Goal: Task Accomplishment & Management: Use online tool/utility

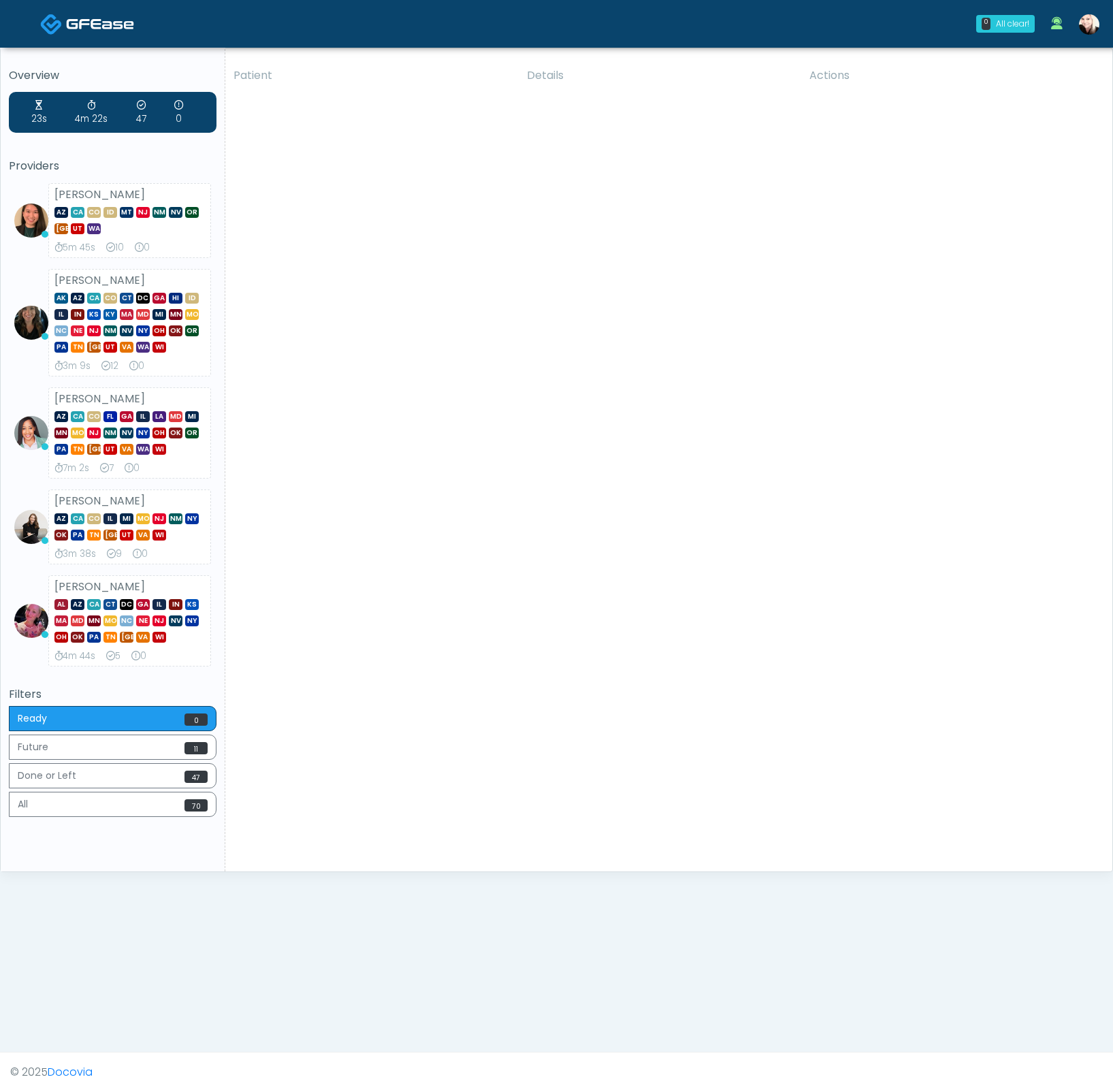
click at [790, 8] on link at bounding box center [1088, 24] width 36 height 45
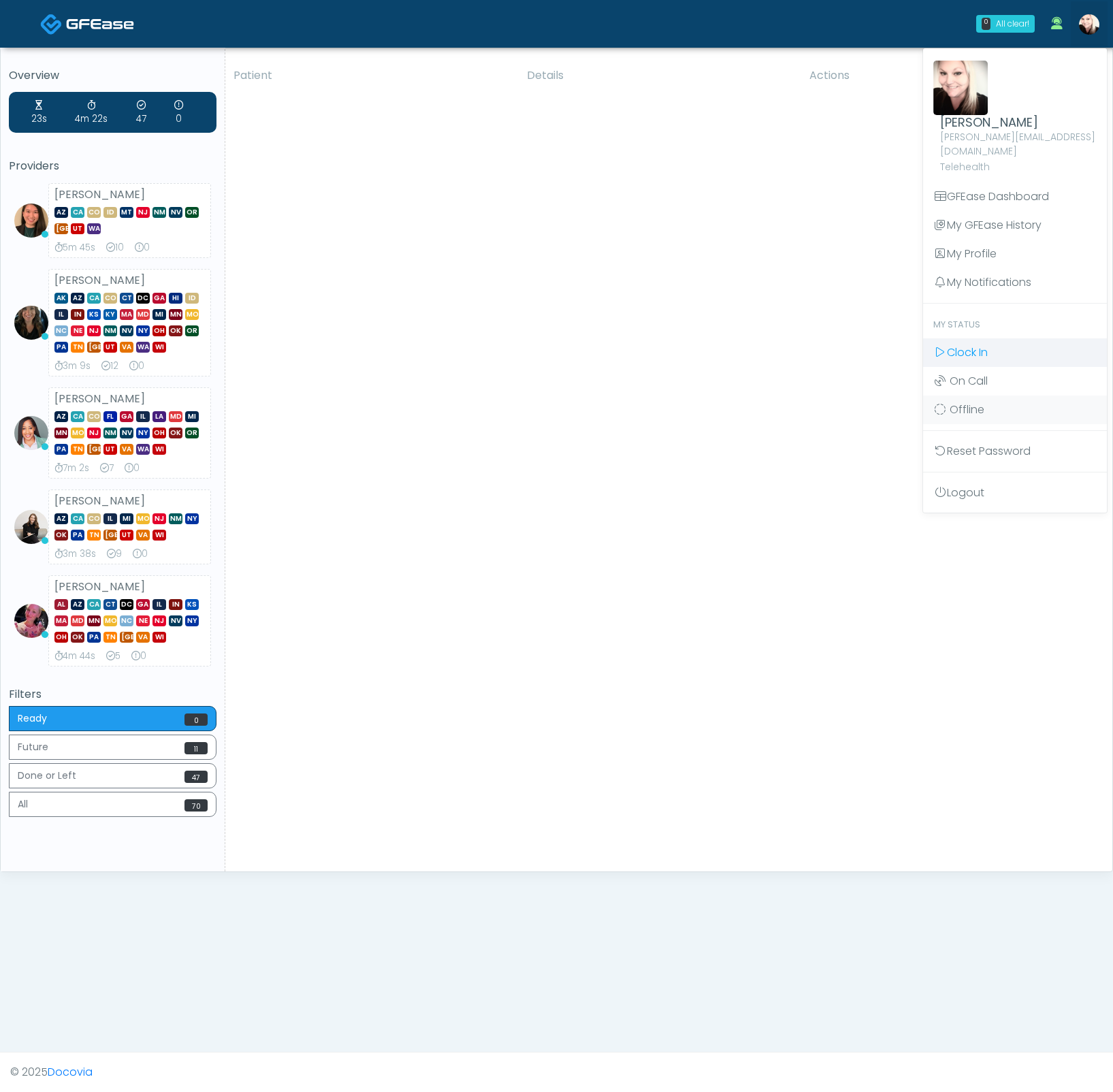
click at [790, 346] on icon at bounding box center [940, 351] width 14 height 11
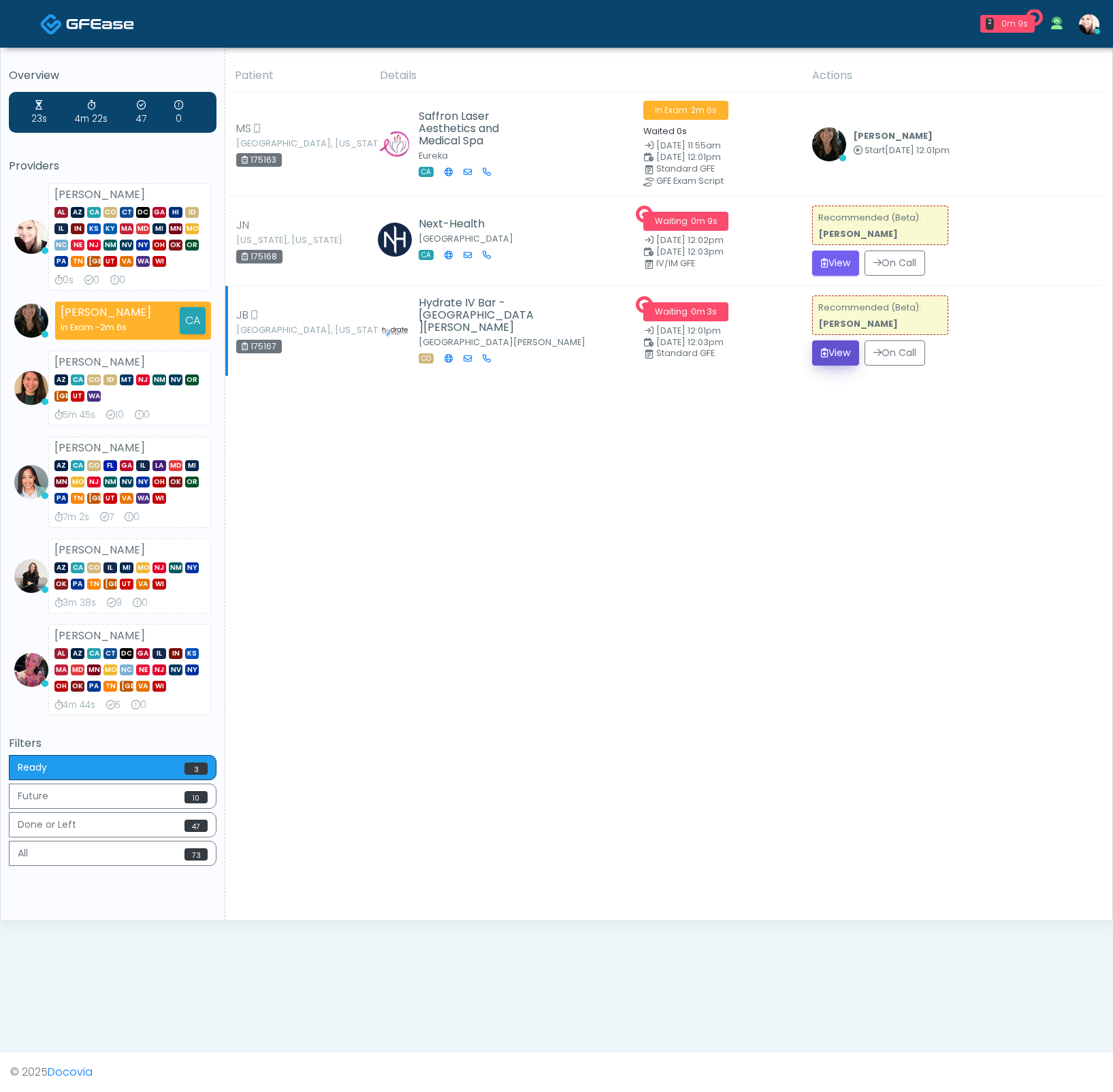
click at [824, 357] on button "View" at bounding box center [835, 353] width 47 height 25
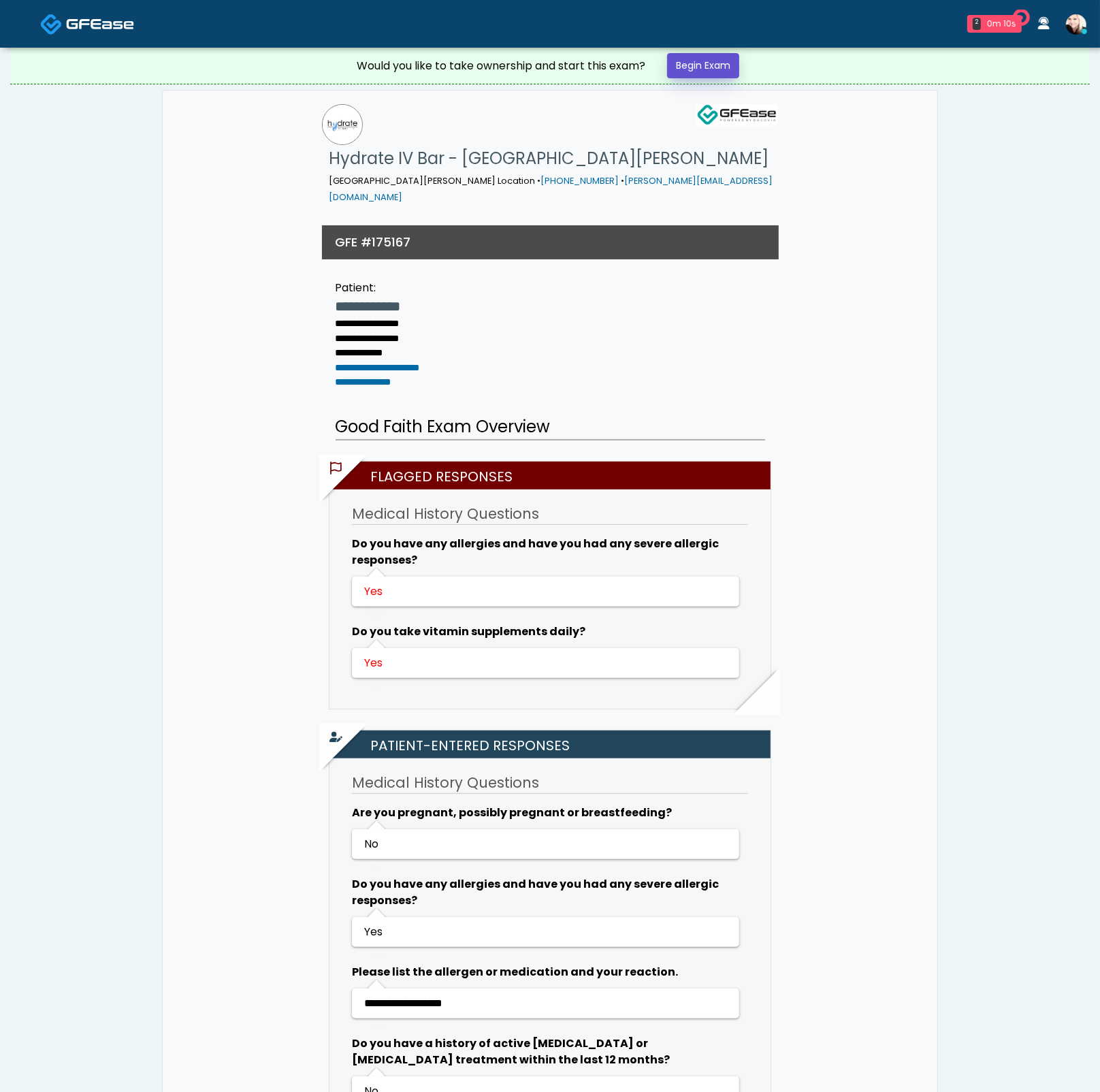
click at [705, 64] on link "Begin Exam" at bounding box center [702, 66] width 72 height 25
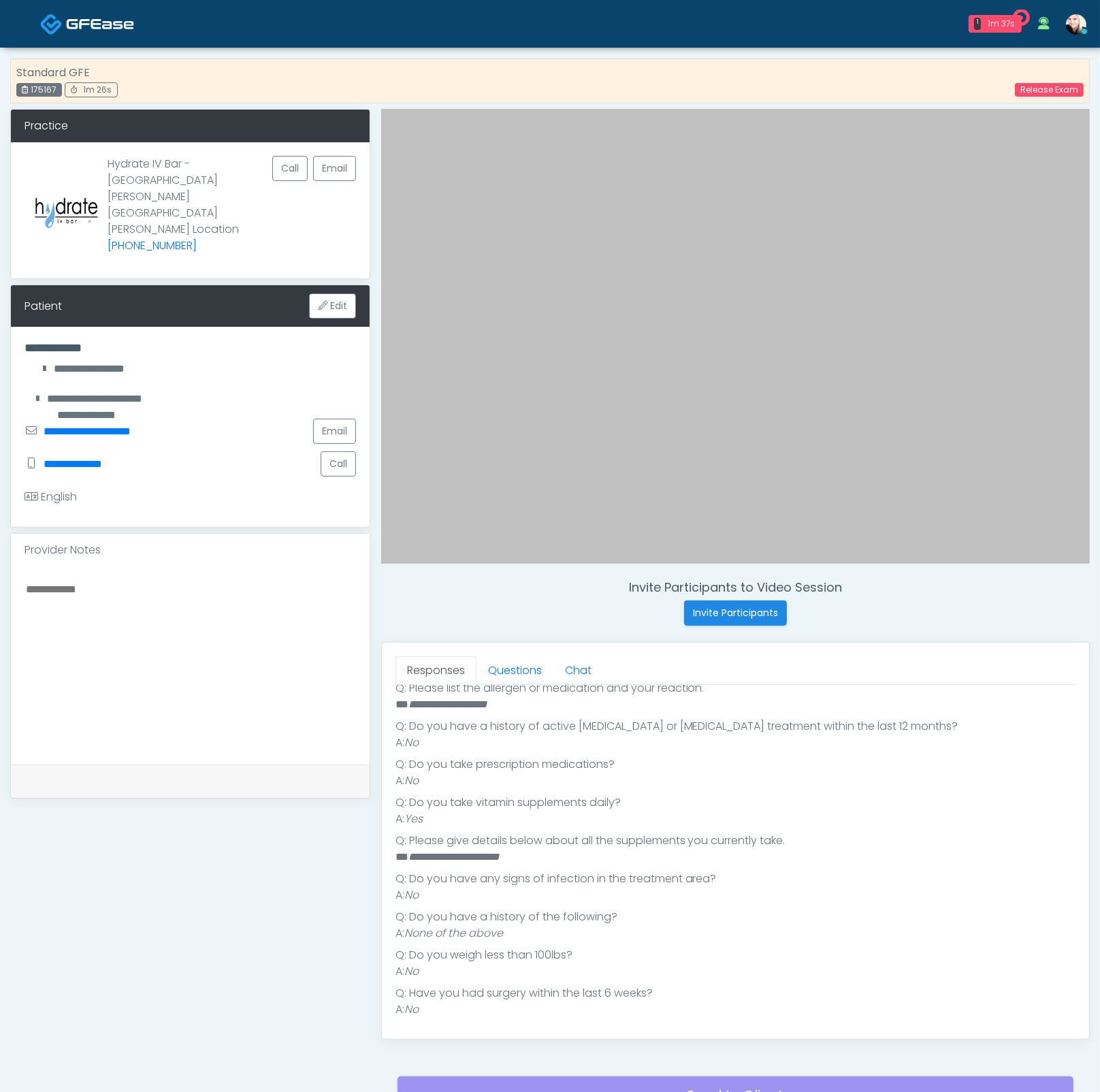
scroll to position [311, 0]
click at [507, 664] on link "Questions" at bounding box center [515, 670] width 77 height 29
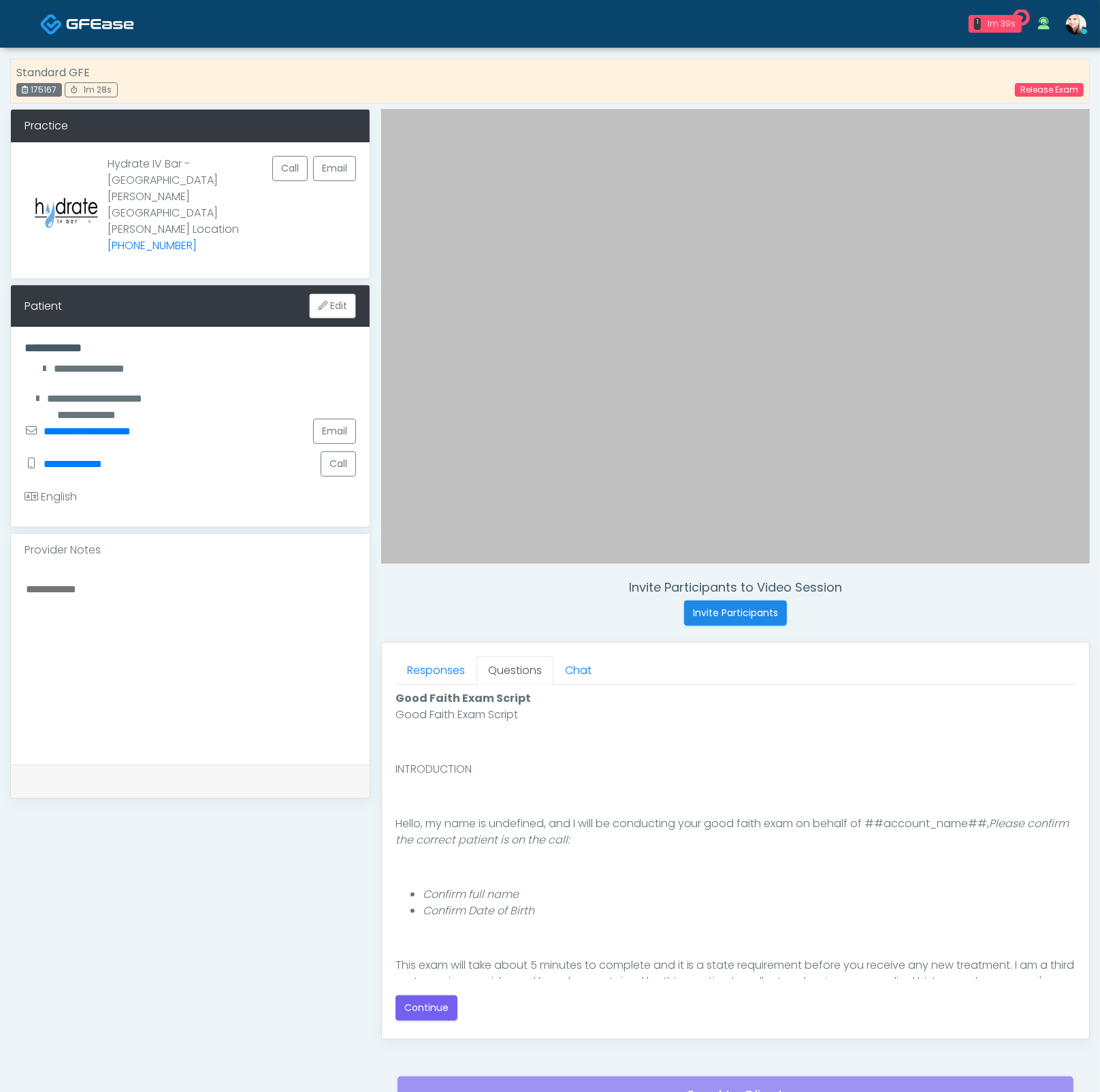
scroll to position [0, 0]
click at [435, 1002] on button "Continue" at bounding box center [426, 1008] width 62 height 25
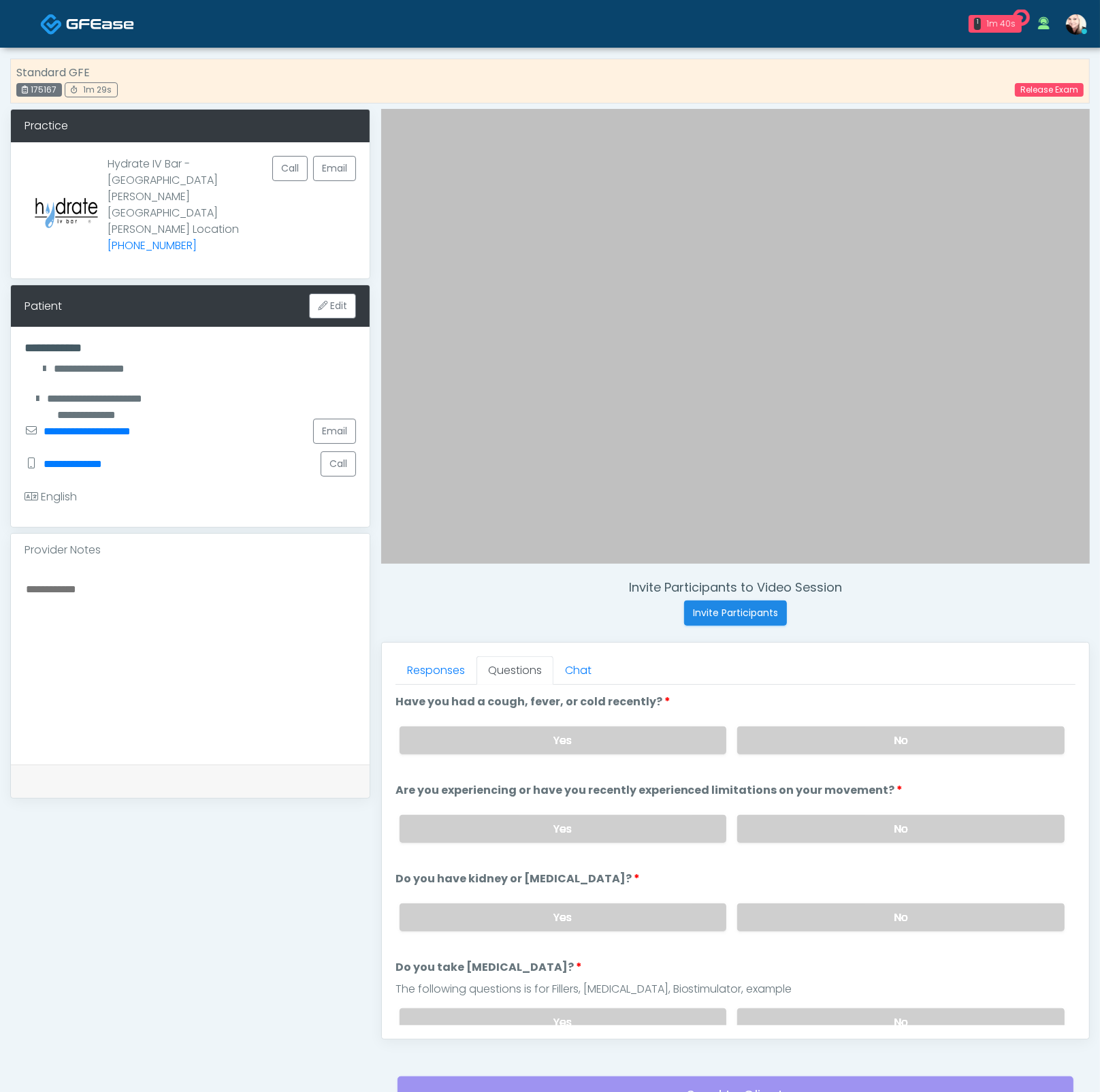
scroll to position [126, 0]
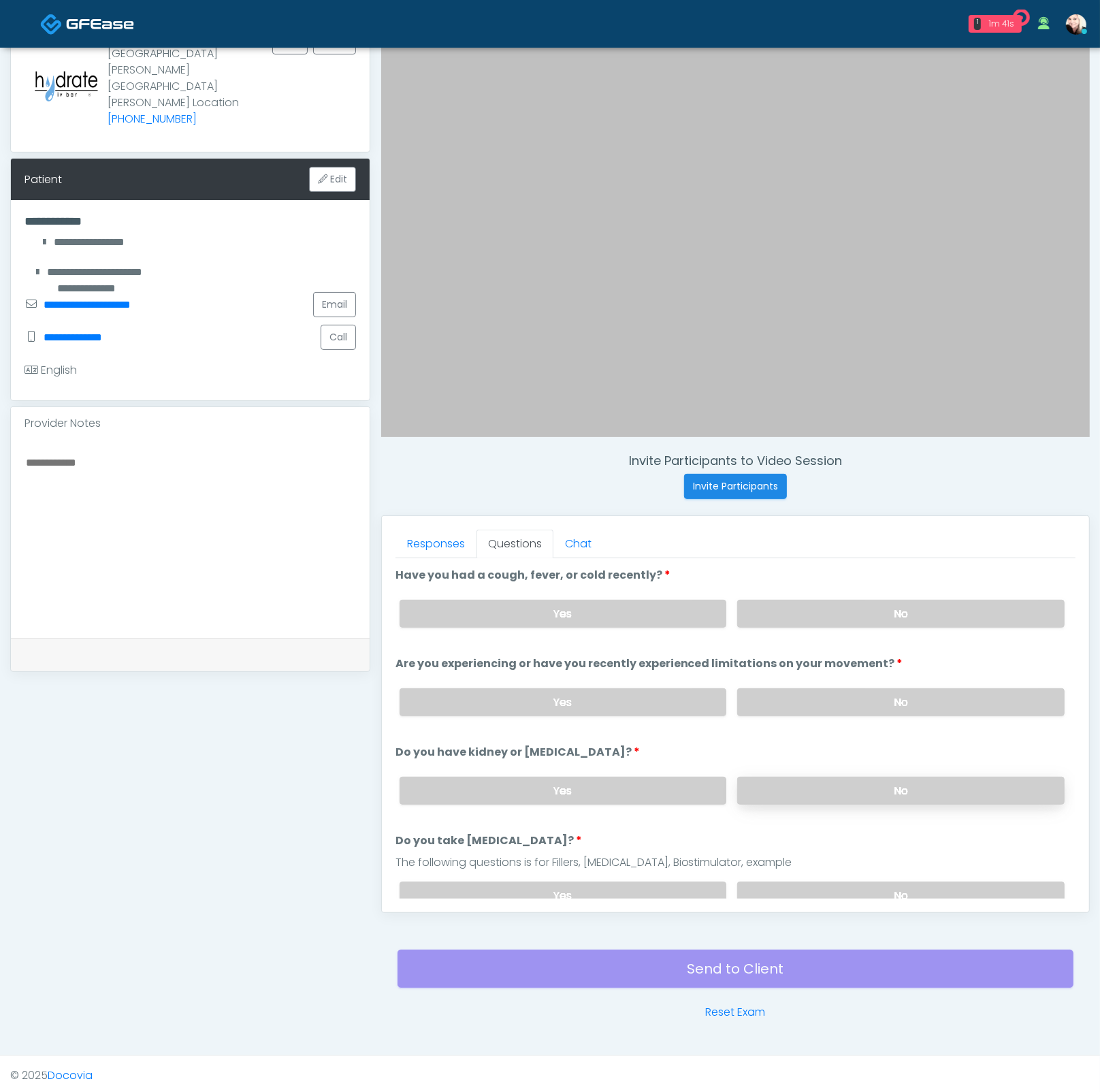
click at [831, 783] on label "No" at bounding box center [901, 790] width 327 height 28
click at [786, 697] on label "No" at bounding box center [901, 702] width 327 height 28
click at [753, 600] on label "No" at bounding box center [901, 613] width 327 height 28
click at [844, 873] on div "Yes No" at bounding box center [732, 895] width 687 height 50
click at [845, 882] on label "No" at bounding box center [901, 895] width 327 height 28
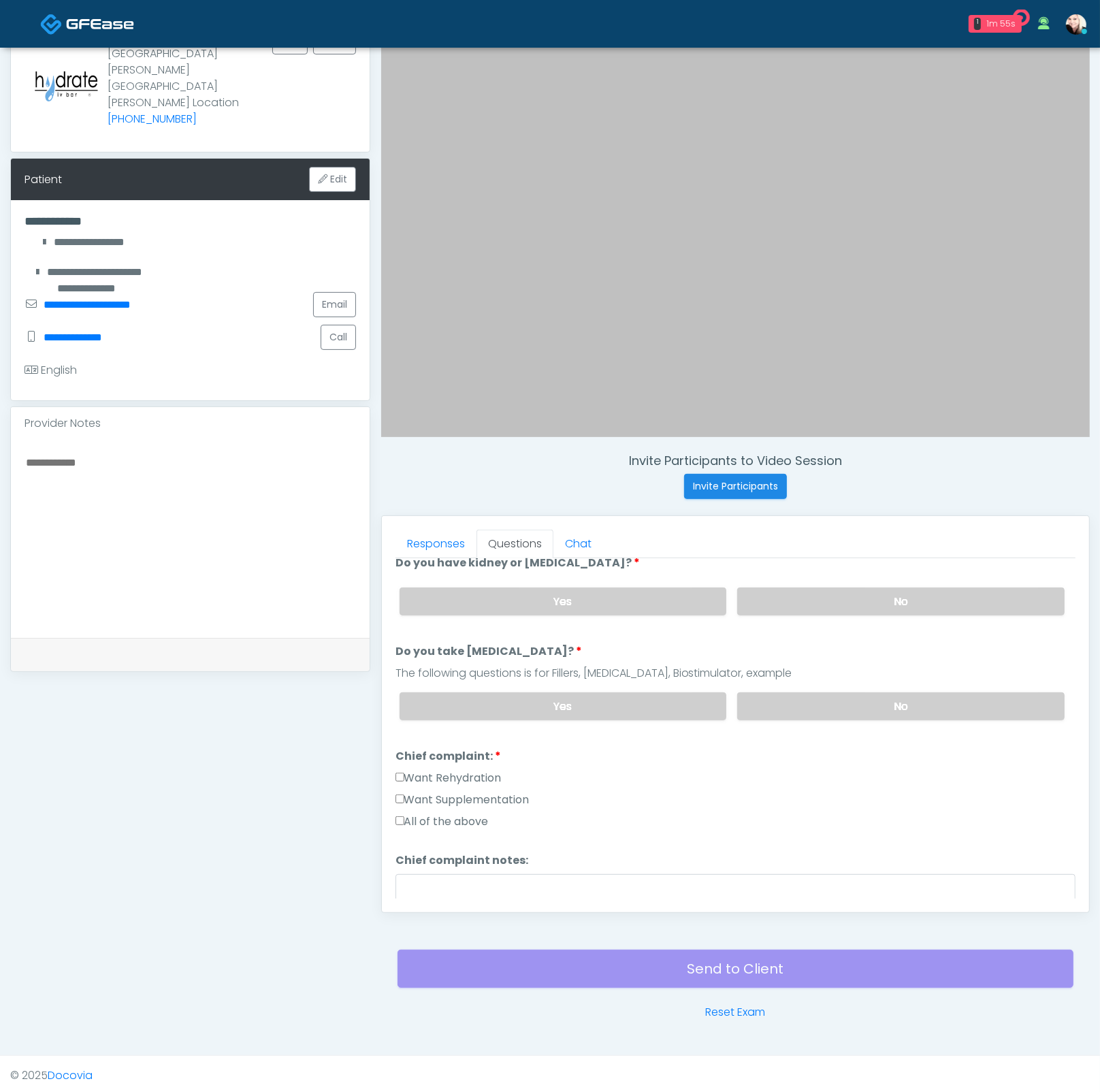
scroll to position [0, 0]
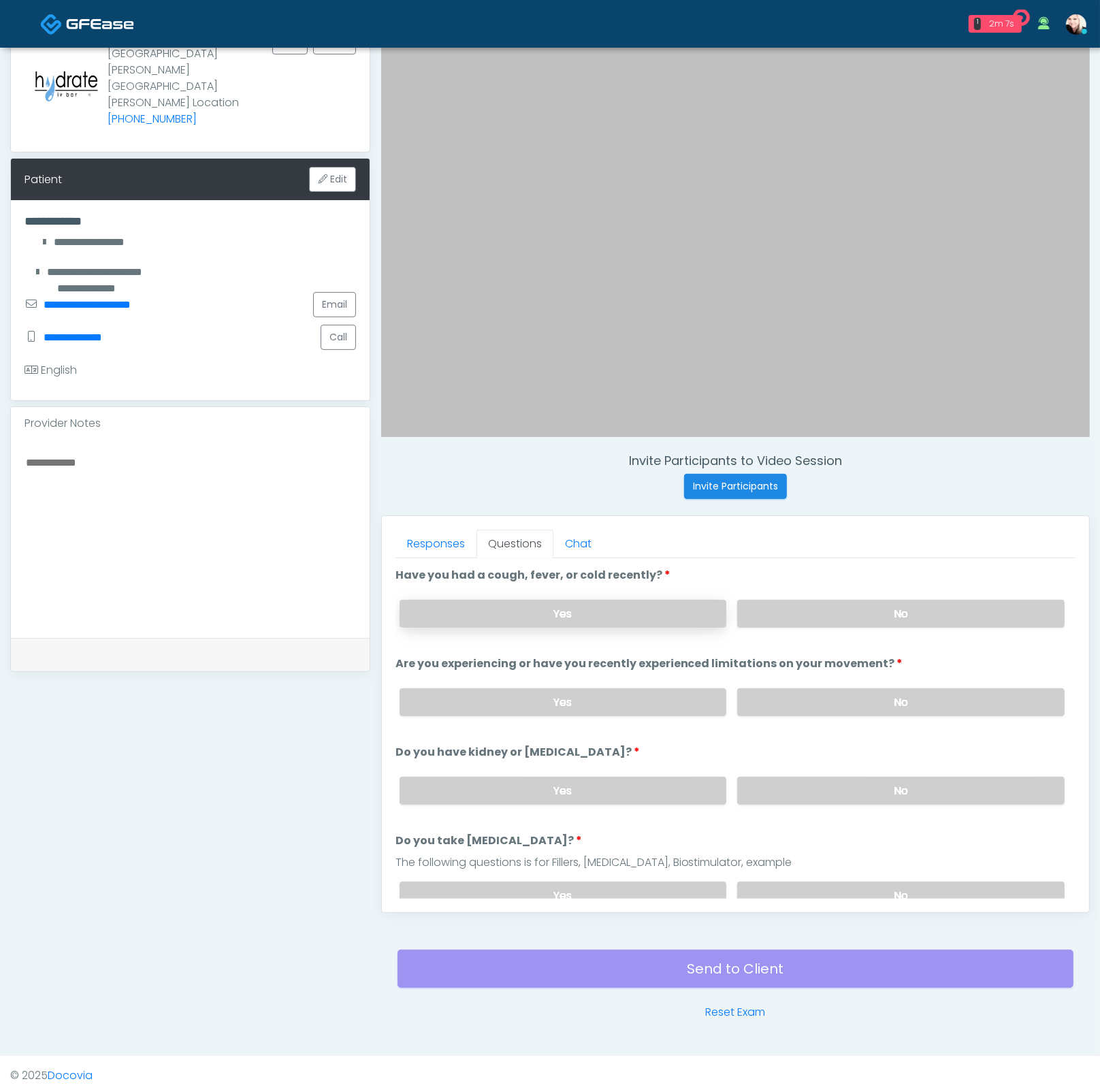
click at [626, 618] on label "Yes" at bounding box center [563, 613] width 327 height 28
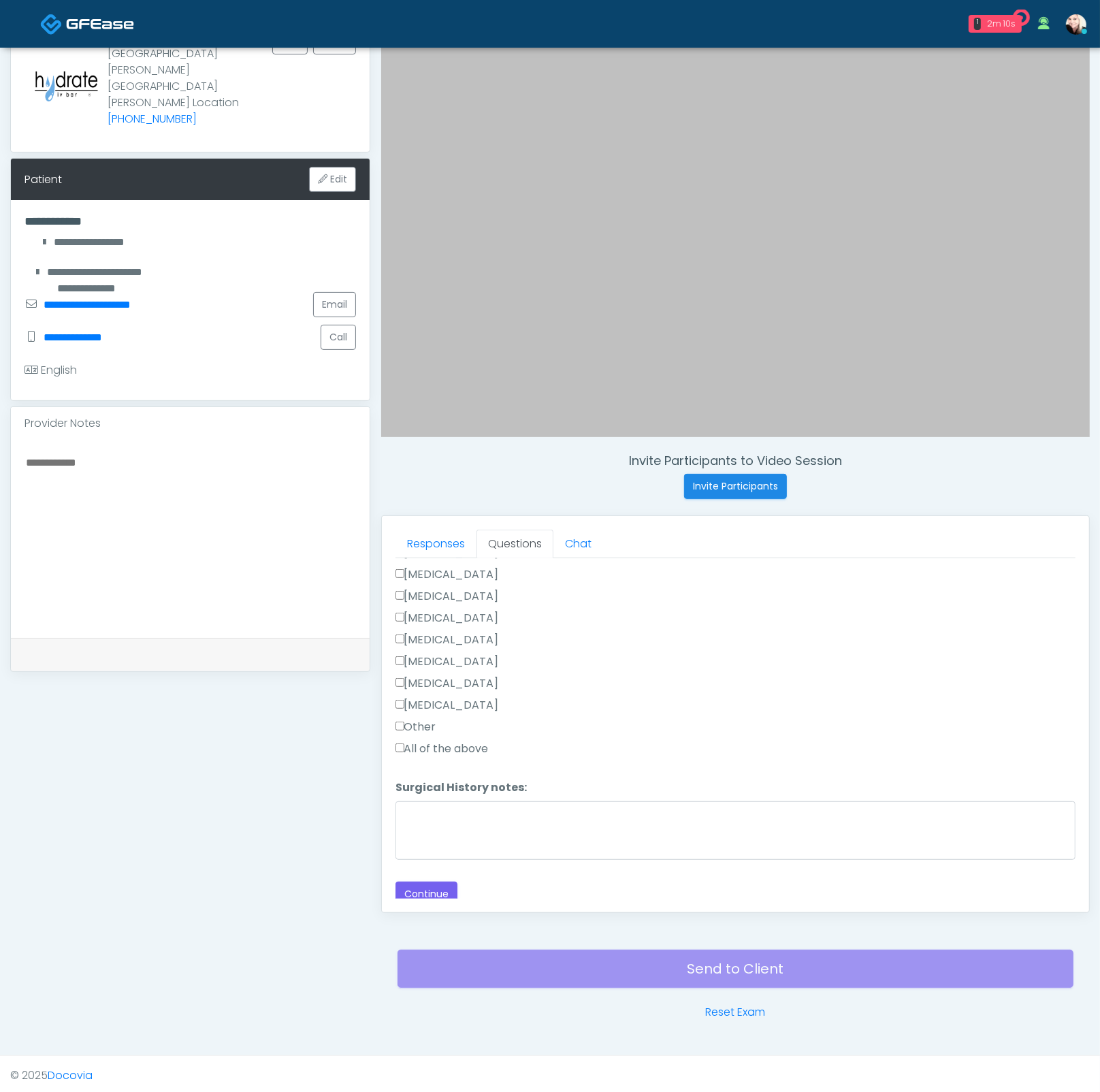
scroll to position [710, 0]
click at [431, 880] on button "Continue" at bounding box center [426, 893] width 62 height 25
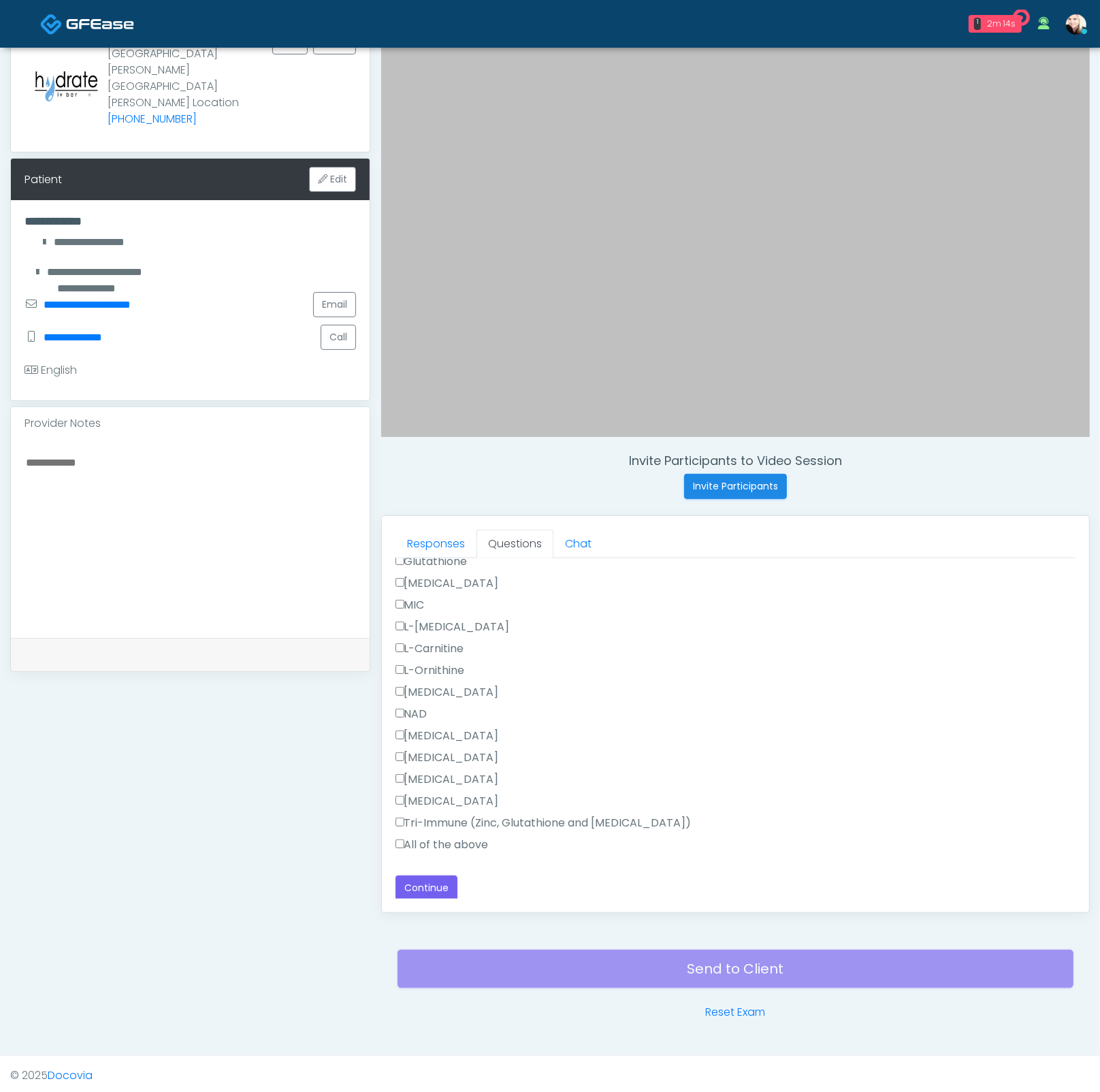
click at [441, 842] on label "All of the above" at bounding box center [442, 844] width 93 height 16
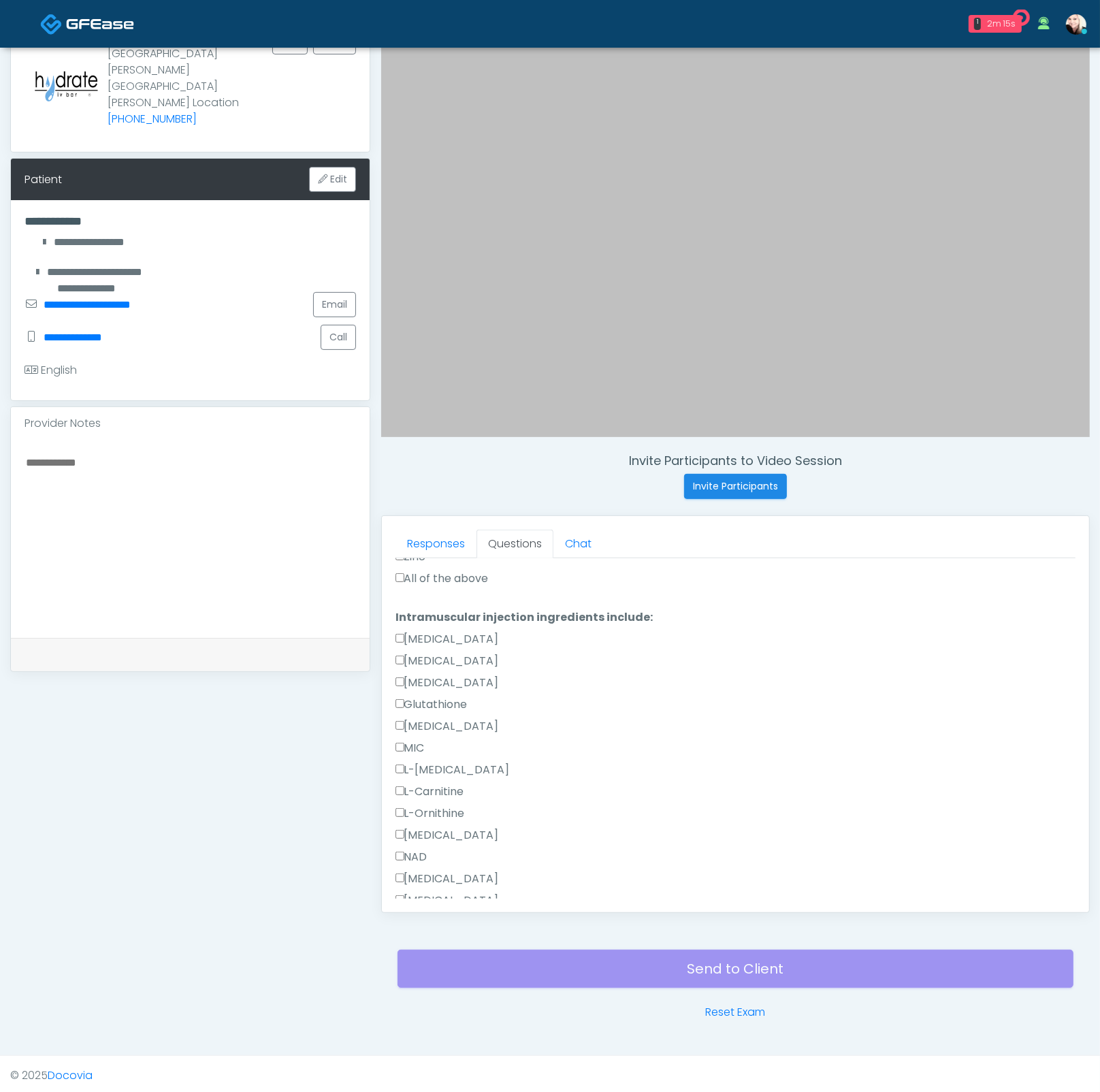
scroll to position [395, 0]
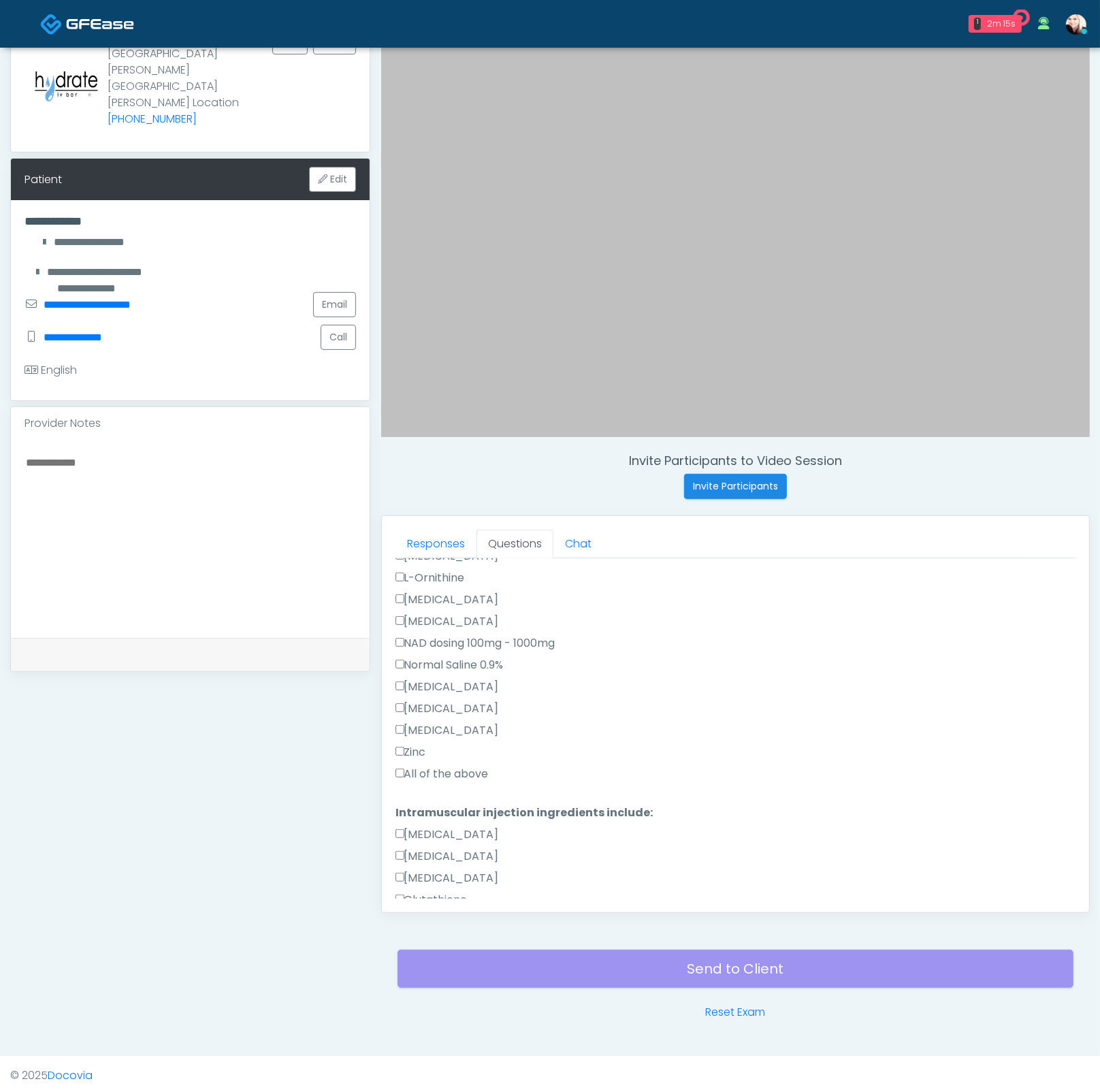
click at [410, 774] on label "All of the above" at bounding box center [442, 774] width 93 height 16
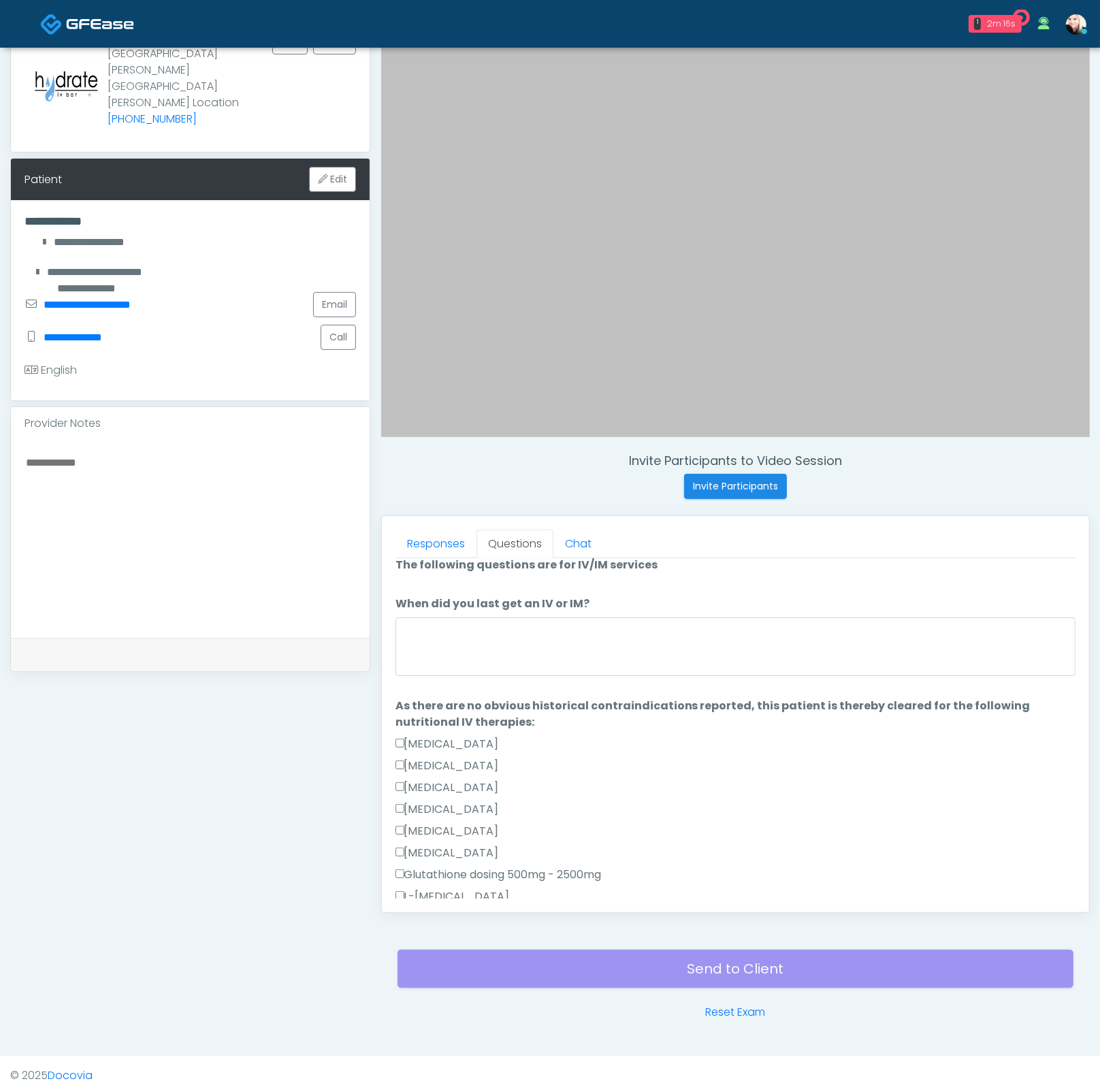
scroll to position [0, 0]
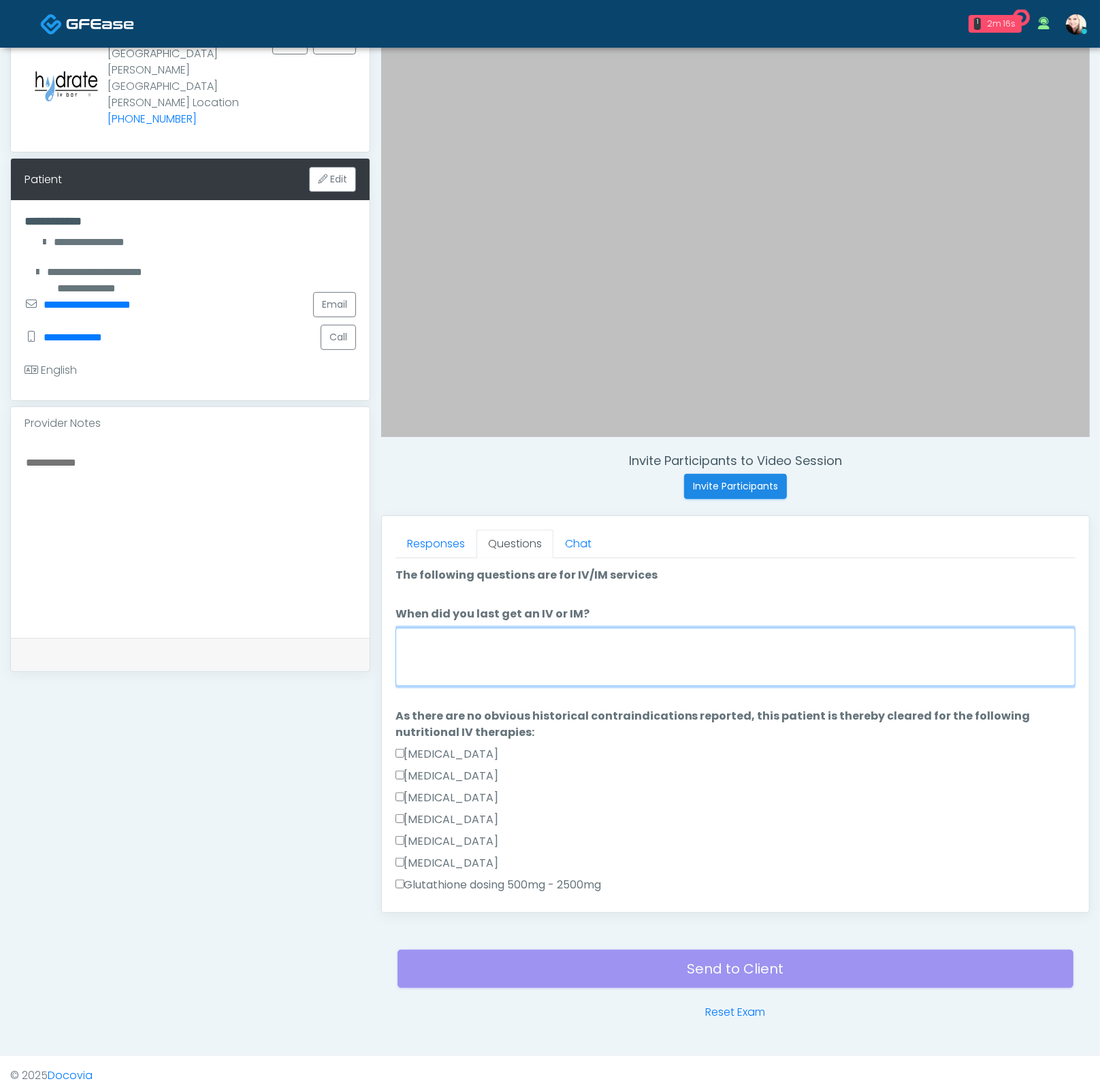
click at [436, 665] on textarea "When did you last get an IV or IM?" at bounding box center [735, 657] width 680 height 59
click at [452, 645] on textarea "When did you last get an IV or IM?" at bounding box center [735, 657] width 680 height 59
click at [454, 645] on textarea "When did you last get an IV or IM?" at bounding box center [735, 657] width 680 height 59
type textarea "*"
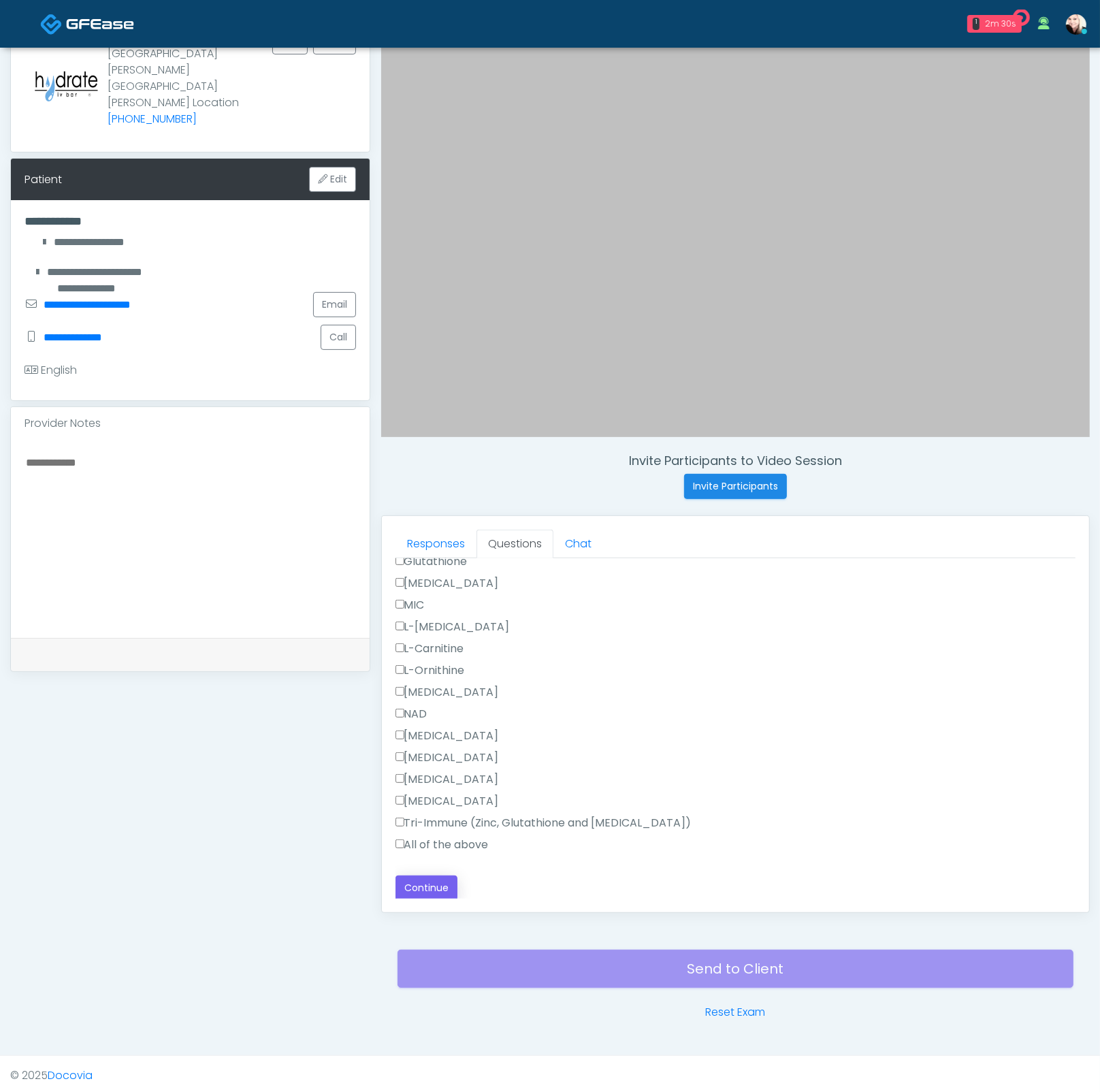
type textarea "****"
click at [430, 891] on button "Continue" at bounding box center [426, 888] width 62 height 25
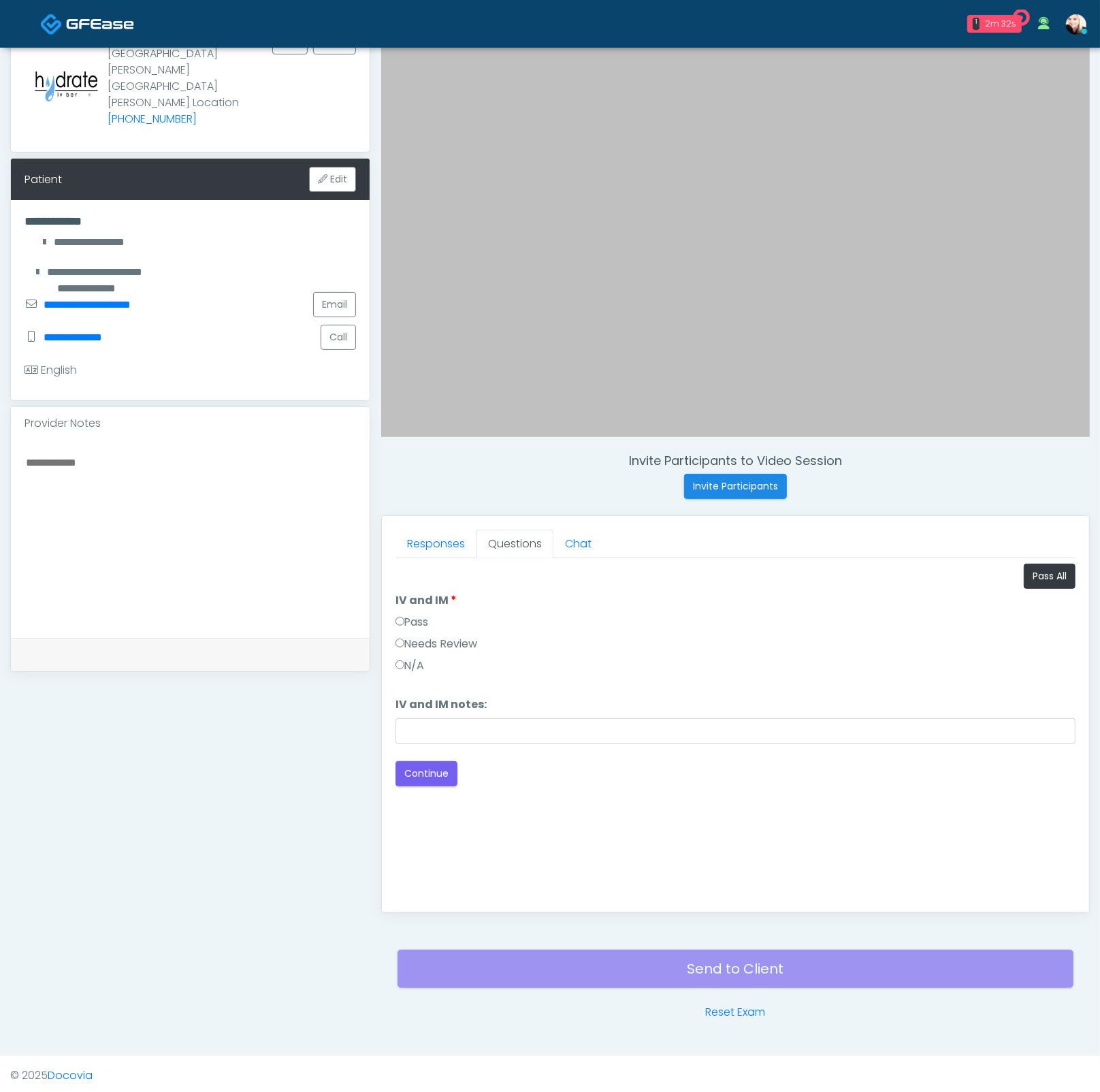
click at [408, 618] on label "Pass" at bounding box center [411, 622] width 33 height 16
click at [423, 761] on button "Continue" at bounding box center [426, 774] width 62 height 25
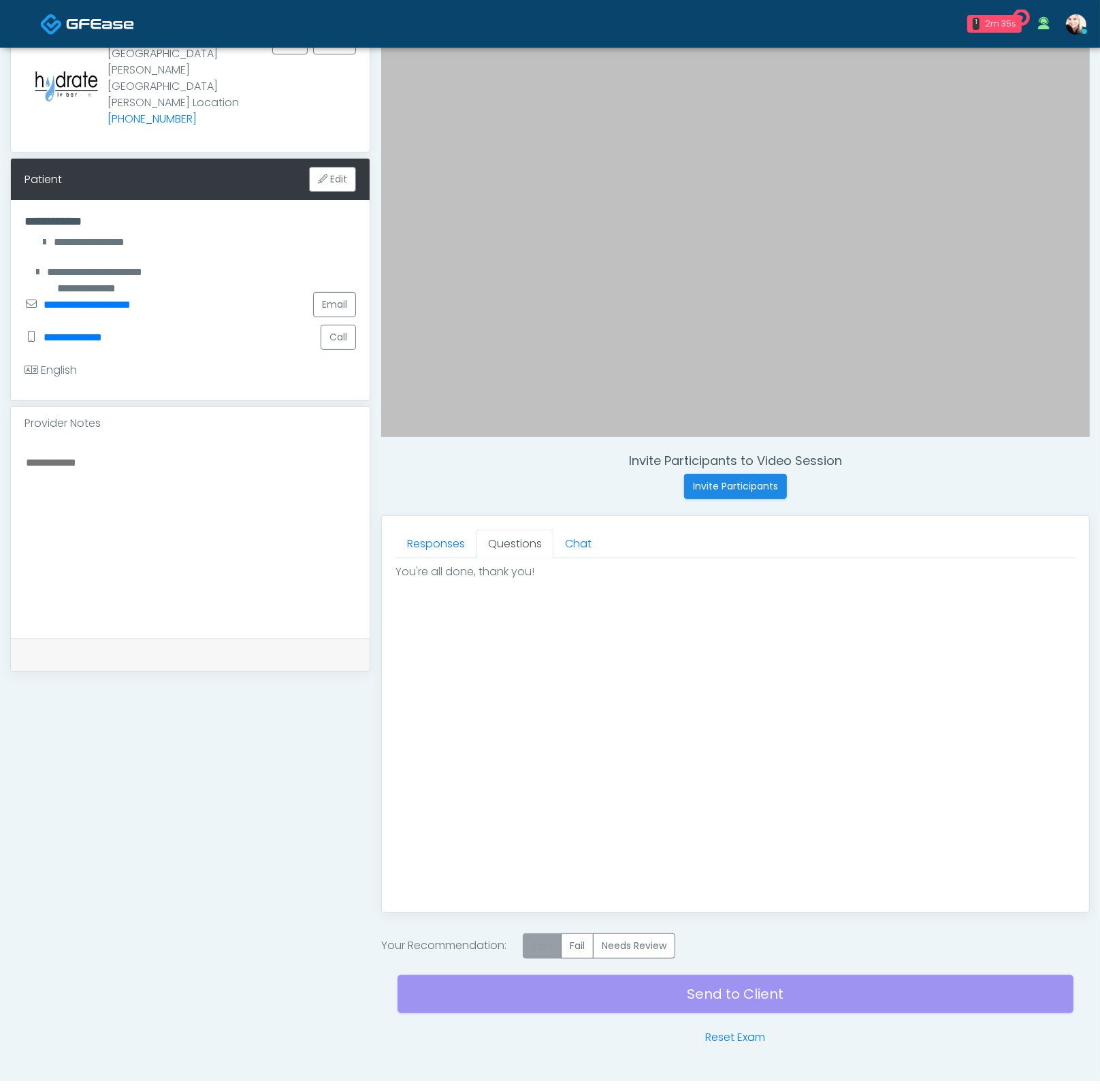
click at [550, 933] on label "Pass" at bounding box center [542, 946] width 39 height 25
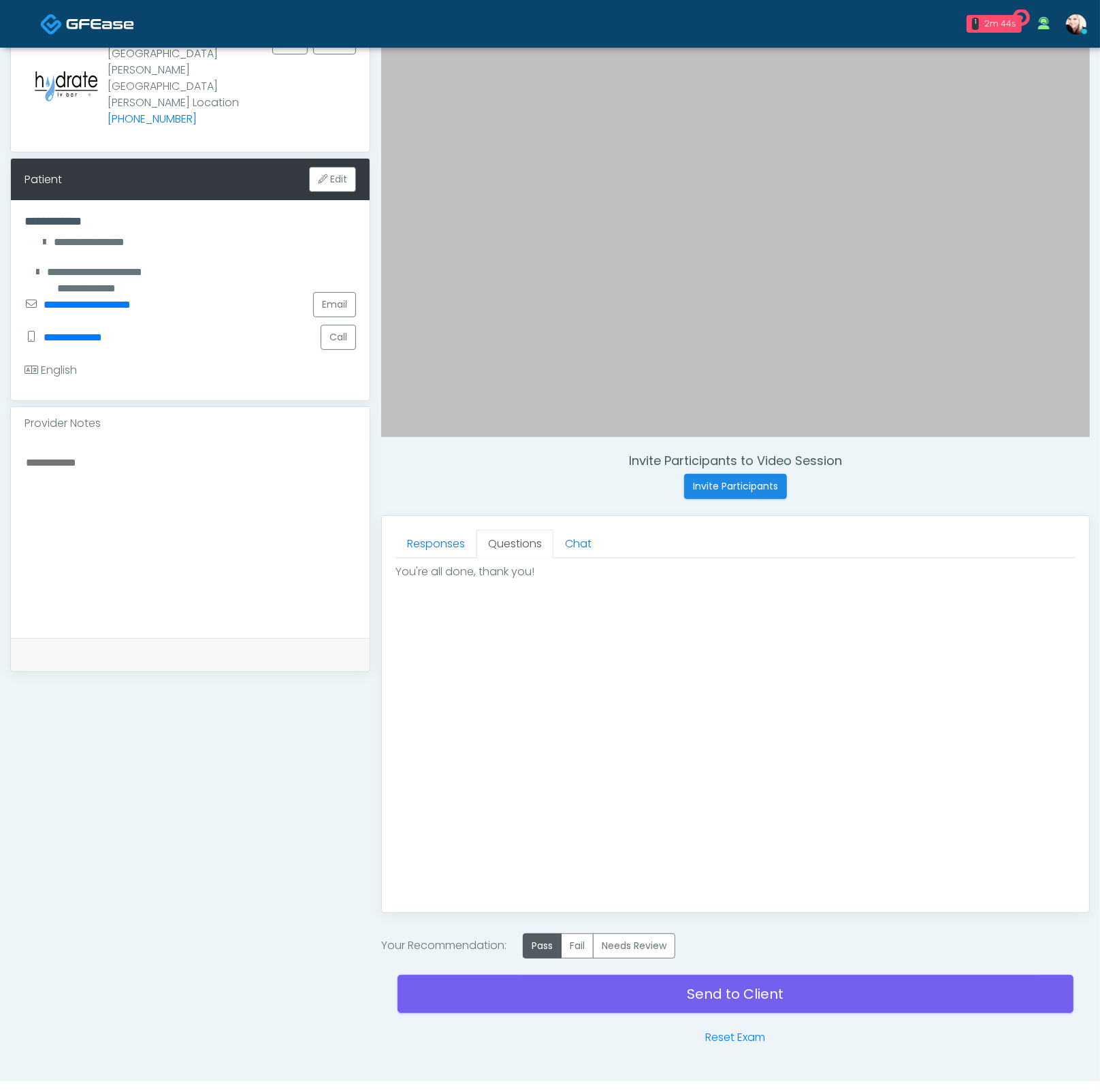
click at [570, 793] on div "Good Faith Exam Script Good Faith Exam Script INTRODUCTION Hello, my name is un…" at bounding box center [735, 728] width 680 height 340
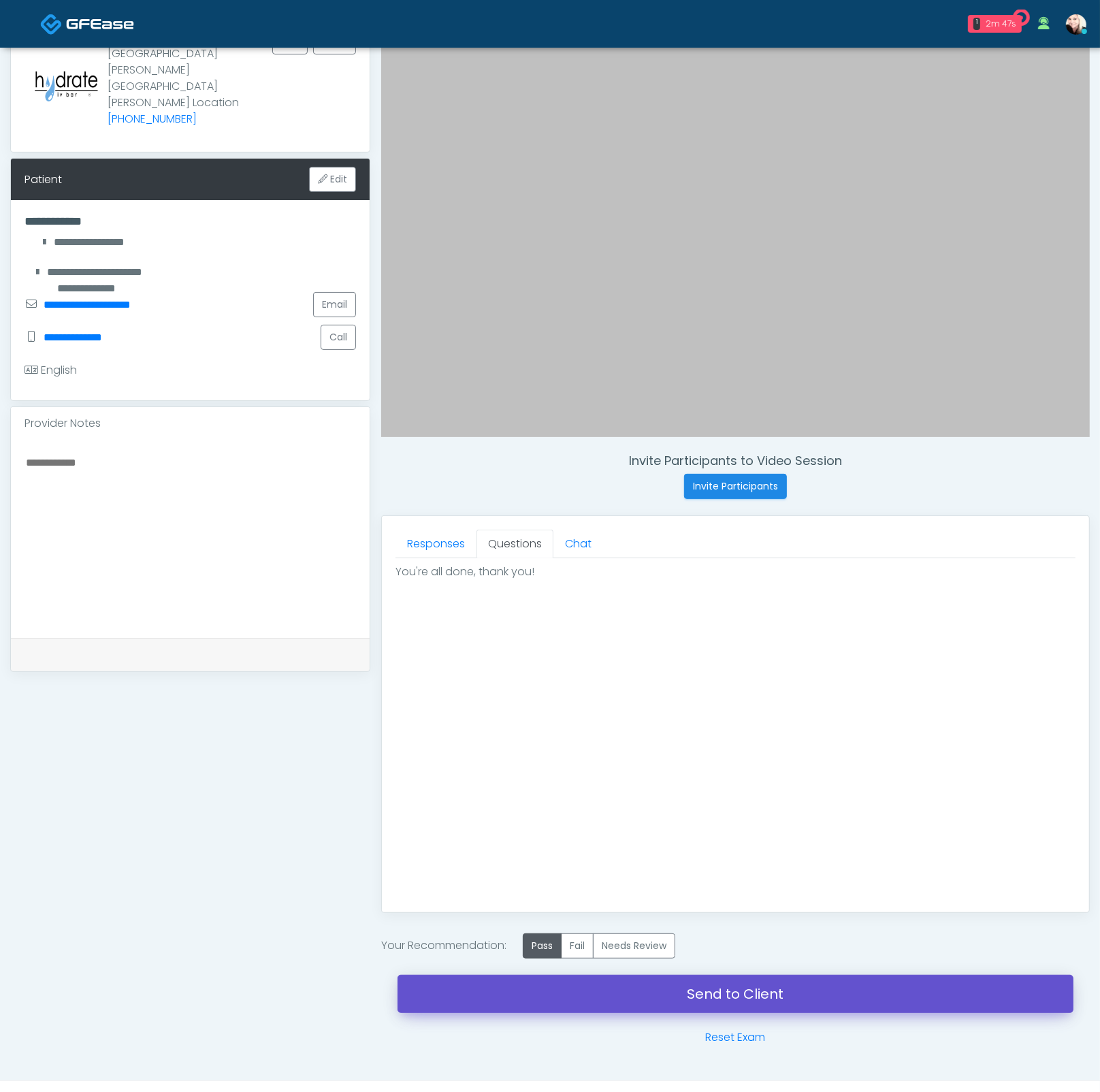
click at [639, 1000] on link "Send to Client" at bounding box center [735, 994] width 676 height 38
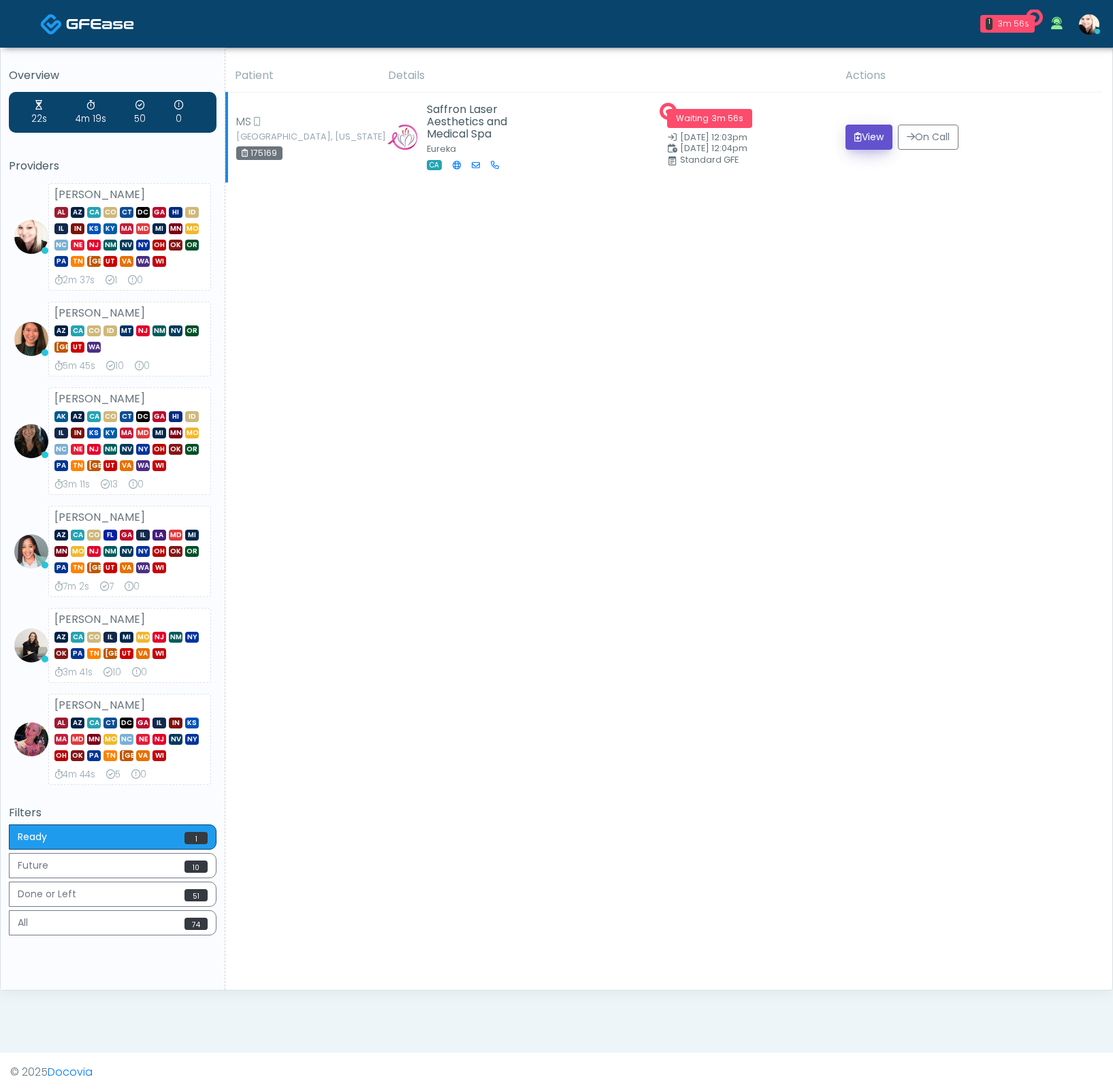
click at [847, 138] on button "View" at bounding box center [868, 137] width 47 height 25
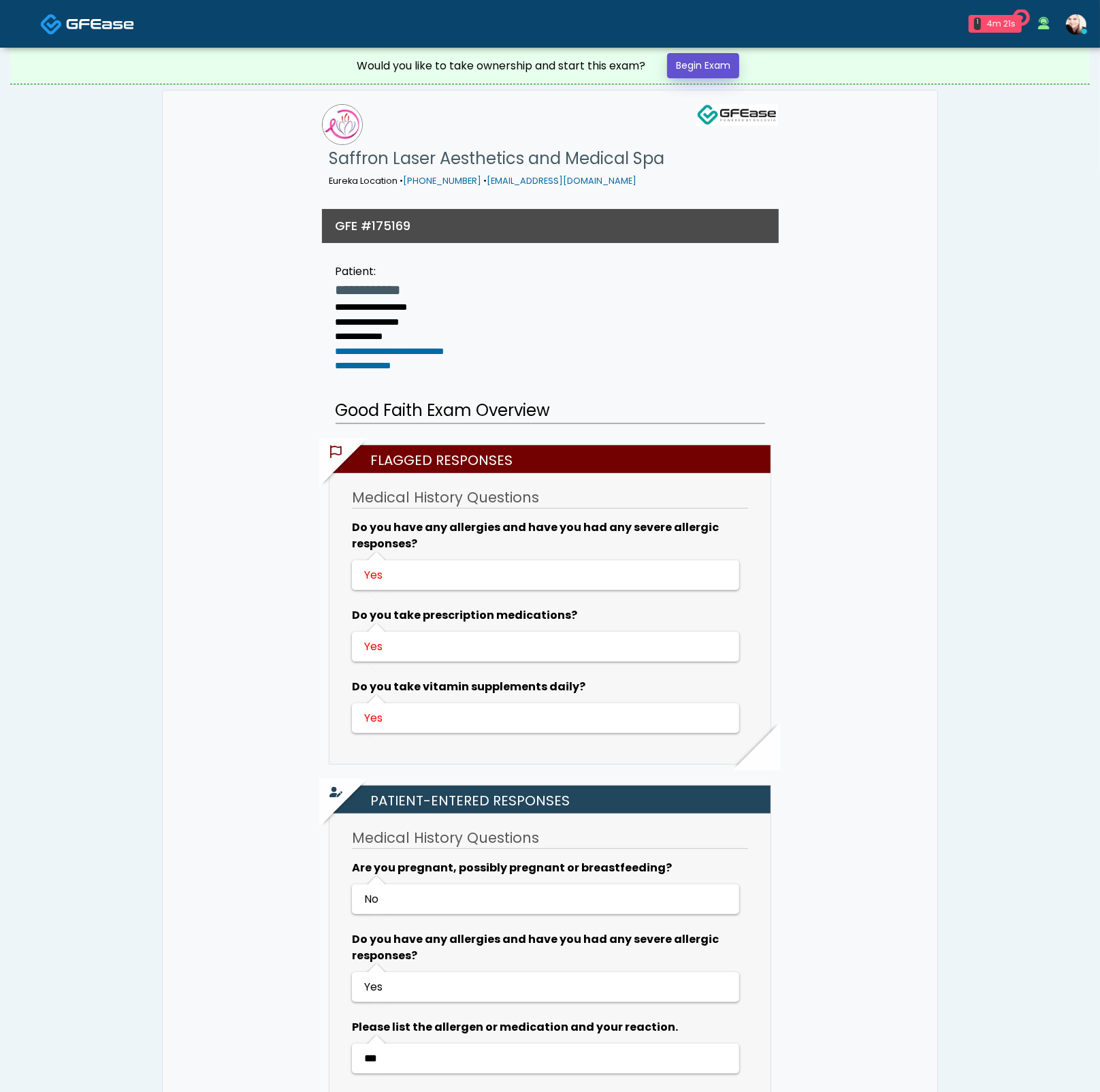
click at [728, 69] on link "Begin Exam" at bounding box center [702, 66] width 72 height 25
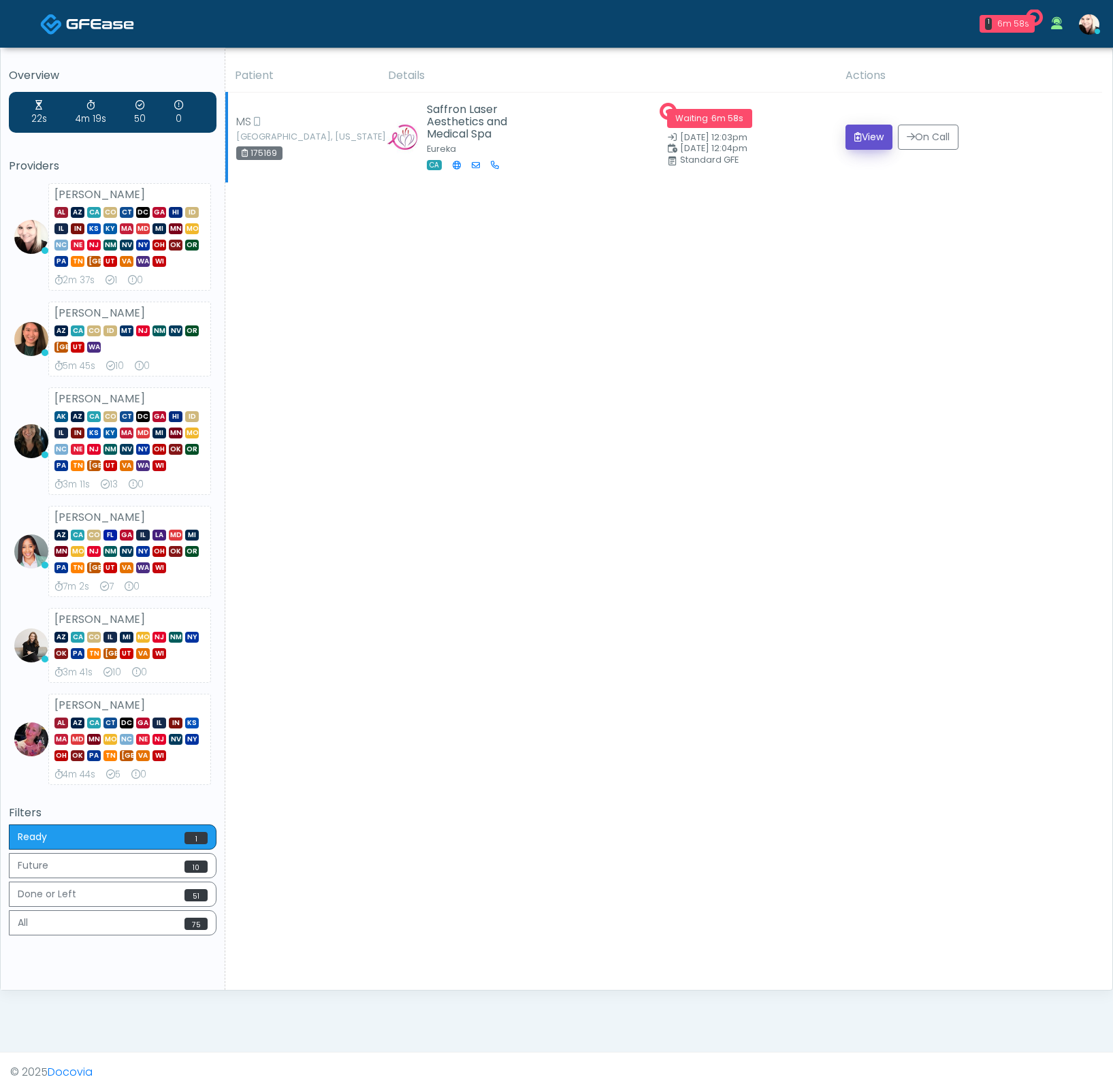
click at [868, 131] on button "View" at bounding box center [868, 137] width 47 height 25
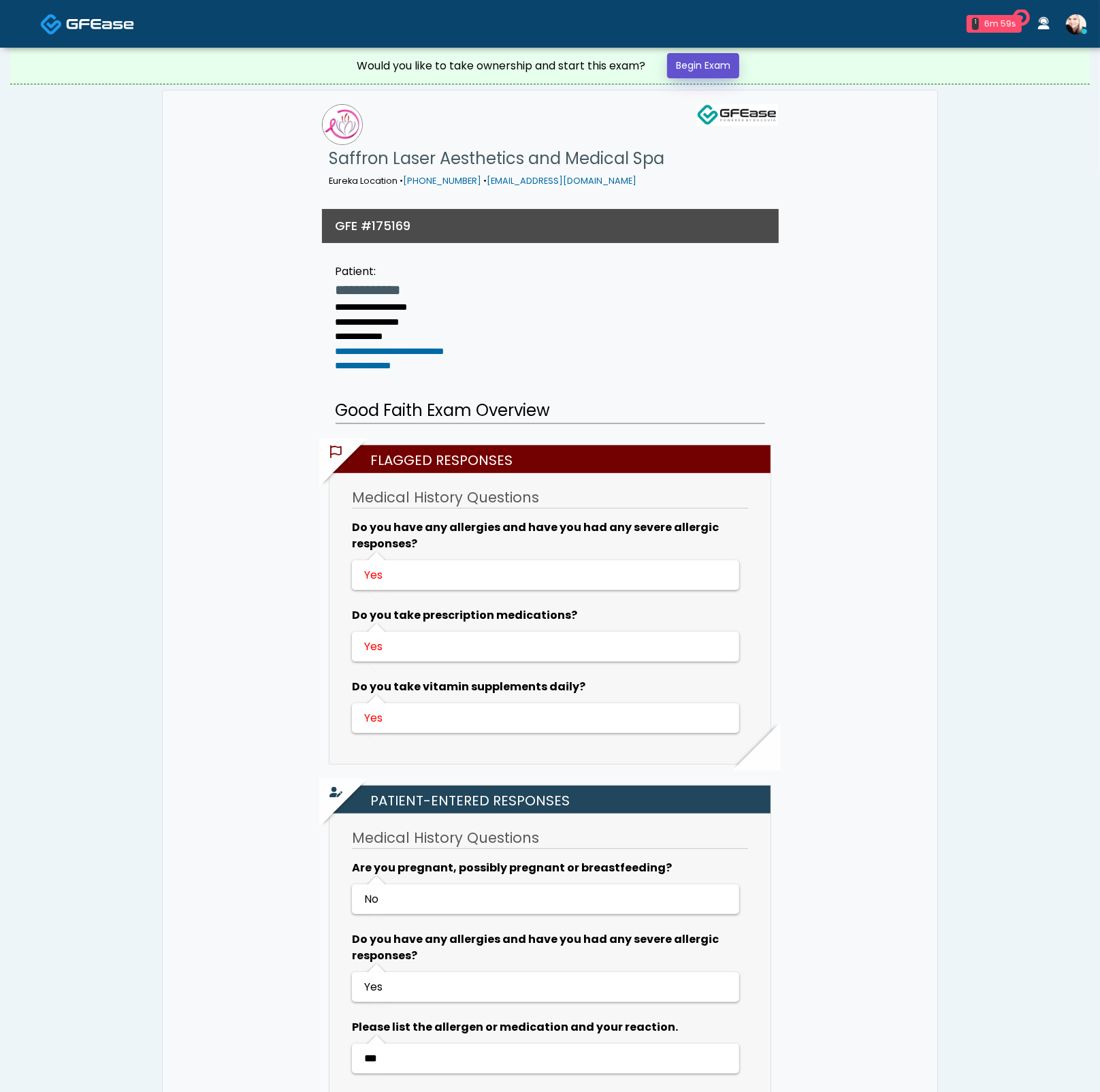
click at [712, 64] on link "Begin Exam" at bounding box center [702, 66] width 72 height 25
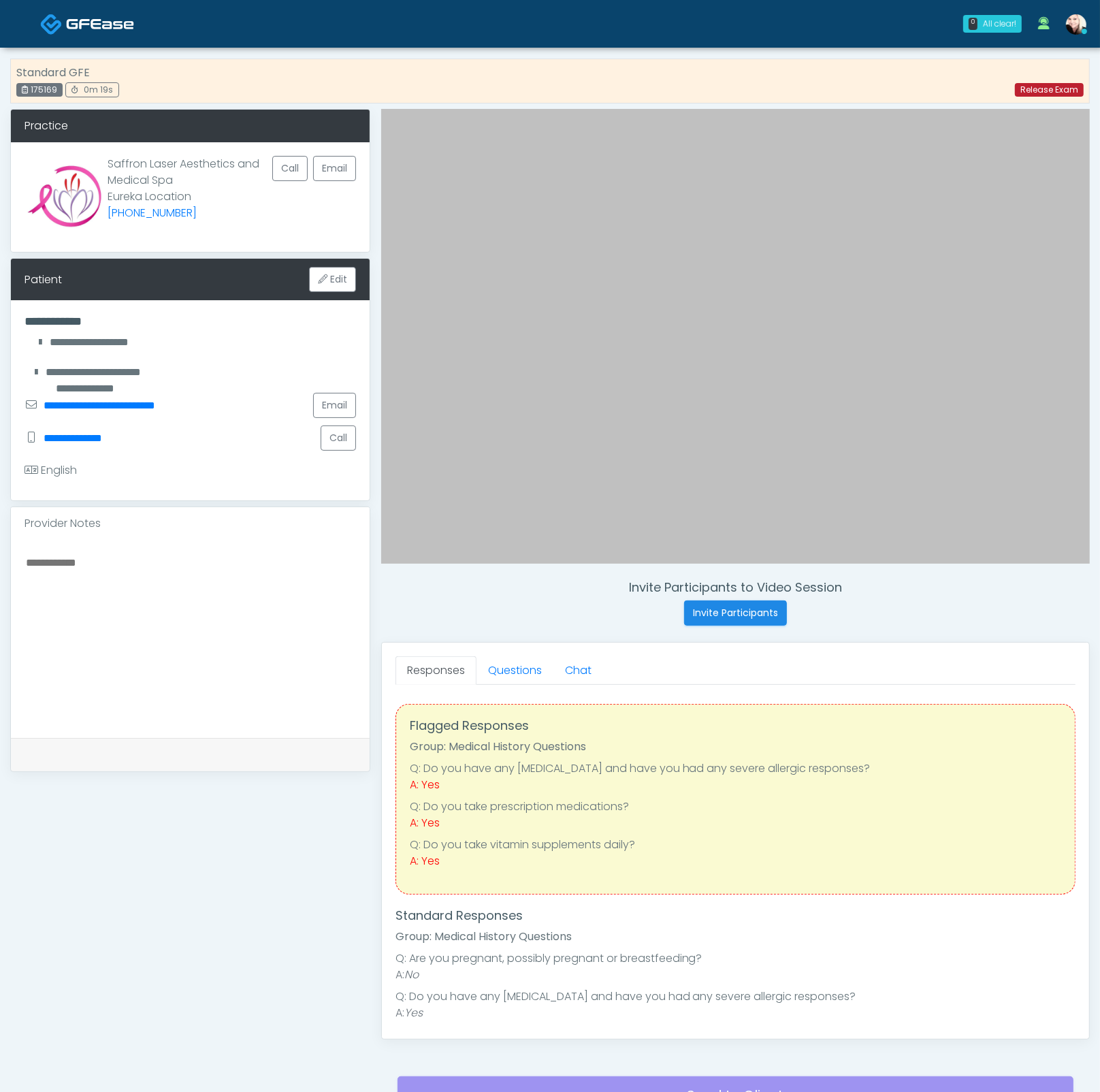
click at [1044, 94] on link "Release Exam" at bounding box center [1048, 90] width 69 height 14
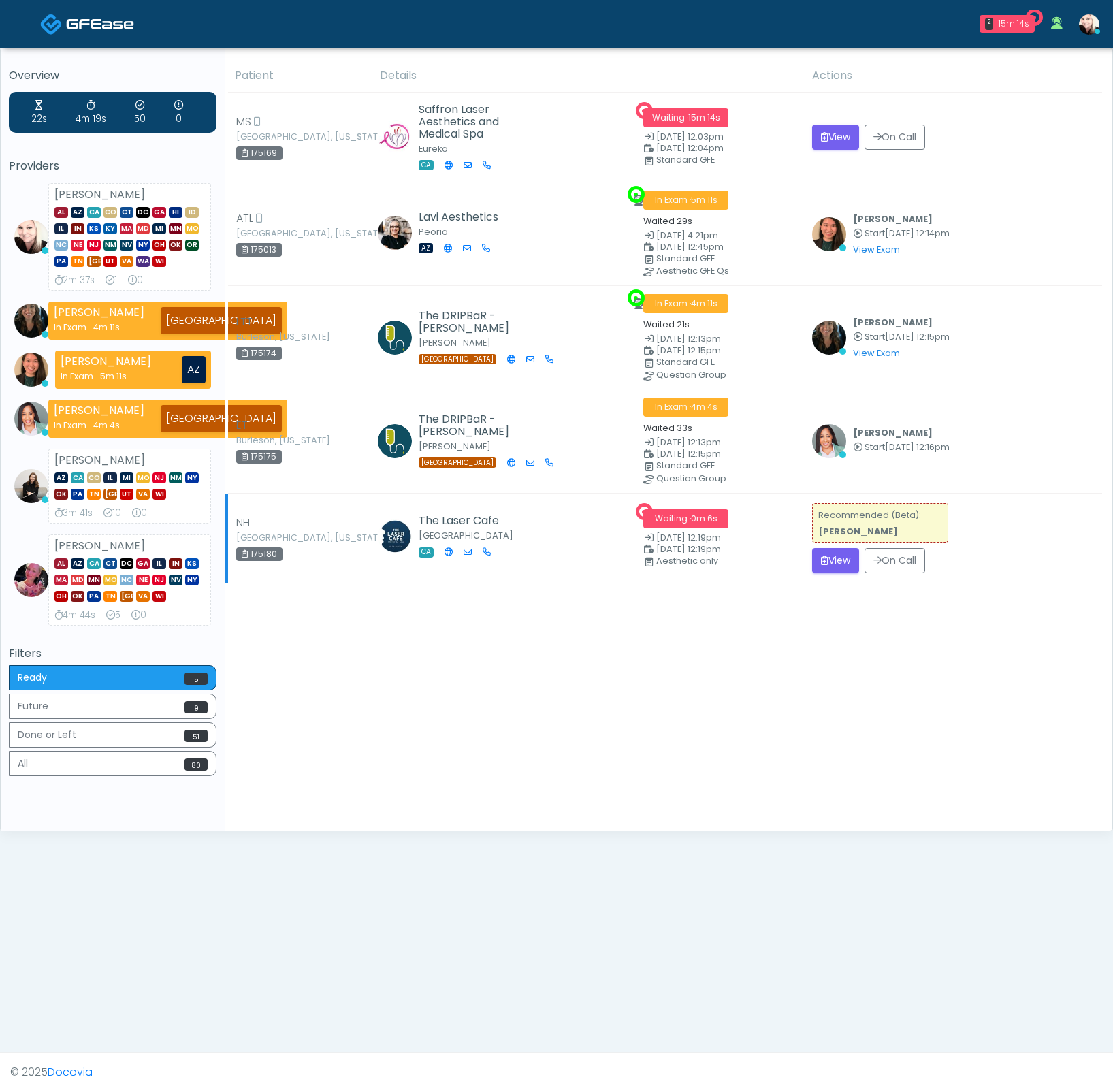
click at [844, 574] on td "Recommended (Beta): Sydney Lundberg View On Call" at bounding box center [953, 538] width 298 height 90
click at [836, 563] on button "View" at bounding box center [835, 561] width 47 height 25
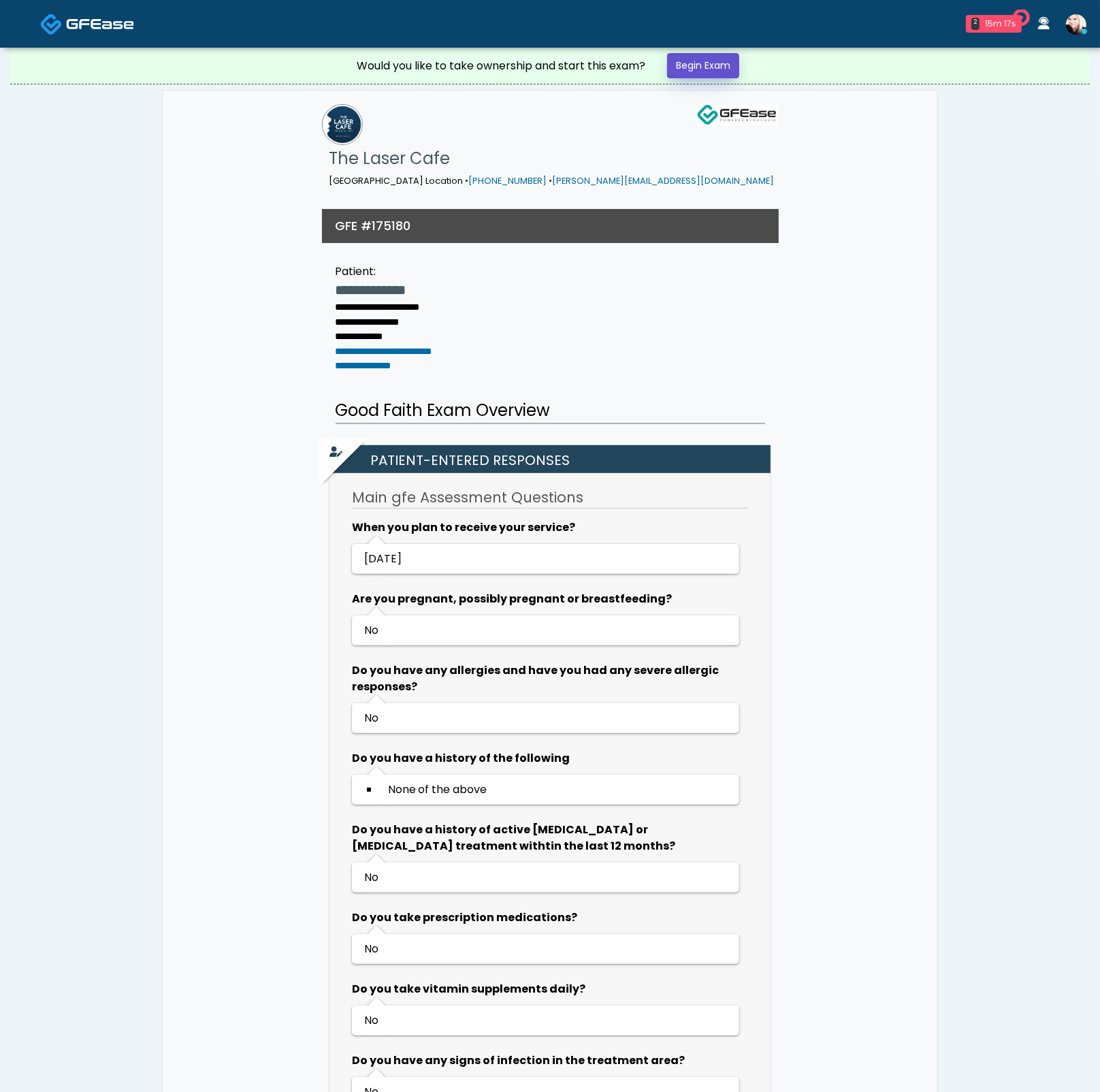
click at [685, 63] on link "Begin Exam" at bounding box center [702, 66] width 72 height 25
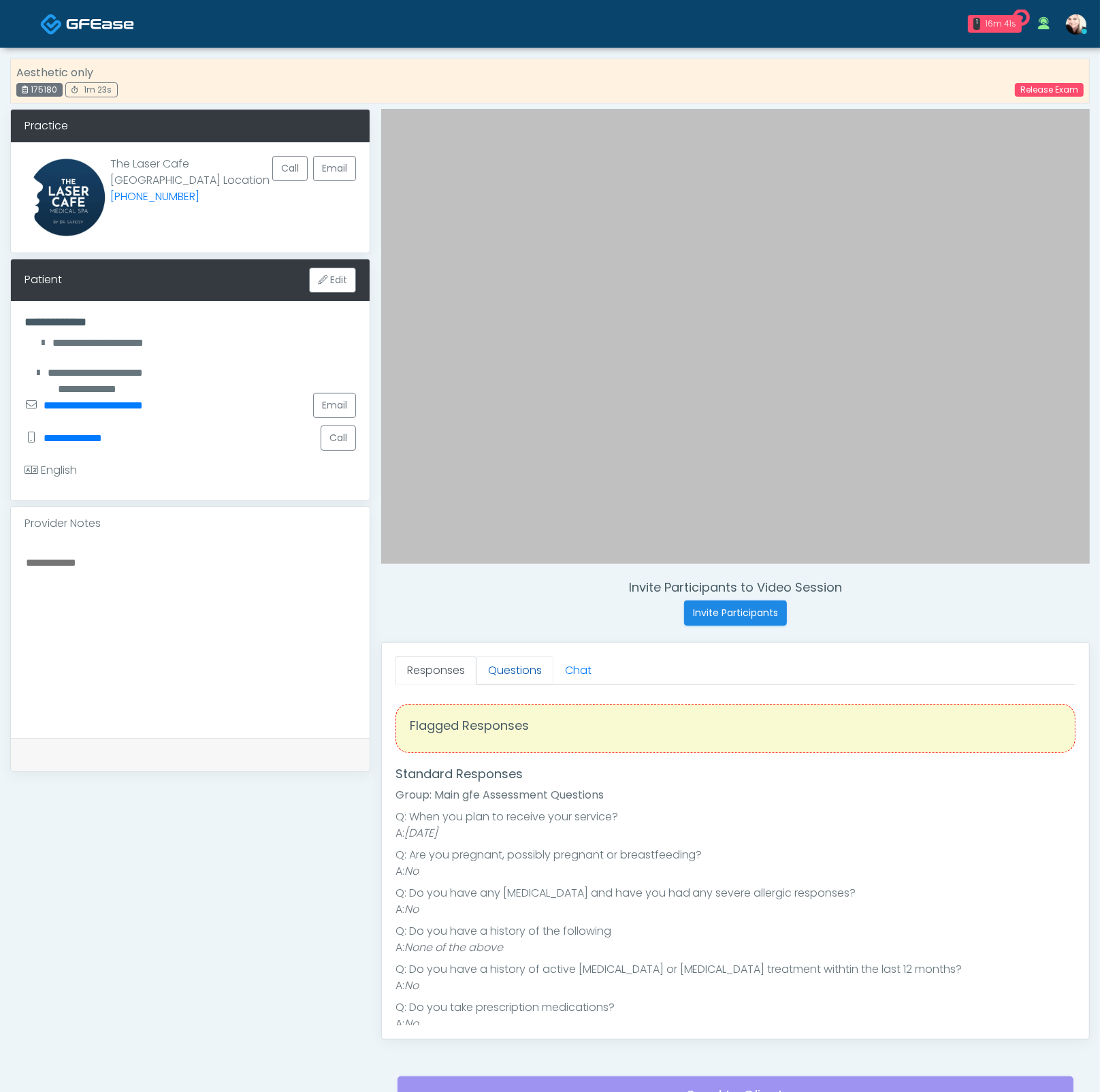
click at [503, 664] on link "Questions" at bounding box center [515, 670] width 77 height 29
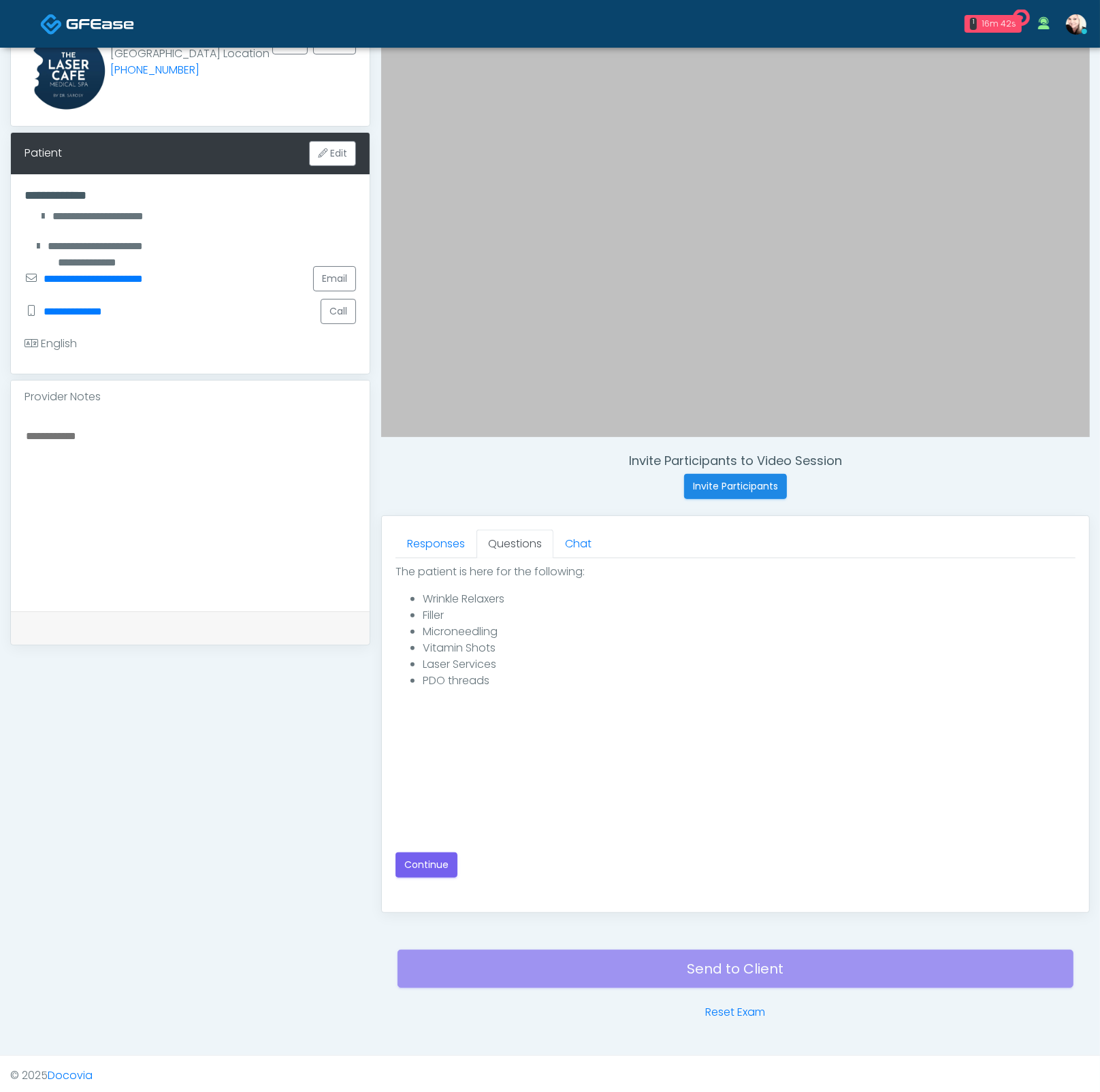
scroll to position [126, 0]
click at [427, 852] on button "Continue" at bounding box center [426, 865] width 62 height 25
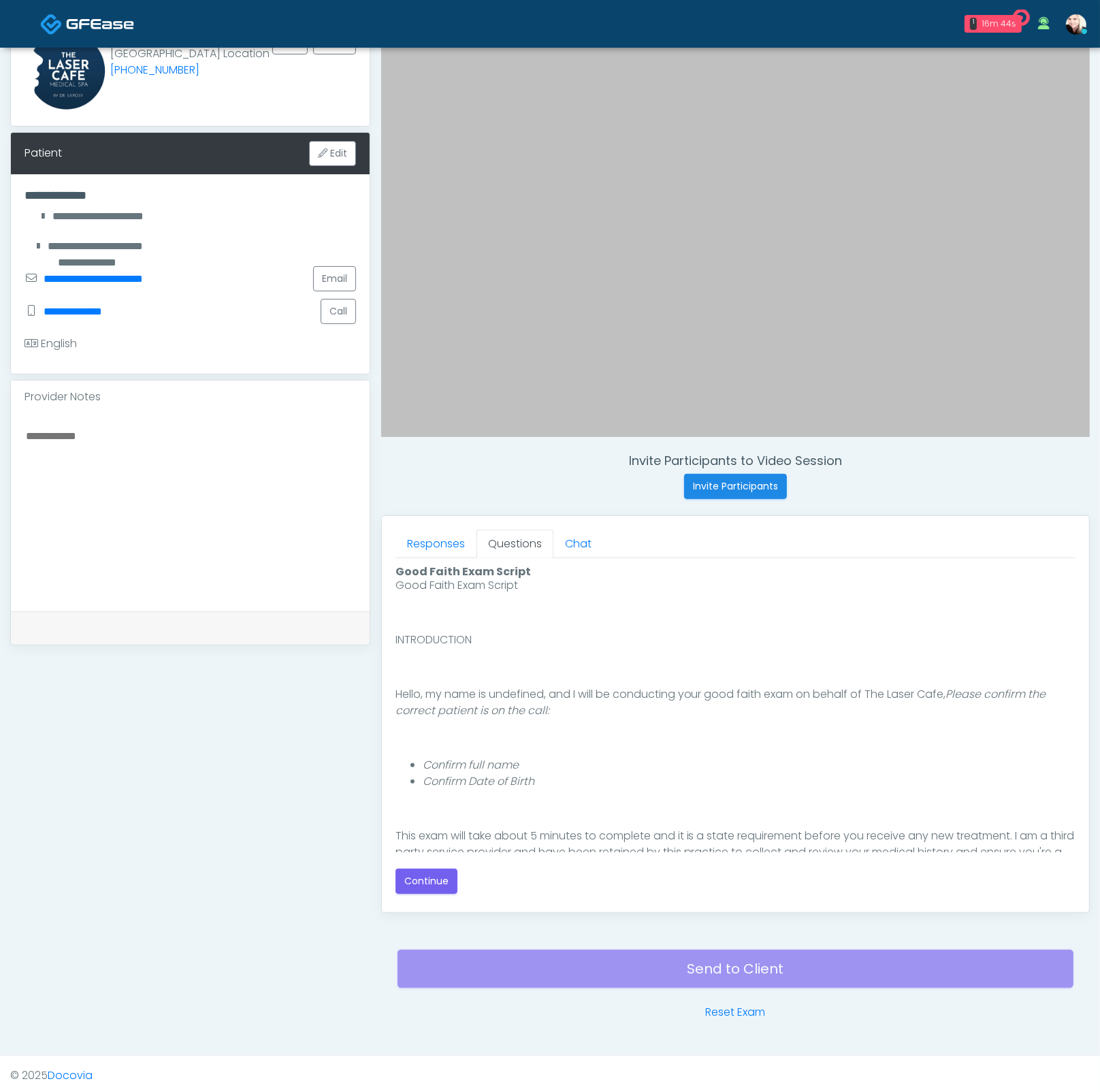
scroll to position [3, 0]
click at [434, 871] on button "Continue" at bounding box center [426, 882] width 62 height 25
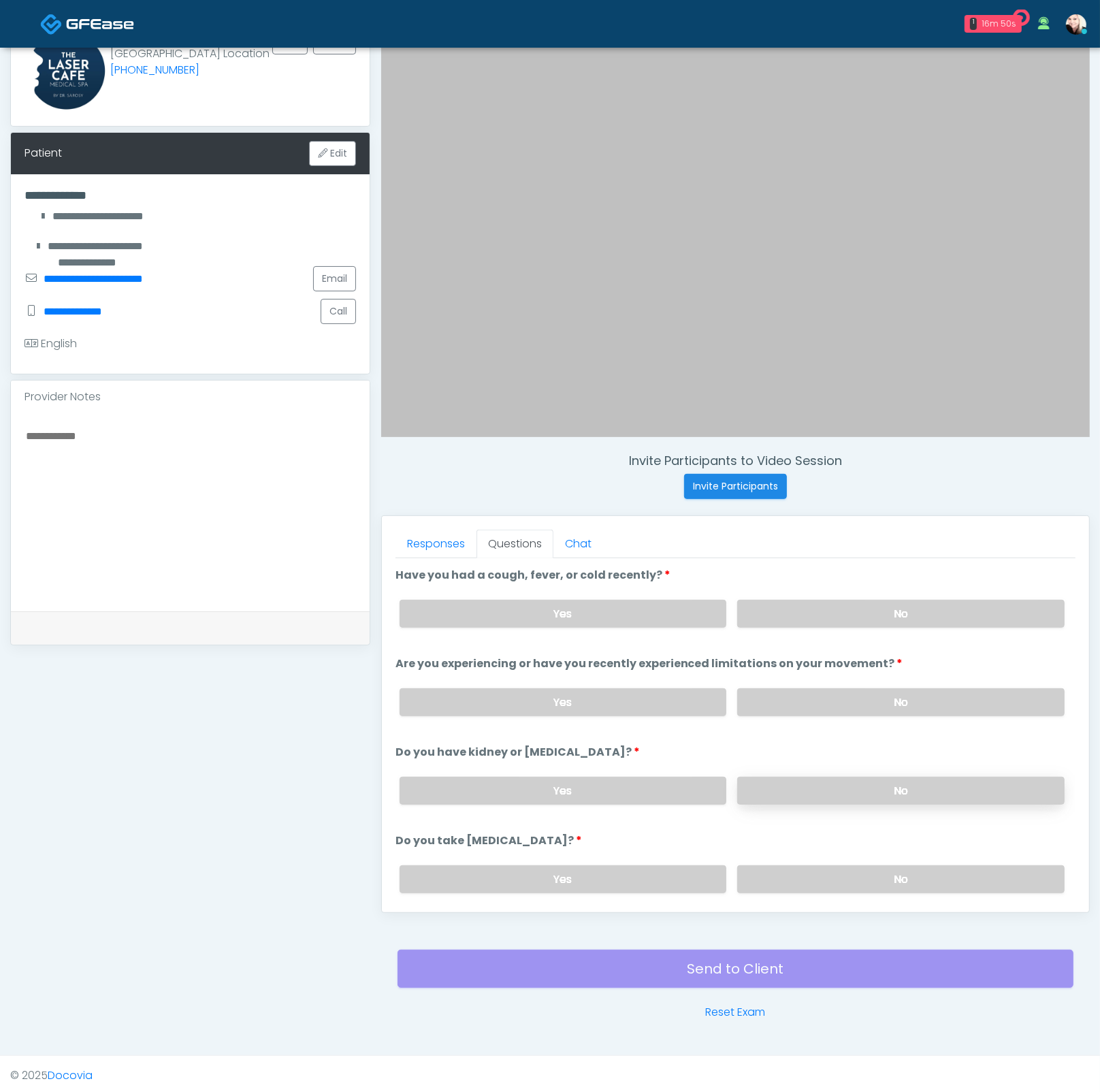
click at [797, 783] on label "No" at bounding box center [901, 790] width 327 height 28
click at [807, 868] on label "No" at bounding box center [901, 879] width 327 height 28
click at [793, 708] on label "No" at bounding box center [901, 702] width 327 height 28
click at [763, 615] on label "No" at bounding box center [901, 613] width 327 height 28
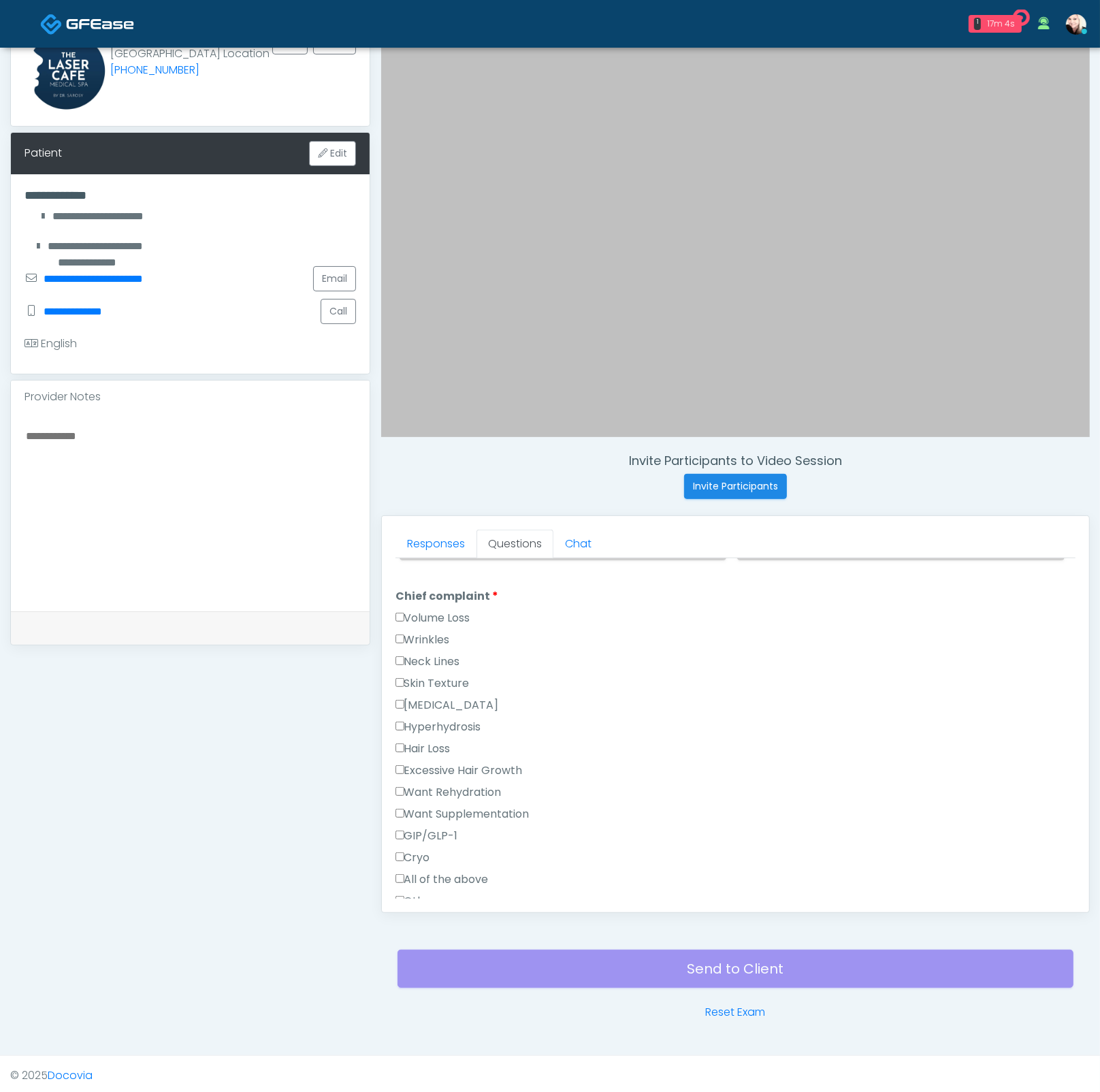
scroll to position [367, 0]
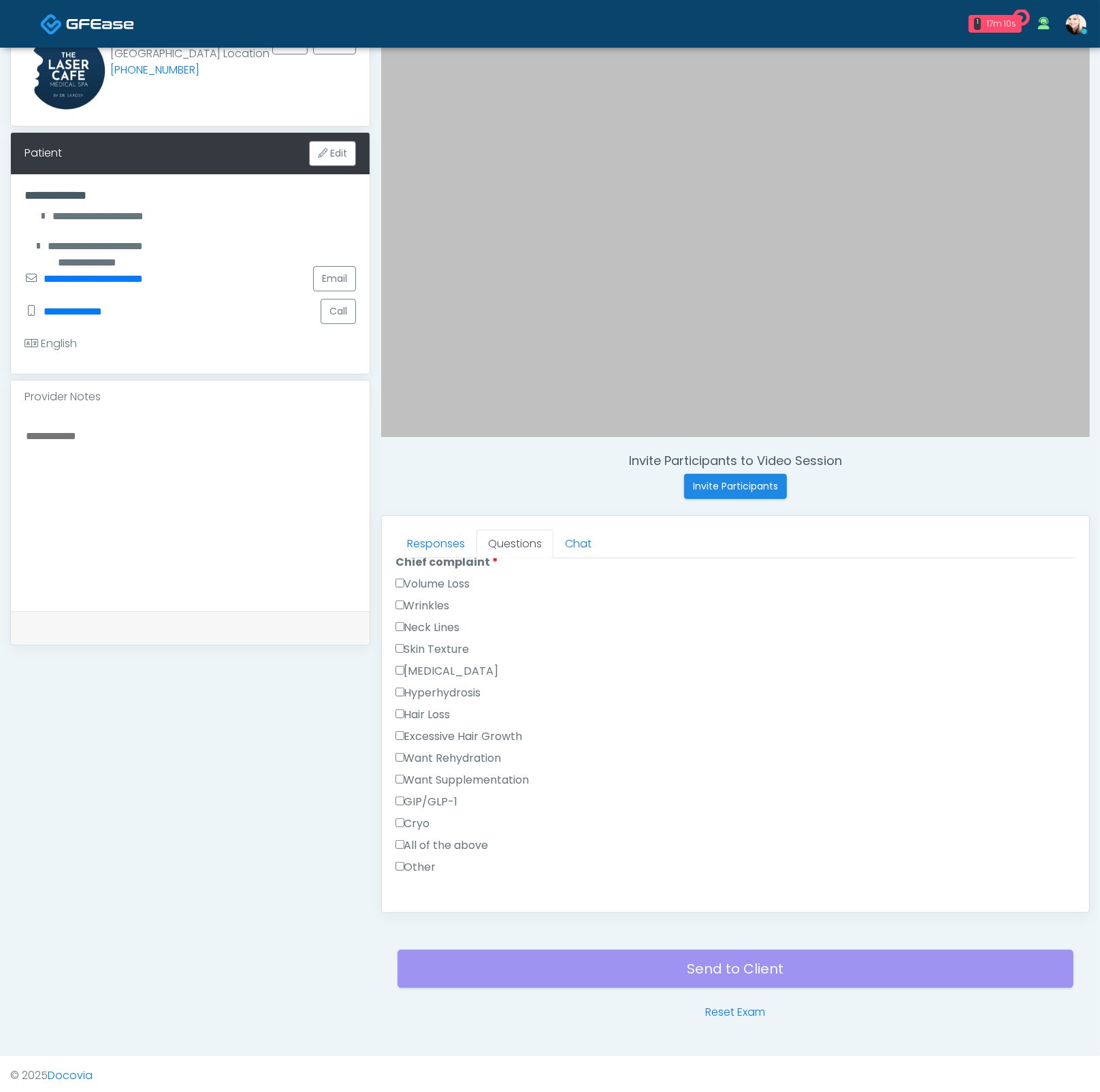
click at [402, 735] on label "Excessive Hair Growth" at bounding box center [459, 736] width 127 height 16
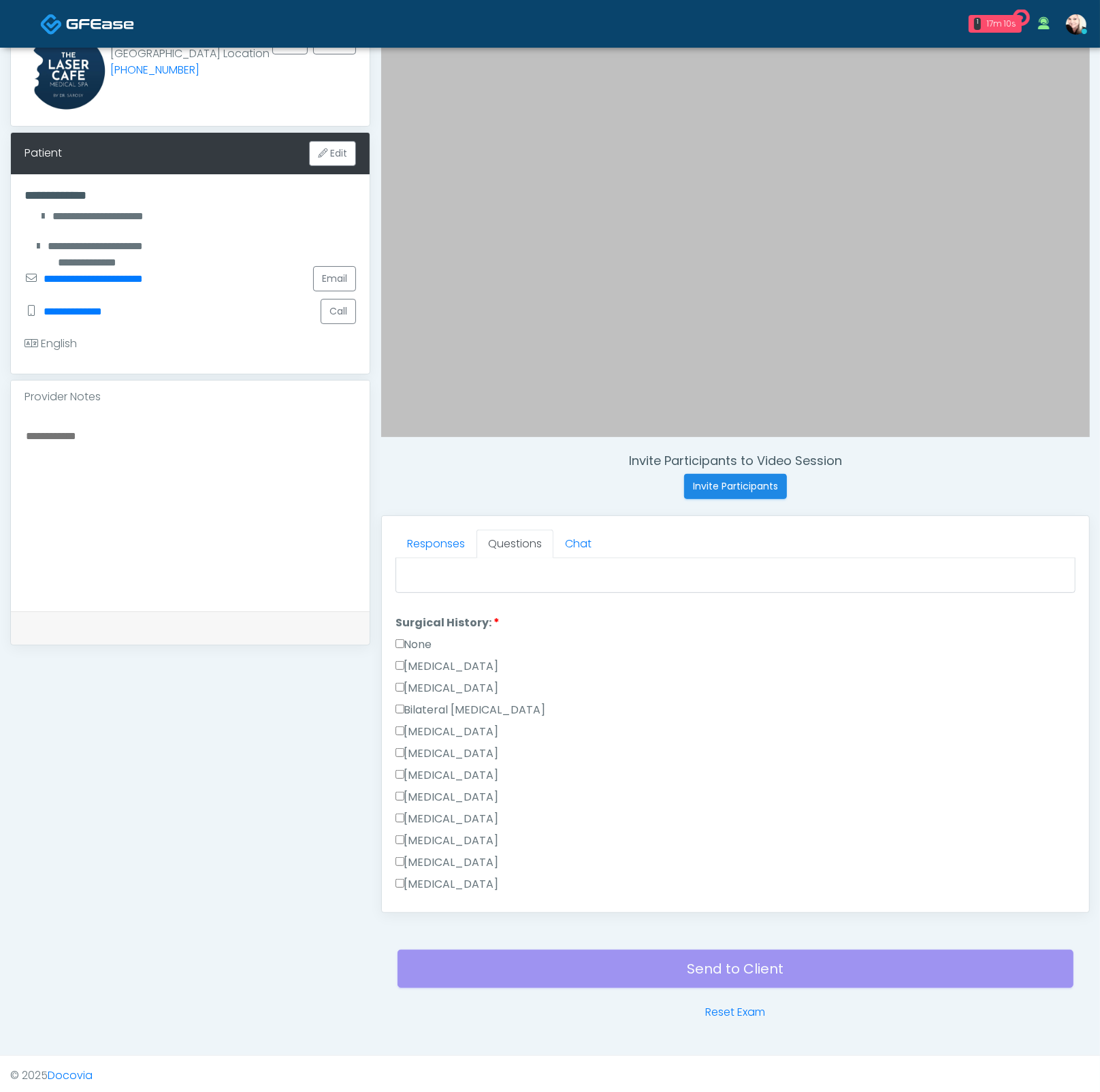
scroll to position [910, 0]
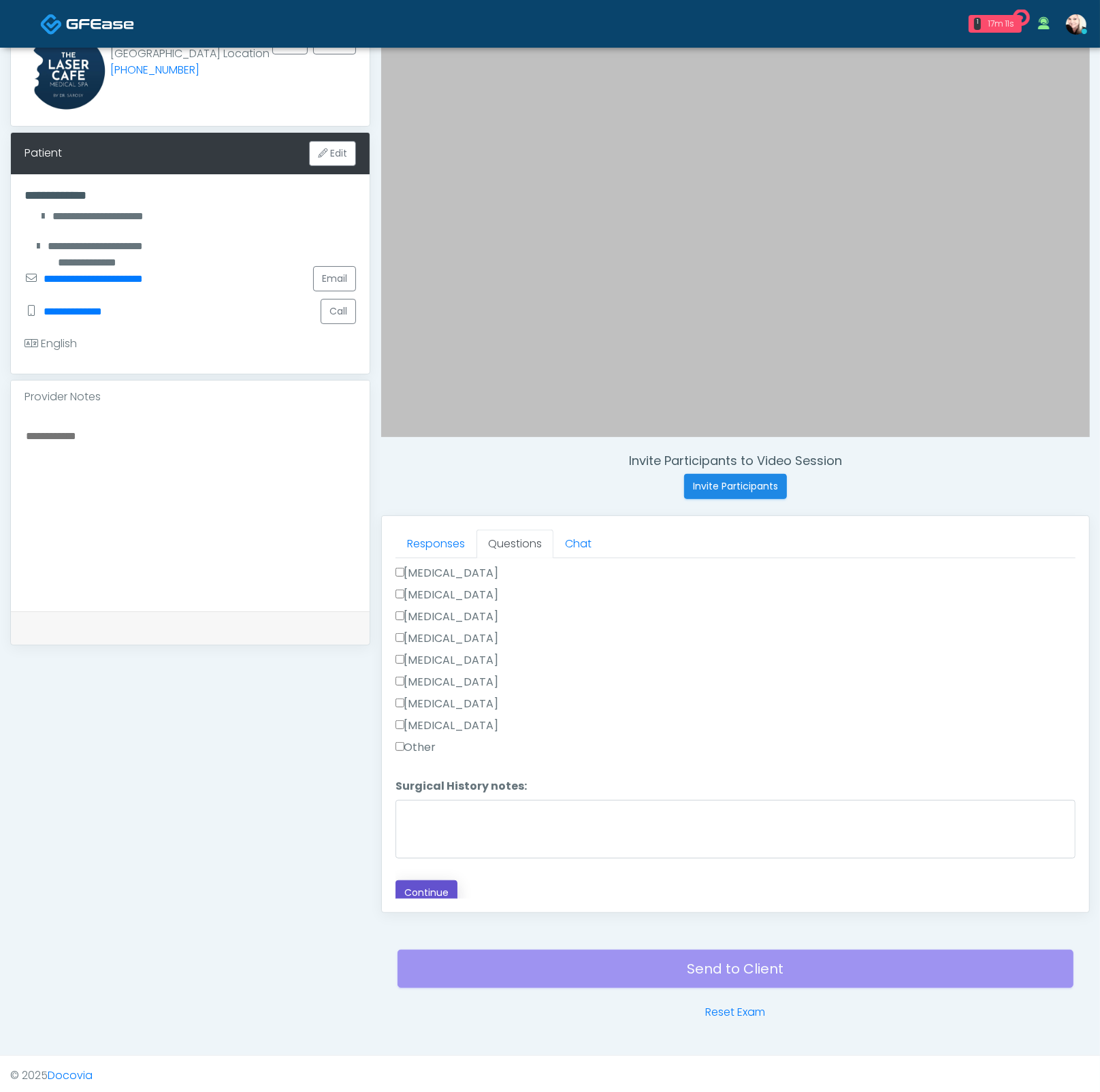
click at [425, 886] on button "Continue" at bounding box center [426, 893] width 62 height 25
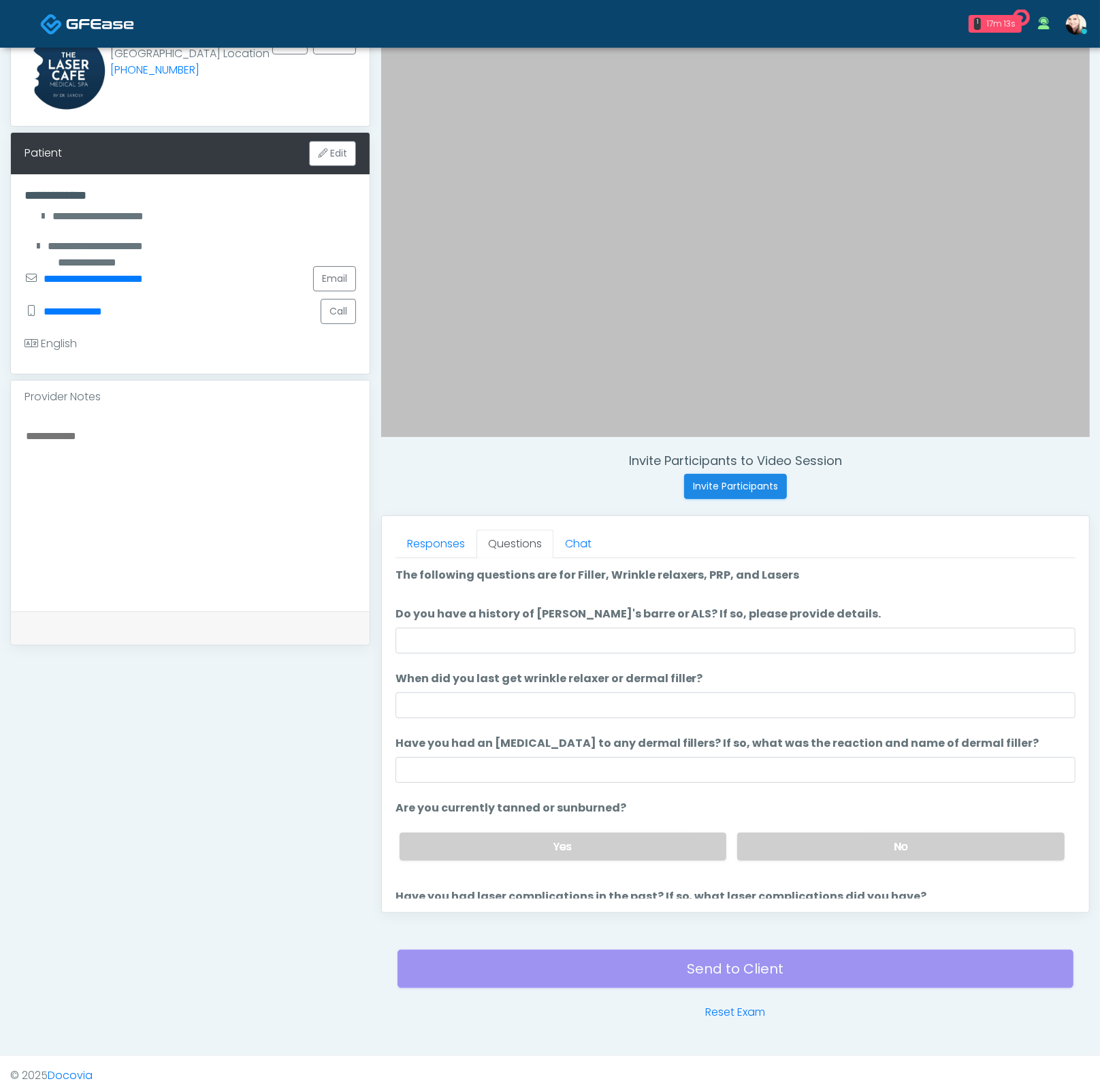
scroll to position [0, 0]
click at [475, 640] on input "Do you have a history of Guillain's barre or ALS? If so, please provide details." at bounding box center [735, 641] width 680 height 25
type input "*"
type input "****"
type input "*"
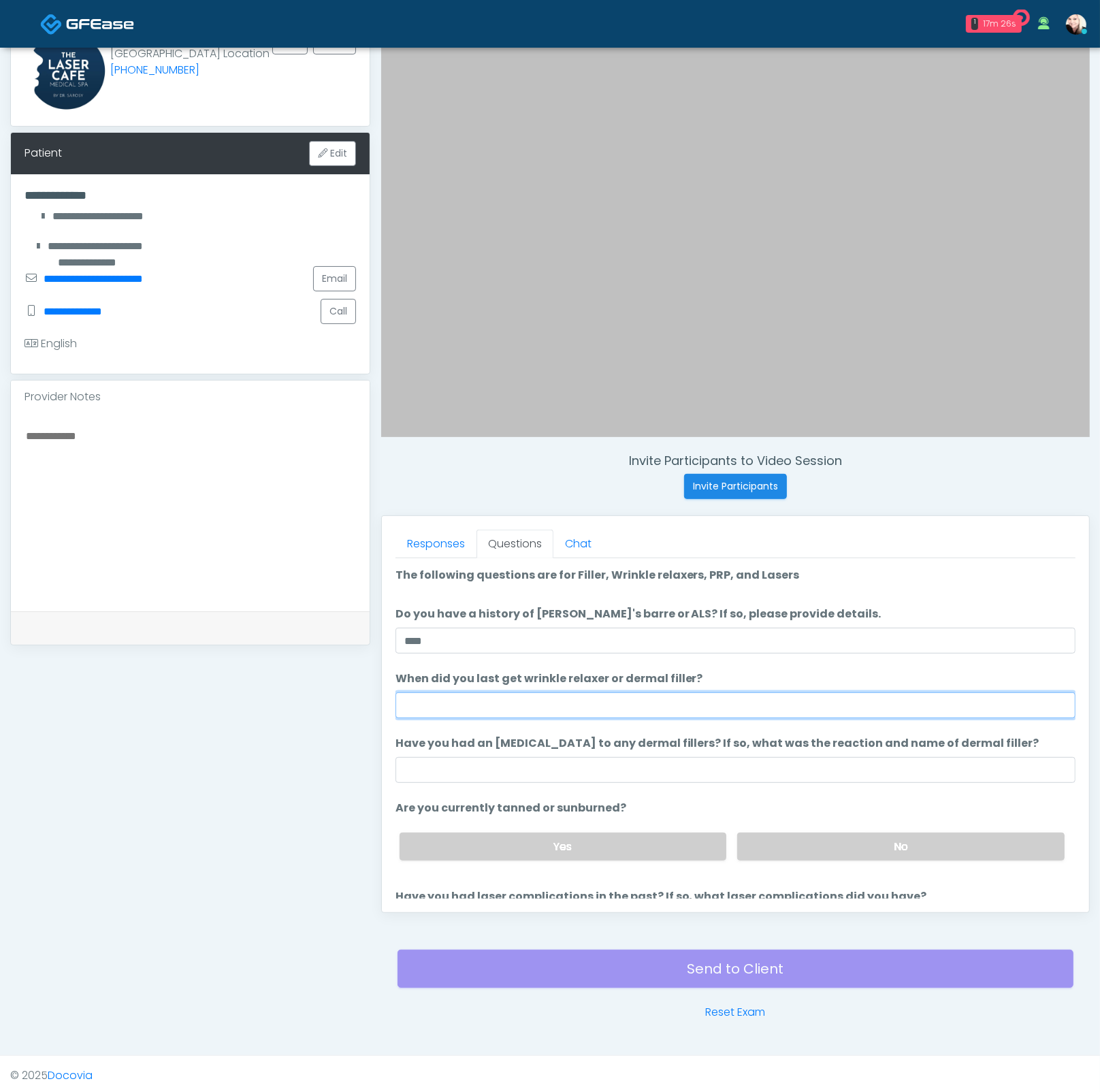
click at [508, 709] on input "When did you last get wrinkle relaxer or dermal filler?" at bounding box center [735, 705] width 680 height 25
drag, startPoint x: 467, startPoint y: 706, endPoint x: 369, endPoint y: 706, distance: 98.0
click at [369, 706] on div "**********" at bounding box center [550, 501] width 1079 height 1039
type input "*******"
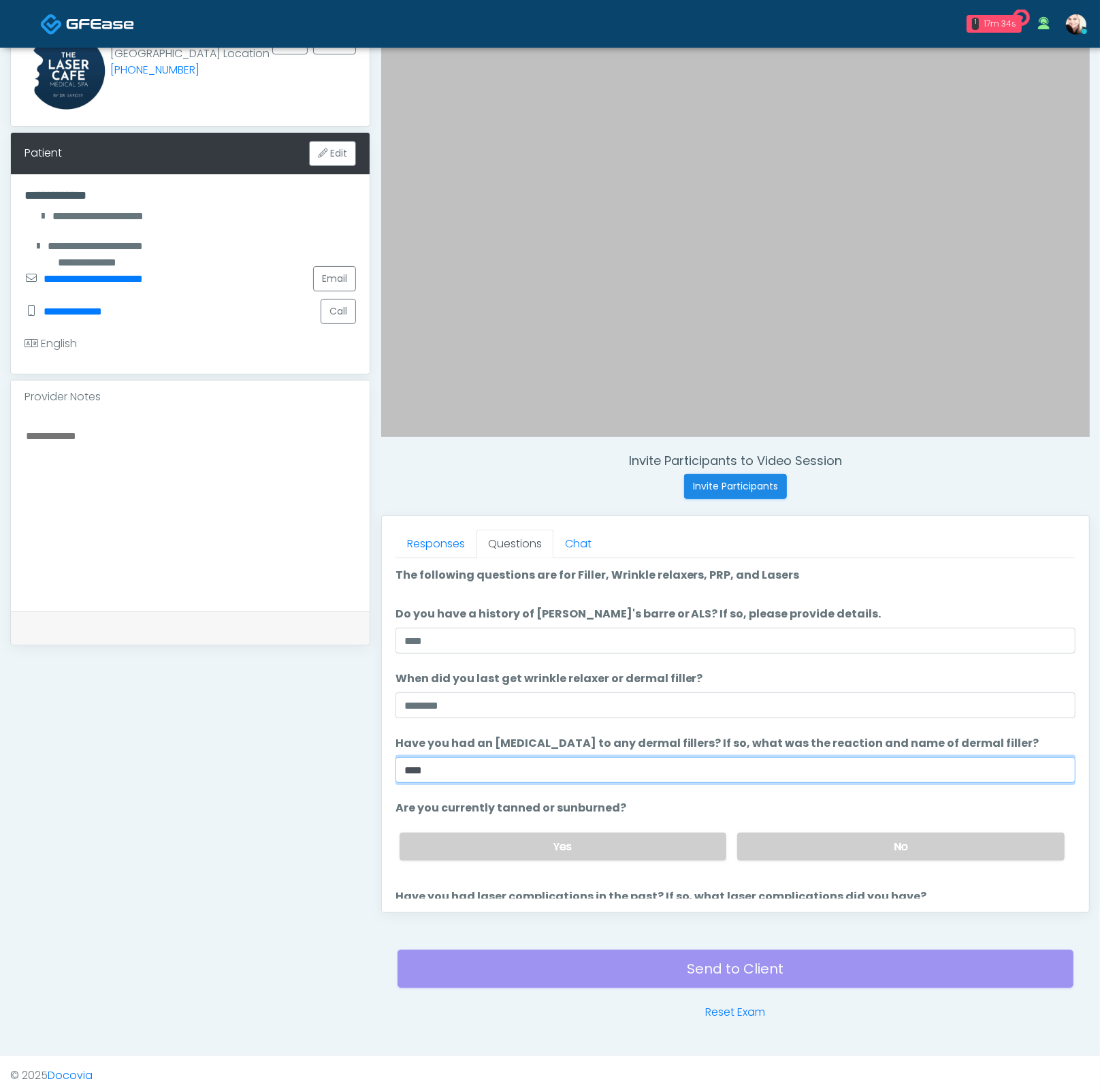
type input "****"
drag, startPoint x: 450, startPoint y: 716, endPoint x: 384, endPoint y: 714, distance: 66.0
click at [384, 714] on div "Responses Questions Chat The patient is here for the following: Wrinkle Relaxer…" at bounding box center [735, 714] width 707 height 396
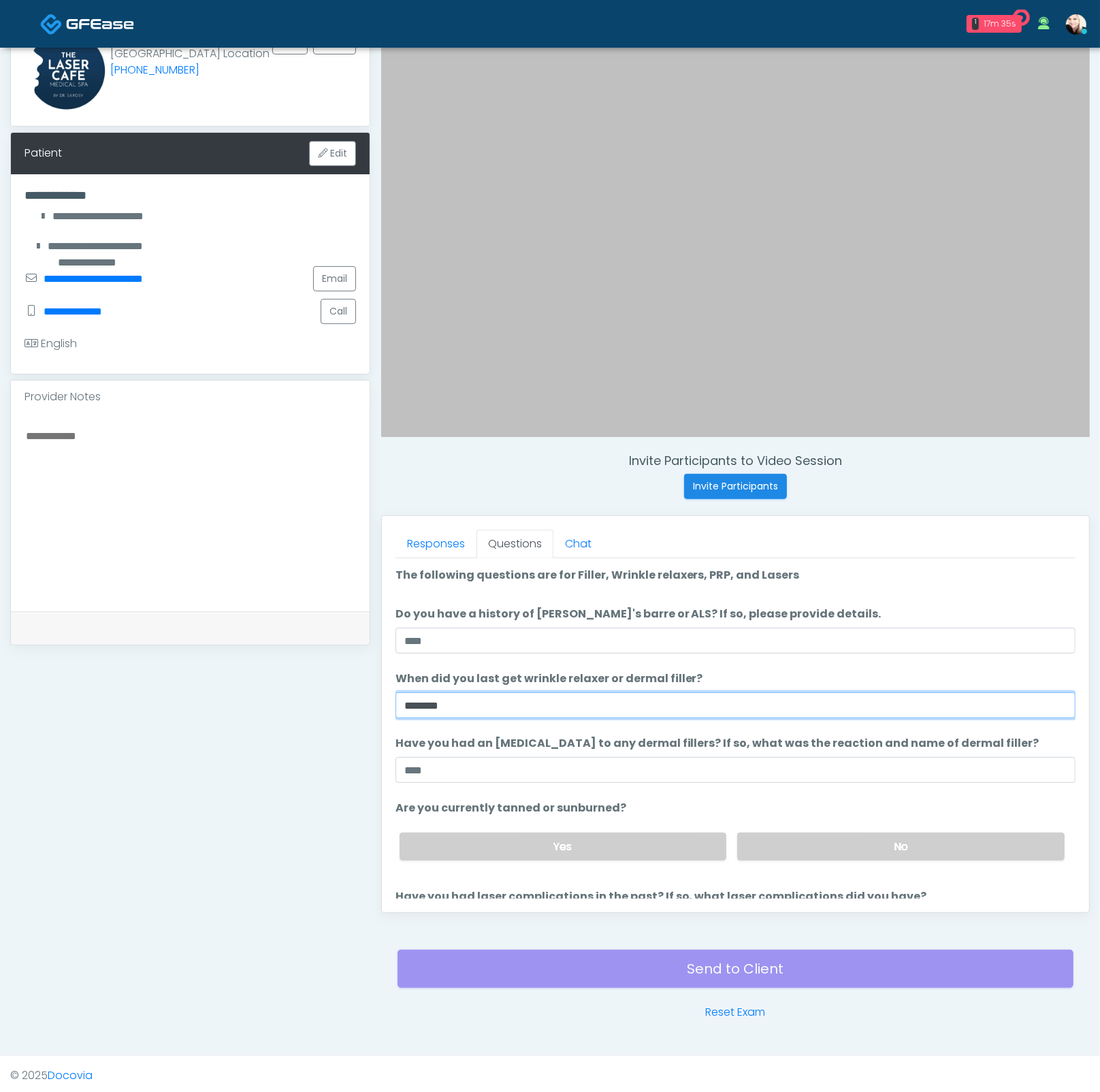
click at [477, 708] on input "*******" at bounding box center [735, 705] width 680 height 25
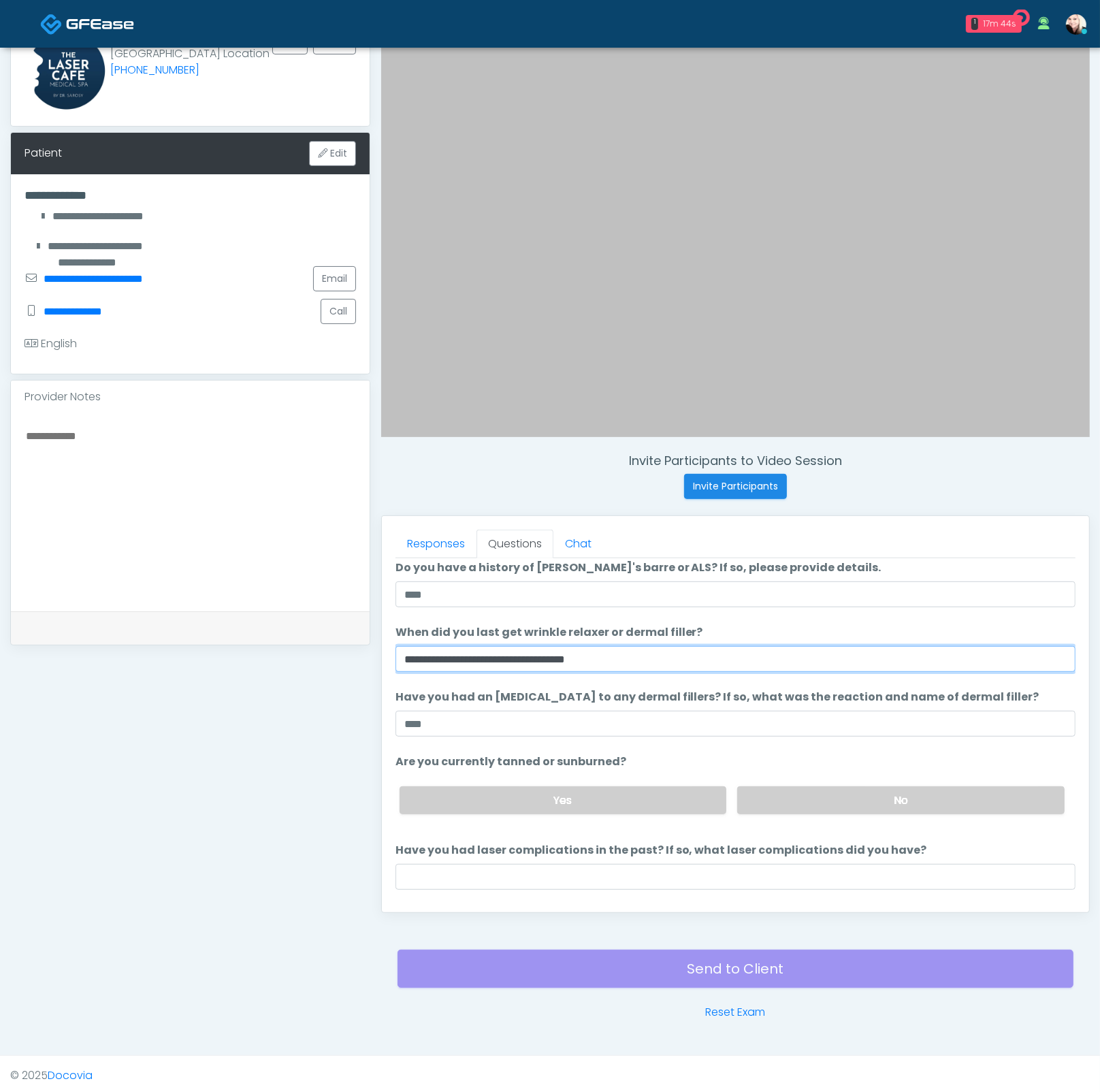
scroll to position [60, 0]
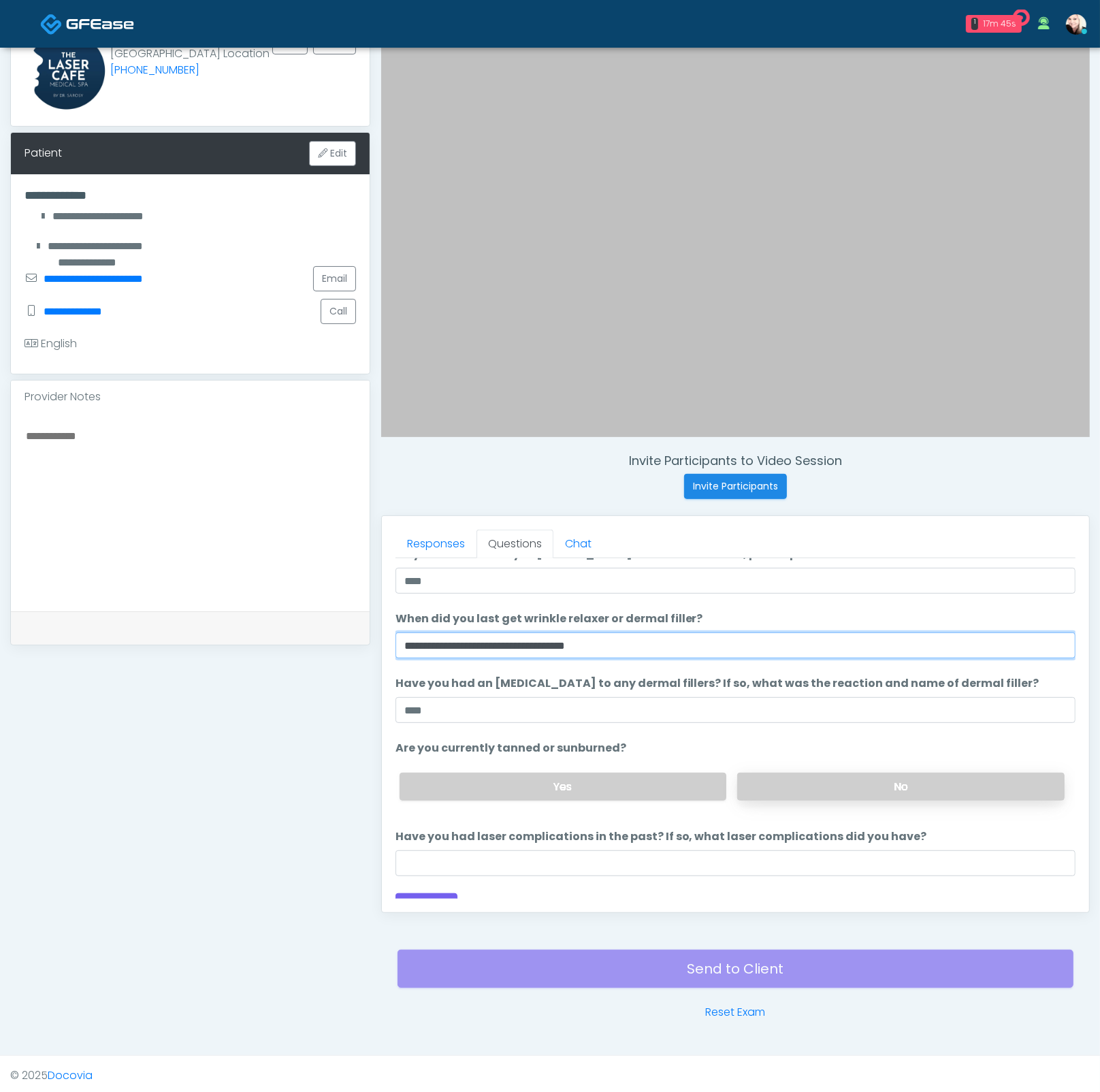
type input "**********"
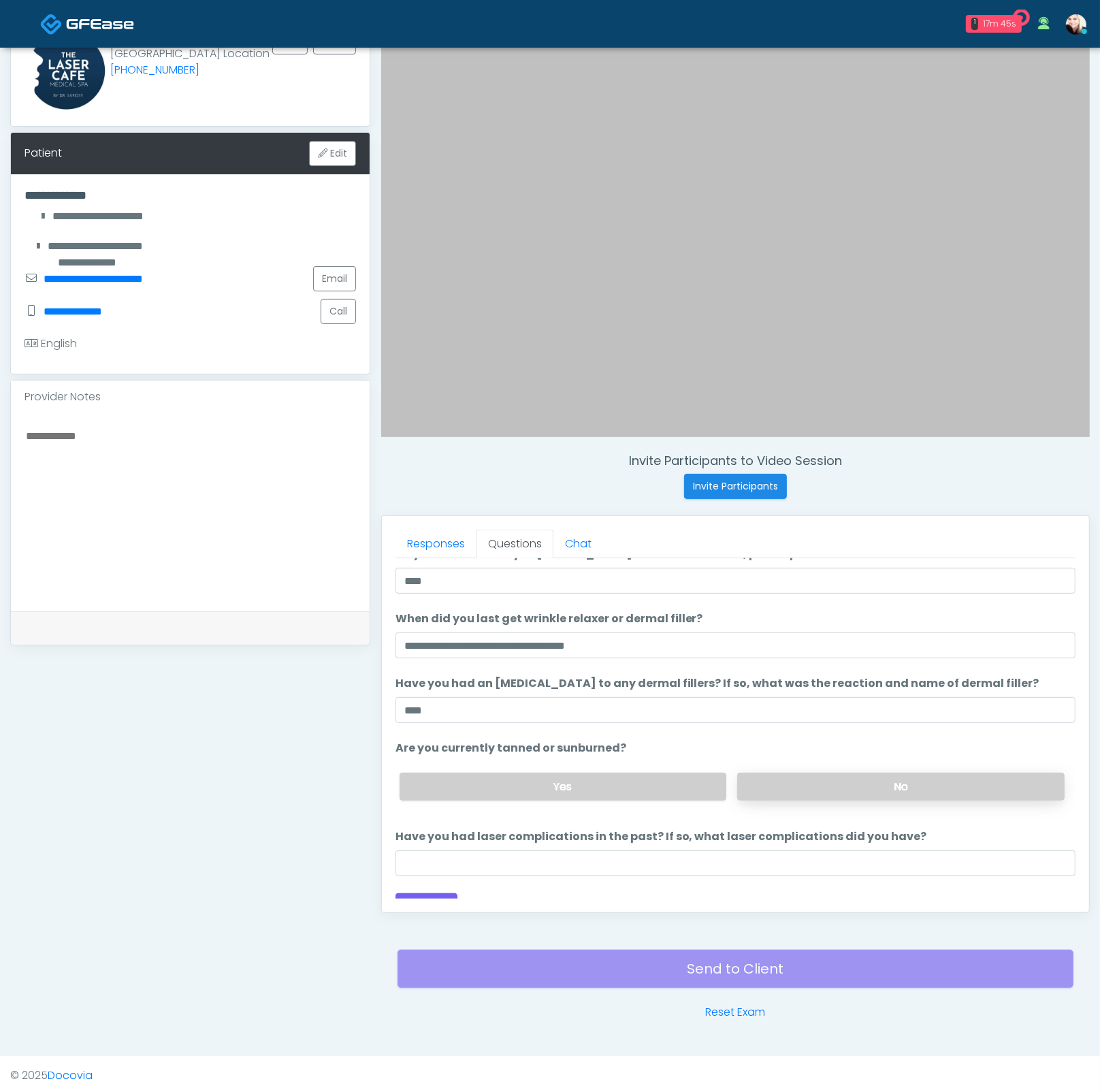
click at [768, 783] on label "No" at bounding box center [901, 787] width 327 height 28
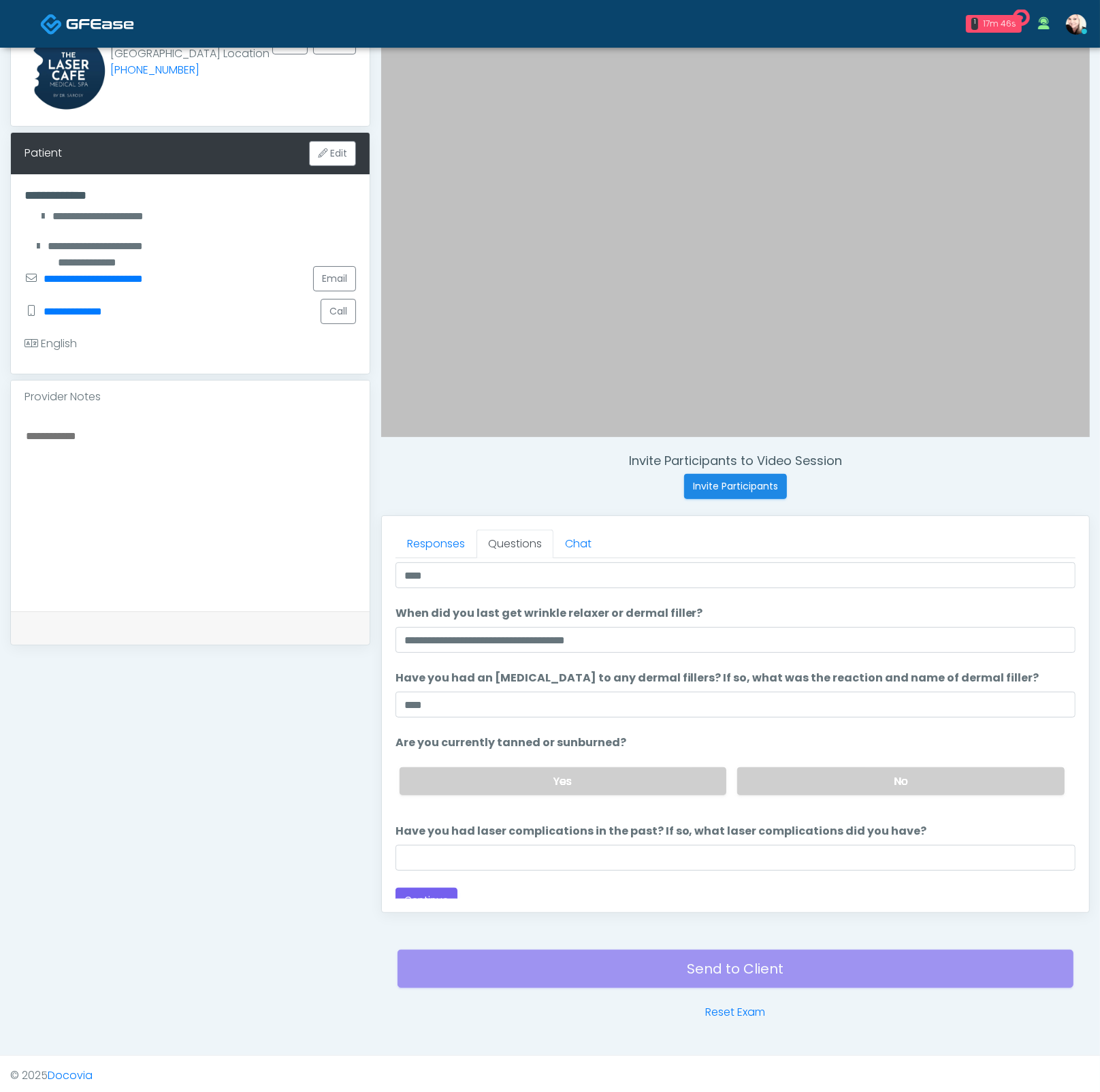
scroll to position [78, 0]
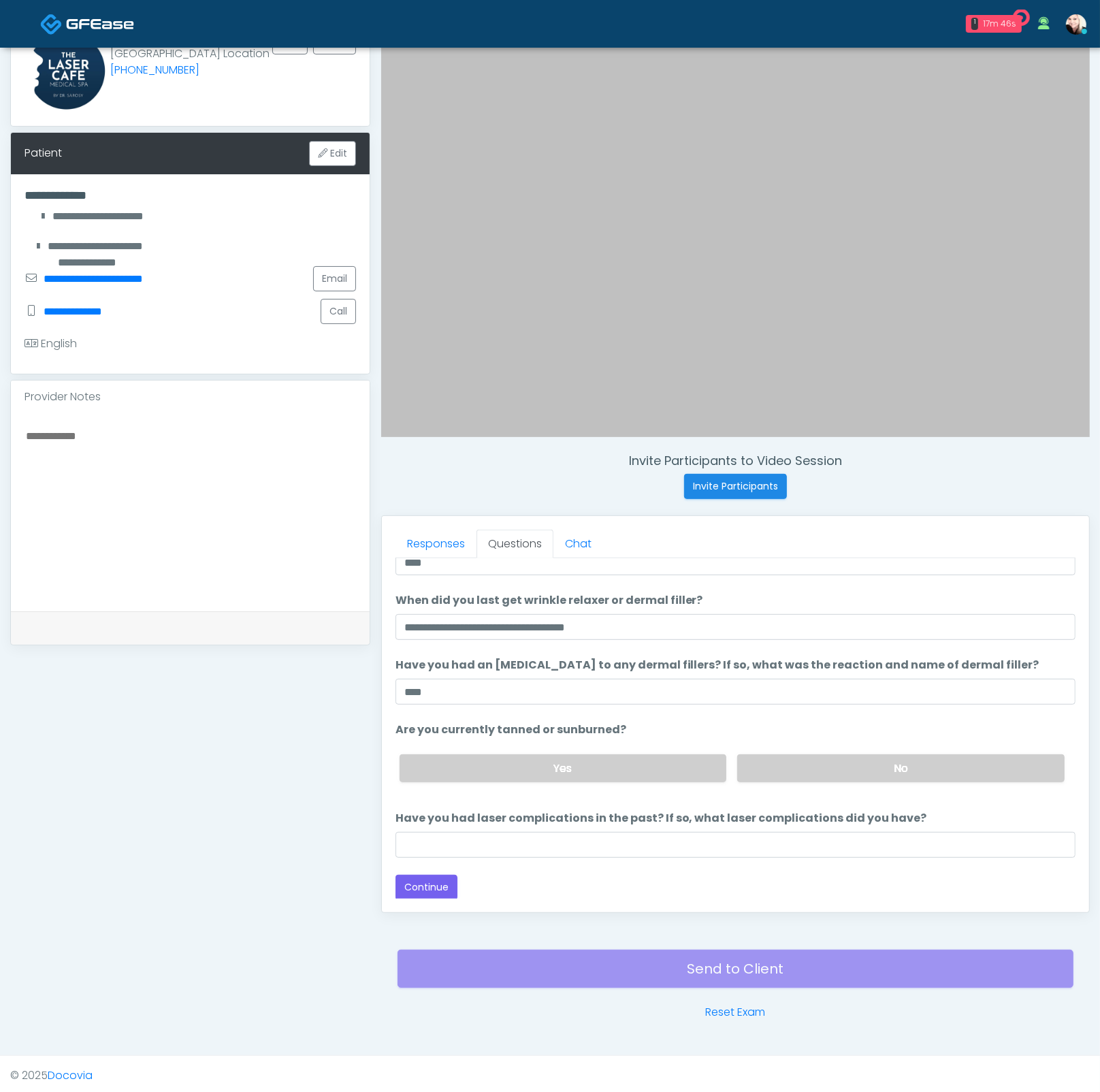
click at [433, 860] on div "Loading... Connecting to your agent... Please wait while we prepare your person…" at bounding box center [735, 694] width 680 height 412
drag, startPoint x: 432, startPoint y: 852, endPoint x: 434, endPoint y: 837, distance: 15.1
click at [432, 852] on input "Have you had laser complications in the past? If so, what laser complications d…" at bounding box center [735, 844] width 680 height 25
type input "****"
click at [421, 888] on button "Continue" at bounding box center [426, 888] width 62 height 25
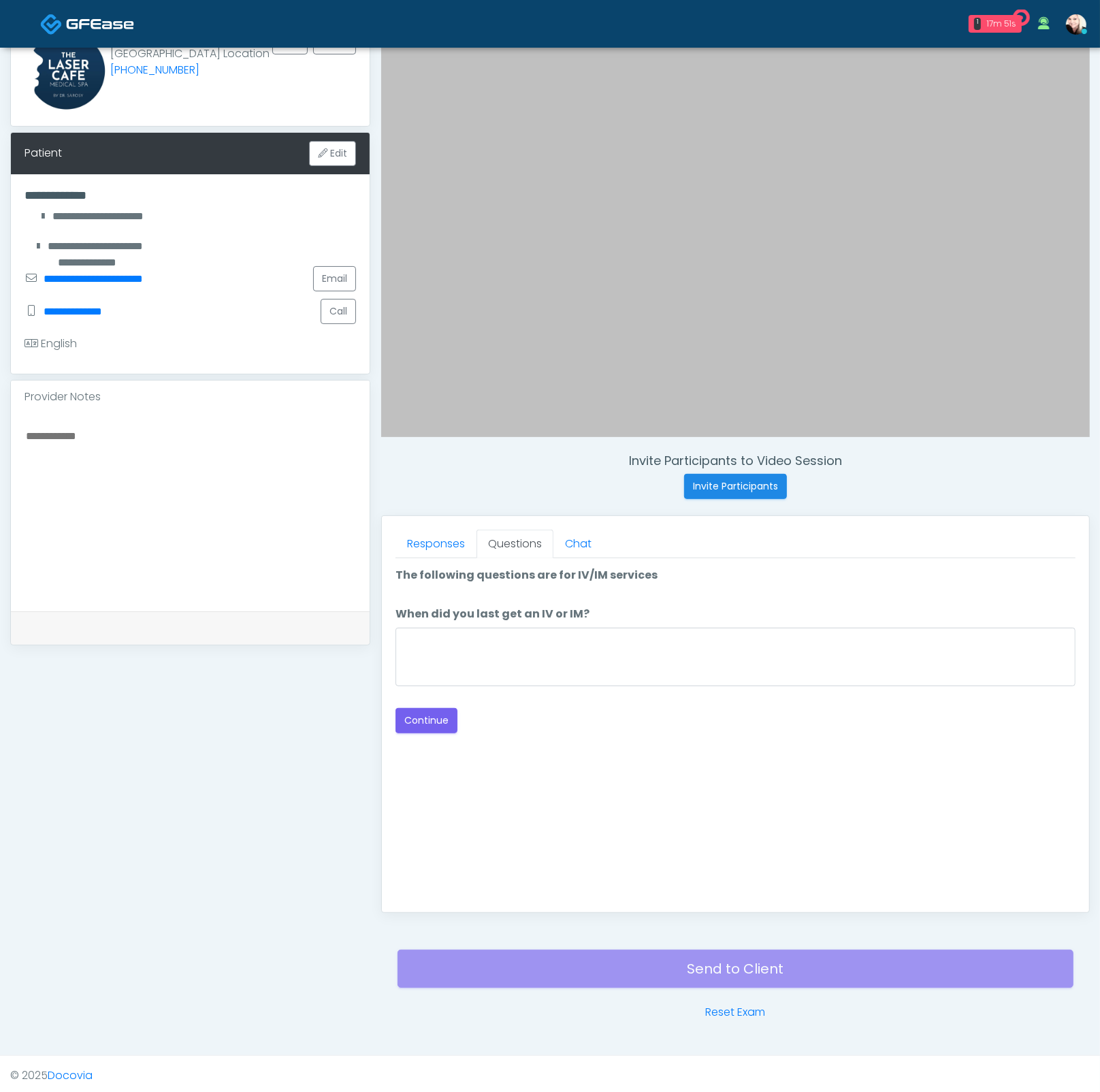
scroll to position [0, 0]
click at [532, 659] on textarea "When did you last get an IV or IM?" at bounding box center [735, 657] width 680 height 59
type textarea "****"
click at [423, 708] on button "Continue" at bounding box center [426, 720] width 62 height 25
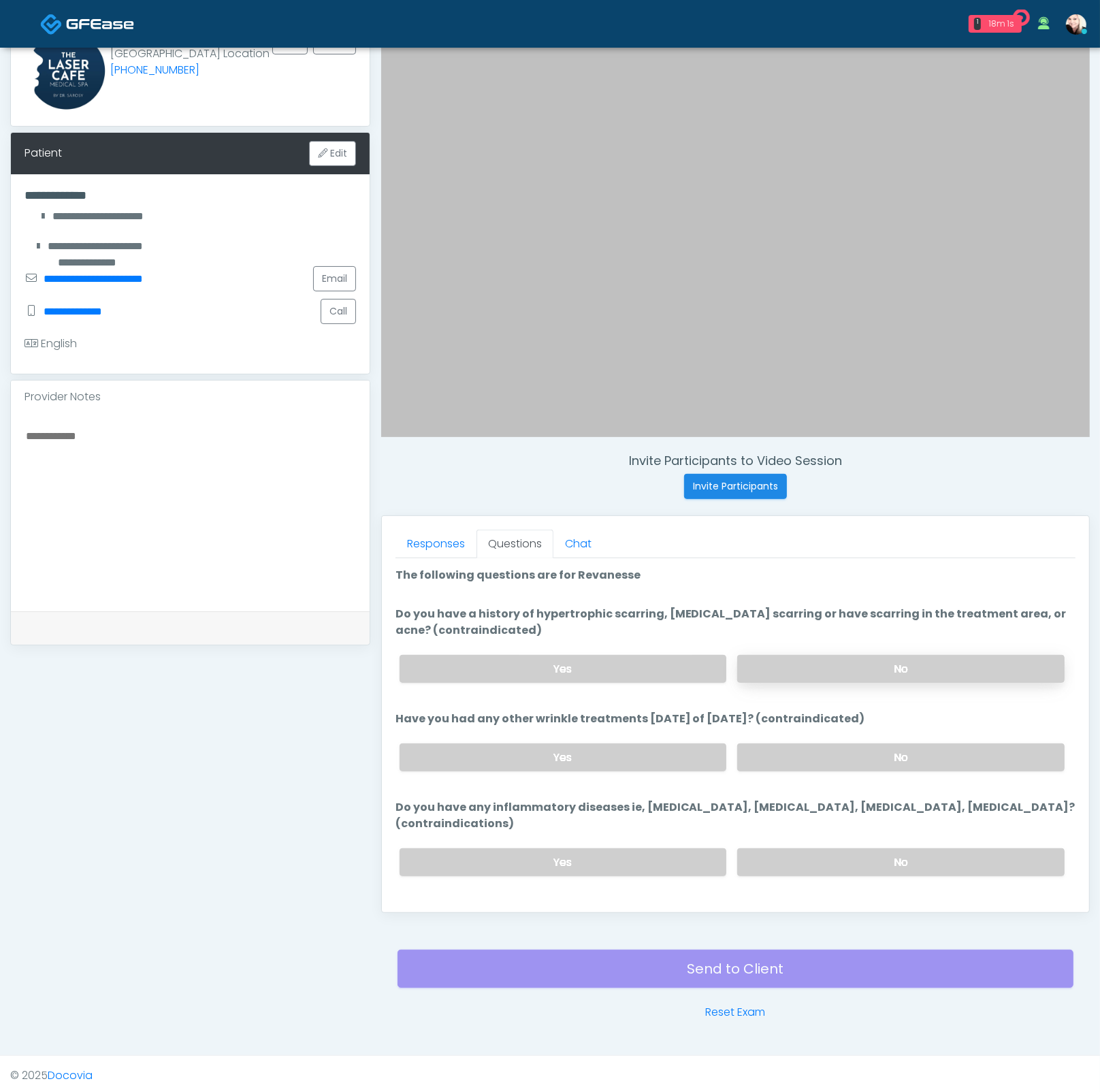
click at [824, 674] on label "No" at bounding box center [901, 669] width 327 height 28
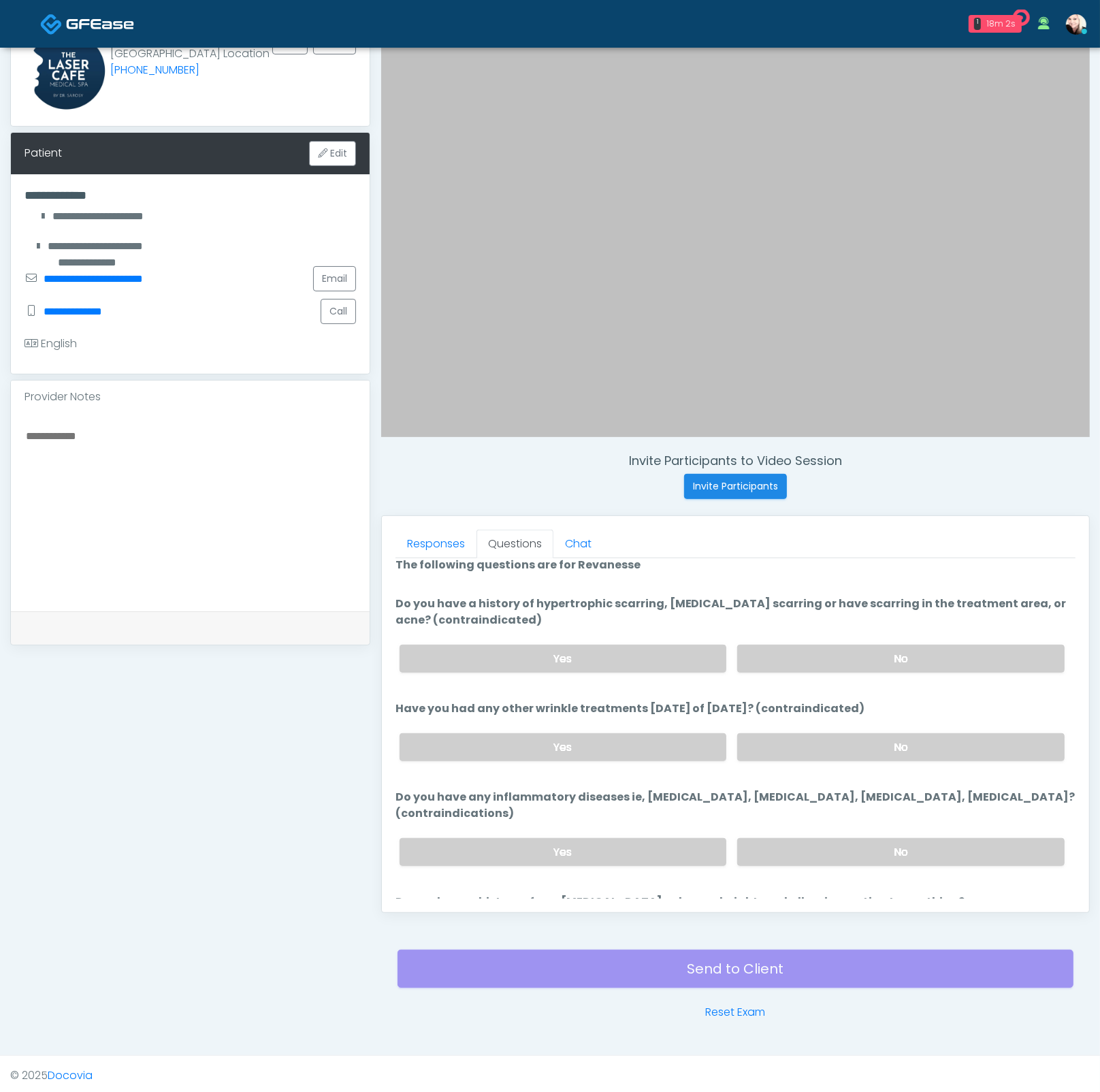
scroll to position [25, 0]
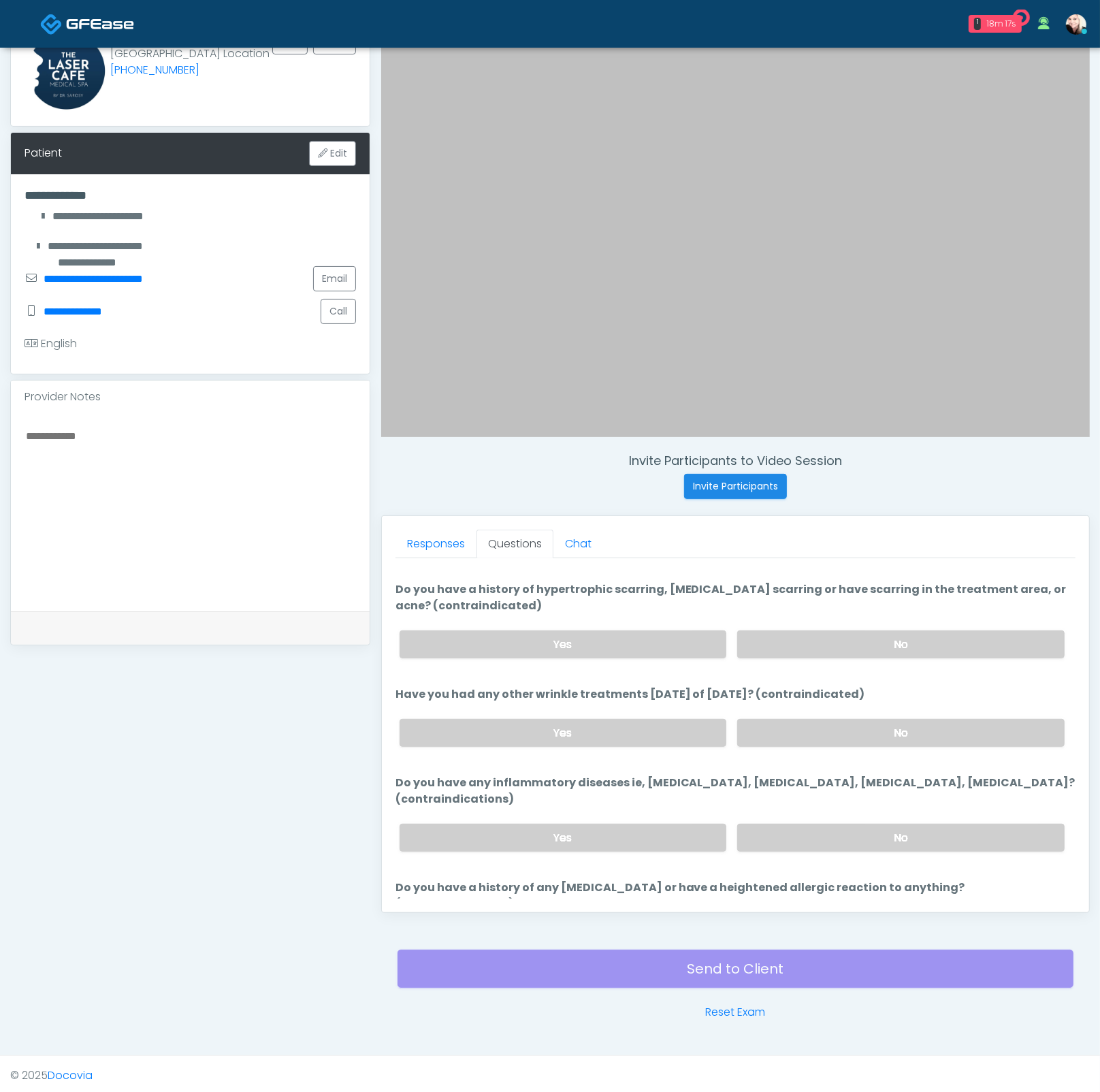
click at [793, 708] on div "Yes No" at bounding box center [732, 732] width 687 height 50
click at [779, 725] on label "No" at bounding box center [901, 732] width 327 height 28
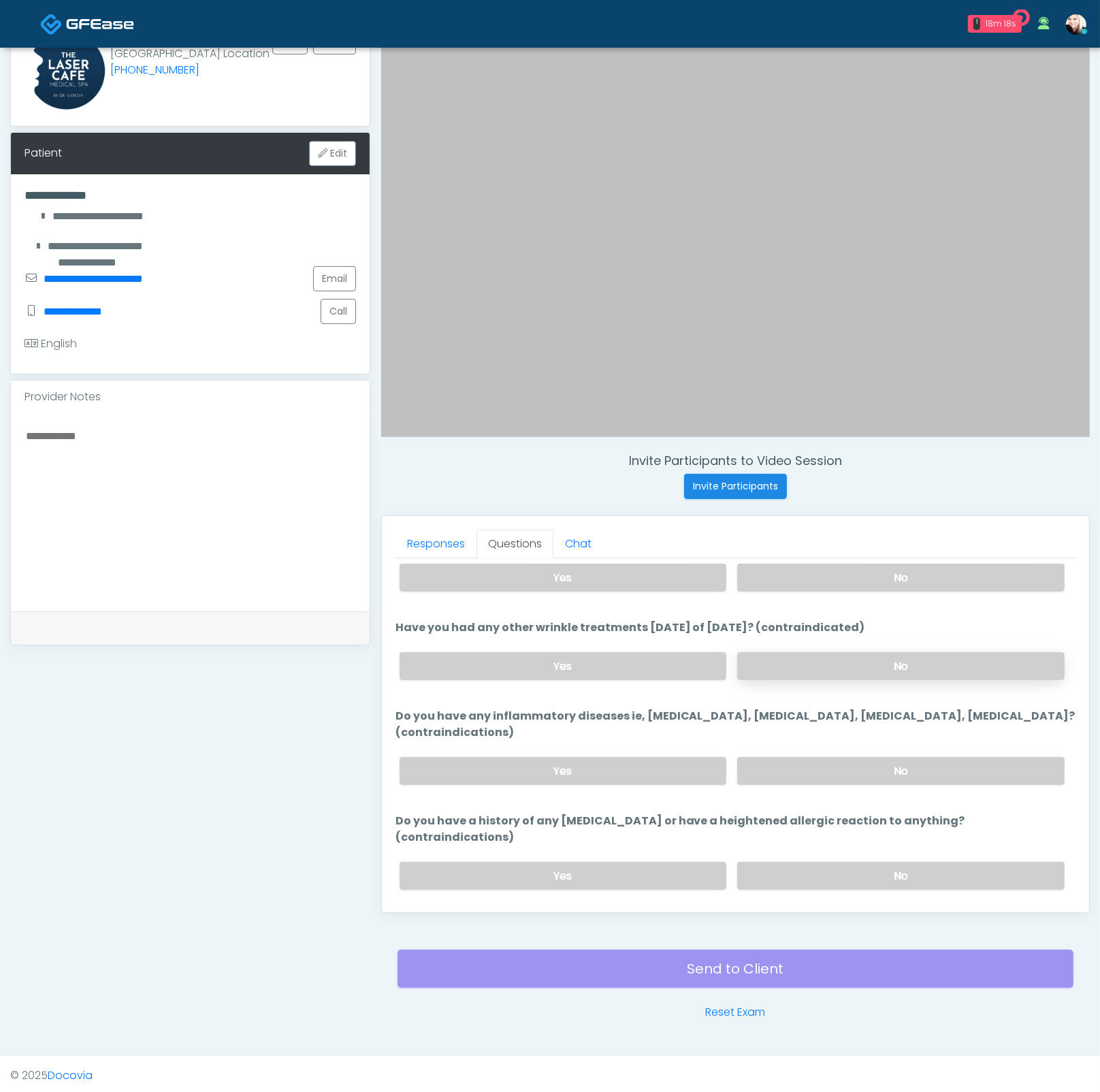
scroll to position [105, 0]
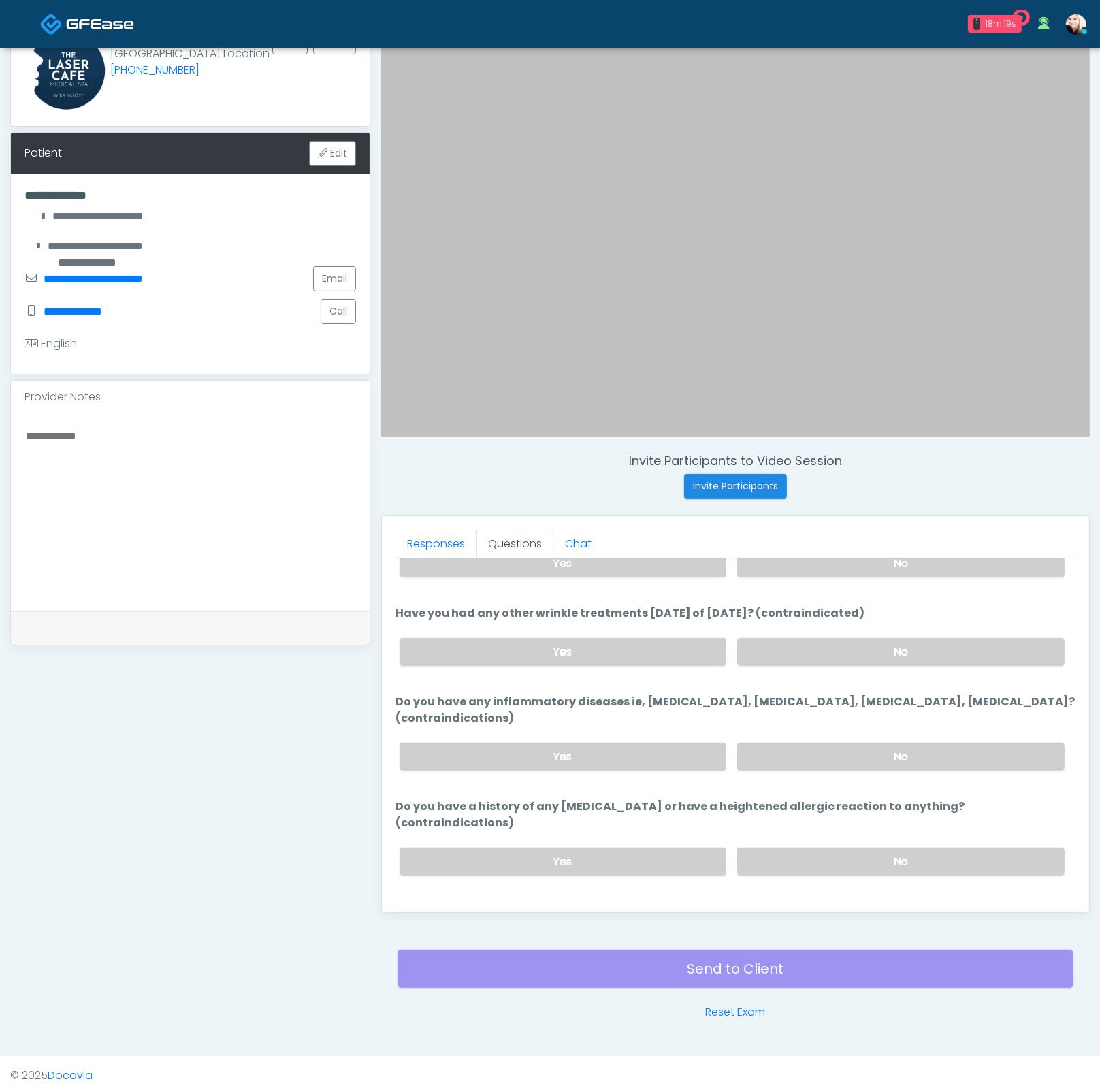
drag, startPoint x: 501, startPoint y: 613, endPoint x: 752, endPoint y: 622, distance: 251.2
click at [752, 622] on li "Have you had any other wrinkle treatments within 4 weeks of today? (contraindic…" at bounding box center [735, 641] width 680 height 71
click at [765, 611] on label "Have you had any other wrinkle treatments within 4 weeks of today? (contraindic…" at bounding box center [630, 613] width 470 height 16
drag, startPoint x: 685, startPoint y: 607, endPoint x: 539, endPoint y: 599, distance: 146.2
click at [544, 599] on ol "The following questions are for Revanesse The following questions are for Revan…" at bounding box center [735, 674] width 680 height 425
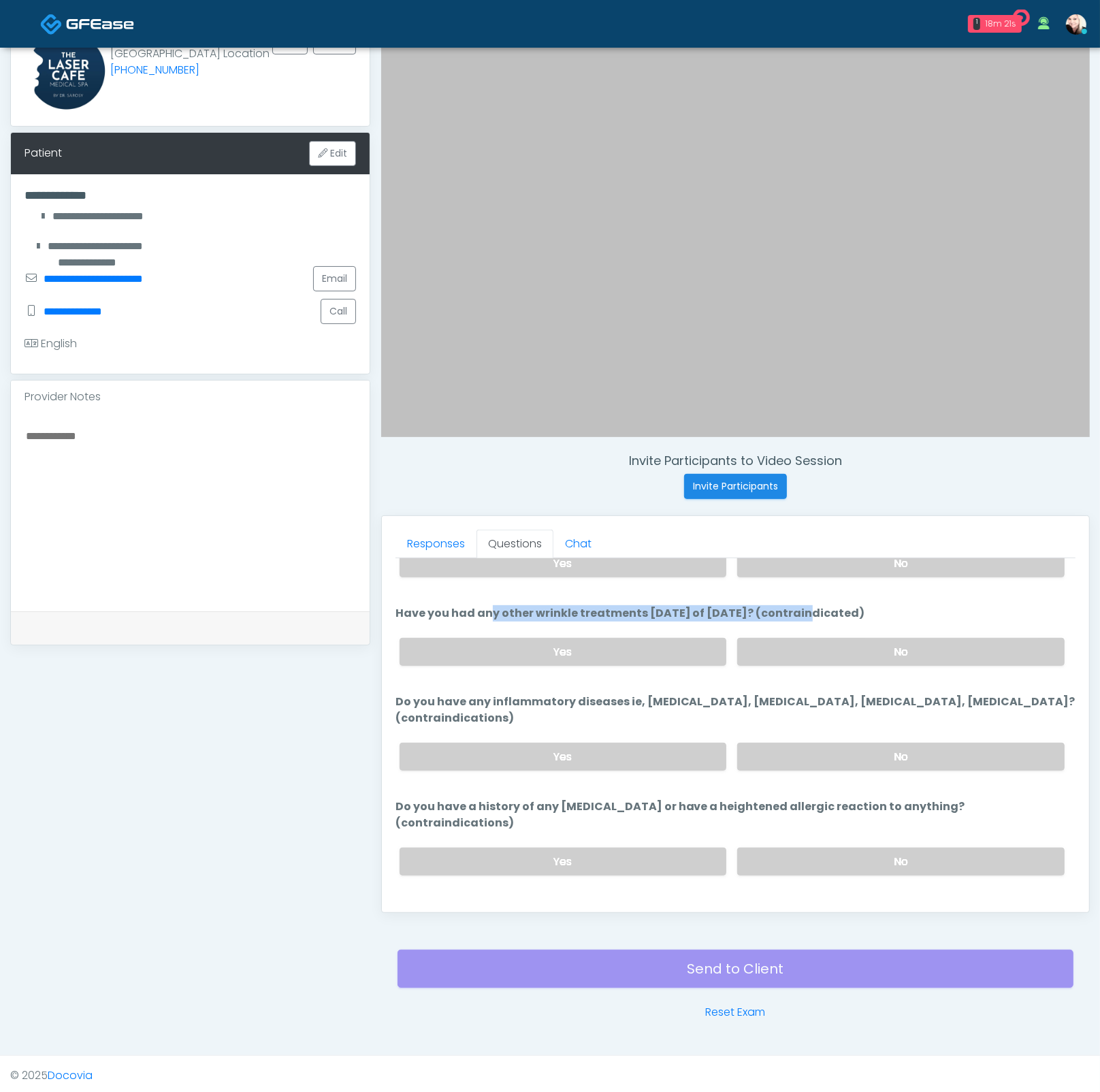
click at [494, 608] on label "Have you had any other wrinkle treatments within 4 weeks of today? (contraindic…" at bounding box center [630, 613] width 470 height 16
drag, startPoint x: 632, startPoint y: 611, endPoint x: 789, endPoint y: 614, distance: 157.0
click at [773, 615] on label "Have you had any other wrinkle treatments within 4 weeks of today? (contraindic…" at bounding box center [630, 613] width 470 height 16
click at [856, 615] on label "Have you had any other wrinkle treatments within 4 weeks of today? (contraindic…" at bounding box center [630, 613] width 470 height 16
drag, startPoint x: 861, startPoint y: 613, endPoint x: 570, endPoint y: 607, distance: 291.1
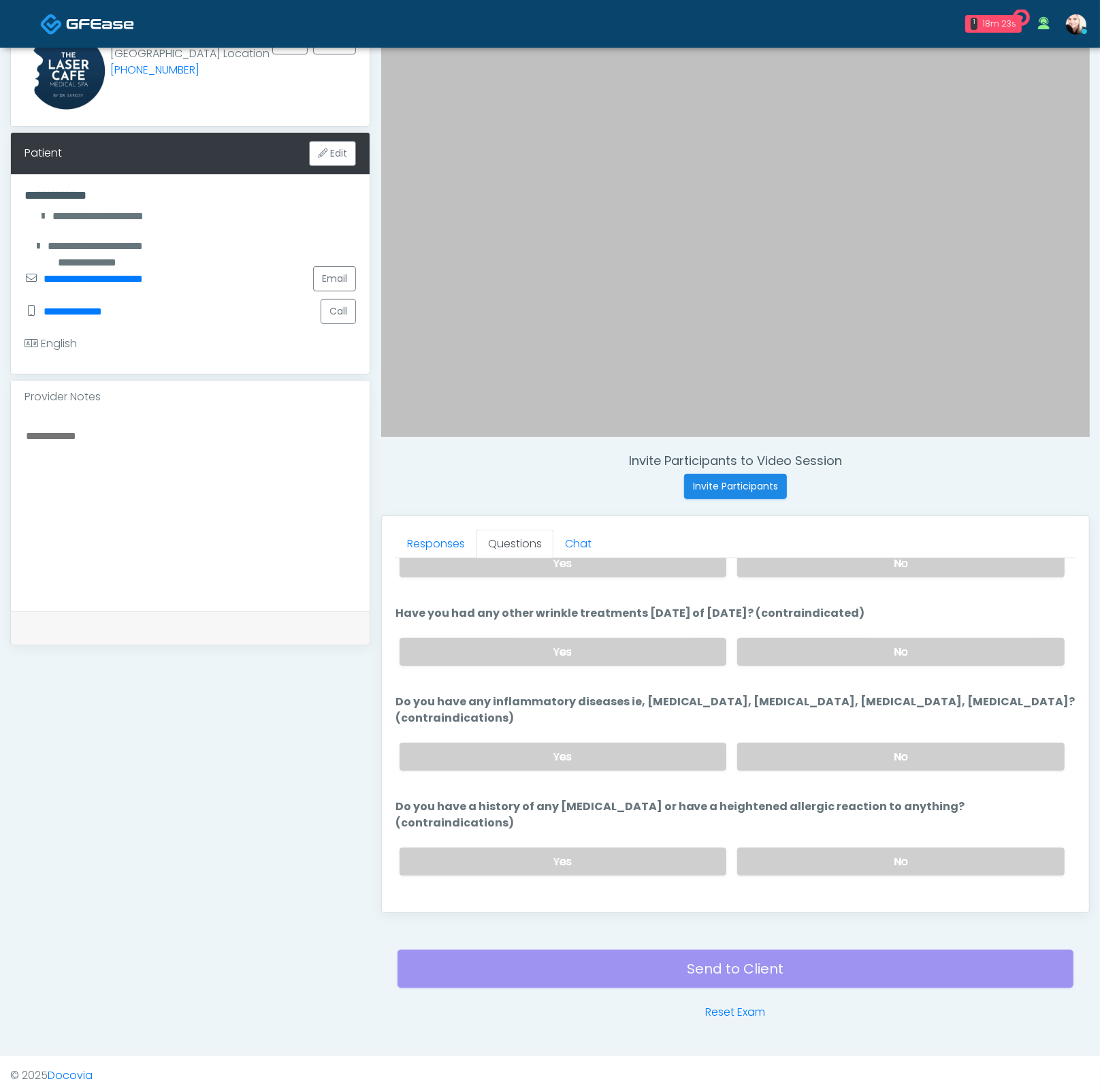
click at [570, 607] on label "Have you had any other wrinkle treatments within 4 weeks of today? (contraindic…" at bounding box center [630, 613] width 470 height 16
click at [649, 613] on label "Have you had any other wrinkle treatments within 4 weeks of today? (contraindic…" at bounding box center [630, 613] width 470 height 16
click at [829, 759] on label "No" at bounding box center [901, 756] width 327 height 28
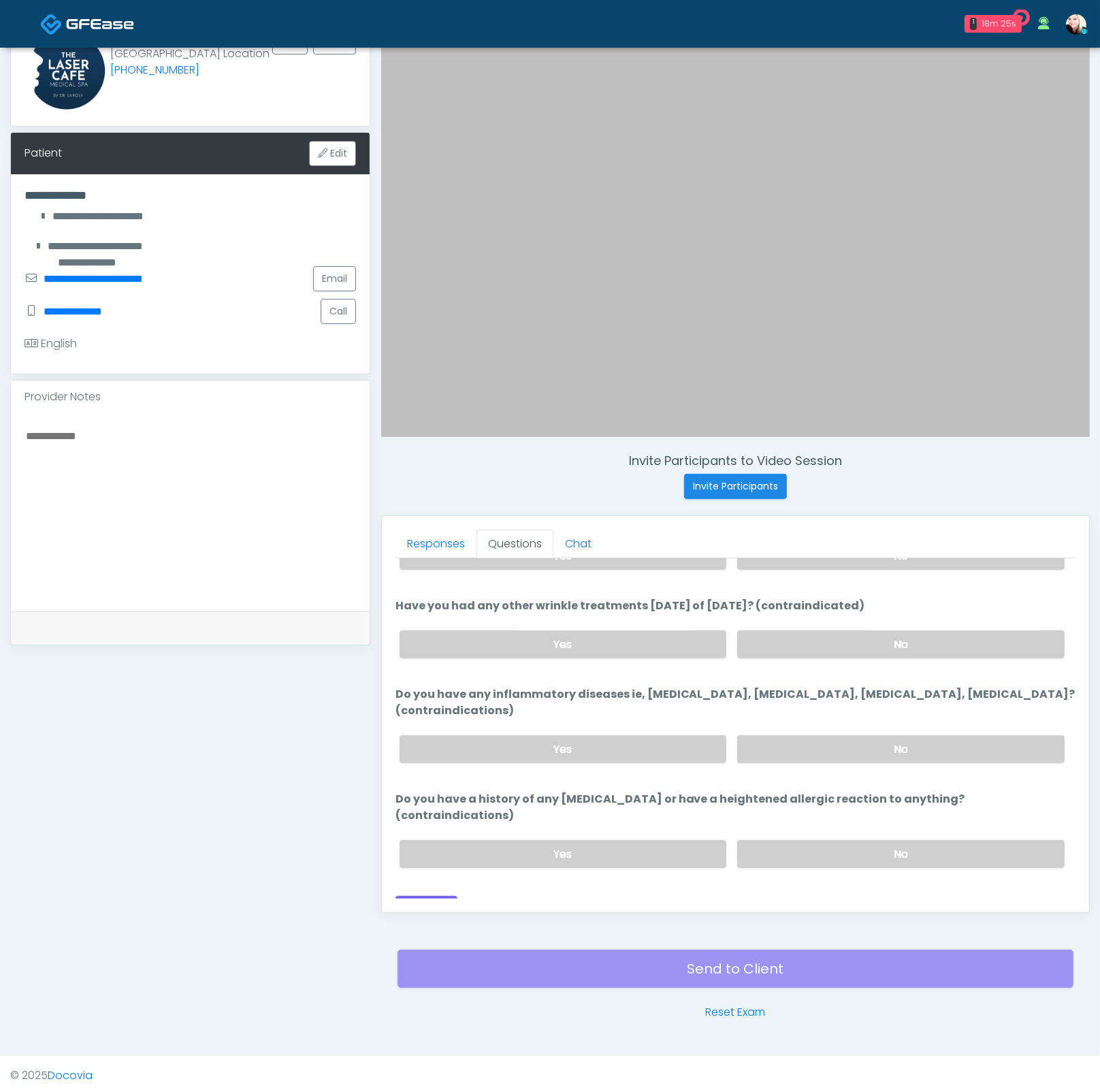
scroll to position [115, 0]
drag, startPoint x: 456, startPoint y: 686, endPoint x: 652, endPoint y: 686, distance: 196.0
click at [645, 686] on label "Do you have any inflammatory diseases ie, psoriasis, rheumatoid arthritis, rosa…" at bounding box center [735, 701] width 680 height 33
click at [694, 696] on label "Do you have any inflammatory diseases ie, psoriasis, rheumatoid arthritis, rosa…" at bounding box center [735, 701] width 680 height 33
drag, startPoint x: 593, startPoint y: 685, endPoint x: 712, endPoint y: 687, distance: 119.0
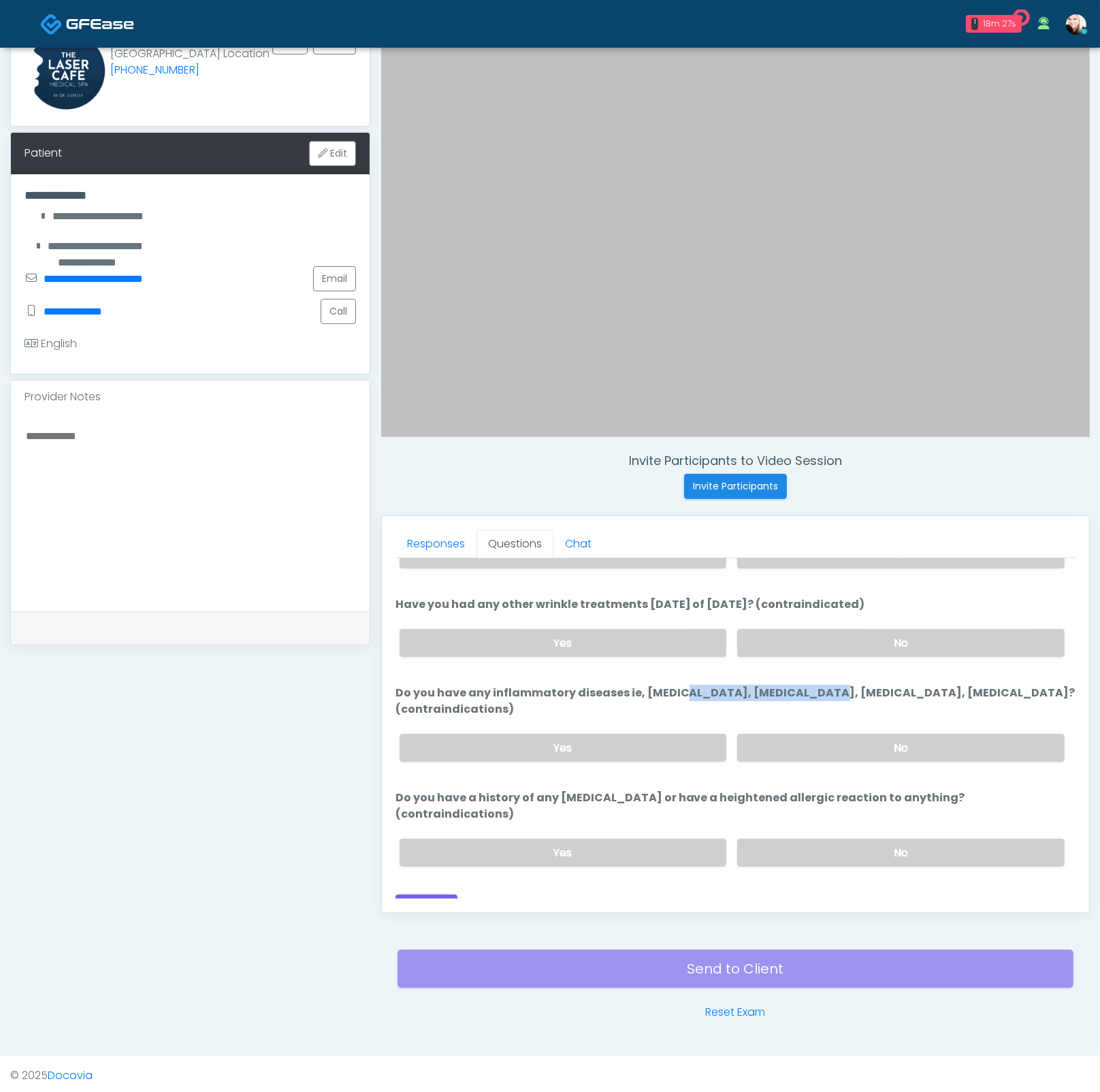
click at [712, 687] on label "Do you have any inflammatory diseases ie, psoriasis, rheumatoid arthritis, rosa…" at bounding box center [735, 701] width 680 height 33
drag, startPoint x: 714, startPoint y: 692, endPoint x: 773, endPoint y: 779, distance: 105.1
click at [714, 693] on label "Do you have any inflammatory diseases ie, psoriasis, rheumatoid arthritis, rosa…" at bounding box center [735, 701] width 680 height 33
click at [803, 845] on div "Yes No" at bounding box center [732, 853] width 687 height 50
drag, startPoint x: 785, startPoint y: 832, endPoint x: 449, endPoint y: 845, distance: 336.3
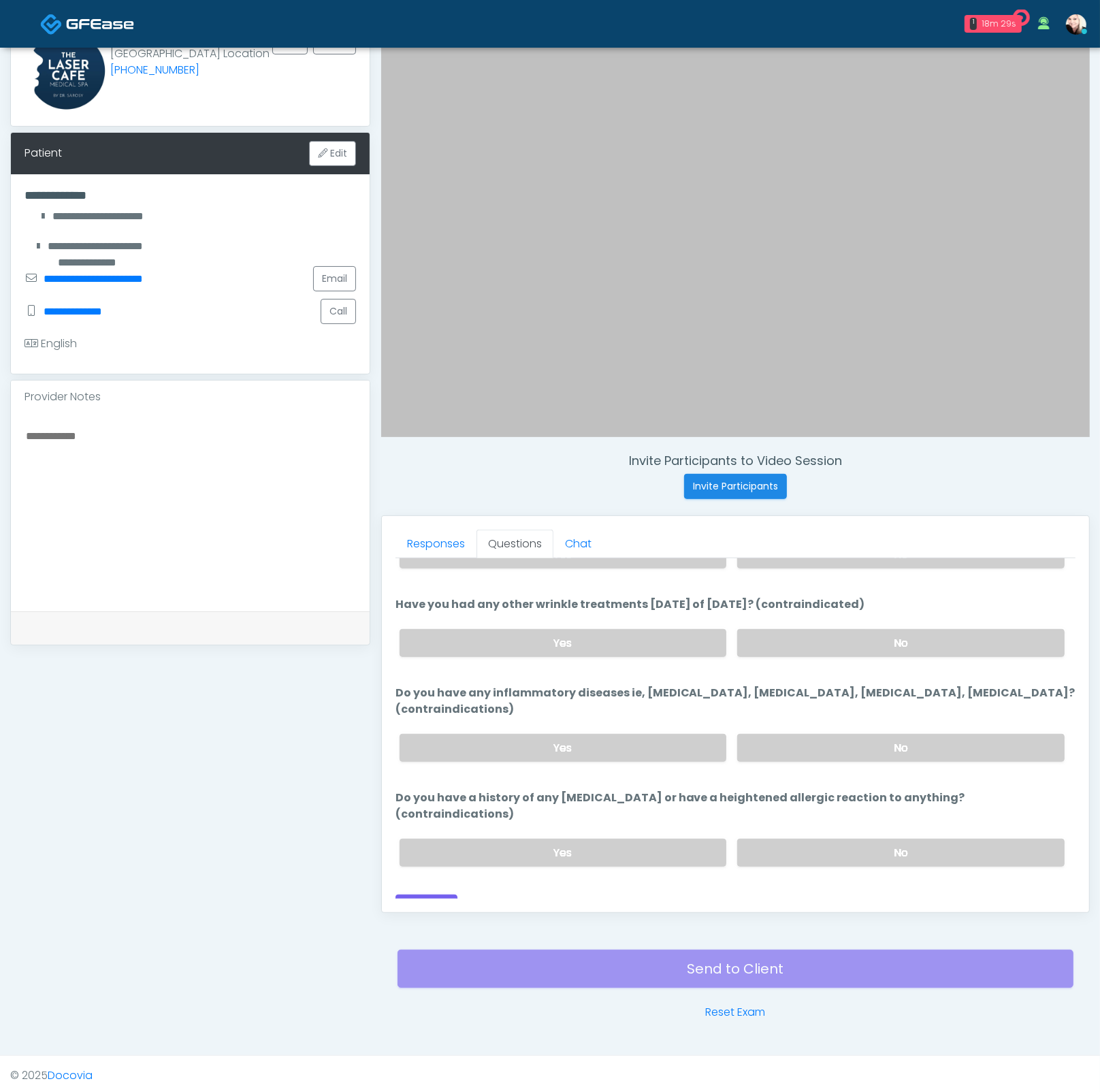
click at [785, 838] on label "No" at bounding box center [901, 852] width 327 height 28
click at [429, 870] on div "Loading... Connecting to your agent... Please wait while we prepare your person…" at bounding box center [735, 686] width 680 height 467
click at [427, 894] on button "Continue" at bounding box center [426, 907] width 62 height 25
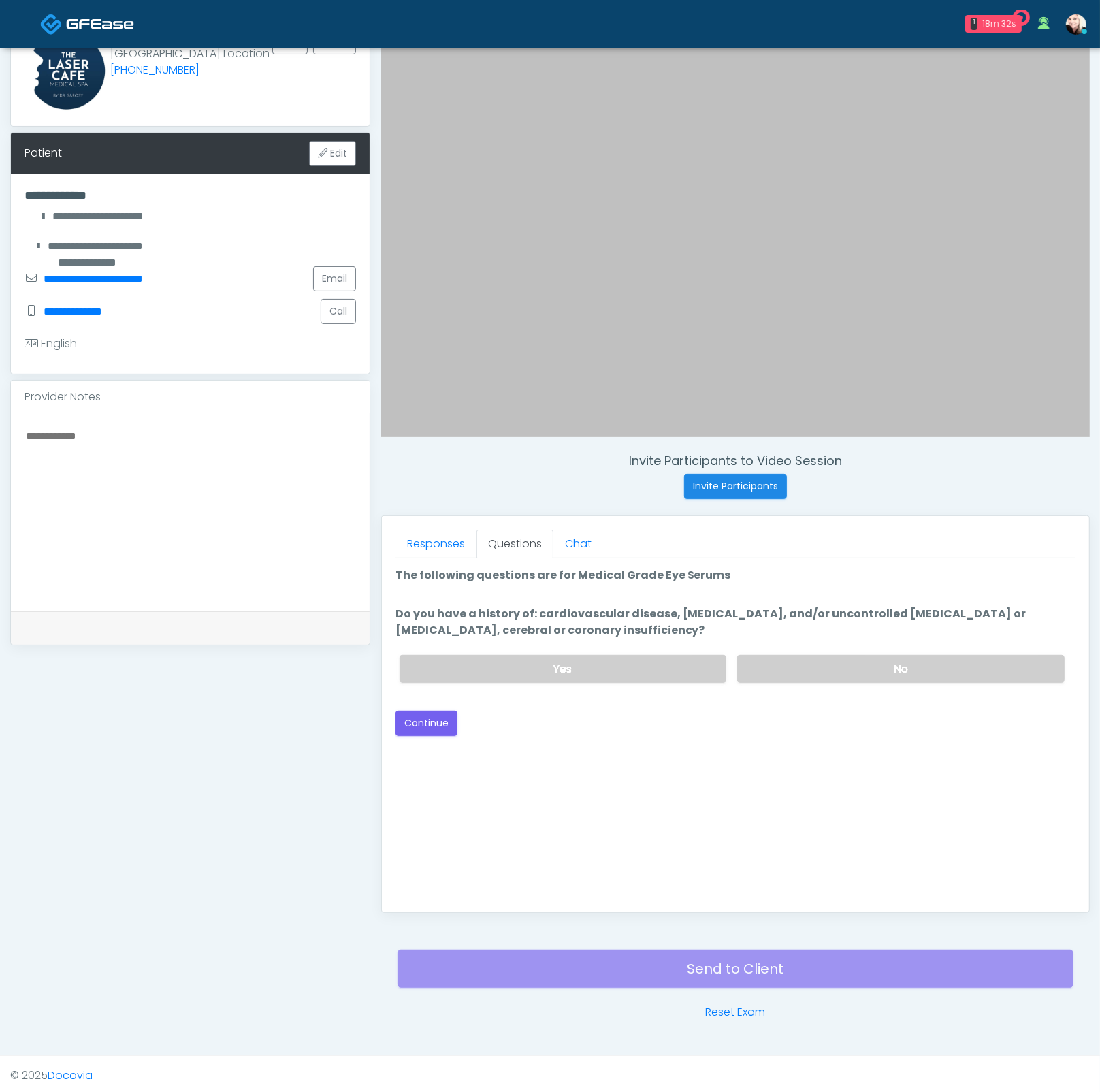
scroll to position [0, 0]
click at [768, 662] on label "No" at bounding box center [901, 669] width 327 height 28
drag, startPoint x: 540, startPoint y: 610, endPoint x: 833, endPoint y: 608, distance: 293.0
click at [831, 607] on label "Do you have a history of: cardiovascular disease, orthostatic hypotension, and/…" at bounding box center [735, 622] width 680 height 33
click at [880, 614] on label "Do you have a history of: cardiovascular disease, orthostatic hypotension, and/…" at bounding box center [735, 622] width 680 height 33
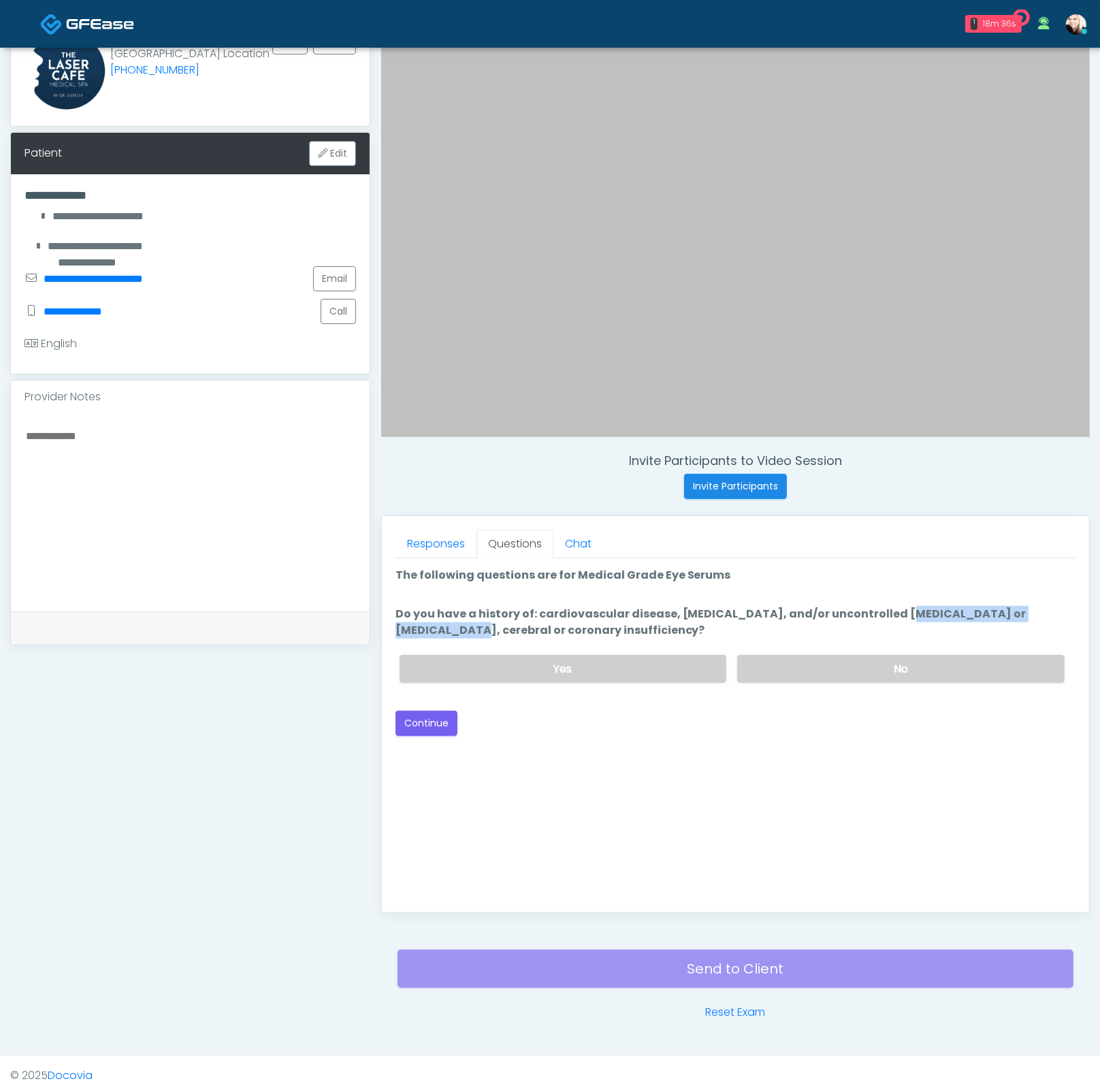
drag, startPoint x: 796, startPoint y: 614, endPoint x: 969, endPoint y: 612, distance: 173.0
click at [969, 612] on label "Do you have a history of: cardiovascular disease, orthostatic hypotension, and/…" at bounding box center [735, 622] width 680 height 33
drag, startPoint x: 395, startPoint y: 624, endPoint x: 667, endPoint y: 630, distance: 272.1
click at [660, 630] on label "Do you have a history of: cardiovascular disease, orthostatic hypotension, and/…" at bounding box center [735, 622] width 680 height 33
drag, startPoint x: 673, startPoint y: 629, endPoint x: 487, endPoint y: 674, distance: 191.4
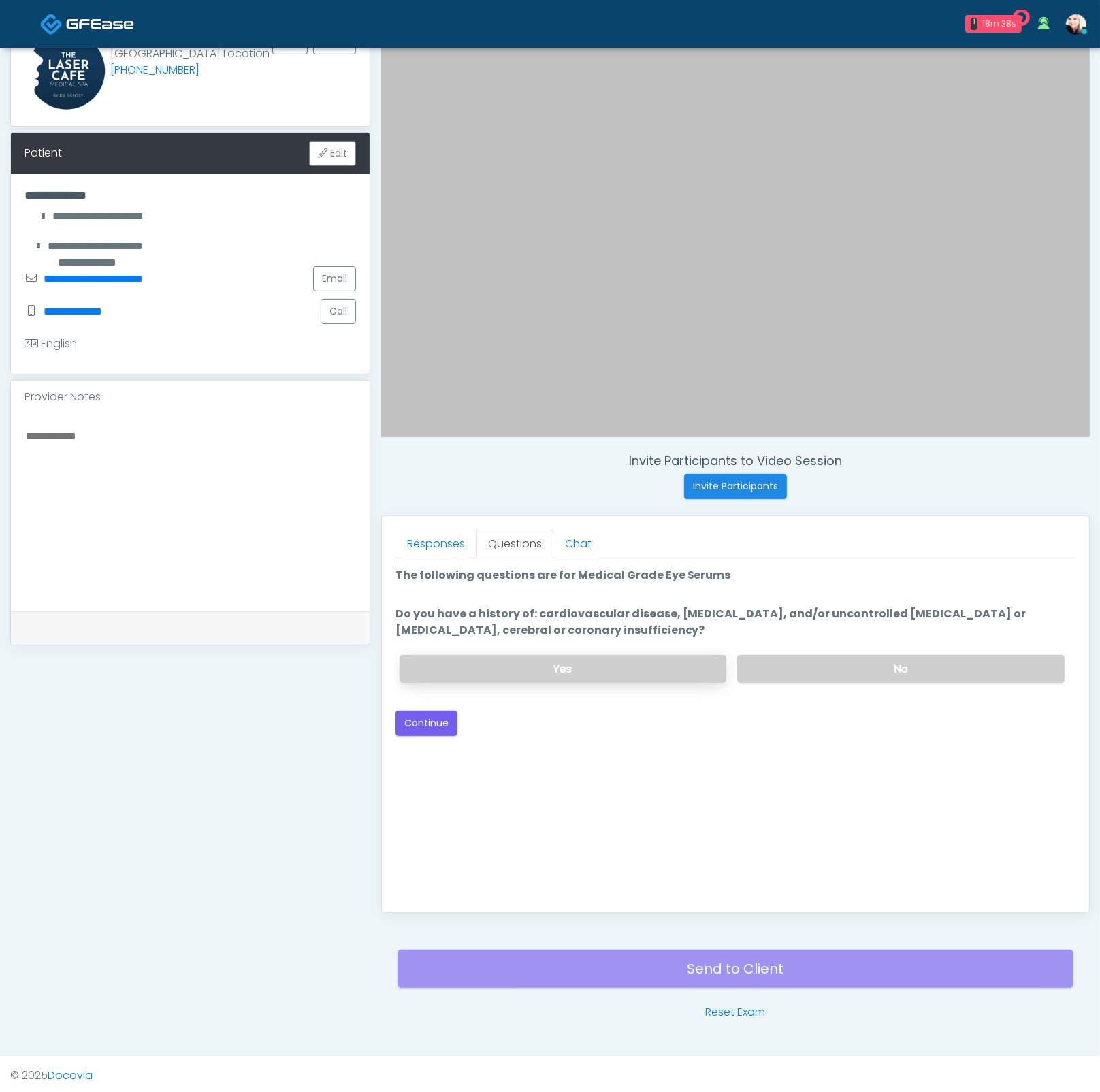
click at [667, 630] on label "Do you have a history of: cardiovascular disease, orthostatic hypotension, and/…" at bounding box center [735, 622] width 680 height 33
click at [409, 725] on button "Continue" at bounding box center [426, 724] width 62 height 25
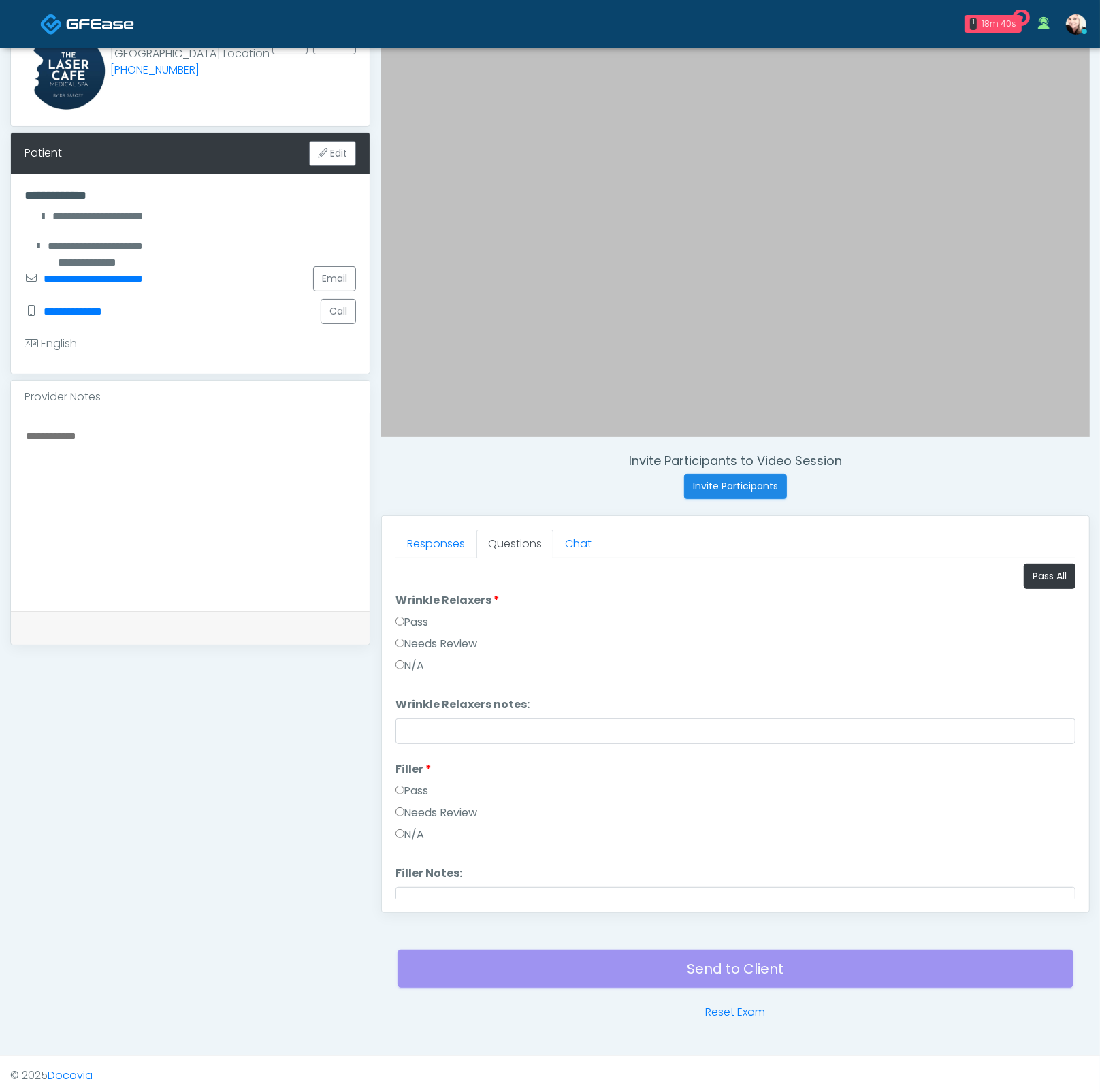
click at [413, 620] on label "Pass" at bounding box center [411, 622] width 33 height 16
drag, startPoint x: 411, startPoint y: 776, endPoint x: 414, endPoint y: 798, distance: 22.2
click at [411, 776] on li "Filler Filler Pass Needs Review N/A" at bounding box center [735, 804] width 680 height 87
click at [414, 798] on div "Pass" at bounding box center [735, 794] width 680 height 22
click at [423, 786] on label "Pass" at bounding box center [411, 791] width 33 height 16
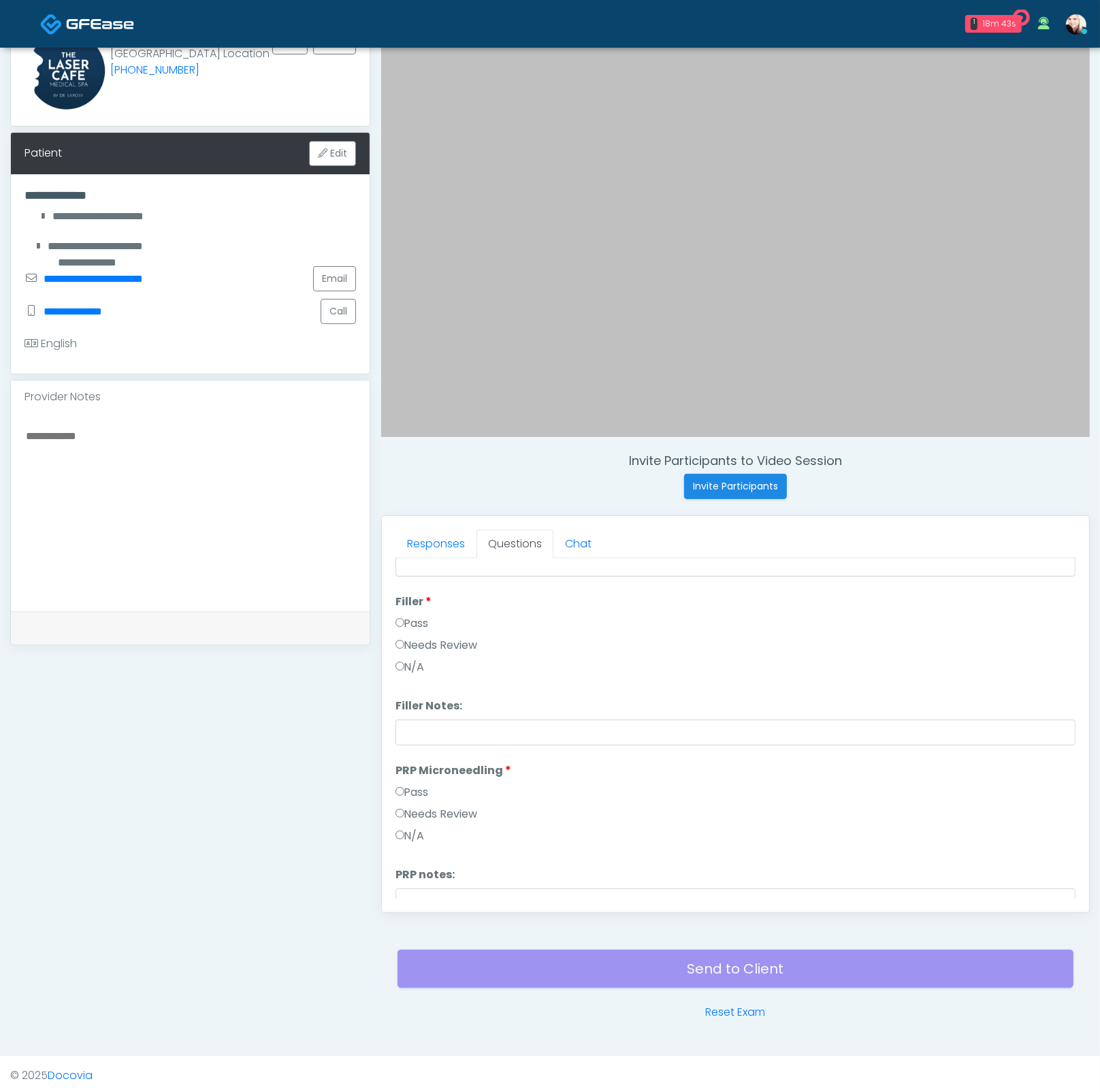
click at [417, 795] on label "Pass" at bounding box center [411, 792] width 33 height 16
click at [416, 846] on label "Pass" at bounding box center [411, 854] width 33 height 16
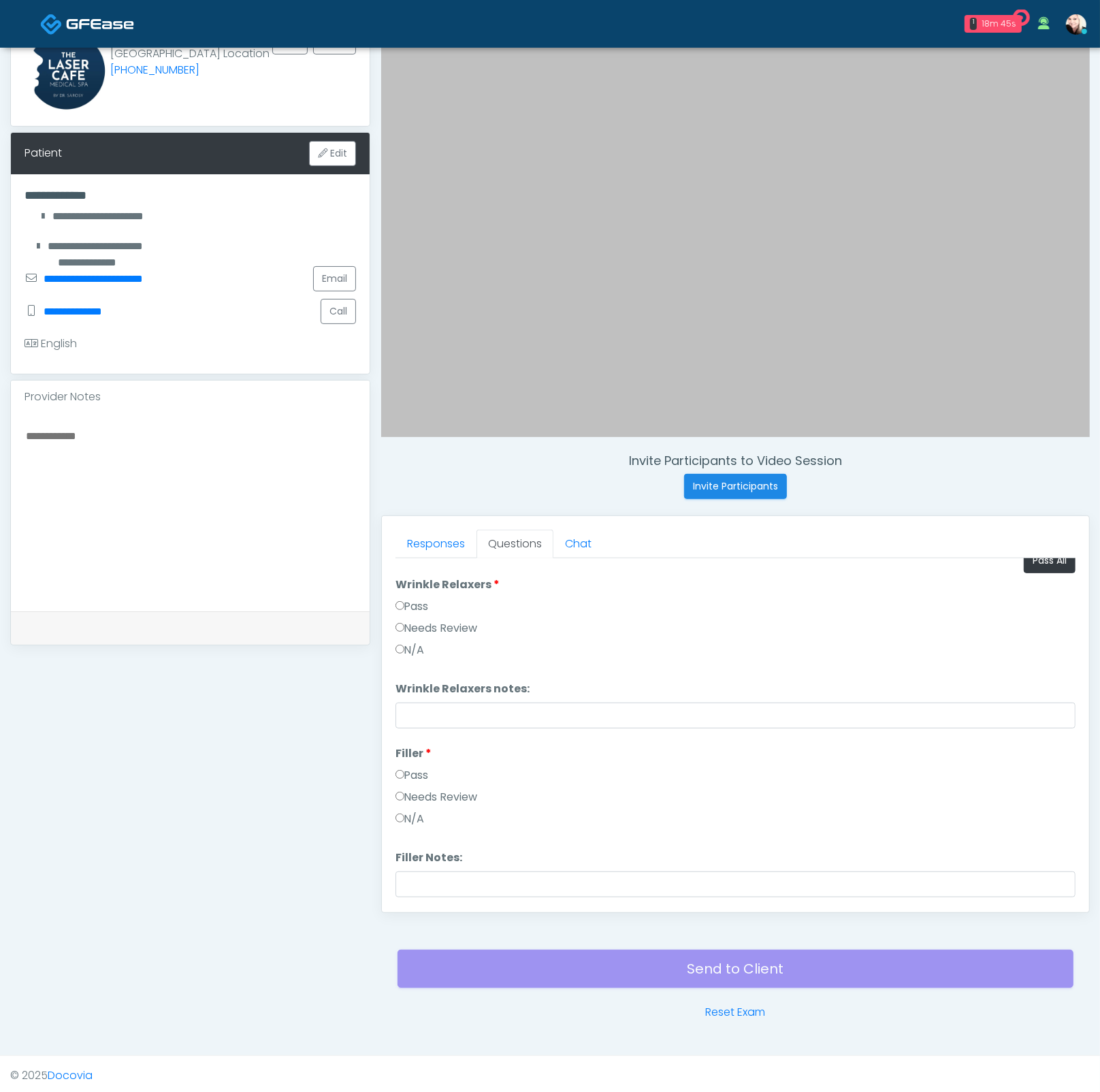
scroll to position [0, 0]
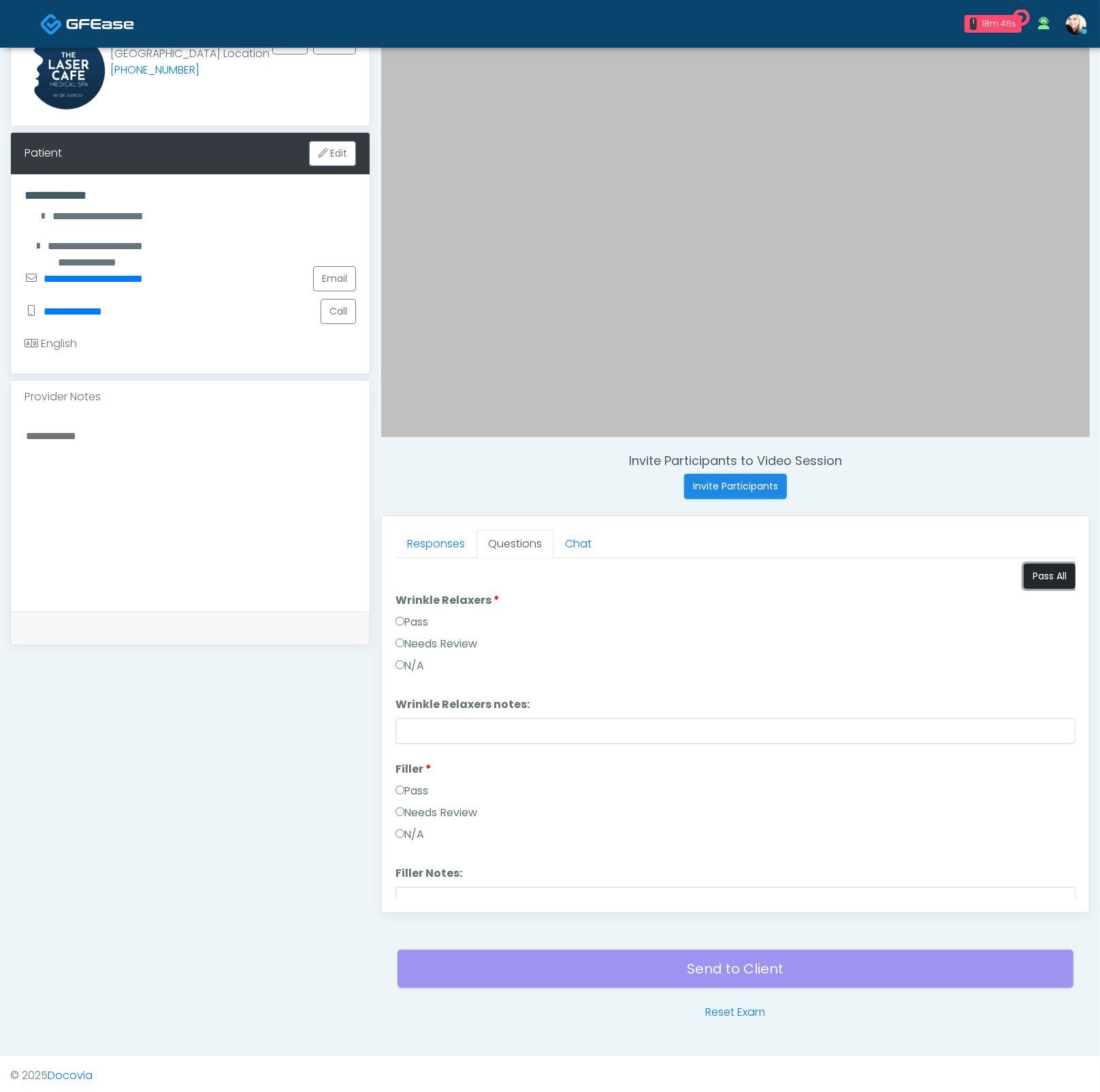
click at [1049, 570] on button "Pass All" at bounding box center [1049, 576] width 52 height 25
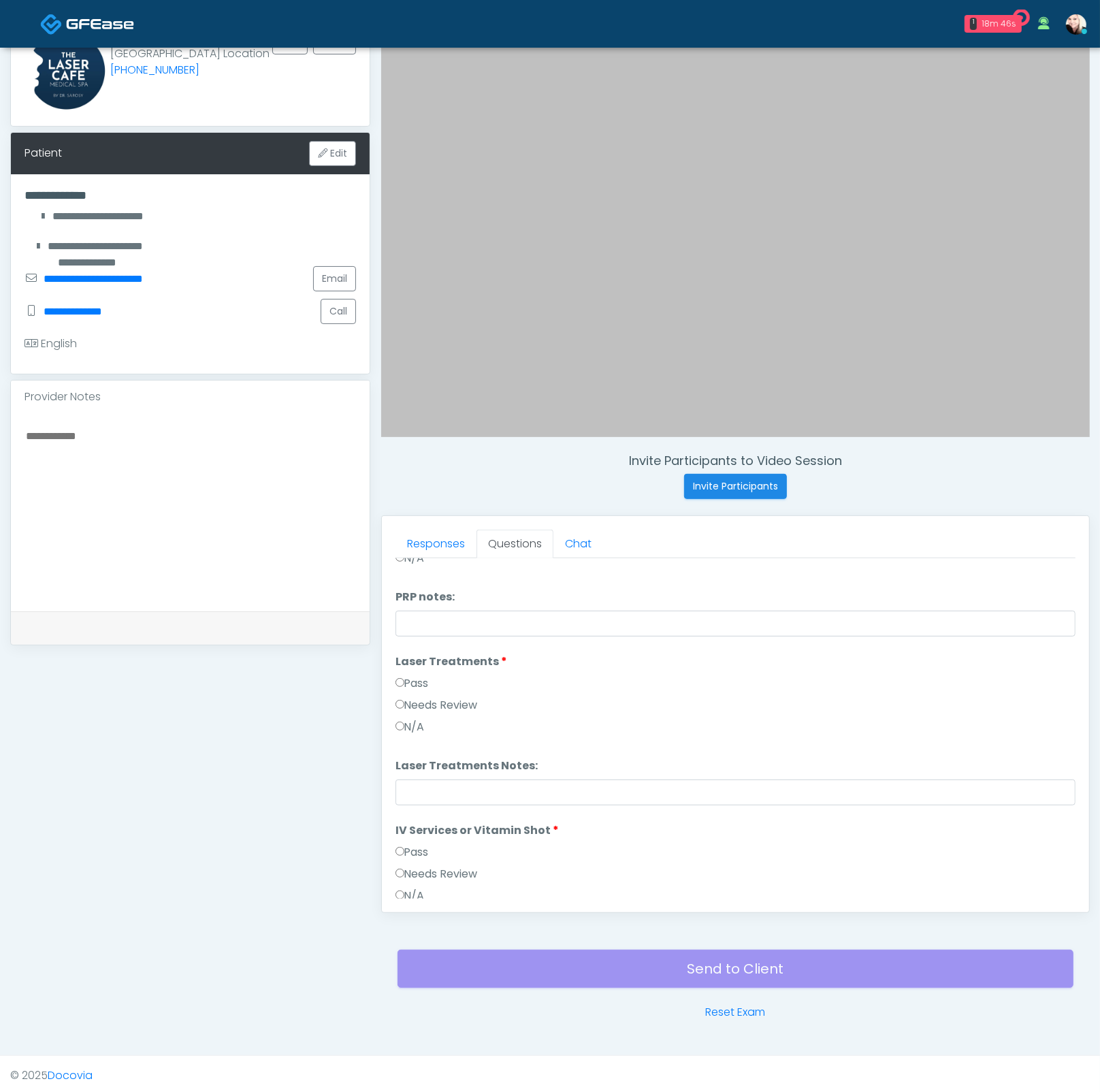
scroll to position [1068, 0]
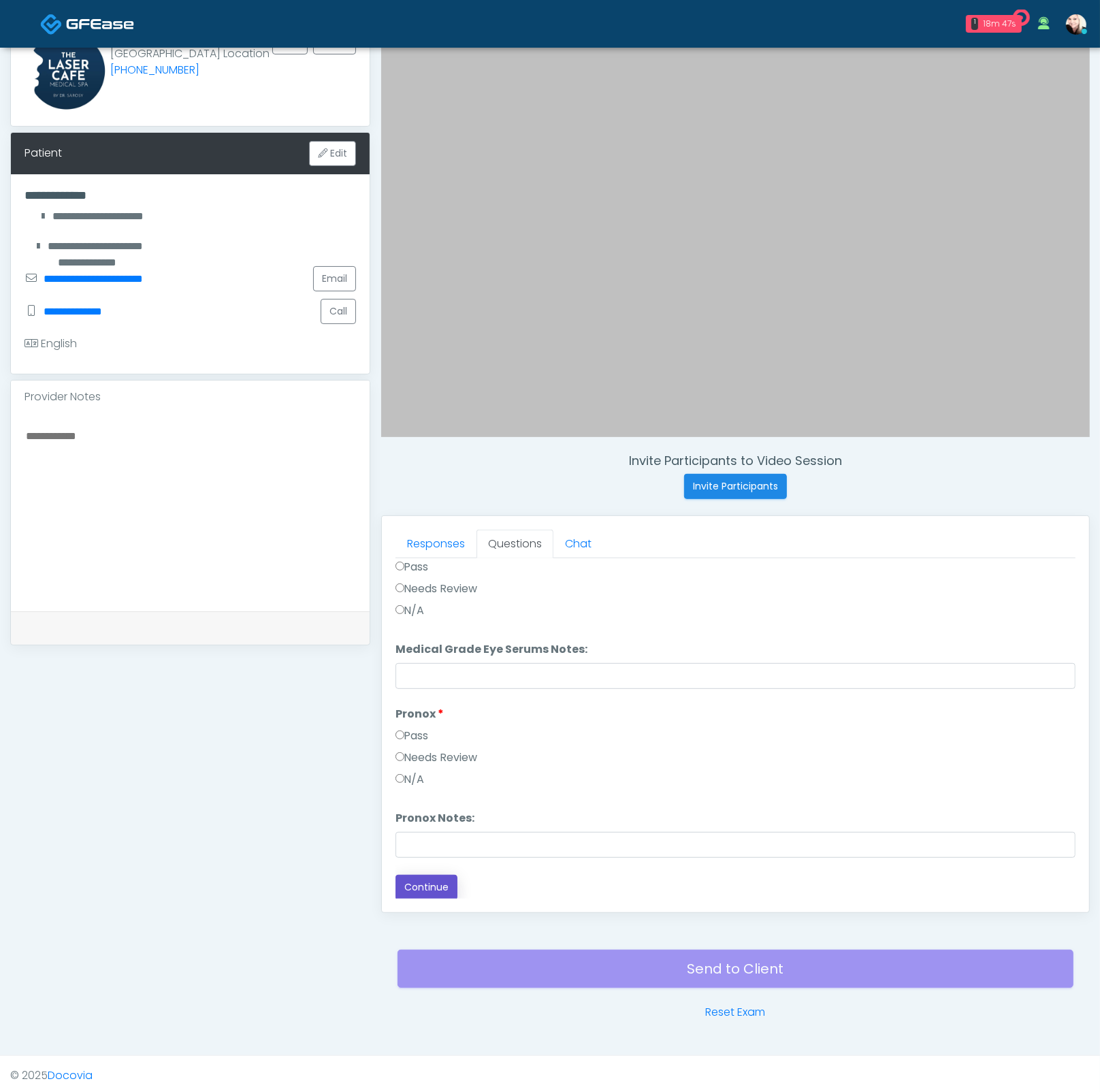
click at [411, 882] on button "Continue" at bounding box center [426, 888] width 62 height 25
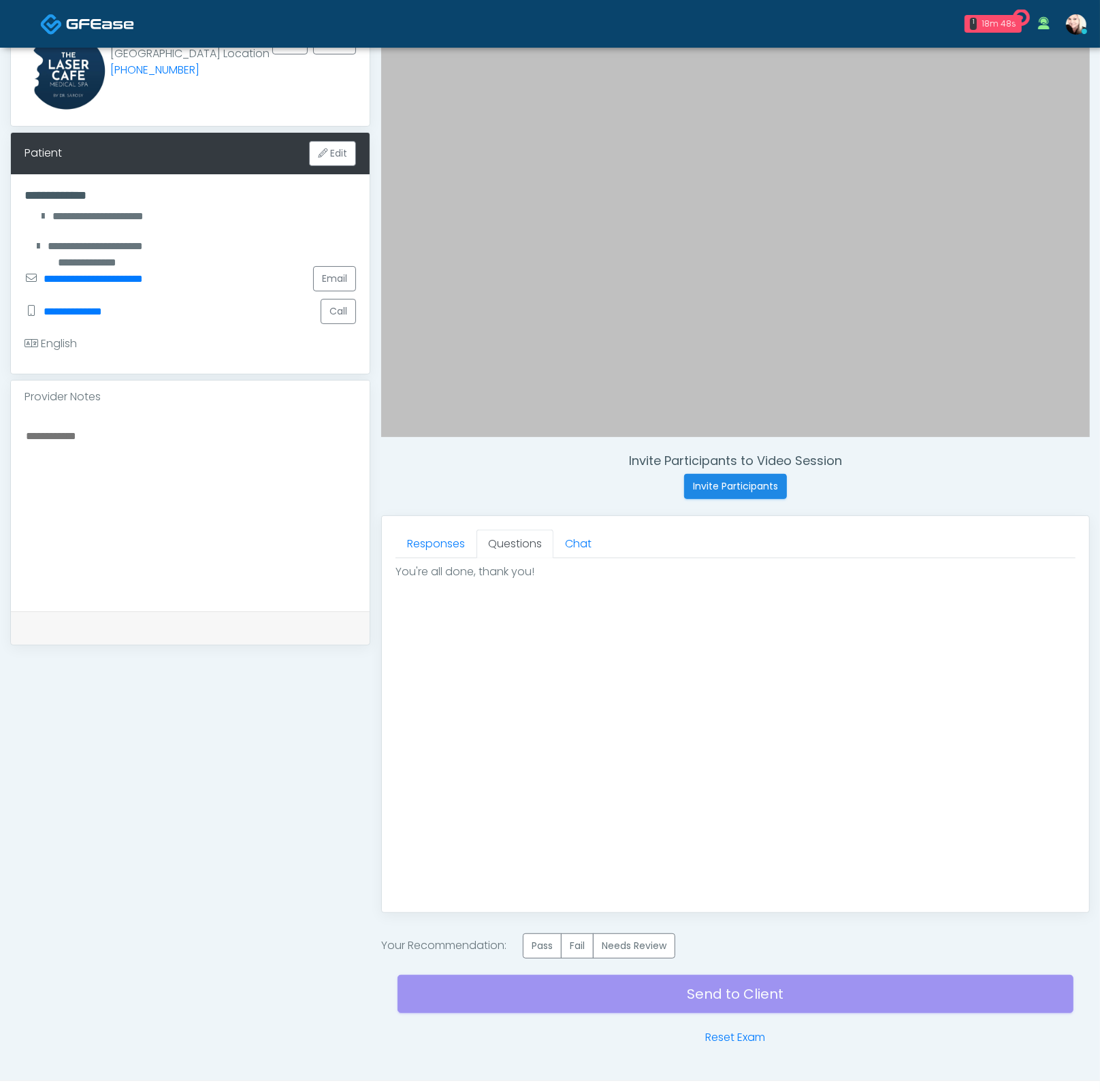
scroll to position [0, 0]
click at [538, 945] on label "Pass" at bounding box center [542, 946] width 39 height 25
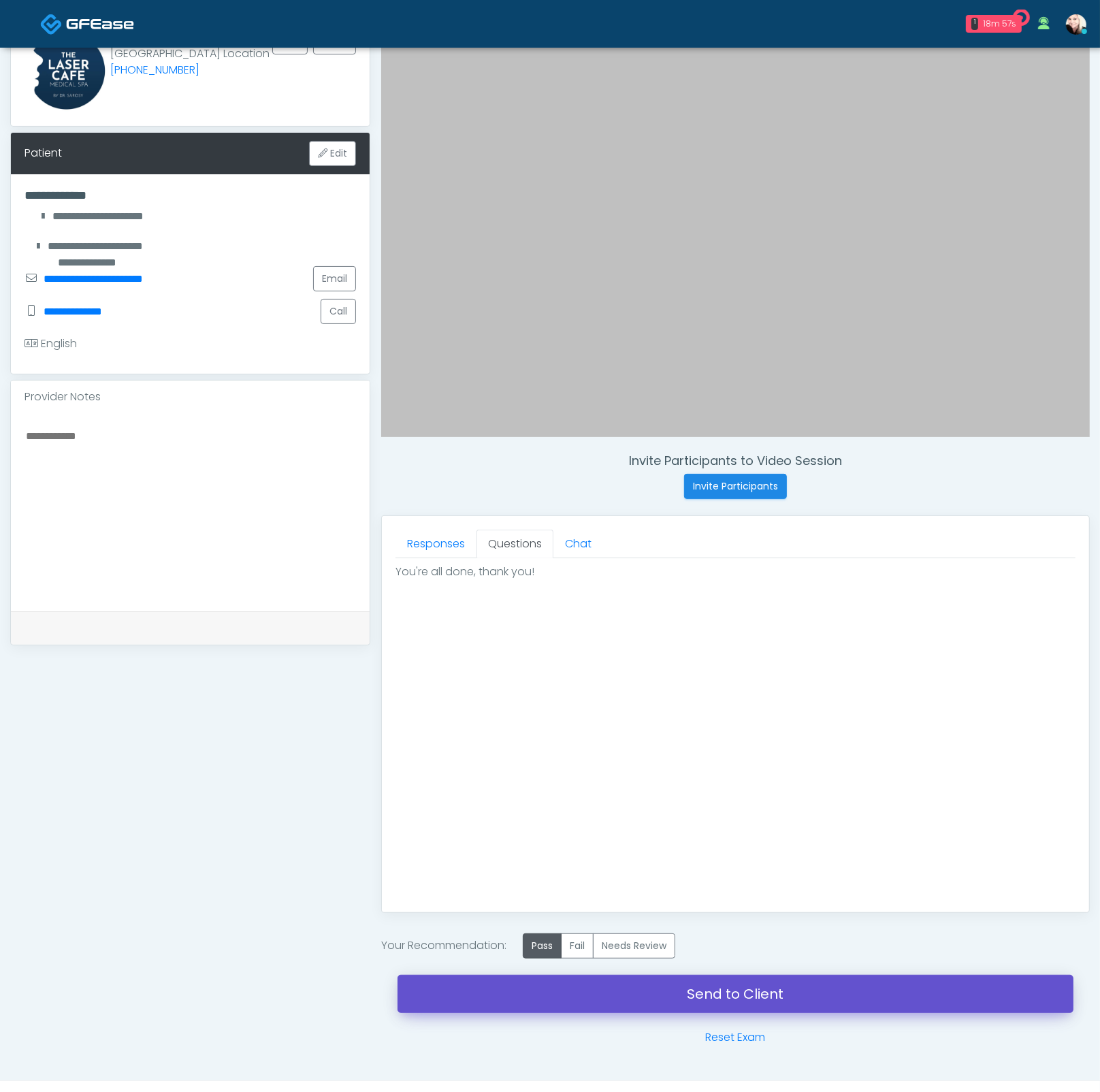
click at [725, 998] on link "Send to Client" at bounding box center [735, 994] width 676 height 38
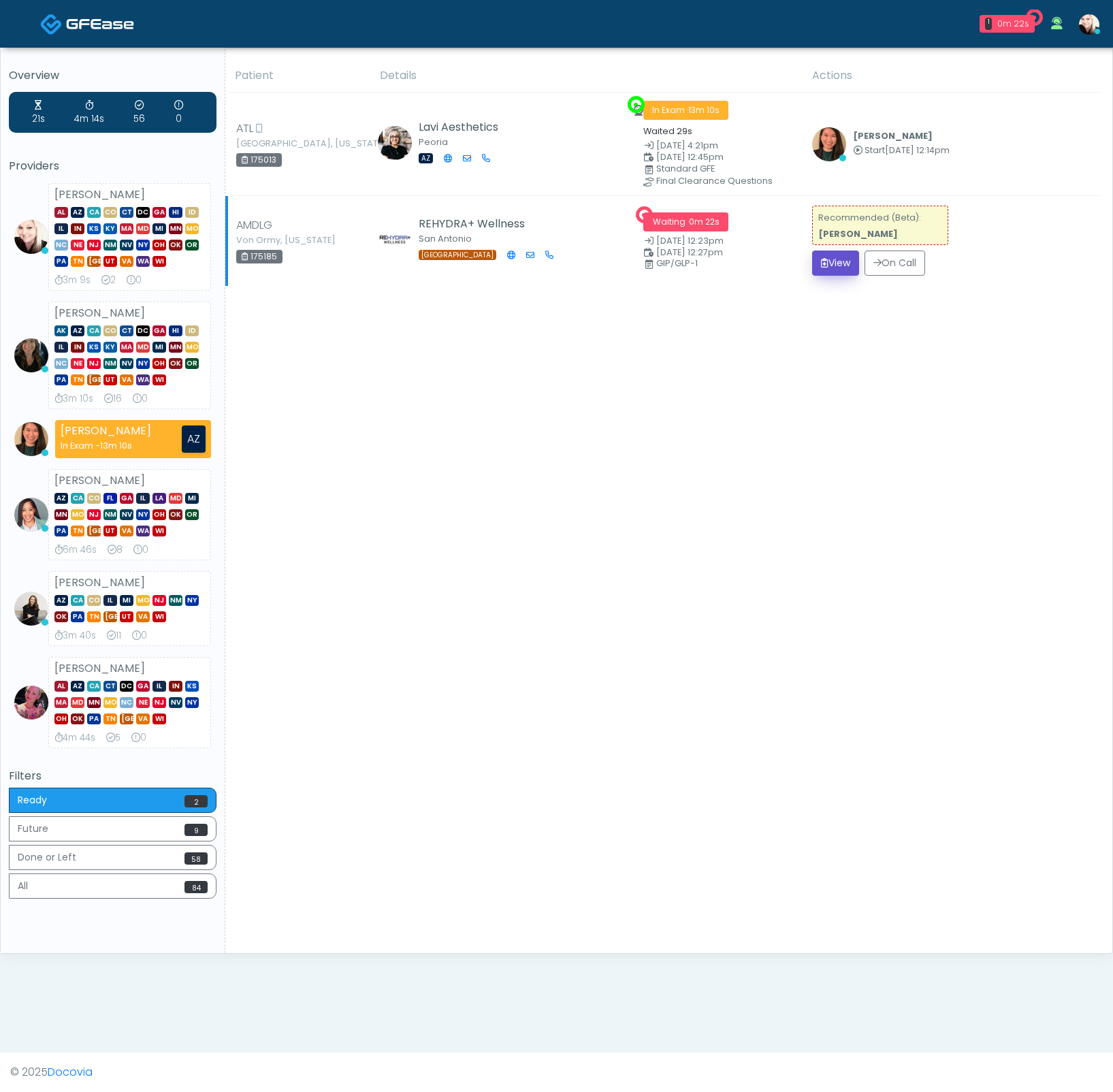
click at [847, 268] on button "View" at bounding box center [835, 263] width 47 height 25
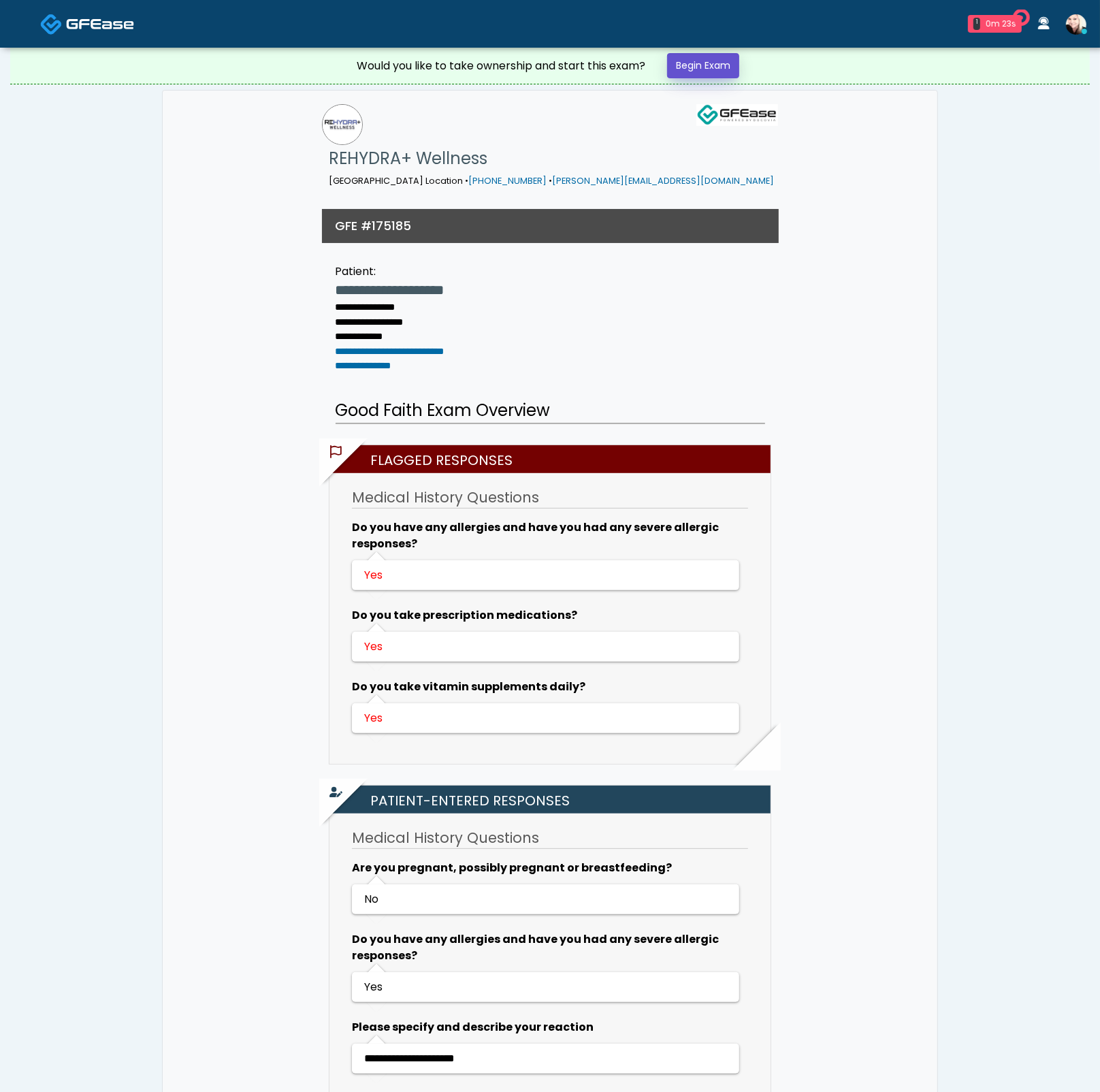
click at [712, 67] on link "Begin Exam" at bounding box center [702, 66] width 72 height 25
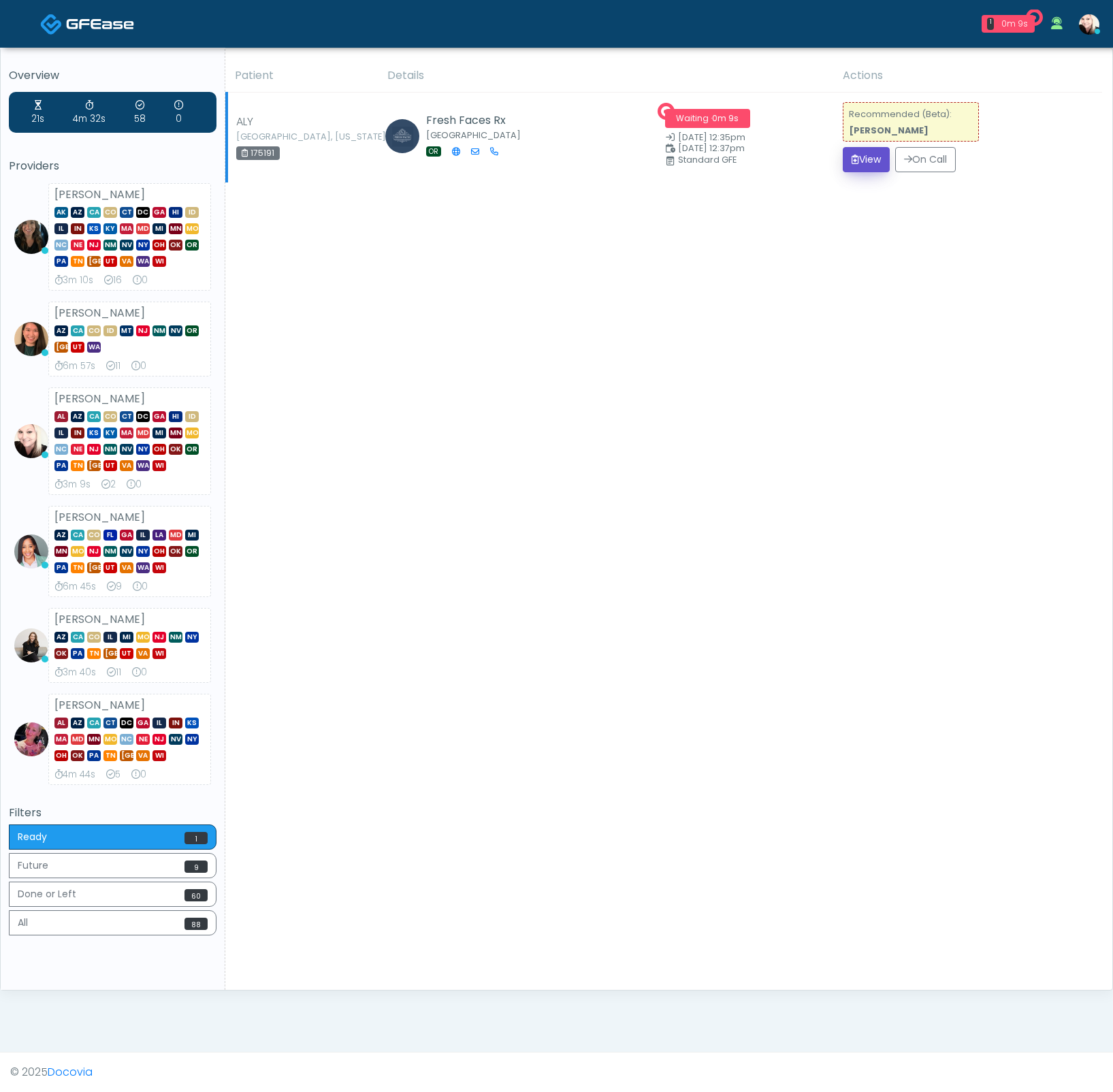
click at [859, 154] on button "View" at bounding box center [865, 160] width 47 height 25
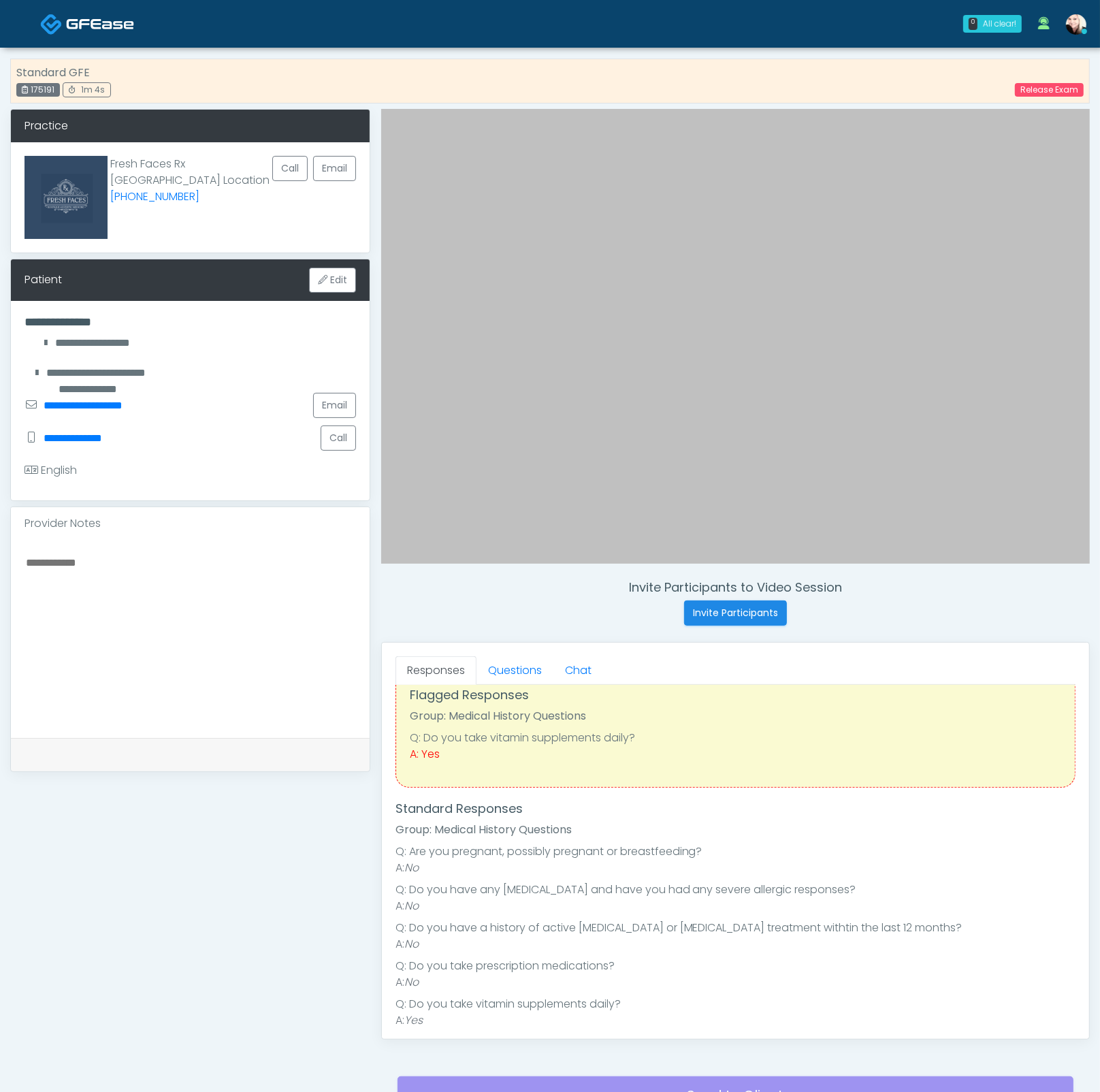
scroll to position [236, 0]
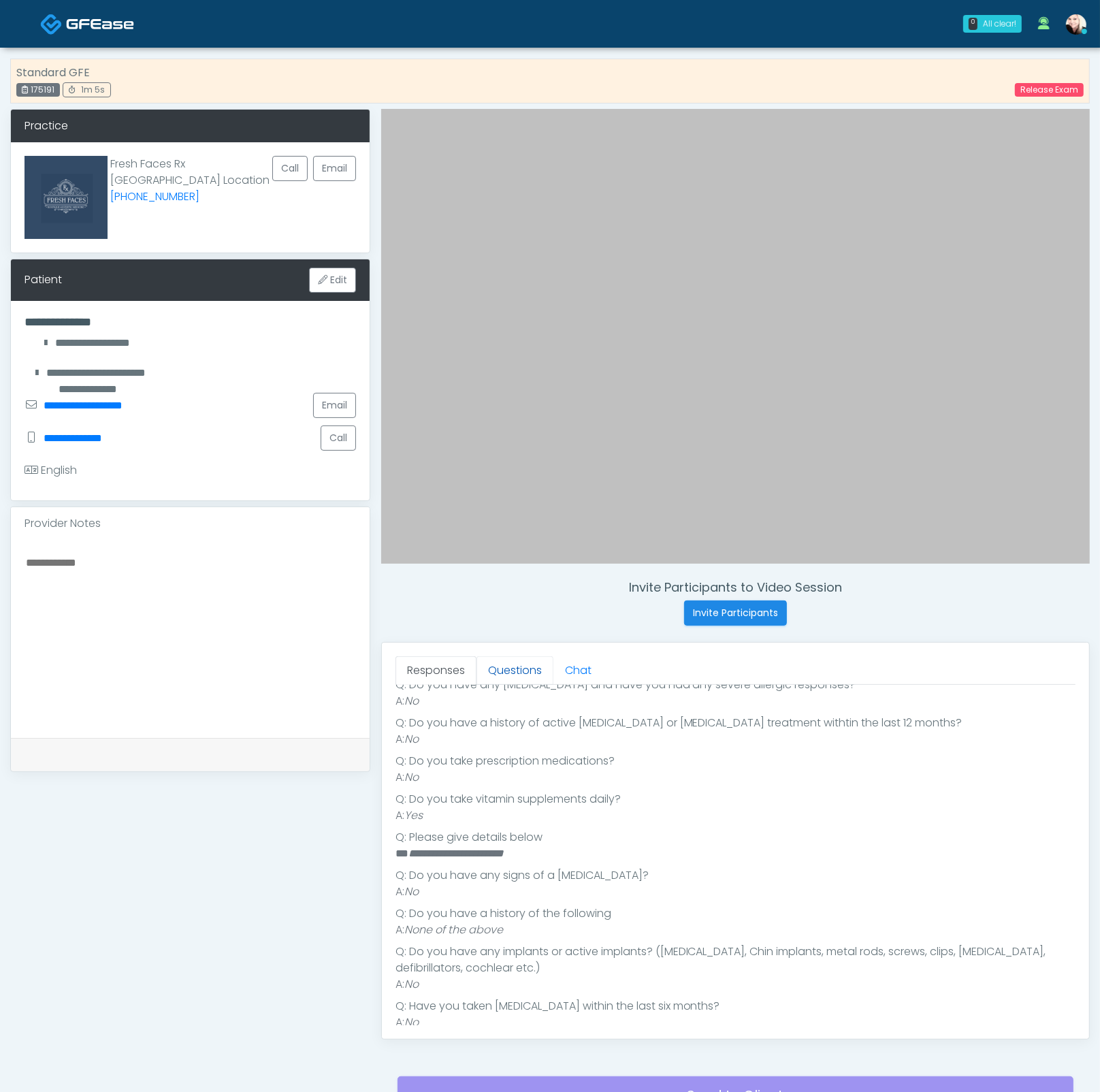
click at [512, 669] on link "Questions" at bounding box center [515, 670] width 77 height 29
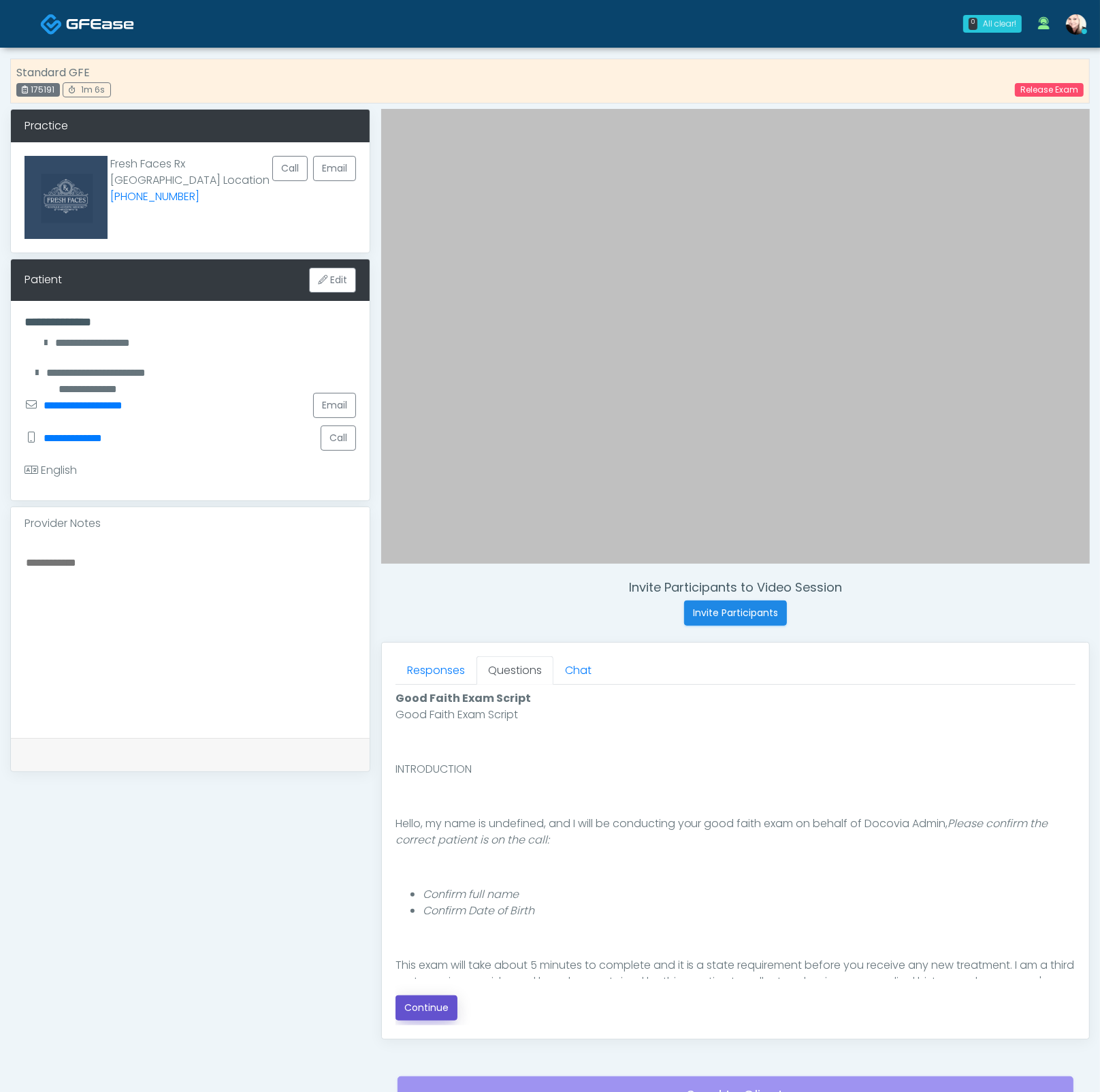
click at [424, 1010] on button "Continue" at bounding box center [426, 1008] width 62 height 25
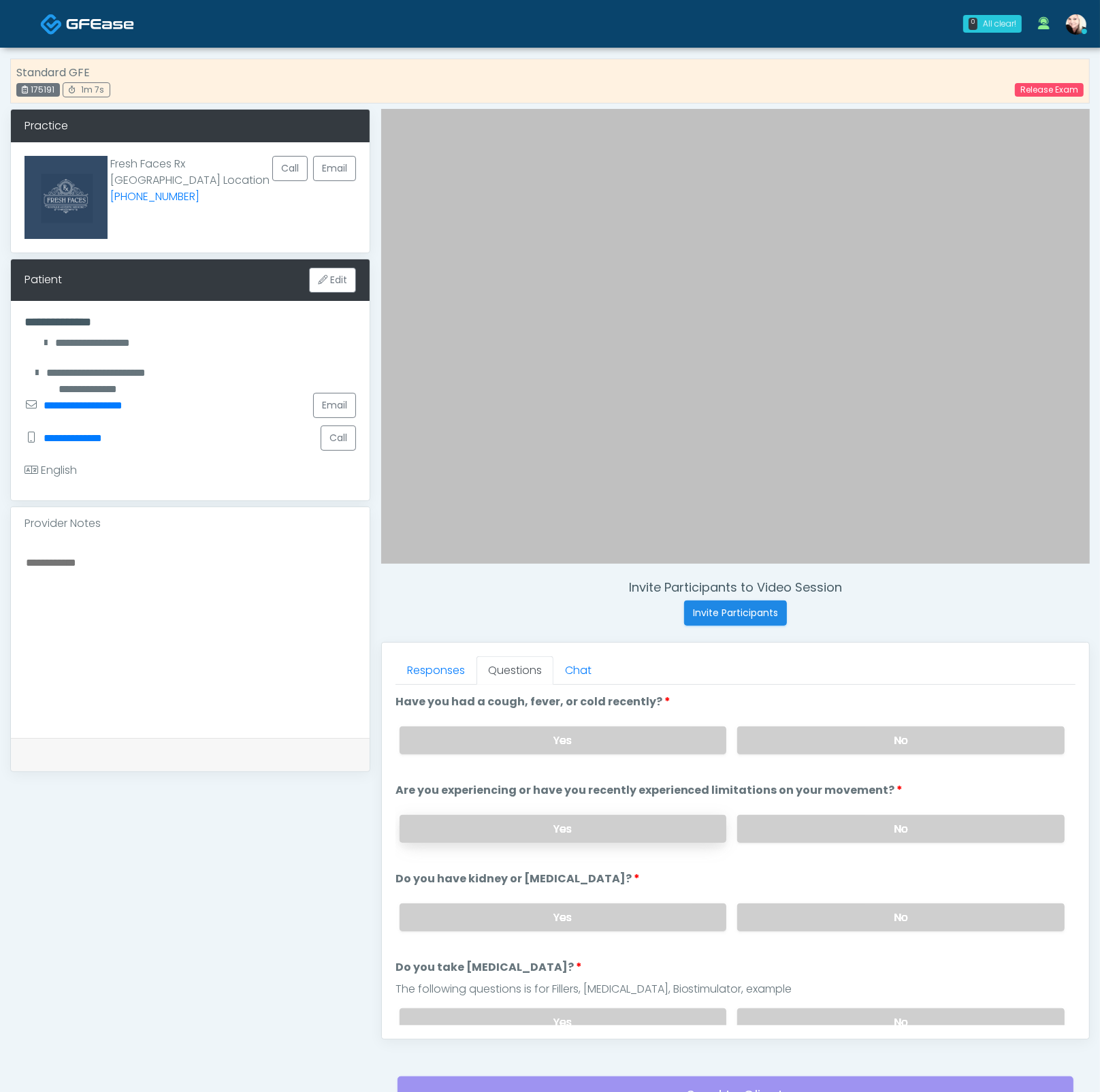
scroll to position [126, 0]
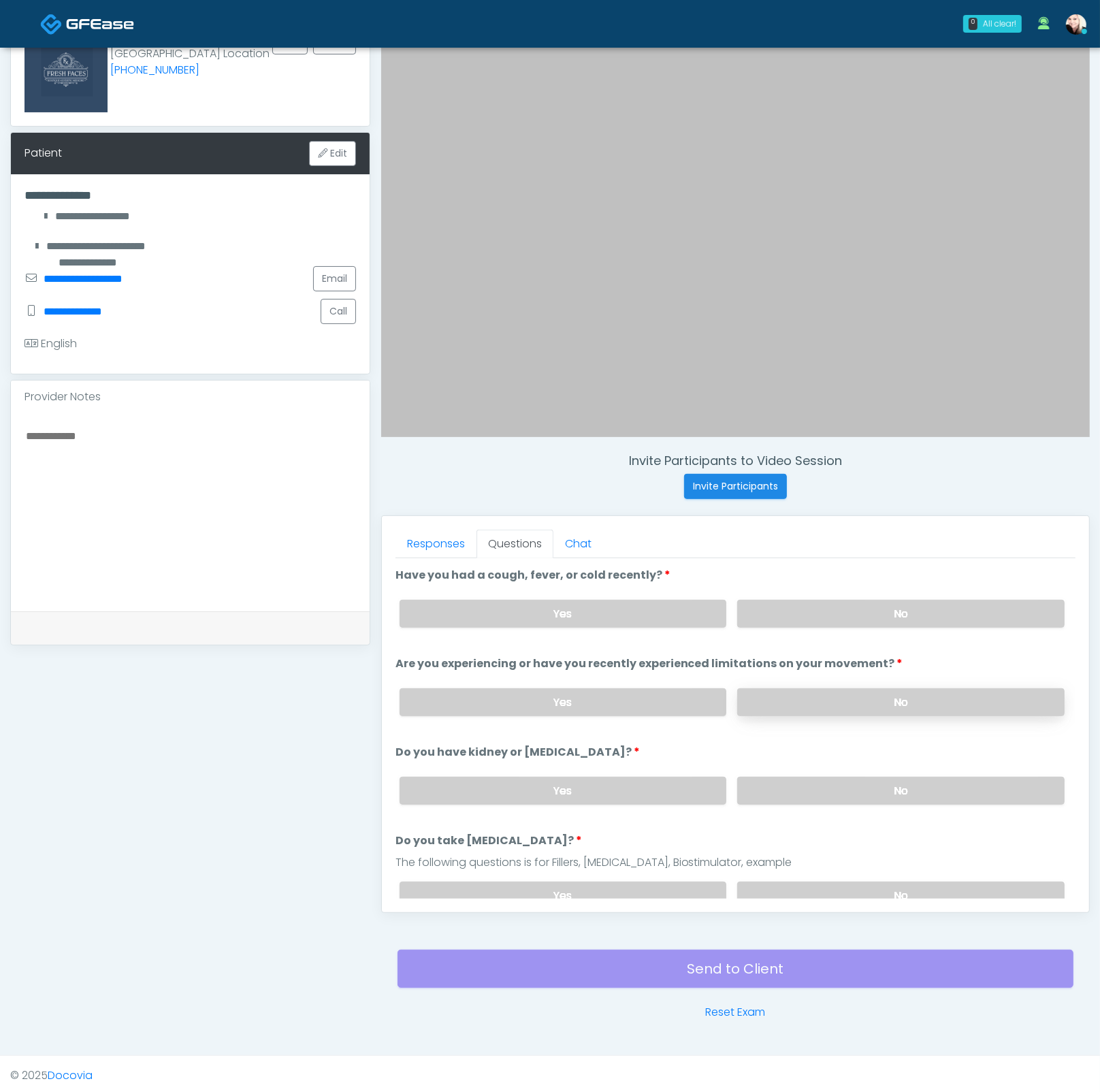
click at [784, 697] on label "No" at bounding box center [901, 702] width 327 height 28
drag, startPoint x: 793, startPoint y: 786, endPoint x: 836, endPoint y: 857, distance: 83.0
click at [796, 787] on label "No" at bounding box center [901, 790] width 327 height 28
click at [866, 888] on label "No" at bounding box center [901, 895] width 327 height 28
click at [856, 619] on label "No" at bounding box center [901, 613] width 327 height 28
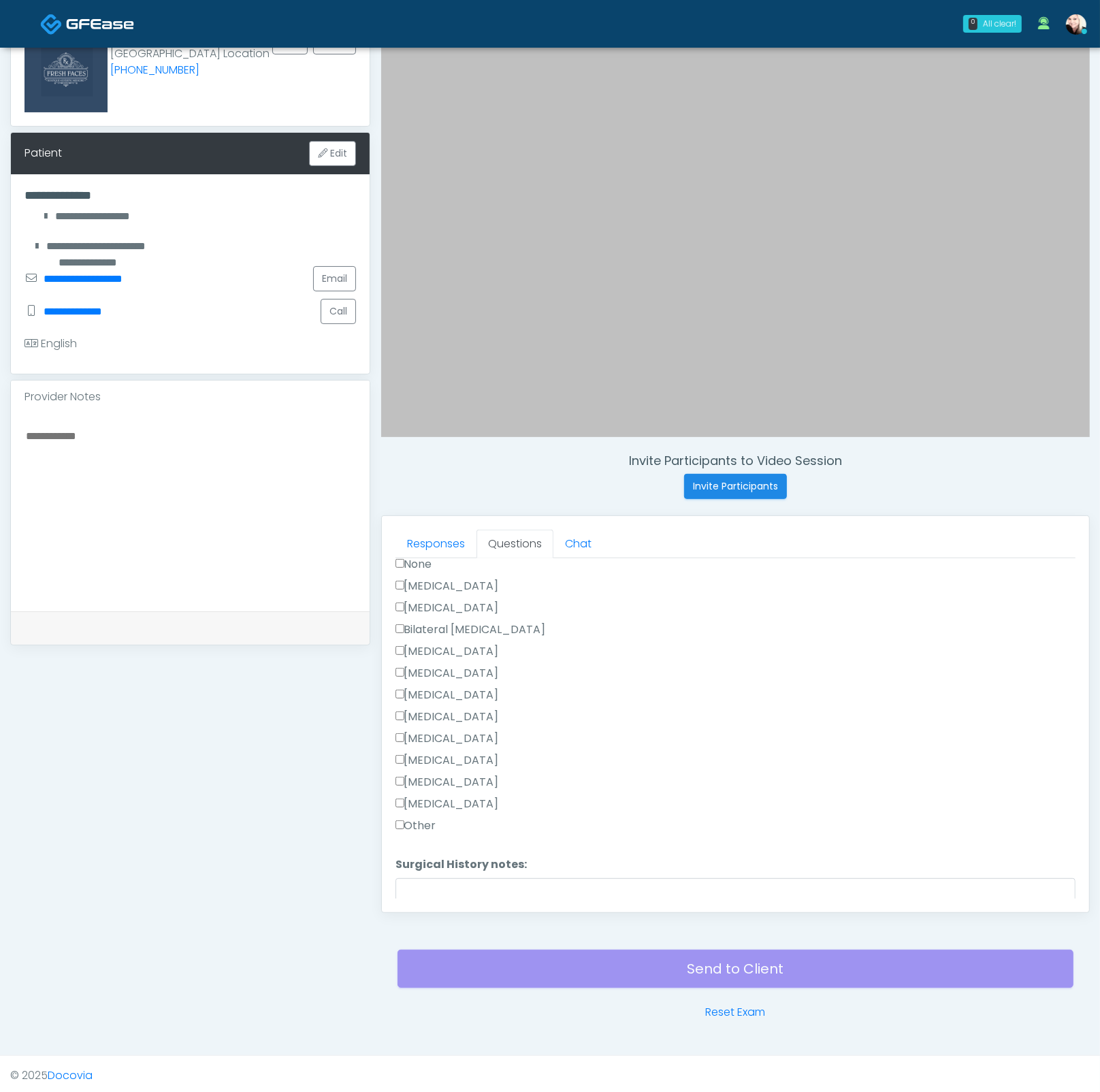
scroll to position [784, 0]
click at [482, 856] on textarea "Surgical History notes:" at bounding box center [735, 885] width 680 height 59
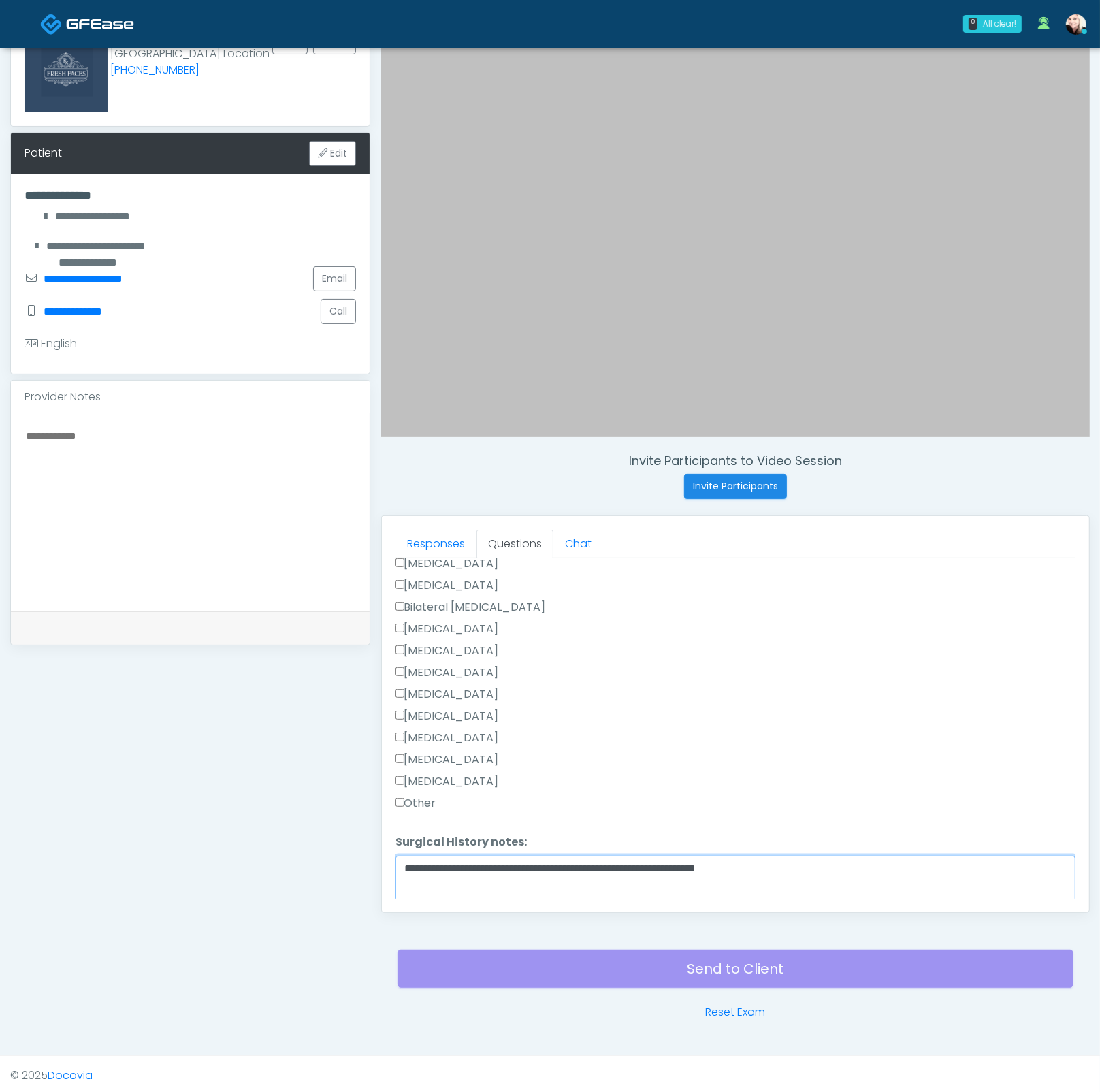
type textarea "**********"
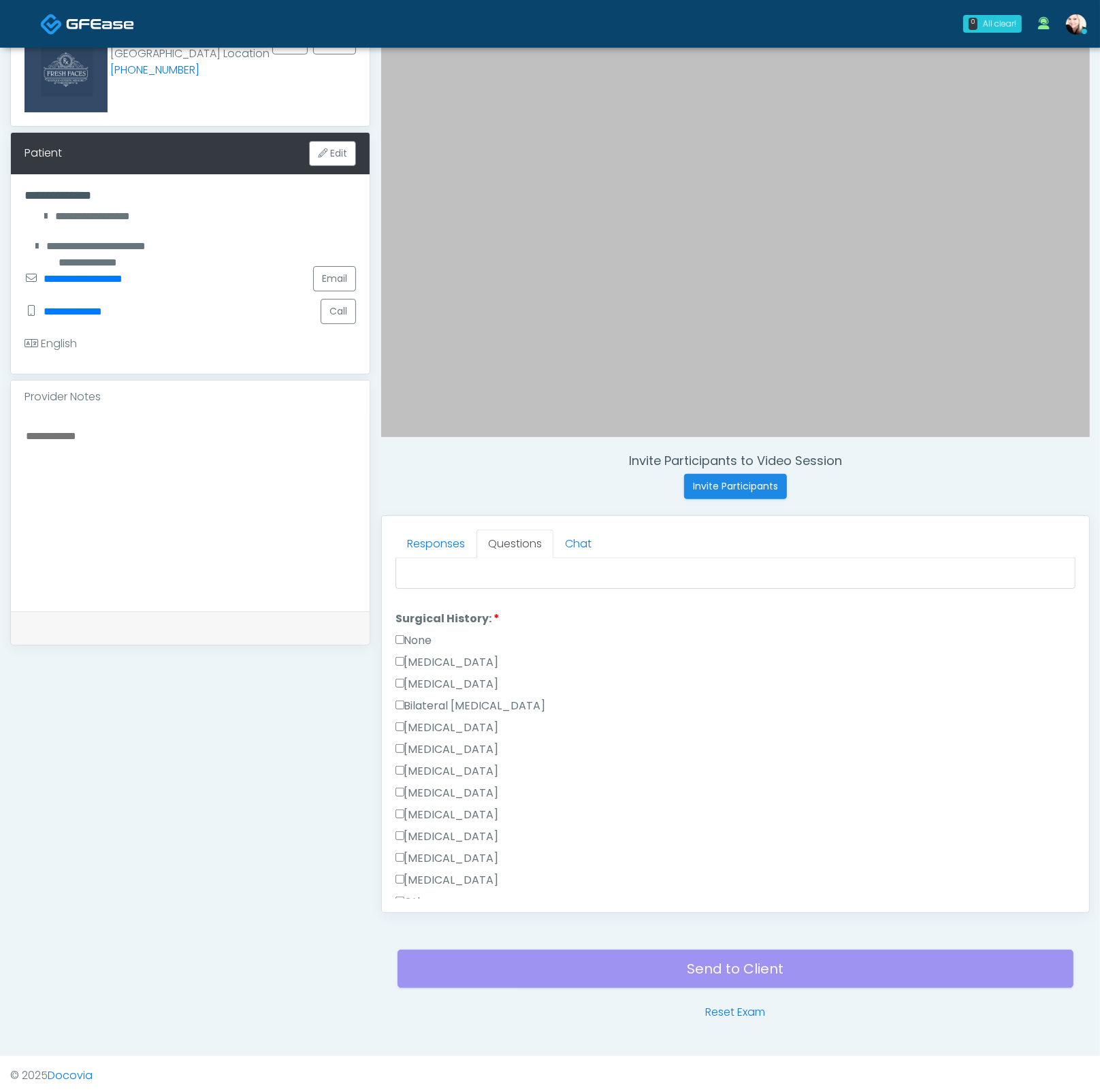
scroll to position [680, 0]
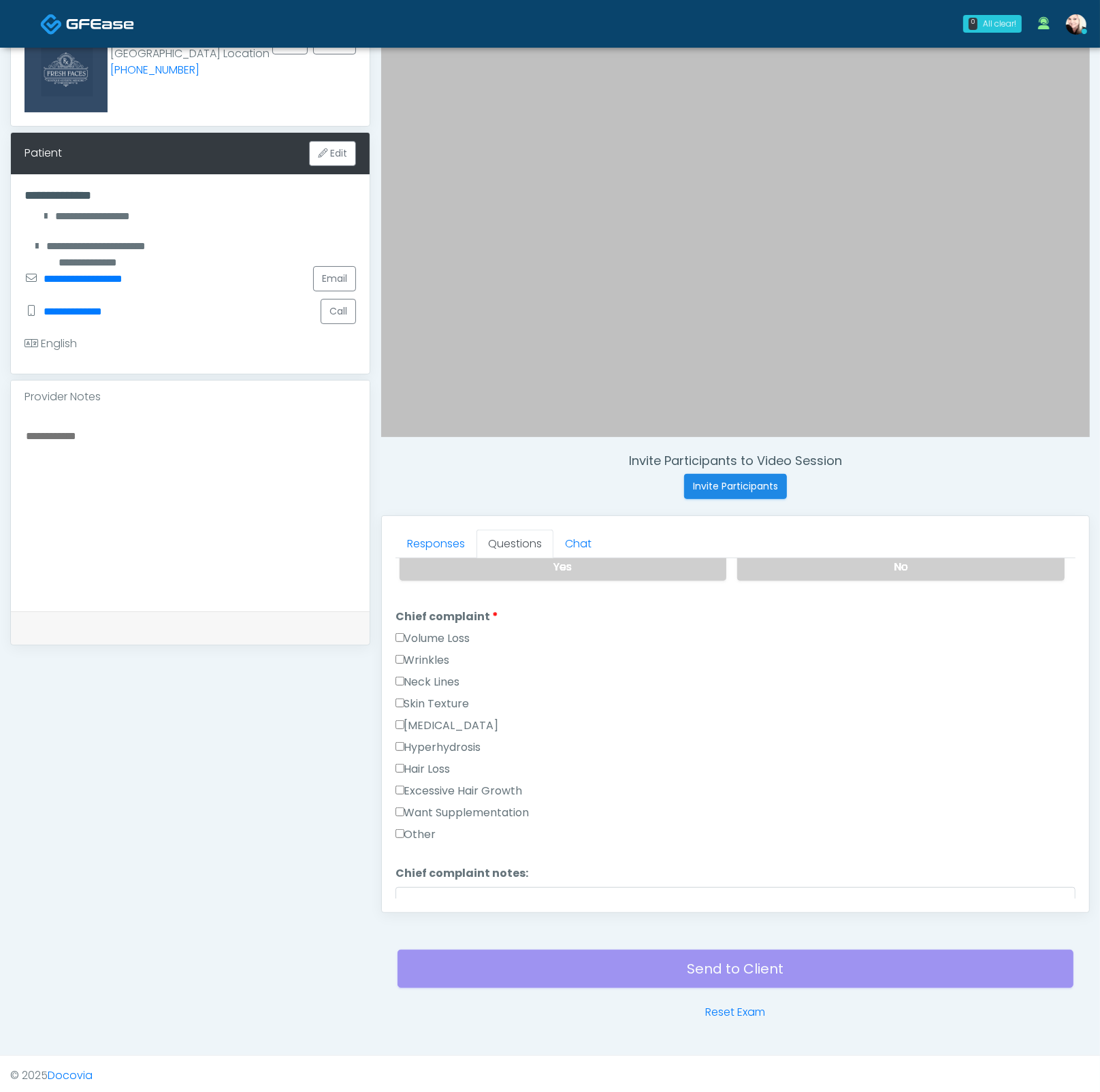
click at [411, 652] on label "Wrinkles" at bounding box center [422, 660] width 54 height 16
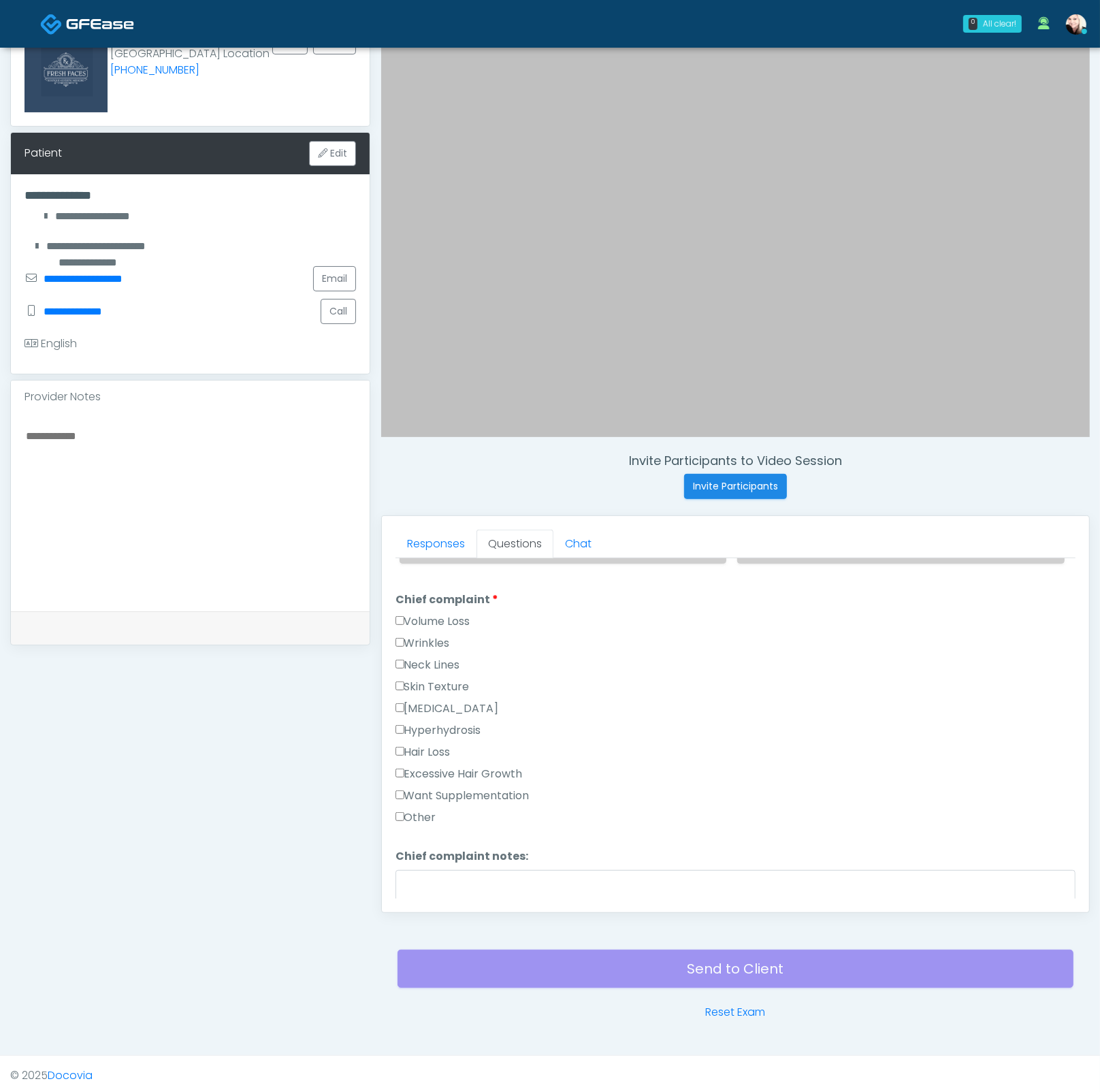
scroll to position [841, 0]
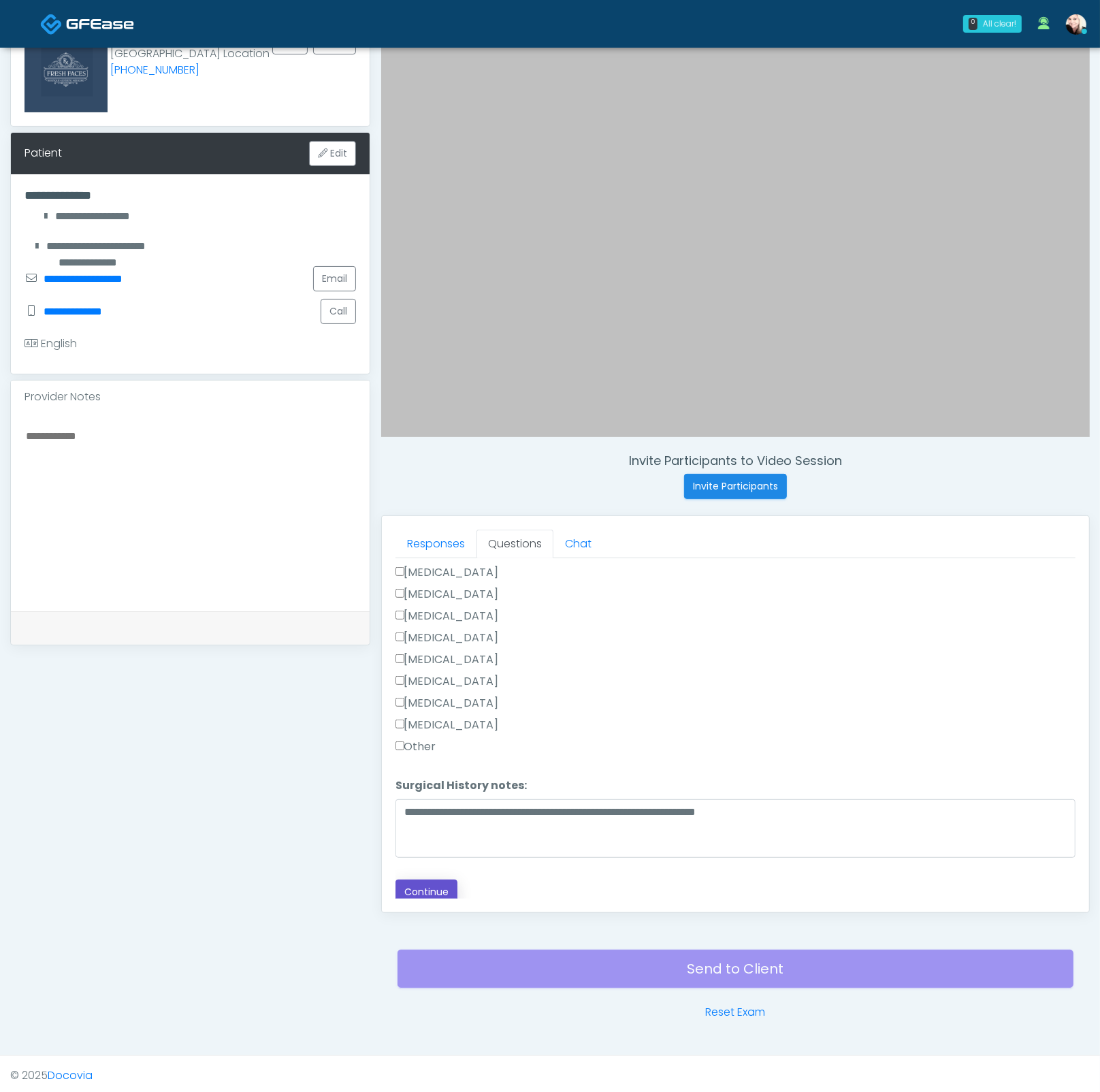
click at [444, 880] on button "Continue" at bounding box center [426, 893] width 62 height 25
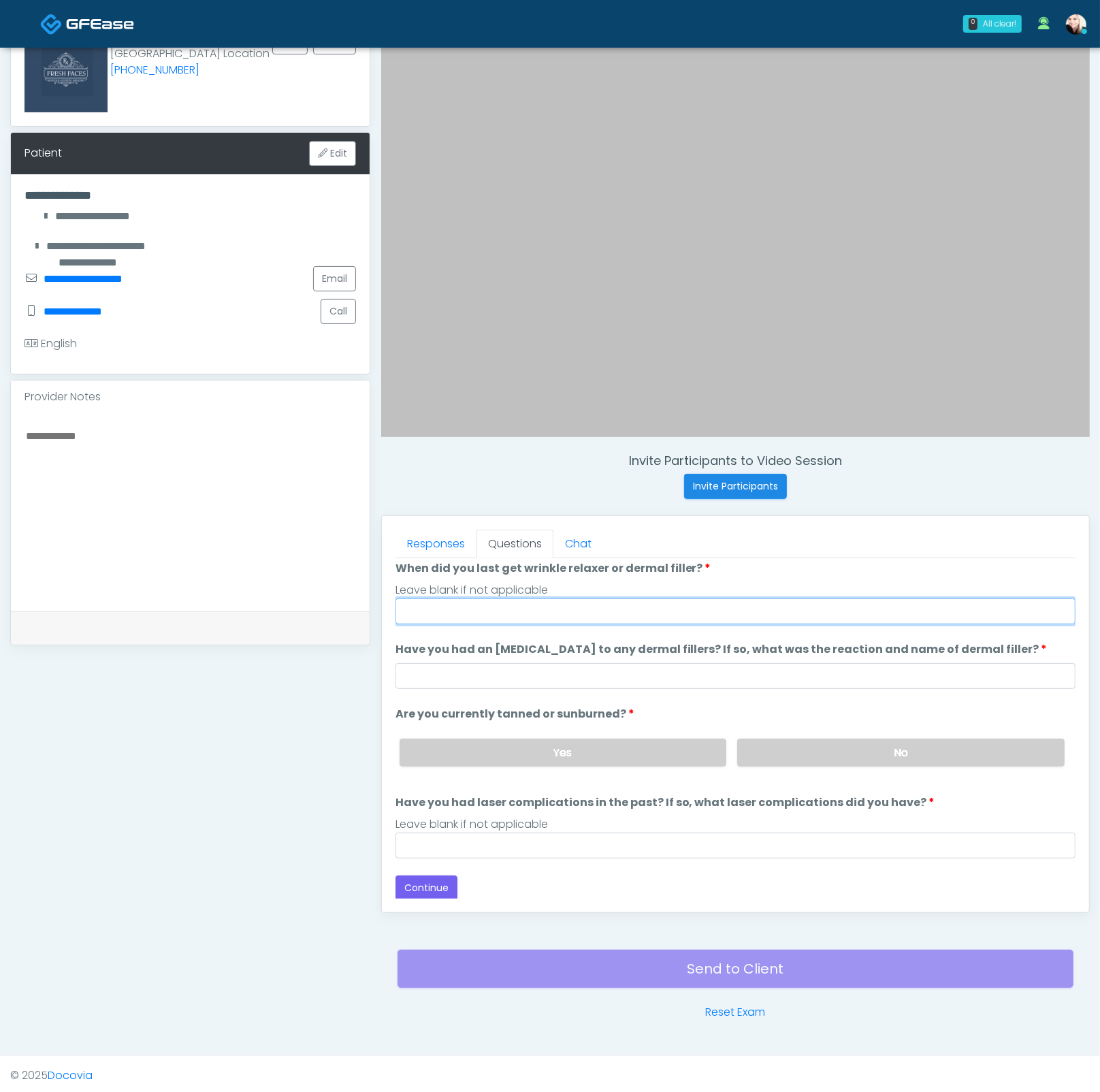
click at [573, 604] on input "When did you last get wrinkle relaxer or dermal filler?" at bounding box center [735, 611] width 680 height 25
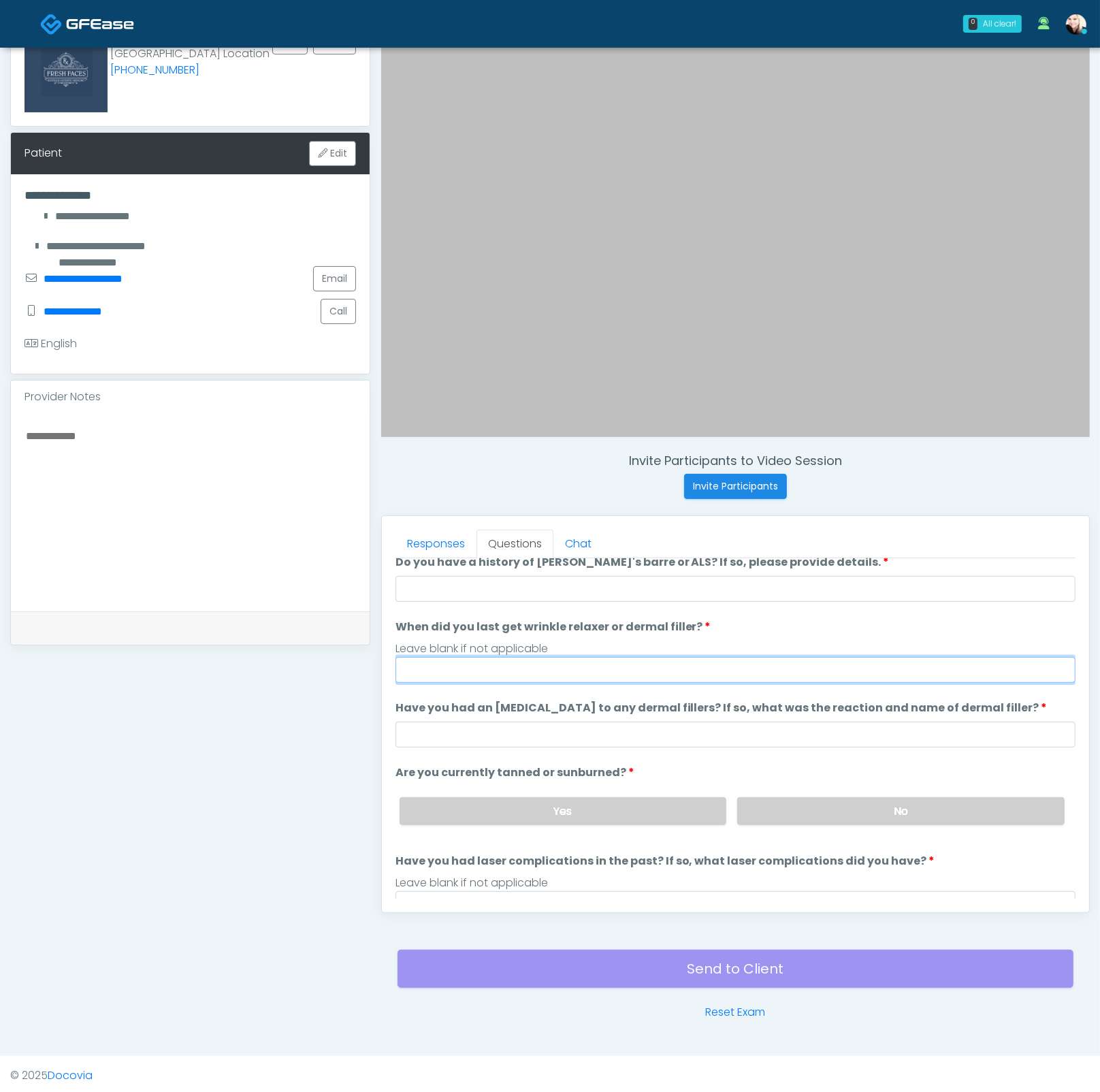
scroll to position [20, 0]
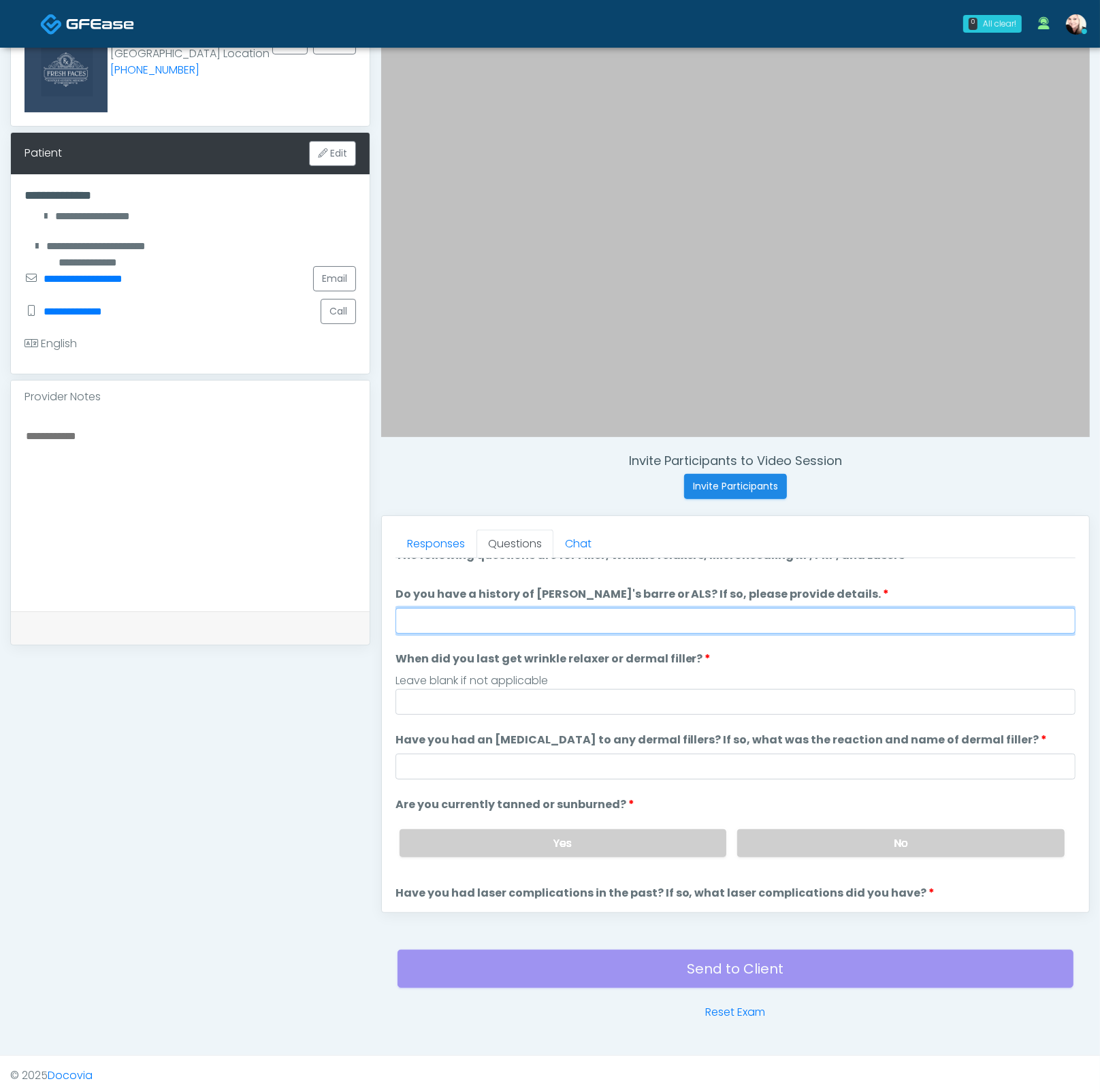
click at [426, 629] on input "Do you have a history of Guillain's barre or ALS? If so, please provide details." at bounding box center [735, 620] width 680 height 25
click at [429, 620] on input "Do you have a history of Guillain's barre or ALS? If so, please provide details." at bounding box center [735, 620] width 680 height 25
type input "****"
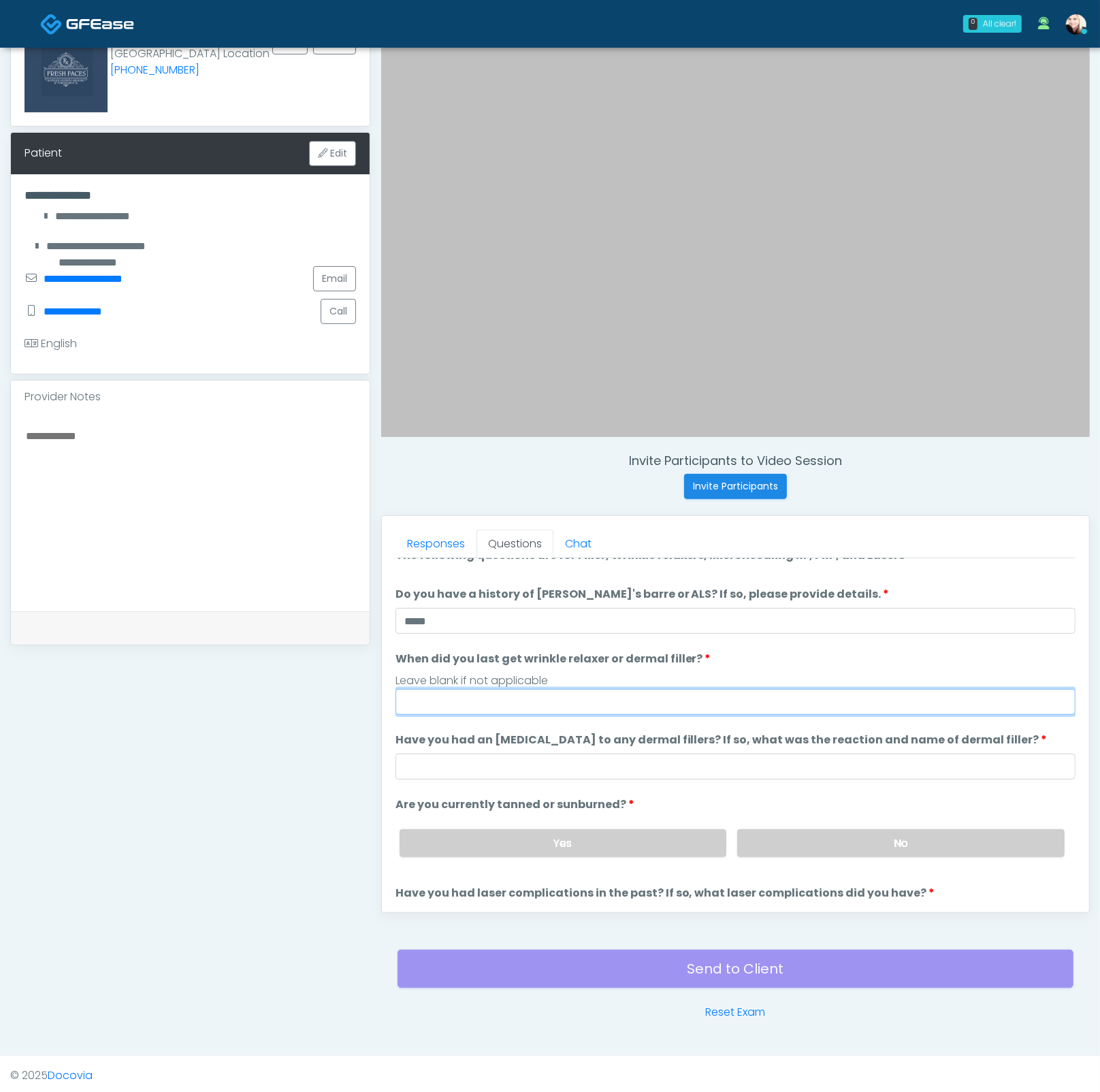
click at [404, 697] on input "When did you last get wrinkle relaxer or dermal filler?" at bounding box center [735, 702] width 680 height 25
drag, startPoint x: 466, startPoint y: 697, endPoint x: 171, endPoint y: 629, distance: 302.7
click at [462, 697] on input "When did you last get wrinkle relaxer or dermal filler?" at bounding box center [735, 702] width 680 height 25
type input "**********"
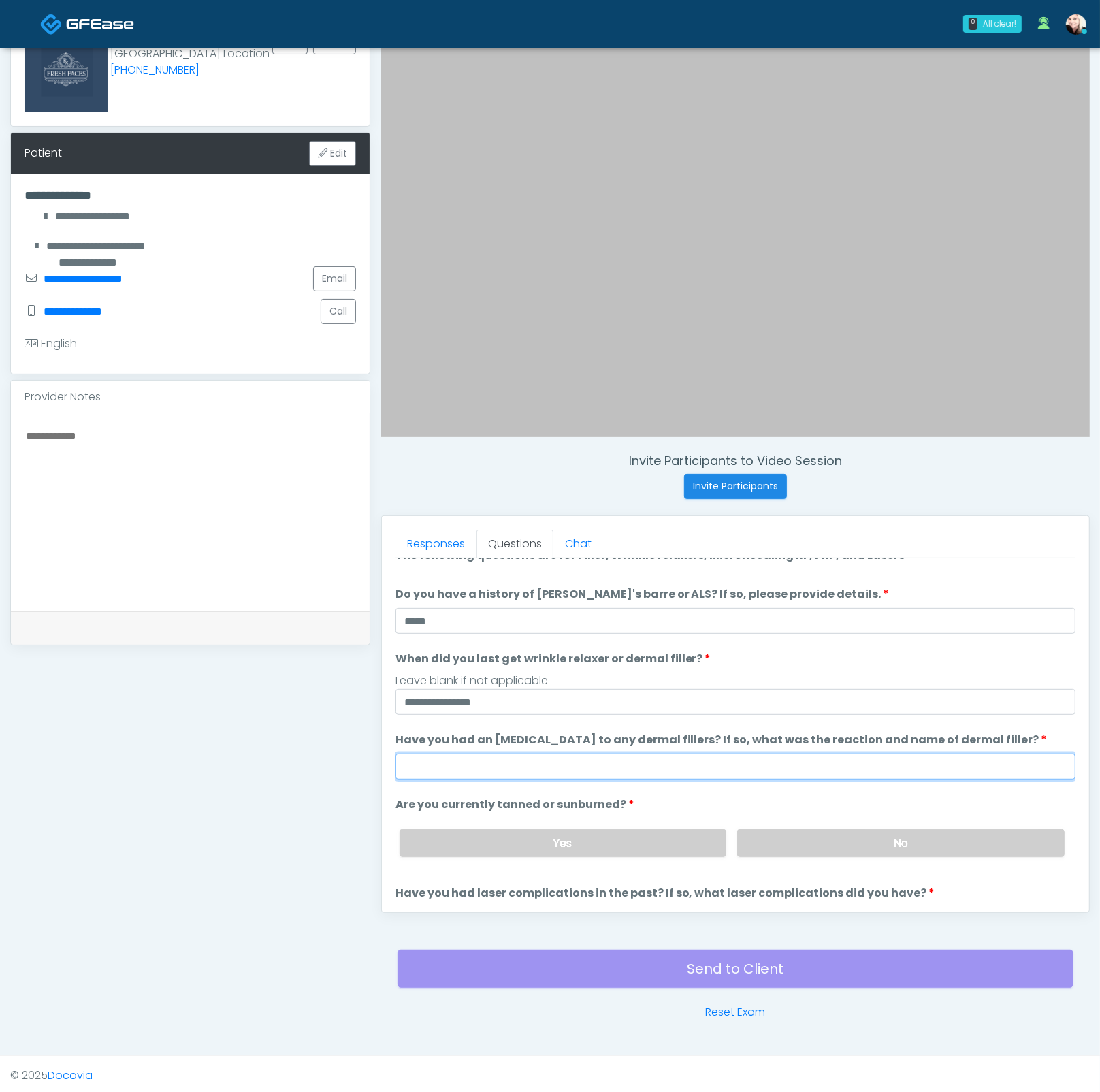
click at [579, 763] on input "Have you had an allergic response to any dermal fillers? If so, what was the re…" at bounding box center [735, 766] width 680 height 25
type input "****"
drag, startPoint x: 852, startPoint y: 845, endPoint x: 782, endPoint y: 803, distance: 81.6
click at [852, 845] on label "No" at bounding box center [901, 843] width 327 height 28
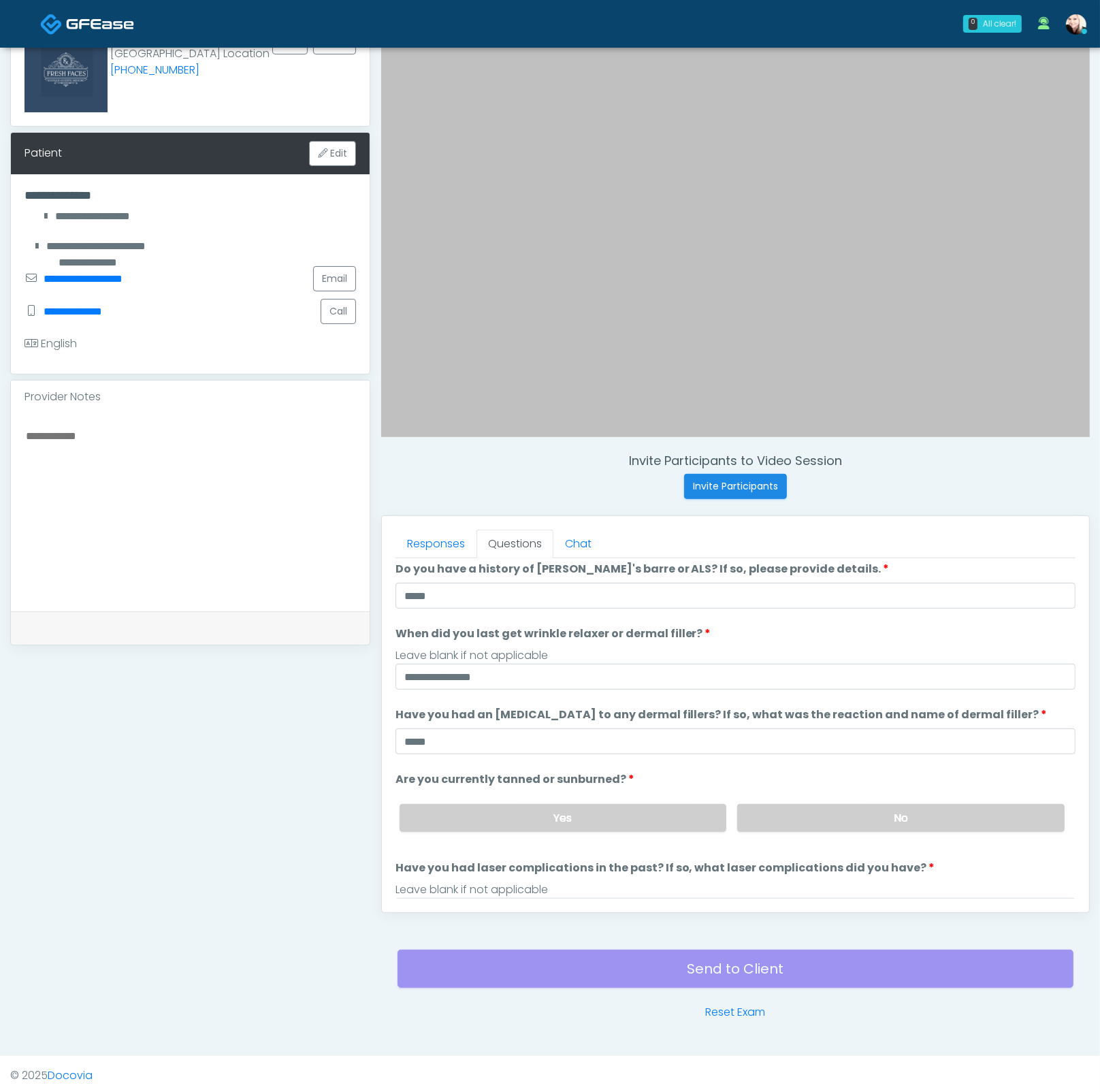
scroll to position [110, 0]
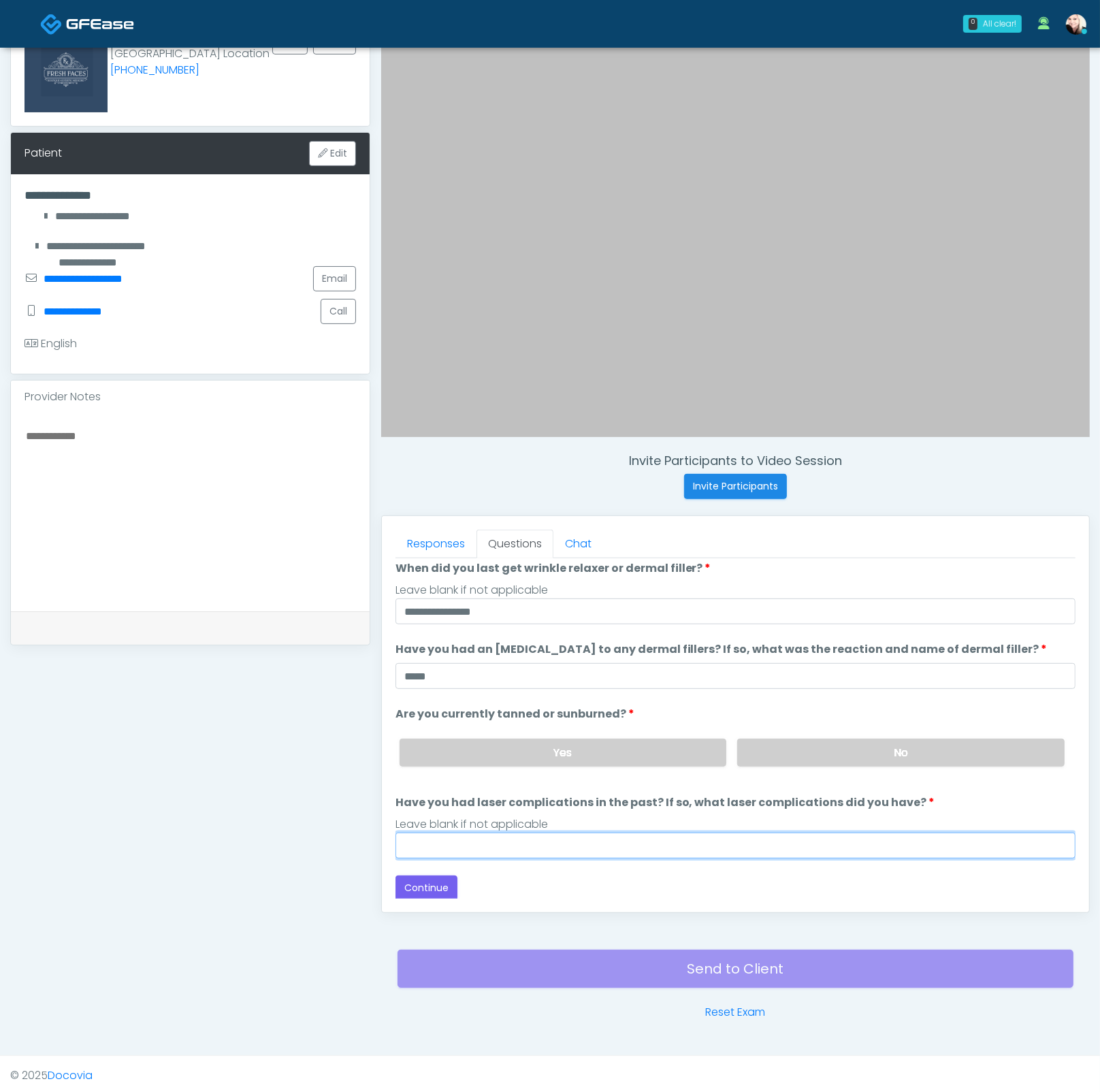
click at [460, 835] on input "Have you had laser complications in the past? If so, what laser complications d…" at bounding box center [735, 845] width 680 height 25
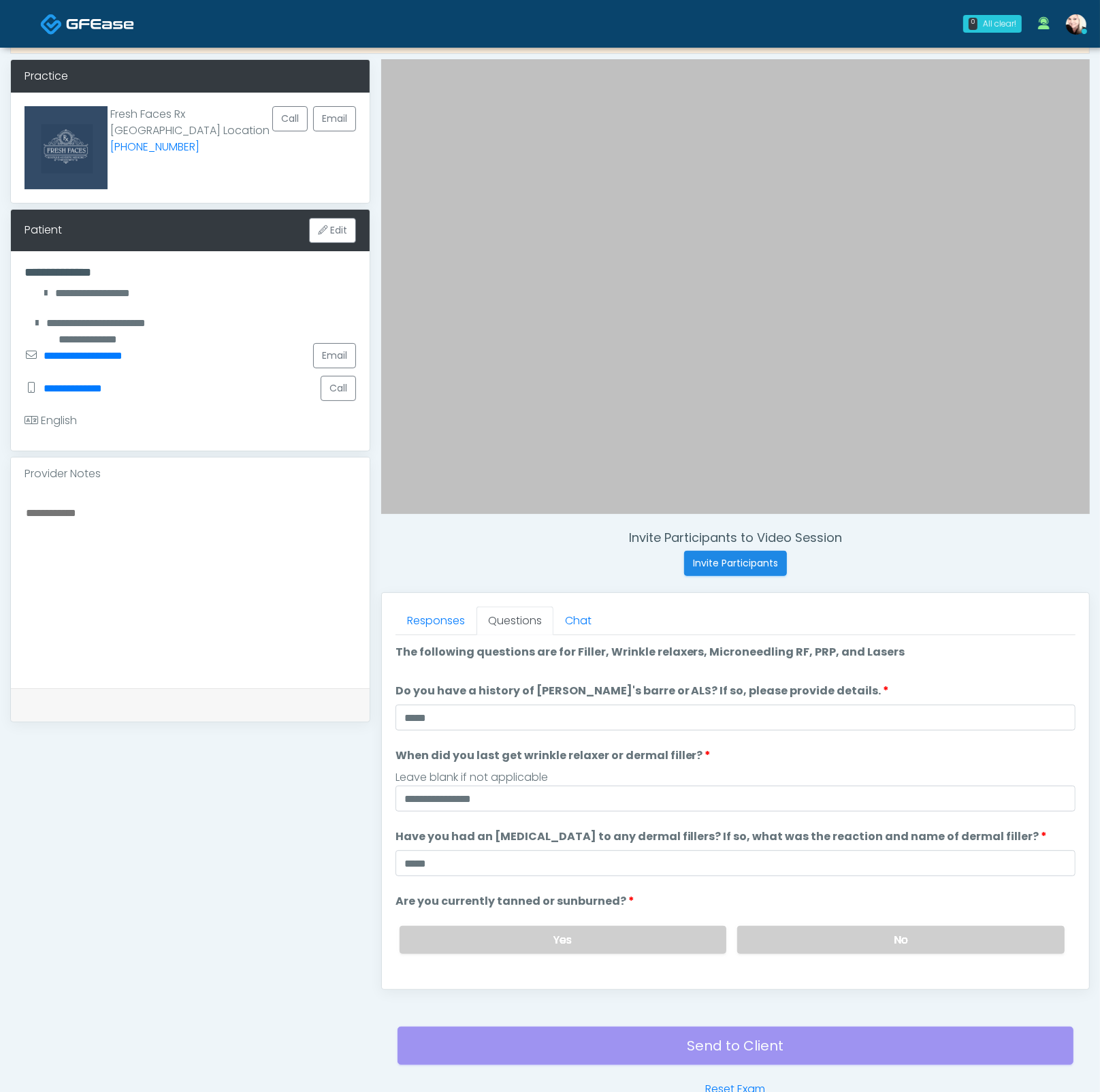
scroll to position [49, 0]
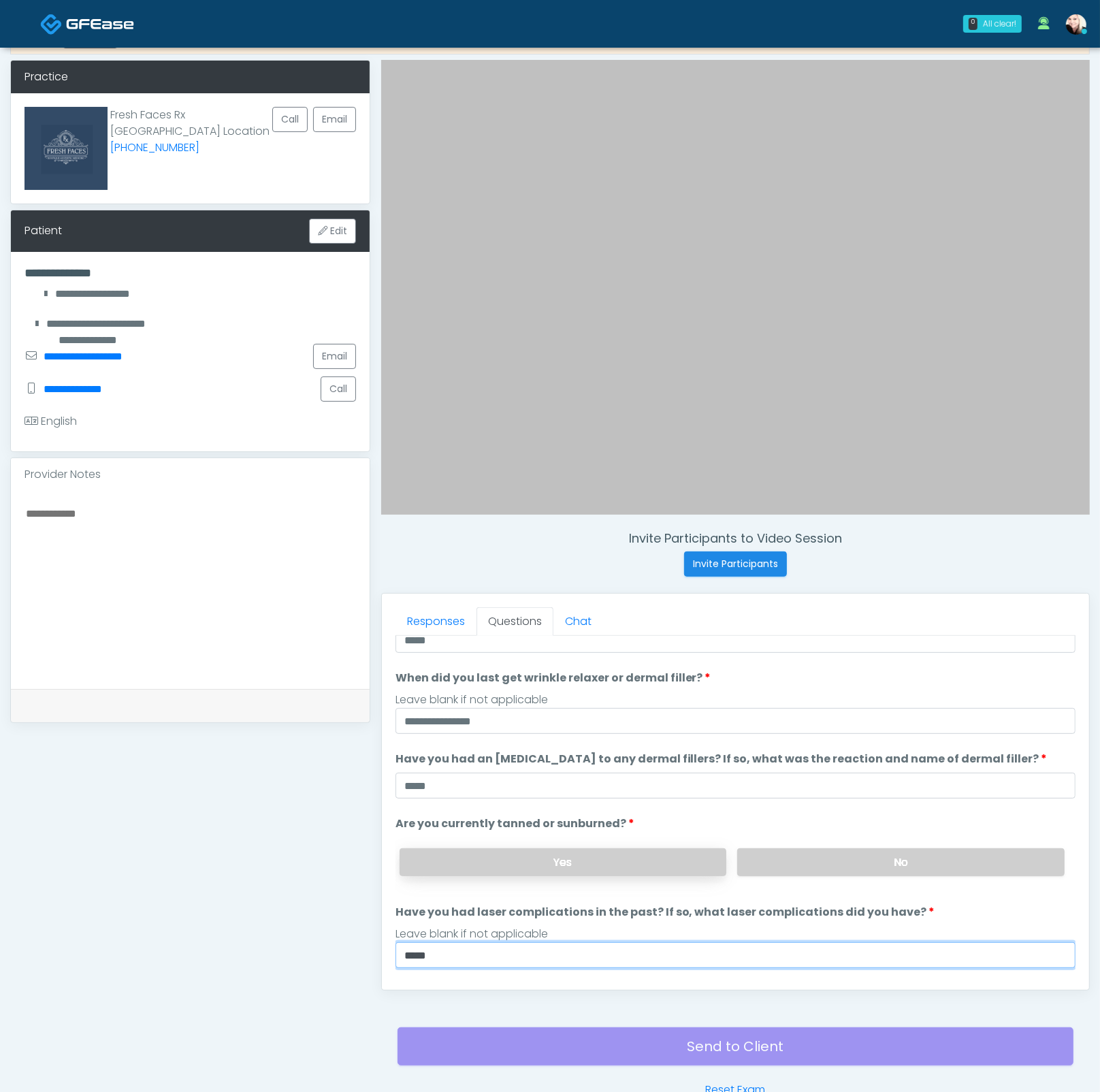
type input "****"
click at [571, 856] on label "Yes" at bounding box center [563, 862] width 327 height 28
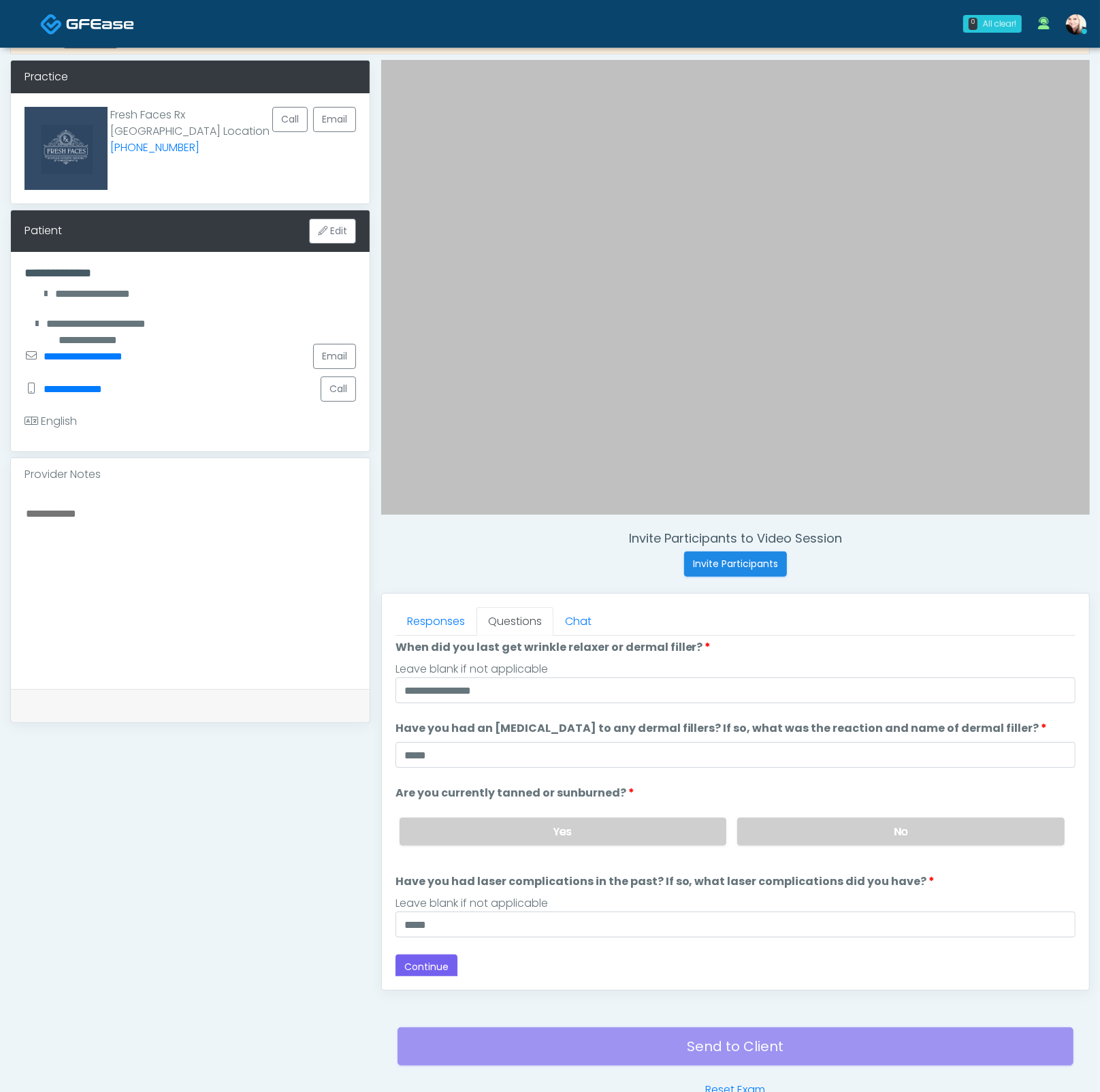
scroll to position [110, 0]
click at [433, 960] on button "Continue" at bounding box center [426, 966] width 62 height 25
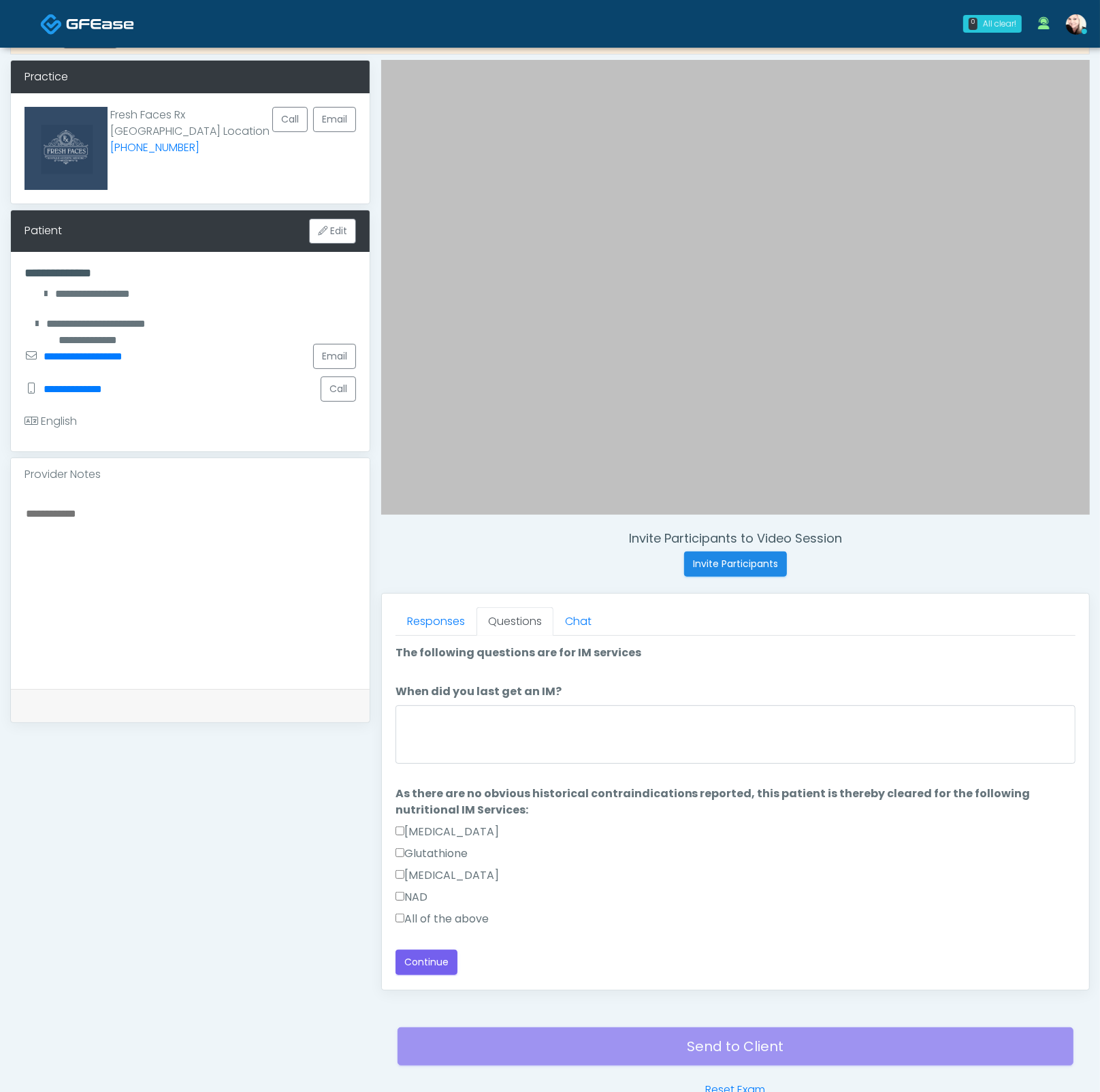
scroll to position [0, 0]
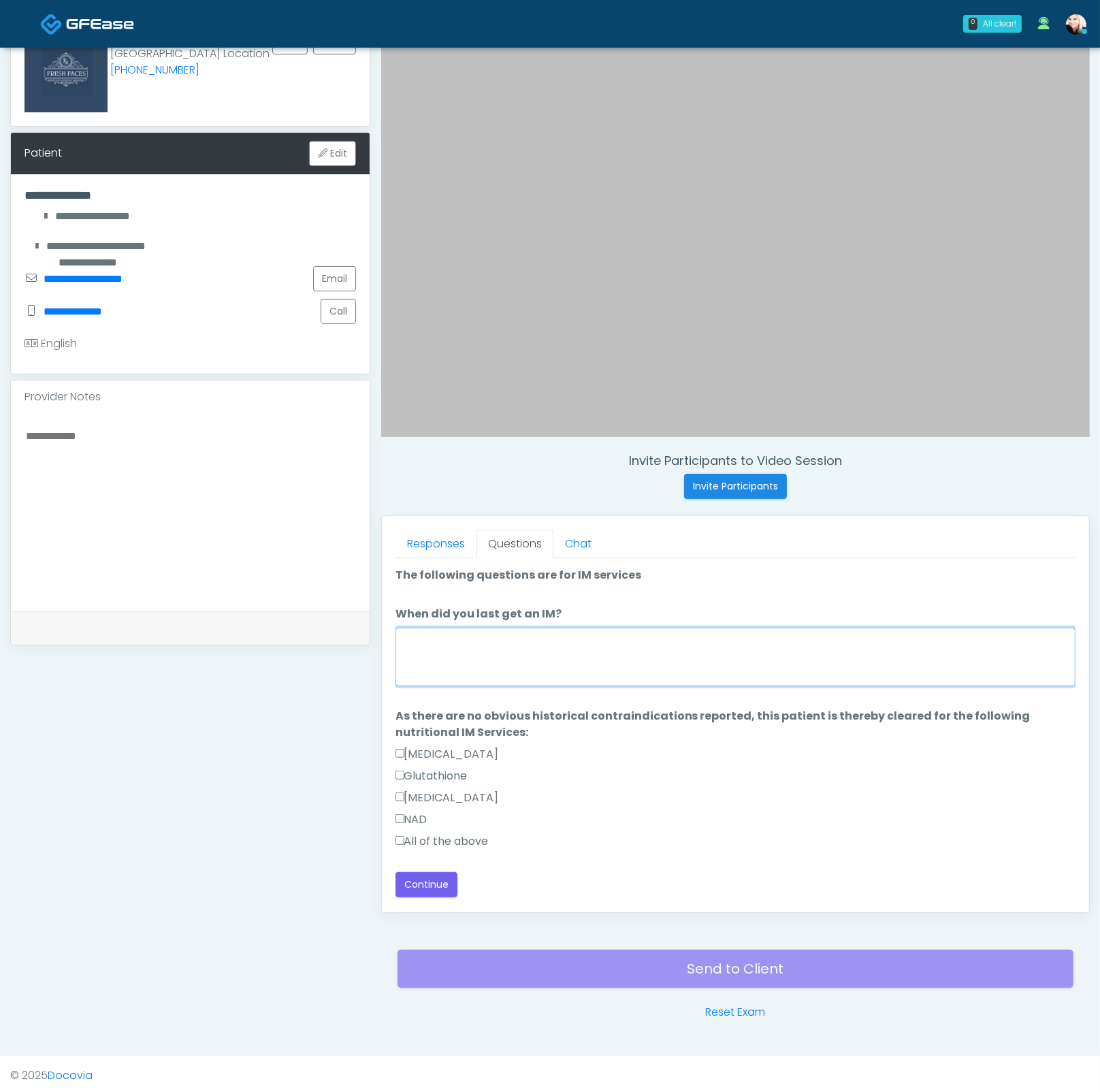
click at [460, 630] on textarea "When did you last get an IM?" at bounding box center [735, 657] width 680 height 59
type textarea "****"
click at [542, 648] on textarea "****" at bounding box center [735, 657] width 680 height 59
drag, startPoint x: 453, startPoint y: 636, endPoint x: 370, endPoint y: 632, distance: 83.1
click at [371, 632] on div "Invite Participants to Video Session Invite Participants Responses Questions Ch…" at bounding box center [729, 501] width 719 height 1039
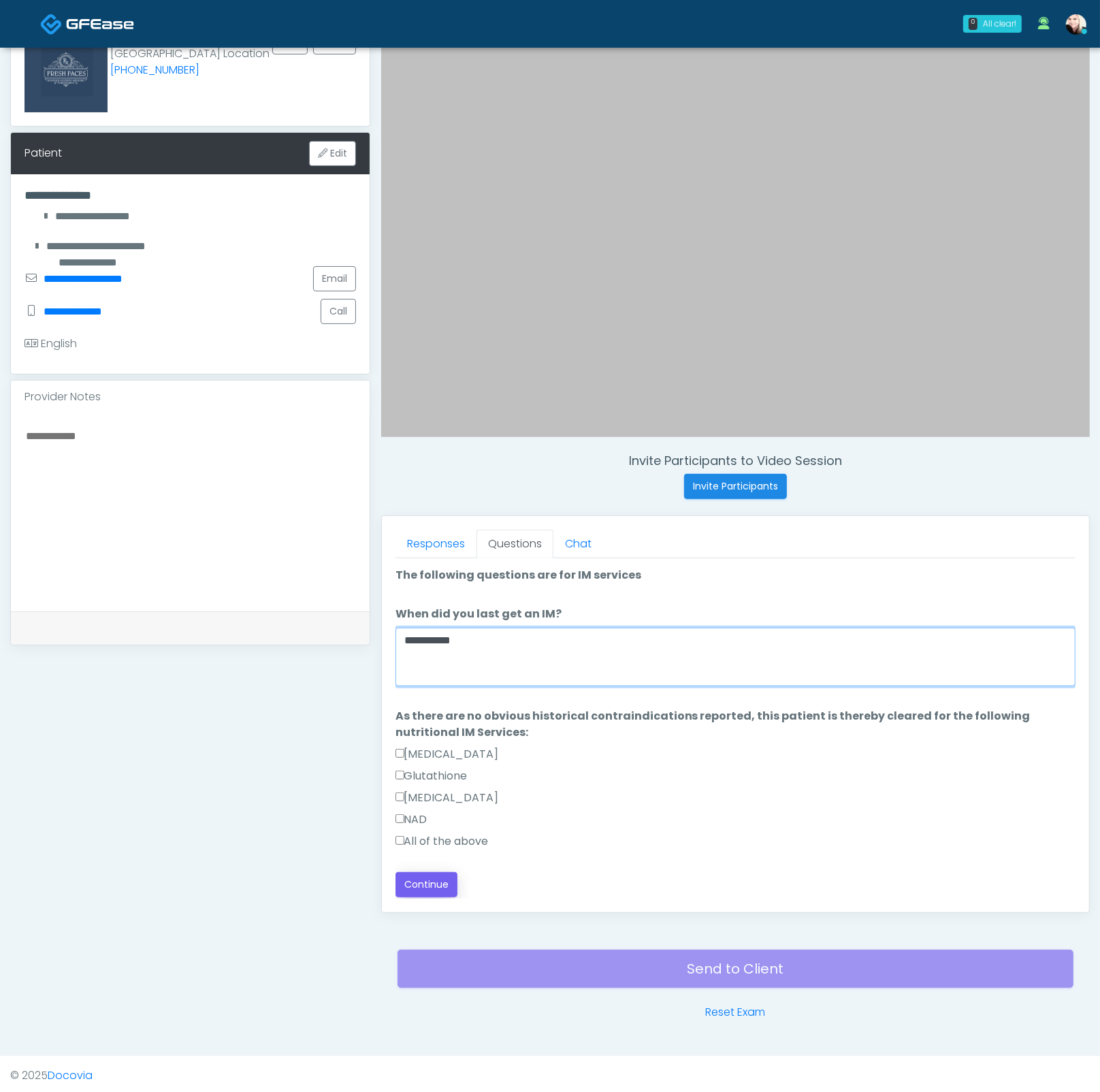
type textarea "**********"
click at [412, 890] on button "Continue" at bounding box center [426, 885] width 62 height 25
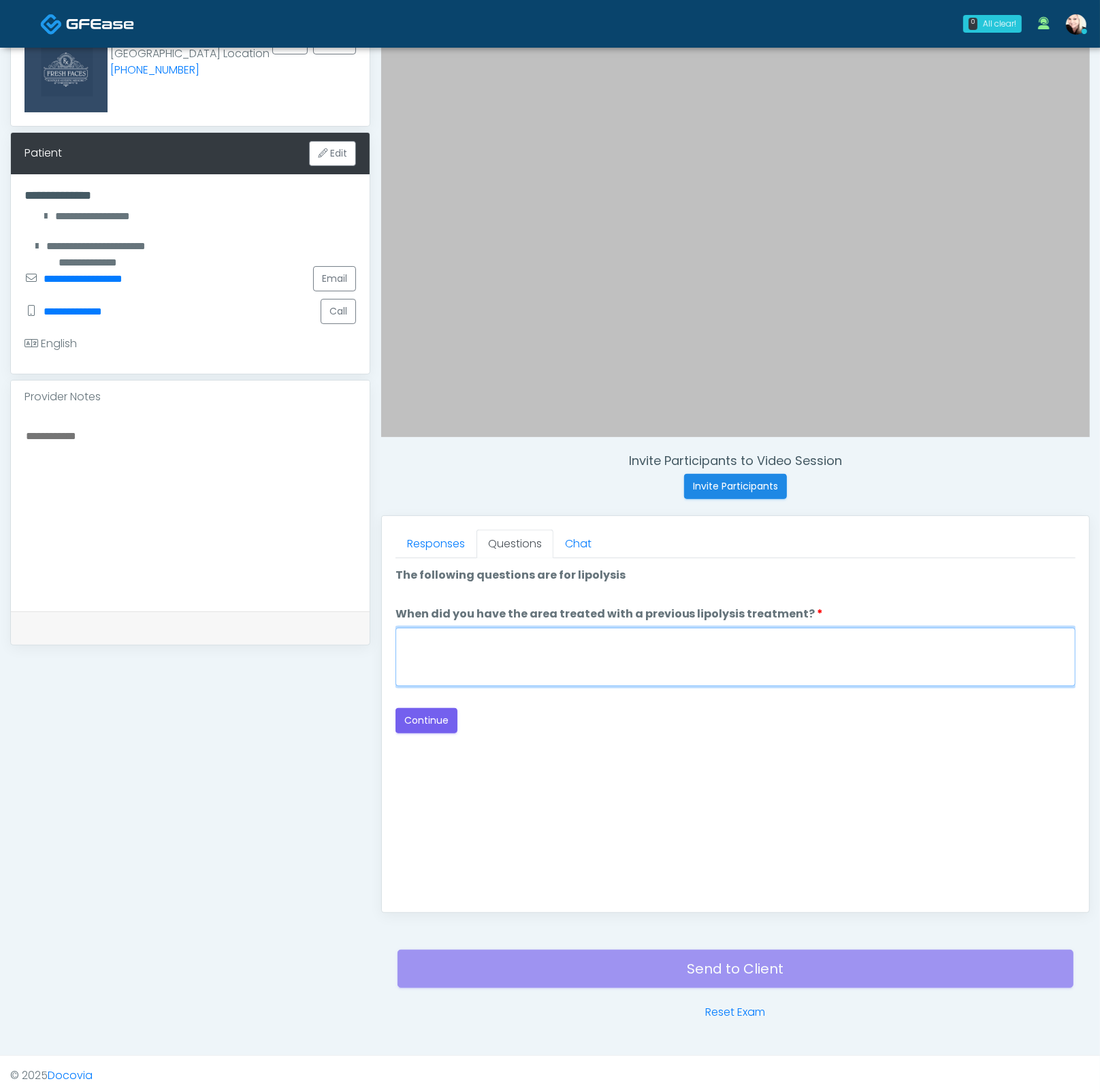
click at [645, 652] on textarea "When did you have the area treated with a previous lipolysis treatment?" at bounding box center [735, 657] width 680 height 59
type textarea "****"
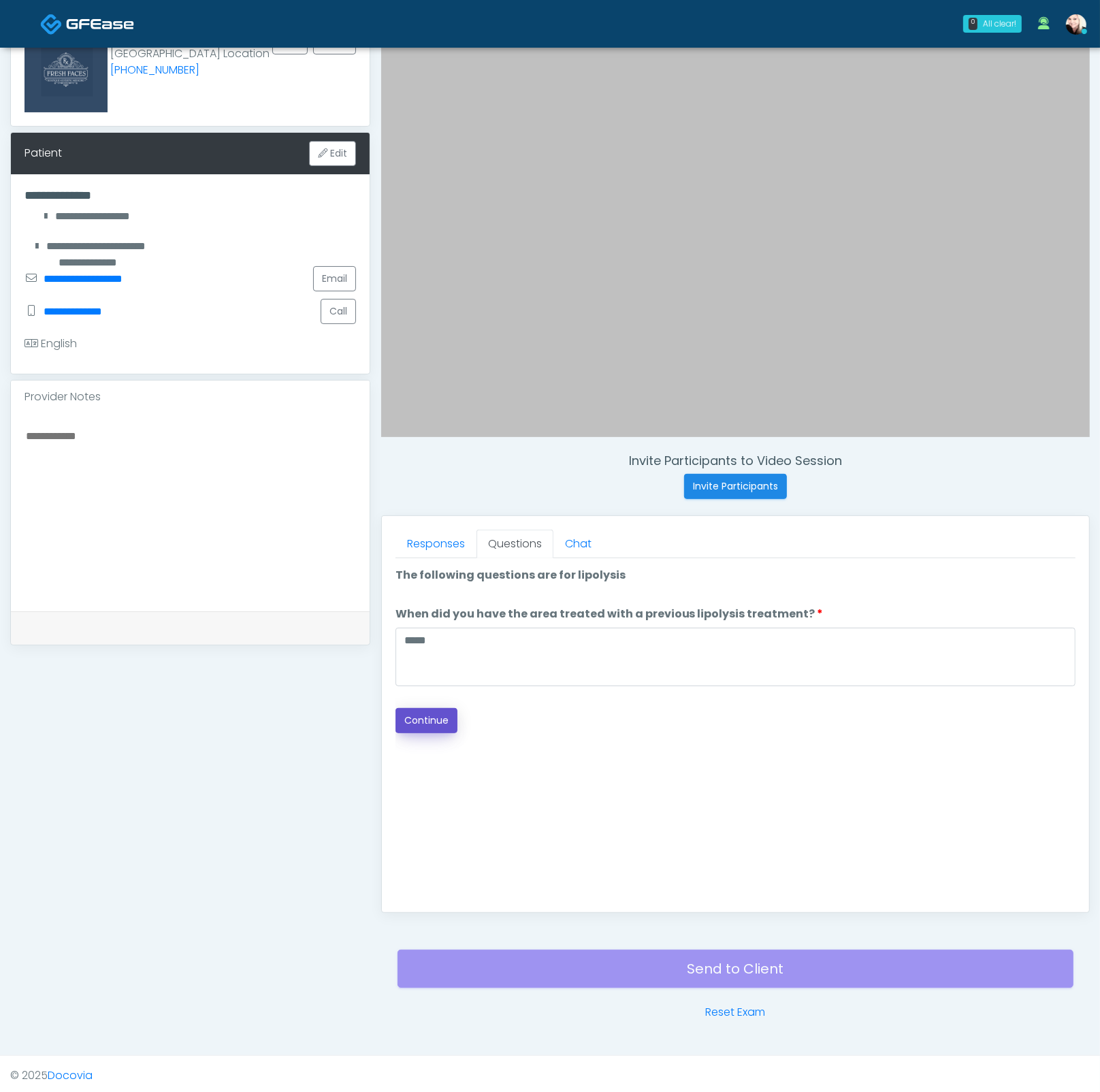
click at [428, 712] on button "Continue" at bounding box center [426, 720] width 62 height 25
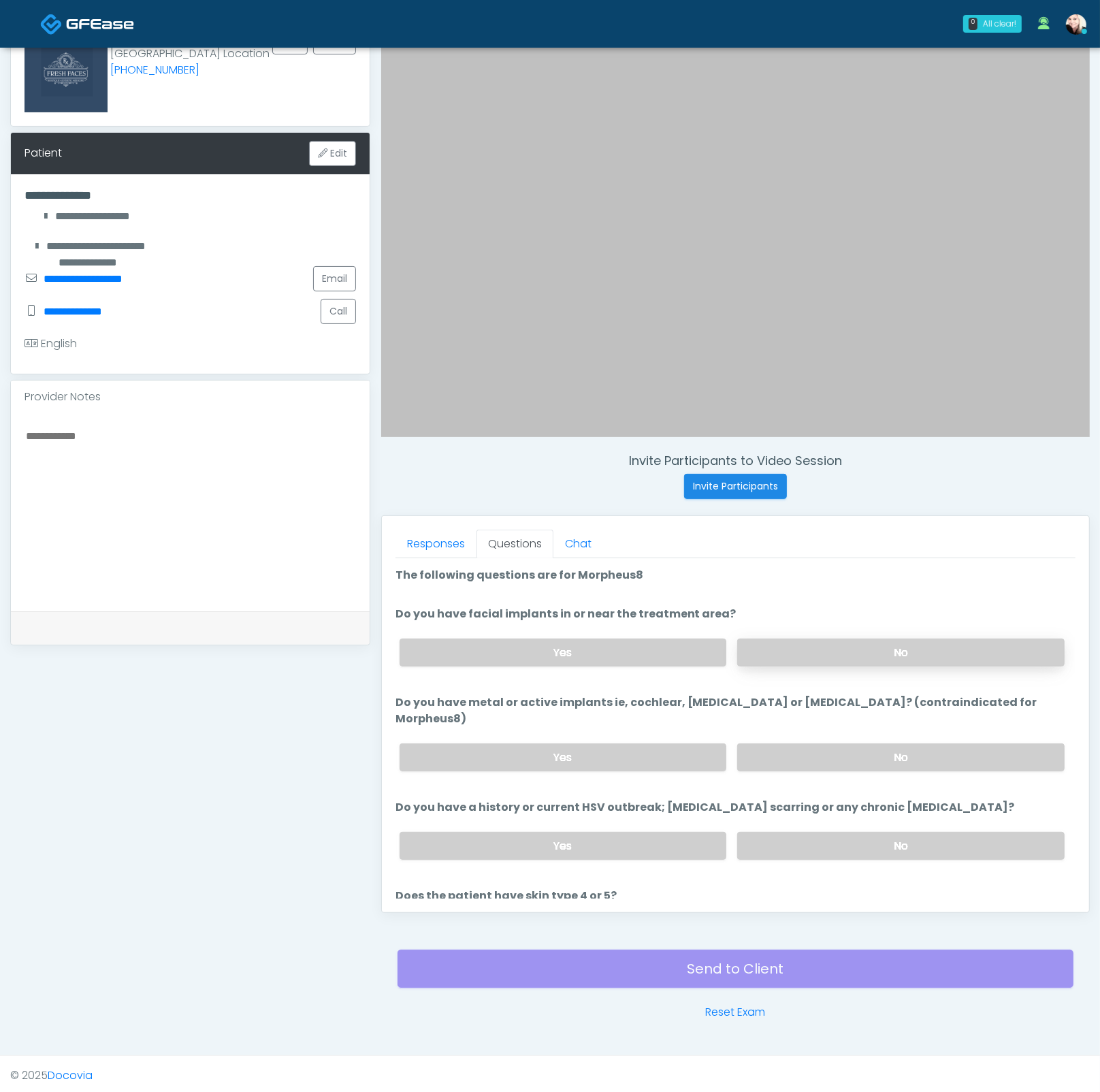
click at [810, 639] on label "No" at bounding box center [901, 652] width 327 height 28
click at [837, 743] on label "No" at bounding box center [901, 757] width 327 height 28
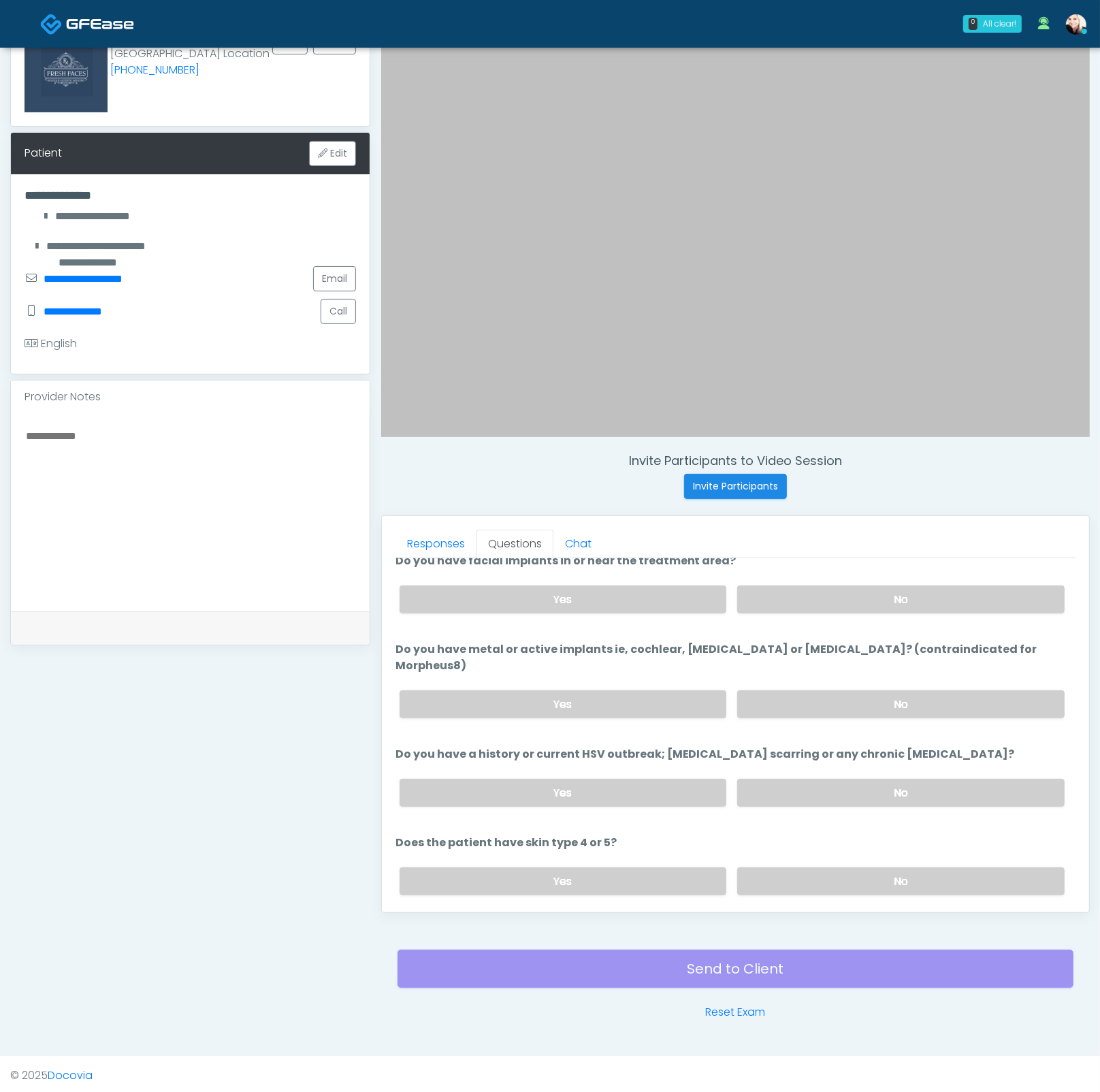
scroll to position [54, 0]
click at [809, 777] on label "No" at bounding box center [901, 791] width 327 height 28
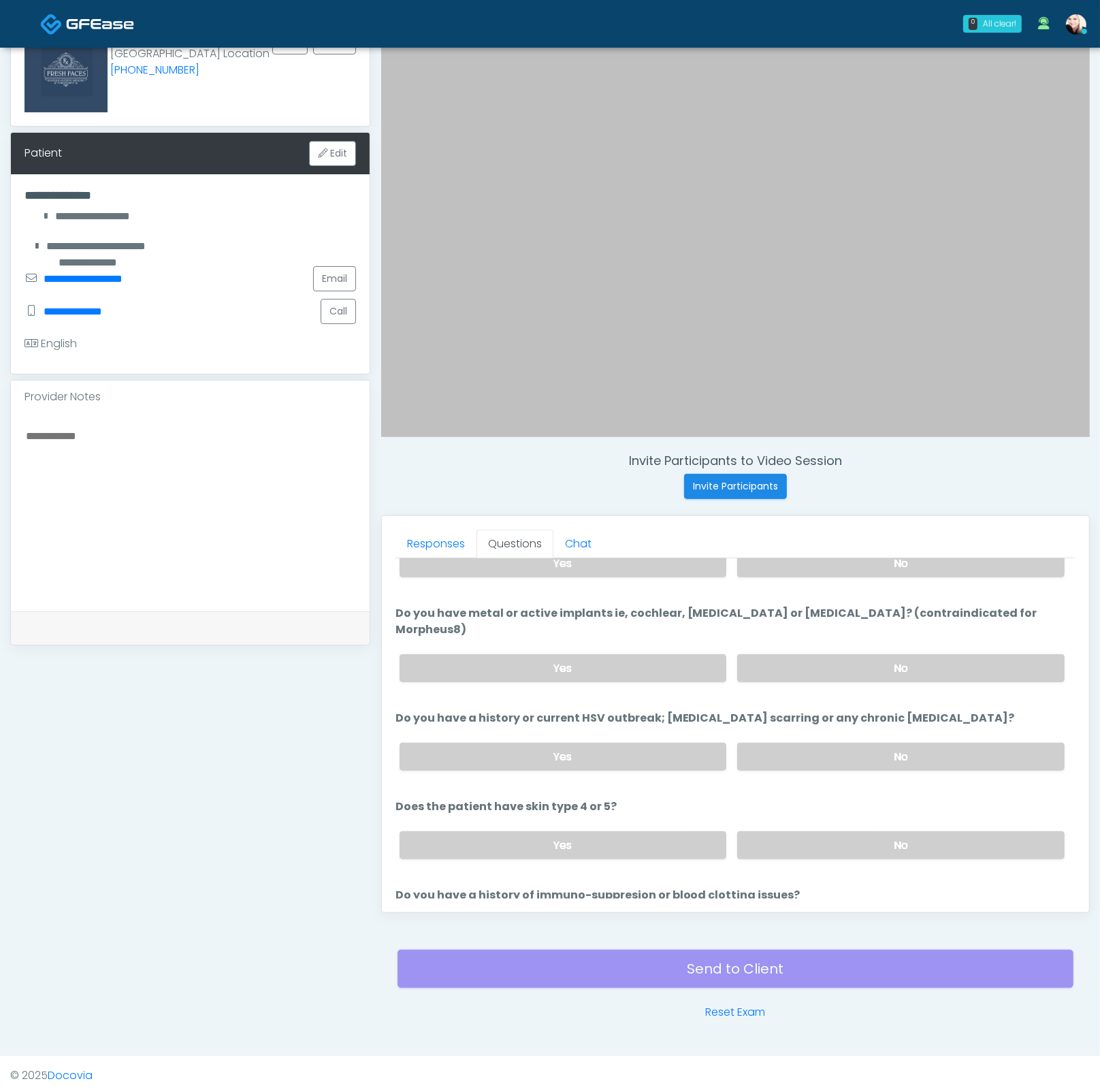
scroll to position [91, 0]
drag, startPoint x: 461, startPoint y: 697, endPoint x: 713, endPoint y: 699, distance: 252.0
click at [669, 708] on label "Do you have a history or current HSV outbreak; keloid scarring or any chronic s…" at bounding box center [705, 716] width 619 height 16
click at [722, 708] on label "Do you have a history or current HSV outbreak; keloid scarring or any chronic s…" at bounding box center [705, 716] width 619 height 16
drag, startPoint x: 567, startPoint y: 692, endPoint x: 684, endPoint y: 697, distance: 117.1
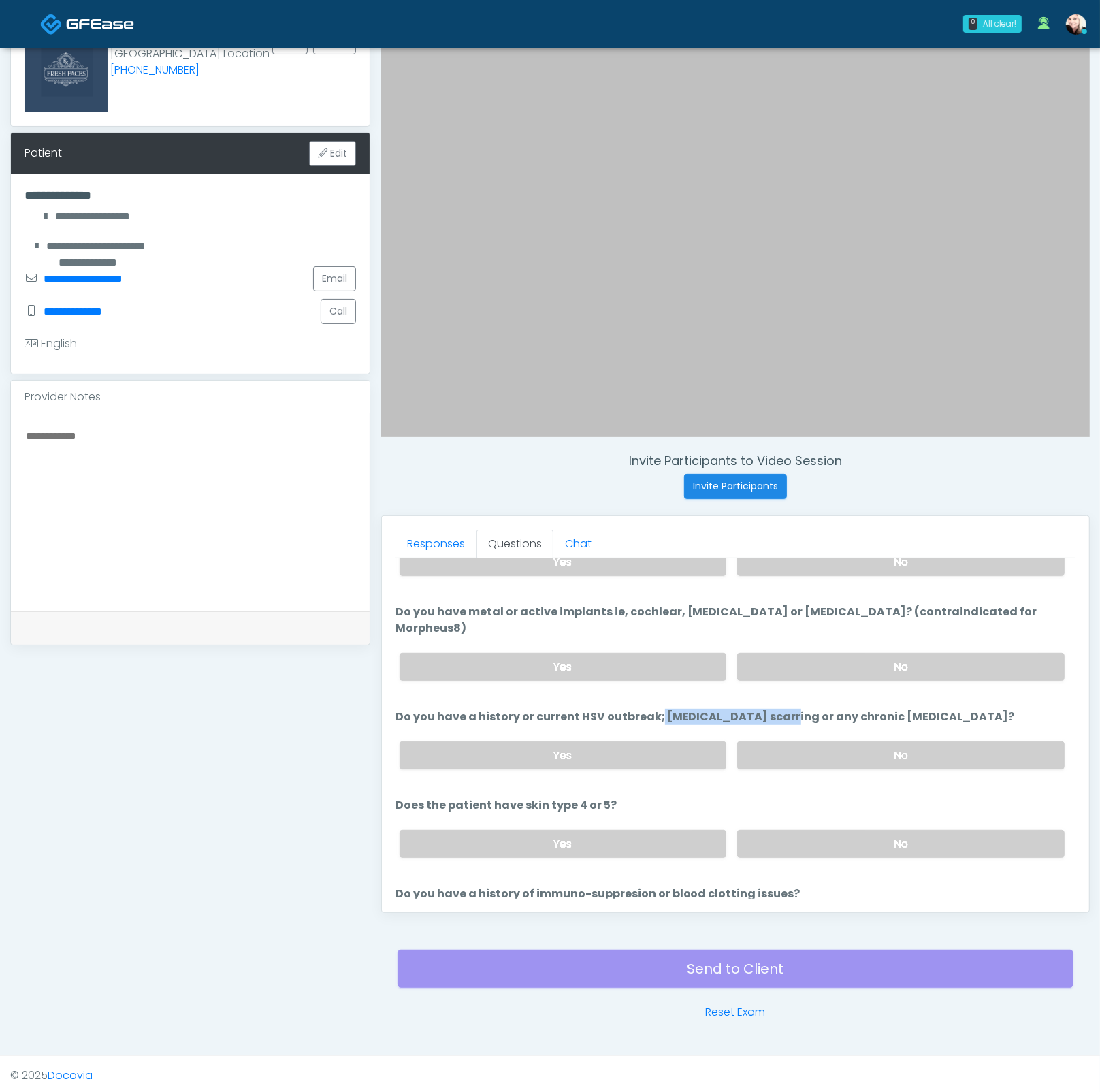
click at [684, 708] on label "Do you have a history or current HSV outbreak; keloid scarring or any chronic s…" at bounding box center [705, 716] width 619 height 16
click at [712, 708] on label "Do you have a history or current HSV outbreak; keloid scarring or any chronic s…" at bounding box center [705, 716] width 619 height 16
drag, startPoint x: 790, startPoint y: 691, endPoint x: 593, endPoint y: 687, distance: 197.0
click at [604, 708] on label "Do you have a history or current HSV outbreak; keloid scarring or any chronic s…" at bounding box center [705, 716] width 619 height 16
click at [593, 708] on label "Do you have a history or current HSV outbreak; keloid scarring or any chronic s…" at bounding box center [705, 716] width 619 height 16
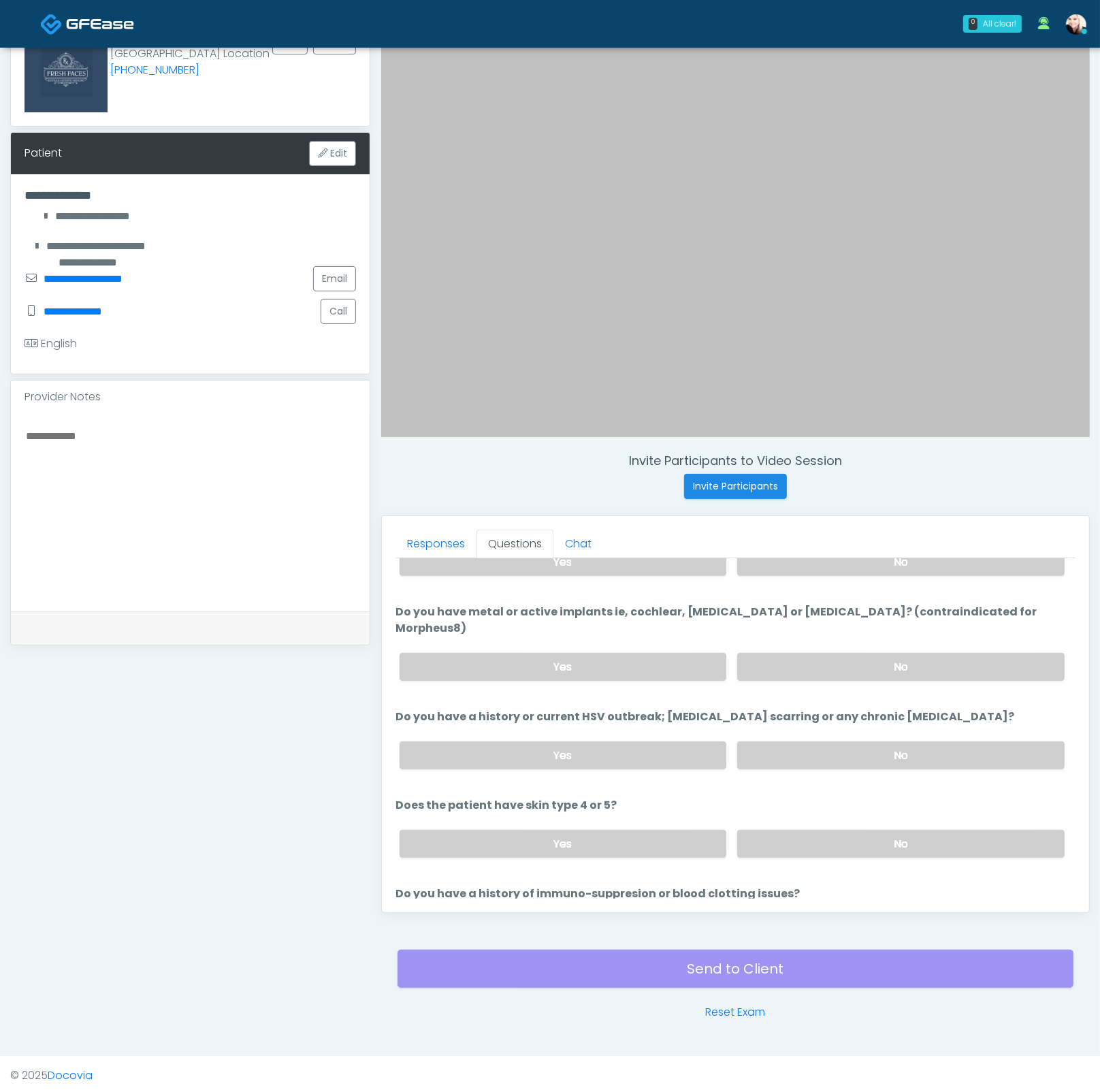
drag, startPoint x: 926, startPoint y: 693, endPoint x: 579, endPoint y: 696, distance: 347.0
click at [586, 708] on li "Do you have a history or current HSV outbreak; keloid scarring or any chronic s…" at bounding box center [735, 744] width 680 height 71
drag, startPoint x: 501, startPoint y: 690, endPoint x: 717, endPoint y: 704, distance: 216.5
click at [711, 708] on label "Do you have a history or current HSV outbreak; keloid scarring or any chronic s…" at bounding box center [705, 716] width 619 height 16
click at [834, 837] on div "Yes No" at bounding box center [732, 843] width 687 height 50
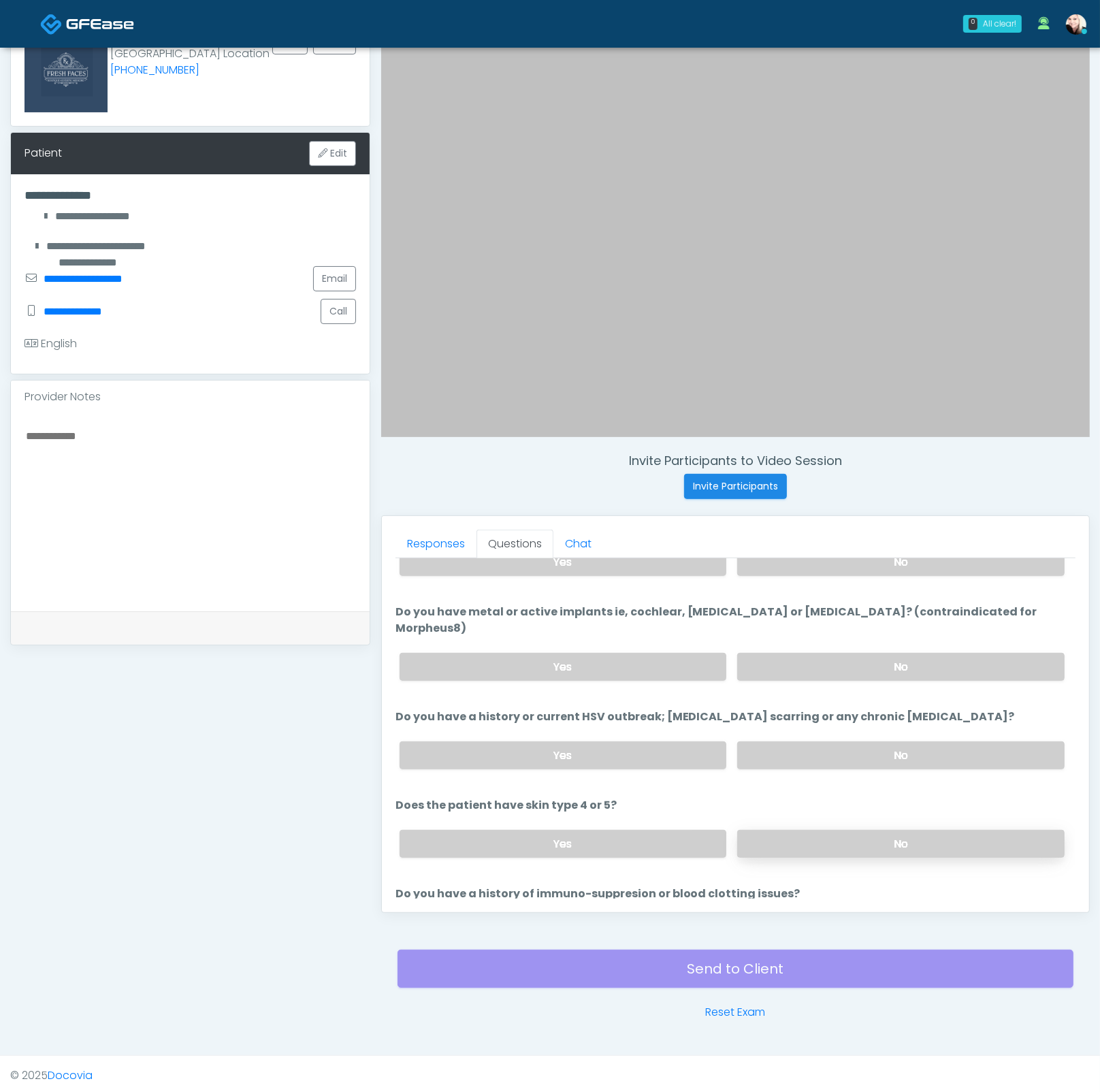
click at [809, 830] on label "No" at bounding box center [901, 843] width 327 height 28
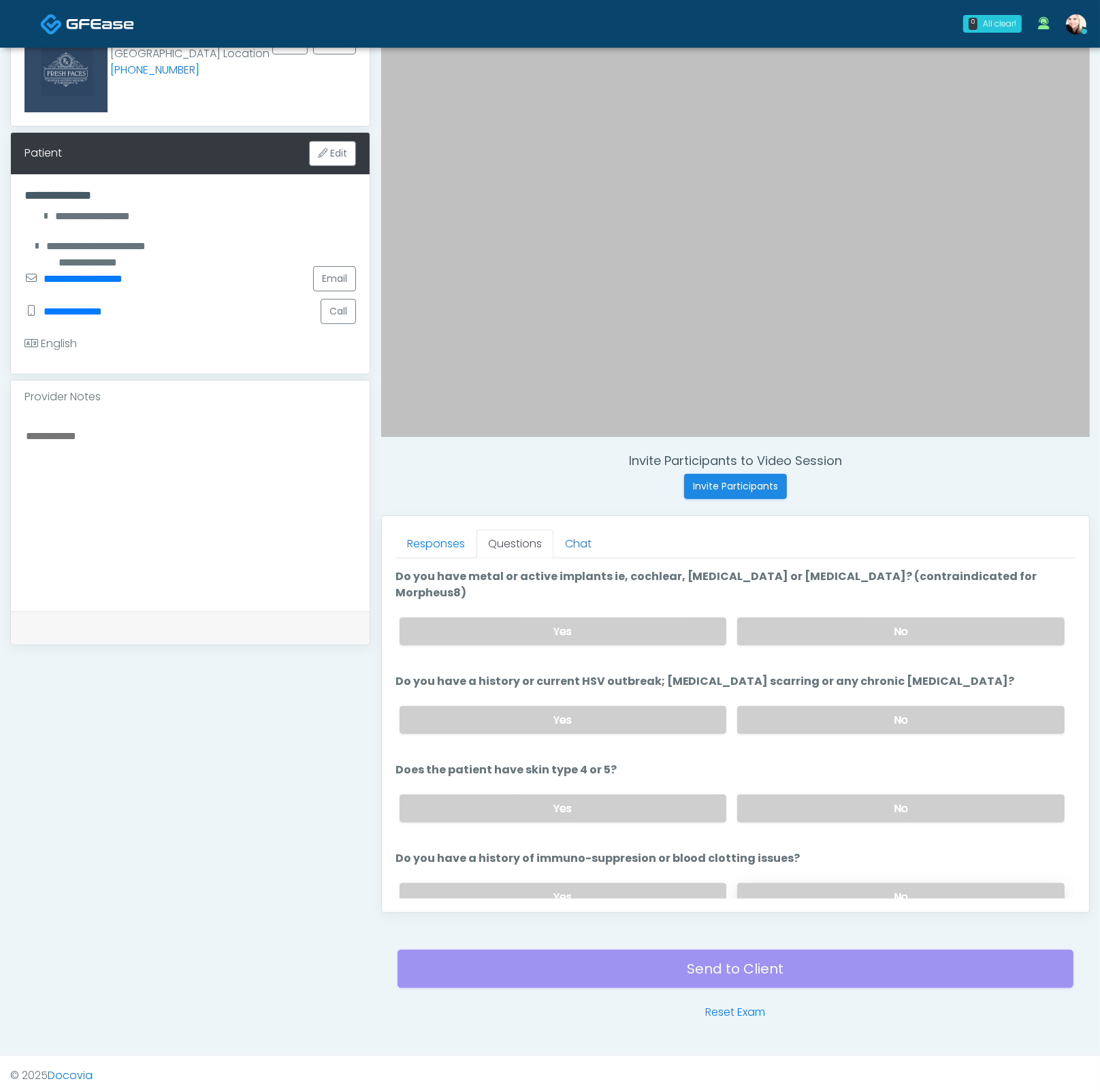
click at [768, 883] on label "No" at bounding box center [901, 897] width 327 height 28
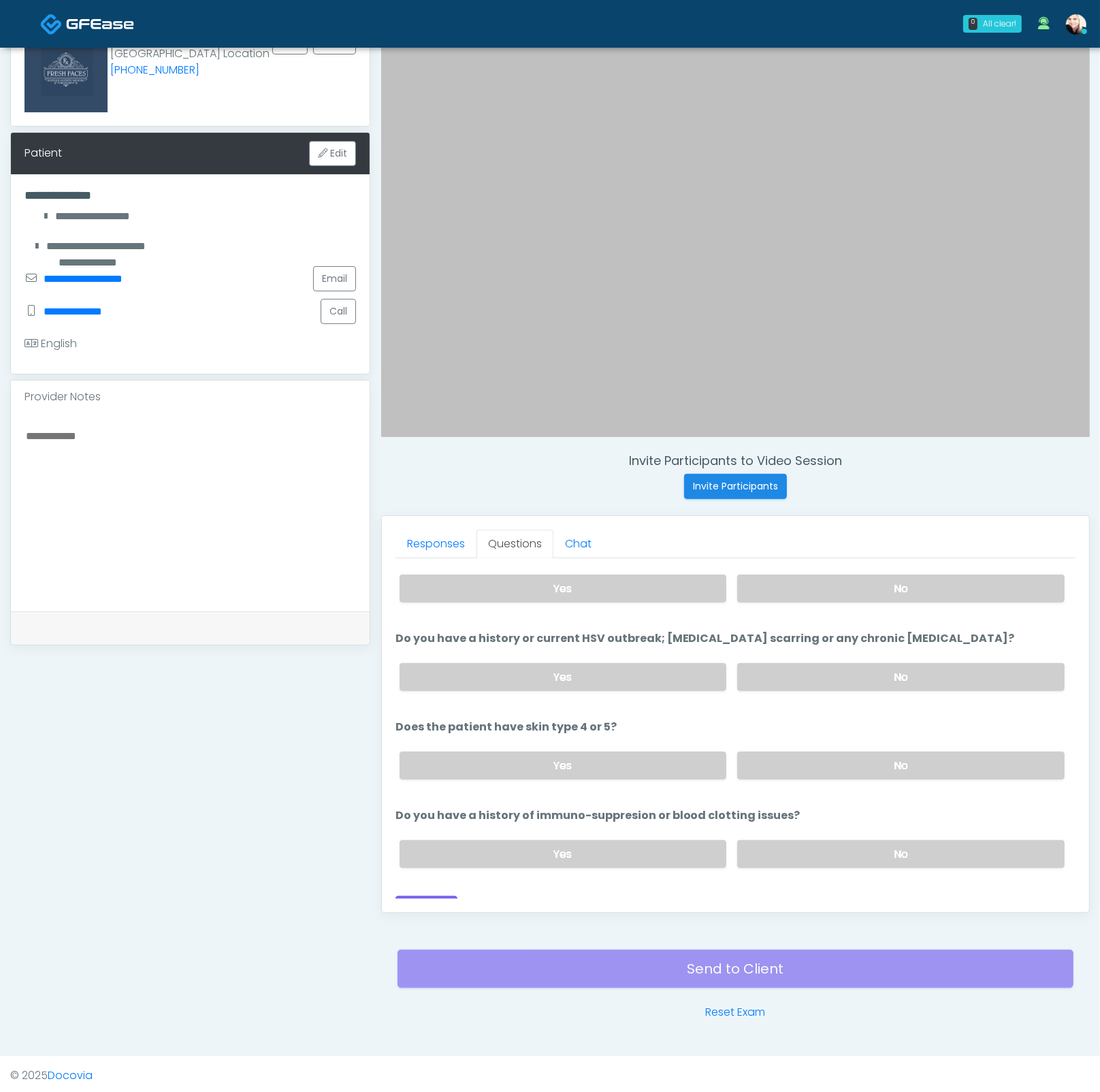
scroll to position [170, 0]
click at [437, 895] on button "Continue" at bounding box center [426, 908] width 62 height 25
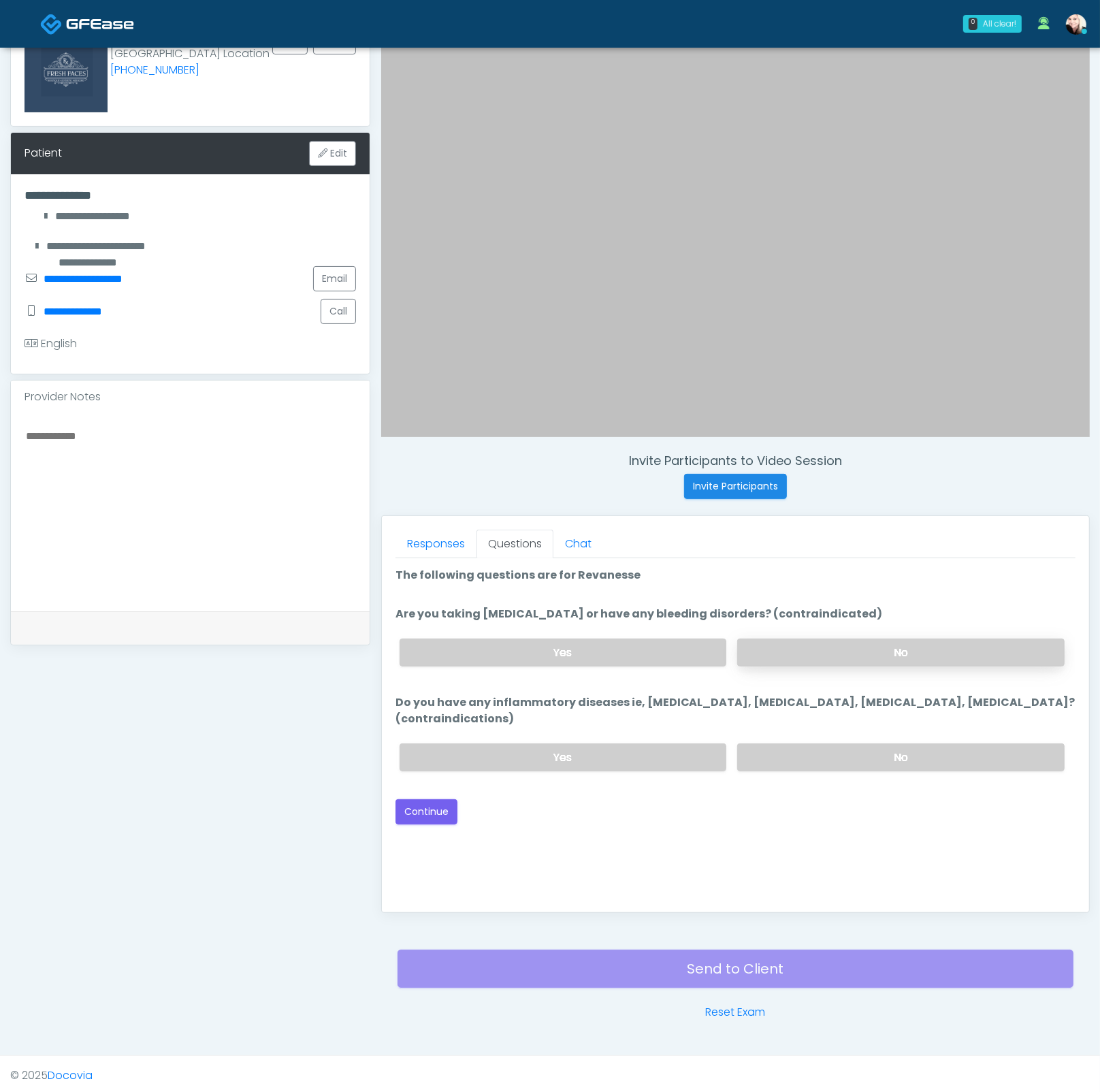
click at [782, 650] on label "No" at bounding box center [901, 652] width 327 height 28
click at [826, 748] on label "No" at bounding box center [901, 757] width 327 height 28
click at [418, 805] on button "Continue" at bounding box center [426, 812] width 62 height 25
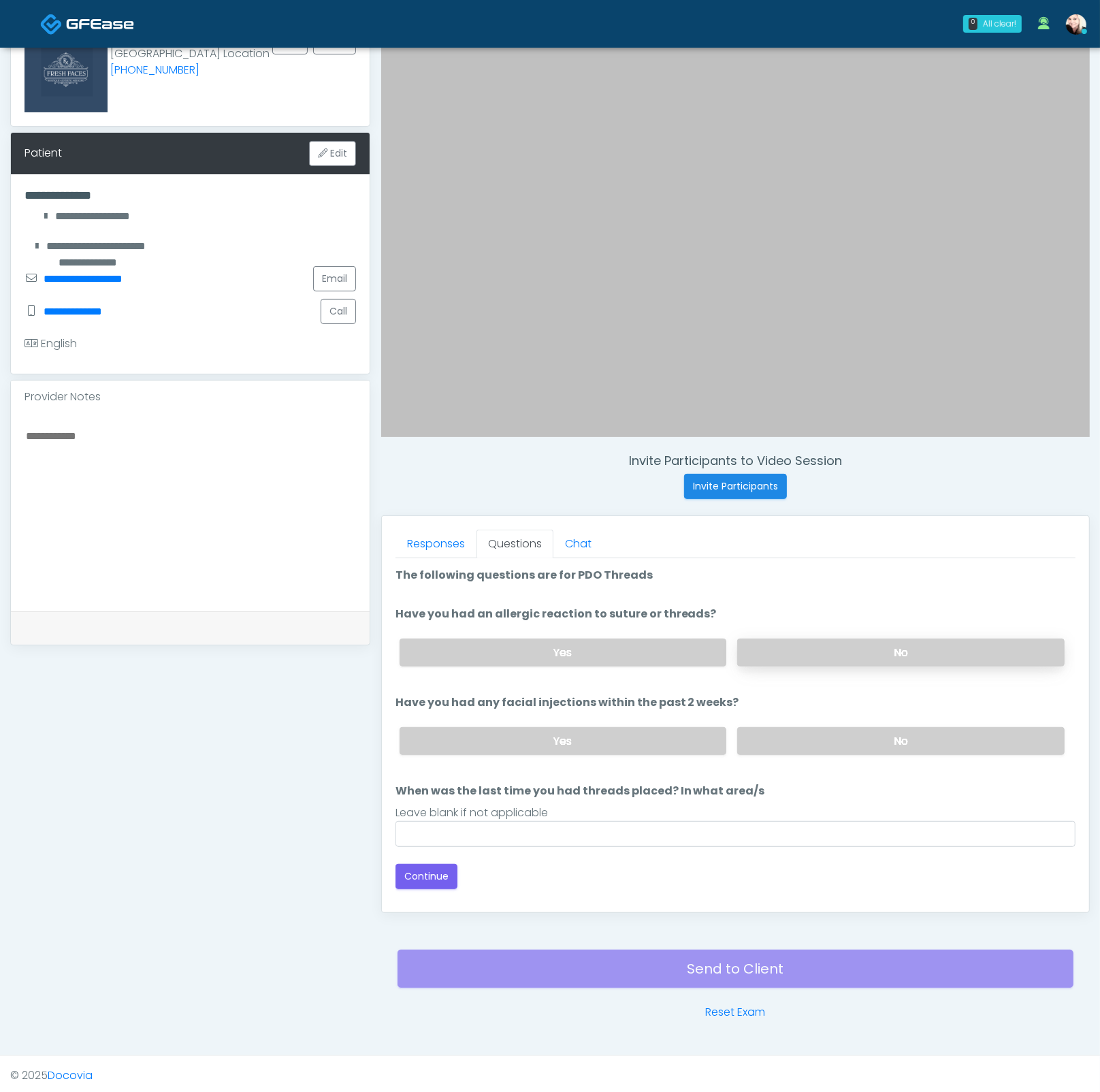
click at [821, 646] on label "No" at bounding box center [901, 652] width 327 height 28
click at [821, 745] on label "No" at bounding box center [901, 741] width 327 height 28
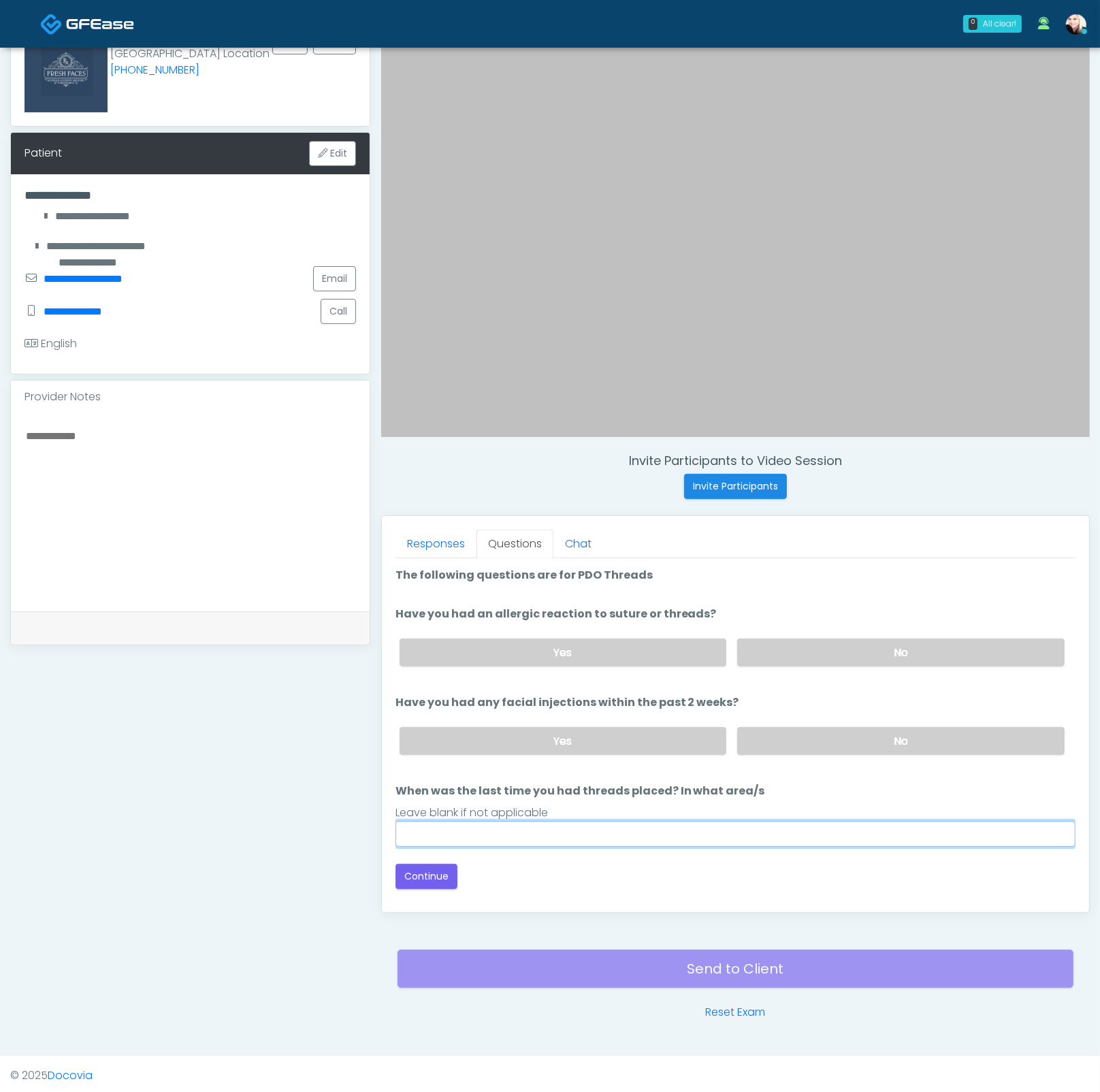
click at [578, 832] on input "When was the last time you had threads placed? In what area/s" at bounding box center [735, 834] width 680 height 25
type input "****"
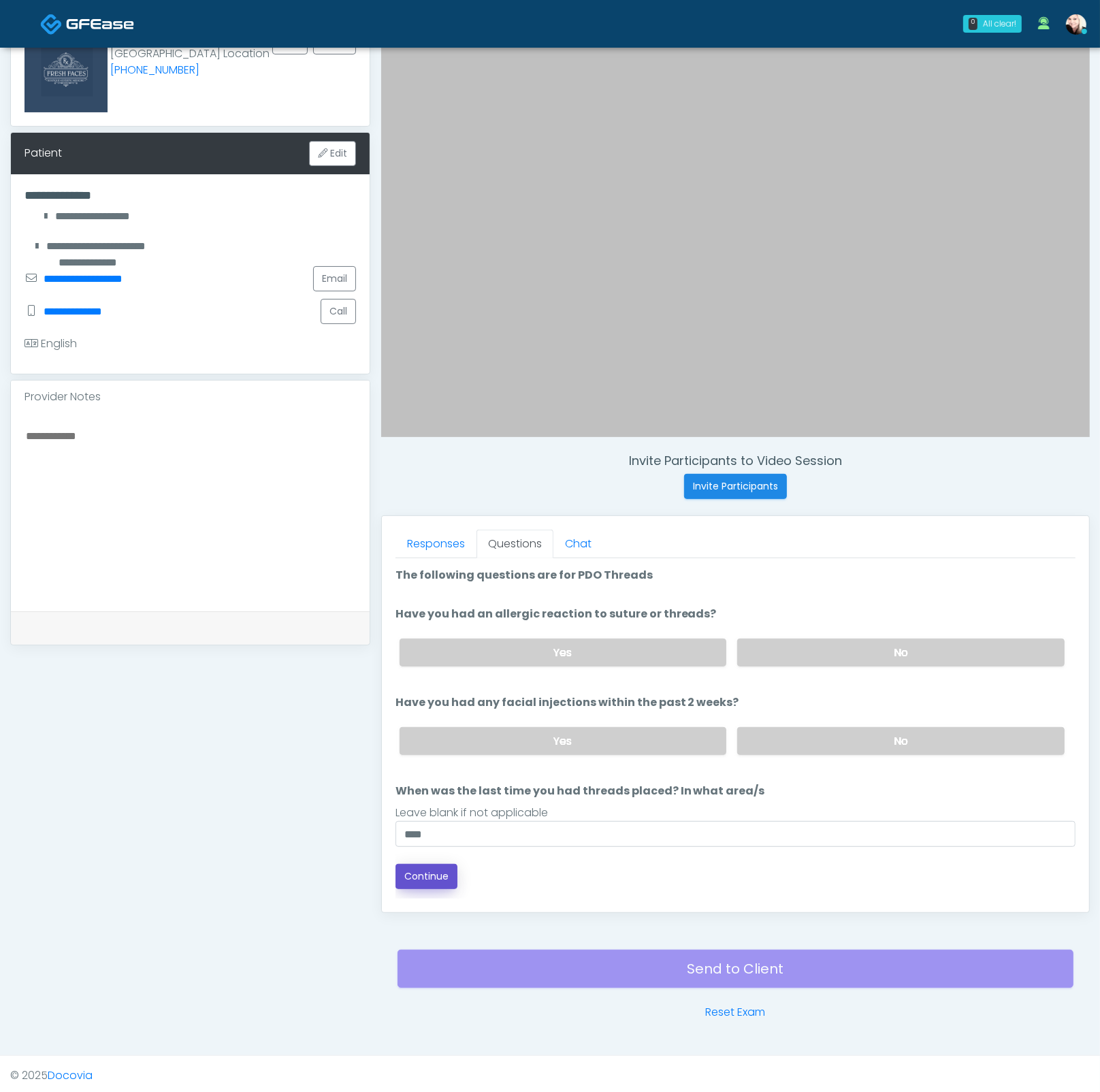
click at [417, 876] on button "Continue" at bounding box center [426, 876] width 62 height 25
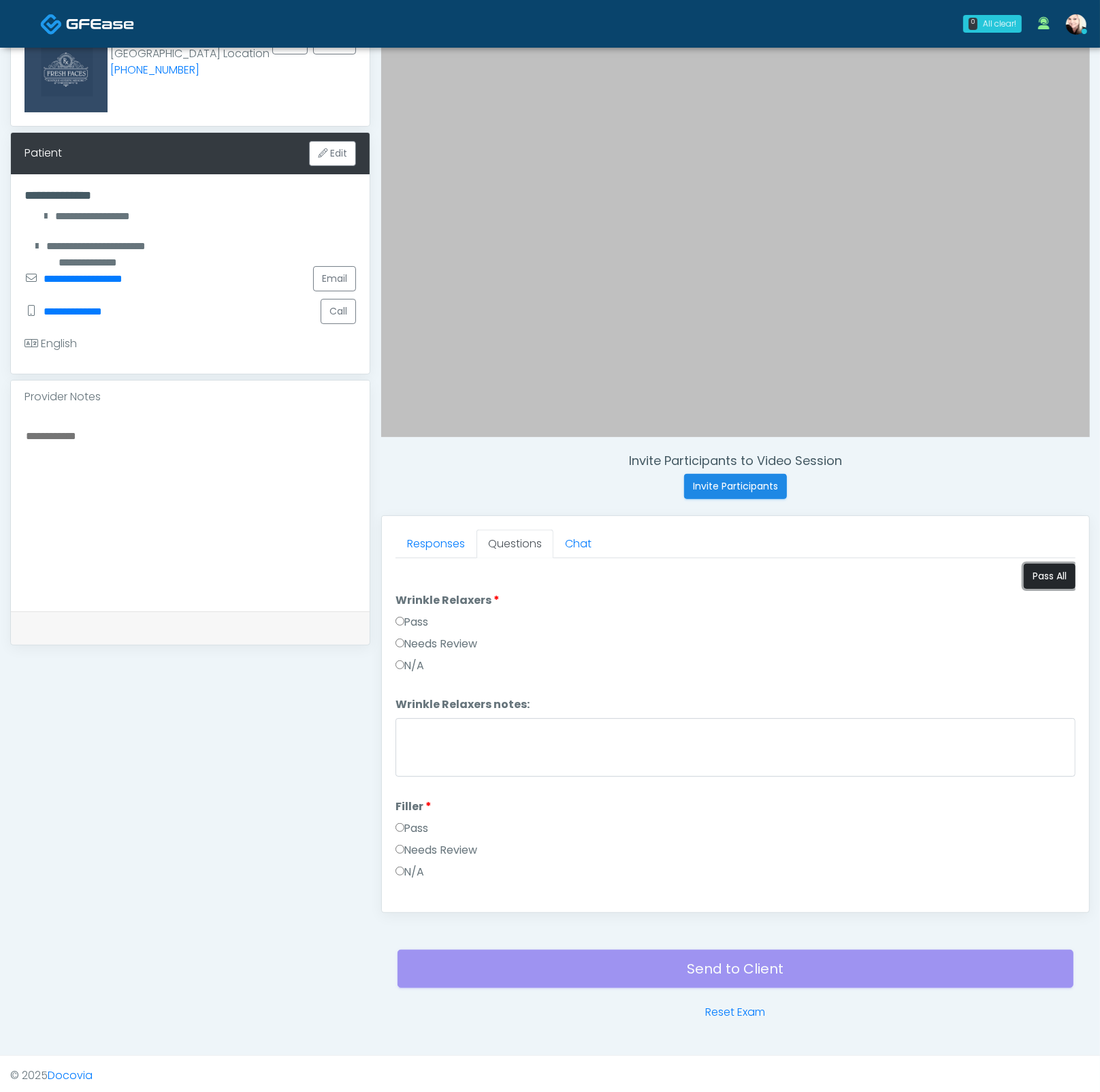
drag, startPoint x: 1062, startPoint y: 575, endPoint x: 1036, endPoint y: 581, distance: 26.7
click at [1061, 575] on button "Pass All" at bounding box center [1049, 576] width 52 height 25
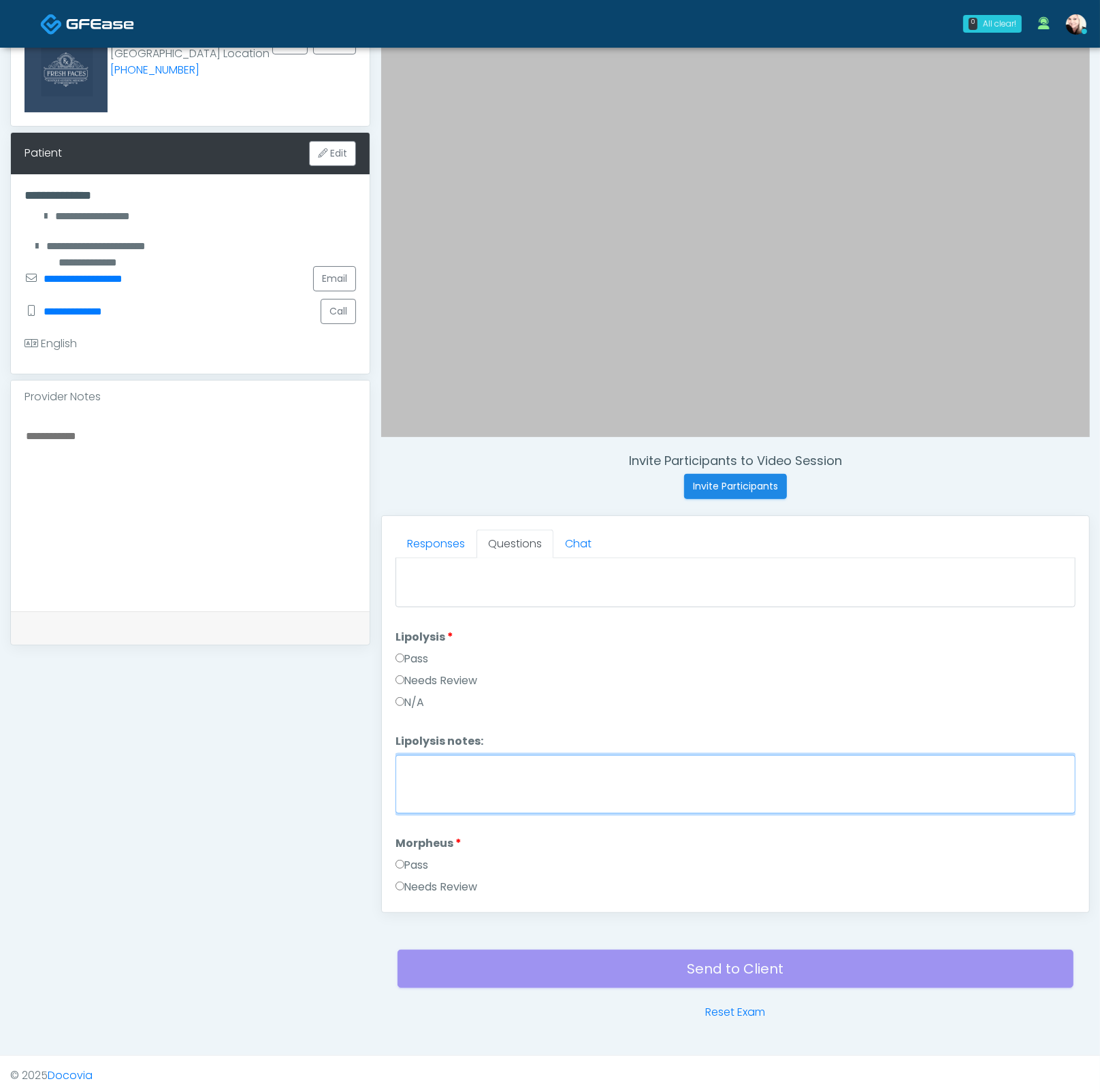
click at [462, 784] on textarea "Lipolysis notes:" at bounding box center [735, 784] width 680 height 59
click at [538, 755] on textarea "**********" at bounding box center [735, 784] width 680 height 59
drag, startPoint x: 565, startPoint y: 756, endPoint x: 759, endPoint y: 752, distance: 194.0
click at [757, 755] on textarea "**********" at bounding box center [735, 784] width 680 height 59
click at [772, 756] on textarea "**********" at bounding box center [735, 784] width 680 height 59
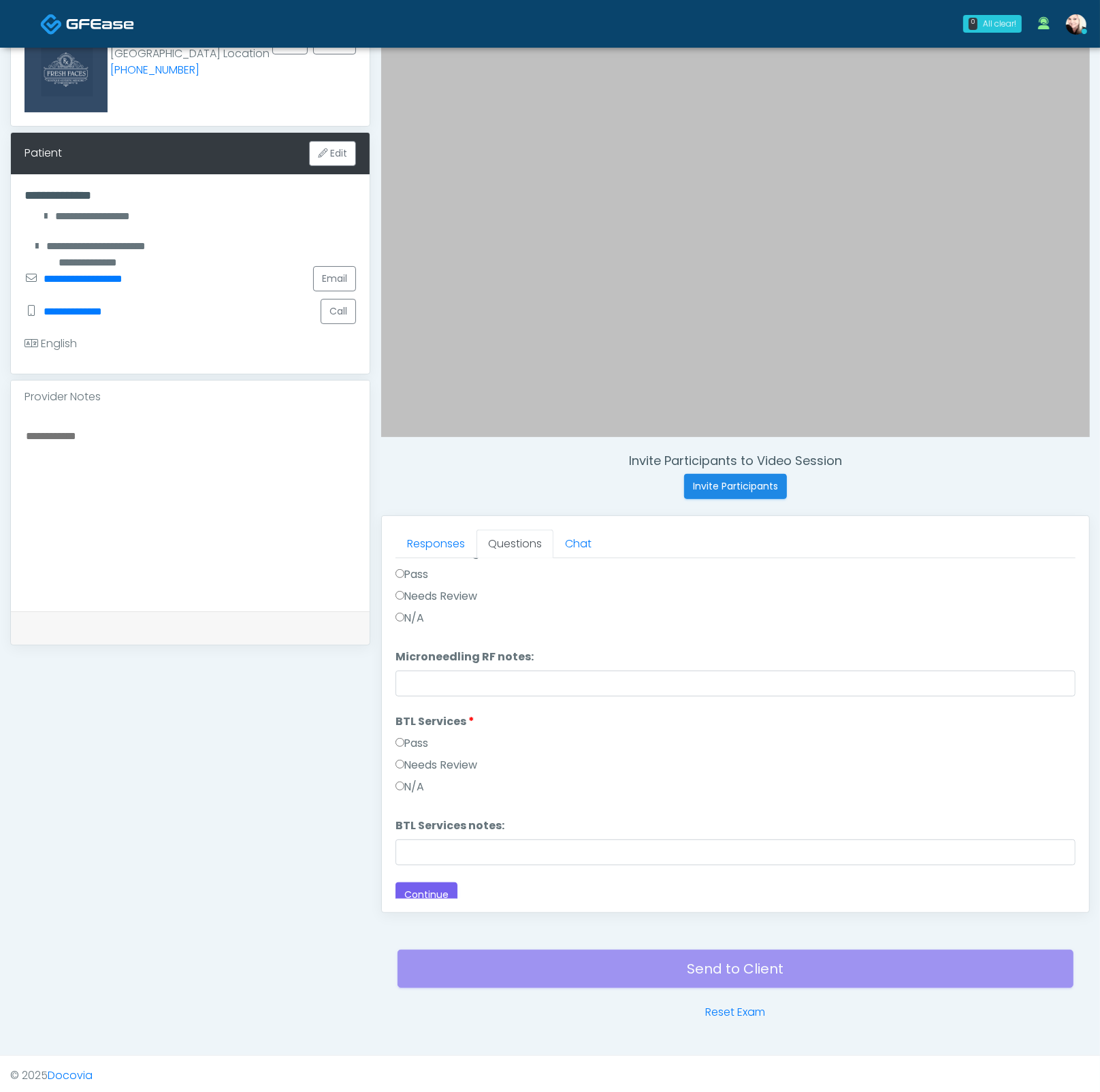
scroll to position [2300, 0]
type textarea "**********"
drag, startPoint x: 438, startPoint y: 865, endPoint x: 432, endPoint y: 885, distance: 20.9
click at [432, 885] on button "Continue" at bounding box center [426, 893] width 62 height 25
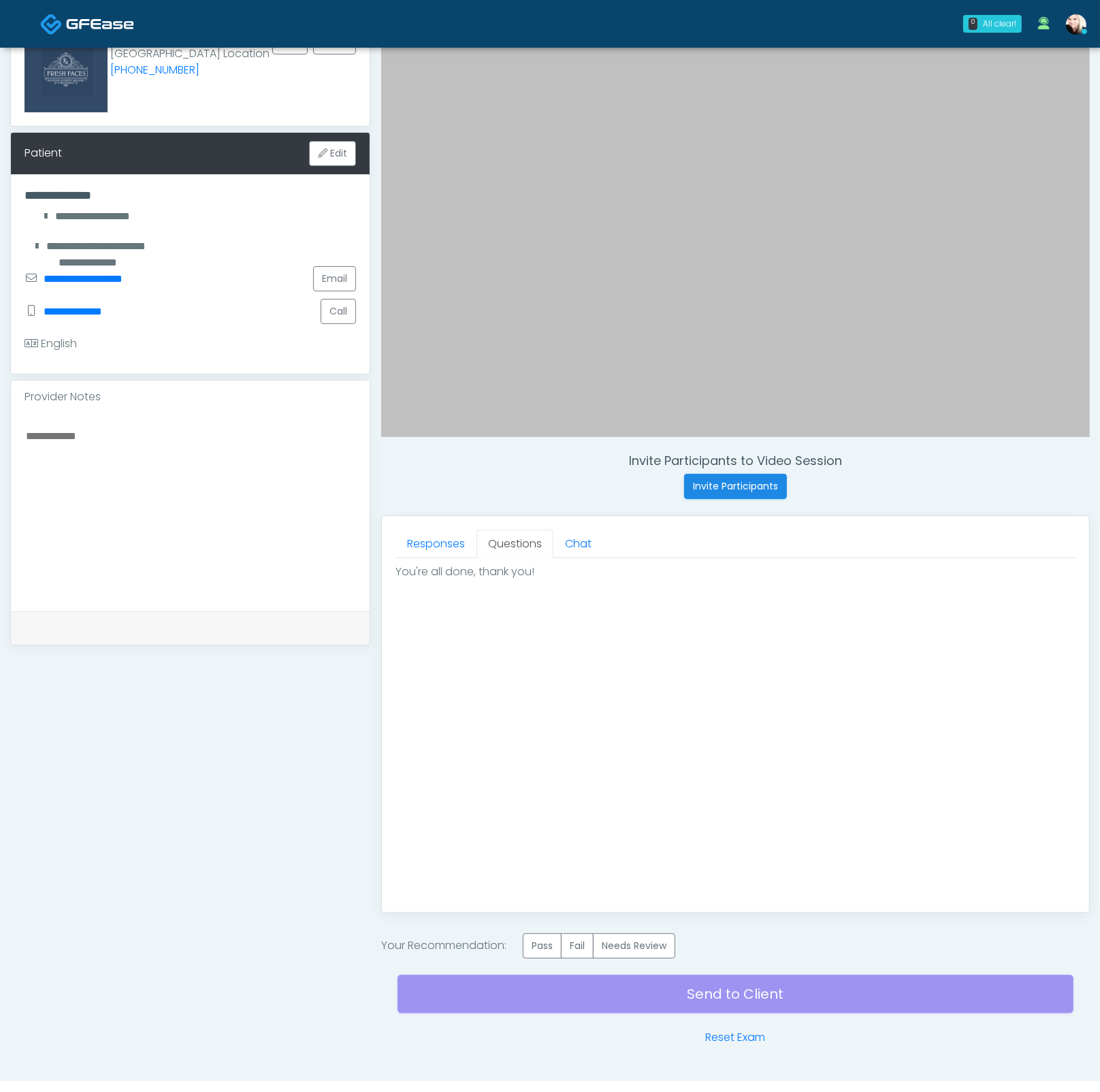
scroll to position [0, 0]
click at [528, 940] on label "Pass" at bounding box center [542, 946] width 39 height 25
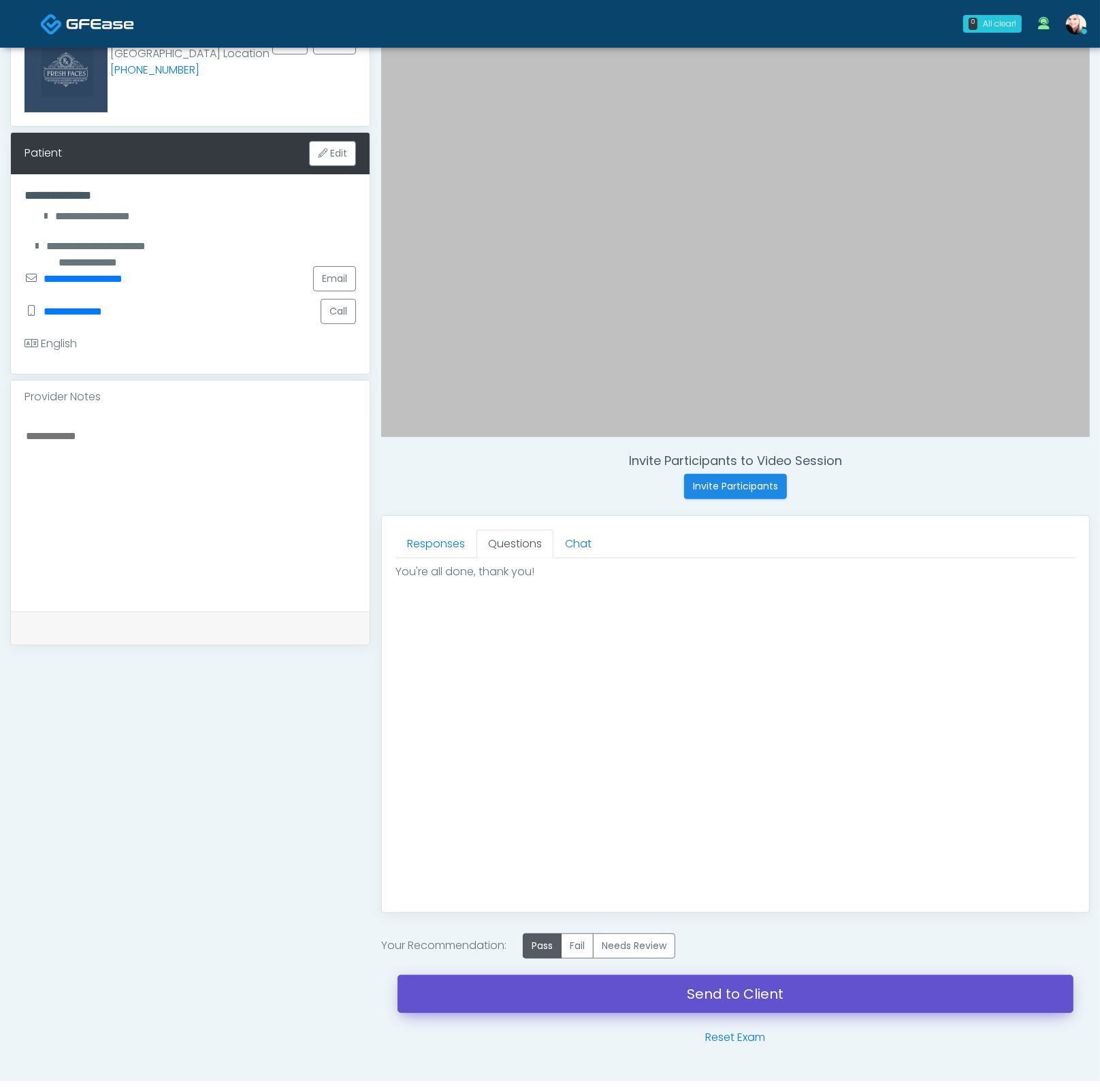
click at [751, 983] on link "Send to Client" at bounding box center [735, 994] width 676 height 38
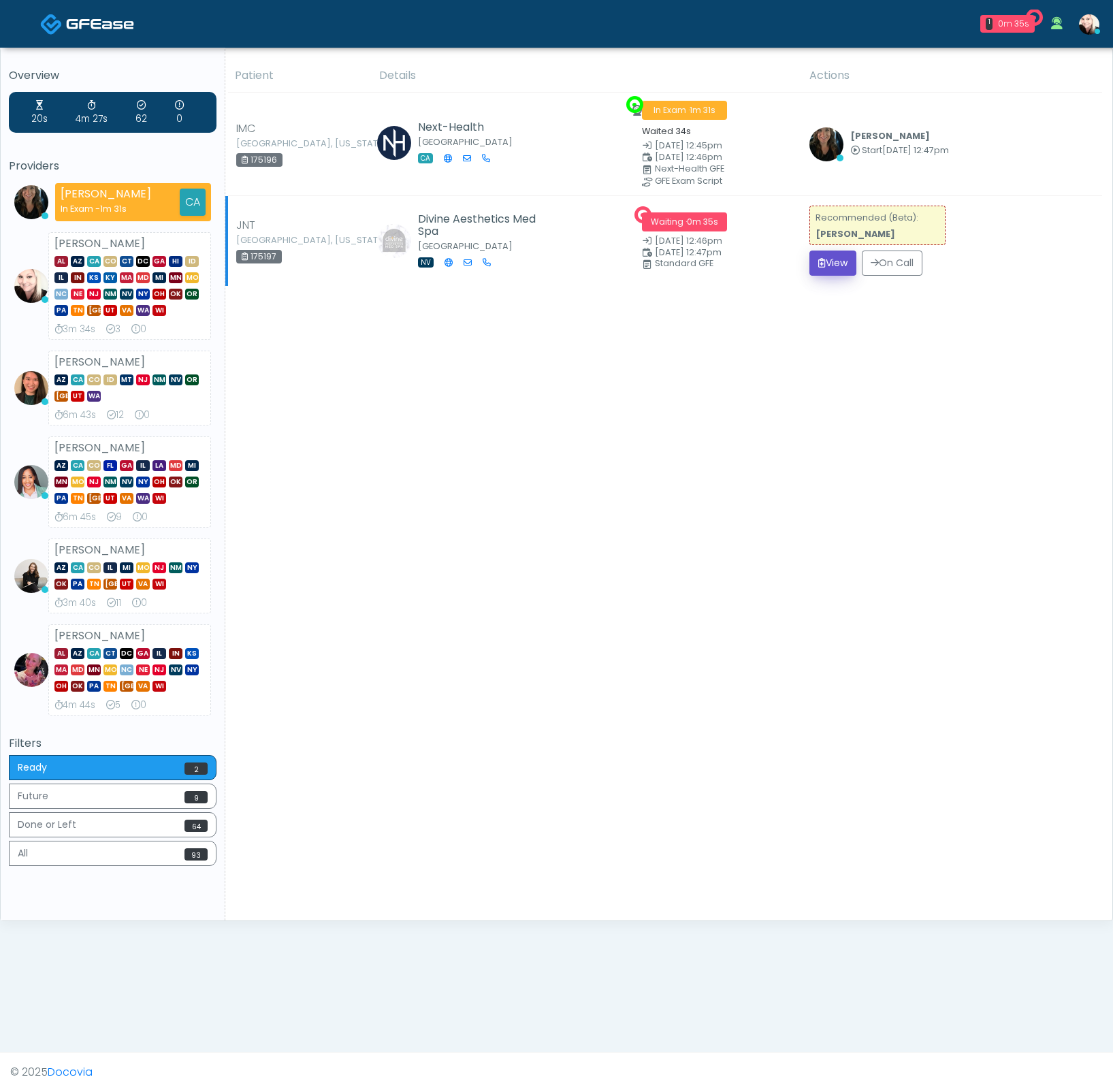
click at [811, 261] on button "View" at bounding box center [832, 263] width 47 height 25
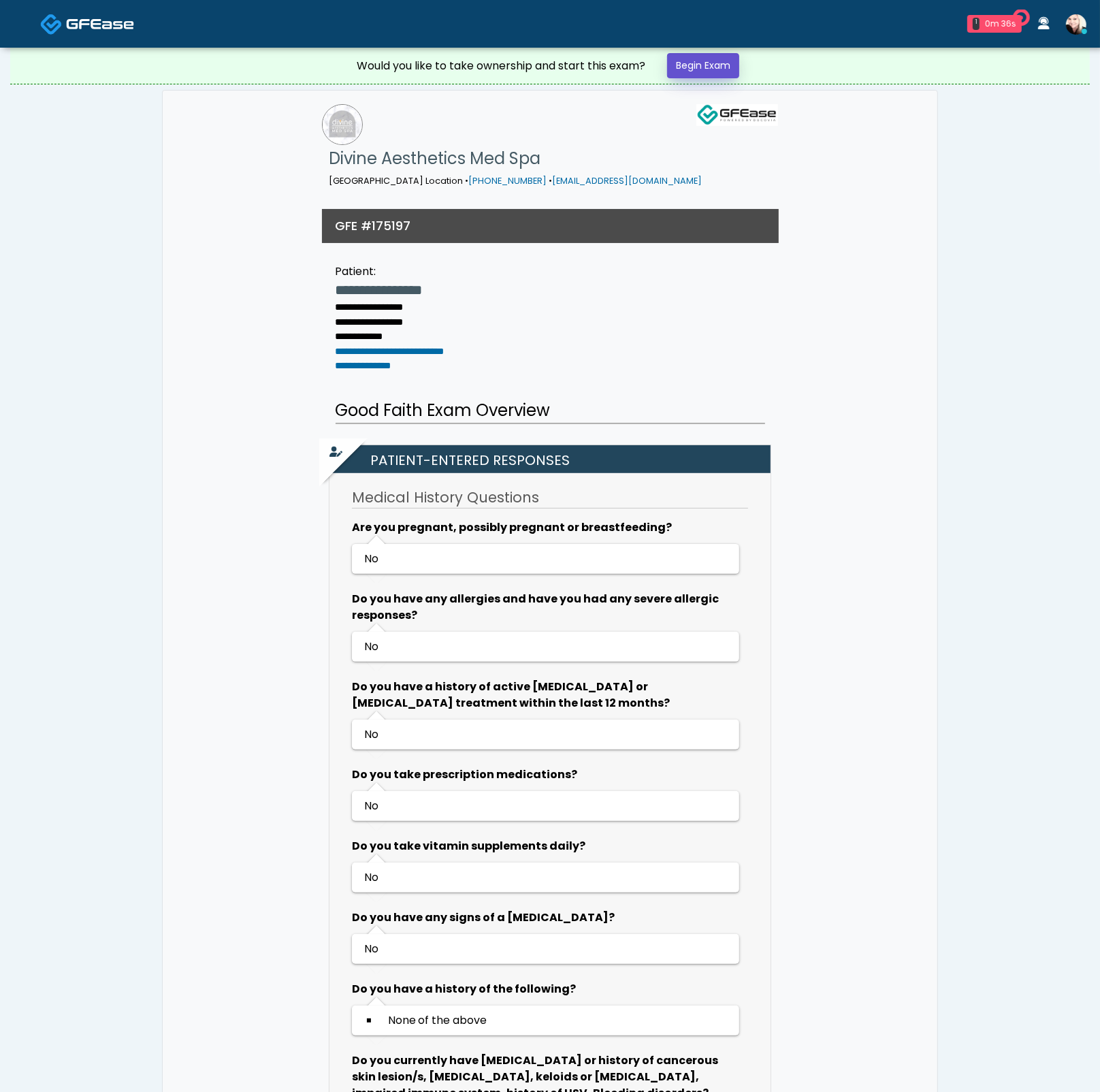
click at [718, 59] on link "Begin Exam" at bounding box center [702, 66] width 72 height 25
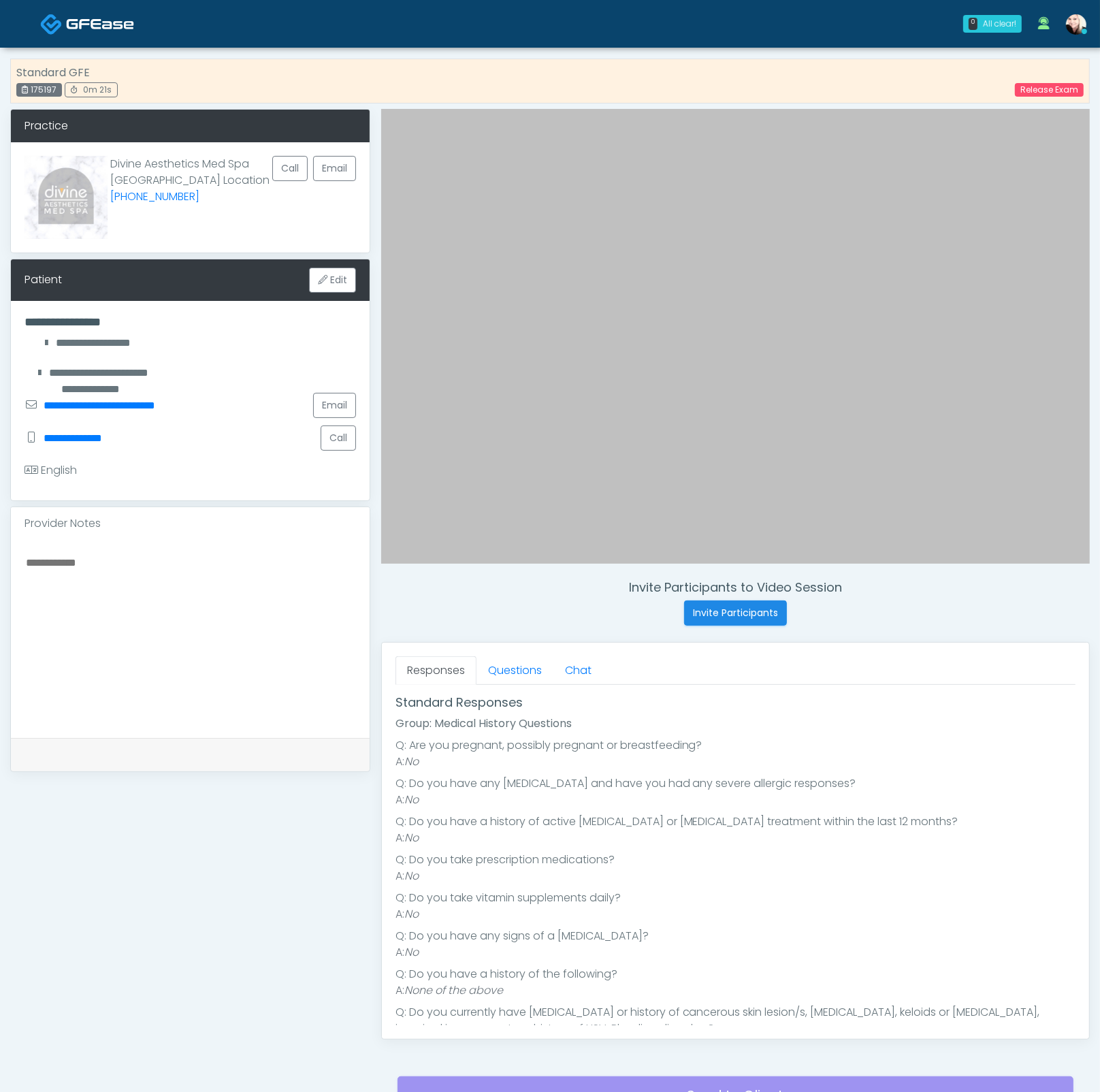
scroll to position [81, 0]
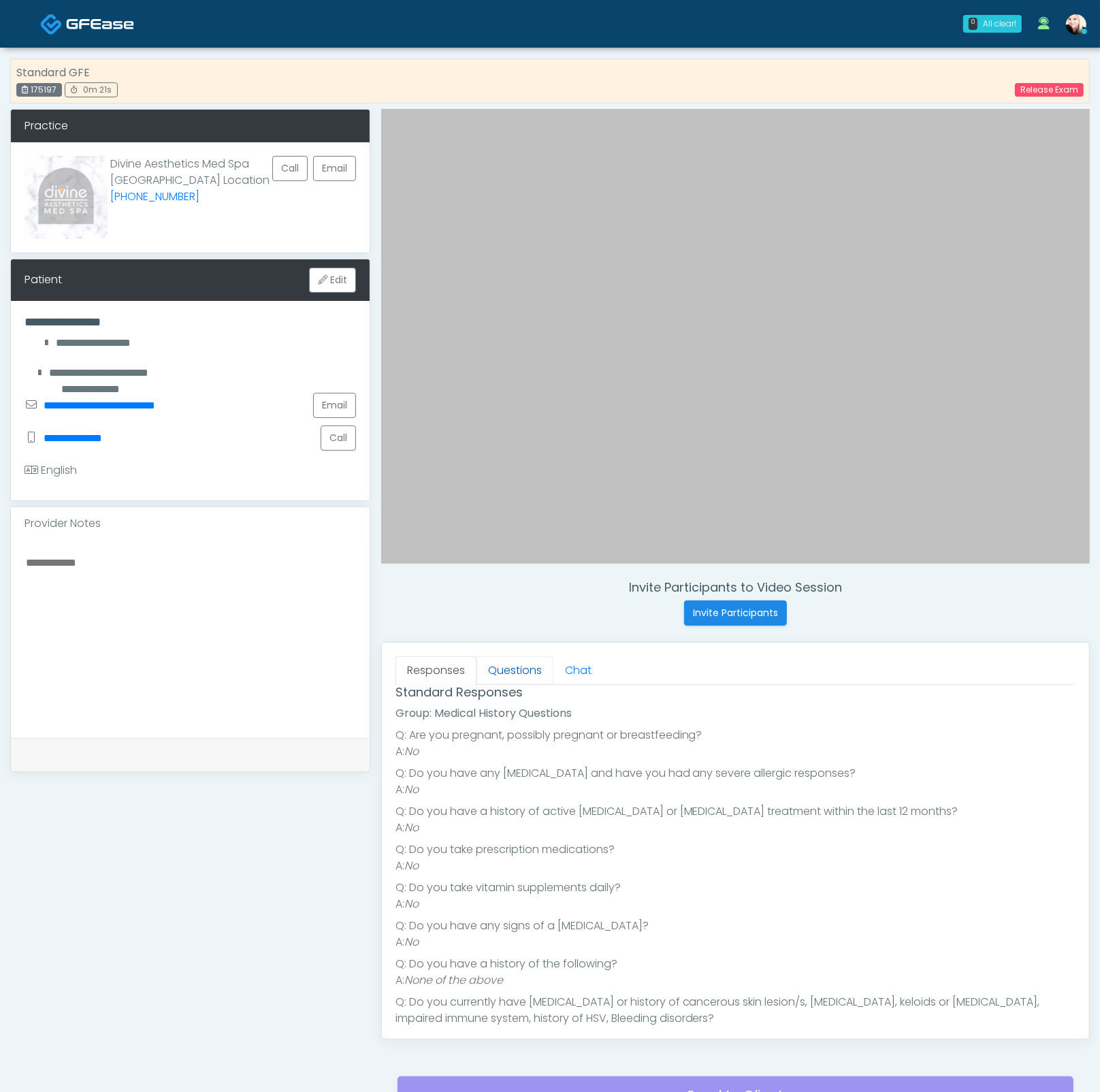
click at [485, 660] on link "Questions" at bounding box center [515, 670] width 77 height 29
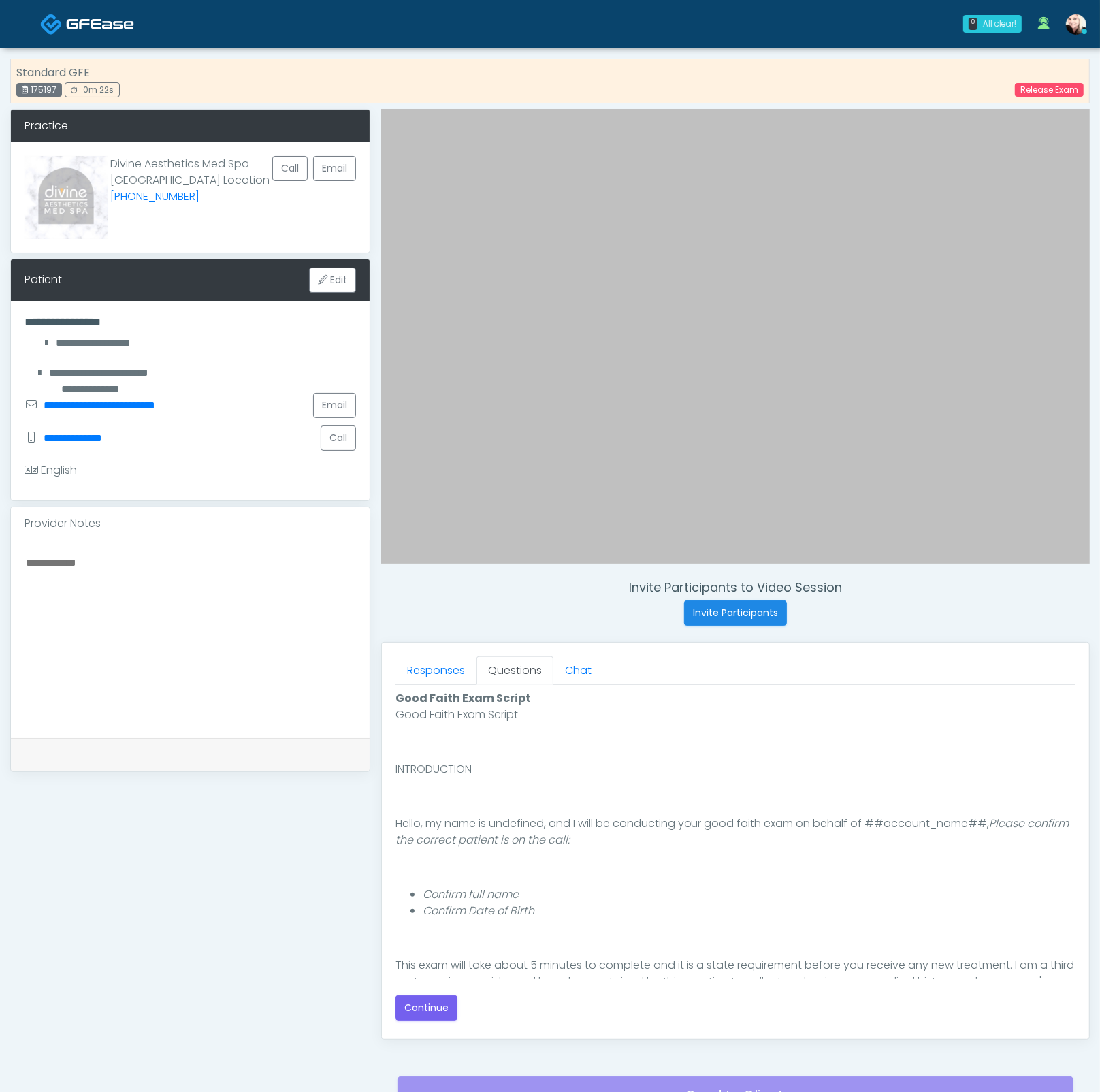
scroll to position [0, 0]
click at [422, 676] on link "Responses" at bounding box center [435, 670] width 81 height 29
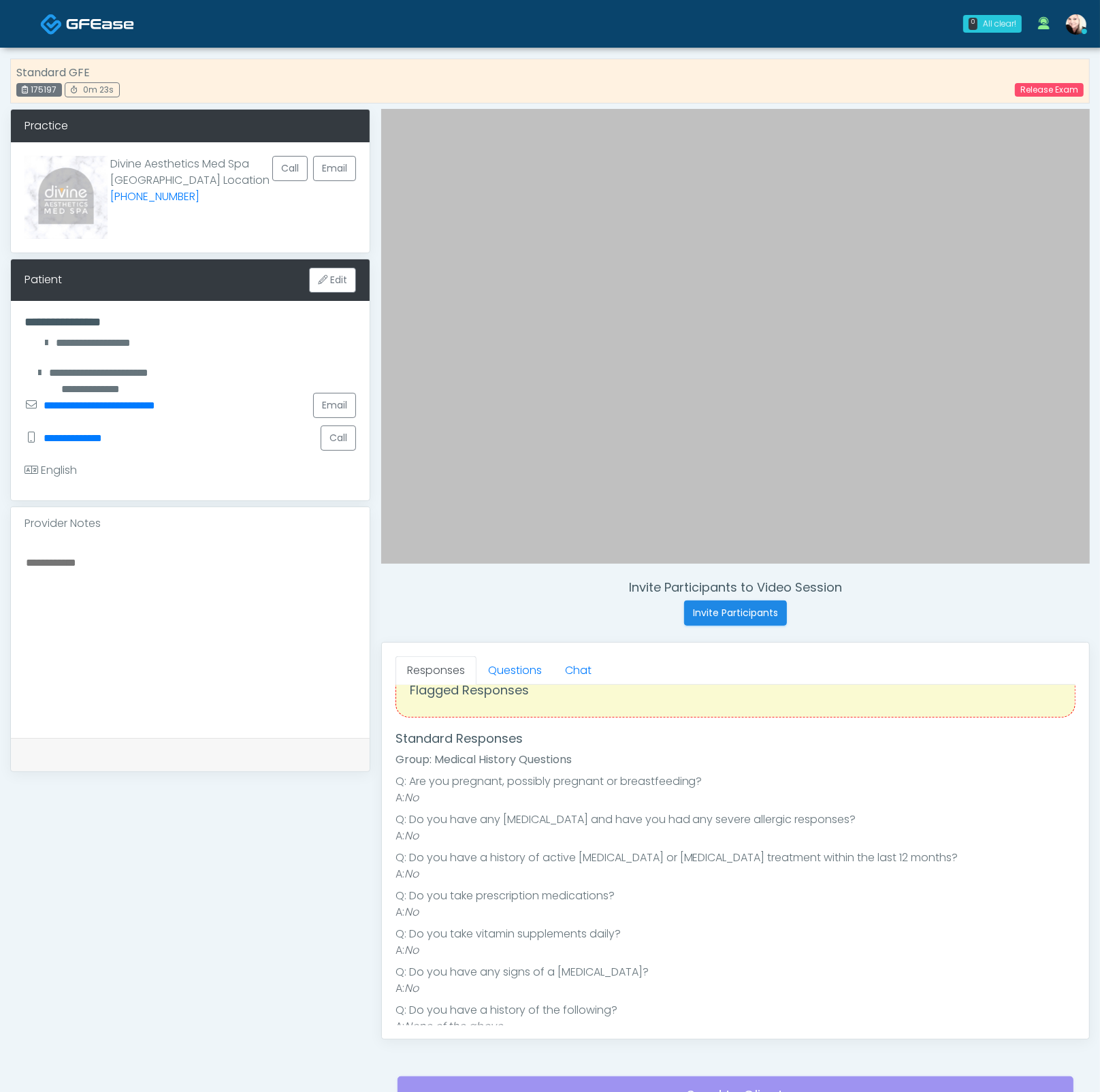
scroll to position [201, 0]
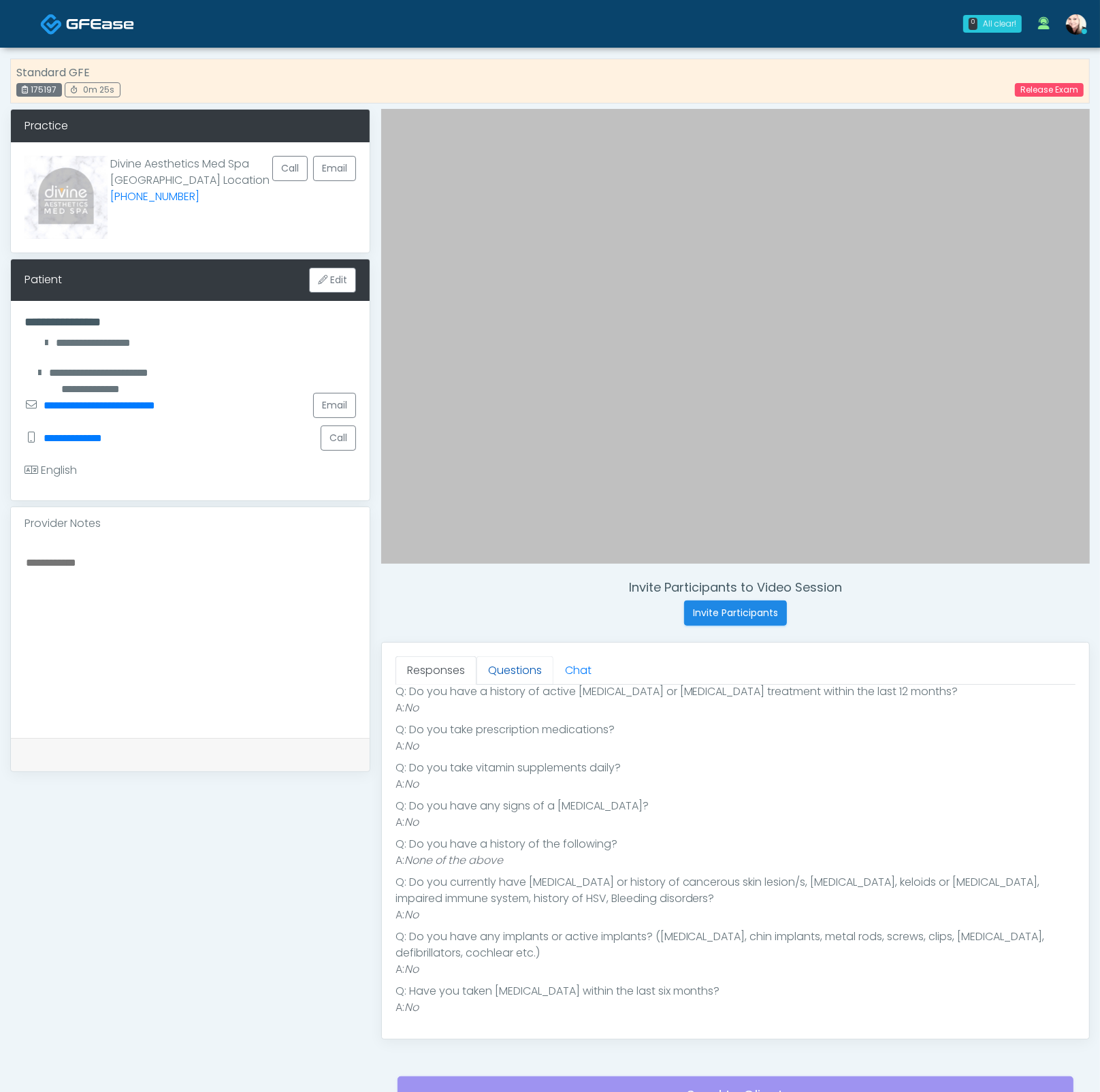
click at [488, 659] on link "Questions" at bounding box center [515, 670] width 77 height 29
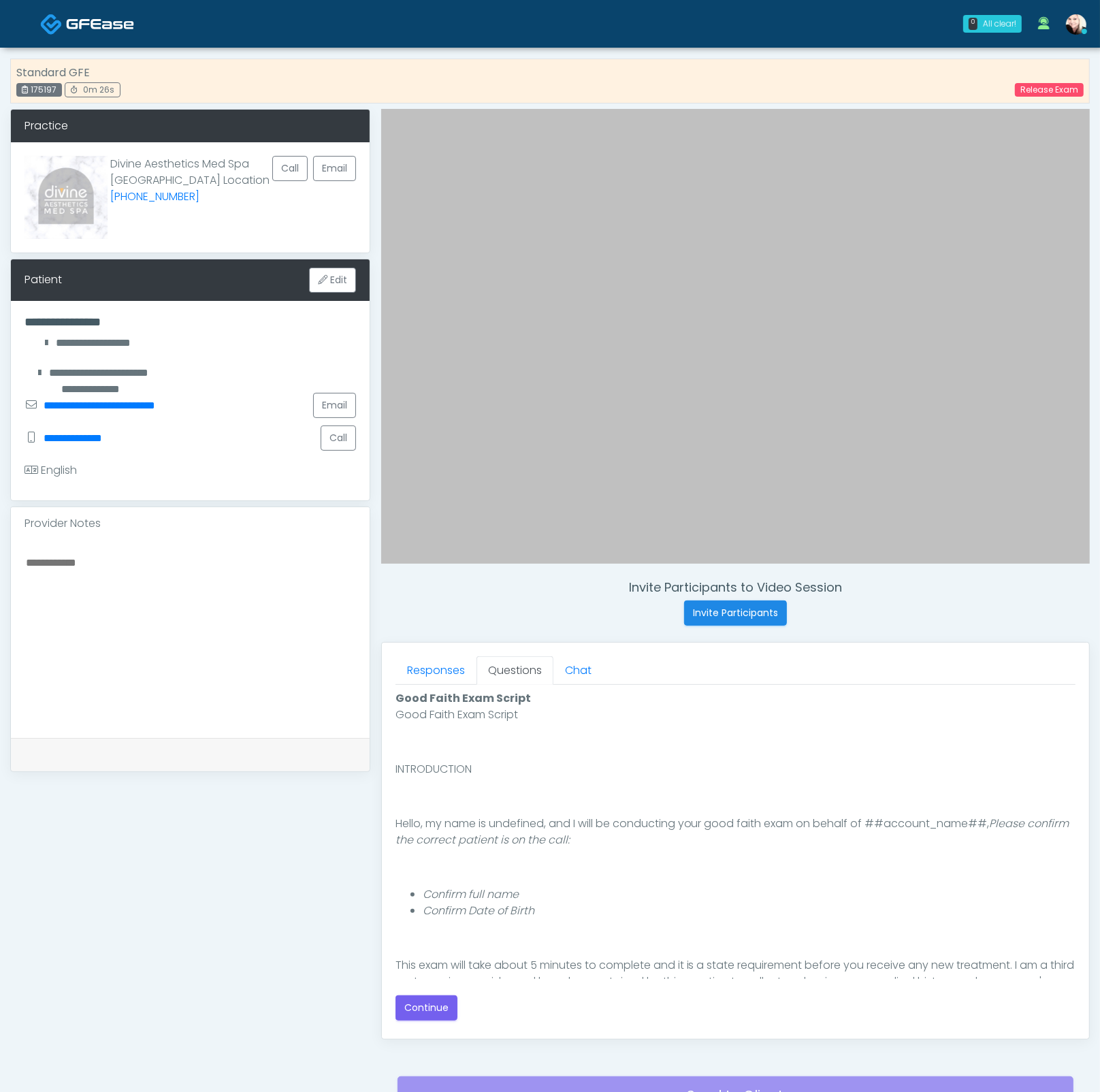
click at [438, 1043] on div "Invite Participants to Video Session Invite Participants Responses Questions Ch…" at bounding box center [729, 628] width 719 height 1039
click at [428, 1011] on button "Continue" at bounding box center [426, 1008] width 62 height 25
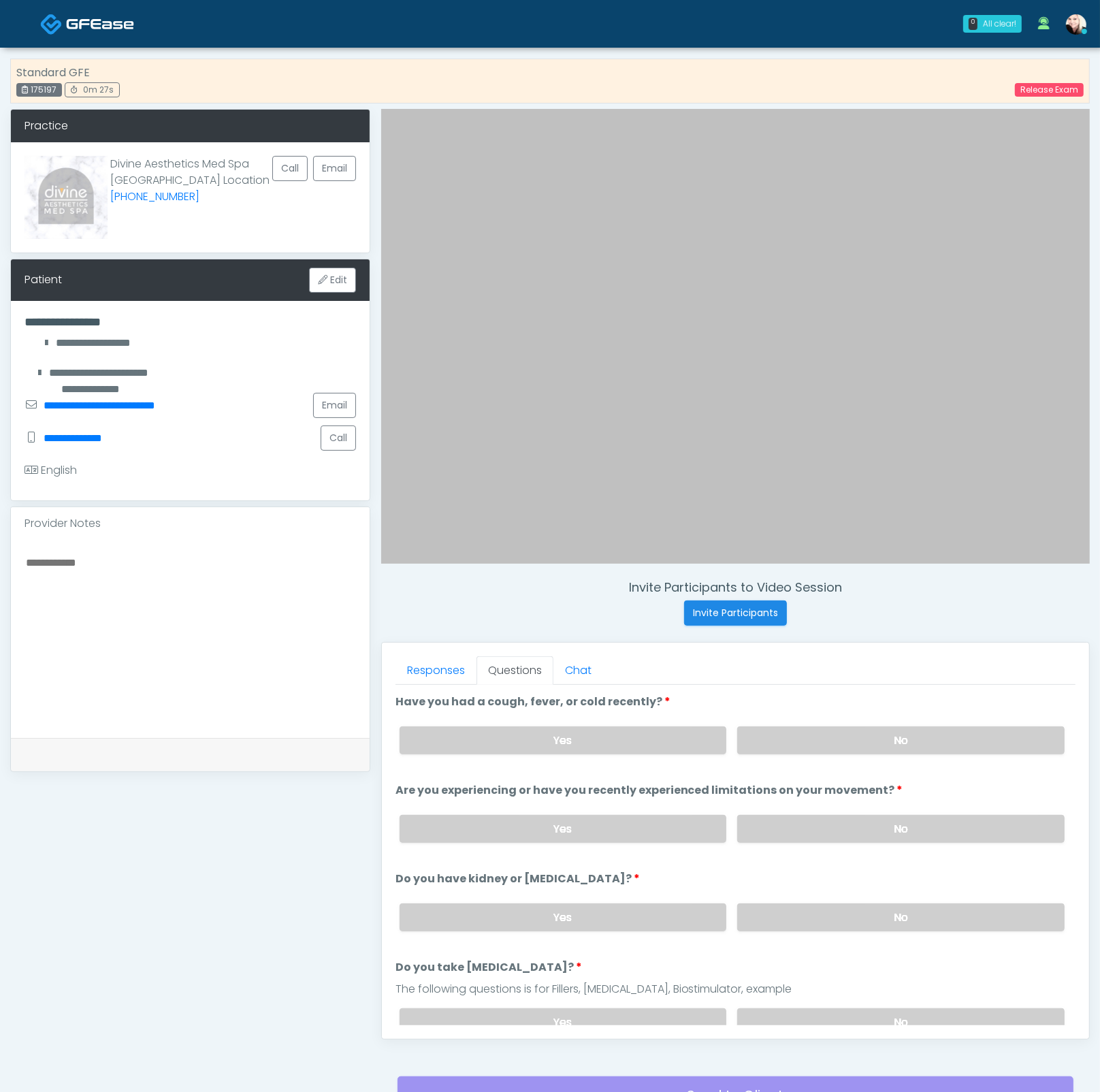
scroll to position [126, 0]
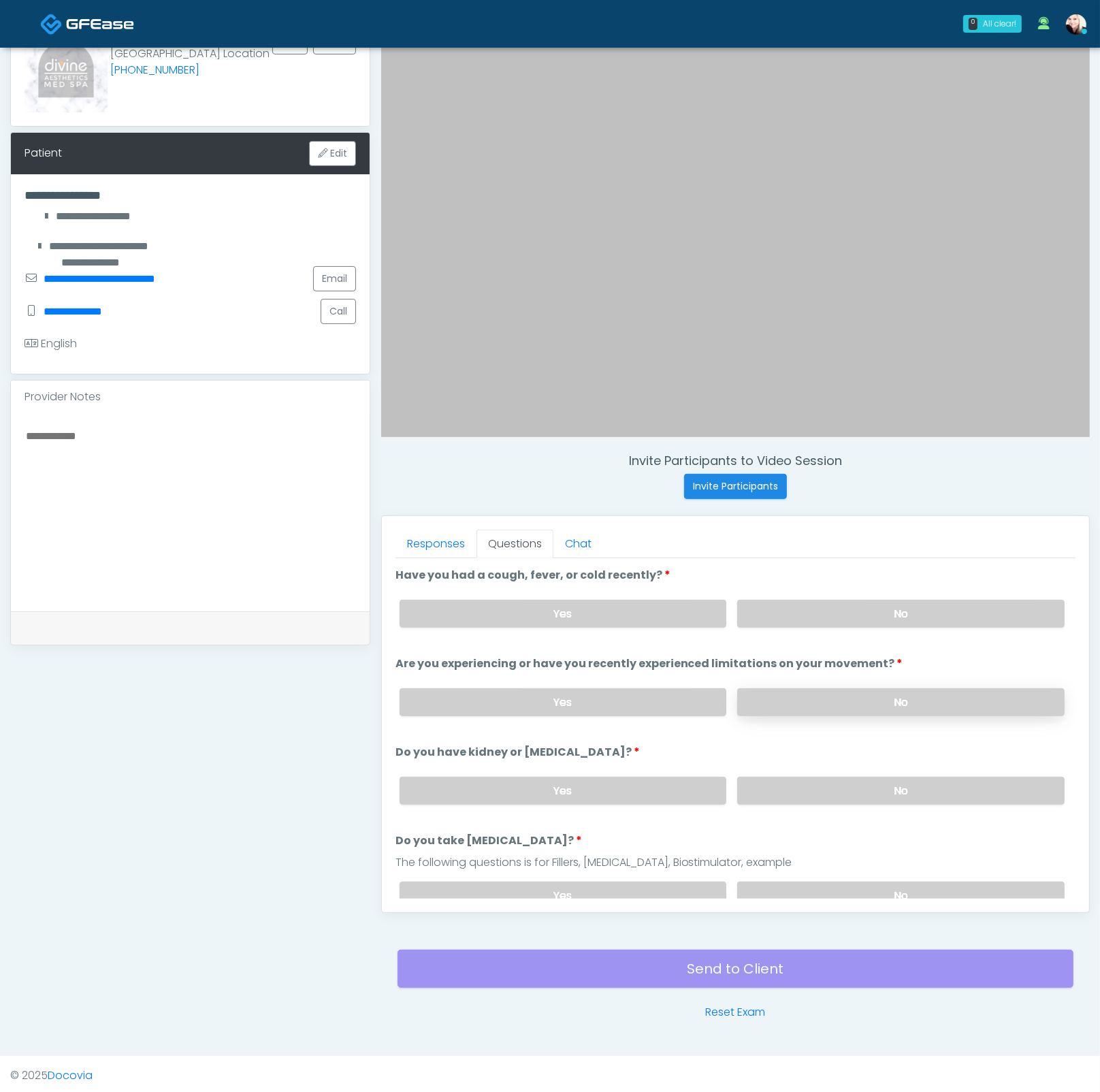
drag, startPoint x: 765, startPoint y: 619, endPoint x: 761, endPoint y: 685, distance: 66.1
click at [765, 620] on label "No" at bounding box center [901, 613] width 327 height 28
drag, startPoint x: 762, startPoint y: 694, endPoint x: 769, endPoint y: 716, distance: 23.1
click at [763, 700] on label "No" at bounding box center [901, 702] width 327 height 28
click at [797, 787] on label "No" at bounding box center [901, 790] width 327 height 28
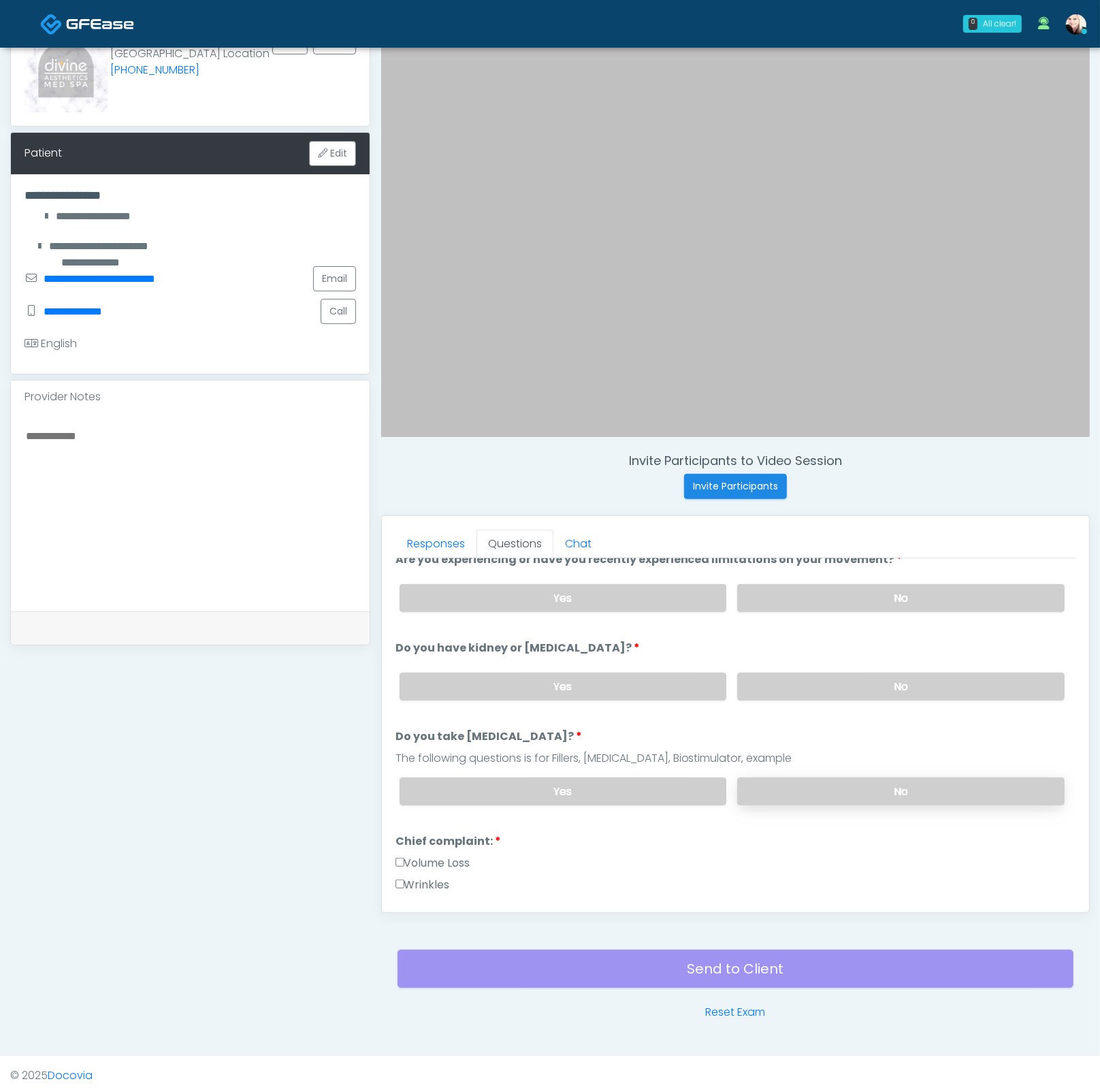
scroll to position [109, 0]
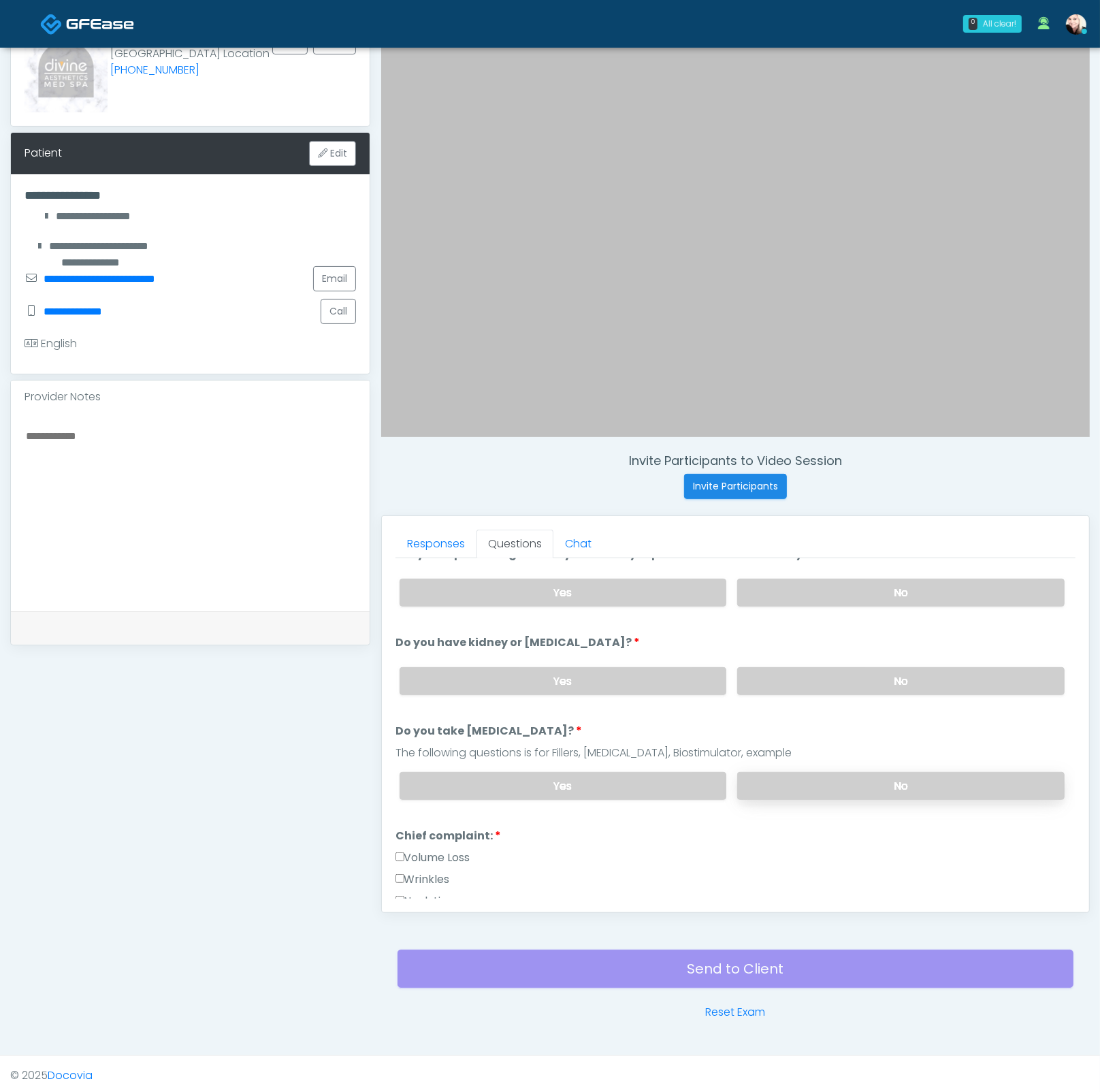
click at [797, 776] on label "No" at bounding box center [901, 786] width 327 height 28
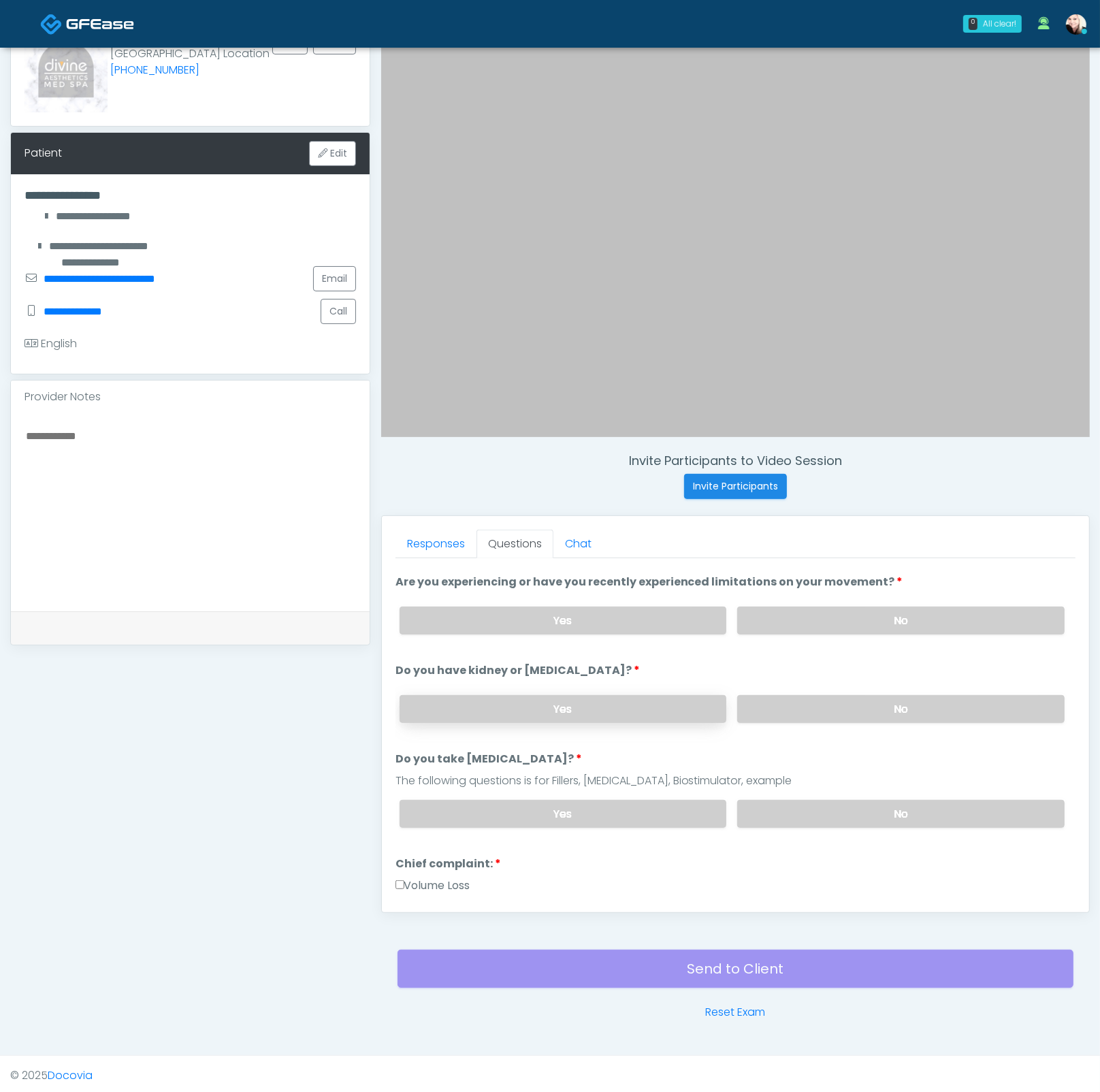
scroll to position [81, 0]
drag, startPoint x: 603, startPoint y: 666, endPoint x: 416, endPoint y: 666, distance: 187.0
click at [416, 666] on li "Do you have kidney or liver disease? Do you have kidney or liver disease? Yes No" at bounding box center [735, 699] width 680 height 71
click at [416, 666] on label "Do you have kidney or liver disease?" at bounding box center [517, 671] width 244 height 16
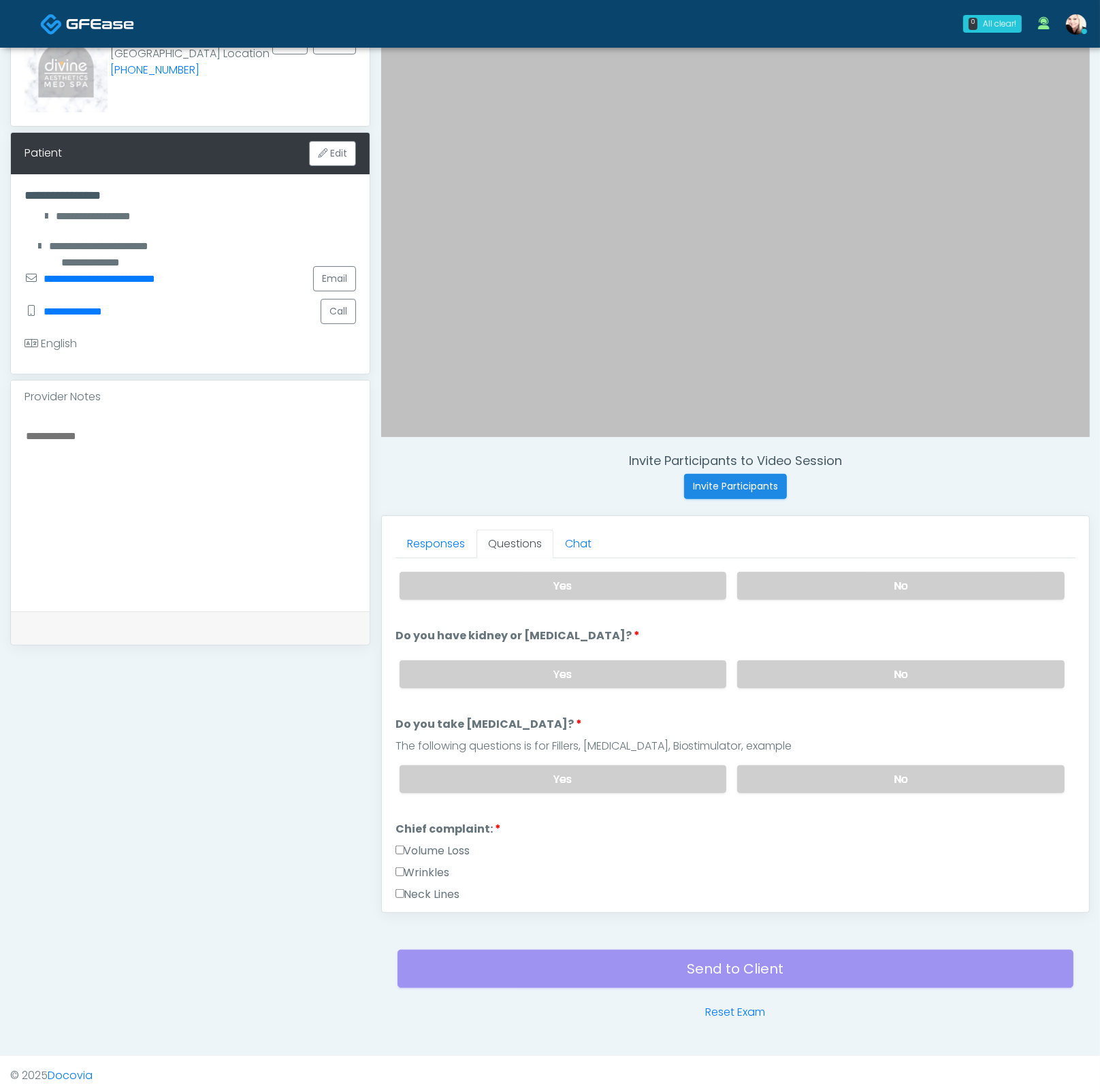
scroll to position [121, 0]
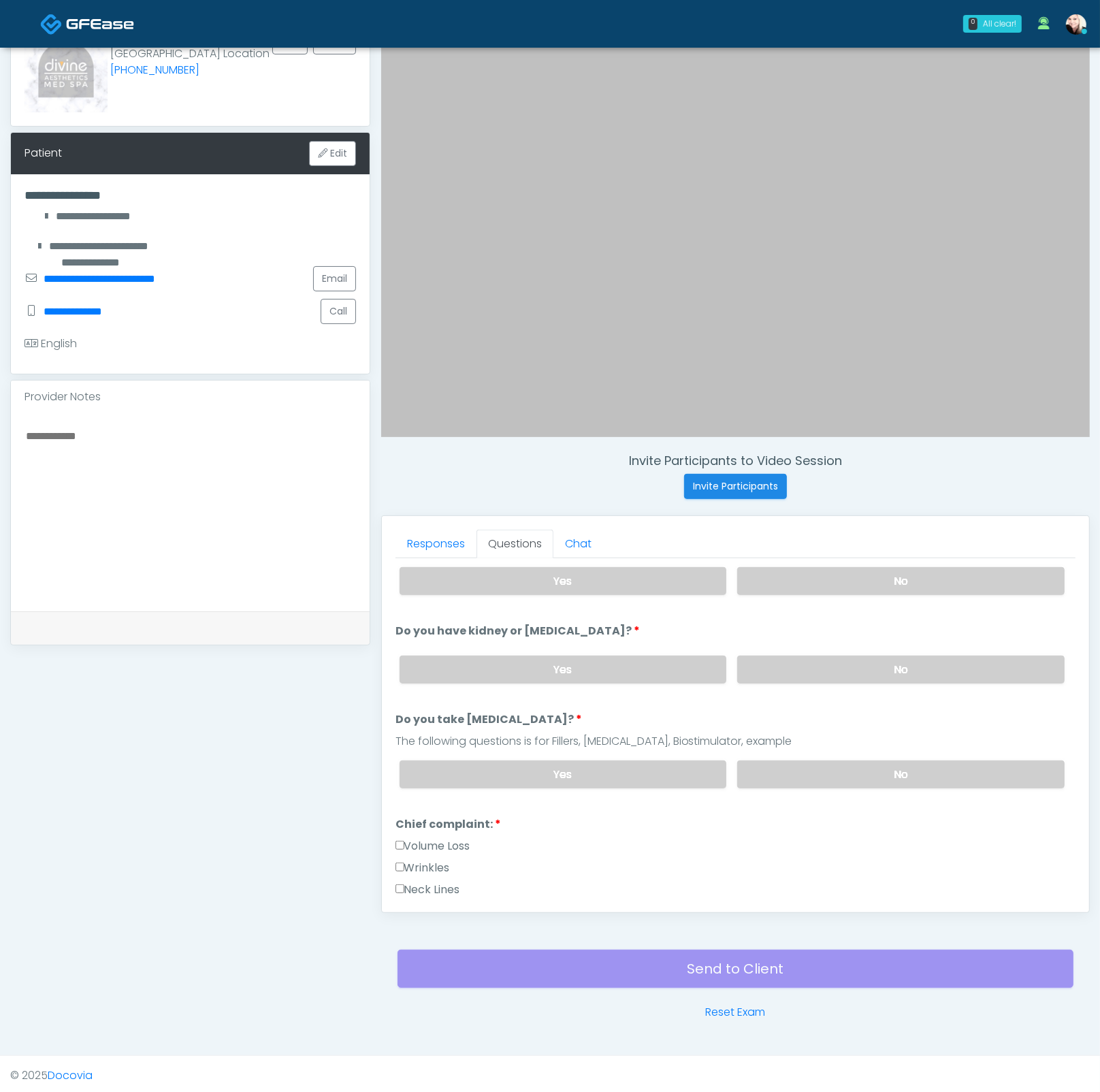
click at [414, 860] on label "Wrinkles" at bounding box center [422, 867] width 54 height 16
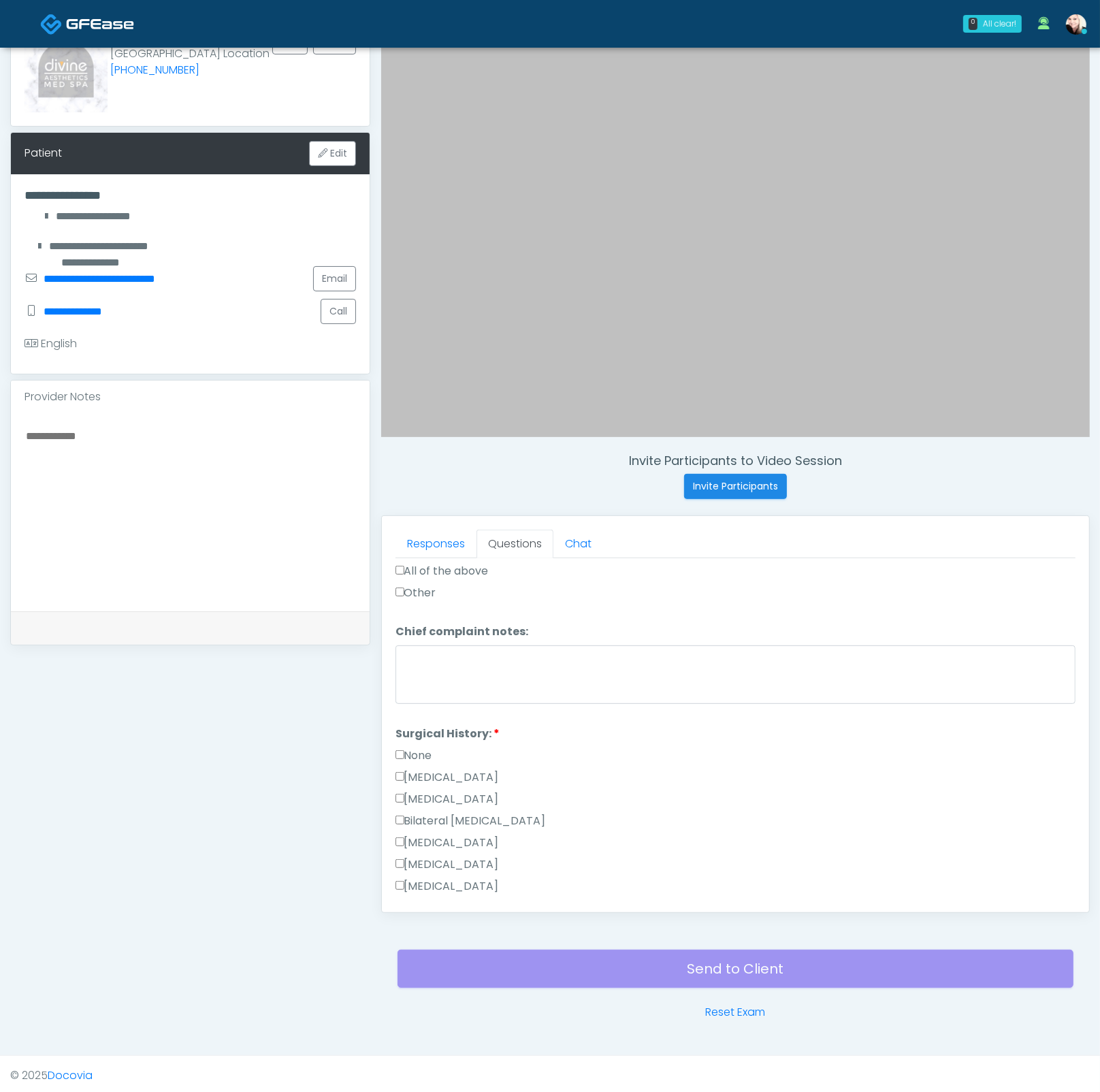
scroll to position [927, 0]
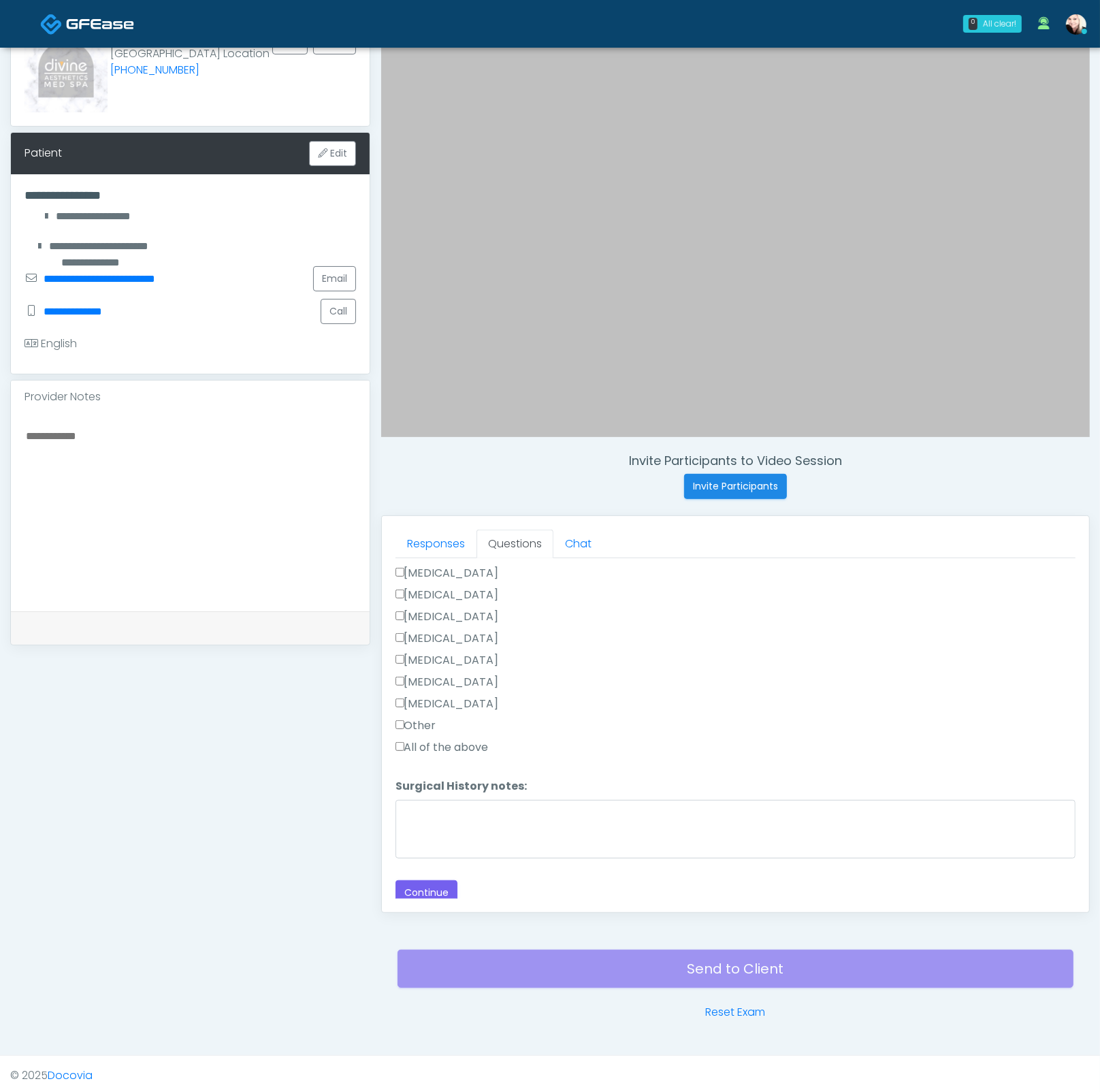
click at [431, 901] on div "Responses Questions Chat Good Faith Exam Script Good Faith Exam Script INTRODUC…" at bounding box center [735, 714] width 707 height 396
click at [429, 880] on button "Continue" at bounding box center [426, 893] width 62 height 25
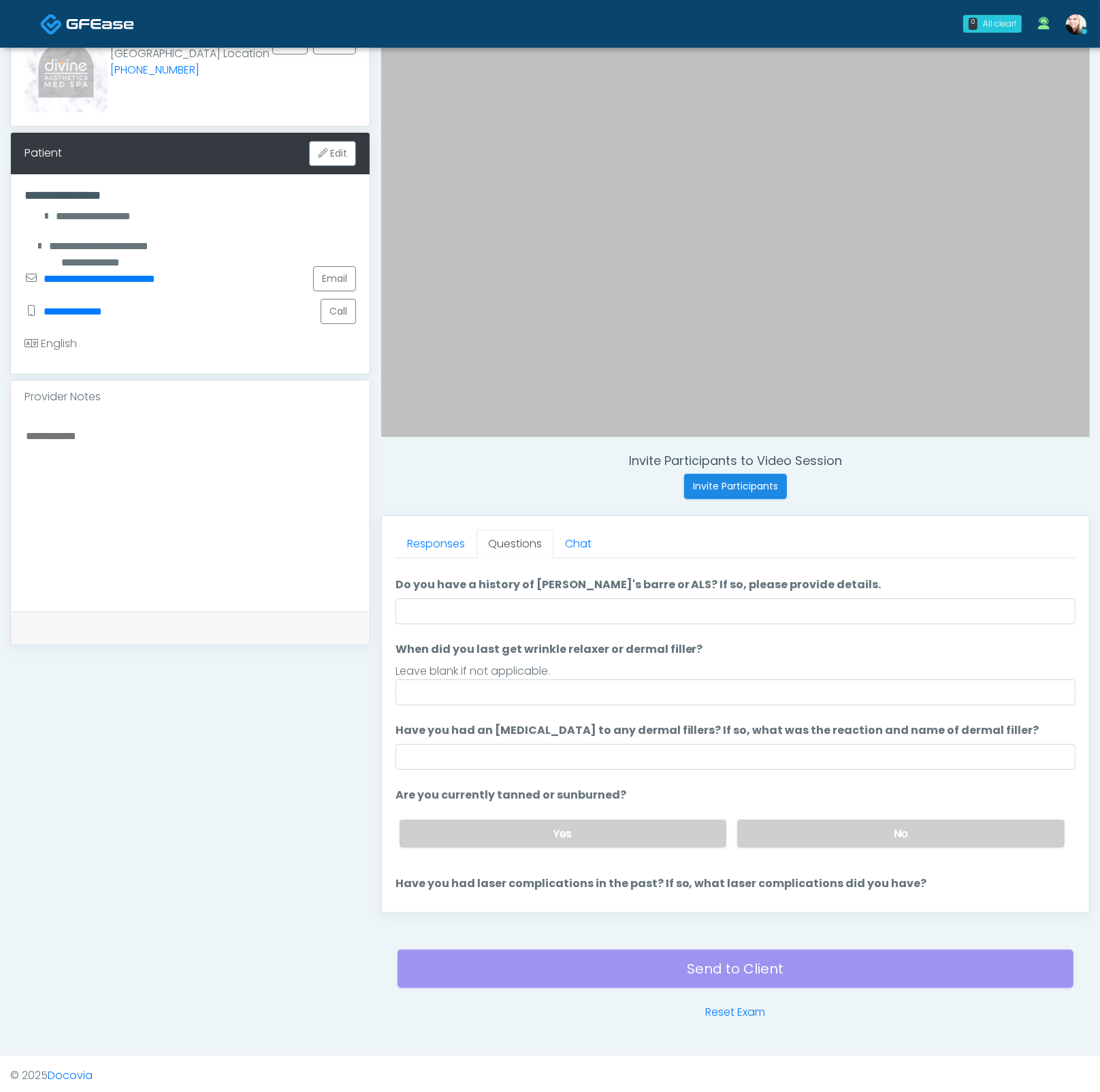
scroll to position [0, 0]
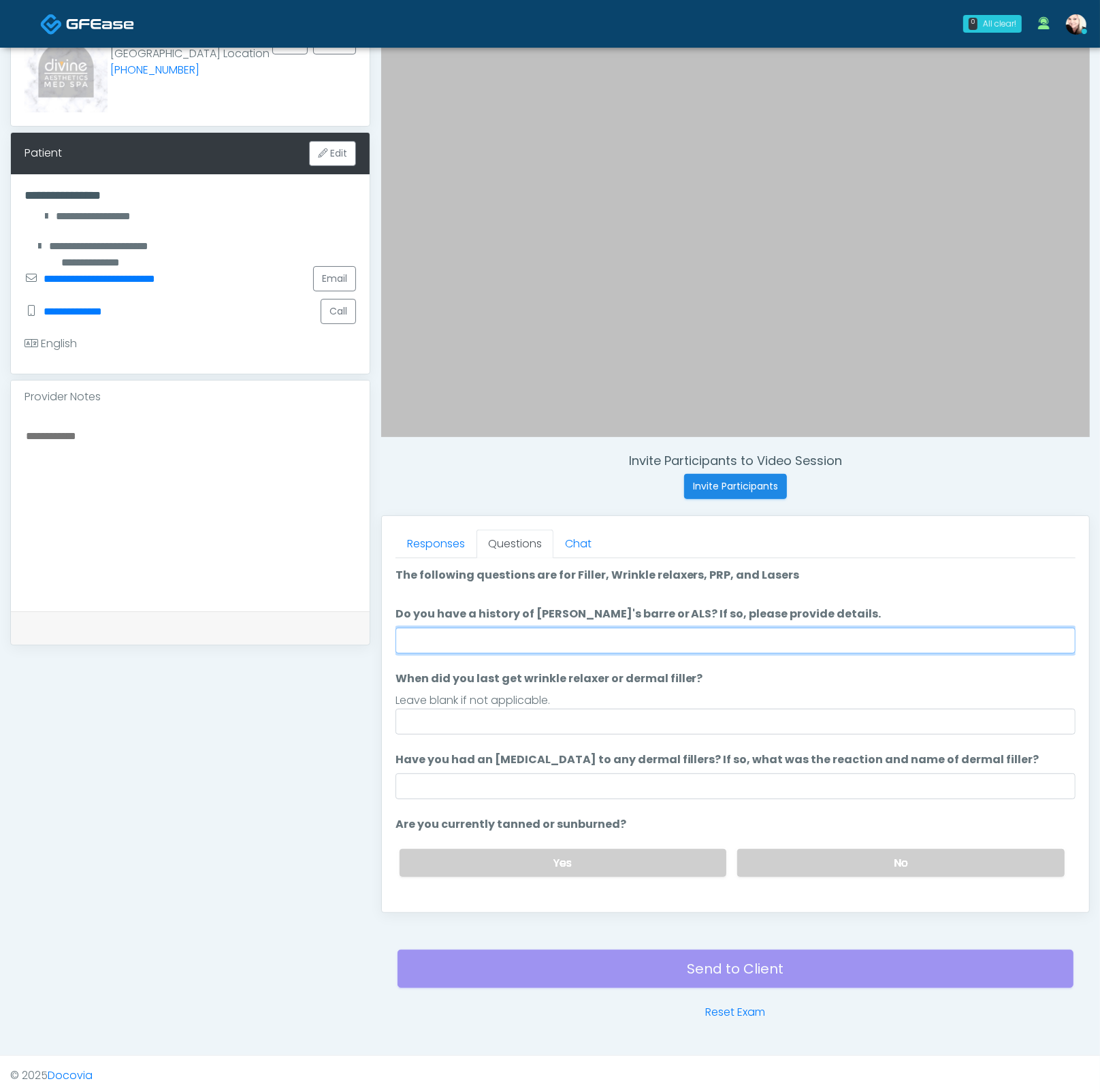
click at [493, 632] on input "Do you have a history of [PERSON_NAME]'s barre or ALS? If so, please provide de…" at bounding box center [735, 641] width 680 height 25
type input "****"
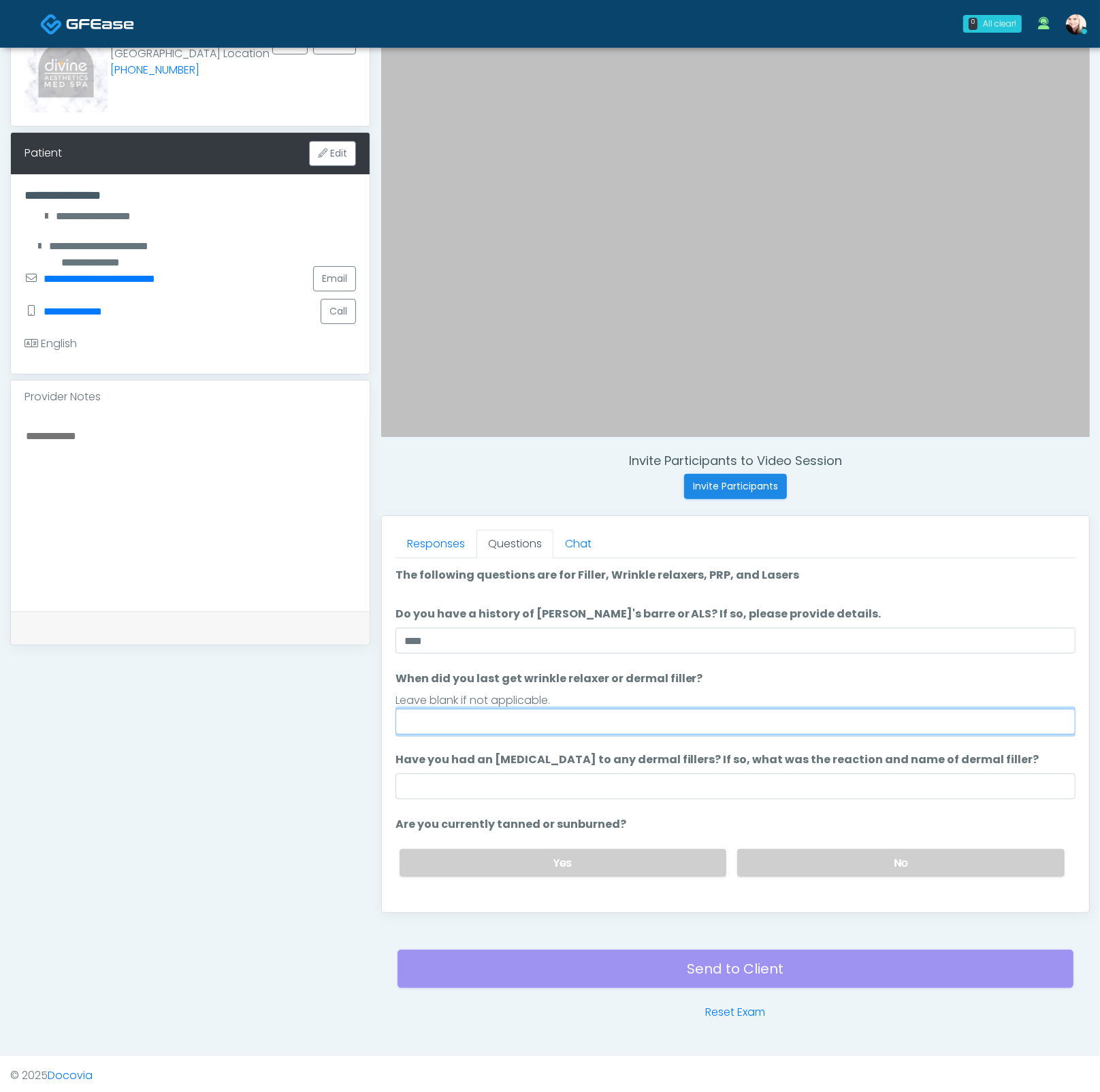
type input "*"
type input "**********"
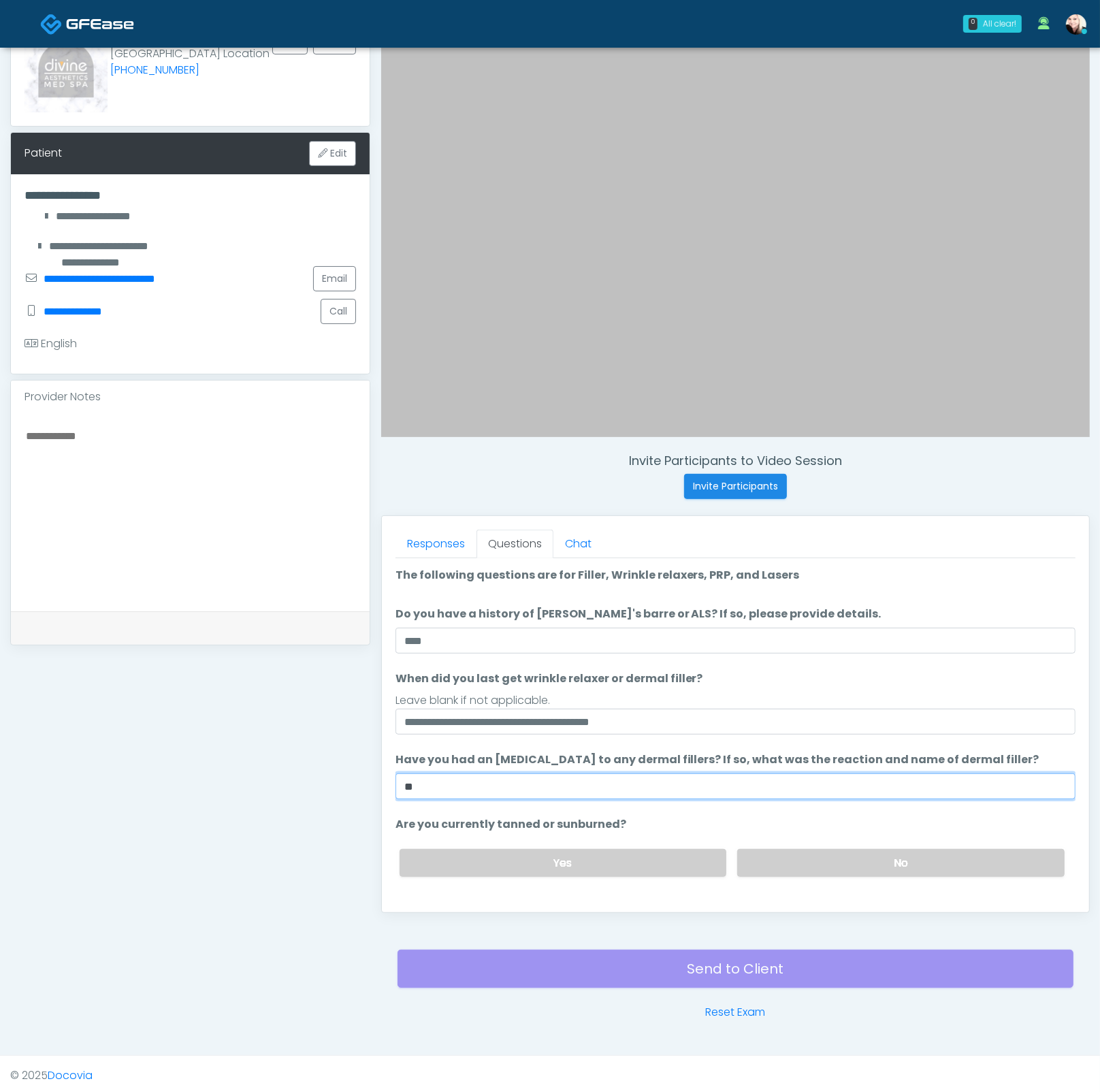
type input "*"
click at [760, 731] on ol "**********" at bounding box center [735, 767] width 680 height 401
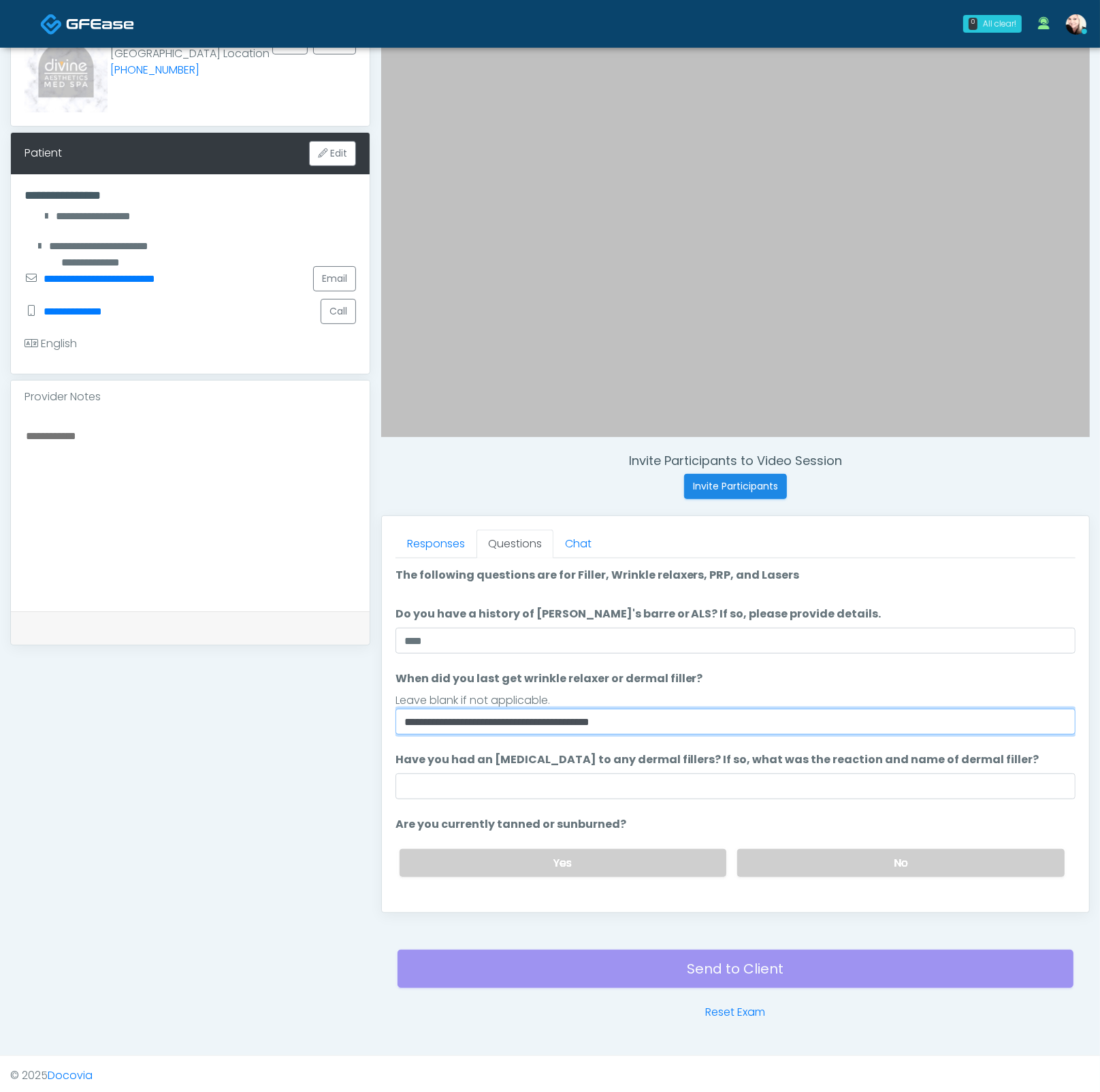
click at [743, 720] on input "**********" at bounding box center [735, 721] width 680 height 25
type input "**********"
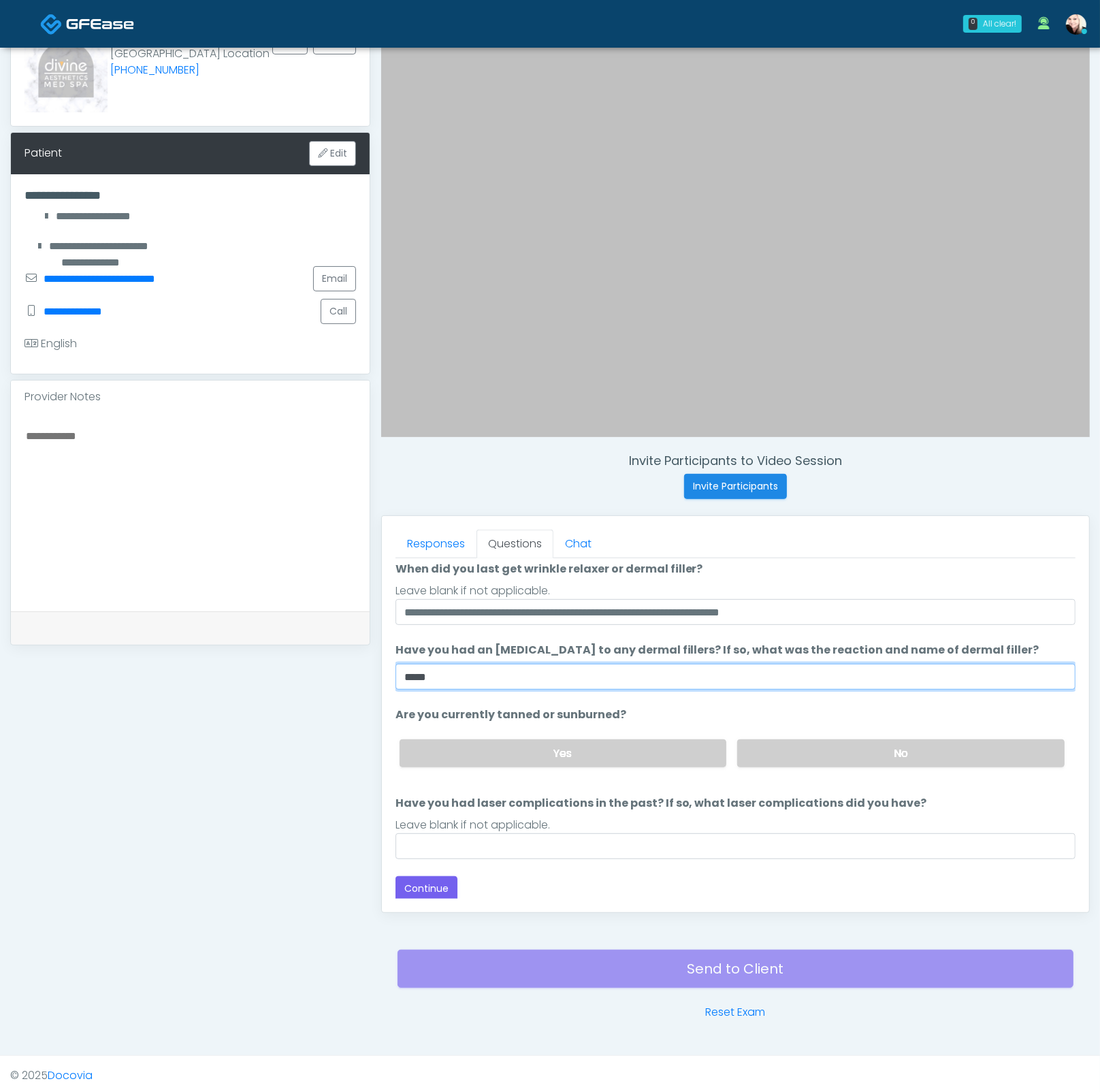
scroll to position [110, 0]
type input "****"
click at [771, 753] on label "No" at bounding box center [901, 753] width 327 height 28
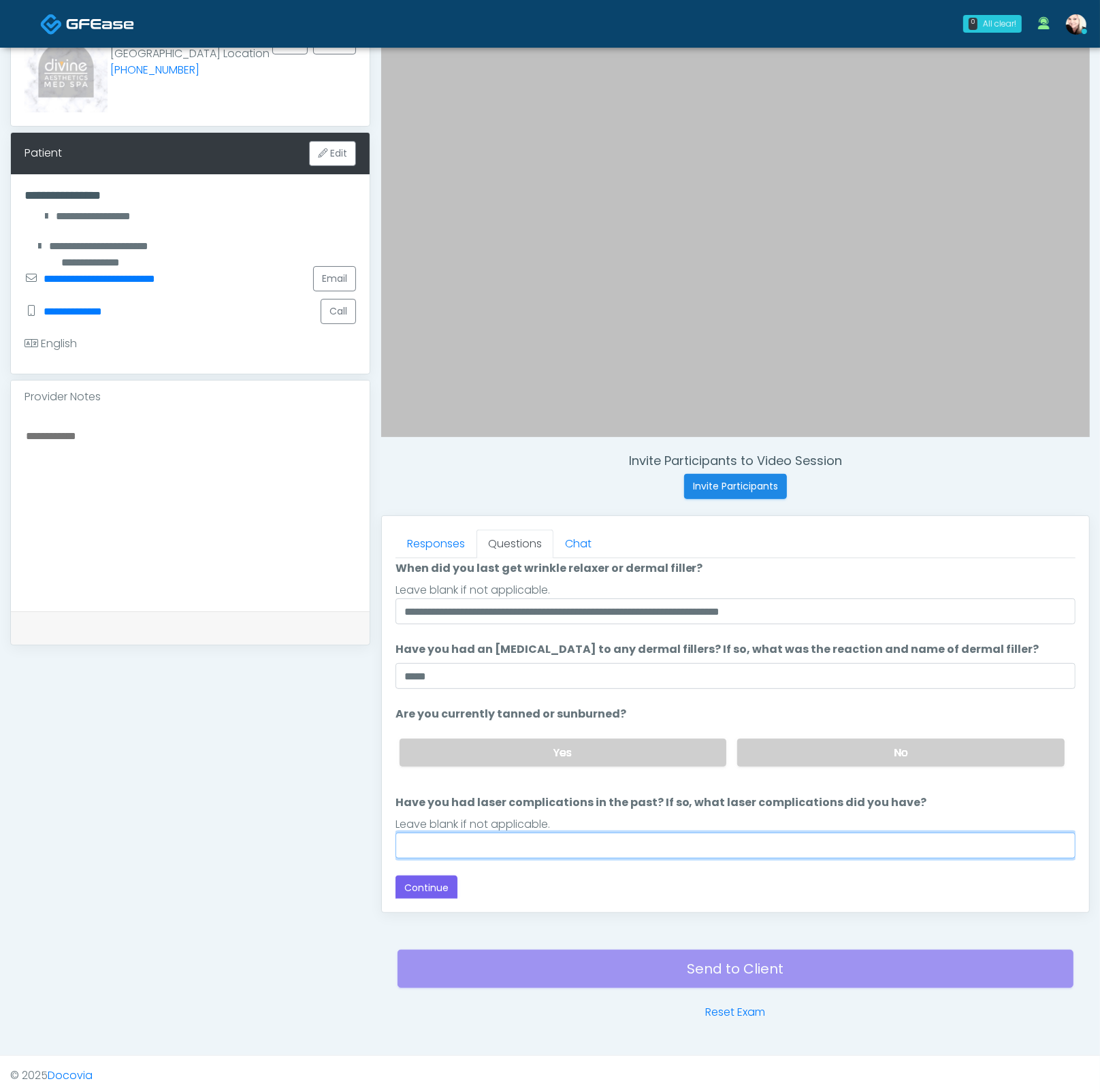
click at [482, 852] on input "Have you had laser complications in the past? If so, what laser complications d…" at bounding box center [735, 845] width 680 height 25
type input "****"
click at [411, 888] on button "Continue" at bounding box center [426, 888] width 62 height 25
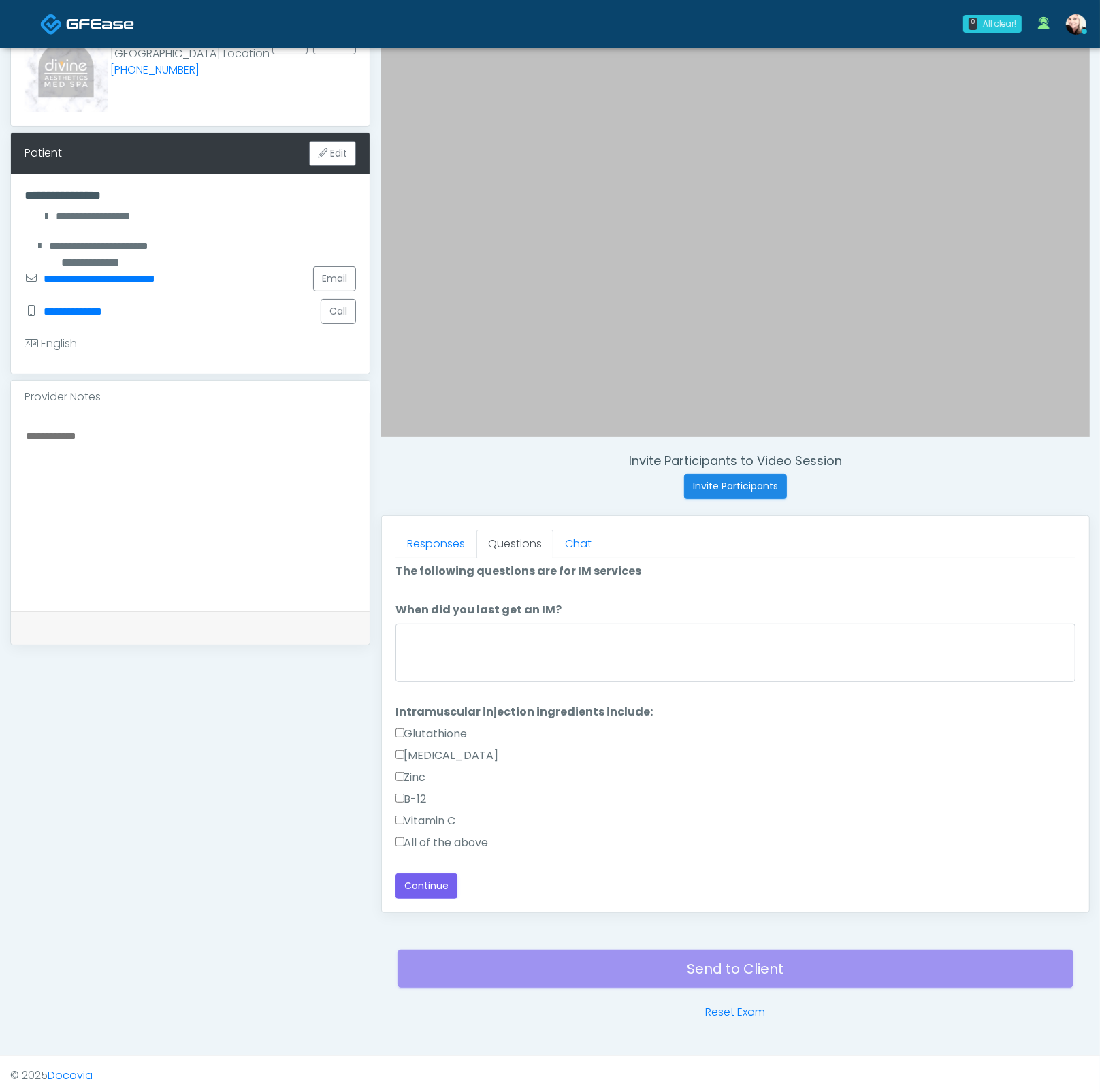
scroll to position [2, 0]
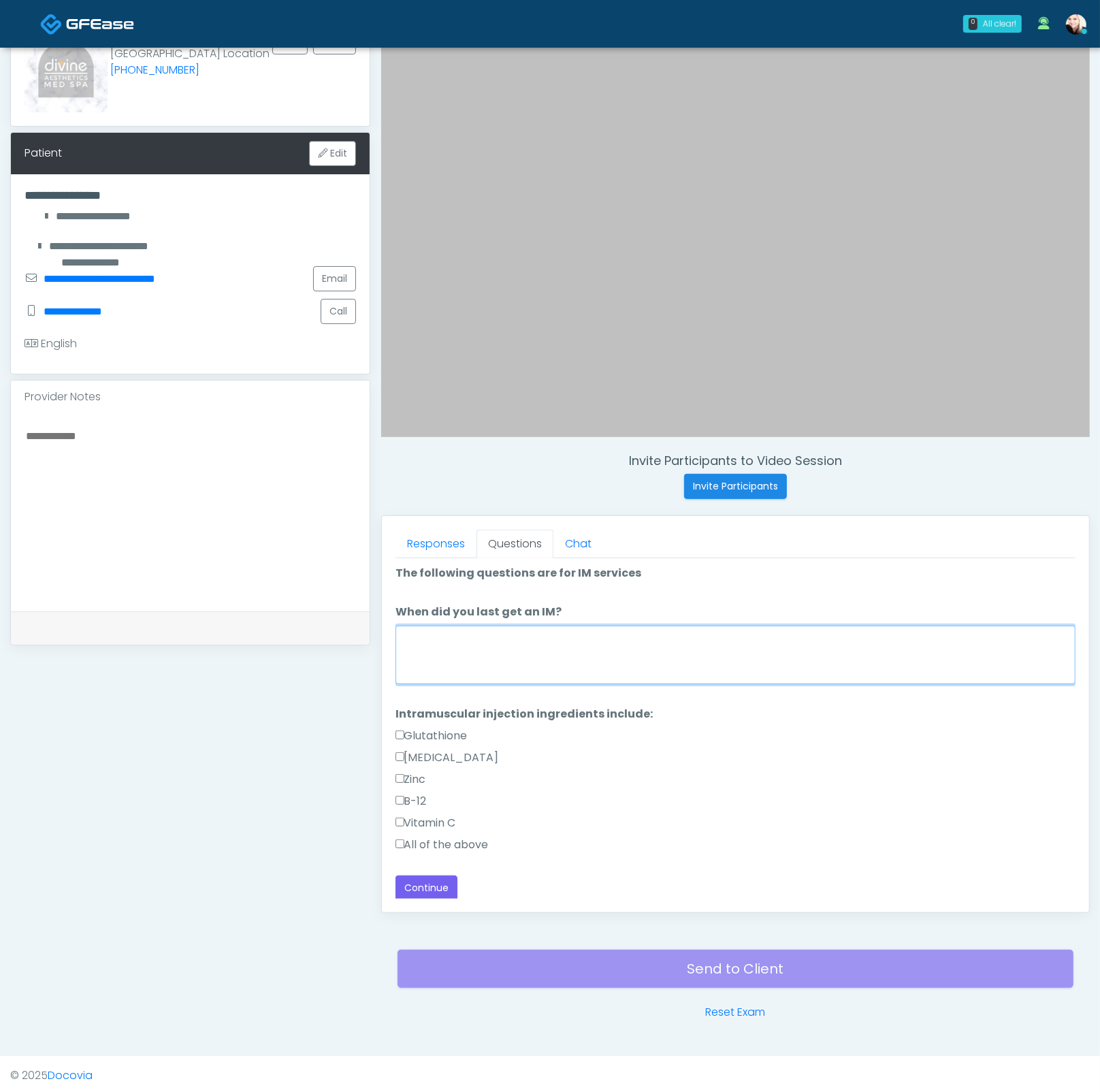
click at [438, 649] on textarea "When did you last get an IM?" at bounding box center [735, 654] width 680 height 59
type textarea "****"
click at [446, 898] on div "Responses Questions Chat Good Faith Exam Script Good Faith Exam Script INTRODUC…" at bounding box center [735, 714] width 707 height 396
click at [434, 880] on button "Continue" at bounding box center [426, 888] width 62 height 25
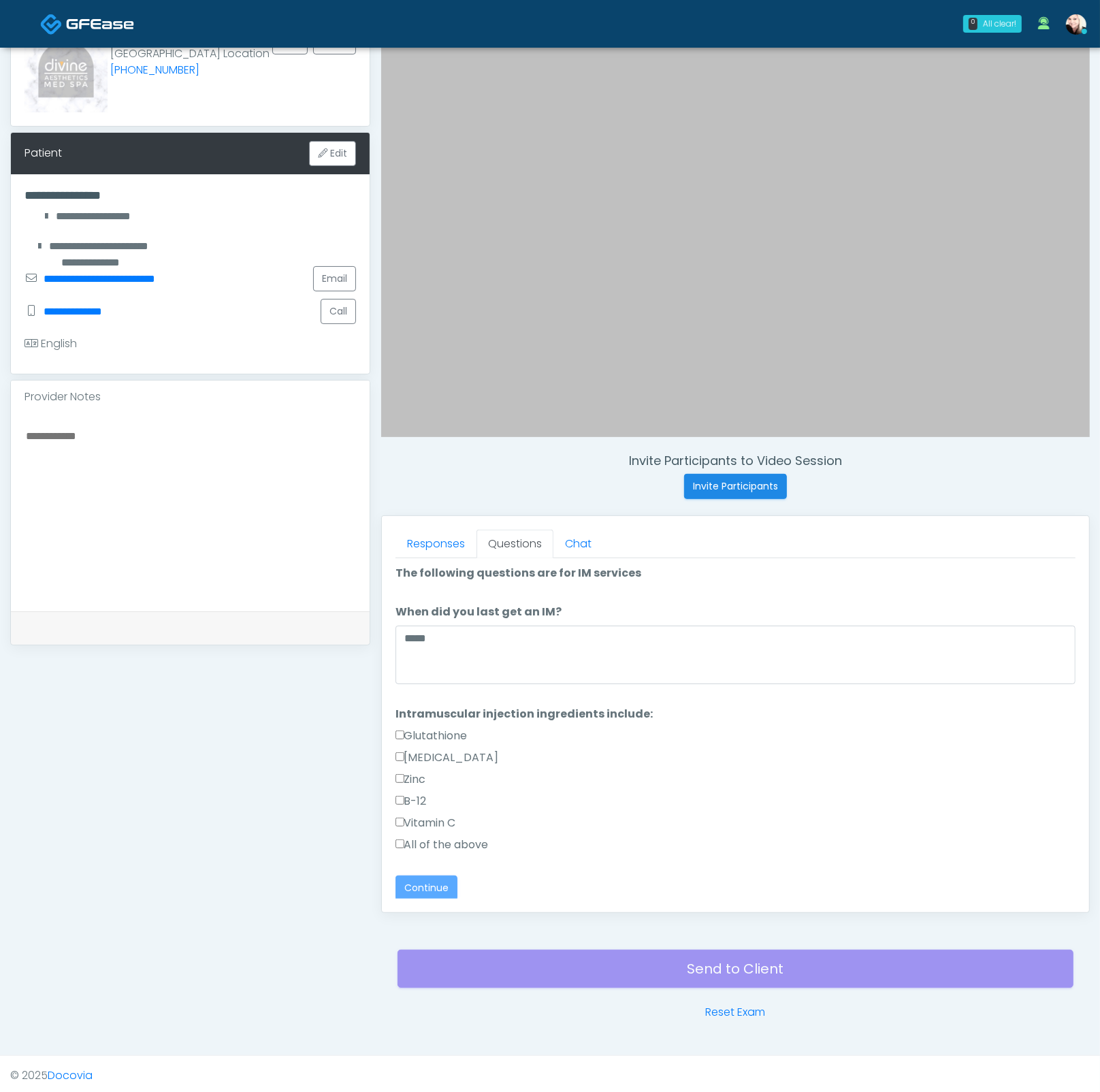
scroll to position [0, 0]
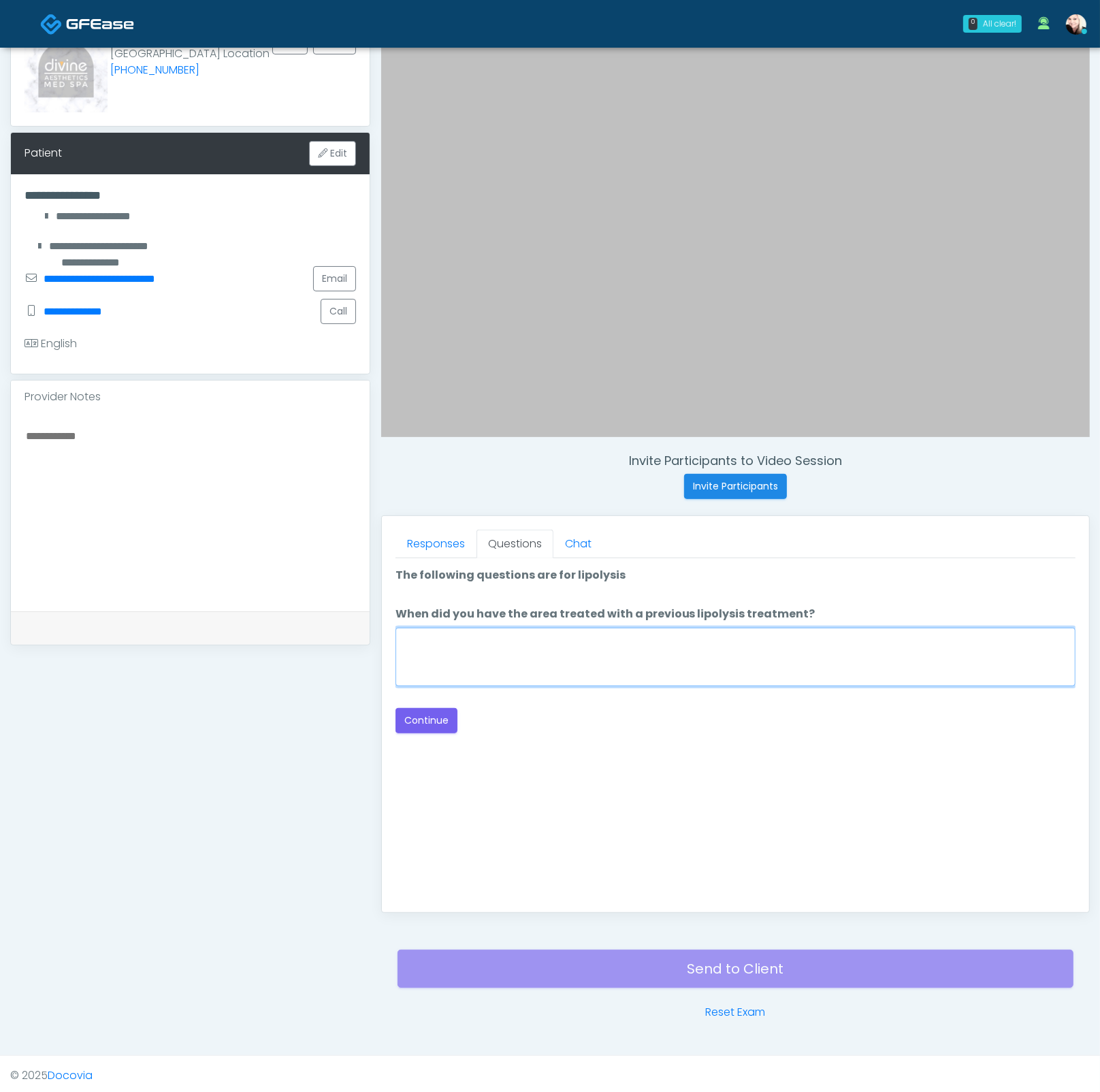
click at [680, 659] on textarea "When did you have the area treated with a previous lipolysis treatment?" at bounding box center [735, 657] width 680 height 59
type textarea "****"
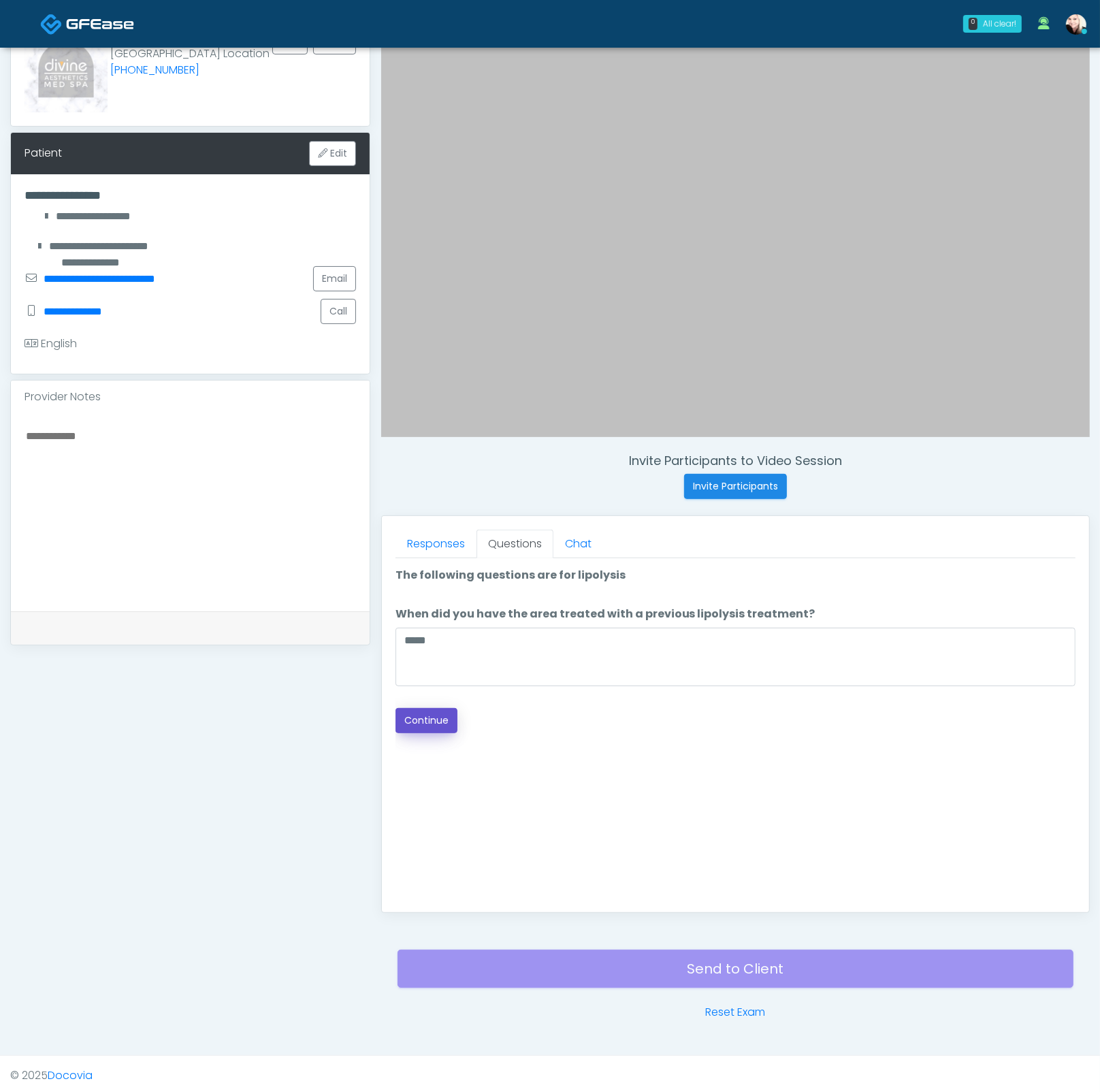
click at [438, 718] on button "Continue" at bounding box center [426, 720] width 62 height 25
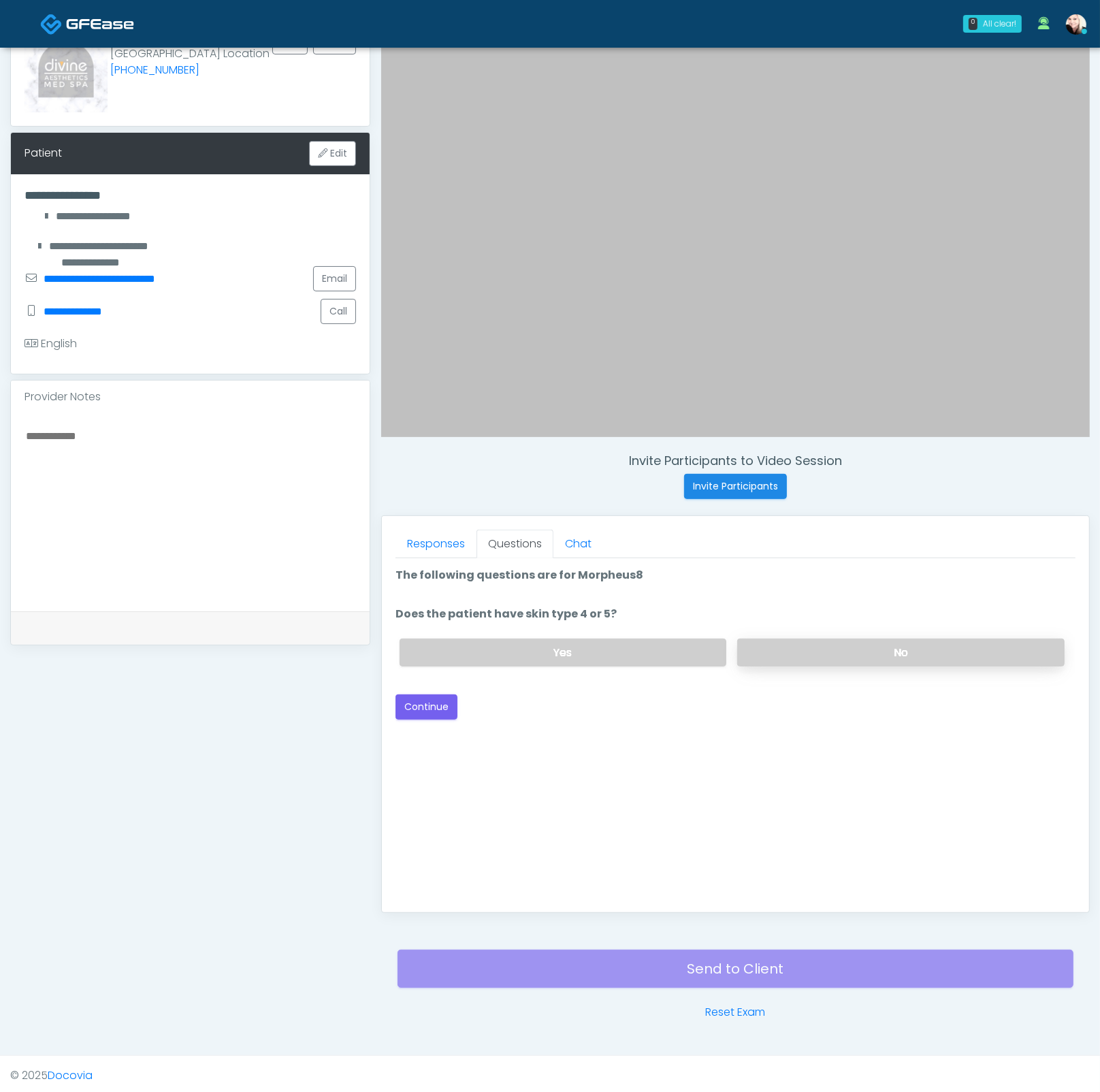
click at [777, 643] on label "No" at bounding box center [901, 652] width 327 height 28
click at [410, 709] on button "Continue" at bounding box center [426, 707] width 62 height 25
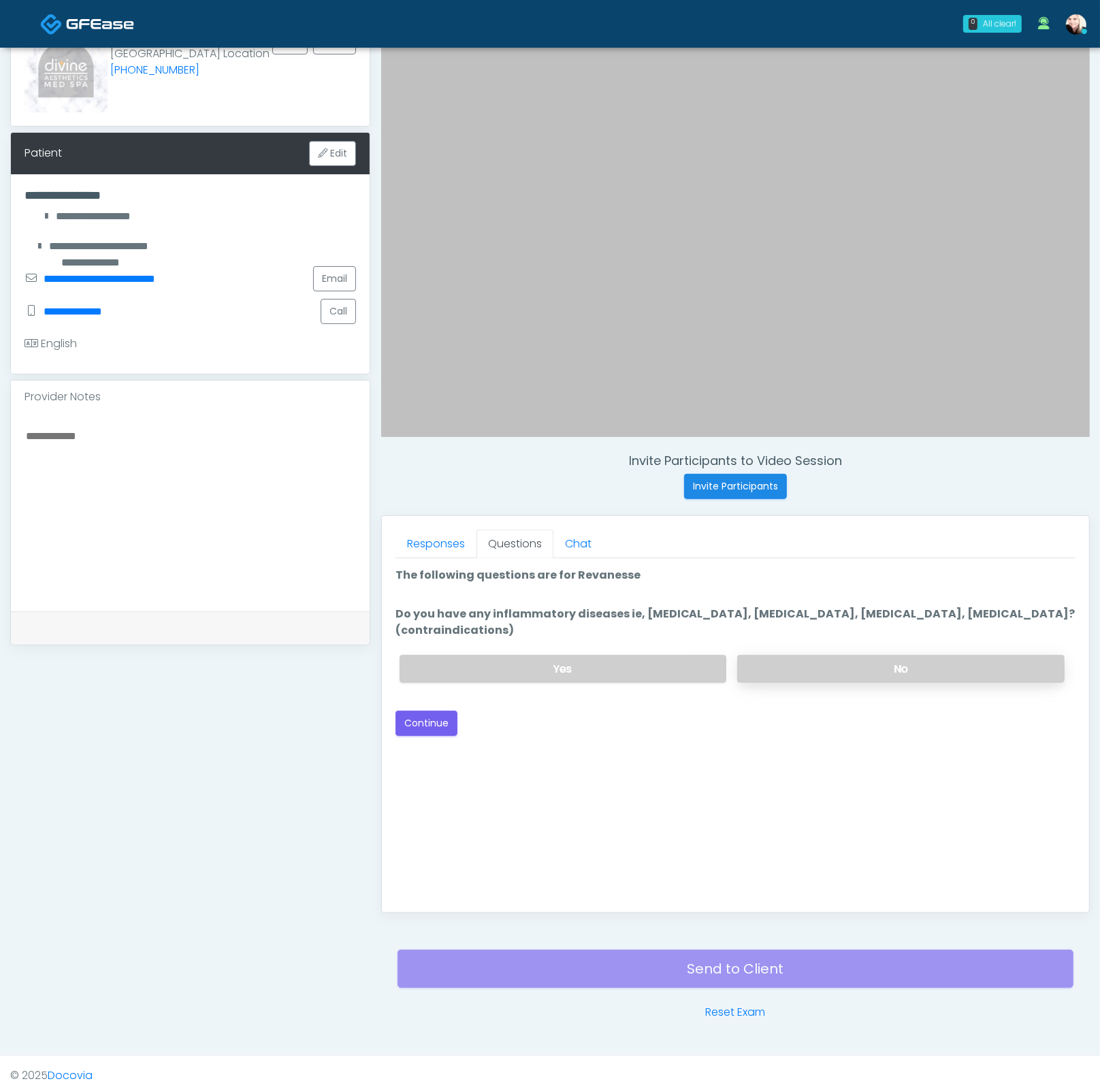
click at [862, 655] on label "No" at bounding box center [901, 669] width 327 height 28
click at [417, 723] on button "Continue" at bounding box center [426, 724] width 62 height 25
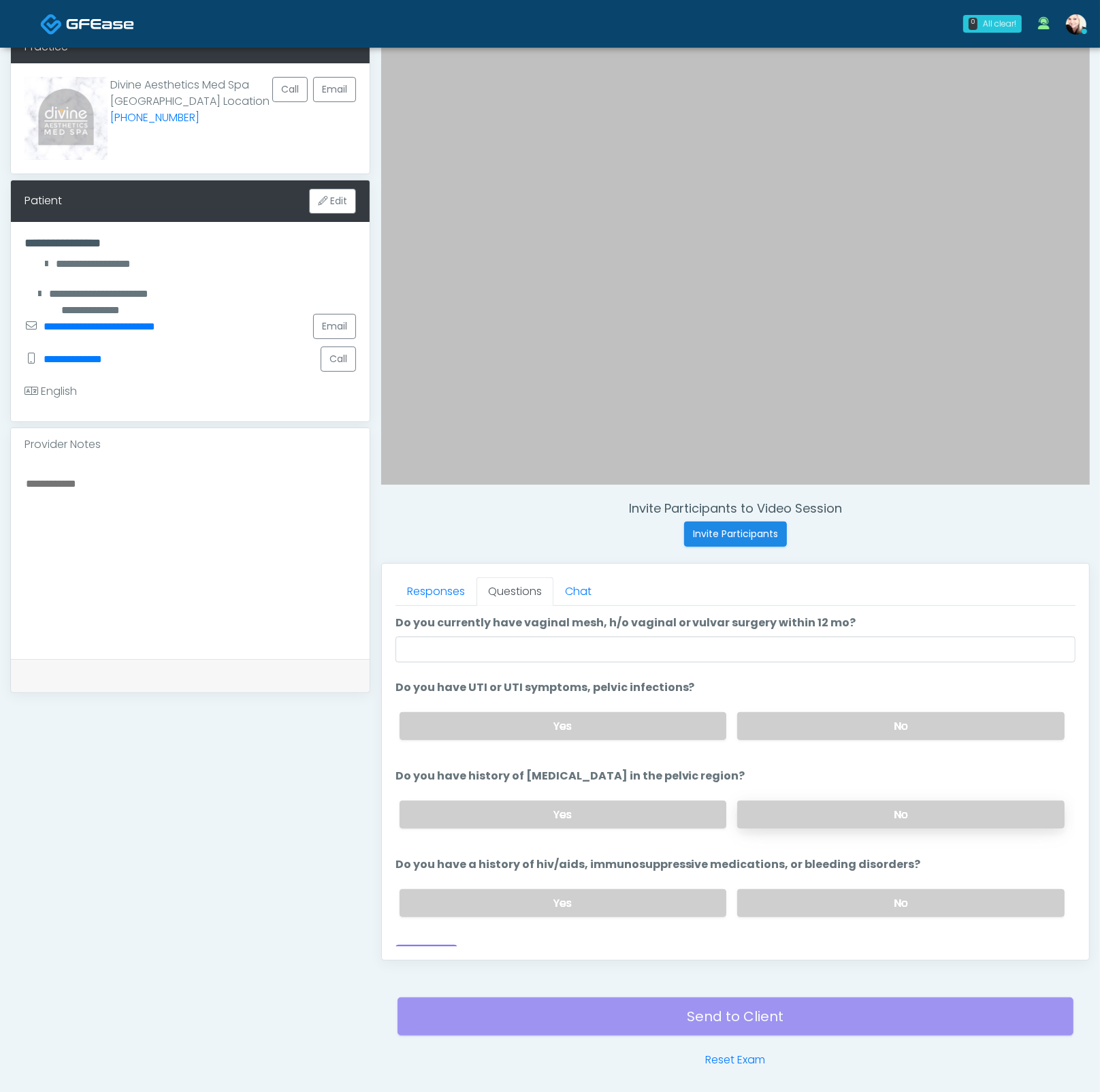
drag, startPoint x: 790, startPoint y: 727, endPoint x: 801, endPoint y: 800, distance: 73.8
click at [789, 728] on label "No" at bounding box center [901, 725] width 327 height 28
click at [801, 815] on label "No" at bounding box center [901, 815] width 327 height 28
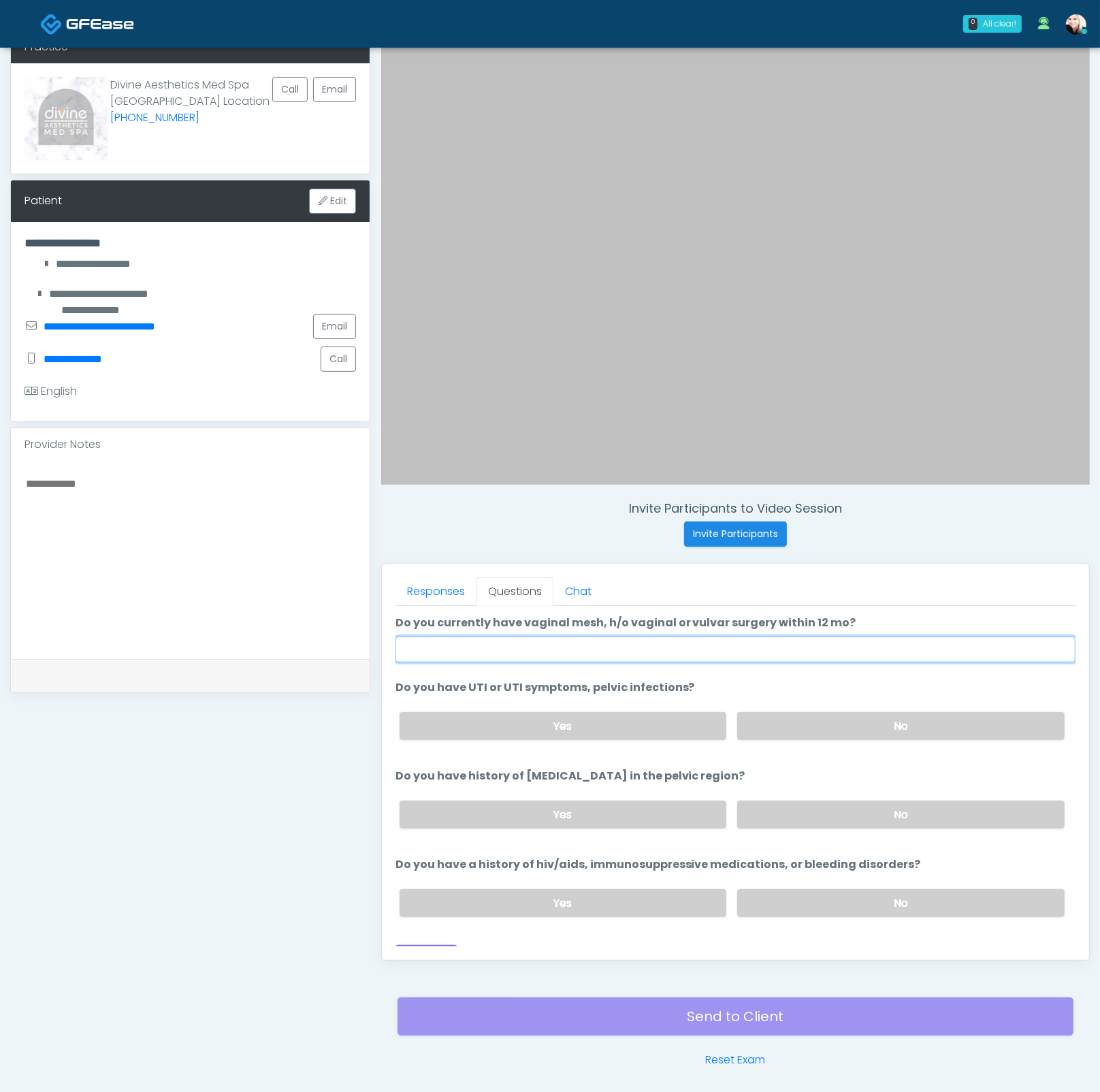
click at [535, 649] on input "Do you currently have vaginal mesh, h/o vaginal or vulvar surgery within 12 mo?" at bounding box center [735, 649] width 680 height 25
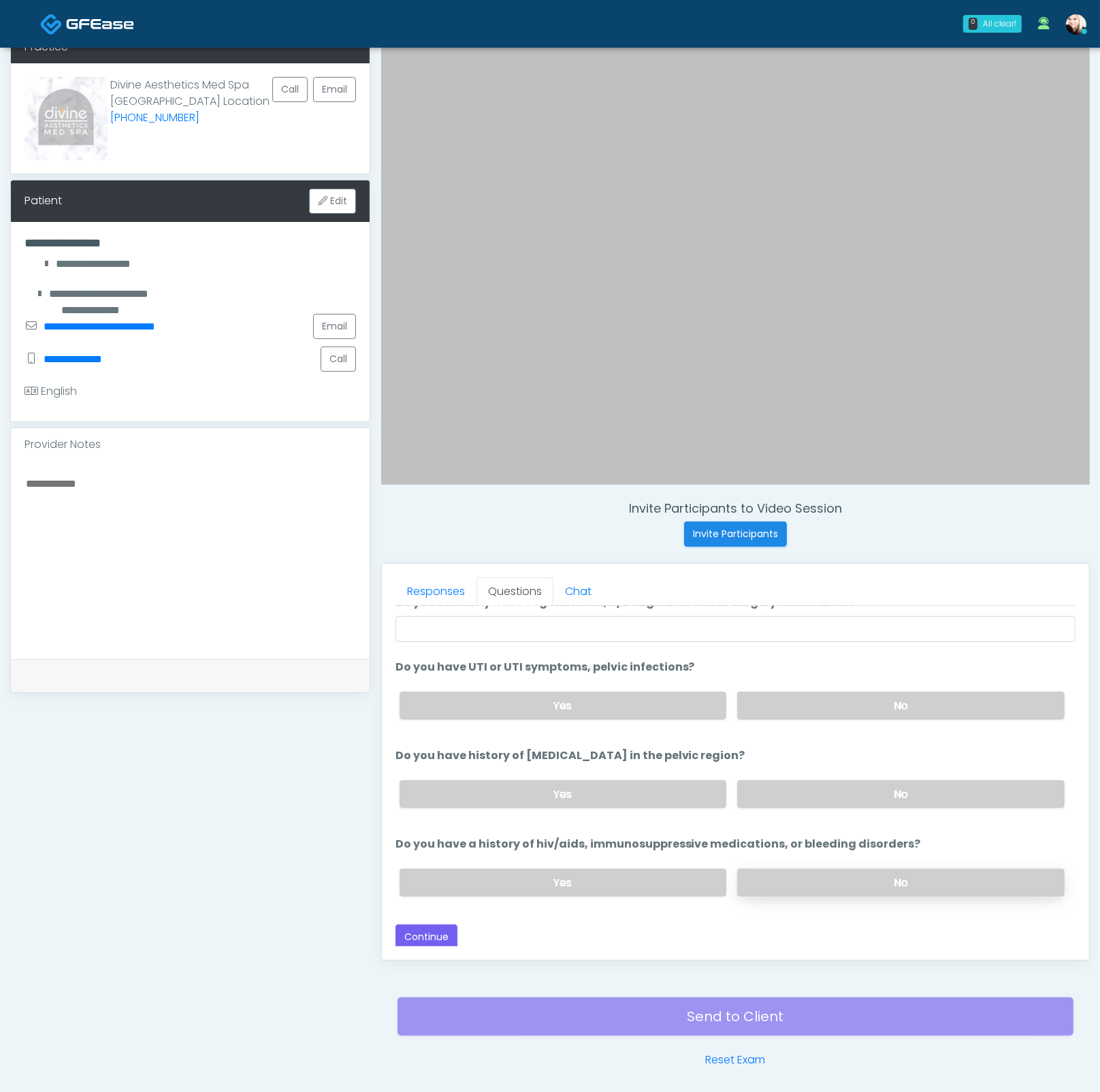
click at [804, 878] on label "No" at bounding box center [901, 882] width 327 height 28
drag, startPoint x: 570, startPoint y: 751, endPoint x: 729, endPoint y: 749, distance: 159.0
click at [709, 749] on li "Do you have history of melanoma in the pelvic region? Do you have history of me…" at bounding box center [735, 783] width 680 height 71
drag, startPoint x: 723, startPoint y: 753, endPoint x: 435, endPoint y: 748, distance: 288.0
click at [435, 748] on li "Do you have history of melanoma in the pelvic region? Do you have history of me…" at bounding box center [735, 783] width 680 height 71
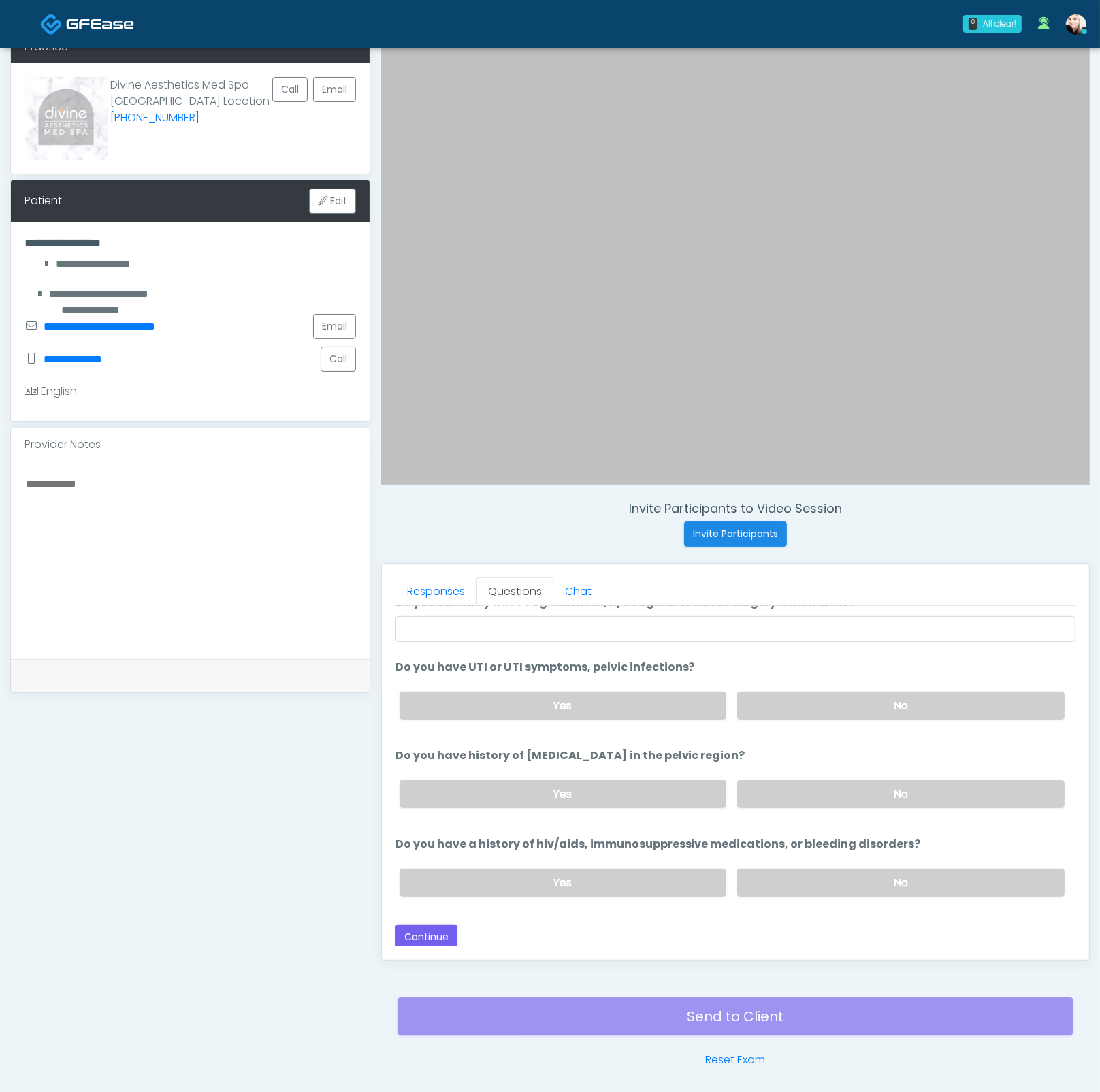
click at [428, 753] on label "Do you have history of melanoma in the pelvic region?" at bounding box center [570, 755] width 349 height 16
drag, startPoint x: 431, startPoint y: 838, endPoint x: 931, endPoint y: 835, distance: 500.0
click at [916, 836] on li "Do you have a history of hiv/aids, immunosuppressive medications, or bleeding d…" at bounding box center [735, 871] width 680 height 71
click at [928, 840] on li "Do you have a history of hiv/aids, immunosuppressive medications, or bleeding d…" at bounding box center [735, 871] width 680 height 71
drag, startPoint x: 924, startPoint y: 840, endPoint x: 461, endPoint y: 825, distance: 463.2
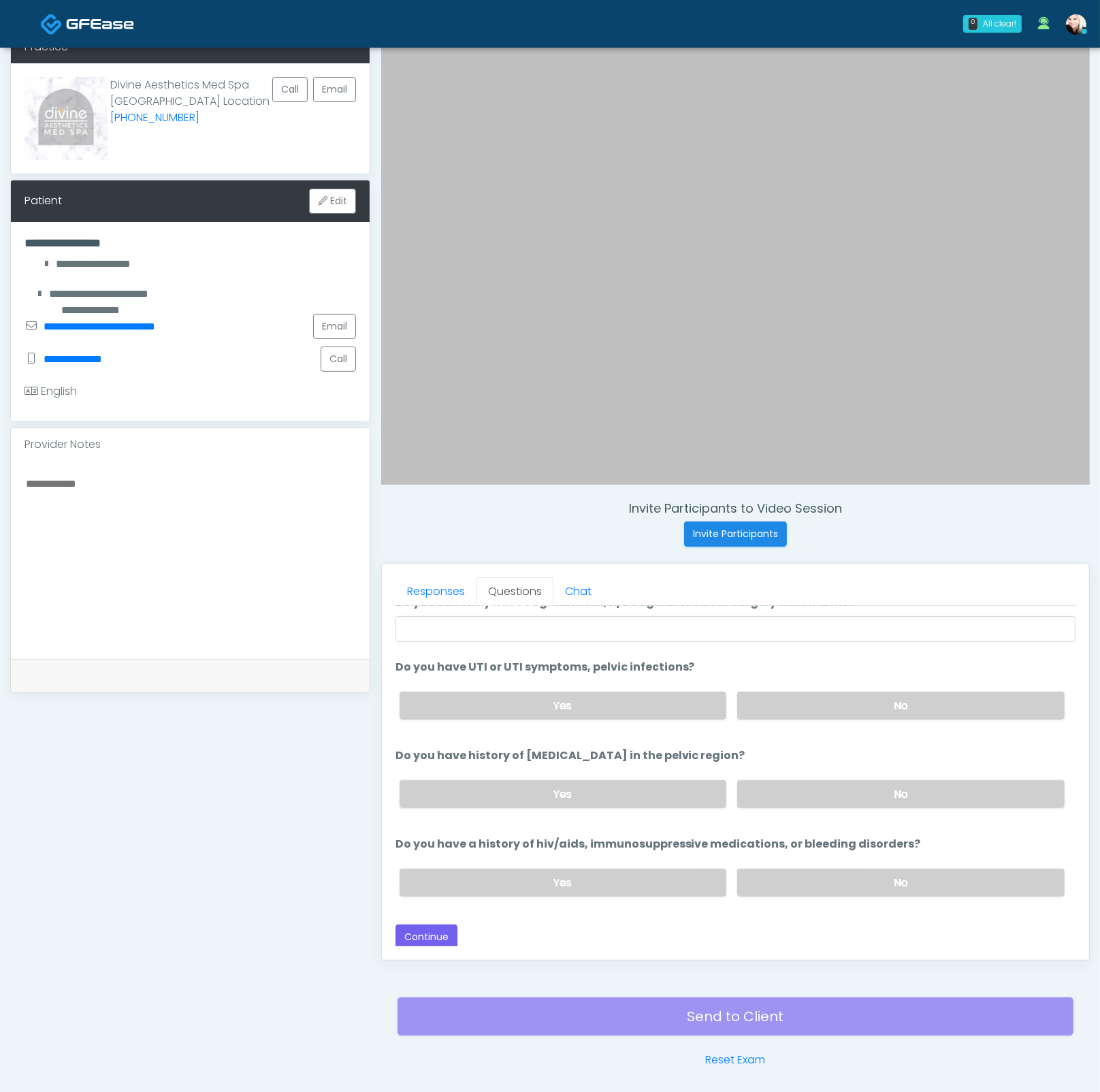
click at [466, 823] on ol "Do you currently have vaginal mesh, h/o vaginal or vulvar surgery within 12 mo?…" at bounding box center [735, 750] width 680 height 313
click at [447, 850] on li "Do you have a history of hiv/aids, immunosuppressive medications, or bleeding d…" at bounding box center [735, 871] width 680 height 71
drag, startPoint x: 448, startPoint y: 840, endPoint x: 811, endPoint y: 833, distance: 363.1
click at [807, 836] on label "Do you have a history of hiv/aids, immunosuppressive medications, or bleeding d…" at bounding box center [657, 843] width 525 height 16
click at [853, 836] on label "Do you have a history of hiv/aids, immunosuppressive medications, or bleeding d…" at bounding box center [657, 843] width 525 height 16
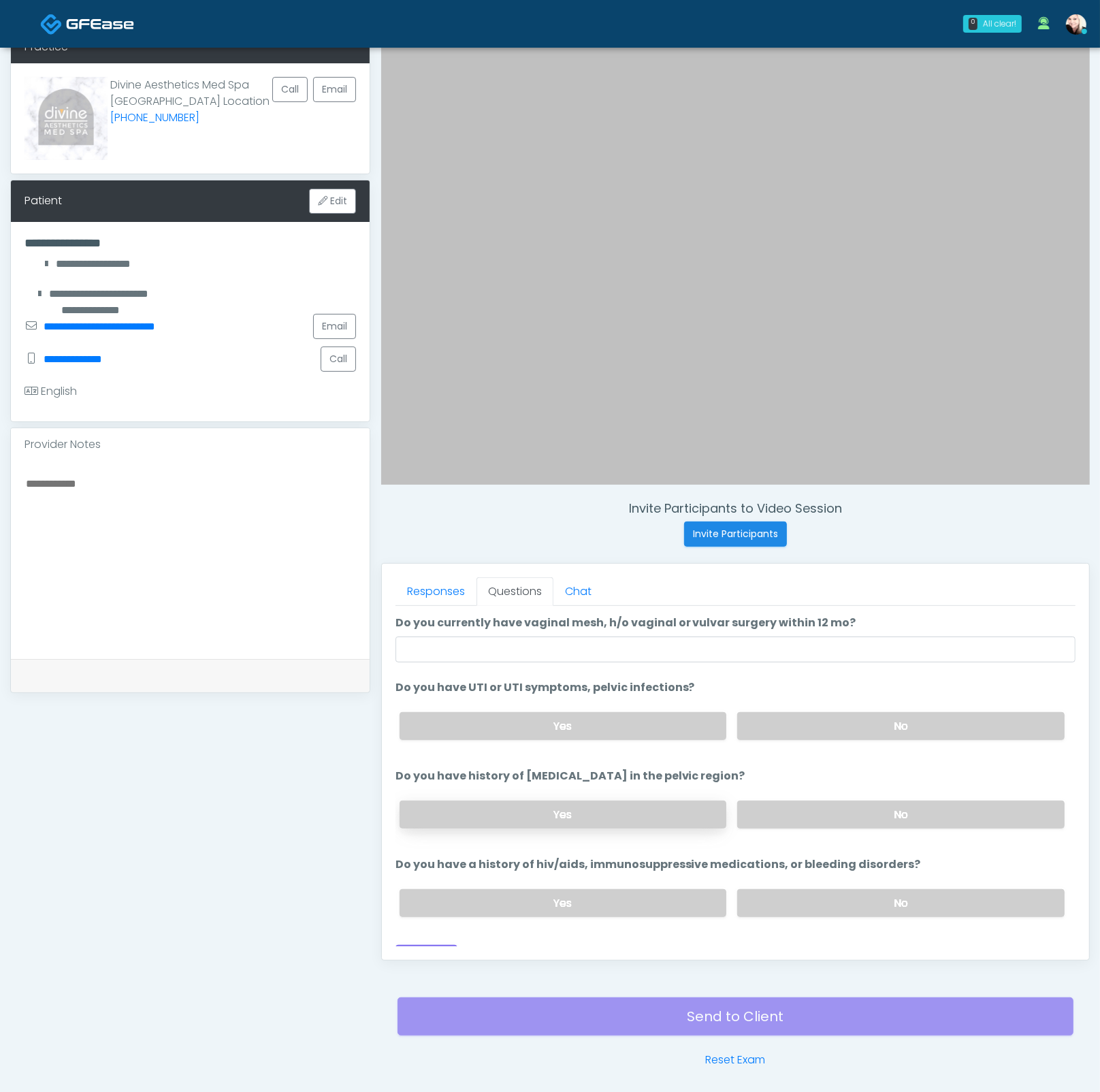
scroll to position [0, 0]
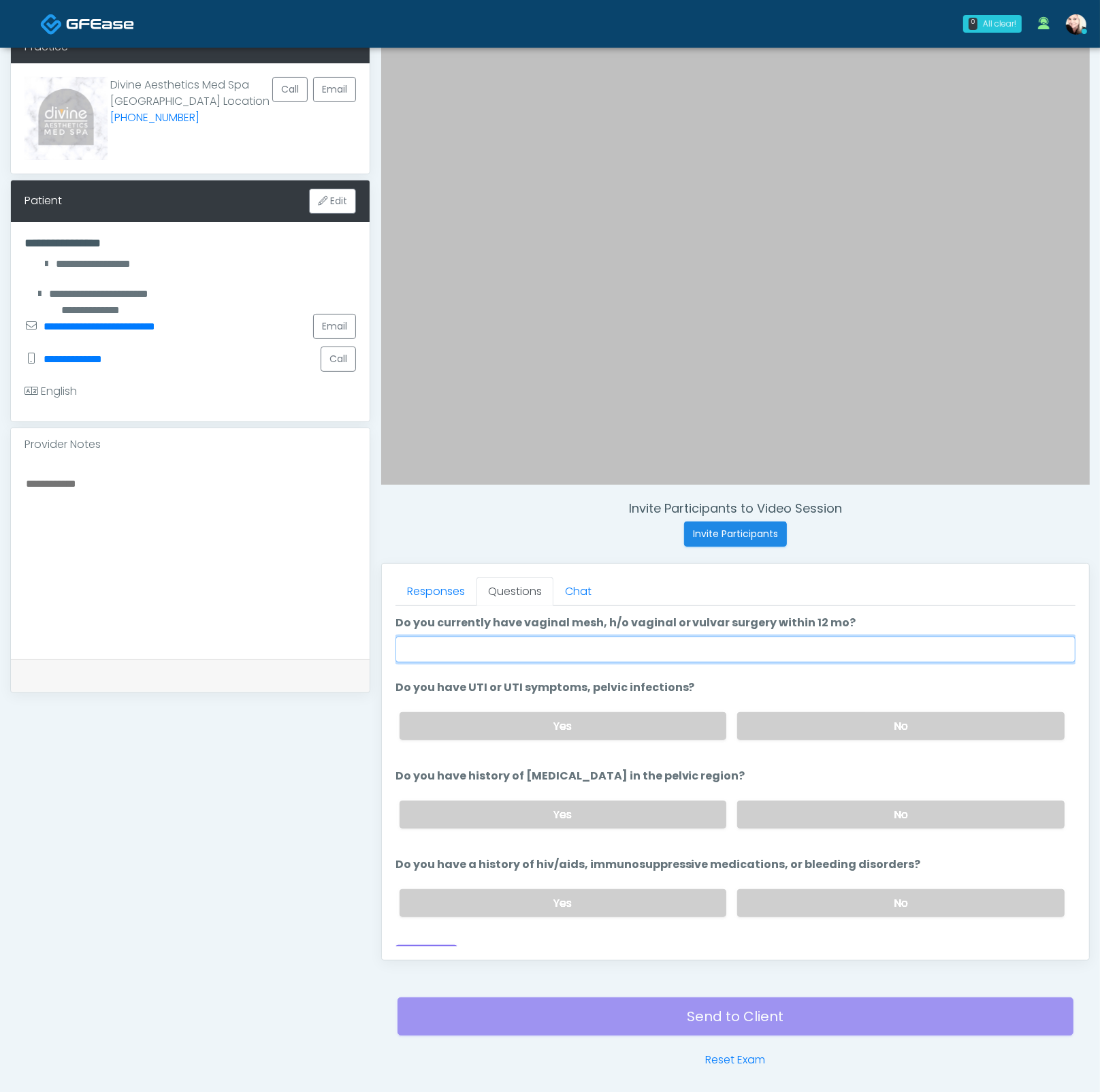
click at [534, 649] on input "Do you currently have vaginal mesh, h/o vaginal or vulvar surgery within 12 mo?" at bounding box center [735, 649] width 680 height 25
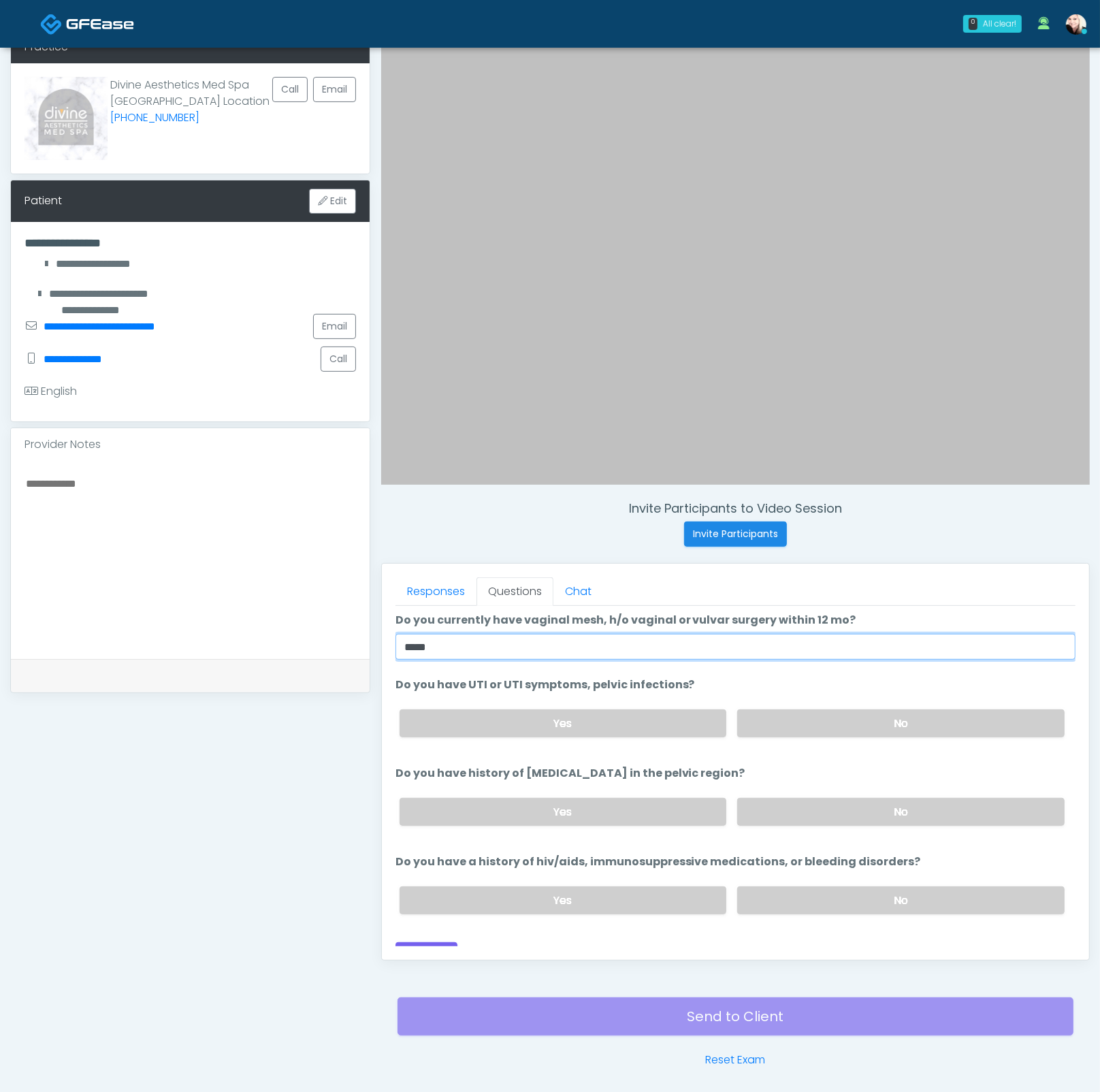
scroll to position [3, 0]
drag, startPoint x: 442, startPoint y: 639, endPoint x: 321, endPoint y: 644, distance: 121.1
click at [321, 644] on div "**********" at bounding box center [550, 549] width 1079 height 1039
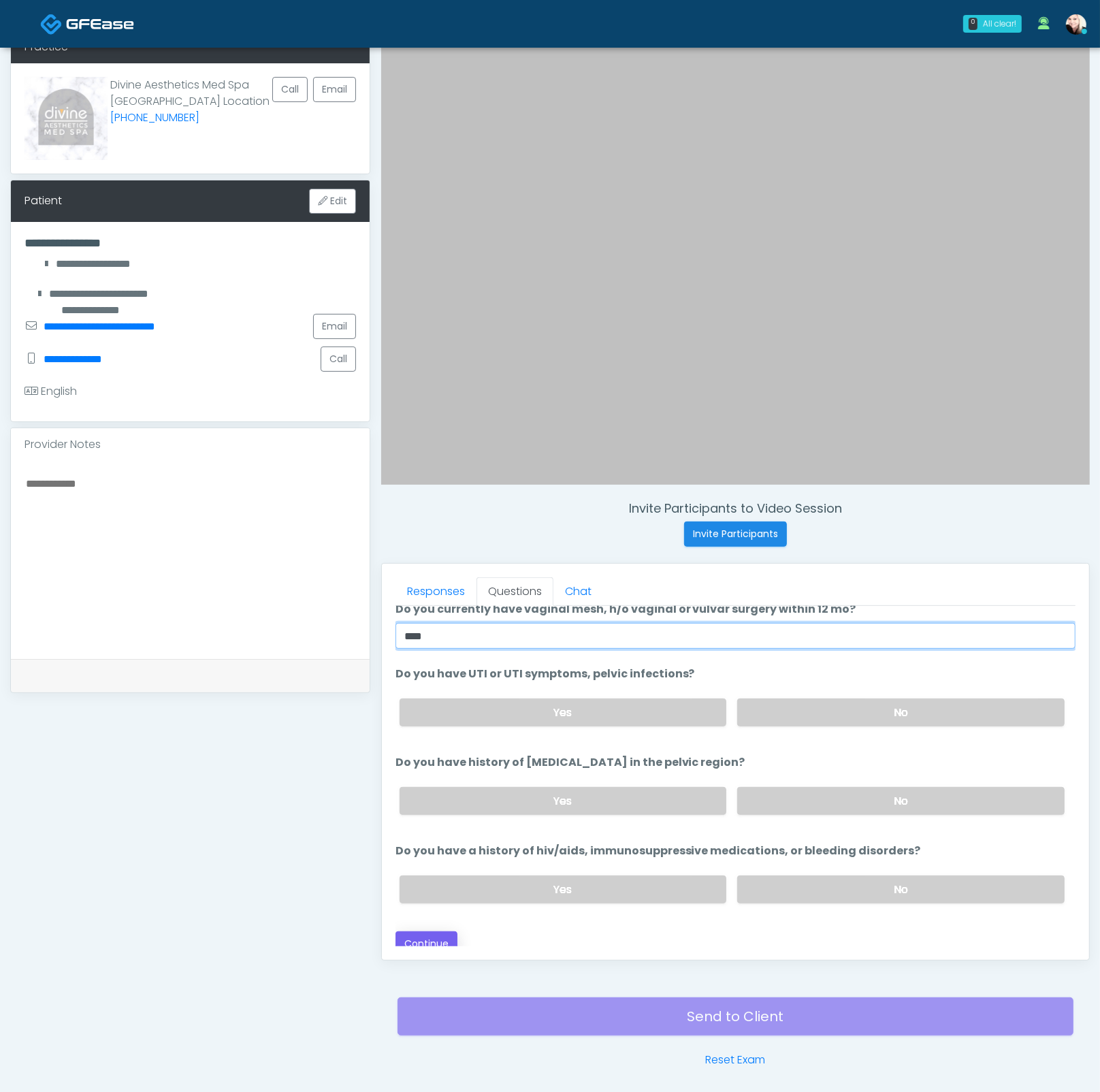
scroll to position [20, 0]
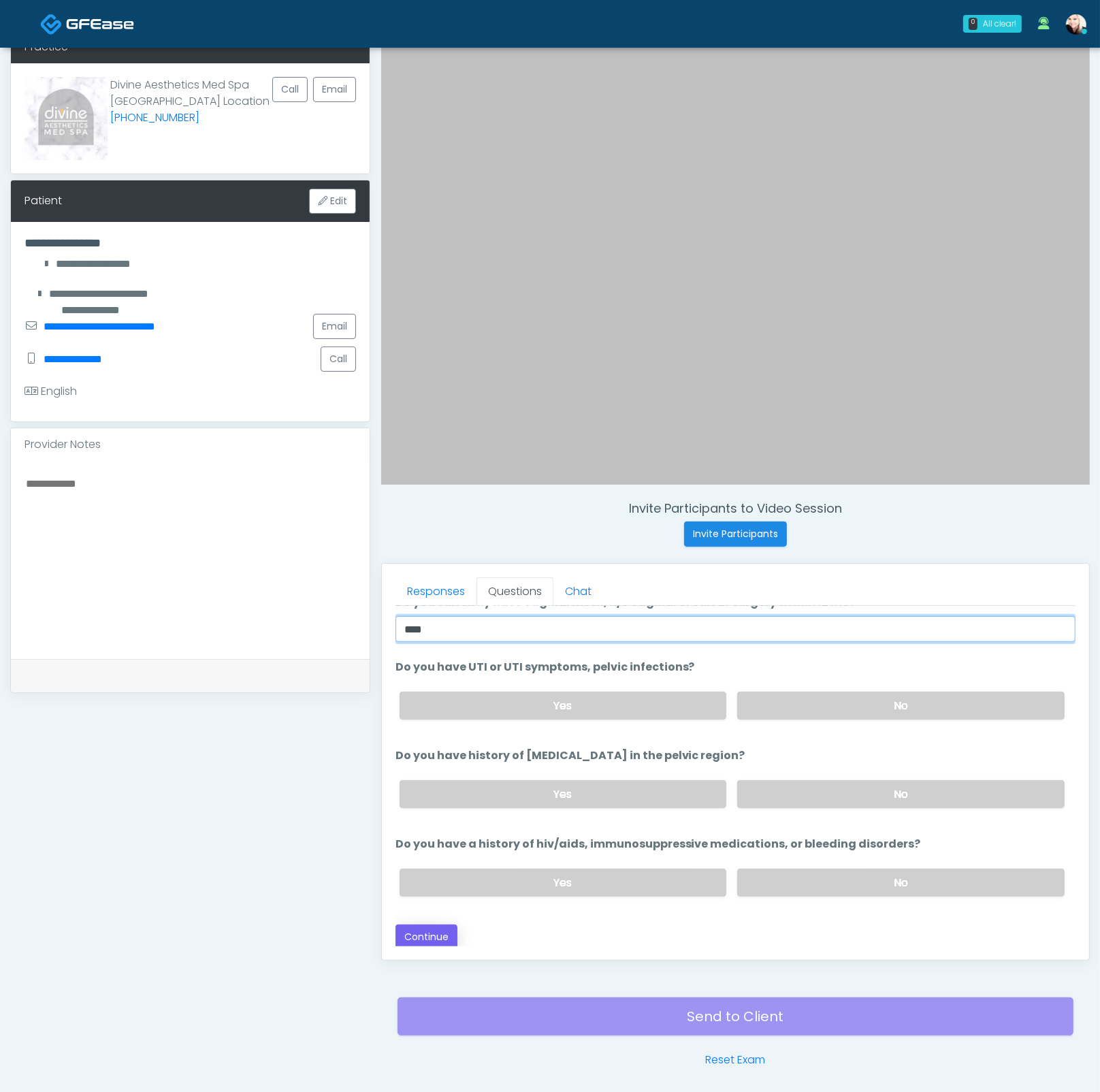
type input "****"
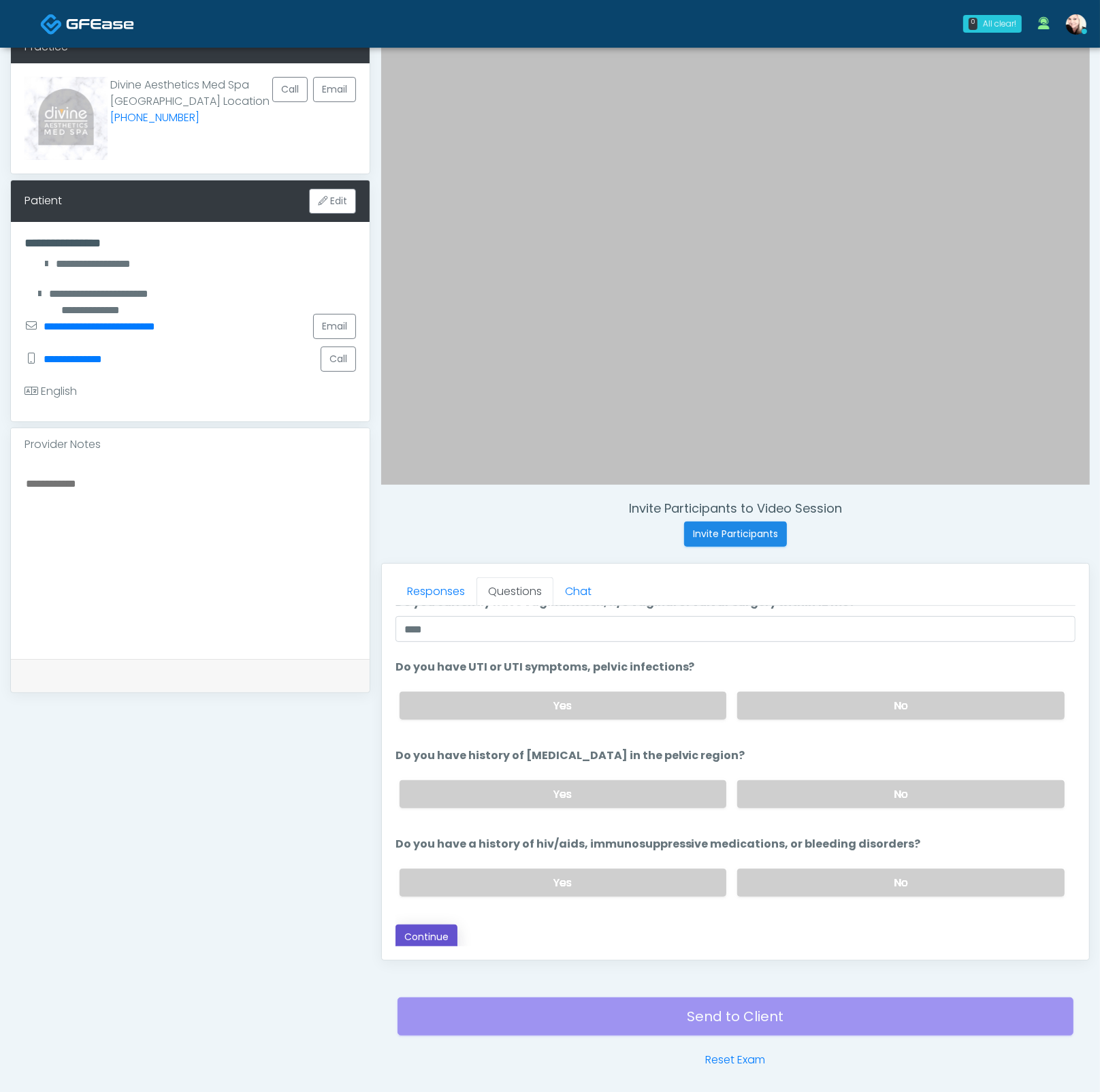
click at [440, 942] on button "Continue" at bounding box center [426, 938] width 62 height 25
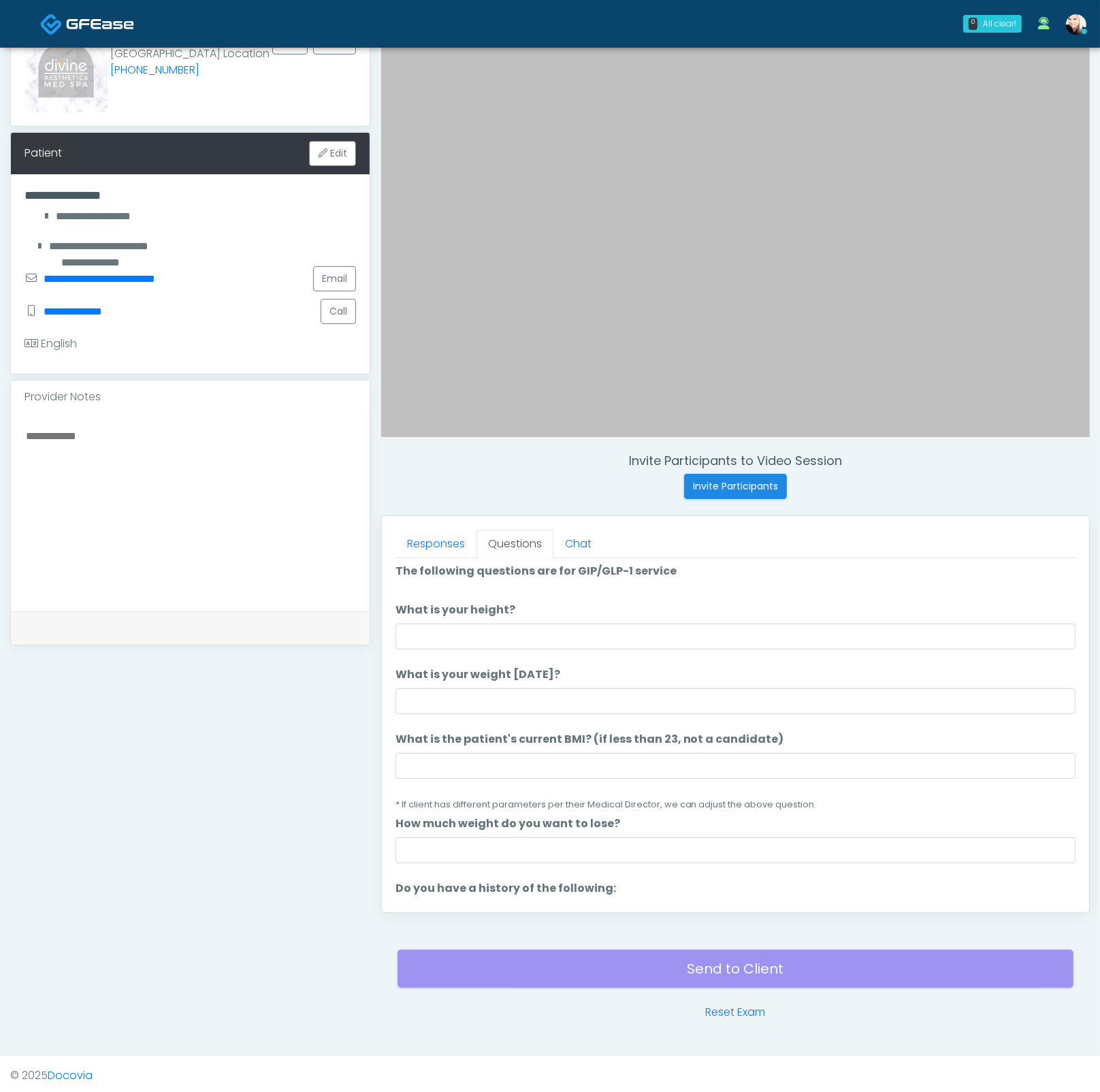
scroll to position [0, 0]
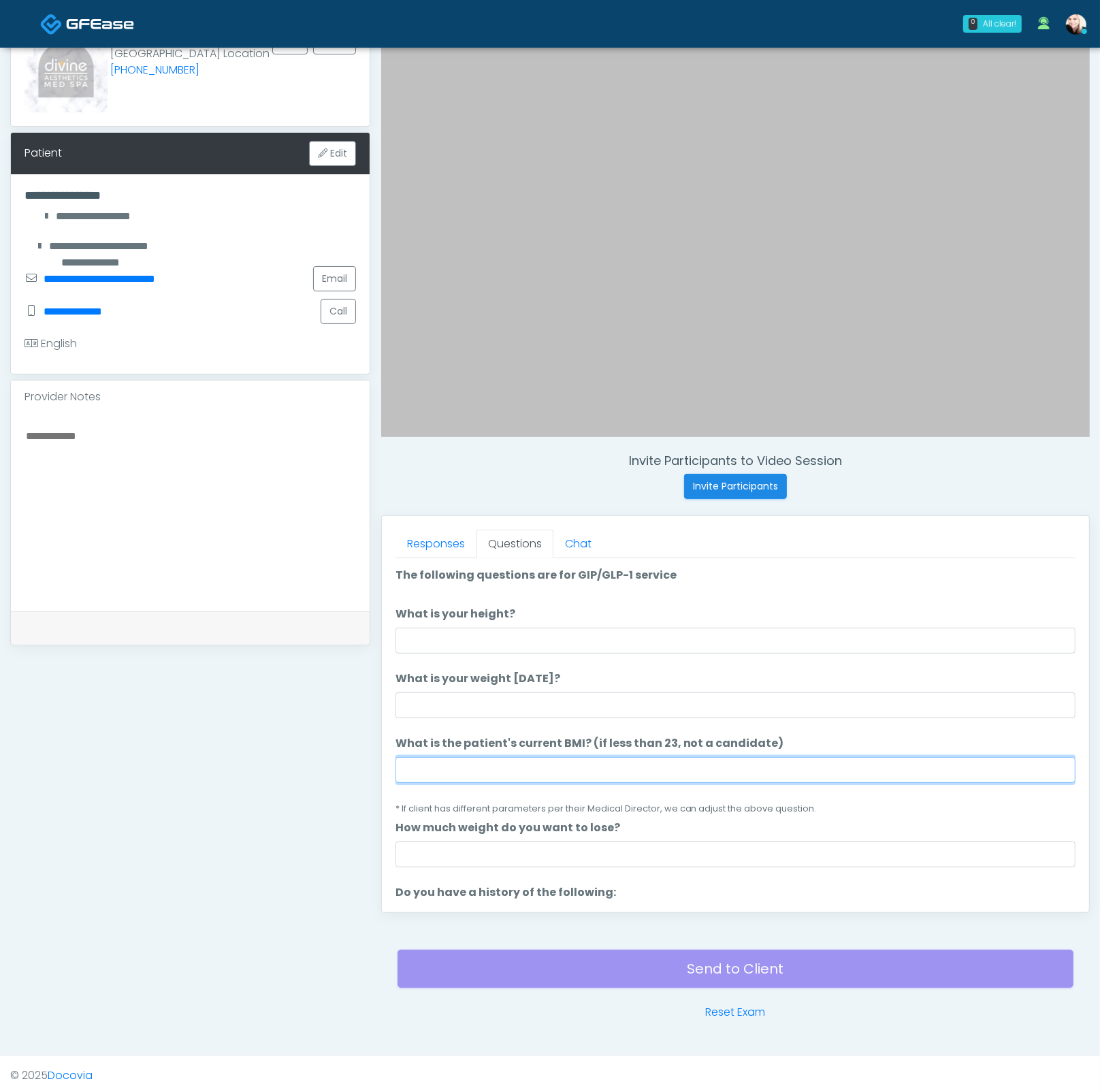
click at [524, 765] on input "What is the patient's current BMI? (if less than 23, not a candidate)" at bounding box center [735, 770] width 680 height 25
paste input "****"
type input "****"
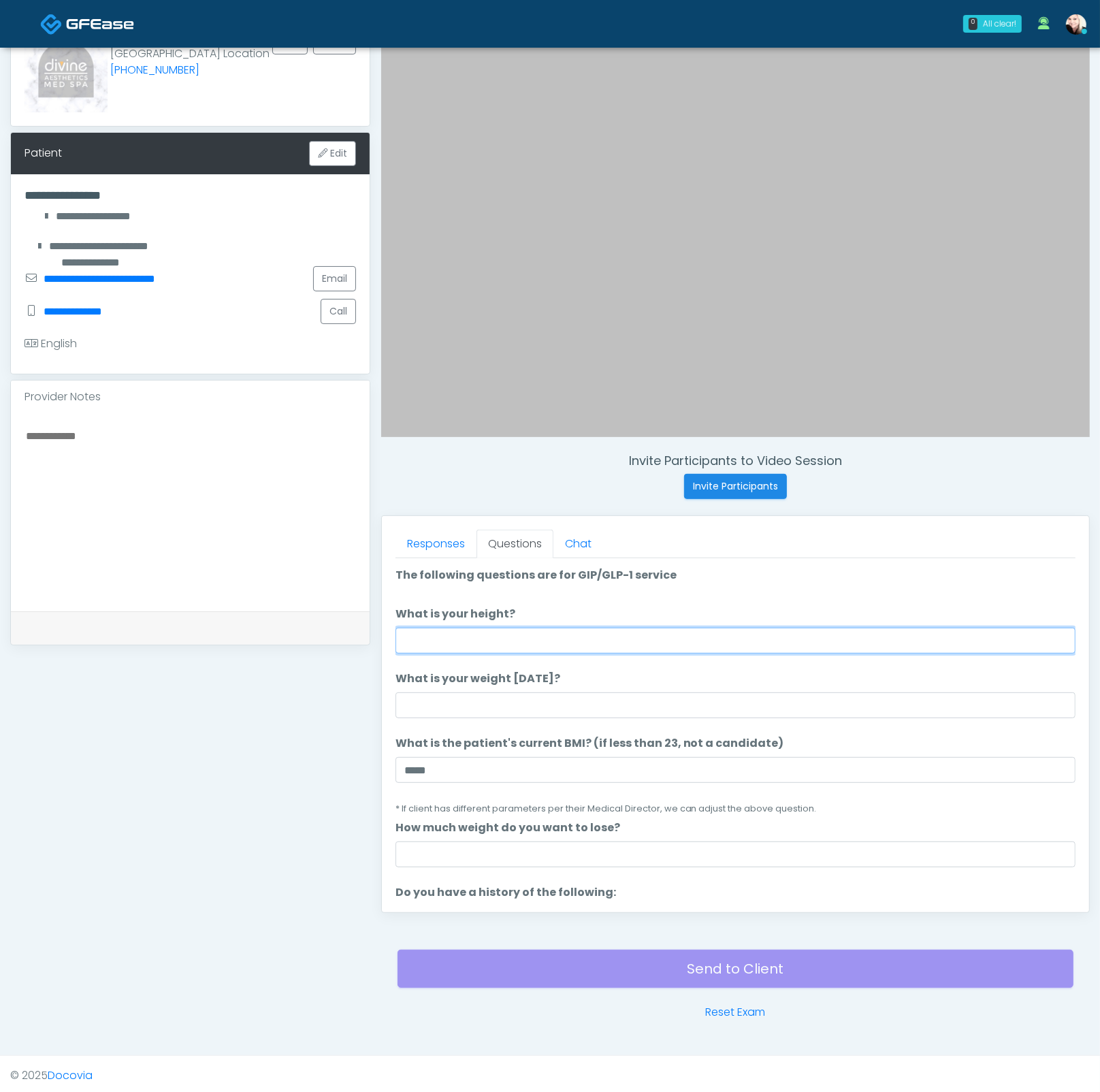
click at [442, 636] on input "What is your height?" at bounding box center [735, 641] width 680 height 25
type input "****"
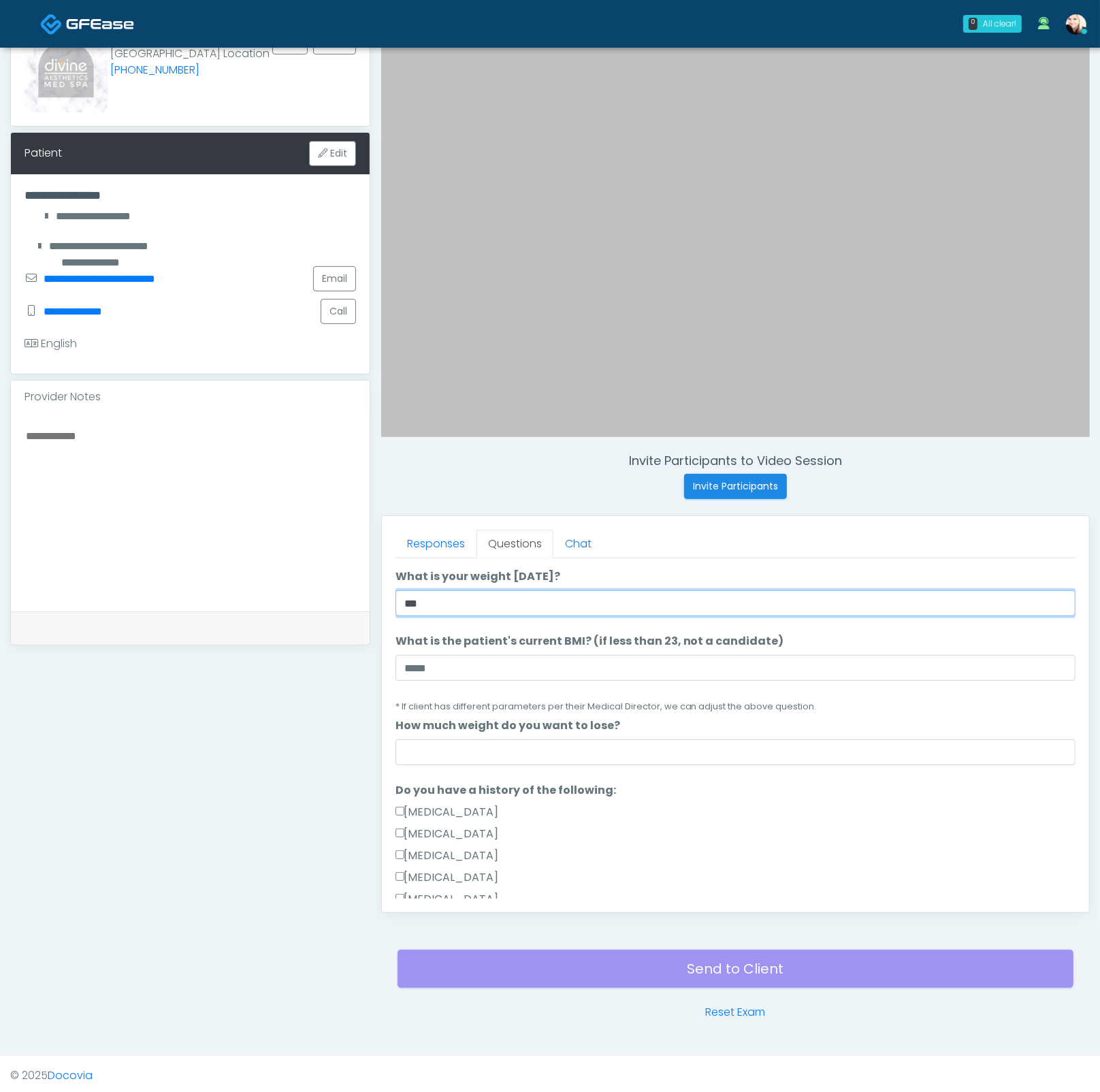
scroll to position [105, 0]
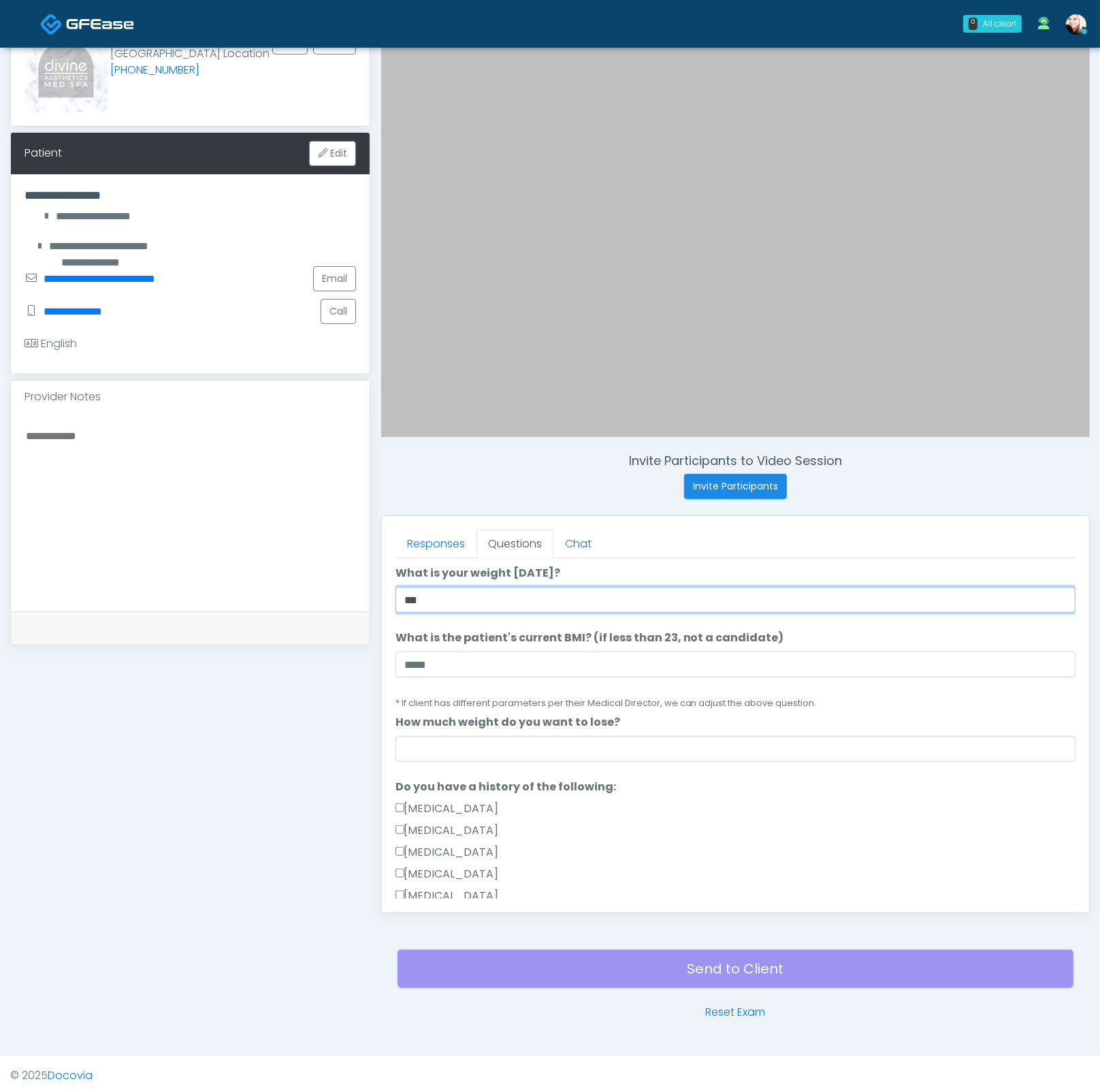
type input "***"
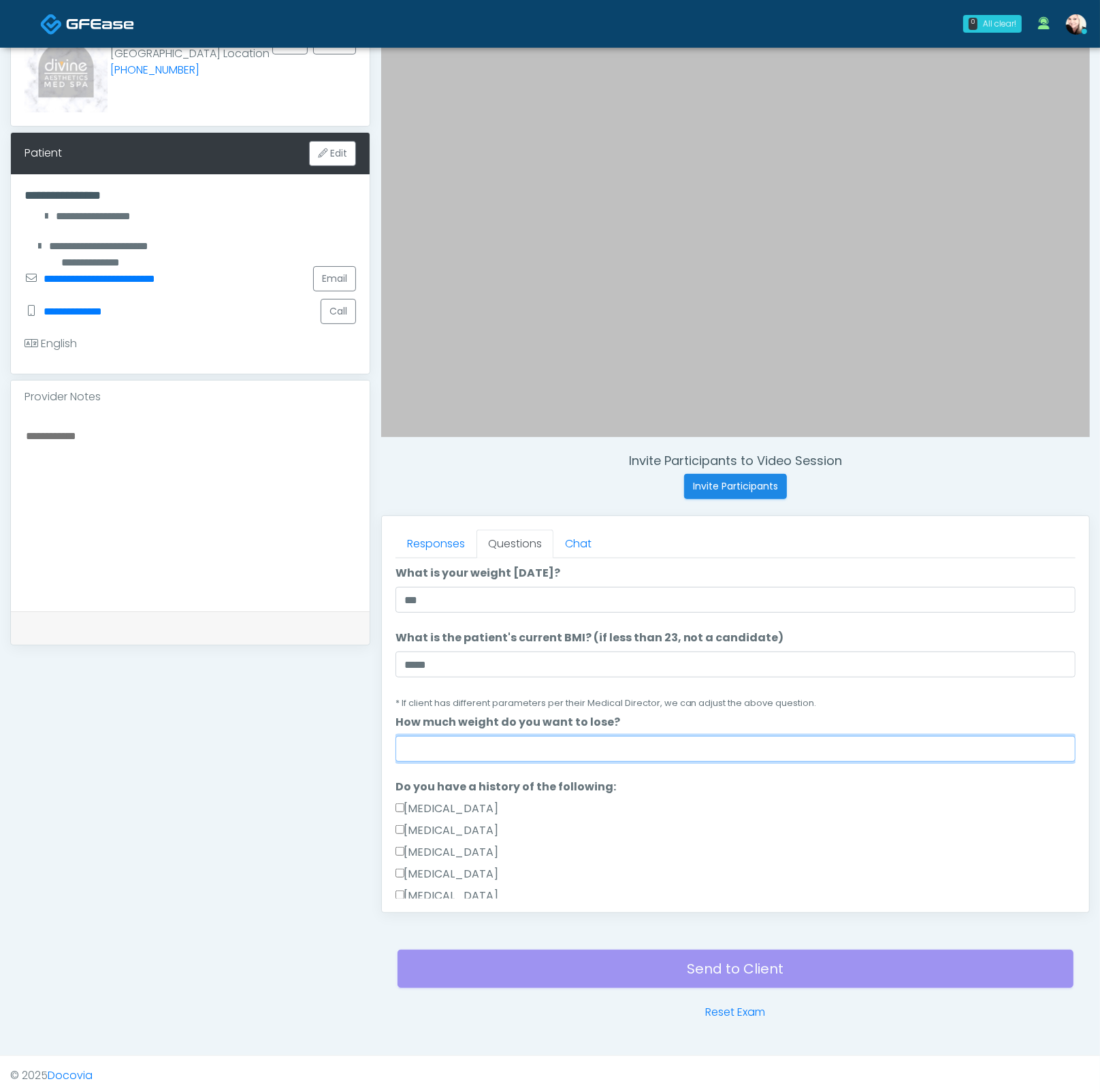
click at [485, 747] on input "How much weight do you want to lose?" at bounding box center [735, 748] width 680 height 25
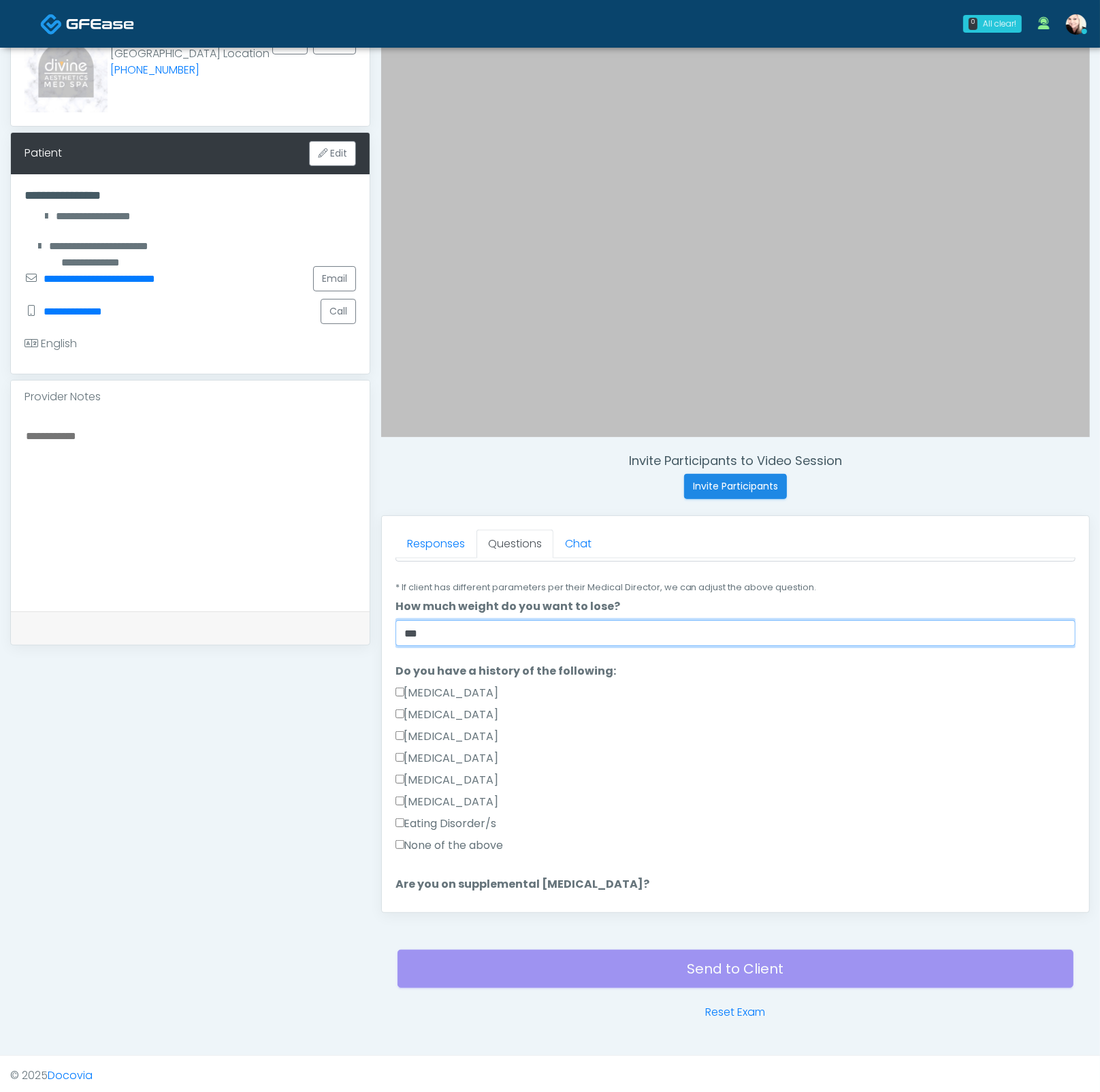
scroll to position [317, 0]
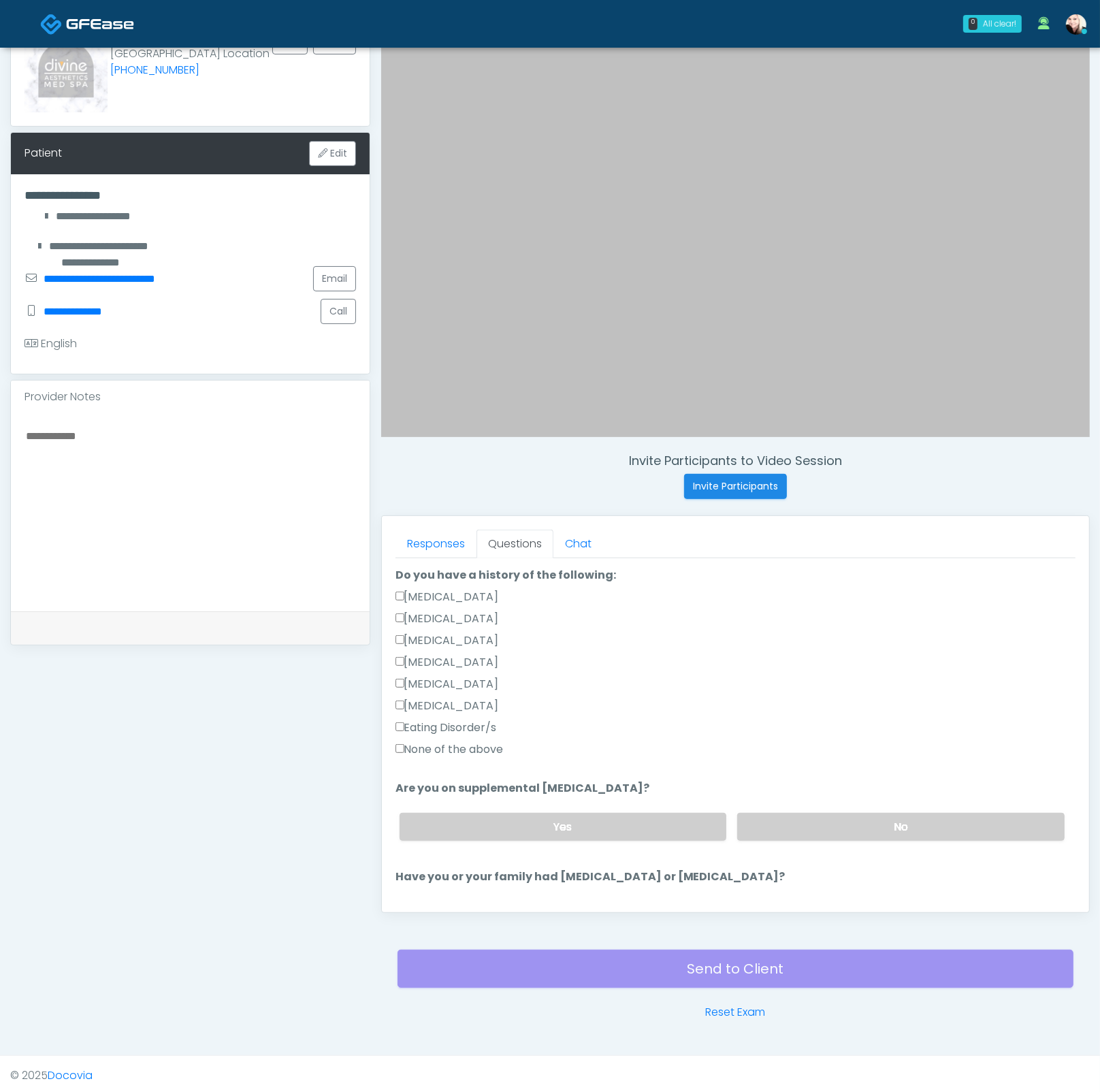
type input "***"
click at [486, 755] on div "None of the above" at bounding box center [735, 753] width 680 height 22
click at [438, 750] on label "None of the above" at bounding box center [449, 749] width 109 height 16
click at [809, 823] on label "No" at bounding box center [901, 826] width 327 height 28
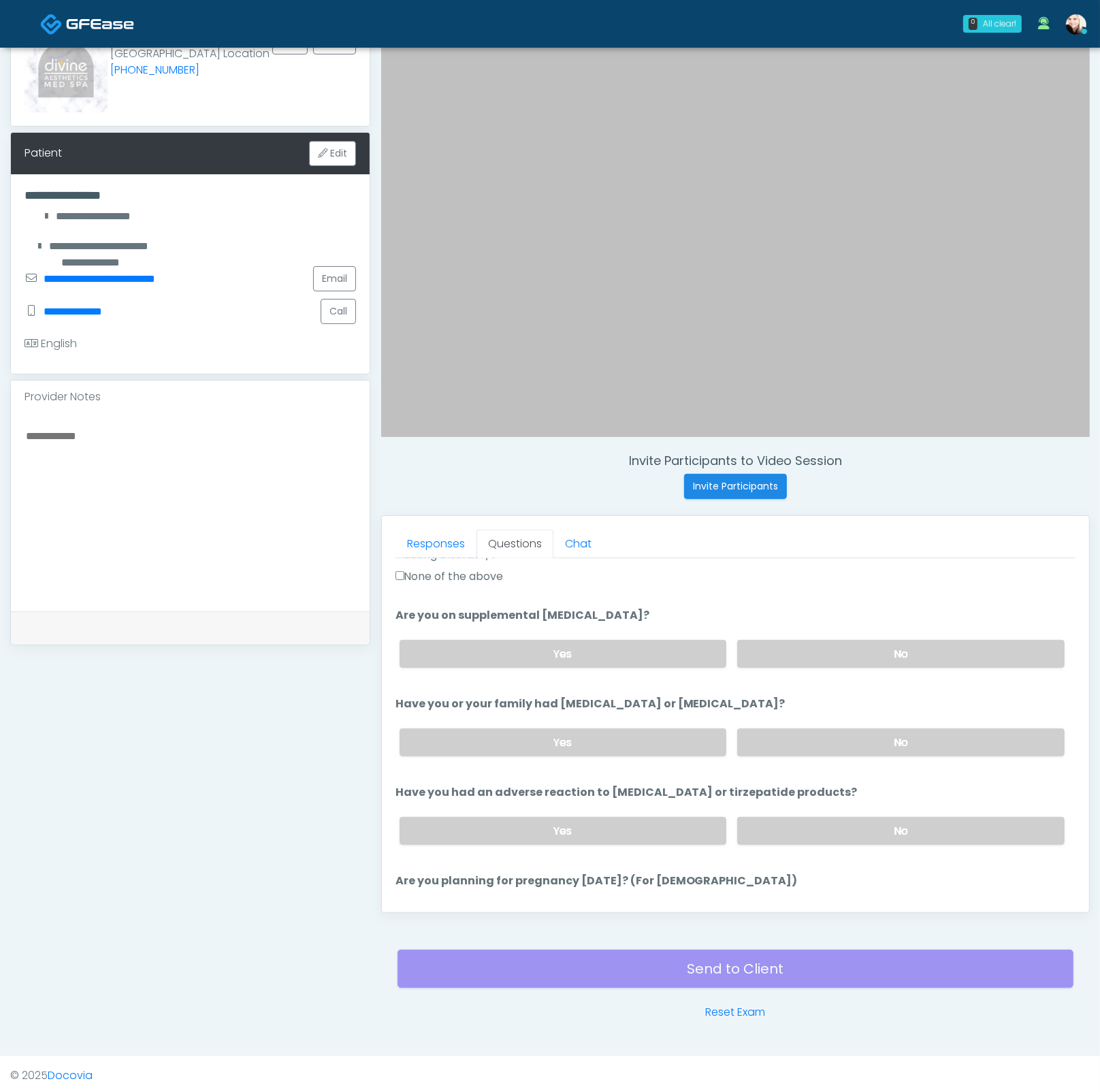
scroll to position [535, 0]
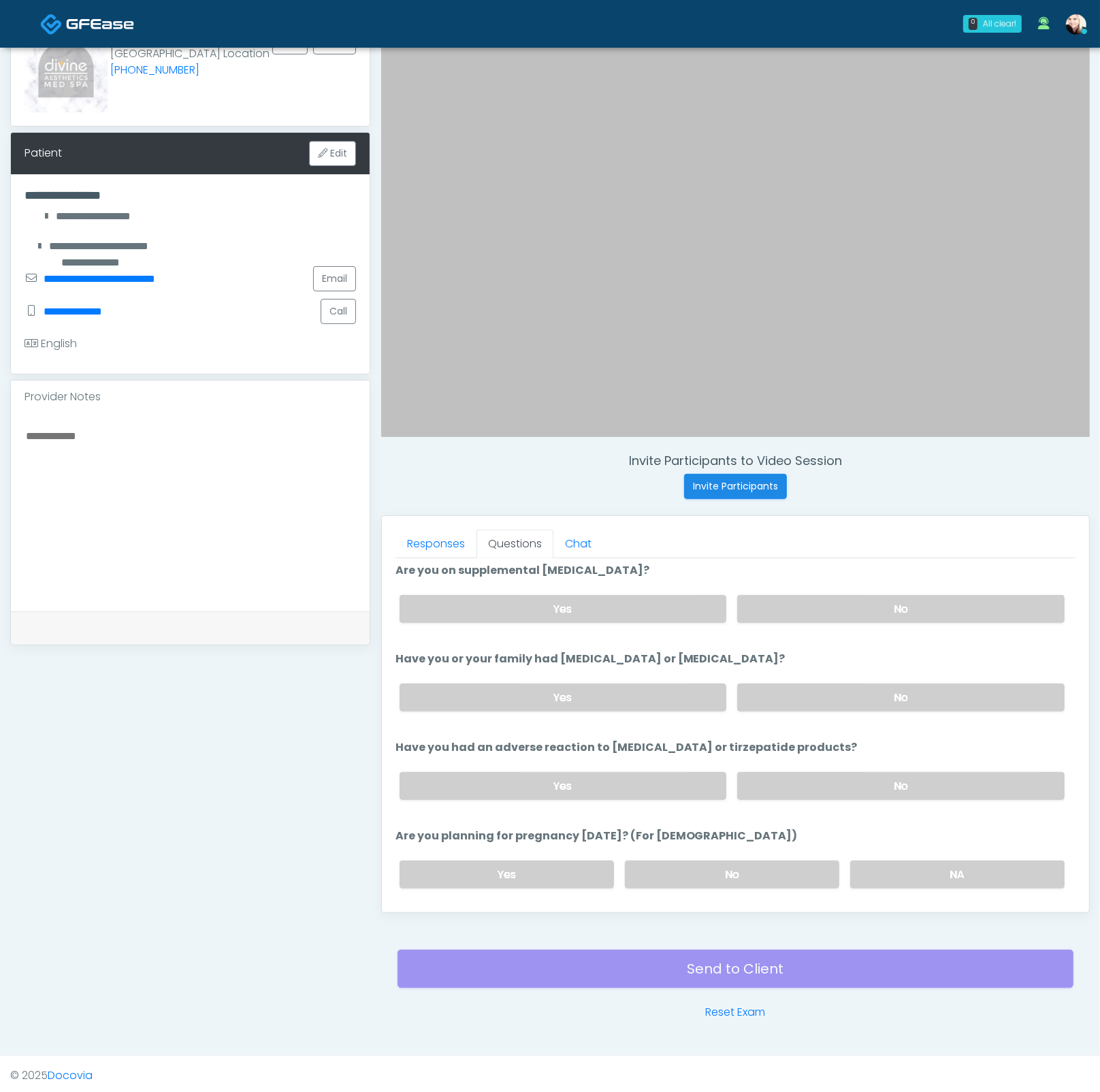
drag, startPoint x: 783, startPoint y: 701, endPoint x: 779, endPoint y: 751, distance: 50.2
click at [783, 702] on label "No" at bounding box center [901, 697] width 327 height 28
drag, startPoint x: 778, startPoint y: 764, endPoint x: 776, endPoint y: 773, distance: 9.2
click at [777, 764] on div "Yes No" at bounding box center [732, 786] width 687 height 50
drag, startPoint x: 776, startPoint y: 773, endPoint x: 744, endPoint y: 849, distance: 82.5
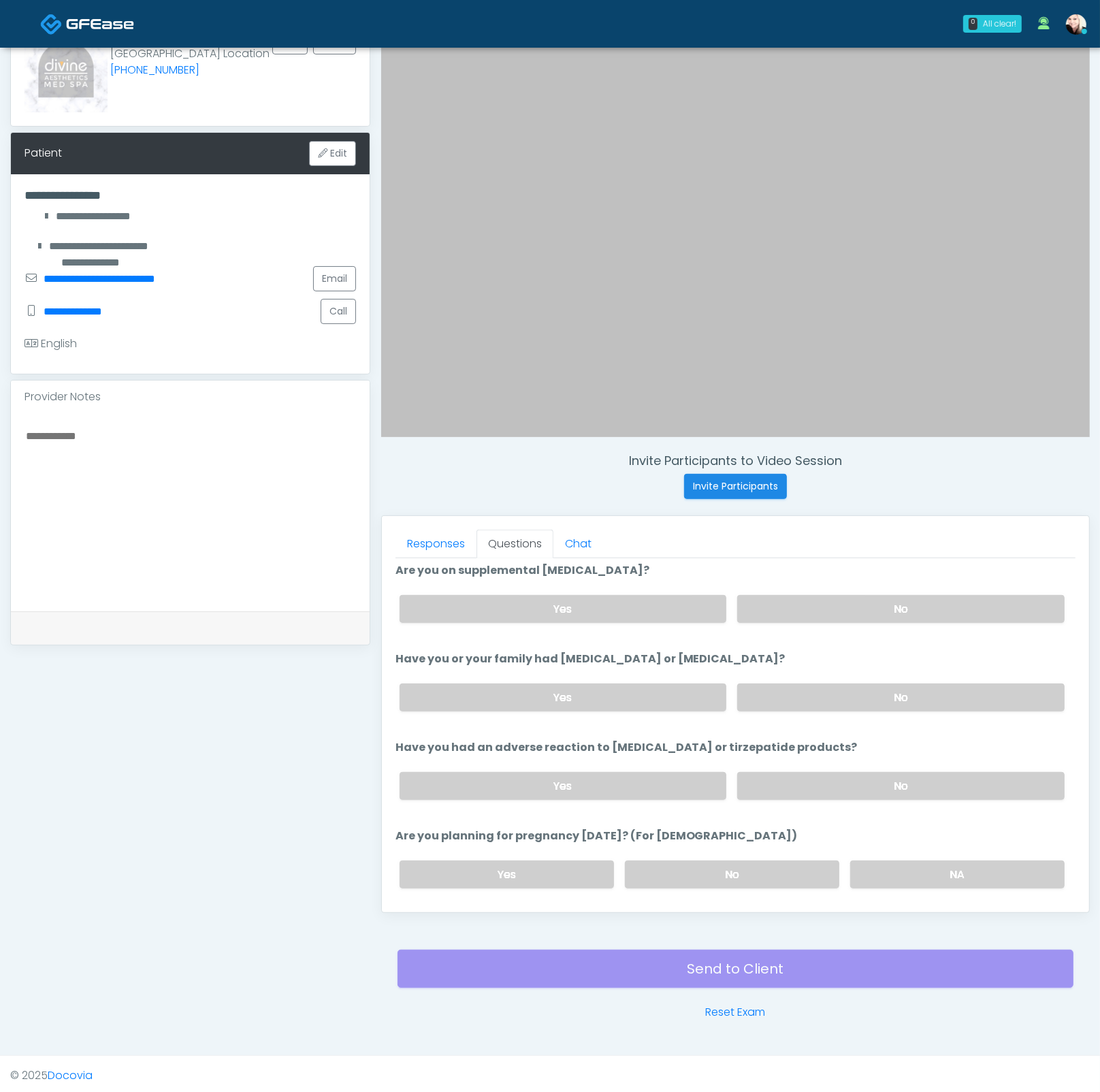
click at [776, 774] on label "No" at bounding box center [901, 786] width 327 height 28
click at [740, 867] on label "No" at bounding box center [732, 874] width 215 height 28
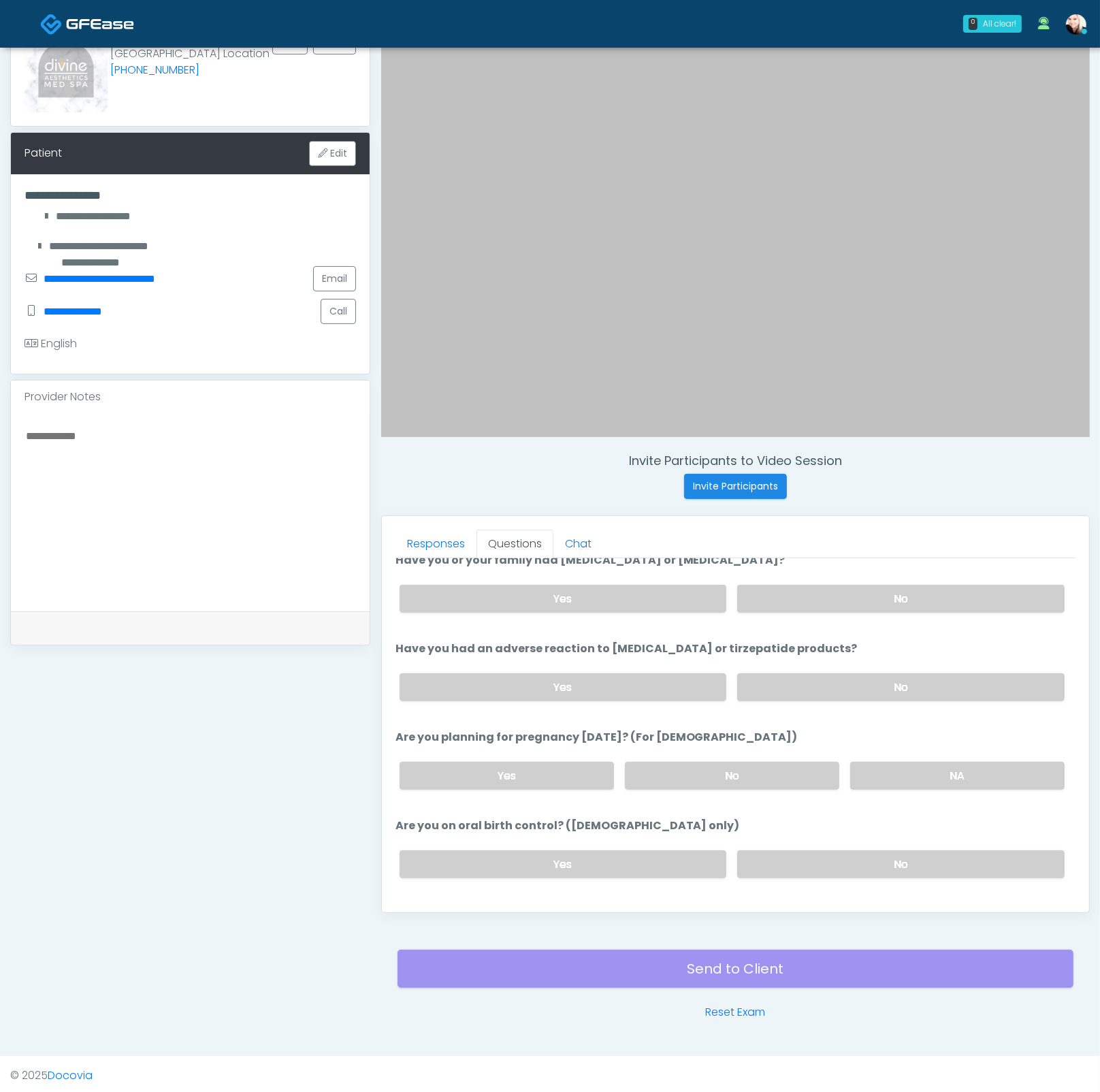
scroll to position [748, 0]
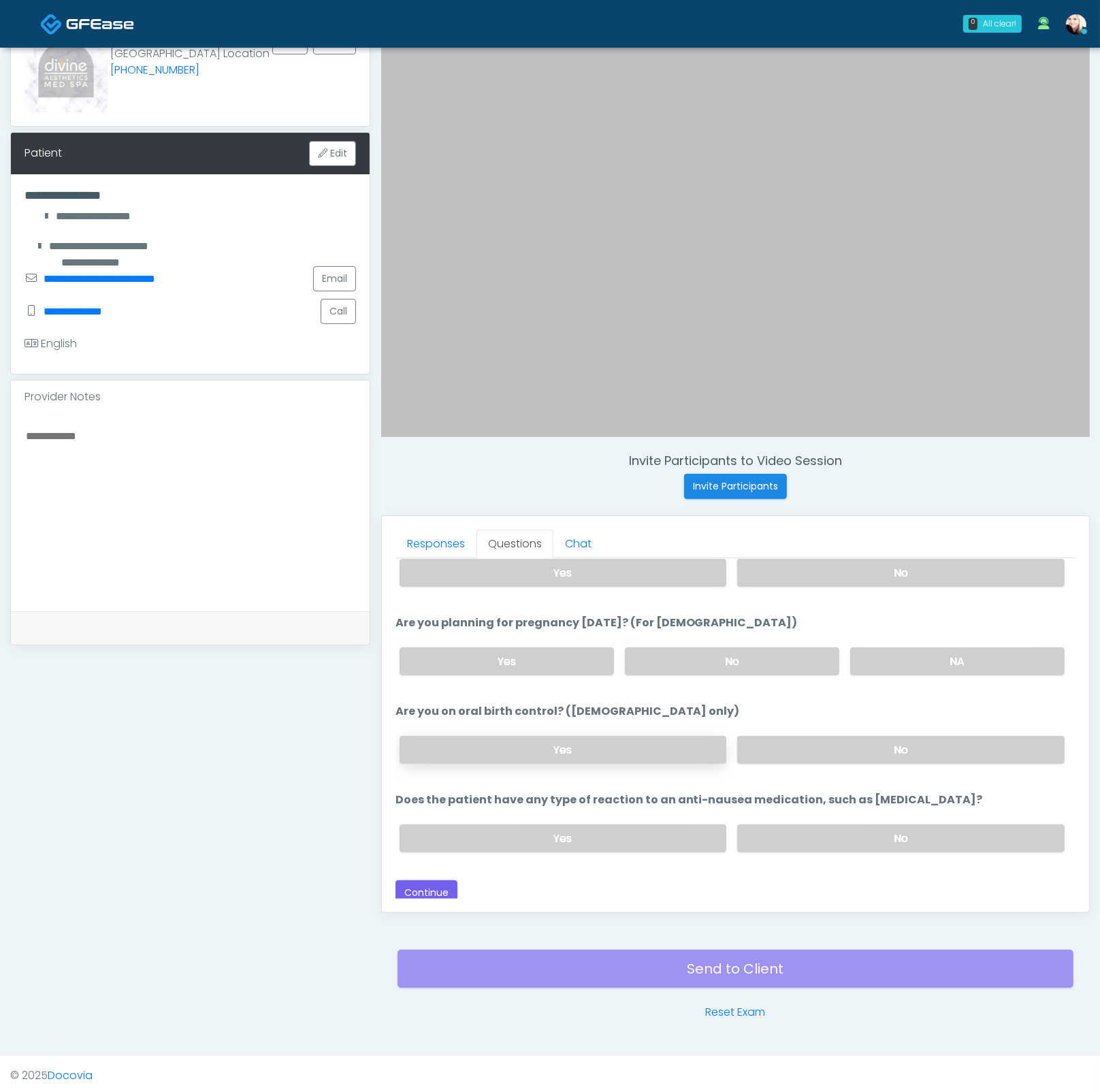
click at [604, 736] on label "Yes" at bounding box center [563, 749] width 327 height 28
click at [824, 836] on label "No" at bounding box center [901, 838] width 327 height 28
click at [446, 883] on button "Continue" at bounding box center [426, 893] width 62 height 25
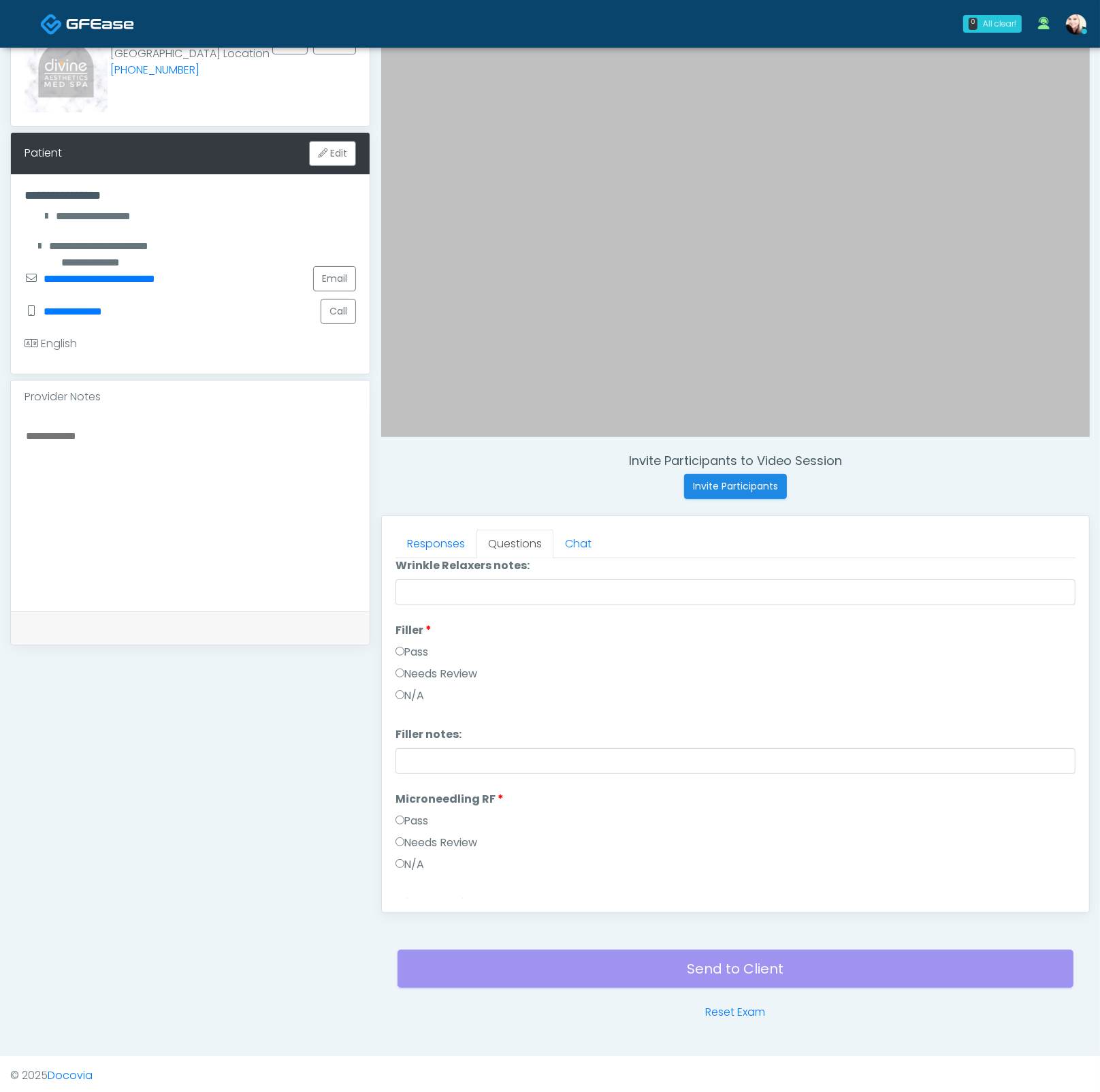
scroll to position [0, 0]
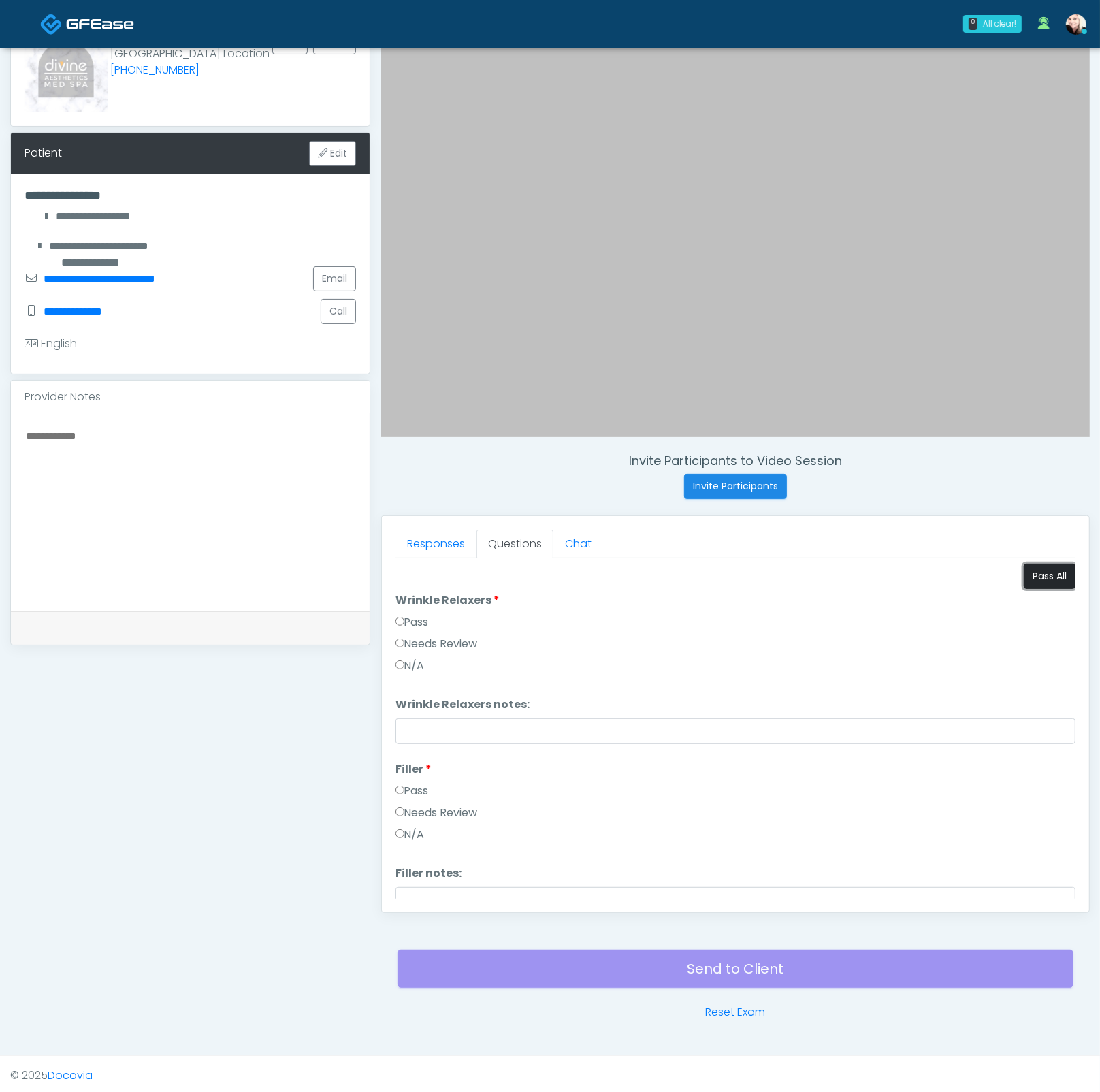
click at [1041, 563] on button "Pass All" at bounding box center [1049, 576] width 52 height 25
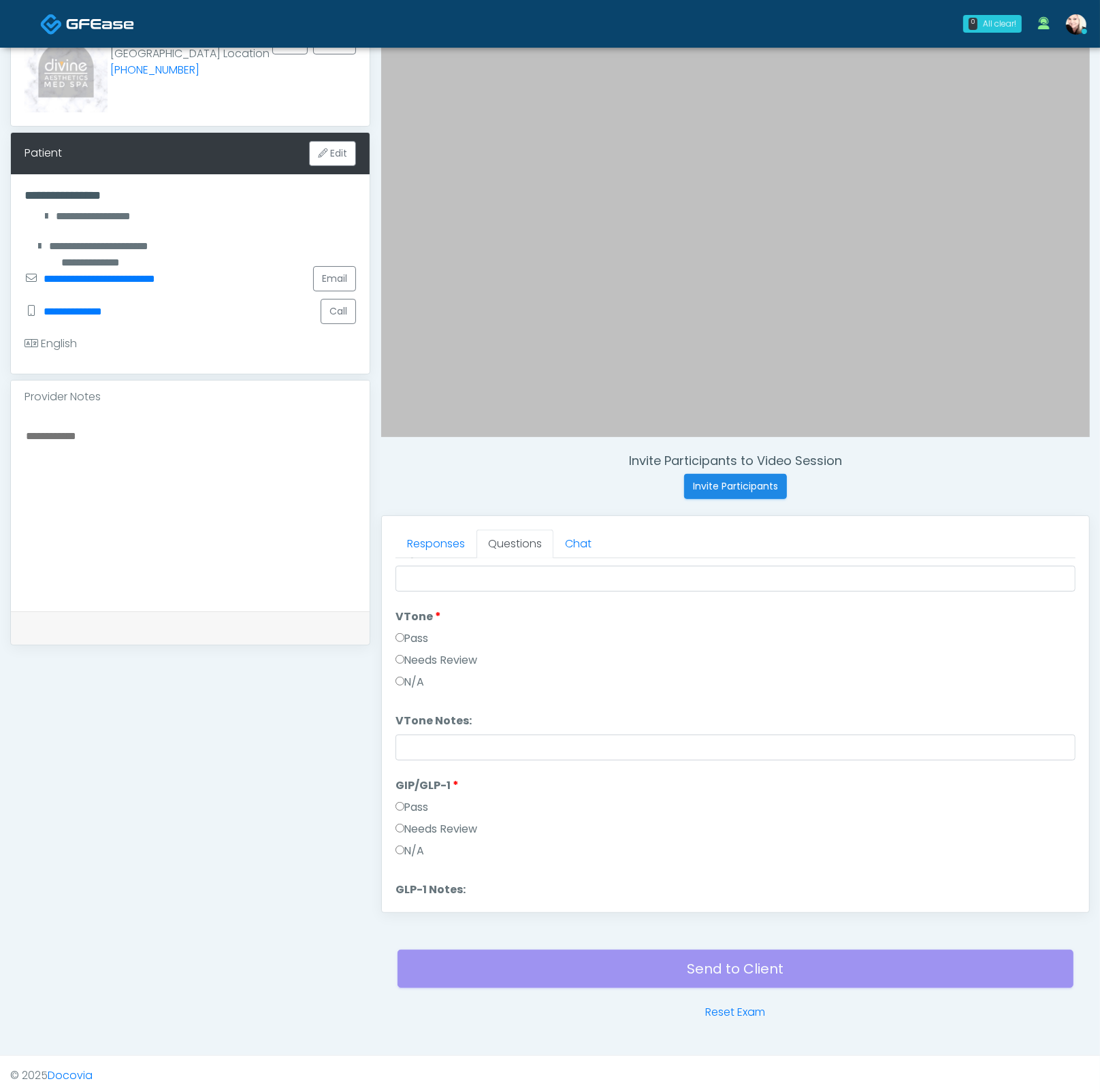
scroll to position [2250, 0]
click at [418, 877] on button "Continue" at bounding box center [426, 888] width 62 height 25
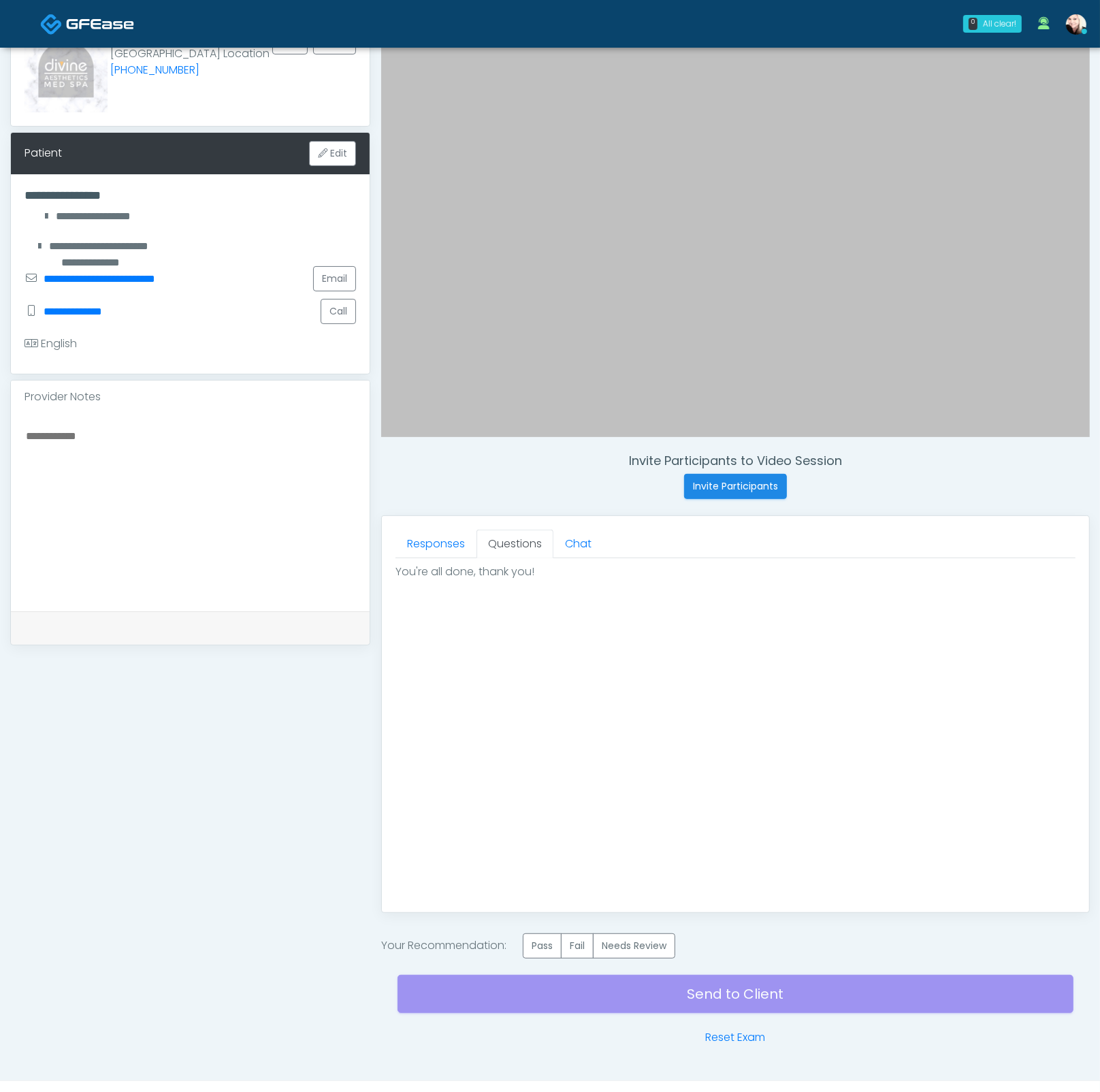
scroll to position [0, 0]
click at [552, 952] on label "Pass" at bounding box center [542, 946] width 39 height 25
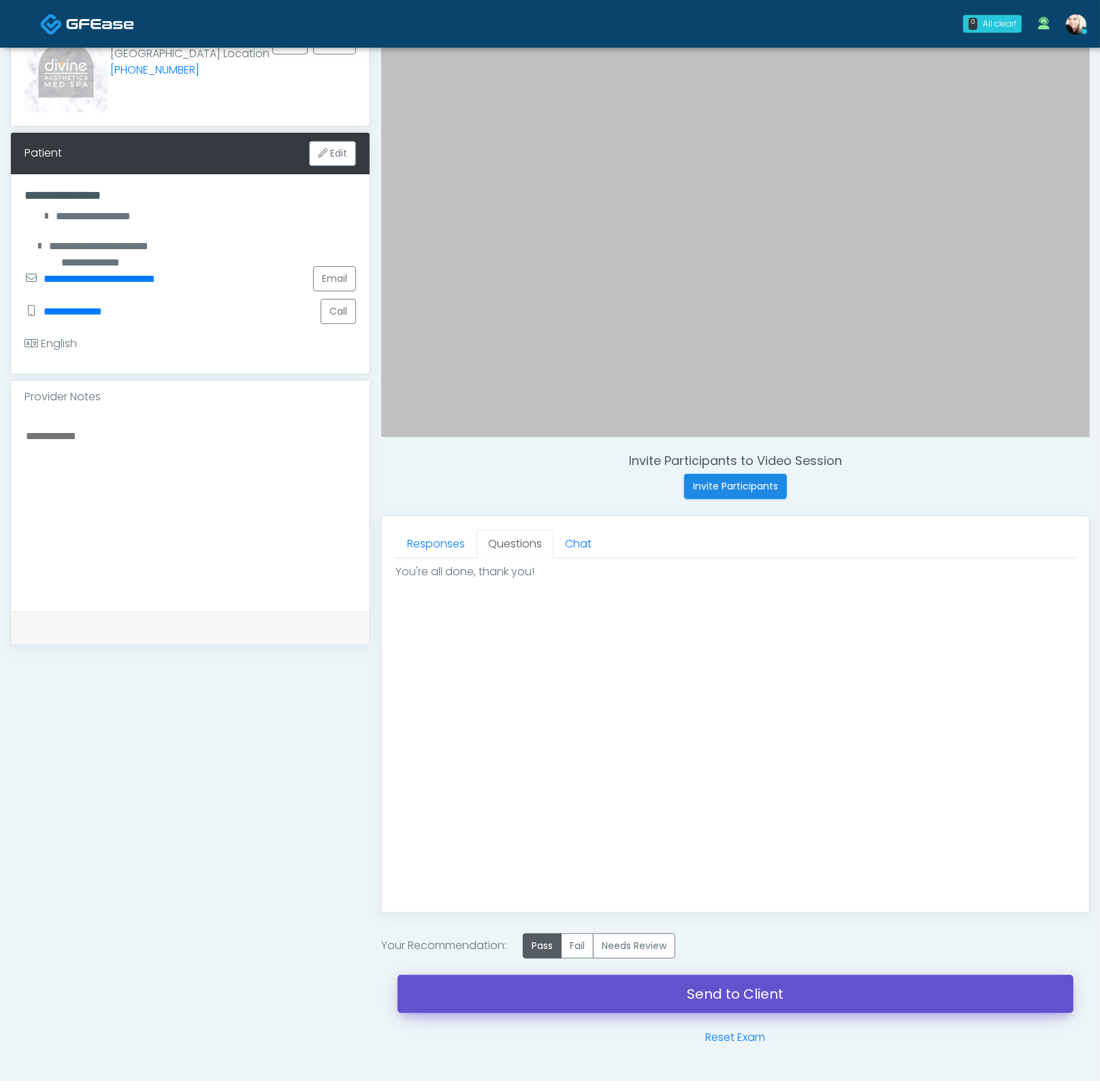
click at [761, 993] on link "Send to Client" at bounding box center [735, 994] width 676 height 38
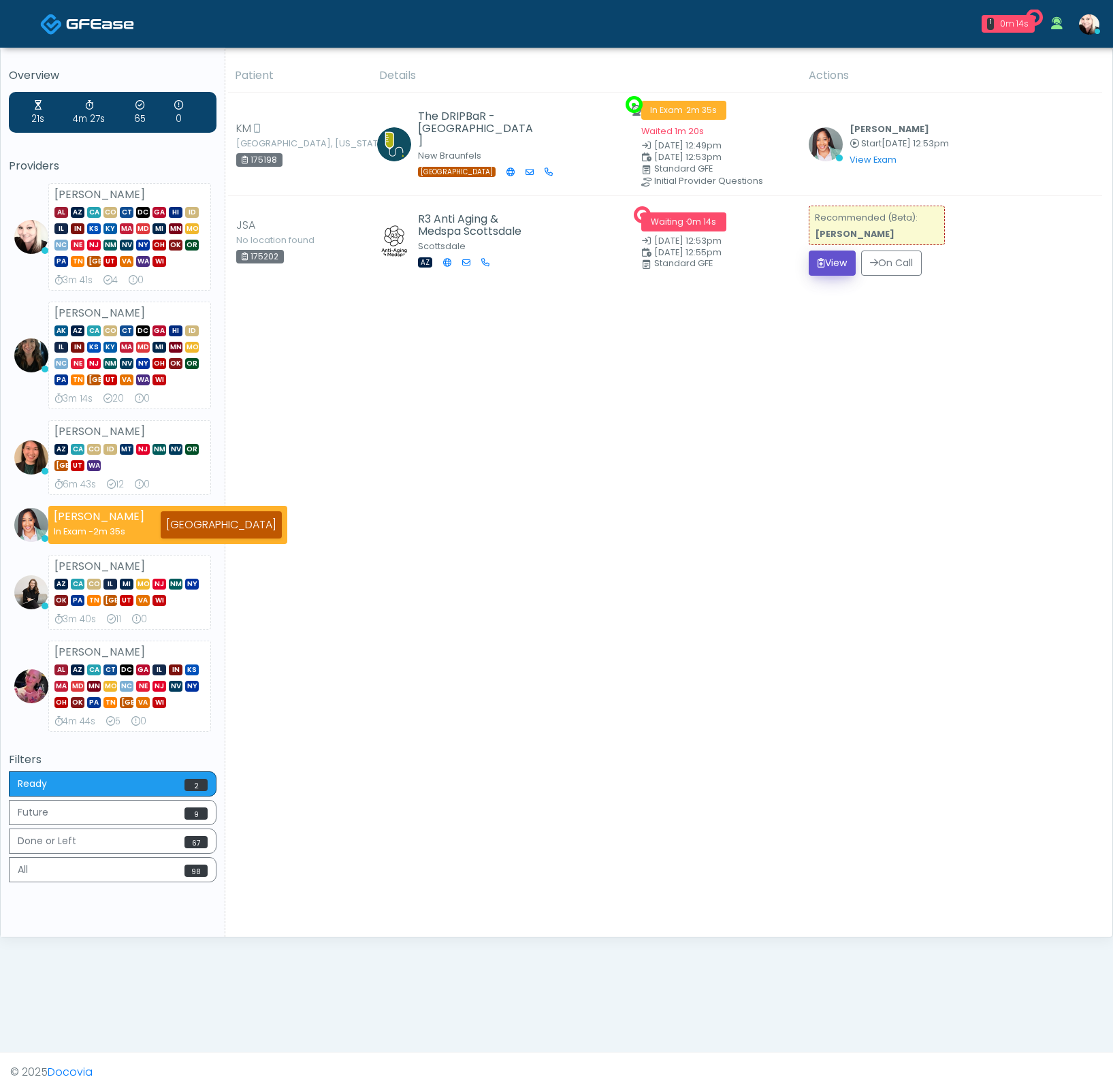
drag, startPoint x: 821, startPoint y: 266, endPoint x: 531, endPoint y: 395, distance: 317.4
click at [538, 392] on div "Patient Details Actions [GEOGRAPHIC_DATA]" at bounding box center [663, 498] width 876 height 877
click at [520, 395] on div "Patient Details Actions [GEOGRAPHIC_DATA]" at bounding box center [663, 498] width 876 height 877
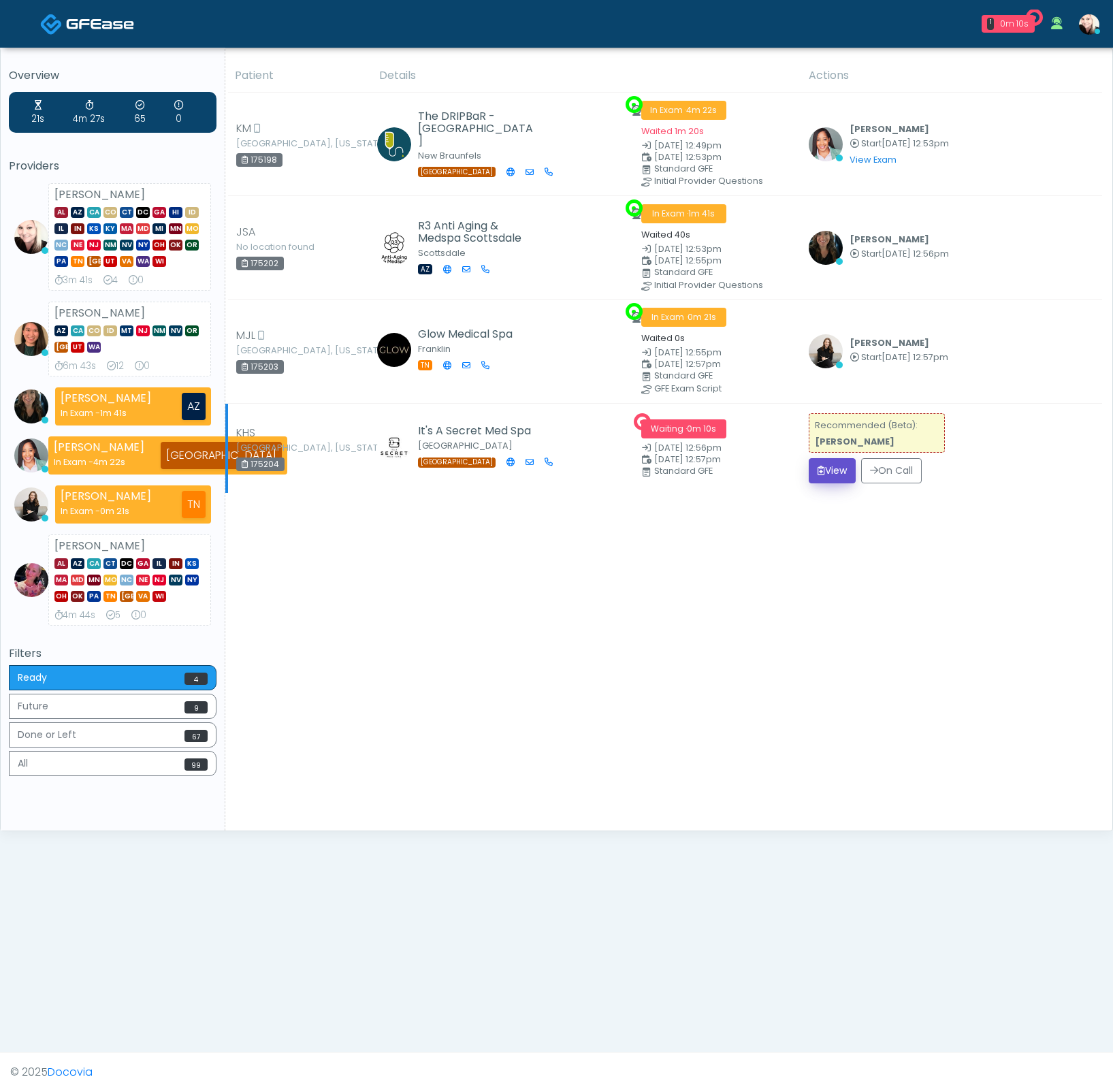
click at [825, 468] on button "View" at bounding box center [831, 471] width 47 height 25
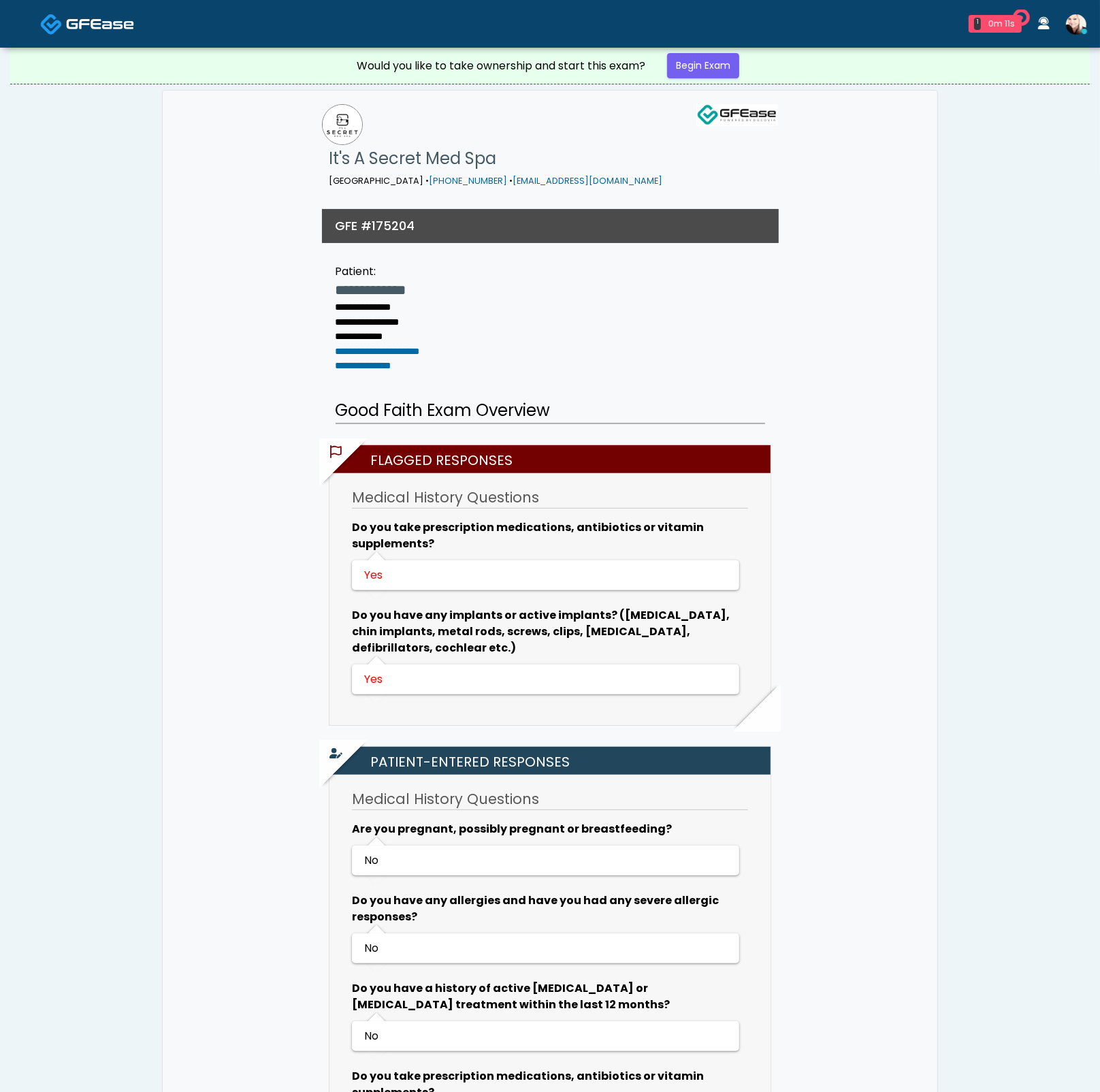
click at [687, 80] on div "Would you like to take ownership and start this exam? Begin Exam" at bounding box center [550, 65] width 408 height 36
click at [687, 72] on link "Begin Exam" at bounding box center [702, 66] width 72 height 25
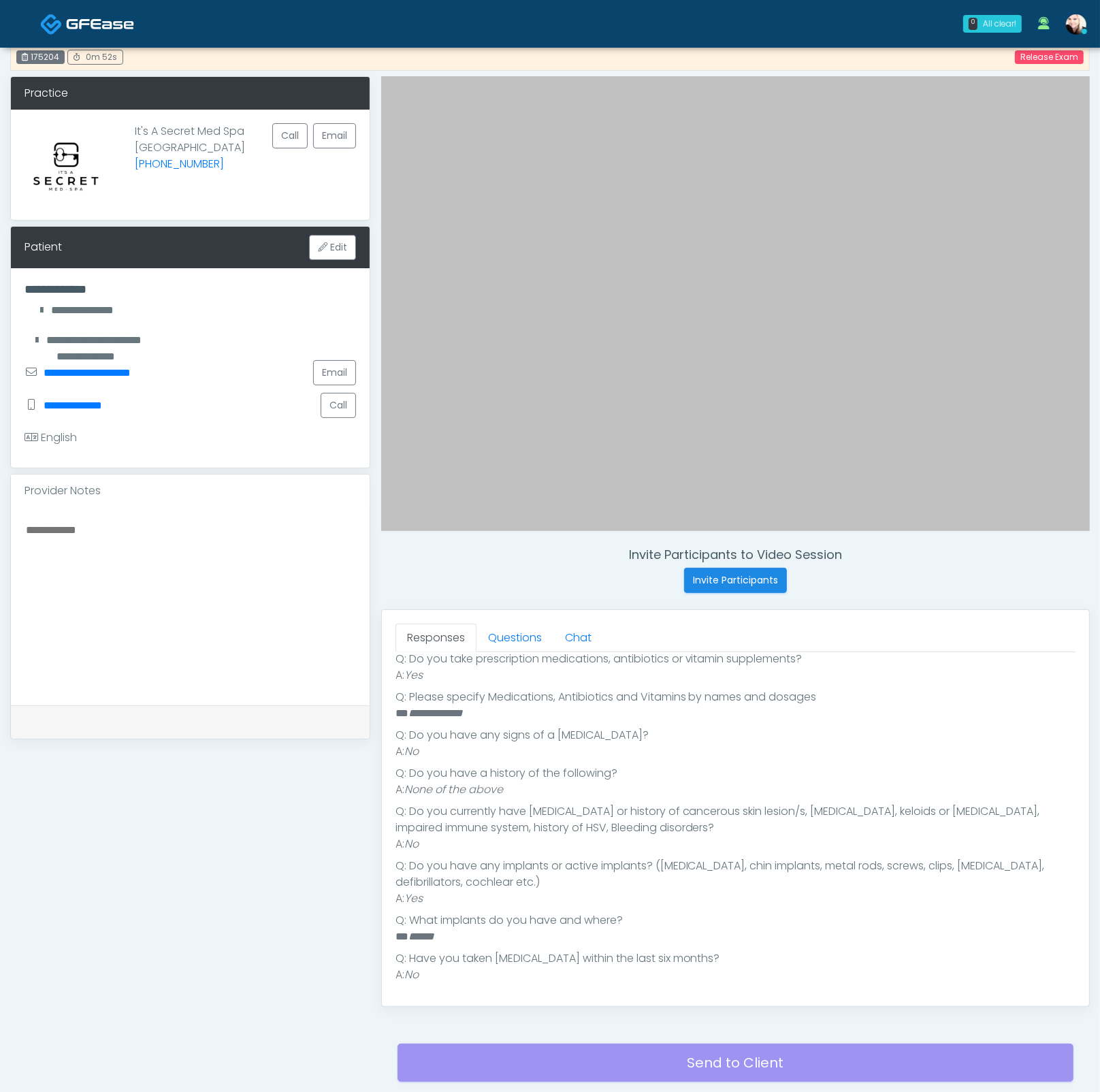
scroll to position [356, 0]
drag, startPoint x: 433, startPoint y: 707, endPoint x: 401, endPoint y: 708, distance: 32.0
click at [388, 703] on div "Responses Questions Chat Good Faith Exam Script Good Faith Exam Script INTRODUC…" at bounding box center [735, 808] width 707 height 396
click at [540, 795] on li "A: None of the above" at bounding box center [735, 792] width 680 height 16
click at [490, 634] on link "Questions" at bounding box center [515, 638] width 77 height 29
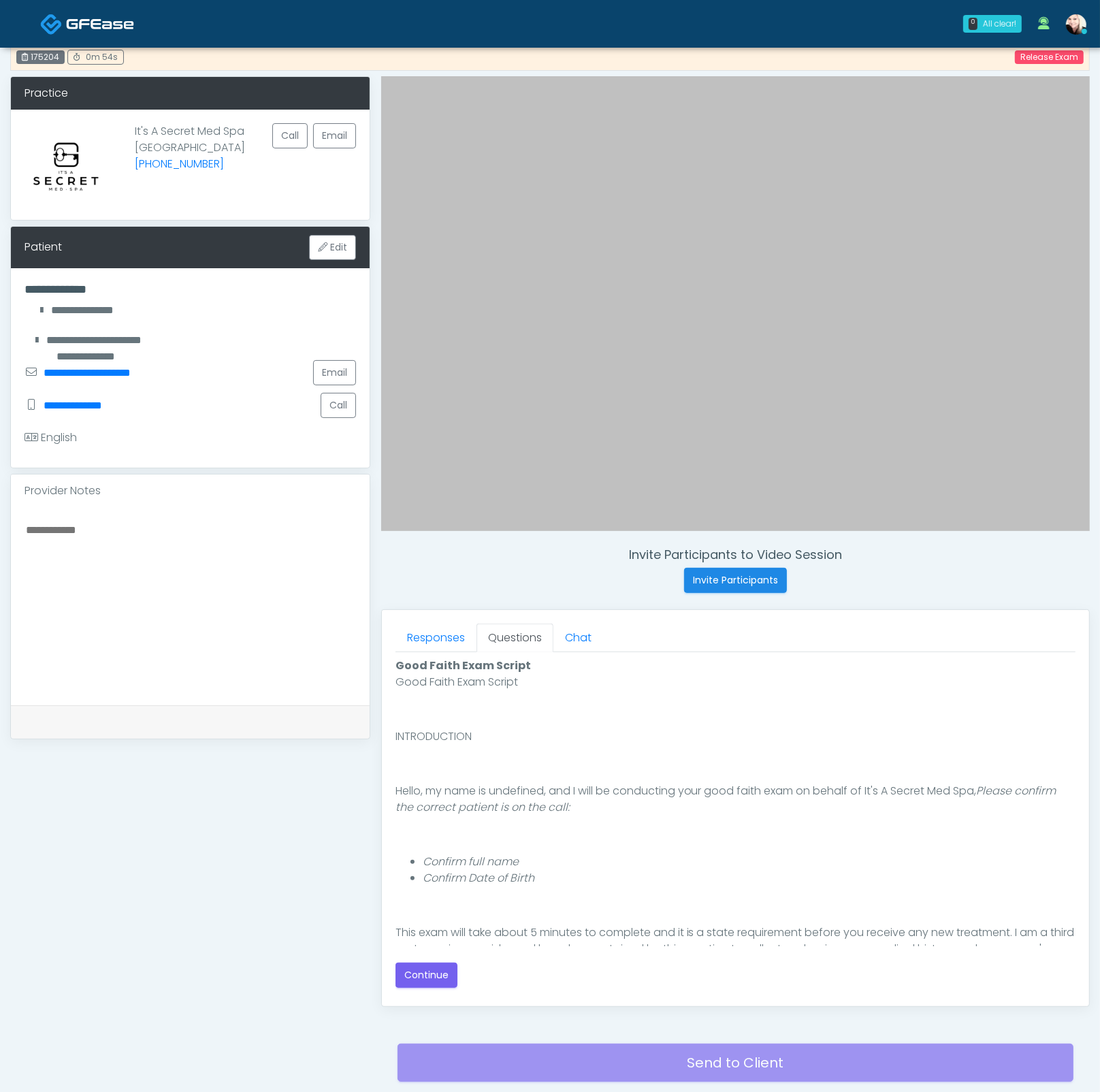
scroll to position [0, 0]
click at [435, 969] on button "Continue" at bounding box center [426, 975] width 62 height 25
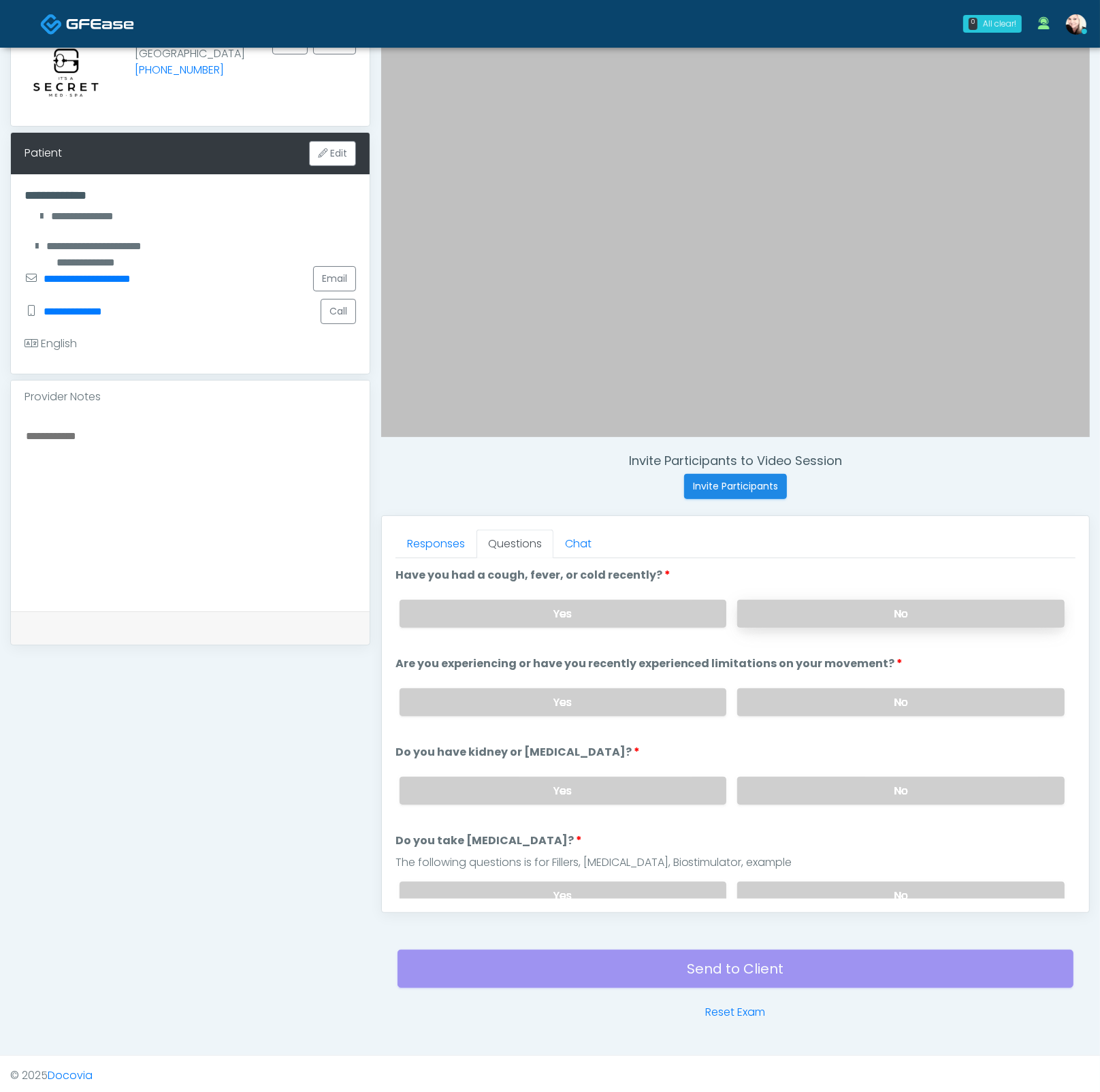
click at [773, 618] on label "No" at bounding box center [901, 613] width 327 height 28
click at [783, 697] on label "No" at bounding box center [901, 702] width 327 height 28
drag, startPoint x: 797, startPoint y: 781, endPoint x: 828, endPoint y: 848, distance: 73.8
click at [797, 781] on label "No" at bounding box center [901, 790] width 327 height 28
click at [828, 887] on label "No" at bounding box center [901, 895] width 327 height 28
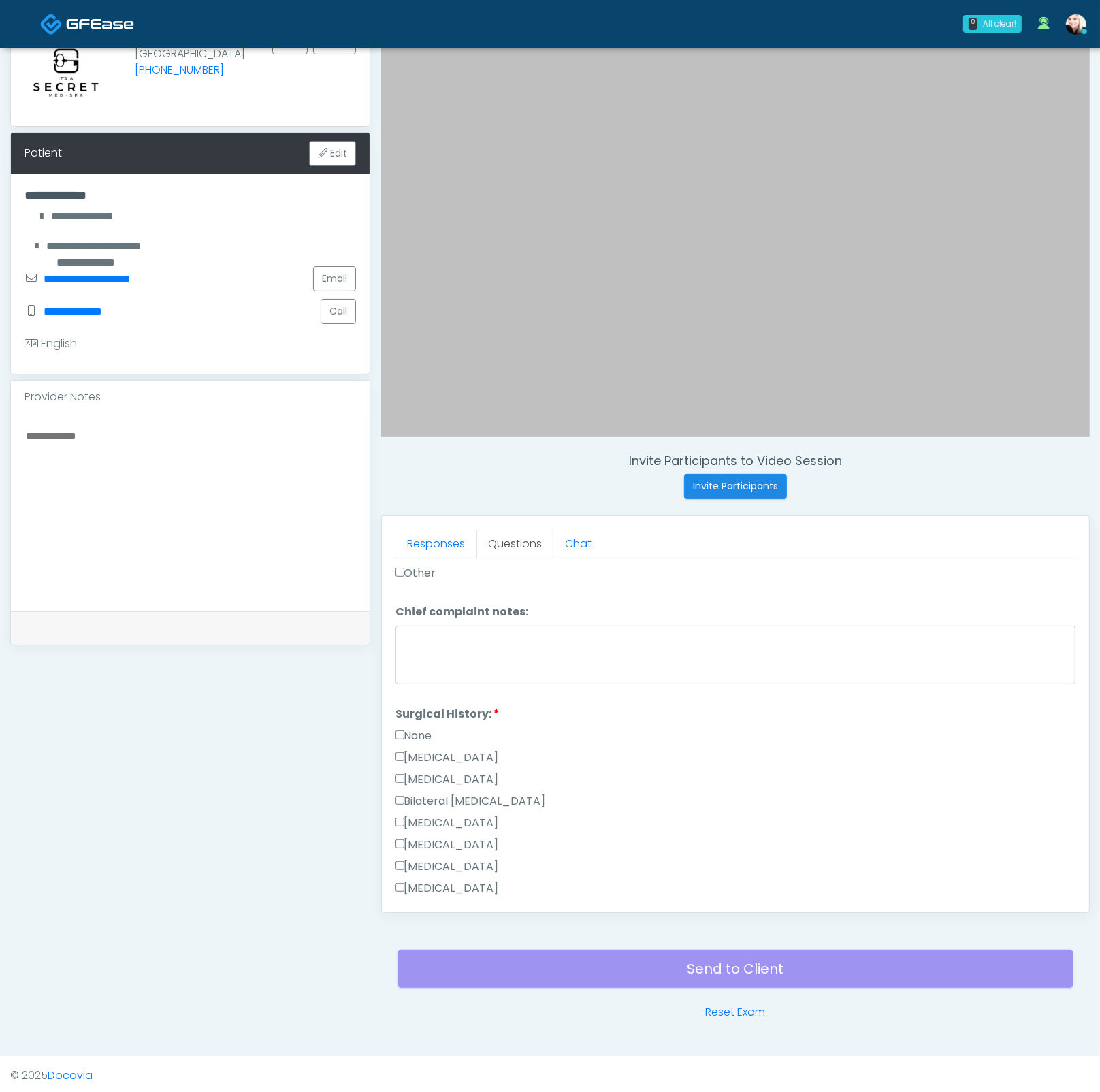
scroll to position [736, 0]
click at [399, 719] on label "[MEDICAL_DATA]" at bounding box center [447, 720] width 103 height 16
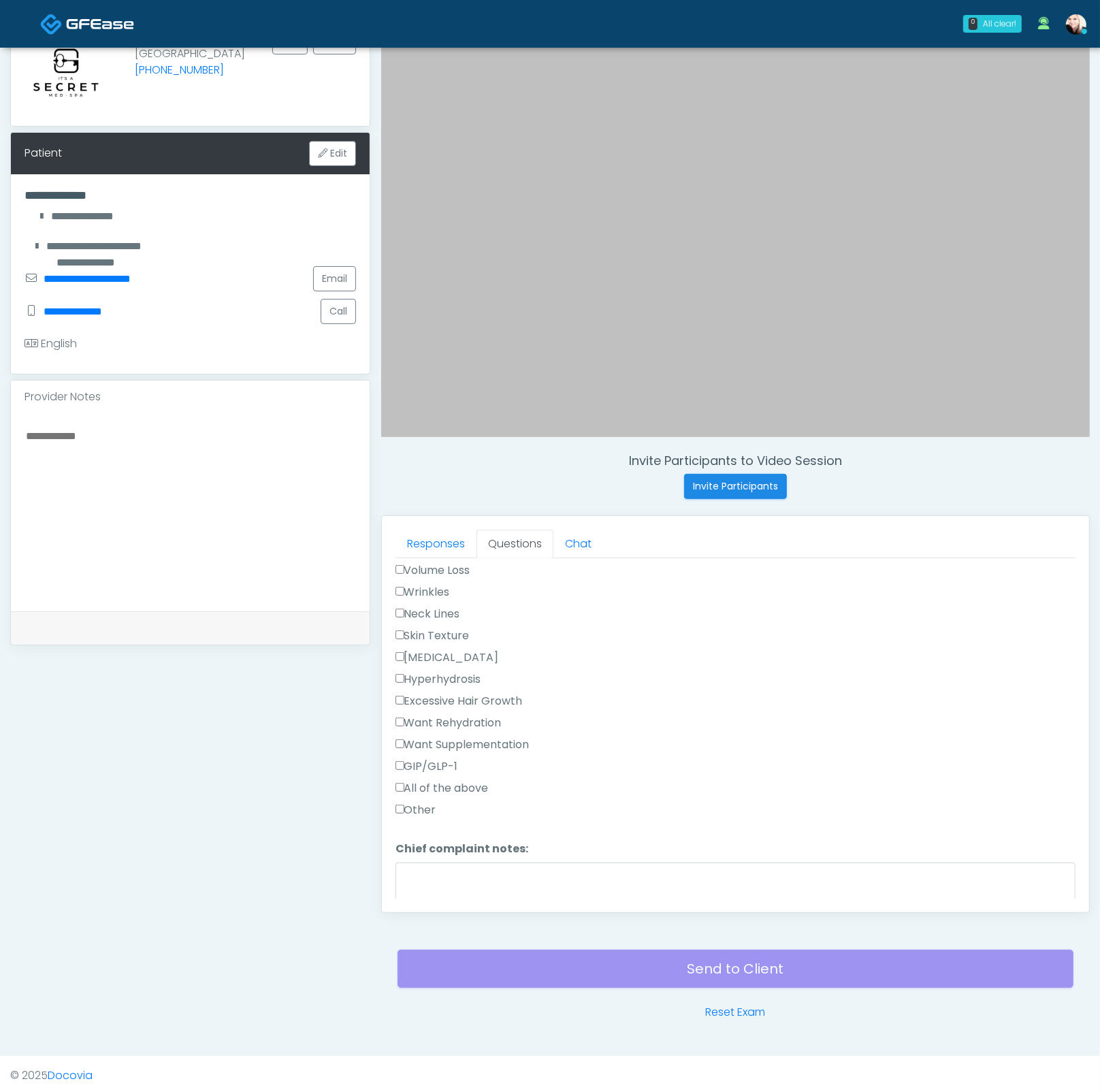
scroll to position [377, 0]
click at [406, 604] on label "Wrinkles" at bounding box center [422, 612] width 54 height 16
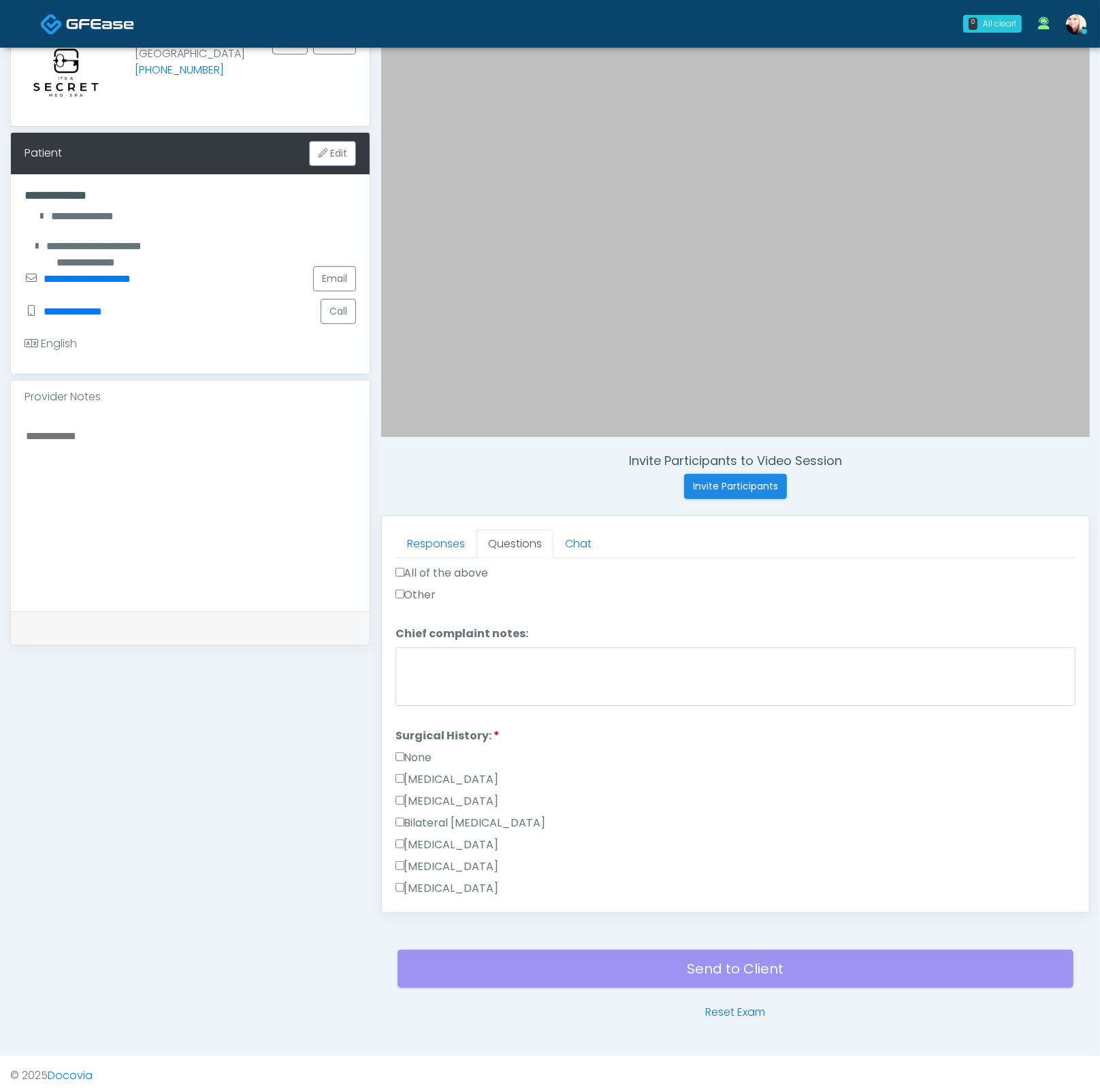
scroll to position [883, 0]
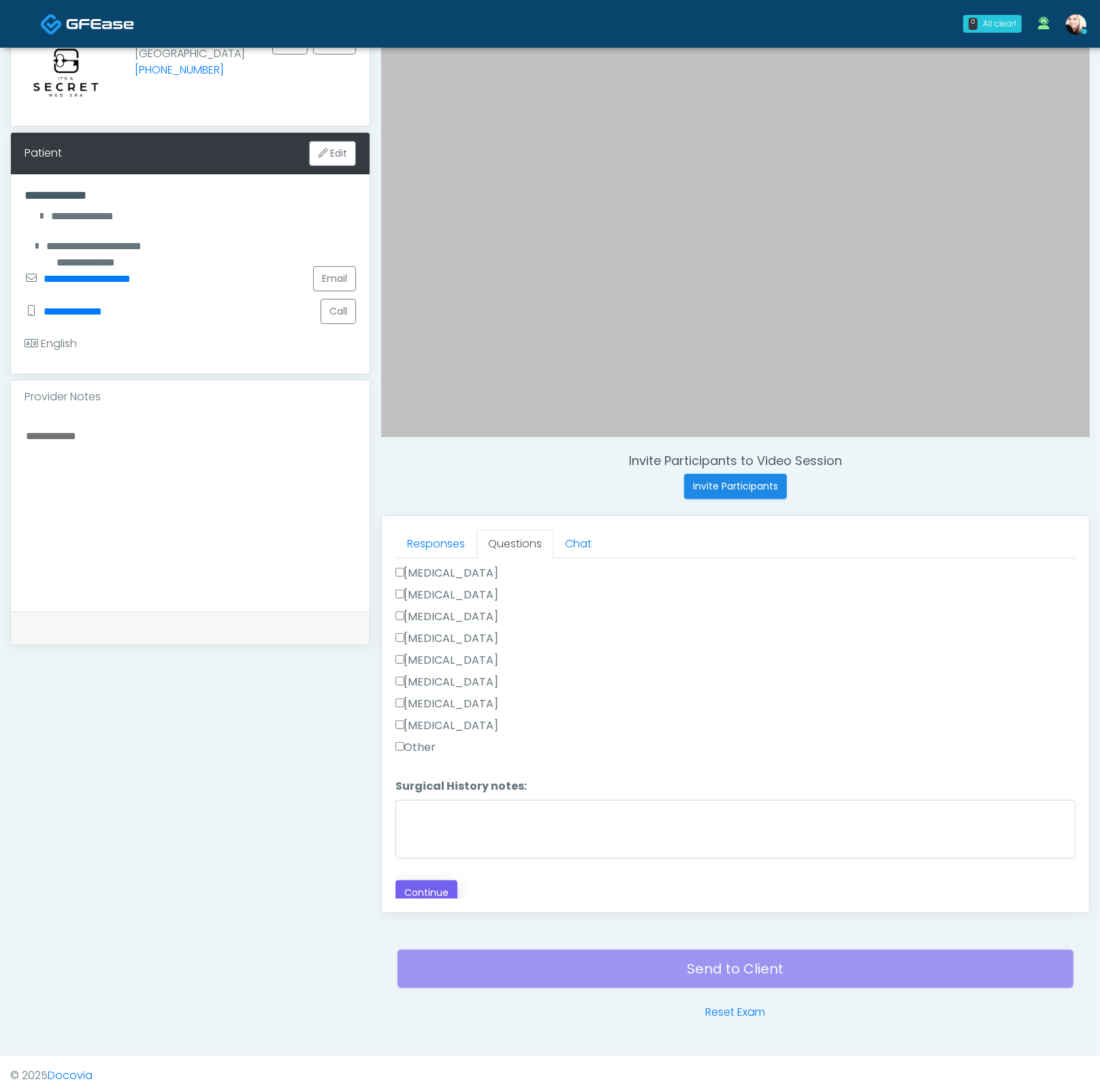
drag, startPoint x: 431, startPoint y: 860, endPoint x: 430, endPoint y: 871, distance: 11.0
click at [431, 863] on div "Loading... Connecting to your agent... Please wait while we prepare your person…" at bounding box center [735, 294] width 680 height 1222
click at [431, 880] on button "Continue" at bounding box center [426, 893] width 62 height 25
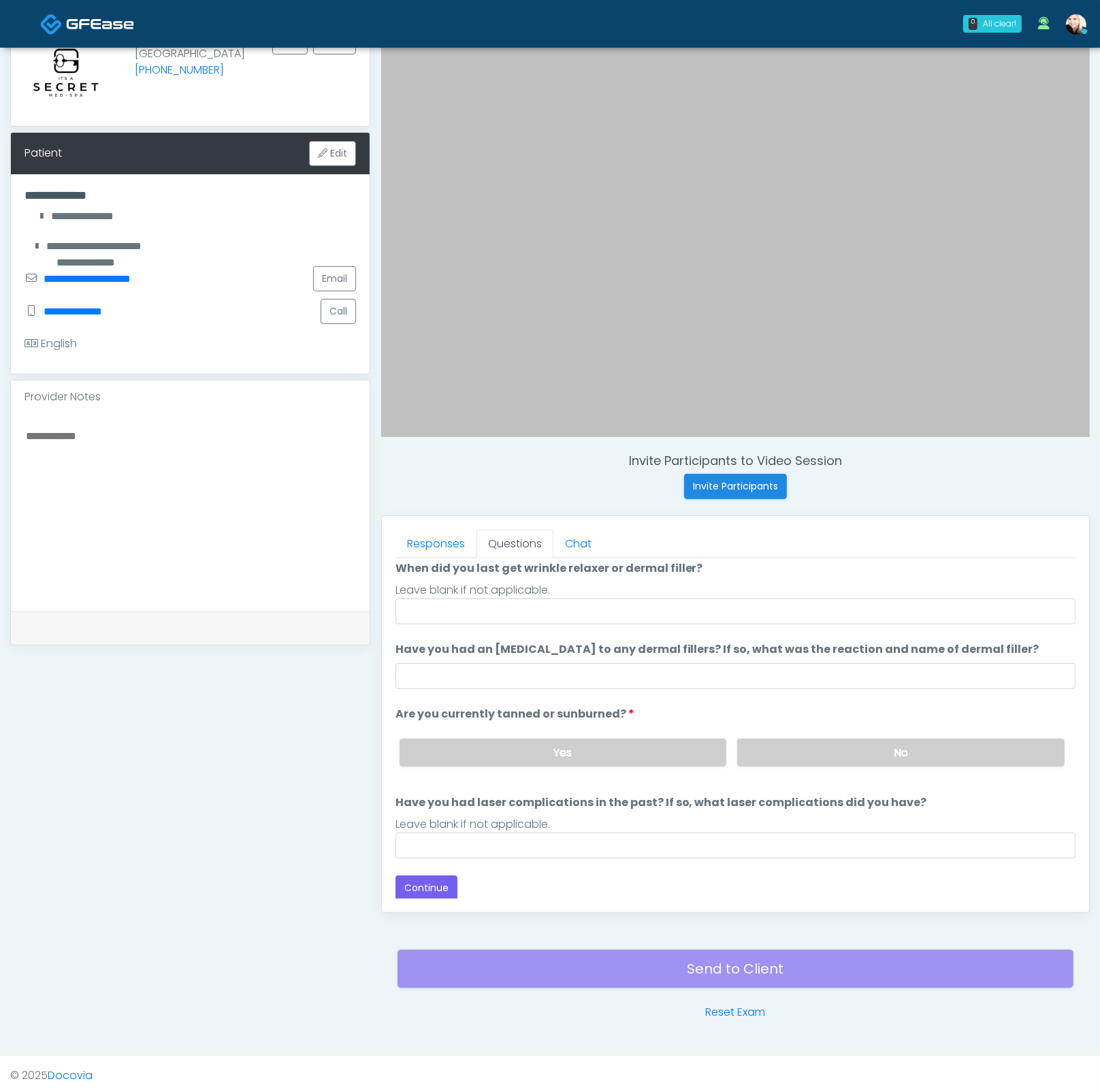
scroll to position [0, 0]
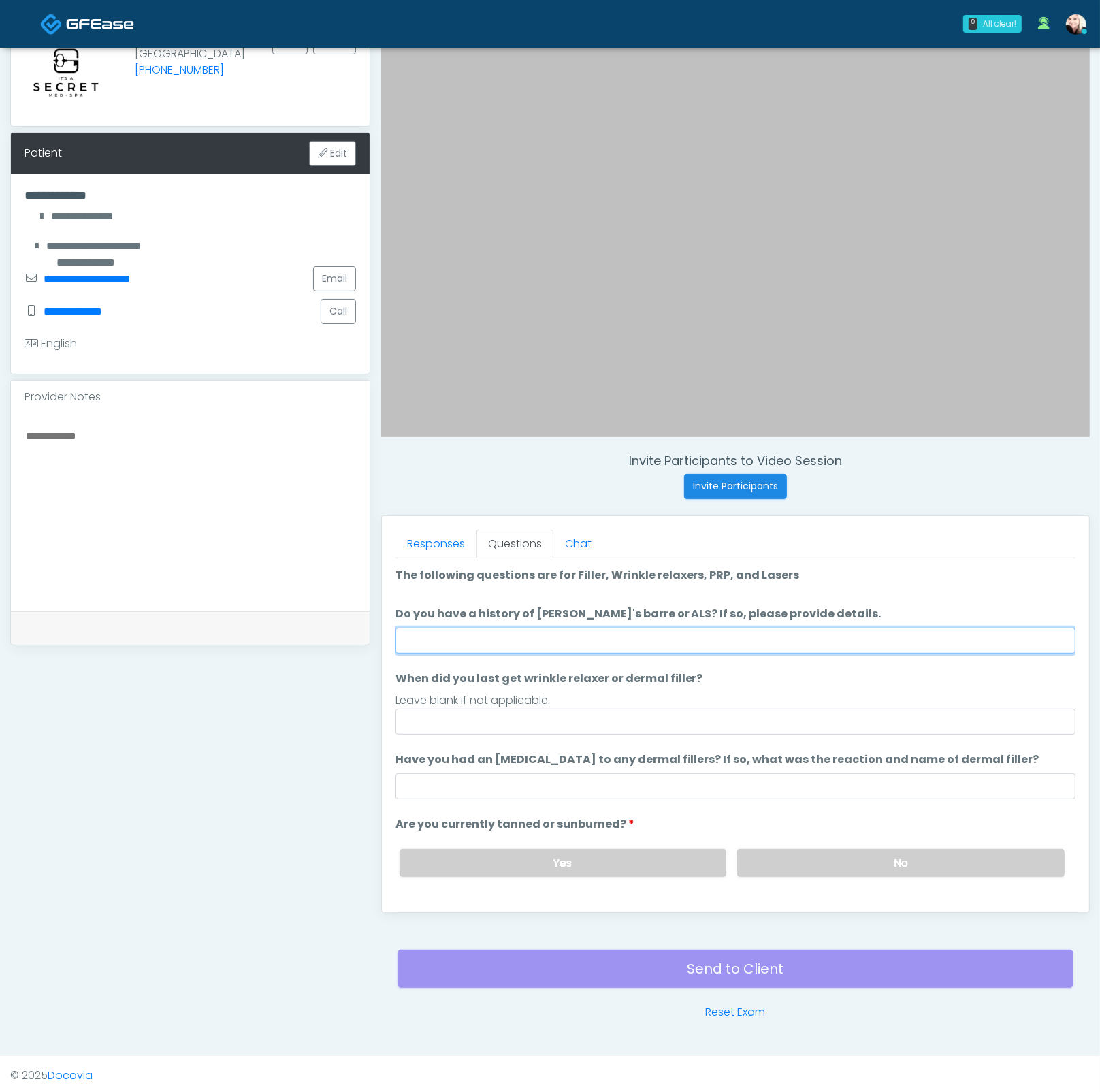
click at [516, 647] on input "Do you have a history of Guillain's barre or ALS? If so, please provide details." at bounding box center [735, 641] width 680 height 25
type input "****"
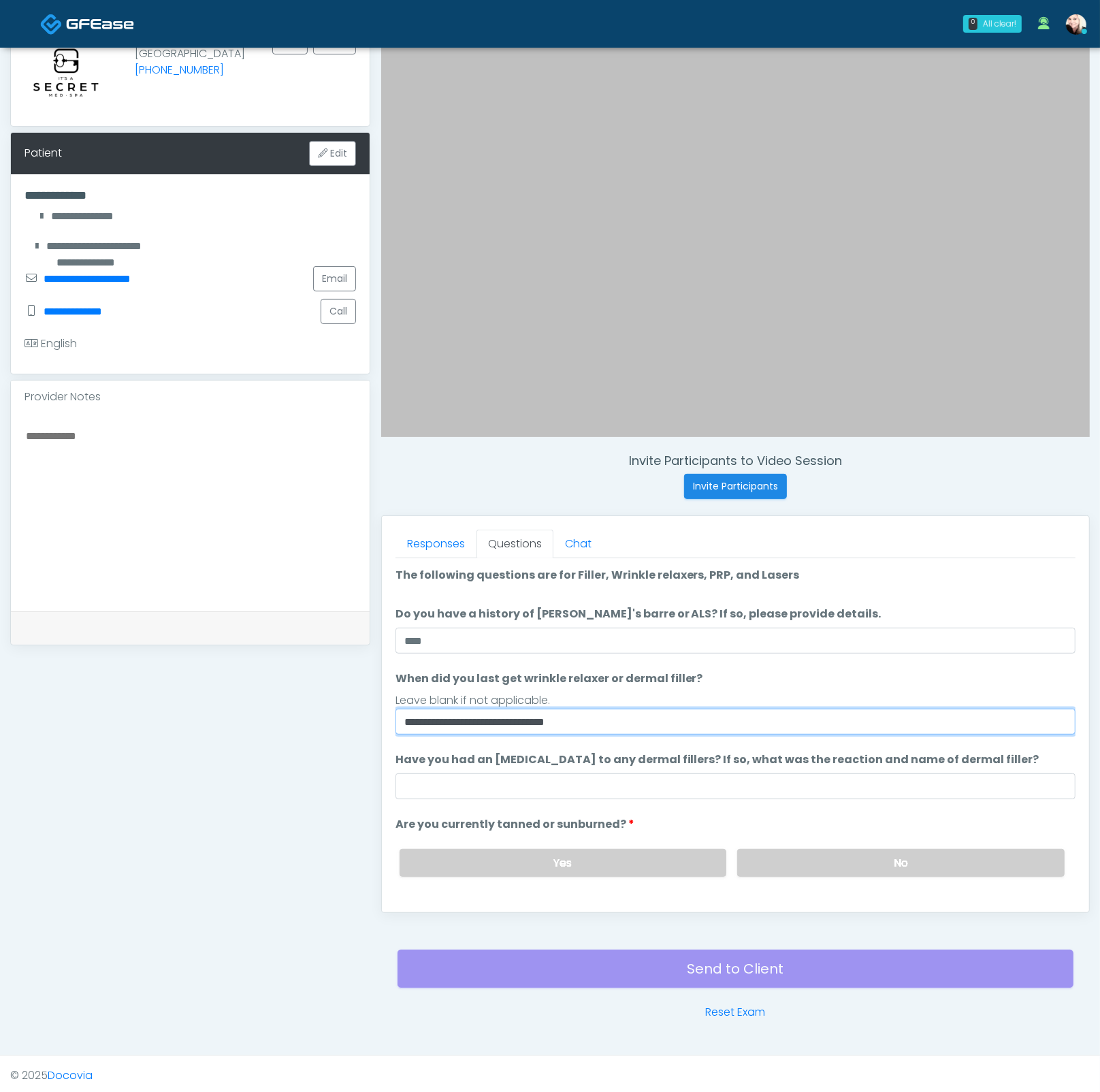
type input "**********"
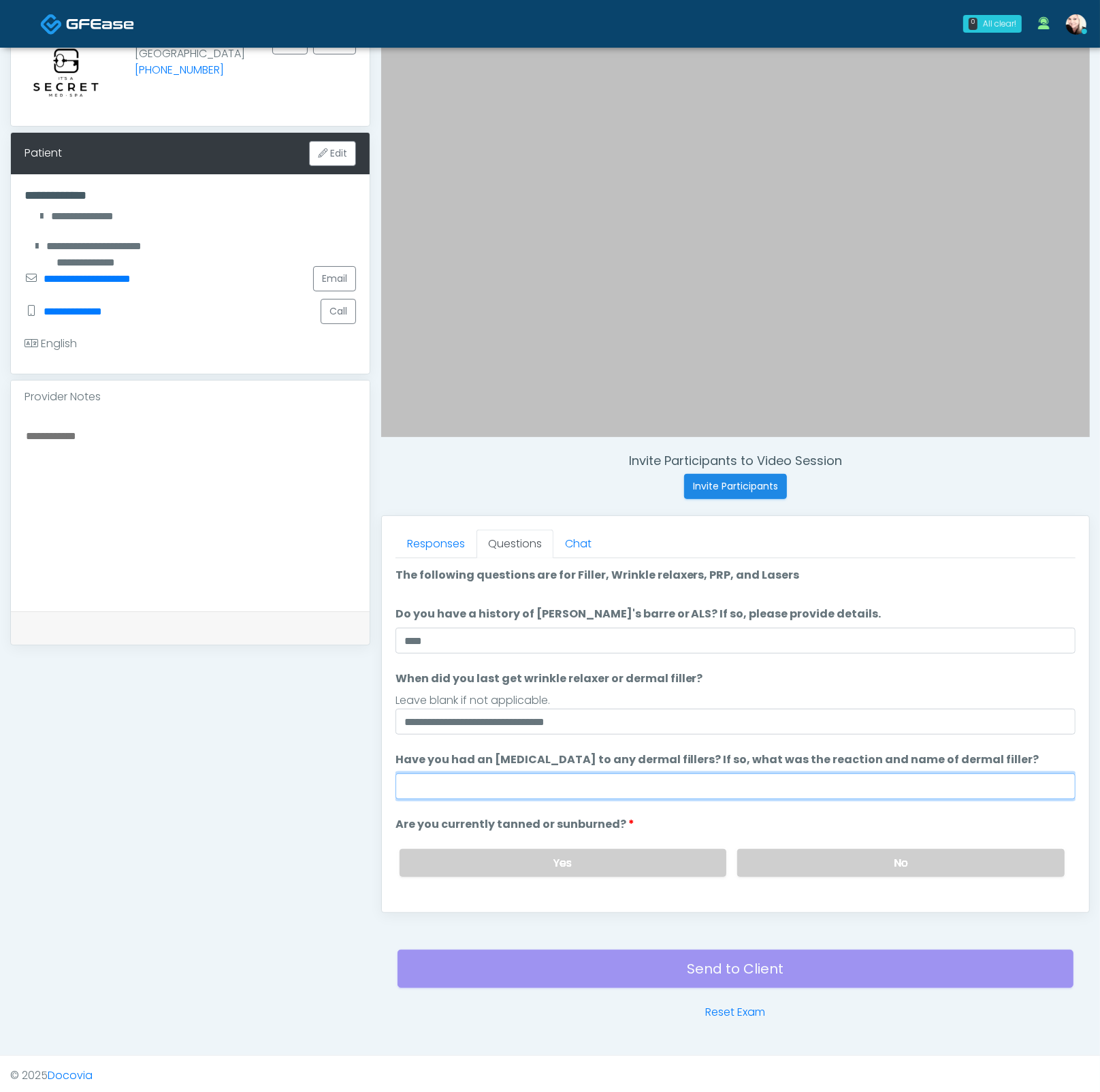
click at [642, 779] on input "Have you had an allergic response to any dermal fillers? If so, what was the re…" at bounding box center [735, 786] width 680 height 25
type input "****"
click at [814, 891] on ol "**********" at bounding box center [735, 767] width 680 height 401
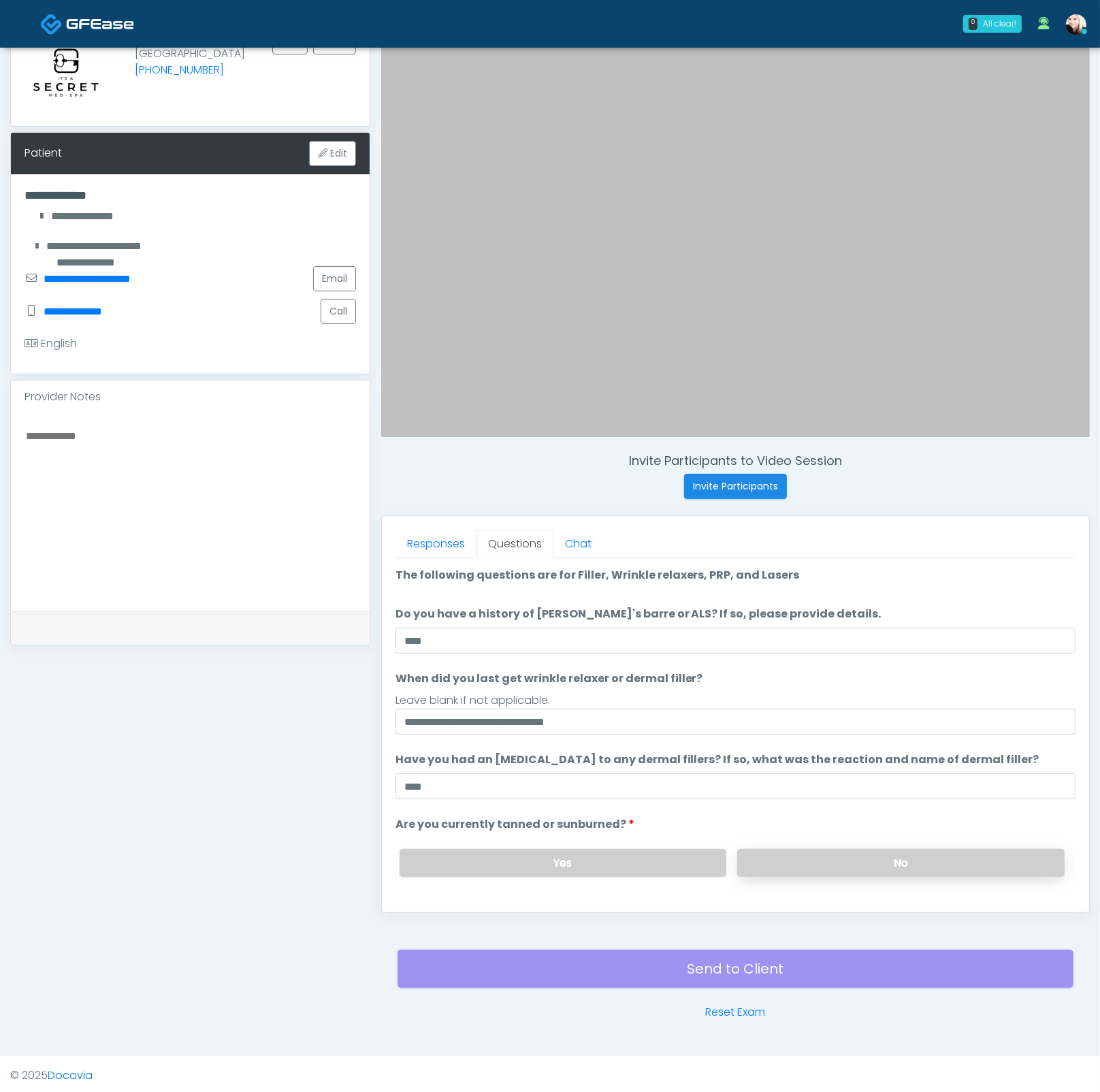
click at [801, 860] on label "No" at bounding box center [901, 862] width 327 height 28
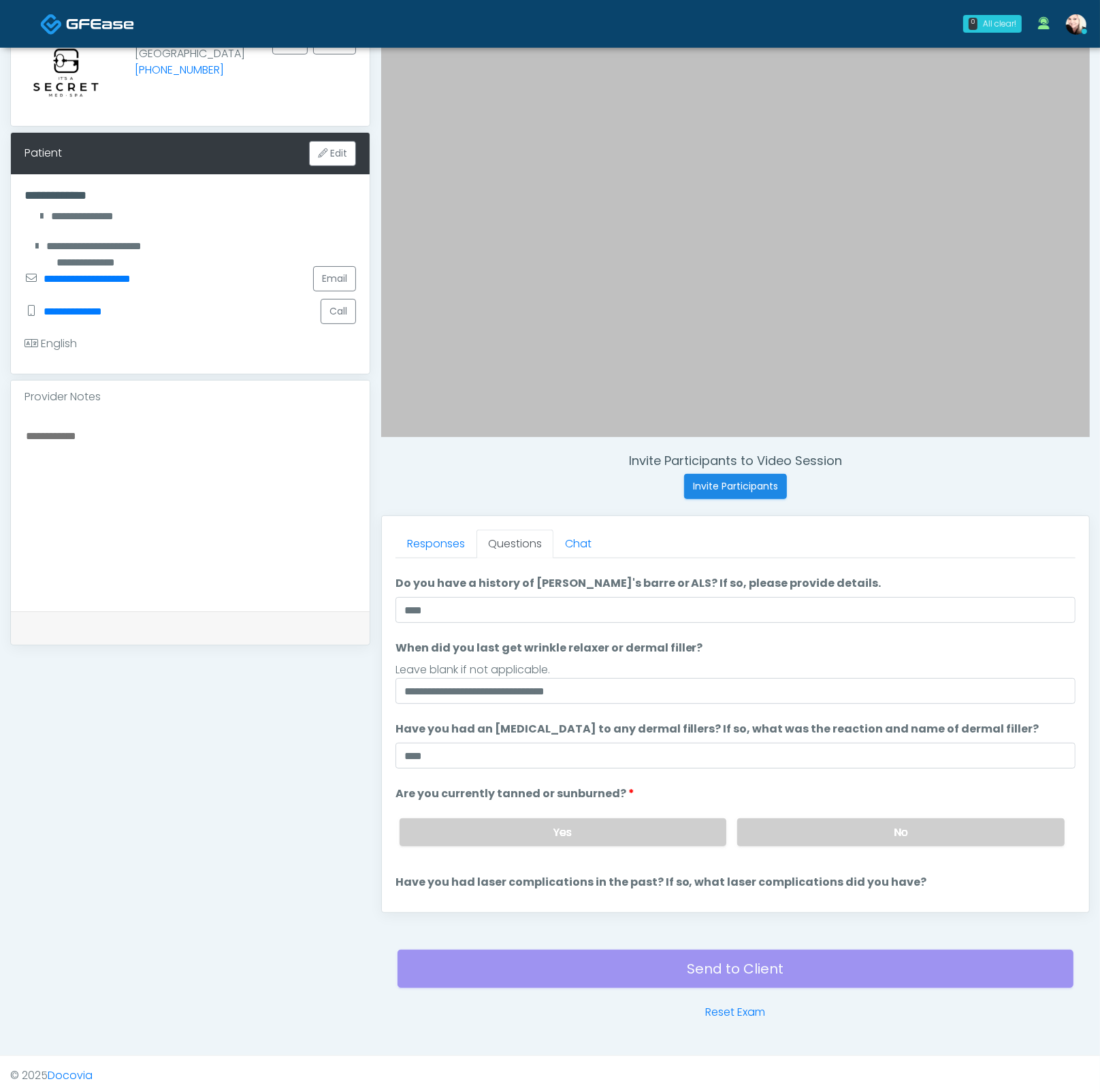
scroll to position [110, 0]
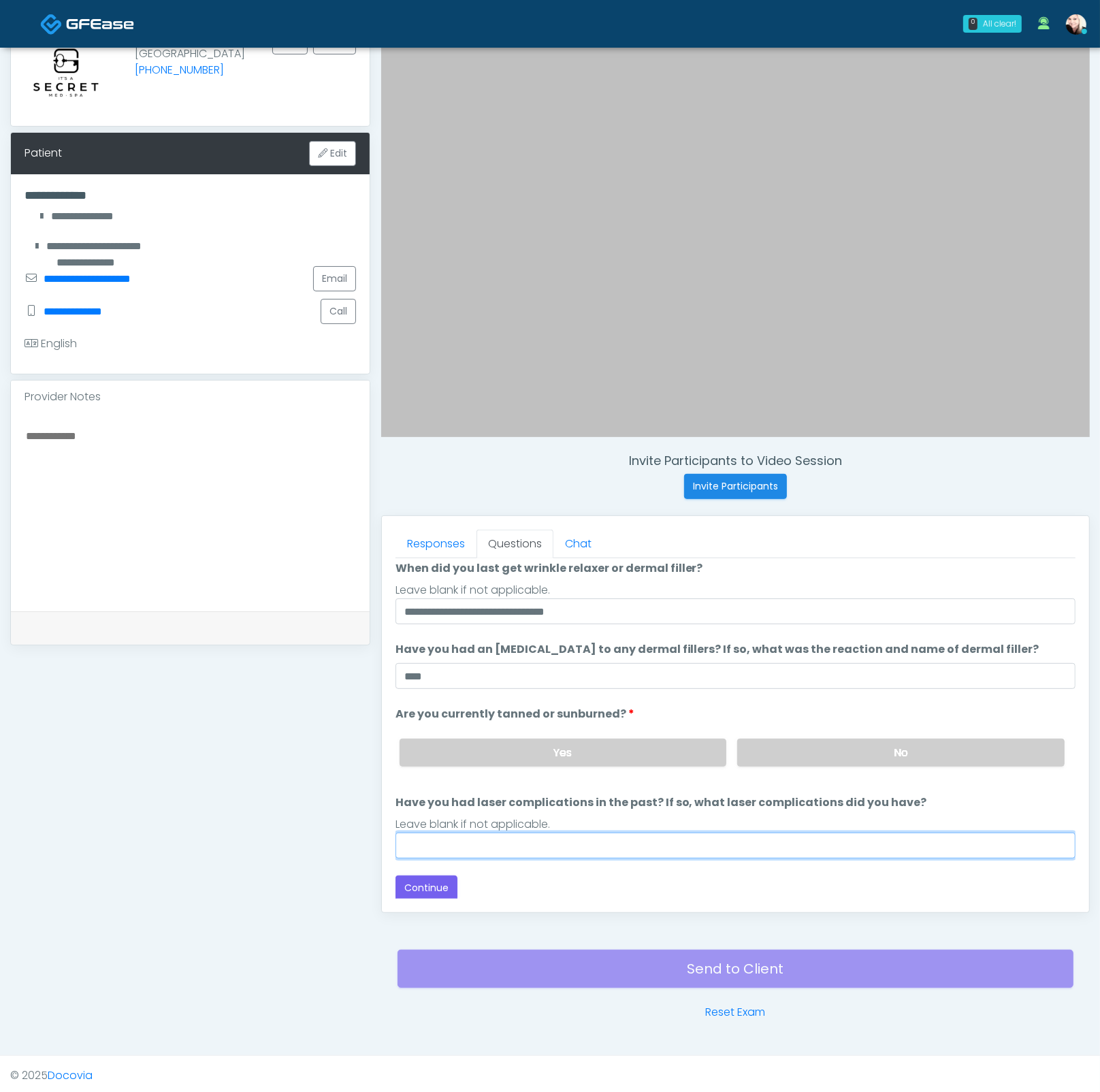
click at [557, 832] on input "Have you had laser complications in the past? If so, what laser complications d…" at bounding box center [735, 845] width 680 height 25
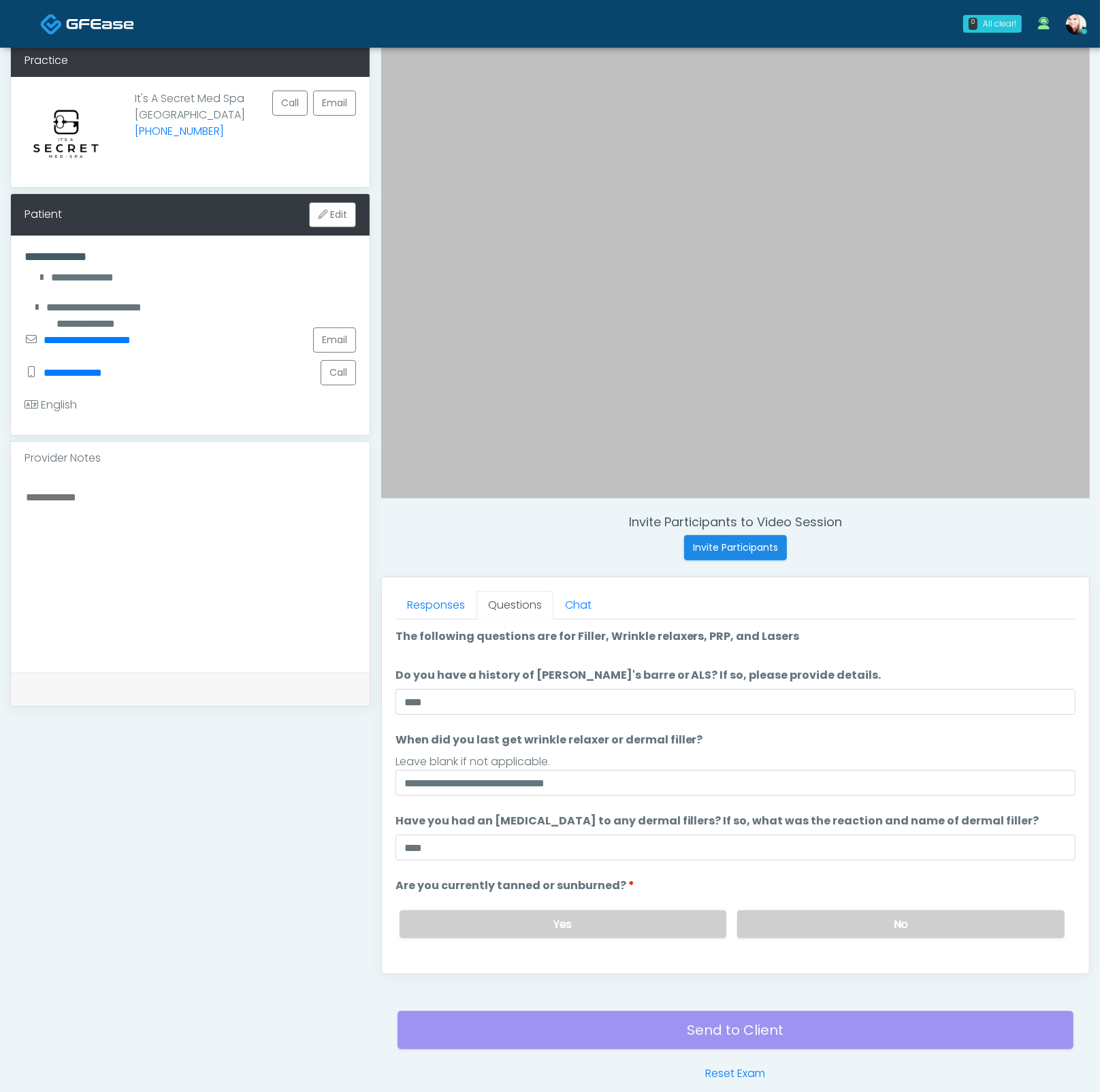
scroll to position [0, 0]
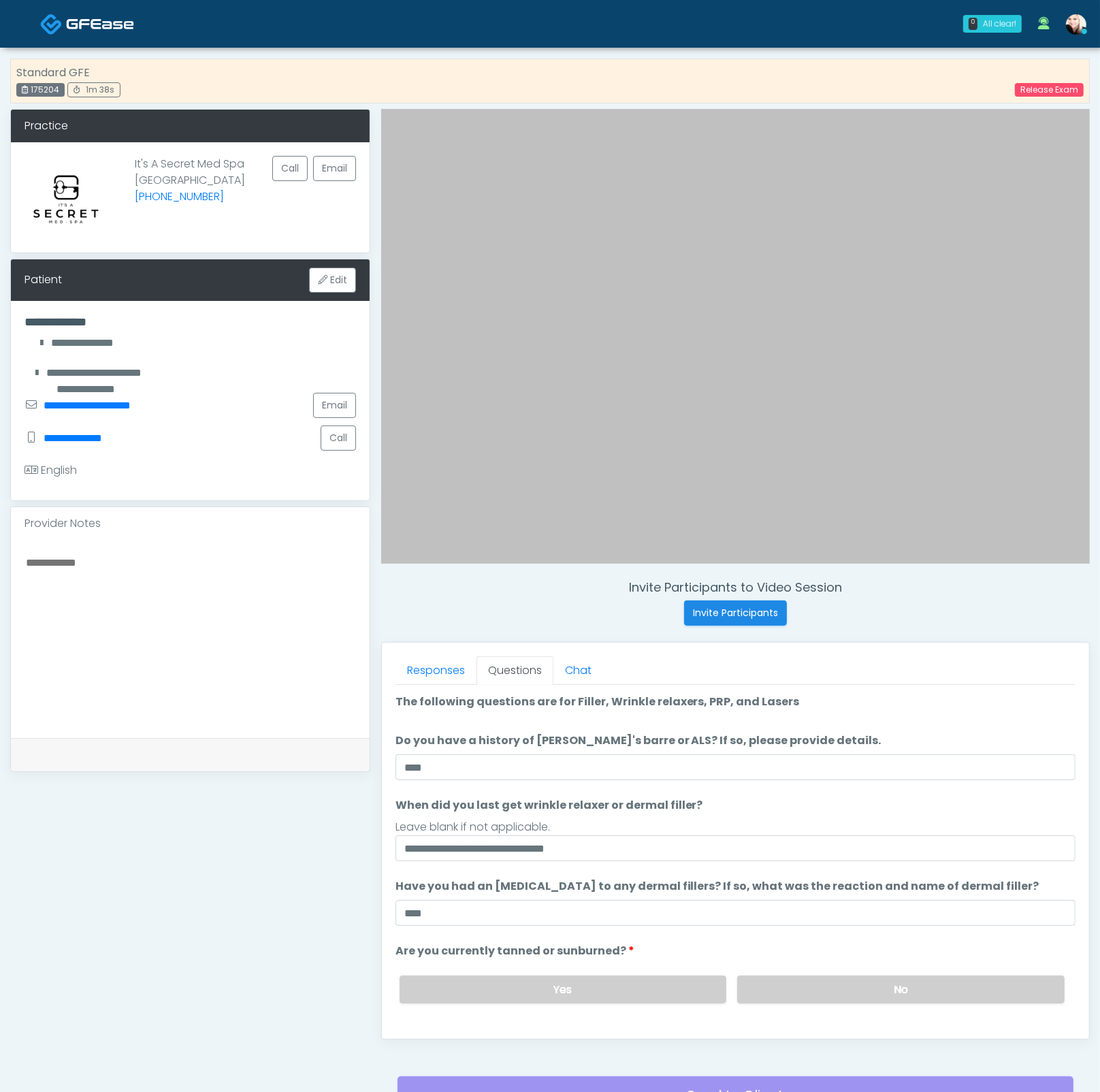
type input "****"
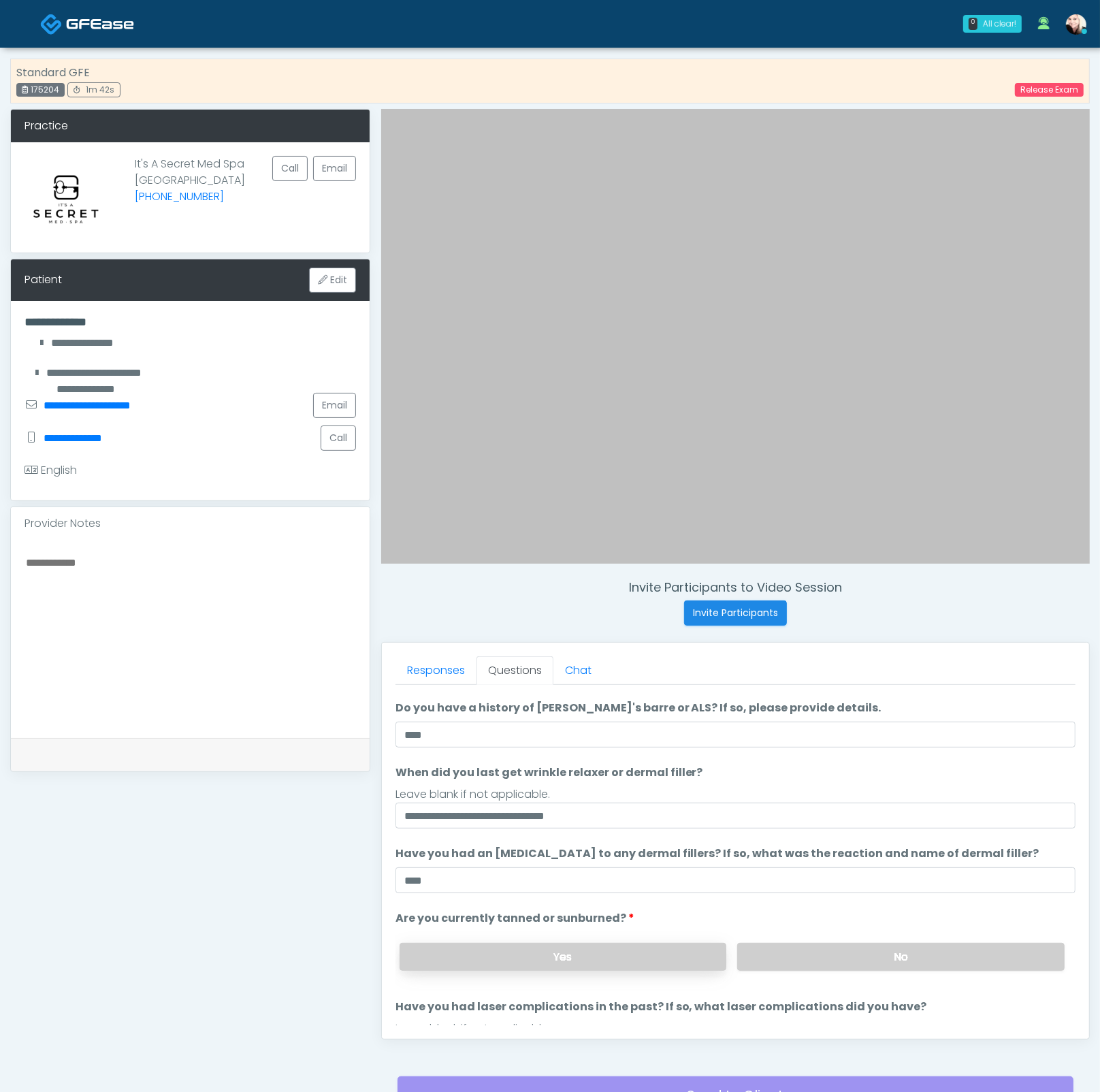
scroll to position [110, 0]
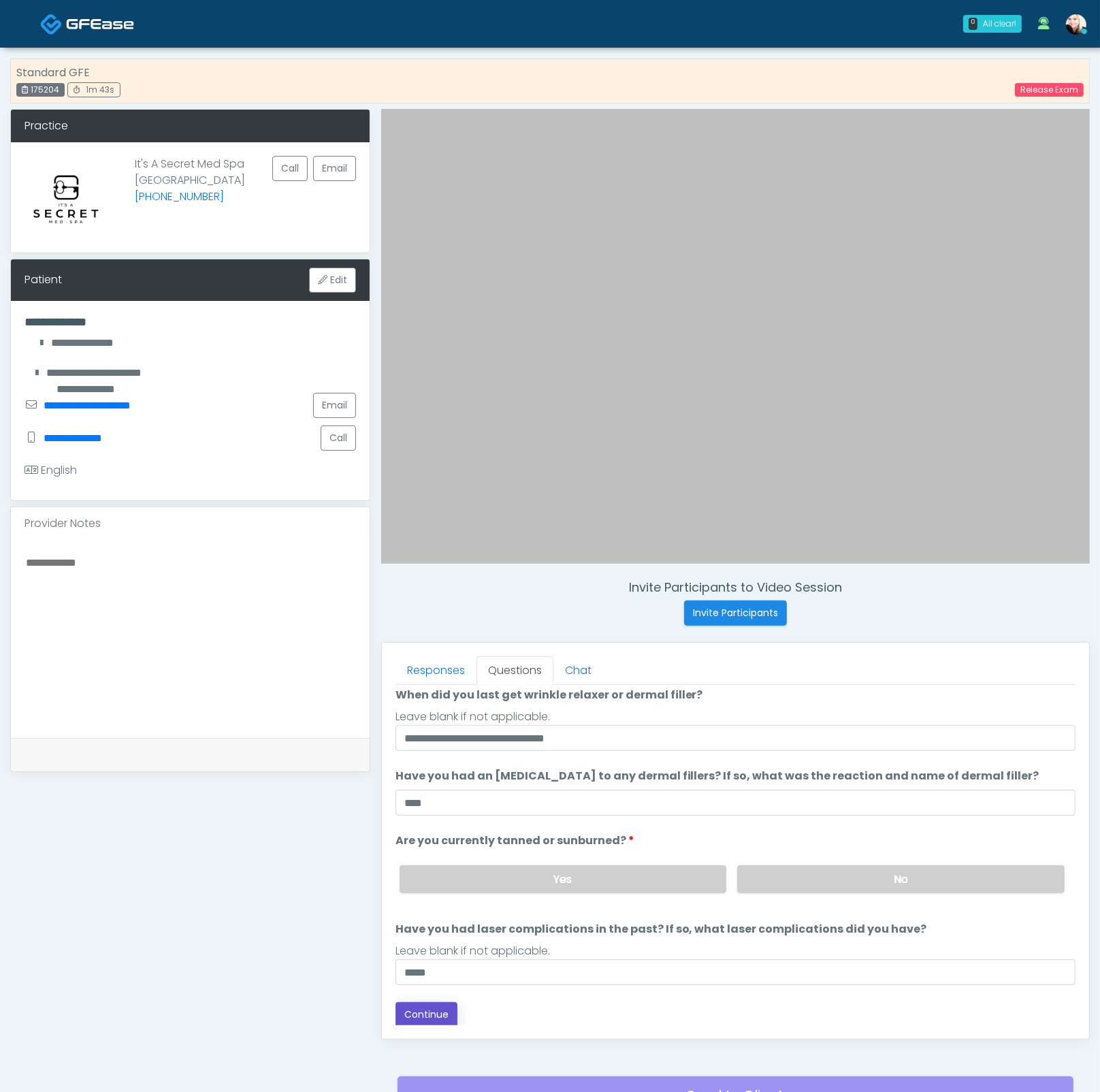
click at [433, 1017] on button "Continue" at bounding box center [426, 1015] width 62 height 25
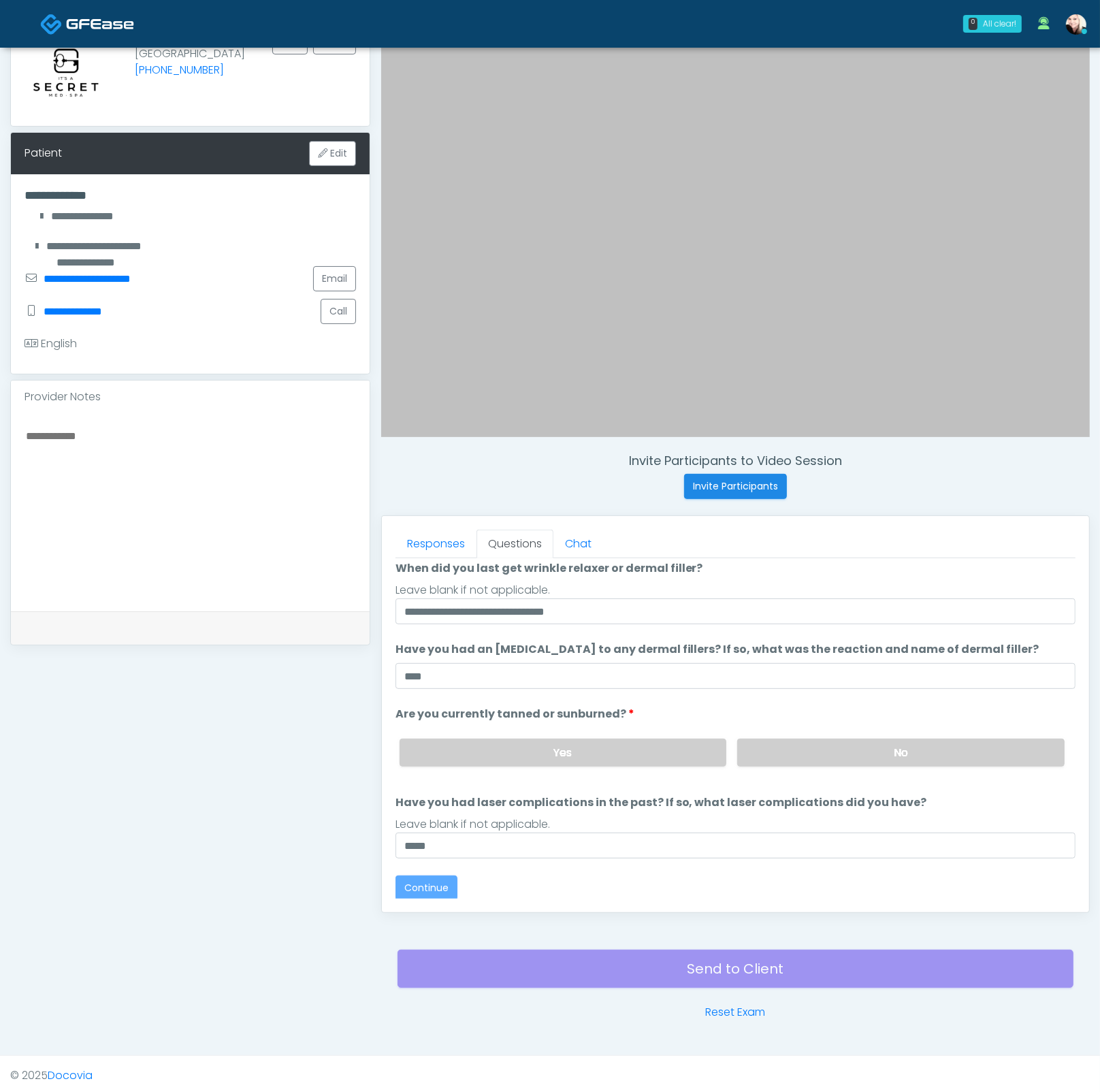
scroll to position [0, 0]
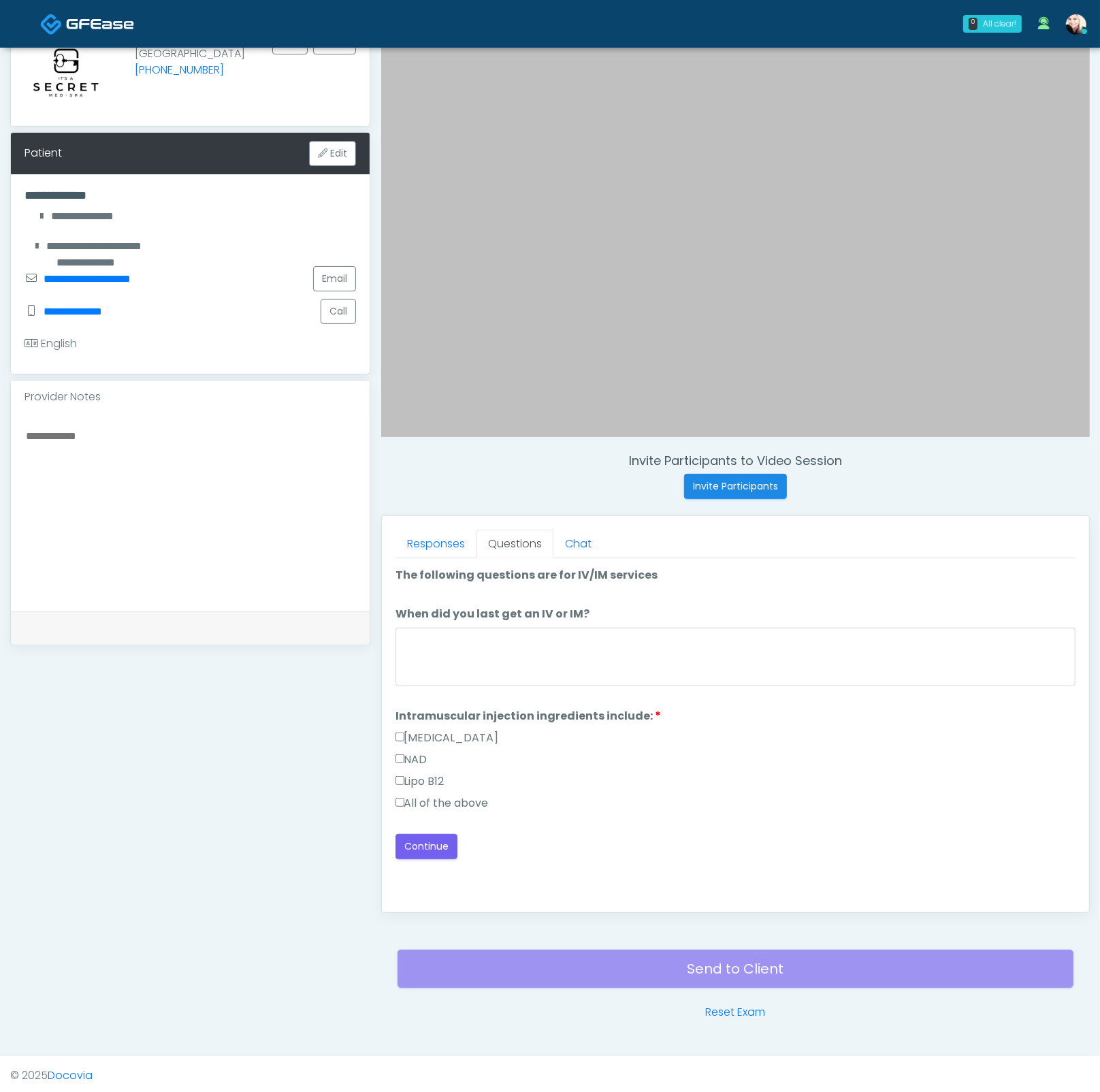
click at [405, 801] on label "All of the above" at bounding box center [442, 803] width 93 height 16
click at [456, 652] on textarea "When did you last get an IV or IM?" at bounding box center [735, 657] width 680 height 59
type textarea "****"
click at [429, 865] on div "Good Faith Exam Script Good Faith Exam Script INTRODUCTION Hello, my name is un…" at bounding box center [735, 728] width 680 height 340
click at [431, 852] on button "Continue" at bounding box center [426, 847] width 62 height 25
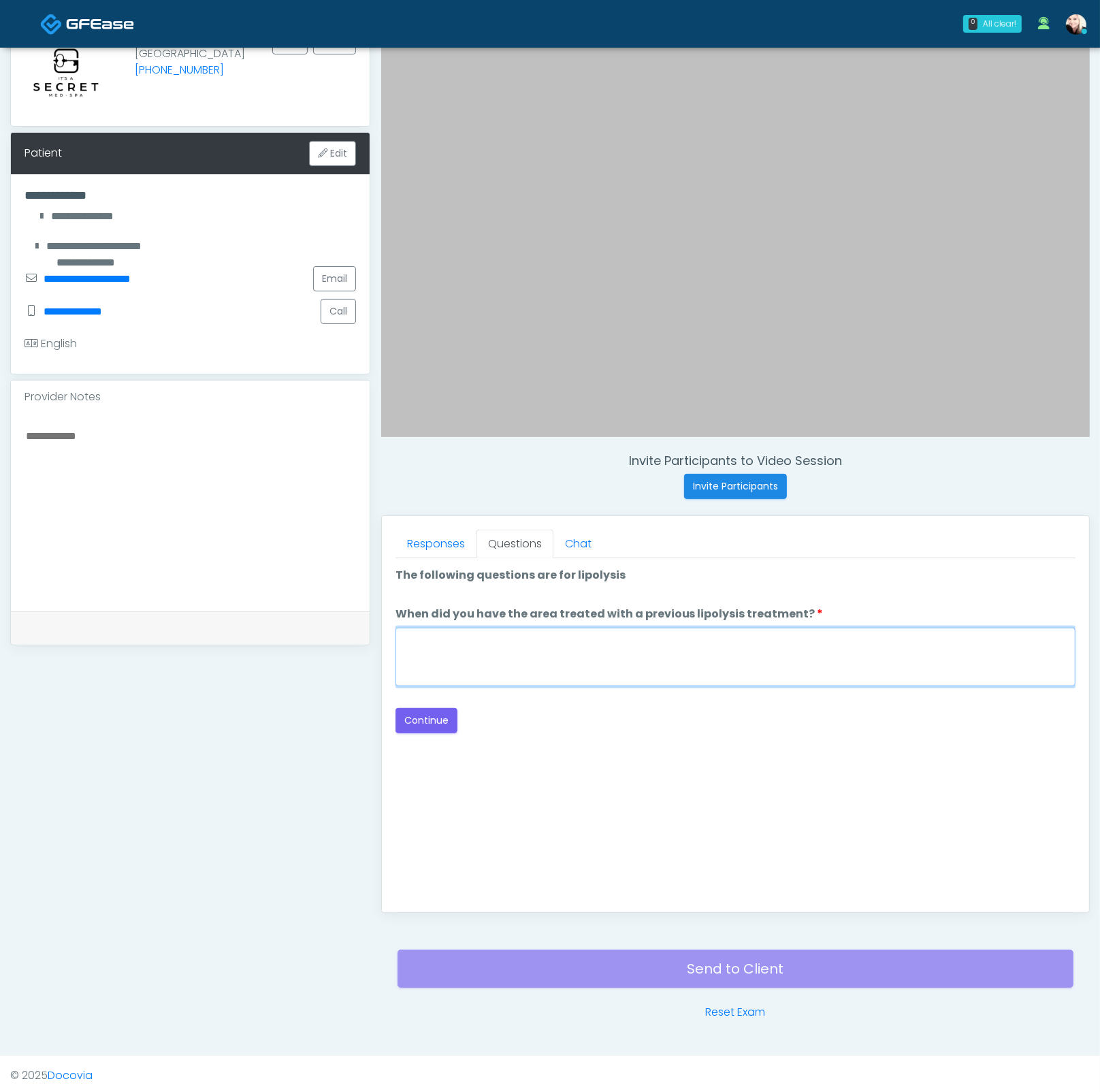
click at [621, 660] on textarea "When did you have the area treated with a previous lipolysis treatment?" at bounding box center [735, 657] width 680 height 59
type textarea "****"
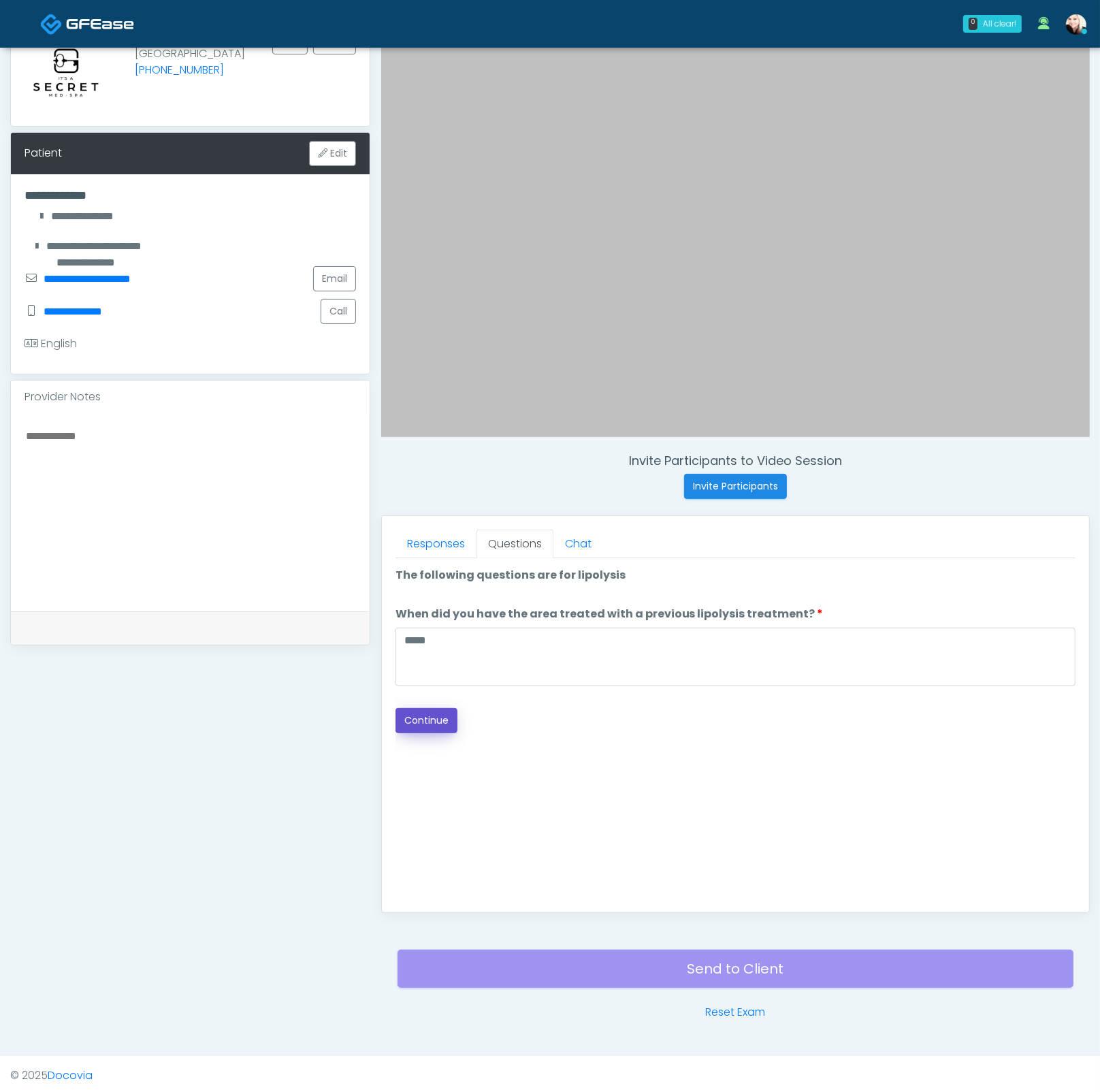
click at [448, 717] on button "Continue" at bounding box center [426, 720] width 62 height 25
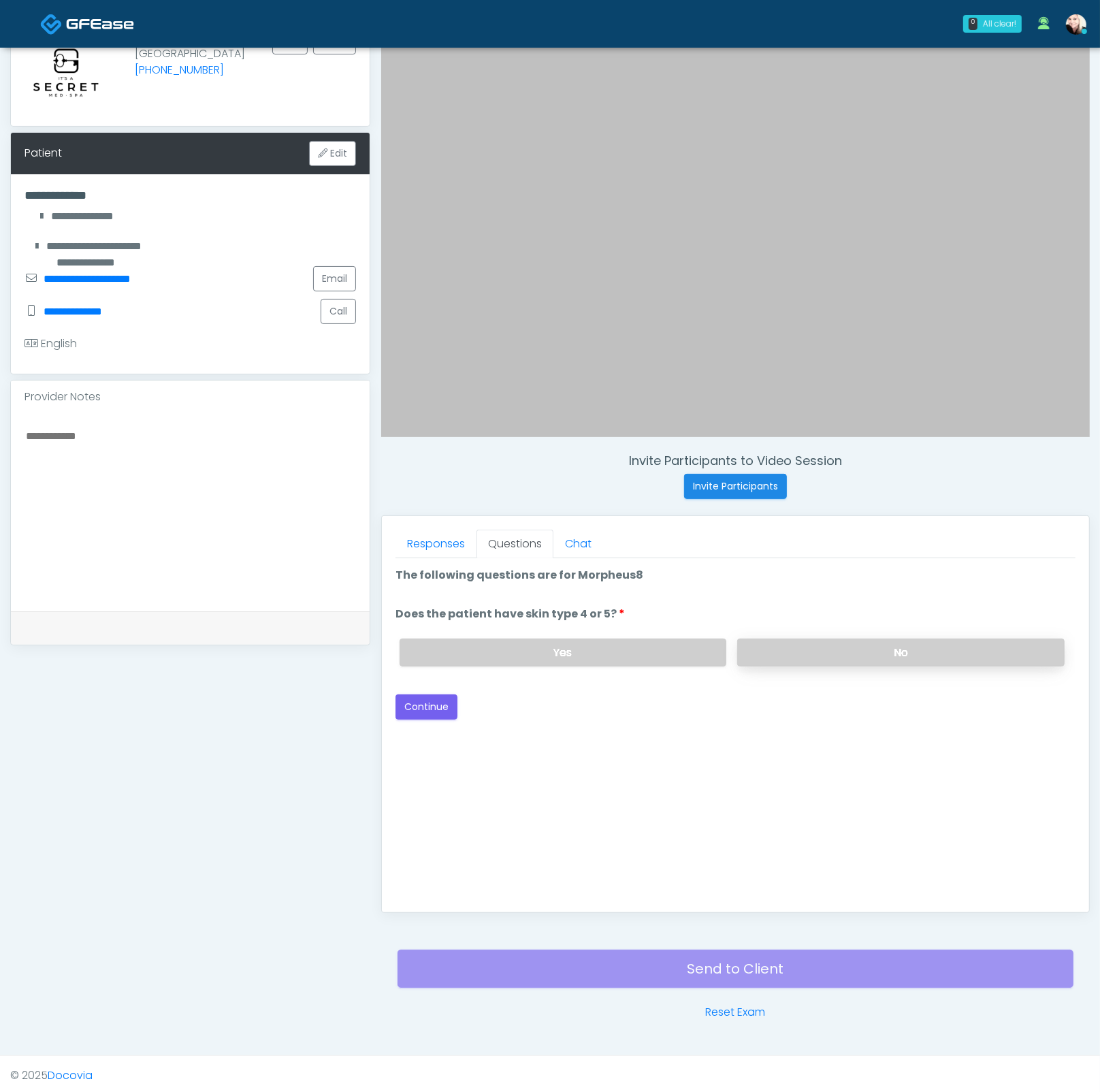
click at [785, 651] on label "No" at bounding box center [901, 652] width 327 height 28
click at [453, 701] on button "Continue" at bounding box center [426, 707] width 62 height 25
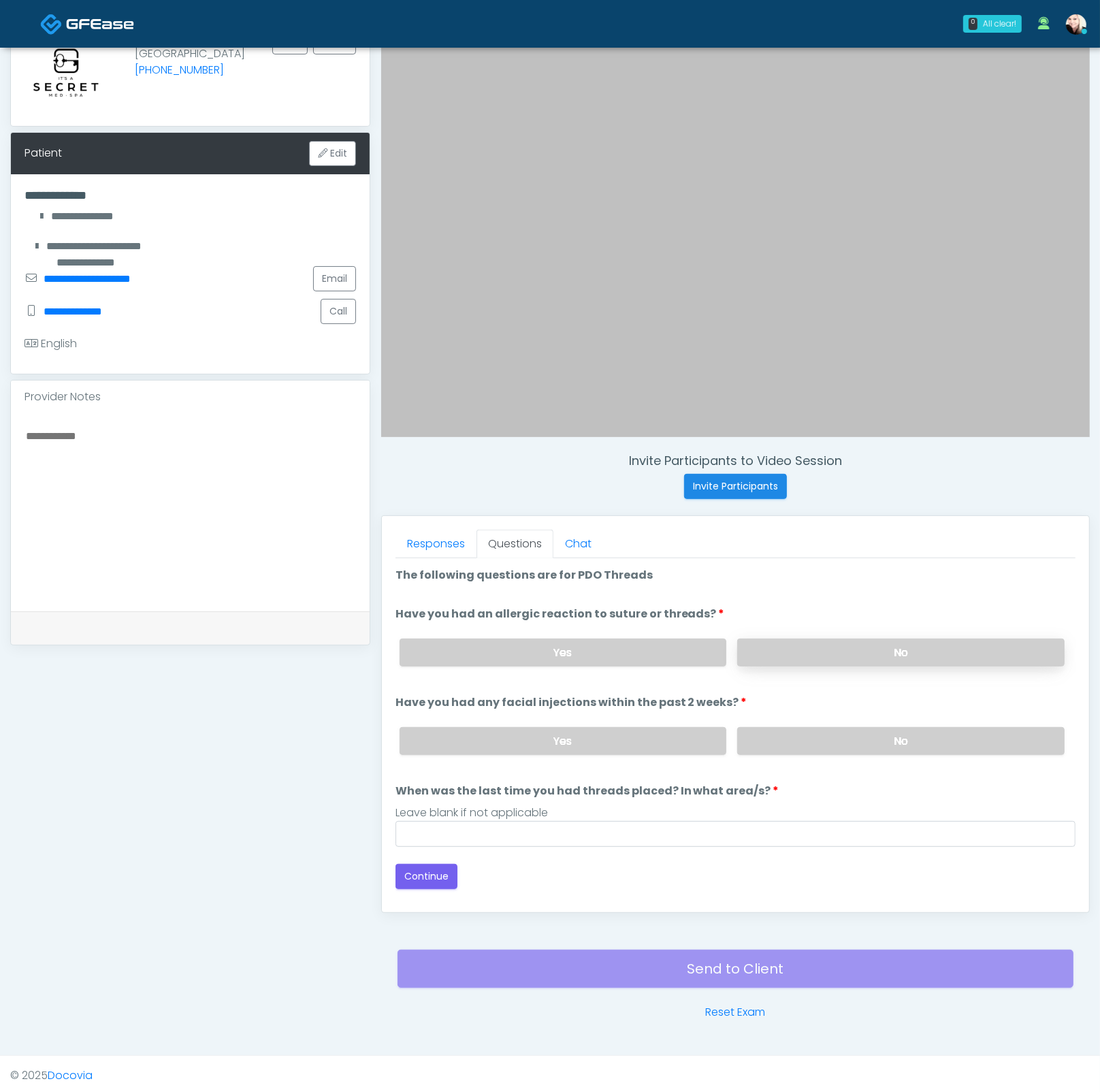
click at [792, 640] on label "No" at bounding box center [901, 652] width 327 height 28
click at [804, 759] on div "Yes No" at bounding box center [732, 741] width 687 height 50
click at [799, 732] on label "No" at bounding box center [901, 741] width 327 height 28
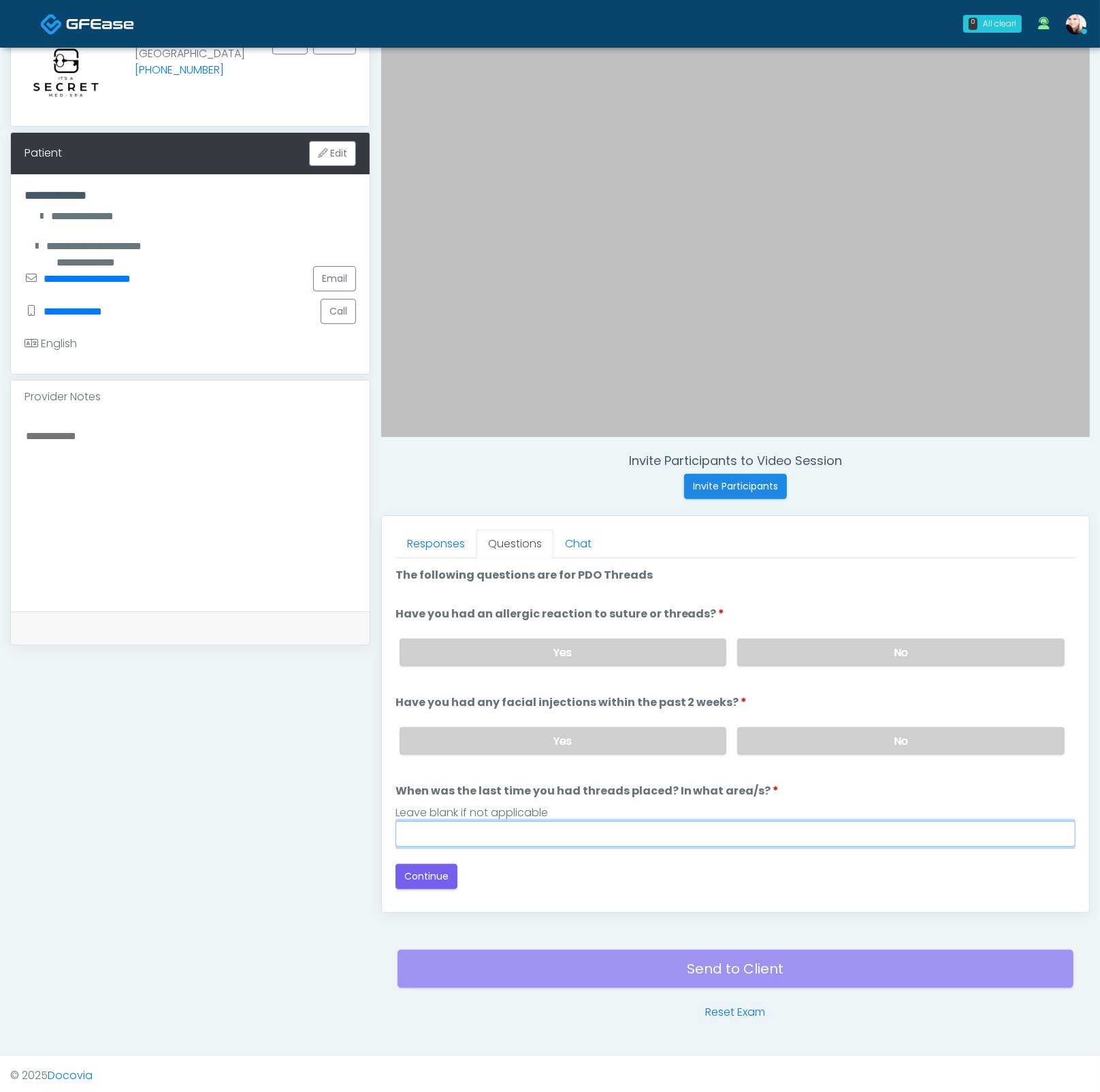
click at [557, 822] on input "When was the last time you had threads placed? In what area/s?" at bounding box center [735, 834] width 680 height 25
click at [469, 832] on input "****" at bounding box center [735, 834] width 680 height 25
drag, startPoint x: 482, startPoint y: 828, endPoint x: 402, endPoint y: 828, distance: 80.0
click at [402, 828] on input "****" at bounding box center [735, 834] width 680 height 25
click at [453, 832] on input "****" at bounding box center [735, 834] width 680 height 25
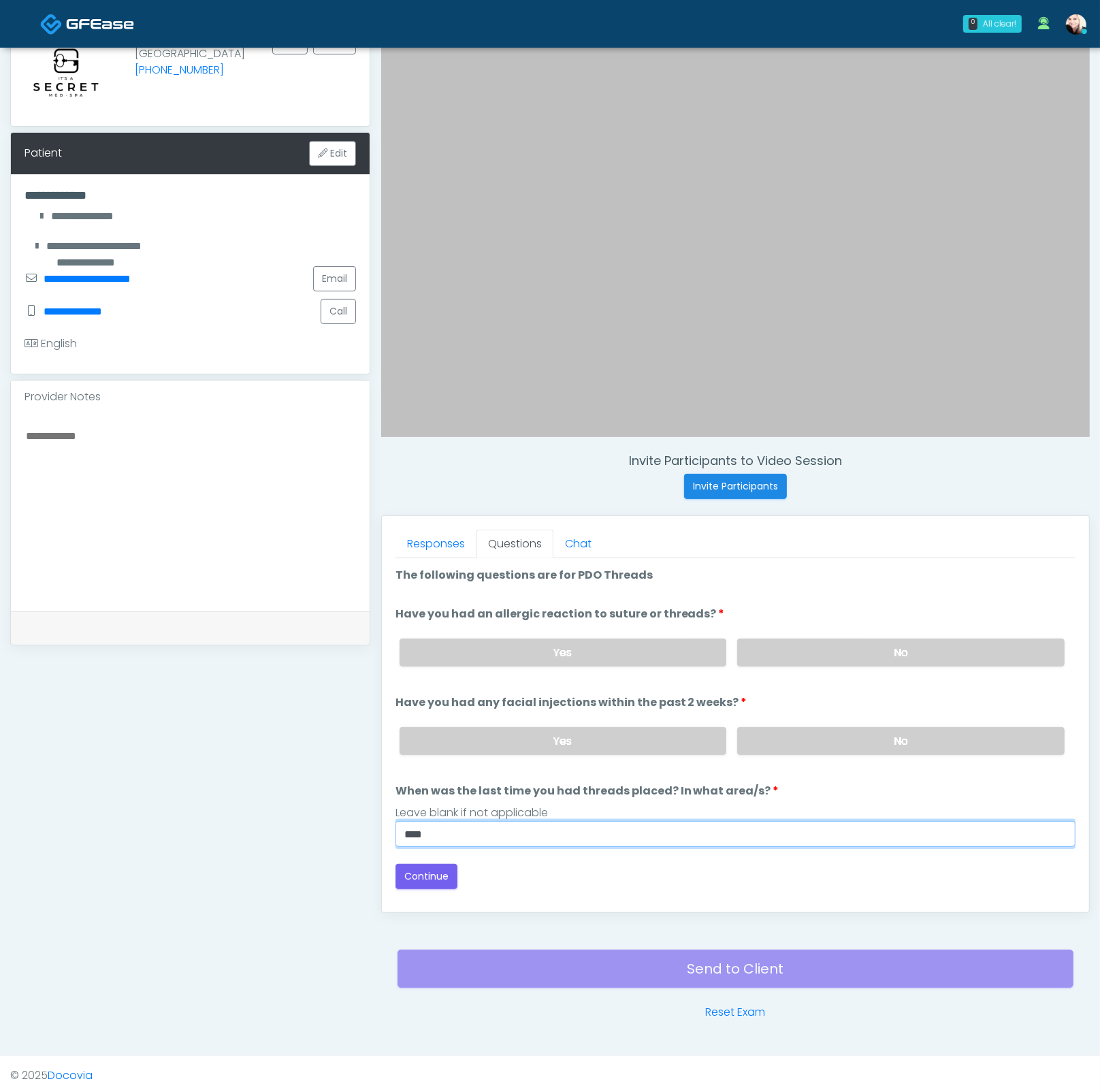
drag, startPoint x: 470, startPoint y: 832, endPoint x: 446, endPoint y: 832, distance: 24.0
click at [446, 832] on input "****" at bounding box center [735, 834] width 680 height 25
type input "****"
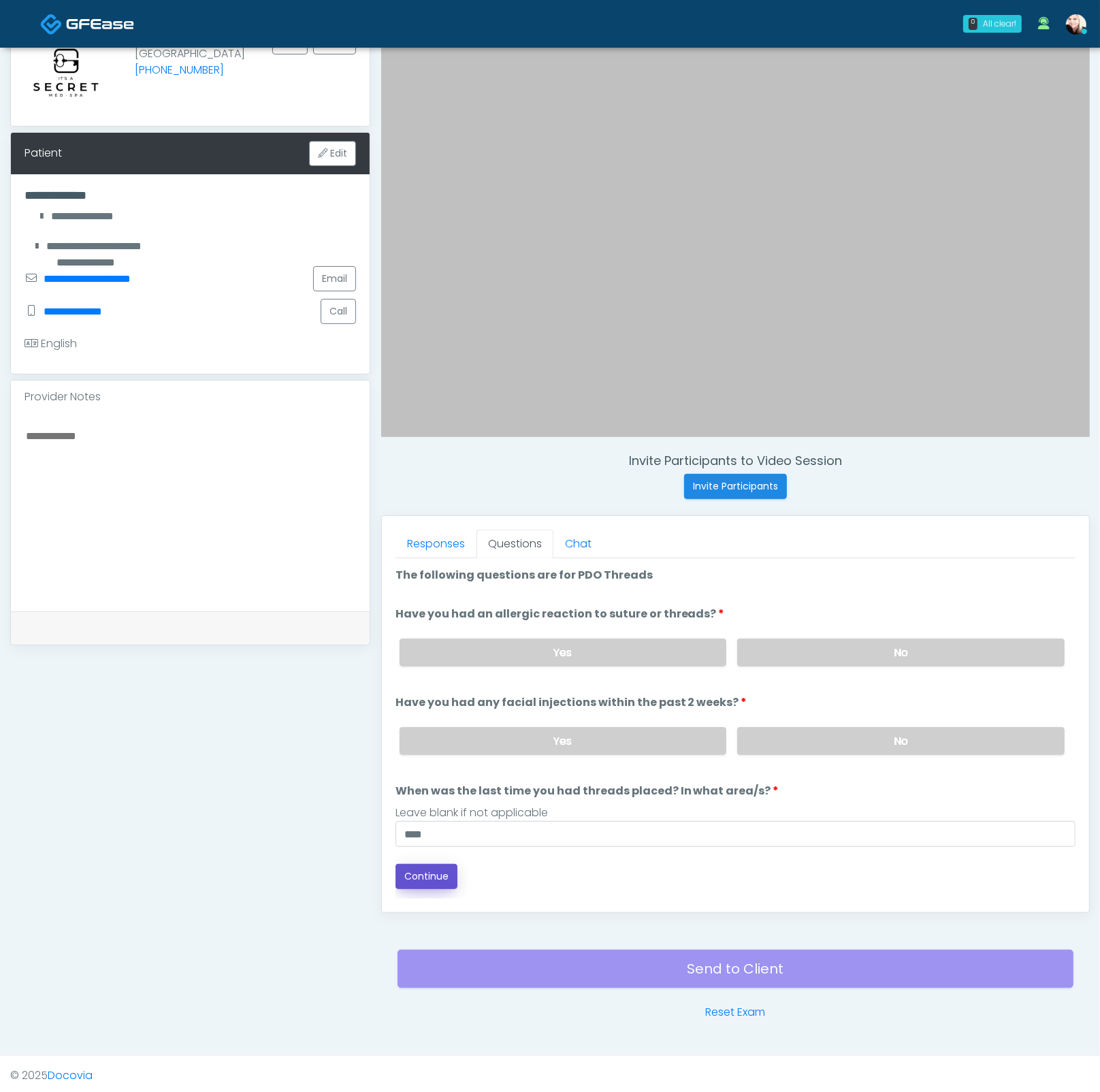
click at [401, 875] on button "Continue" at bounding box center [426, 876] width 62 height 25
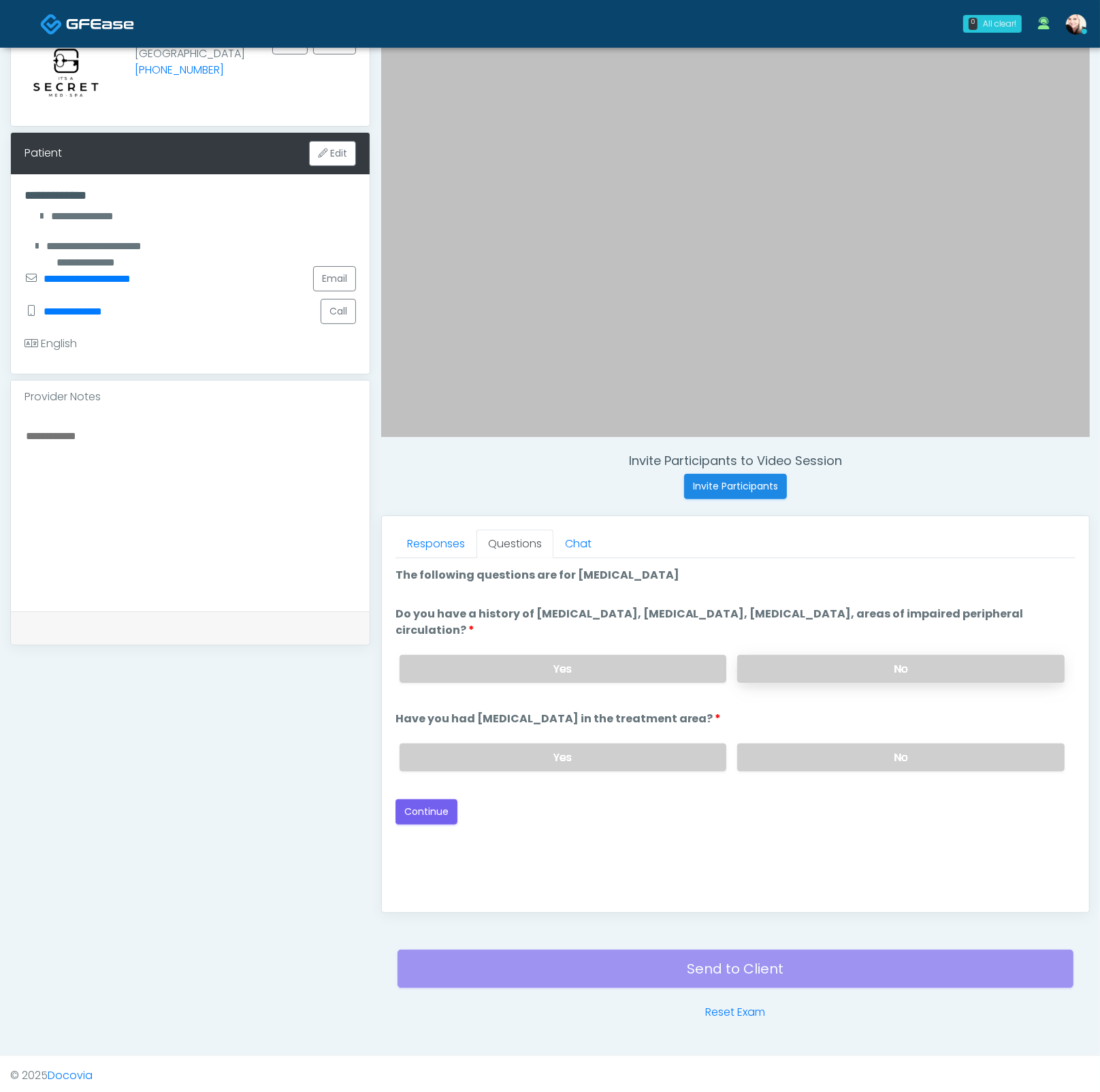
click at [793, 667] on label "No" at bounding box center [901, 669] width 327 height 28
click at [807, 759] on label "No" at bounding box center [901, 757] width 327 height 28
click at [428, 815] on button "Continue" at bounding box center [426, 812] width 62 height 25
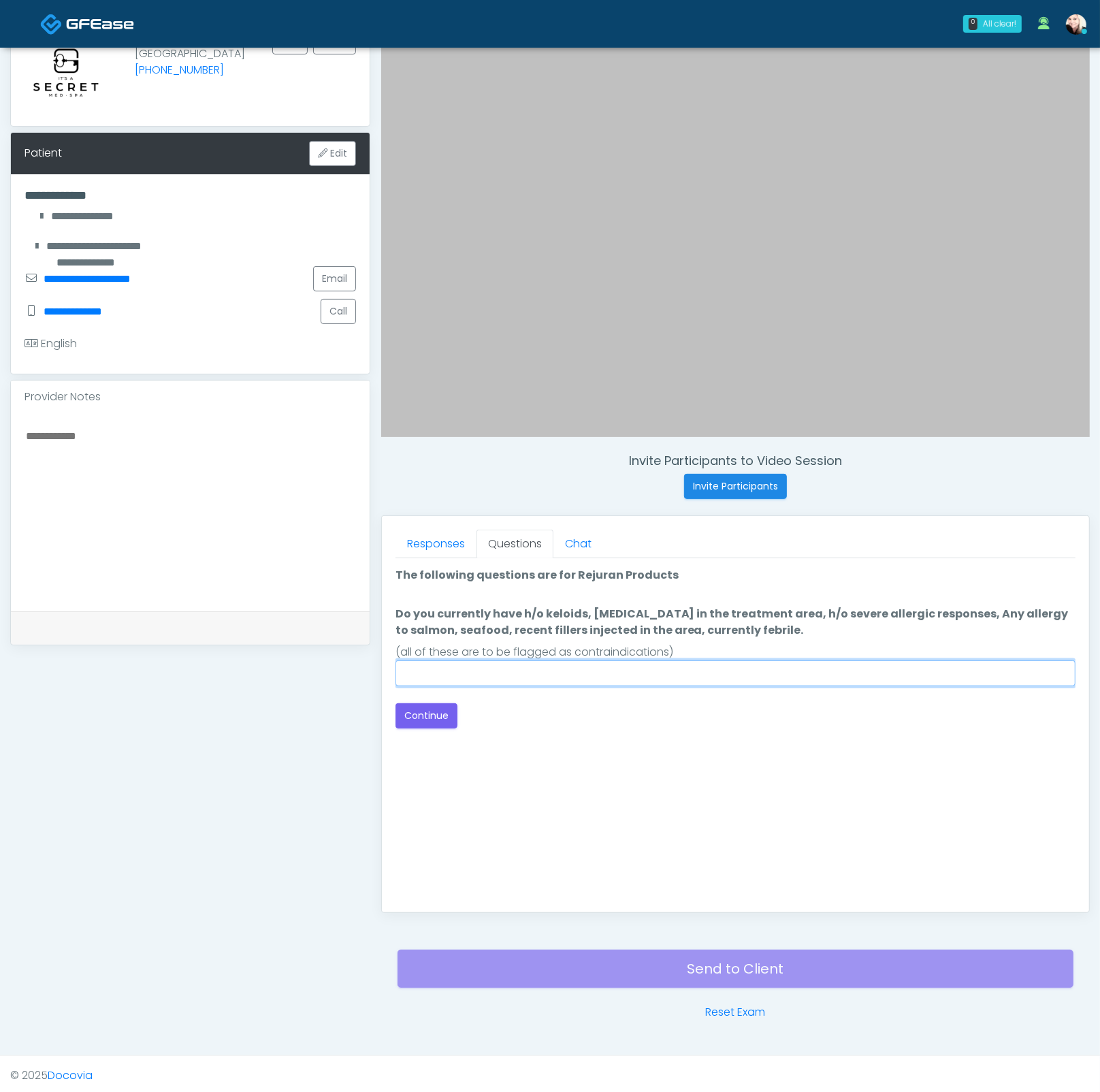
click at [649, 670] on input "Do you currently have h/o keloids, skin infection in the treatment area, h/o se…" at bounding box center [735, 673] width 680 height 25
type input "****"
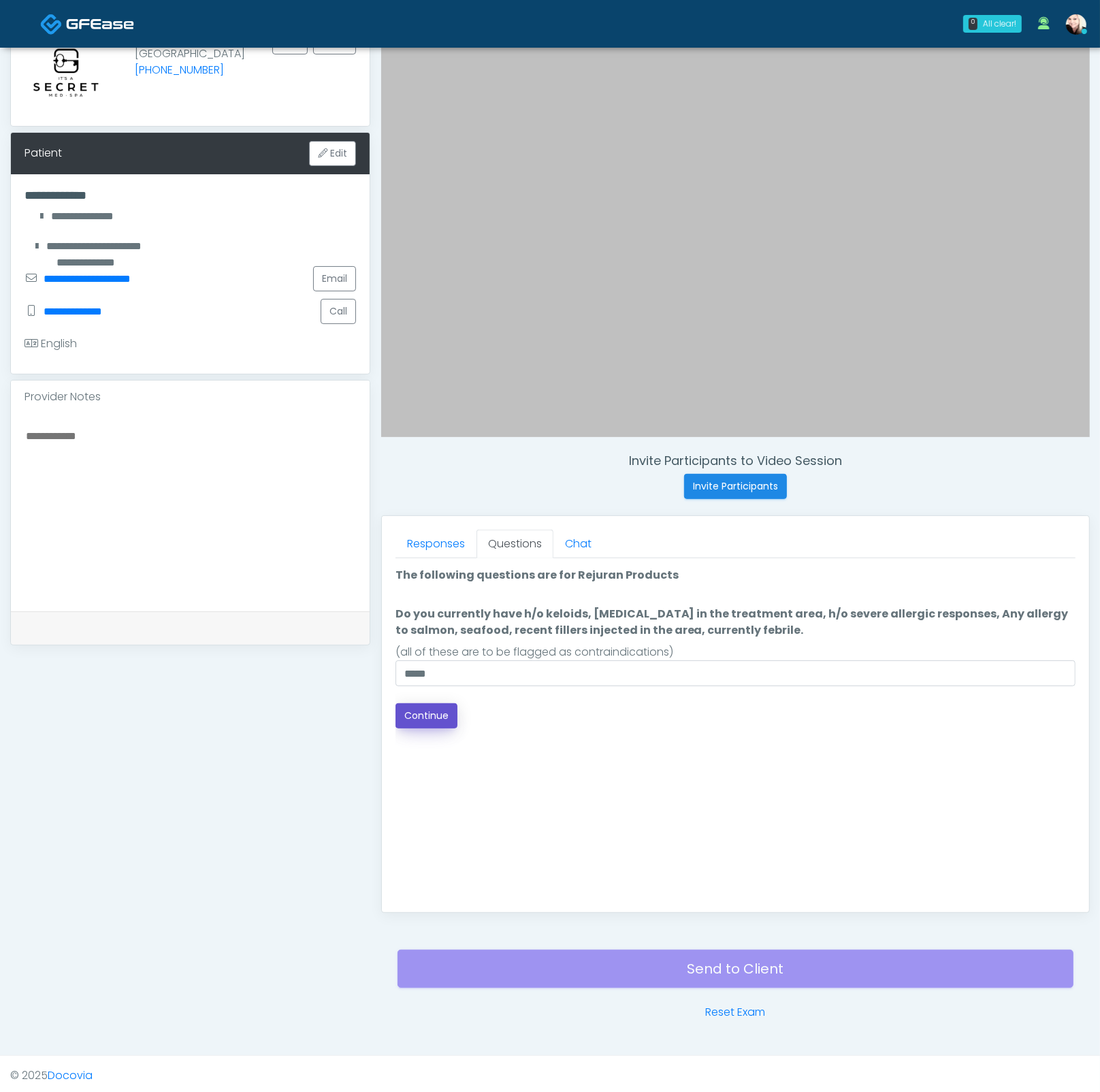
click at [438, 720] on button "Continue" at bounding box center [426, 716] width 62 height 25
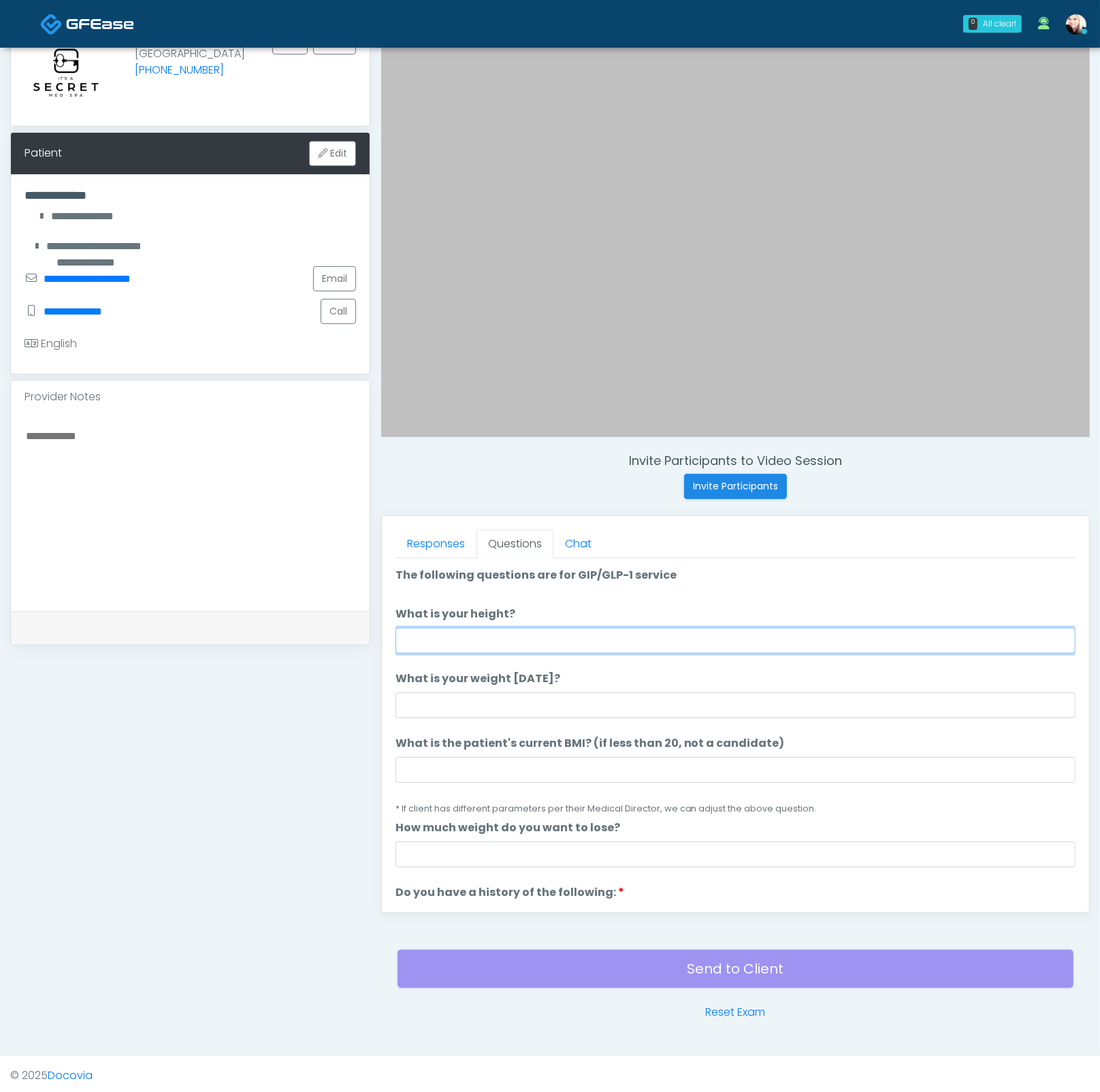
click at [552, 642] on input "What is your height?" at bounding box center [735, 641] width 680 height 25
click at [539, 636] on input "What is your height?" at bounding box center [735, 641] width 680 height 25
type input "****"
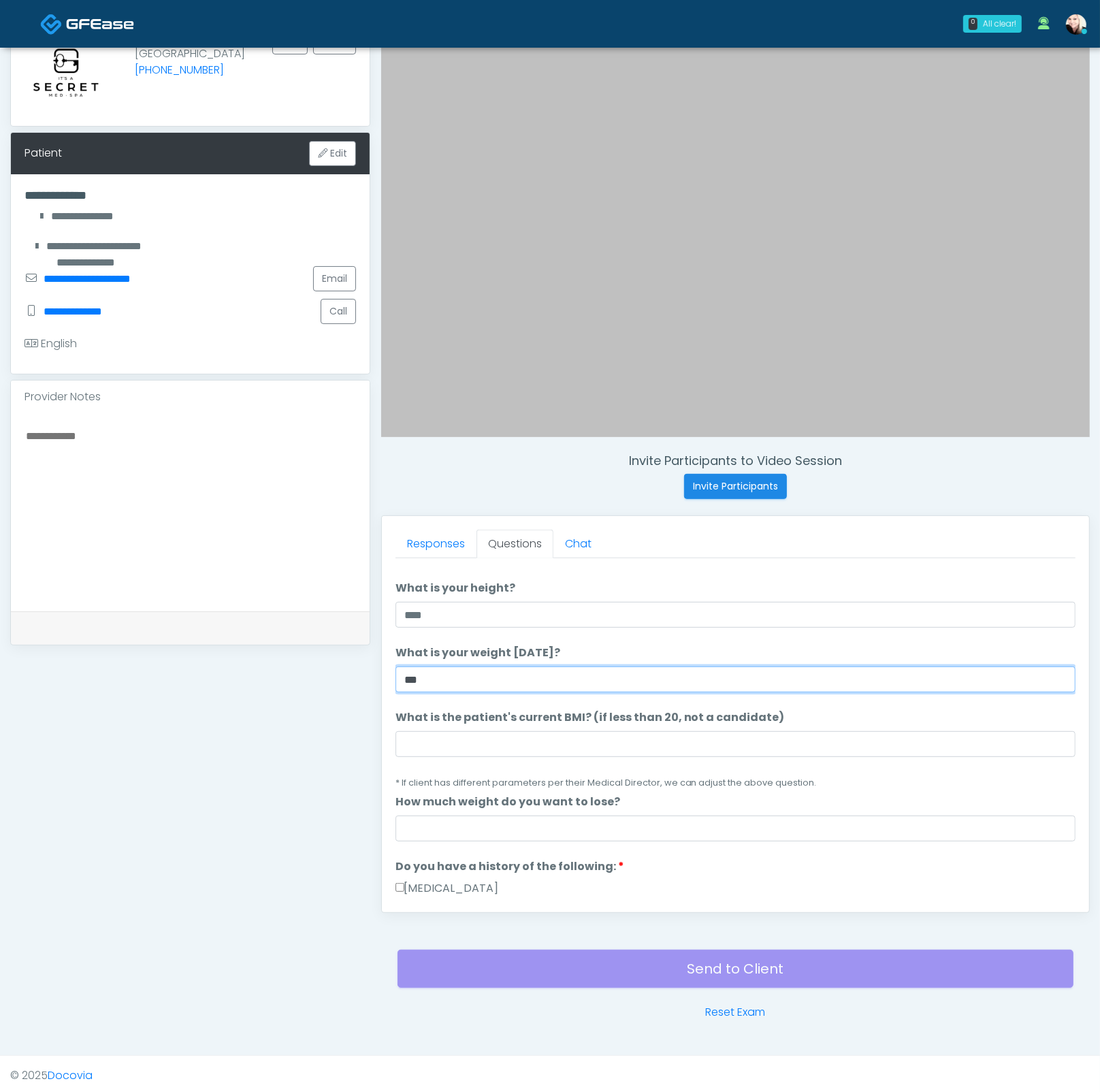
scroll to position [99, 0]
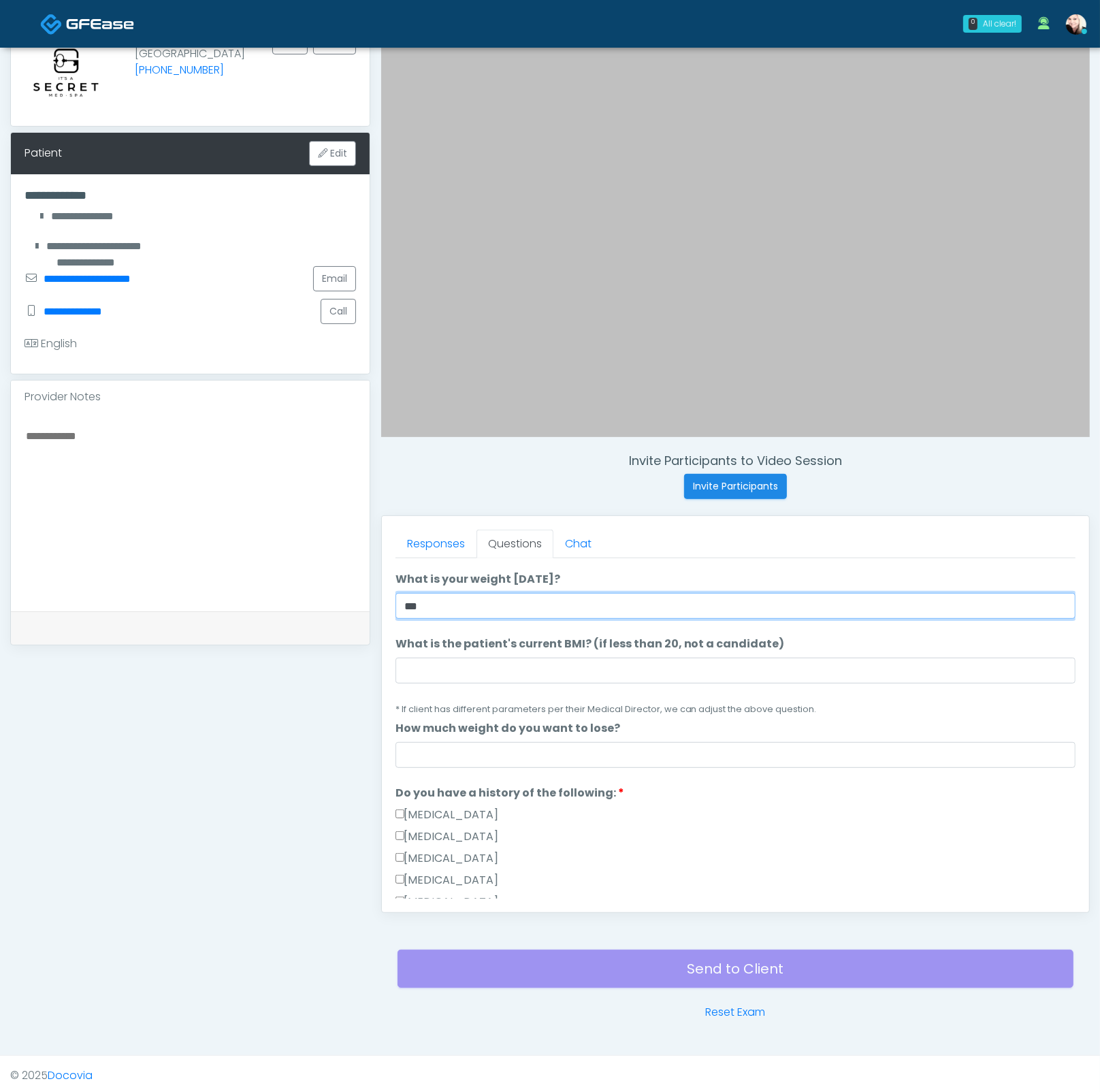
type input "***"
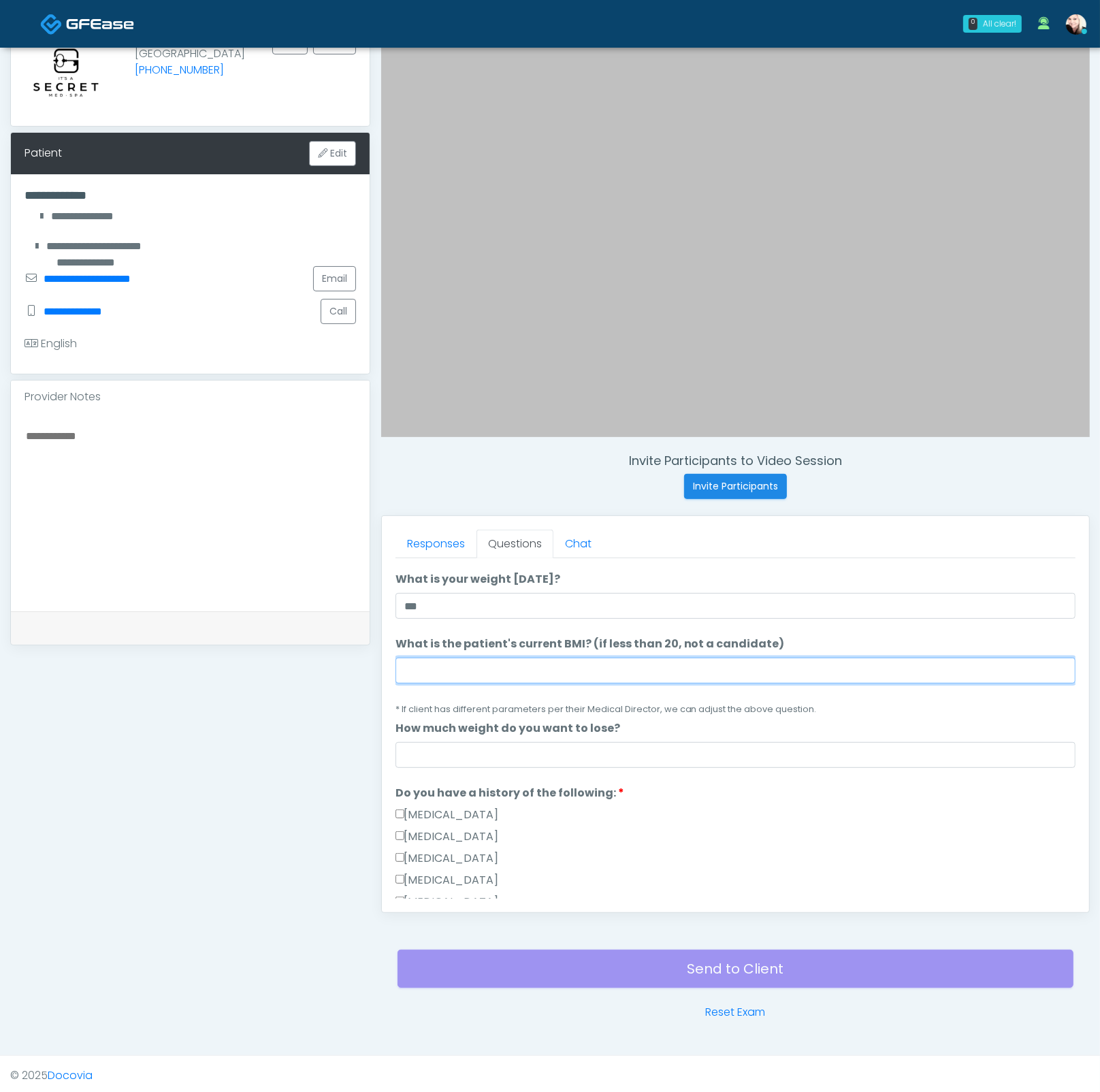
click at [451, 658] on input "What is the patient's current BMI? (if less than 20, not a candidate)" at bounding box center [735, 670] width 680 height 25
paste input "****"
type input "****"
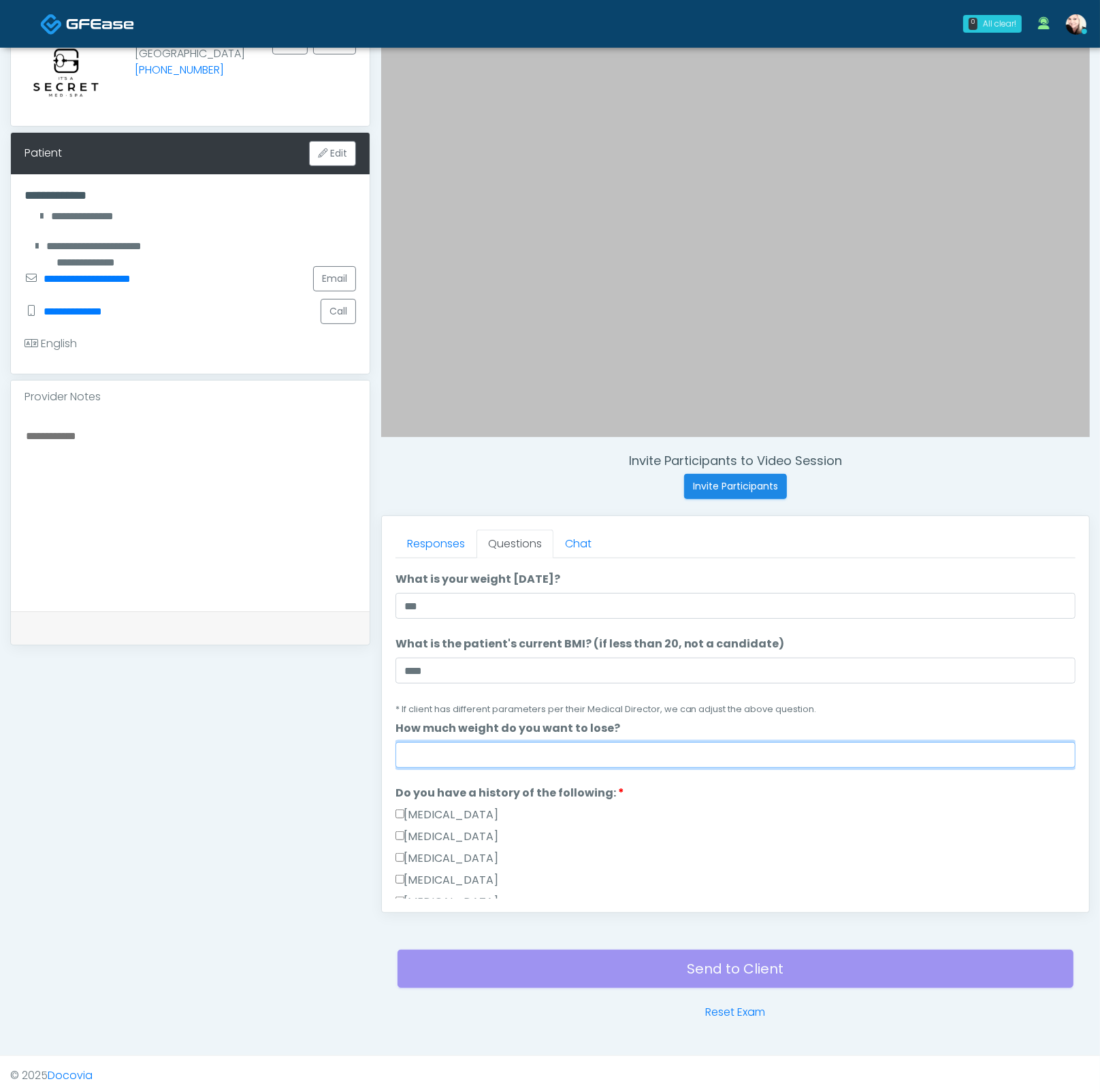
click at [451, 752] on input "How much weight do you want to lose?" at bounding box center [735, 755] width 680 height 25
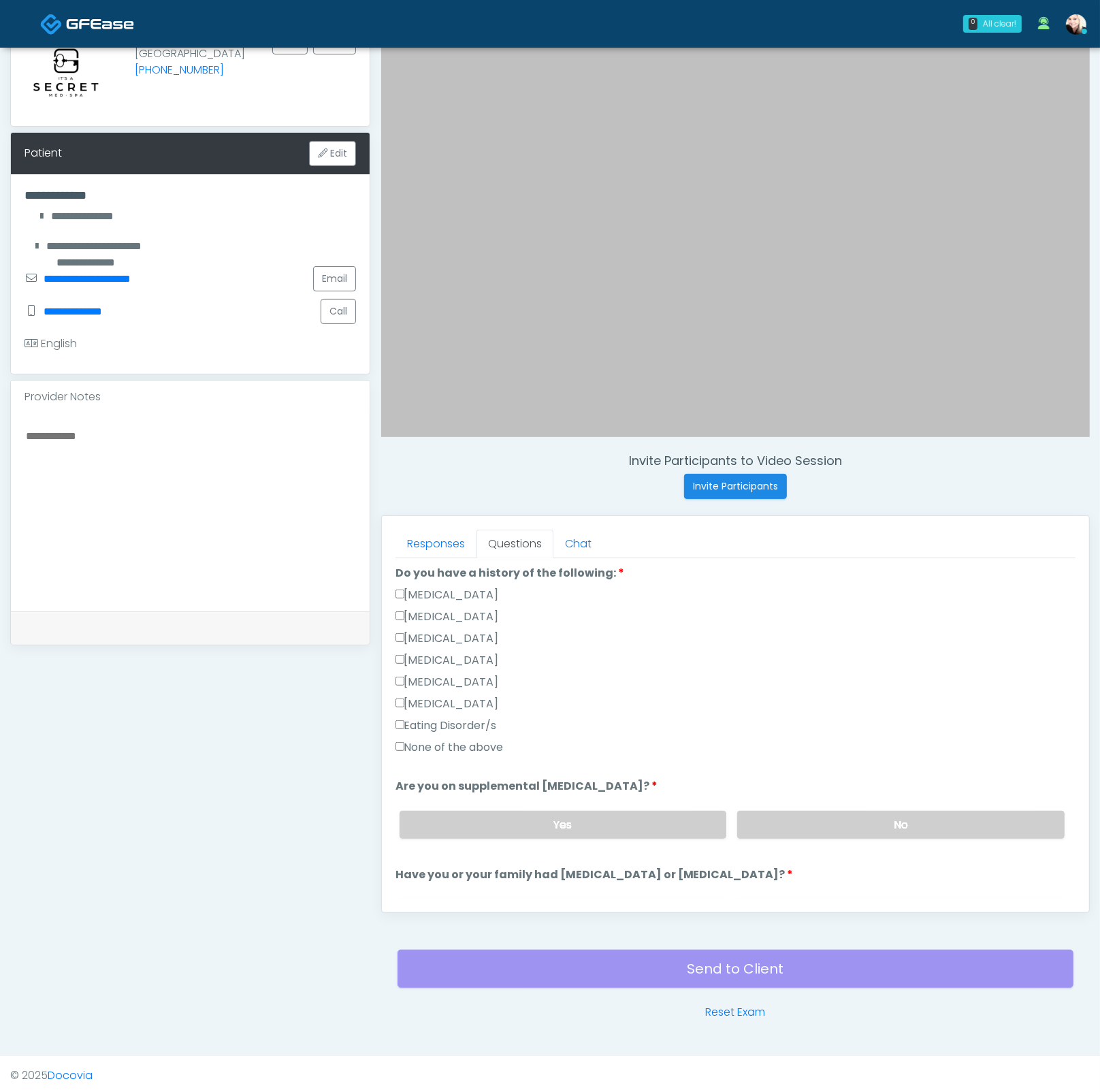
scroll to position [323, 0]
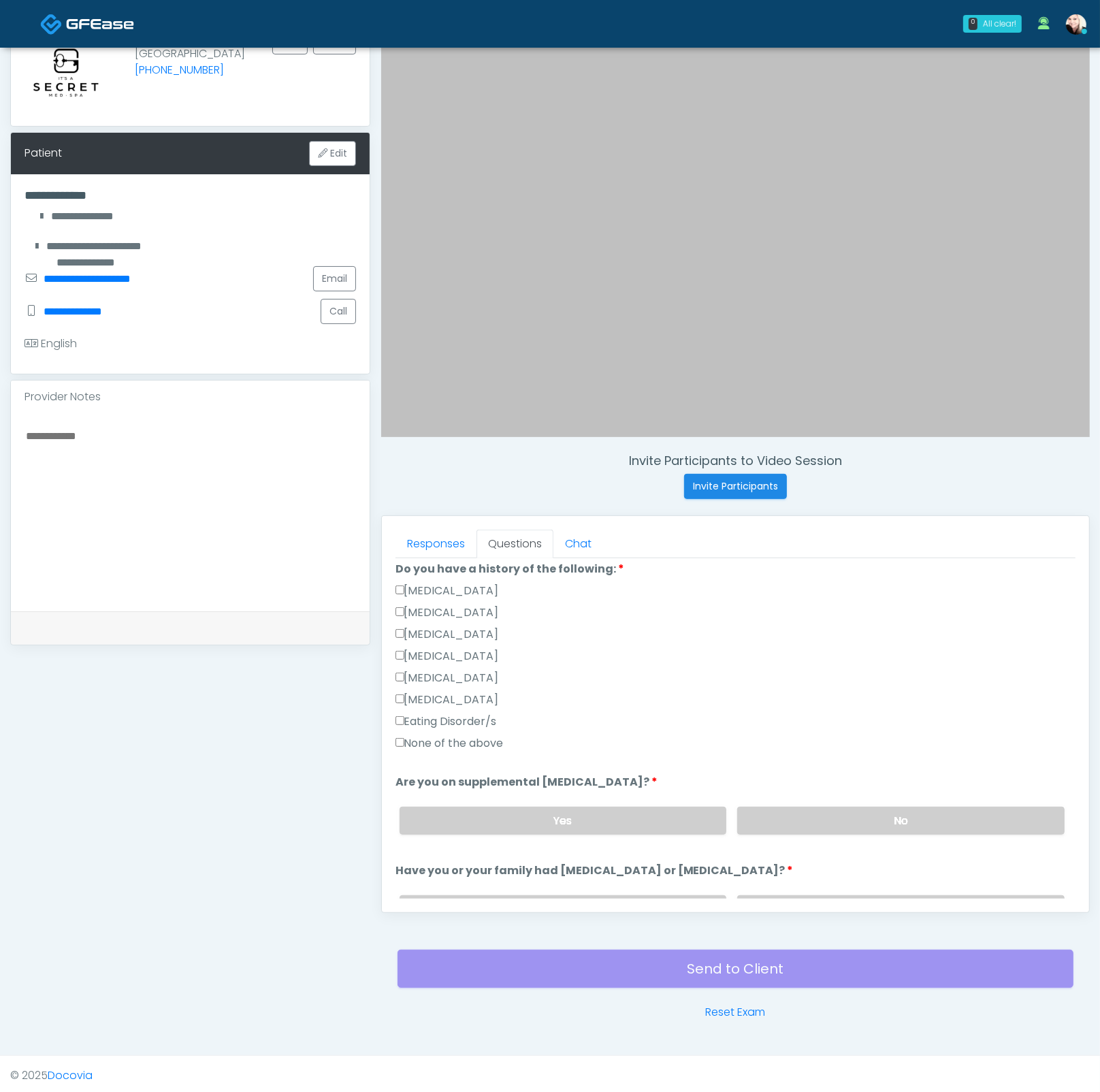
type input "***"
drag, startPoint x: 702, startPoint y: 729, endPoint x: 523, endPoint y: 725, distance: 179.0
click at [702, 729] on div "Eating Disorder/s" at bounding box center [735, 725] width 680 height 22
click at [453, 735] on label "None of the above" at bounding box center [449, 742] width 109 height 16
click at [831, 809] on label "No" at bounding box center [901, 820] width 327 height 28
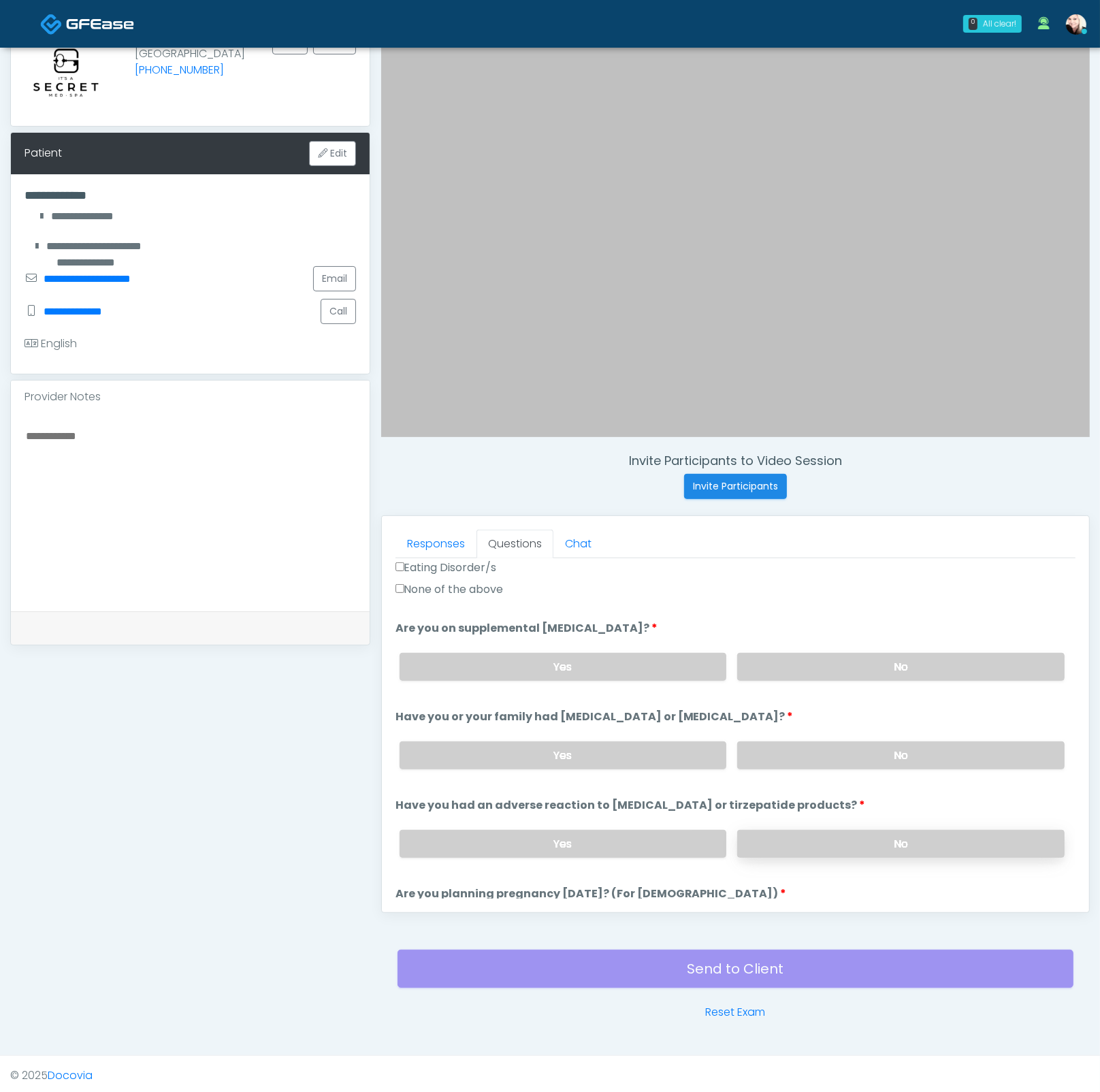
scroll to position [545, 0]
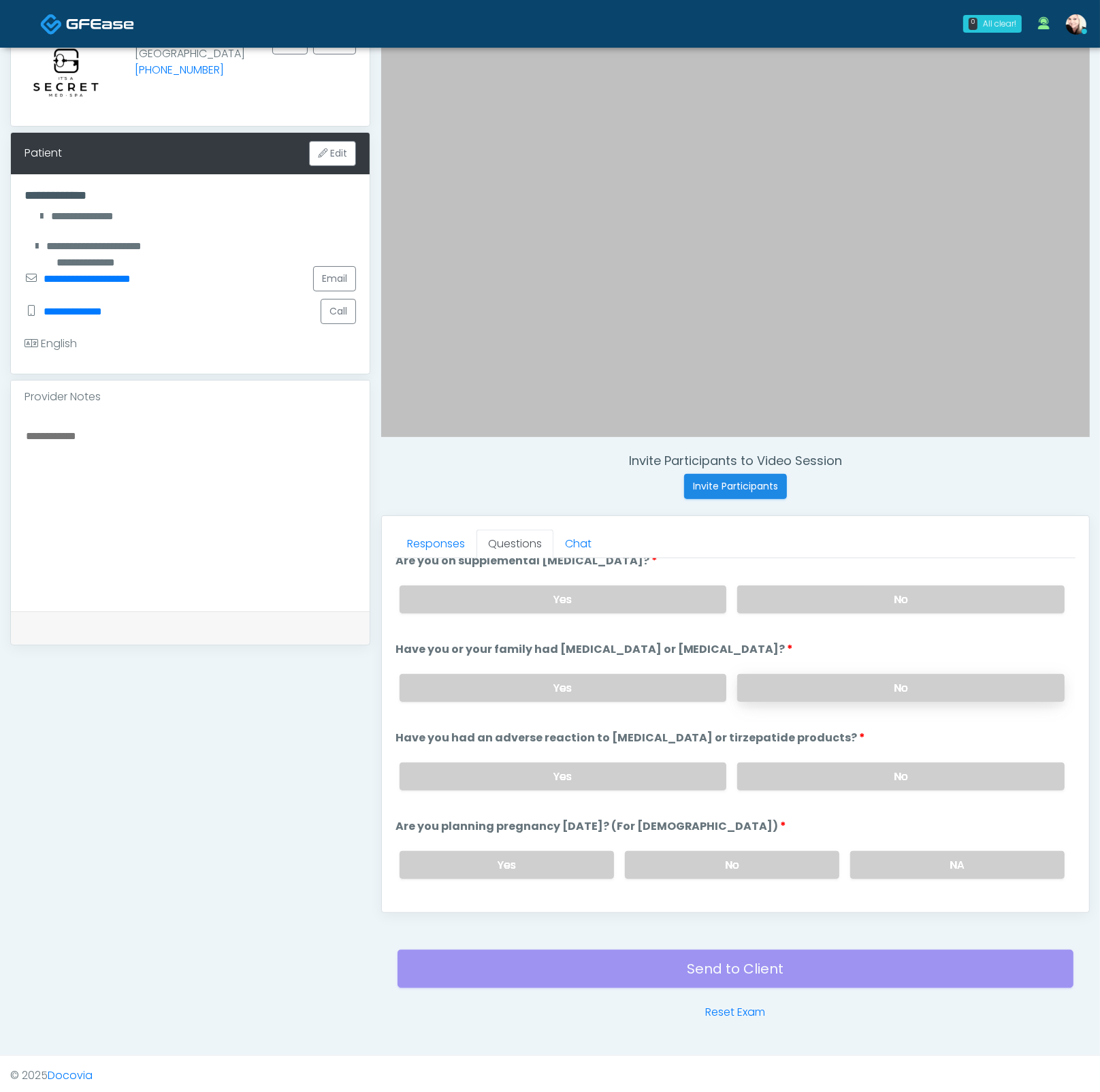
click at [768, 680] on label "No" at bounding box center [901, 687] width 327 height 28
drag, startPoint x: 776, startPoint y: 760, endPoint x: 778, endPoint y: 767, distance: 7.3
click at [776, 763] on label "No" at bounding box center [901, 776] width 327 height 28
click at [745, 853] on label "No" at bounding box center [732, 865] width 215 height 28
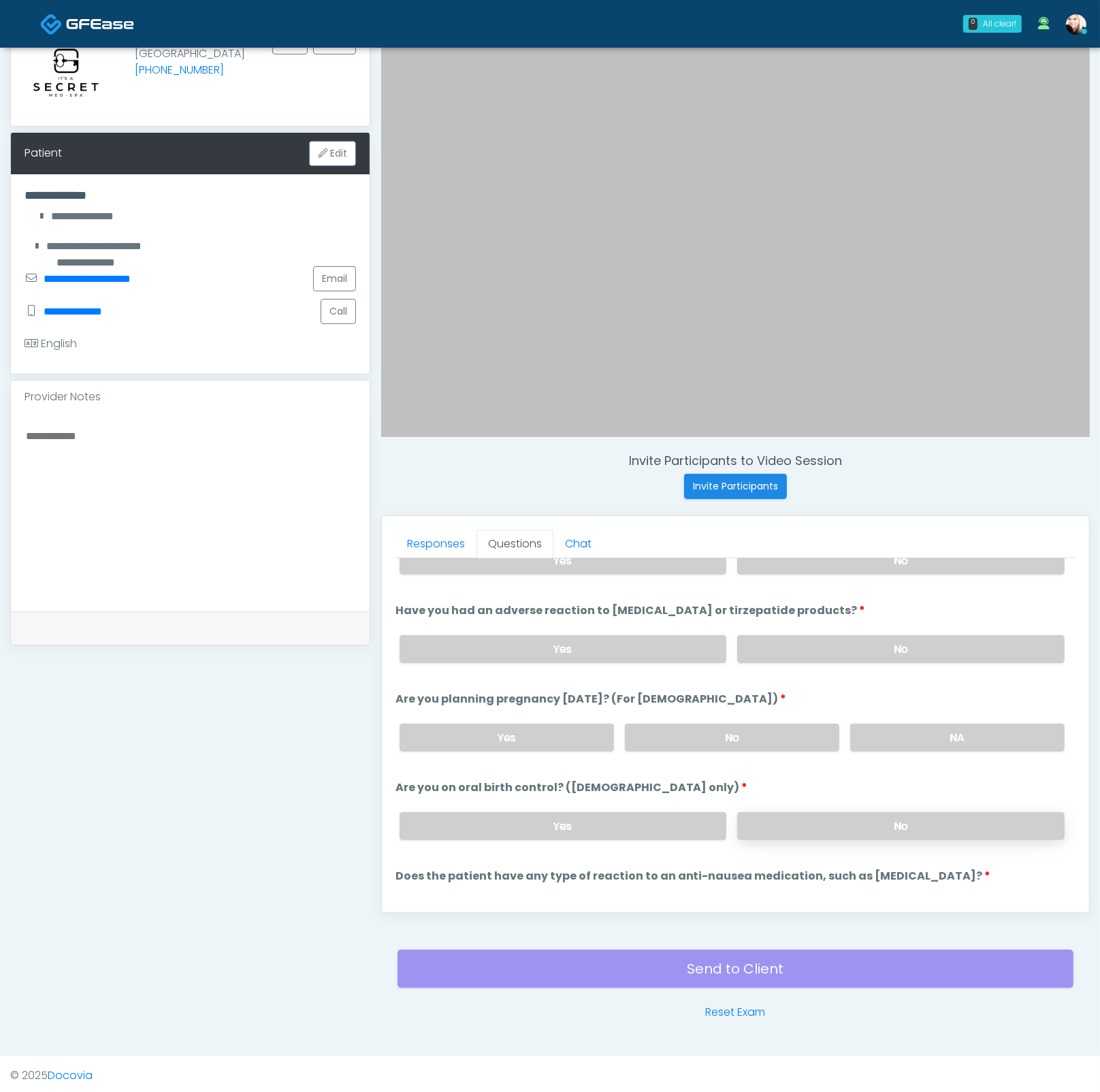
click at [776, 812] on label "No" at bounding box center [901, 826] width 327 height 28
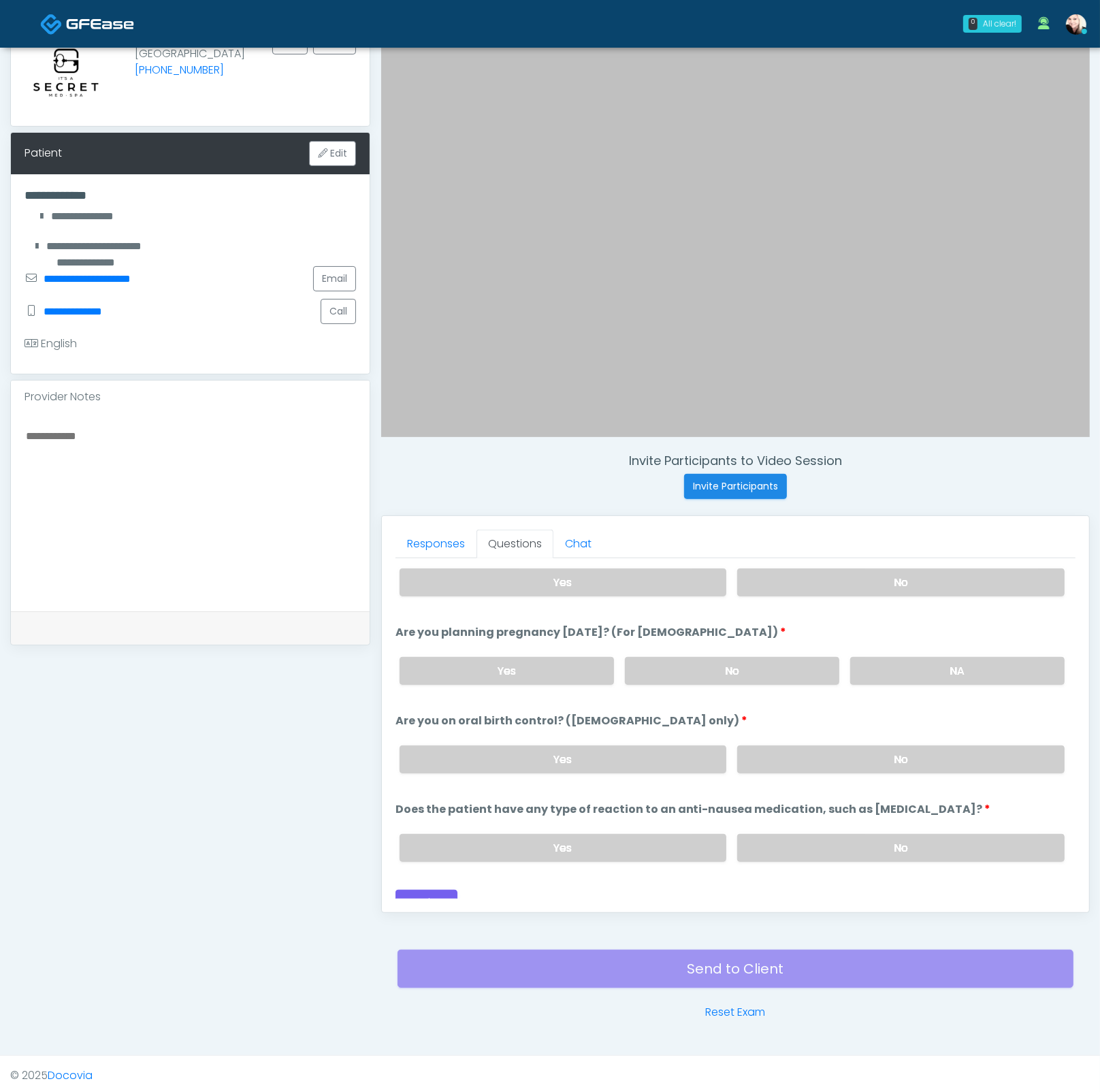
scroll to position [748, 0]
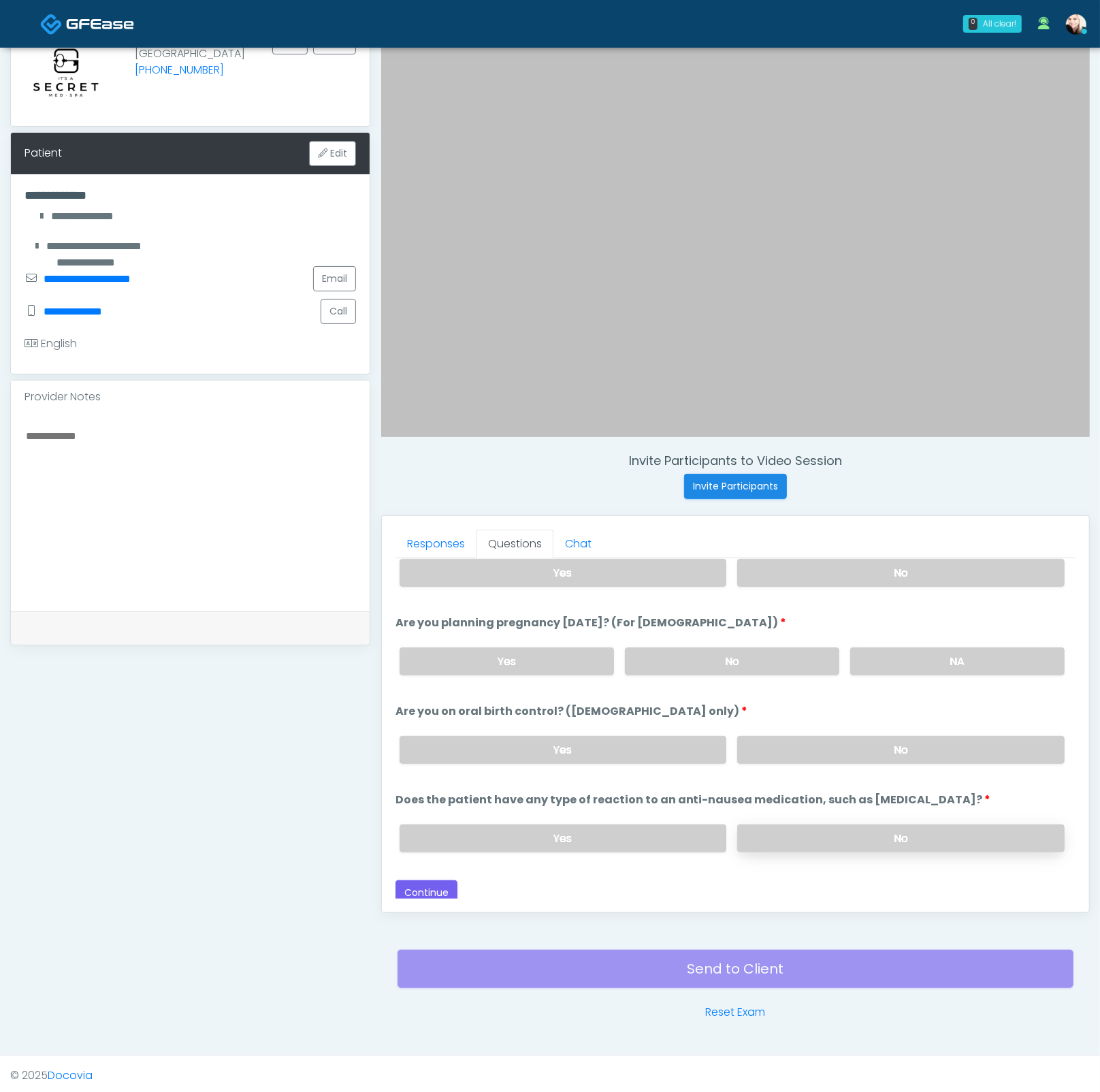
click at [773, 825] on label "No" at bounding box center [901, 838] width 327 height 28
click at [421, 880] on button "Continue" at bounding box center [426, 893] width 62 height 25
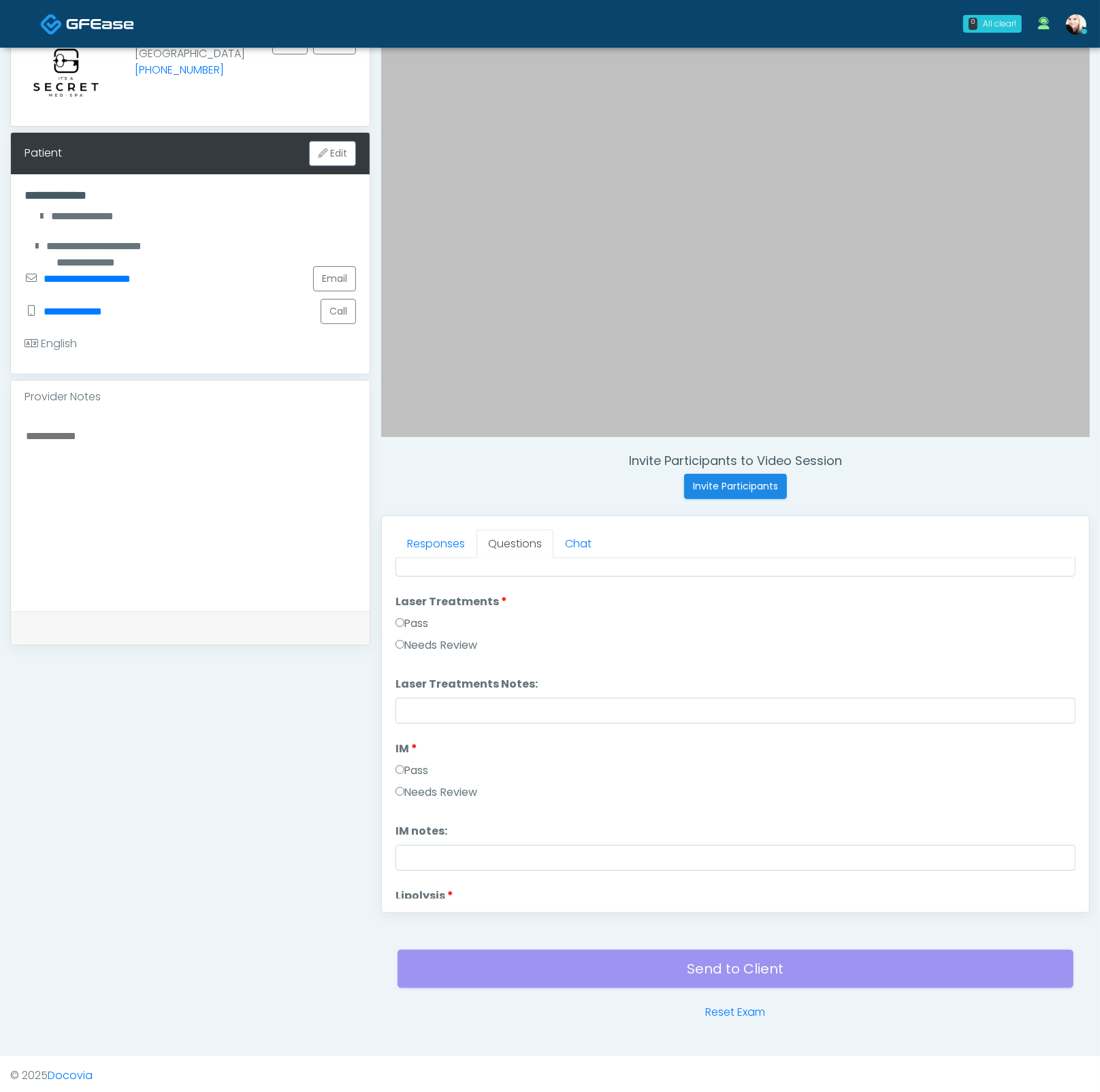
scroll to position [0, 0]
click at [1041, 580] on button "Pass All" at bounding box center [1049, 576] width 52 height 25
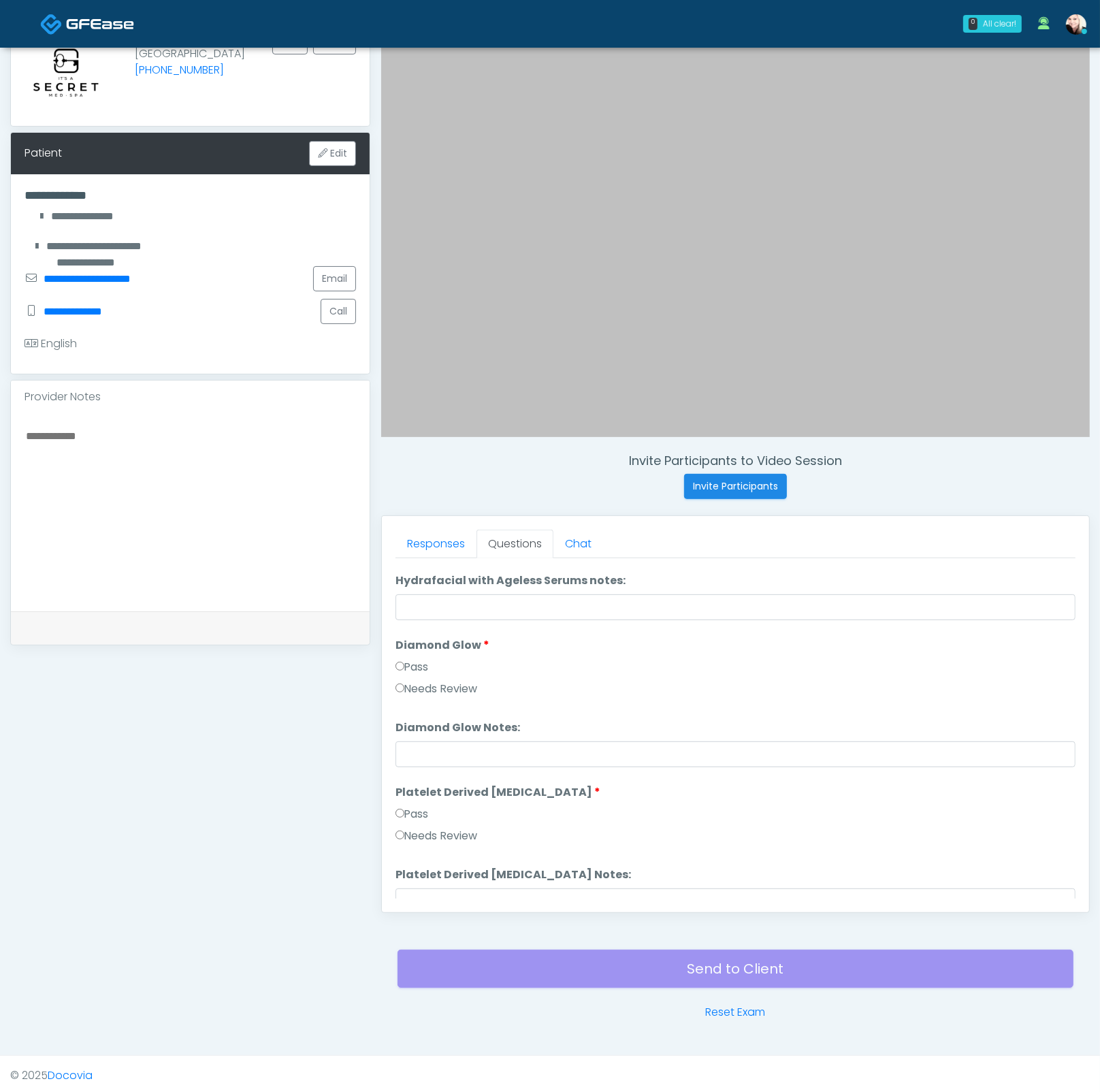
scroll to position [2680, 0]
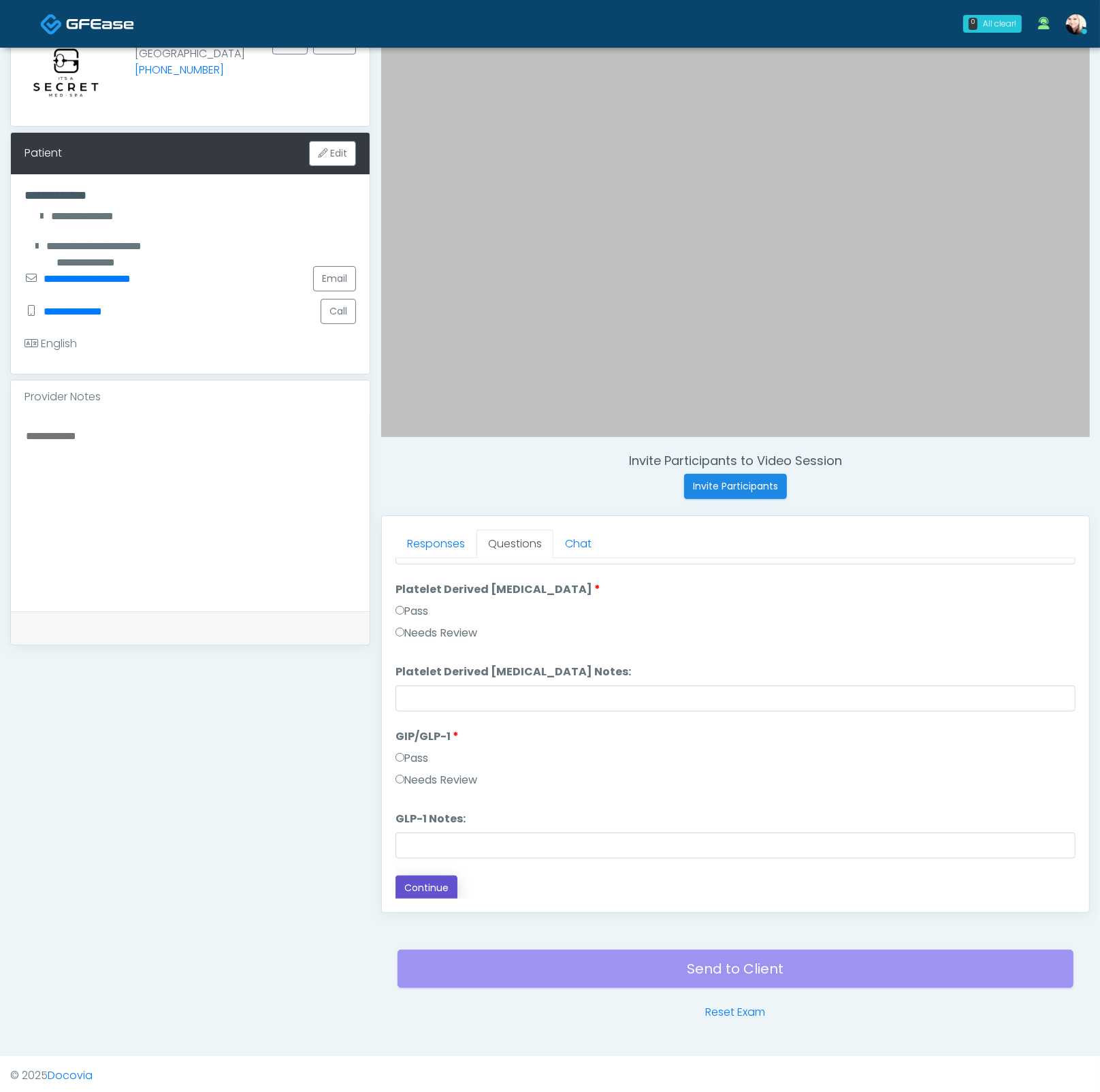
click at [419, 881] on button "Continue" at bounding box center [426, 888] width 62 height 25
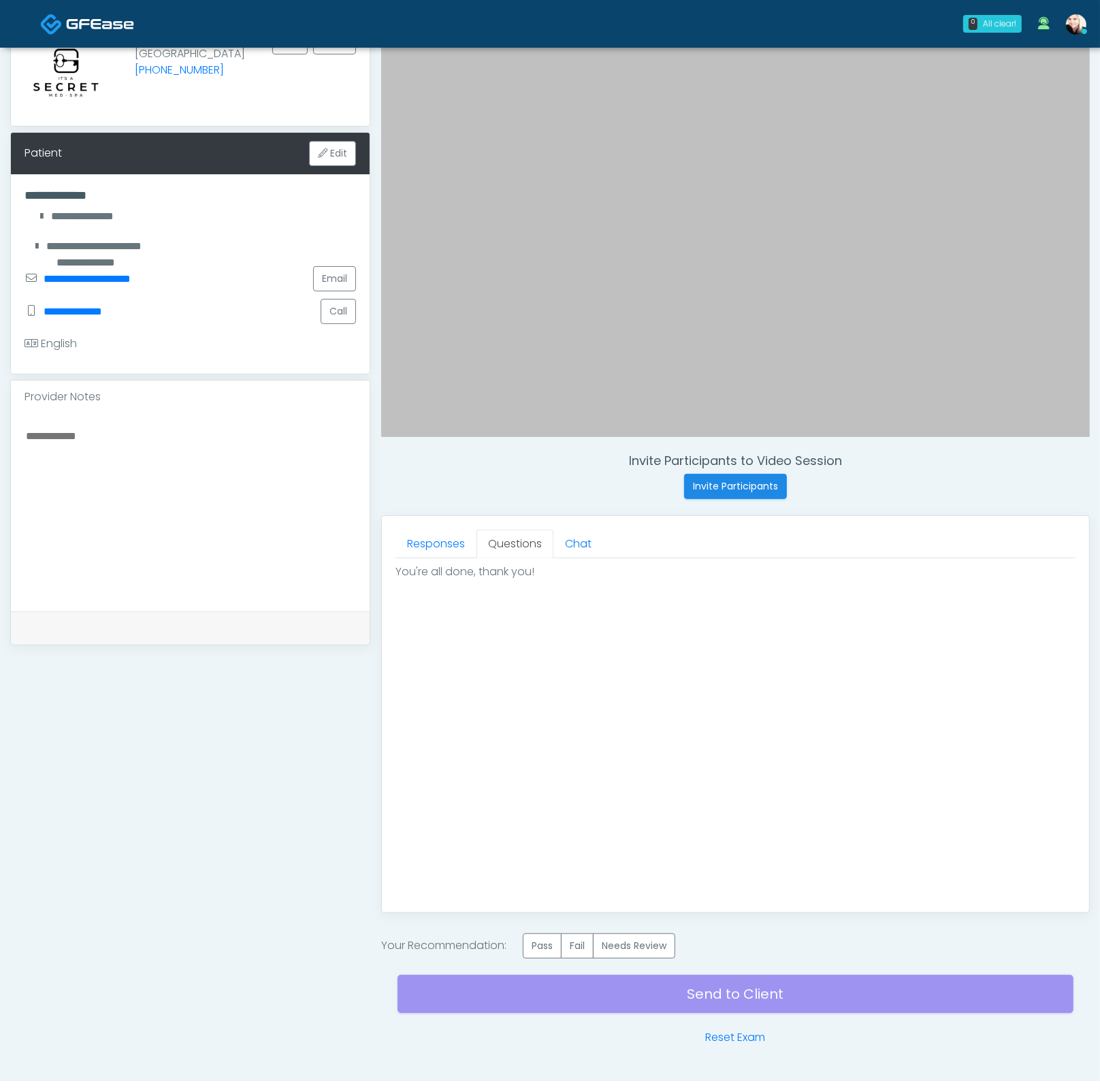
scroll to position [0, 0]
click at [553, 940] on label "Pass" at bounding box center [542, 946] width 39 height 25
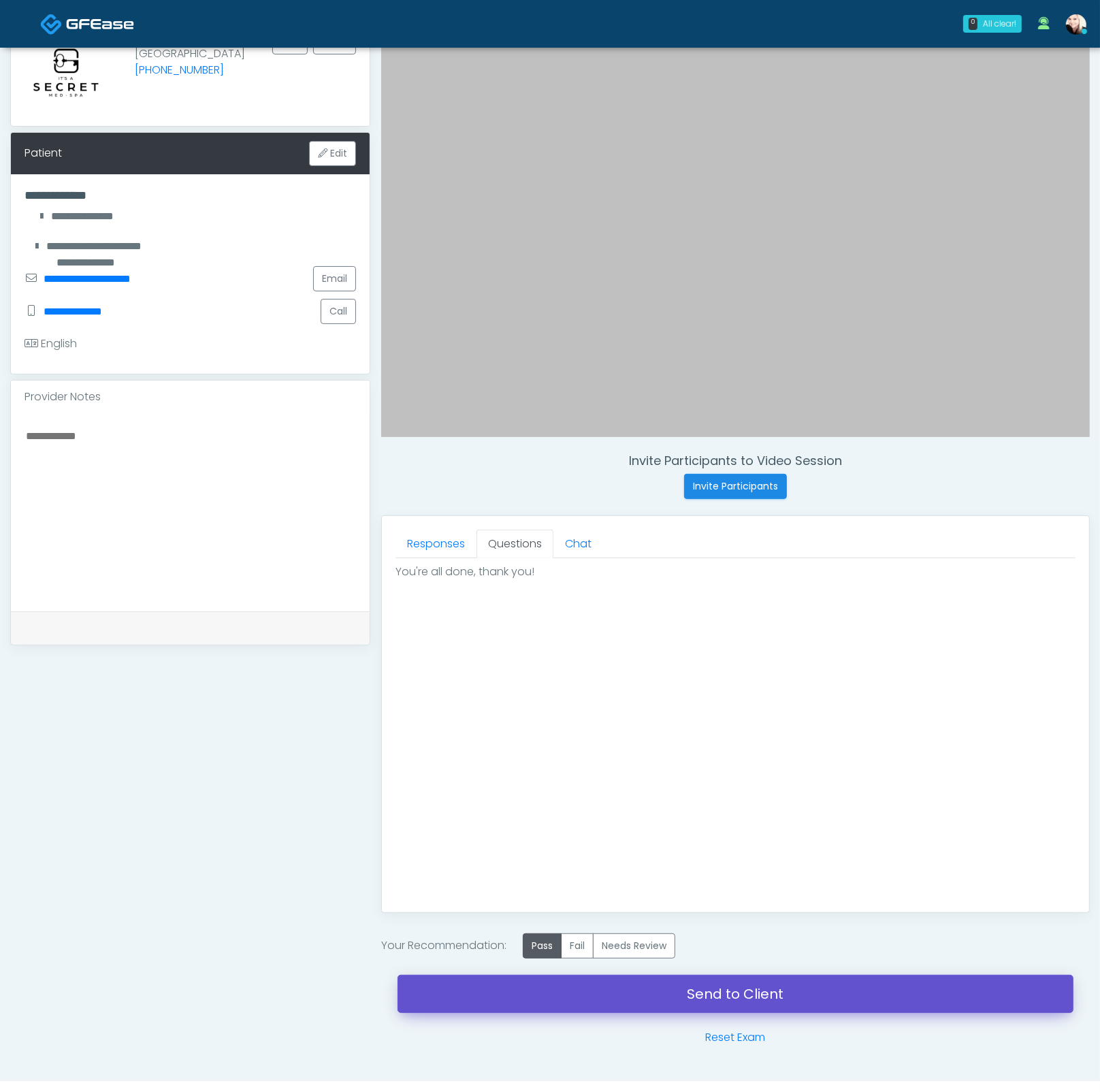
click at [776, 983] on link "Send to Client" at bounding box center [735, 994] width 676 height 38
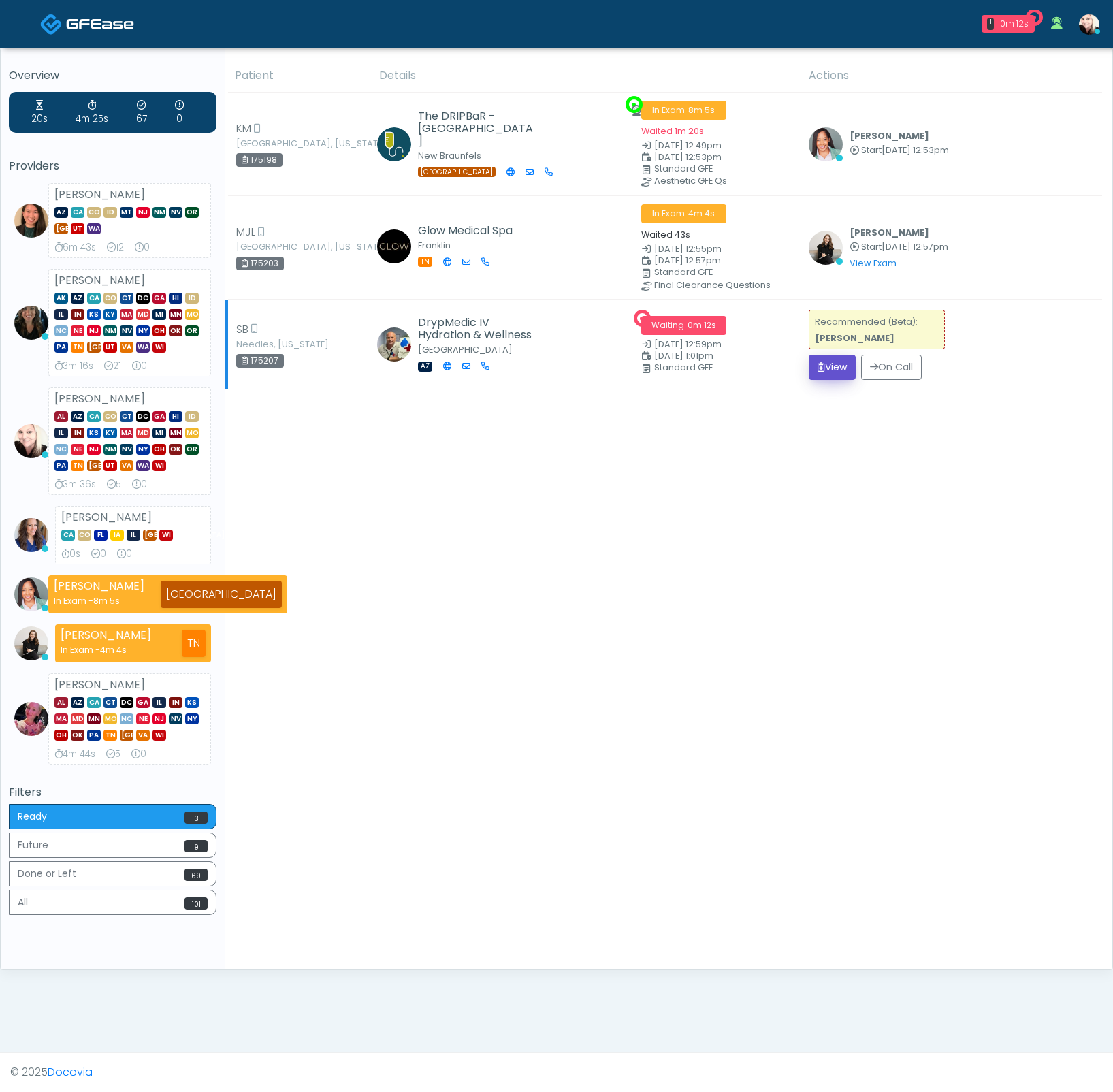
click at [833, 367] on button "View" at bounding box center [831, 367] width 47 height 25
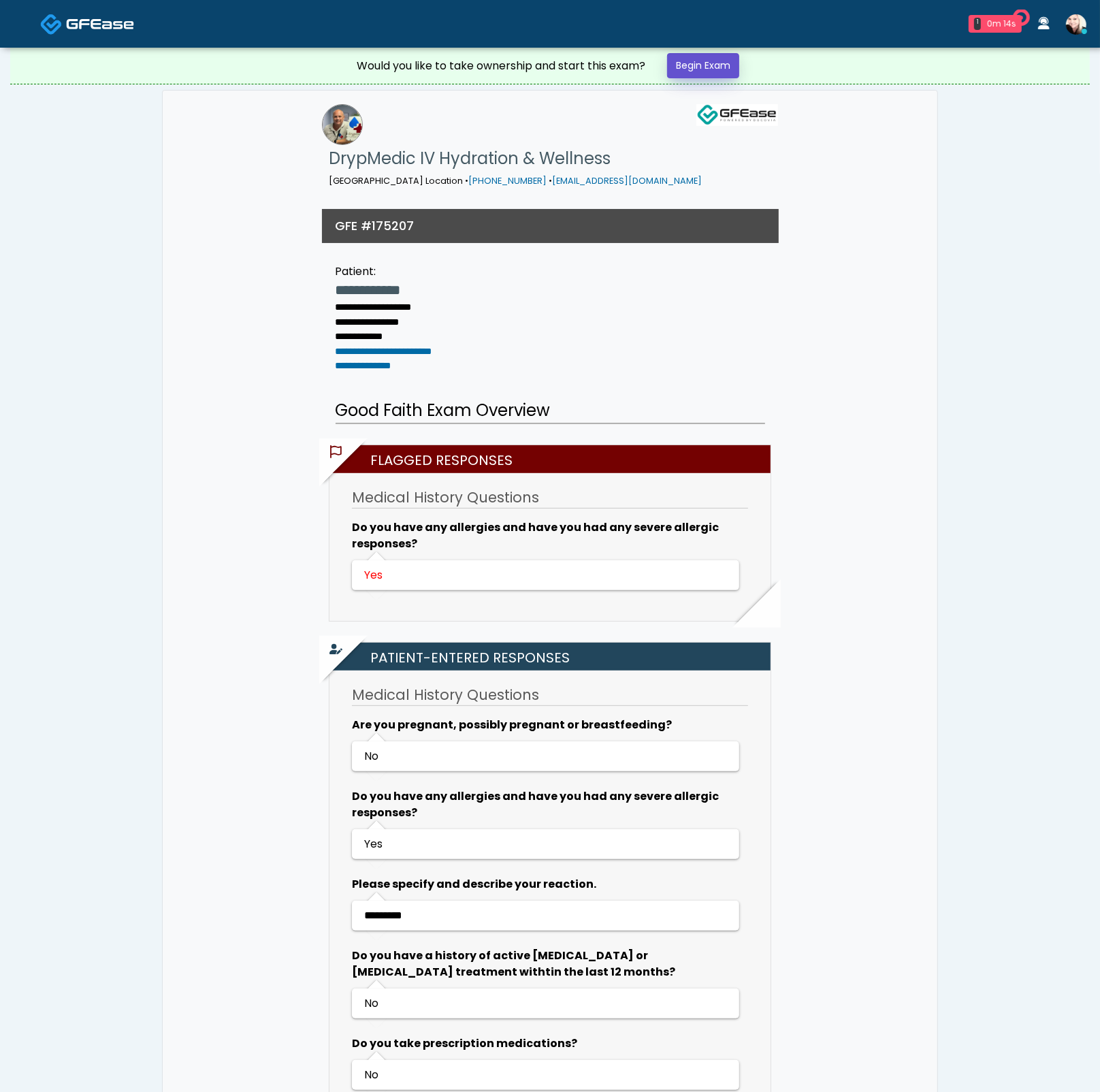
click at [722, 60] on link "Begin Exam" at bounding box center [702, 66] width 72 height 25
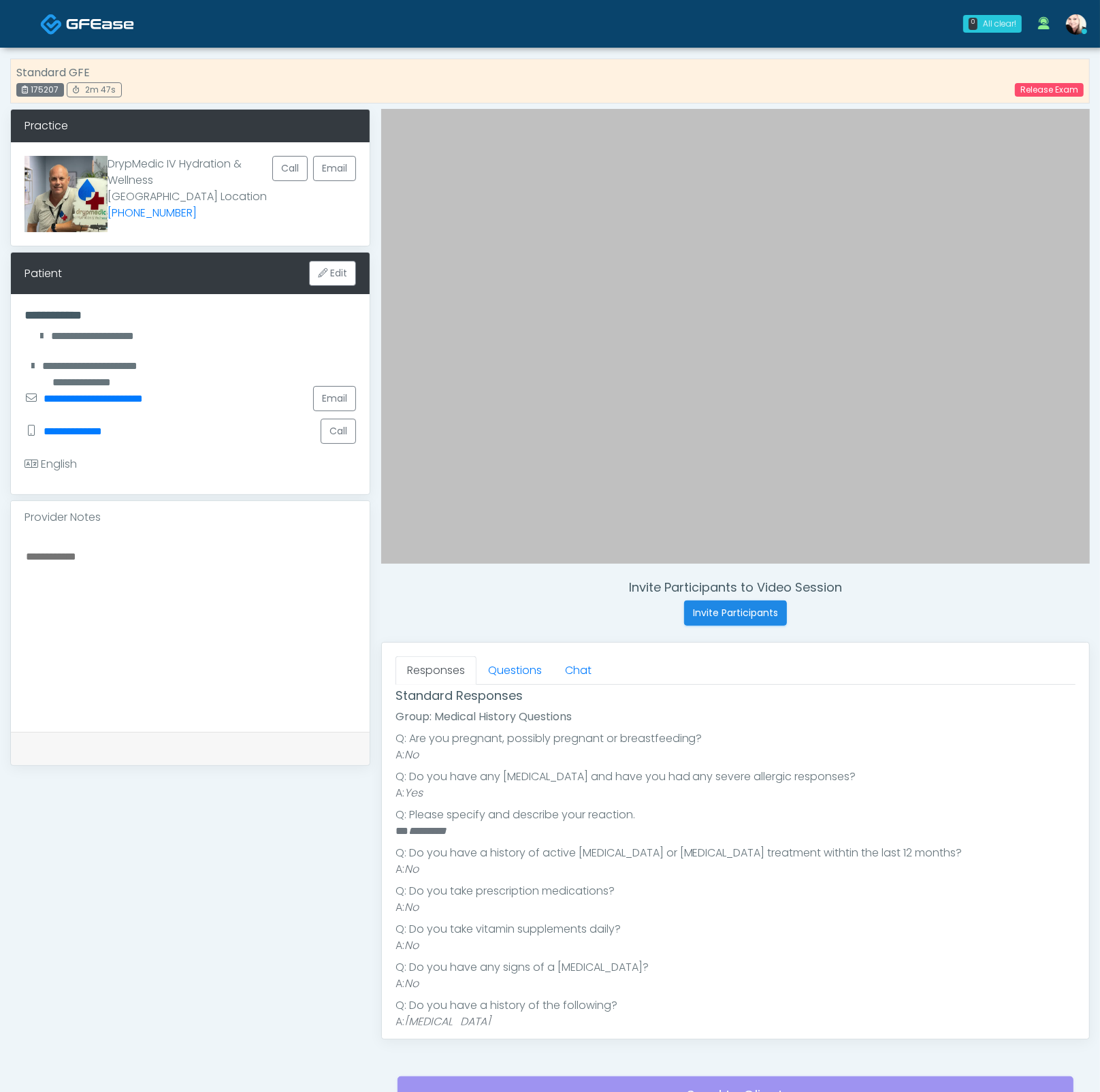
scroll to position [159, 0]
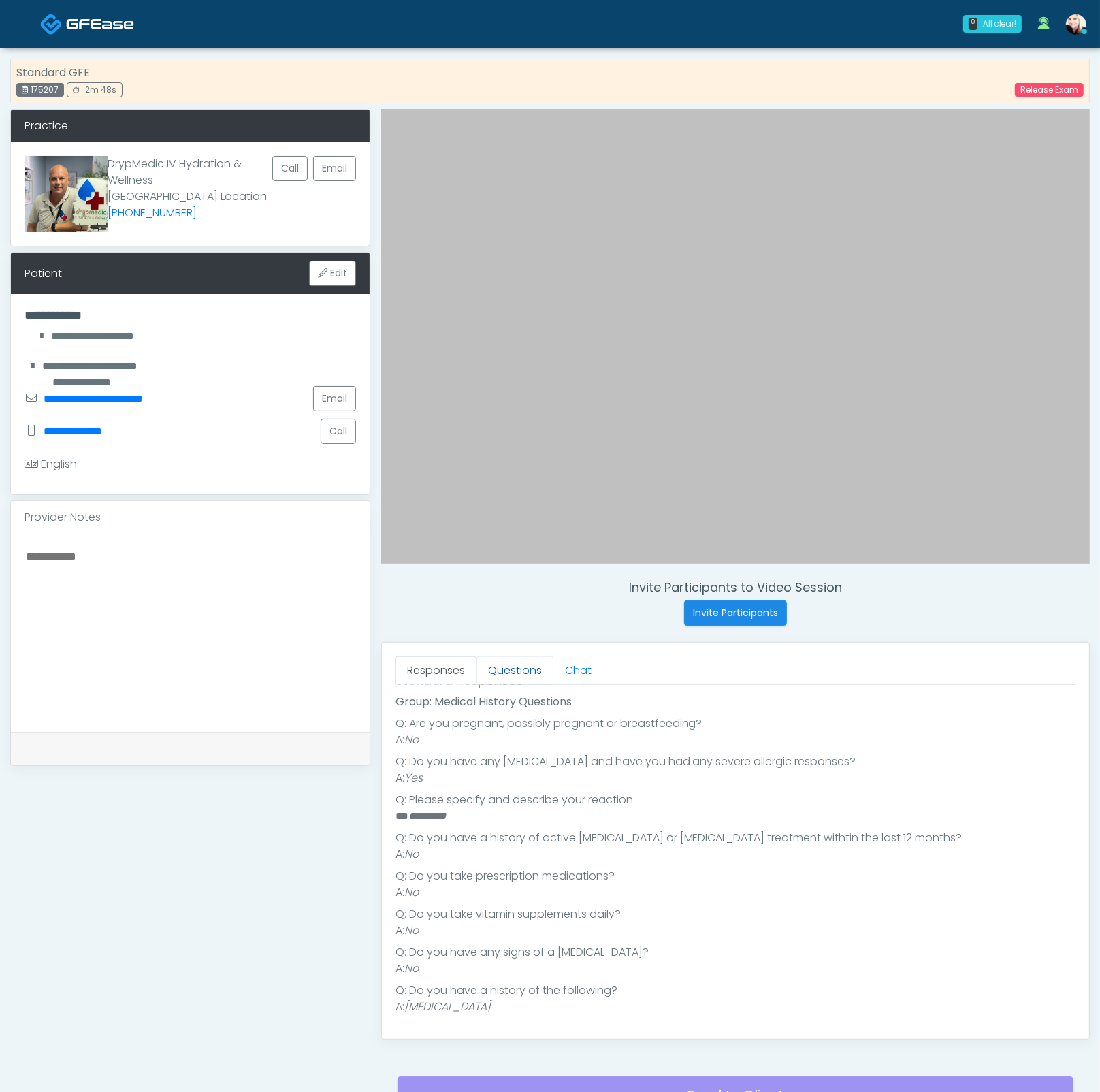
click at [494, 668] on link "Questions" at bounding box center [515, 670] width 77 height 29
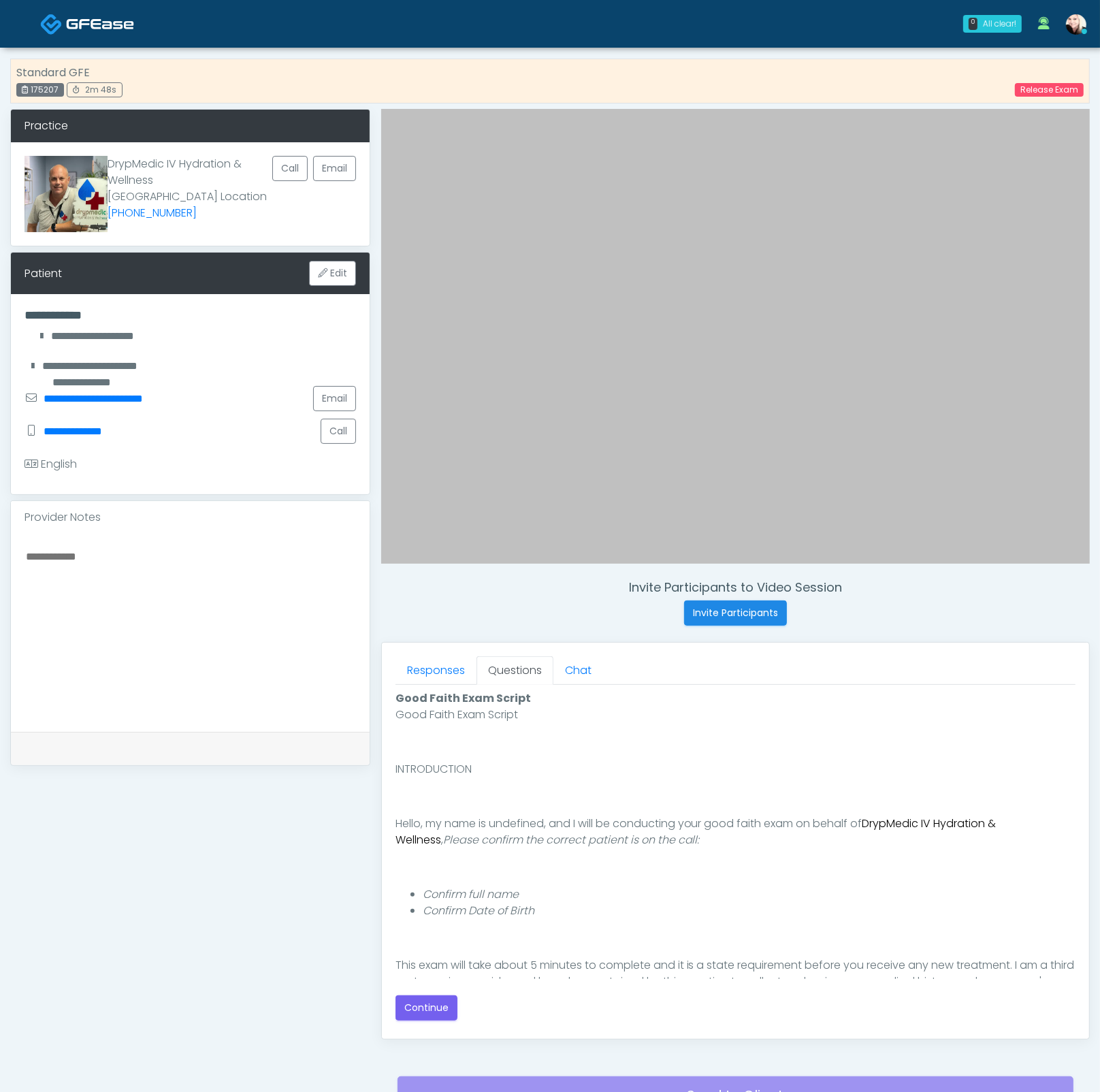
scroll to position [0, 0]
click at [425, 1004] on button "Continue" at bounding box center [426, 1008] width 62 height 25
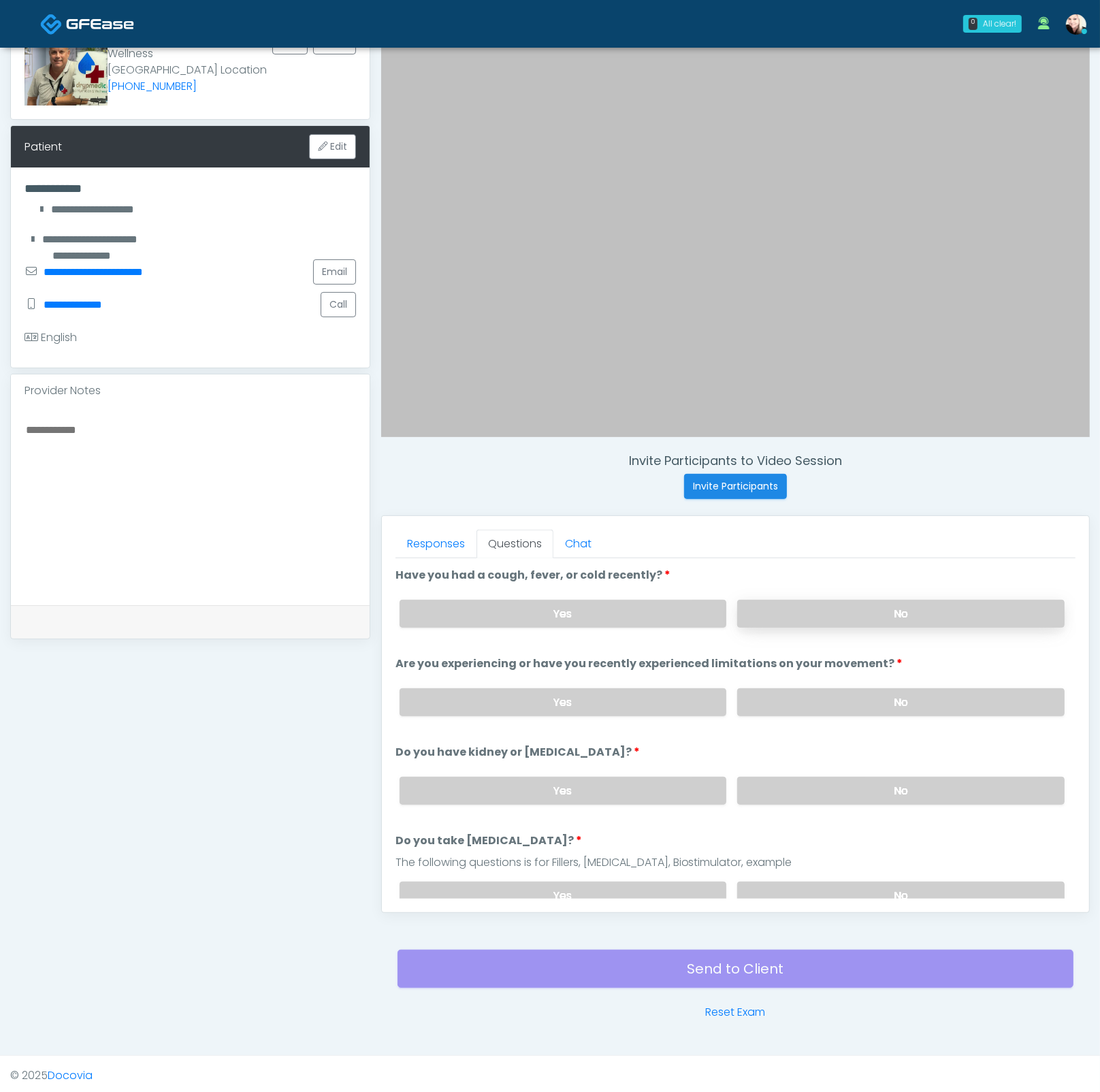
click at [763, 607] on label "No" at bounding box center [901, 613] width 327 height 28
click at [776, 703] on label "No" at bounding box center [901, 702] width 327 height 28
drag, startPoint x: 790, startPoint y: 777, endPoint x: 793, endPoint y: 792, distance: 15.3
click at [790, 780] on label "No" at bounding box center [901, 790] width 327 height 28
click at [809, 873] on div "Yes No" at bounding box center [732, 895] width 687 height 50
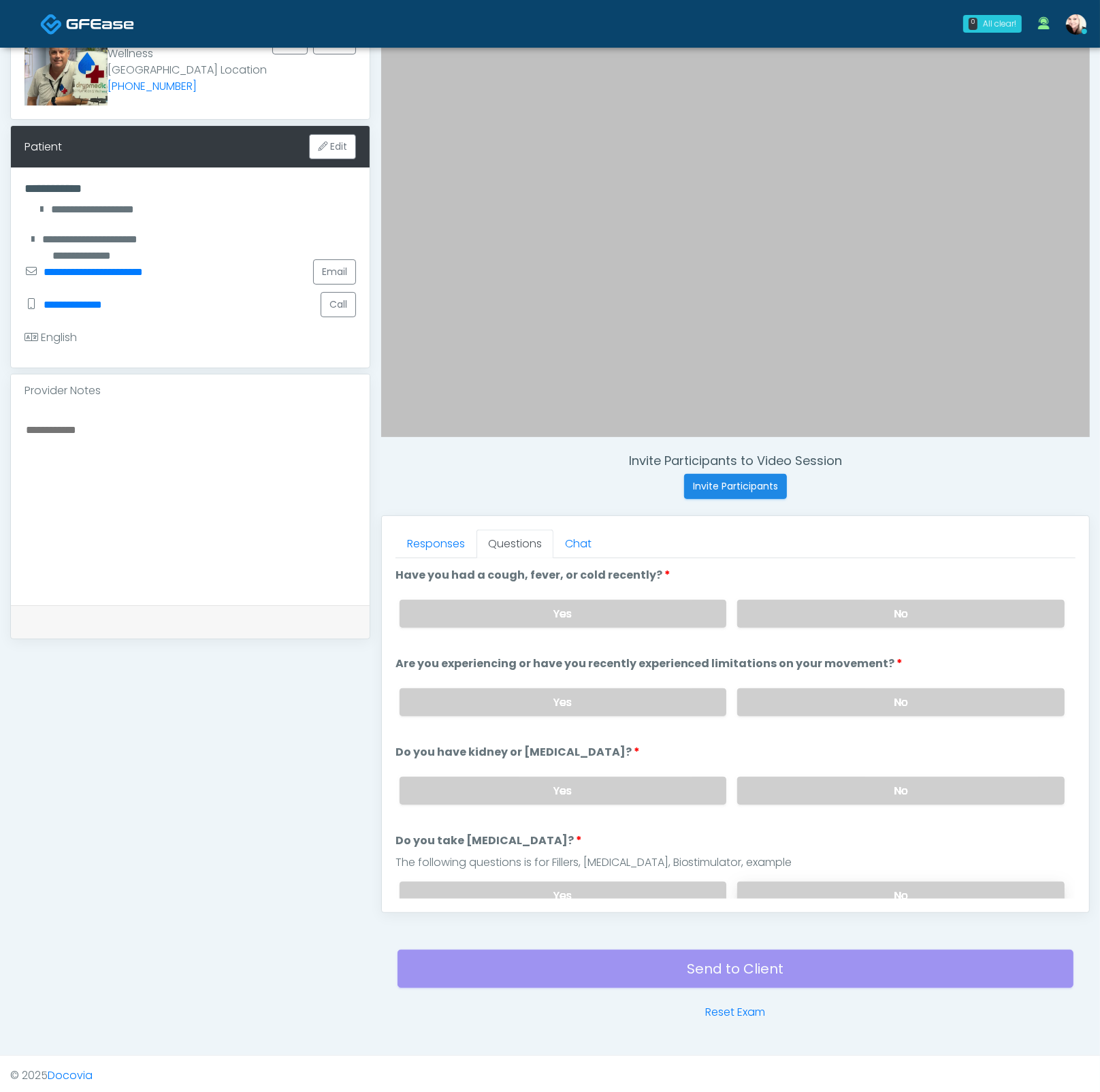
click at [807, 882] on label "No" at bounding box center [901, 895] width 327 height 28
click at [228, 446] on textarea at bounding box center [190, 504] width 332 height 166
click at [134, 432] on textarea "*******" at bounding box center [190, 504] width 332 height 166
drag, startPoint x: 77, startPoint y: 428, endPoint x: 10, endPoint y: 418, distance: 67.7
click at [11, 418] on div "*******" at bounding box center [190, 506] width 359 height 198
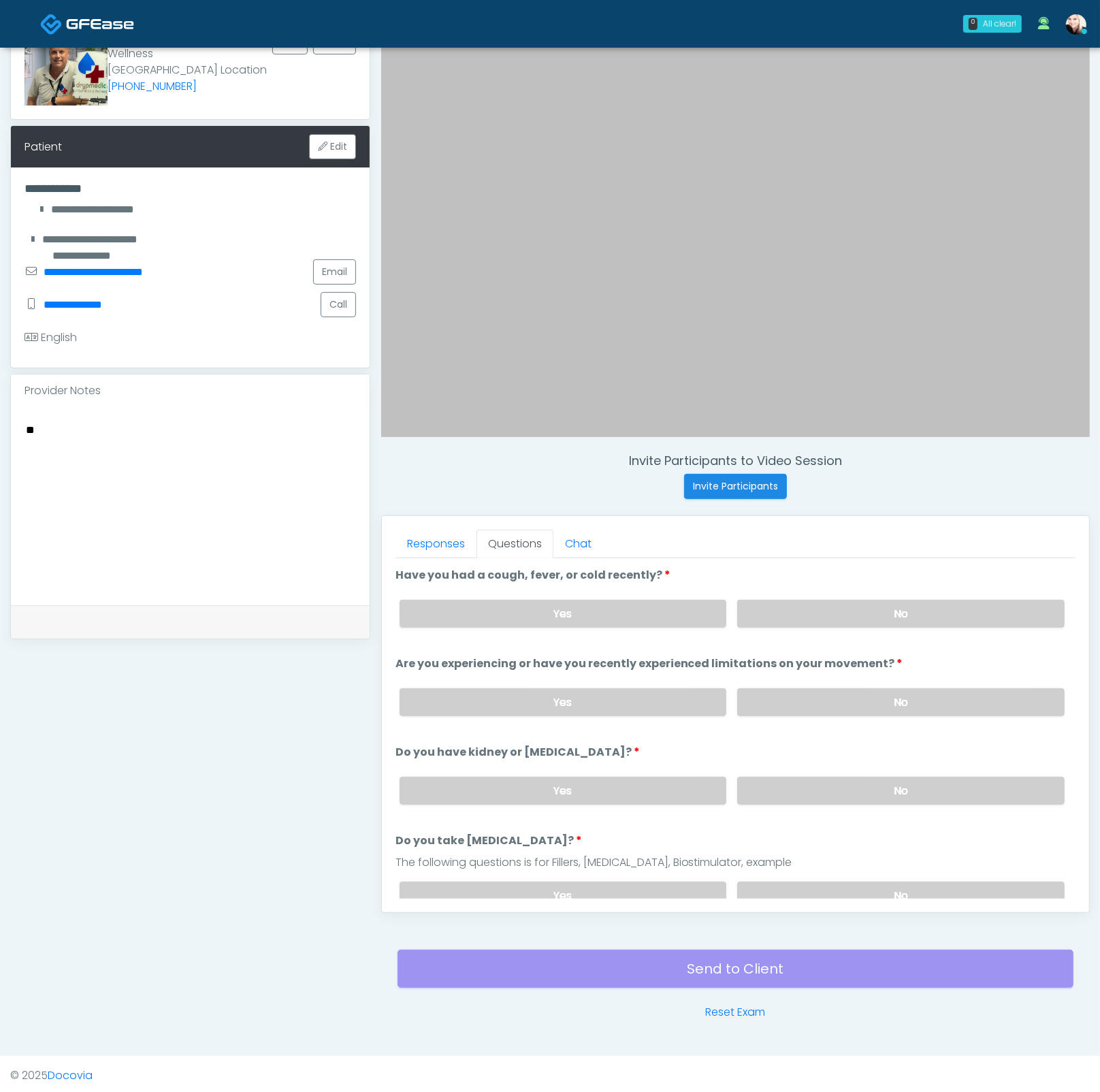
type textarea "*"
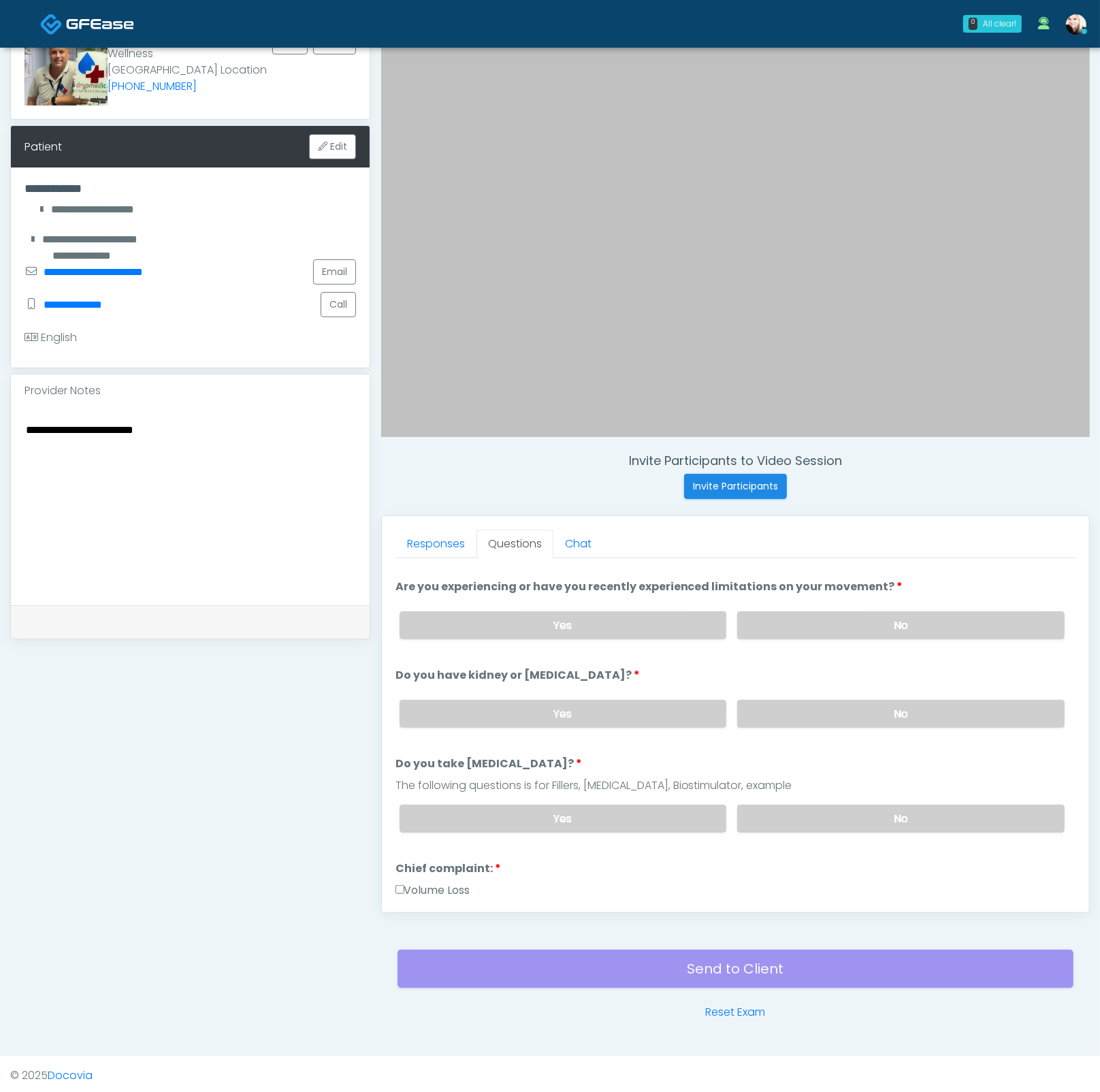
scroll to position [189, 0]
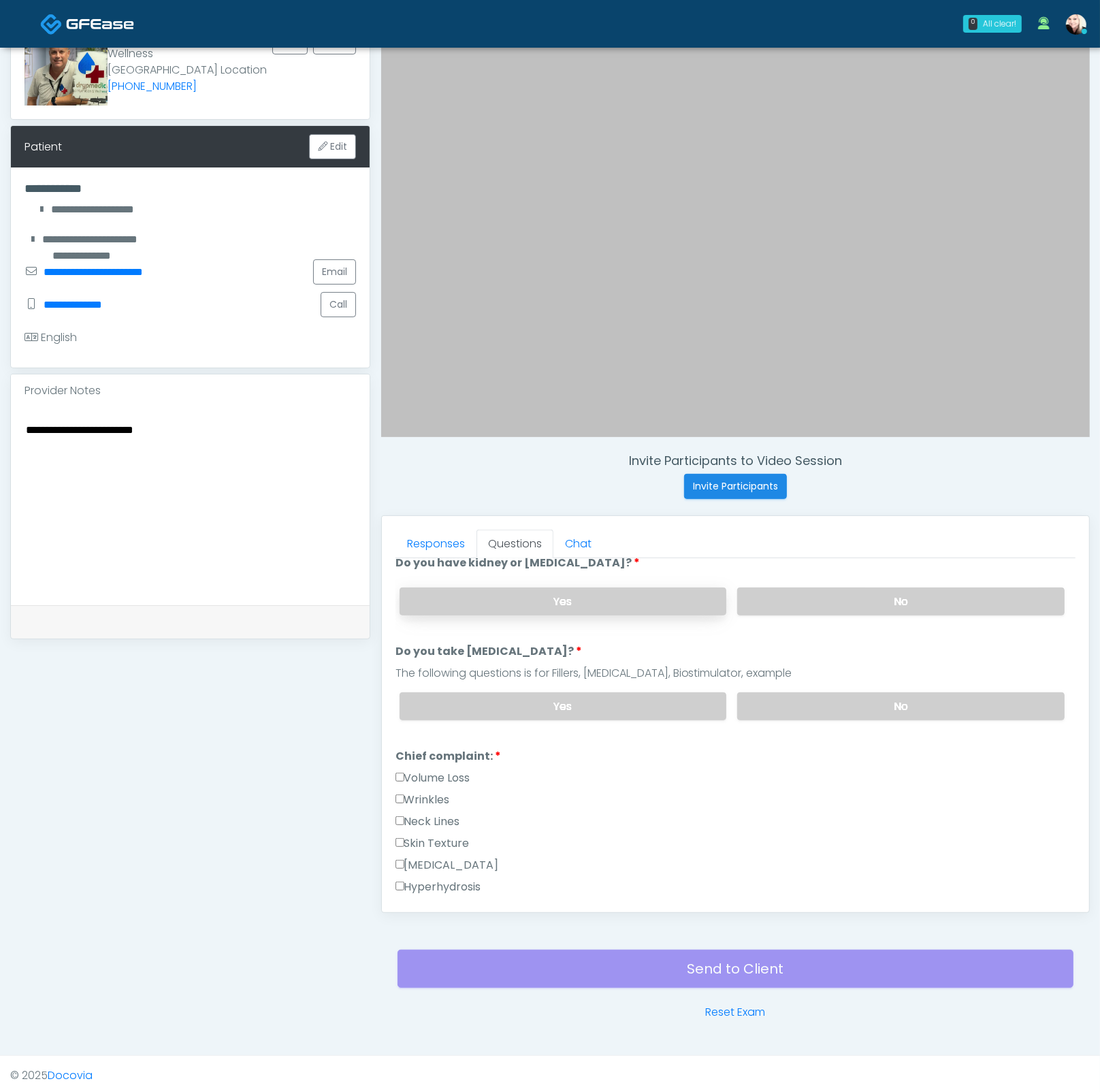
click at [512, 593] on label "Yes" at bounding box center [563, 601] width 327 height 28
click at [237, 444] on textarea "**********" at bounding box center [190, 504] width 332 height 166
click at [275, 429] on textarea "**********" at bounding box center [190, 504] width 332 height 166
drag, startPoint x: 159, startPoint y: 412, endPoint x: 29, endPoint y: 411, distance: 130.0
click at [29, 411] on div "**********" at bounding box center [190, 506] width 359 height 198
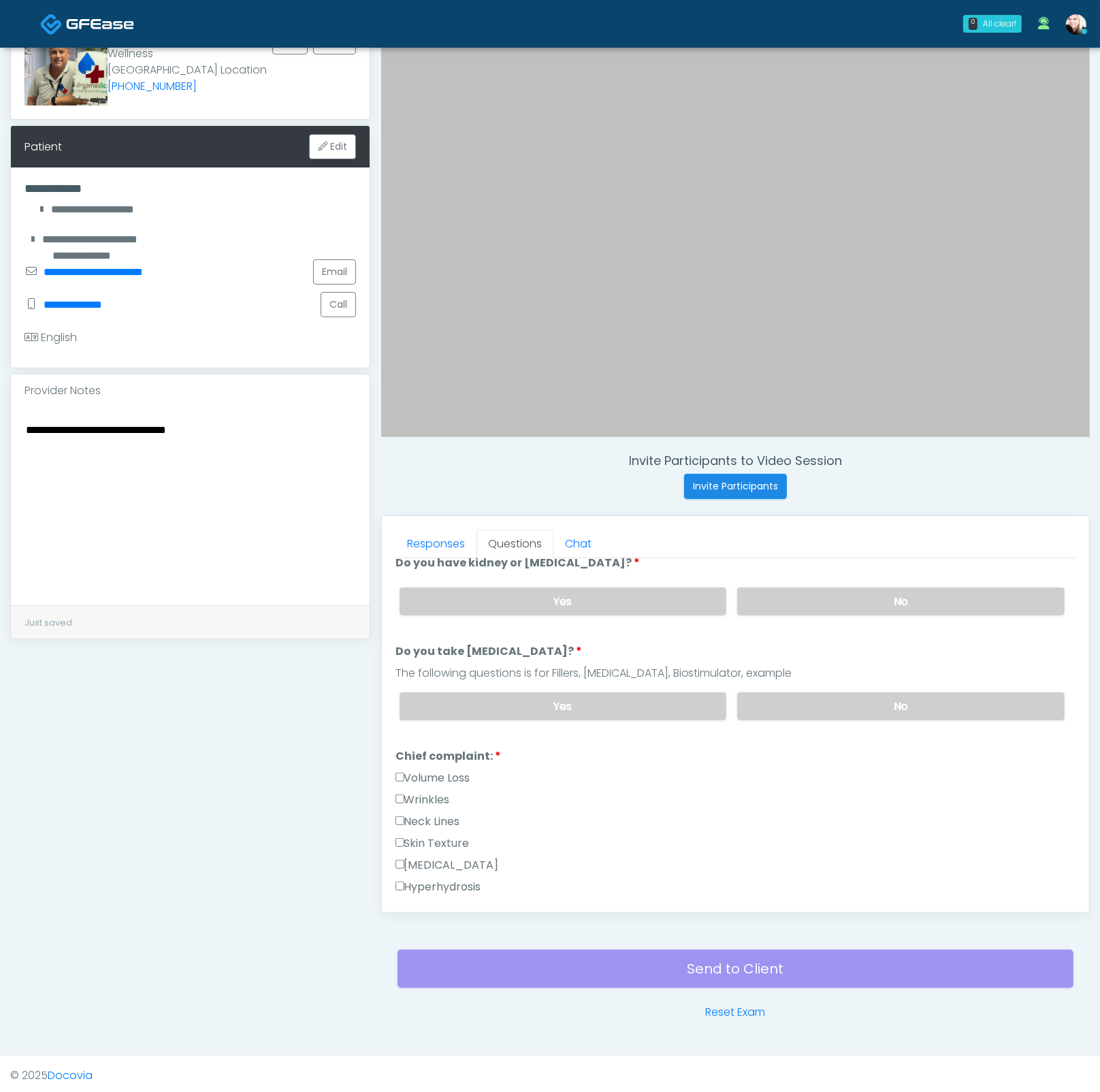
type textarea "**********"
click at [26, 416] on div "**********" at bounding box center [190, 506] width 359 height 198
drag, startPoint x: 25, startPoint y: 428, endPoint x: 332, endPoint y: 463, distance: 309.0
click at [274, 436] on textarea "**********" at bounding box center [190, 504] width 332 height 166
click at [648, 657] on li "Do you take blood thinners? Do you take blood thinners? The following questions…" at bounding box center [735, 686] width 680 height 87
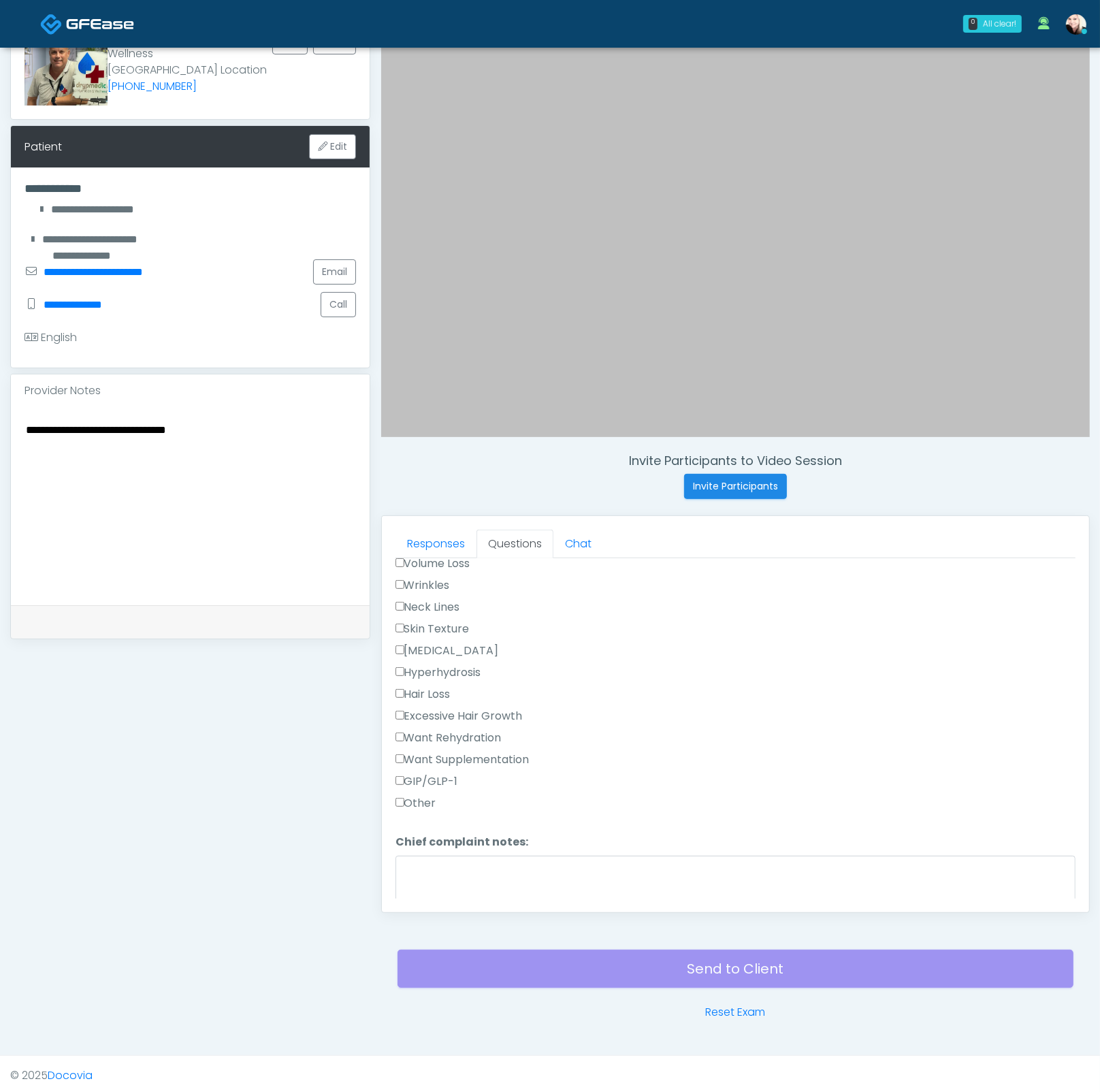
scroll to position [380, 0]
click at [589, 710] on div "Hair Loss" at bounding box center [735, 721] width 680 height 22
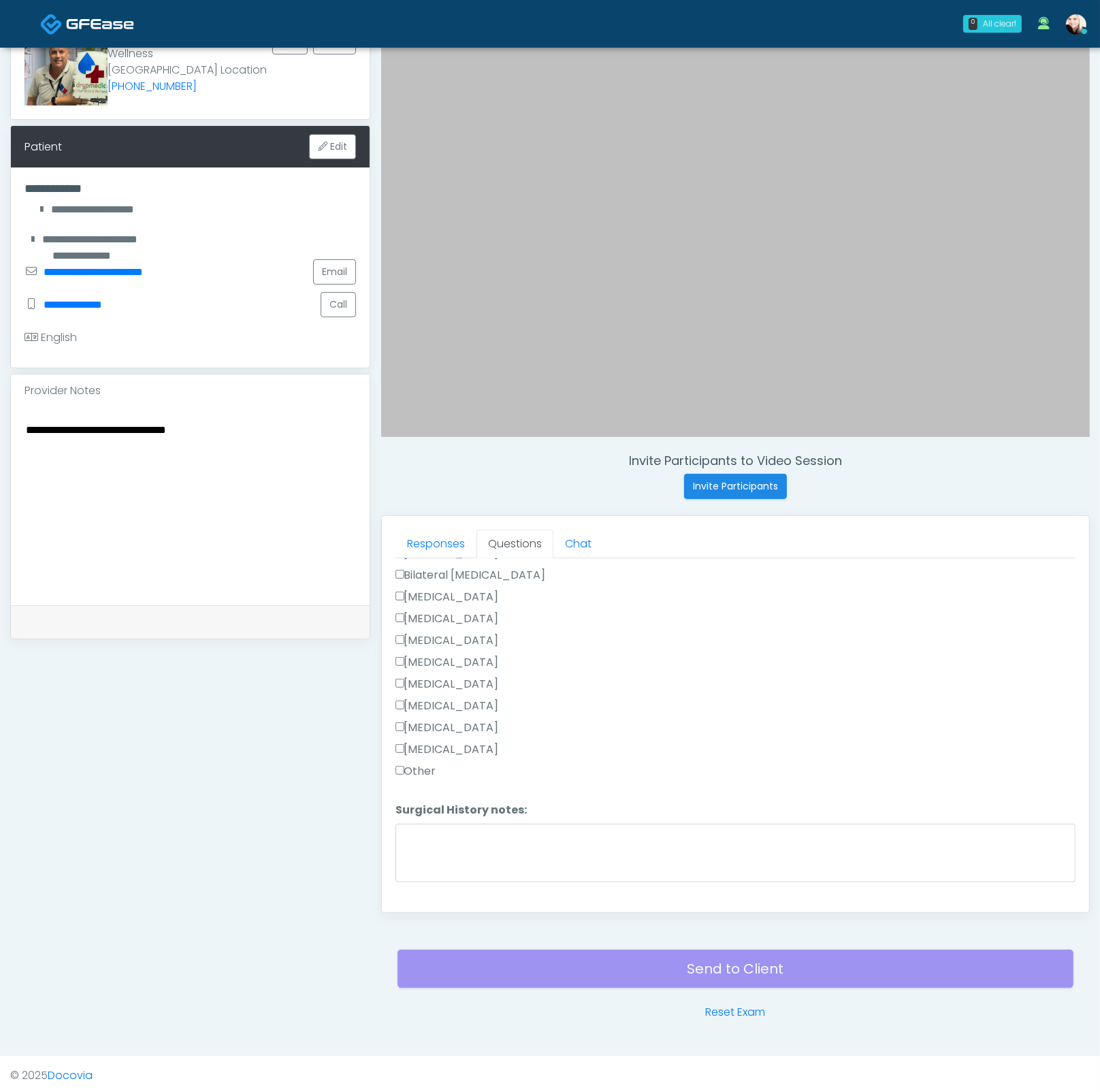
scroll to position [883, 0]
click at [565, 686] on div "[MEDICAL_DATA]" at bounding box center [735, 685] width 680 height 22
click at [411, 630] on label "[MEDICAL_DATA]" at bounding box center [447, 638] width 103 height 16
click at [404, 848] on label "Other" at bounding box center [416, 856] width 41 height 16
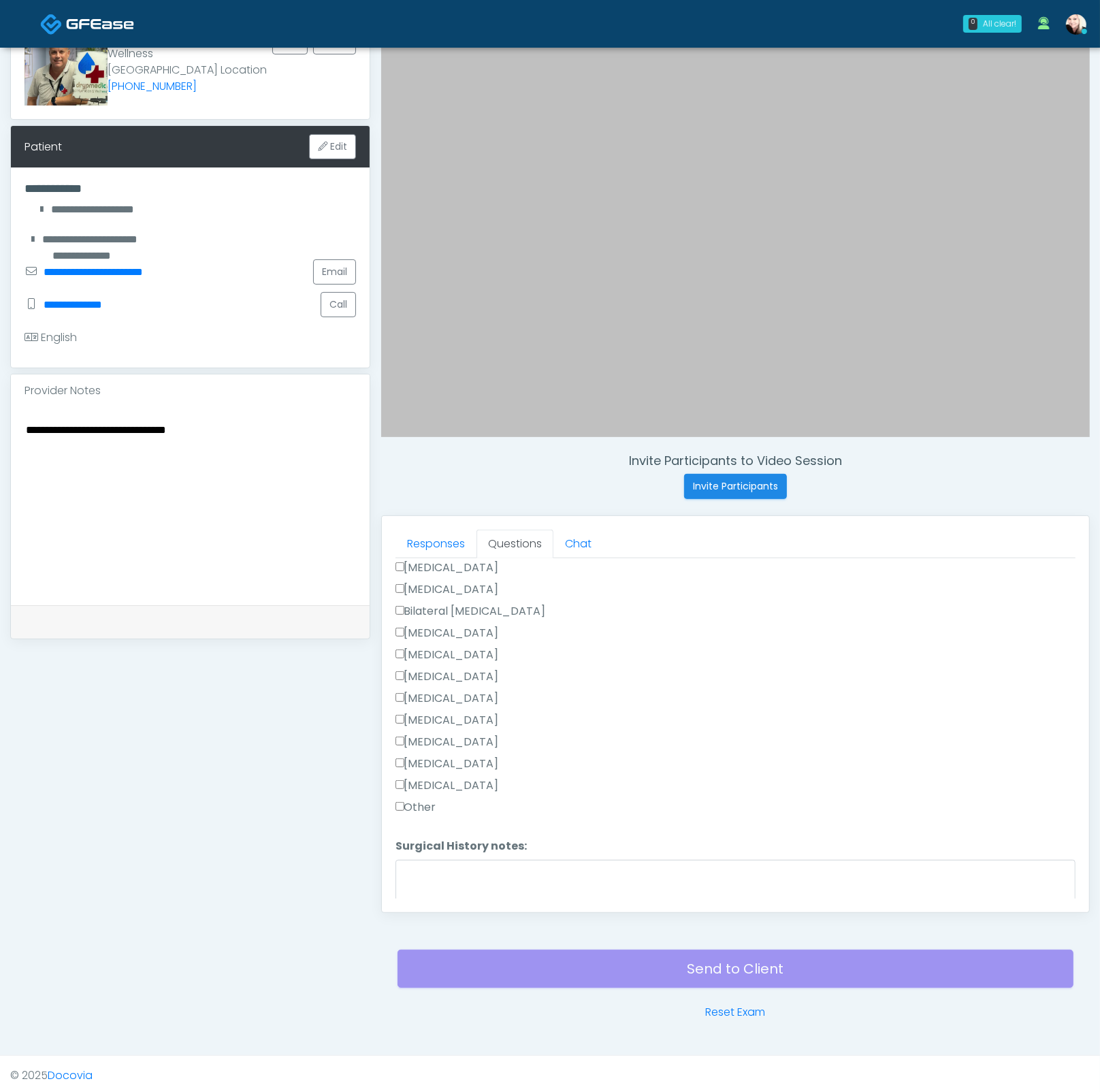
scroll to position [860, 0]
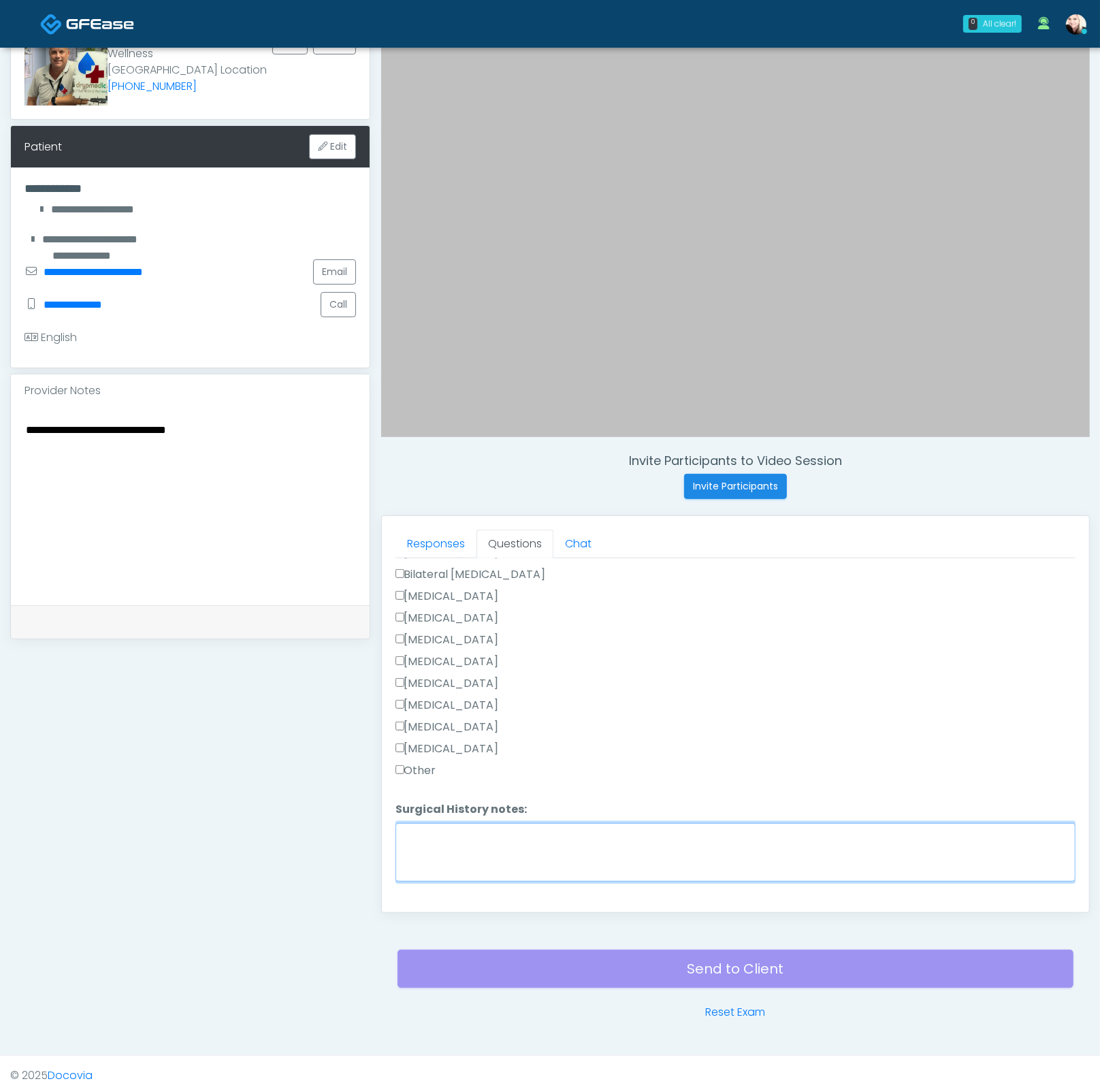
click at [455, 850] on textarea "Surgical History notes:" at bounding box center [735, 852] width 680 height 59
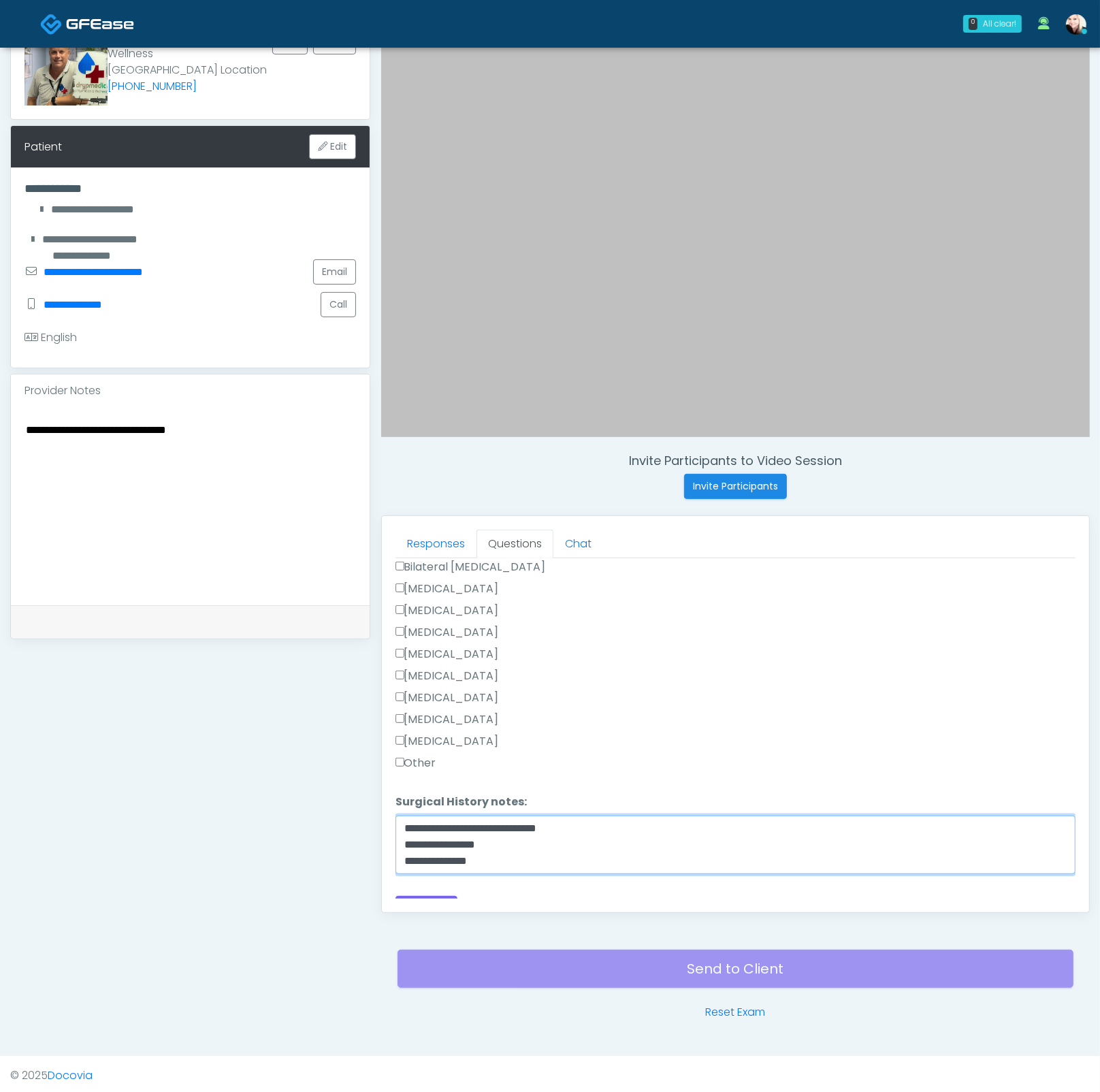
scroll to position [883, 0]
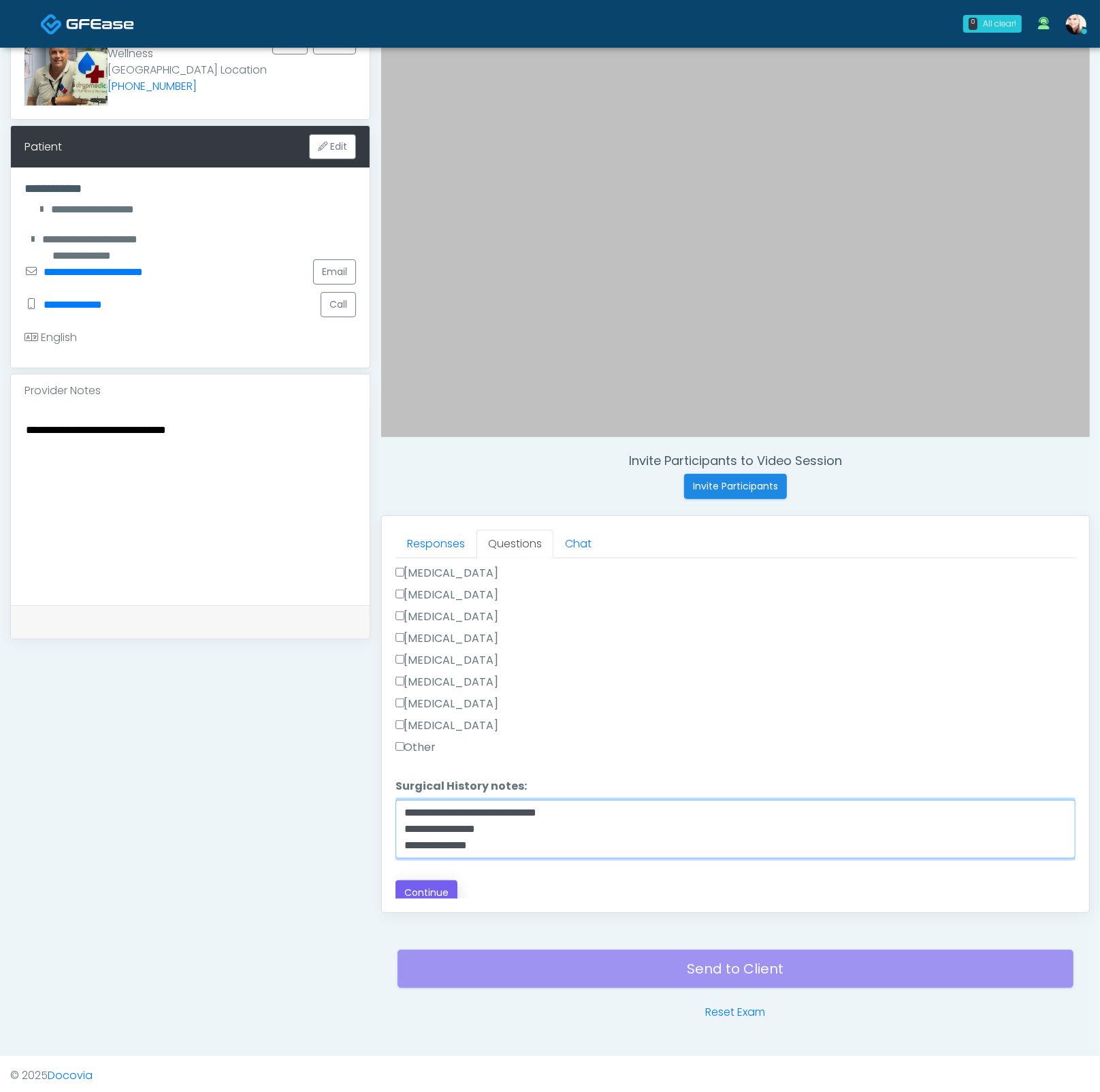
type textarea "**********"
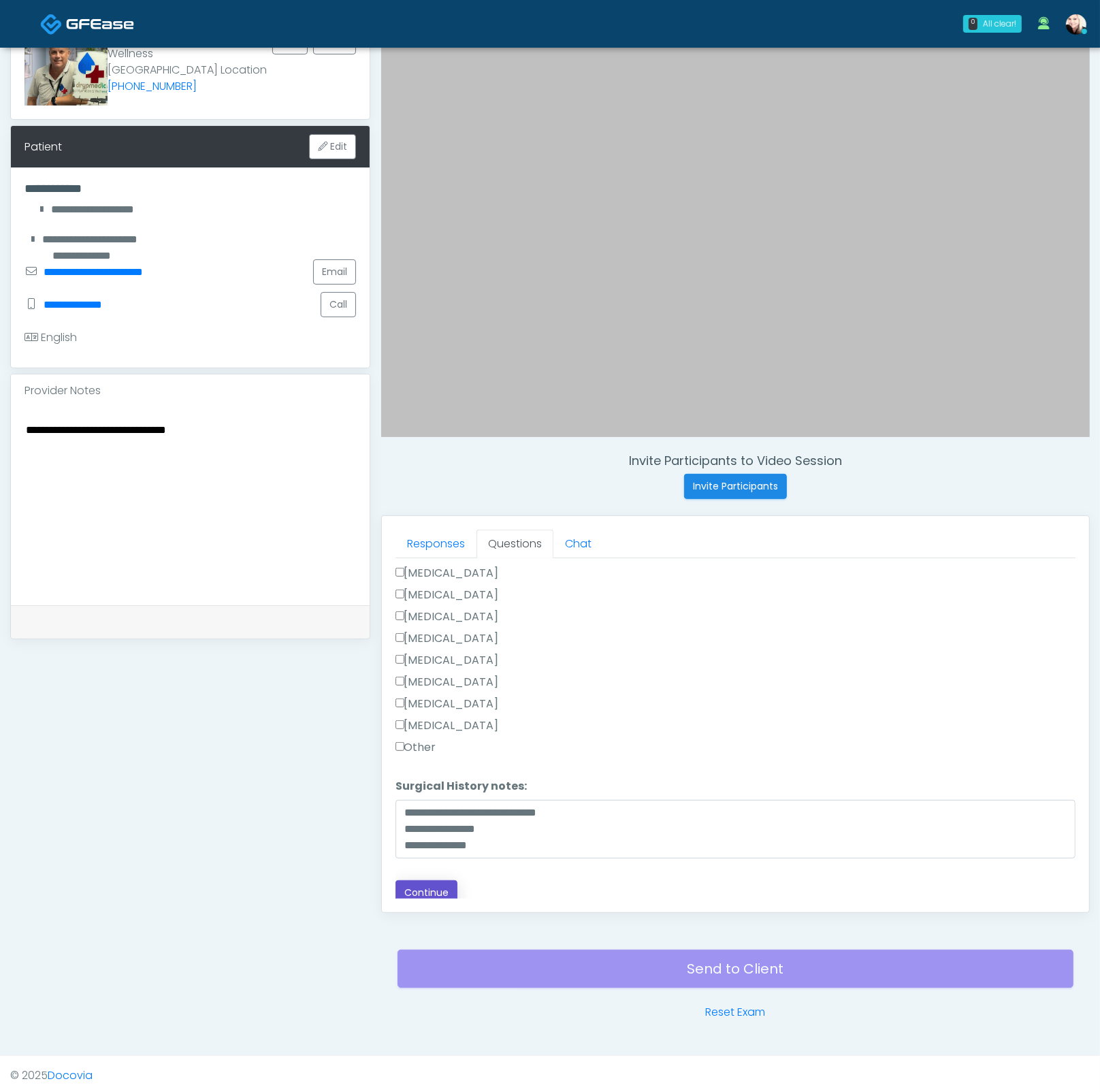
click at [418, 892] on button "Continue" at bounding box center [426, 893] width 62 height 25
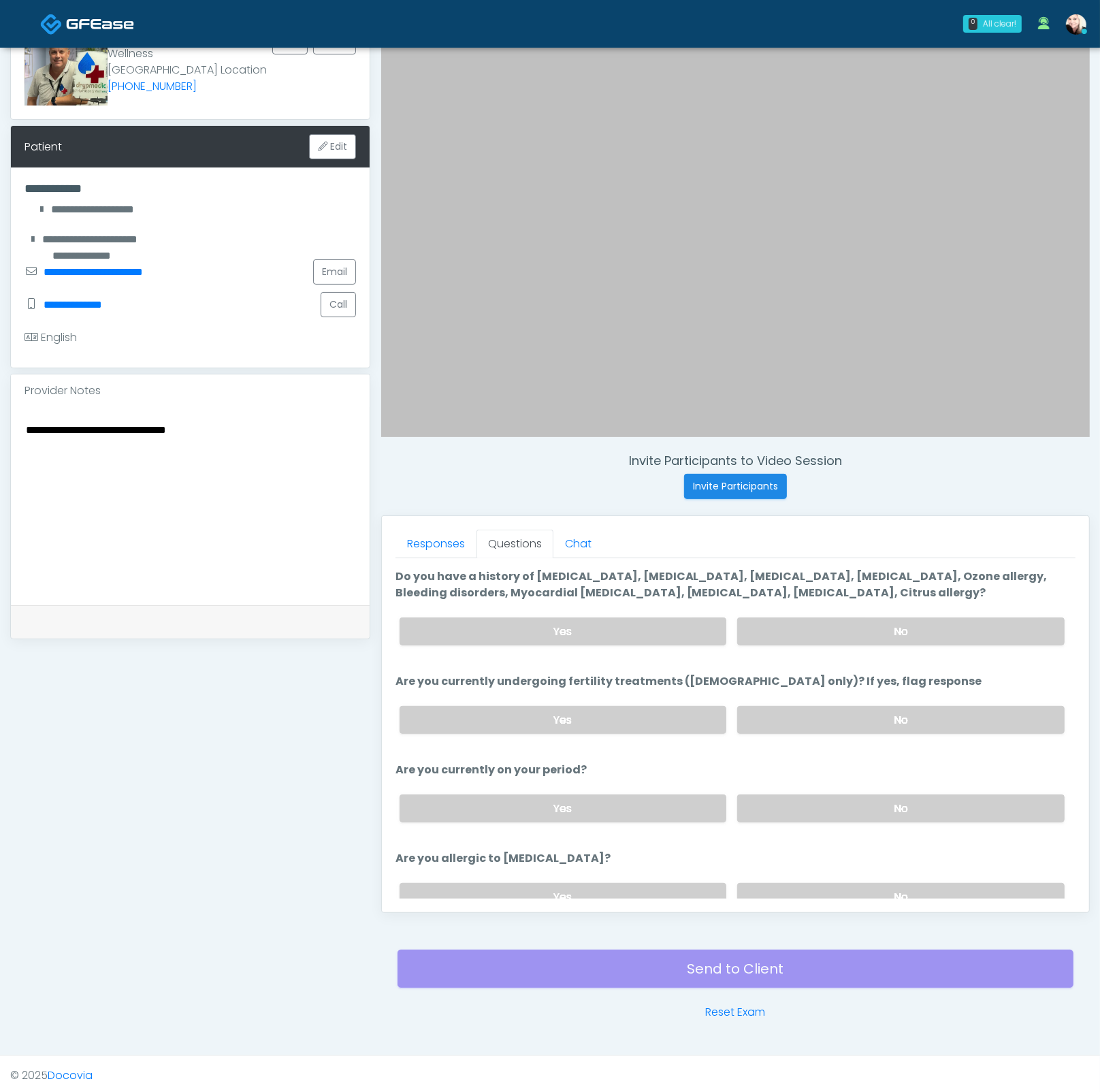
scroll to position [0, 0]
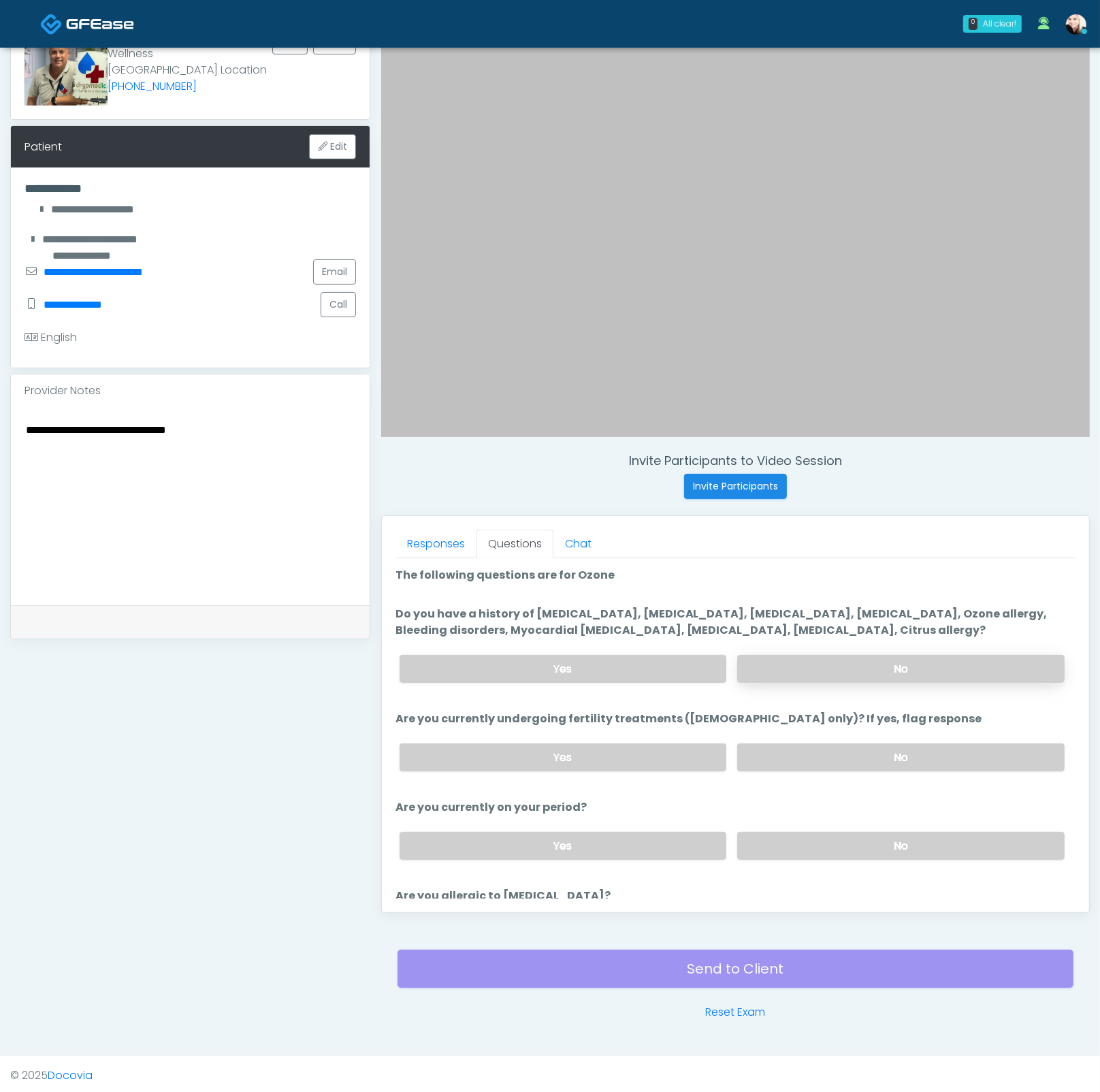
click at [807, 657] on label "No" at bounding box center [901, 669] width 327 height 28
drag, startPoint x: 508, startPoint y: 609, endPoint x: 868, endPoint y: 615, distance: 360.0
click at [851, 614] on label "Do you have a history of Hyperthyroidism, Hypotension, Hypocalcemia, Hypoglycem…" at bounding box center [735, 622] width 680 height 33
click at [884, 617] on label "Do you have a history of Hyperthyroidism, Hypotension, Hypocalcemia, Hypoglycem…" at bounding box center [735, 622] width 680 height 33
drag, startPoint x: 876, startPoint y: 617, endPoint x: 503, endPoint y: 607, distance: 373.1
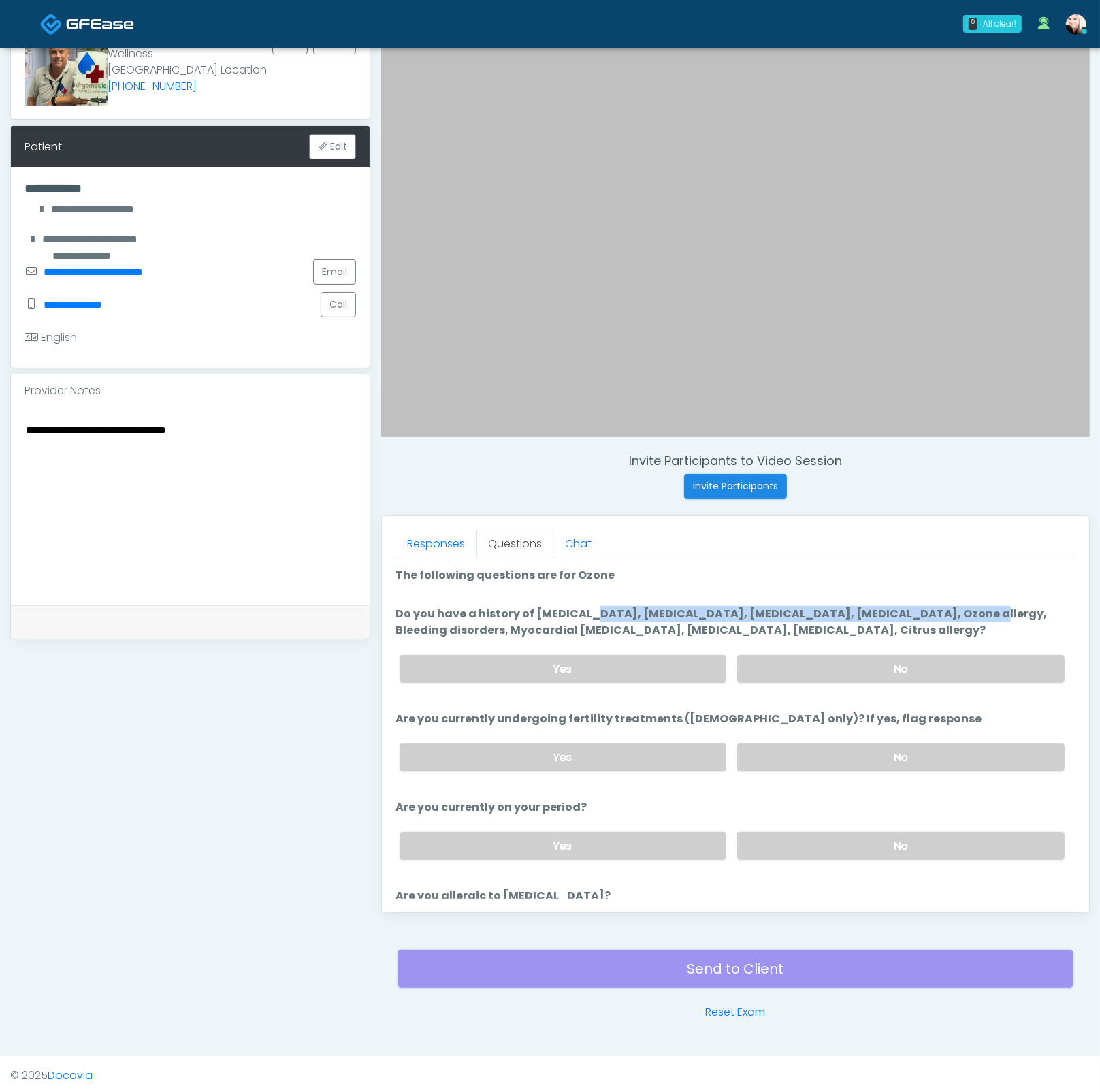
click at [505, 607] on label "Do you have a history of Hyperthyroidism, Hypotension, Hypocalcemia, Hypoglycem…" at bounding box center [735, 622] width 680 height 33
drag, startPoint x: 801, startPoint y: 838, endPoint x: 780, endPoint y: 767, distance: 74.0
click at [801, 838] on label "No" at bounding box center [901, 845] width 327 height 28
drag, startPoint x: 783, startPoint y: 742, endPoint x: 774, endPoint y: 744, distance: 9.2
click at [783, 743] on label "No" at bounding box center [901, 757] width 327 height 28
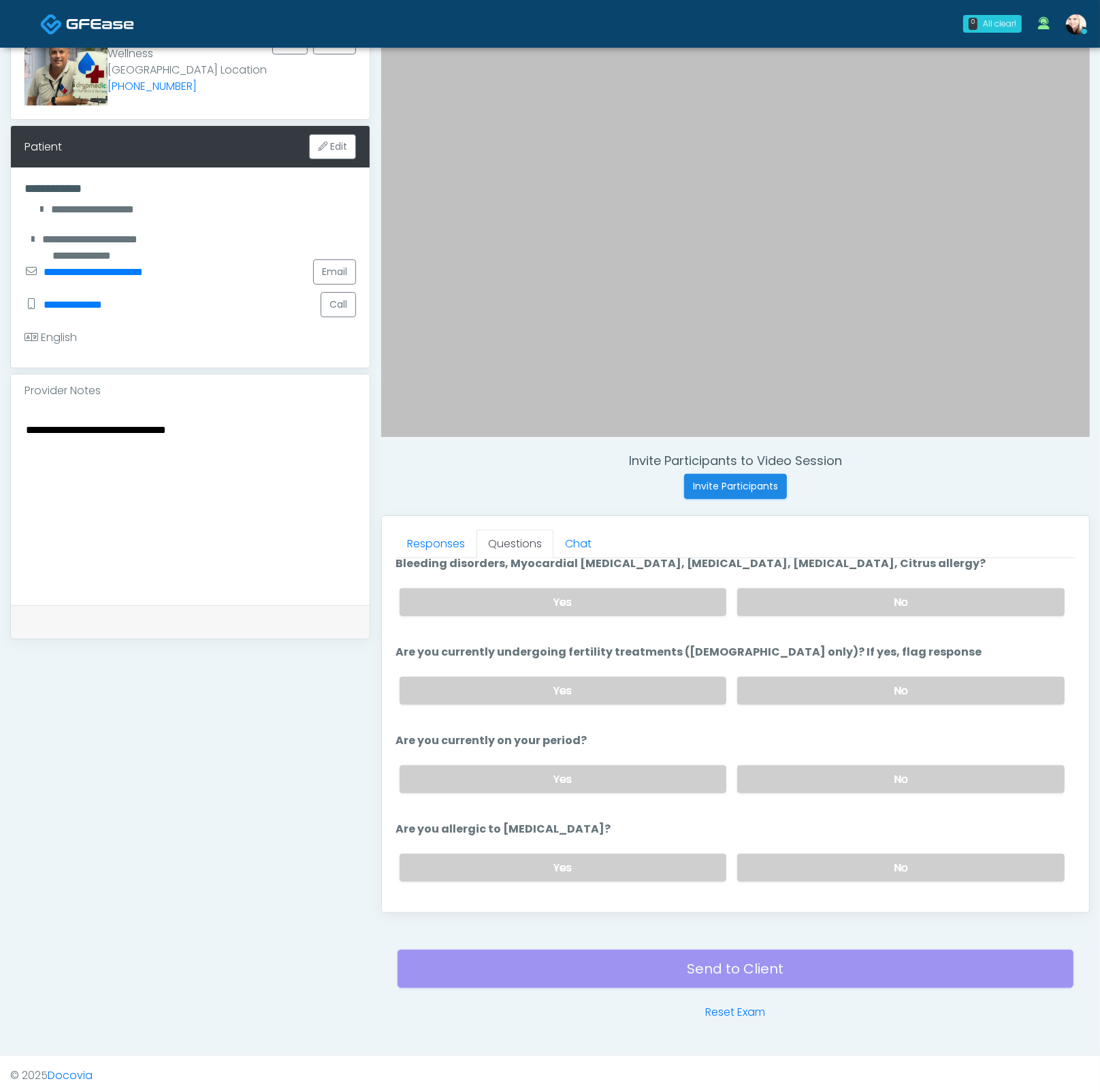
scroll to position [98, 0]
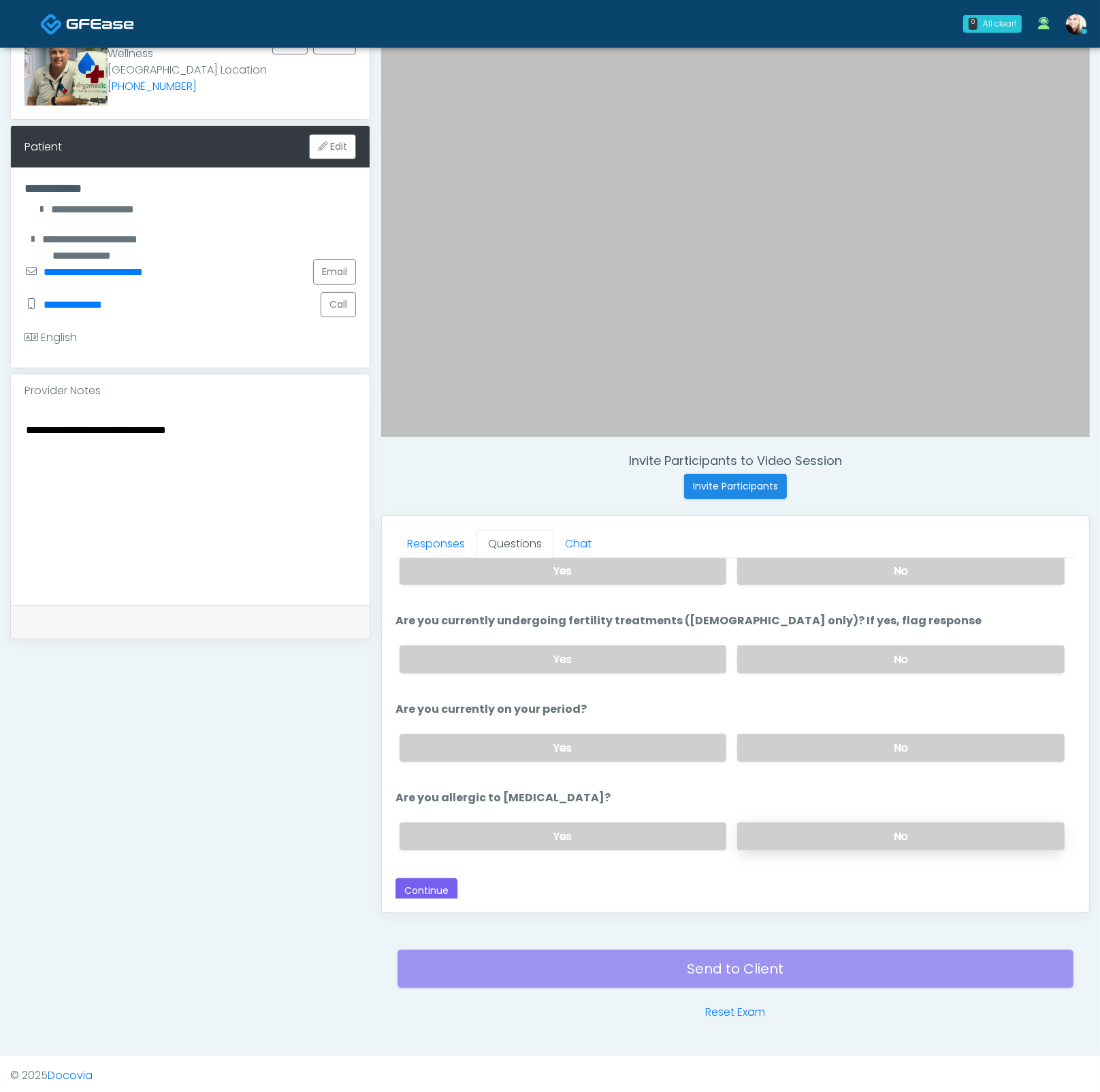
click at [832, 826] on label "No" at bounding box center [901, 836] width 327 height 28
click at [446, 889] on button "Continue" at bounding box center [426, 891] width 62 height 25
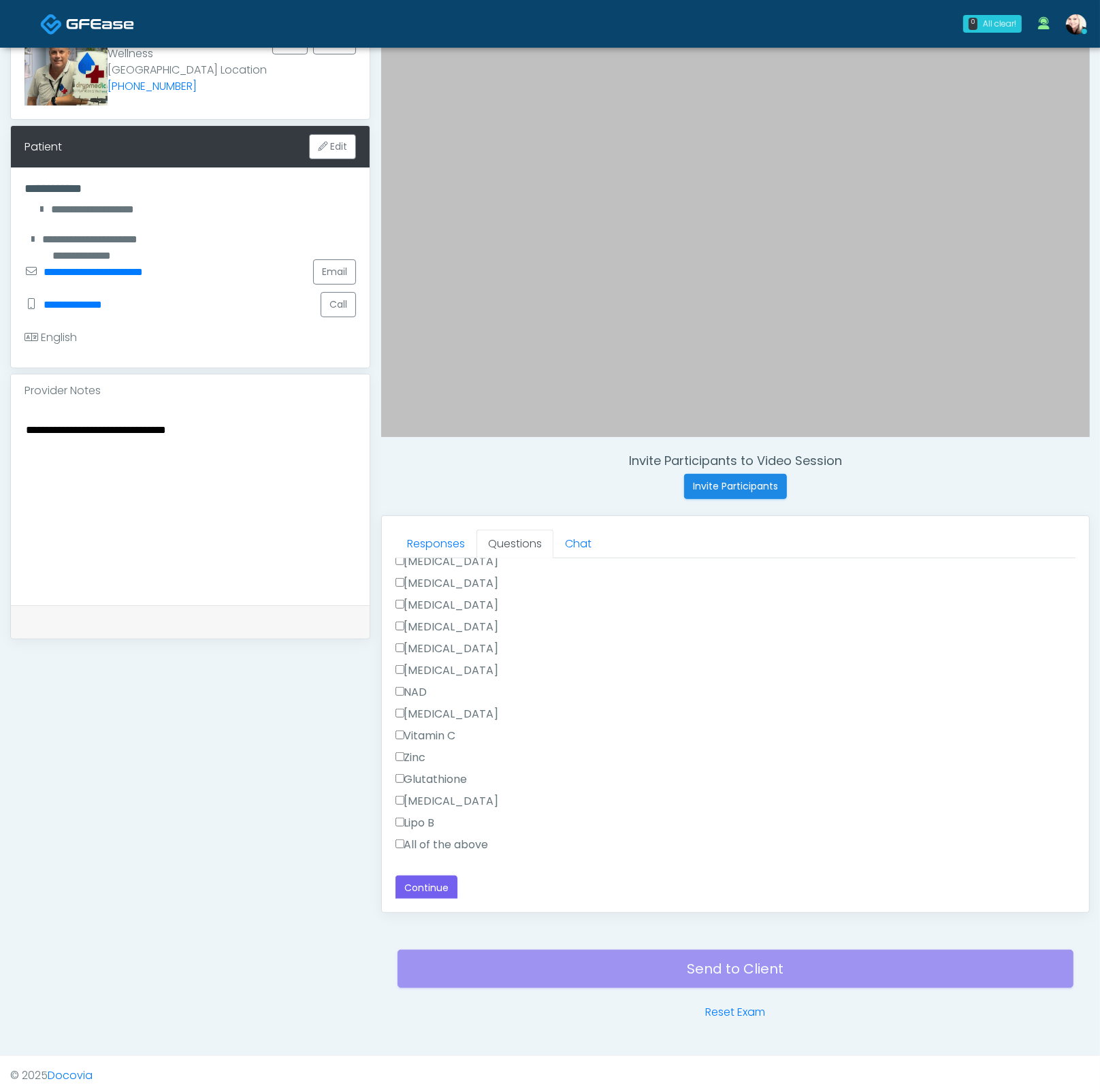
click at [421, 837] on label "All of the above" at bounding box center [442, 844] width 93 height 16
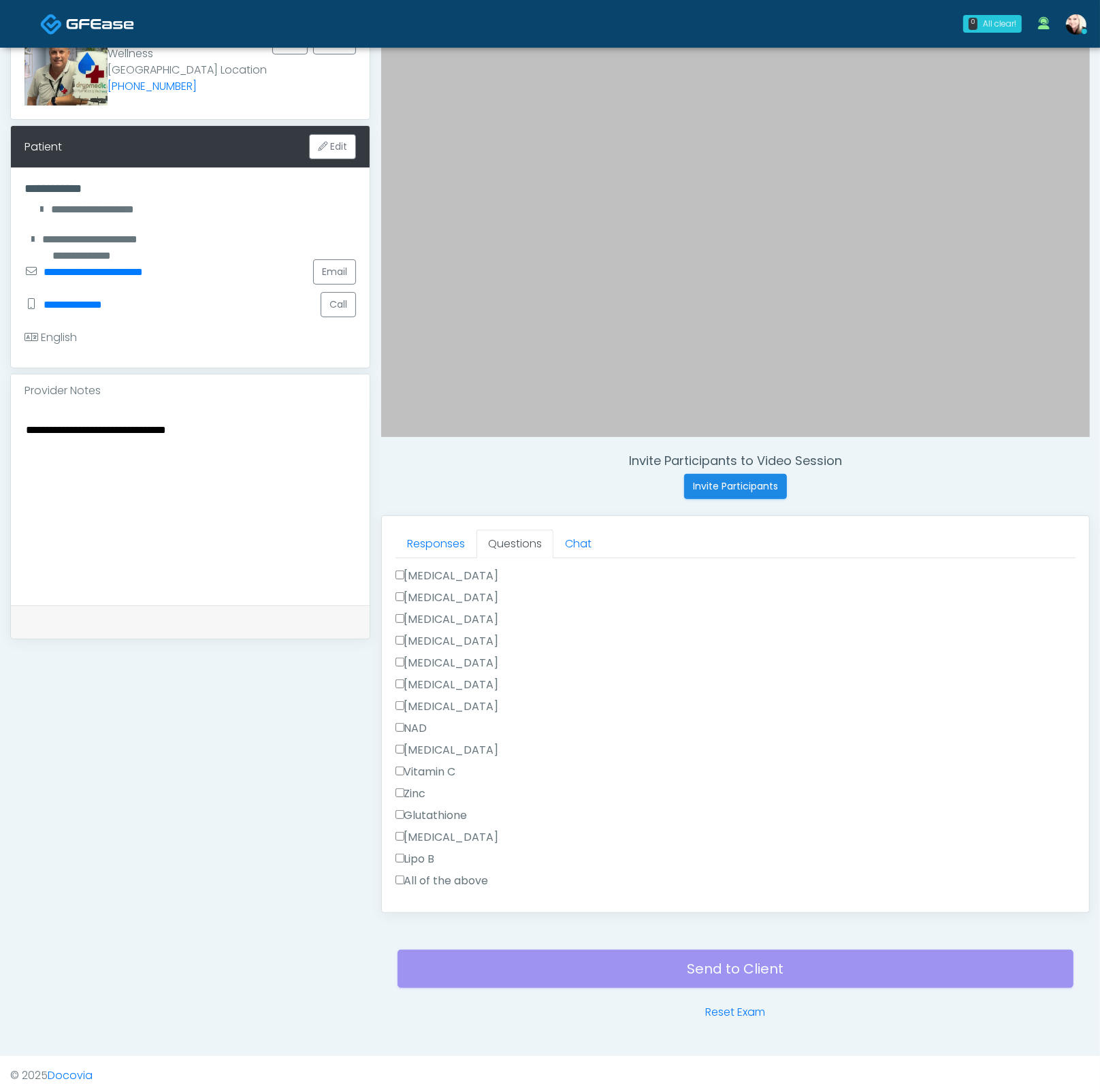
scroll to position [754, 0]
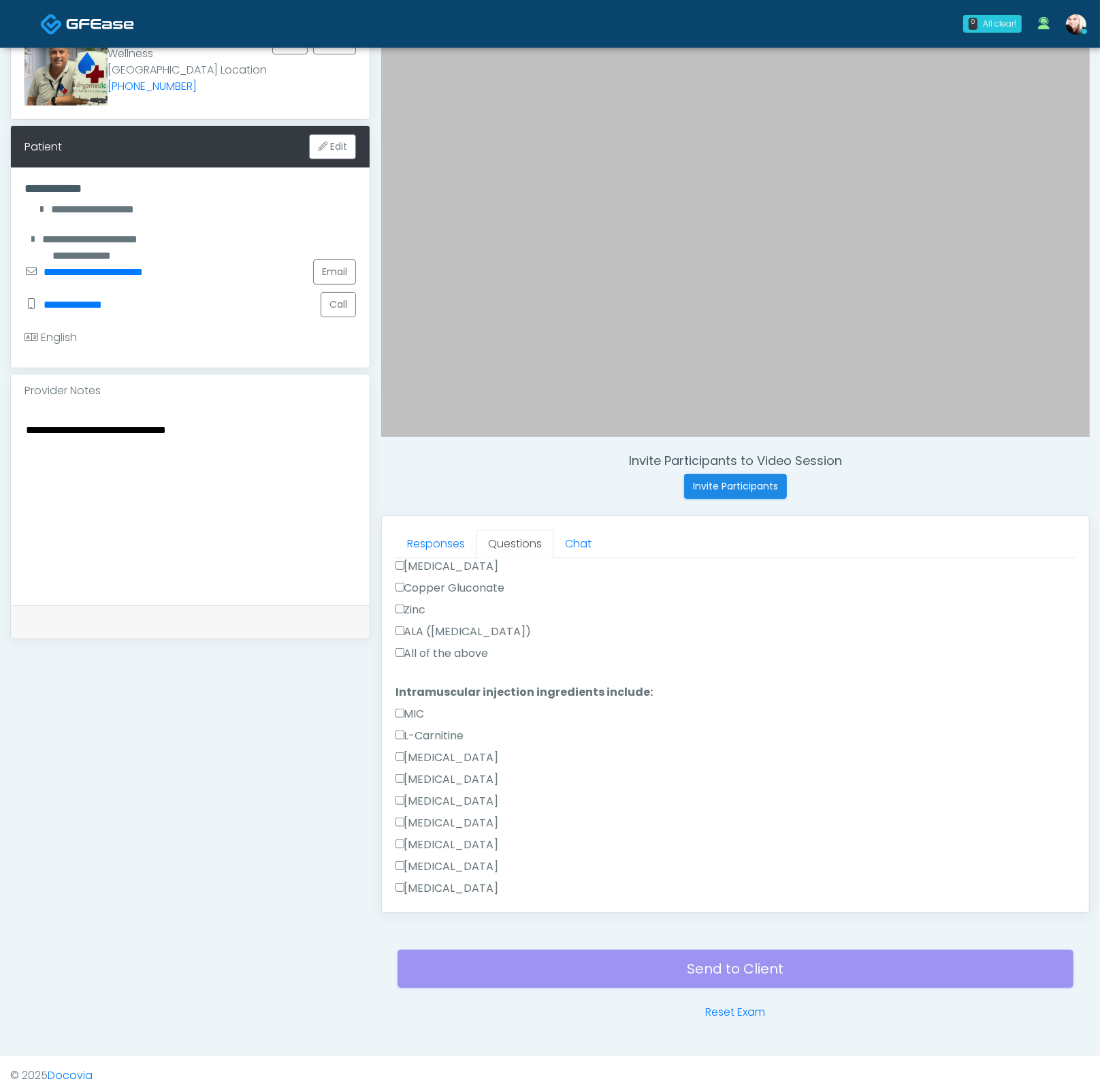
click at [421, 646] on label "All of the above" at bounding box center [442, 653] width 93 height 16
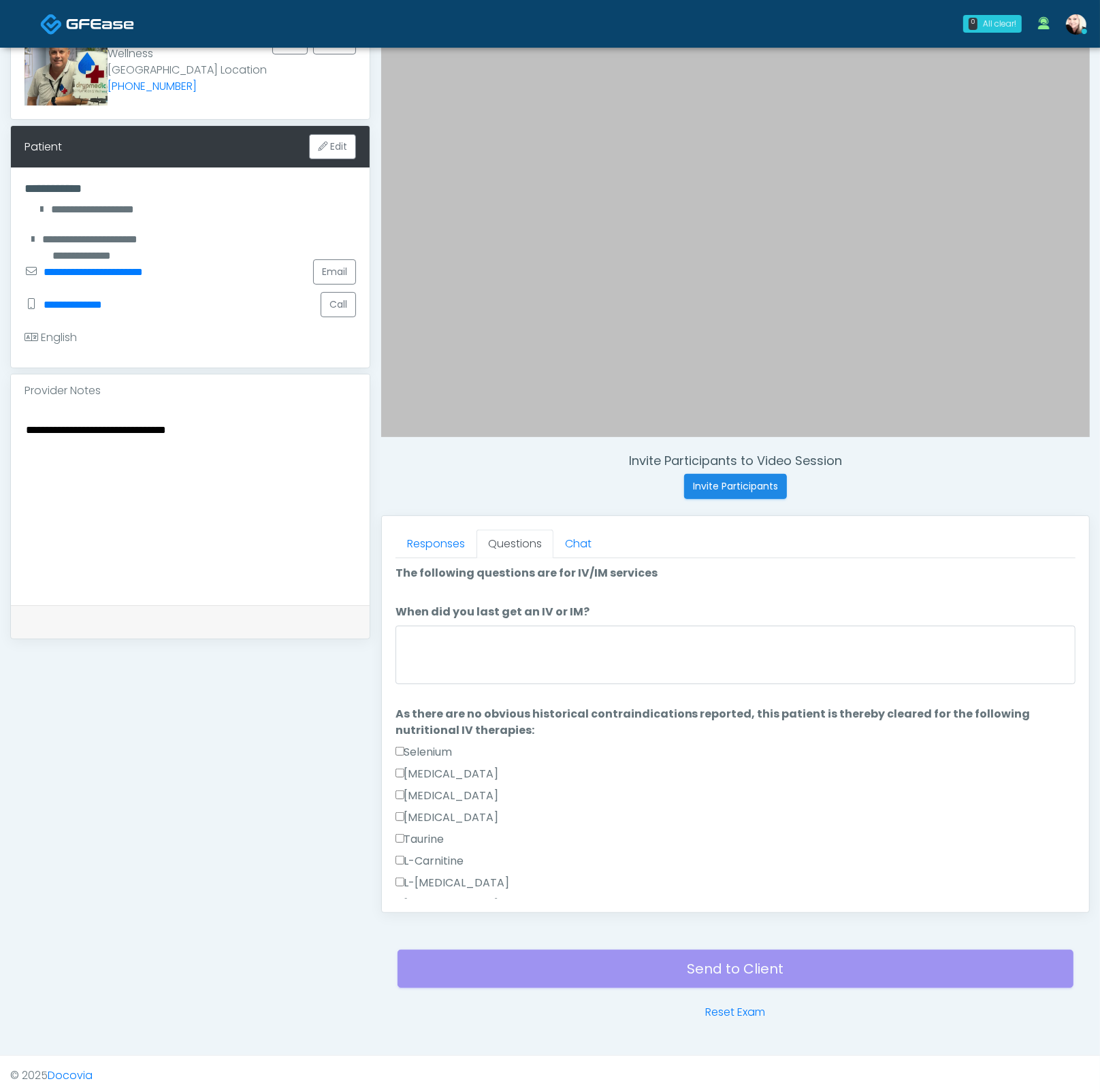
scroll to position [0, 0]
click at [490, 624] on li "When did you last get an IV or IM? When did you last get an IV or IM?" at bounding box center [735, 648] width 680 height 85
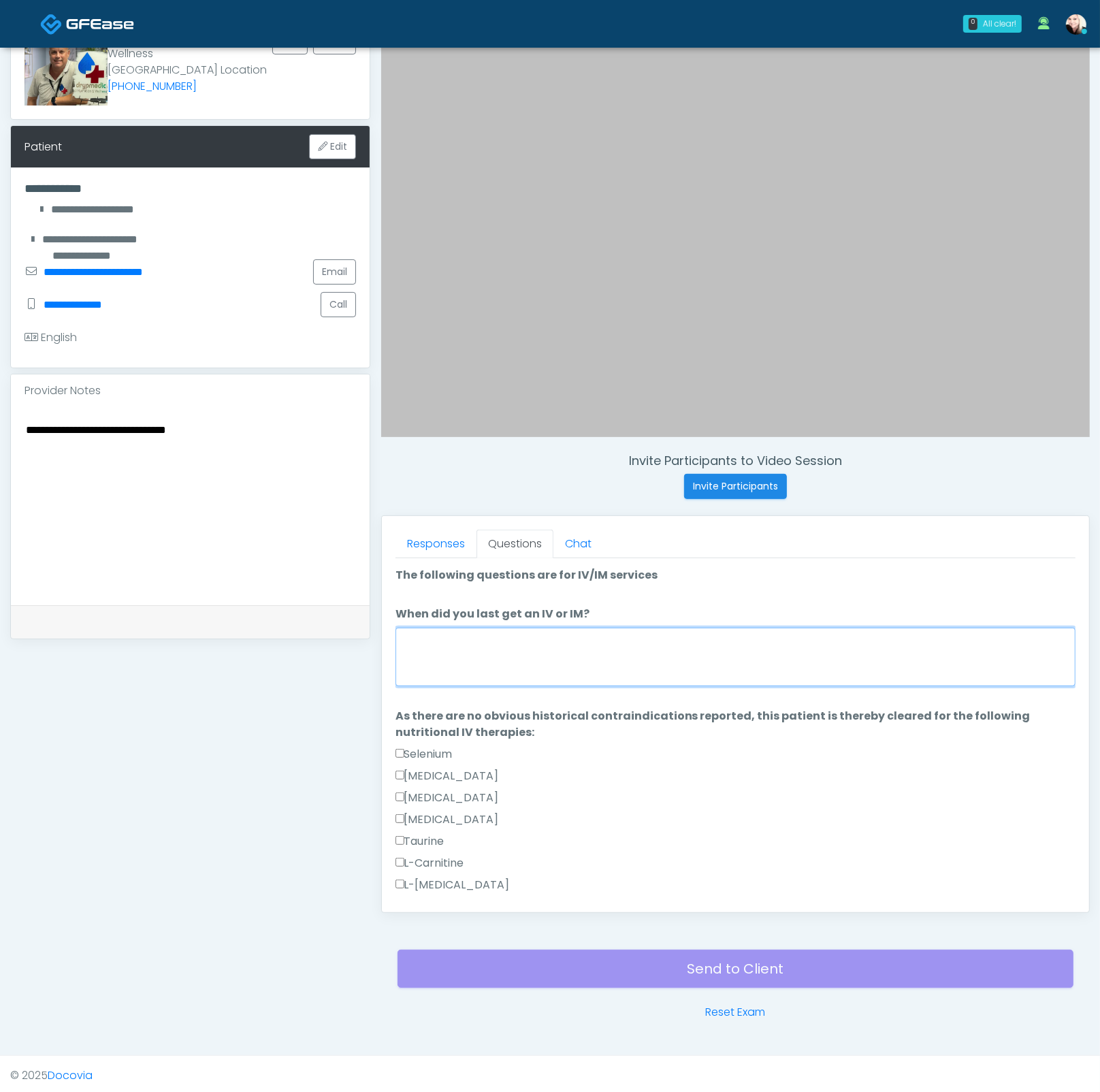
click at [493, 635] on textarea "When did you last get an IV or IM?" at bounding box center [735, 657] width 680 height 59
click at [562, 647] on textarea "**********" at bounding box center [735, 657] width 680 height 59
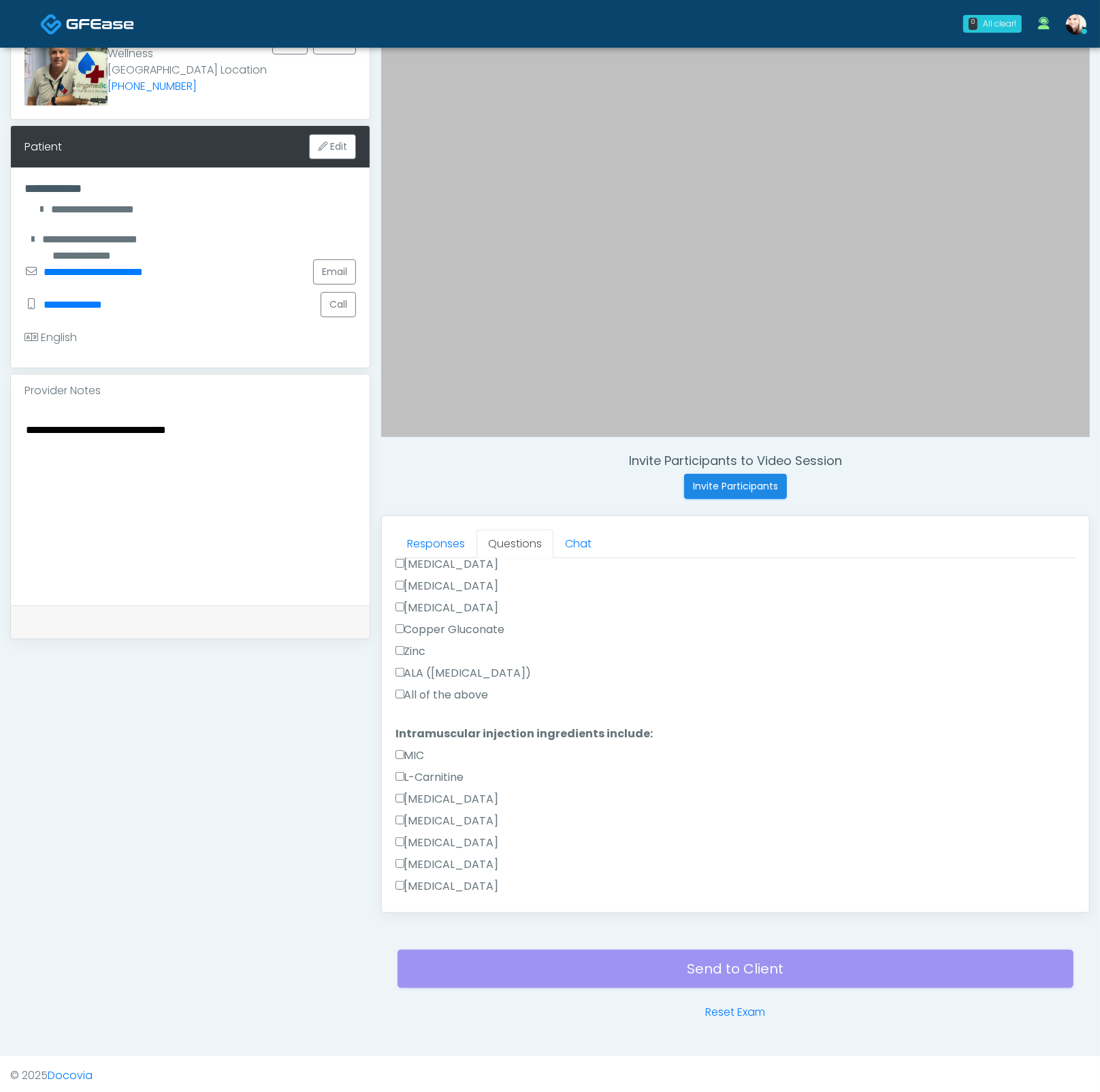
scroll to position [972, 0]
type textarea "**********"
click at [402, 883] on button "Continue" at bounding box center [426, 888] width 62 height 25
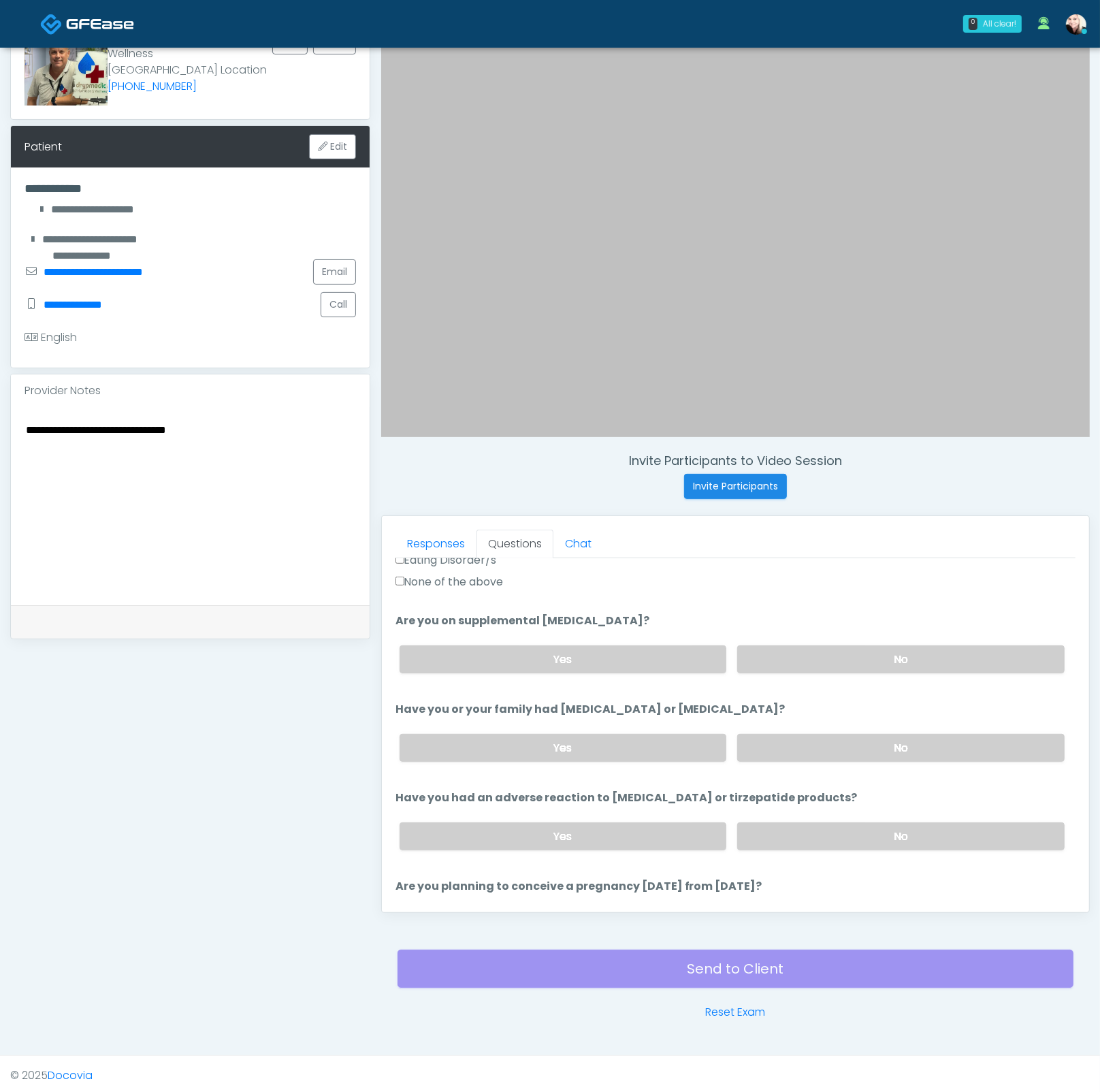
scroll to position [0, 0]
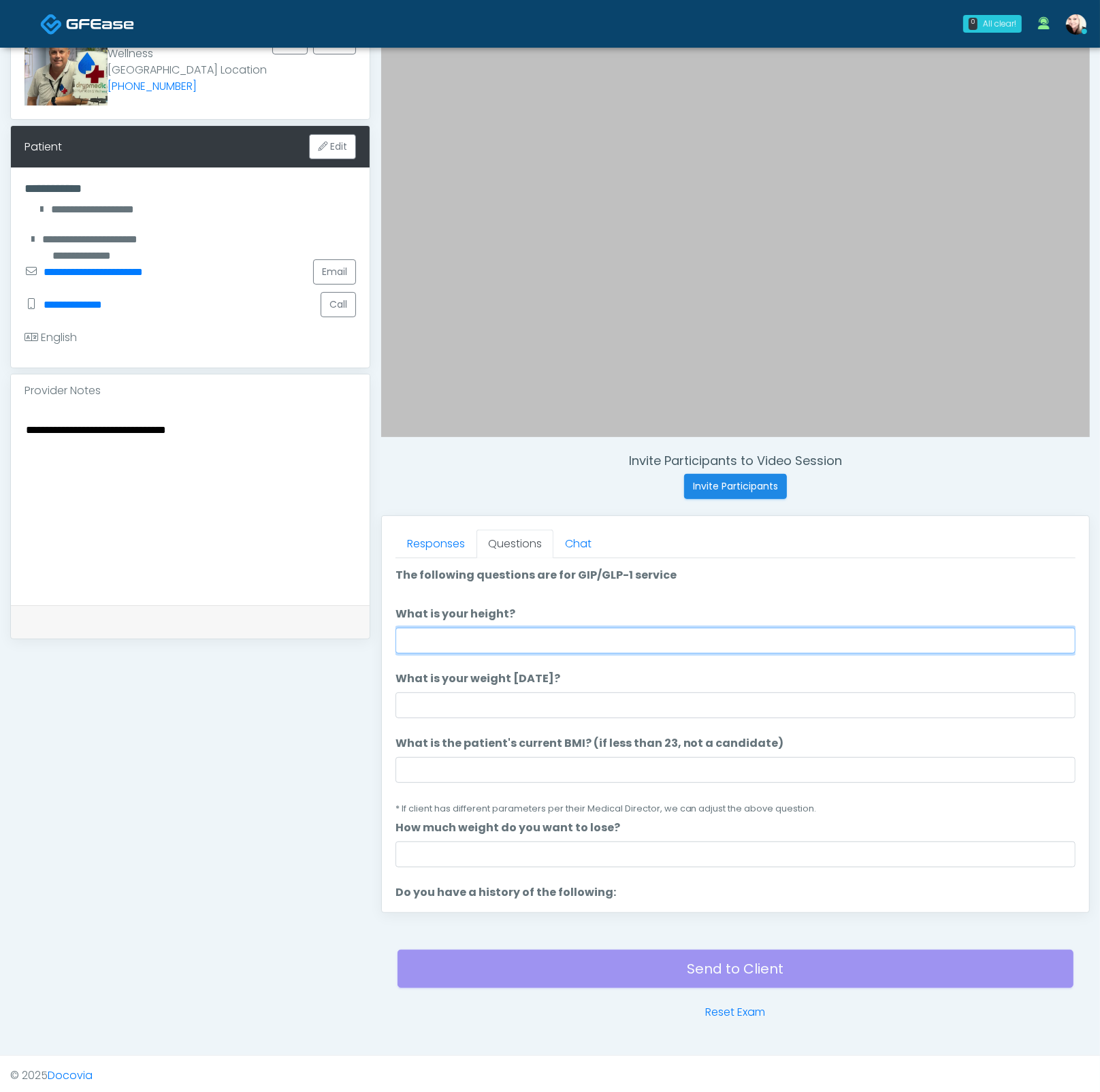
click at [518, 629] on input "What is your height?" at bounding box center [735, 641] width 680 height 25
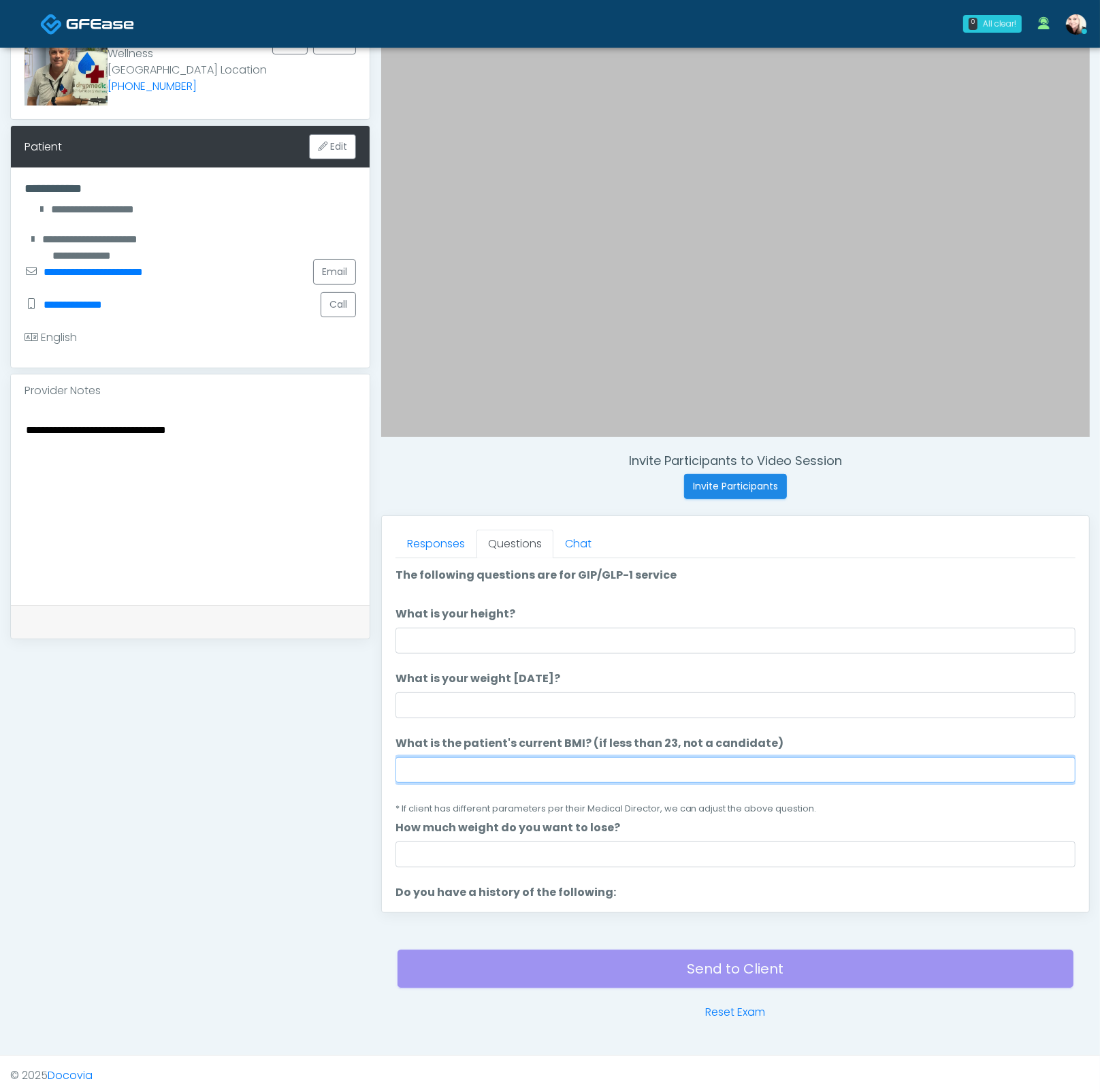
click at [483, 766] on input "What is the patient's current BMI? (if less than 23, not a candidate)" at bounding box center [735, 770] width 680 height 25
paste input "****"
type input "****"
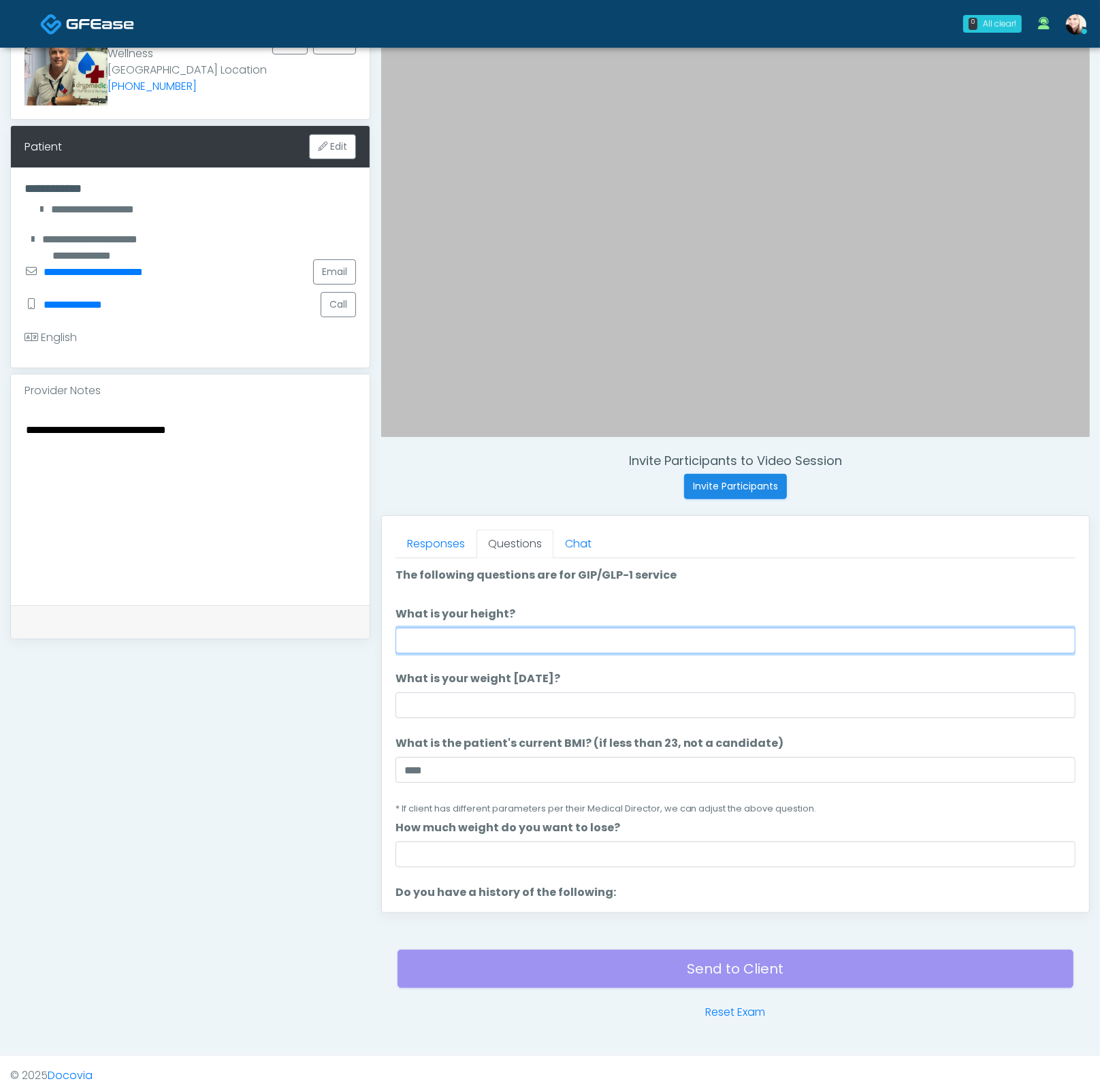
click at [461, 644] on input "What is your height?" at bounding box center [735, 641] width 680 height 25
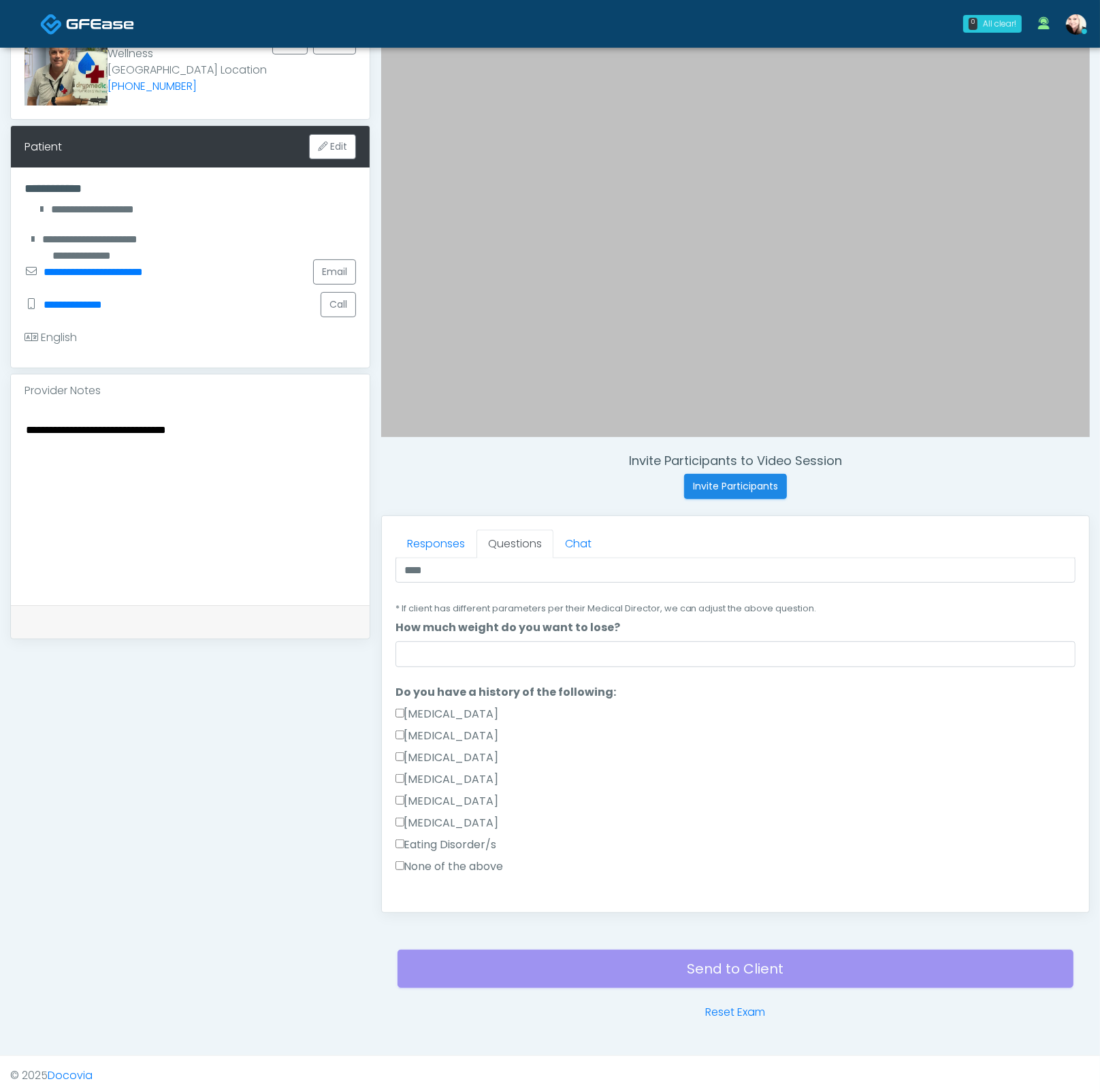
scroll to position [366, 0]
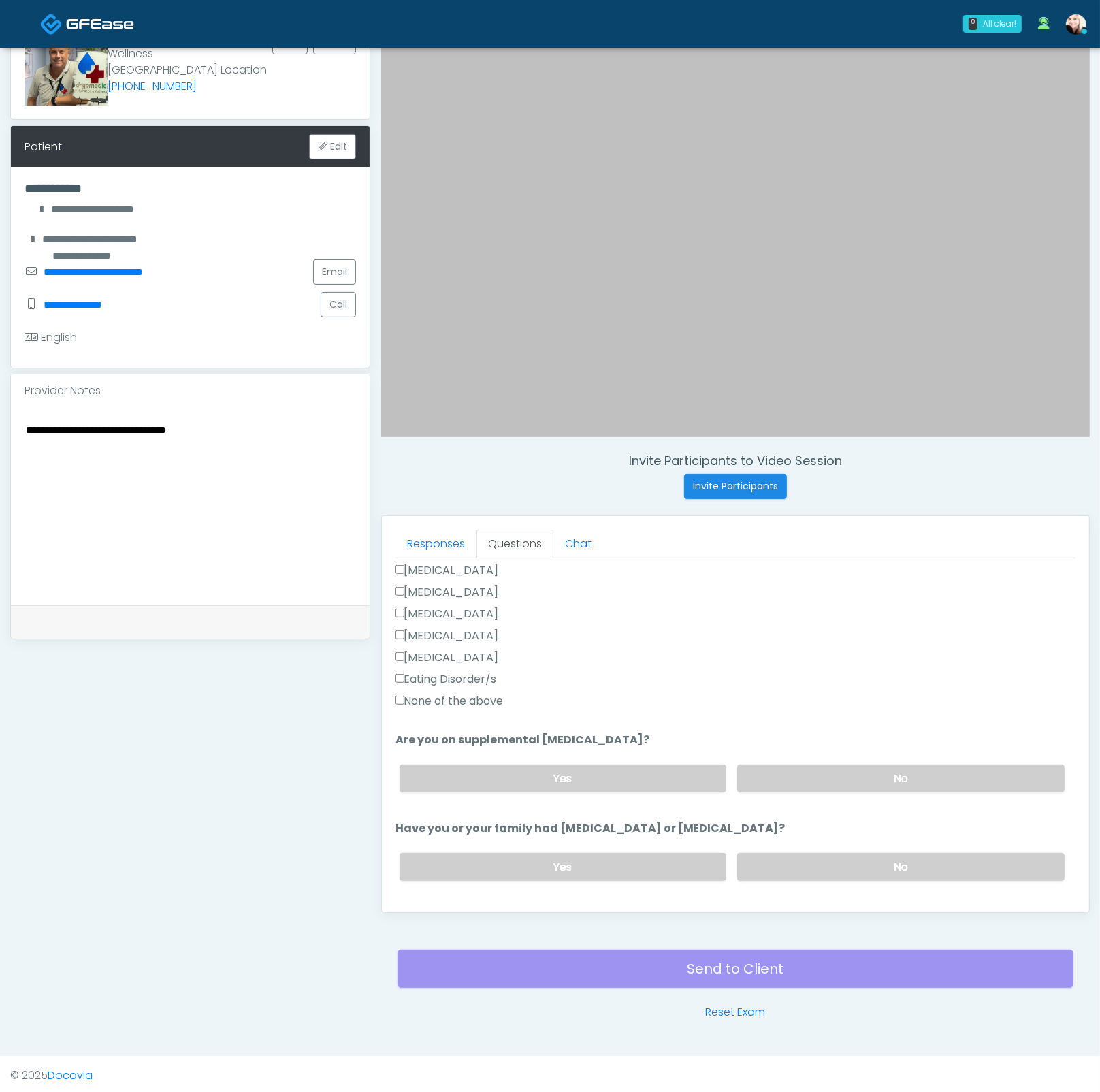
drag, startPoint x: 439, startPoint y: 692, endPoint x: 700, endPoint y: 748, distance: 266.9
click at [439, 693] on label "None of the above" at bounding box center [449, 701] width 109 height 16
click at [848, 780] on label "No" at bounding box center [901, 778] width 327 height 28
click at [820, 856] on label "No" at bounding box center [901, 866] width 327 height 28
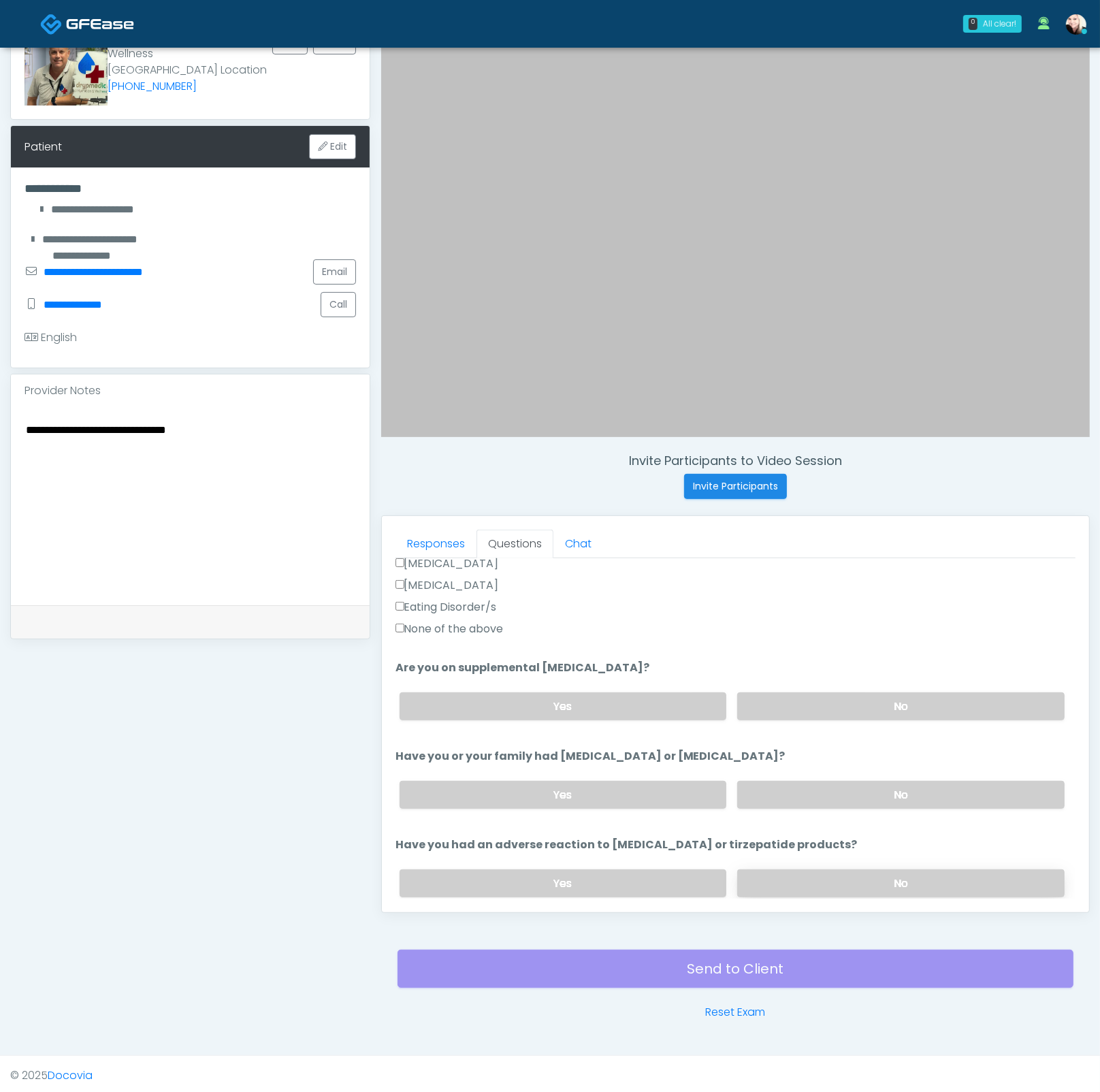
scroll to position [455, 0]
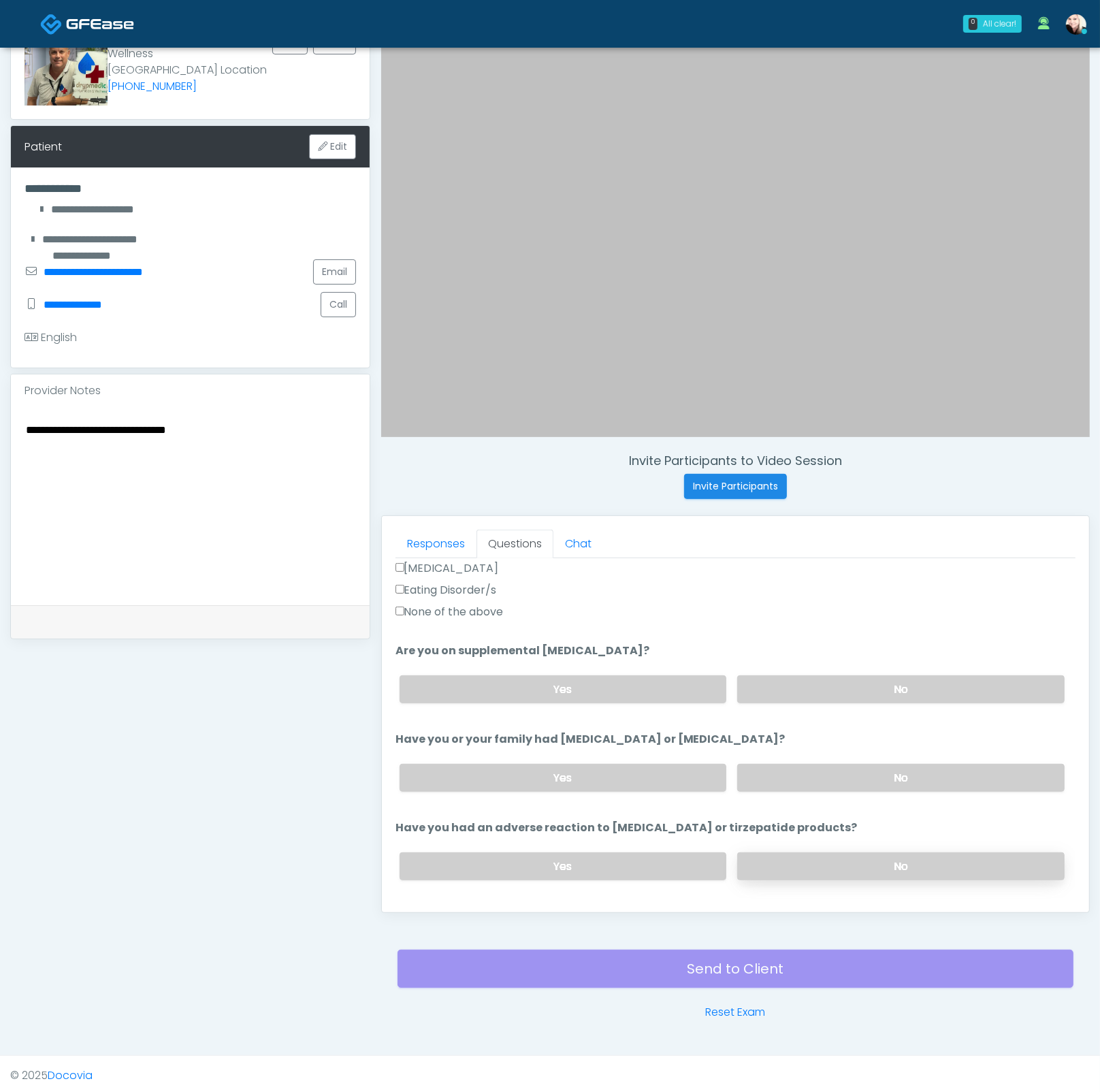
click at [806, 855] on label "No" at bounding box center [901, 865] width 327 height 28
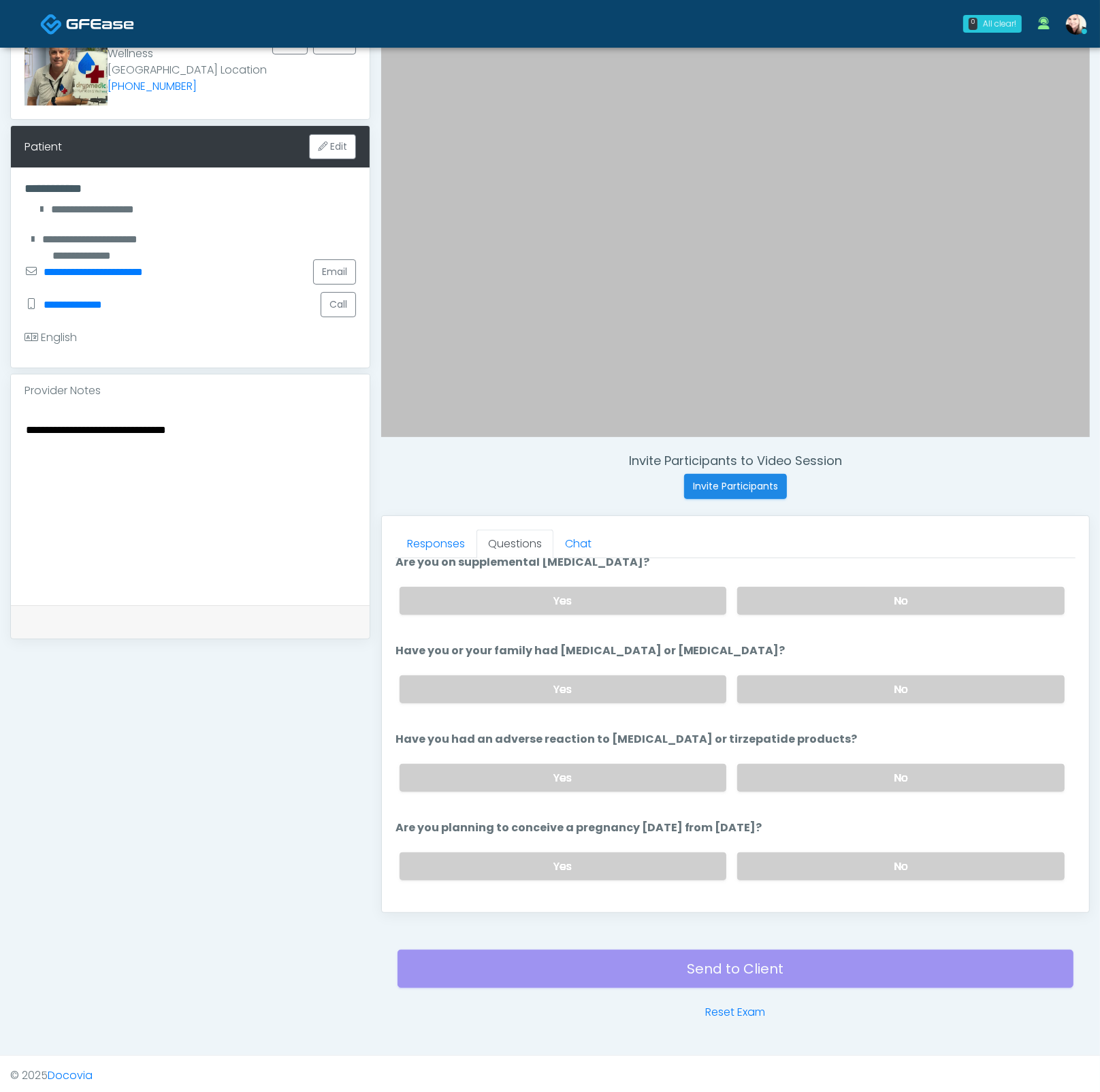
scroll to position [653, 0]
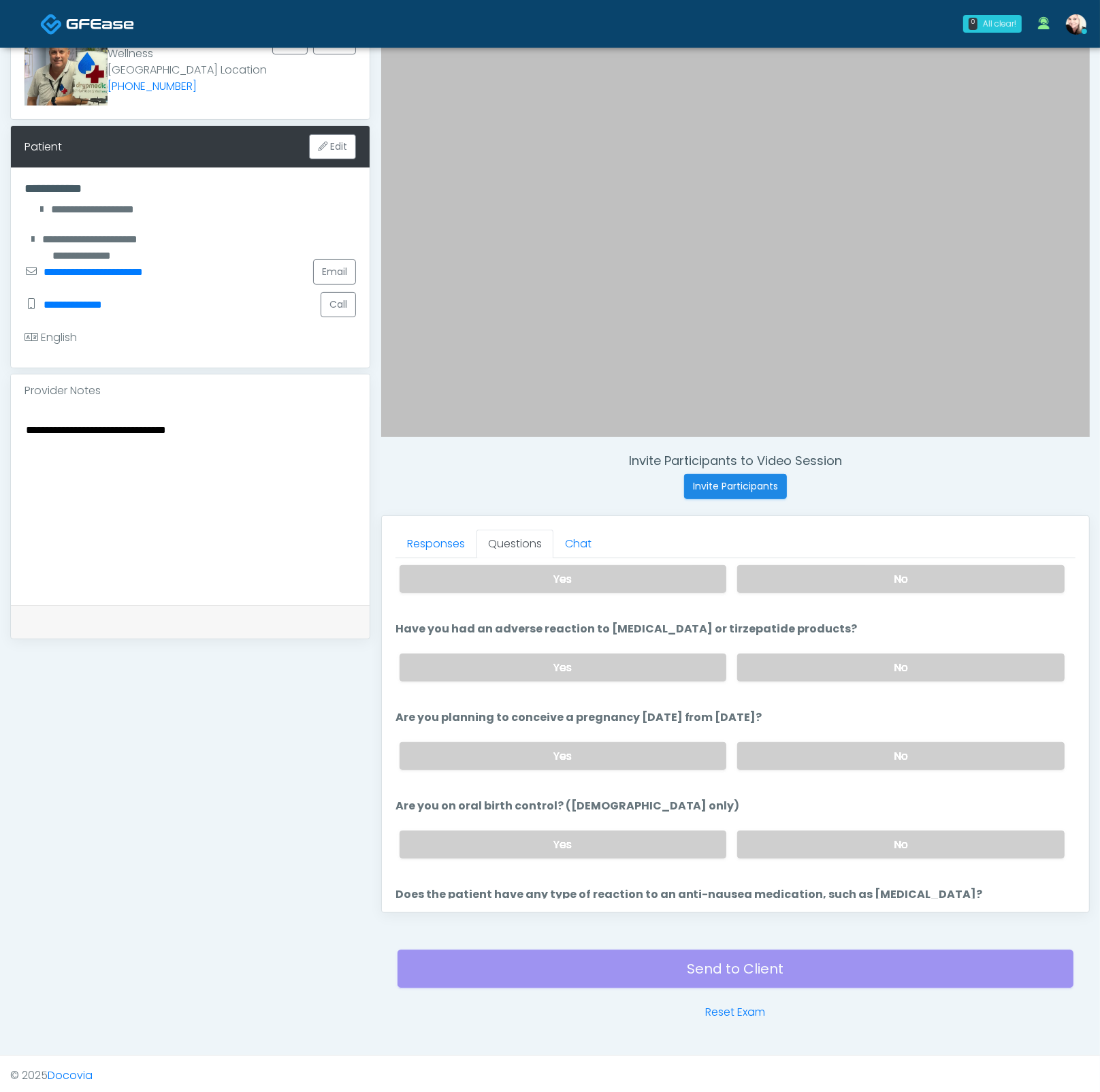
drag, startPoint x: 793, startPoint y: 748, endPoint x: 811, endPoint y: 804, distance: 58.8
click at [793, 748] on label "No" at bounding box center [901, 756] width 327 height 28
click at [816, 832] on label "No" at bounding box center [901, 844] width 327 height 28
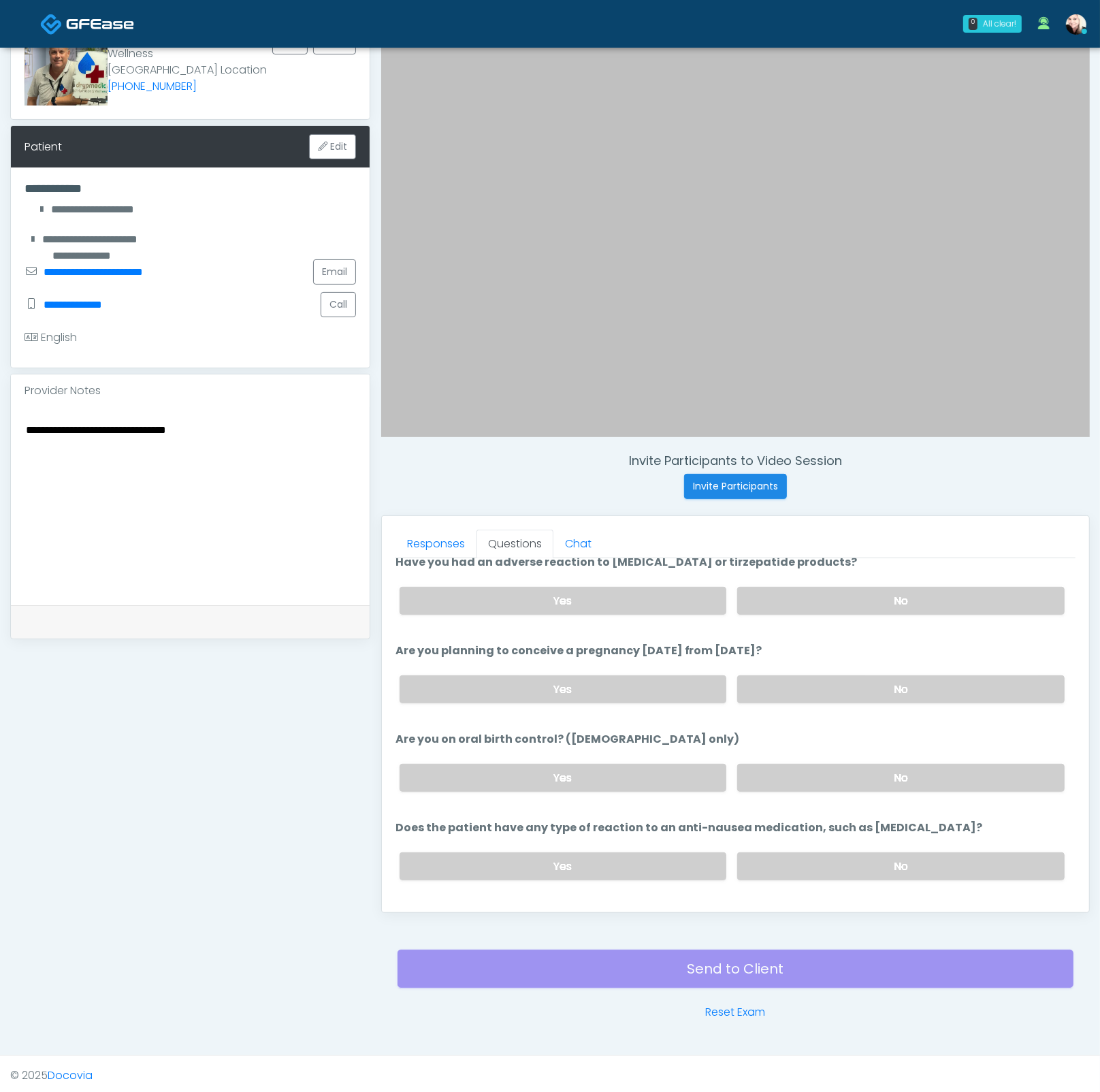
scroll to position [735, 0]
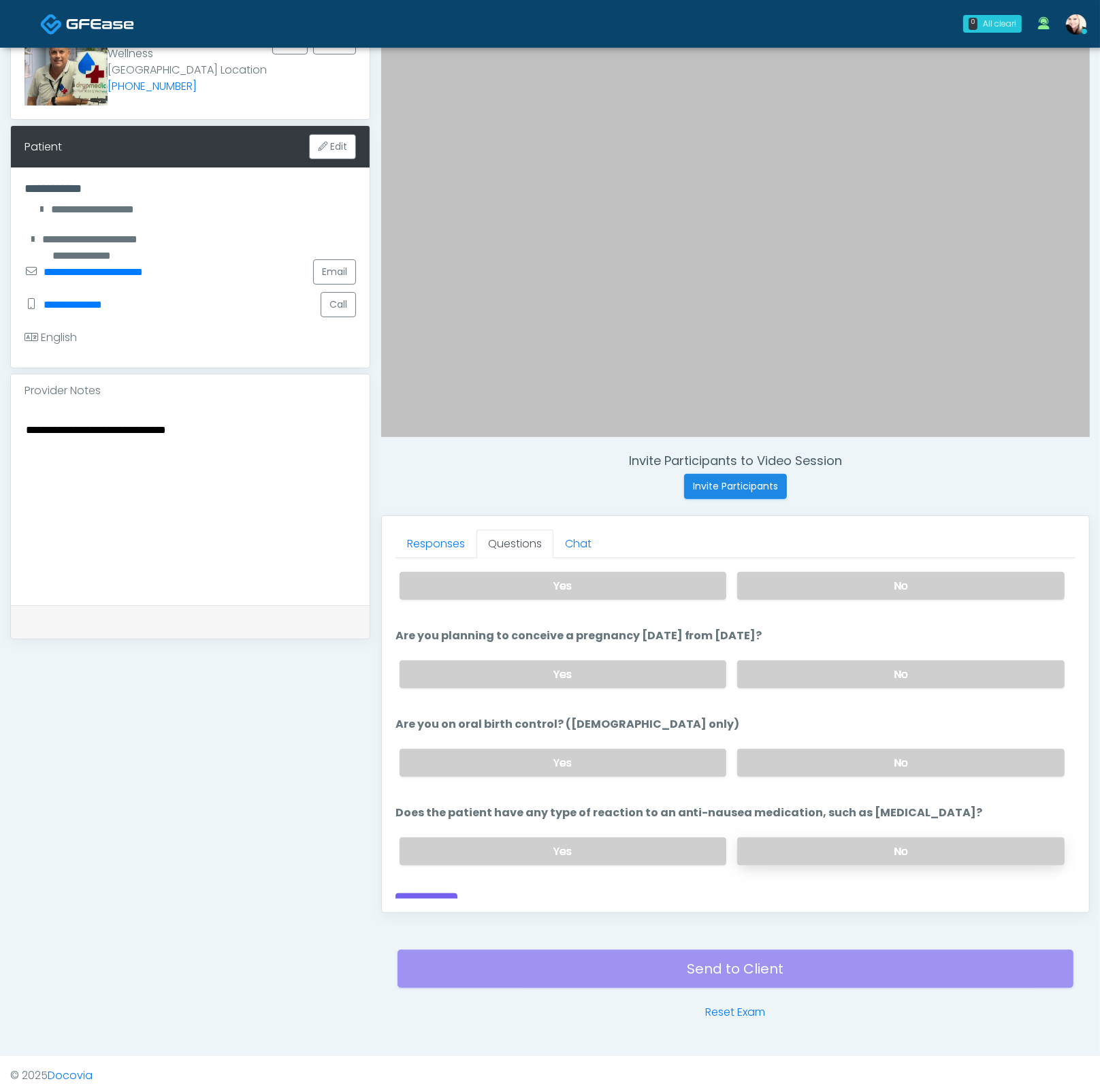
click at [804, 842] on label "No" at bounding box center [901, 851] width 327 height 28
drag, startPoint x: 580, startPoint y: 808, endPoint x: 835, endPoint y: 809, distance: 255.0
click at [830, 811] on label "Does the patient have any type of reaction to an anti-nausea medication, such a…" at bounding box center [689, 812] width 587 height 16
click at [893, 804] on label "Does the patient have any type of reaction to an anti-nausea medication, such a…" at bounding box center [689, 812] width 587 height 16
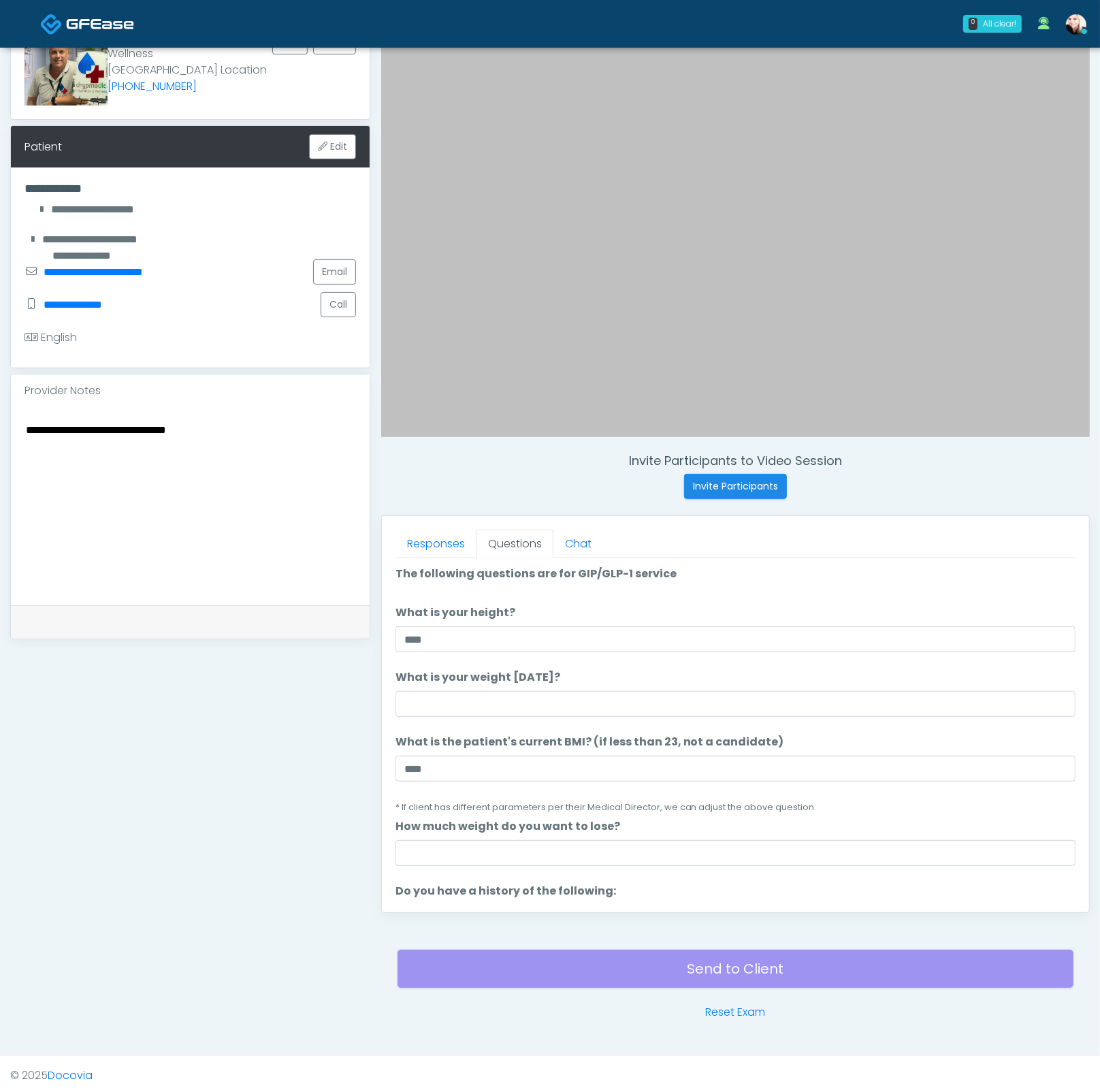
scroll to position [0, 0]
click at [416, 637] on input "****" at bounding box center [735, 641] width 680 height 25
click at [477, 647] on input "**" at bounding box center [735, 641] width 680 height 25
type input "*****"
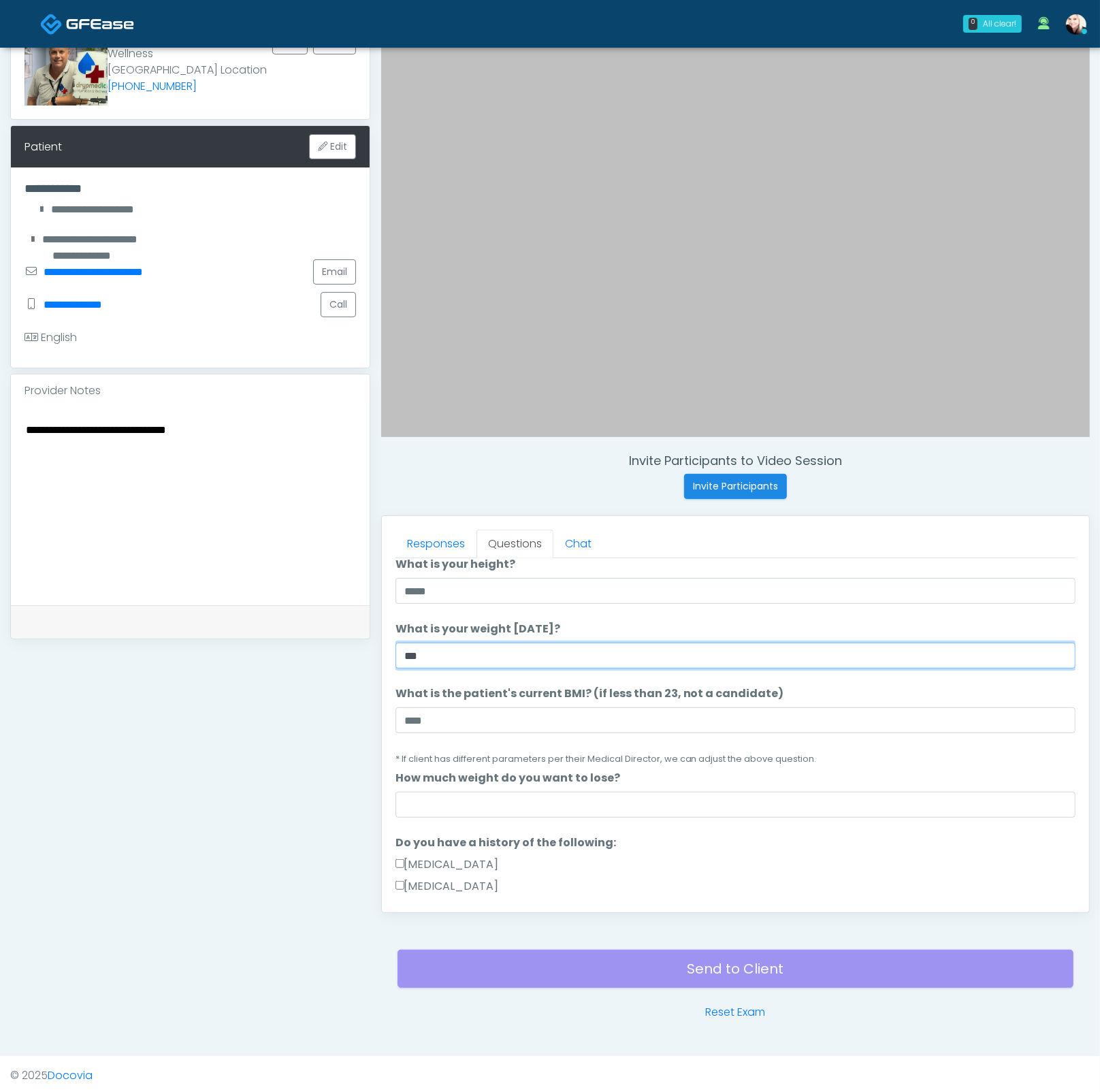
scroll to position [80, 0]
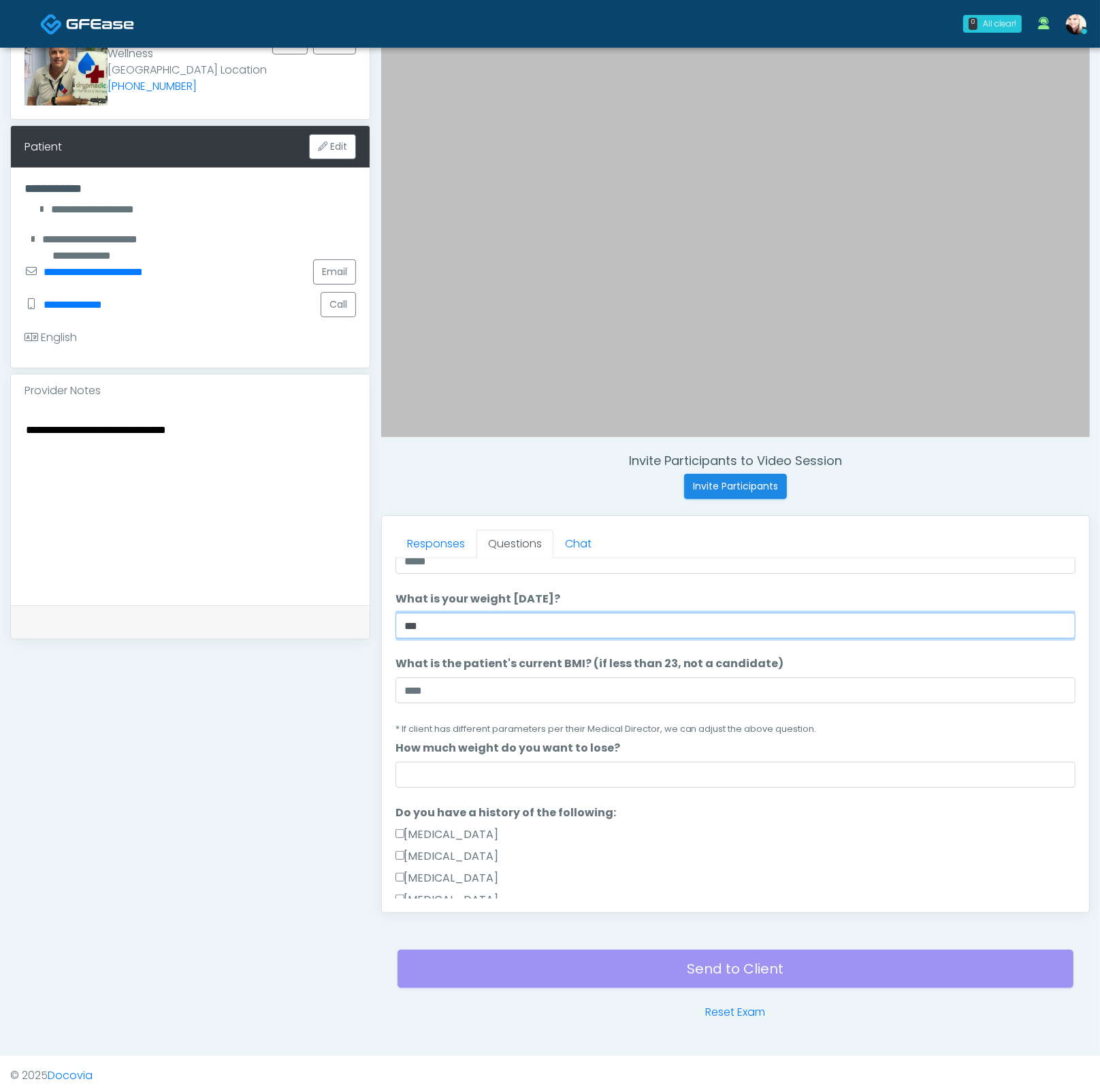
type input "***"
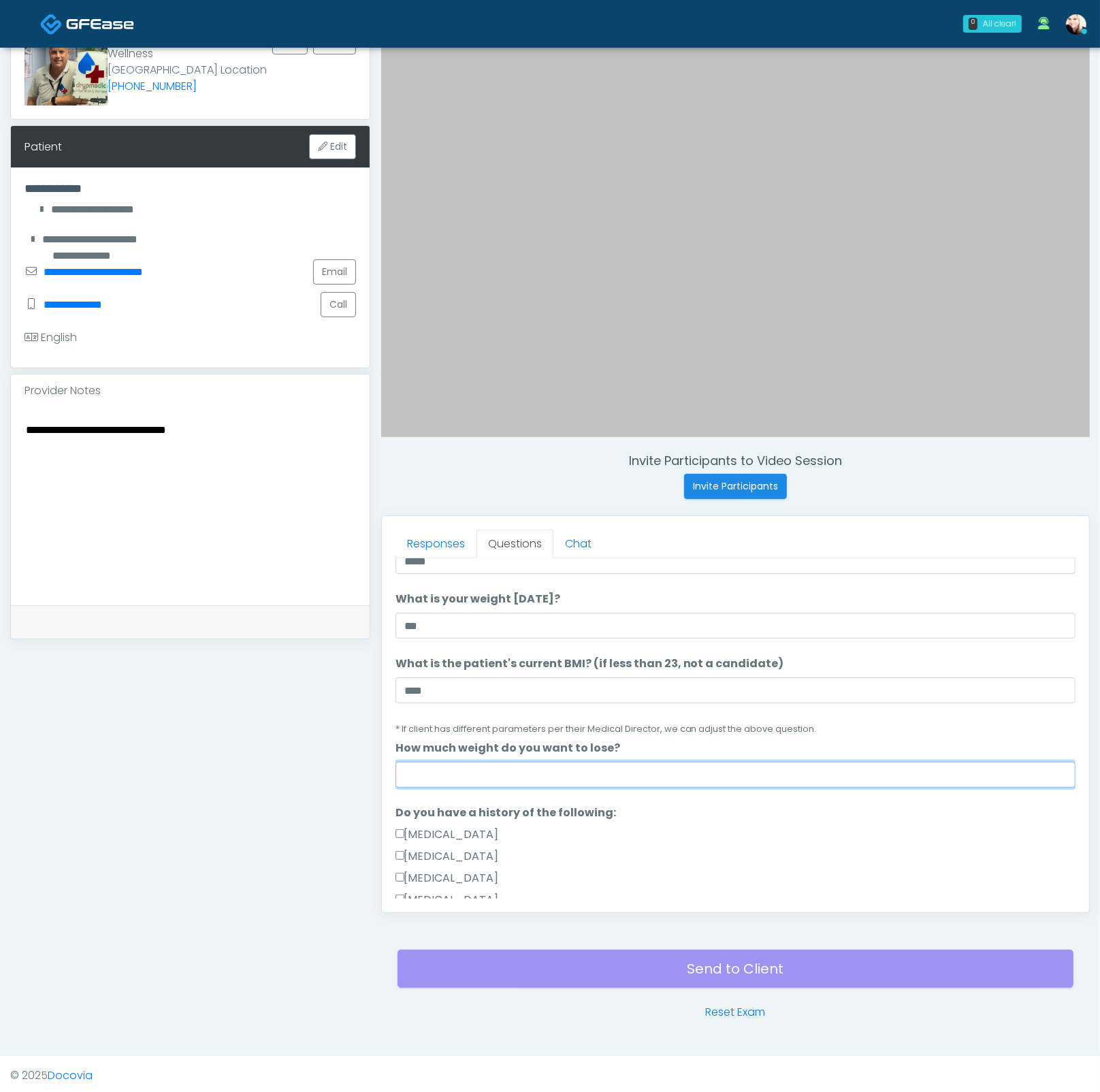
click at [530, 780] on input "How much weight do you want to lose?" at bounding box center [735, 775] width 680 height 25
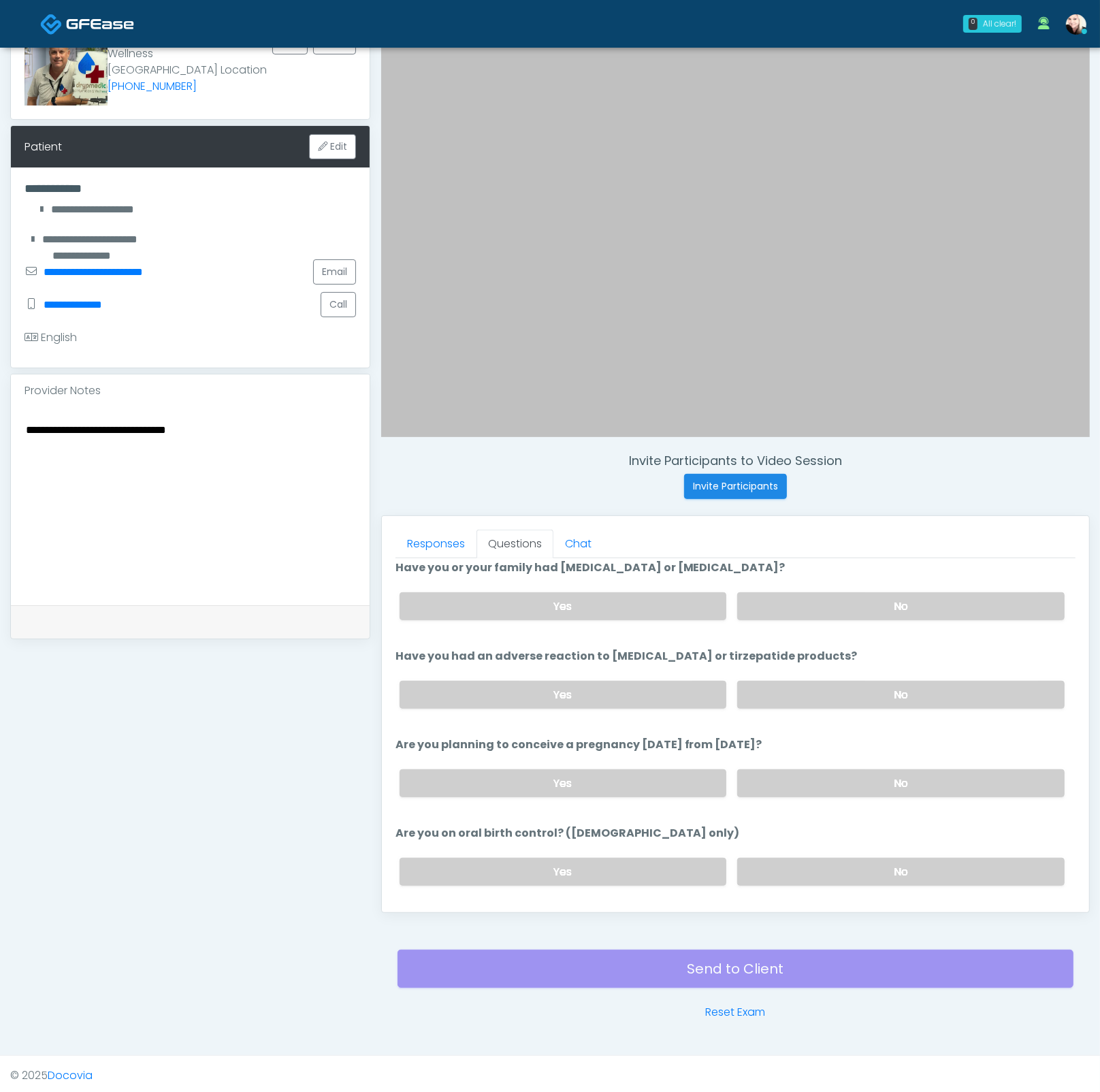
scroll to position [748, 0]
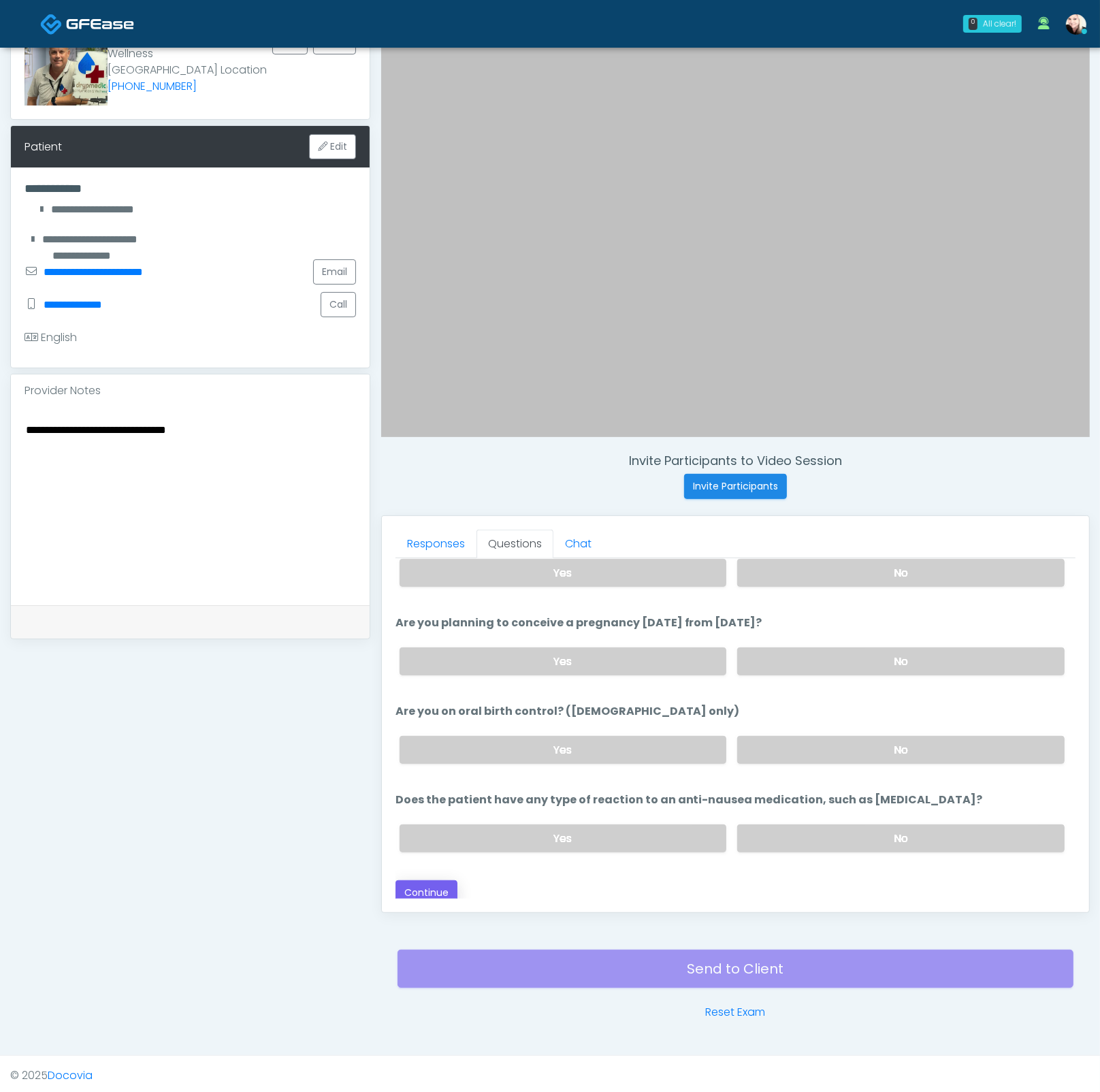
type input "***"
click at [440, 880] on button "Continue" at bounding box center [426, 893] width 62 height 25
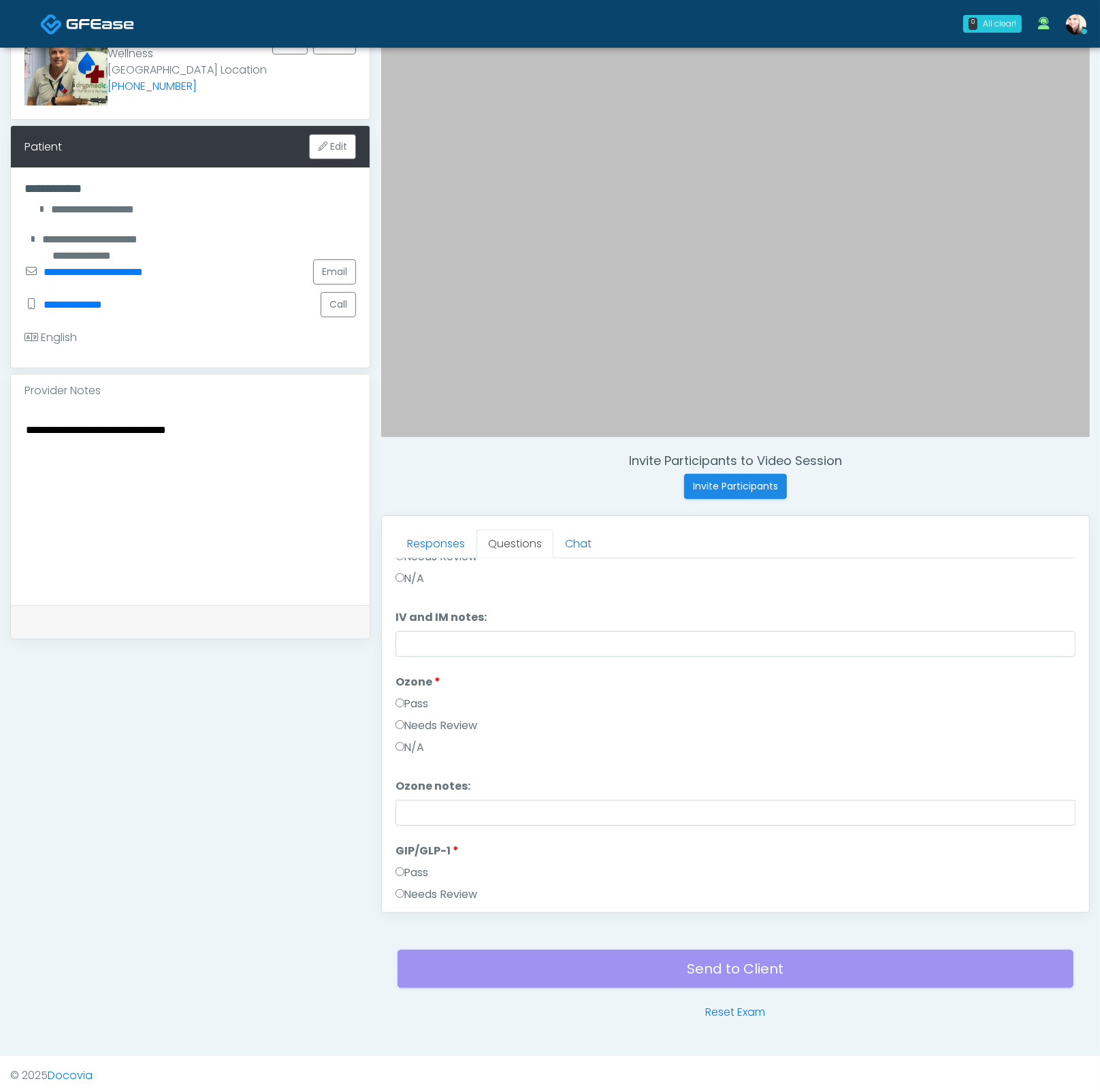
click at [440, 725] on label "Needs Review" at bounding box center [436, 725] width 82 height 16
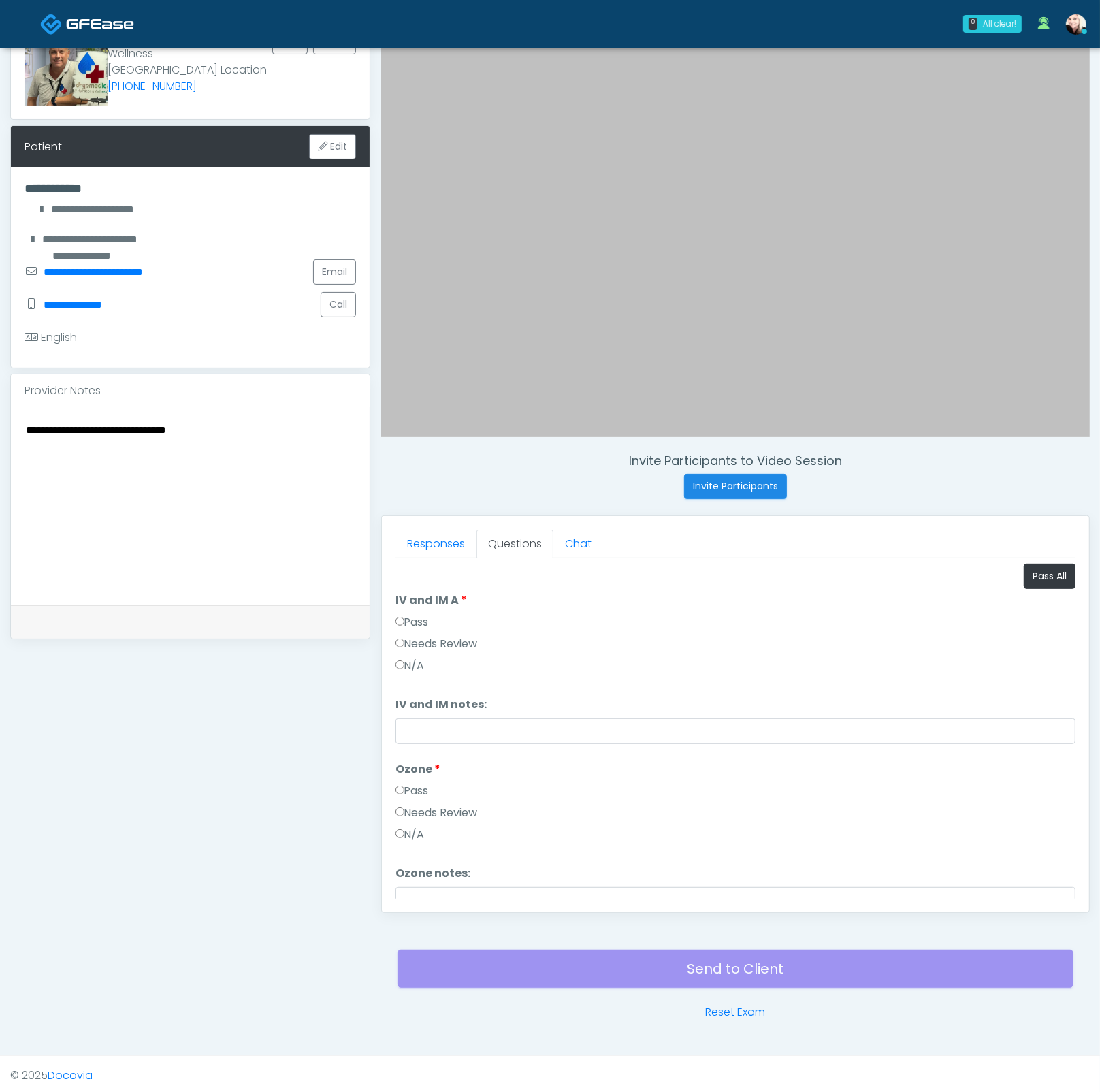
scroll to position [0, 0]
click at [422, 636] on label "Needs Review" at bounding box center [436, 643] width 82 height 16
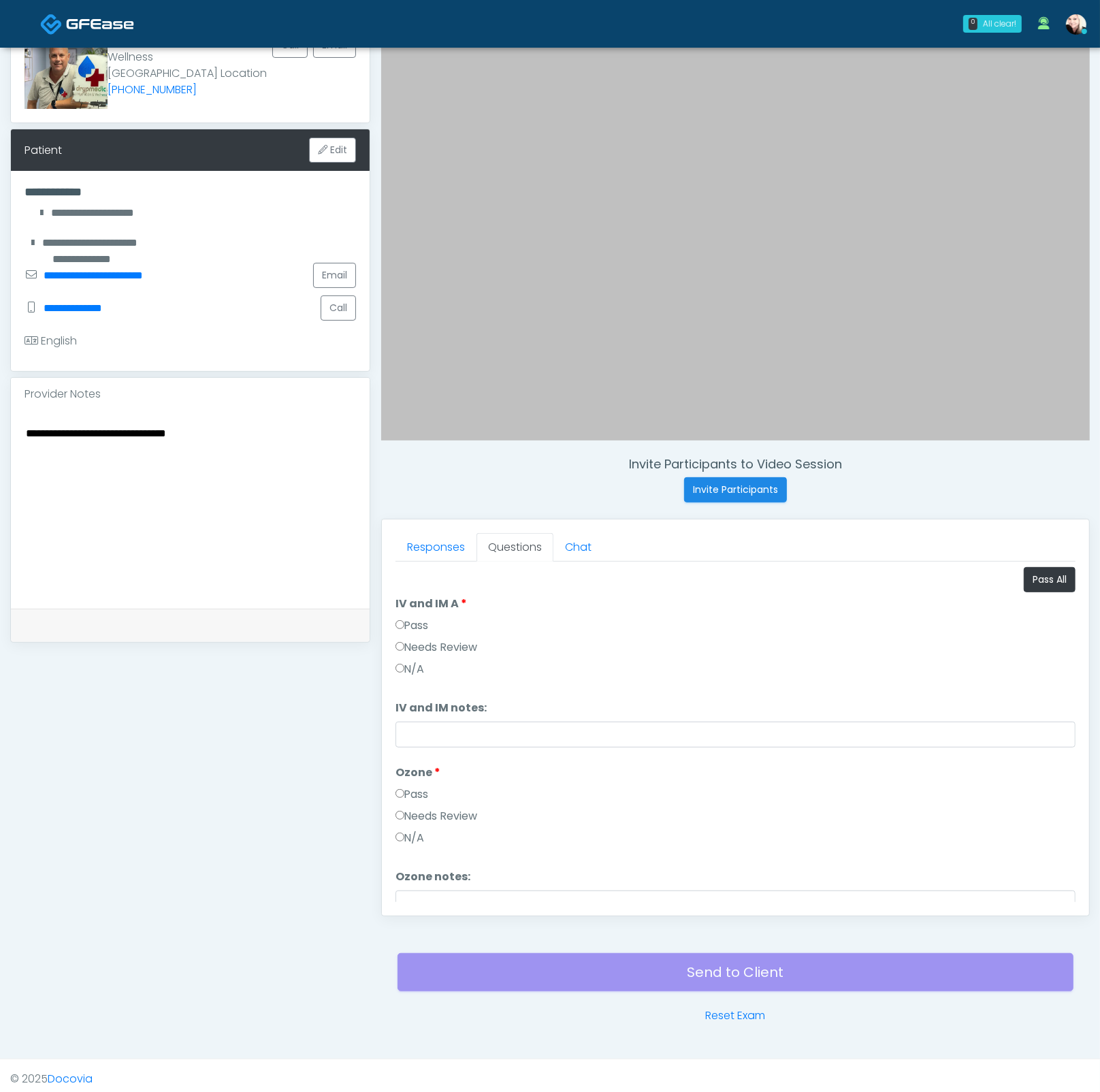
drag, startPoint x: 160, startPoint y: 431, endPoint x: 21, endPoint y: 428, distance: 139.0
click at [21, 428] on div "**********" at bounding box center [190, 509] width 359 height 198
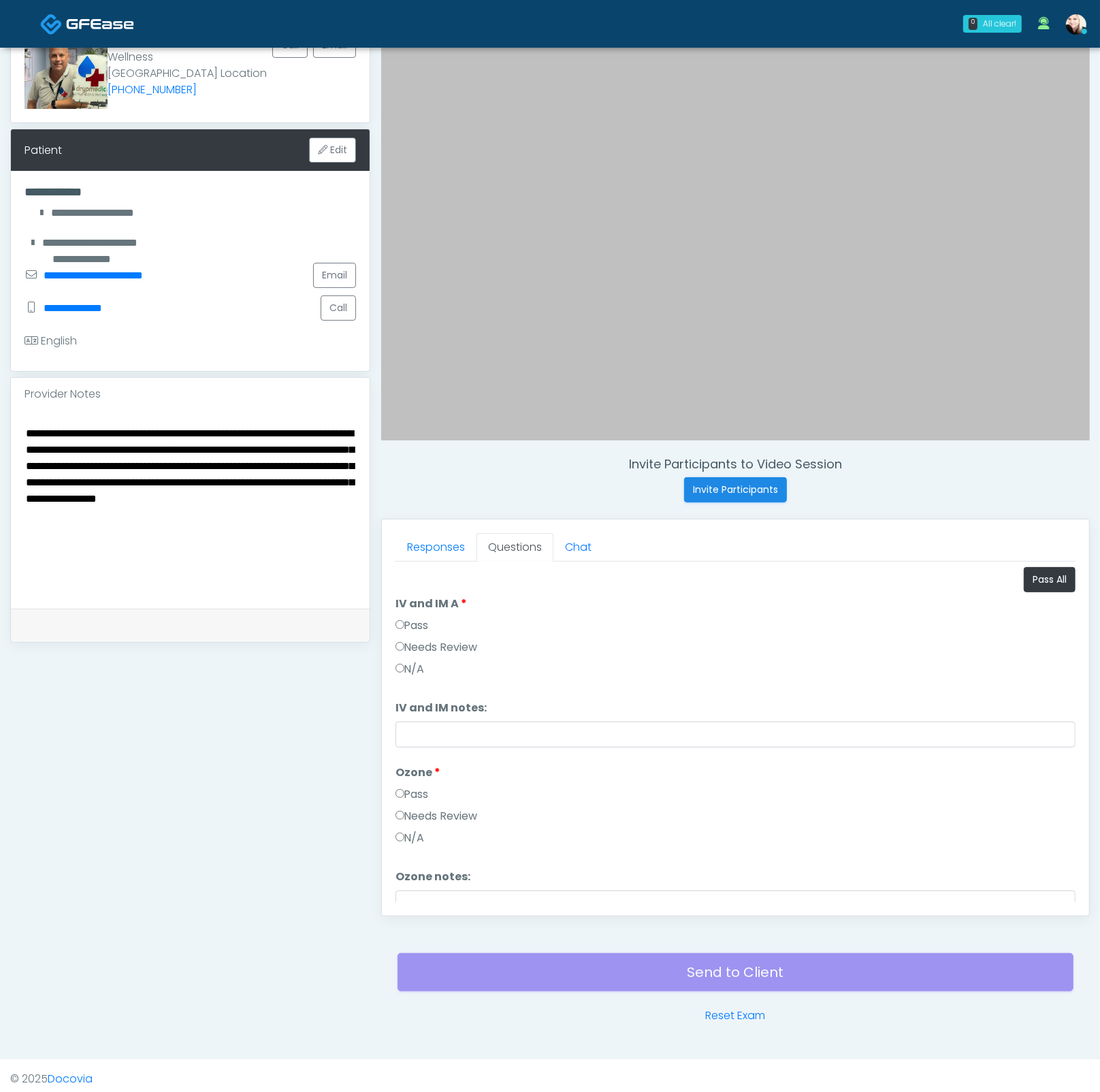
click at [25, 511] on textarea "**********" at bounding box center [190, 507] width 332 height 166
click at [154, 510] on textarea "**********" at bounding box center [190, 507] width 332 height 166
click at [146, 508] on textarea "**********" at bounding box center [190, 507] width 332 height 166
click at [25, 511] on textarea "**********" at bounding box center [190, 507] width 332 height 166
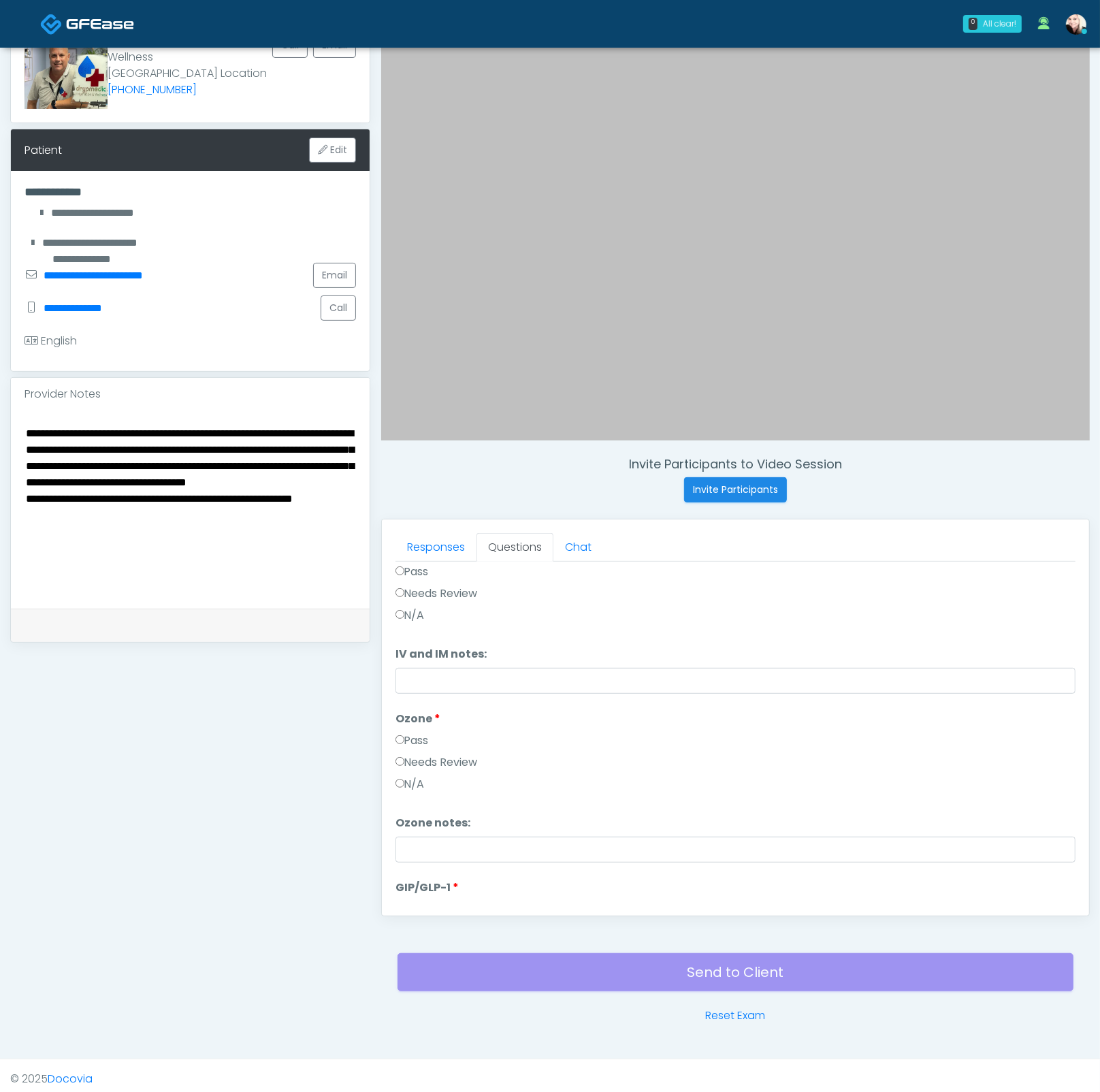
scroll to position [77, 0]
click at [422, 731] on label "Needs Review" at bounding box center [436, 739] width 82 height 16
click at [420, 757] on label "Needs Review" at bounding box center [436, 760] width 82 height 16
click at [451, 887] on button "Continue" at bounding box center [426, 891] width 62 height 25
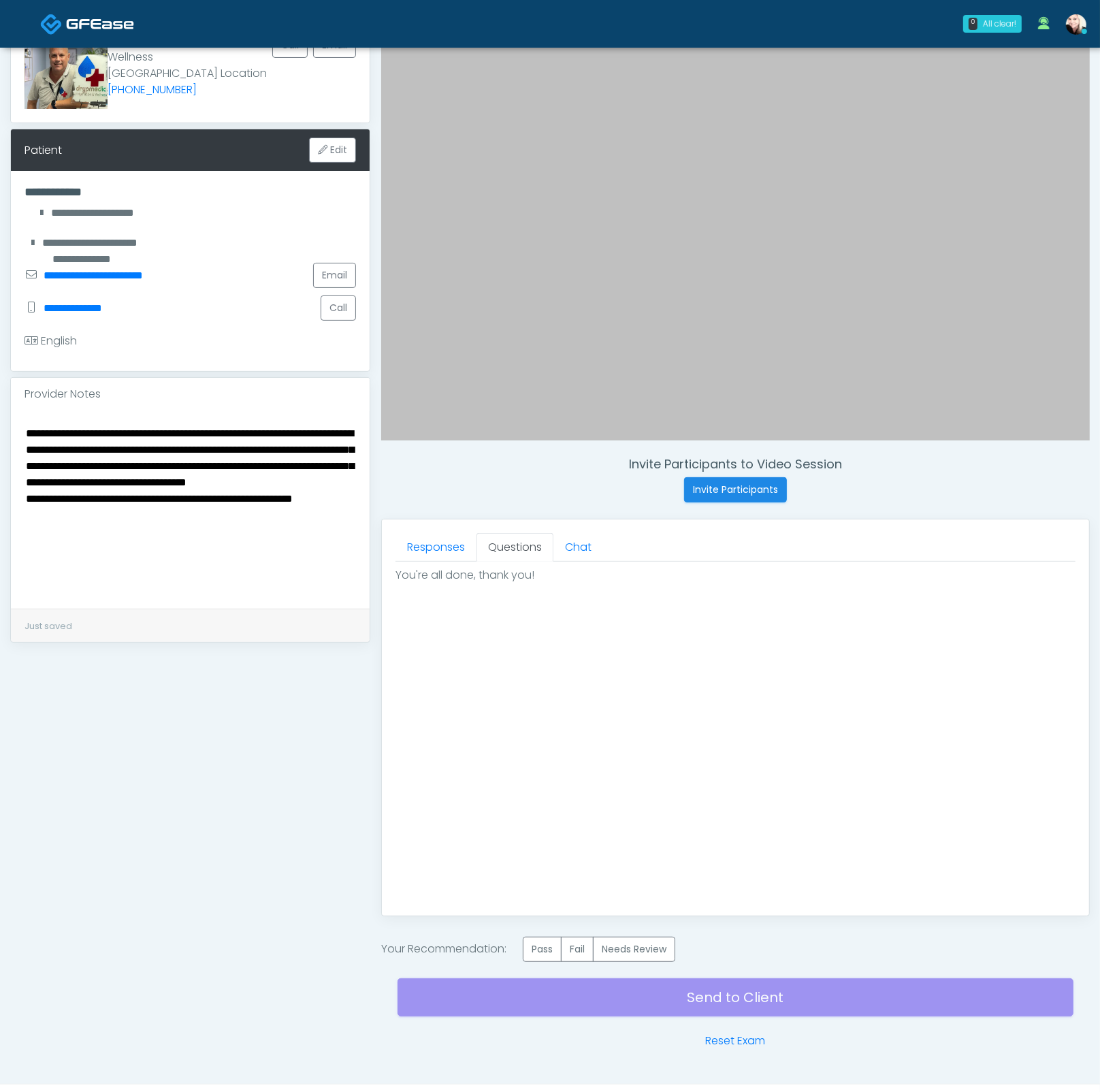
scroll to position [0, 0]
click at [634, 957] on label "Needs Review" at bounding box center [634, 949] width 82 height 25
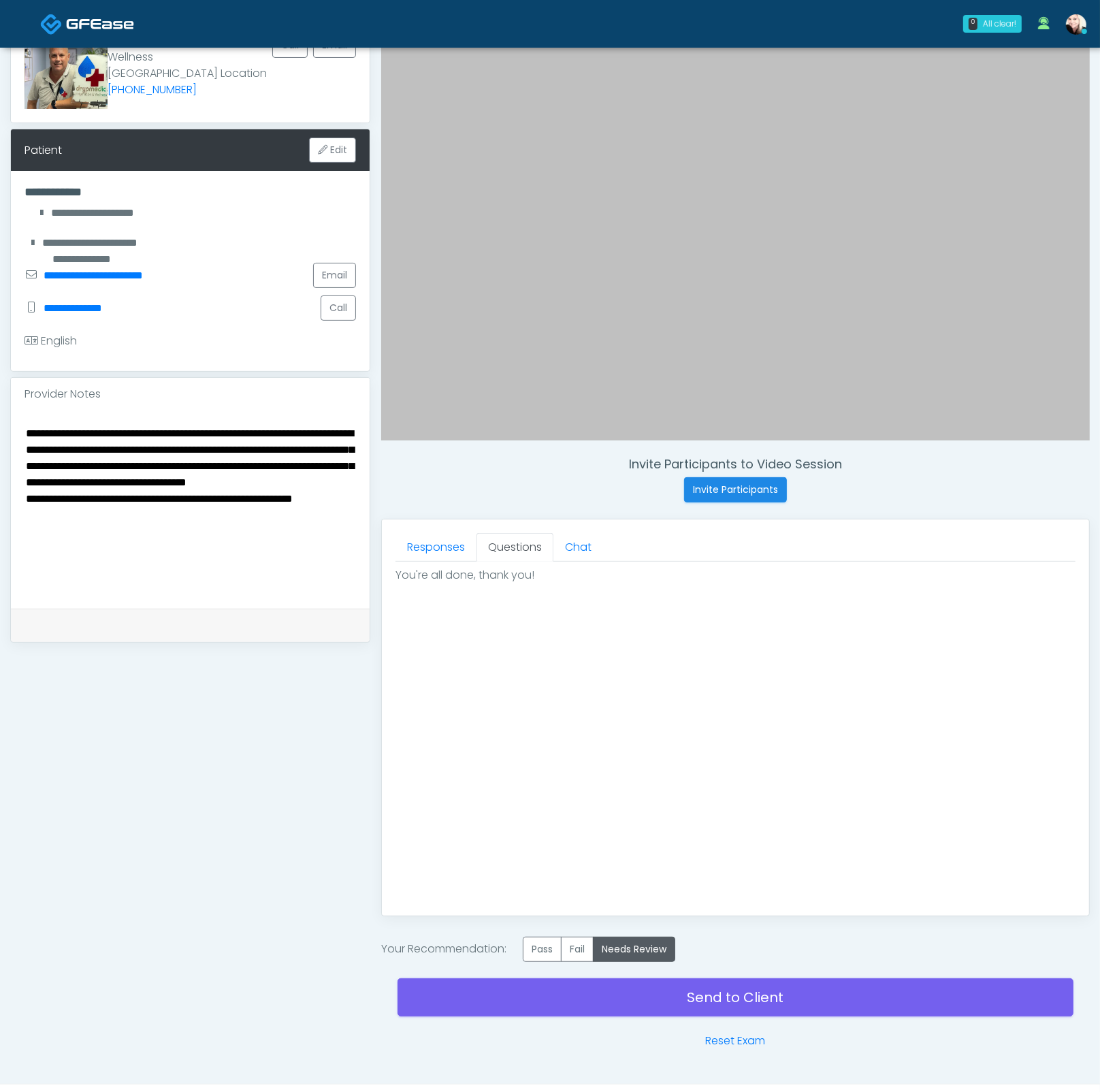
drag, startPoint x: 294, startPoint y: 450, endPoint x: 223, endPoint y: 445, distance: 71.2
click at [222, 445] on textarea "**********" at bounding box center [190, 507] width 332 height 166
drag, startPoint x: 32, startPoint y: 467, endPoint x: 236, endPoint y: 463, distance: 204.0
click at [197, 463] on textarea "**********" at bounding box center [190, 507] width 332 height 166
click at [239, 462] on textarea "**********" at bounding box center [190, 507] width 332 height 166
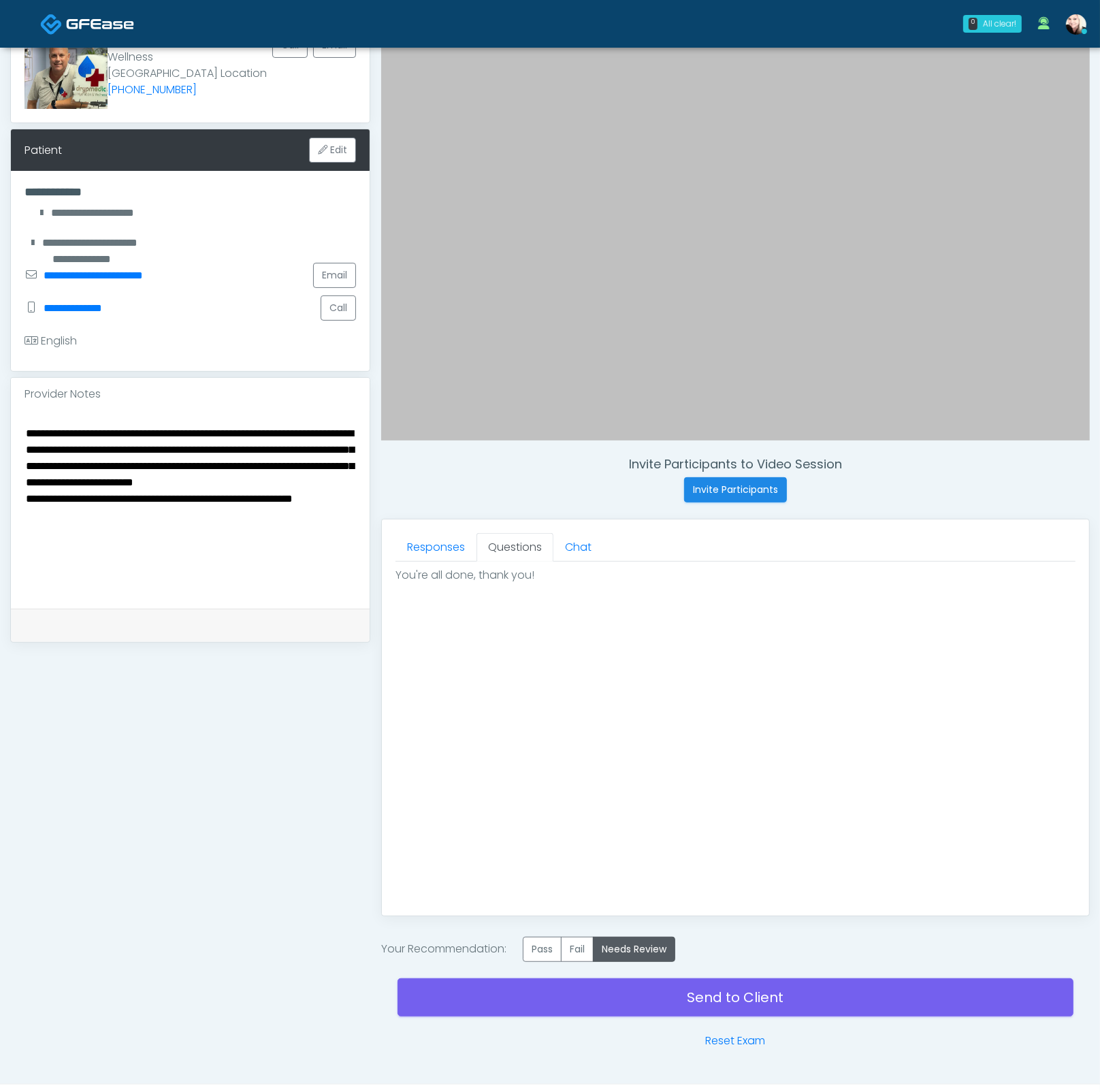
drag, startPoint x: 112, startPoint y: 466, endPoint x: 321, endPoint y: 473, distance: 209.1
click at [321, 473] on textarea "**********" at bounding box center [190, 507] width 332 height 166
click at [326, 473] on textarea "**********" at bounding box center [190, 507] width 332 height 166
drag, startPoint x: 237, startPoint y: 503, endPoint x: 46, endPoint y: 447, distance: 199.0
click at [53, 456] on textarea "**********" at bounding box center [190, 507] width 332 height 166
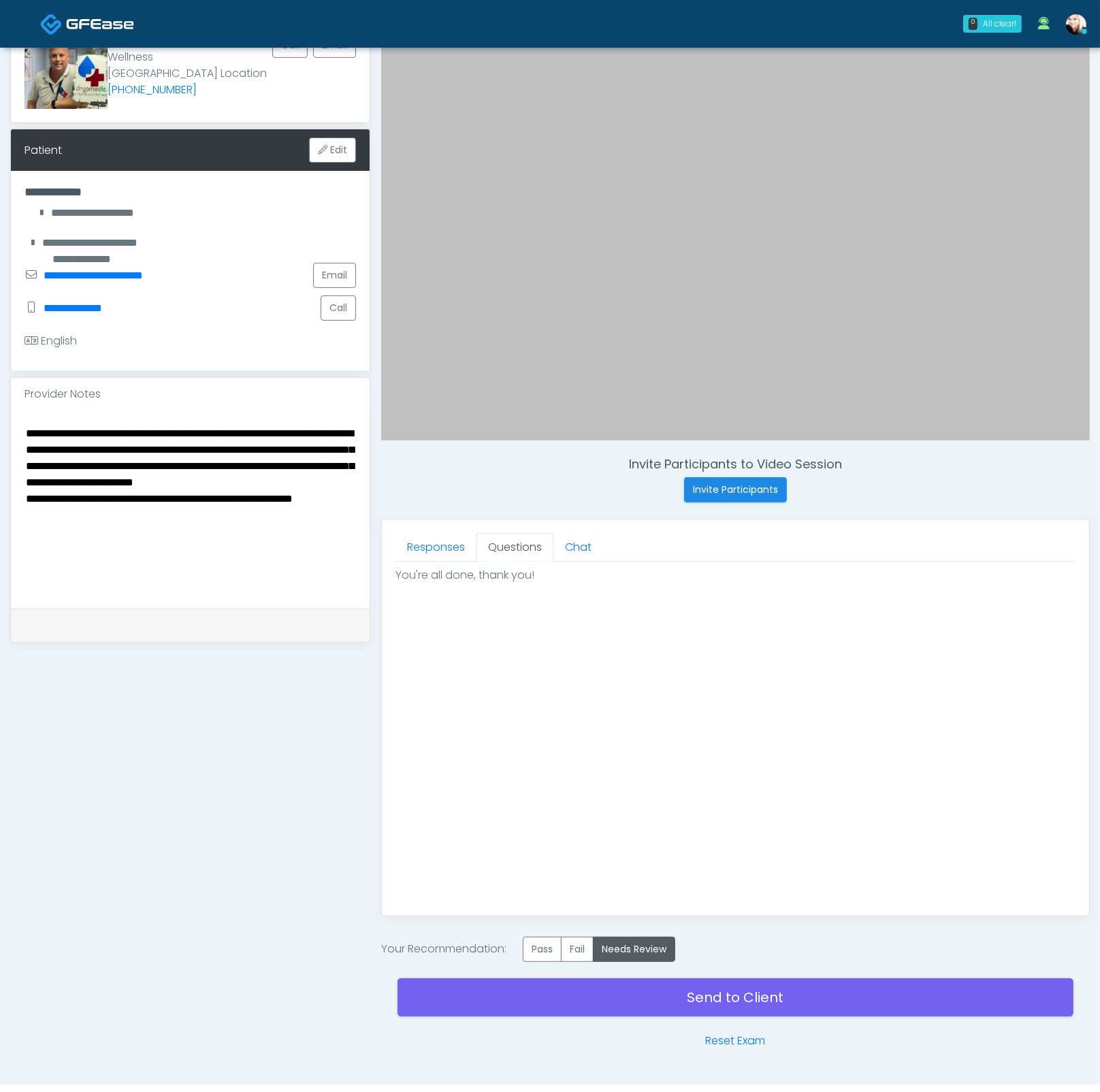
click at [46, 445] on textarea "**********" at bounding box center [190, 507] width 332 height 166
drag, startPoint x: 67, startPoint y: 442, endPoint x: 248, endPoint y: 496, distance: 188.9
click at [248, 496] on textarea "**********" at bounding box center [190, 507] width 332 height 166
click at [249, 496] on textarea "**********" at bounding box center [190, 507] width 332 height 166
click at [27, 509] on textarea "**********" at bounding box center [190, 507] width 332 height 166
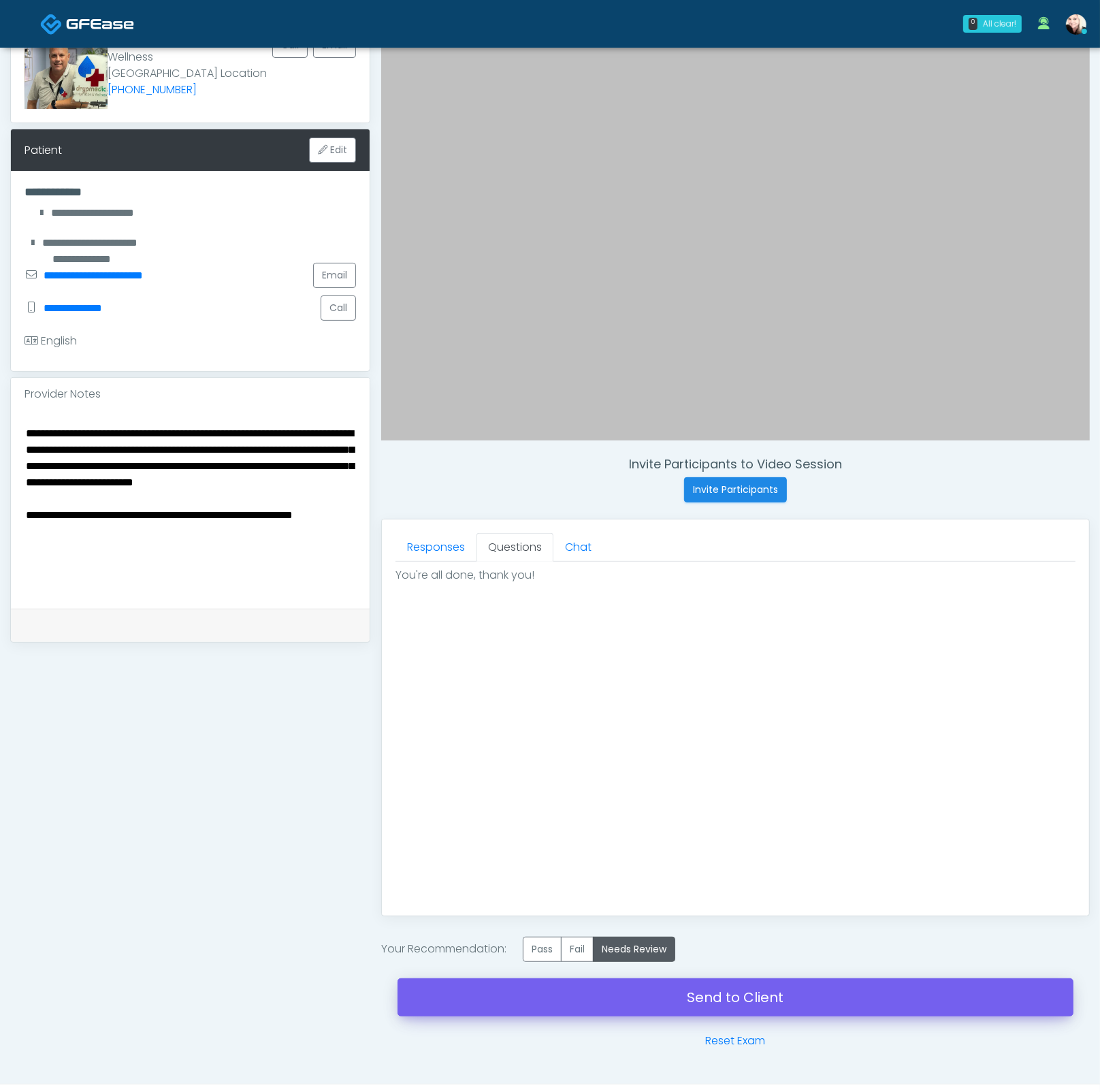
type textarea "**********"
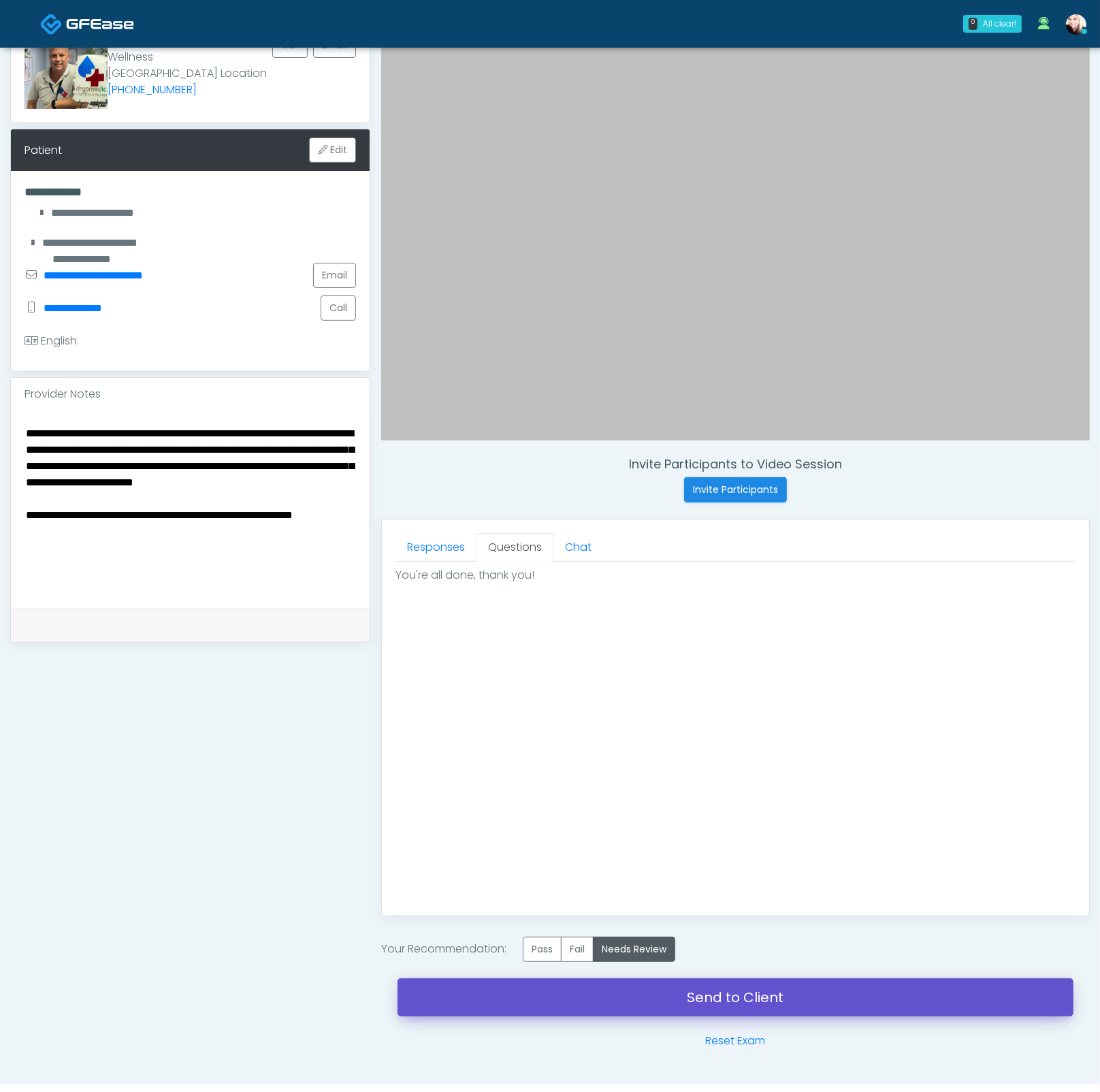
click at [715, 990] on link "Send to Client" at bounding box center [735, 997] width 676 height 38
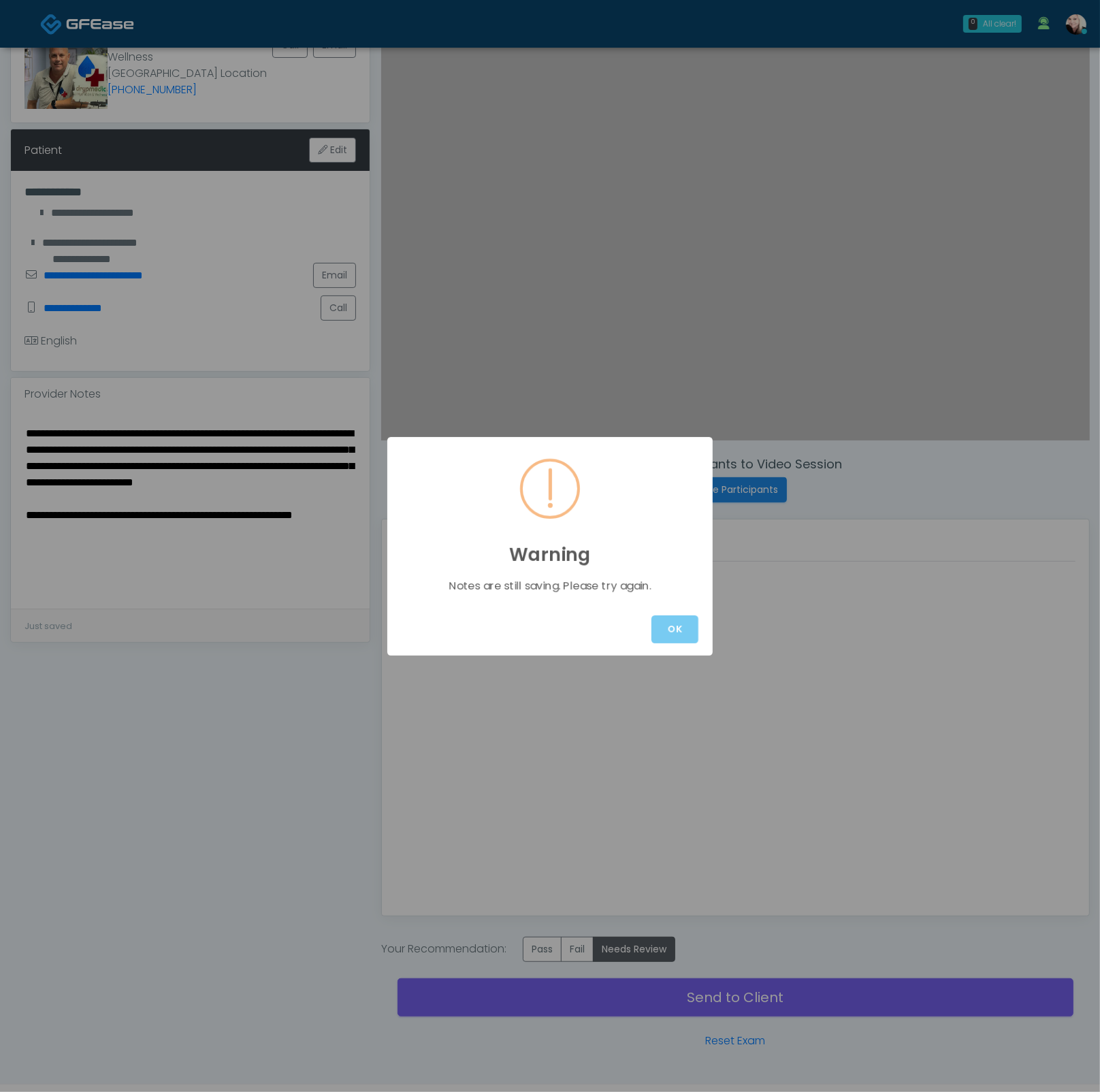
click at [667, 623] on button "OK" at bounding box center [674, 629] width 47 height 28
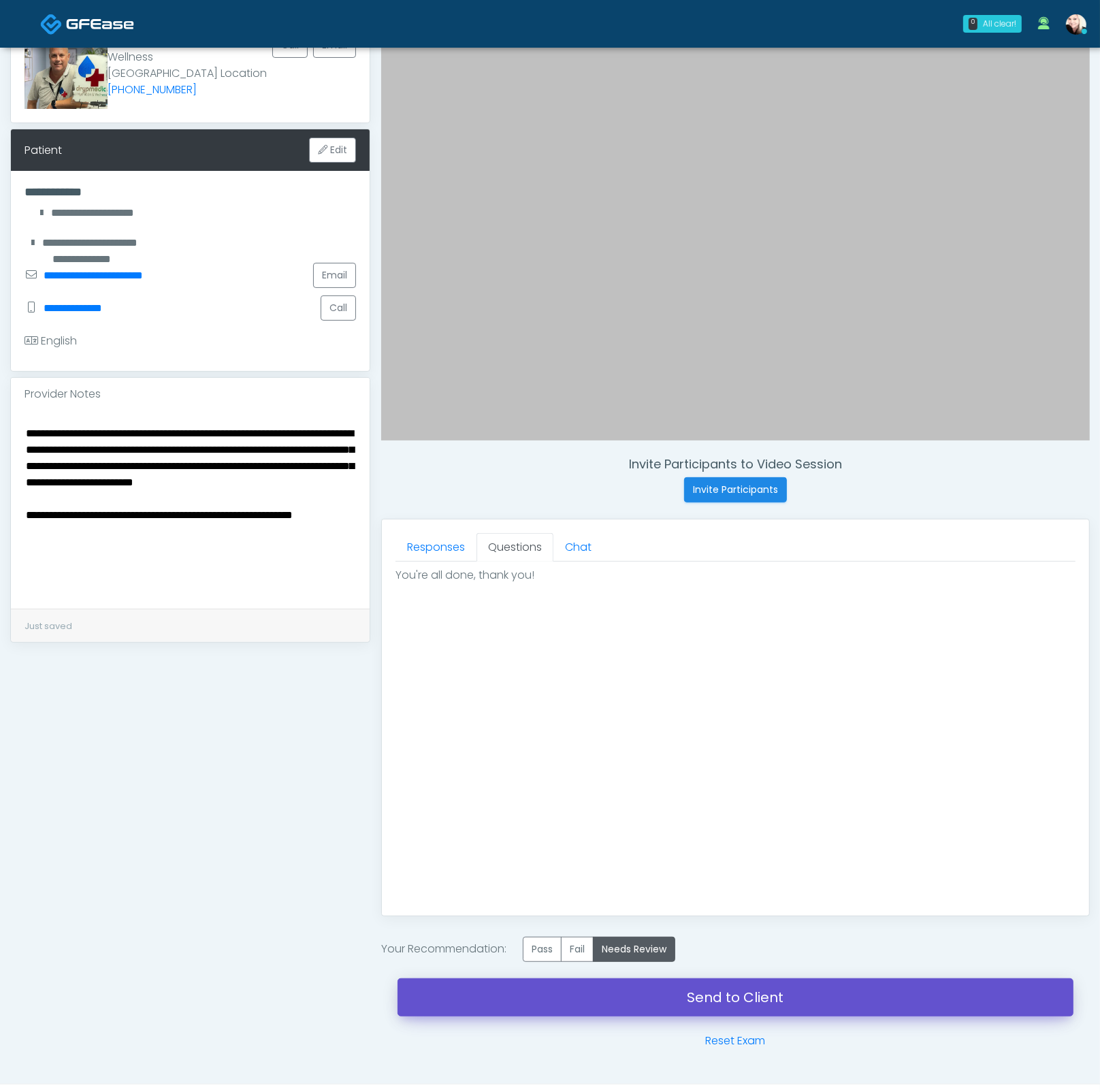
click at [715, 998] on link "Send to Client" at bounding box center [735, 997] width 676 height 38
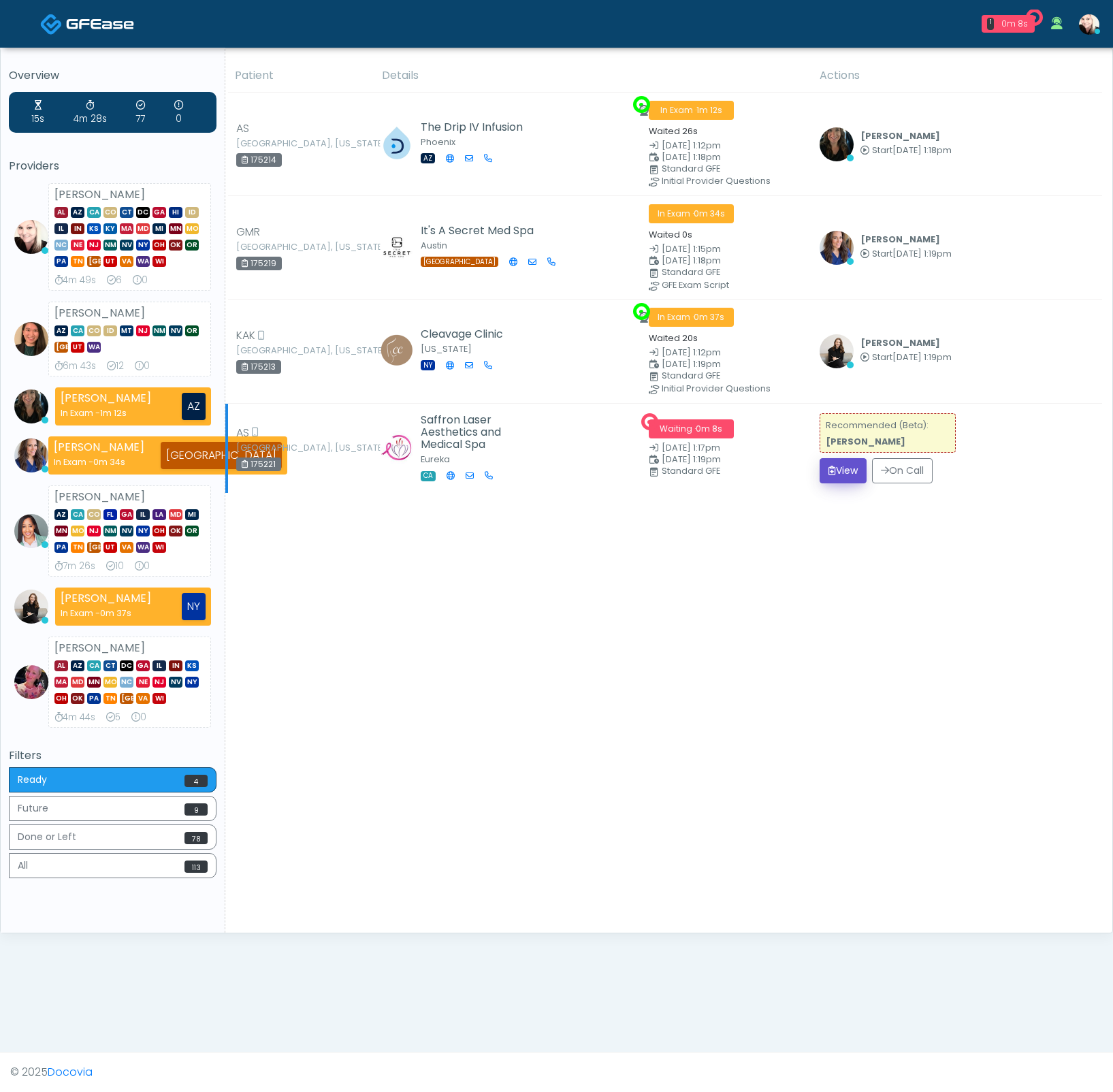
click at [845, 458] on button "View" at bounding box center [842, 471] width 47 height 25
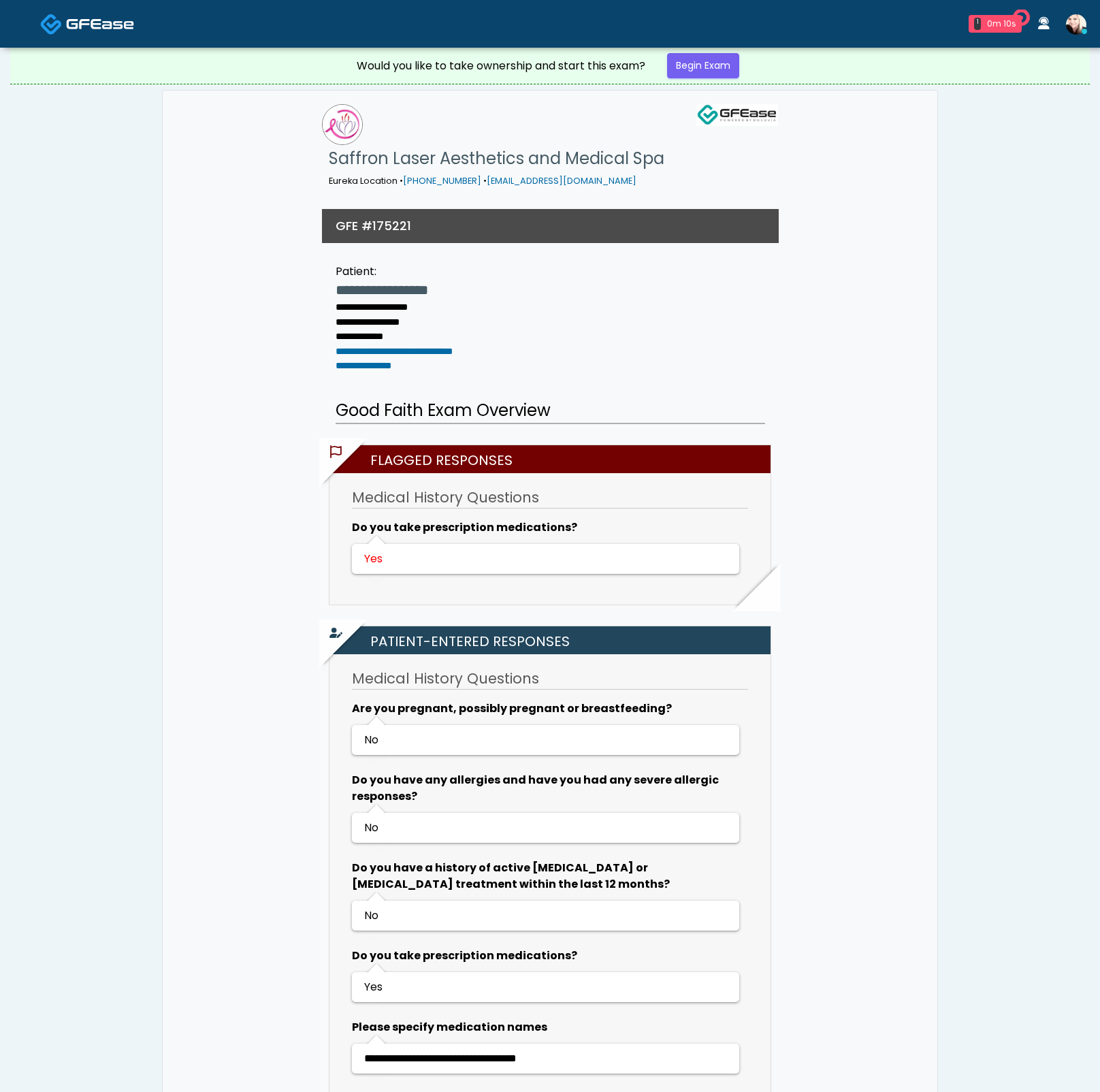
click at [707, 56] on link "Begin Exam" at bounding box center [702, 66] width 72 height 25
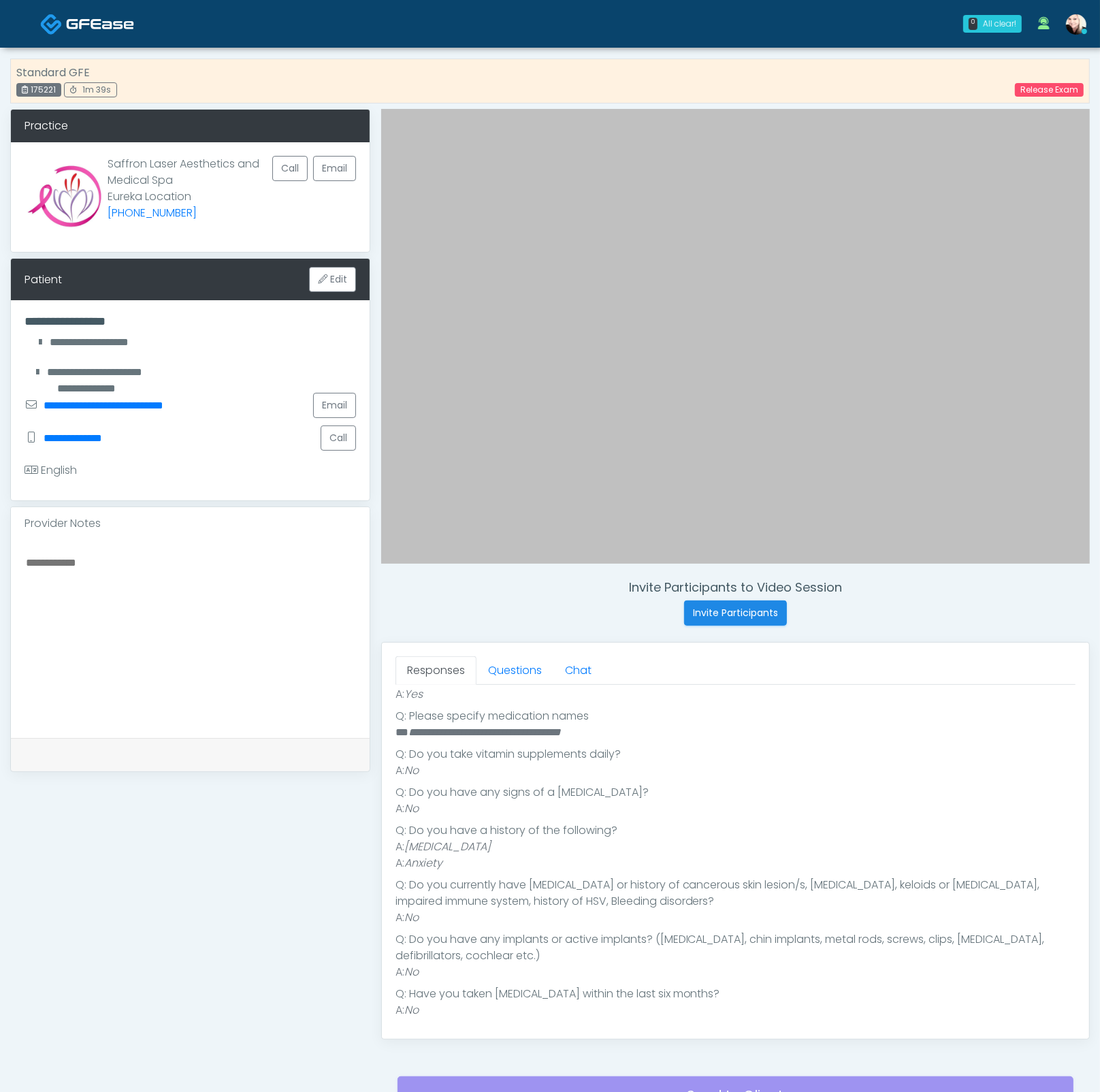
scroll to position [318, 0]
drag, startPoint x: 583, startPoint y: 738, endPoint x: 425, endPoint y: 738, distance: 158.0
click at [425, 738] on ul "**********" at bounding box center [735, 787] width 680 height 463
click at [505, 670] on link "Questions" at bounding box center [515, 670] width 77 height 29
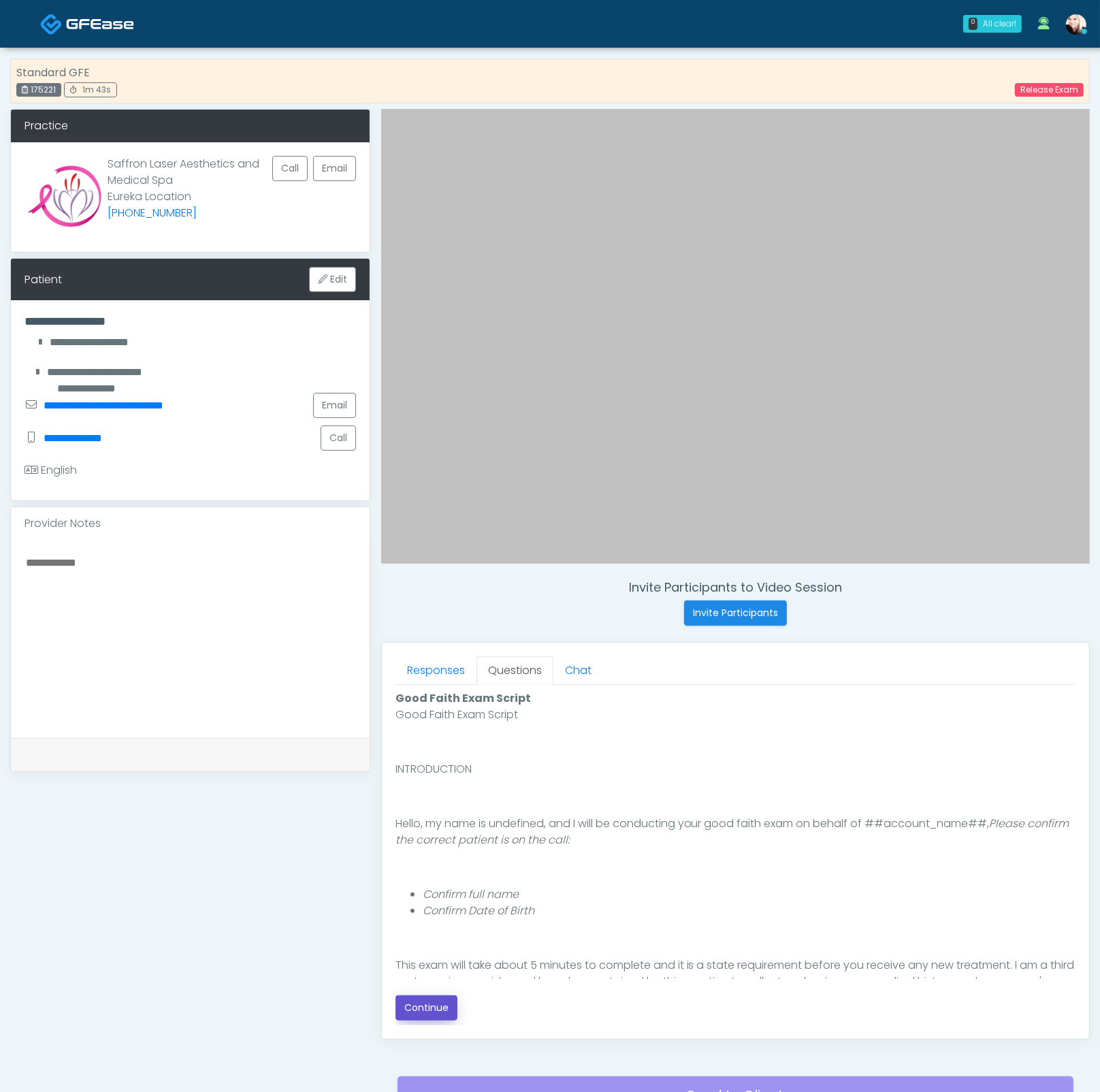
click at [422, 997] on button "Continue" at bounding box center [426, 1008] width 62 height 25
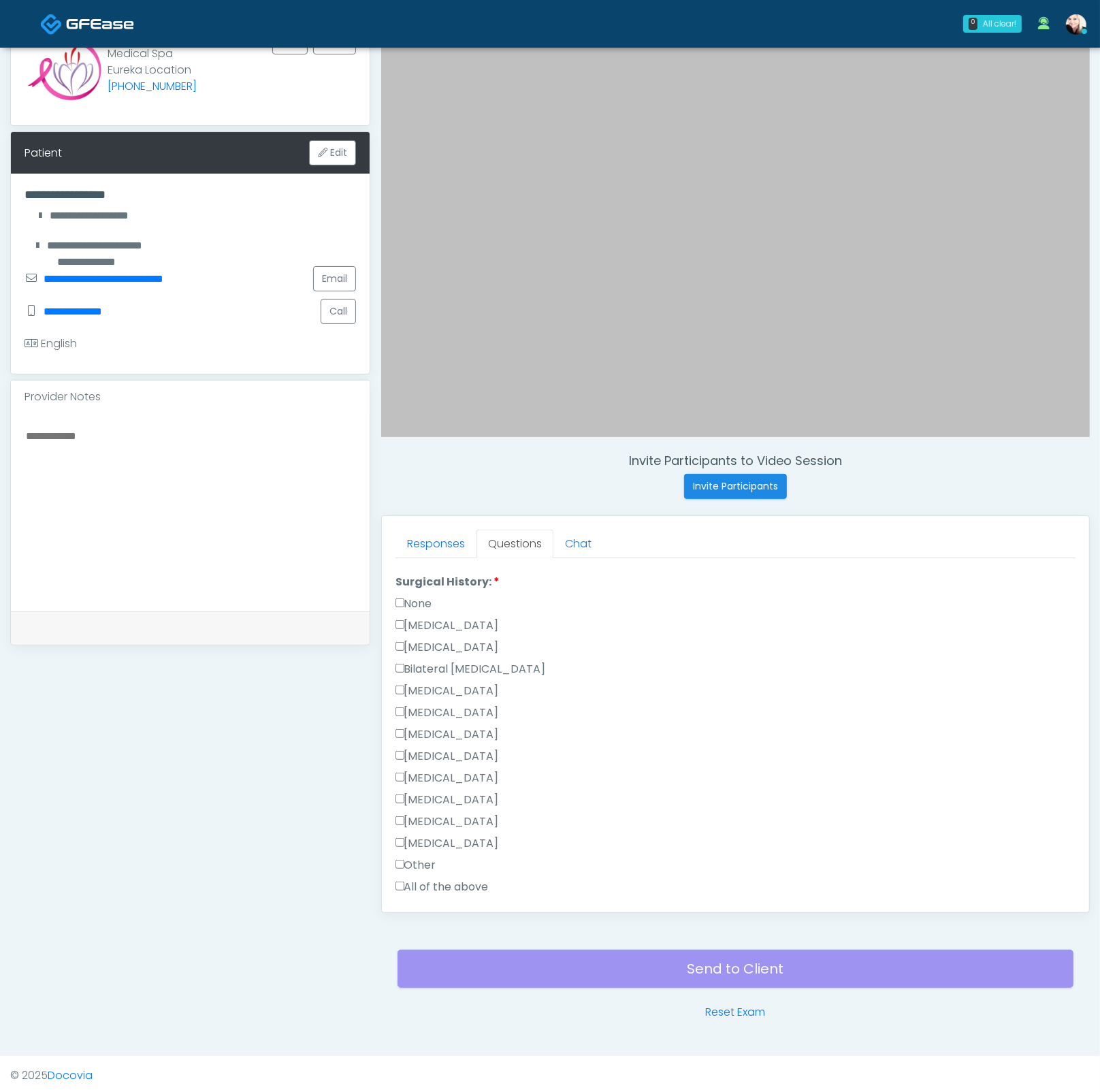
scroll to position [823, 0]
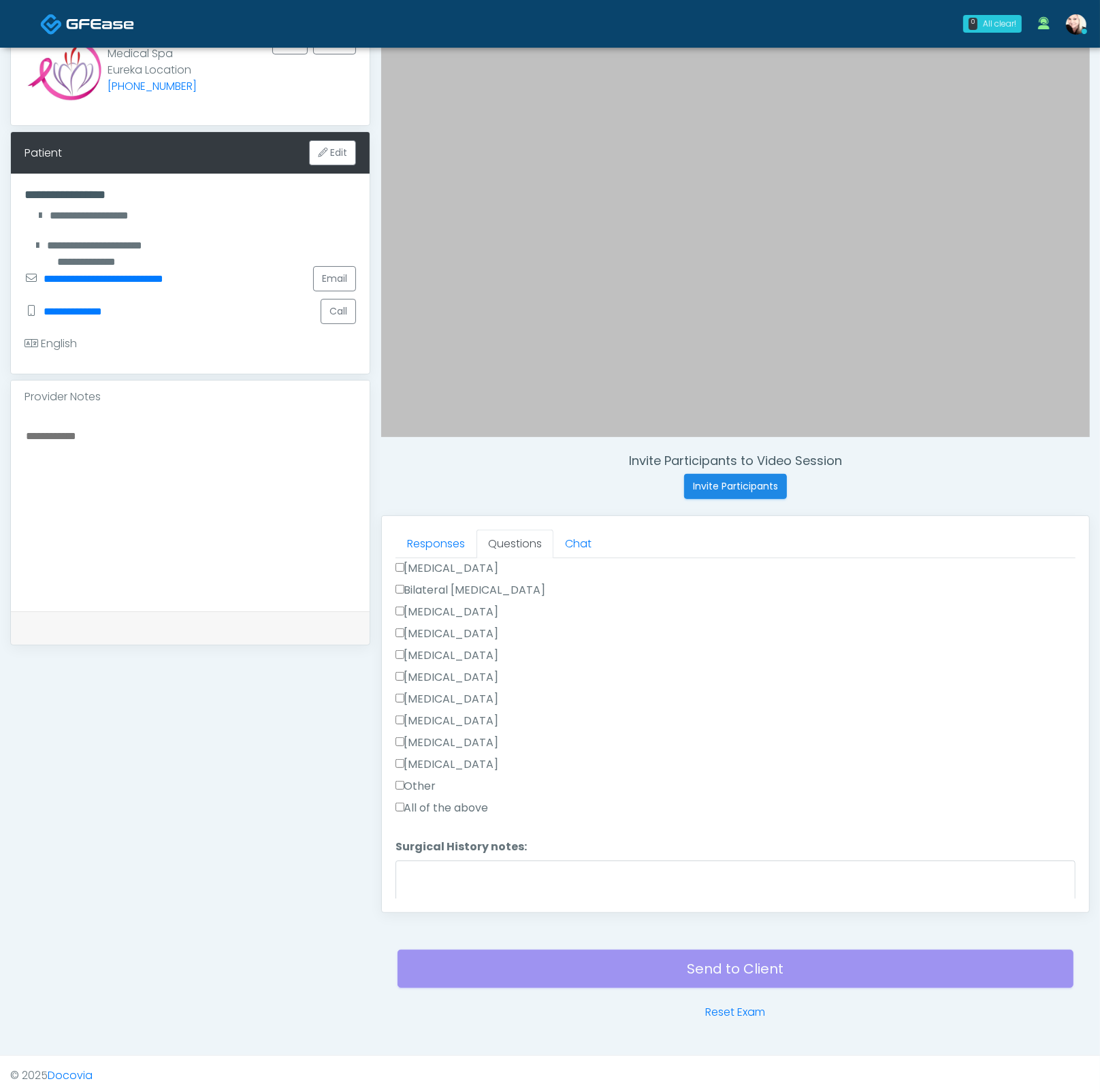
click at [408, 782] on label "Other" at bounding box center [416, 786] width 41 height 16
click at [440, 860] on textarea "Surgical History notes:" at bounding box center [735, 889] width 680 height 59
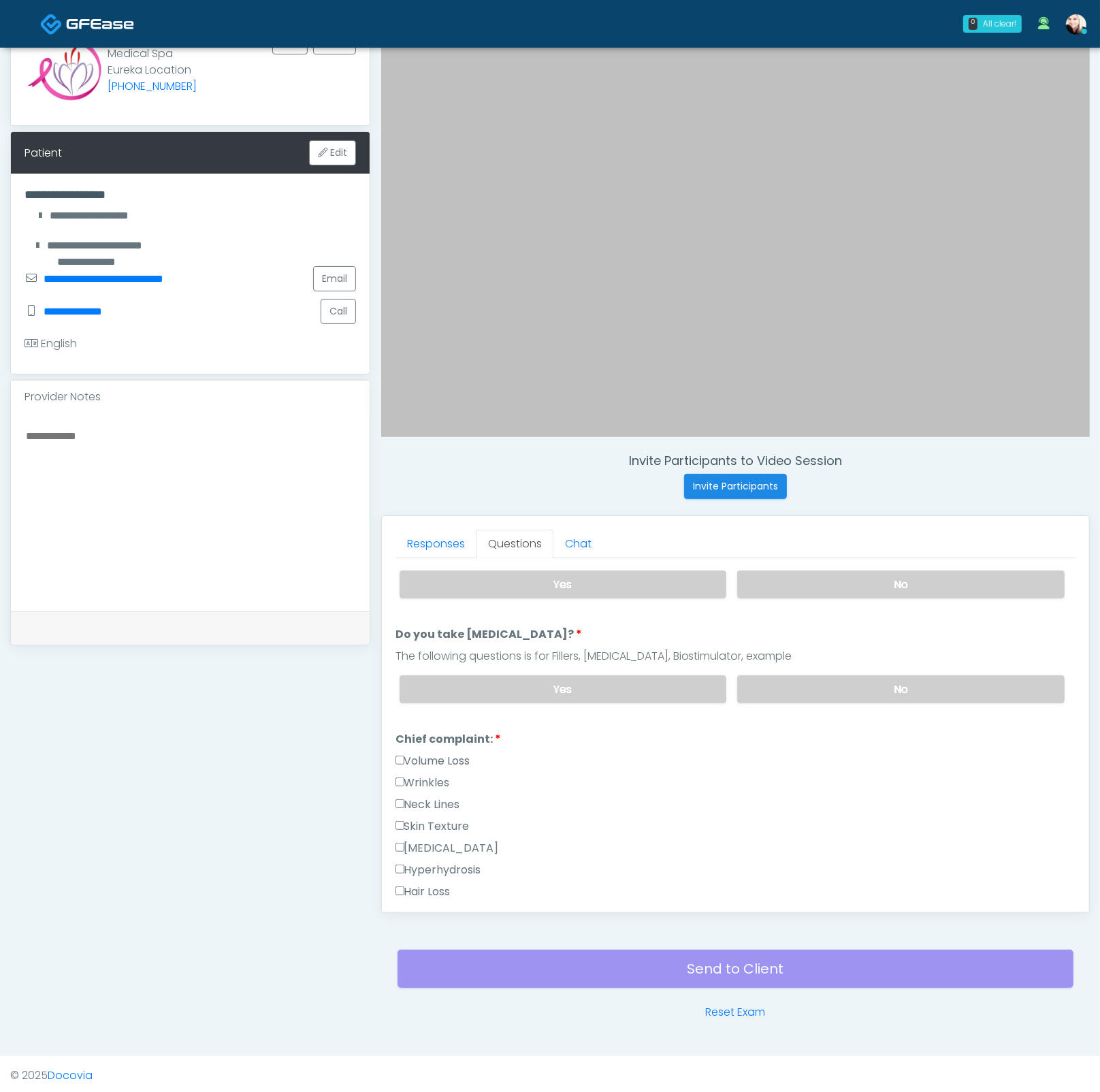
scroll to position [0, 0]
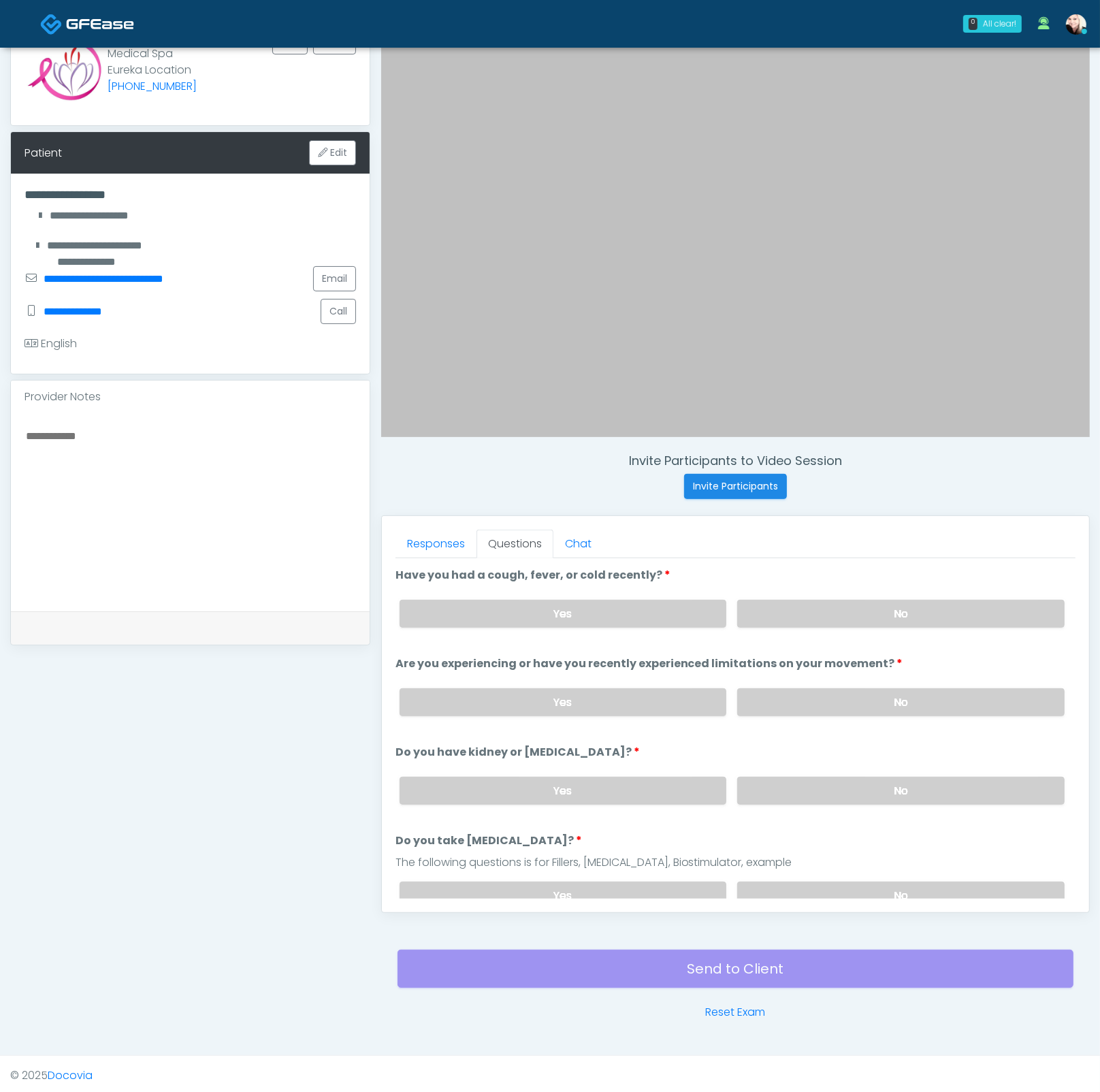
type textarea "**********"
click at [755, 597] on div "Yes No" at bounding box center [732, 613] width 687 height 50
drag, startPoint x: 761, startPoint y: 605, endPoint x: 812, endPoint y: 725, distance: 130.4
click at [761, 605] on label "No" at bounding box center [901, 613] width 327 height 28
click at [815, 700] on label "No" at bounding box center [901, 702] width 327 height 28
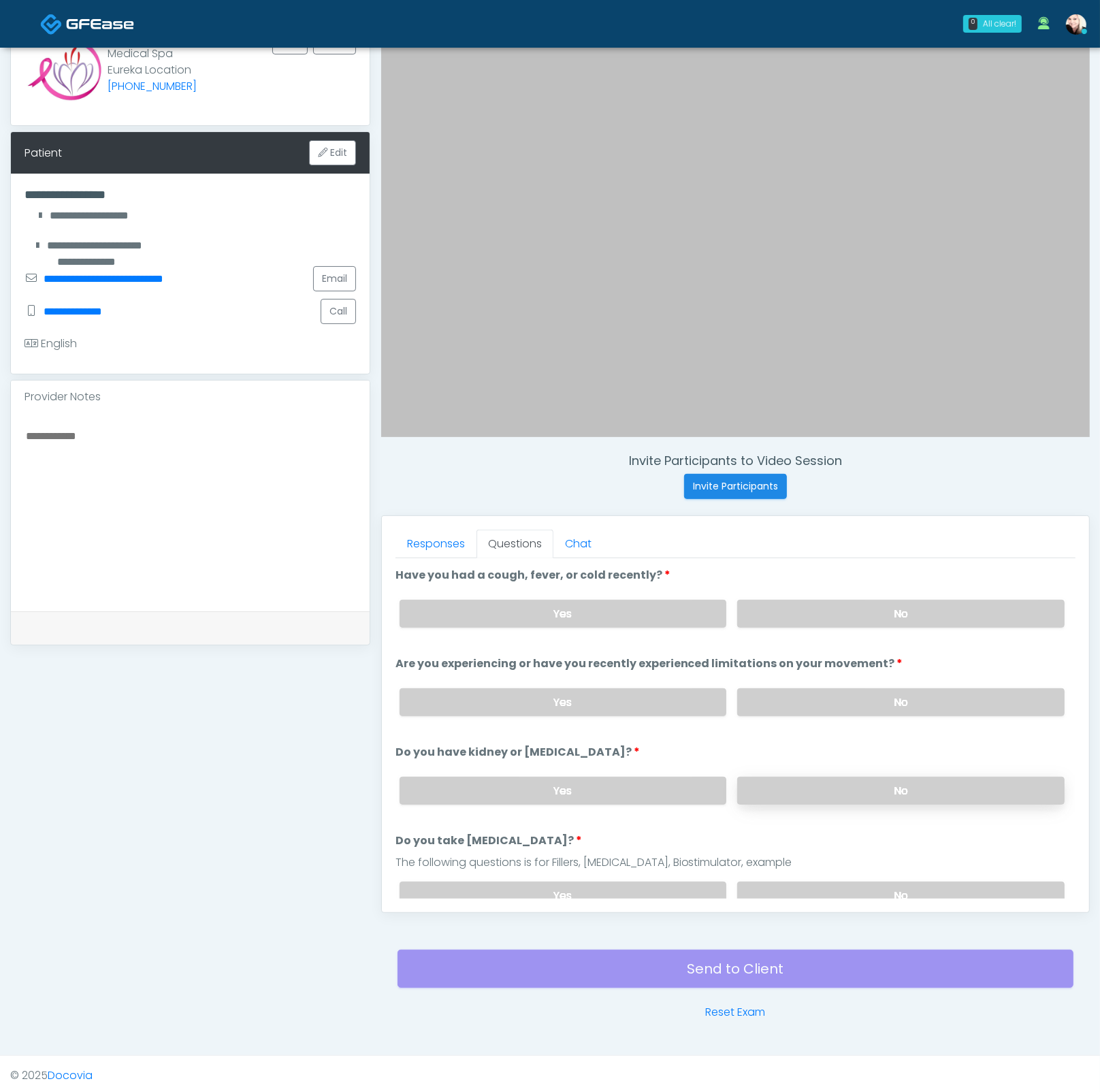
click at [852, 786] on label "No" at bounding box center [901, 790] width 327 height 28
click at [897, 887] on label "No" at bounding box center [901, 895] width 327 height 28
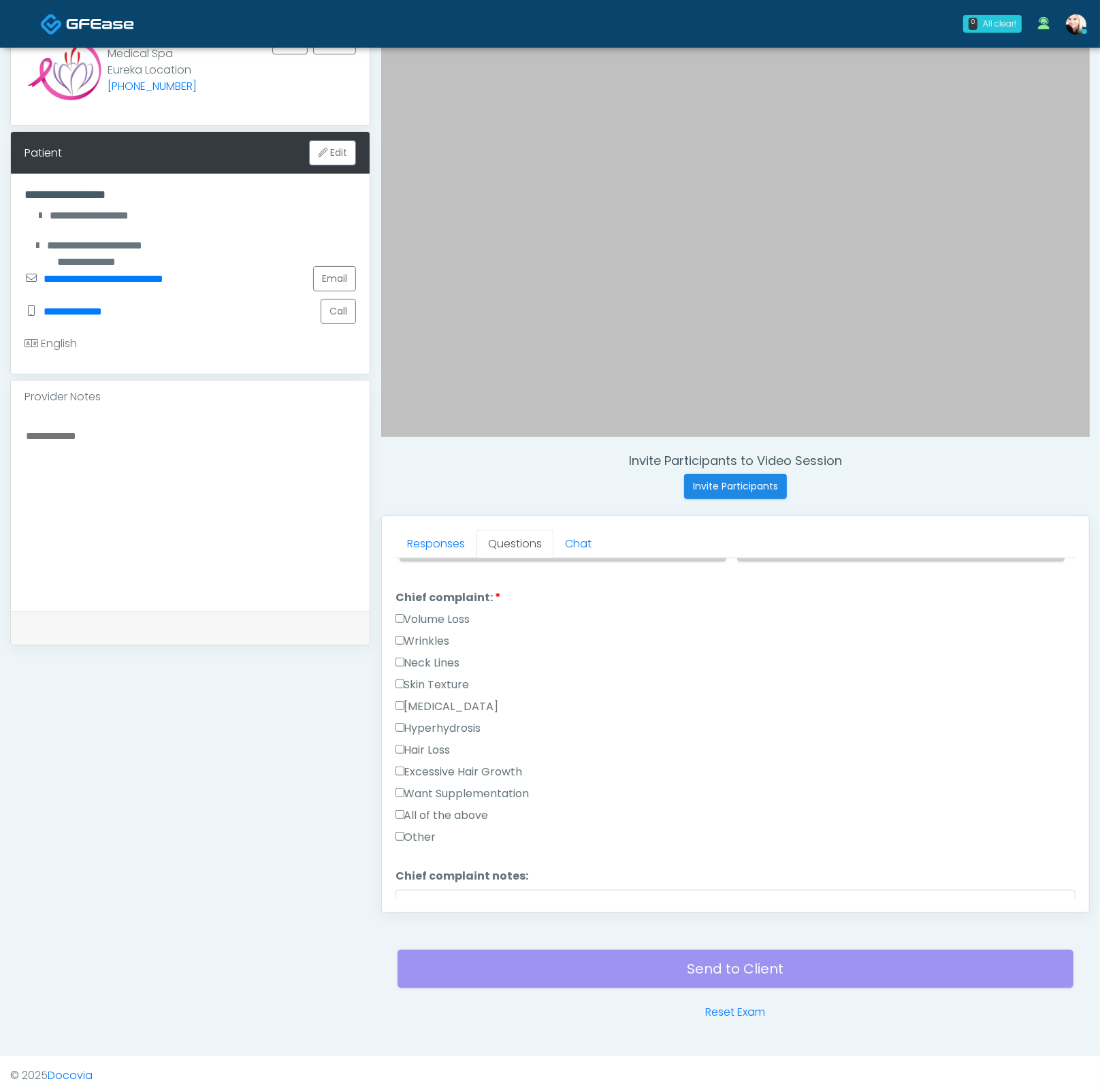
scroll to position [254, 0]
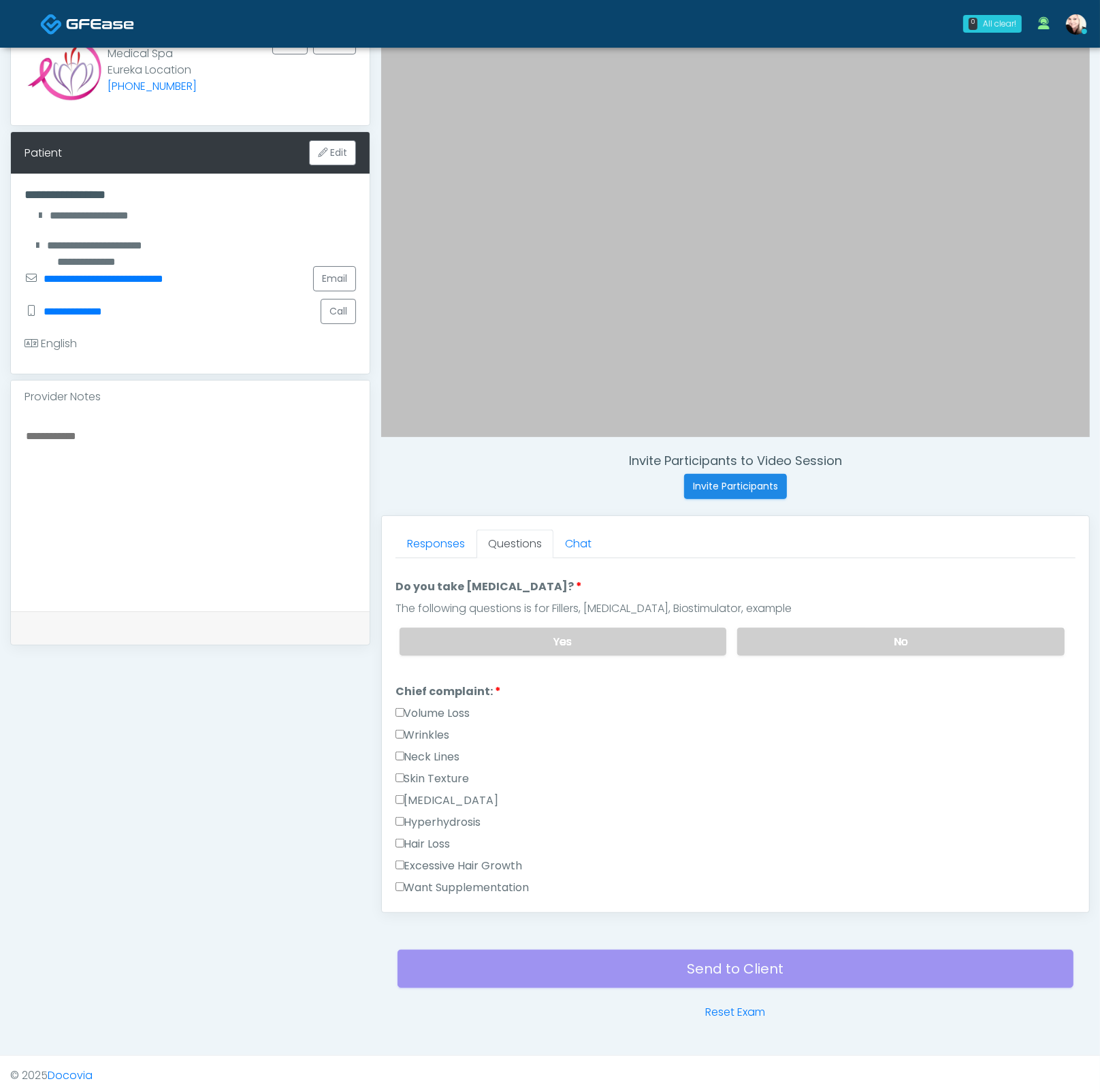
click at [407, 727] on label "Wrinkles" at bounding box center [422, 735] width 54 height 16
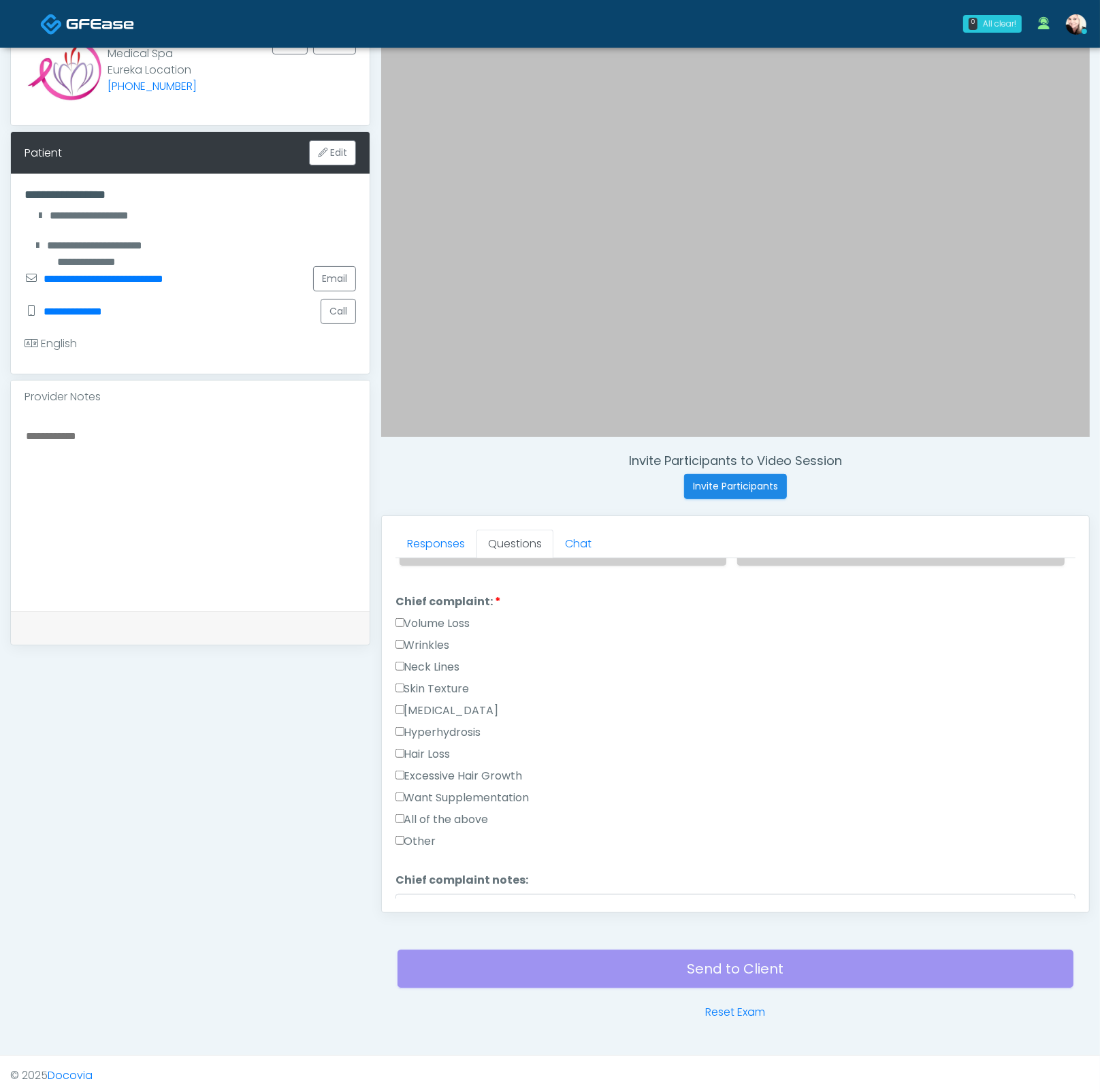
scroll to position [883, 0]
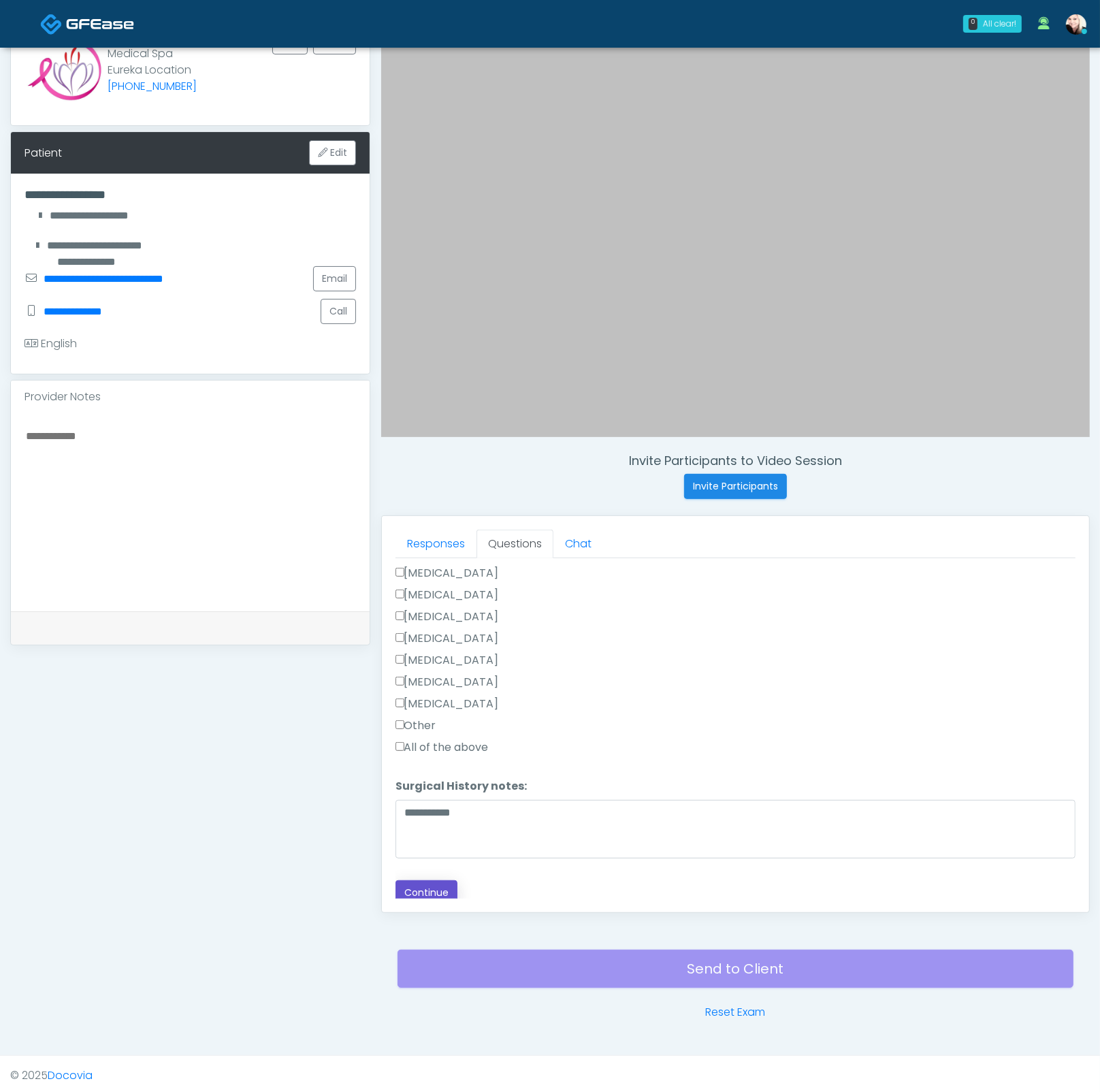
click at [441, 880] on button "Continue" at bounding box center [426, 893] width 62 height 25
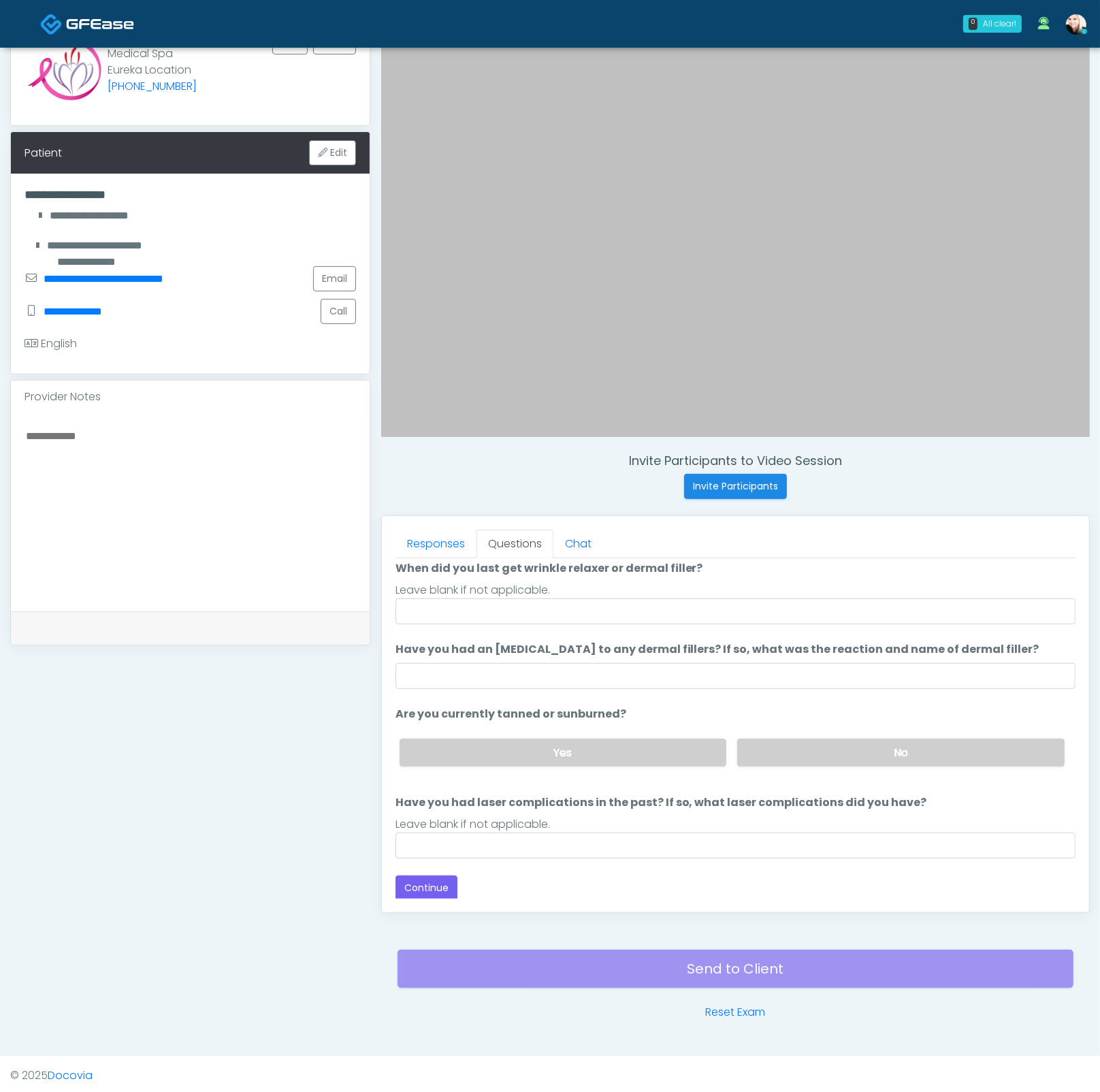
scroll to position [0, 0]
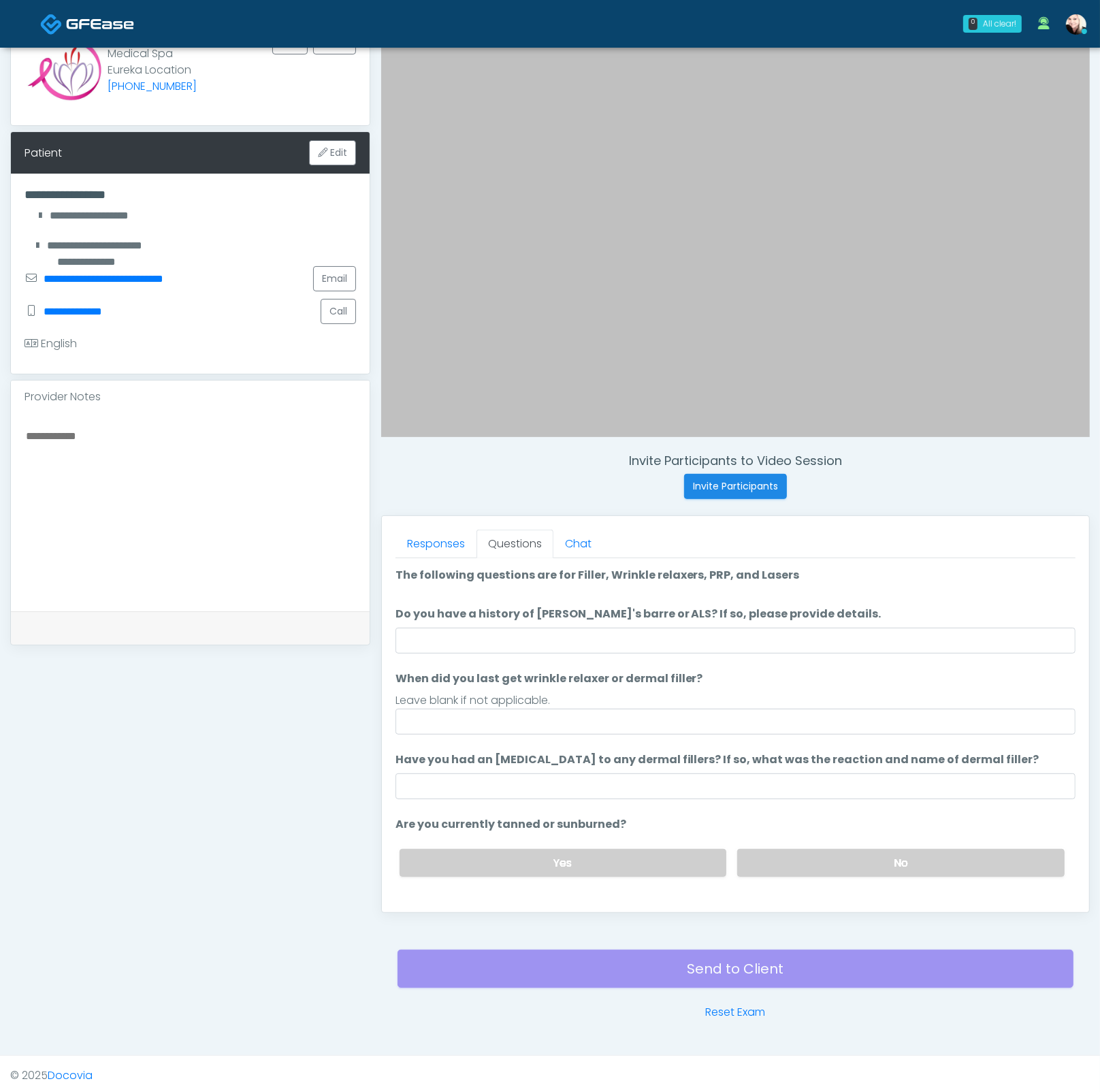
click at [511, 652] on ol "The following questions are for Filler, Wrinkle relaxers, PRP, and Lasers The f…" at bounding box center [735, 767] width 680 height 401
click at [511, 642] on input "Do you have a history of Guillain's barre or ALS? If so, please provide details." at bounding box center [735, 641] width 680 height 25
type input "****"
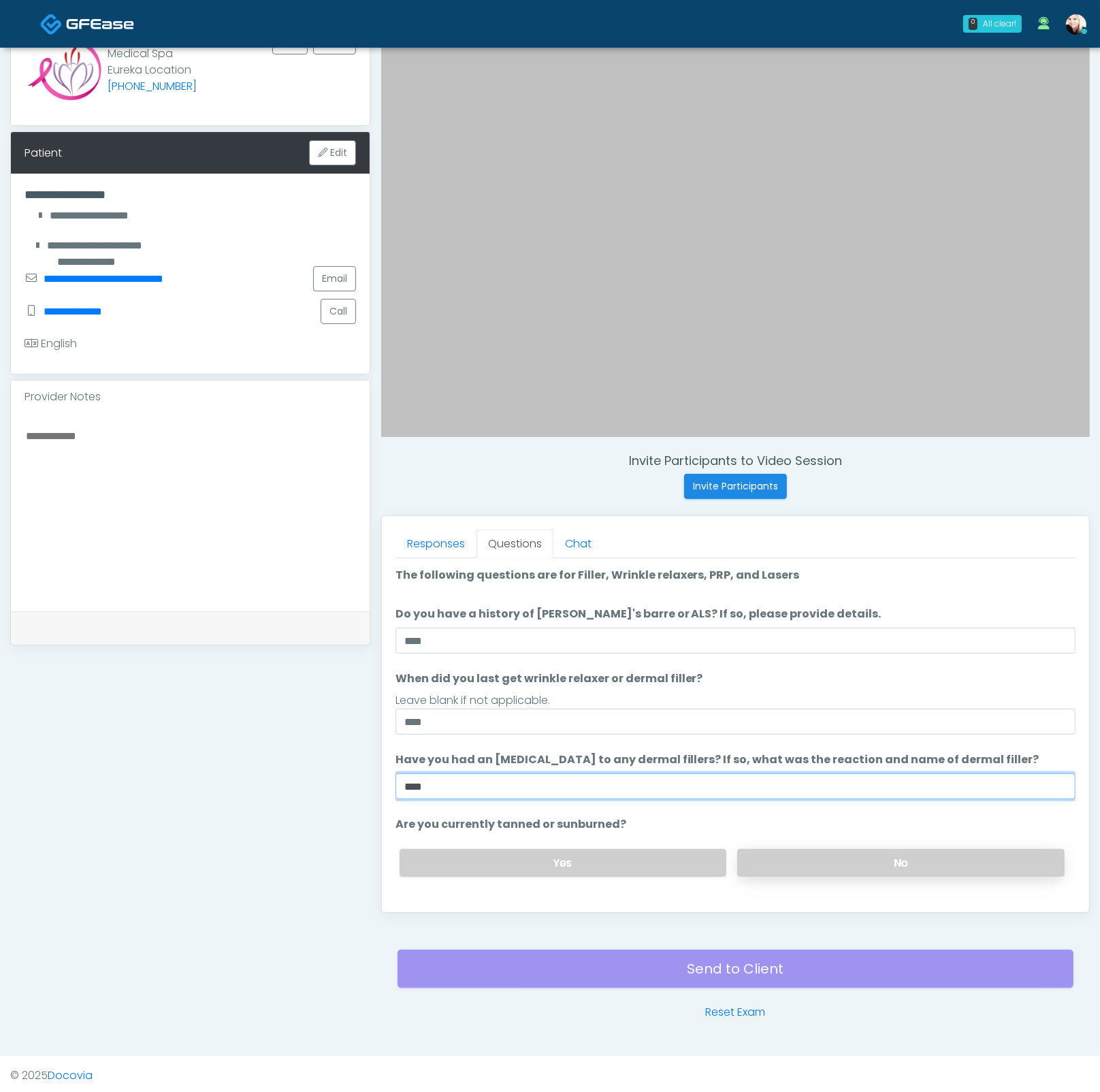
type input "****"
click at [814, 873] on div "Yes No" at bounding box center [732, 863] width 687 height 50
click at [815, 865] on label "No" at bounding box center [901, 862] width 327 height 28
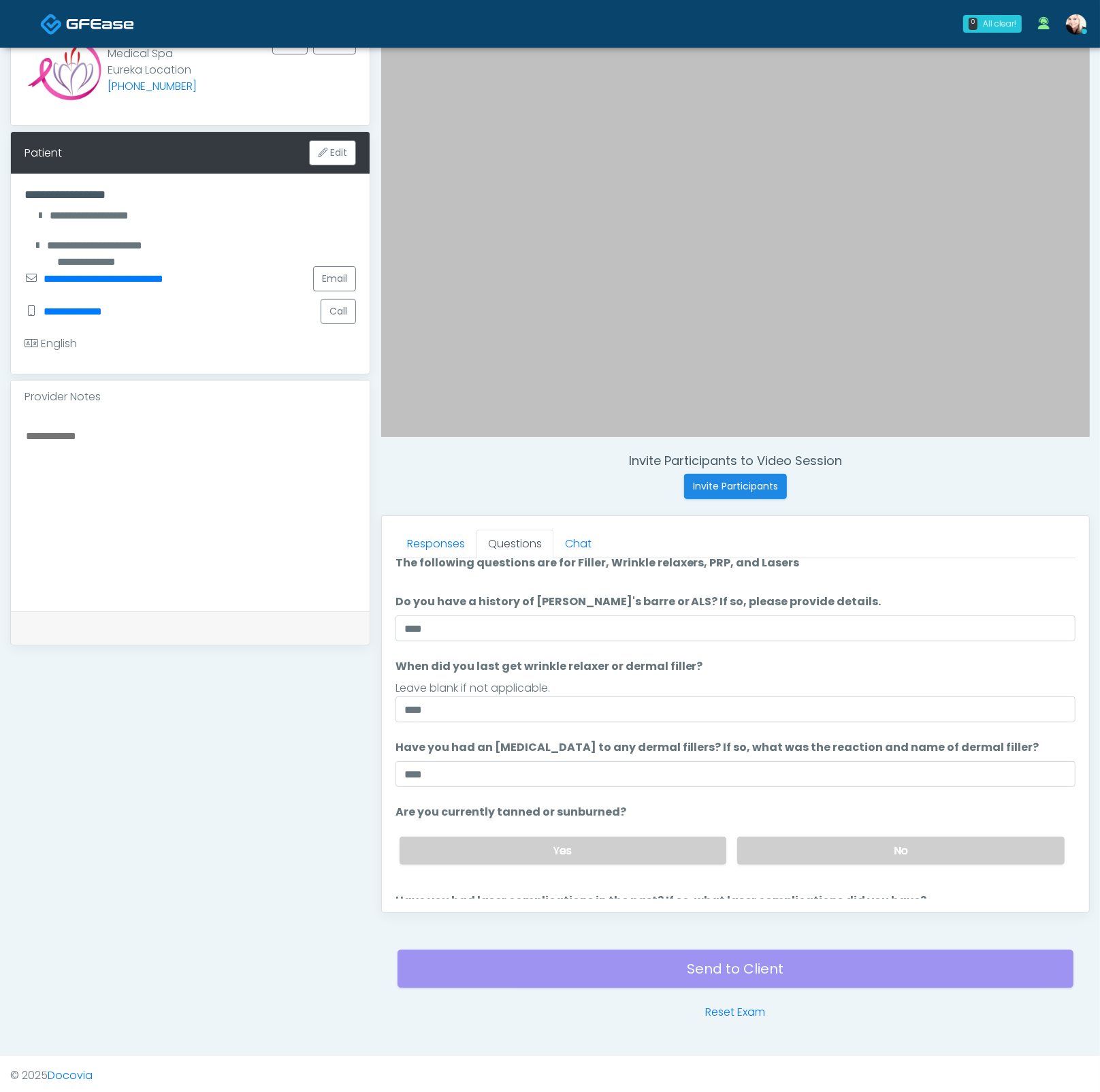
scroll to position [14, 0]
drag, startPoint x: 447, startPoint y: 709, endPoint x: 355, endPoint y: 701, distance: 92.3
click at [355, 701] on div "**********" at bounding box center [550, 501] width 1079 height 1039
type input "**********"
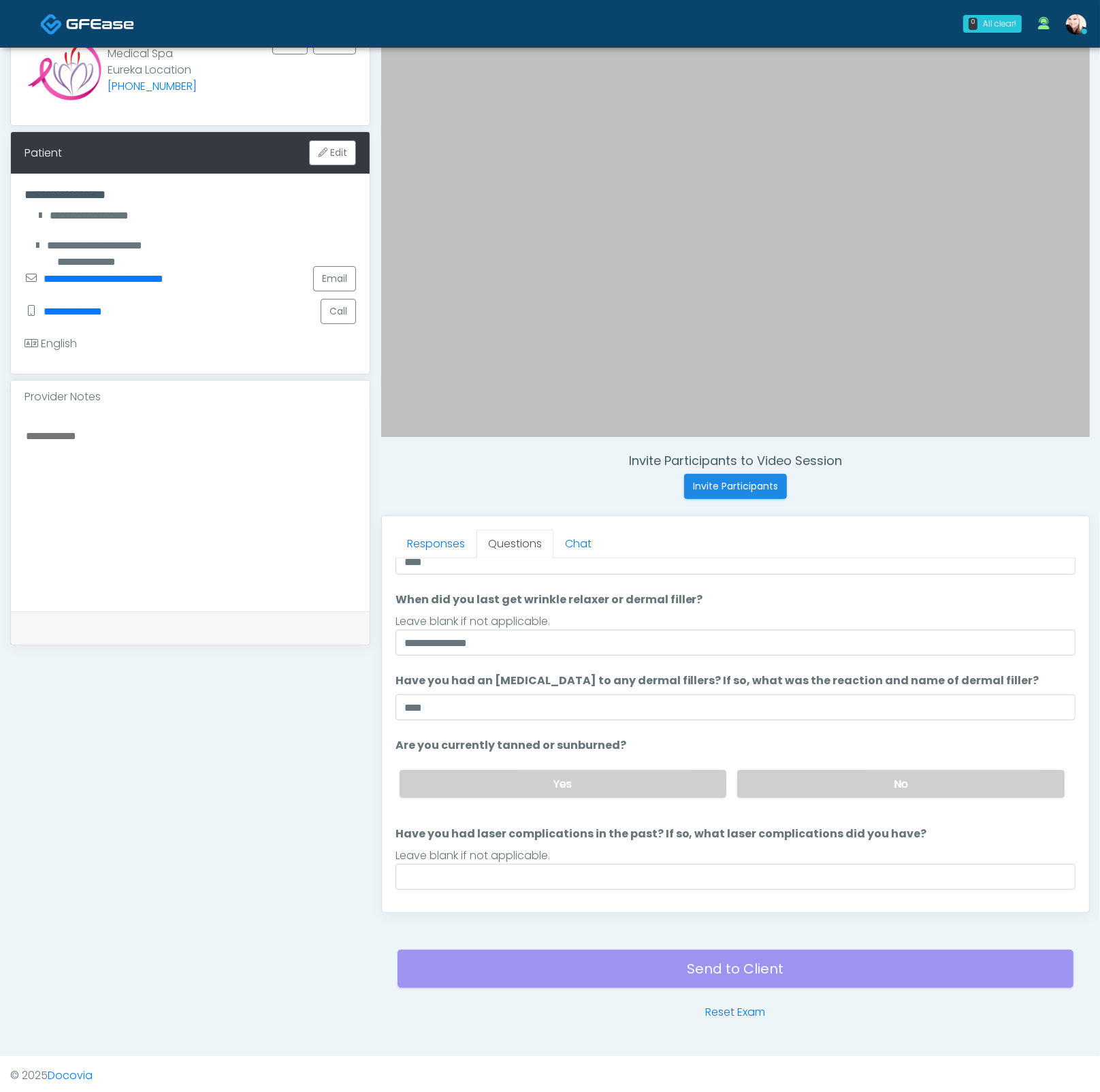
scroll to position [110, 0]
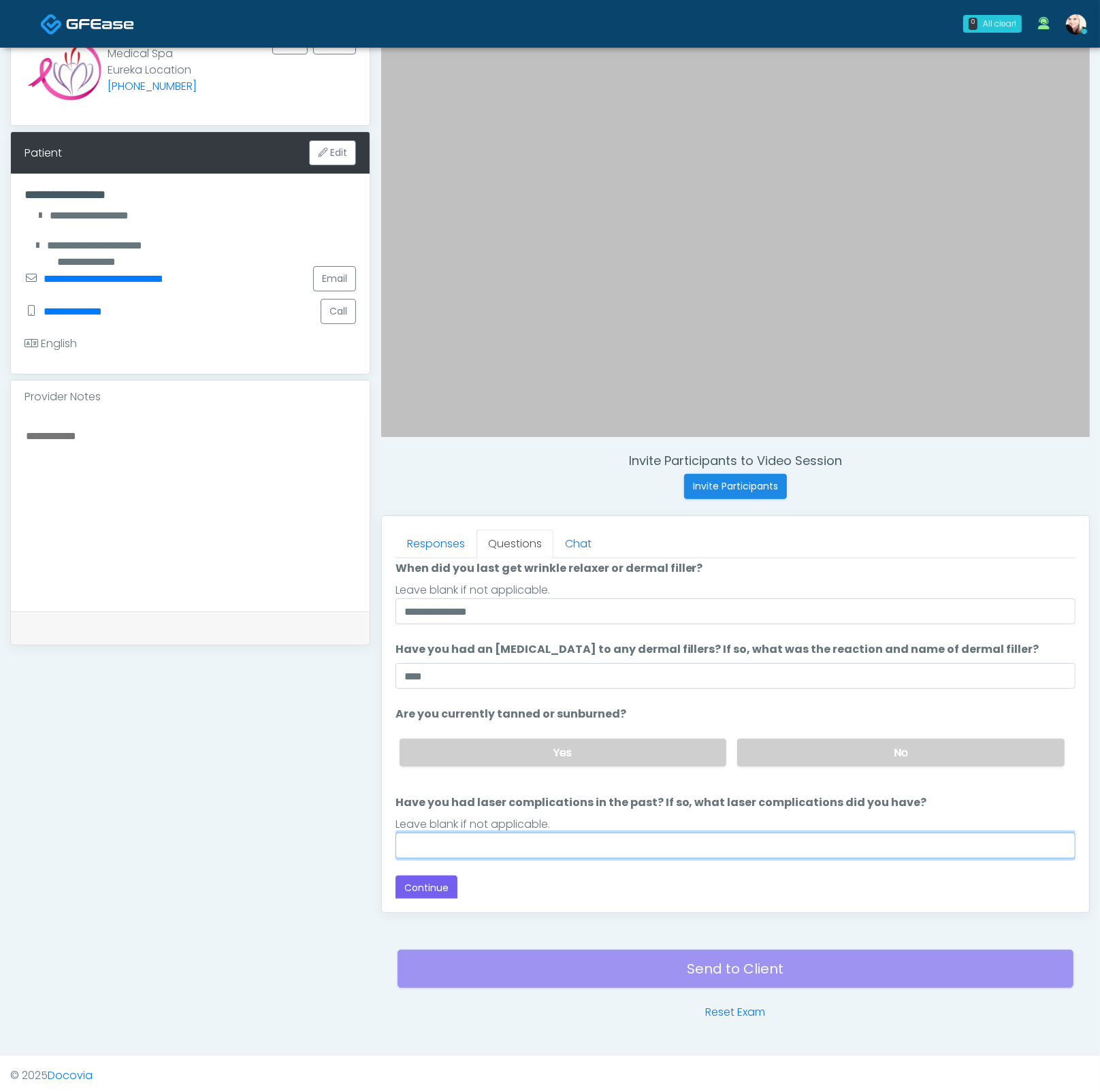
click at [438, 838] on input "Have you had laser complications in the past? If so, what laser complications d…" at bounding box center [735, 845] width 680 height 25
type input "****"
click at [435, 876] on button "Continue" at bounding box center [426, 888] width 62 height 25
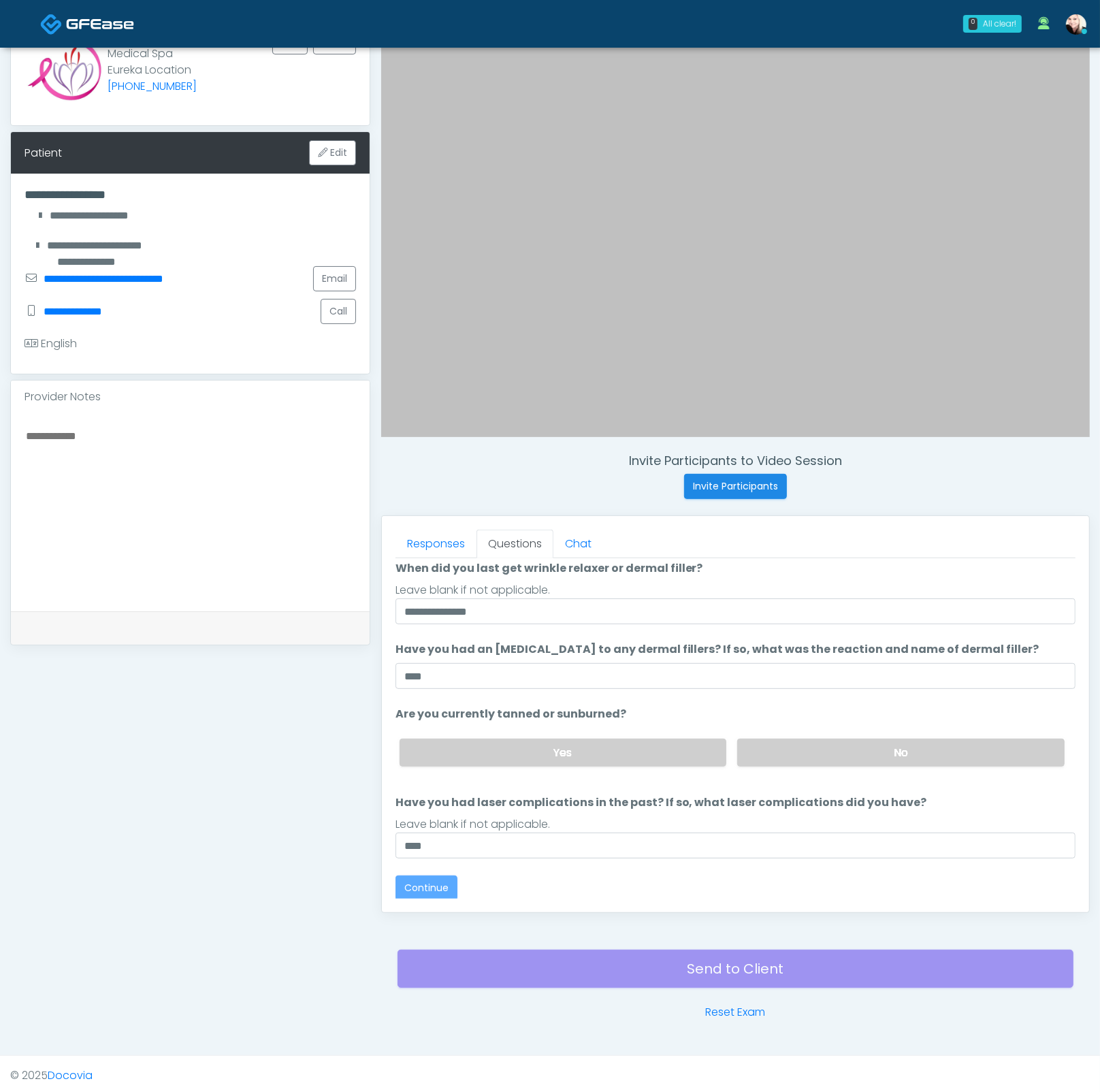
scroll to position [0, 0]
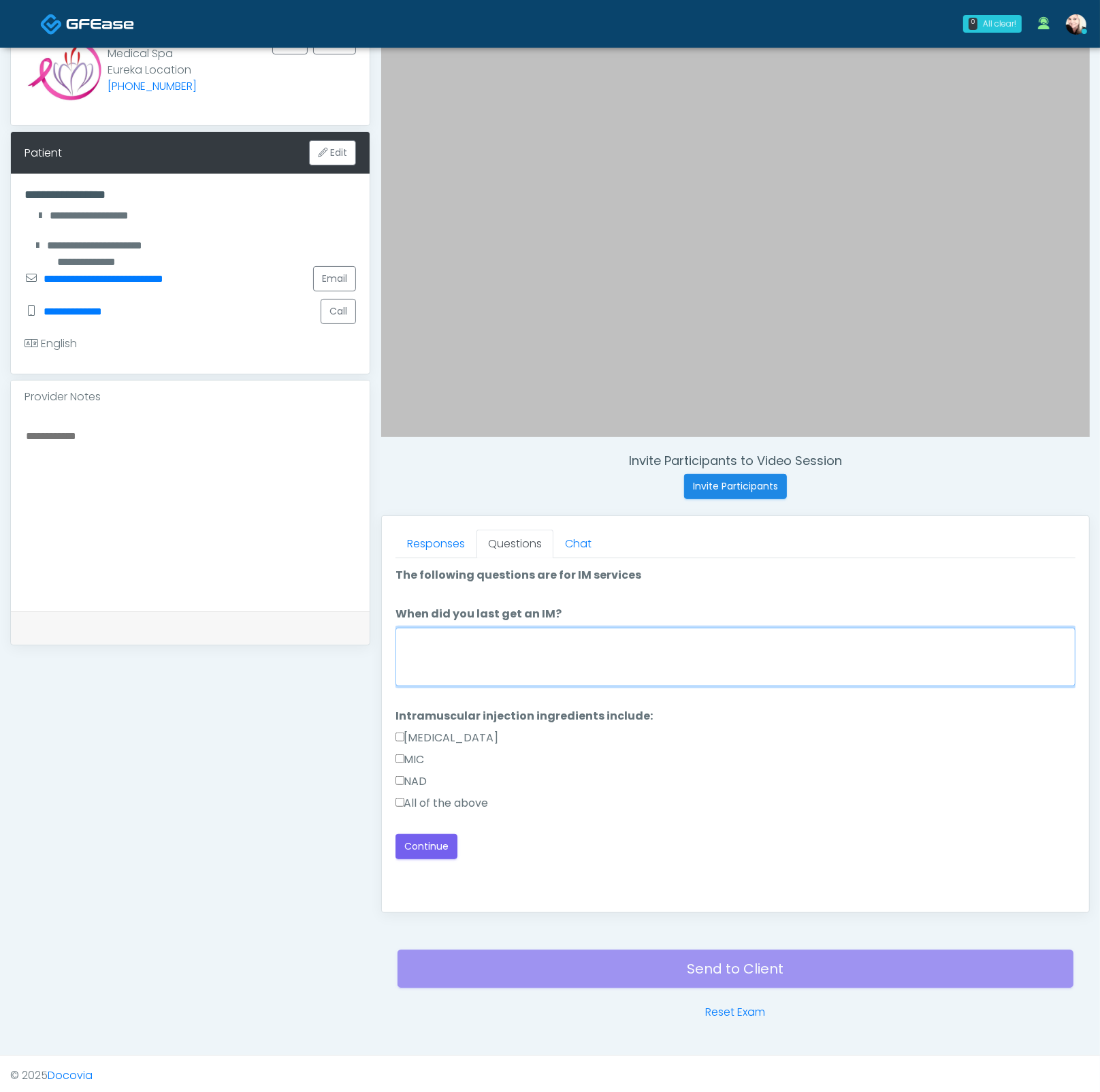
drag, startPoint x: 483, startPoint y: 659, endPoint x: 443, endPoint y: 691, distance: 51.2
click at [482, 659] on textarea "When did you last get an IM?" at bounding box center [735, 657] width 680 height 59
click at [448, 663] on textarea "When did you last get an IM?" at bounding box center [735, 657] width 680 height 59
type textarea "****"
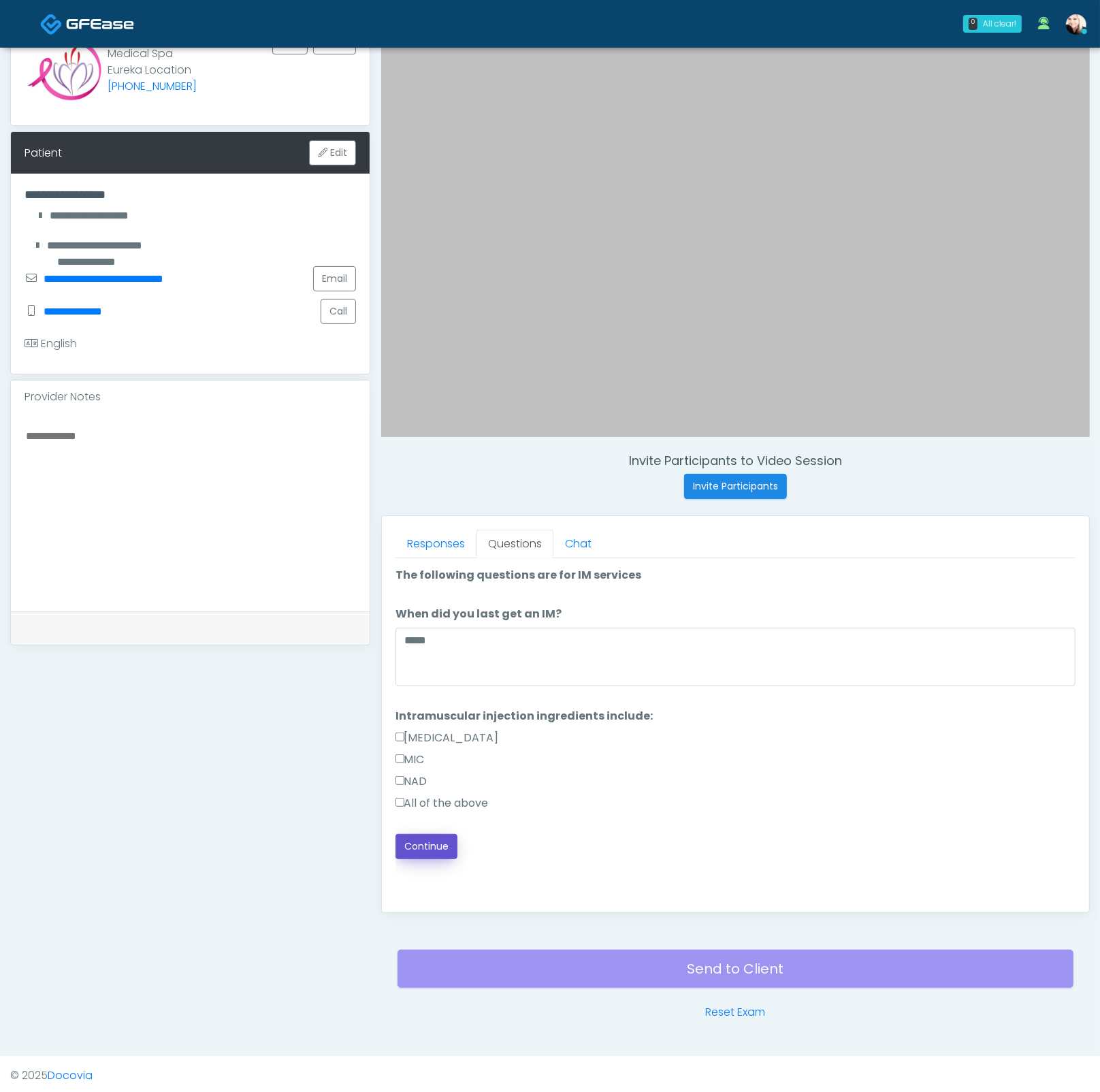
click at [438, 844] on button "Continue" at bounding box center [426, 847] width 62 height 25
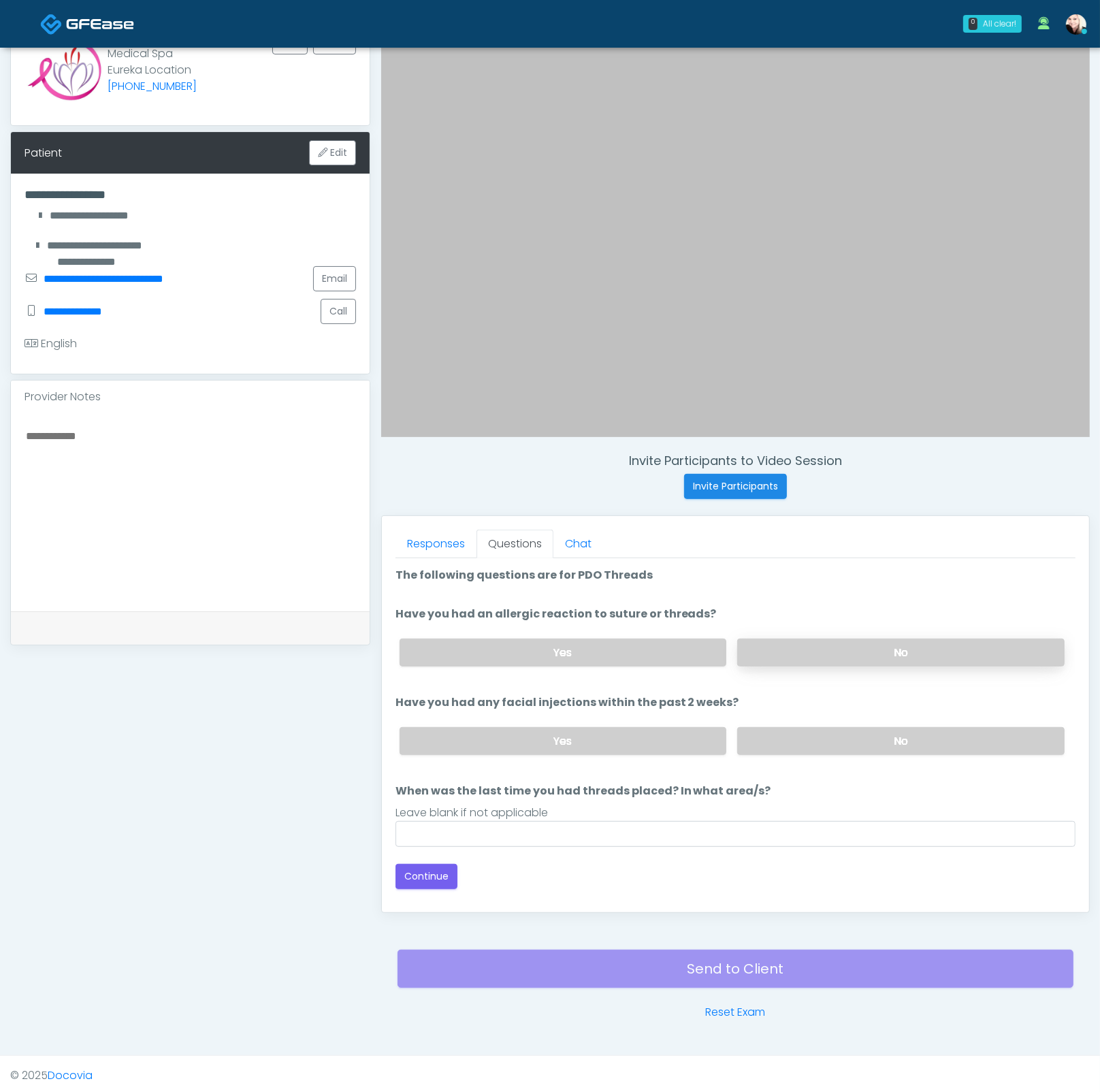
click at [767, 649] on label "No" at bounding box center [901, 652] width 327 height 28
click at [781, 744] on label "No" at bounding box center [901, 741] width 327 height 28
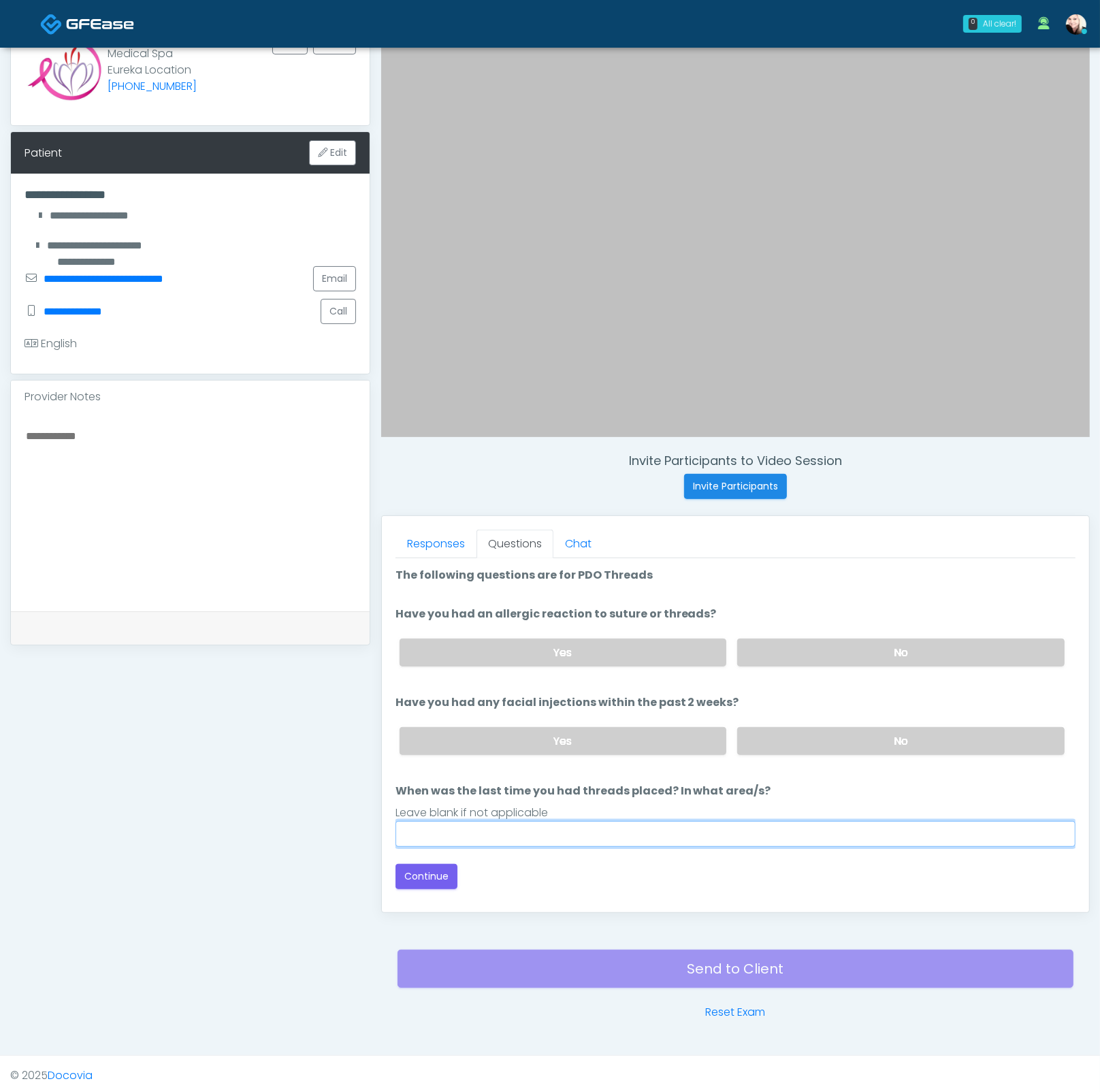
click at [516, 832] on input "When was the last time you had threads placed? In what area/s?" at bounding box center [735, 834] width 680 height 25
type input "****"
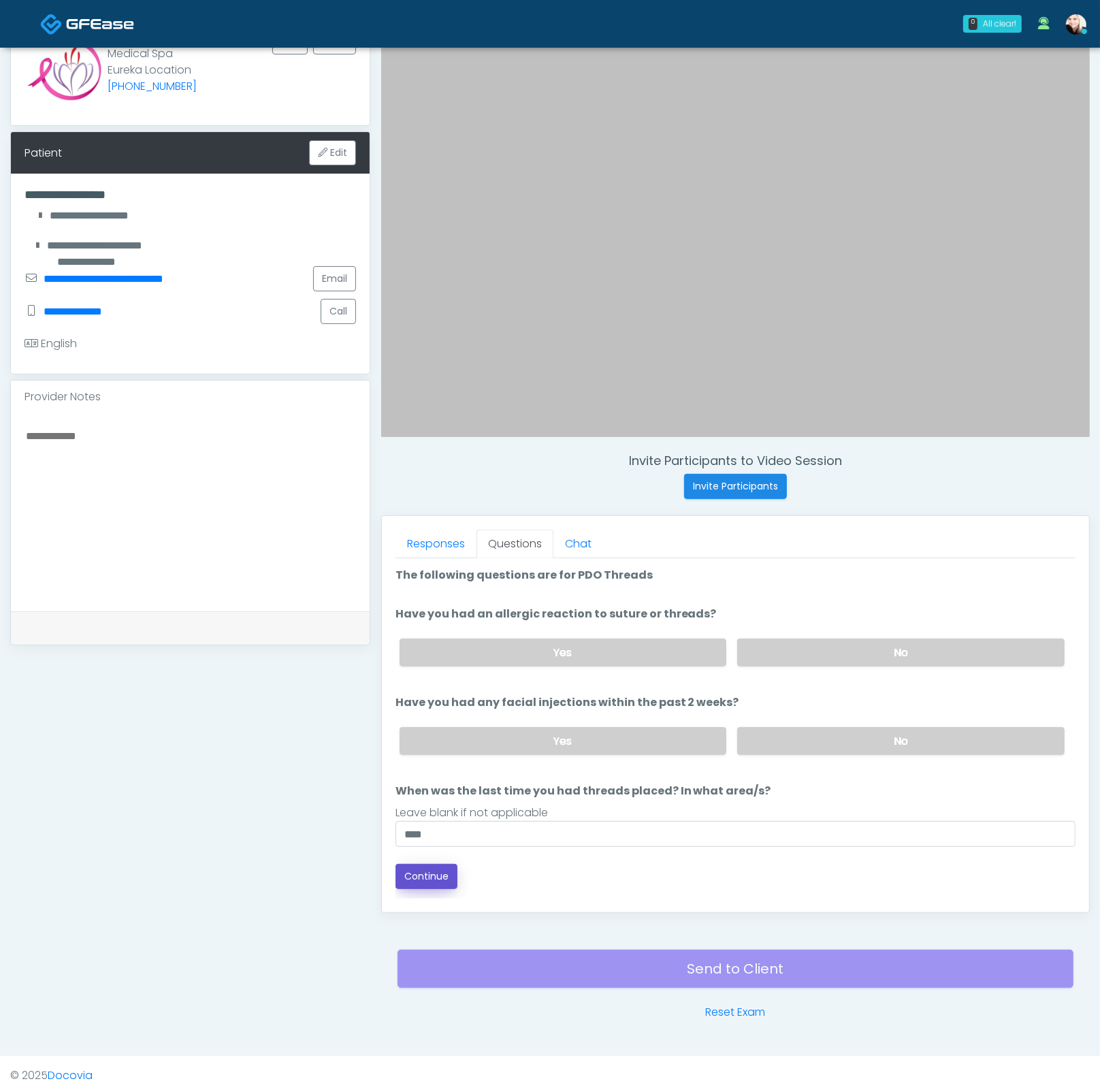
click at [405, 880] on button "Continue" at bounding box center [426, 876] width 62 height 25
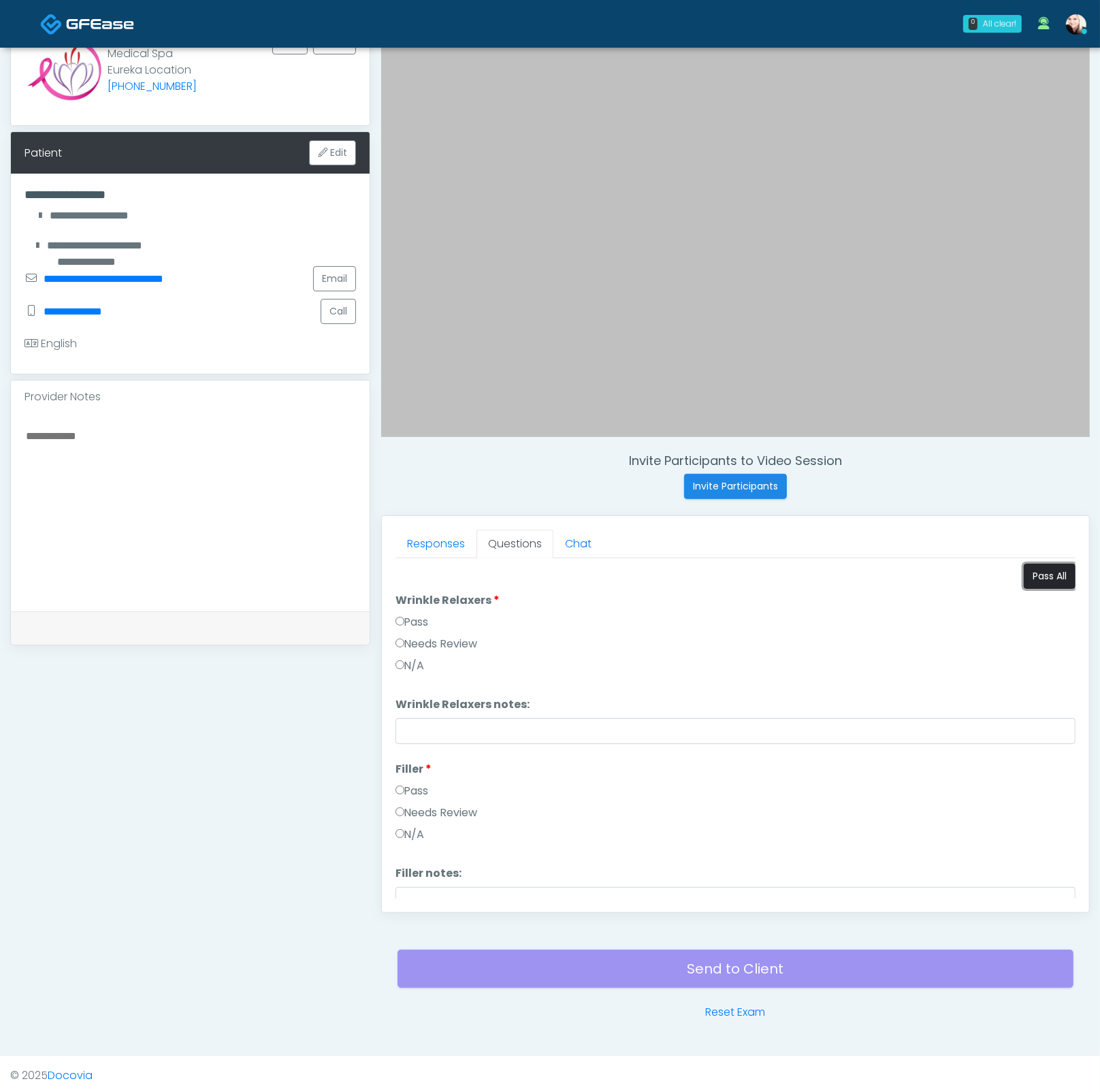
click at [1030, 570] on button "Pass All" at bounding box center [1049, 576] width 52 height 25
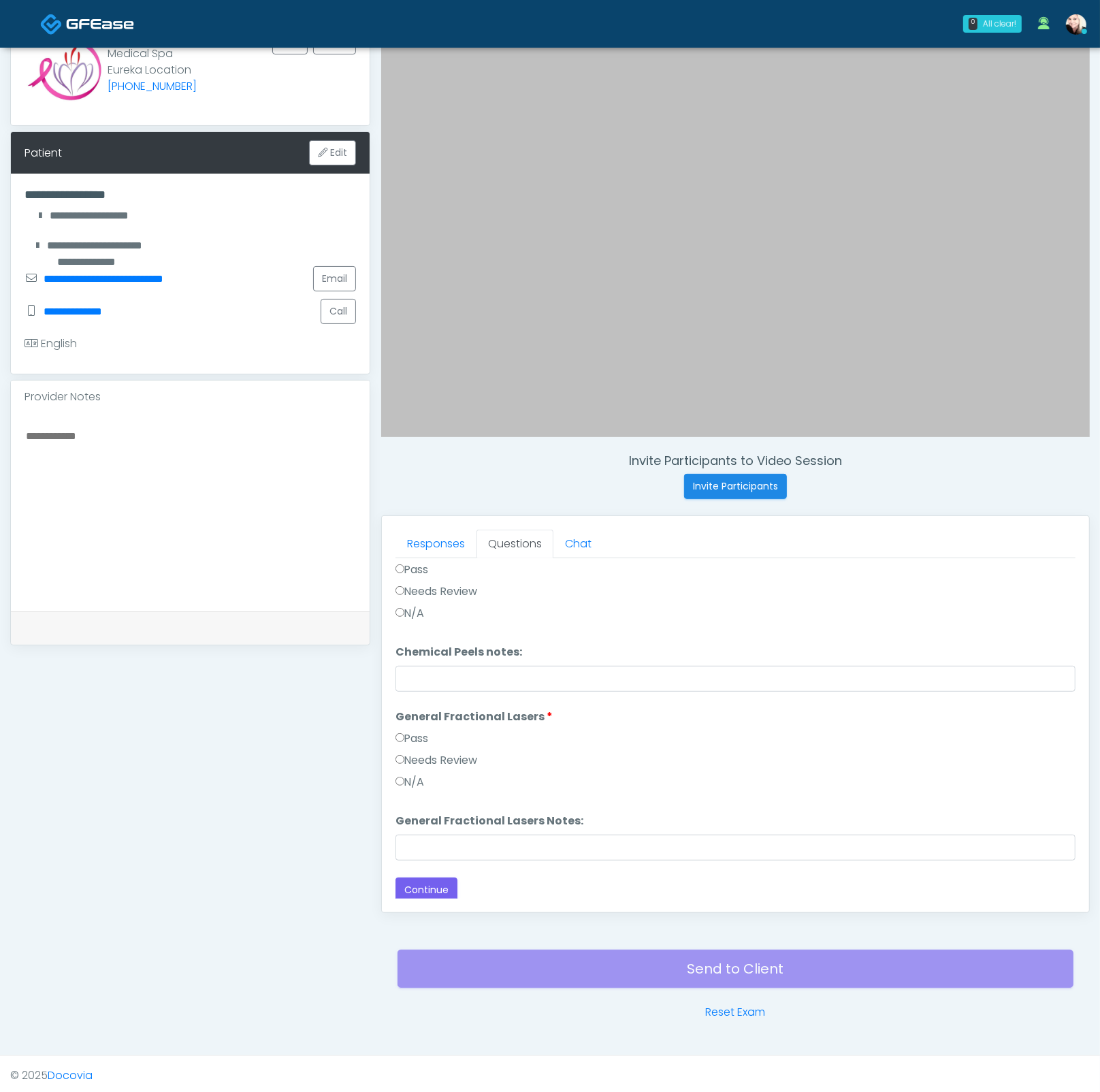
scroll to position [1406, 0]
click at [450, 880] on button "Continue" at bounding box center [426, 888] width 62 height 25
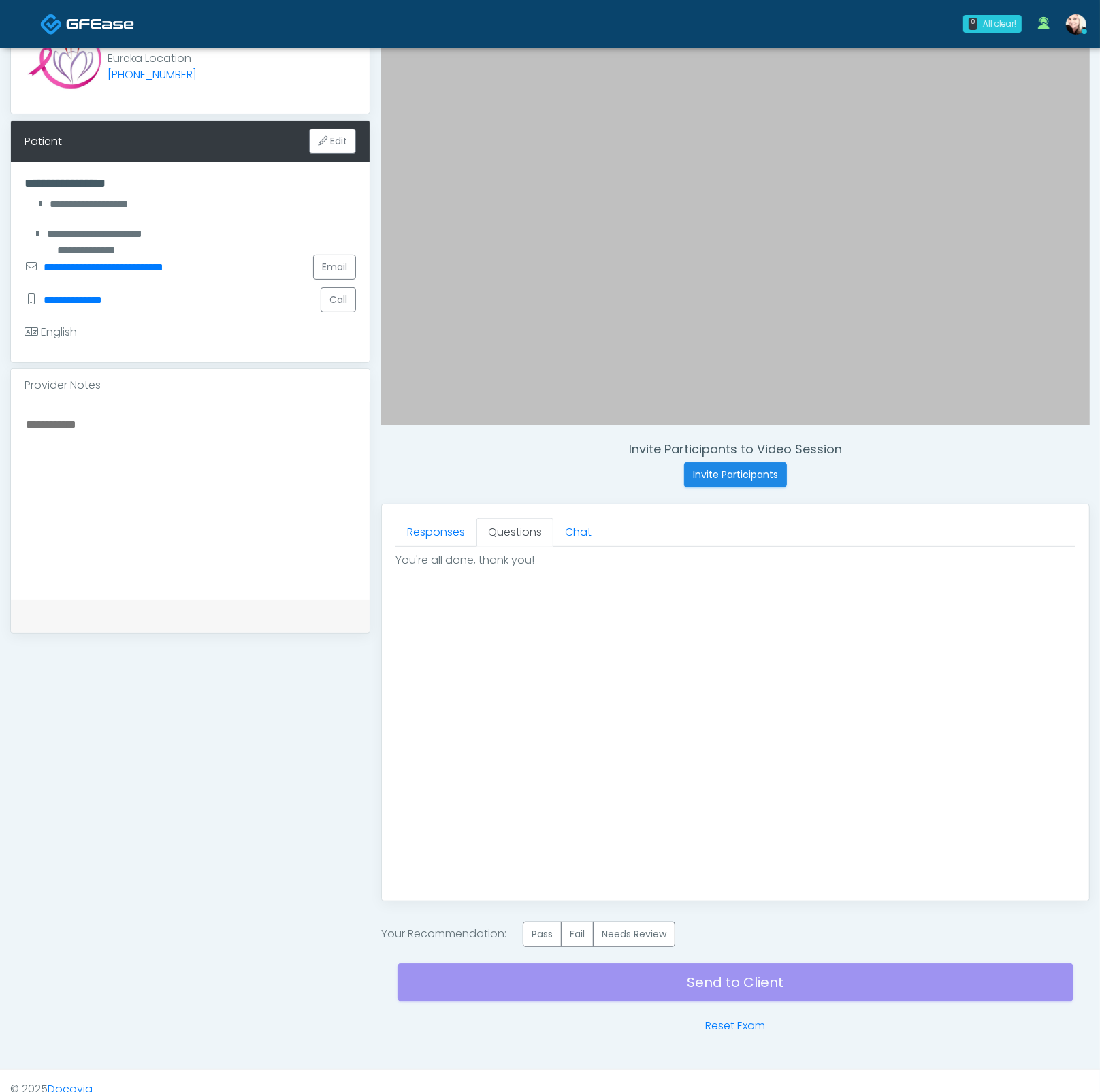
scroll to position [152, 0]
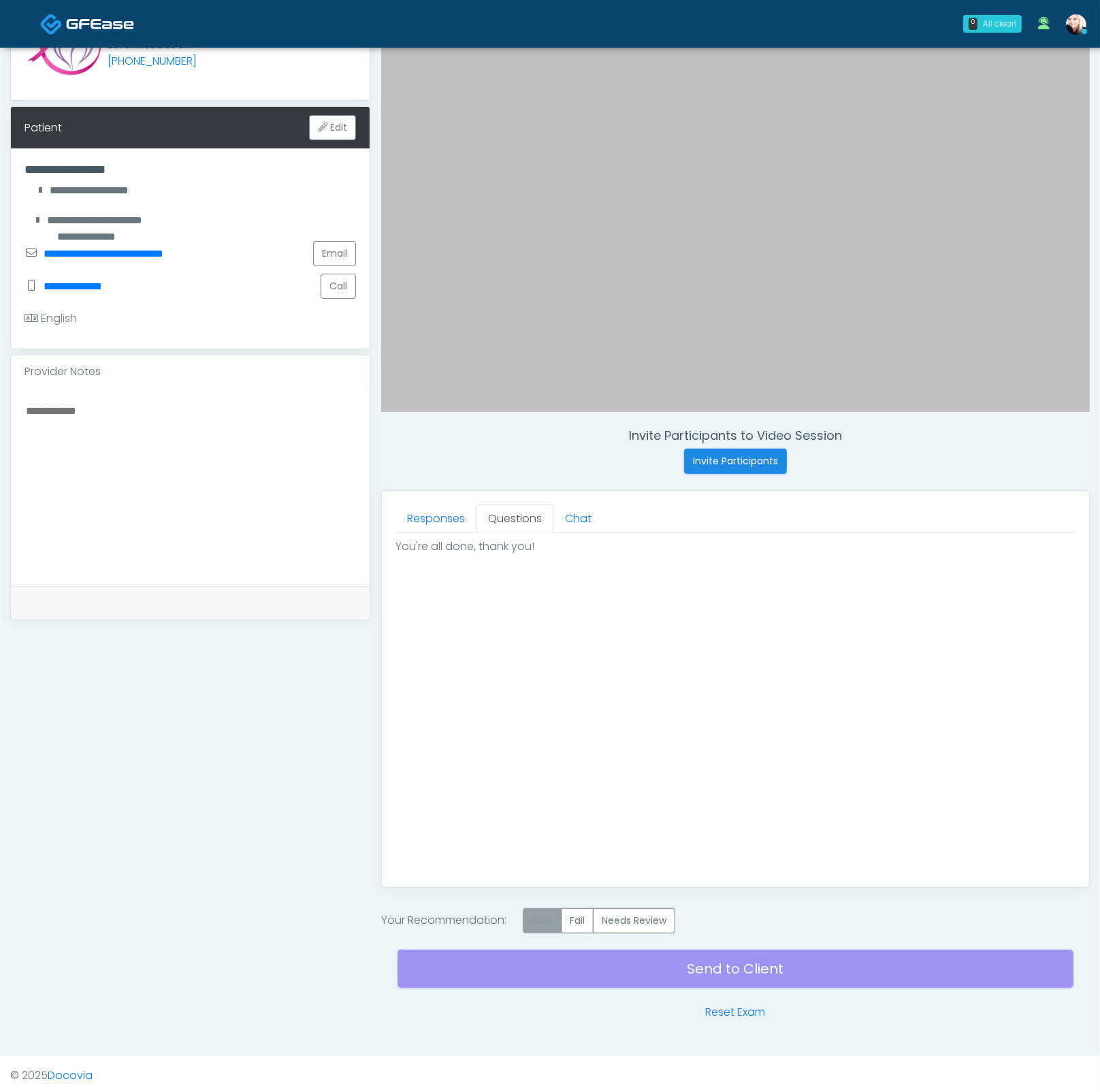
click at [536, 924] on label "Pass" at bounding box center [542, 921] width 39 height 25
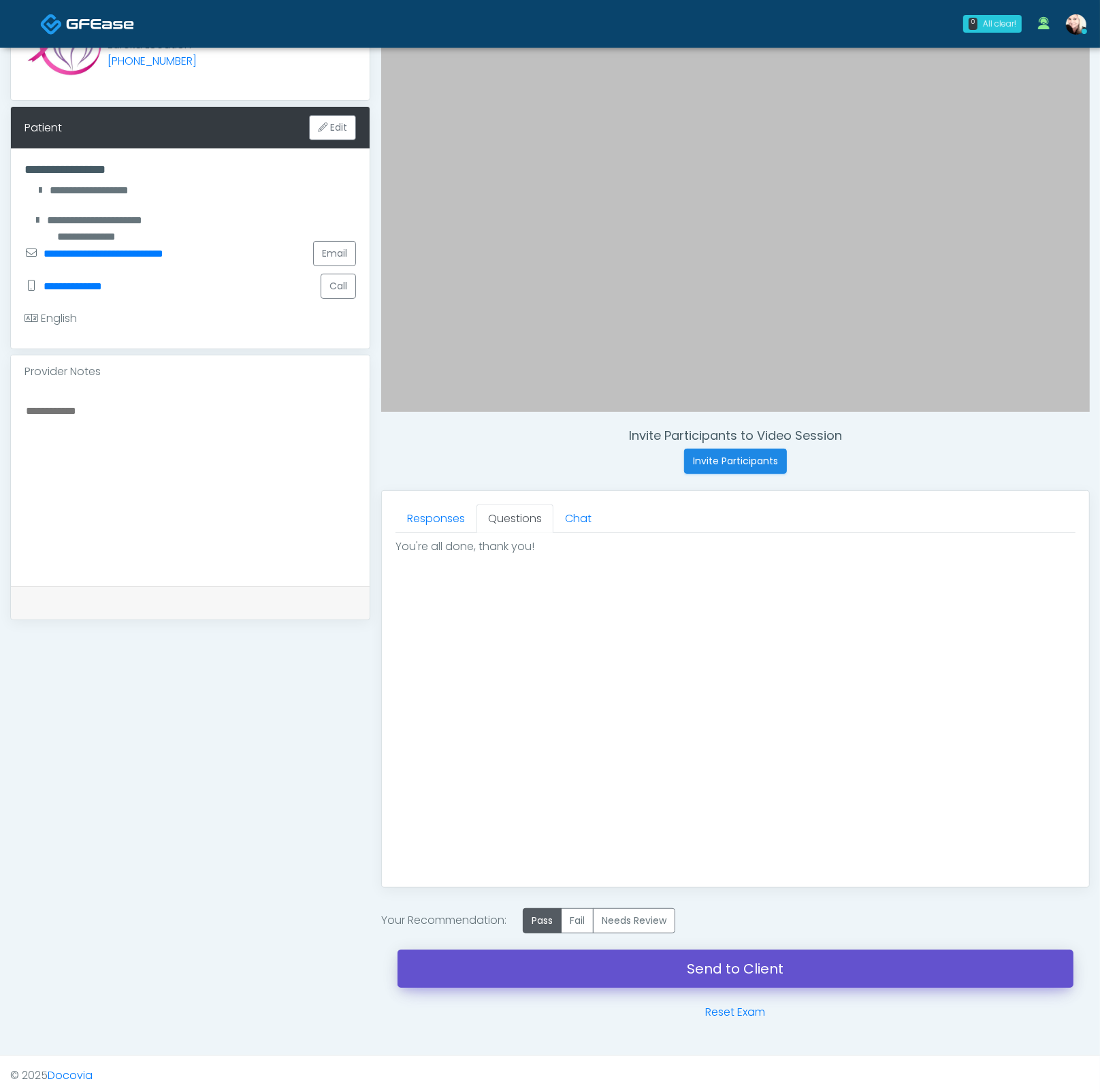
click at [734, 969] on link "Send to Client" at bounding box center [735, 968] width 676 height 38
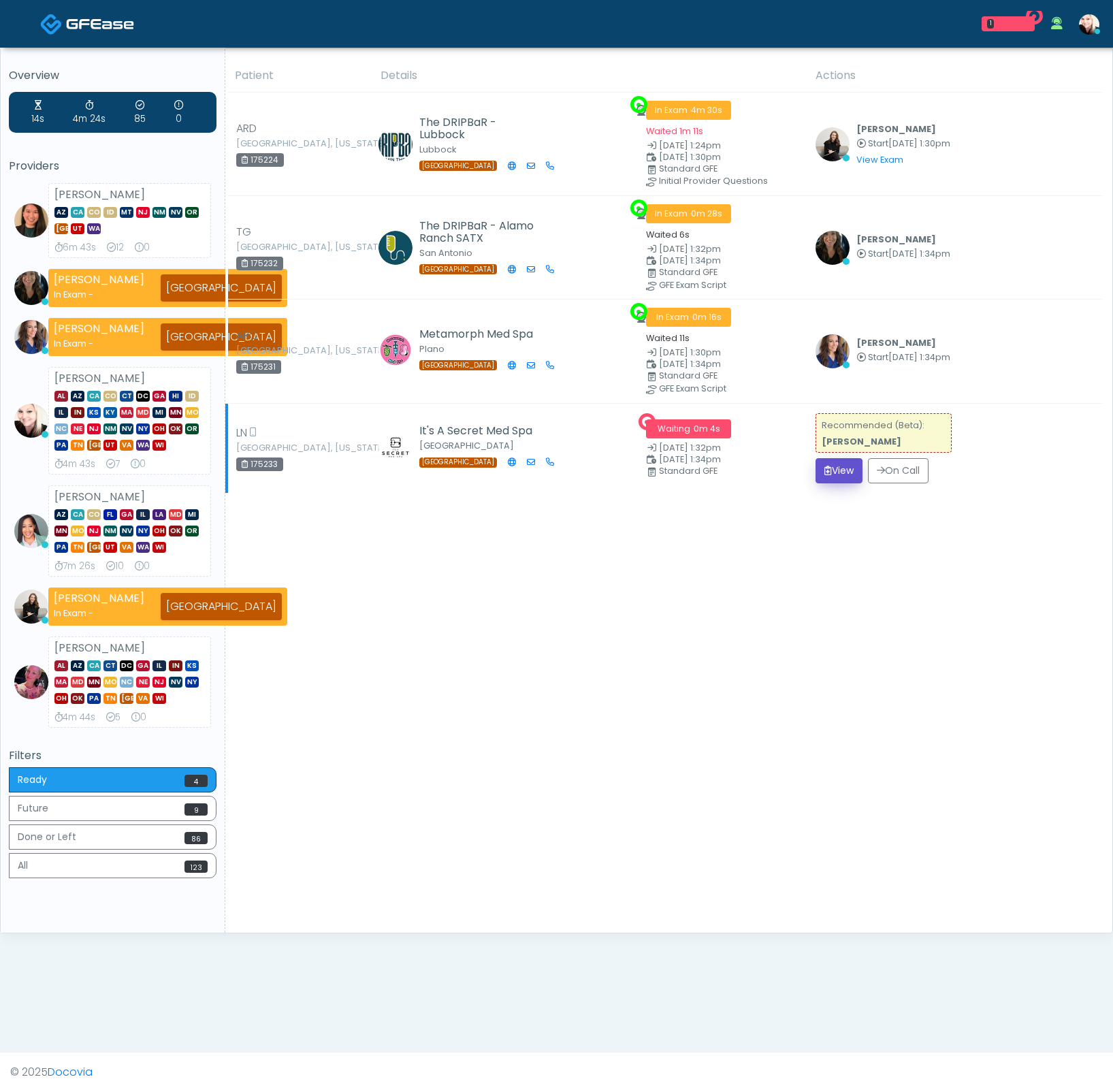
click at [835, 459] on button "View" at bounding box center [838, 471] width 47 height 25
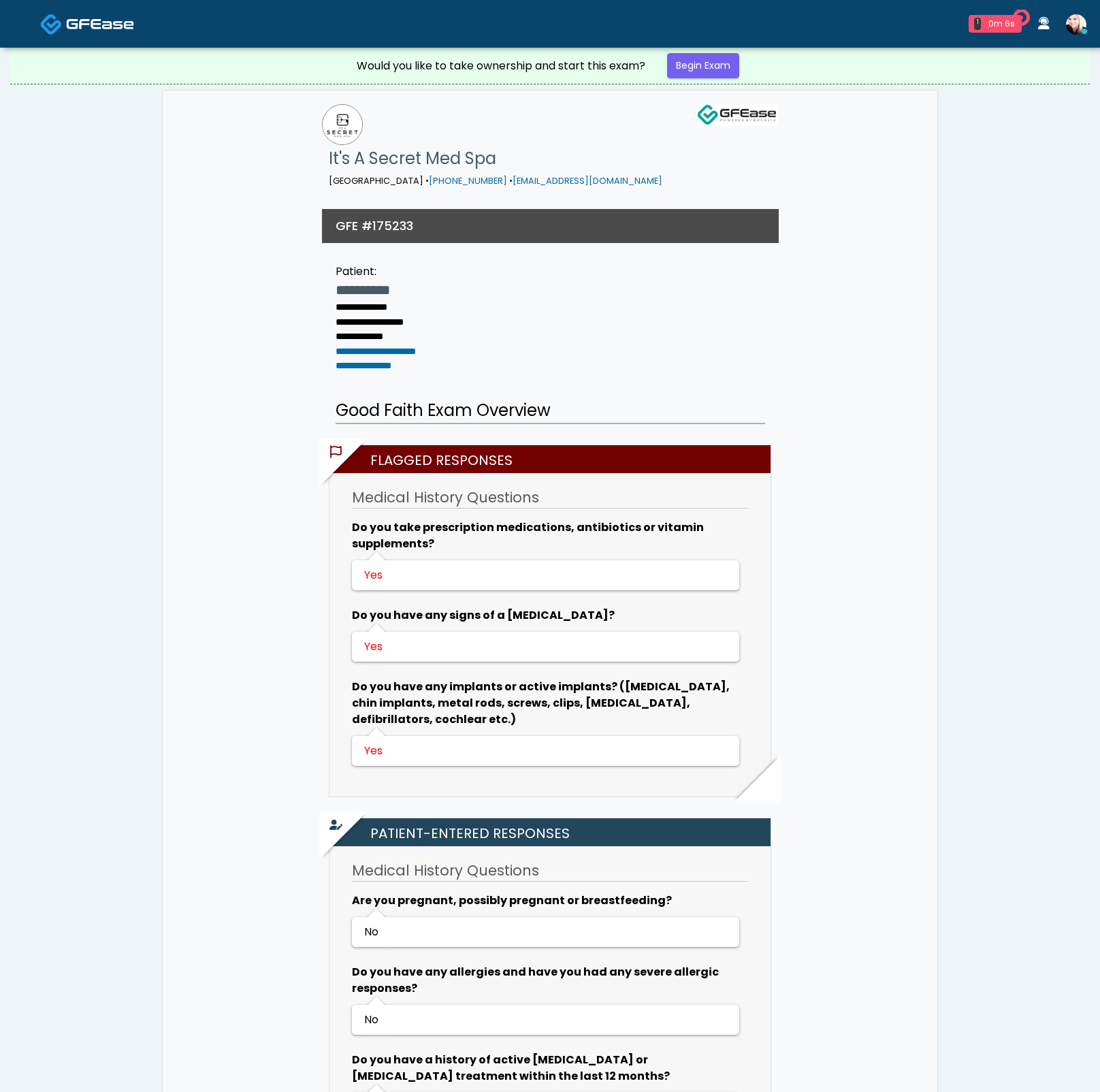
click at [692, 64] on link "Begin Exam" at bounding box center [702, 66] width 72 height 25
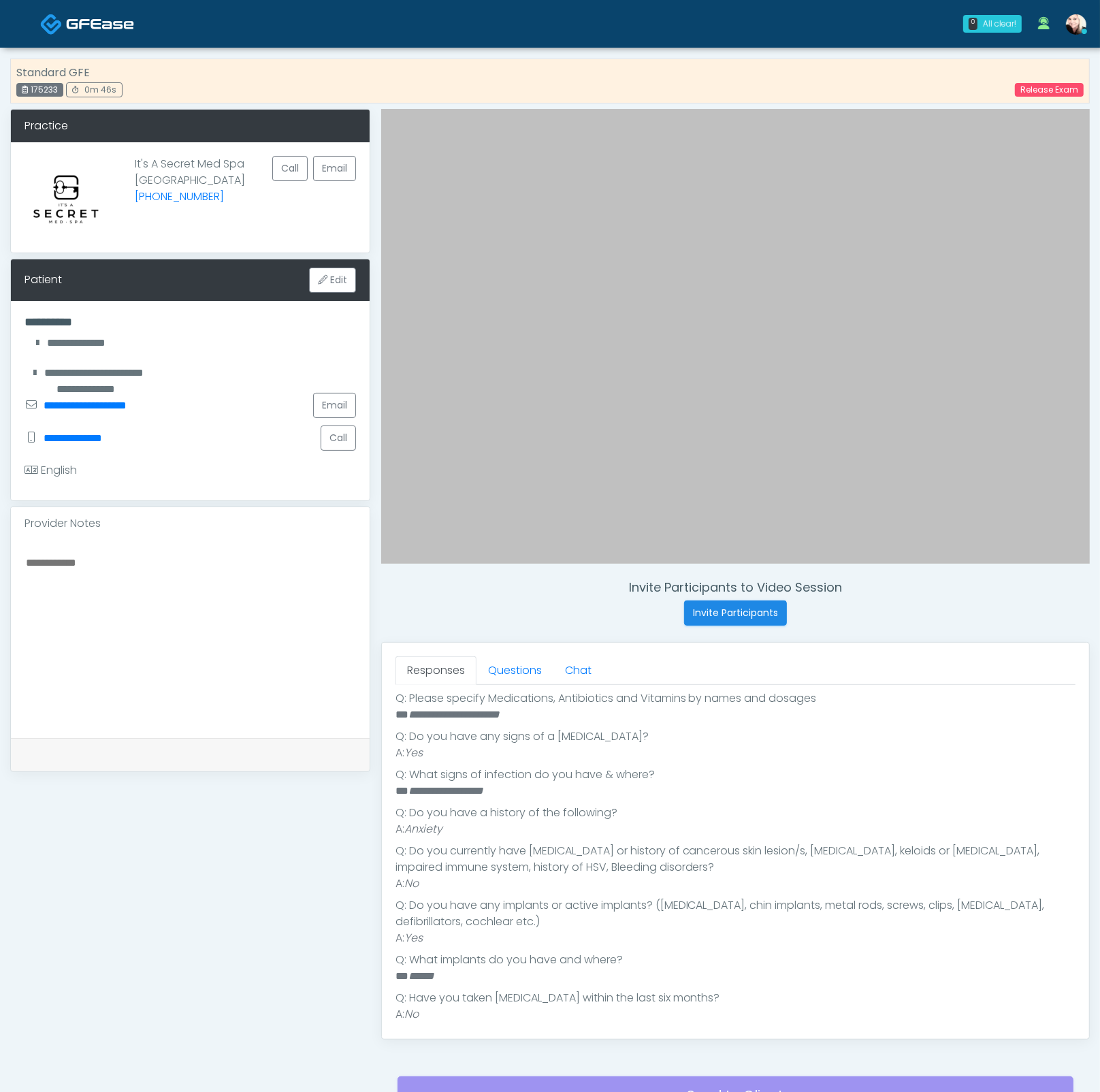
scroll to position [436, 0]
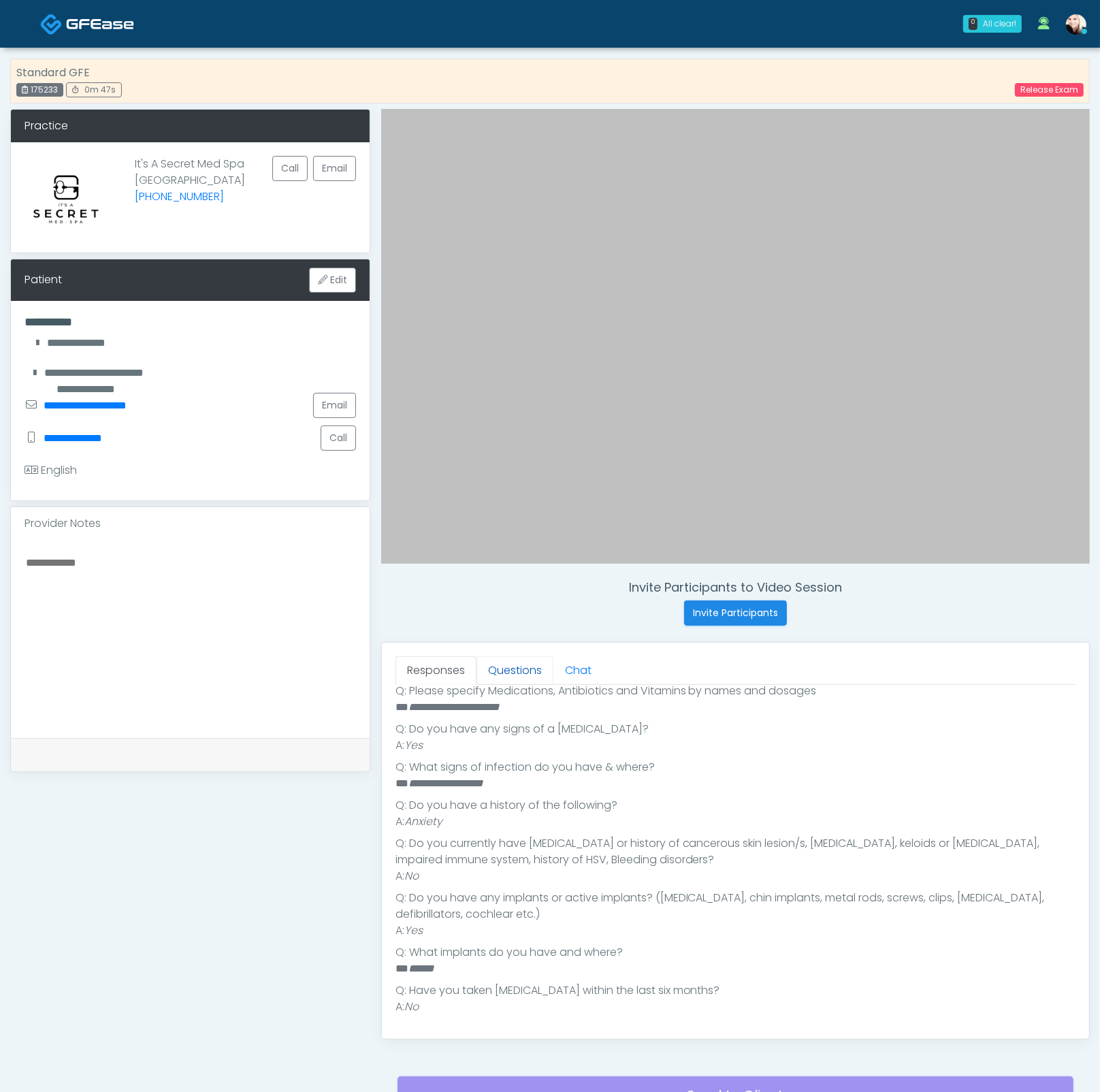
click at [516, 667] on link "Questions" at bounding box center [515, 670] width 77 height 29
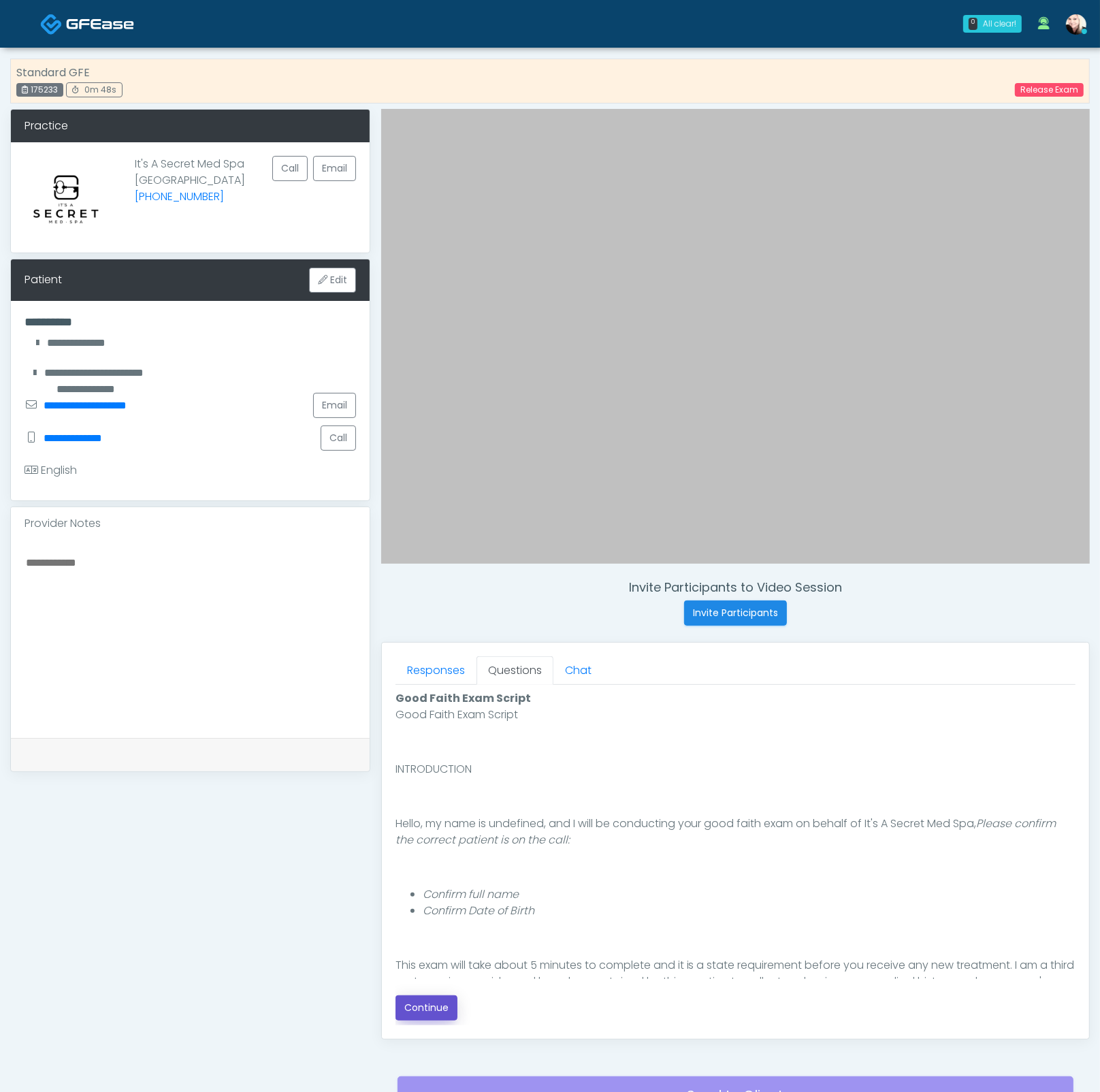
click at [422, 1006] on button "Continue" at bounding box center [426, 1008] width 62 height 25
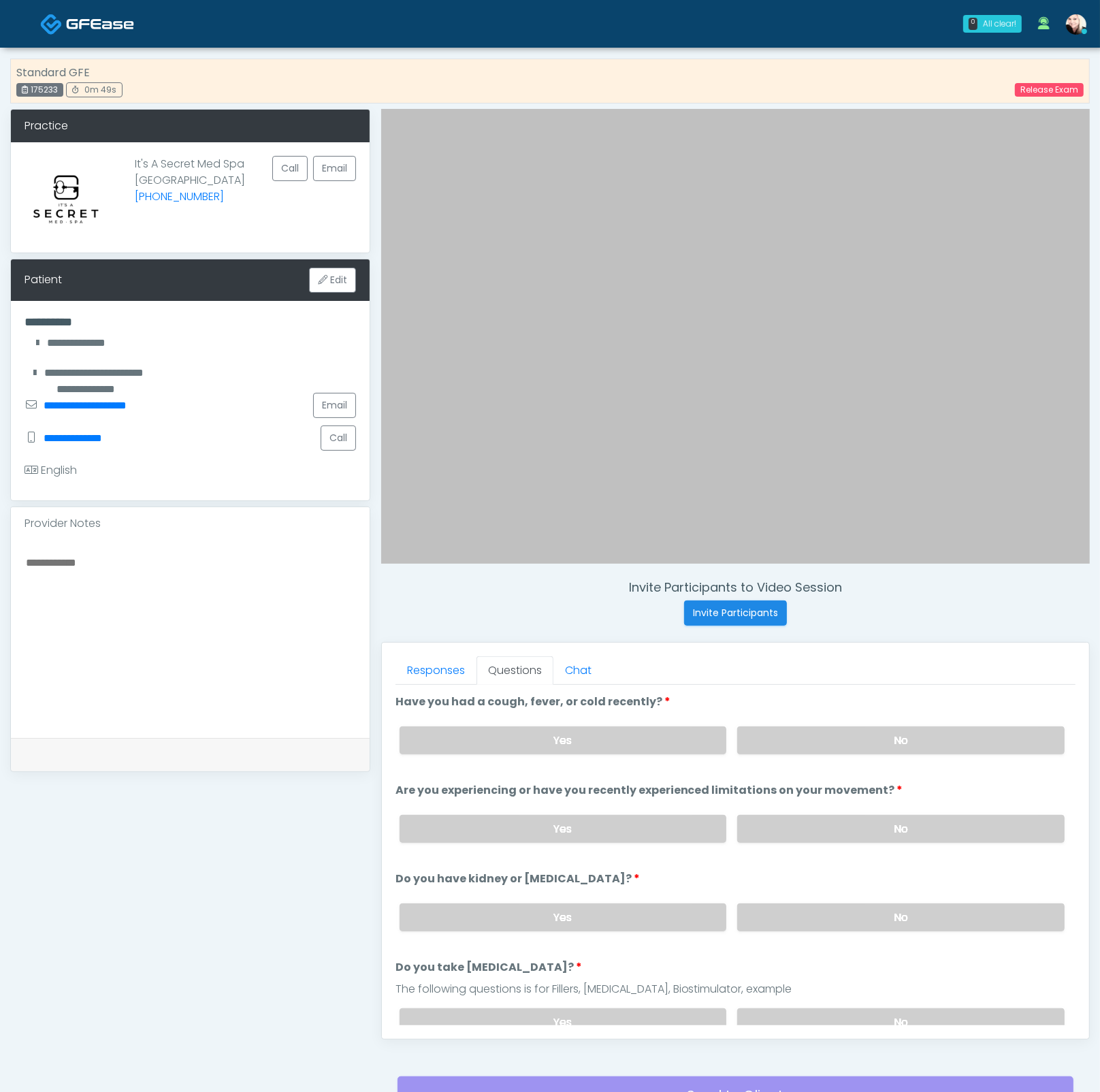
scroll to position [126, 0]
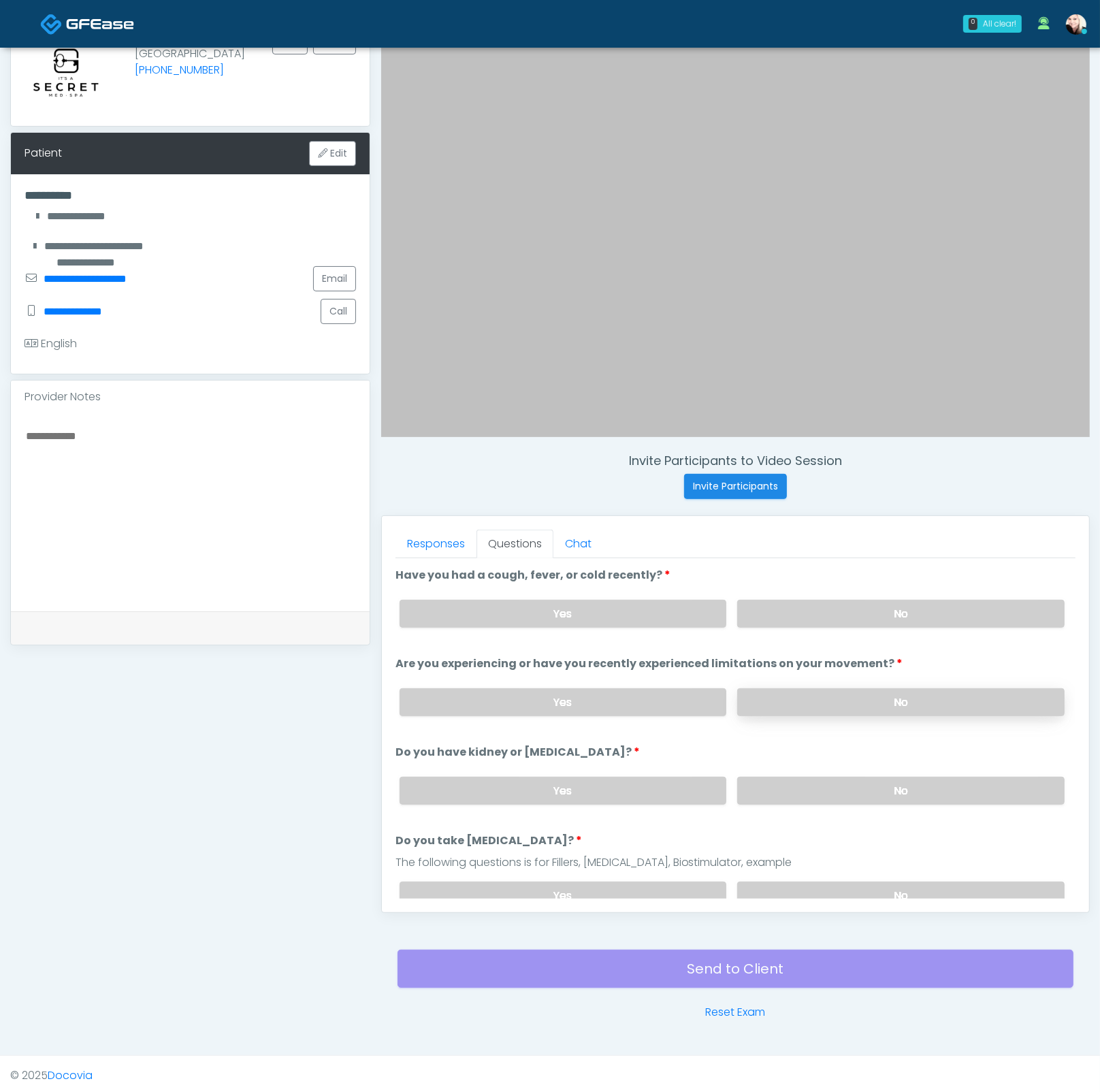
click at [814, 692] on label "No" at bounding box center [901, 702] width 327 height 28
click at [814, 791] on label "No" at bounding box center [901, 790] width 327 height 28
click at [829, 887] on label "No" at bounding box center [901, 895] width 327 height 28
click at [760, 620] on label "No" at bounding box center [901, 613] width 327 height 28
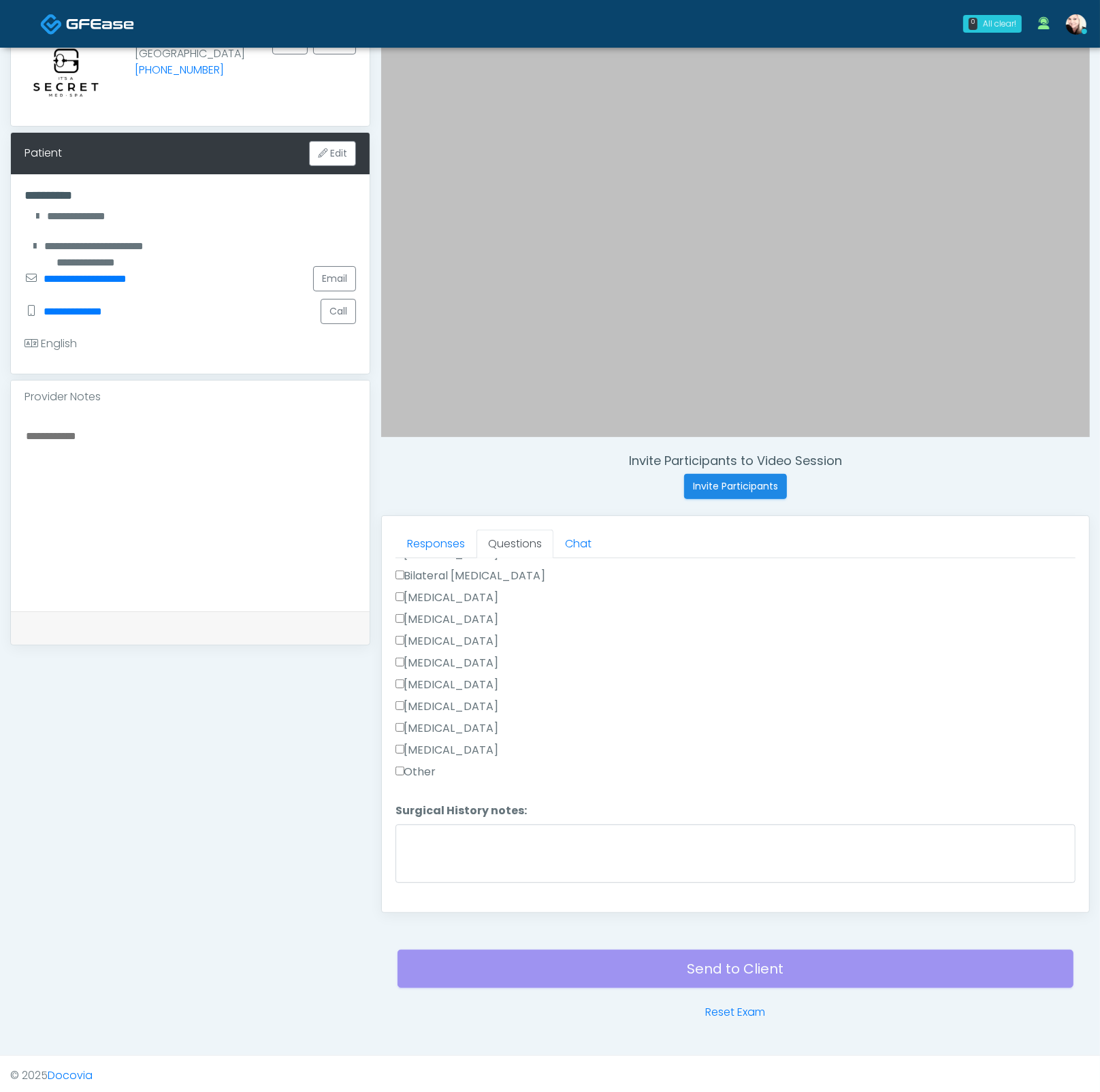
click at [405, 590] on label "Breast Augmentation" at bounding box center [447, 597] width 103 height 16
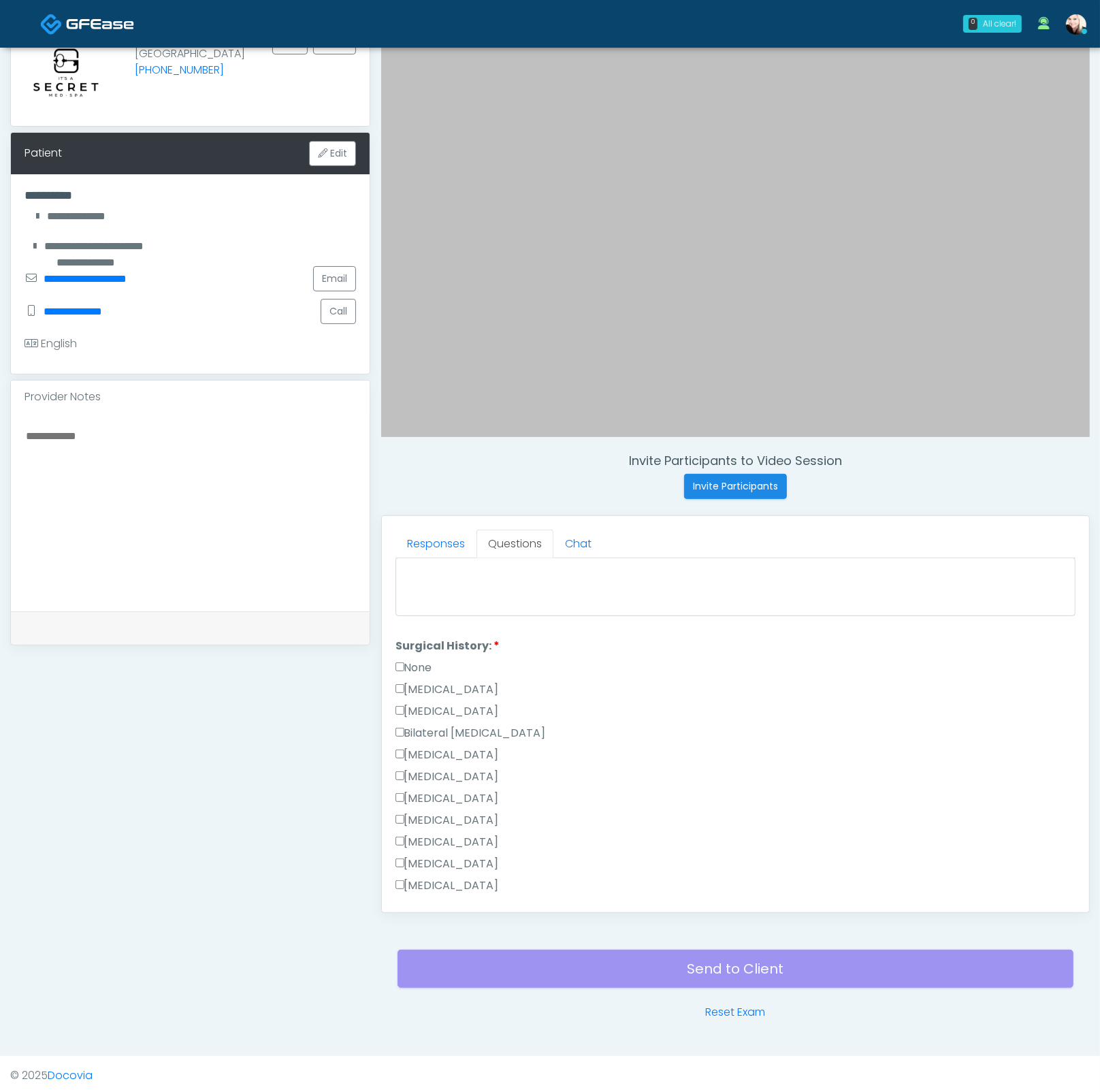
scroll to position [715, 0]
click at [400, 676] on div "Cesarean Section" at bounding box center [735, 679] width 680 height 22
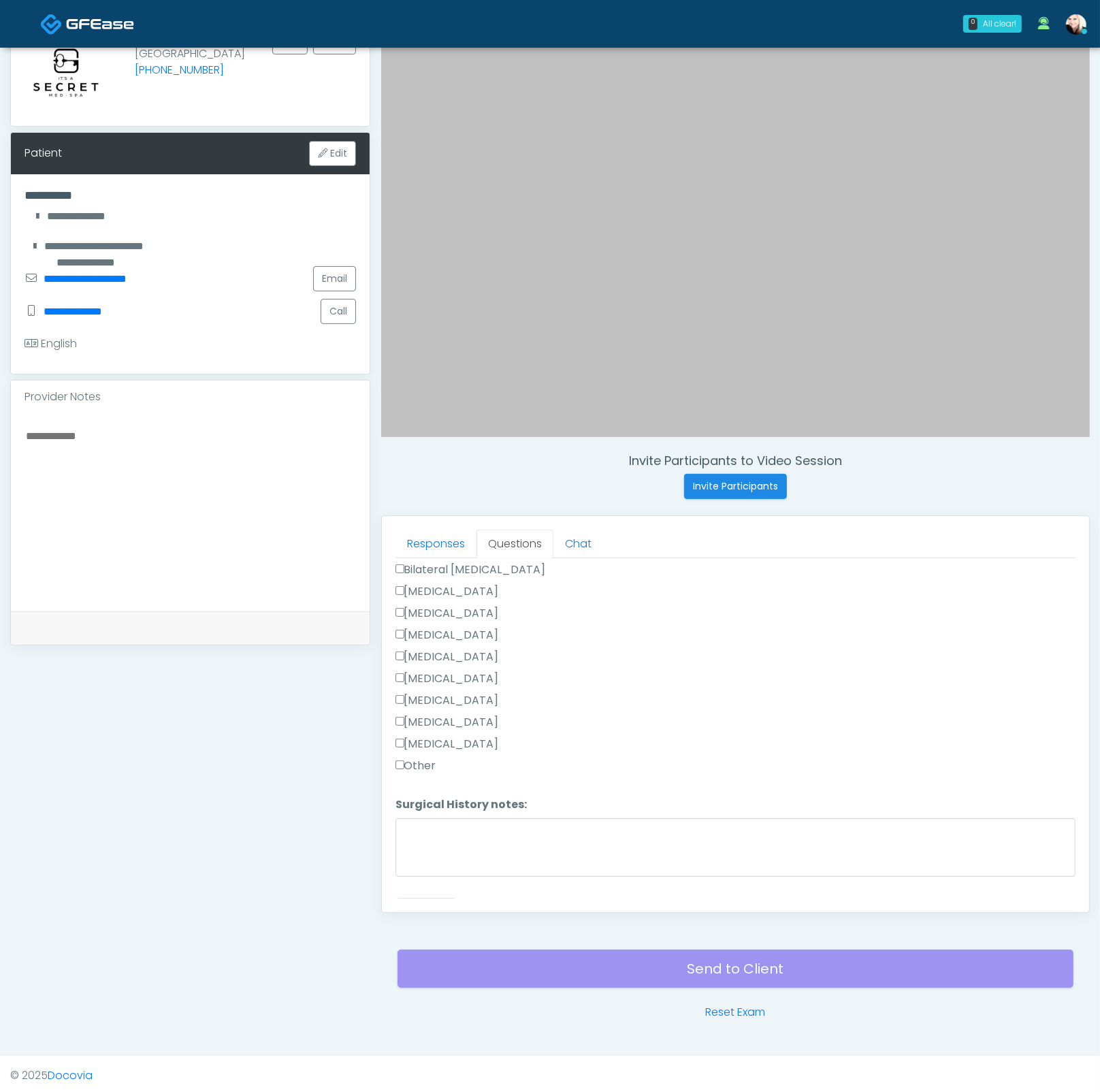
scroll to position [883, 0]
click at [435, 880] on button "Continue" at bounding box center [426, 893] width 62 height 25
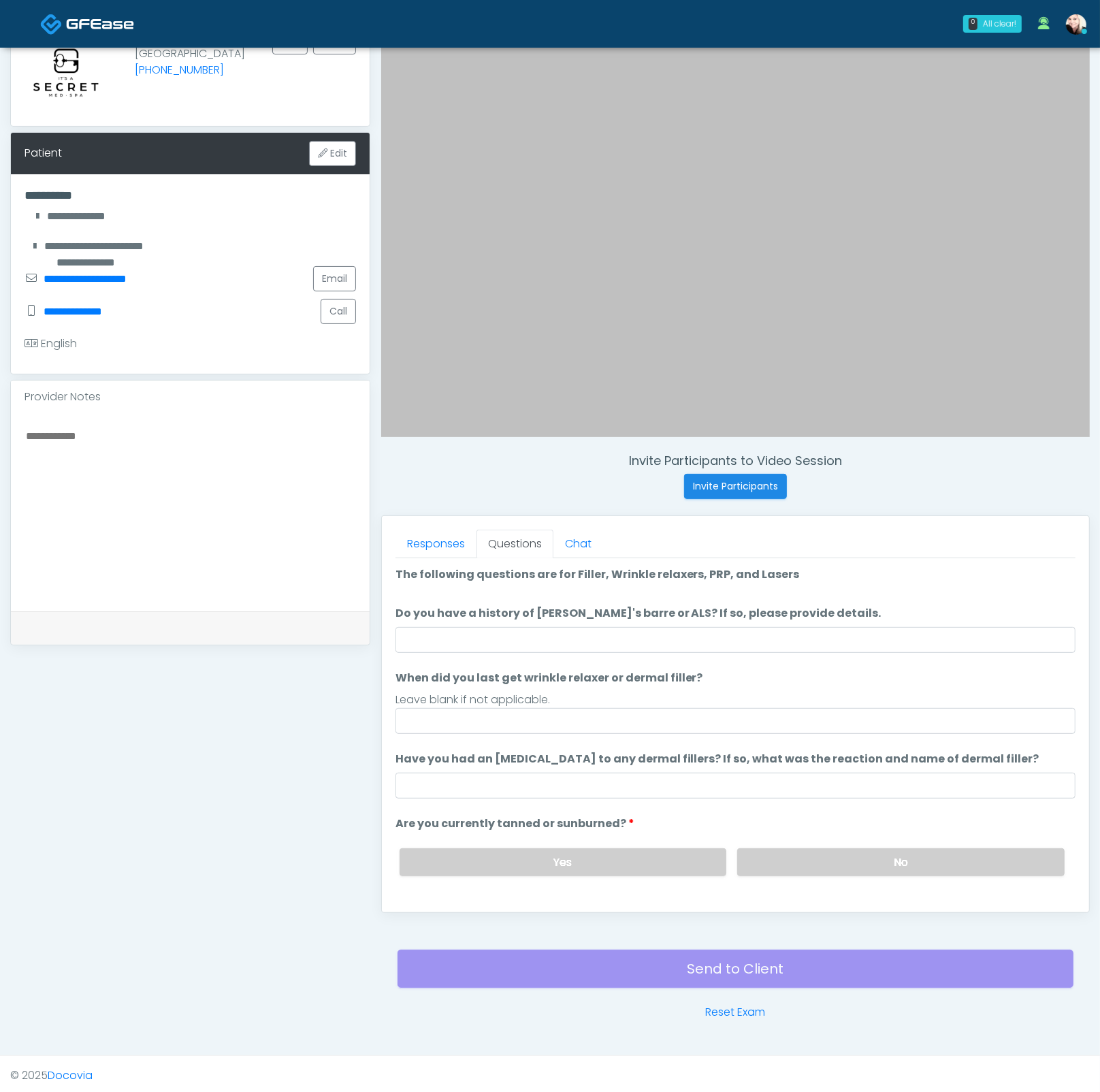
scroll to position [0, 0]
click at [487, 630] on input "Do you have a history of Guillain's barre or ALS? If so, please provide details." at bounding box center [735, 641] width 680 height 25
type input "****"
type input "*"
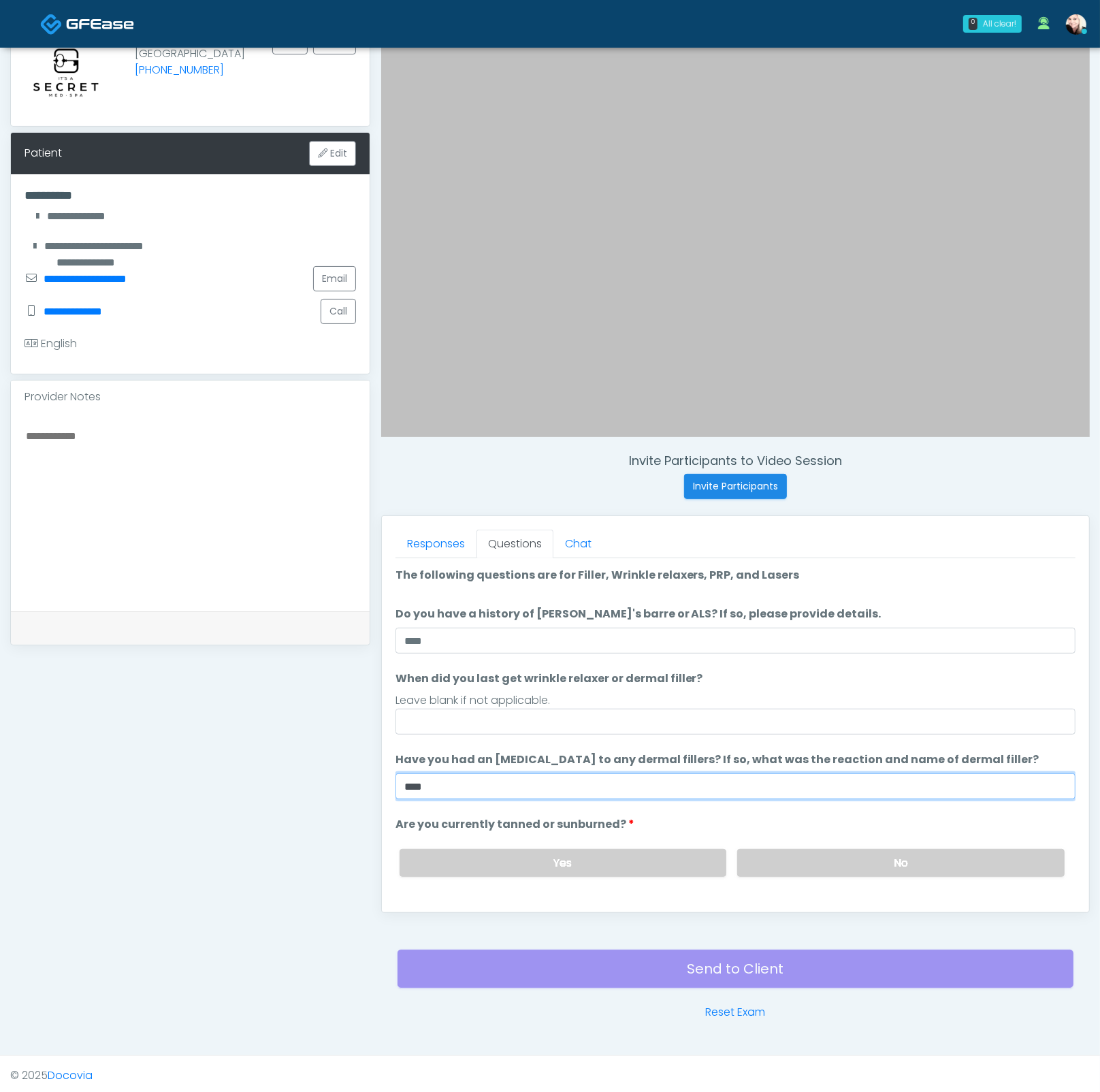
type input "****"
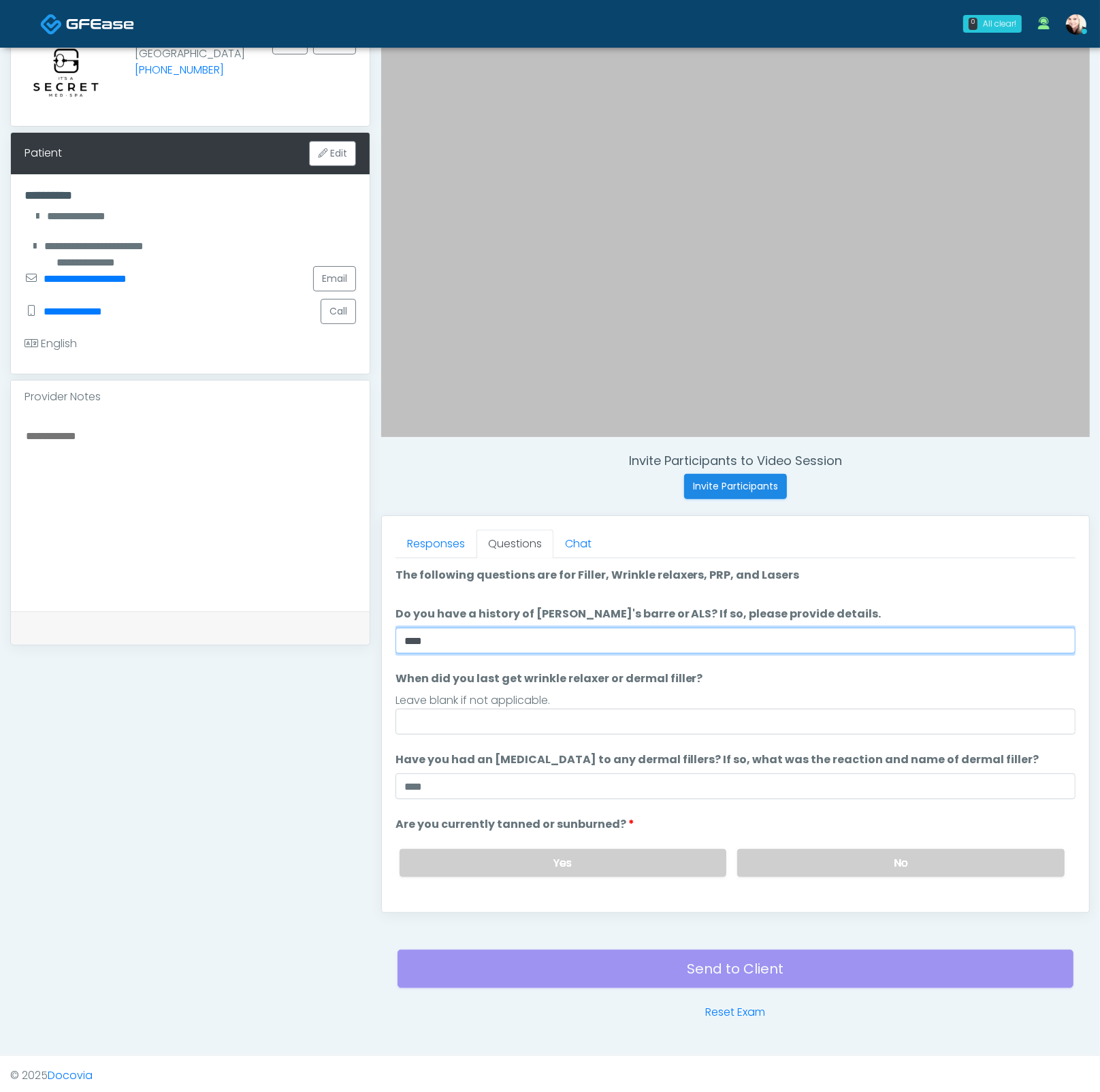
click at [453, 640] on input "****" at bounding box center [735, 641] width 680 height 25
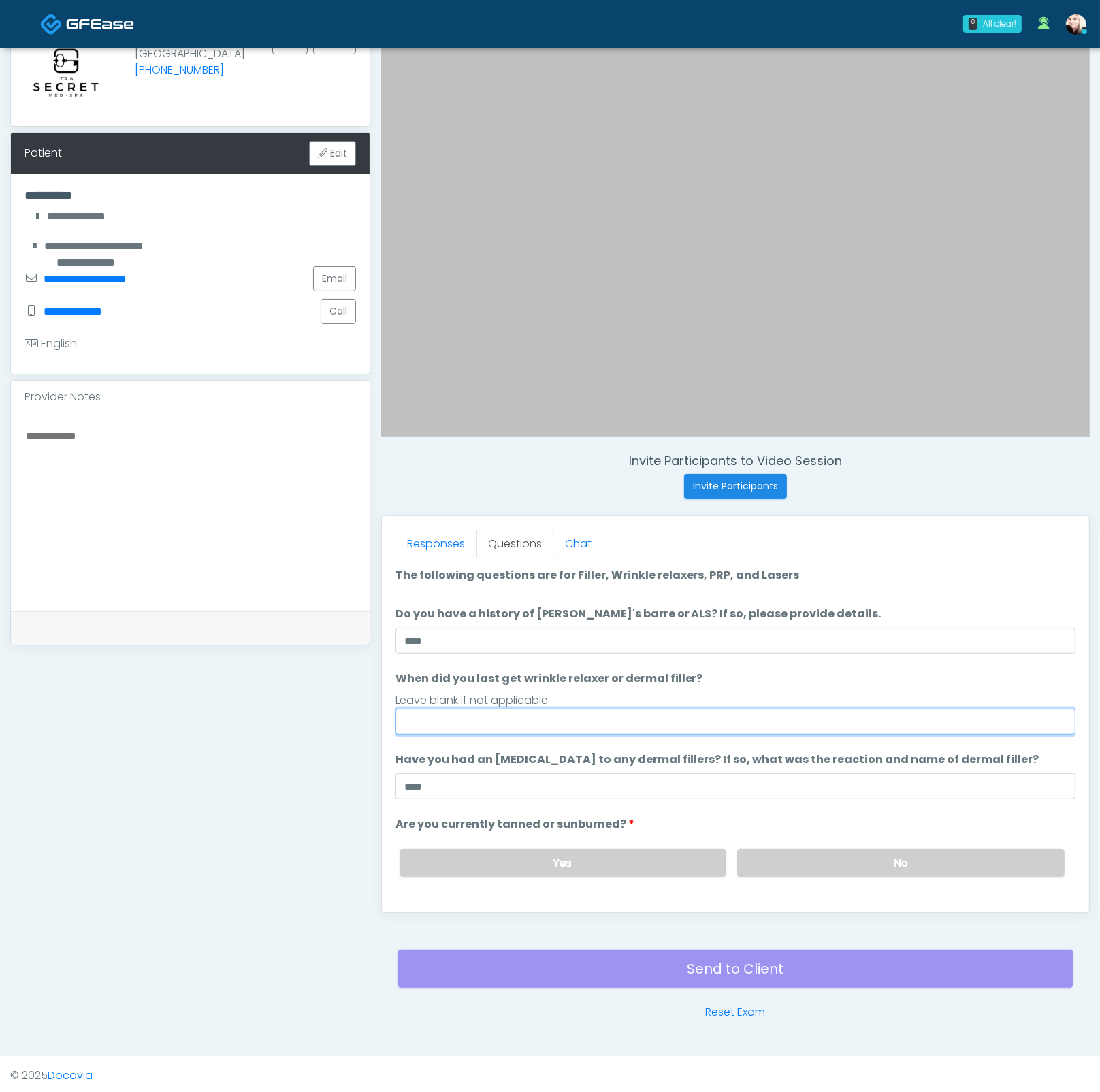
click at [417, 718] on input "When did you last get wrinkle relaxer or dermal filler?" at bounding box center [735, 721] width 680 height 25
click at [438, 725] on input "When did you last get wrinkle relaxer or dermal filler?" at bounding box center [735, 721] width 680 height 25
click at [443, 720] on input "When did you last get wrinkle relaxer or dermal filler?" at bounding box center [735, 721] width 680 height 25
type input "*********"
click at [700, 740] on ol "The following questions are for Filler, Wrinkle relaxers, PRP, and Lasers The f…" at bounding box center [735, 767] width 680 height 401
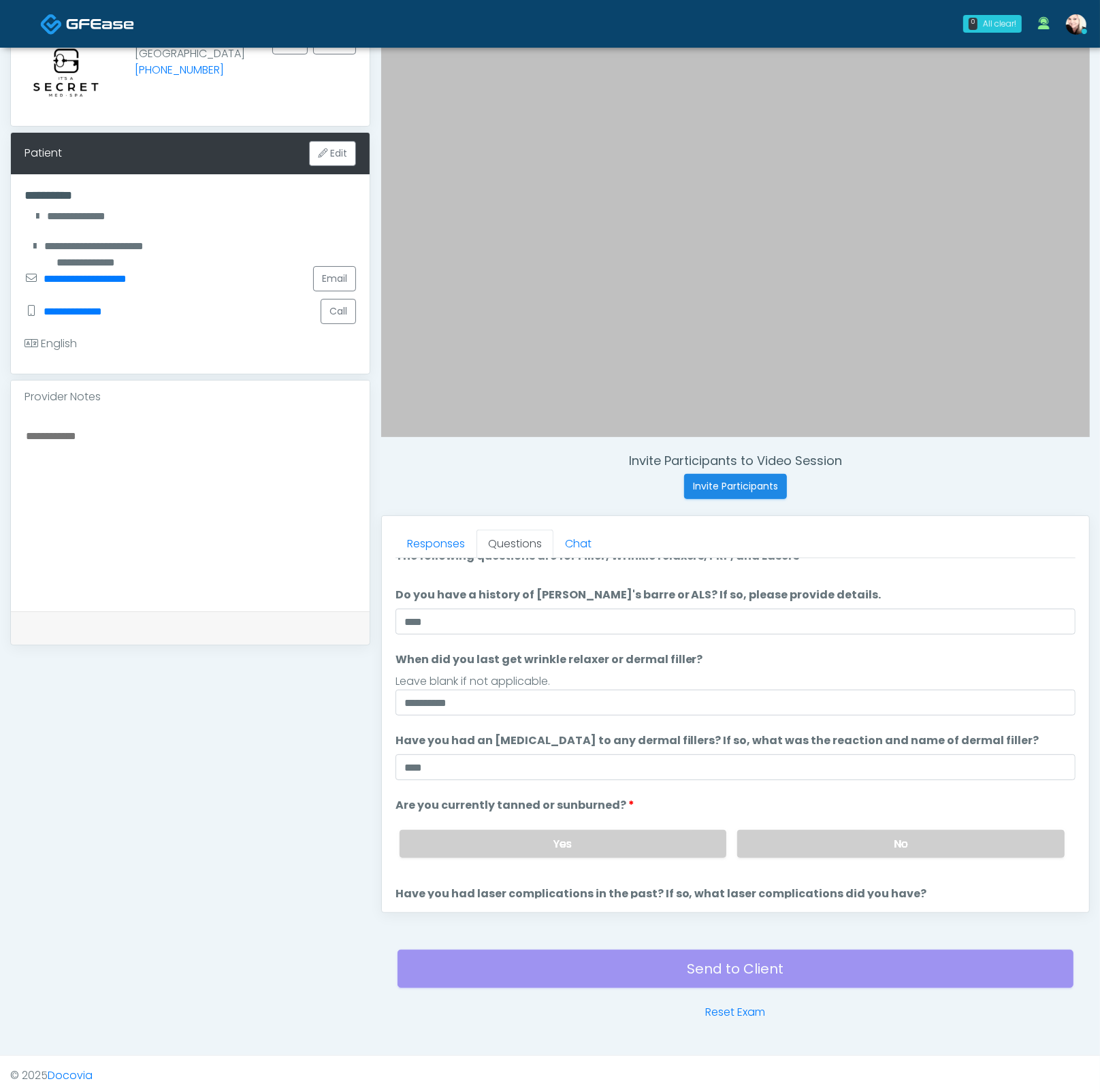
scroll to position [20, 0]
click at [807, 838] on label "No" at bounding box center [901, 843] width 327 height 28
drag, startPoint x: 627, startPoint y: 798, endPoint x: 414, endPoint y: 797, distance: 213.0
click at [416, 785] on ol "The following questions are for Filler, Wrinkle relaxers, PRP, and Lasers The f…" at bounding box center [735, 748] width 680 height 401
click at [414, 797] on label "Are you currently tanned or sunburned?" at bounding box center [515, 804] width 239 height 16
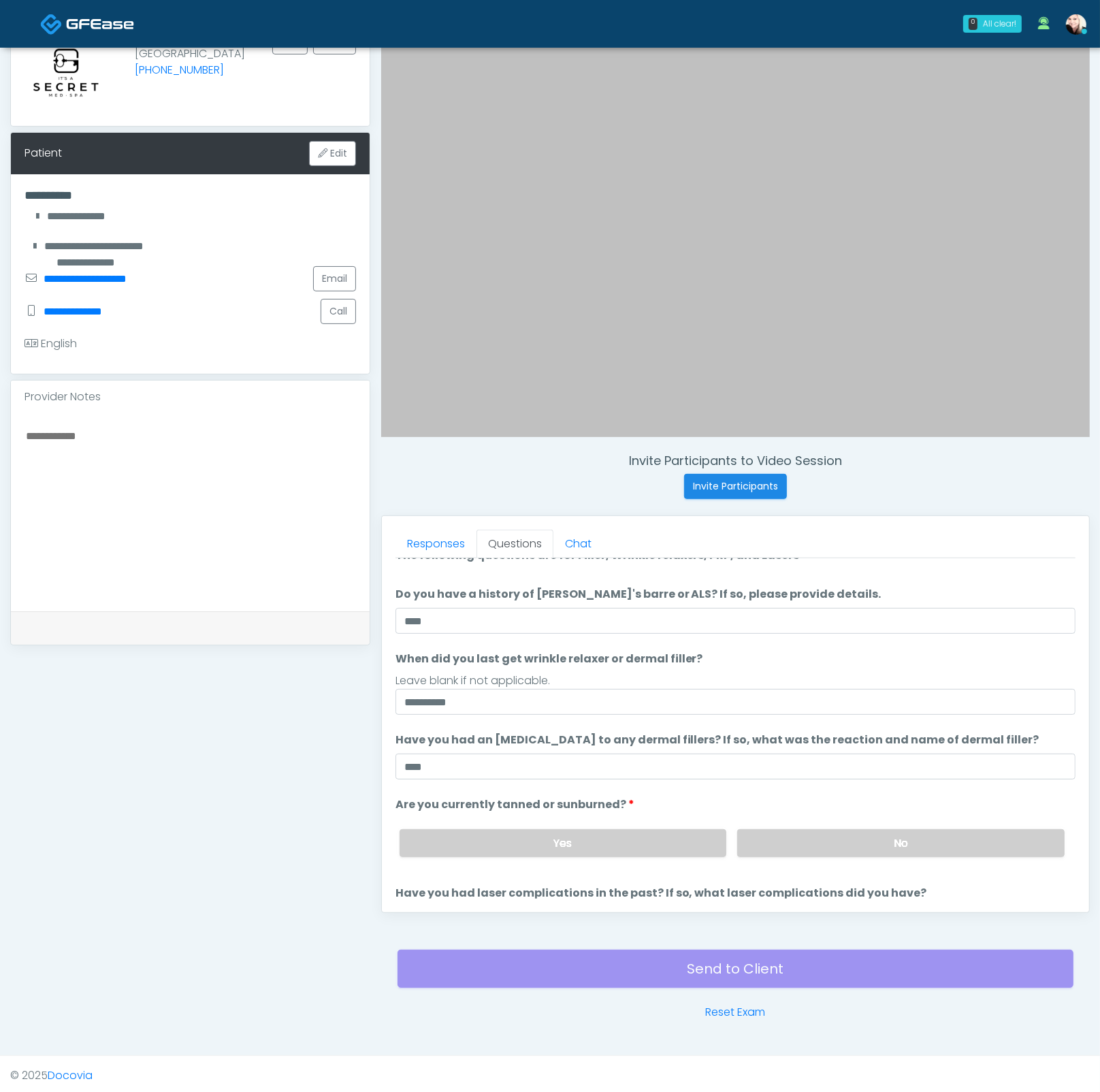
drag, startPoint x: 403, startPoint y: 800, endPoint x: 639, endPoint y: 798, distance: 236.0
click at [634, 798] on li "Are you currently tanned or sunburned? Are you currently tanned or sunburned? Y…" at bounding box center [735, 832] width 680 height 71
click at [639, 798] on li "Are you currently tanned or sunburned? Are you currently tanned or sunburned? Y…" at bounding box center [735, 832] width 680 height 71
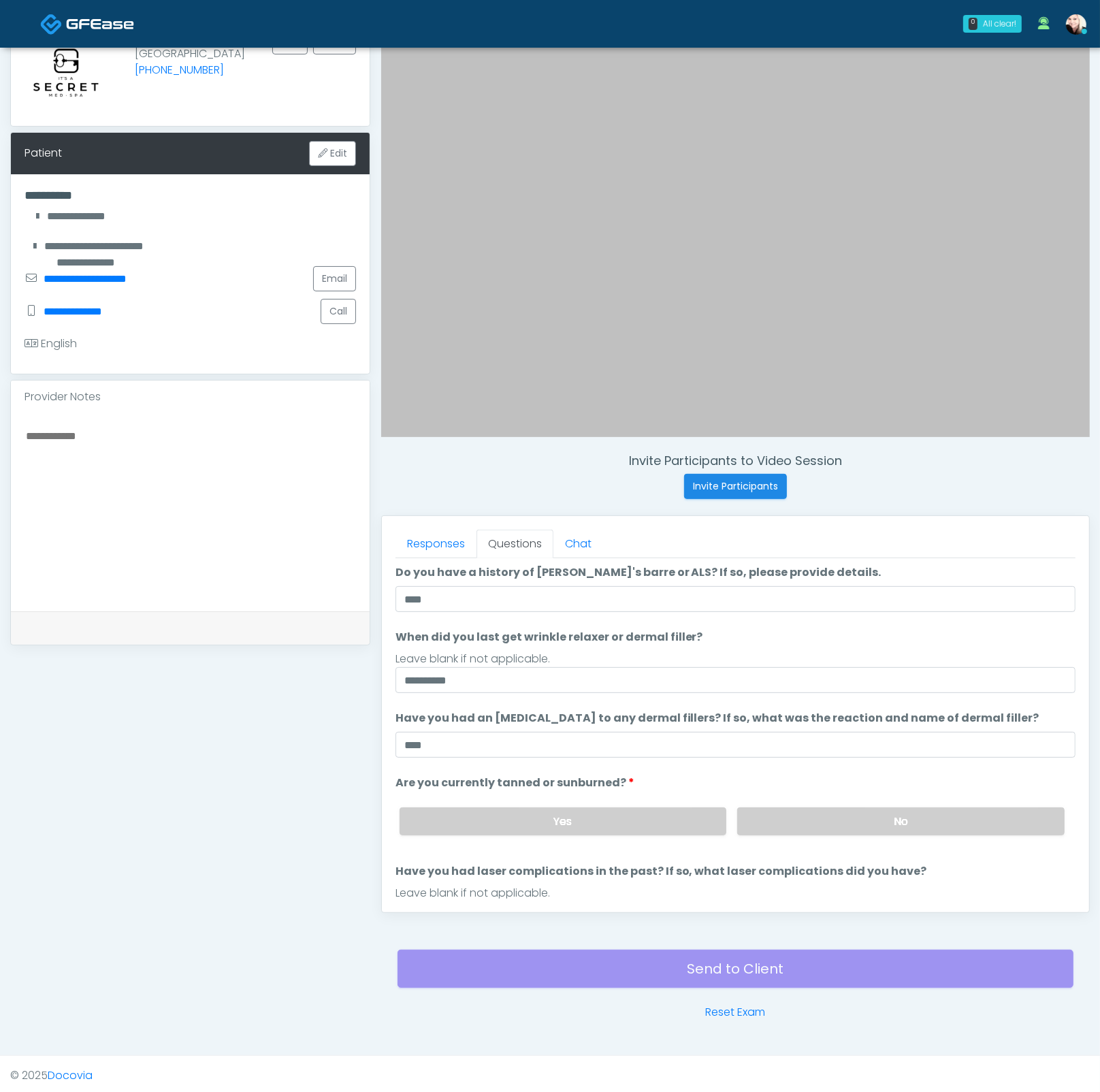
scroll to position [110, 0]
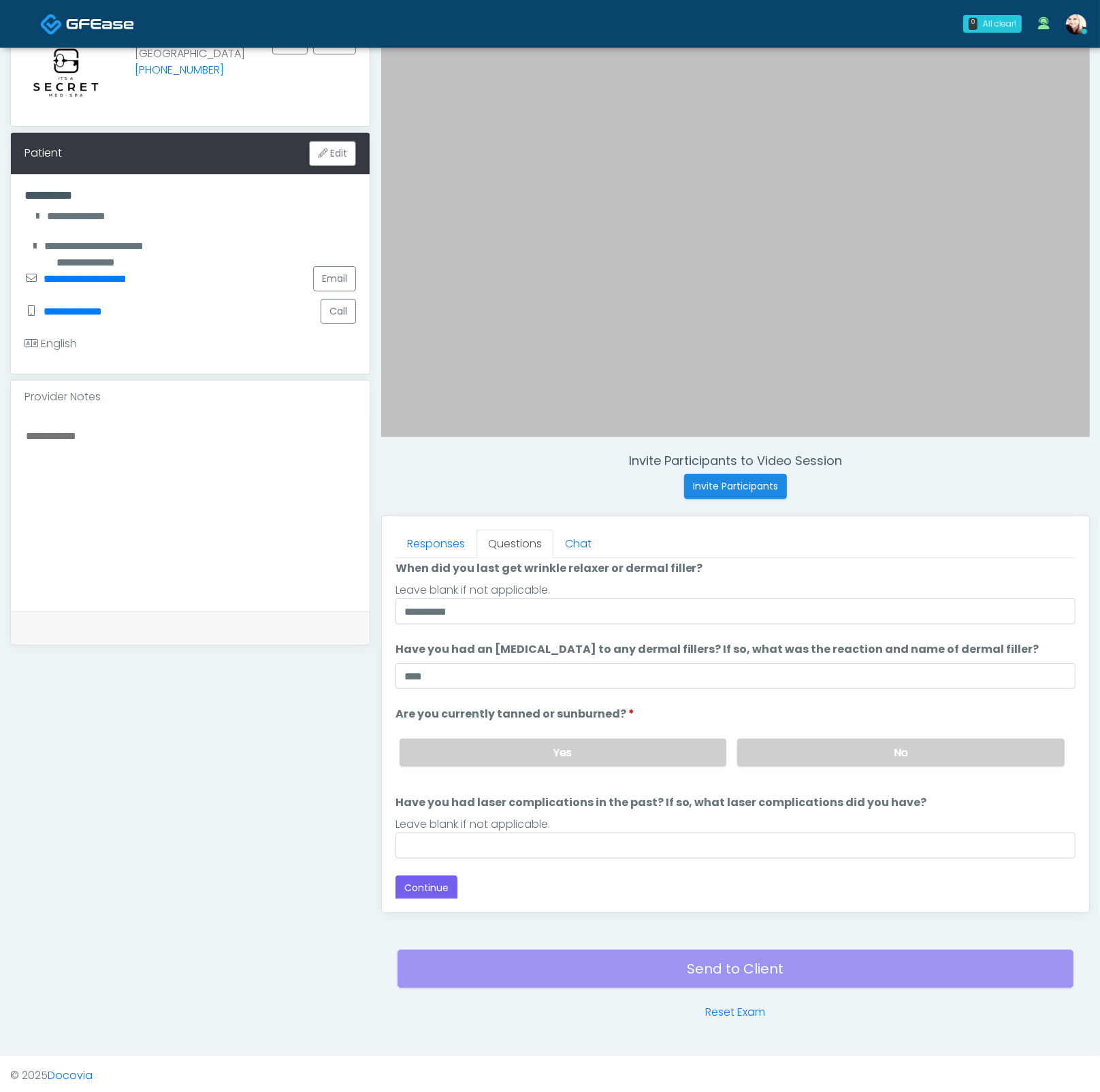
click at [481, 827] on div "Leave blank if not applicable." at bounding box center [735, 824] width 680 height 16
click at [486, 838] on input "Have you had laser complications in the past? If so, what laser complications d…" at bounding box center [735, 845] width 680 height 25
type input "****"
drag, startPoint x: 571, startPoint y: 819, endPoint x: 401, endPoint y: 794, distance: 171.8
click at [401, 794] on li "Have you had laser complications in the past? If so, what laser complications d…" at bounding box center [735, 826] width 680 height 64
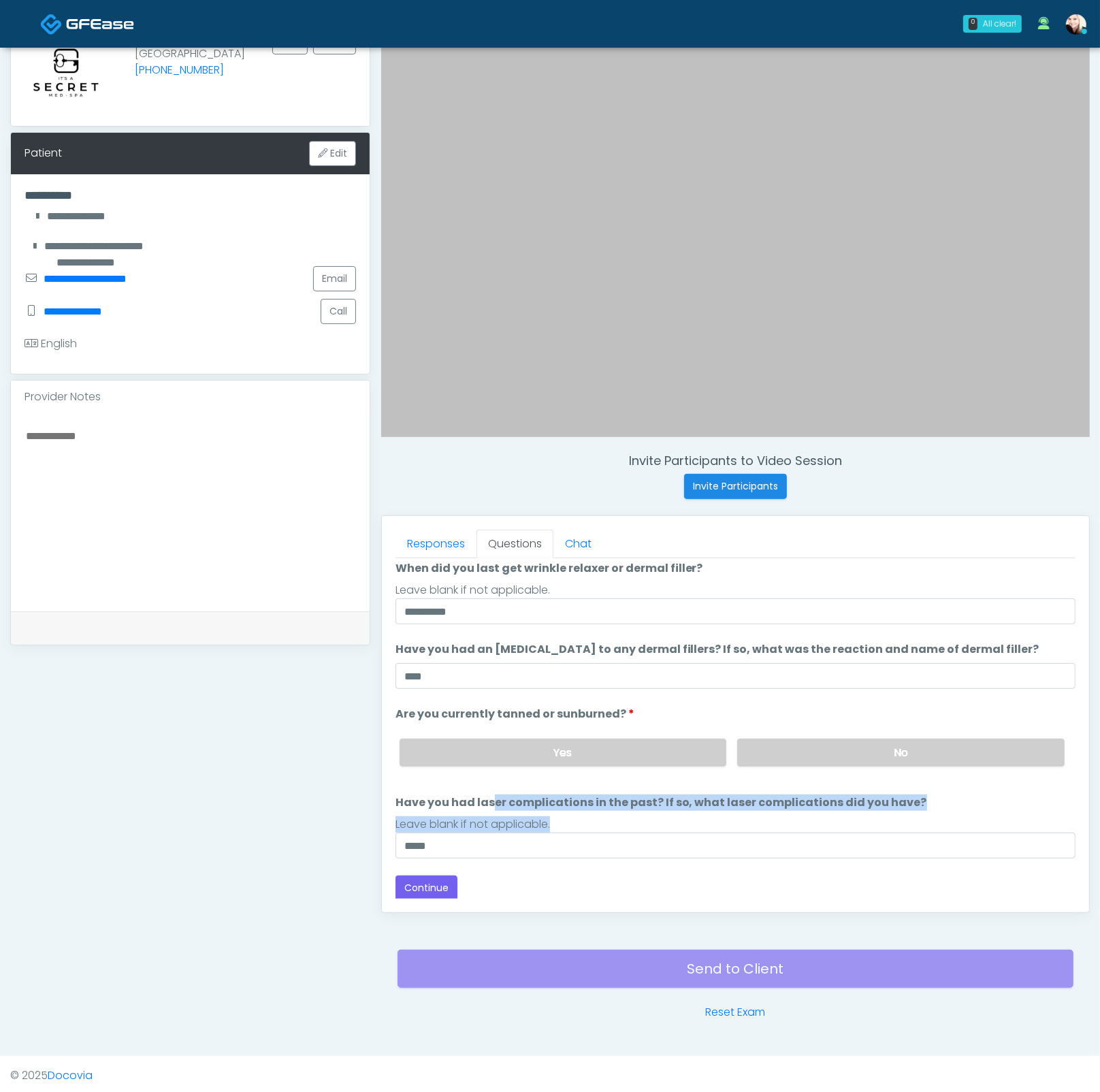
click at [401, 794] on label "Have you had laser complications in the past? If so, what laser complications d…" at bounding box center [661, 802] width 532 height 16
click at [401, 832] on input "****" at bounding box center [735, 845] width 680 height 25
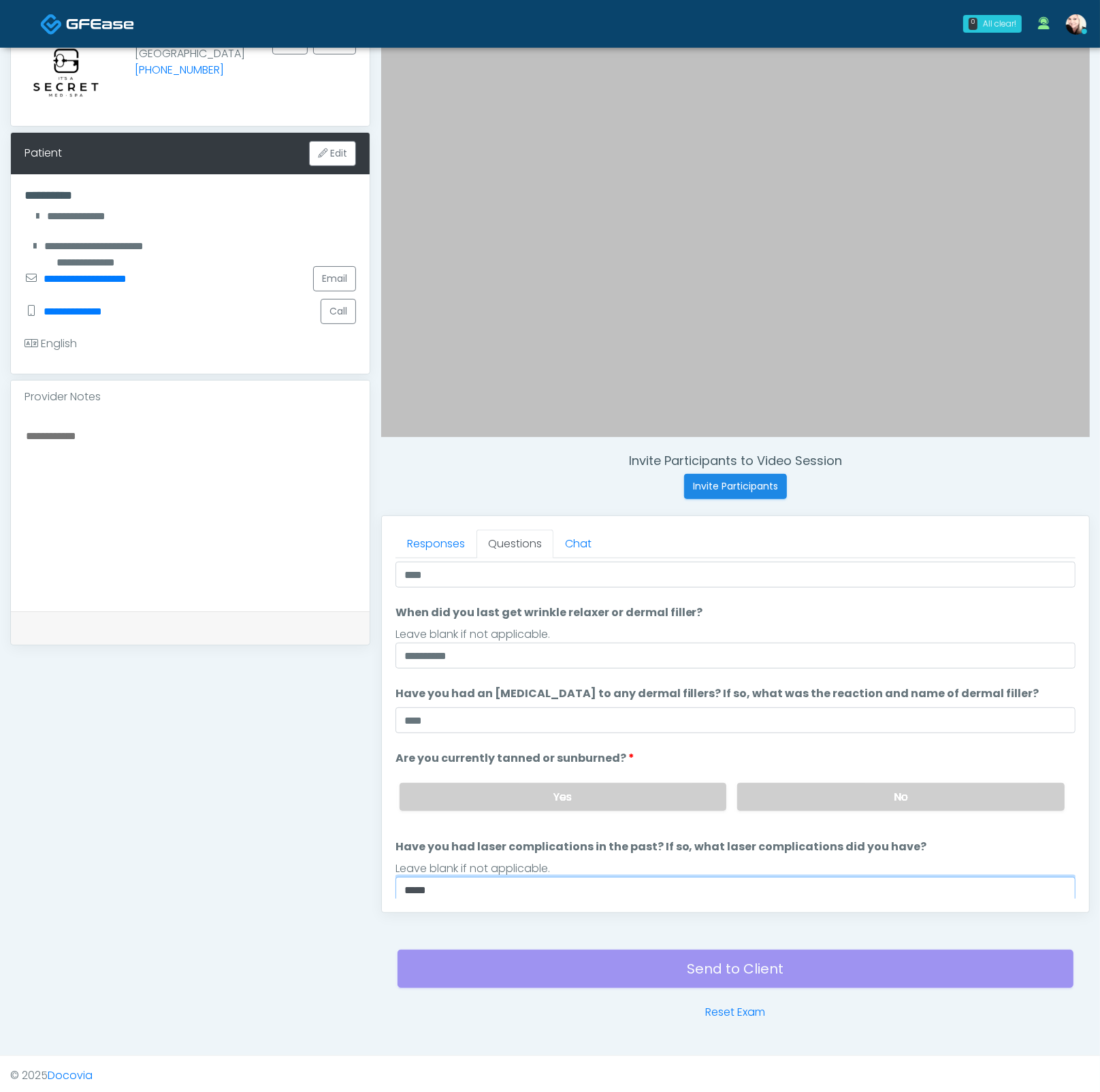
scroll to position [64, 0]
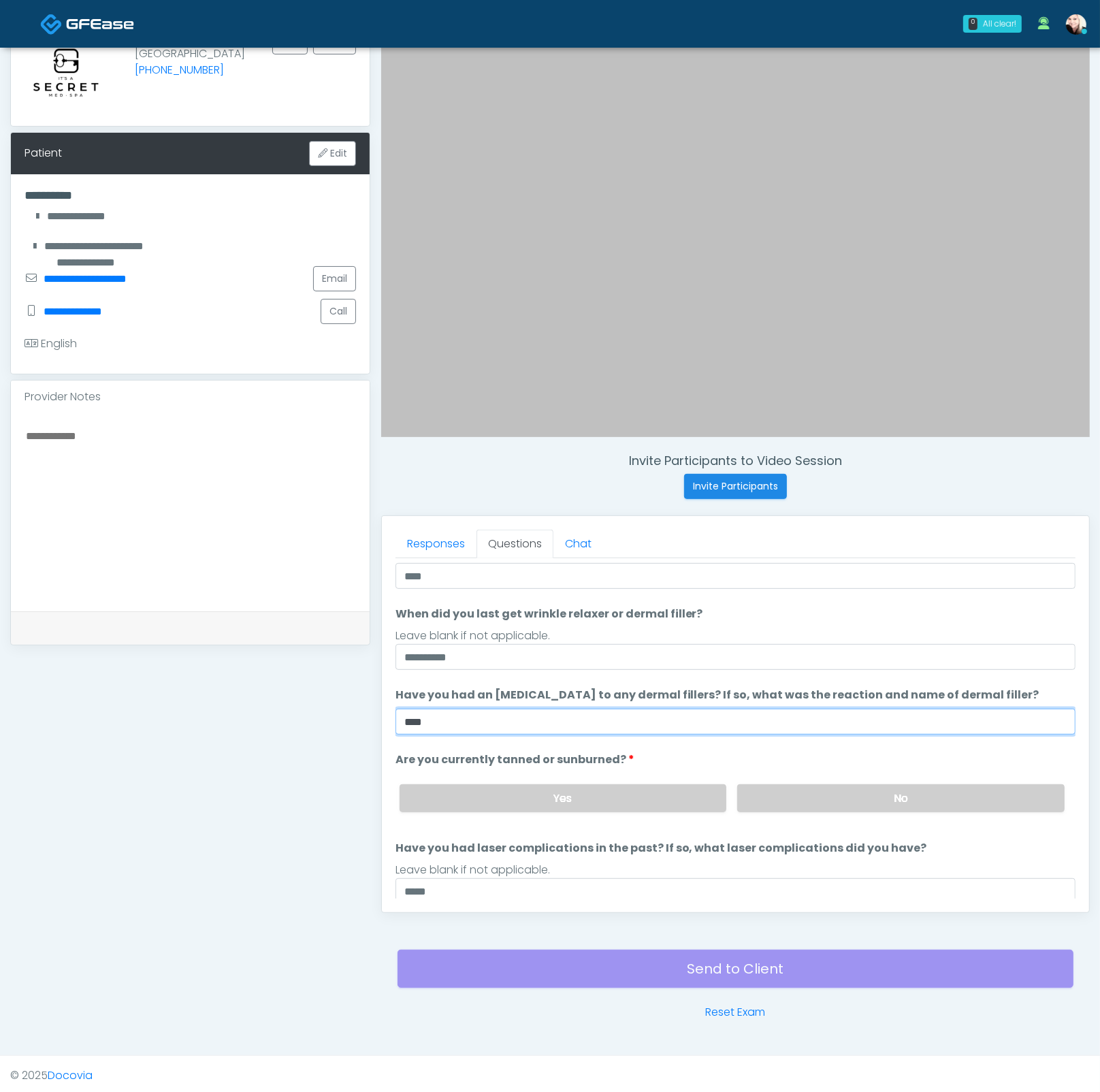
click at [477, 714] on input "****" at bounding box center [735, 721] width 680 height 25
drag, startPoint x: 779, startPoint y: 701, endPoint x: 770, endPoint y: 708, distance: 11.4
click at [779, 701] on li "Have you had an allergic response to any dermal fillers? If so, what was the re…" at bounding box center [735, 711] width 680 height 48
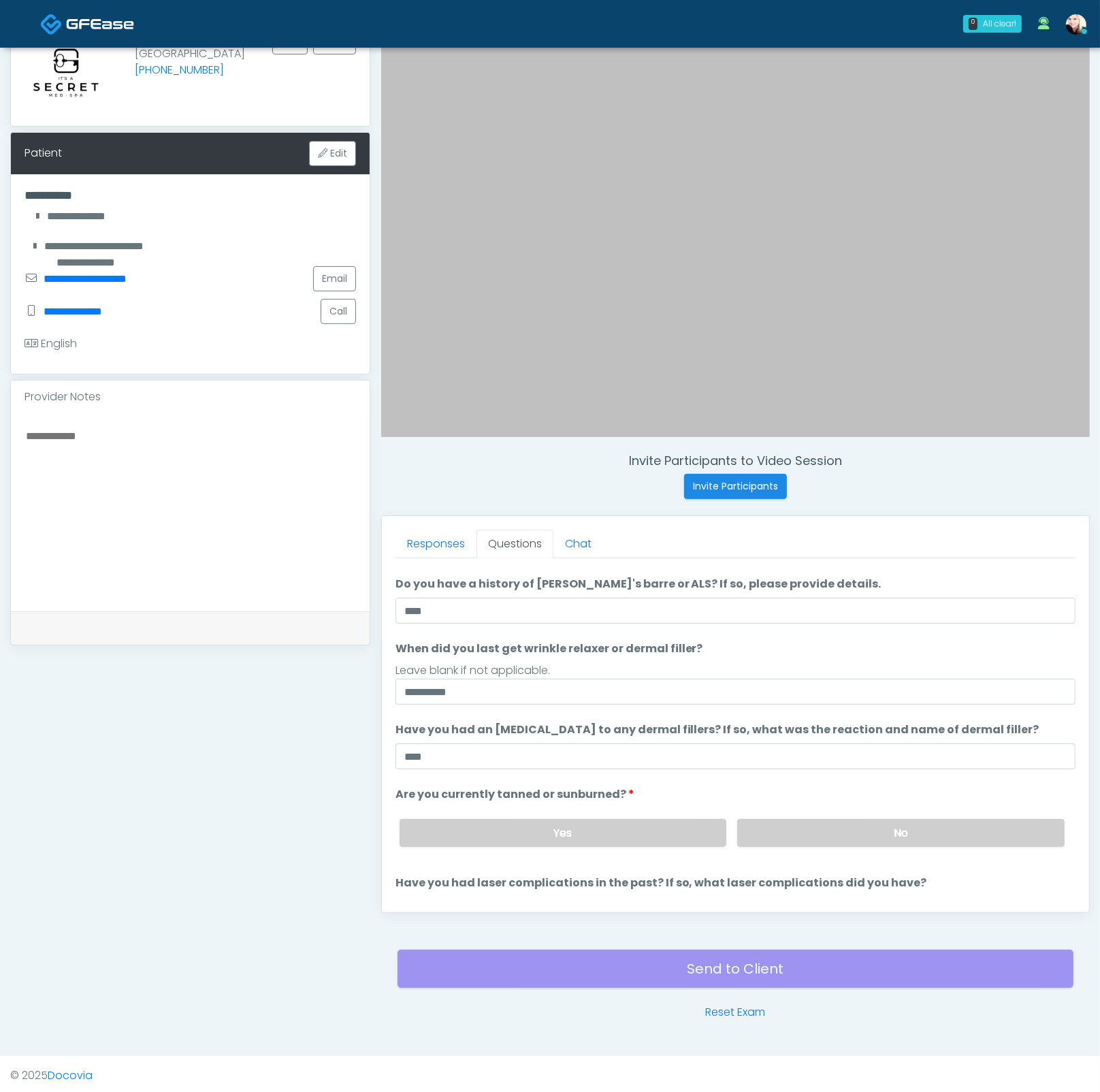
scroll to position [110, 0]
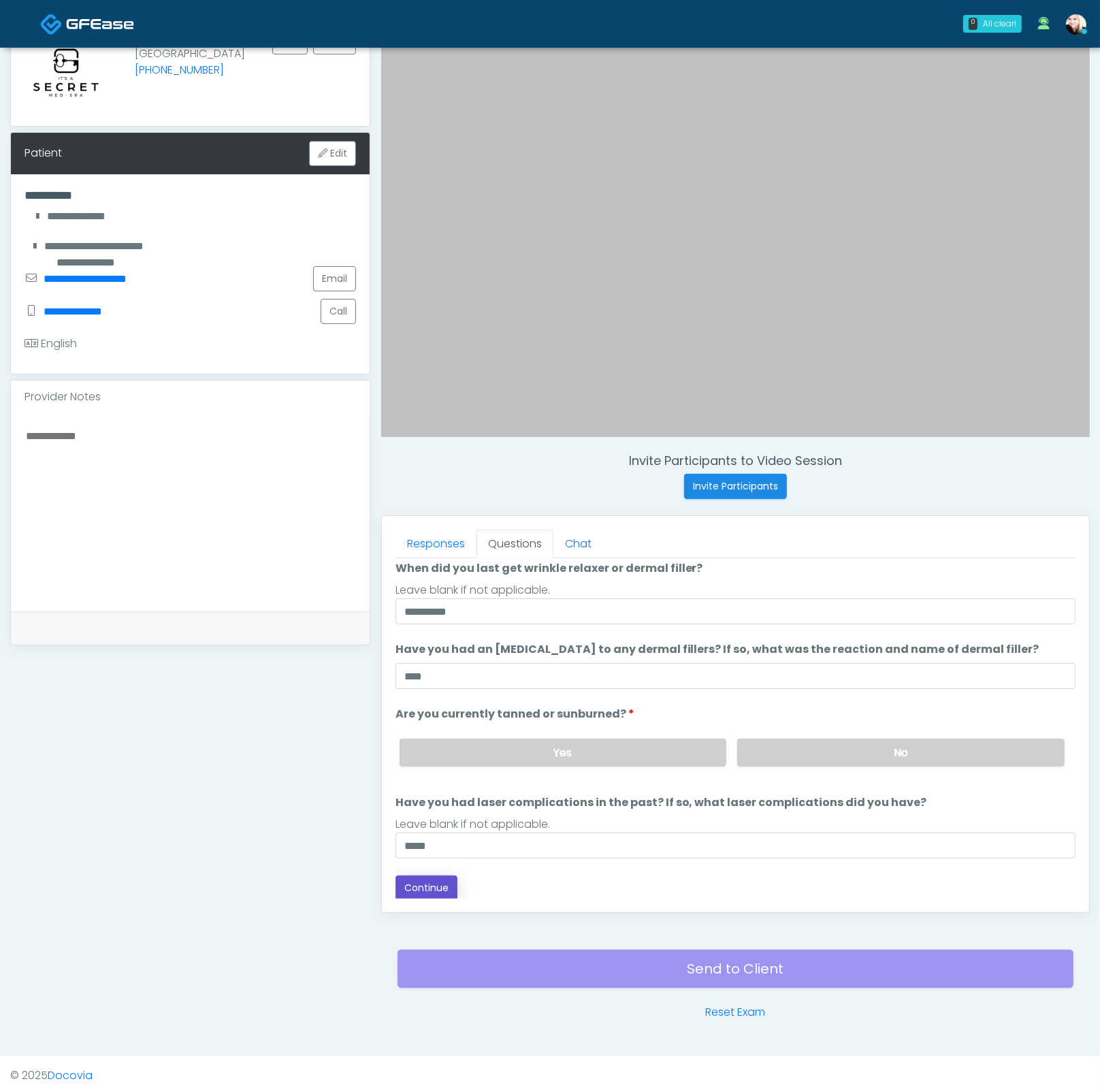
click at [425, 887] on button "Continue" at bounding box center [426, 888] width 62 height 25
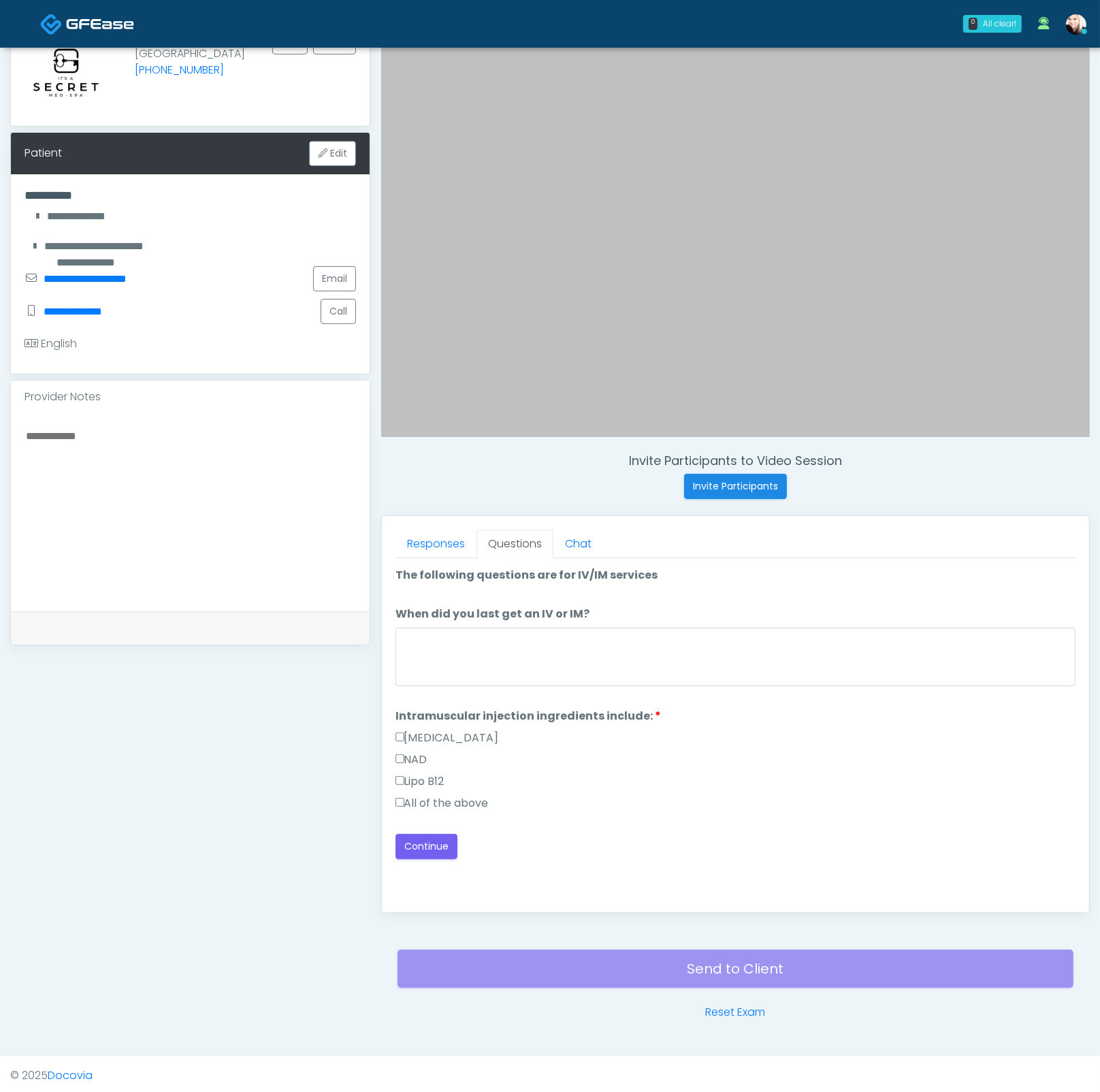
click at [437, 795] on label "All of the above" at bounding box center [442, 803] width 93 height 16
click at [508, 633] on textarea "When did you last get an IV or IM?" at bounding box center [735, 657] width 680 height 59
type textarea "****"
click at [435, 849] on button "Continue" at bounding box center [426, 847] width 62 height 25
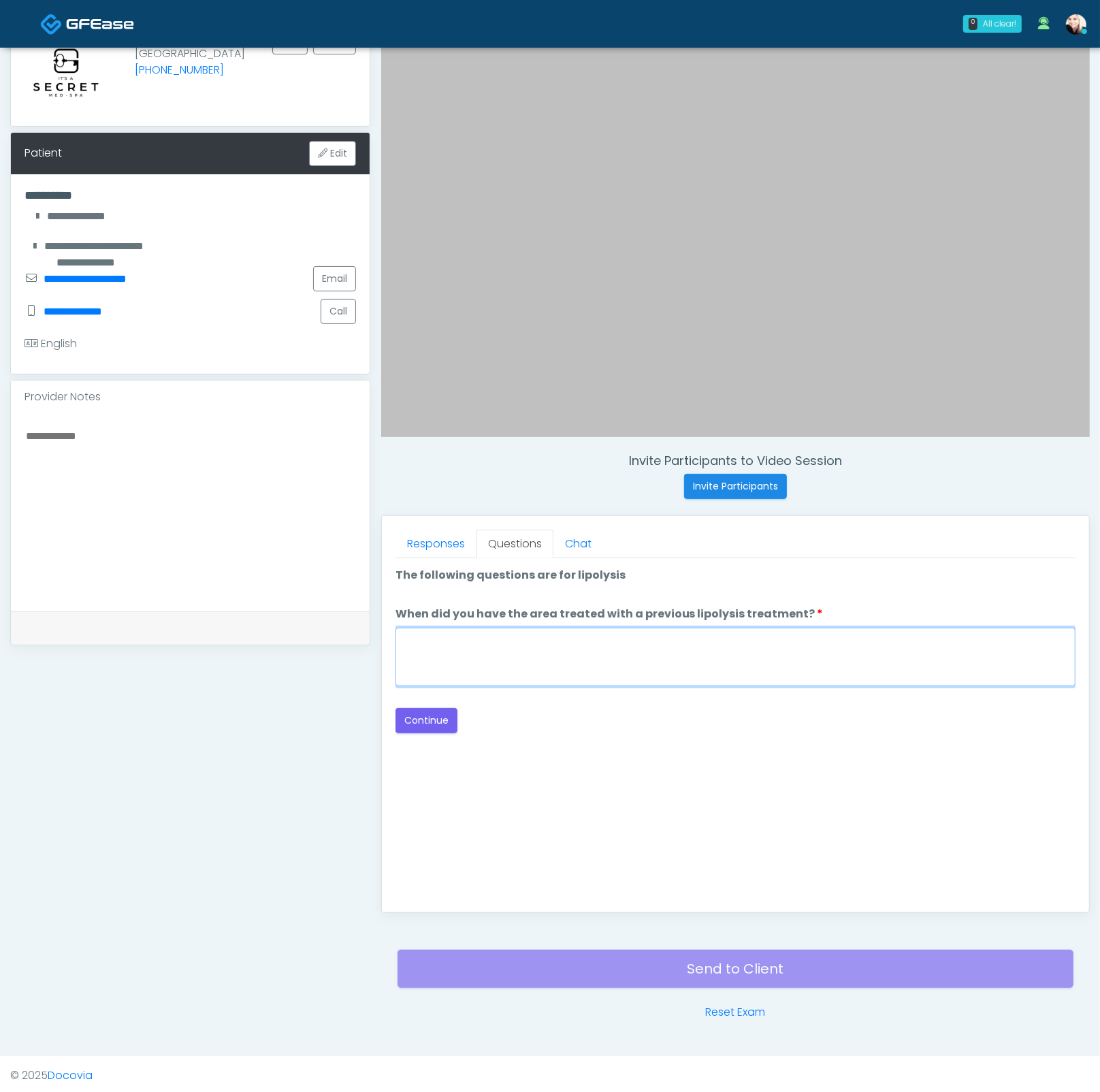
click at [680, 656] on textarea "When did you have the area treated with a previous lipolysis treatment?" at bounding box center [735, 657] width 680 height 59
type textarea "****"
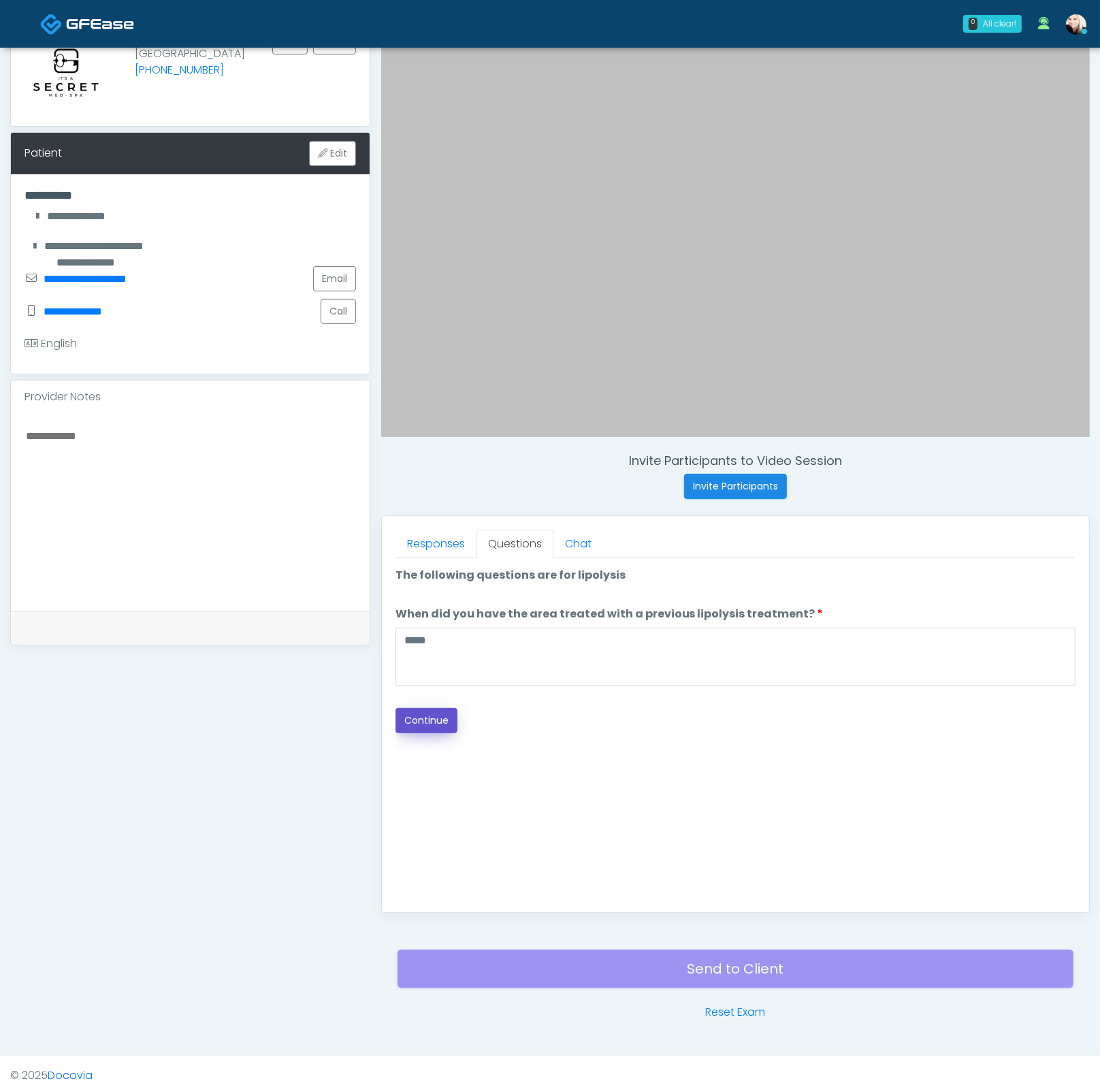
click at [427, 724] on button "Continue" at bounding box center [426, 720] width 62 height 25
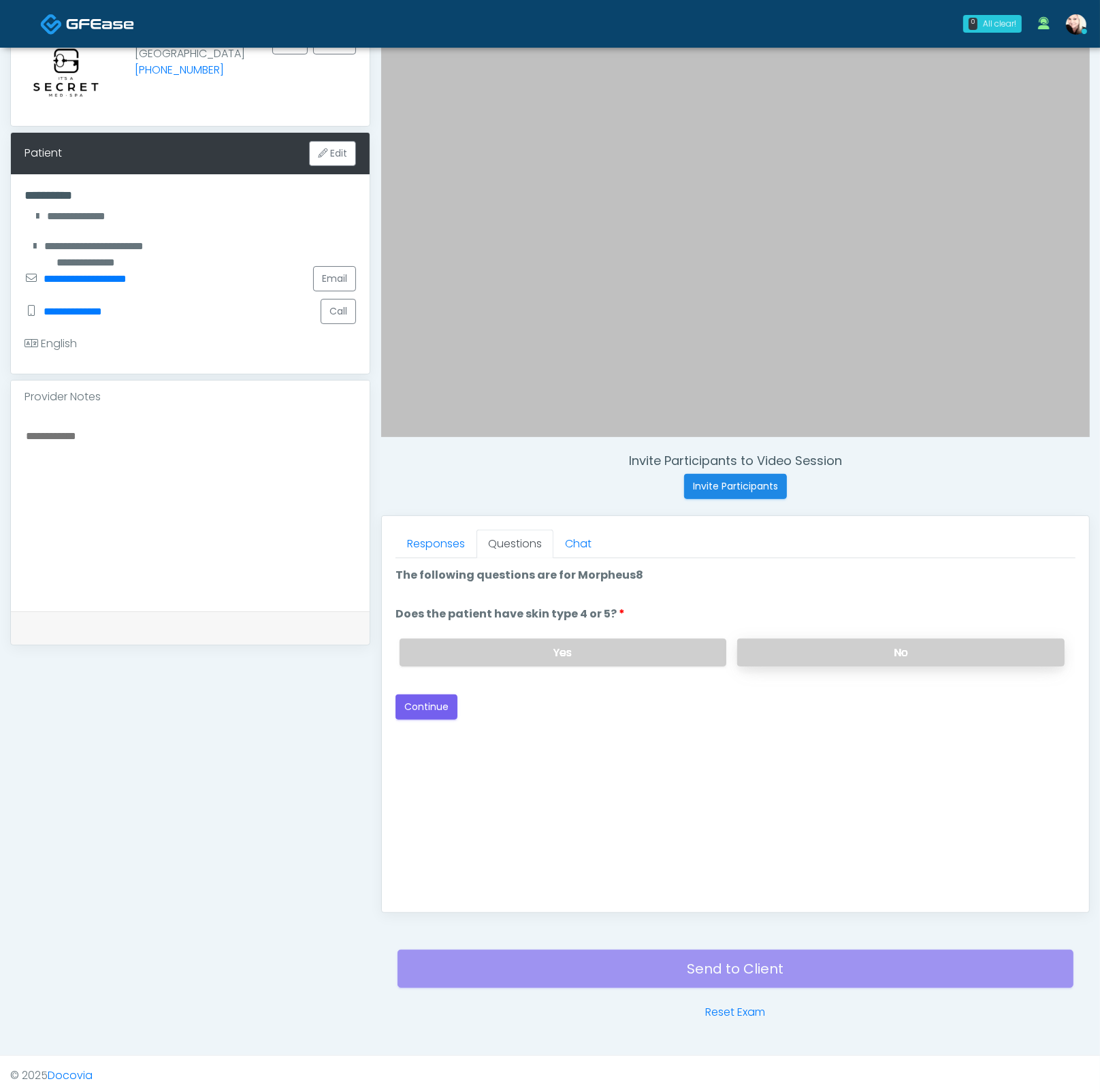
click at [818, 640] on label "No" at bounding box center [901, 652] width 327 height 28
click at [452, 701] on button "Continue" at bounding box center [426, 707] width 62 height 25
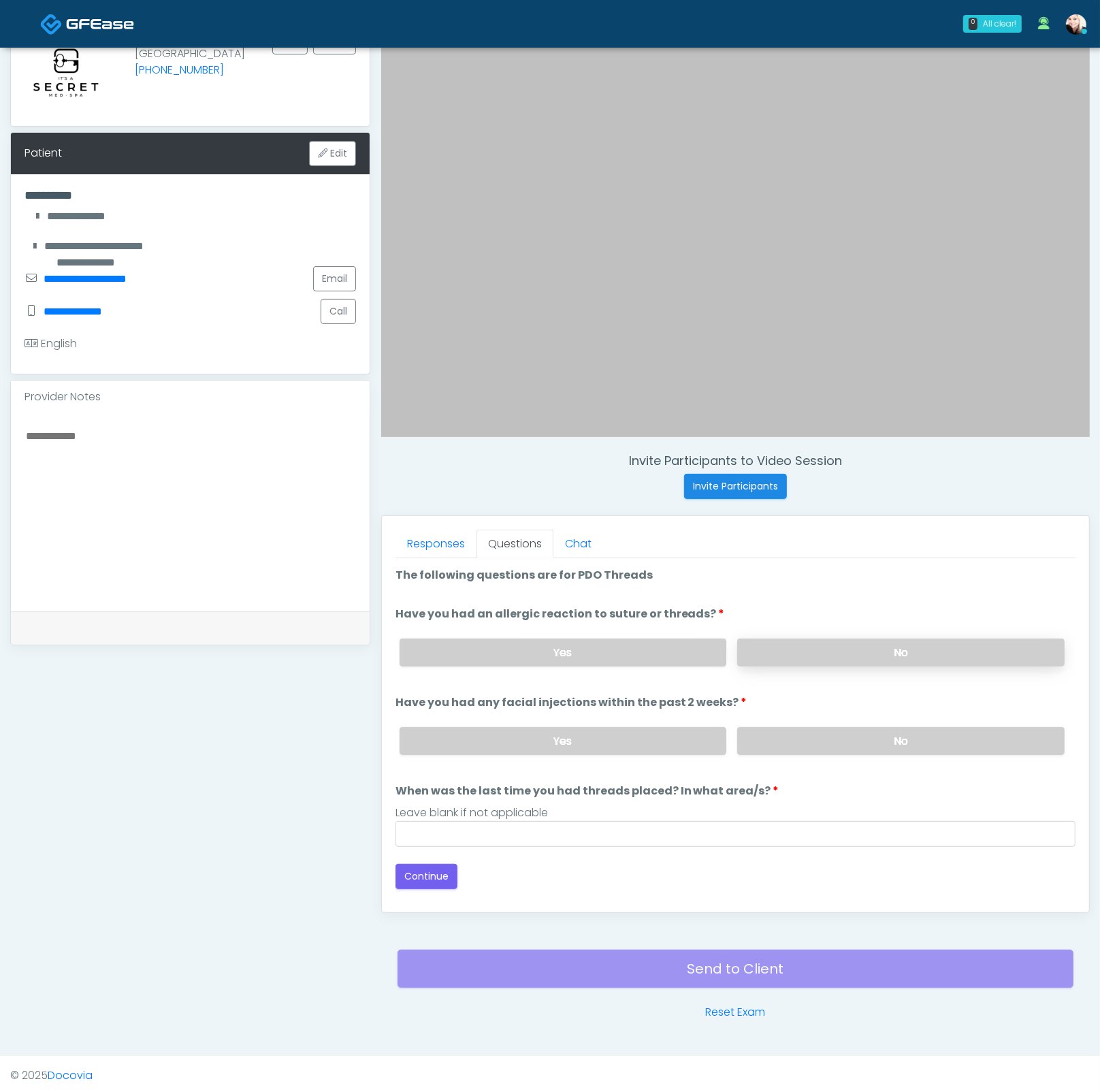
click at [777, 645] on label "No" at bounding box center [901, 652] width 327 height 28
drag, startPoint x: 779, startPoint y: 727, endPoint x: 759, endPoint y: 736, distance: 21.9
click at [778, 728] on label "No" at bounding box center [901, 741] width 327 height 28
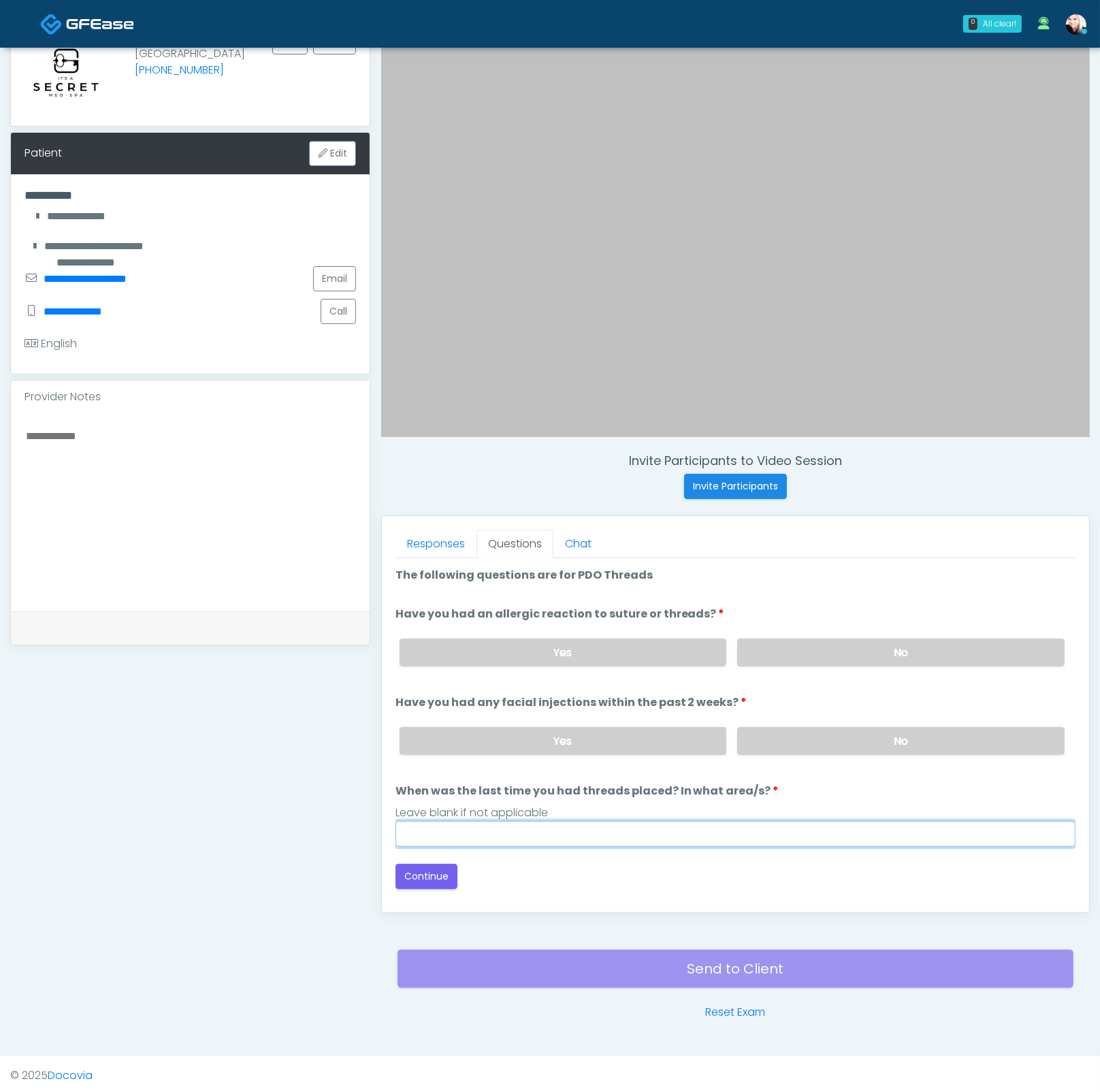
click at [480, 836] on input "When was the last time you had threads placed? In what area/s?" at bounding box center [735, 834] width 680 height 25
type input "****"
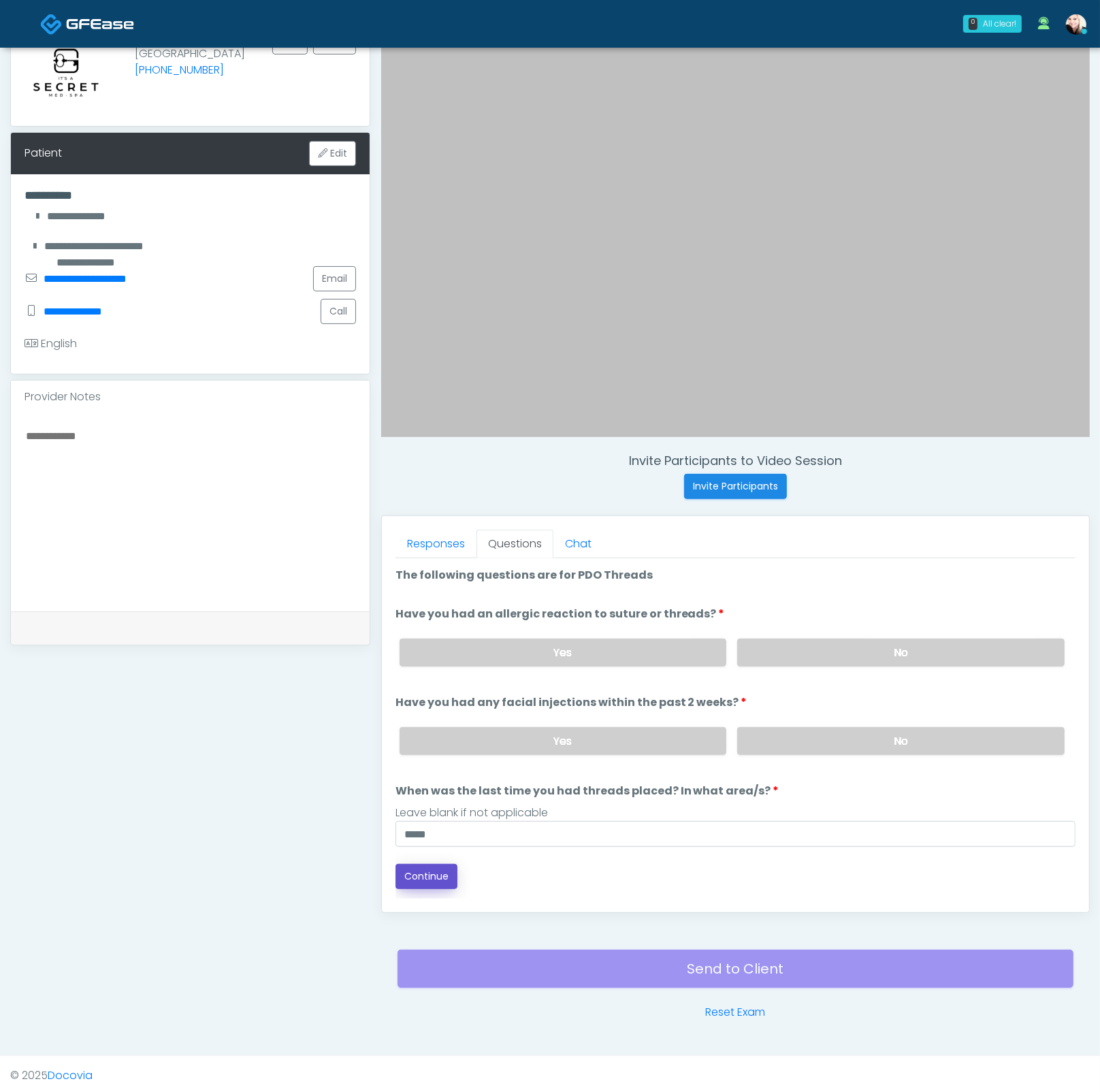
click at [420, 871] on button "Continue" at bounding box center [426, 876] width 62 height 25
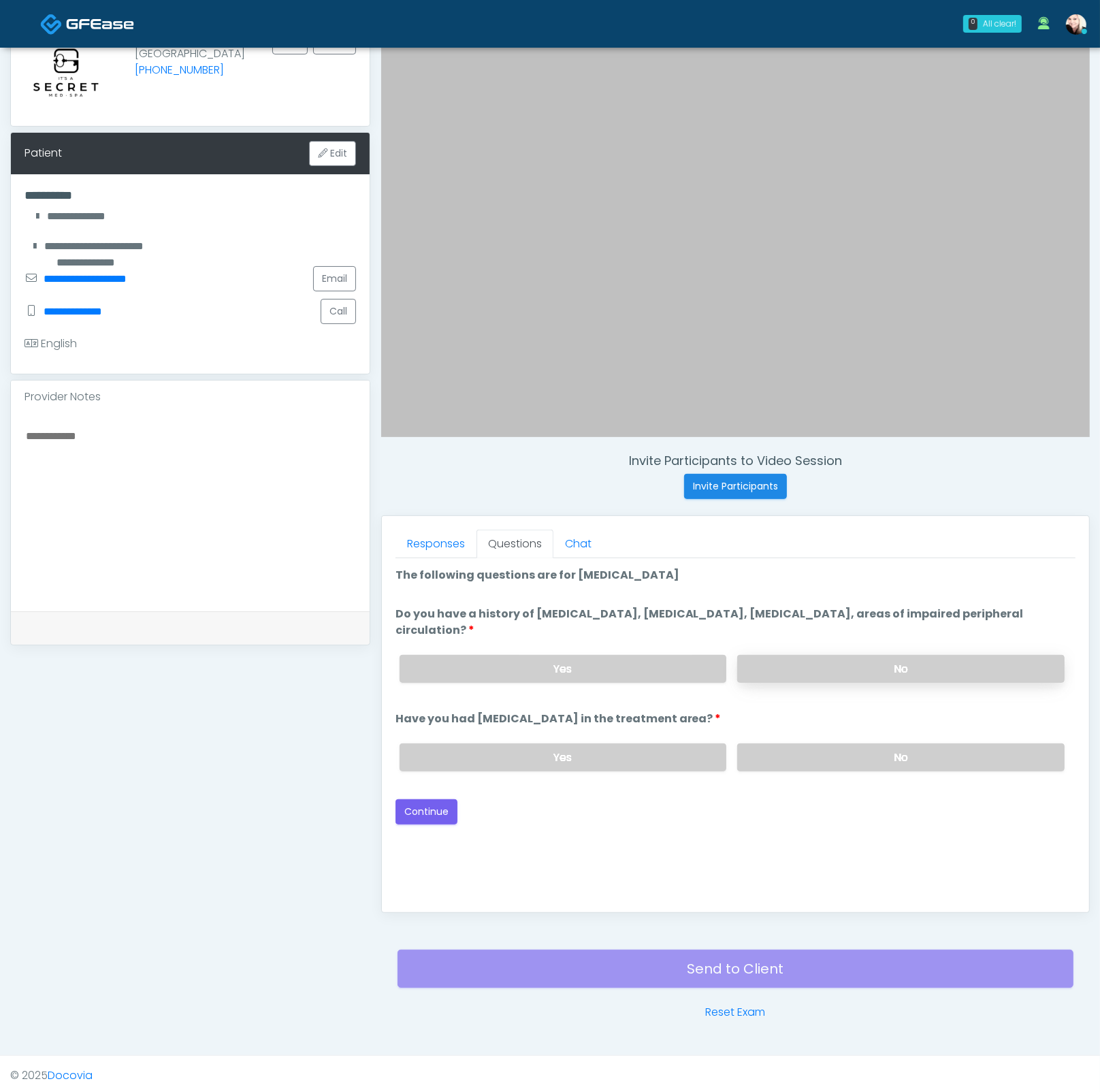
click at [803, 669] on label "No" at bounding box center [901, 669] width 327 height 28
drag, startPoint x: 802, startPoint y: 746, endPoint x: 589, endPoint y: 796, distance: 218.8
click at [801, 746] on label "No" at bounding box center [901, 757] width 327 height 28
click at [430, 804] on button "Continue" at bounding box center [426, 812] width 62 height 25
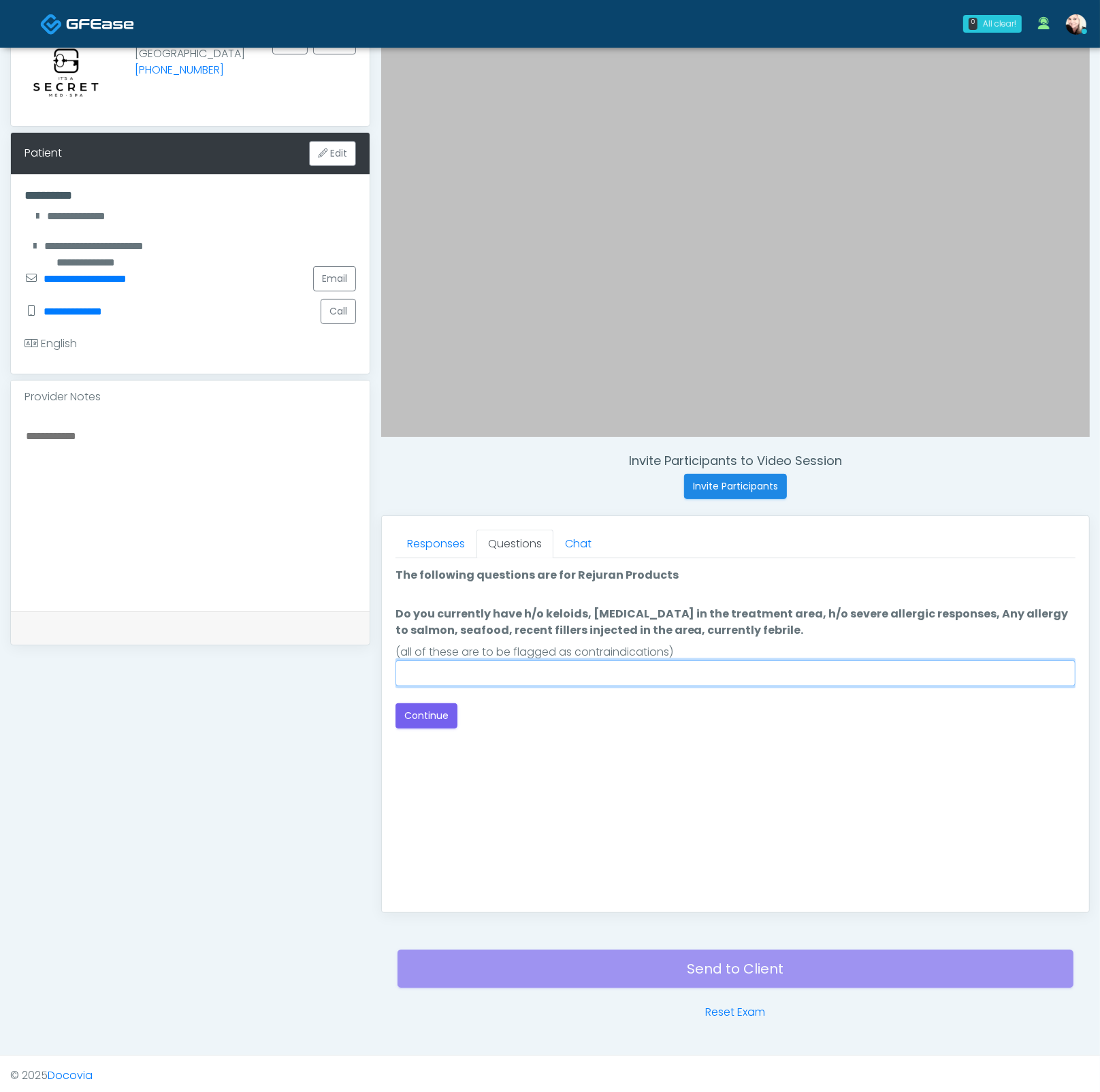
click at [596, 675] on input "Do you currently have h/o keloids, skin infection in the treatment area, h/o se…" at bounding box center [735, 673] width 680 height 25
type input "****"
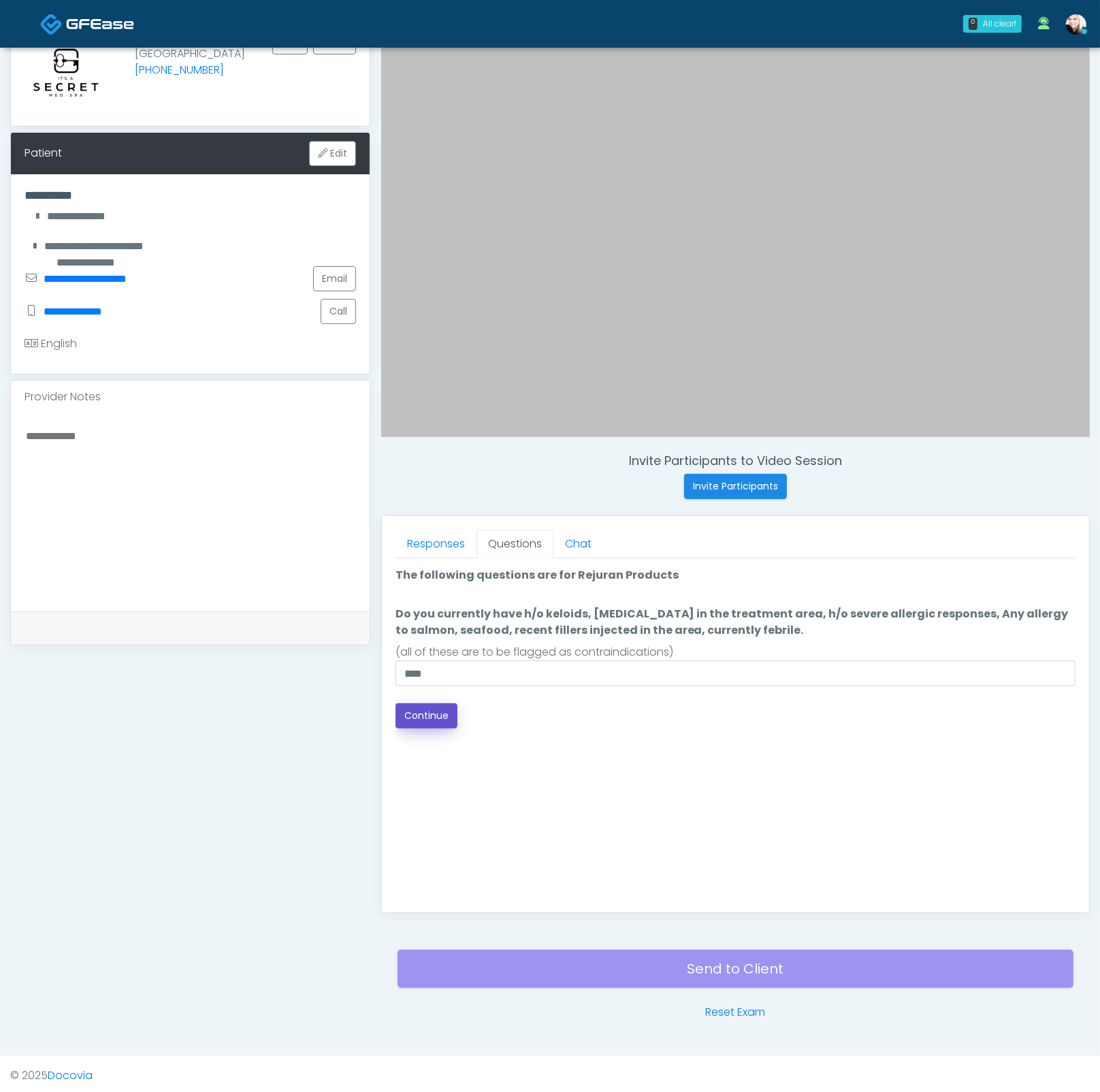
click at [433, 708] on button "Continue" at bounding box center [426, 716] width 62 height 25
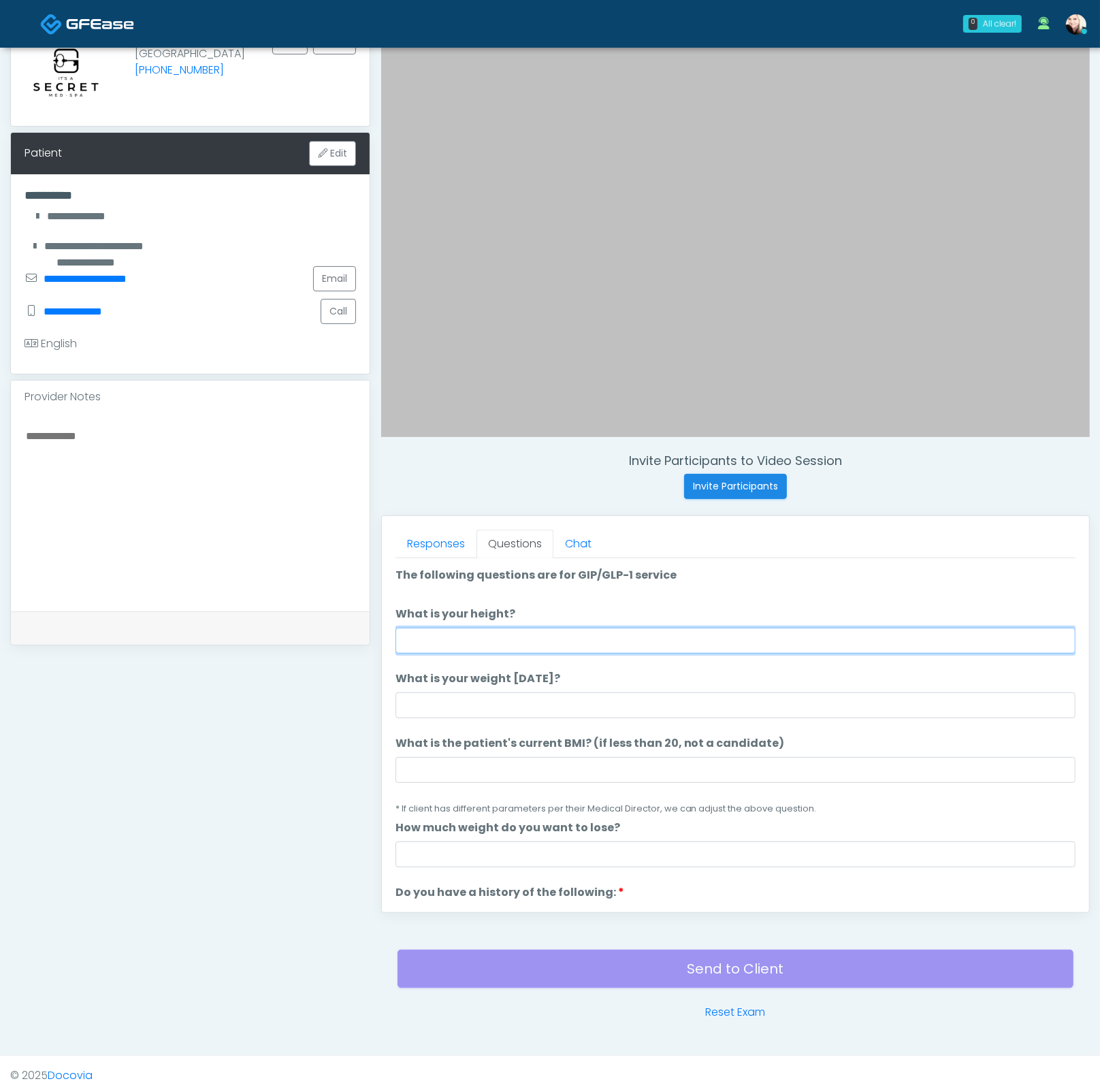
click at [518, 641] on input "What is your height?" at bounding box center [735, 641] width 680 height 25
click at [431, 636] on input "*****" at bounding box center [735, 641] width 680 height 25
type input "*****"
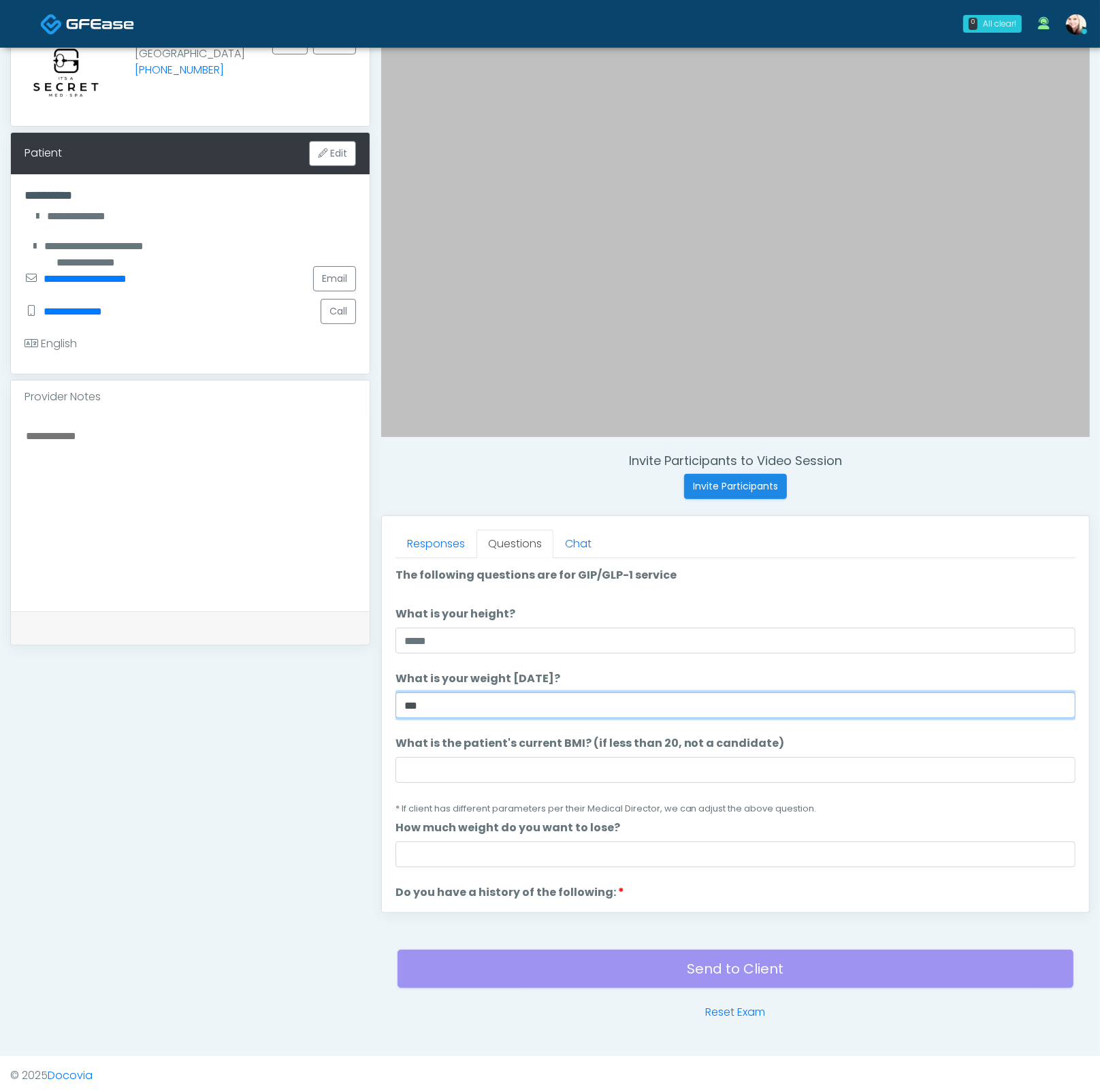
type input "***"
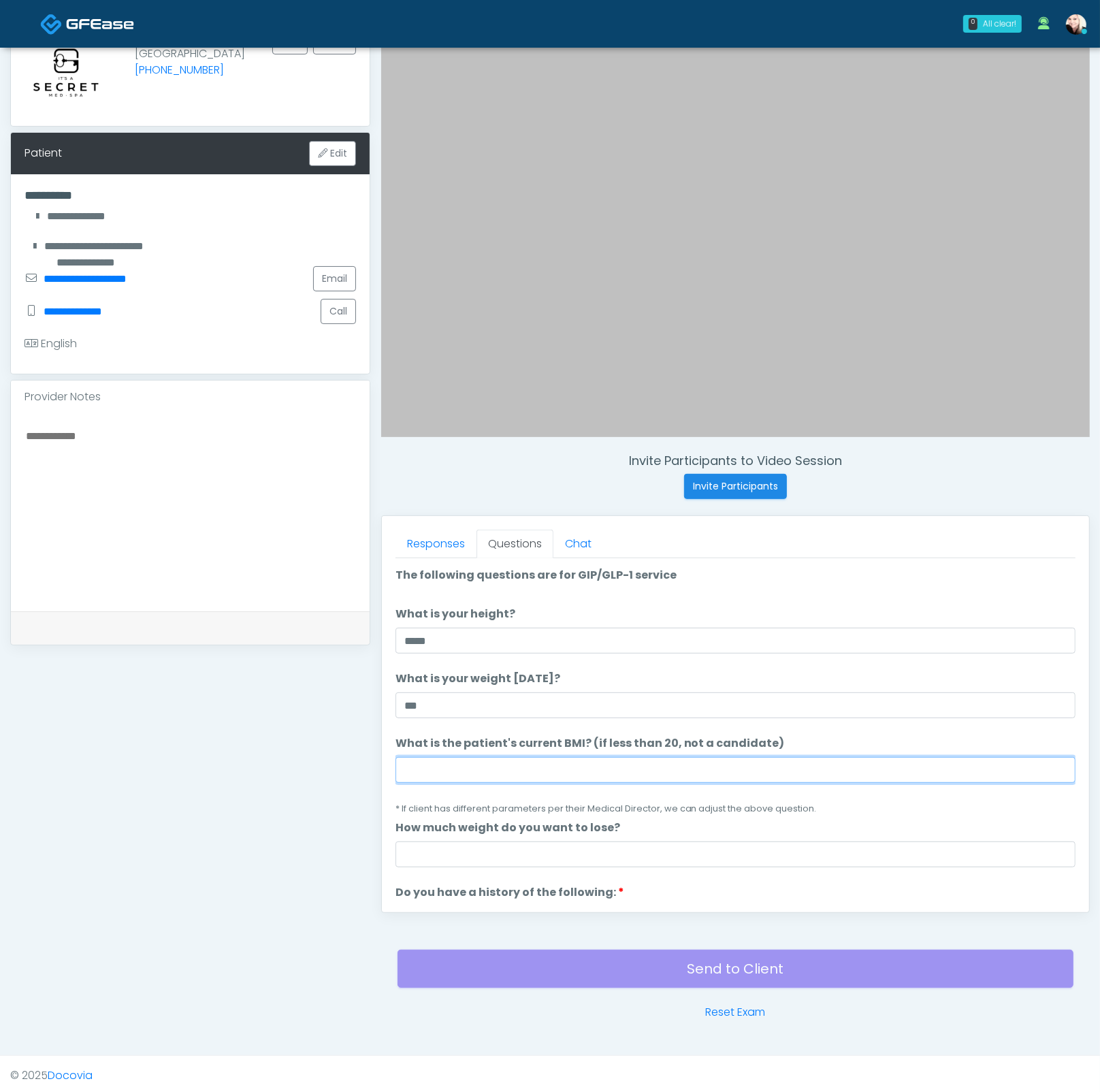
click at [443, 769] on input "What is the patient's current BMI? (if less than 20, not a candidate)" at bounding box center [735, 770] width 680 height 25
paste input "****"
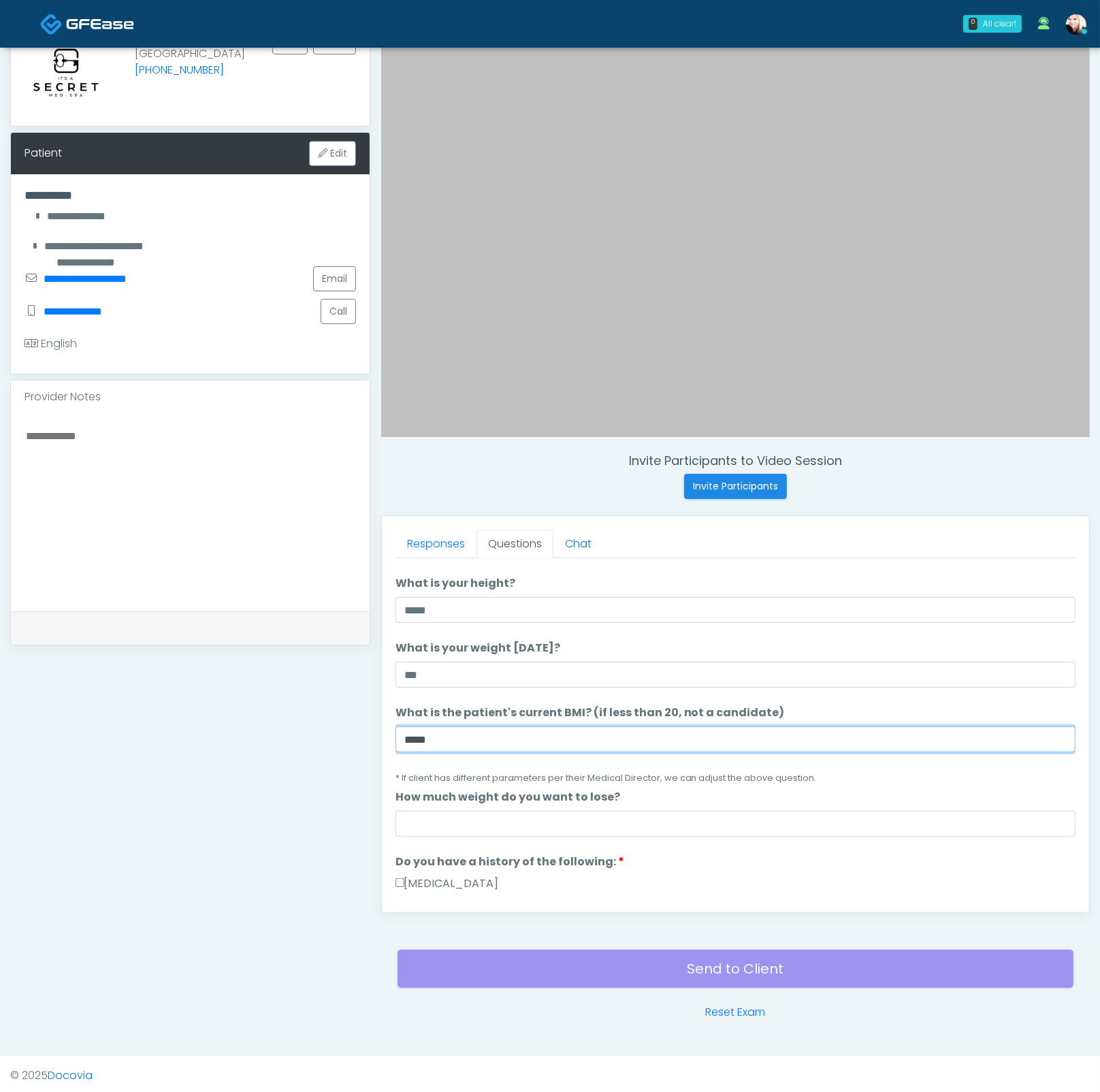
scroll to position [120, 0]
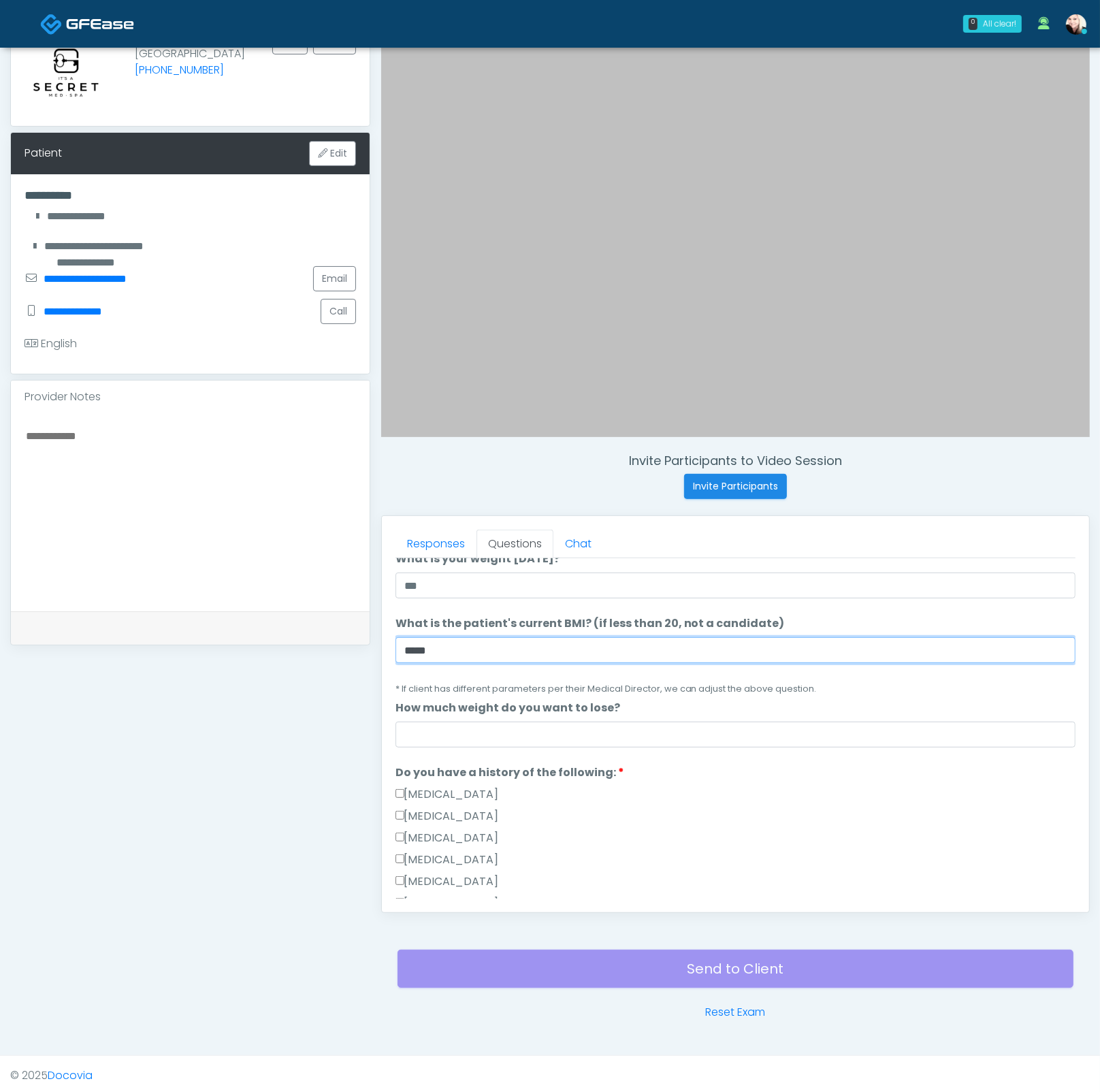
type input "****"
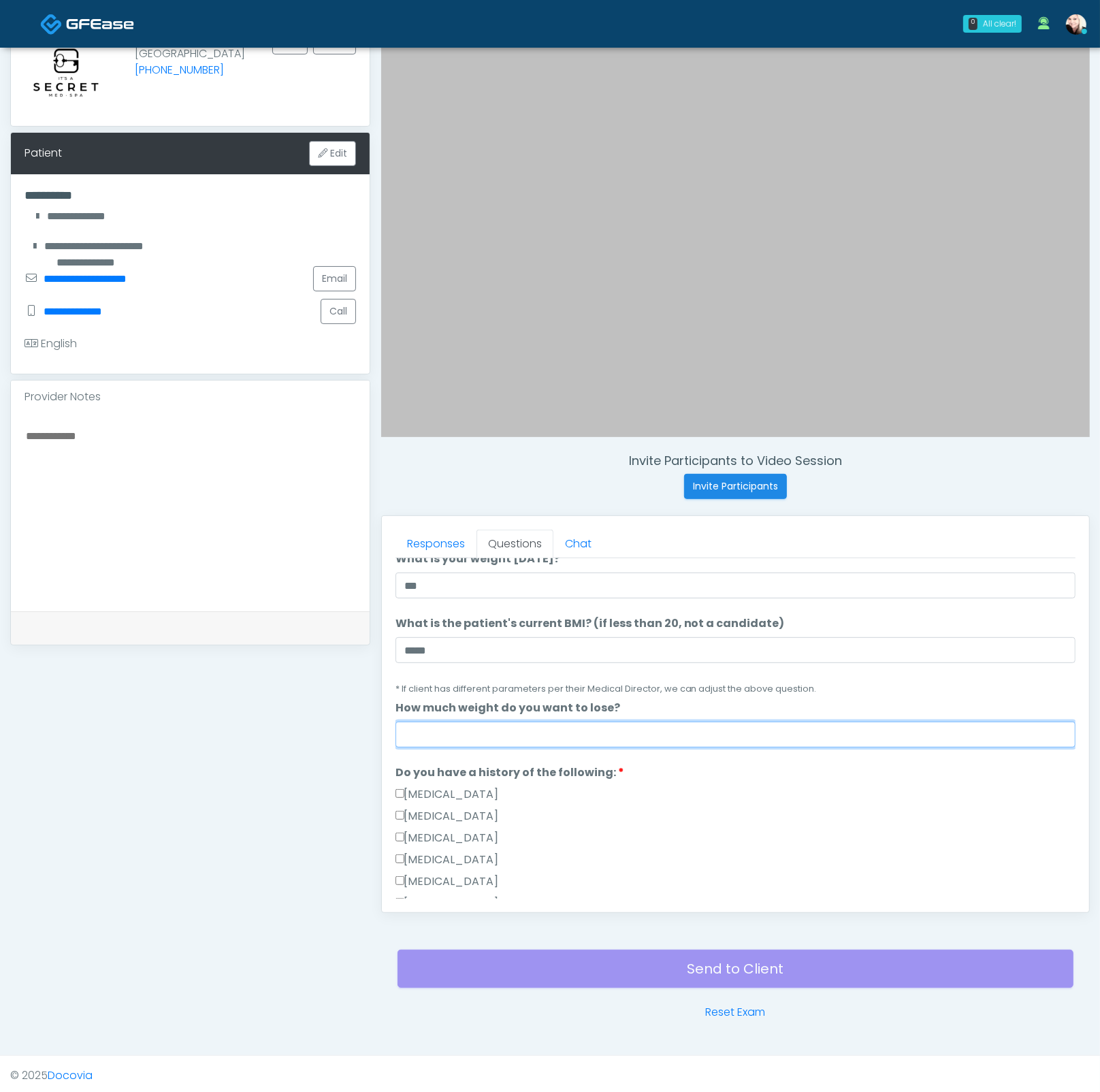
click at [457, 731] on input "How much weight do you want to lose?" at bounding box center [735, 734] width 680 height 25
type input "***"
click button "Connect with an agent" at bounding box center [0, 0] width 0 height 0
click at [748, 787] on div "[MEDICAL_DATA]" at bounding box center [735, 798] width 680 height 22
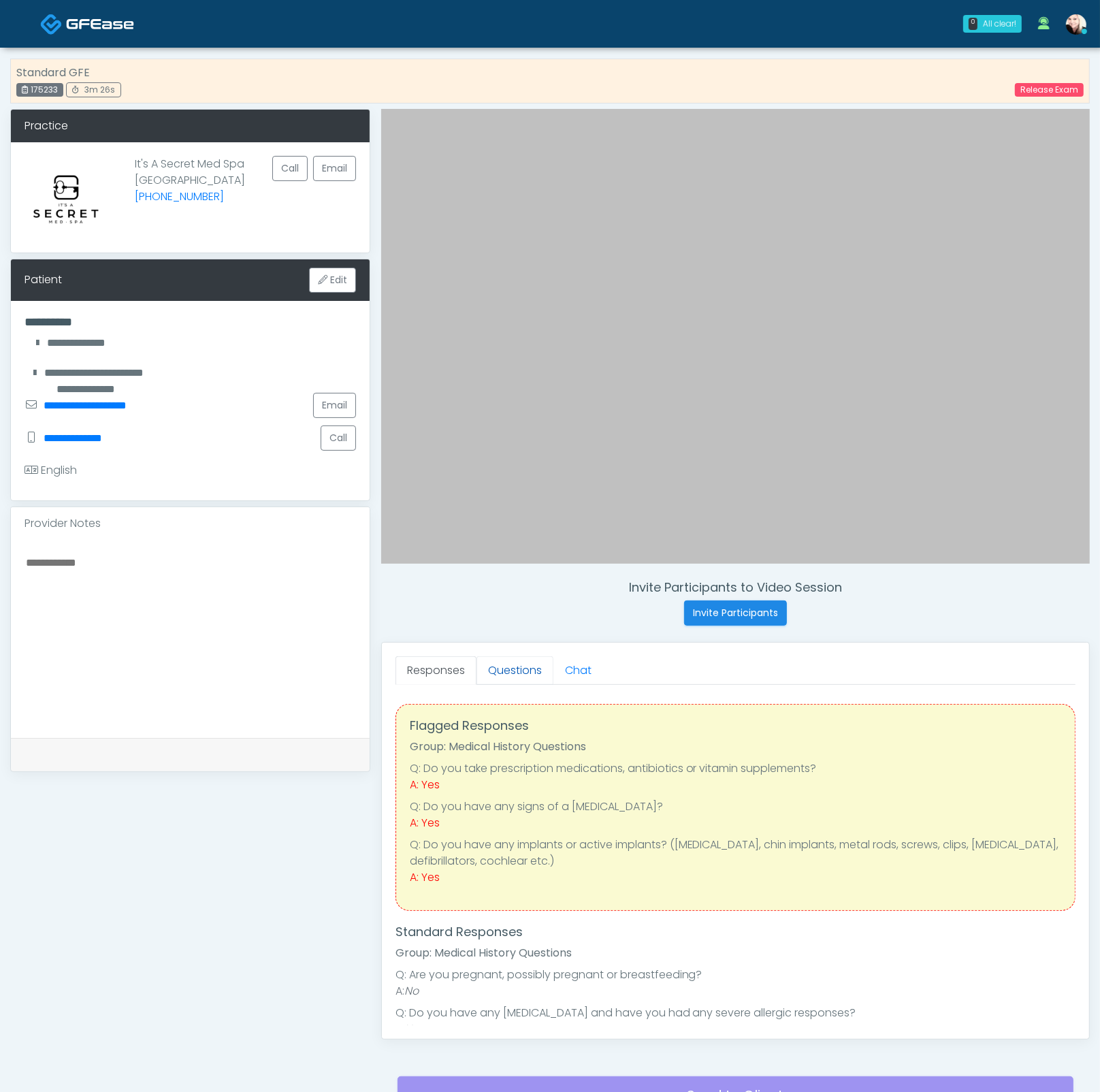
click at [501, 670] on link "Questions" at bounding box center [515, 670] width 77 height 29
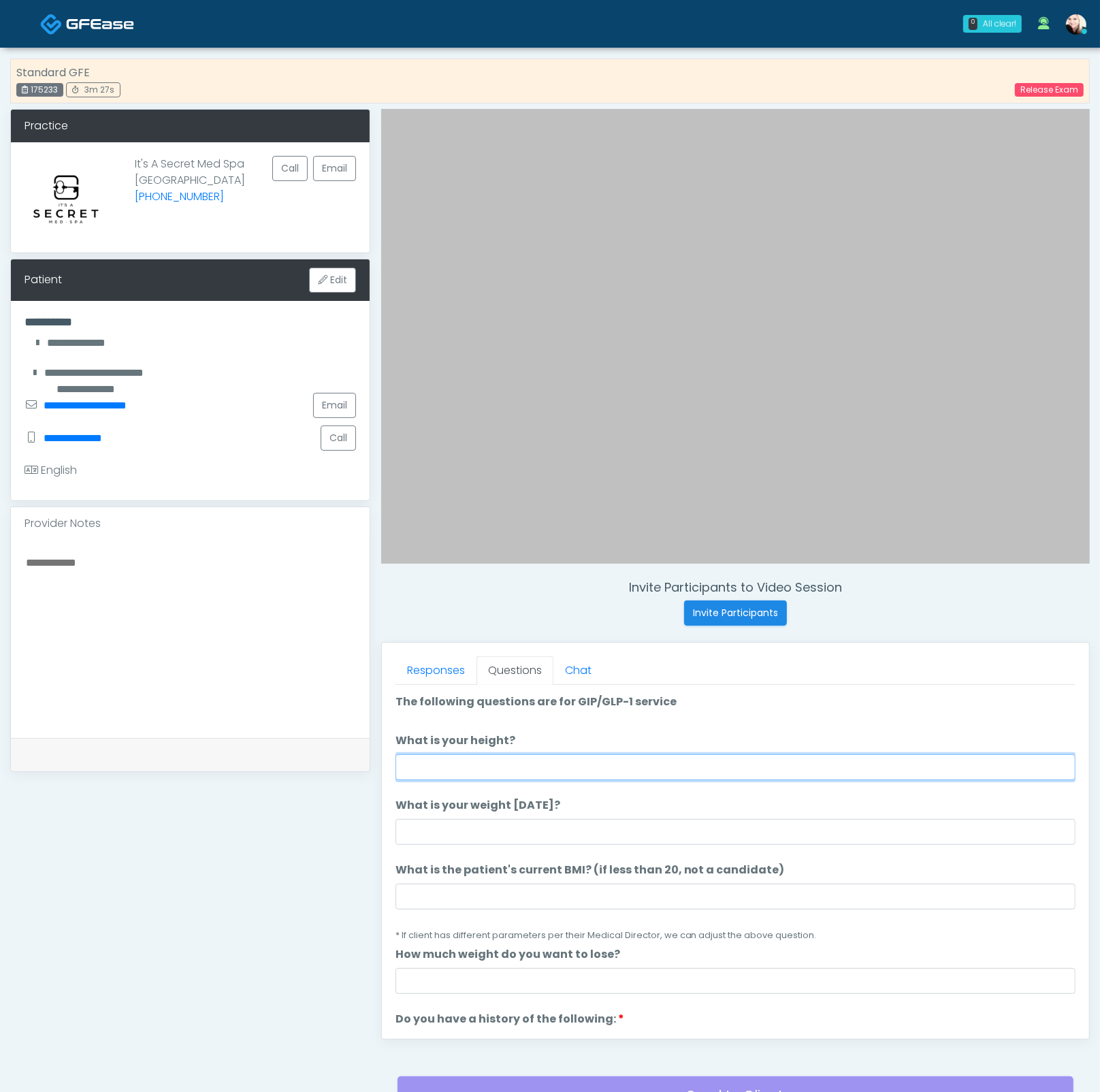
click at [472, 770] on input "What is your height?" at bounding box center [735, 767] width 680 height 25
type input "*****"
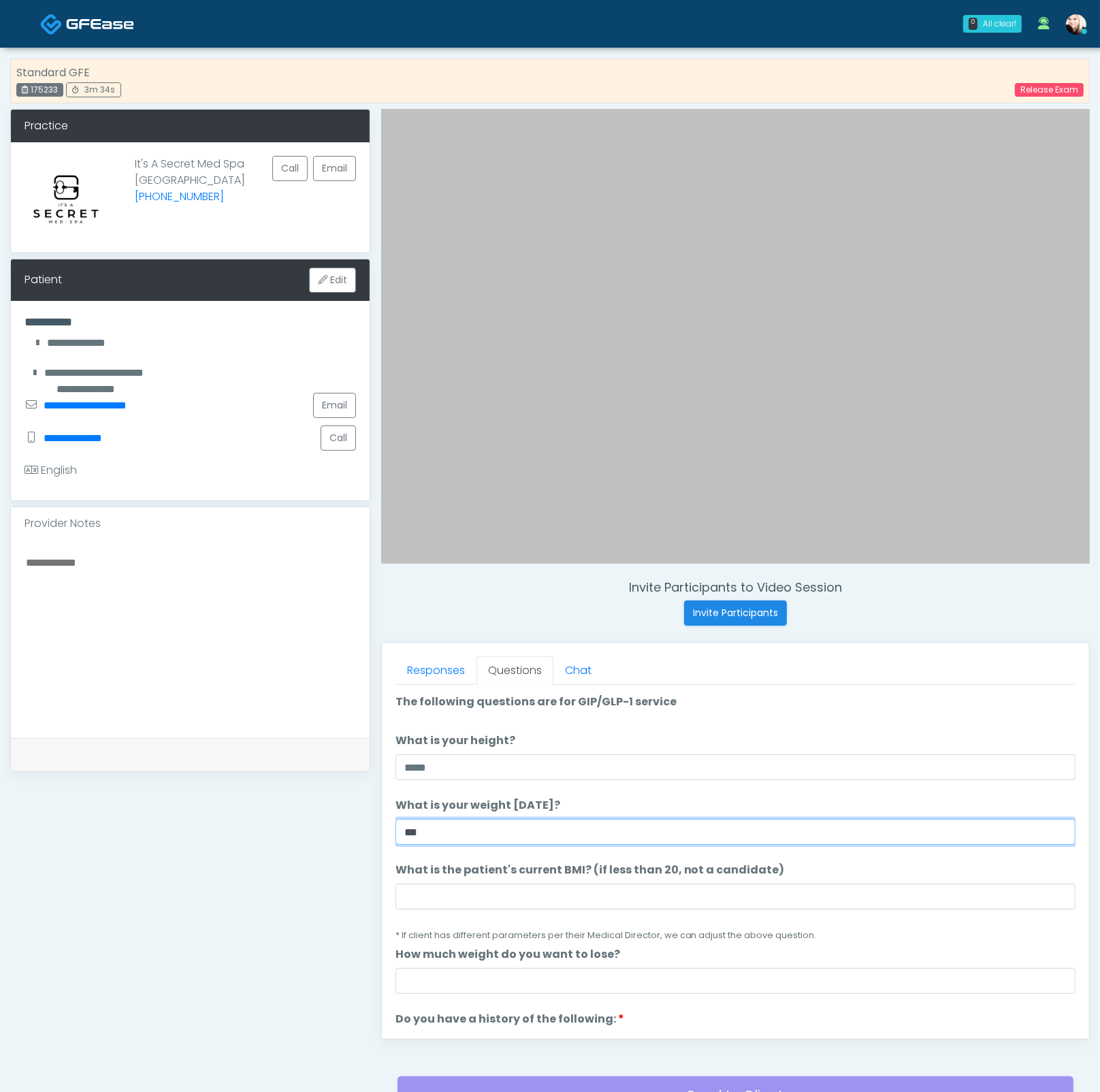
type input "***"
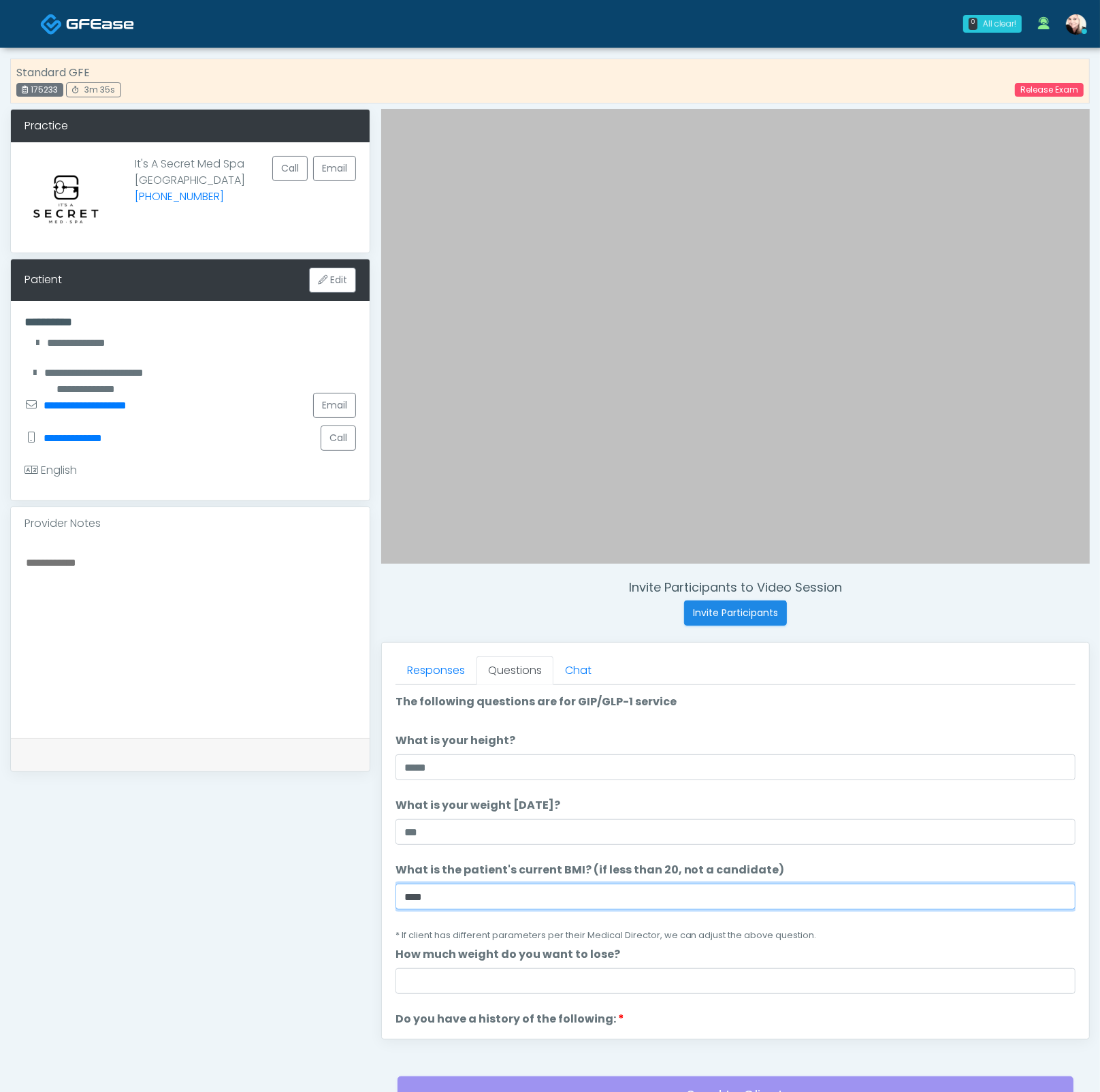
type input "****"
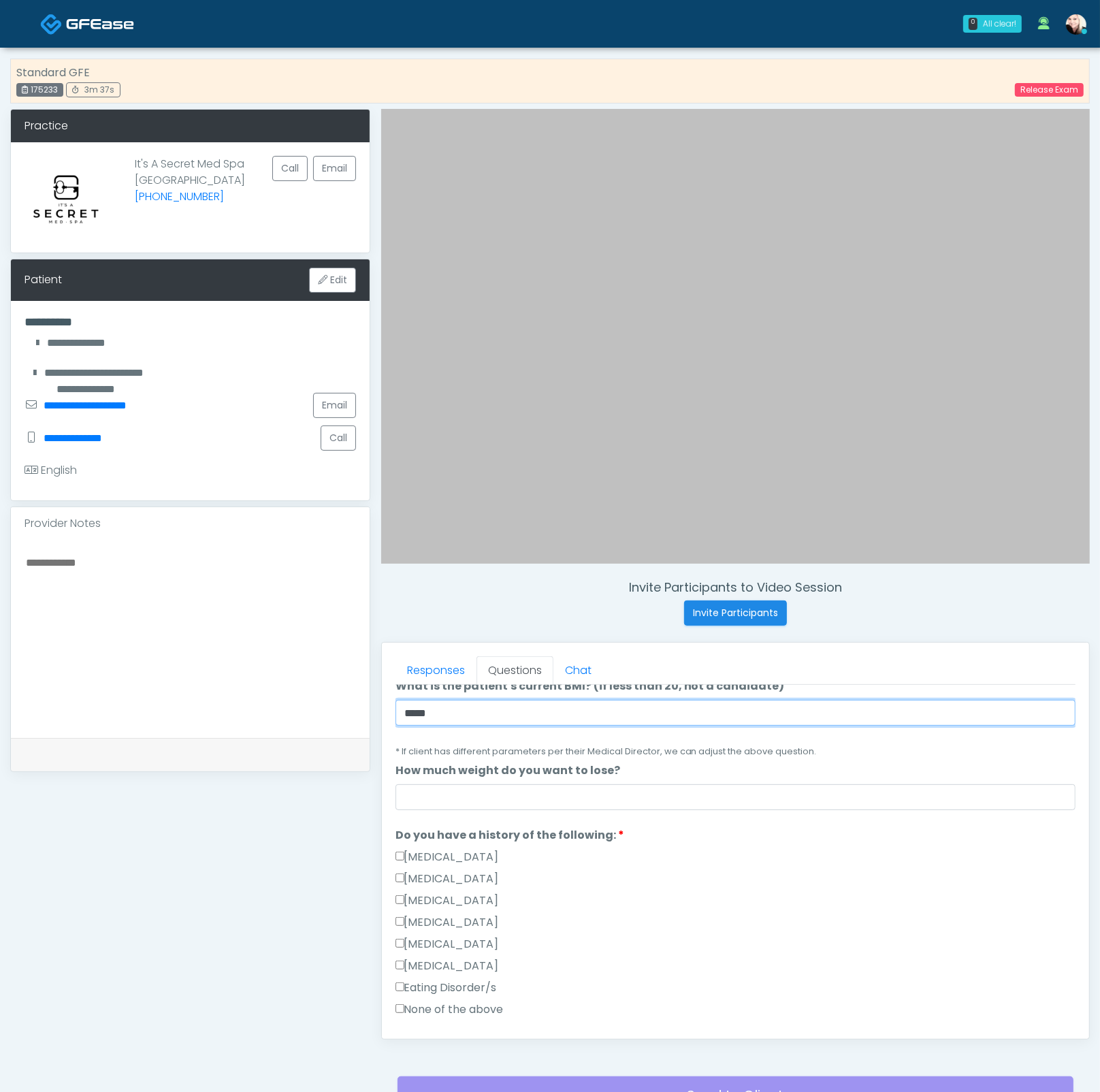
scroll to position [160, 0]
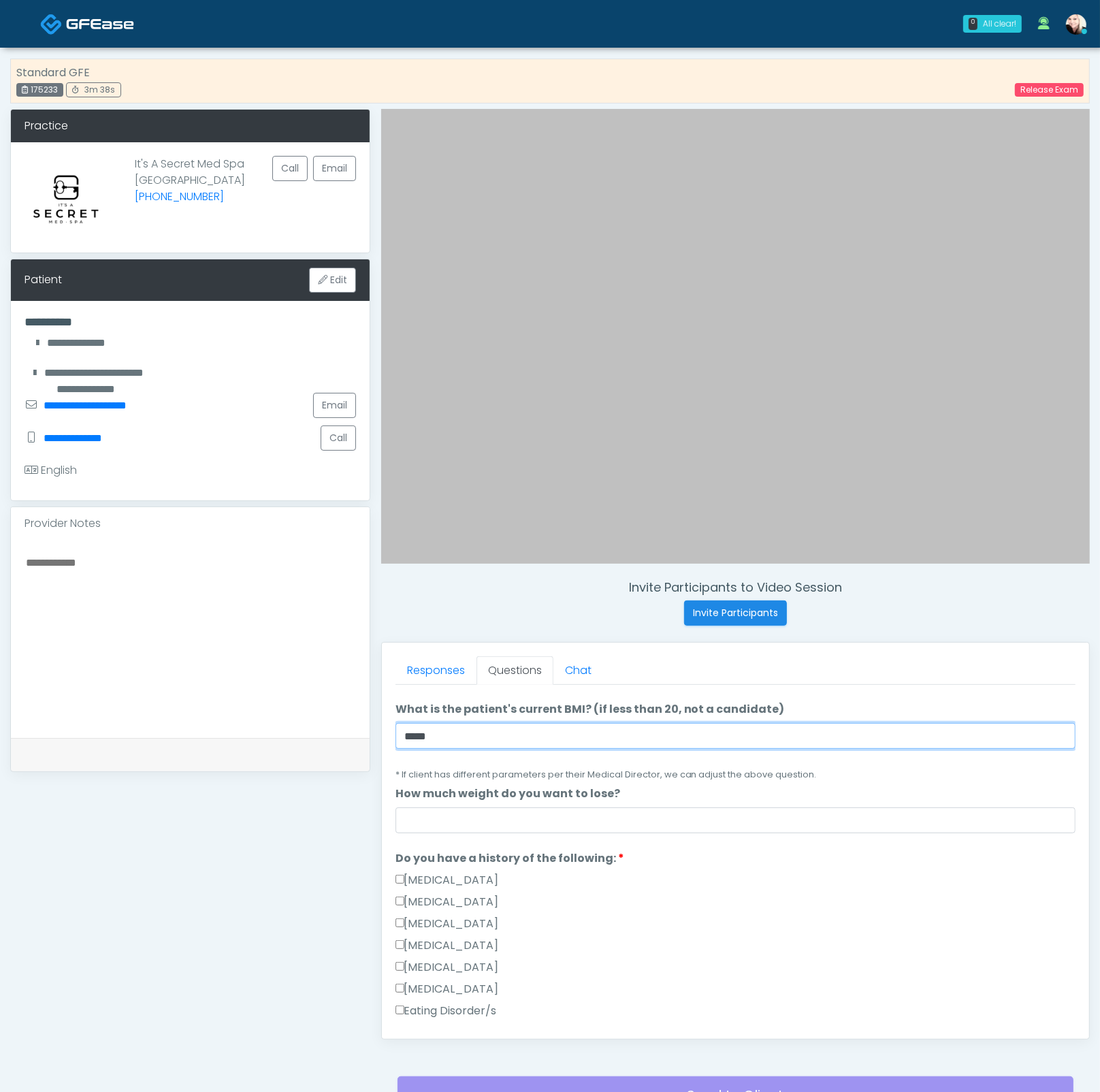
drag, startPoint x: 443, startPoint y: 732, endPoint x: 356, endPoint y: 727, distance: 87.1
click at [356, 727] on div "**********" at bounding box center [550, 628] width 1079 height 1039
paste input "****"
type input "****"
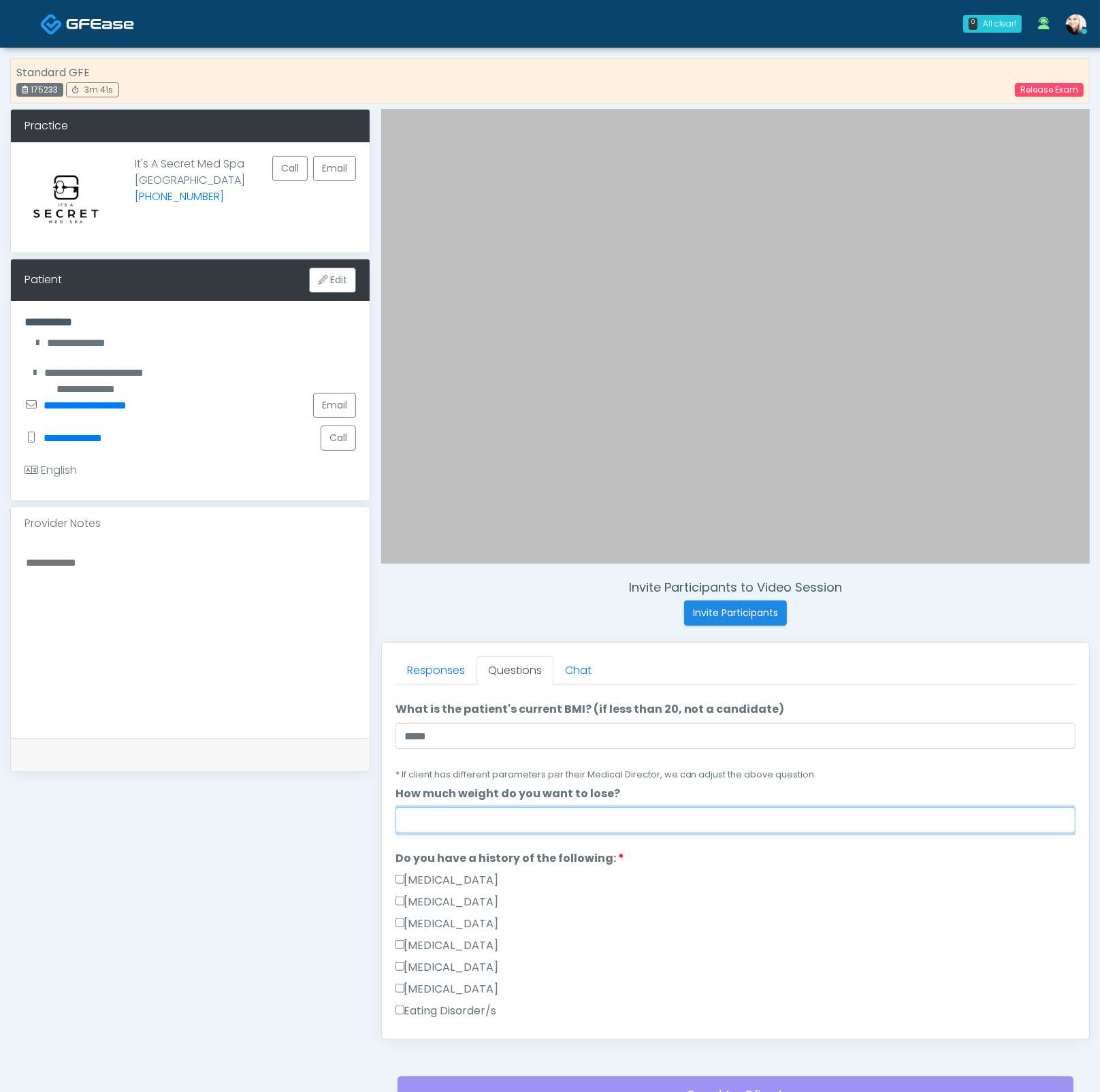
click at [435, 810] on input "How much weight do you want to lose?" at bounding box center [735, 820] width 680 height 25
type input "****"
click at [730, 873] on div "[MEDICAL_DATA]" at bounding box center [735, 883] width 680 height 22
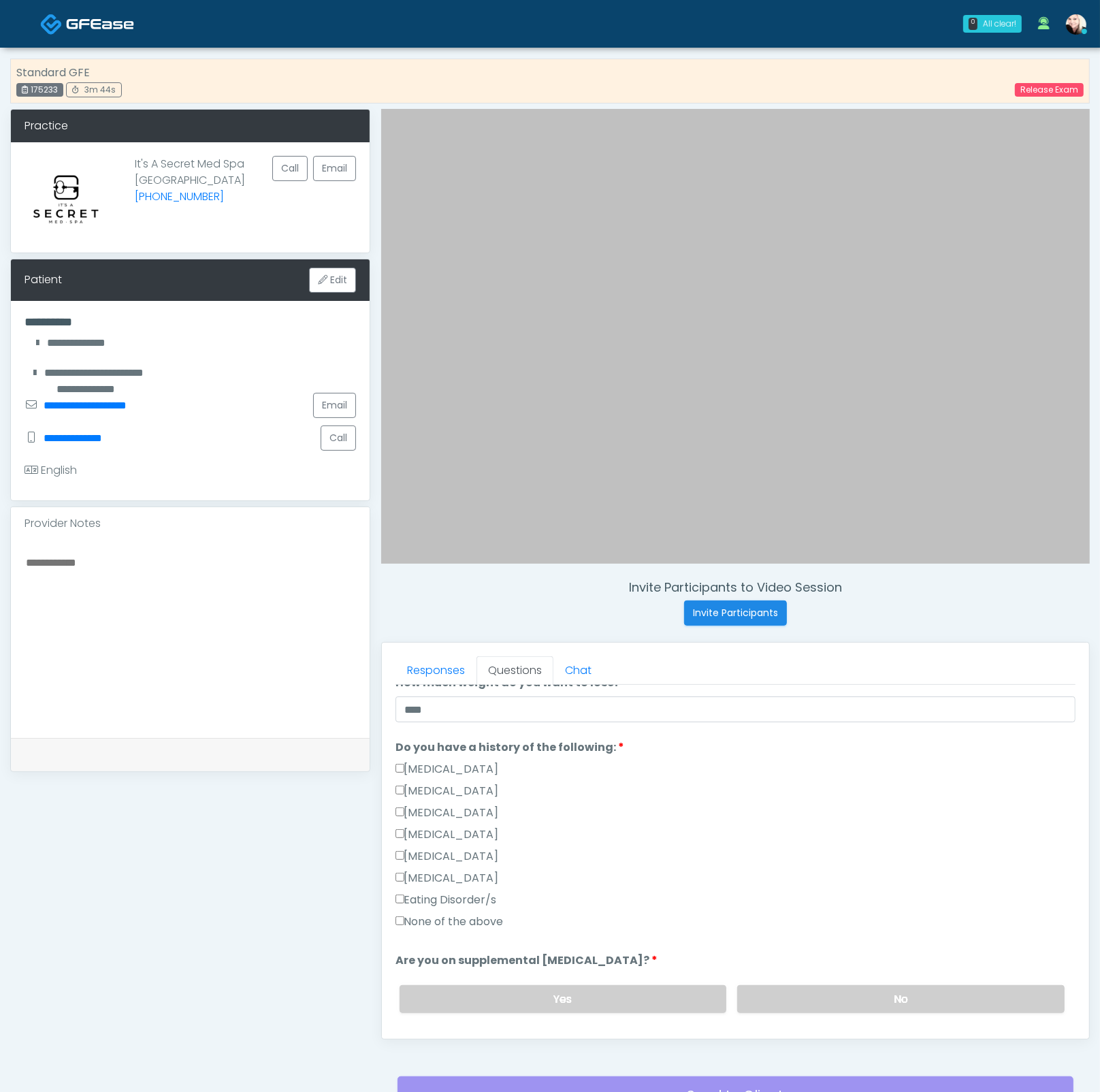
scroll to position [285, 0]
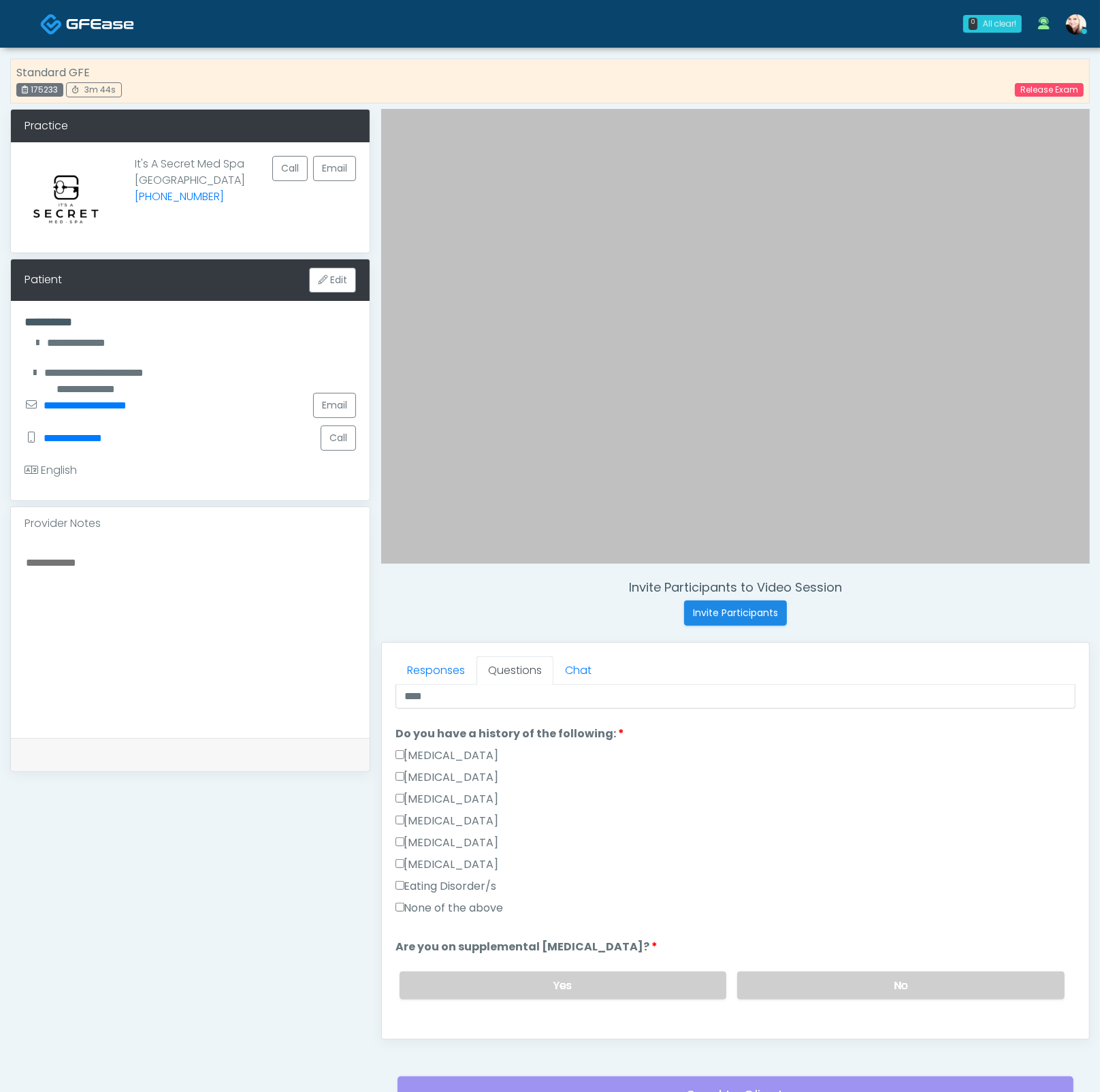
drag, startPoint x: 436, startPoint y: 907, endPoint x: 678, endPoint y: 957, distance: 247.1
click at [436, 908] on label "None of the above" at bounding box center [449, 908] width 109 height 16
click at [841, 994] on label "No" at bounding box center [901, 985] width 327 height 28
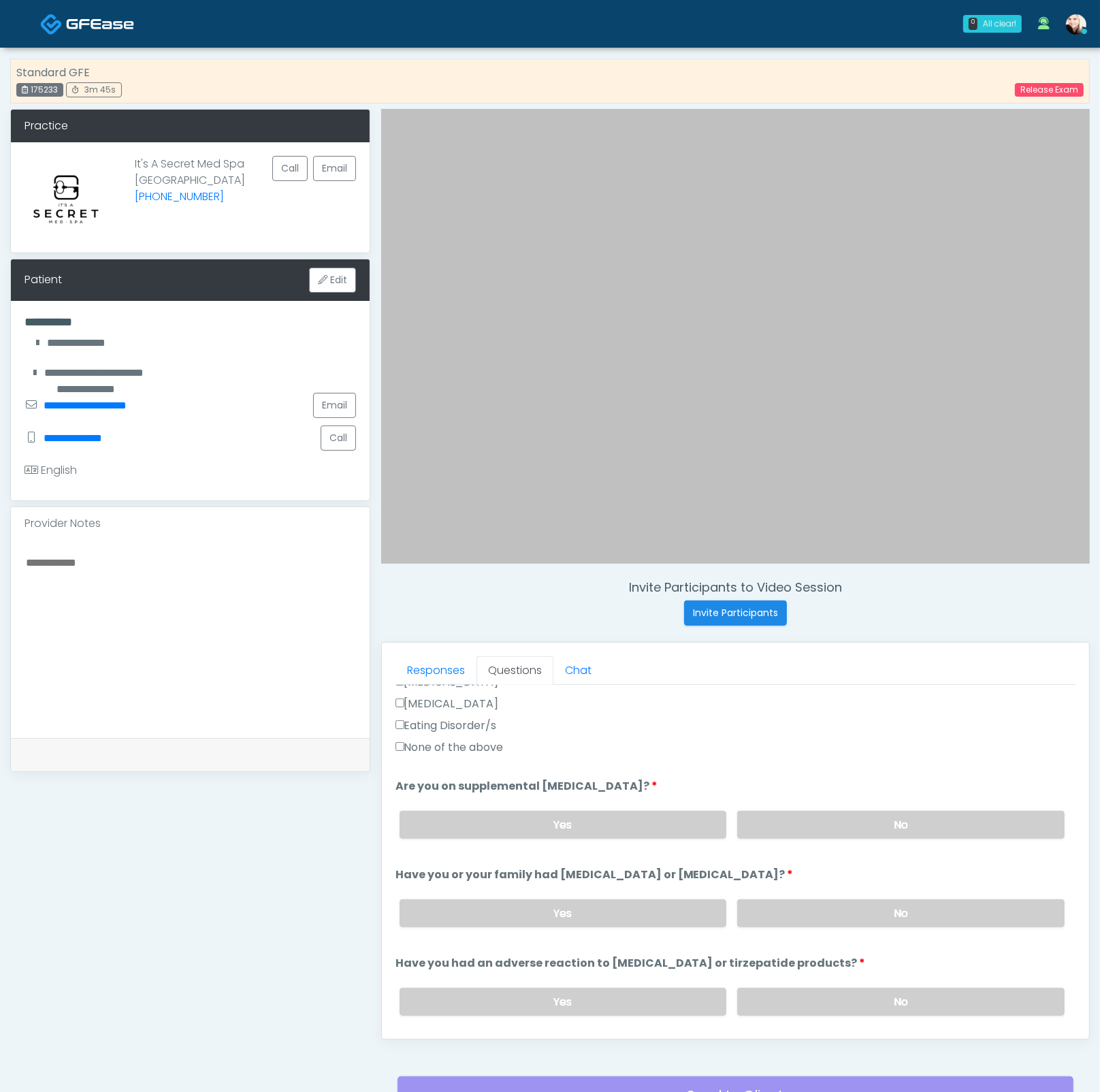
scroll to position [448, 0]
drag, startPoint x: 801, startPoint y: 898, endPoint x: 824, endPoint y: 961, distance: 67.1
click at [801, 899] on label "No" at bounding box center [901, 910] width 327 height 28
click at [824, 994] on label "No" at bounding box center [901, 1000] width 327 height 28
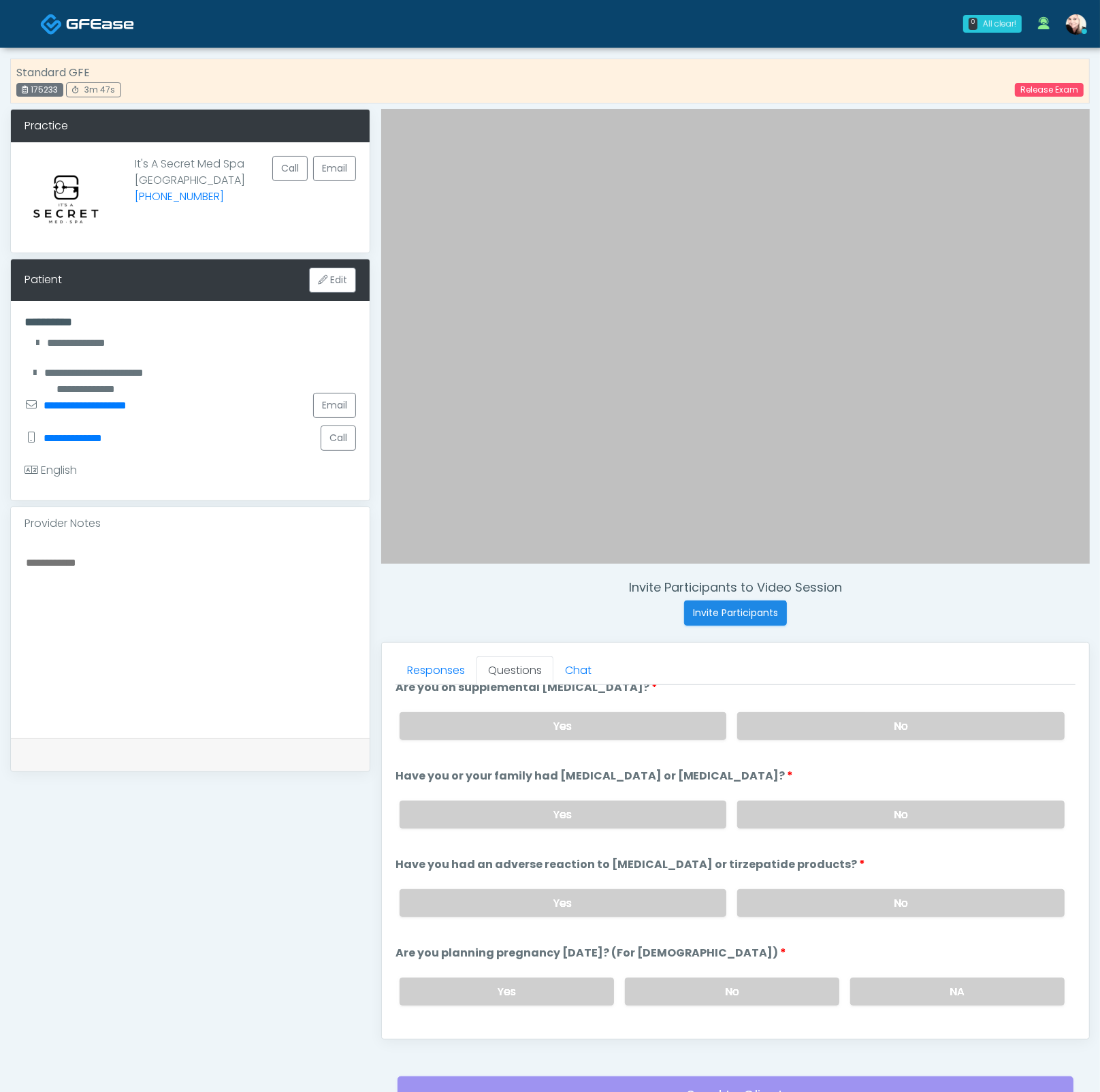
scroll to position [633, 0]
drag, startPoint x: 731, startPoint y: 898, endPoint x: 821, endPoint y: 987, distance: 126.6
click at [731, 898] on label "No" at bounding box center [732, 903] width 215 height 28
click at [824, 996] on label "No" at bounding box center [901, 991] width 327 height 28
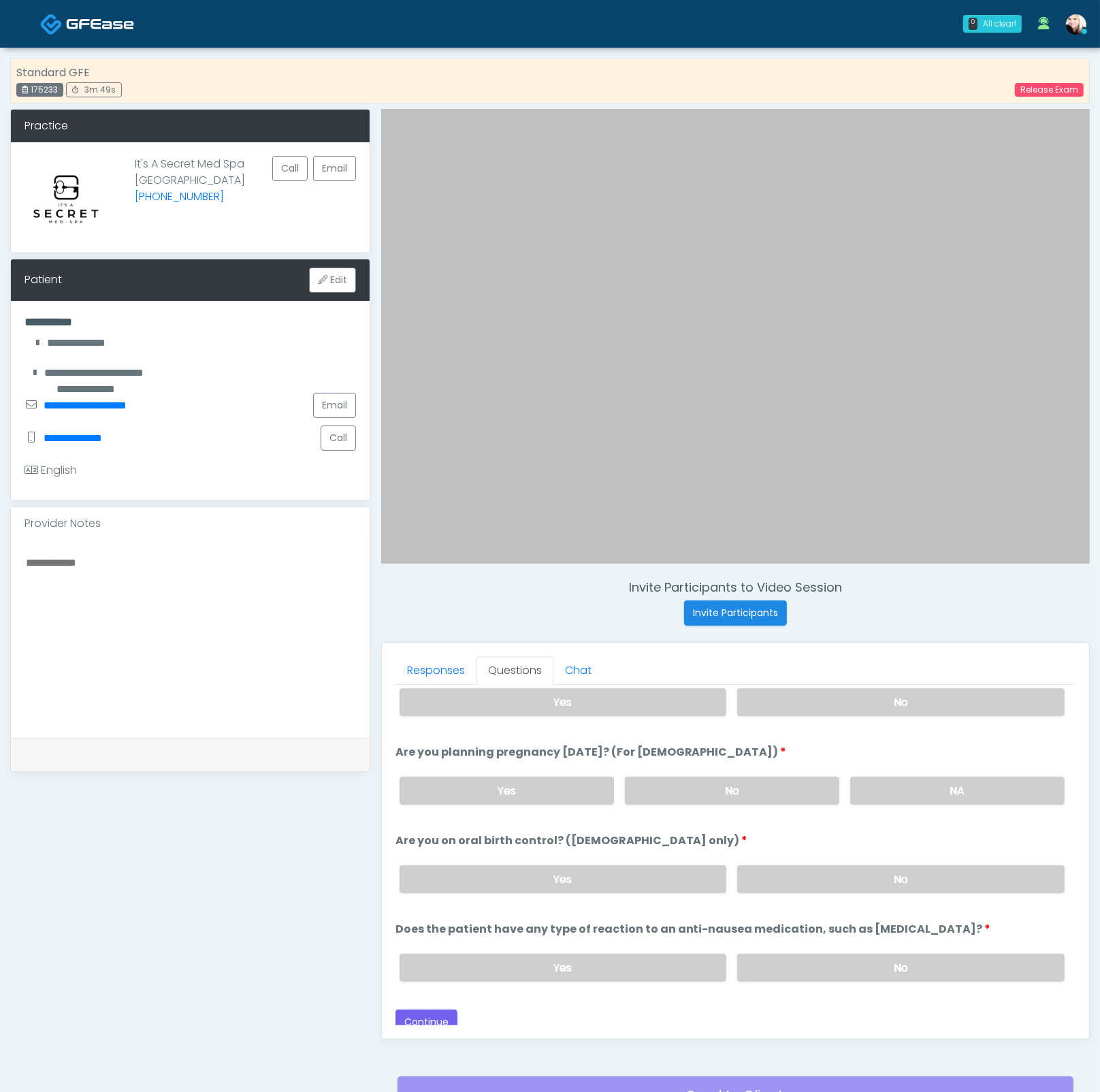
scroll to position [748, 0]
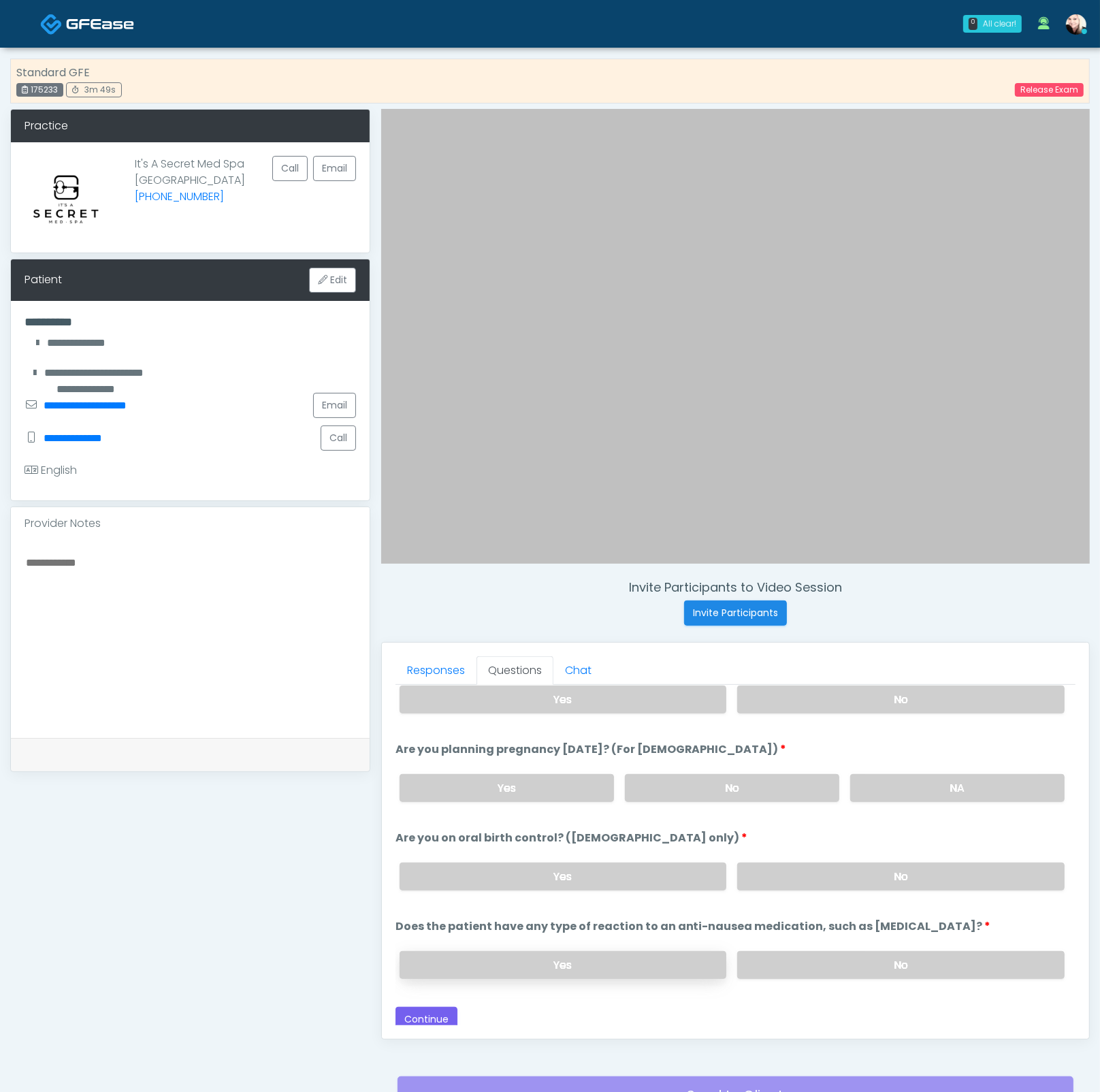
drag, startPoint x: 794, startPoint y: 944, endPoint x: 685, endPoint y: 969, distance: 111.8
click at [794, 951] on label "No" at bounding box center [901, 965] width 327 height 28
click at [427, 1016] on button "Continue" at bounding box center [426, 1020] width 62 height 25
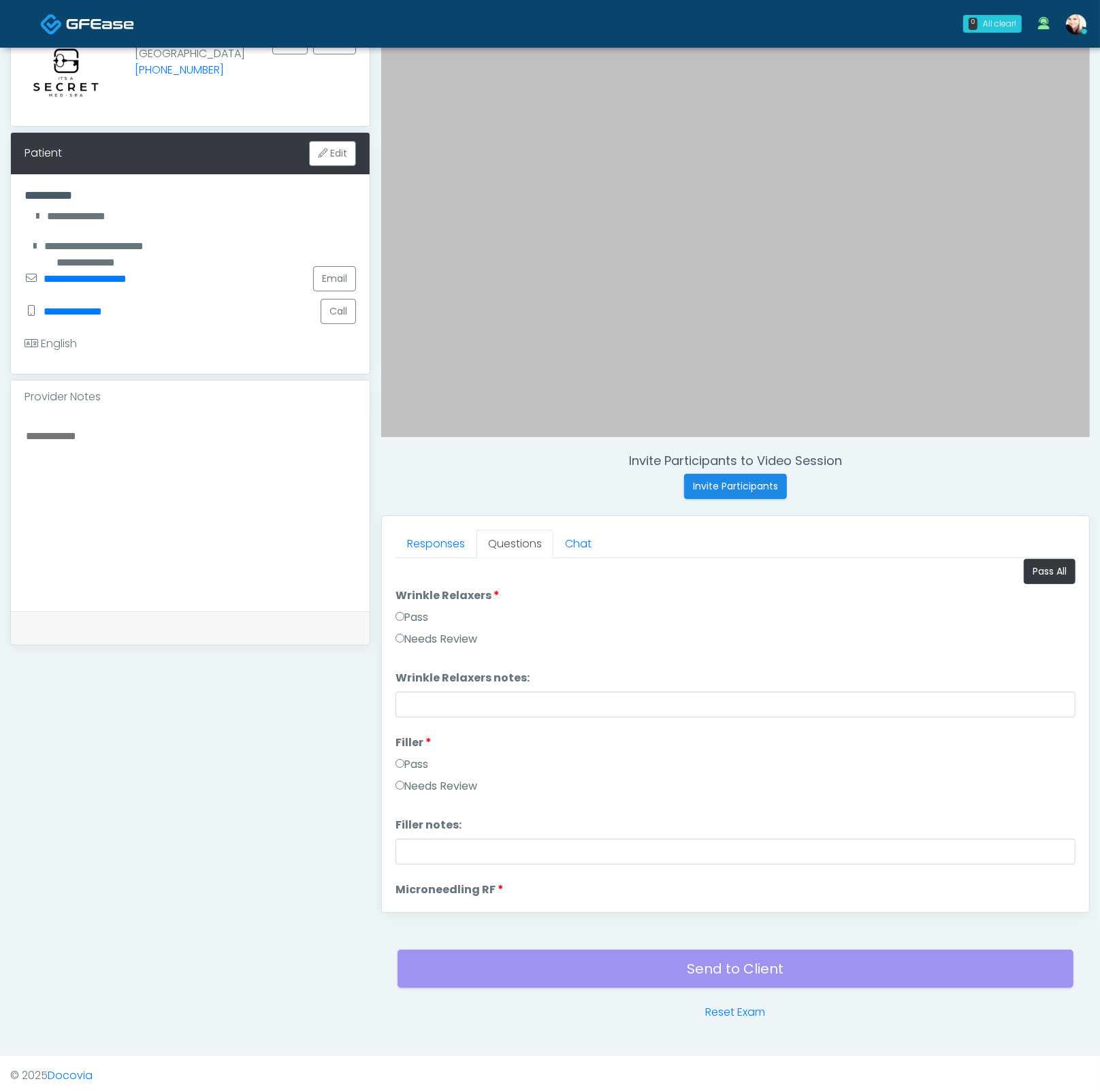
scroll to position [0, 0]
click at [1024, 577] on button "Pass All" at bounding box center [1049, 576] width 52 height 25
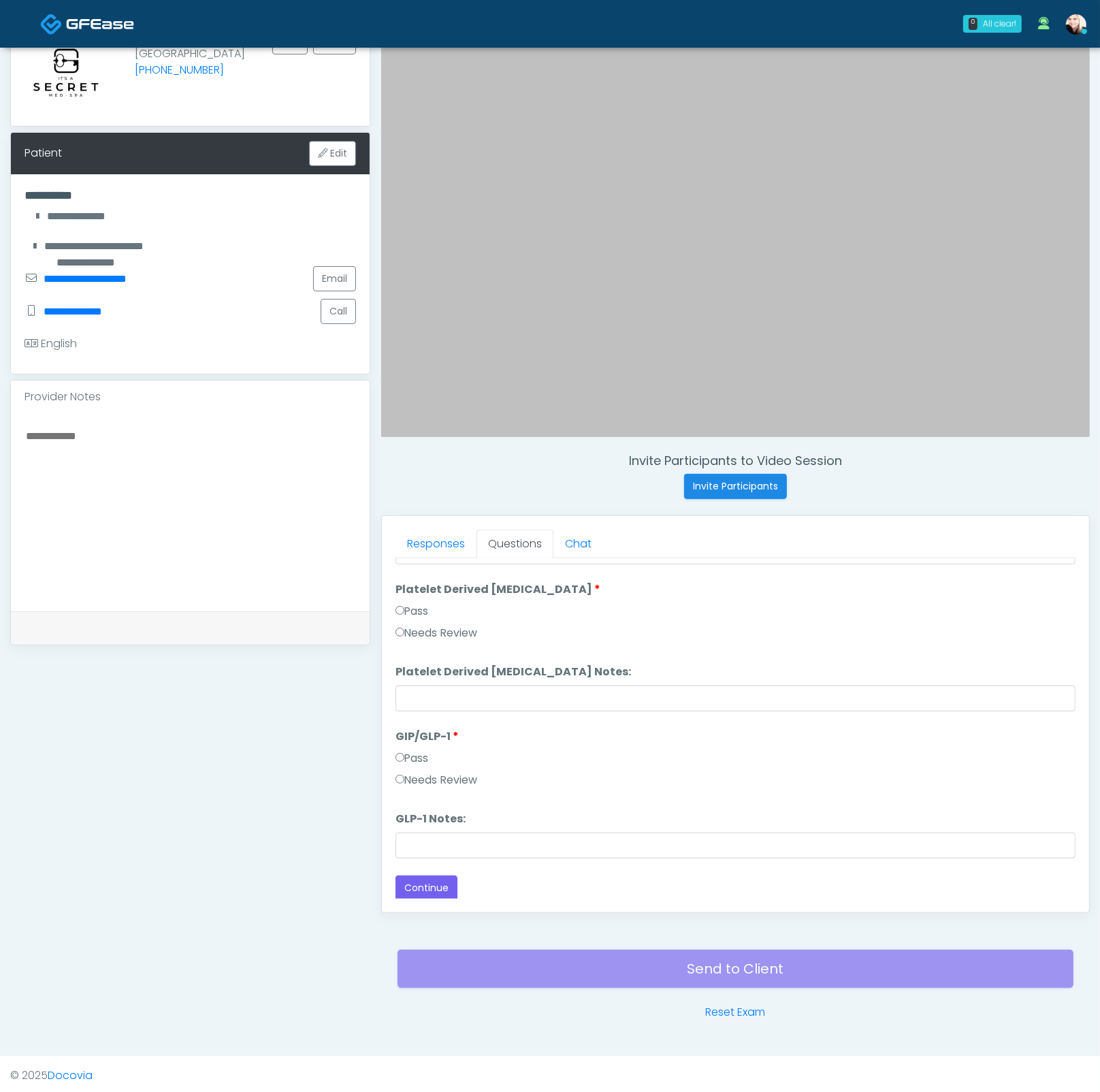
click at [428, 880] on button "Continue" at bounding box center [426, 888] width 62 height 25
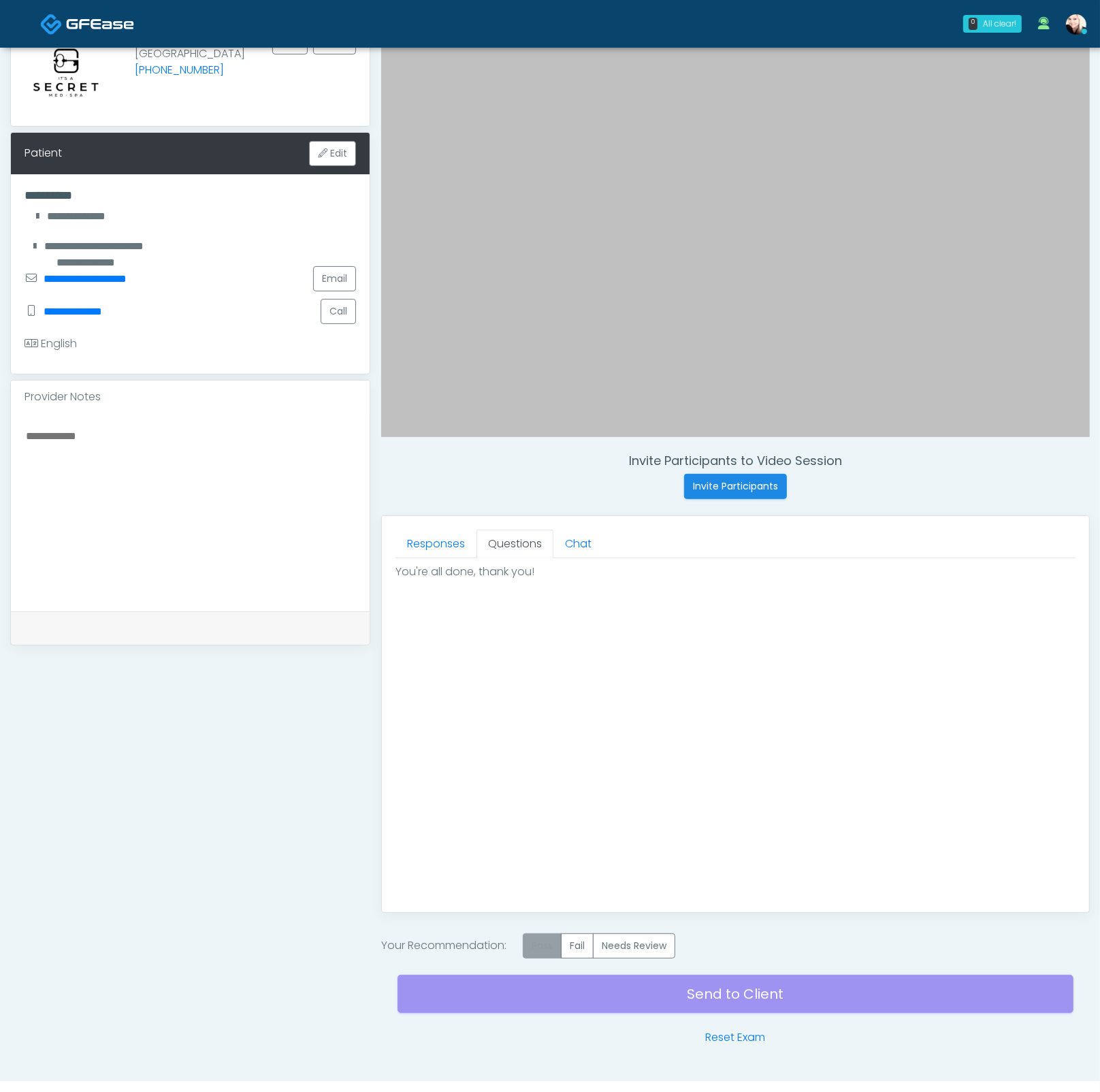
click at [551, 955] on label "Pass" at bounding box center [542, 946] width 39 height 25
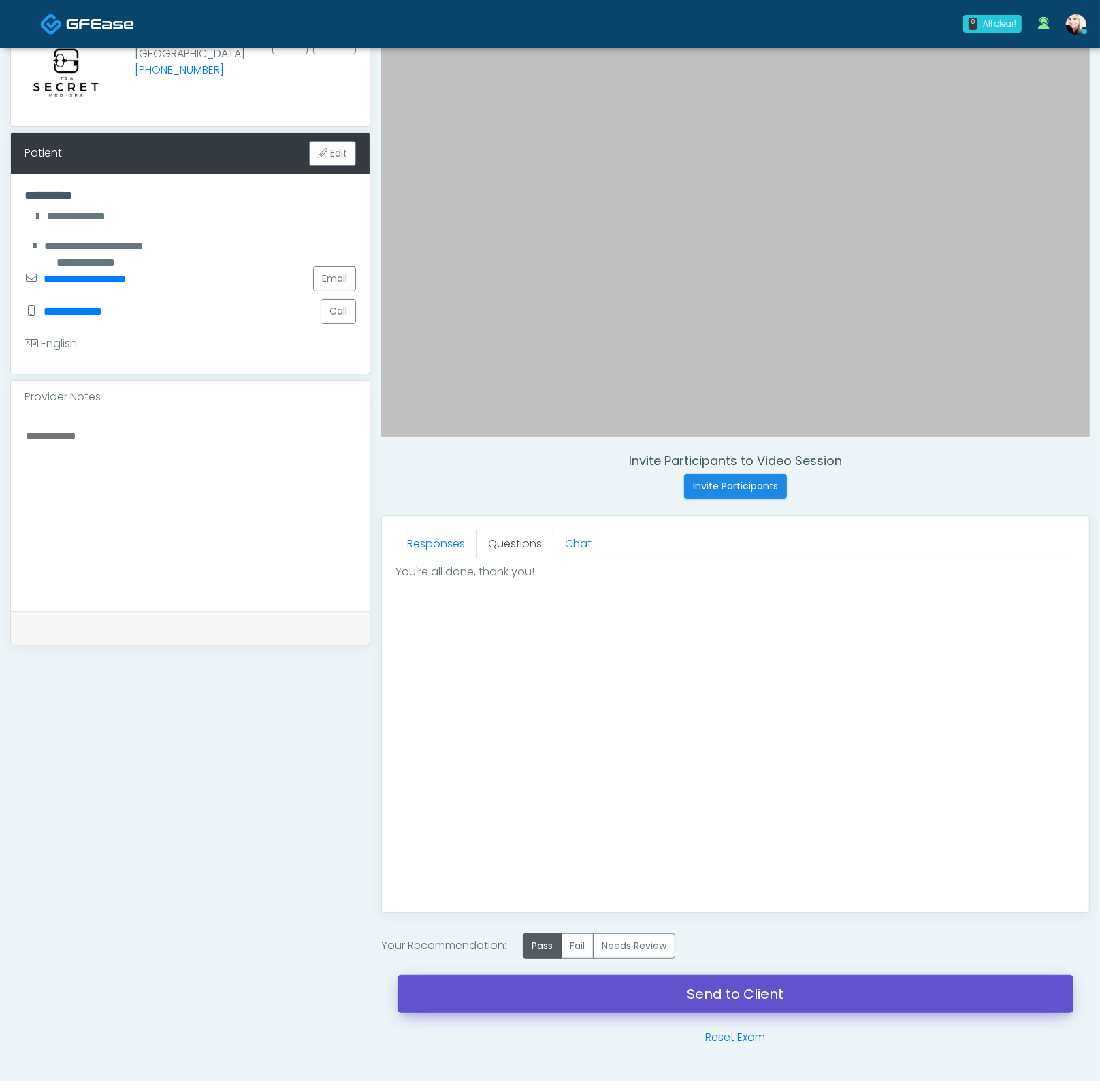
click at [766, 977] on link "Send to Client" at bounding box center [735, 994] width 676 height 38
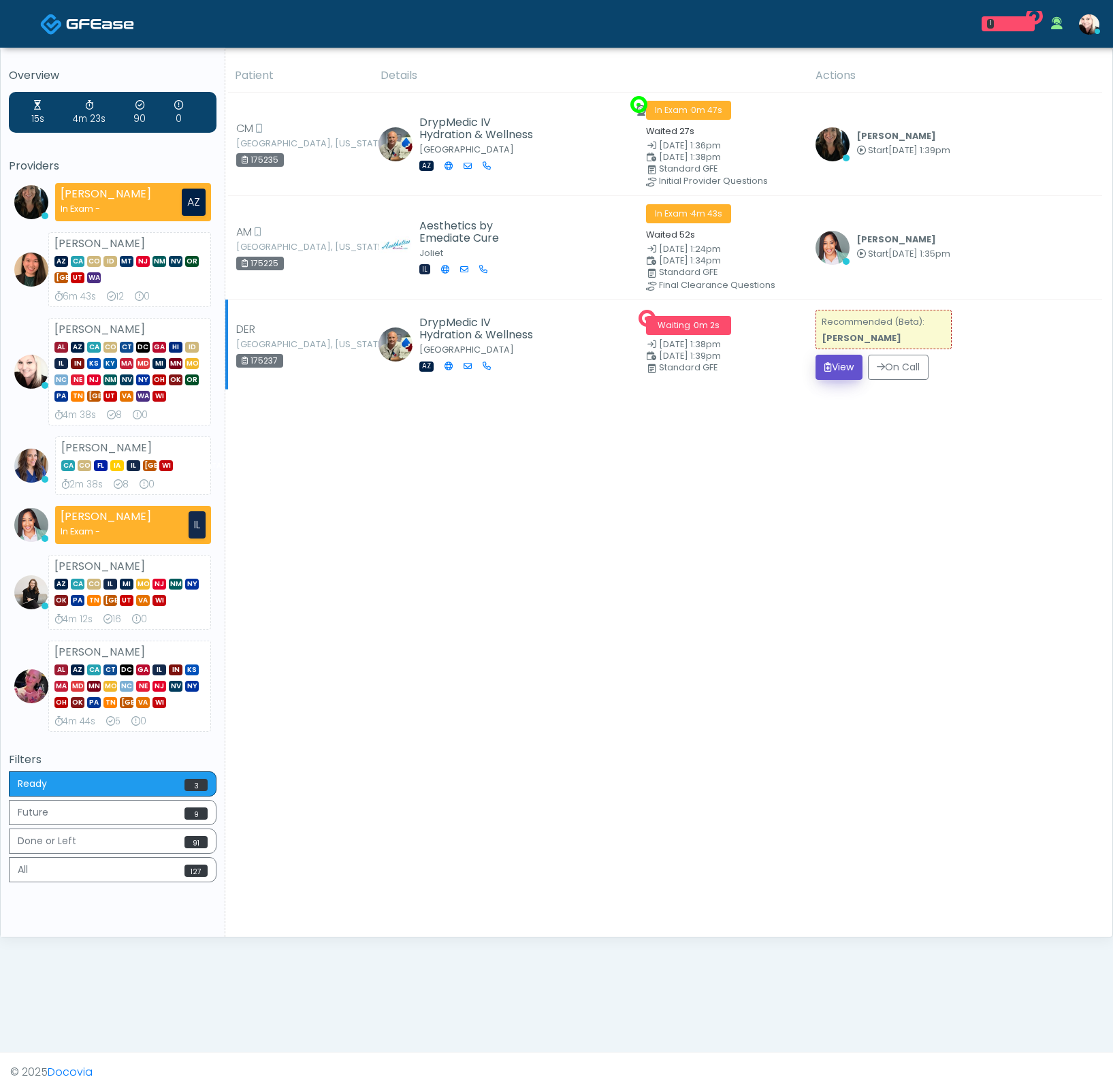
click at [838, 368] on button "View" at bounding box center [838, 367] width 47 height 25
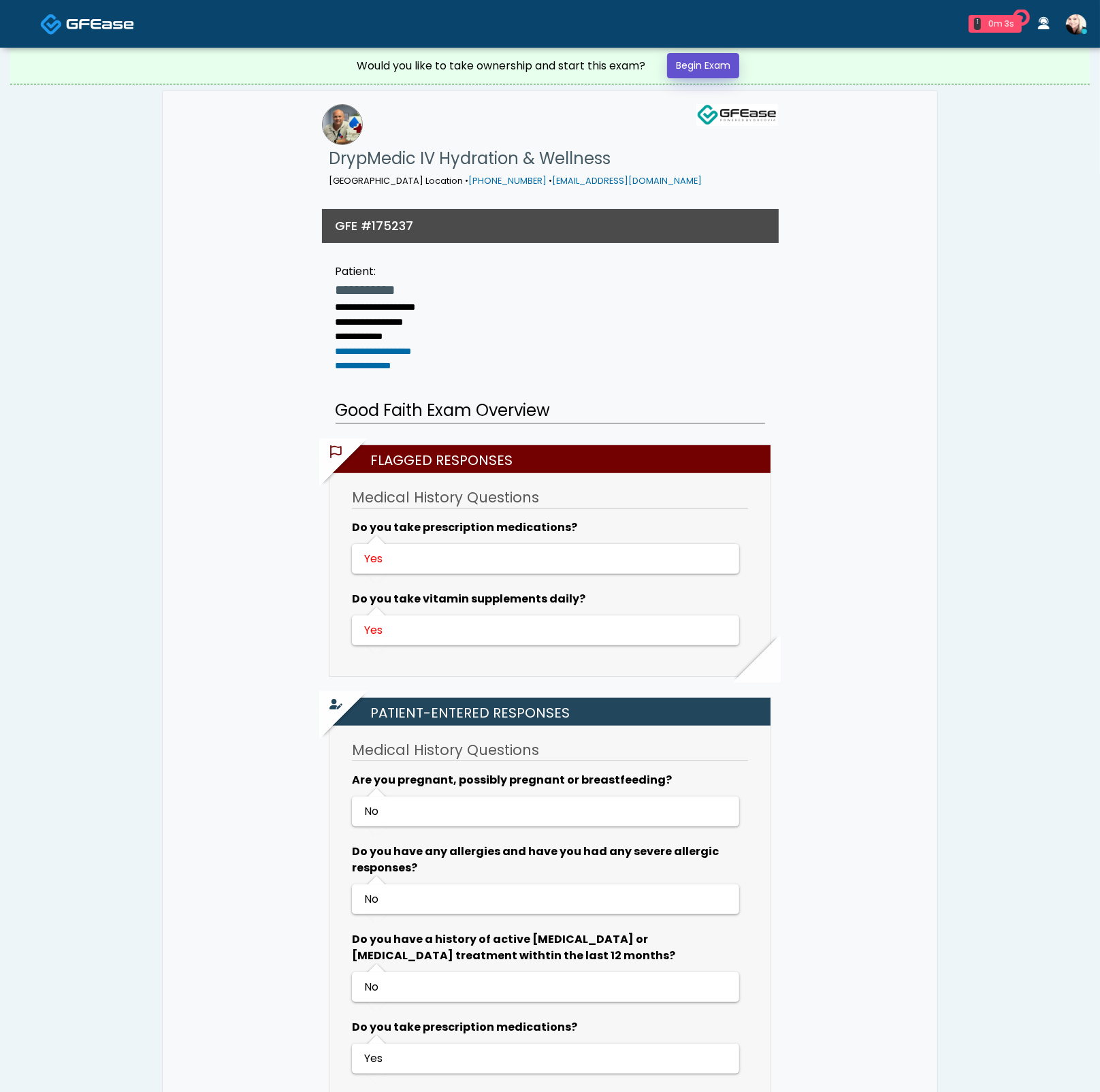
click at [714, 60] on link "Begin Exam" at bounding box center [702, 66] width 72 height 25
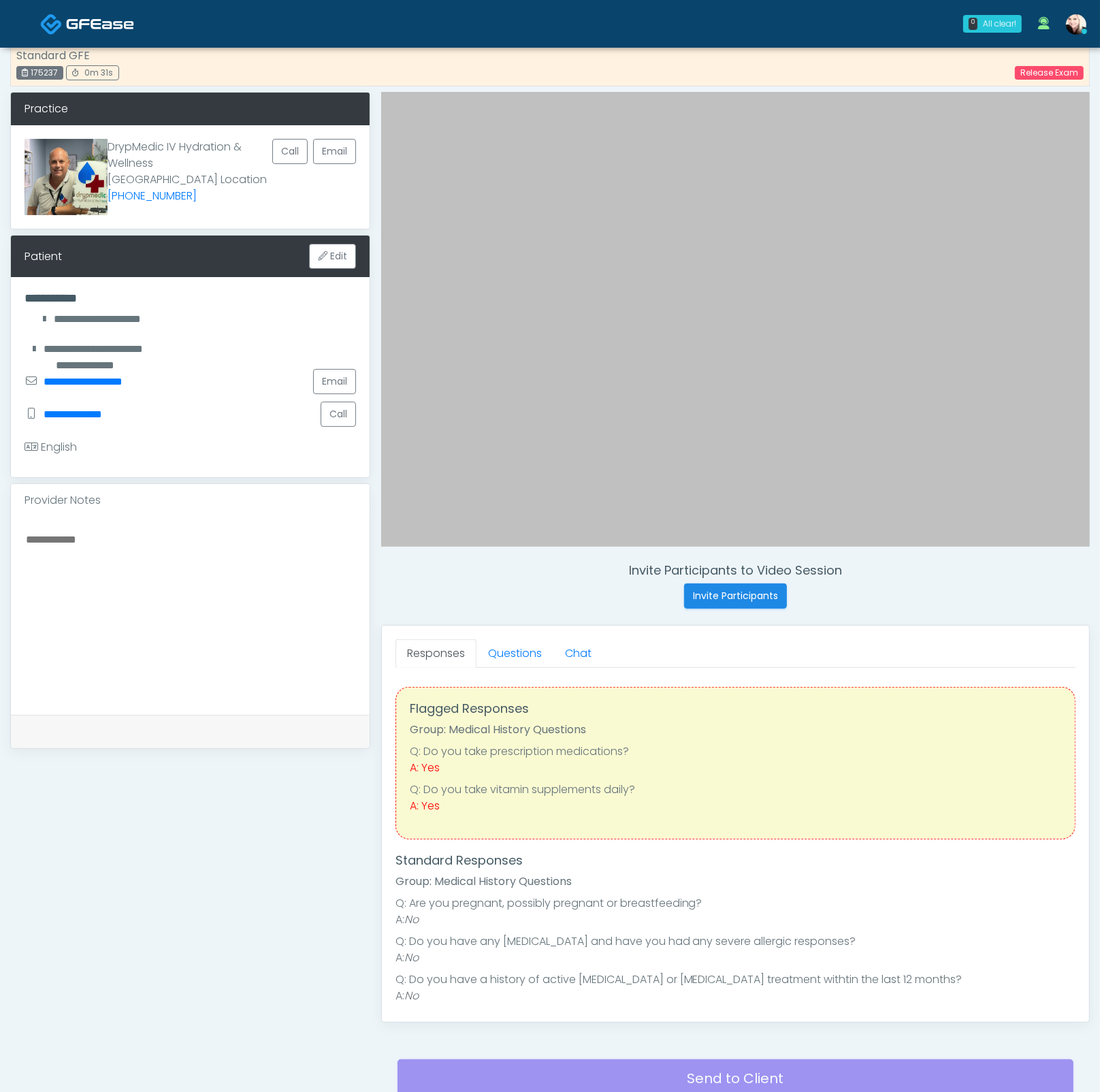
scroll to position [126, 0]
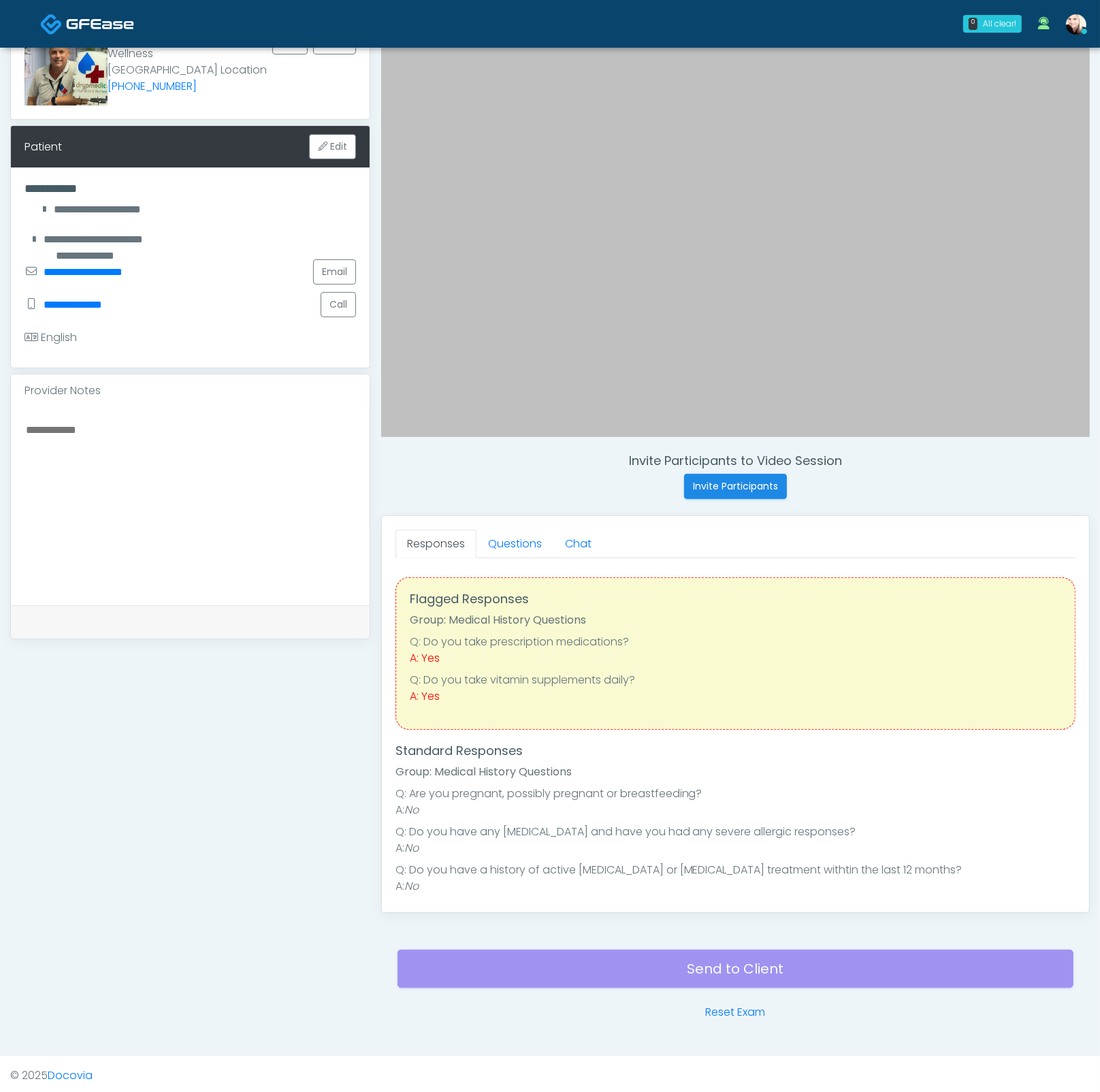
click at [595, 604] on div "Flagged Responses Group: Medical History Questions Q: Do you take prescription …" at bounding box center [735, 653] width 680 height 153
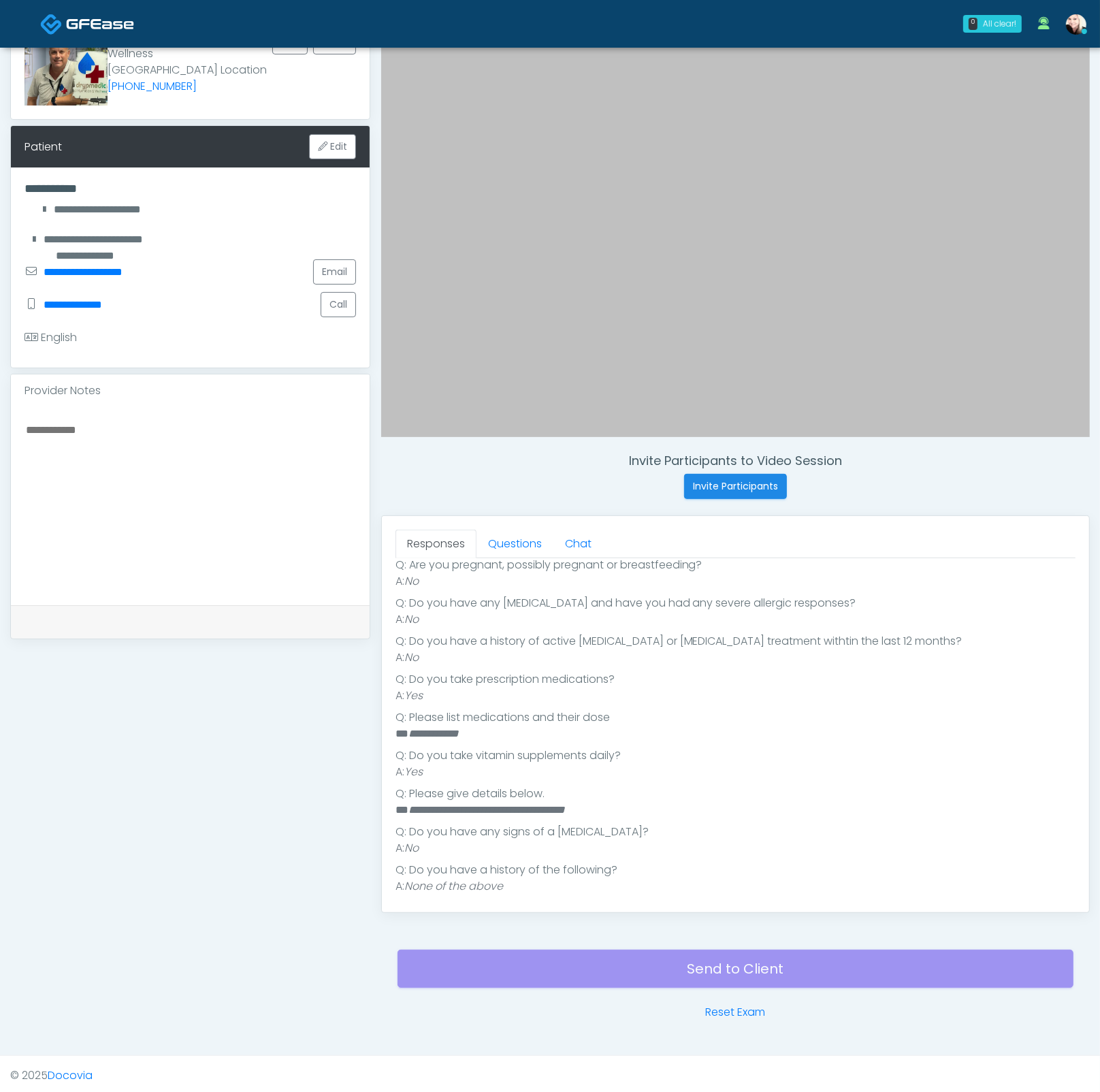
scroll to position [235, 0]
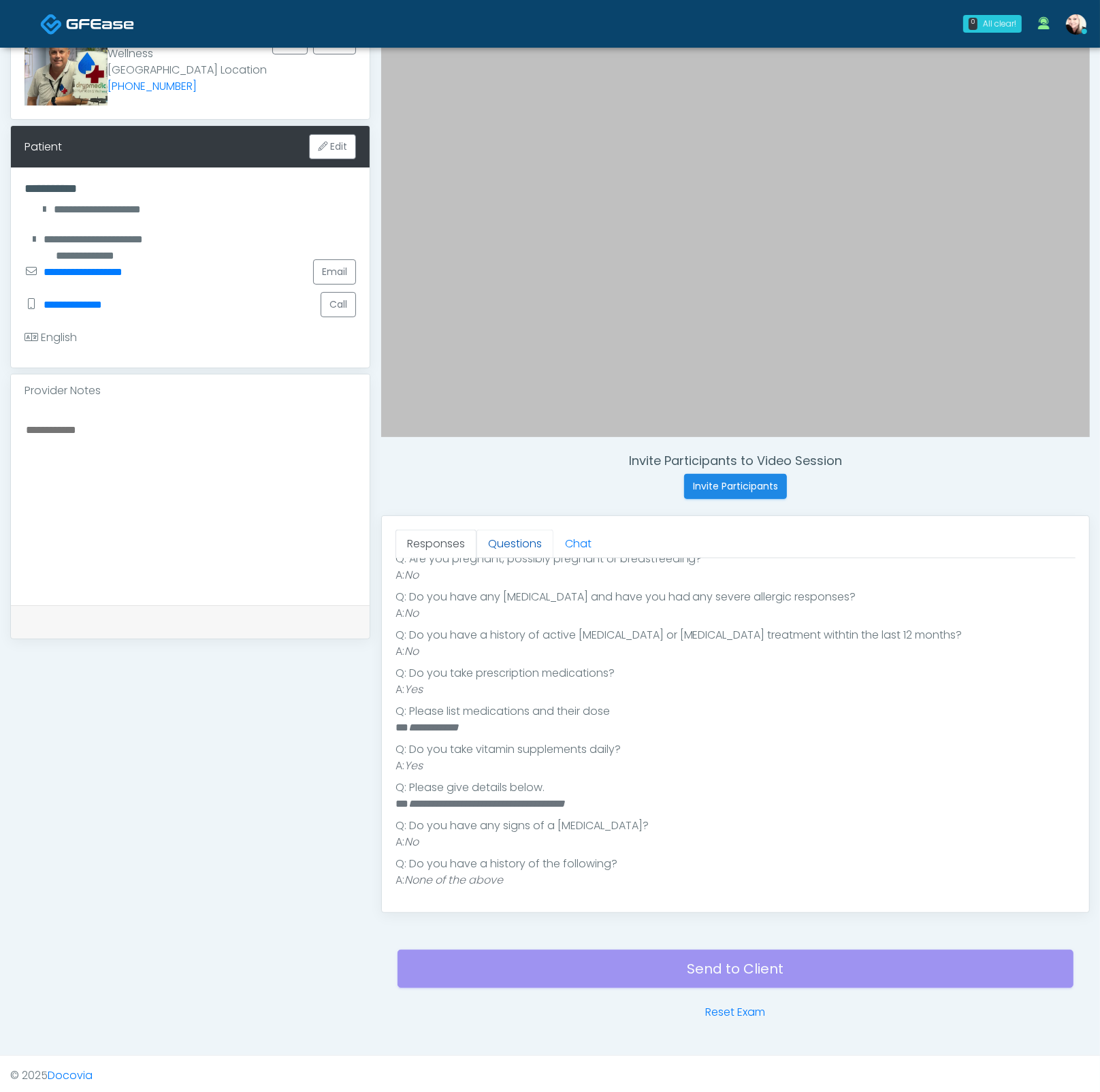
click at [503, 550] on link "Questions" at bounding box center [515, 544] width 77 height 29
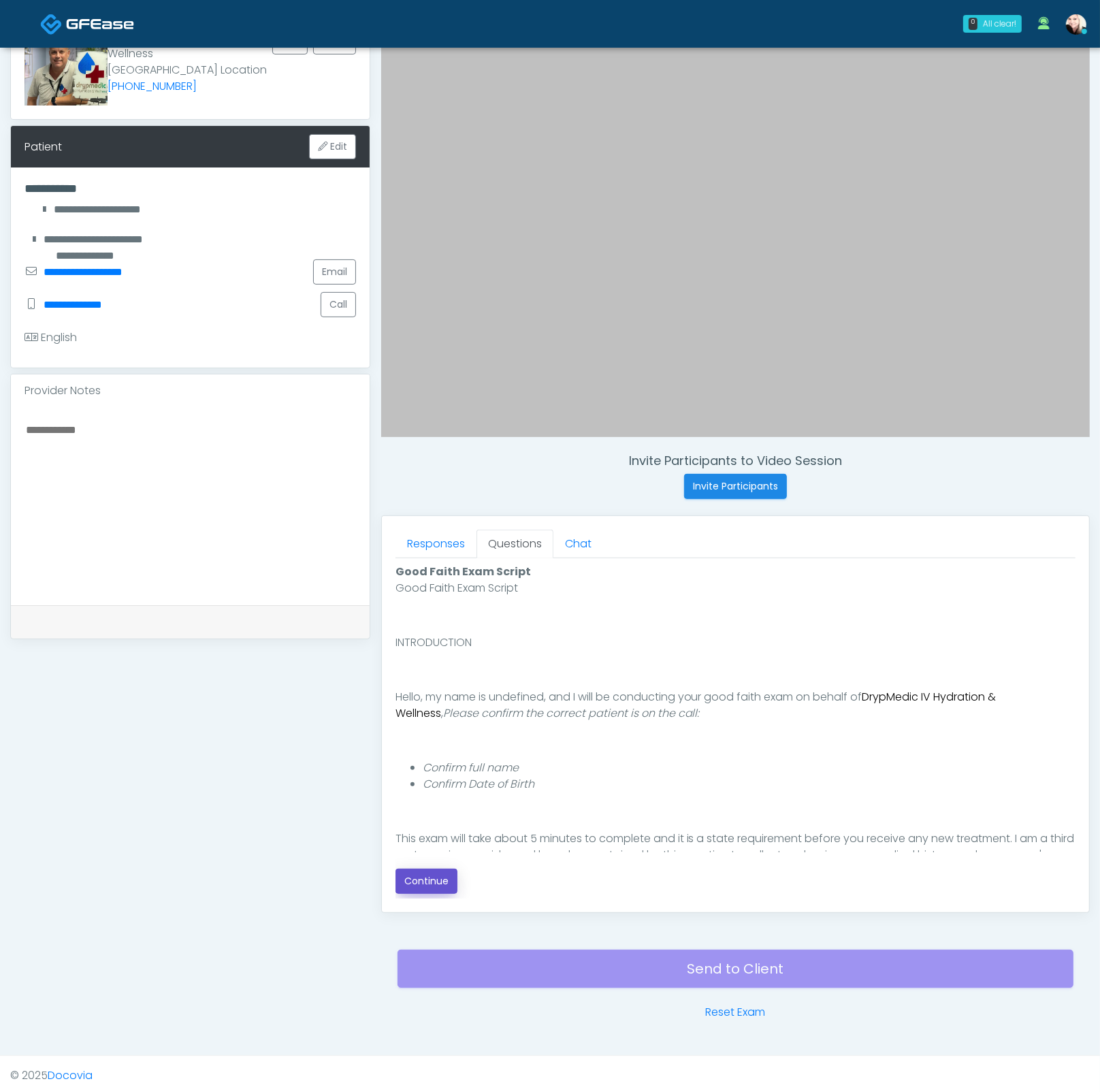
click at [422, 876] on button "Continue" at bounding box center [426, 882] width 62 height 25
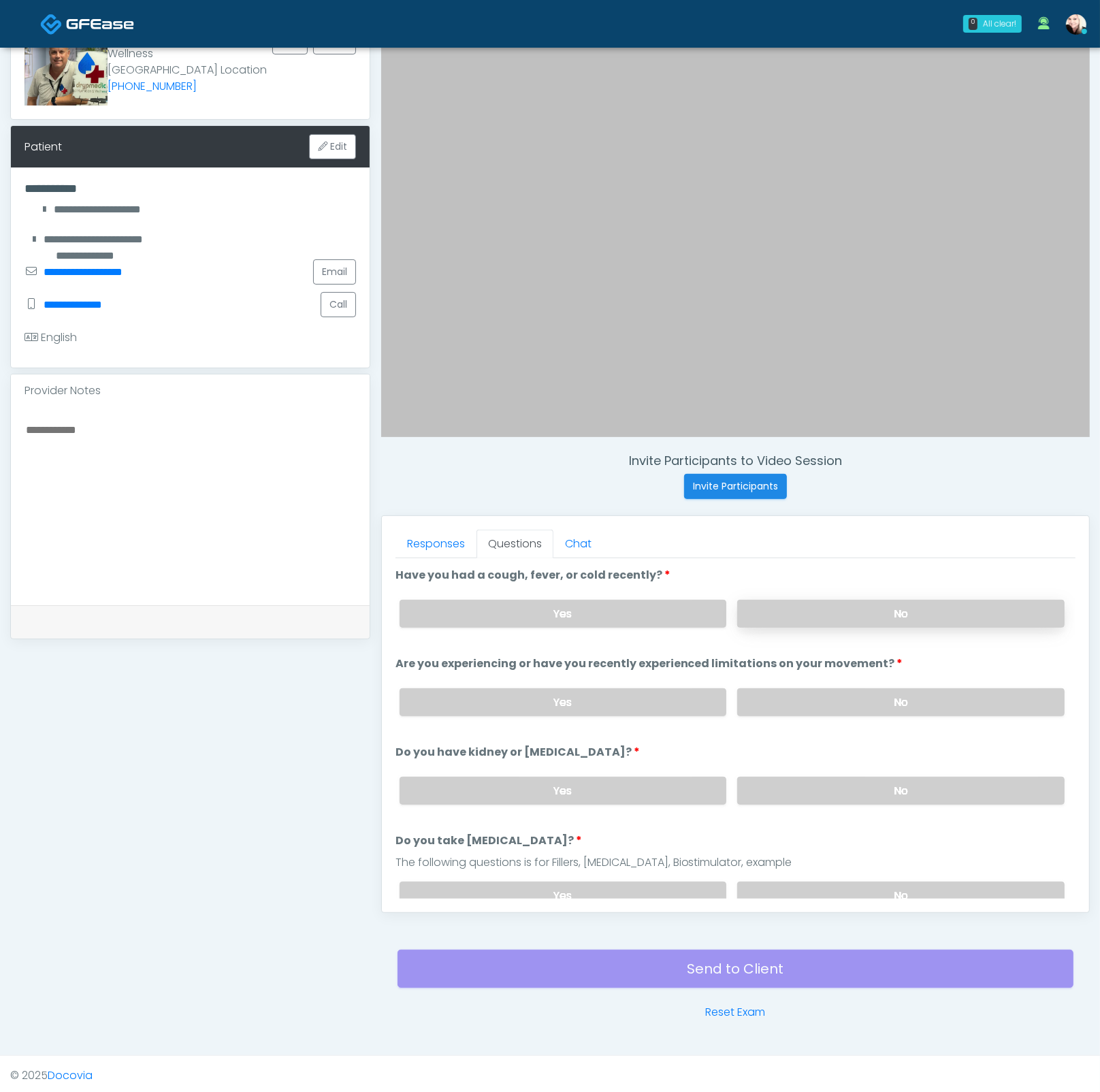
click at [807, 619] on label "No" at bounding box center [901, 613] width 327 height 28
drag, startPoint x: 798, startPoint y: 697, endPoint x: 812, endPoint y: 776, distance: 80.2
click at [798, 697] on label "No" at bounding box center [901, 702] width 327 height 28
drag, startPoint x: 812, startPoint y: 776, endPoint x: 825, endPoint y: 794, distance: 22.2
click at [812, 776] on label "No" at bounding box center [901, 790] width 327 height 28
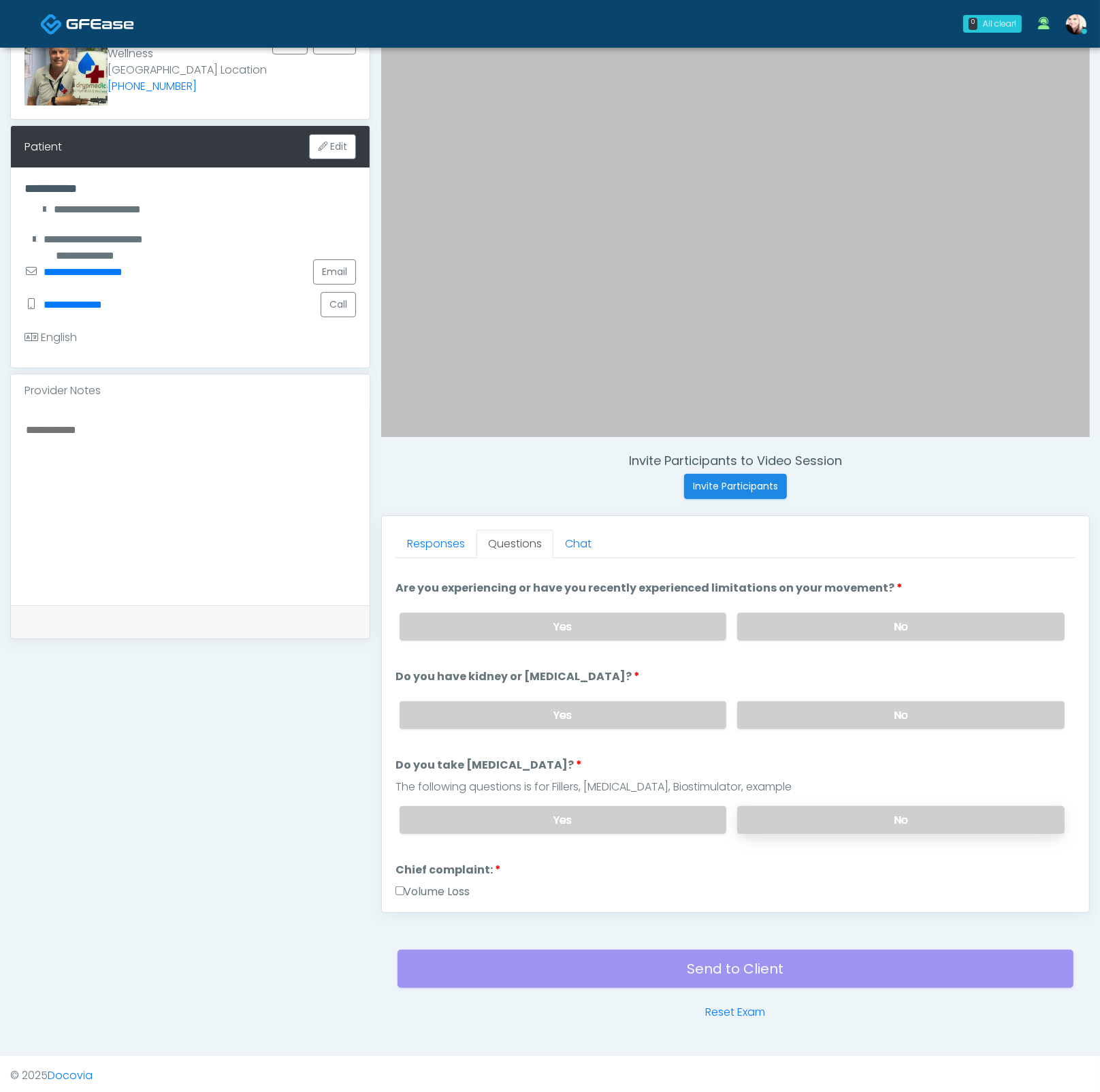
scroll to position [84, 0]
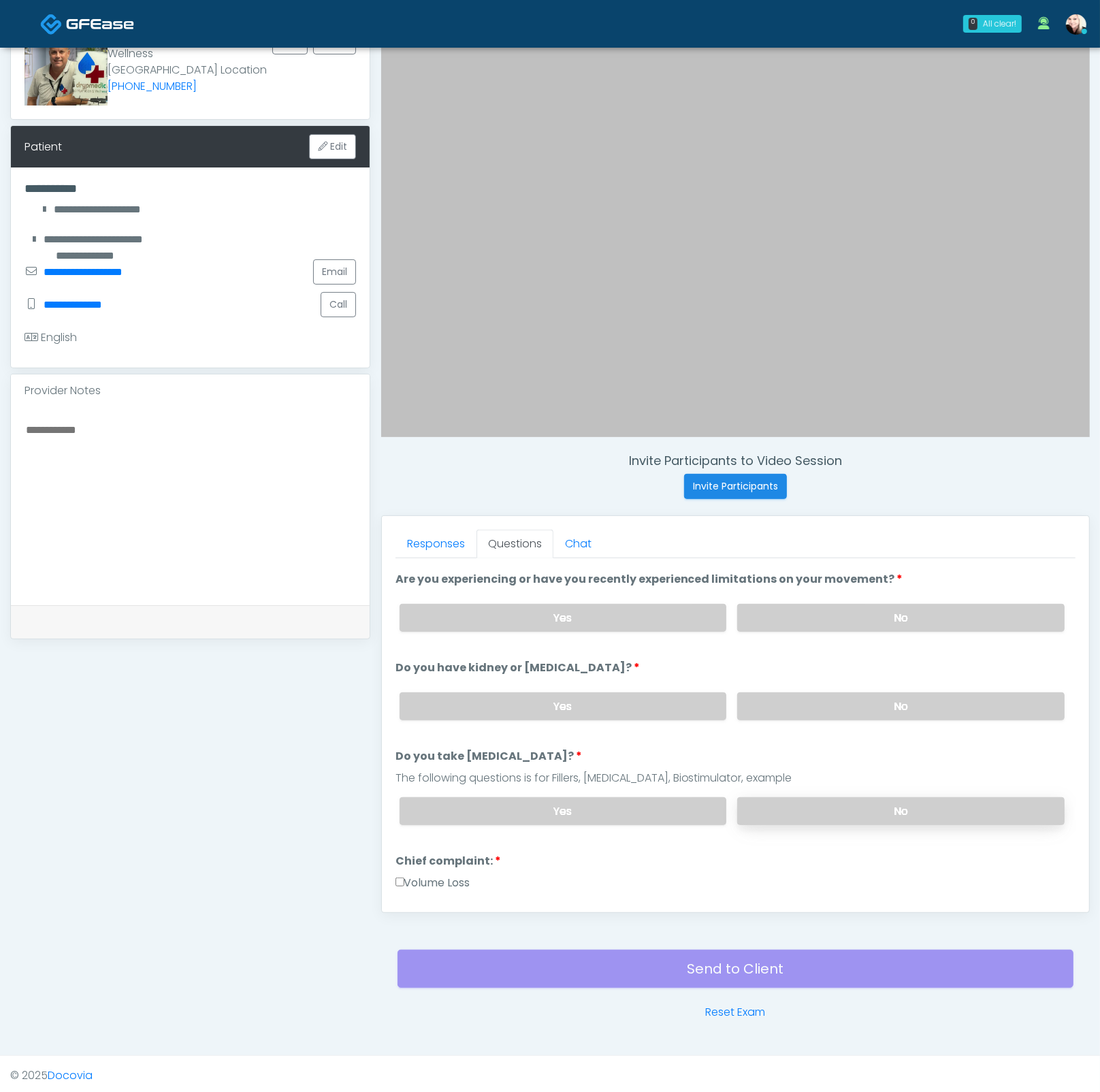
drag, startPoint x: 828, startPoint y: 790, endPoint x: 828, endPoint y: 797, distance: 7.0
click at [828, 790] on div "Yes No" at bounding box center [732, 811] width 687 height 50
click at [824, 800] on label "No" at bounding box center [901, 811] width 327 height 28
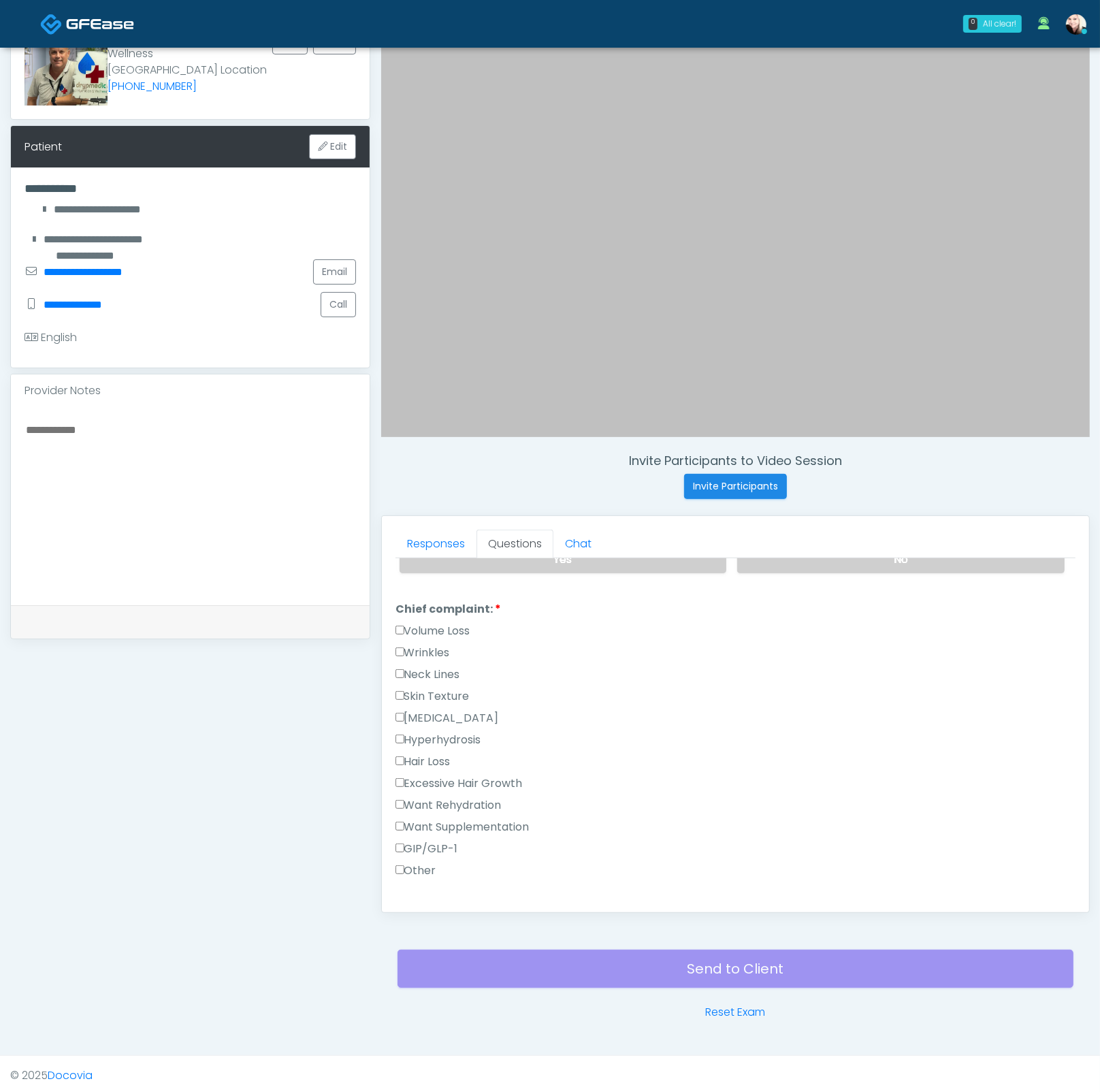
scroll to position [719, 0]
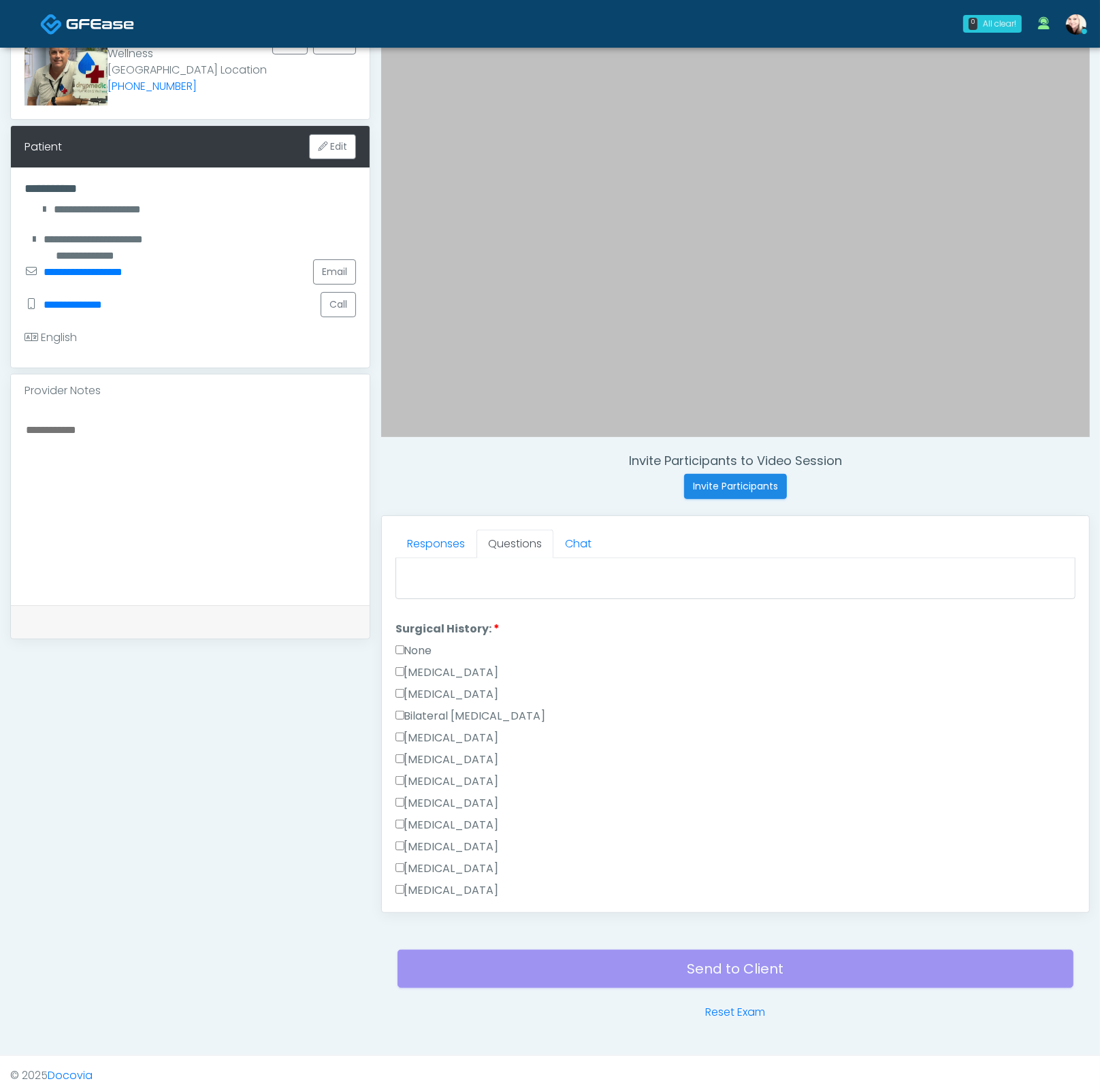
click at [398, 649] on label "None" at bounding box center [413, 650] width 36 height 16
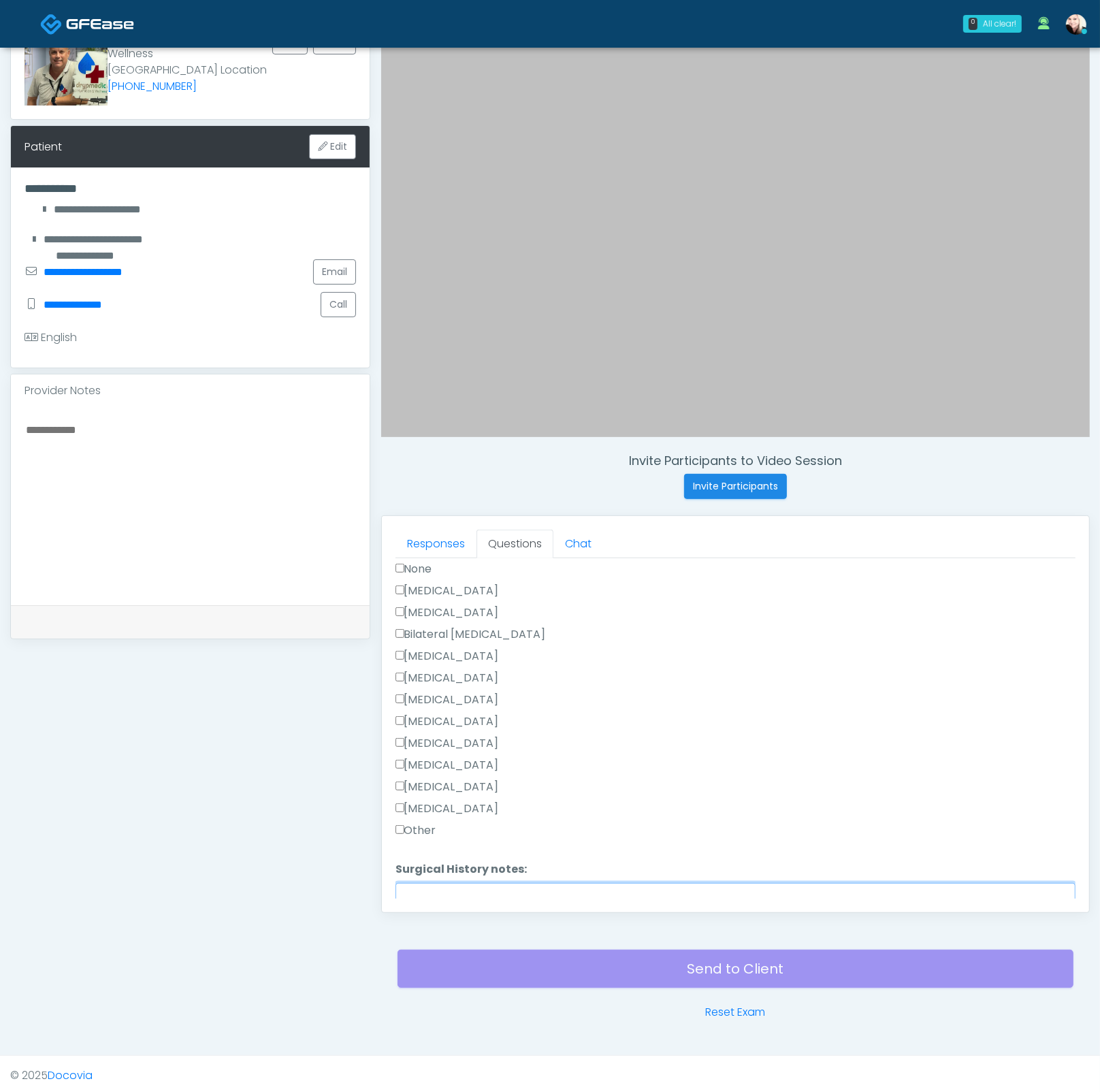
click at [475, 893] on textarea "Surgical History notes:" at bounding box center [735, 912] width 680 height 59
type textarea "**********"
click at [656, 763] on div "Cholecystectomy" at bounding box center [735, 768] width 680 height 22
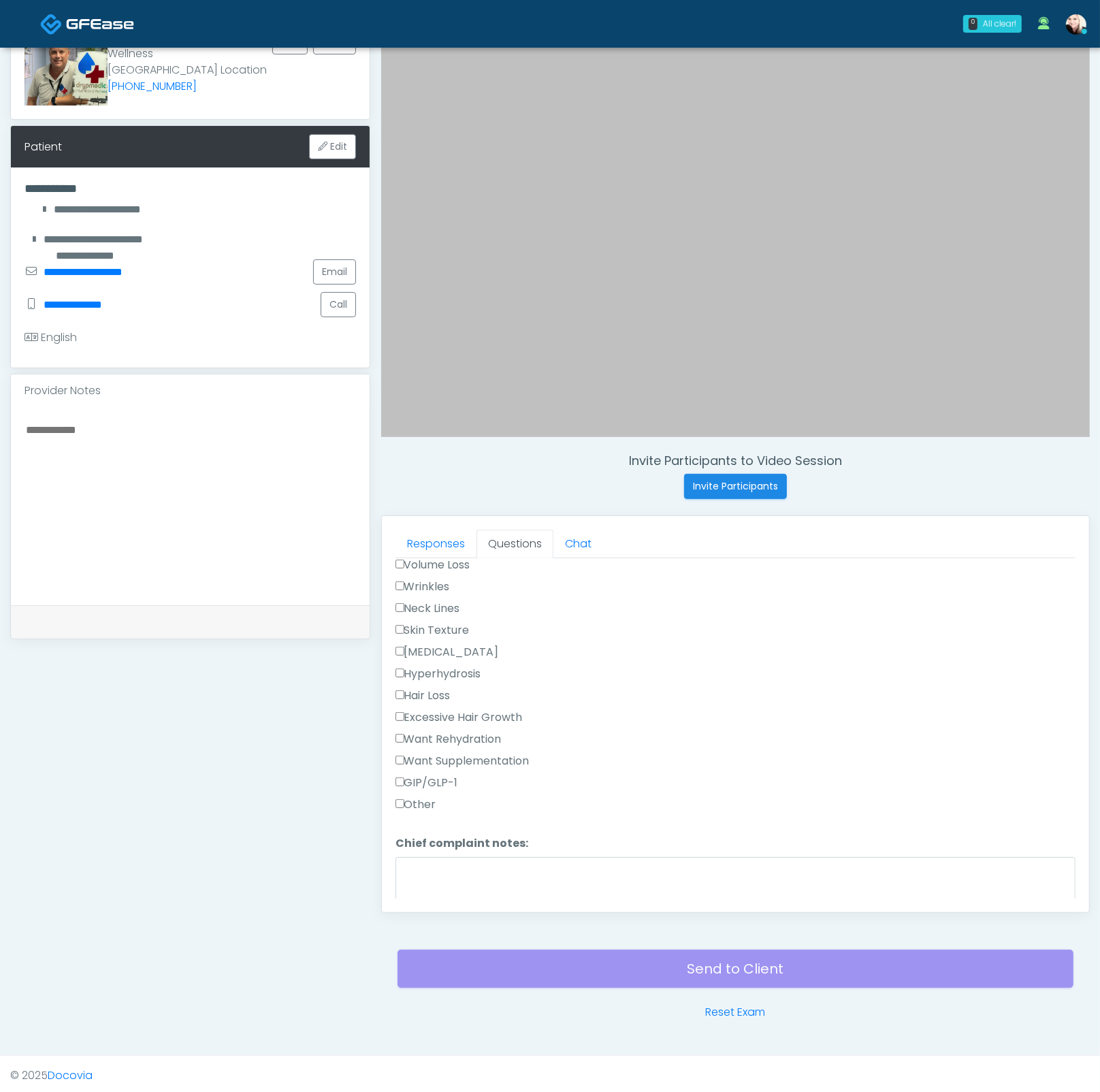
drag, startPoint x: 405, startPoint y: 751, endPoint x: 438, endPoint y: 763, distance: 35.1
click at [404, 753] on label "Want Supplementation" at bounding box center [462, 760] width 134 height 16
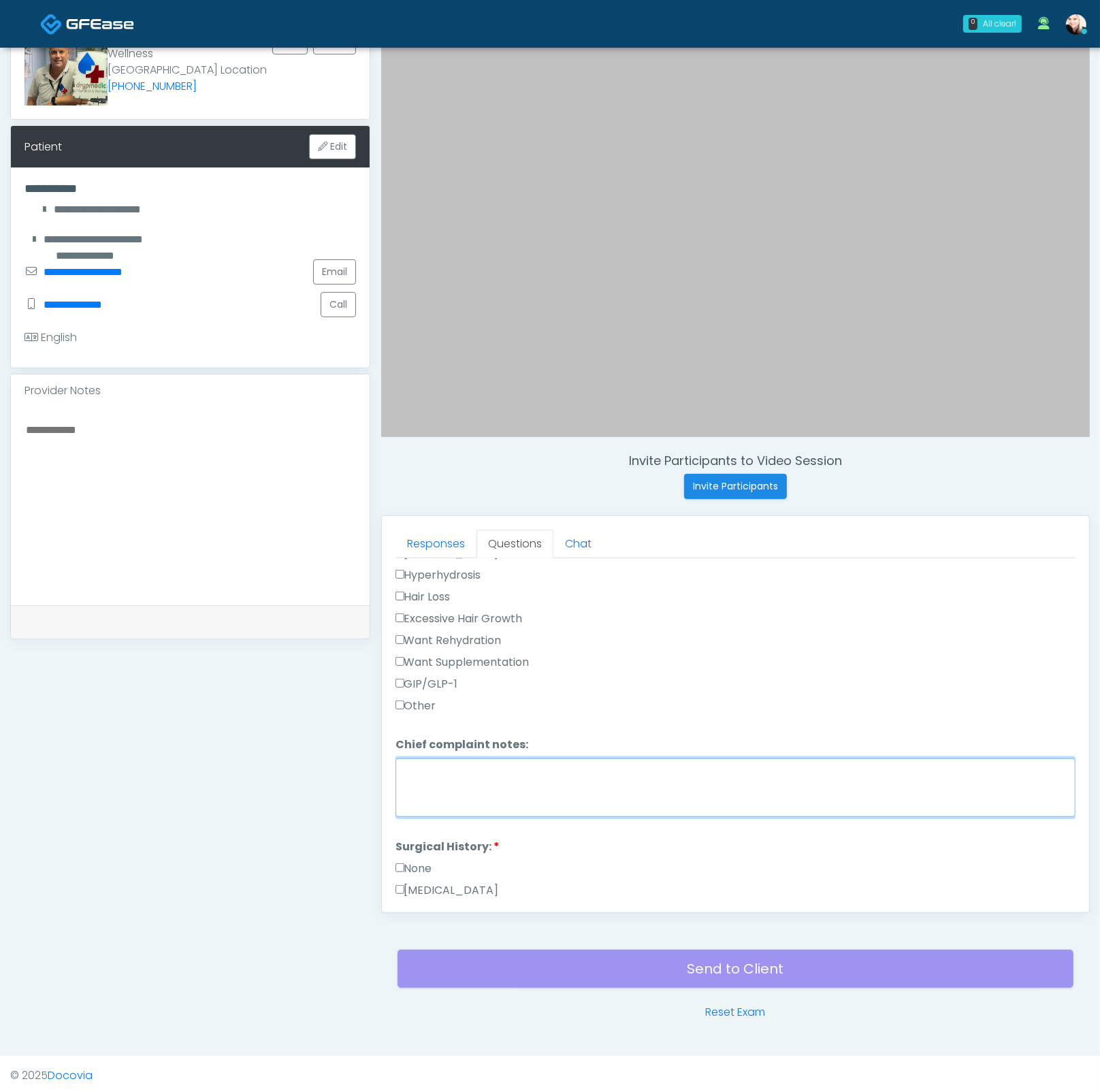
click at [494, 784] on textarea "Chief complaint notes:" at bounding box center [735, 787] width 680 height 59
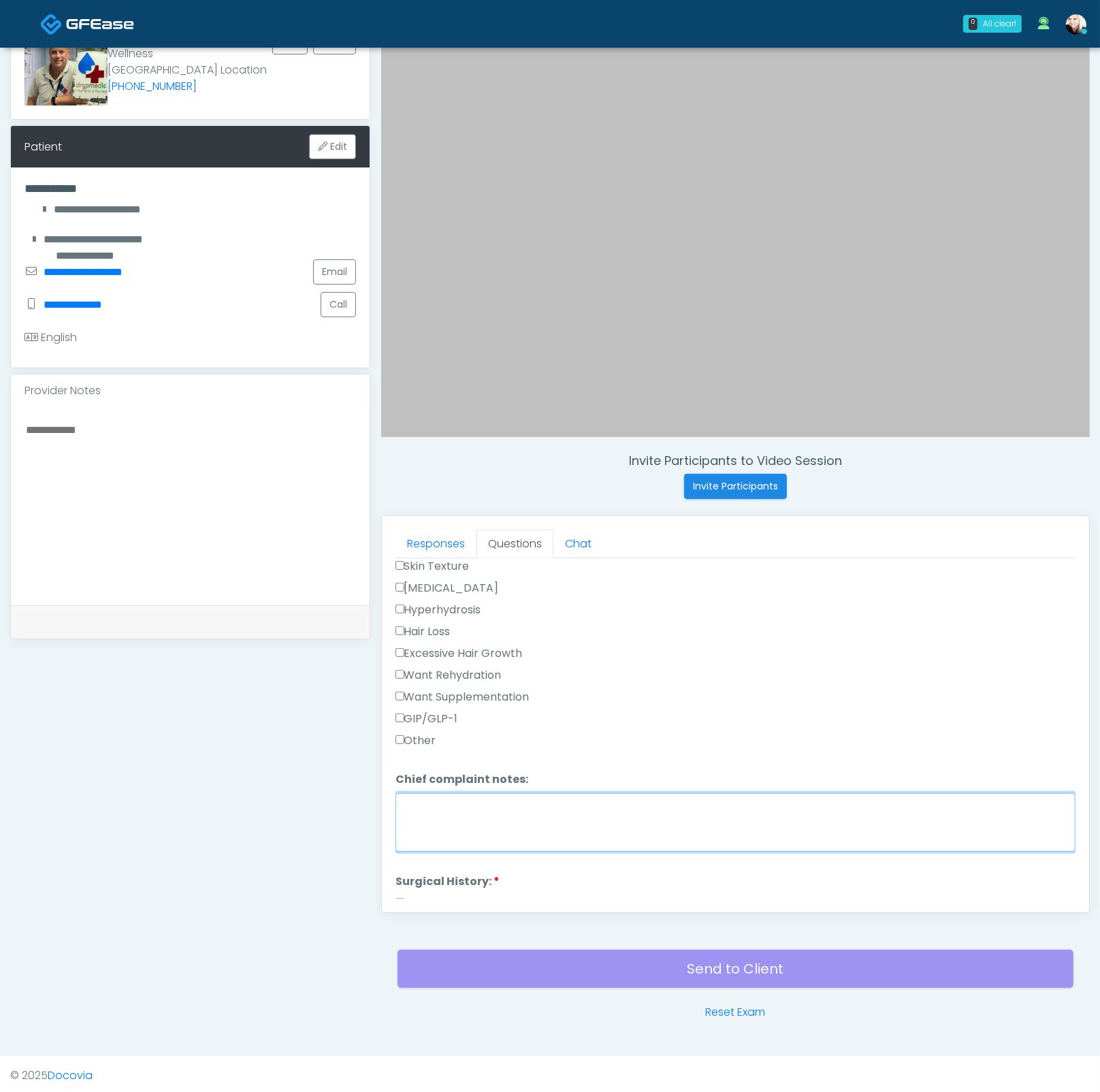
scroll to position [467, 0]
click at [491, 798] on textarea "Chief complaint notes:" at bounding box center [735, 821] width 680 height 59
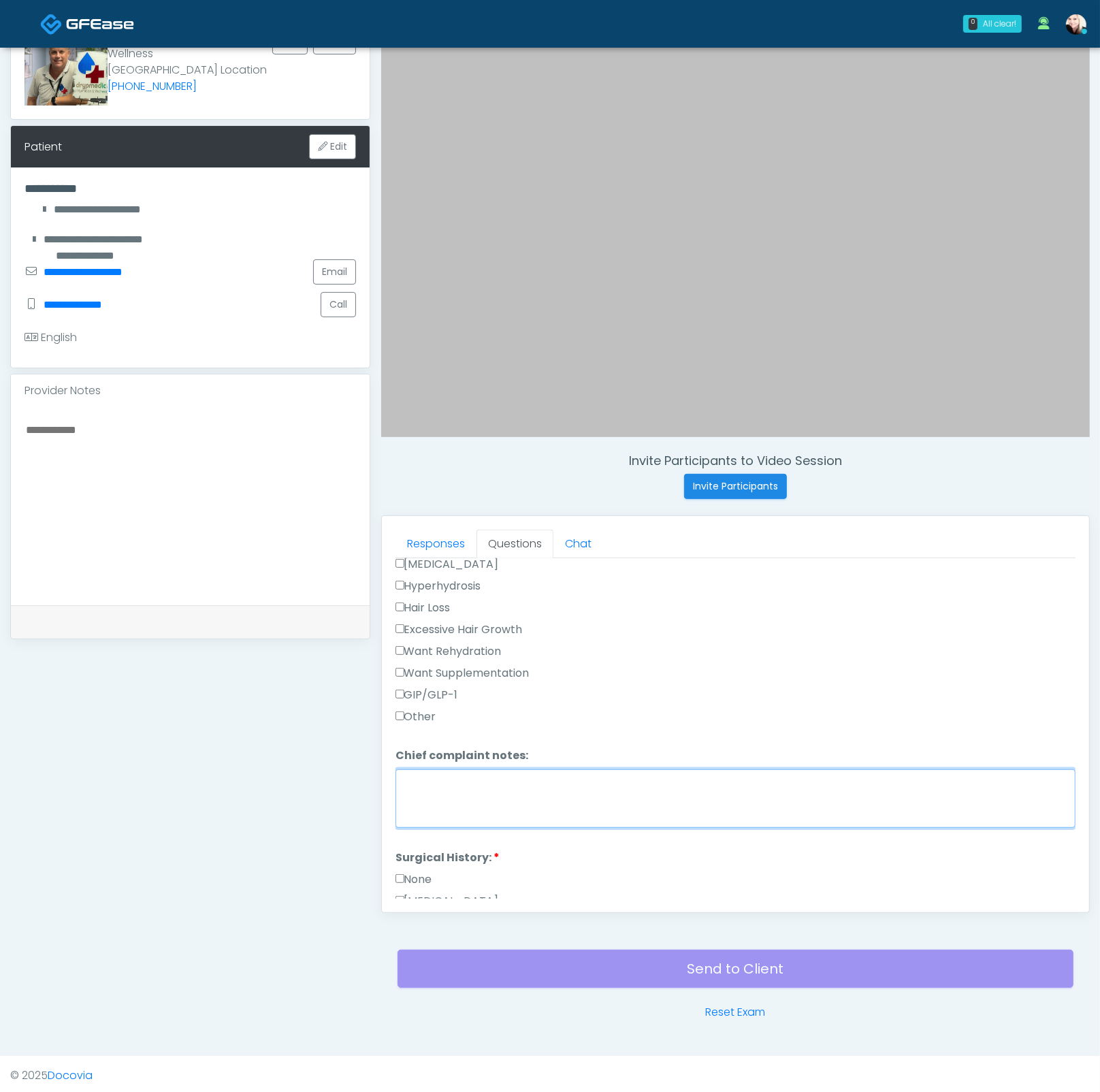
scroll to position [512, 0]
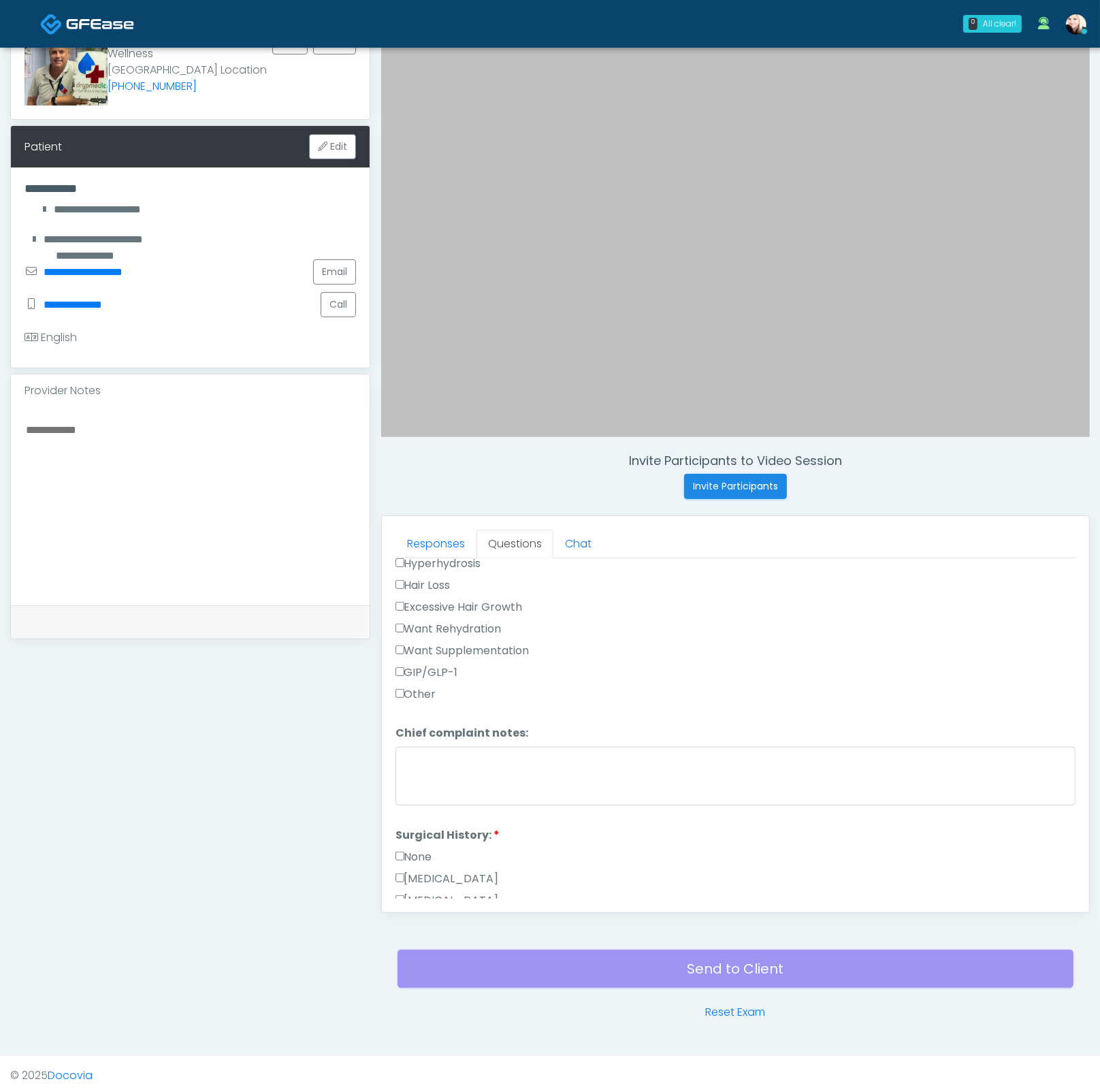
click at [149, 500] on textarea at bounding box center [190, 504] width 332 height 166
type textarea "*"
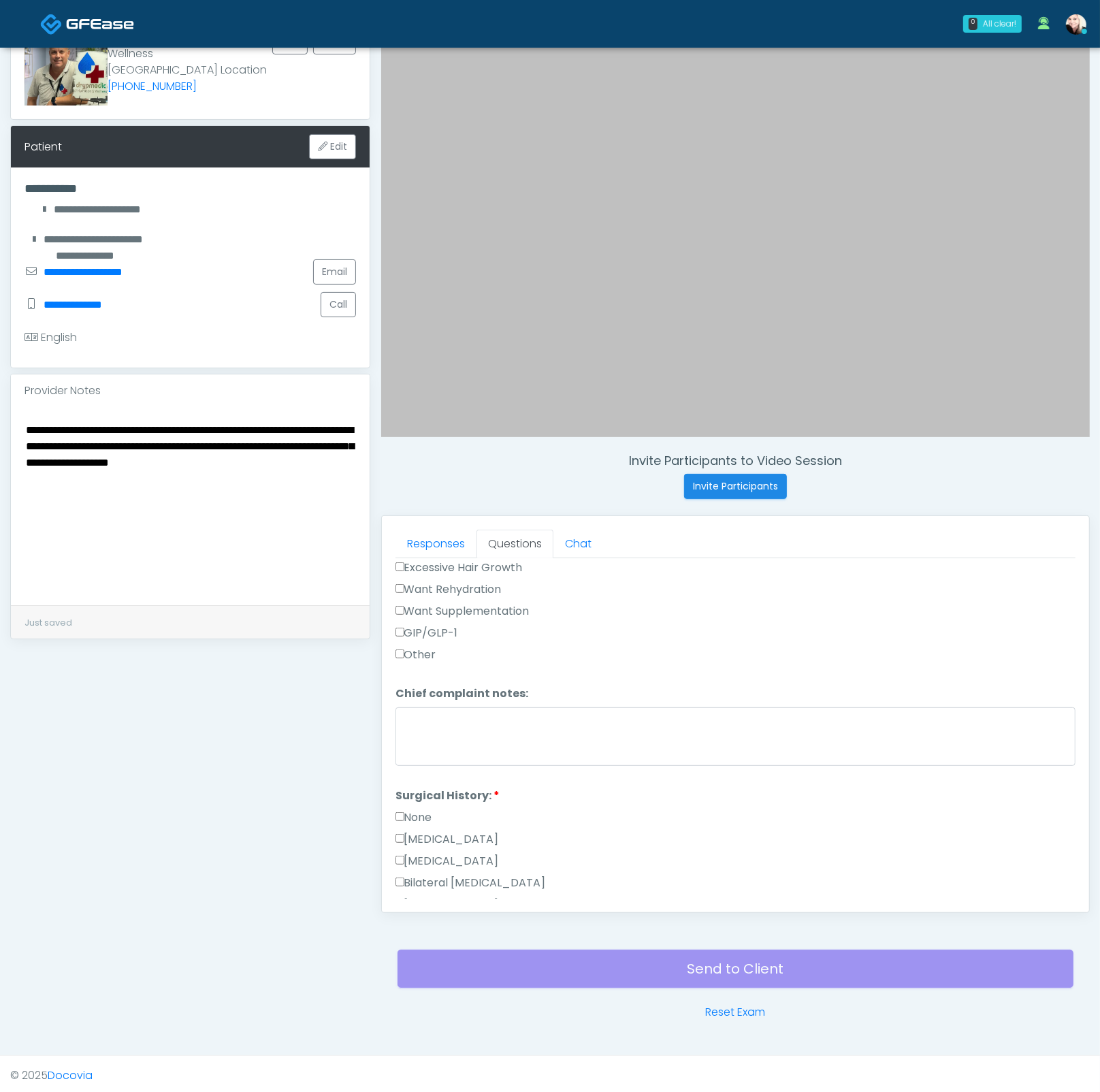
scroll to position [883, 0]
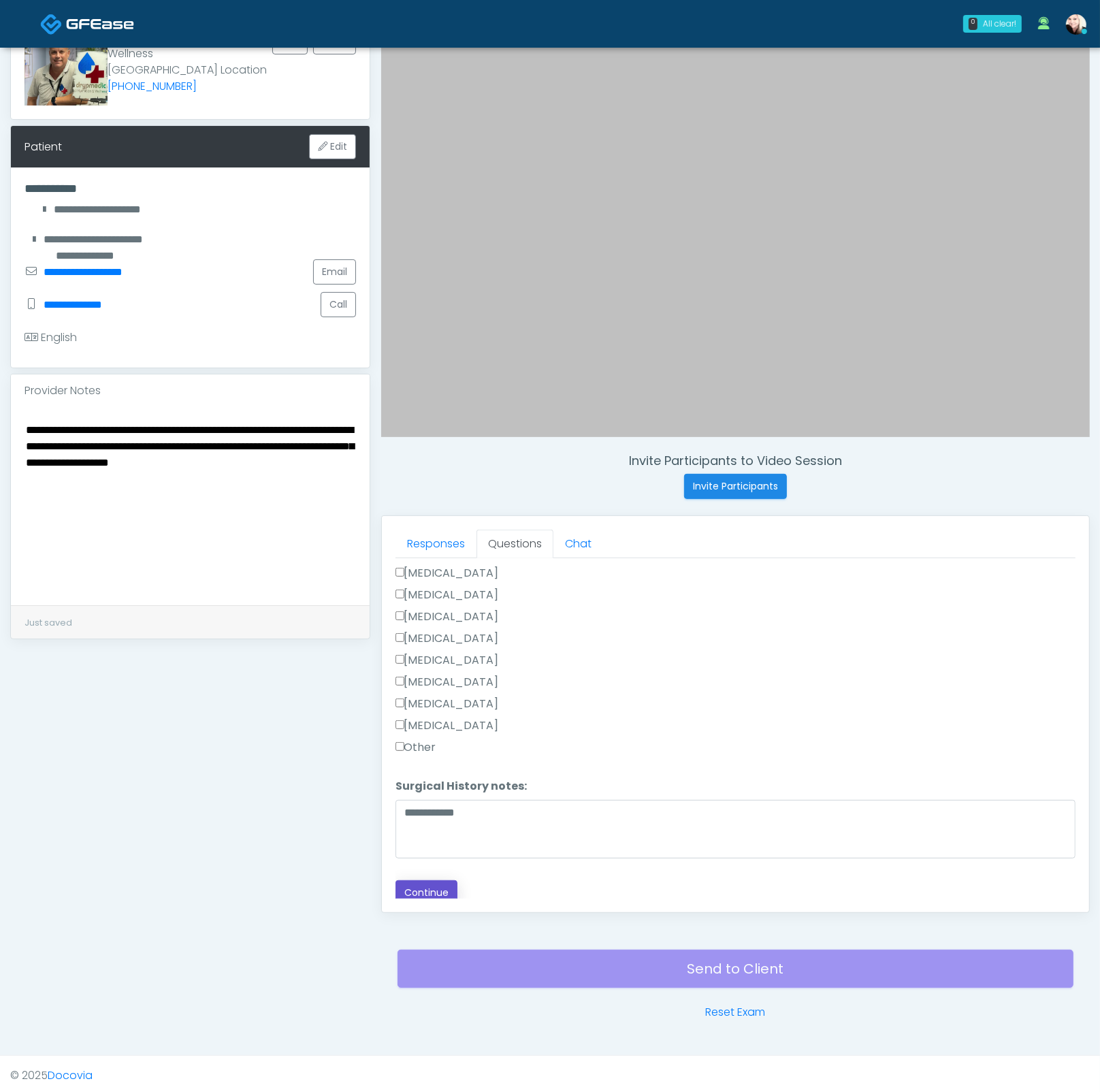
click at [450, 880] on button "Continue" at bounding box center [426, 893] width 62 height 25
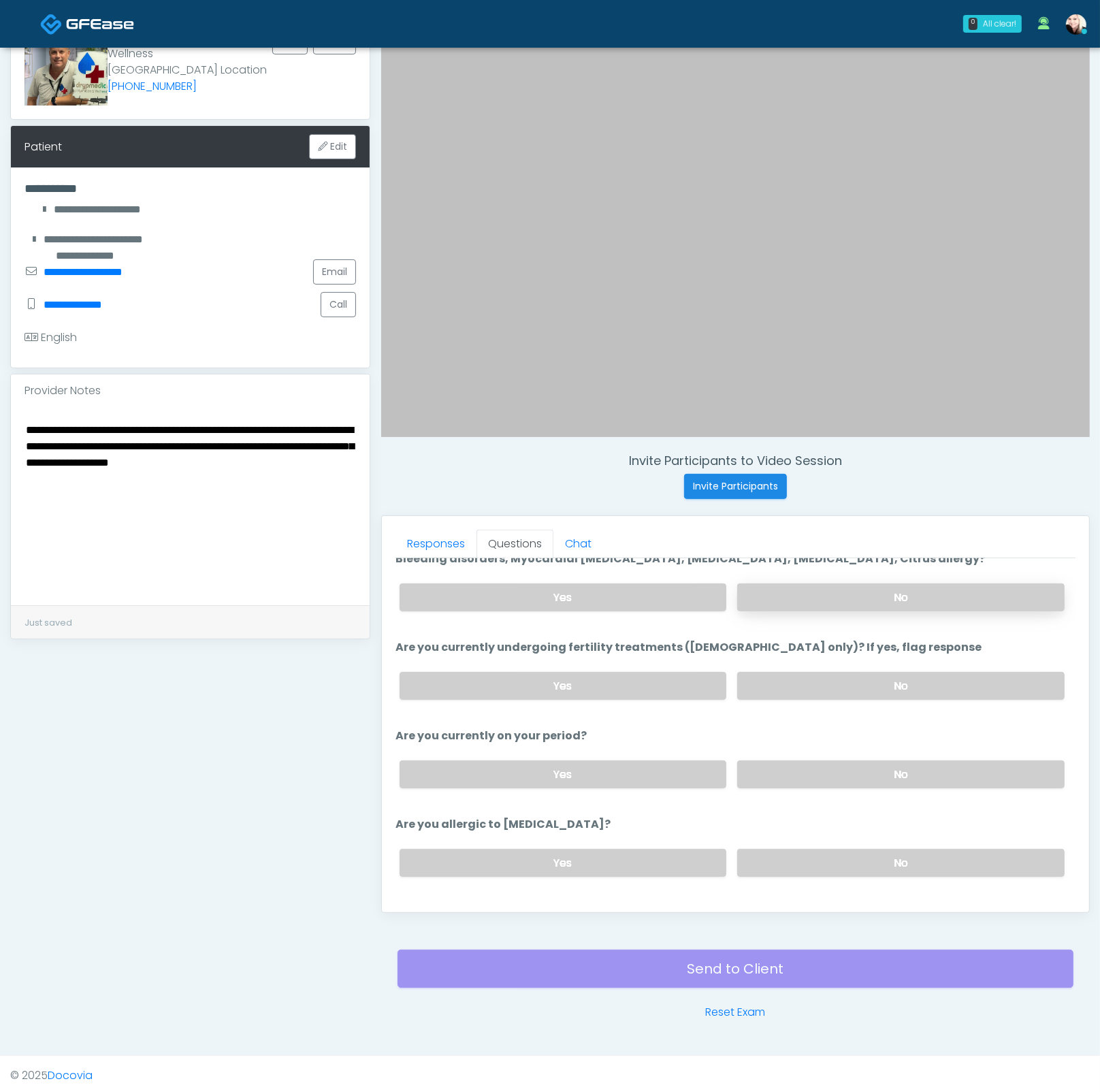
scroll to position [0, 0]
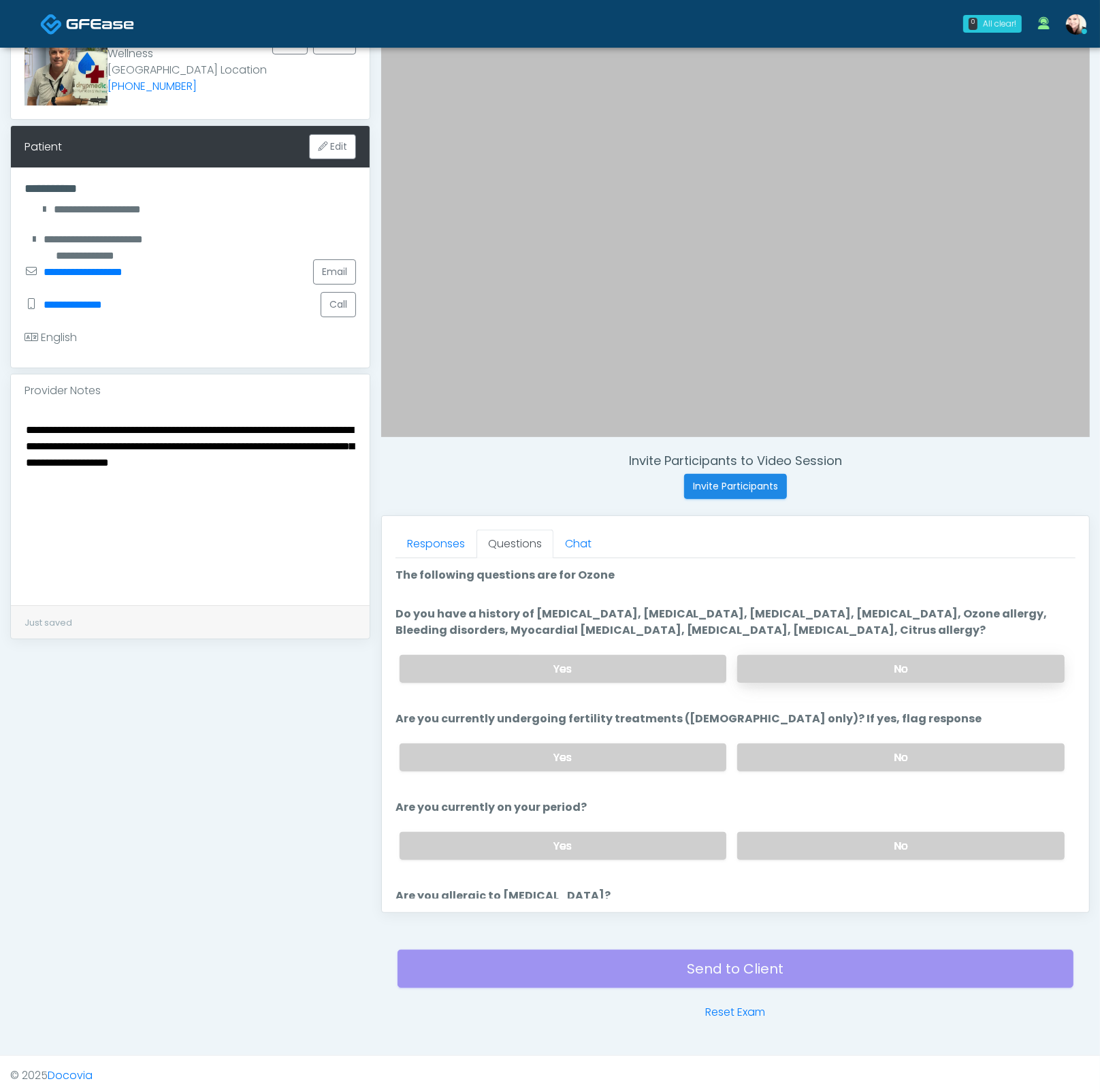
click at [801, 667] on label "No" at bounding box center [901, 669] width 327 height 28
click at [846, 752] on label "No" at bounding box center [901, 757] width 327 height 28
click at [854, 832] on label "No" at bounding box center [901, 845] width 327 height 28
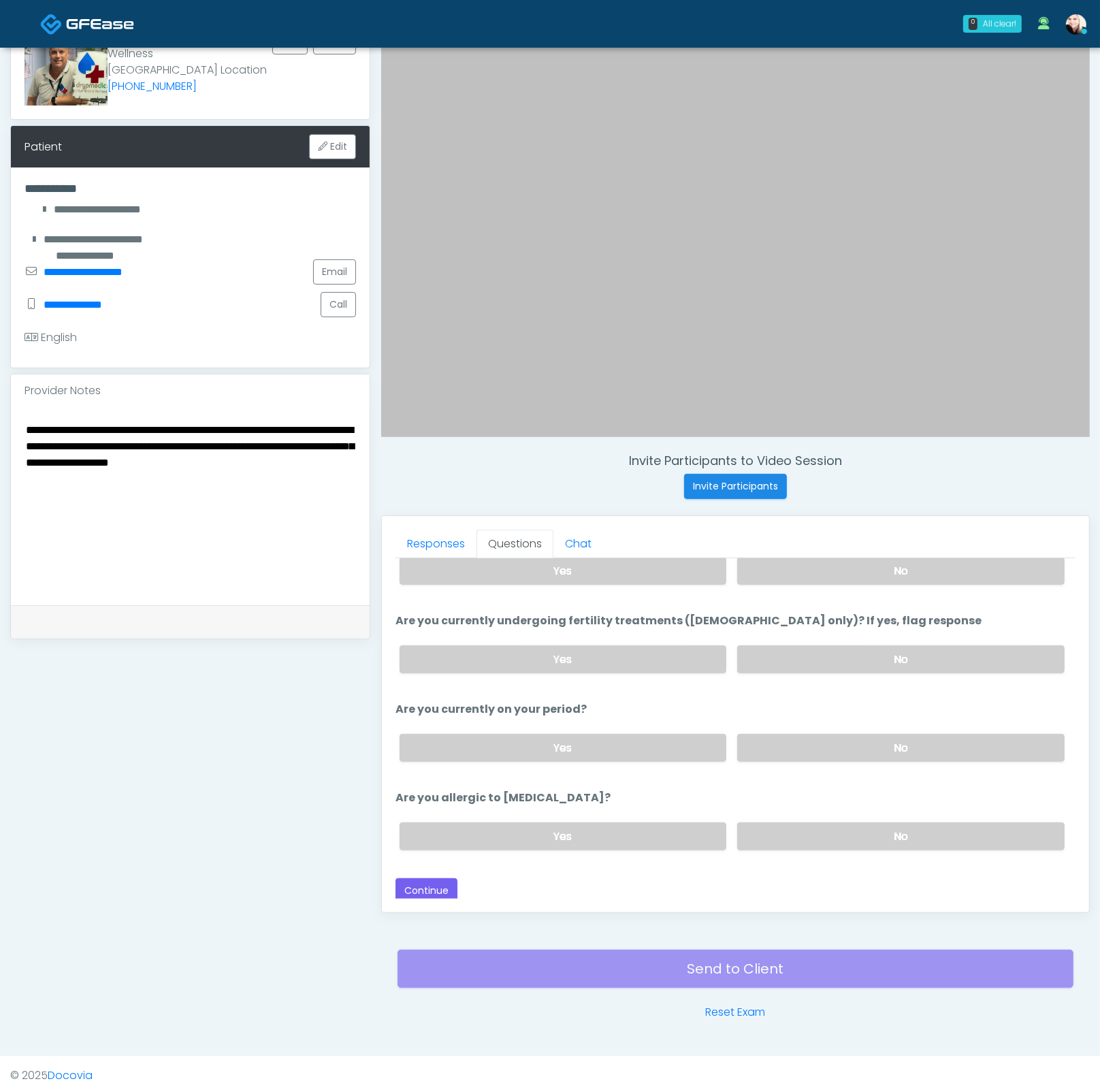
click at [812, 822] on label "No" at bounding box center [901, 836] width 327 height 28
click at [204, 509] on textarea "**********" at bounding box center [190, 504] width 332 height 166
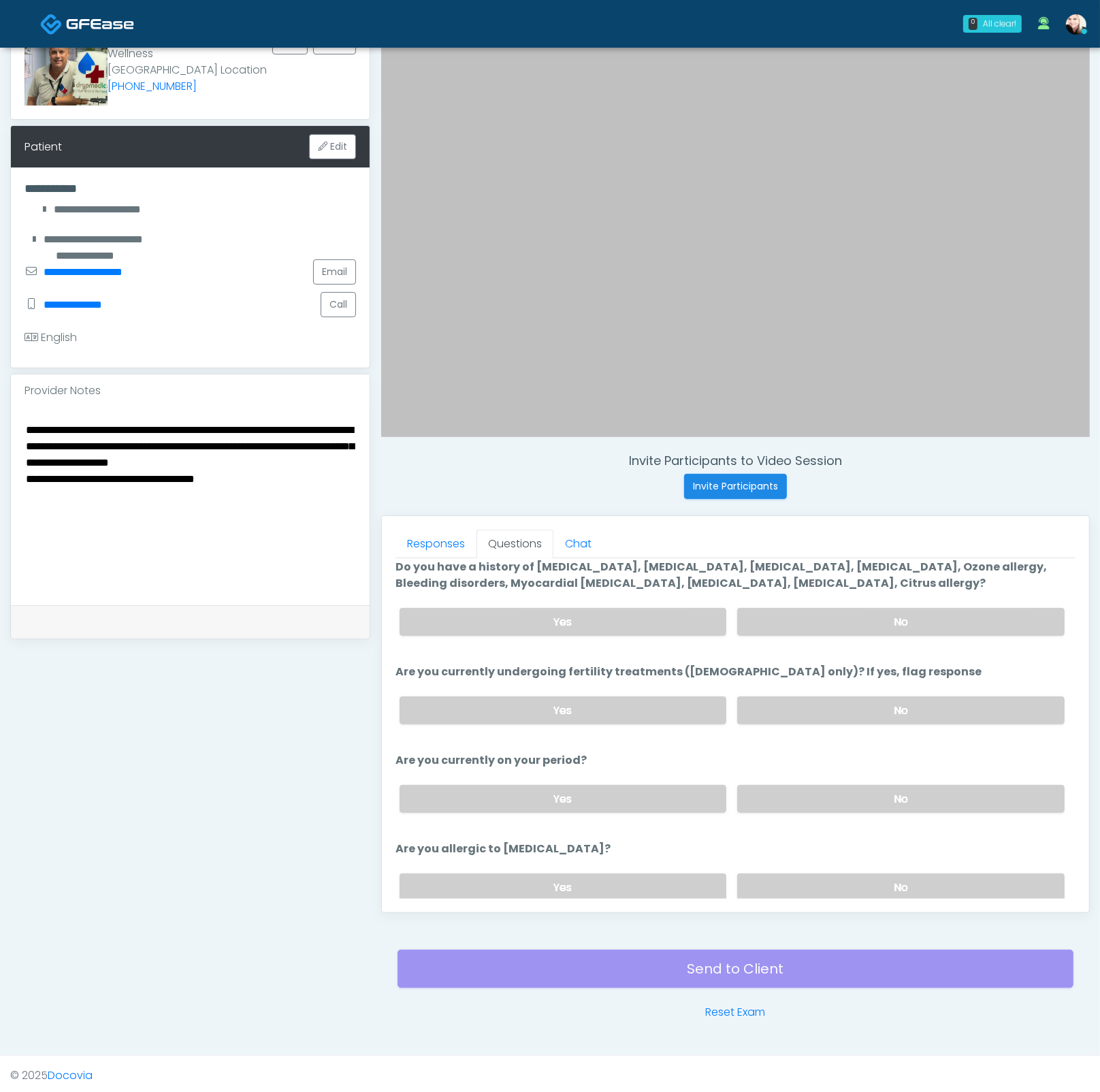
scroll to position [0, 0]
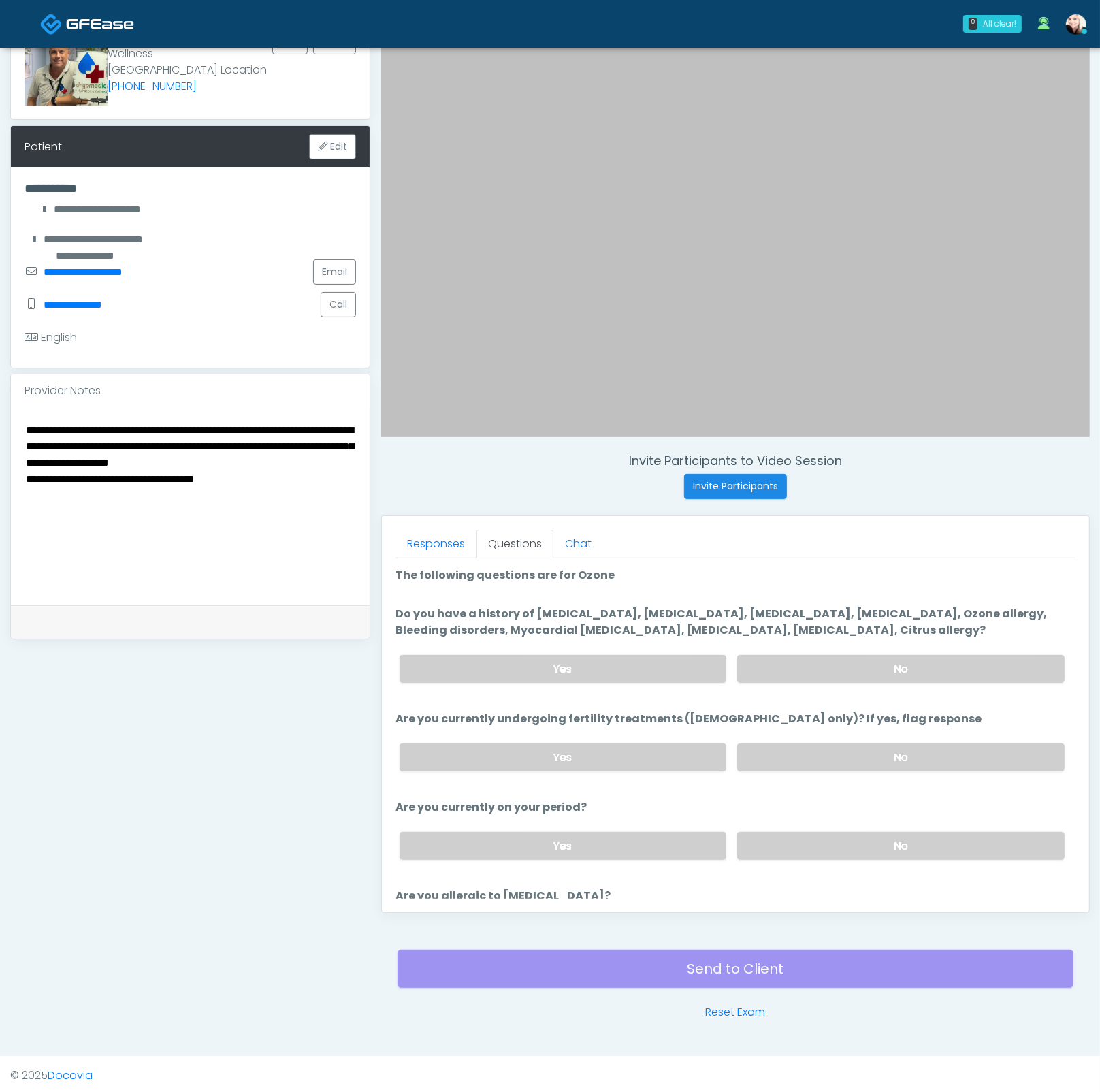
click at [26, 493] on textarea "**********" at bounding box center [190, 504] width 332 height 166
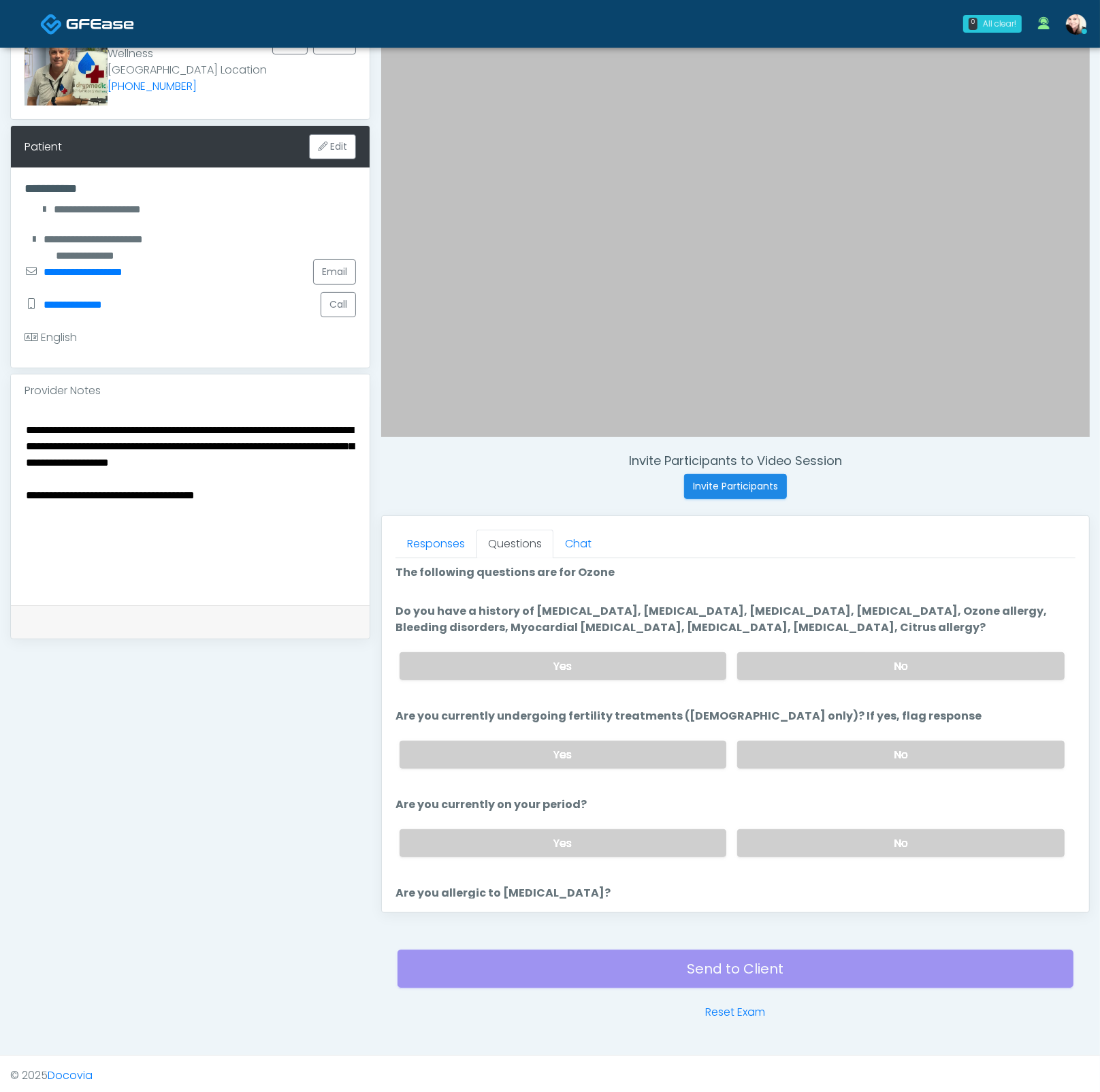
scroll to position [3, 0]
drag, startPoint x: 531, startPoint y: 604, endPoint x: 894, endPoint y: 602, distance: 363.0
click at [891, 602] on label "Do you have a history of Hyperthyroidism, Hypotension, Hypocalcemia, Hypoglycem…" at bounding box center [735, 619] width 680 height 33
click at [902, 607] on label "Do you have a history of Hyperthyroidism, Hypotension, Hypocalcemia, Hypoglycem…" at bounding box center [735, 619] width 680 height 33
drag, startPoint x: 531, startPoint y: 606, endPoint x: 835, endPoint y: 610, distance: 304.0
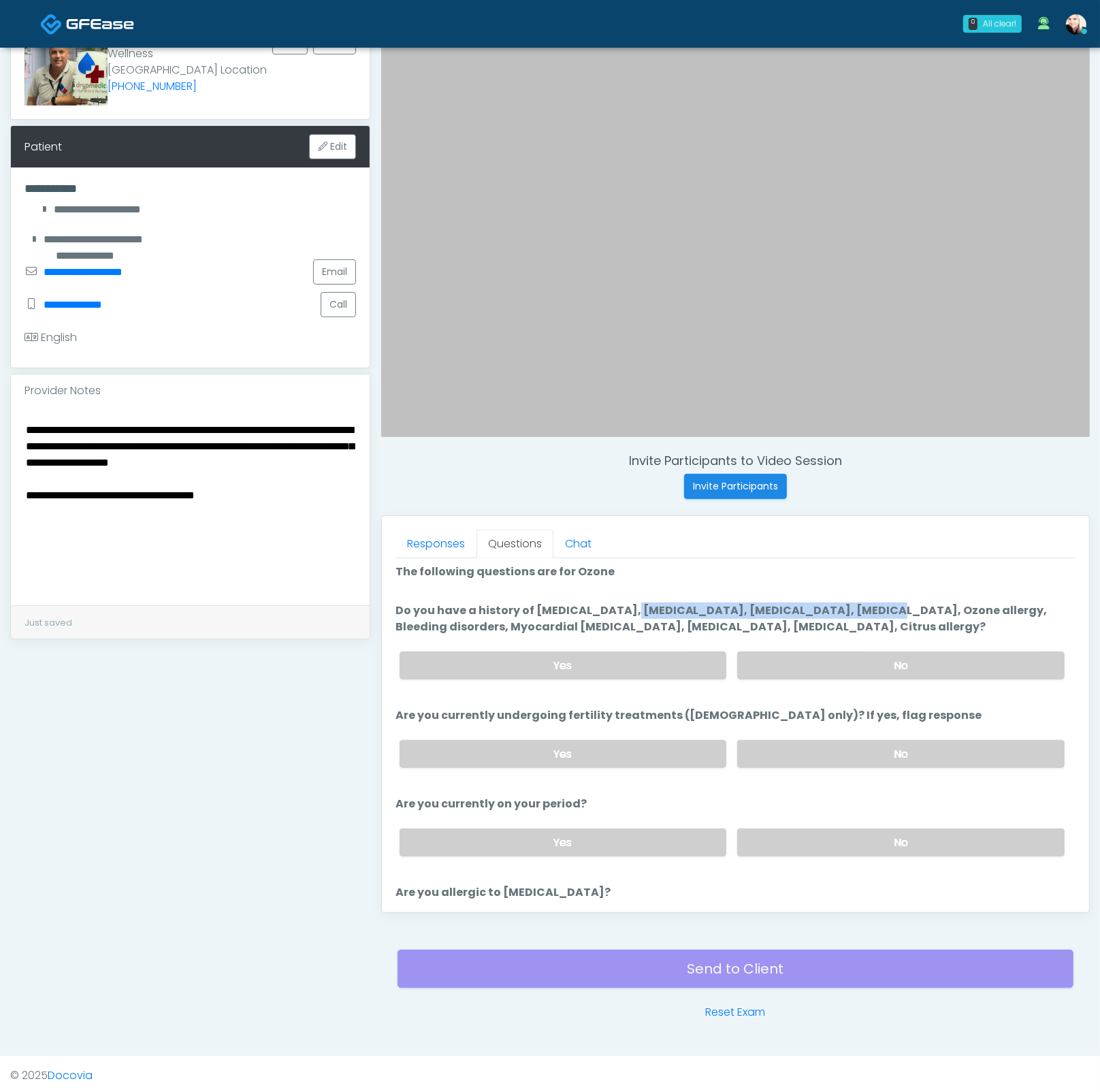
click at [796, 609] on label "Do you have a history of Hyperthyroidism, Hypotension, Hypocalcemia, Hypoglycem…" at bounding box center [735, 619] width 680 height 33
drag, startPoint x: 752, startPoint y: 611, endPoint x: 962, endPoint y: 601, distance: 210.2
click at [962, 602] on label "Do you have a history of Hyperthyroidism, Hypotension, Hypocalcemia, Hypoglycem…" at bounding box center [735, 619] width 680 height 33
drag, startPoint x: 505, startPoint y: 626, endPoint x: 731, endPoint y: 629, distance: 226.0
click at [731, 629] on label "Do you have a history of Hyperthyroidism, Hypotension, Hypocalcemia, Hypoglycem…" at bounding box center [735, 619] width 680 height 33
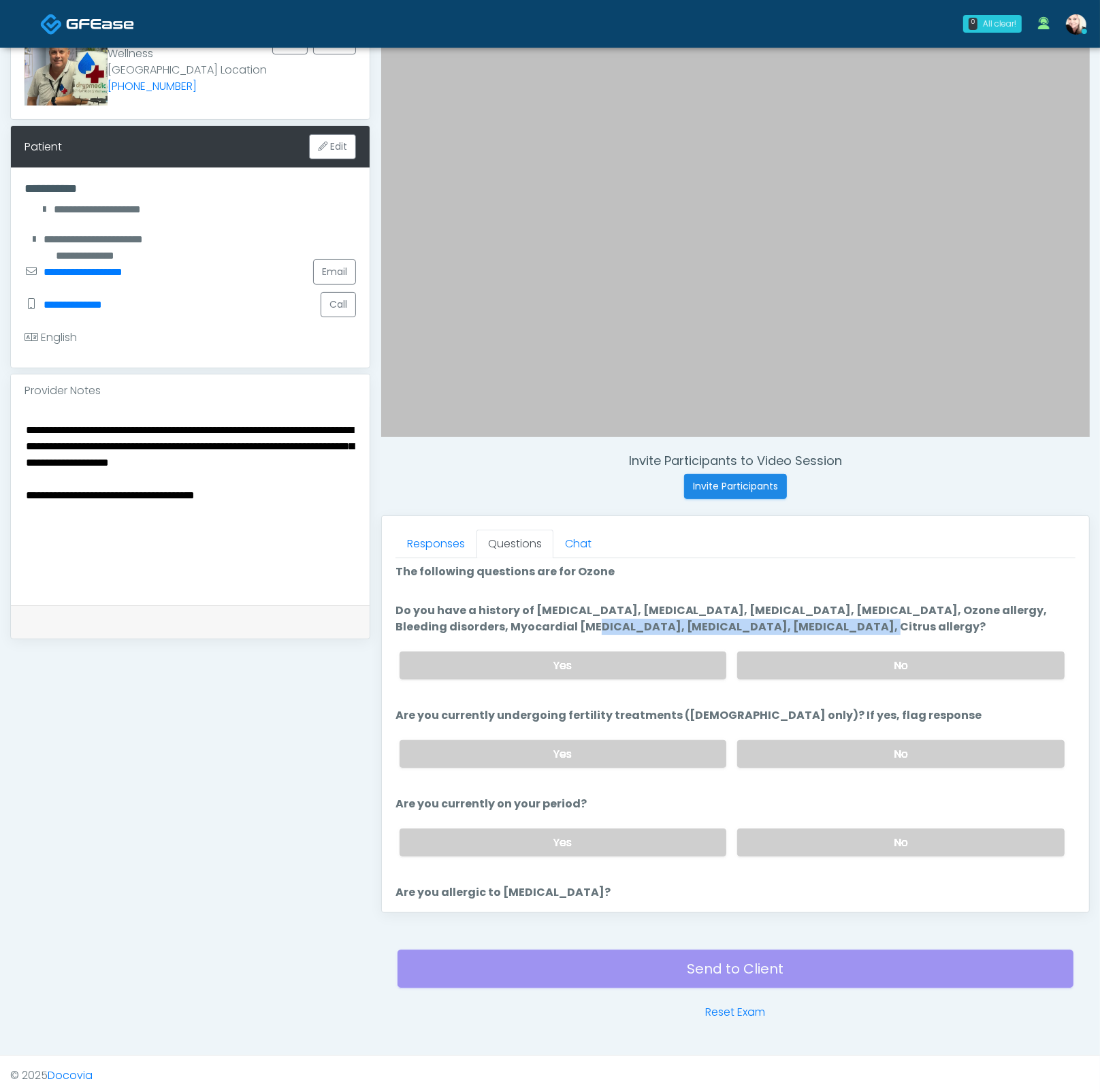
drag, startPoint x: 746, startPoint y: 624, endPoint x: 480, endPoint y: 626, distance: 266.0
click at [483, 626] on label "Do you have a history of Hyperthyroidism, Hypotension, Hypocalcemia, Hypoglycem…" at bounding box center [735, 619] width 680 height 33
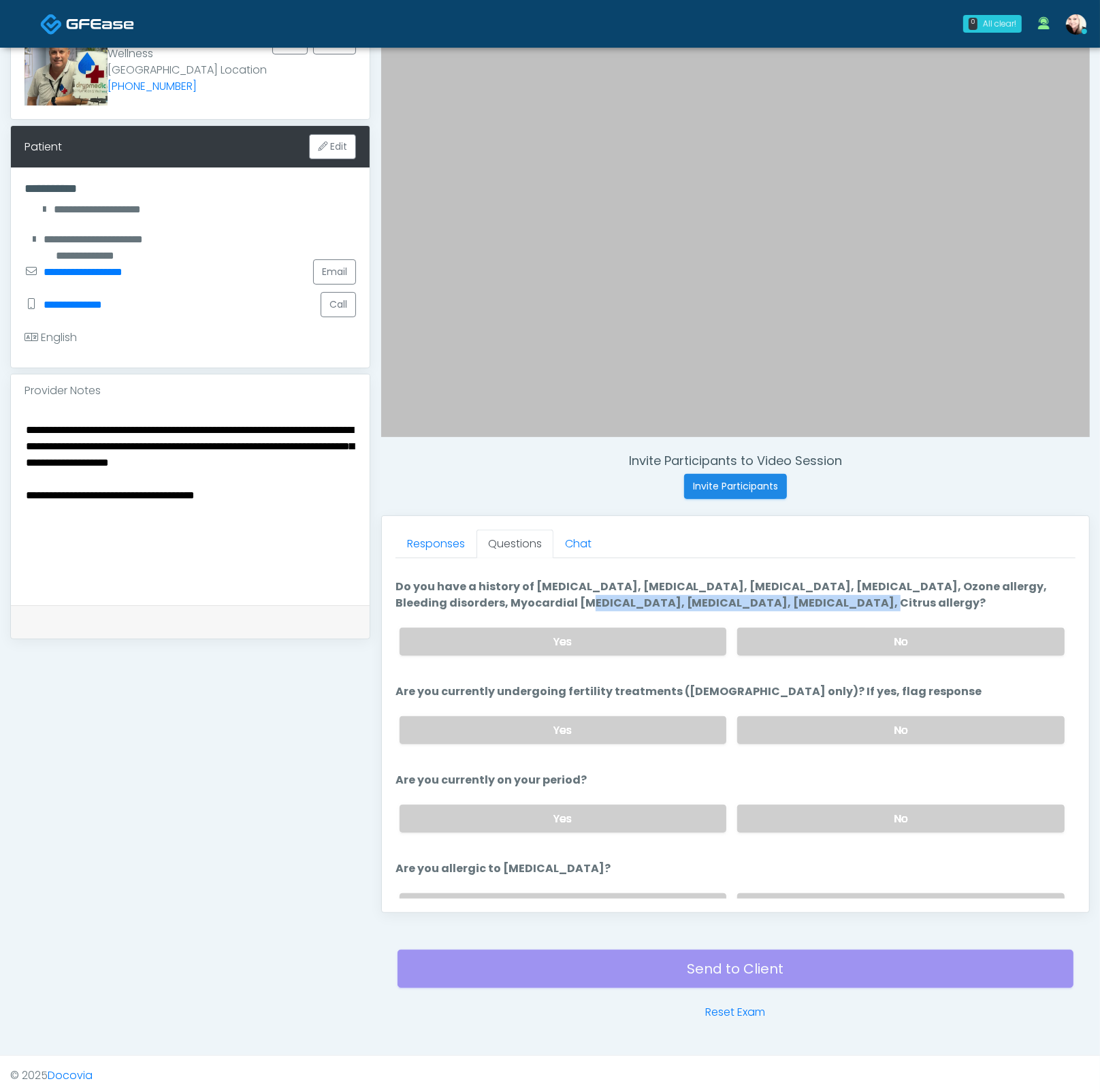
scroll to position [98, 0]
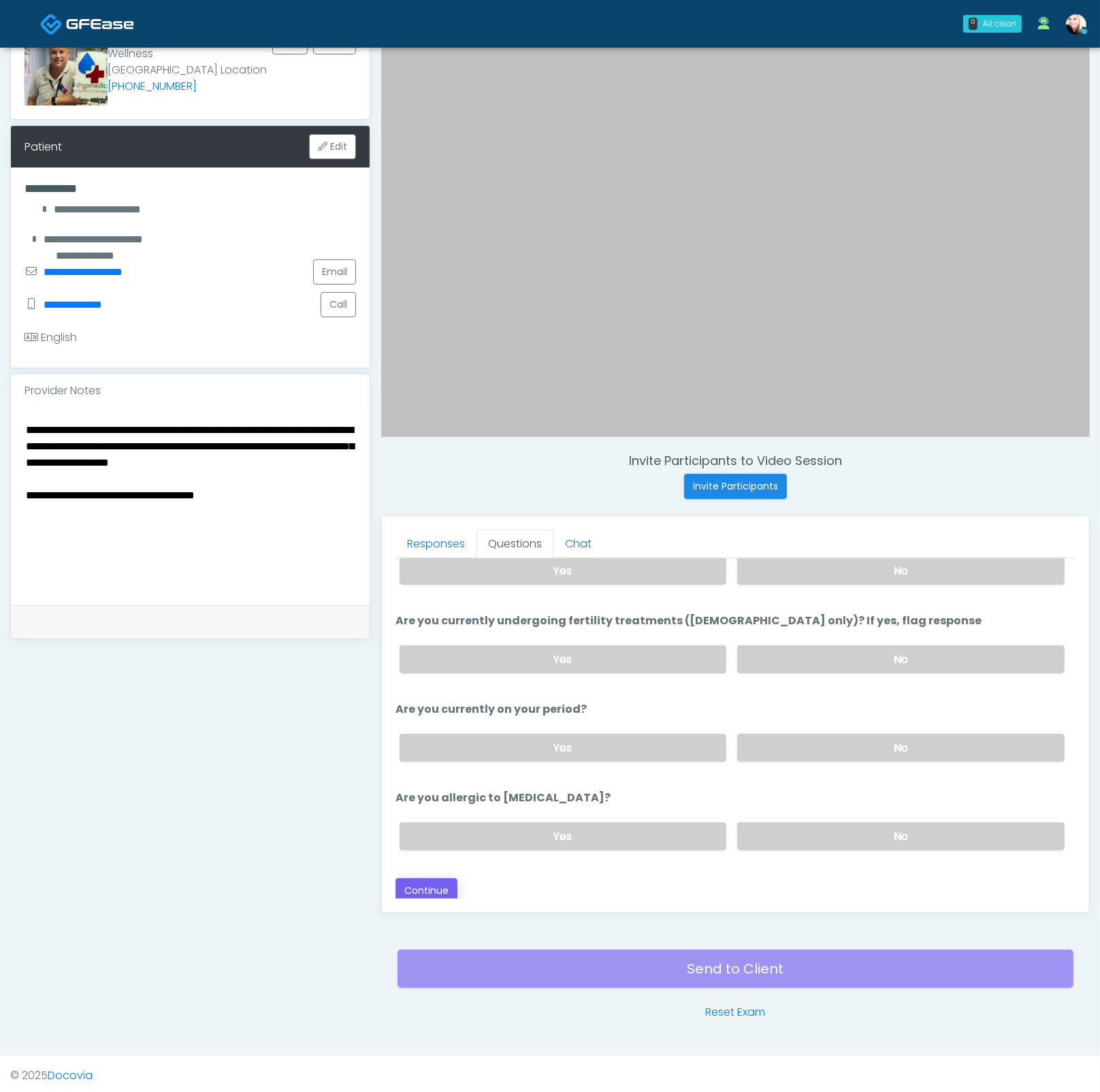
drag, startPoint x: 425, startPoint y: 868, endPoint x: 426, endPoint y: 876, distance: 8.1
click at [425, 869] on div "Loading... Connecting to your agent... Please wait while we prepare your person…" at bounding box center [735, 686] width 680 height 434
click at [426, 878] on button "Continue" at bounding box center [426, 891] width 62 height 25
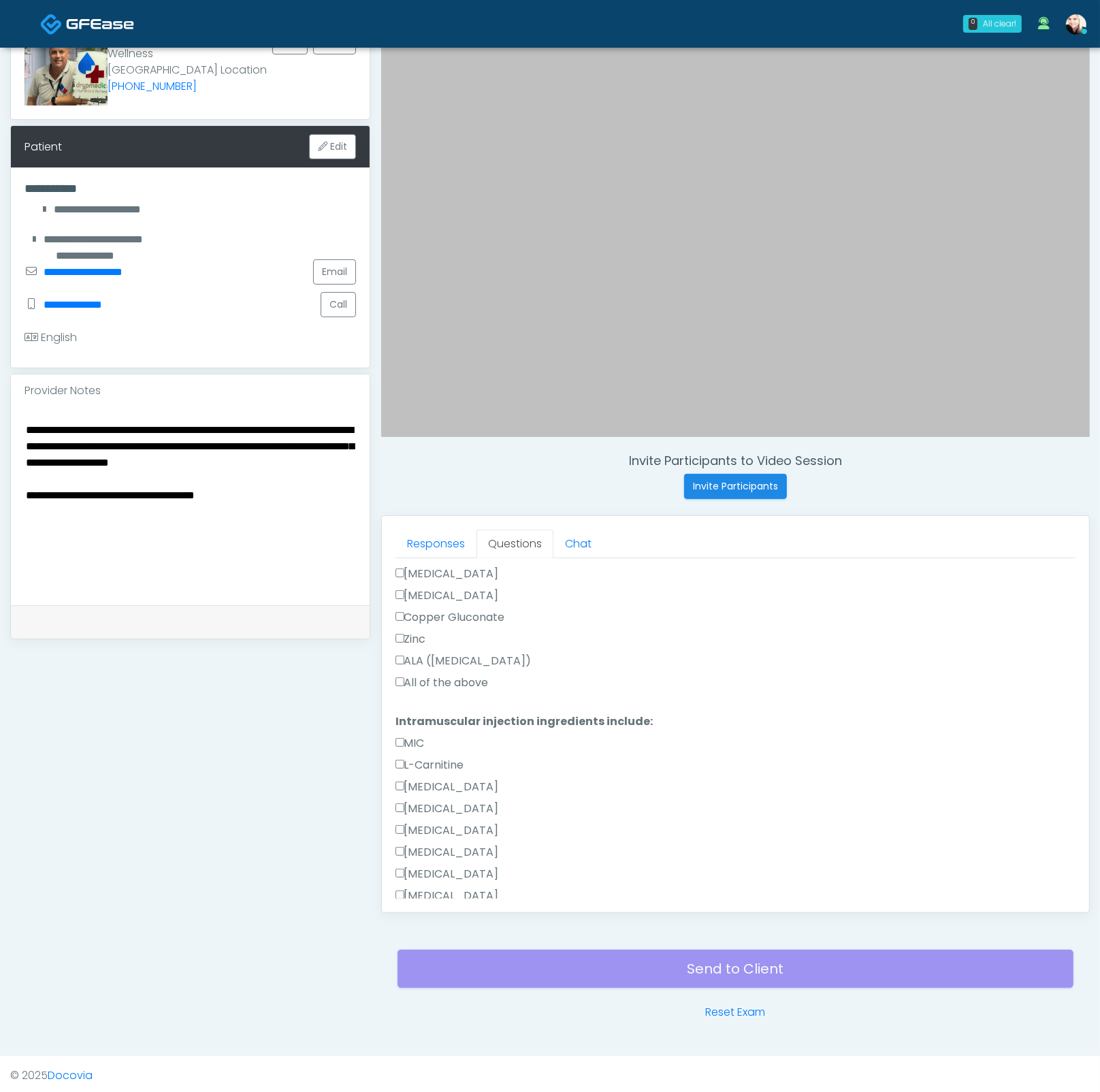
scroll to position [972, 0]
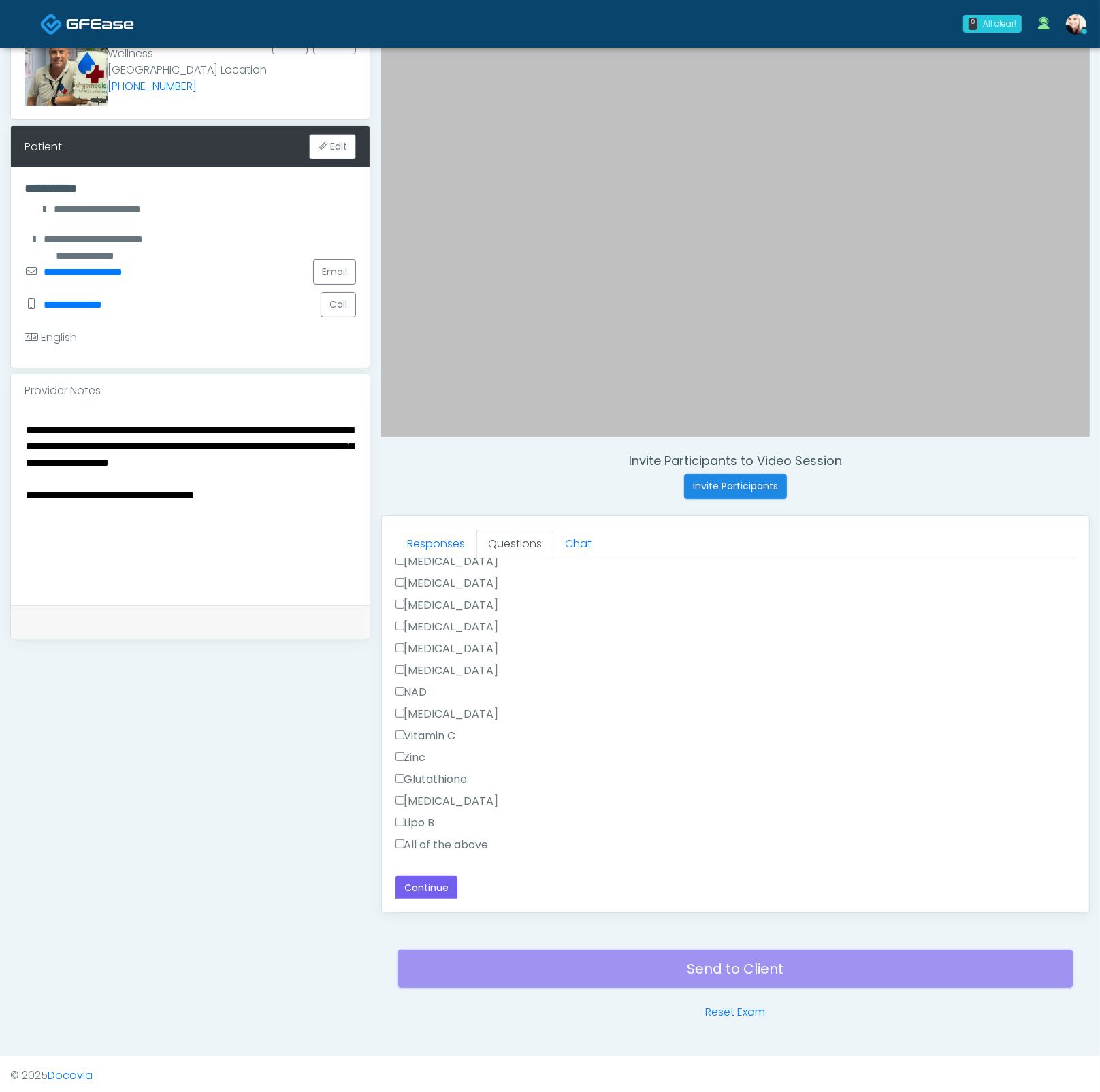
click at [435, 843] on label "All of the above" at bounding box center [442, 844] width 93 height 16
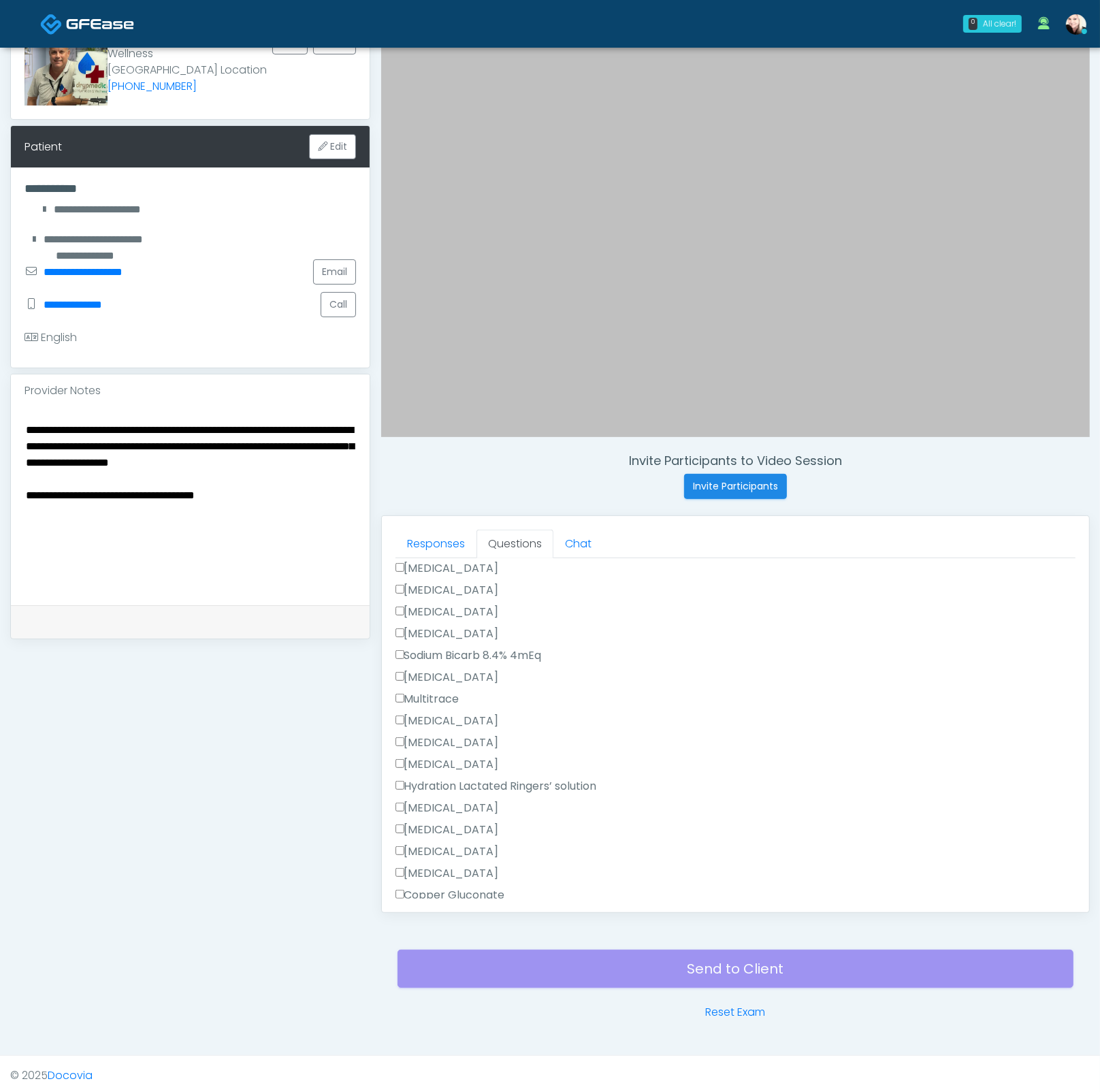
drag, startPoint x: 281, startPoint y: 524, endPoint x: 25, endPoint y: 509, distance: 256.4
click at [22, 508] on div "**********" at bounding box center [190, 506] width 359 height 198
type textarea "**********"
click at [639, 647] on div "Sodium Bicarb 8.4% 4mEq" at bounding box center [735, 658] width 680 height 22
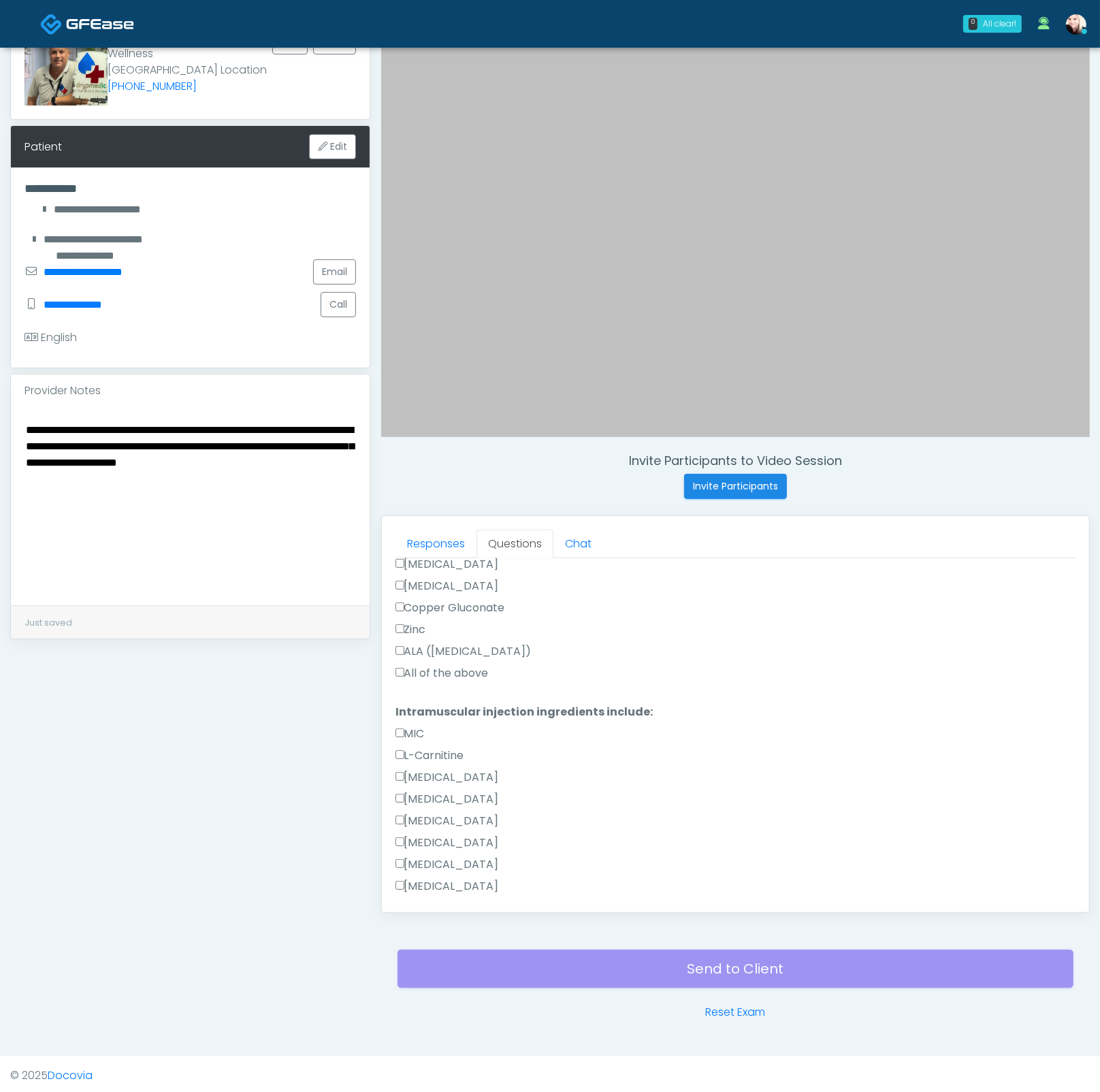
drag, startPoint x: 418, startPoint y: 661, endPoint x: 423, endPoint y: 668, distance: 8.6
click at [419, 665] on label "All of the above" at bounding box center [442, 673] width 93 height 16
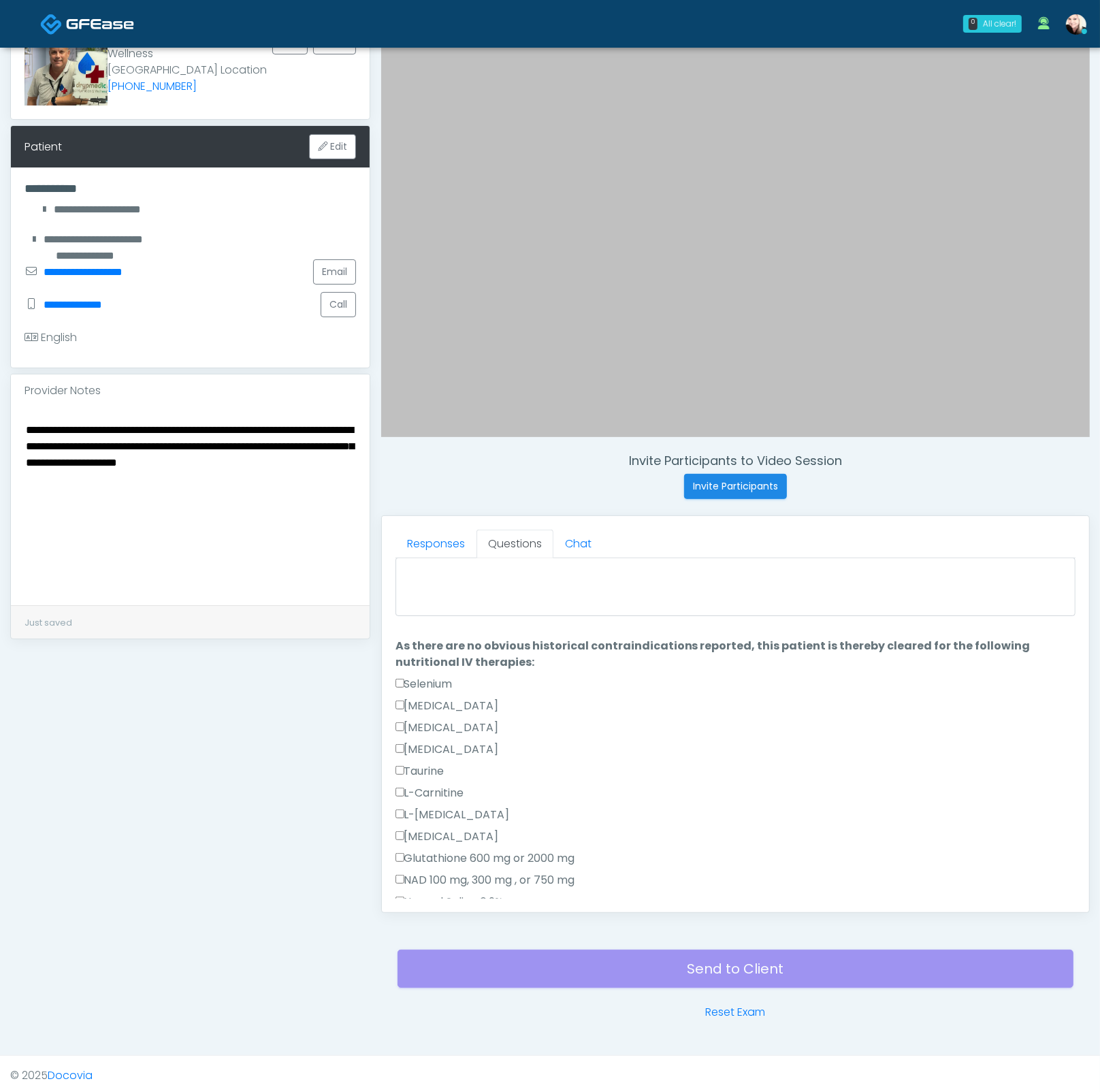
scroll to position [0, 0]
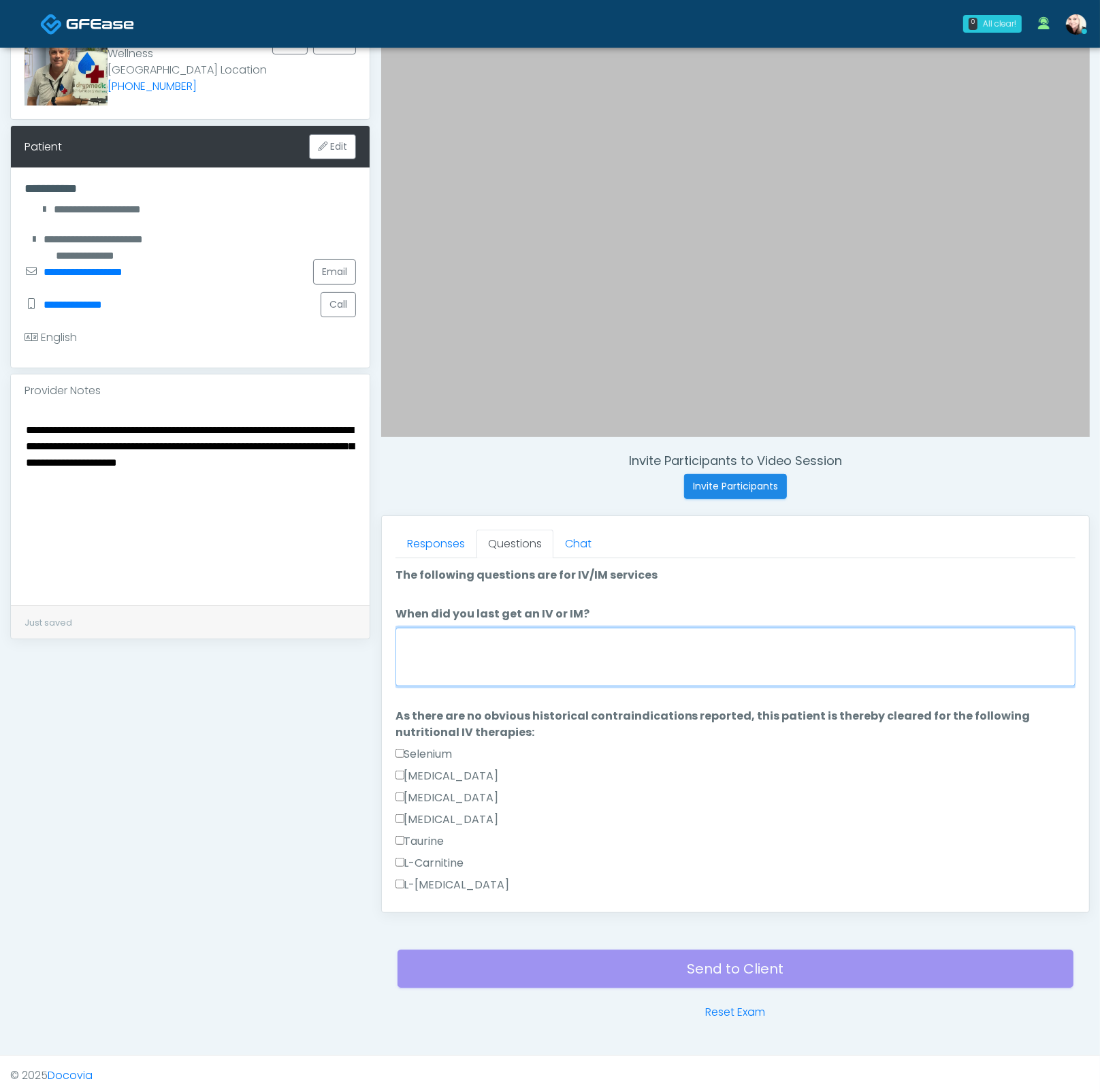
click at [449, 643] on textarea "When did you last get an IV or IM?" at bounding box center [735, 657] width 680 height 59
paste textarea "**********"
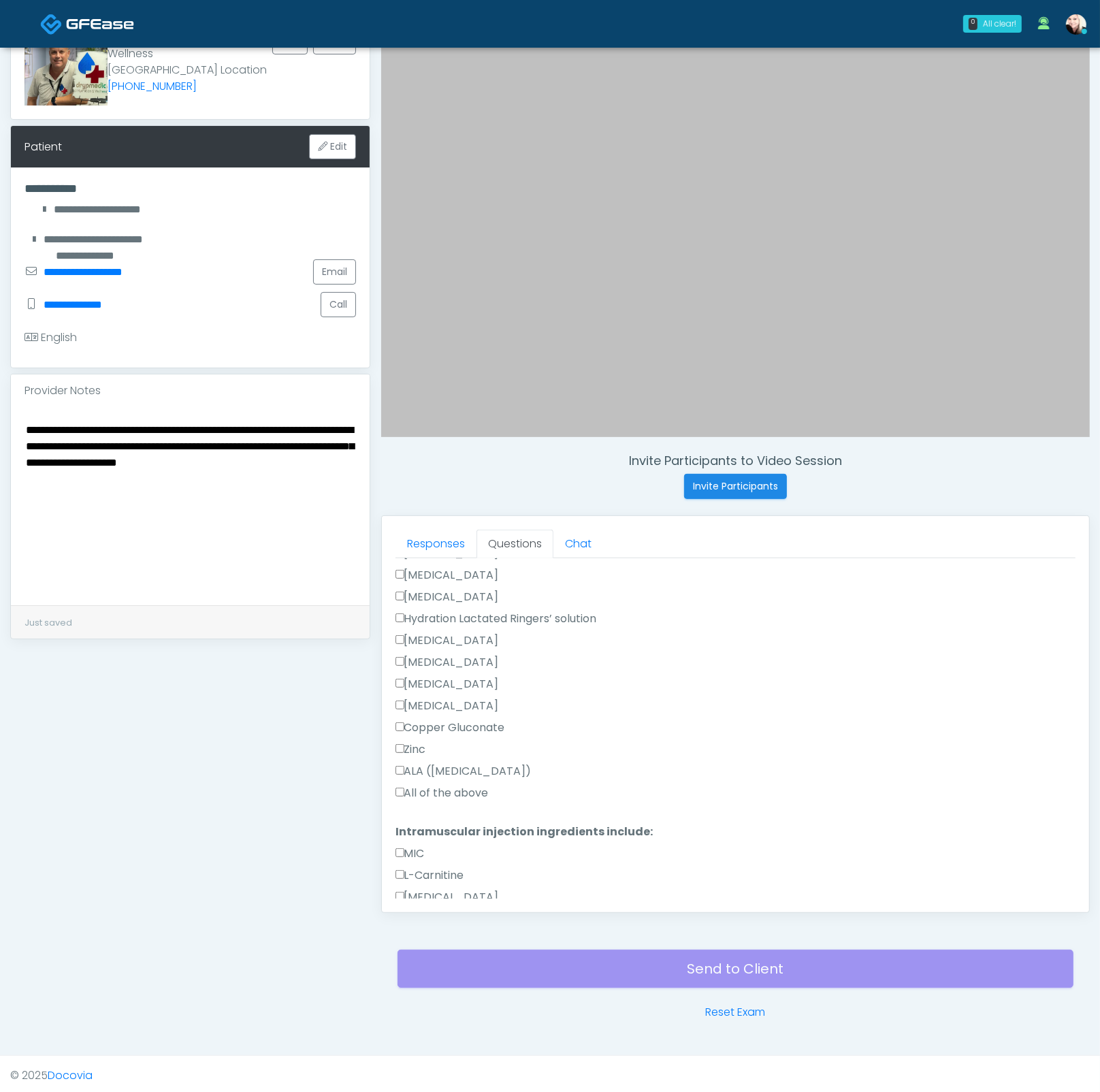
scroll to position [972, 0]
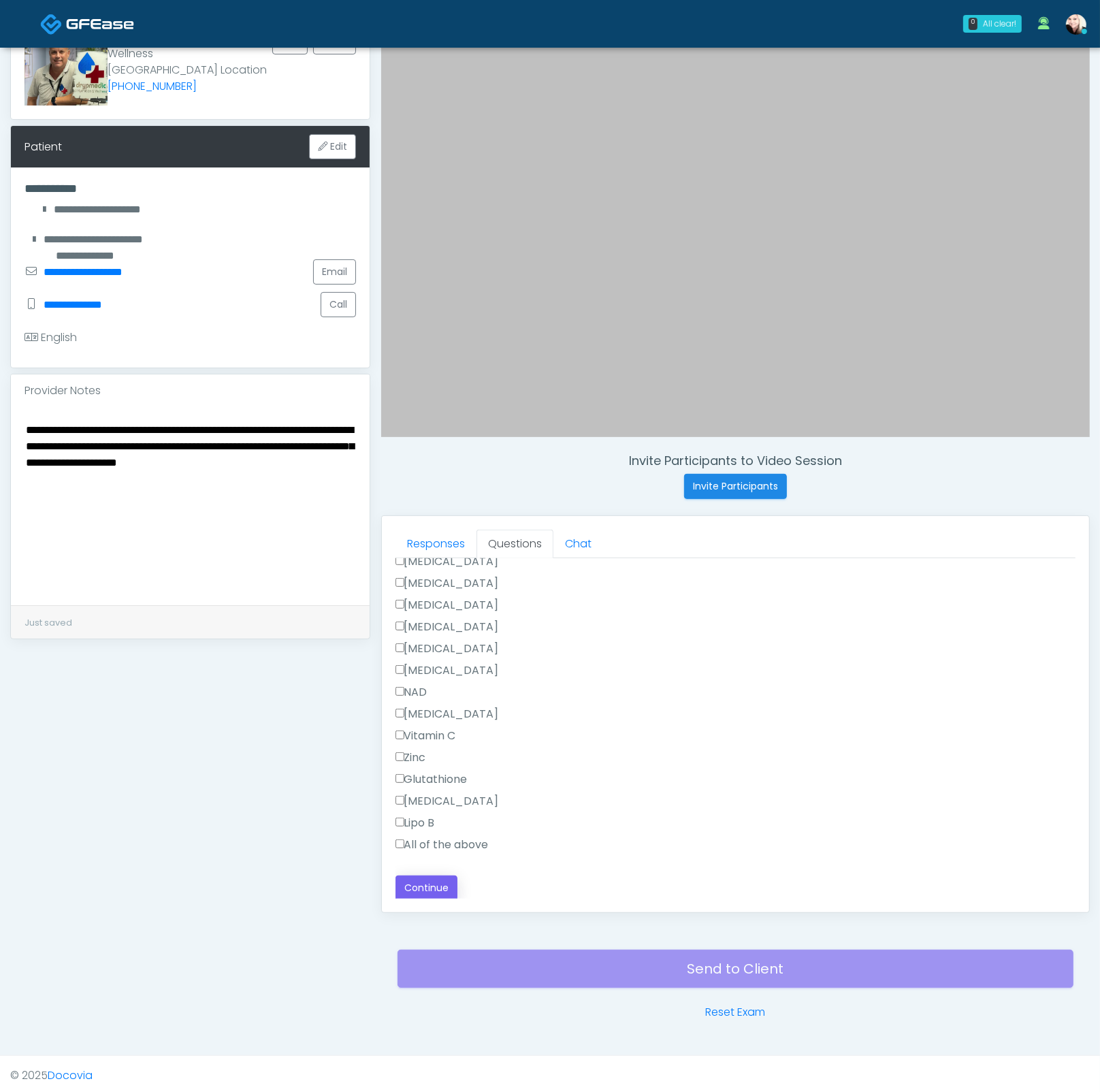
type textarea "**********"
click at [438, 876] on button "Continue" at bounding box center [426, 888] width 62 height 25
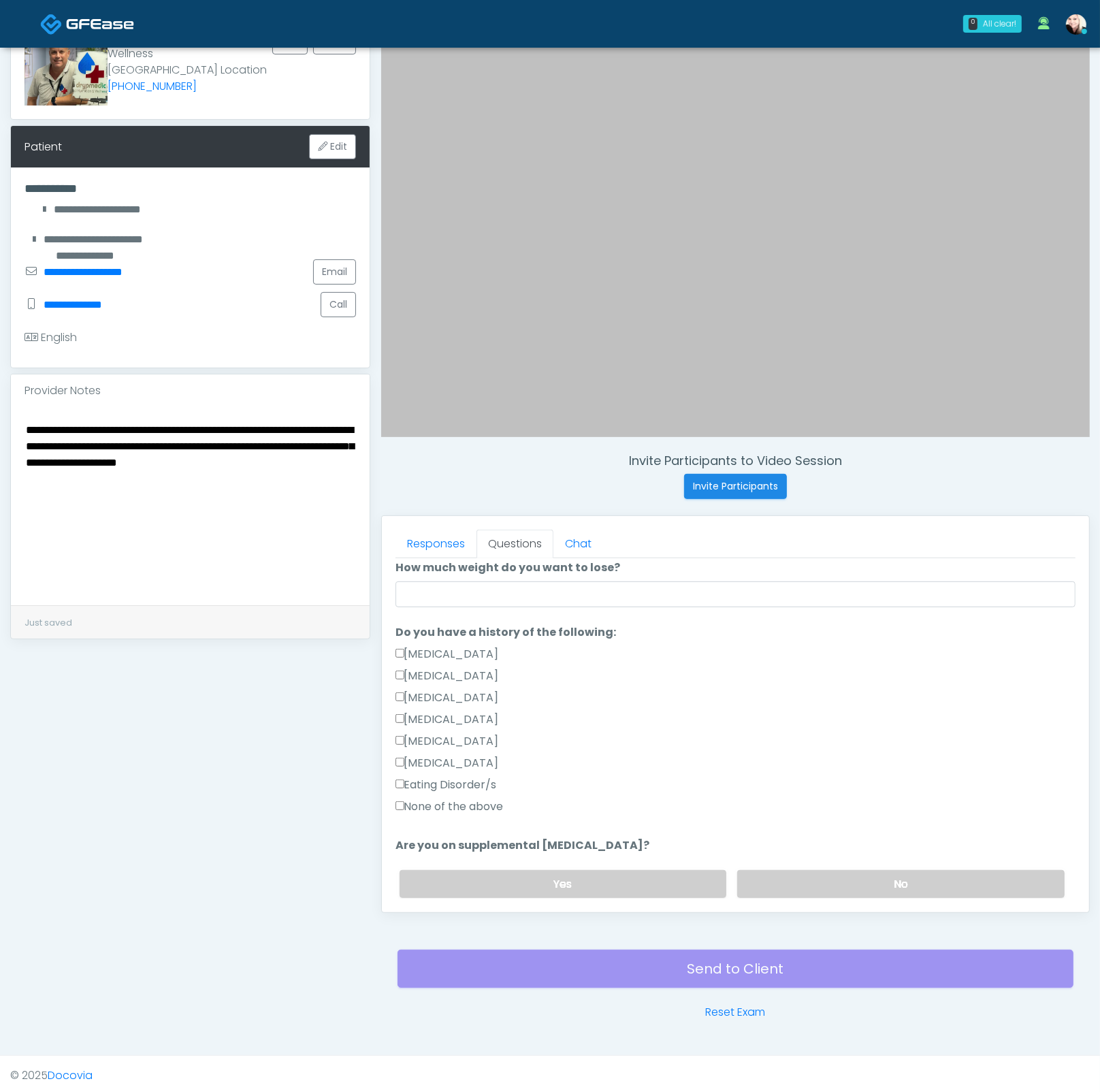
scroll to position [0, 0]
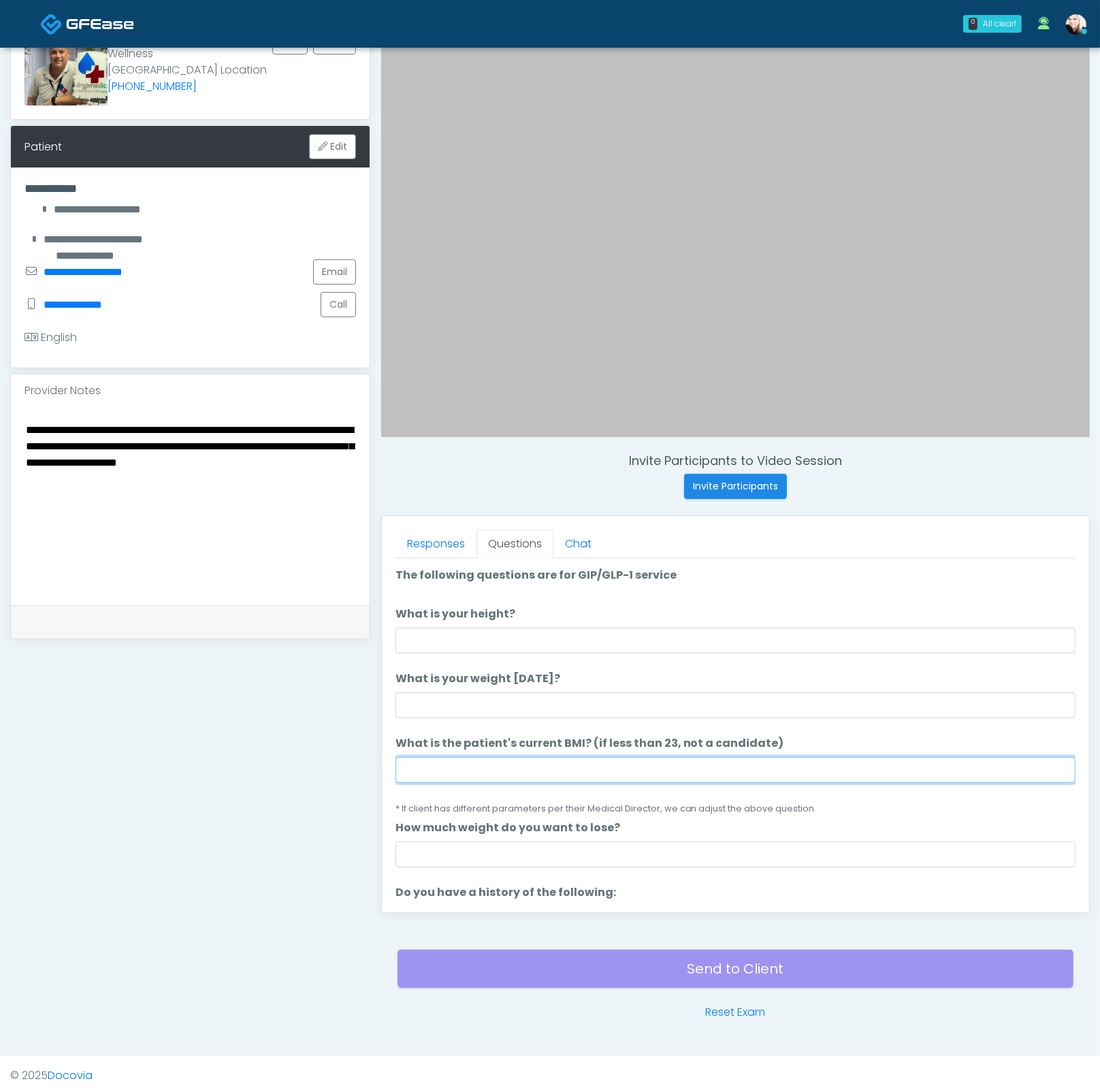
click at [528, 764] on input "What is the patient's current BMI? (if less than 23, not a candidate)" at bounding box center [735, 770] width 680 height 25
paste input "****"
type input "****"
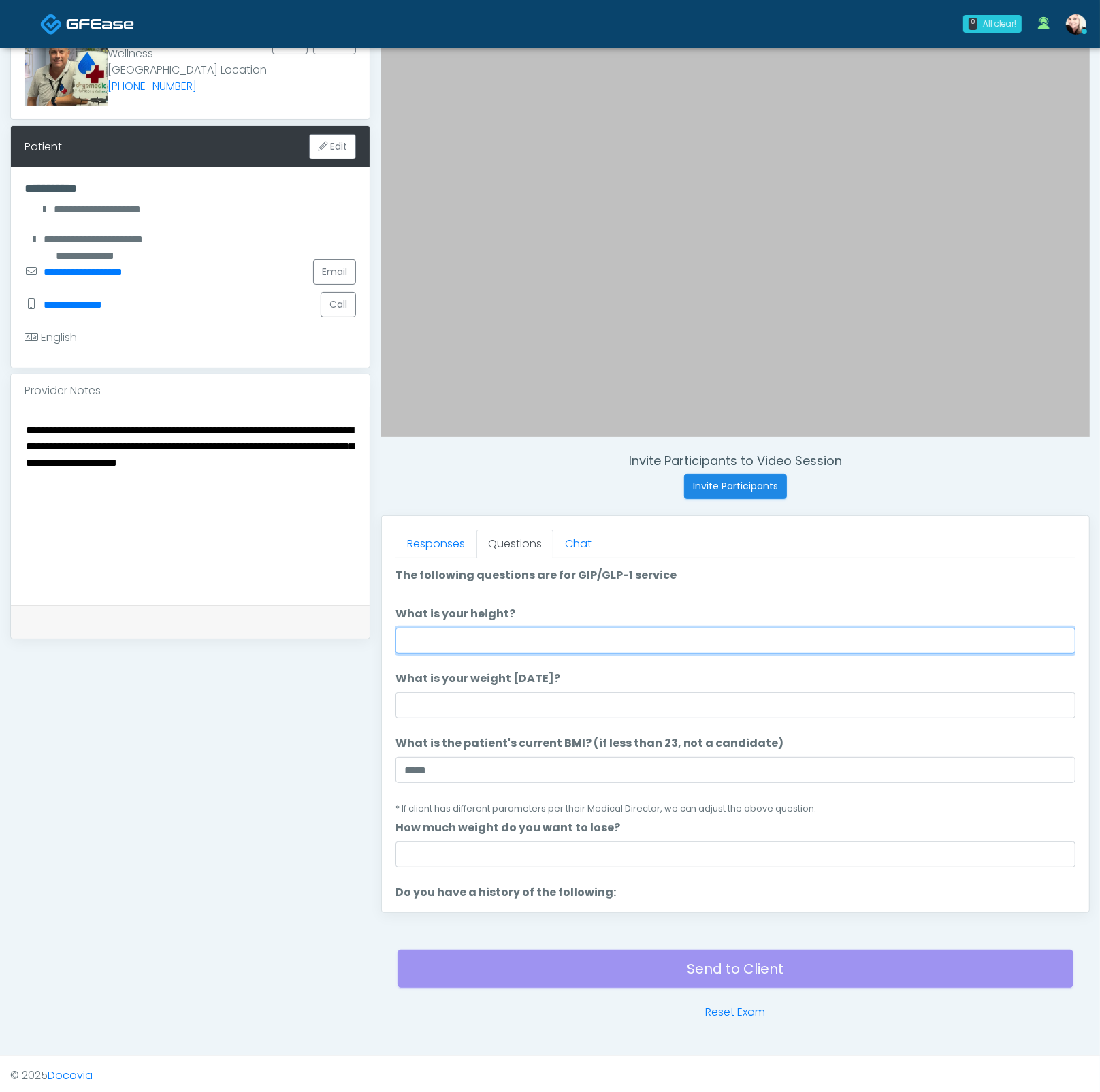
click at [460, 639] on input "What is your height?" at bounding box center [735, 641] width 680 height 25
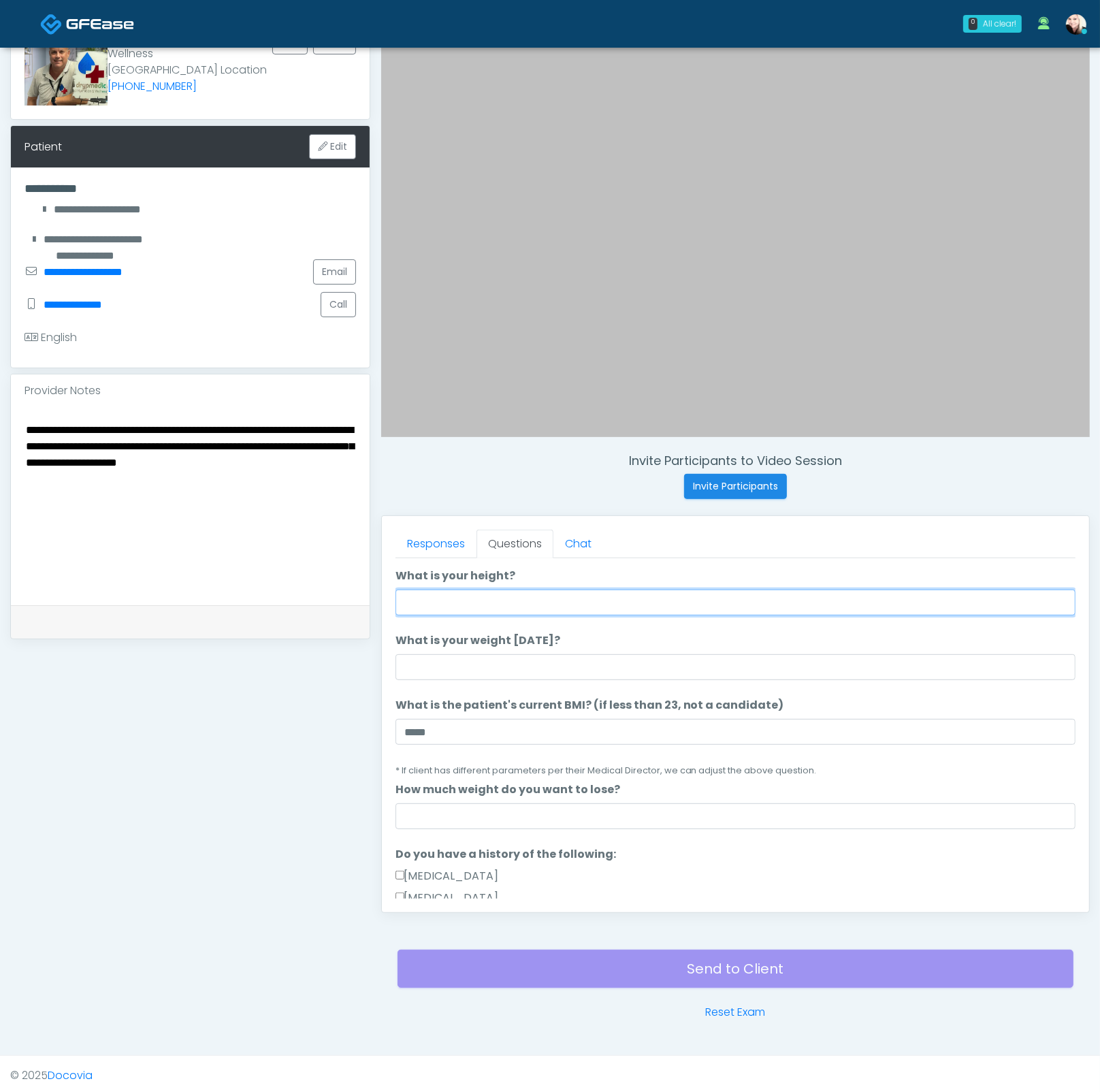
scroll to position [235, 0]
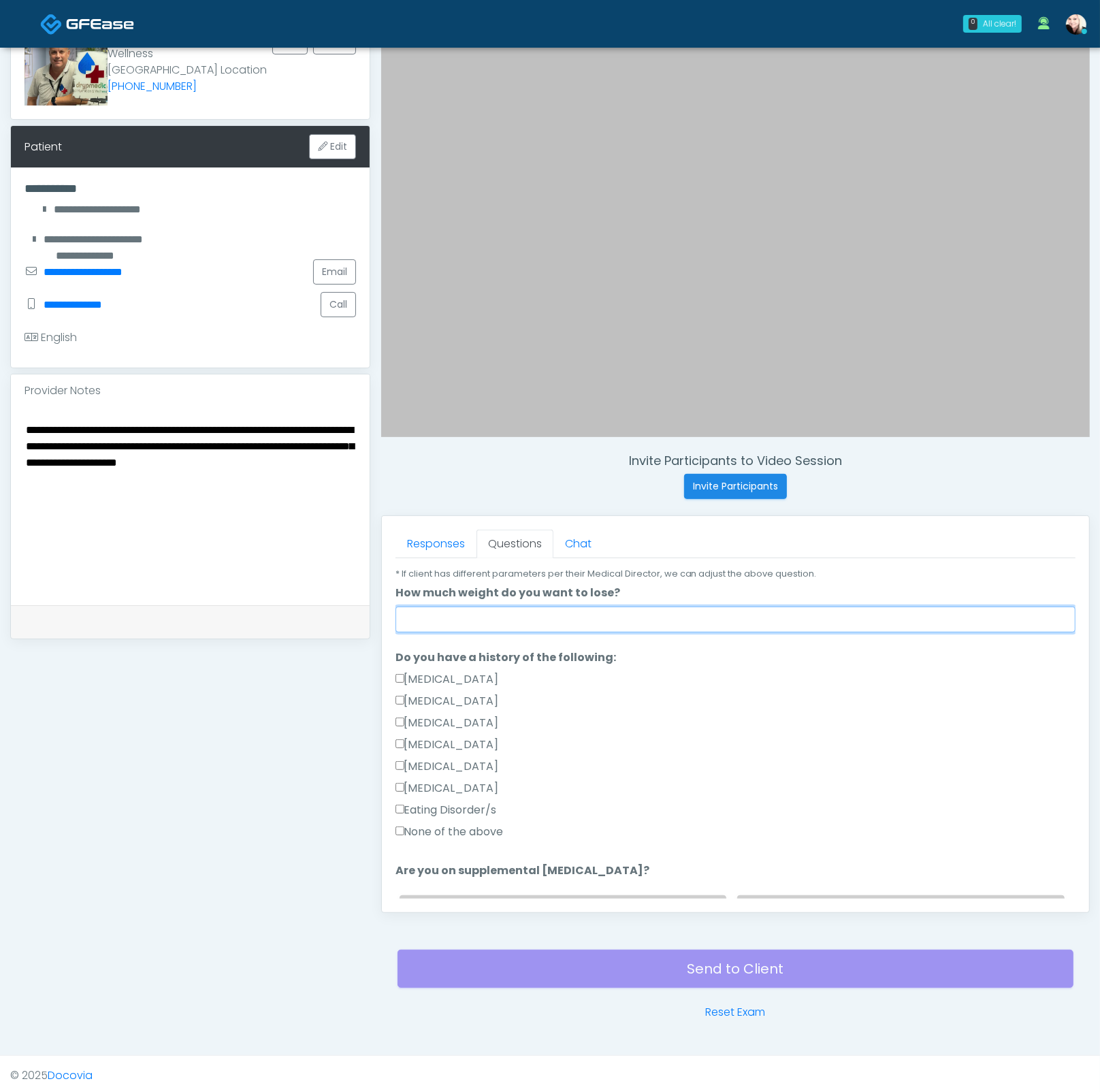
click at [576, 607] on input "How much weight do you want to lose?" at bounding box center [735, 619] width 680 height 25
type input "***"
click at [747, 701] on div "Pancreatic Disease" at bounding box center [735, 704] width 680 height 22
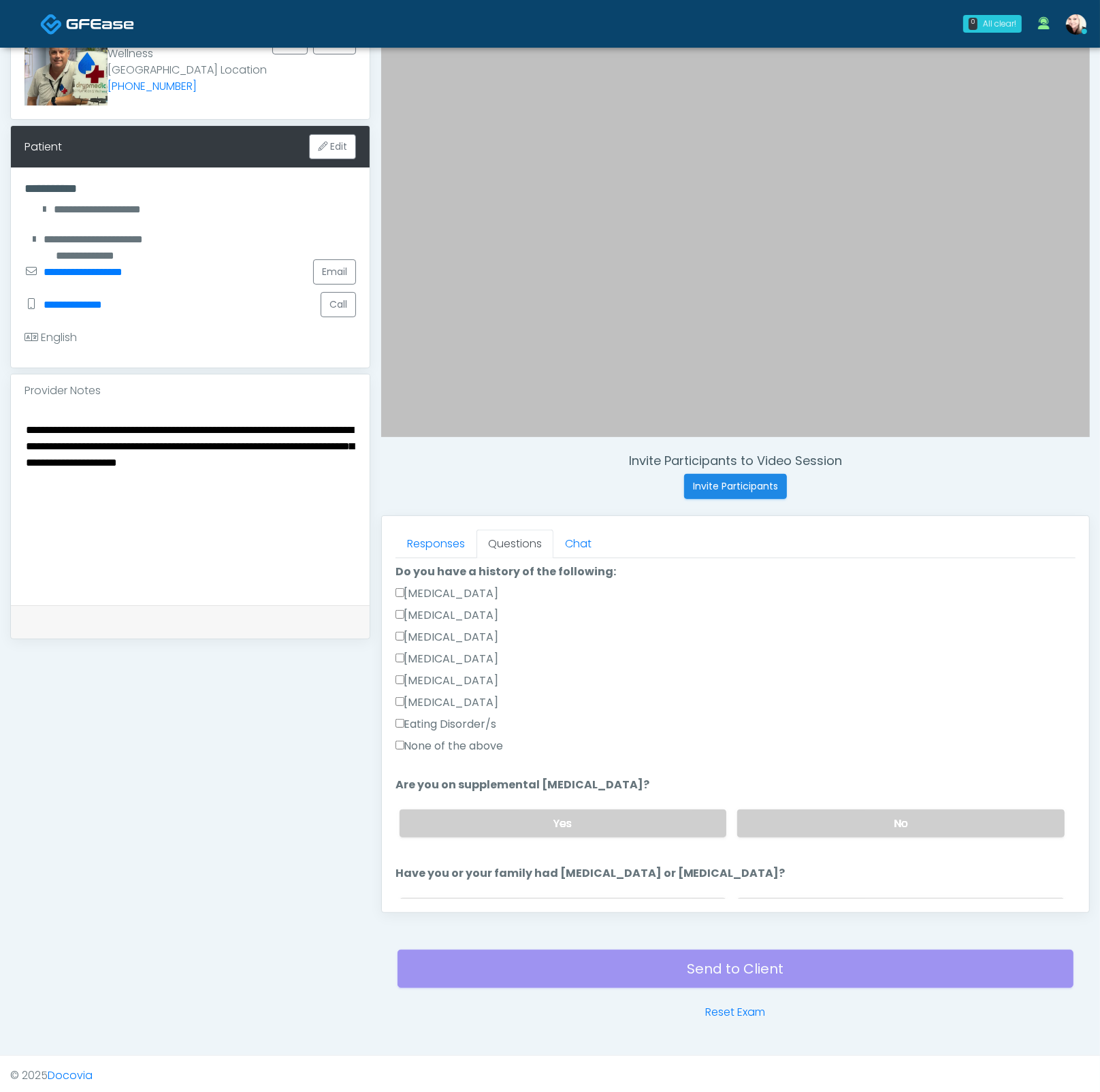
scroll to position [329, 0]
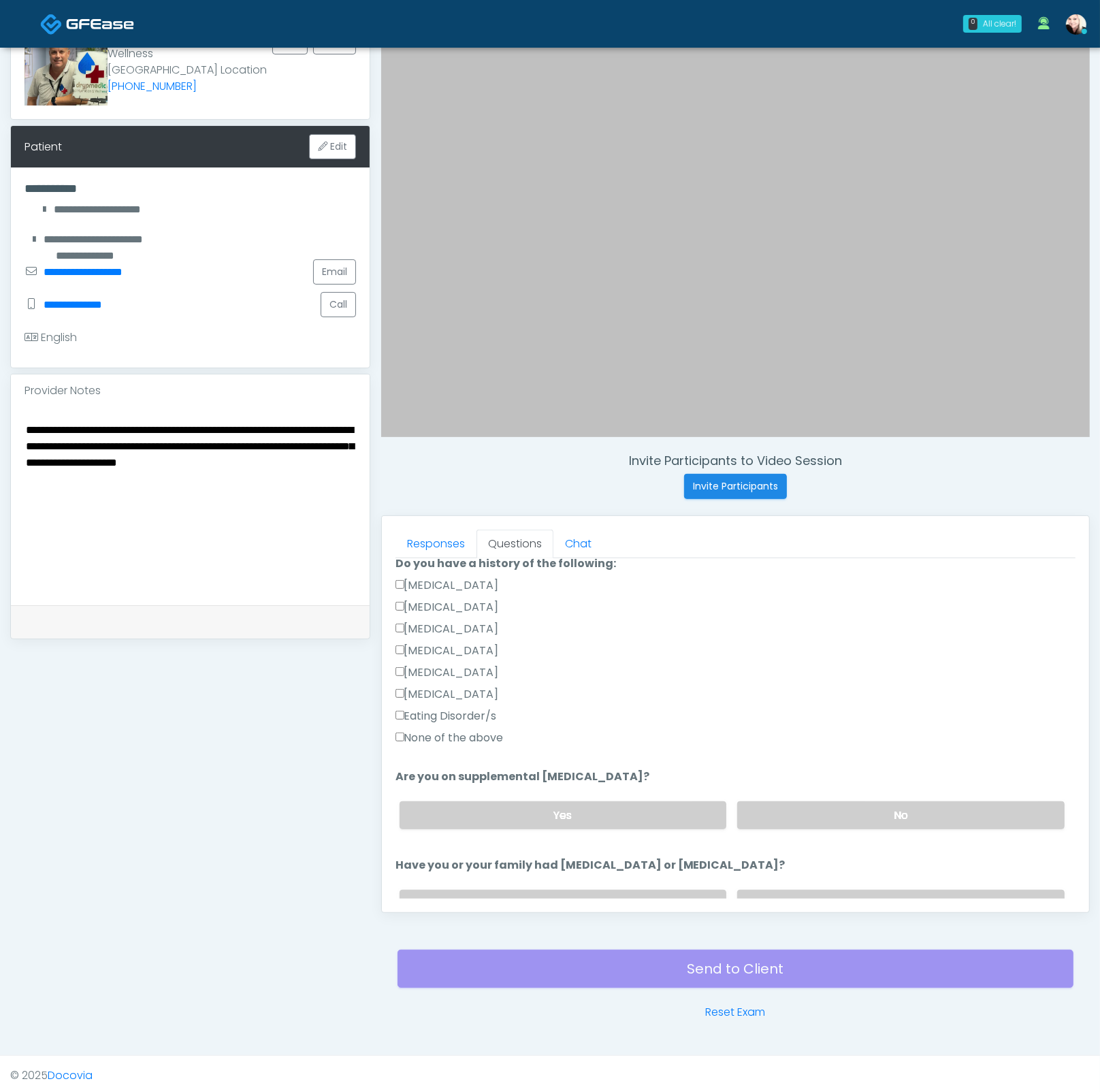
click at [442, 735] on label "None of the above" at bounding box center [449, 737] width 109 height 16
click at [824, 801] on label "No" at bounding box center [901, 815] width 327 height 28
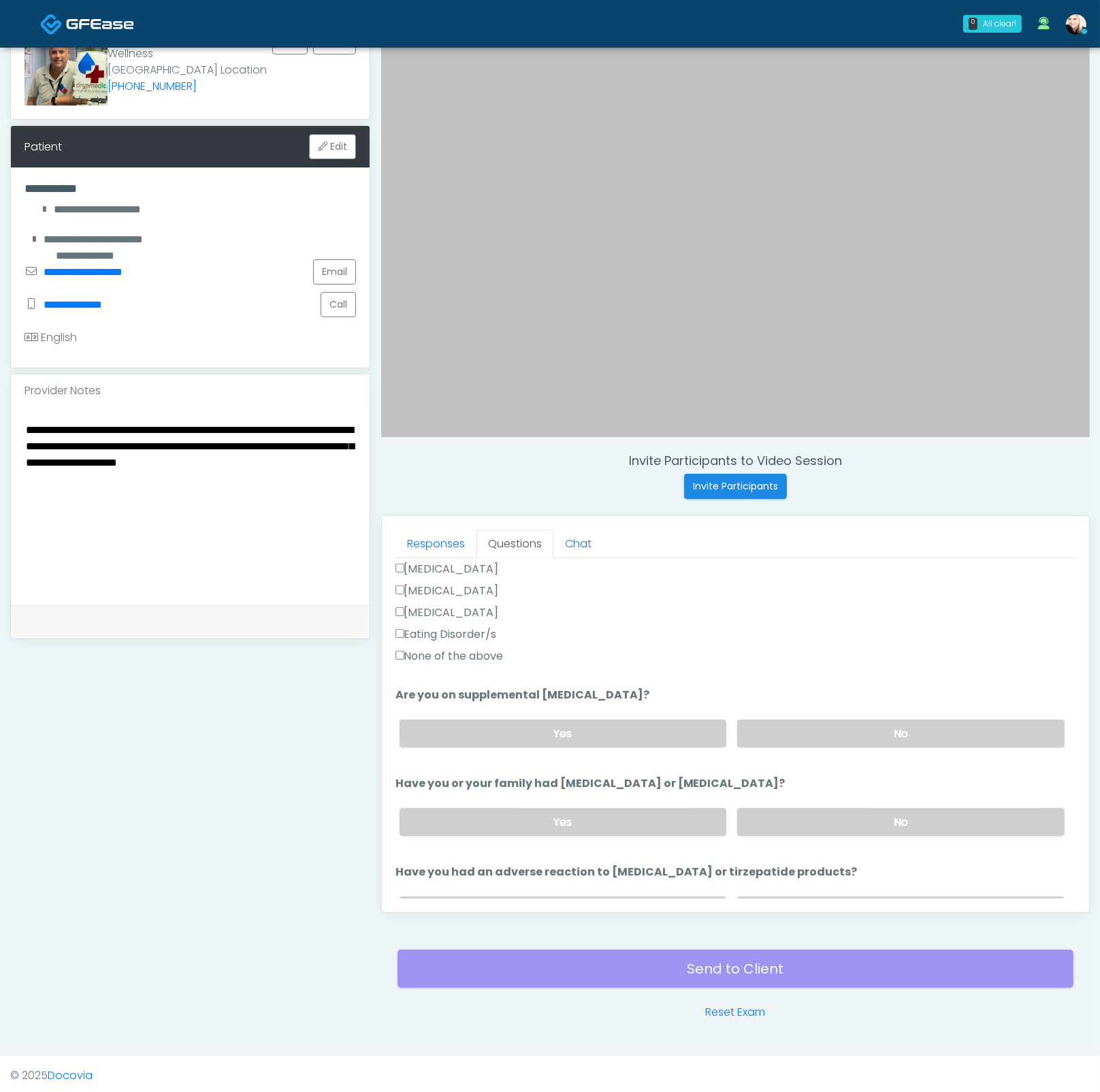
click at [815, 803] on div "Yes No" at bounding box center [732, 822] width 687 height 50
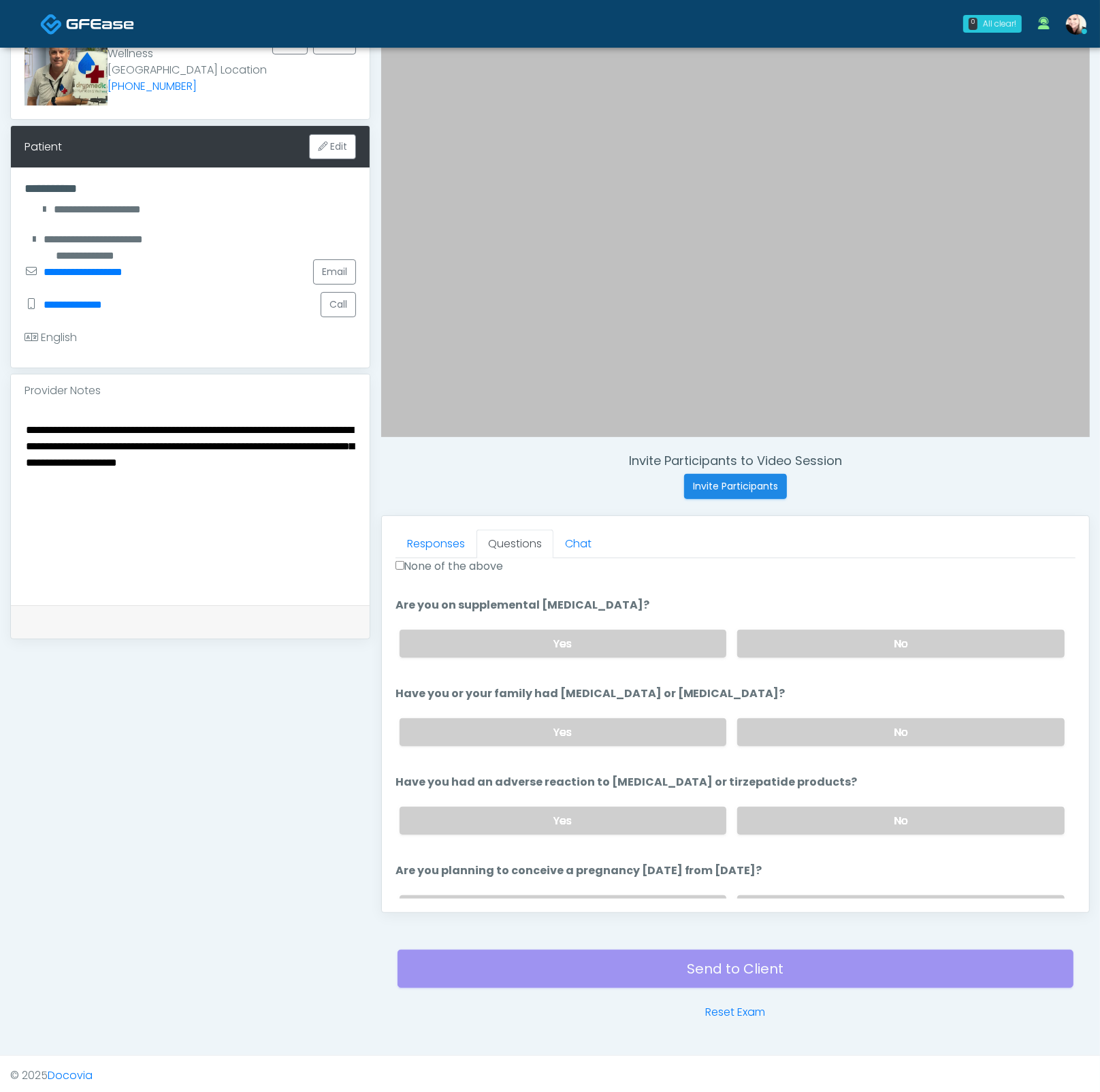
scroll to position [506, 0]
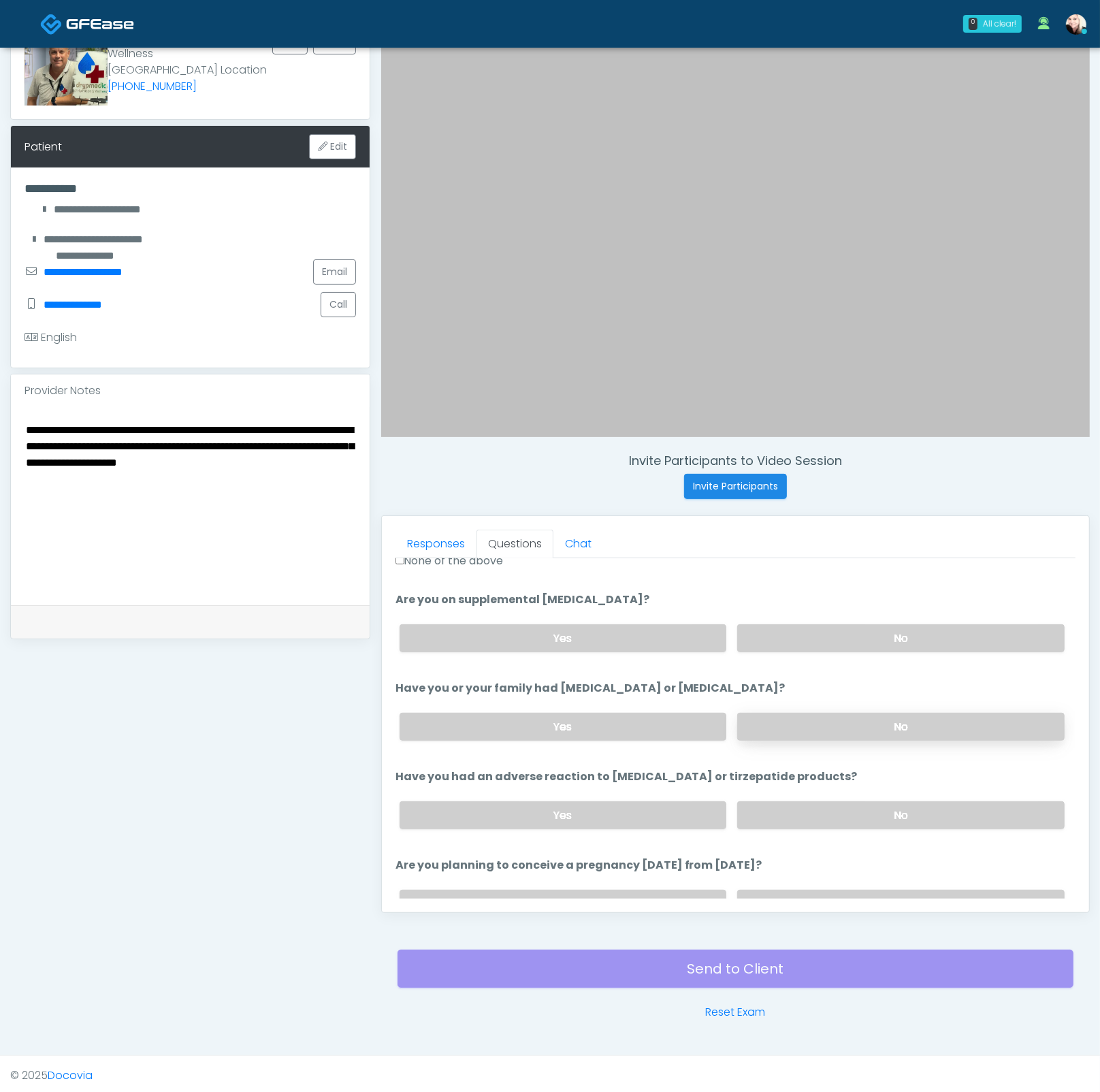
drag, startPoint x: 789, startPoint y: 711, endPoint x: 795, endPoint y: 728, distance: 18.0
click at [789, 714] on label "No" at bounding box center [901, 726] width 327 height 28
click at [824, 827] on div "Yes No" at bounding box center [732, 815] width 687 height 50
click at [822, 815] on label "No" at bounding box center [901, 815] width 327 height 28
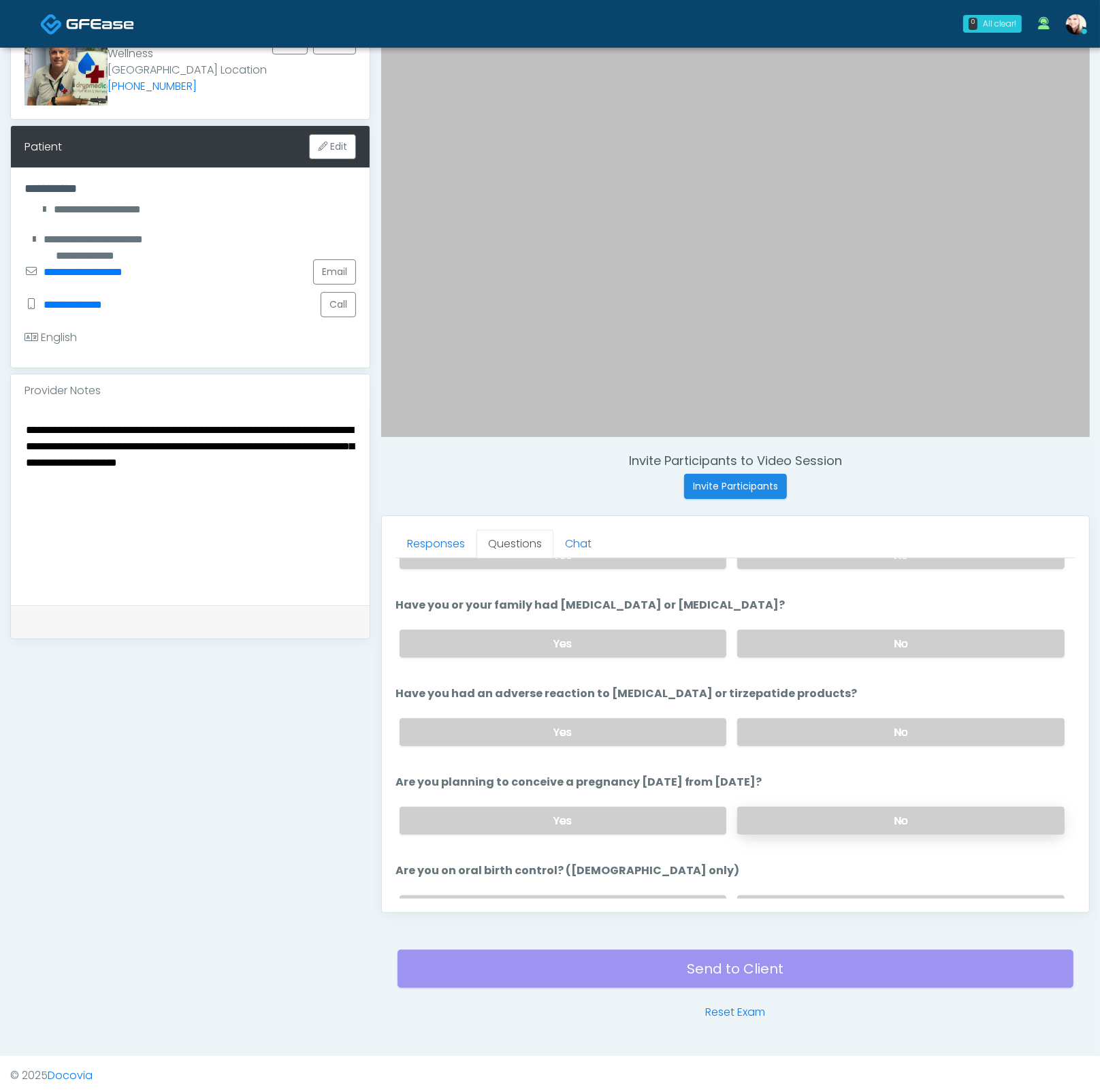
drag, startPoint x: 824, startPoint y: 818, endPoint x: 824, endPoint y: 827, distance: 9.0
click at [824, 818] on label "No" at bounding box center [901, 820] width 327 height 28
click at [816, 826] on div "Yes No" at bounding box center [732, 820] width 687 height 50
click at [814, 819] on label "No" at bounding box center [901, 820] width 327 height 28
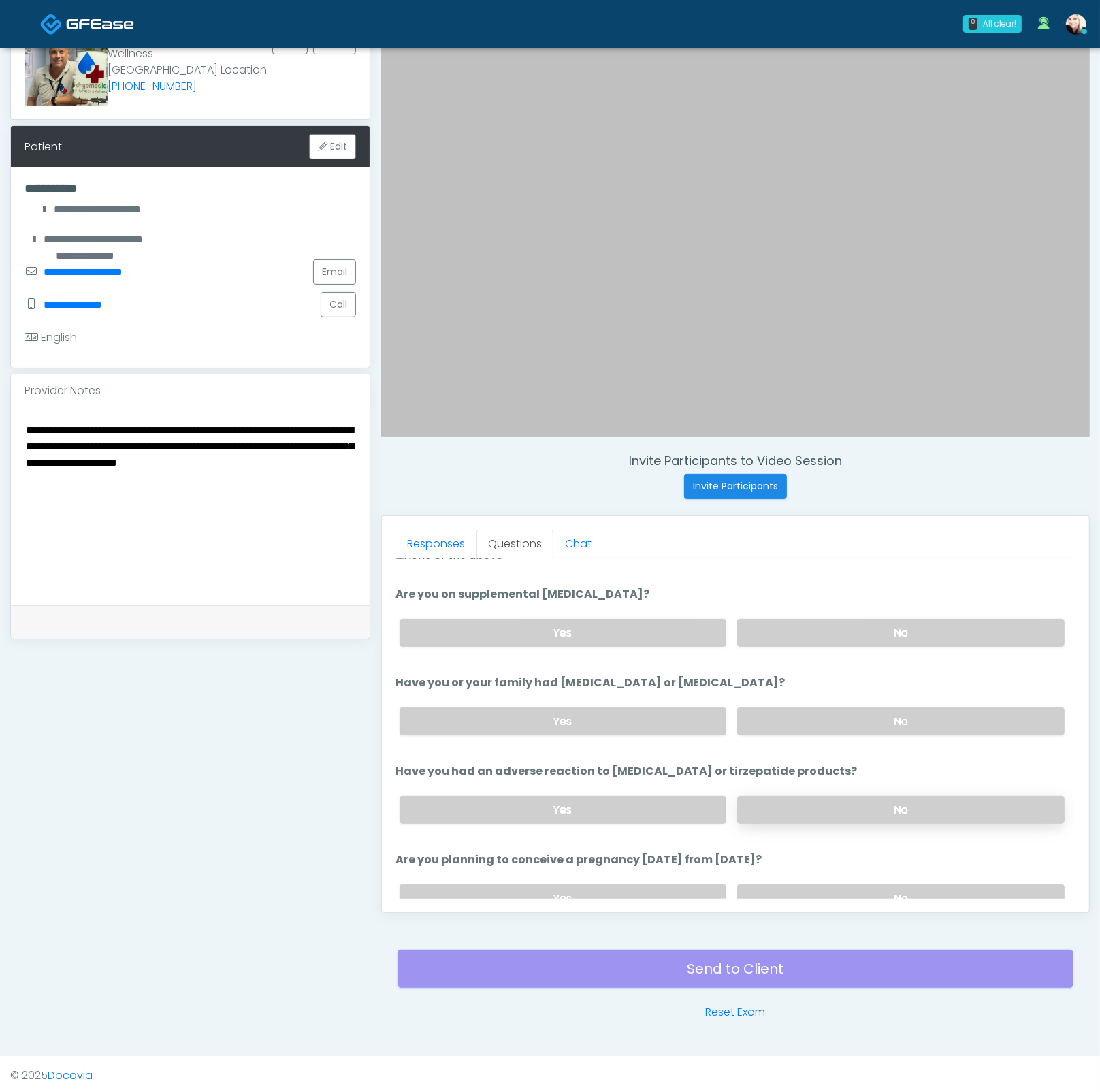
scroll to position [748, 0]
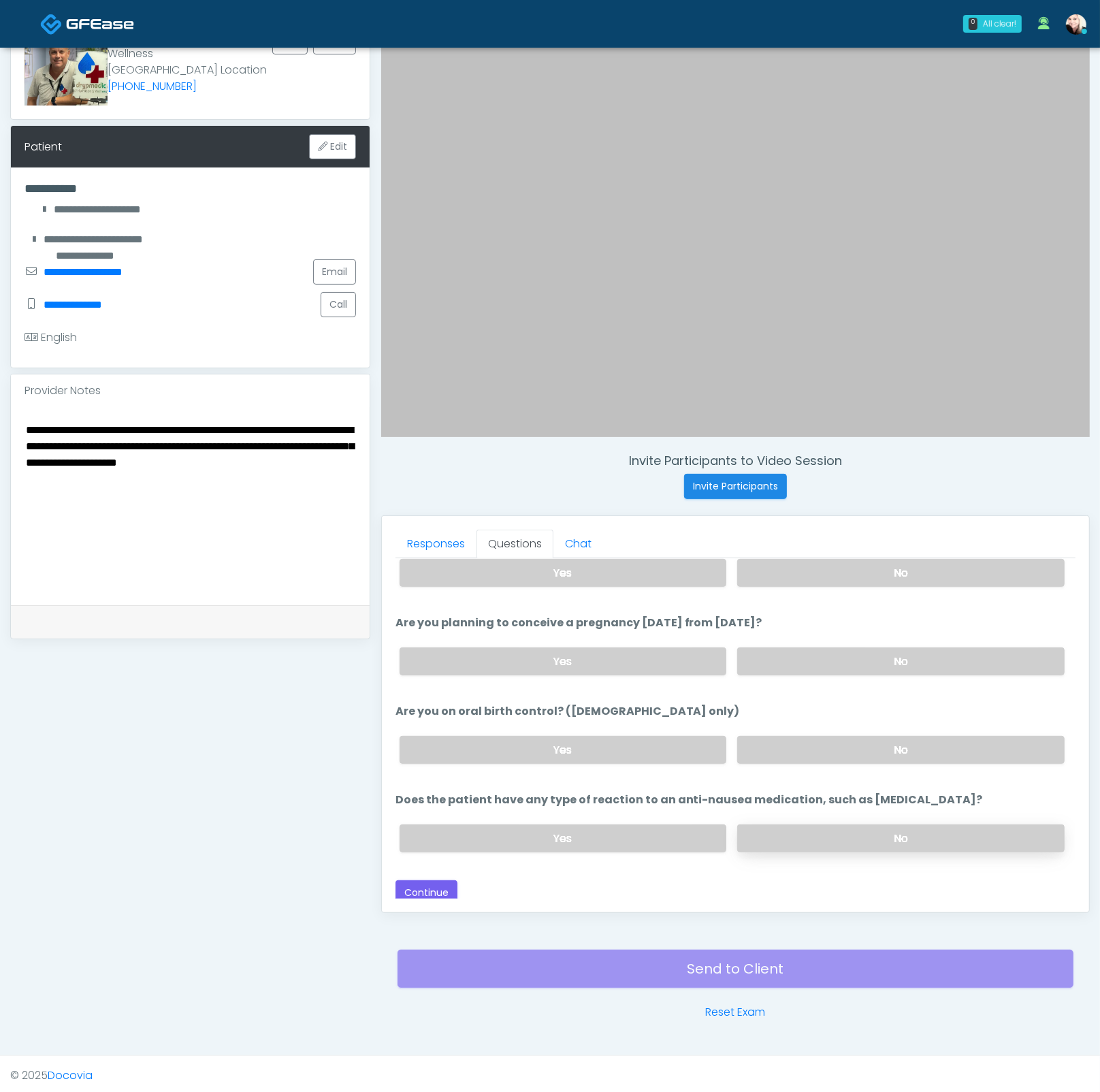
click at [807, 833] on label "No" at bounding box center [901, 838] width 327 height 28
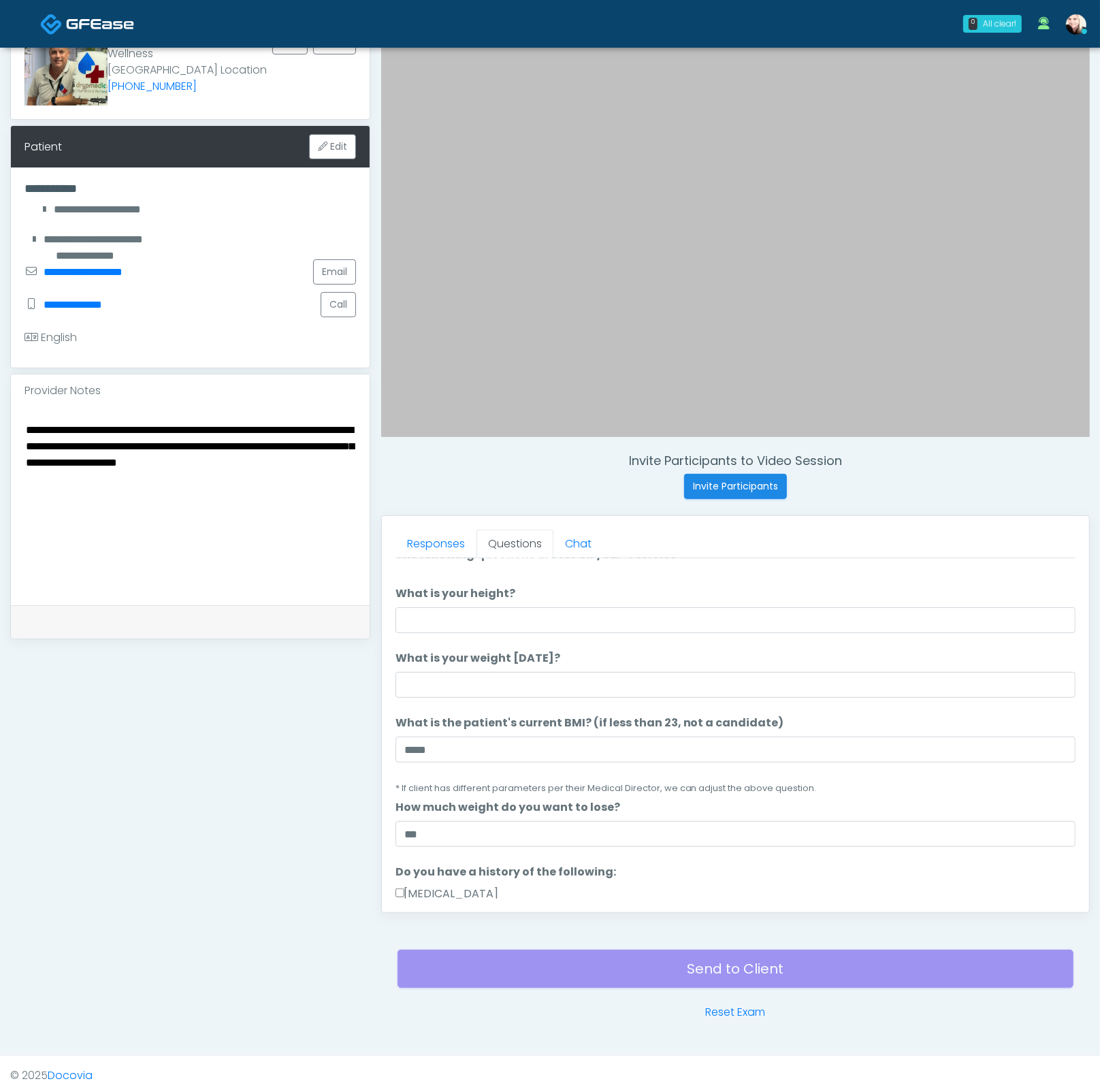
scroll to position [0, 0]
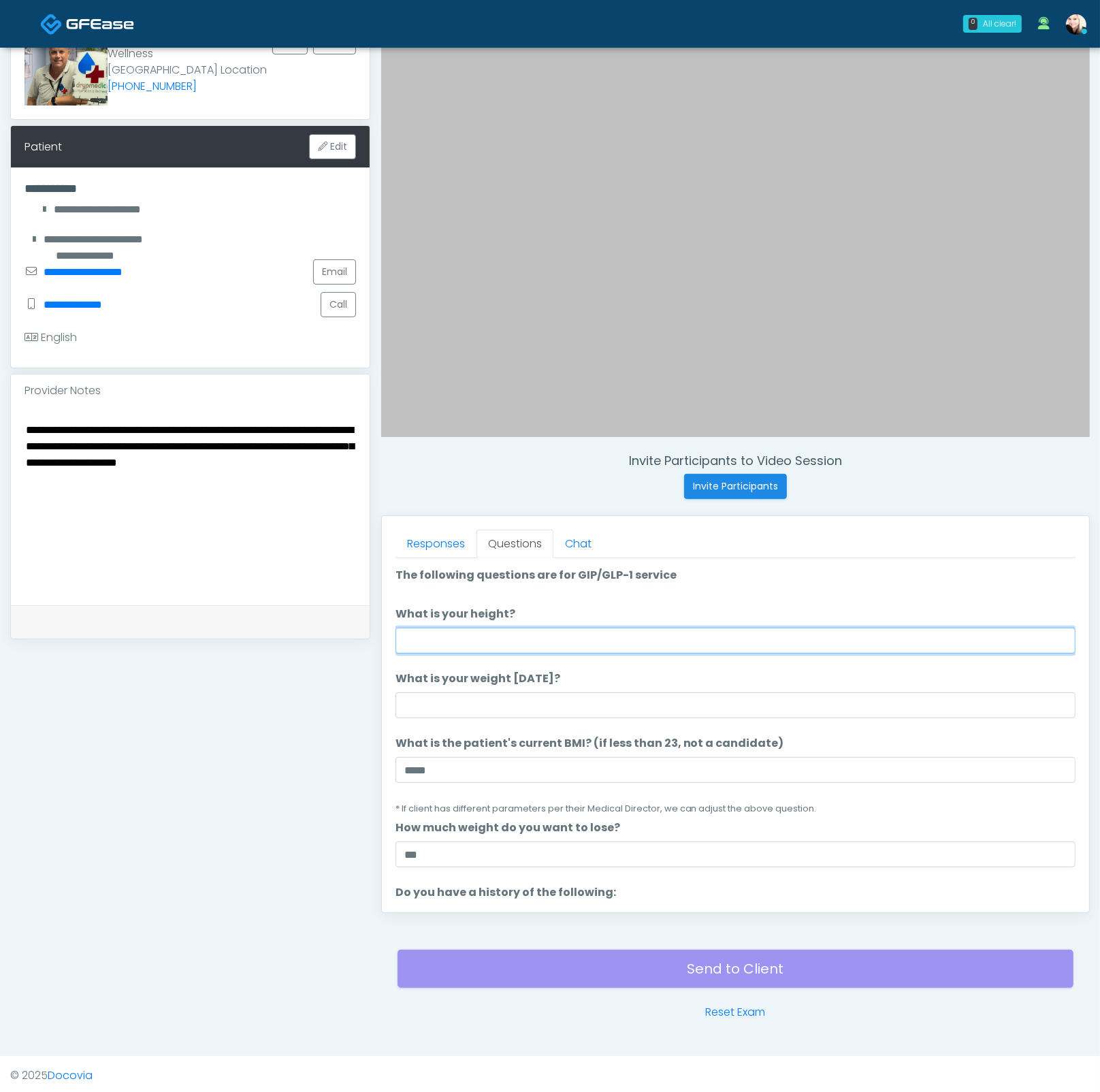
click at [477, 633] on input "What is your height?" at bounding box center [735, 641] width 680 height 25
type input "*****"
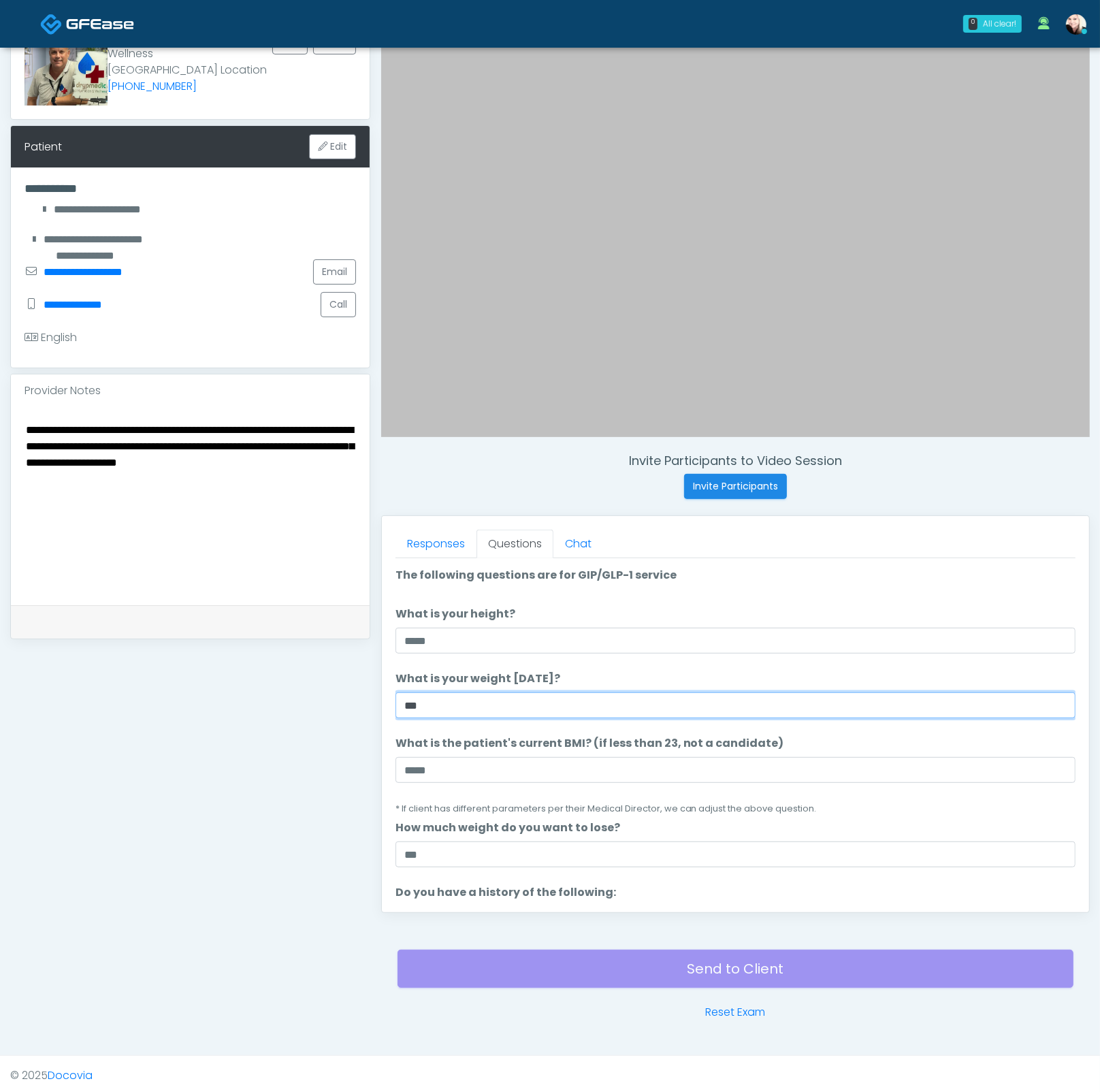
type input "***"
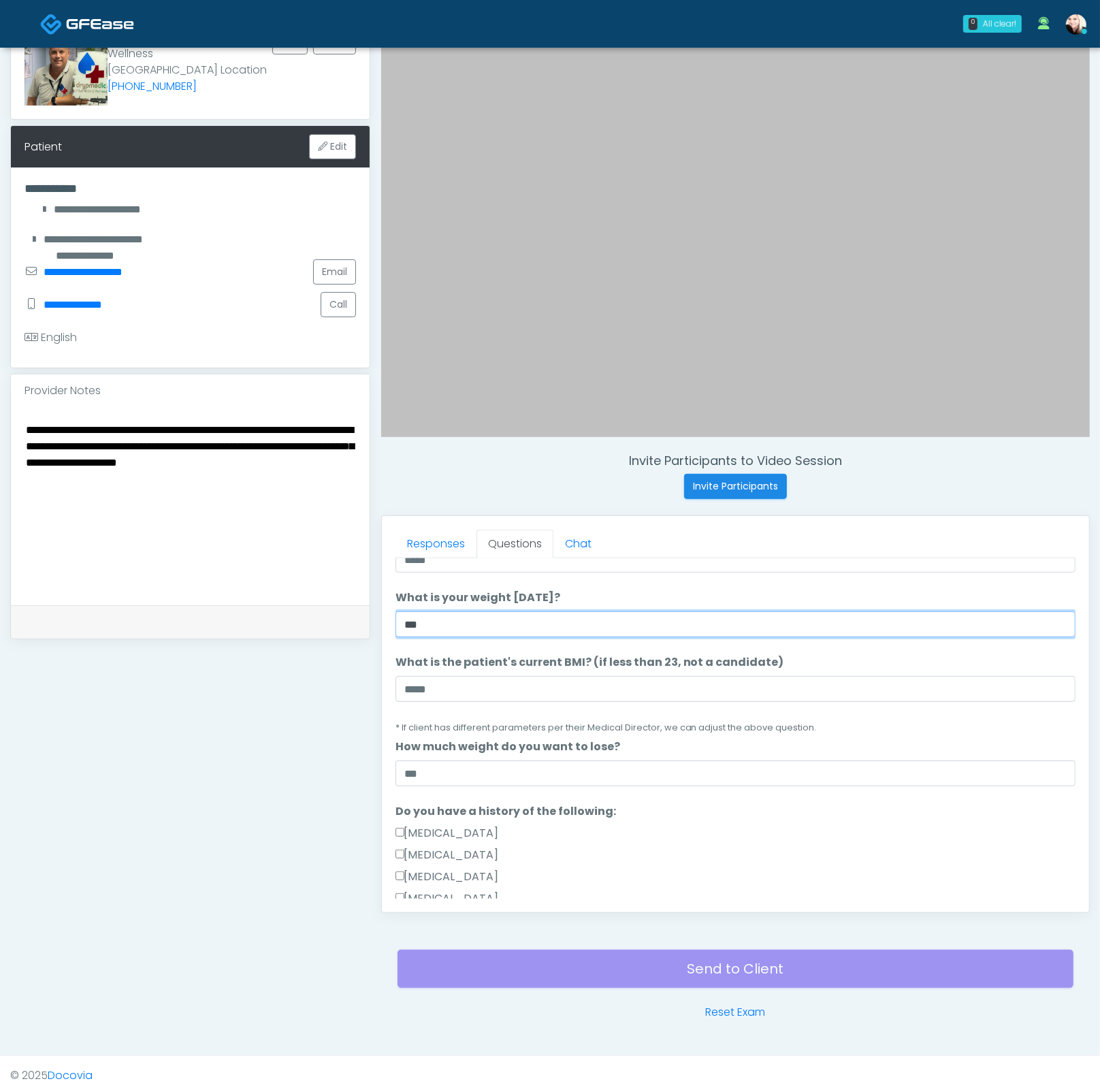
scroll to position [98, 0]
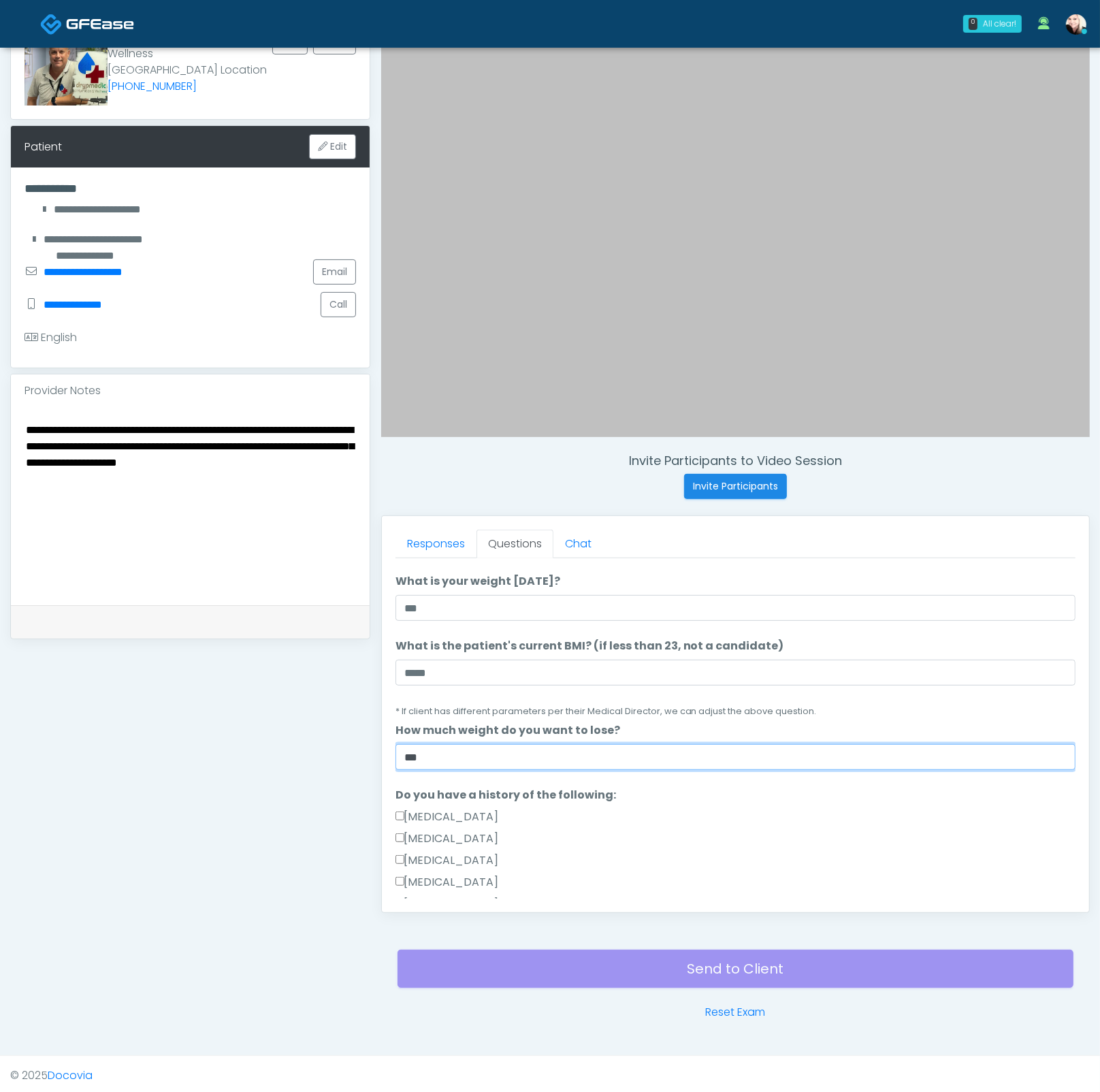
drag, startPoint x: 427, startPoint y: 761, endPoint x: 388, endPoint y: 758, distance: 39.1
click at [388, 758] on div "Responses Questions Chat Good Faith Exam Script Good Faith Exam Script INTRODUC…" at bounding box center [735, 714] width 707 height 396
click at [568, 751] on input "***" at bounding box center [735, 757] width 680 height 25
type input "***"
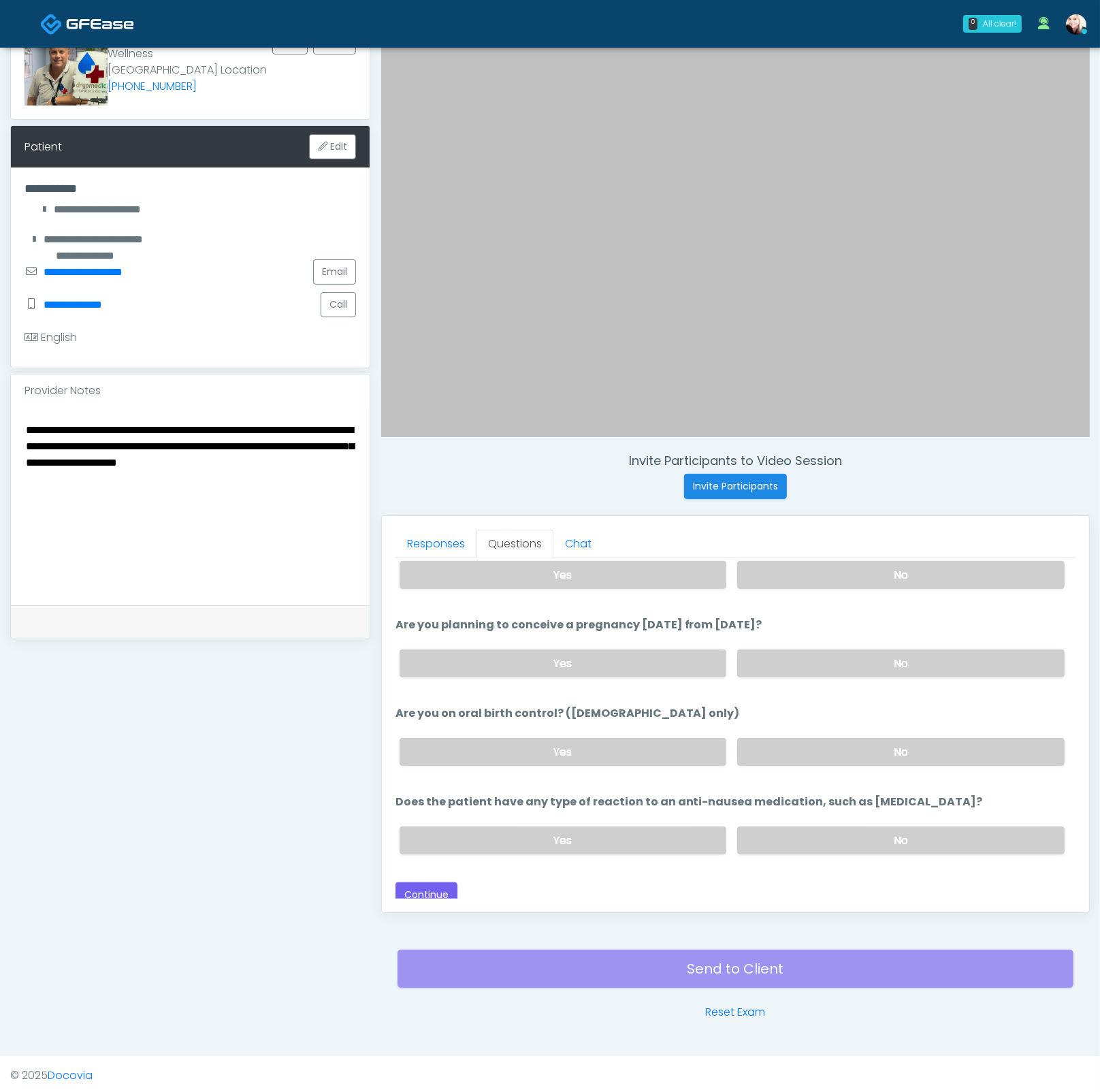
scroll to position [748, 0]
click at [33, 440] on textarea "**********" at bounding box center [190, 504] width 332 height 166
drag, startPoint x: 105, startPoint y: 440, endPoint x: 325, endPoint y: 473, distance: 222.5
click at [356, 469] on div "**********" at bounding box center [190, 506] width 359 height 198
drag, startPoint x: 318, startPoint y: 473, endPoint x: 221, endPoint y: 445, distance: 101.0
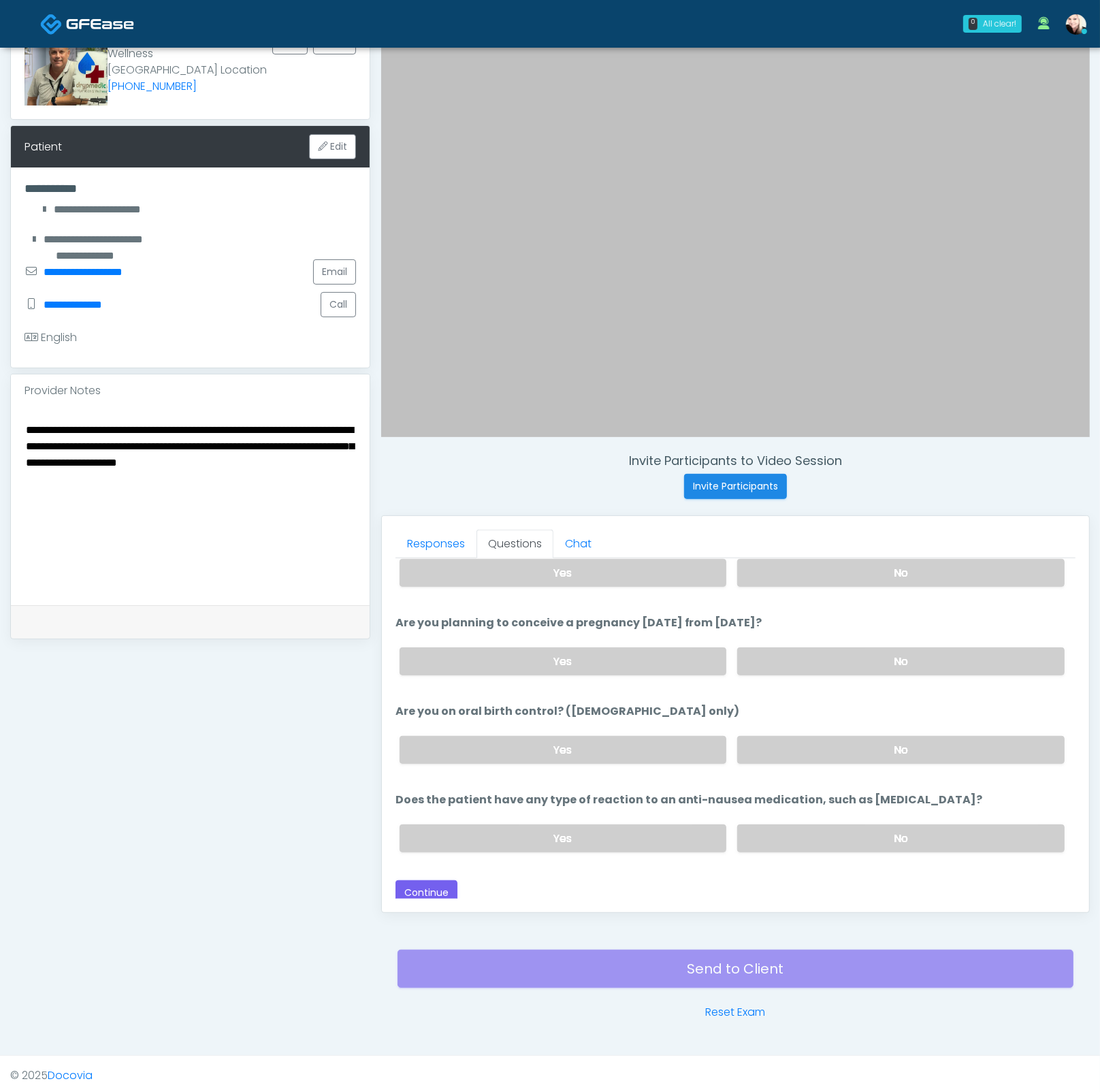
click at [318, 473] on textarea "**********" at bounding box center [190, 504] width 332 height 166
click at [99, 439] on textarea "**********" at bounding box center [190, 504] width 332 height 166
click at [213, 461] on textarea "**********" at bounding box center [190, 504] width 332 height 166
drag, startPoint x: 84, startPoint y: 477, endPoint x: 343, endPoint y: 489, distance: 259.3
click at [340, 490] on textarea "**********" at bounding box center [190, 504] width 332 height 166
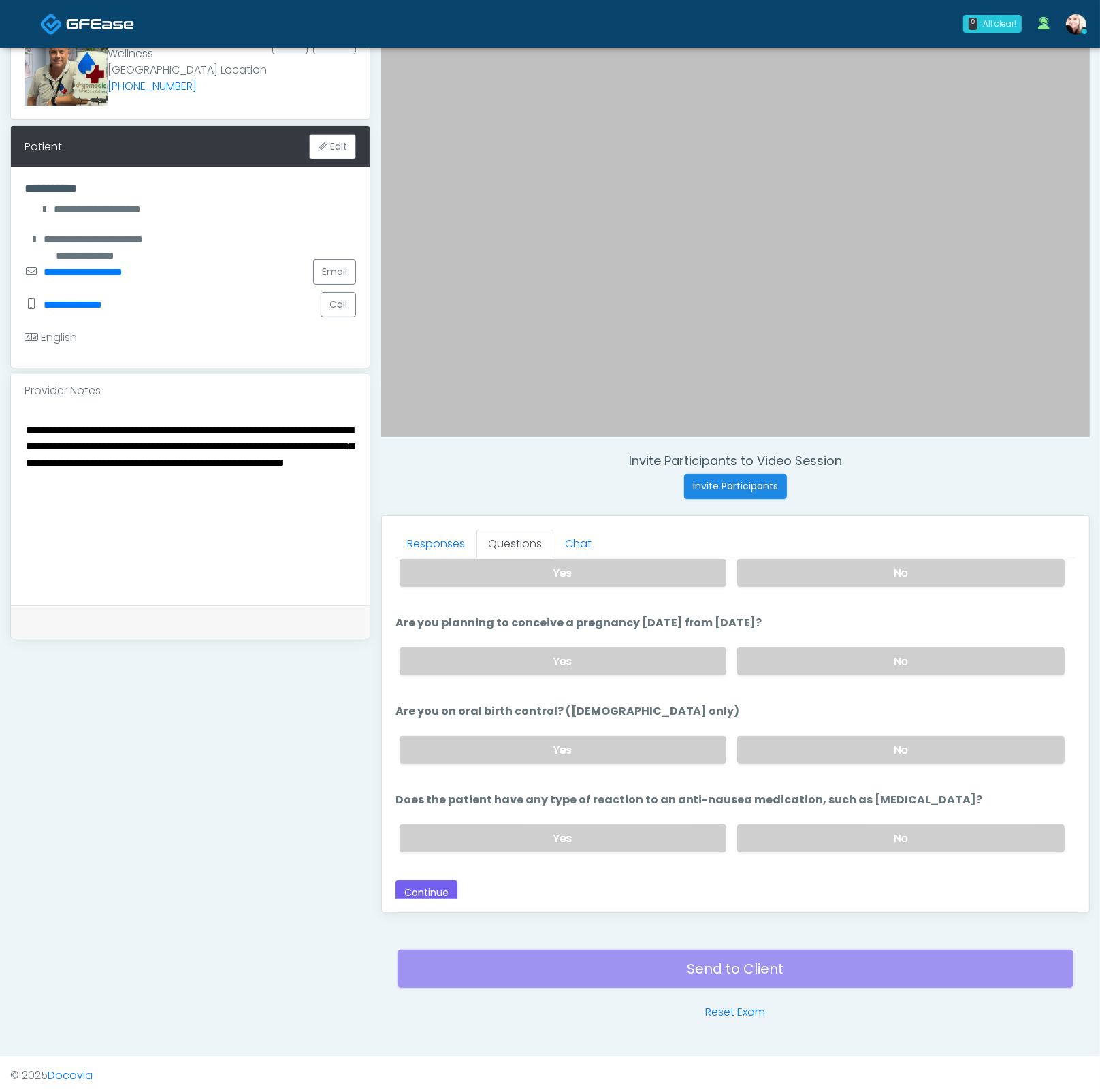
click at [347, 477] on textarea "**********" at bounding box center [190, 504] width 332 height 166
type textarea "**********"
click at [425, 887] on button "Continue" at bounding box center [426, 893] width 62 height 25
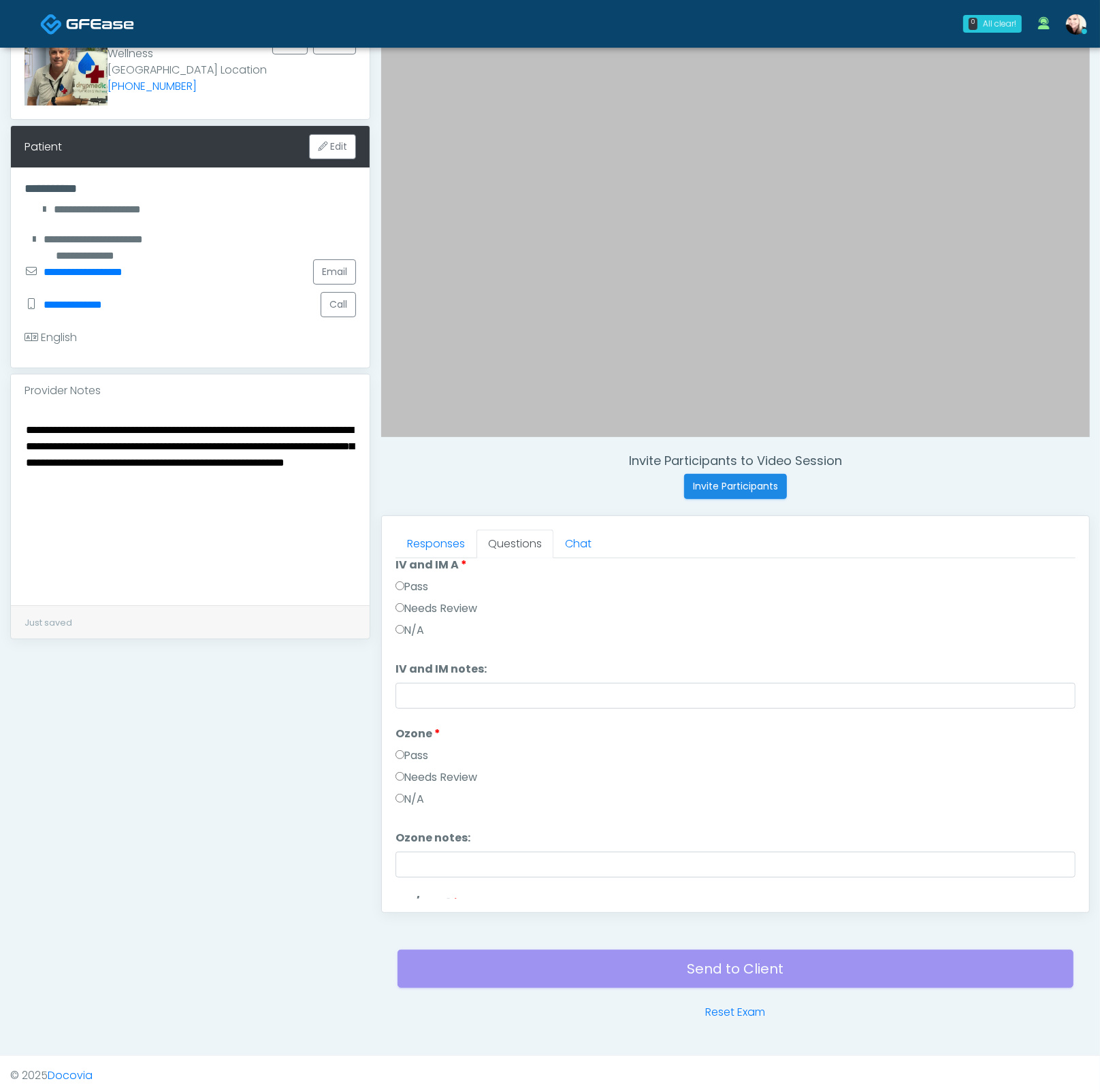
scroll to position [0, 0]
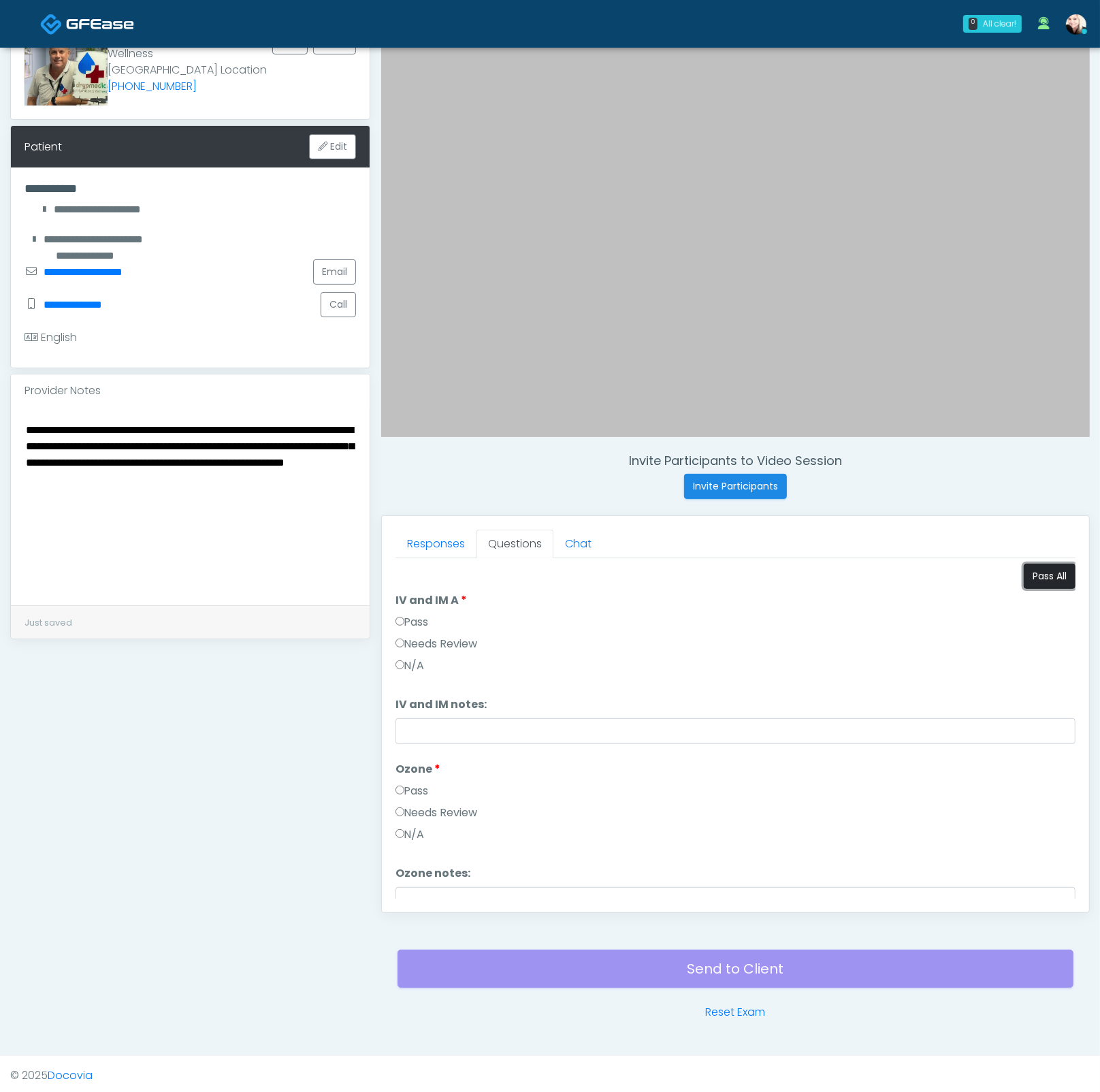
click at [1040, 578] on button "Pass All" at bounding box center [1049, 576] width 52 height 25
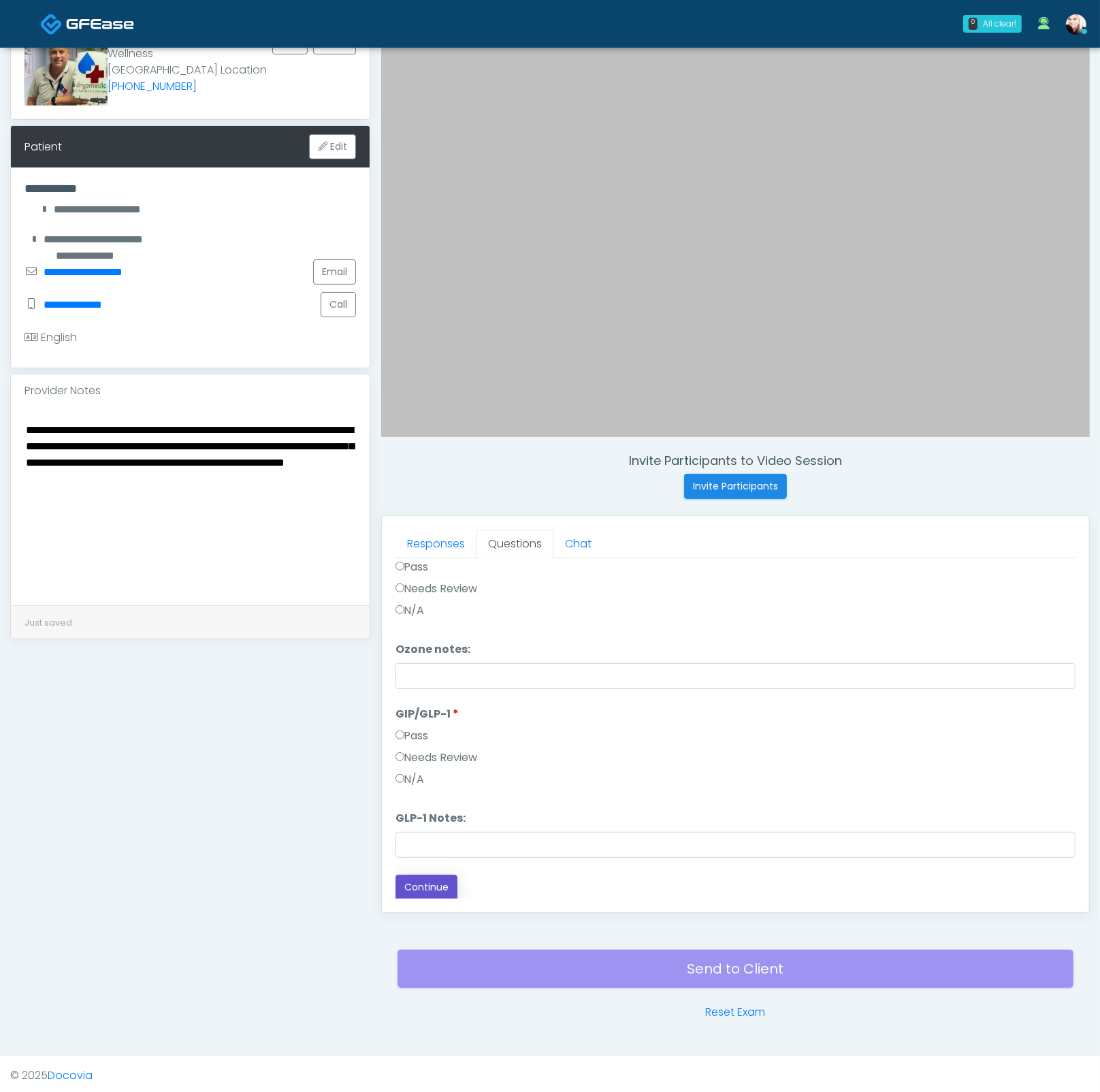
click at [410, 885] on button "Continue" at bounding box center [426, 888] width 62 height 25
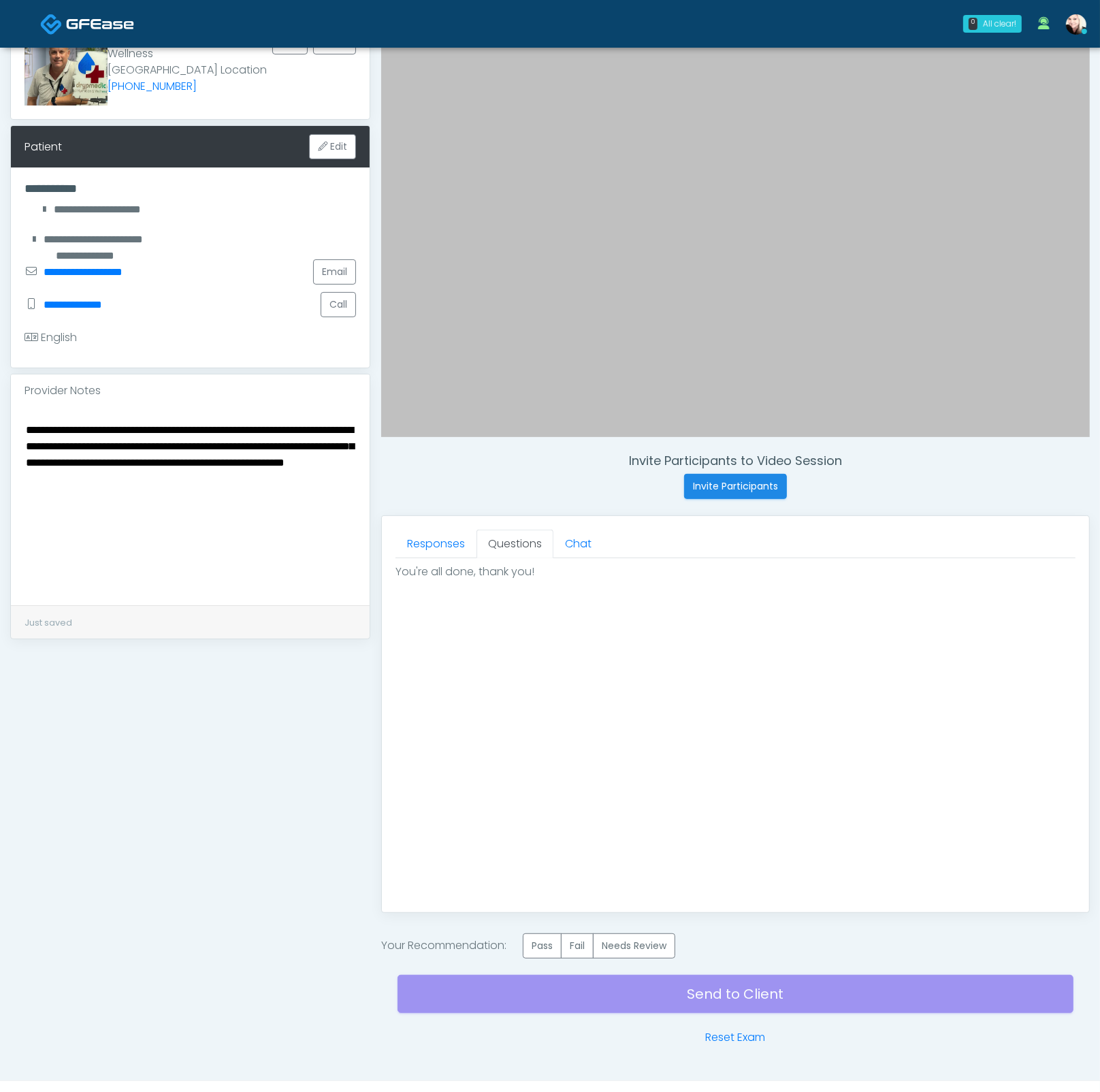
scroll to position [0, 0]
click at [540, 942] on label "Pass" at bounding box center [542, 946] width 39 height 25
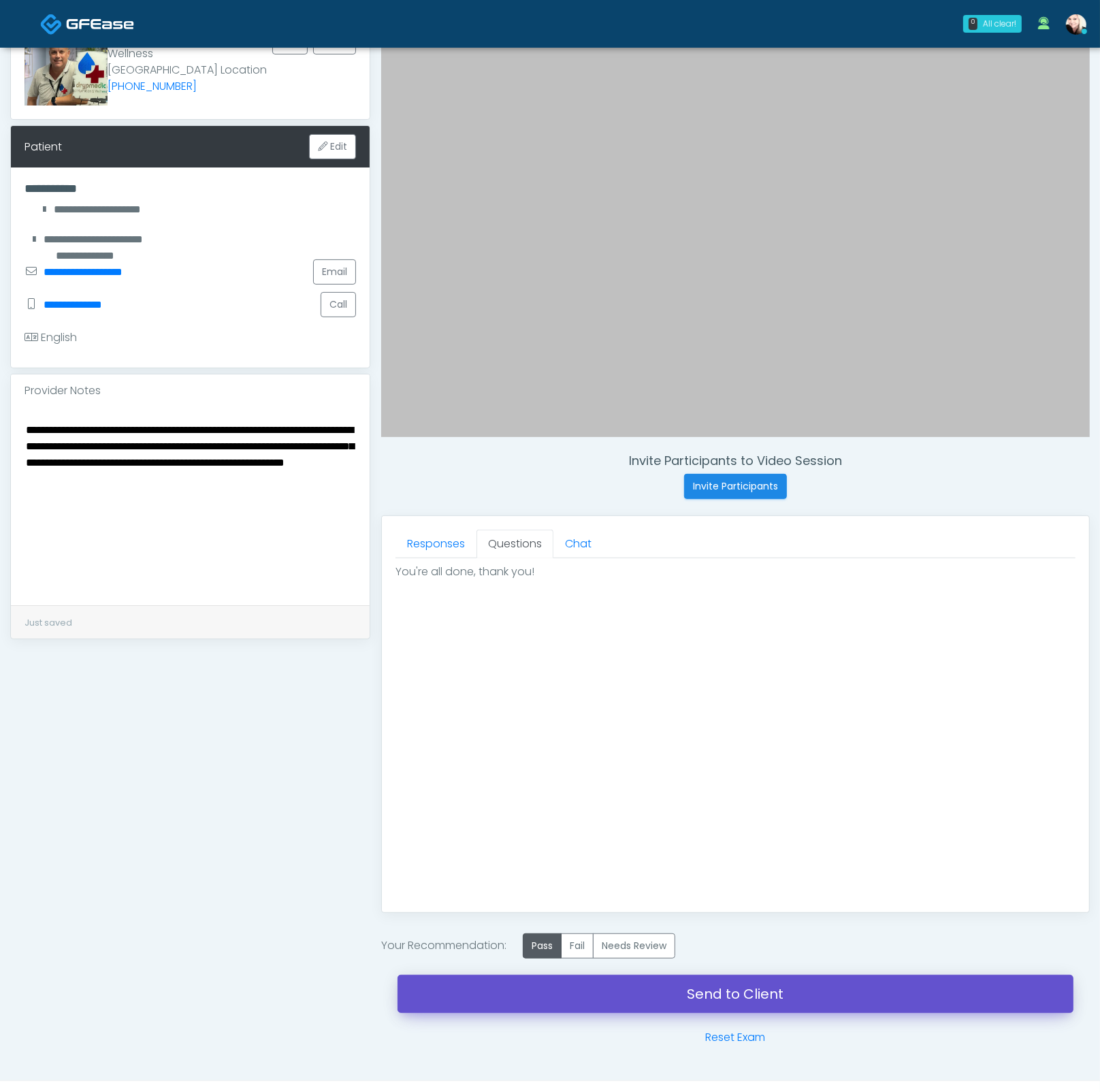
click at [725, 989] on link "Send to Client" at bounding box center [735, 994] width 676 height 38
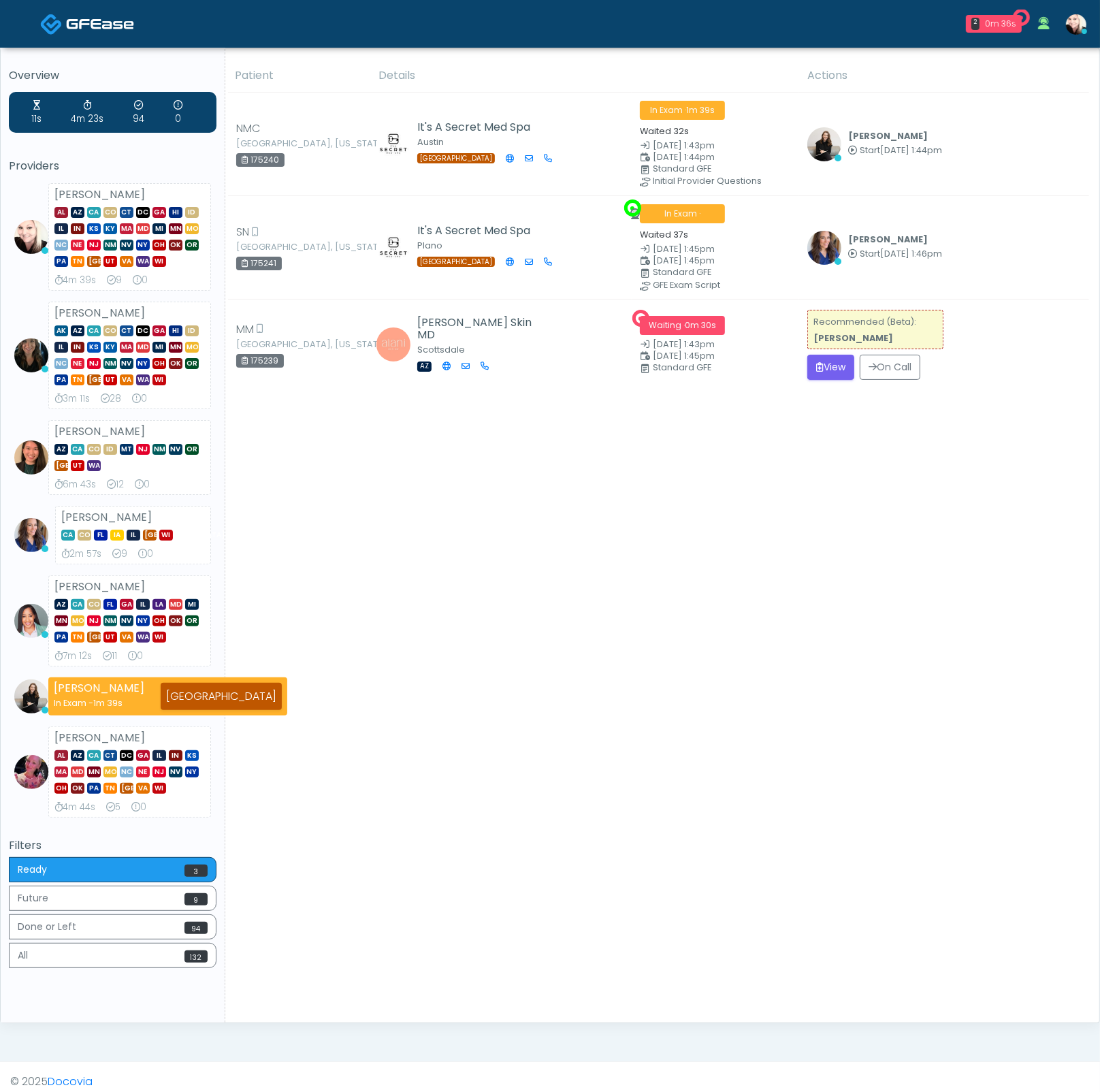
click at [829, 240] on img at bounding box center [824, 248] width 34 height 34
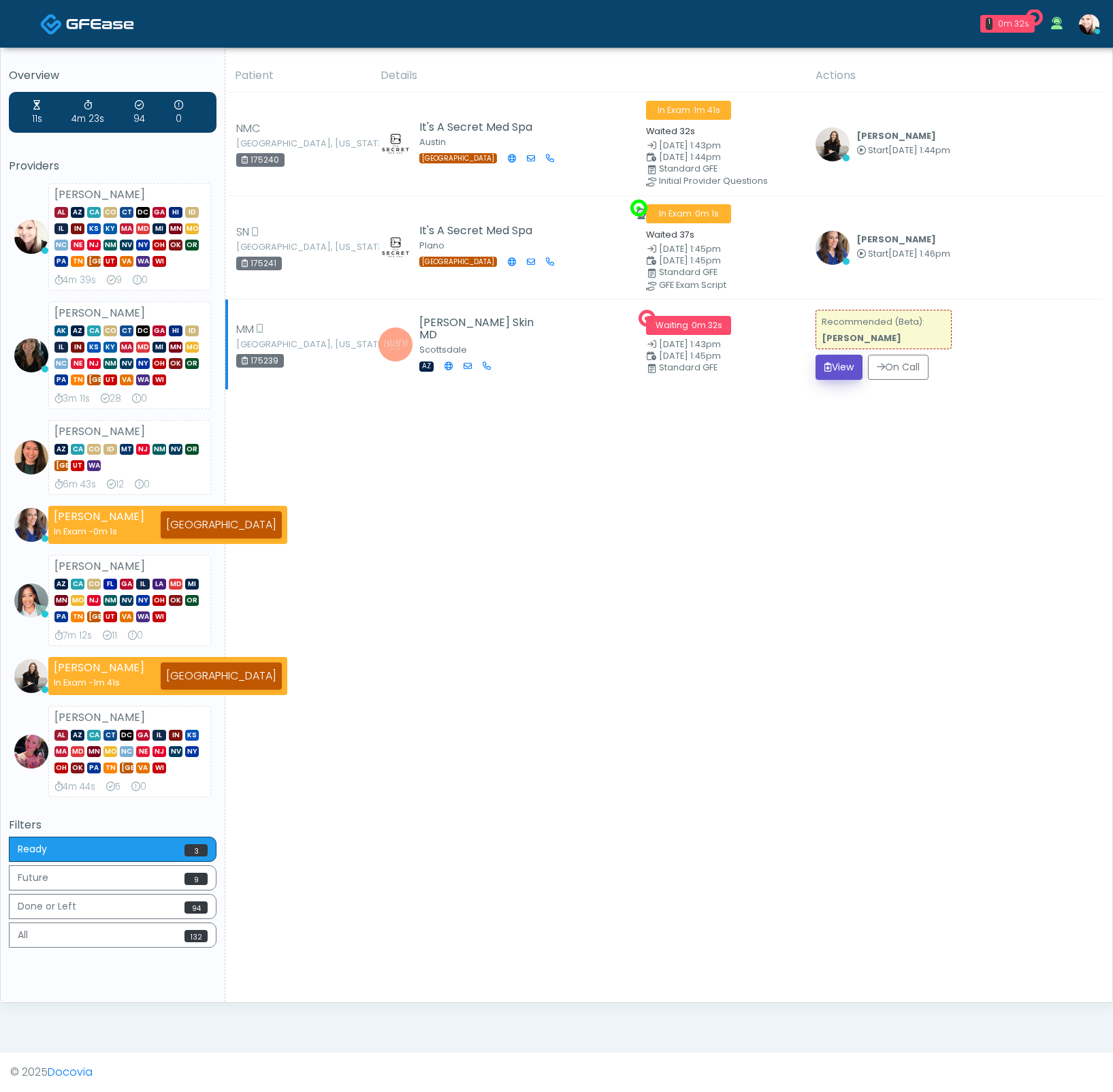
click at [845, 360] on button "View" at bounding box center [838, 367] width 47 height 25
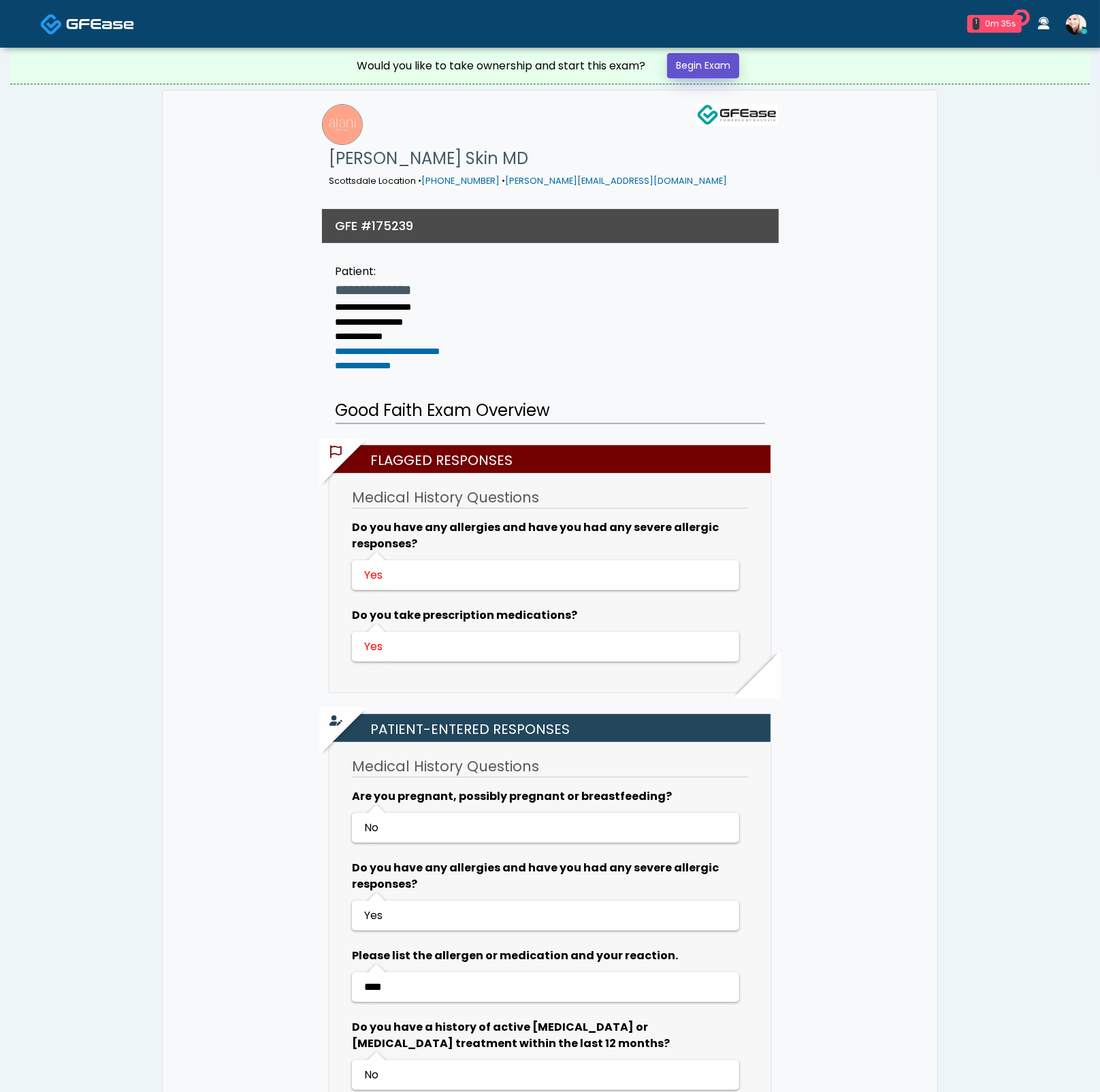
click at [697, 72] on link "Begin Exam" at bounding box center [702, 66] width 72 height 25
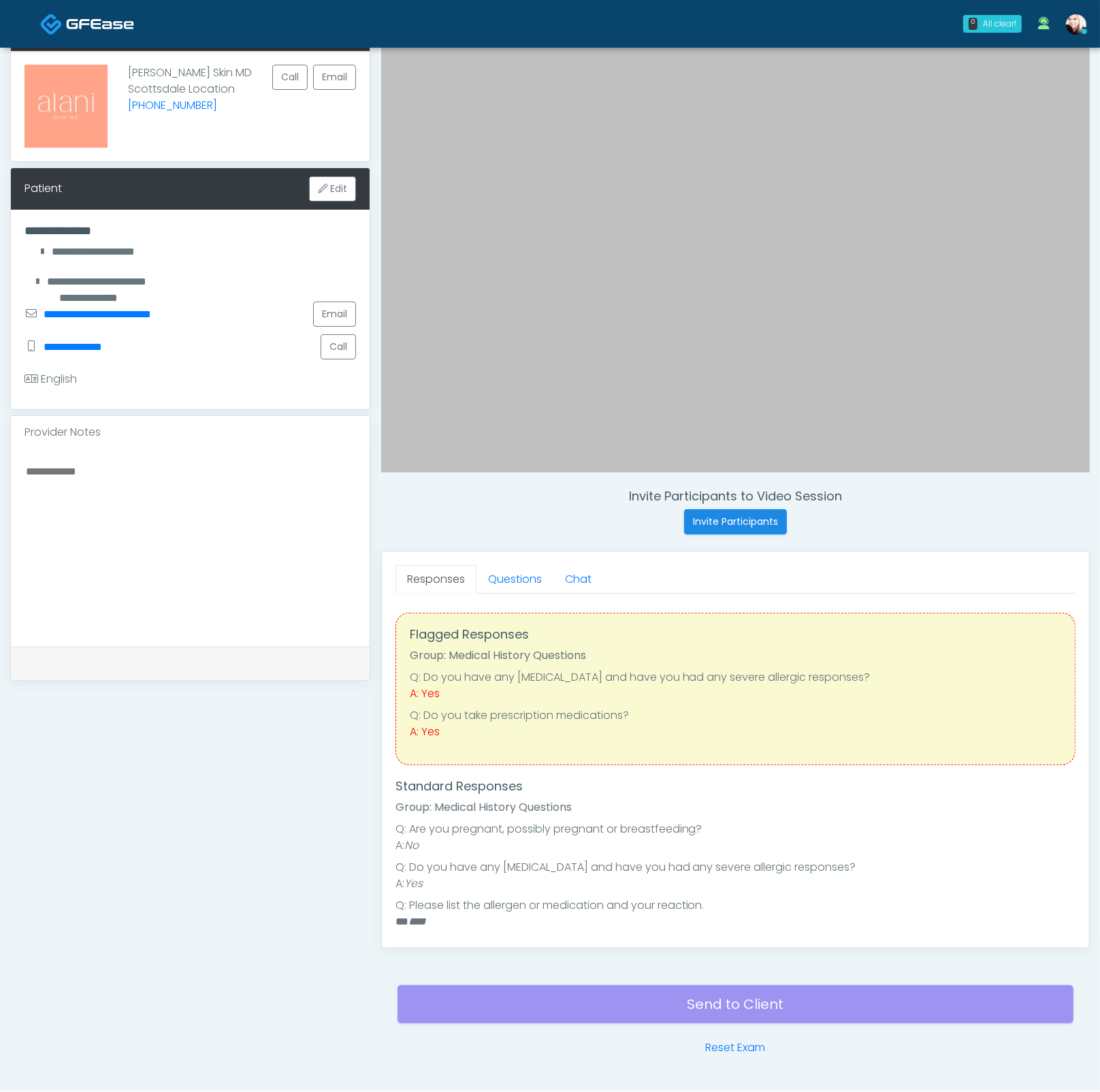
scroll to position [92, 0]
click at [518, 565] on link "Questions" at bounding box center [515, 579] width 77 height 29
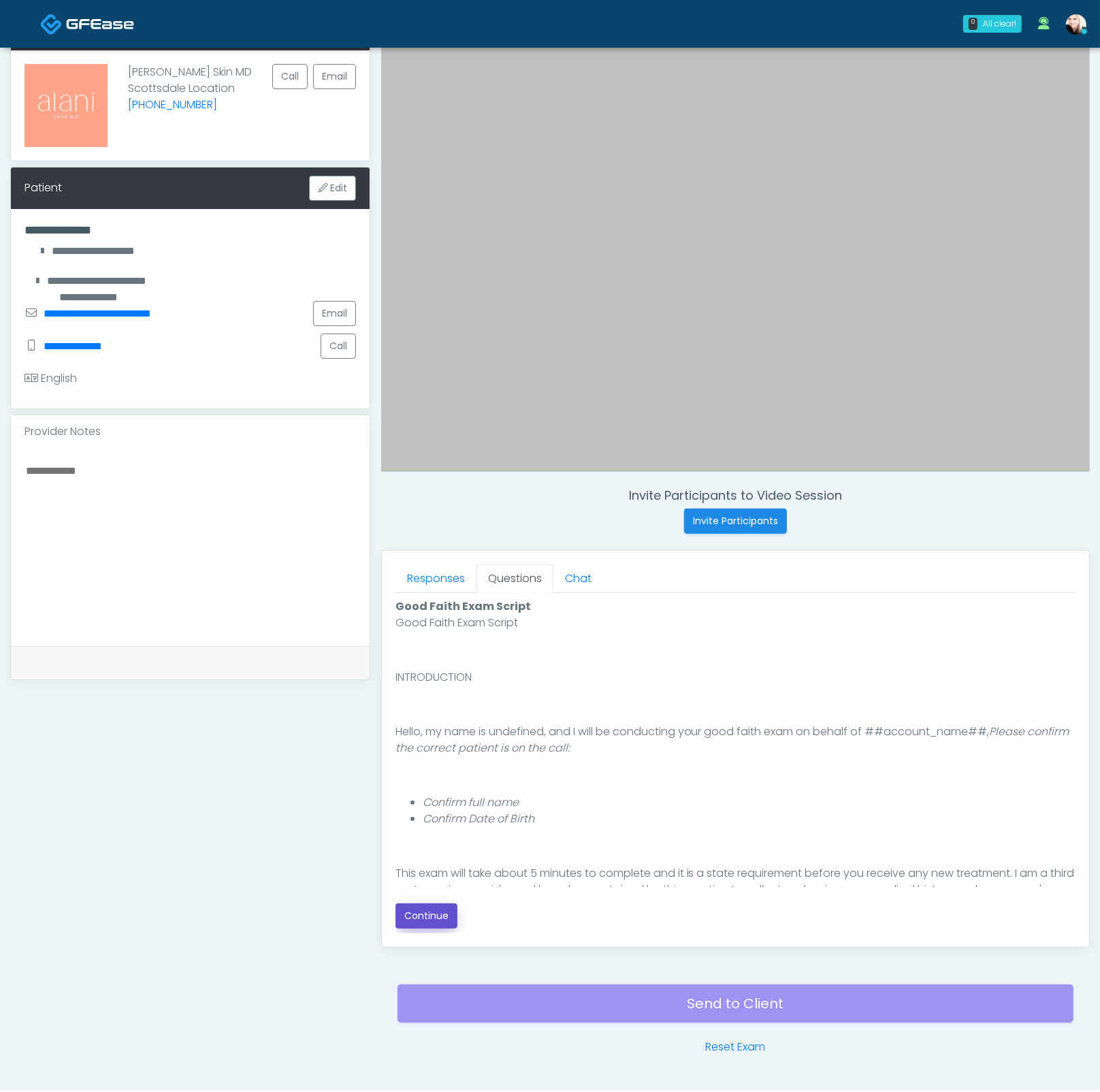
click at [442, 914] on button "Continue" at bounding box center [426, 916] width 62 height 25
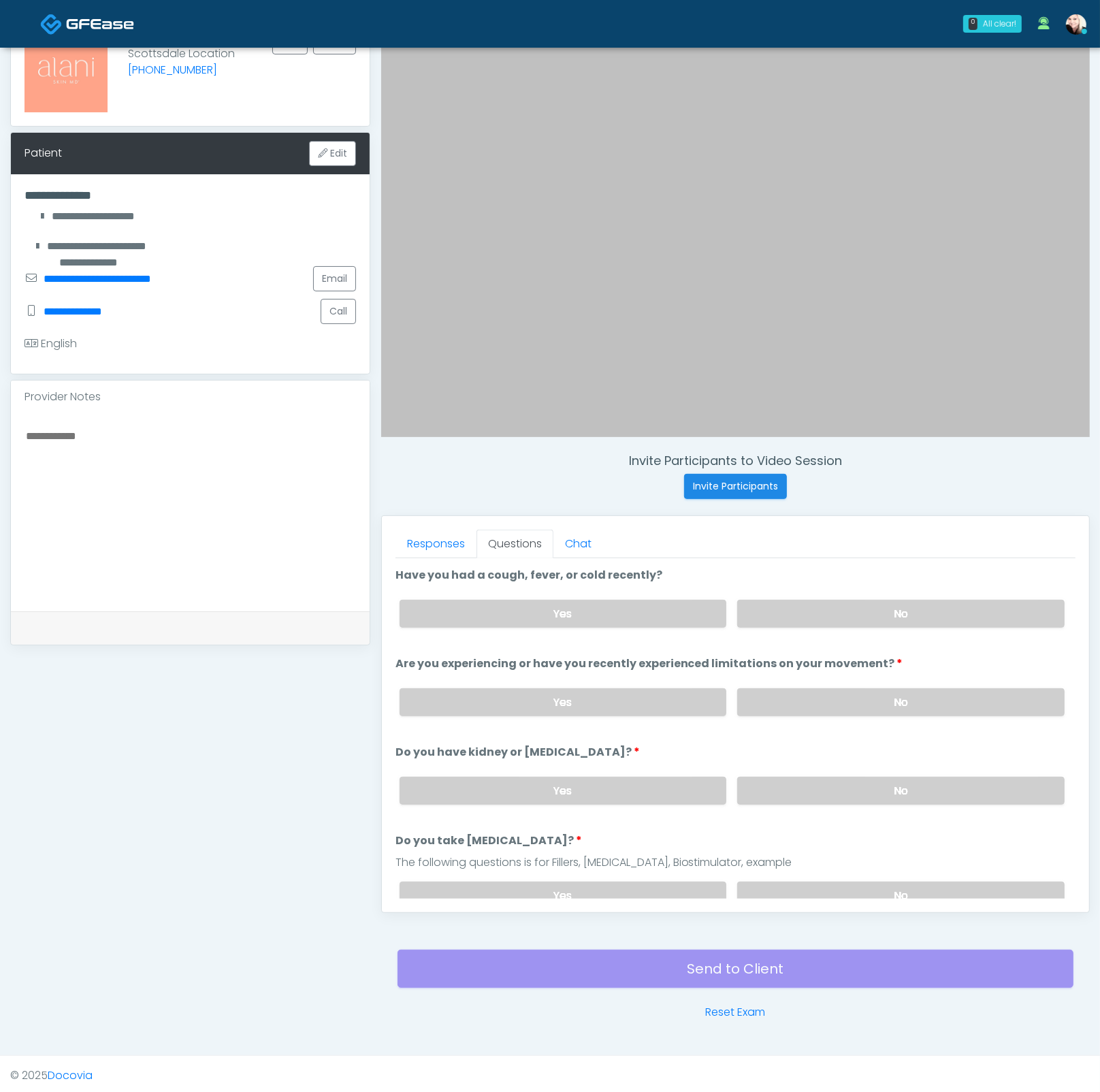
drag, startPoint x: 758, startPoint y: 619, endPoint x: 770, endPoint y: 649, distance: 32.3
click at [759, 619] on label "No" at bounding box center [901, 613] width 327 height 28
drag, startPoint x: 779, startPoint y: 704, endPoint x: 809, endPoint y: 809, distance: 109.2
click at [779, 704] on label "No" at bounding box center [901, 702] width 327 height 28
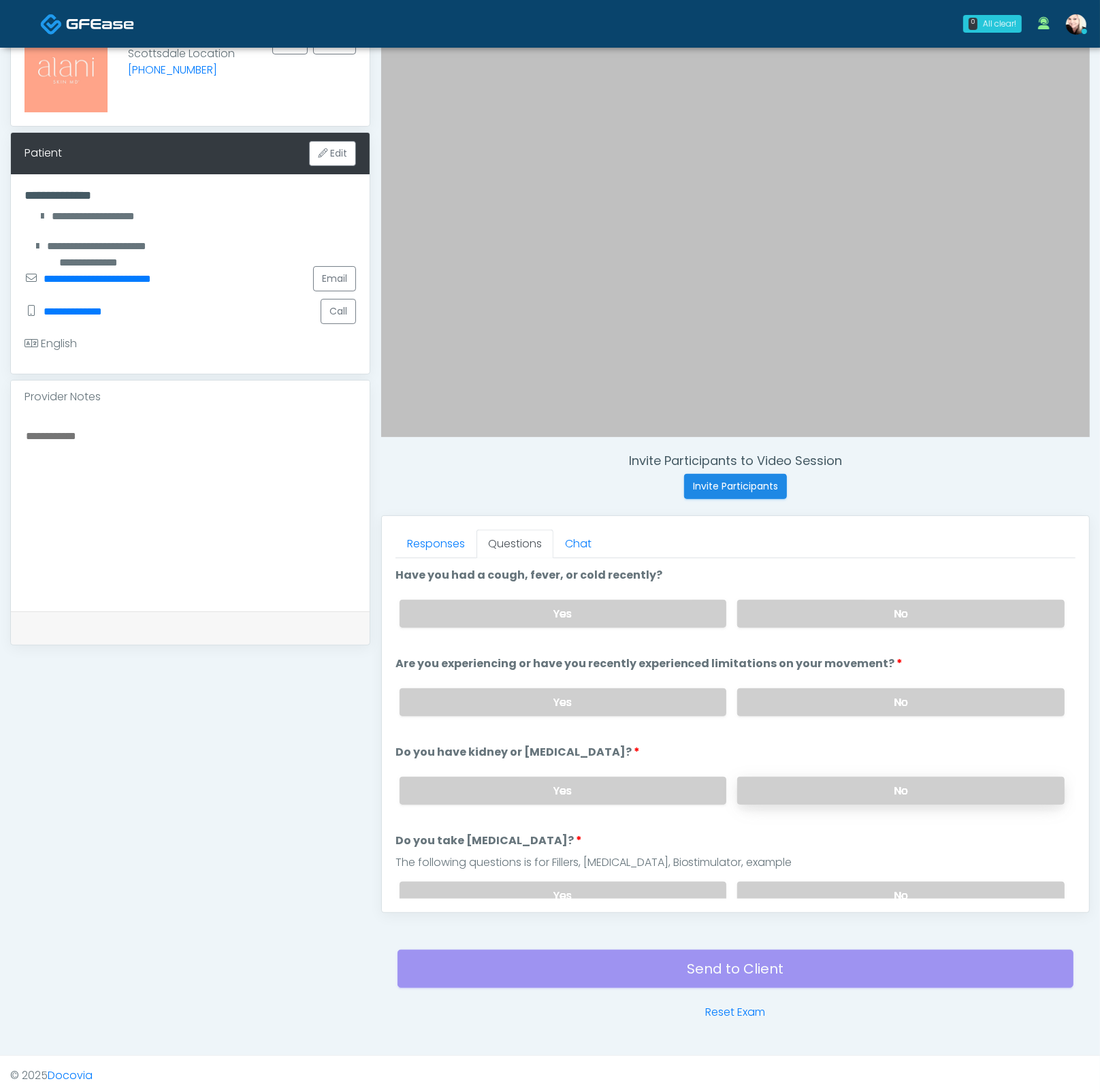
drag, startPoint x: 821, startPoint y: 776, endPoint x: 828, endPoint y: 794, distance: 19.3
click at [821, 776] on label "No" at bounding box center [901, 790] width 327 height 28
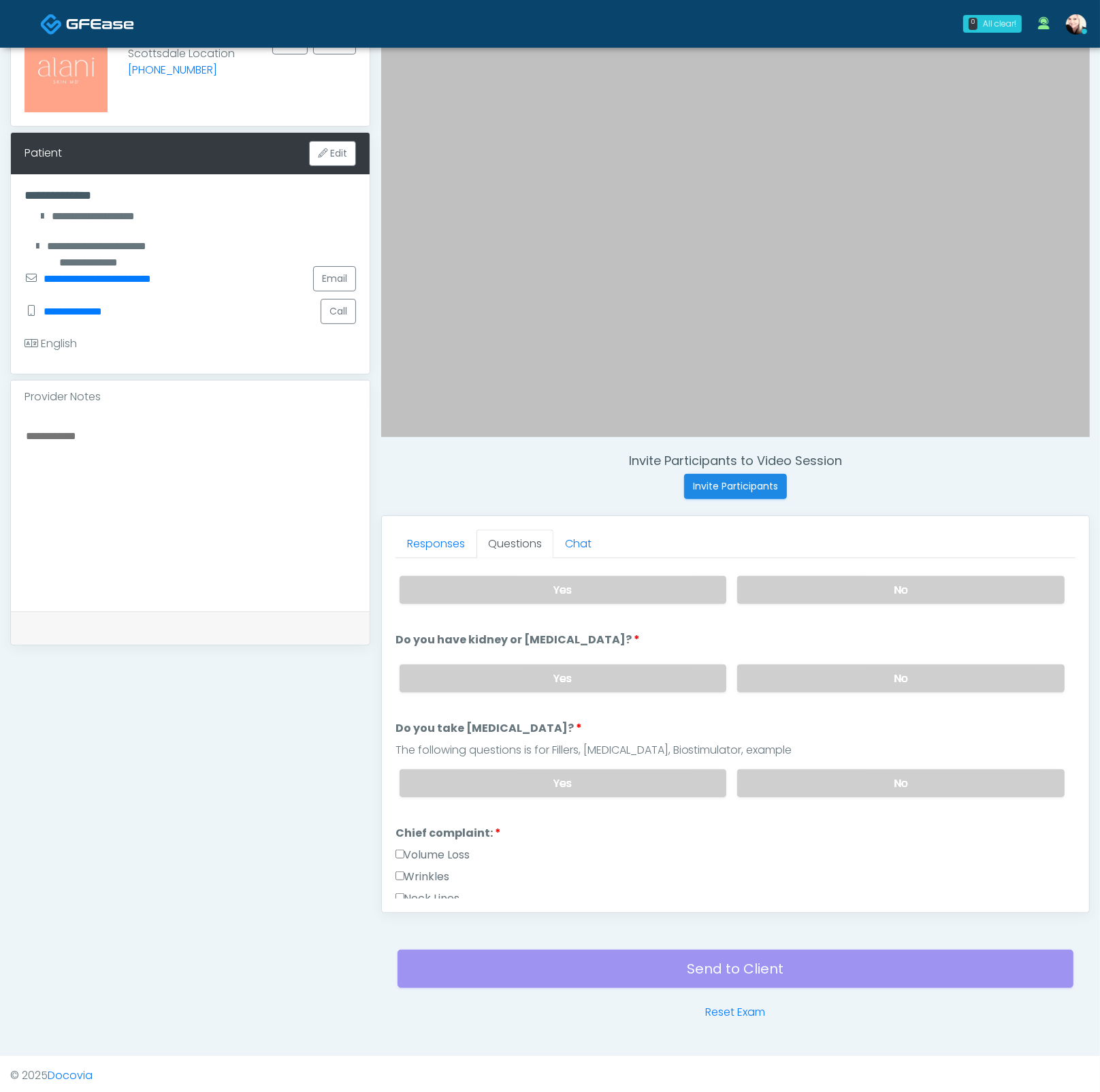
drag, startPoint x: 825, startPoint y: 773, endPoint x: 697, endPoint y: 798, distance: 130.4
click at [825, 774] on label "No" at bounding box center [901, 783] width 327 height 28
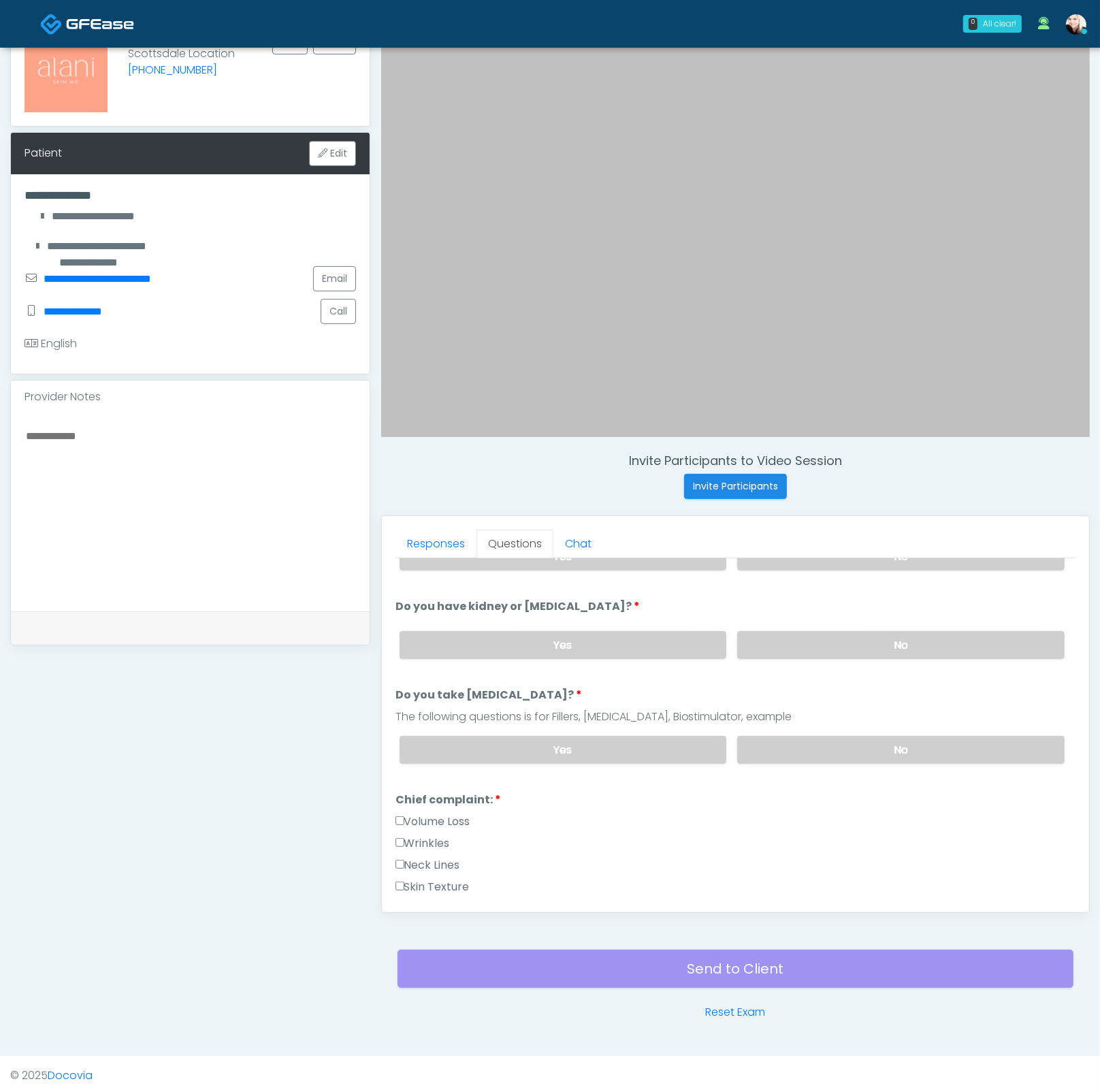
scroll to position [349, 0]
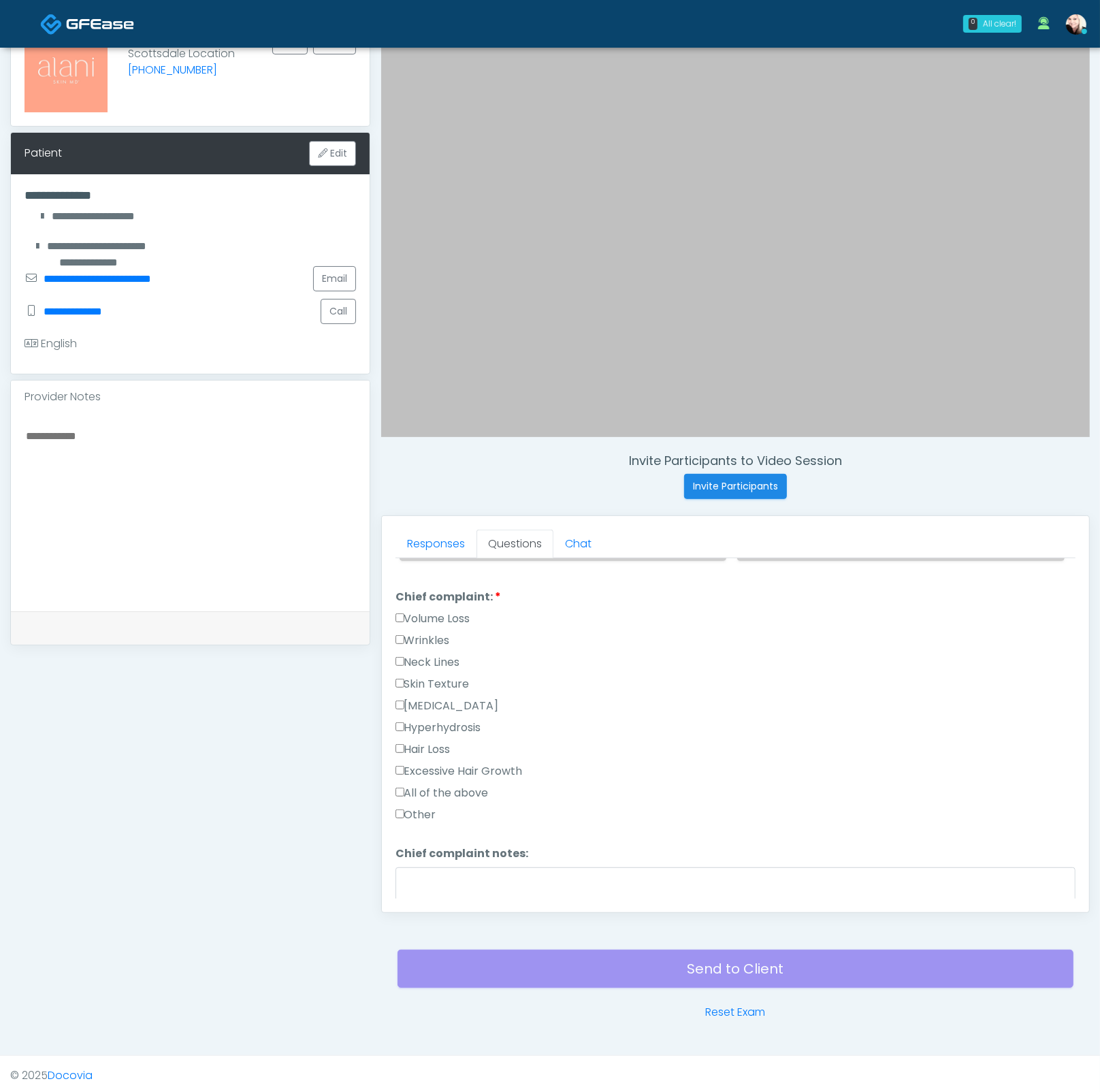
click at [422, 797] on div "All of the above" at bounding box center [735, 796] width 680 height 22
click at [420, 785] on label "All of the above" at bounding box center [442, 792] width 93 height 16
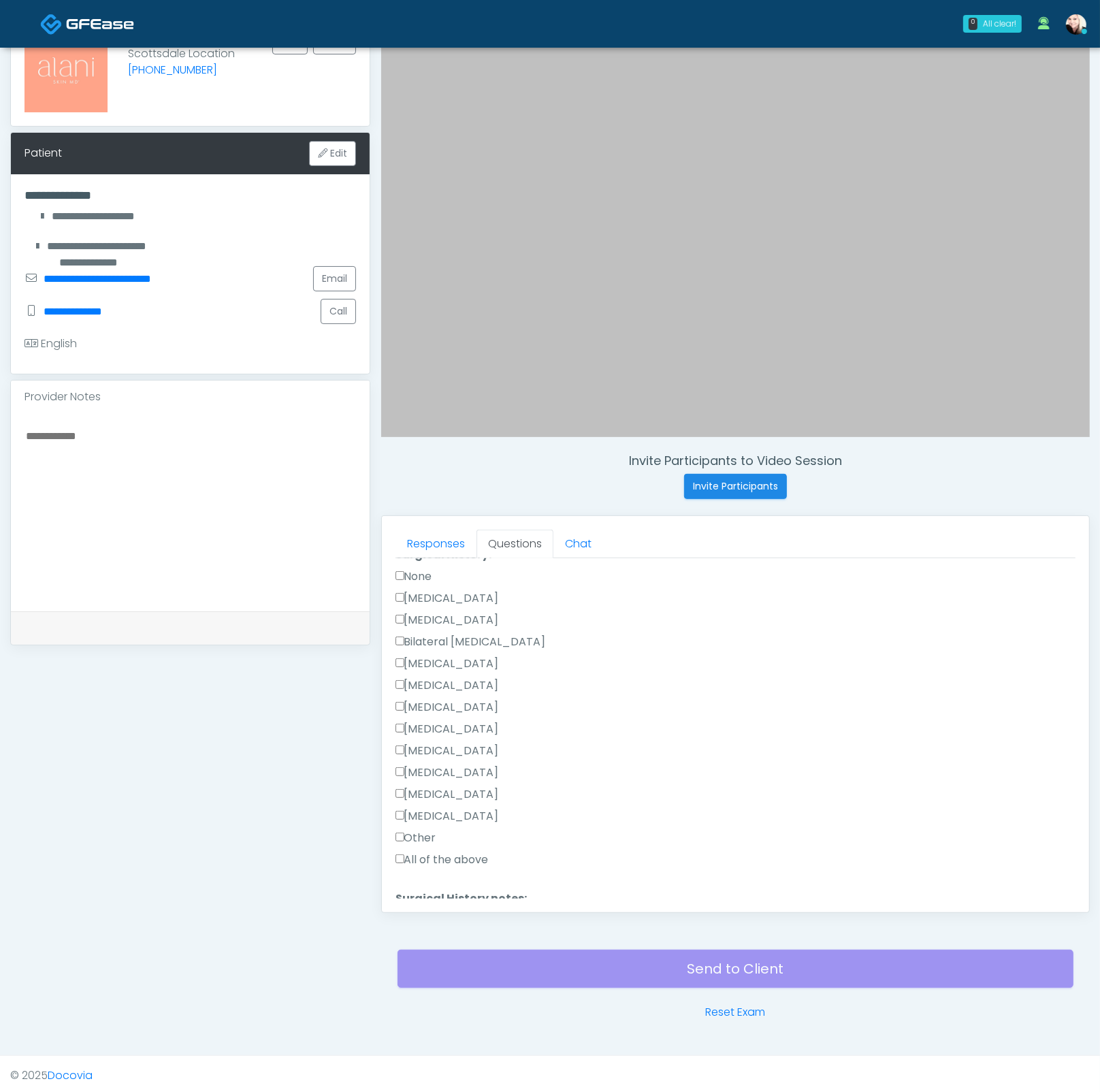
scroll to position [812, 0]
click at [418, 686] on label "[MEDICAL_DATA]" at bounding box center [447, 688] width 103 height 16
click at [432, 890] on button "Continue" at bounding box center [426, 893] width 62 height 25
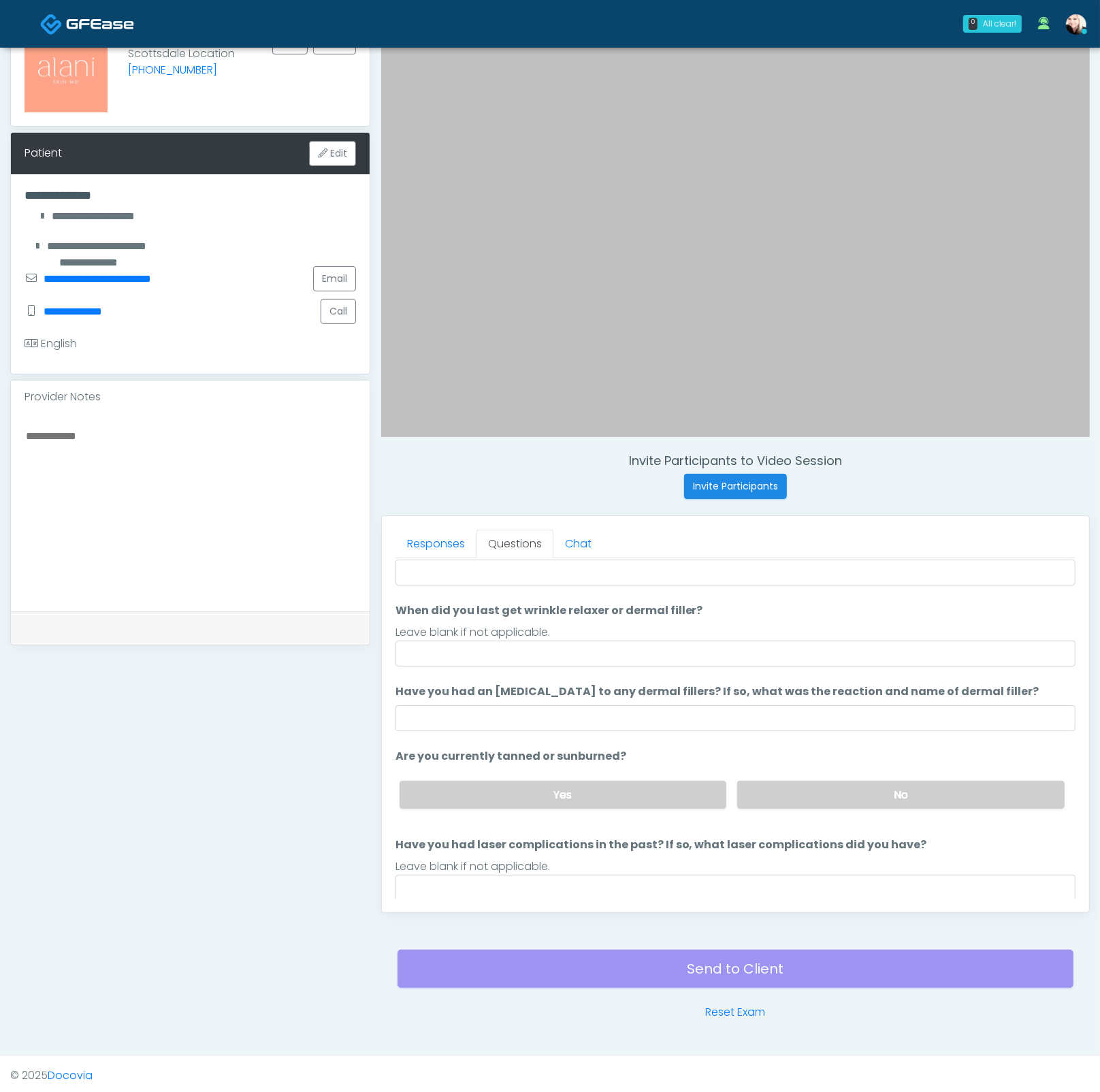
scroll to position [0, 0]
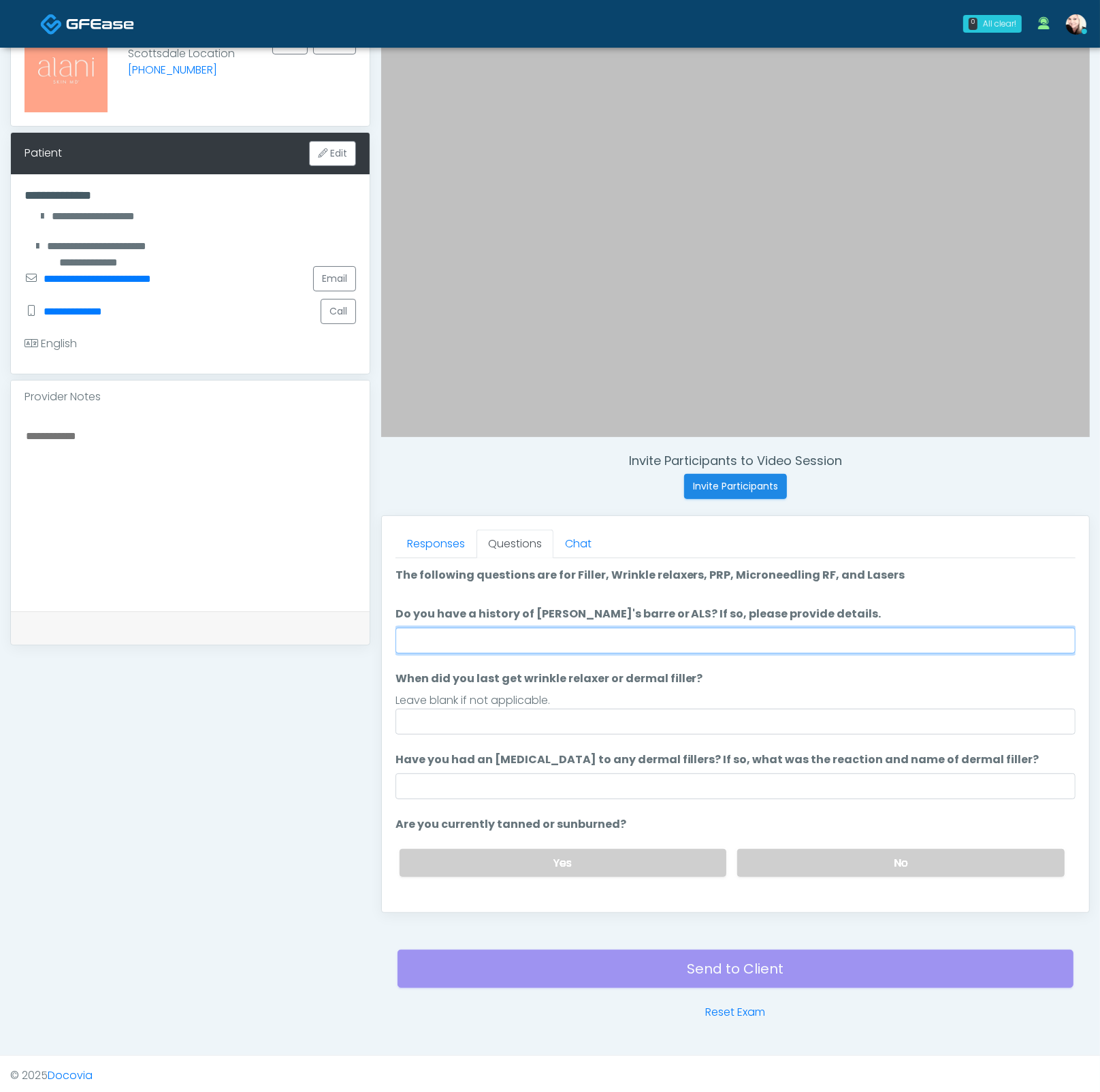
drag, startPoint x: 554, startPoint y: 636, endPoint x: 558, endPoint y: 630, distance: 7.2
click at [554, 636] on input "Do you have a history of Guillain's barre or ALS? If so, please provide details." at bounding box center [735, 641] width 680 height 25
click at [595, 633] on input "Do you have a history of Guillain's barre or ALS? If so, please provide details." at bounding box center [735, 641] width 680 height 25
click at [607, 628] on input "Do you have a history of Guillain's barre or ALS? If so, please provide details." at bounding box center [735, 641] width 680 height 25
type input "****"
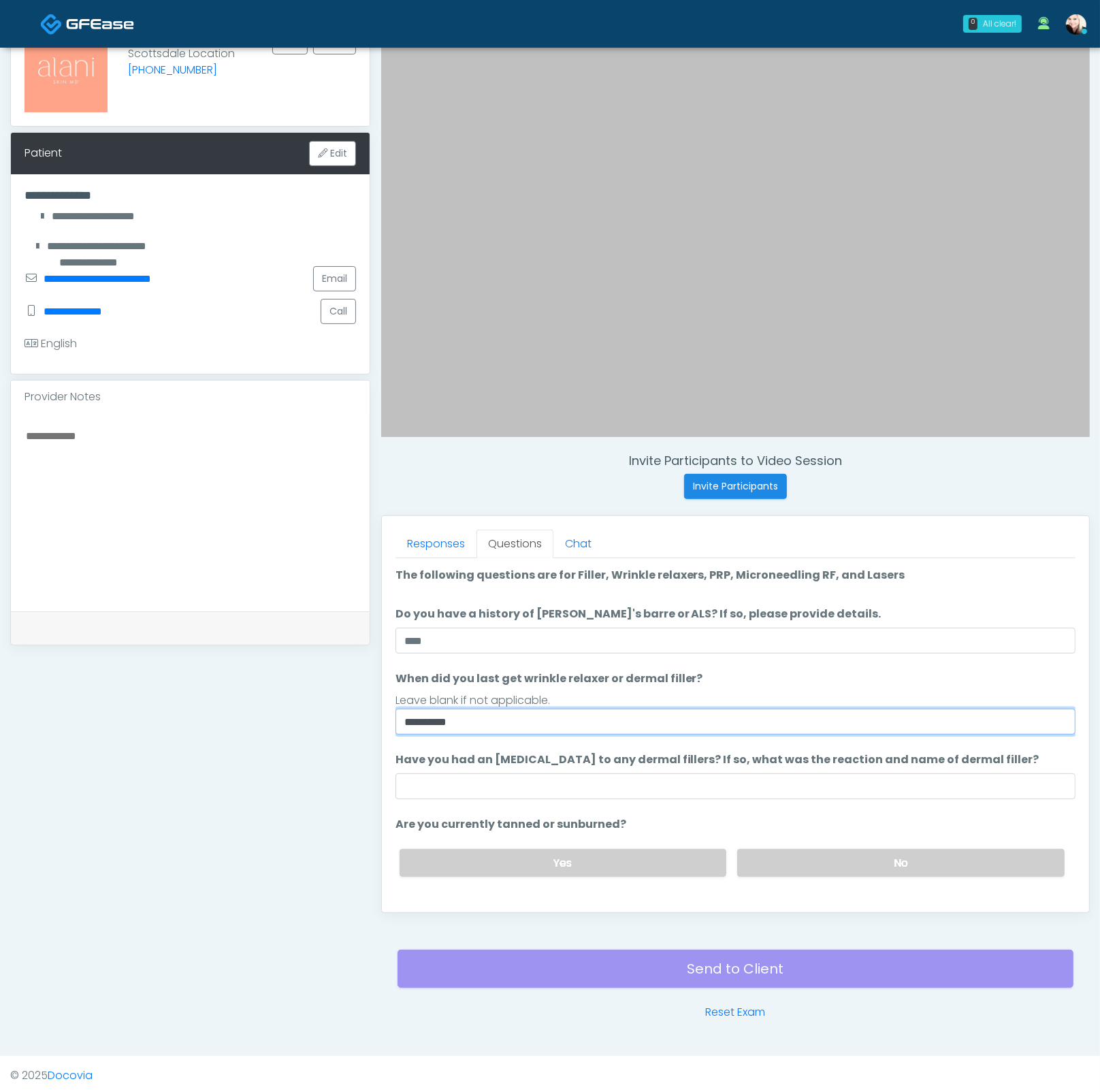
type input "*********"
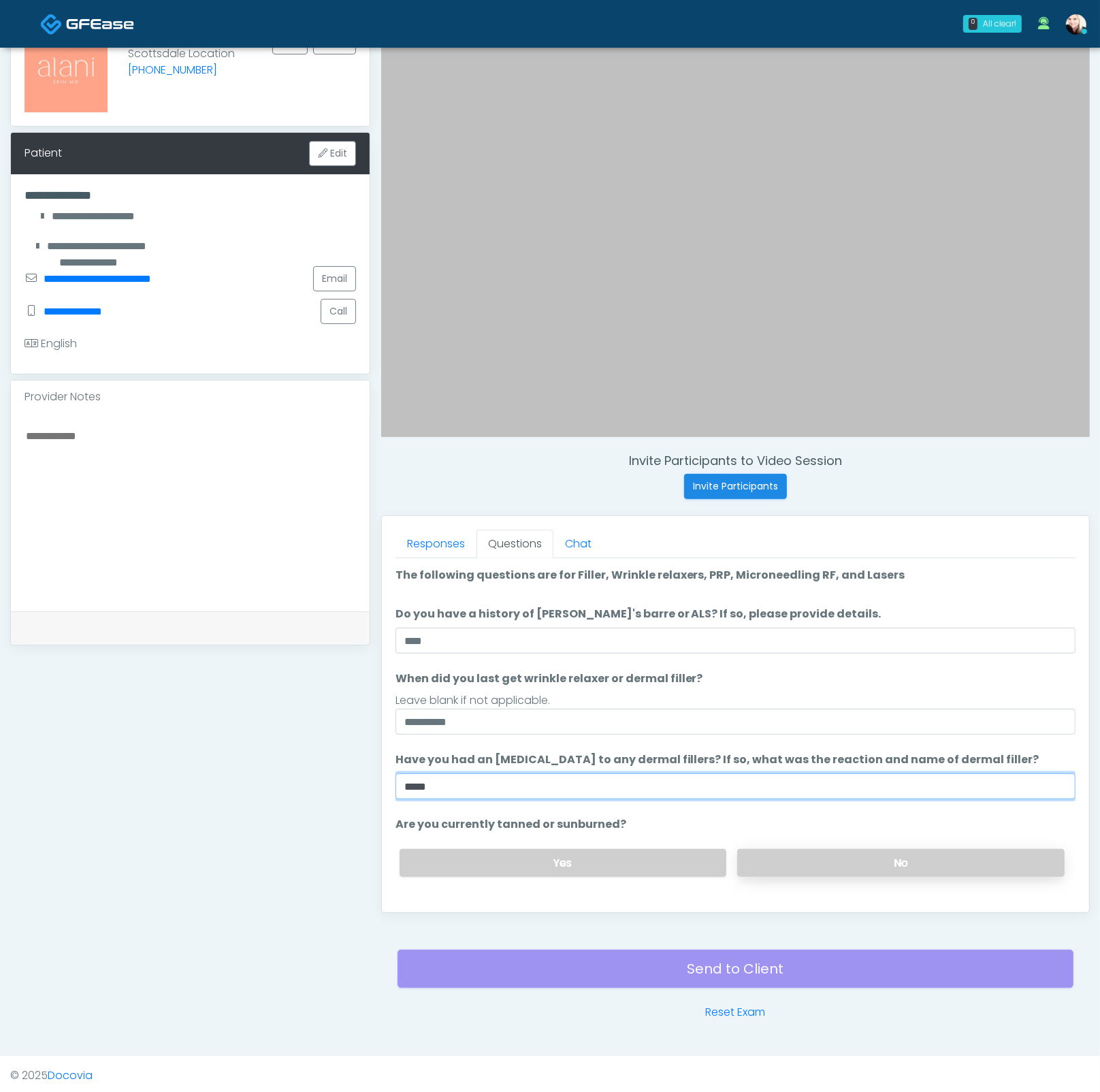
type input "****"
click at [855, 856] on label "No" at bounding box center [901, 862] width 327 height 28
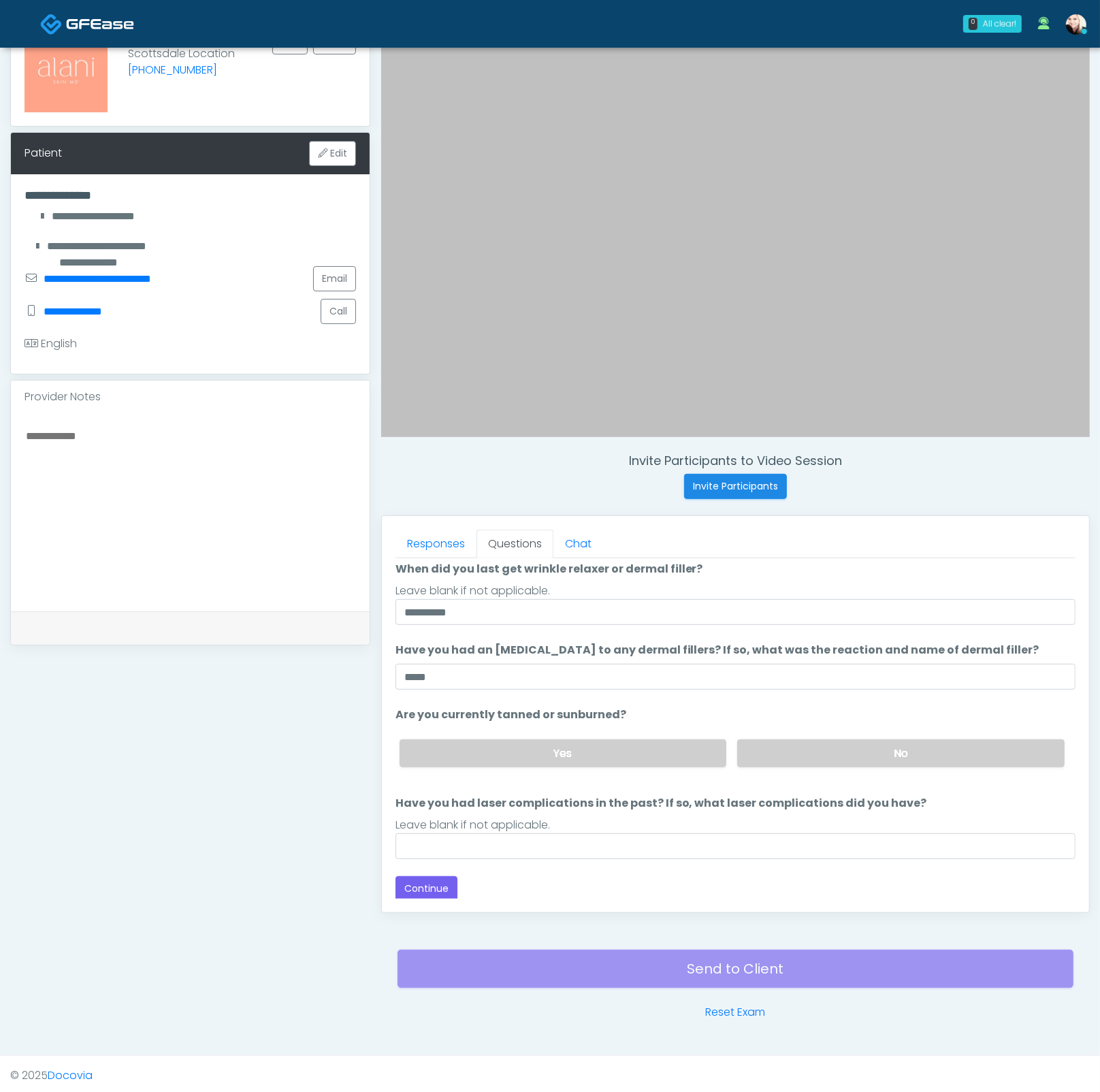
scroll to position [110, 0]
click at [510, 837] on input "Have you had laser complications in the past? If so, what laser complications d…" at bounding box center [735, 845] width 680 height 25
type input "**"
click at [408, 893] on button "Continue" at bounding box center [426, 888] width 62 height 25
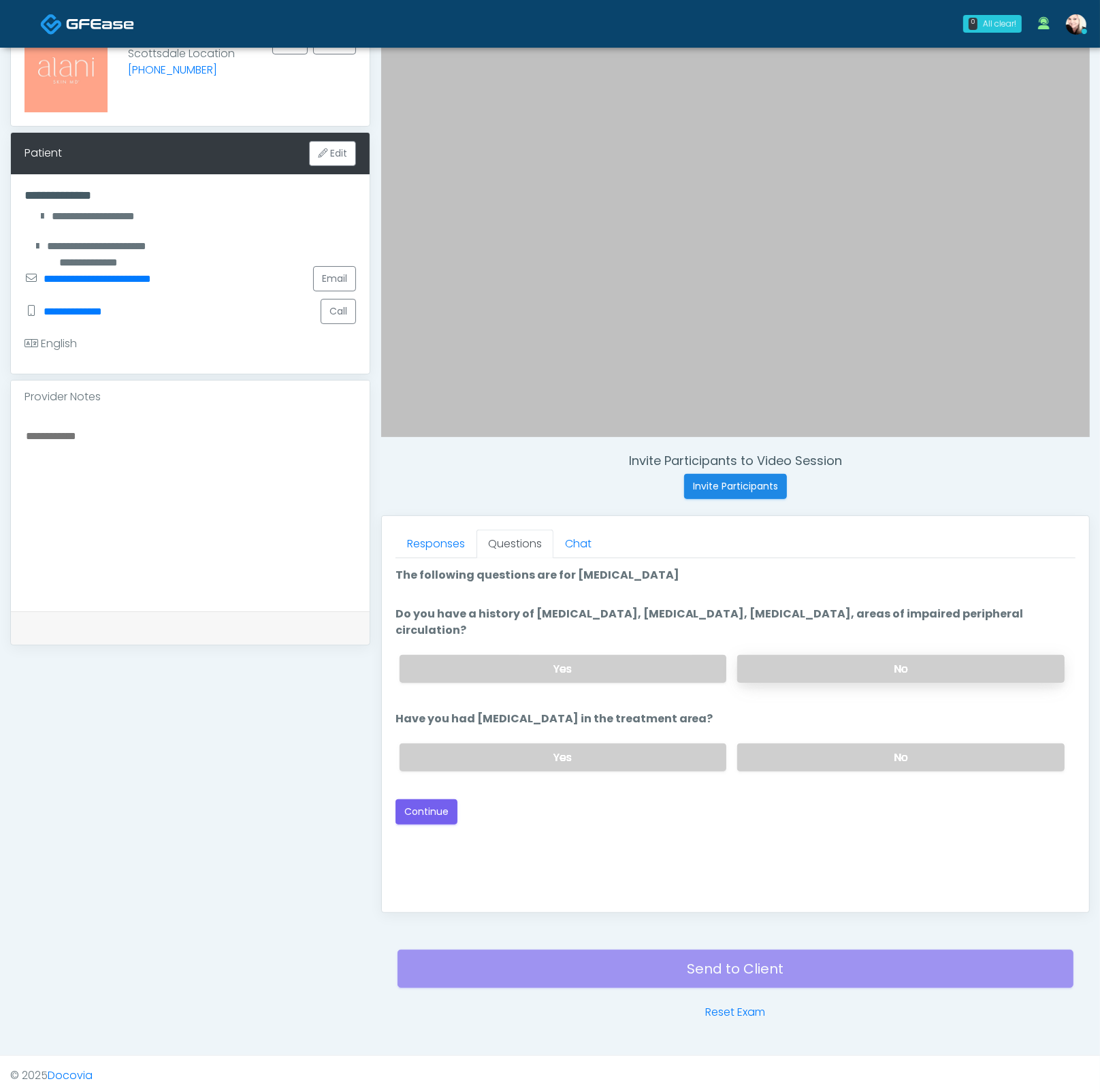
click at [809, 657] on label "No" at bounding box center [901, 669] width 327 height 28
drag, startPoint x: 796, startPoint y: 753, endPoint x: 649, endPoint y: 788, distance: 151.1
click at [795, 753] on label "No" at bounding box center [901, 757] width 327 height 28
click at [442, 822] on div "Good Faith Exam Script Good Faith Exam Script INTRODUCTION Hello, my name is un…" at bounding box center [735, 728] width 680 height 340
click at [449, 809] on button "Continue" at bounding box center [426, 812] width 62 height 25
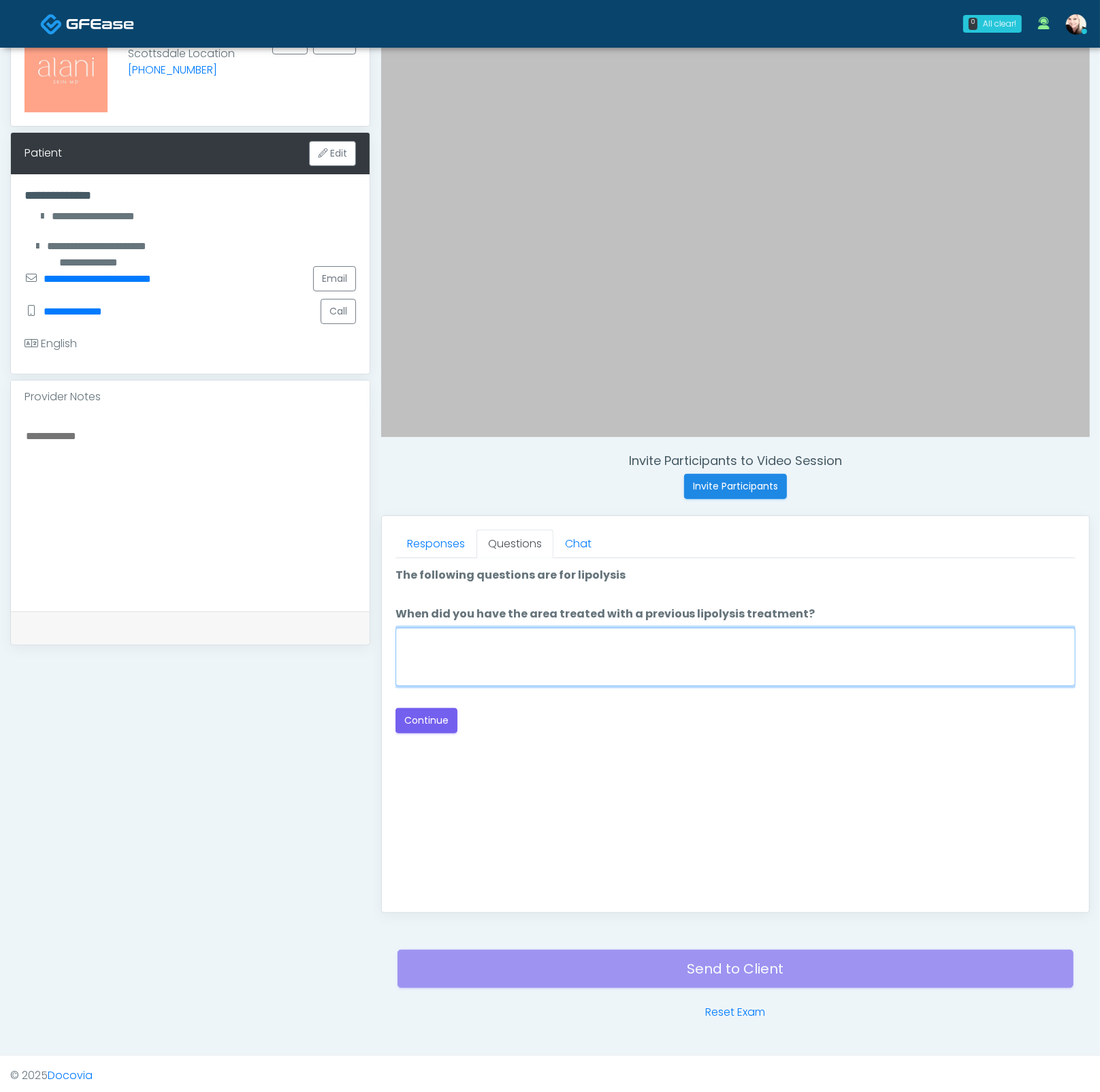
click at [569, 659] on textarea "When did you have the area treated with a previous lipolysis treatment?" at bounding box center [735, 657] width 680 height 59
type textarea "*****"
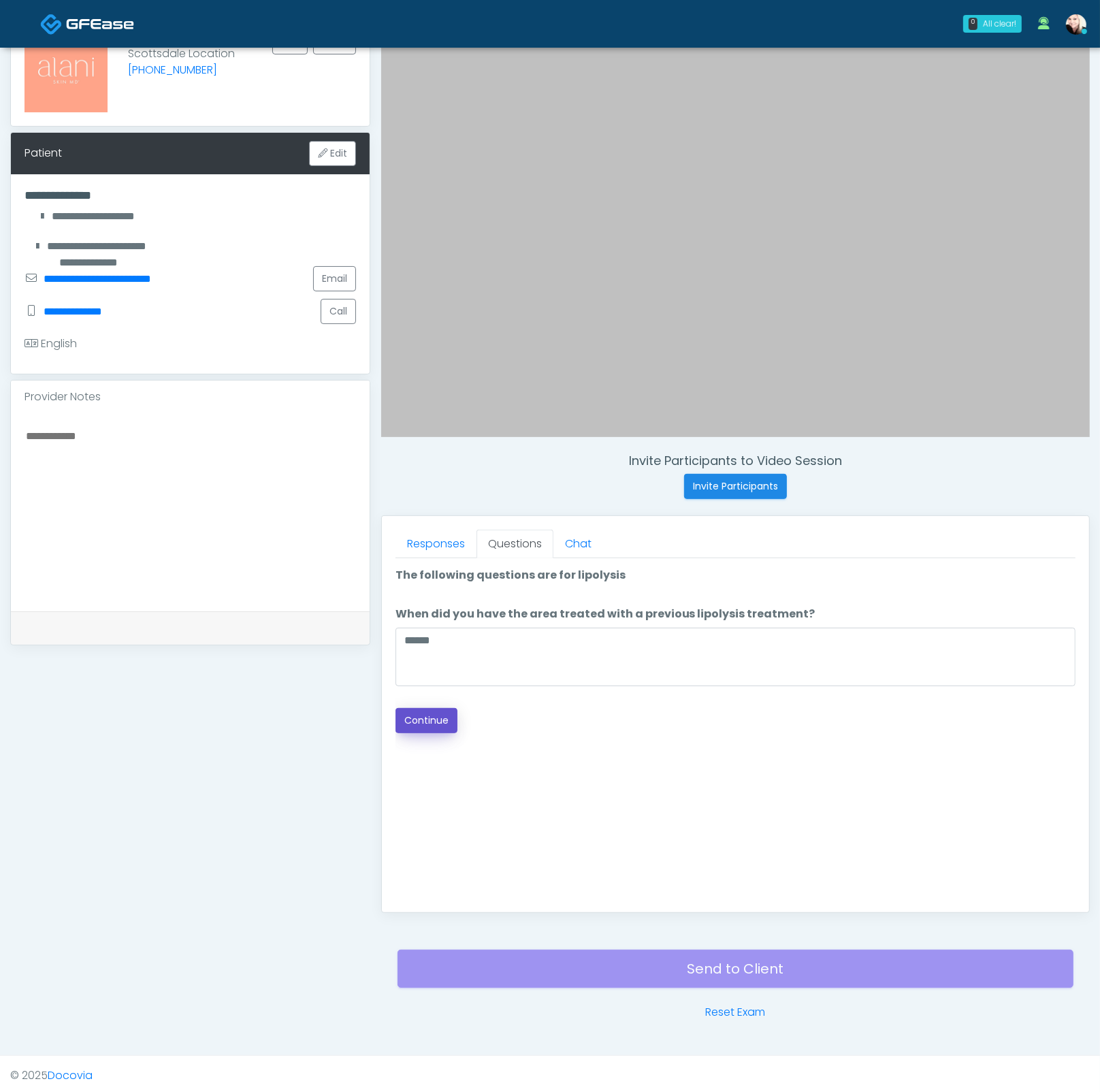
click at [407, 724] on button "Continue" at bounding box center [426, 720] width 62 height 25
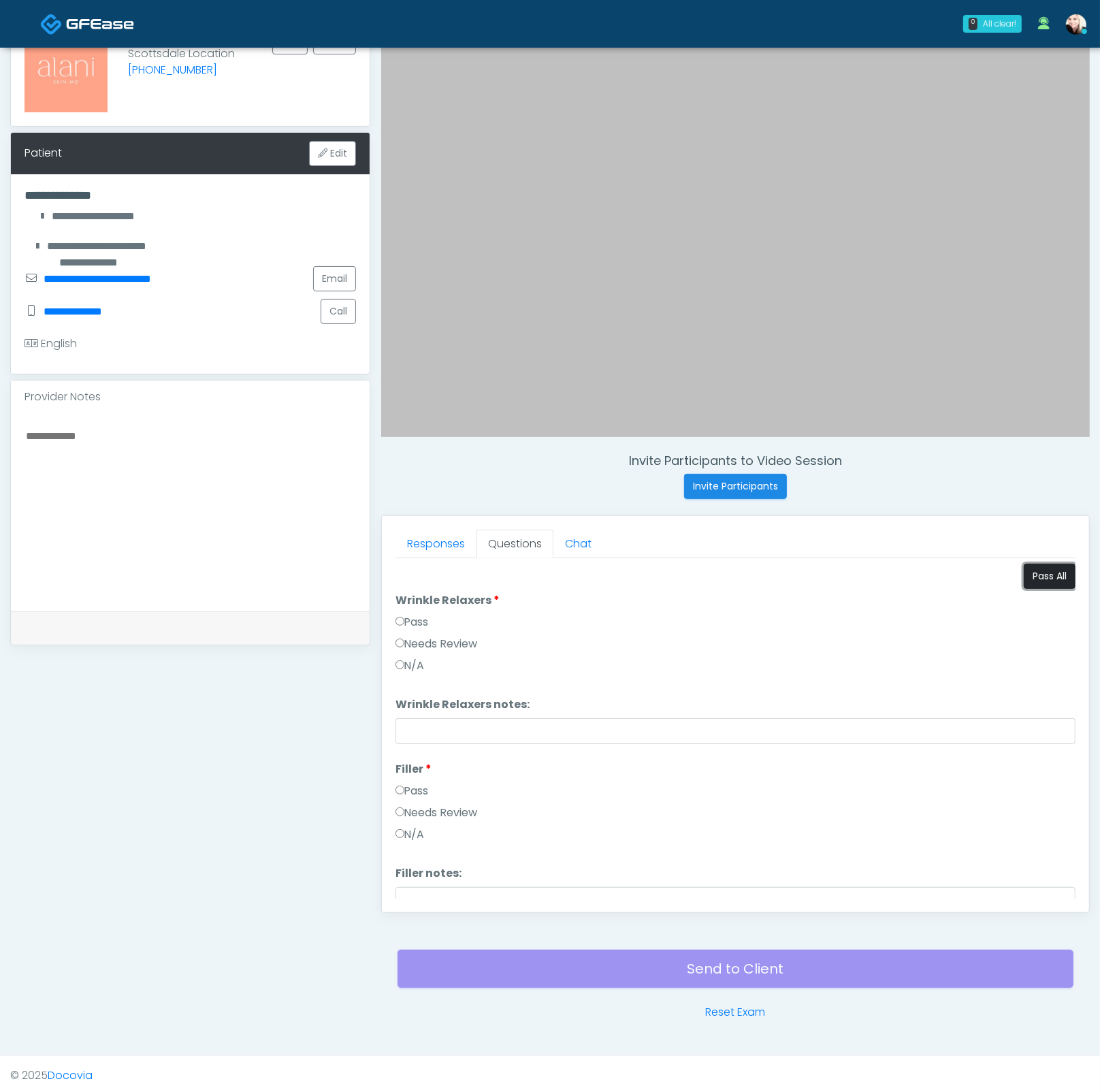
click at [1030, 578] on button "Pass All" at bounding box center [1049, 576] width 52 height 25
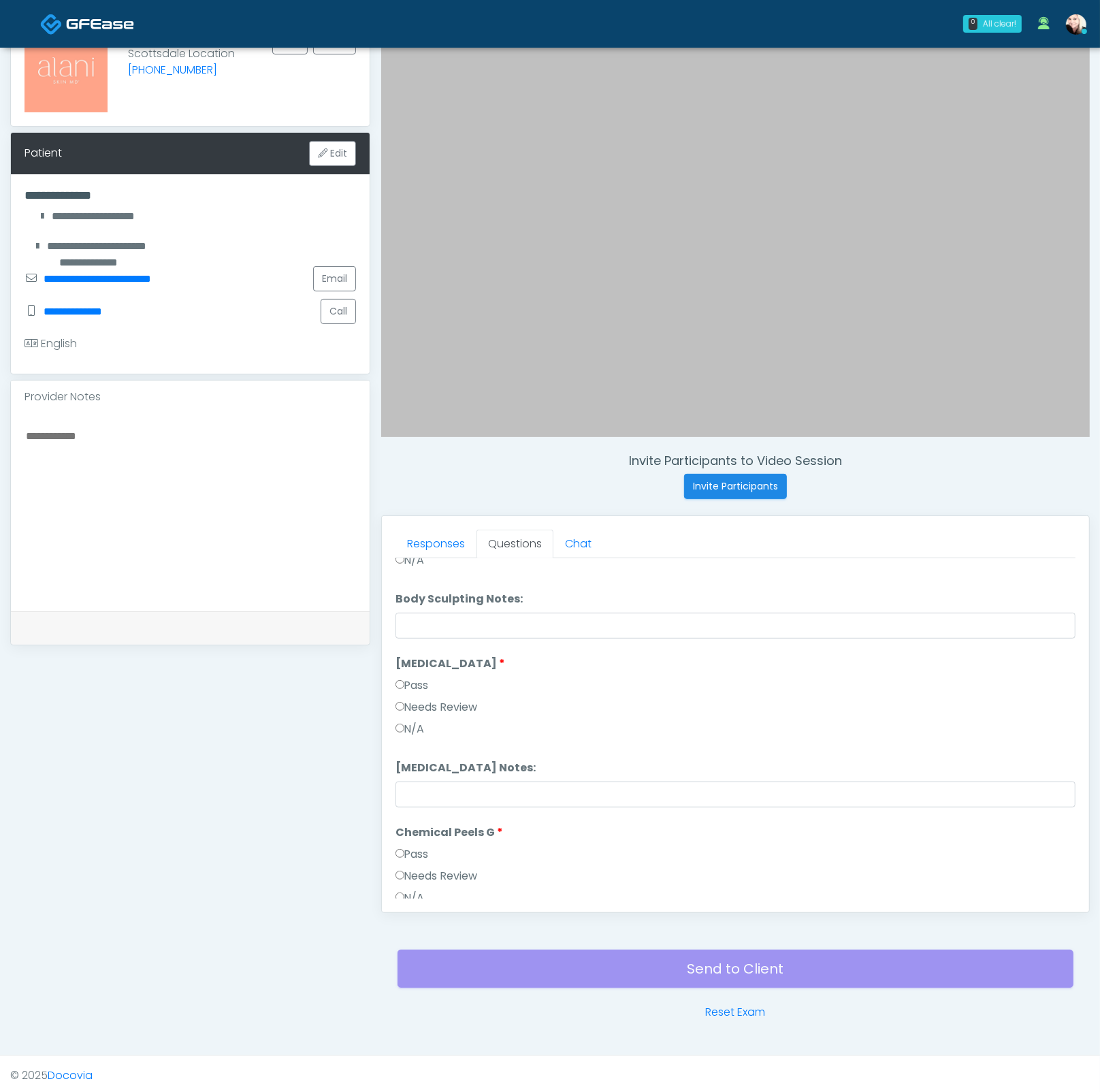
scroll to position [1311, 0]
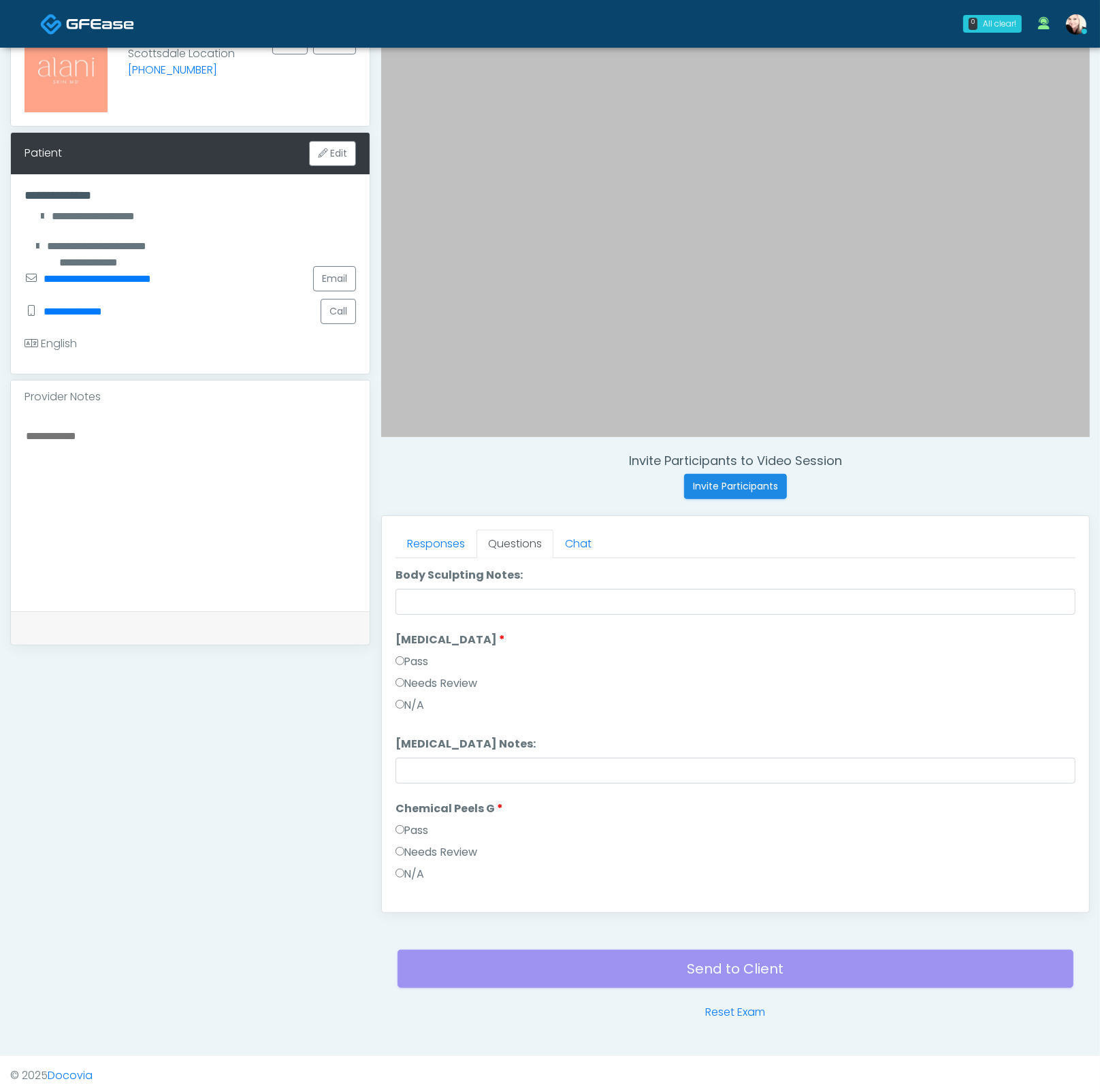
click at [449, 681] on label "Needs Review" at bounding box center [436, 683] width 82 height 16
click at [475, 770] on input "Cryolipolysis Notes:" at bounding box center [735, 770] width 680 height 25
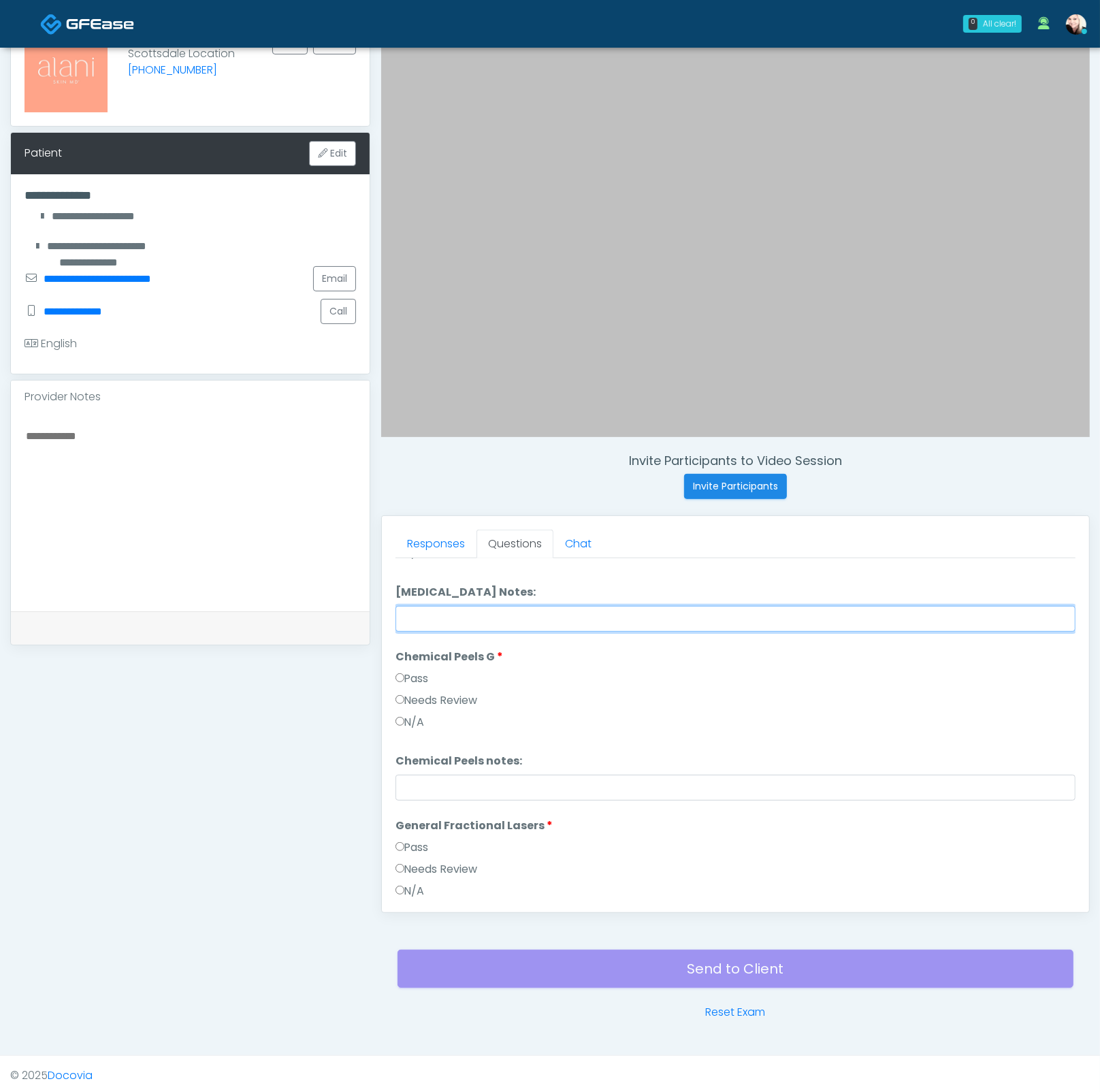
scroll to position [1372, 0]
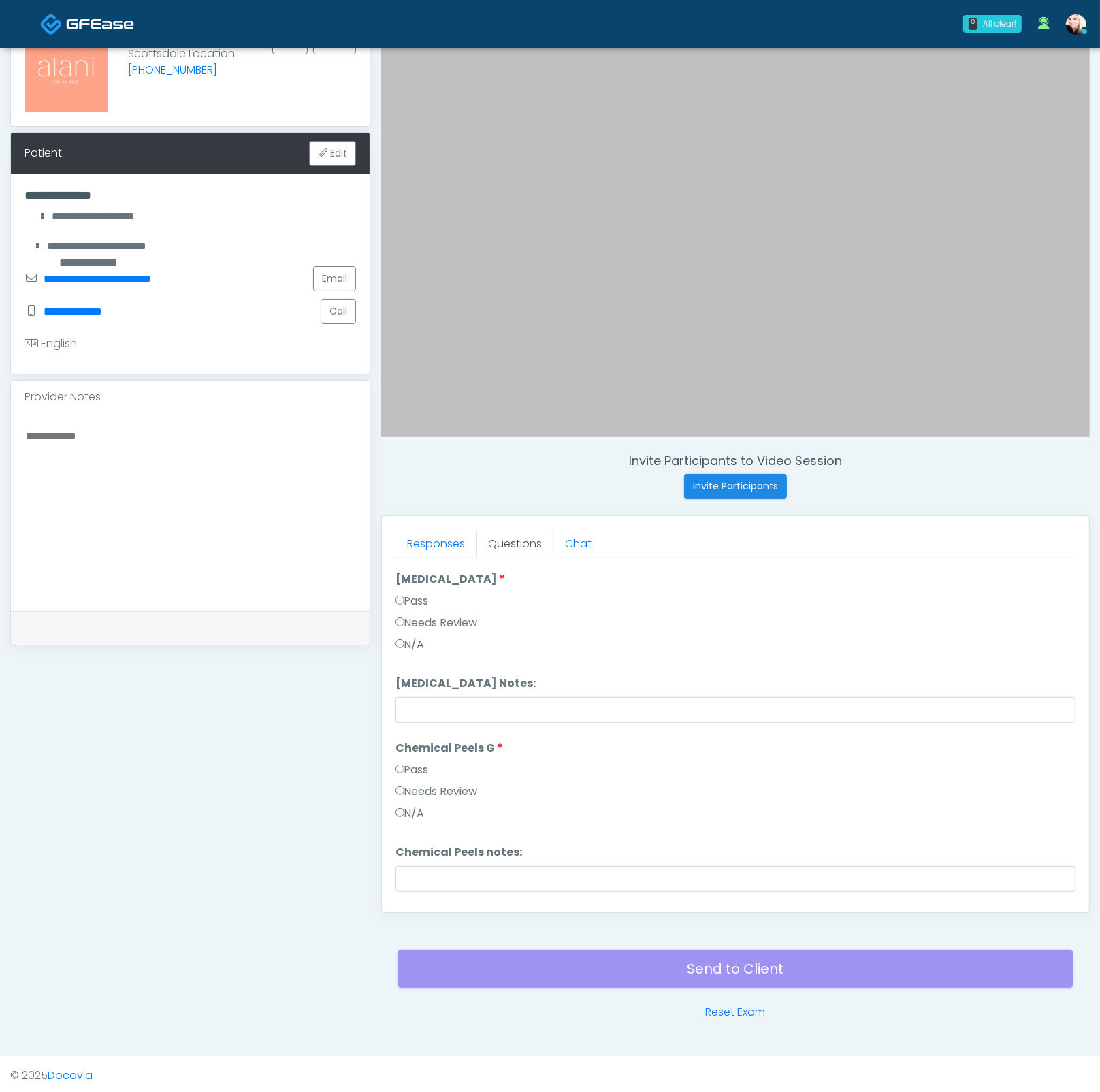
click at [408, 605] on div "Pass" at bounding box center [735, 604] width 680 height 22
click at [405, 599] on label "Pass" at bounding box center [411, 601] width 33 height 16
drag, startPoint x: 420, startPoint y: 781, endPoint x: 447, endPoint y: 805, distance: 36.1
click at [420, 782] on label "Needs Review" at bounding box center [436, 790] width 82 height 16
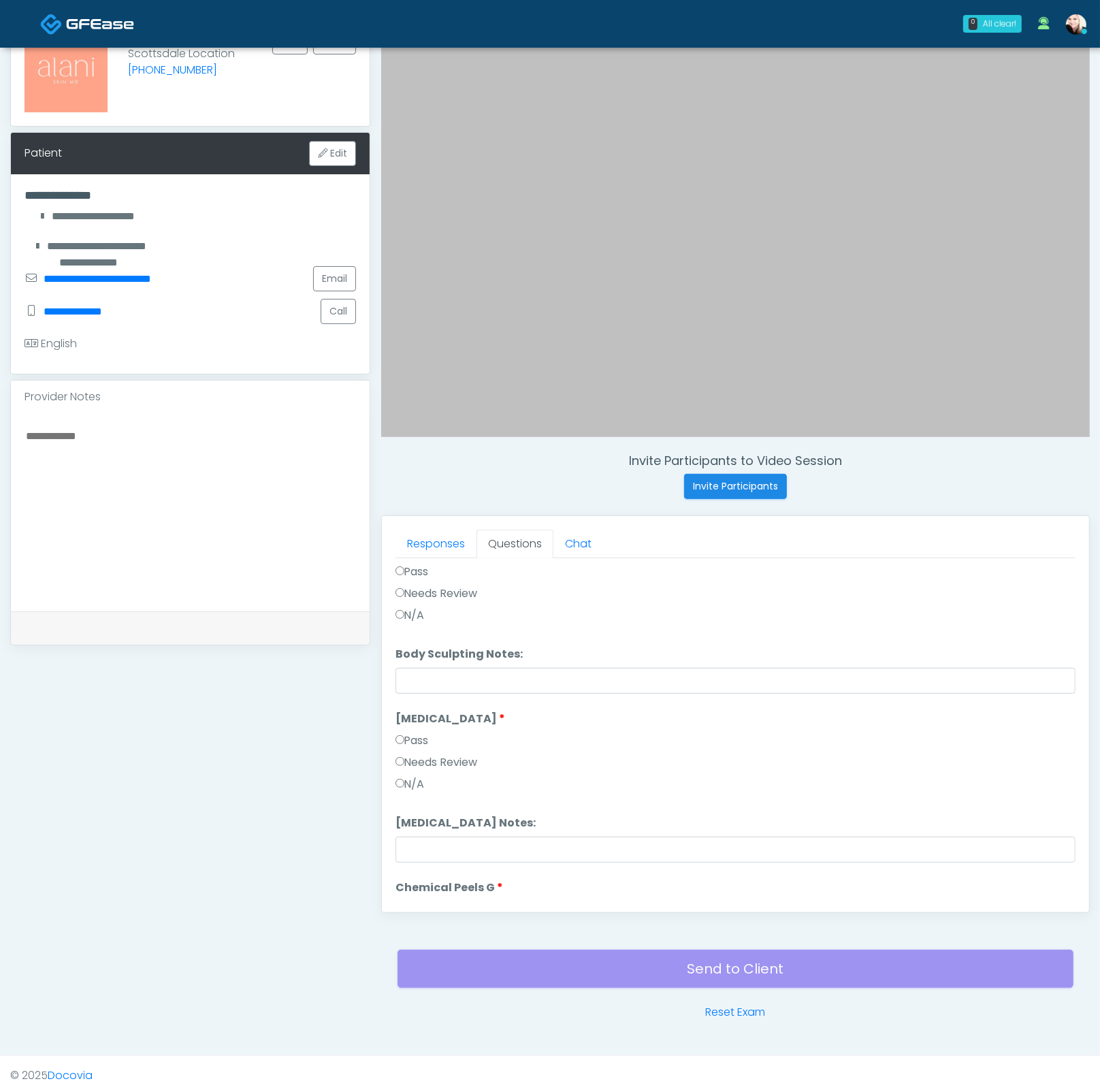
scroll to position [1234, 0]
drag, startPoint x: 434, startPoint y: 832, endPoint x: 442, endPoint y: 834, distance: 8.2
click at [434, 835] on input "Cryolipolysis Notes:" at bounding box center [735, 848] width 680 height 25
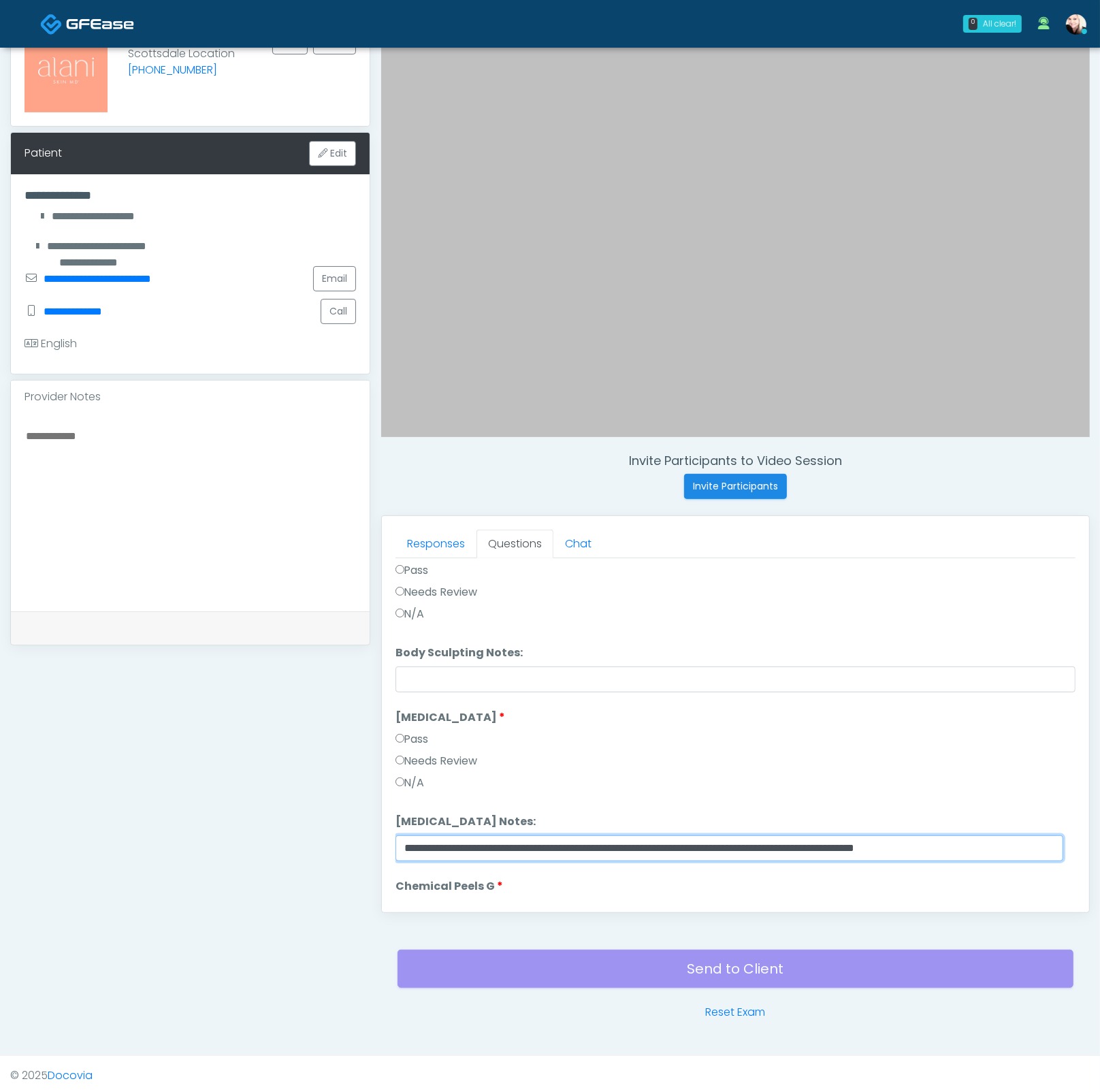
scroll to position [1744, 0]
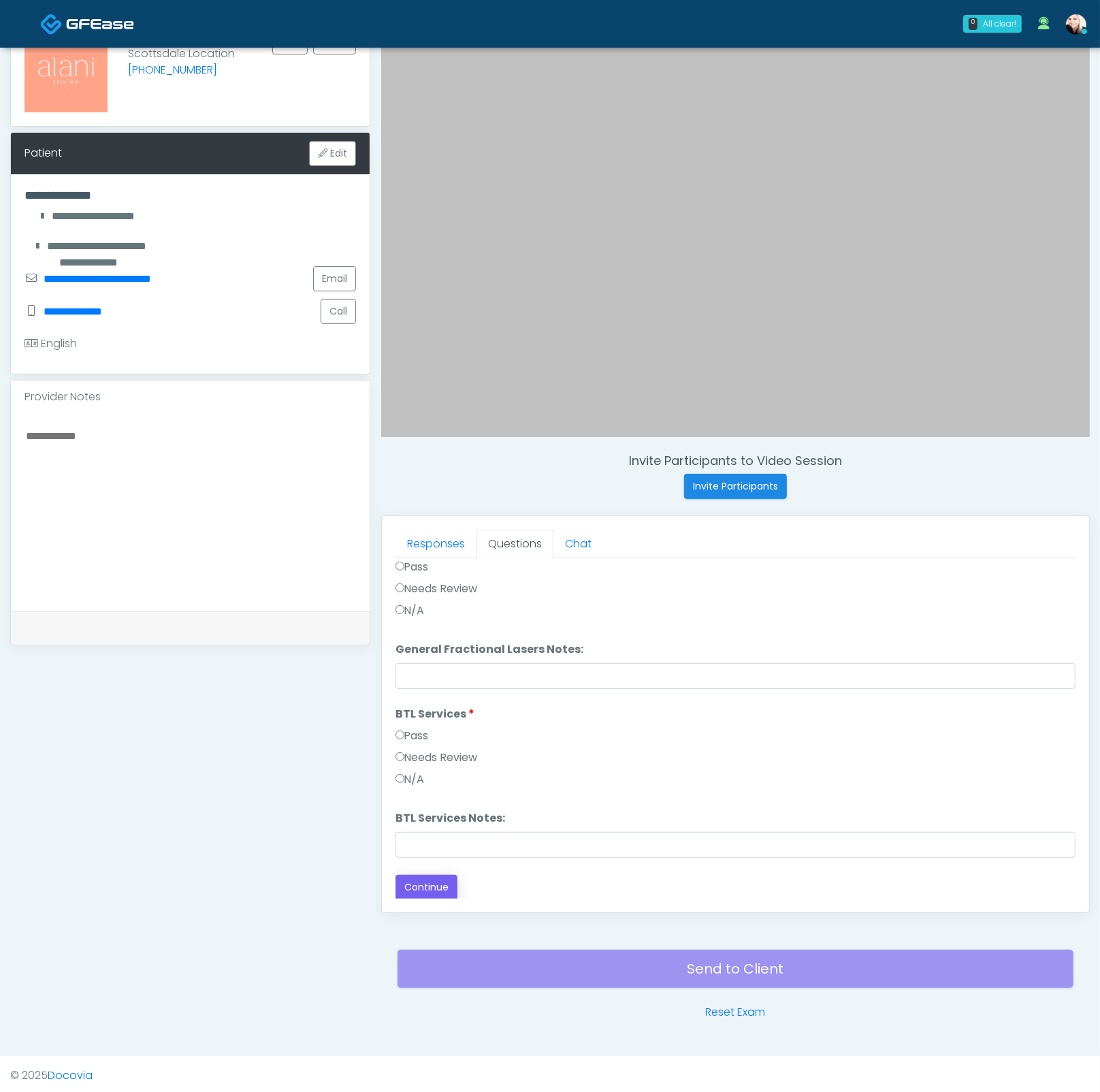
type input "**********"
click at [435, 886] on button "Continue" at bounding box center [426, 888] width 62 height 25
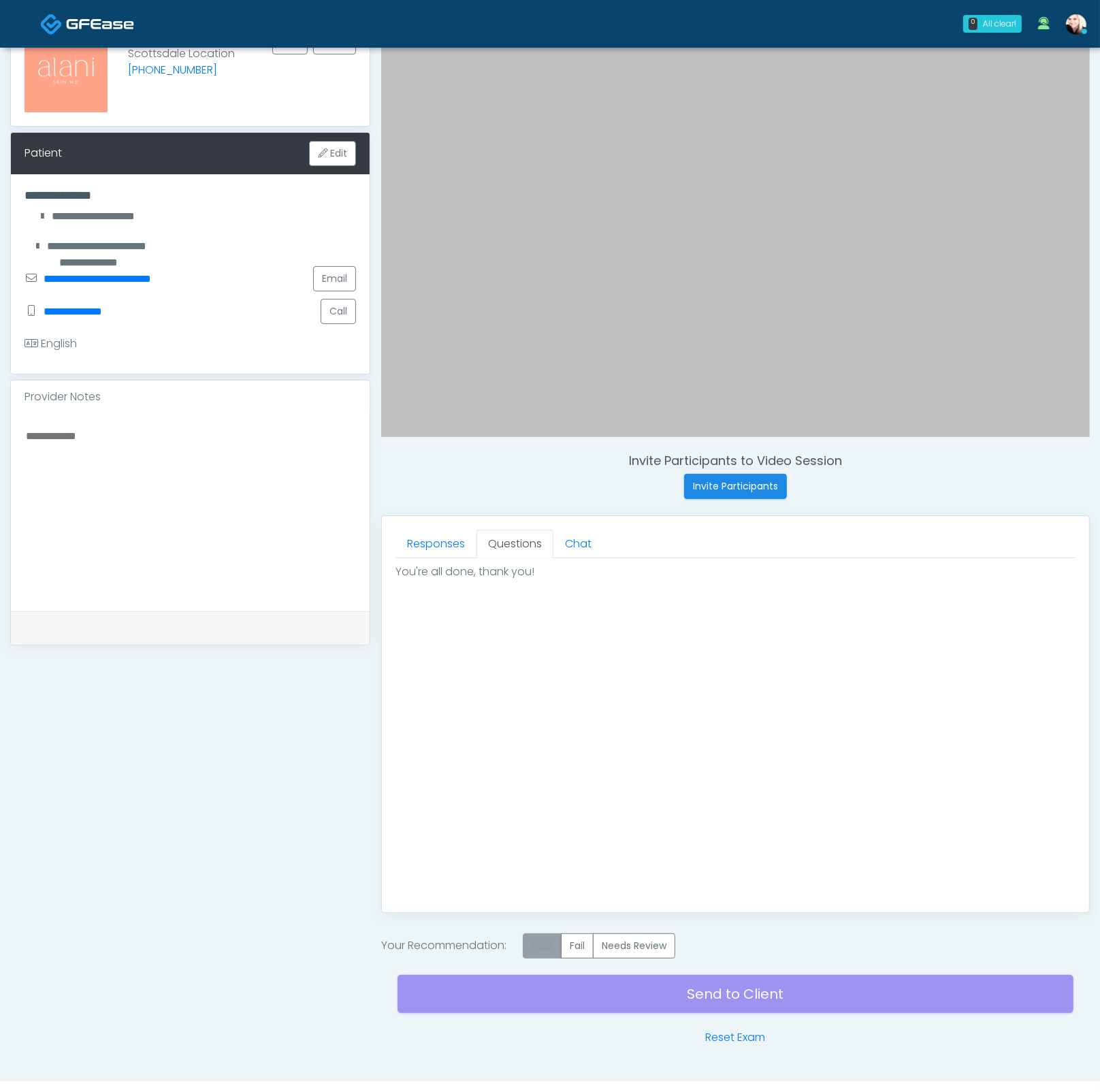
click at [554, 945] on label "Pass" at bounding box center [542, 946] width 39 height 25
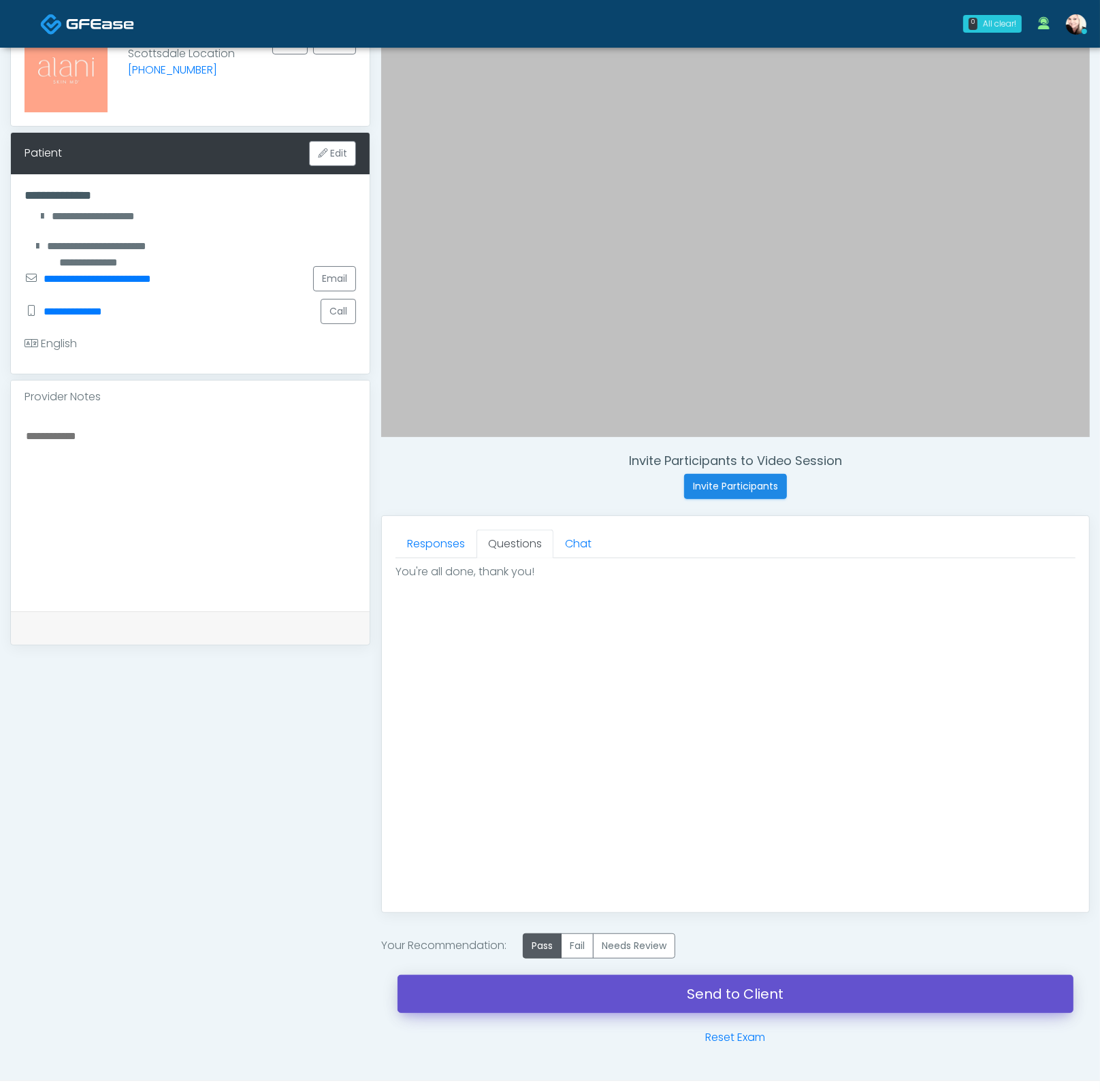
click at [710, 992] on link "Send to Client" at bounding box center [735, 994] width 676 height 38
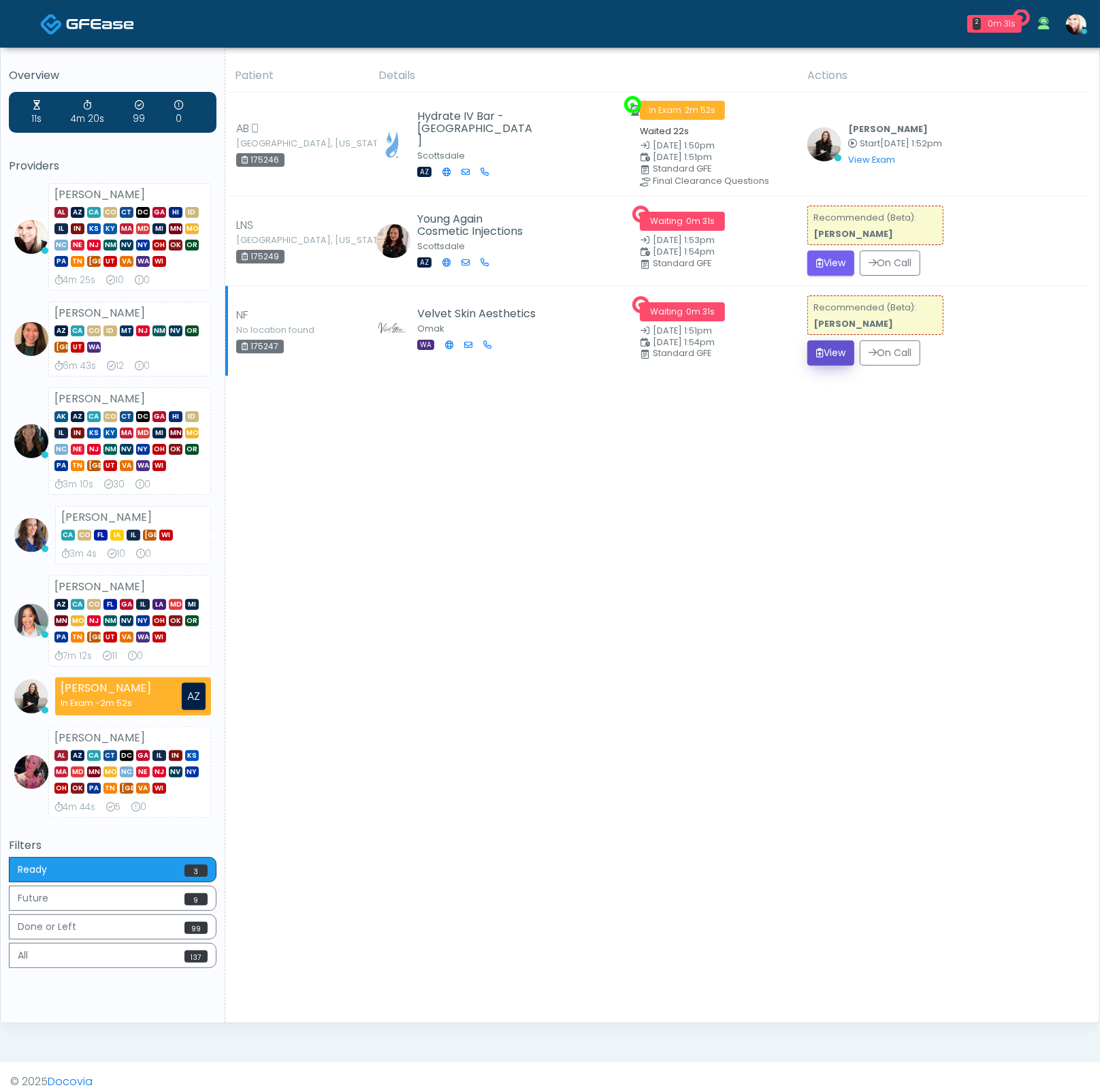
click at [830, 350] on button "View" at bounding box center [830, 353] width 47 height 25
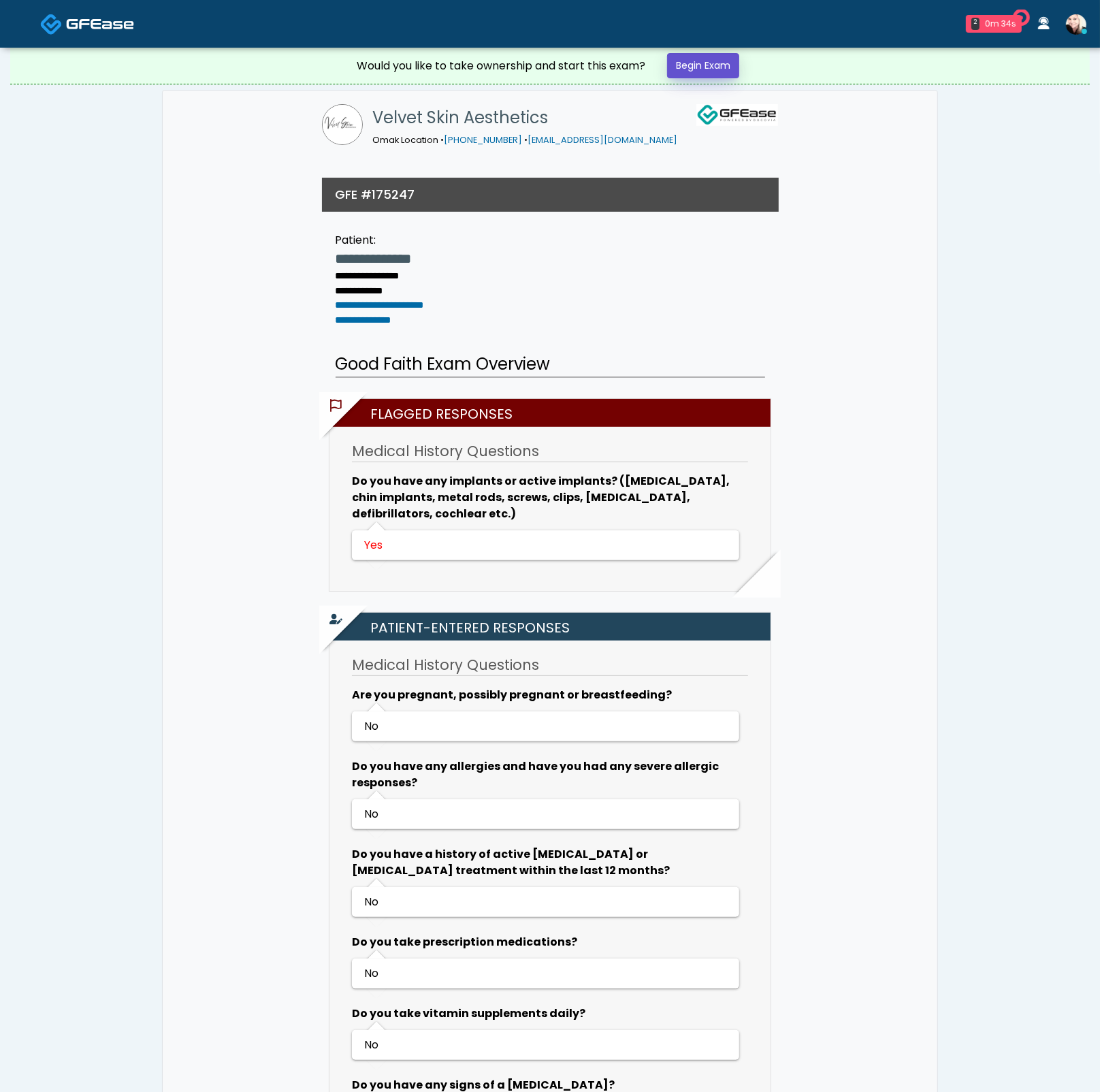
click at [704, 63] on link "Begin Exam" at bounding box center [702, 66] width 72 height 25
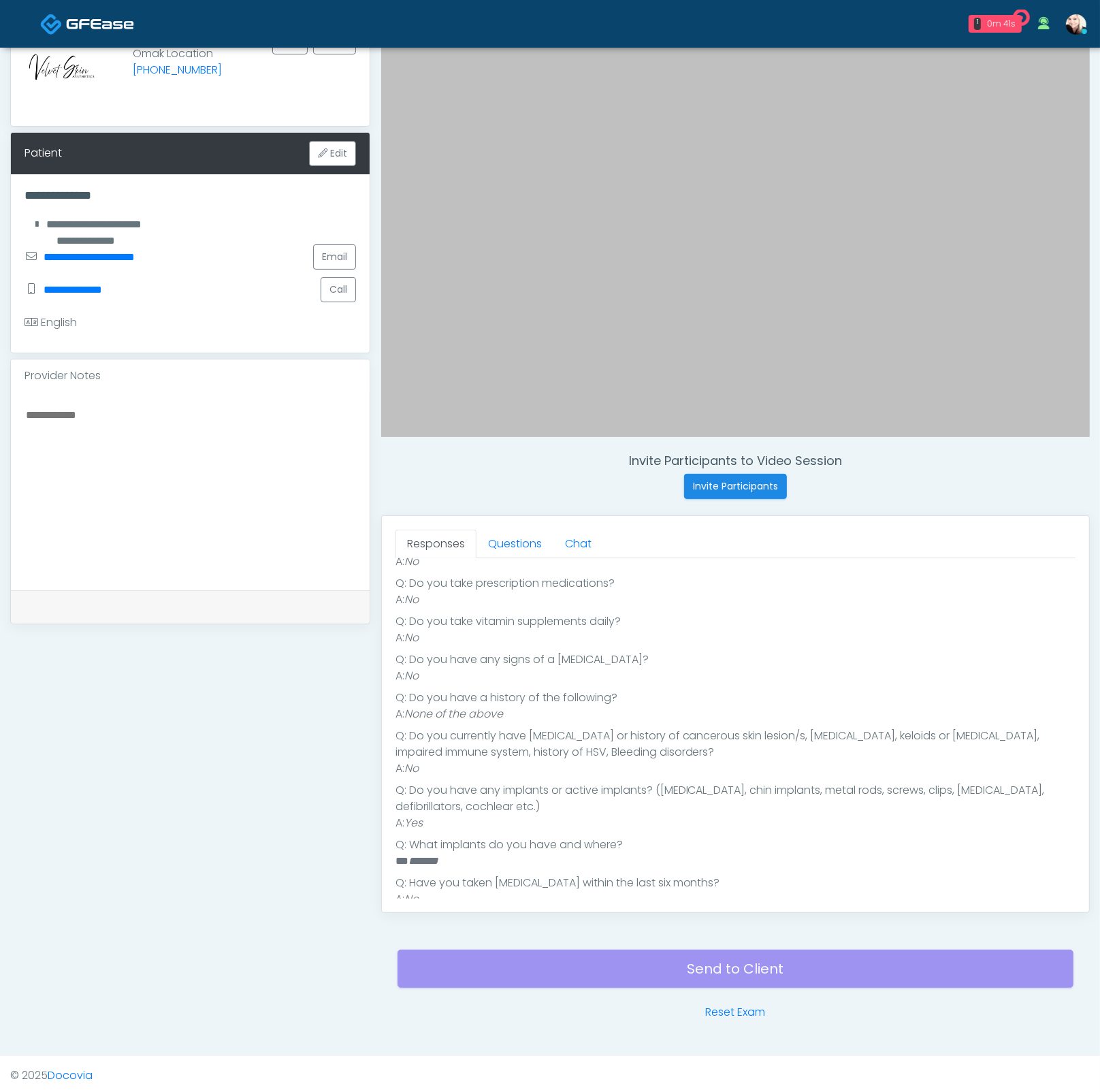
scroll to position [322, 0]
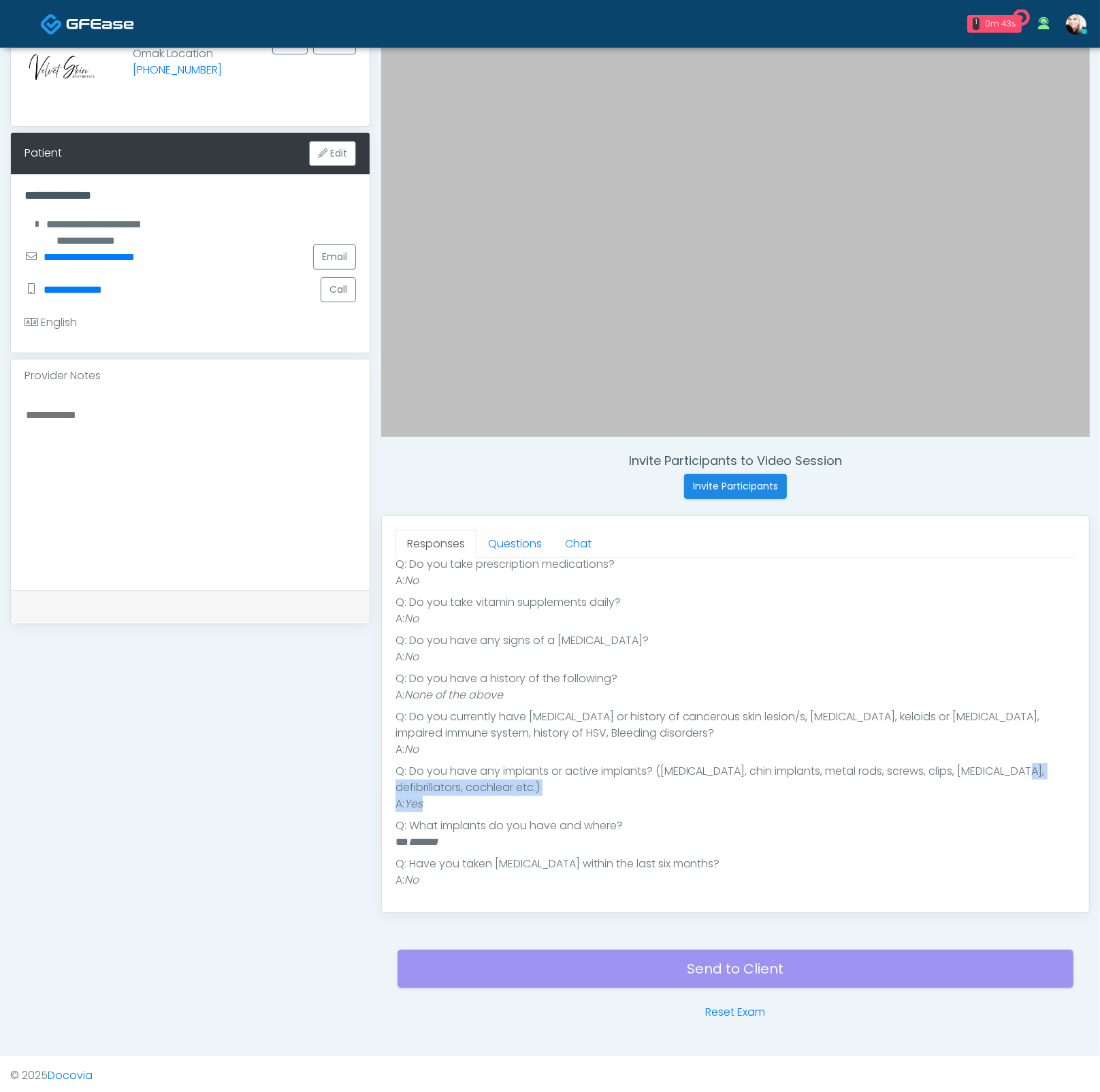
drag, startPoint x: 463, startPoint y: 803, endPoint x: 384, endPoint y: 792, distance: 79.8
click at [384, 792] on div "Responses Questions Chat Good Faith Exam Script Good Faith Exam Script INTRODUC…" at bounding box center [735, 714] width 707 height 396
click at [506, 537] on link "Questions" at bounding box center [515, 544] width 77 height 29
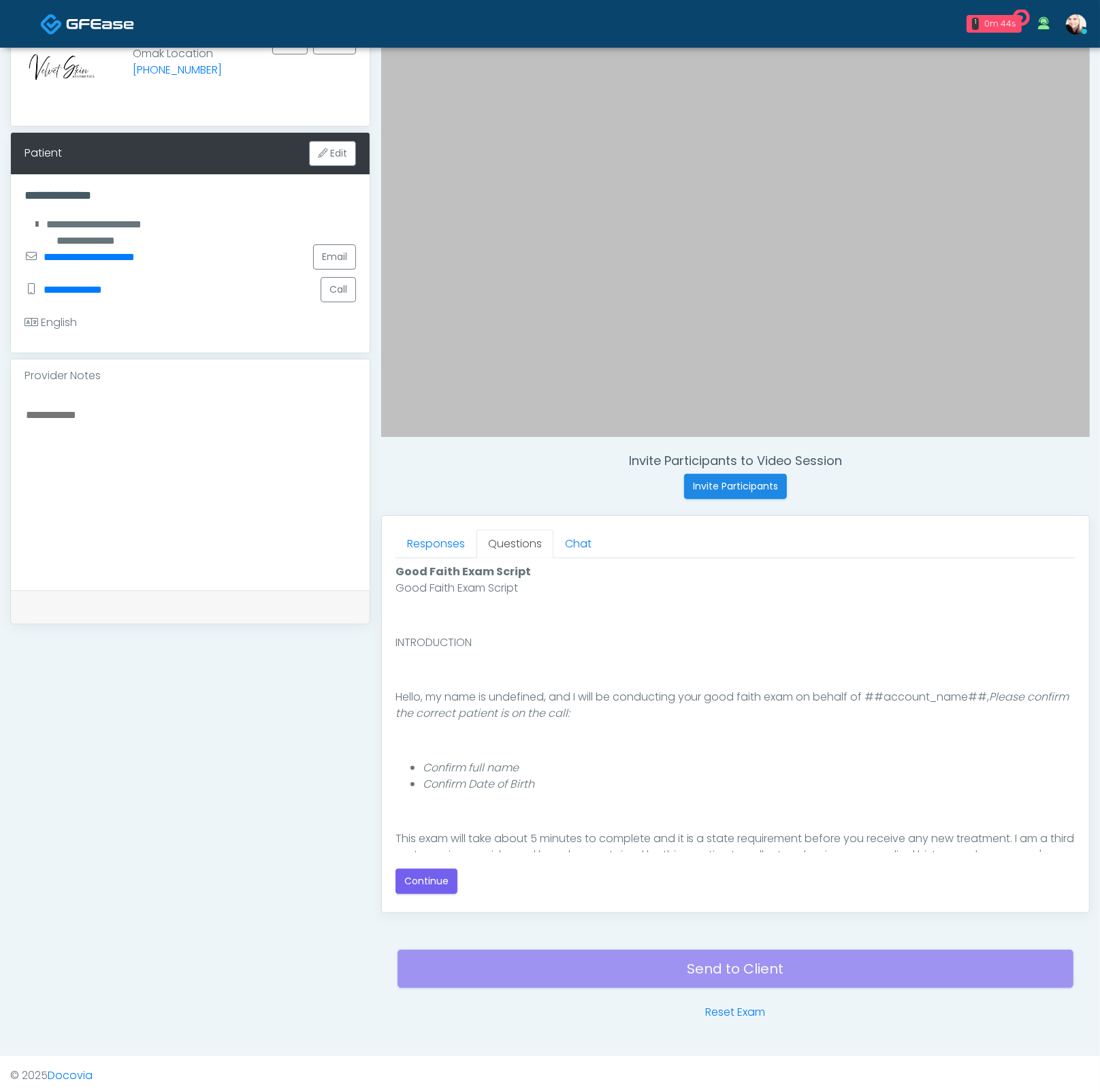
scroll to position [0, 0]
click at [444, 881] on button "Continue" at bounding box center [426, 882] width 62 height 25
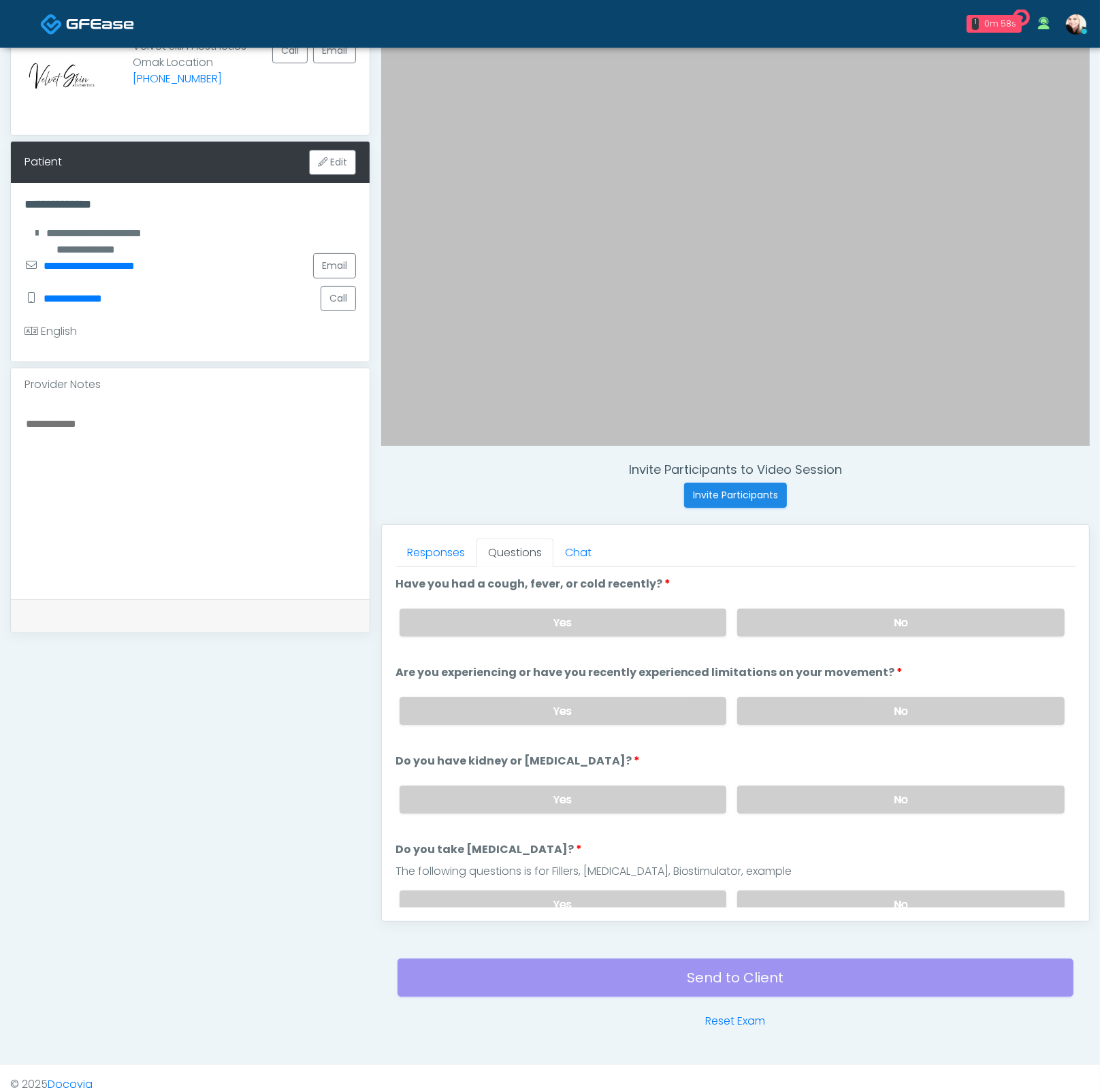
scroll to position [126, 0]
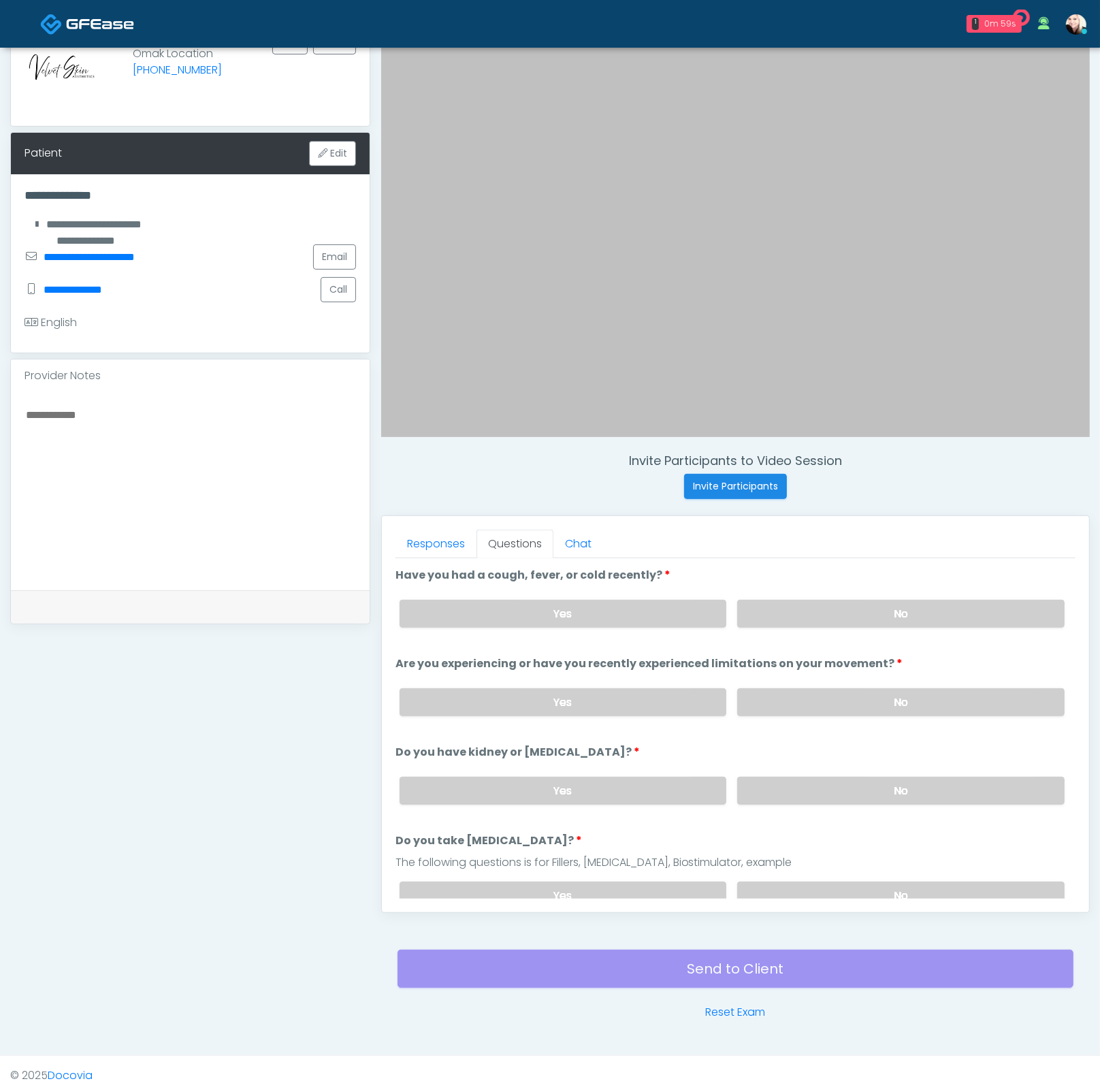
drag, startPoint x: 774, startPoint y: 609, endPoint x: 798, endPoint y: 680, distance: 74.9
click at [774, 609] on label "No" at bounding box center [901, 613] width 327 height 28
click at [808, 710] on label "No" at bounding box center [901, 702] width 327 height 28
click at [835, 790] on label "No" at bounding box center [901, 790] width 327 height 28
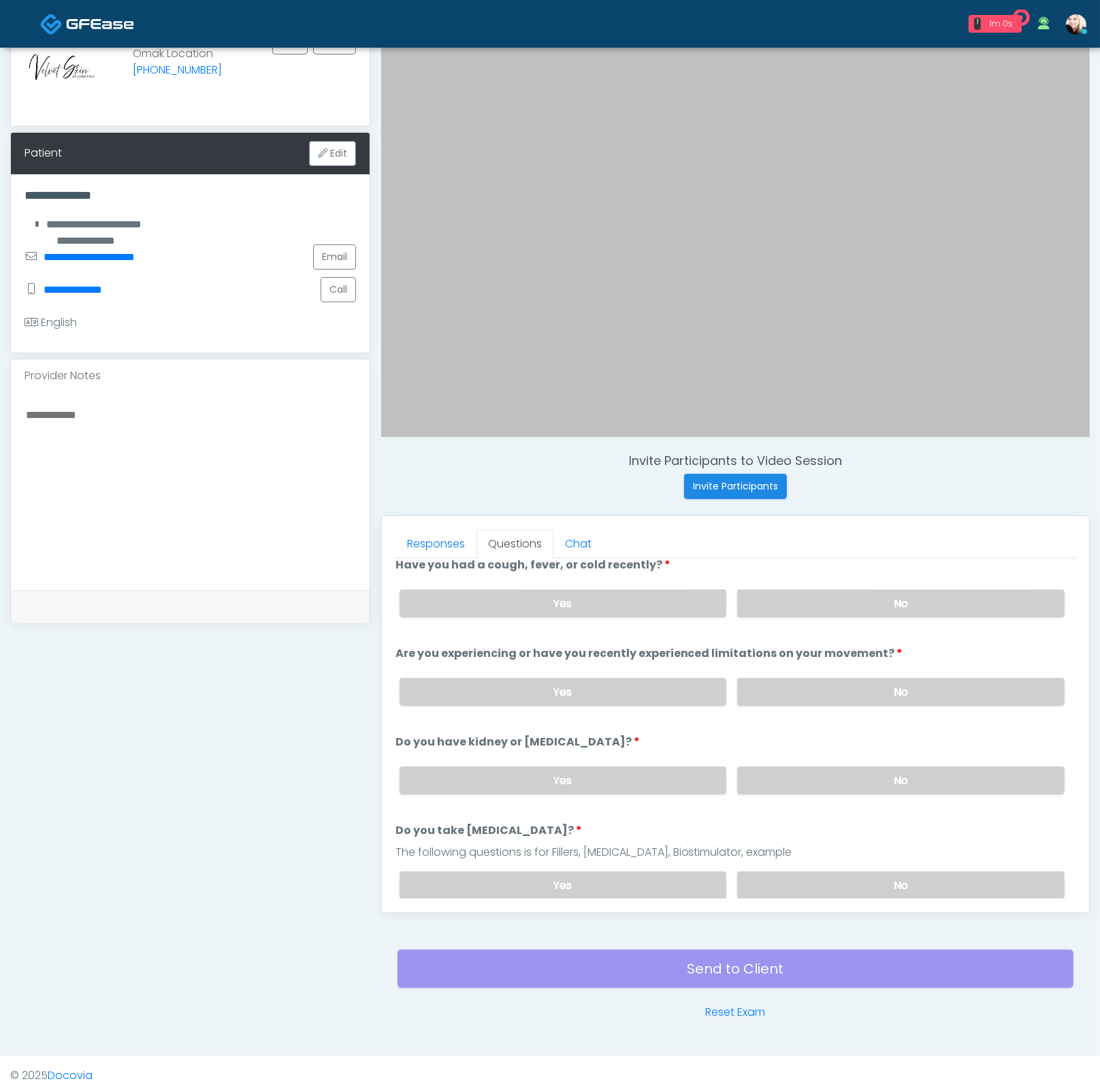
scroll to position [77, 0]
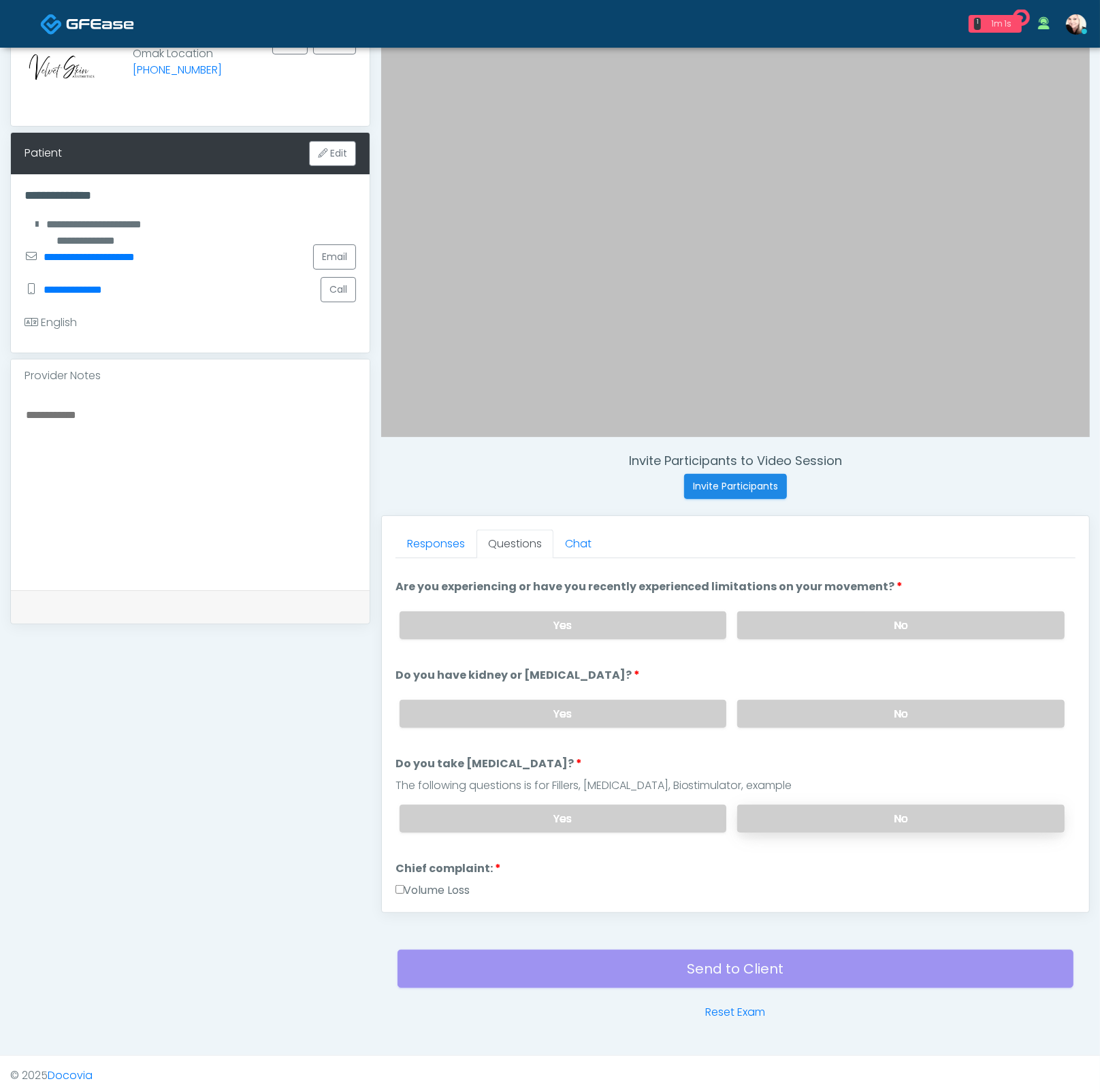
click at [817, 818] on label "No" at bounding box center [901, 818] width 327 height 28
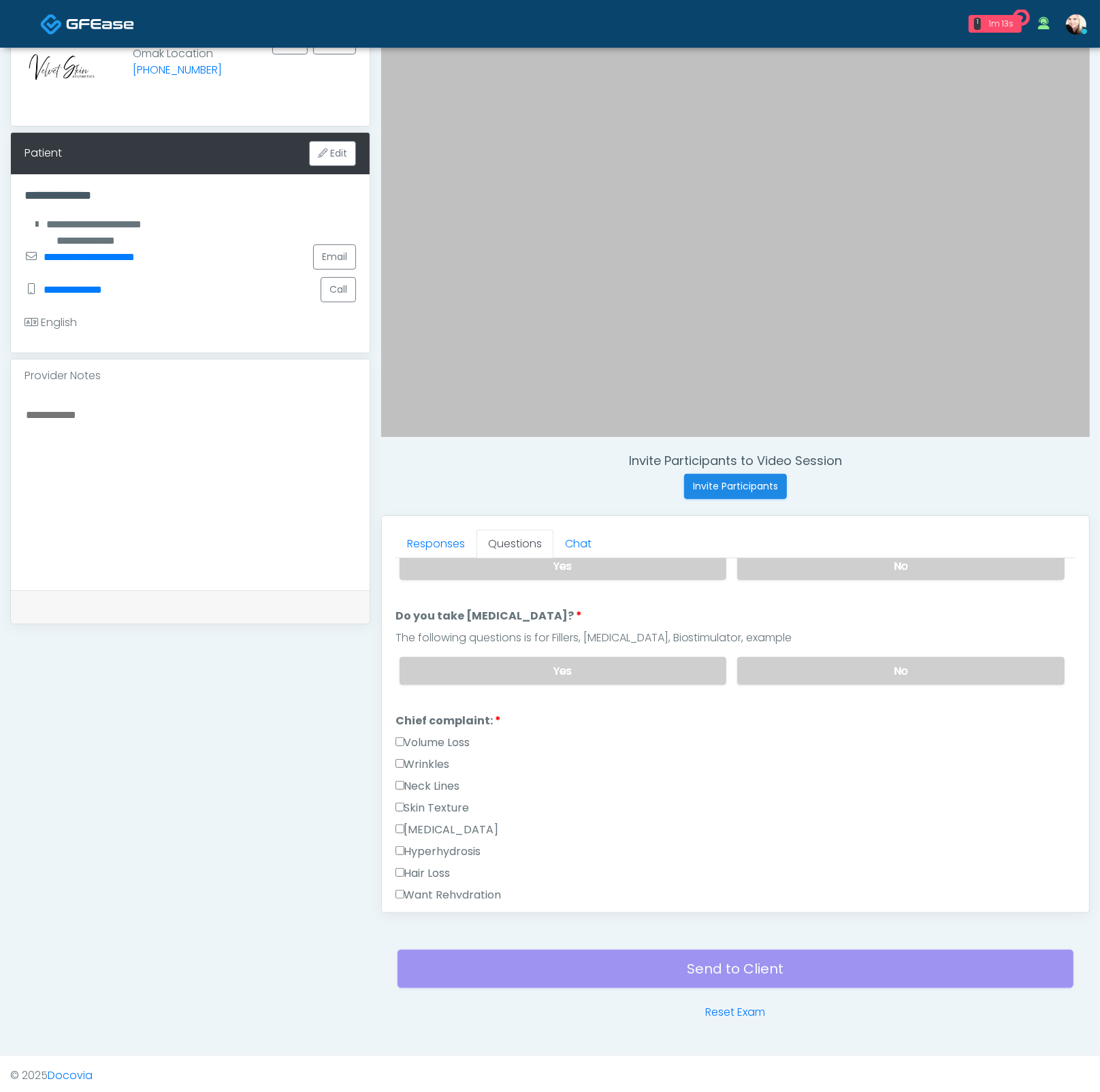
scroll to position [0, 0]
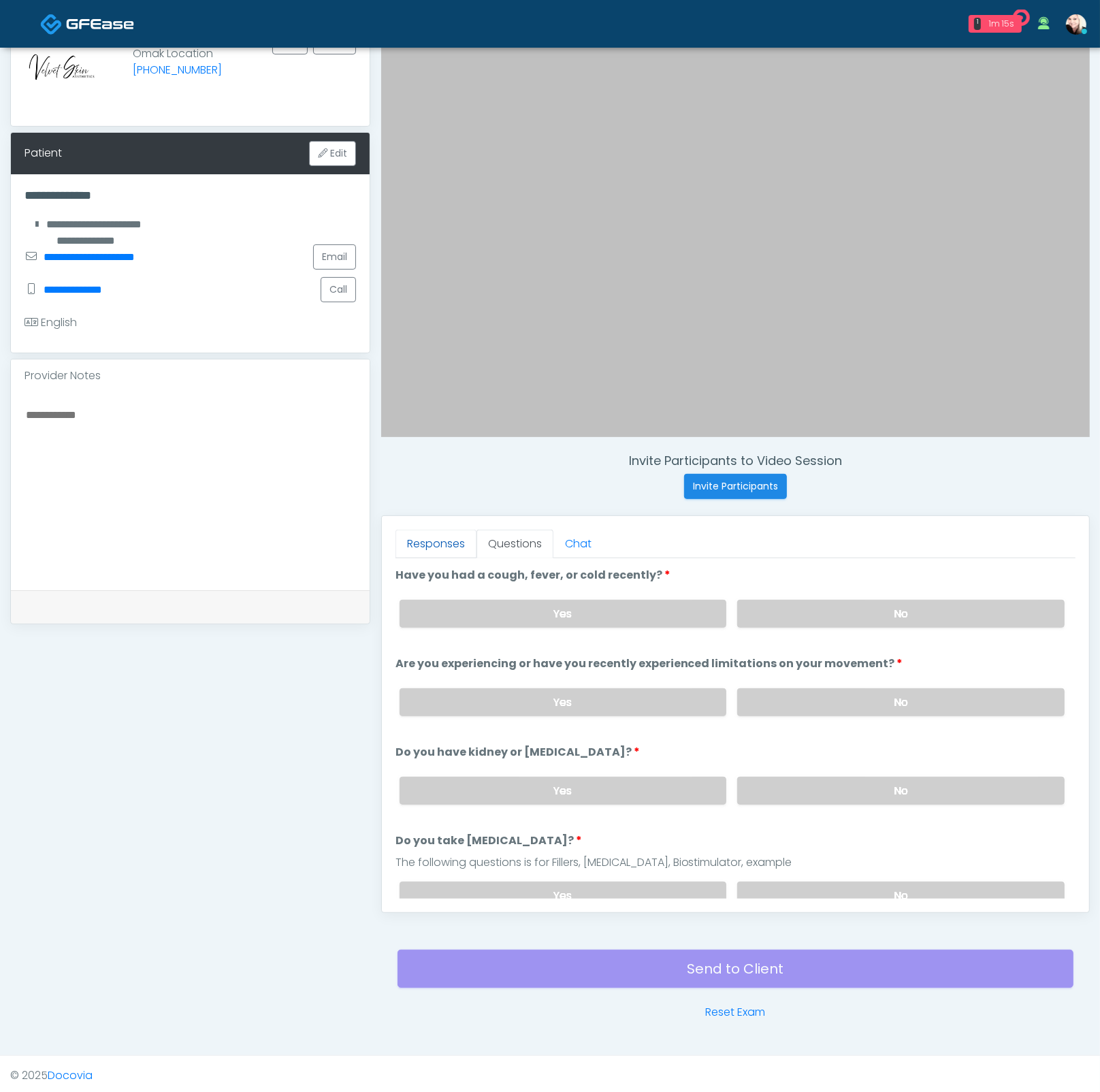
click at [446, 536] on link "Responses" at bounding box center [435, 544] width 81 height 29
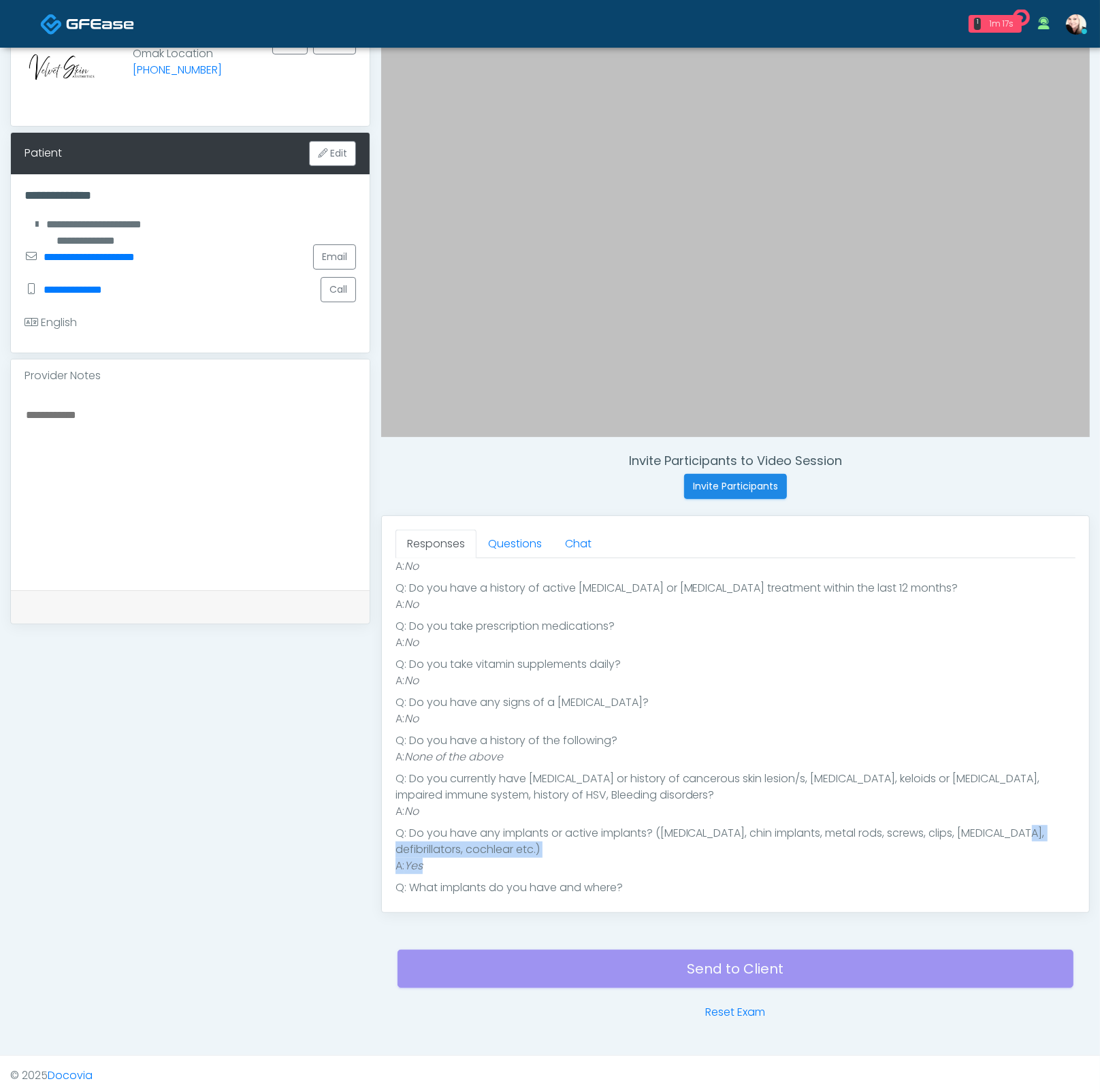
scroll to position [260, 0]
click at [491, 545] on link "Questions" at bounding box center [515, 544] width 77 height 29
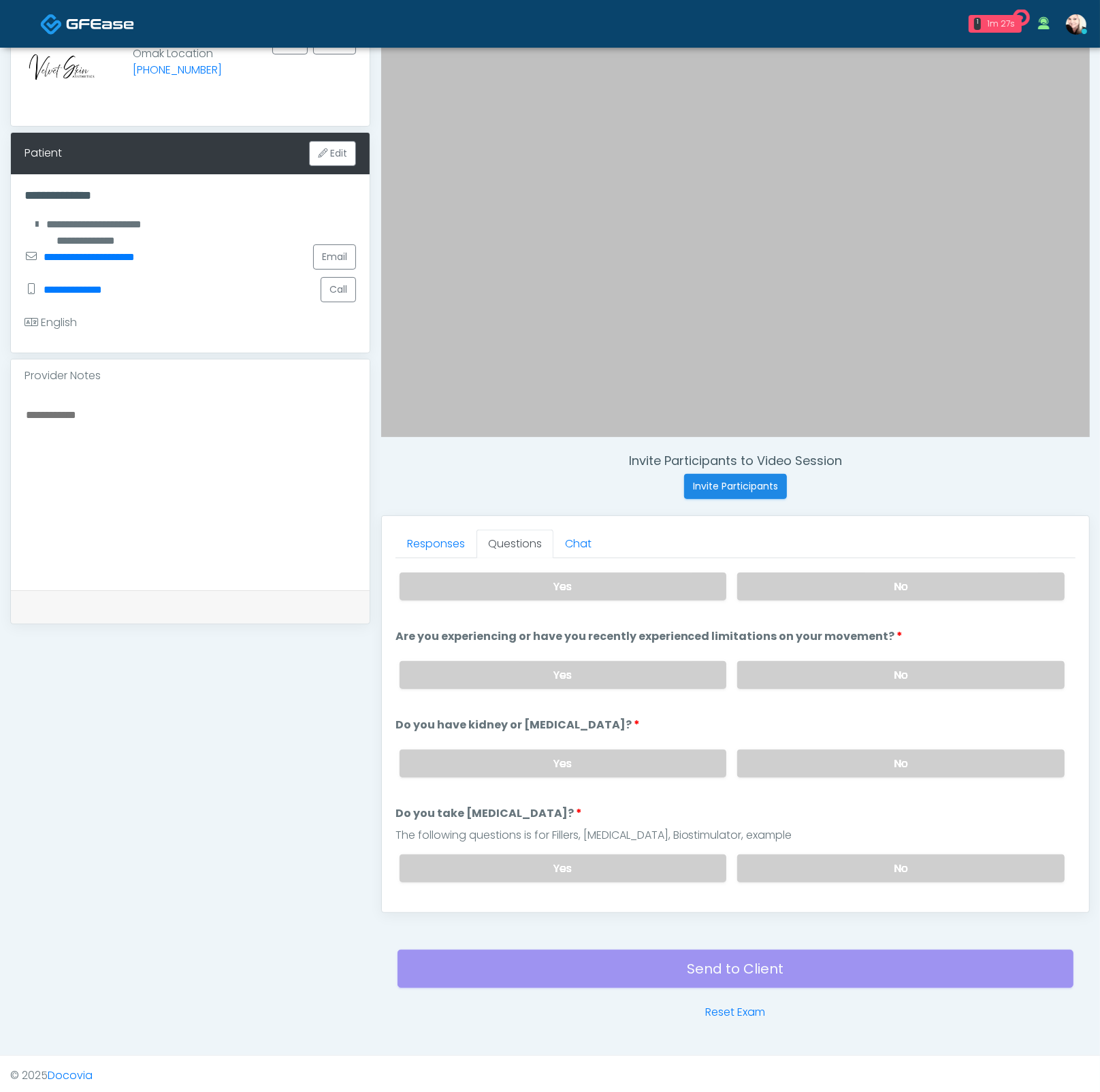
scroll to position [0, 0]
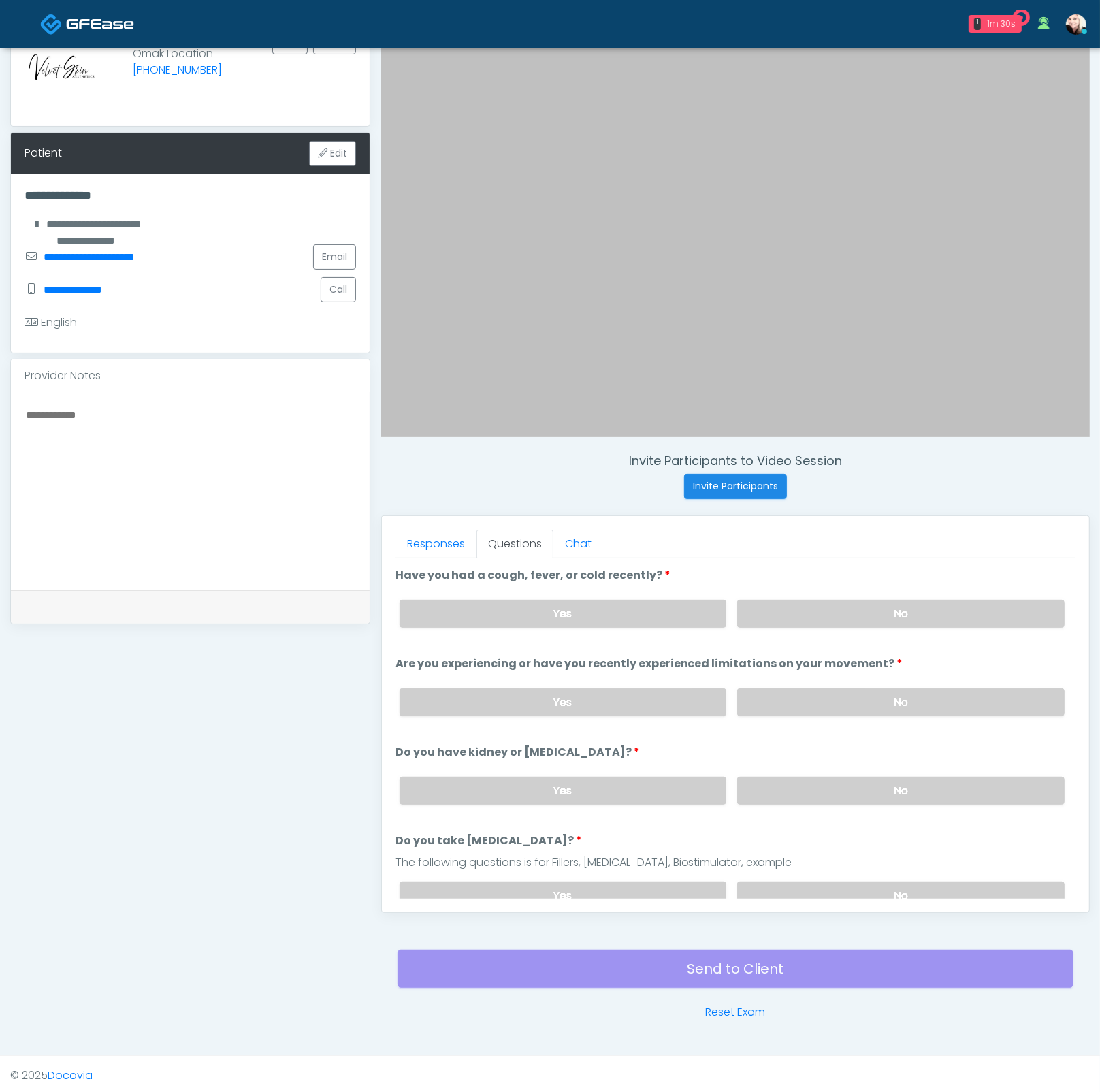
drag, startPoint x: 569, startPoint y: 657, endPoint x: 842, endPoint y: 655, distance: 273.0
click at [834, 656] on label "Are you experiencing or have you recently experienced limitations on your movem…" at bounding box center [649, 664] width 508 height 16
click at [868, 656] on label "Are you experiencing or have you recently experienced limitations on your movem…" at bounding box center [649, 664] width 508 height 16
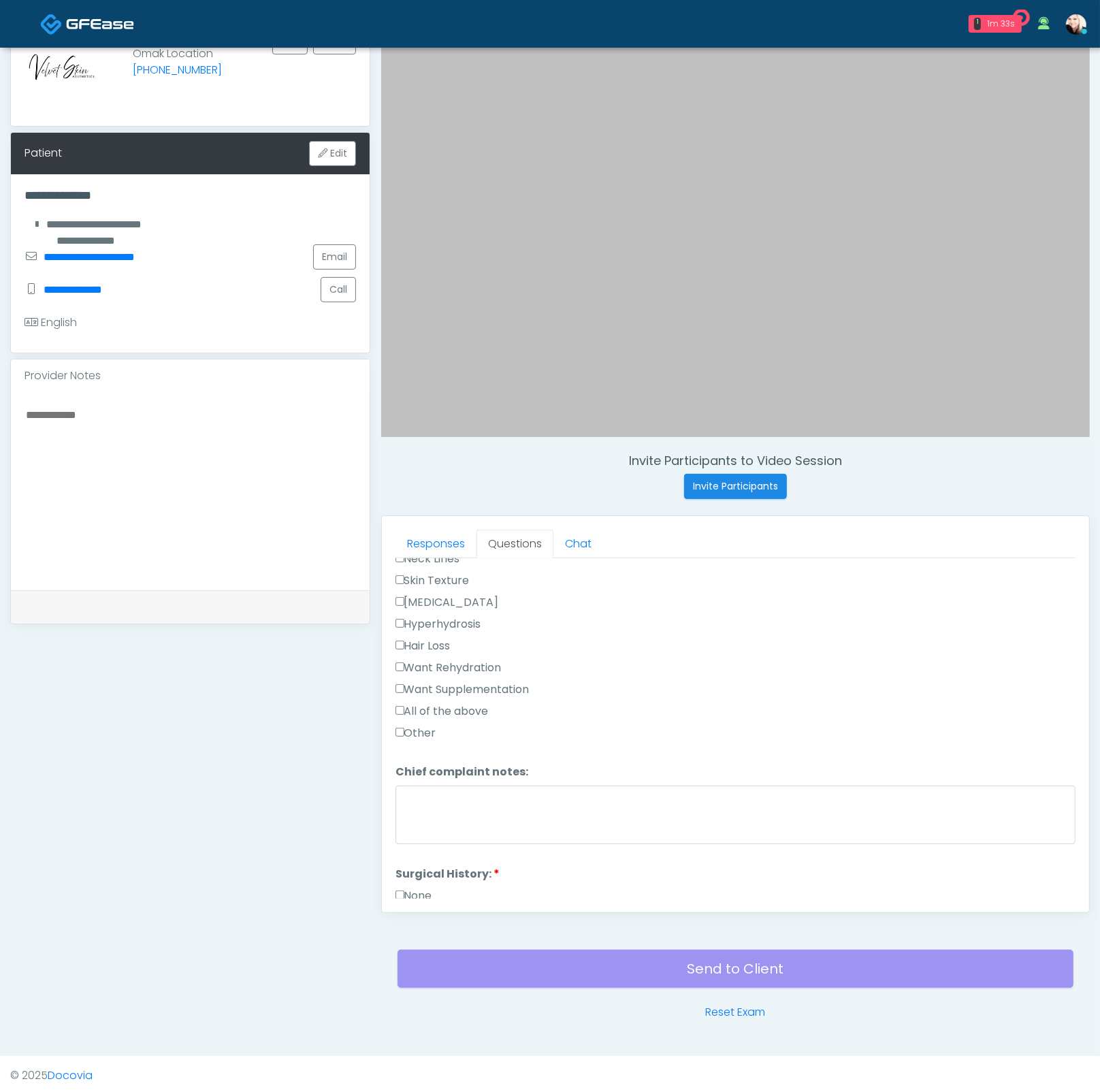
scroll to position [668, 0]
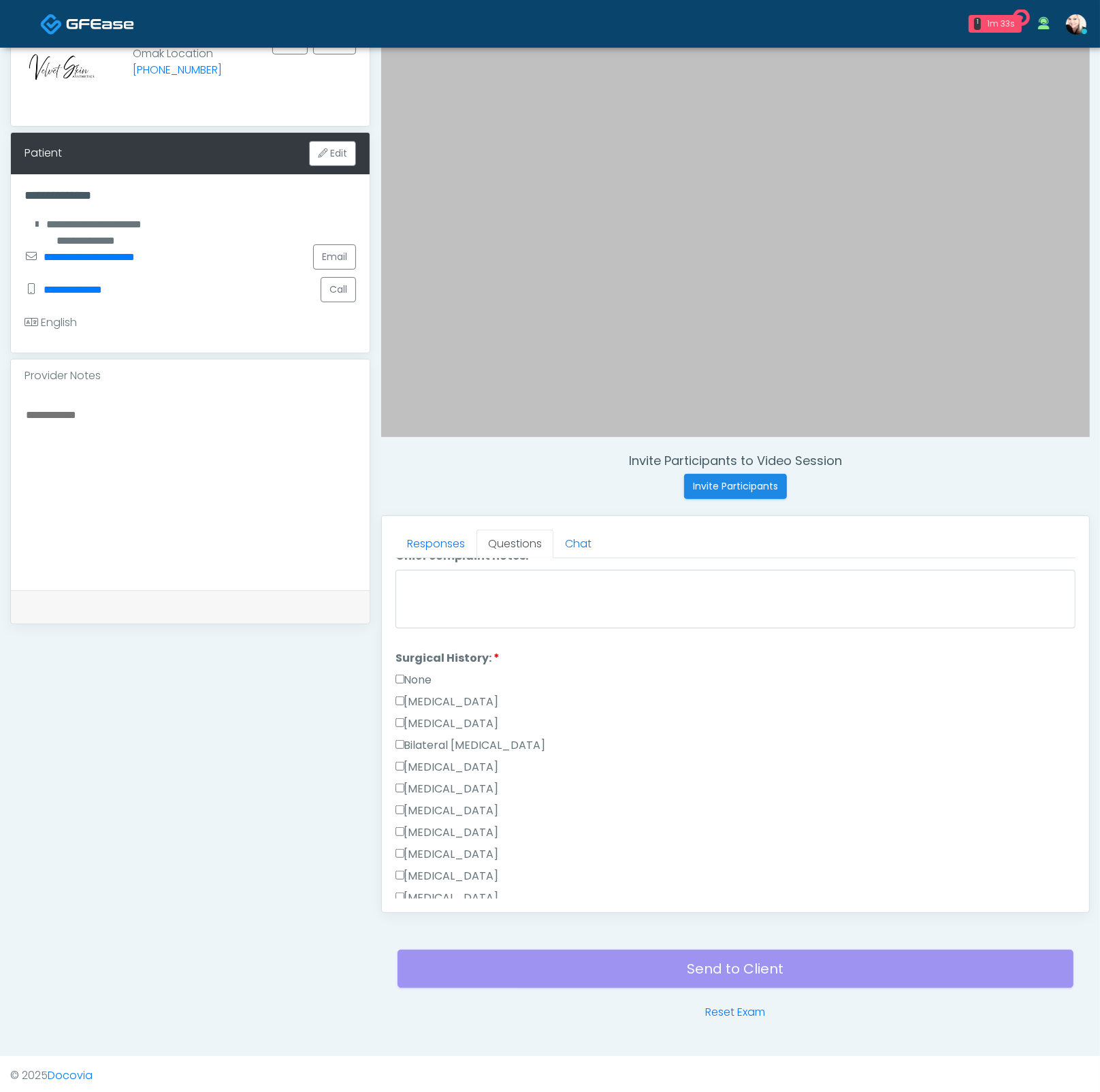
drag, startPoint x: 415, startPoint y: 669, endPoint x: 455, endPoint y: 690, distance: 45.2
click at [415, 672] on label "None" at bounding box center [413, 680] width 36 height 16
click at [405, 602] on label "None" at bounding box center [413, 610] width 36 height 16
click at [392, 601] on div "Responses Questions Chat Good Faith Exam Script Good Faith Exam Script INTRODUC…" at bounding box center [735, 714] width 707 height 396
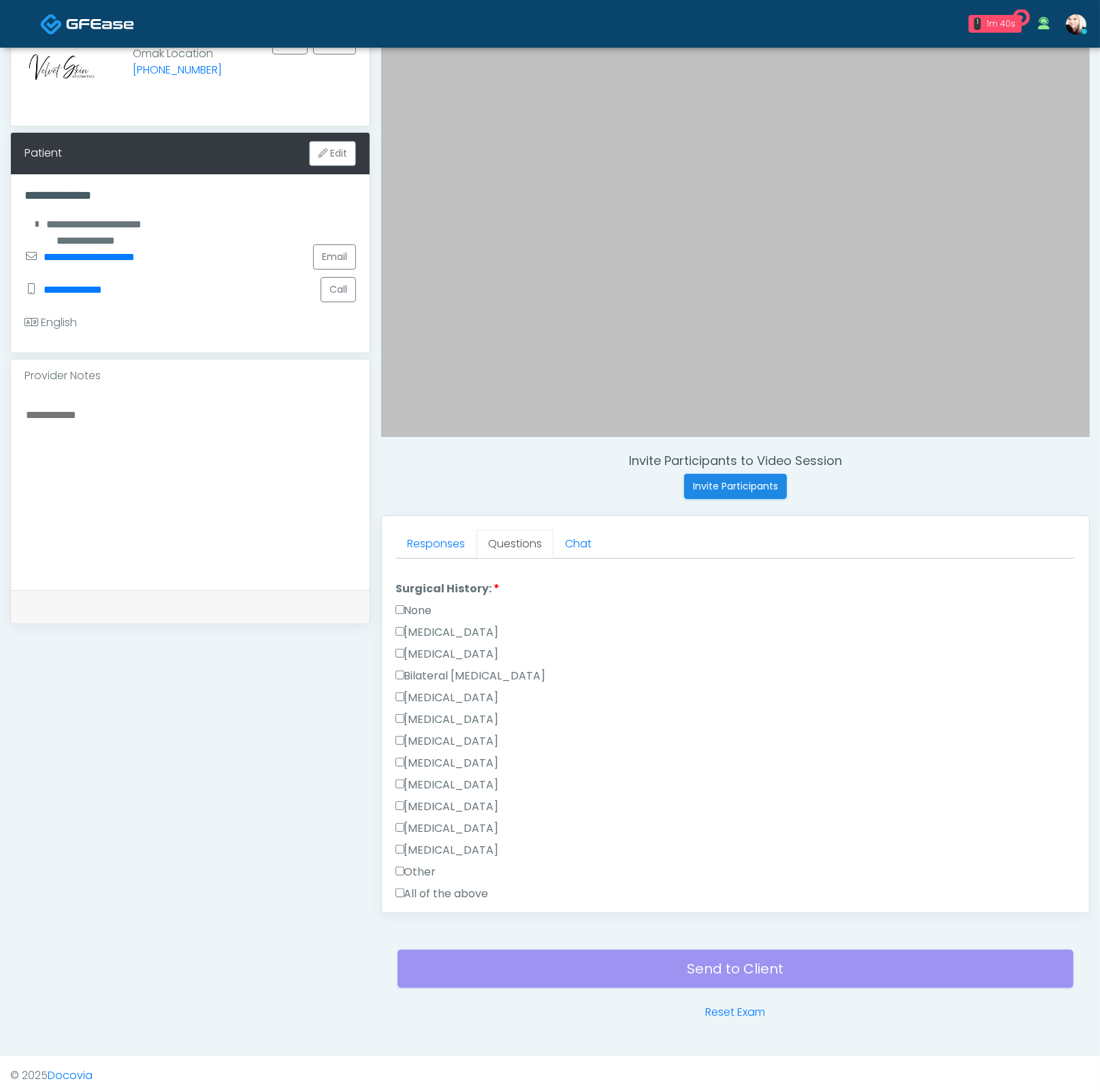
click at [408, 865] on label "Other" at bounding box center [416, 871] width 41 height 16
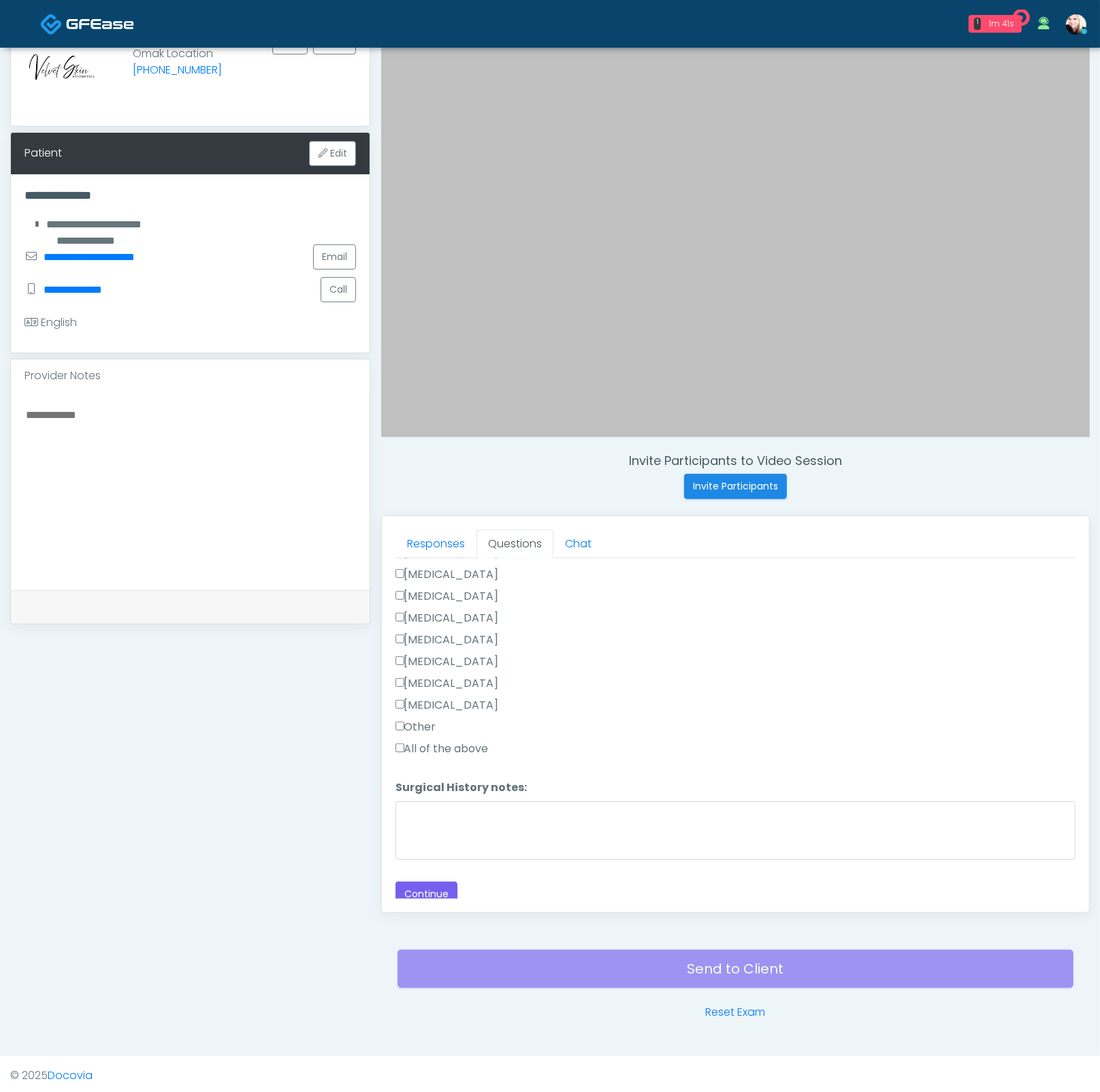
scroll to position [883, 0]
click at [449, 834] on textarea "Surgical History notes:" at bounding box center [735, 829] width 680 height 59
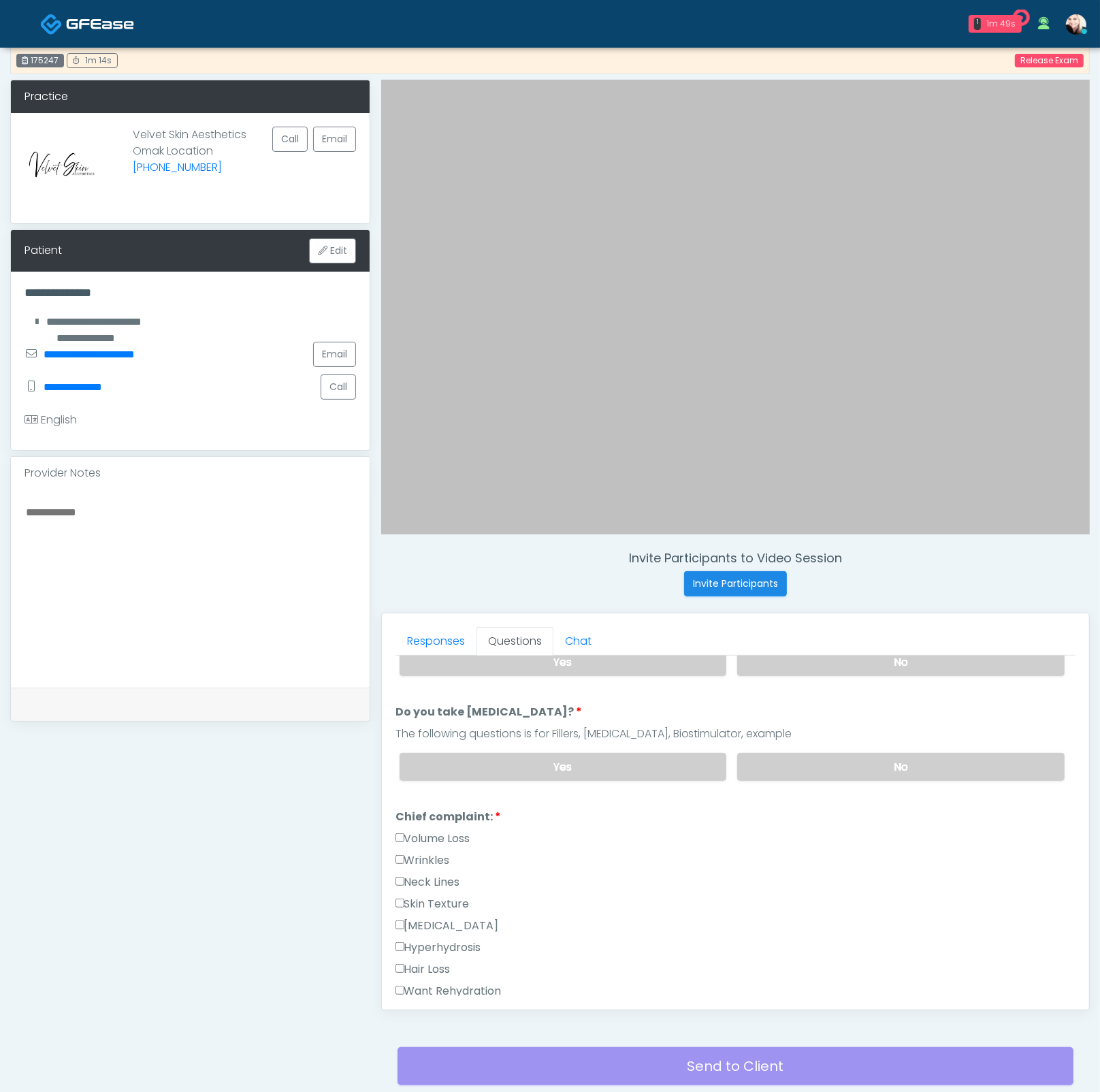
scroll to position [229, 0]
type textarea "**********"
click at [410, 853] on label "Wrinkles" at bounding box center [422, 857] width 54 height 16
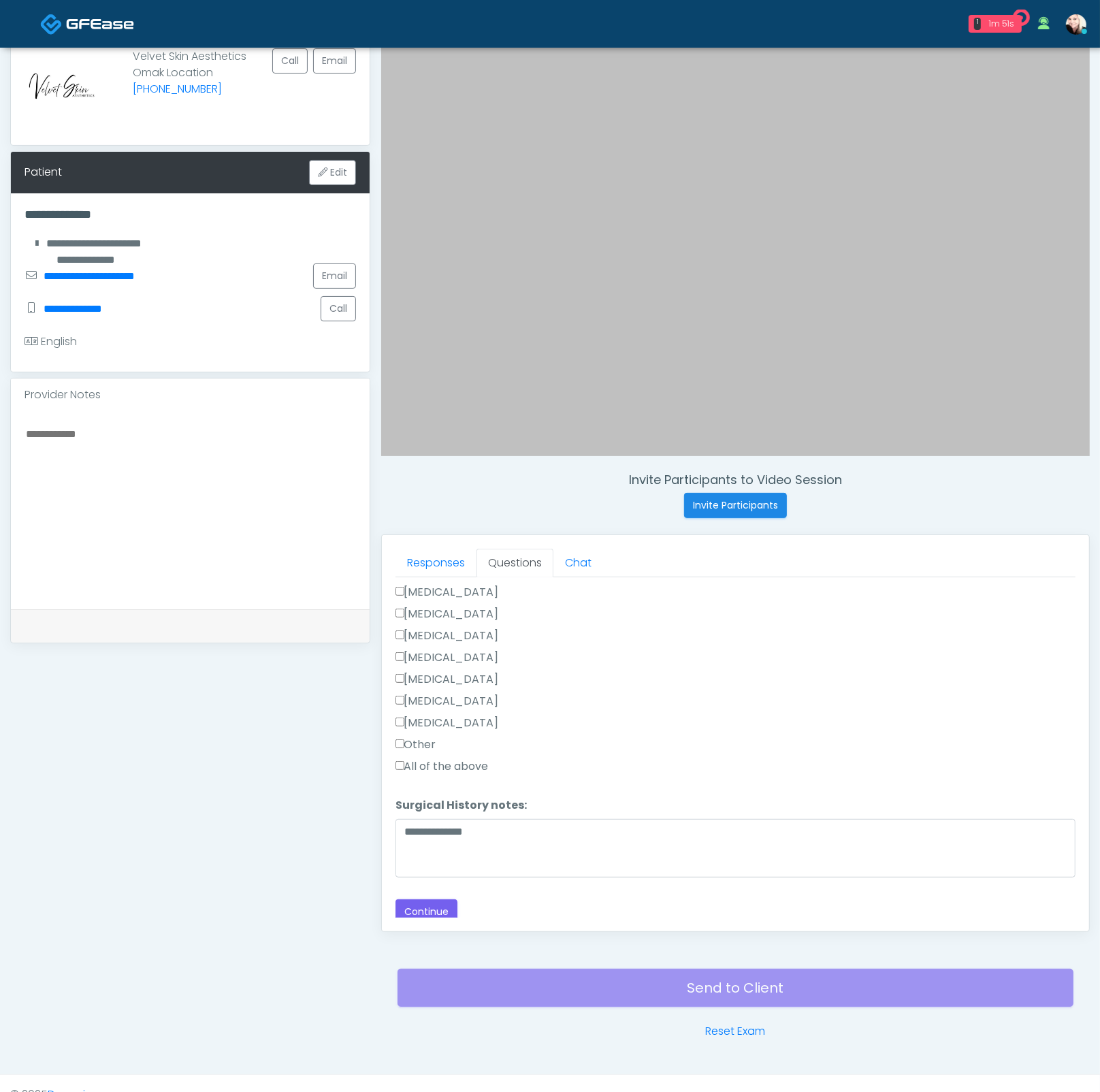
scroll to position [126, 0]
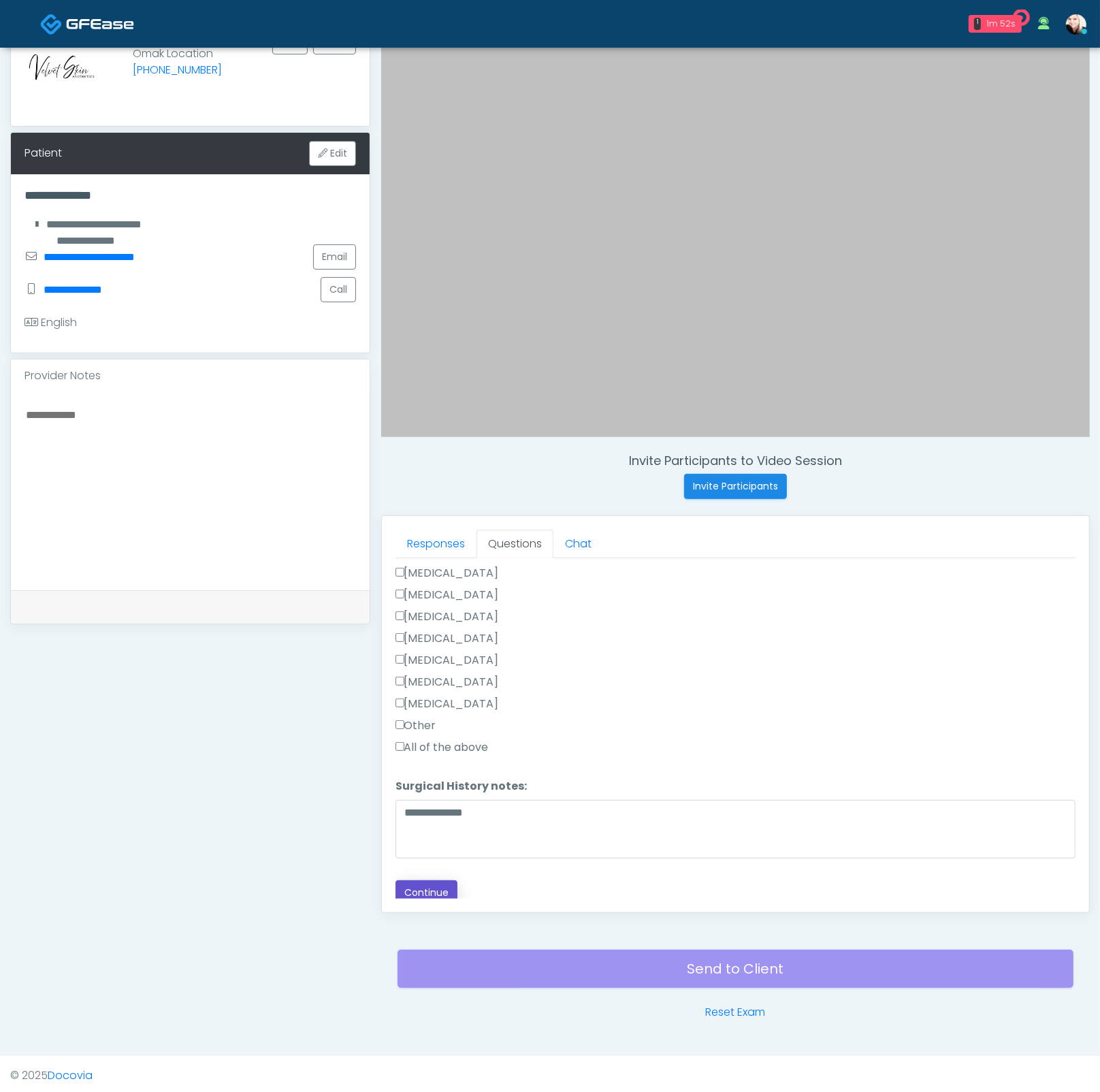
click at [434, 885] on button "Continue" at bounding box center [426, 893] width 62 height 25
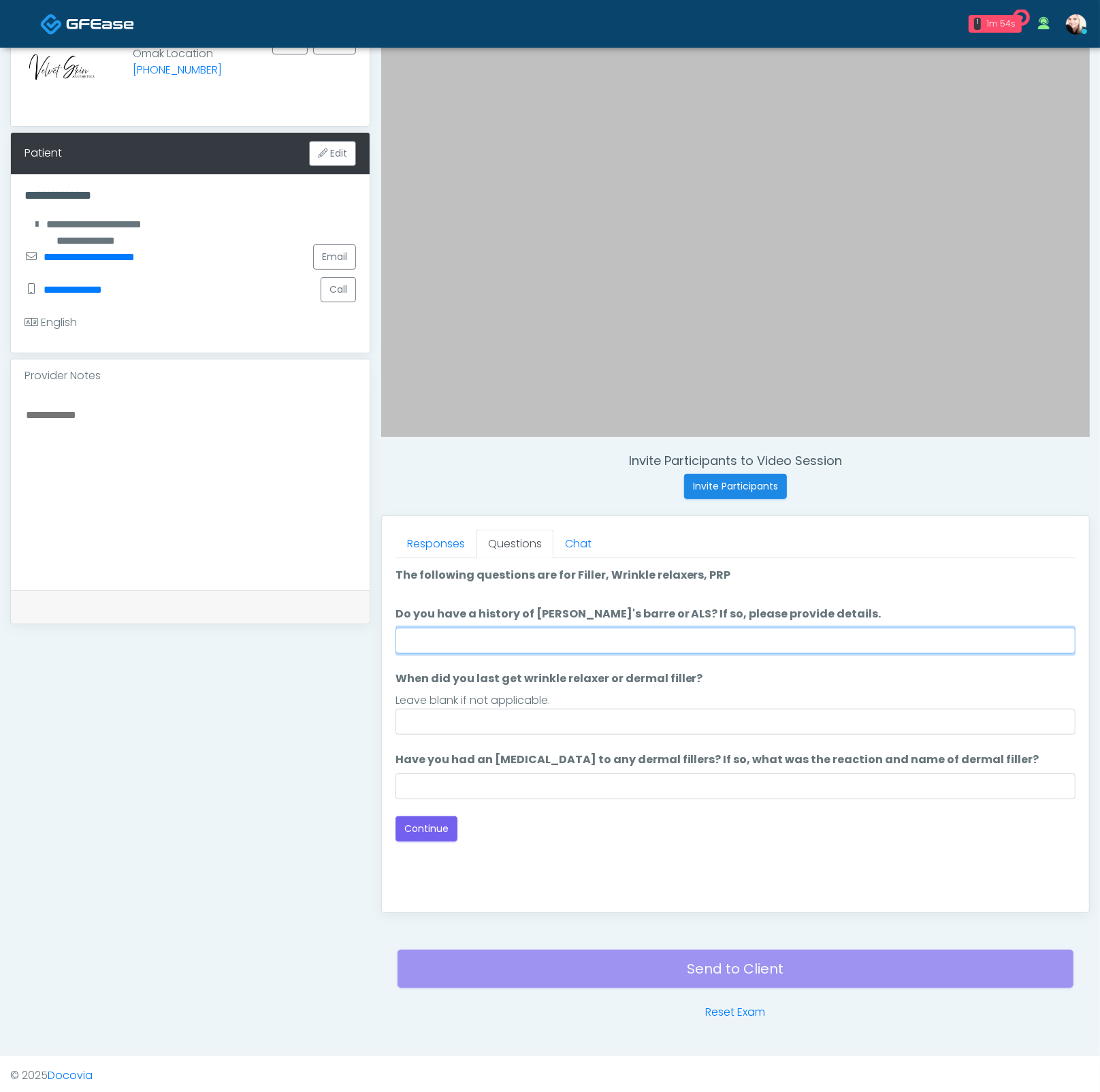
click at [489, 647] on input "Do you have a history of Guillain's barre or ALS? If so, please provide details." at bounding box center [735, 641] width 680 height 25
type input "****"
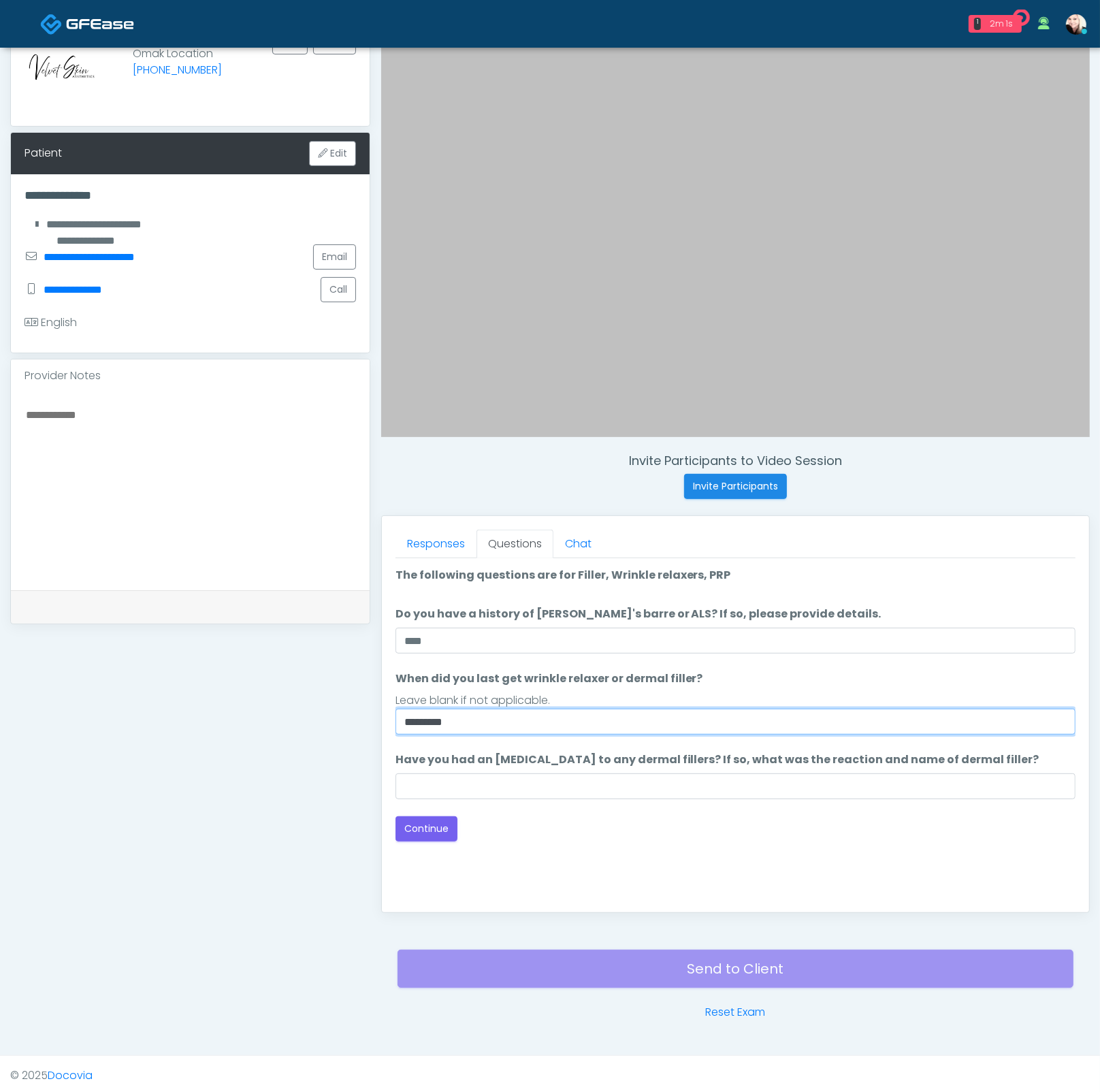
type input "********"
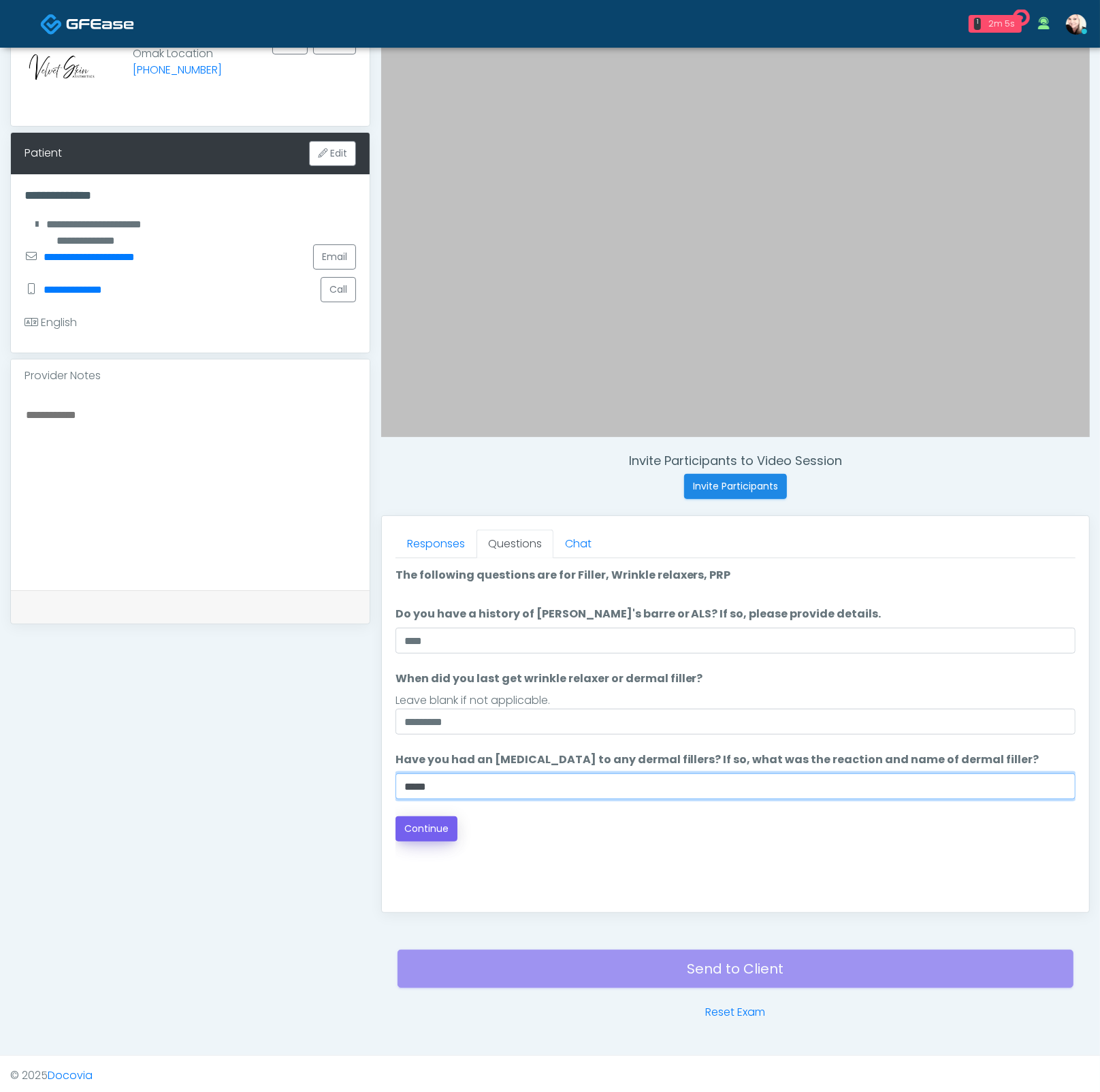
type input "****"
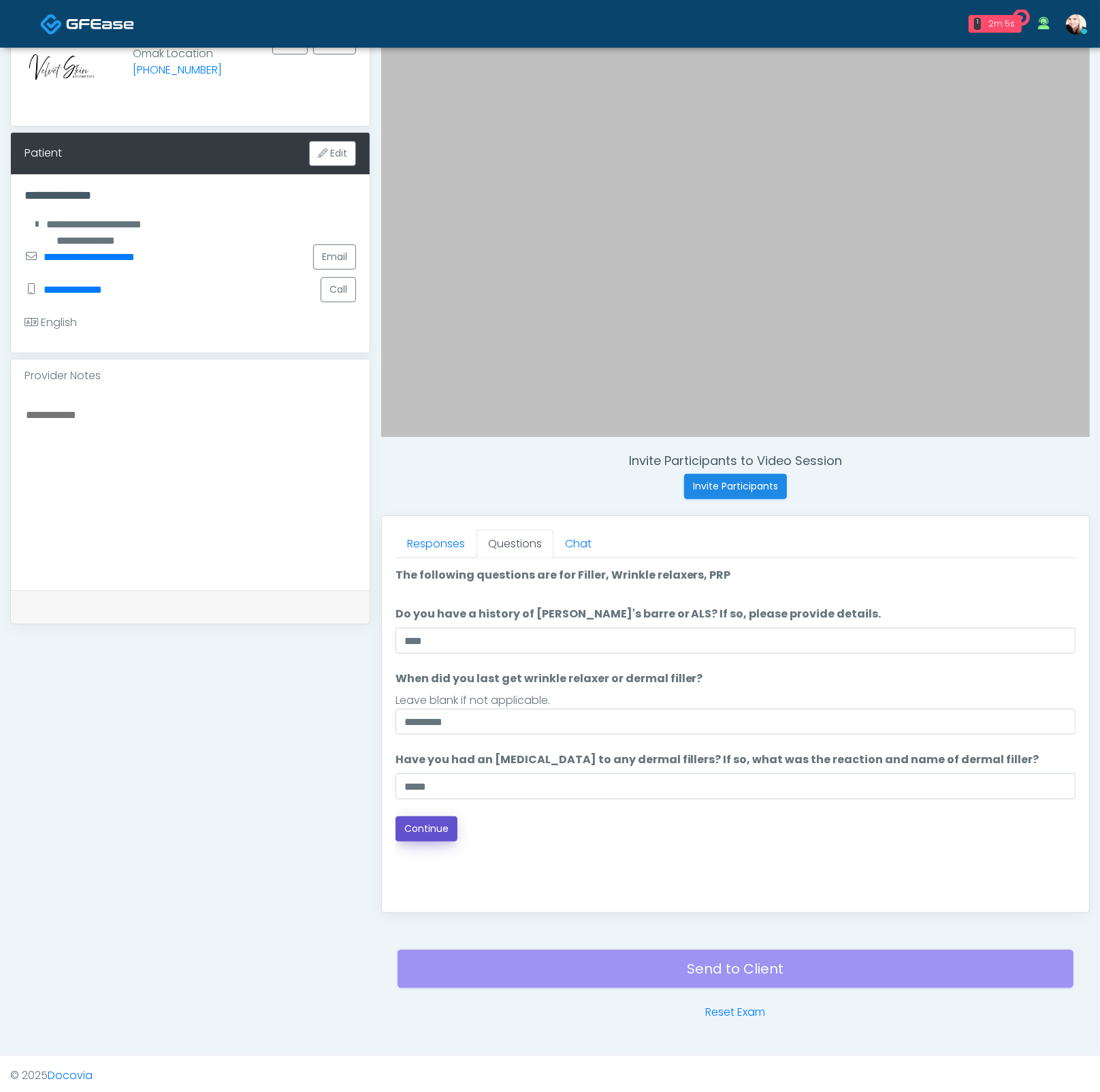
click at [425, 832] on button "Continue" at bounding box center [426, 829] width 62 height 25
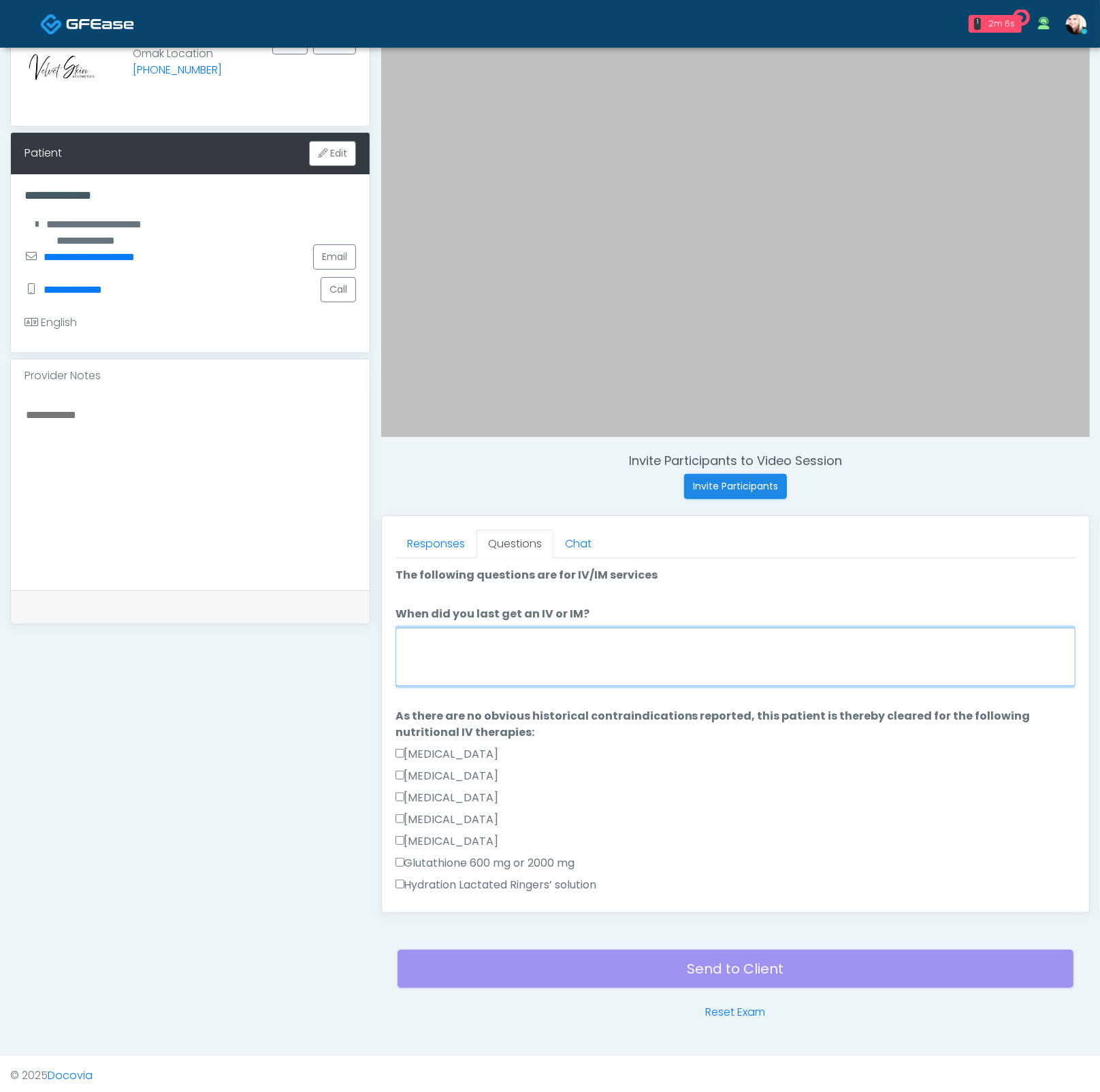
click at [514, 645] on textarea "When did you last get an IV or IM?" at bounding box center [735, 657] width 680 height 59
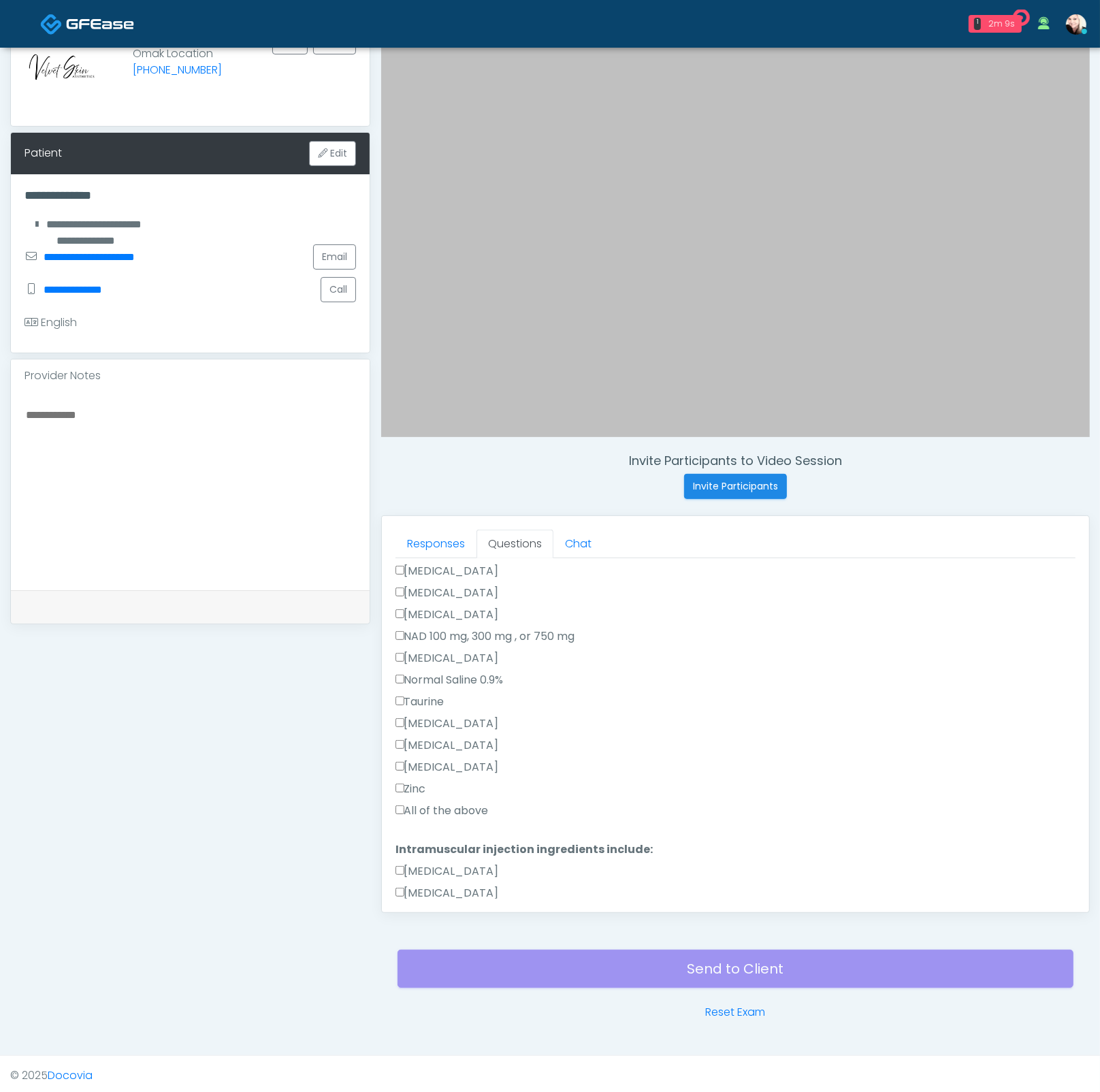
scroll to position [493, 0]
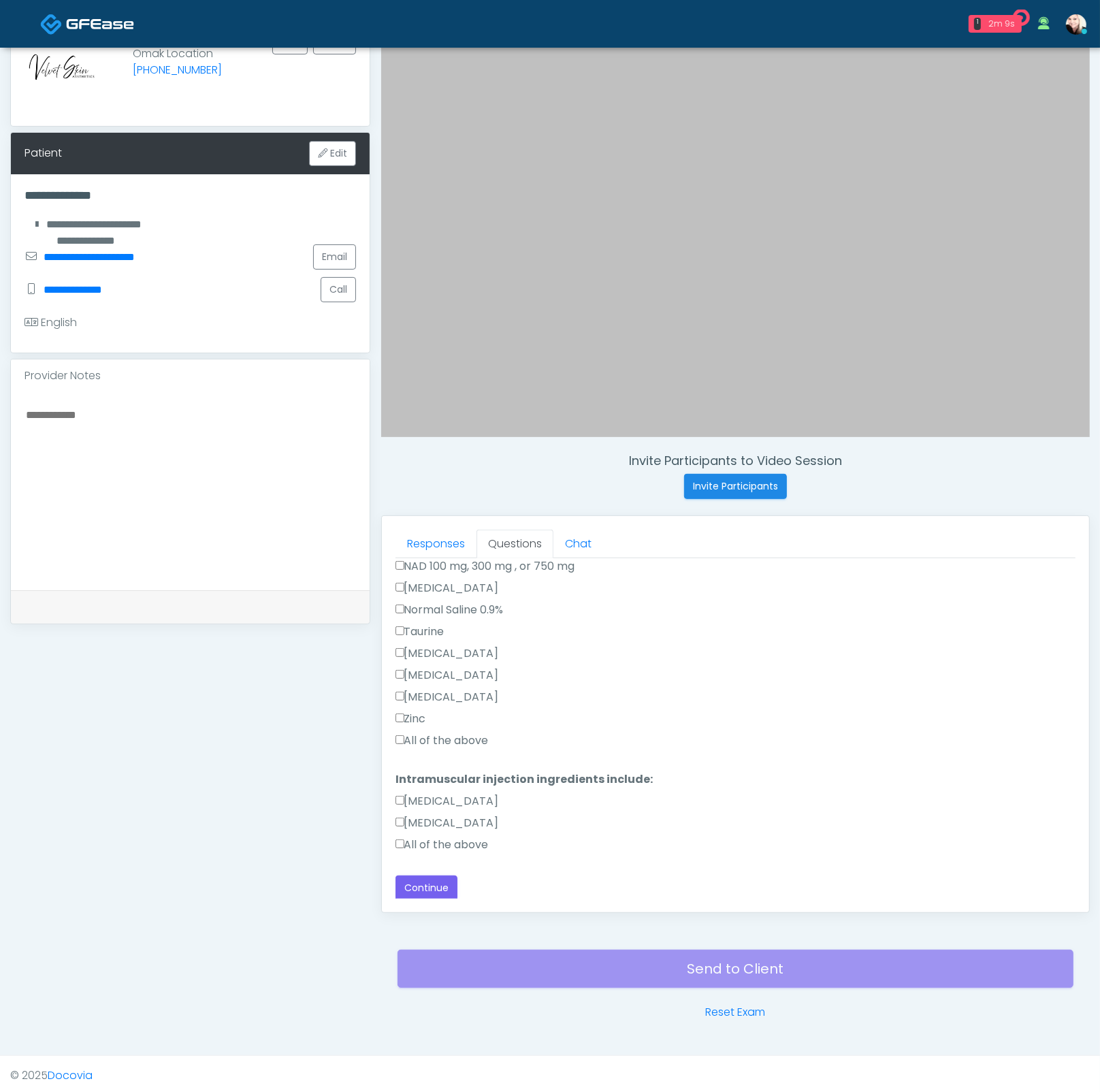
type textarea "****"
click at [424, 842] on label "All of the above" at bounding box center [442, 844] width 93 height 16
click at [409, 735] on label "All of the above" at bounding box center [442, 740] width 93 height 16
click at [429, 876] on button "Continue" at bounding box center [426, 888] width 62 height 25
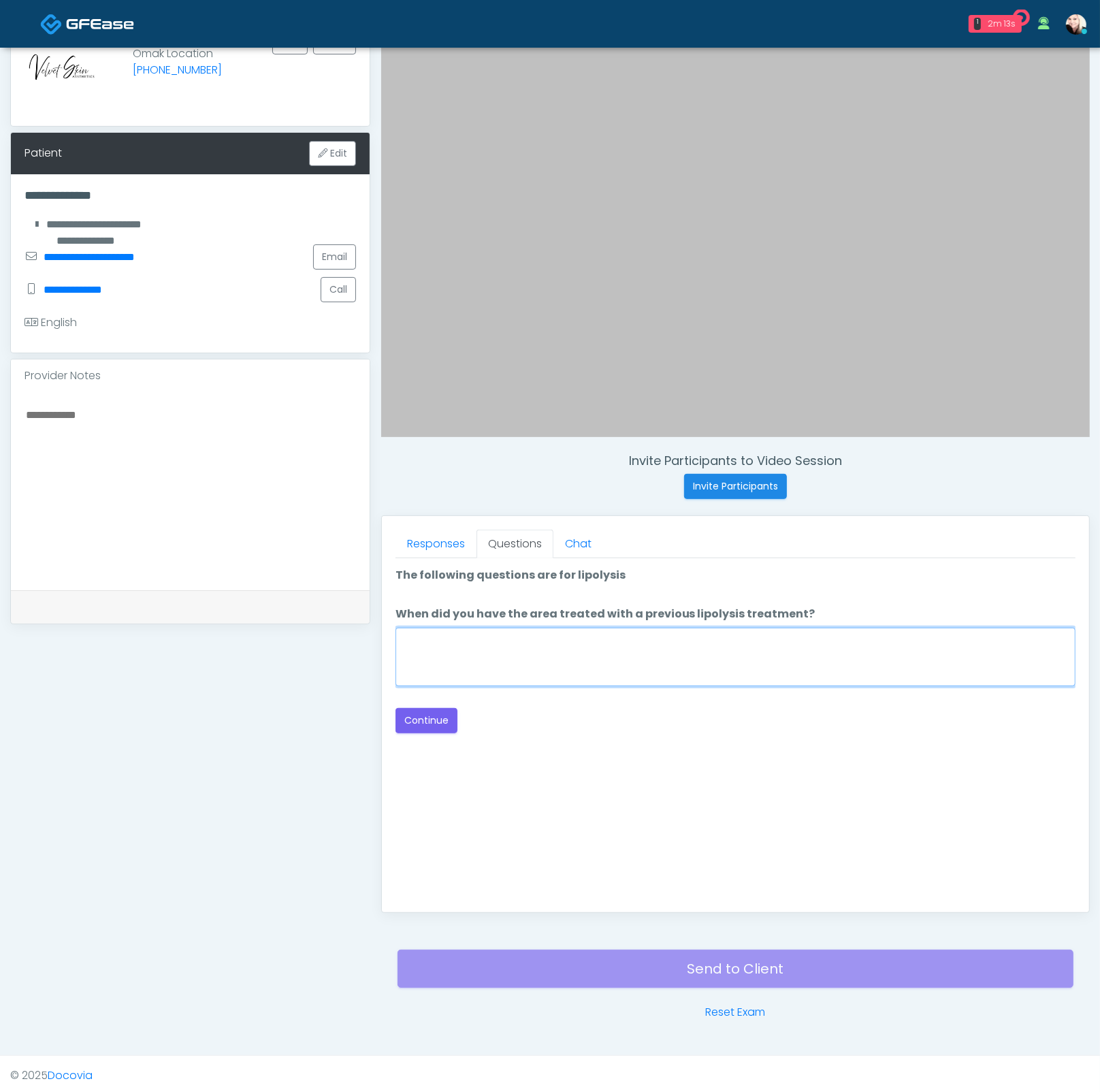
drag, startPoint x: 606, startPoint y: 649, endPoint x: 625, endPoint y: 651, distance: 19.1
click at [622, 651] on textarea "When did you have the area treated with a previous lipolysis treatment?" at bounding box center [735, 657] width 680 height 59
type textarea "****"
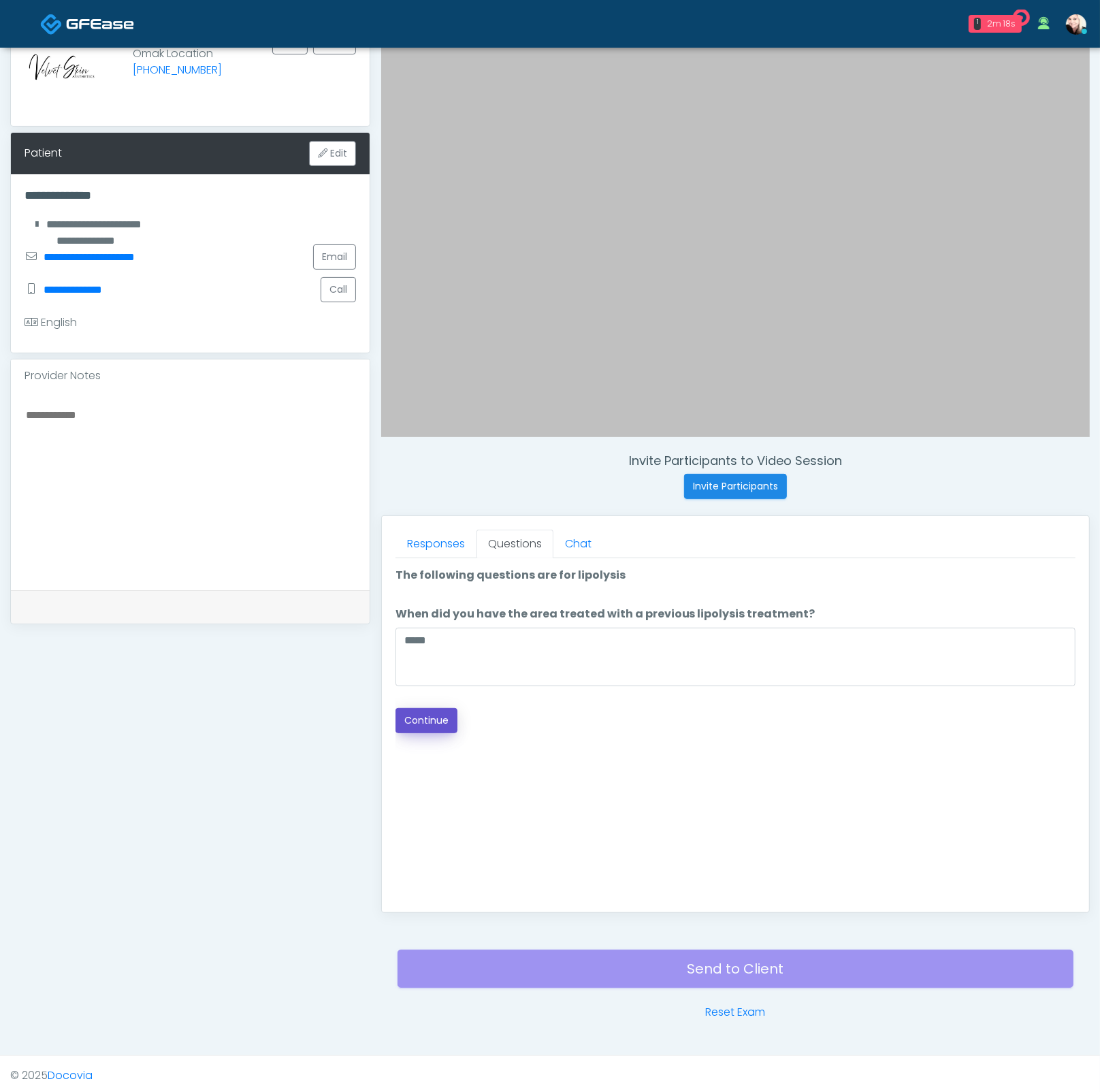
click at [411, 711] on button "Continue" at bounding box center [426, 720] width 62 height 25
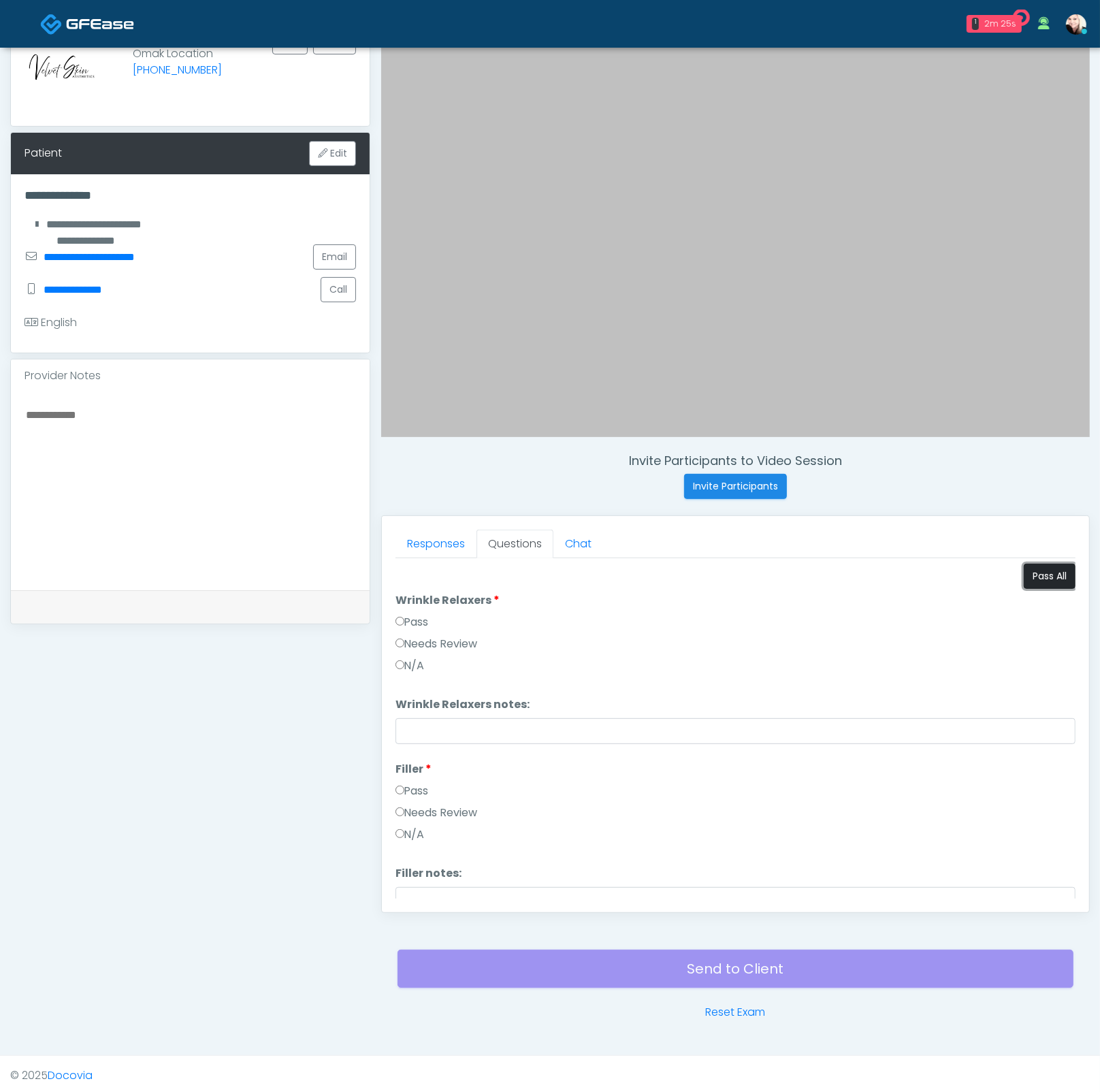
click at [1029, 563] on button "Pass All" at bounding box center [1049, 576] width 52 height 25
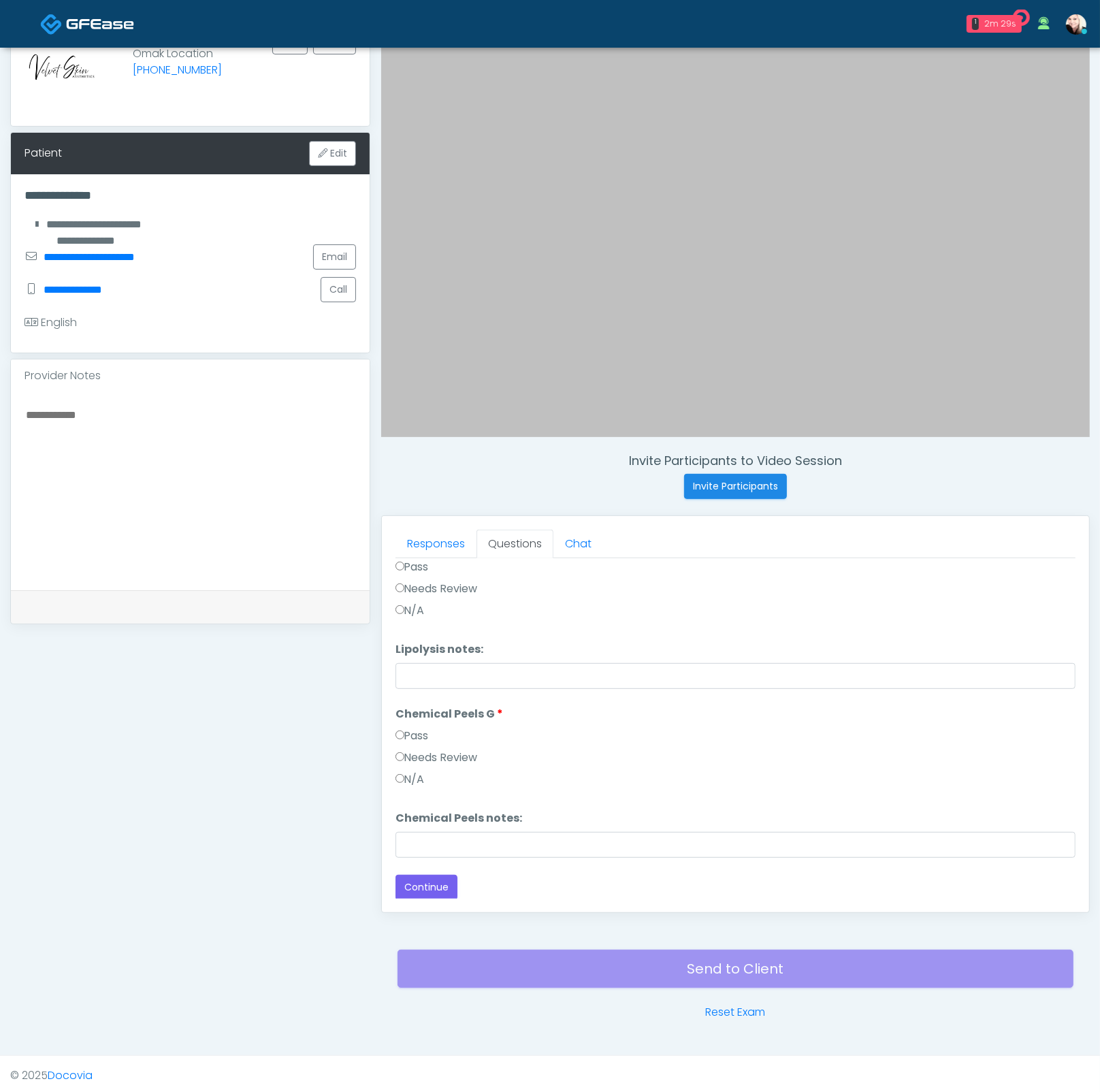
click at [142, 467] on textarea at bounding box center [190, 489] width 332 height 166
type textarea "*"
click at [407, 882] on button "Continue" at bounding box center [426, 888] width 62 height 25
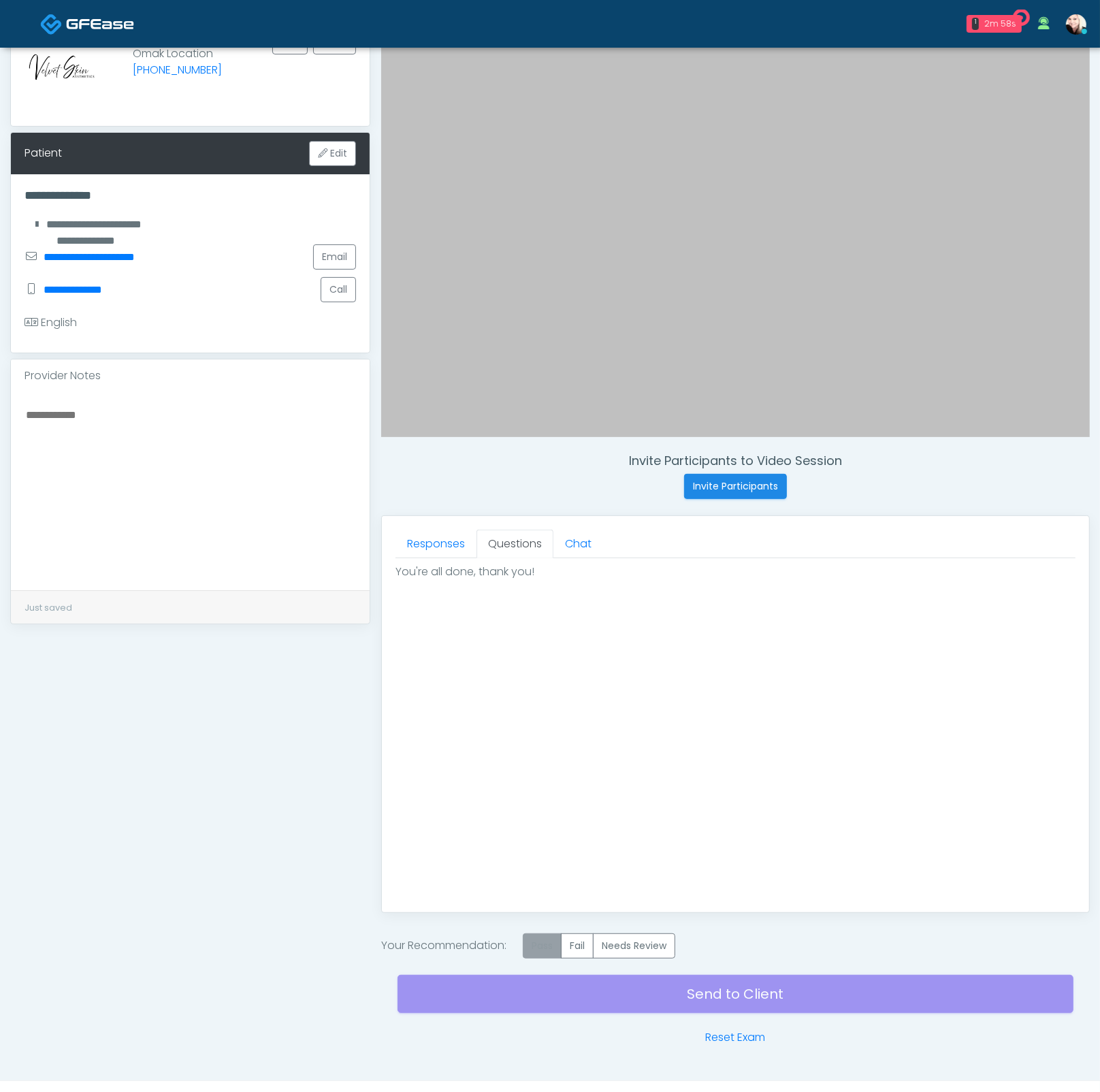
click at [551, 951] on label "Pass" at bounding box center [542, 946] width 39 height 25
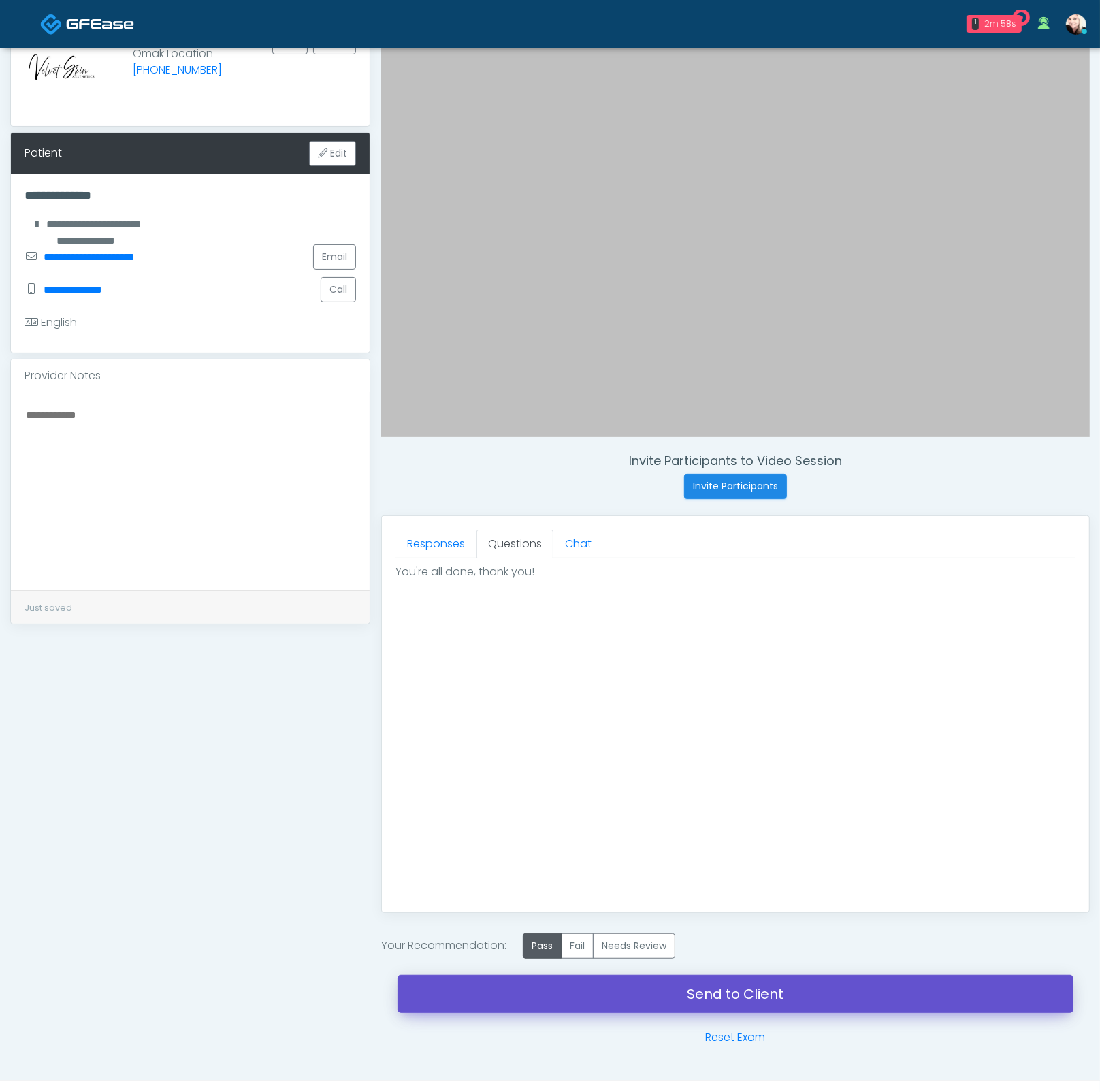
click at [768, 995] on link "Send to Client" at bounding box center [735, 994] width 676 height 38
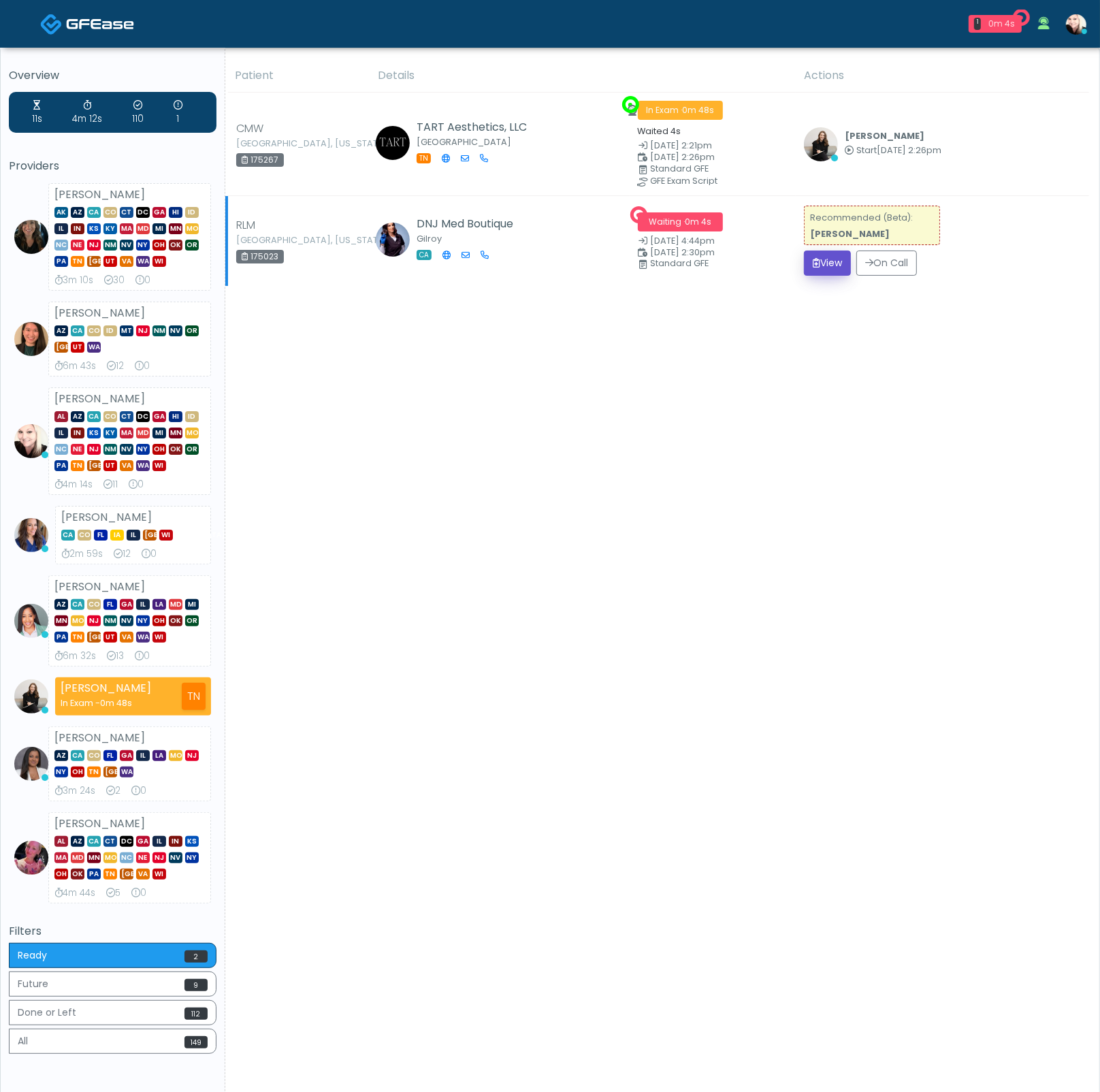
click at [825, 263] on button "View" at bounding box center [827, 263] width 47 height 25
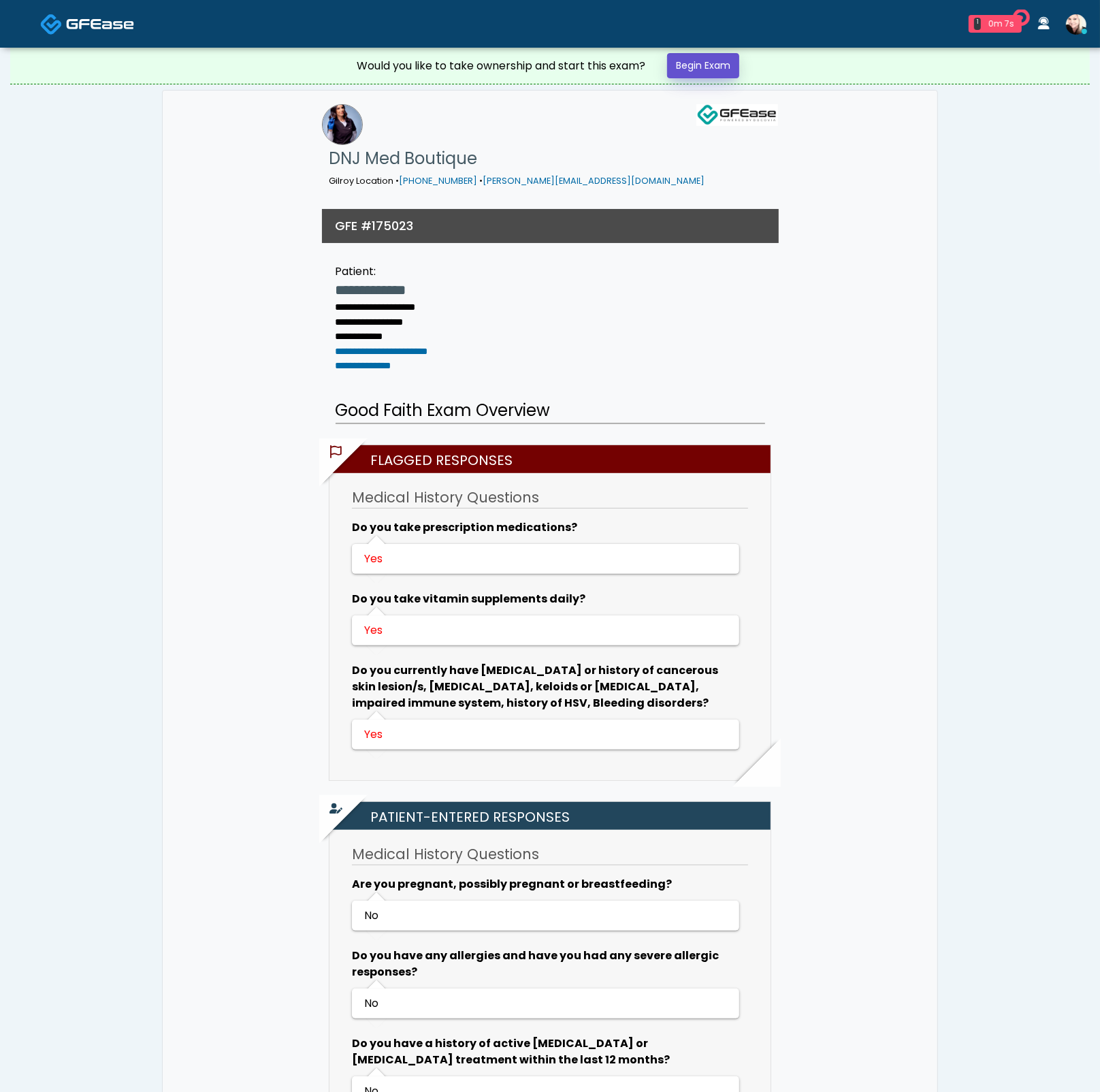
click at [714, 67] on link "Begin Exam" at bounding box center [702, 66] width 72 height 25
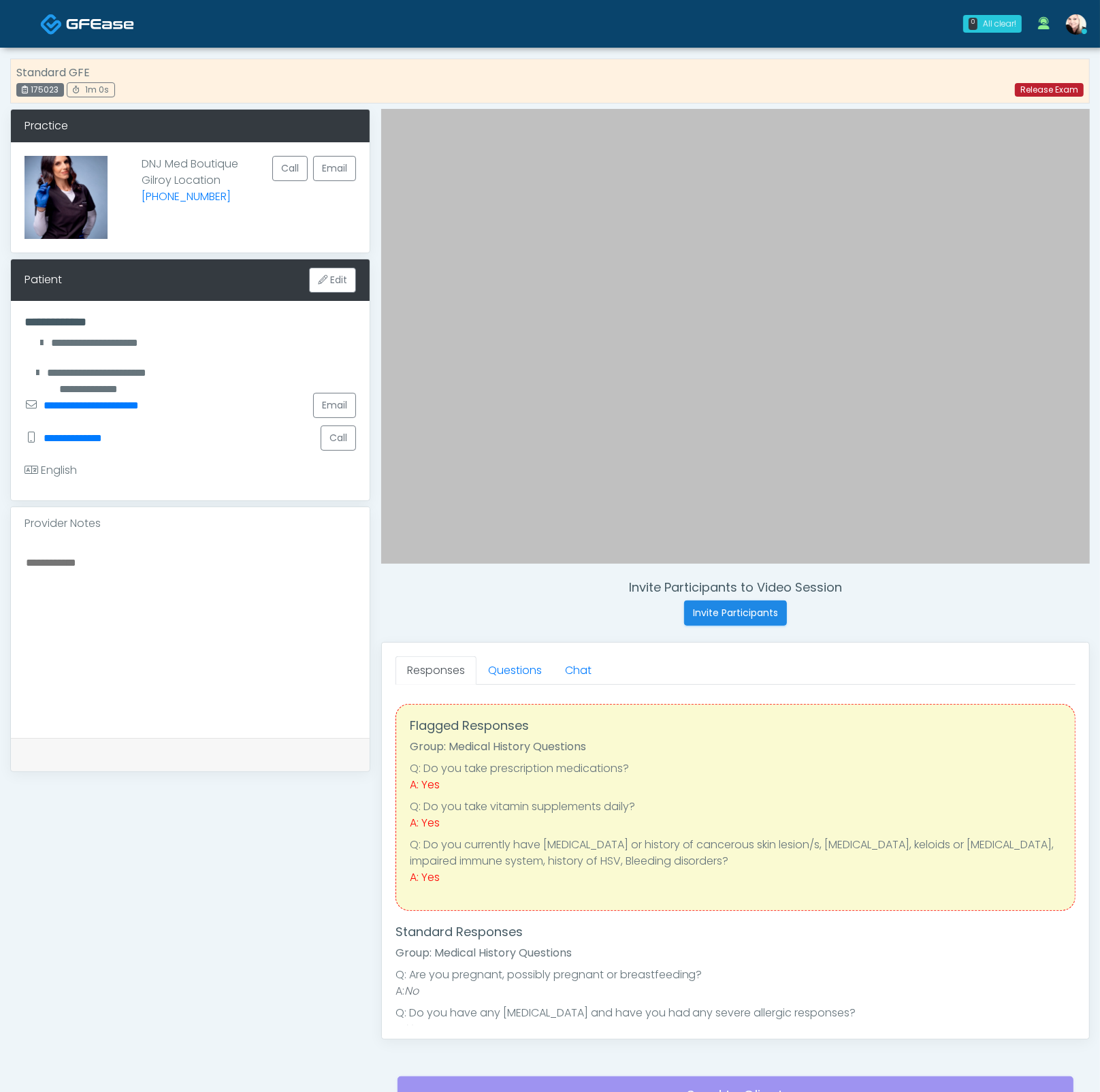
click at [1061, 86] on link "Release Exam" at bounding box center [1048, 90] width 69 height 14
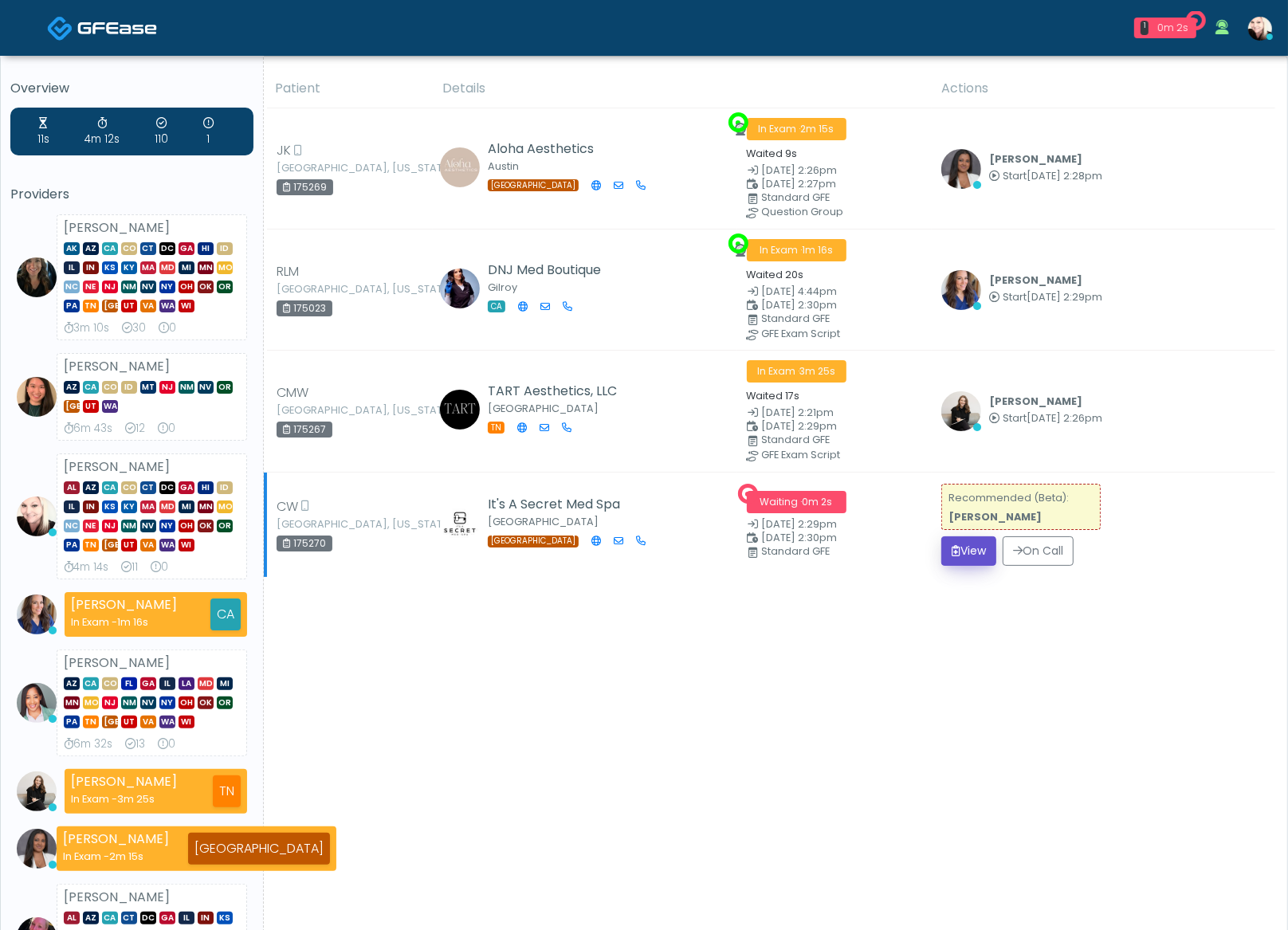
click at [964, 555] on button "View" at bounding box center [968, 551] width 55 height 30
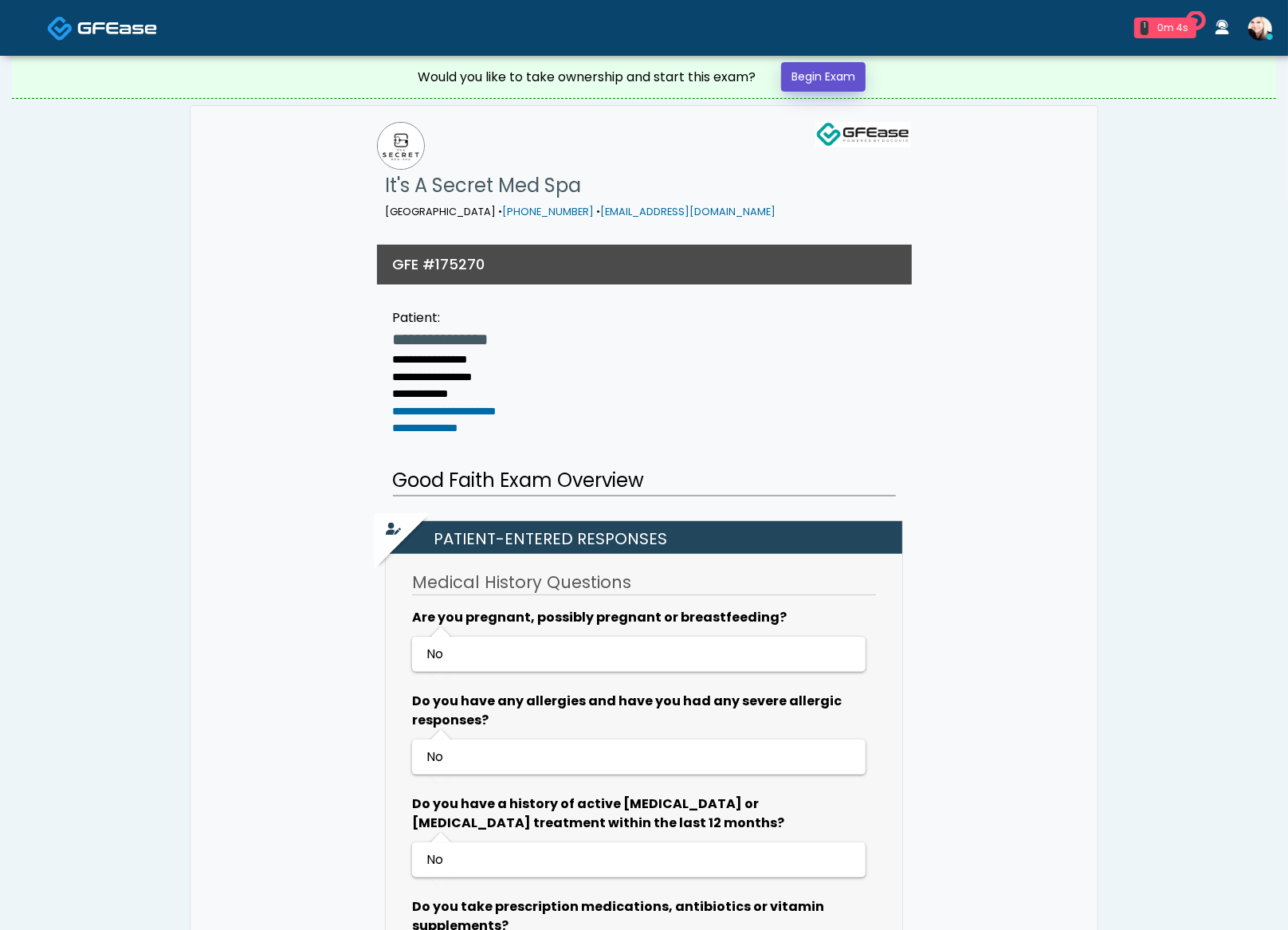
click at [803, 86] on link "Begin Exam" at bounding box center [822, 78] width 84 height 30
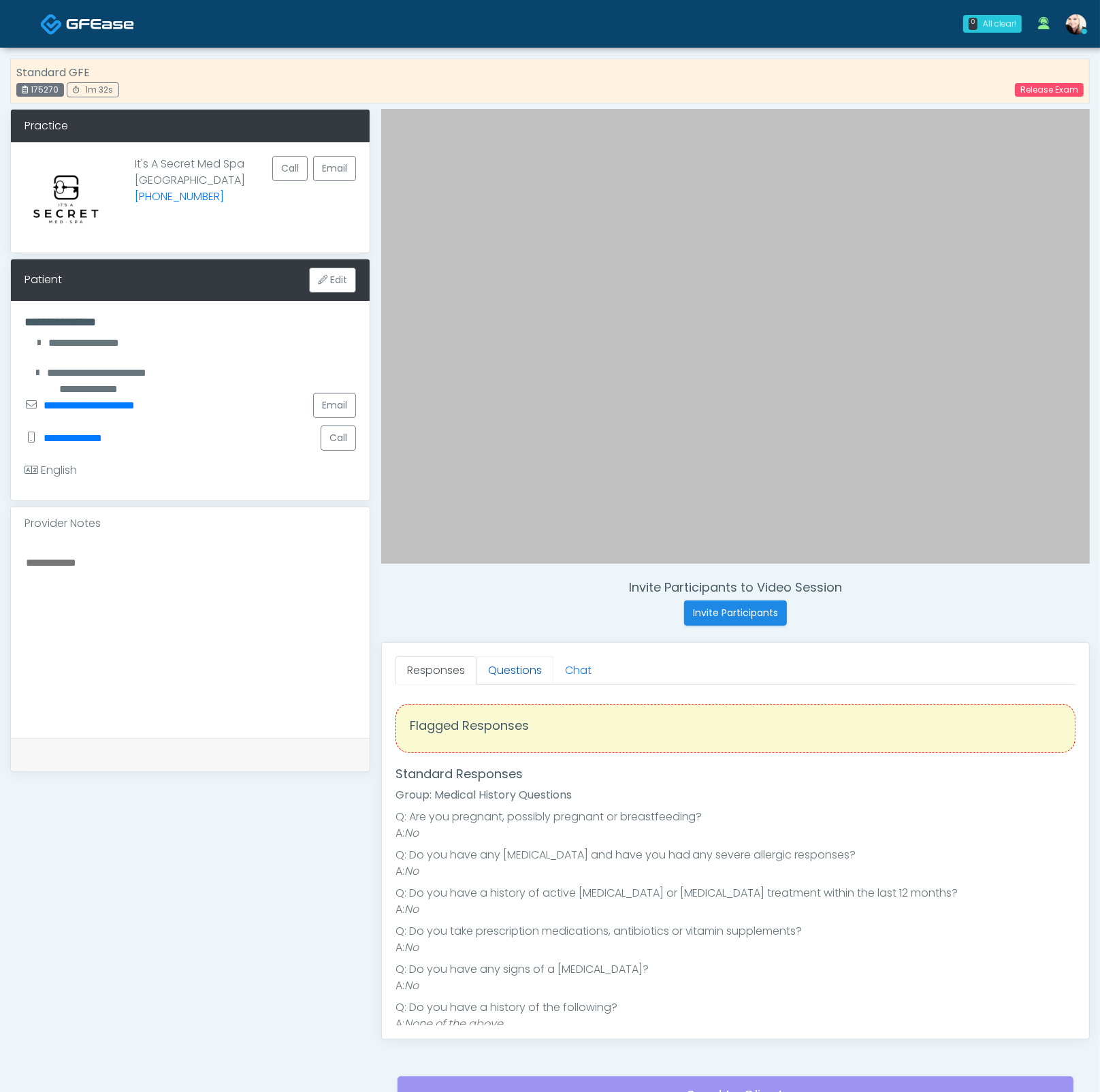
click at [503, 669] on link "Questions" at bounding box center [515, 670] width 77 height 29
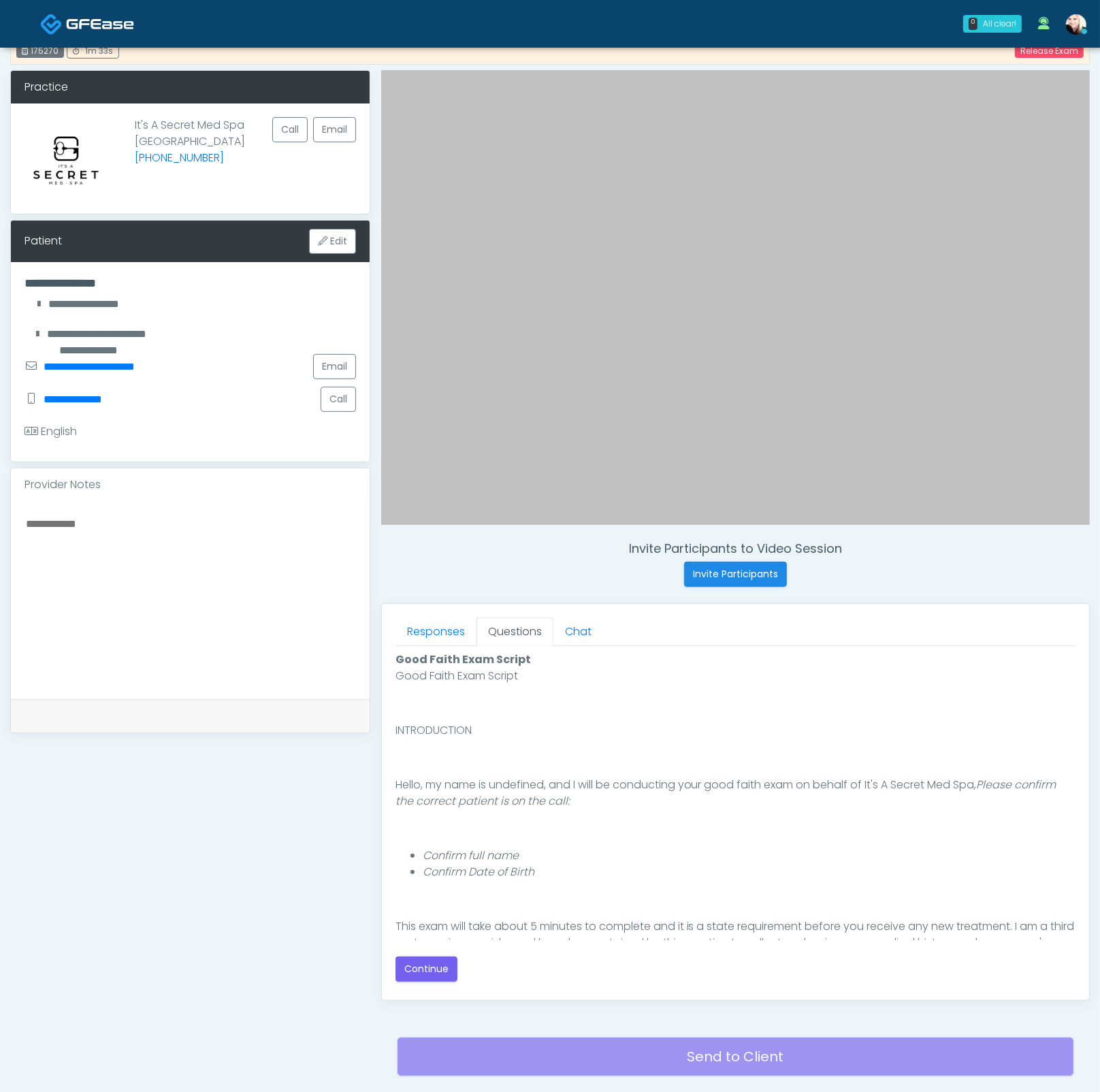
scroll to position [126, 0]
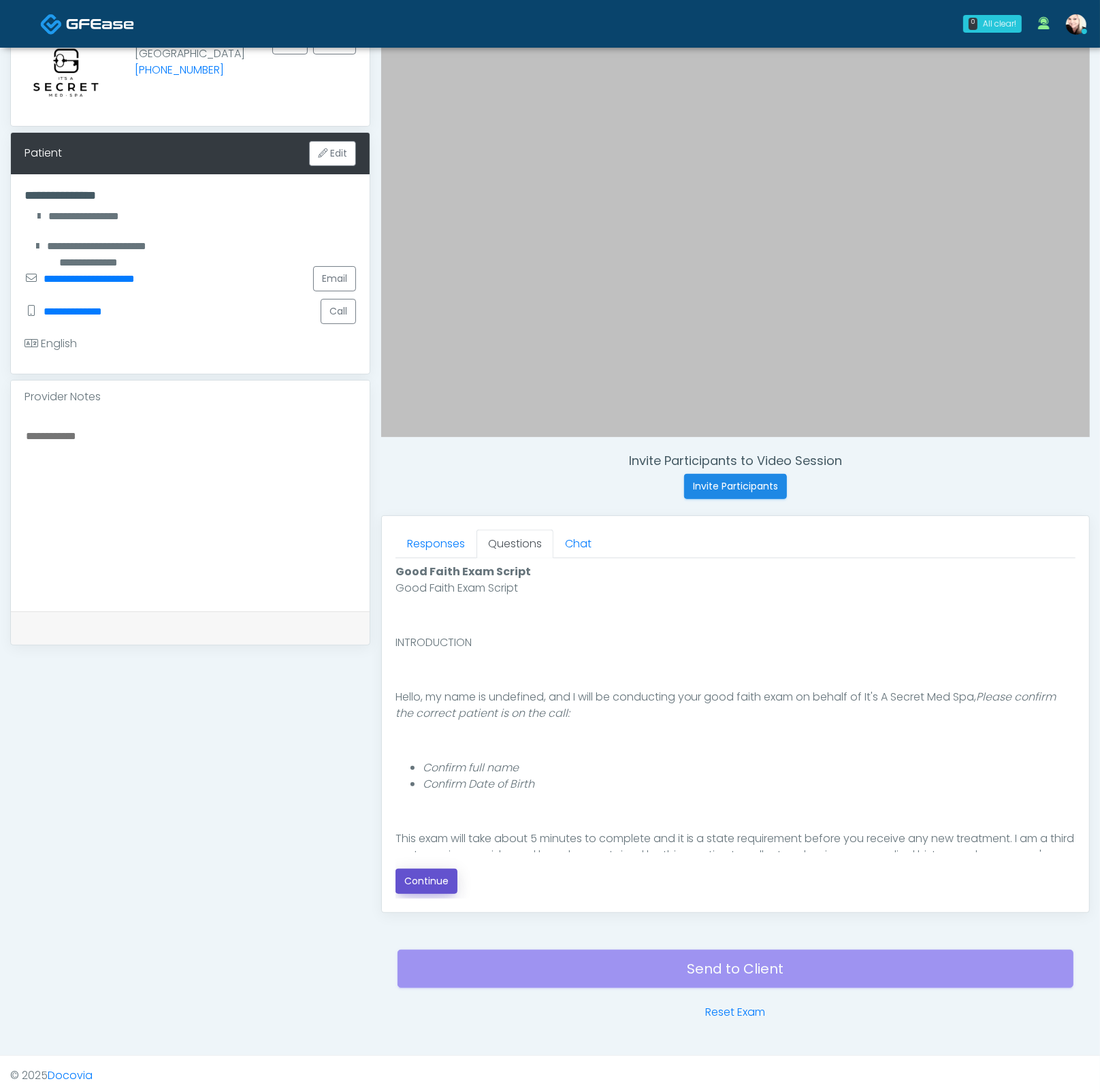
drag, startPoint x: 422, startPoint y: 886, endPoint x: 578, endPoint y: 692, distance: 248.9
click at [579, 692] on div "Good Faith Exam Script Good Faith Exam Script INTRODUCTION Hello, my name is un…" at bounding box center [735, 728] width 680 height 330
click at [545, 701] on p "Hello, my name is undefined, and I will be conducting your good faith exam on b…" at bounding box center [735, 705] width 680 height 33
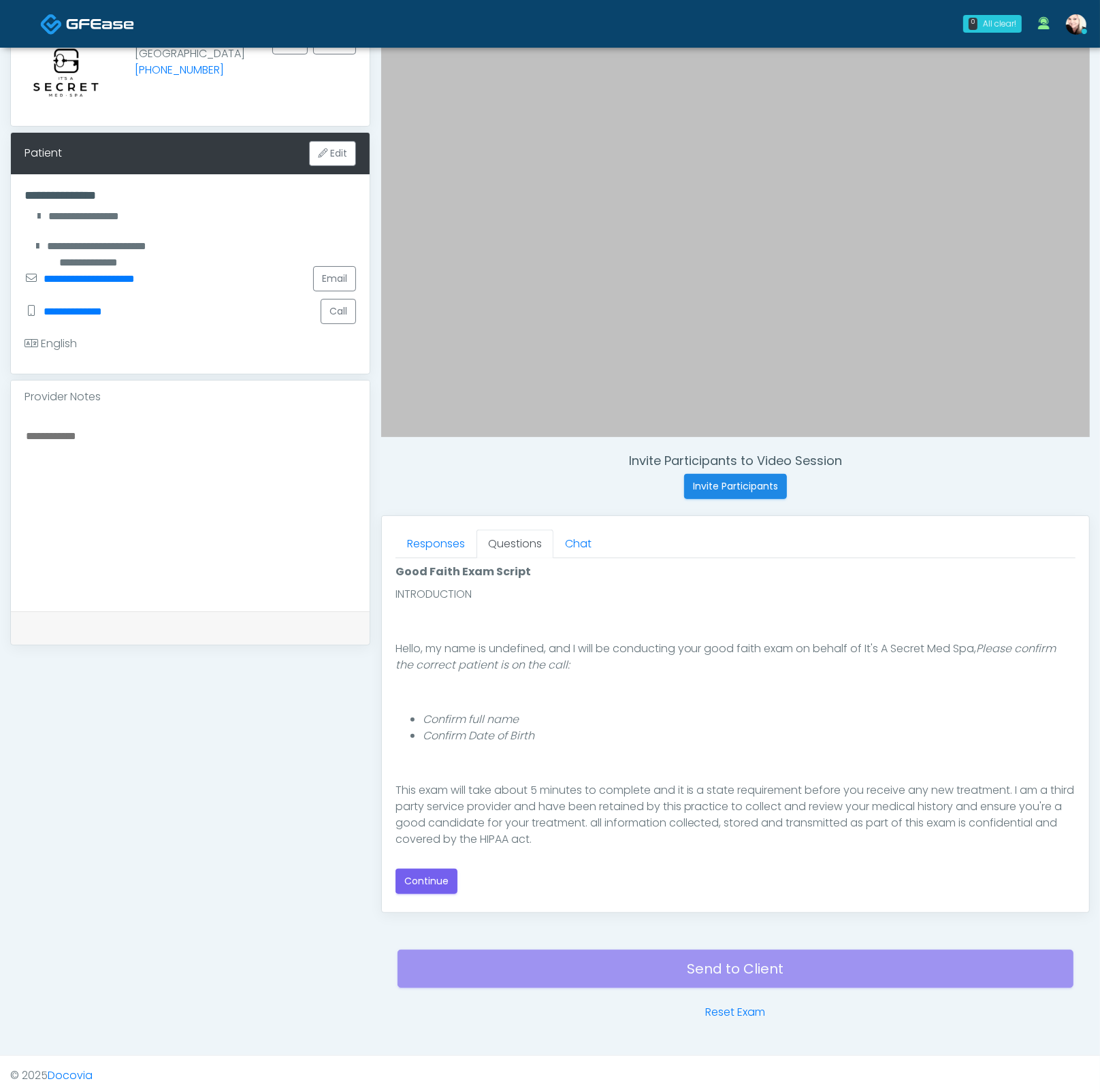
scroll to position [125, 0]
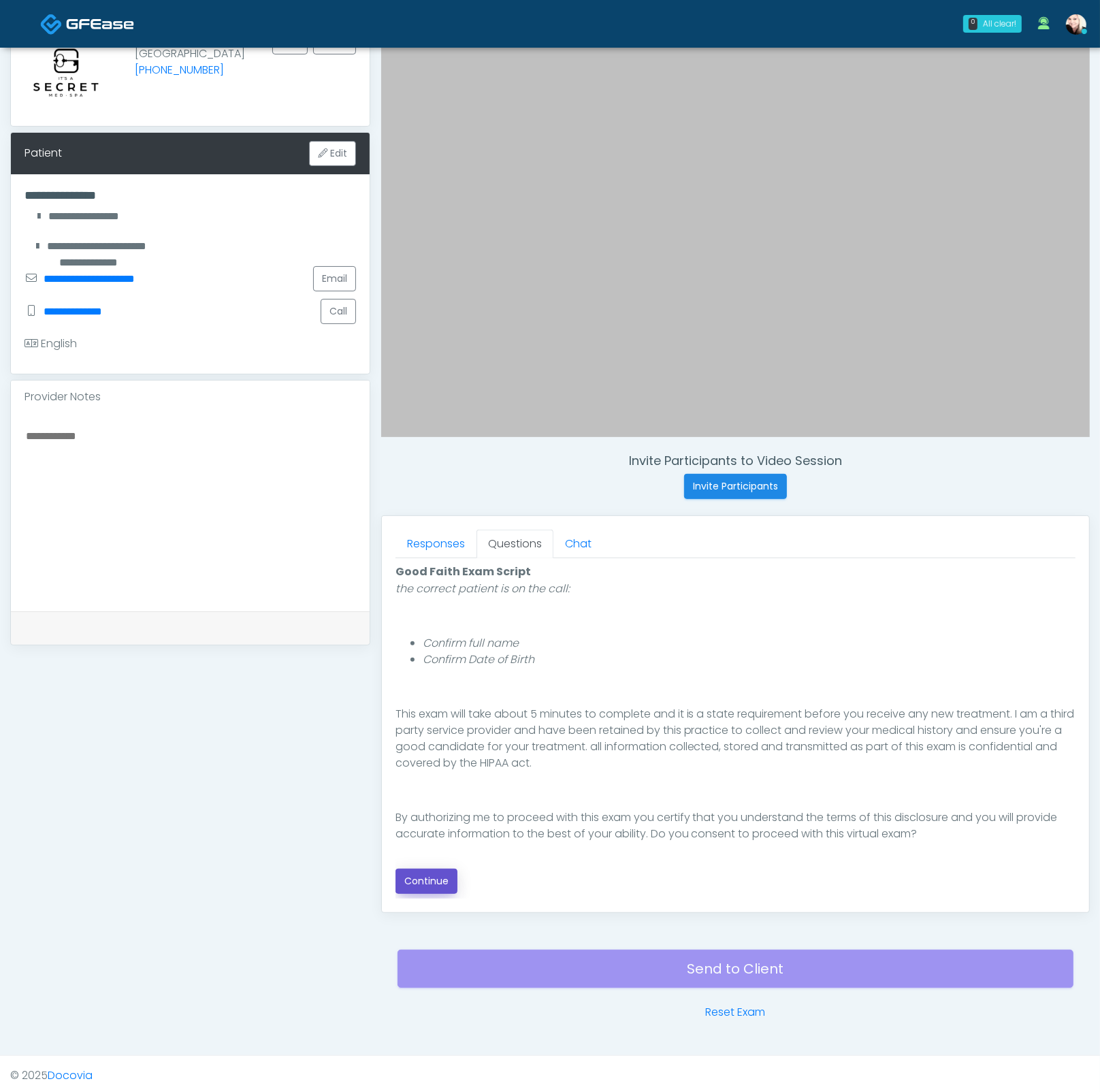
click at [434, 793] on button "Continue" at bounding box center [426, 882] width 62 height 25
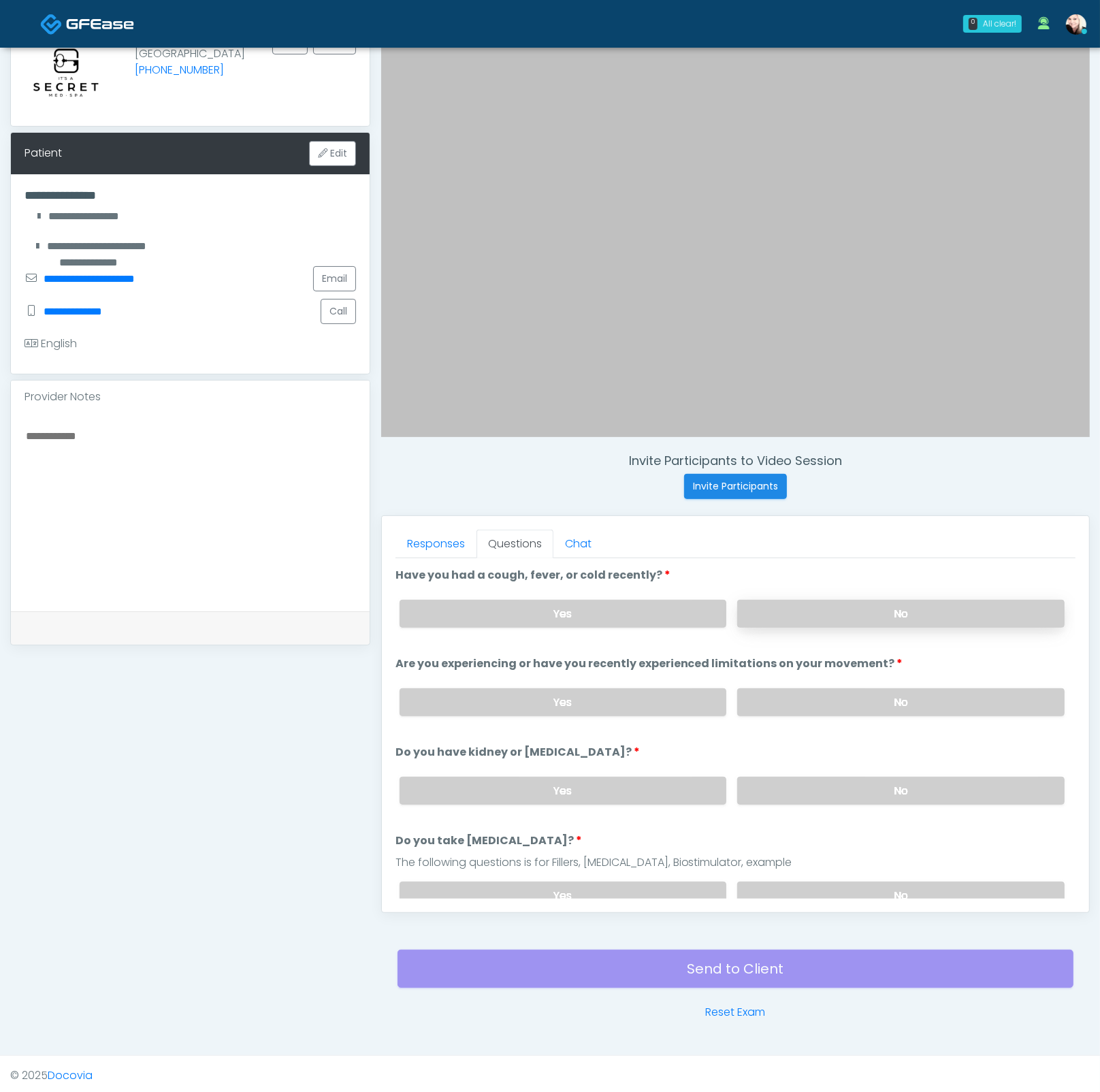
click at [786, 618] on label "No" at bounding box center [901, 613] width 327 height 28
click at [799, 691] on label "No" at bounding box center [901, 702] width 327 height 28
drag, startPoint x: 836, startPoint y: 780, endPoint x: 848, endPoint y: 807, distance: 29.5
click at [837, 781] on label "No" at bounding box center [901, 790] width 327 height 28
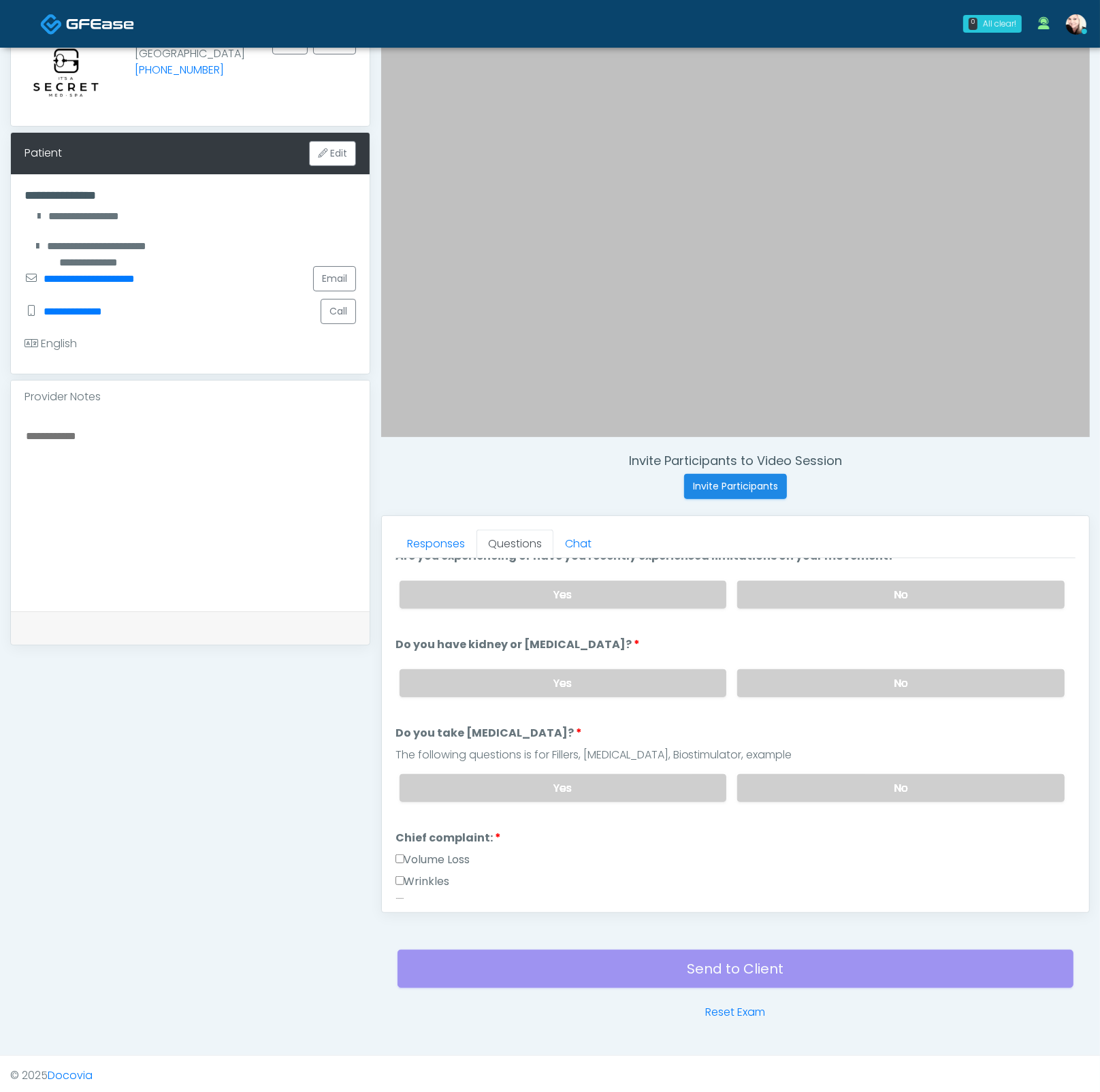
scroll to position [112, 0]
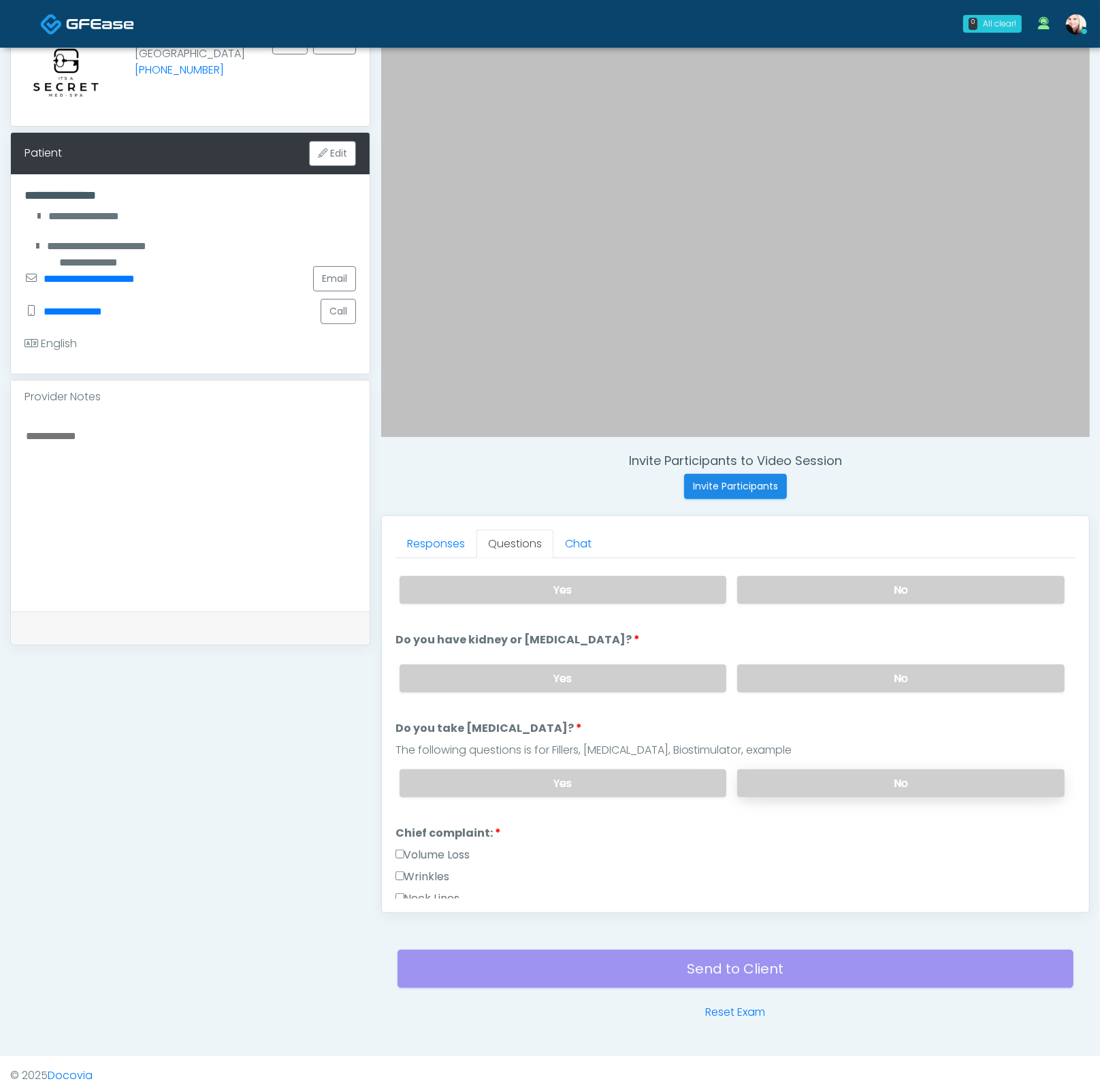
drag, startPoint x: 829, startPoint y: 787, endPoint x: 802, endPoint y: 787, distance: 27.0
click at [828, 787] on label "No" at bounding box center [901, 783] width 327 height 28
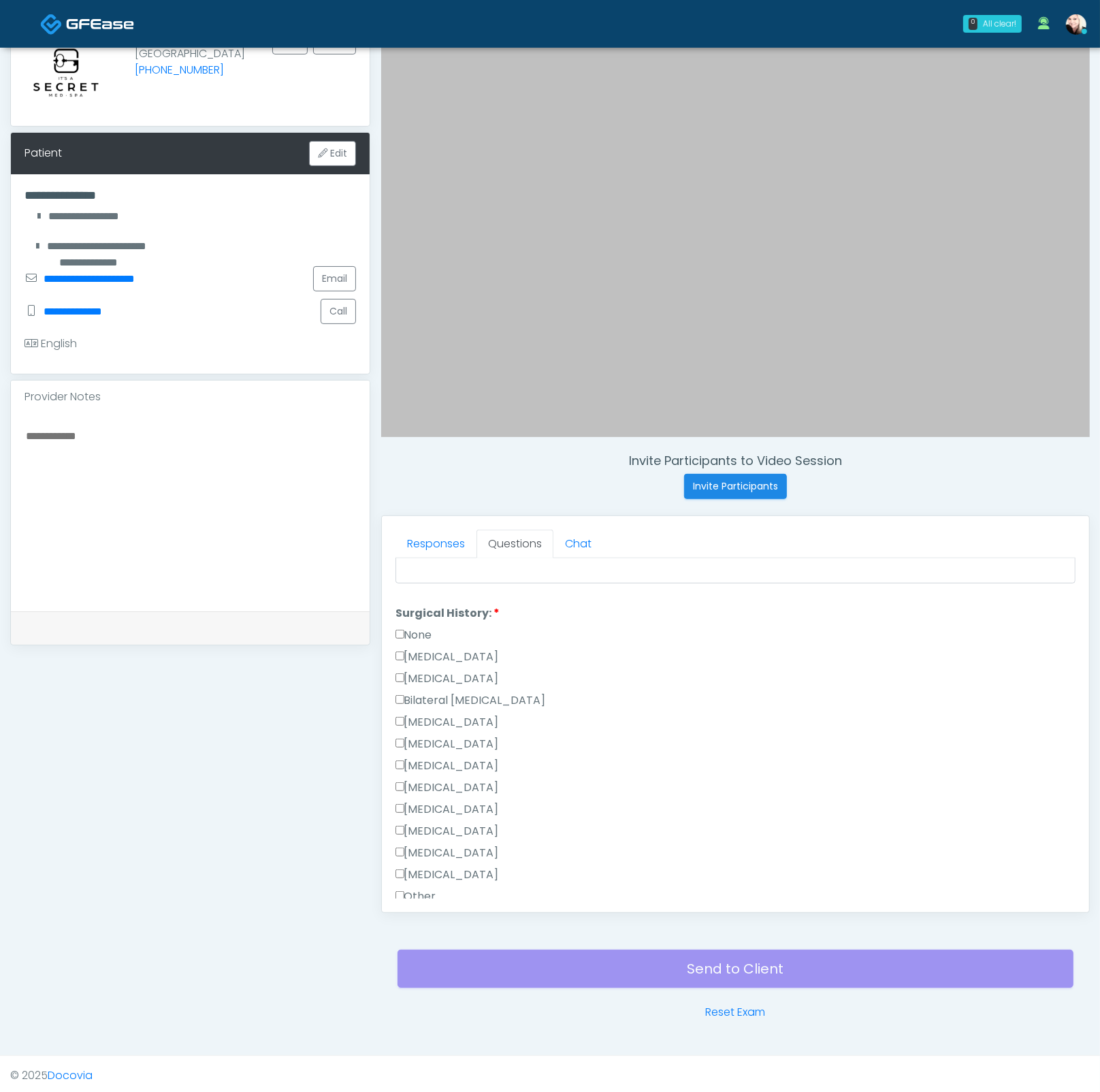
scroll to position [735, 0]
click at [386, 622] on div "Responses Questions Chat Good Faith Exam Script Good Faith Exam Script INTRODUC…" at bounding box center [735, 714] width 707 height 396
click at [395, 623] on div "Responses Questions Chat Good Faith Exam Script Good Faith Exam Script INTRODUC…" at bounding box center [735, 714] width 707 height 396
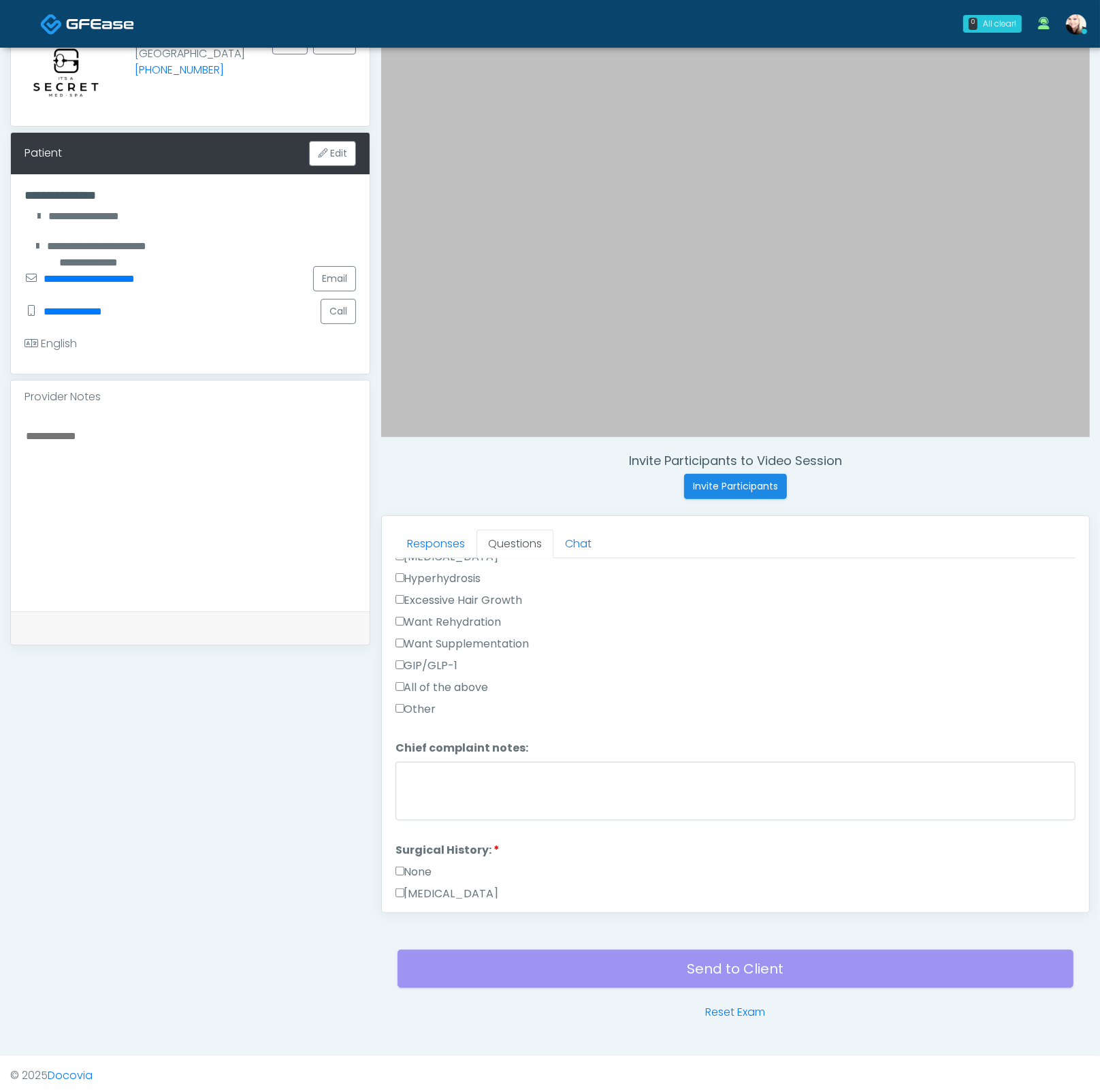
scroll to position [182, 0]
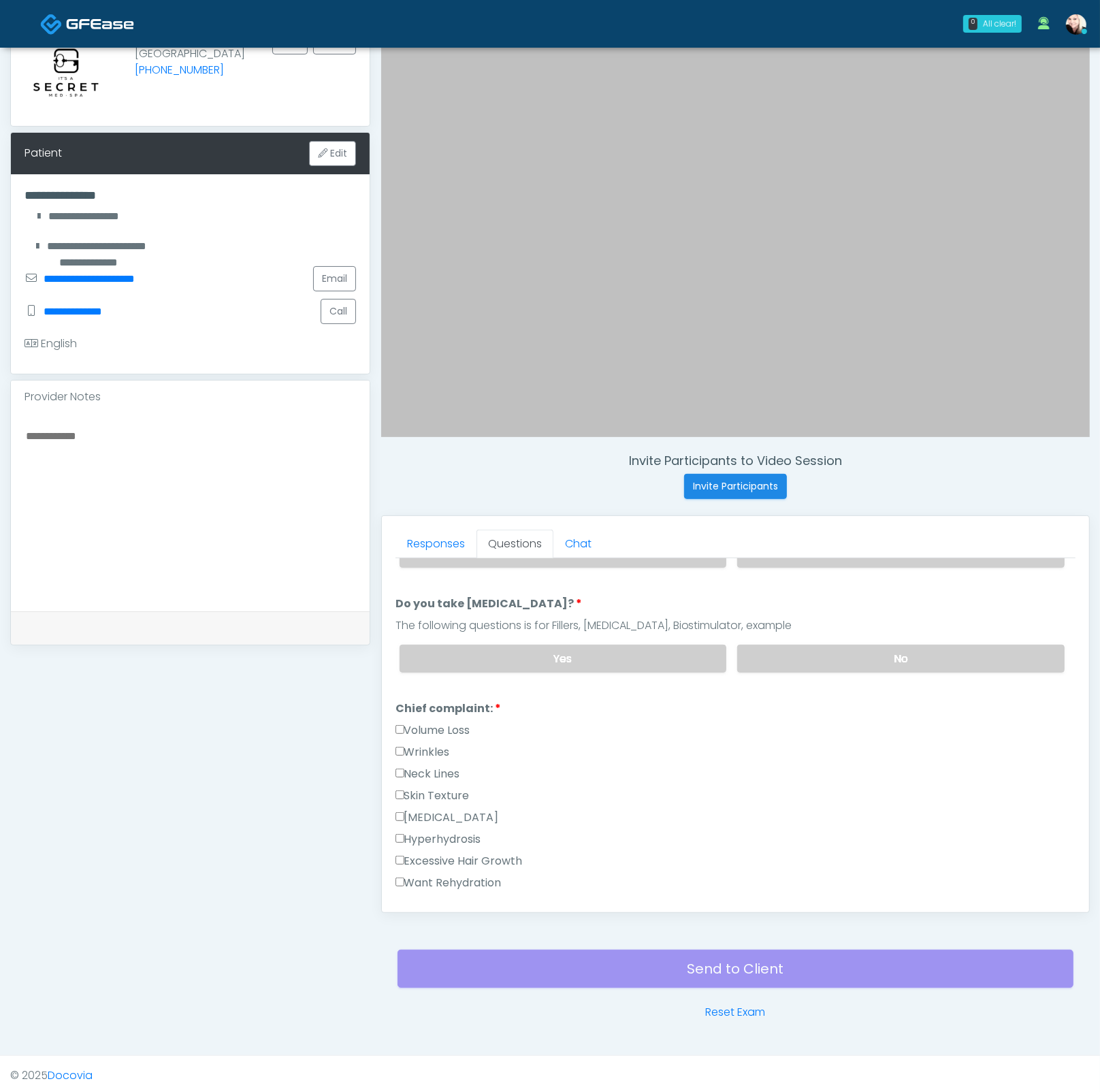
click at [436, 787] on label "Skin Texture" at bounding box center [432, 795] width 74 height 16
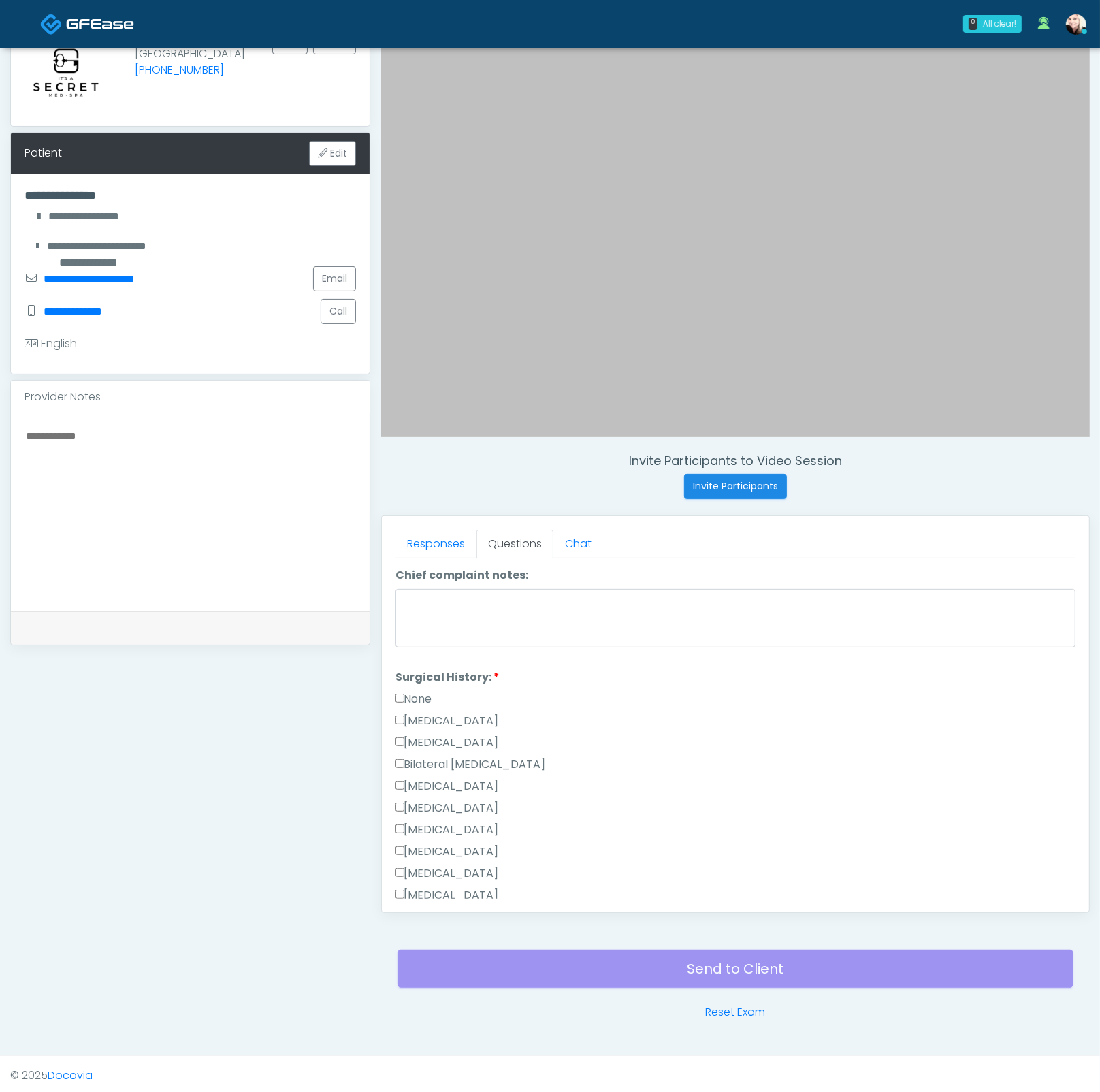
scroll to position [883, 0]
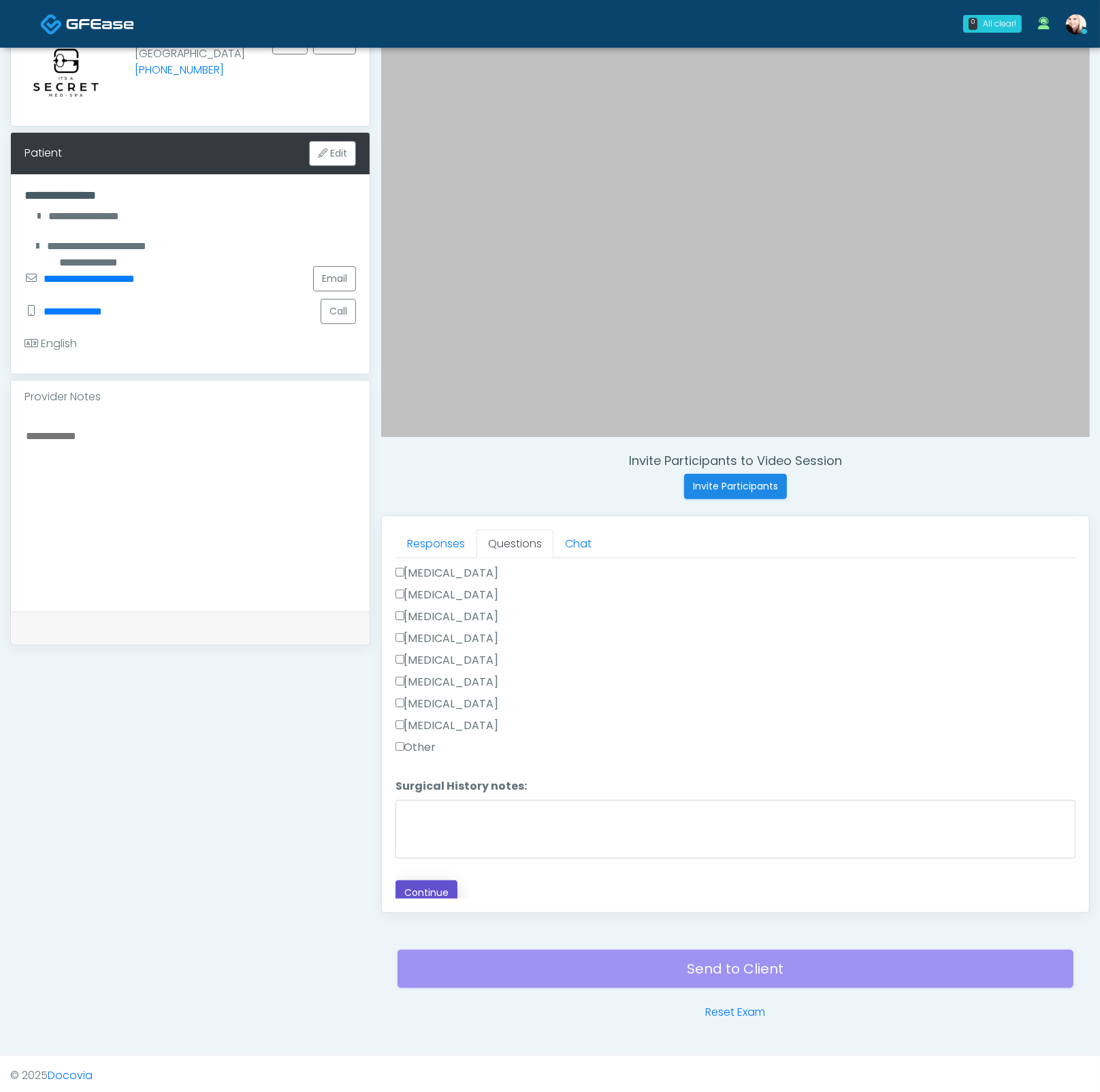
click at [427, 793] on button "Continue" at bounding box center [426, 893] width 62 height 25
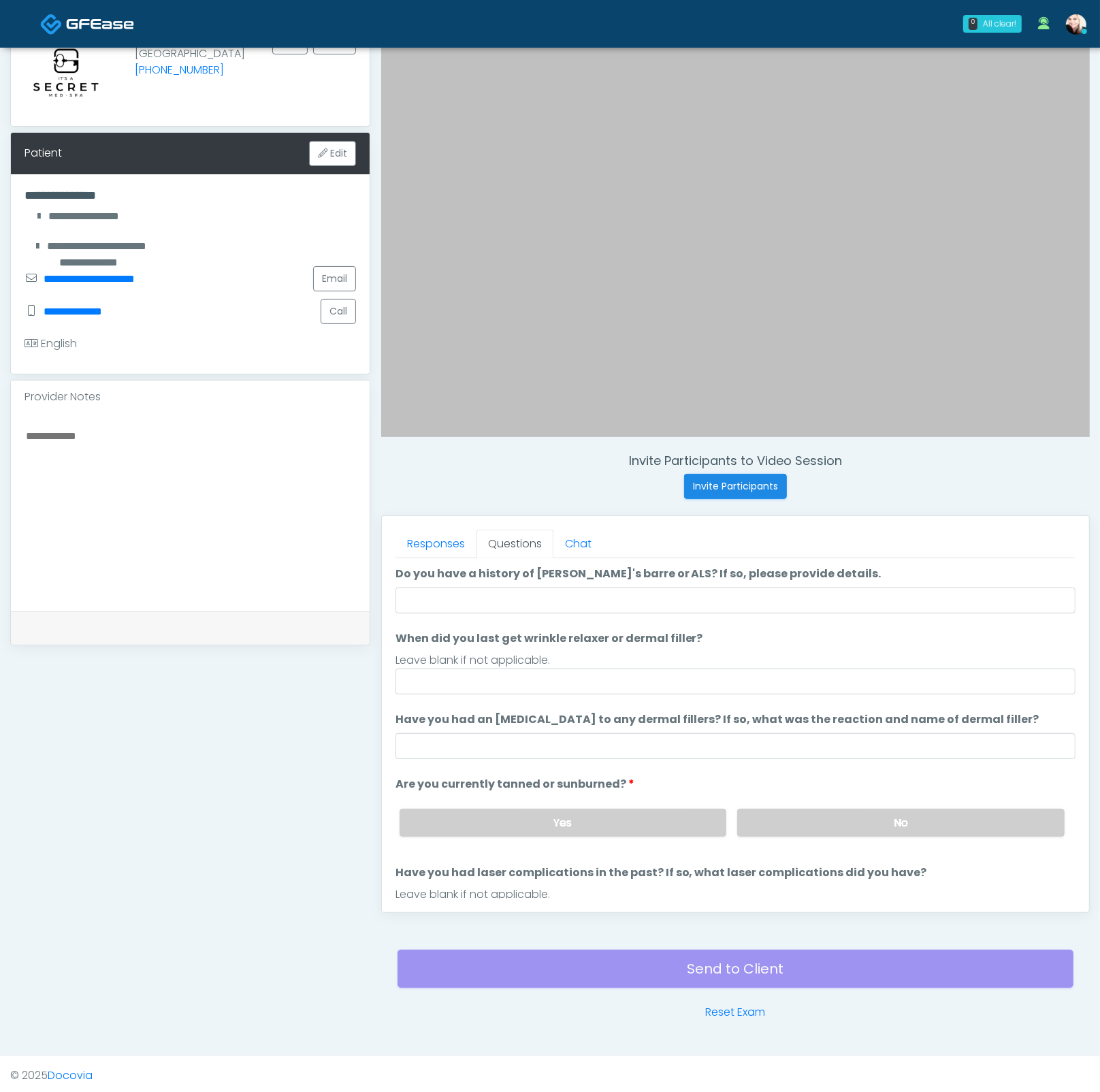
scroll to position [0, 0]
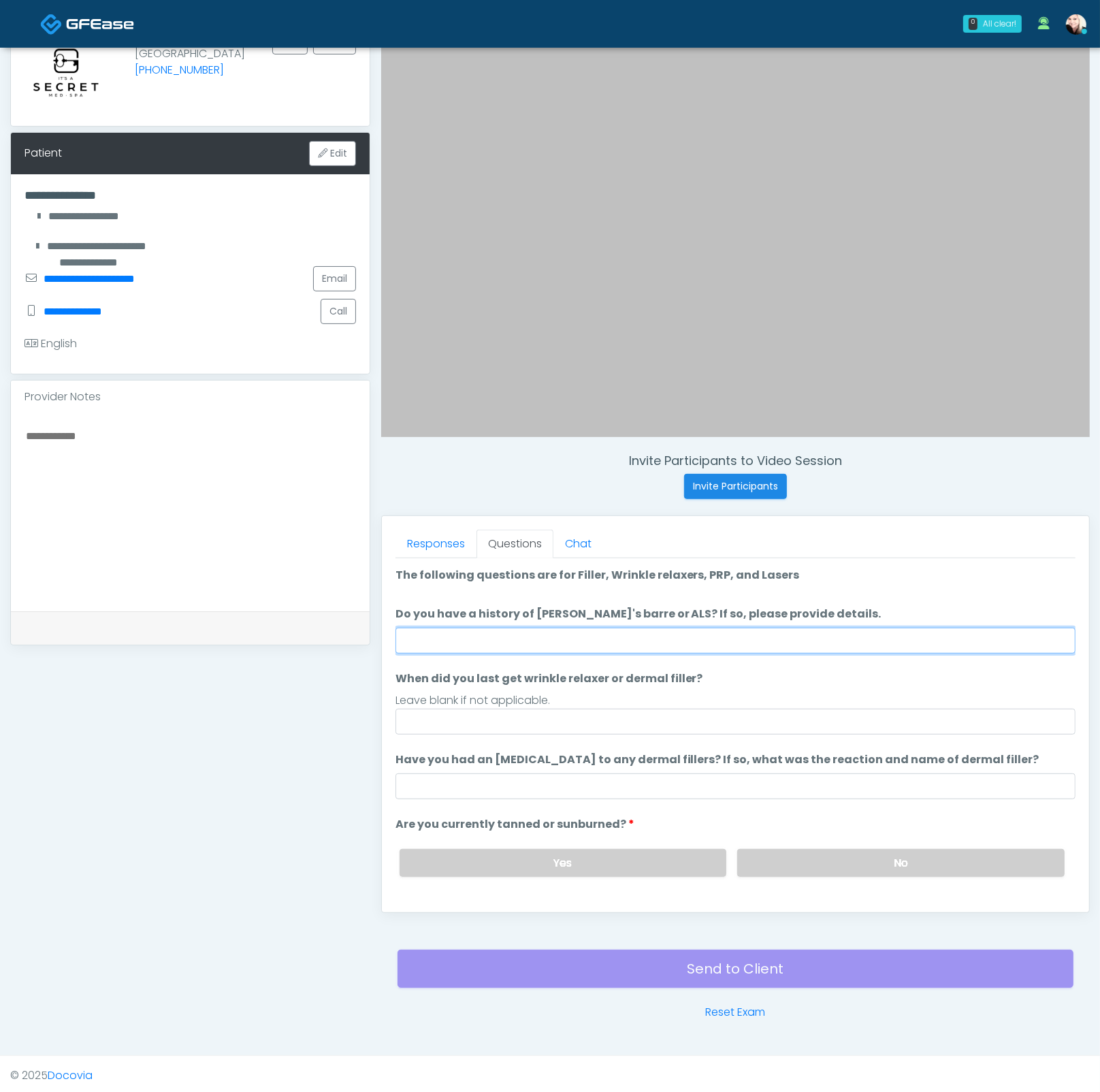
drag, startPoint x: 465, startPoint y: 636, endPoint x: 474, endPoint y: 636, distance: 9.0
click at [467, 635] on input "Do you have a history of Guillain's barre or ALS? If so, please provide details." at bounding box center [735, 641] width 680 height 25
type input "*"
type input "****"
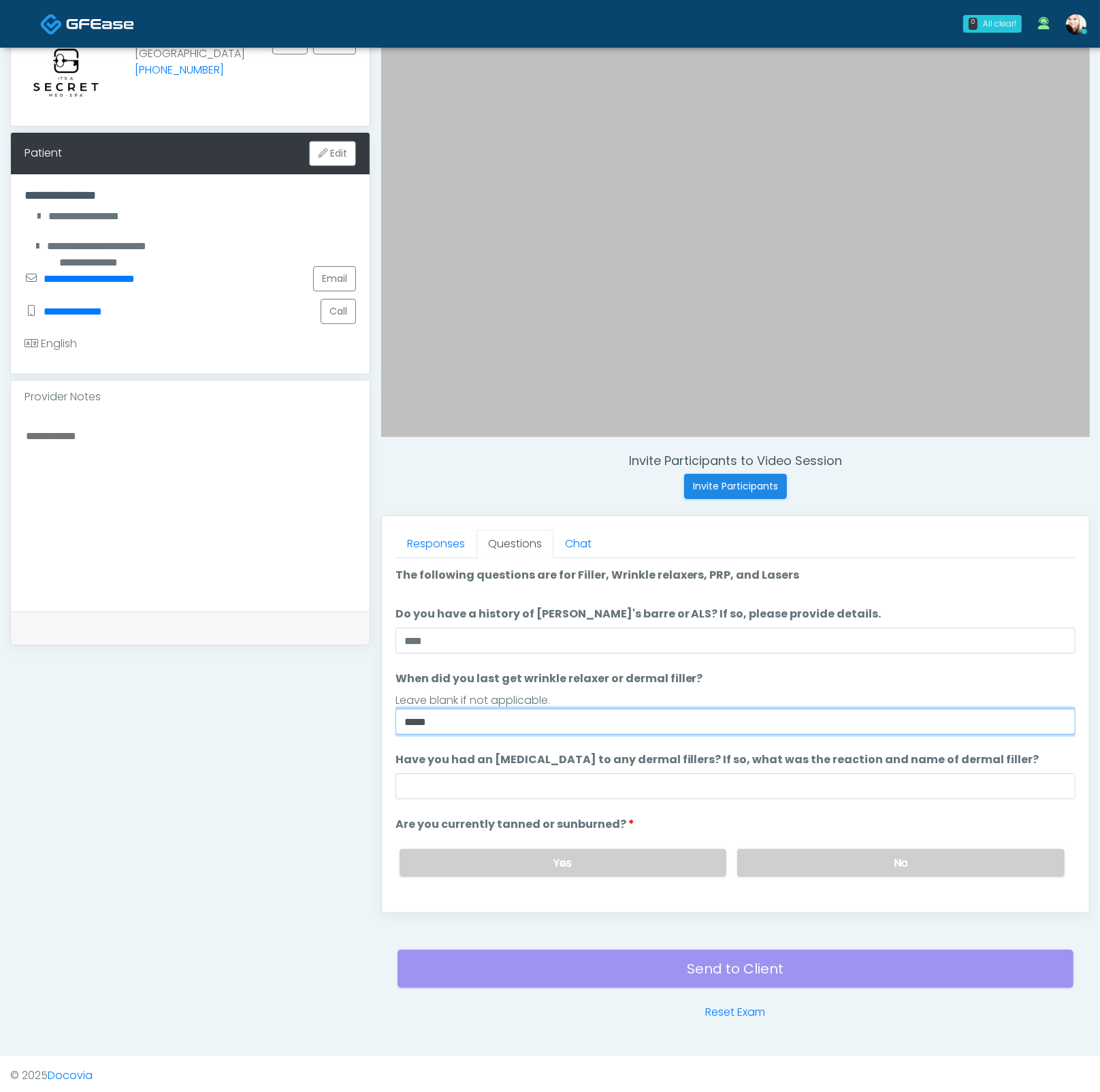
type input "****"
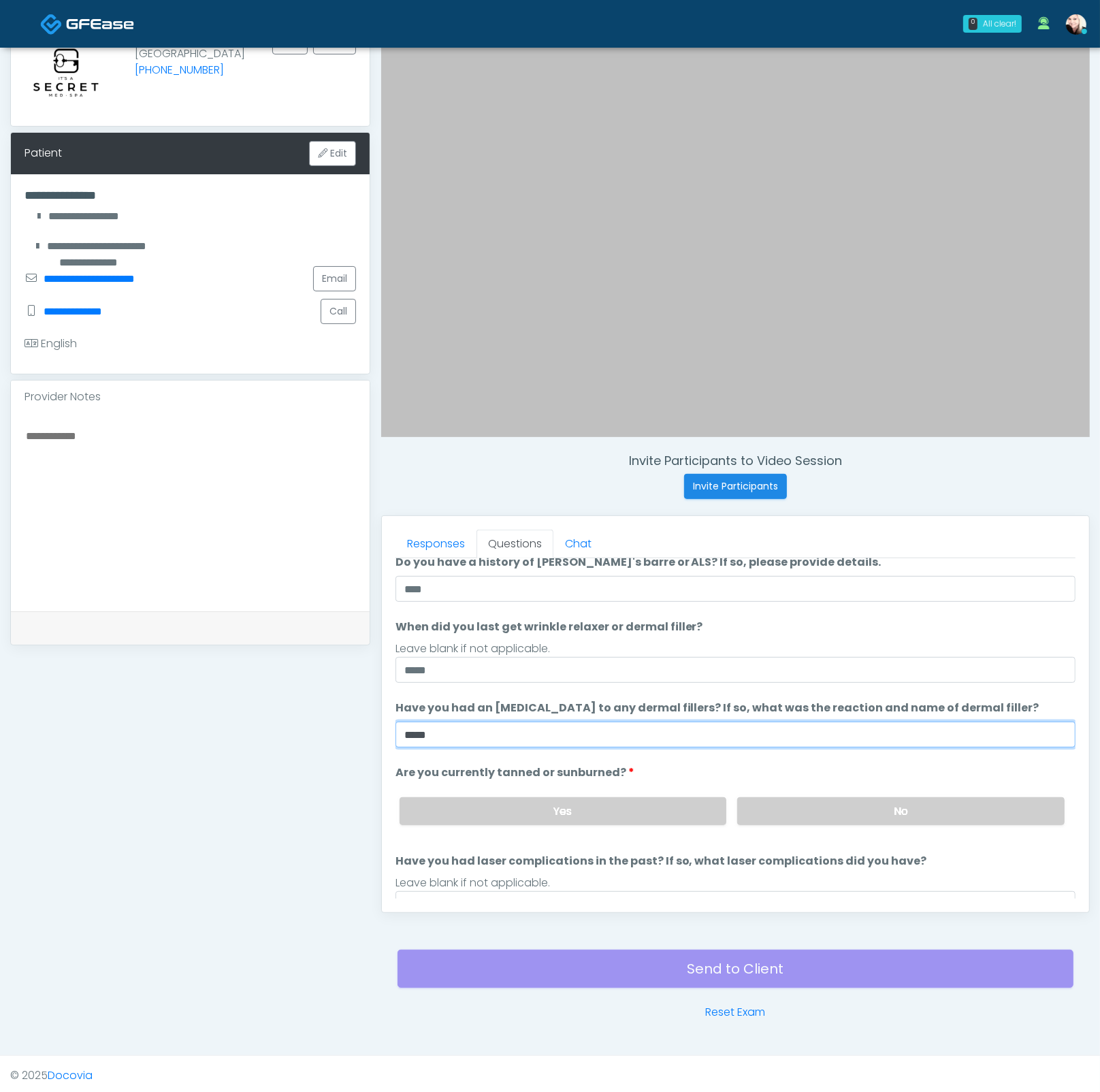
scroll to position [110, 0]
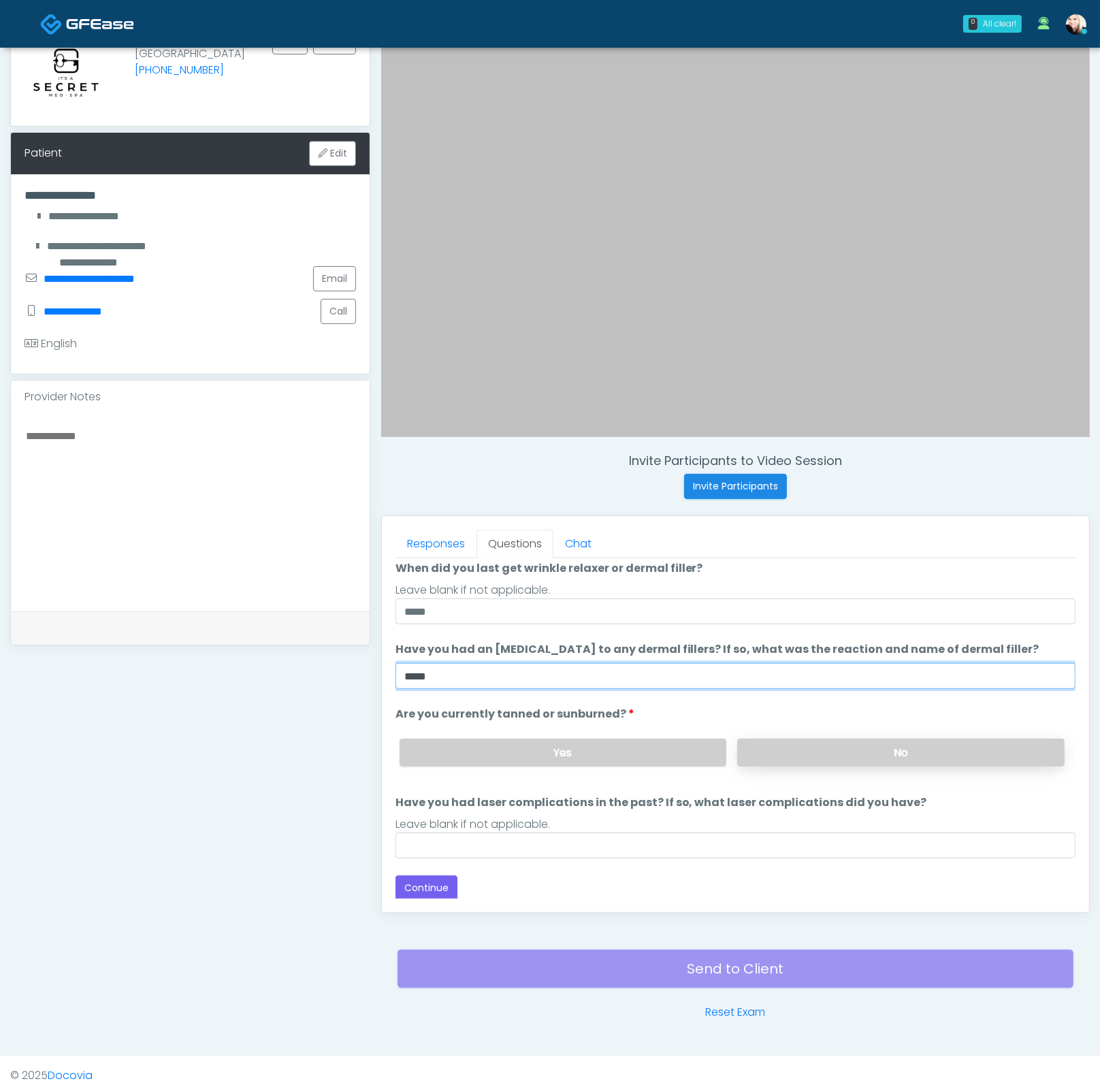
type input "****"
click at [851, 755] on label "No" at bounding box center [901, 753] width 327 height 28
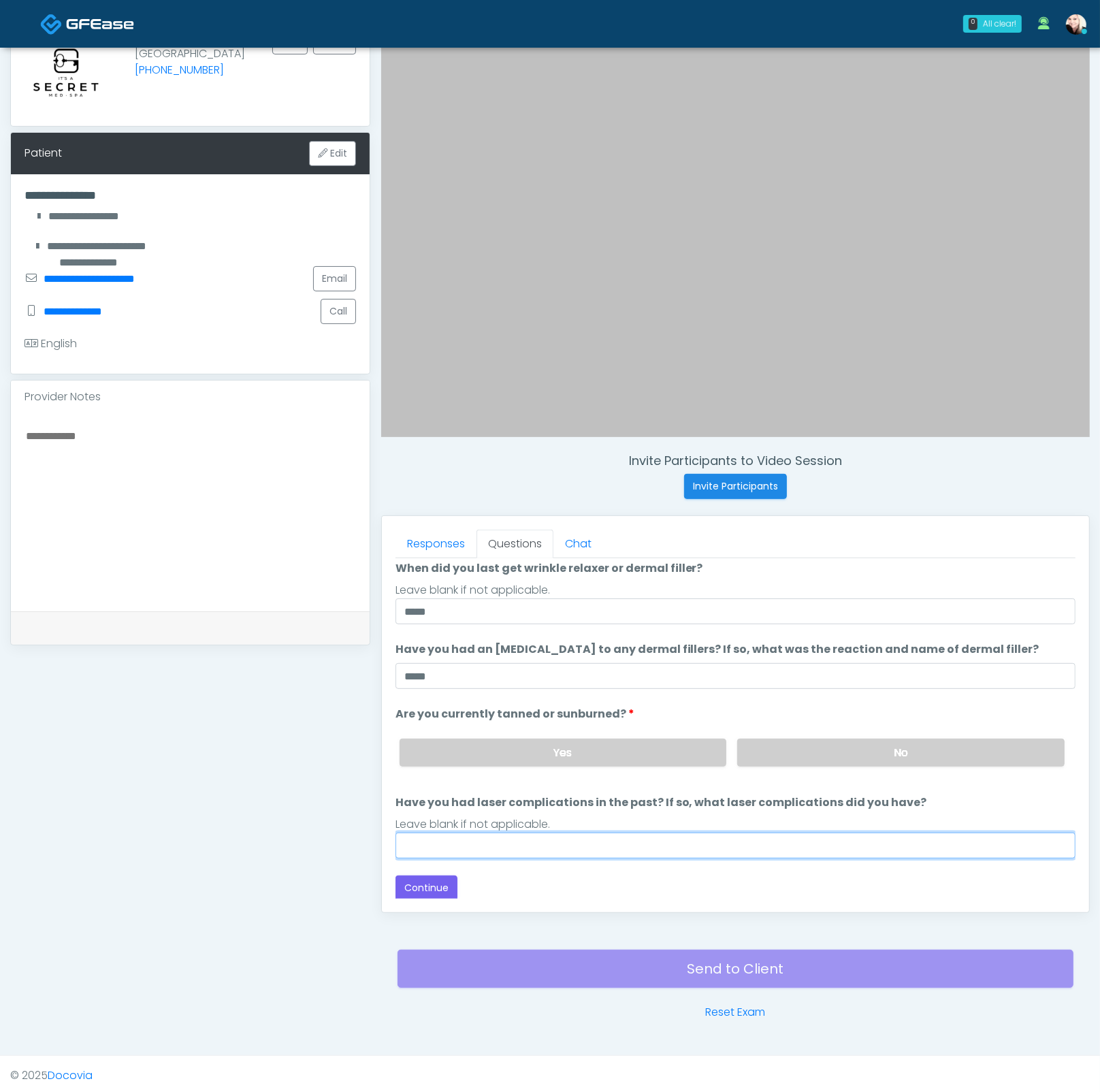
click at [645, 793] on input "Have you had laser complications in the past? If so, what laser complications d…" at bounding box center [735, 845] width 680 height 25
type input "****"
click at [427, 793] on button "Continue" at bounding box center [426, 888] width 62 height 25
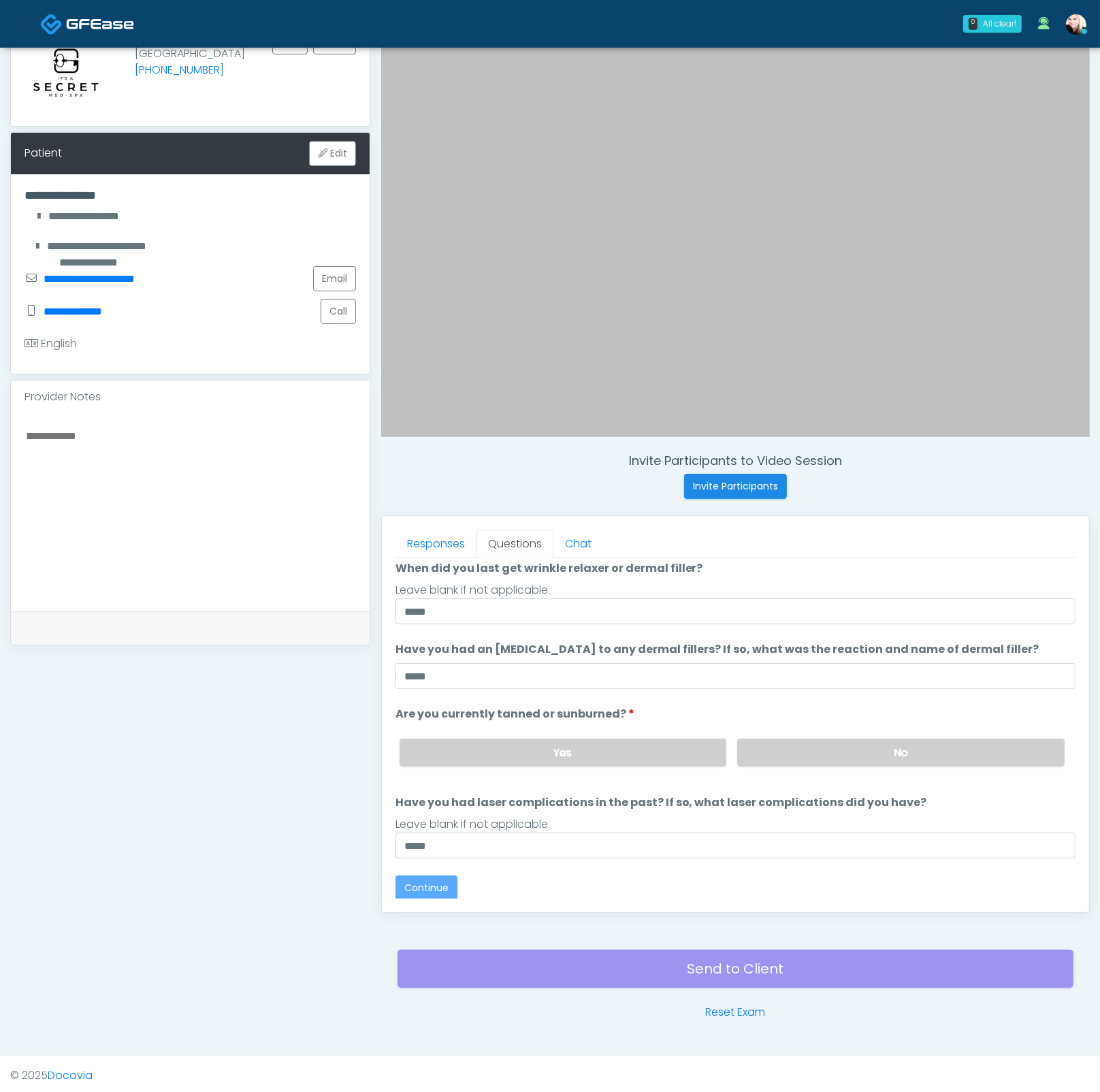
scroll to position [0, 0]
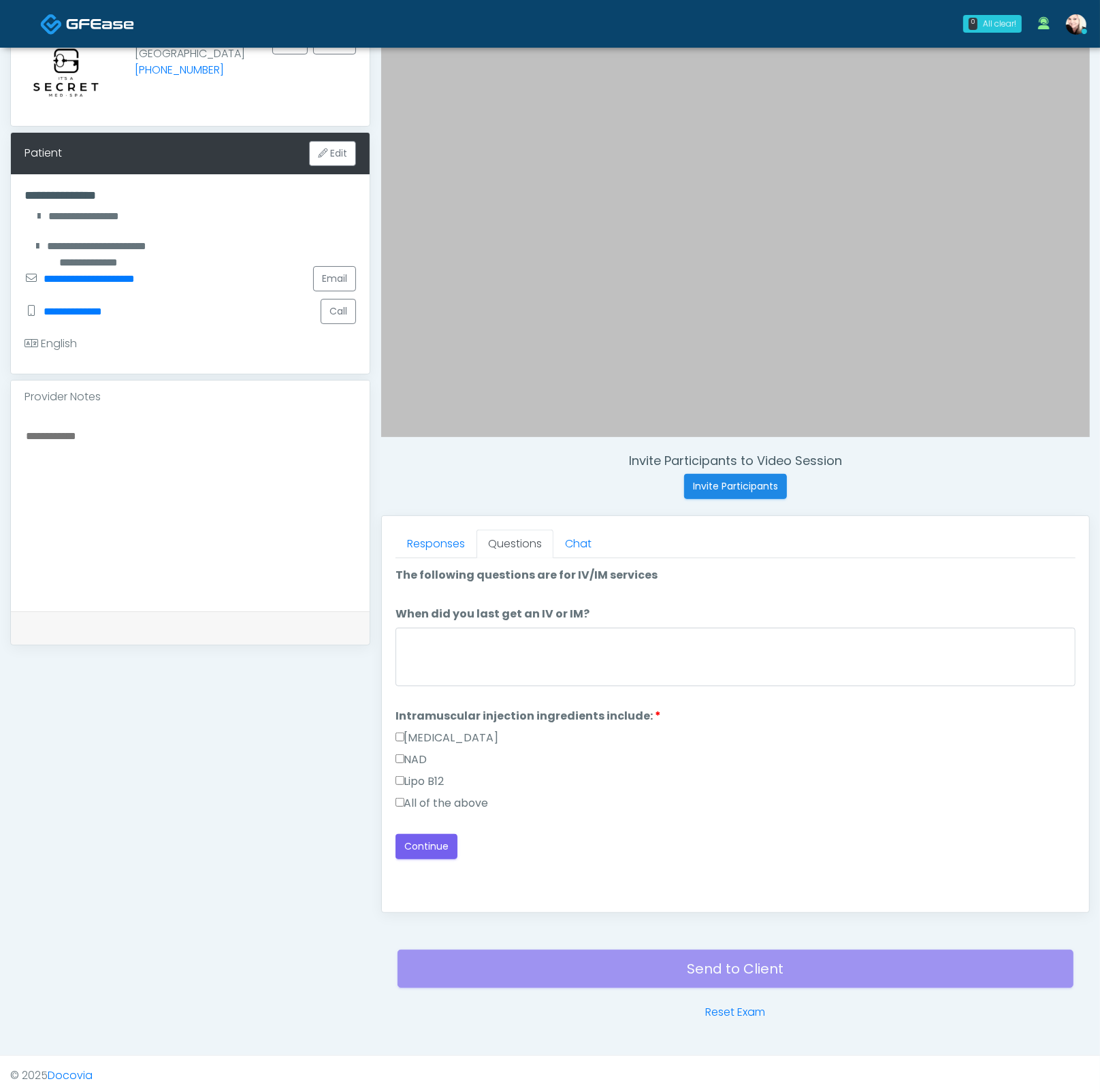
drag, startPoint x: 419, startPoint y: 813, endPoint x: 422, endPoint y: 798, distance: 15.3
click at [420, 793] on div "All of the above" at bounding box center [735, 806] width 680 height 22
drag, startPoint x: 422, startPoint y: 798, endPoint x: 446, endPoint y: 770, distance: 36.9
click at [422, 793] on label "All of the above" at bounding box center [442, 803] width 93 height 16
click at [488, 652] on textarea "When did you last get an IV or IM?" at bounding box center [735, 657] width 680 height 59
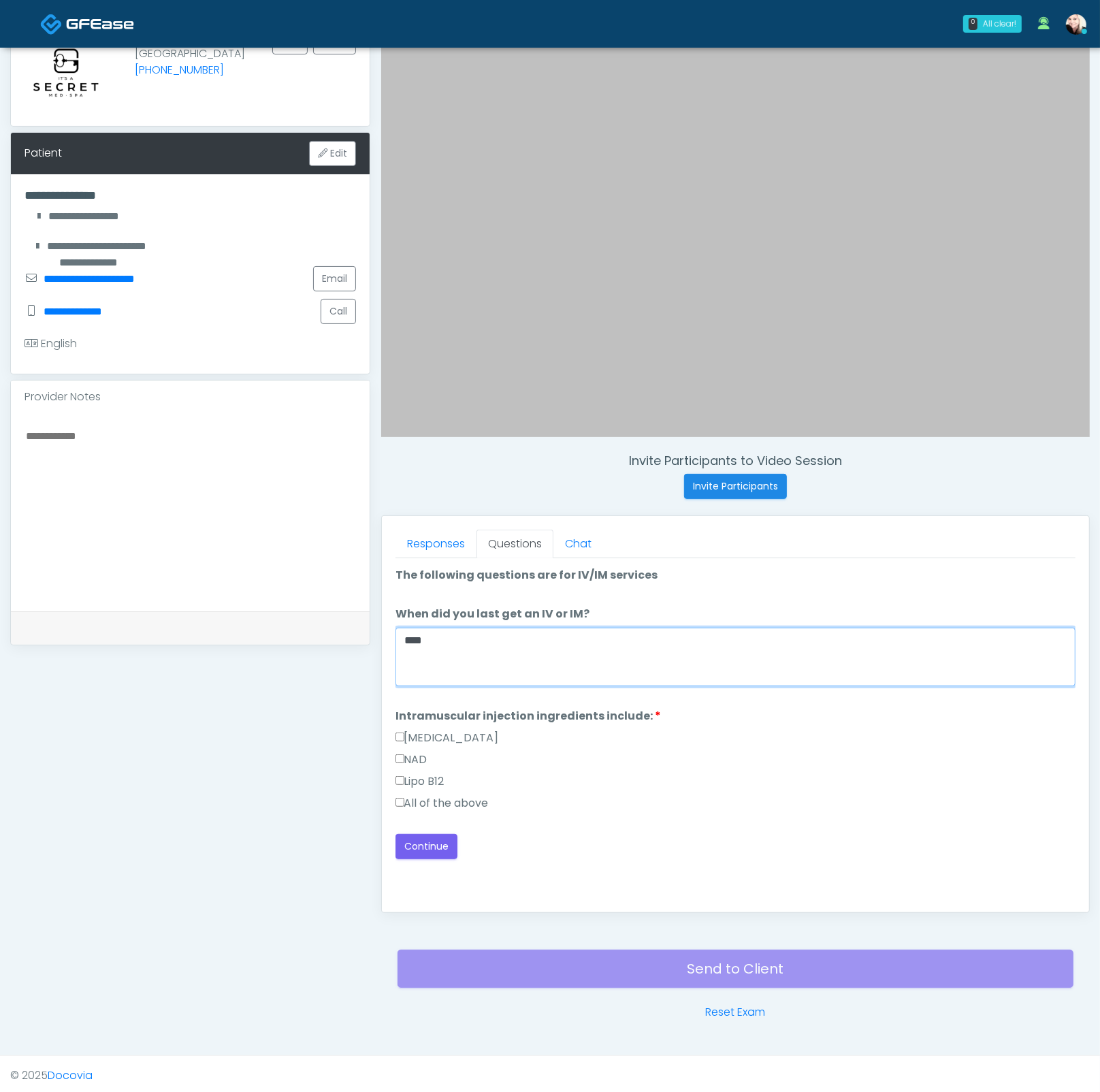
type textarea "****"
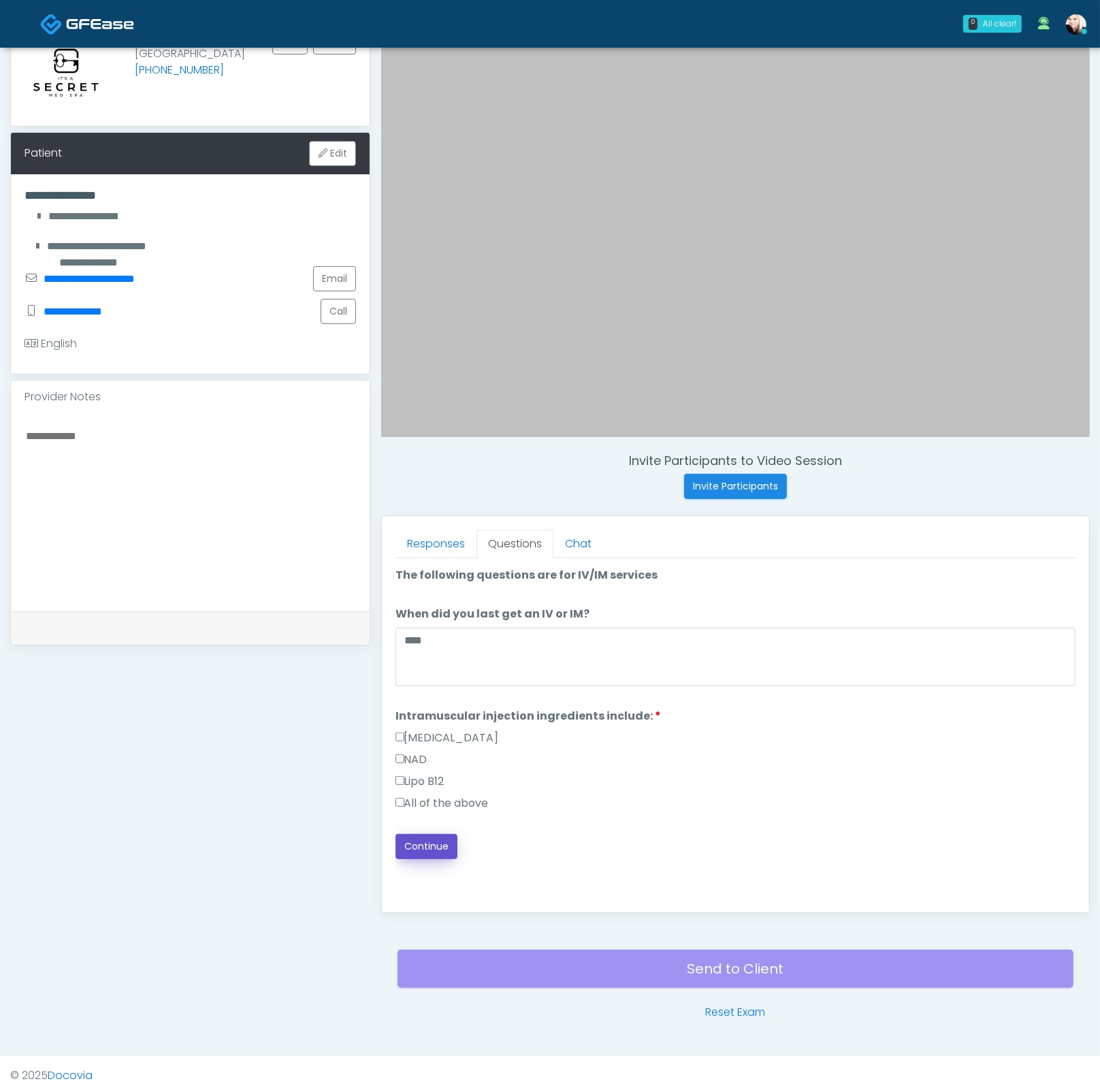
click at [415, 793] on button "Continue" at bounding box center [426, 847] width 62 height 25
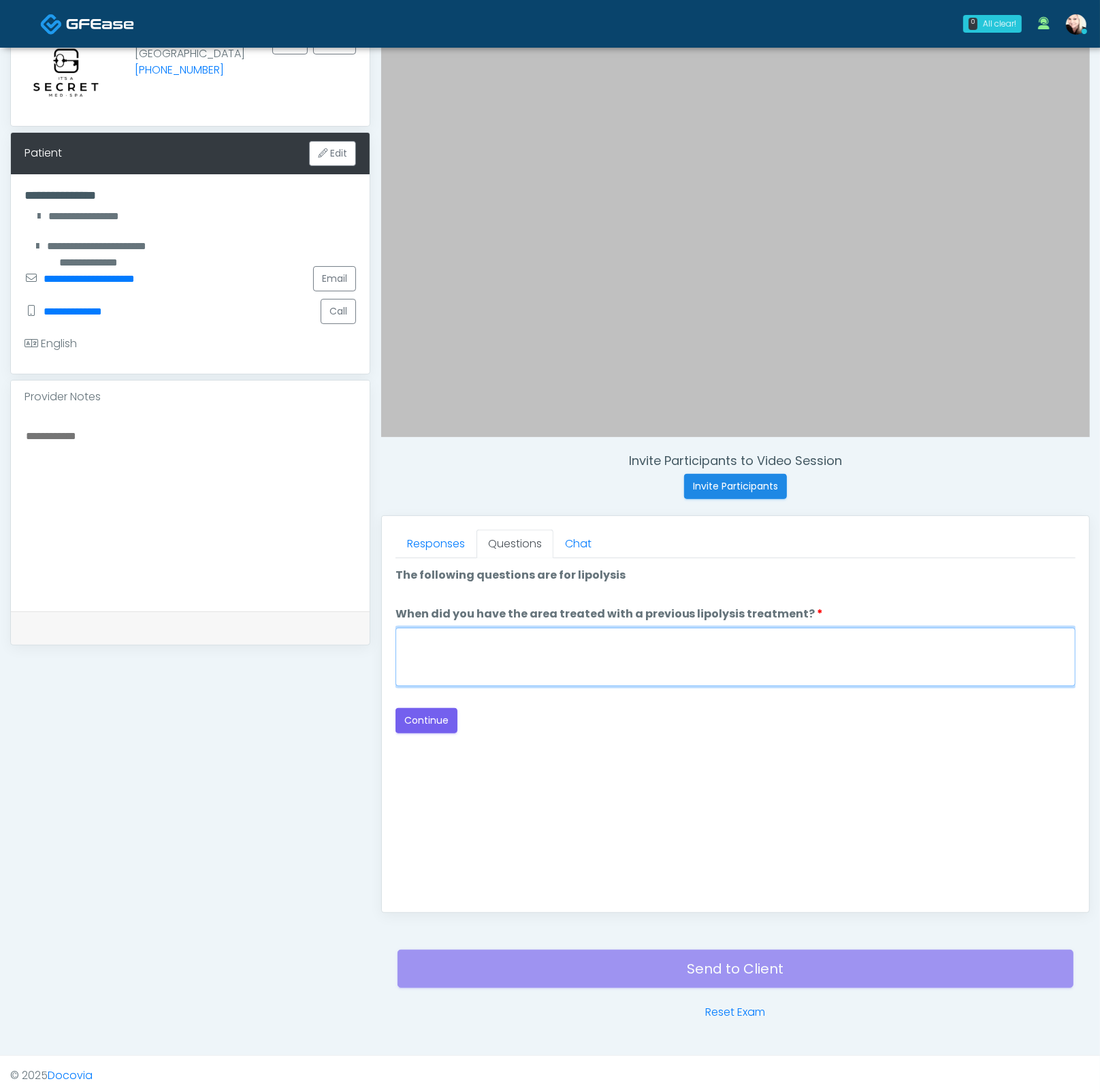
drag, startPoint x: 666, startPoint y: 662, endPoint x: 676, endPoint y: 661, distance: 10.0
click at [674, 661] on textarea "When did you have the area treated with a previous lipolysis treatment?" at bounding box center [735, 657] width 680 height 59
type textarea "****"
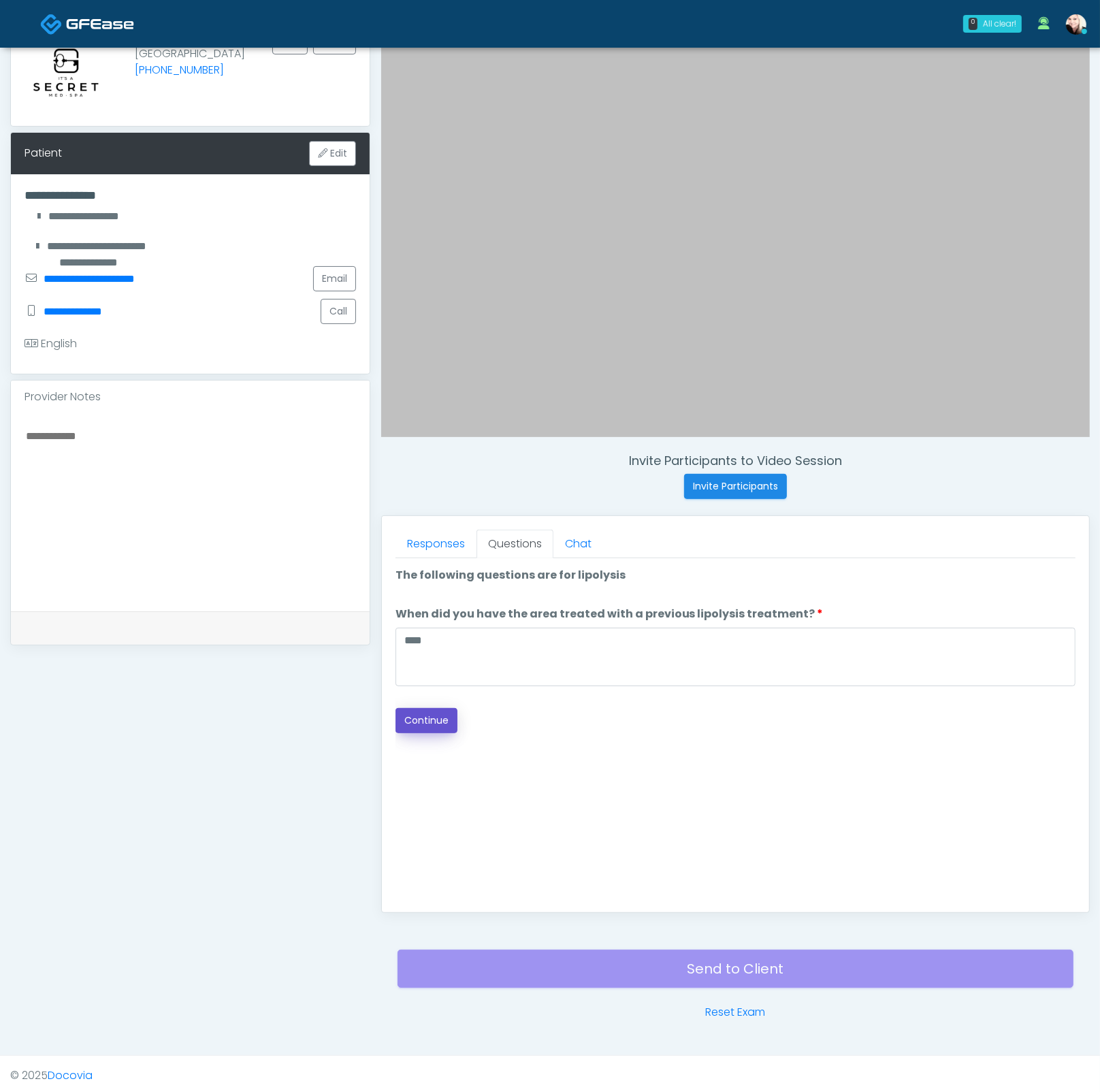
click at [442, 721] on button "Continue" at bounding box center [426, 720] width 62 height 25
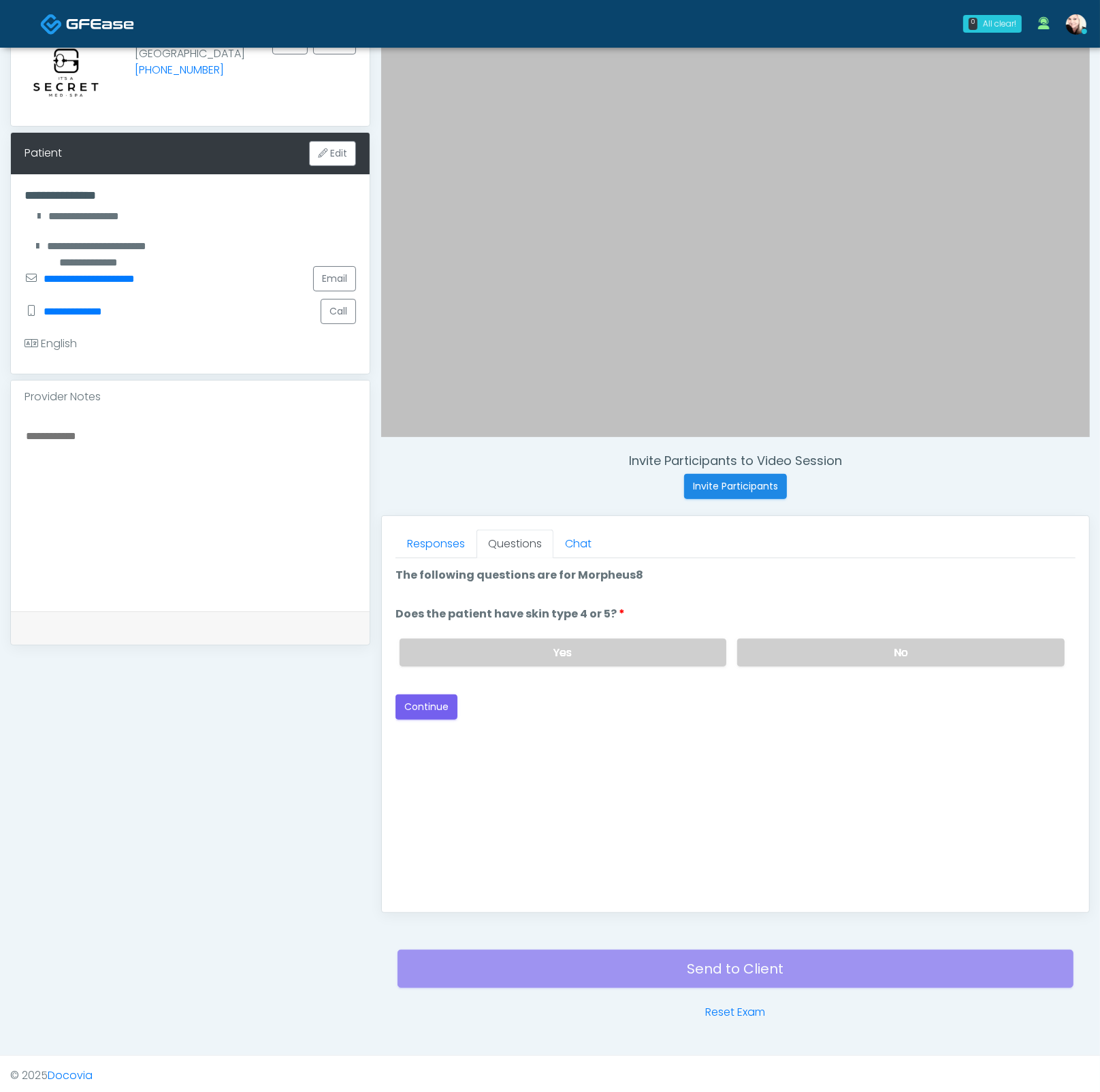
drag, startPoint x: 824, startPoint y: 642, endPoint x: 533, endPoint y: 689, distance: 294.8
click at [824, 642] on label "No" at bounding box center [901, 652] width 327 height 28
click at [448, 703] on button "Continue" at bounding box center [426, 707] width 62 height 25
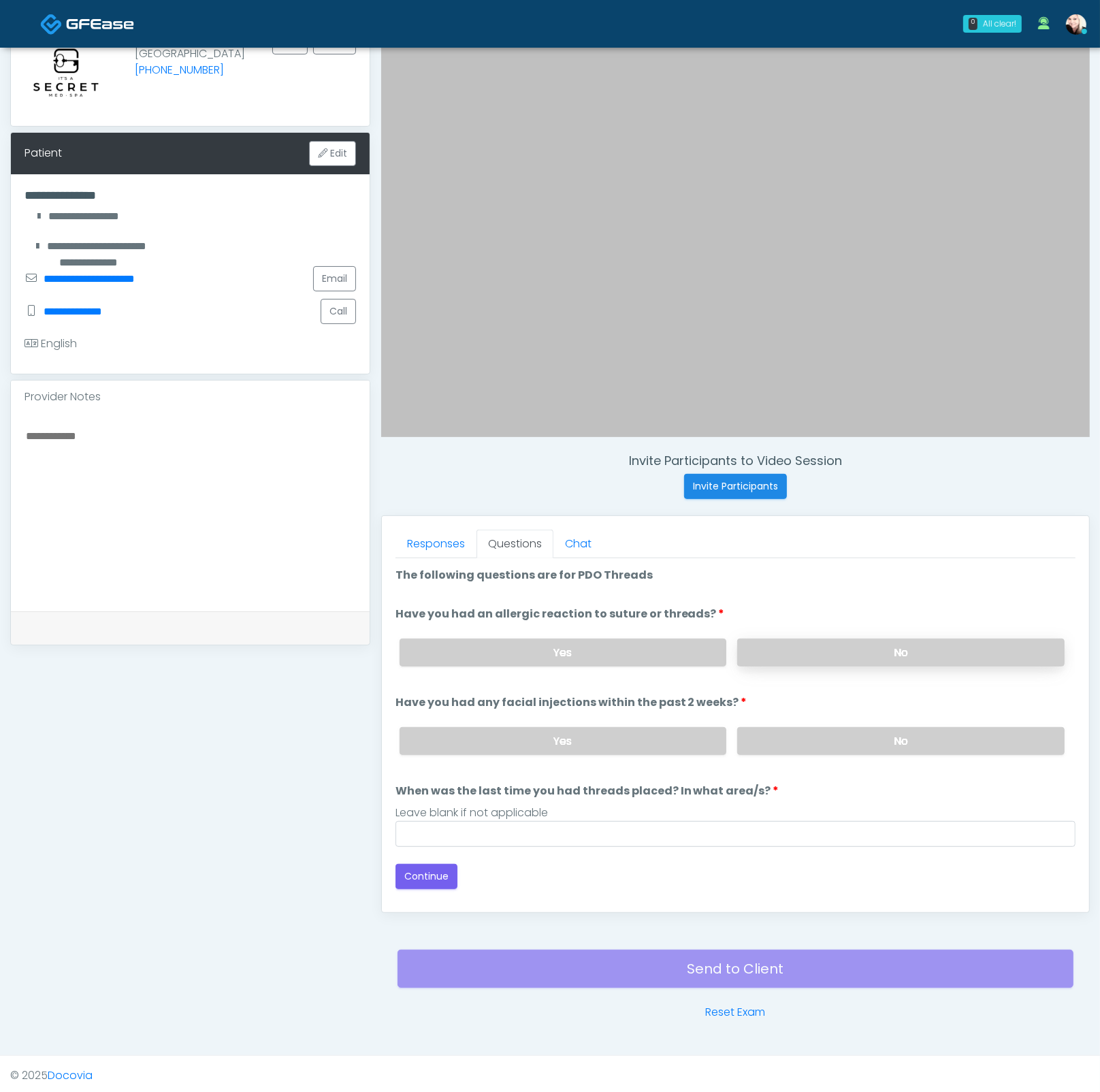
click at [821, 649] on label "No" at bounding box center [901, 652] width 327 height 28
drag, startPoint x: 806, startPoint y: 739, endPoint x: 701, endPoint y: 789, distance: 116.3
click at [801, 742] on label "No" at bounding box center [901, 741] width 327 height 28
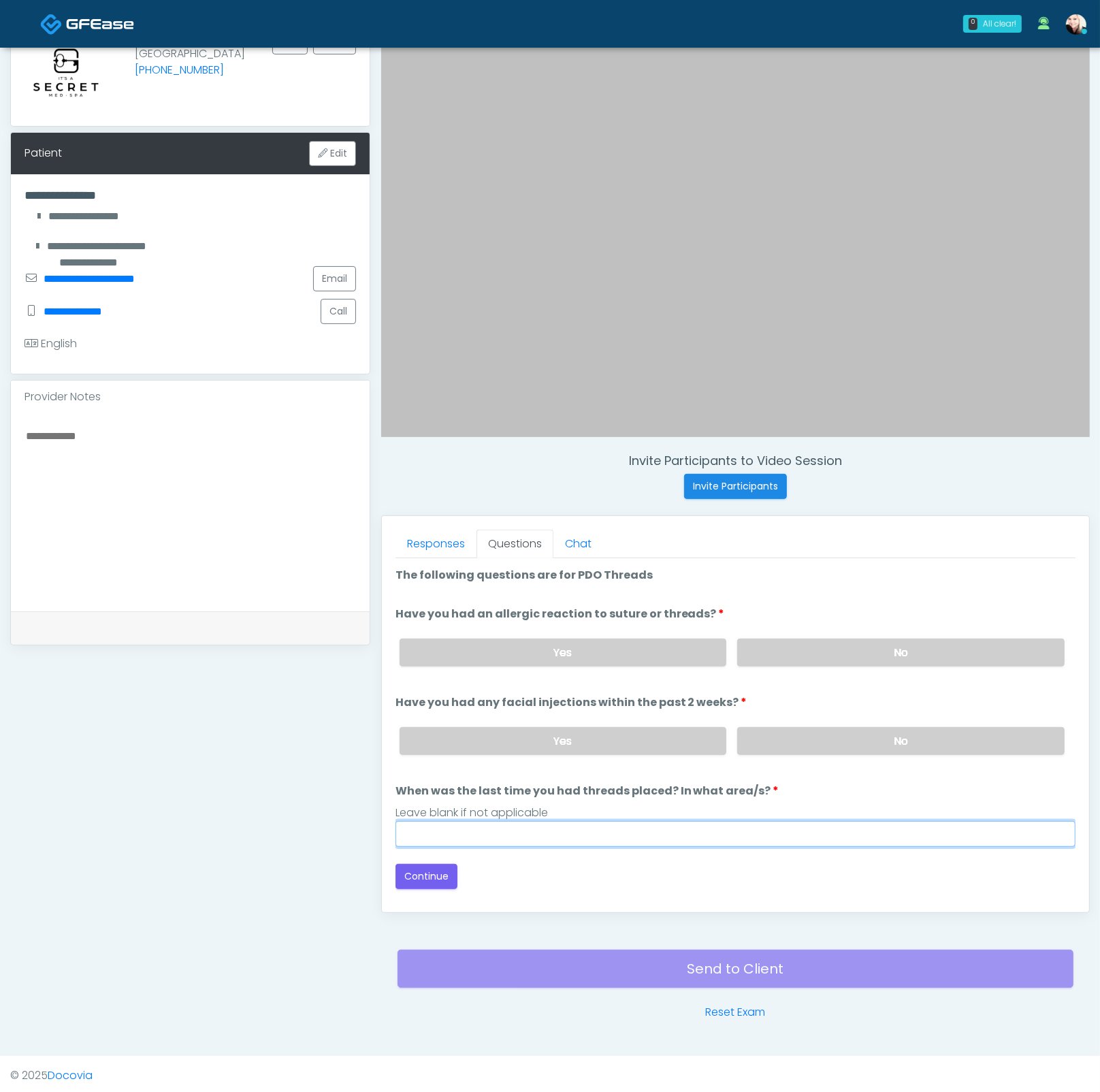
click at [573, 793] on input "When was the last time you had threads placed? In what area/s?" at bounding box center [735, 834] width 680 height 25
type input "****"
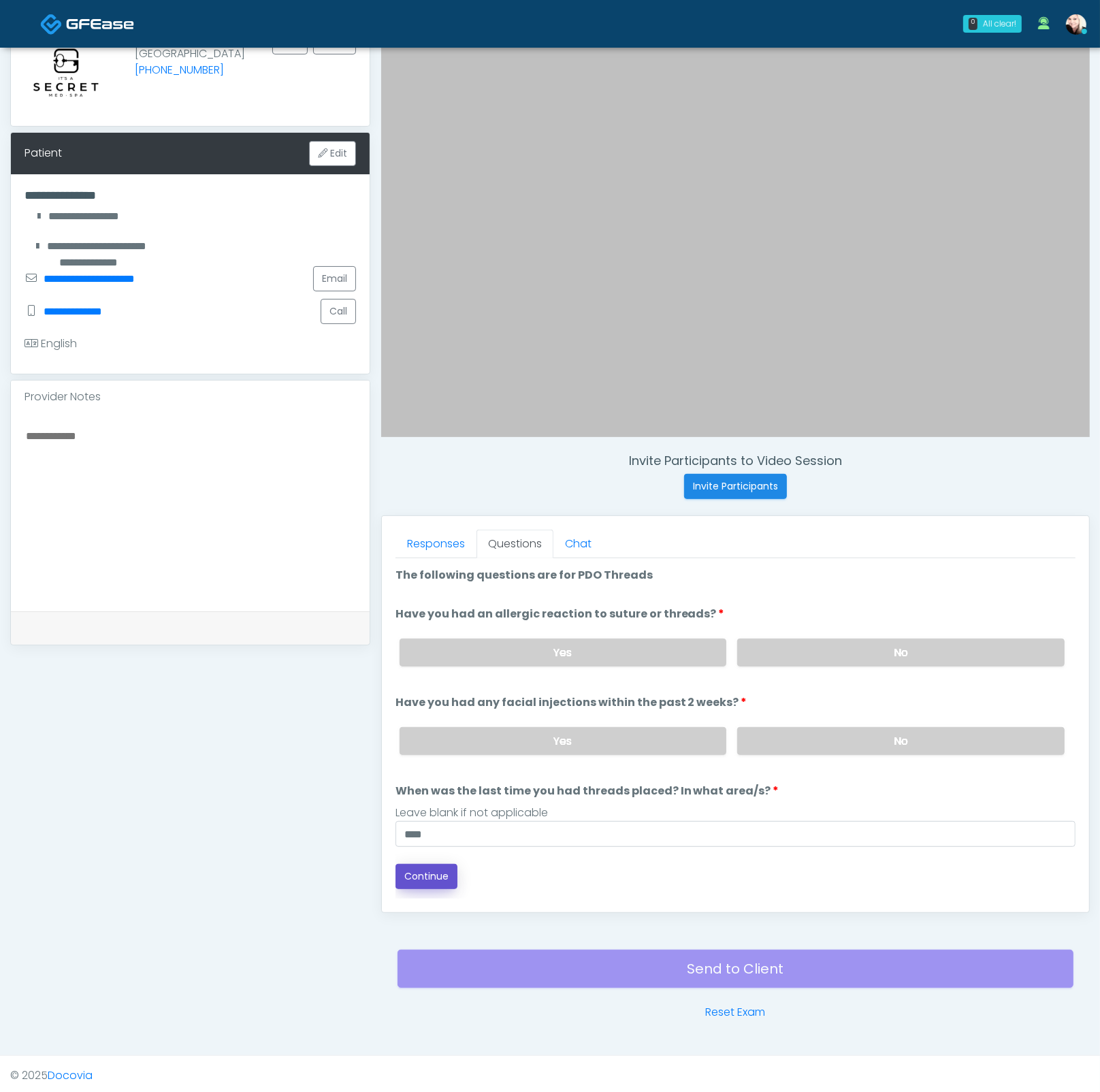
click at [430, 793] on button "Continue" at bounding box center [426, 876] width 62 height 25
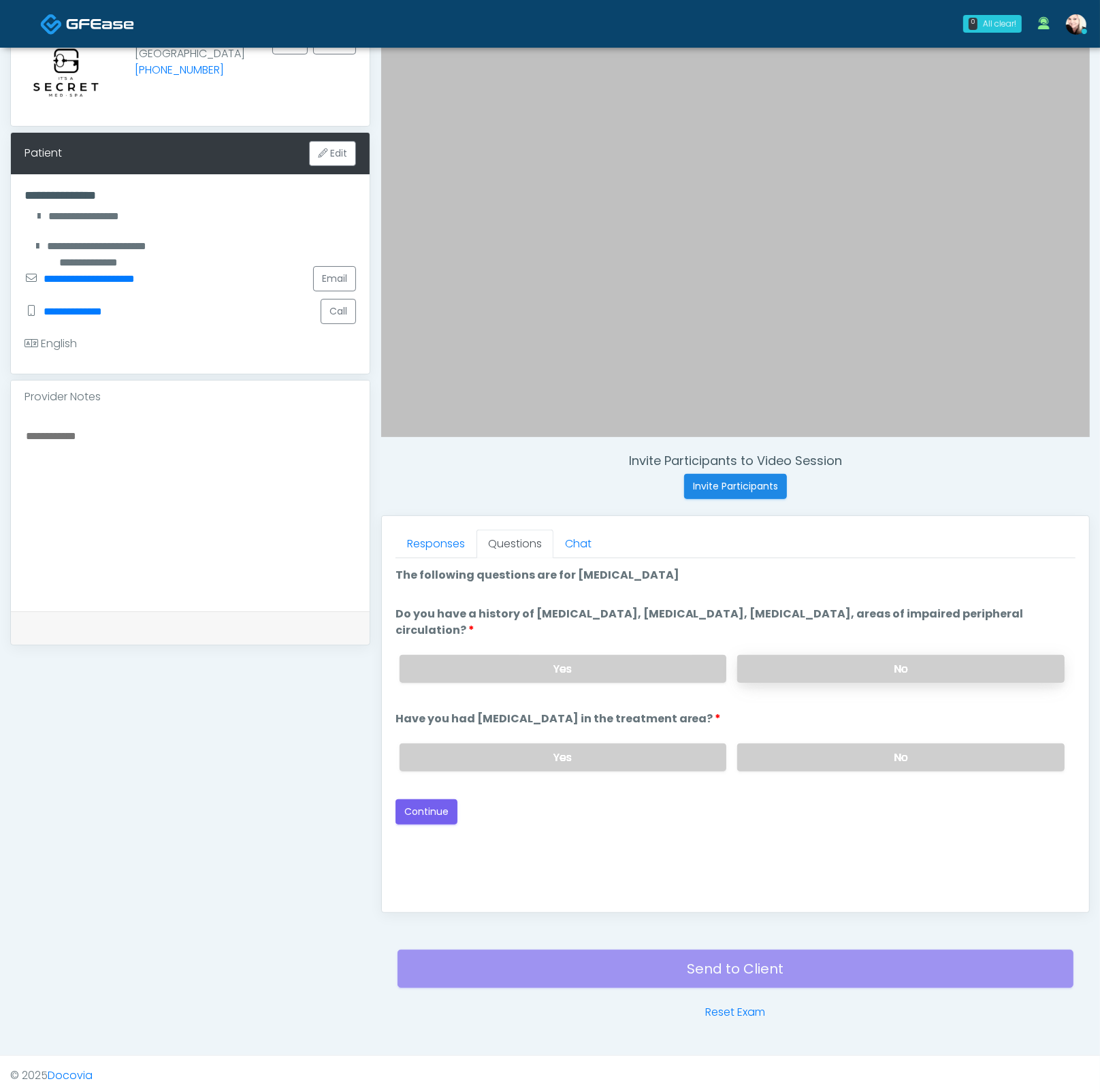
click at [779, 669] on label "No" at bounding box center [901, 669] width 327 height 28
drag, startPoint x: 789, startPoint y: 762, endPoint x: 562, endPoint y: 810, distance: 232.0
click at [788, 763] on label "No" at bounding box center [901, 757] width 327 height 28
click at [441, 793] on button "Continue" at bounding box center [426, 812] width 62 height 25
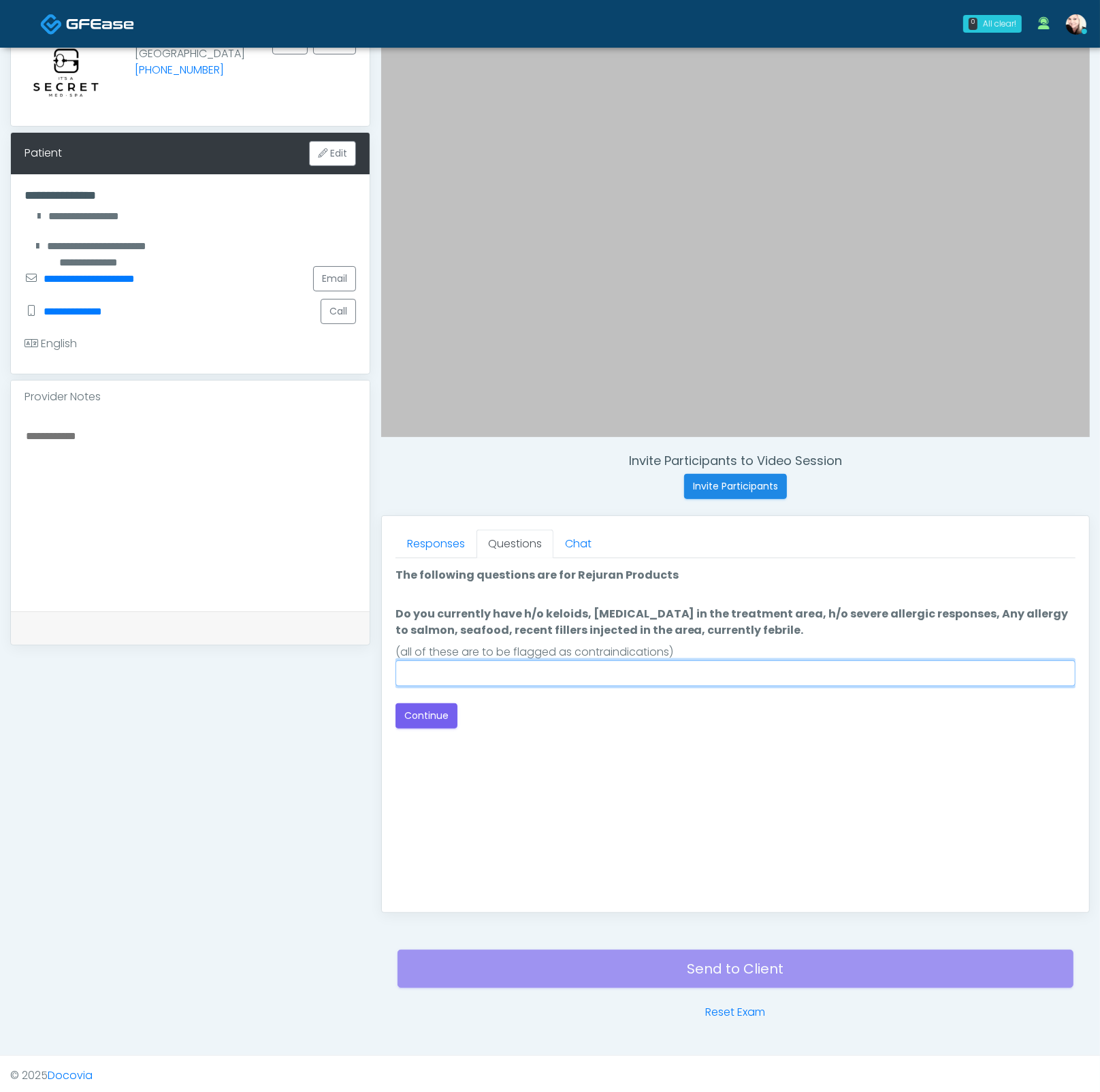
click at [595, 669] on input "Do you currently have h/o keloids, skin infection in the treatment area, h/o se…" at bounding box center [735, 673] width 680 height 25
type input "*"
click at [596, 607] on label "Do you currently have h/o keloids, skin infection in the treatment area, h/o se…" at bounding box center [735, 622] width 680 height 33
click at [596, 660] on input "******" at bounding box center [735, 673] width 680 height 25
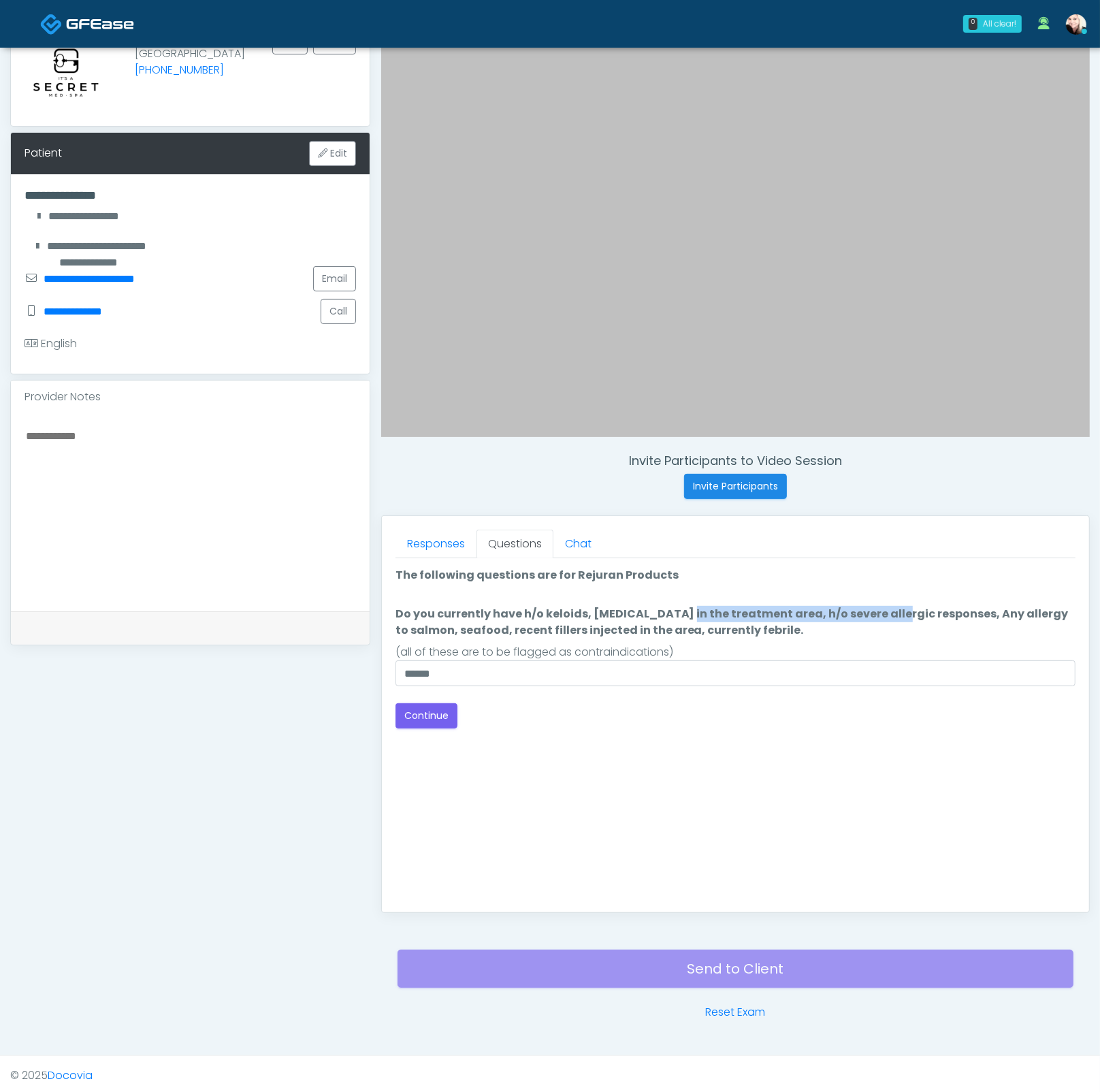
drag, startPoint x: 604, startPoint y: 610, endPoint x: 792, endPoint y: 611, distance: 188.0
click at [792, 611] on label "Do you currently have h/o keloids, skin infection in the treatment area, h/o se…" at bounding box center [735, 622] width 680 height 33
click at [792, 615] on label "Do you currently have h/o keloids, skin infection in the treatment area, h/o se…" at bounding box center [735, 622] width 680 height 33
click at [792, 660] on input "******" at bounding box center [735, 673] width 680 height 25
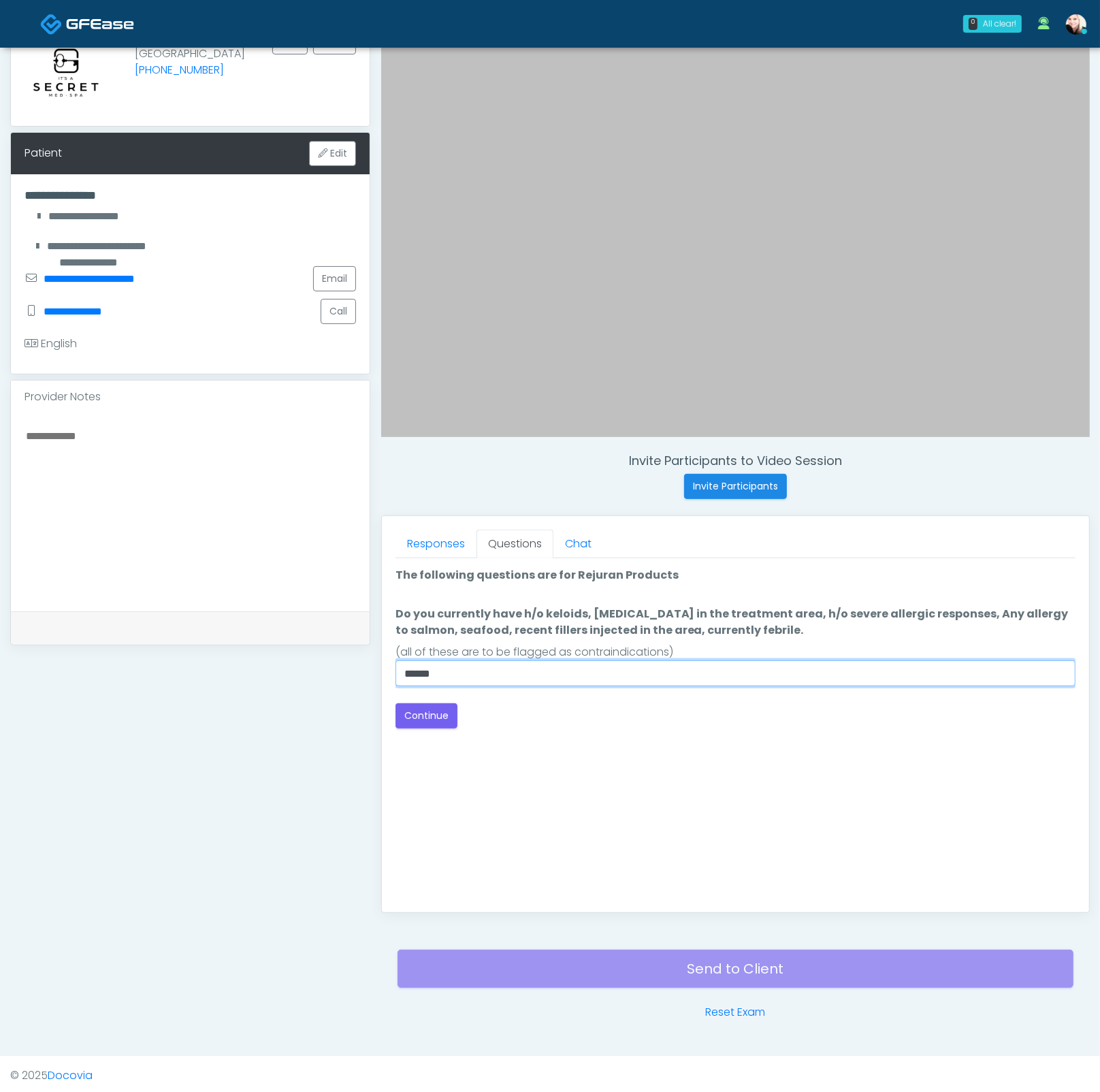
click at [475, 673] on input "******" at bounding box center [735, 673] width 680 height 25
type input "**********"
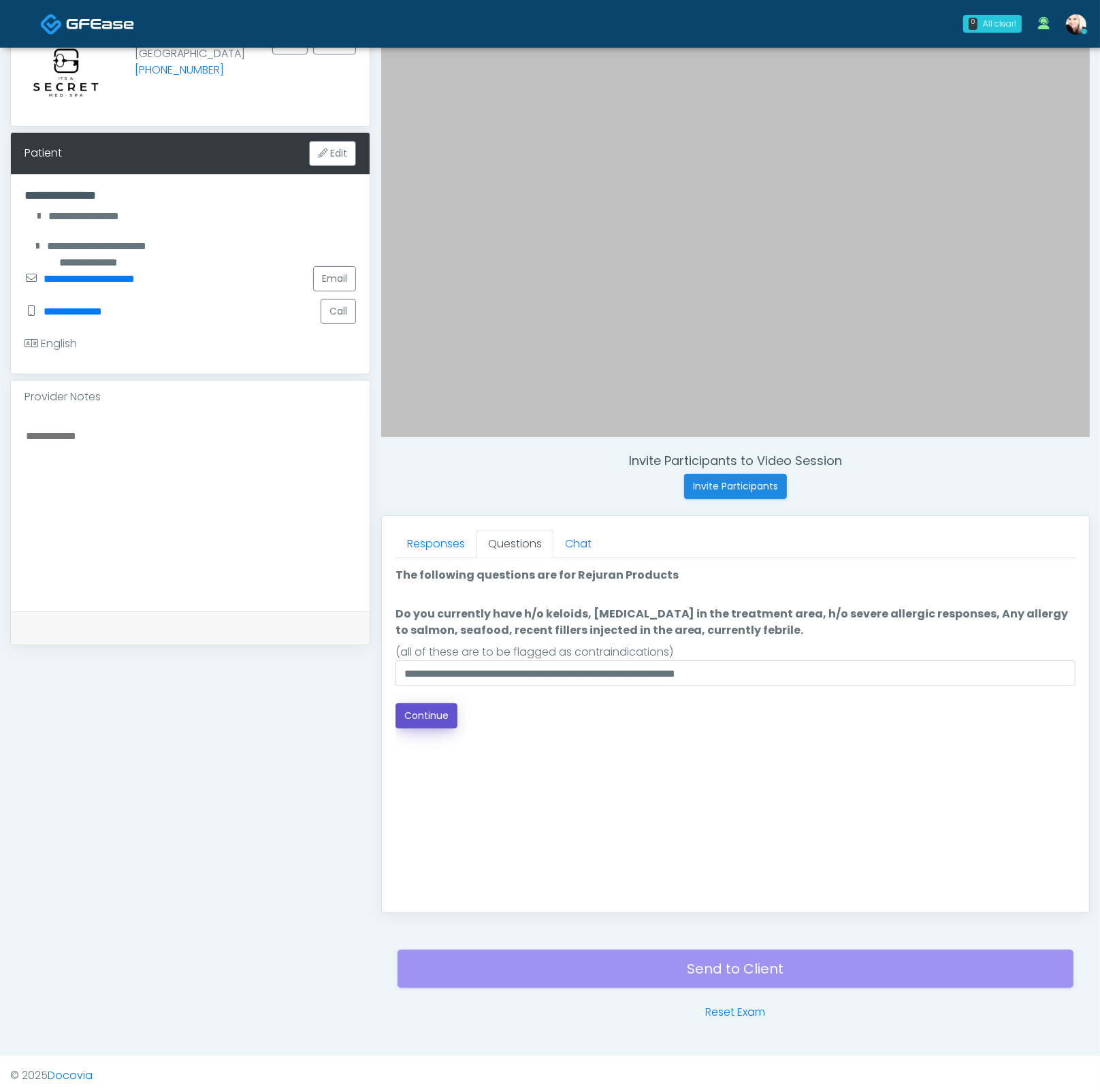
click at [428, 716] on button "Continue" at bounding box center [426, 716] width 62 height 25
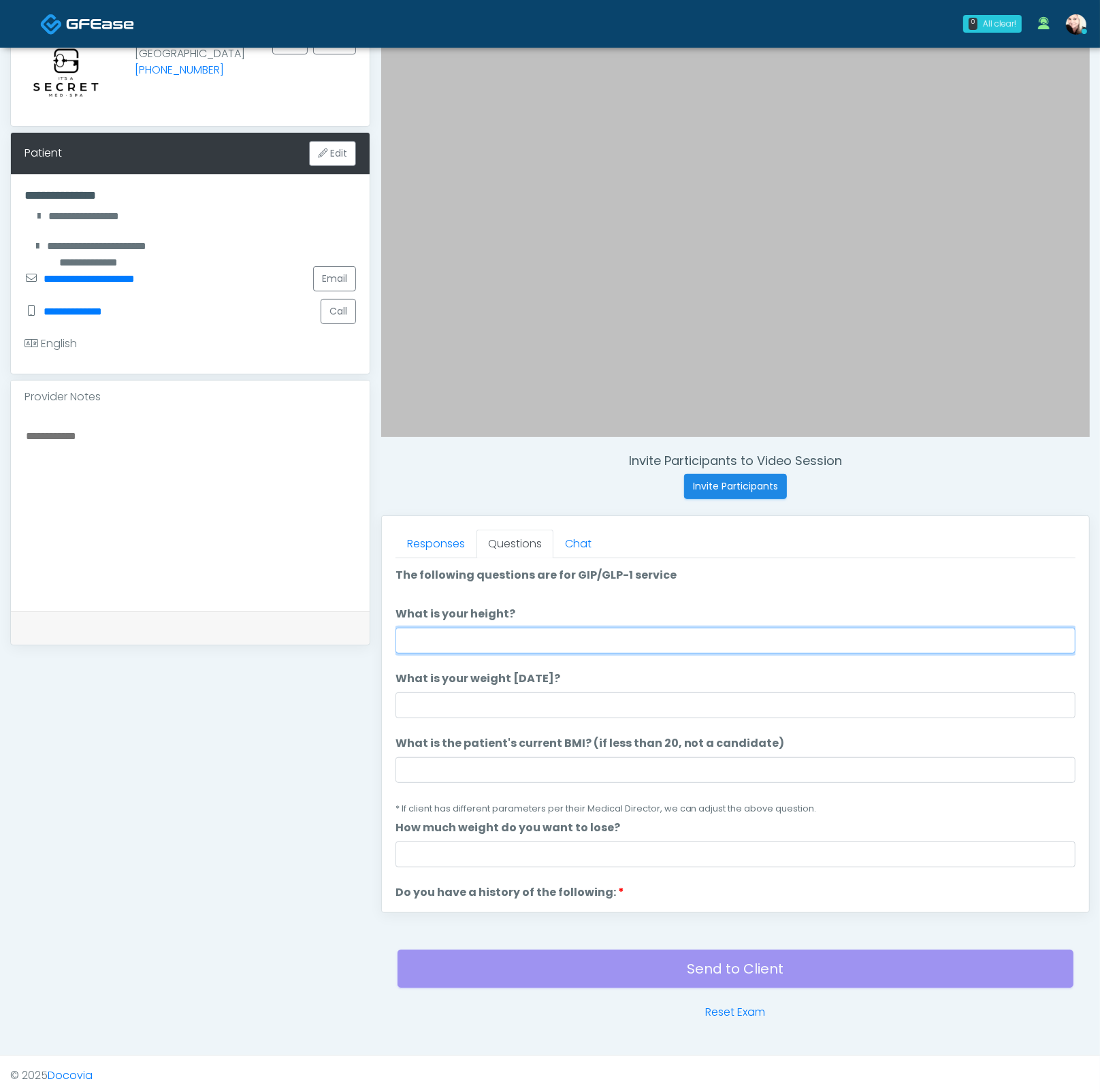
click at [521, 648] on input "What is your height?" at bounding box center [735, 641] width 680 height 25
type input "****"
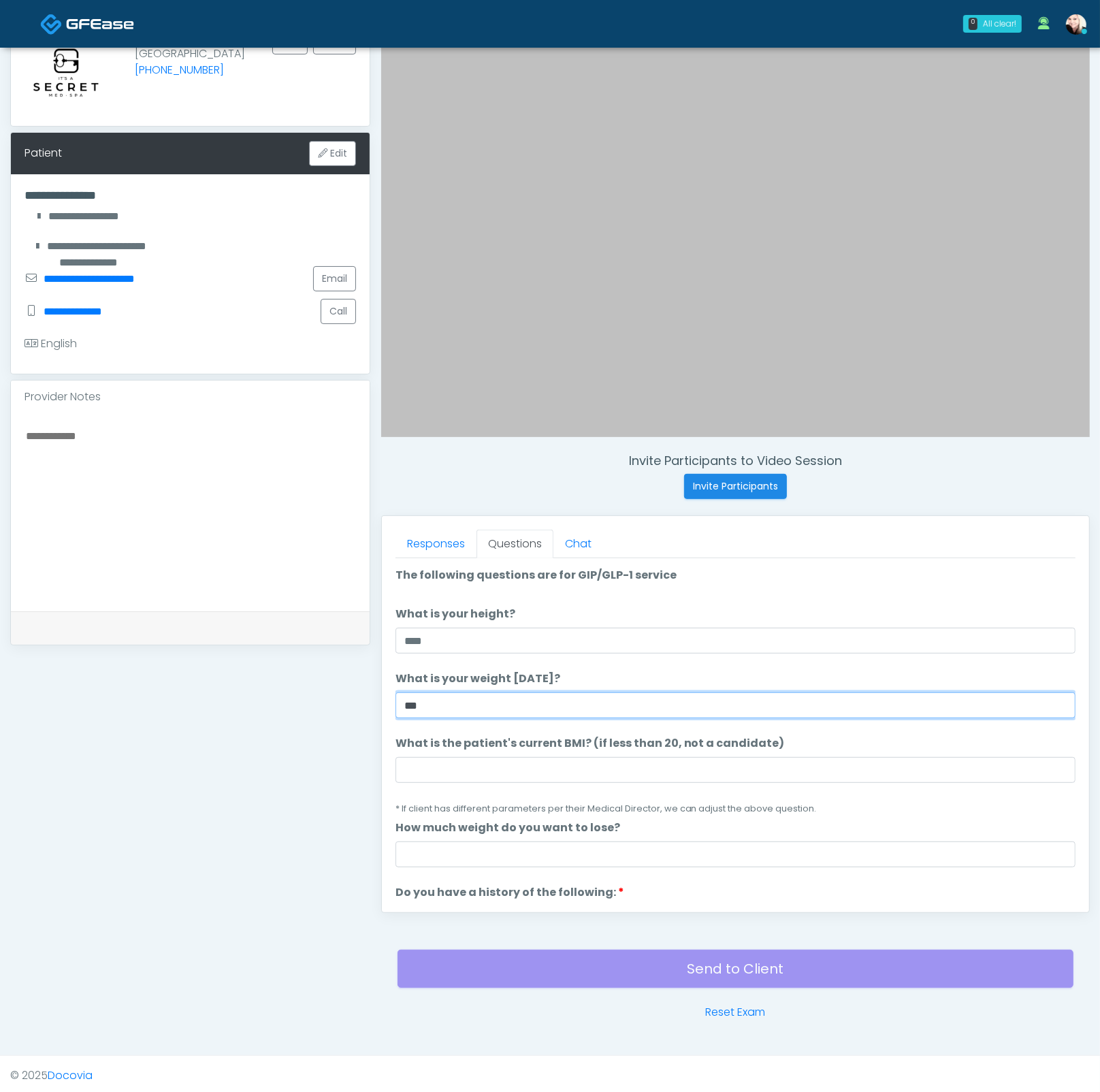
type input "***"
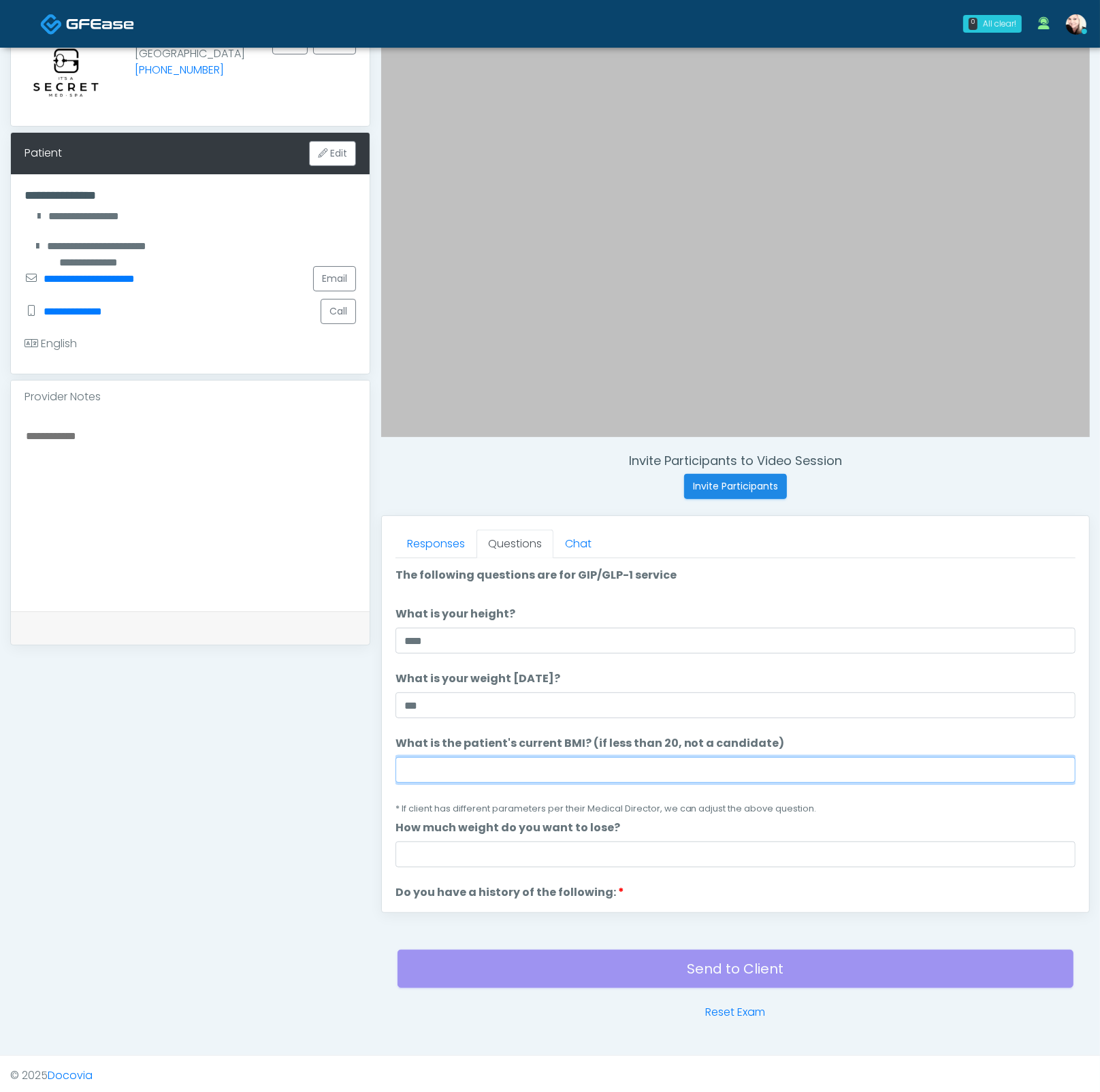
click at [505, 766] on input "What is the patient's current BMI? (if less than 20, not a candidate)" at bounding box center [735, 770] width 680 height 25
paste input "****"
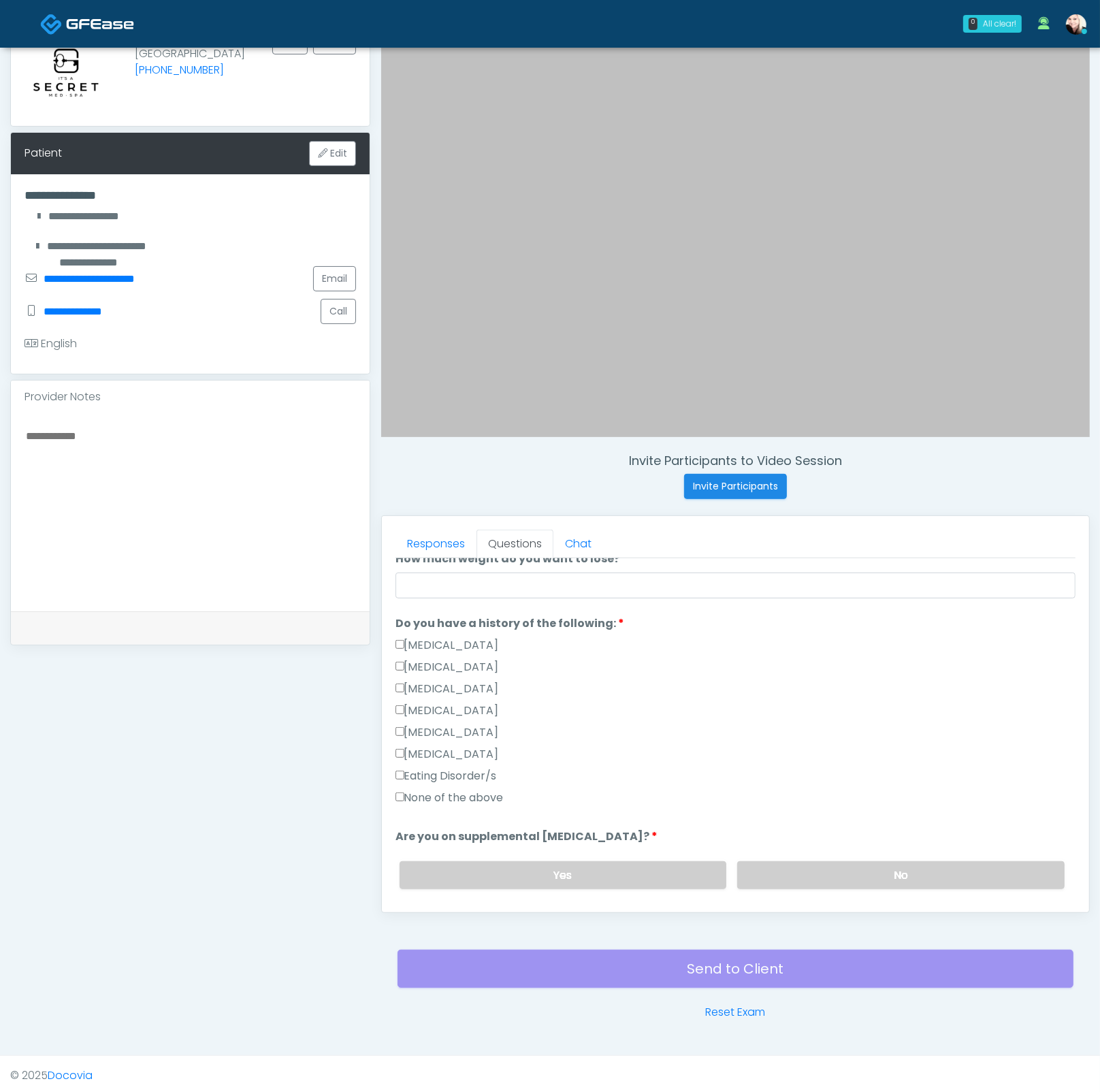
scroll to position [154, 0]
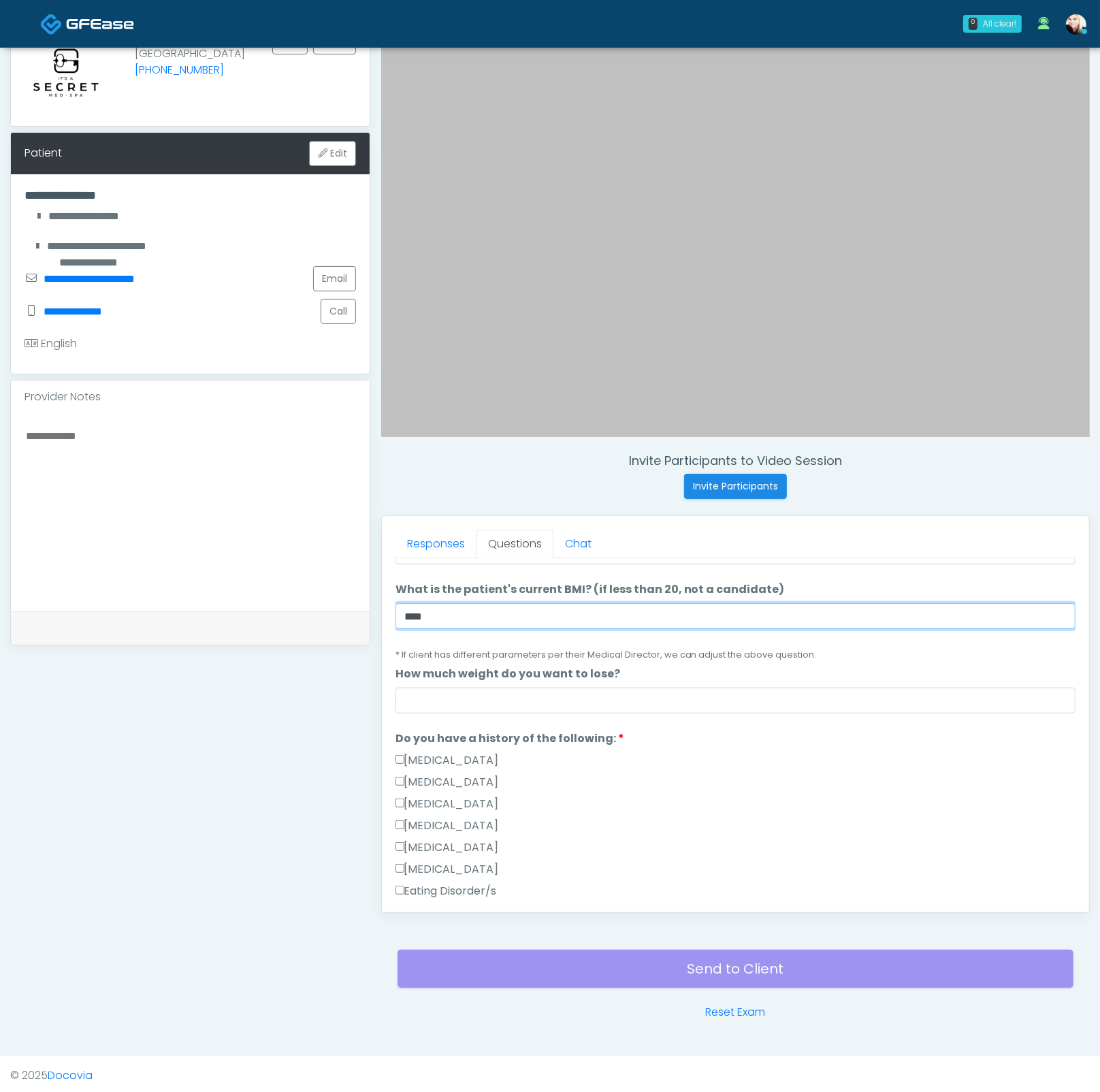
type input "****"
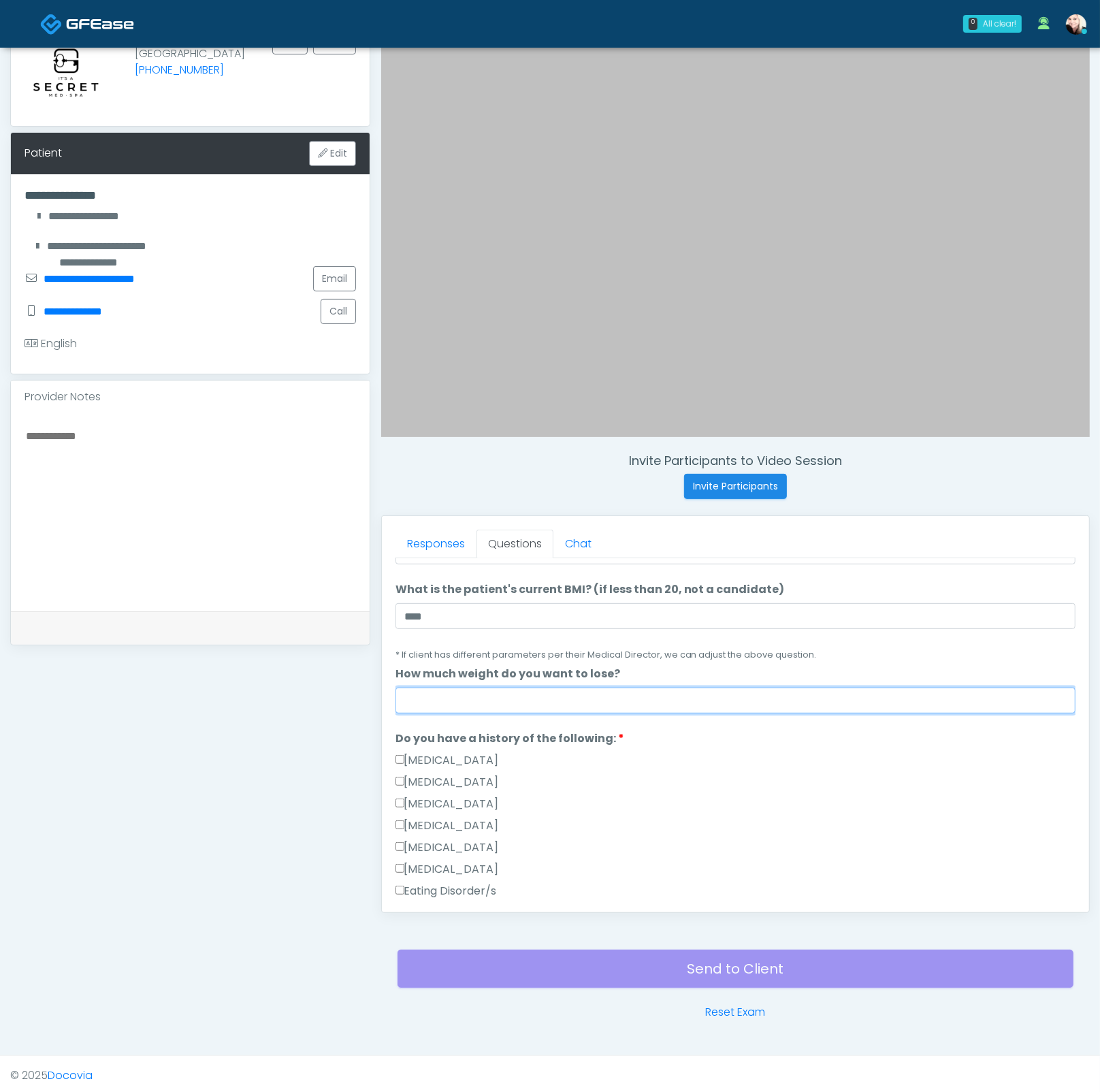
click at [462, 694] on input "How much weight do you want to lose?" at bounding box center [735, 700] width 680 height 25
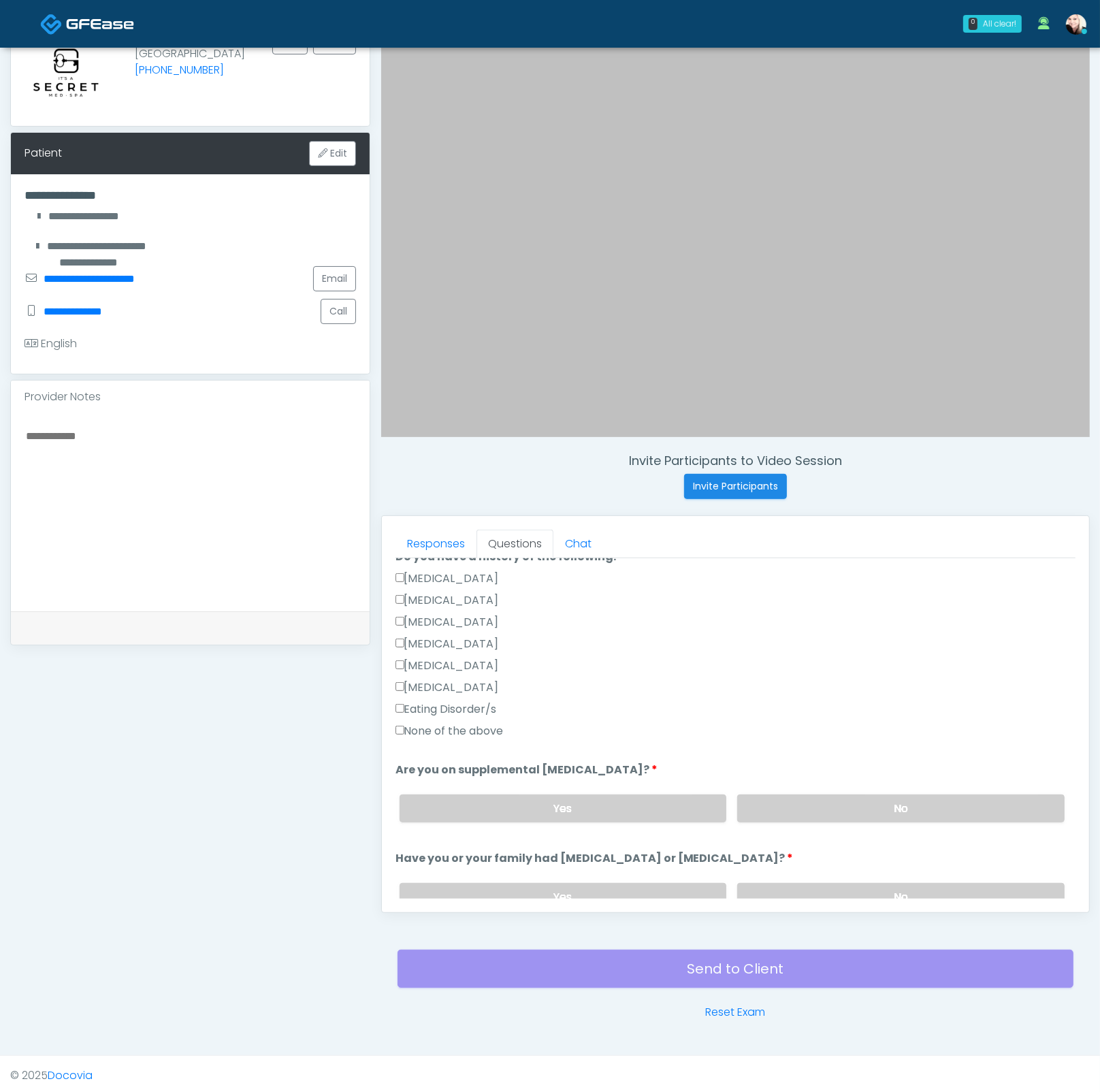
type input "***"
drag, startPoint x: 418, startPoint y: 719, endPoint x: 604, endPoint y: 723, distance: 186.0
click at [417, 723] on label "None of the above" at bounding box center [449, 731] width 109 height 16
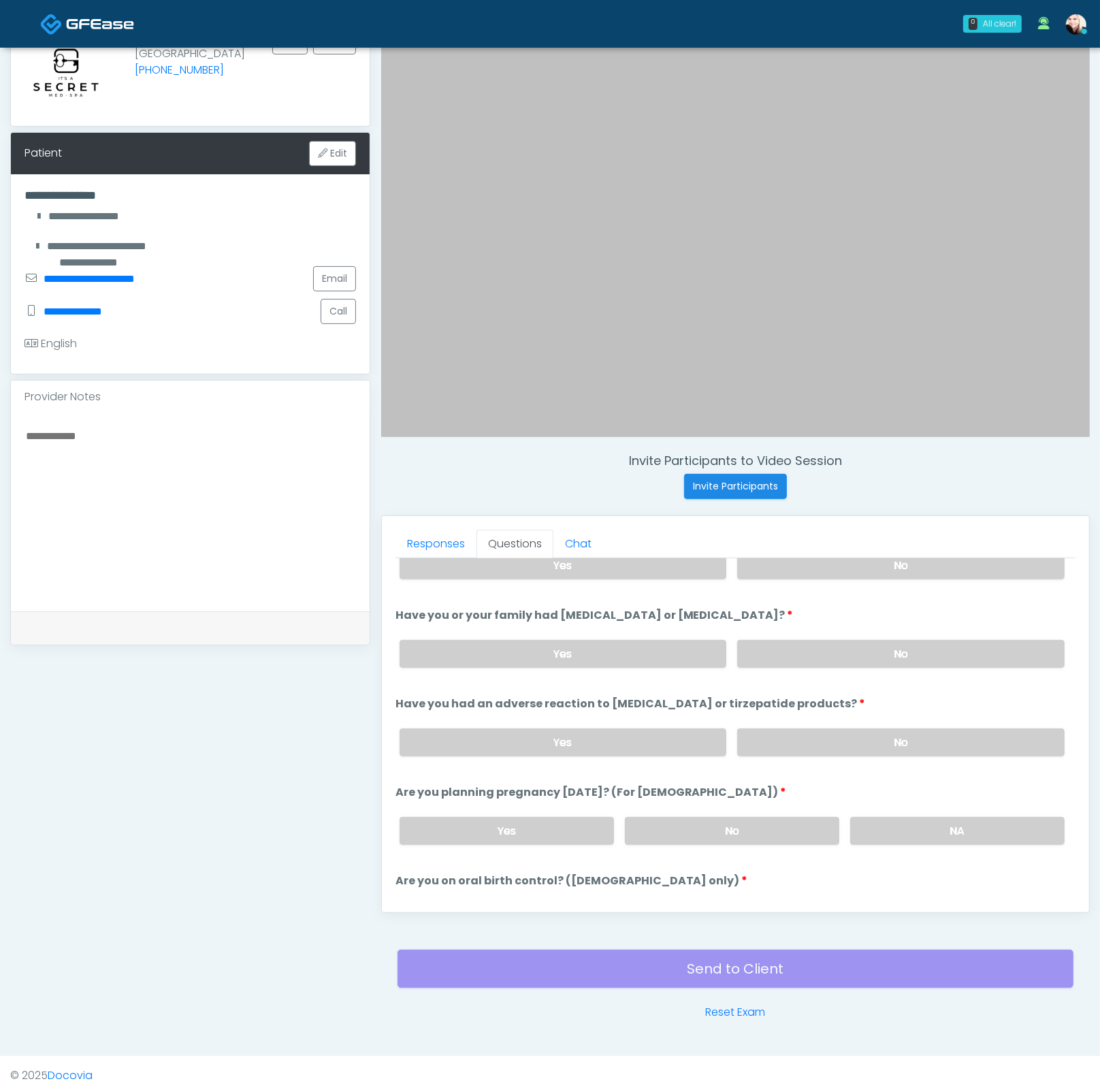
drag, startPoint x: 786, startPoint y: 563, endPoint x: 797, endPoint y: 584, distance: 23.7
click at [786, 563] on label "No" at bounding box center [901, 565] width 327 height 28
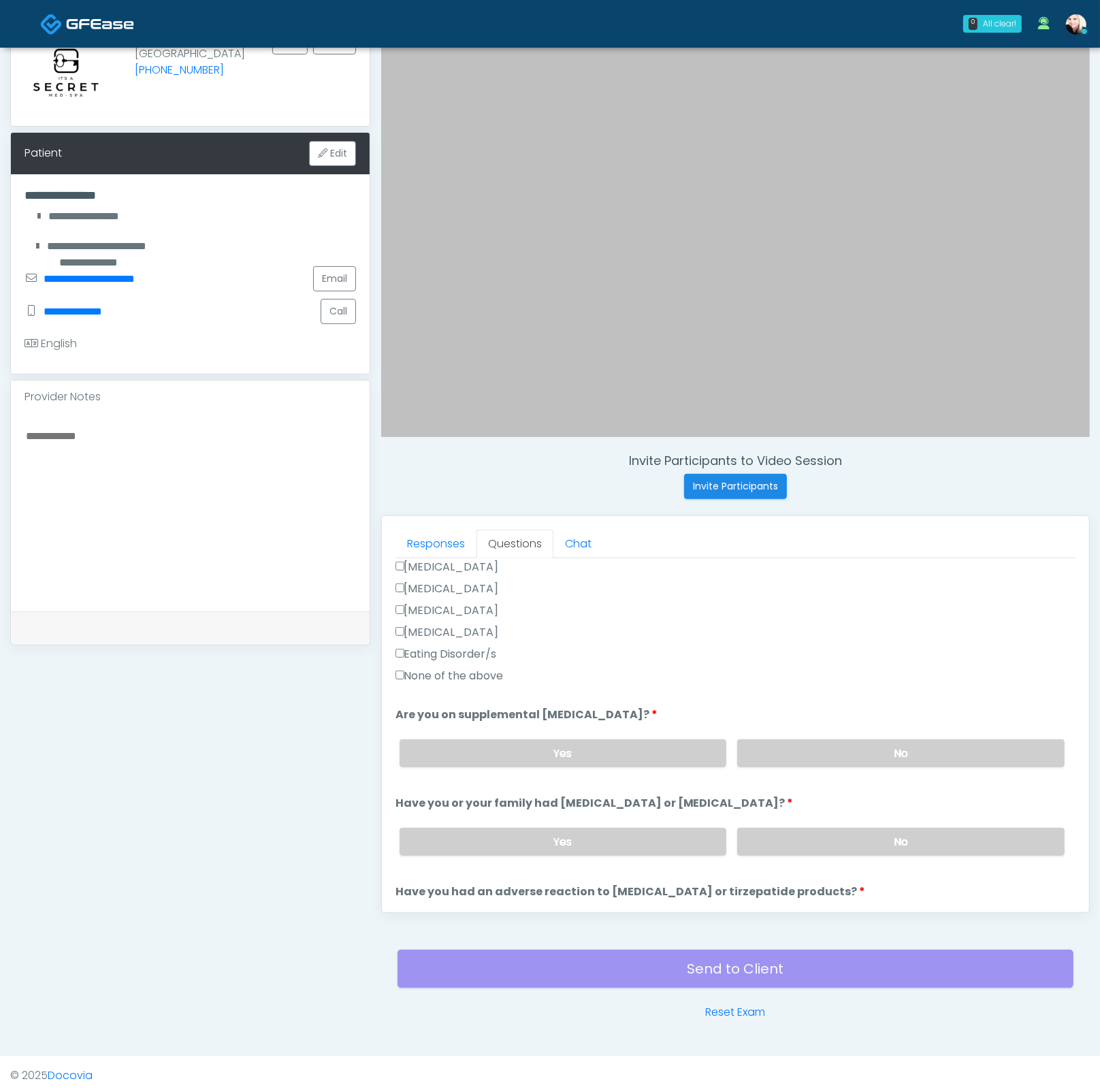
click at [808, 636] on div "Retinopathy" at bounding box center [735, 636] width 680 height 22
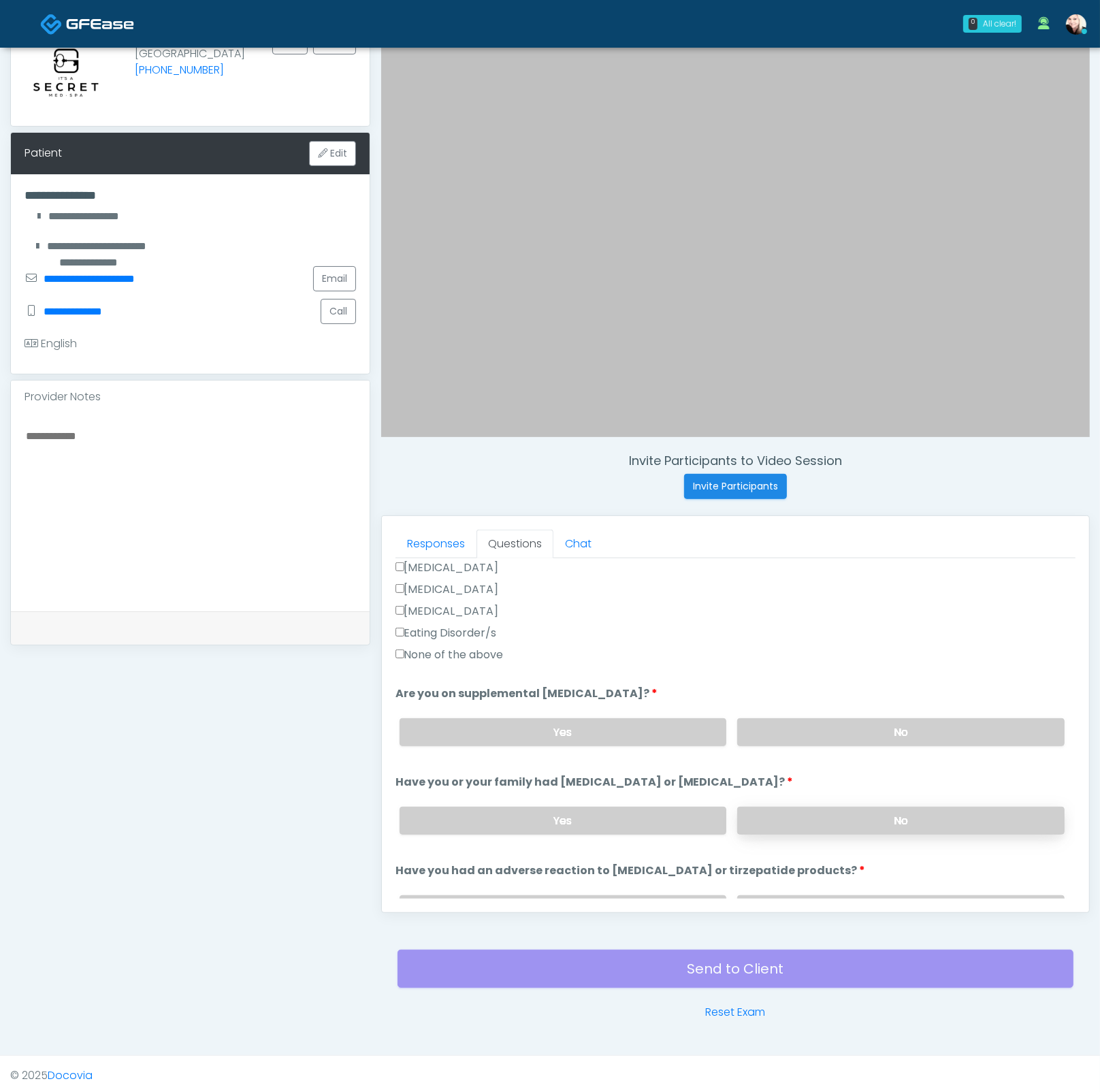
scroll to position [507, 0]
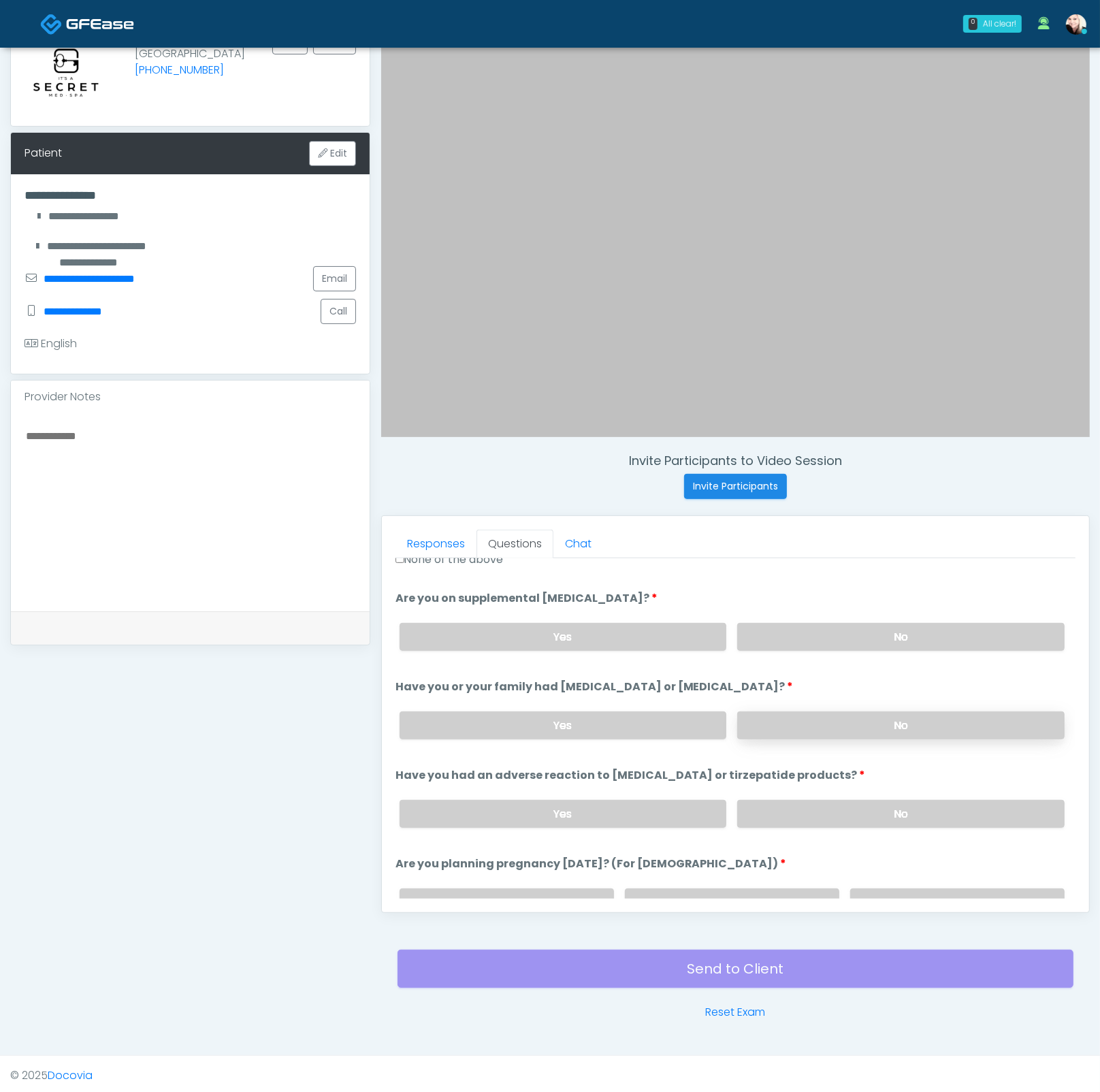
click at [824, 732] on label "No" at bounding box center [901, 725] width 327 height 28
click at [822, 793] on label "No" at bounding box center [901, 814] width 327 height 28
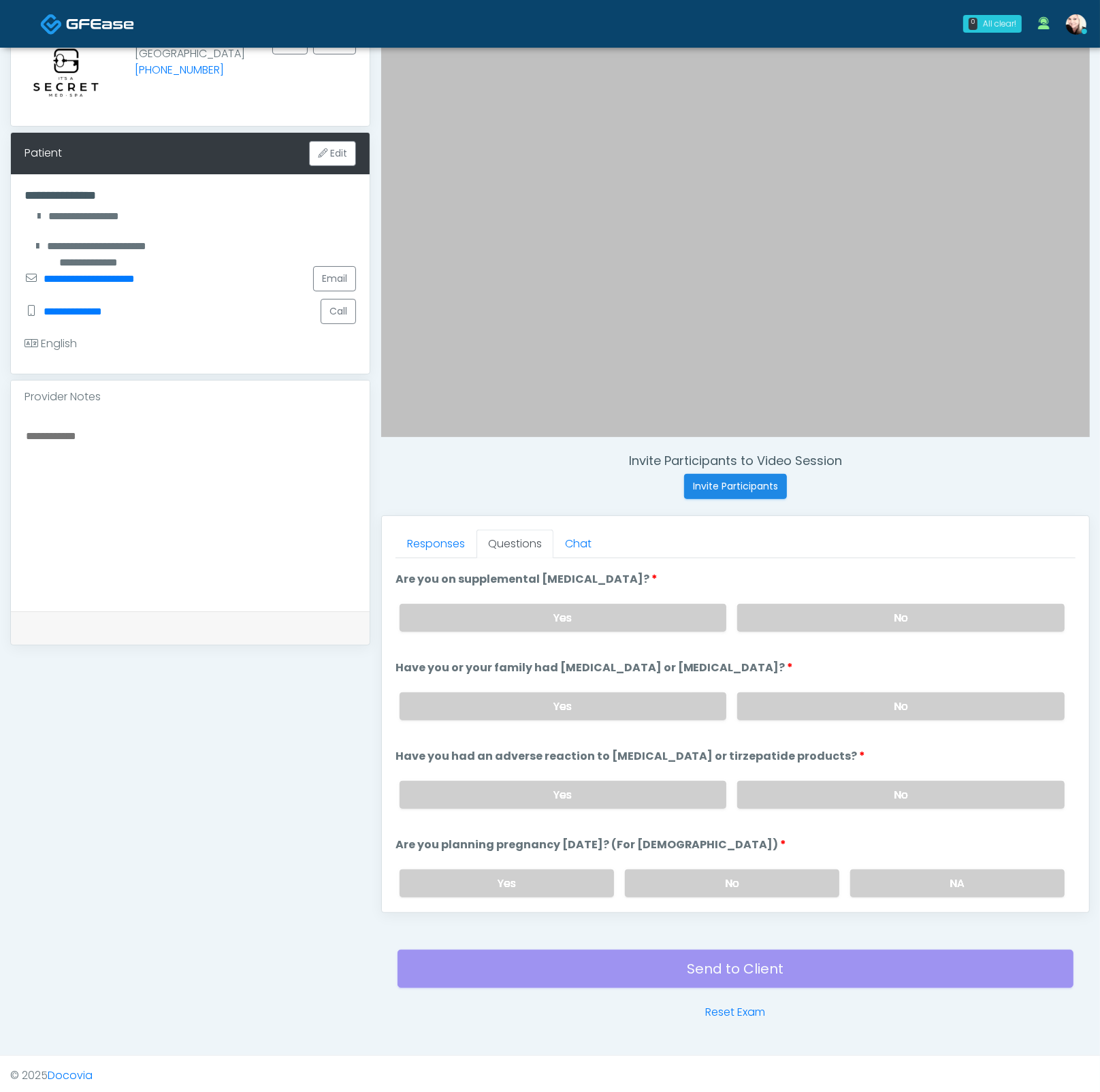
scroll to position [739, 0]
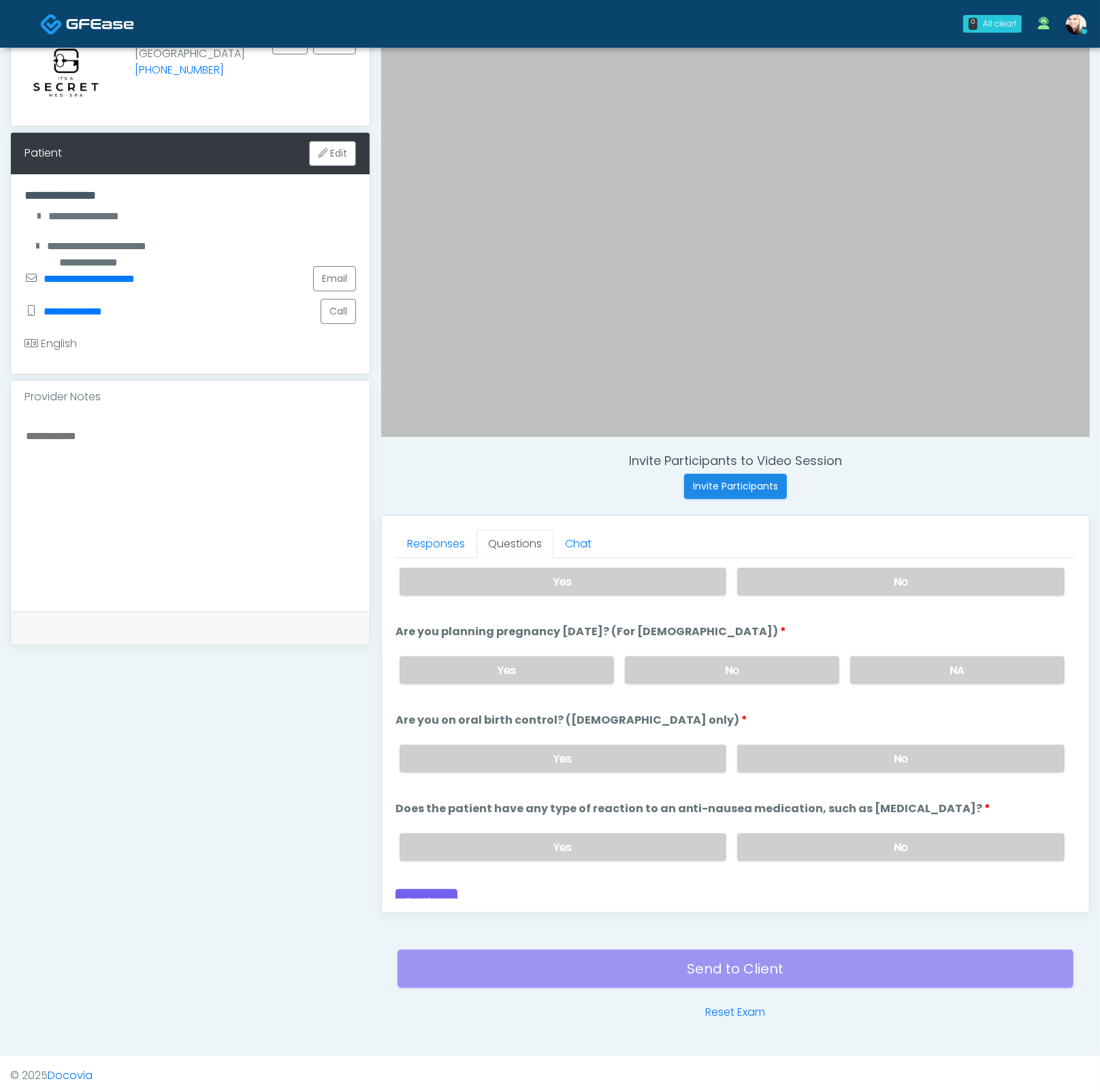
drag, startPoint x: 683, startPoint y: 669, endPoint x: 762, endPoint y: 717, distance: 92.4
click at [683, 669] on label "No" at bounding box center [732, 669] width 215 height 28
drag, startPoint x: 622, startPoint y: 749, endPoint x: 627, endPoint y: 763, distance: 14.9
click at [622, 749] on label "Yes" at bounding box center [563, 759] width 327 height 28
click at [797, 793] on label "No" at bounding box center [901, 847] width 327 height 28
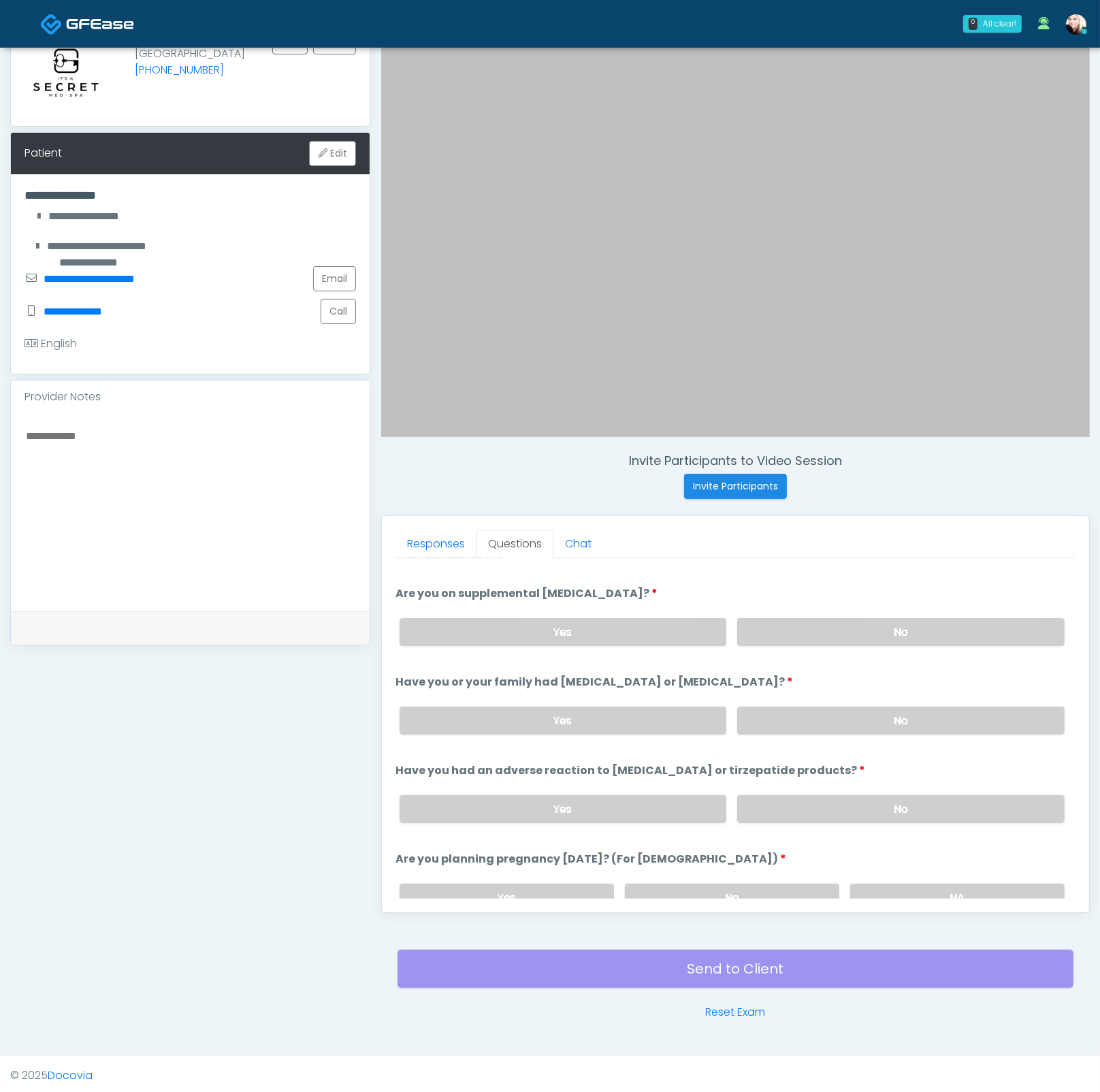
scroll to position [748, 0]
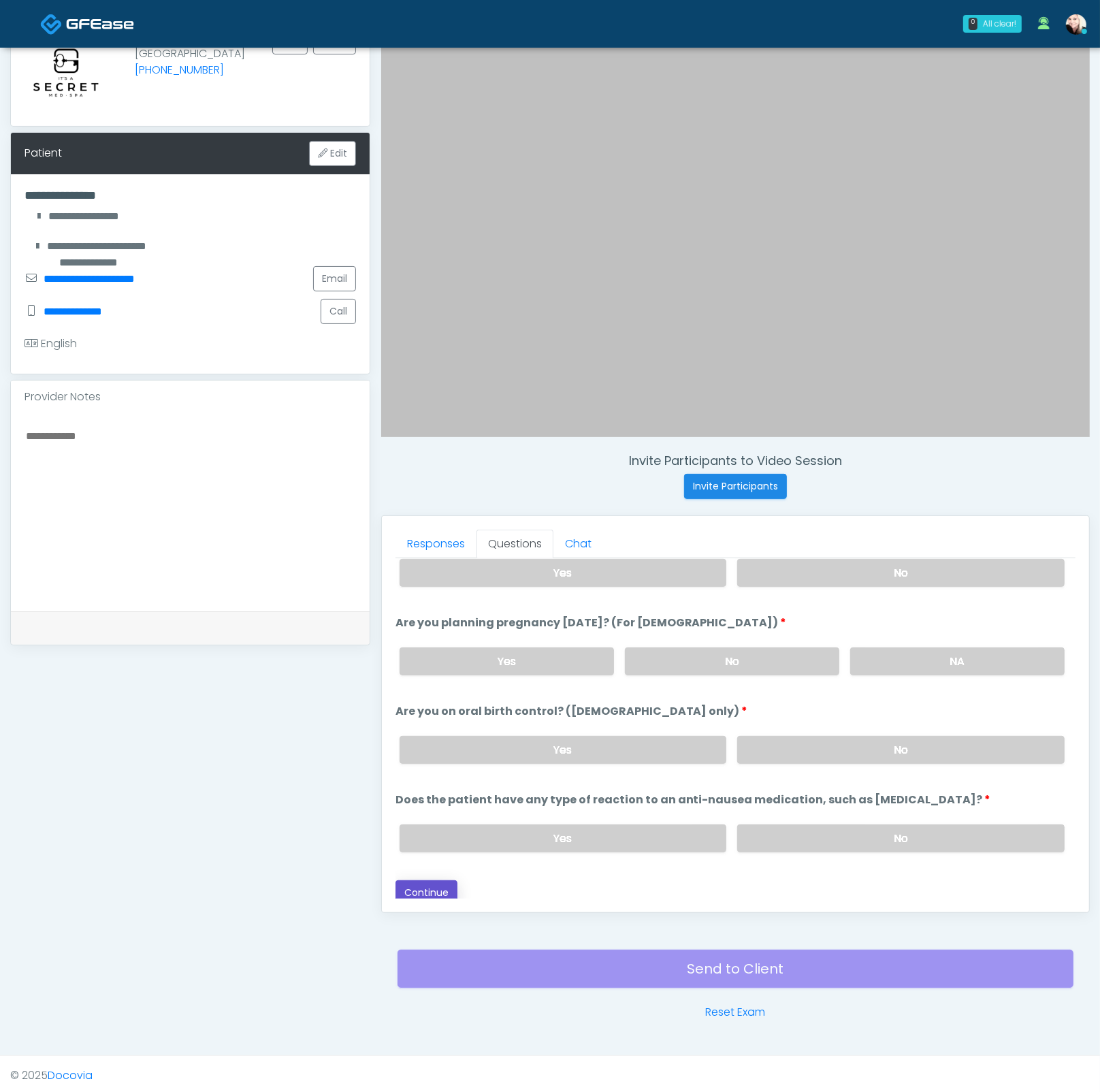
click at [434, 793] on button "Continue" at bounding box center [426, 893] width 62 height 25
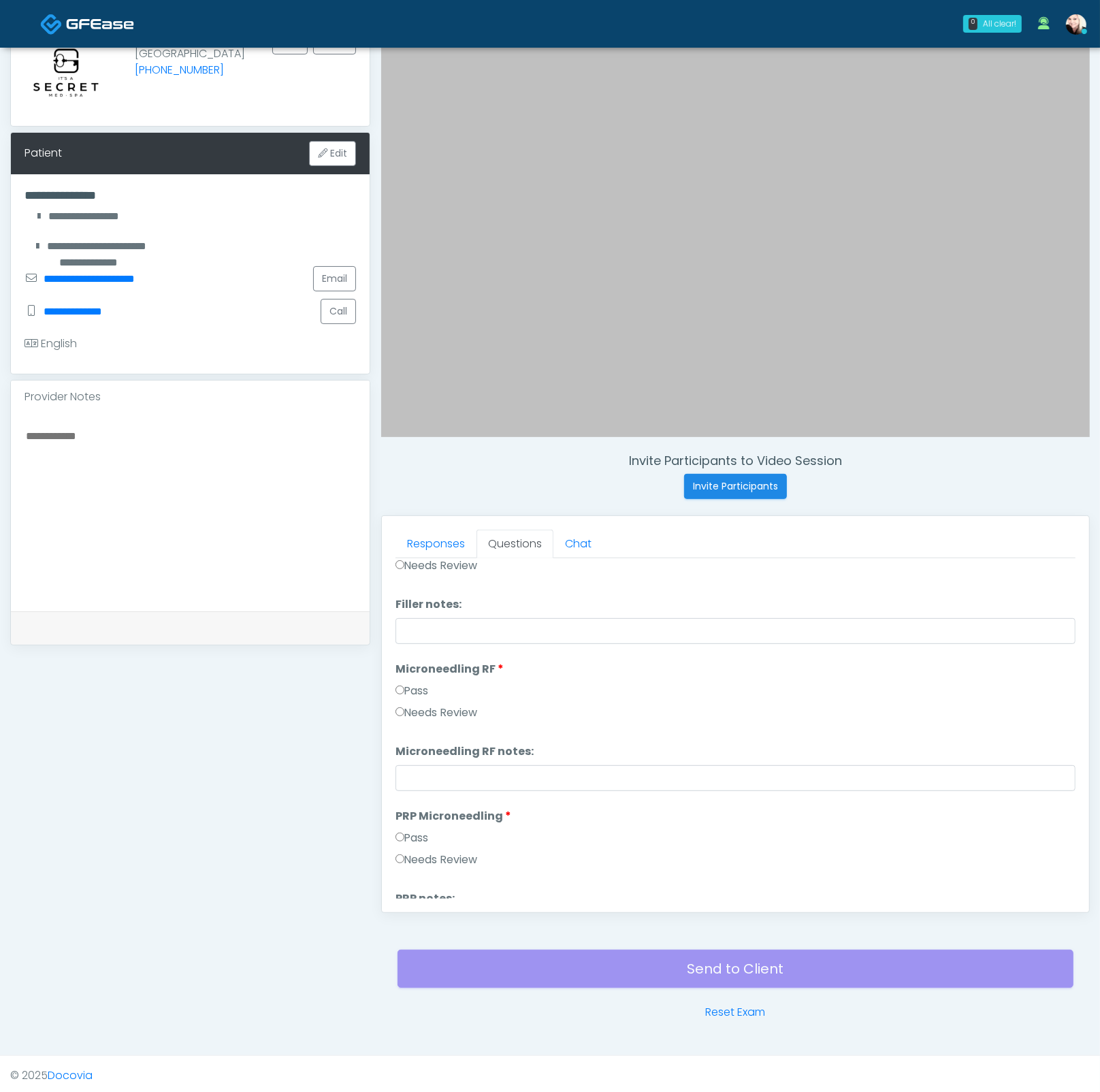
scroll to position [0, 0]
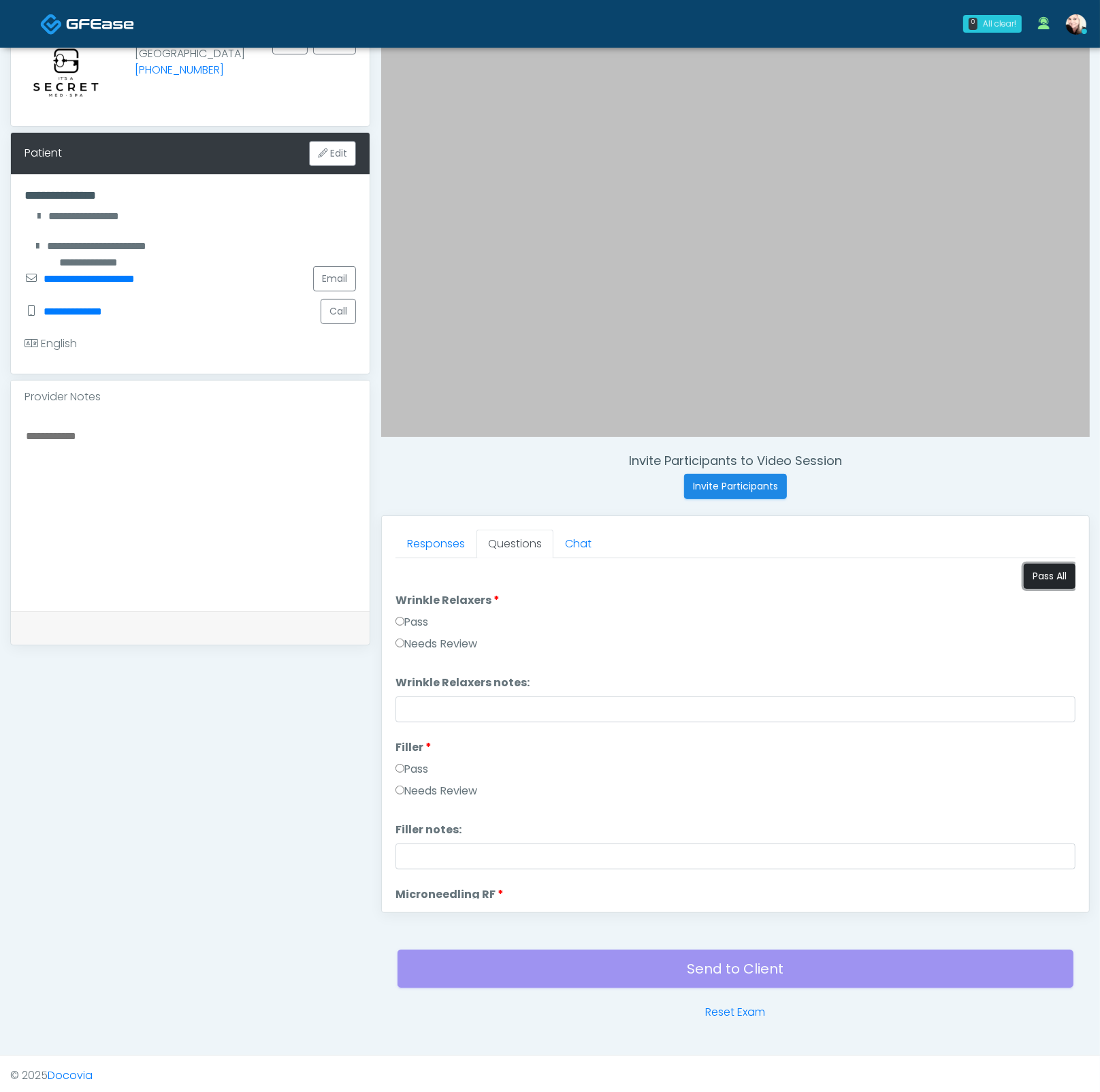
click at [1024, 576] on button "Pass All" at bounding box center [1049, 576] width 52 height 25
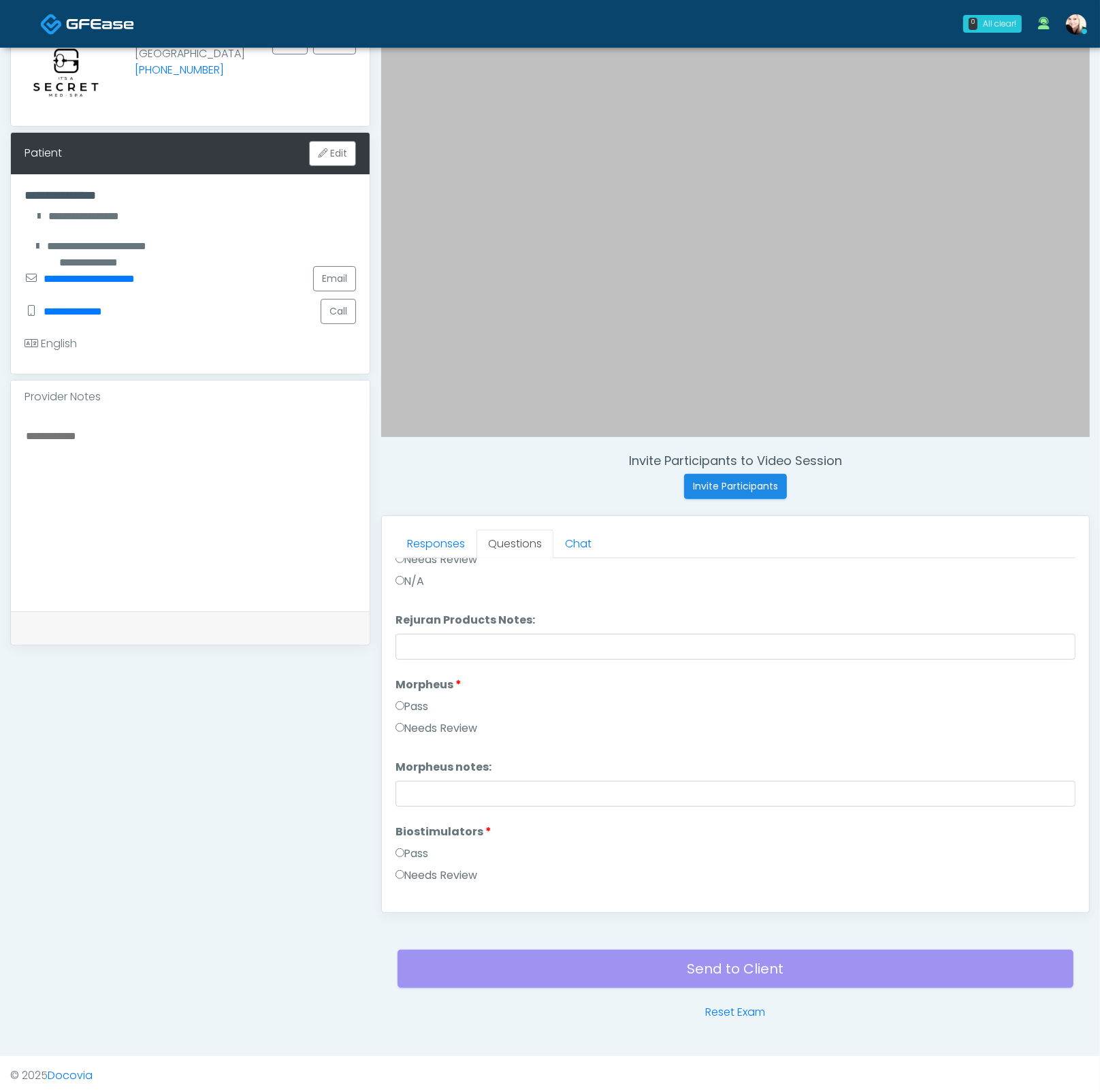
scroll to position [952, 0]
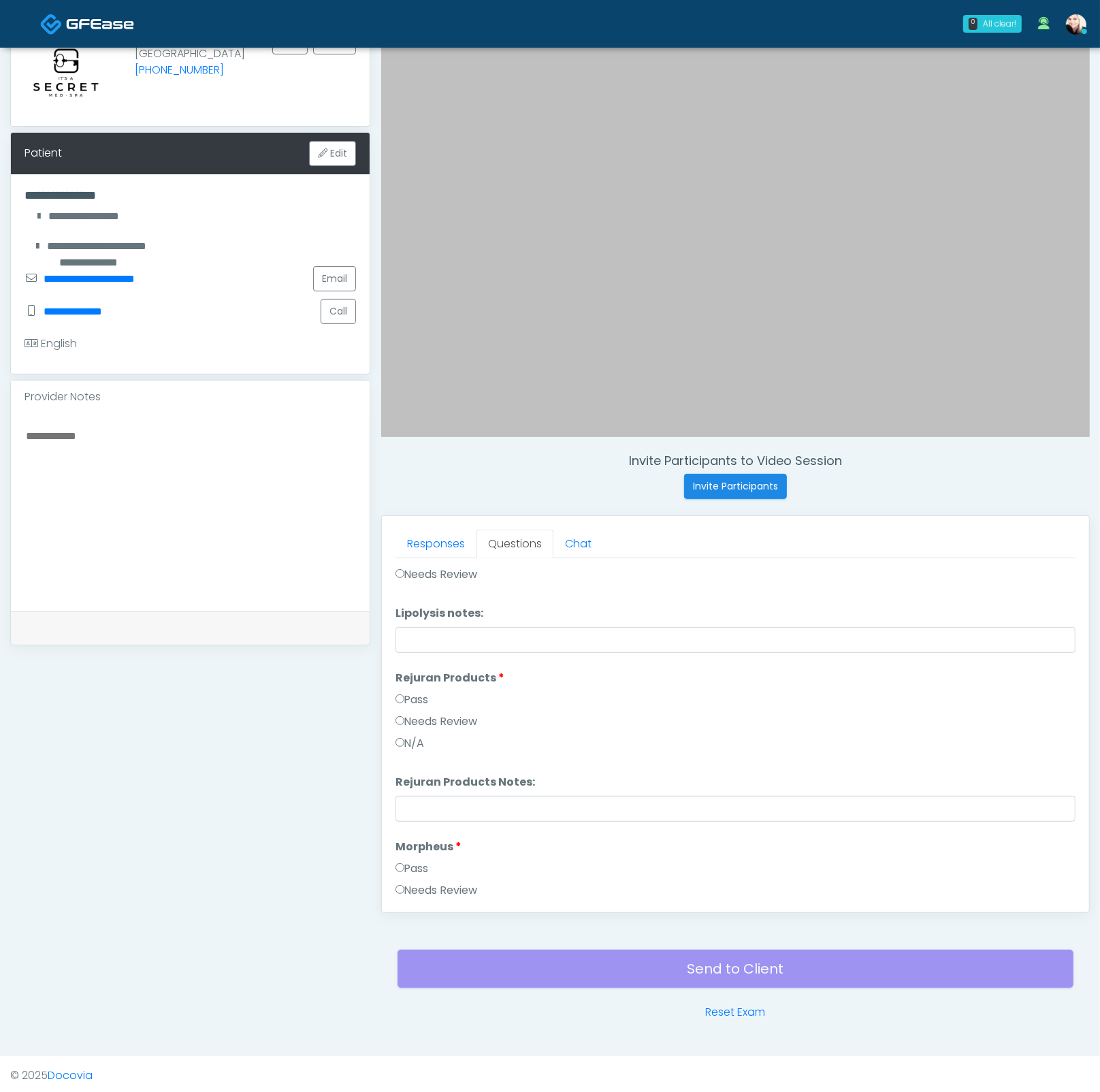
click at [422, 729] on div "Needs Review" at bounding box center [735, 725] width 680 height 22
click at [417, 719] on label "Needs Review" at bounding box center [436, 721] width 82 height 16
click at [511, 793] on input "Rejuran Products Notes:" at bounding box center [735, 809] width 680 height 25
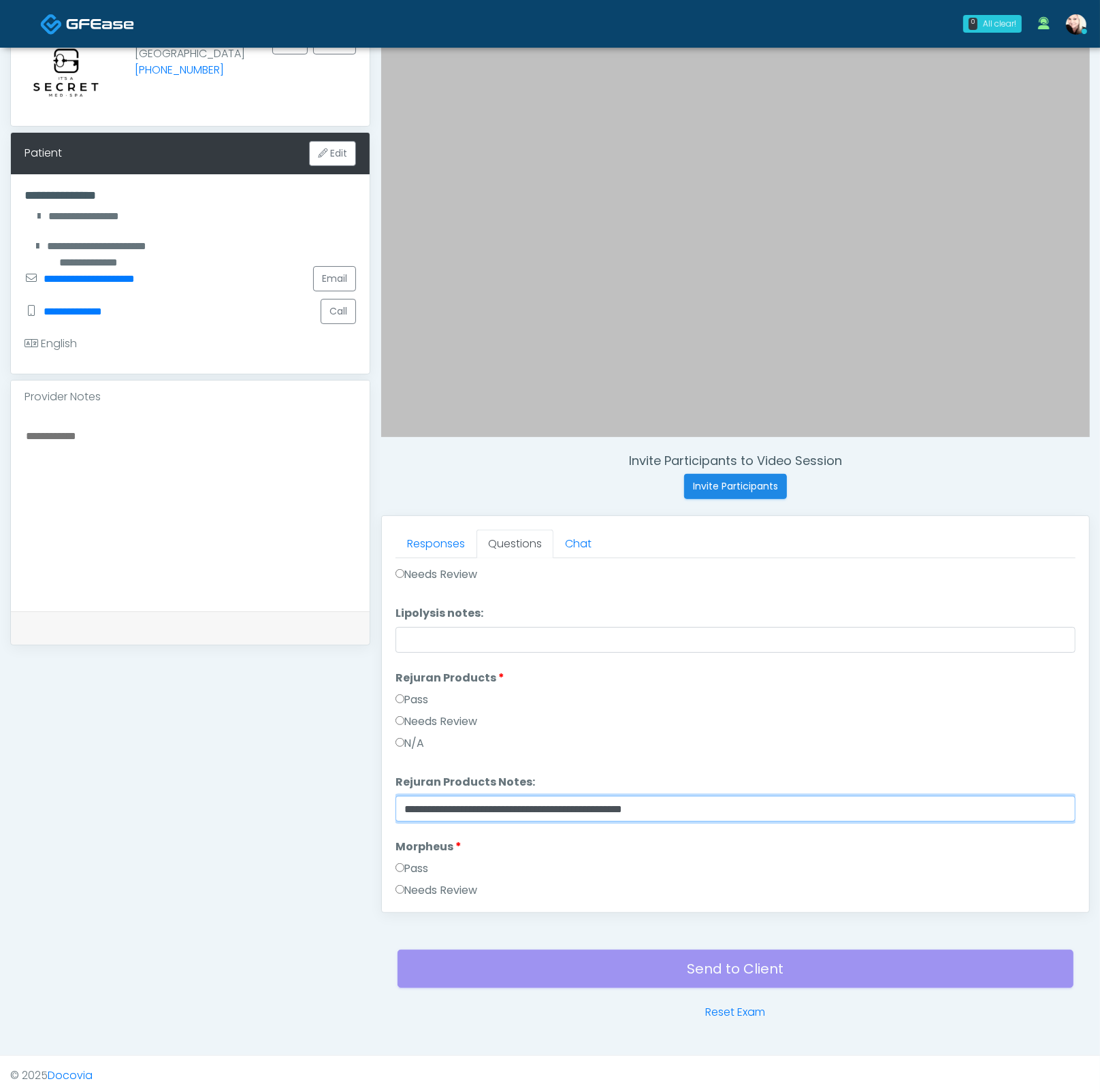
scroll to position [955, 0]
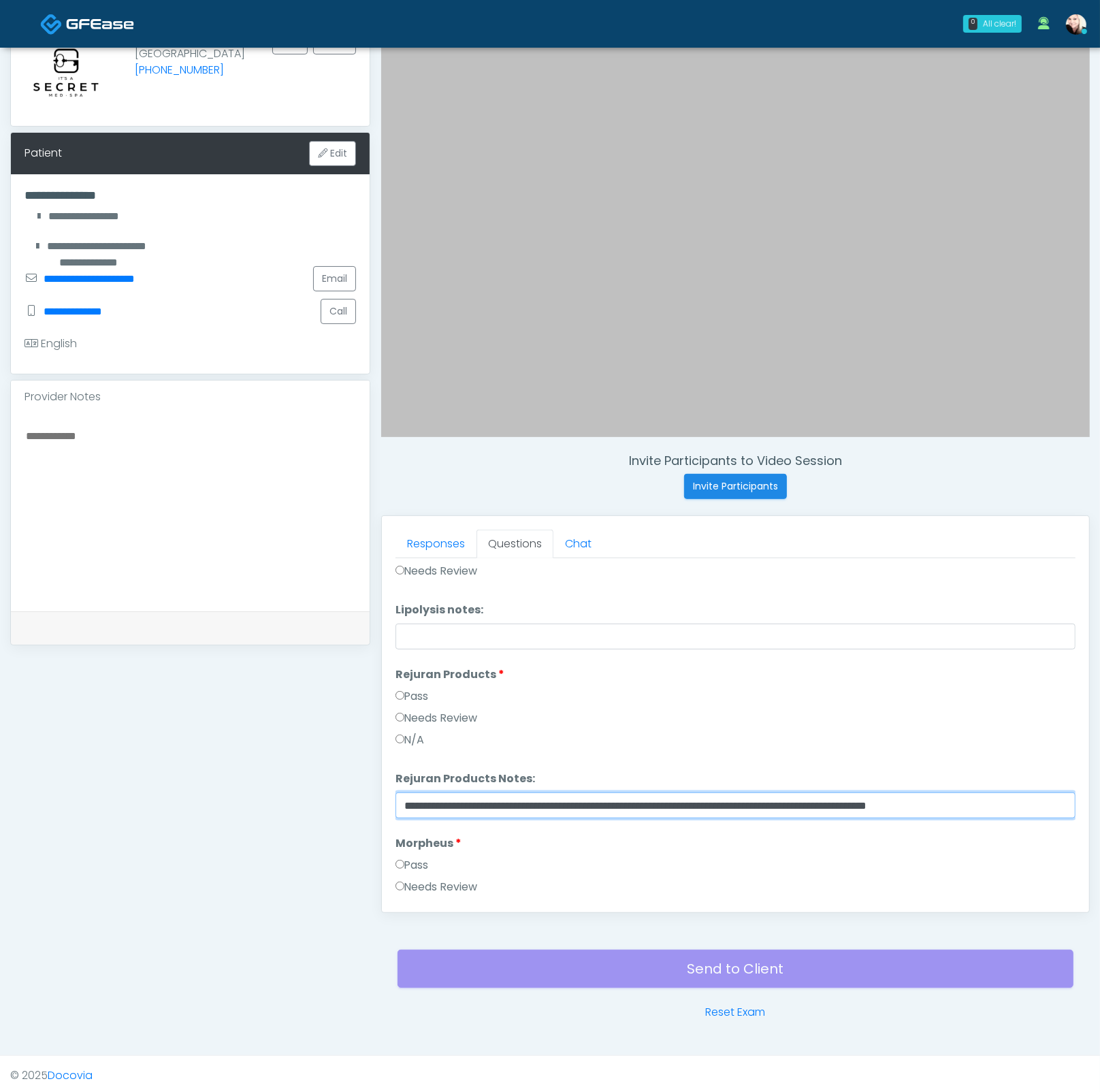
drag, startPoint x: 812, startPoint y: 797, endPoint x: 383, endPoint y: 786, distance: 429.1
click at [383, 786] on div "Responses Questions Chat Good Faith Exam Script Good Faith Exam Script INTRODUC…" at bounding box center [735, 714] width 707 height 396
type input "**********"
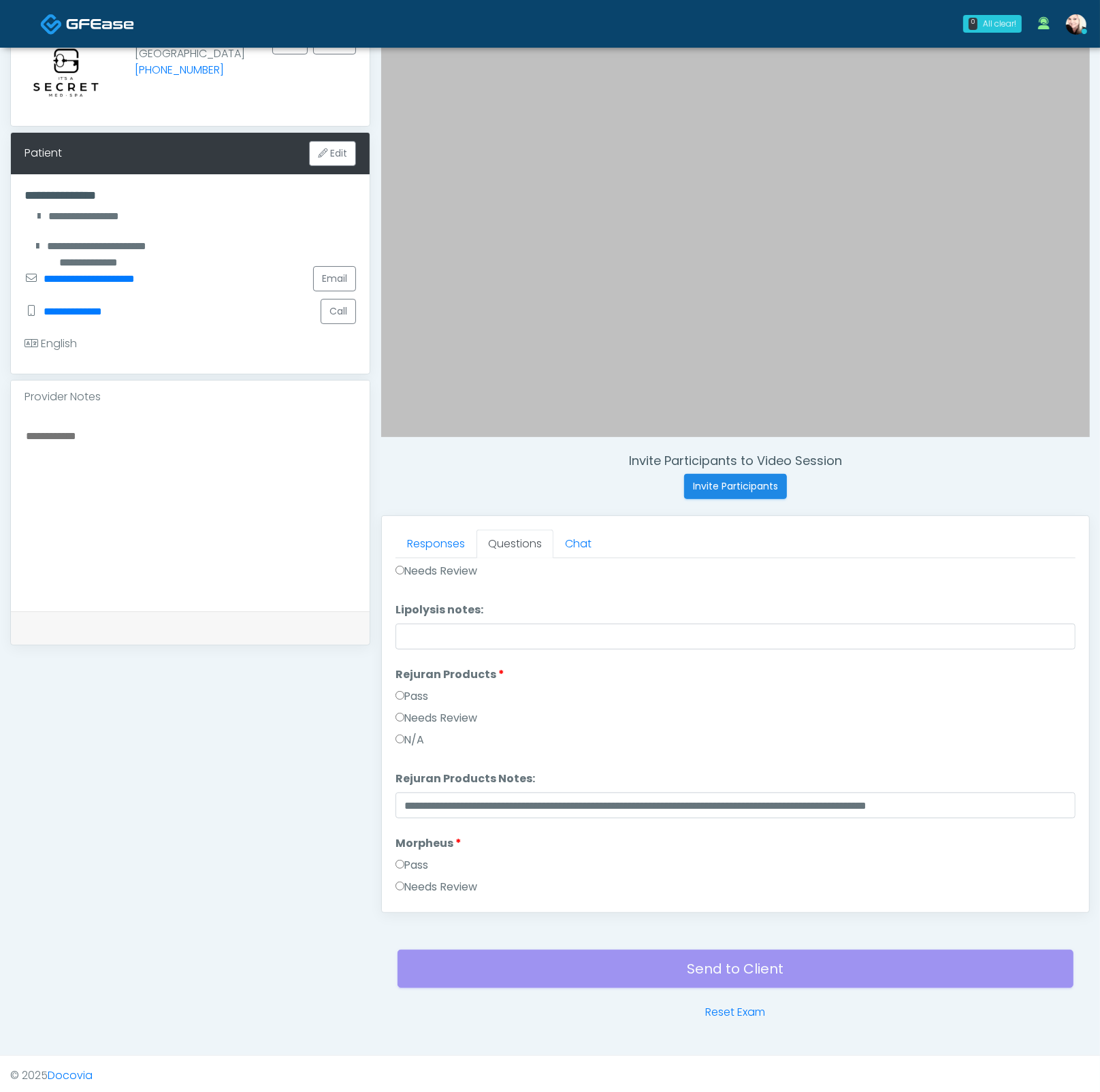
click at [150, 492] on textarea at bounding box center [190, 510] width 332 height 166
paste textarea "**********"
click at [187, 477] on textarea "**********" at bounding box center [190, 510] width 332 height 166
drag, startPoint x: 74, startPoint y: 455, endPoint x: 92, endPoint y: 456, distance: 18.0
click at [81, 455] on textarea "**********" at bounding box center [190, 510] width 332 height 166
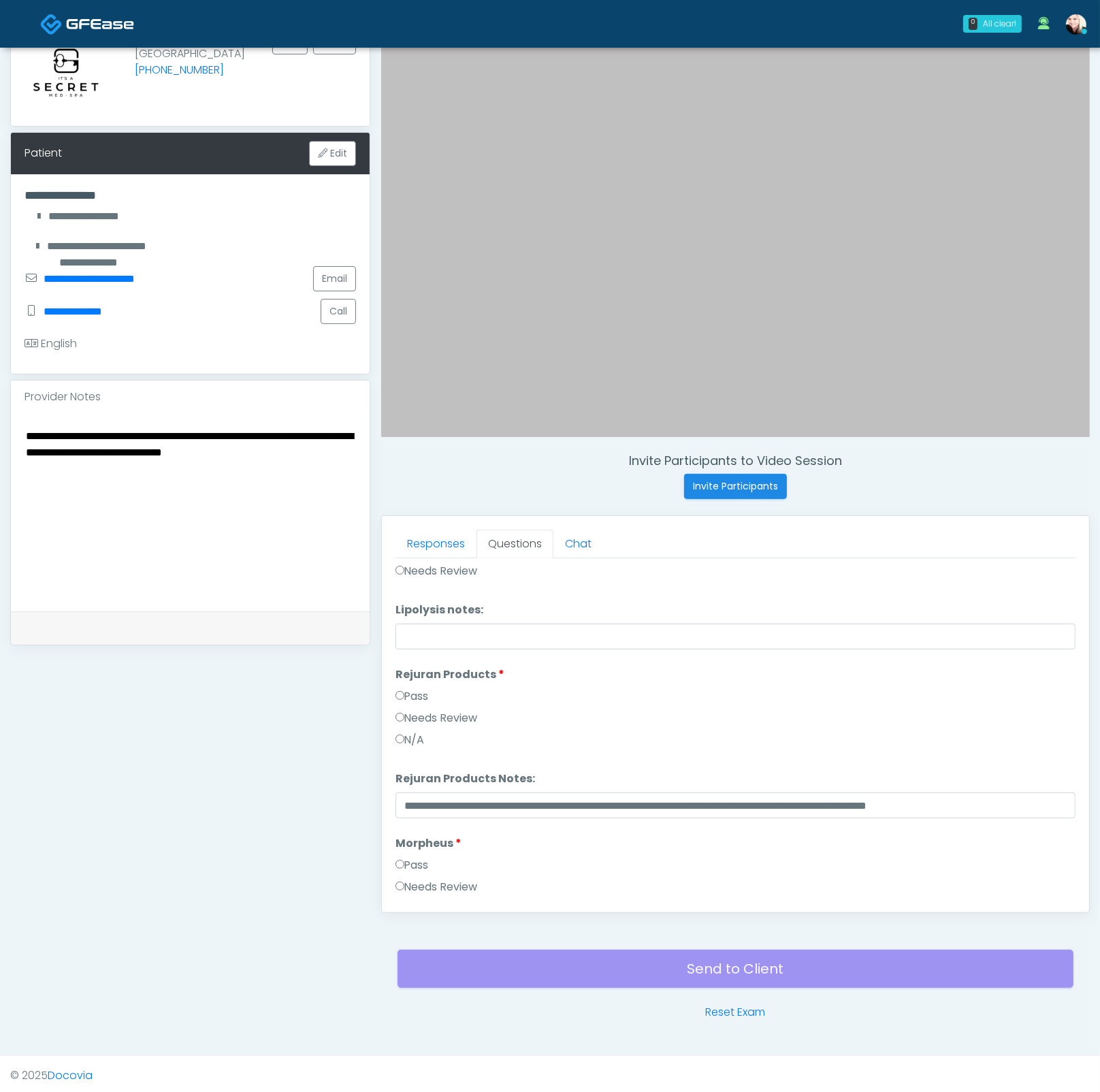
click at [342, 451] on textarea "**********" at bounding box center [190, 510] width 332 height 166
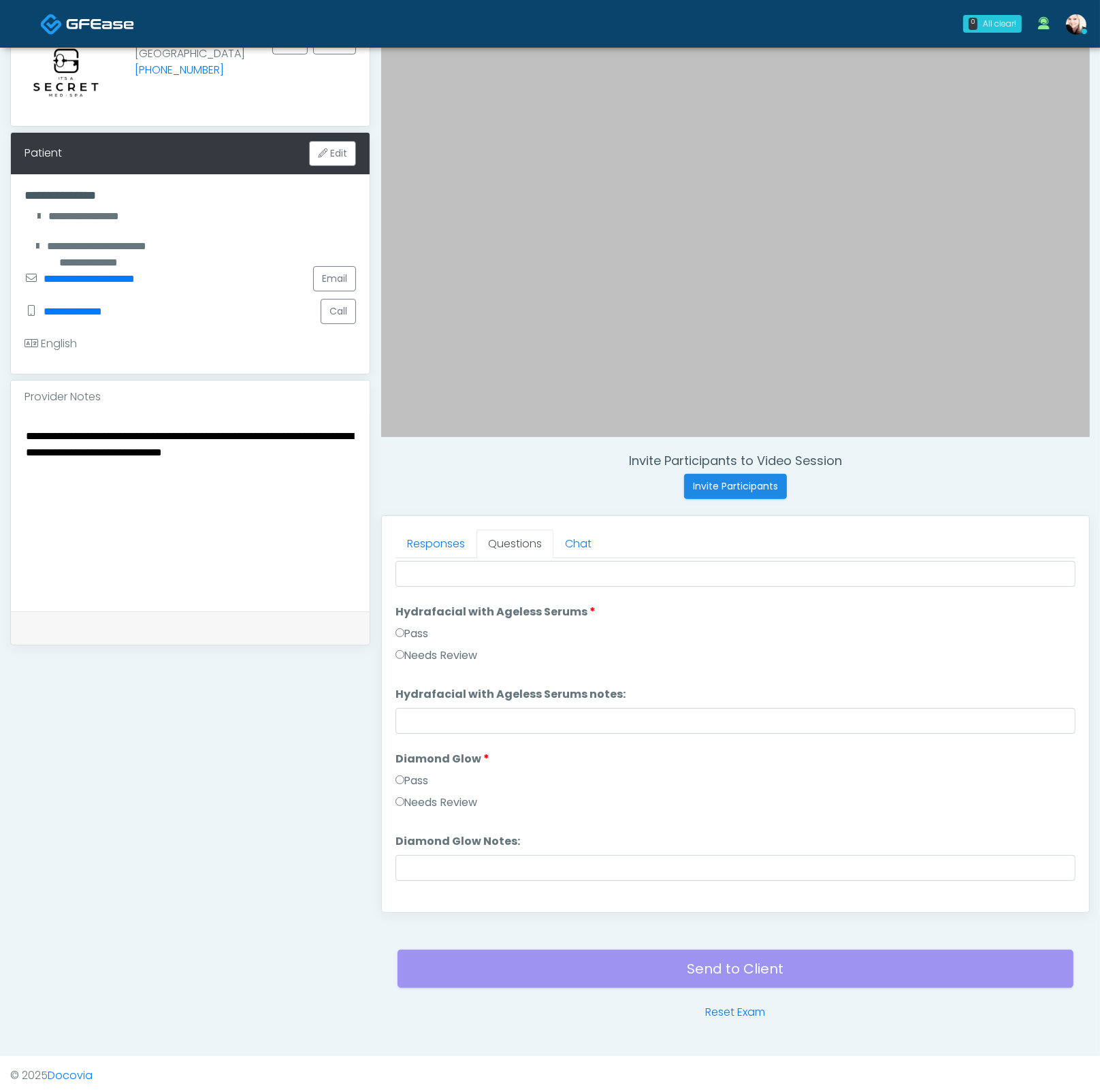
scroll to position [2680, 0]
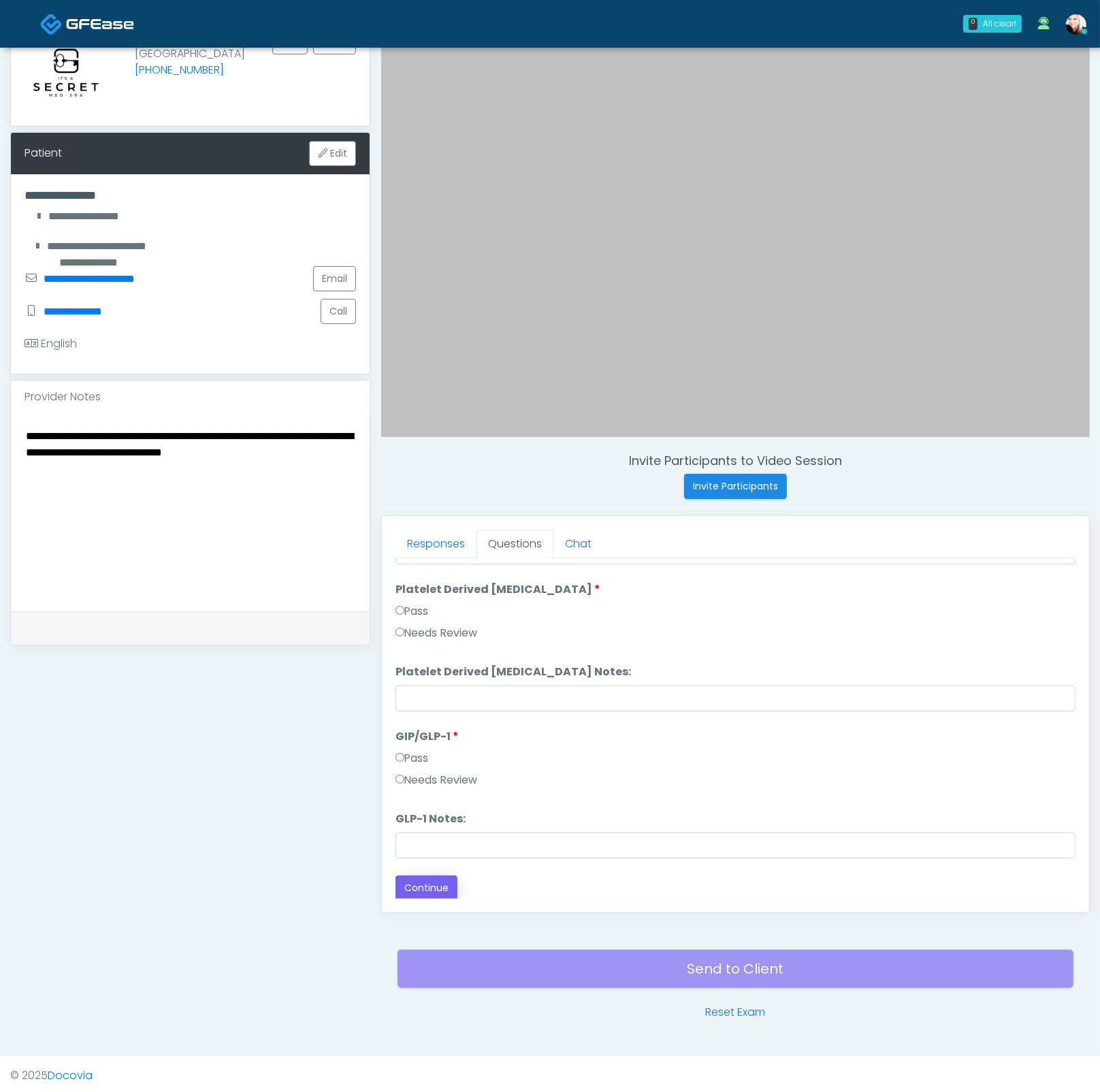
type textarea "**********"
click at [430, 793] on button "Continue" at bounding box center [426, 888] width 62 height 25
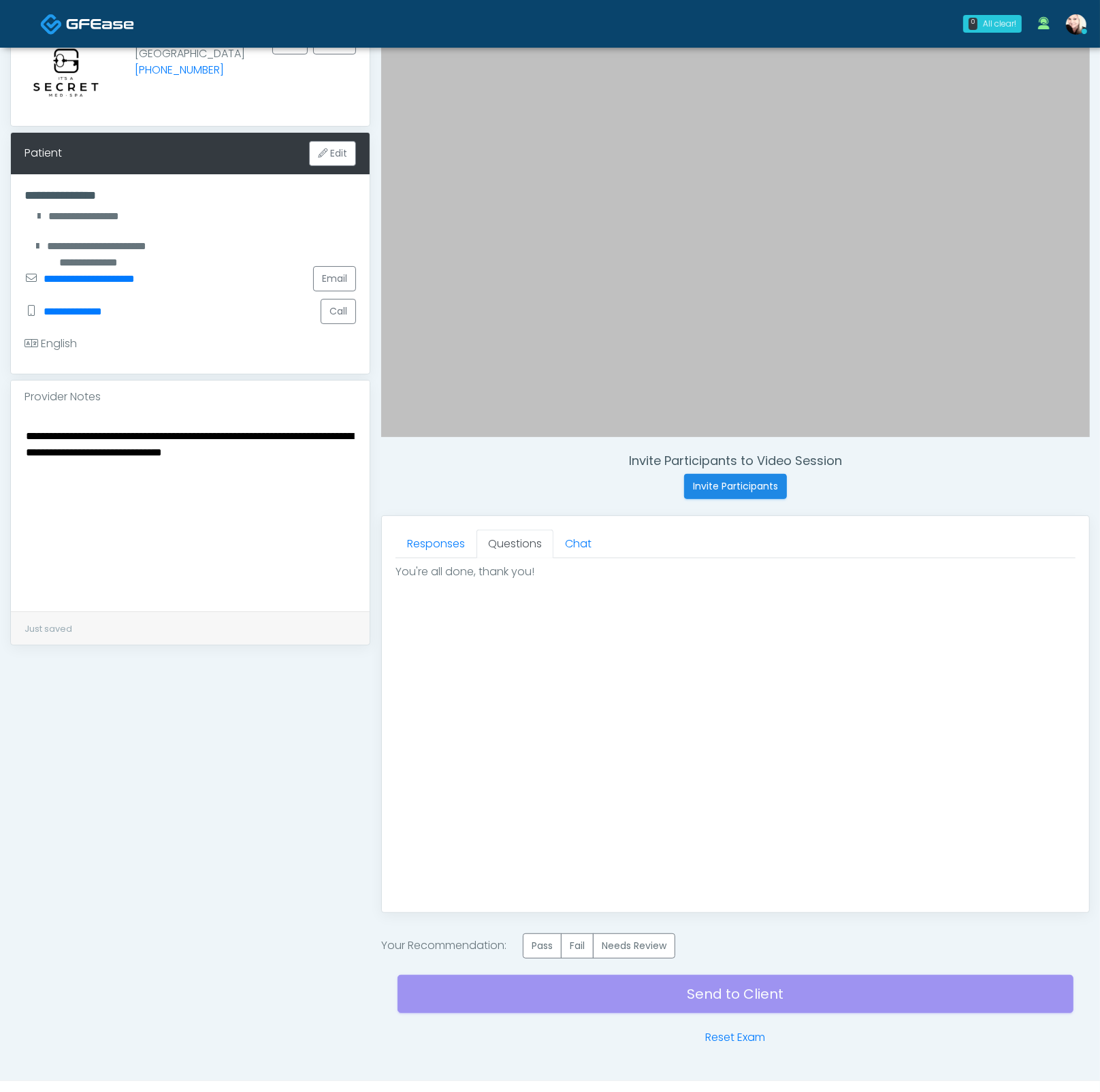
scroll to position [0, 0]
click at [542, 793] on label "Pass" at bounding box center [542, 946] width 39 height 25
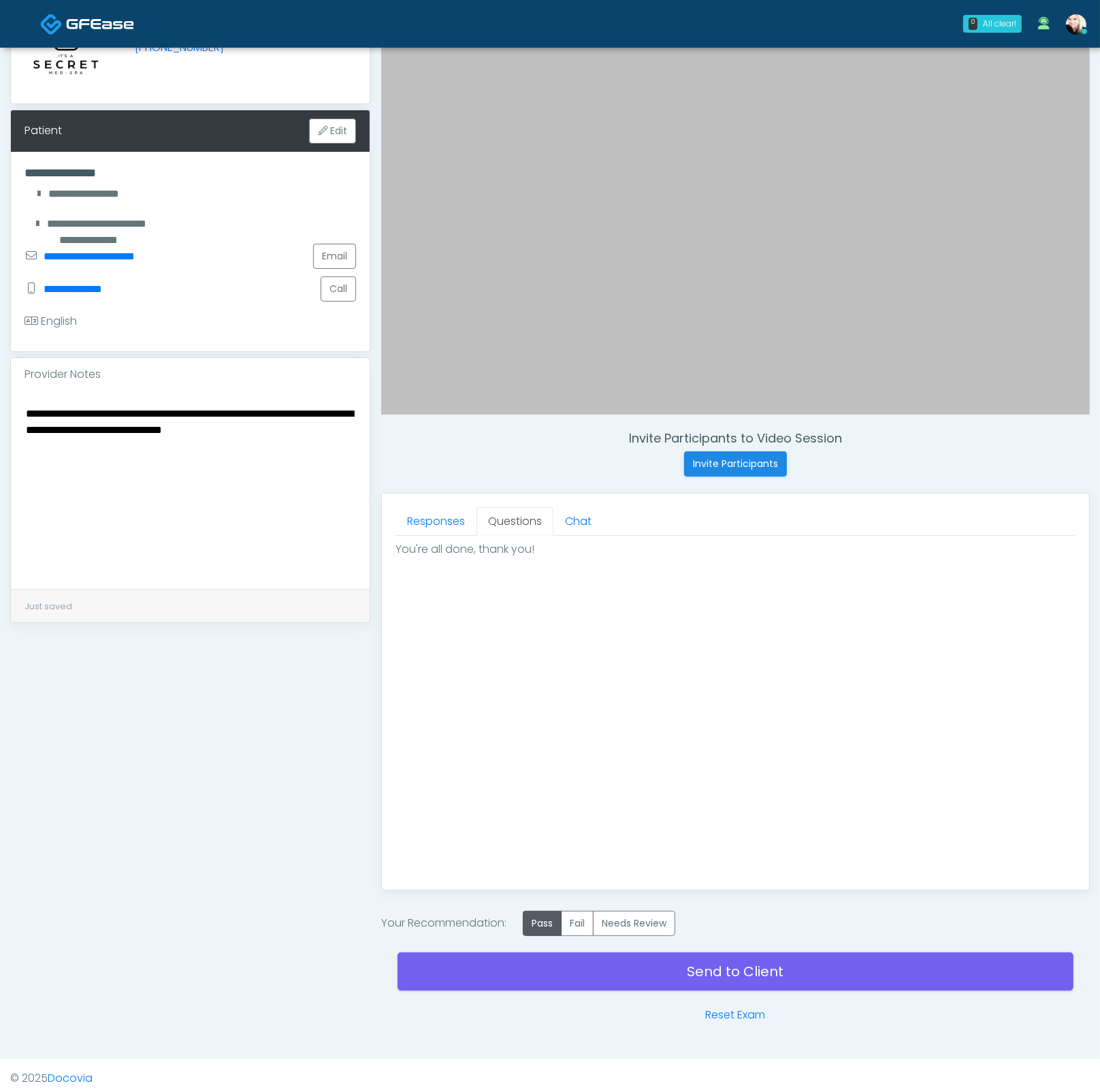
scroll to position [152, 0]
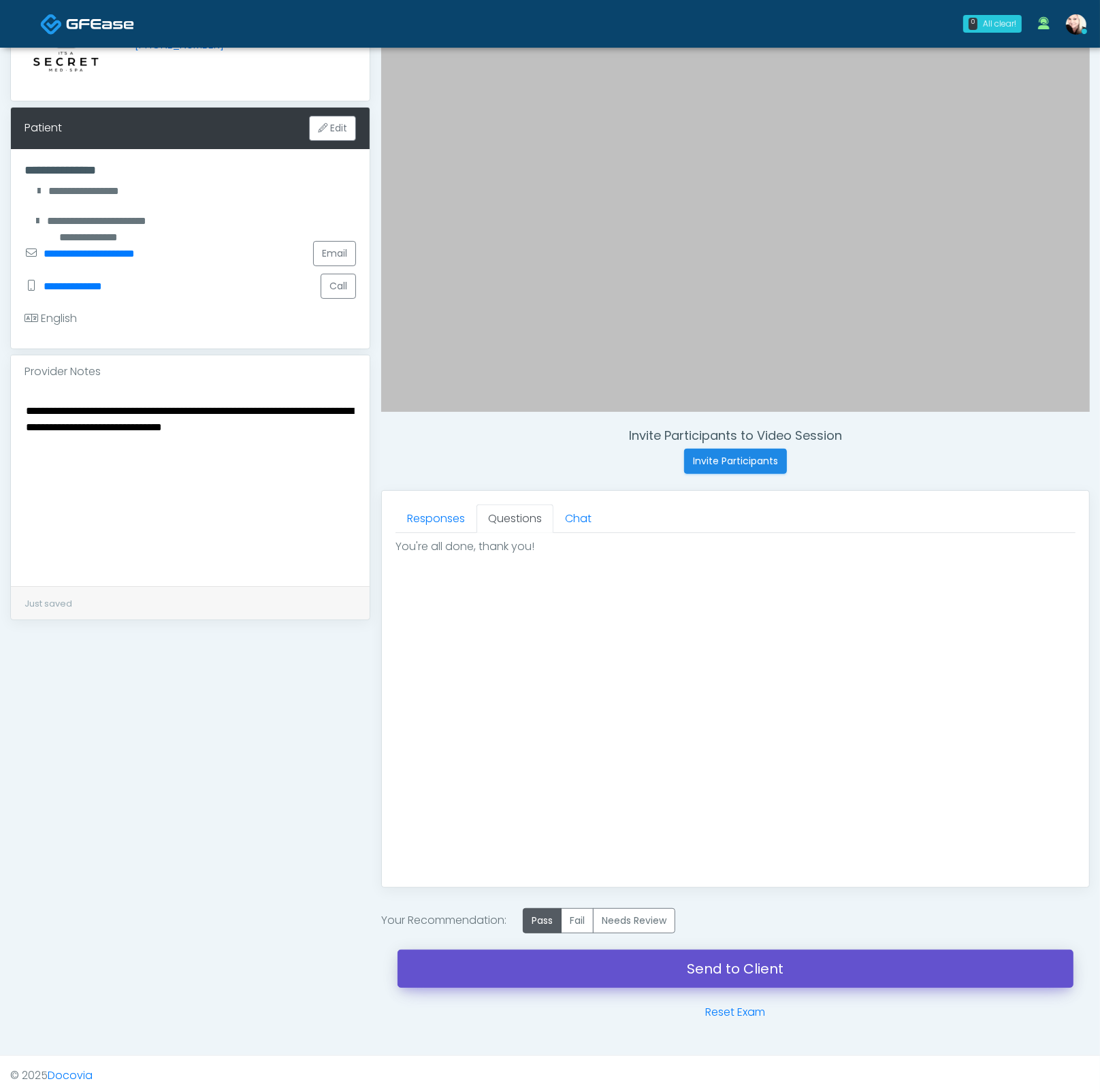
click at [778, 793] on link "Send to Client" at bounding box center [735, 968] width 676 height 38
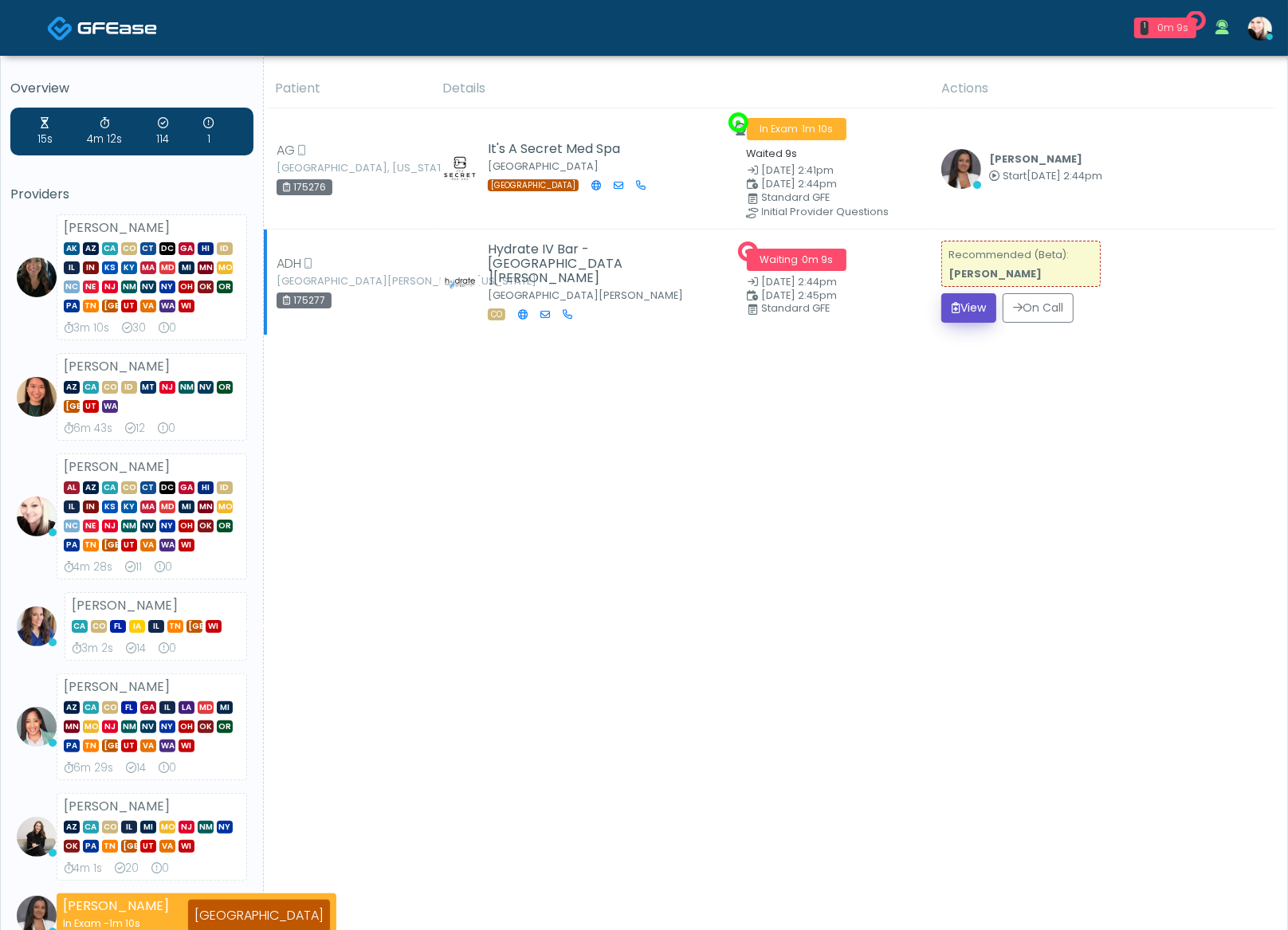
click at [954, 308] on button "View" at bounding box center [968, 308] width 55 height 30
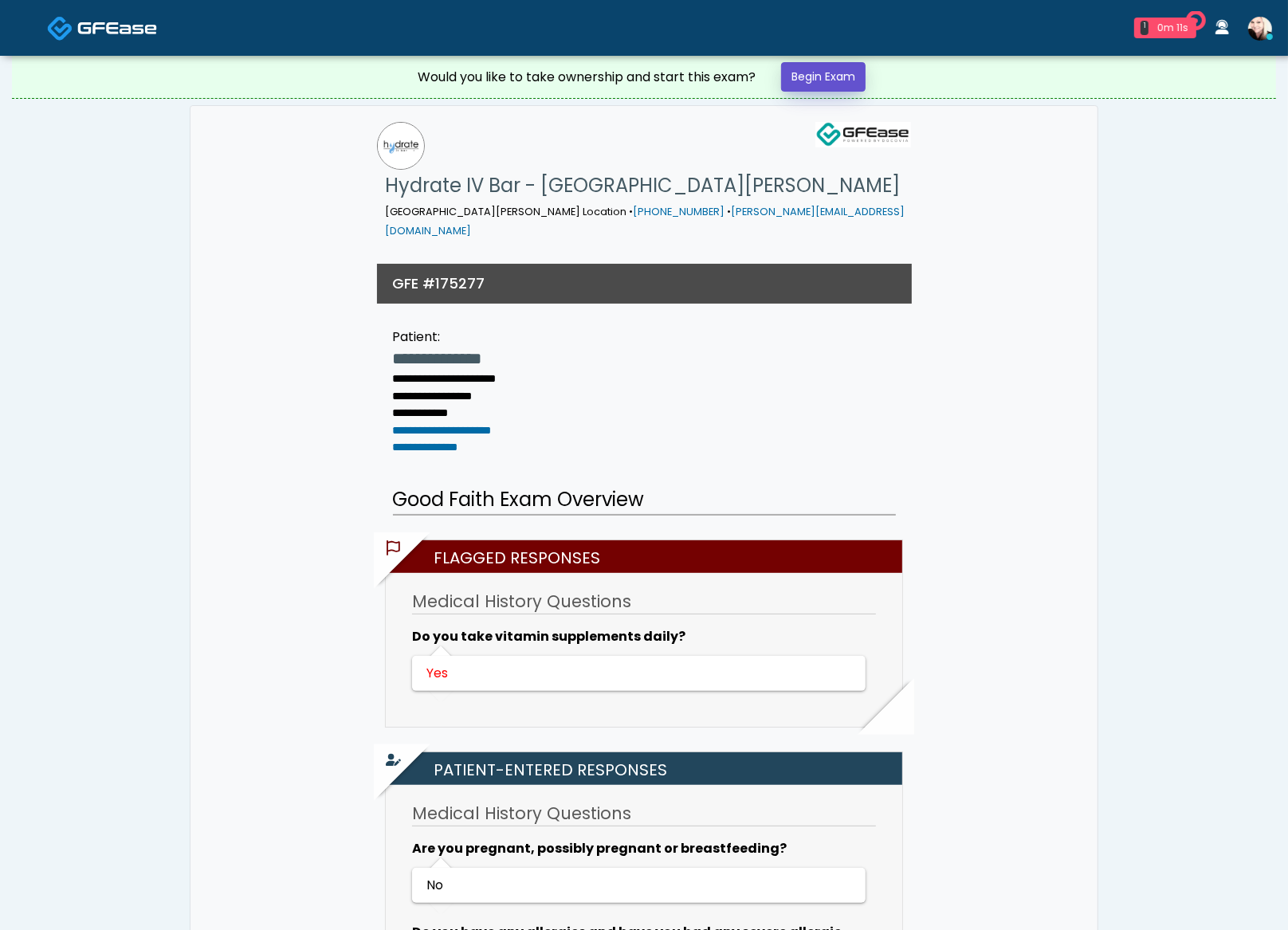
click at [824, 80] on link "Begin Exam" at bounding box center [822, 78] width 84 height 30
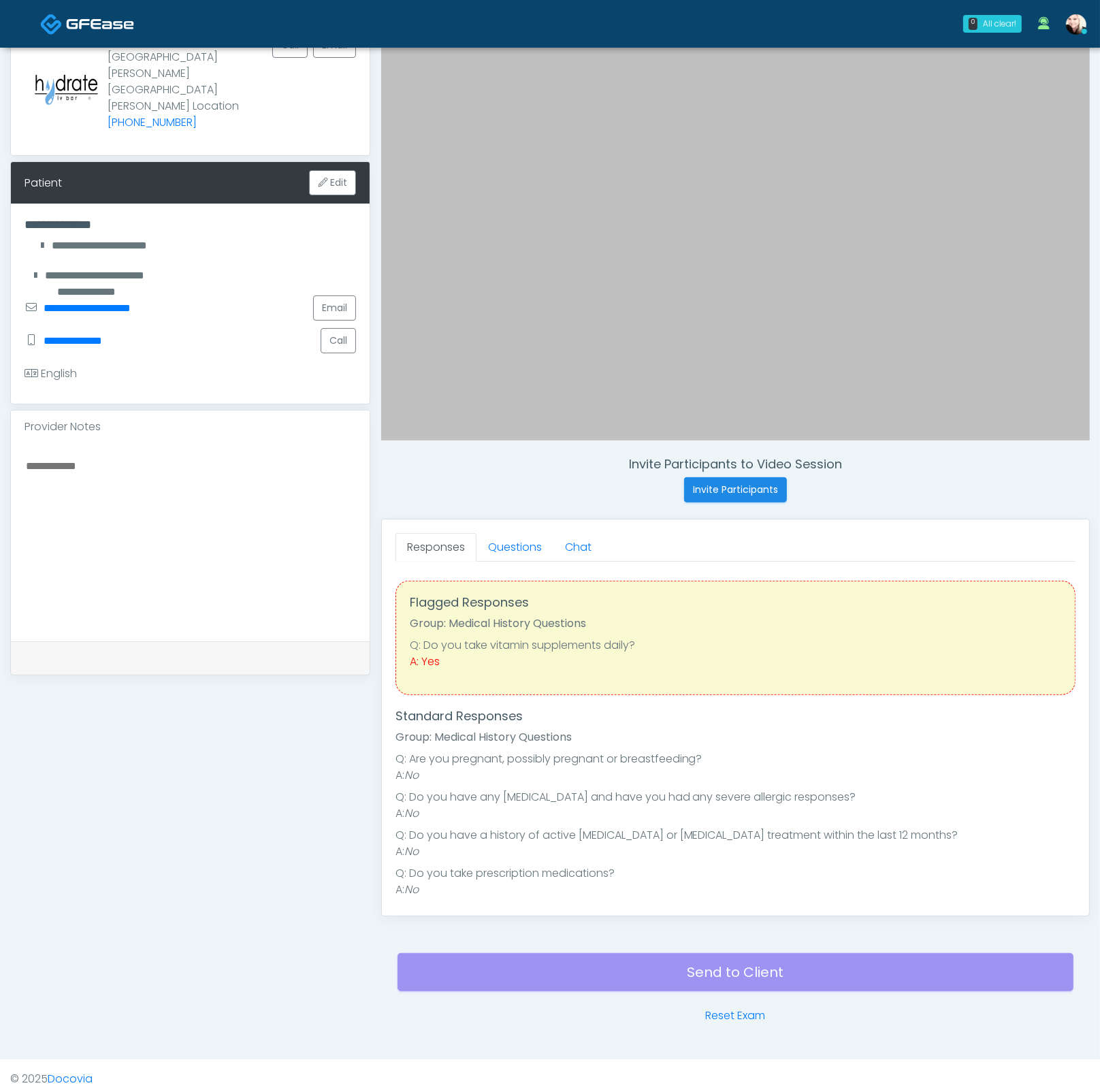
scroll to position [126, 0]
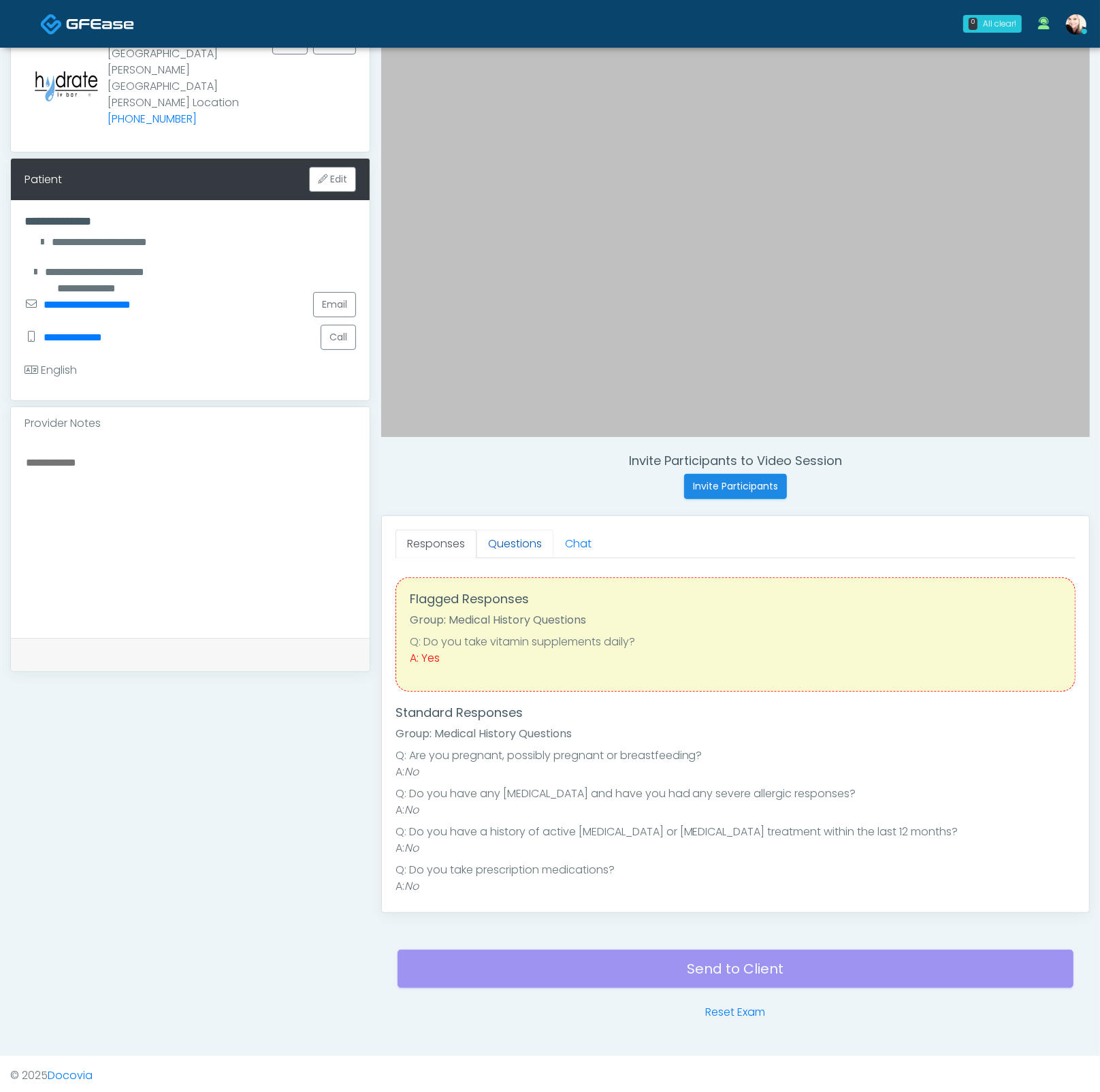
click at [518, 546] on link "Questions" at bounding box center [515, 544] width 77 height 29
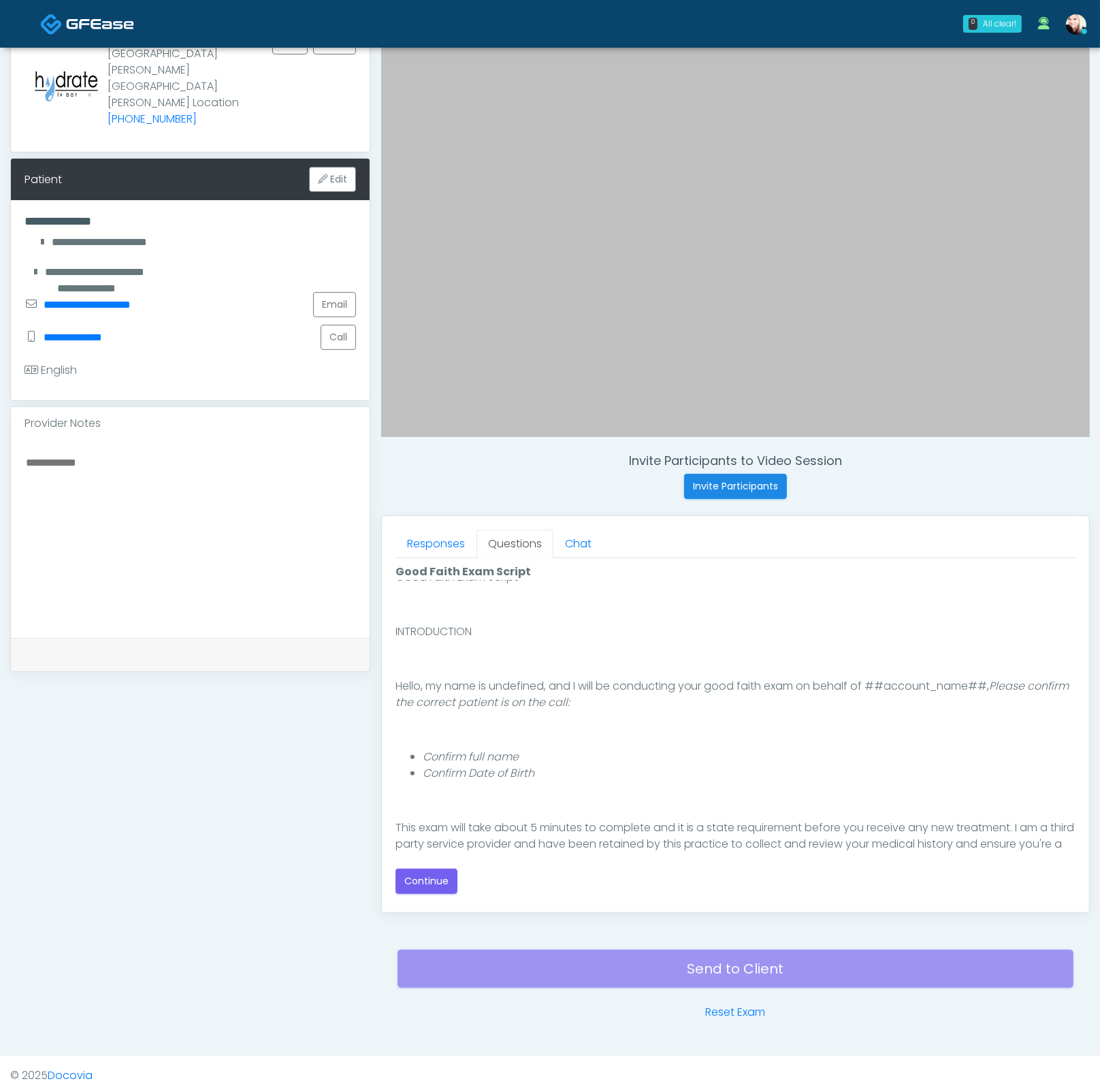
scroll to position [25, 0]
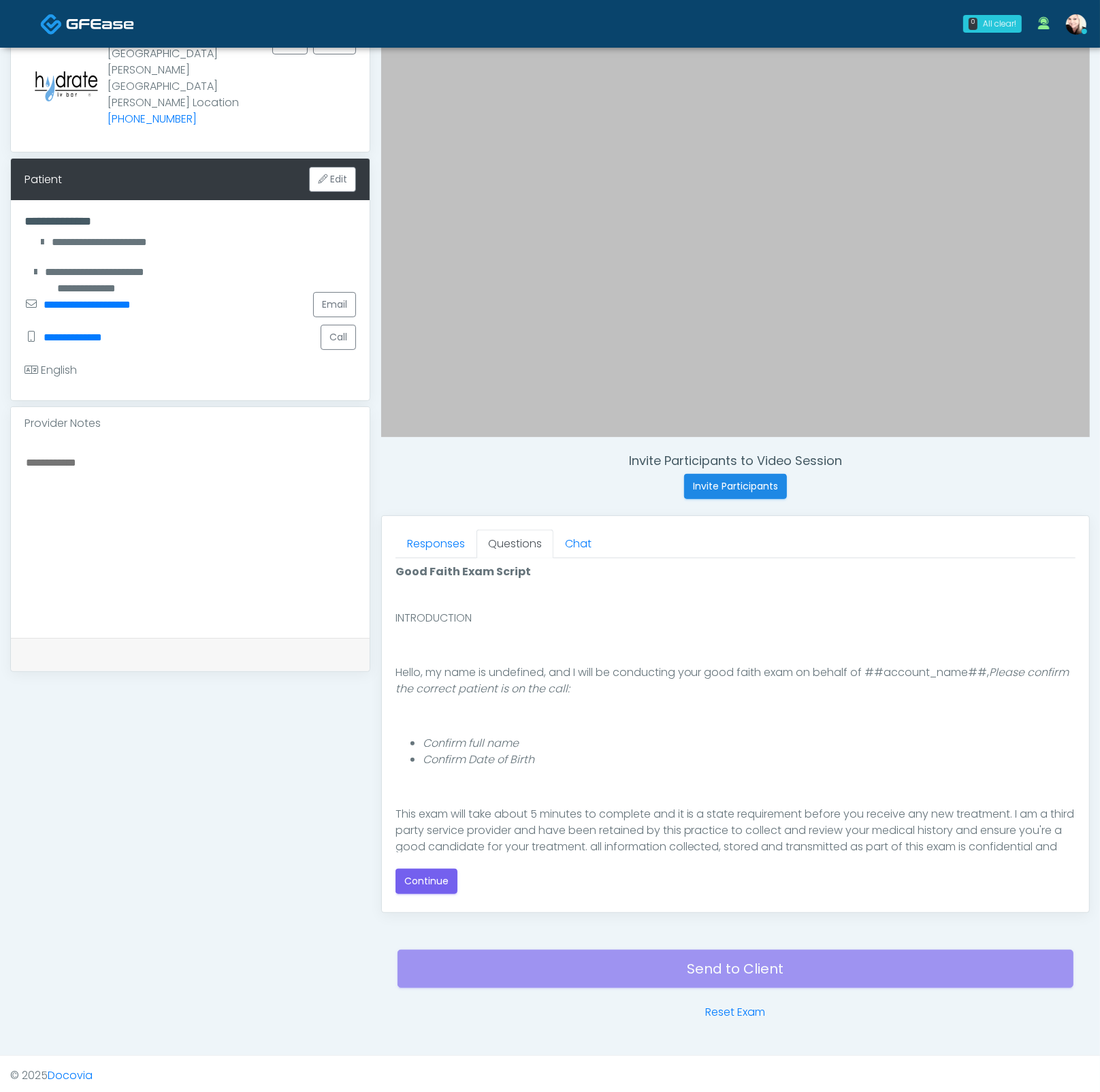
click at [409, 793] on div "Good Faith Exam Script Good Faith Exam Script INTRODUCTION Hello, my name is un…" at bounding box center [735, 728] width 680 height 330
click at [410, 793] on button "Continue" at bounding box center [426, 882] width 62 height 25
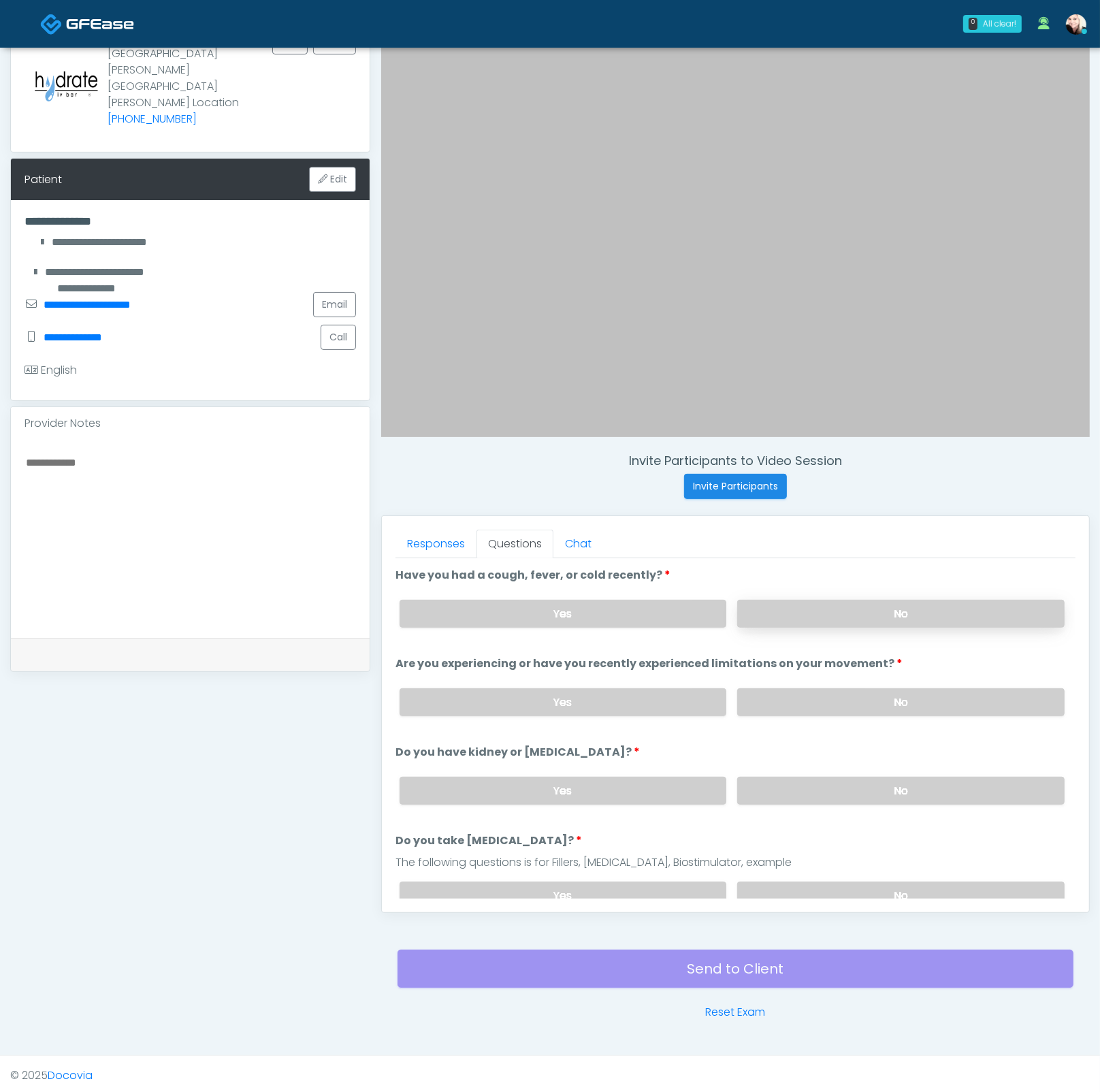
click at [798, 617] on label "No" at bounding box center [901, 613] width 327 height 28
click at [799, 696] on label "No" at bounding box center [901, 702] width 327 height 28
click at [801, 780] on label "No" at bounding box center [901, 790] width 327 height 28
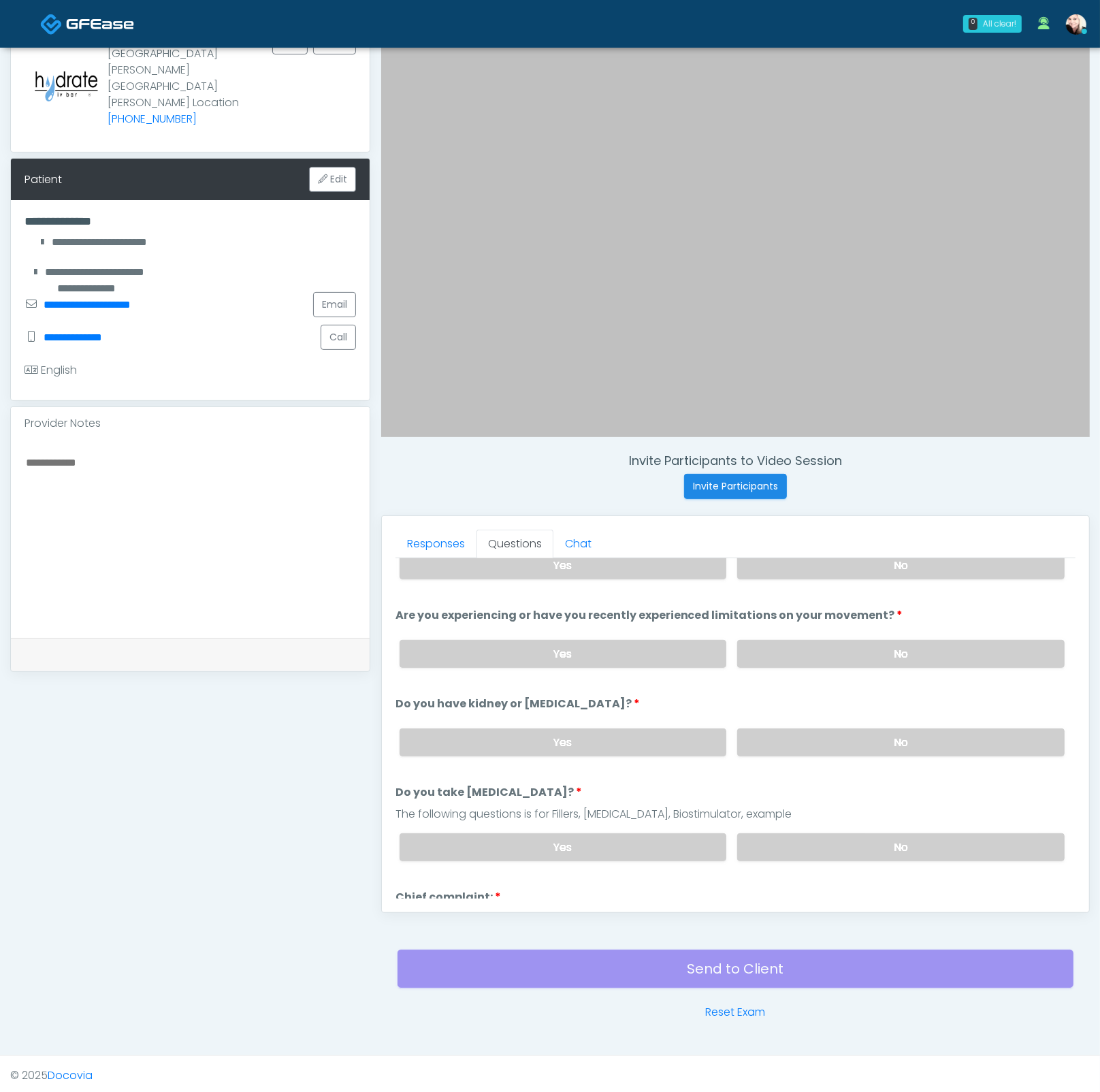
scroll to position [74, 0]
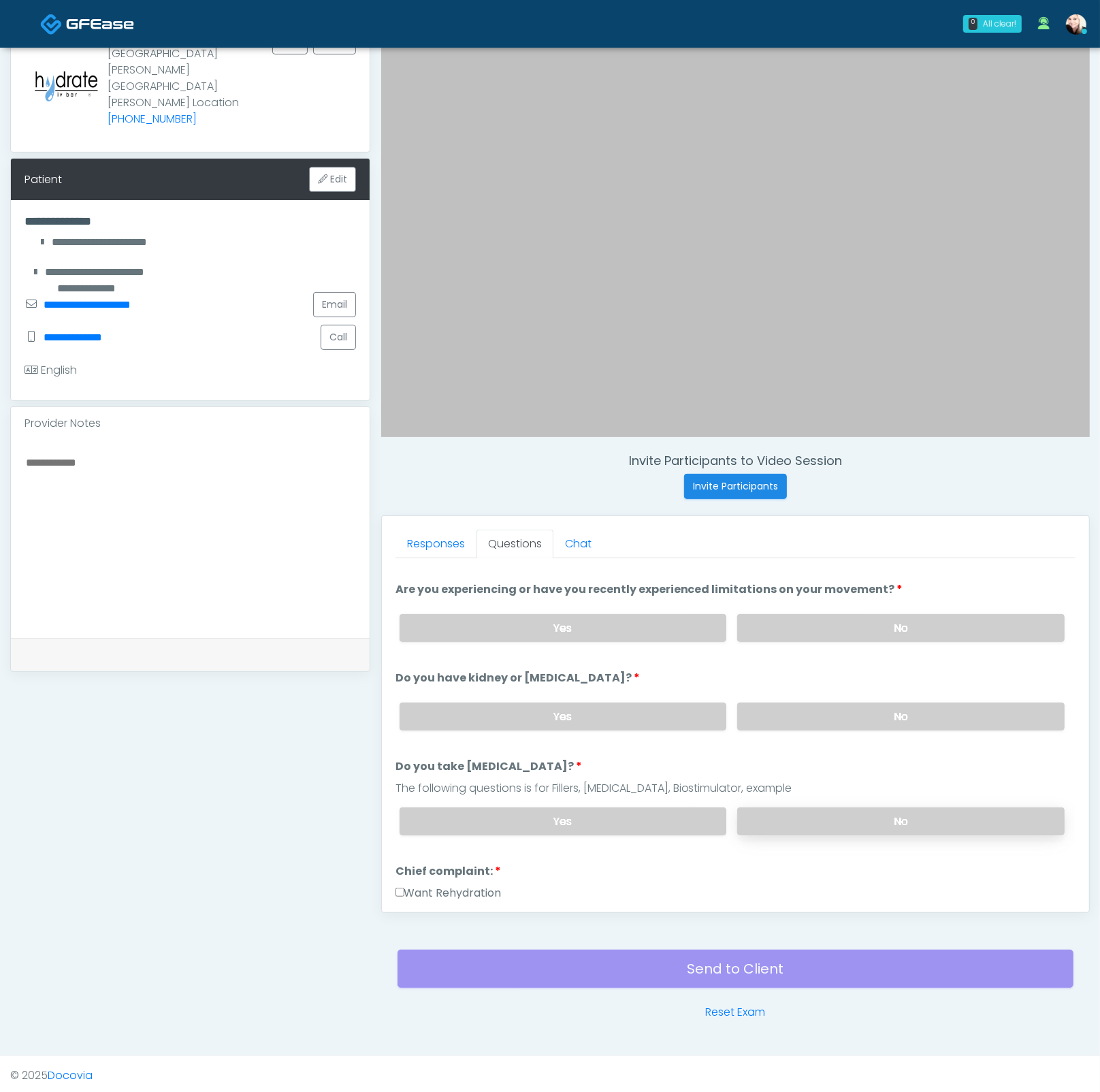
click at [802, 793] on label "No" at bounding box center [901, 821] width 327 height 28
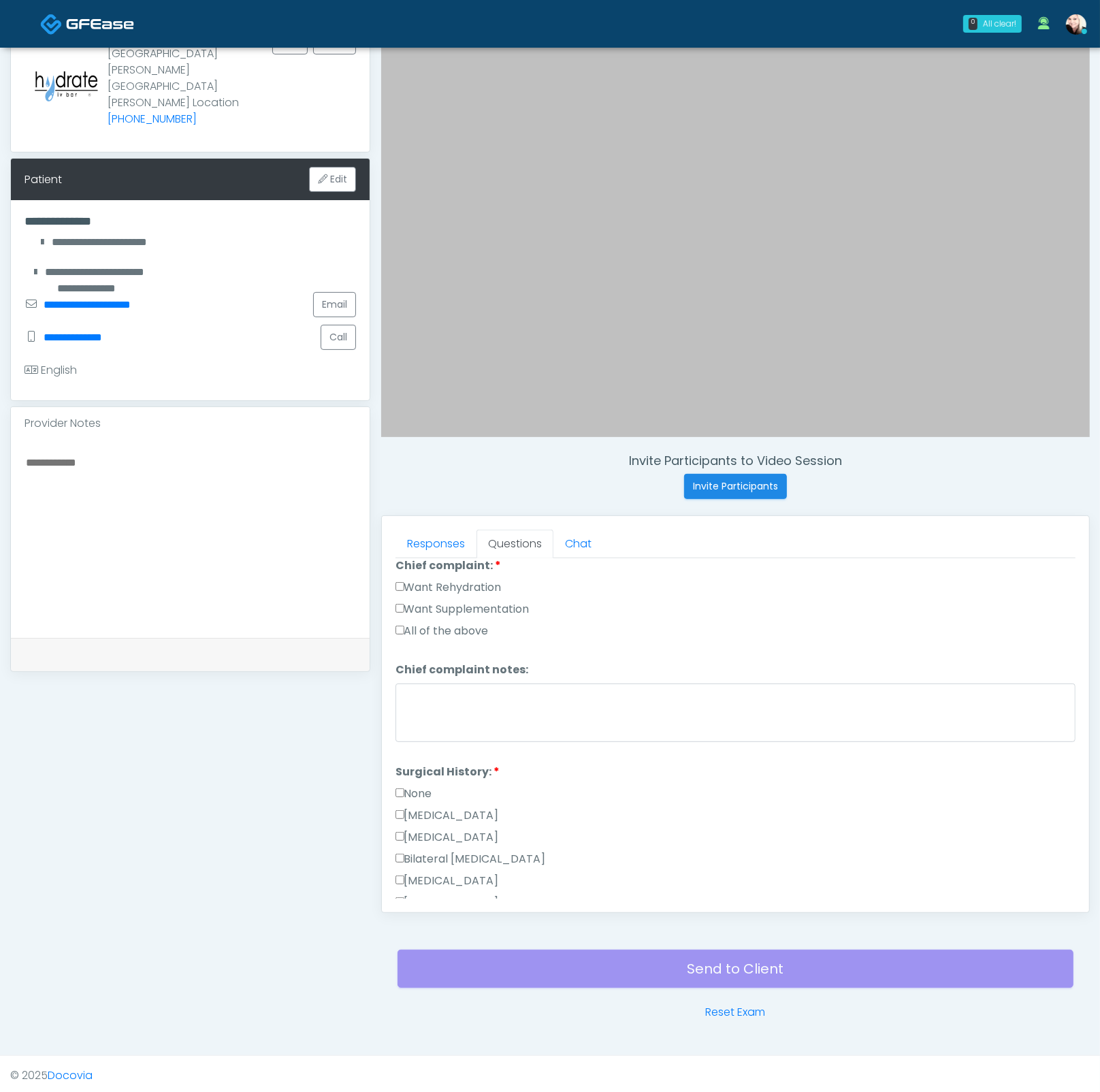
scroll to position [397, 0]
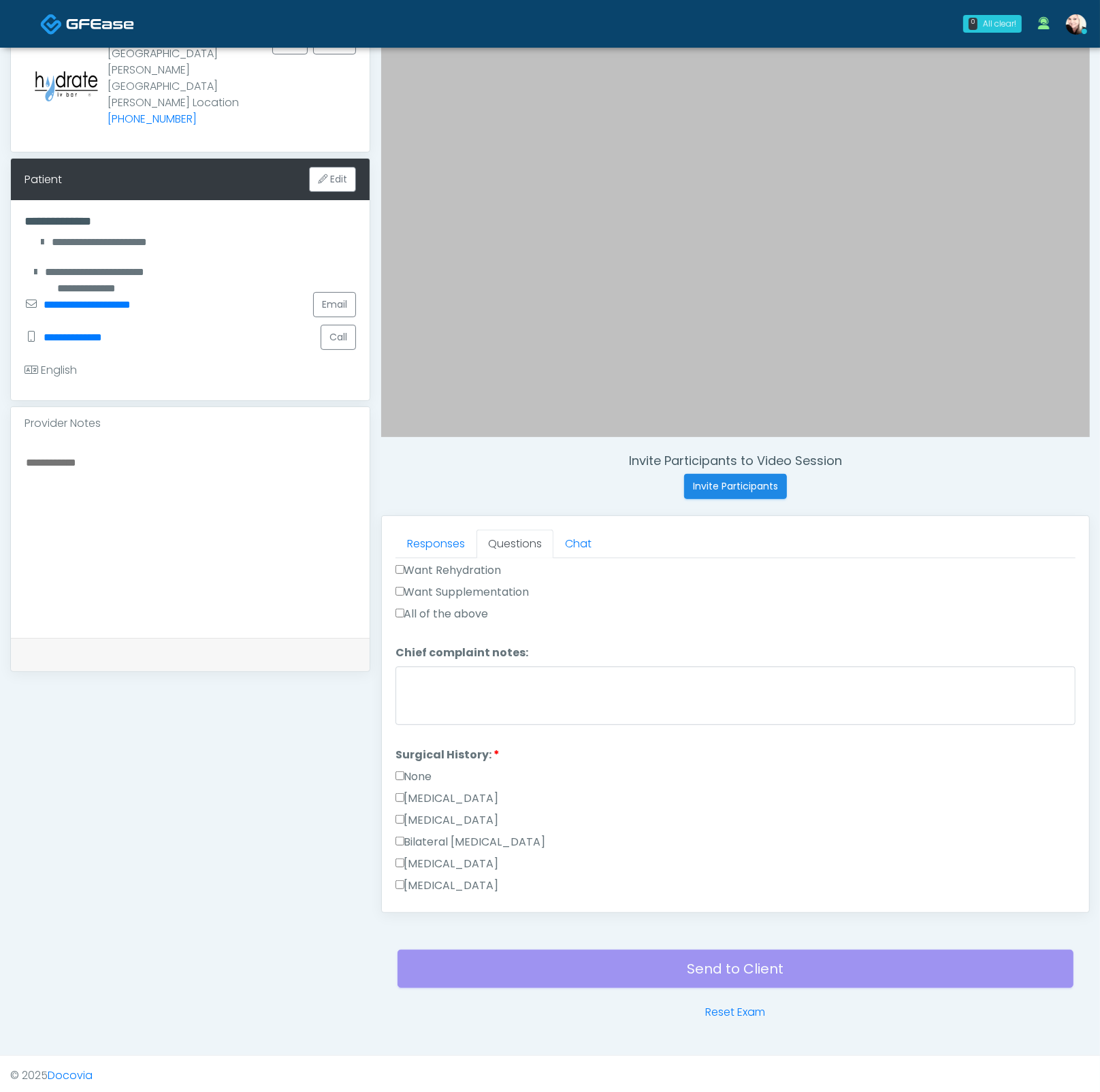
click at [417, 773] on label "None" at bounding box center [413, 776] width 36 height 16
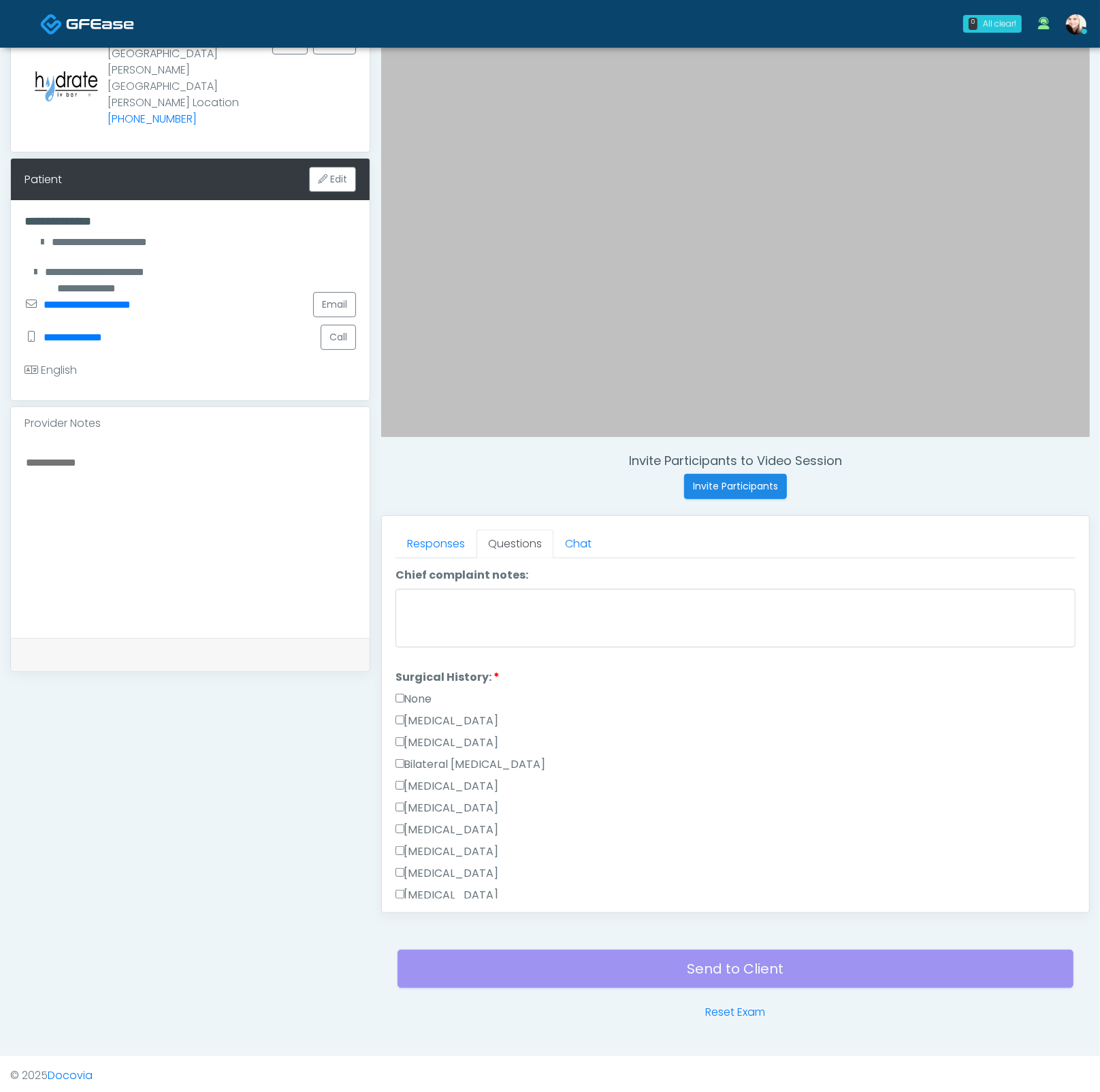
scroll to position [377, 0]
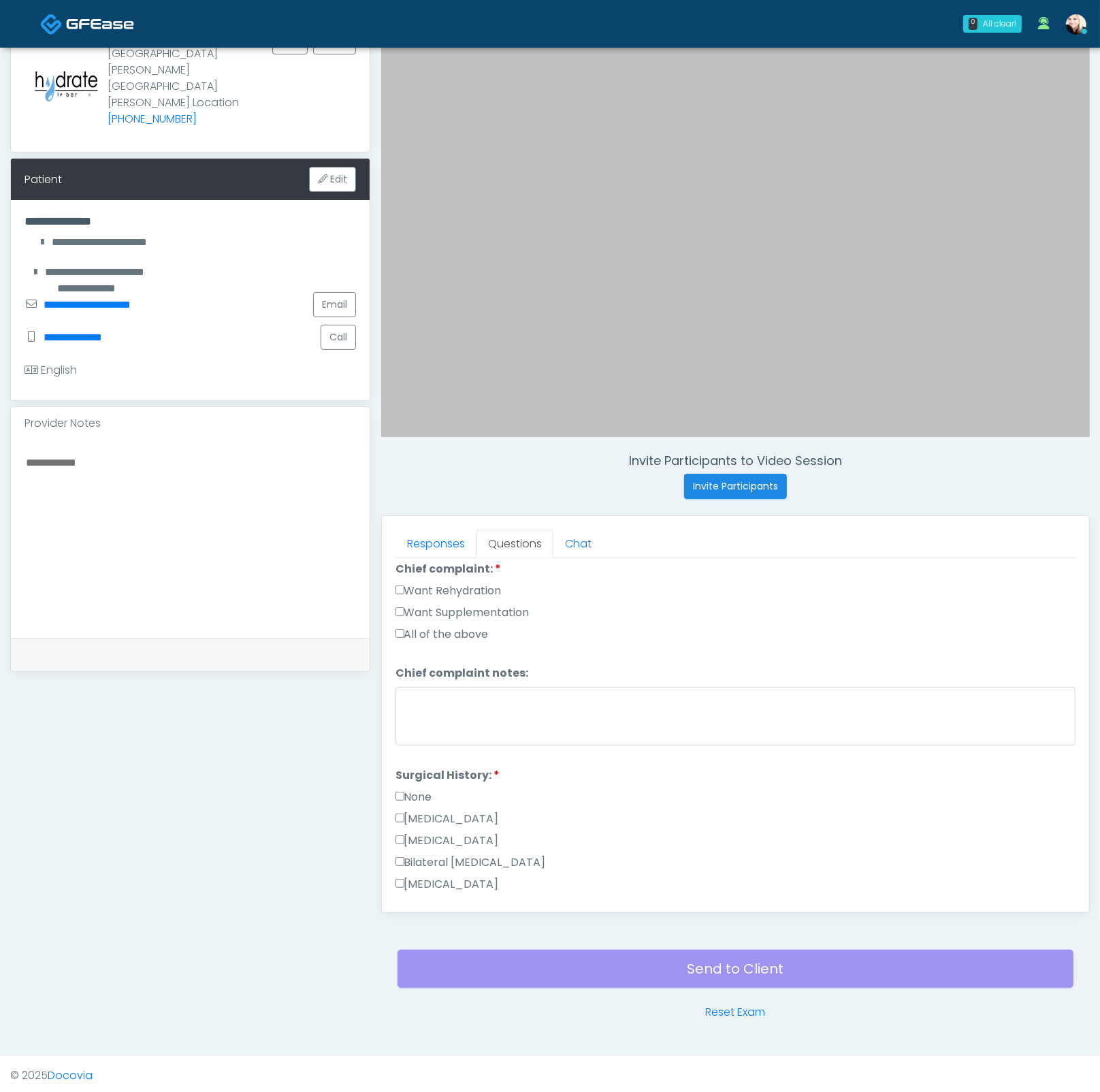
click at [402, 635] on label "All of the above" at bounding box center [442, 634] width 93 height 16
drag, startPoint x: 399, startPoint y: 591, endPoint x: 399, endPoint y: 600, distance: 9.0
click at [399, 594] on div "Want Rehydration" at bounding box center [735, 594] width 680 height 22
click at [398, 571] on li "Chief complaint: Chief complaint: Want Rehydration Want Supplementation All of …" at bounding box center [735, 604] width 680 height 87
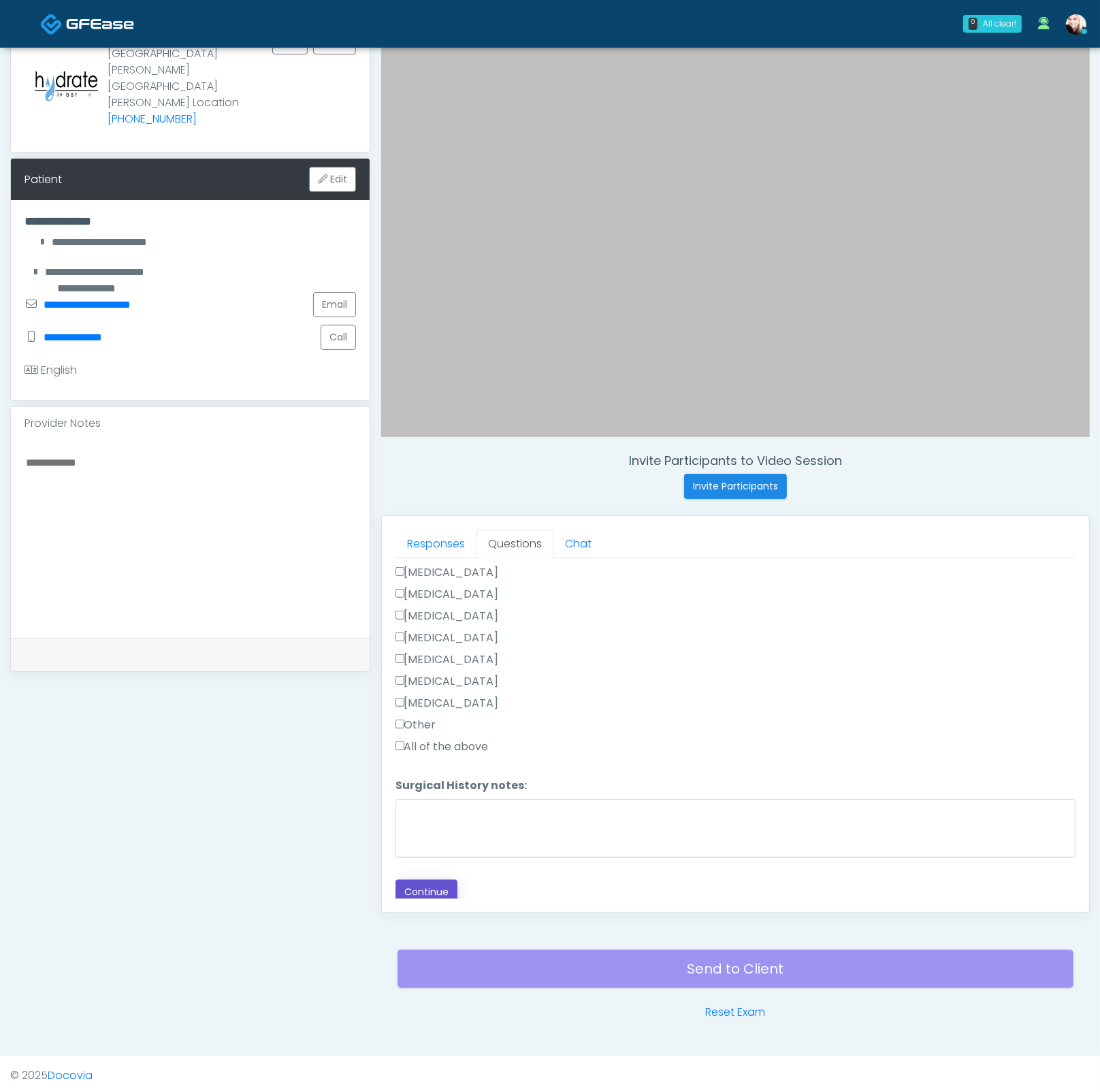
click at [425, 793] on button "Continue" at bounding box center [426, 893] width 62 height 25
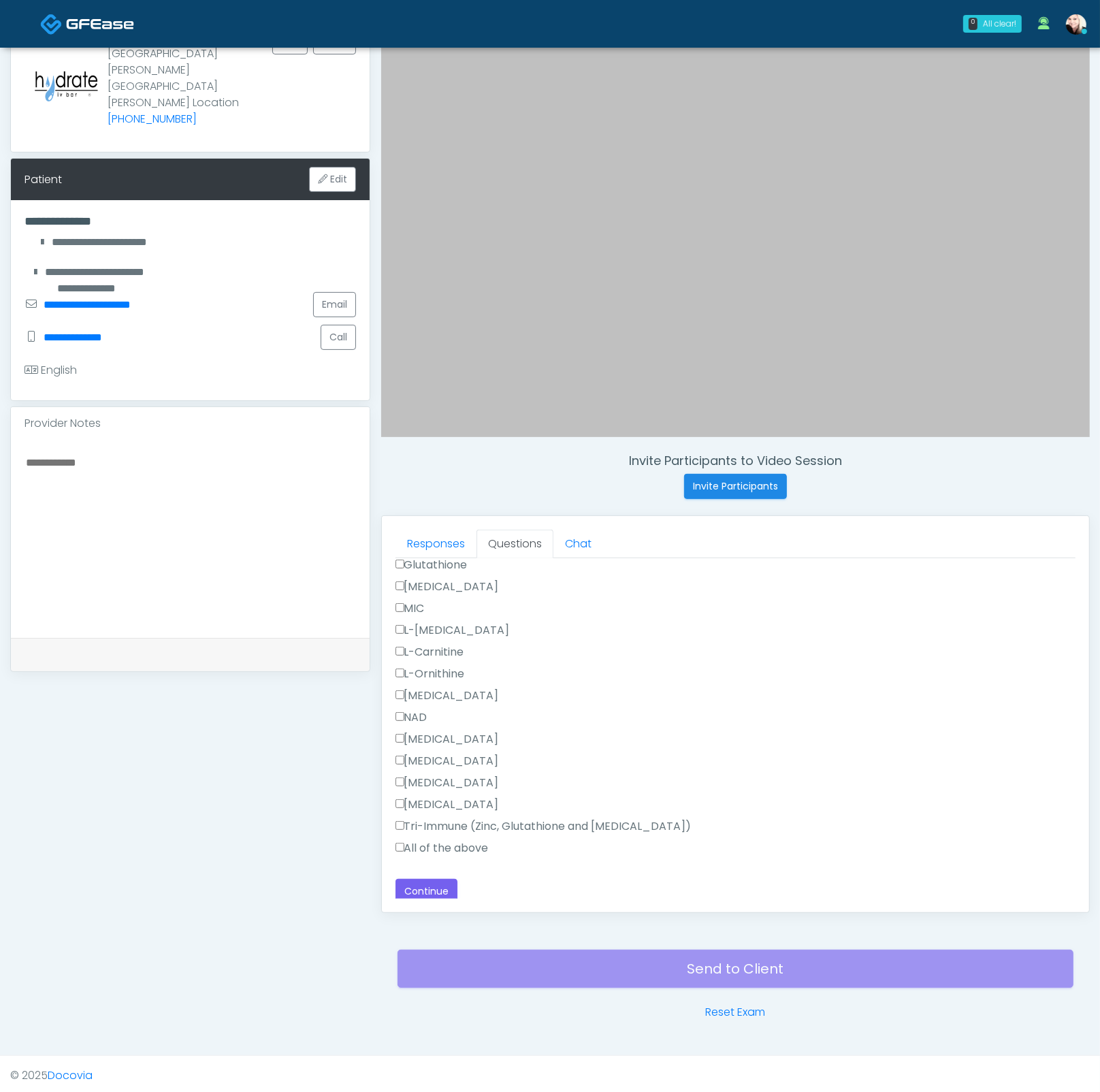
click at [433, 793] on label "All of the above" at bounding box center [442, 848] width 93 height 16
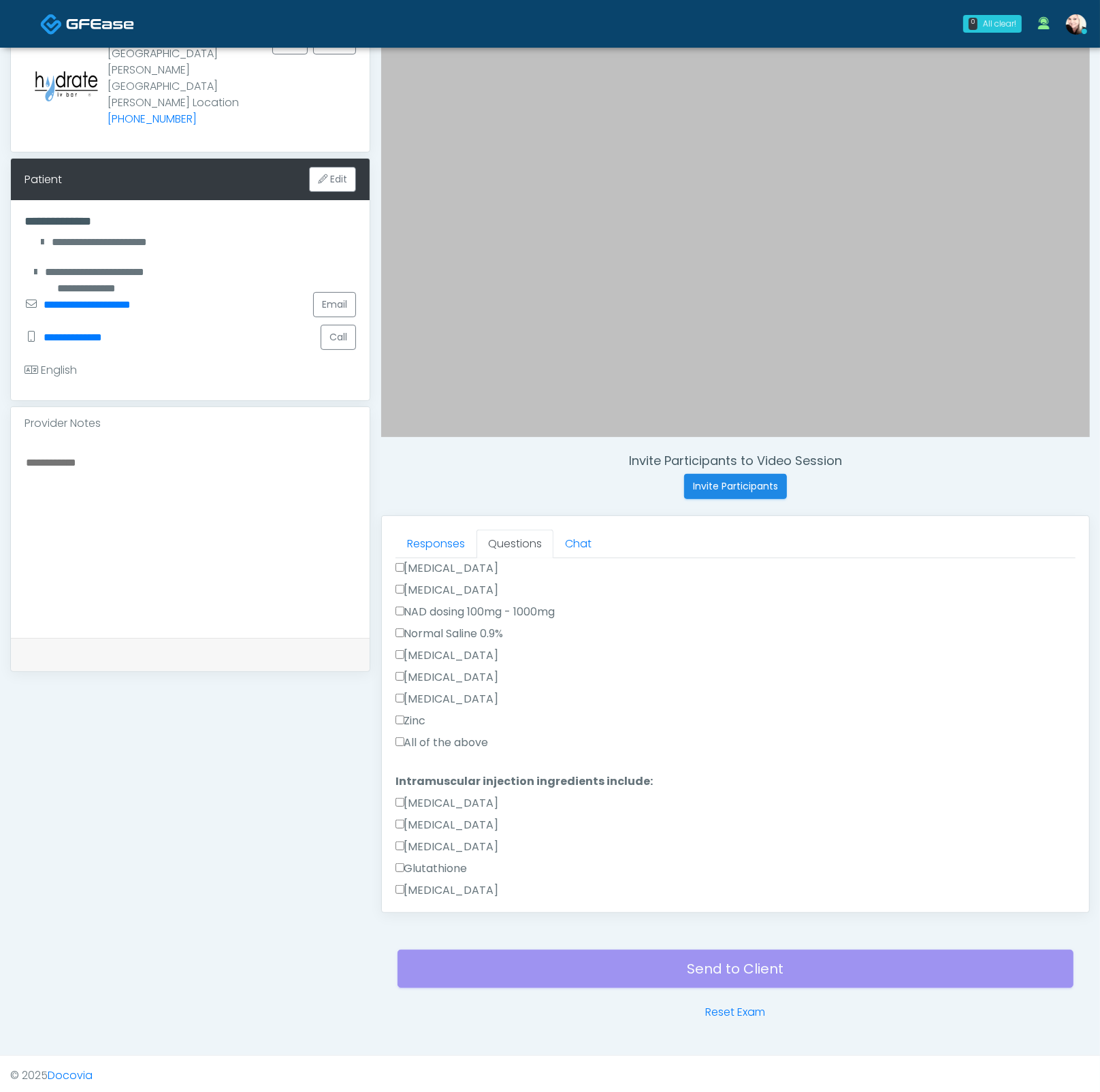
click at [427, 737] on label "All of the above" at bounding box center [442, 742] width 93 height 16
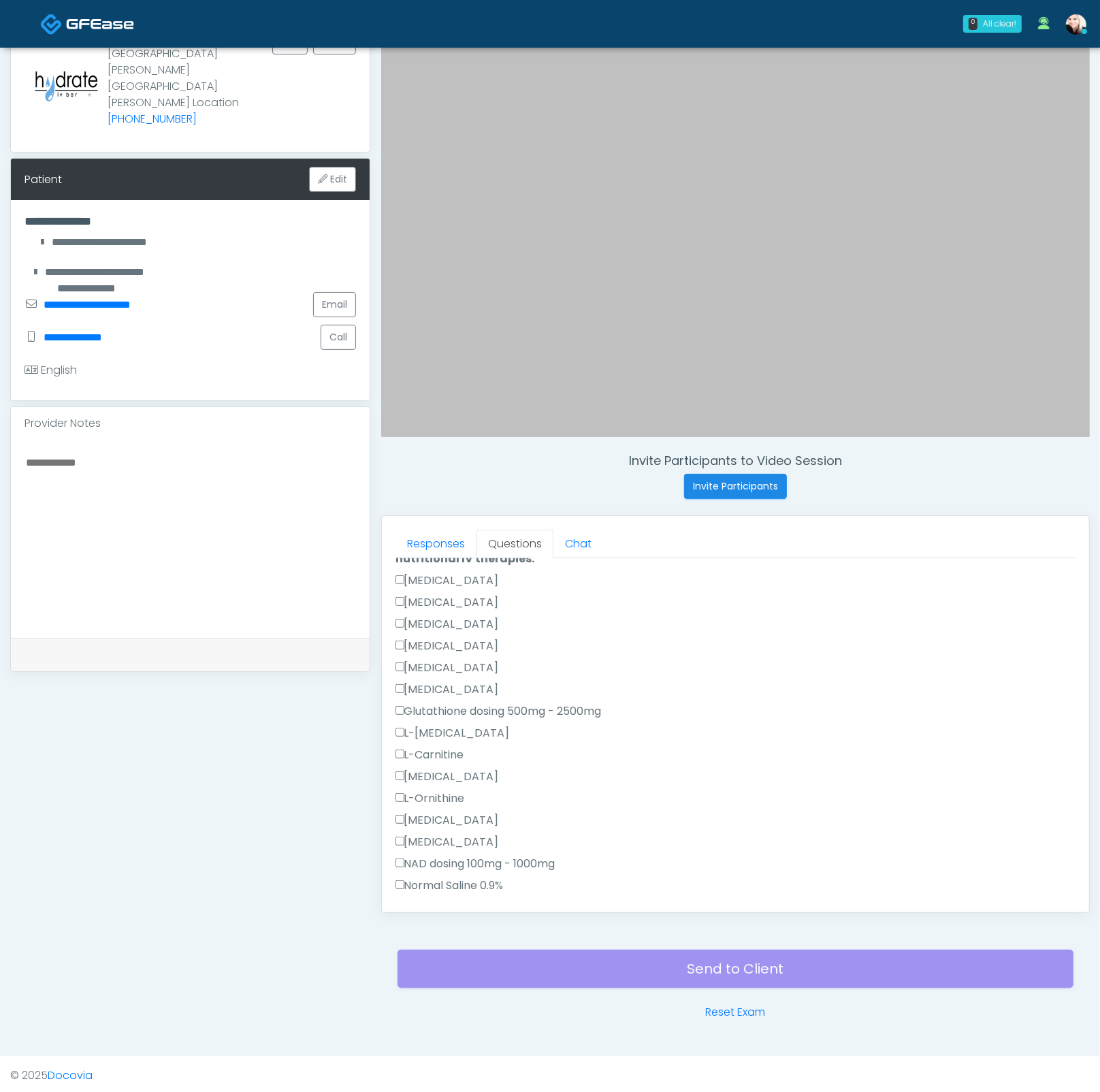
scroll to position [0, 0]
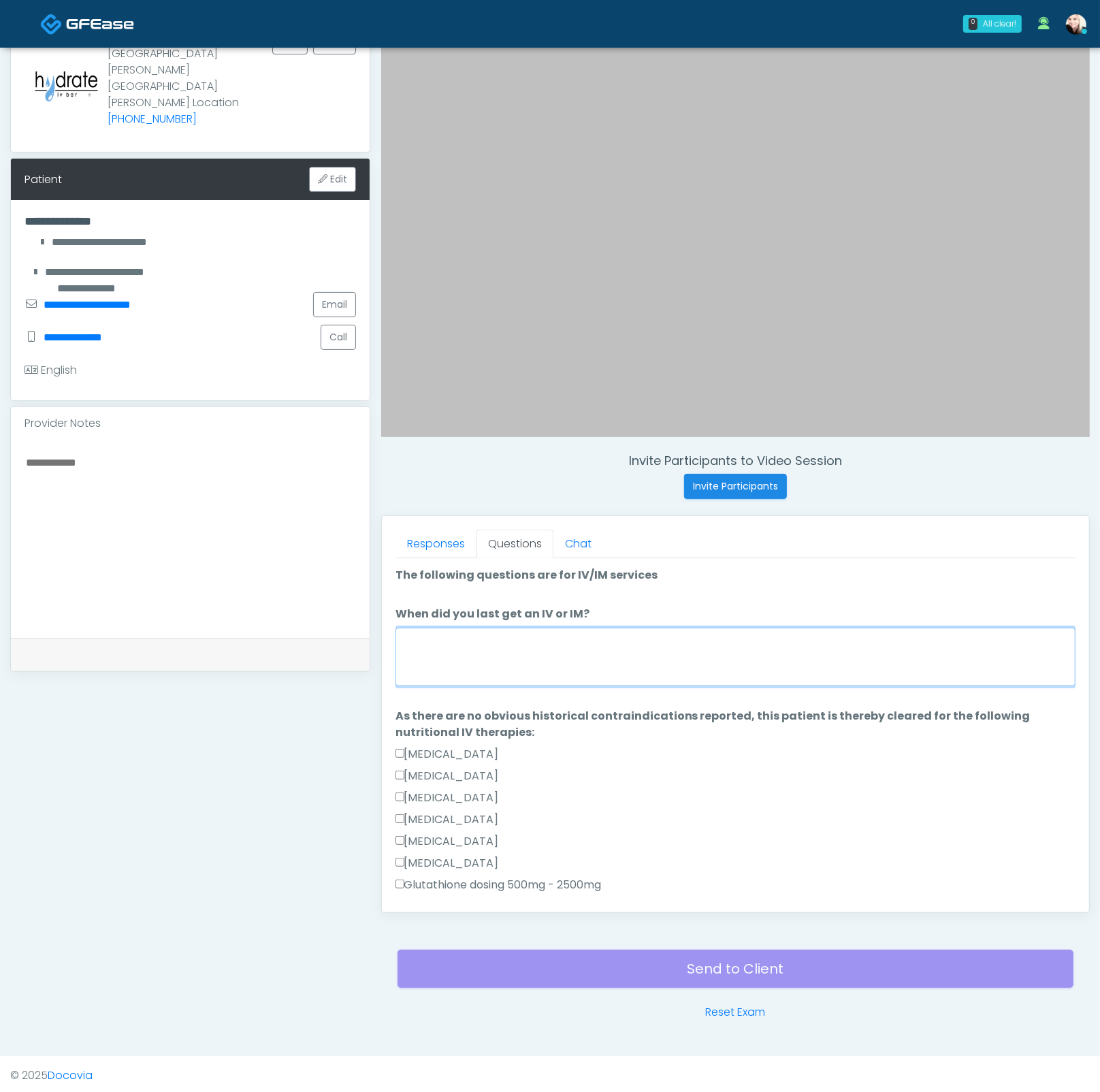
click at [523, 680] on textarea "When did you last get an IV or IM?" at bounding box center [735, 657] width 680 height 59
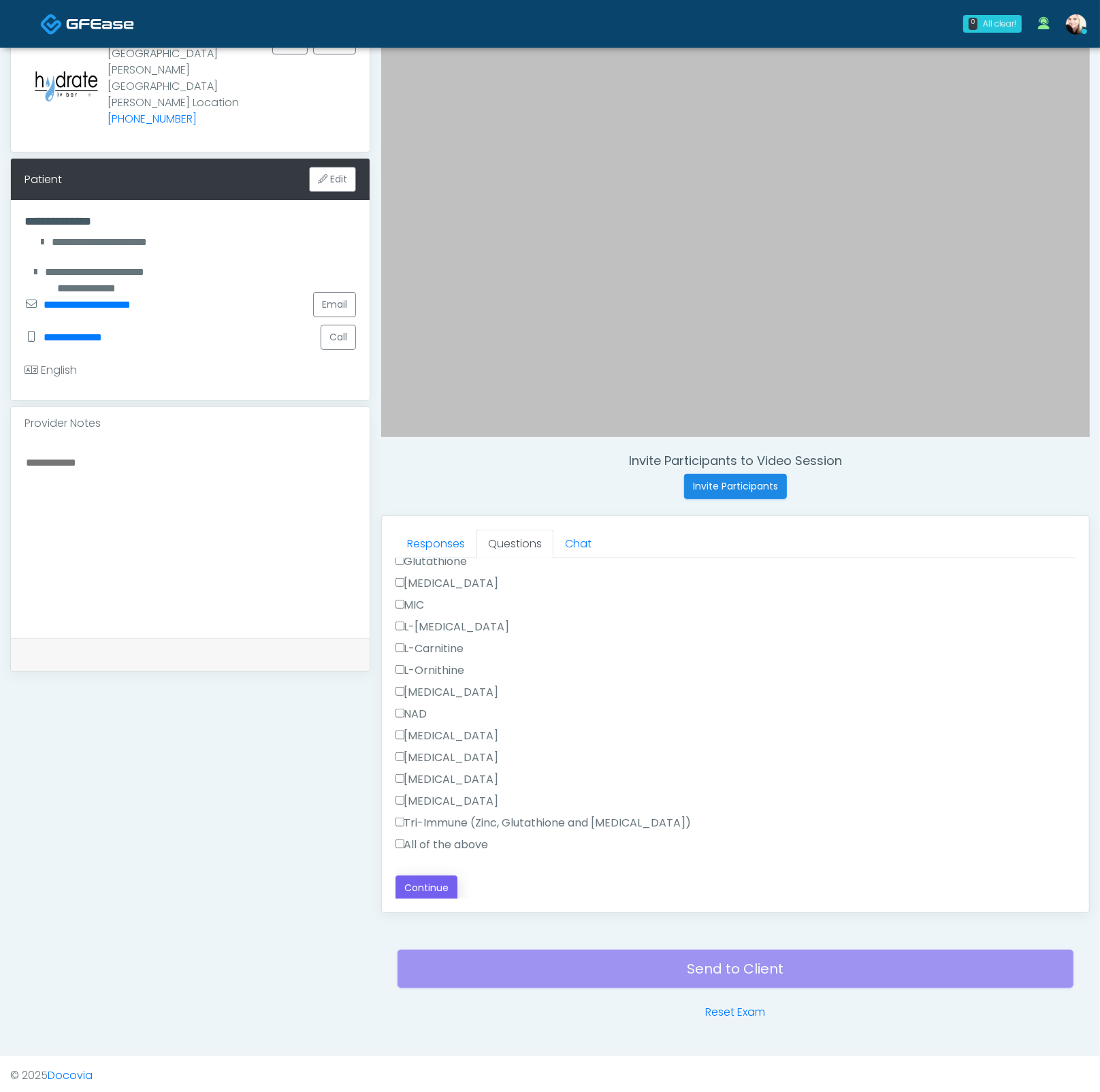
type textarea "**********"
click at [438, 793] on button "Continue" at bounding box center [426, 888] width 62 height 25
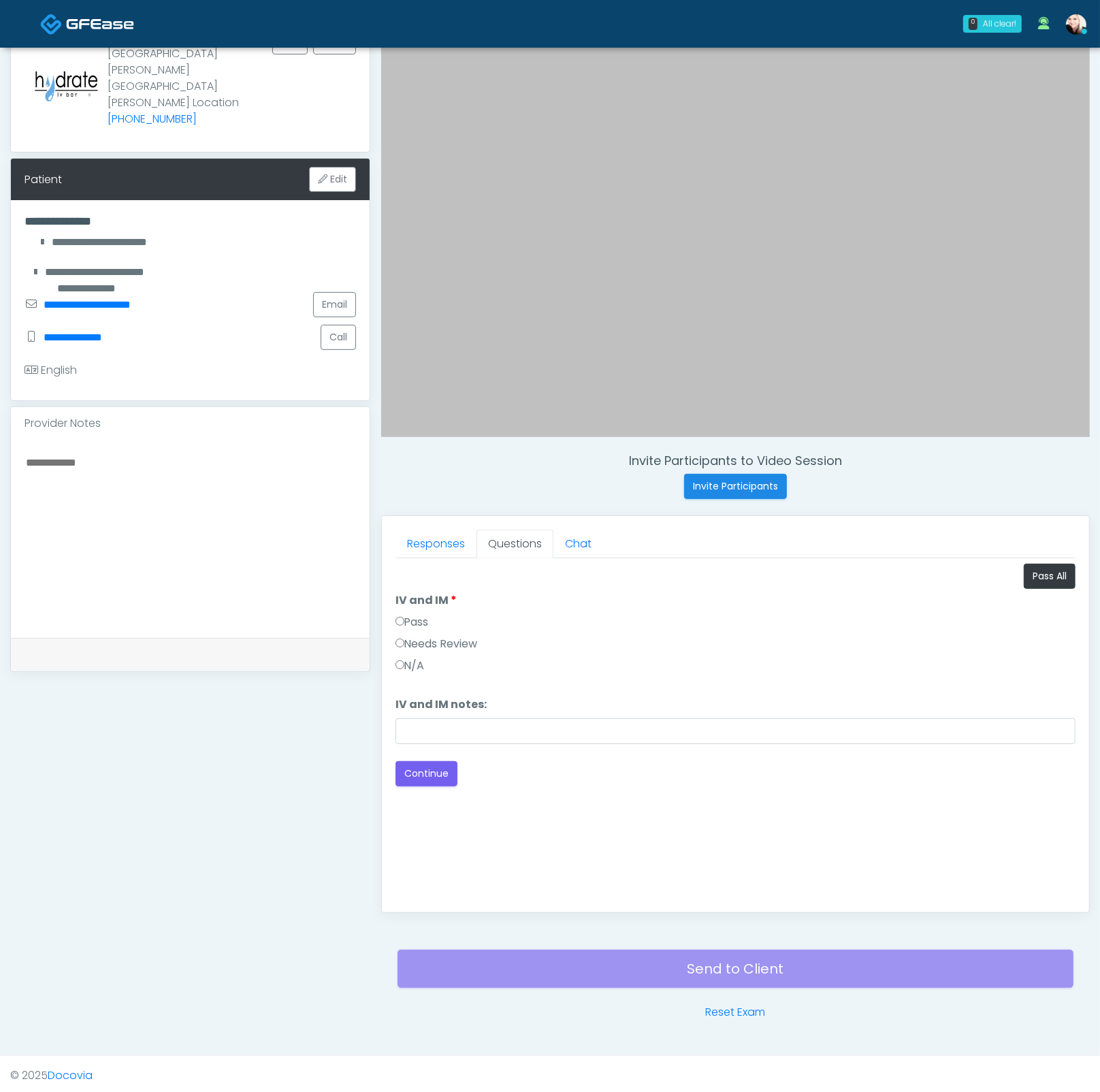
click at [411, 618] on label "Pass" at bounding box center [411, 622] width 33 height 16
click at [435, 776] on button "Continue" at bounding box center [426, 774] width 62 height 25
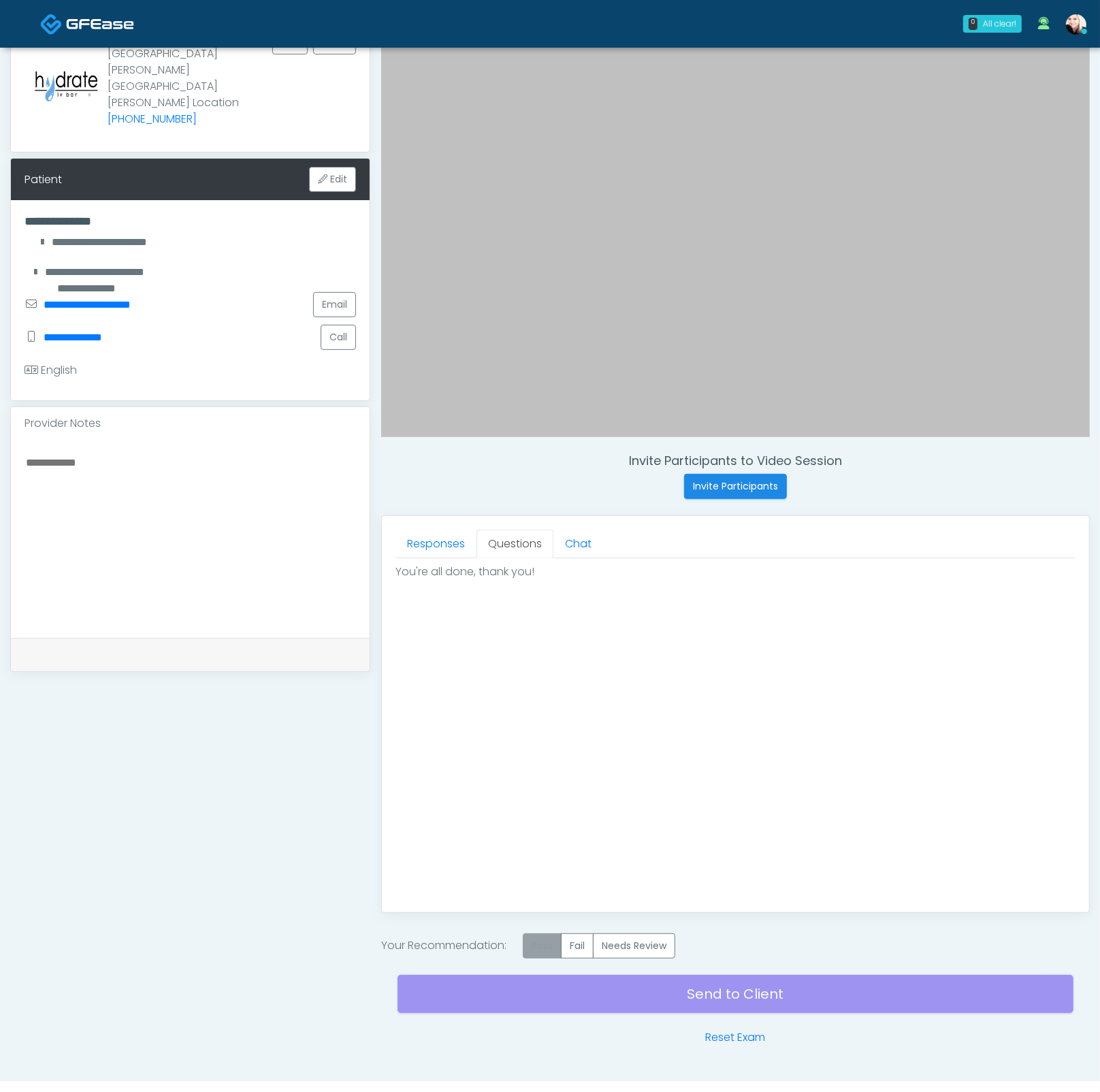
click at [557, 793] on label "Pass" at bounding box center [542, 946] width 39 height 25
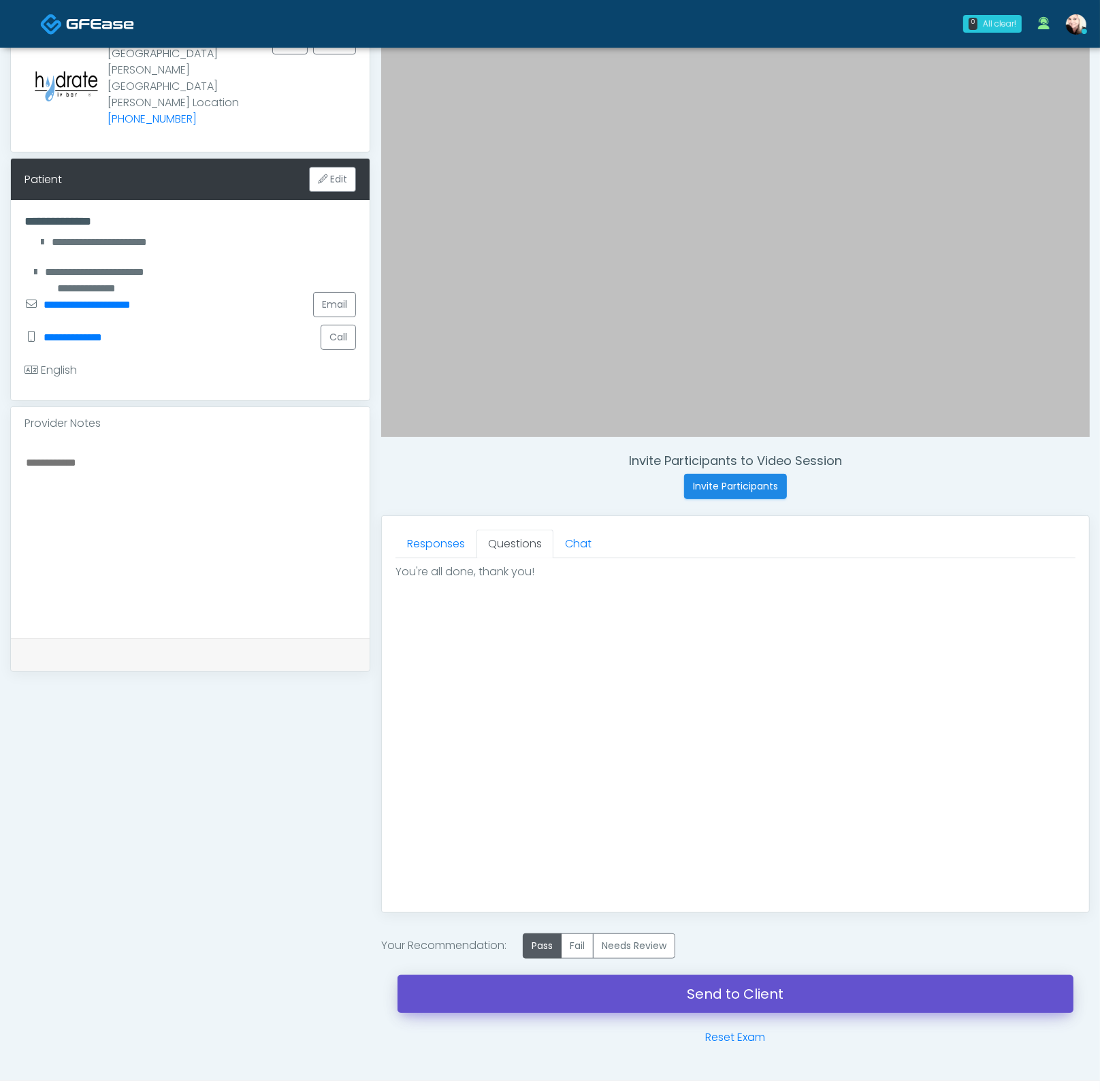
click at [737, 793] on link "Send to Client" at bounding box center [735, 994] width 676 height 38
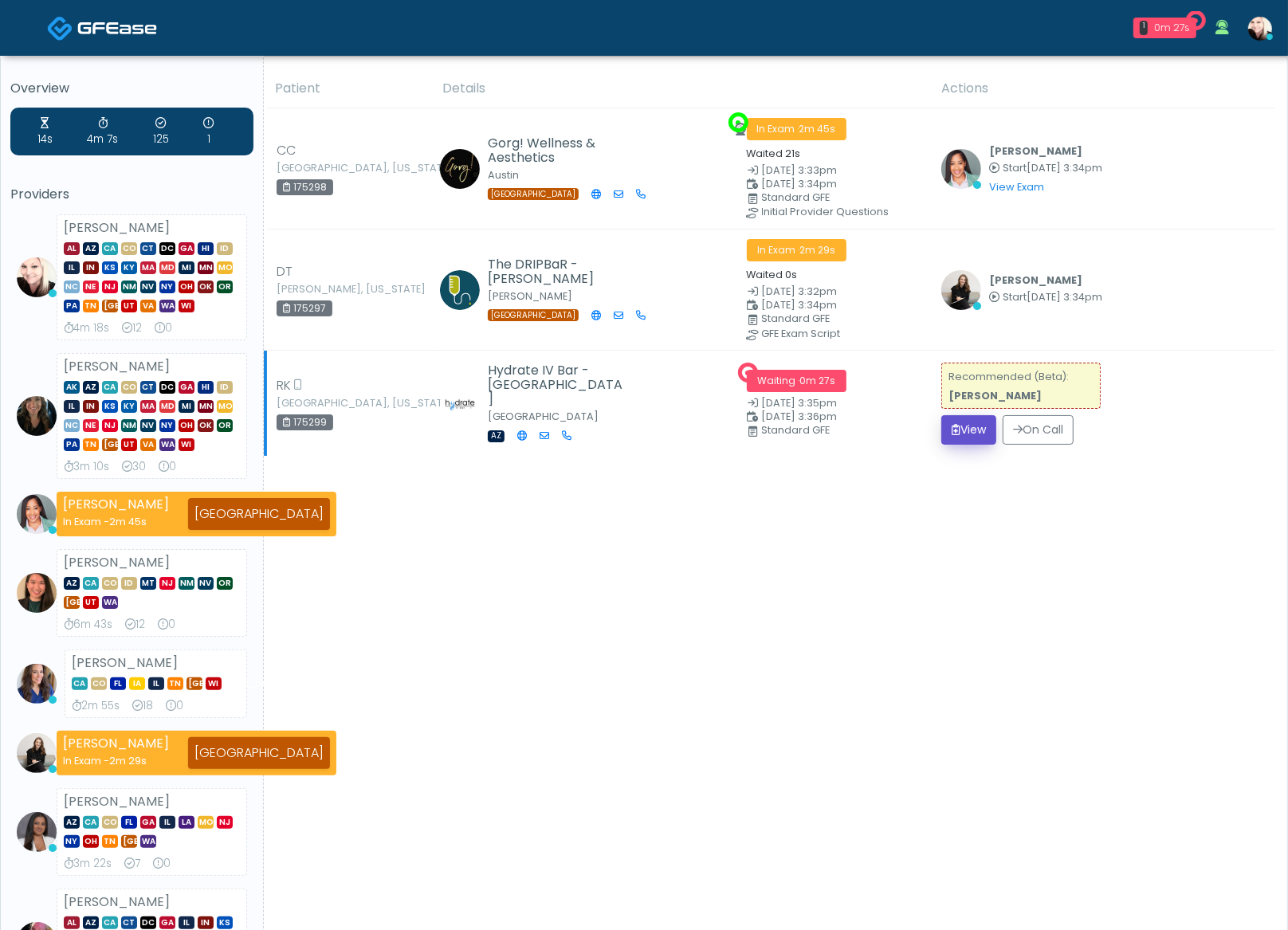
click at [974, 425] on button "View" at bounding box center [968, 430] width 55 height 30
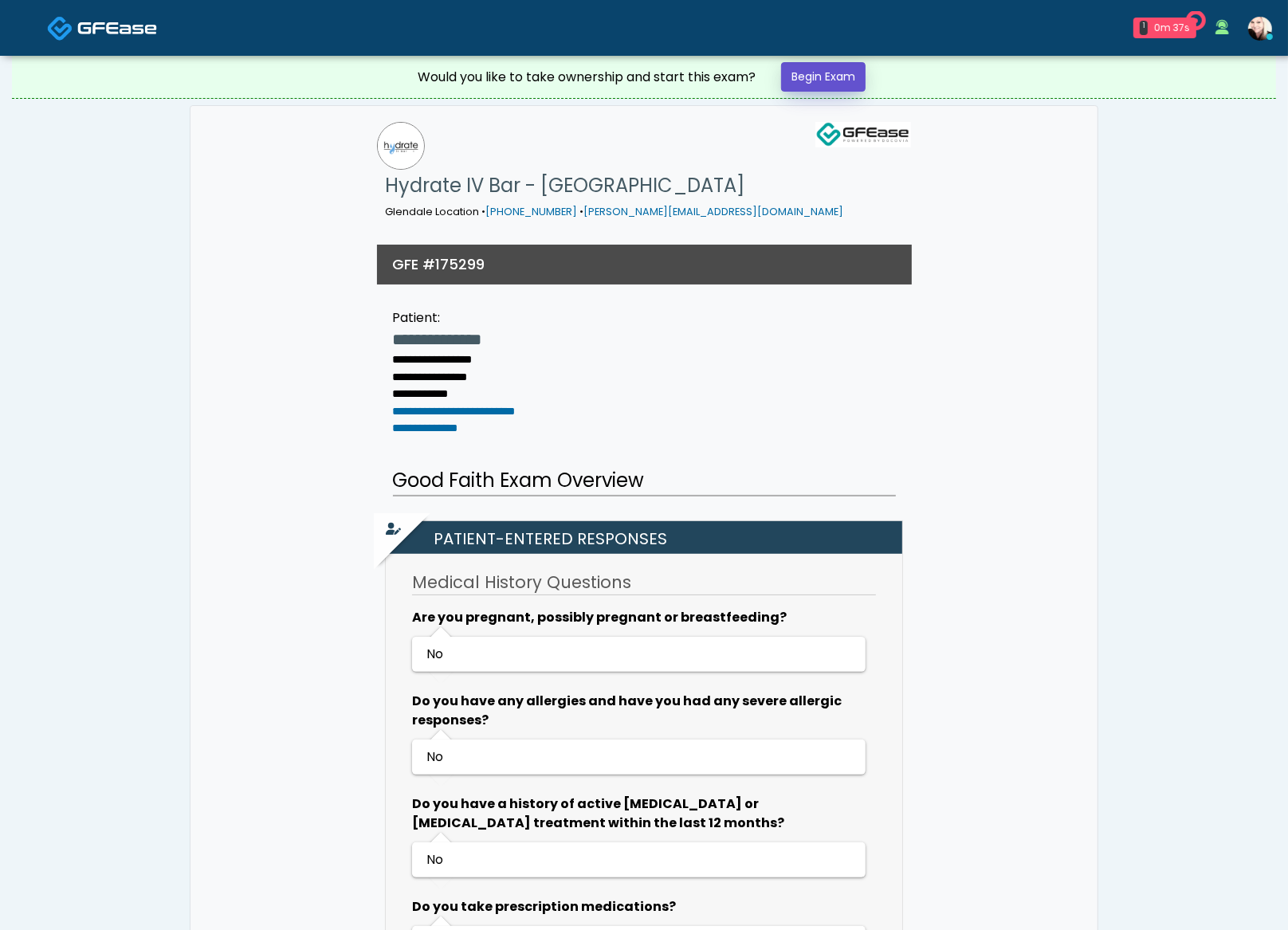
click at [802, 71] on link "Begin Exam" at bounding box center [822, 78] width 84 height 30
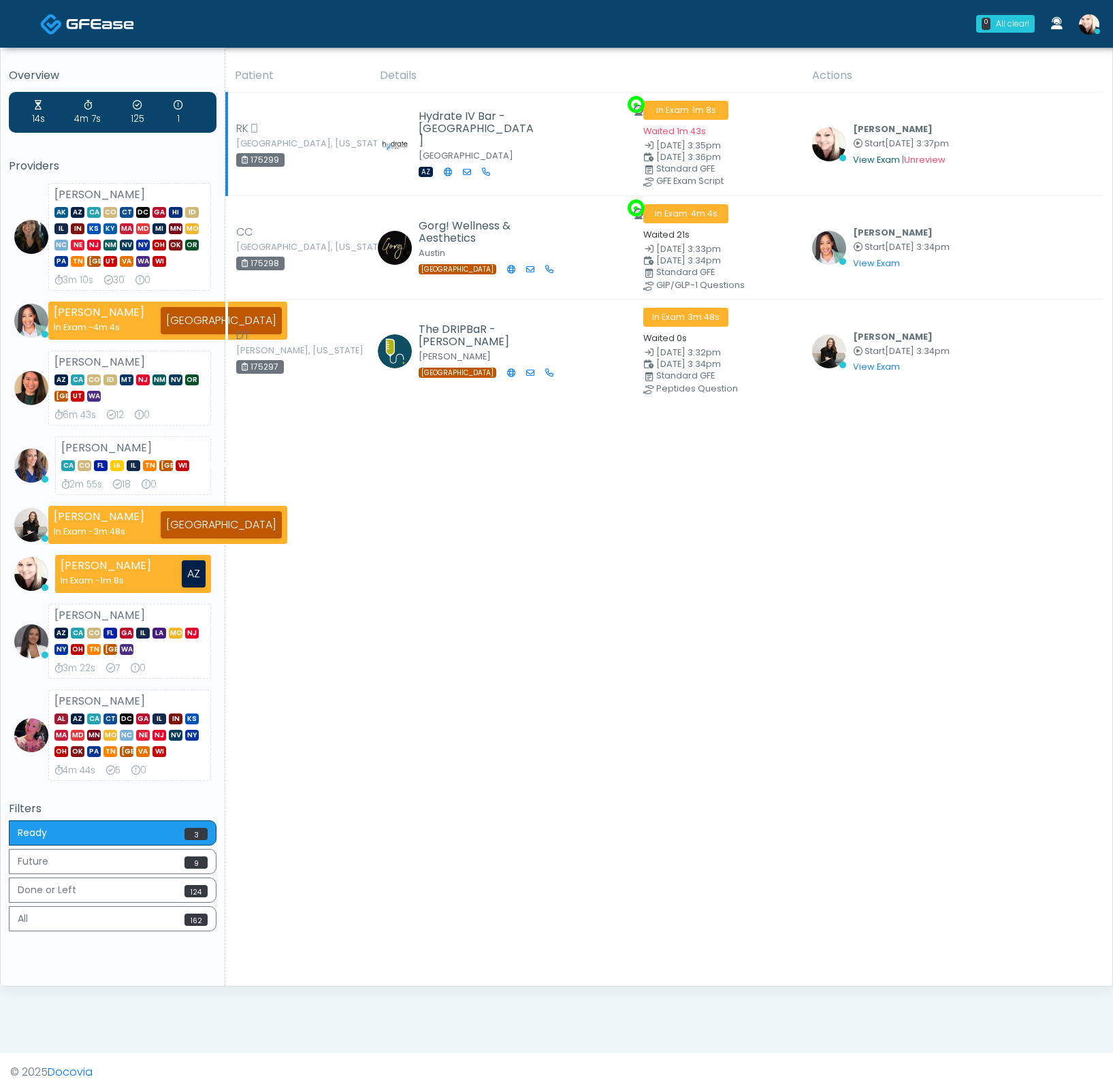
click at [872, 158] on link "View Exam" at bounding box center [875, 160] width 47 height 12
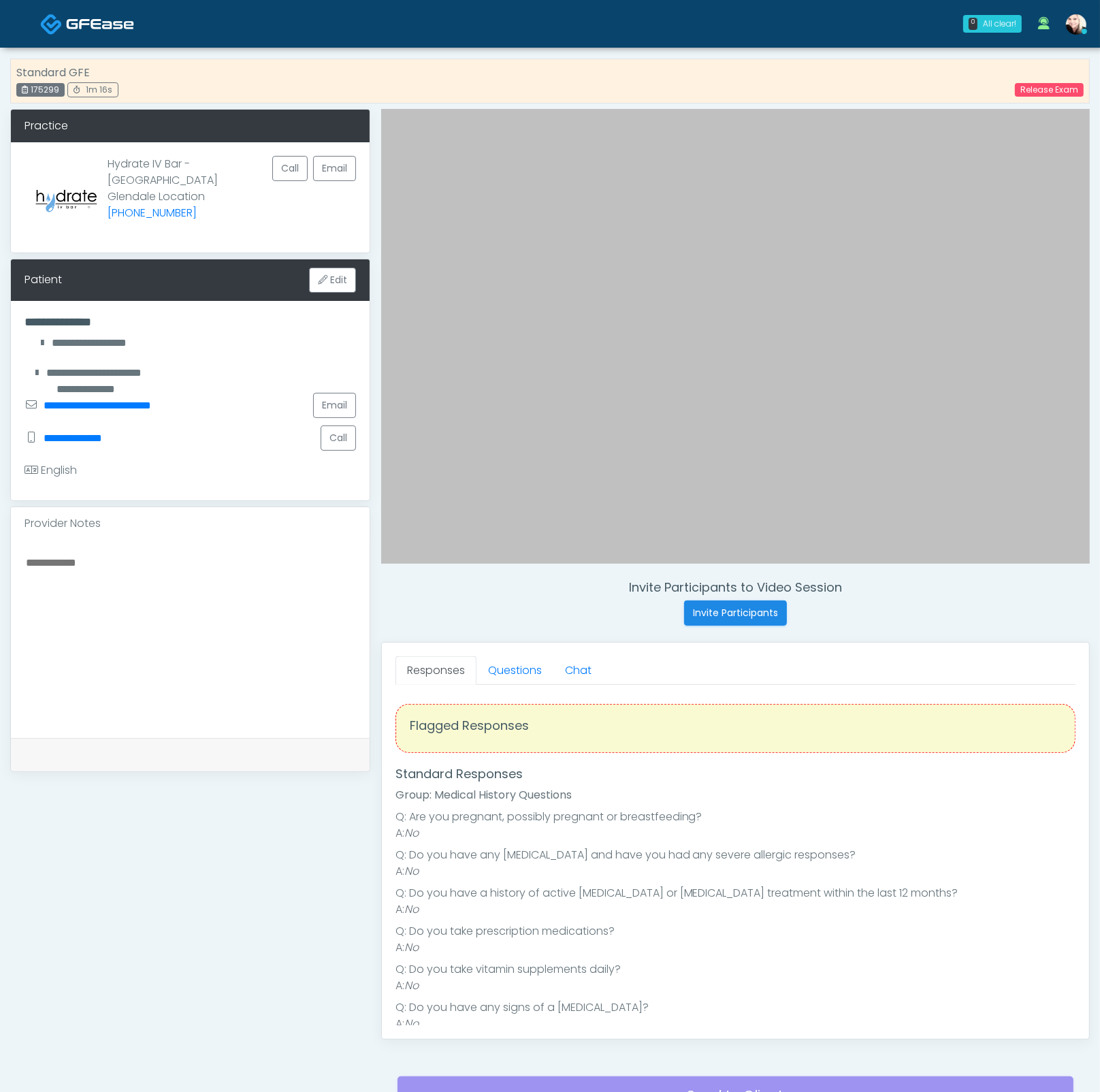
click at [544, 630] on div "Invite Participants to Video Session Invite Participants Responses Questions Ch…" at bounding box center [729, 628] width 719 height 1039
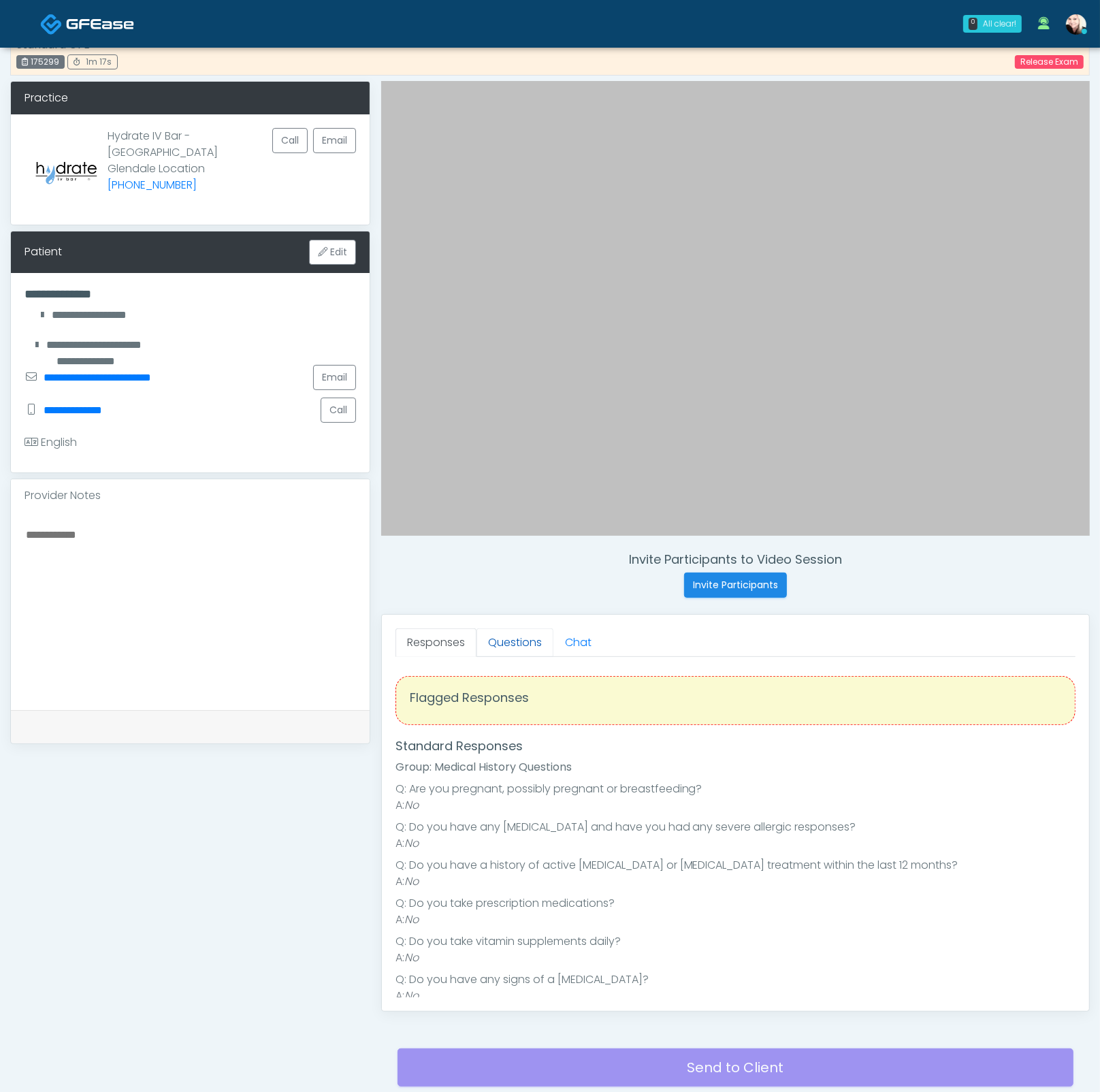
scroll to position [50, 0]
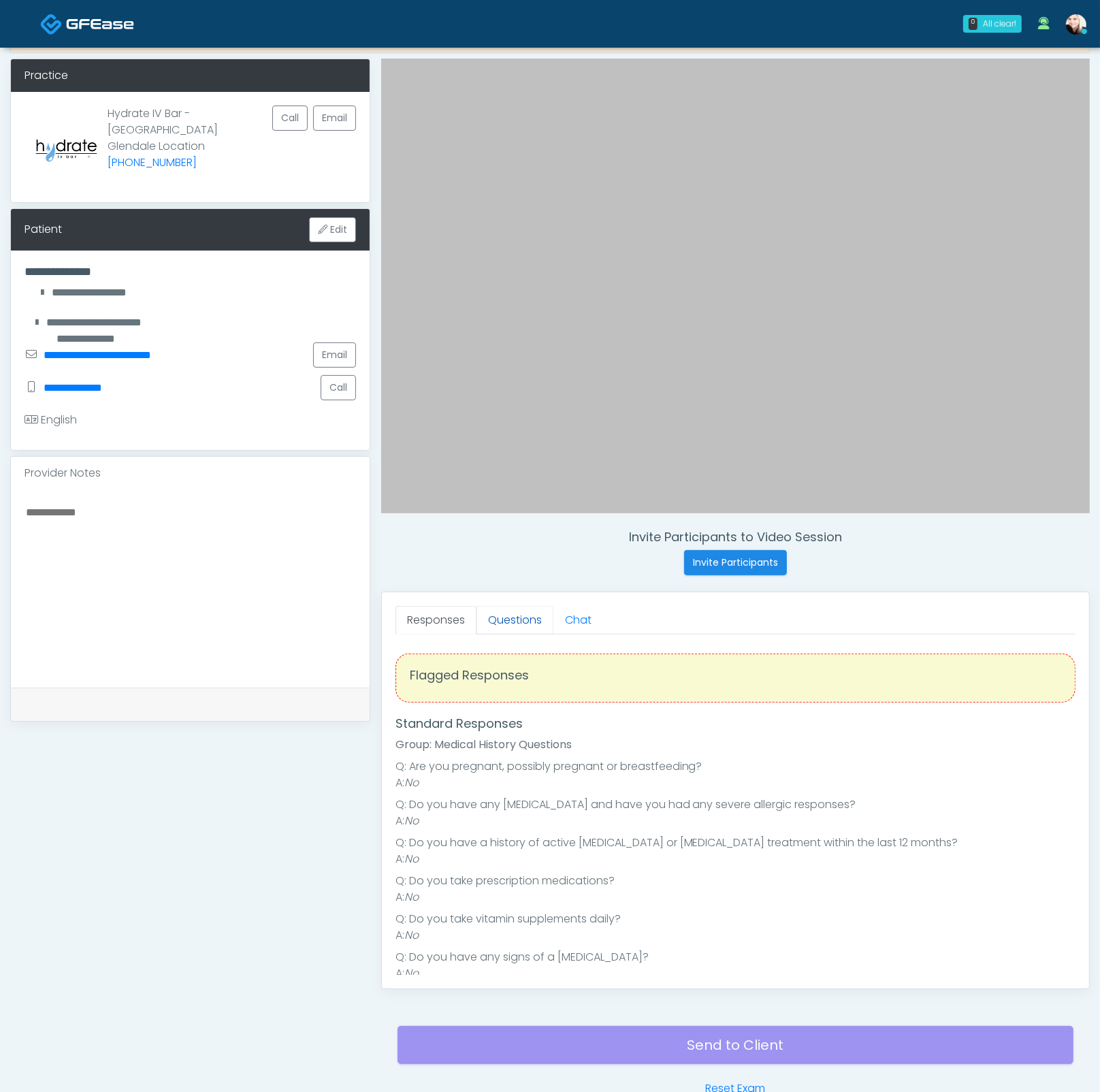
click at [513, 622] on link "Questions" at bounding box center [515, 620] width 77 height 29
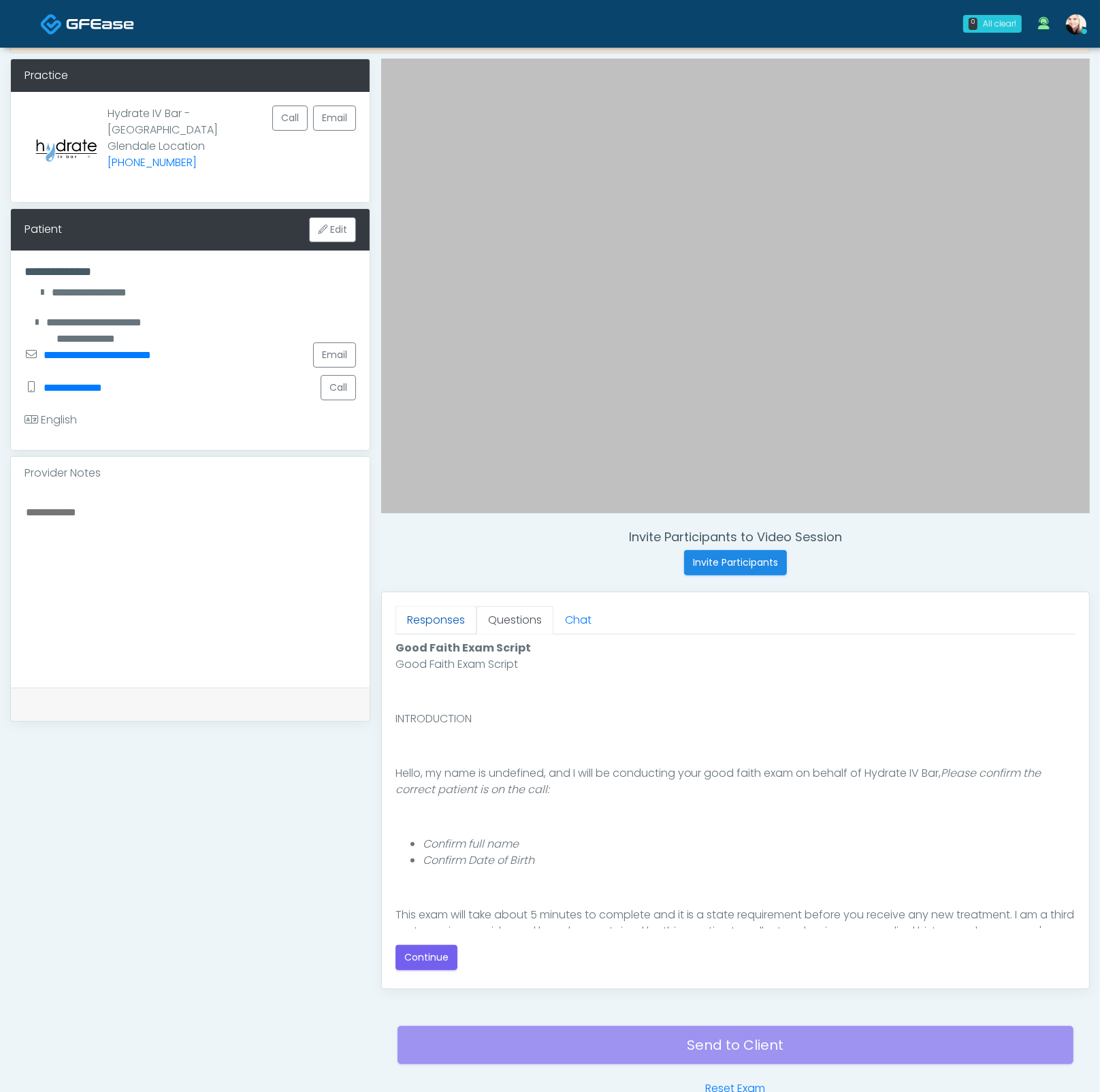
click at [432, 618] on link "Responses" at bounding box center [435, 620] width 81 height 29
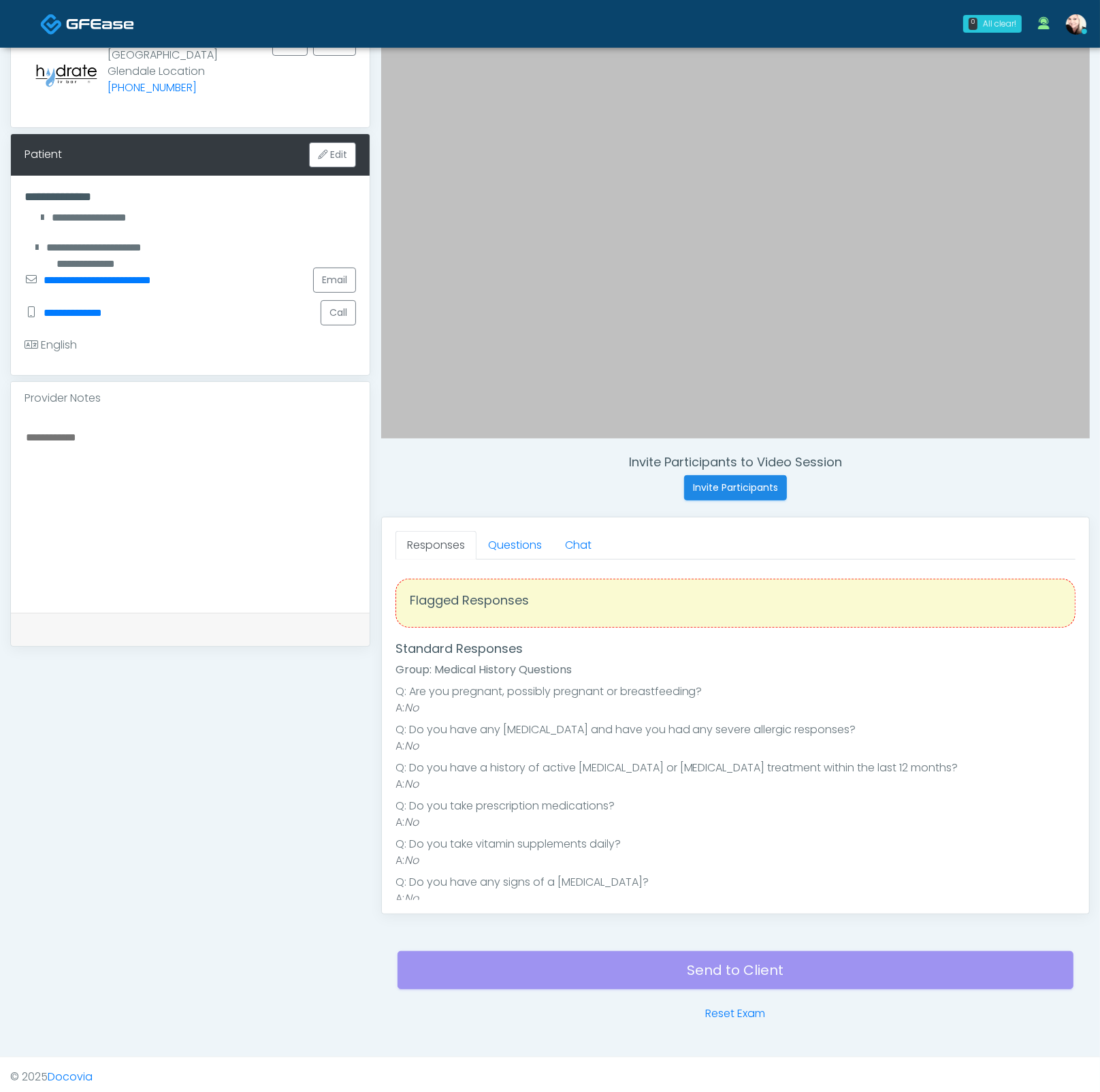
scroll to position [126, 0]
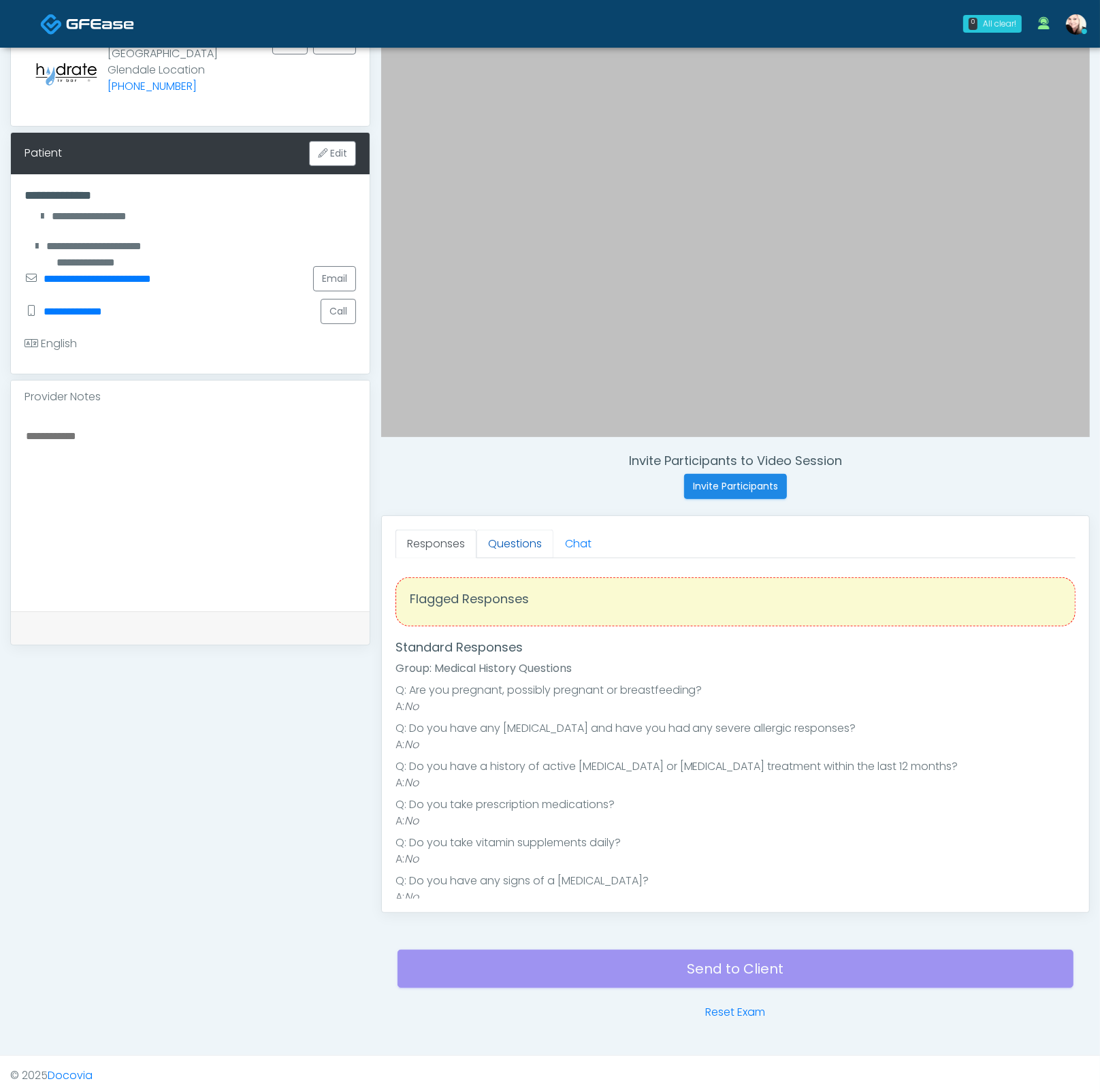
click at [508, 534] on link "Questions" at bounding box center [515, 544] width 77 height 29
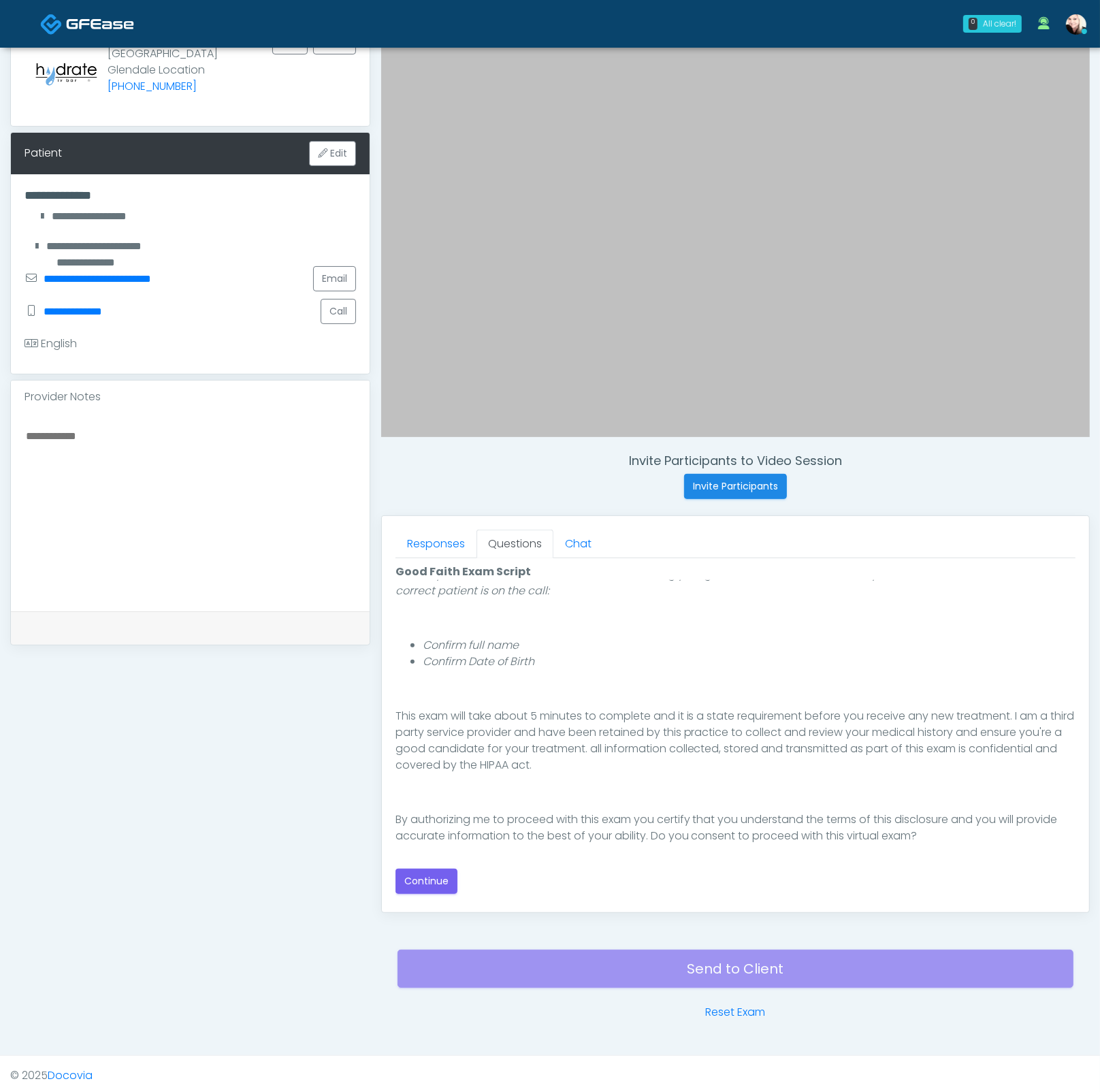
scroll to position [125, 0]
drag, startPoint x: 411, startPoint y: 877, endPoint x: 509, endPoint y: 678, distance: 221.8
click at [411, 877] on button "Continue" at bounding box center [426, 882] width 62 height 25
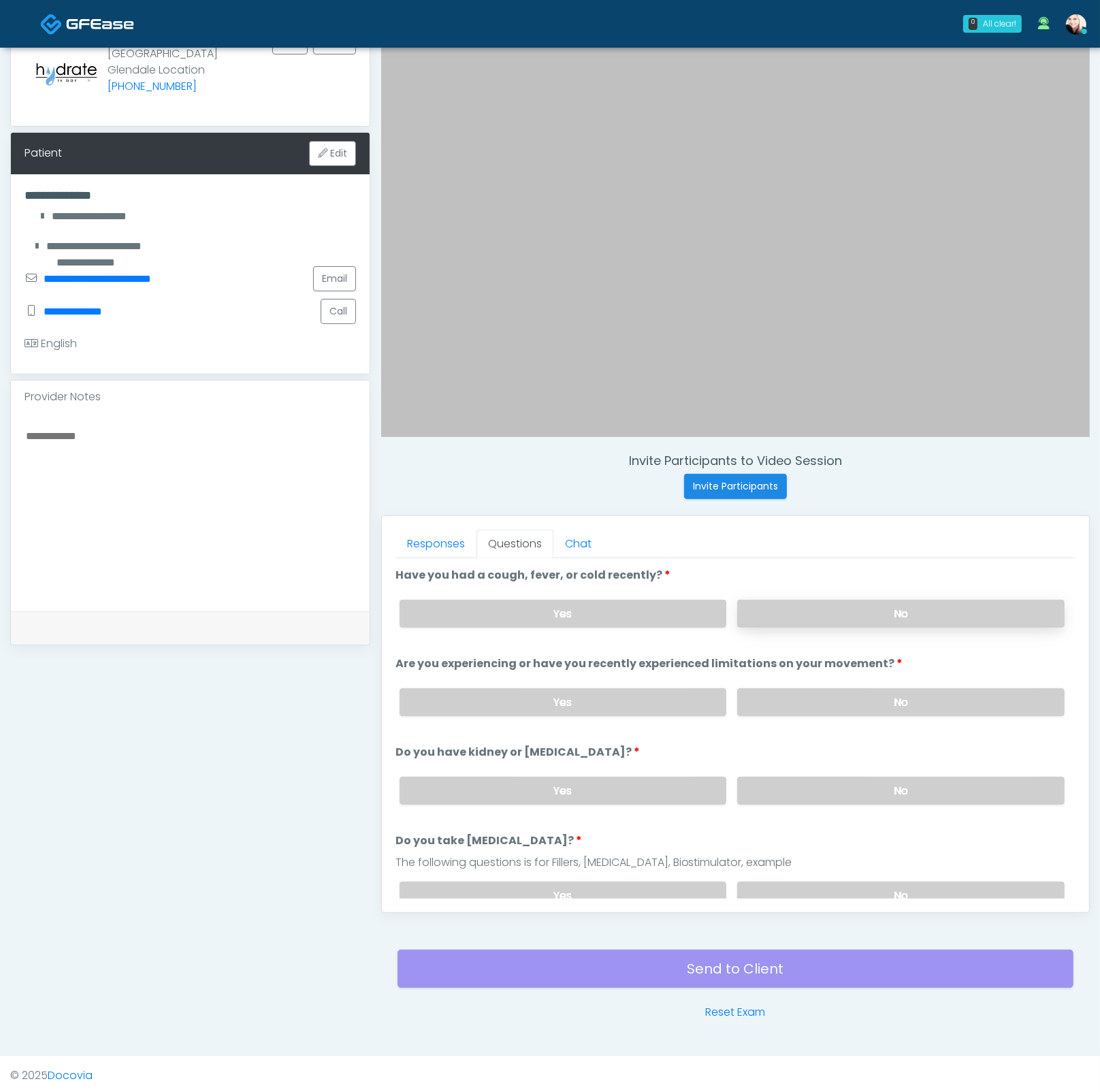
click at [783, 613] on label "No" at bounding box center [901, 613] width 327 height 28
click at [818, 689] on label "No" at bounding box center [901, 702] width 327 height 28
drag, startPoint x: 845, startPoint y: 783, endPoint x: 868, endPoint y: 818, distance: 41.9
click at [849, 790] on label "No" at bounding box center [901, 790] width 327 height 28
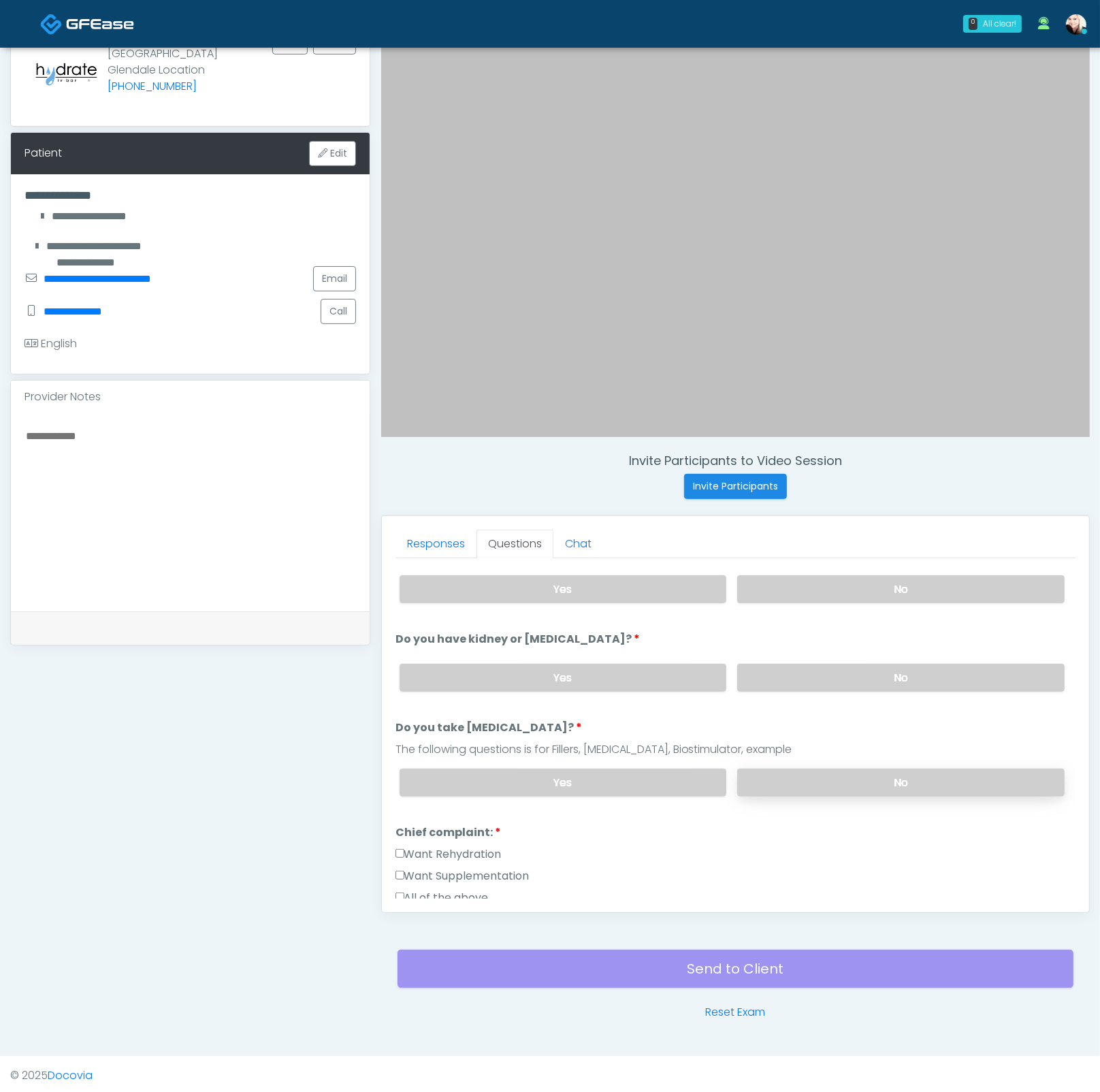
click at [846, 776] on label "No" at bounding box center [901, 782] width 327 height 28
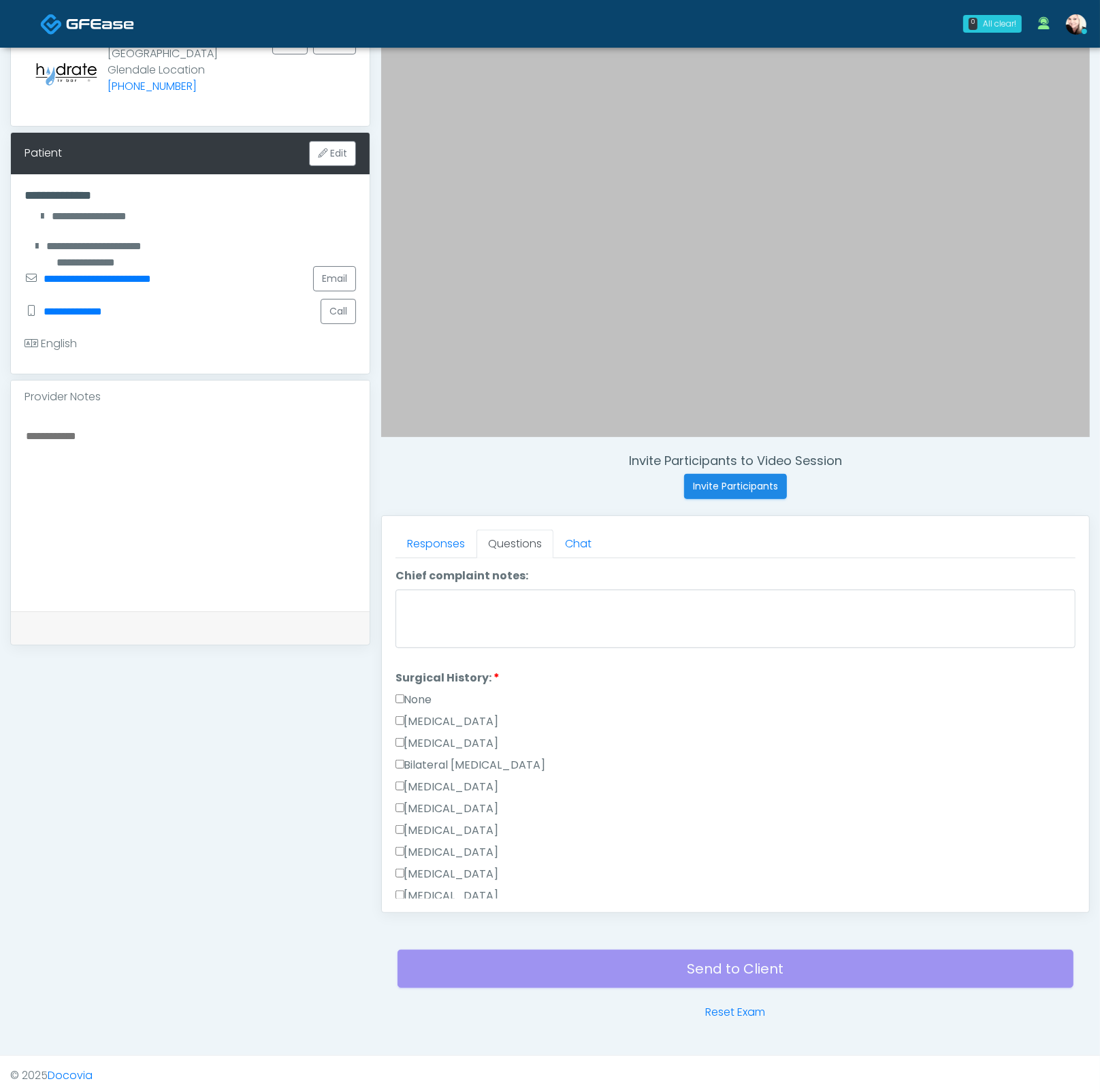
scroll to position [501, 0]
click at [405, 687] on label "None" at bounding box center [413, 695] width 36 height 16
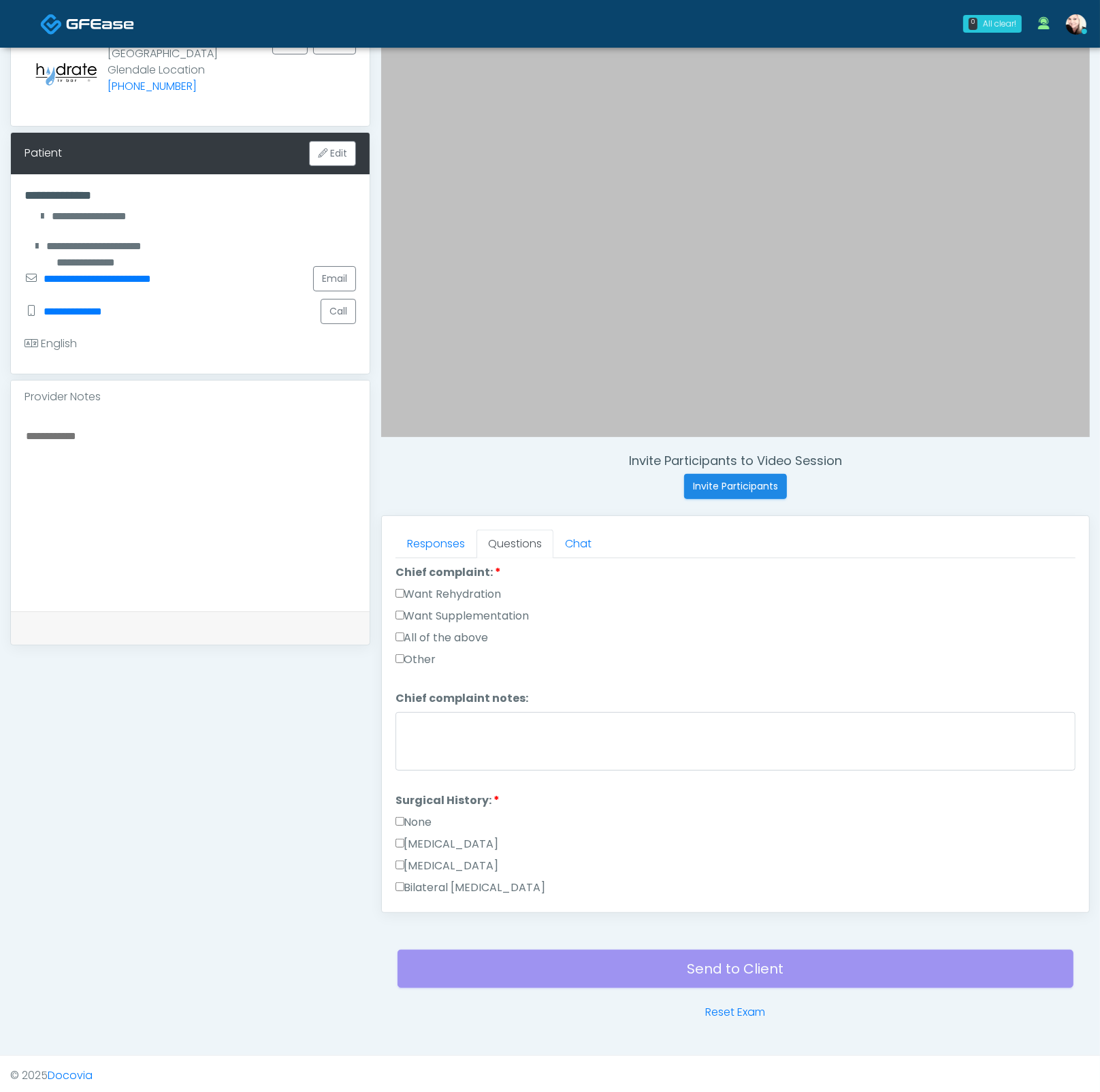
scroll to position [372, 0]
click at [399, 608] on label "Want Supplementation" at bounding box center [462, 616] width 134 height 16
click at [398, 579] on li "Chief complaint: Chief complaint: Want Rehydration Want Supplementation All of …" at bounding box center [735, 619] width 680 height 109
click at [399, 592] on label "Want Rehydration" at bounding box center [448, 595] width 106 height 16
click at [522, 727] on textarea "Chief complaint notes:" at bounding box center [735, 742] width 680 height 59
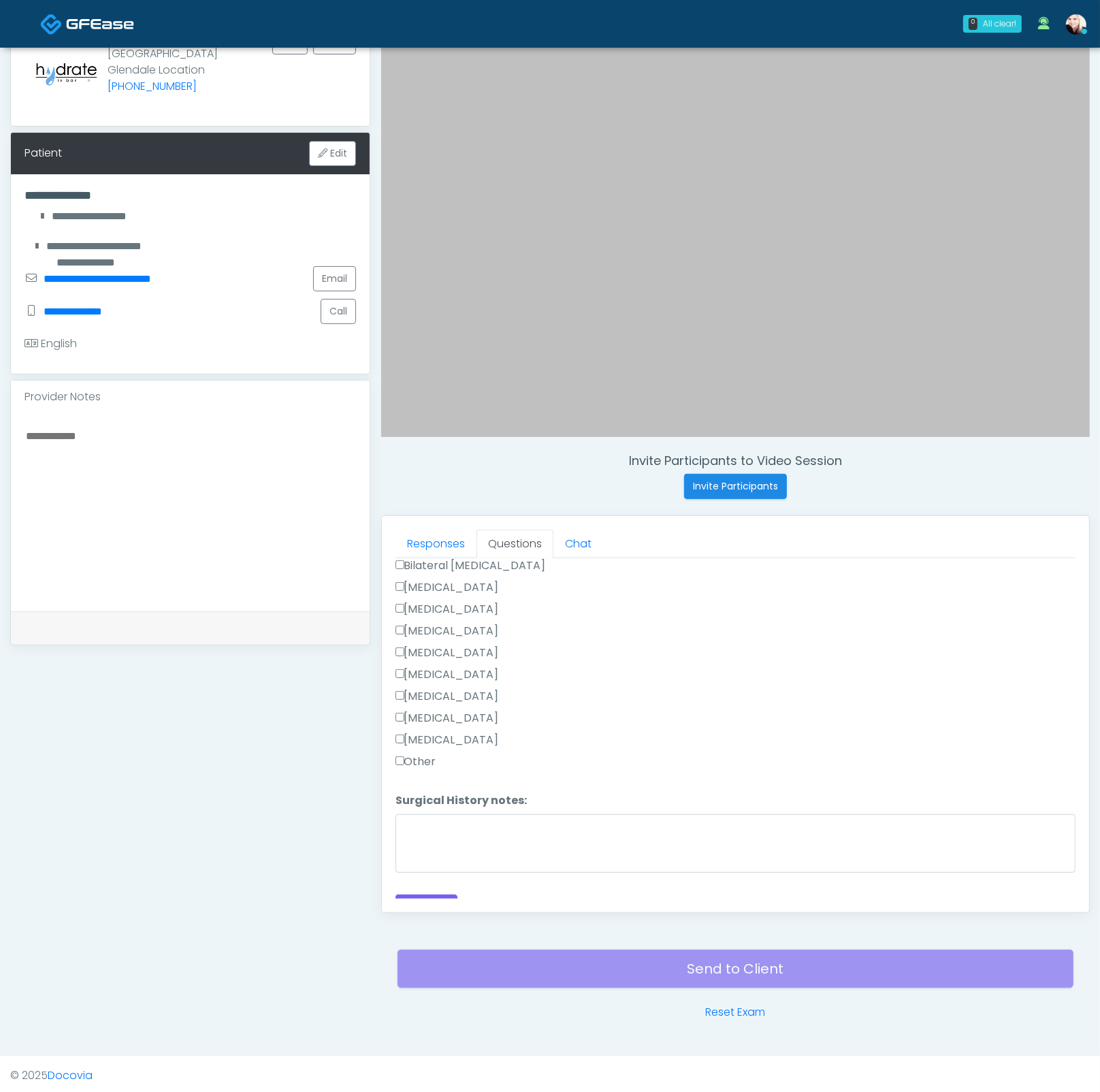
scroll to position [710, 0]
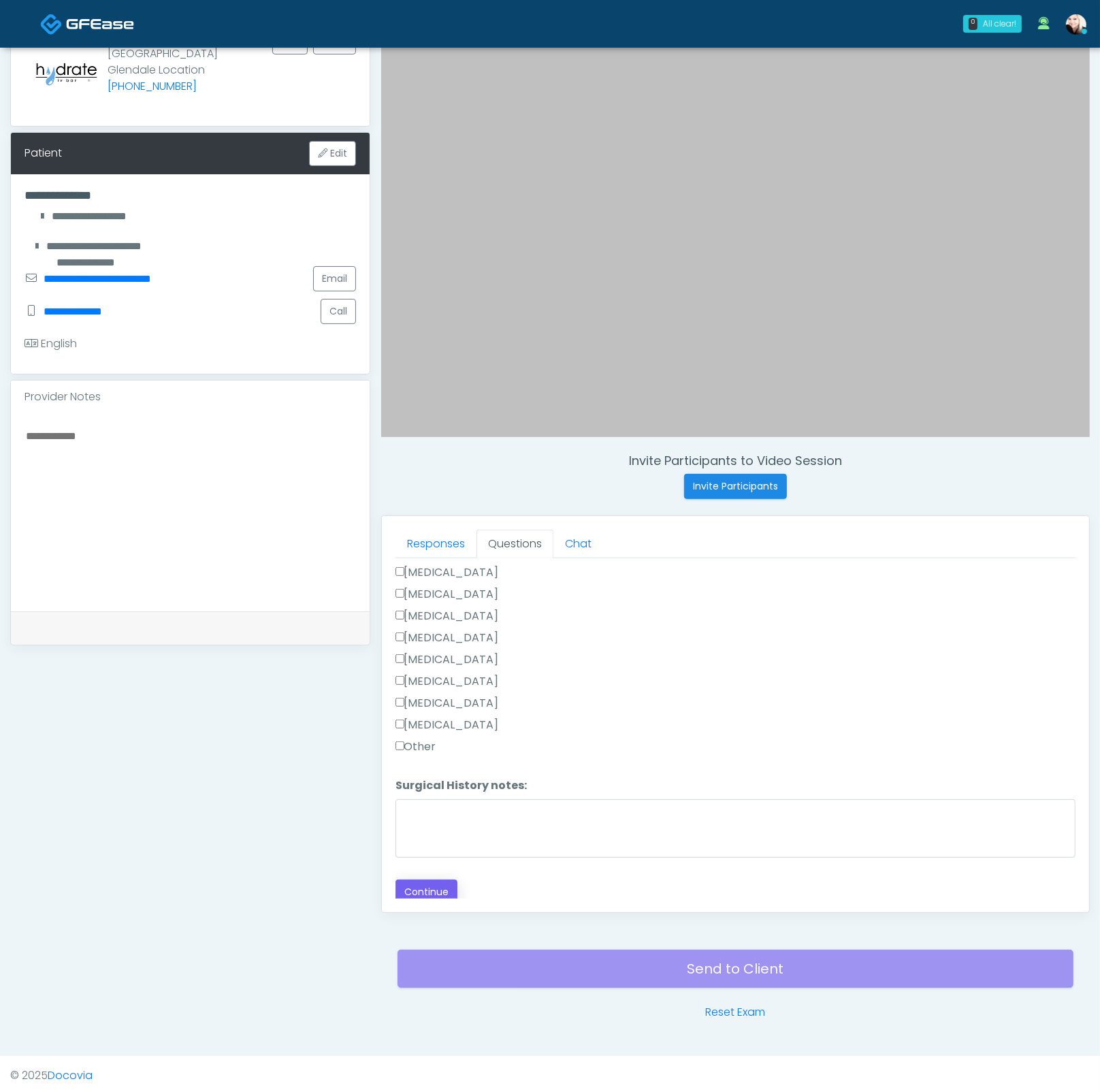
type textarea "********"
click at [435, 880] on button "Continue" at bounding box center [426, 893] width 62 height 25
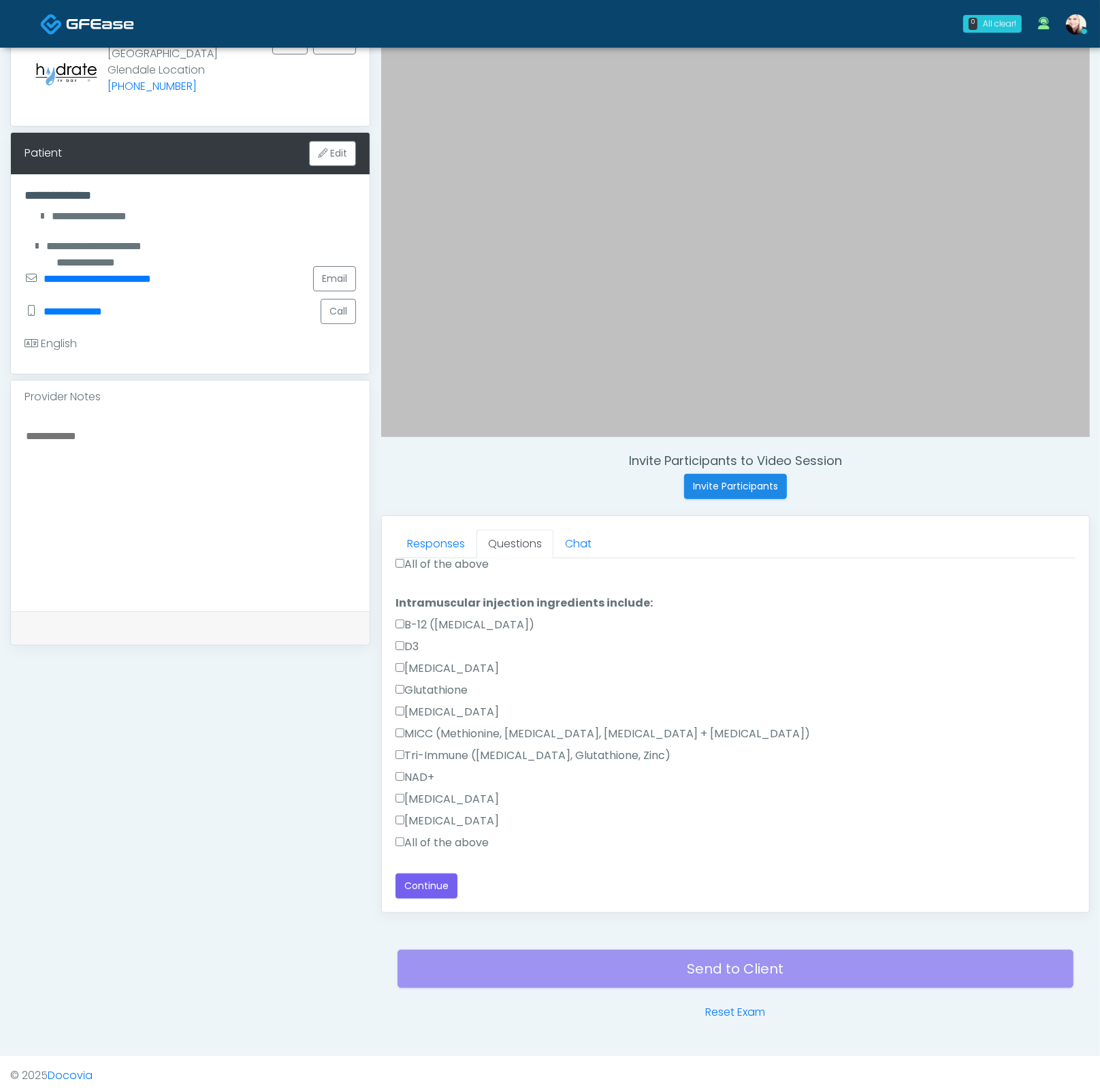
scroll to position [689, 0]
click at [430, 841] on label "All of the above" at bounding box center [442, 845] width 93 height 16
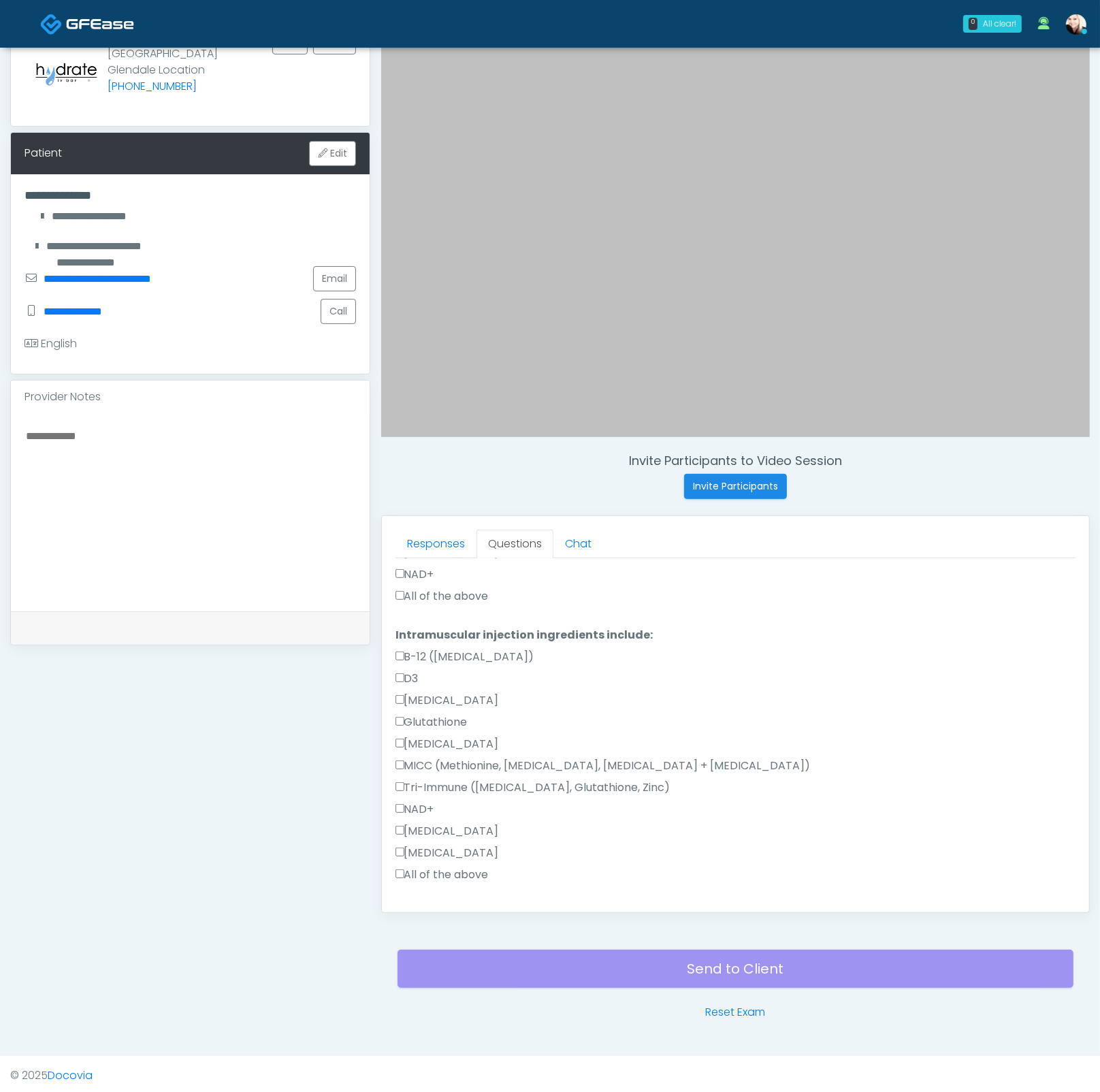
click at [410, 593] on label "All of the above" at bounding box center [442, 596] width 93 height 16
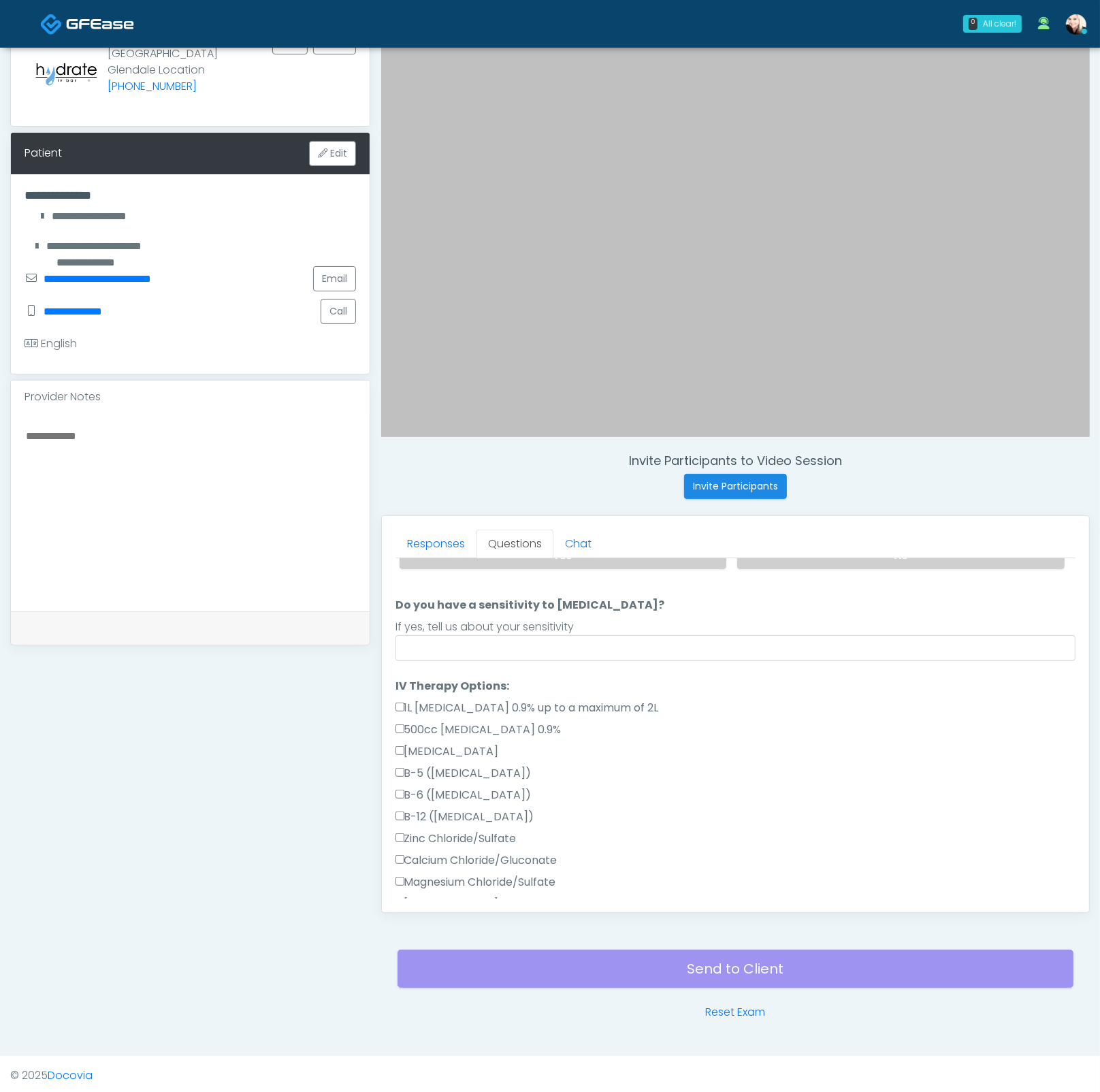
scroll to position [175, 0]
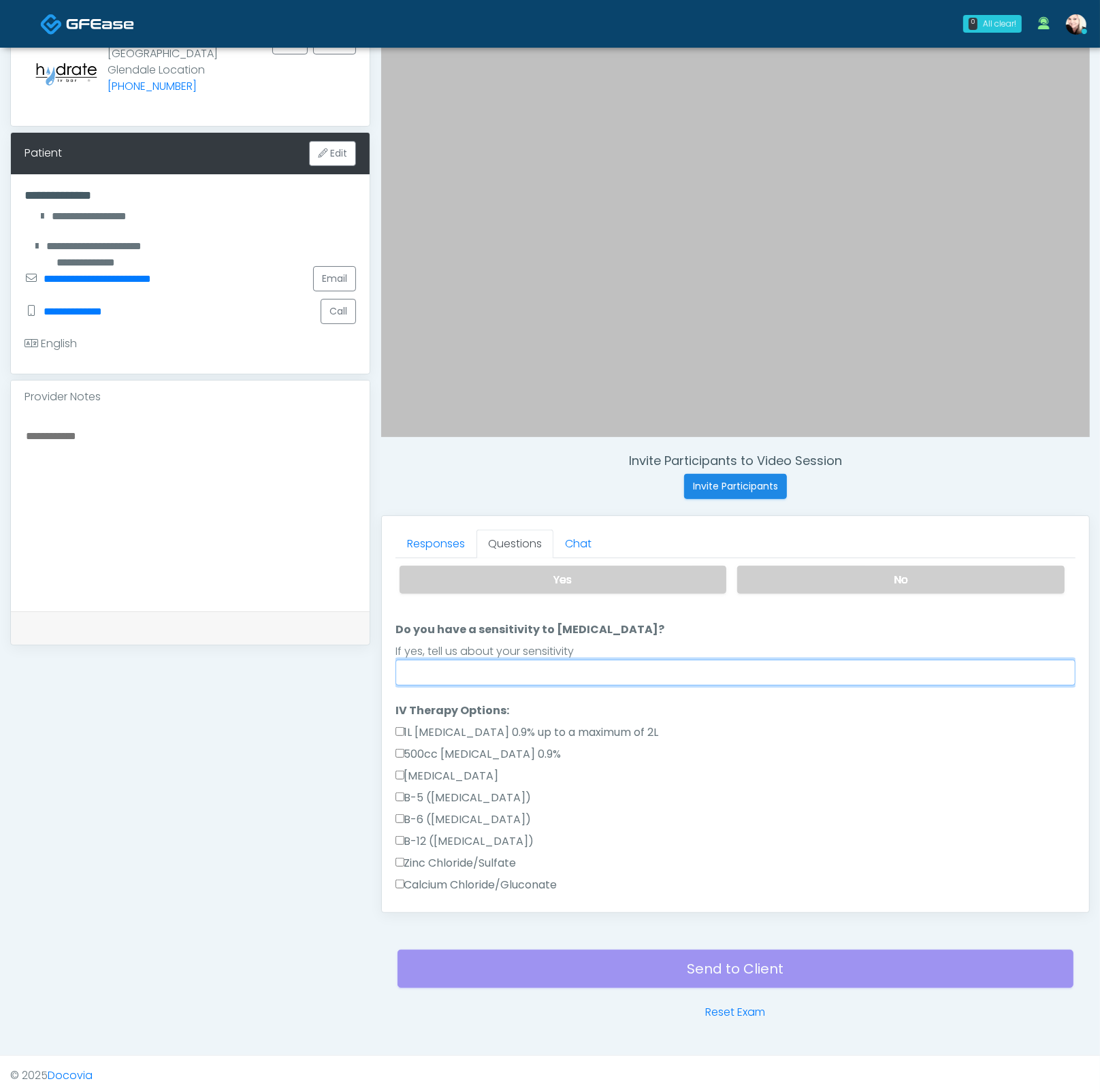
click at [442, 675] on input "Do you have a sensitivity to Niacin?" at bounding box center [735, 672] width 680 height 25
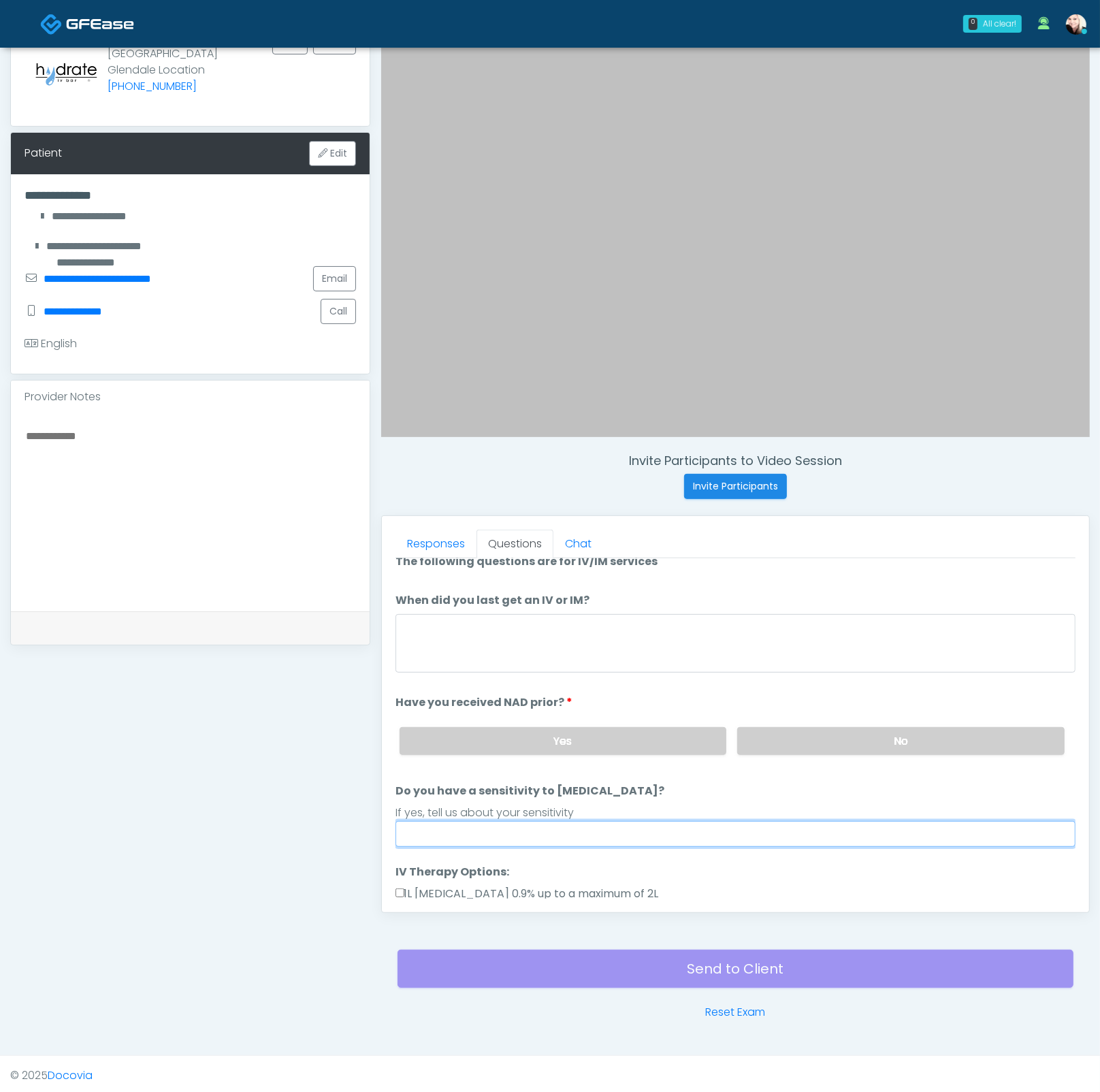
scroll to position [0, 0]
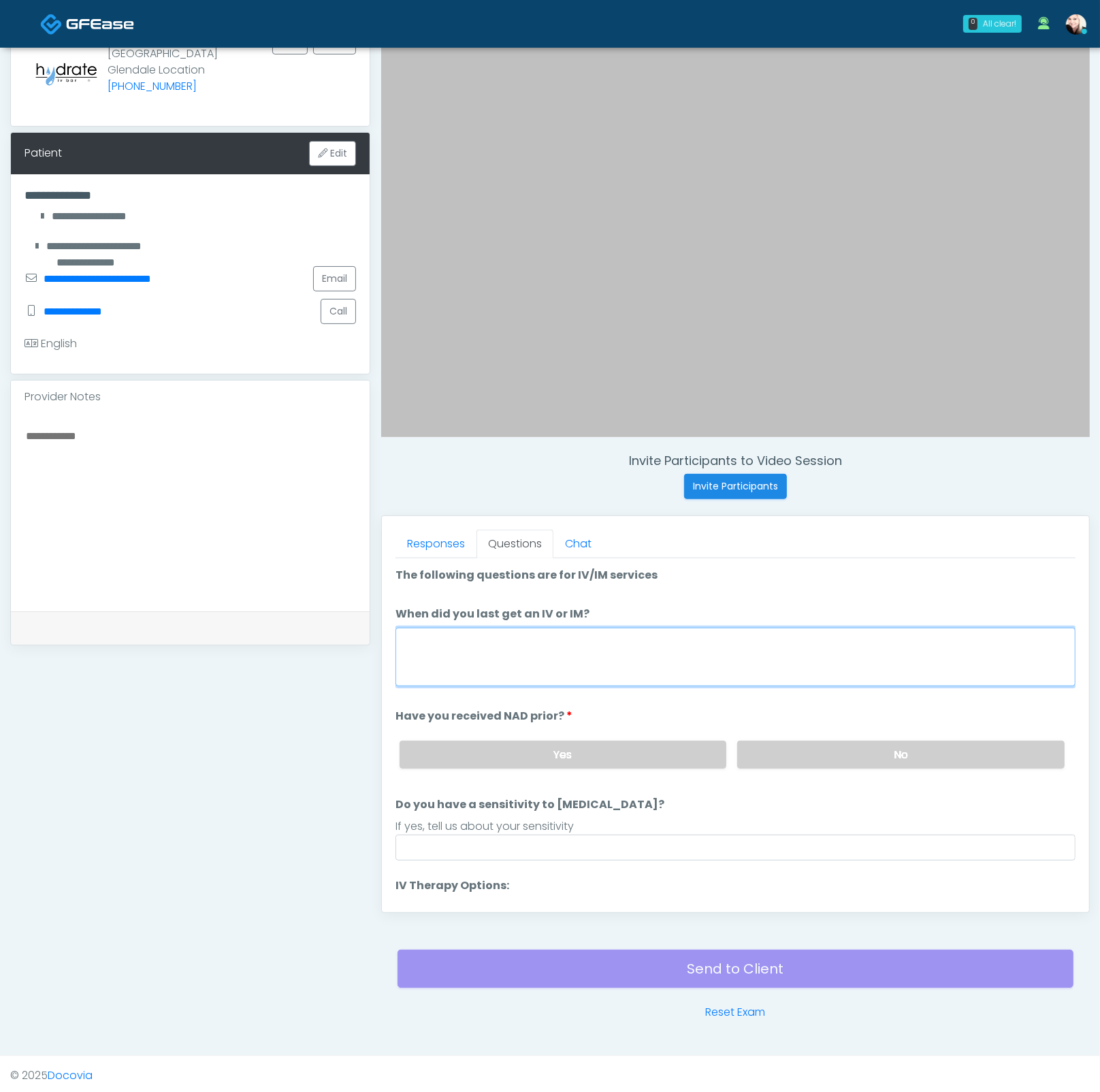
click at [471, 676] on textarea "When did you last get an IV or IM?" at bounding box center [735, 657] width 680 height 59
type textarea "*"
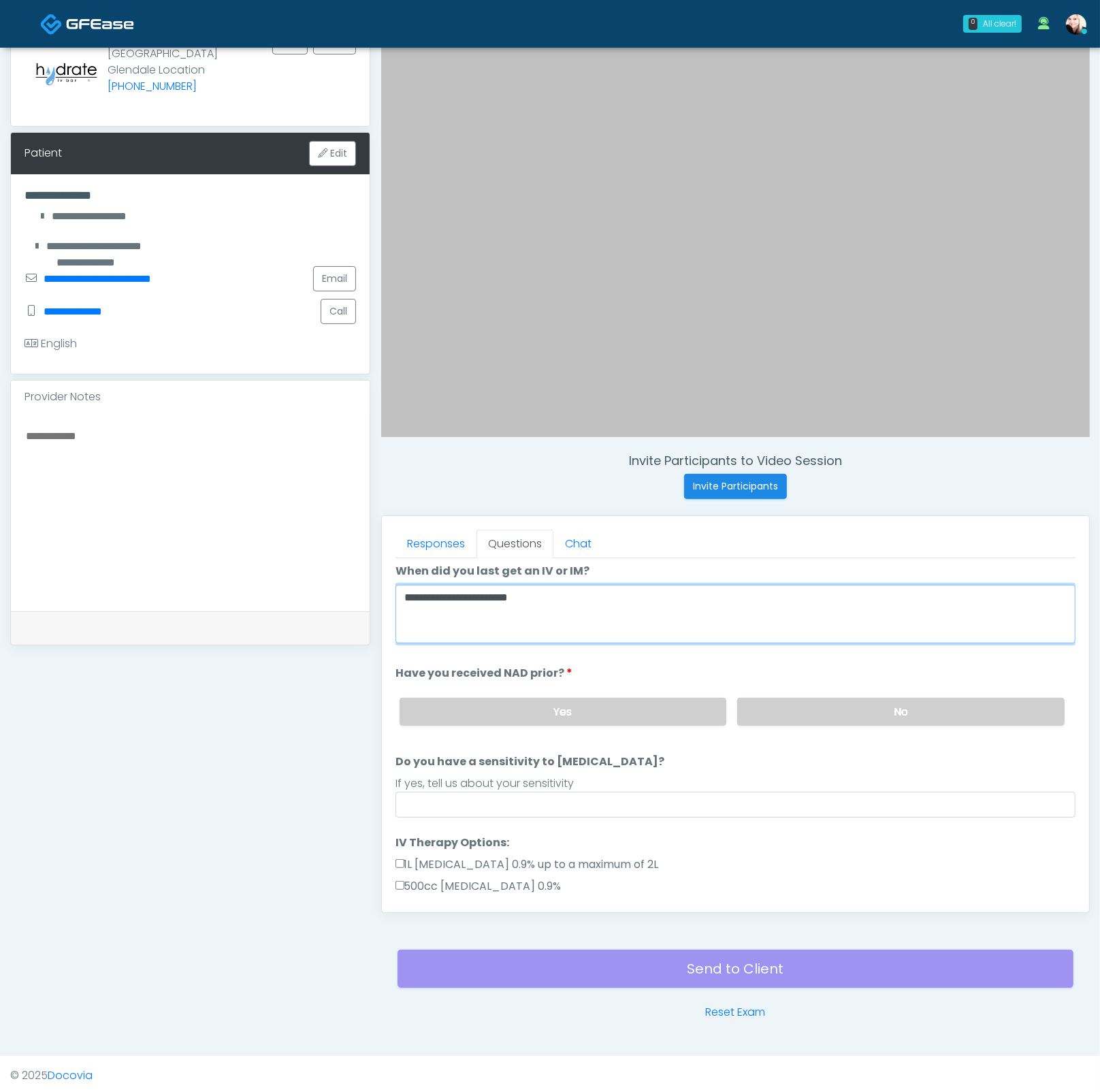
scroll to position [87, 0]
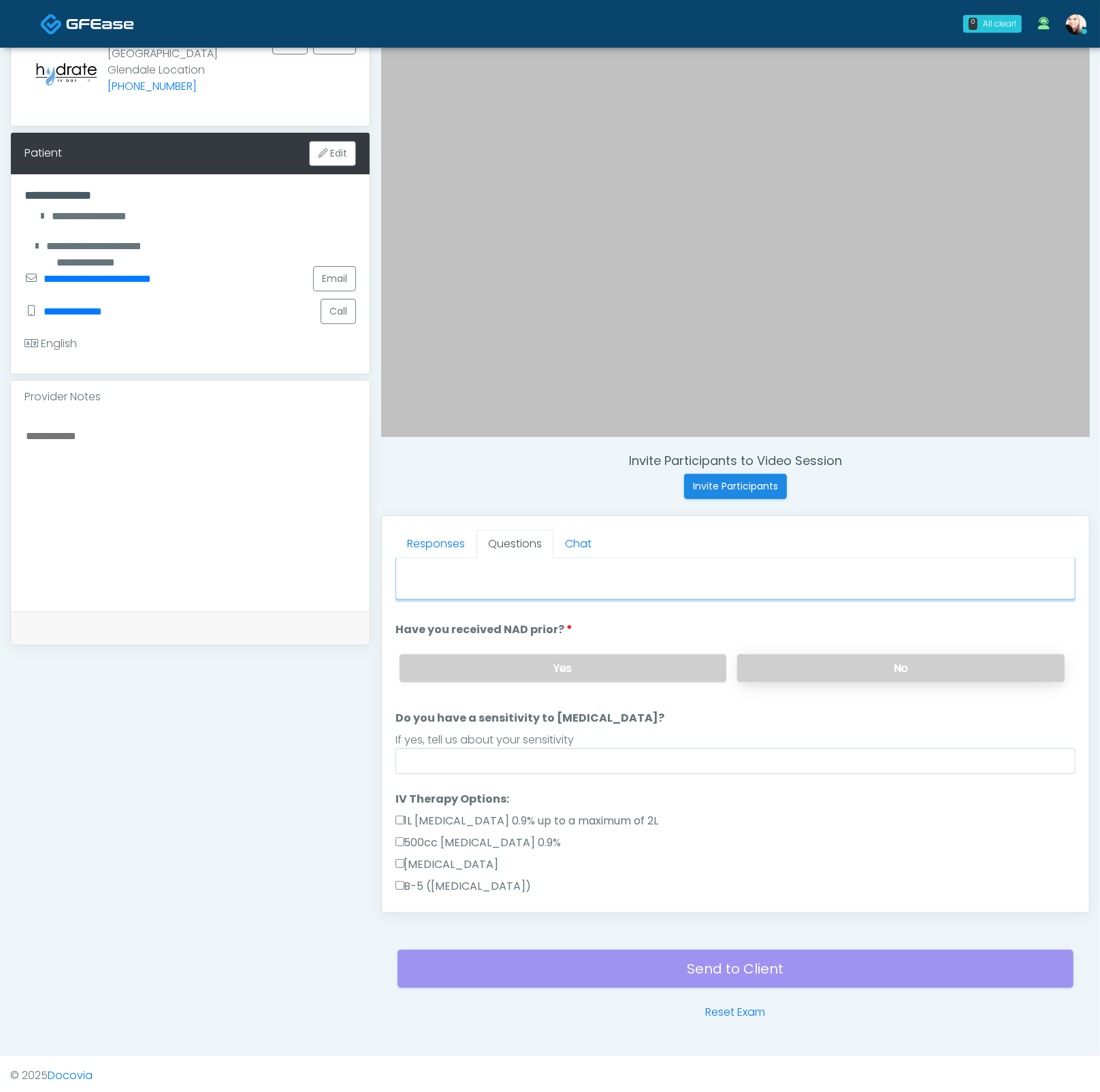
type textarea "**********"
drag, startPoint x: 801, startPoint y: 650, endPoint x: 793, endPoint y: 655, distance: 9.4
click at [801, 654] on label "No" at bounding box center [901, 668] width 327 height 28
click at [494, 663] on label "Yes" at bounding box center [563, 668] width 327 height 28
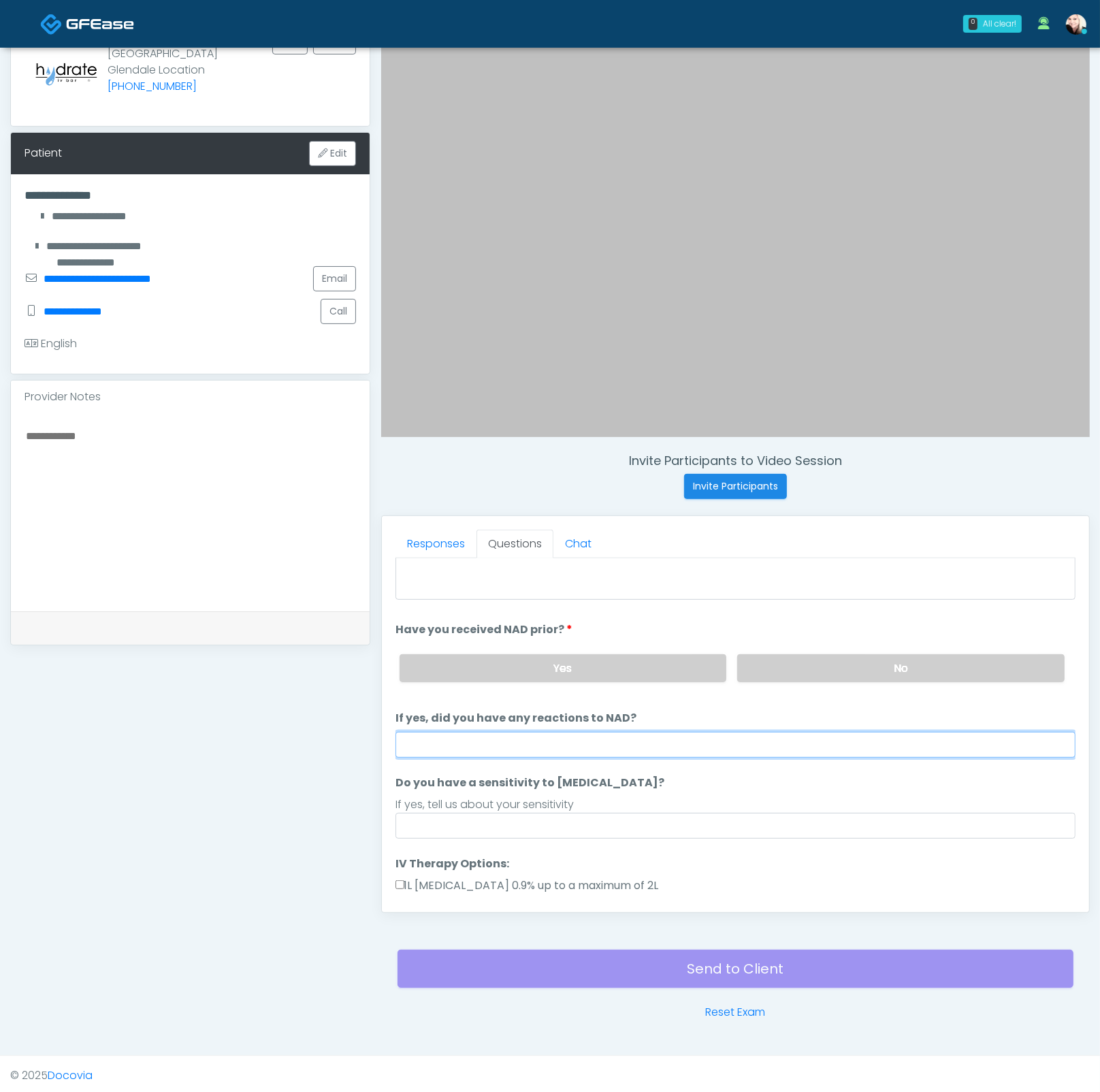
click at [489, 735] on input "If yes, did you have any reactions to NAD?" at bounding box center [735, 744] width 680 height 25
type input "****"
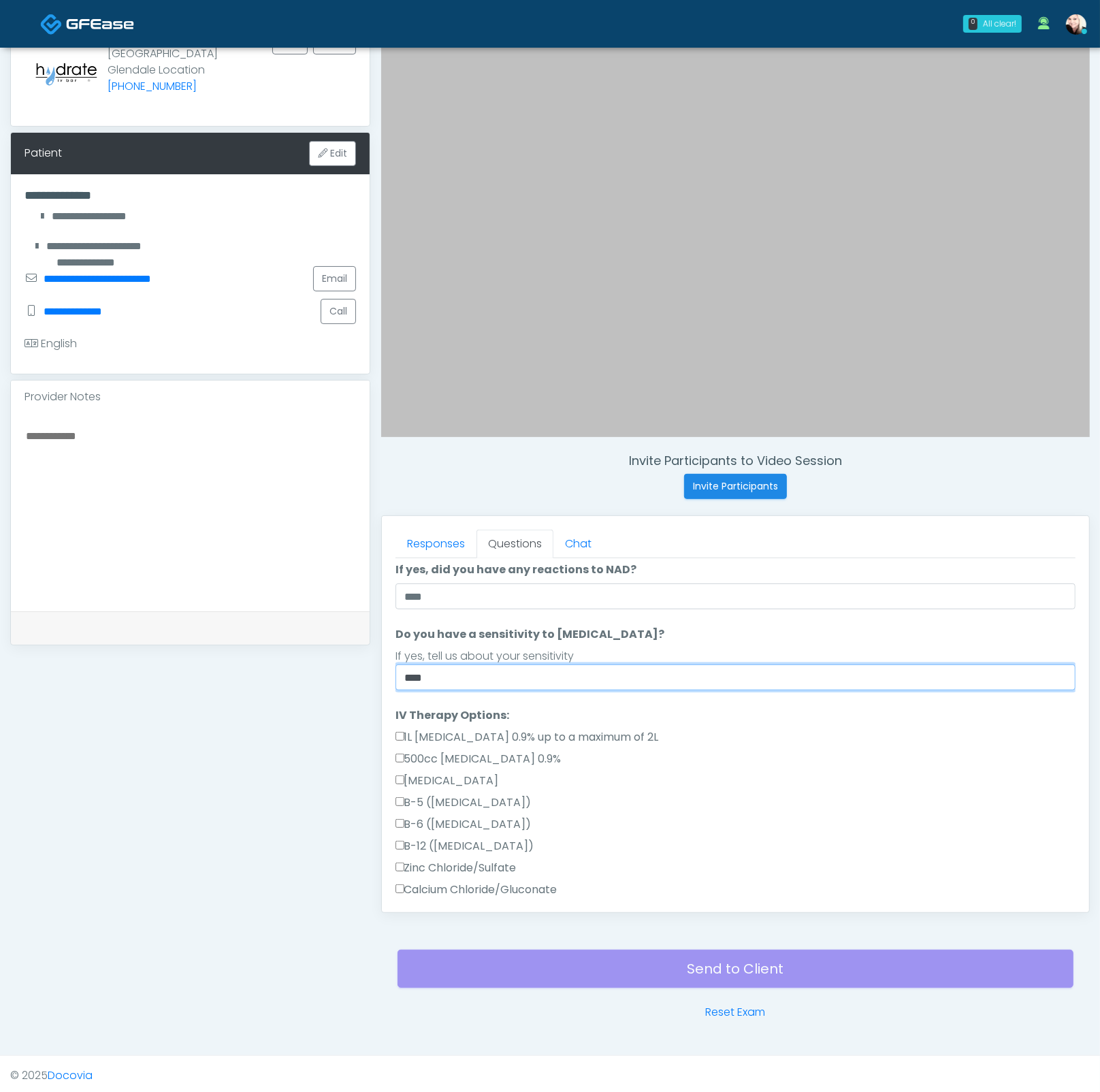
scroll to position [753, 0]
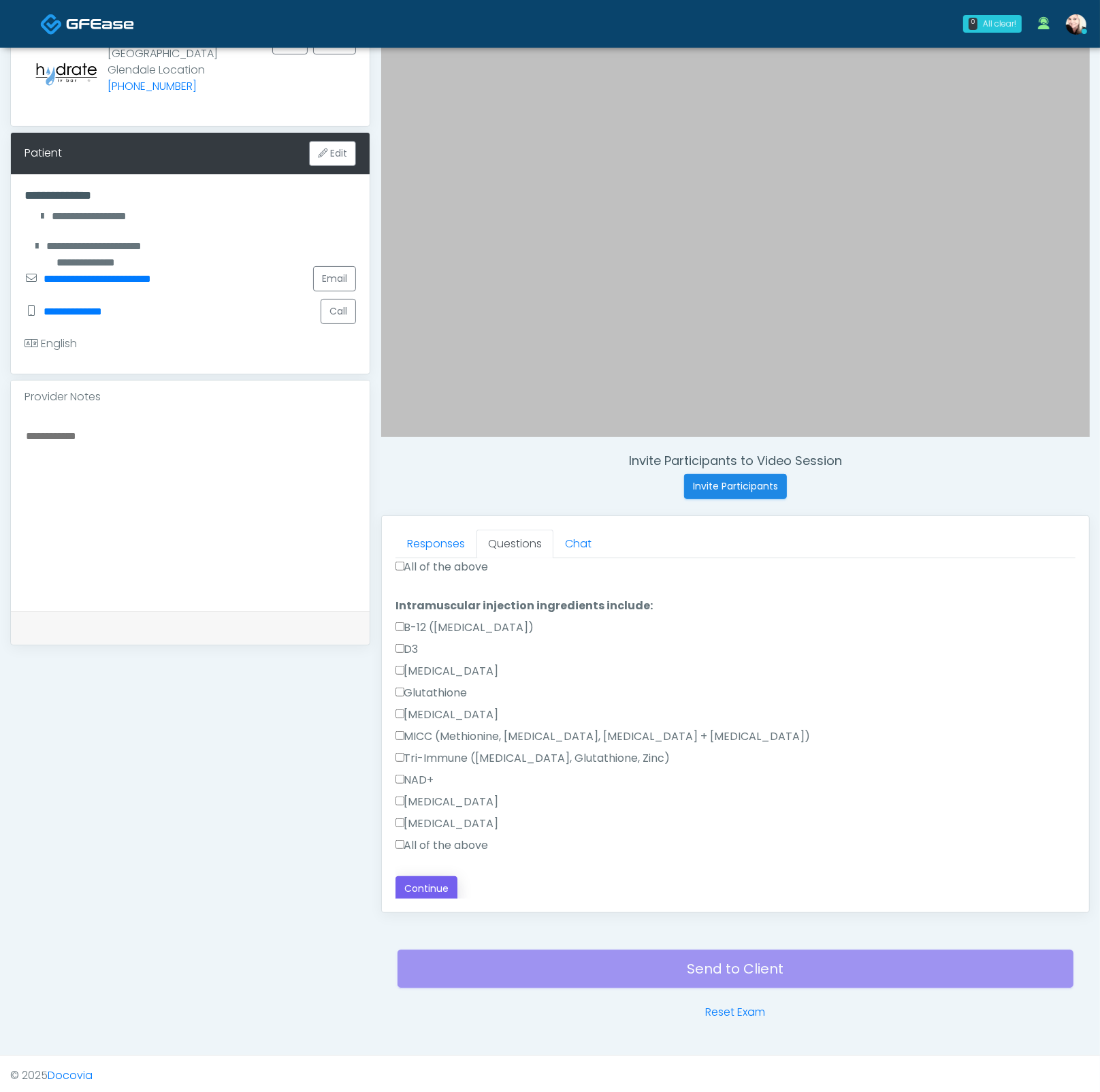
type input "****"
click at [442, 876] on button "Continue" at bounding box center [426, 889] width 62 height 25
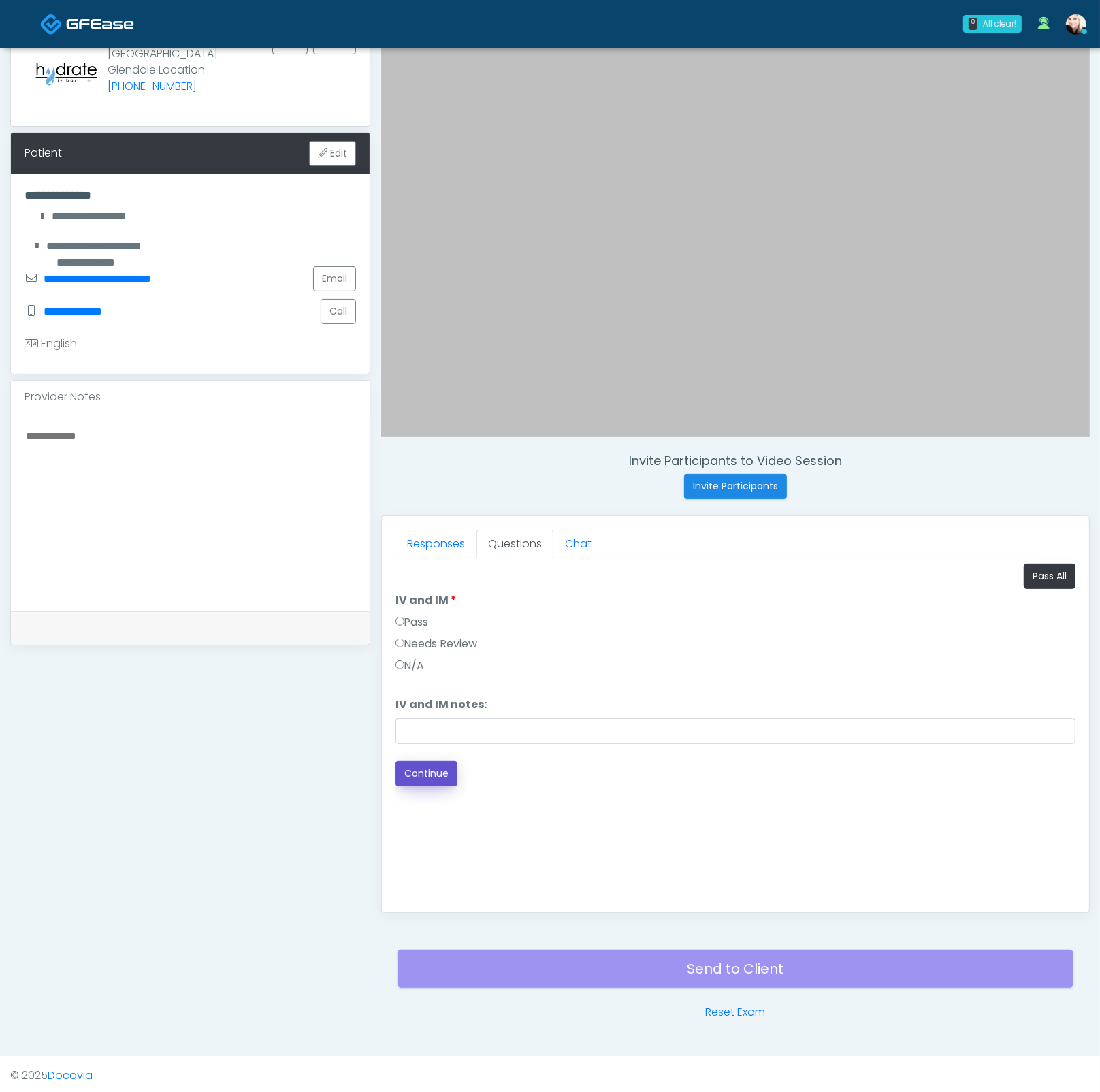
click at [419, 761] on button "Continue" at bounding box center [426, 774] width 62 height 25
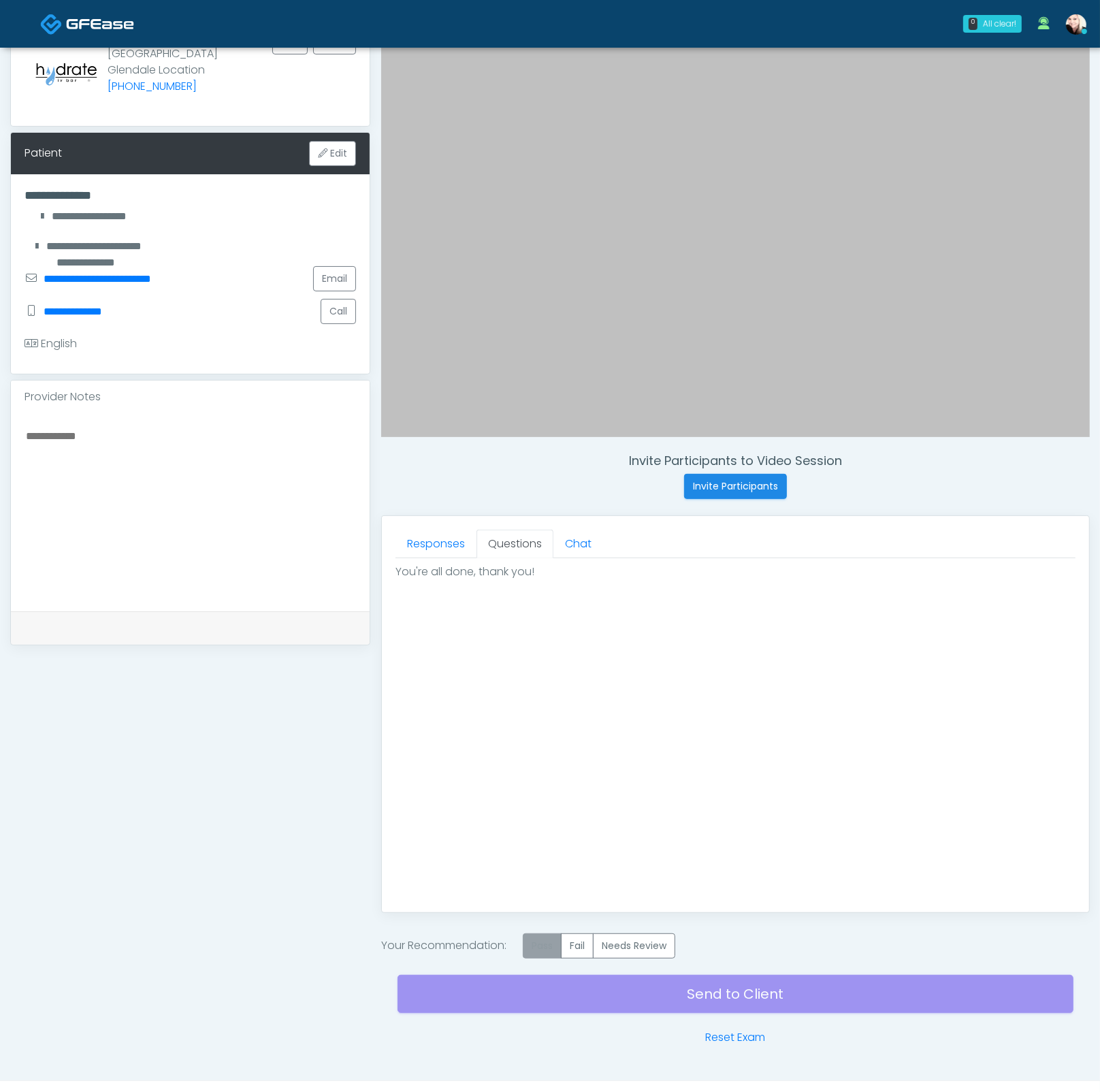
click at [549, 946] on label "Pass" at bounding box center [542, 946] width 39 height 25
drag, startPoint x: 708, startPoint y: 989, endPoint x: 839, endPoint y: 582, distance: 427.6
click at [781, 844] on div "Invite Participants to Video Session Invite Participants Responses Questions Ch…" at bounding box center [729, 513] width 719 height 1063
click at [851, 821] on div "Good Faith Exam Script Good Faith Exam Script INTRODUCTION Hello, my name is un…" at bounding box center [735, 728] width 680 height 340
drag, startPoint x: 663, startPoint y: 987, endPoint x: 595, endPoint y: 710, distance: 285.2
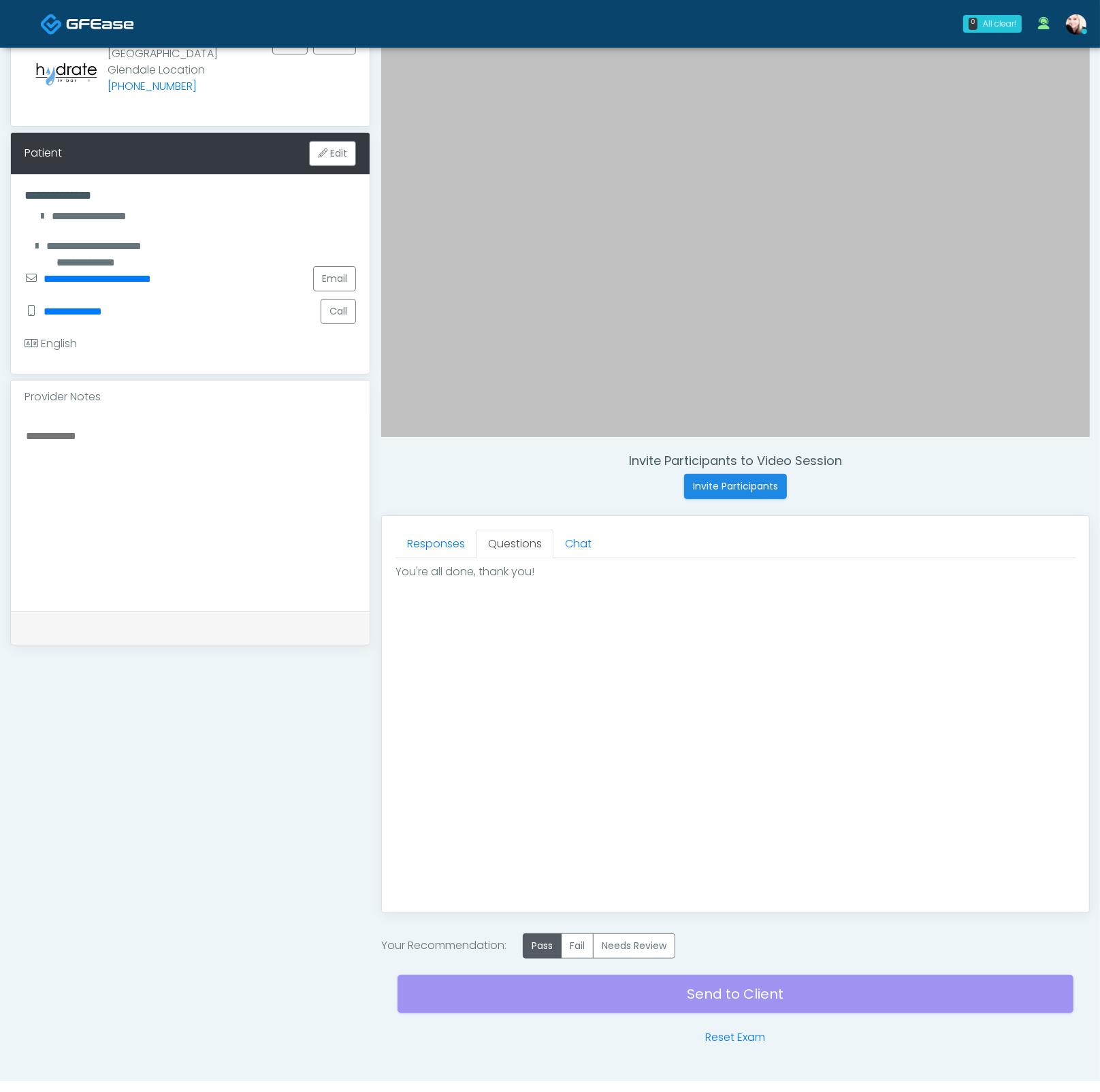
click at [662, 986] on div "Send to Client Reset Exam" at bounding box center [735, 1002] width 676 height 87
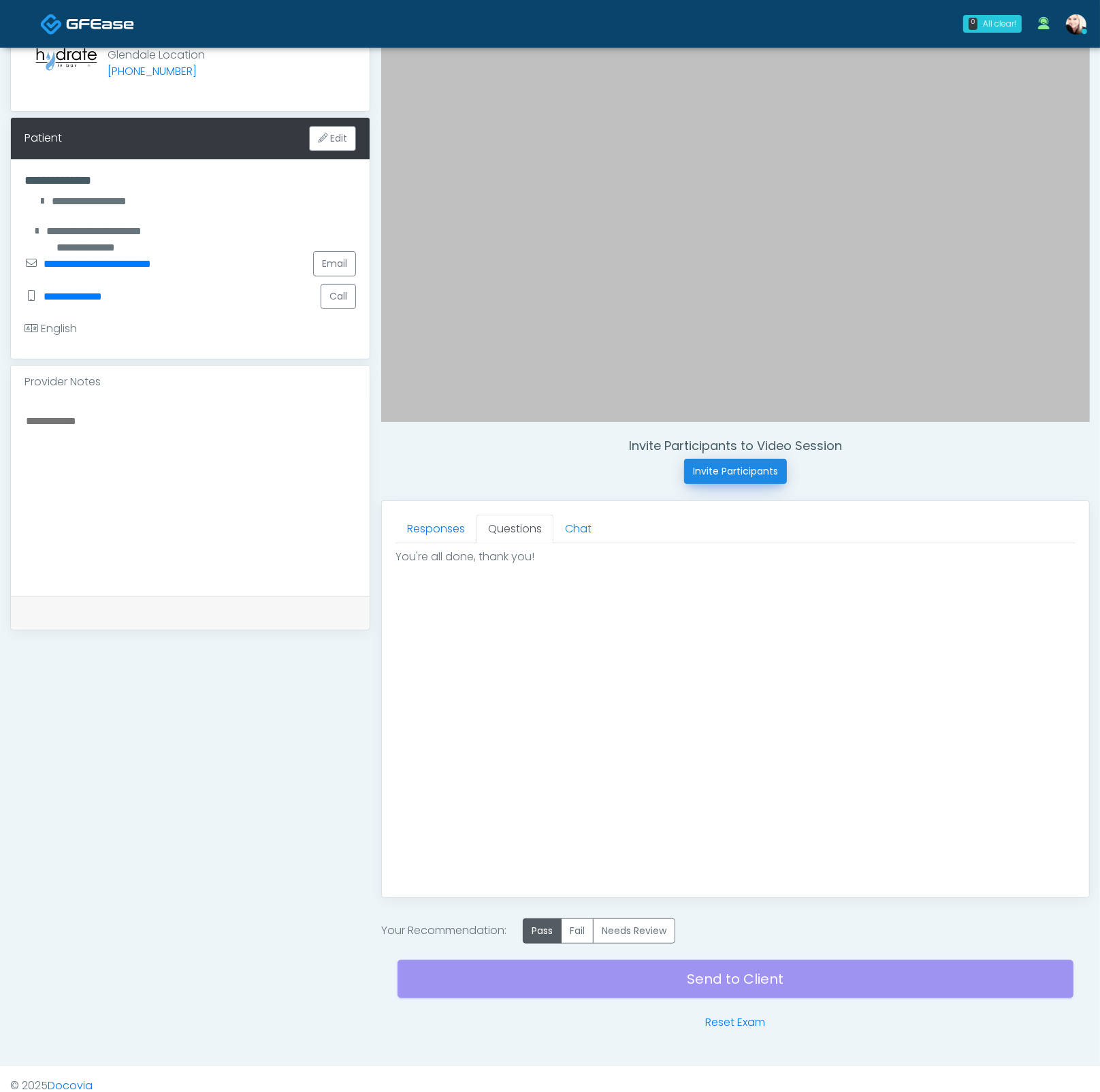
scroll to position [152, 0]
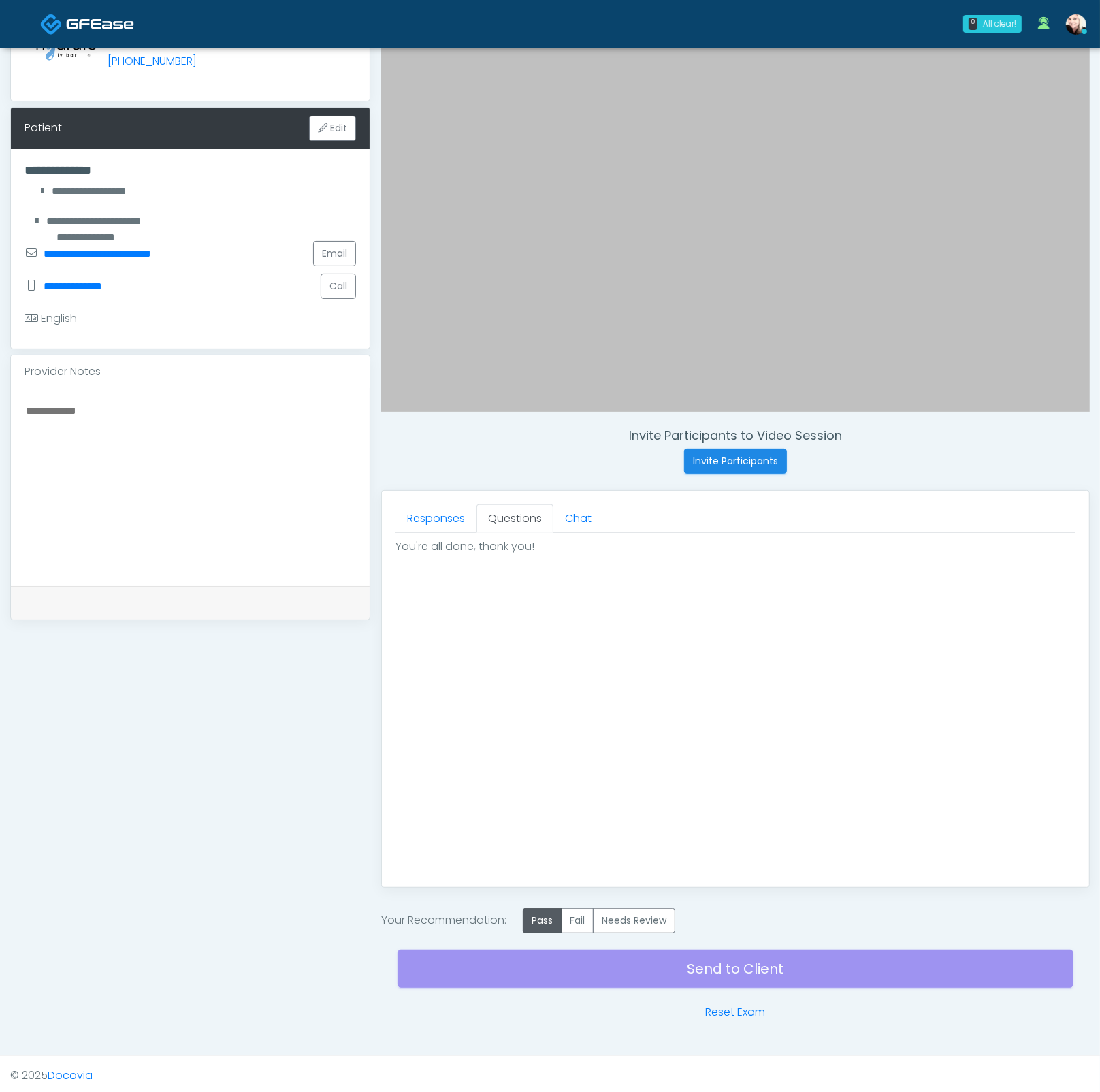
drag, startPoint x: 708, startPoint y: 960, endPoint x: 727, endPoint y: 959, distance: 19.0
click at [708, 959] on div "Send to Client Reset Exam" at bounding box center [735, 977] width 676 height 87
click at [746, 1011] on link "Reset Exam" at bounding box center [734, 1011] width 60 height 16
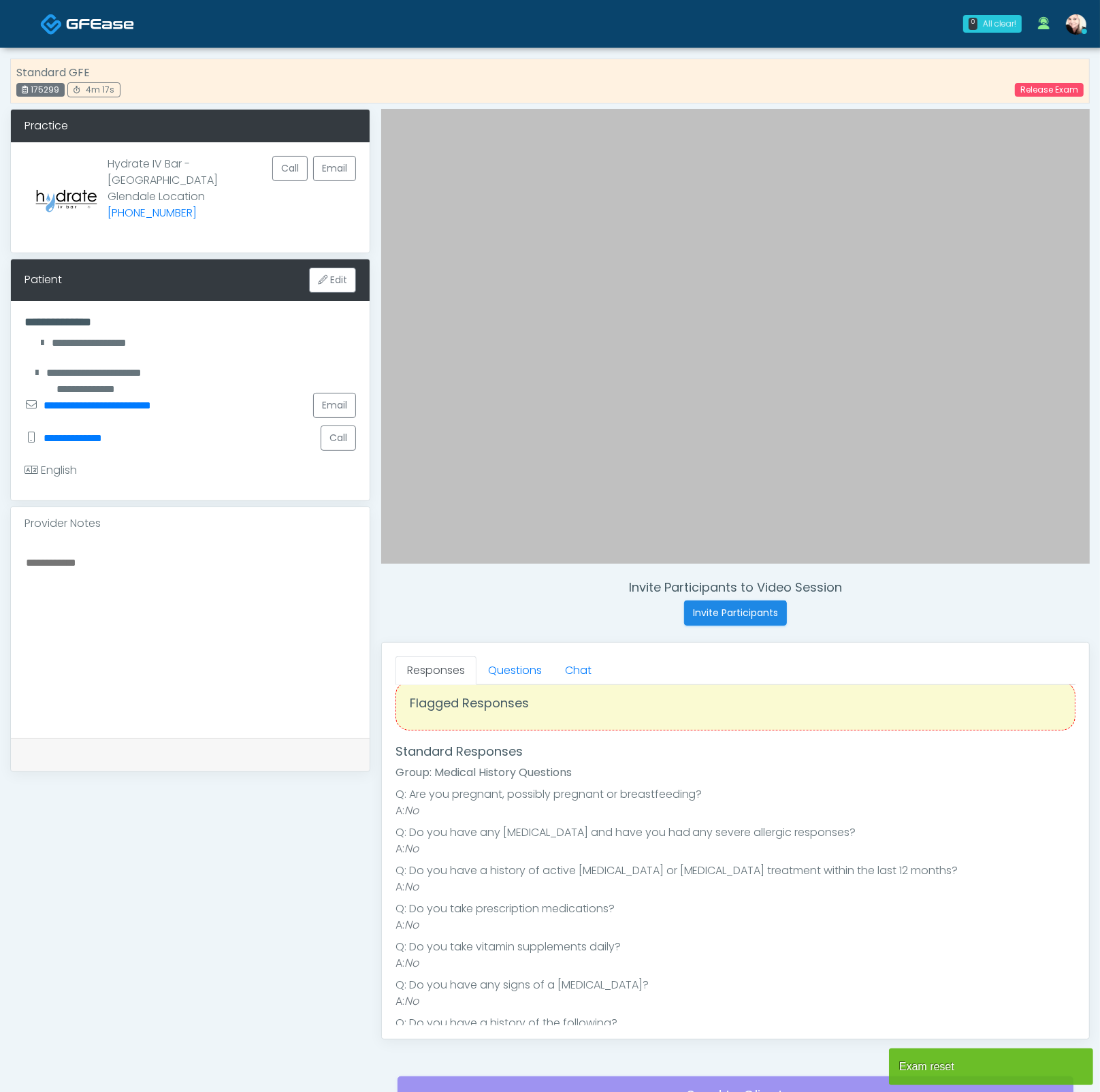
scroll to position [55, 0]
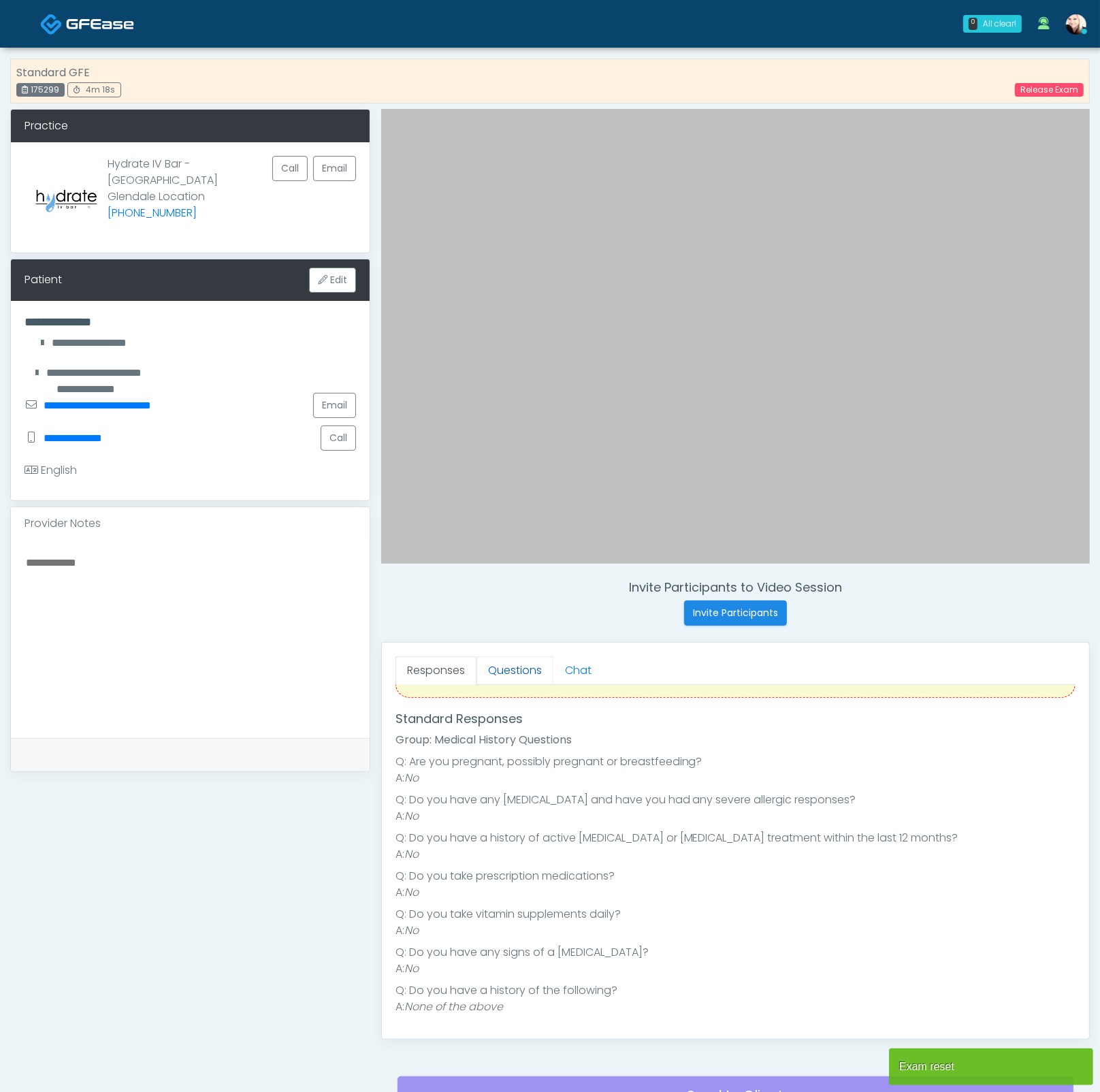
click at [504, 665] on link "Questions" at bounding box center [515, 670] width 77 height 29
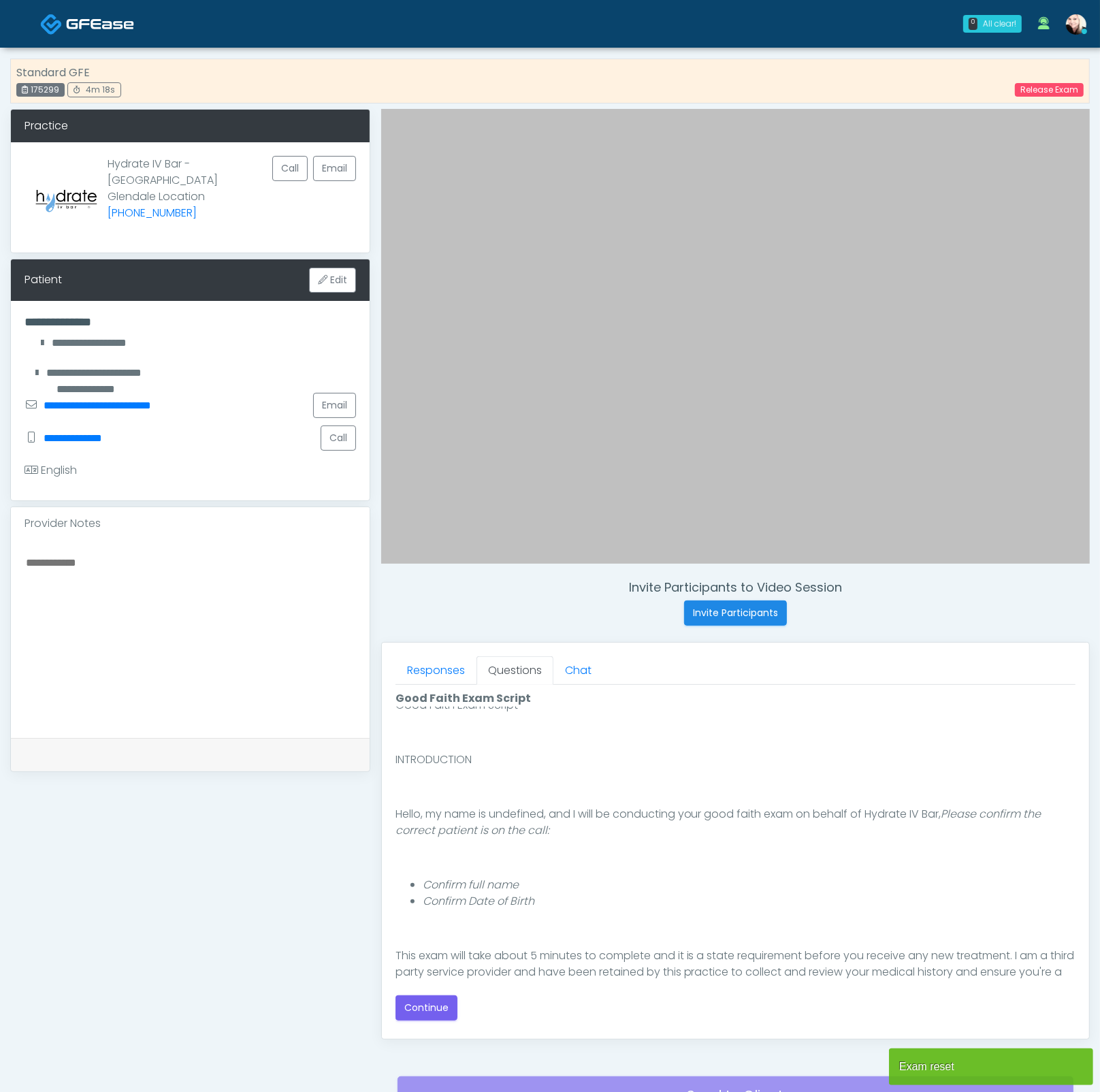
scroll to position [22, 0]
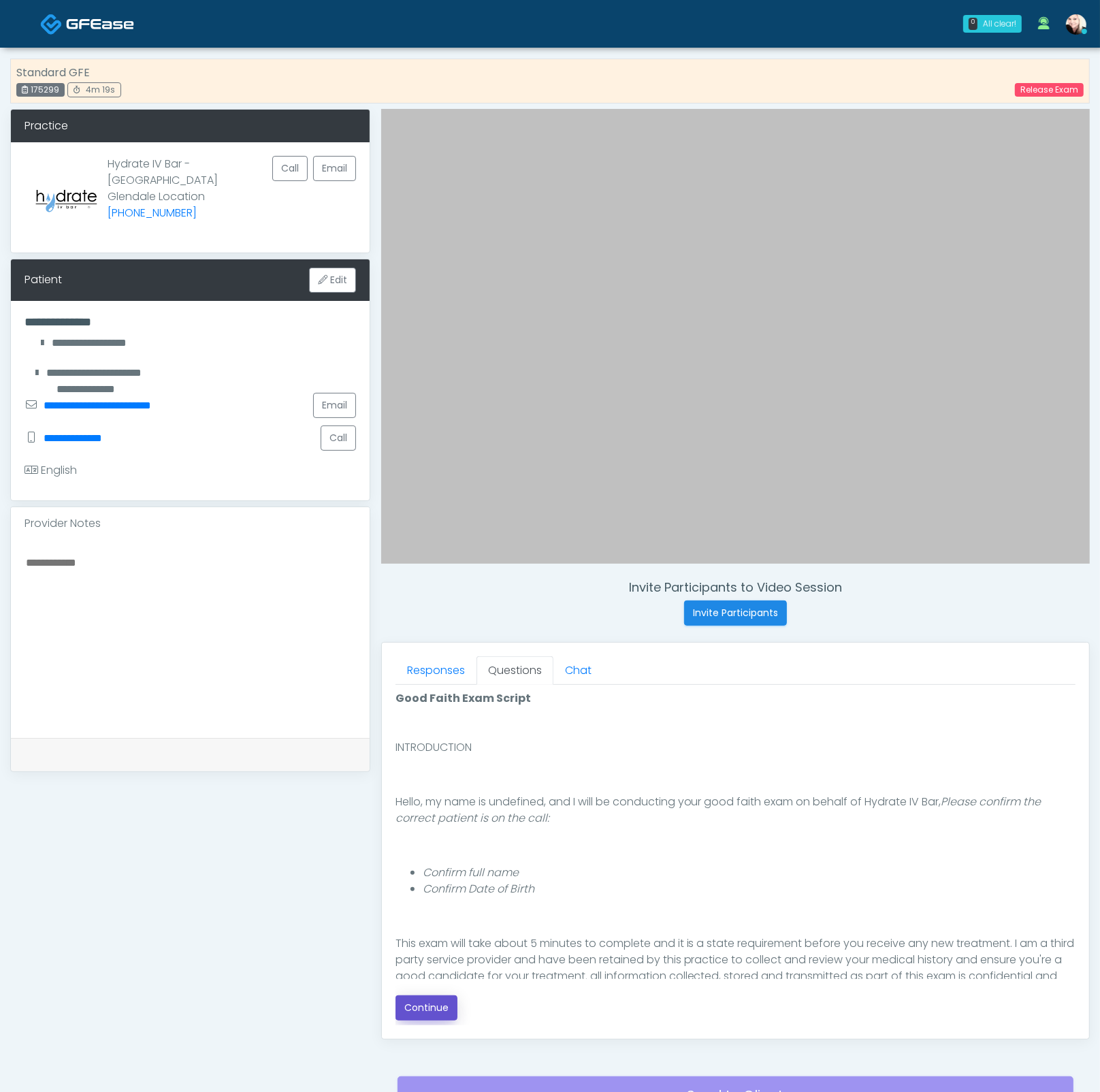
click at [427, 995] on button "Continue" at bounding box center [426, 1008] width 62 height 25
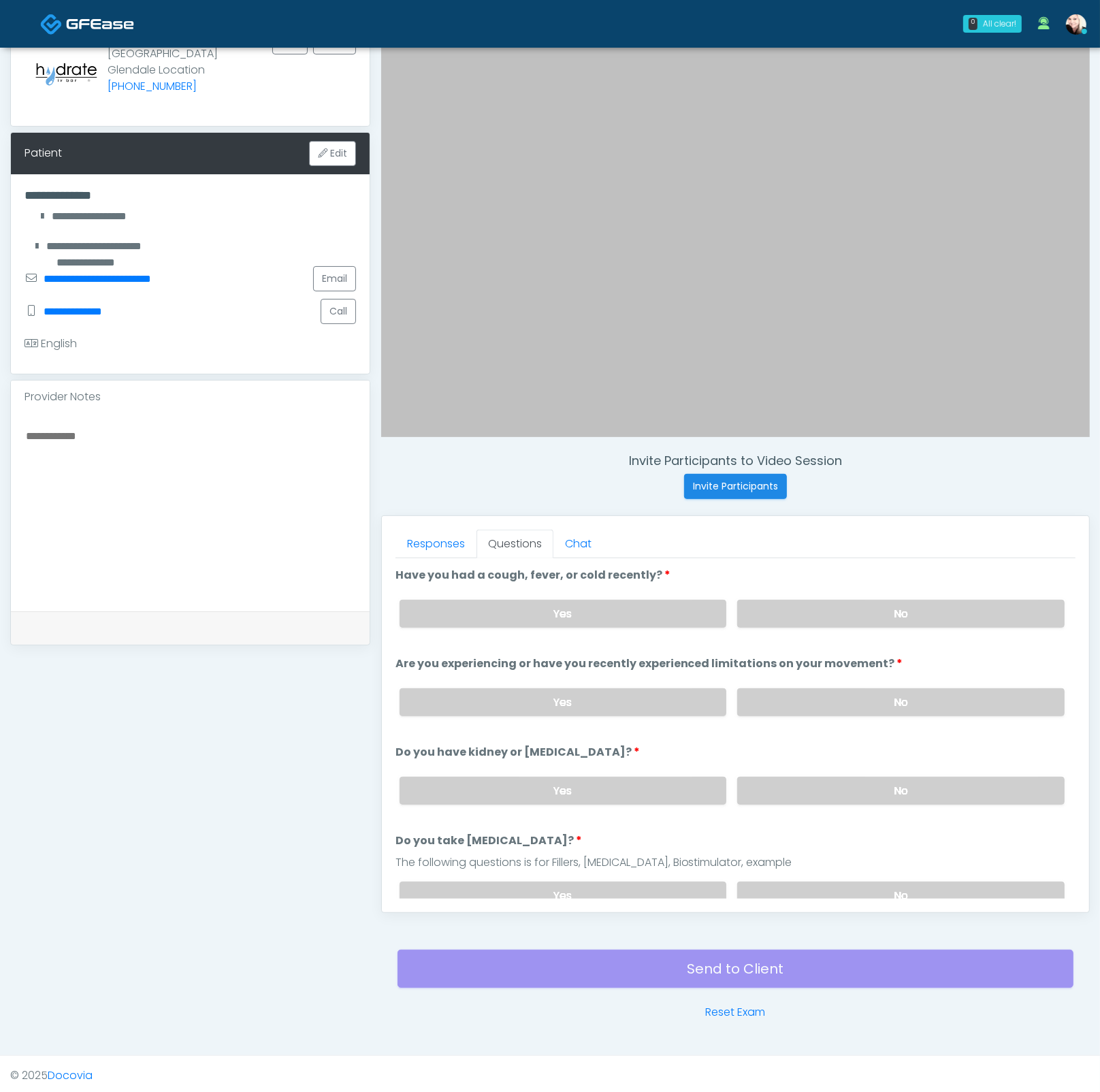
drag, startPoint x: 804, startPoint y: 596, endPoint x: 802, endPoint y: 652, distance: 56.0
click at [804, 596] on div "Yes No" at bounding box center [732, 613] width 687 height 50
drag, startPoint x: 806, startPoint y: 615, endPoint x: 804, endPoint y: 627, distance: 12.2
click at [805, 618] on label "No" at bounding box center [901, 613] width 327 height 28
drag, startPoint x: 798, startPoint y: 691, endPoint x: 808, endPoint y: 785, distance: 94.5
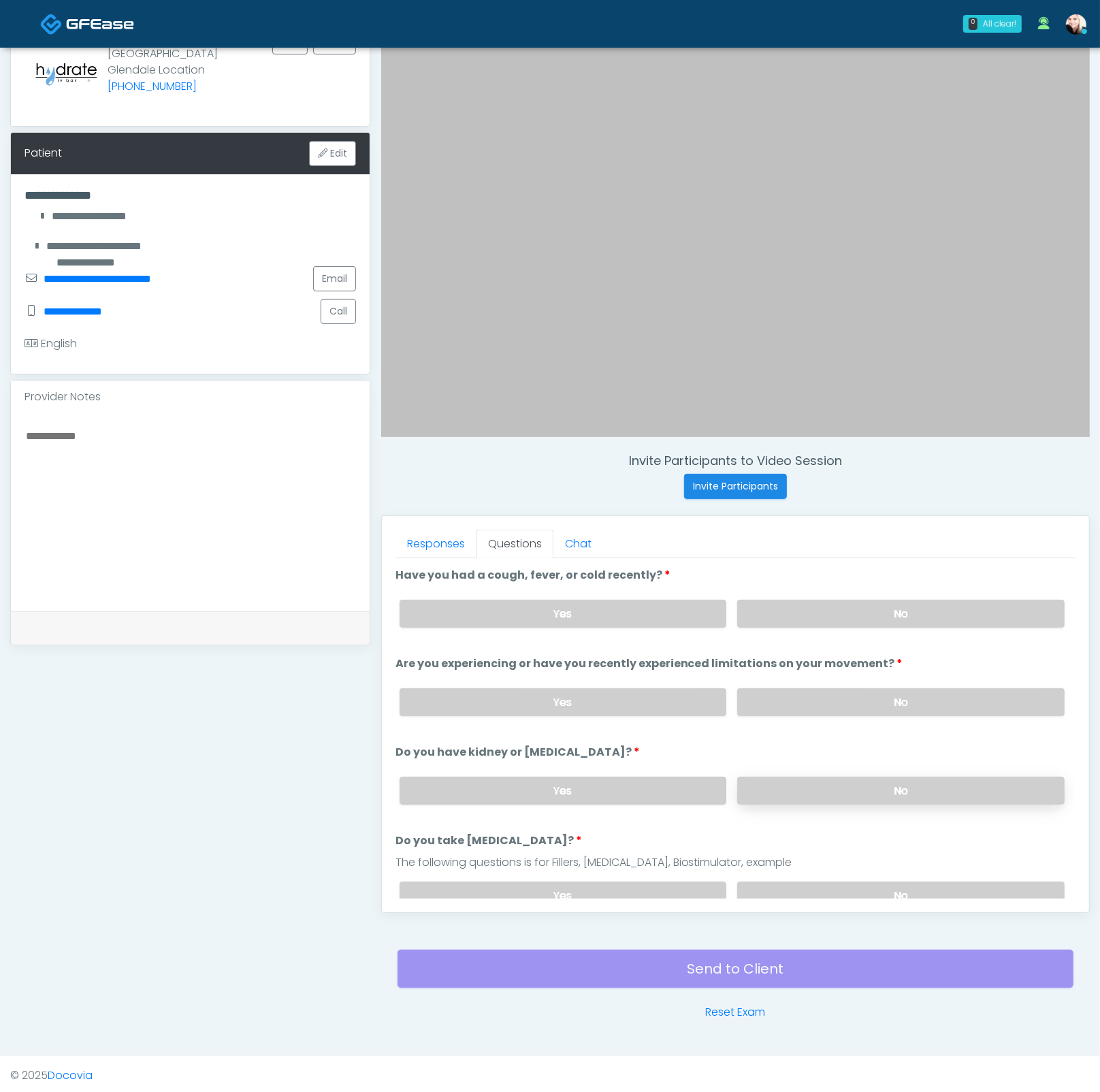
click at [798, 691] on label "No" at bounding box center [901, 702] width 327 height 28
click at [810, 801] on div "Yes No" at bounding box center [732, 791] width 687 height 50
drag, startPoint x: 812, startPoint y: 775, endPoint x: 818, endPoint y: 817, distance: 42.4
click at [811, 776] on label "No" at bounding box center [901, 790] width 327 height 28
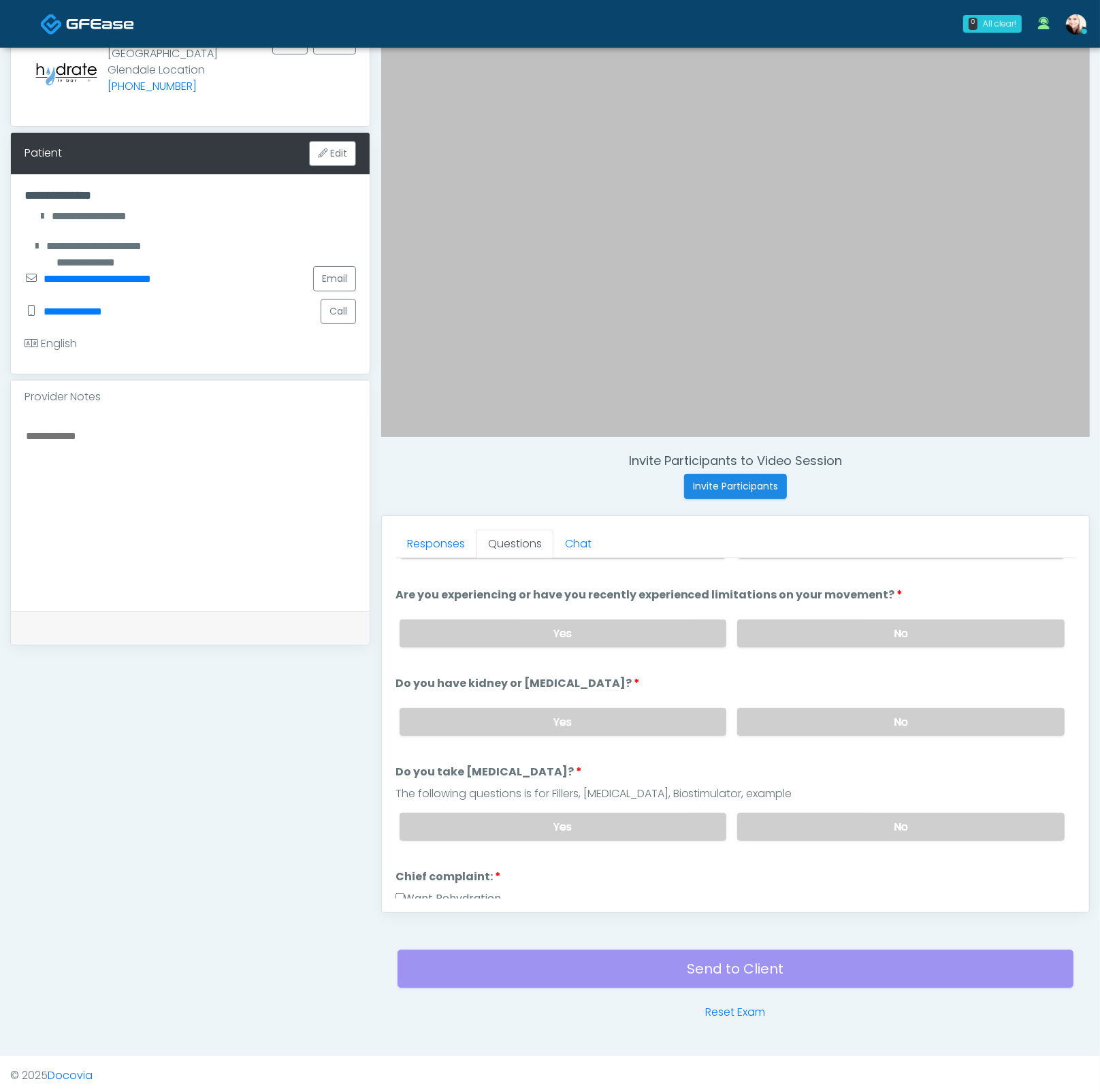
scroll to position [92, 0]
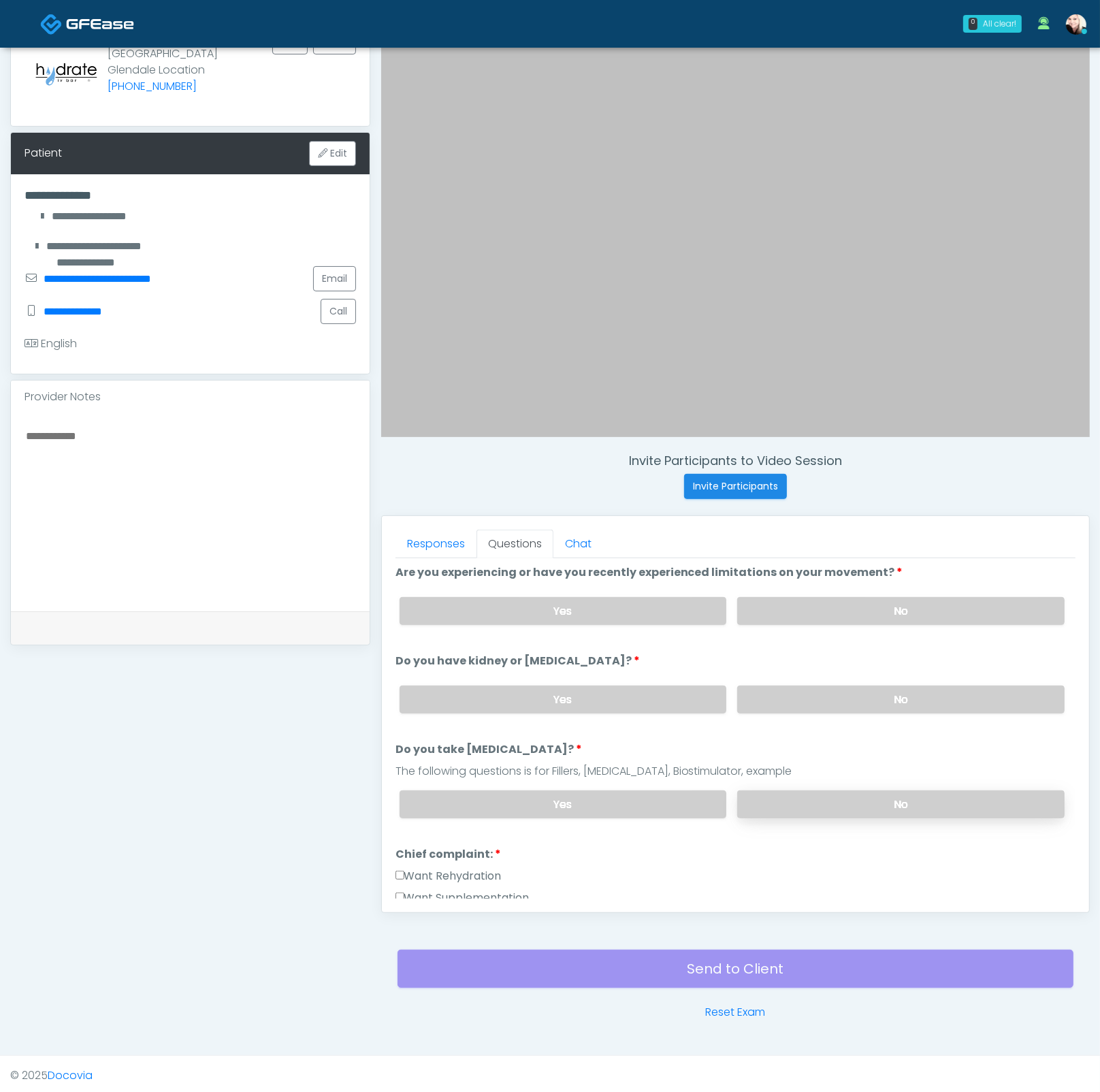
click at [812, 806] on label "No" at bounding box center [901, 804] width 327 height 28
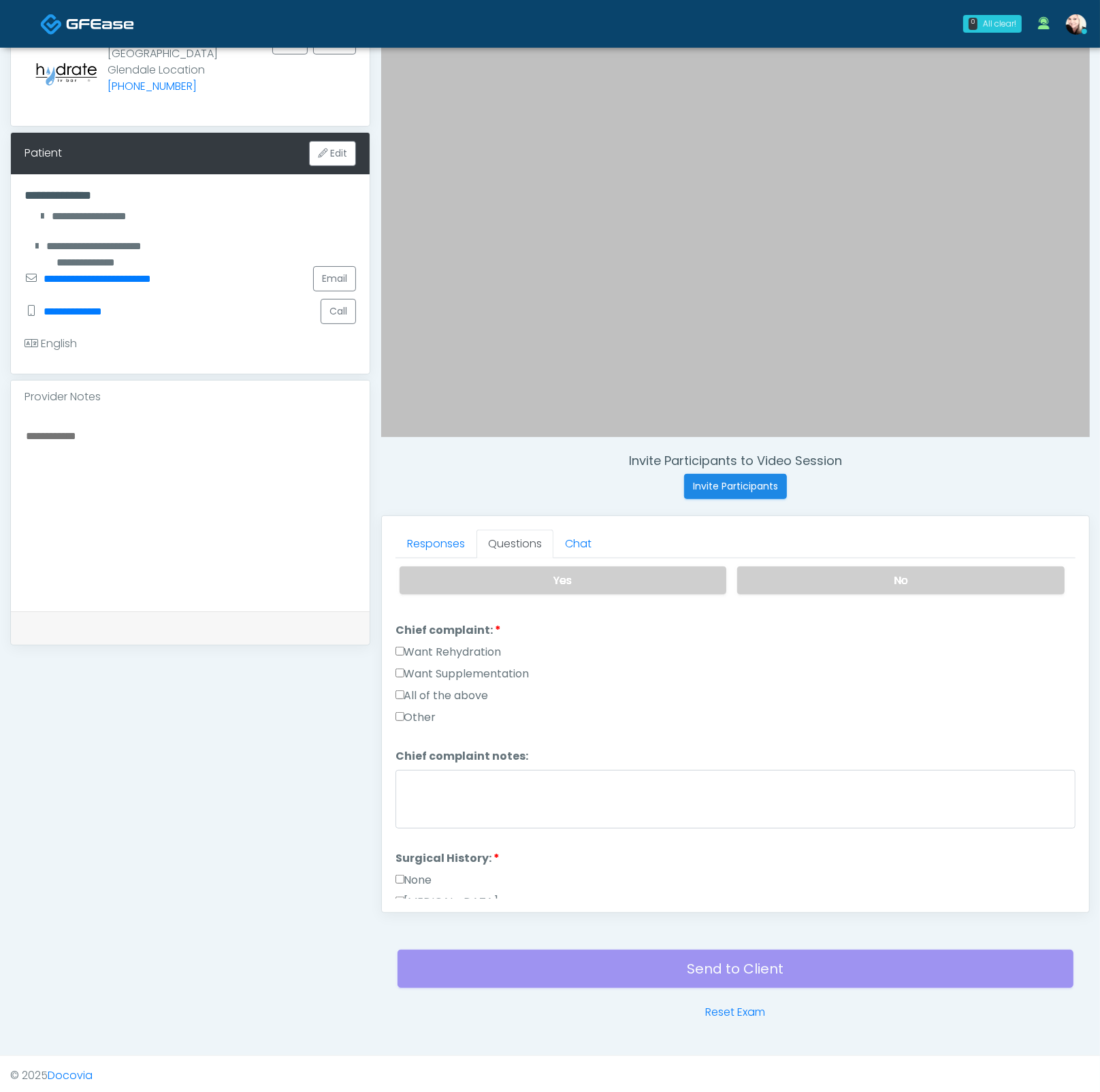
scroll to position [317, 0]
click at [406, 871] on label "None" at bounding box center [413, 877] width 36 height 16
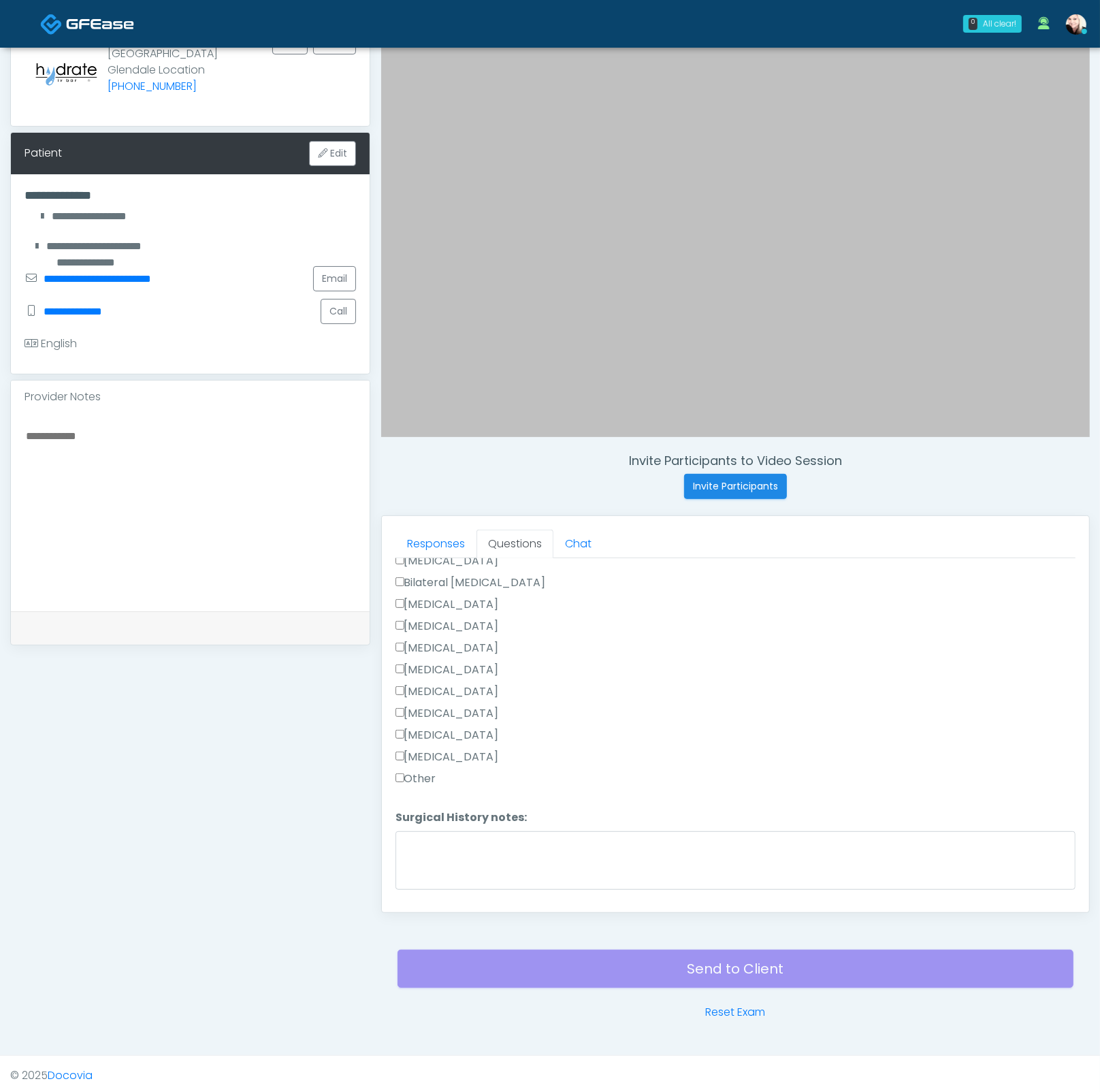
scroll to position [710, 0]
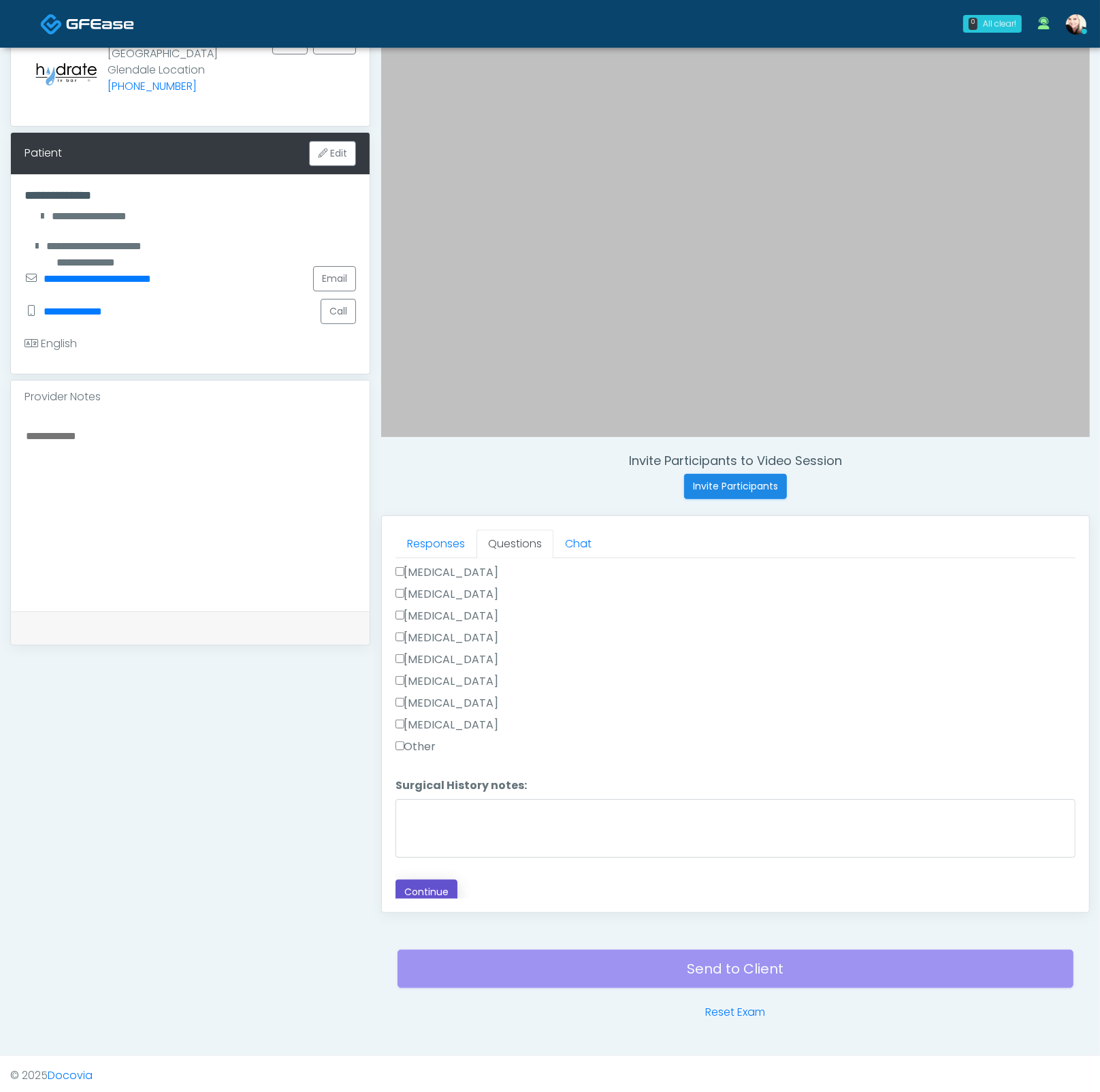
click at [406, 892] on button "Continue" at bounding box center [426, 893] width 62 height 25
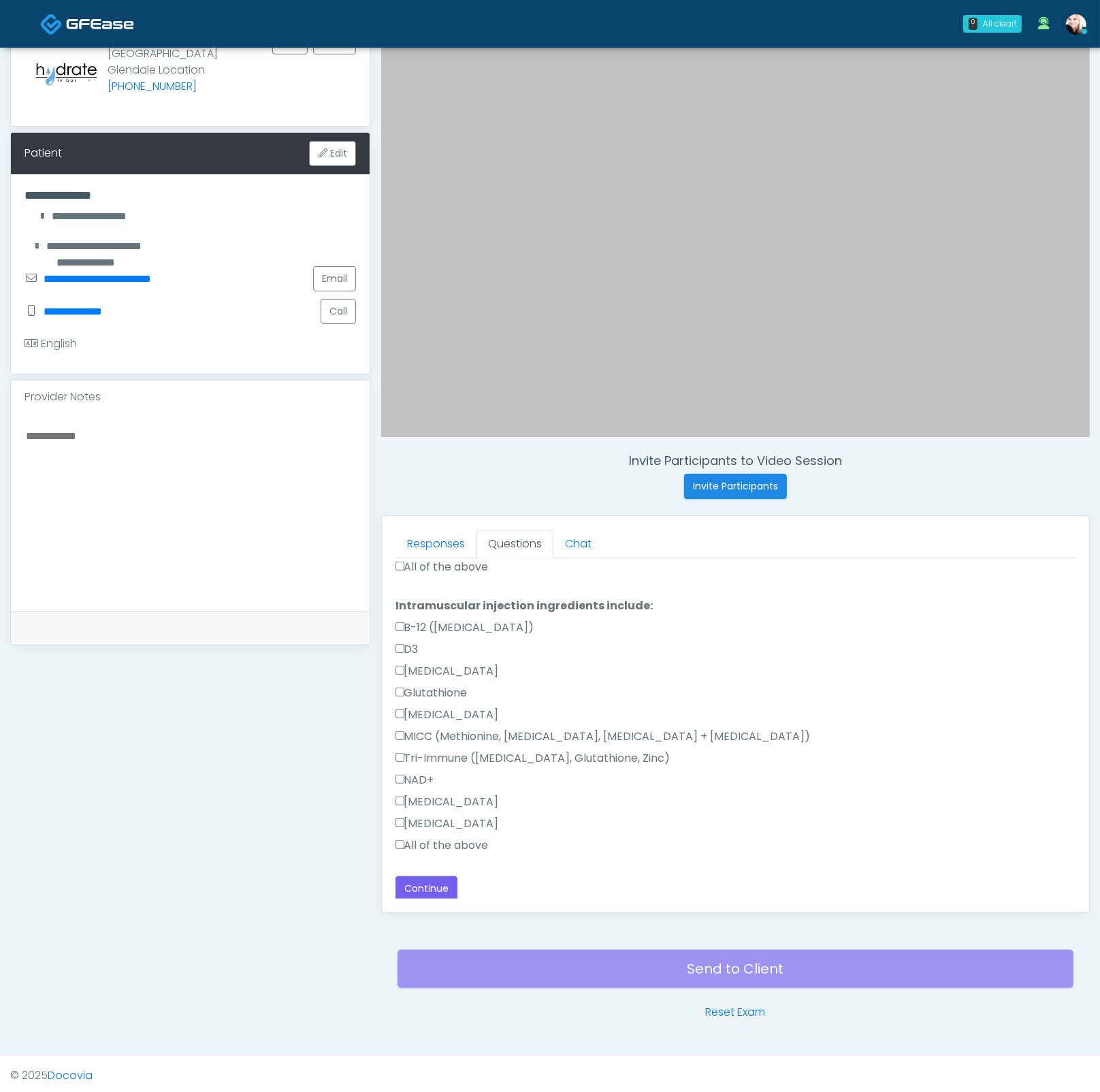
click at [394, 840] on div "Responses Questions Chat Good Faith Exam Script Good Faith Exam Script INTRODUC…" at bounding box center [735, 714] width 707 height 396
click at [401, 837] on label "All of the above" at bounding box center [442, 845] width 93 height 16
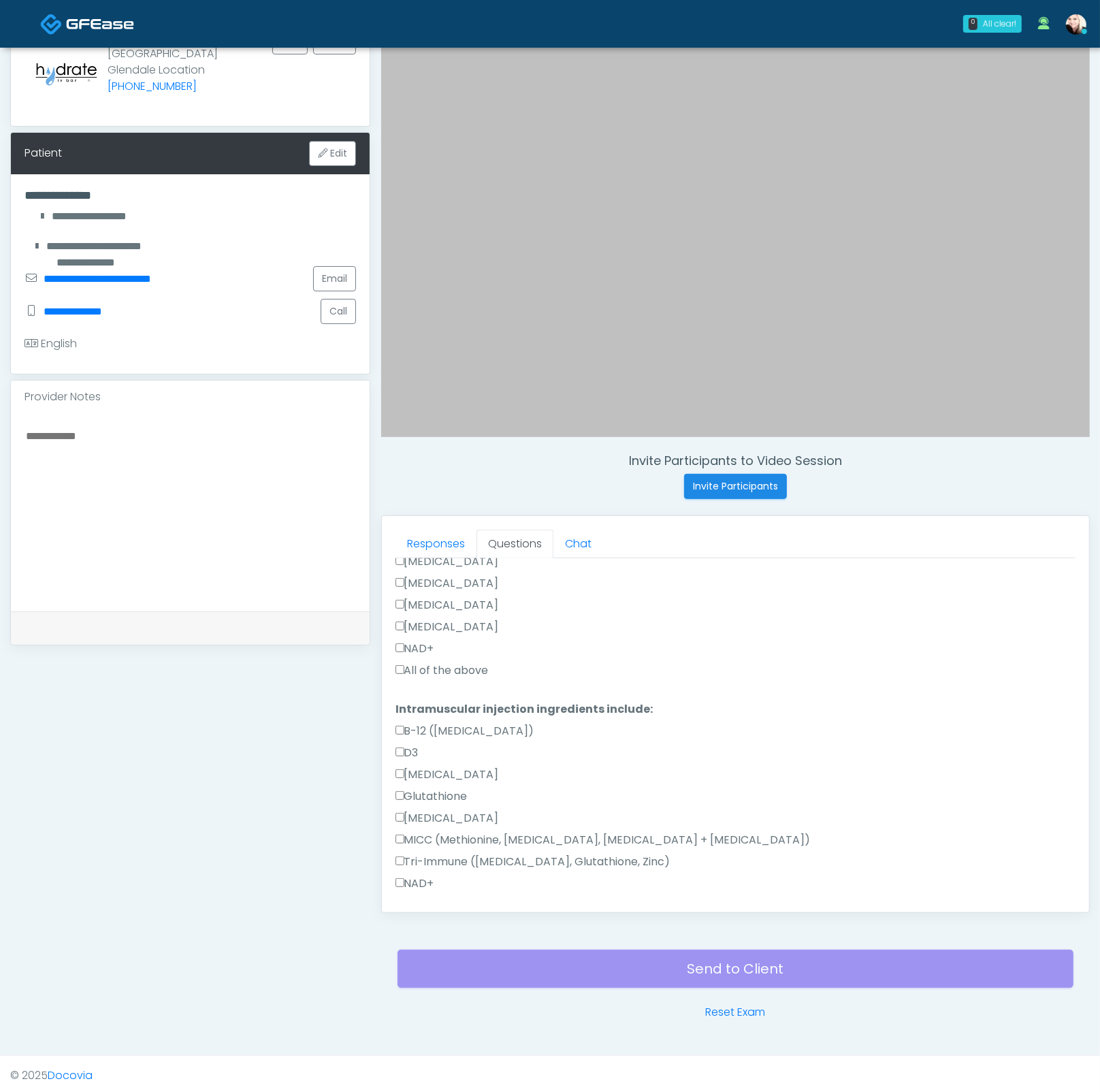
click at [404, 666] on label "All of the above" at bounding box center [442, 670] width 93 height 16
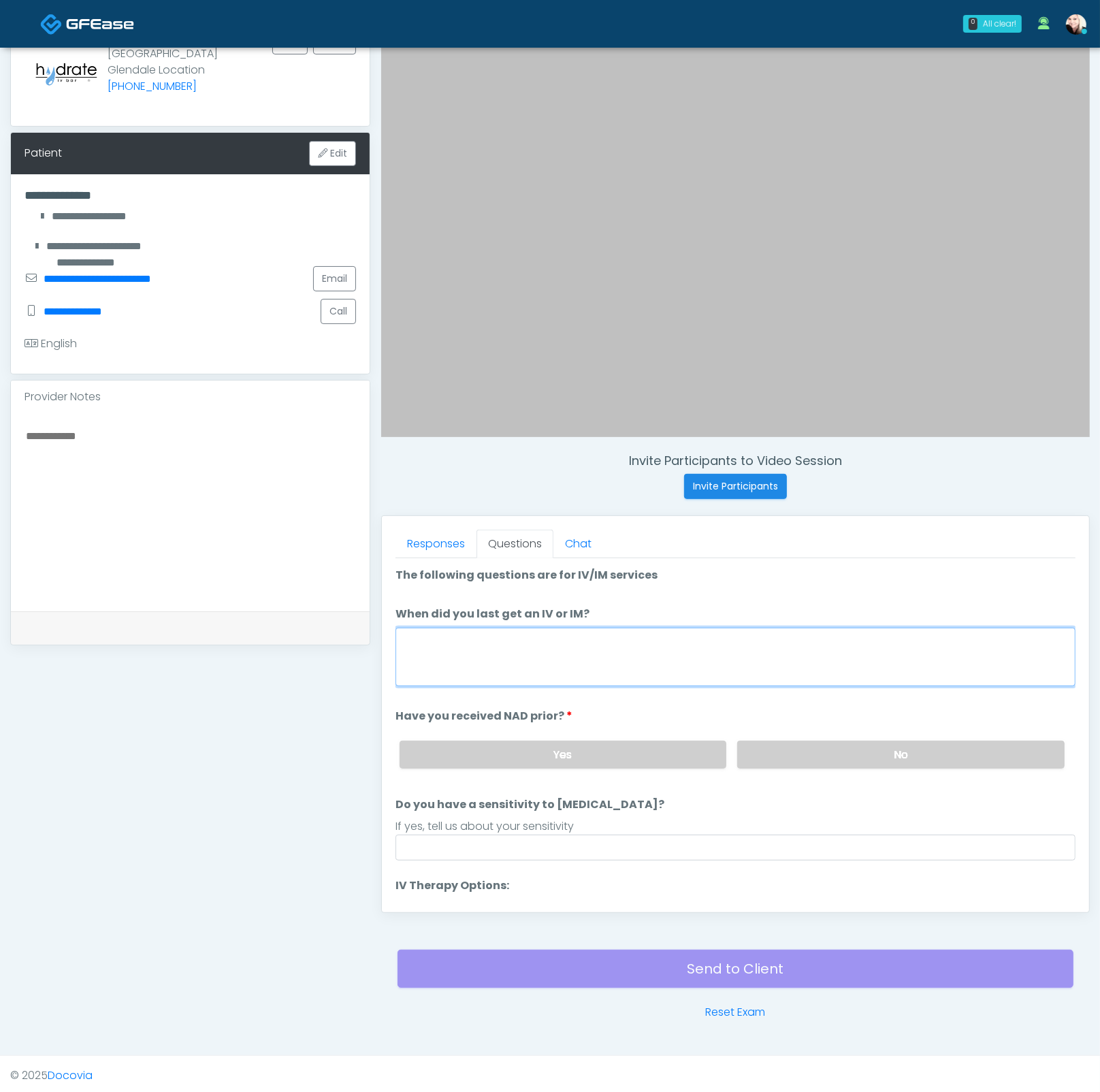
click at [477, 648] on textarea "When did you last get an IV or IM?" at bounding box center [735, 657] width 680 height 59
type textarea "**********"
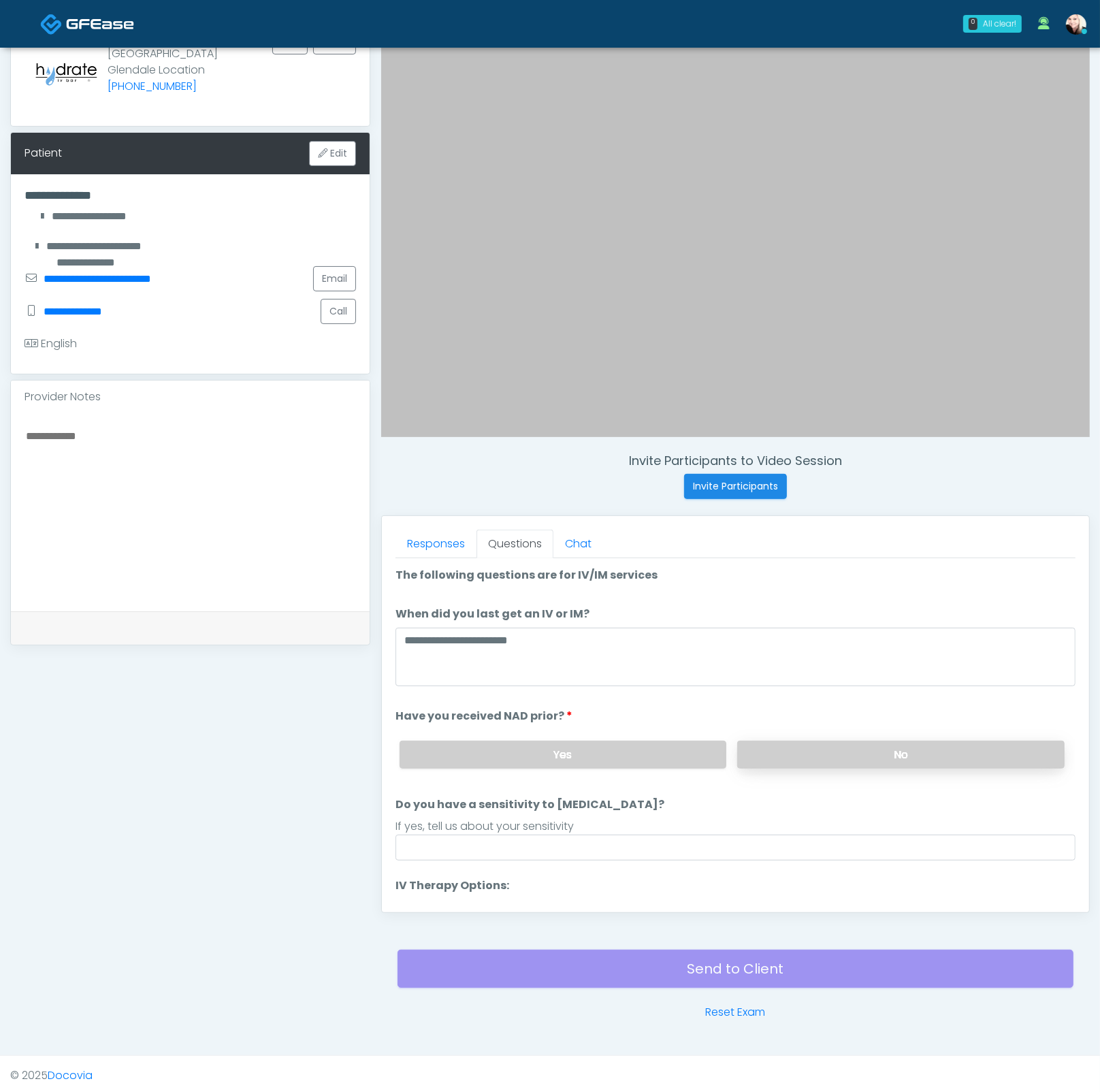
click at [779, 748] on label "No" at bounding box center [901, 754] width 327 height 28
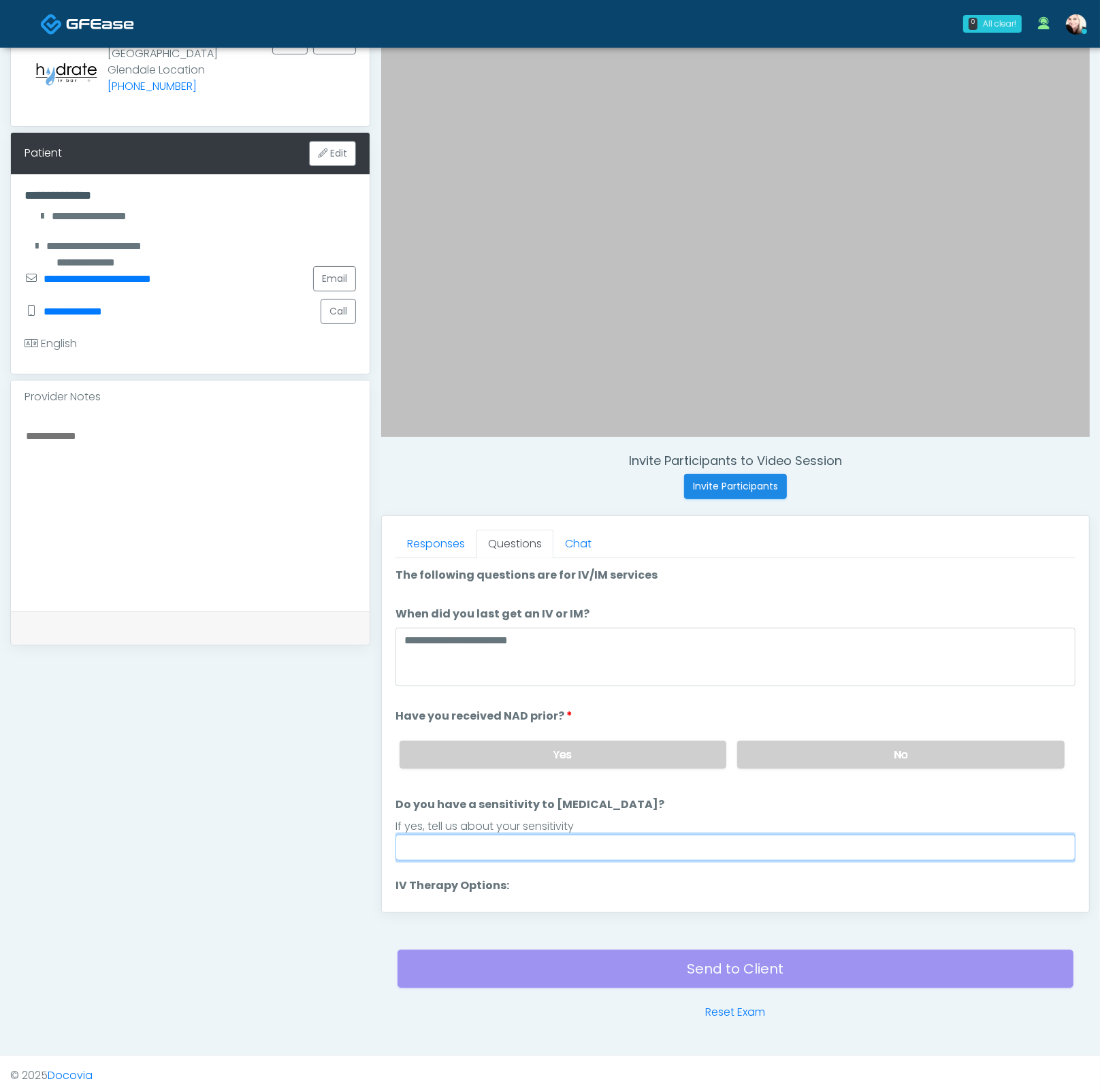
click at [594, 835] on input "Do you have a sensitivity to Niacin?" at bounding box center [735, 848] width 680 height 25
type input "****"
click at [693, 801] on li "Do you have a sensitivity to Niacin? Do you have a sensitivity to Niacin? If ye…" at bounding box center [735, 828] width 680 height 64
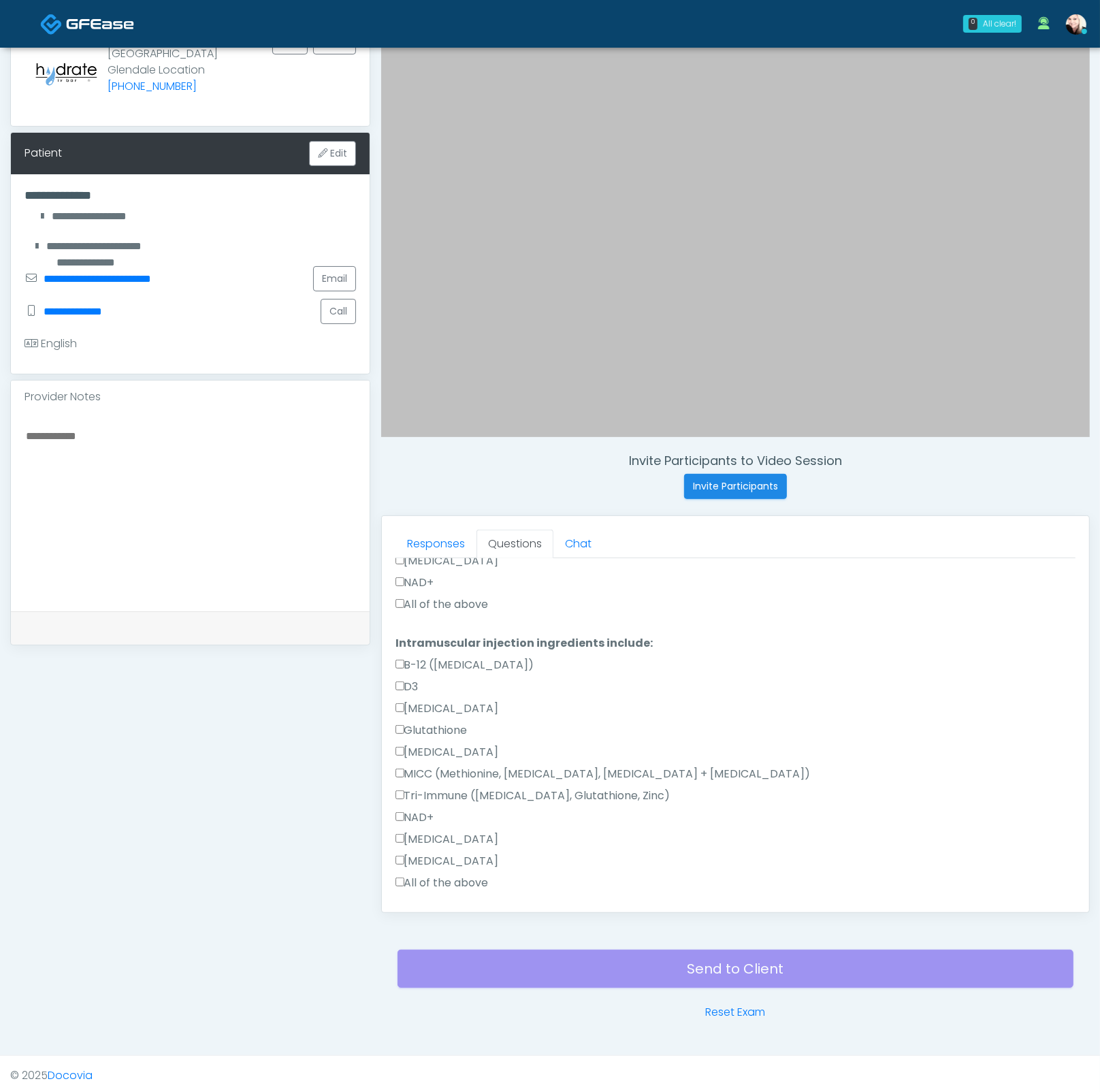
scroll to position [689, 0]
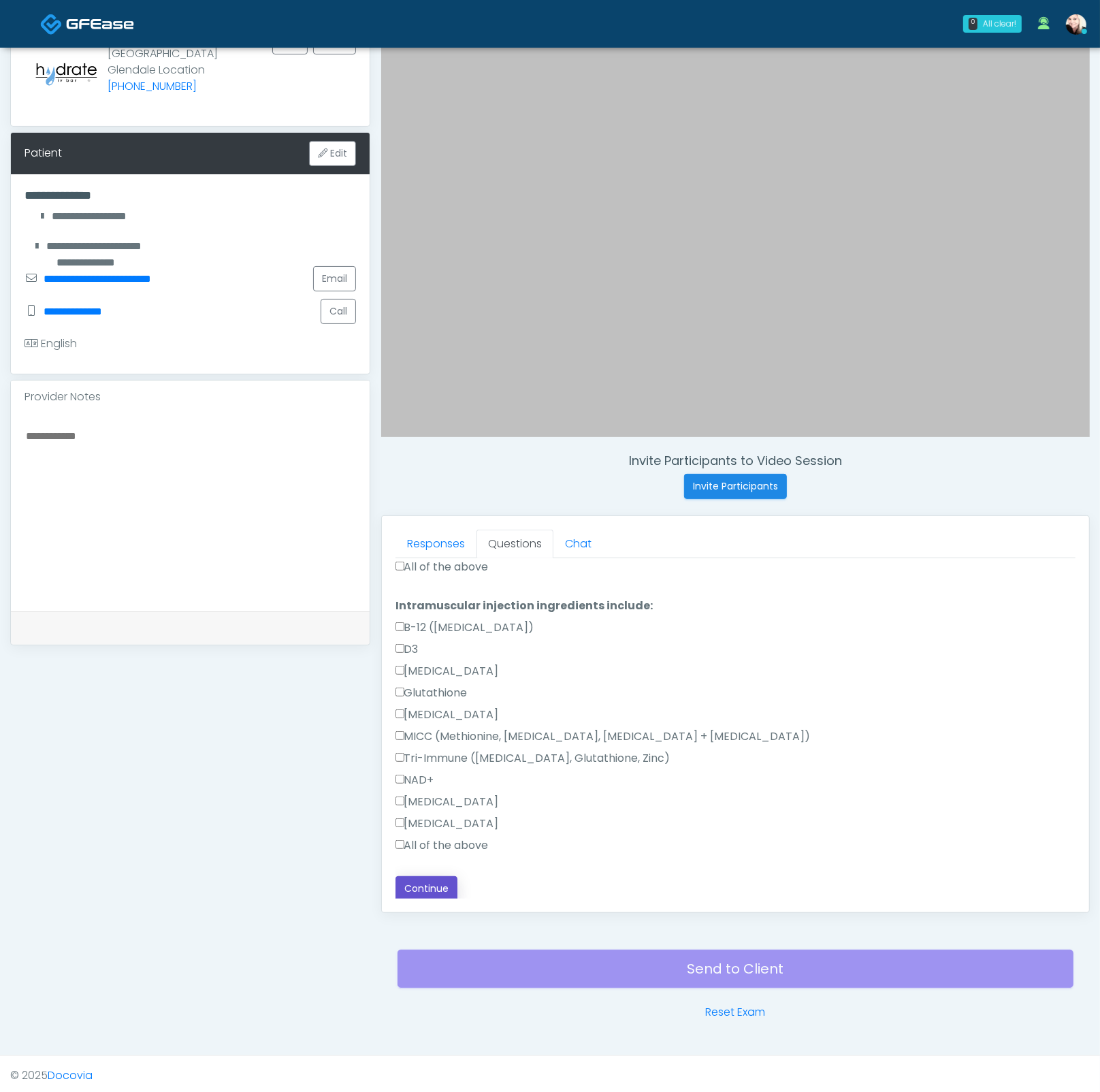
click at [430, 890] on button "Continue" at bounding box center [426, 889] width 62 height 25
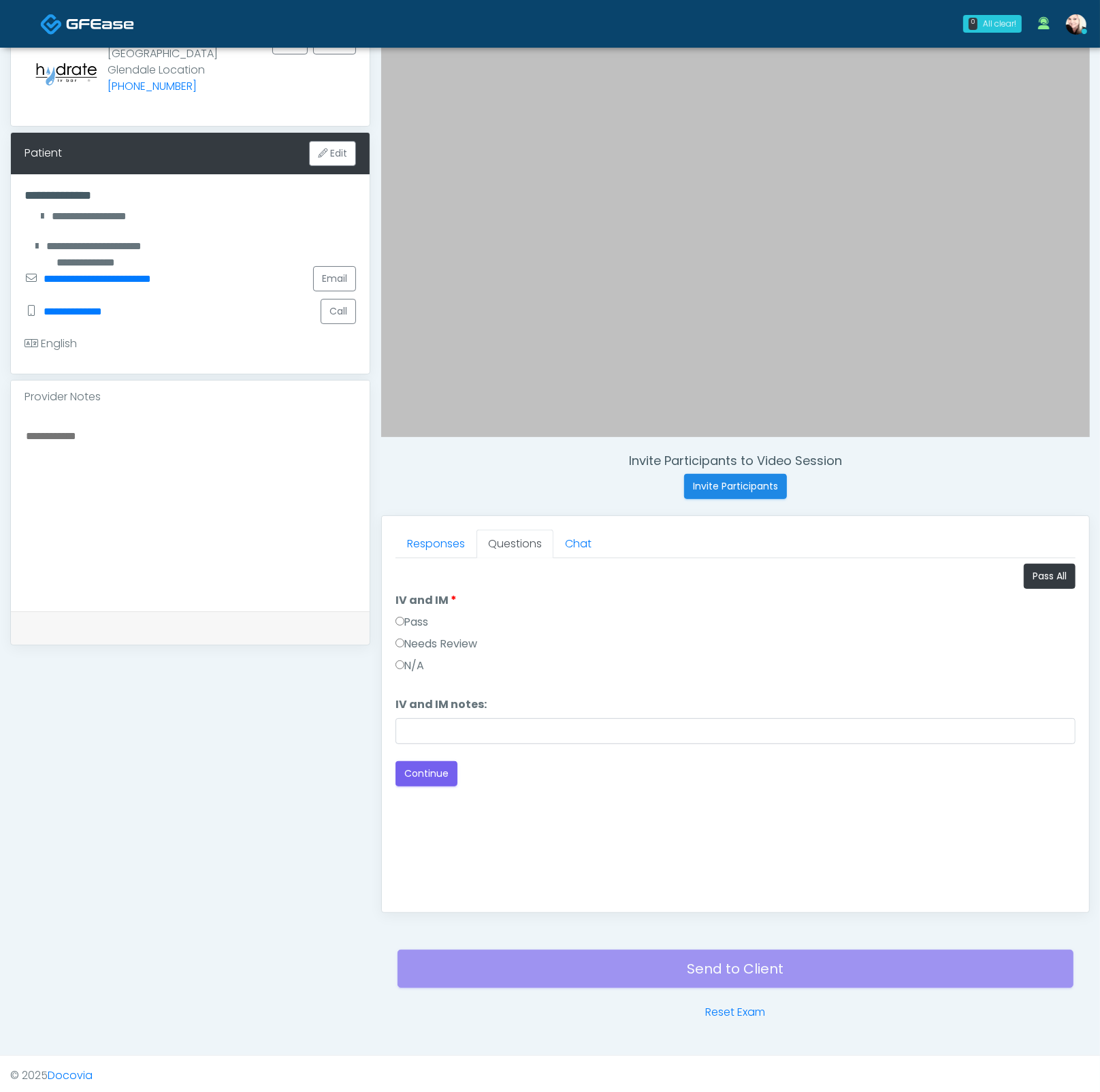
scroll to position [0, 0]
click at [408, 616] on label "Pass" at bounding box center [411, 622] width 33 height 16
click at [427, 776] on button "Continue" at bounding box center [426, 774] width 62 height 25
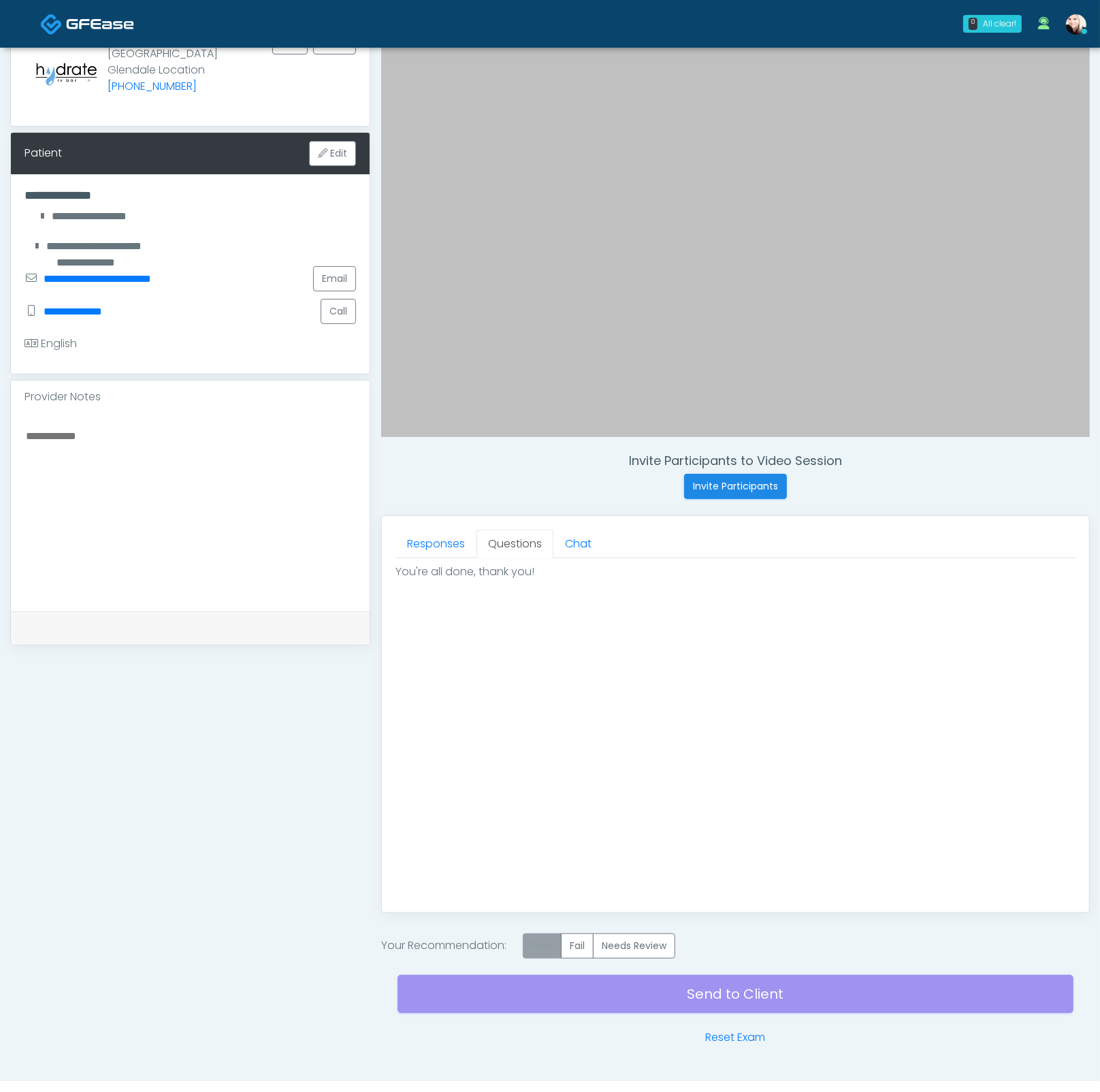
click at [543, 947] on label "Pass" at bounding box center [542, 946] width 39 height 25
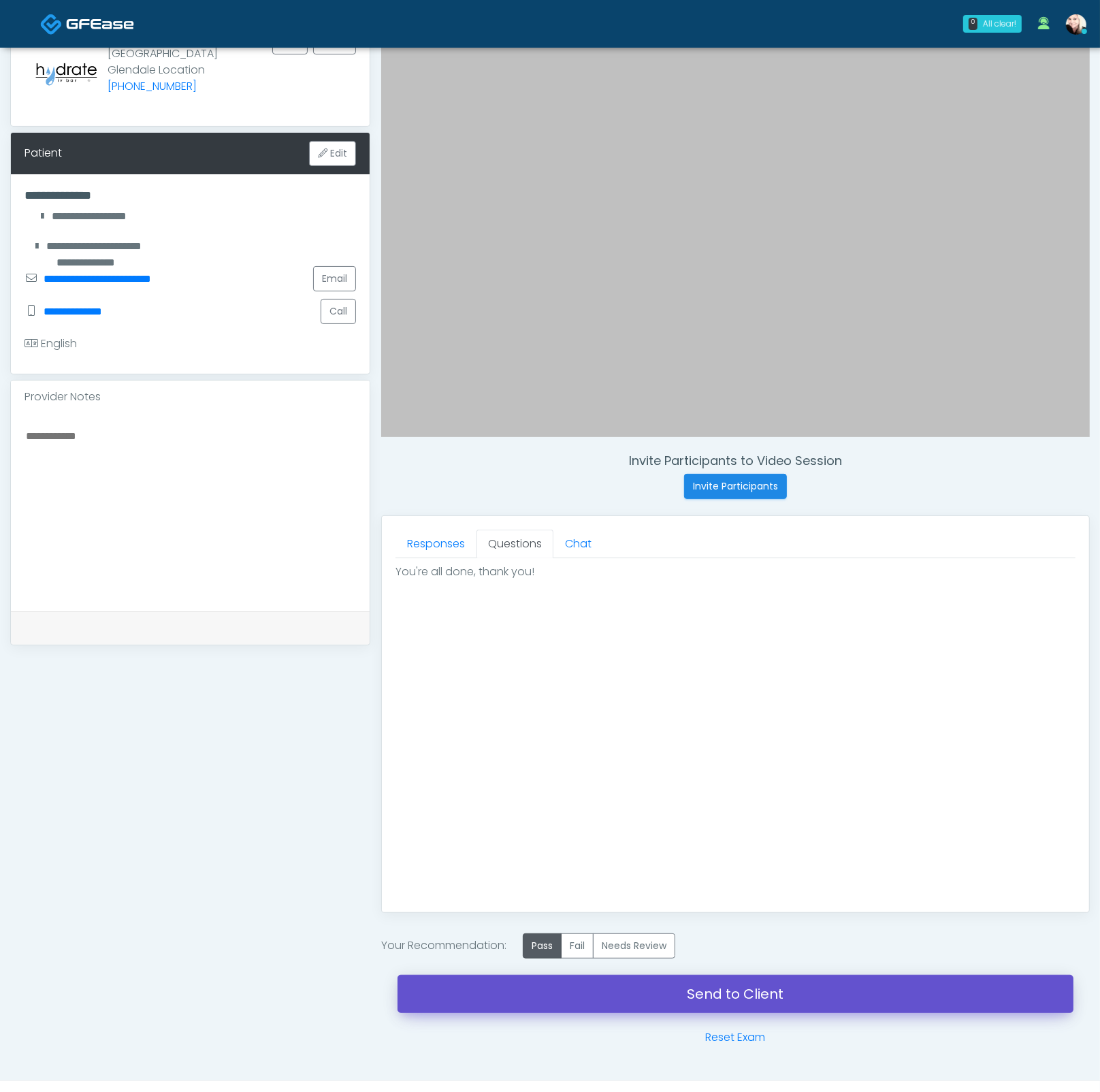
click at [750, 991] on link "Send to Client" at bounding box center [735, 994] width 676 height 38
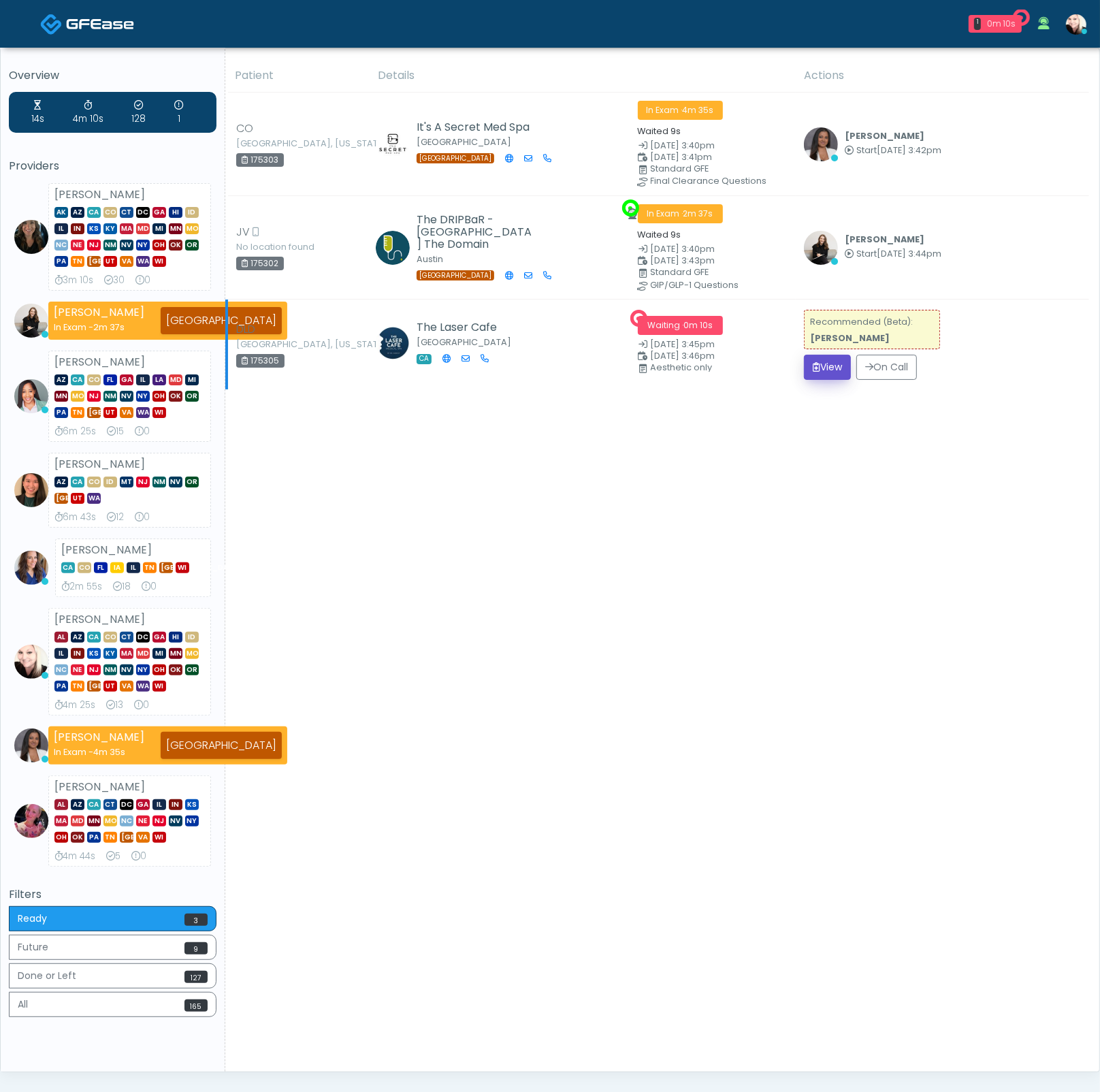
click at [819, 370] on button "View" at bounding box center [827, 367] width 47 height 25
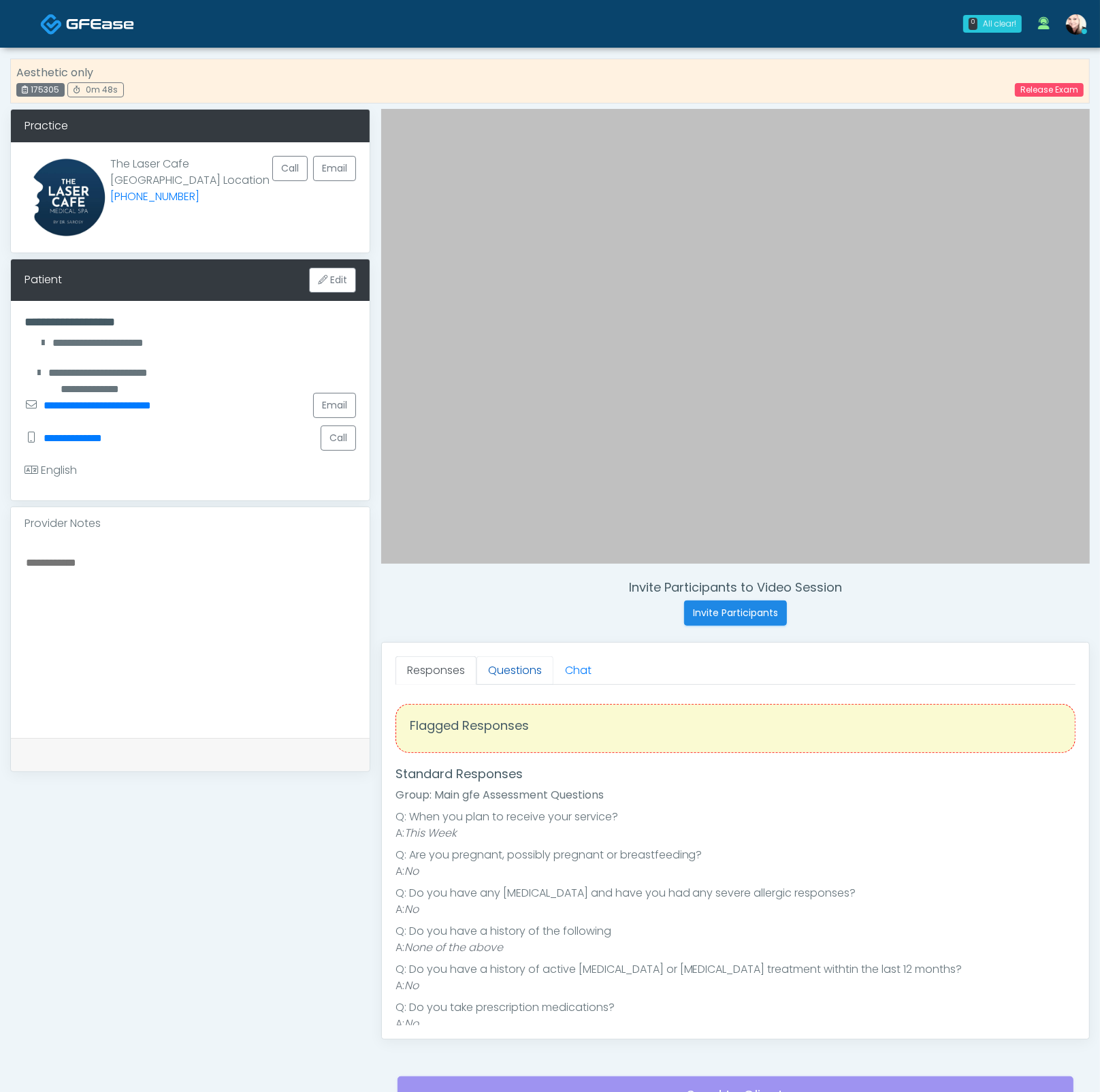
click at [509, 676] on link "Questions" at bounding box center [515, 670] width 77 height 29
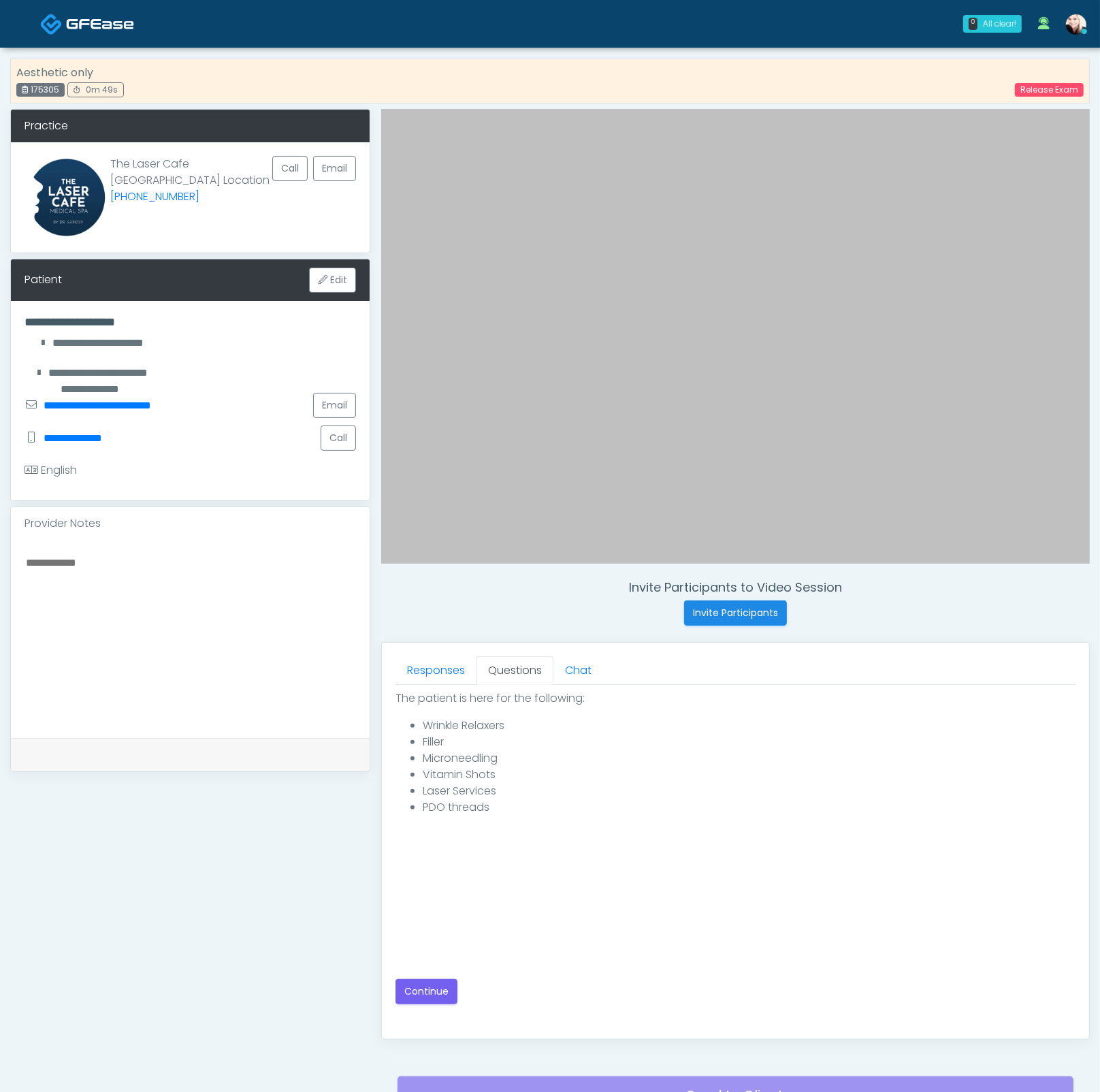
click at [430, 972] on div "The patient is here for the following: Wrinkle Relaxers Filler Microneedling Vi…" at bounding box center [735, 848] width 680 height 314
click at [440, 983] on button "Continue" at bounding box center [426, 992] width 62 height 25
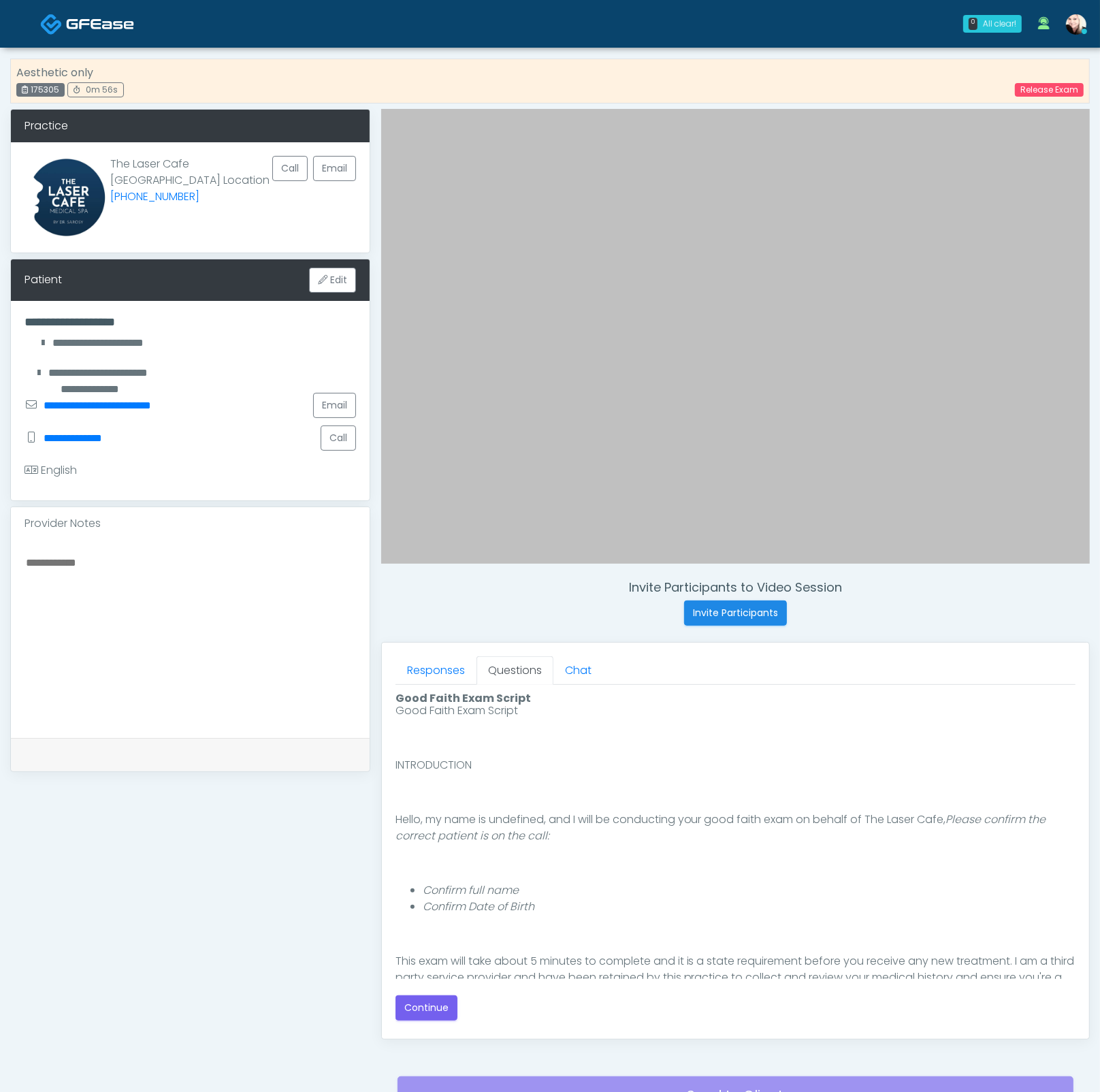
scroll to position [125, 0]
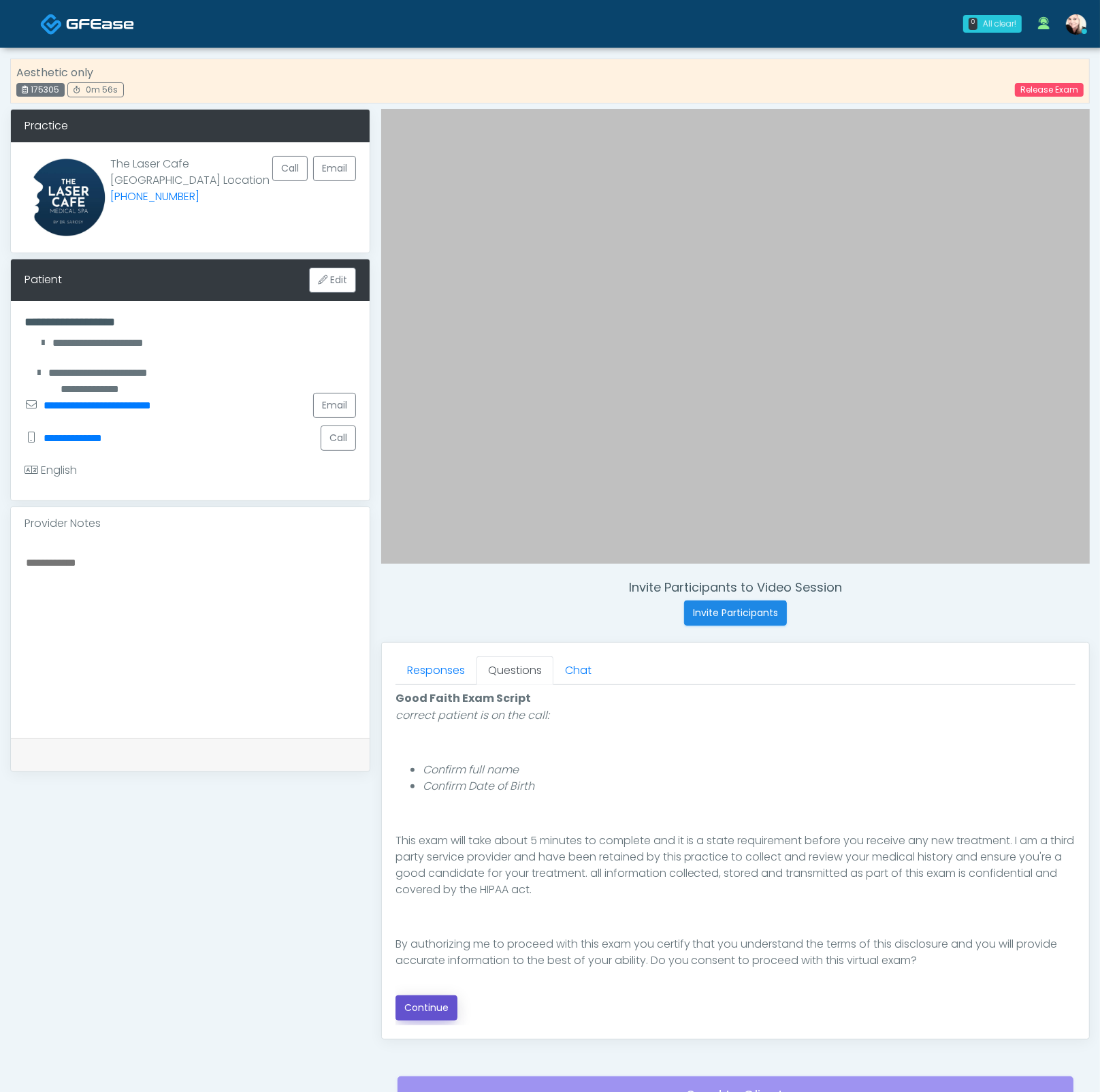
click at [431, 995] on button "Continue" at bounding box center [426, 1008] width 62 height 25
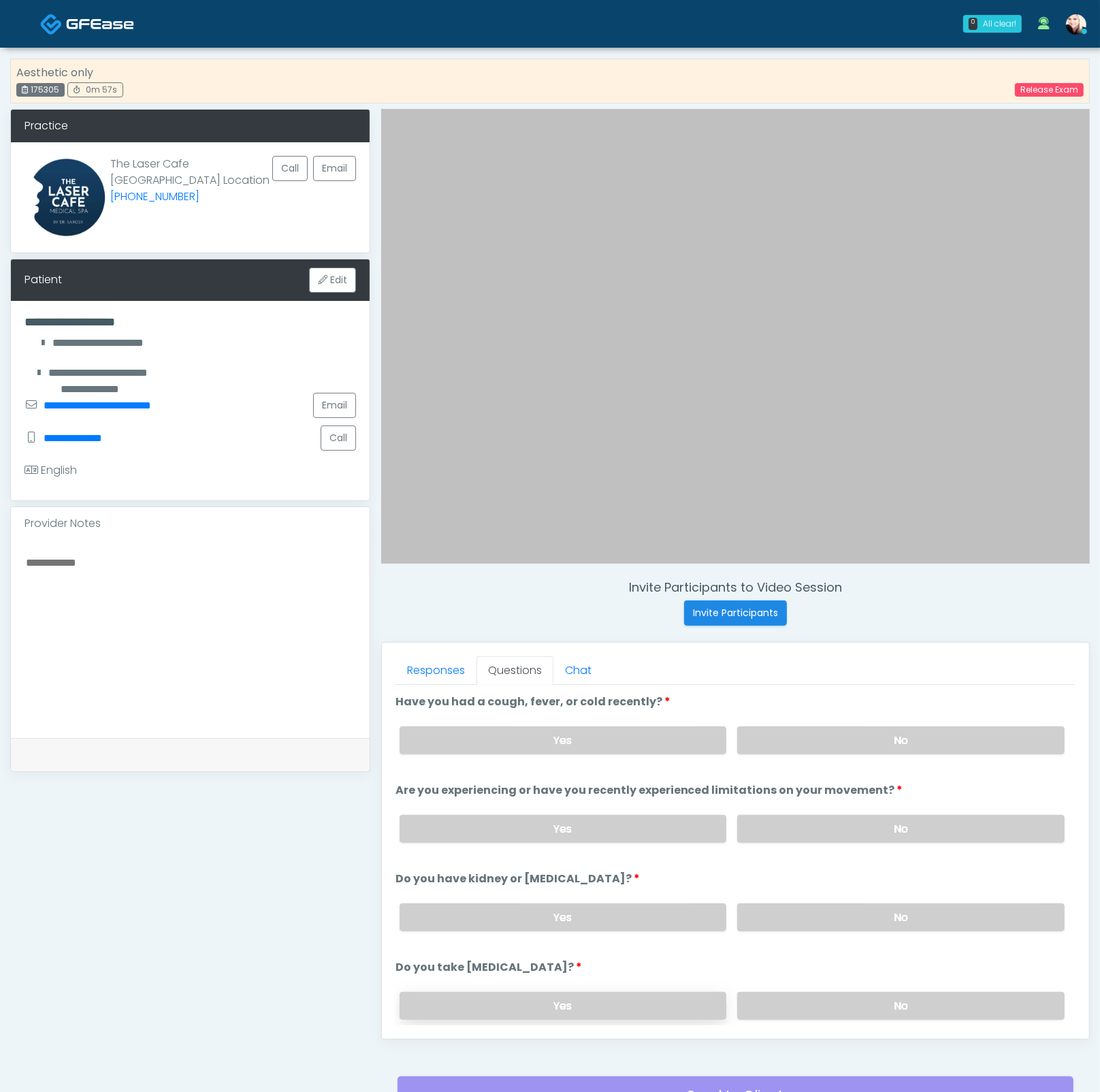
scroll to position [126, 0]
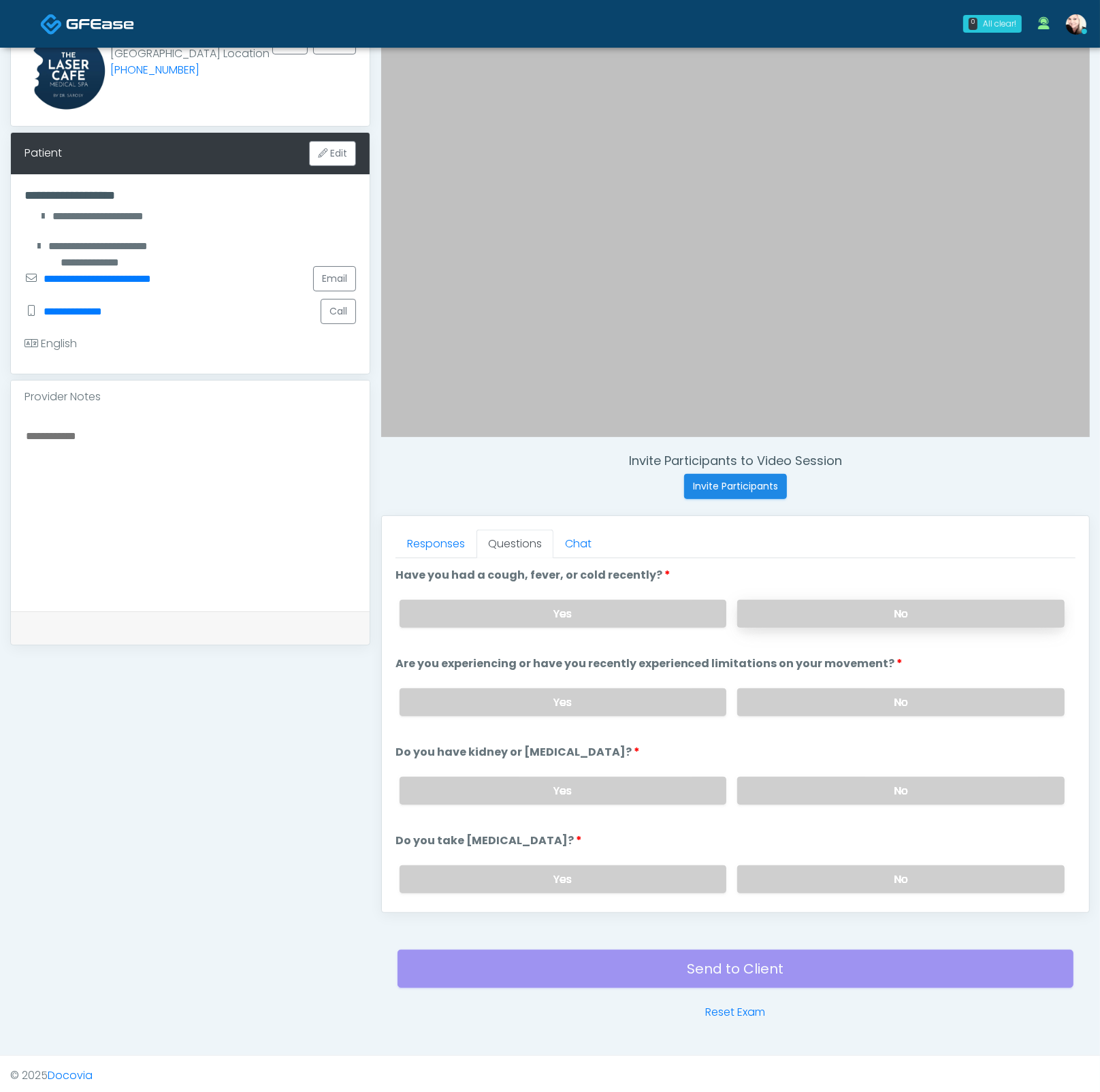
drag, startPoint x: 818, startPoint y: 613, endPoint x: 817, endPoint y: 624, distance: 11.0
click at [819, 613] on label "No" at bounding box center [901, 613] width 327 height 28
drag, startPoint x: 801, startPoint y: 694, endPoint x: 801, endPoint y: 756, distance: 62.0
click at [801, 694] on label "No" at bounding box center [901, 702] width 327 height 28
drag, startPoint x: 800, startPoint y: 793, endPoint x: 804, endPoint y: 910, distance: 117.1
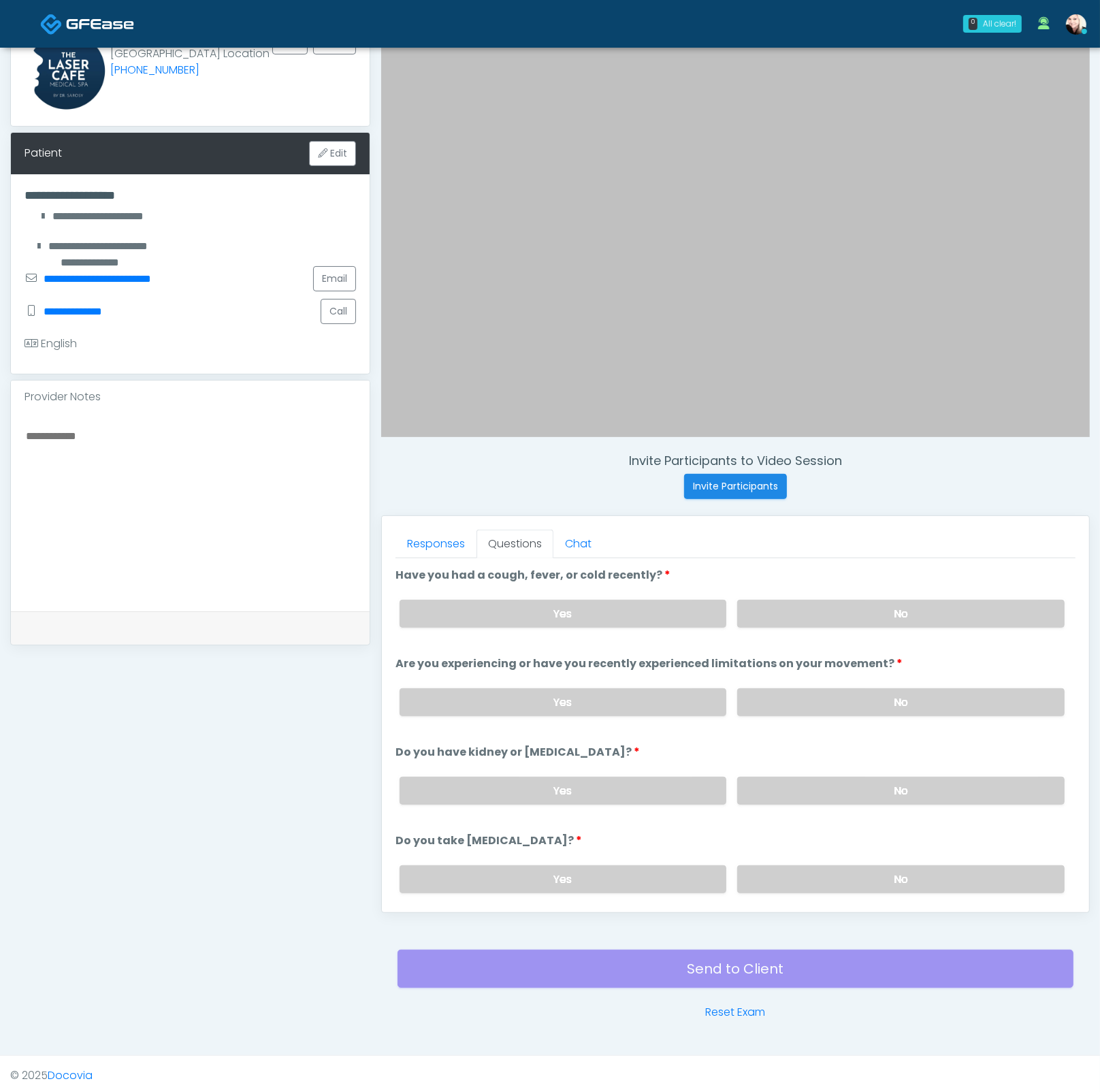
click at [800, 794] on label "No" at bounding box center [901, 790] width 327 height 28
click at [810, 880] on label "No" at bounding box center [901, 879] width 327 height 28
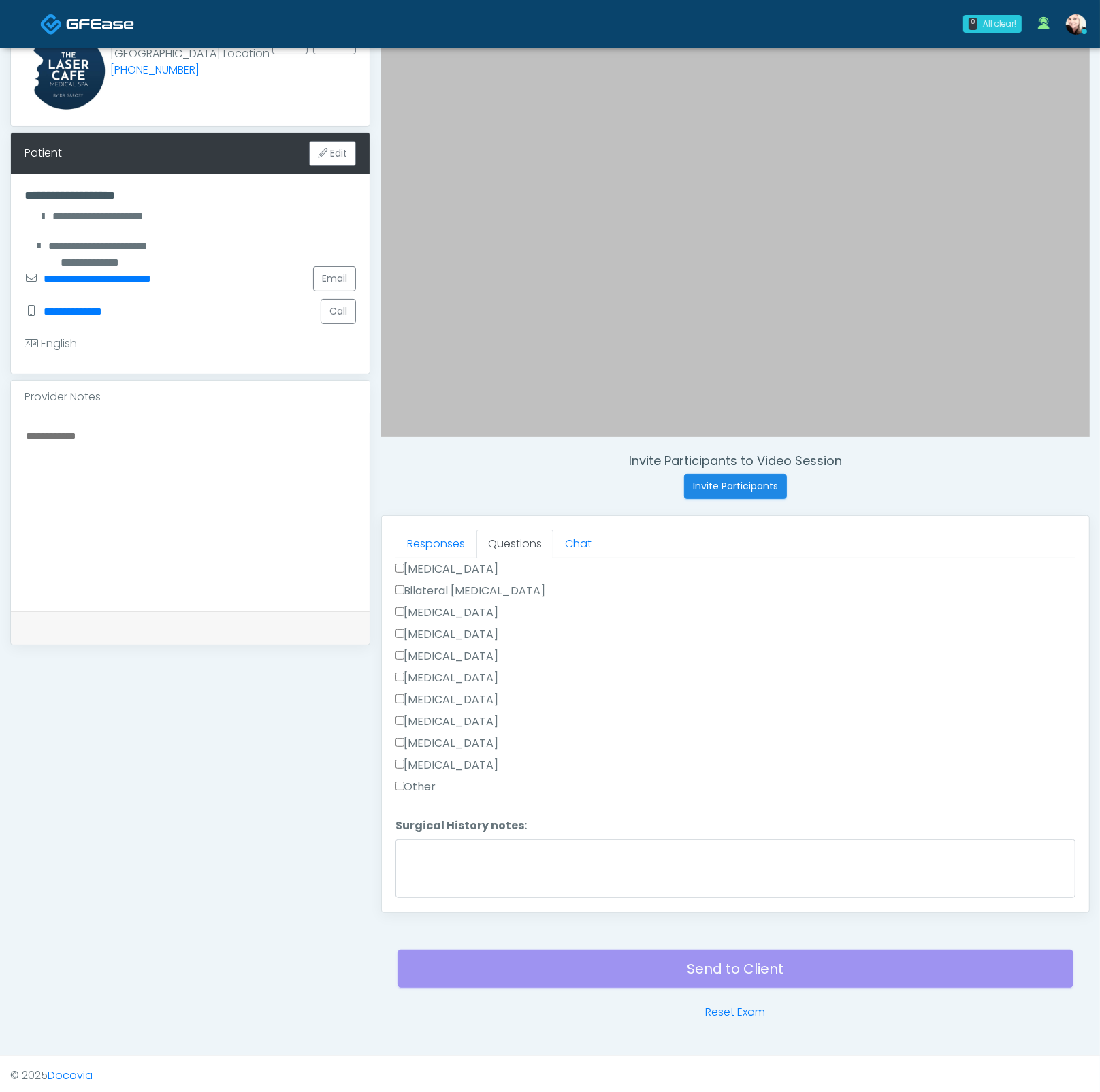
scroll to position [910, 0]
click at [406, 739] on label "Other" at bounding box center [416, 747] width 41 height 16
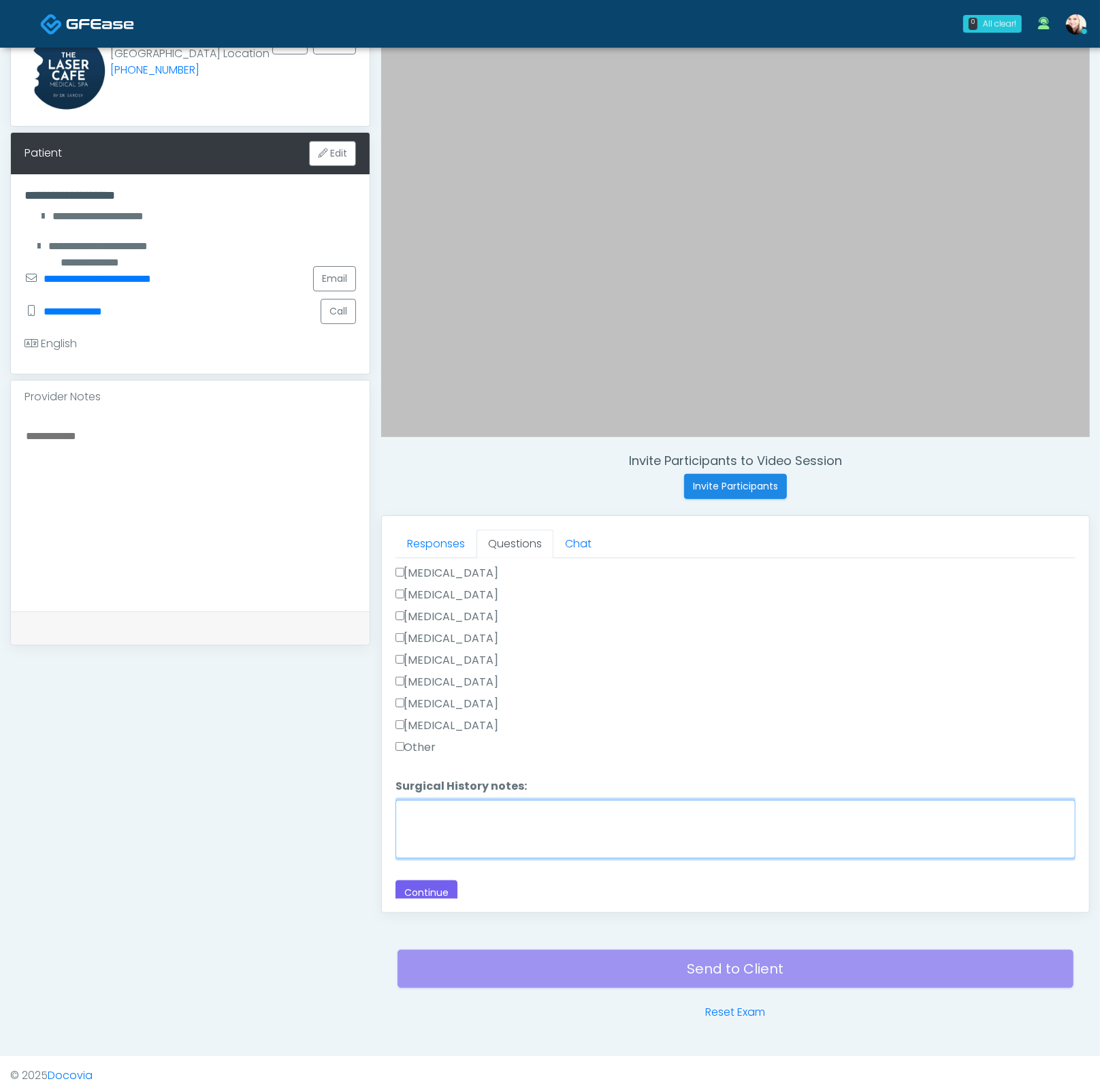
click at [460, 802] on textarea "Surgical History notes:" at bounding box center [735, 829] width 680 height 59
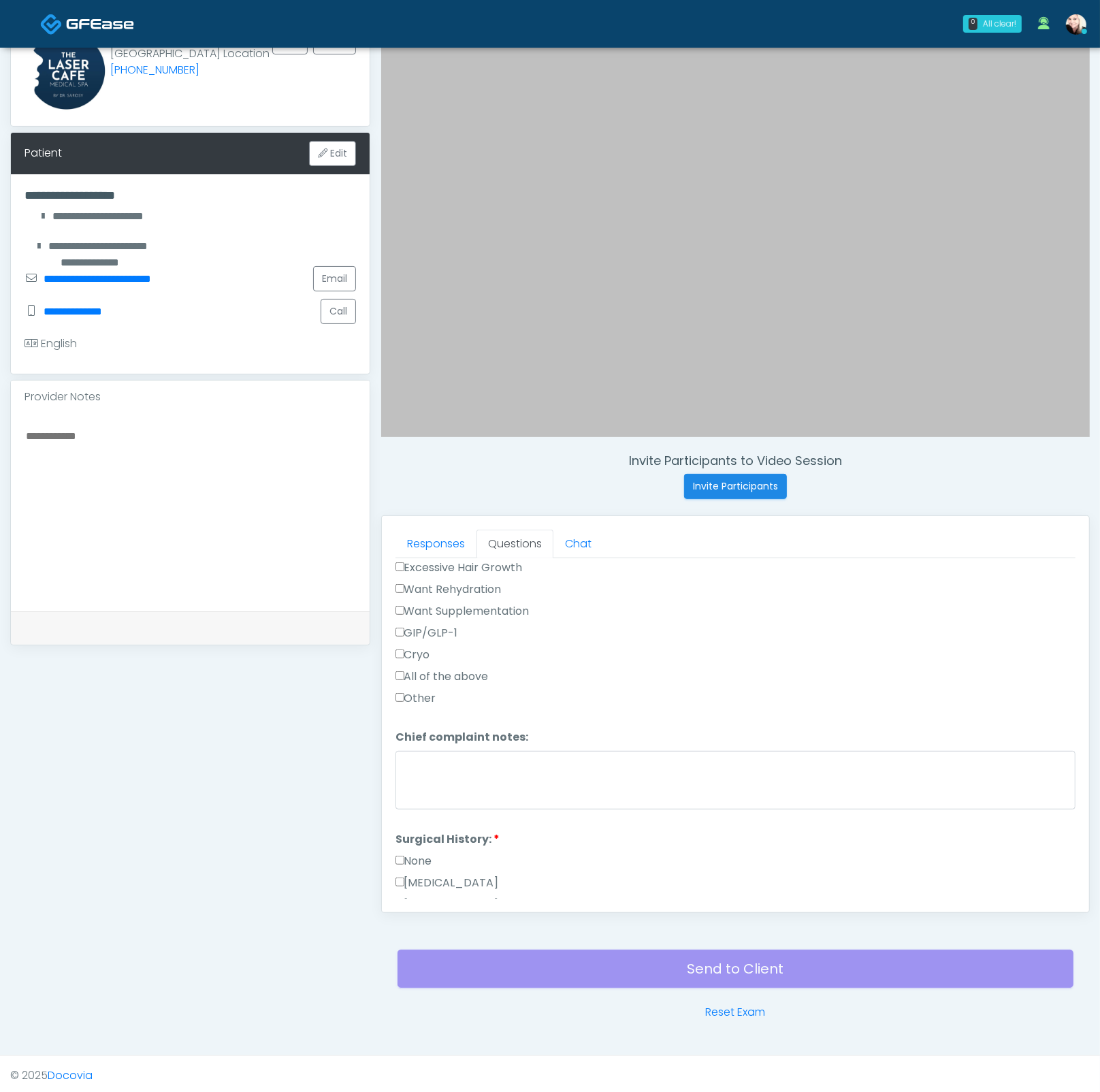
scroll to position [518, 0]
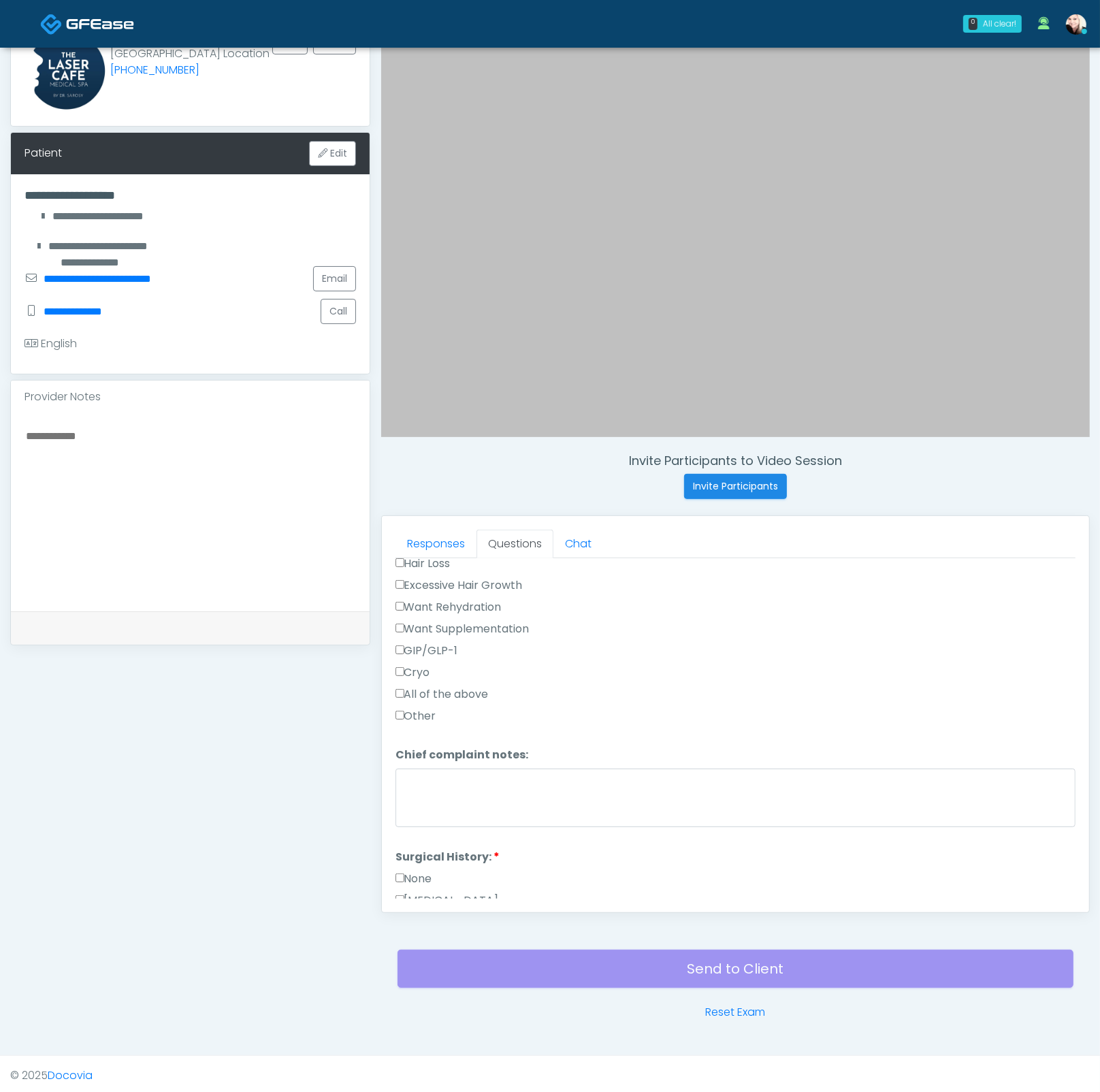
type textarea "**********"
click at [404, 585] on label "Excessive Hair Growth" at bounding box center [459, 585] width 127 height 16
drag, startPoint x: 557, startPoint y: 709, endPoint x: 558, endPoint y: 720, distance: 11.0
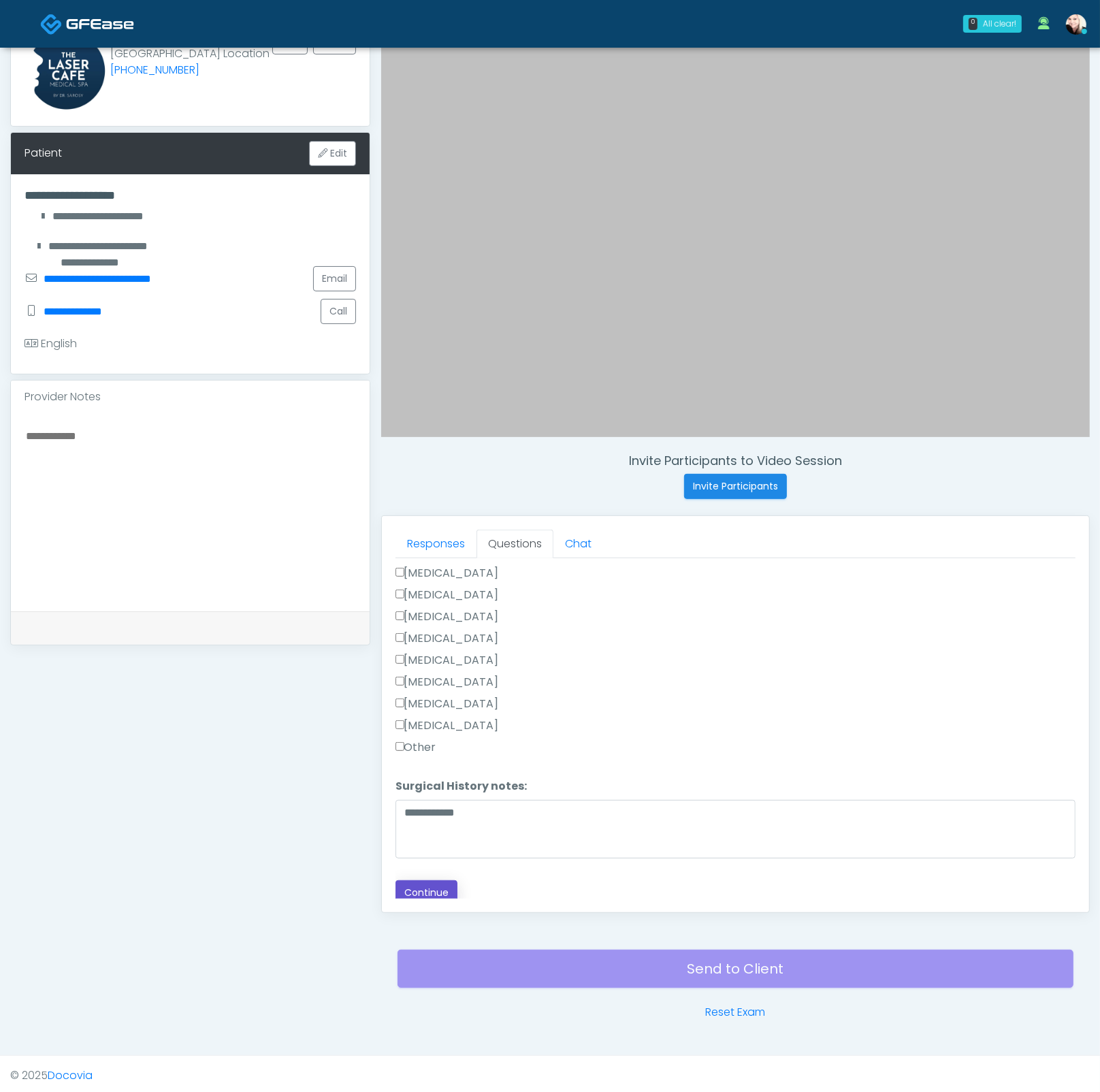
click at [422, 892] on button "Continue" at bounding box center [426, 893] width 62 height 25
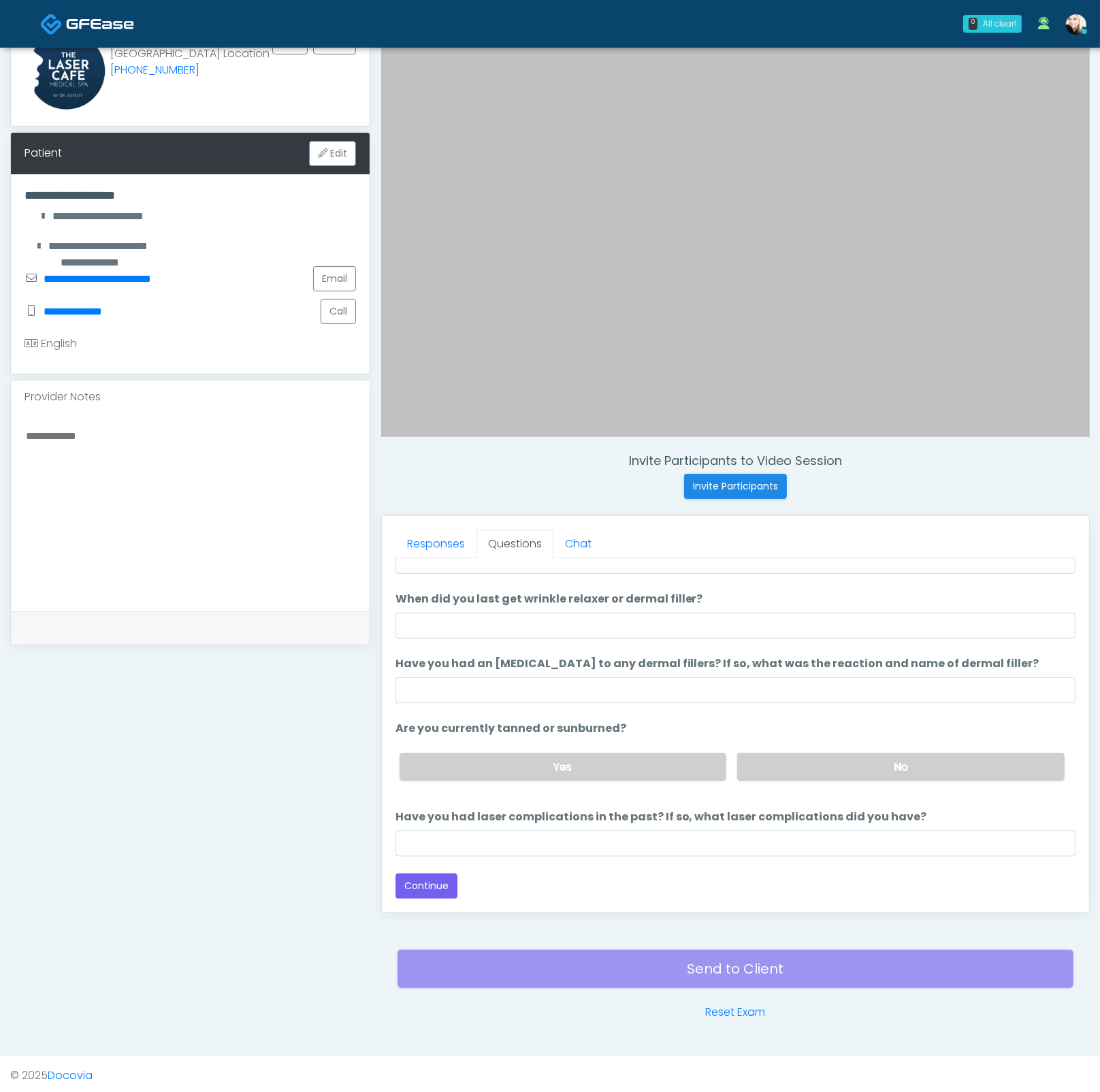
scroll to position [78, 0]
click at [804, 773] on label "No" at bounding box center [901, 768] width 327 height 28
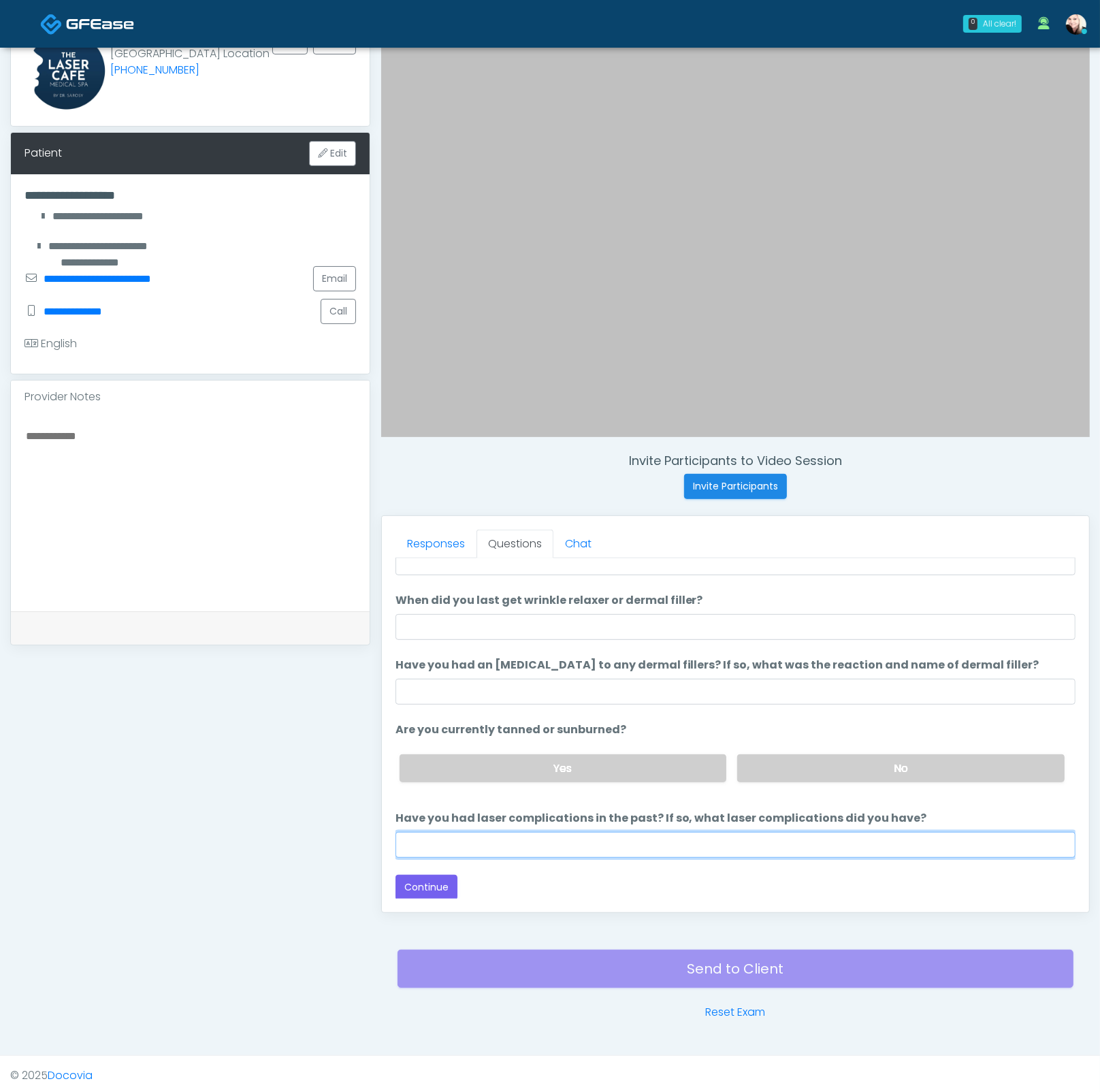
click at [632, 838] on input "Have you had laser complications in the past? If so, what laser complications d…" at bounding box center [735, 844] width 680 height 25
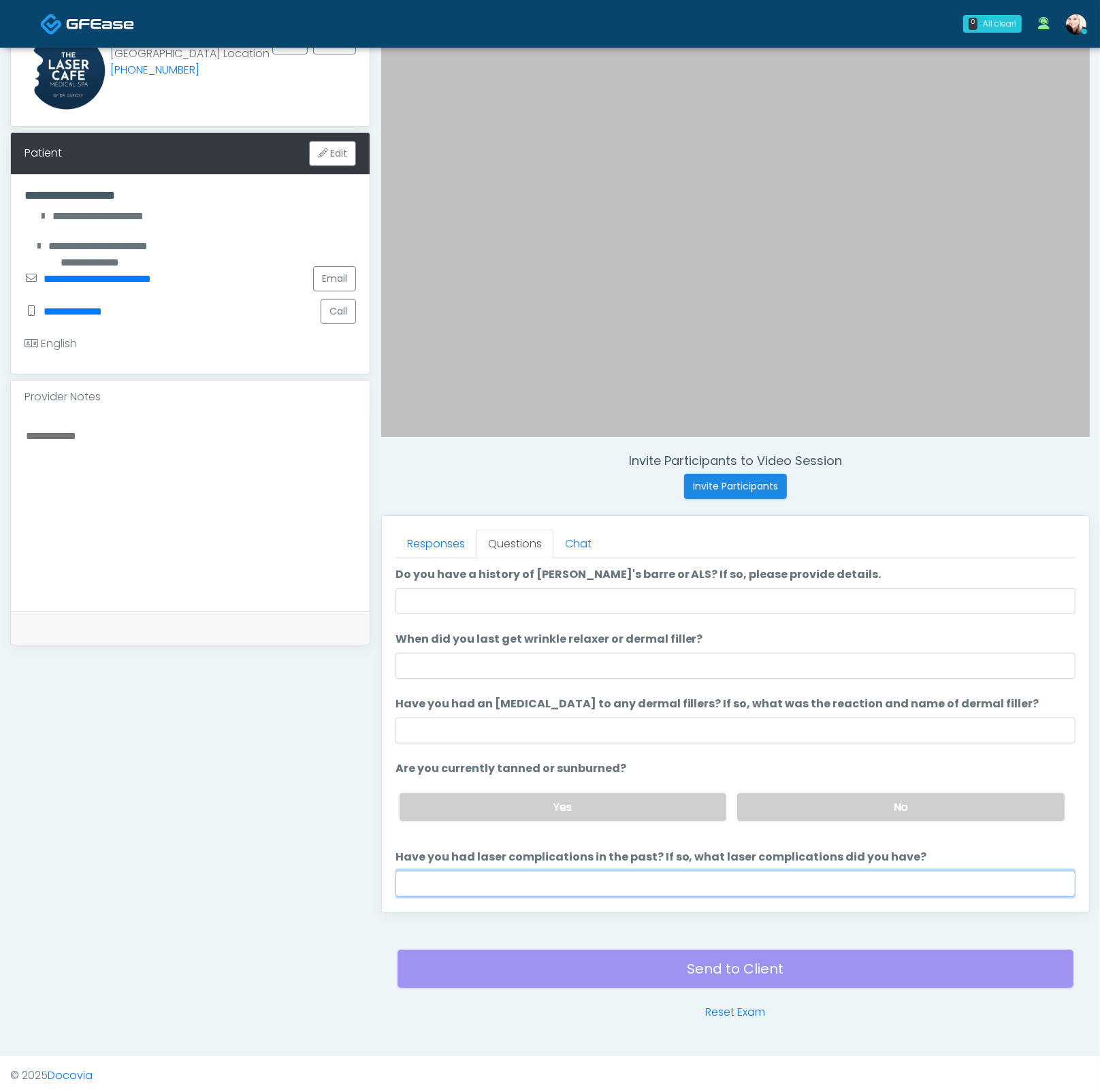
scroll to position [0, 0]
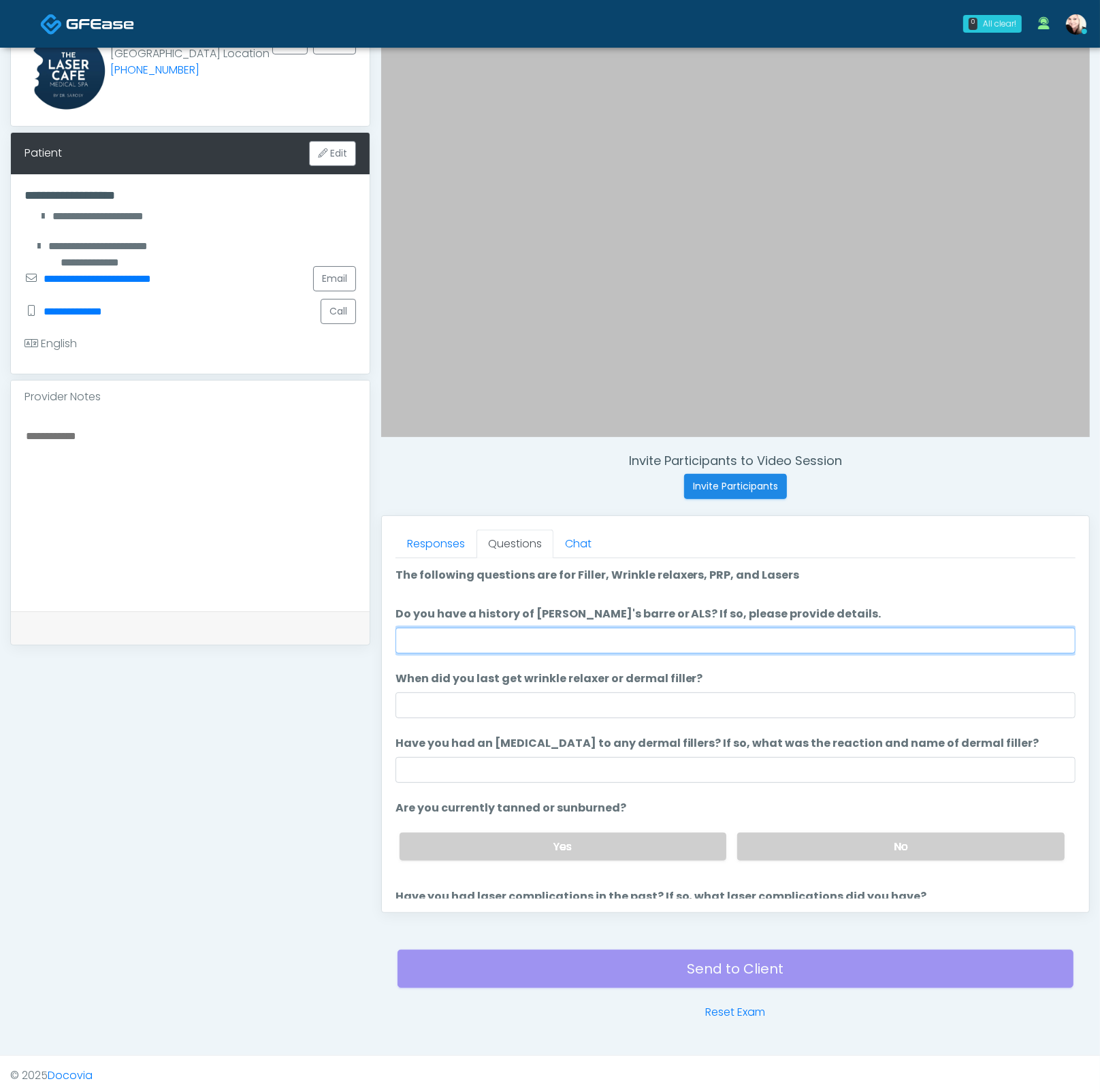
click at [469, 629] on input "Do you have a history of Guillain's barre or ALS? If so, please provide details." at bounding box center [735, 641] width 680 height 25
type input "****"
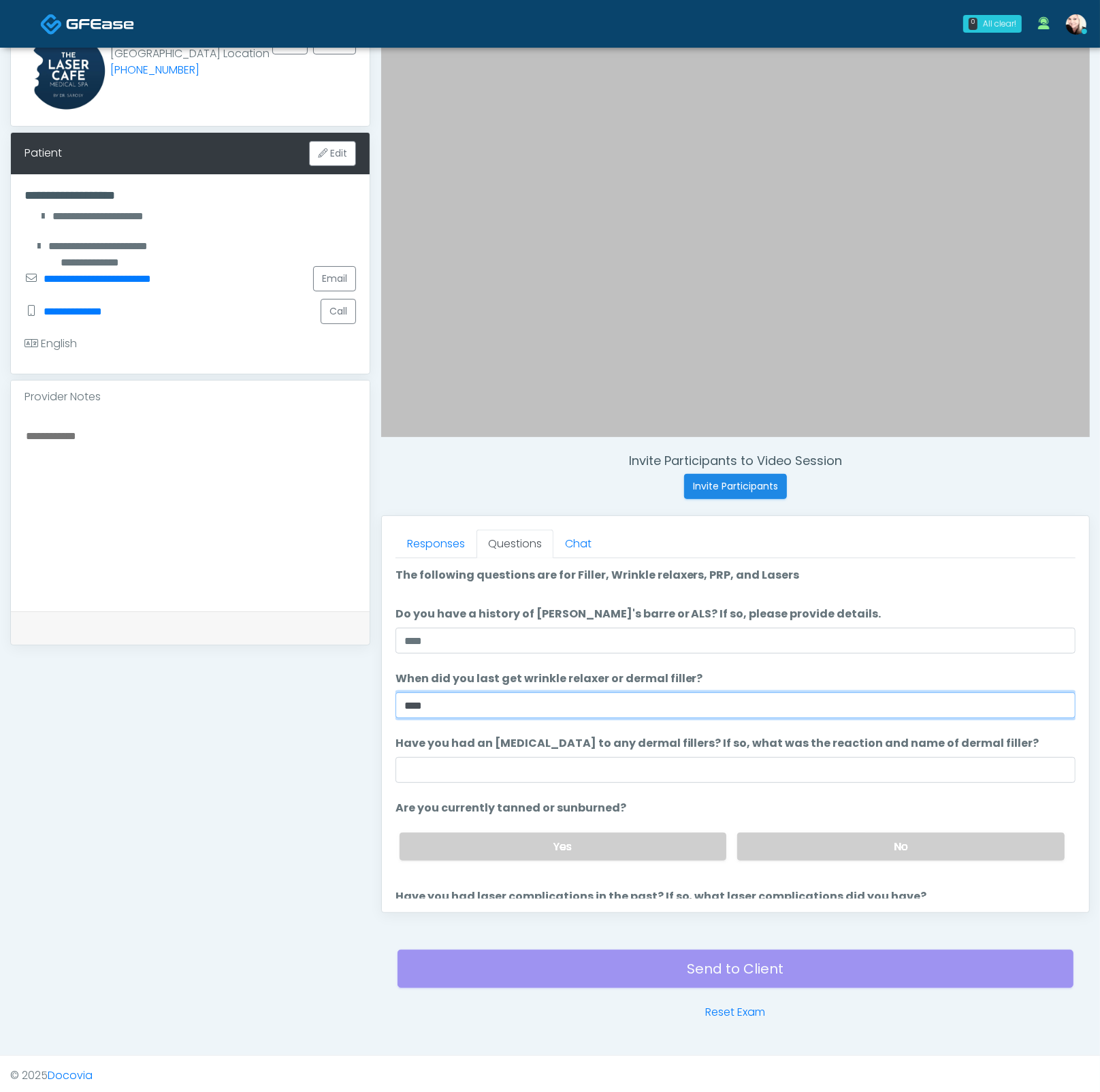
type input "****"
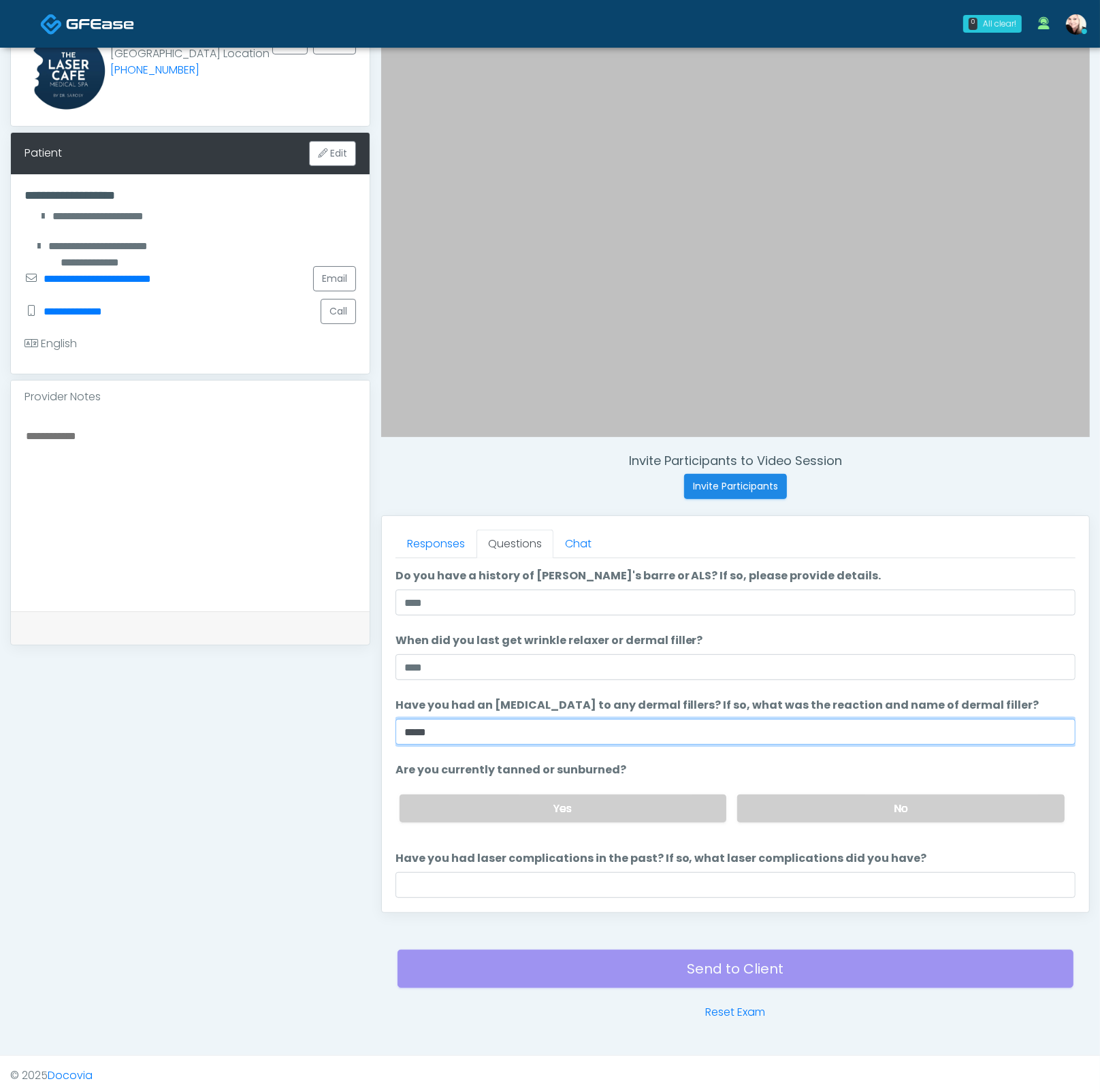
scroll to position [78, 0]
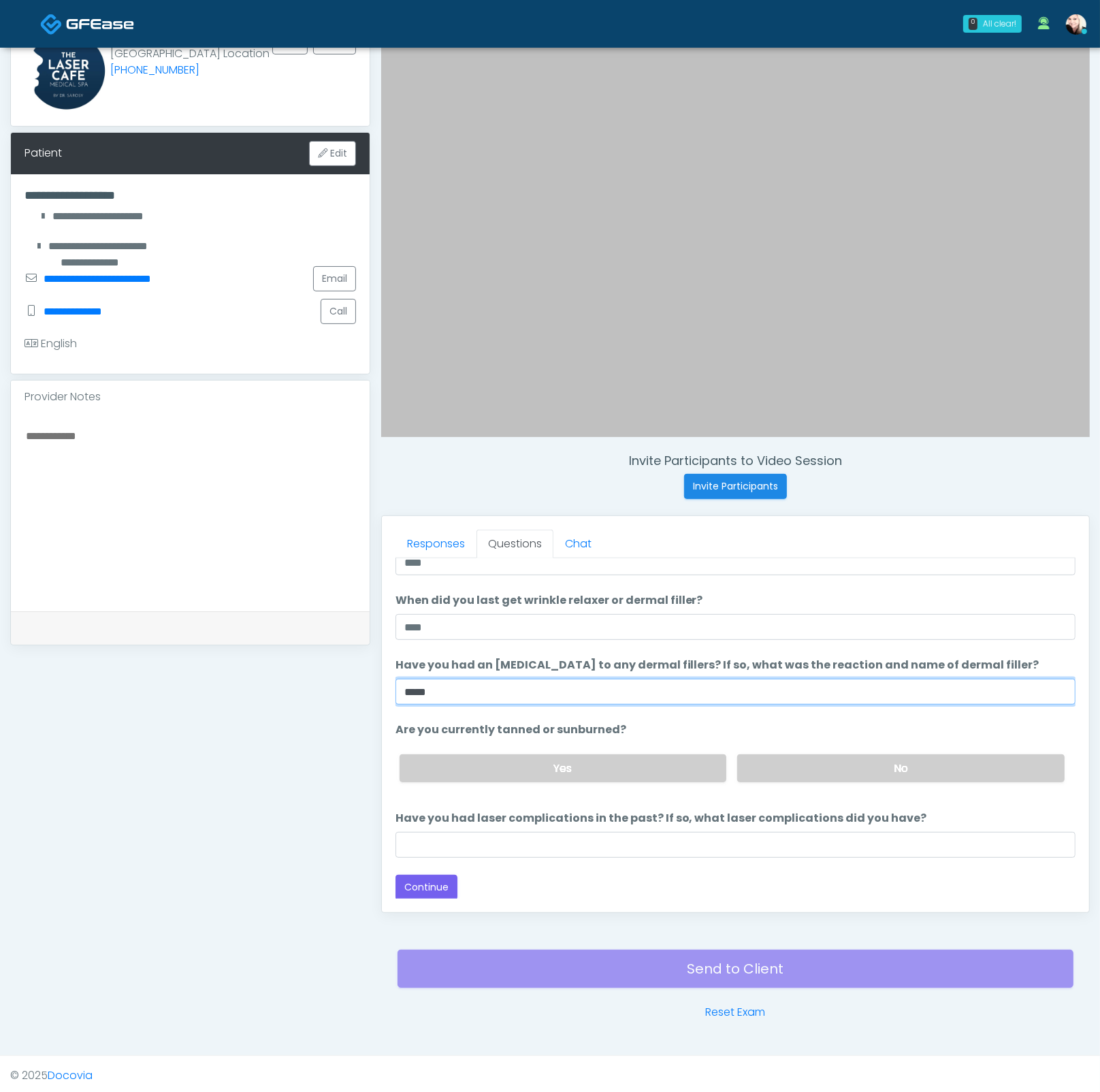
type input "****"
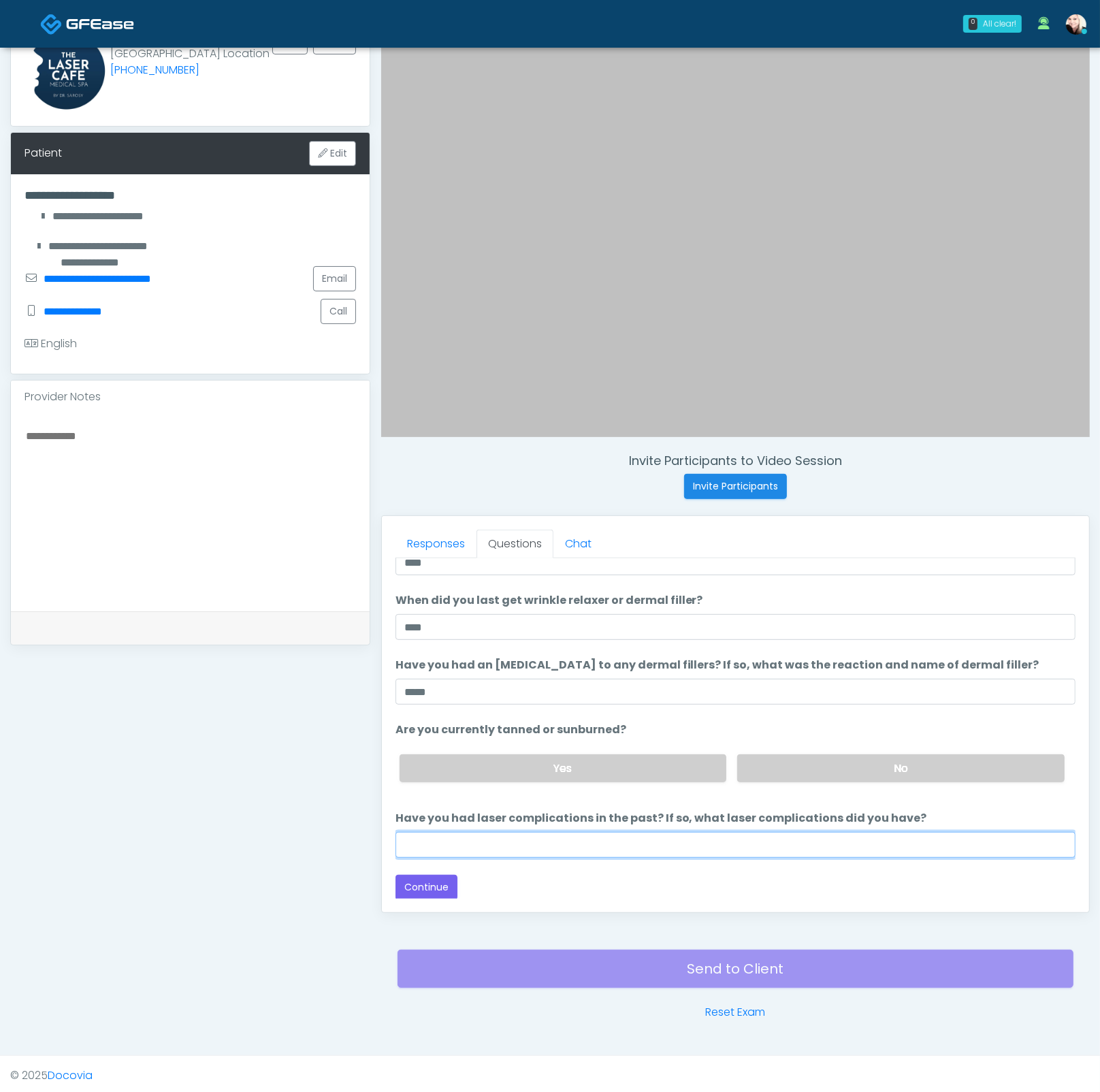
click at [518, 838] on input "Have you had laser complications in the past? If so, what laser complications d…" at bounding box center [735, 844] width 680 height 25
type input "****"
click at [410, 880] on button "Continue" at bounding box center [426, 888] width 62 height 25
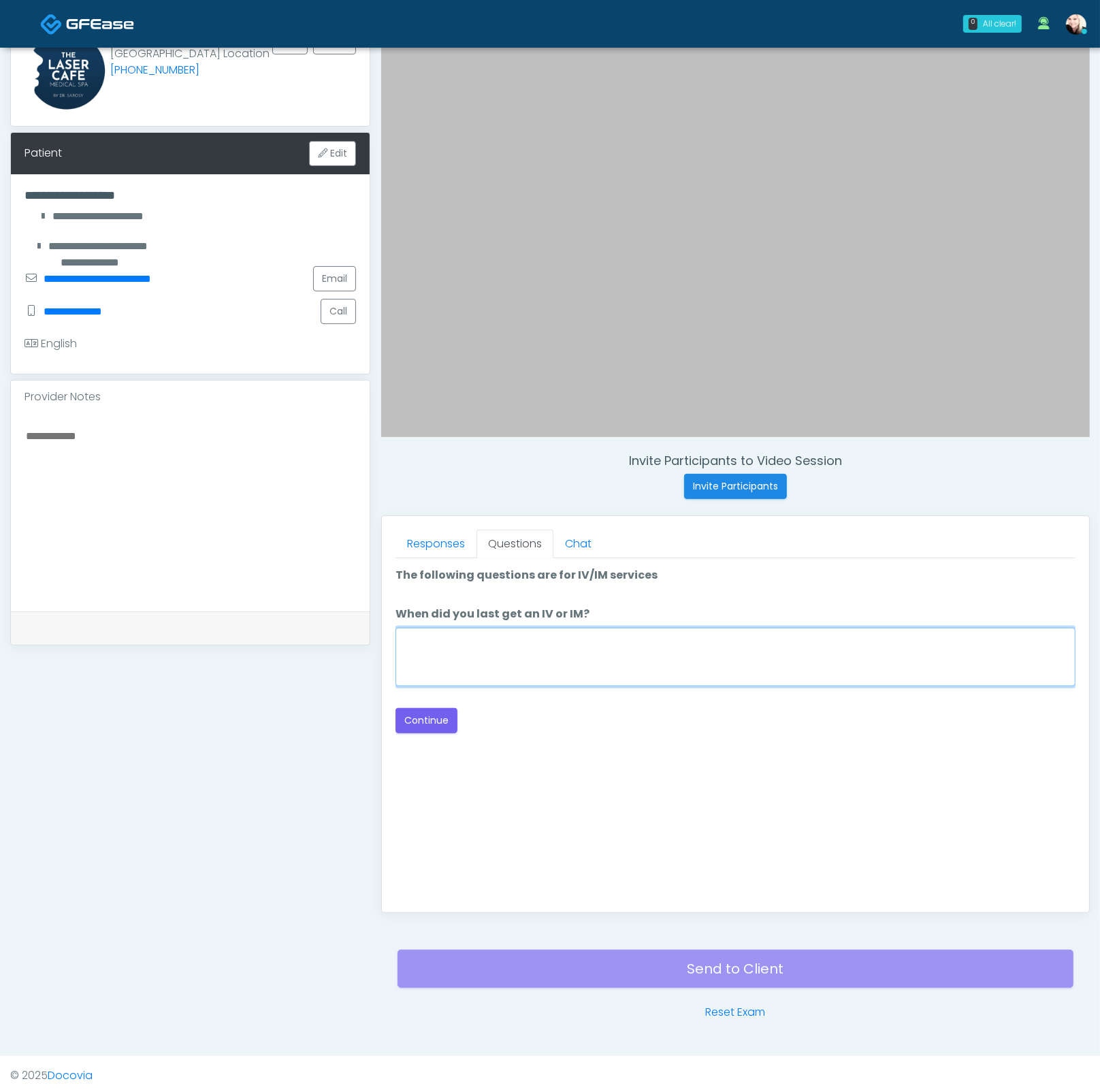
click at [463, 643] on textarea "When did you last get an IV or IM?" at bounding box center [735, 657] width 680 height 59
type textarea "****"
click at [430, 736] on div "The patient is here for the following: Wrinkle Relaxers Filler Microneedling Vi…" at bounding box center [735, 728] width 680 height 340
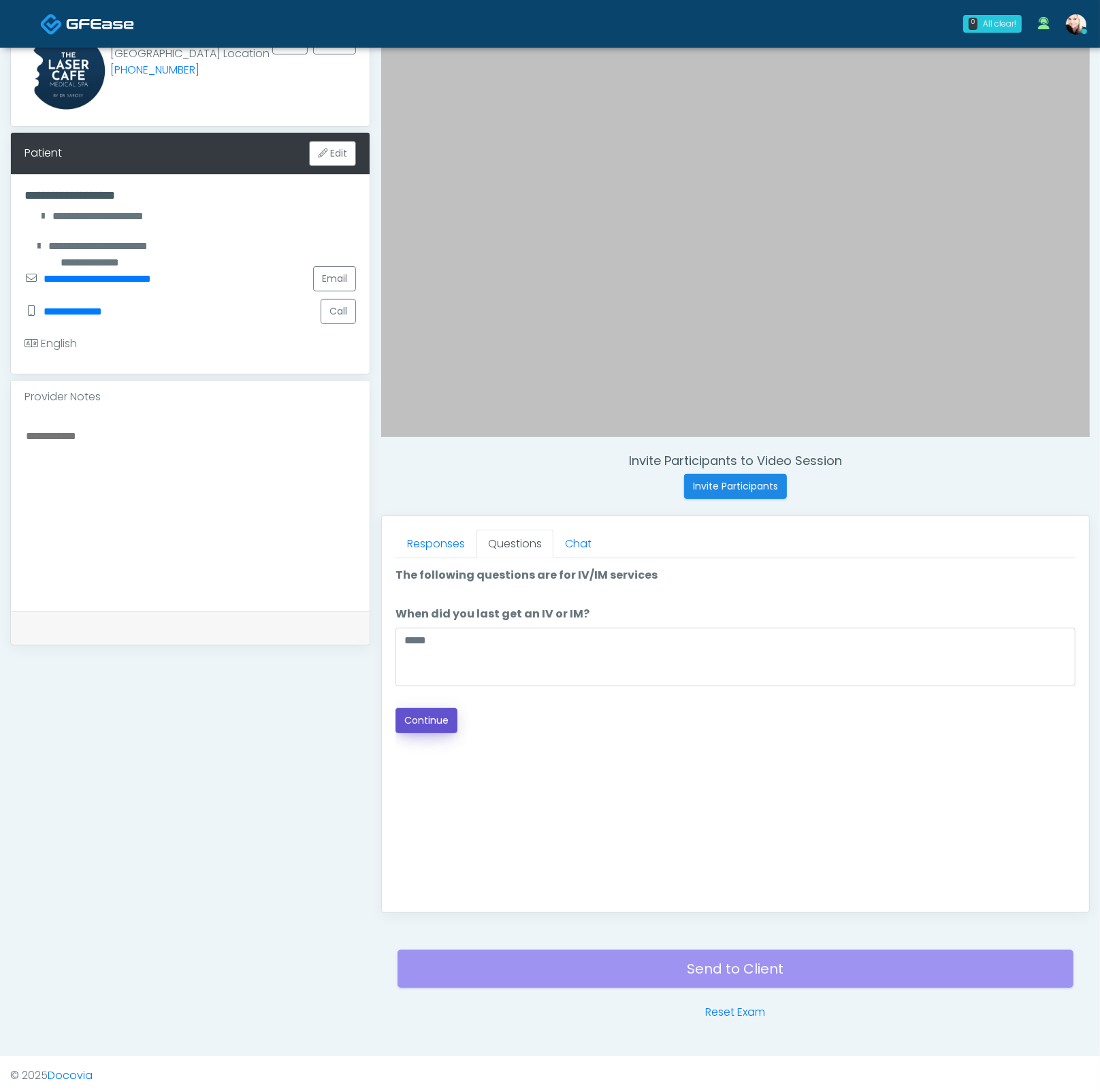
drag, startPoint x: 427, startPoint y: 721, endPoint x: 465, endPoint y: 716, distance: 38.3
click at [427, 721] on button "Continue" at bounding box center [426, 720] width 62 height 25
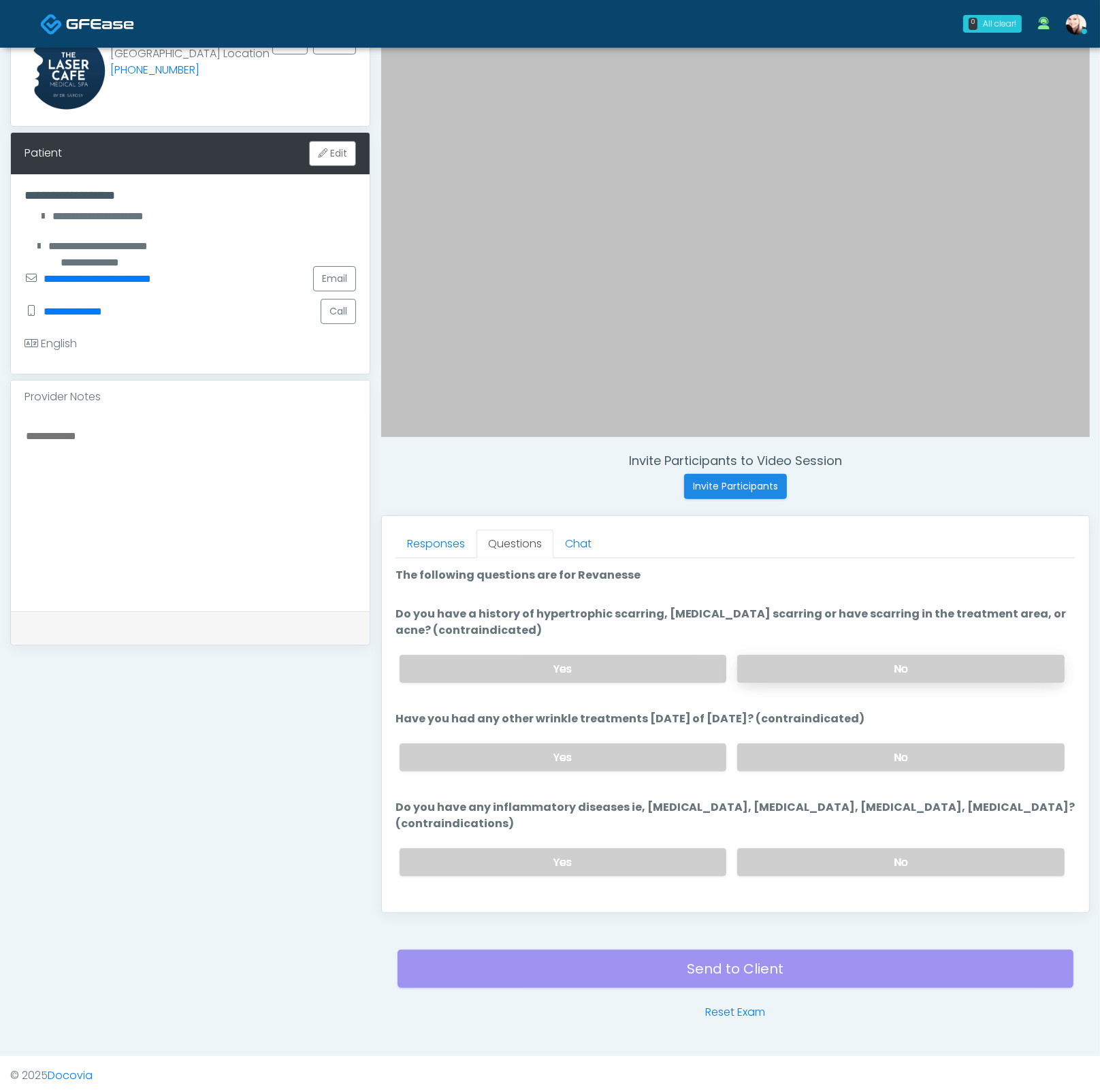
click at [790, 669] on label "No" at bounding box center [901, 669] width 327 height 28
click at [801, 743] on label "No" at bounding box center [901, 757] width 327 height 28
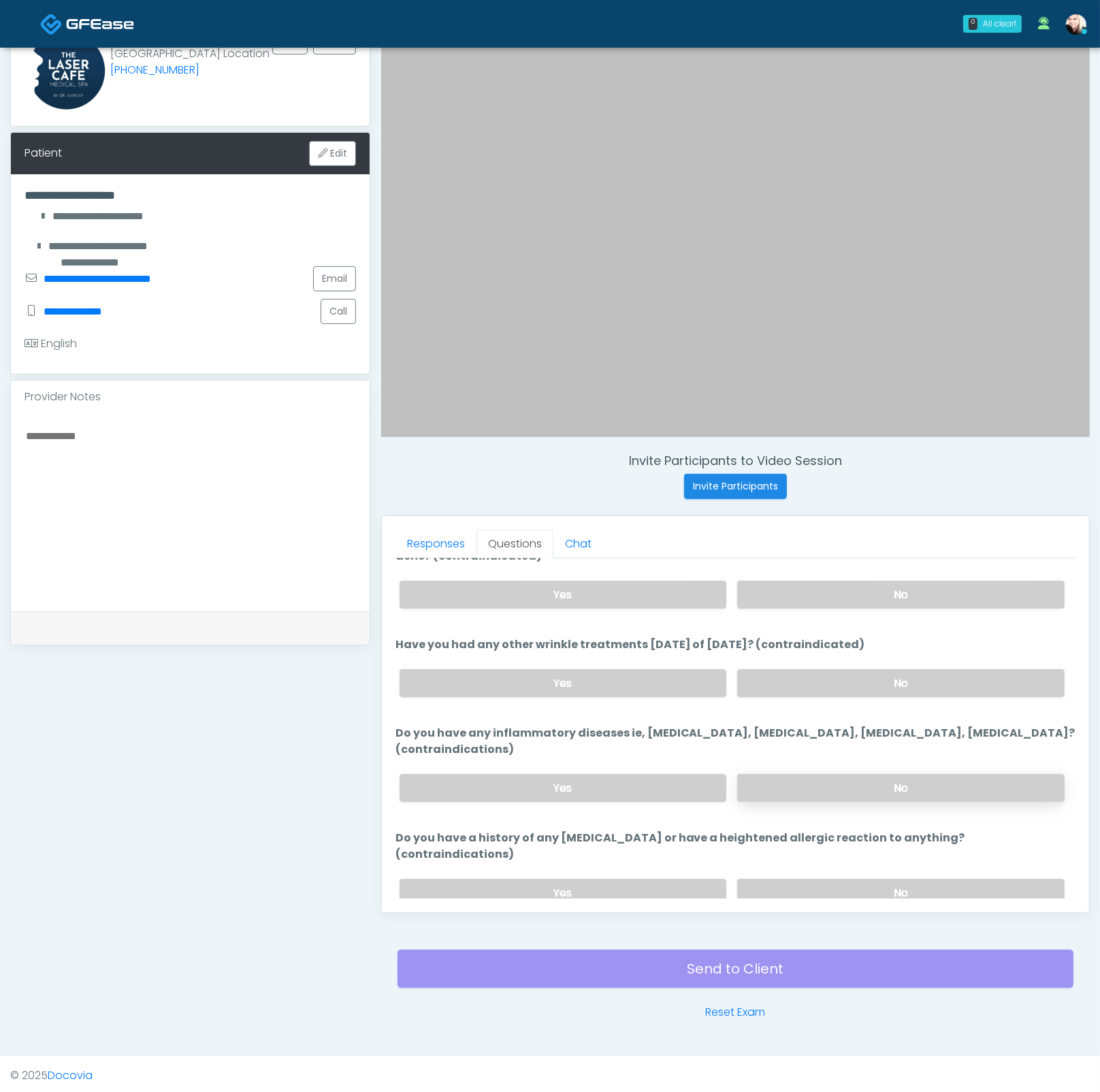
scroll to position [74, 0]
drag, startPoint x: 782, startPoint y: 776, endPoint x: 790, endPoint y: 793, distance: 18.8
click at [782, 777] on label "No" at bounding box center [901, 788] width 327 height 28
click at [846, 880] on label "No" at bounding box center [901, 893] width 327 height 28
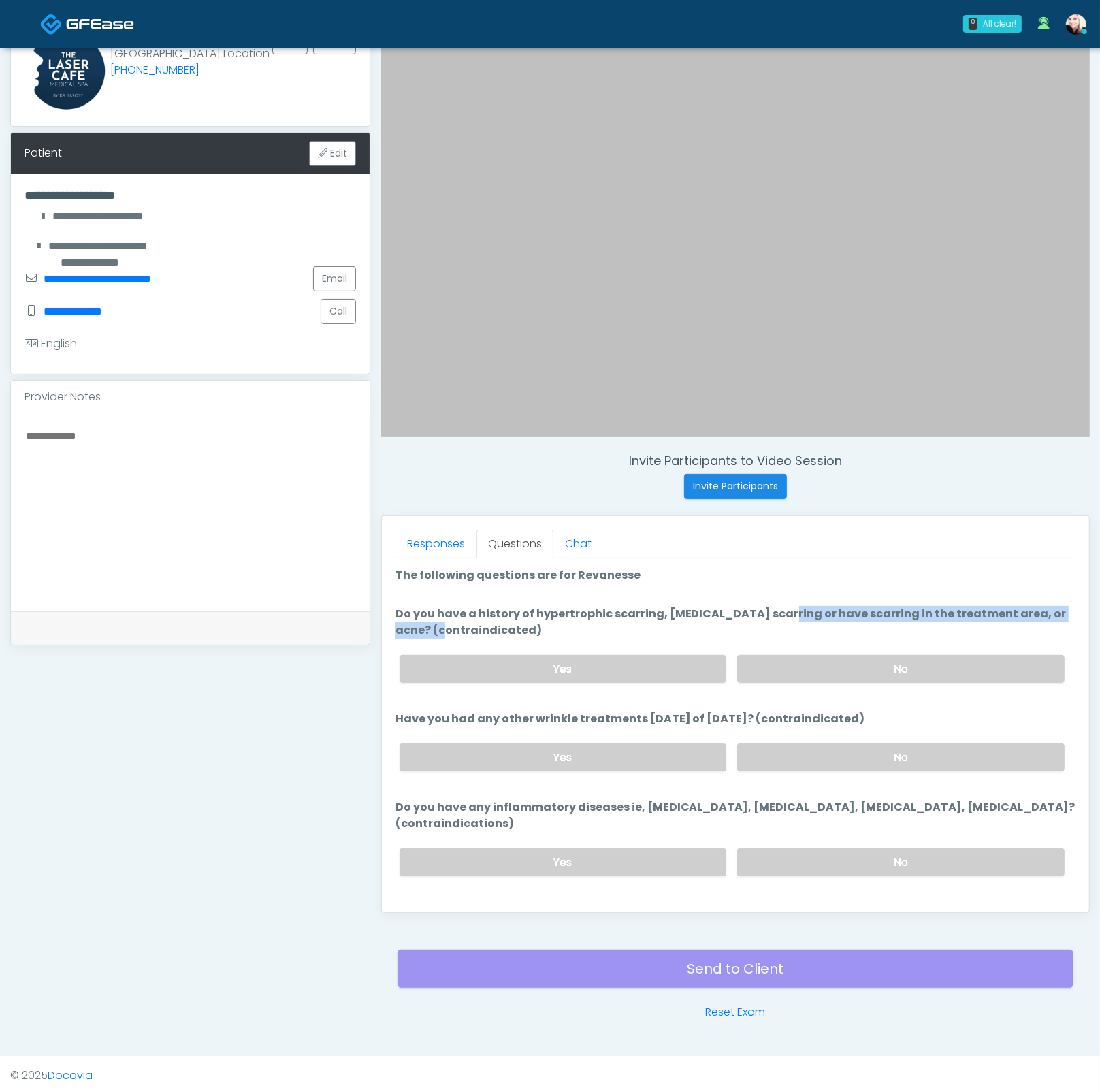
drag, startPoint x: 749, startPoint y: 611, endPoint x: 993, endPoint y: 604, distance: 244.1
click at [990, 606] on label "Do you have a history of hypertrophic scarring, keloid scarring or have scarrin…" at bounding box center [735, 622] width 680 height 33
drag, startPoint x: 1010, startPoint y: 610, endPoint x: 691, endPoint y: 622, distance: 319.2
click at [780, 610] on label "Do you have a history of hypertrophic scarring, keloid scarring or have scarrin…" at bounding box center [735, 622] width 680 height 33
drag, startPoint x: 483, startPoint y: 718, endPoint x: 876, endPoint y: 714, distance: 393.0
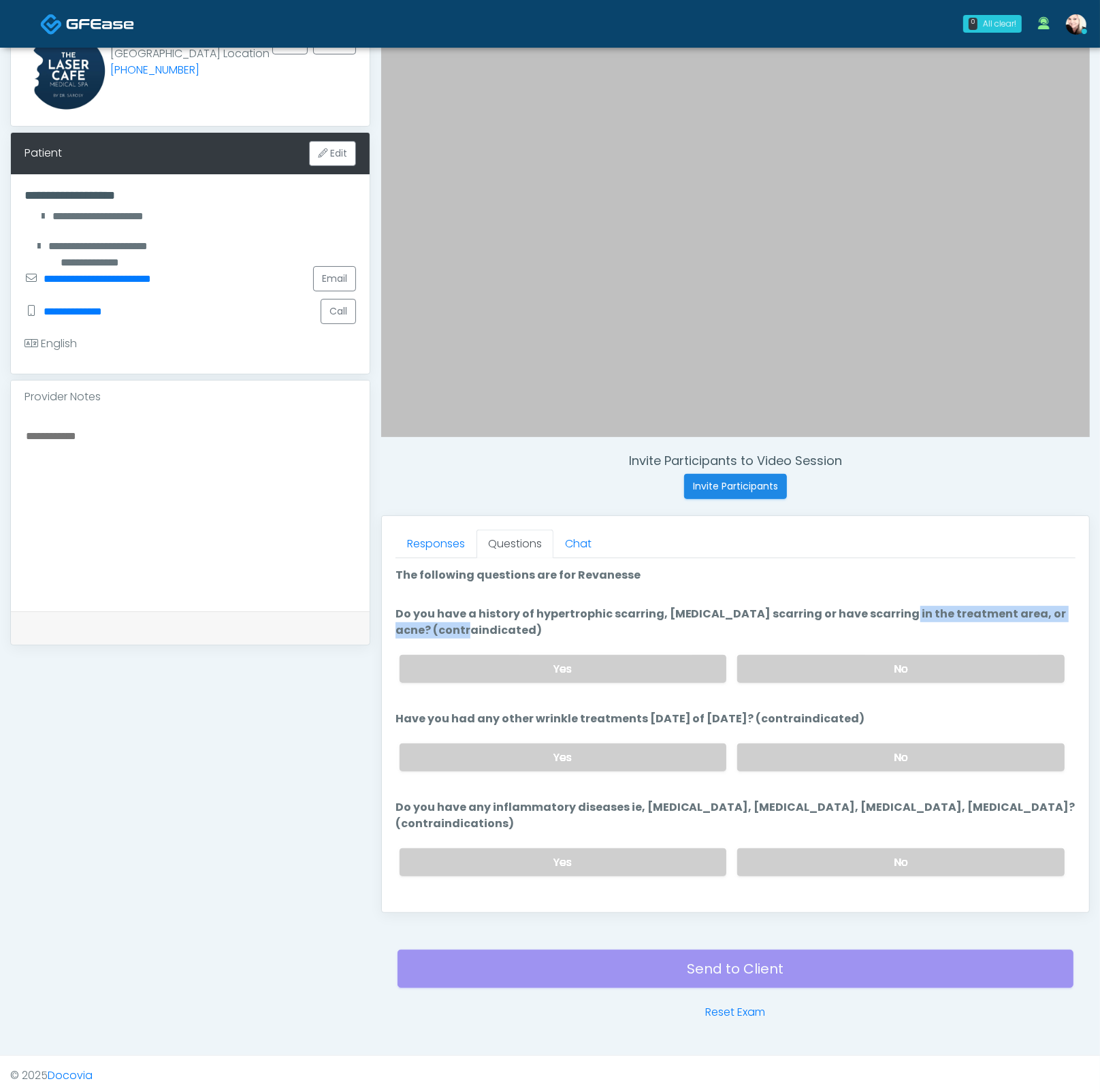
click at [827, 719] on label "Have you had any other wrinkle treatments within 4 weeks of today? (contraindic…" at bounding box center [630, 719] width 470 height 16
click at [907, 711] on li "Have you had any other wrinkle treatments within 4 weeks of today? (contraindic…" at bounding box center [735, 747] width 680 height 71
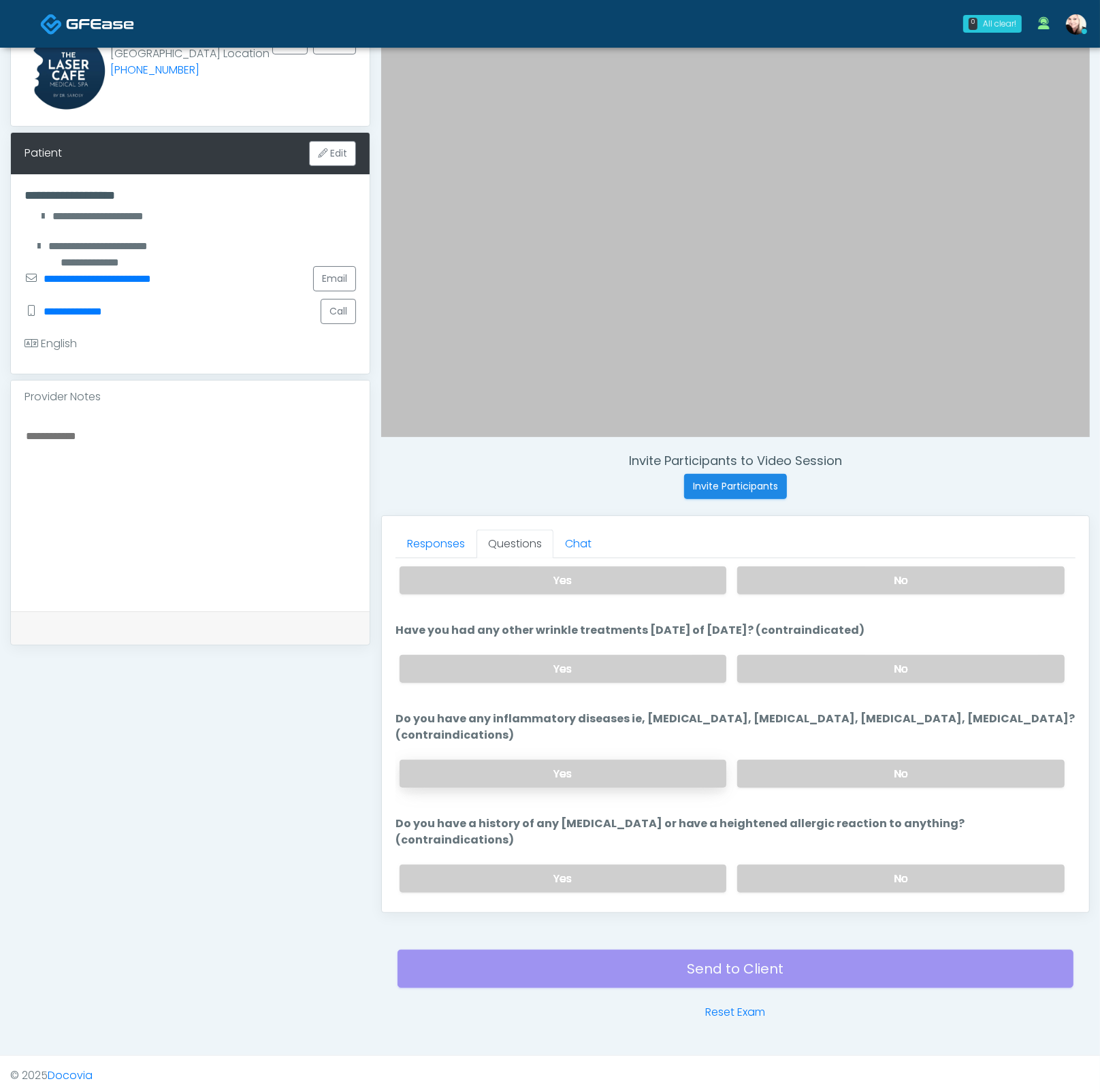
scroll to position [95, 0]
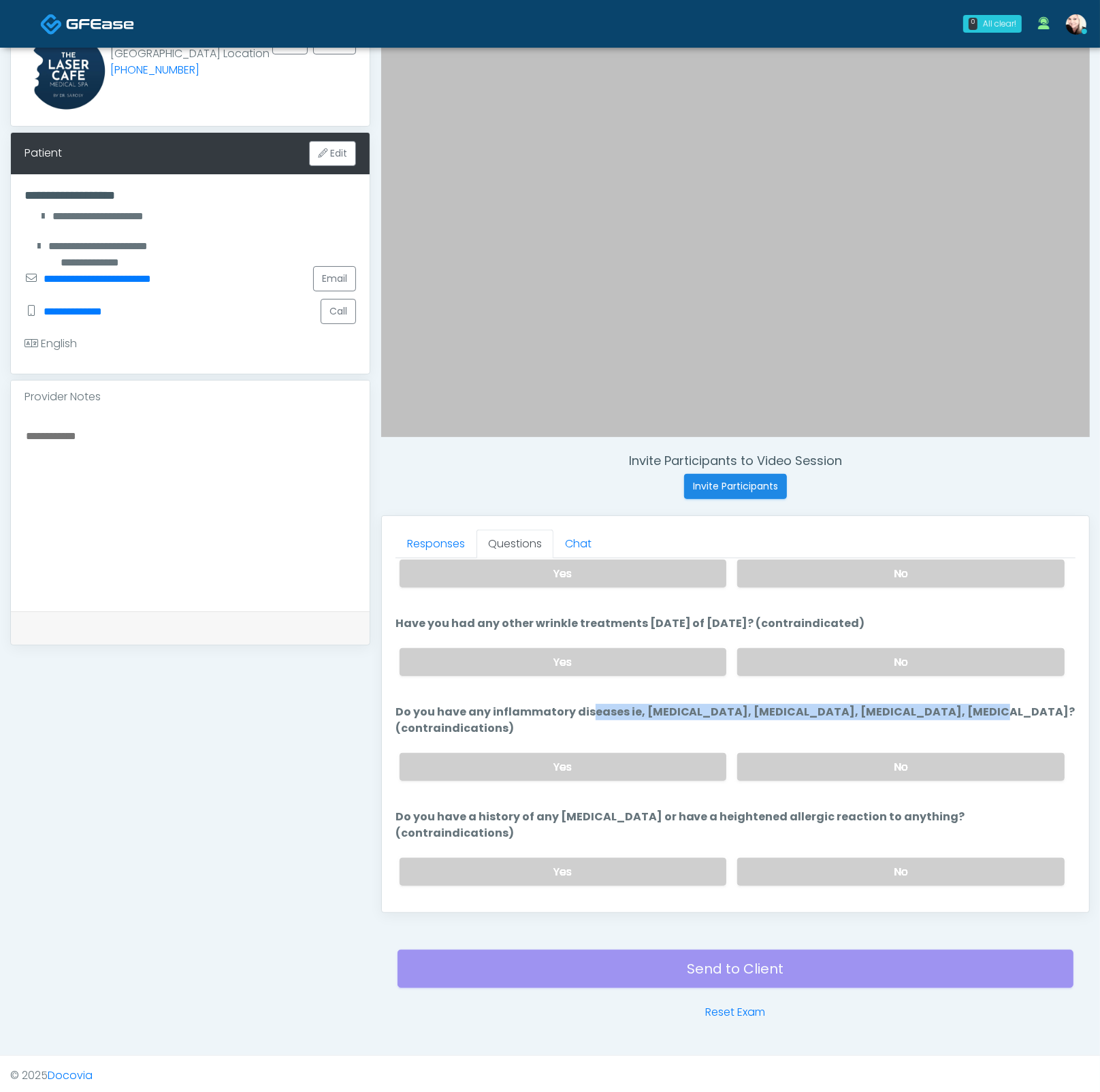
drag, startPoint x: 567, startPoint y: 697, endPoint x: 863, endPoint y: 714, distance: 296.5
click at [855, 714] on label "Do you have any inflammatory diseases ie, psoriasis, rheumatoid arthritis, rosa…" at bounding box center [735, 720] width 680 height 33
click at [876, 718] on label "Do you have any inflammatory diseases ie, psoriasis, rheumatoid arthritis, rosa…" at bounding box center [735, 720] width 680 height 33
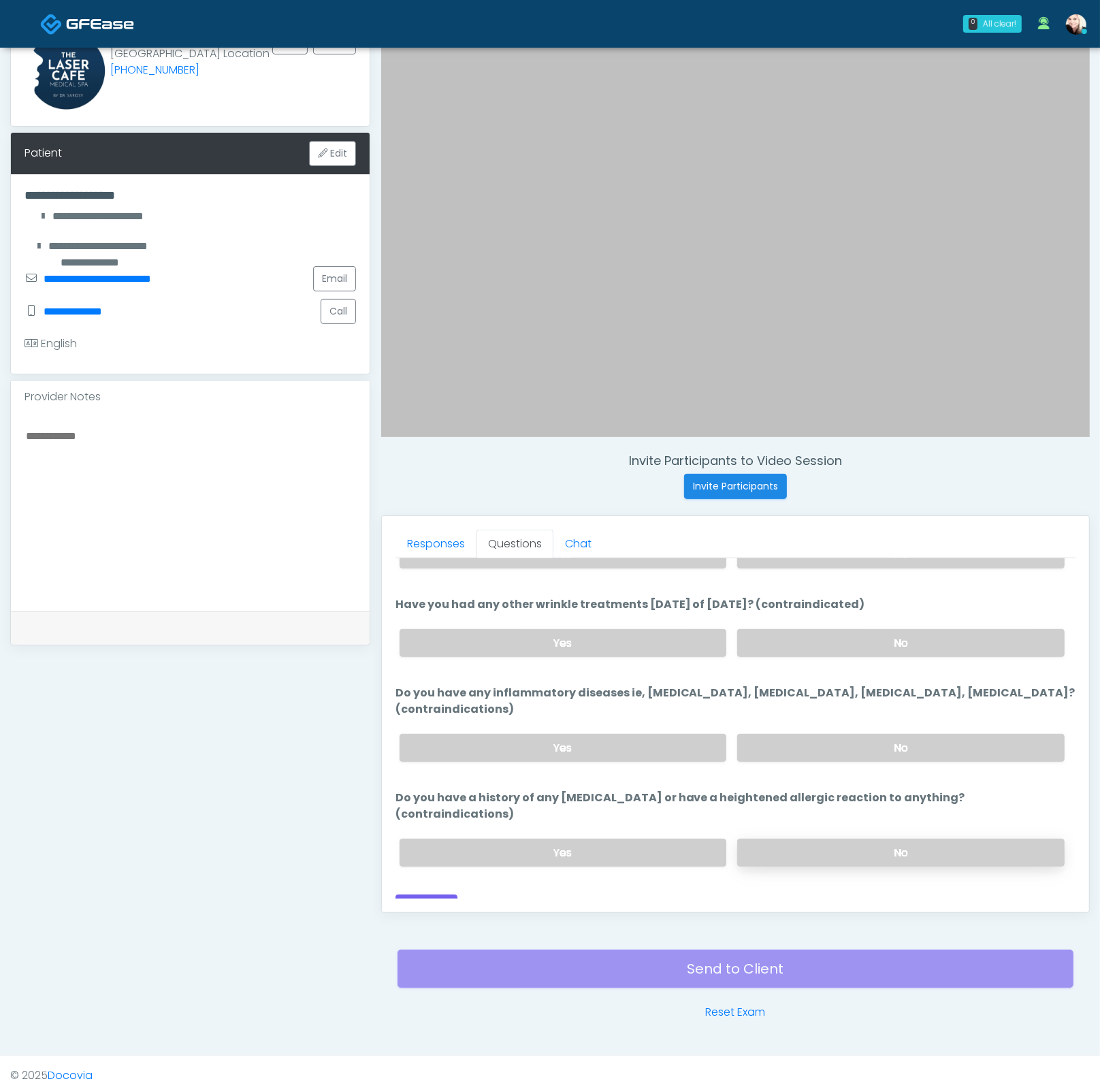
scroll to position [115, 0]
click at [419, 894] on button "Continue" at bounding box center [426, 907] width 62 height 25
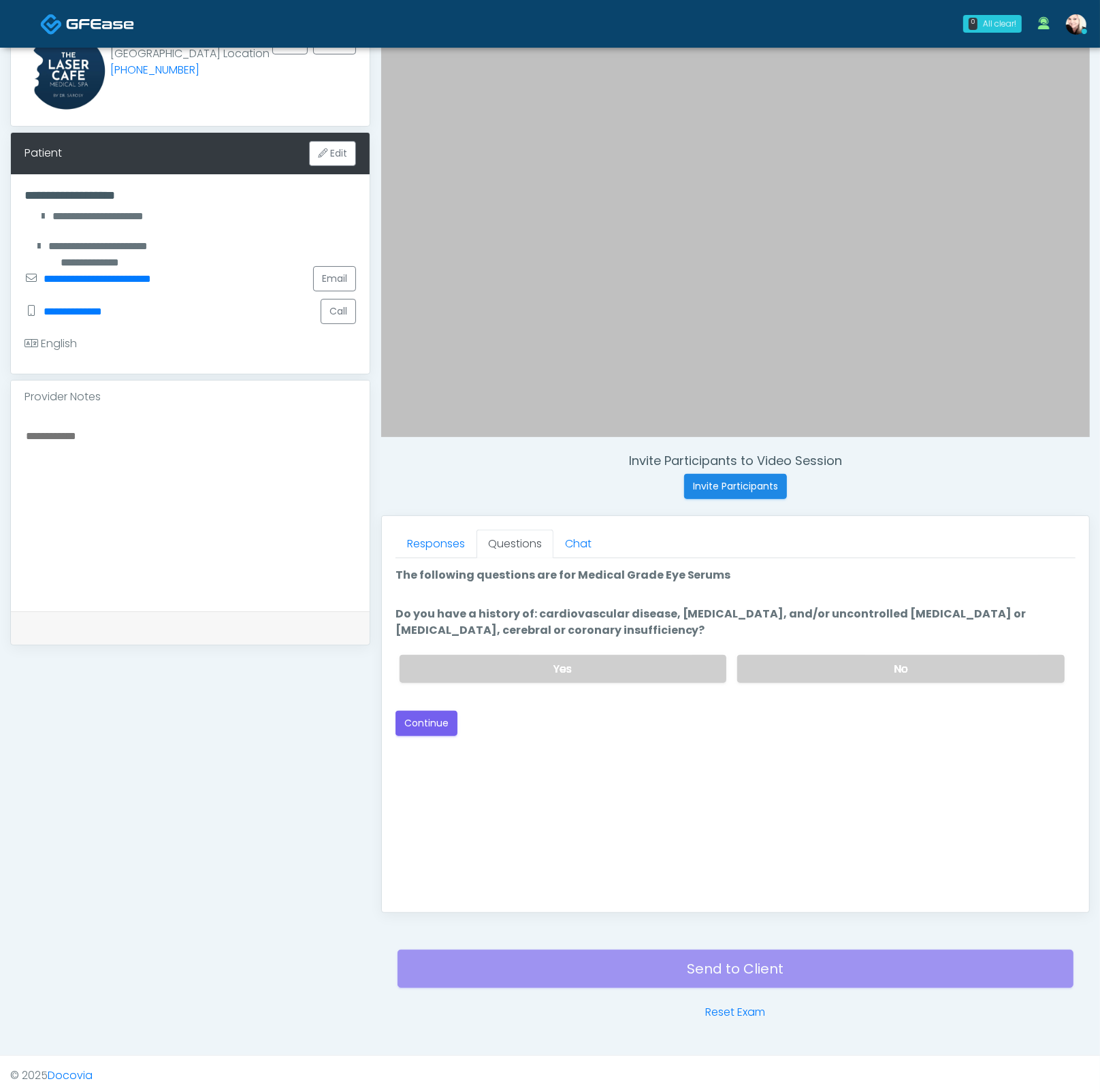
click at [777, 680] on div "Yes No" at bounding box center [732, 669] width 687 height 50
click at [771, 666] on label "No" at bounding box center [901, 669] width 327 height 28
click at [523, 711] on div "Back Continue" at bounding box center [735, 724] width 680 height 25
click at [434, 716] on button "Continue" at bounding box center [426, 724] width 62 height 25
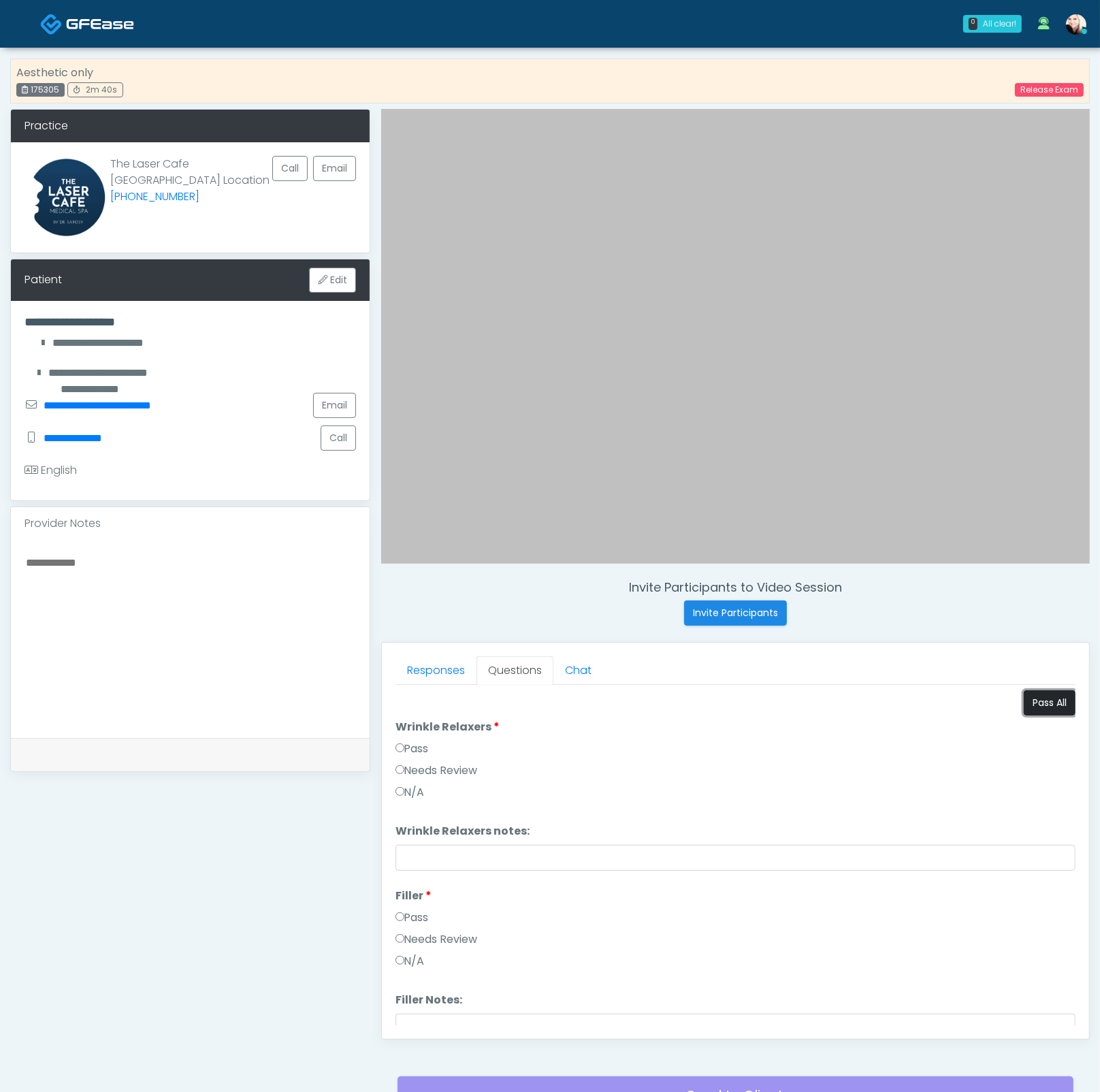
click at [1041, 704] on button "Pass All" at bounding box center [1049, 703] width 52 height 25
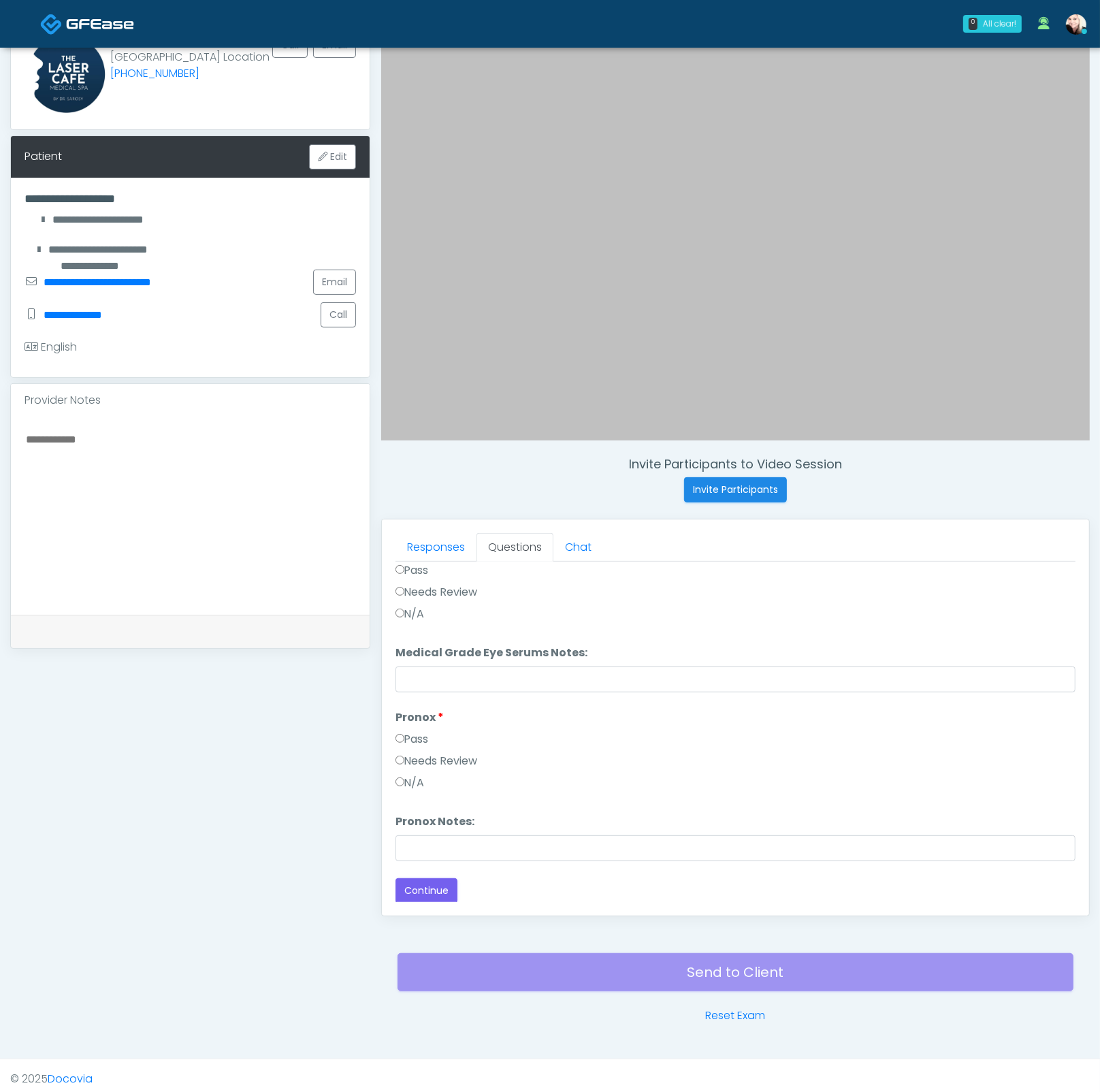
scroll to position [126, 0]
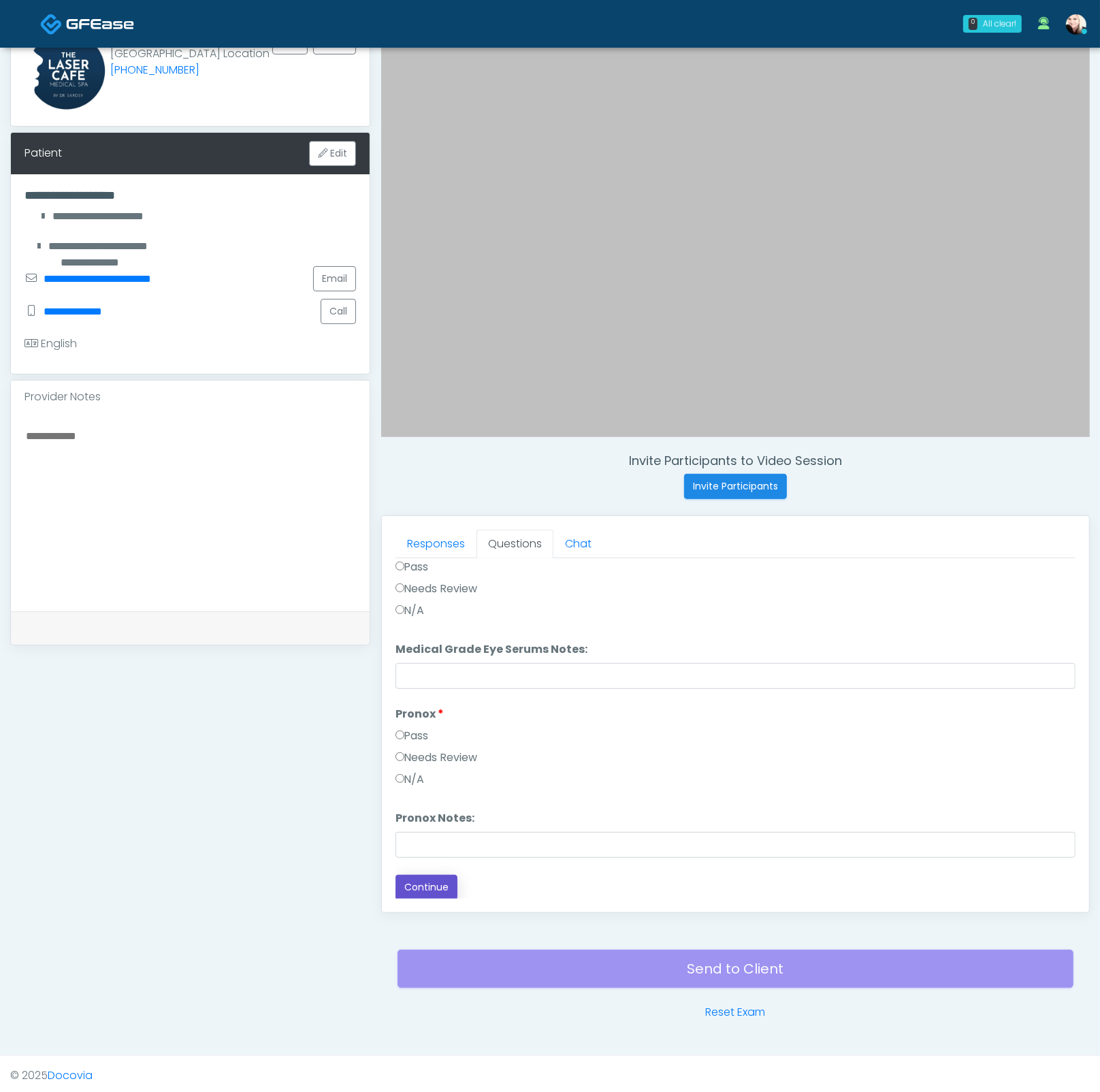
click at [429, 893] on button "Continue" at bounding box center [426, 888] width 62 height 25
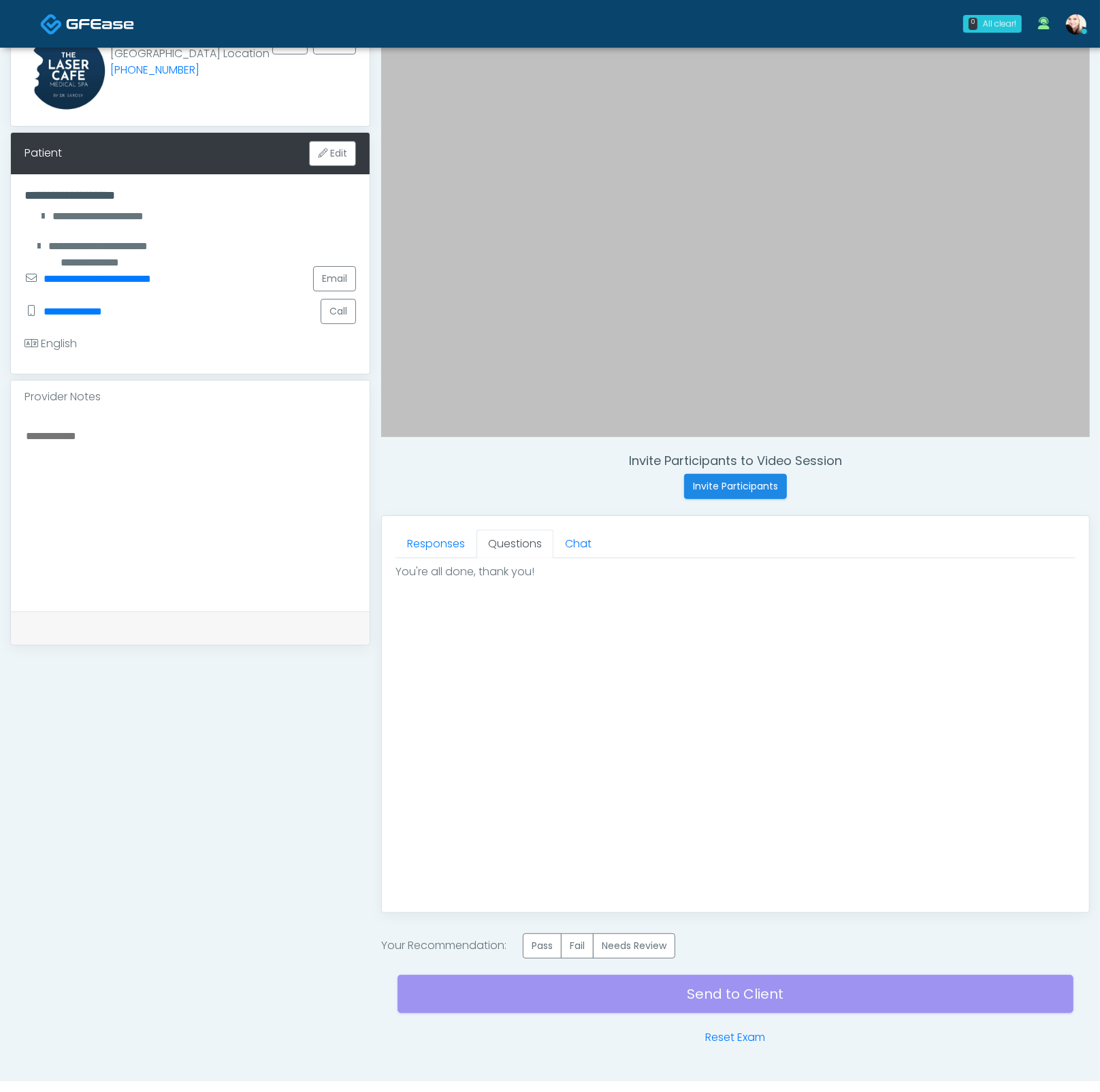
scroll to position [0, 0]
click at [556, 949] on label "Pass" at bounding box center [542, 946] width 39 height 25
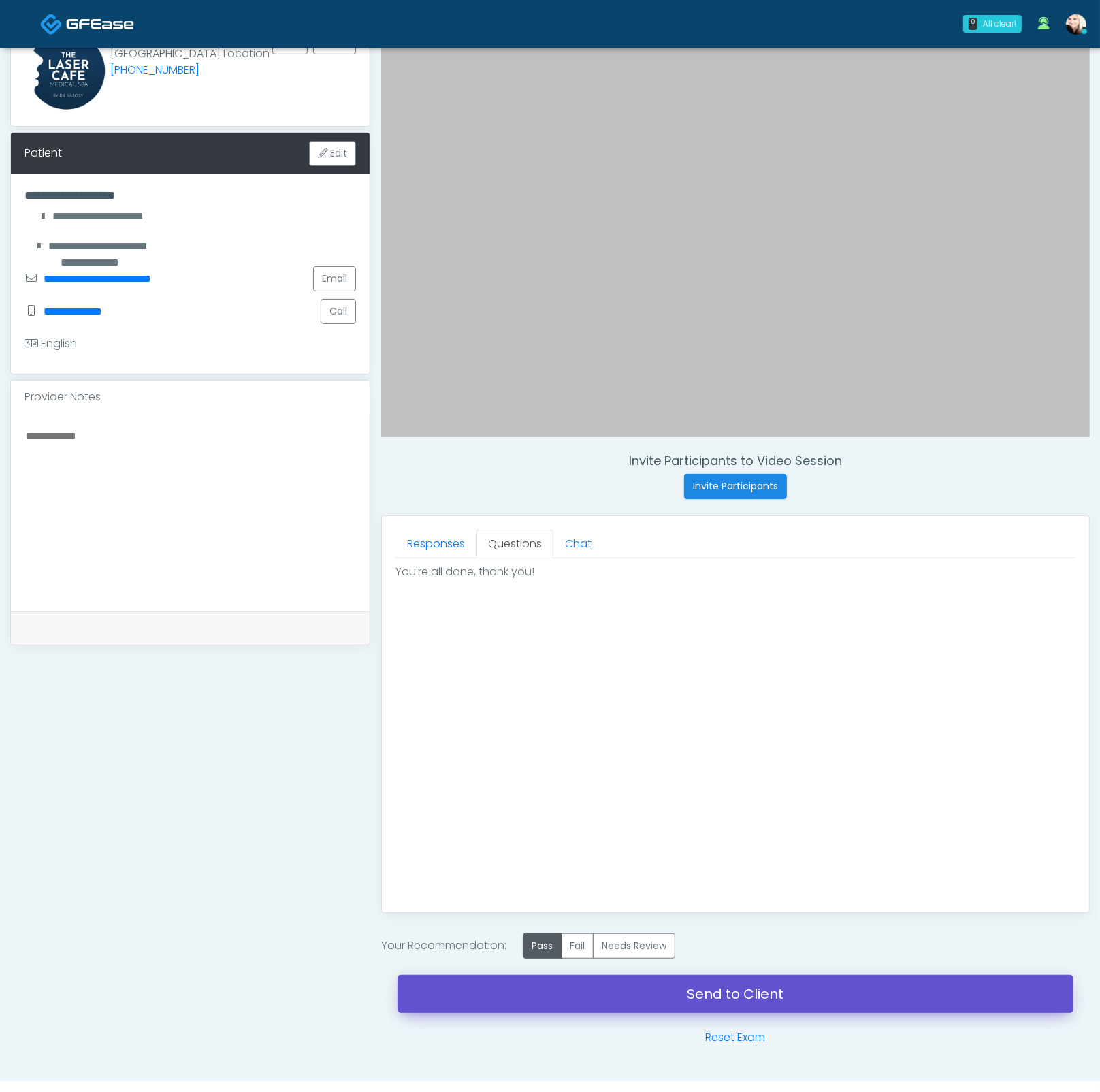
click at [621, 975] on link "Send to Client" at bounding box center [735, 994] width 676 height 38
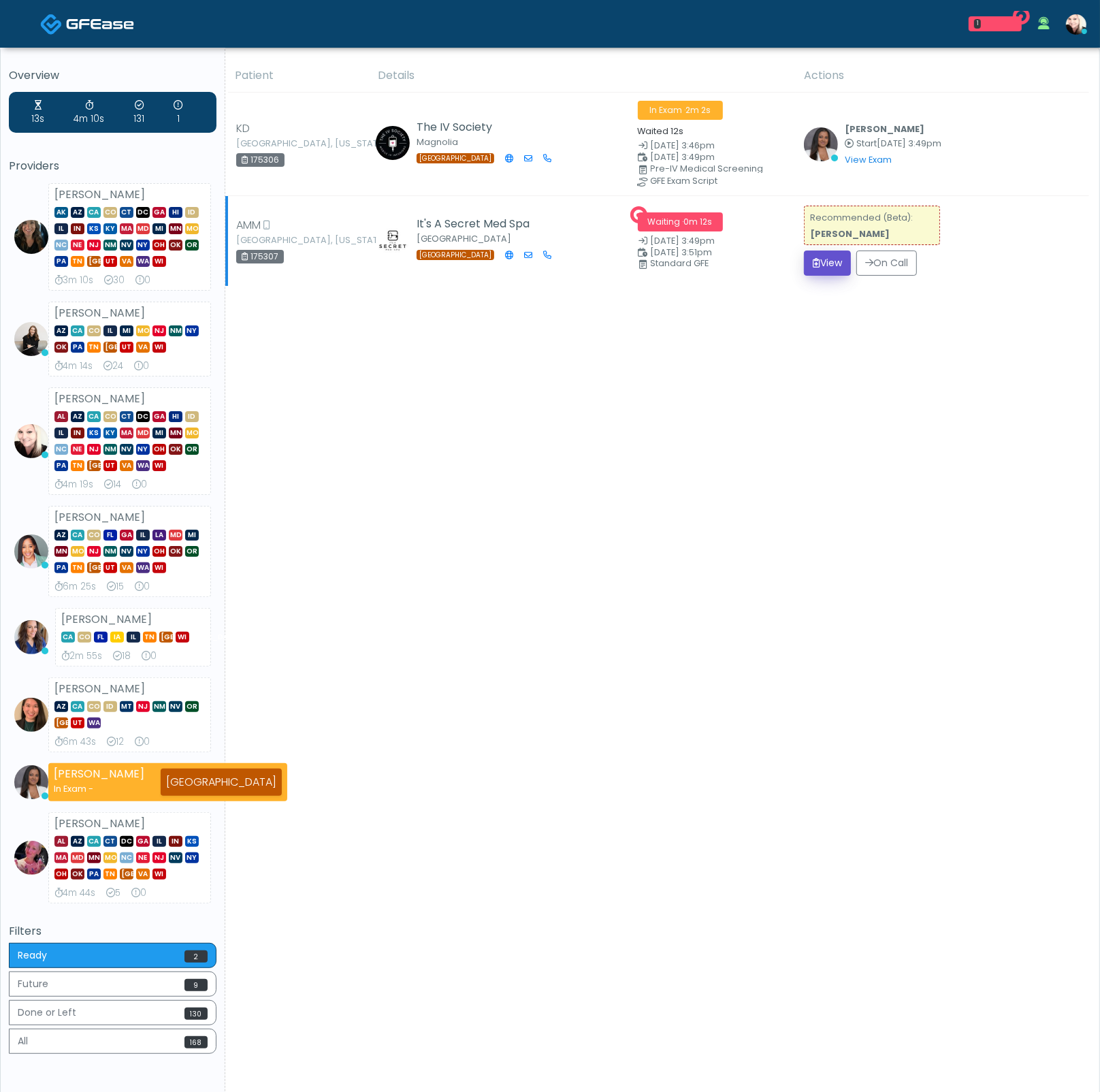
click at [814, 260] on button "View" at bounding box center [827, 263] width 47 height 25
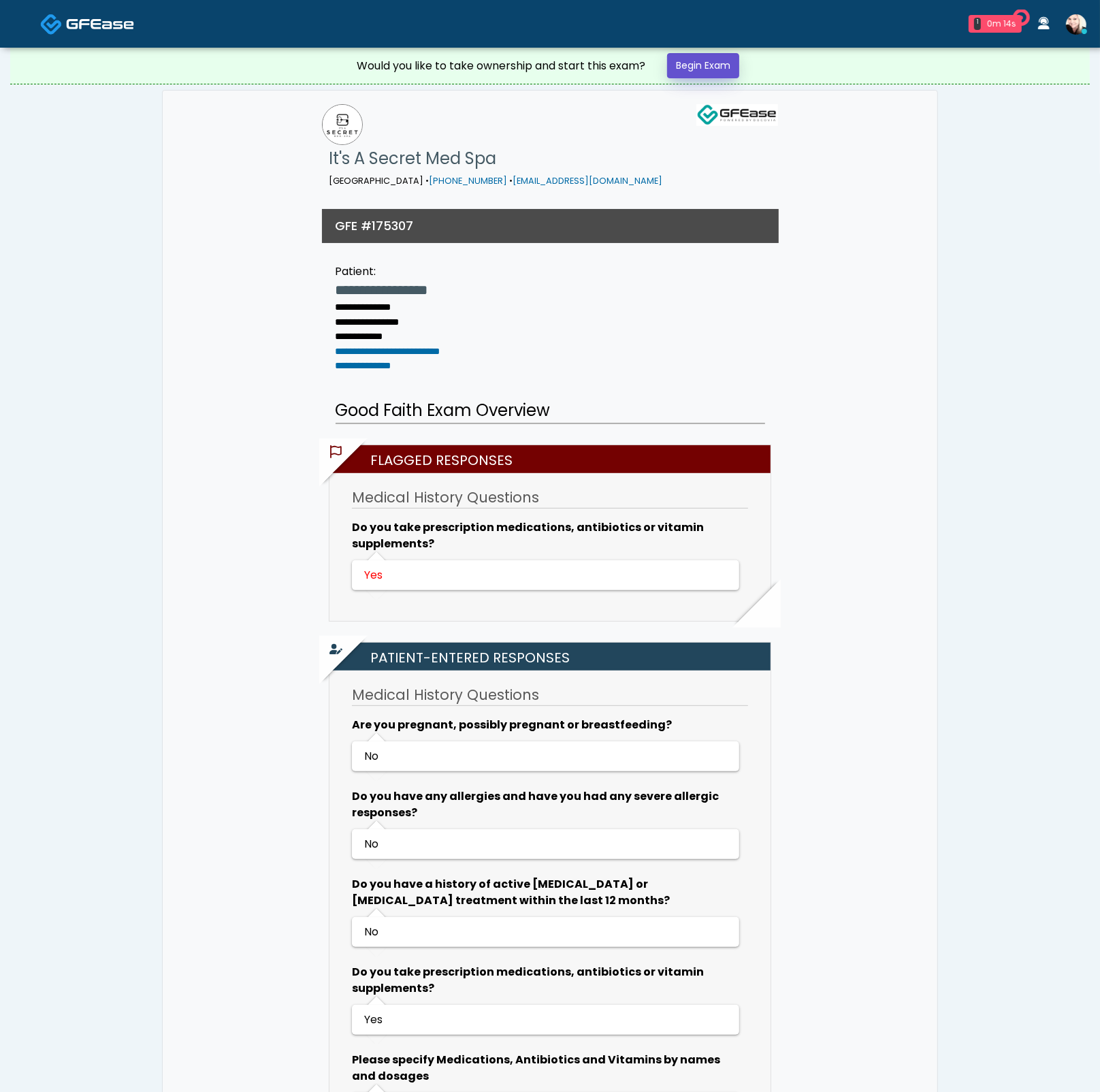
click at [707, 64] on link "Begin Exam" at bounding box center [702, 66] width 72 height 25
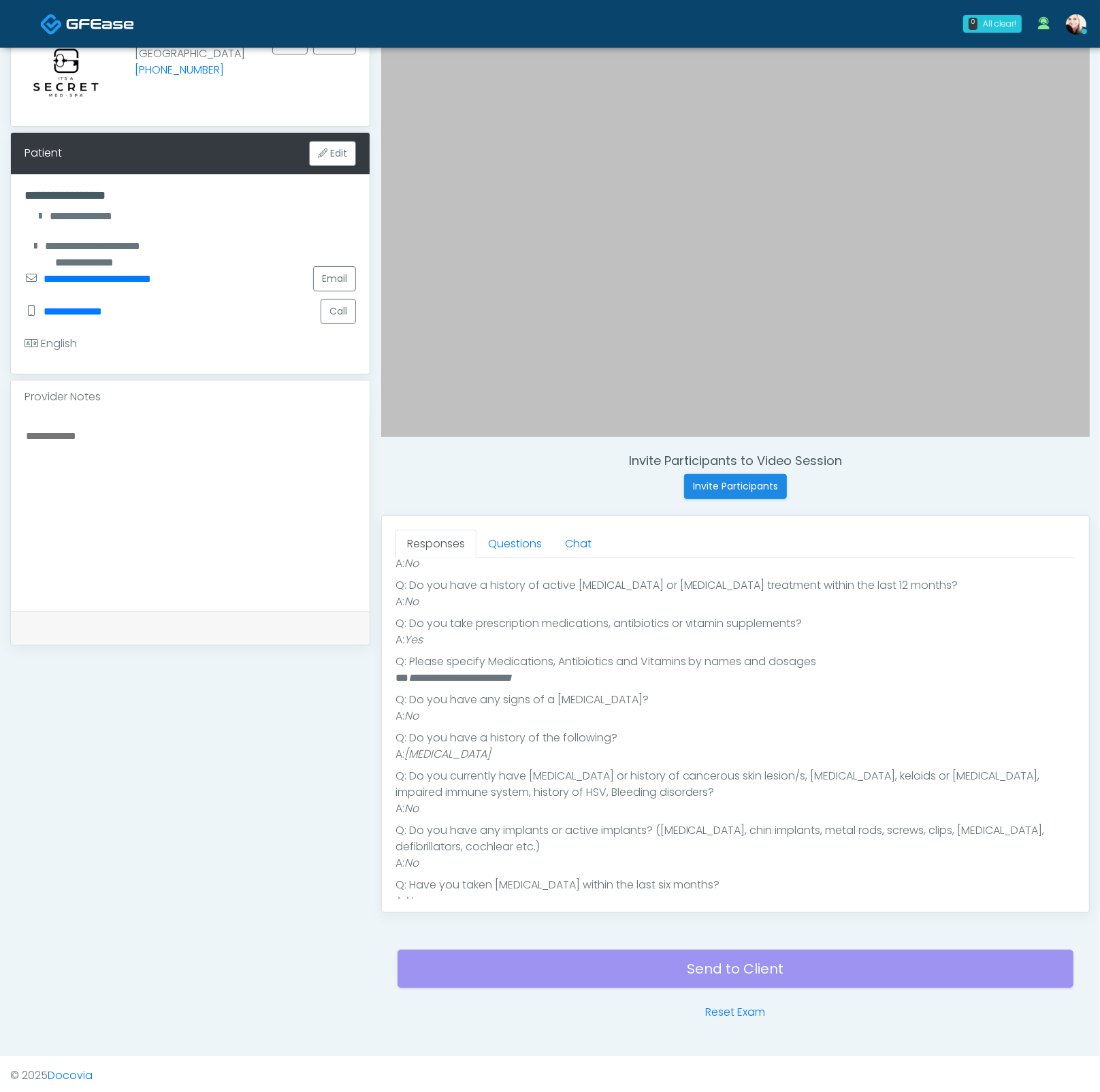
scroll to position [247, 0]
click at [512, 535] on link "Questions" at bounding box center [515, 544] width 77 height 29
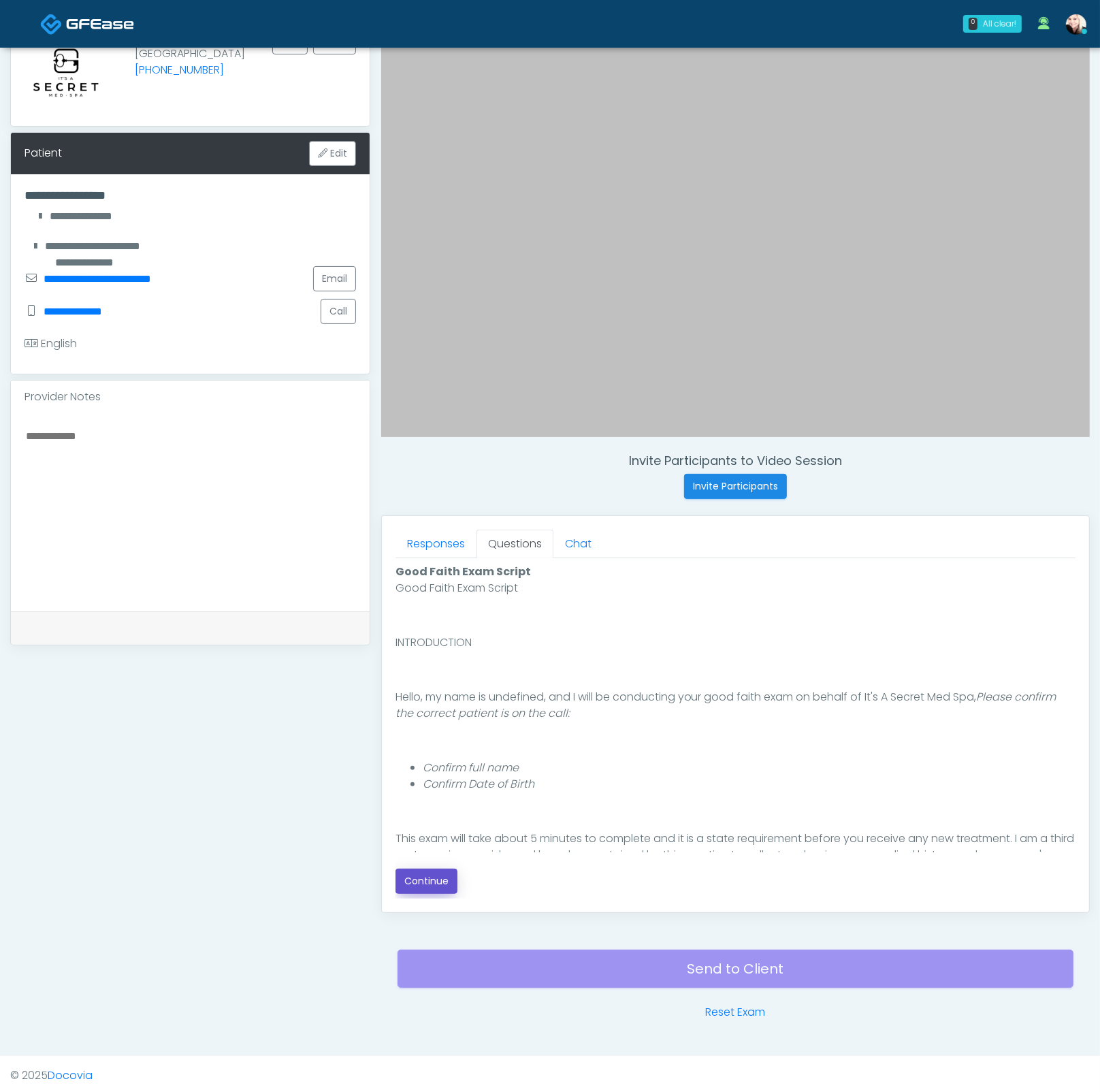
click at [414, 870] on button "Continue" at bounding box center [426, 882] width 62 height 25
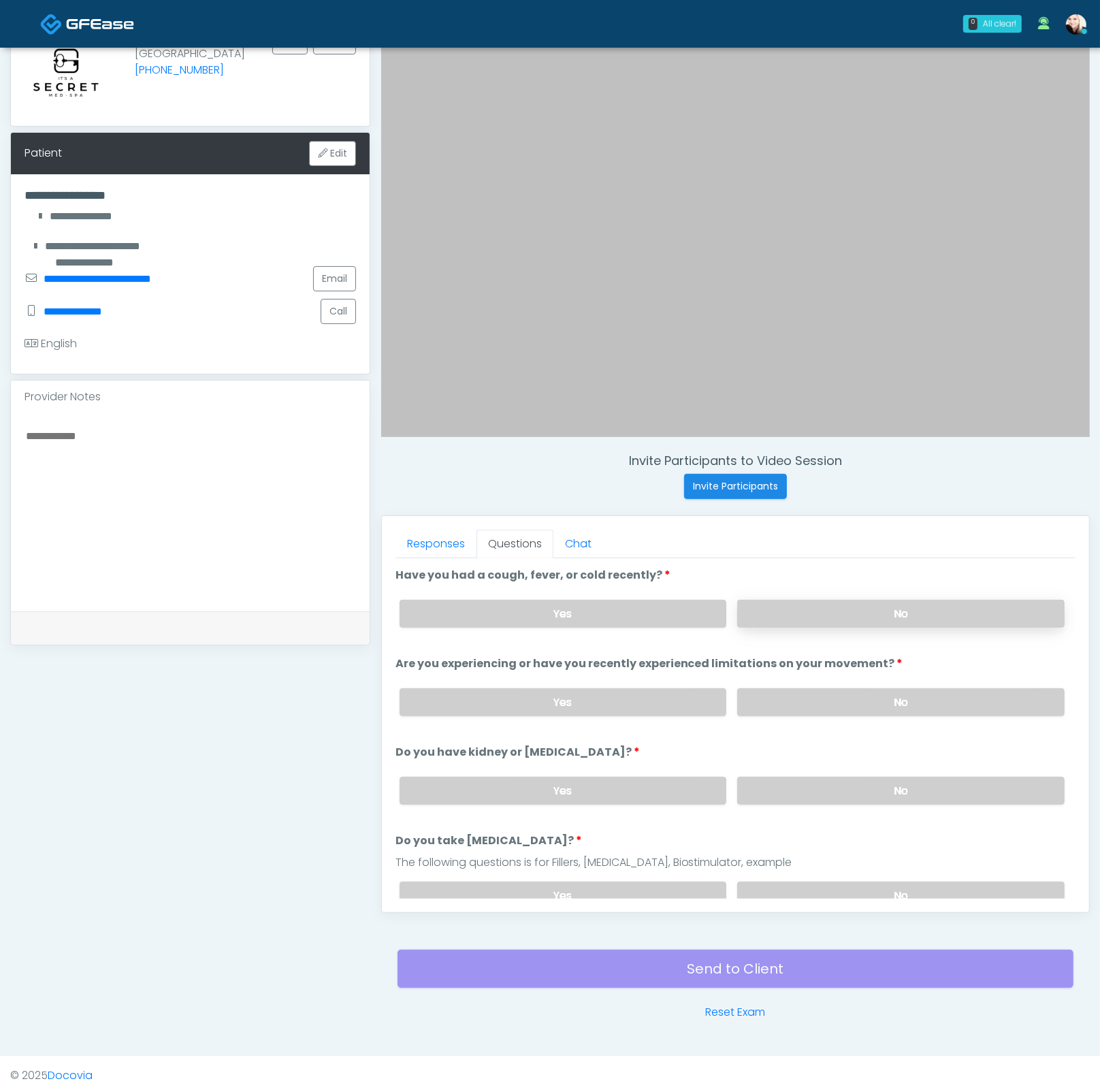
click at [790, 611] on label "No" at bounding box center [901, 613] width 327 height 28
drag, startPoint x: 797, startPoint y: 694, endPoint x: 811, endPoint y: 758, distance: 65.5
click at [798, 697] on label "No" at bounding box center [901, 702] width 327 height 28
drag, startPoint x: 811, startPoint y: 770, endPoint x: 811, endPoint y: 785, distance: 15.0
click at [811, 770] on div "Yes No" at bounding box center [732, 791] width 687 height 50
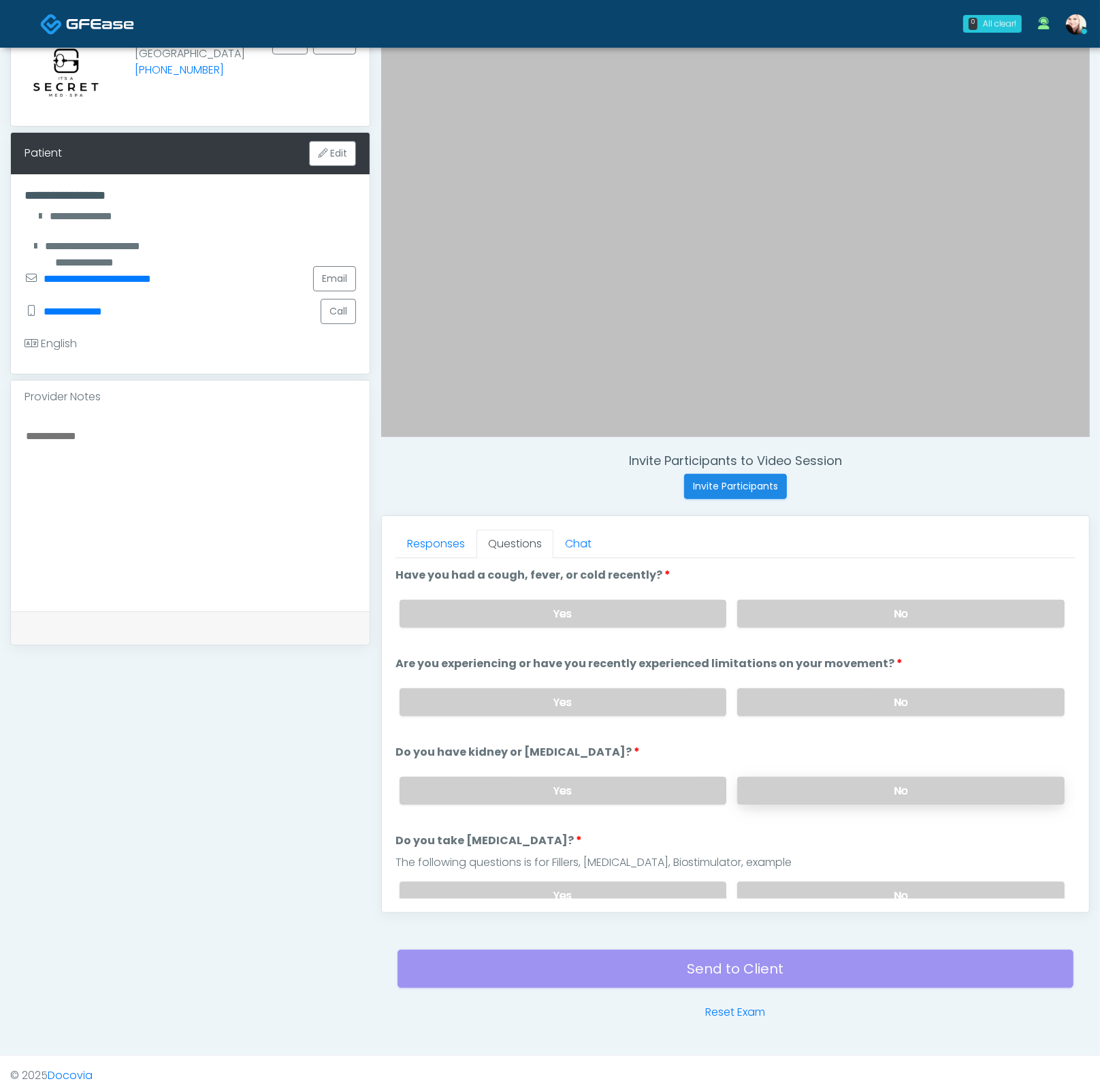
click at [811, 794] on label "No" at bounding box center [901, 790] width 327 height 28
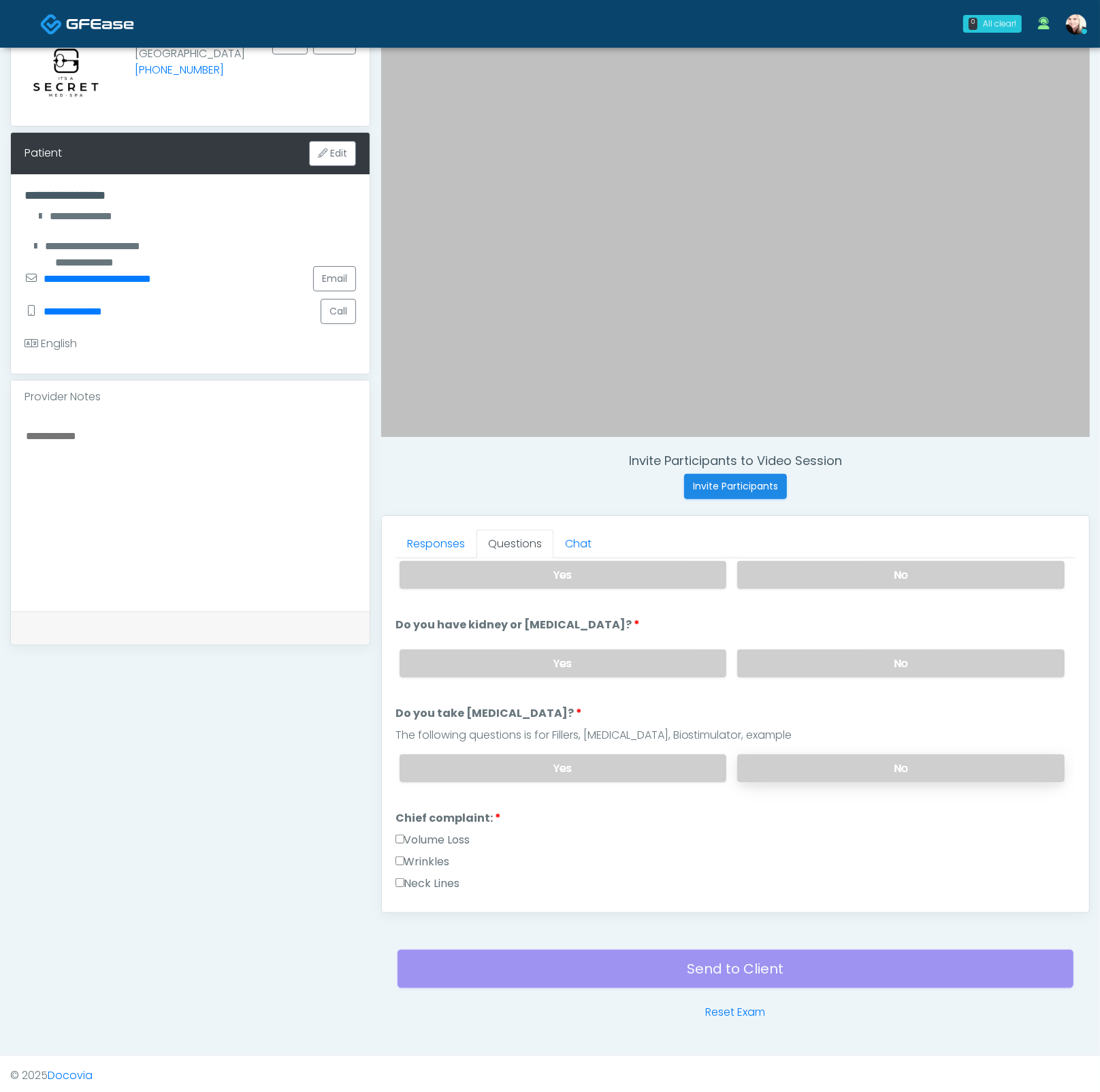
click at [797, 759] on label "No" at bounding box center [901, 768] width 327 height 28
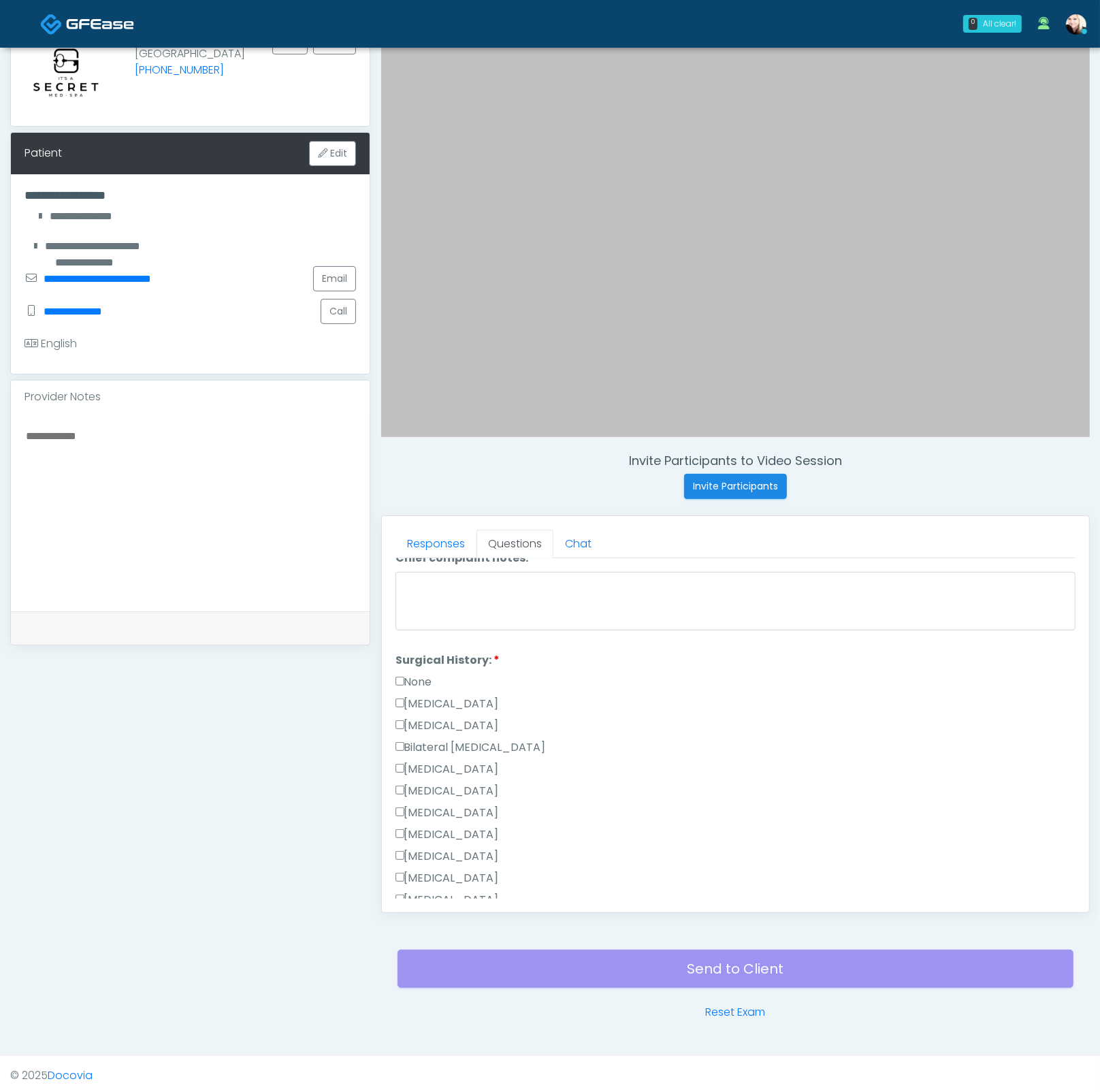
scroll to position [883, 0]
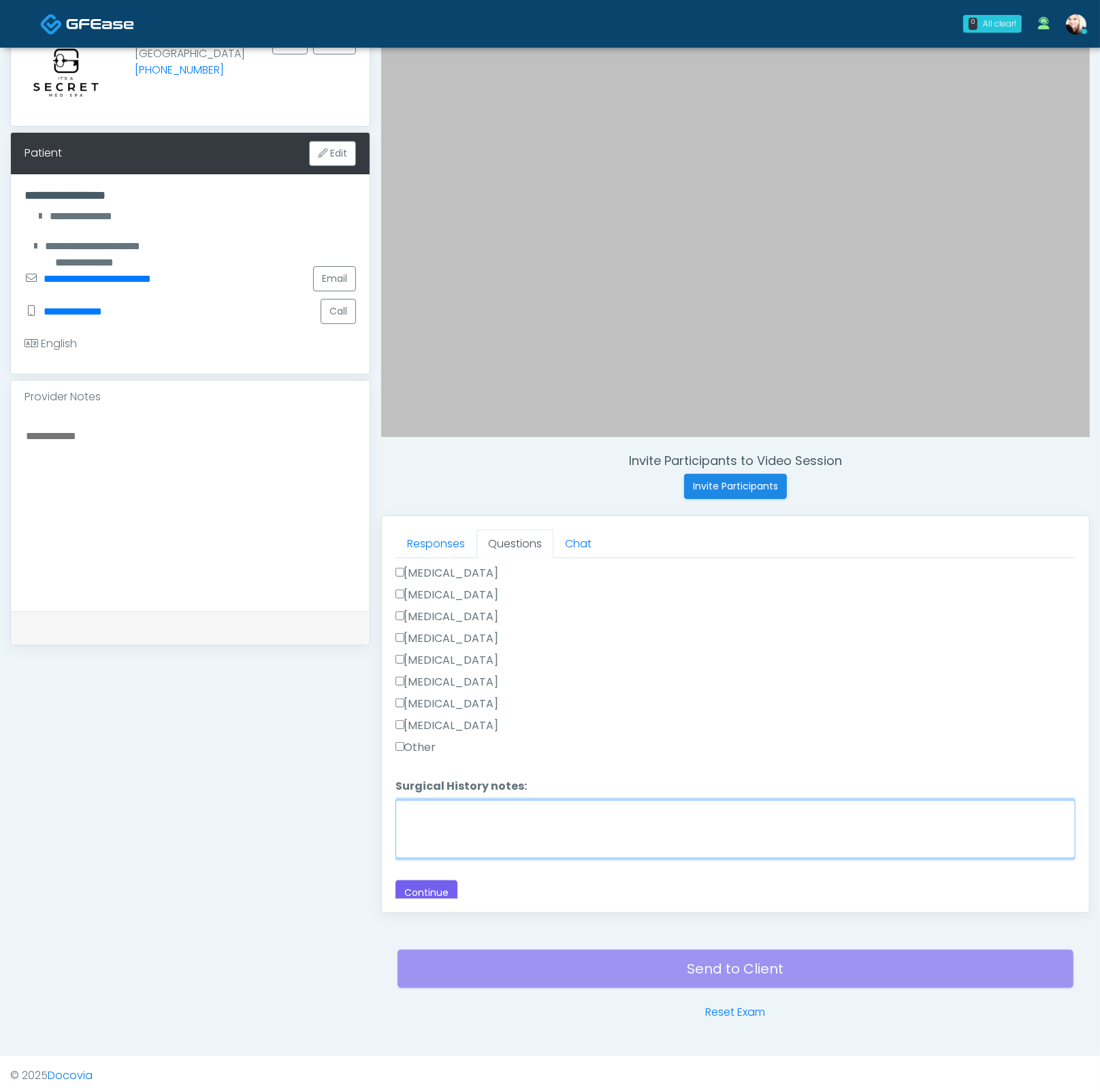
click at [451, 800] on textarea "Surgical History notes:" at bounding box center [735, 829] width 680 height 59
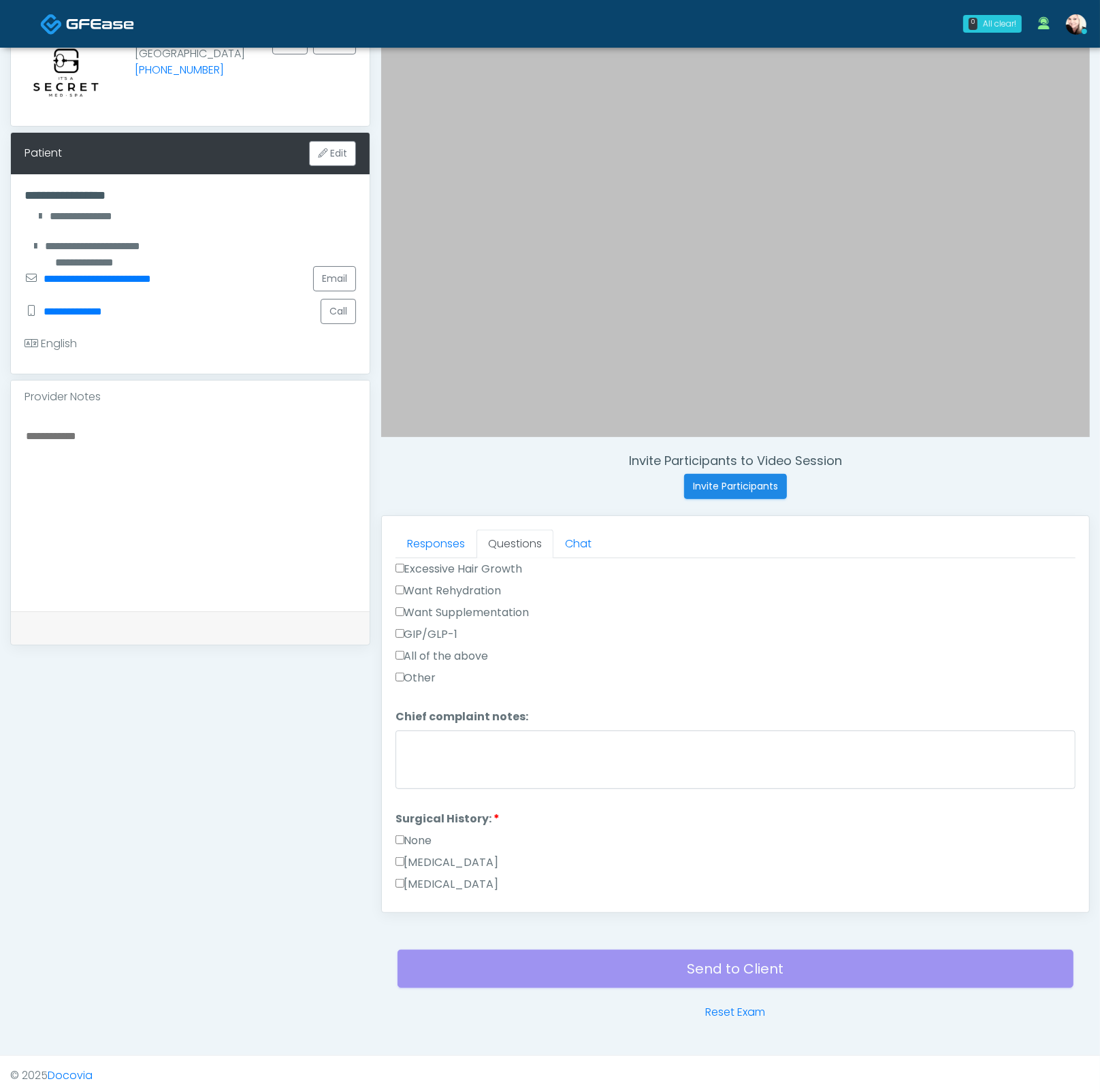
scroll to position [323, 0]
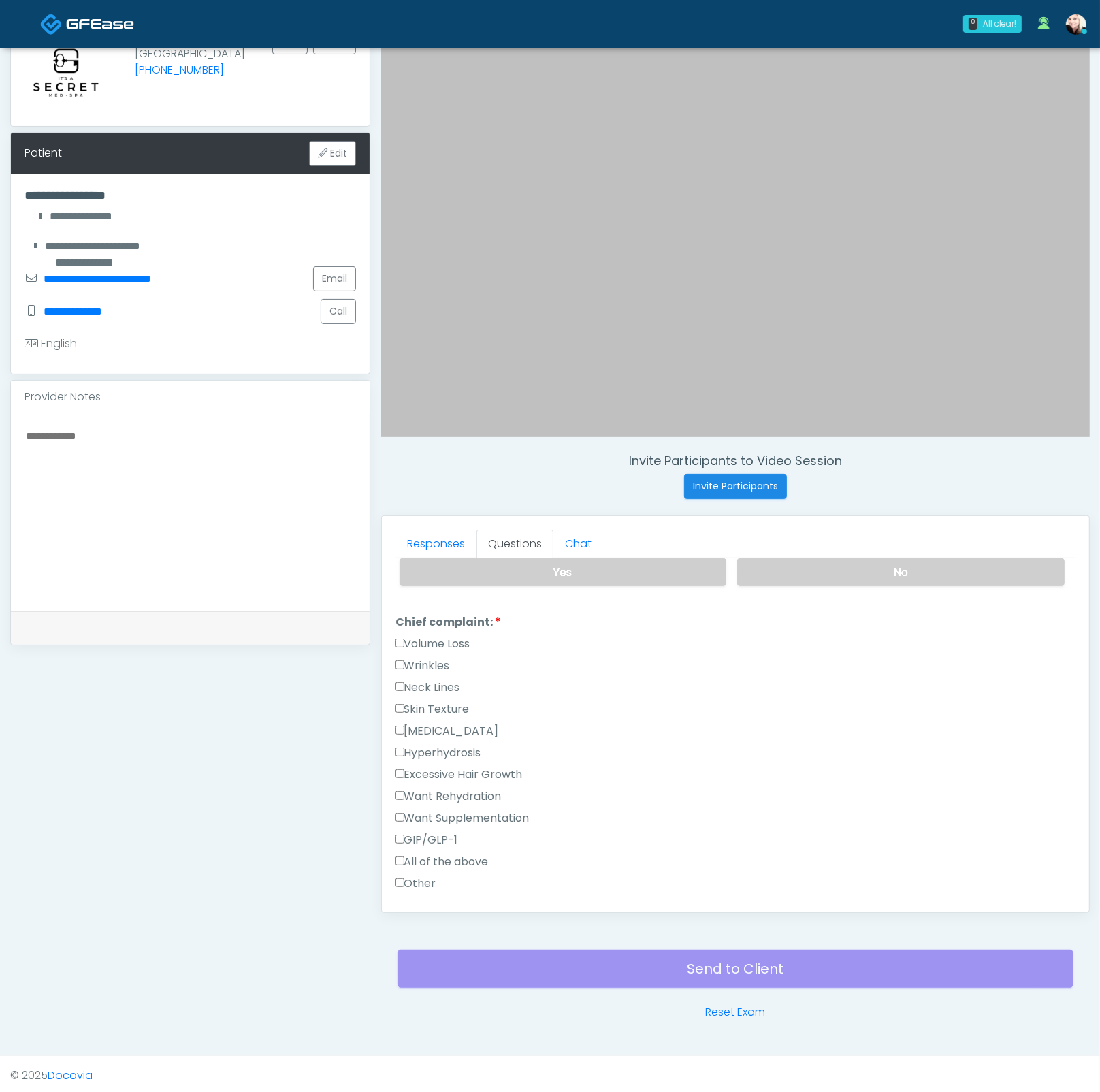
type textarea "**********"
click at [410, 660] on label "Wrinkles" at bounding box center [422, 665] width 54 height 16
drag, startPoint x: 401, startPoint y: 644, endPoint x: 403, endPoint y: 651, distance: 7.3
click at [401, 644] on label "Volume Loss" at bounding box center [433, 643] width 75 height 16
click at [403, 660] on label "Wrinkles" at bounding box center [422, 665] width 54 height 16
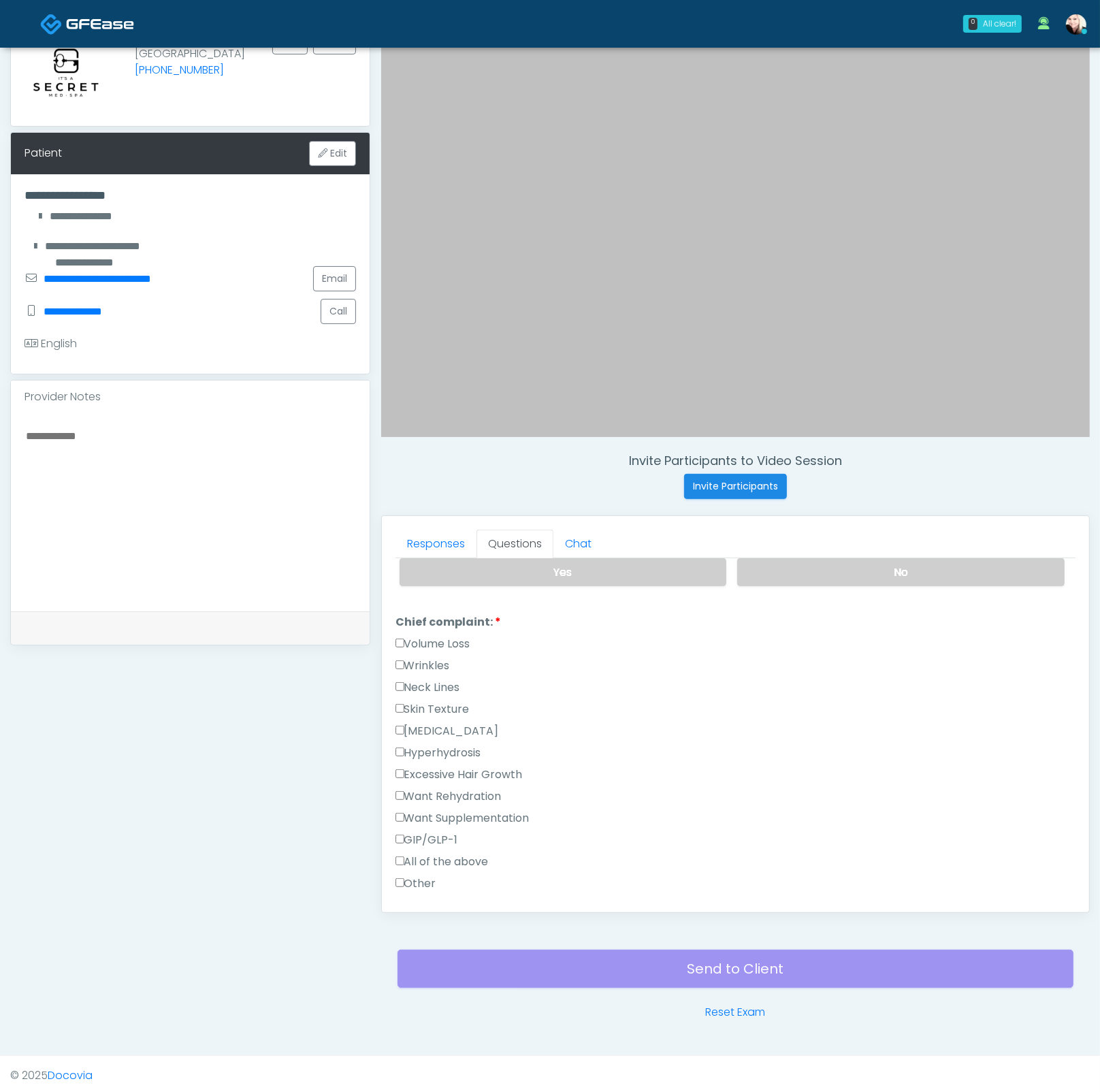
scroll to position [883, 0]
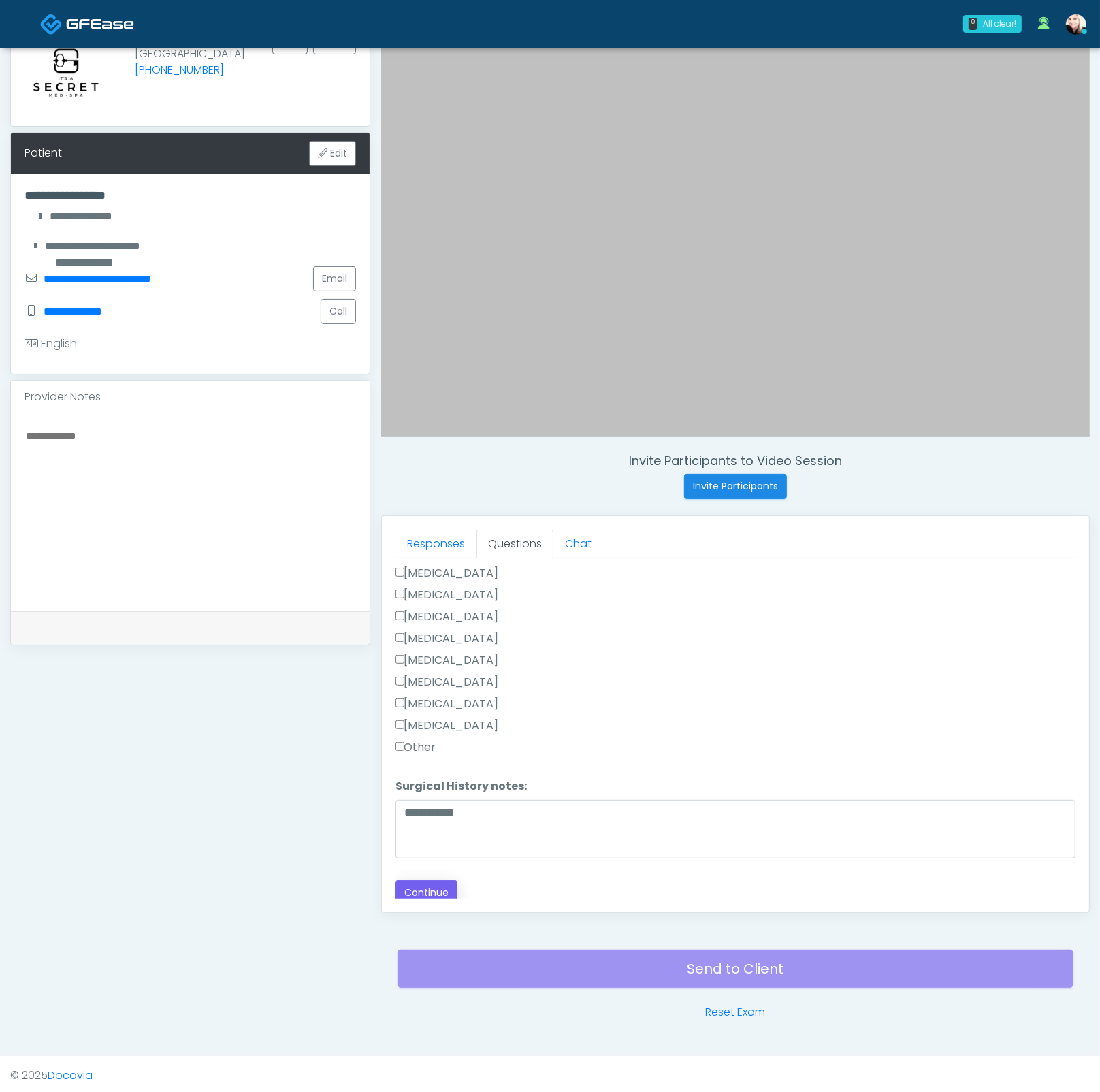
drag, startPoint x: 440, startPoint y: 904, endPoint x: 438, endPoint y: 893, distance: 11.2
click at [440, 903] on div "Responses Questions Chat Good Faith Exam Script Good Faith Exam Script INTRODUC…" at bounding box center [735, 714] width 707 height 396
click at [438, 890] on button "Continue" at bounding box center [426, 893] width 62 height 25
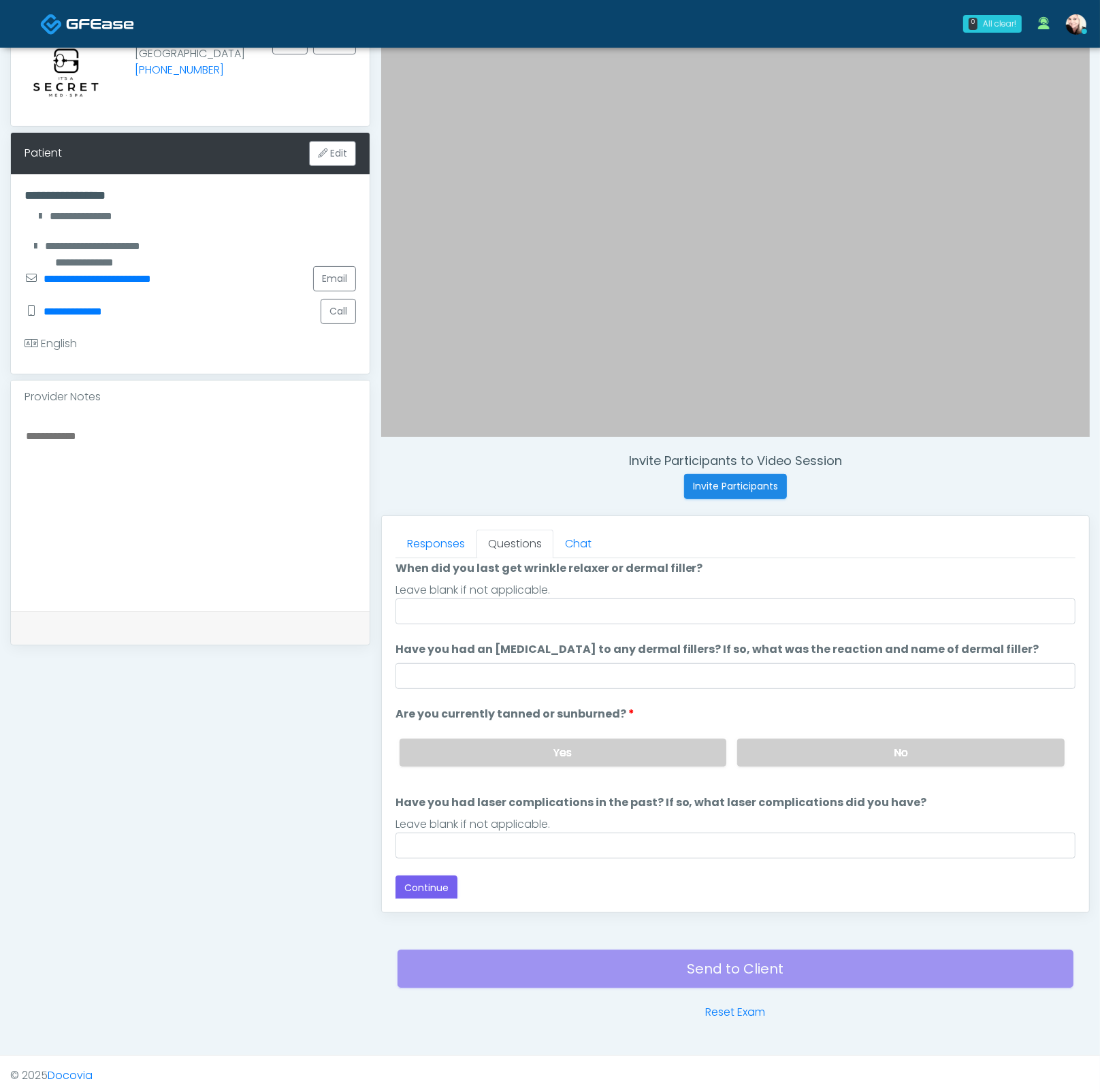
scroll to position [0, 0]
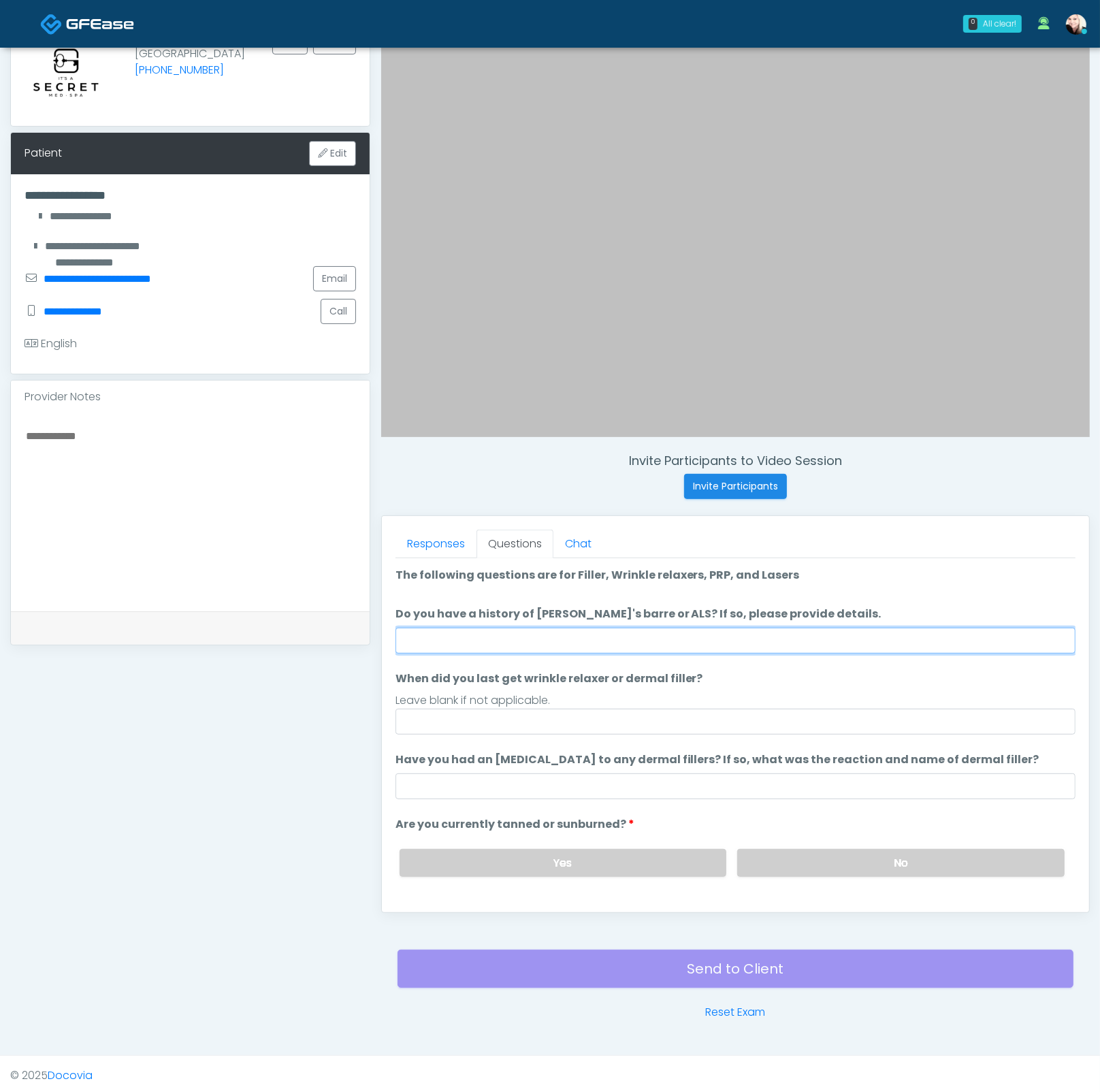
click at [445, 636] on input "Do you have a history of Guillain's barre or ALS? If so, please provide details." at bounding box center [735, 641] width 680 height 25
type input "****"
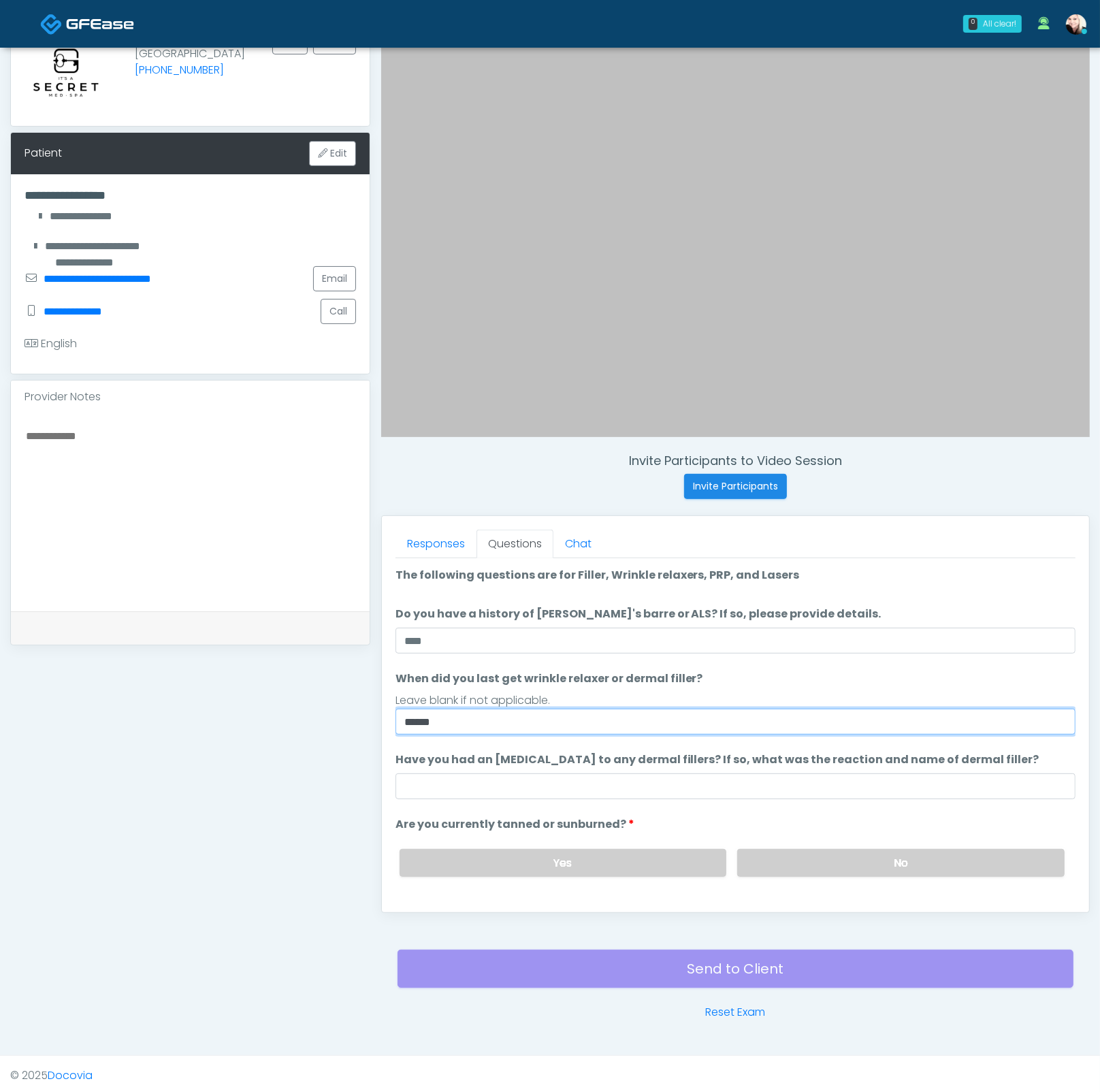
type input "*****"
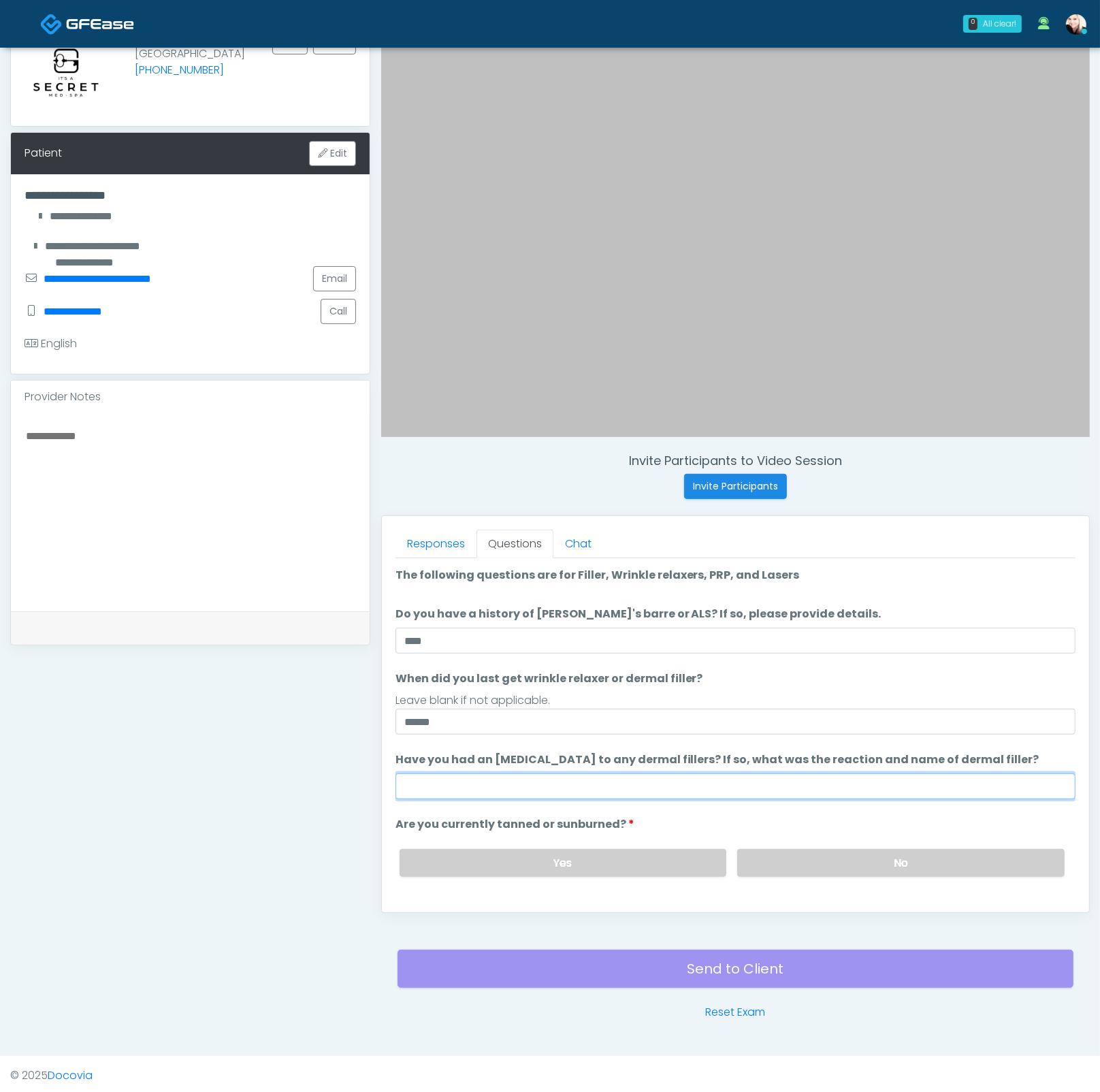
click at [442, 795] on input "Have you had an allergic response to any dermal fillers? If so, what was the re…" at bounding box center [735, 786] width 680 height 25
type input "****"
click at [839, 834] on li "Are you currently tanned or sunburned? Are you currently tanned or sunburned? Y…" at bounding box center [735, 852] width 680 height 71
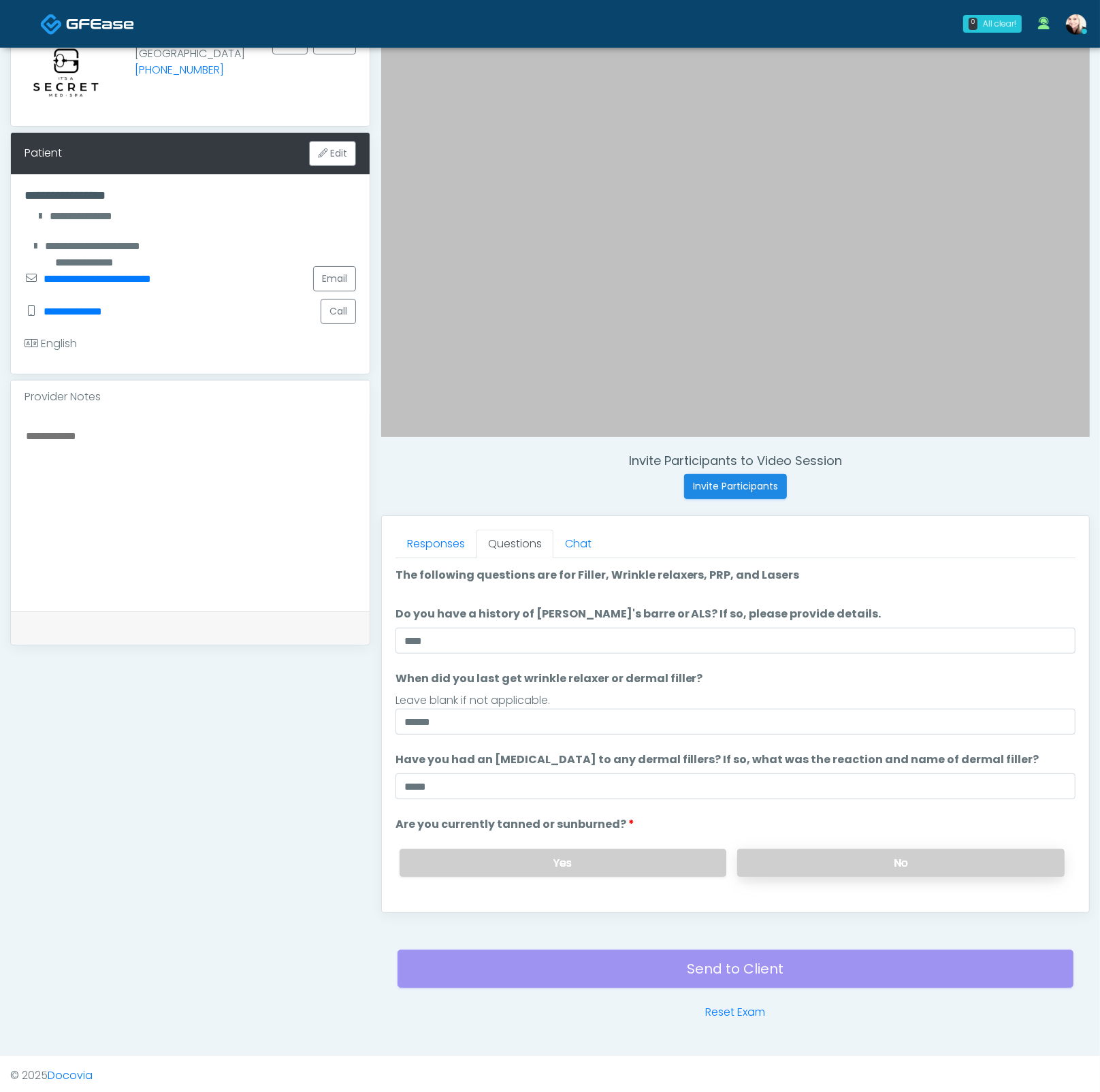
click at [838, 856] on label "No" at bounding box center [901, 862] width 327 height 28
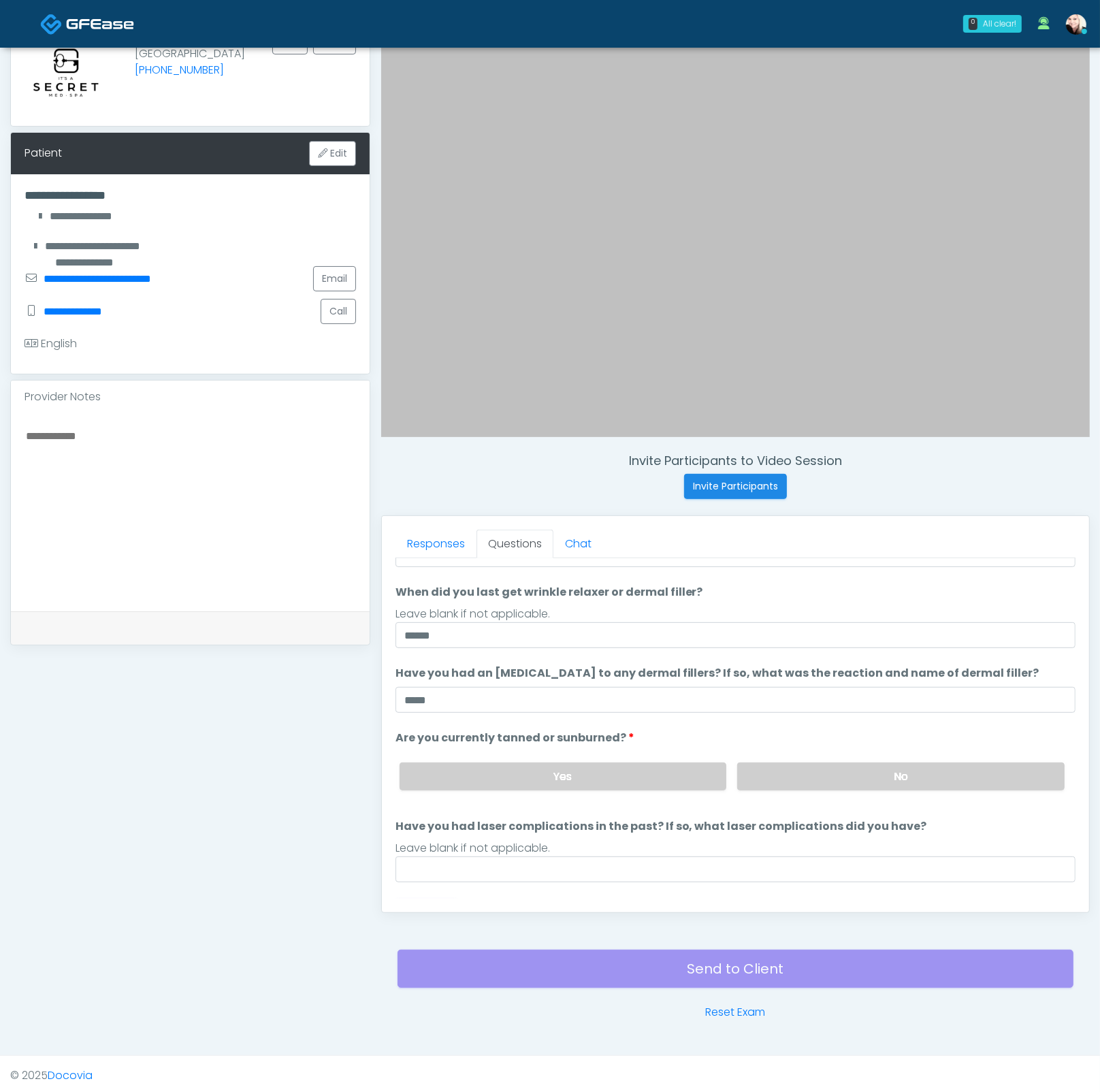
scroll to position [98, 0]
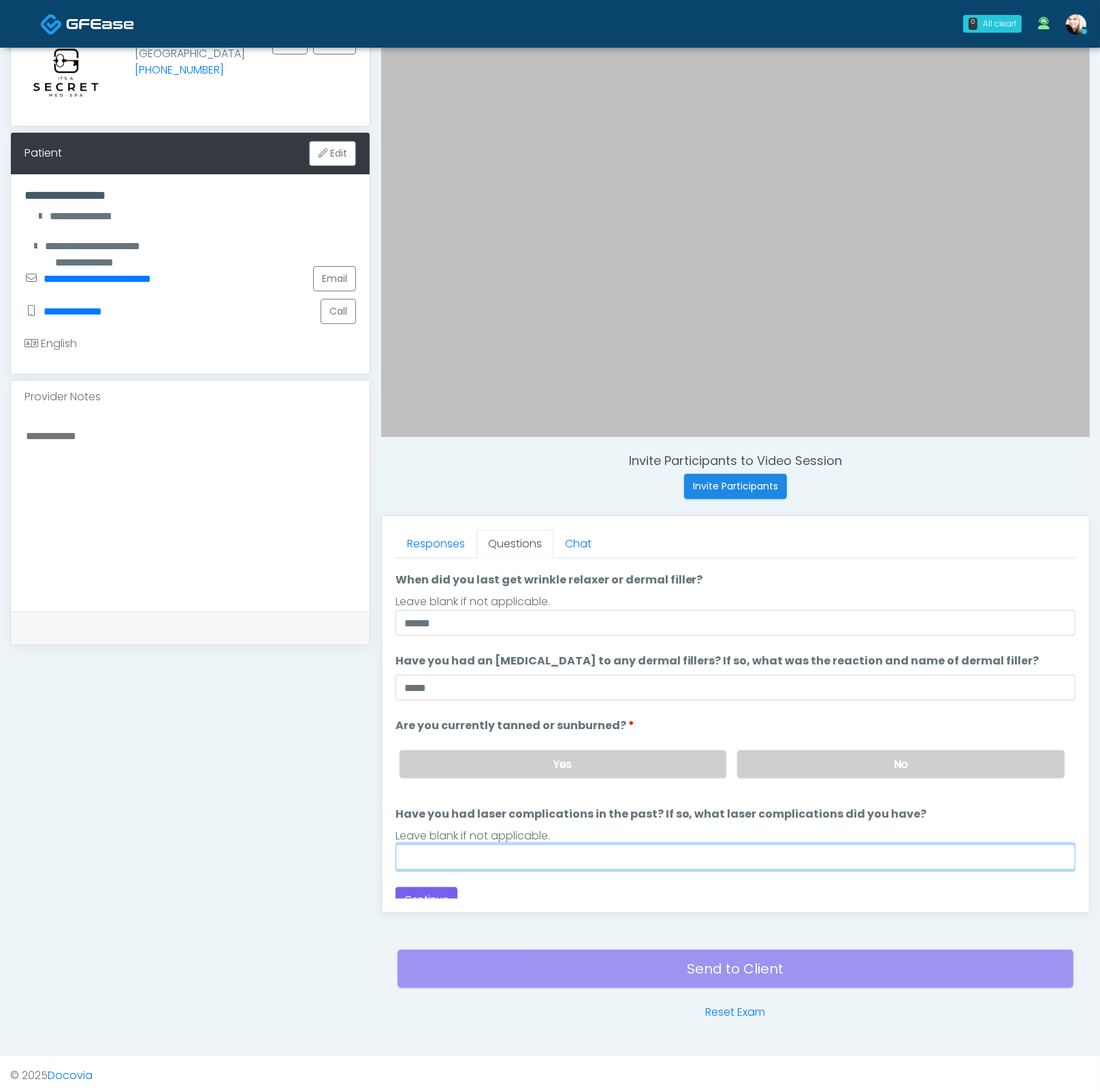
drag, startPoint x: 589, startPoint y: 843, endPoint x: 565, endPoint y: 842, distance: 24.0
click at [588, 844] on input "Have you had laser complications in the past? If so, what laser complications d…" at bounding box center [735, 857] width 680 height 25
drag, startPoint x: 701, startPoint y: 875, endPoint x: 692, endPoint y: 873, distance: 9.2
click at [701, 875] on div "Loading... Connecting to your agent... Please wait while we prepare your person…" at bounding box center [735, 690] width 680 height 444
click at [556, 776] on div "Yes No" at bounding box center [732, 764] width 687 height 50
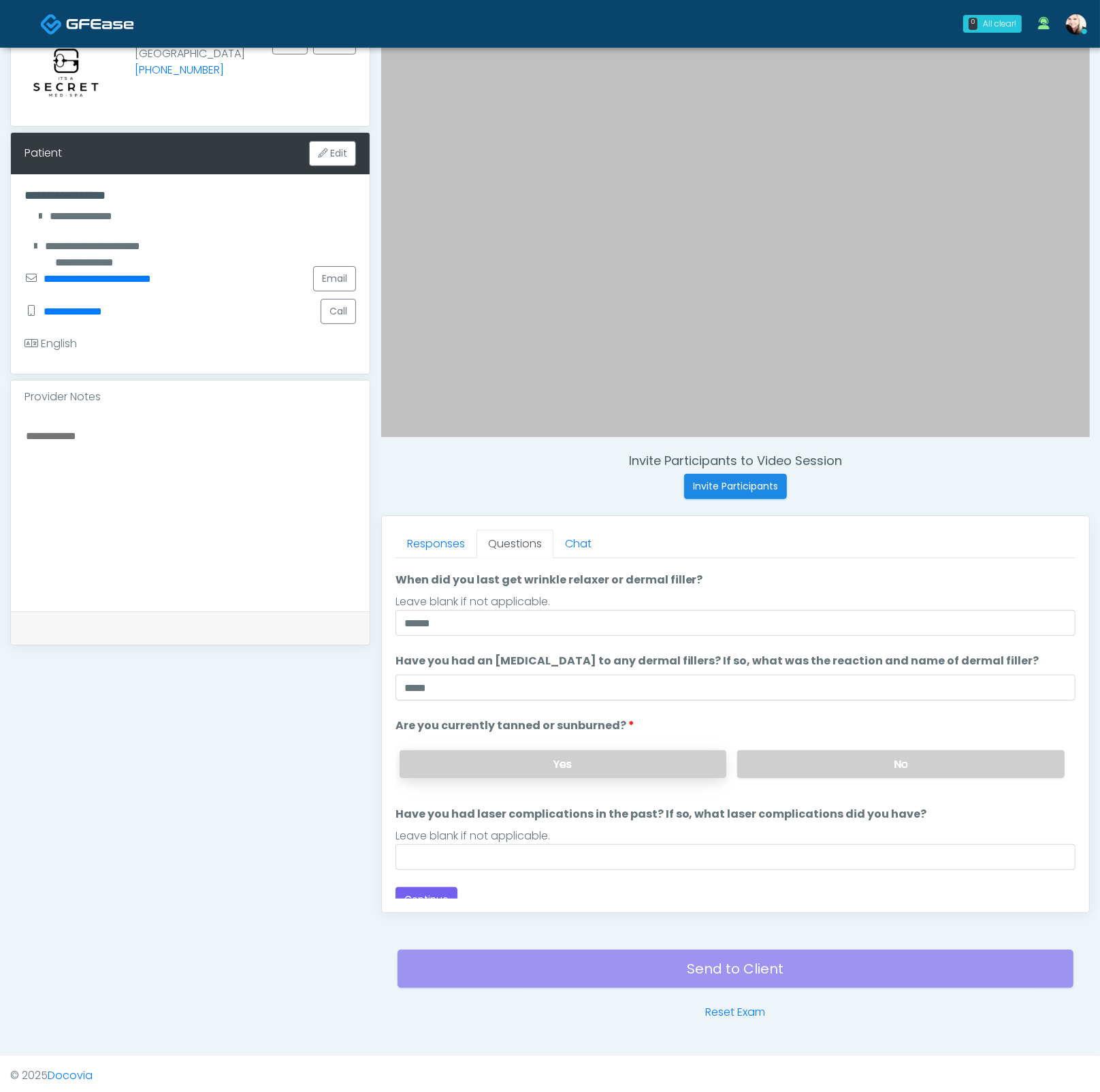
click at [550, 769] on label "Yes" at bounding box center [563, 764] width 327 height 28
click at [477, 858] on input "Have you had laser complications in the past? If so, what laser complications d…" at bounding box center [735, 857] width 680 height 25
type input "****"
click at [433, 893] on button "Continue" at bounding box center [426, 899] width 62 height 25
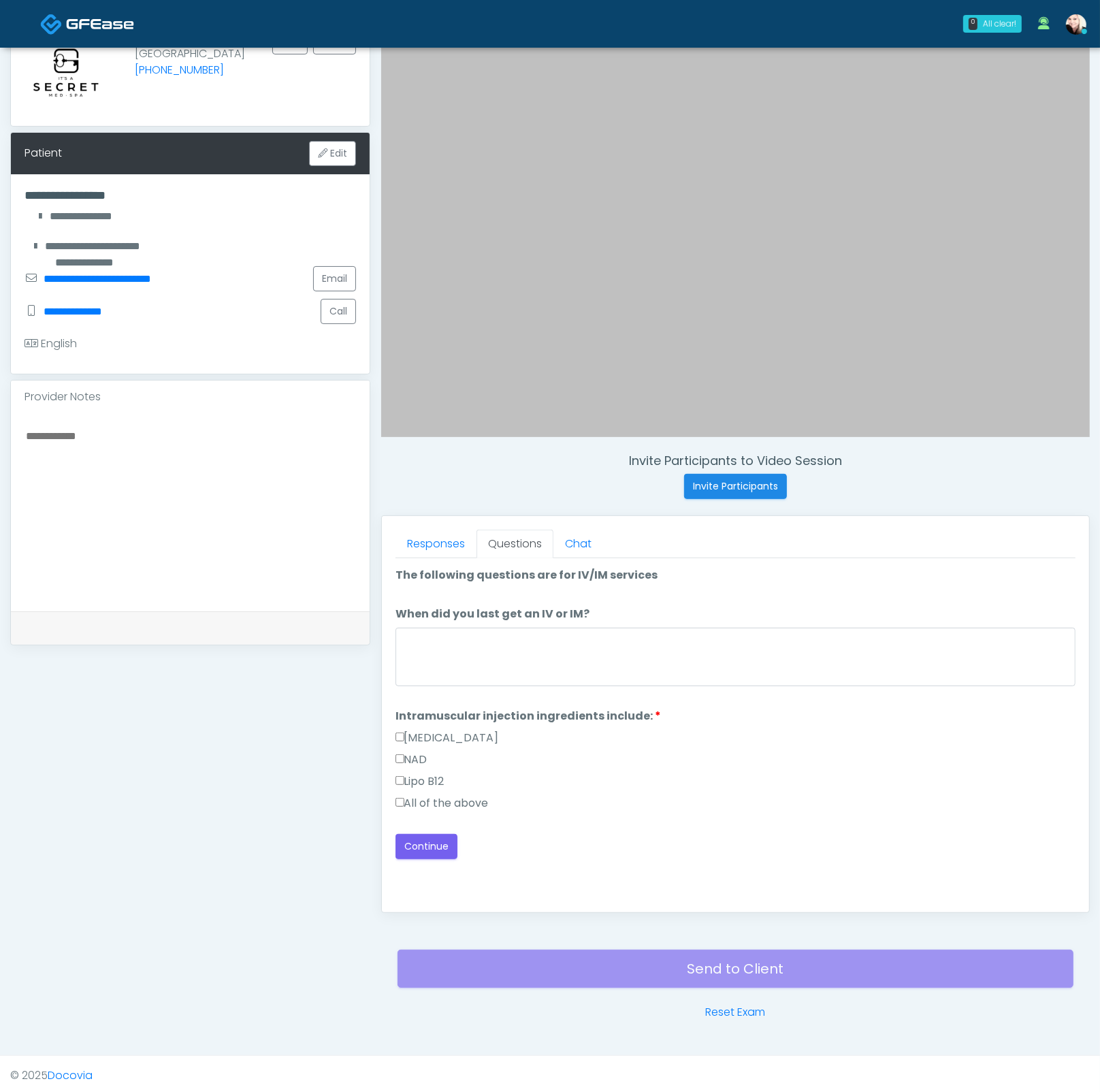
scroll to position [0, 0]
click at [506, 646] on textarea "When did you last get an IV or IM?" at bounding box center [735, 657] width 680 height 59
click at [409, 795] on label "All of the above" at bounding box center [442, 803] width 93 height 16
click at [433, 641] on textarea "When did you last get an IV or IM?" at bounding box center [735, 657] width 680 height 59
type textarea "****"
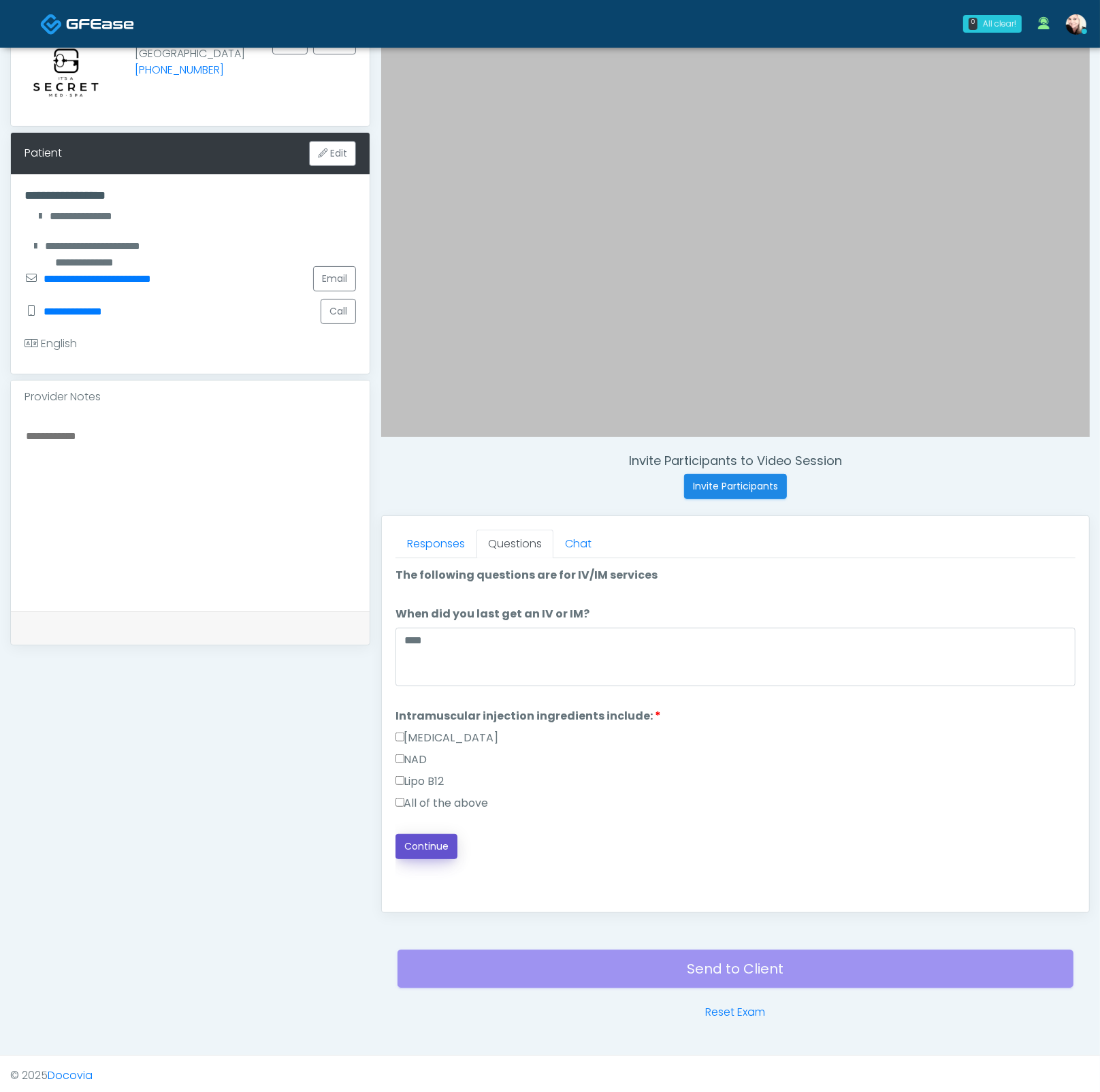
click at [425, 838] on button "Continue" at bounding box center [426, 847] width 62 height 25
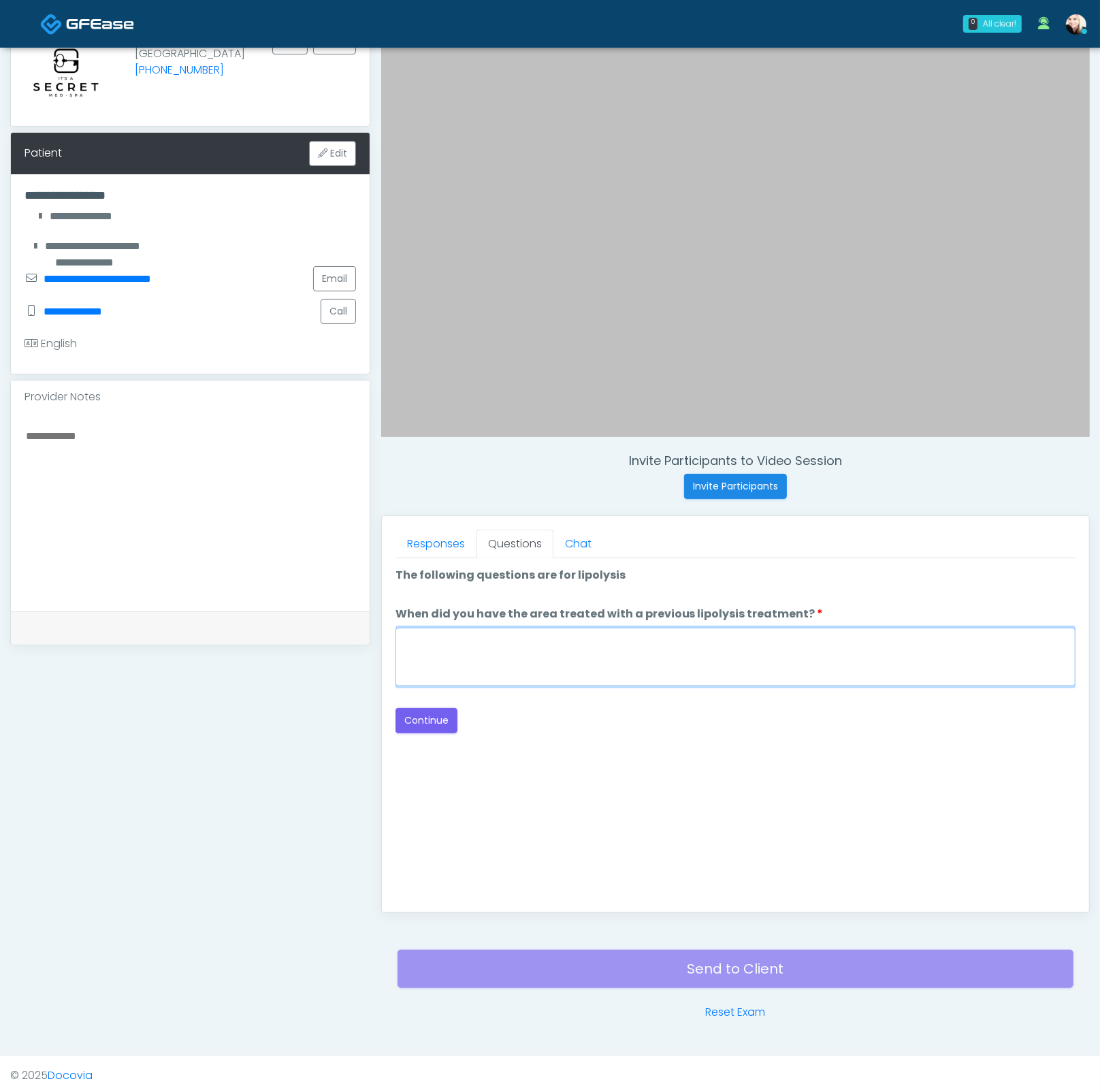
click at [667, 661] on textarea "When did you have the area treated with a previous lipolysis treatment?" at bounding box center [735, 657] width 680 height 59
type textarea "****"
drag, startPoint x: 380, startPoint y: 725, endPoint x: 398, endPoint y: 721, distance: 18.4
click at [382, 725] on div "Responses Questions Chat Good Faith Exam Script Good Faith Exam Script INTRODUC…" at bounding box center [734, 714] width 708 height 398
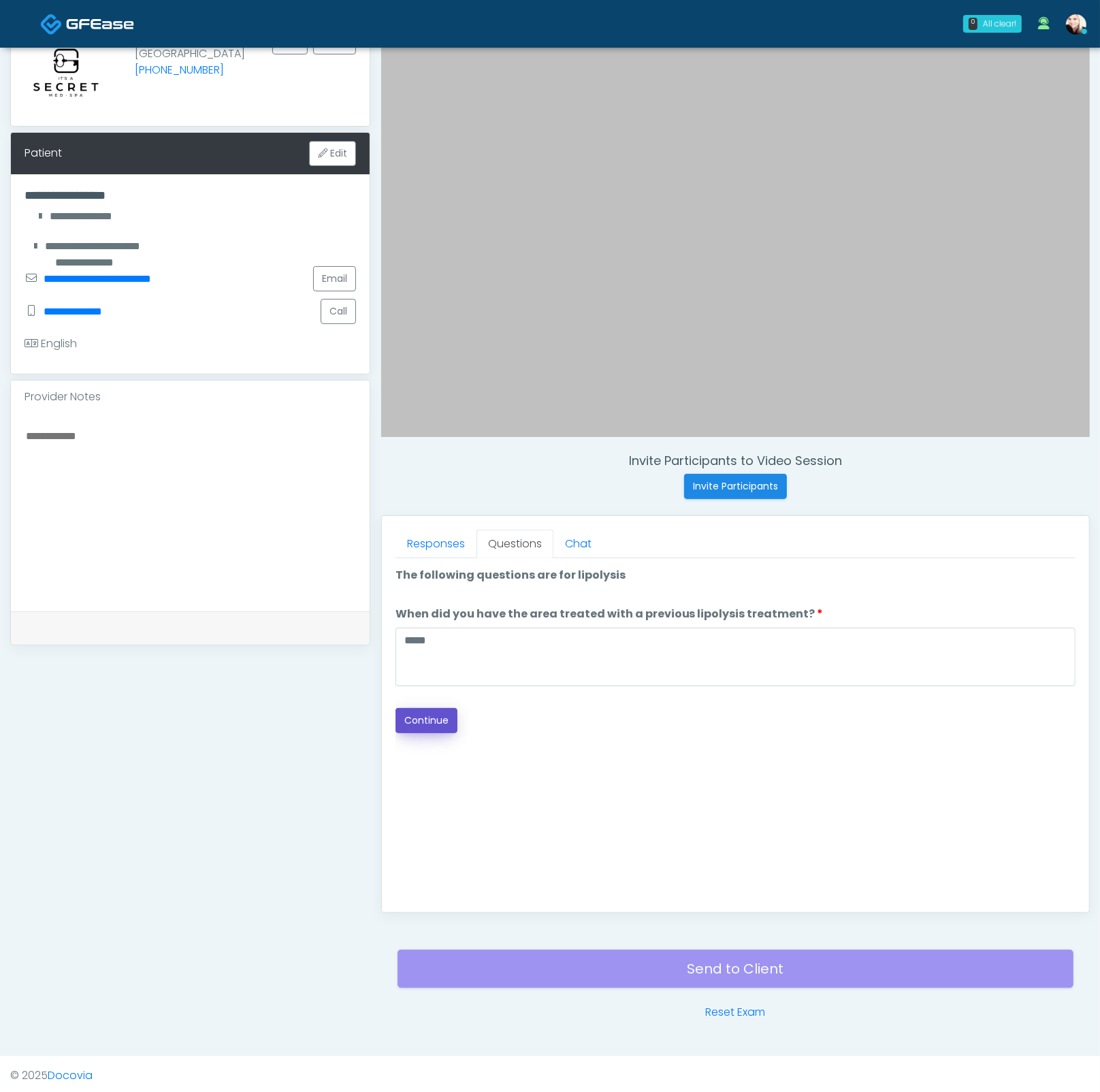
click at [400, 720] on button "Continue" at bounding box center [426, 720] width 62 height 25
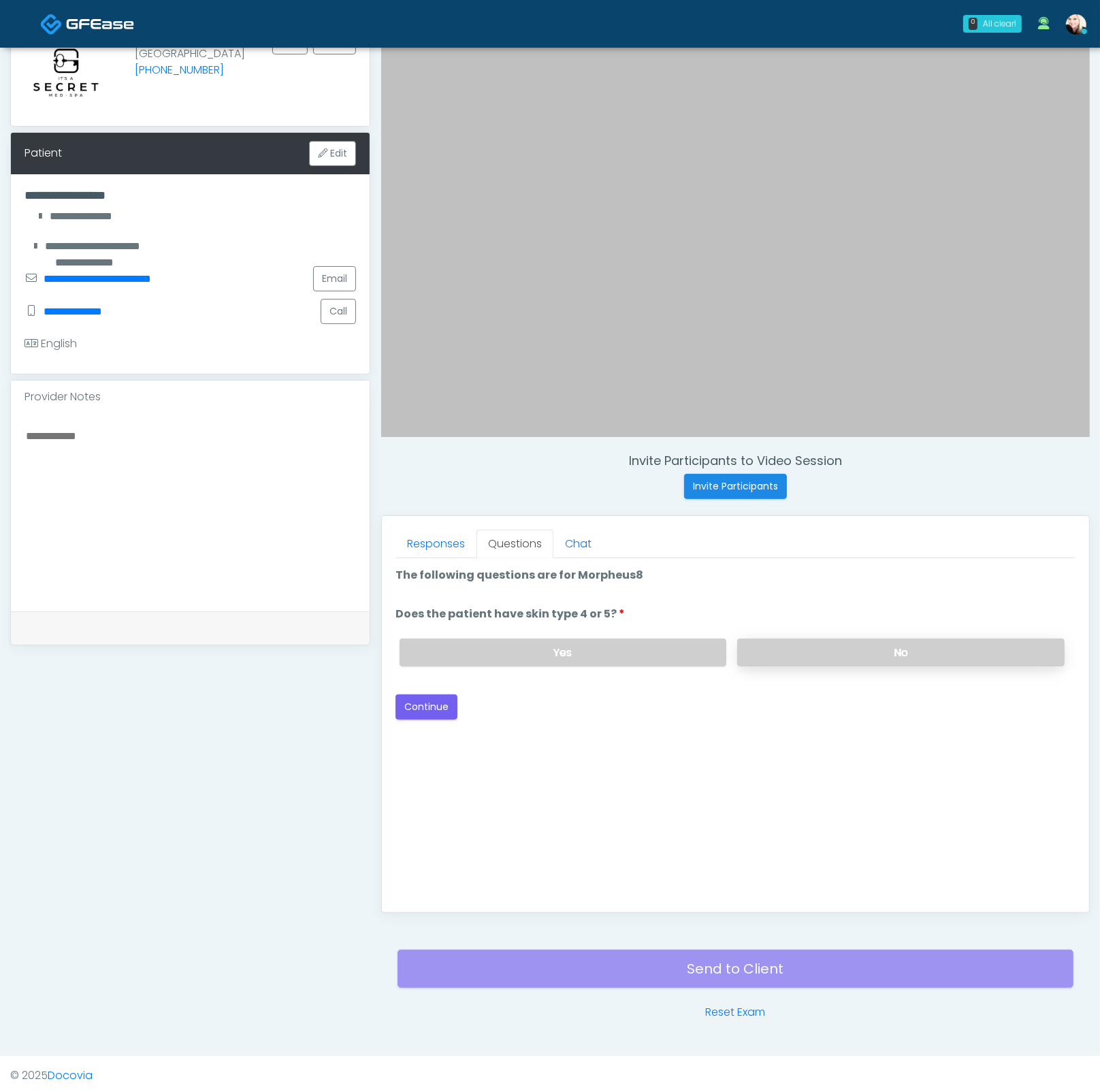
click at [801, 655] on label "No" at bounding box center [901, 652] width 327 height 28
click at [406, 704] on button "Continue" at bounding box center [426, 707] width 62 height 25
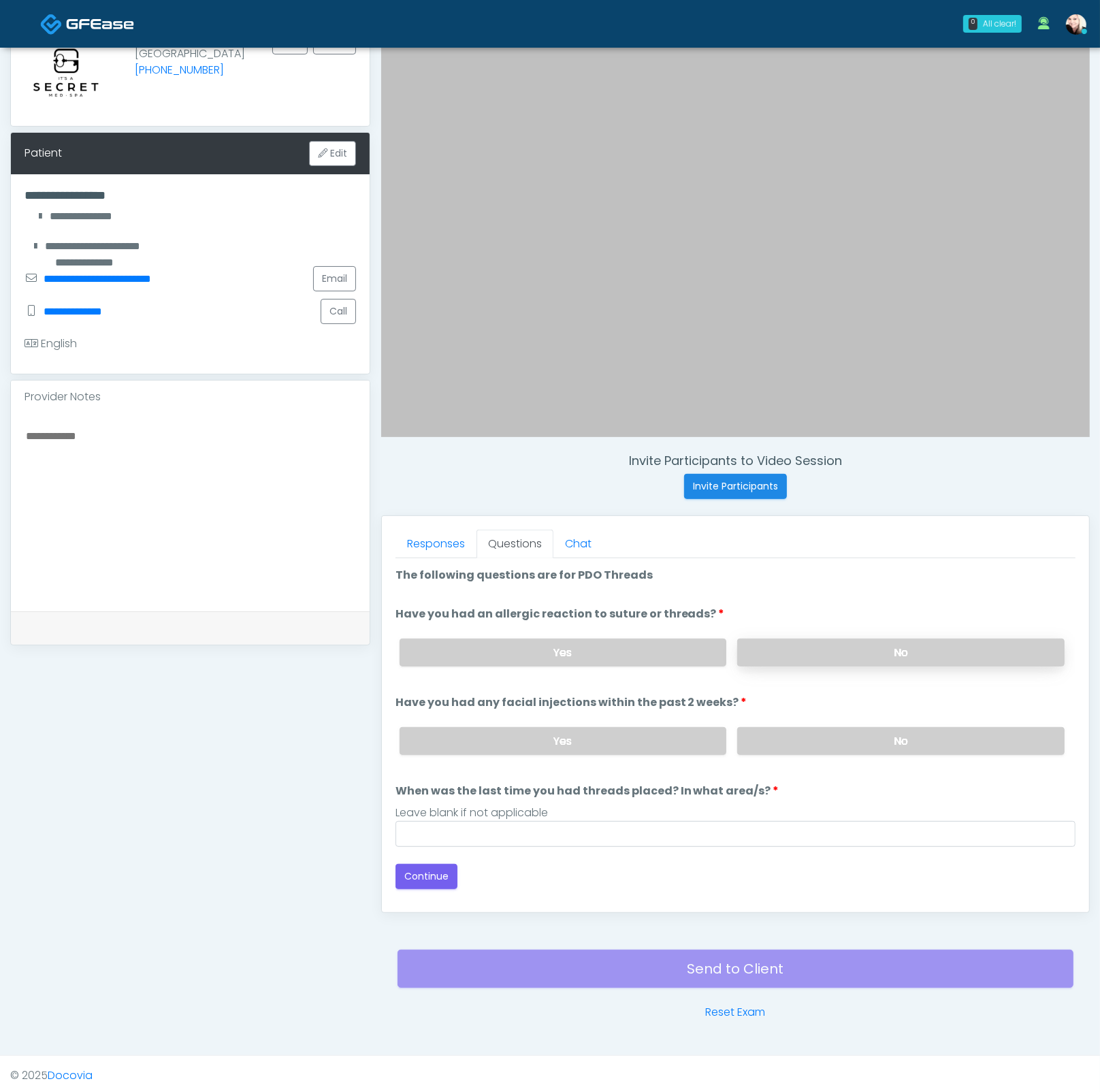
click at [779, 646] on label "No" at bounding box center [901, 652] width 327 height 28
drag, startPoint x: 823, startPoint y: 731, endPoint x: 577, endPoint y: 795, distance: 254.2
click at [823, 731] on label "No" at bounding box center [901, 741] width 327 height 28
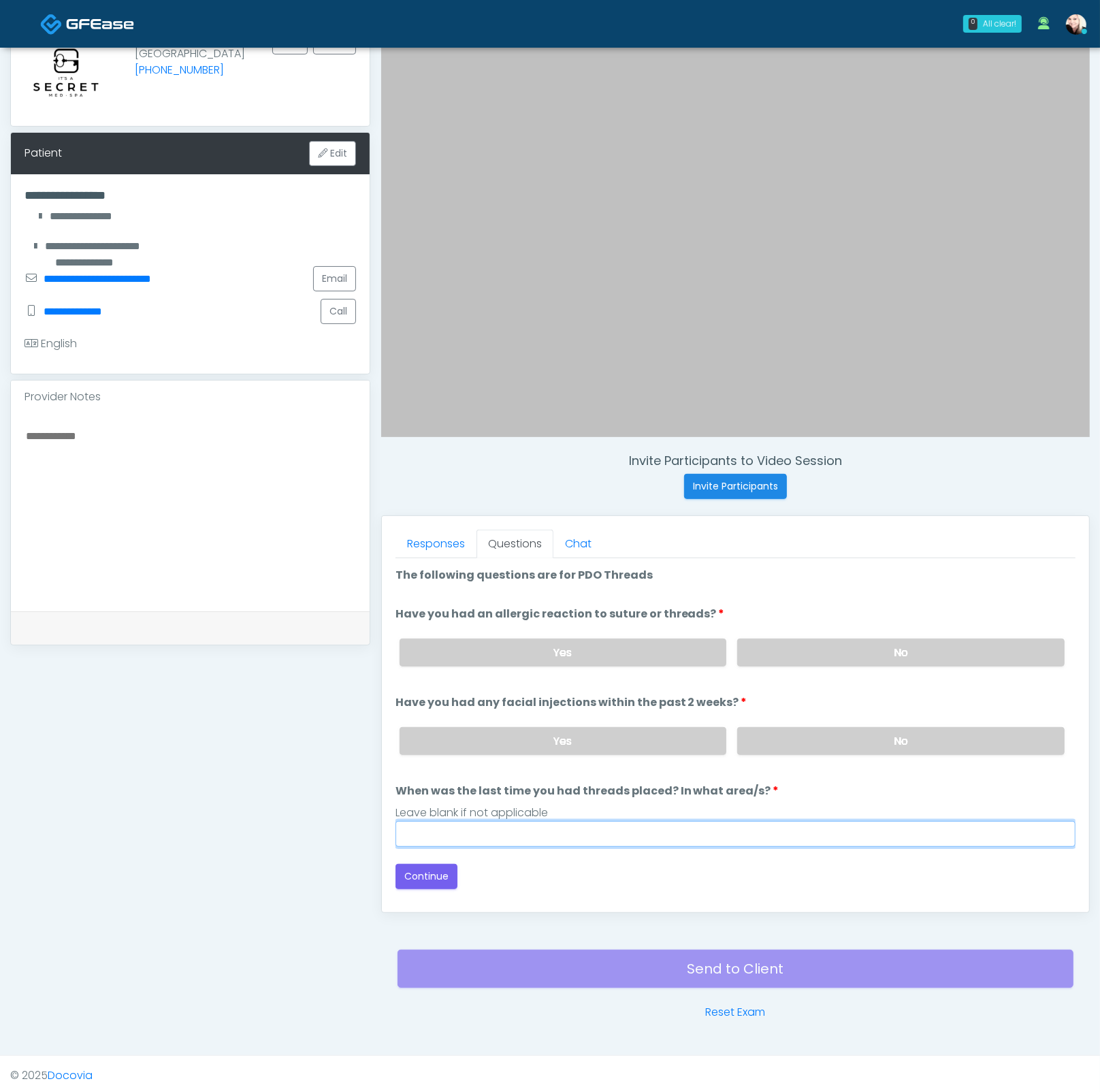
click at [487, 832] on input "When was the last time you had threads placed? In what area/s?" at bounding box center [735, 834] width 680 height 25
click at [420, 836] on input "*****" at bounding box center [735, 834] width 680 height 25
type input "****"
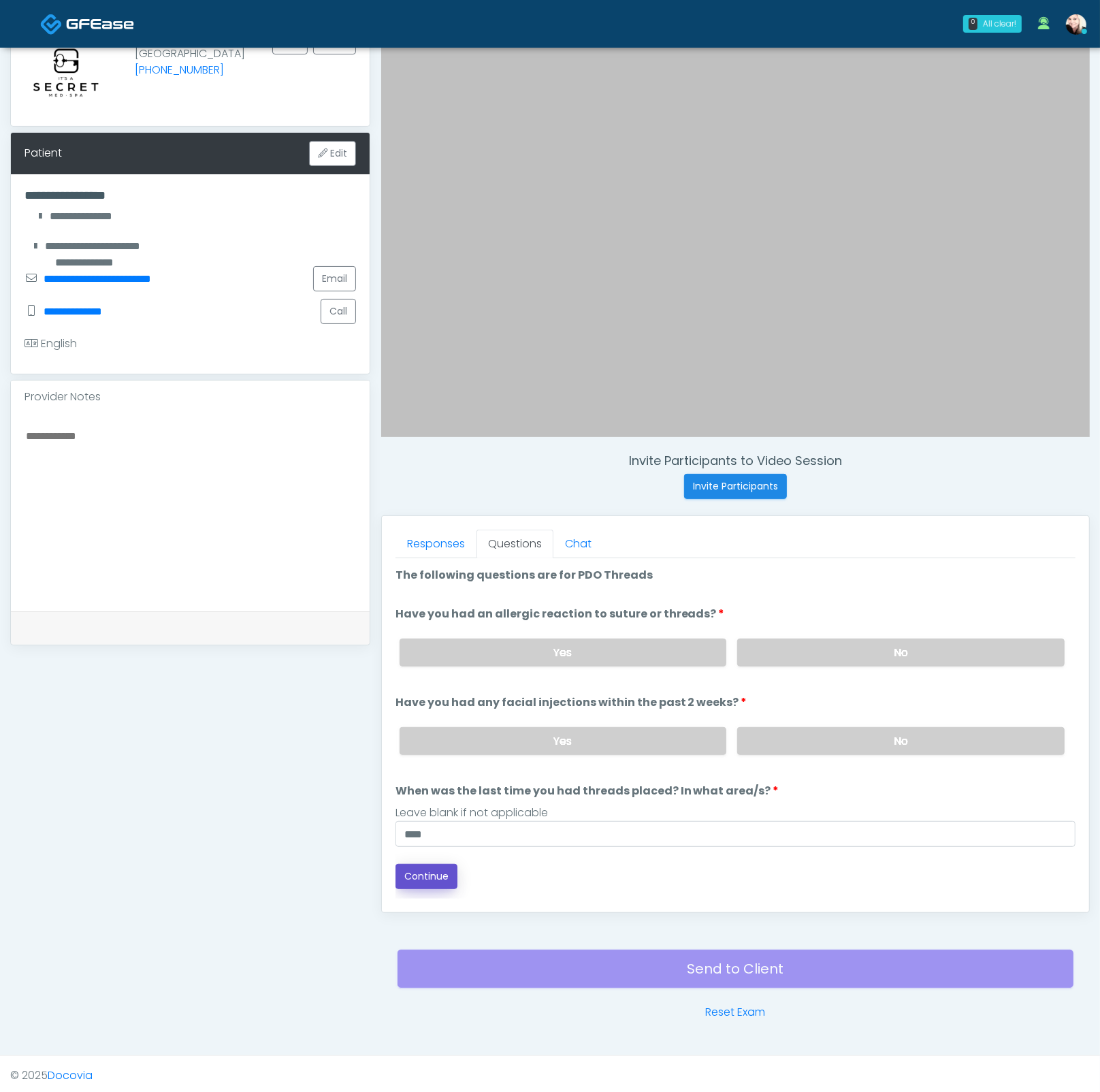
click at [426, 882] on button "Continue" at bounding box center [426, 876] width 62 height 25
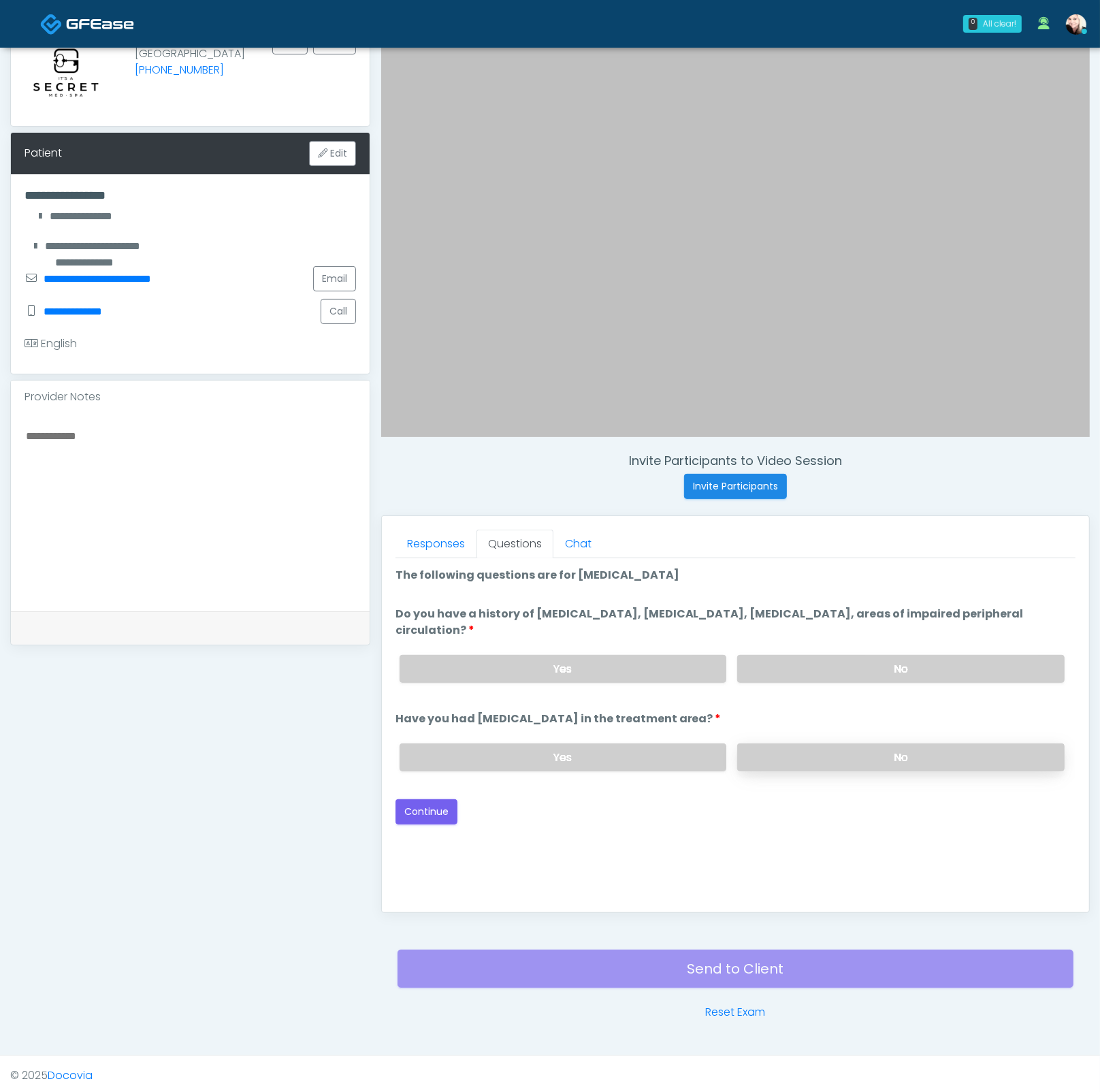
click at [840, 677] on label "No" at bounding box center [901, 669] width 327 height 28
drag, startPoint x: 831, startPoint y: 753, endPoint x: 807, endPoint y: 672, distance: 84.5
click at [831, 753] on label "No" at bounding box center [901, 757] width 327 height 28
click at [422, 801] on button "Continue" at bounding box center [426, 812] width 62 height 25
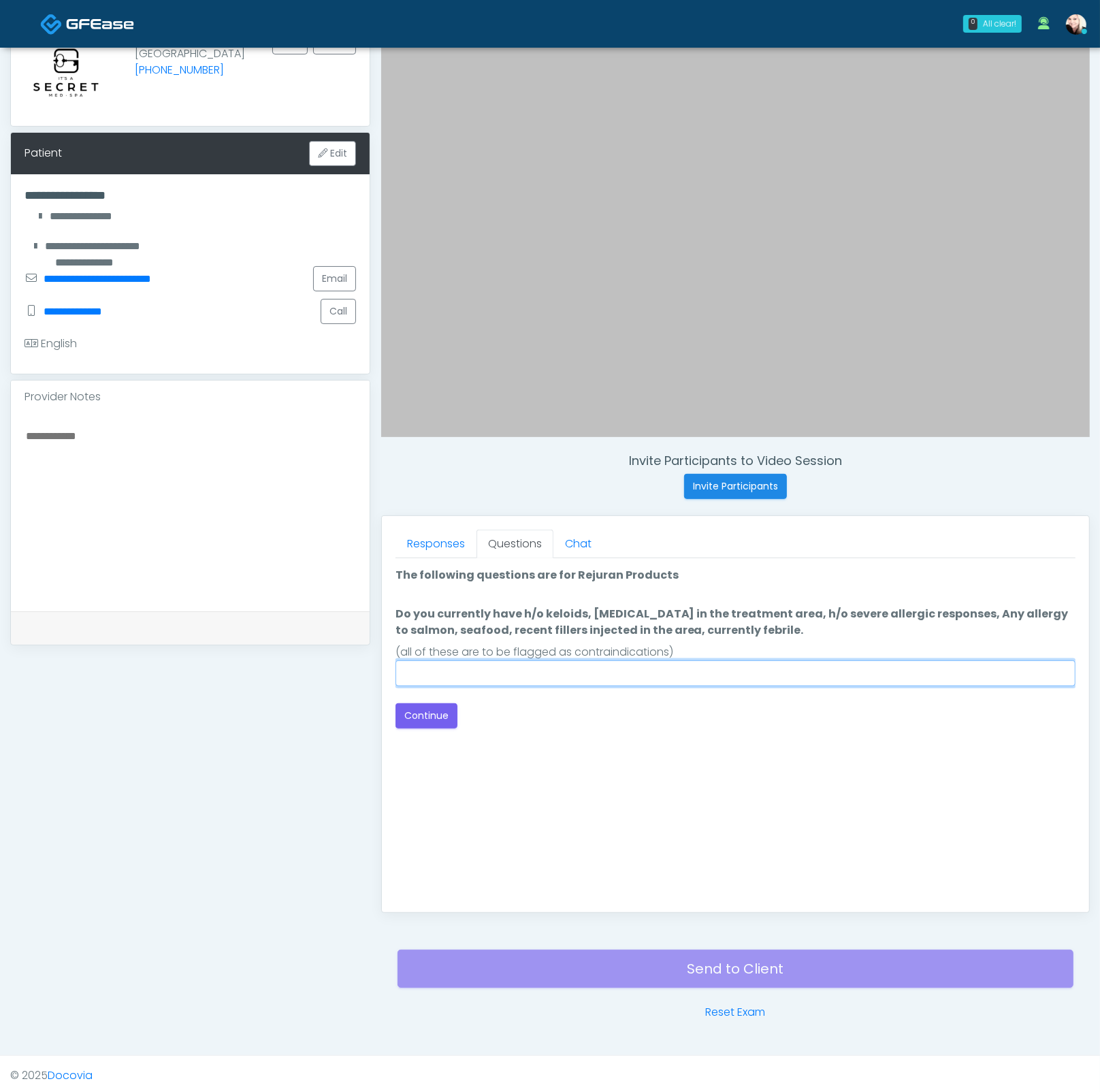
click at [632, 668] on input "Do you currently have h/o keloids, skin infection in the treatment area, h/o se…" at bounding box center [735, 673] width 680 height 25
type input "****"
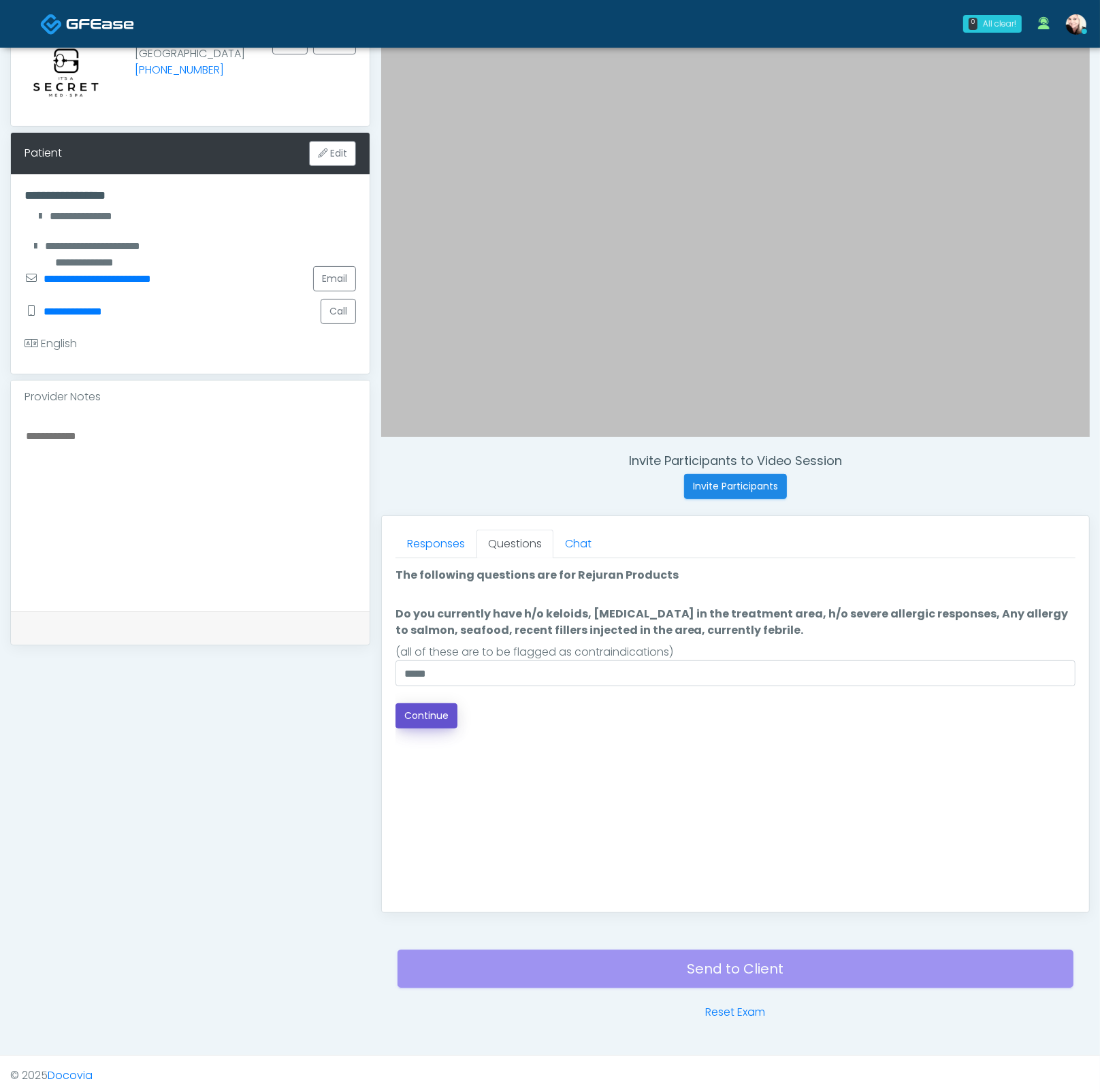
click at [420, 714] on button "Continue" at bounding box center [426, 716] width 62 height 25
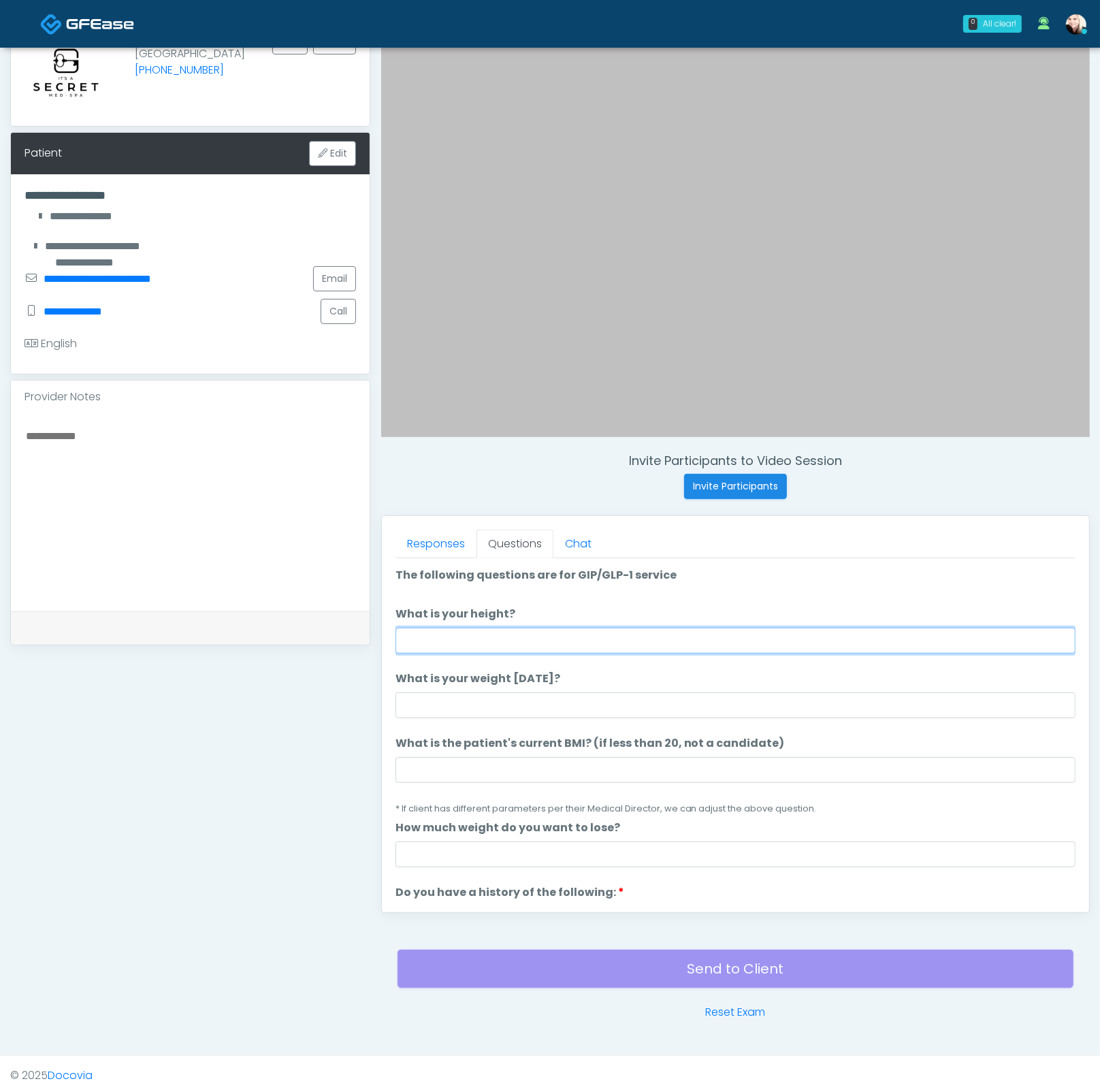
click at [500, 628] on input "What is your height?" at bounding box center [735, 641] width 680 height 25
type input "****"
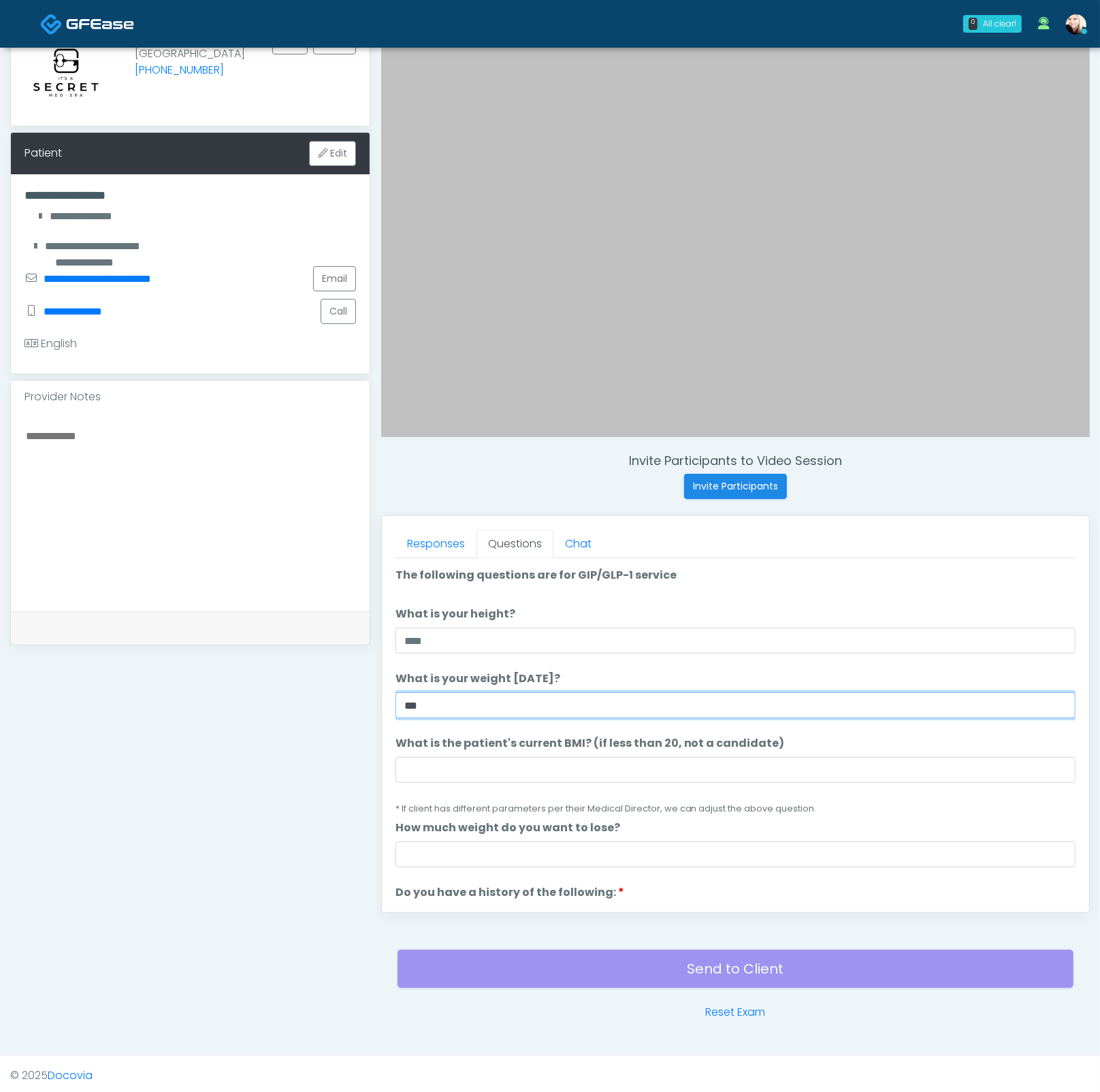
type input "***"
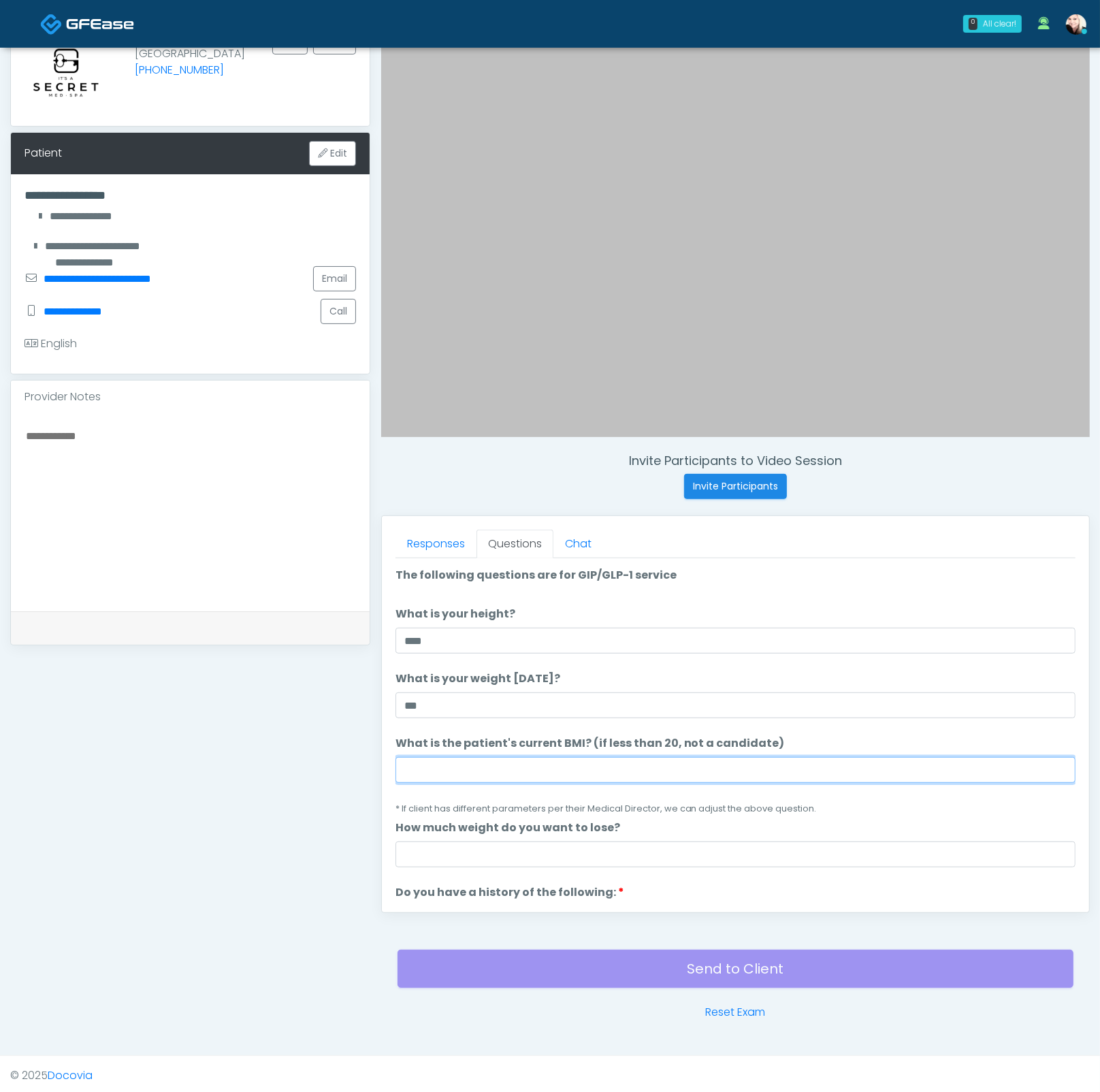
click at [467, 766] on input "What is the patient's current BMI? (if less than 20, not a candidate)" at bounding box center [735, 770] width 680 height 25
paste input "****"
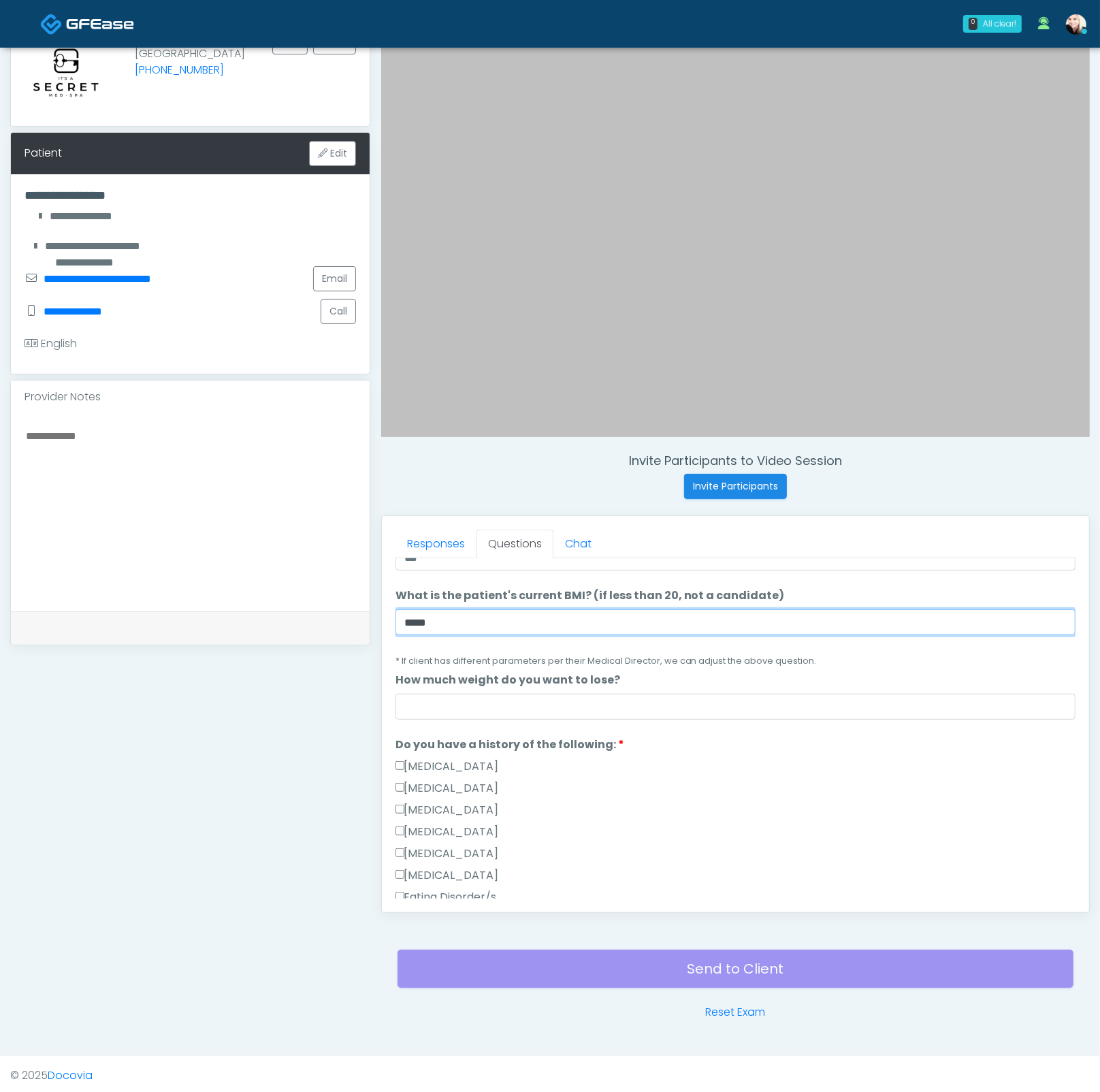
scroll to position [210, 0]
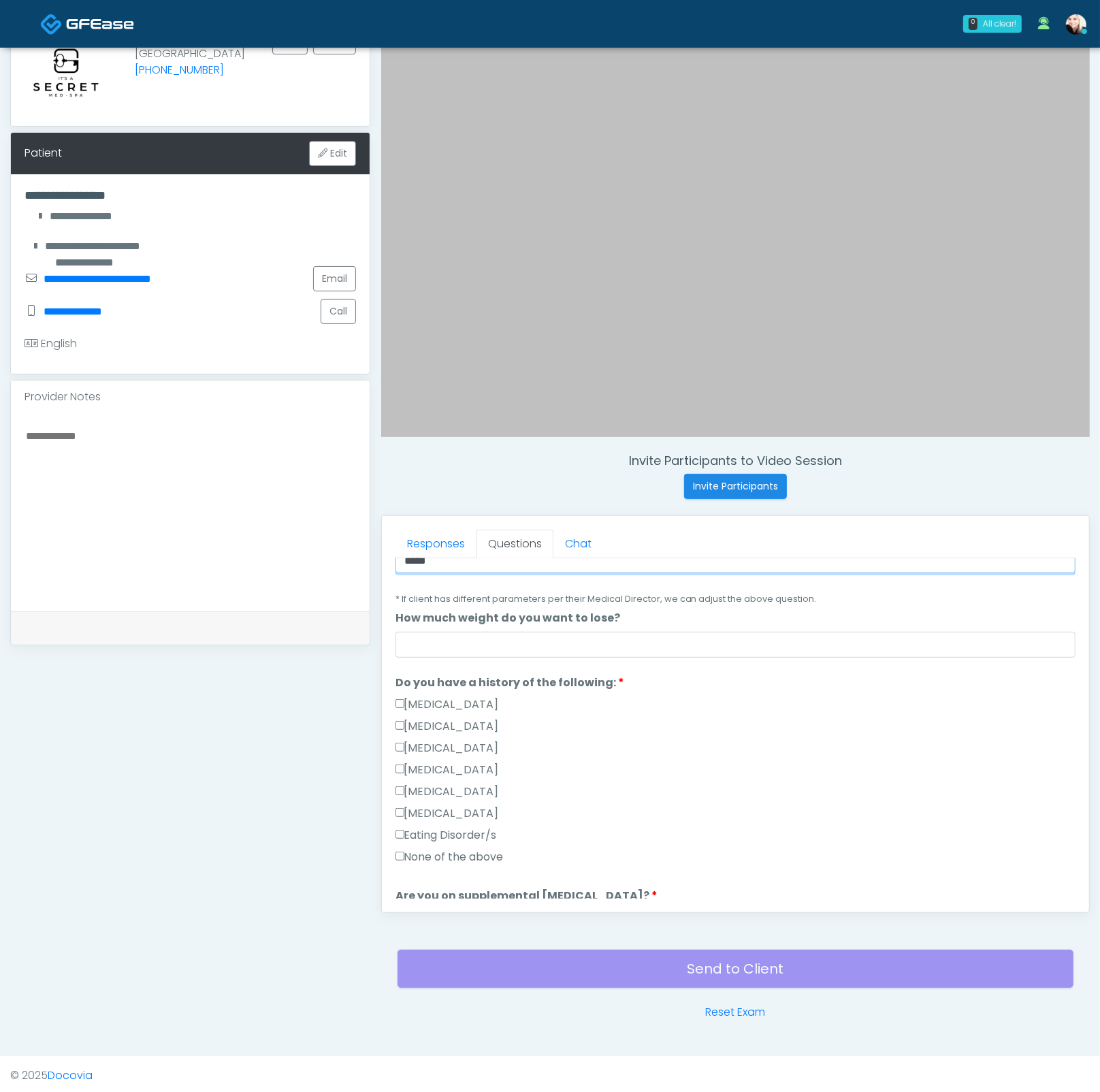
type input "****"
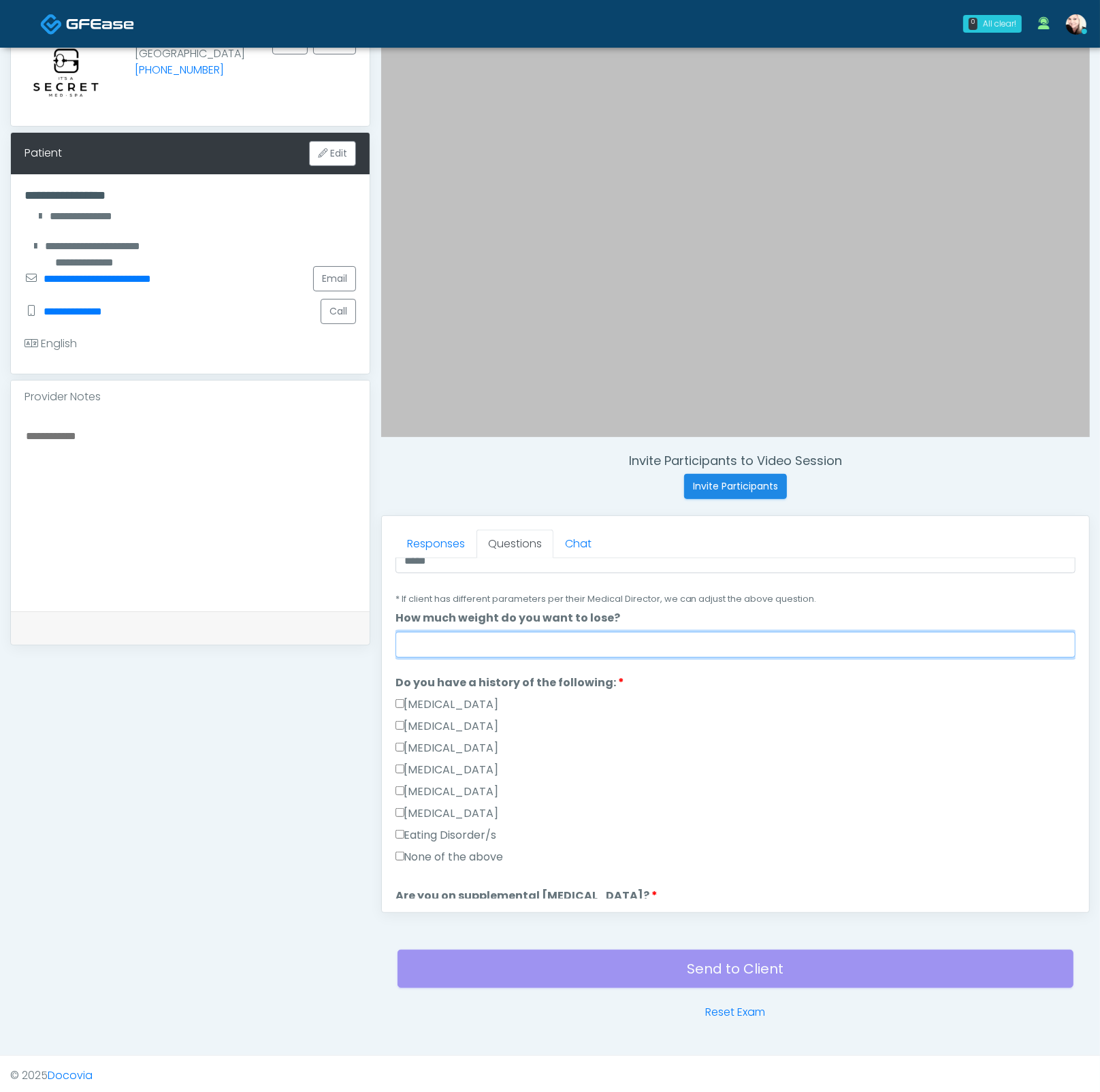
click at [473, 648] on input "How much weight do you want to lose?" at bounding box center [735, 645] width 680 height 25
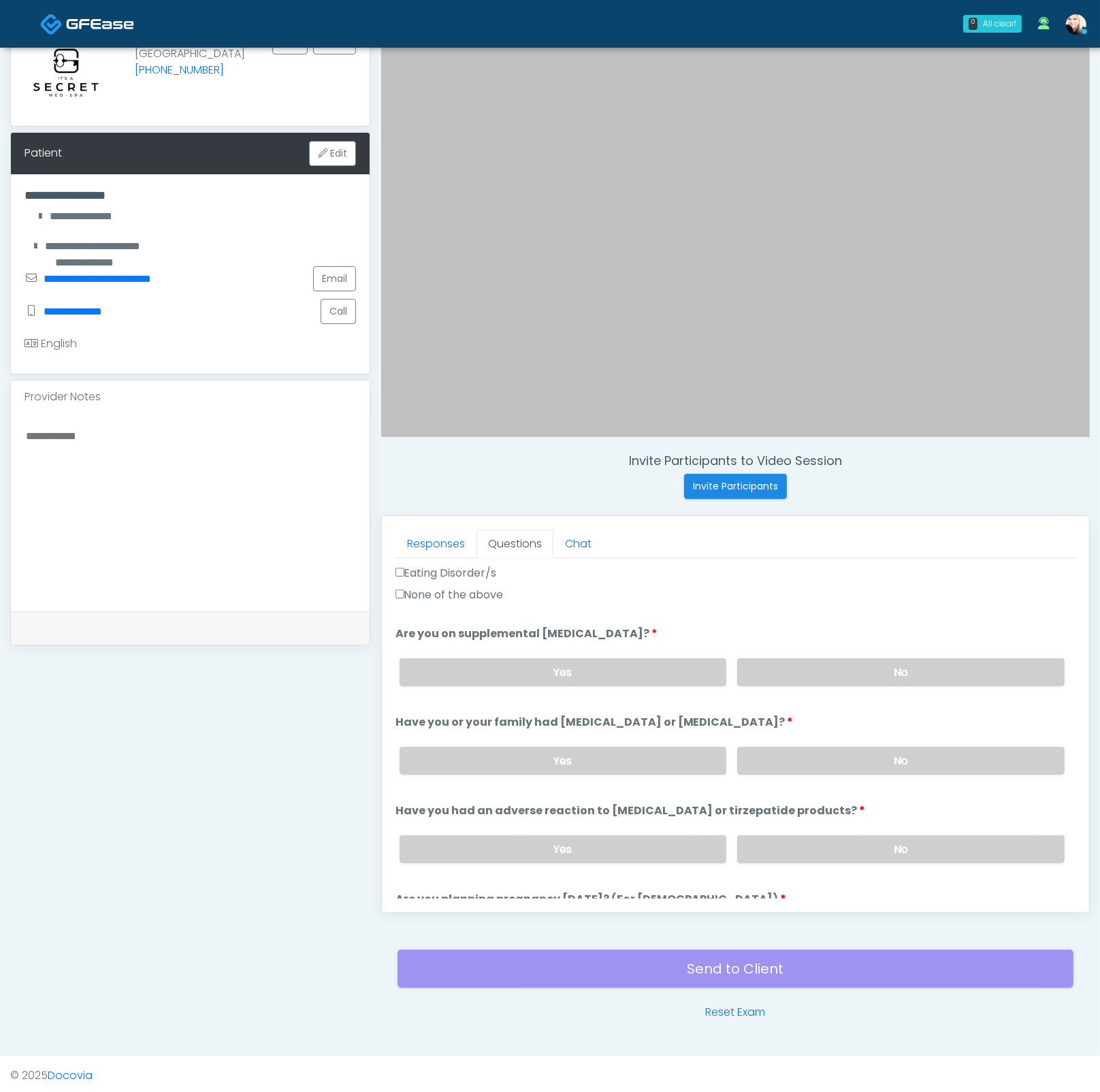
scroll to position [472, 0]
type input "***"
click at [453, 592] on label "None of the above" at bounding box center [449, 595] width 109 height 16
drag, startPoint x: 840, startPoint y: 680, endPoint x: 839, endPoint y: 687, distance: 7.1
click at [839, 680] on label "No" at bounding box center [901, 672] width 327 height 28
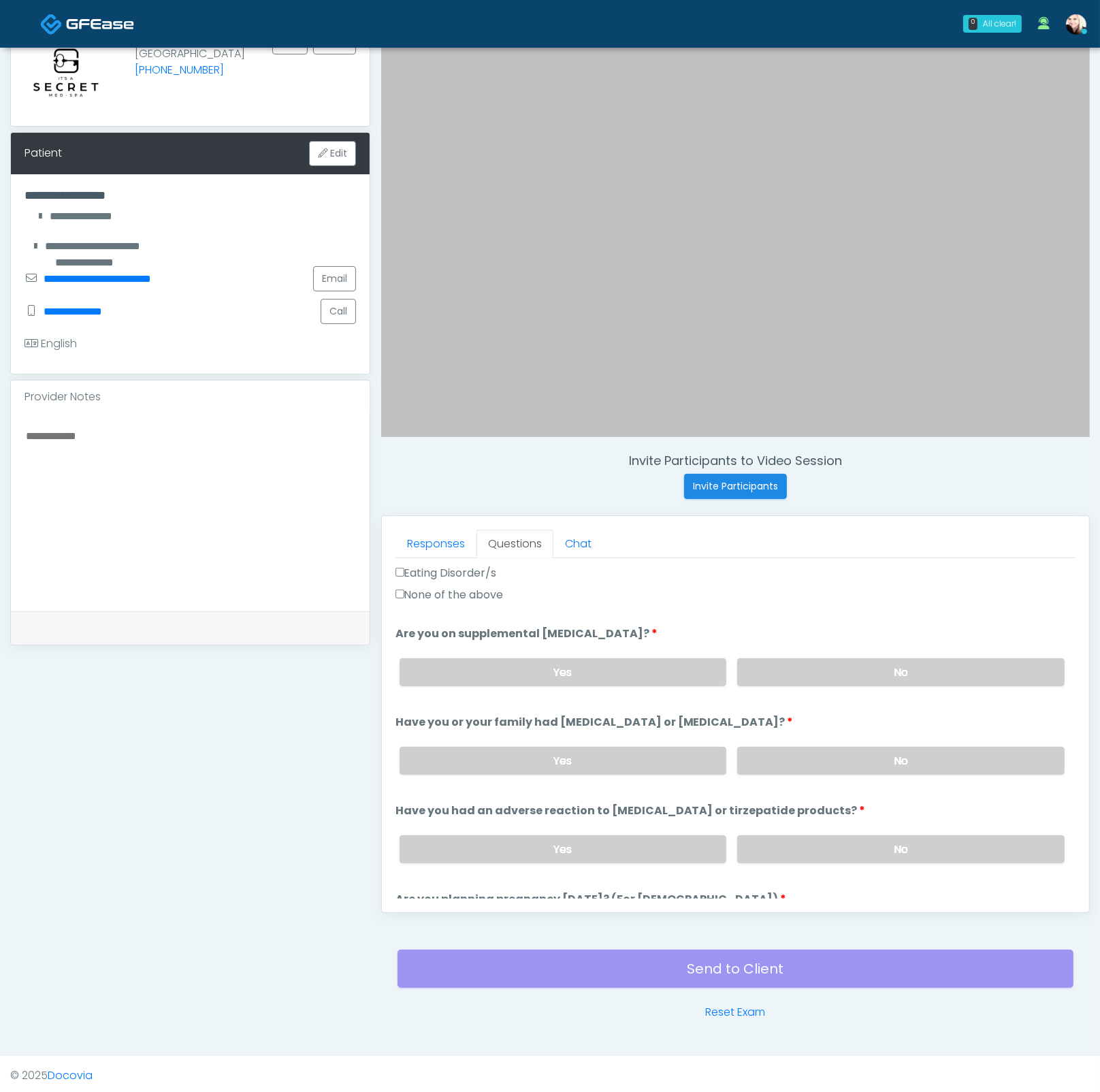
drag, startPoint x: 823, startPoint y: 748, endPoint x: 821, endPoint y: 787, distance: 39.1
click at [823, 748] on label "No" at bounding box center [901, 760] width 327 height 28
click at [821, 835] on label "No" at bounding box center [901, 848] width 327 height 28
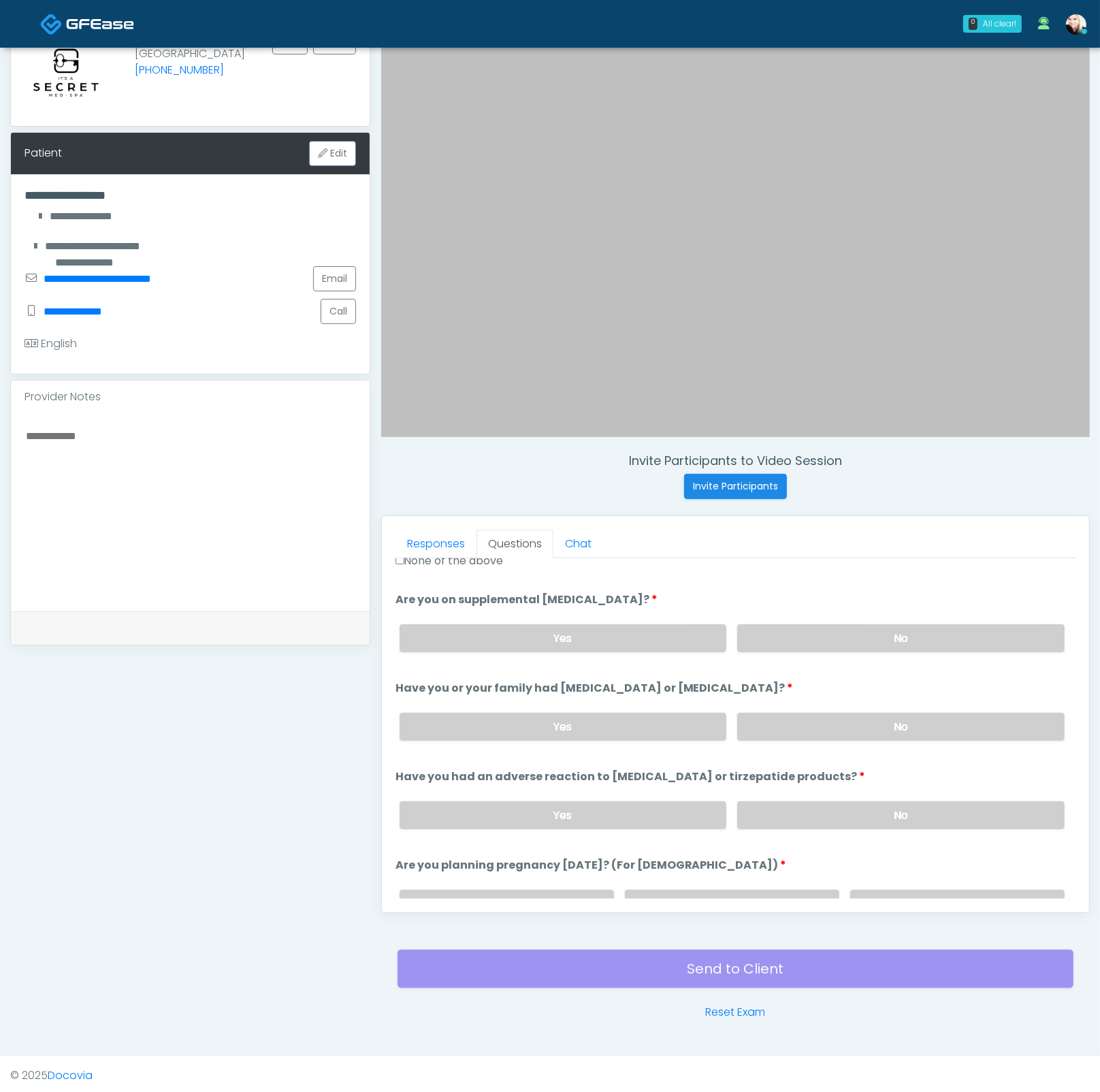
scroll to position [584, 0]
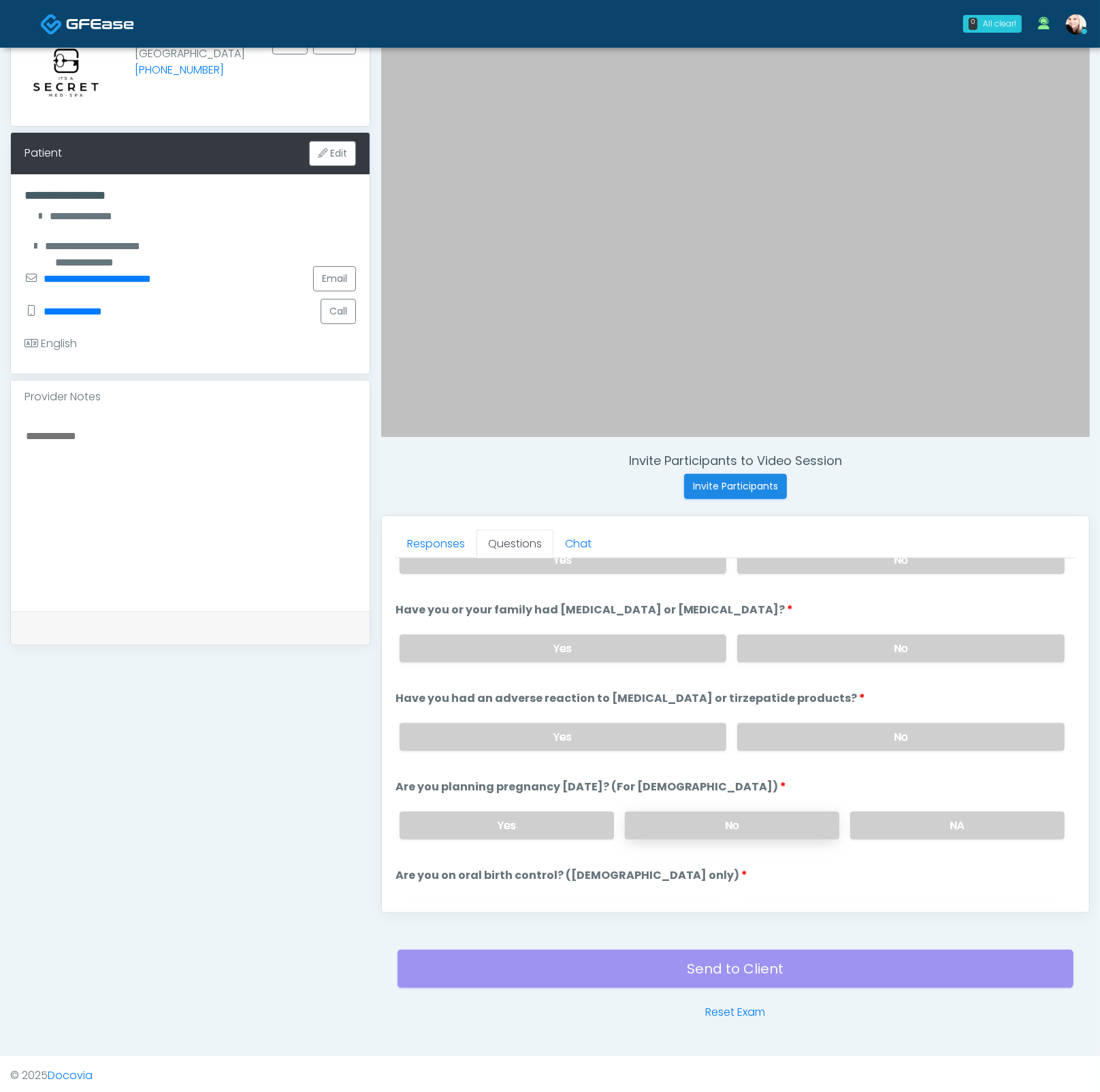
click at [769, 823] on label "No" at bounding box center [732, 825] width 215 height 28
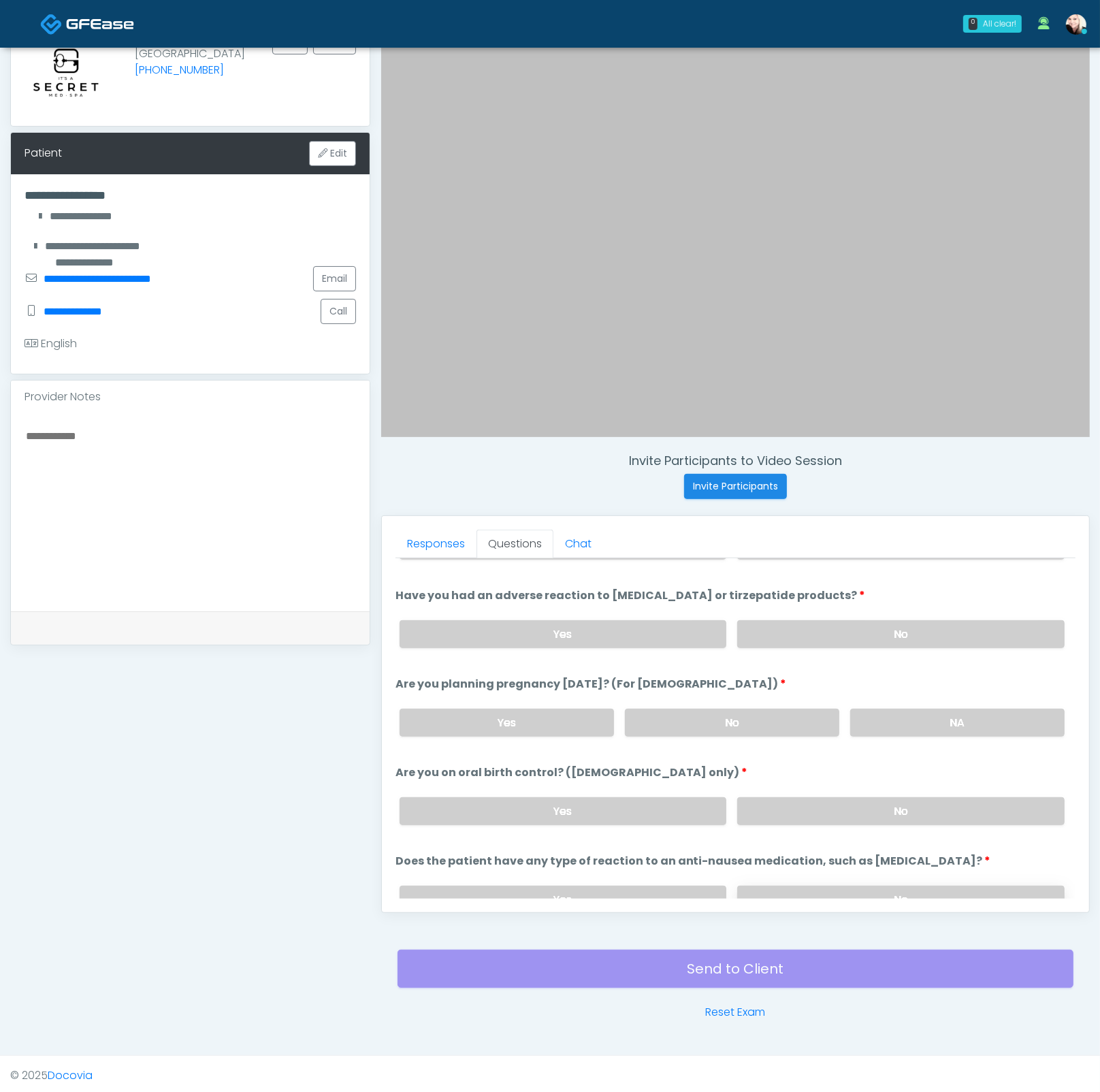
scroll to position [746, 0]
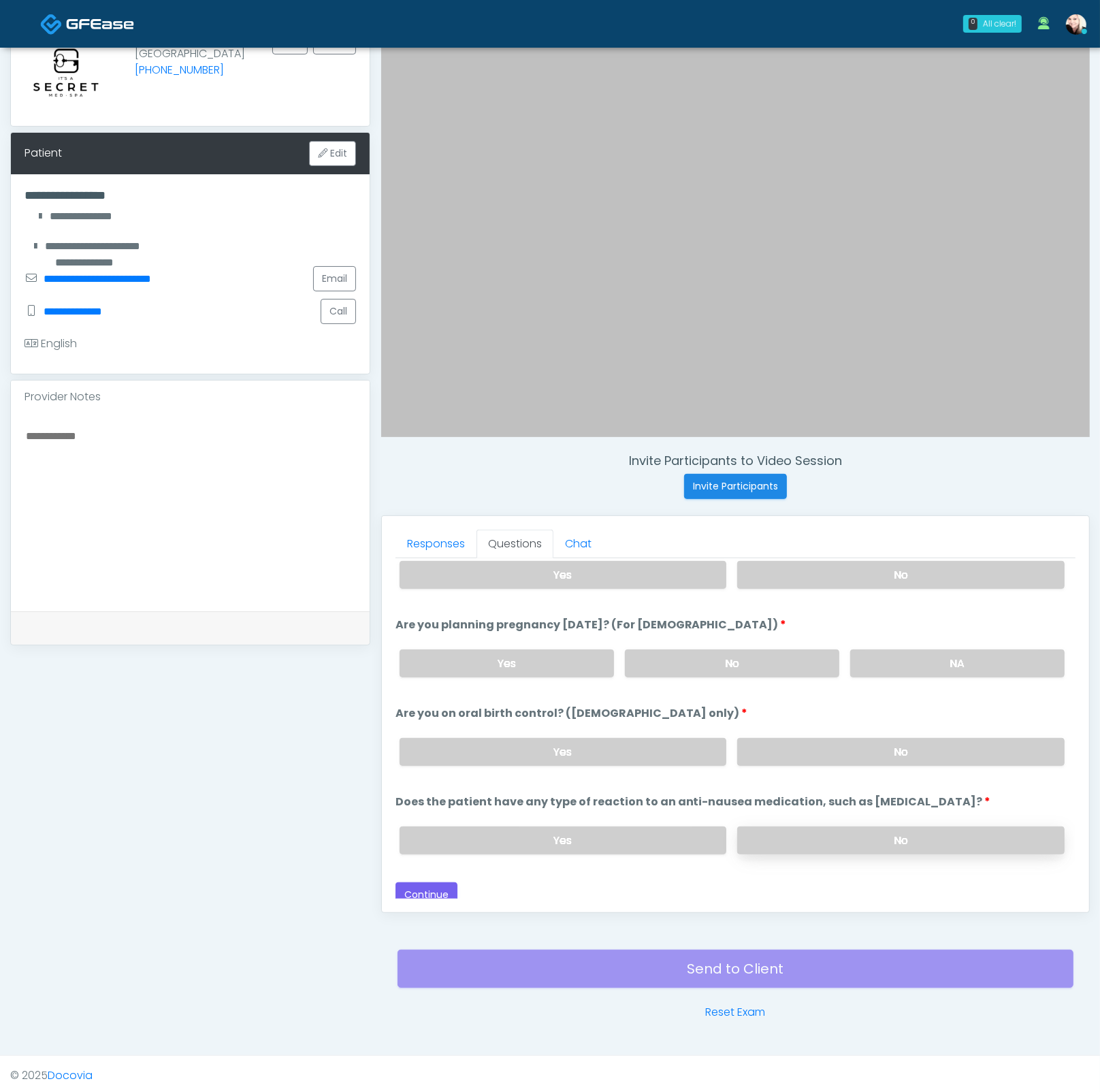
click at [798, 828] on label "No" at bounding box center [901, 840] width 327 height 28
click at [785, 753] on label "No" at bounding box center [901, 752] width 327 height 28
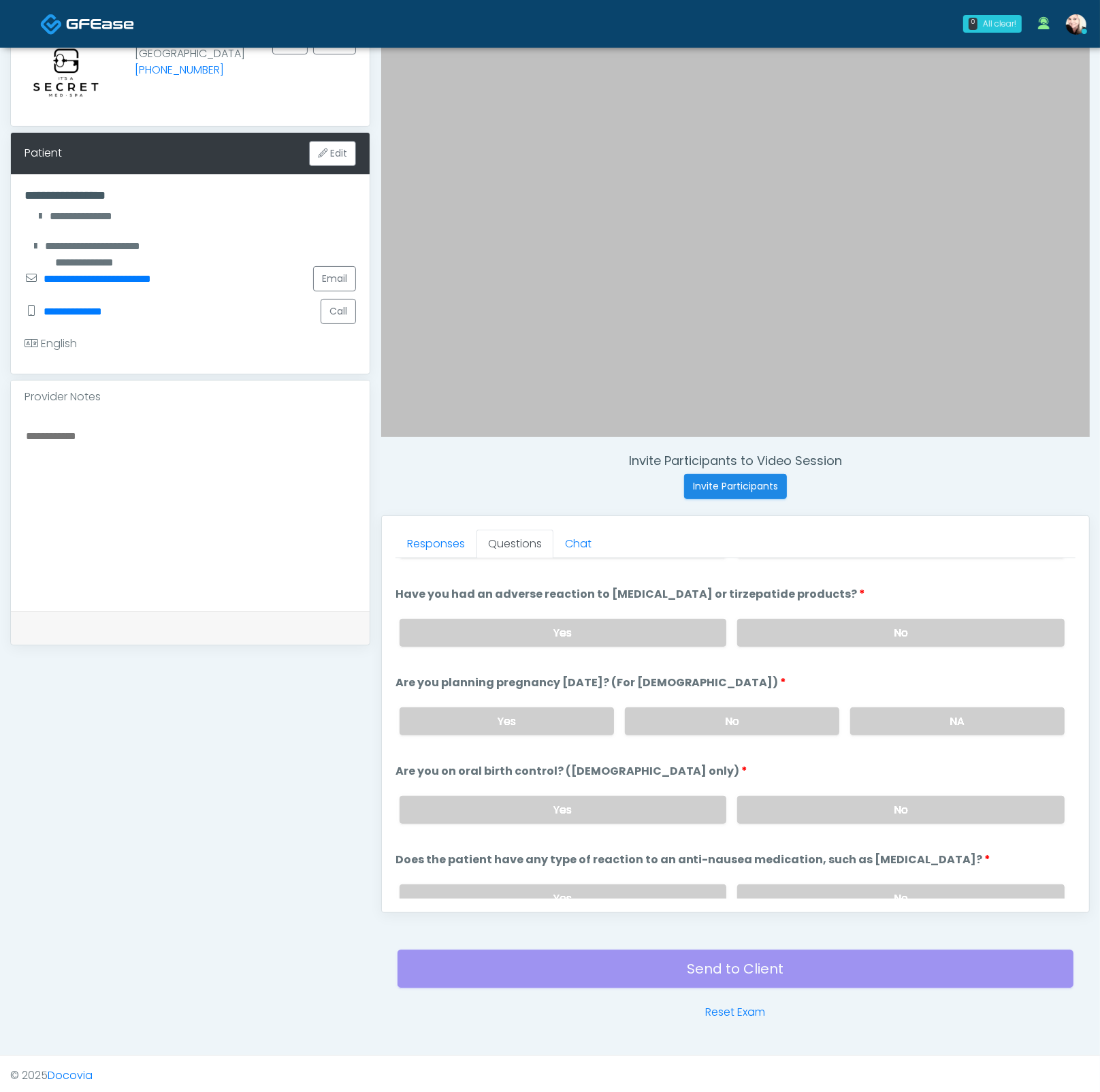
scroll to position [656, 0]
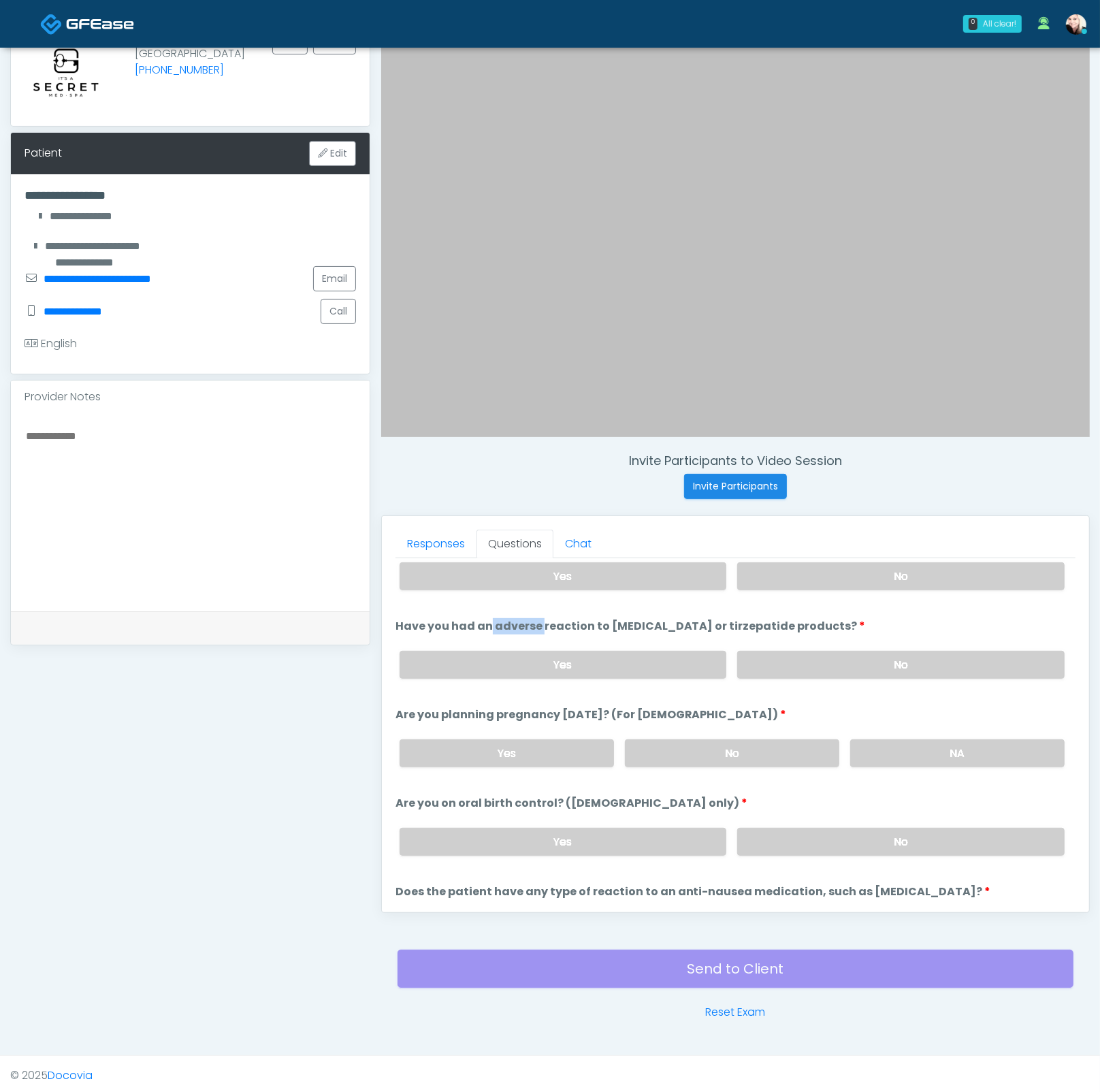
drag, startPoint x: 452, startPoint y: 619, endPoint x: 828, endPoint y: 609, distance: 376.1
click at [821, 609] on ol "The following questions are for GIP/GLP-1 service The following questions are f…" at bounding box center [735, 433] width 680 height 1044
drag, startPoint x: 825, startPoint y: 617, endPoint x: 475, endPoint y: 614, distance: 350.0
click at [505, 609] on ol "The following questions are for GIP/GLP-1 service The following questions are f…" at bounding box center [735, 433] width 680 height 1044
click at [473, 619] on label "Have you had an adverse reaction to semaglutide or tirzepatide products?" at bounding box center [630, 625] width 470 height 16
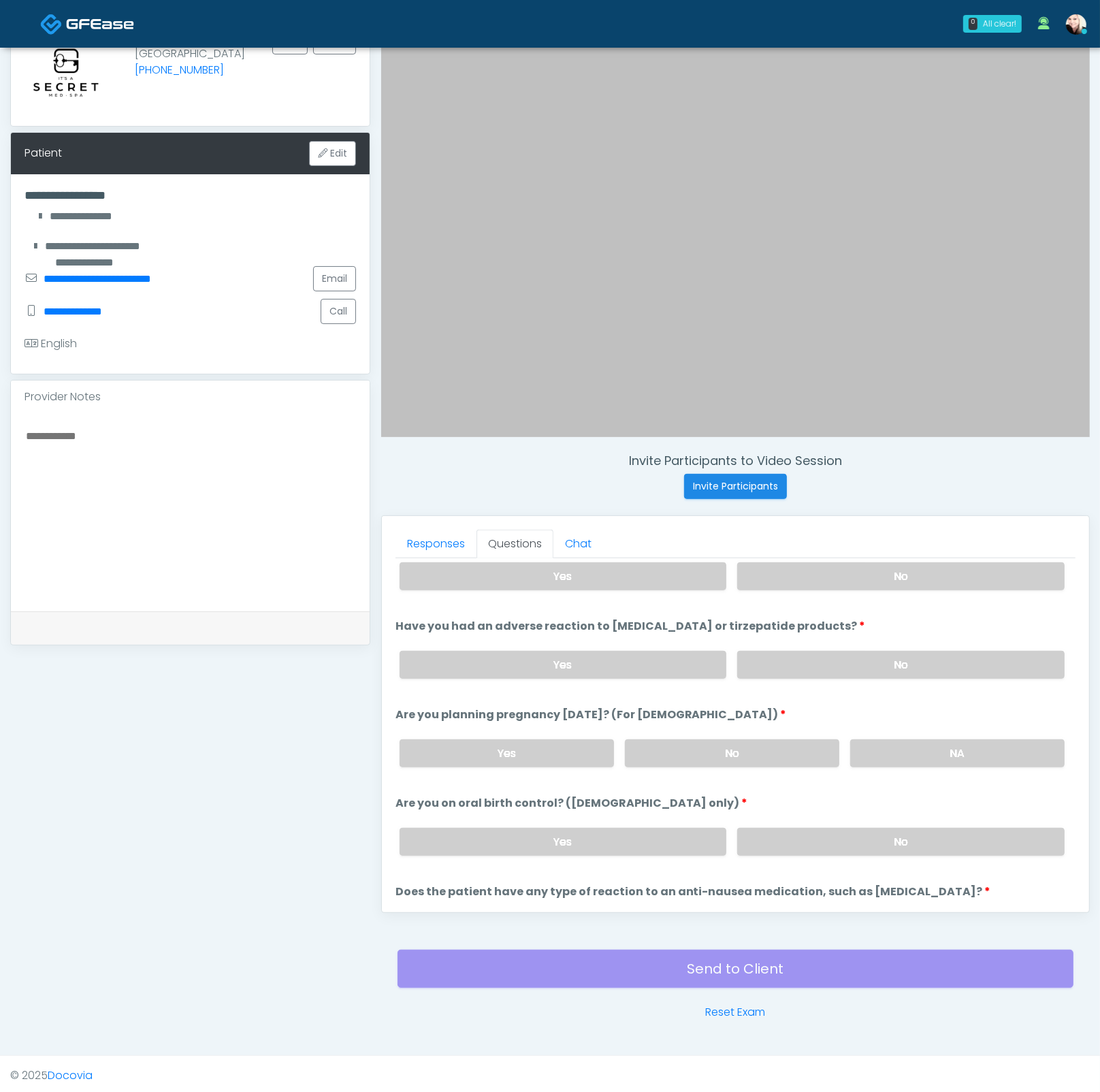
drag, startPoint x: 481, startPoint y: 620, endPoint x: 810, endPoint y: 620, distance: 329.0
click at [809, 620] on label "Have you had an adverse reaction to semaglutide or tirzepatide products?" at bounding box center [630, 625] width 470 height 16
click at [817, 620] on label "Have you had an adverse reaction to semaglutide or tirzepatide products?" at bounding box center [630, 625] width 470 height 16
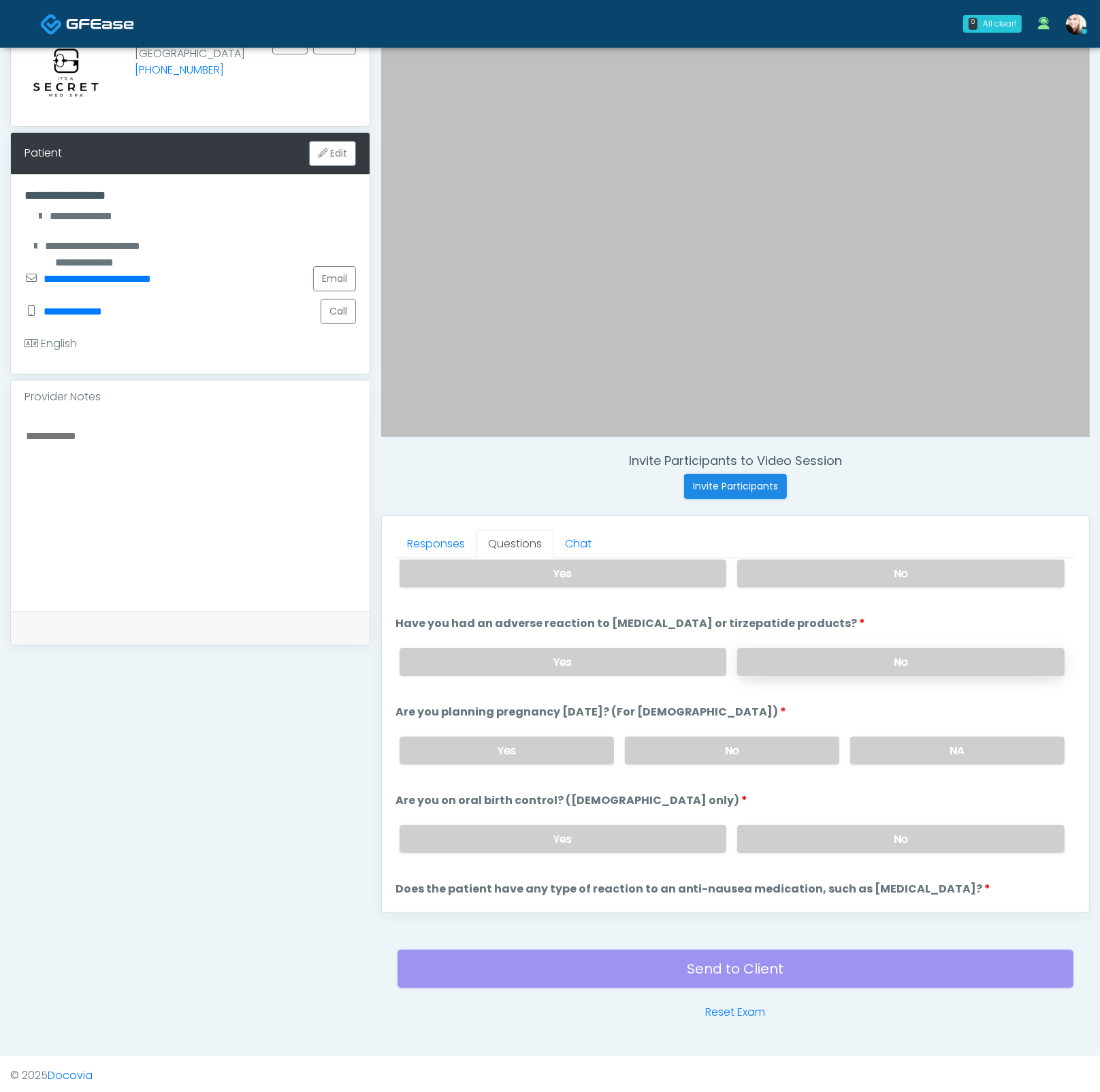
scroll to position [659, 0]
click at [632, 661] on label "Yes" at bounding box center [563, 661] width 327 height 28
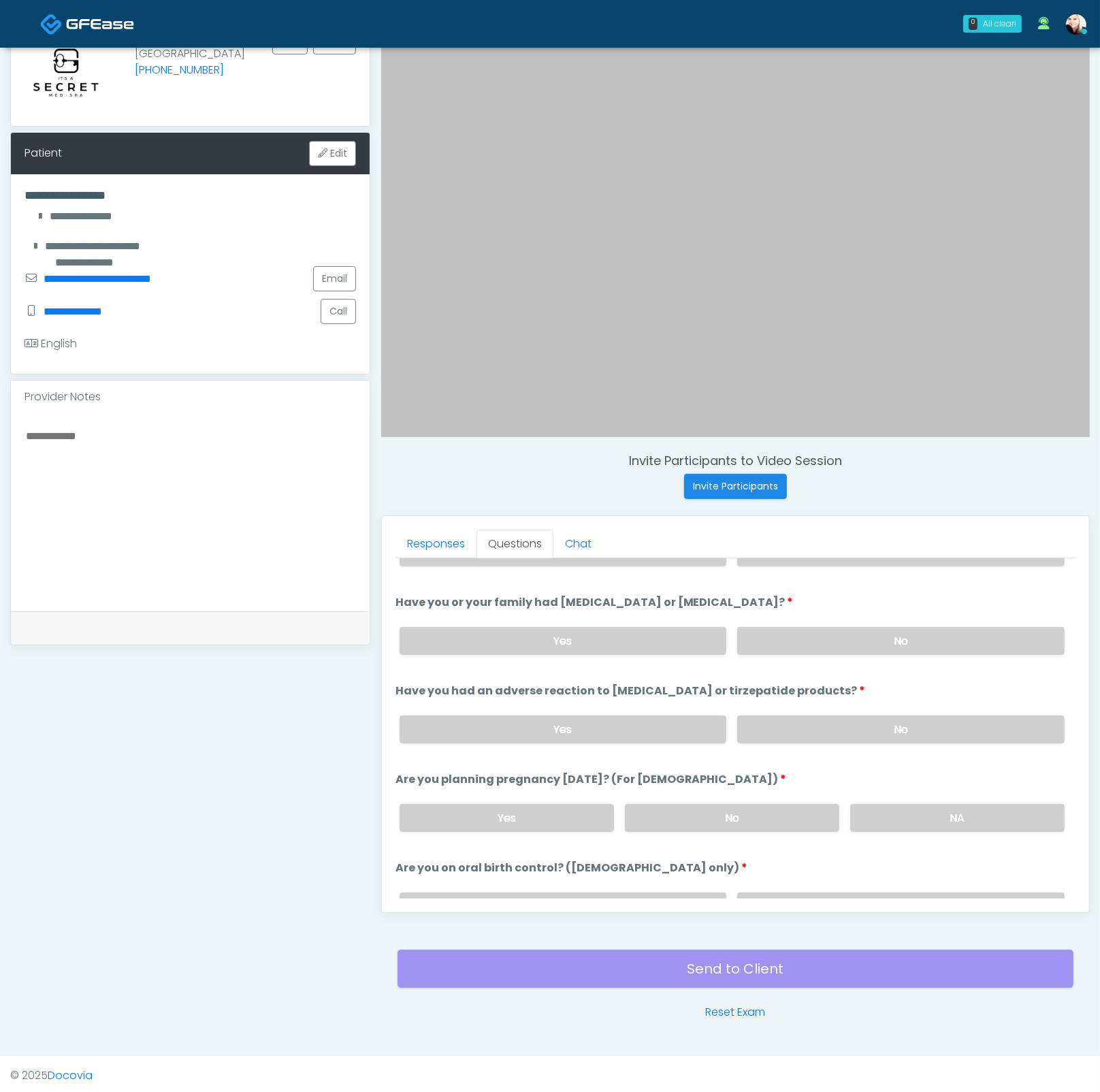
drag, startPoint x: 678, startPoint y: 680, endPoint x: 878, endPoint y: 687, distance: 200.1
click at [876, 687] on li "Have you had an adverse reaction to semaglutide or tirzepatide products? Have y…" at bounding box center [735, 719] width 680 height 71
click at [874, 687] on li "Have you had an adverse reaction to semaglutide or tirzepatide products? Have y…" at bounding box center [735, 719] width 680 height 71
drag, startPoint x: 87, startPoint y: 440, endPoint x: 85, endPoint y: 447, distance: 7.3
click at [87, 441] on textarea at bounding box center [190, 510] width 332 height 166
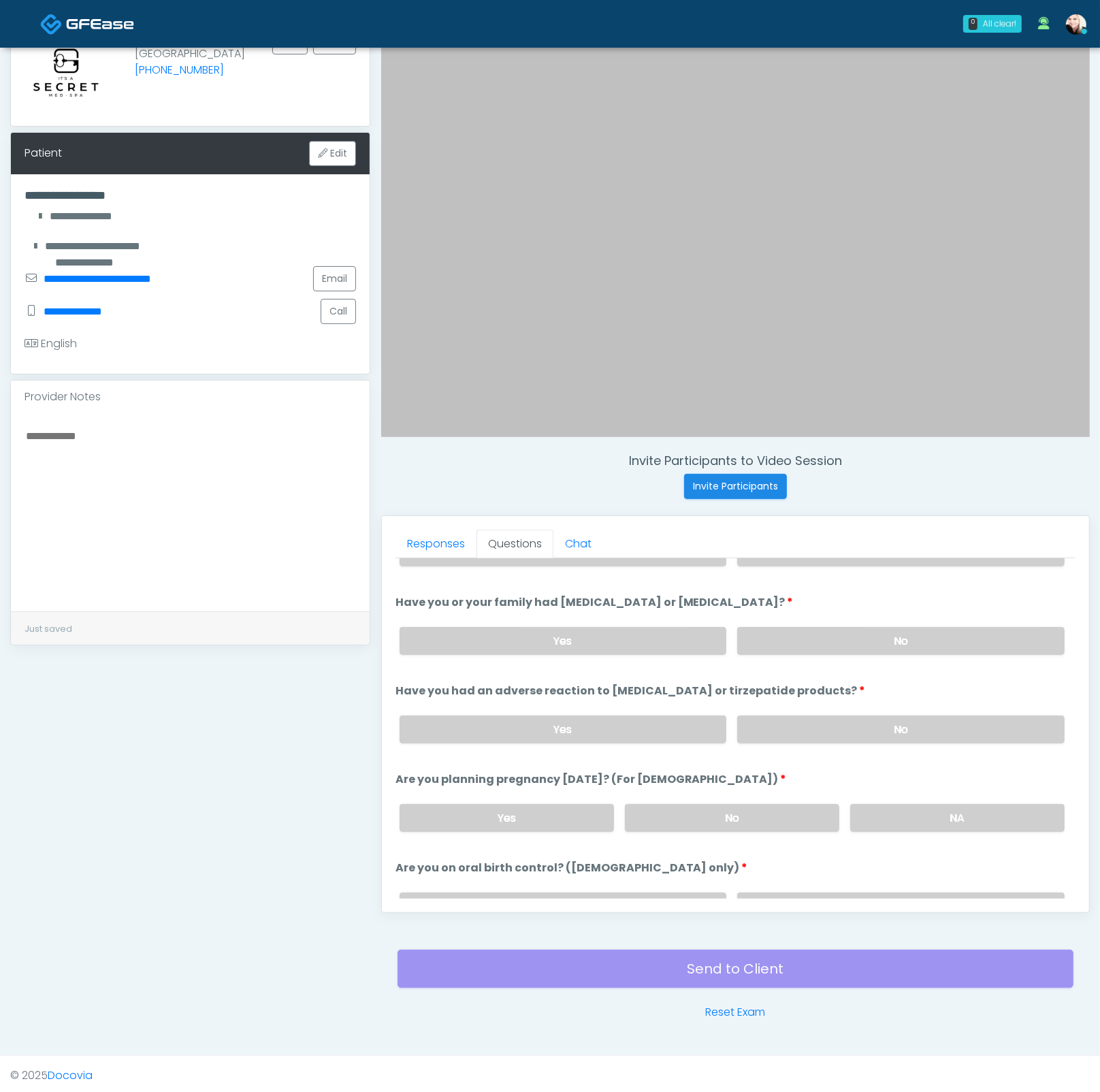
click at [237, 493] on textarea at bounding box center [190, 510] width 332 height 166
click at [222, 438] on textarea "**********" at bounding box center [190, 510] width 332 height 166
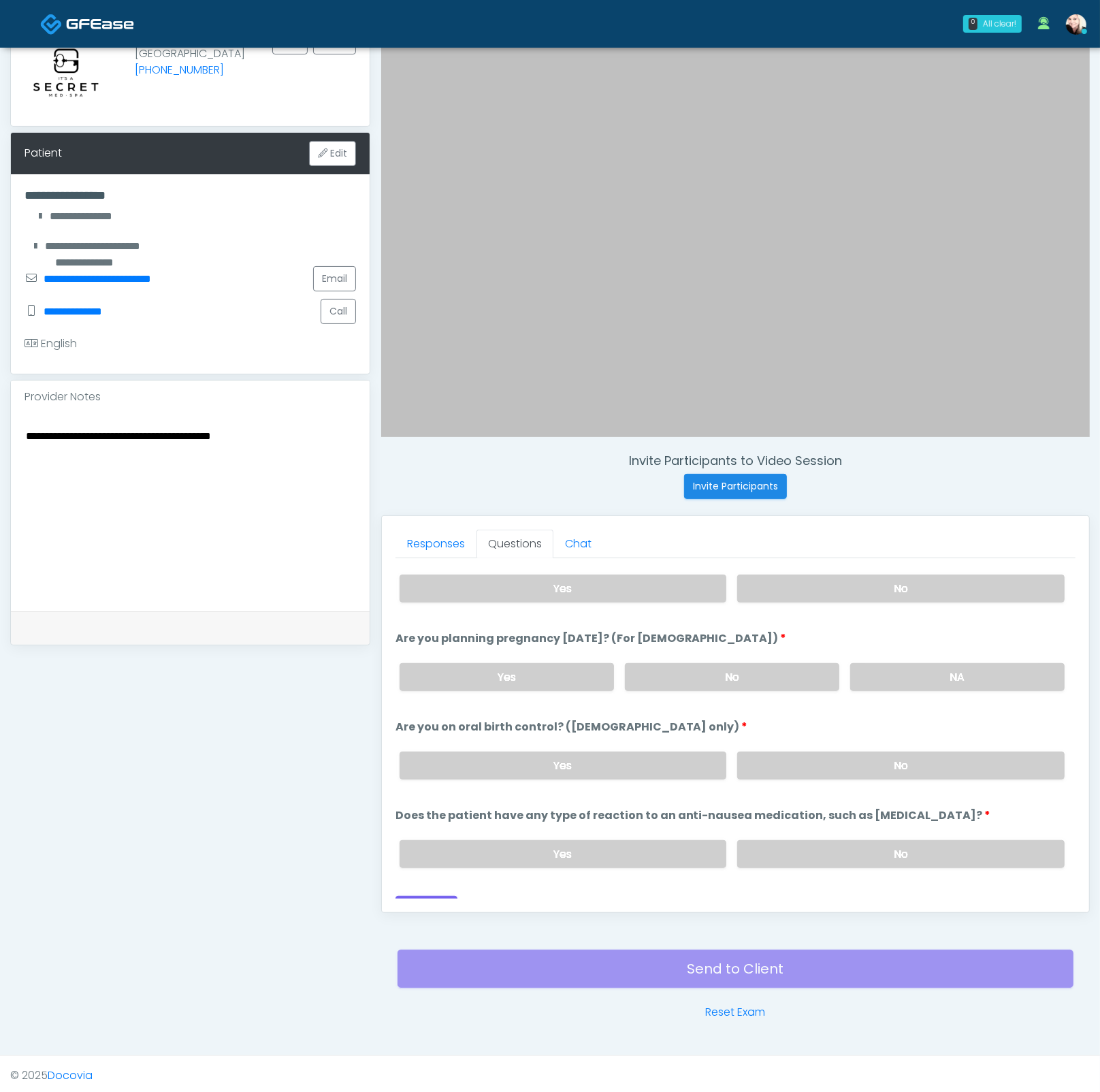
scroll to position [748, 0]
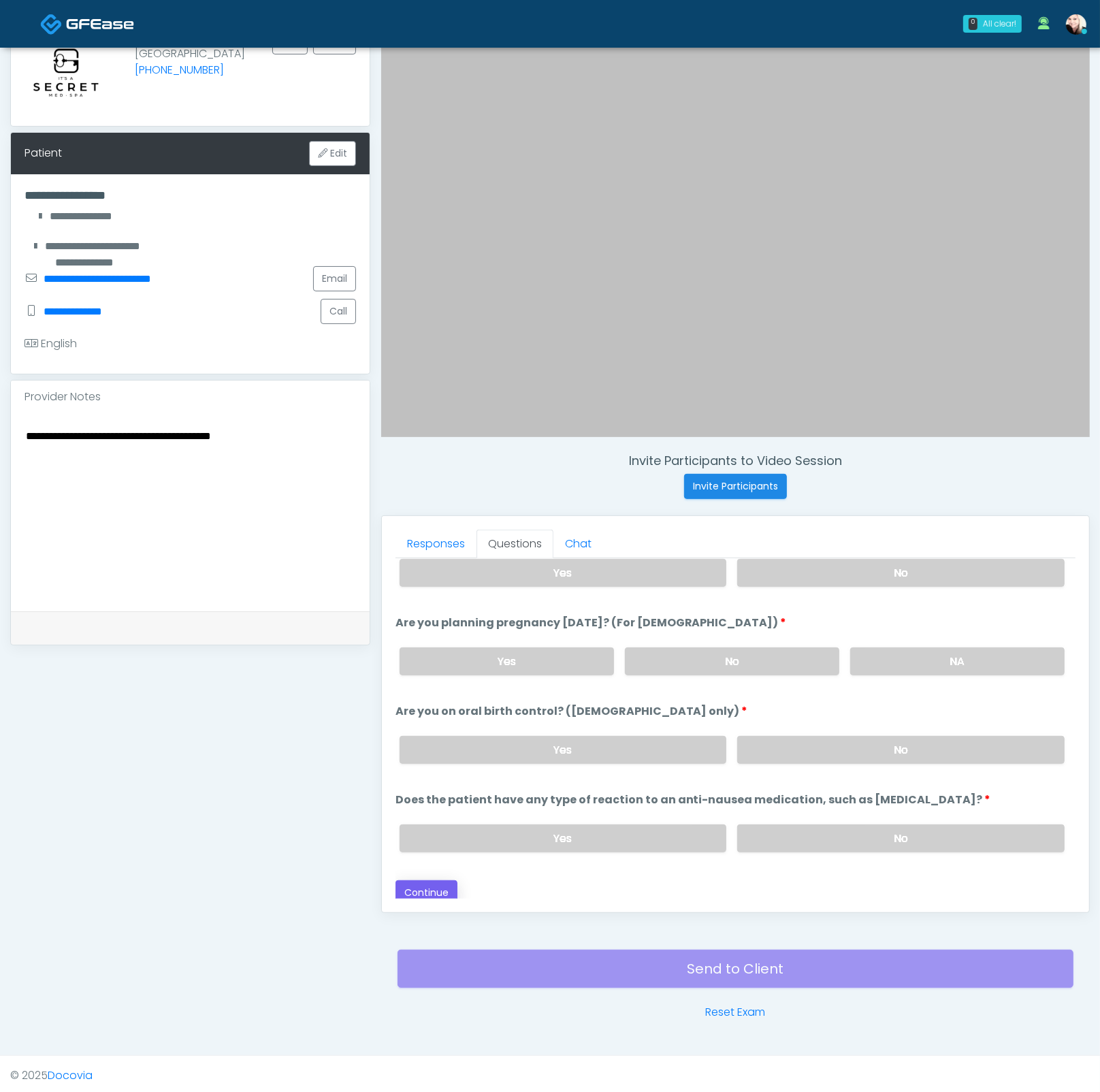
type textarea "**********"
click at [429, 880] on button "Continue" at bounding box center [426, 893] width 62 height 25
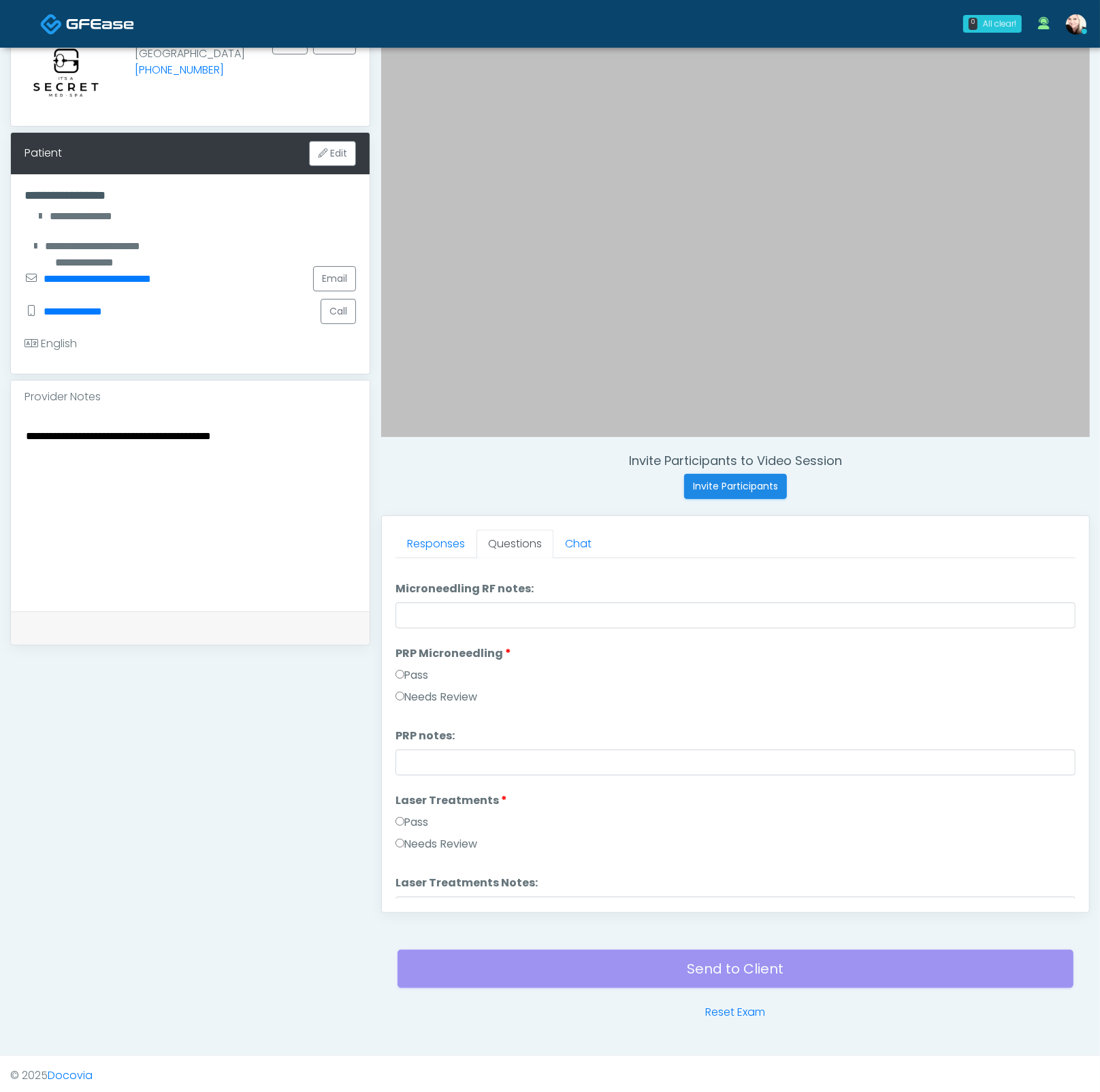
scroll to position [0, 0]
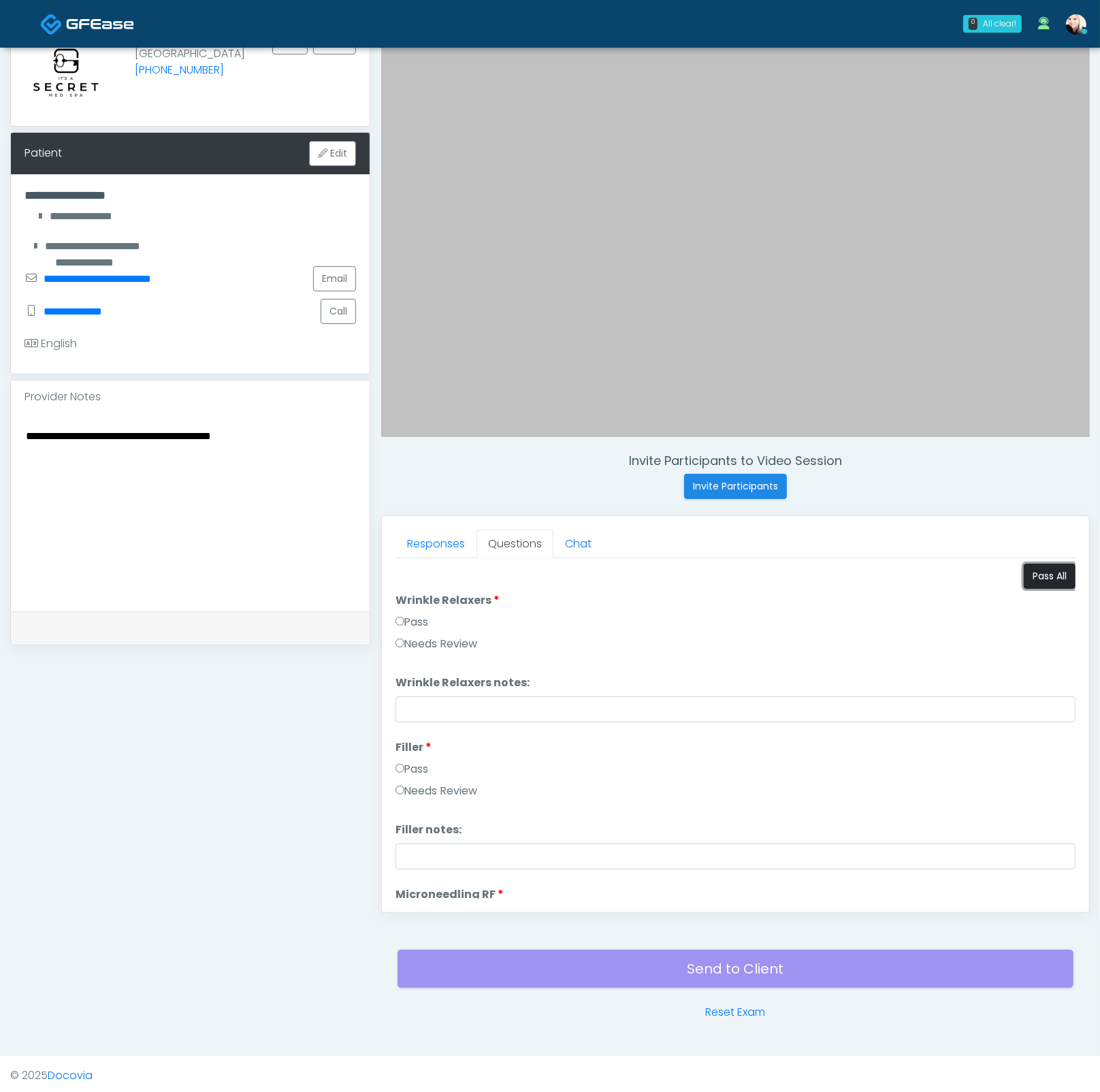
click at [1024, 567] on button "Pass All" at bounding box center [1049, 576] width 52 height 25
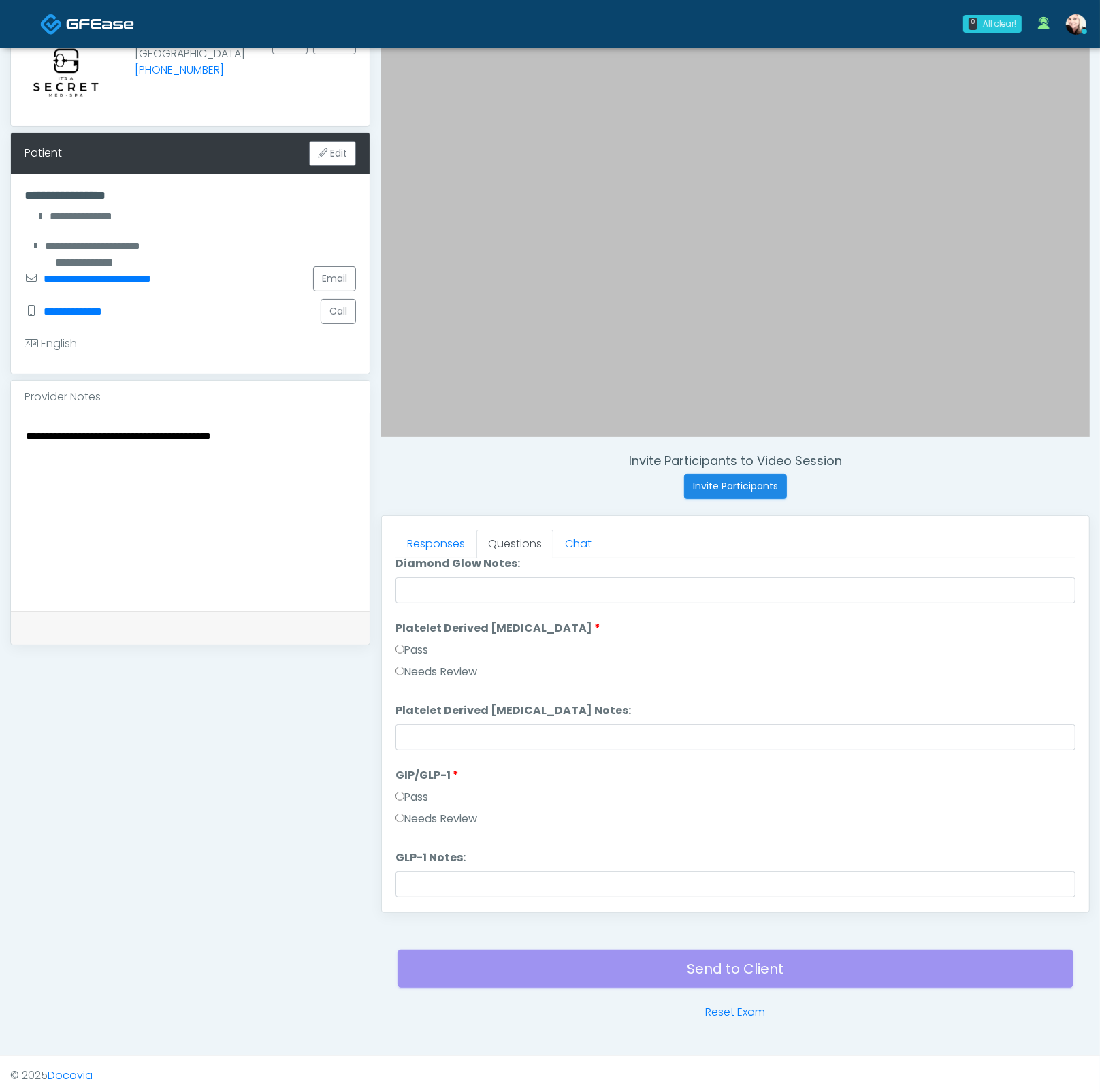
scroll to position [2680, 0]
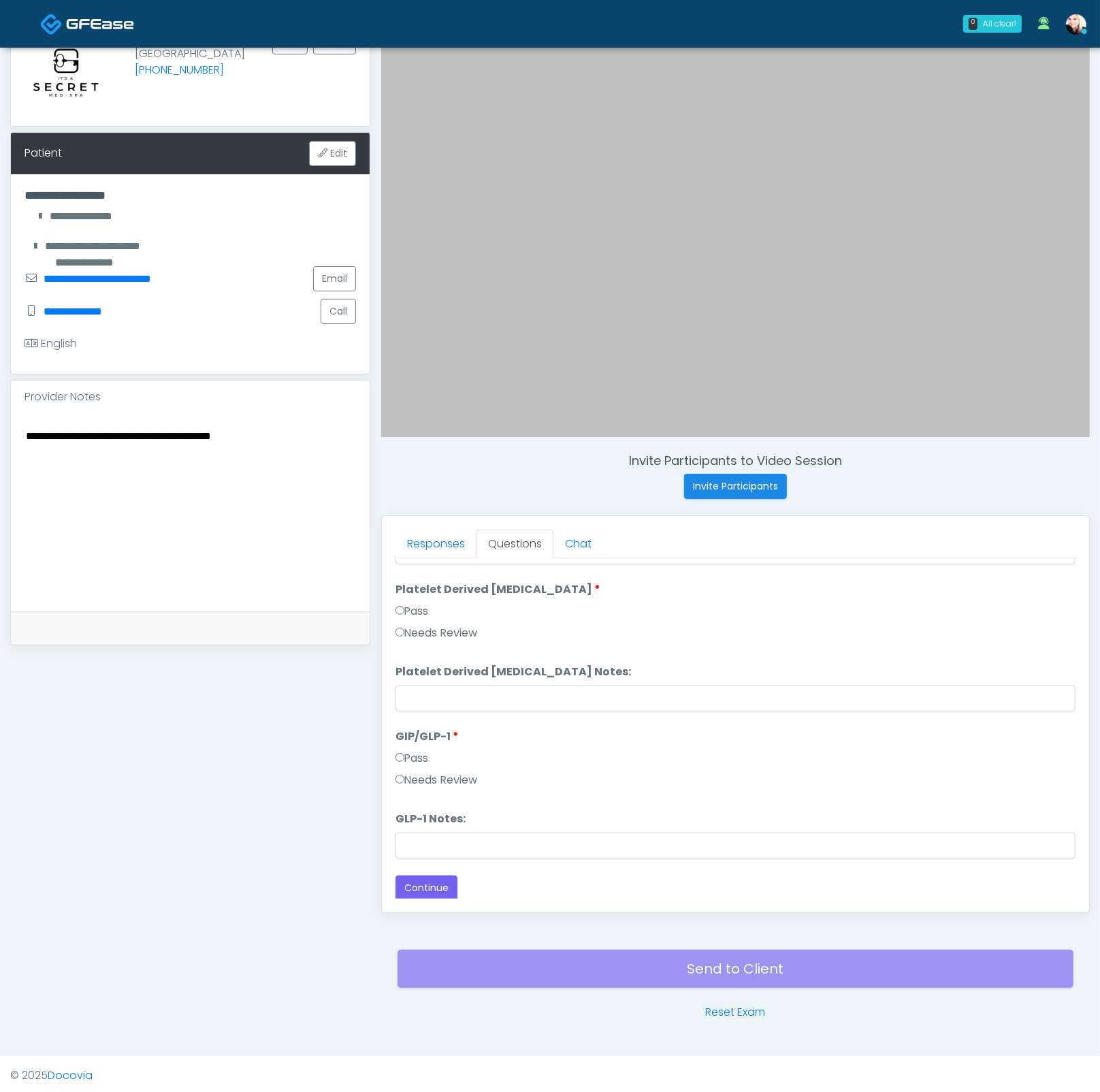
click at [405, 781] on label "Needs Review" at bounding box center [436, 780] width 82 height 16
click at [57, 446] on textarea "**********" at bounding box center [190, 510] width 332 height 166
click at [450, 837] on input "GLP-1 Notes:" at bounding box center [735, 845] width 680 height 25
drag, startPoint x: 282, startPoint y: 439, endPoint x: 317, endPoint y: 433, distance: 35.5
click at [284, 439] on textarea "**********" at bounding box center [190, 510] width 332 height 166
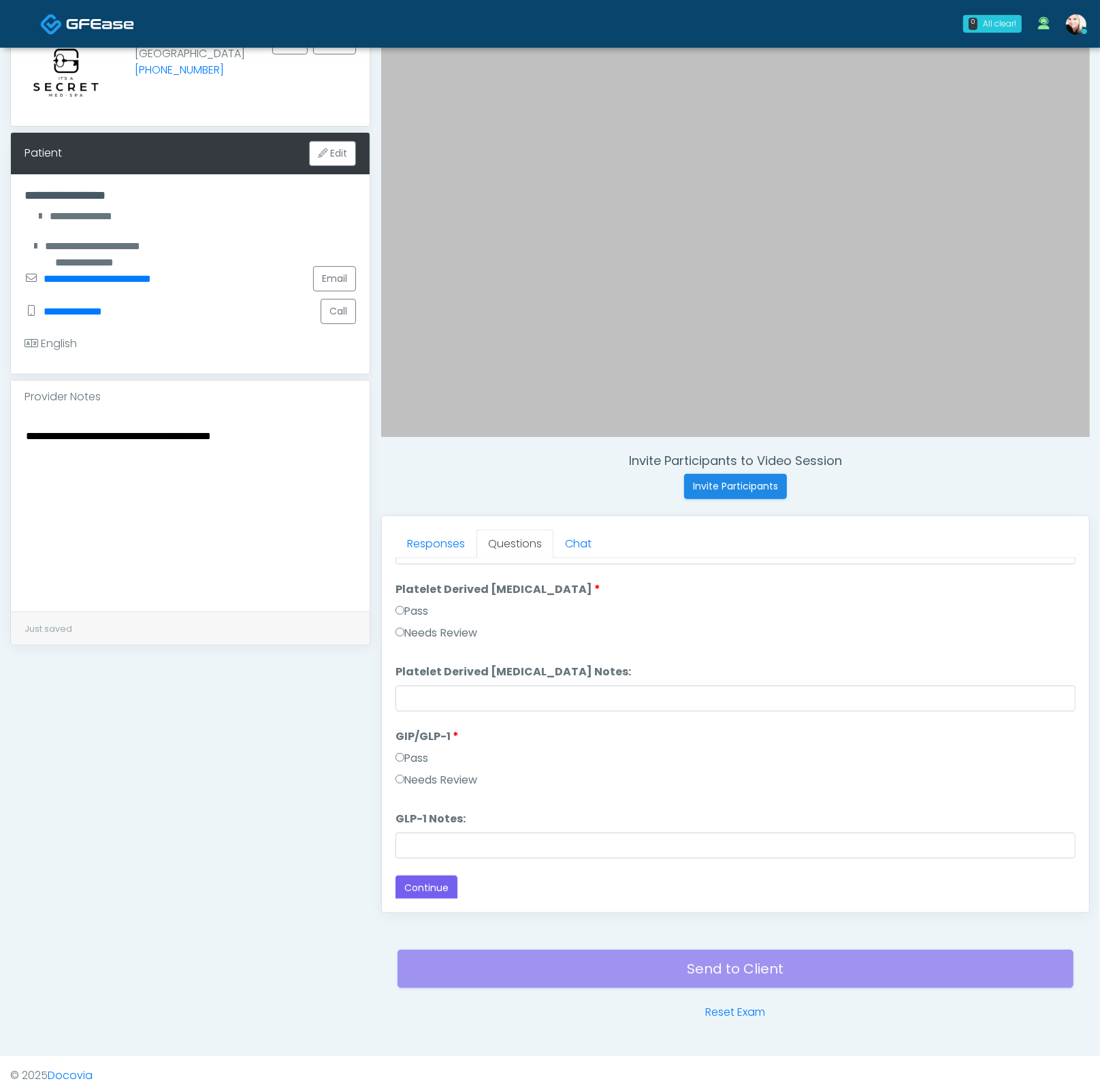
drag, startPoint x: 317, startPoint y: 433, endPoint x: 7, endPoint y: 432, distance: 310.0
click at [7, 432] on div "**********" at bounding box center [550, 488] width 1100 height 1134
click at [455, 842] on input "GLP-1 Notes:" at bounding box center [735, 845] width 680 height 25
click at [455, 839] on input "GLP-1 Notes:" at bounding box center [735, 845] width 680 height 25
paste input "**********"
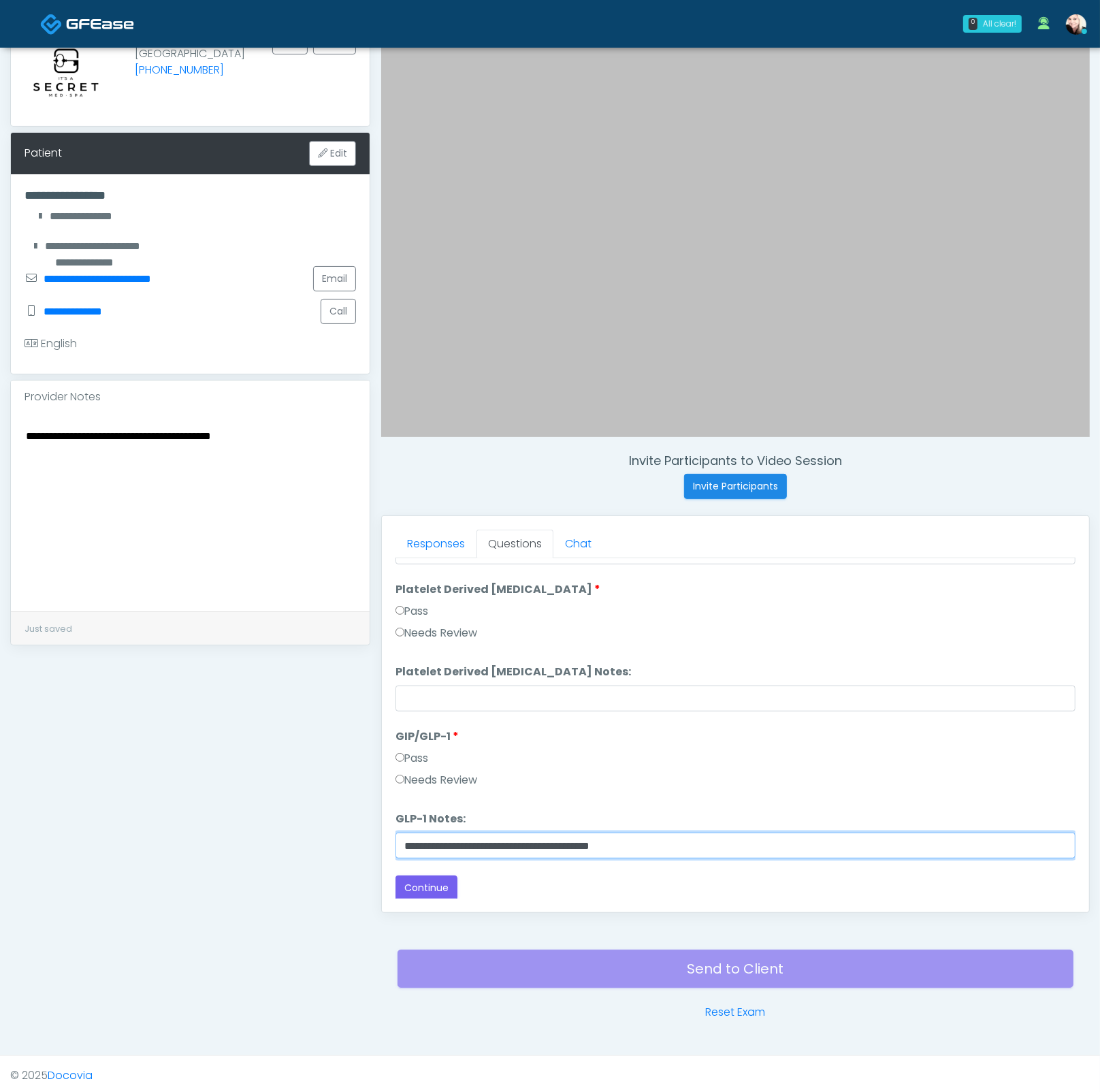
type input "**********"
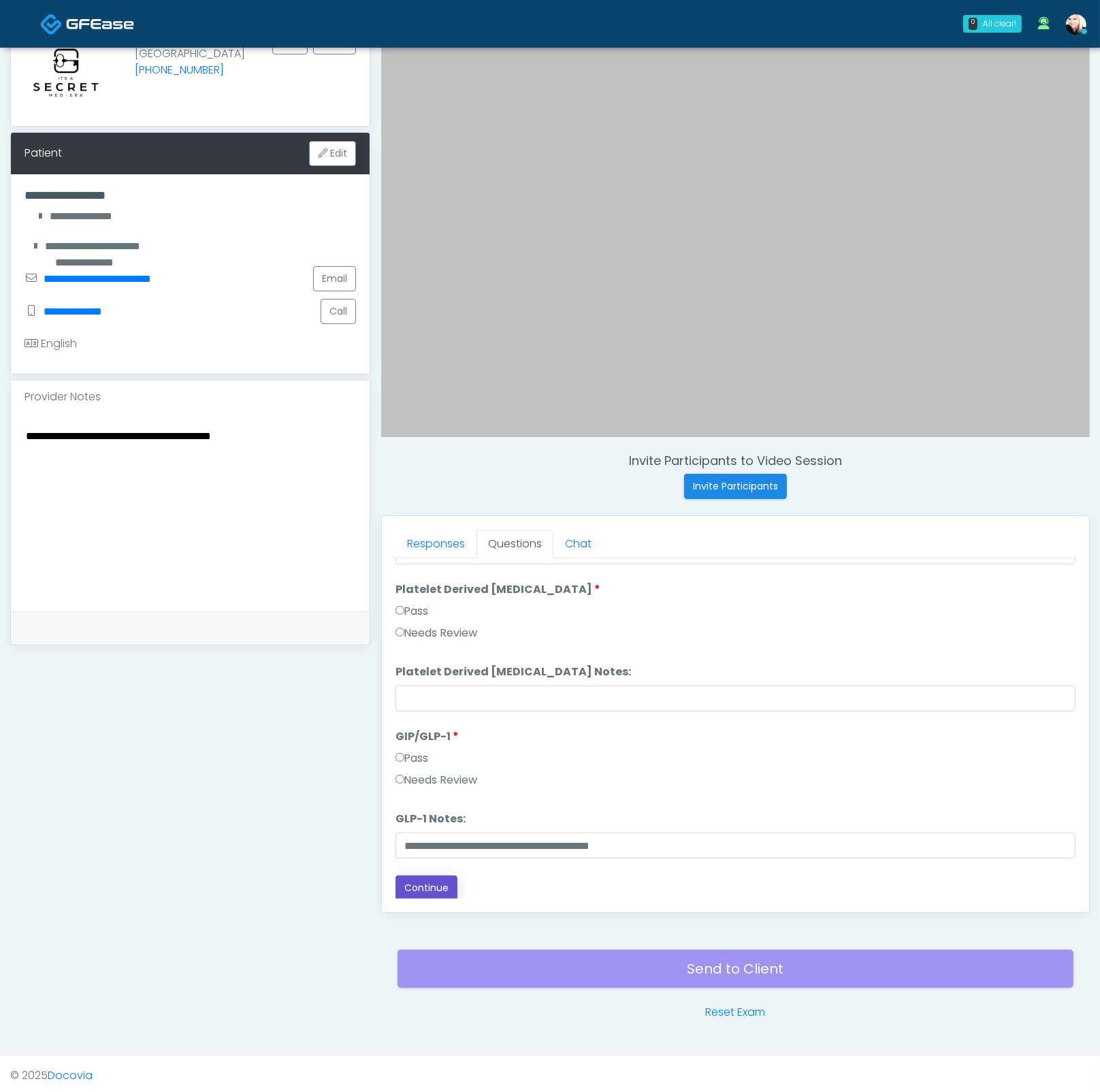
click at [430, 882] on button "Continue" at bounding box center [426, 888] width 62 height 25
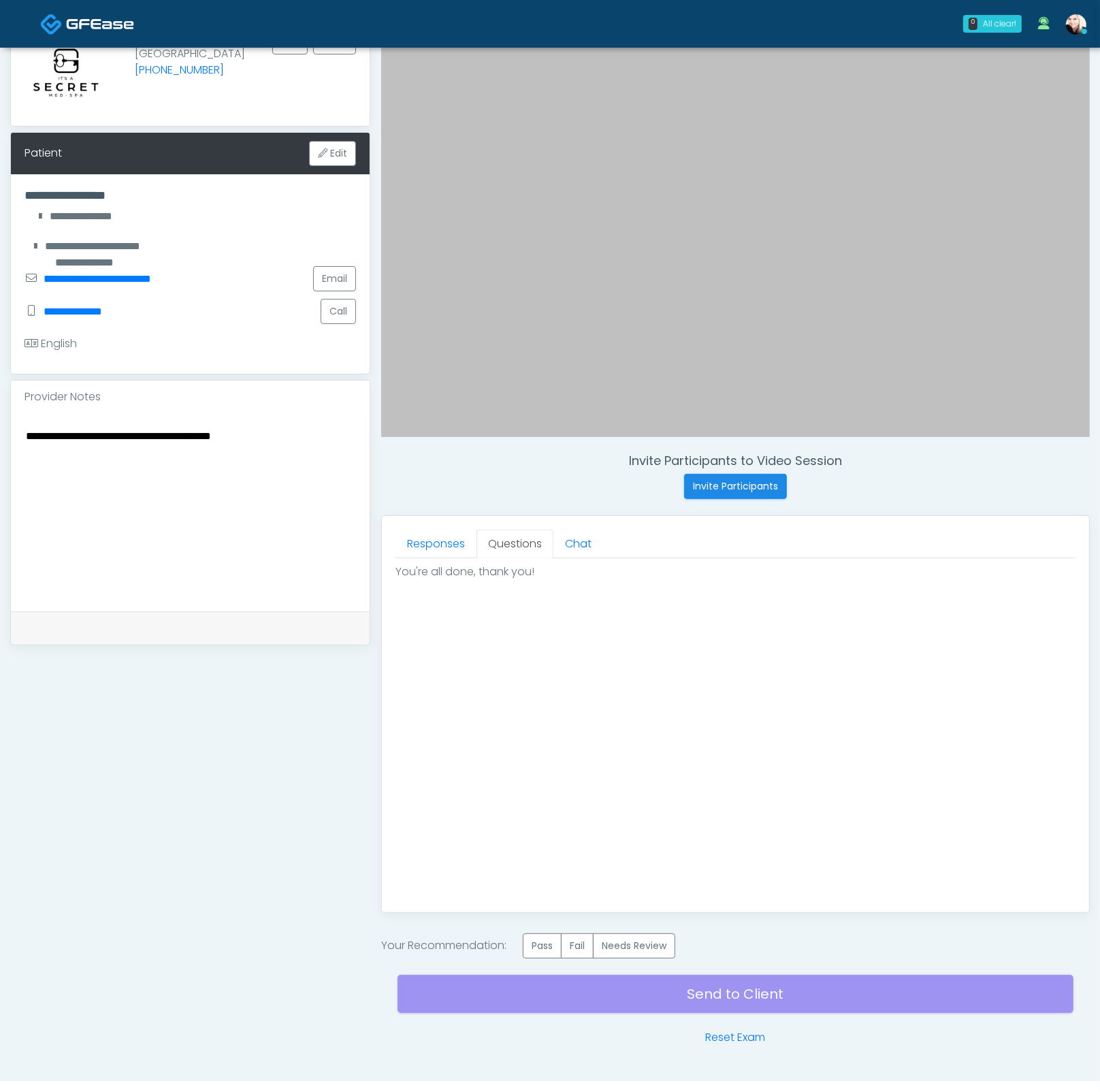
scroll to position [0, 0]
click at [540, 938] on label "Pass" at bounding box center [542, 946] width 39 height 25
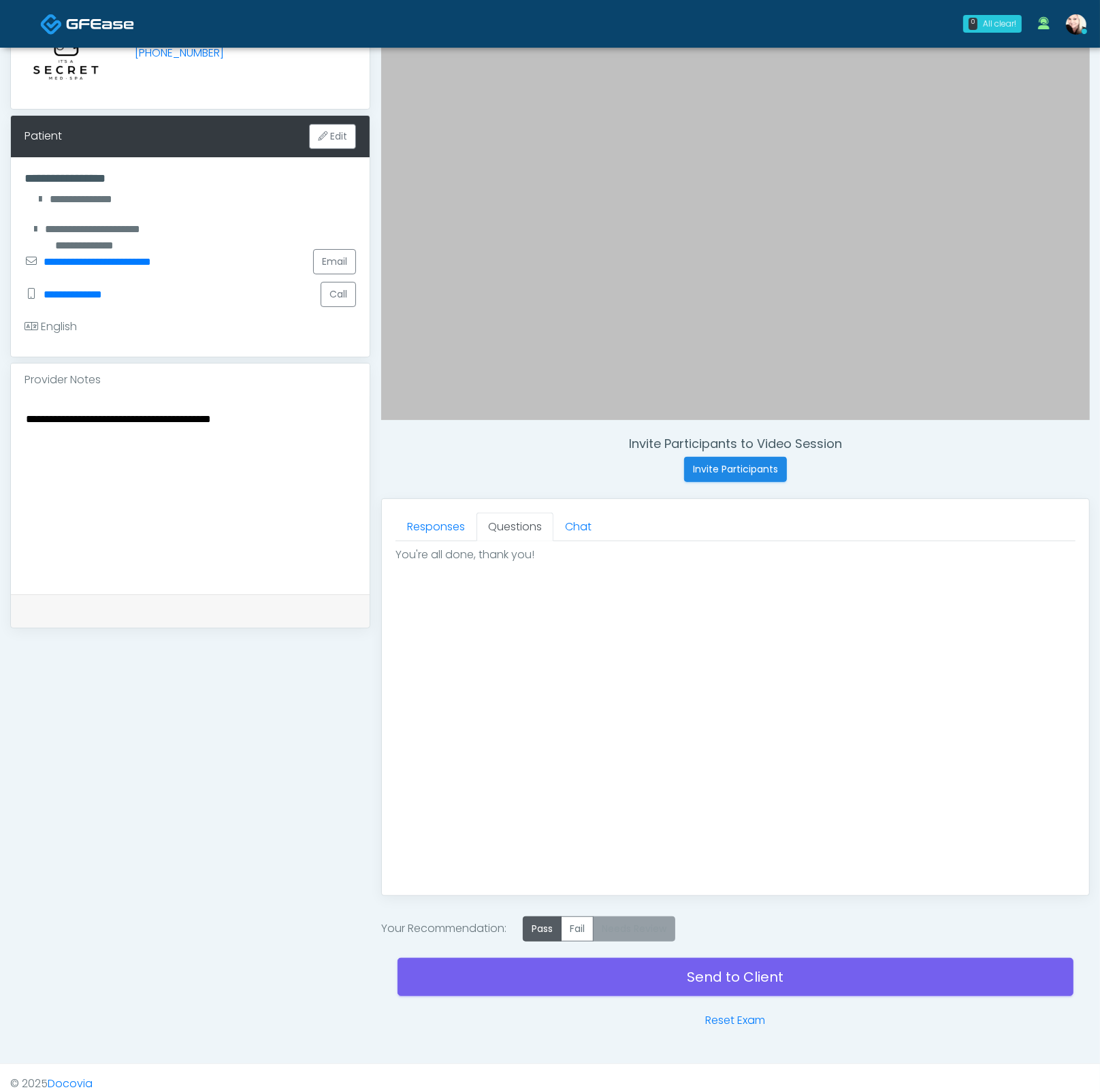
scroll to position [152, 0]
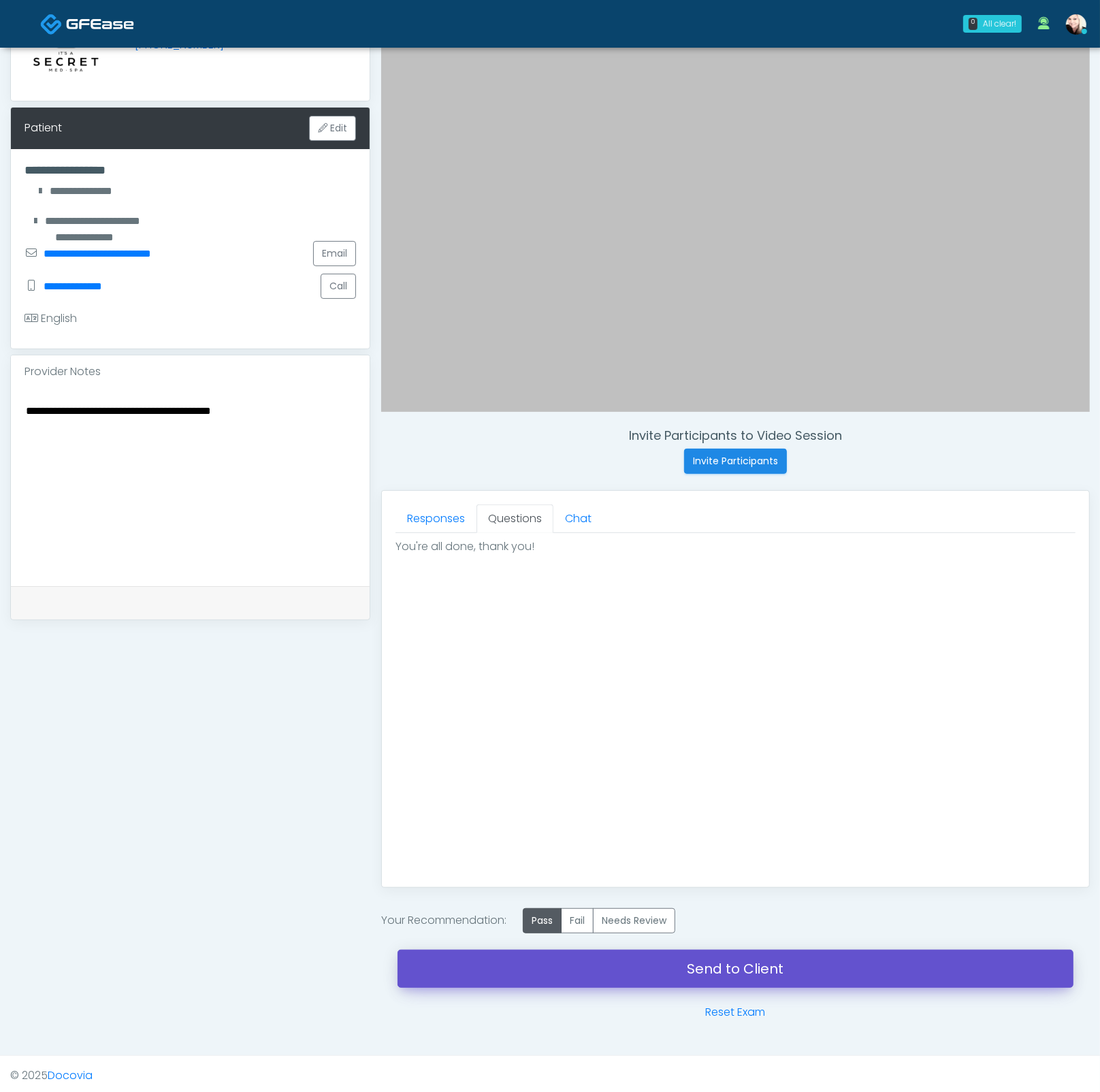
click at [651, 955] on link "Send to Client" at bounding box center [735, 968] width 676 height 38
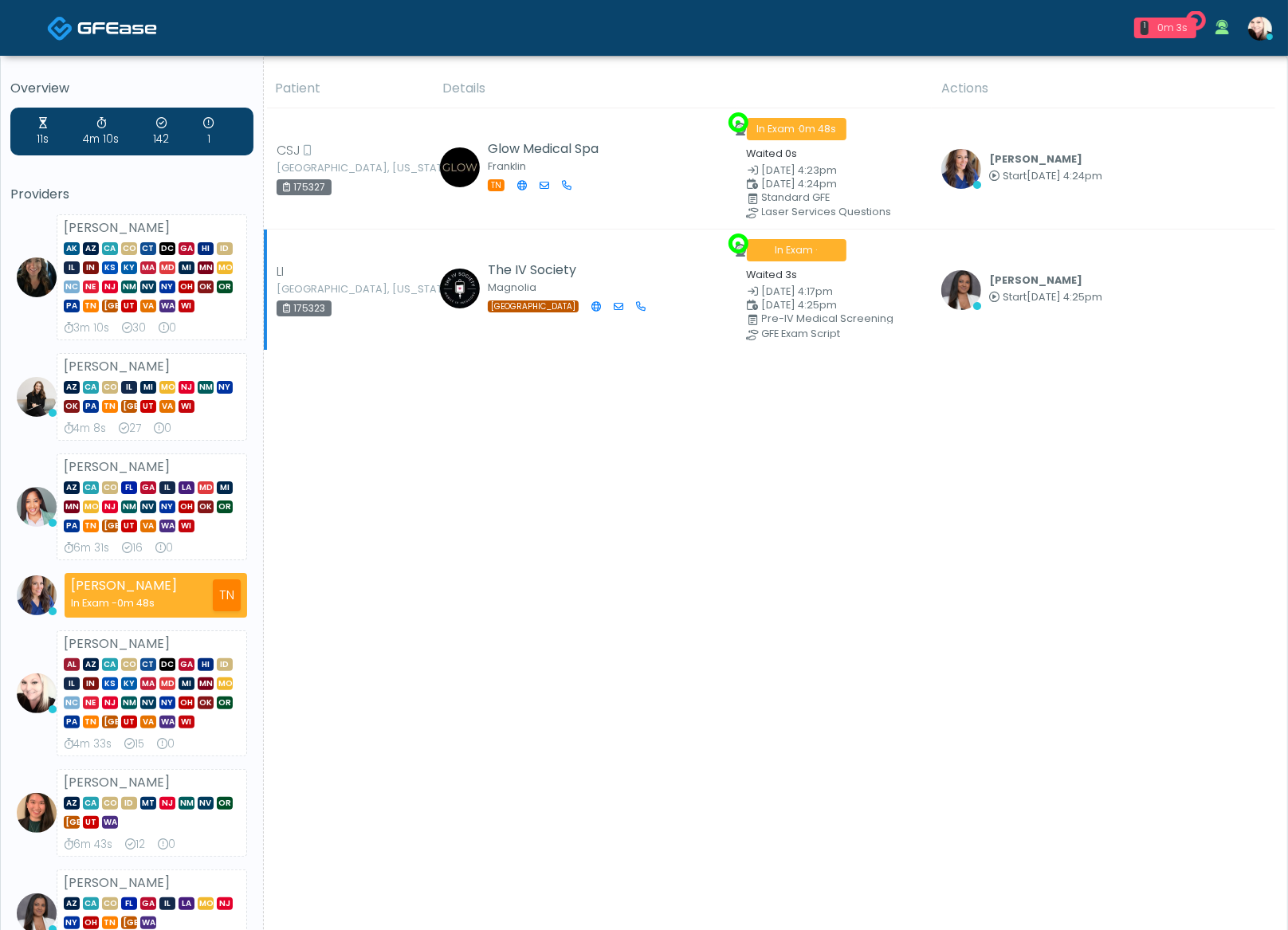
click at [975, 308] on span at bounding box center [965, 290] width 48 height 40
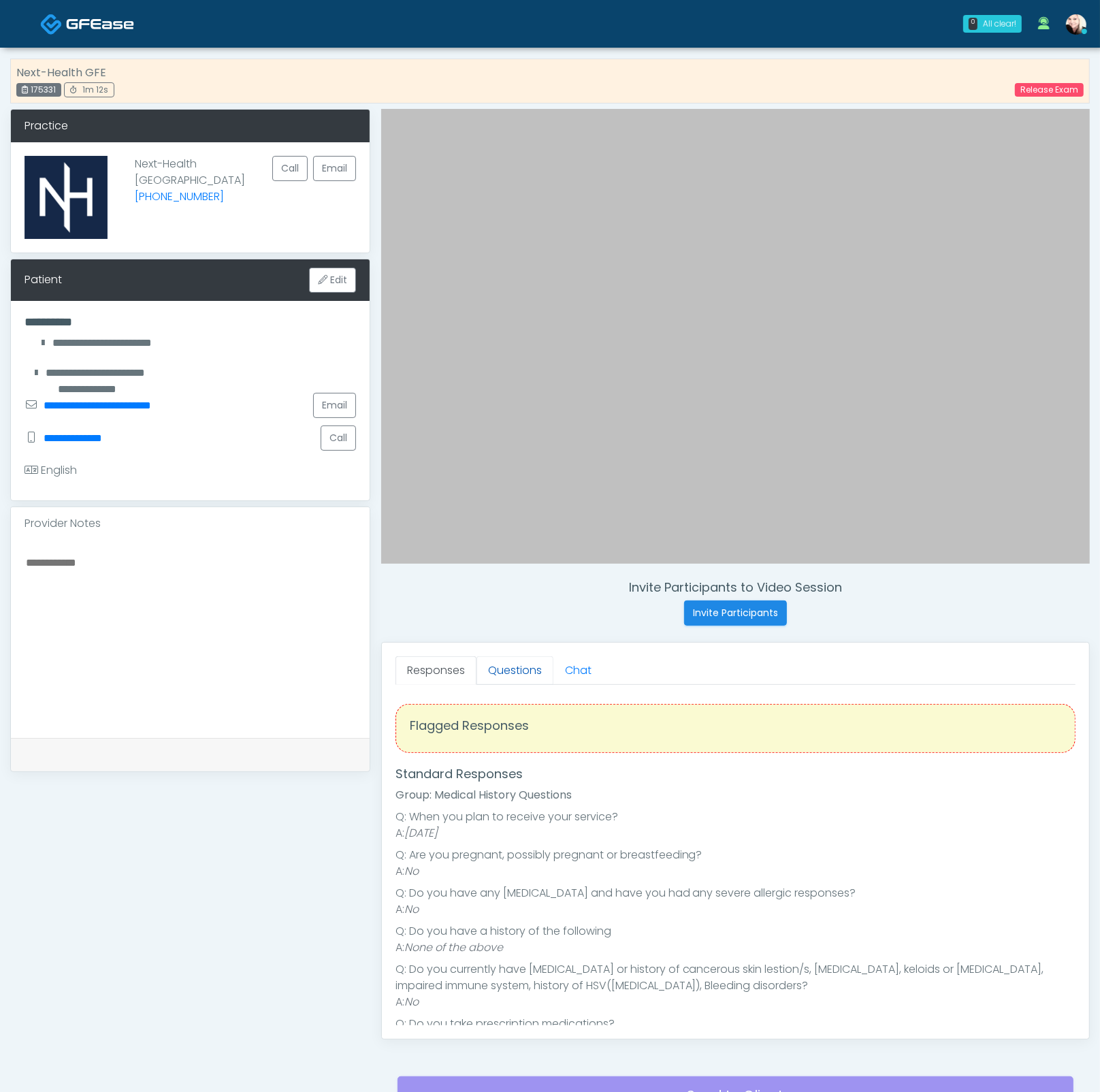
click at [505, 666] on link "Questions" at bounding box center [515, 670] width 77 height 29
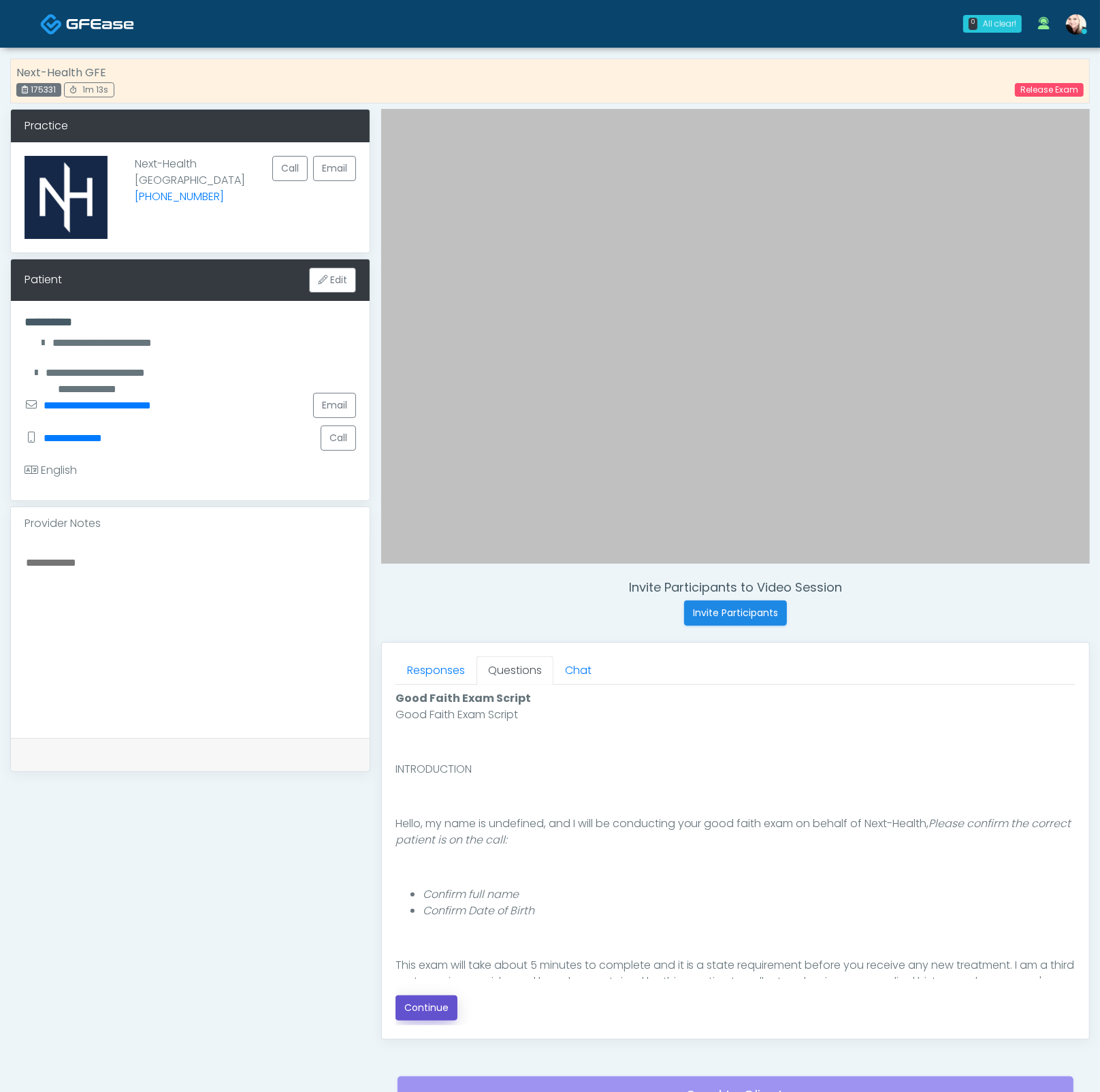
click at [438, 793] on button "Continue" at bounding box center [426, 1008] width 62 height 25
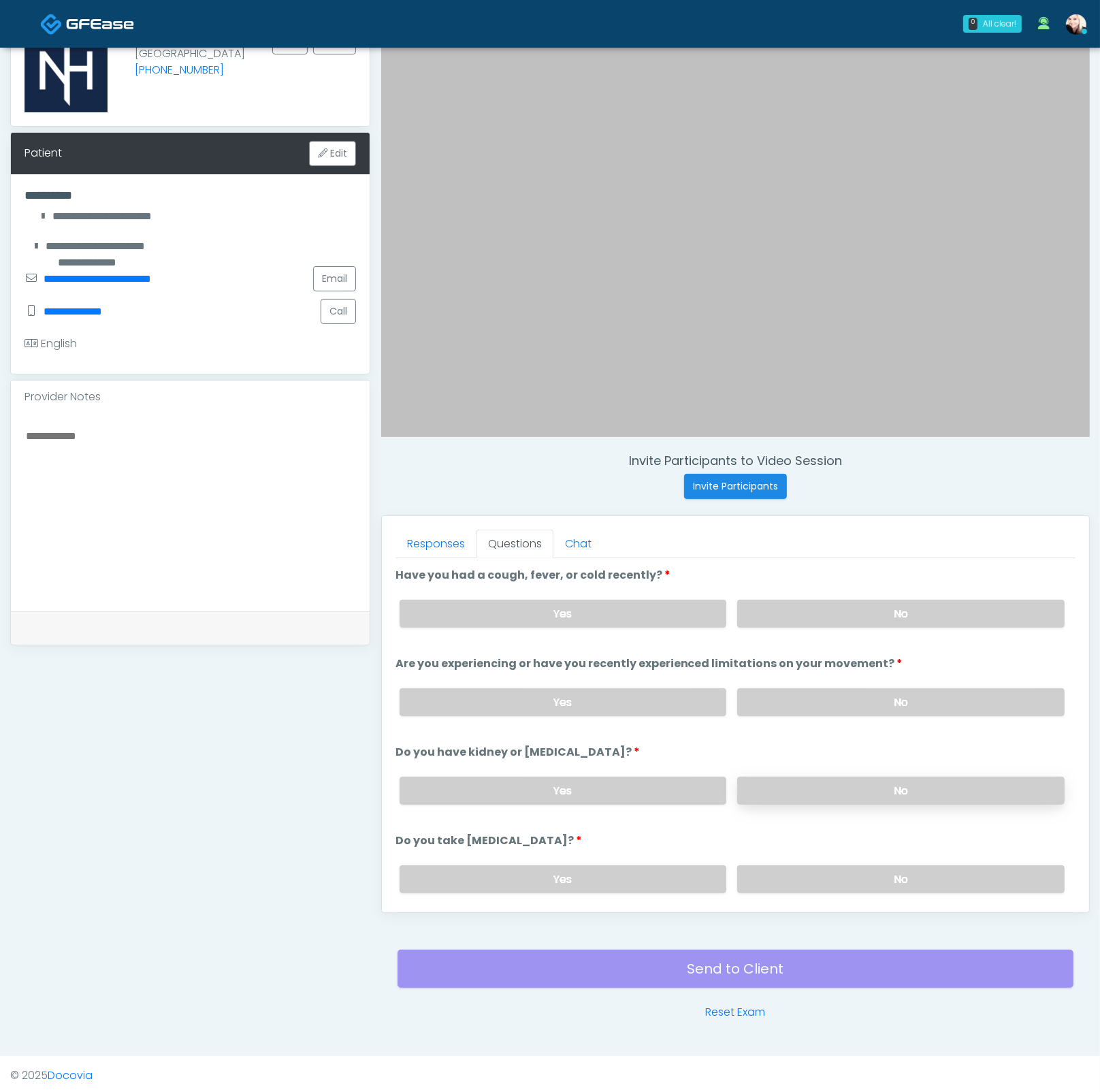
click at [783, 790] on label "No" at bounding box center [901, 790] width 327 height 28
drag, startPoint x: 833, startPoint y: 882, endPoint x: 856, endPoint y: 781, distance: 103.6
click at [833, 793] on label "No" at bounding box center [901, 879] width 327 height 28
drag, startPoint x: 868, startPoint y: 702, endPoint x: 852, endPoint y: 626, distance: 77.7
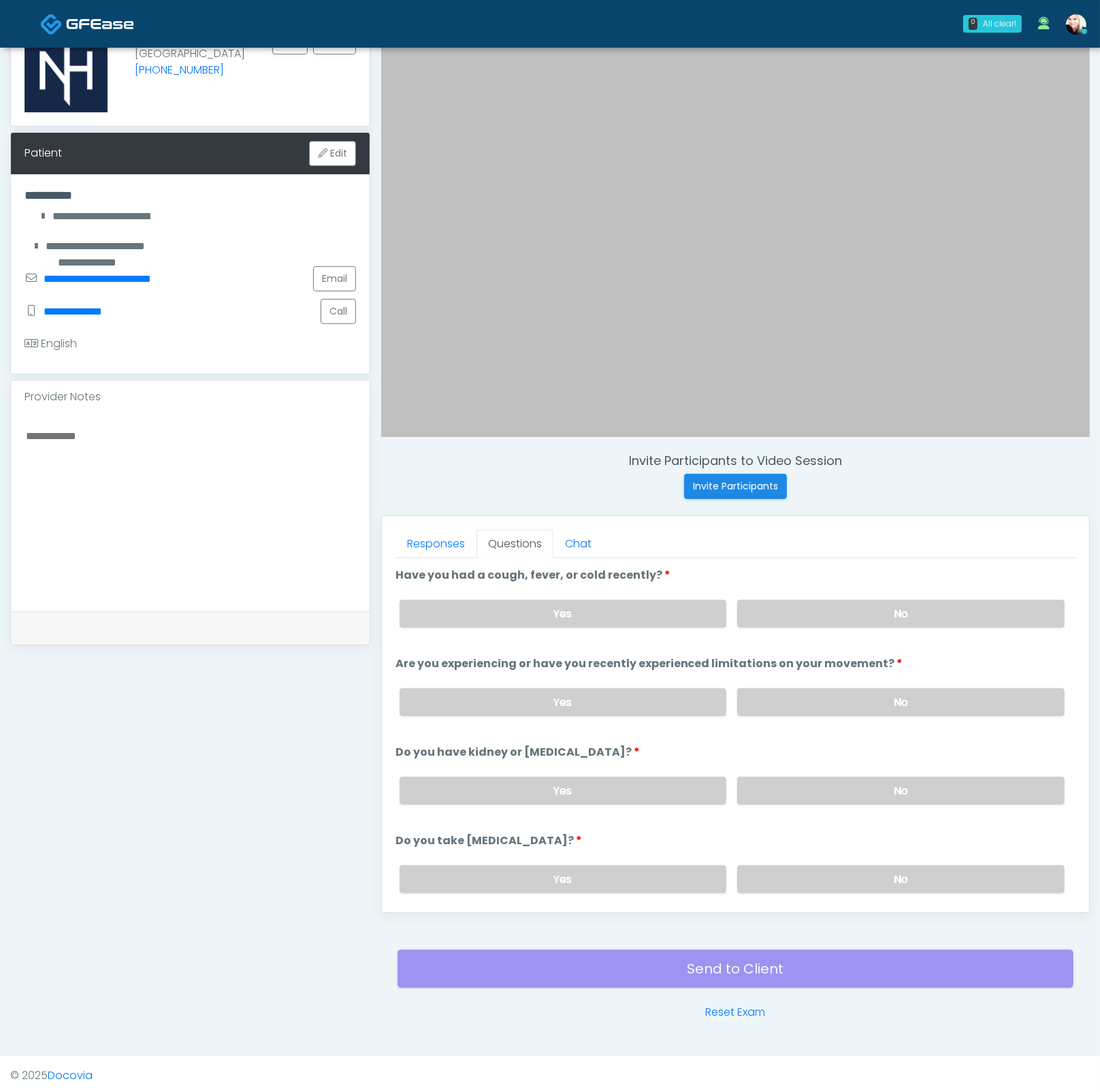
click at [868, 702] on label "No" at bounding box center [901, 702] width 327 height 28
click at [852, 622] on label "No" at bounding box center [901, 613] width 327 height 28
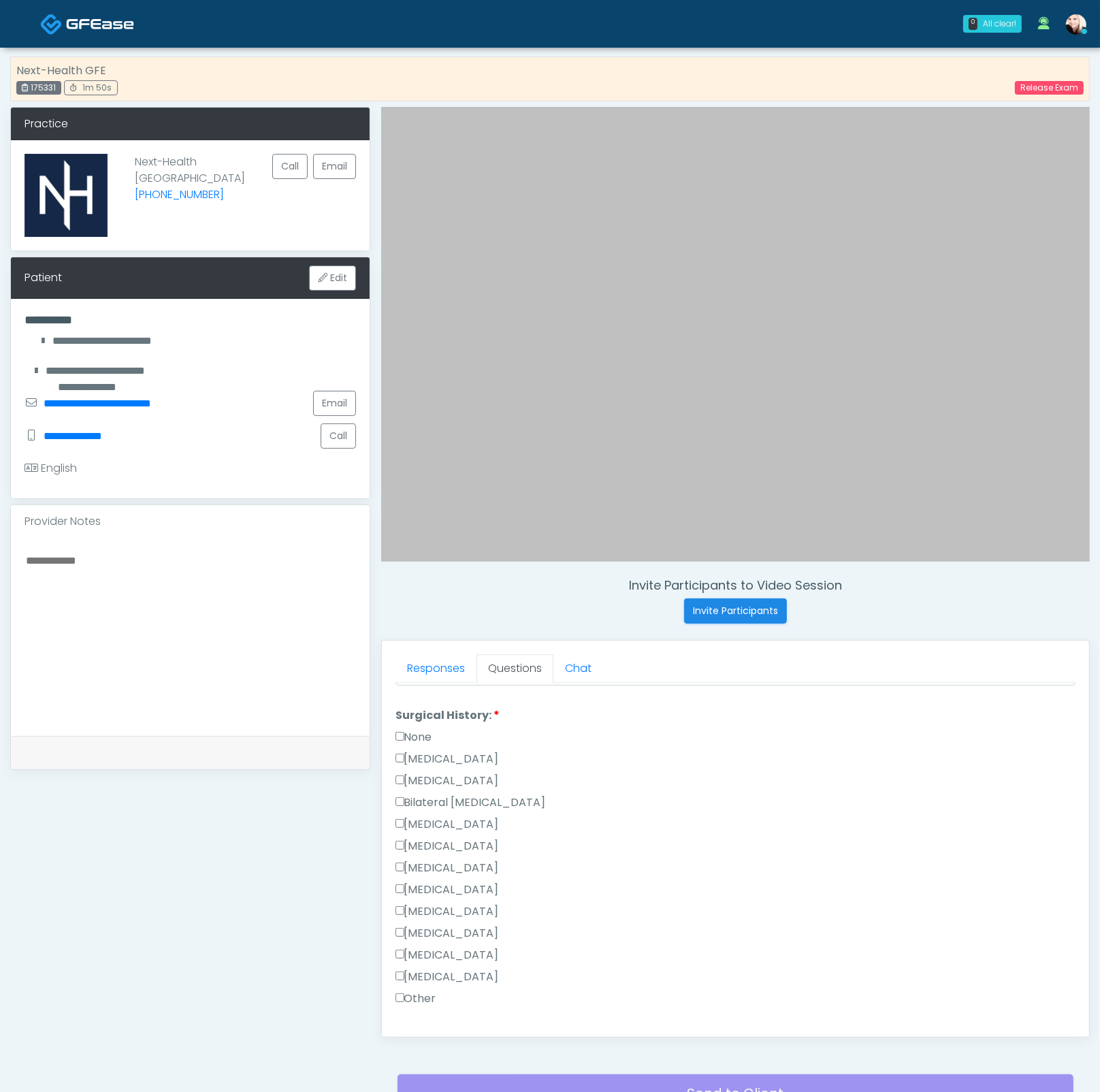
scroll to position [731, 0]
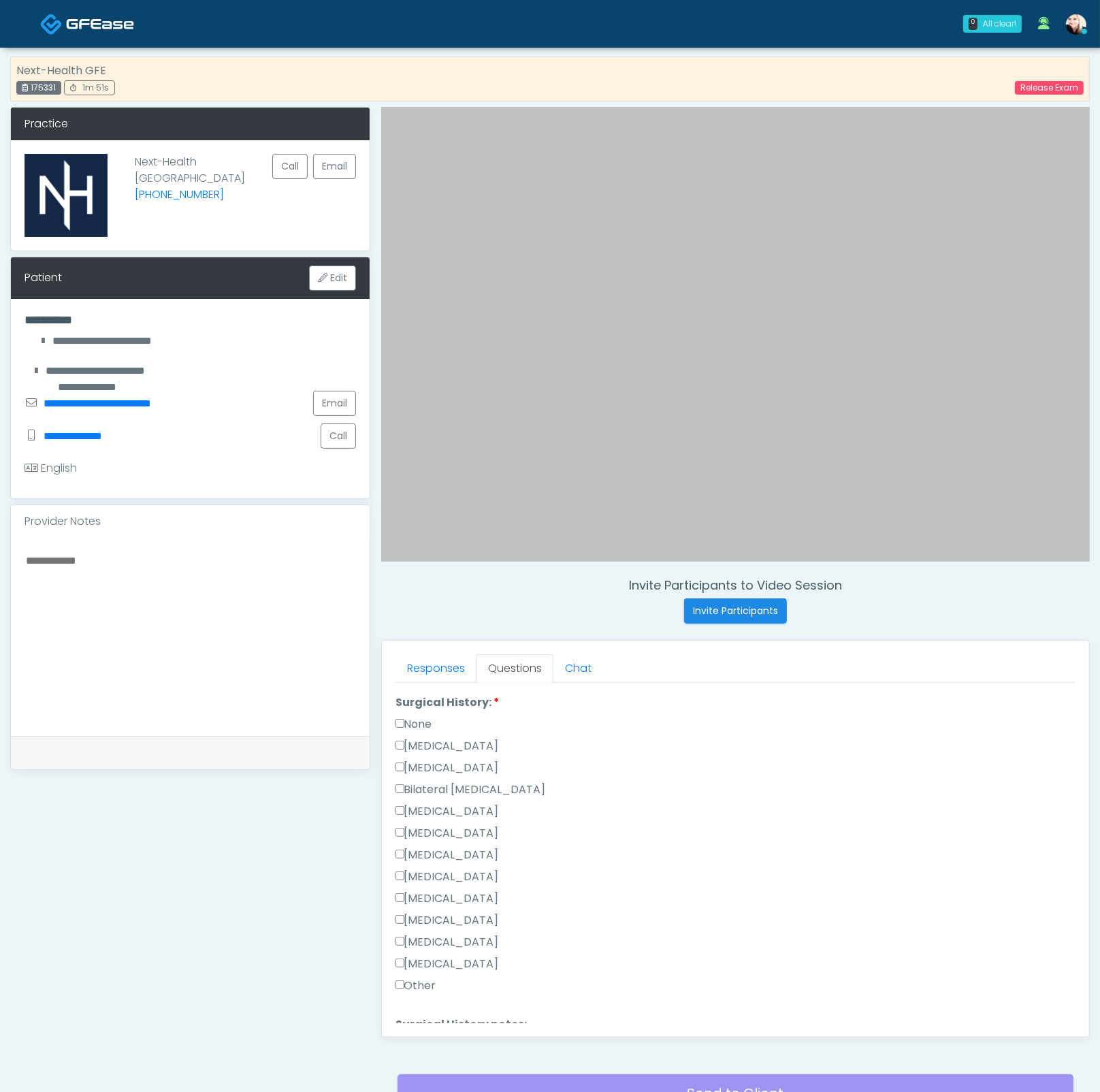
click at [413, 722] on label "None" at bounding box center [413, 724] width 36 height 16
click at [416, 709] on label "None" at bounding box center [413, 717] width 36 height 16
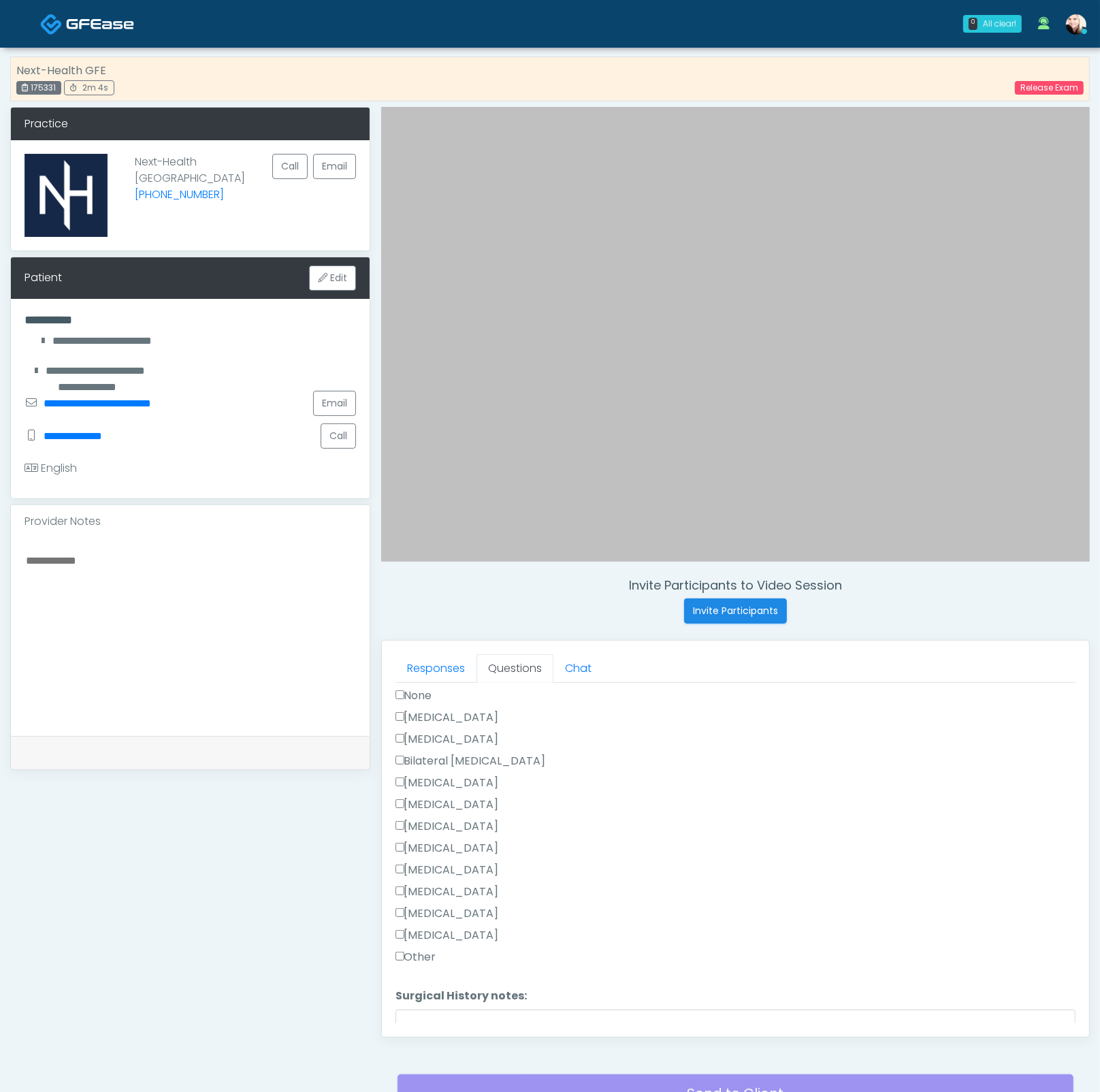
scroll to position [838, 0]
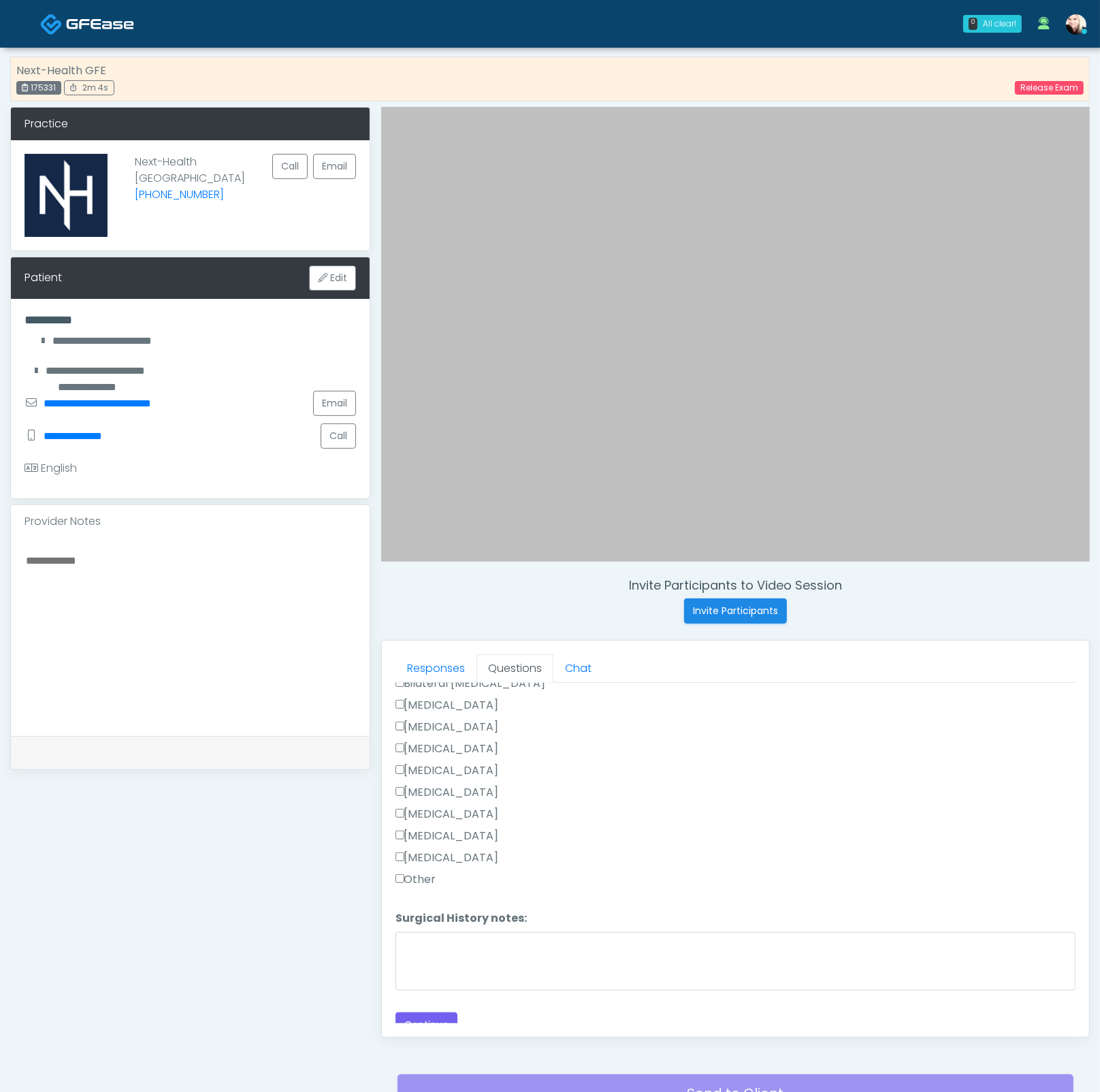
click at [413, 793] on label "Other" at bounding box center [416, 879] width 41 height 16
click at [447, 793] on textarea "Surgical History notes:" at bounding box center [735, 960] width 680 height 59
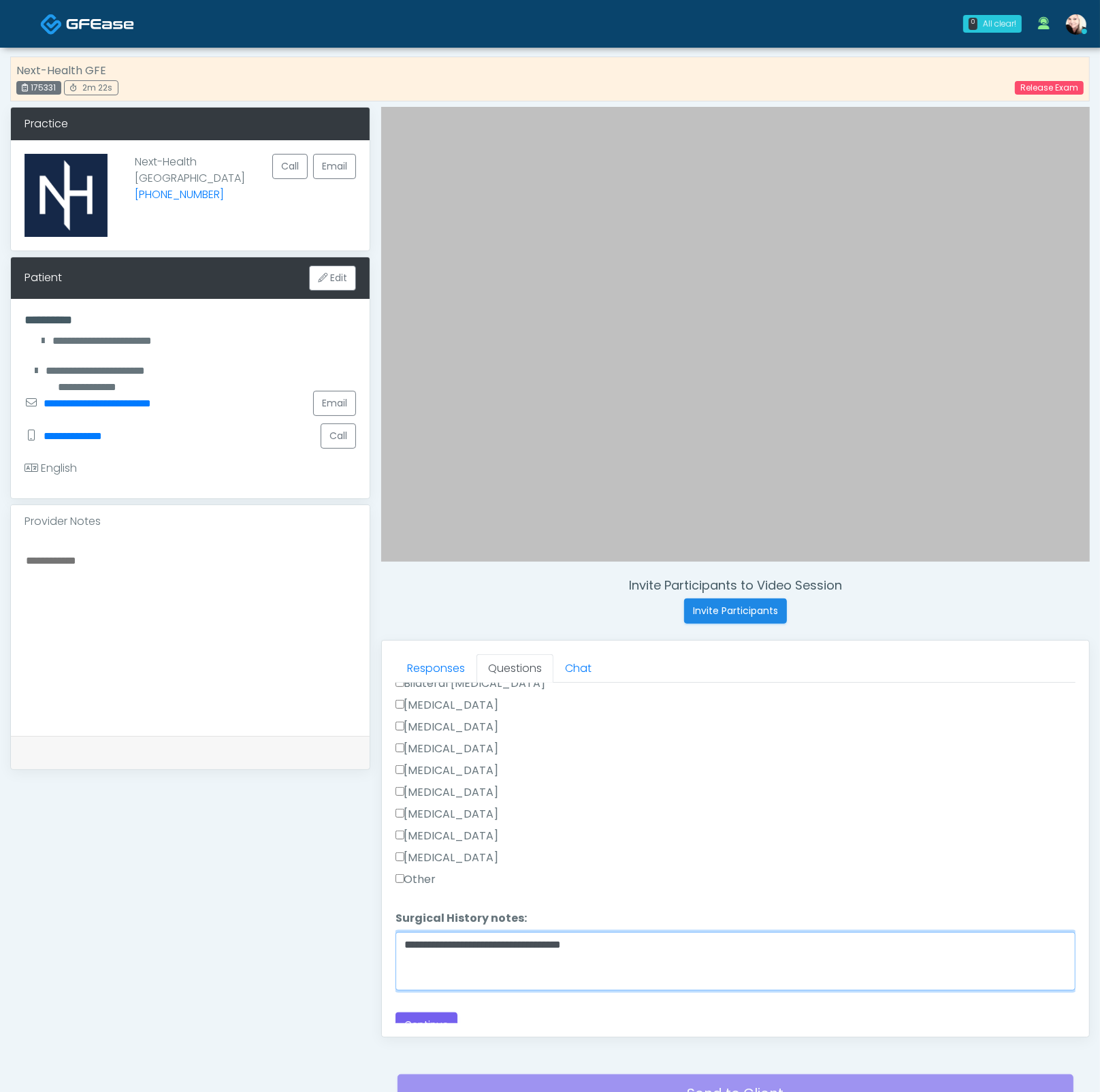
type textarea "**********"
click at [690, 793] on textarea "**********" at bounding box center [735, 960] width 680 height 59
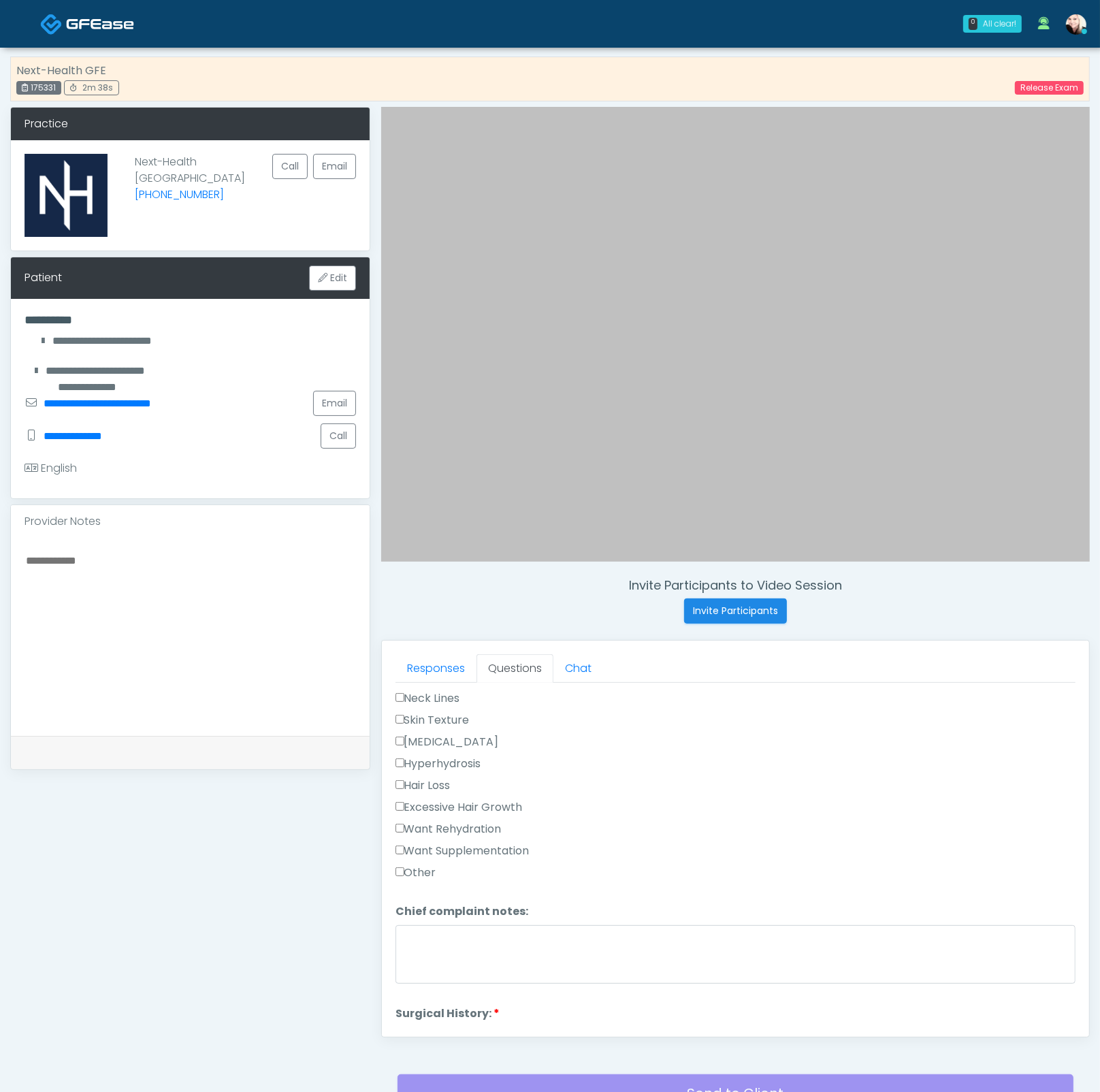
scroll to position [845, 0]
click at [433, 793] on button "Continue" at bounding box center [426, 1017] width 62 height 25
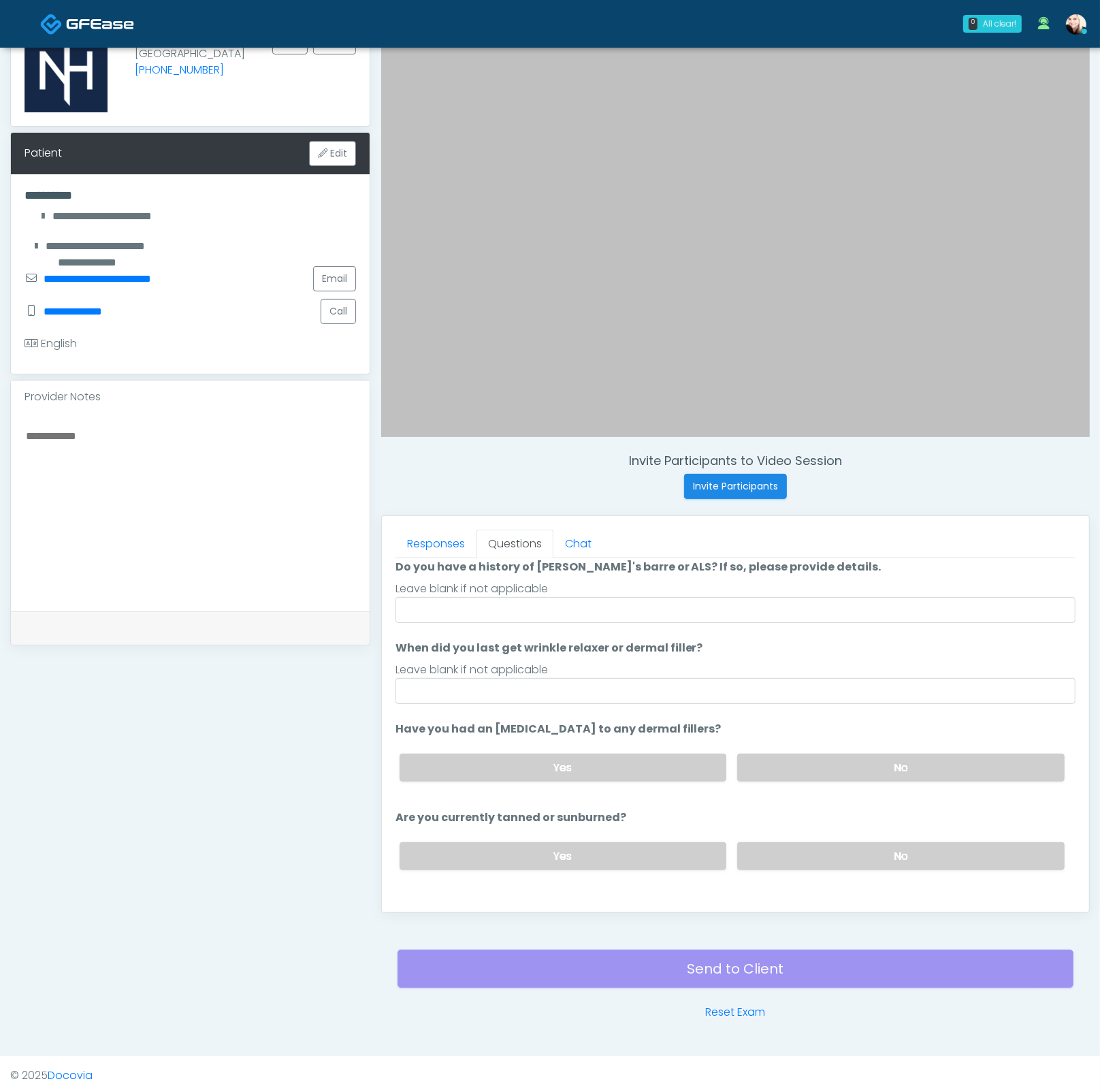
scroll to position [0, 0]
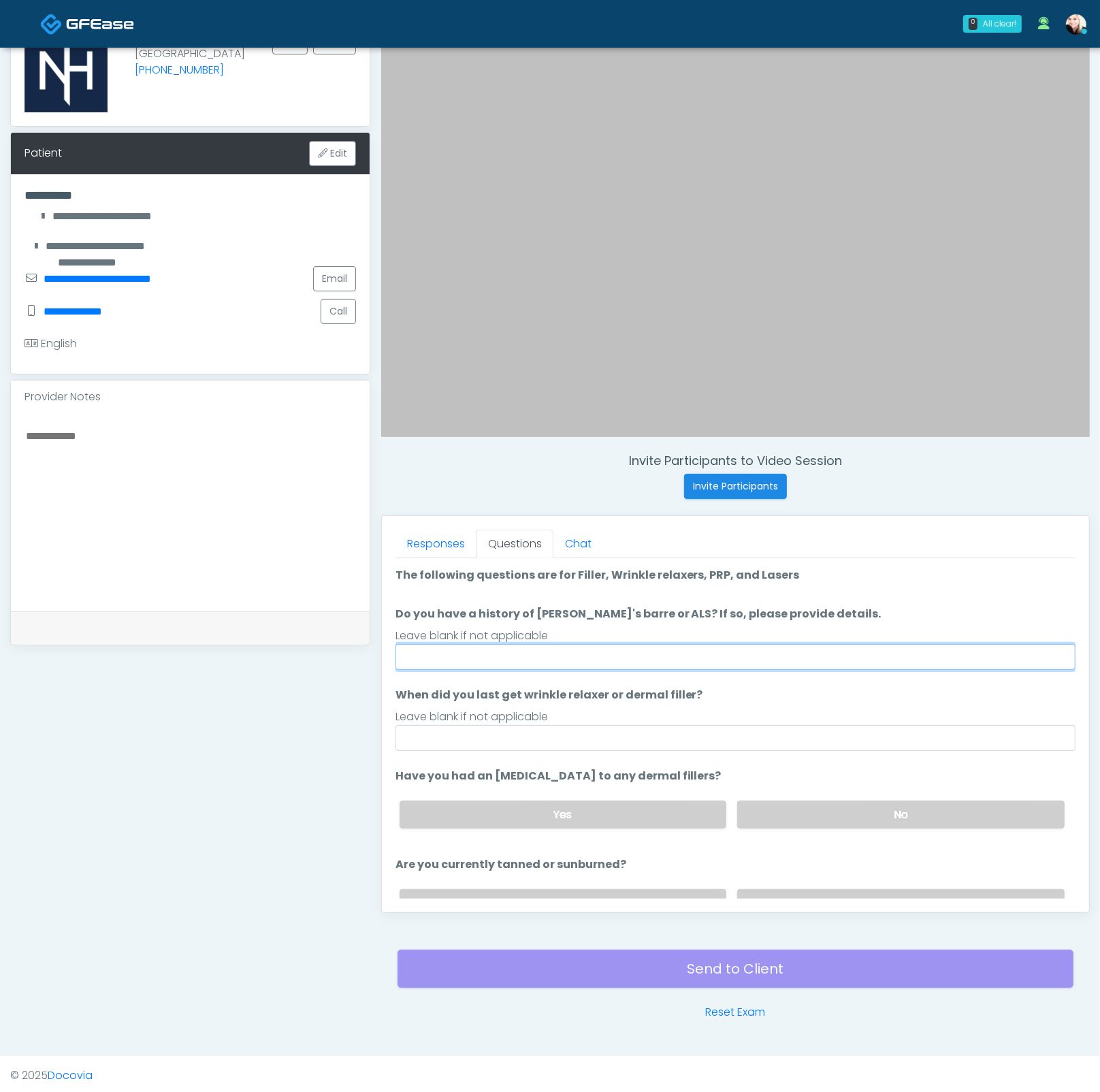
click at [563, 651] on input "Do you have a history of Guillain's barre or ALS? If so, please provide details." at bounding box center [735, 657] width 680 height 25
type input "****"
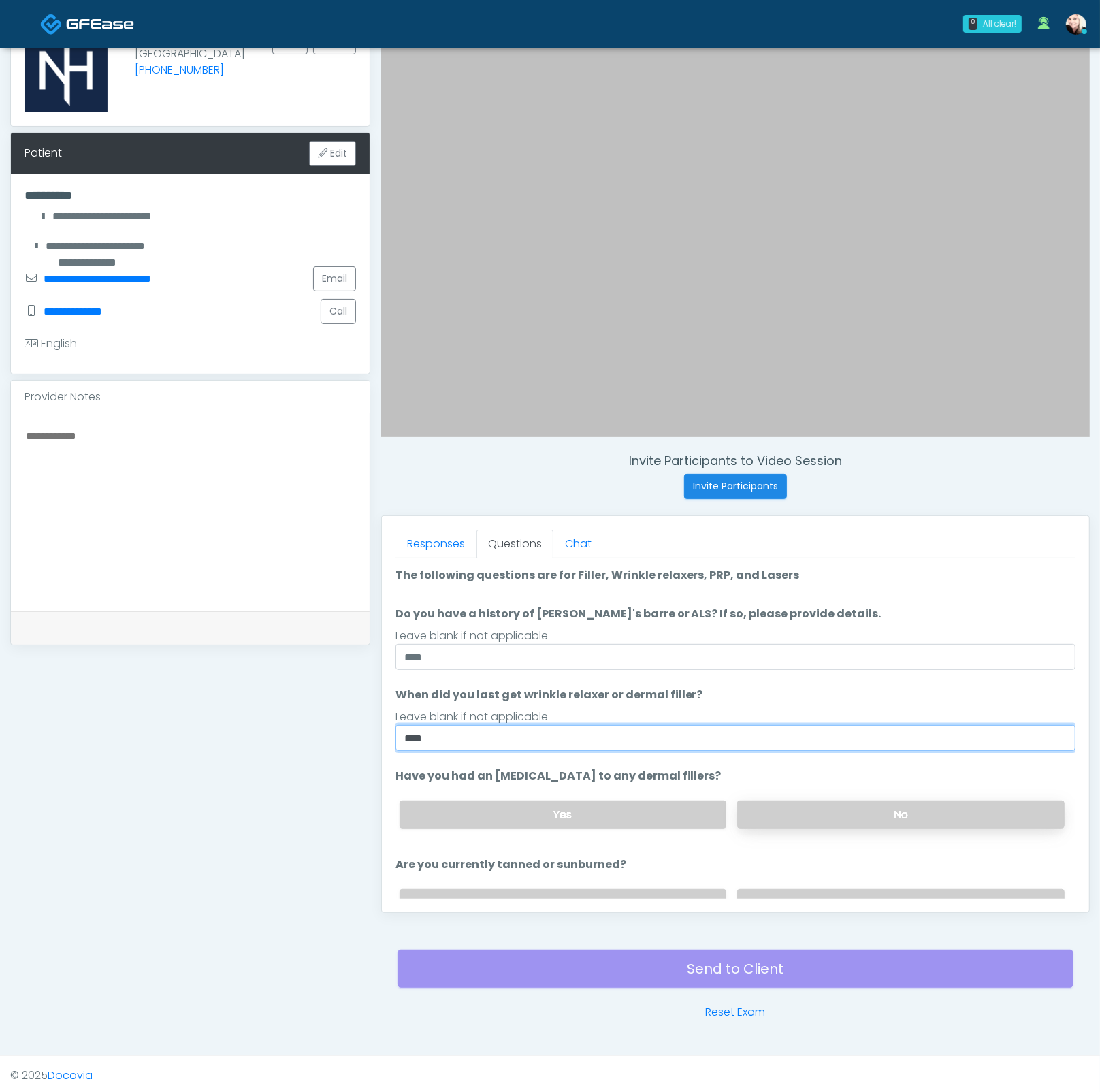
type input "****"
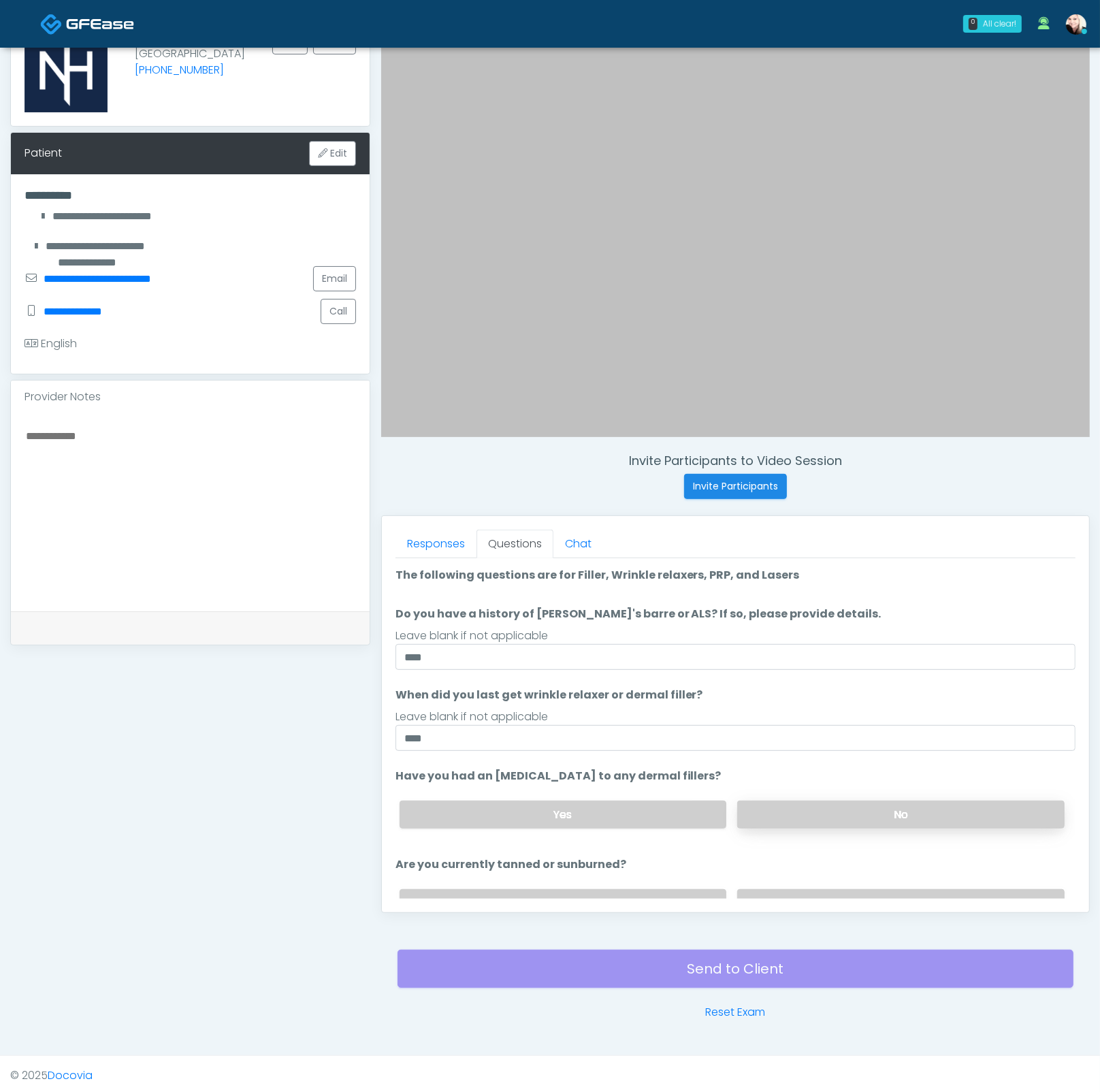
click at [879, 793] on label "No" at bounding box center [901, 815] width 327 height 28
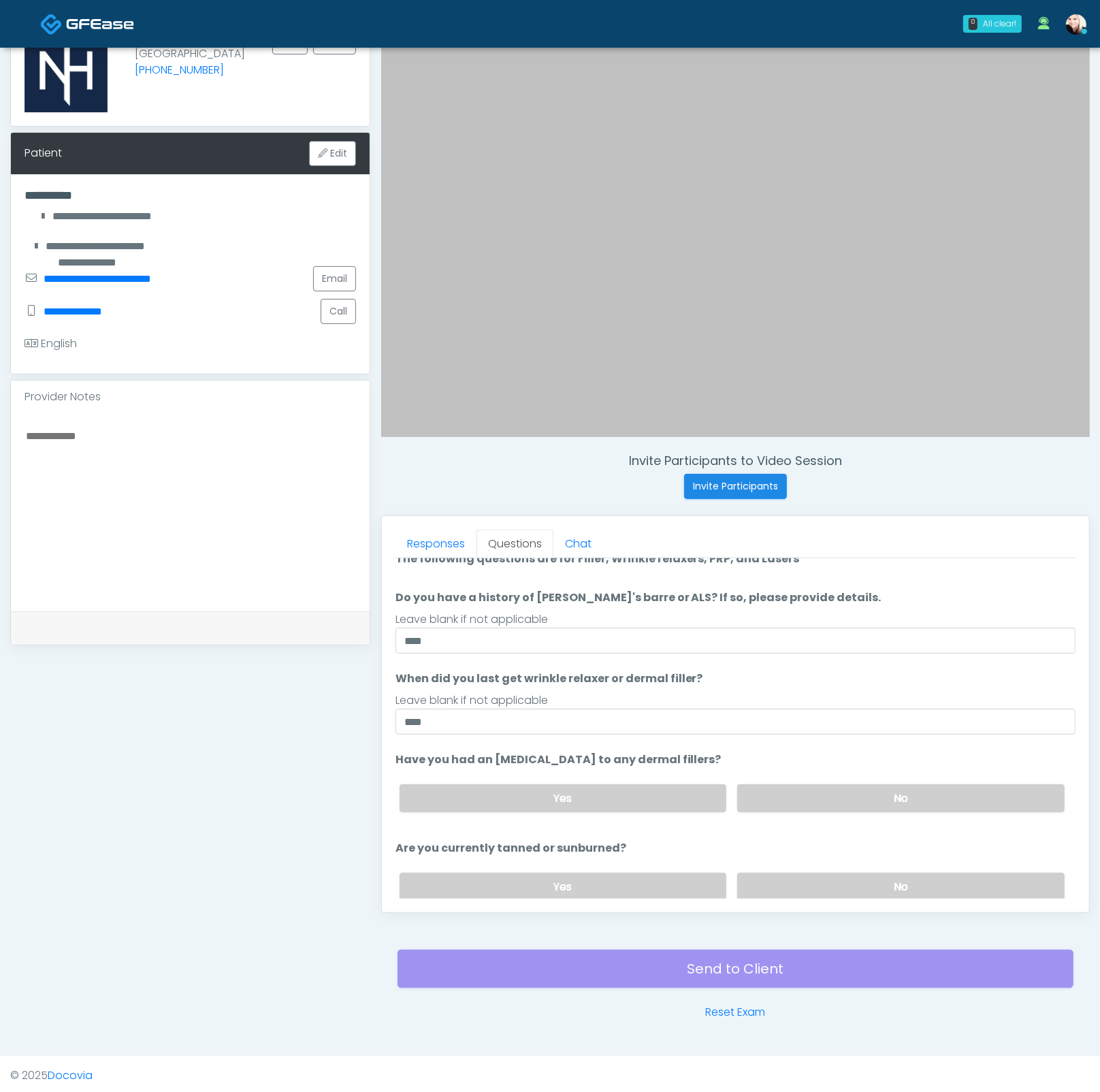
scroll to position [106, 0]
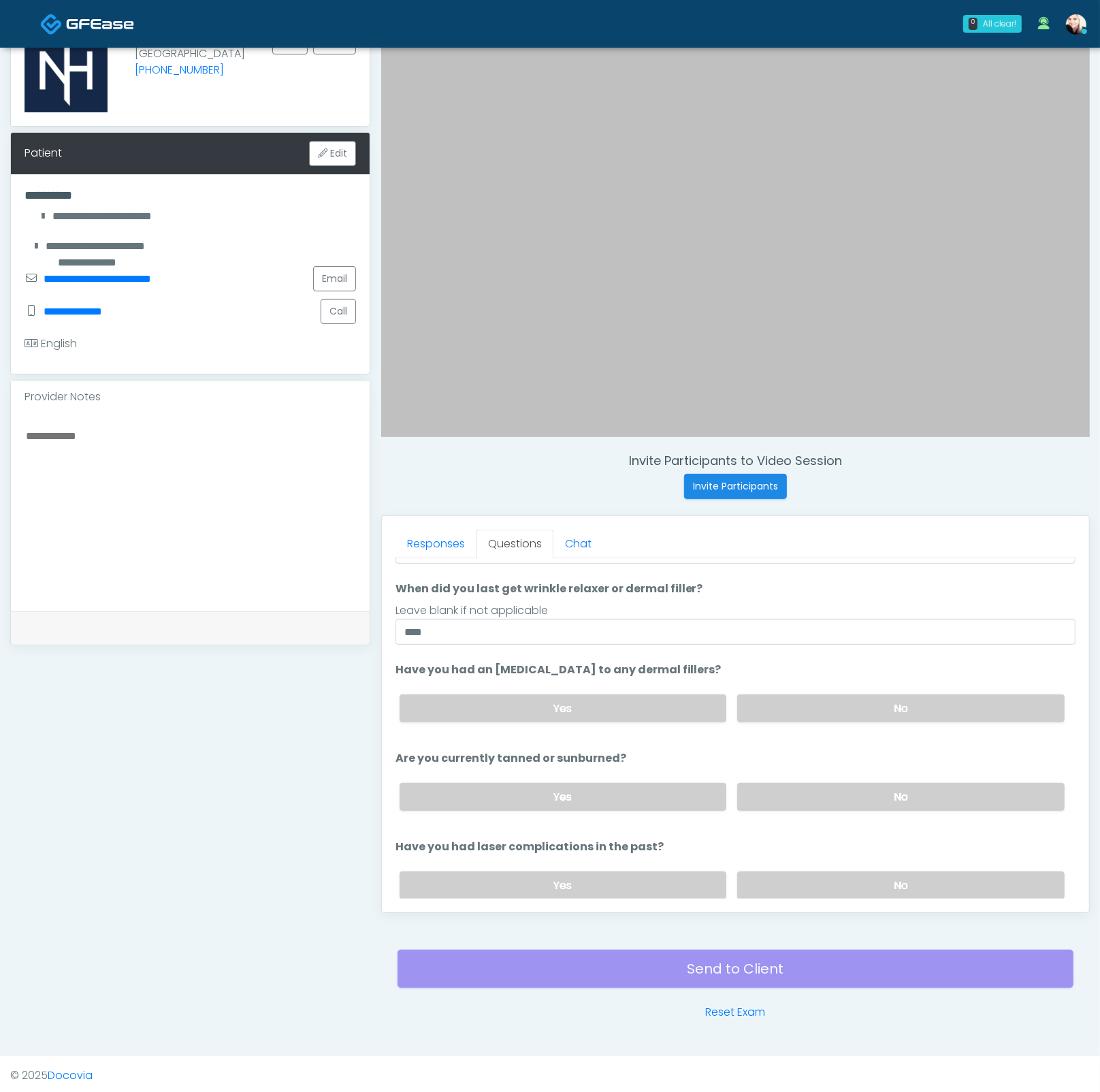
click at [813, 793] on div "Yes No" at bounding box center [732, 797] width 687 height 50
click at [797, 792] on label "No" at bounding box center [901, 797] width 327 height 28
click at [642, 793] on div "Yes No" at bounding box center [732, 797] width 687 height 50
click at [690, 791] on label "Yes" at bounding box center [563, 797] width 327 height 28
click at [801, 793] on label "No" at bounding box center [901, 885] width 327 height 28
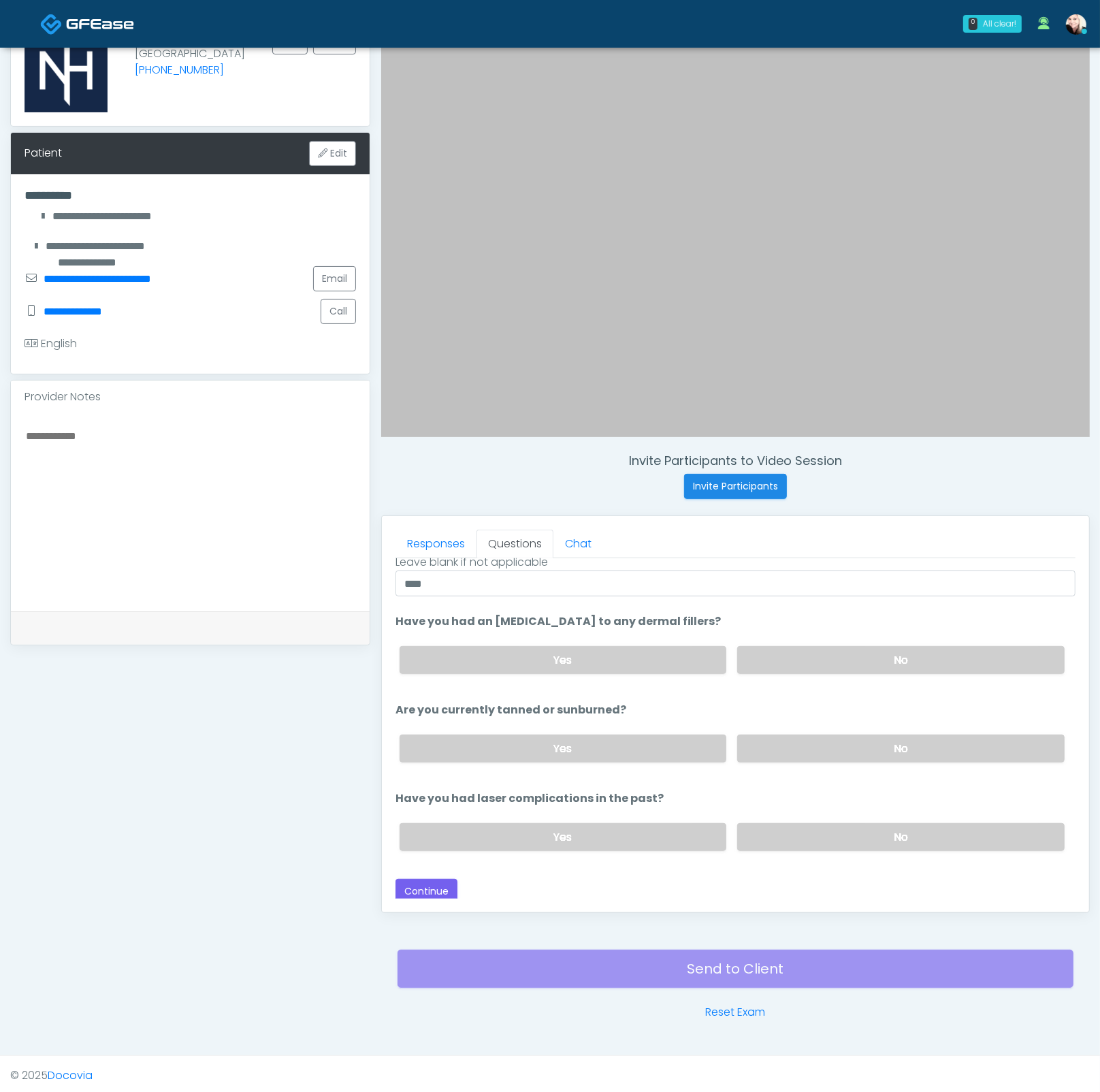
scroll to position [157, 0]
click at [449, 793] on button "Continue" at bounding box center [426, 889] width 62 height 25
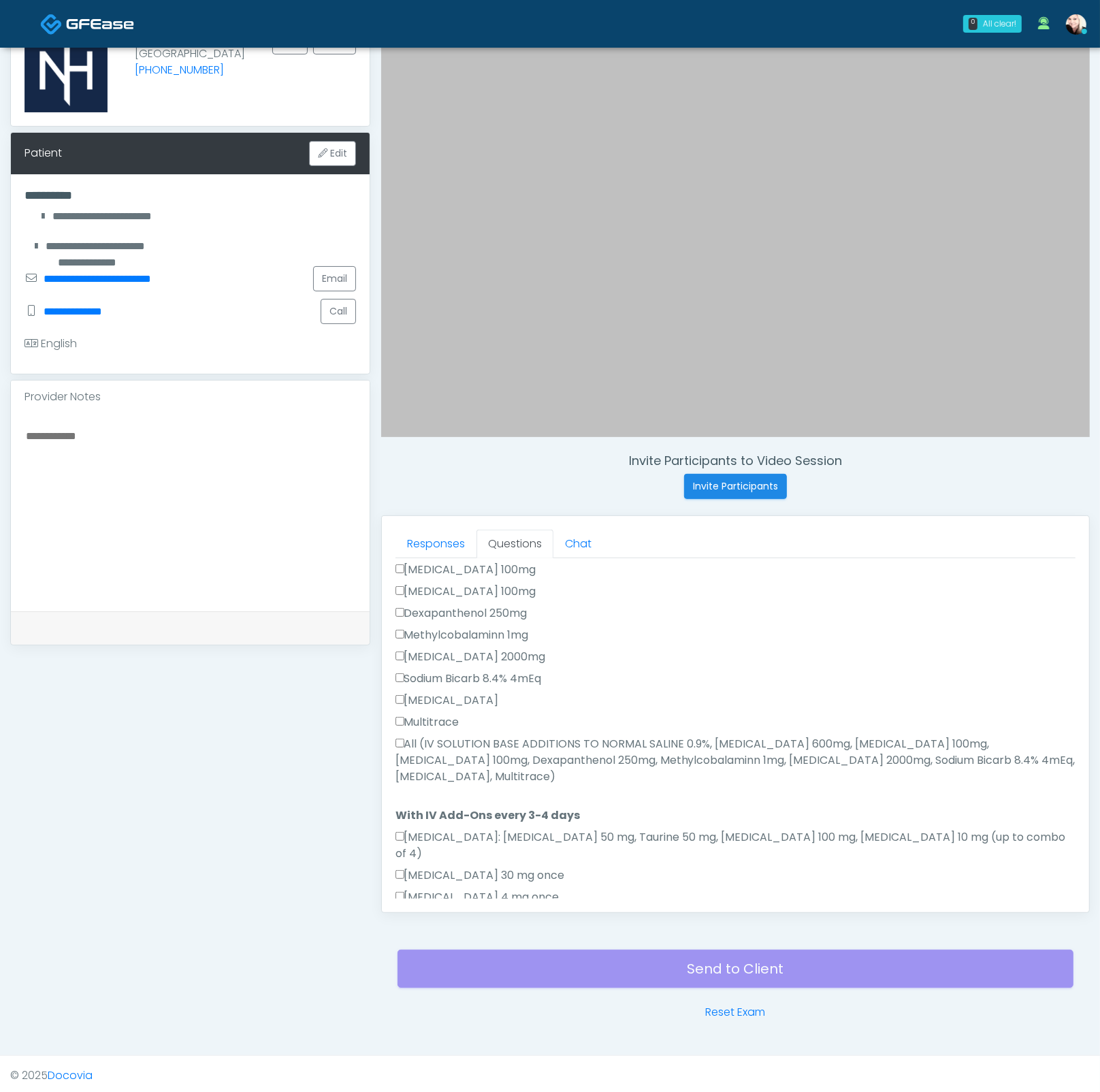
scroll to position [820, 0]
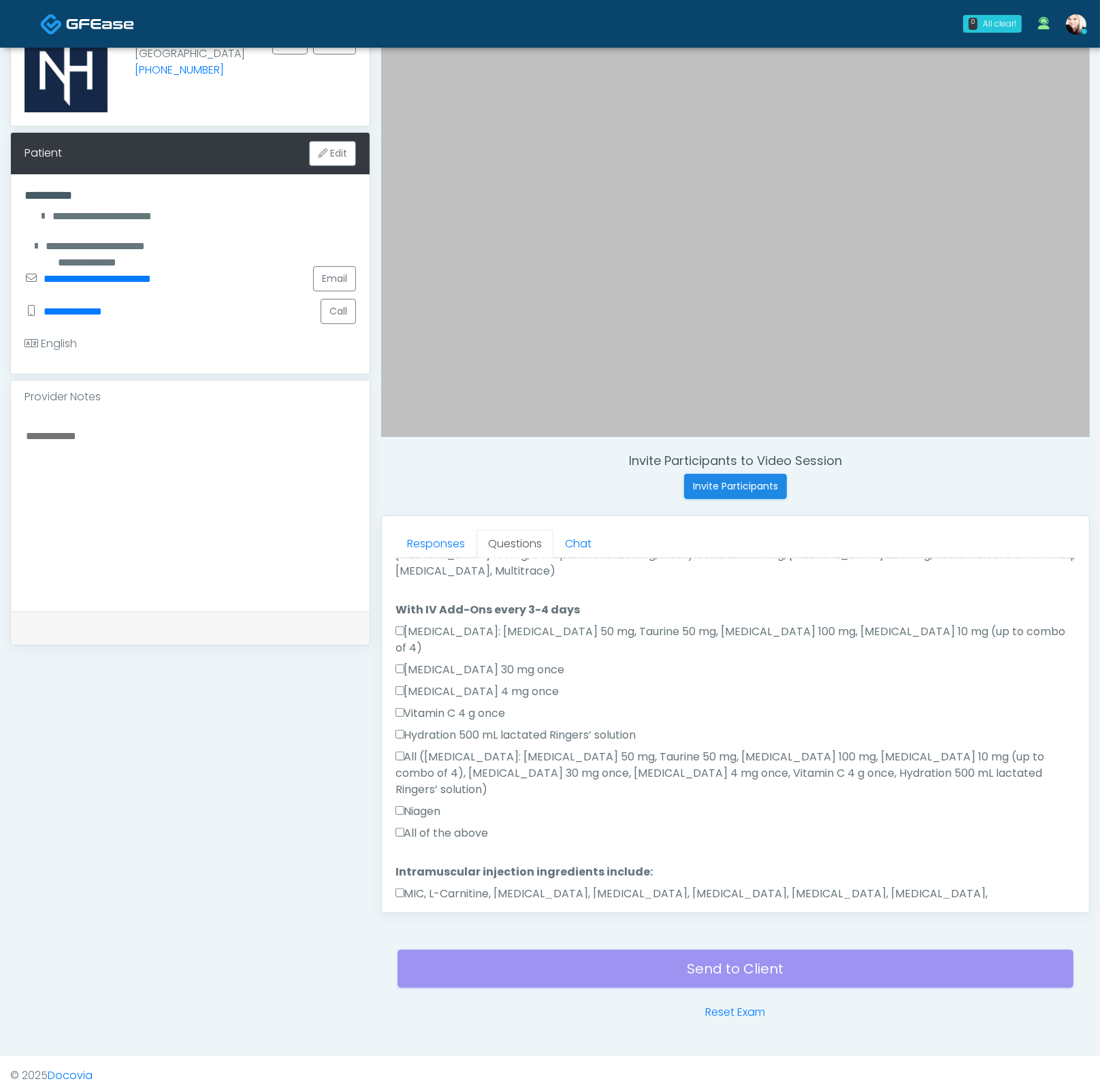
click at [404, 793] on label "All of the above" at bounding box center [442, 832] width 93 height 16
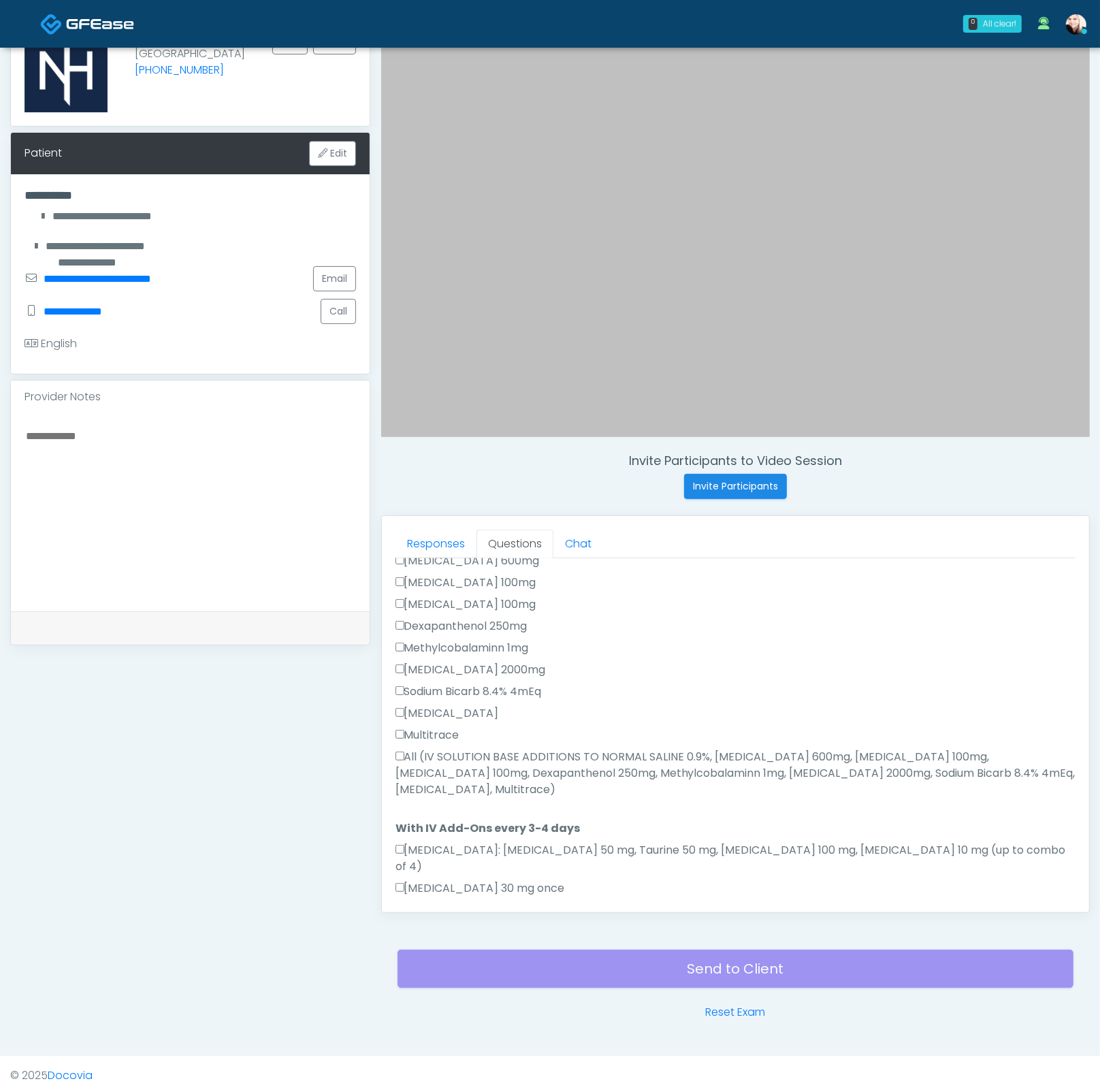
scroll to position [566, 0]
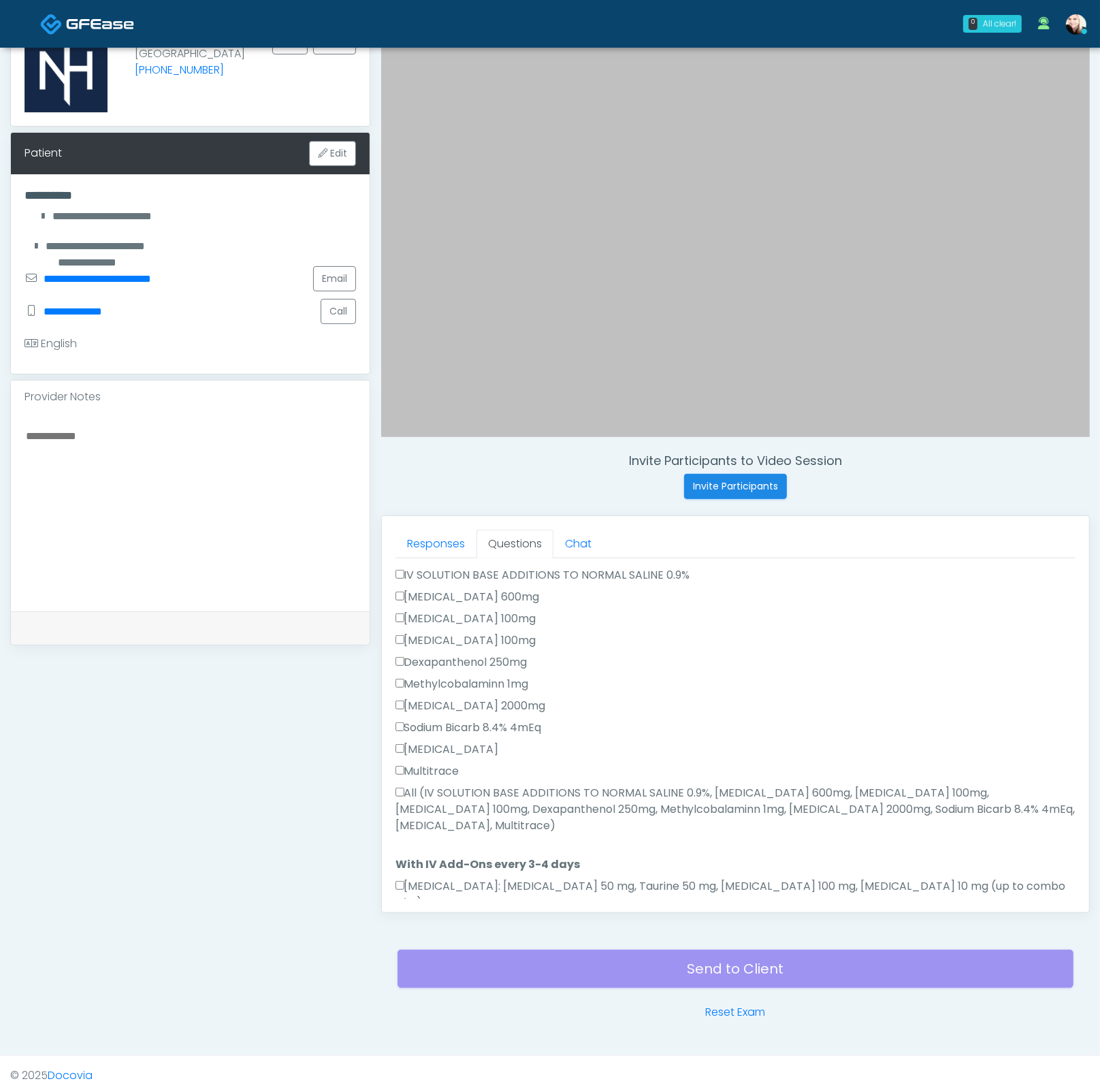
drag, startPoint x: 394, startPoint y: 763, endPoint x: 432, endPoint y: 784, distance: 43.4
click at [395, 763] on div "Multitrace" at bounding box center [735, 774] width 680 height 22
click at [405, 785] on label "All (IV SOLUTION BASE ADDITIONS TO NORMAL SALINE 0.9%, Magnesium Chloride 600mg…" at bounding box center [735, 809] width 680 height 49
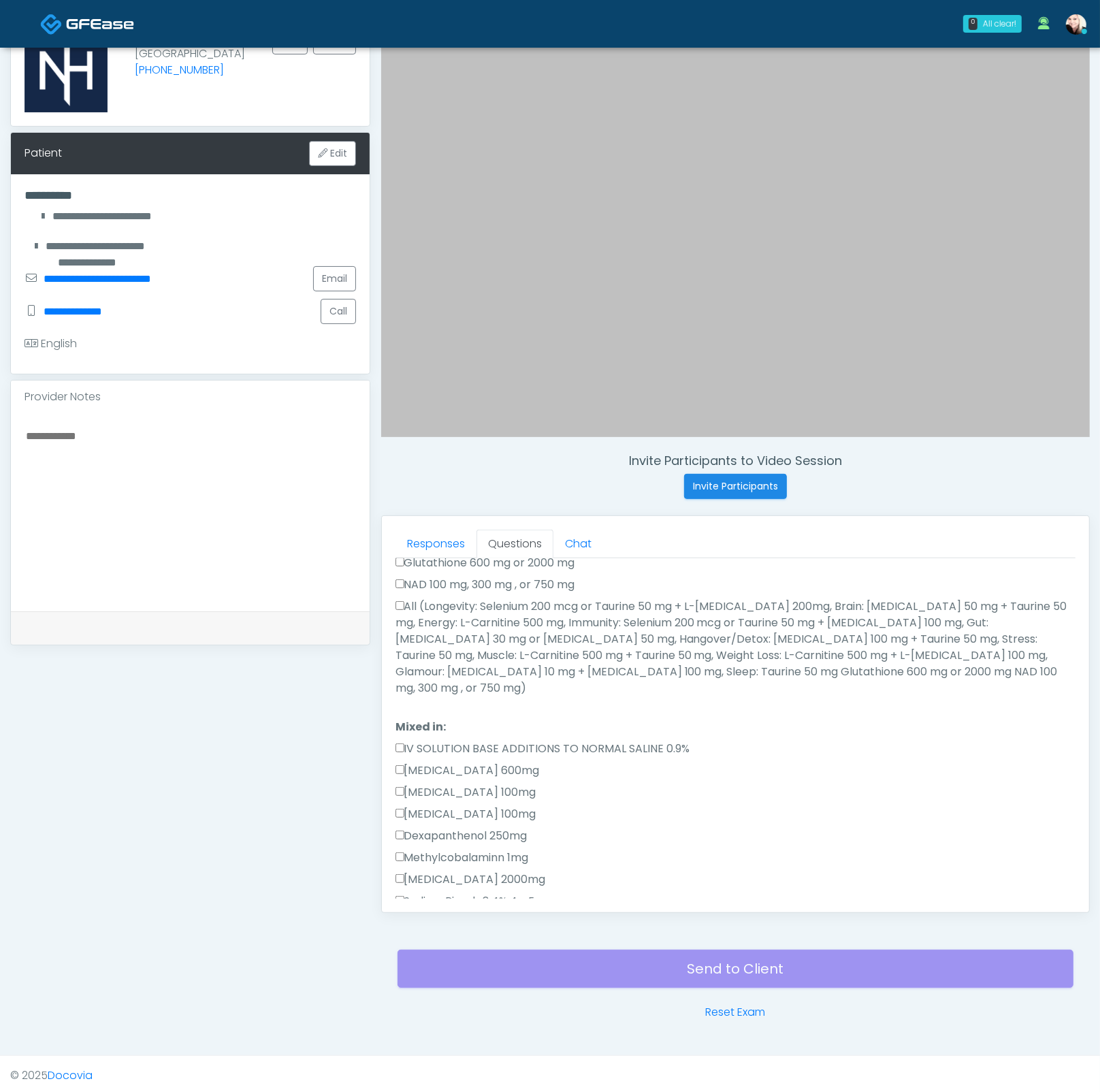
click at [401, 630] on label "All (Longevity: Selenium 200 mcg or Taurine 50 mg + L-Arginine 200mg, Brain: Gl…" at bounding box center [735, 647] width 680 height 98
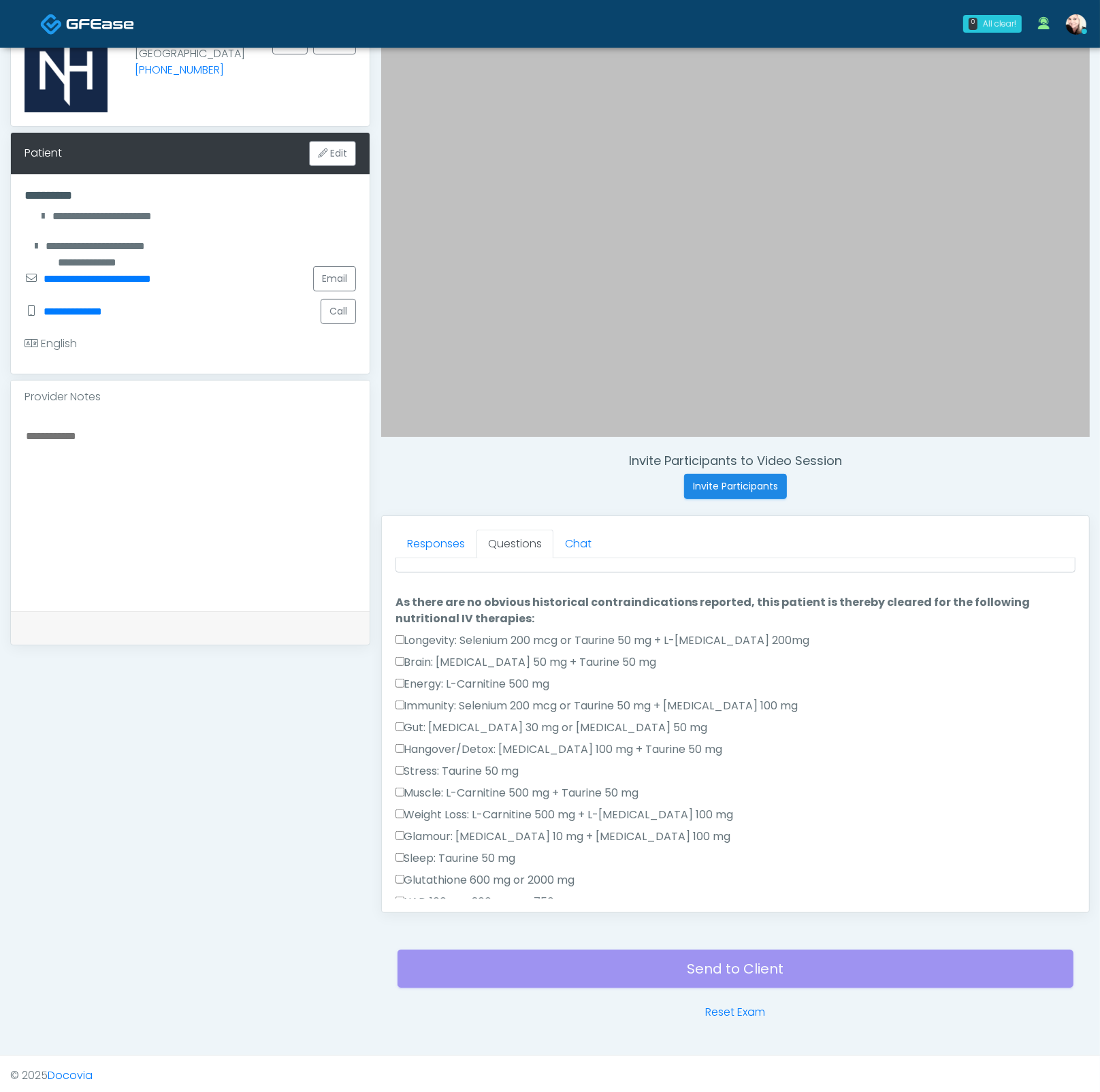
scroll to position [0, 0]
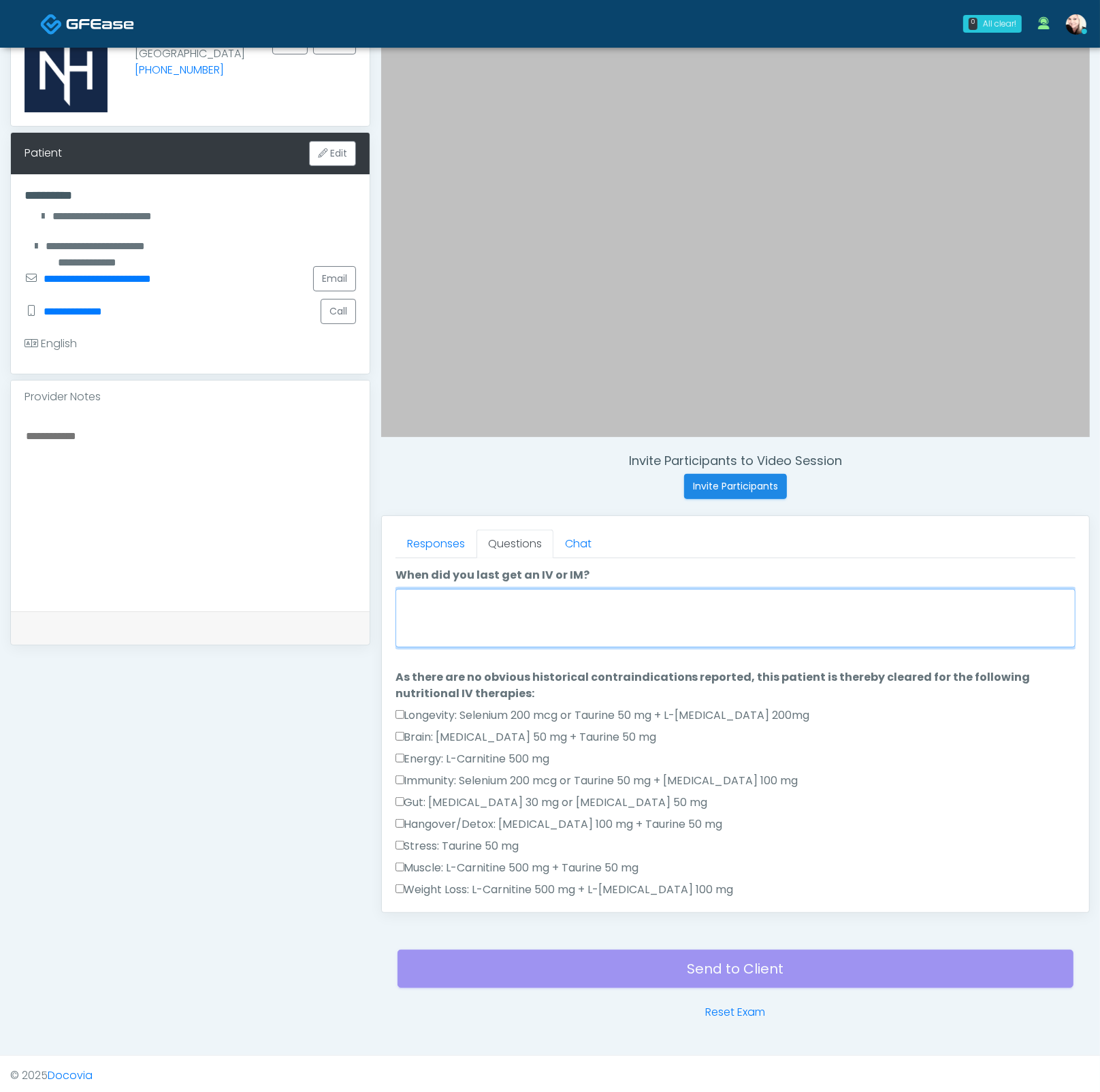
click at [451, 601] on textarea "When did you last get an IV or IM?" at bounding box center [735, 618] width 680 height 59
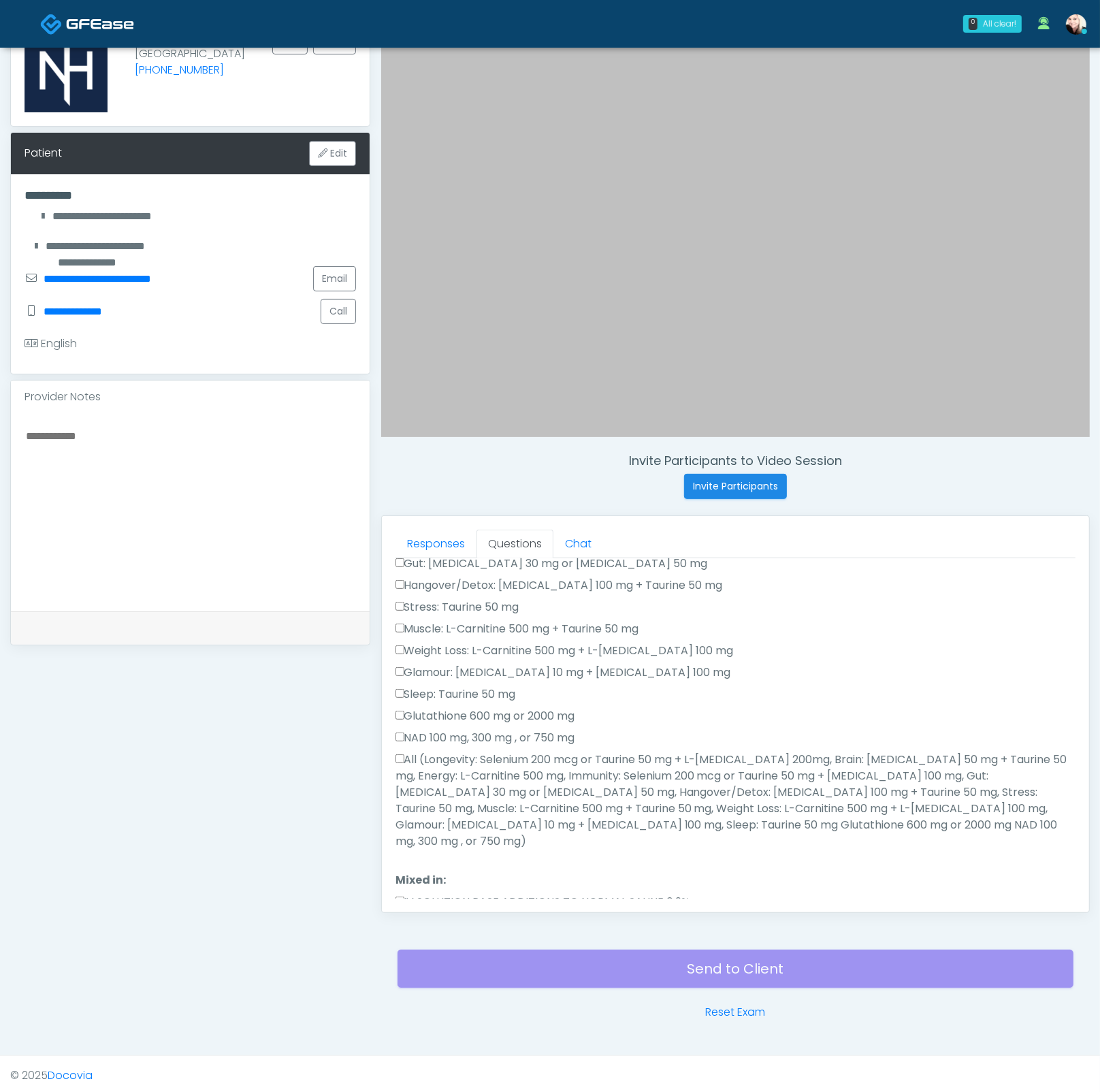
scroll to position [820, 0]
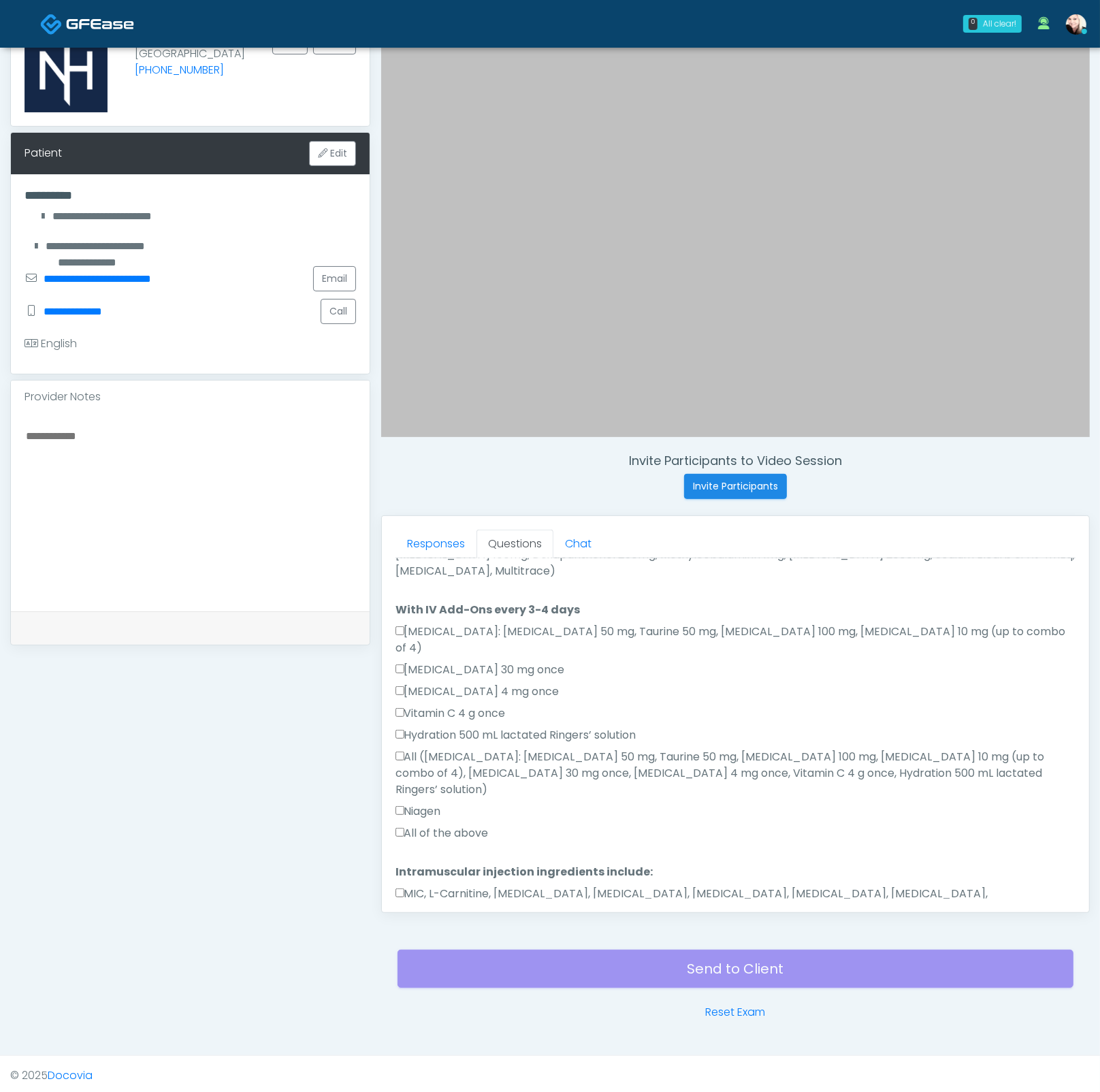
type textarea "****"
click at [433, 793] on button "Continue" at bounding box center [426, 954] width 62 height 25
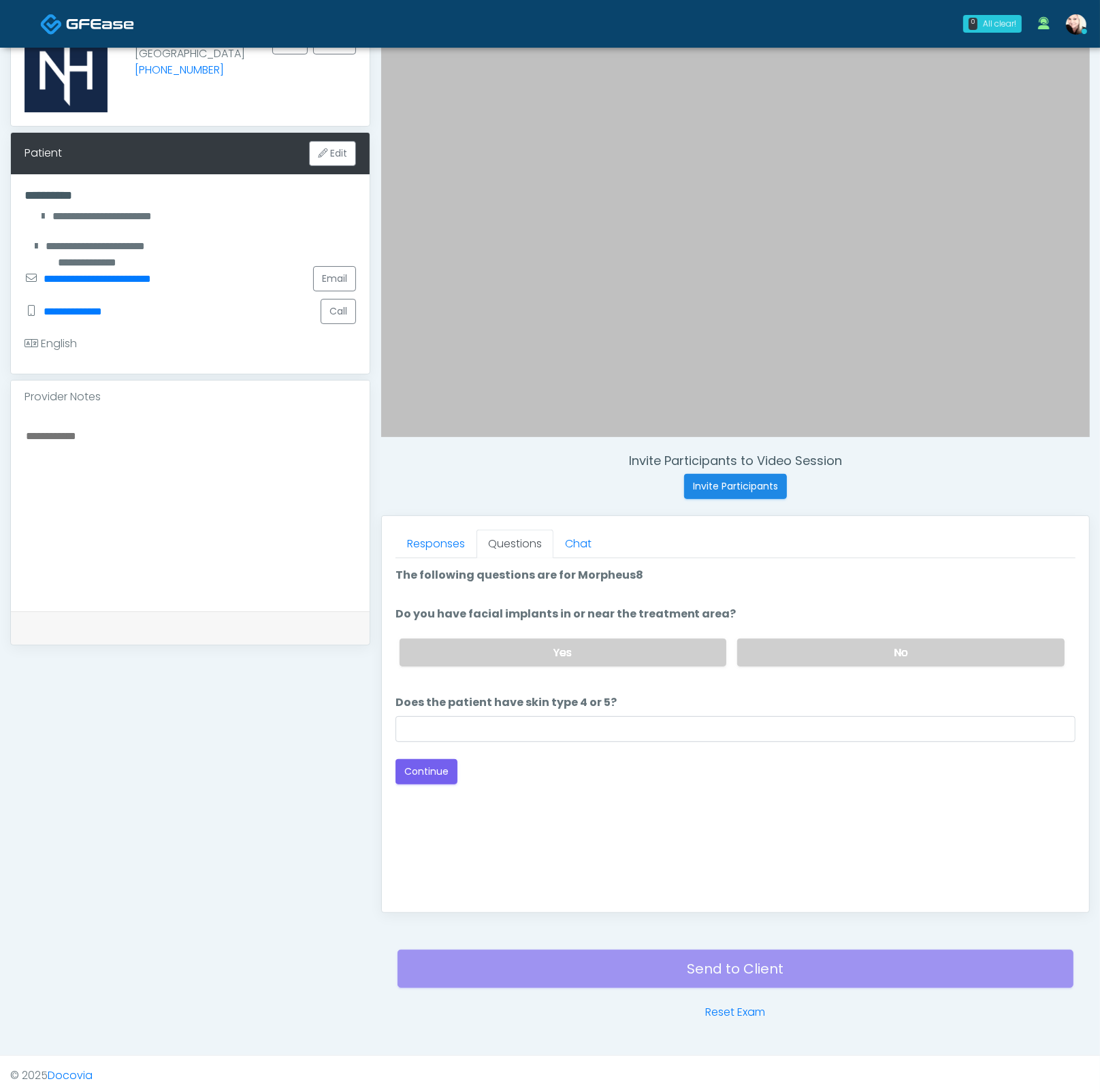
click at [814, 628] on div "Yes No" at bounding box center [732, 652] width 687 height 50
click at [811, 641] on label "No" at bounding box center [901, 652] width 327 height 28
click at [652, 720] on input "Does the patient have skin type 4 or 5?" at bounding box center [735, 729] width 680 height 25
type input "****"
click at [414, 766] on button "Continue" at bounding box center [426, 772] width 62 height 25
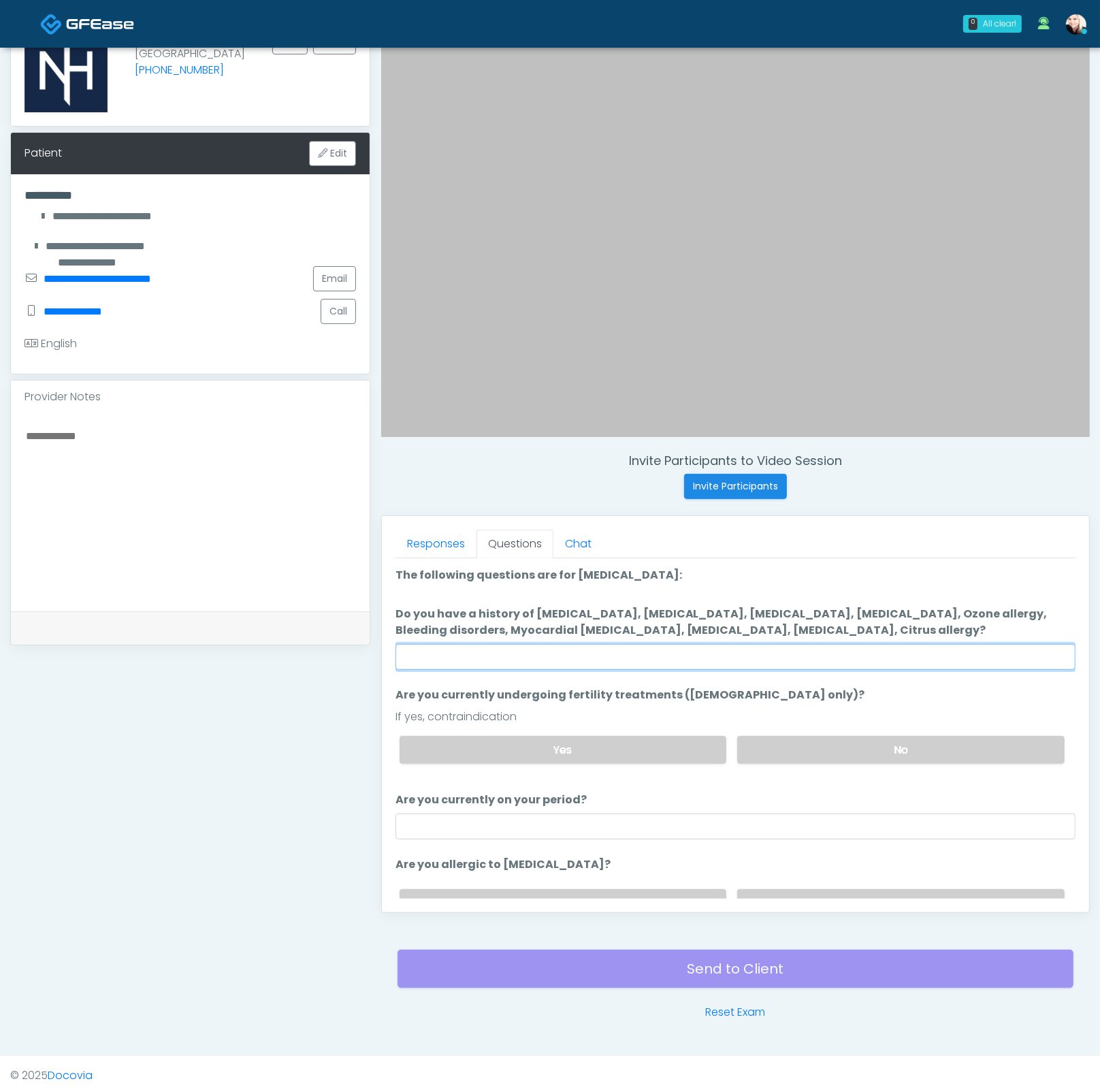
click at [669, 657] on input "Do you have a history of Hyperthyroidism, Hypotension, Hypocalcemia, Hypoglycem…" at bounding box center [735, 657] width 680 height 25
click at [686, 659] on input "Do you have a history of Hyperthyroidism, Hypotension, Hypocalcemia, Hypoglycem…" at bounding box center [735, 657] width 680 height 25
type input "****"
drag, startPoint x: 809, startPoint y: 732, endPoint x: 795, endPoint y: 749, distance: 22.0
click at [807, 736] on label "No" at bounding box center [901, 749] width 327 height 28
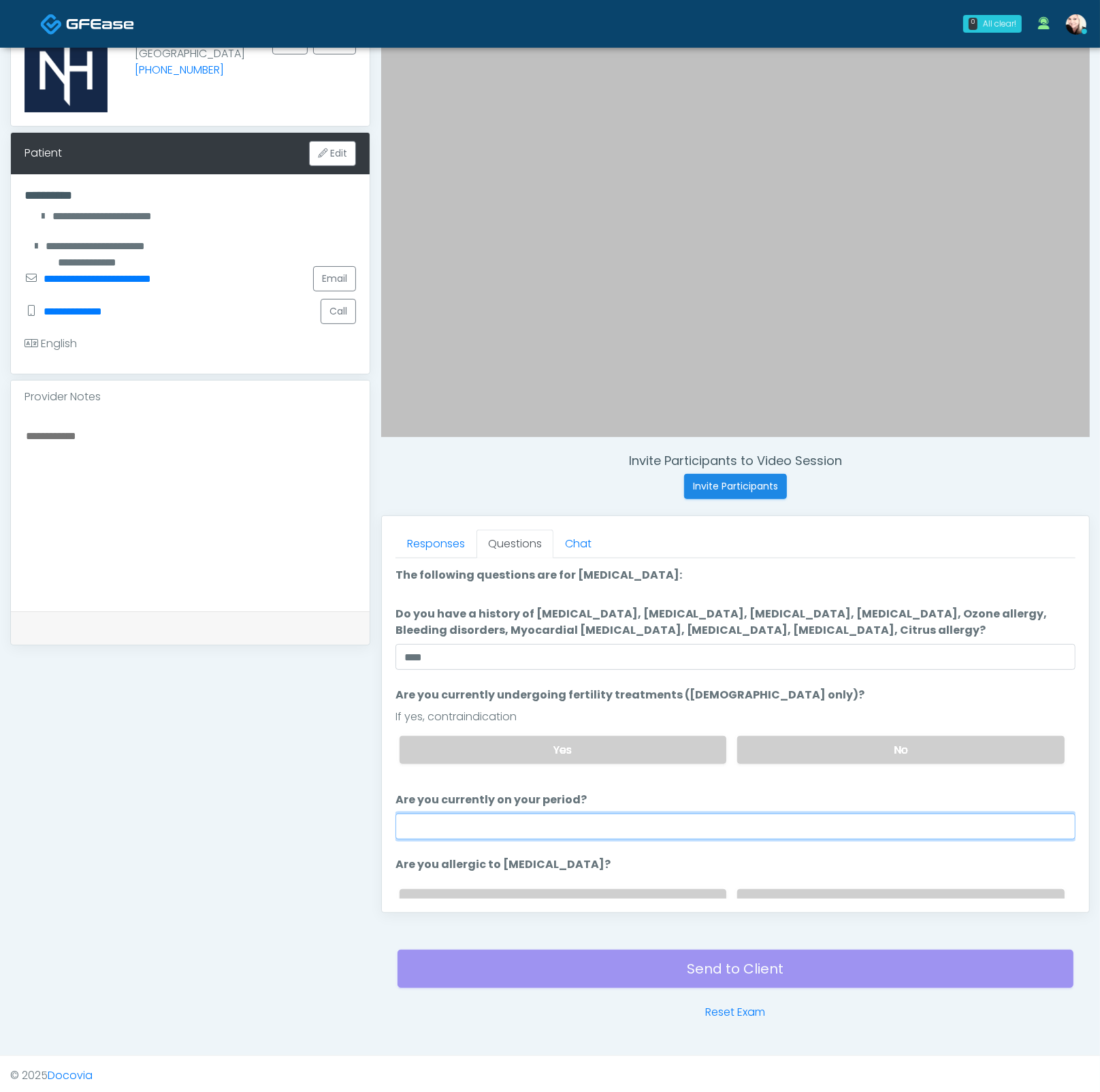
click at [615, 793] on input "Are you currently on your period?" at bounding box center [735, 826] width 680 height 25
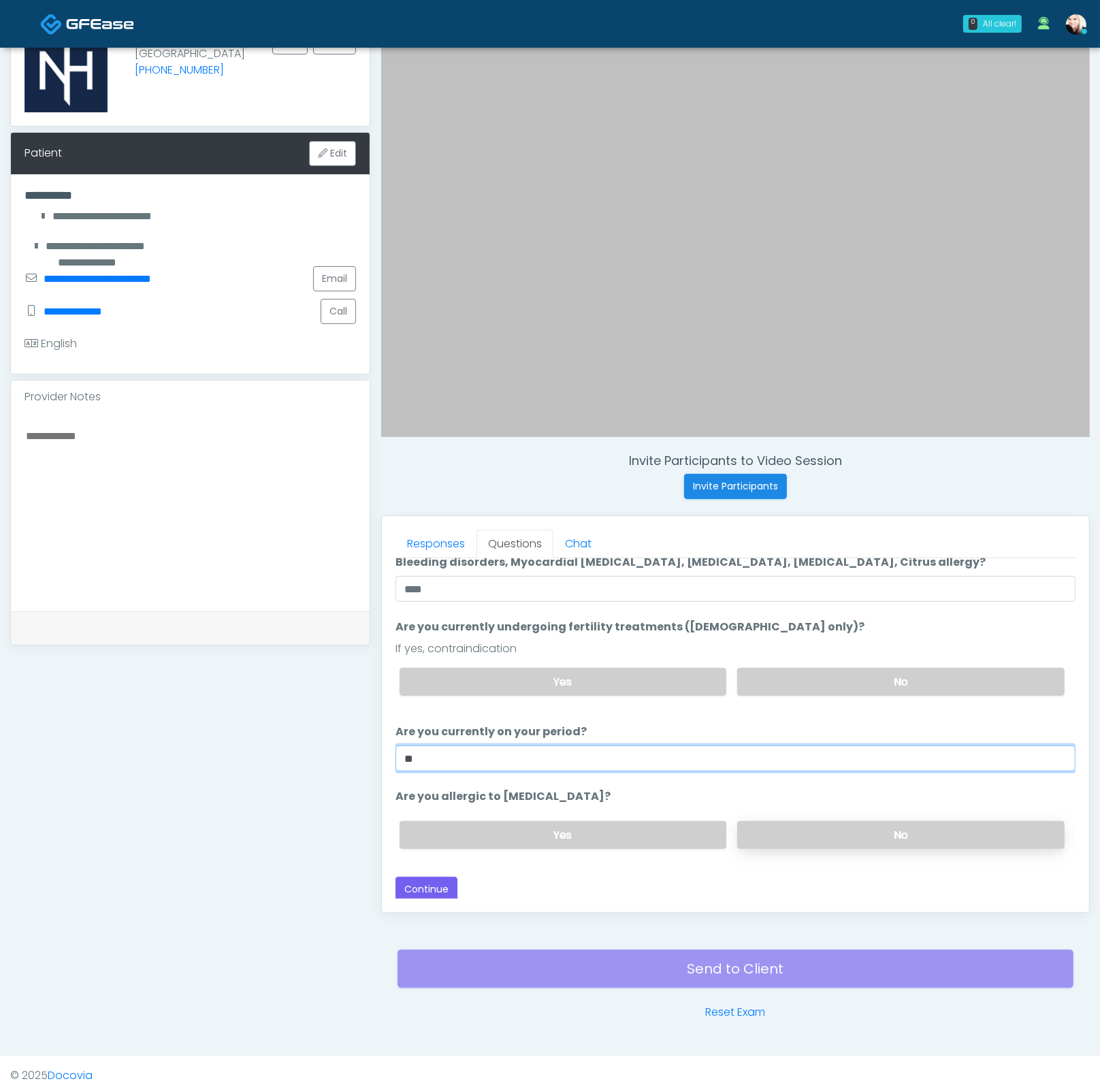
scroll to position [69, 0]
type input "**"
click at [788, 793] on label "No" at bounding box center [901, 834] width 327 height 28
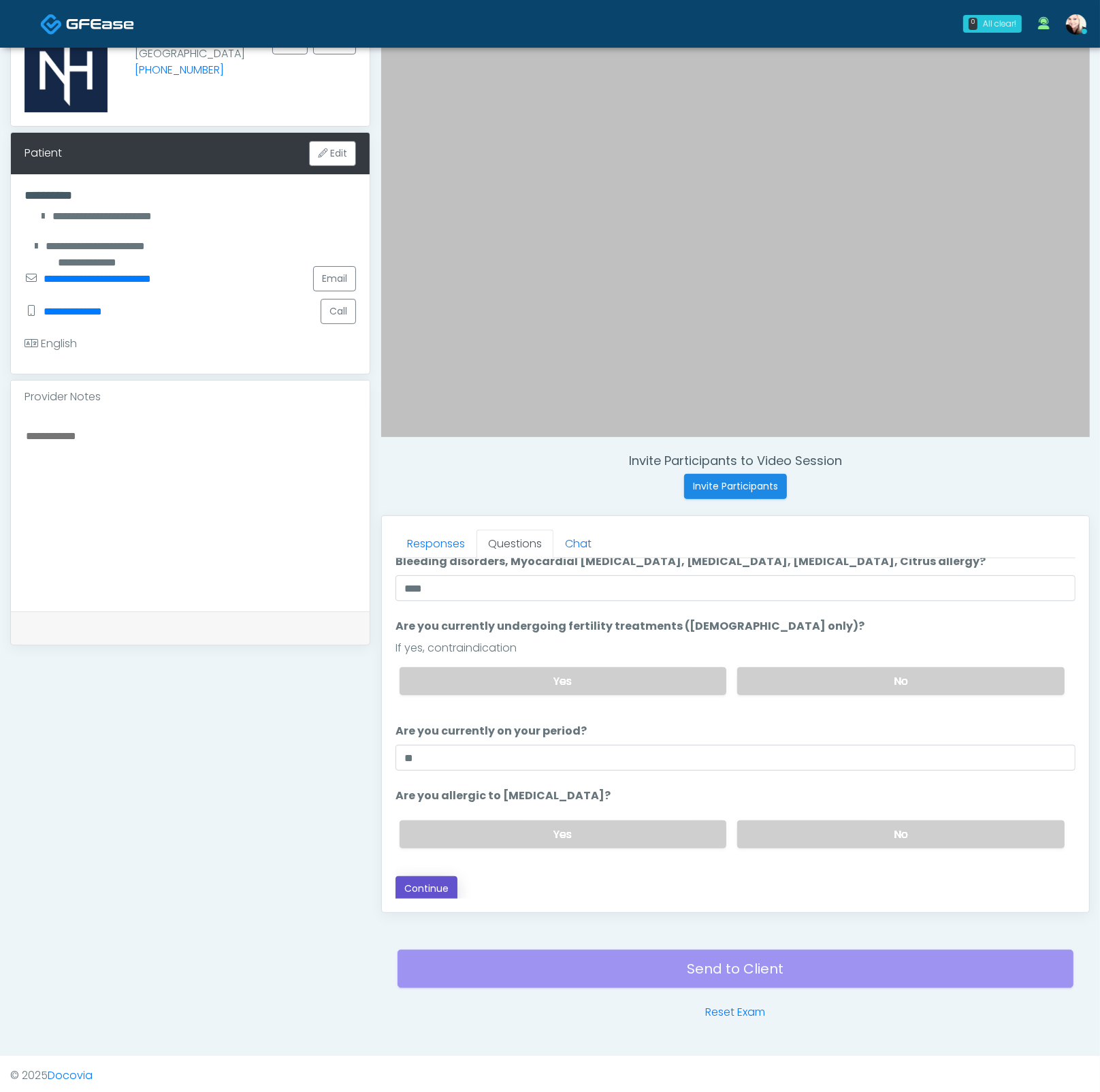
click at [437, 793] on button "Continue" at bounding box center [426, 889] width 62 height 25
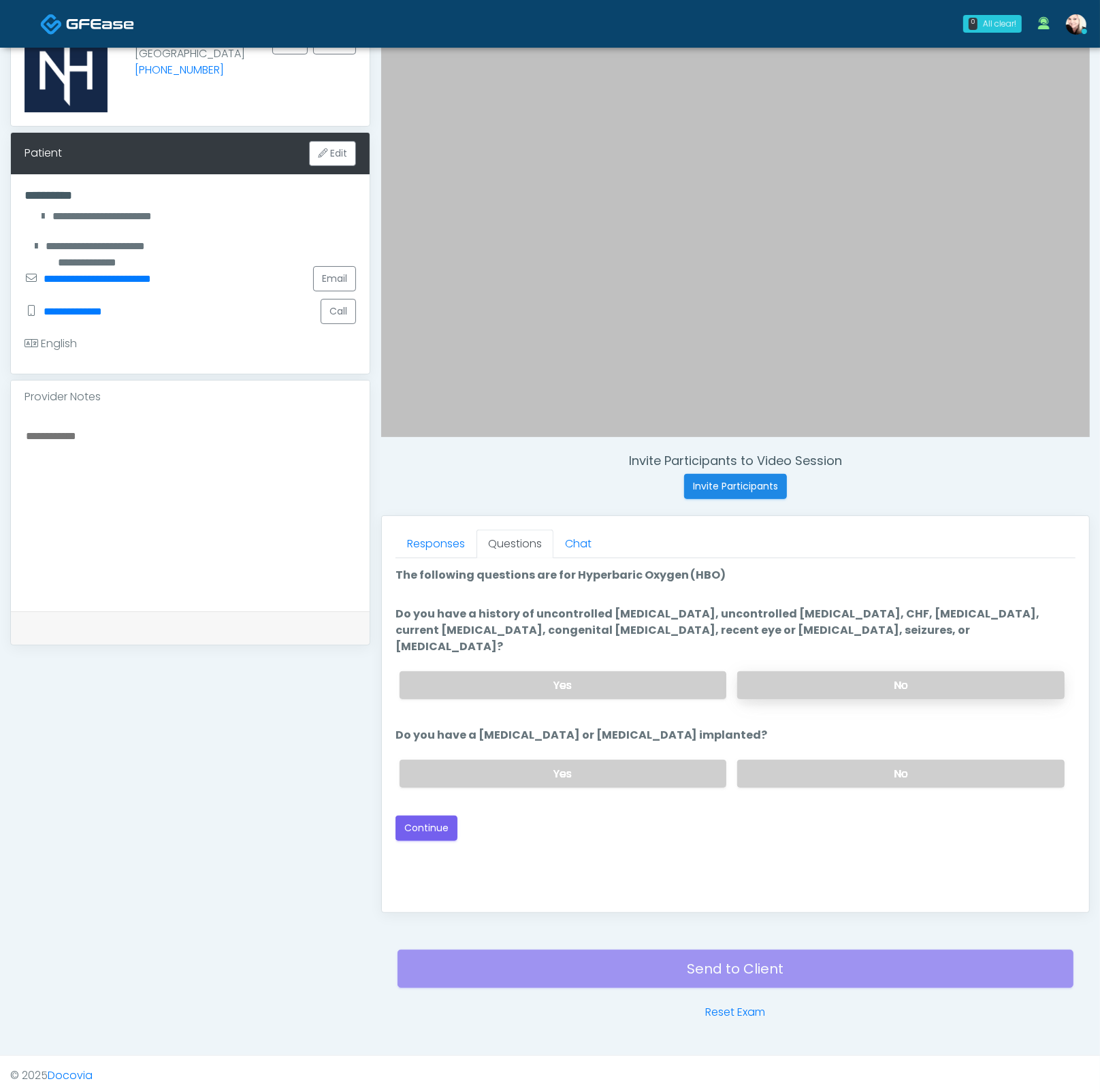
click at [824, 671] on label "No" at bounding box center [901, 685] width 327 height 28
drag, startPoint x: 791, startPoint y: 756, endPoint x: 759, endPoint y: 763, distance: 32.8
click at [791, 759] on label "No" at bounding box center [901, 773] width 327 height 28
click at [410, 793] on button "Continue" at bounding box center [426, 828] width 62 height 25
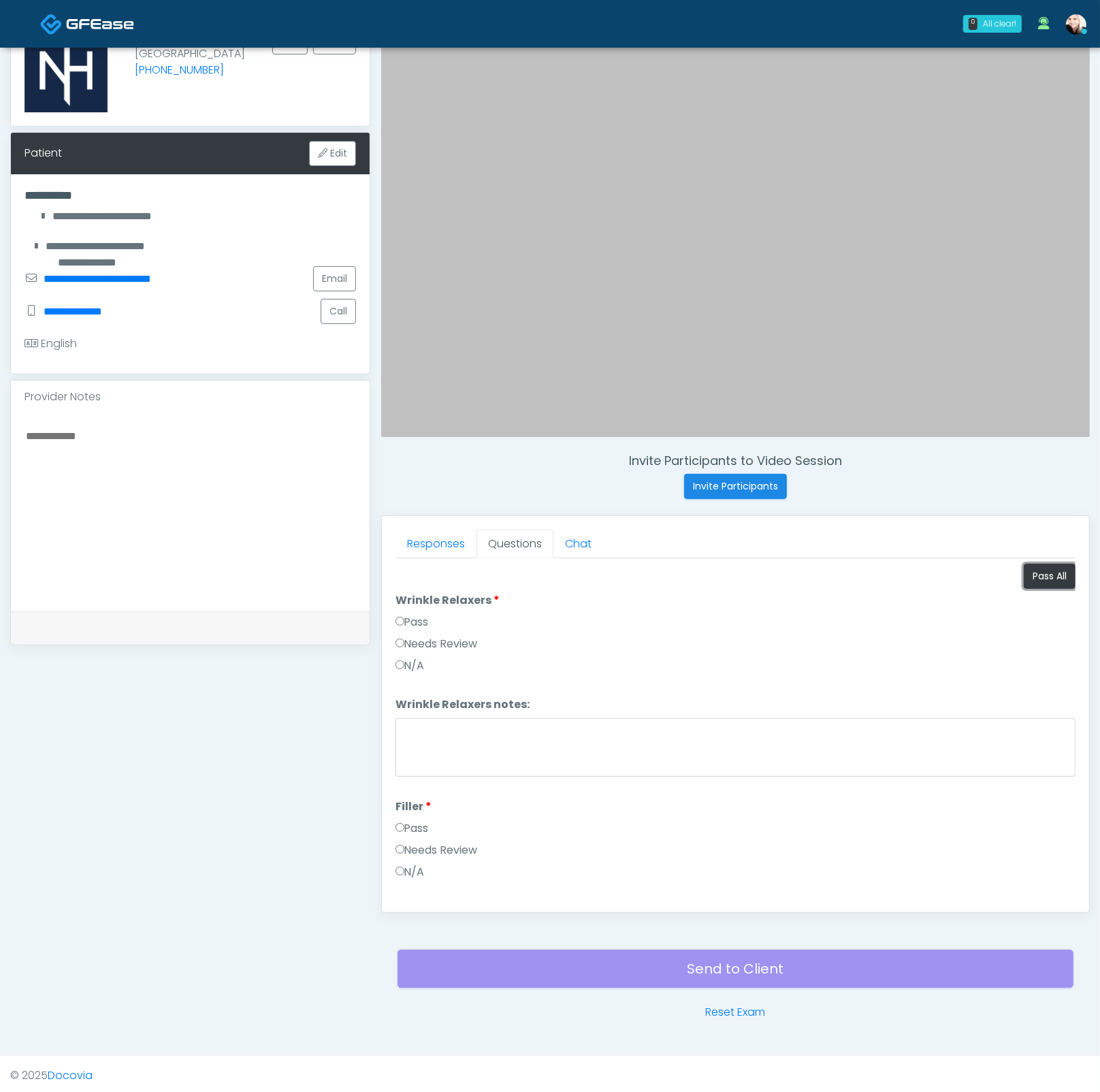
drag, startPoint x: 1037, startPoint y: 563, endPoint x: 849, endPoint y: 622, distance: 197.0
click at [1036, 563] on button "Pass All" at bounding box center [1049, 576] width 52 height 25
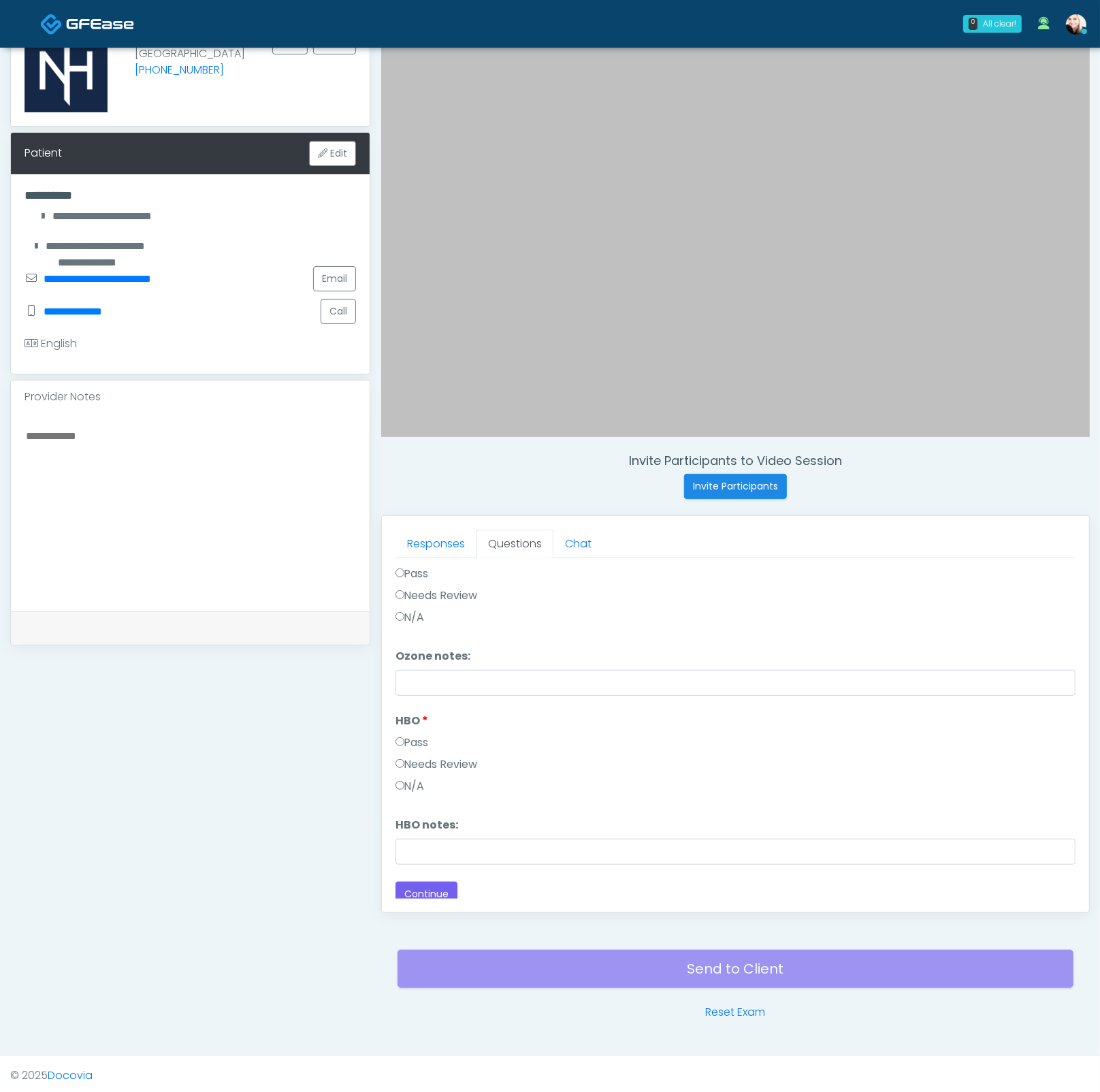
click at [438, 793] on div "Responses Questions Chat Good Faith Exam Script Good Faith Exam Script INTRODUC…" at bounding box center [735, 714] width 707 height 396
click at [436, 793] on button "Continue" at bounding box center [426, 894] width 62 height 25
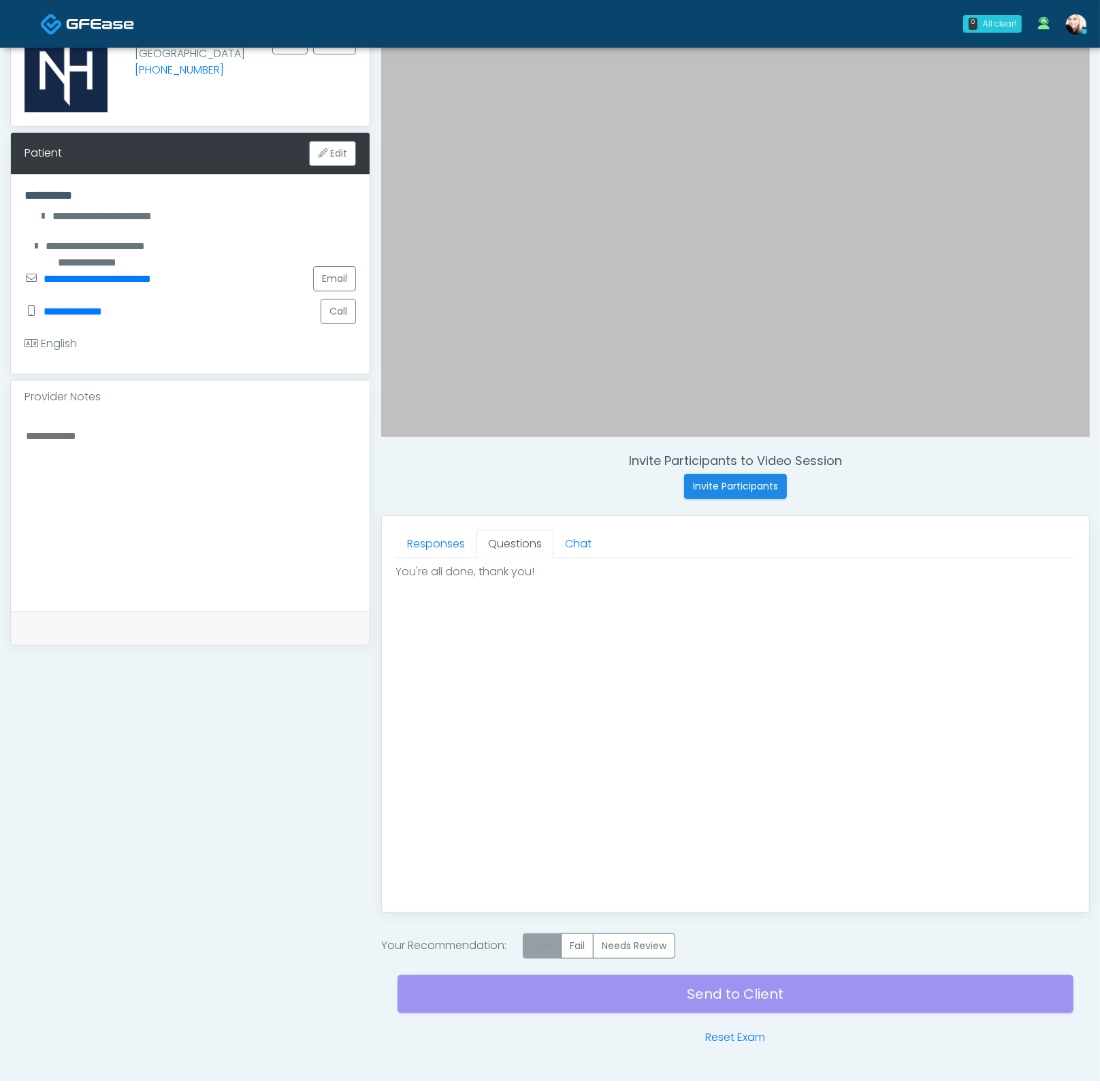
click at [549, 793] on label "Pass" at bounding box center [542, 946] width 39 height 25
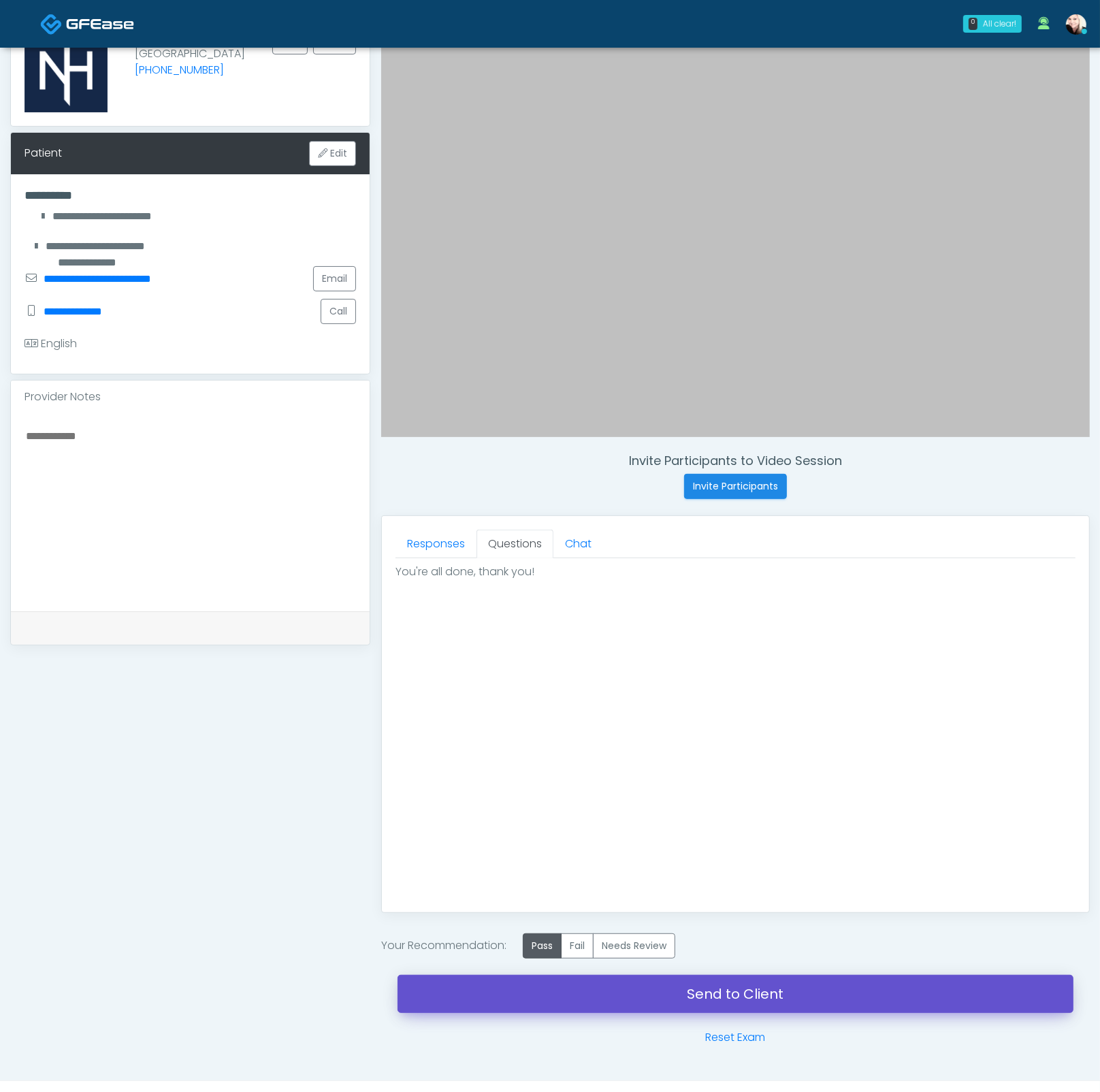
click at [724, 793] on link "Send to Client" at bounding box center [735, 994] width 676 height 38
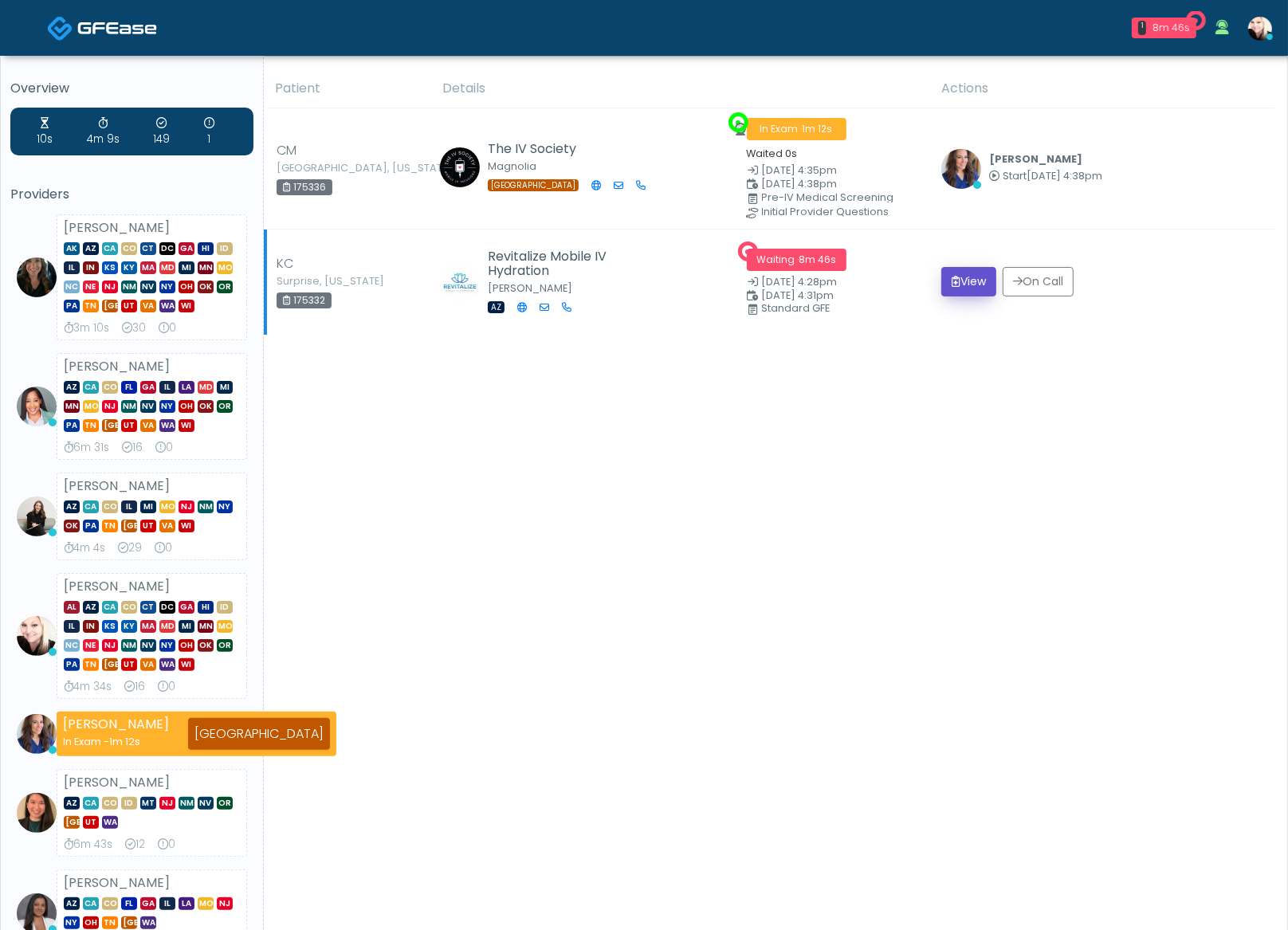
click at [953, 272] on button "View" at bounding box center [968, 282] width 55 height 30
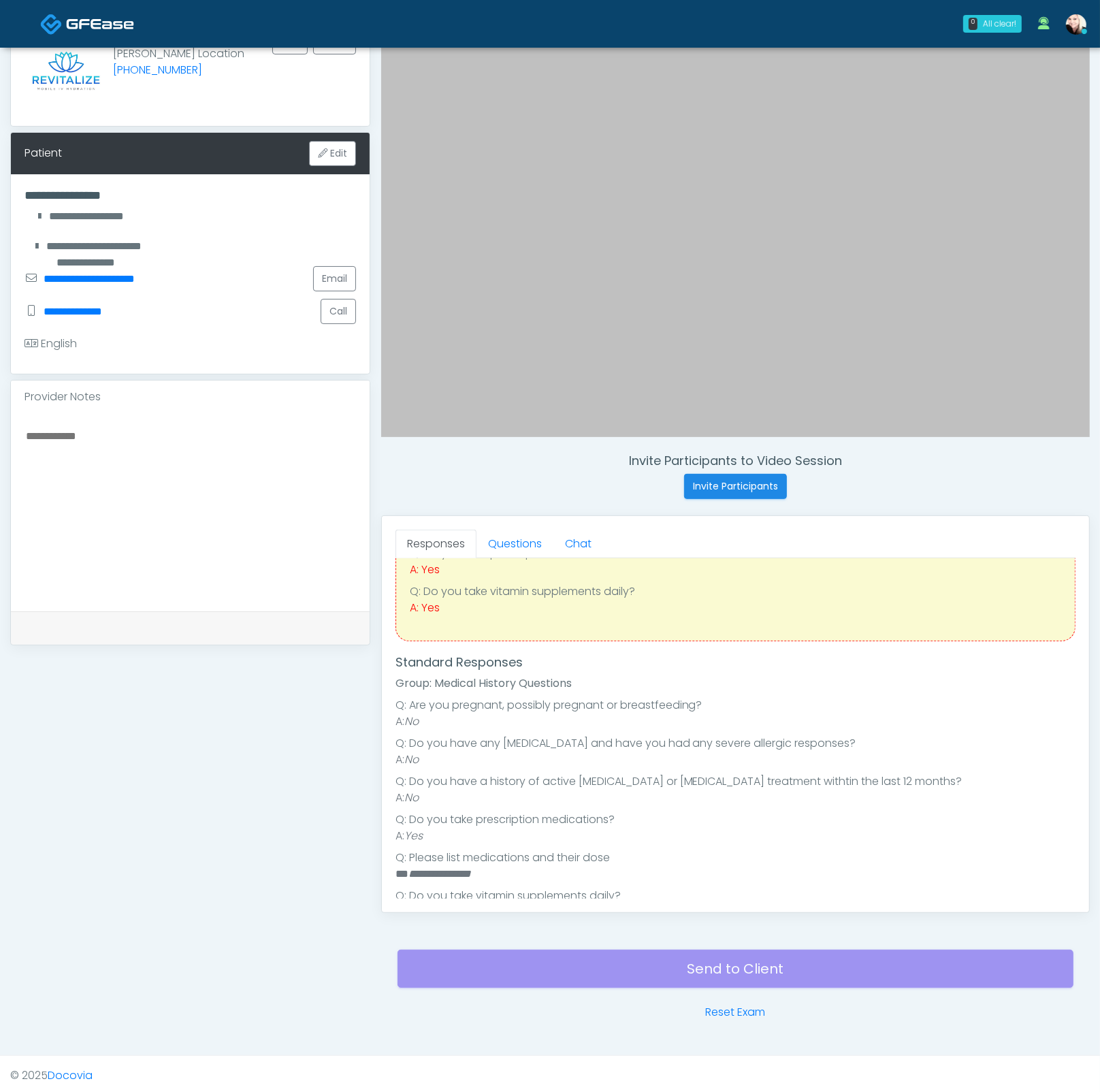
scroll to position [311, 0]
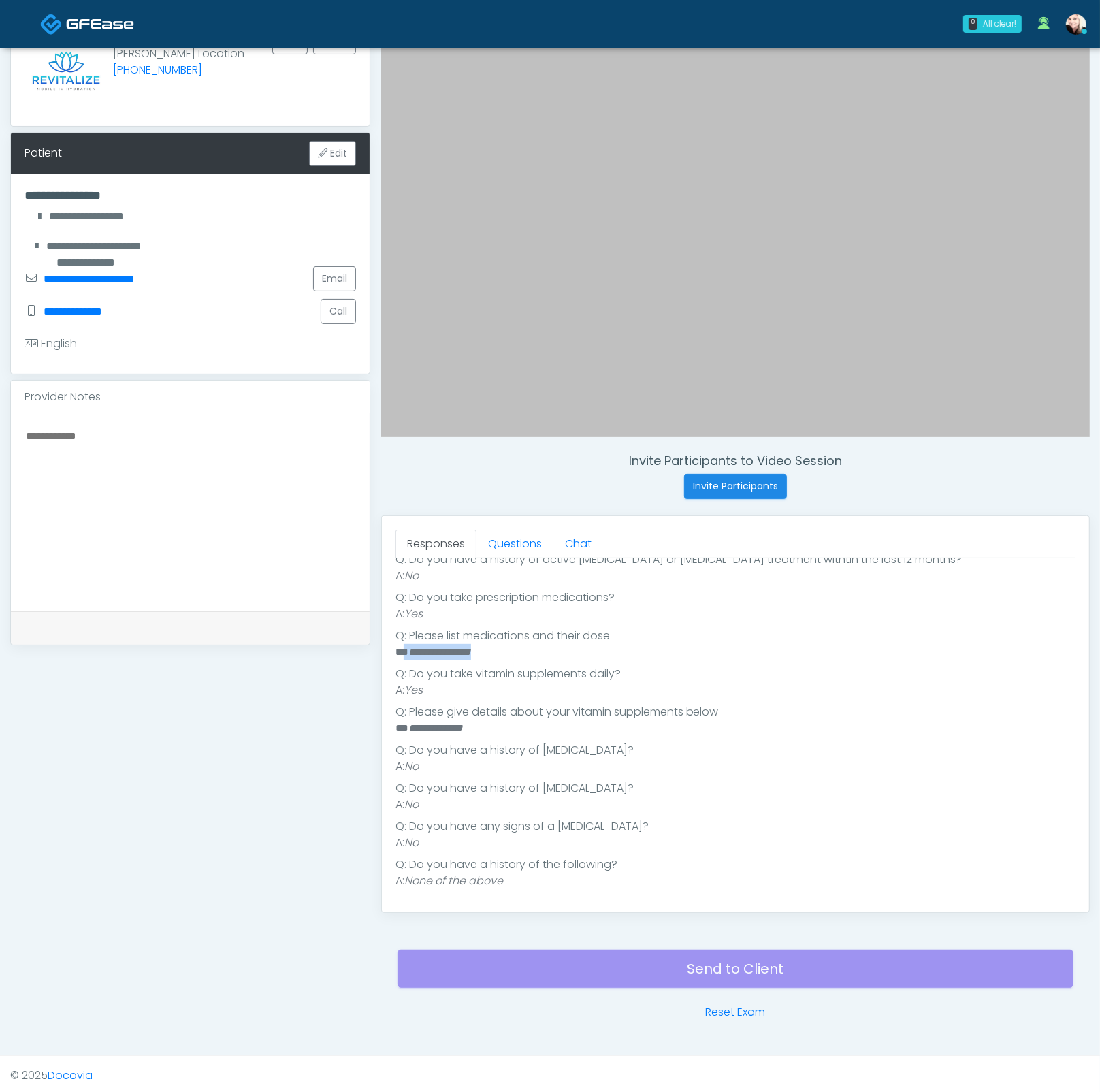
drag, startPoint x: 494, startPoint y: 648, endPoint x: 404, endPoint y: 646, distance: 90.0
click at [404, 646] on li "**********" at bounding box center [729, 652] width 668 height 16
copy li "**********"
click at [92, 422] on div at bounding box center [190, 512] width 359 height 198
click at [74, 442] on textarea at bounding box center [190, 510] width 332 height 166
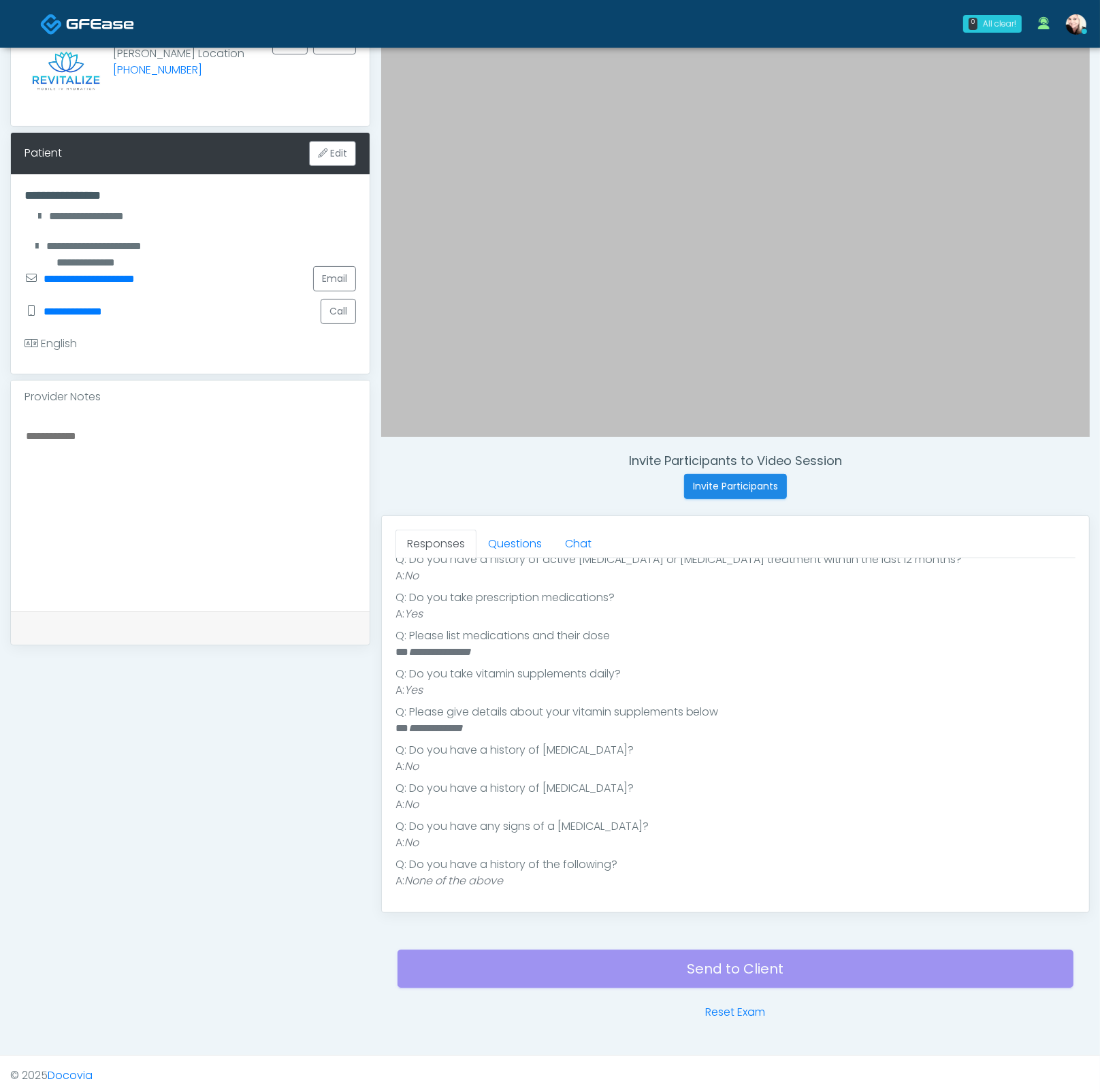
paste textarea "**********"
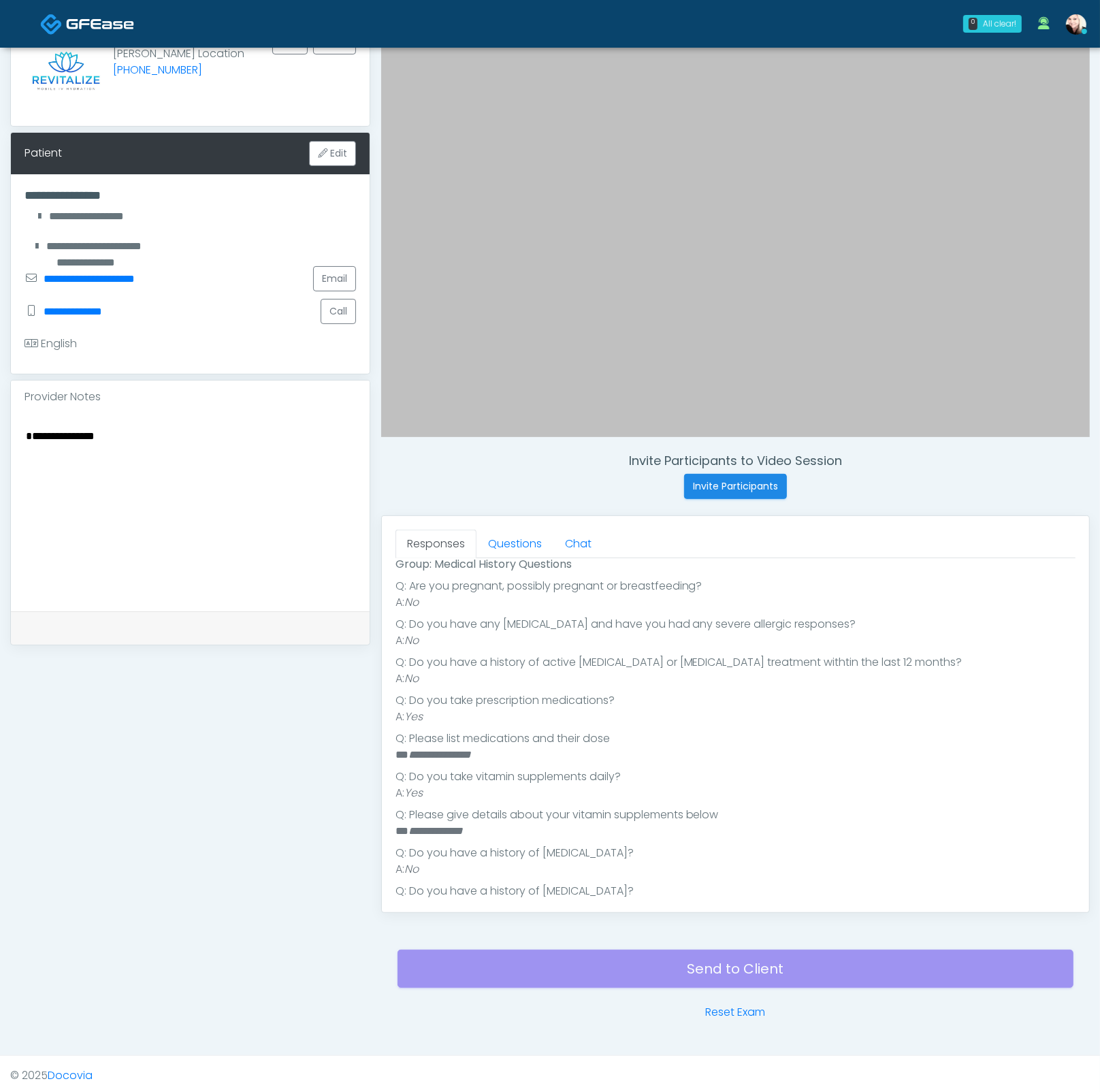
scroll to position [207, 0]
click at [516, 538] on link "Questions" at bounding box center [515, 544] width 77 height 29
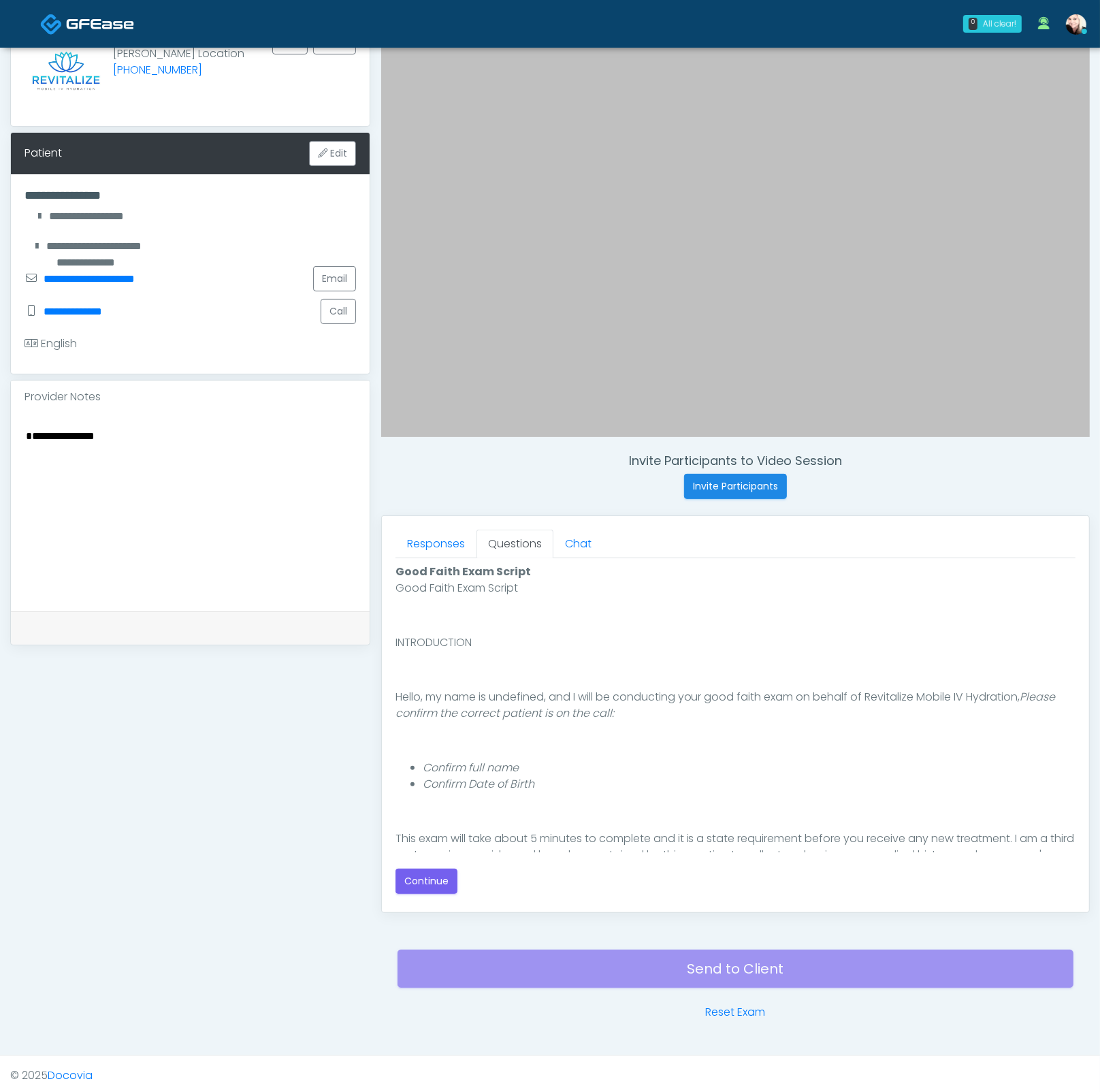
scroll to position [0, 0]
click at [456, 542] on link "Responses" at bounding box center [435, 544] width 81 height 29
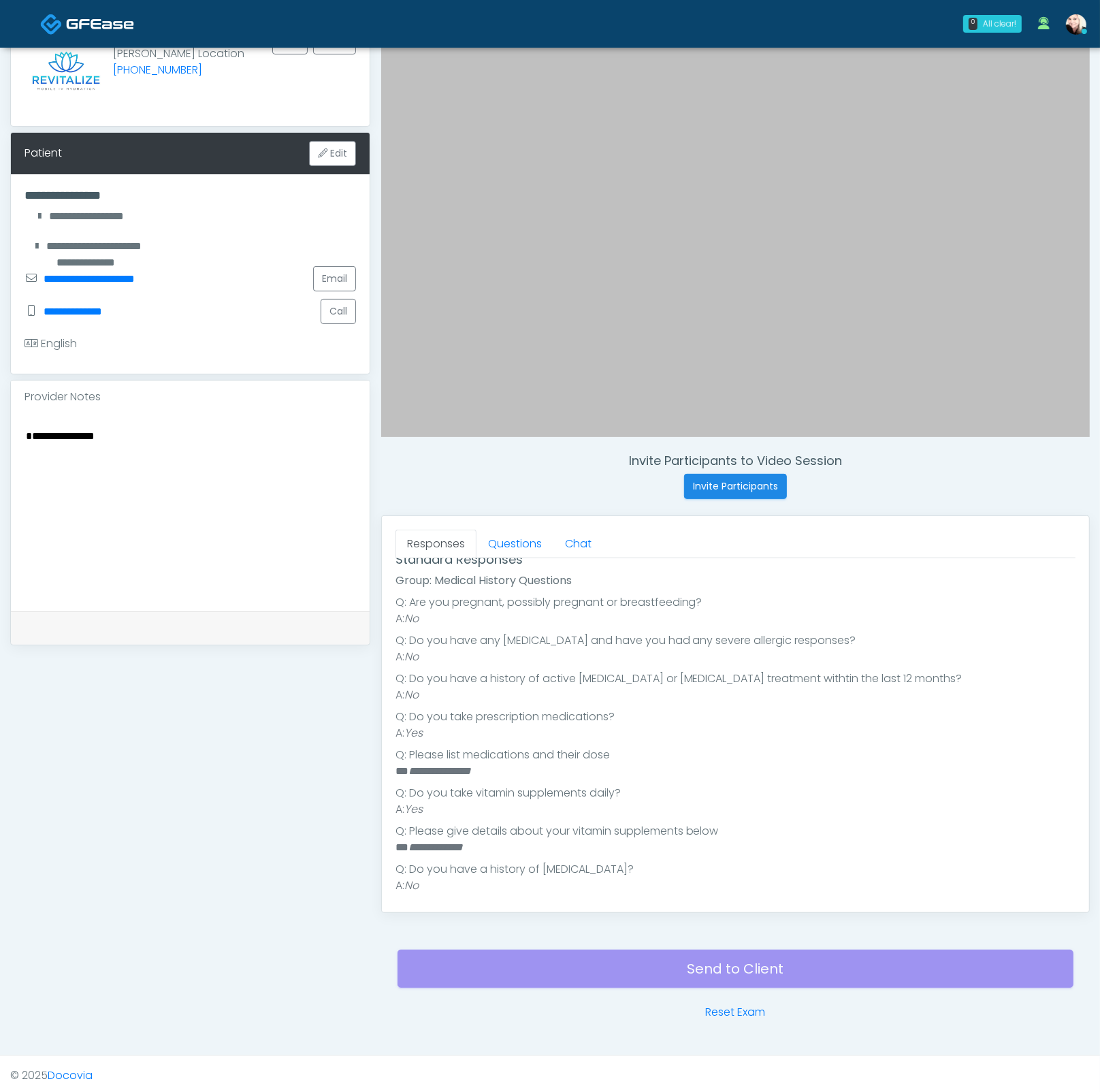
scroll to position [181, 0]
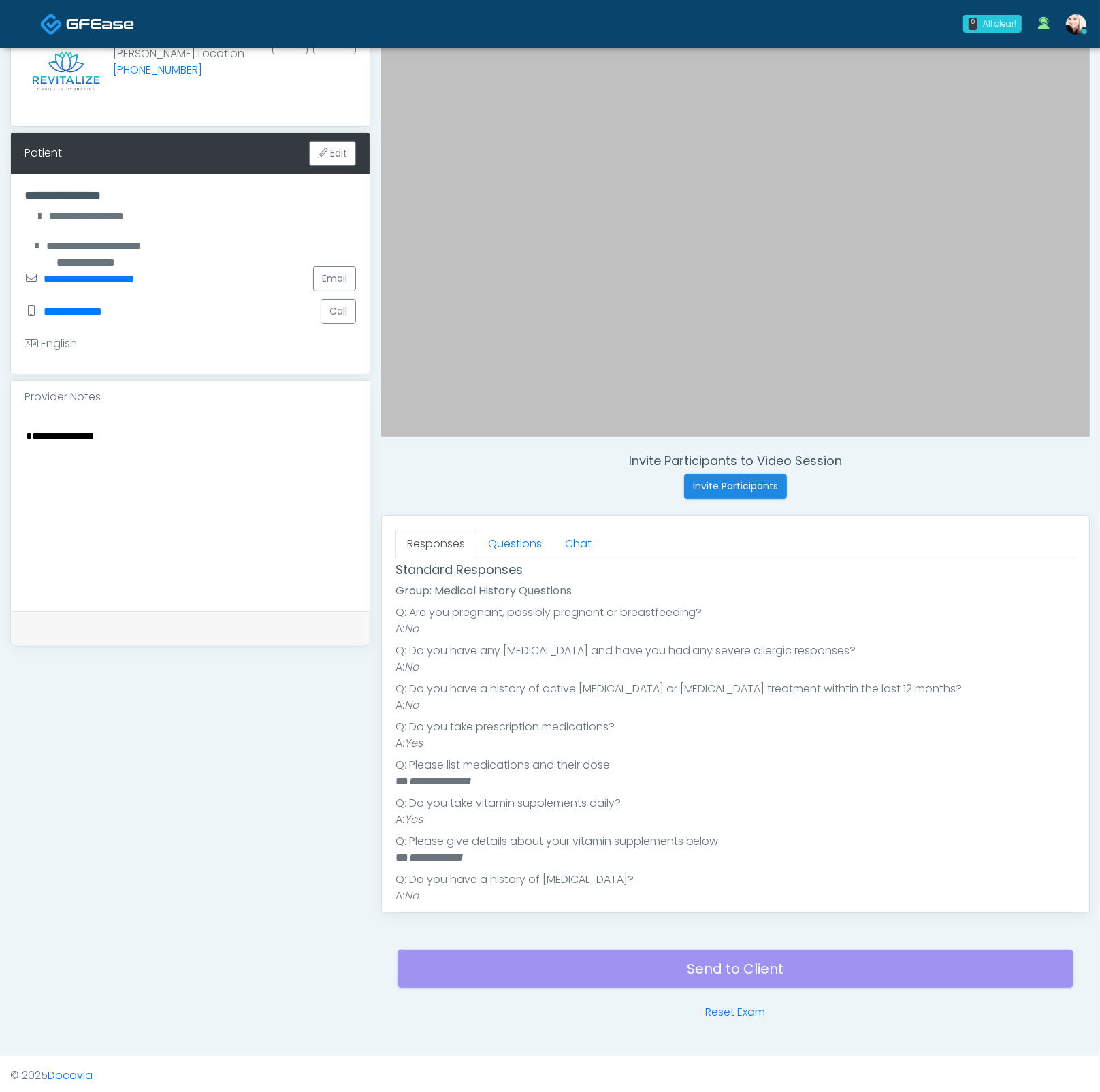
click at [490, 563] on h4 "Standard Responses" at bounding box center [735, 570] width 680 height 15
click at [494, 541] on link "Questions" at bounding box center [515, 544] width 77 height 29
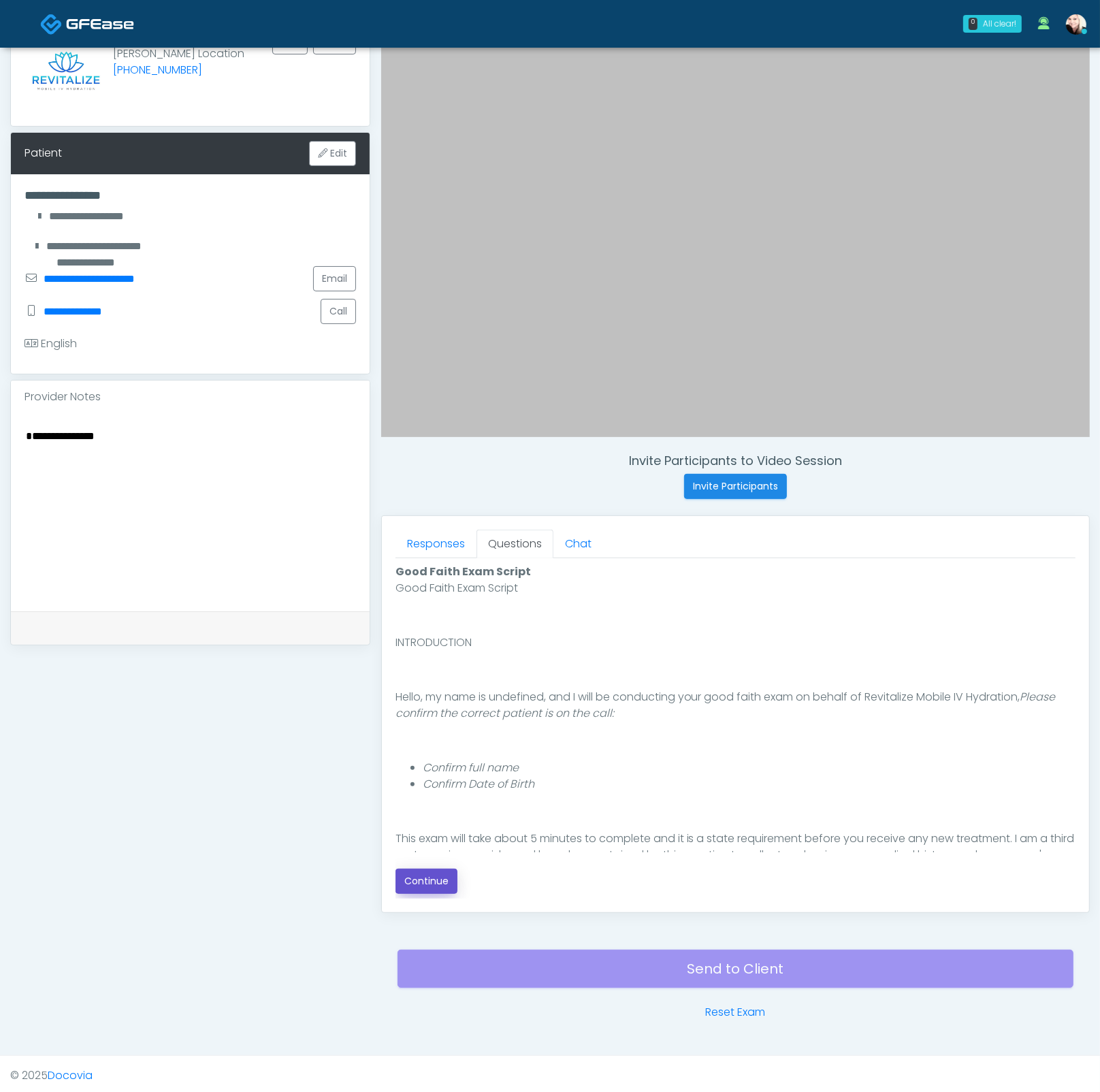
click at [422, 793] on button "Continue" at bounding box center [426, 882] width 62 height 25
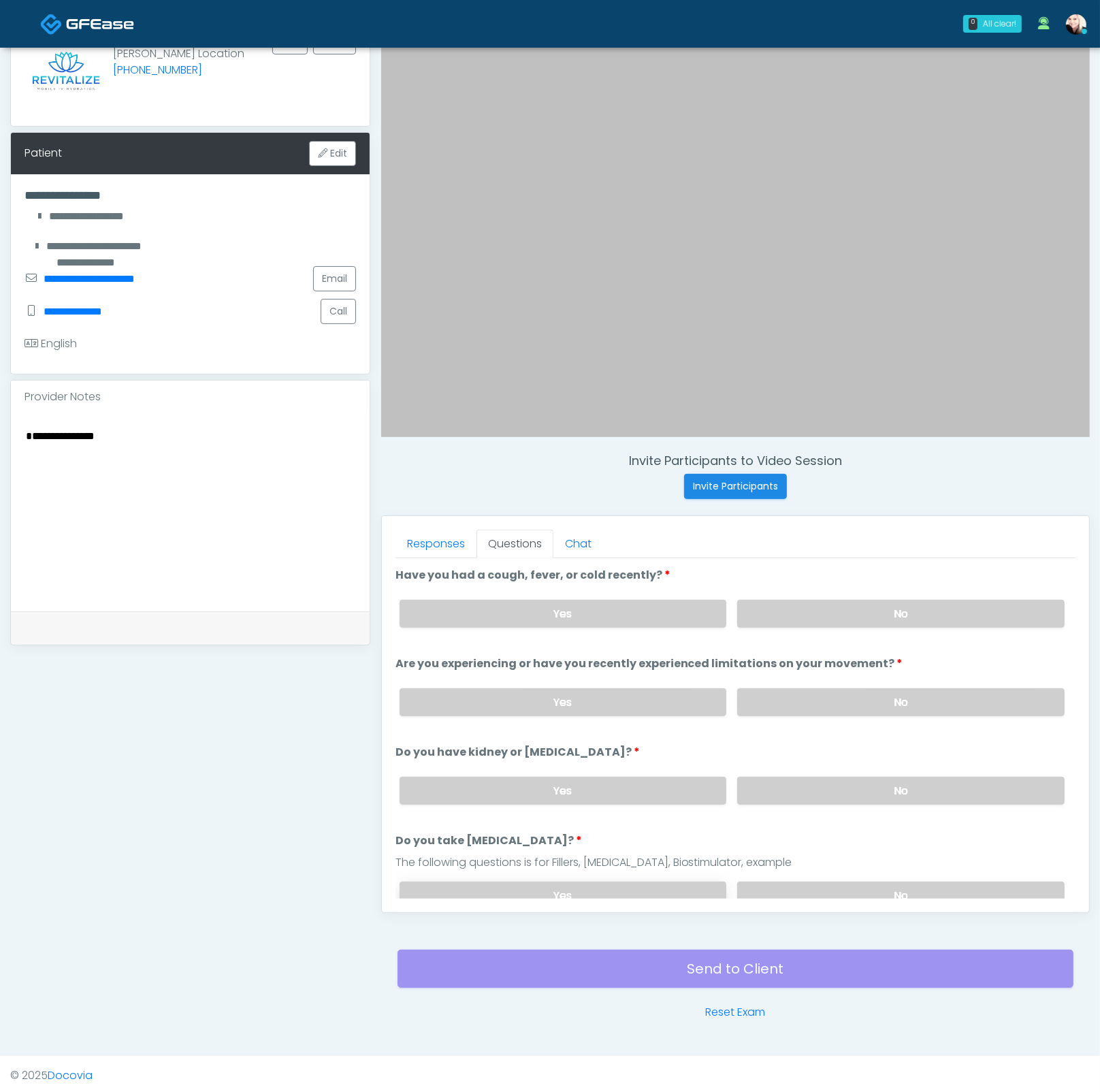
click at [570, 793] on label "Yes" at bounding box center [563, 895] width 327 height 28
click at [200, 449] on textarea "**********" at bounding box center [190, 510] width 332 height 166
type textarea "**********"
click at [902, 610] on label "No" at bounding box center [901, 613] width 327 height 28
drag, startPoint x: 886, startPoint y: 687, endPoint x: 879, endPoint y: 749, distance: 62.4
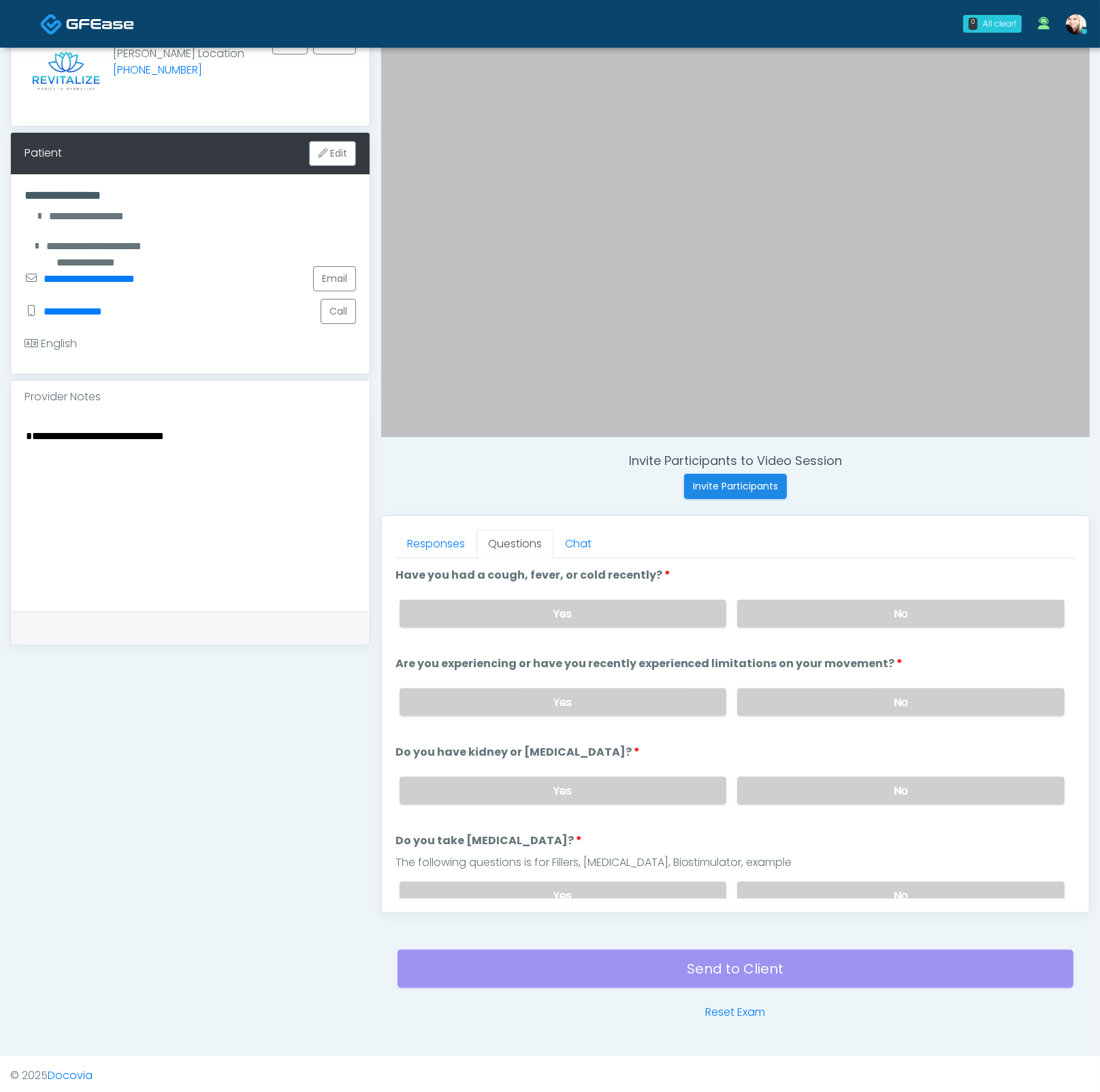
click at [886, 688] on label "No" at bounding box center [901, 702] width 327 height 28
drag, startPoint x: 876, startPoint y: 768, endPoint x: 874, endPoint y: 785, distance: 17.1
click at [876, 773] on div "Yes No" at bounding box center [732, 791] width 687 height 50
click at [874, 785] on label "No" at bounding box center [901, 790] width 327 height 28
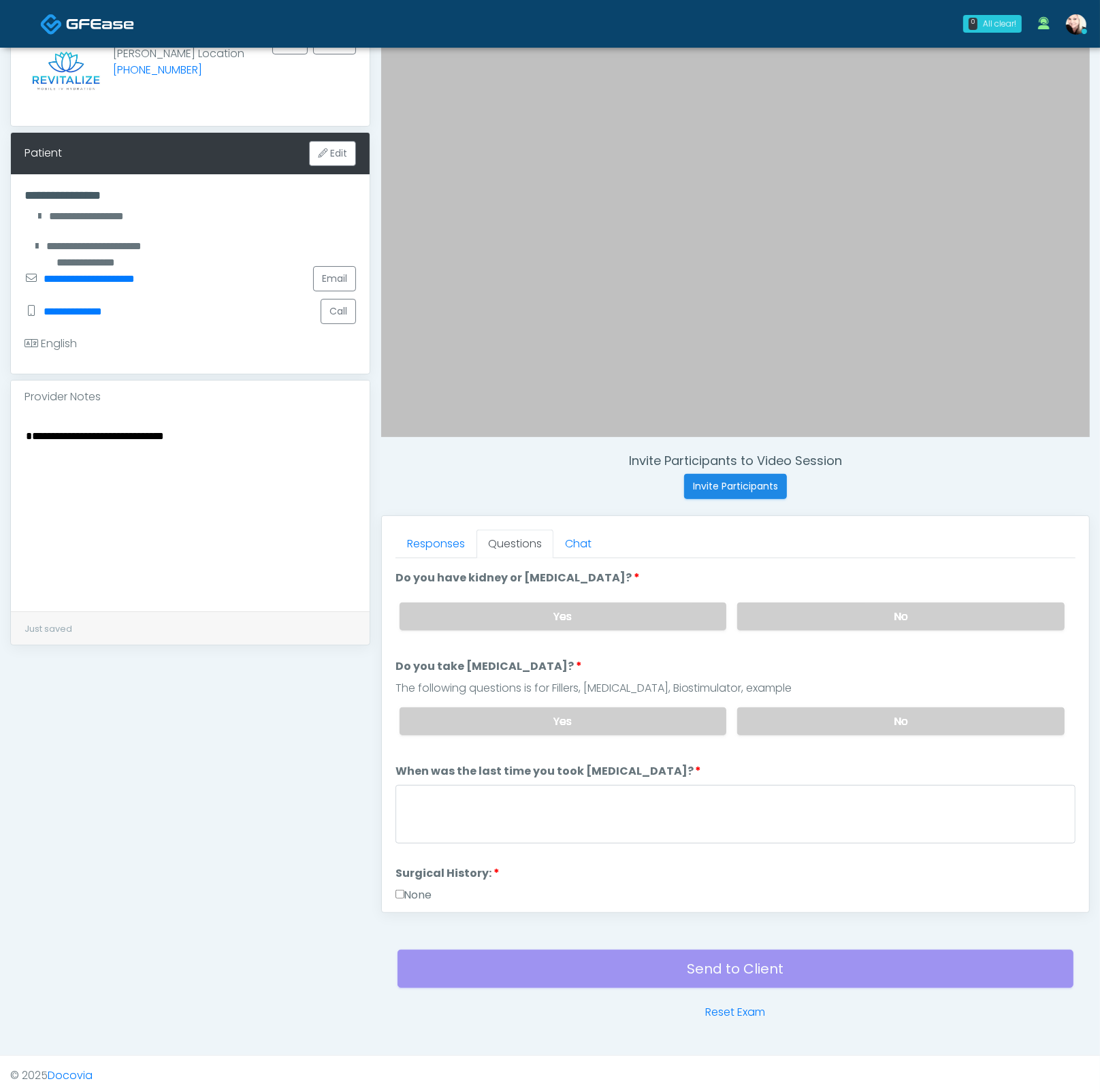
scroll to position [225, 0]
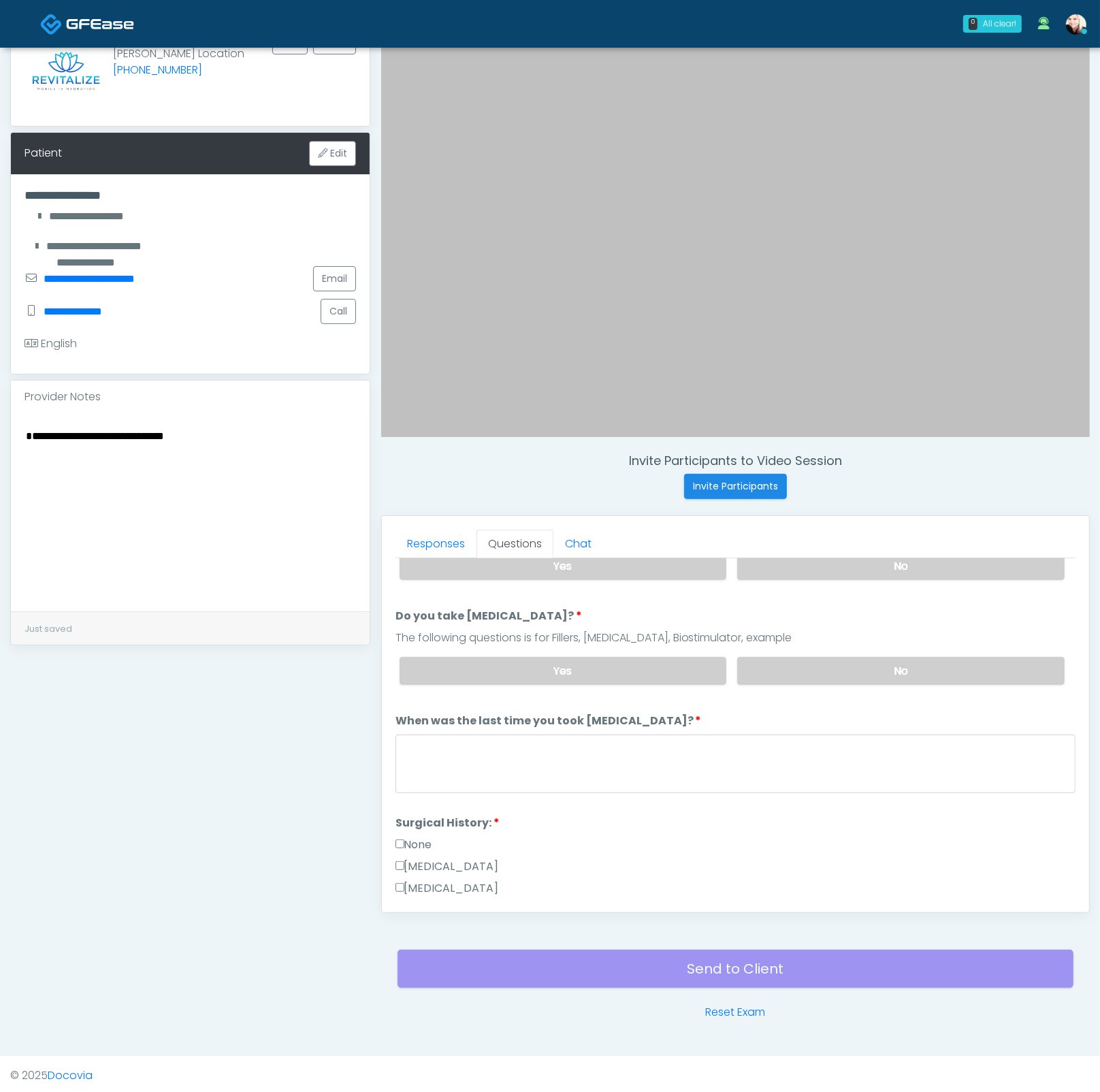
drag, startPoint x: 230, startPoint y: 442, endPoint x: 117, endPoint y: 433, distance: 113.4
click at [117, 433] on textarea "**********" at bounding box center [190, 510] width 332 height 166
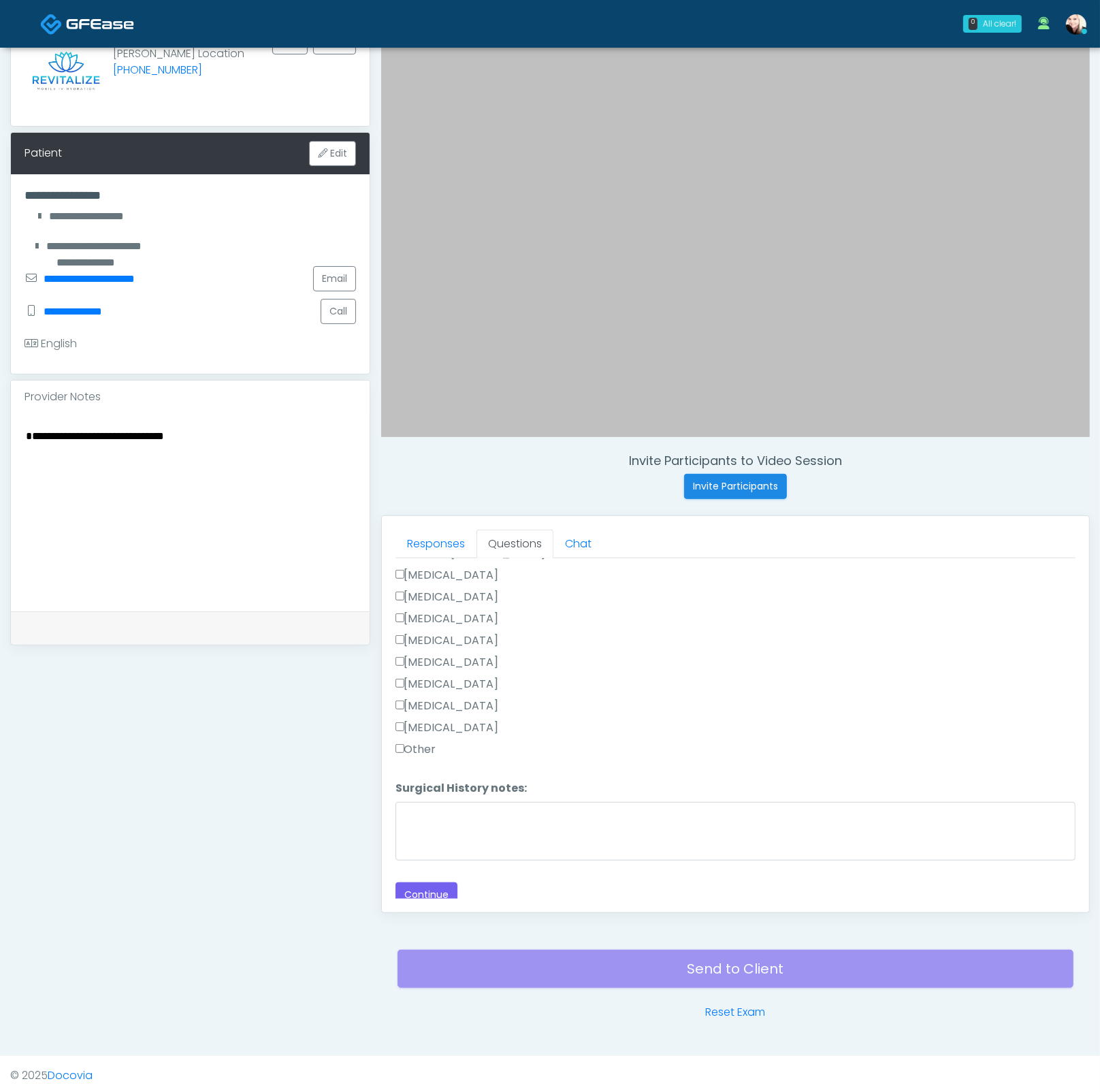
scroll to position [584, 0]
click at [460, 793] on textarea "Surgical History notes:" at bounding box center [735, 828] width 680 height 59
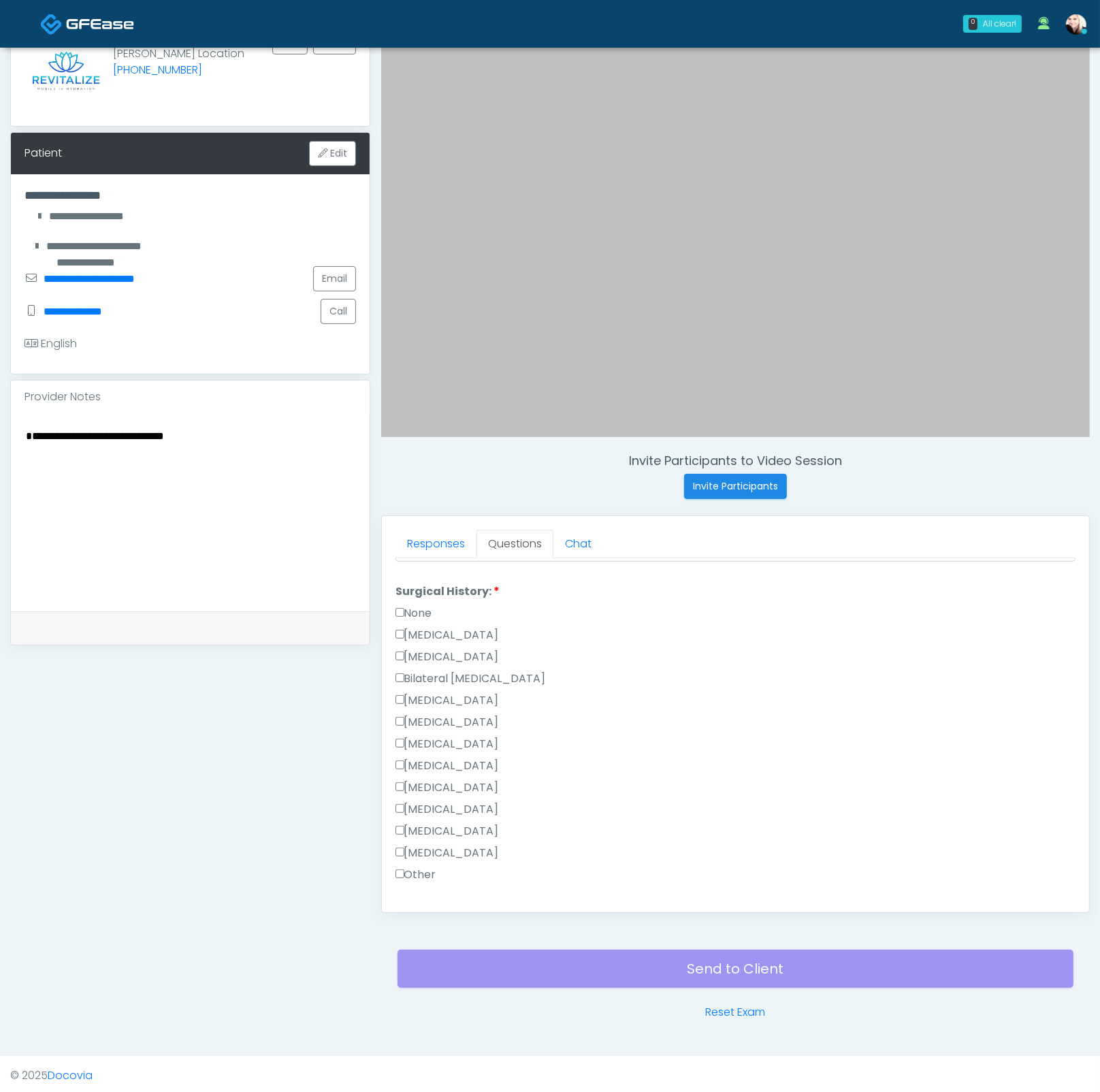
scroll to position [254, 0]
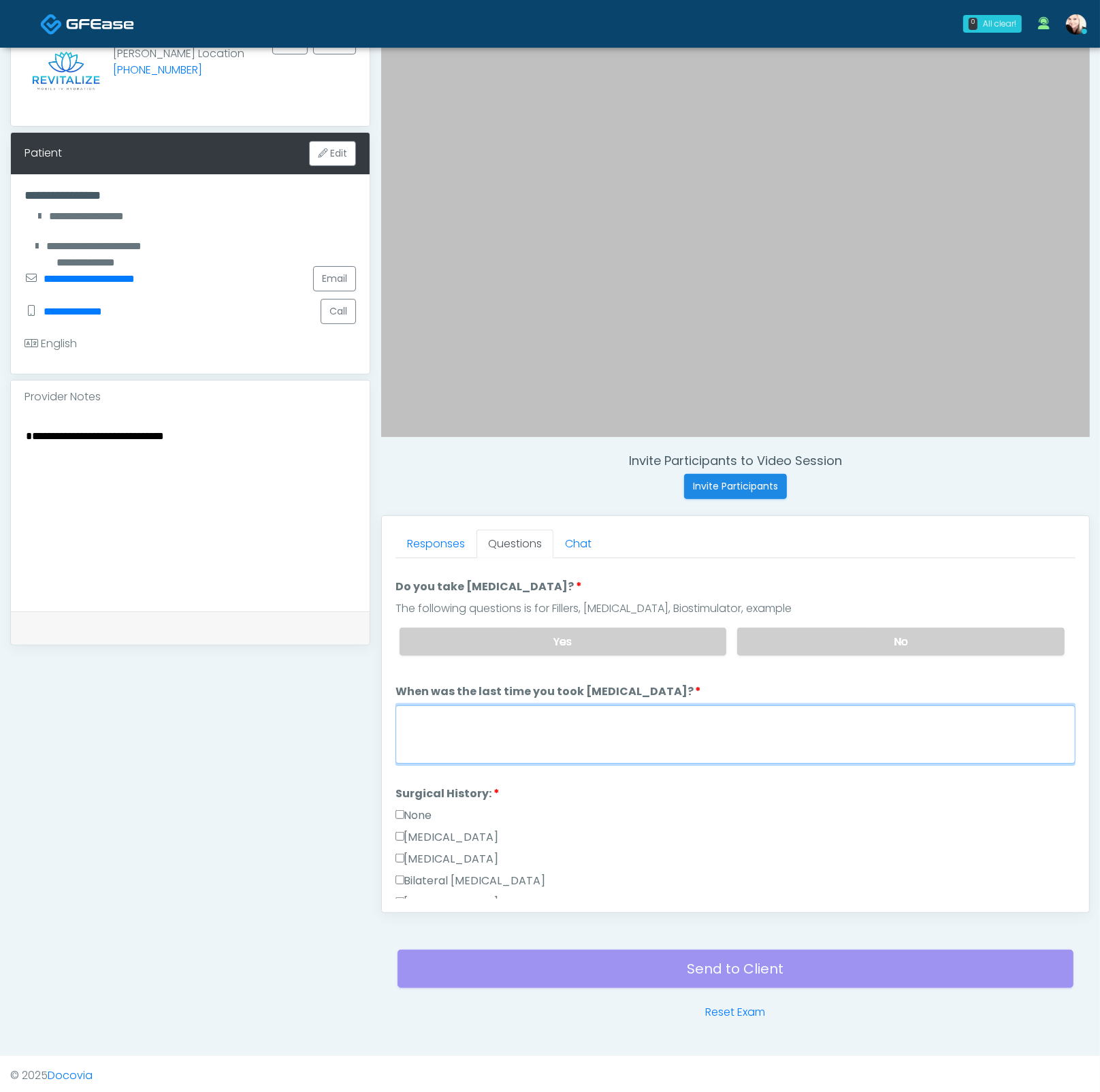
click at [544, 725] on textarea "When was the last time you took [MEDICAL_DATA]?" at bounding box center [735, 734] width 680 height 59
click at [707, 716] on textarea "When was the last time you took [MEDICAL_DATA]?" at bounding box center [735, 734] width 680 height 59
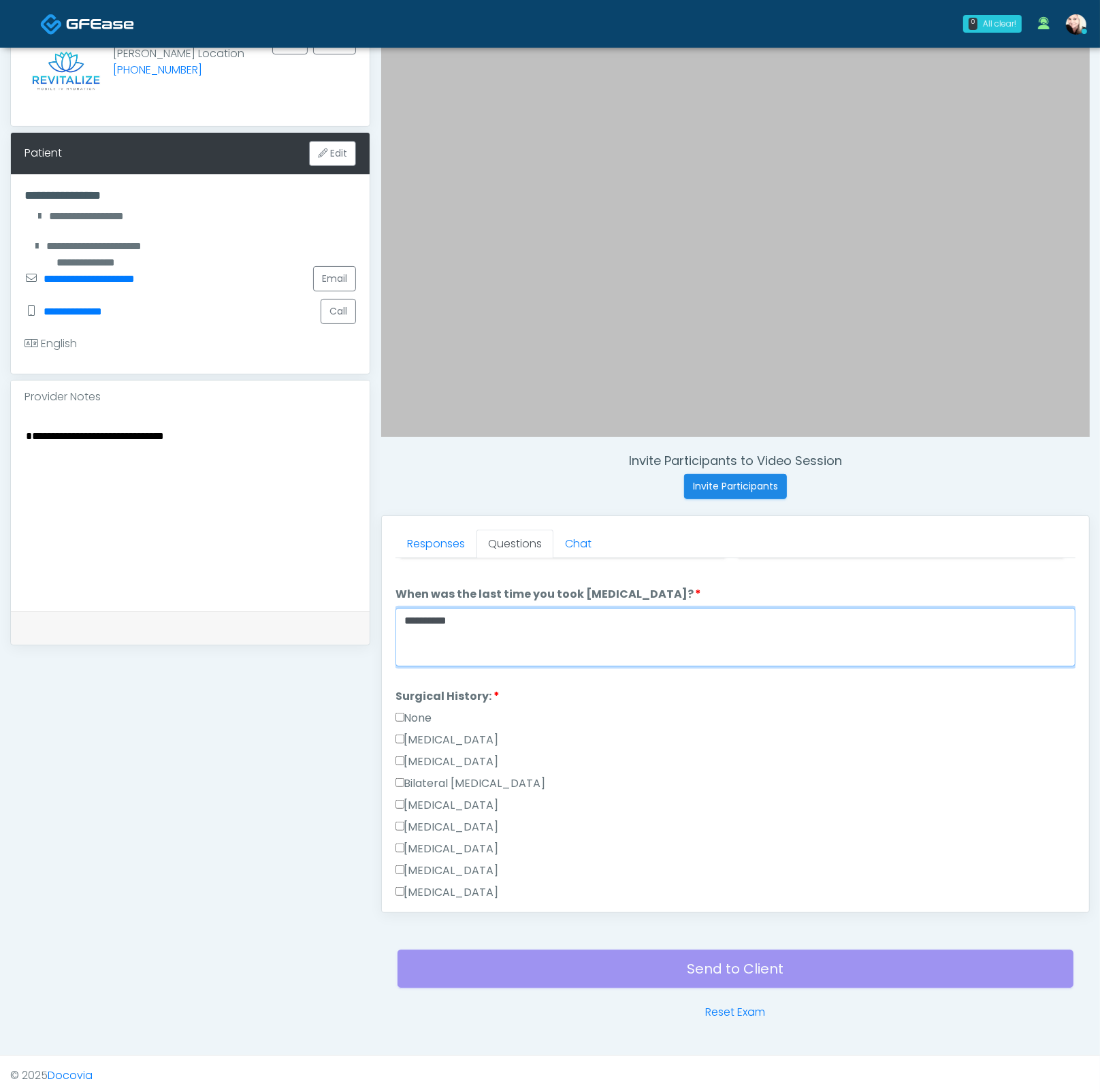
scroll to position [535, 0]
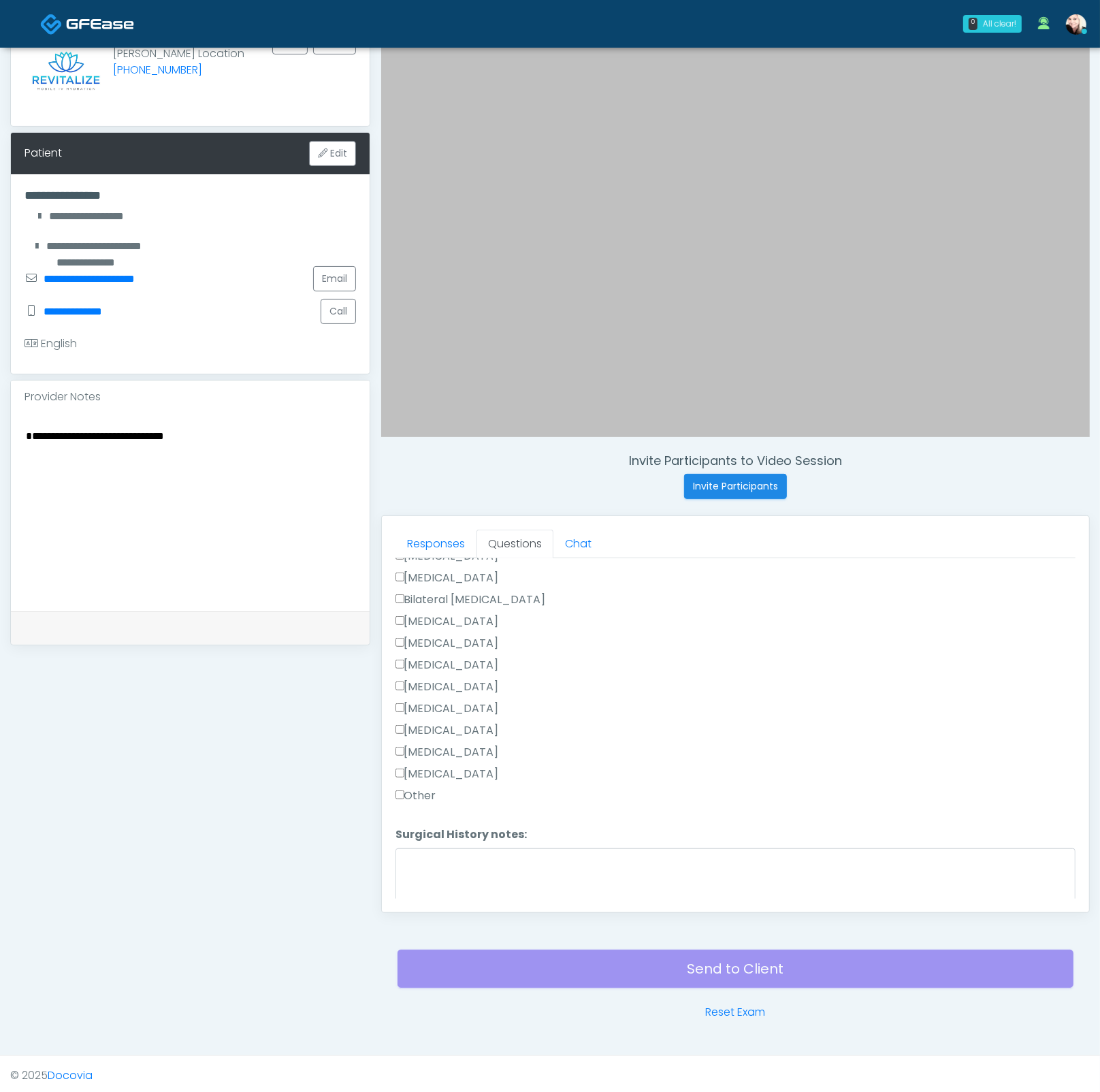
type textarea "*********"
drag, startPoint x: 222, startPoint y: 434, endPoint x: 148, endPoint y: 441, distance: 74.3
click at [118, 428] on textarea "**********" at bounding box center [190, 510] width 332 height 166
paste textarea "**********"
click at [115, 439] on textarea "**********" at bounding box center [190, 510] width 332 height 166
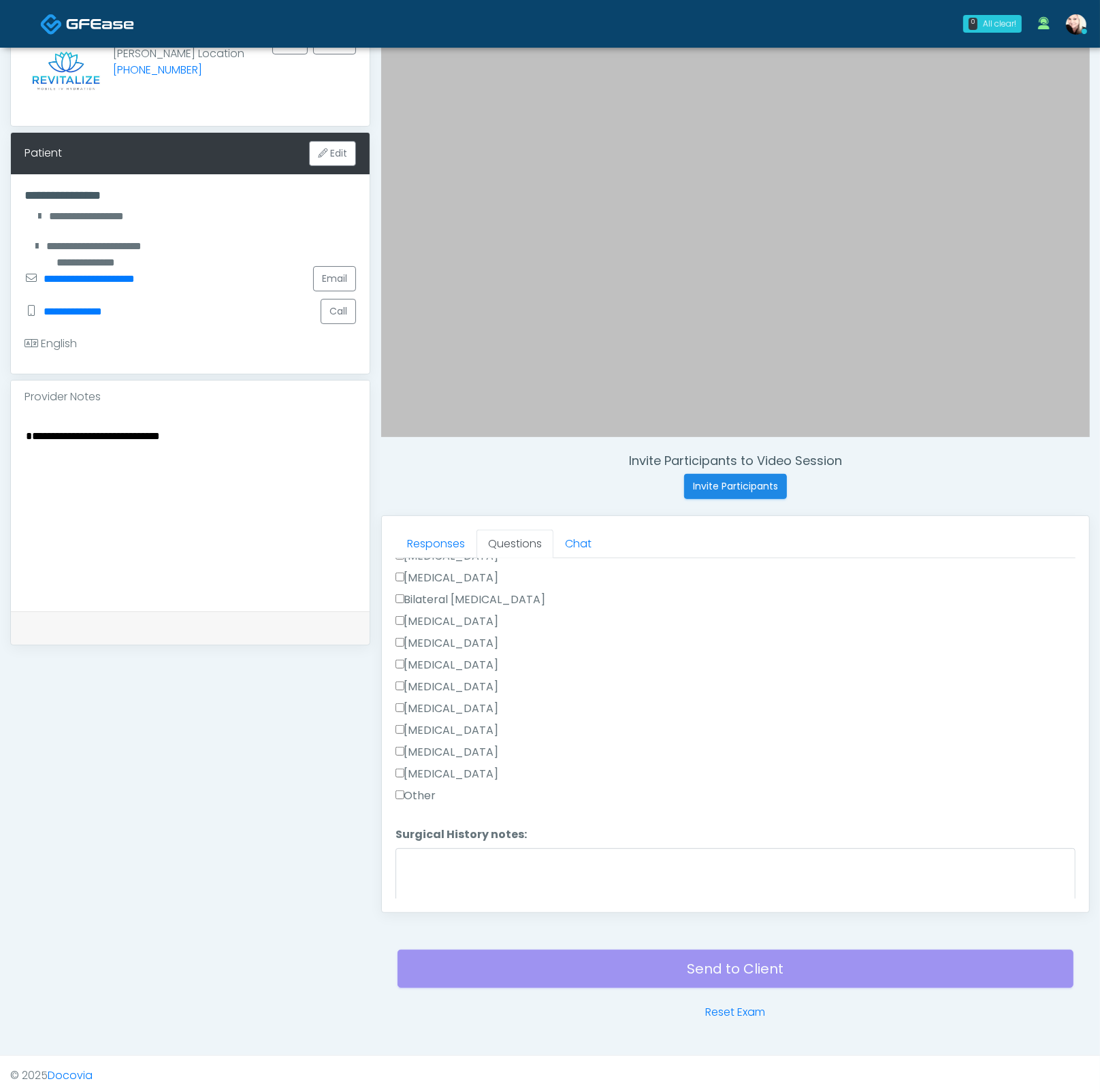
scroll to position [584, 0]
type textarea "**********"
click at [445, 793] on div "Loading... Connecting to your agent... Please wait while we prepare your person…" at bounding box center [735, 444] width 680 height 921
click at [442, 793] on button "Continue" at bounding box center [426, 893] width 62 height 25
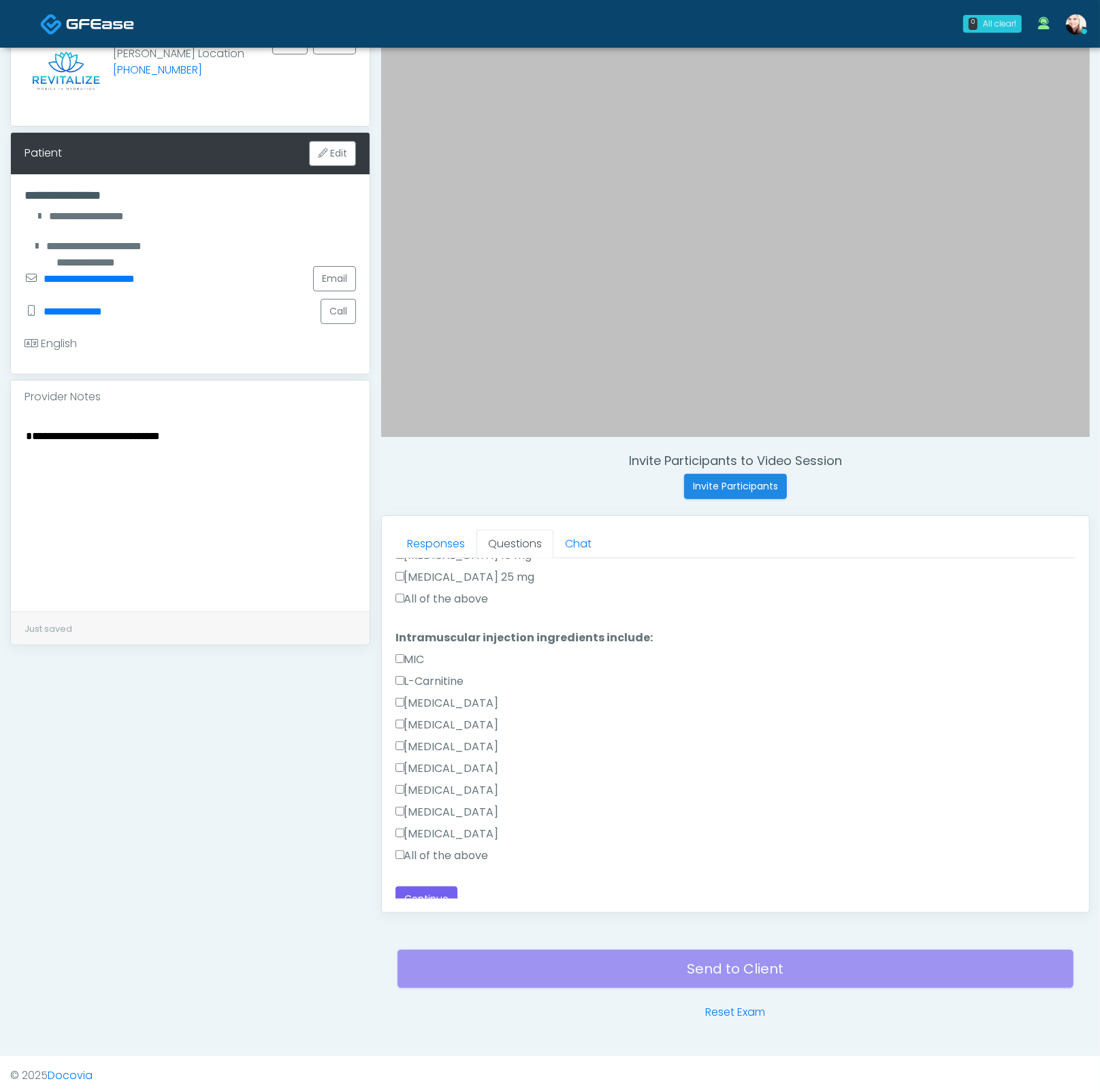
scroll to position [745, 0]
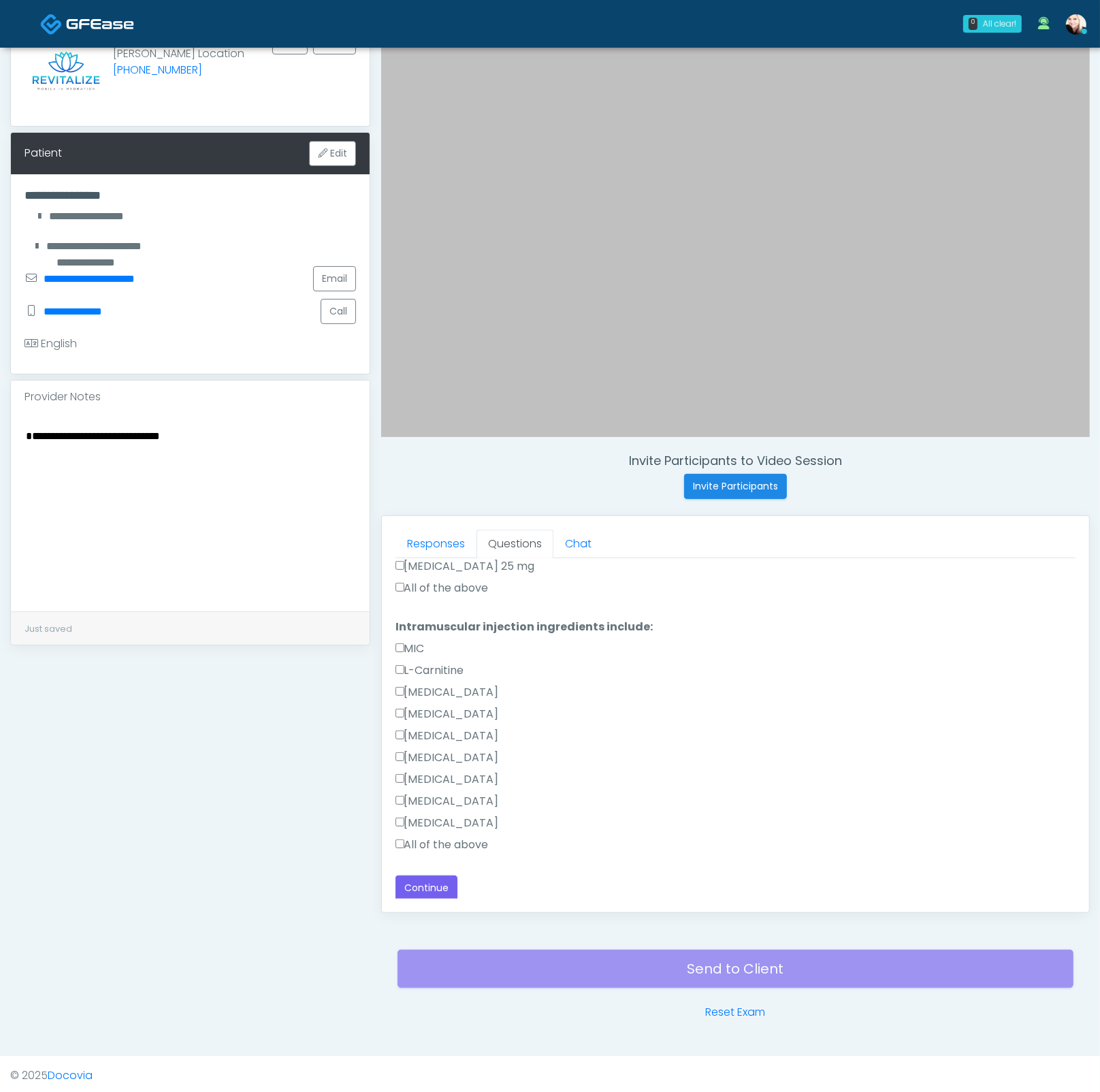
drag, startPoint x: 415, startPoint y: 830, endPoint x: 407, endPoint y: 843, distance: 15.3
click at [410, 793] on div "MIC L-Carnitine Methylcobalamin B-Complex Biotin Vitamin D Zofran" at bounding box center [735, 749] width 680 height 218
click at [407, 793] on label "All of the above" at bounding box center [442, 844] width 93 height 16
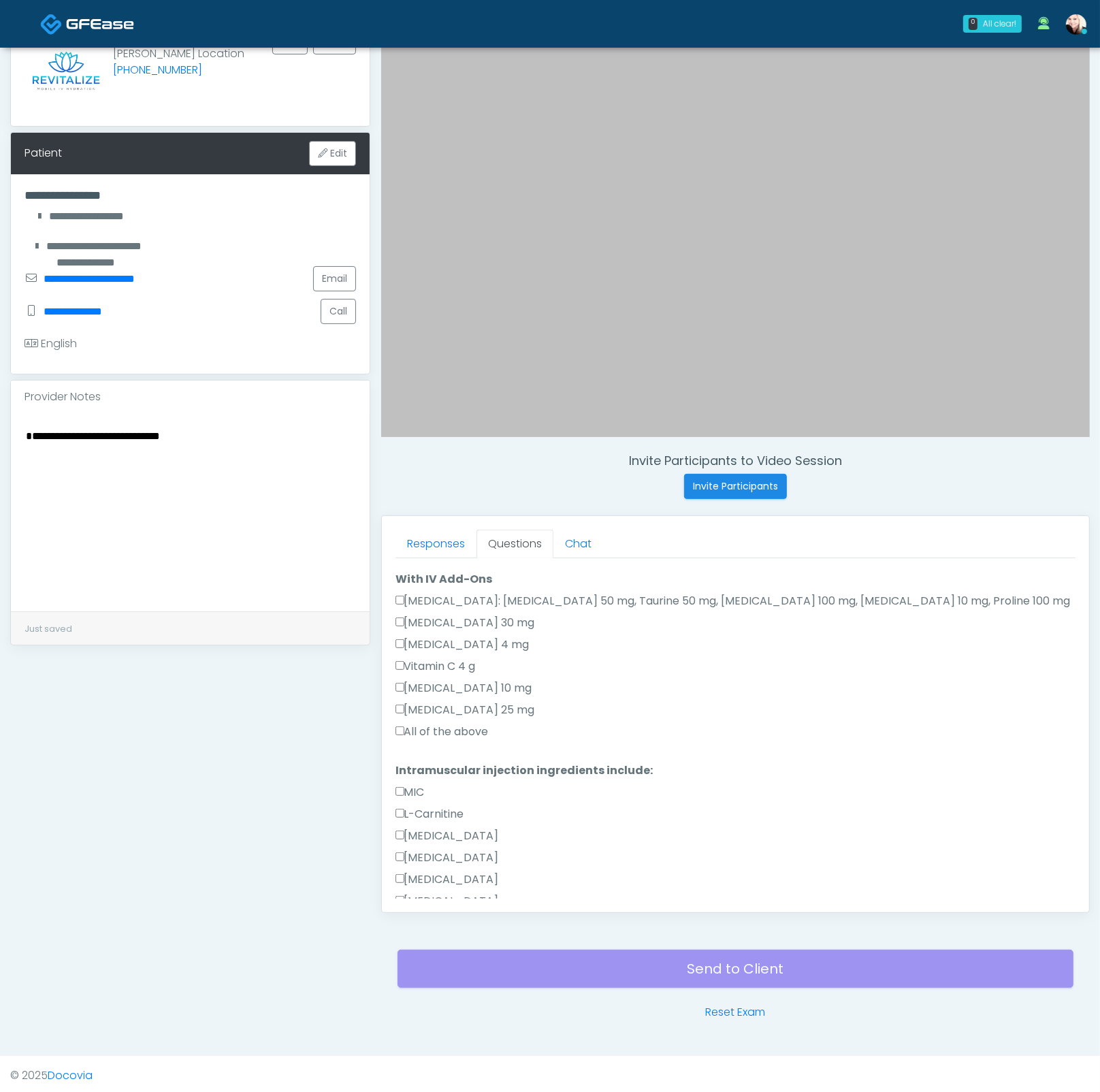
click at [425, 730] on label "All of the above" at bounding box center [442, 731] width 93 height 16
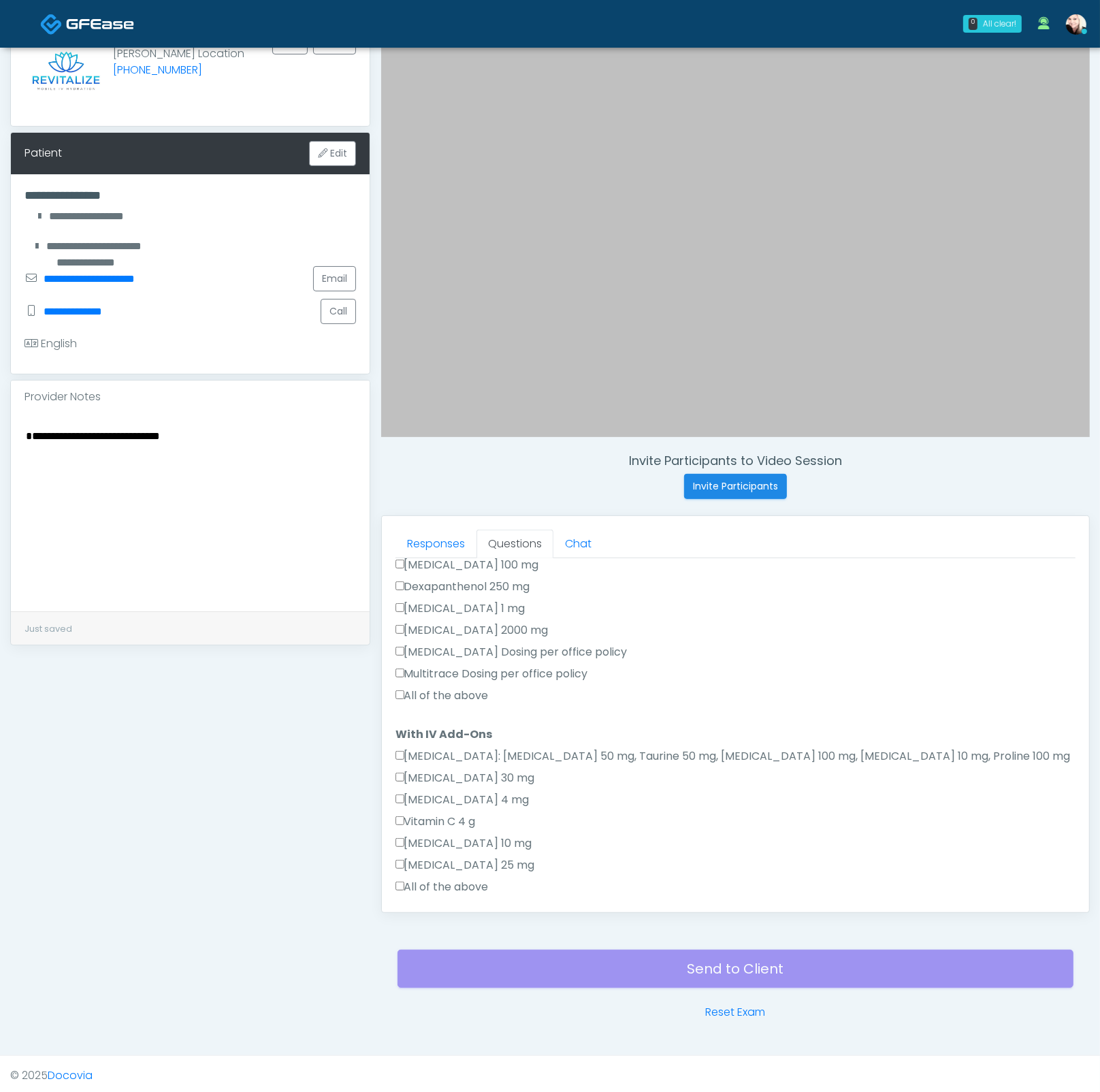
click at [408, 687] on label "All of the above" at bounding box center [442, 695] width 93 height 16
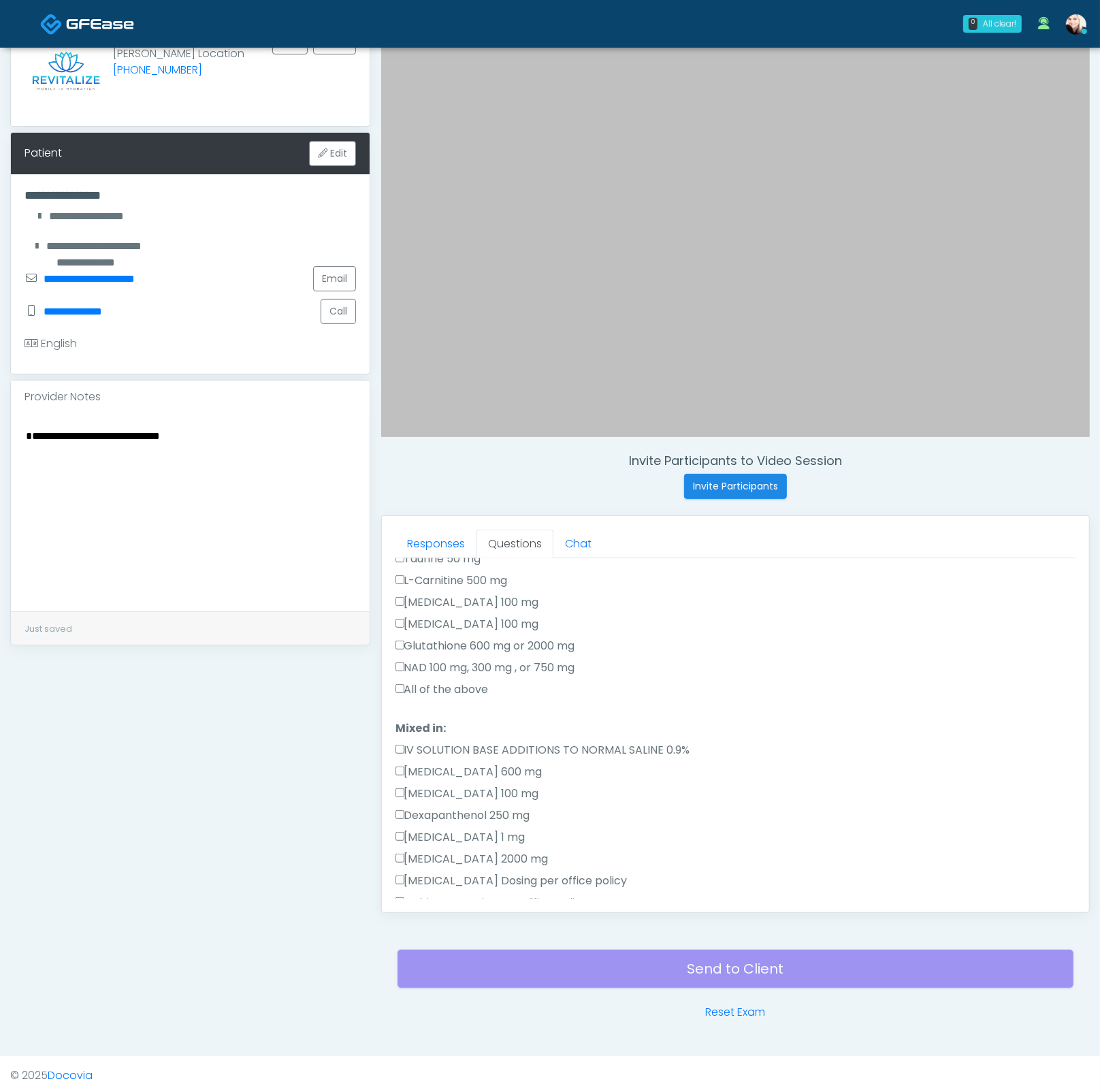
scroll to position [92, 0]
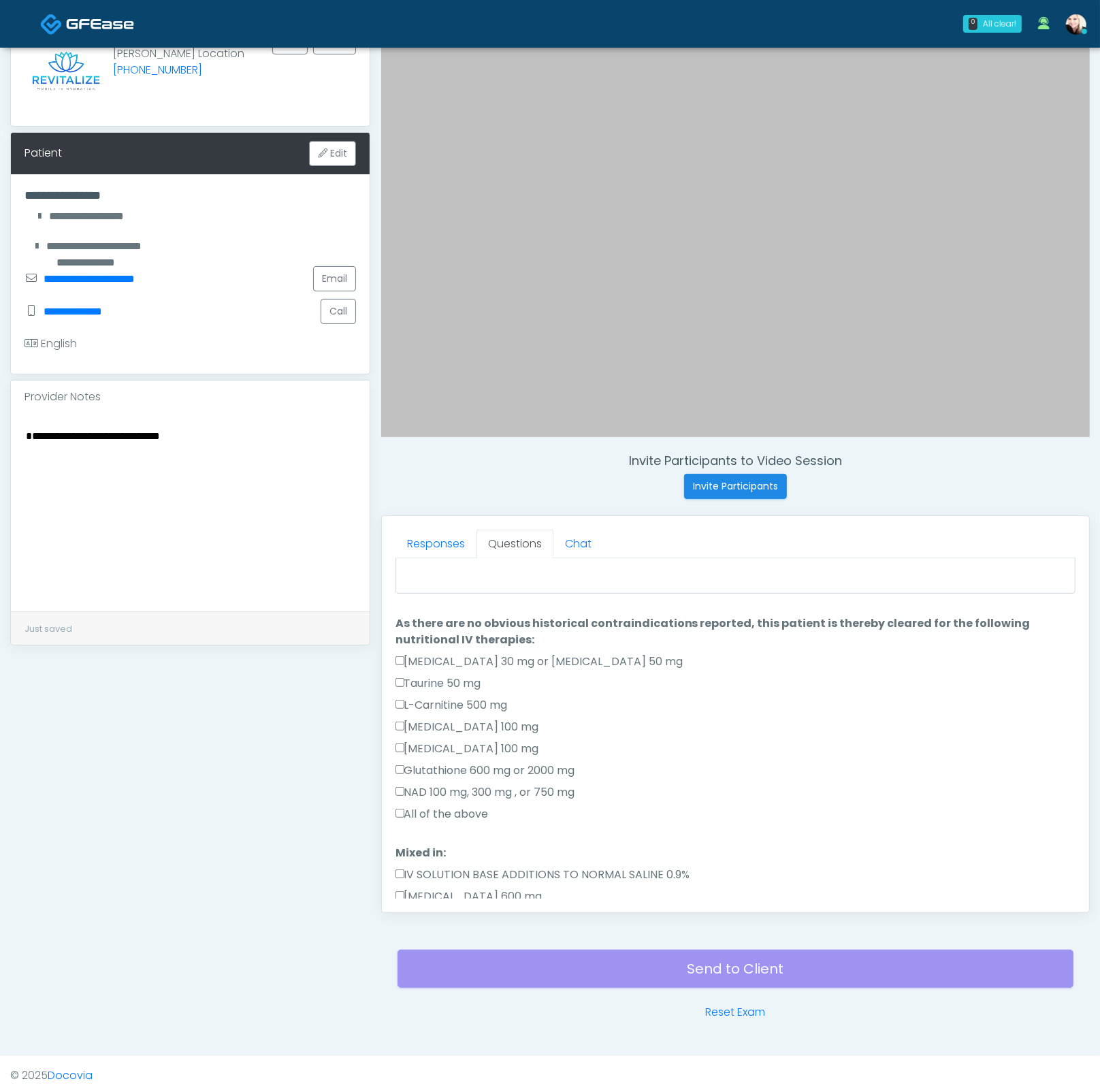
click at [437, 793] on label "All of the above" at bounding box center [442, 814] width 93 height 16
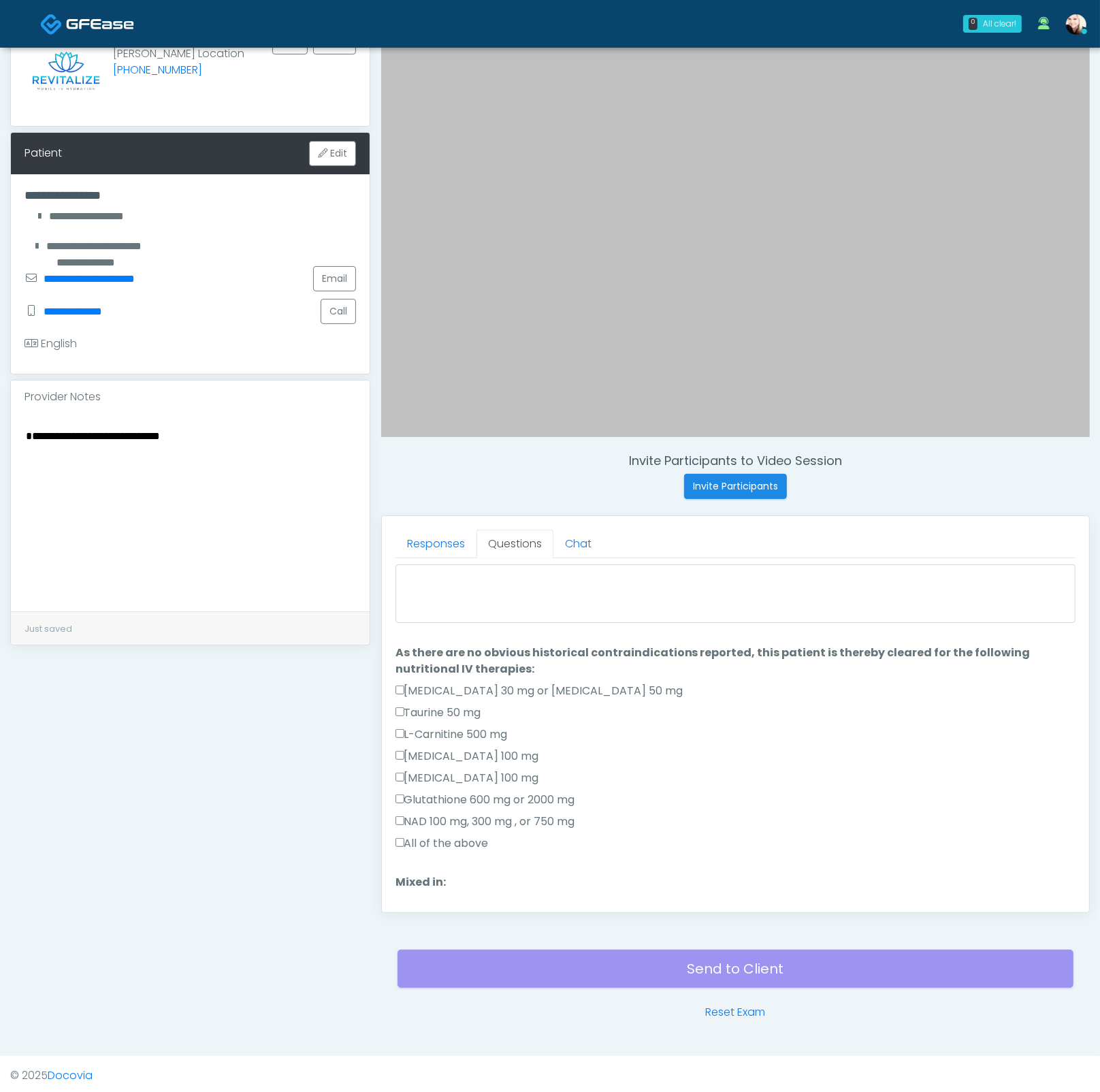
scroll to position [0, 0]
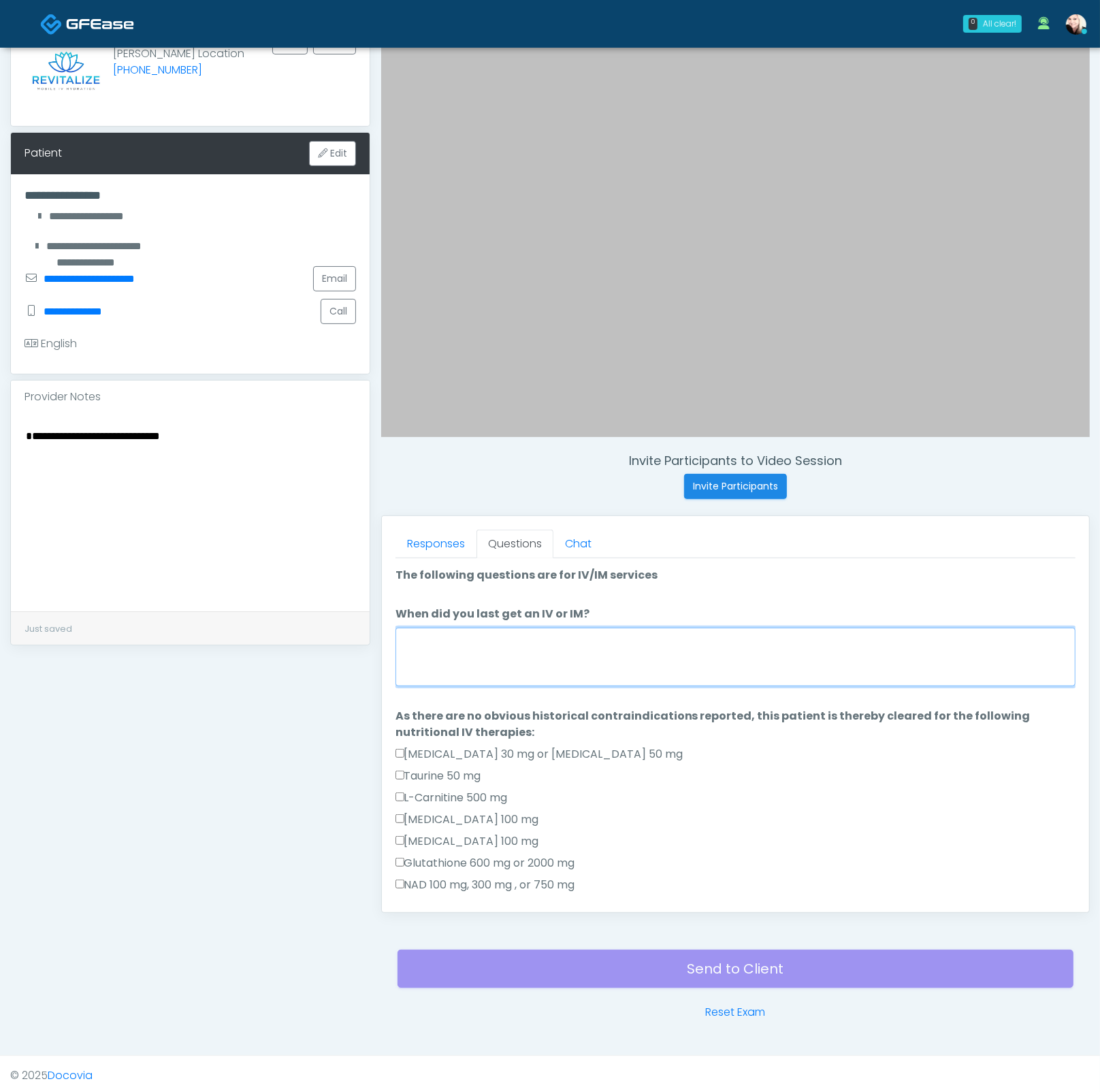
click at [463, 638] on textarea "When did you last get an IV or IM?" at bounding box center [735, 657] width 680 height 59
type textarea "****"
drag, startPoint x: 773, startPoint y: 895, endPoint x: 728, endPoint y: 865, distance: 54.1
click at [773, 793] on div "All of the above" at bounding box center [735, 910] width 680 height 22
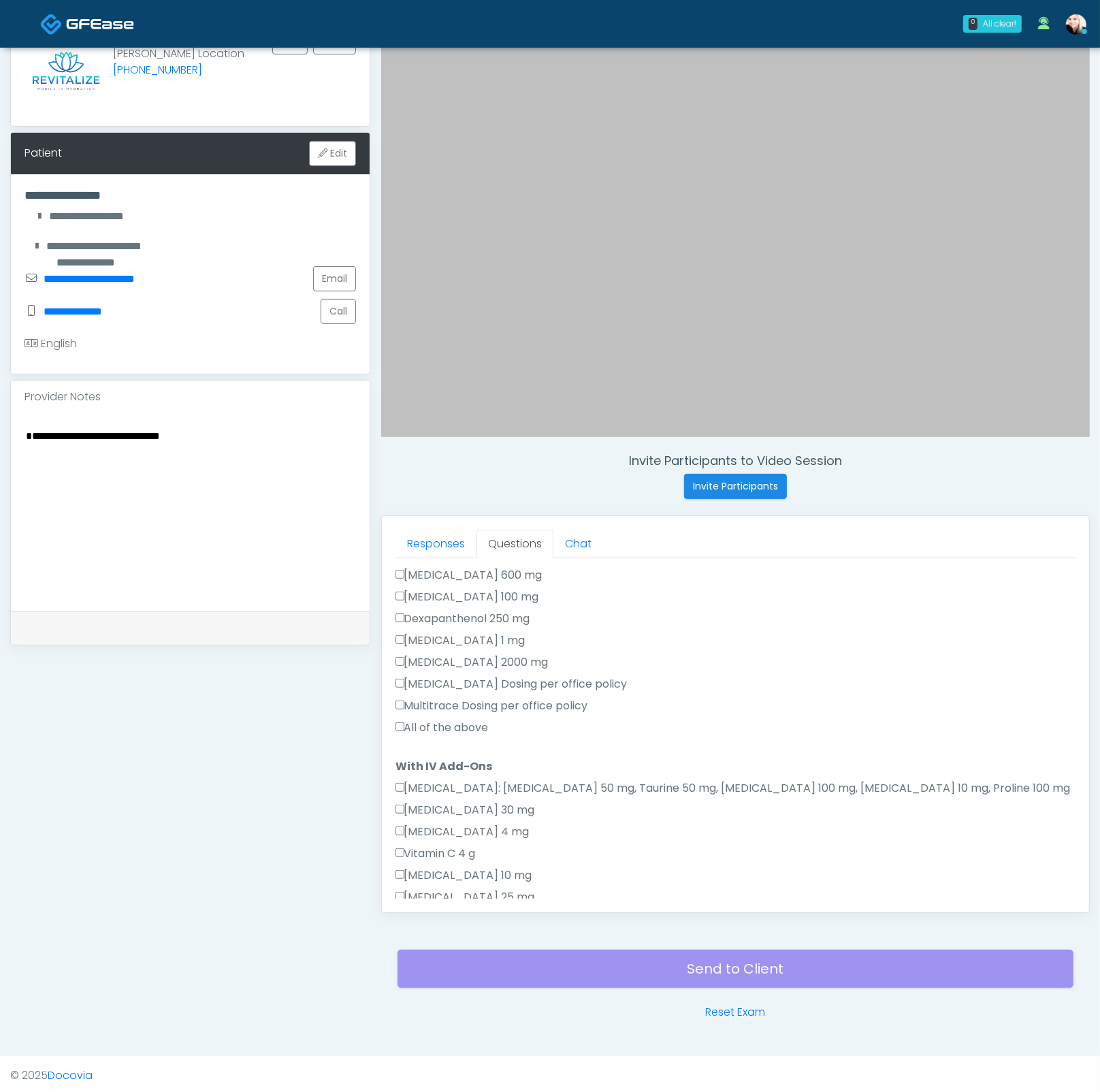
scroll to position [745, 0]
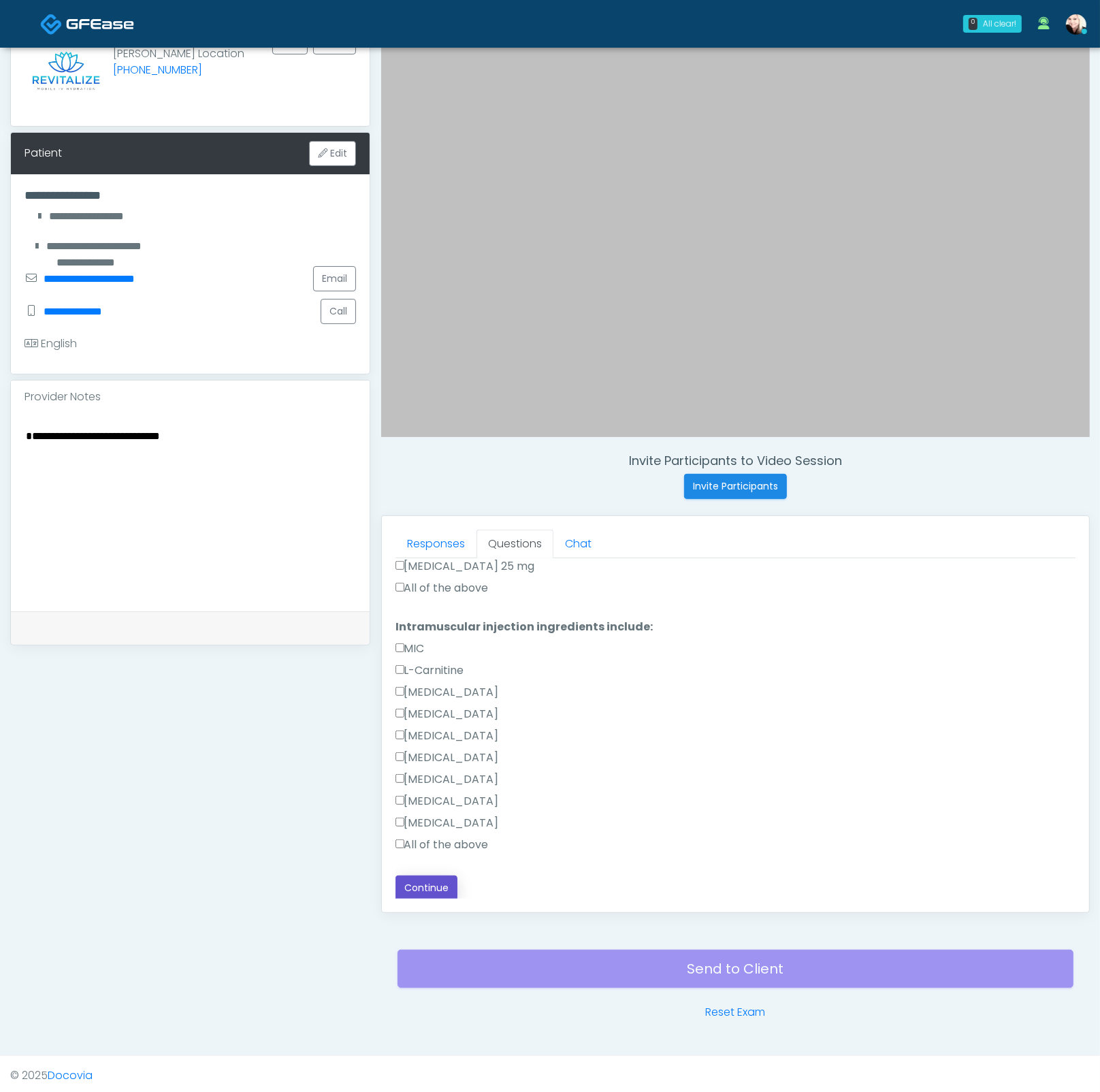
click at [409, 793] on button "Continue" at bounding box center [426, 888] width 62 height 25
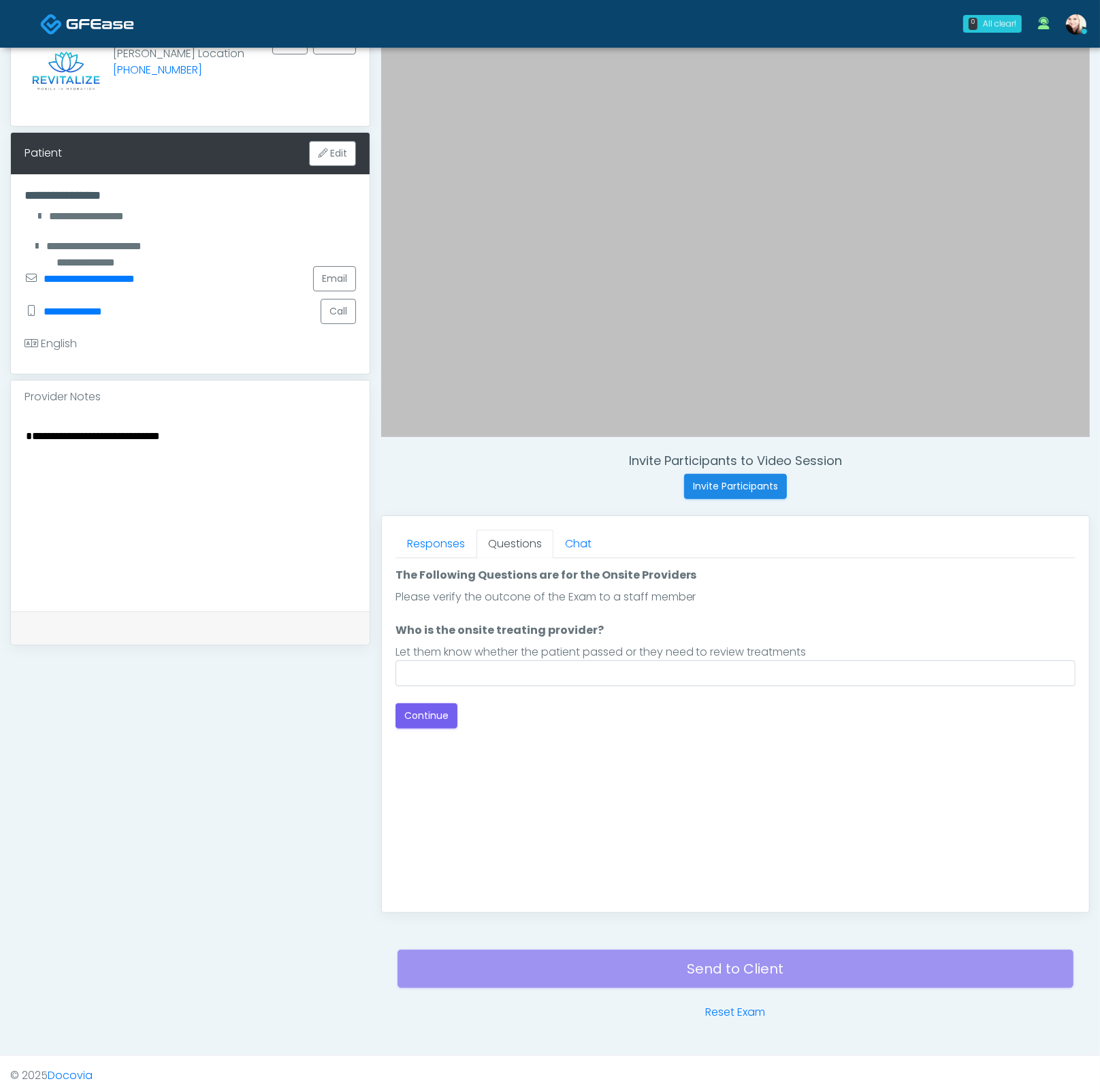
scroll to position [0, 0]
click at [230, 427] on textarea "**********" at bounding box center [190, 510] width 332 height 166
click at [239, 435] on textarea "**********" at bounding box center [190, 510] width 332 height 166
type textarea "**********"
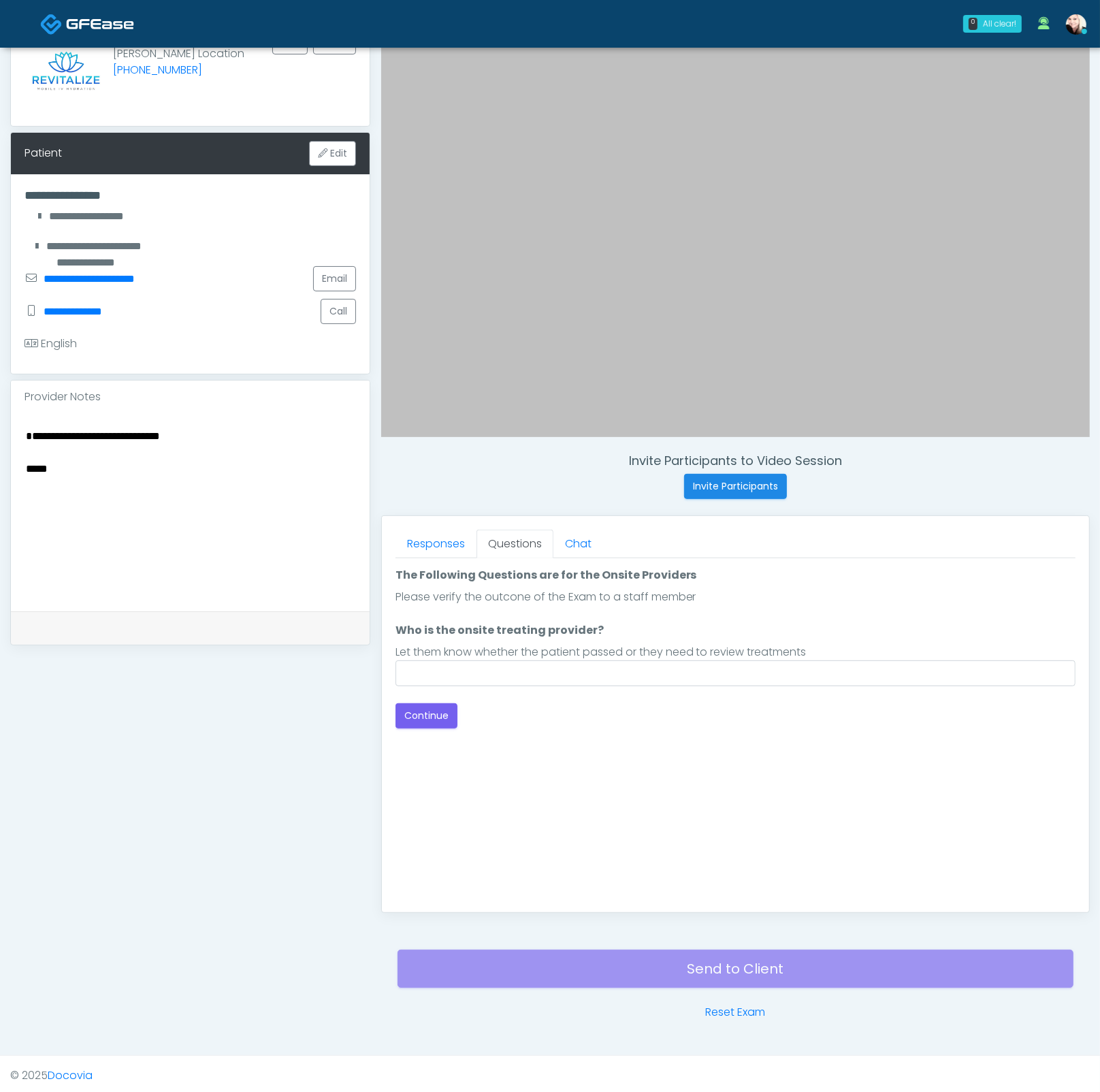
click at [749, 793] on div "**********" at bounding box center [550, 481] width 1058 height 1111
click at [748, 793] on link "Reset Exam" at bounding box center [734, 1011] width 60 height 16
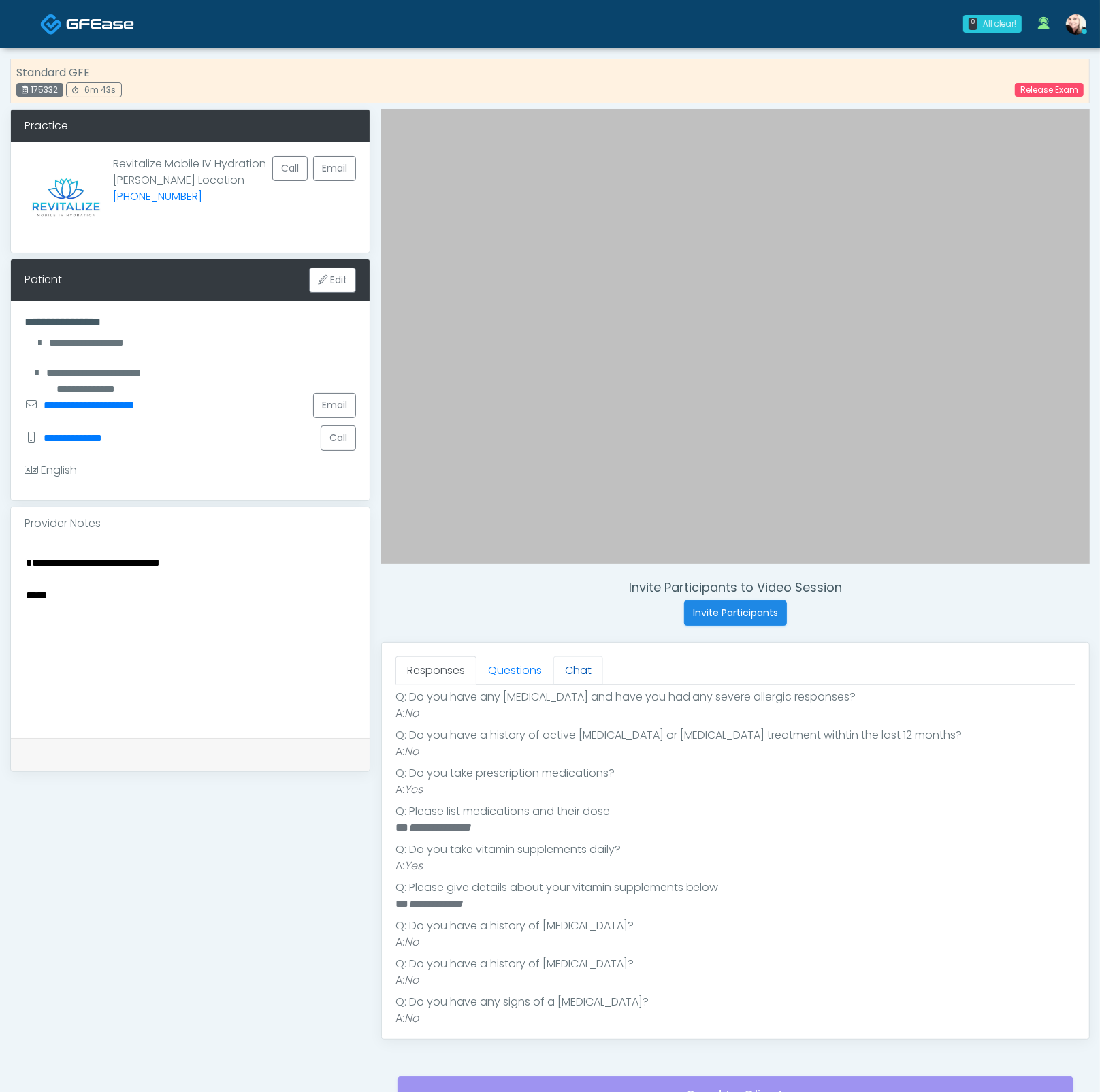
scroll to position [311, 0]
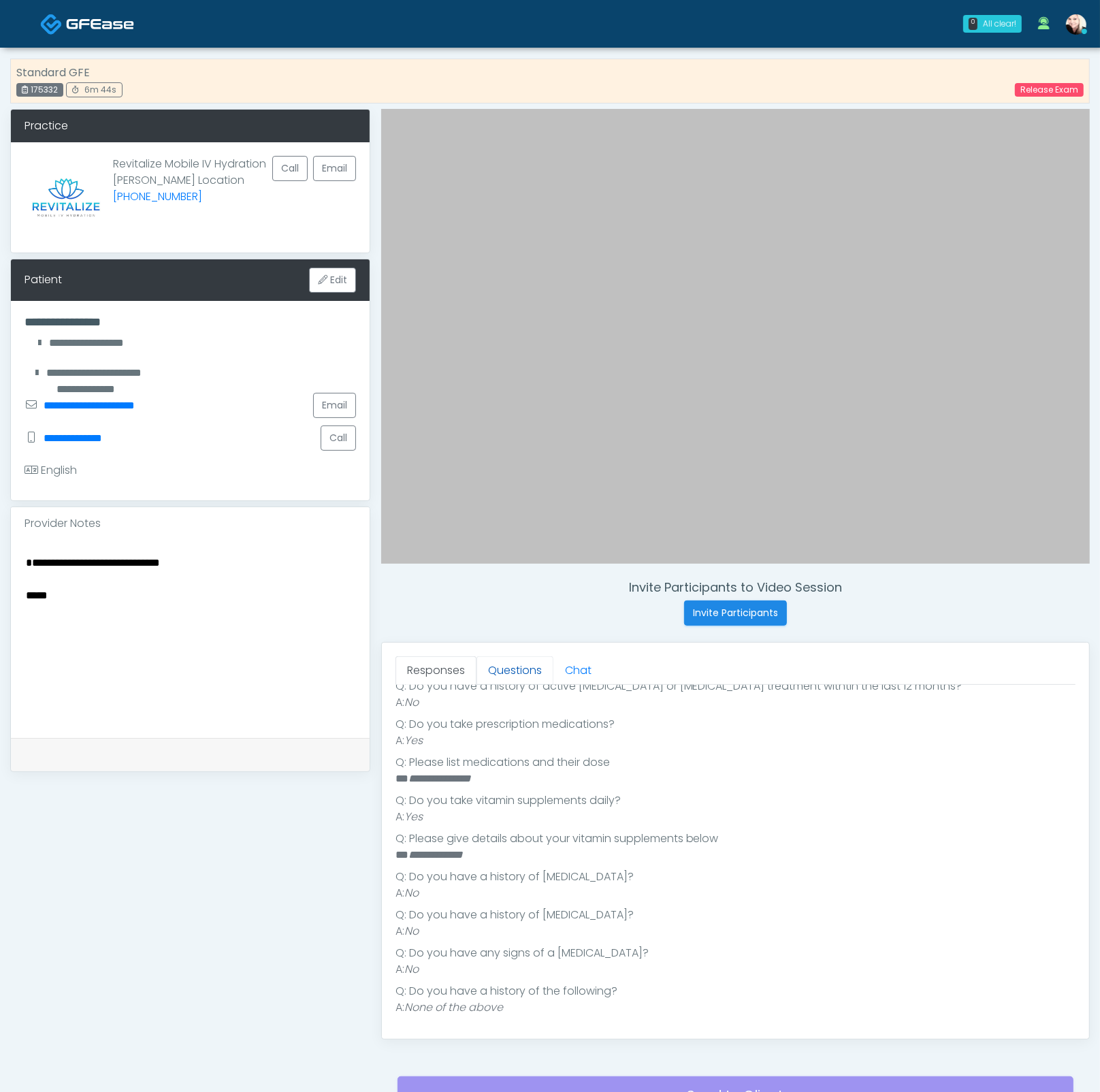
click at [517, 672] on link "Questions" at bounding box center [515, 670] width 77 height 29
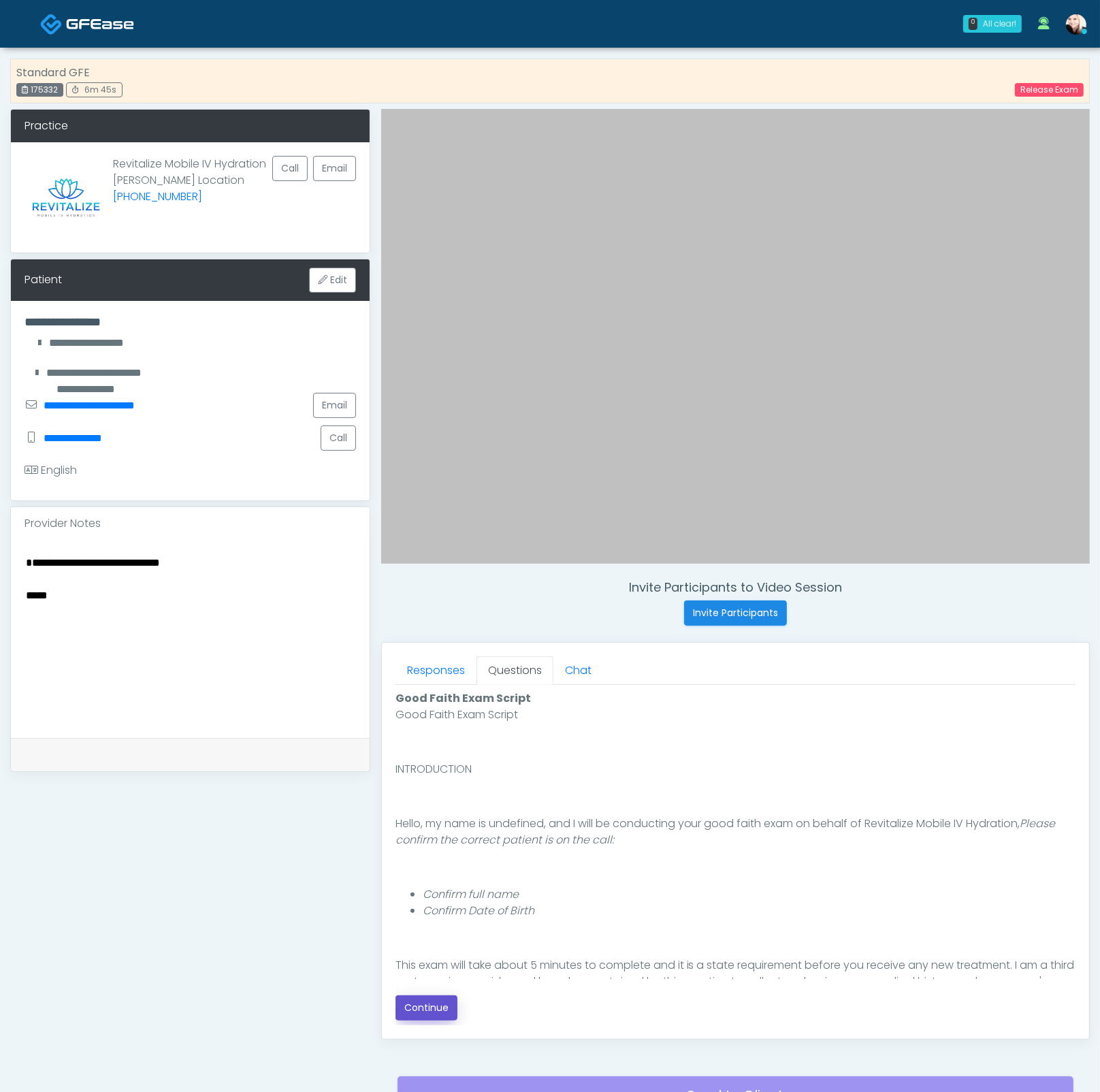
click at [429, 1006] on button "Continue" at bounding box center [426, 1008] width 62 height 25
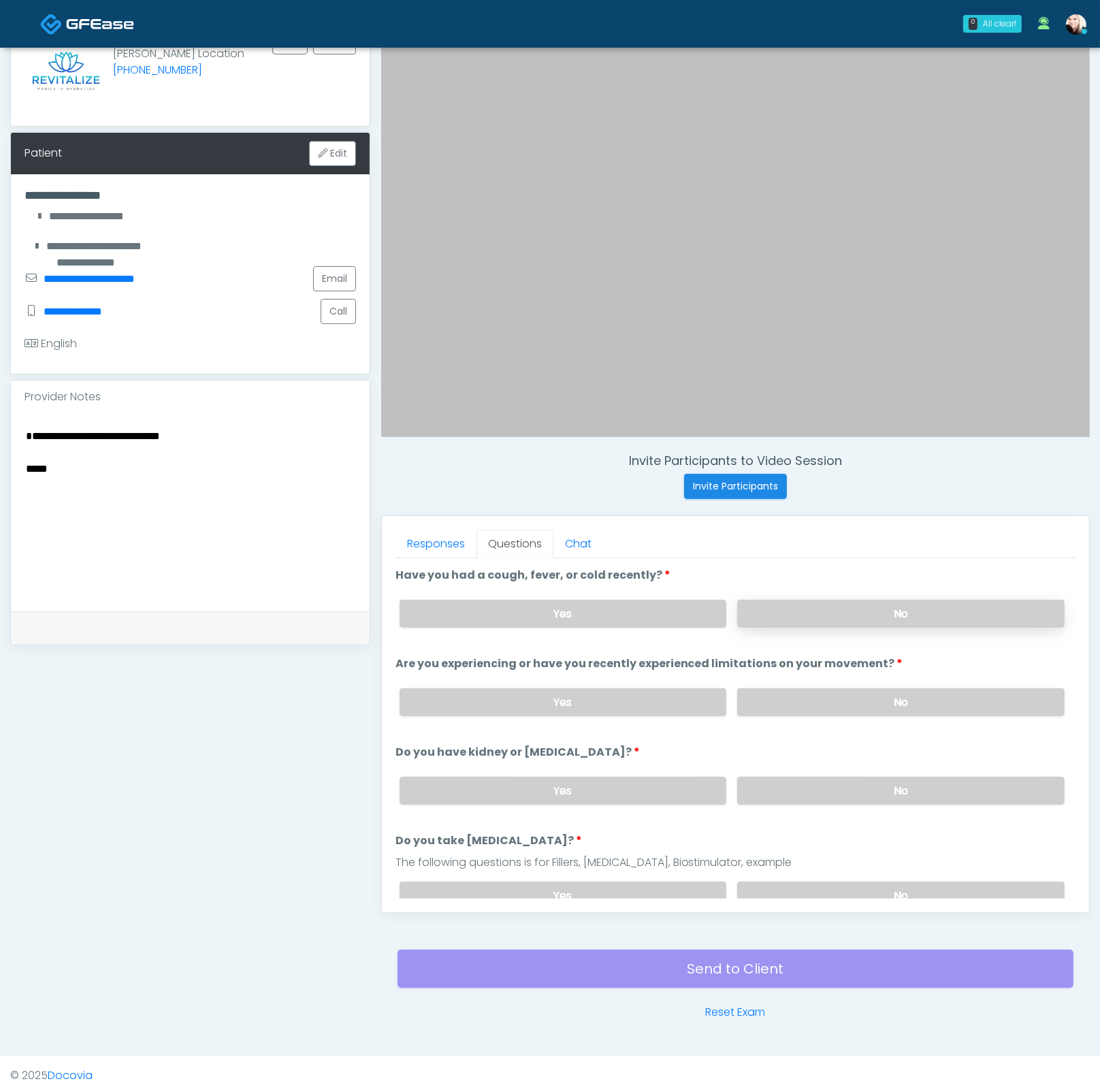
click at [774, 591] on li "Have you had a cough, fever, or cold recently? Have you had a cough, fever, or …" at bounding box center [735, 602] width 680 height 71
drag, startPoint x: 776, startPoint y: 600, endPoint x: 773, endPoint y: 663, distance: 63.1
click at [776, 601] on label "No" at bounding box center [901, 613] width 327 height 28
click at [783, 711] on div "Yes No" at bounding box center [732, 702] width 687 height 50
drag, startPoint x: 790, startPoint y: 703, endPoint x: 786, endPoint y: 742, distance: 39.2
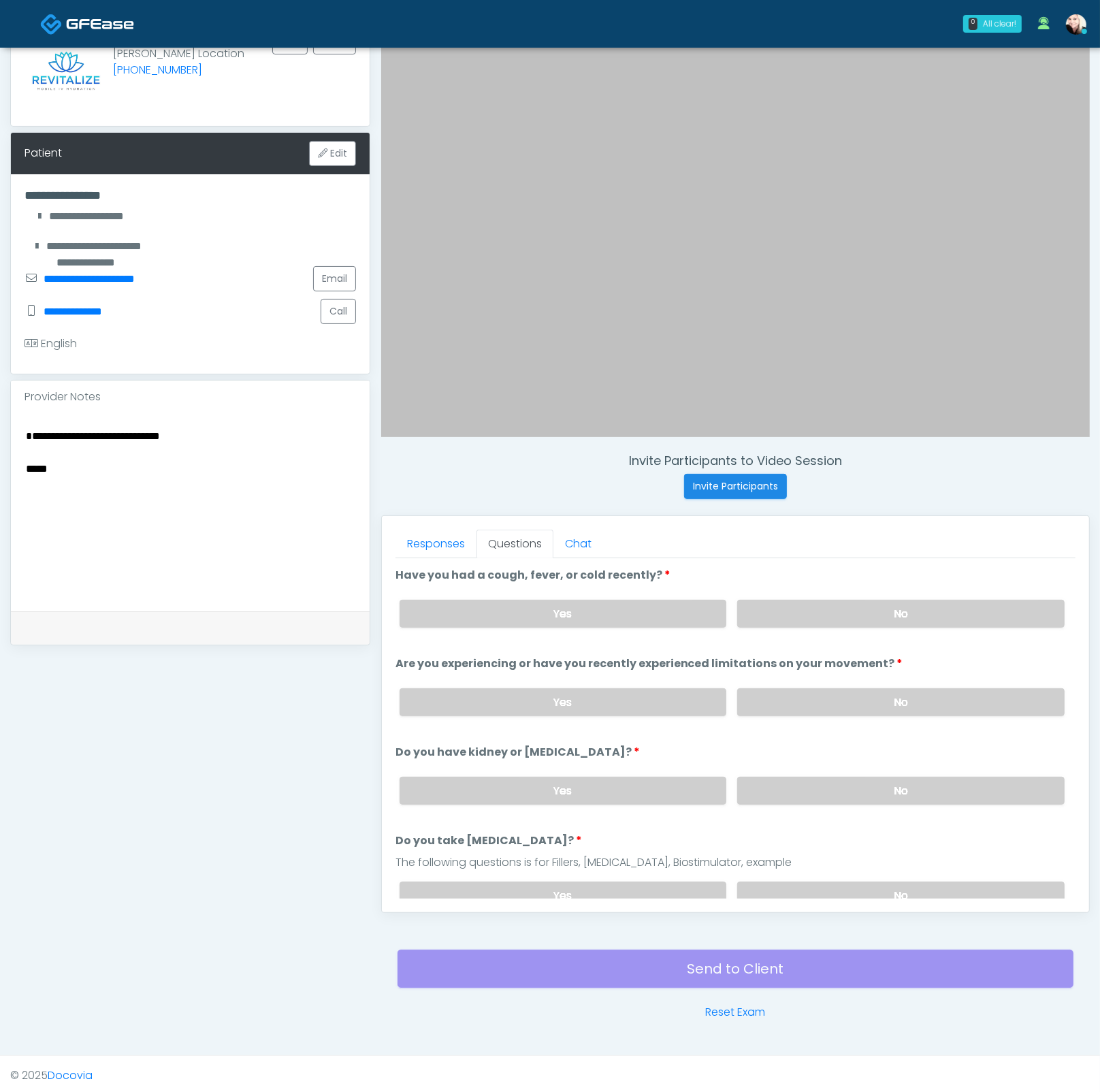
click at [787, 714] on div "Yes No" at bounding box center [732, 702] width 687 height 50
drag, startPoint x: 791, startPoint y: 783, endPoint x: 776, endPoint y: 883, distance: 101.1
click at [790, 802] on div "Yes No" at bounding box center [732, 791] width 687 height 50
click at [647, 885] on label "Yes" at bounding box center [563, 895] width 327 height 28
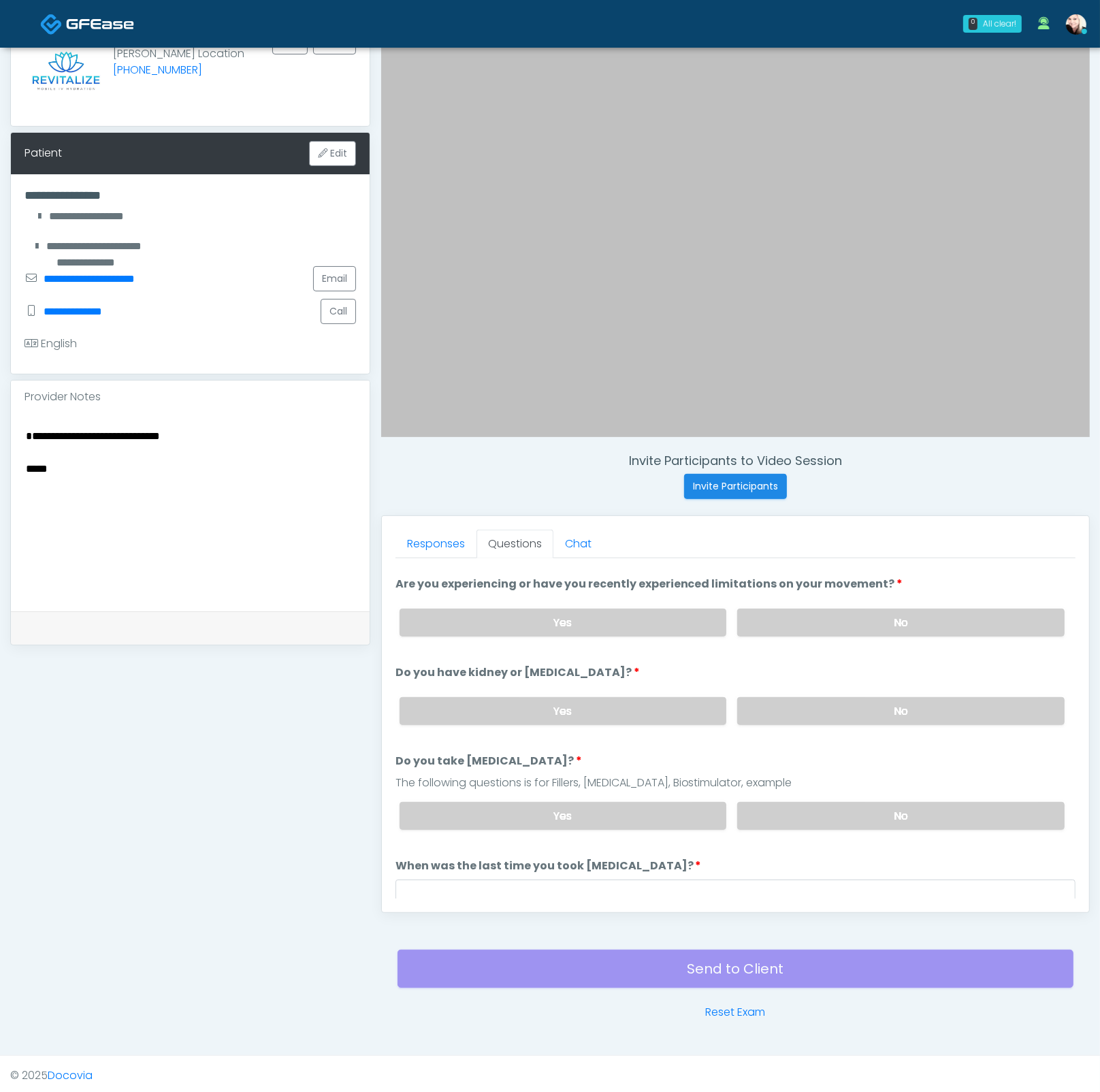
scroll to position [94, 0]
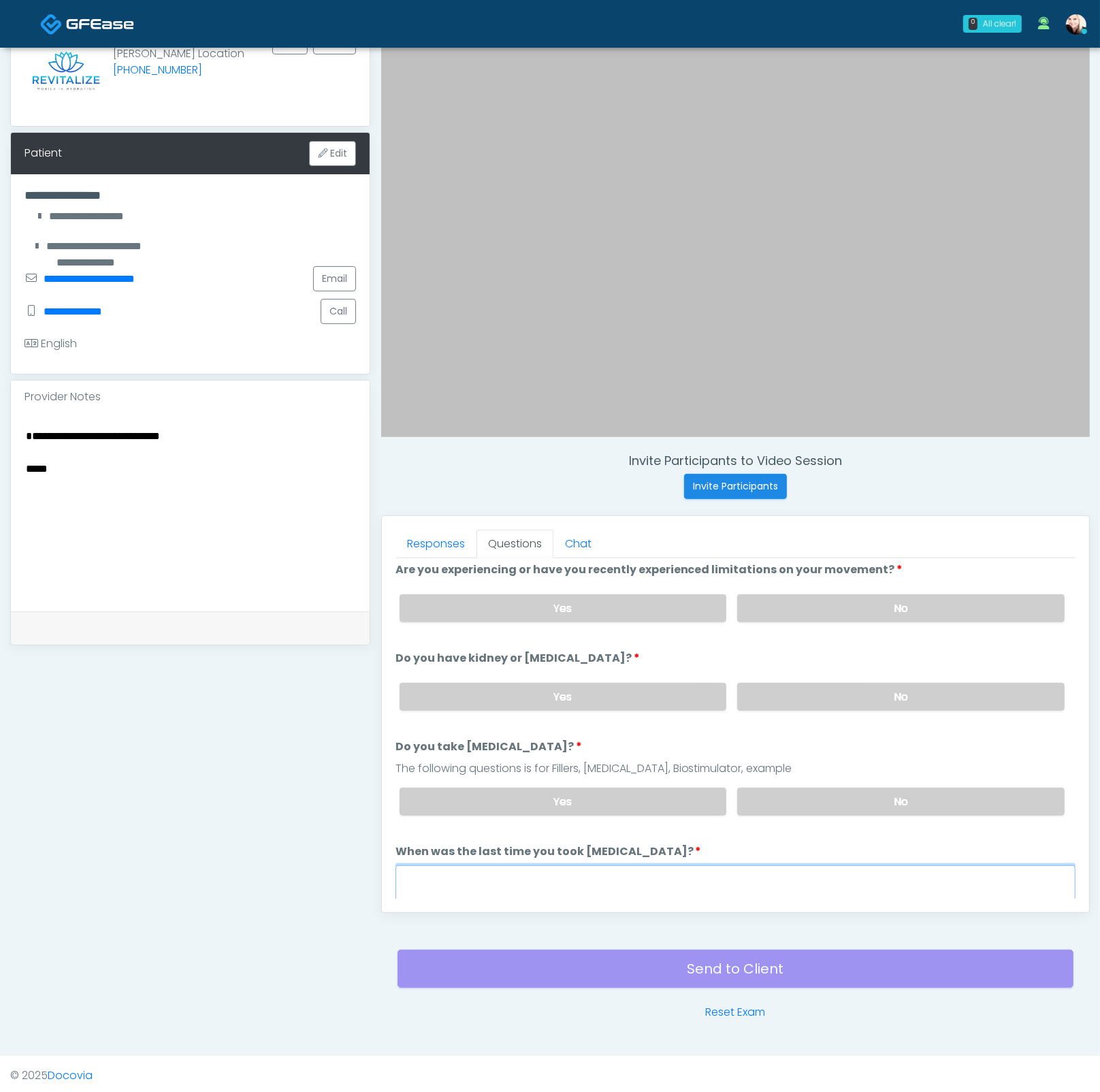
click at [584, 866] on textarea "When was the last time you took blood thinners?" at bounding box center [735, 894] width 680 height 59
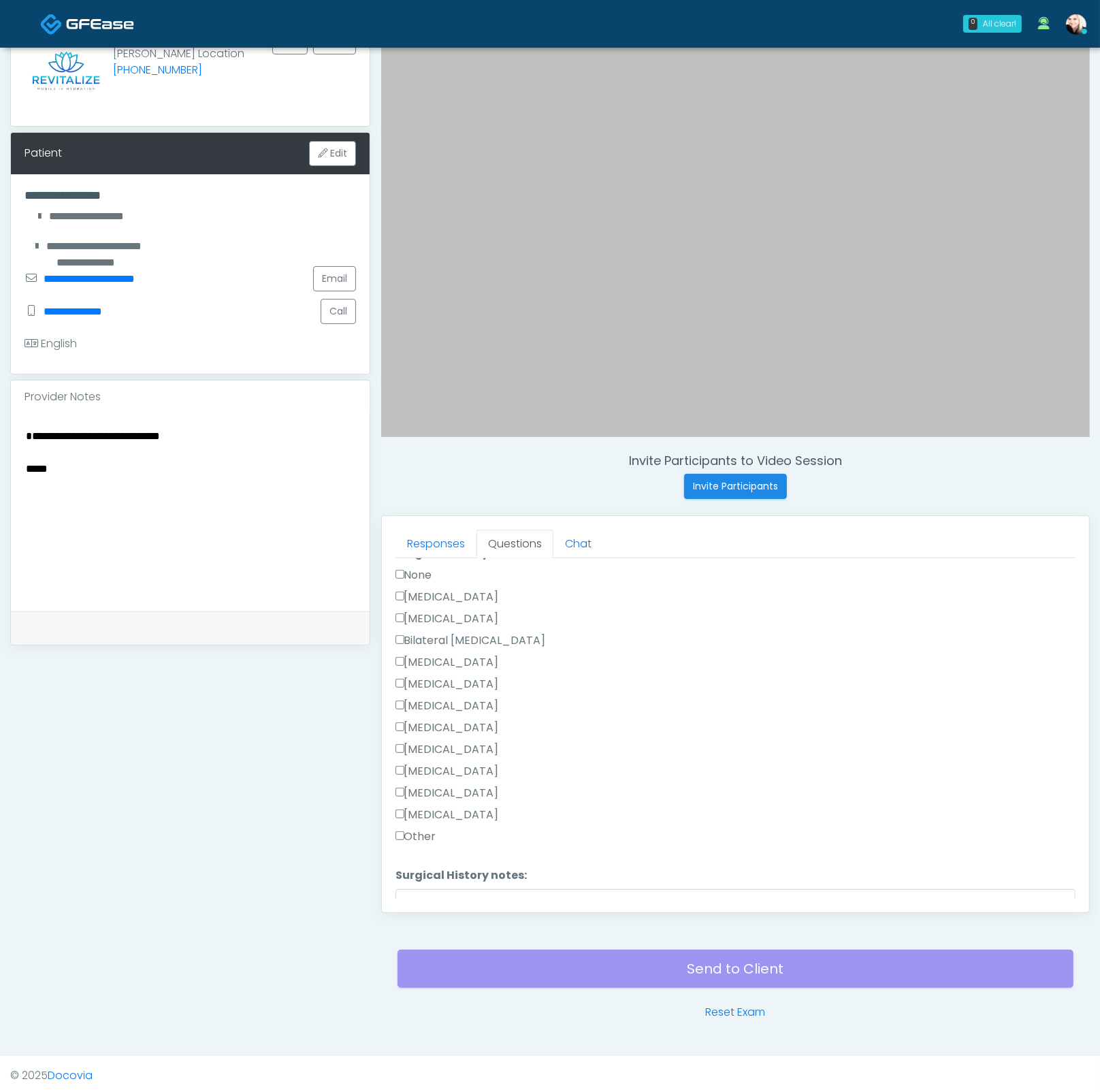
scroll to position [500, 0]
type textarea "**********"
click at [416, 764] on label "Cholecystectomy" at bounding box center [447, 765] width 103 height 16
click at [420, 649] on label "Breast Augmentation" at bounding box center [447, 657] width 103 height 16
click at [422, 883] on button "Continue" at bounding box center [426, 893] width 62 height 25
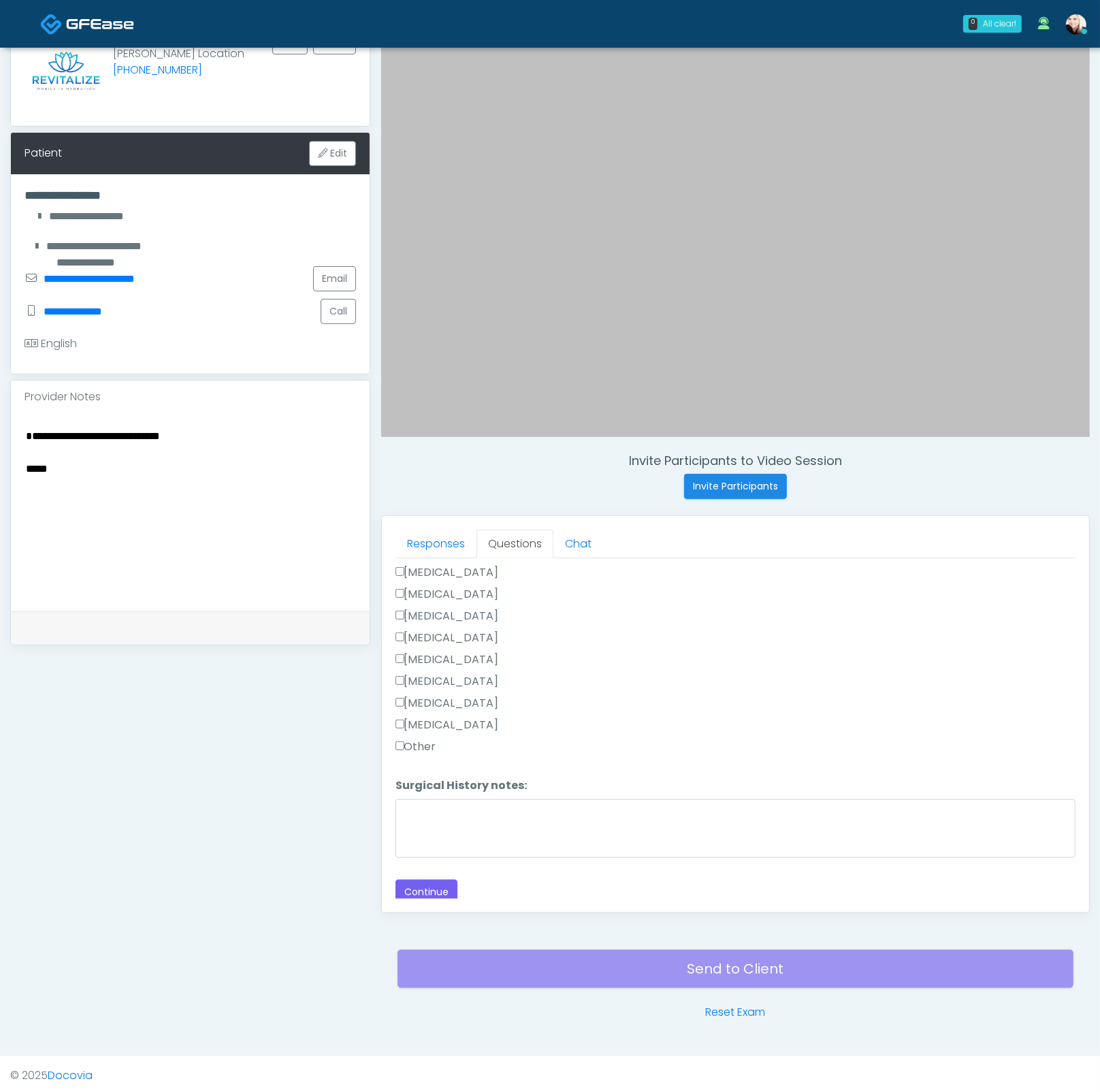
scroll to position [64, 0]
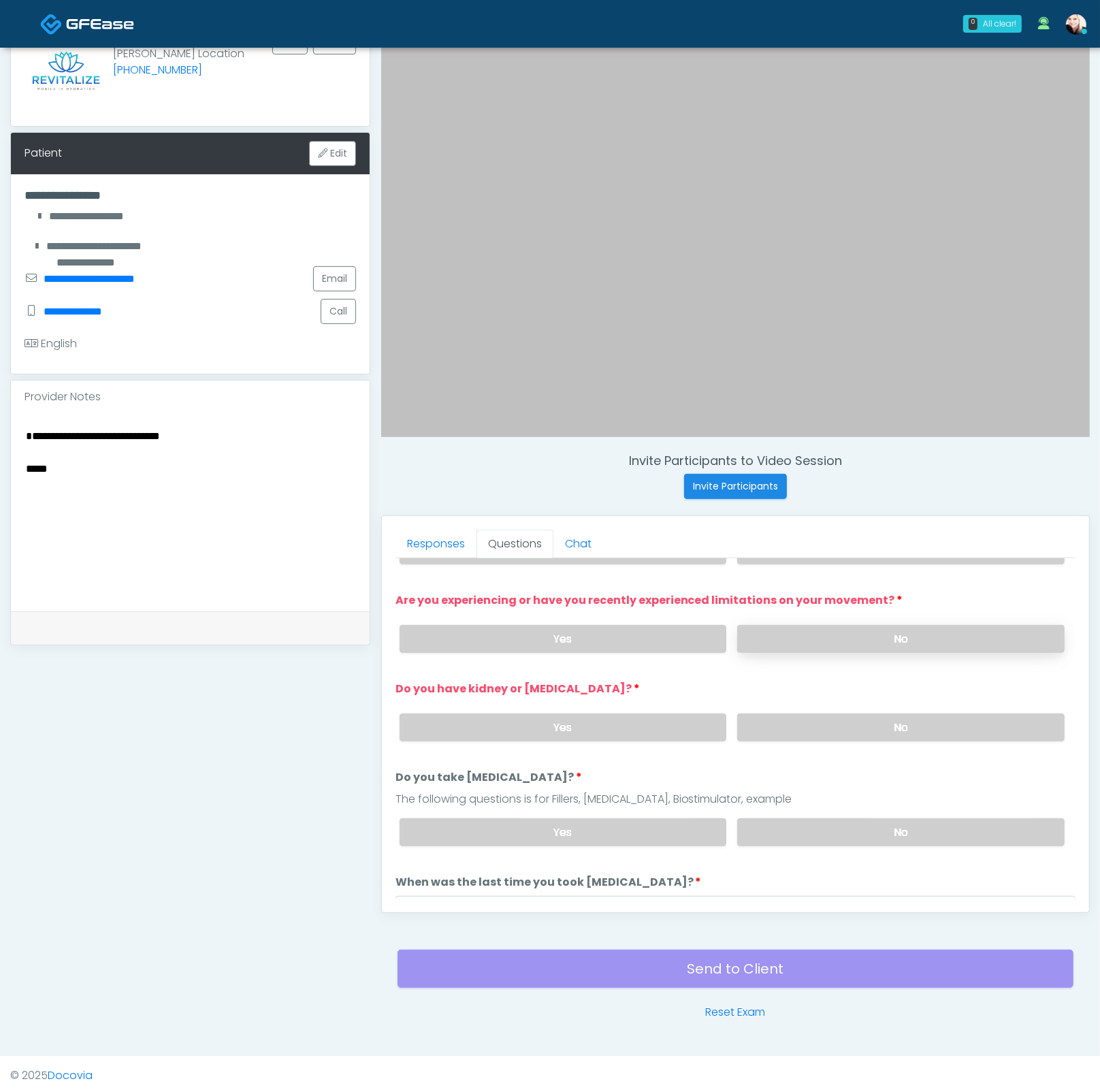
click at [793, 636] on label "No" at bounding box center [901, 639] width 327 height 28
click at [772, 735] on div "Yes No" at bounding box center [732, 727] width 687 height 50
click at [773, 725] on label "No" at bounding box center [901, 727] width 327 height 28
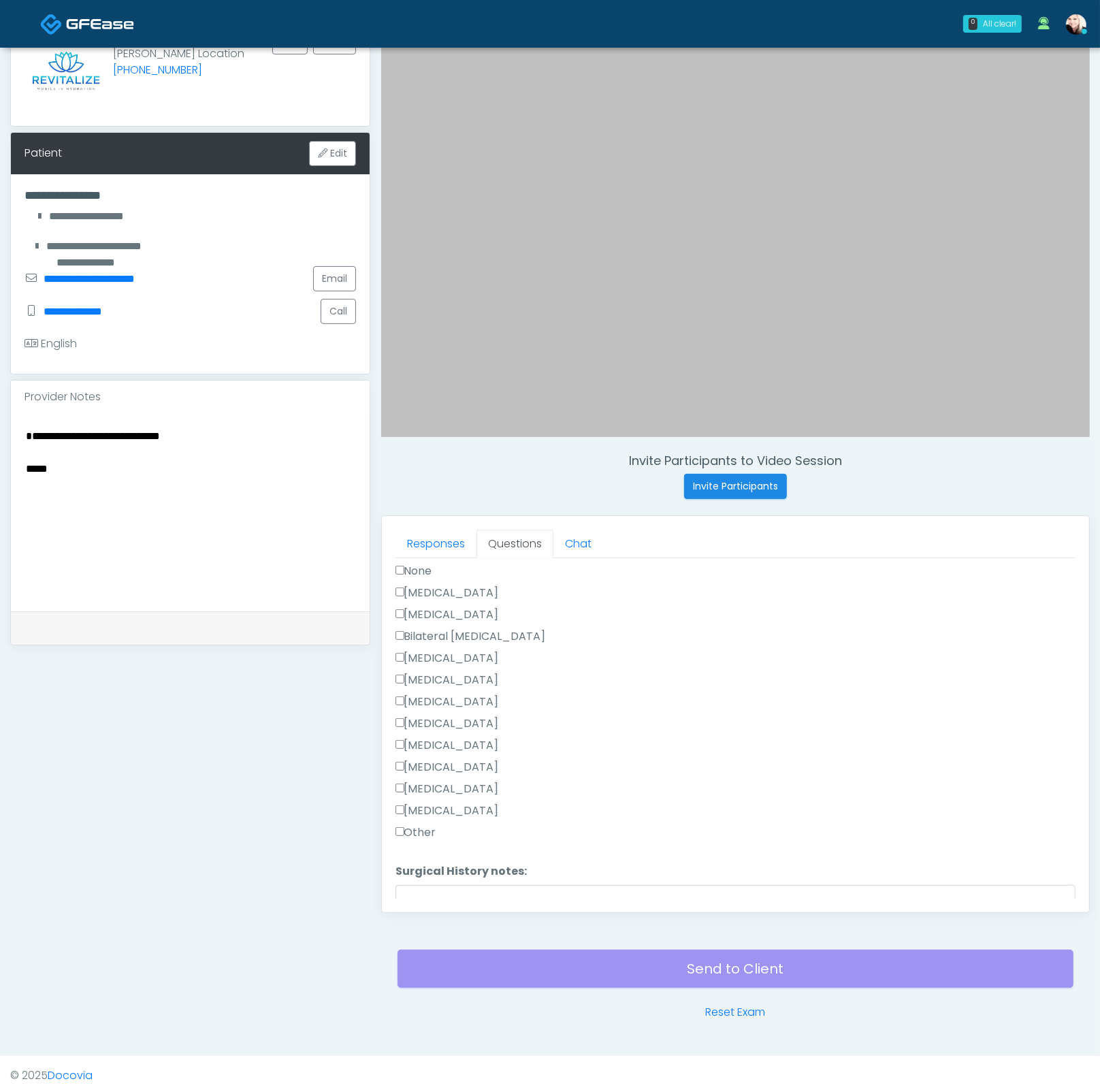
scroll to position [584, 0]
click at [430, 880] on button "Continue" at bounding box center [426, 893] width 62 height 25
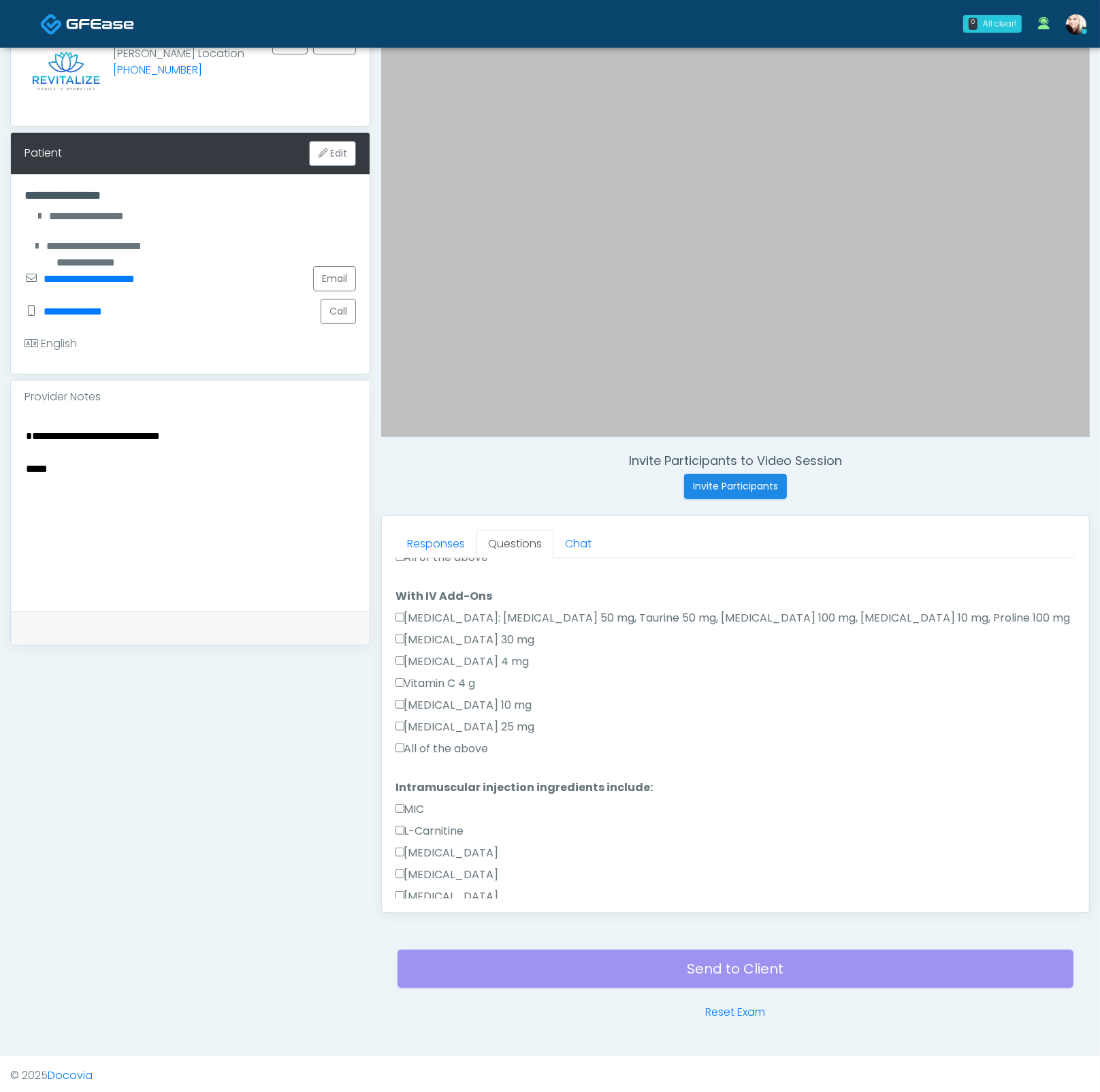
scroll to position [745, 0]
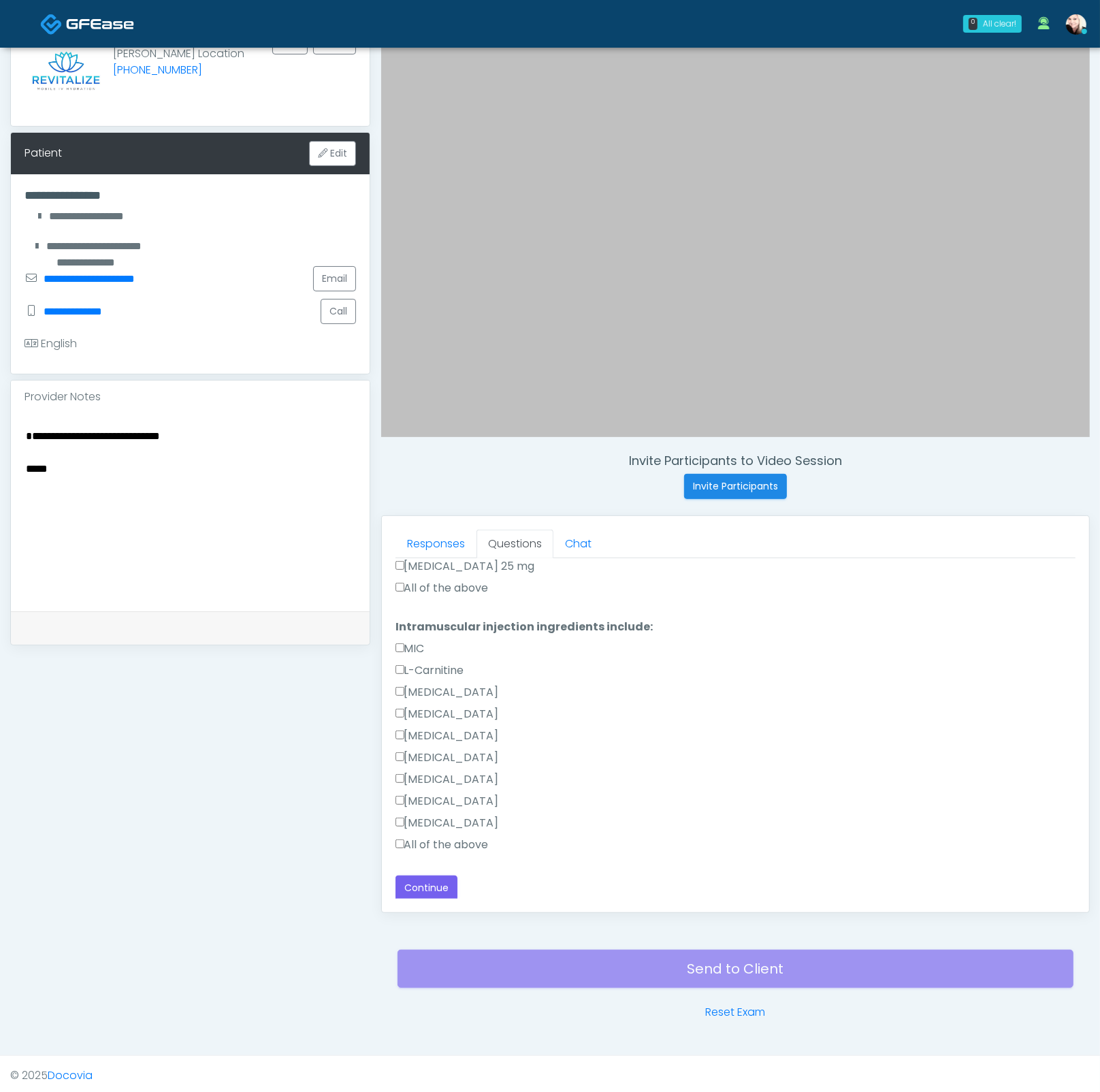
click at [418, 837] on label "All of the above" at bounding box center [442, 844] width 93 height 16
click at [402, 786] on div "Zofran" at bounding box center [735, 782] width 680 height 22
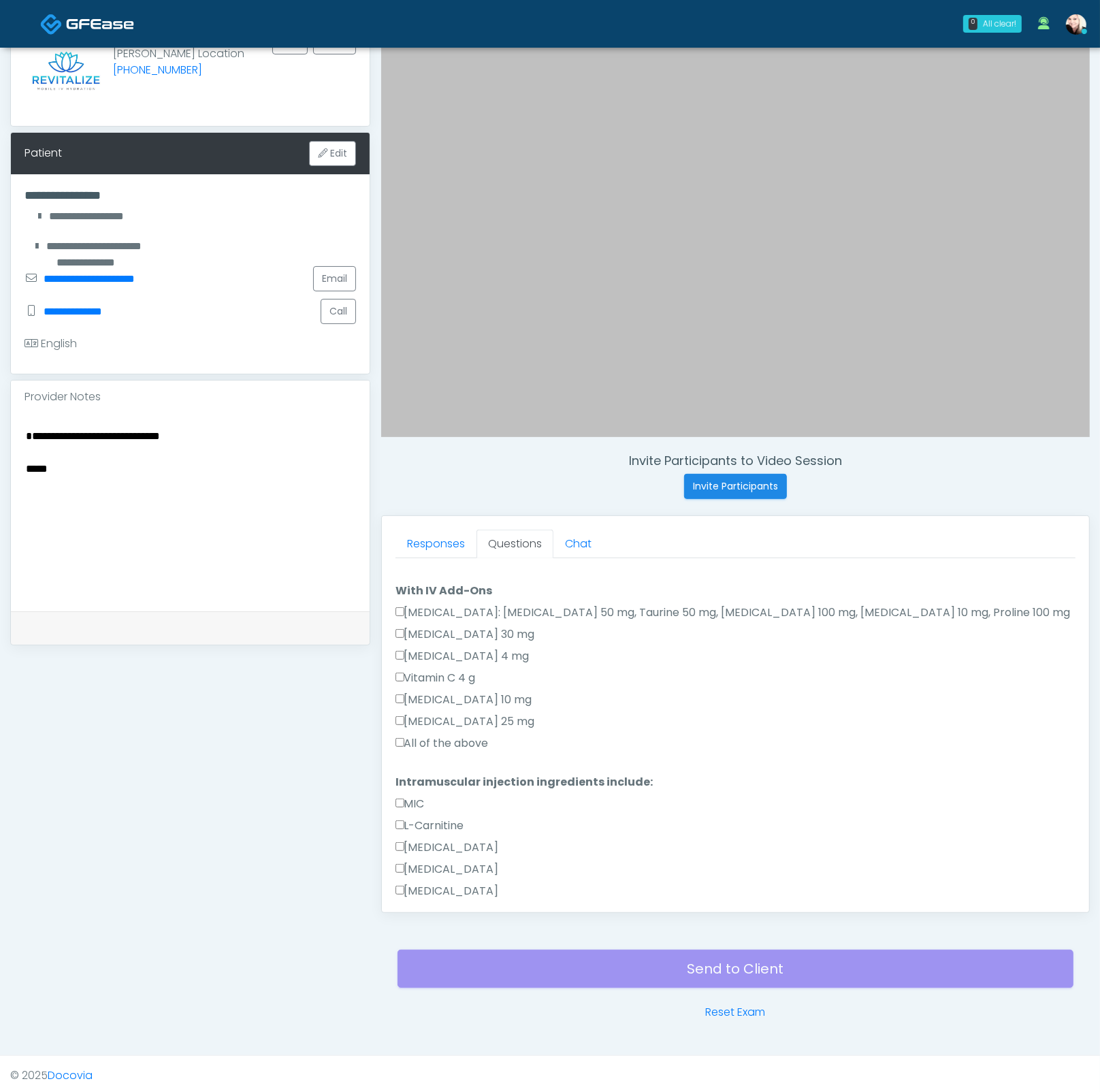
scroll to position [590, 0]
click at [410, 631] on label "Toradol 30 mg" at bounding box center [465, 634] width 139 height 16
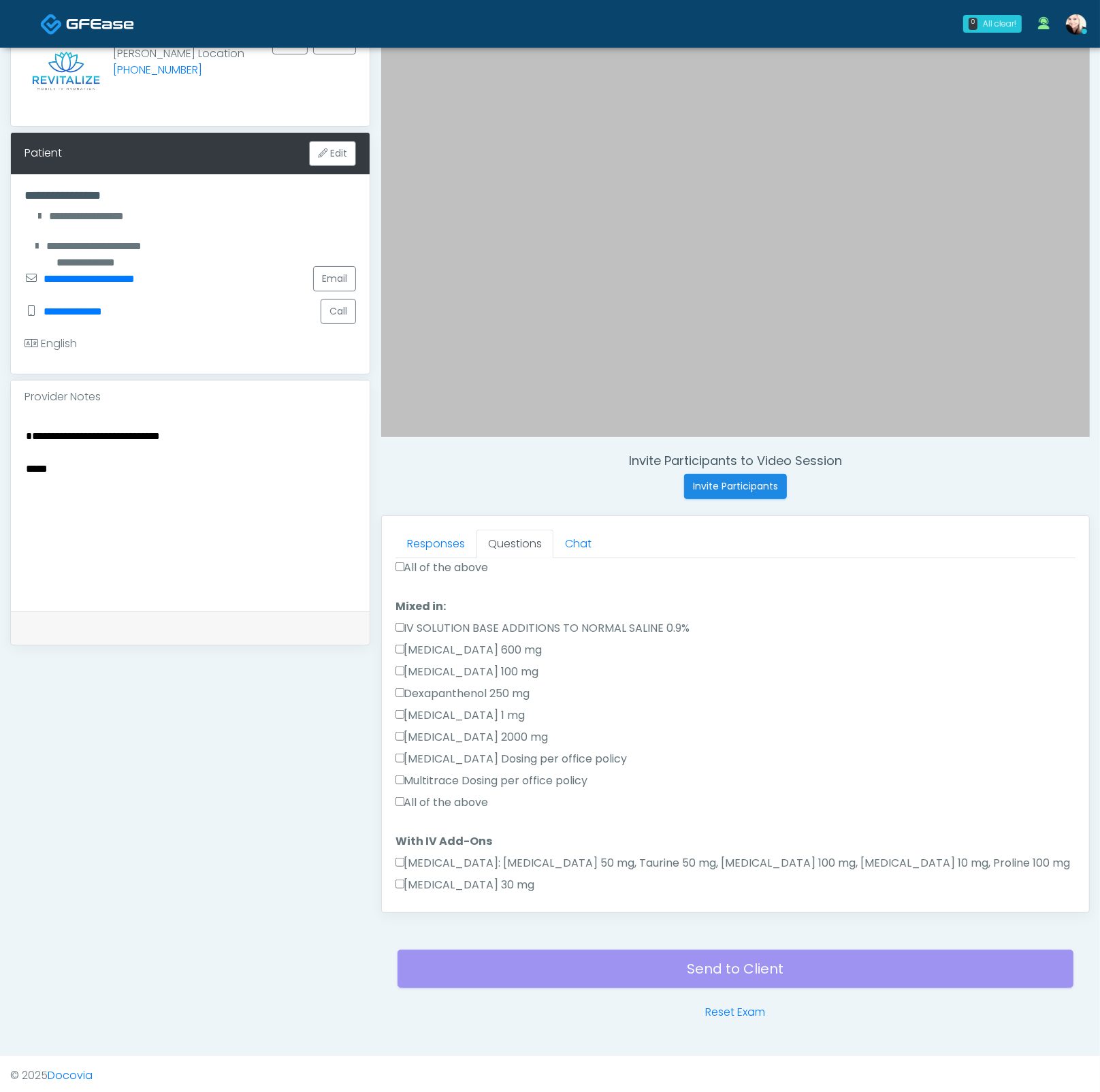
scroll to position [330, 0]
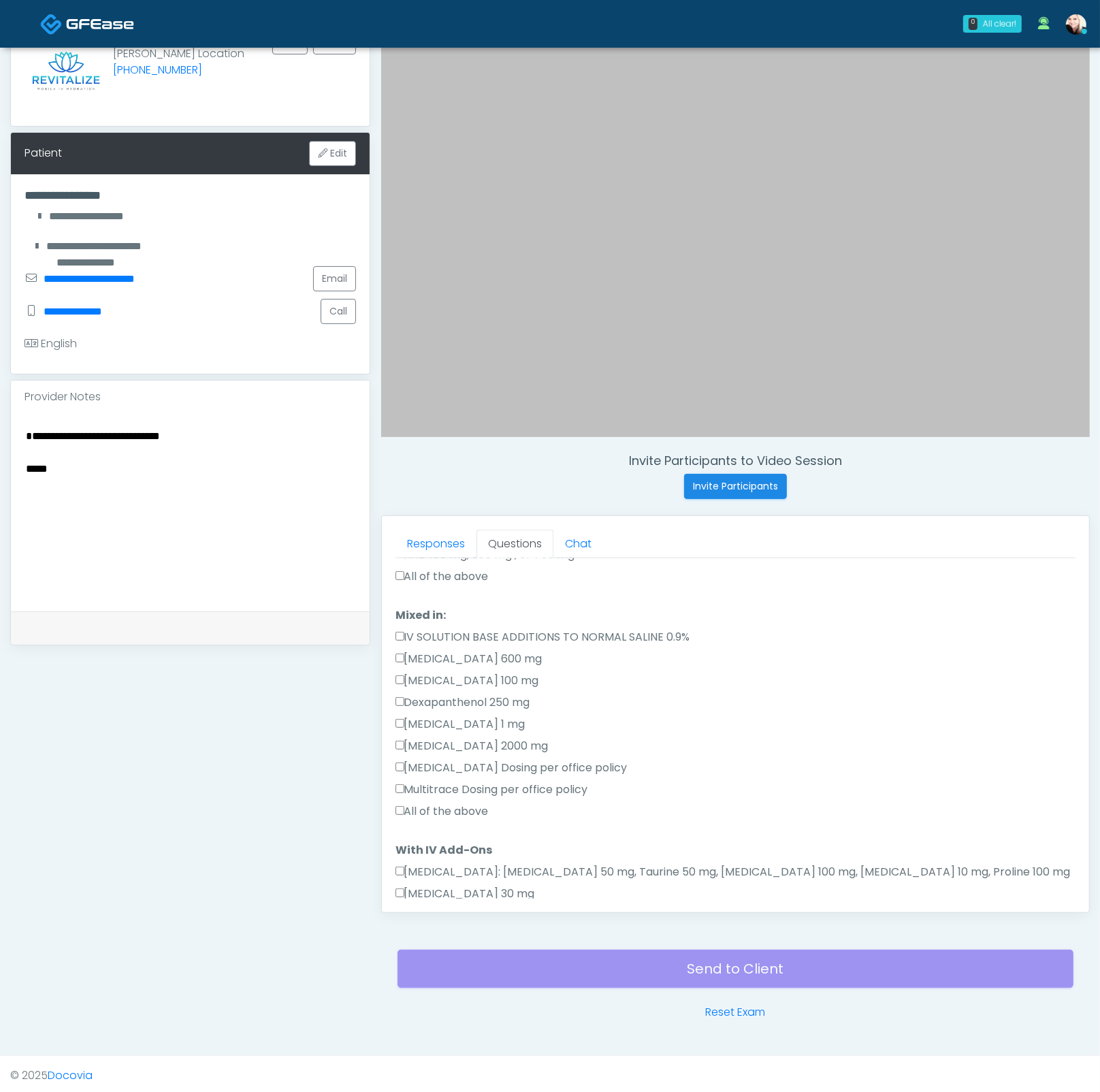
click at [412, 808] on label "All of the above" at bounding box center [442, 811] width 93 height 16
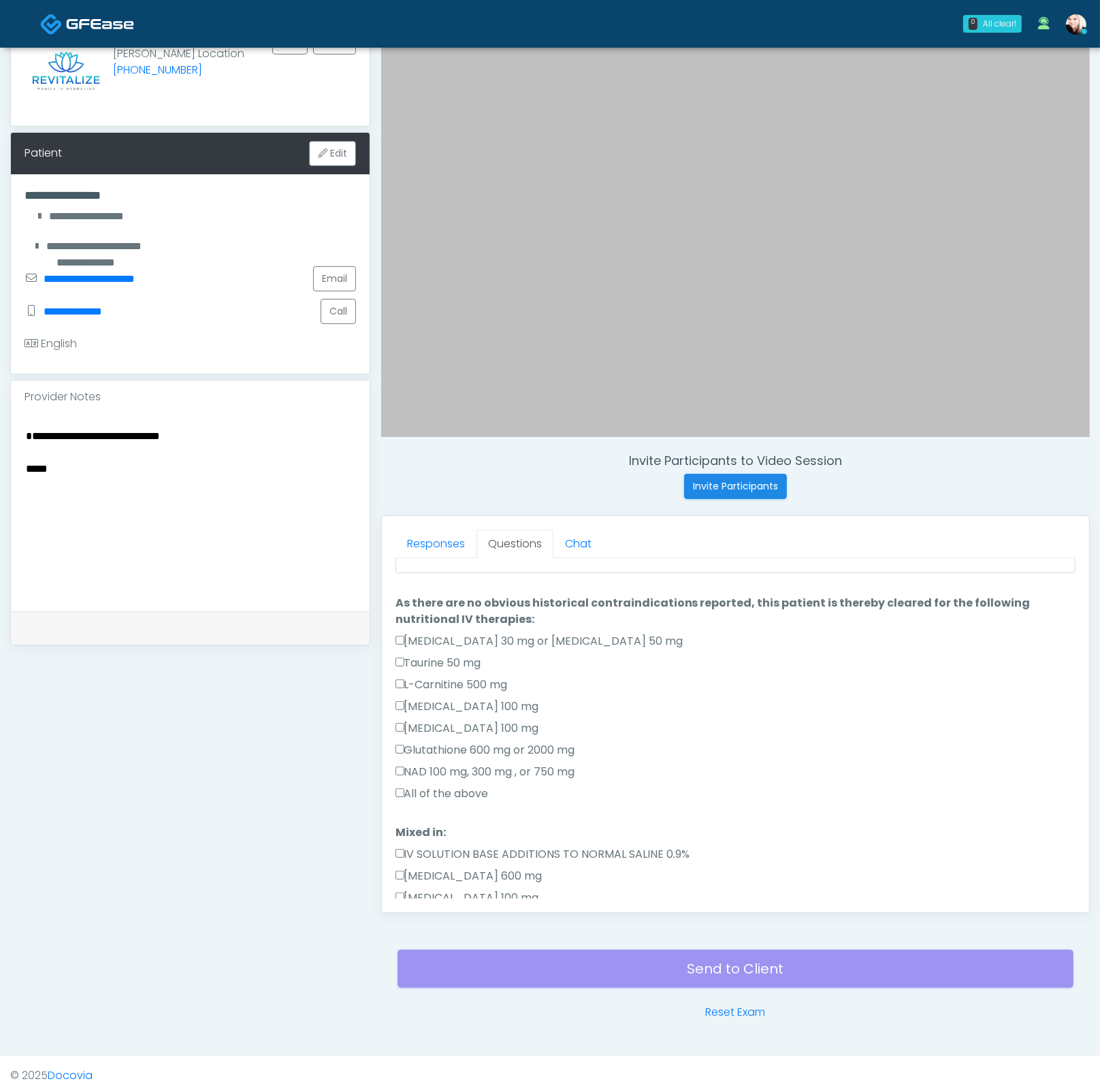
scroll to position [94, 0]
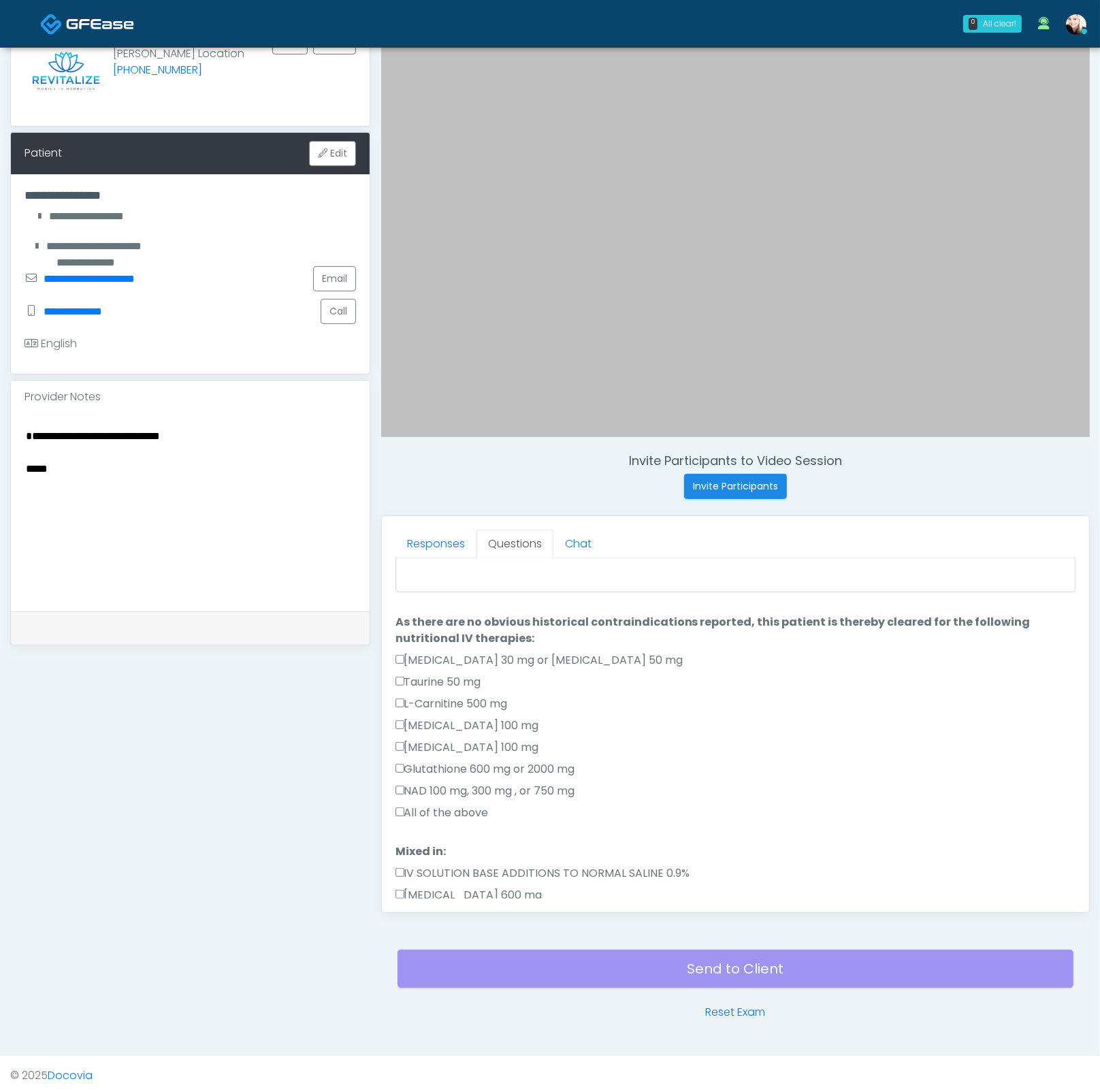
click at [415, 804] on label "All of the above" at bounding box center [442, 812] width 93 height 16
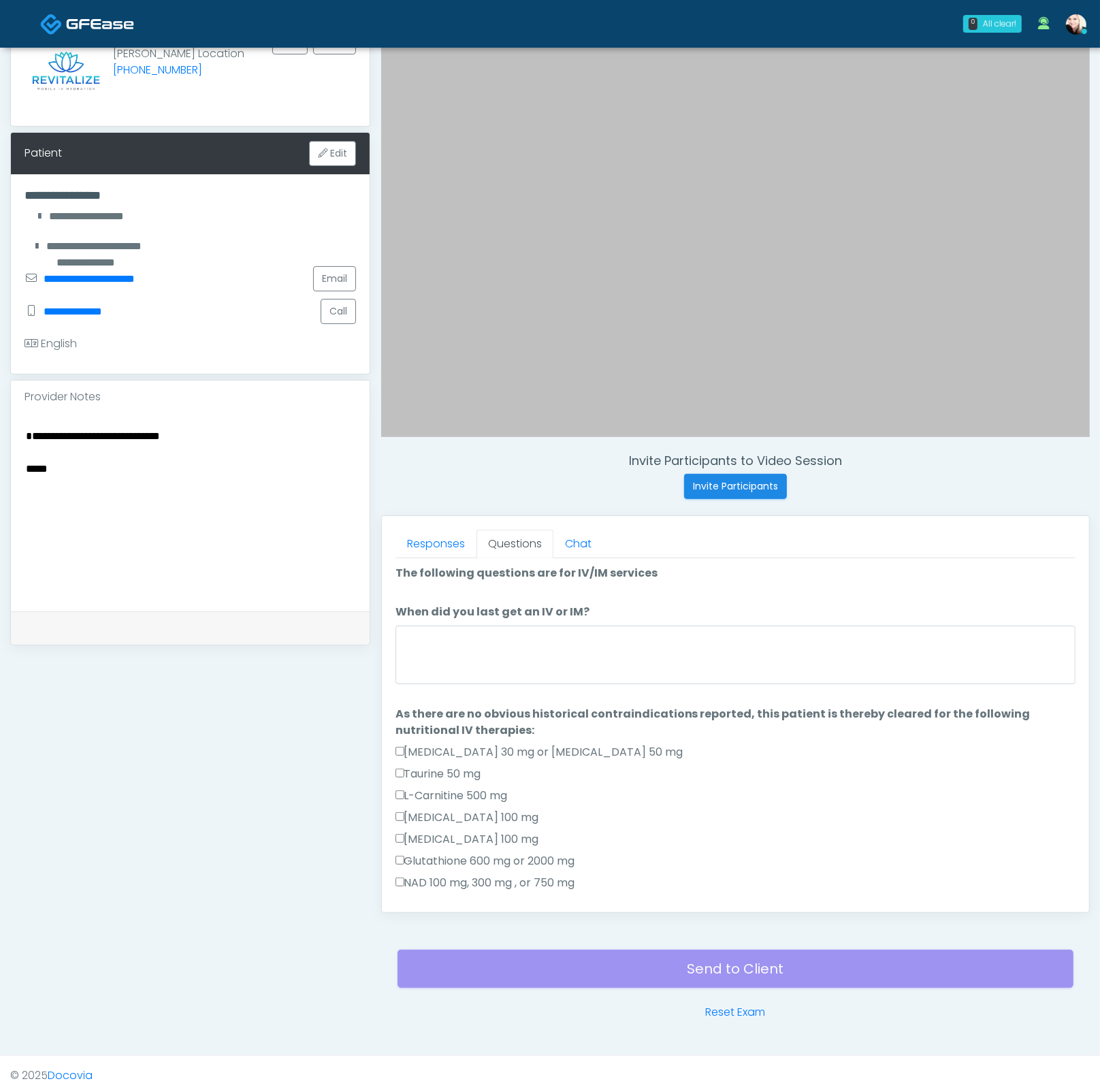
scroll to position [0, 0]
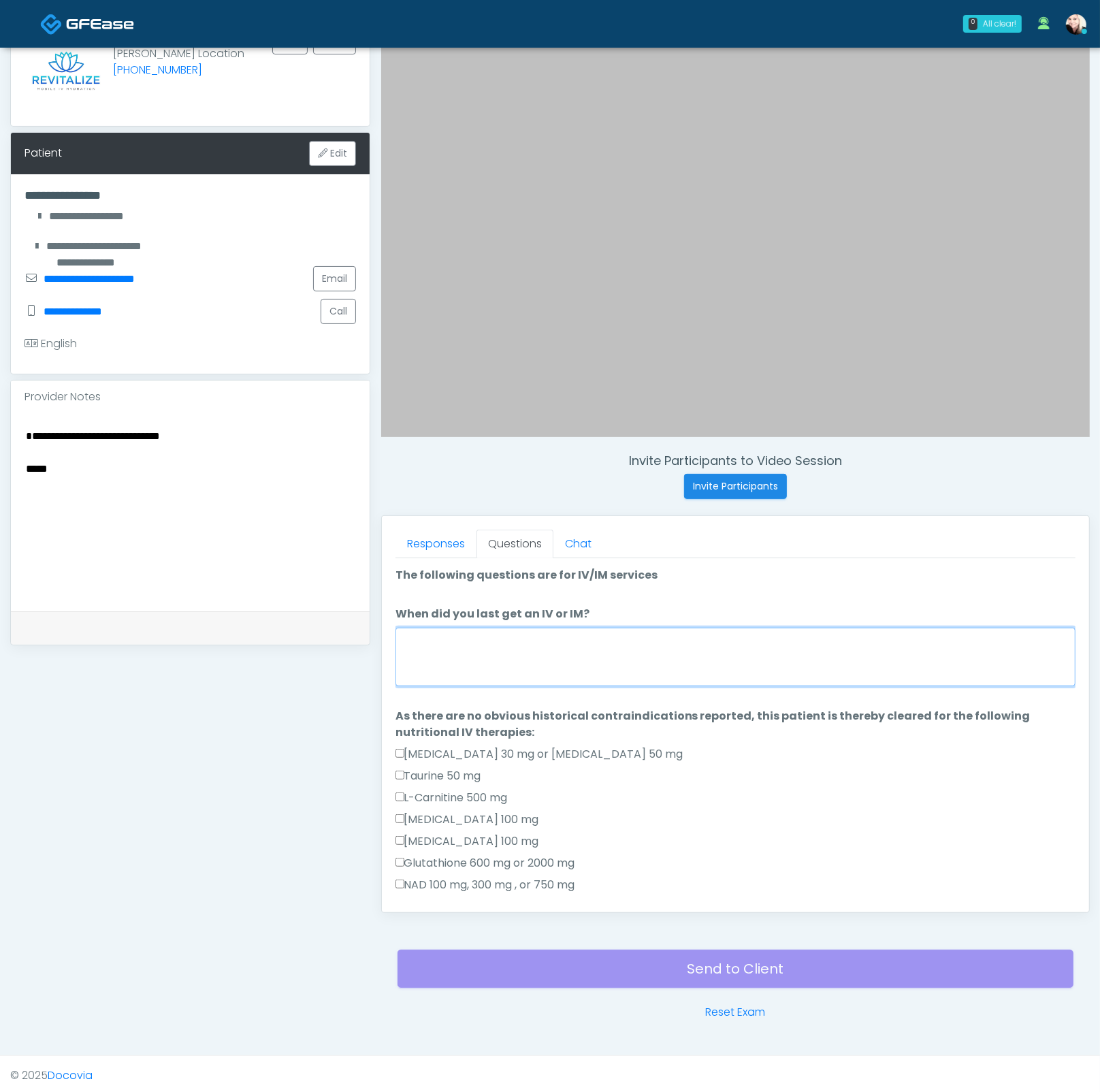
click at [484, 645] on textarea "When did you last get an IV or IM?" at bounding box center [735, 657] width 680 height 59
type textarea "*"
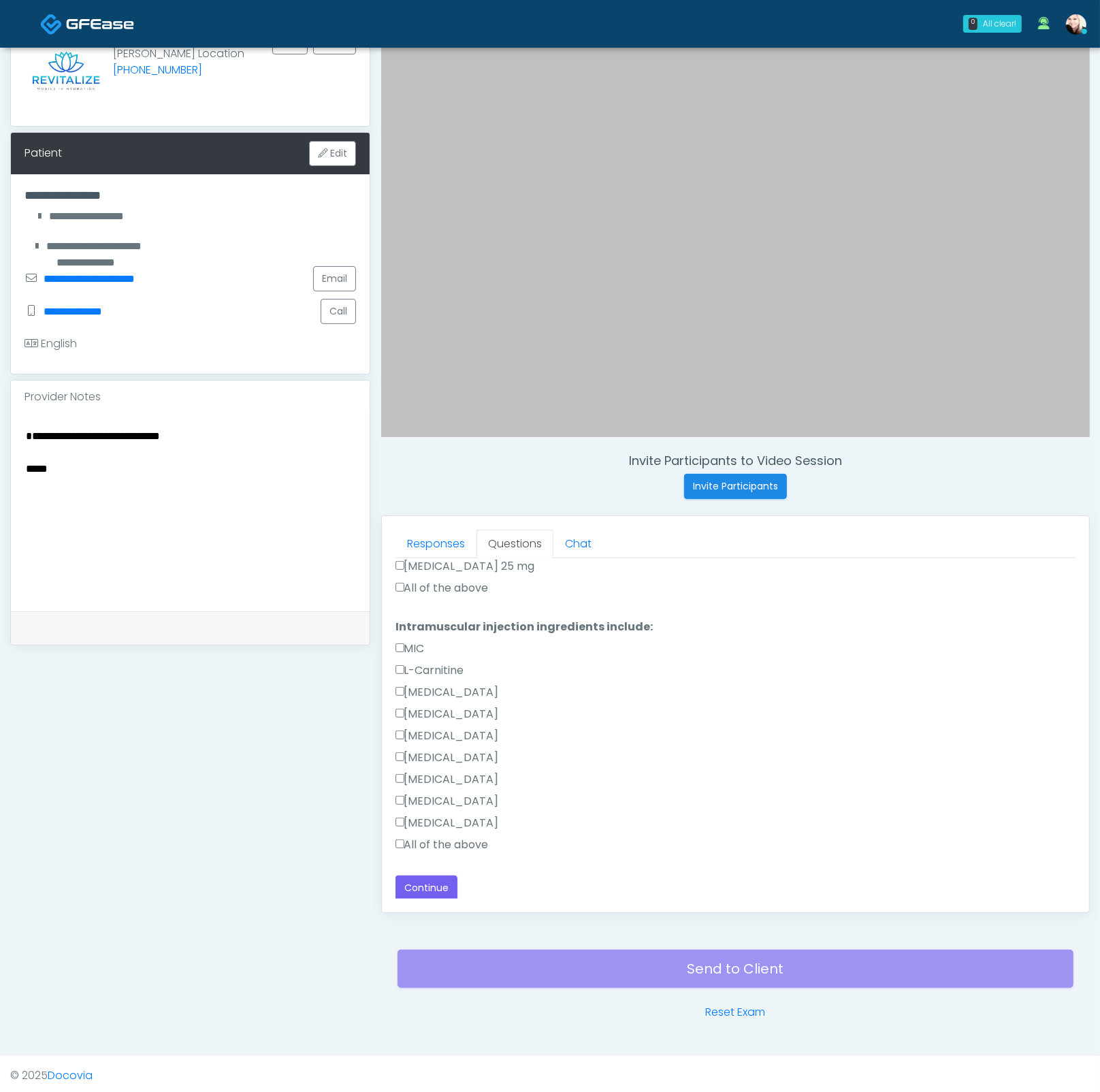
type textarea "****"
click at [454, 867] on div "Loading... Connecting to your agent... Please wait while we prepare your person…" at bounding box center [735, 361] width 680 height 1078
click at [444, 878] on button "Continue" at bounding box center [426, 888] width 62 height 25
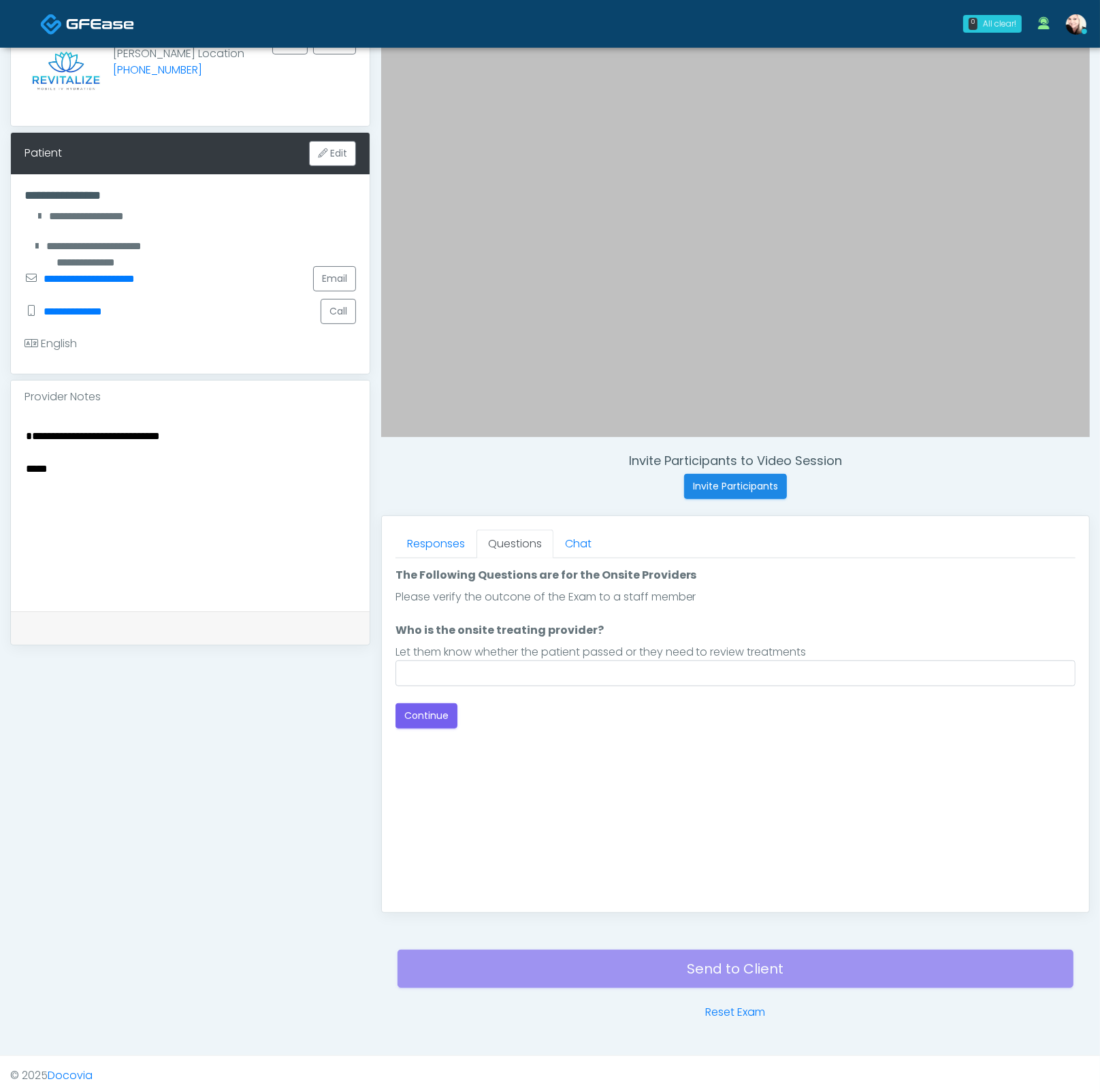
scroll to position [0, 0]
click at [485, 663] on input "Who is the onsite treating provider?" at bounding box center [735, 673] width 680 height 25
type input "****"
click at [404, 706] on button "Continue" at bounding box center [426, 716] width 62 height 25
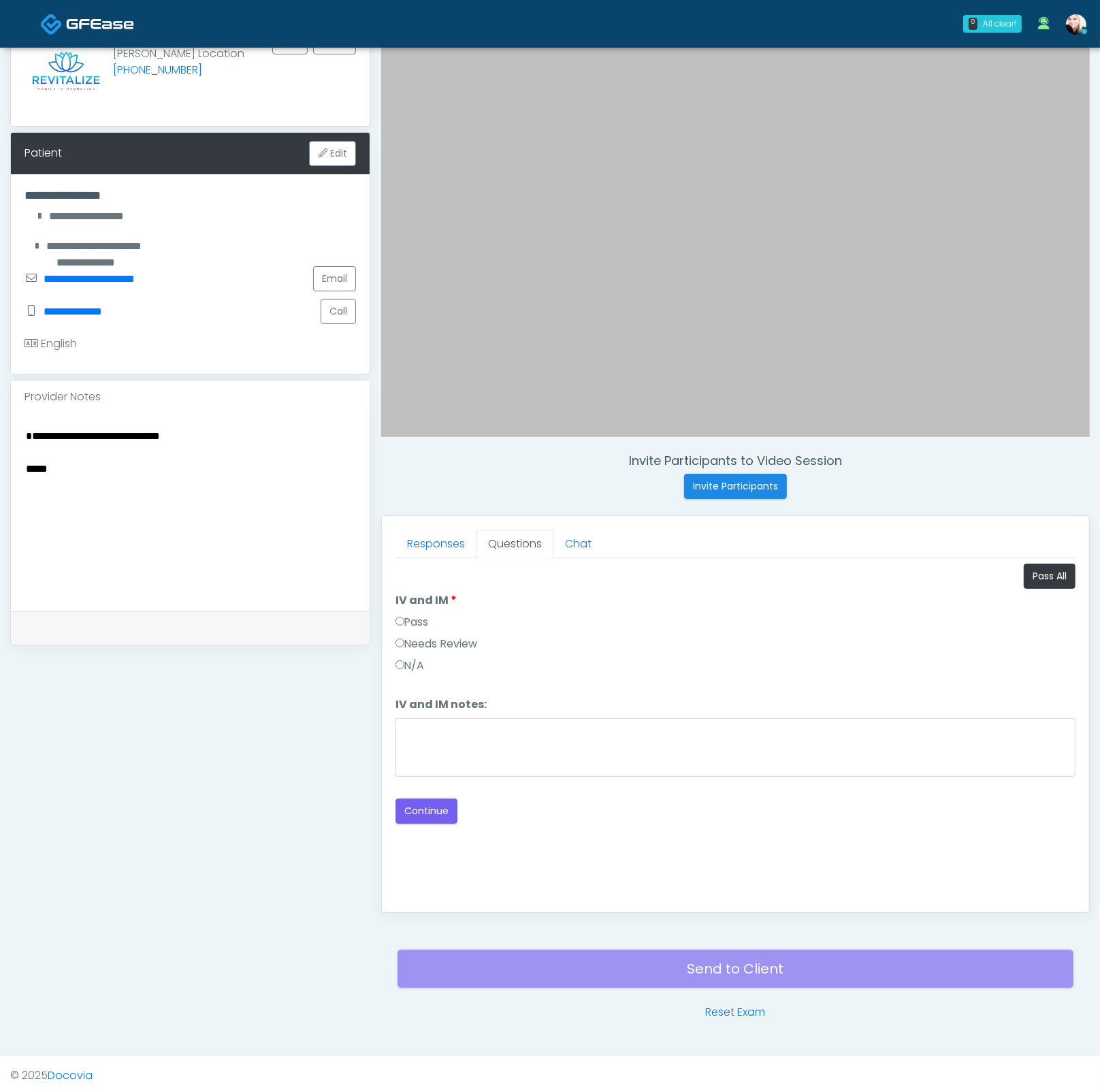
click at [426, 619] on label "Pass" at bounding box center [411, 622] width 33 height 16
click at [466, 751] on textarea "IV and IM notes:" at bounding box center [735, 747] width 680 height 59
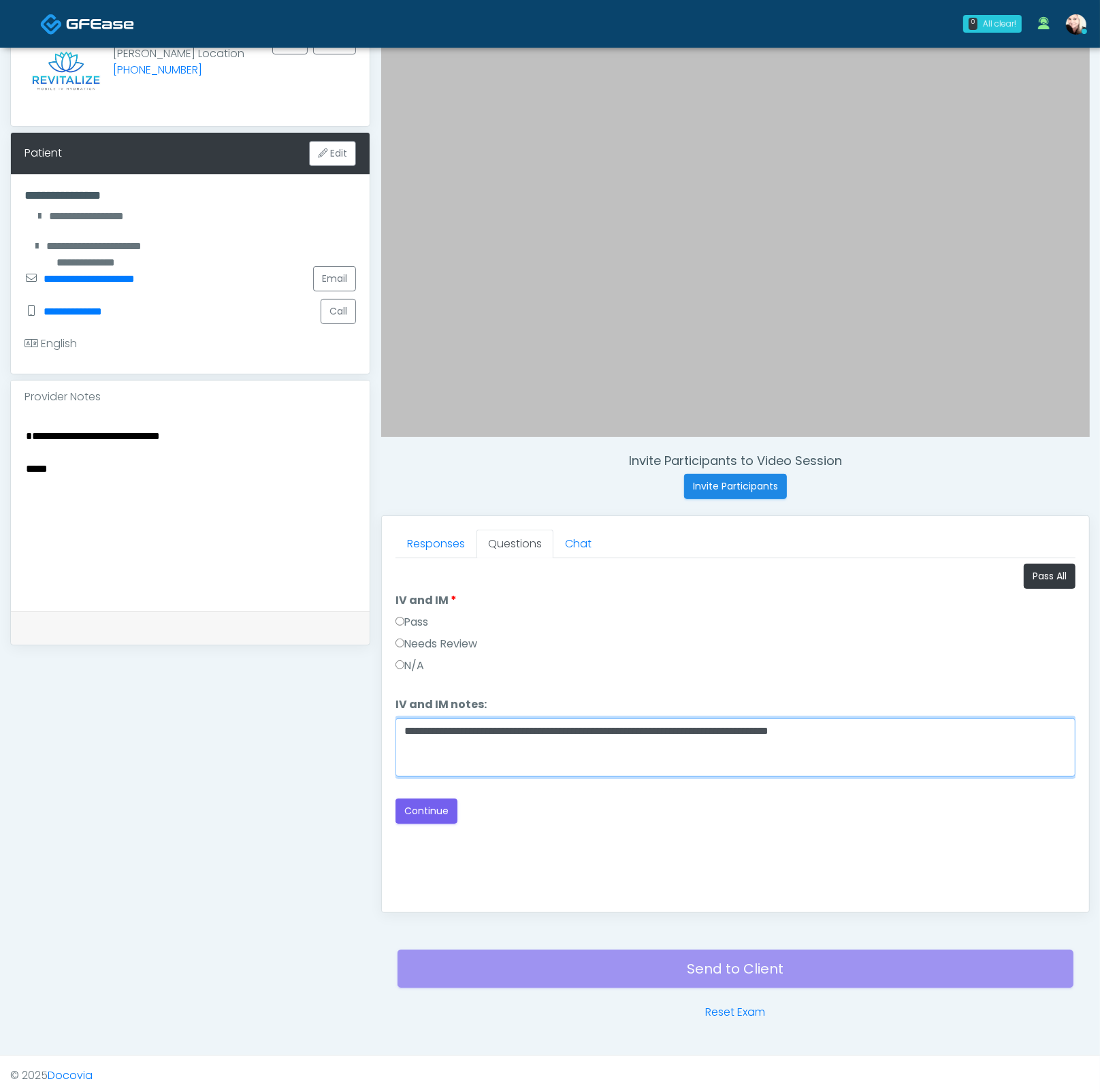
drag, startPoint x: 898, startPoint y: 724, endPoint x: 403, endPoint y: 726, distance: 495.0
click at [394, 726] on div "Responses Questions Chat Good Faith Exam Script Good Faith Exam Script INTRODUC…" at bounding box center [735, 714] width 707 height 396
type textarea "**********"
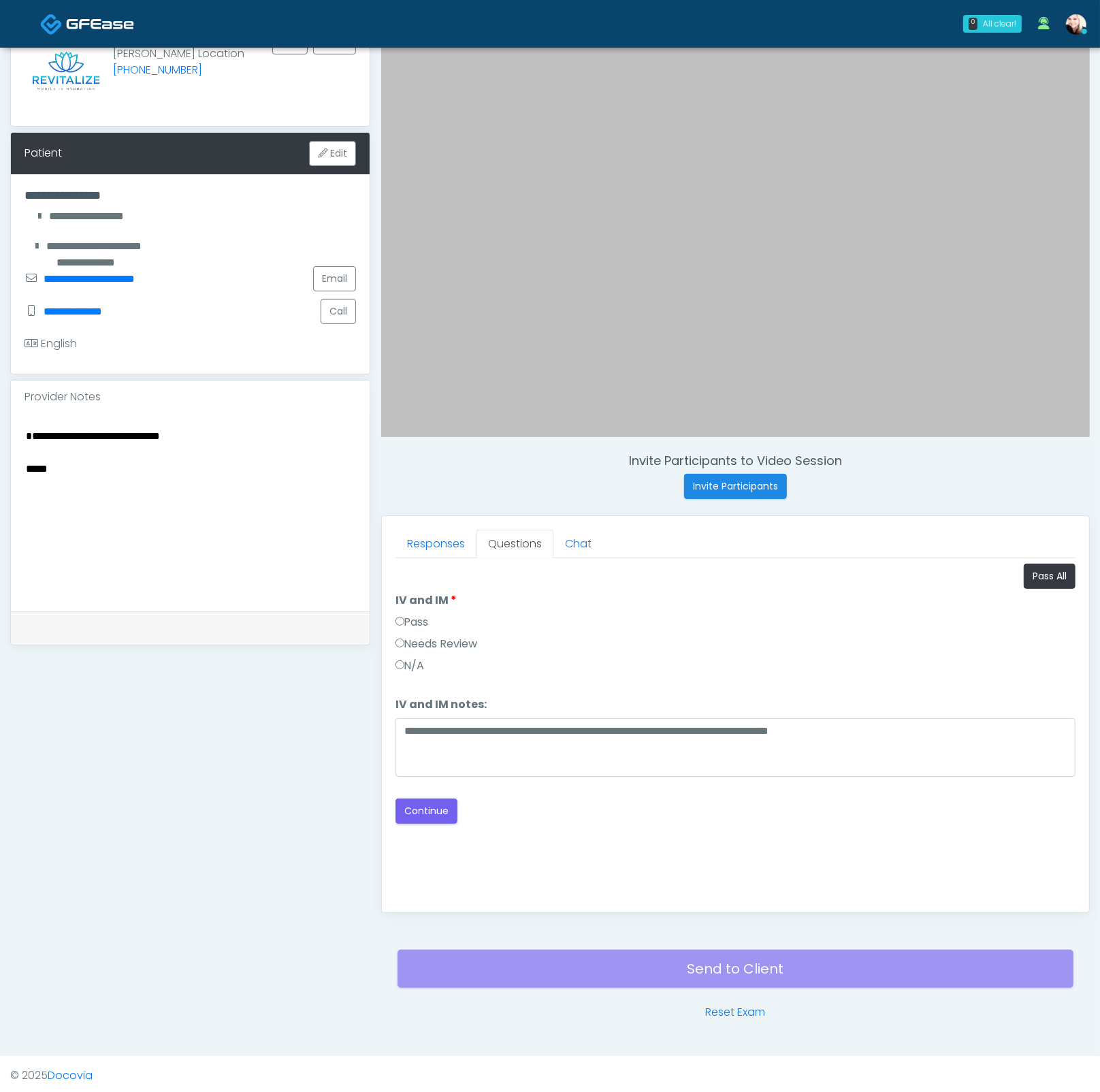
click at [64, 468] on textarea "**********" at bounding box center [191, 510] width 332 height 166
drag, startPoint x: 67, startPoint y: 471, endPoint x: 5, endPoint y: 421, distance: 79.6
click at [5, 421] on div "**********" at bounding box center [550, 488] width 1100 height 1134
paste textarea "**********"
type textarea "**********"
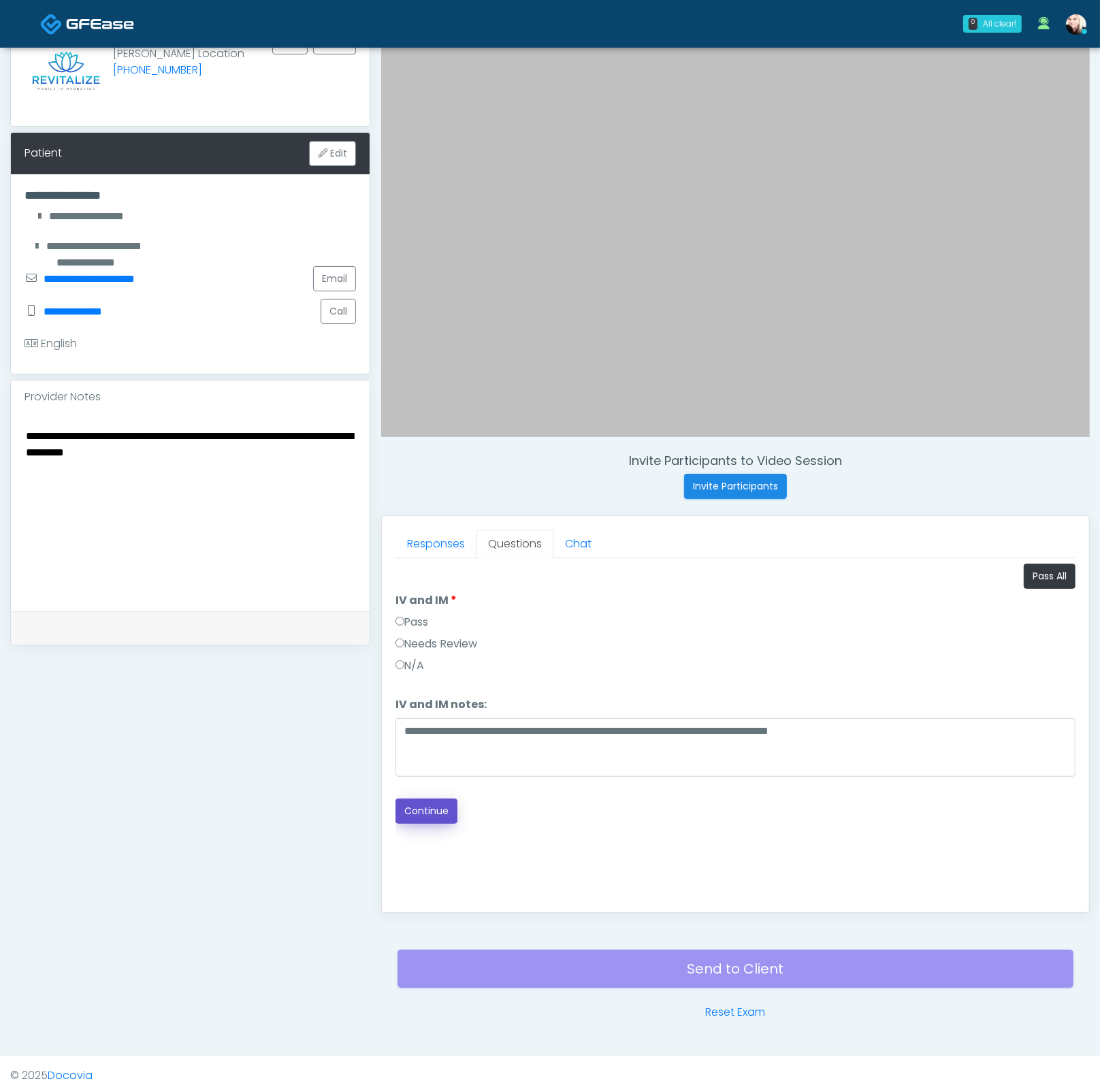
click at [411, 811] on button "Continue" at bounding box center [426, 811] width 62 height 25
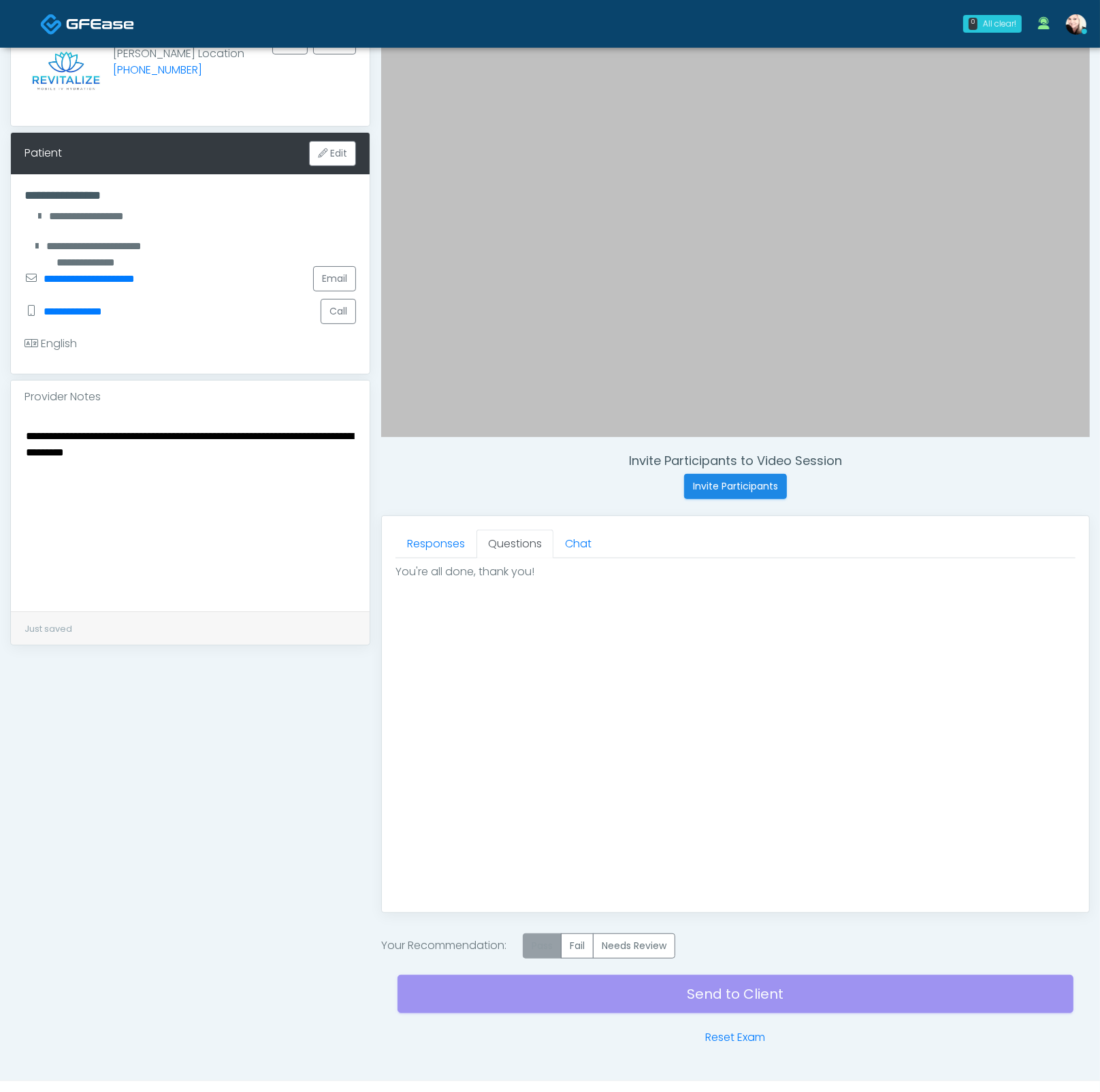
click at [550, 952] on label "Pass" at bounding box center [542, 946] width 39 height 25
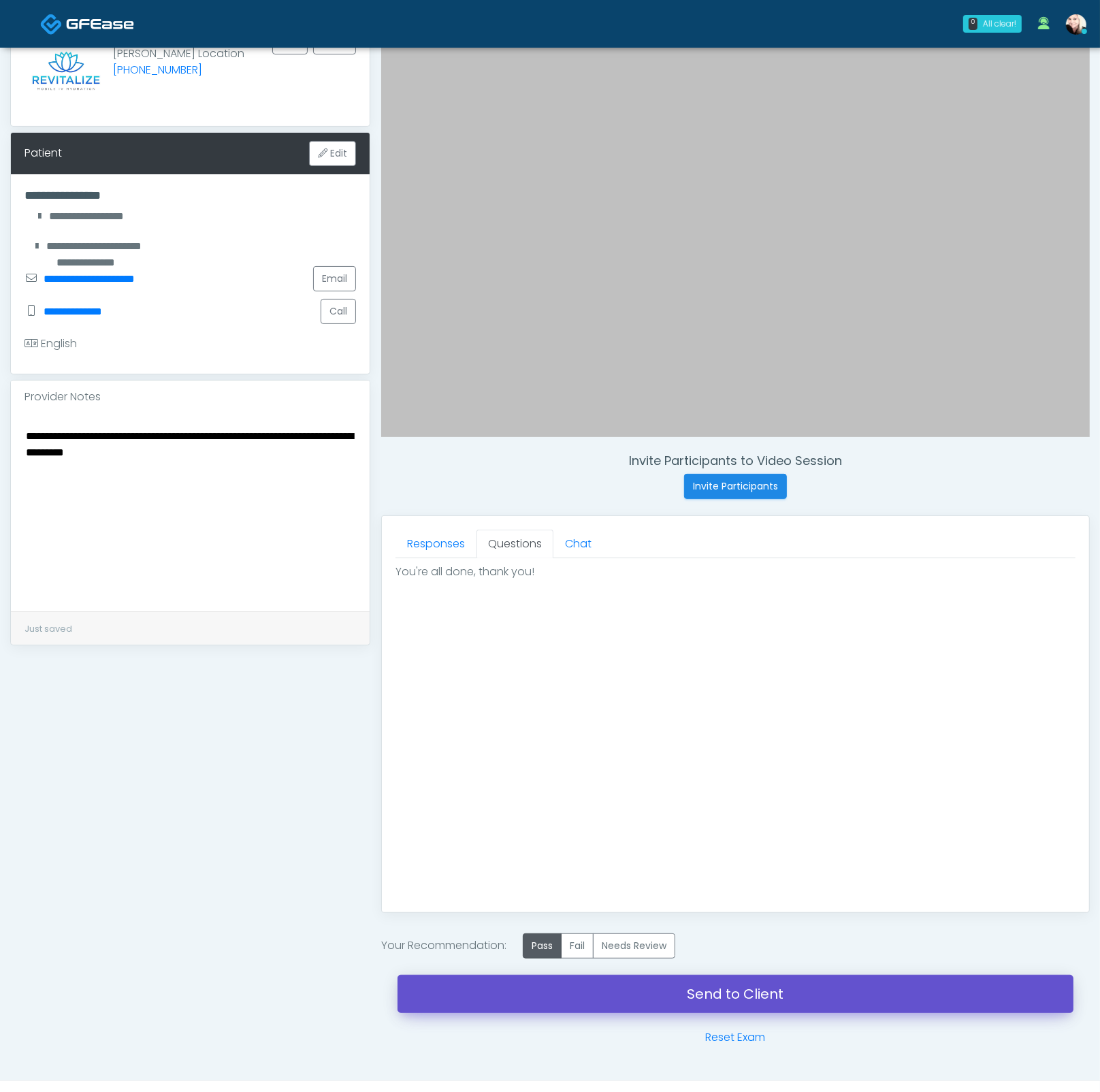
click at [716, 994] on link "Send to Client" at bounding box center [735, 994] width 676 height 38
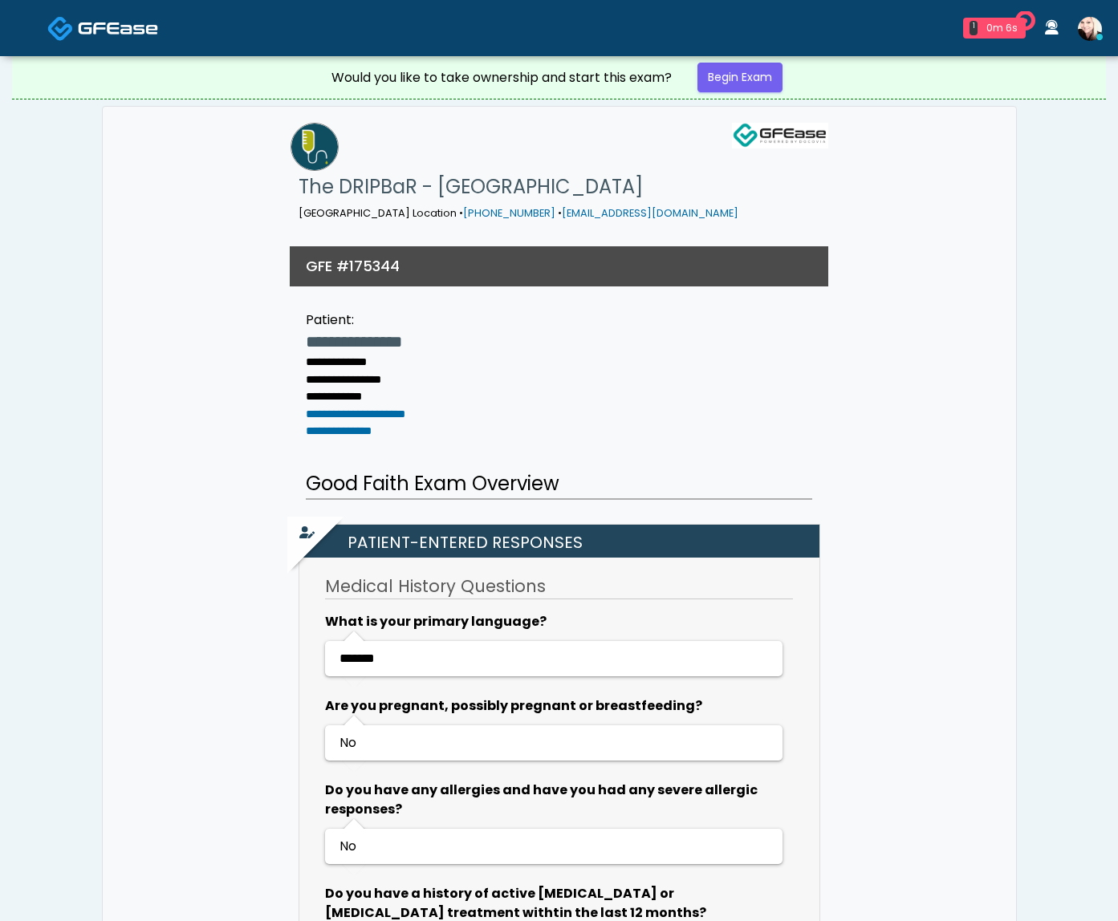
click at [753, 83] on link "Begin Exam" at bounding box center [739, 78] width 85 height 30
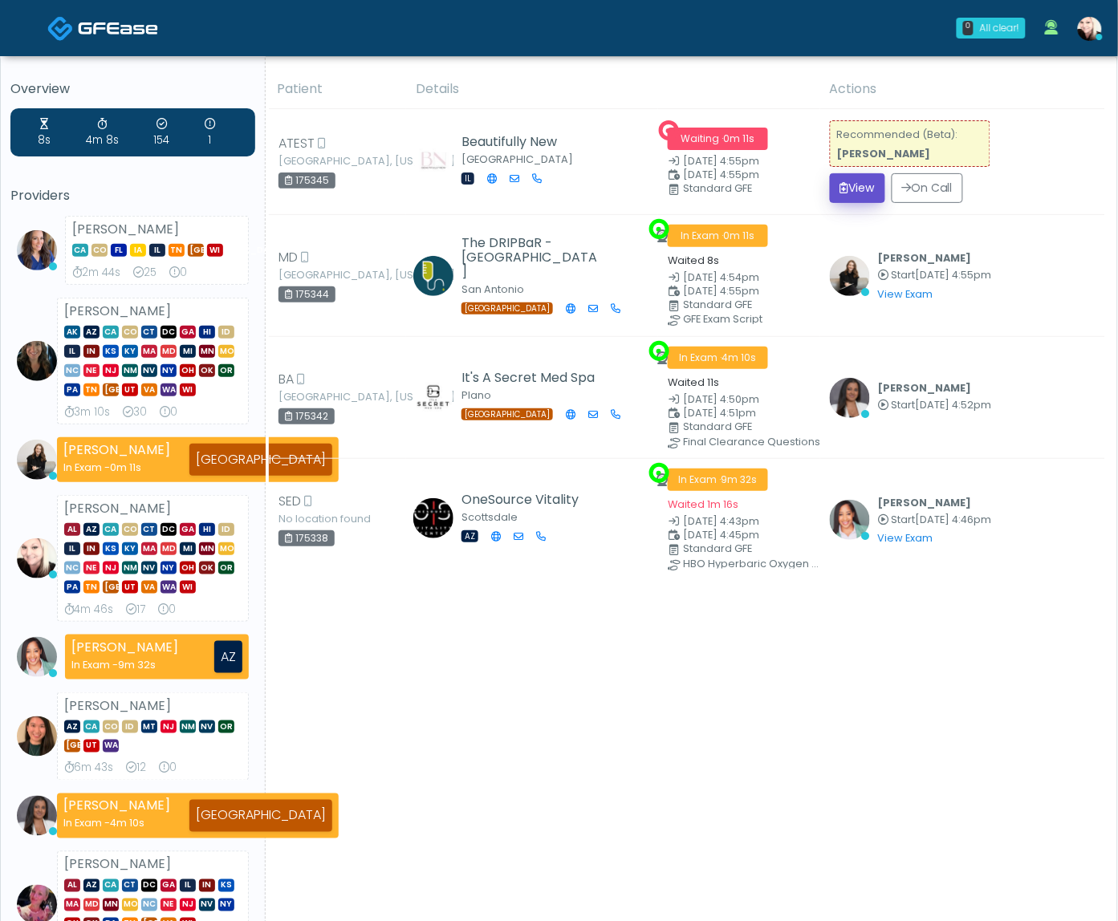
click at [851, 184] on button "View" at bounding box center [857, 188] width 55 height 30
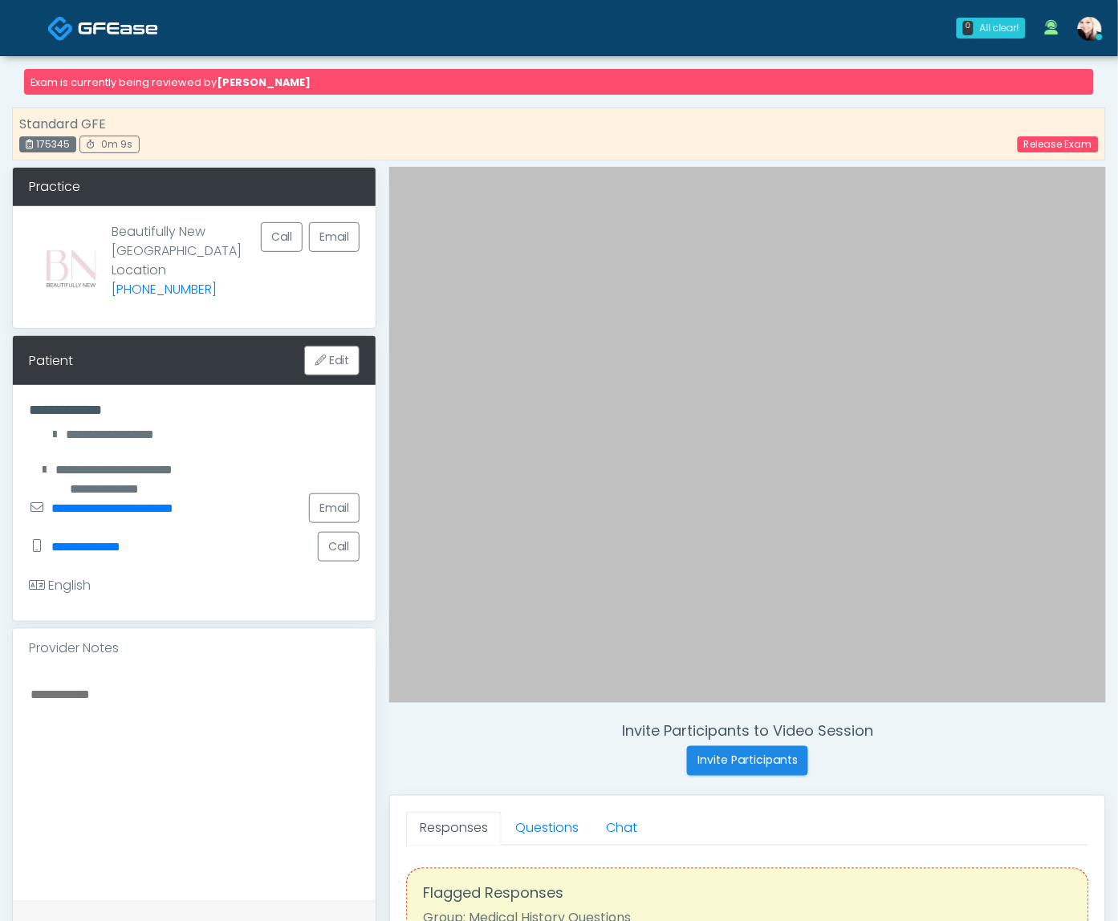
click at [96, 23] on img at bounding box center [118, 28] width 80 height 16
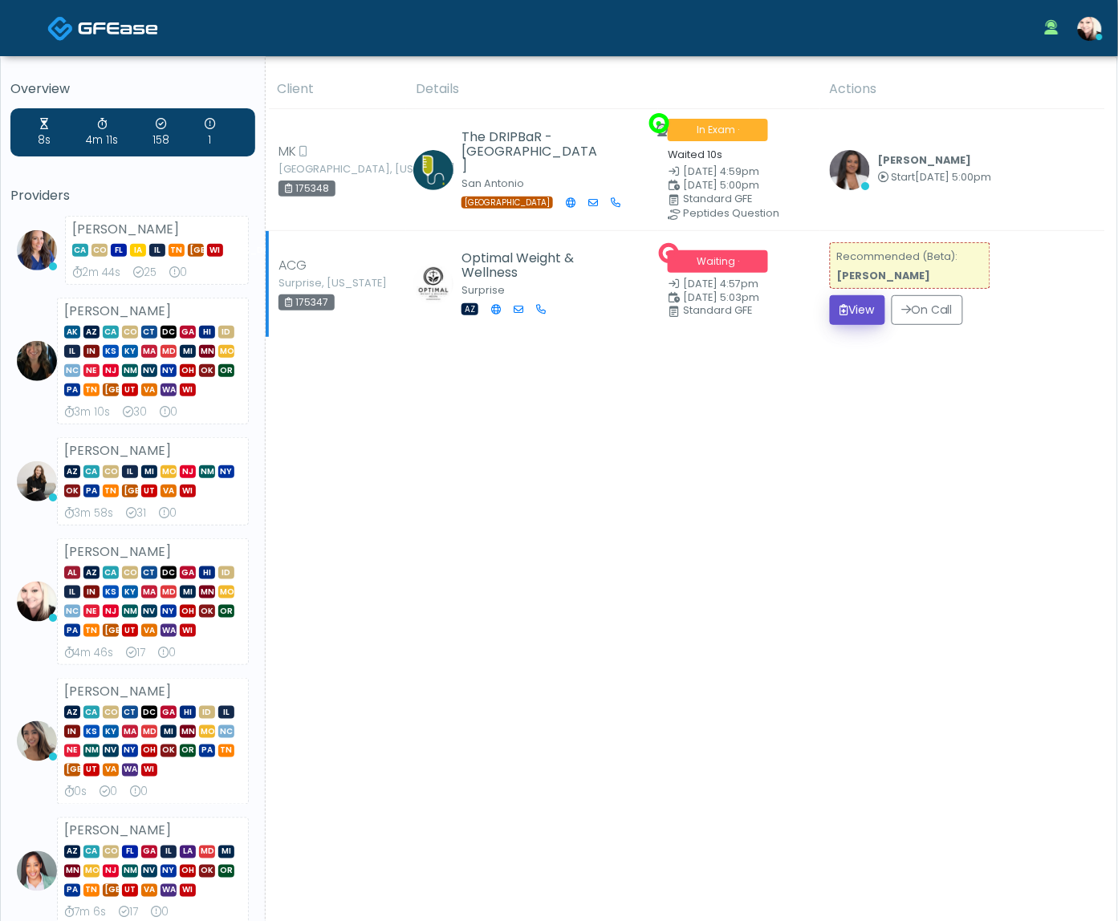
click at [850, 321] on button "View" at bounding box center [857, 310] width 55 height 30
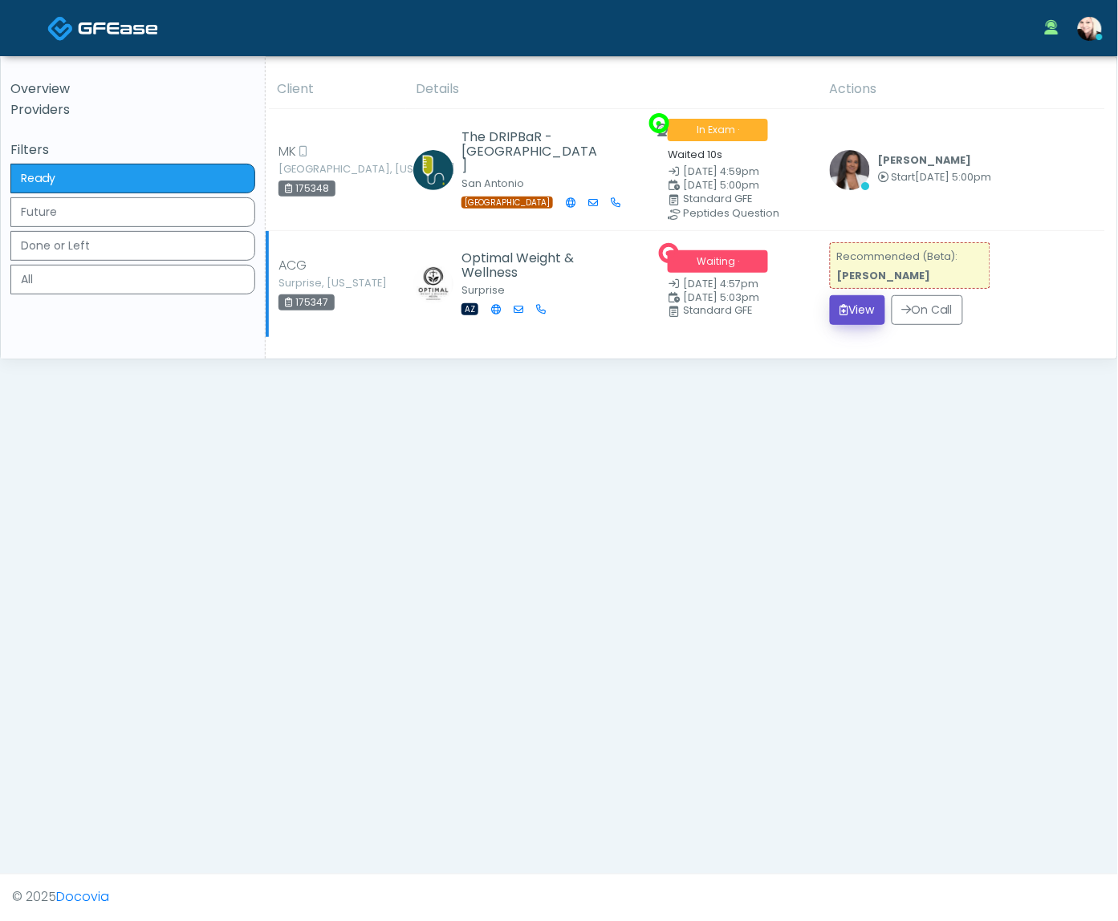
click at [850, 315] on button "View" at bounding box center [857, 310] width 55 height 30
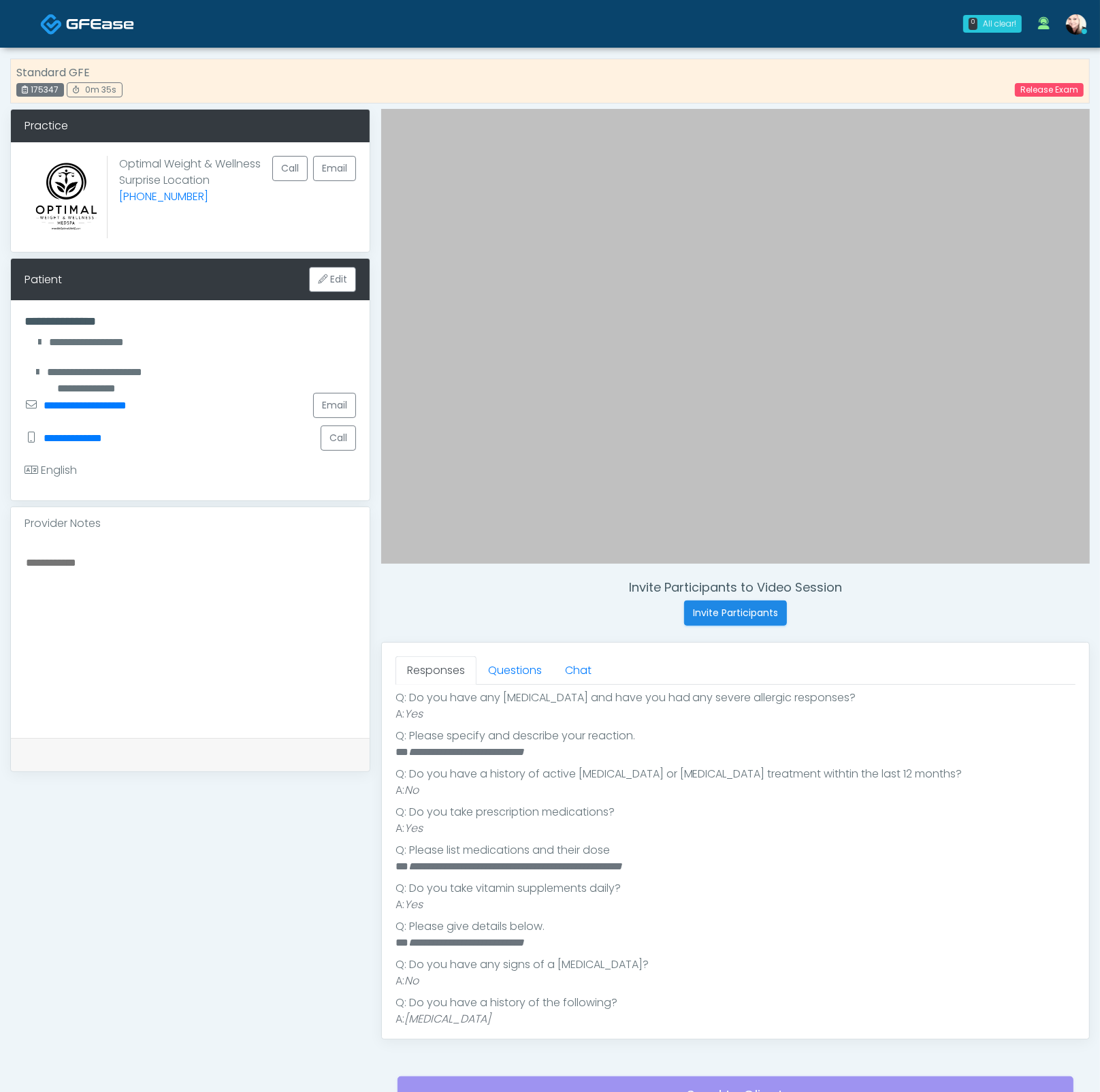
scroll to position [323, 0]
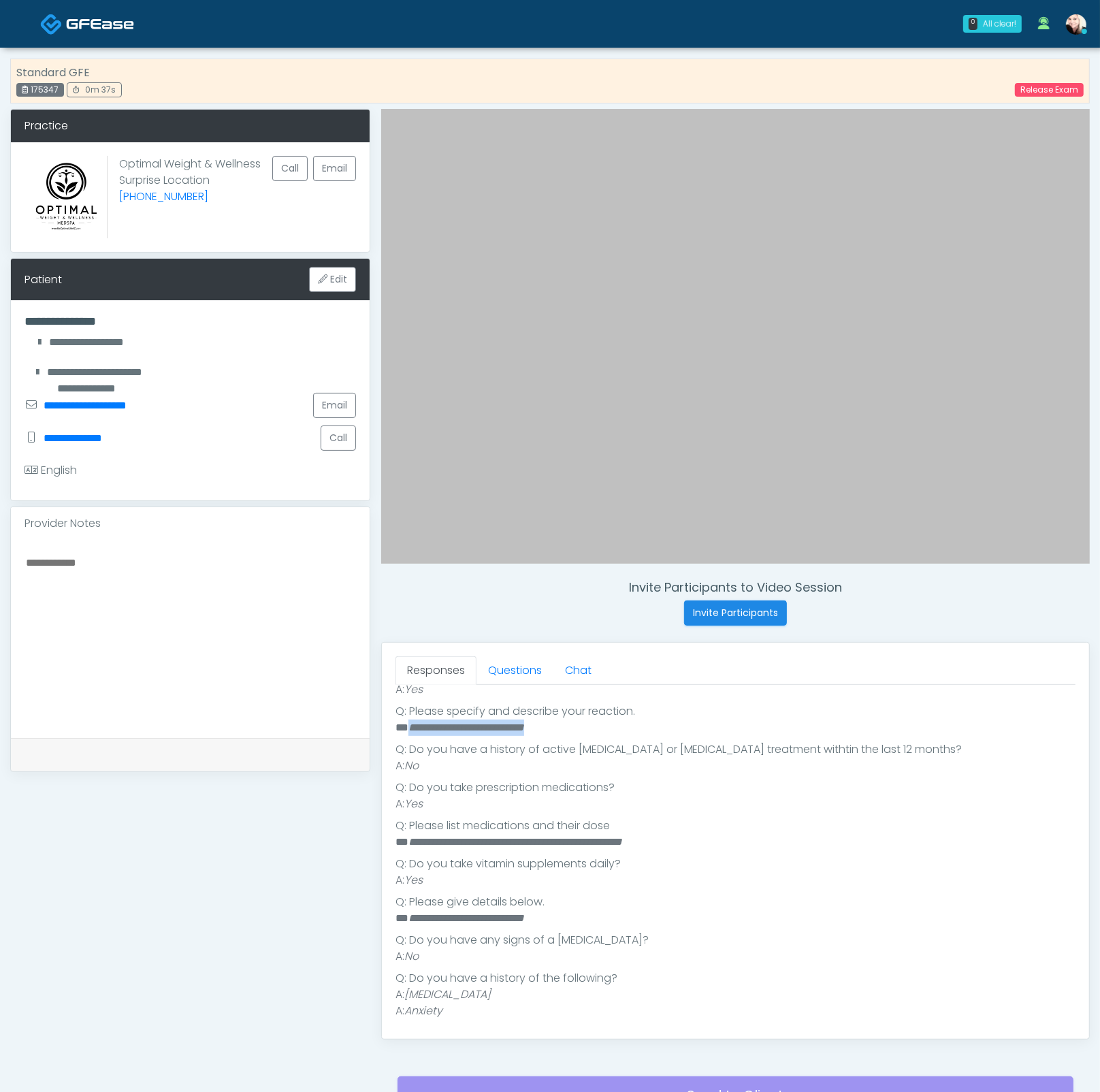
drag, startPoint x: 549, startPoint y: 725, endPoint x: 410, endPoint y: 725, distance: 139.0
click at [410, 725] on li "**********" at bounding box center [729, 727] width 668 height 16
copy em "**********"
click at [59, 566] on textarea at bounding box center [190, 636] width 332 height 166
paste textarea "**********"
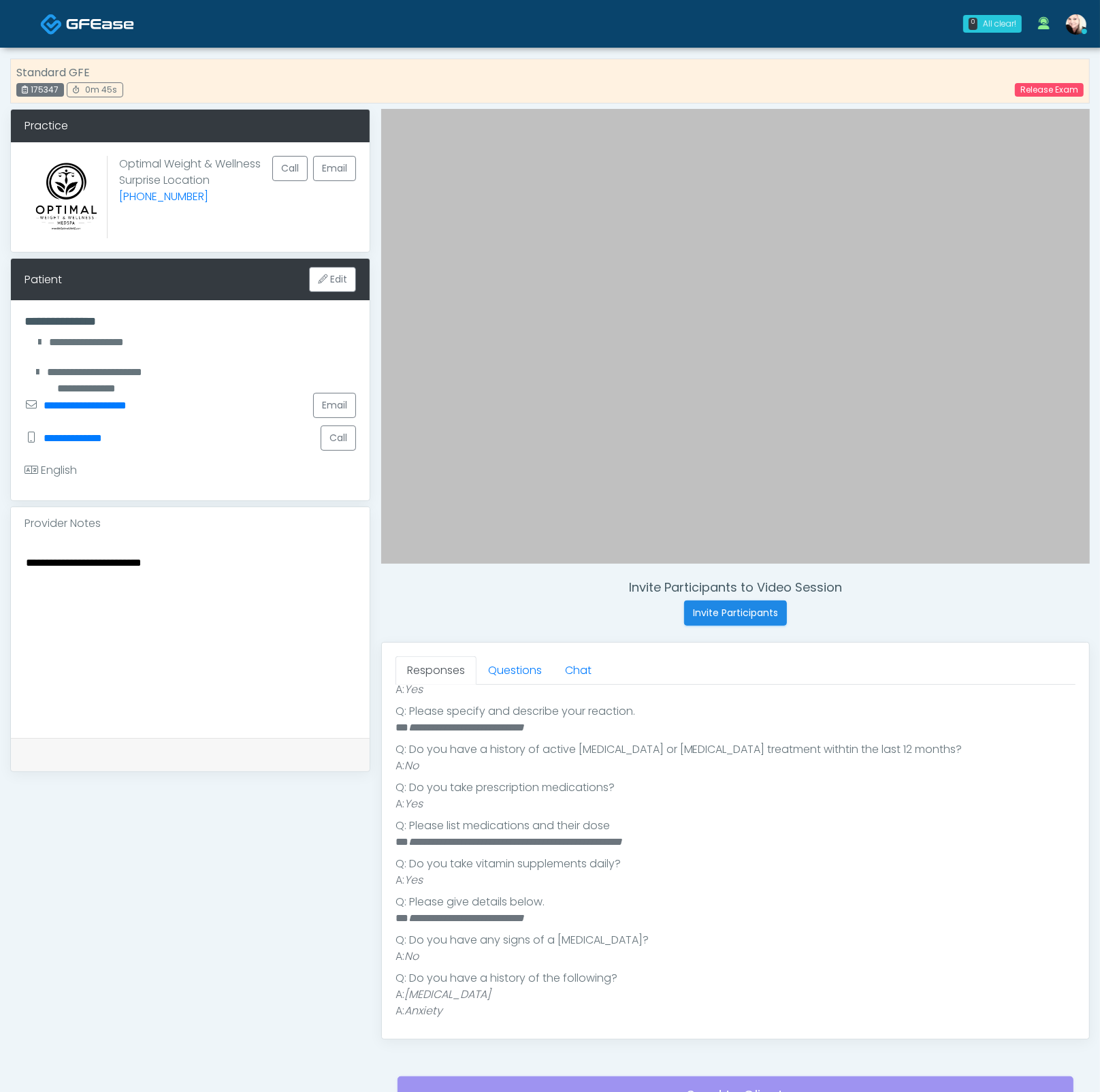
type textarea "**********"
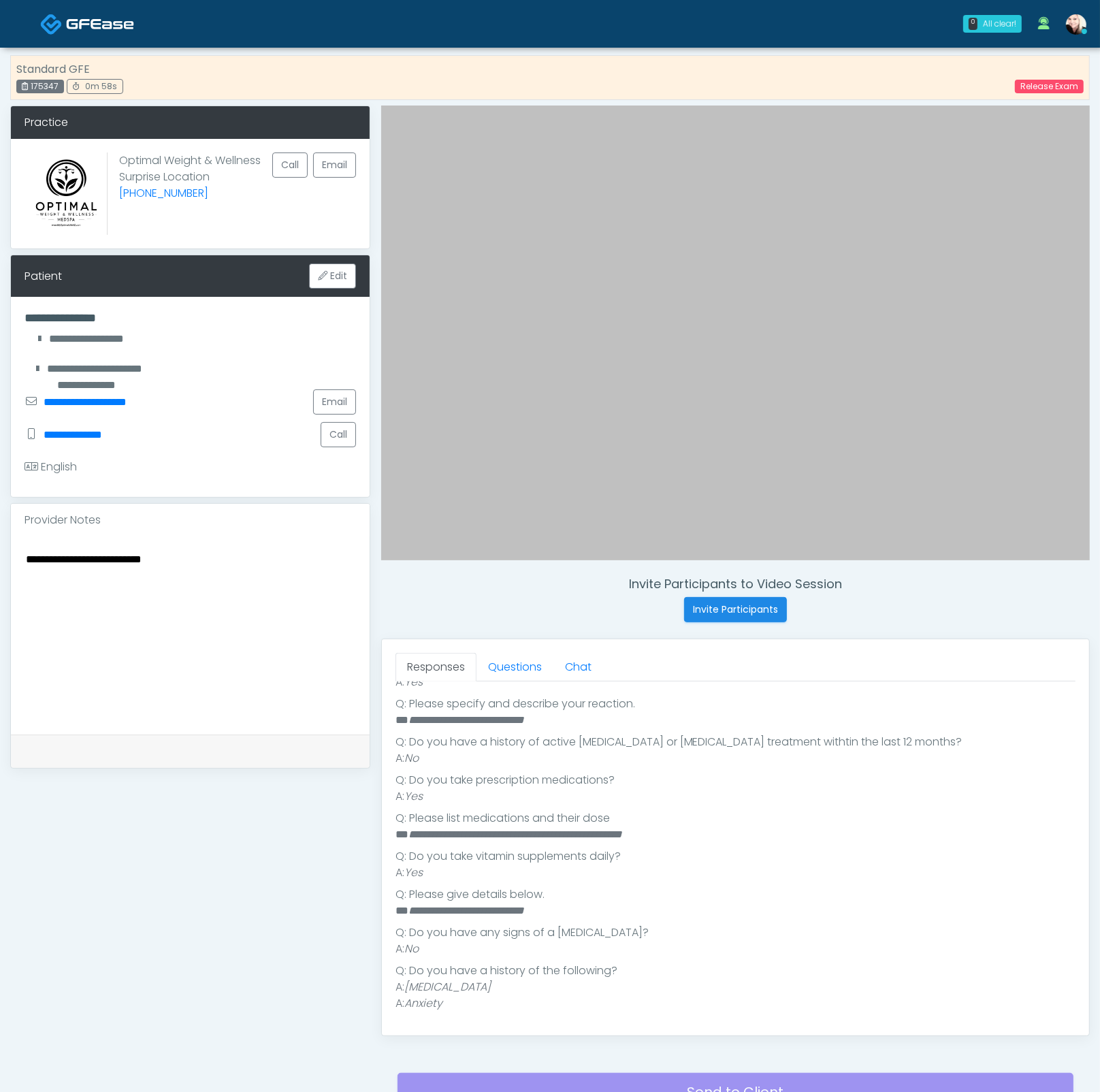
scroll to position [87, 0]
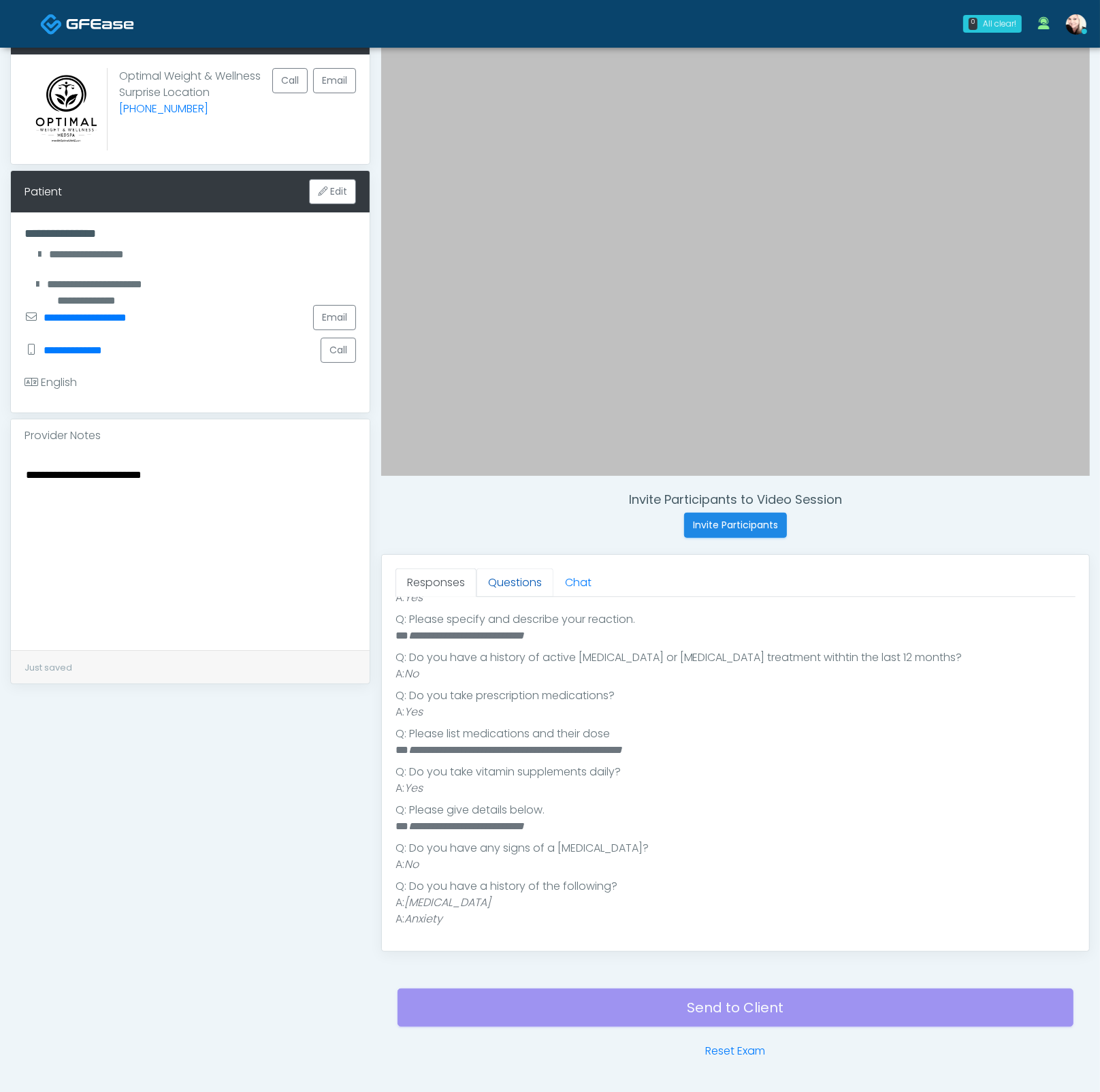
click at [525, 585] on link "Questions" at bounding box center [515, 583] width 77 height 29
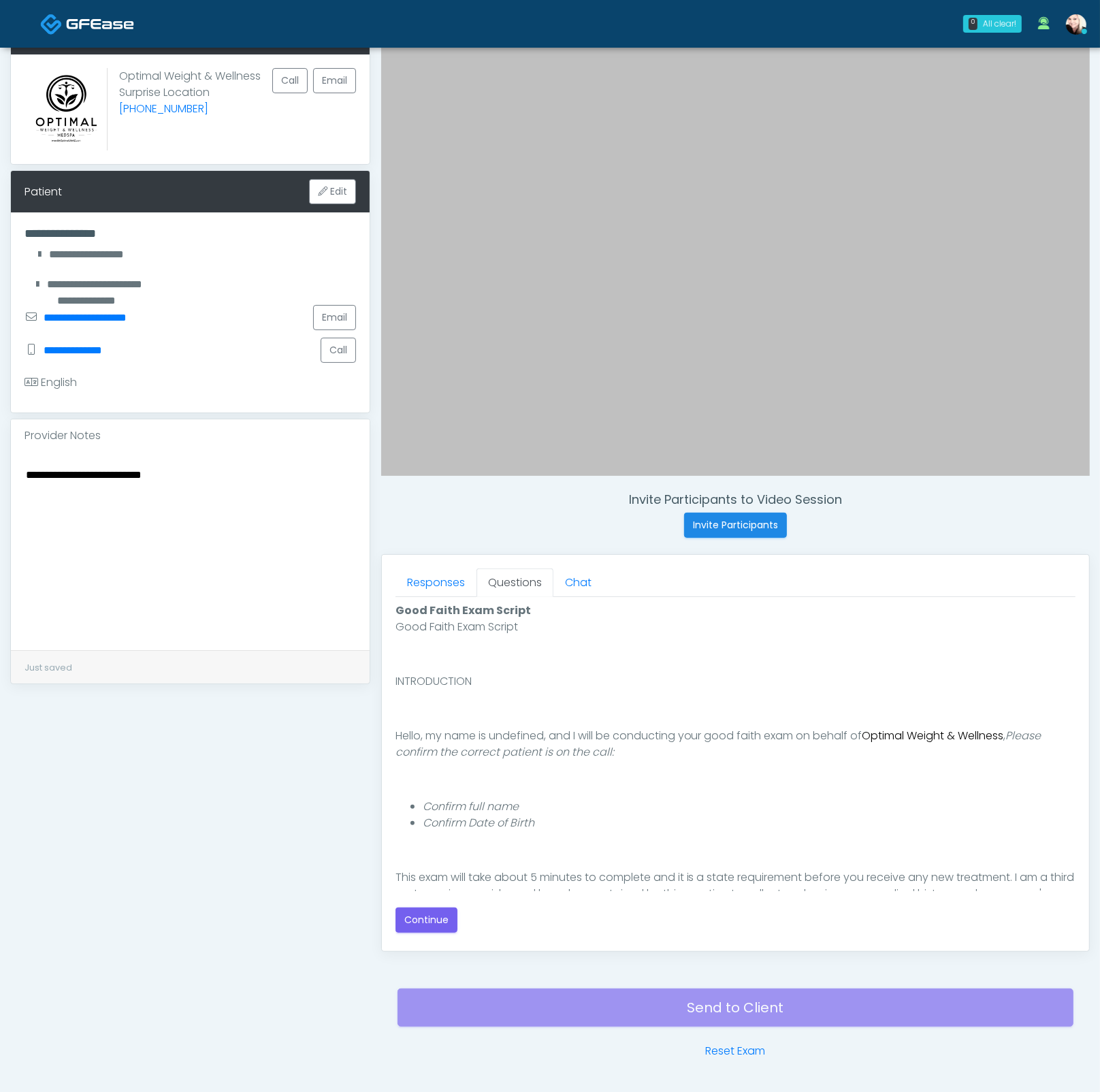
scroll to position [0, 0]
click at [419, 781] on button "Continue" at bounding box center [426, 920] width 62 height 25
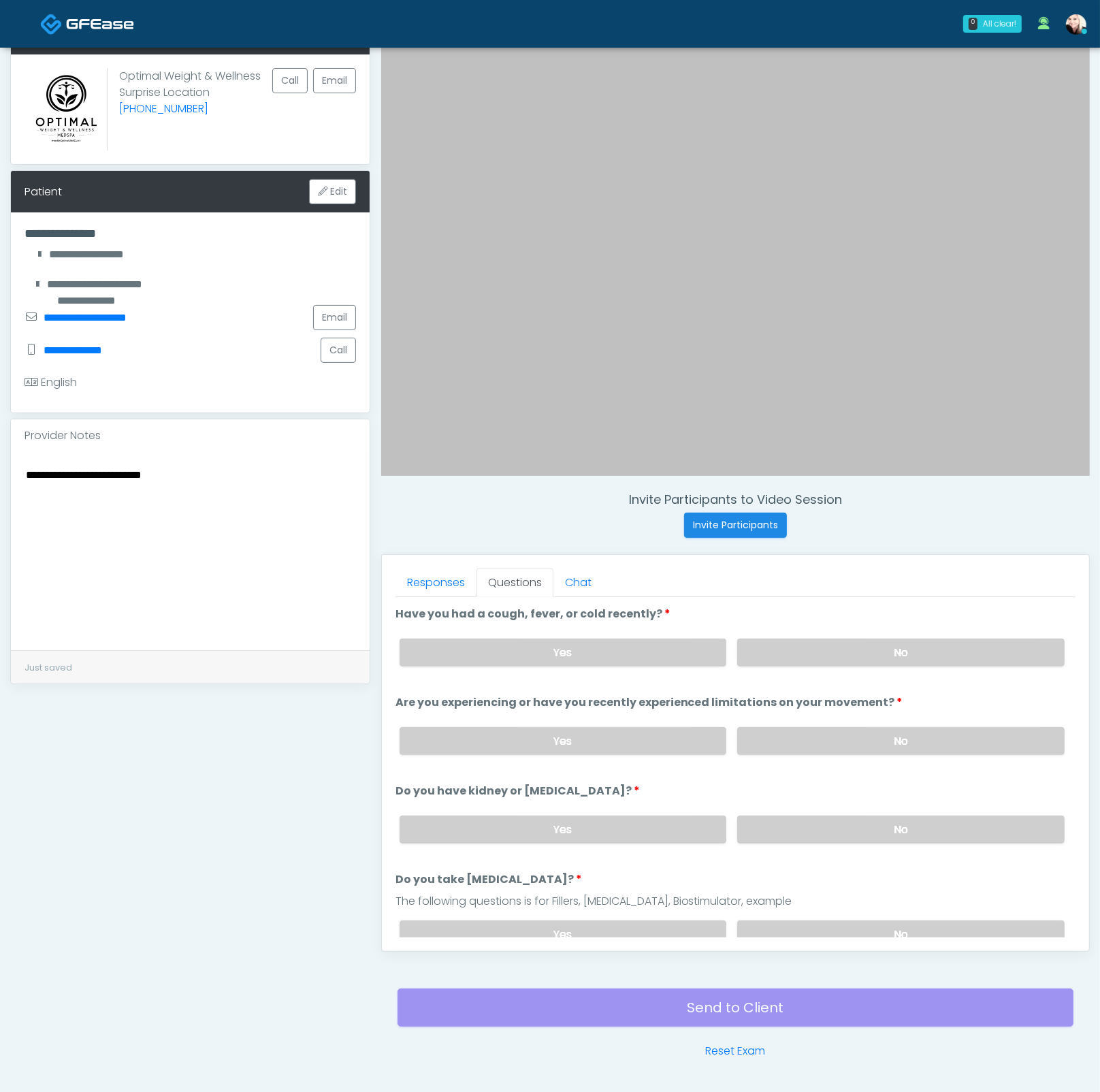
scroll to position [126, 0]
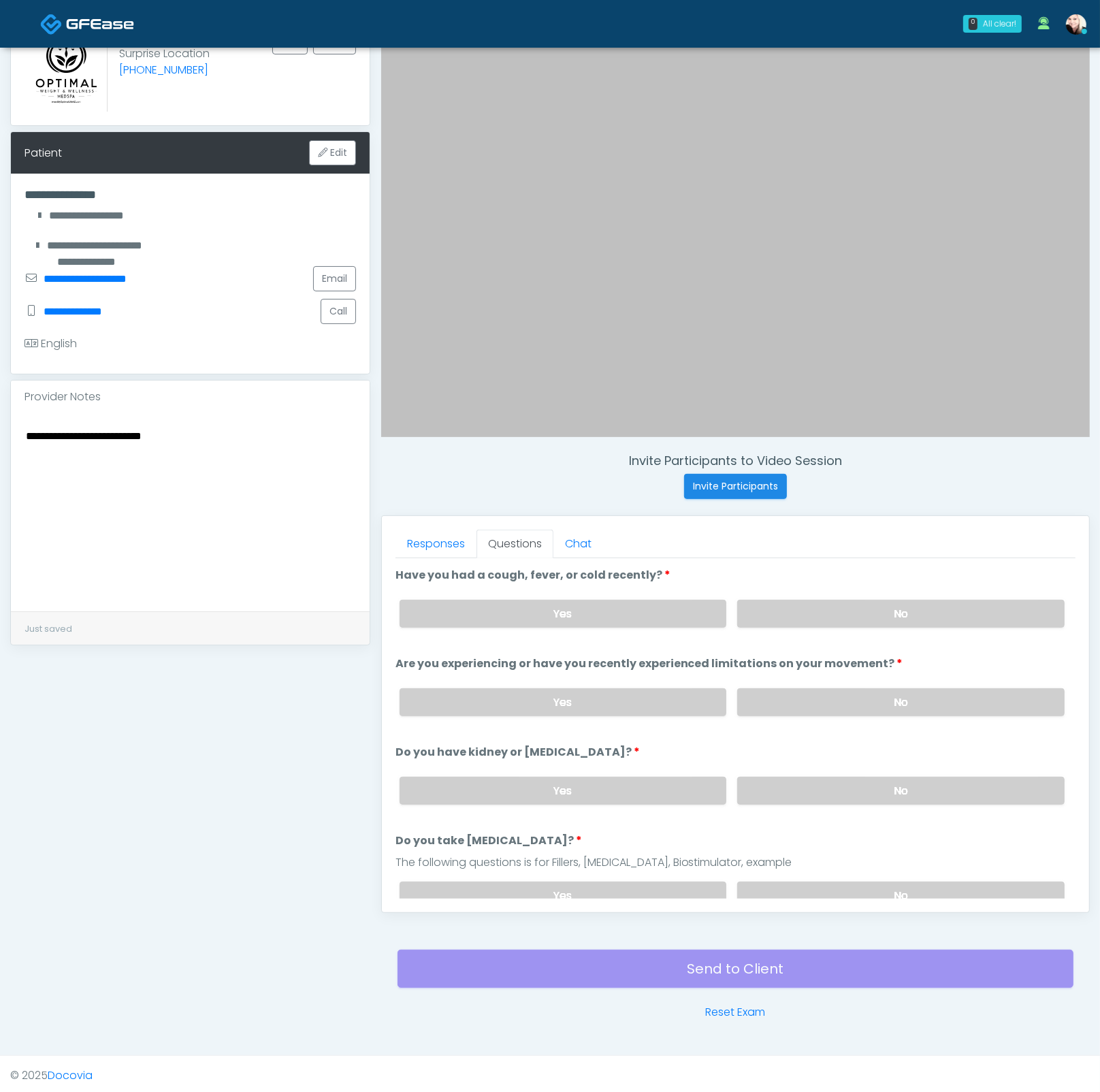
drag, startPoint x: 873, startPoint y: 608, endPoint x: 876, endPoint y: 660, distance: 52.1
click at [871, 608] on label "No" at bounding box center [901, 613] width 327 height 28
drag, startPoint x: 872, startPoint y: 703, endPoint x: 869, endPoint y: 714, distance: 11.4
click at [871, 704] on label "No" at bounding box center [901, 702] width 327 height 28
click at [868, 781] on label "No" at bounding box center [901, 790] width 327 height 28
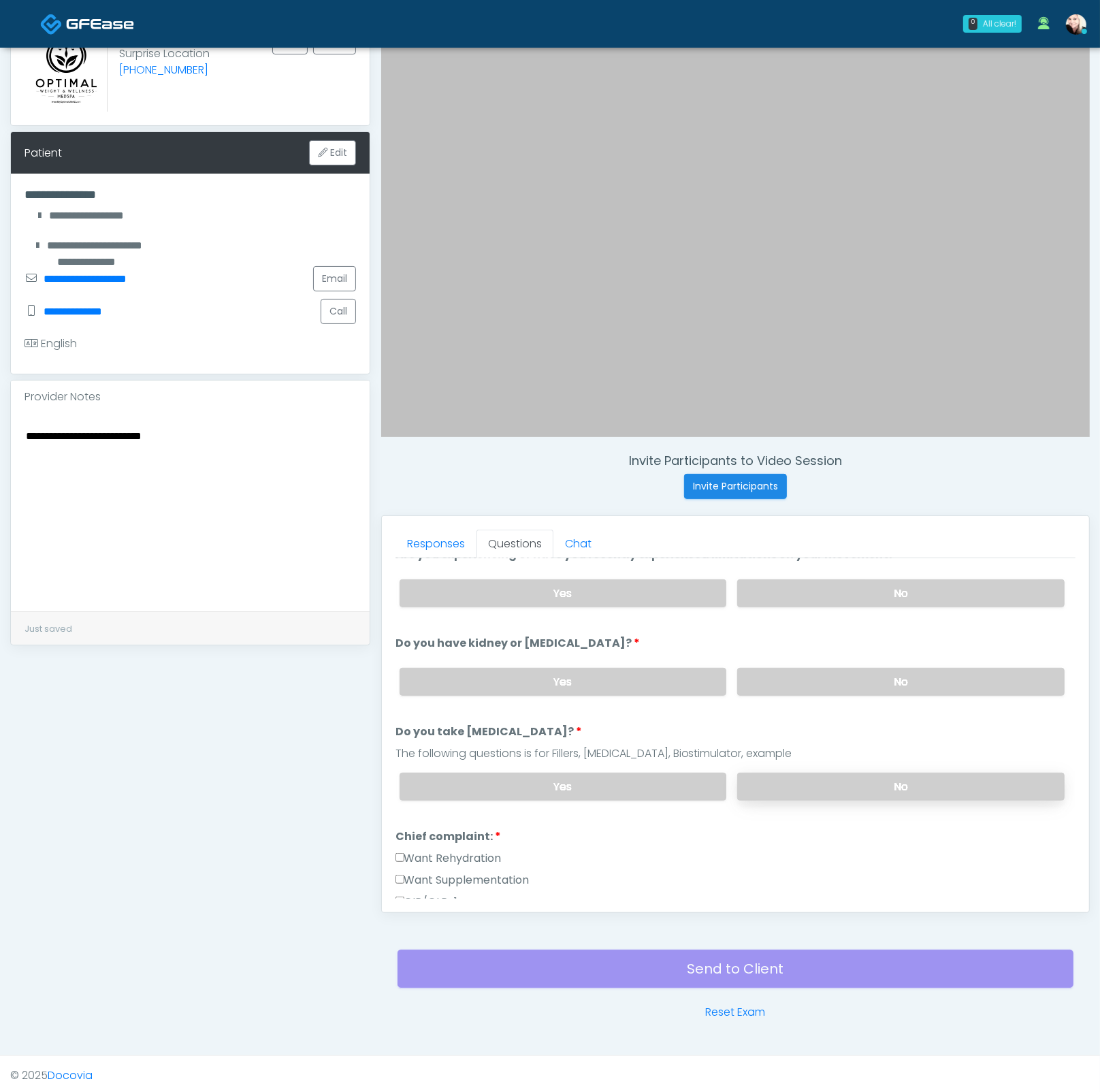
scroll to position [109, 0]
click at [841, 781] on label "No" at bounding box center [901, 786] width 327 height 28
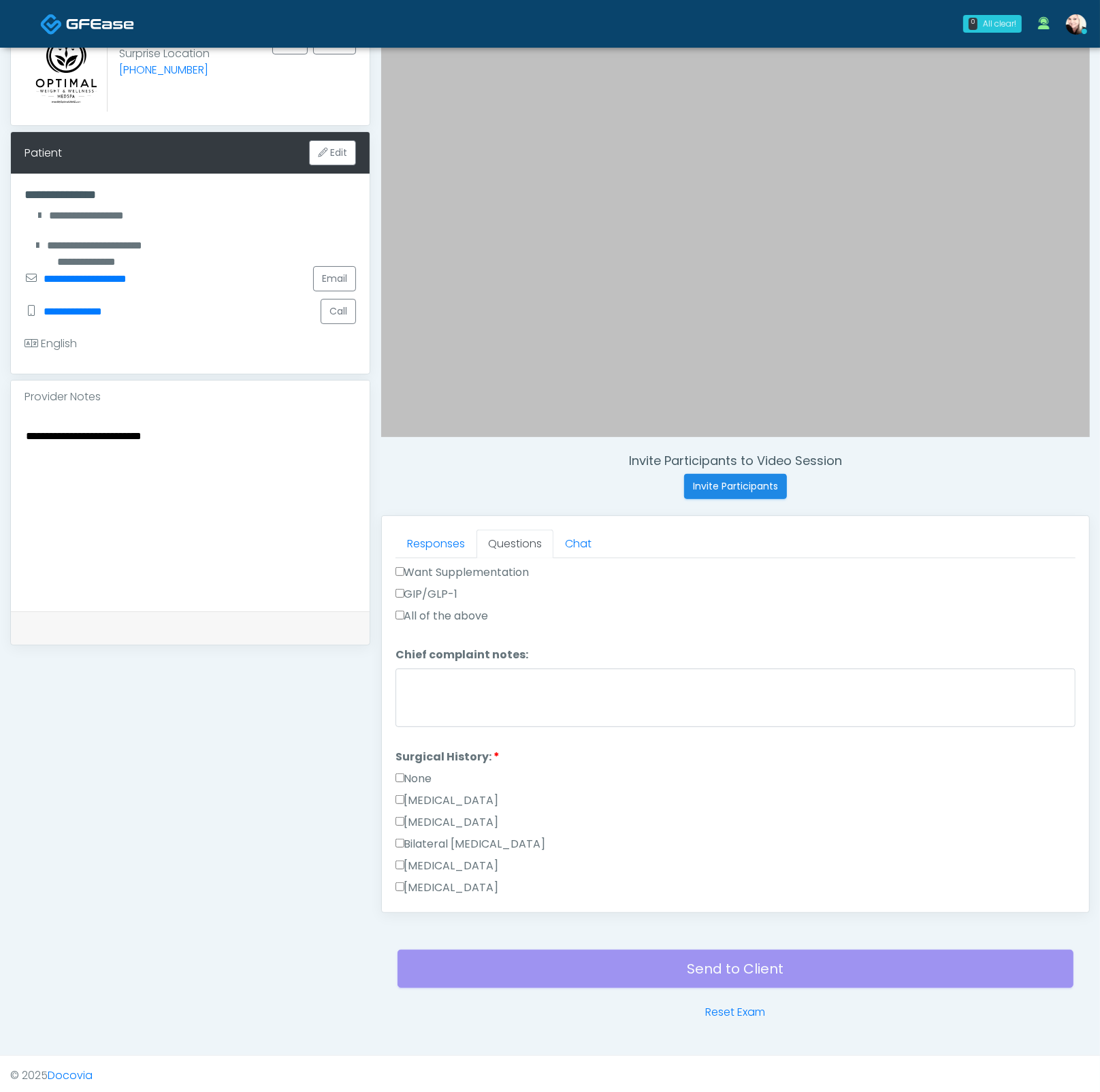
scroll to position [546, 0]
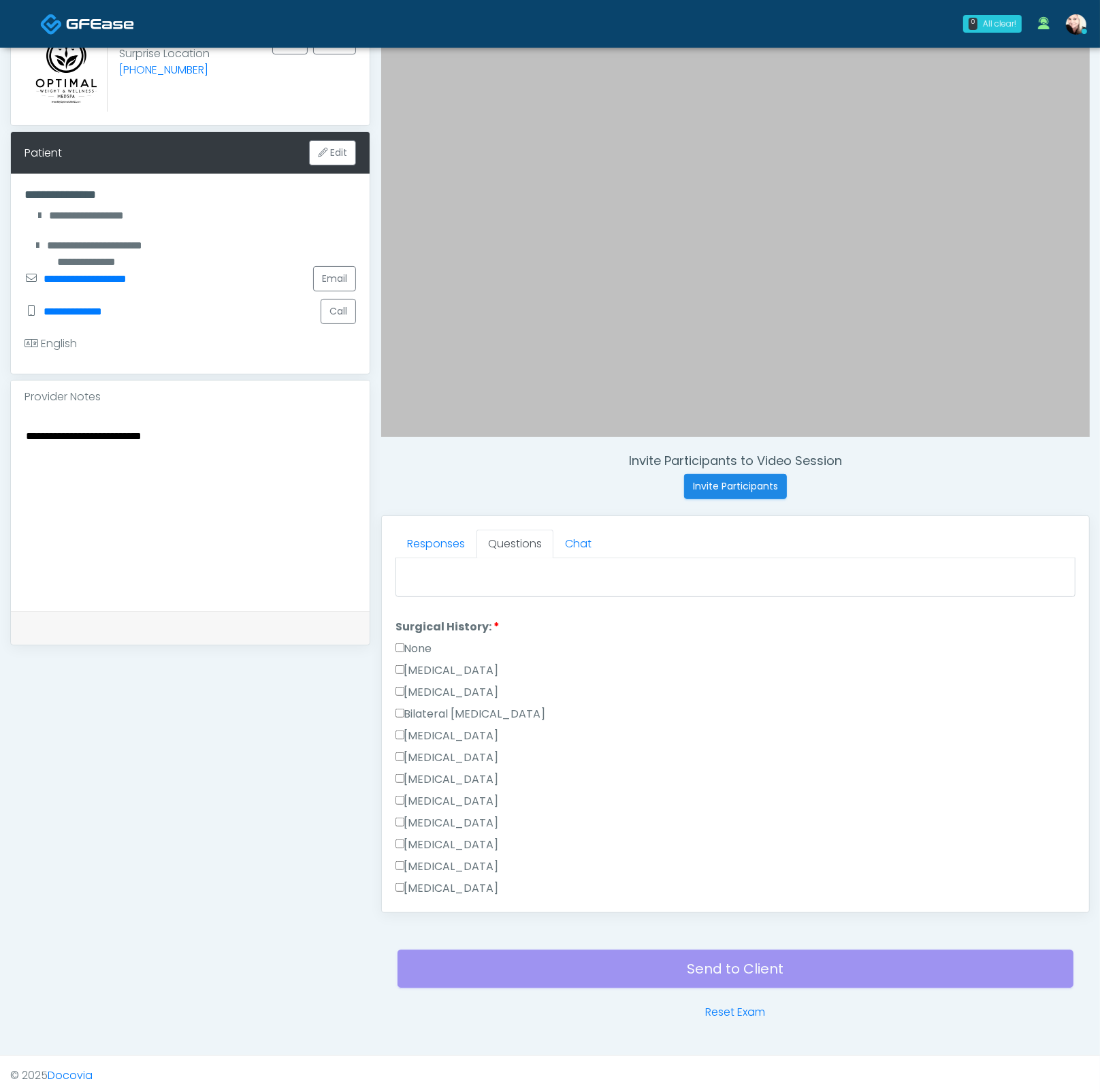
drag, startPoint x: 404, startPoint y: 662, endPoint x: 397, endPoint y: 649, distance: 14.8
click at [403, 663] on label "Cesarean Section" at bounding box center [447, 670] width 103 height 16
click at [395, 645] on label "None" at bounding box center [413, 648] width 36 height 16
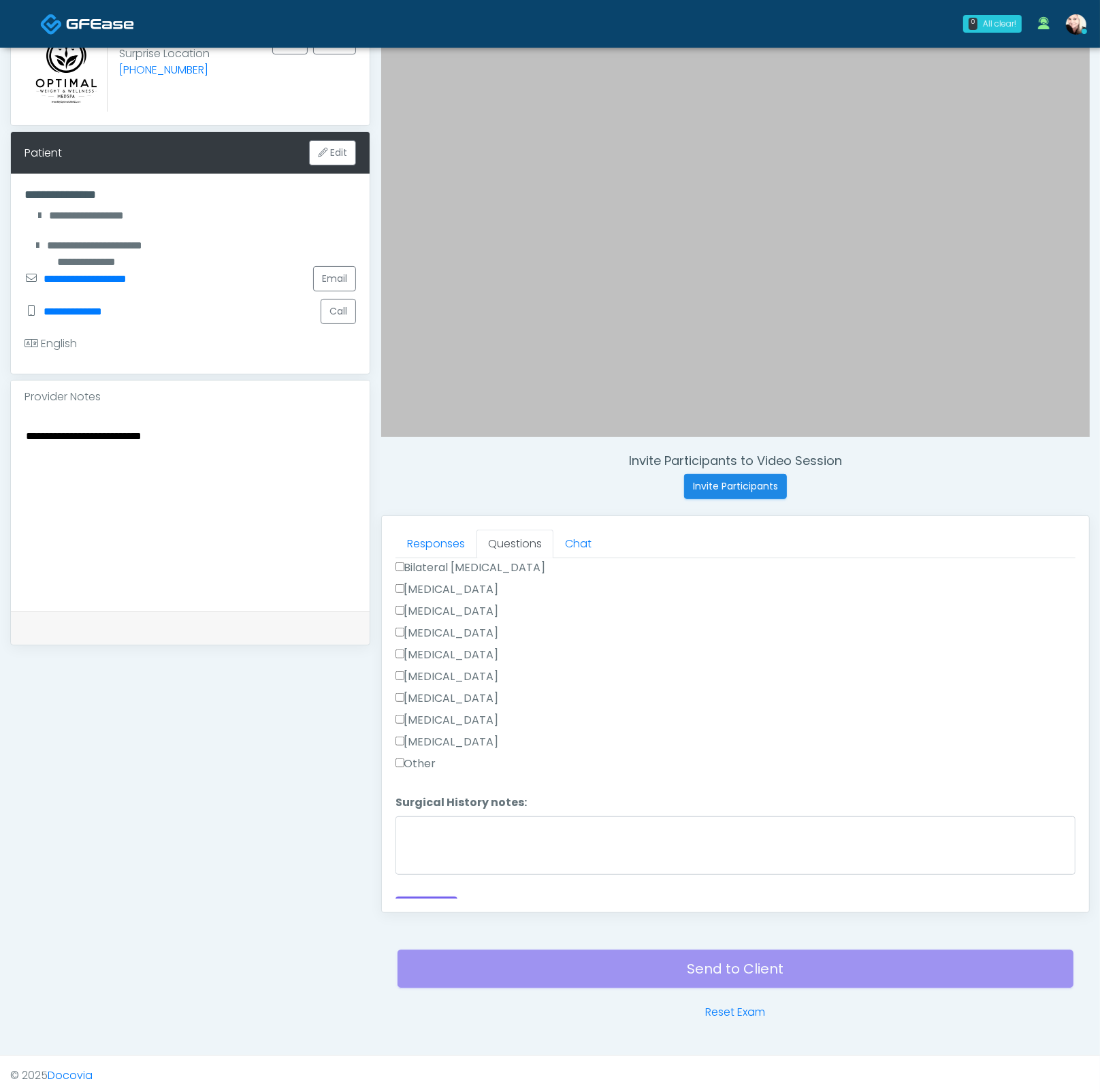
scroll to position [710, 0]
click at [408, 739] on label "Other" at bounding box center [416, 747] width 41 height 16
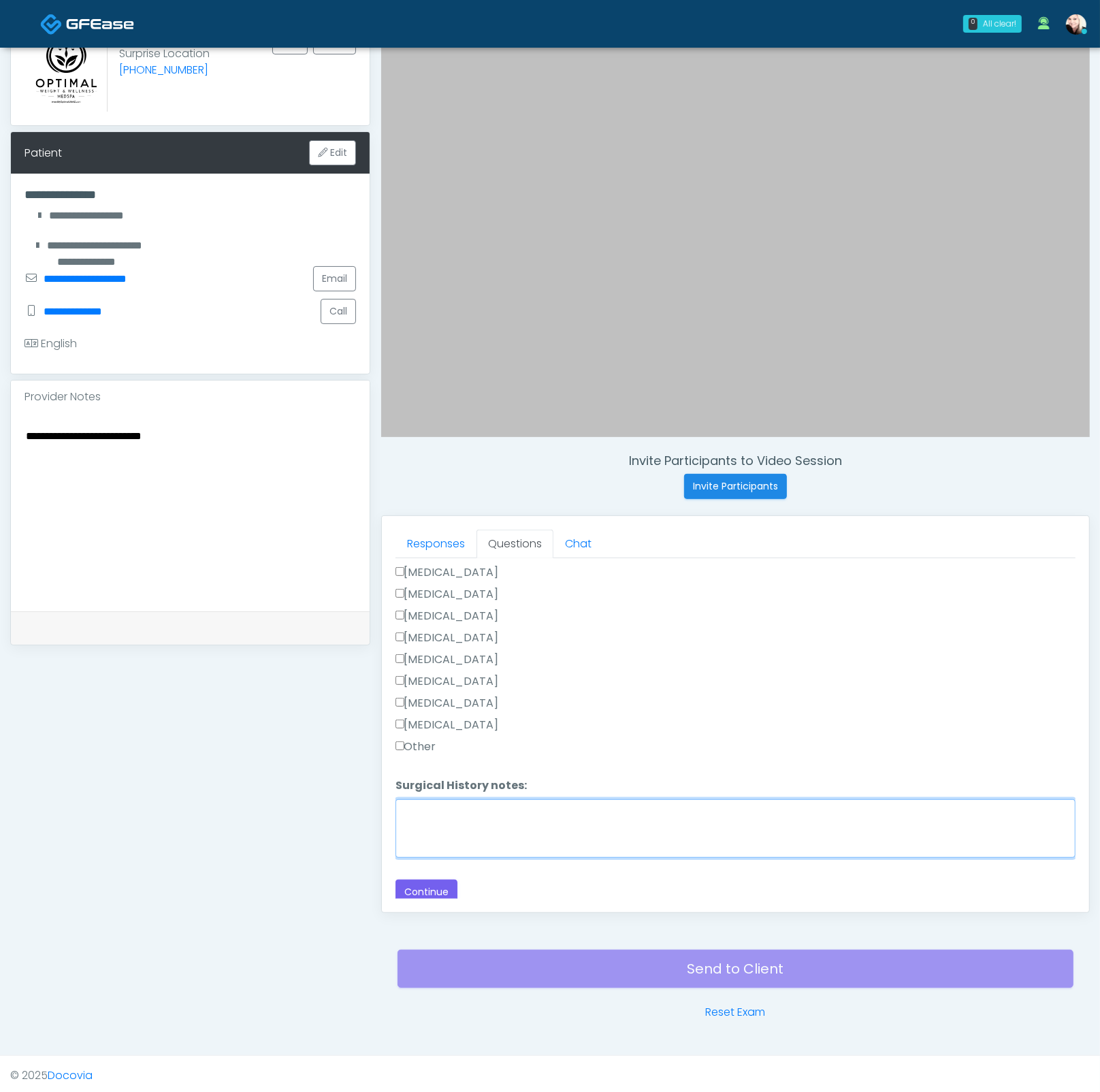
click at [439, 781] on textarea "Surgical History notes:" at bounding box center [735, 828] width 680 height 59
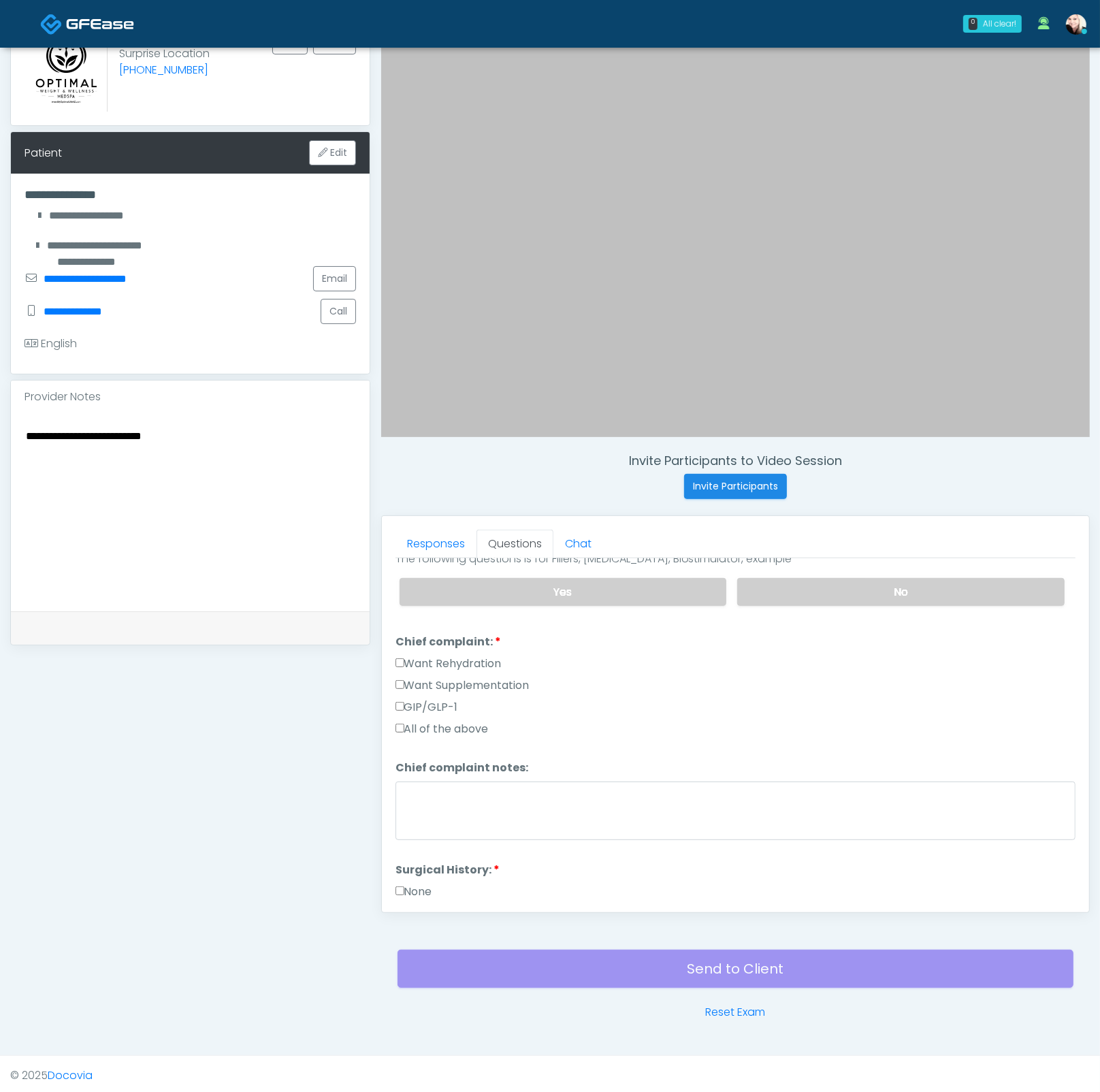
scroll to position [286, 0]
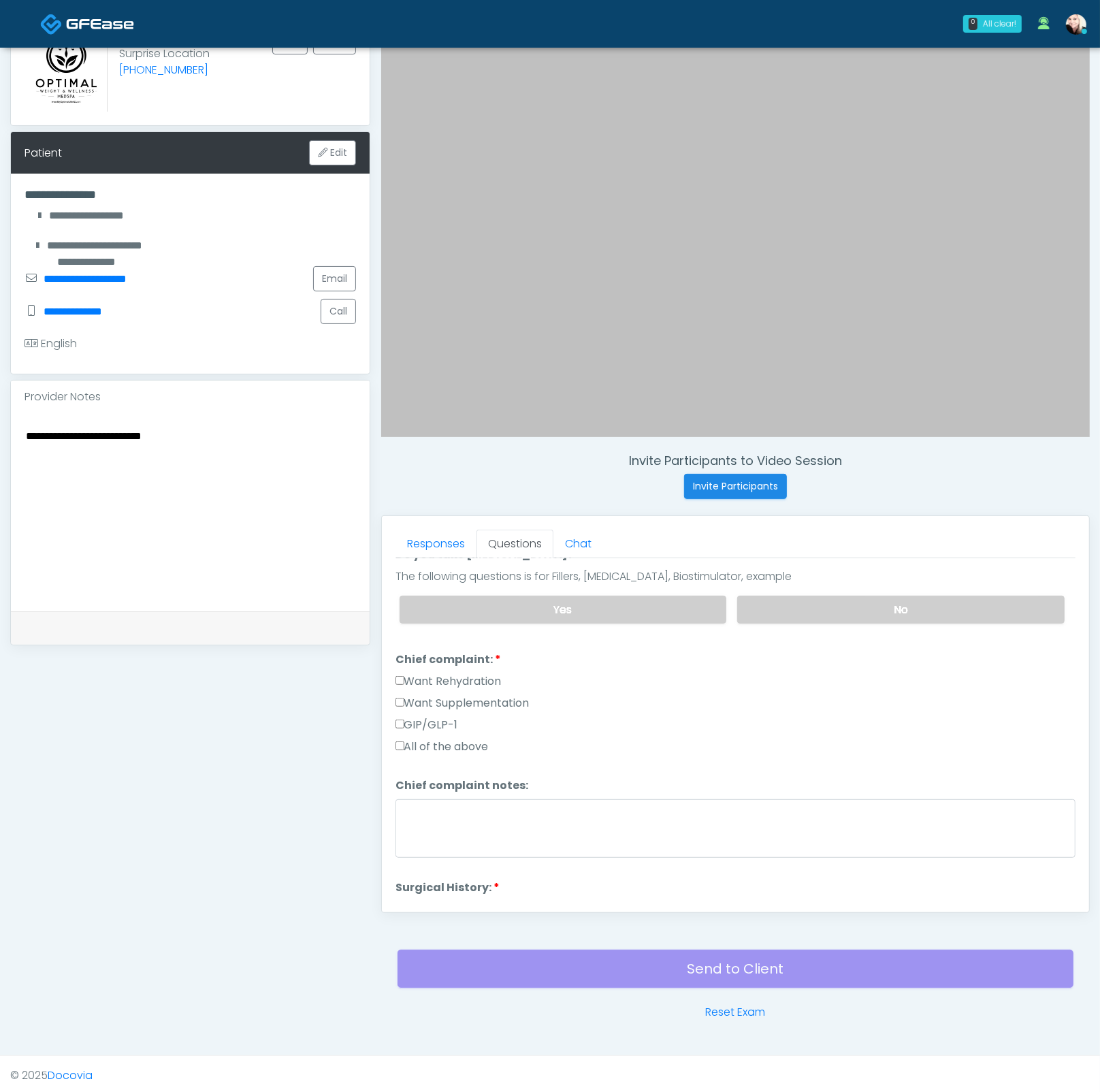
type textarea "**********"
click at [394, 714] on div "Responses Questions Chat Good Faith Exam Script Good Faith Exam Script INTRODUC…" at bounding box center [735, 714] width 707 height 396
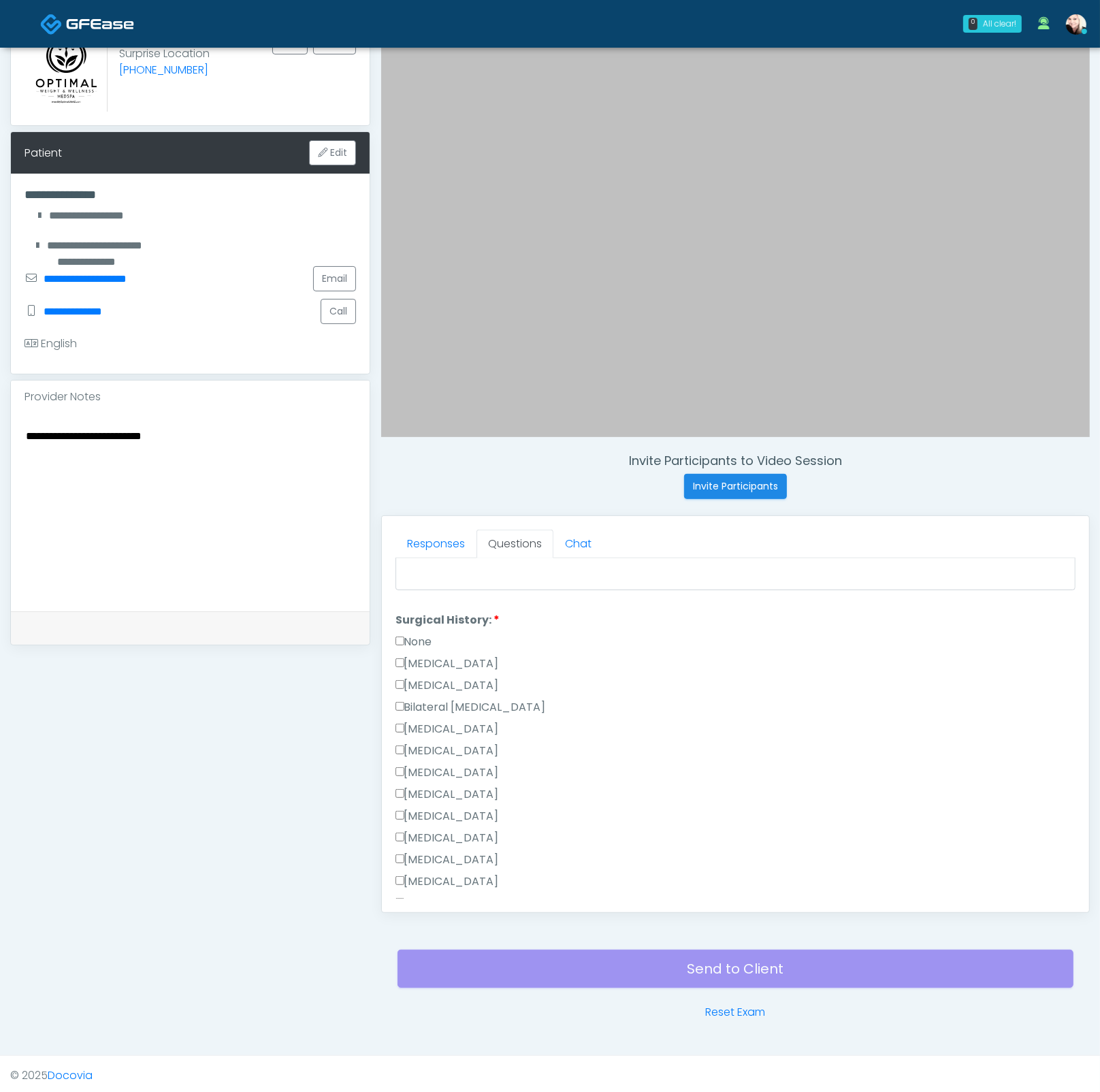
scroll to position [710, 0]
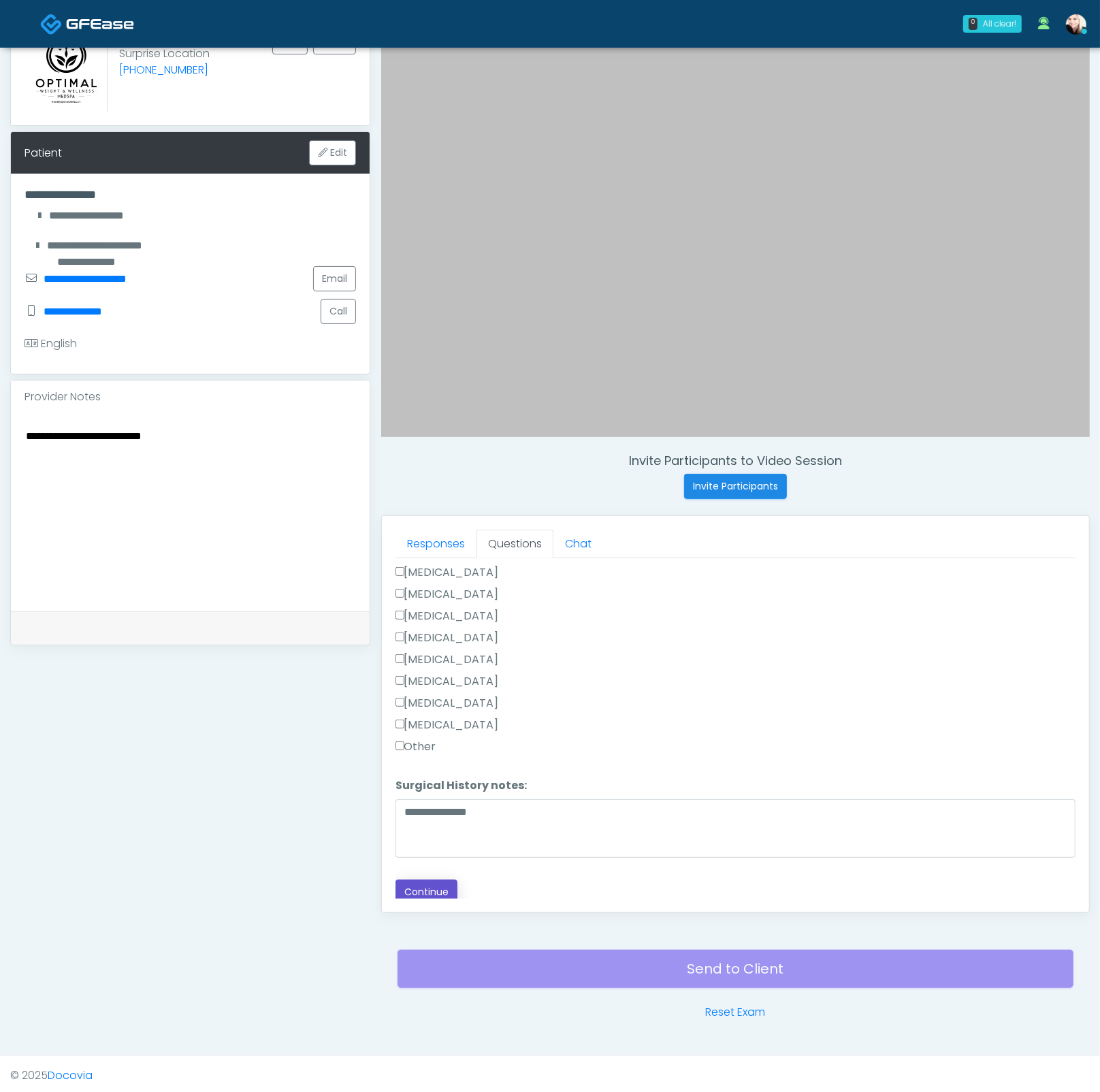
click at [419, 781] on button "Continue" at bounding box center [426, 893] width 62 height 25
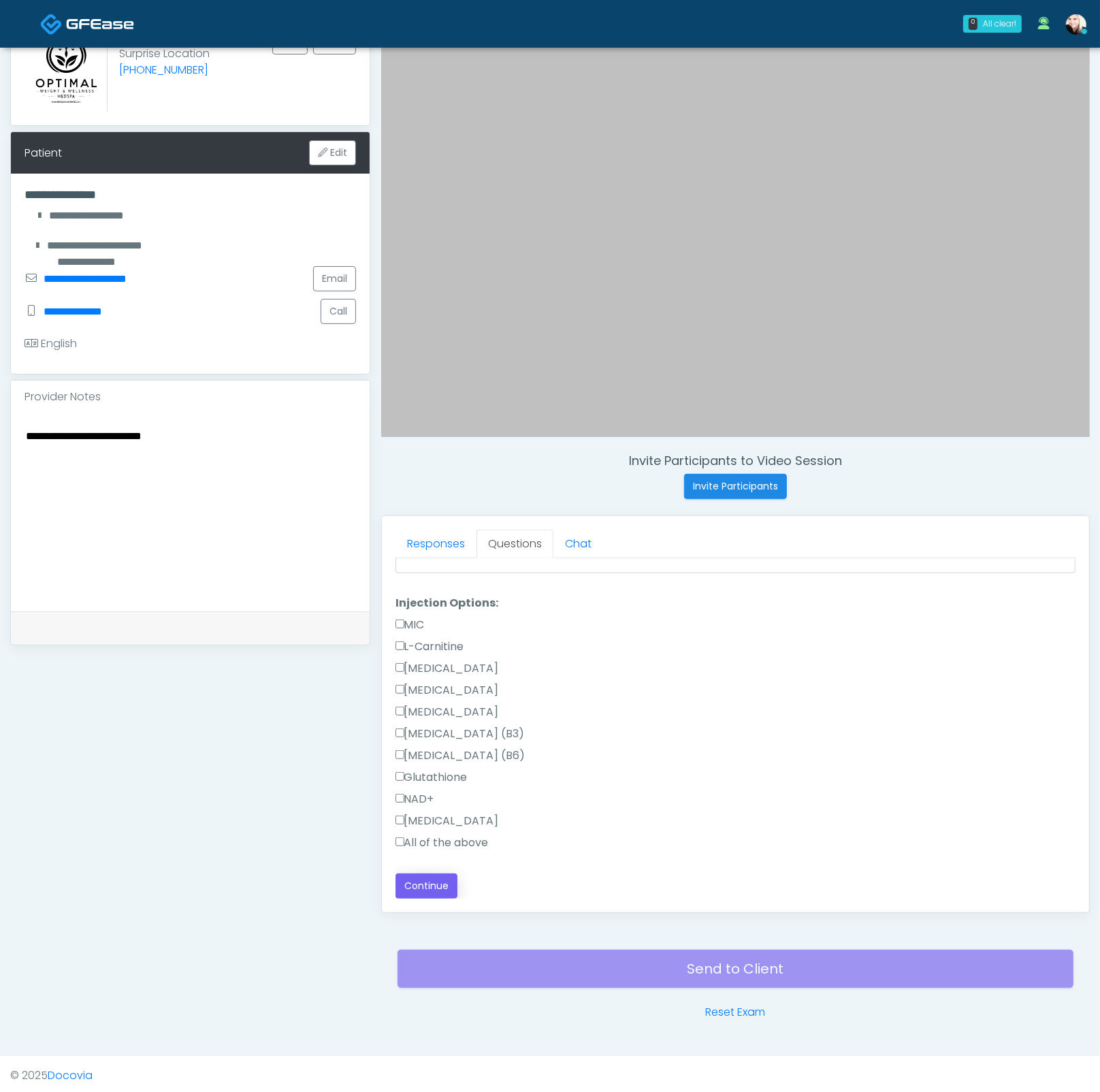
scroll to position [111, 0]
click at [403, 781] on div "All of the above" at bounding box center [735, 848] width 680 height 22
click at [405, 781] on label "All of the above" at bounding box center [442, 844] width 93 height 16
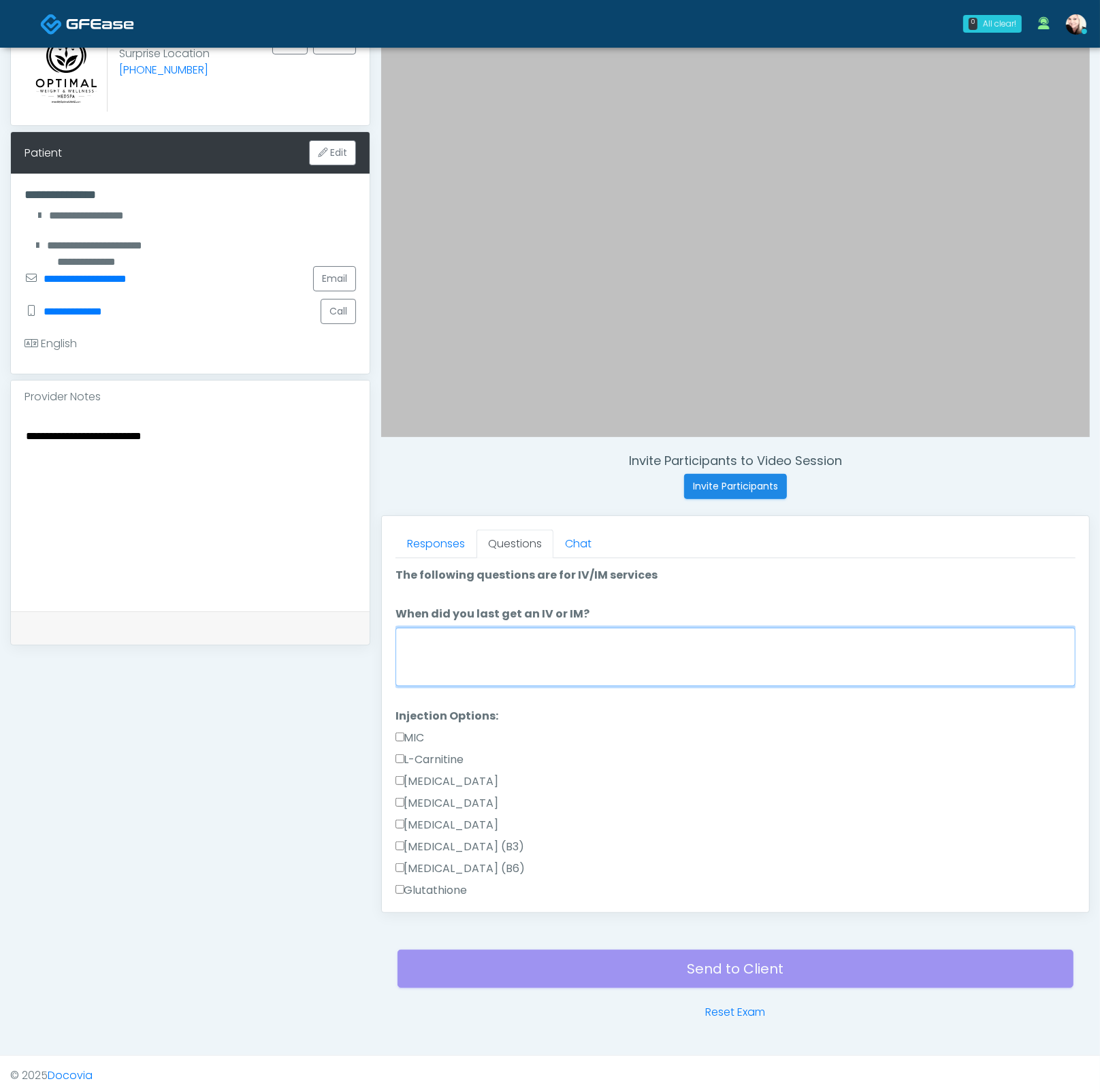
click at [432, 643] on textarea "When did you last get an IV or IM?" at bounding box center [735, 657] width 680 height 59
type textarea "****"
click at [122, 501] on textarea "**********" at bounding box center [190, 510] width 332 height 166
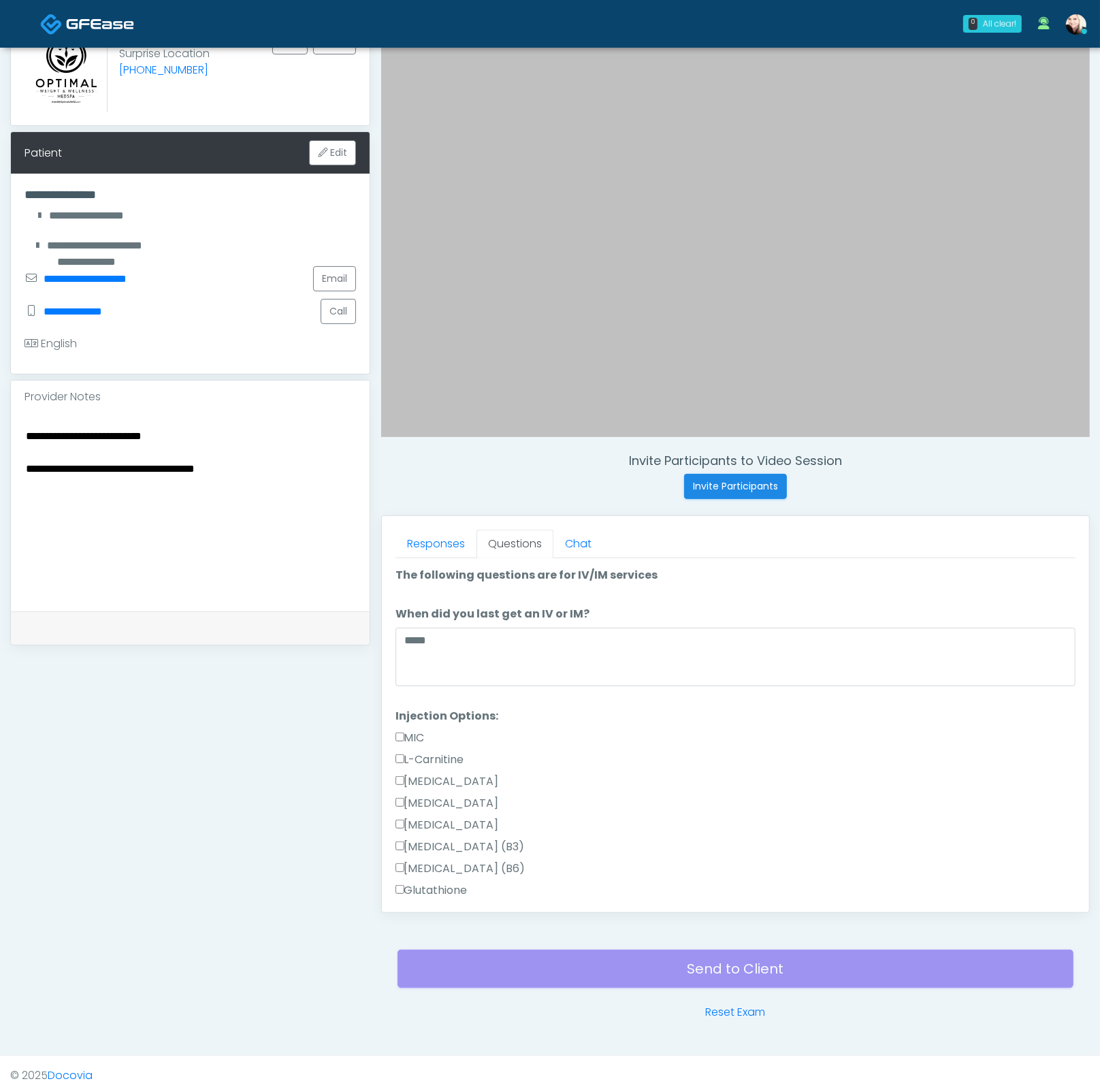
type textarea "**********"
click at [472, 652] on textarea "****" at bounding box center [735, 657] width 680 height 59
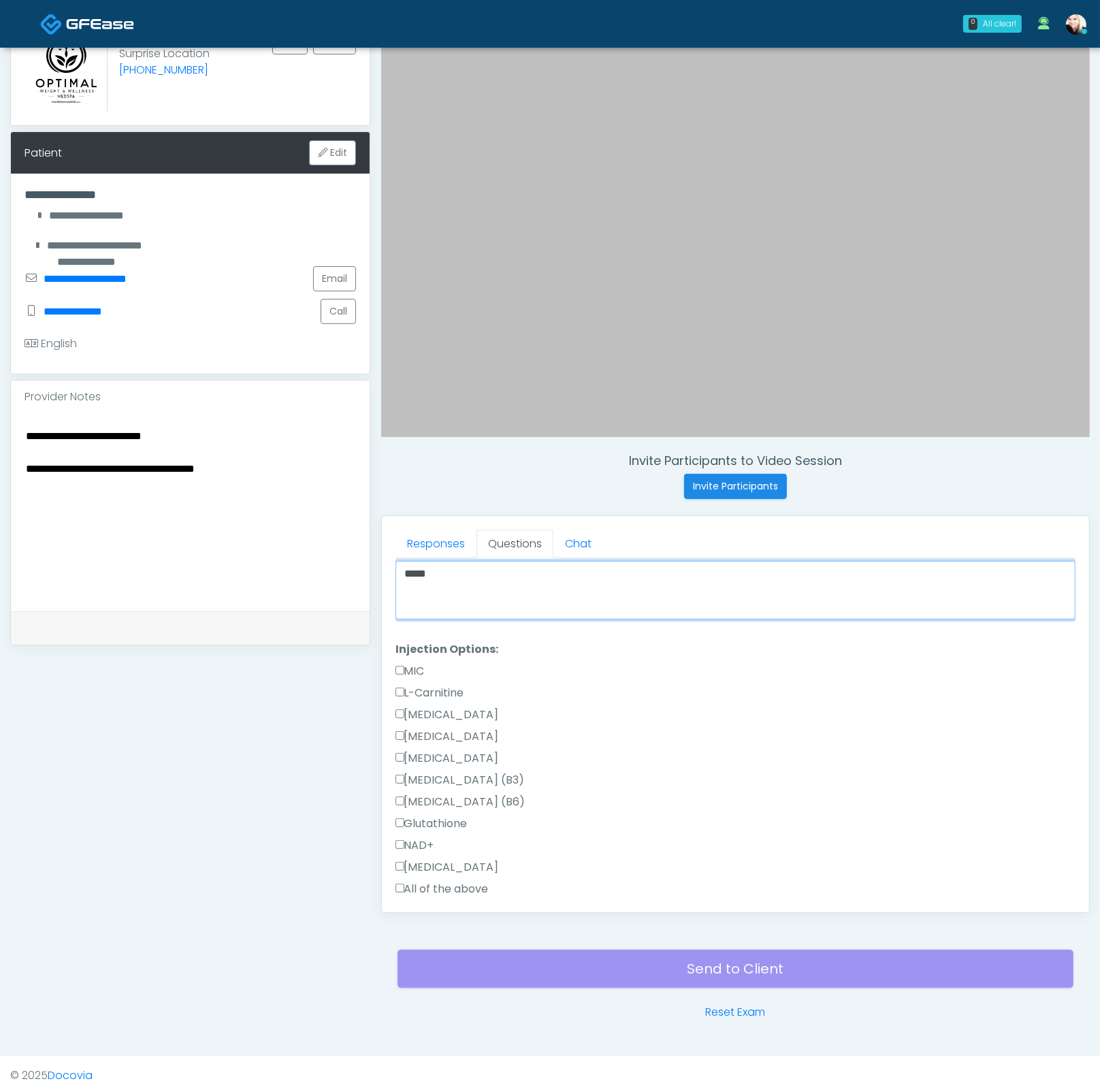
scroll to position [111, 0]
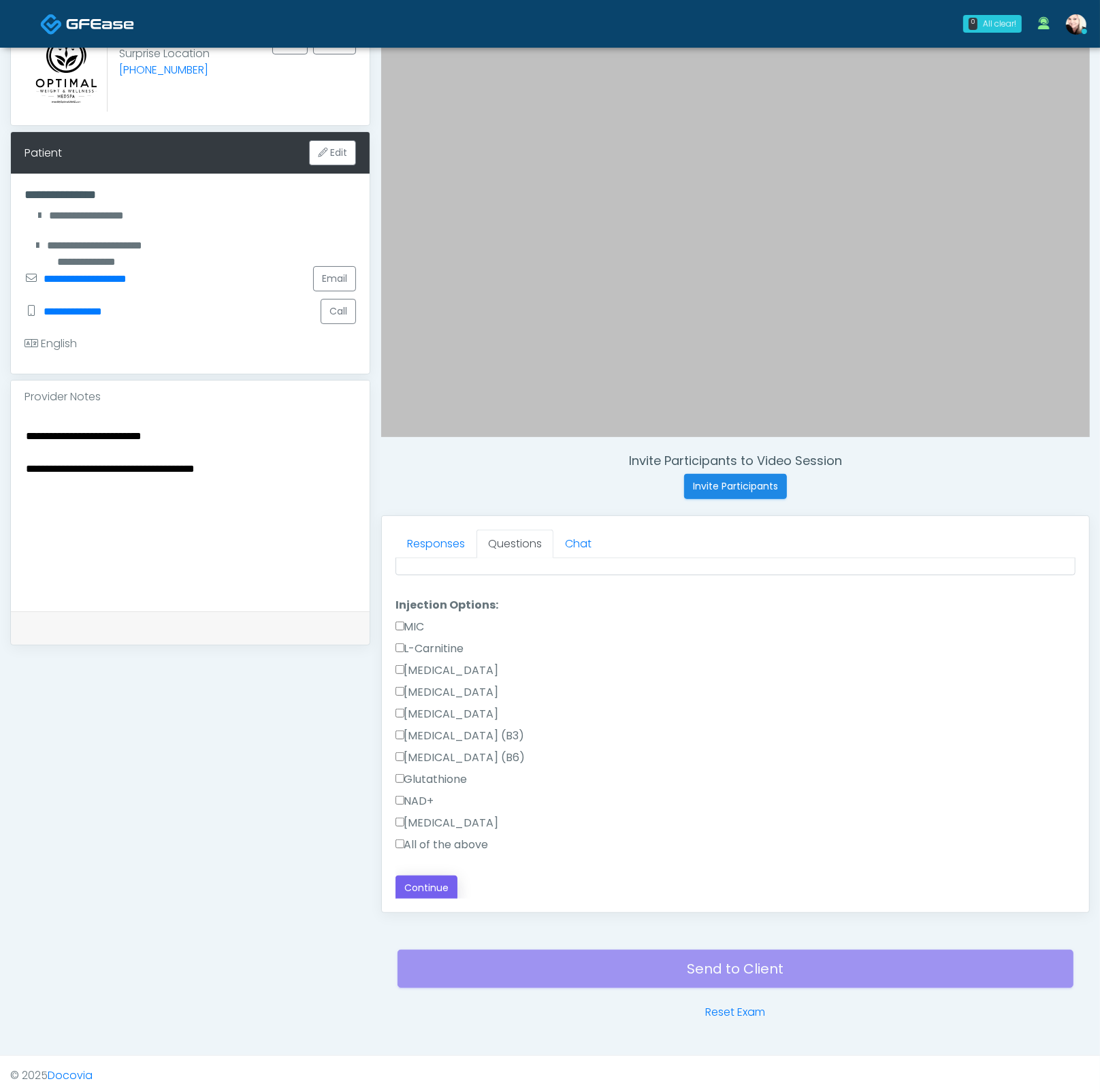
click at [415, 781] on div "Loading... Connecting to your agent... Please wait while we prepare your person…" at bounding box center [735, 679] width 680 height 445
click at [416, 781] on button "Continue" at bounding box center [426, 888] width 62 height 25
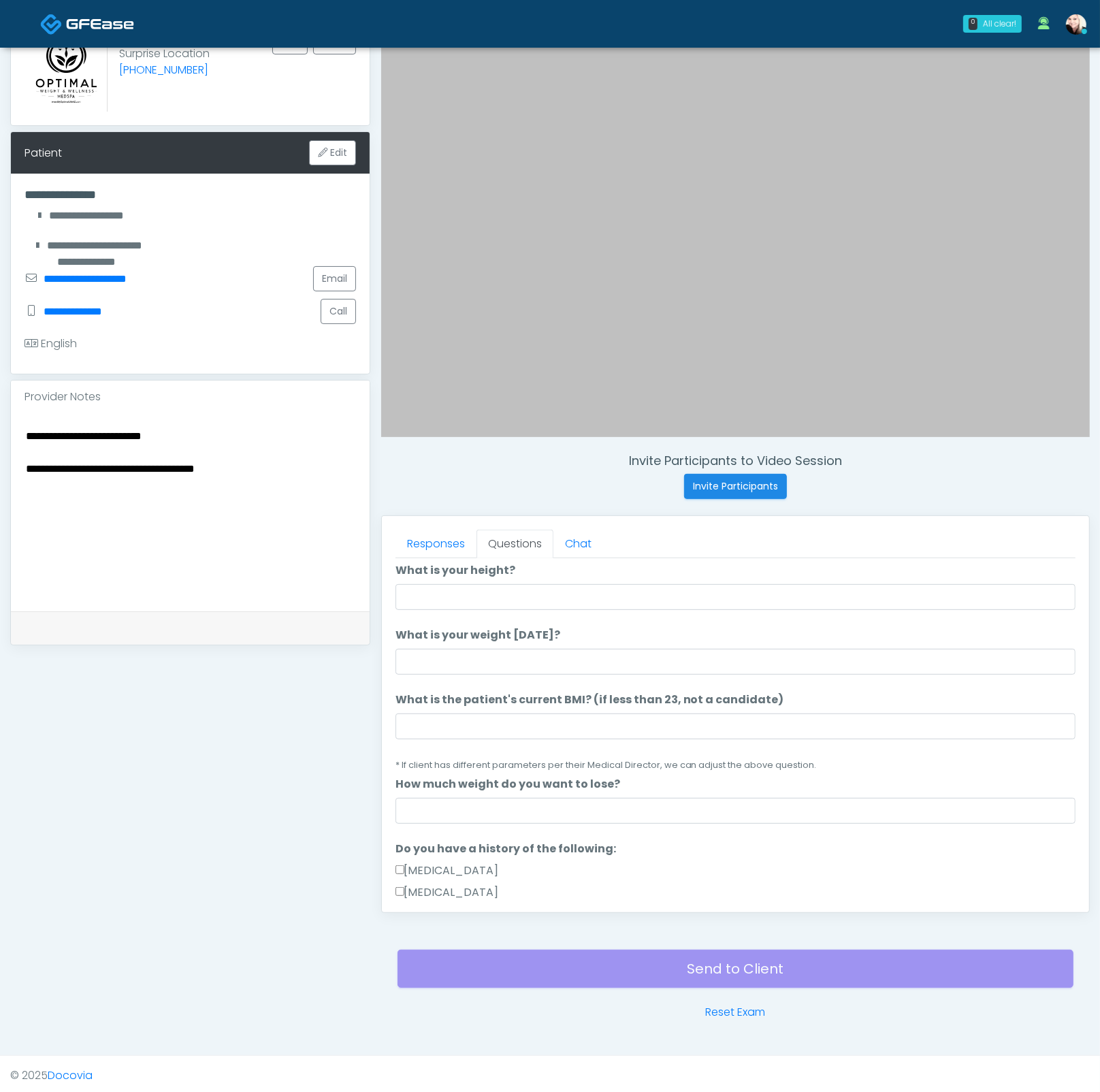
scroll to position [0, 0]
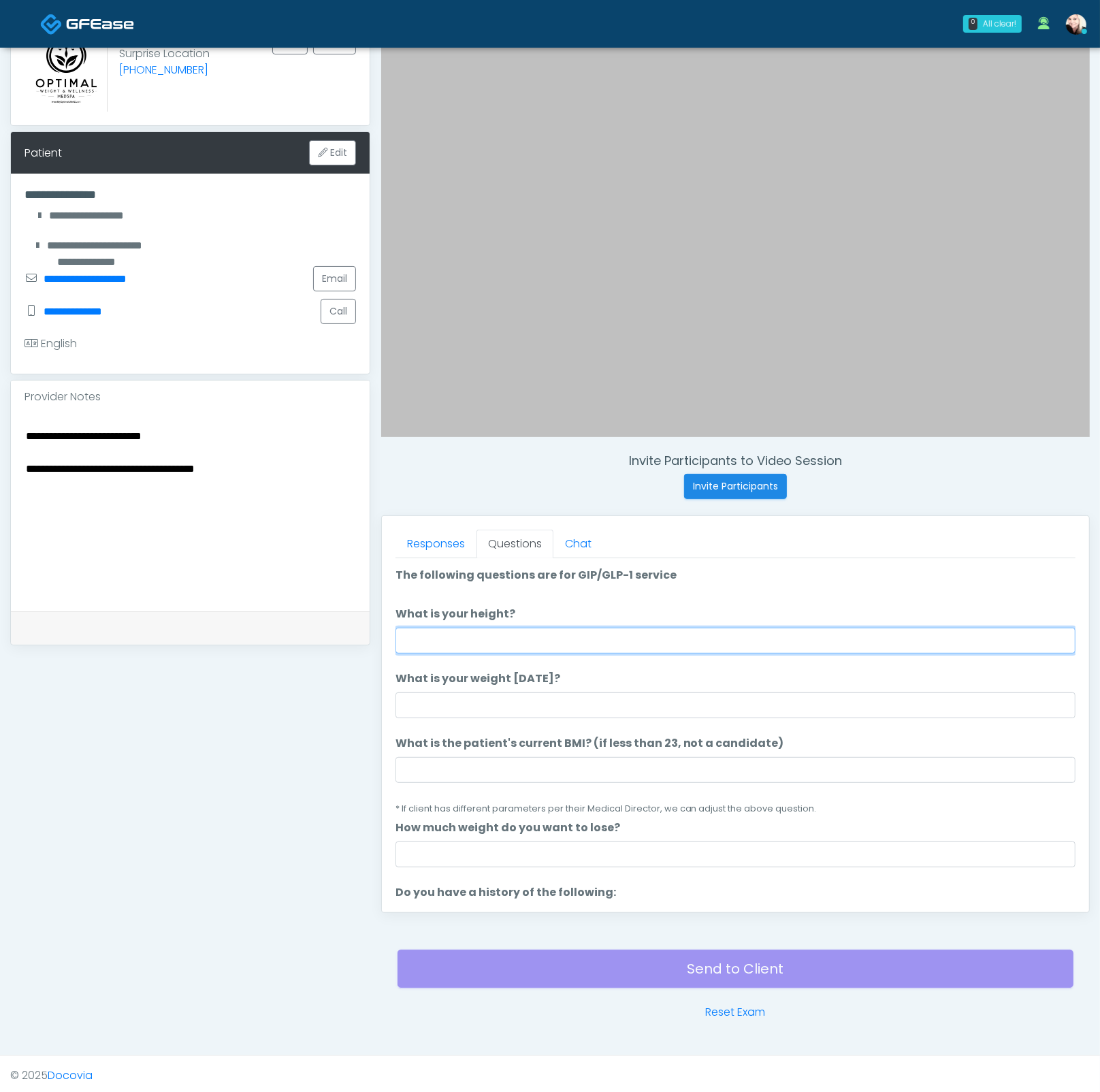
click at [450, 636] on input "What is your height?" at bounding box center [735, 641] width 680 height 25
type input "****"
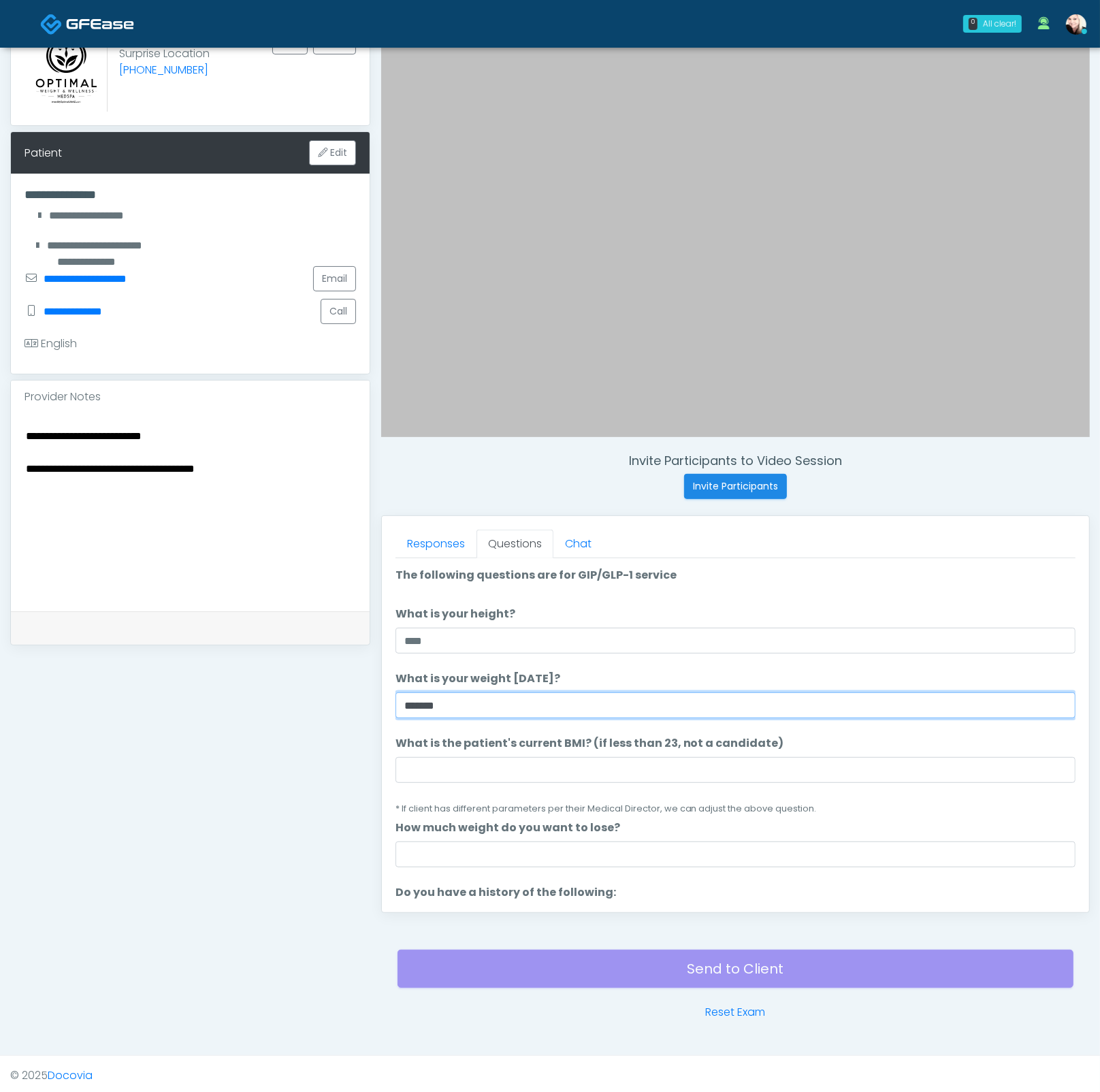
type input "*******"
drag, startPoint x: 478, startPoint y: 784, endPoint x: 472, endPoint y: 771, distance: 14.3
click at [475, 776] on li "What is the patient's current BMI? (if less than 23, not a candidate) What is t…" at bounding box center [735, 775] width 680 height 81
click at [446, 764] on input "What is the patient's current BMI? (if less than 23, not a candidate)" at bounding box center [735, 770] width 680 height 25
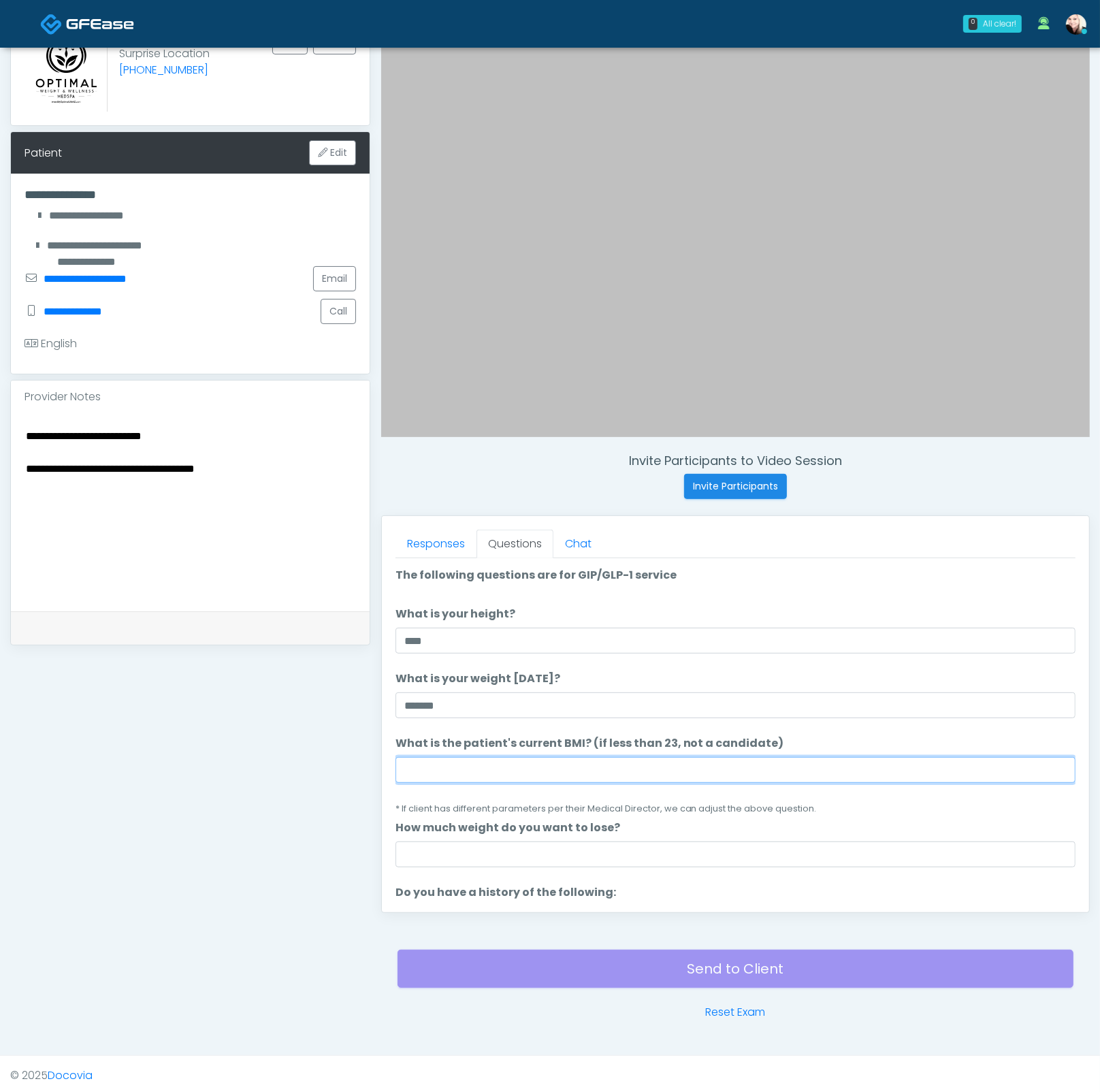
paste input "****"
type input "****"
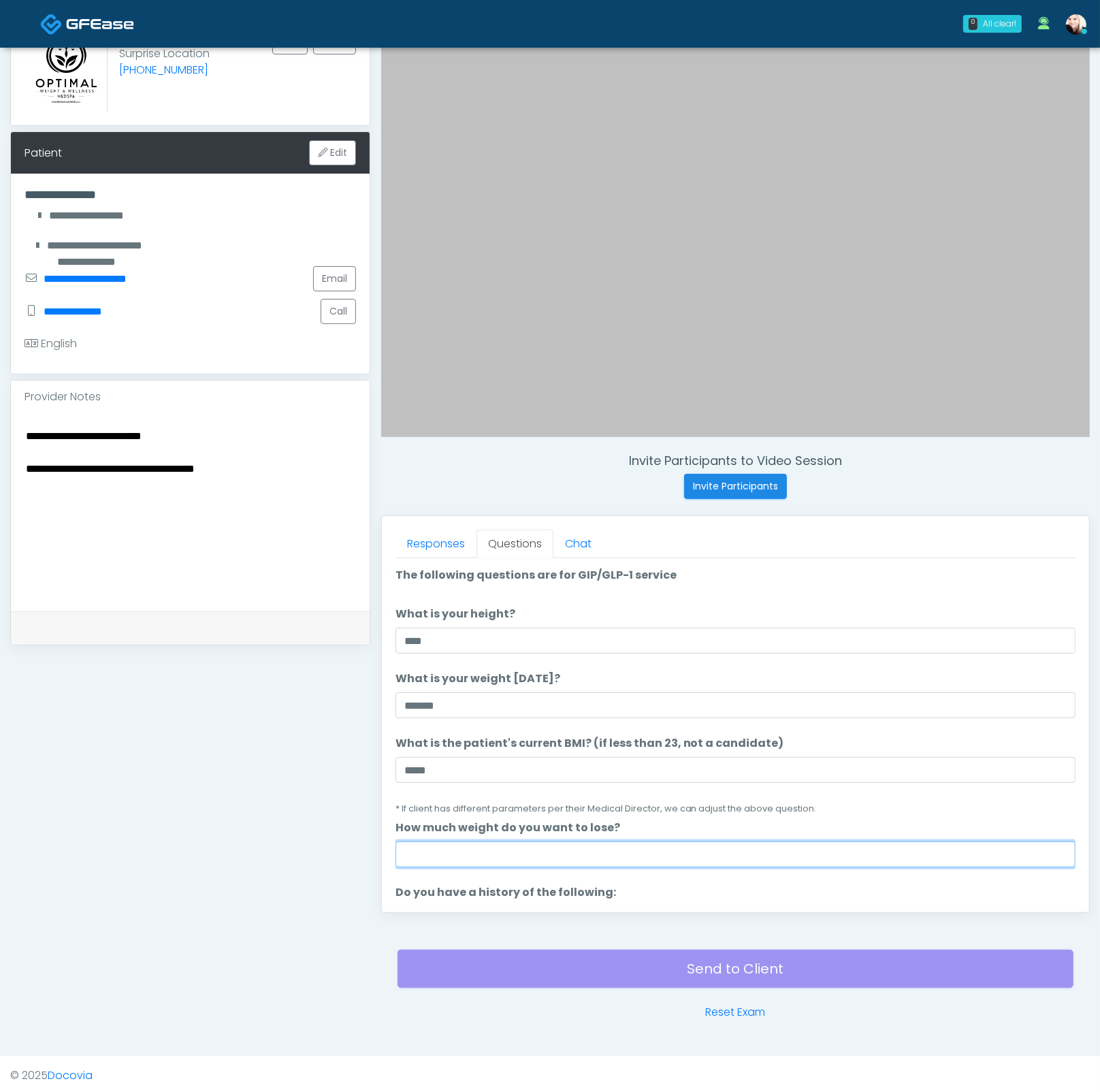
click at [474, 781] on input "How much weight do you want to lose?" at bounding box center [735, 854] width 680 height 25
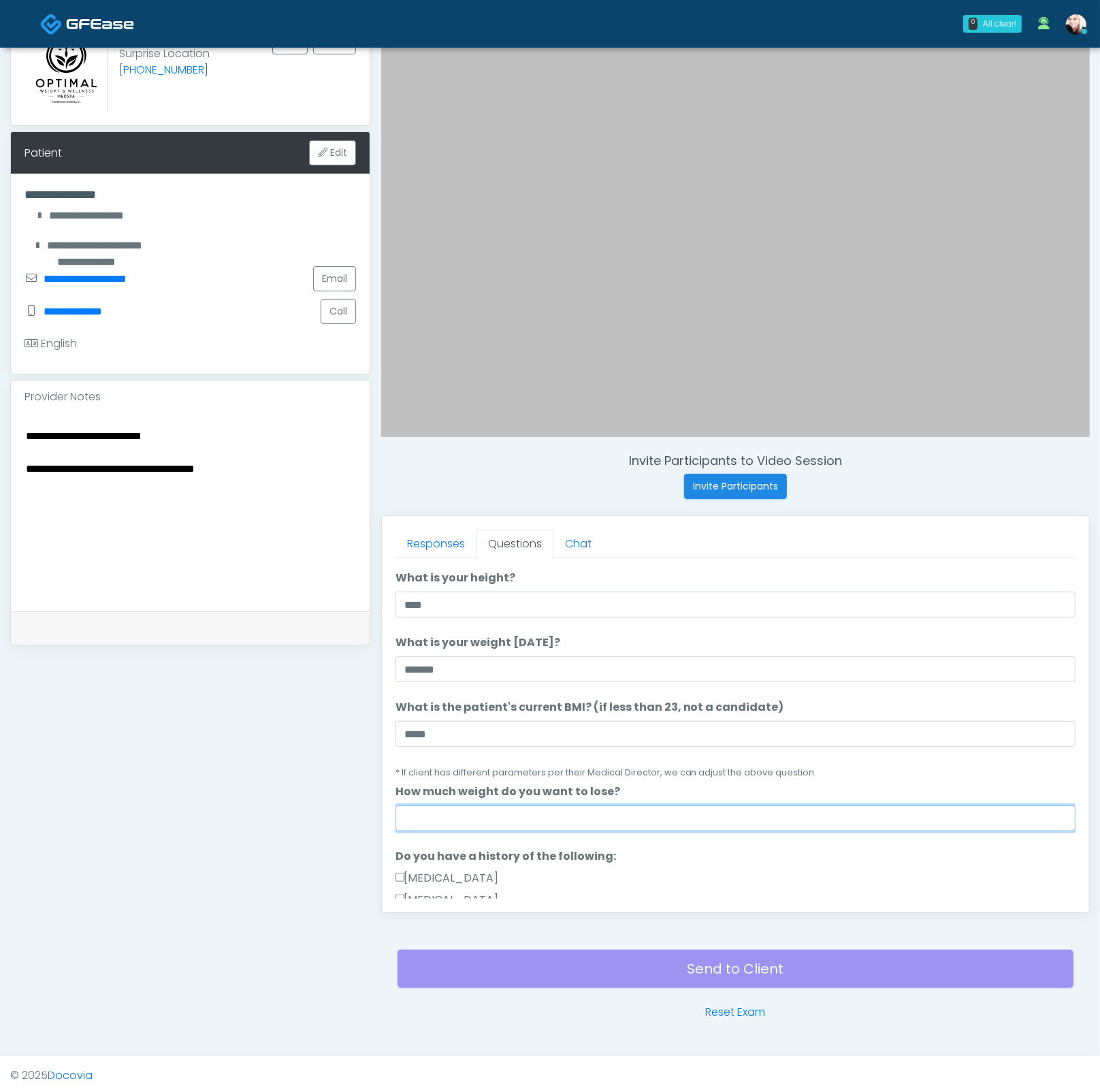
scroll to position [255, 0]
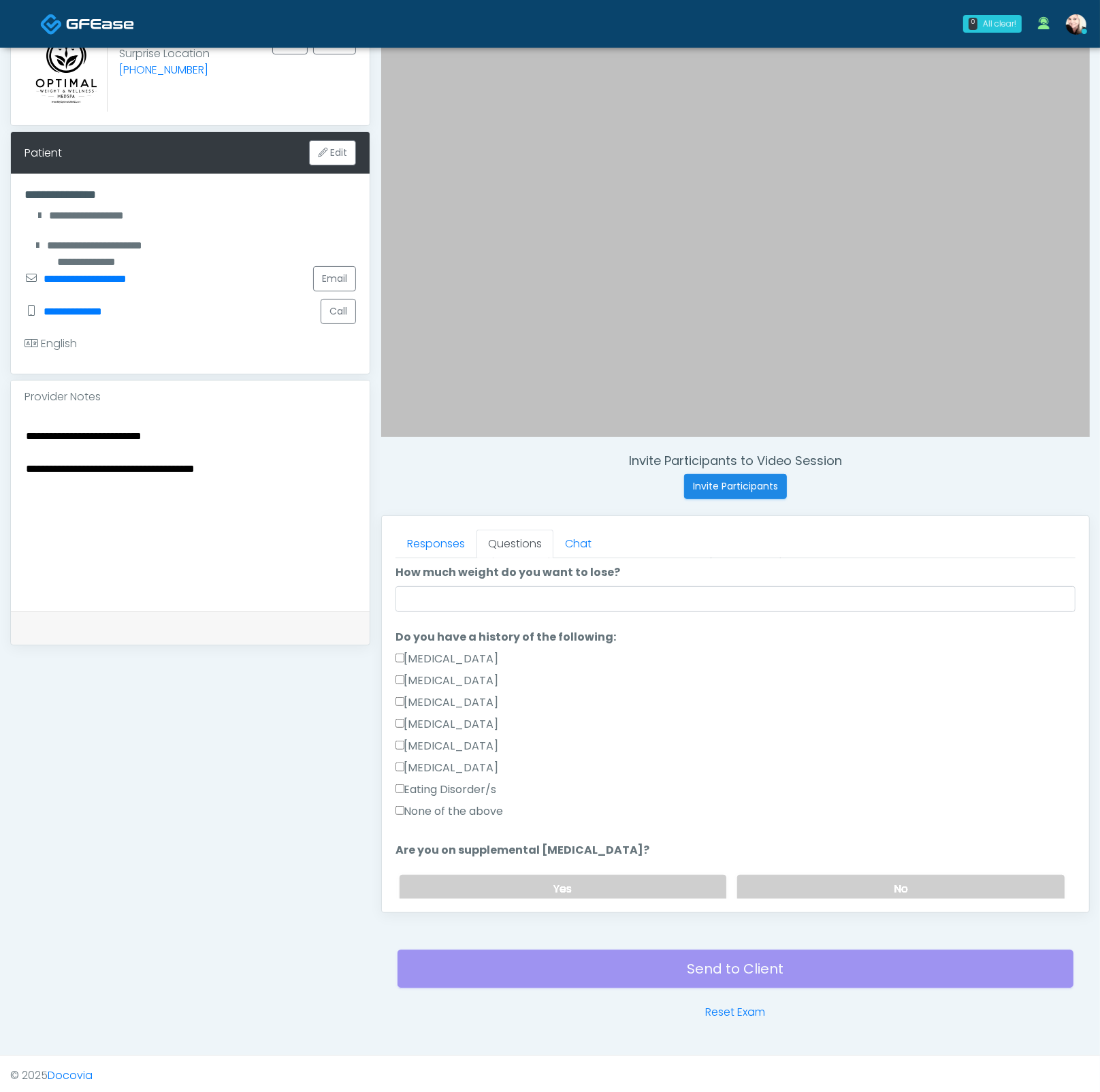
click at [425, 781] on label "None of the above" at bounding box center [449, 811] width 109 height 16
click at [455, 591] on input "How much weight do you want to lose?" at bounding box center [735, 599] width 680 height 25
type input "**"
drag, startPoint x: 925, startPoint y: 742, endPoint x: 859, endPoint y: 739, distance: 66.1
click at [922, 742] on div "Hypoglycemia" at bounding box center [735, 749] width 680 height 22
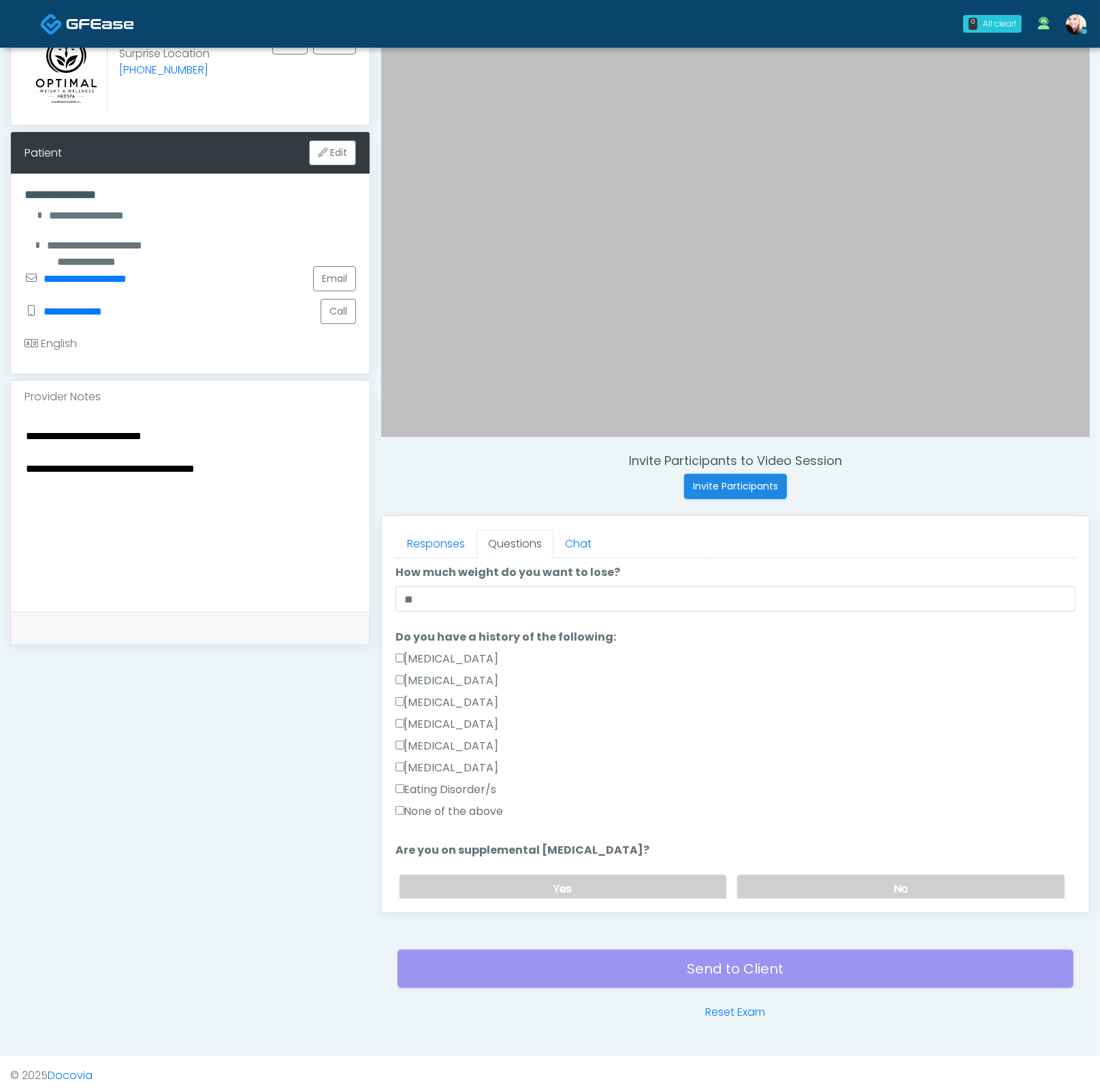
scroll to position [551, 0]
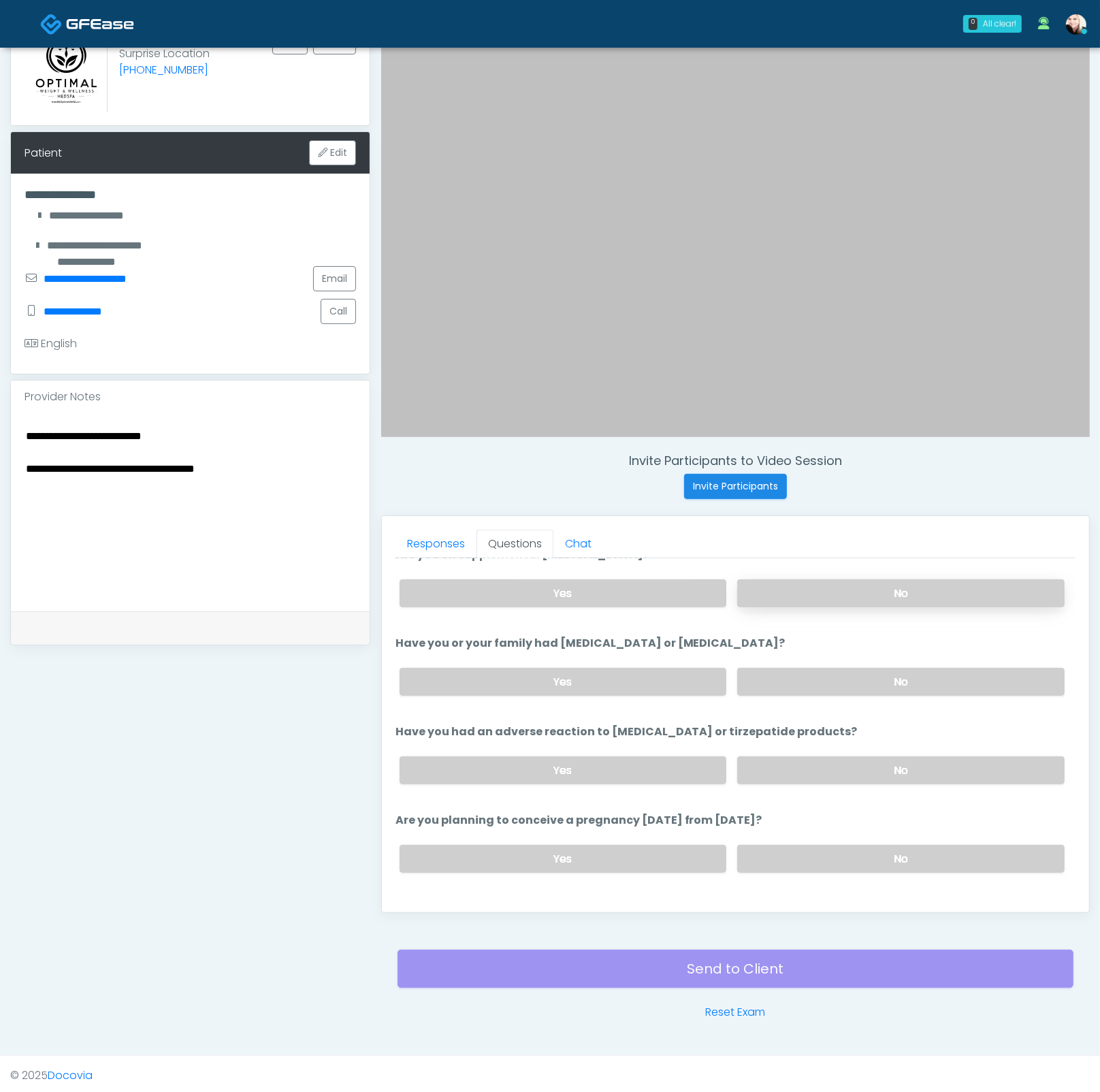
click at [779, 580] on label "No" at bounding box center [901, 593] width 327 height 28
click at [790, 673] on label "No" at bounding box center [901, 681] width 327 height 28
click at [808, 756] on label "No" at bounding box center [901, 770] width 327 height 28
click at [600, 777] on label "Yes" at bounding box center [563, 770] width 327 height 28
click at [814, 771] on label "No" at bounding box center [901, 770] width 327 height 28
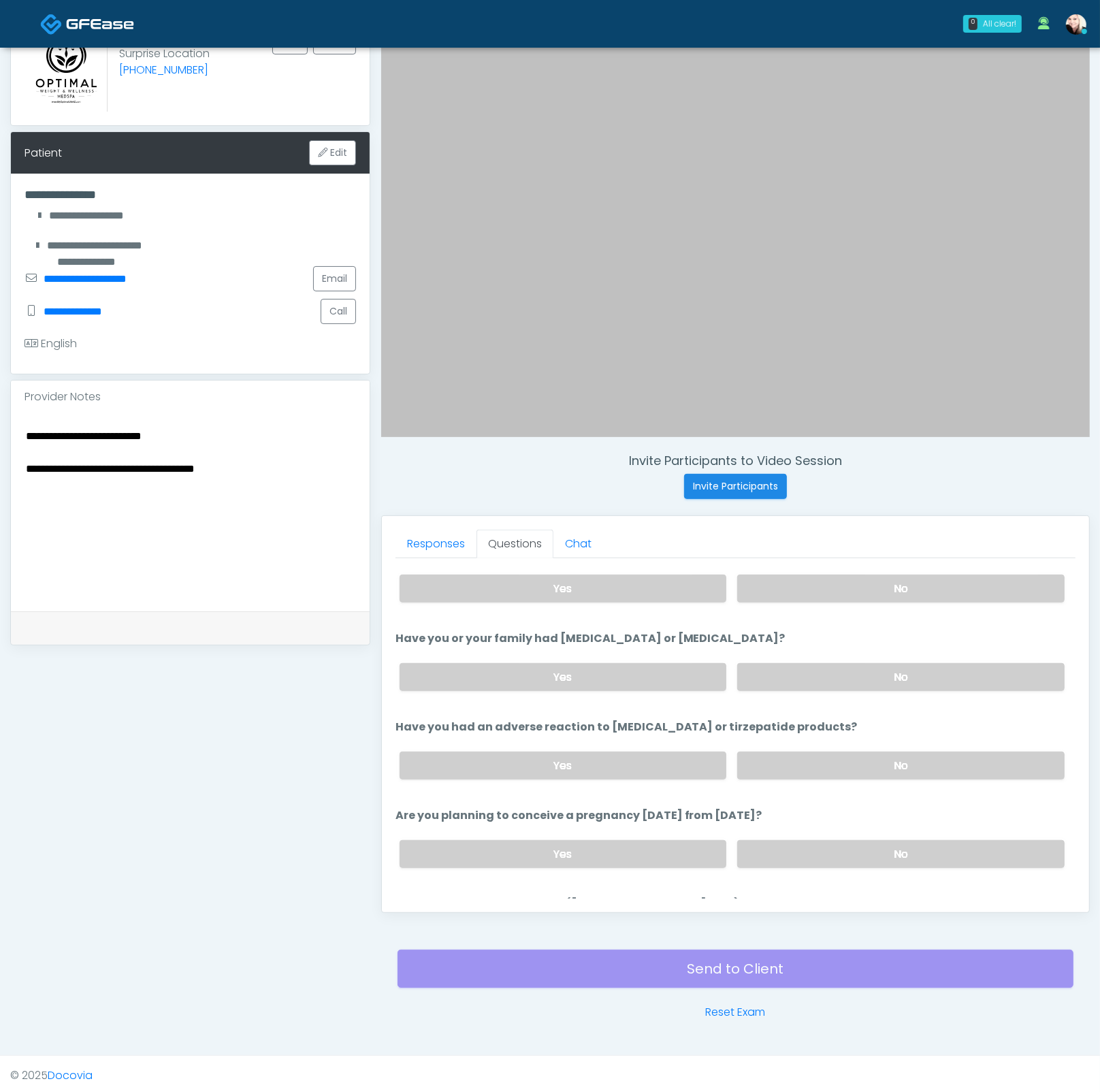
scroll to position [613, 0]
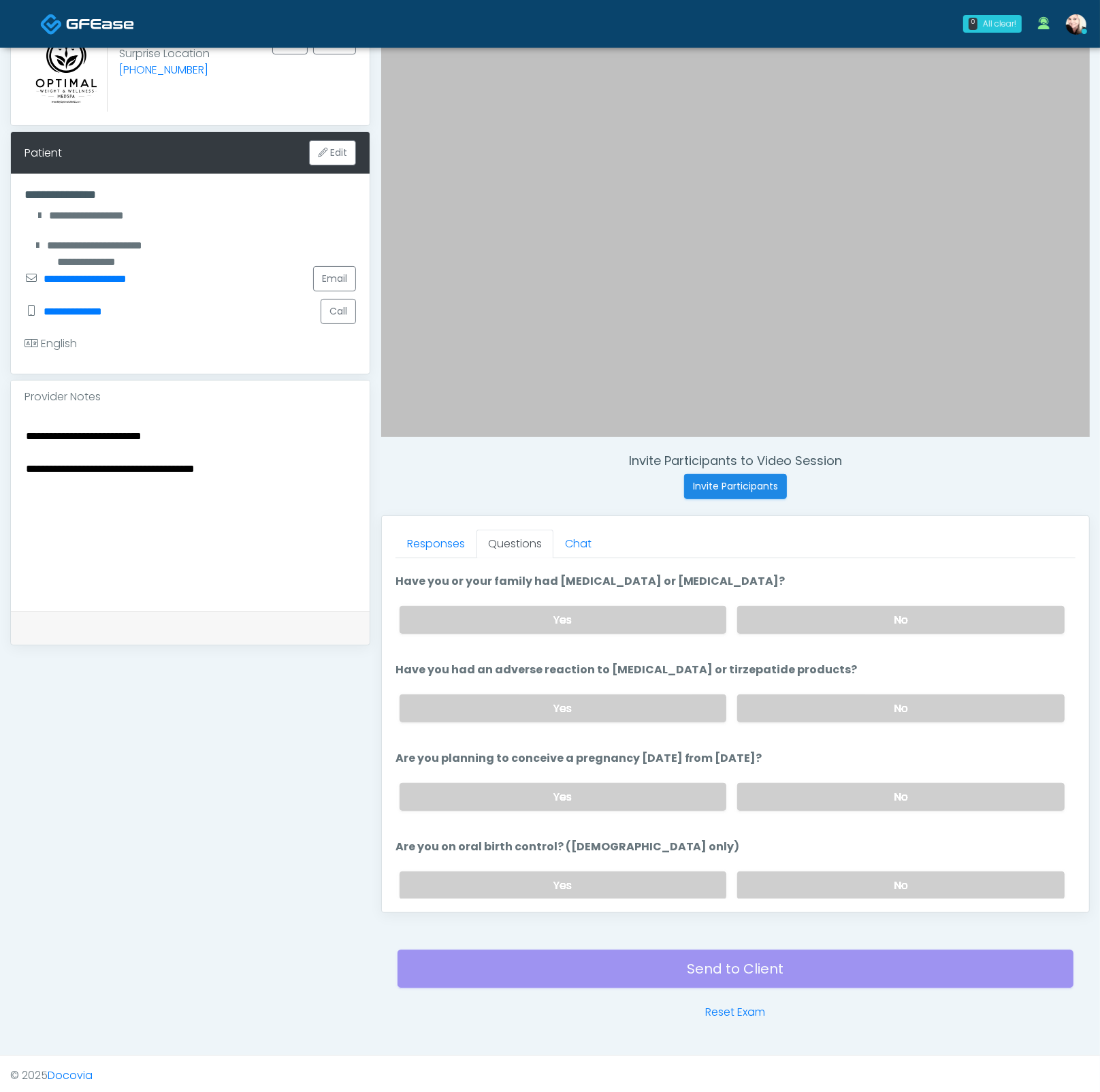
click at [756, 772] on div "Yes No" at bounding box center [732, 797] width 687 height 50
drag, startPoint x: 777, startPoint y: 791, endPoint x: 769, endPoint y: 826, distance: 35.9
click at [776, 781] on label "No" at bounding box center [901, 797] width 327 height 28
click at [783, 781] on label "No" at bounding box center [901, 885] width 327 height 28
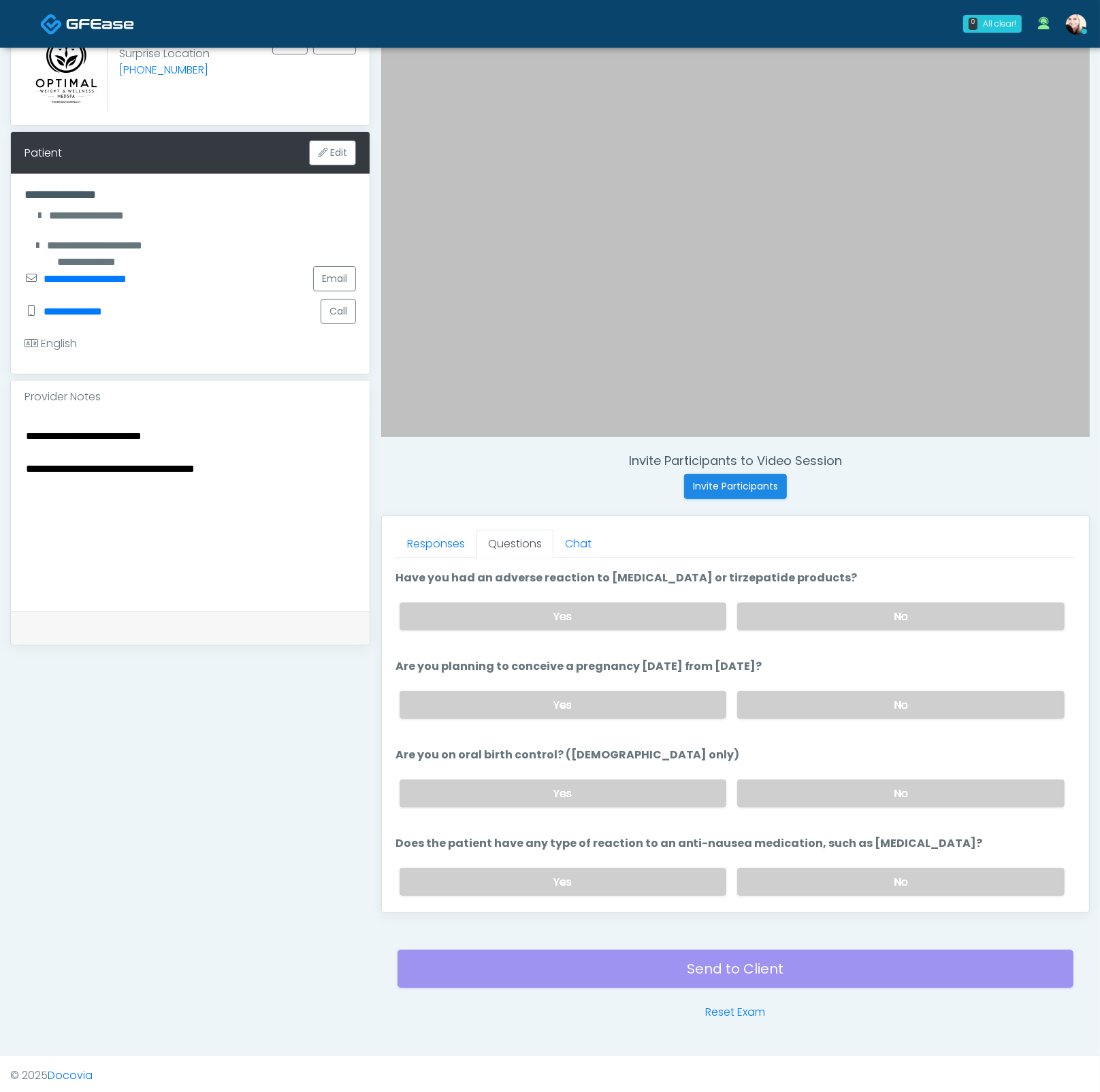
scroll to position [706, 0]
drag, startPoint x: 771, startPoint y: 861, endPoint x: 745, endPoint y: 860, distance: 26.0
click at [771, 781] on label "No" at bounding box center [901, 880] width 327 height 28
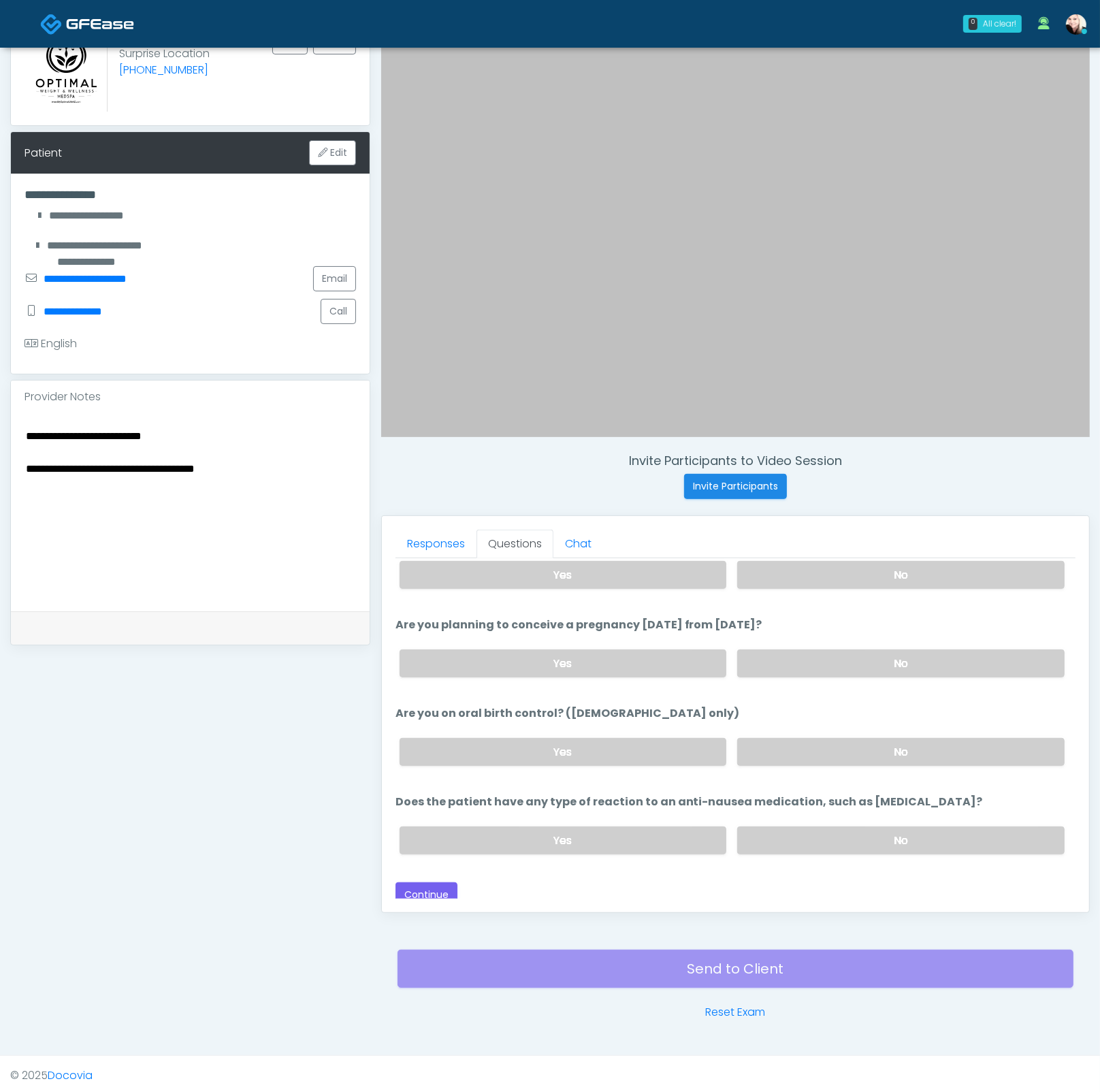
scroll to position [748, 0]
click at [428, 781] on button "Continue" at bounding box center [426, 893] width 62 height 25
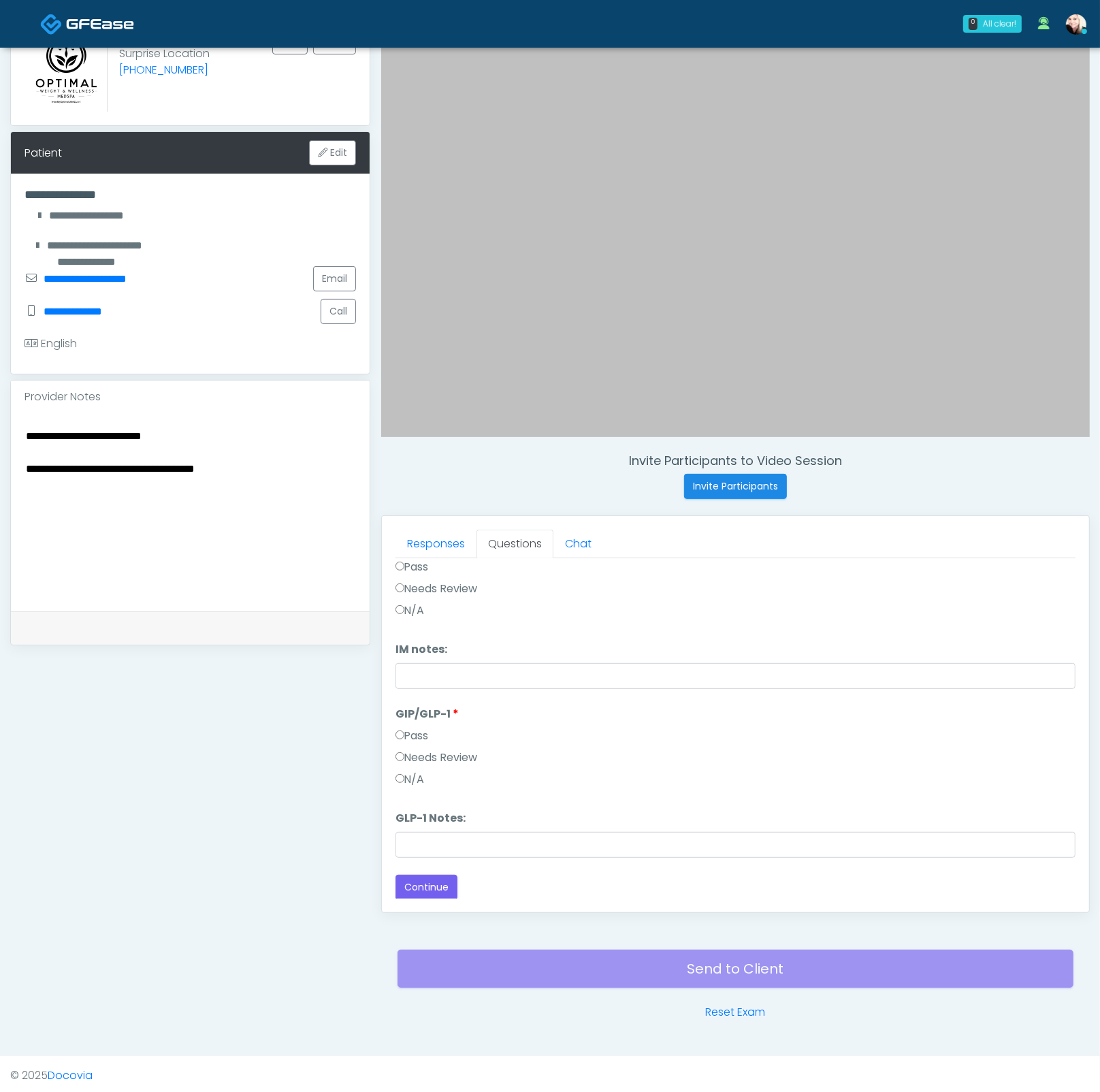
click at [424, 731] on label "Pass" at bounding box center [411, 736] width 33 height 16
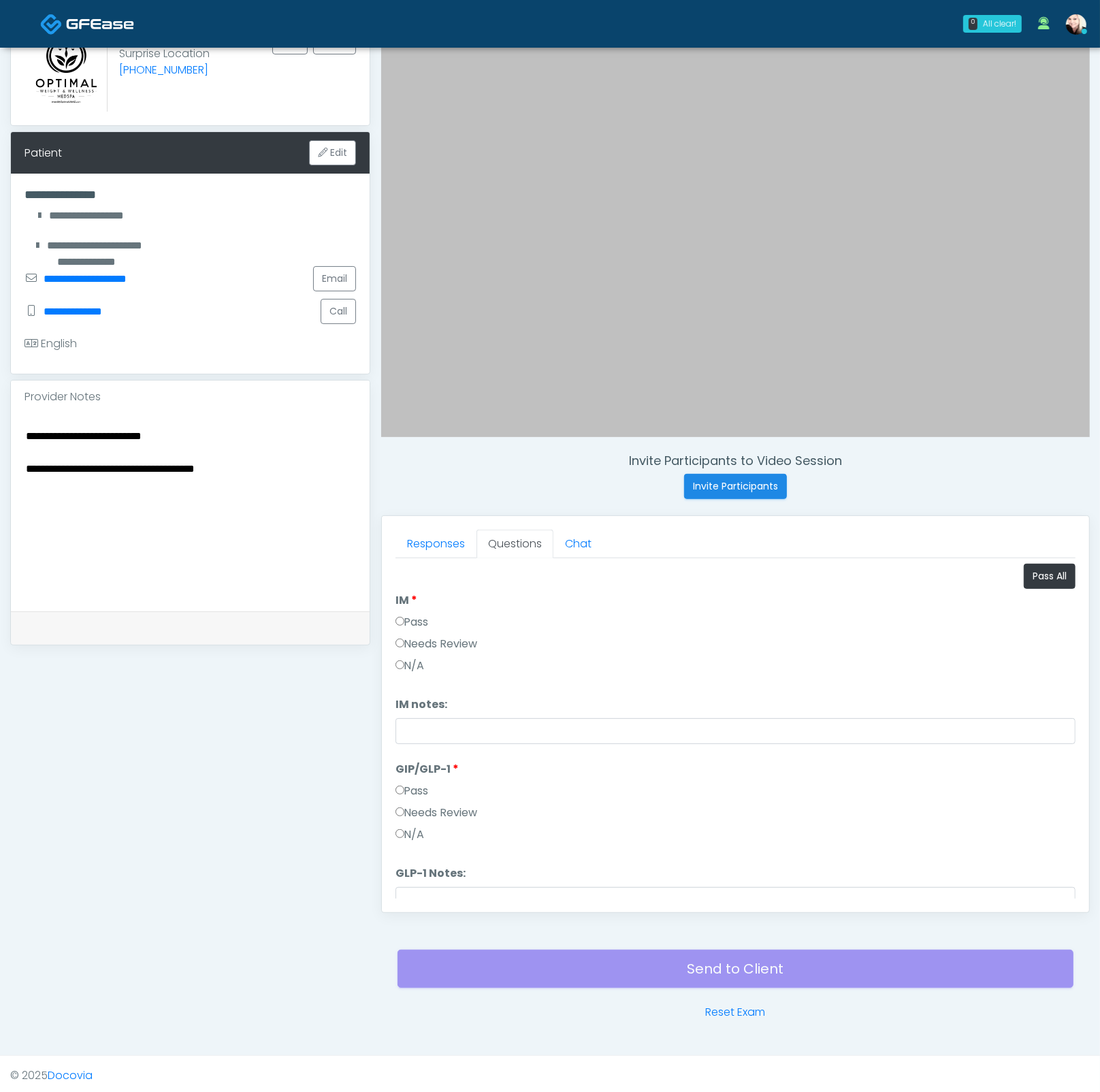
click at [405, 616] on label "Pass" at bounding box center [411, 622] width 33 height 16
drag, startPoint x: 297, startPoint y: 472, endPoint x: -19, endPoint y: 406, distance: 322.8
click at [0, 406] on html "0 All clear! All clear! Kristin Adams CA CO FL IA IL TN TX WI 2m 44s 25 0 Miche…" at bounding box center [550, 484] width 1100 height 1222
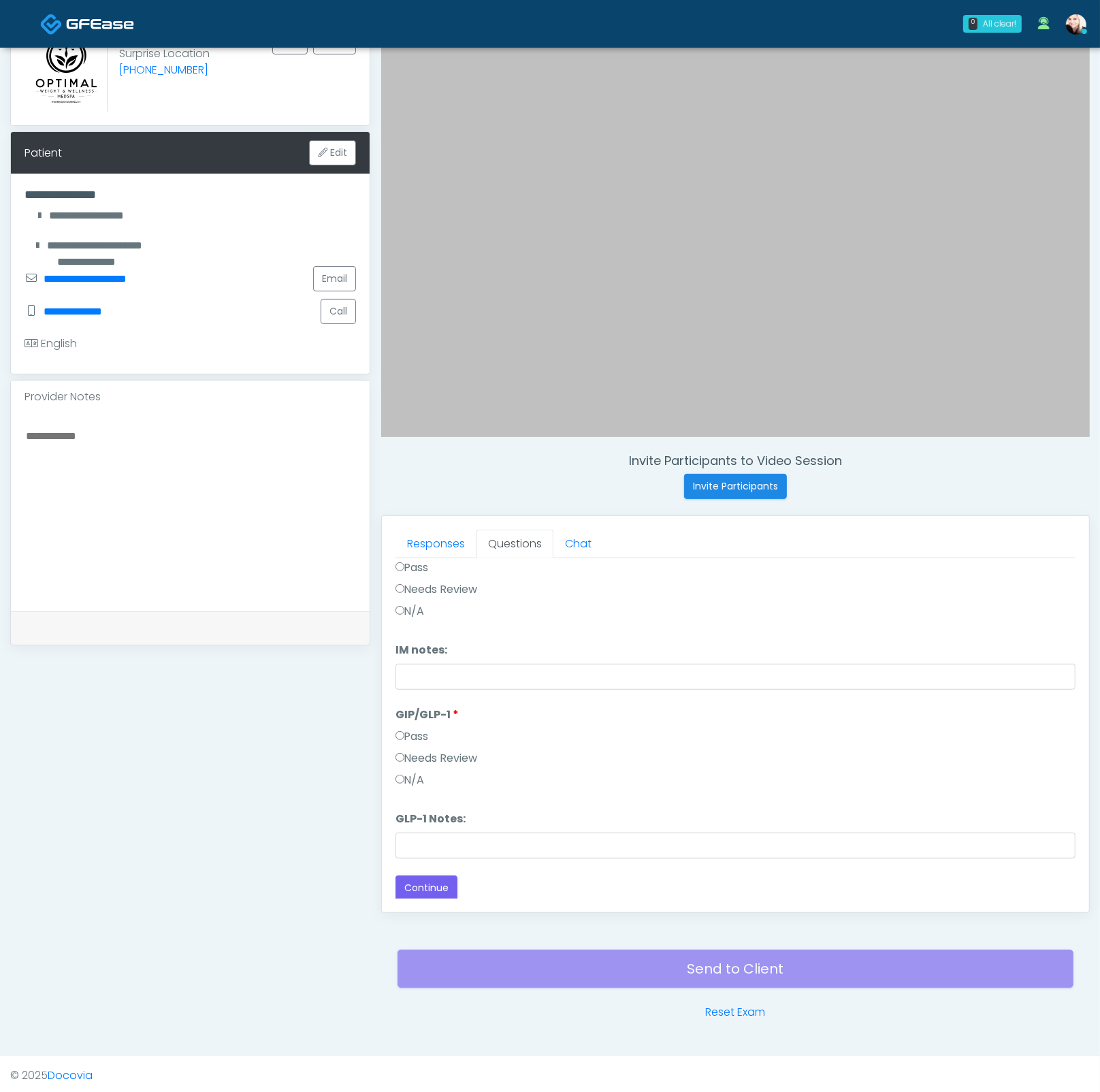
scroll to position [55, 0]
click at [427, 781] on button "Continue" at bounding box center [426, 888] width 62 height 25
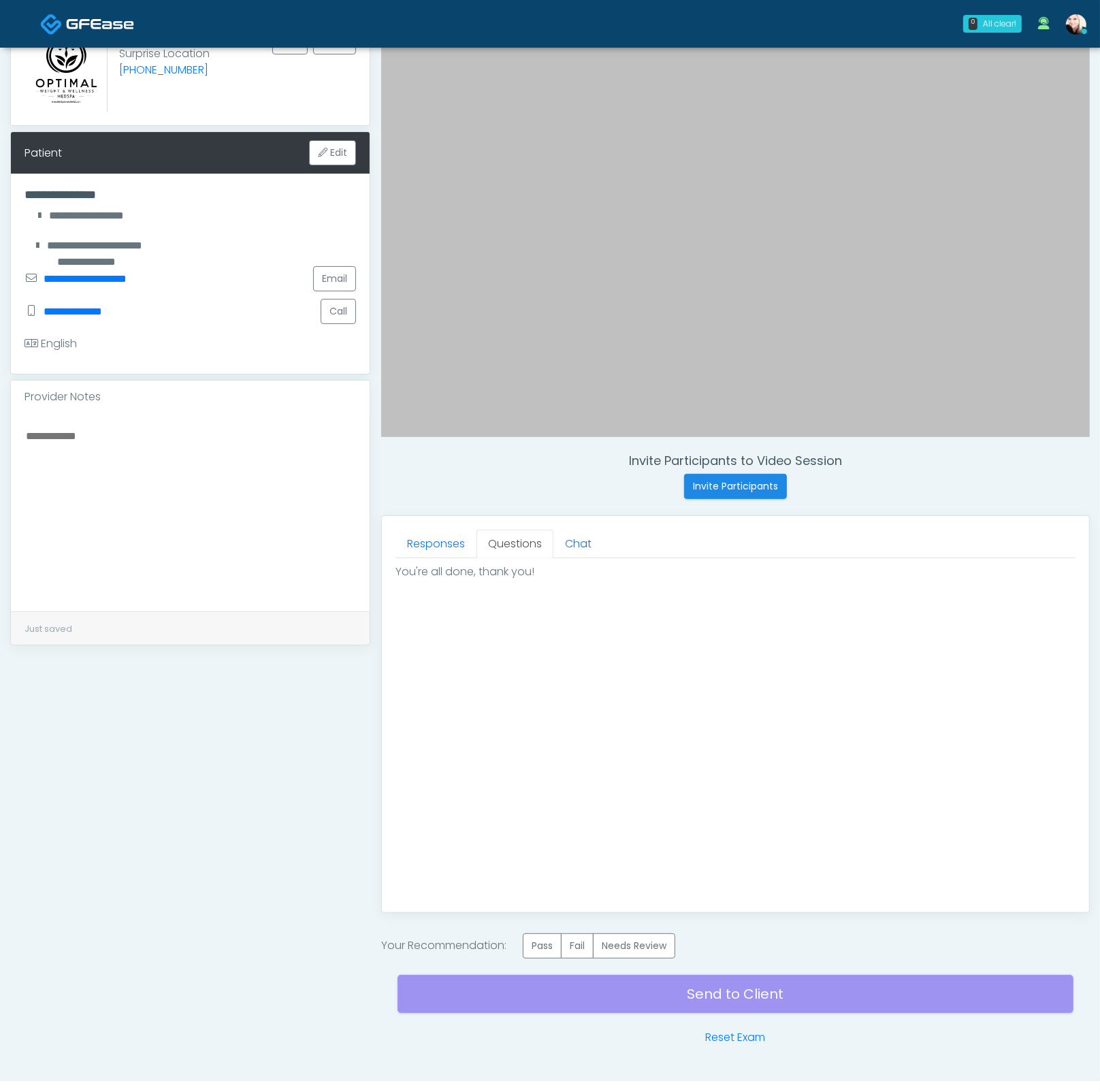
scroll to position [0, 0]
click at [546, 781] on label "Pass" at bounding box center [542, 946] width 39 height 25
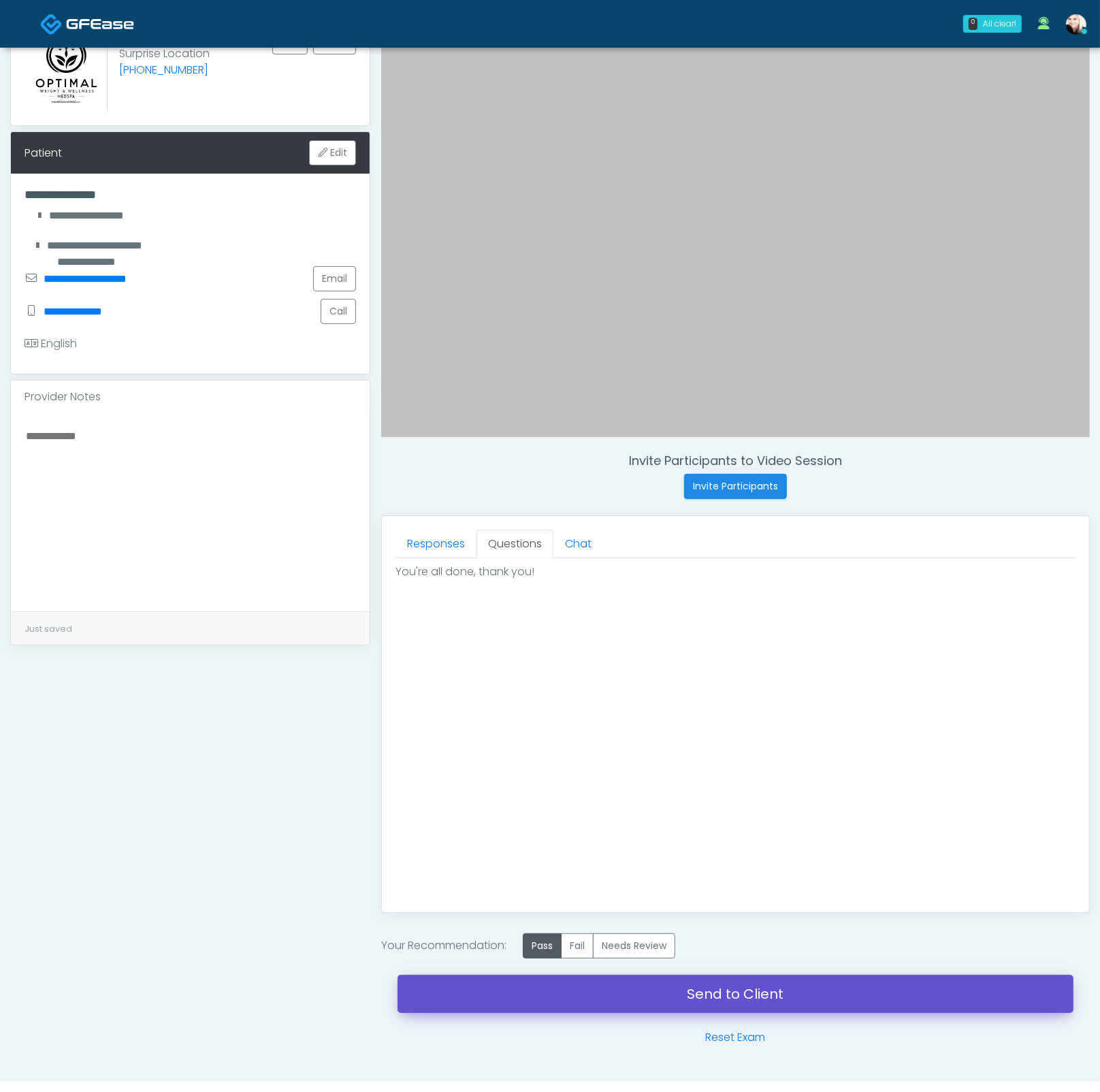
click at [724, 781] on link "Send to Client" at bounding box center [735, 994] width 676 height 38
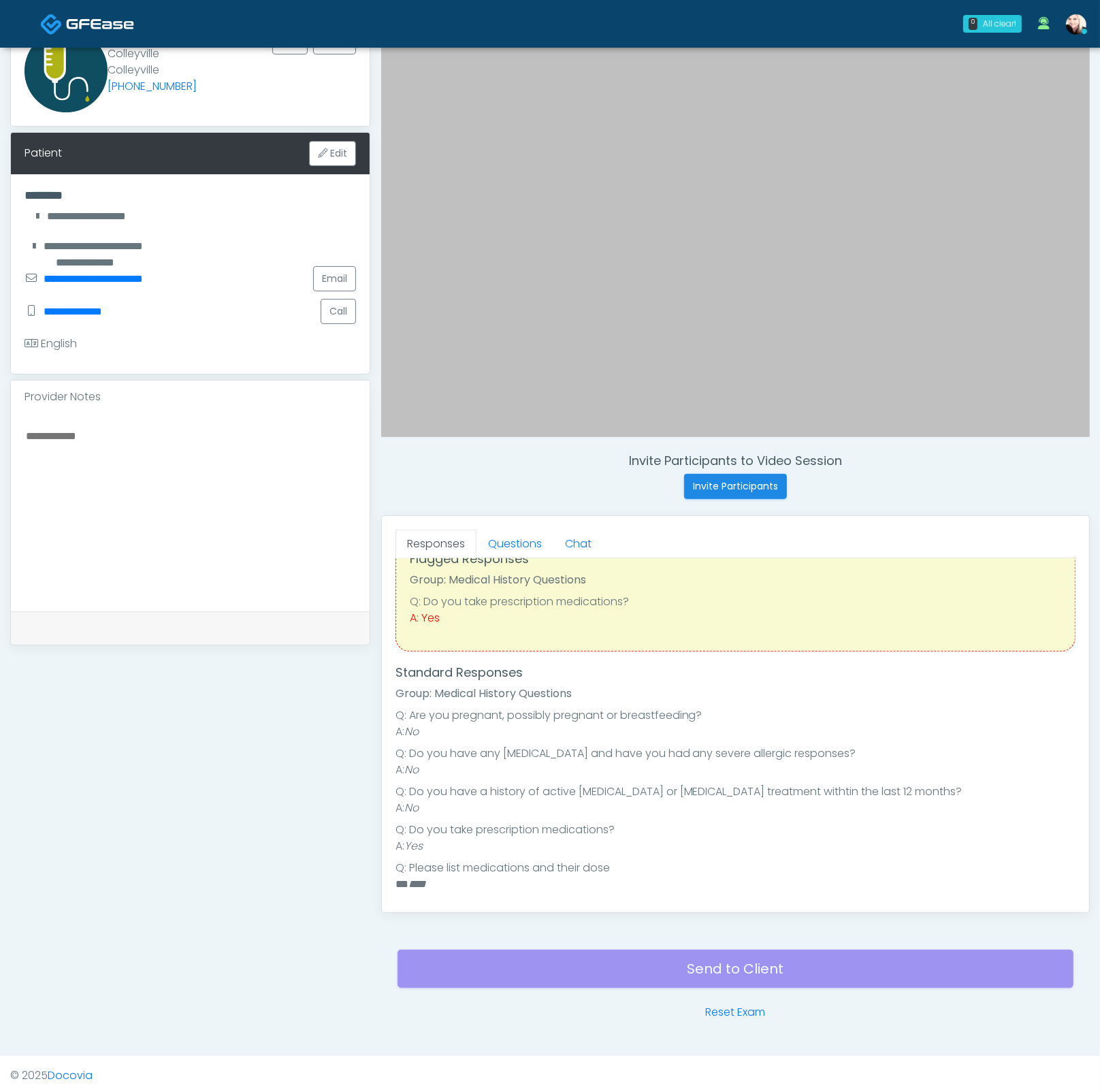
scroll to position [120, 0]
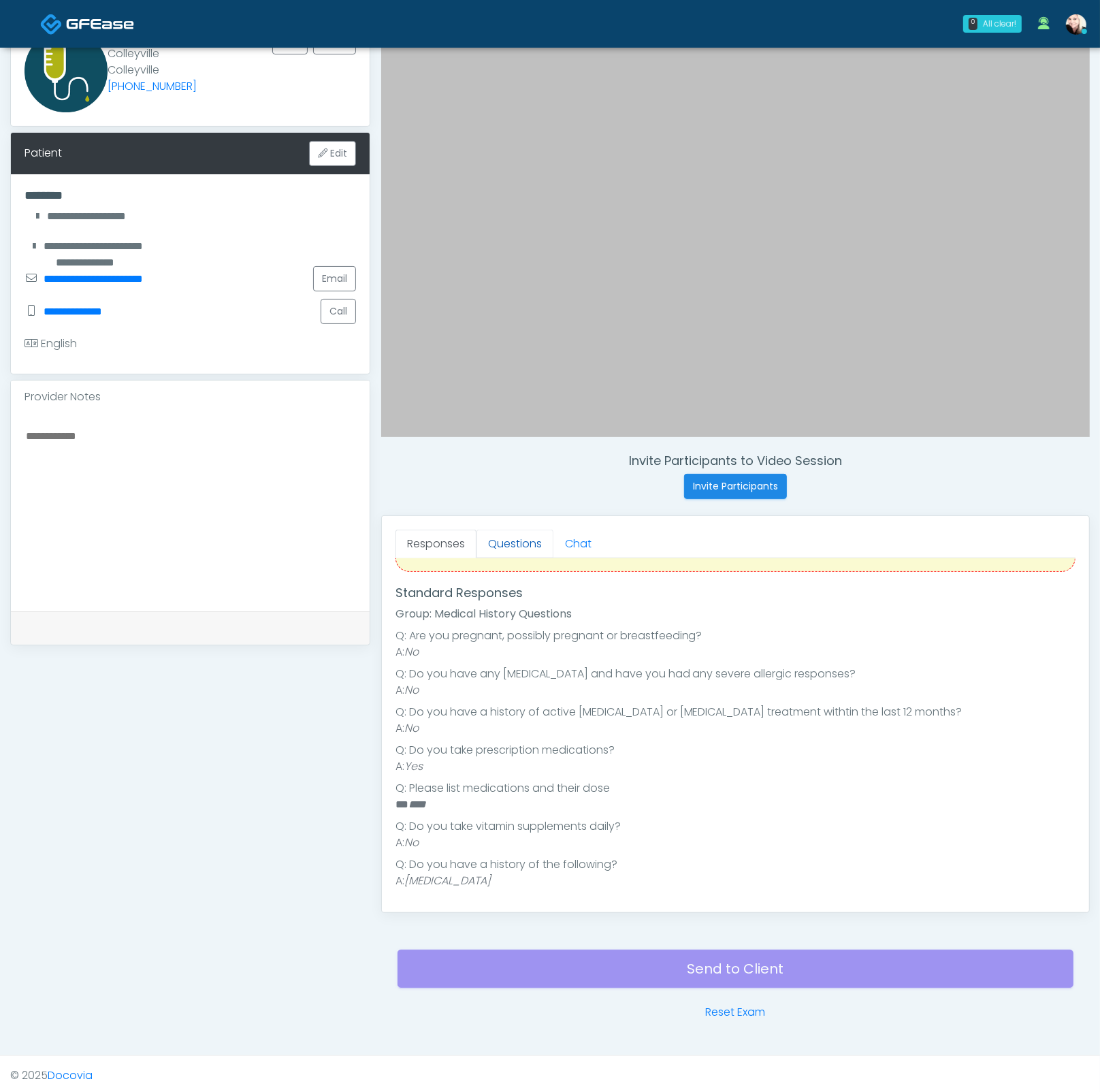
click at [492, 539] on link "Questions" at bounding box center [515, 544] width 77 height 29
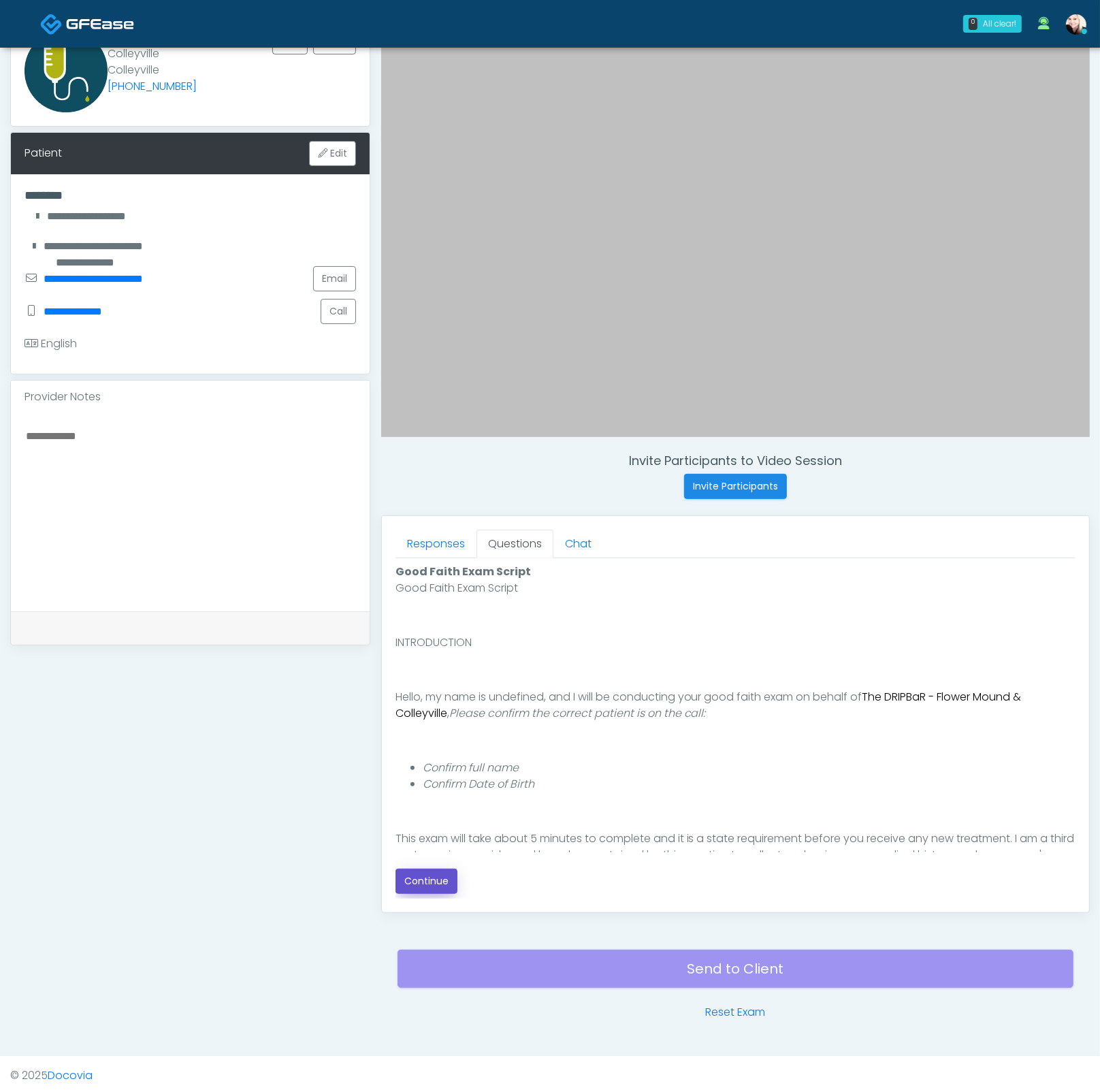
click at [422, 879] on button "Continue" at bounding box center [426, 882] width 62 height 25
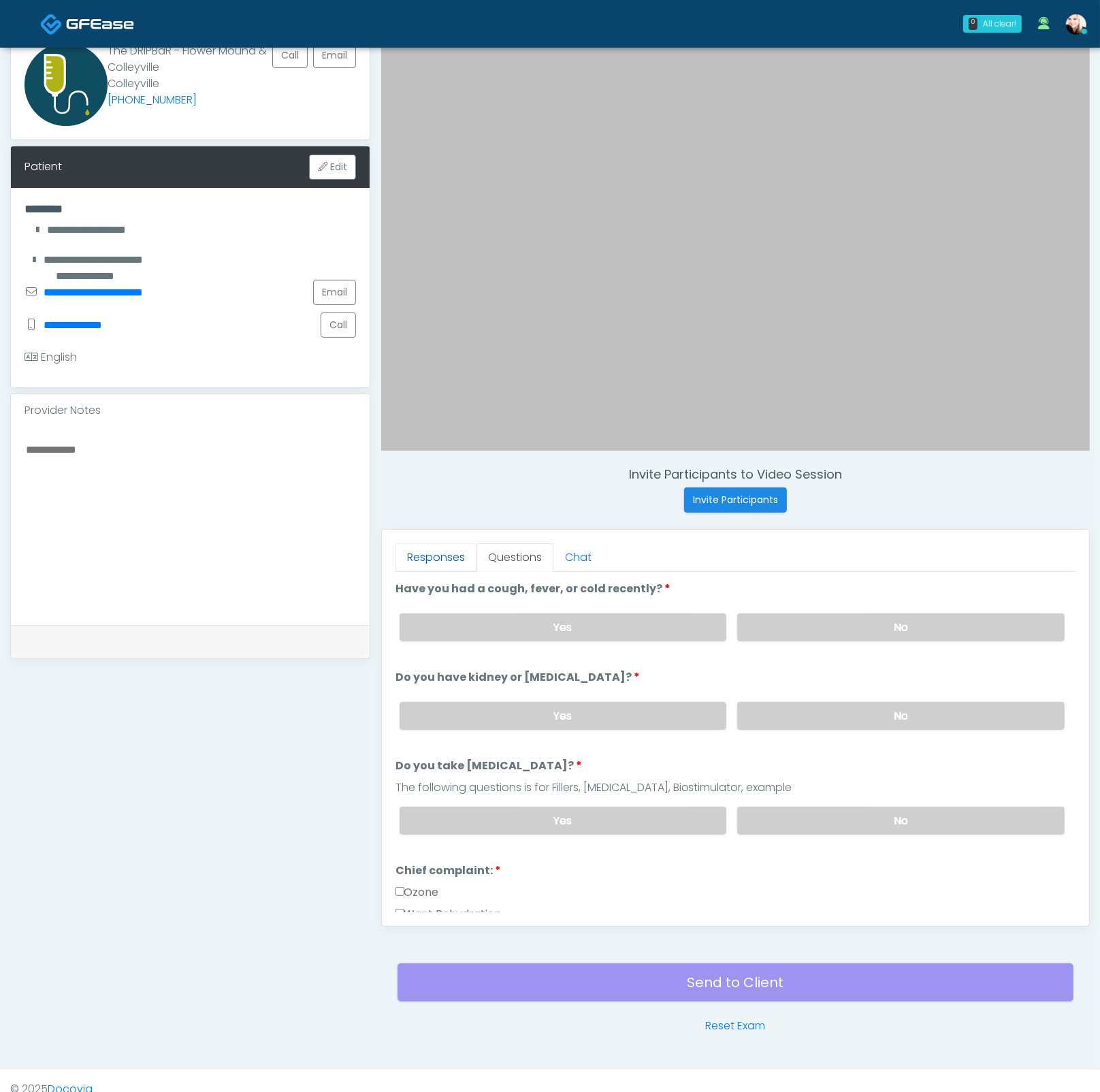
scroll to position [47, 0]
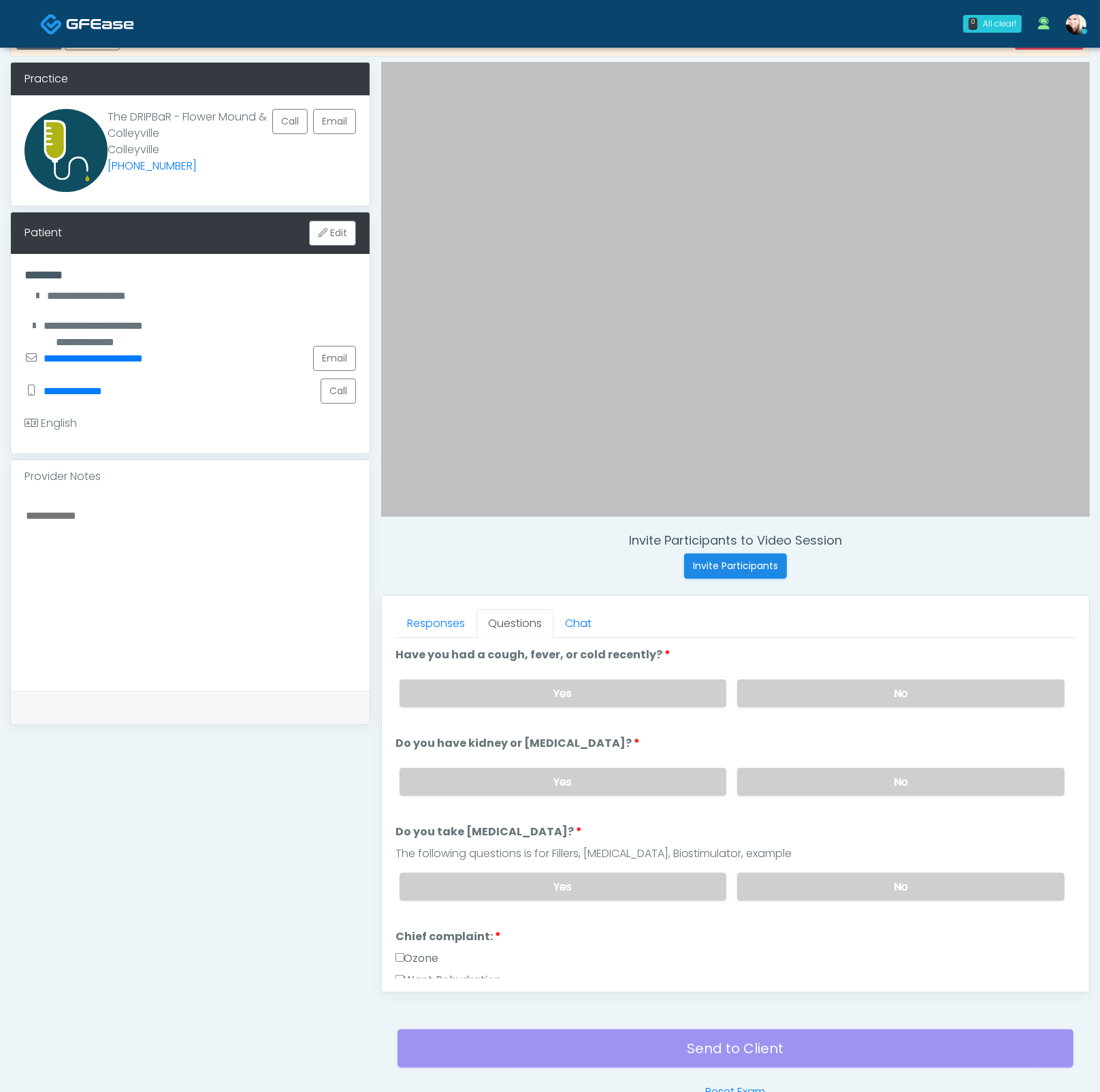
click at [62, 498] on div at bounding box center [190, 591] width 359 height 198
click at [74, 522] on textarea at bounding box center [190, 590] width 332 height 166
click at [74, 520] on textarea at bounding box center [190, 590] width 332 height 166
type textarea "**********"
click at [798, 783] on label "No" at bounding box center [901, 781] width 327 height 28
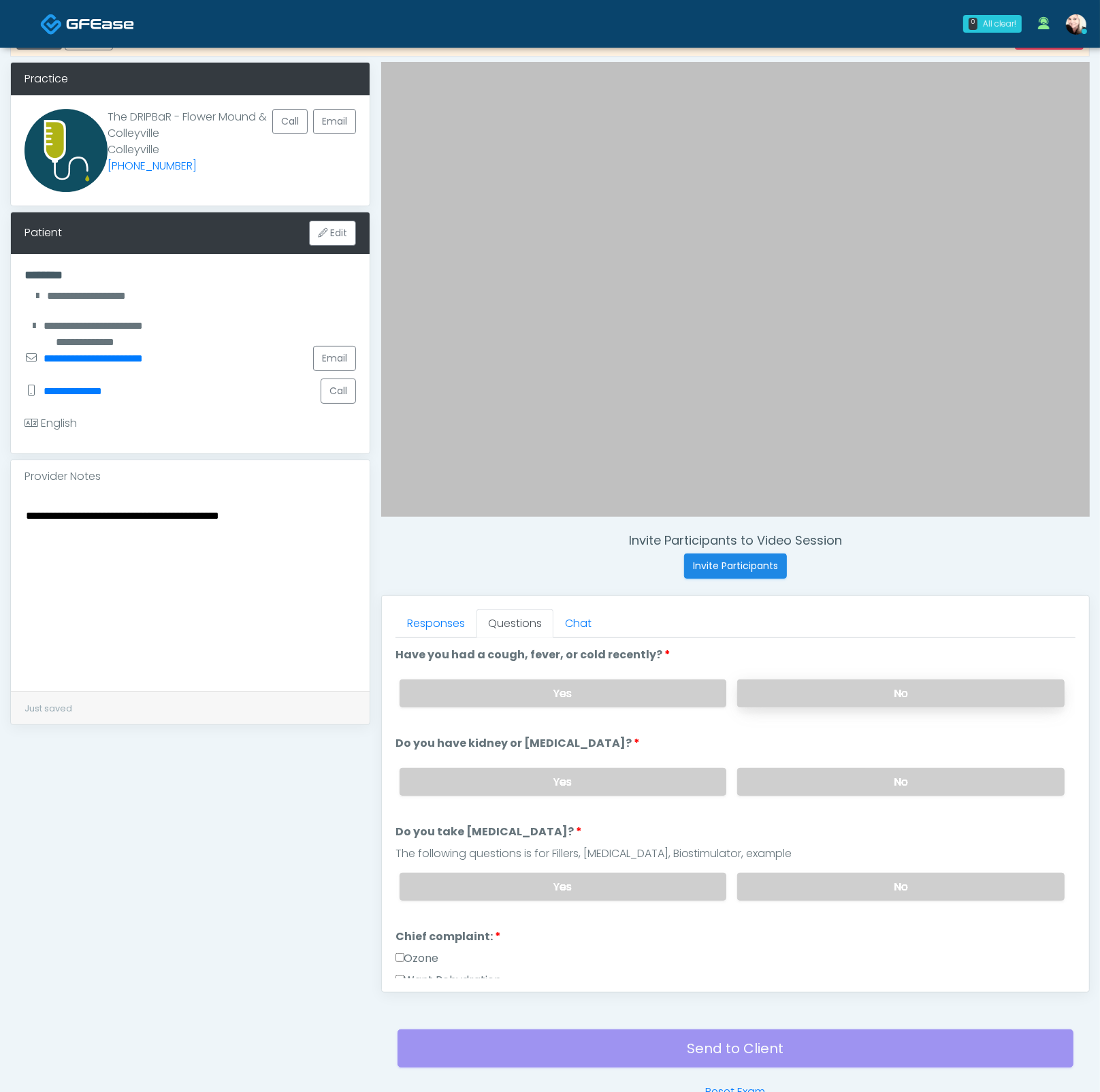
click at [767, 691] on label "No" at bounding box center [901, 693] width 327 height 28
drag, startPoint x: 781, startPoint y: 852, endPoint x: 796, endPoint y: 880, distance: 31.8
click at [781, 852] on div "The following questions is for Fillers, Botox, Biostimulator, example" at bounding box center [735, 853] width 680 height 16
drag, startPoint x: 796, startPoint y: 880, endPoint x: 638, endPoint y: 850, distance: 160.8
click at [796, 880] on label "No" at bounding box center [901, 887] width 327 height 28
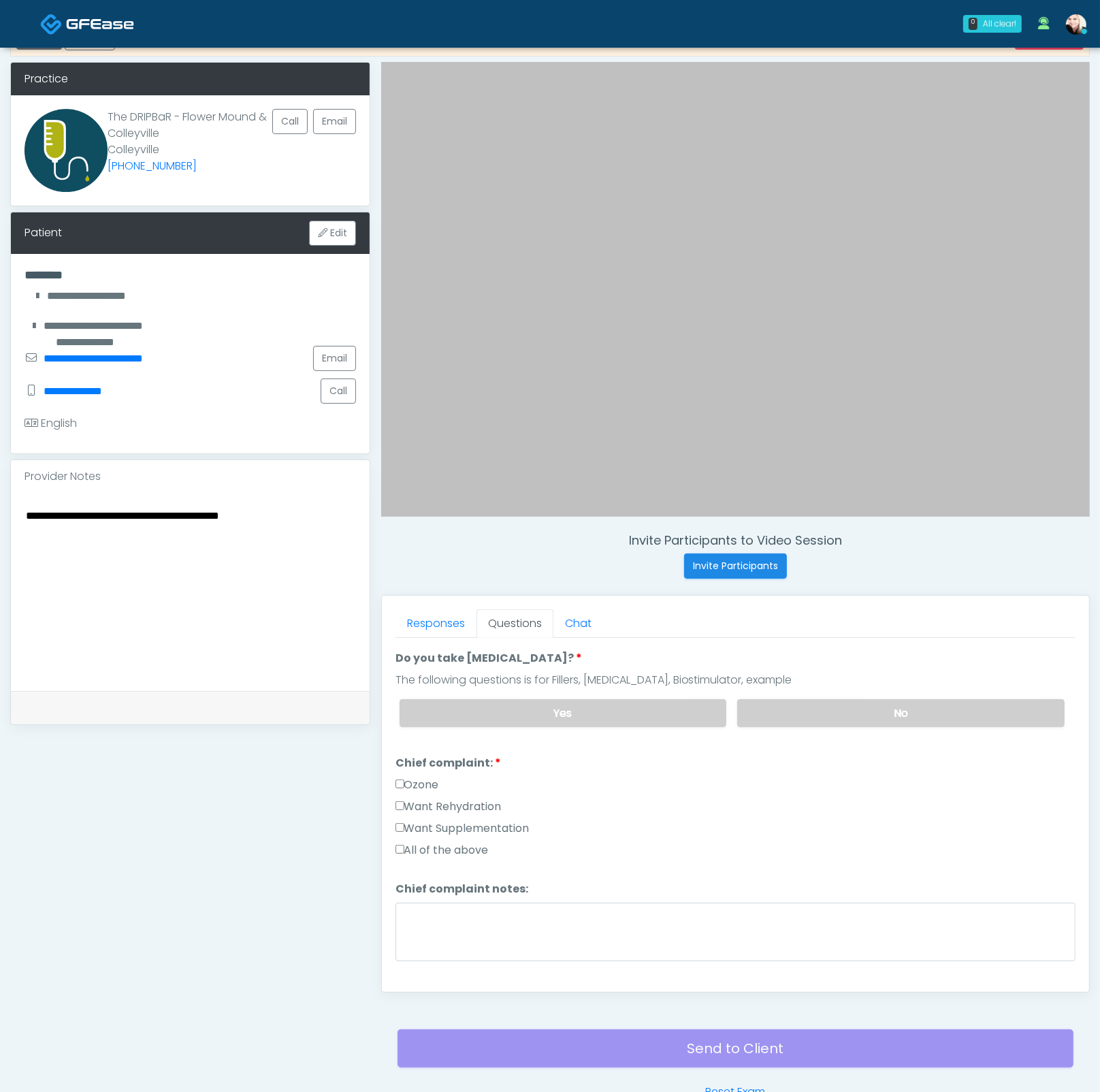
scroll to position [174, 0]
click at [407, 820] on label "Want Supplementation" at bounding box center [462, 827] width 134 height 16
click at [409, 808] on label "Want Rehydration" at bounding box center [448, 805] width 106 height 16
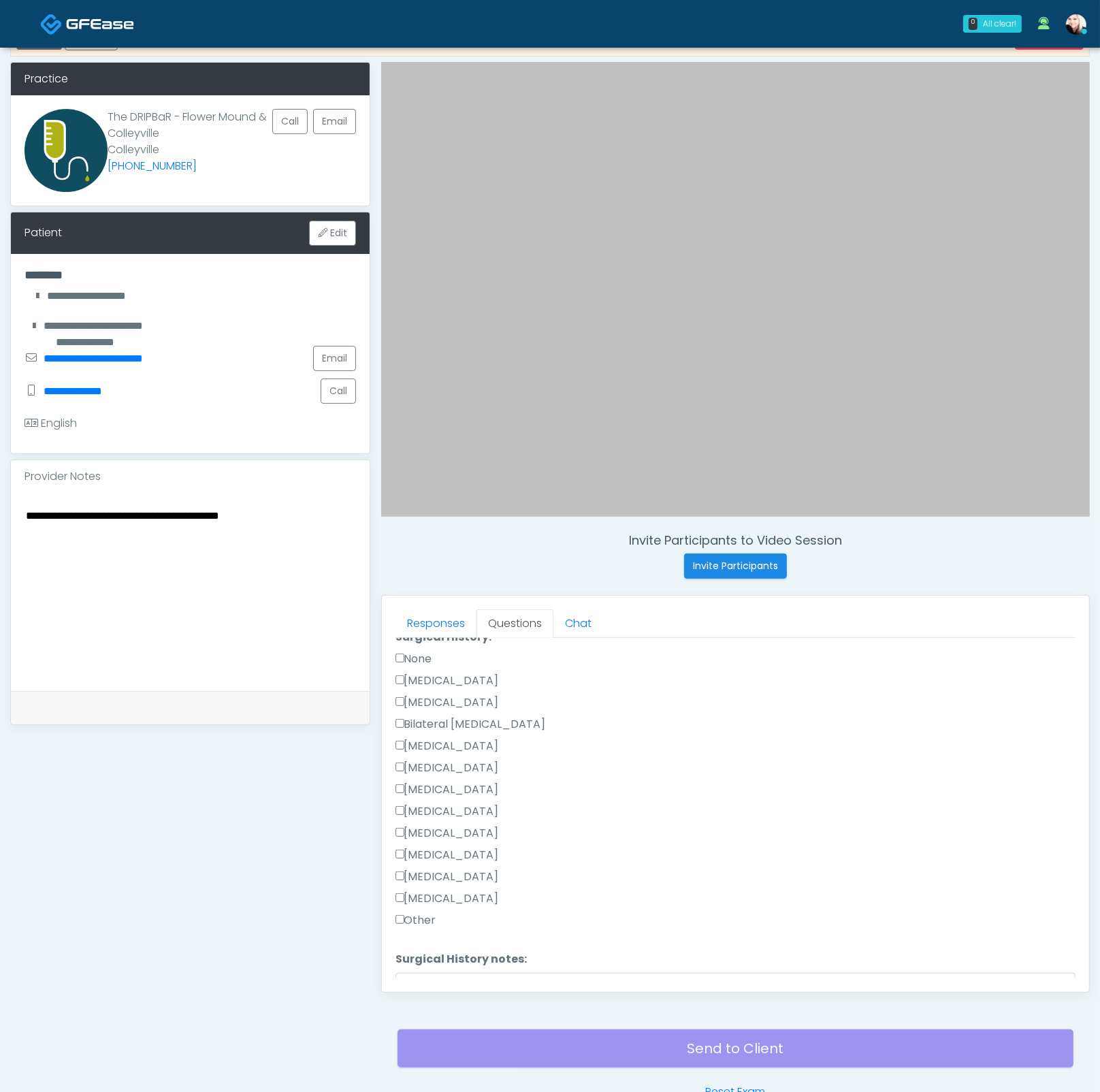
scroll to position [511, 0]
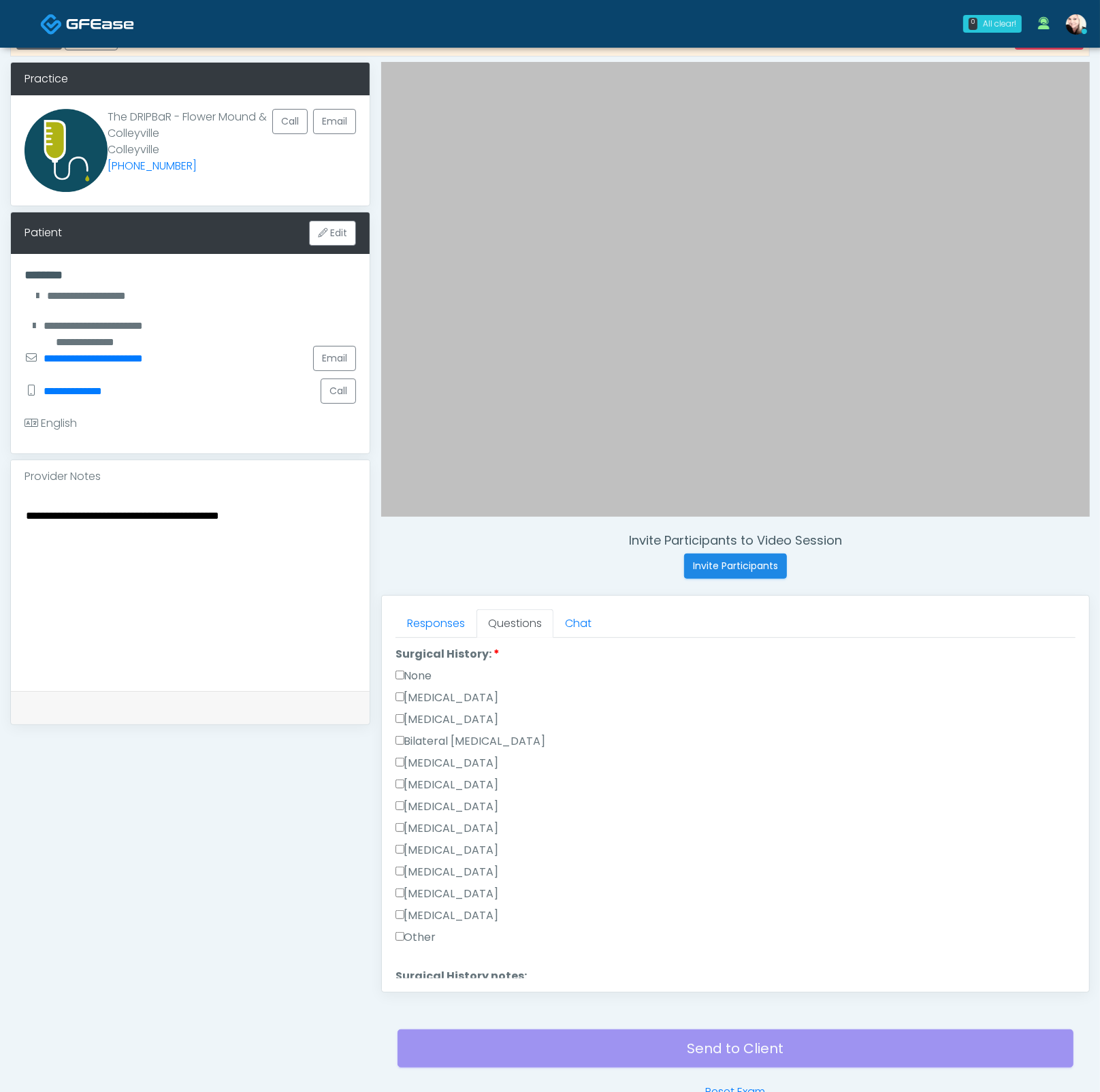
click at [405, 669] on label "None" at bounding box center [413, 675] width 36 height 16
click at [569, 755] on div "Breast Augmentation" at bounding box center [735, 766] width 680 height 22
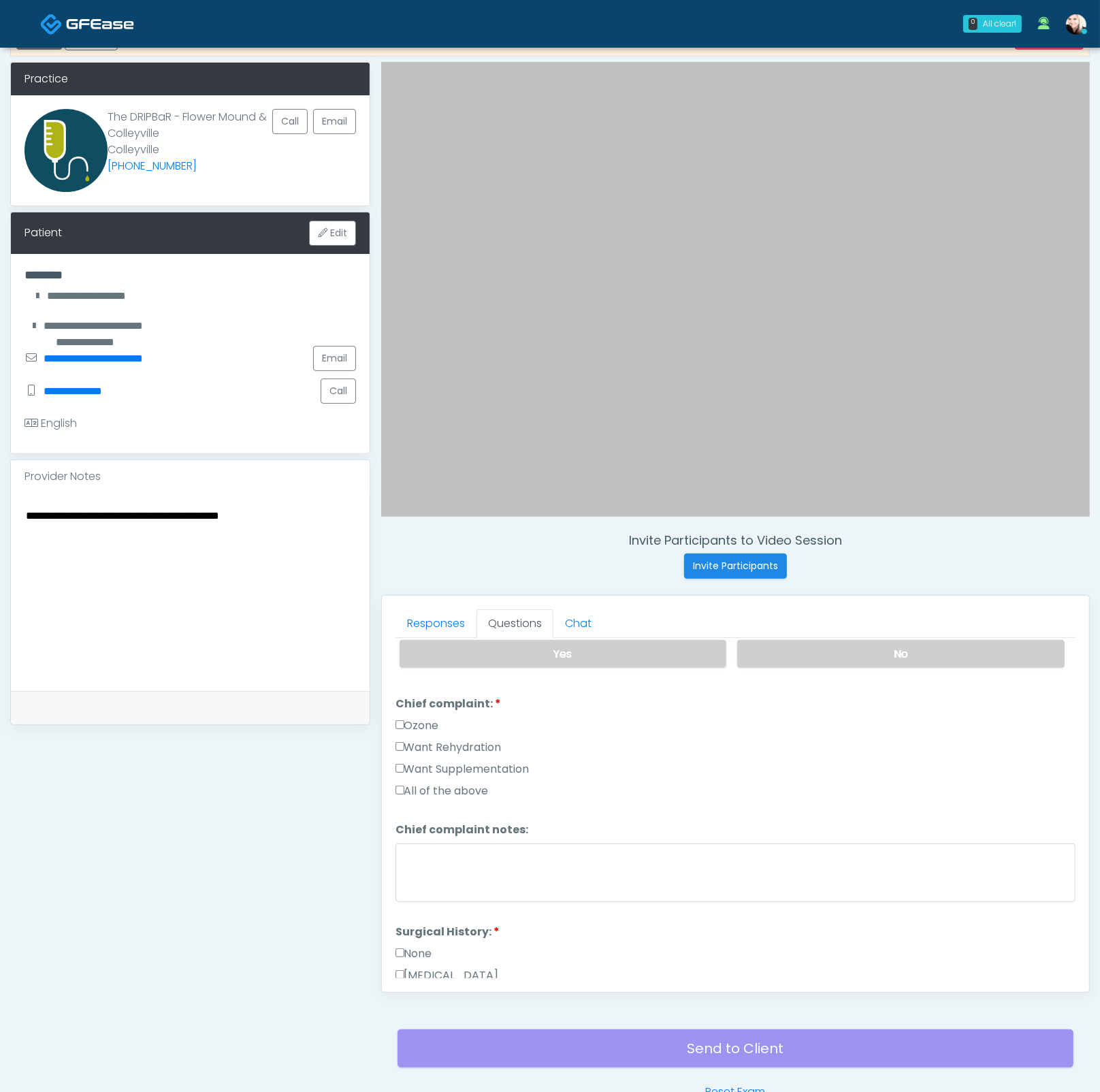
click at [422, 837] on li "Chief complaint notes: Chief complaint notes:" at bounding box center [735, 864] width 680 height 85
click at [438, 848] on textarea "Chief complaint notes:" at bounding box center [735, 872] width 680 height 59
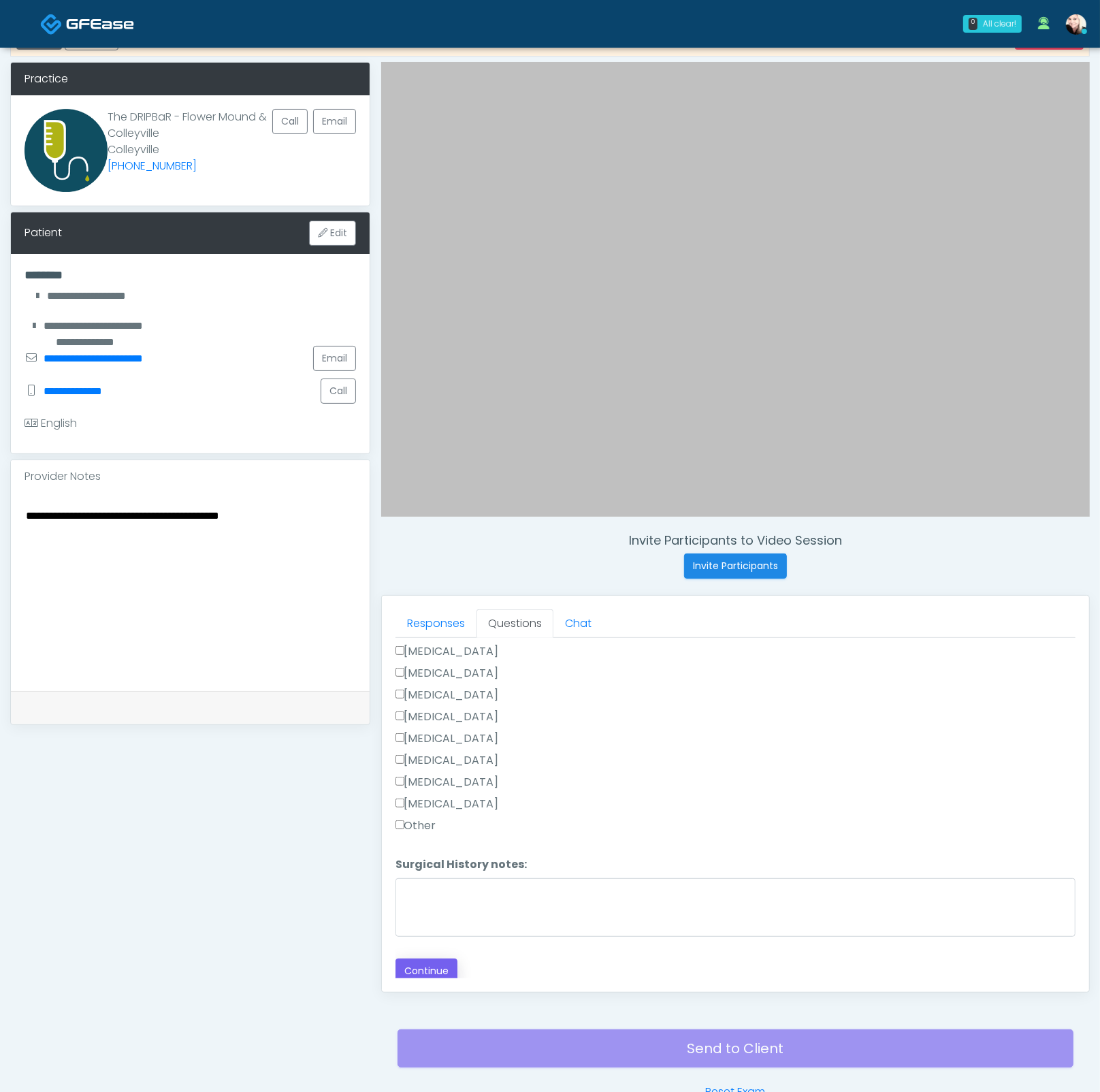
type textarea "**********"
click at [421, 959] on button "Continue" at bounding box center [426, 972] width 62 height 25
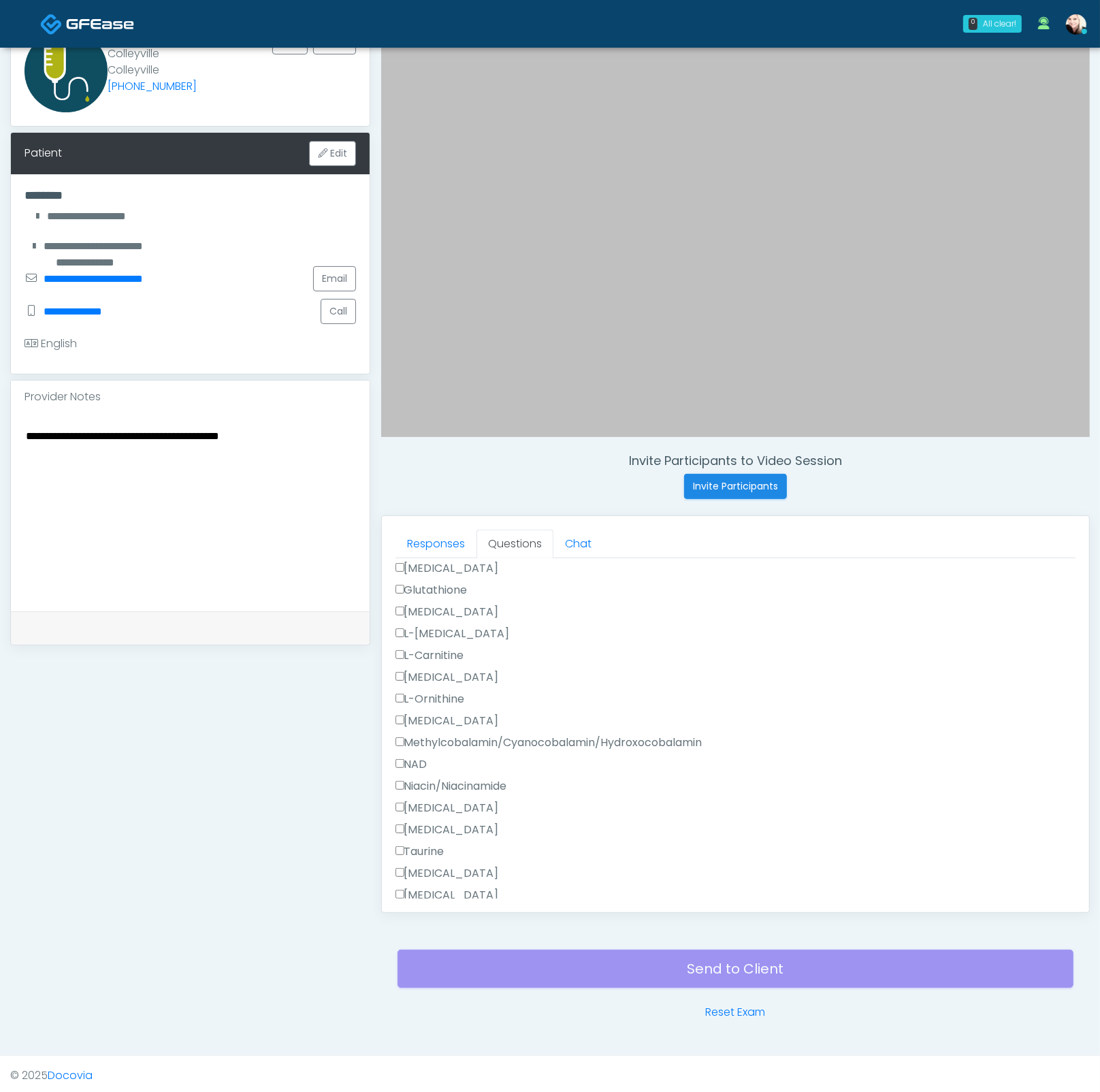
scroll to position [1382, 0]
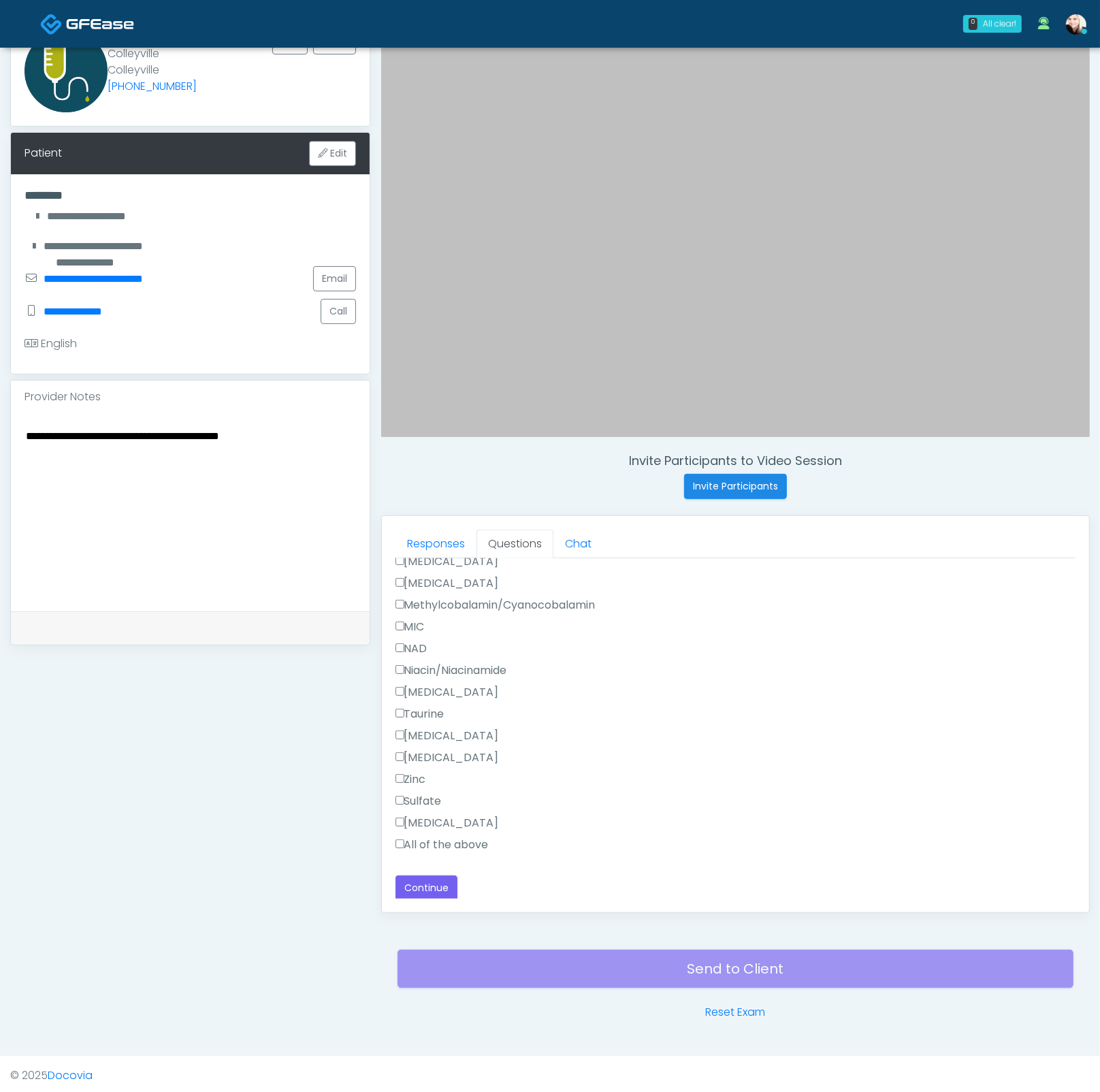
click at [423, 837] on label "All of the above" at bounding box center [442, 844] width 93 height 16
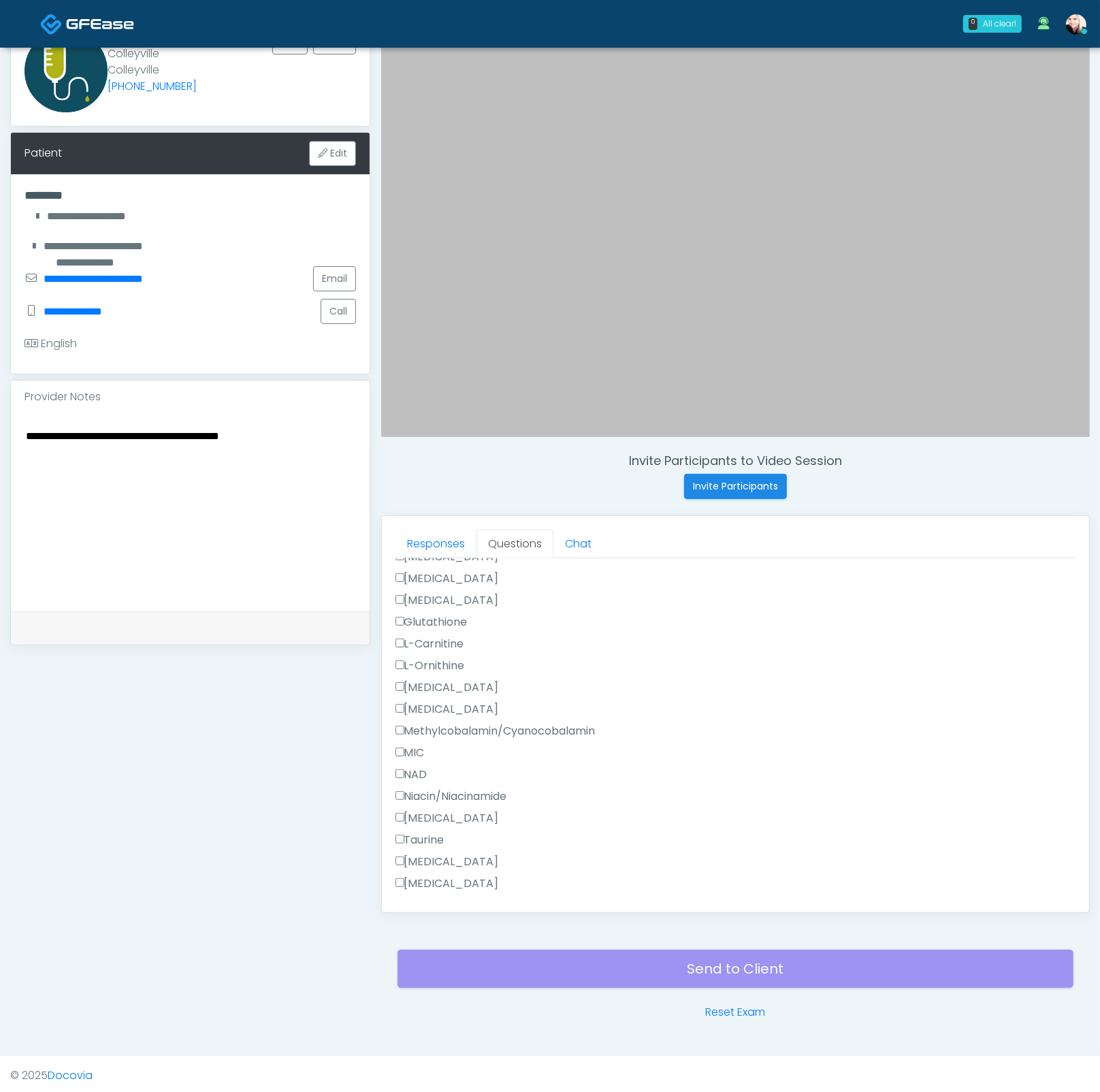
scroll to position [1048, 0]
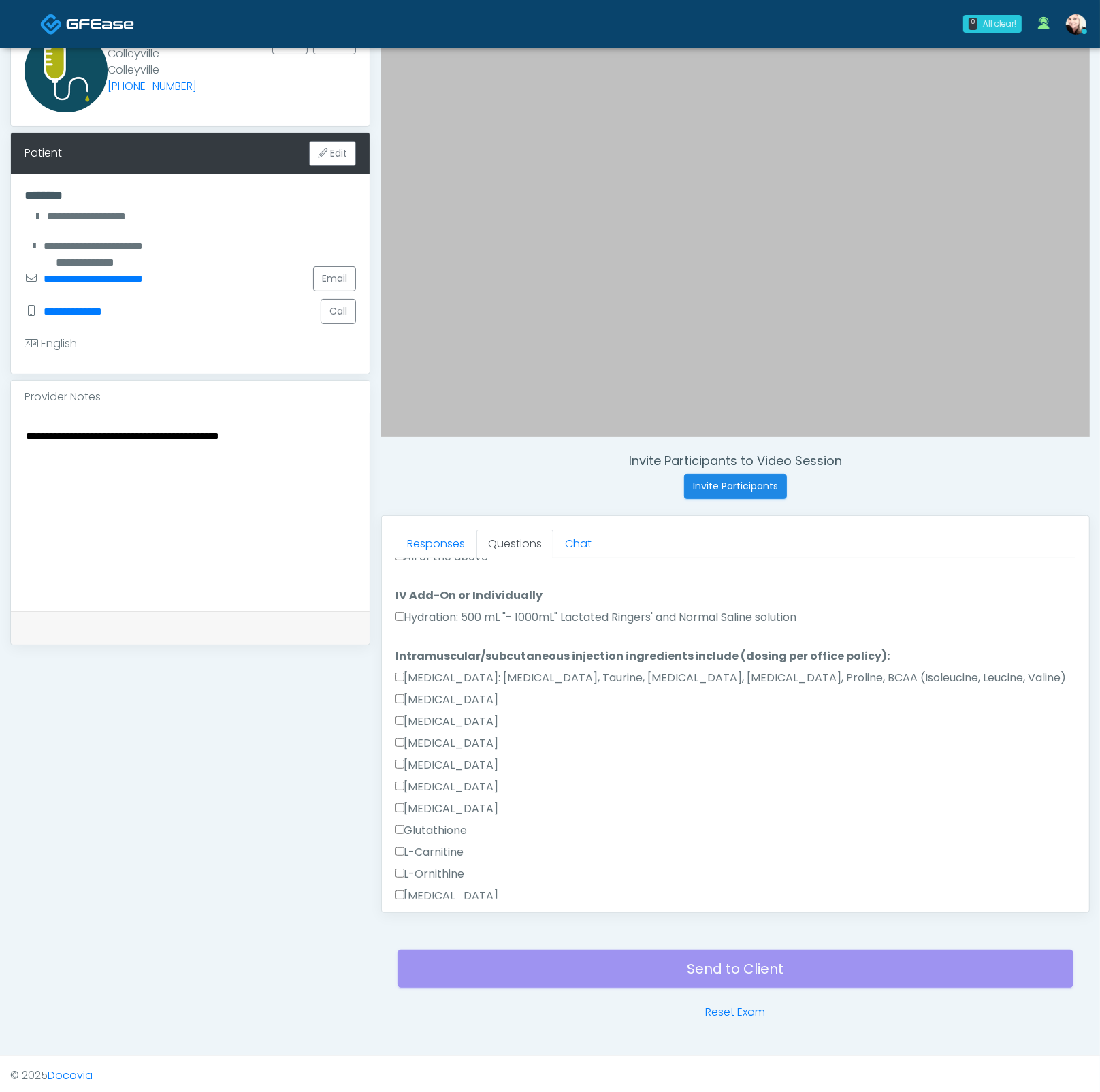
click at [414, 611] on label "Hydration: 500 mL "- 1000mL" Lactated Ringers' and Normal Saline solution" at bounding box center [595, 617] width 401 height 16
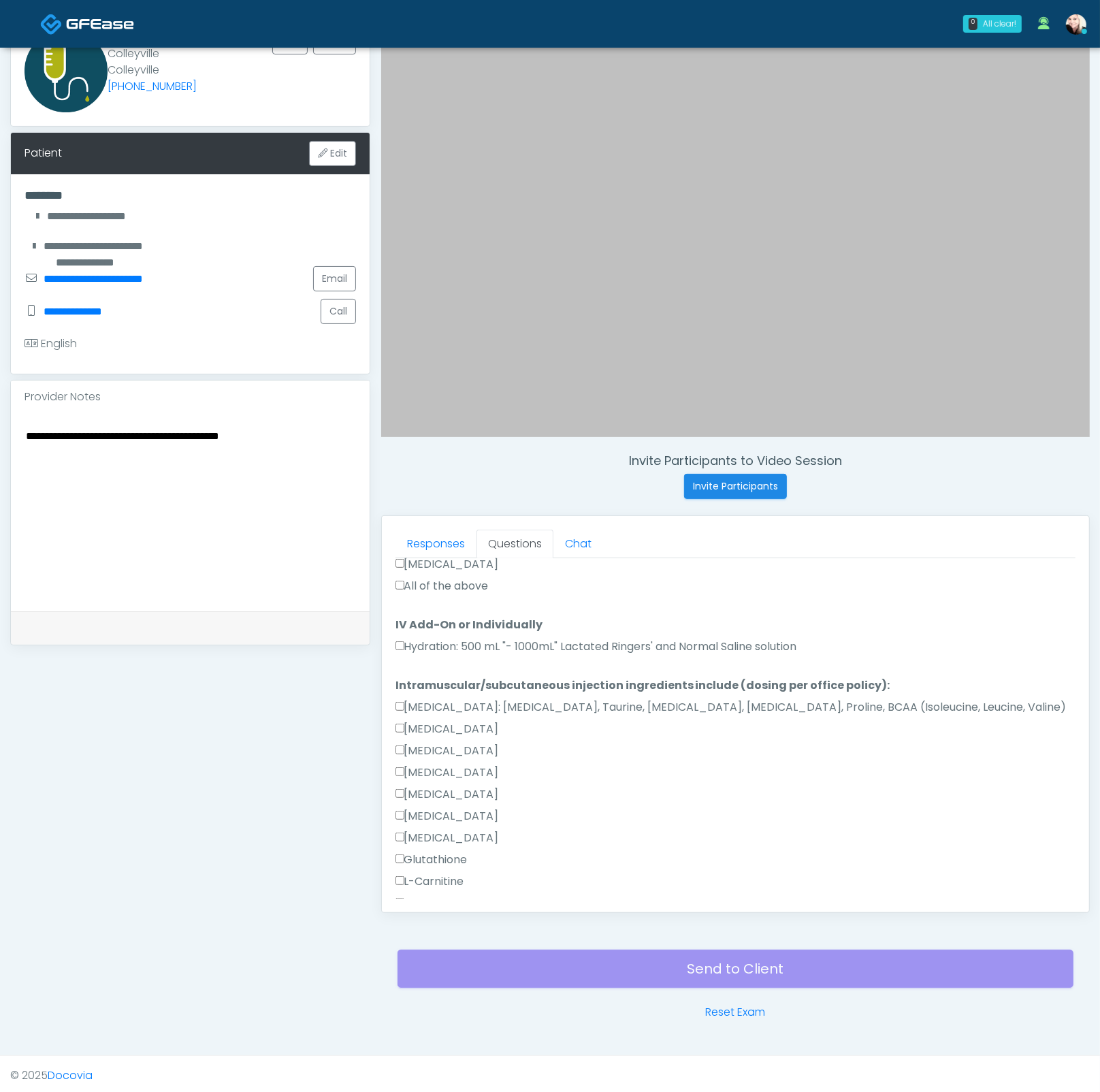
scroll to position [845, 0]
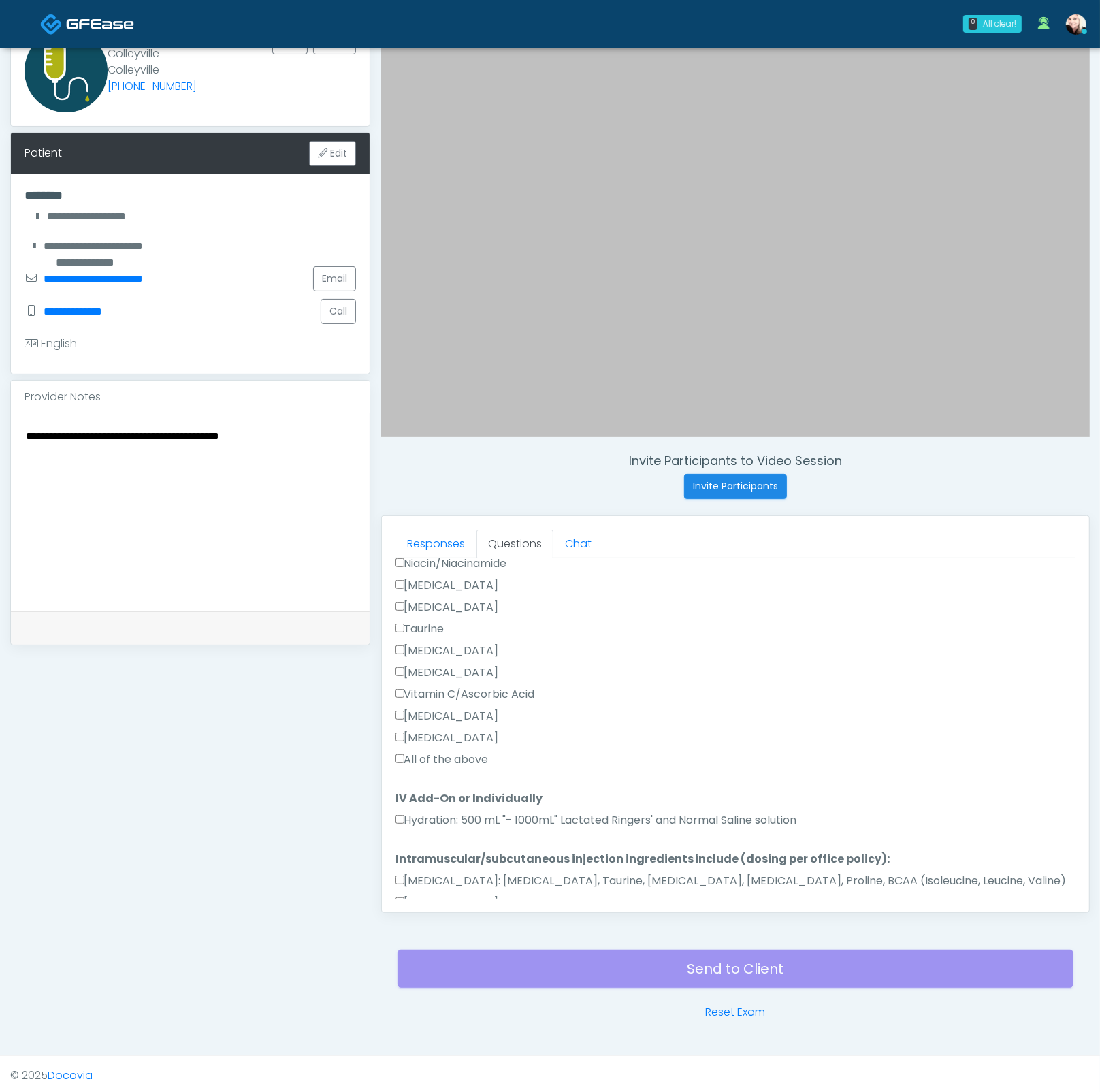
click at [395, 765] on div "All of the above" at bounding box center [735, 763] width 680 height 22
click at [401, 760] on label "All of the above" at bounding box center [442, 759] width 93 height 16
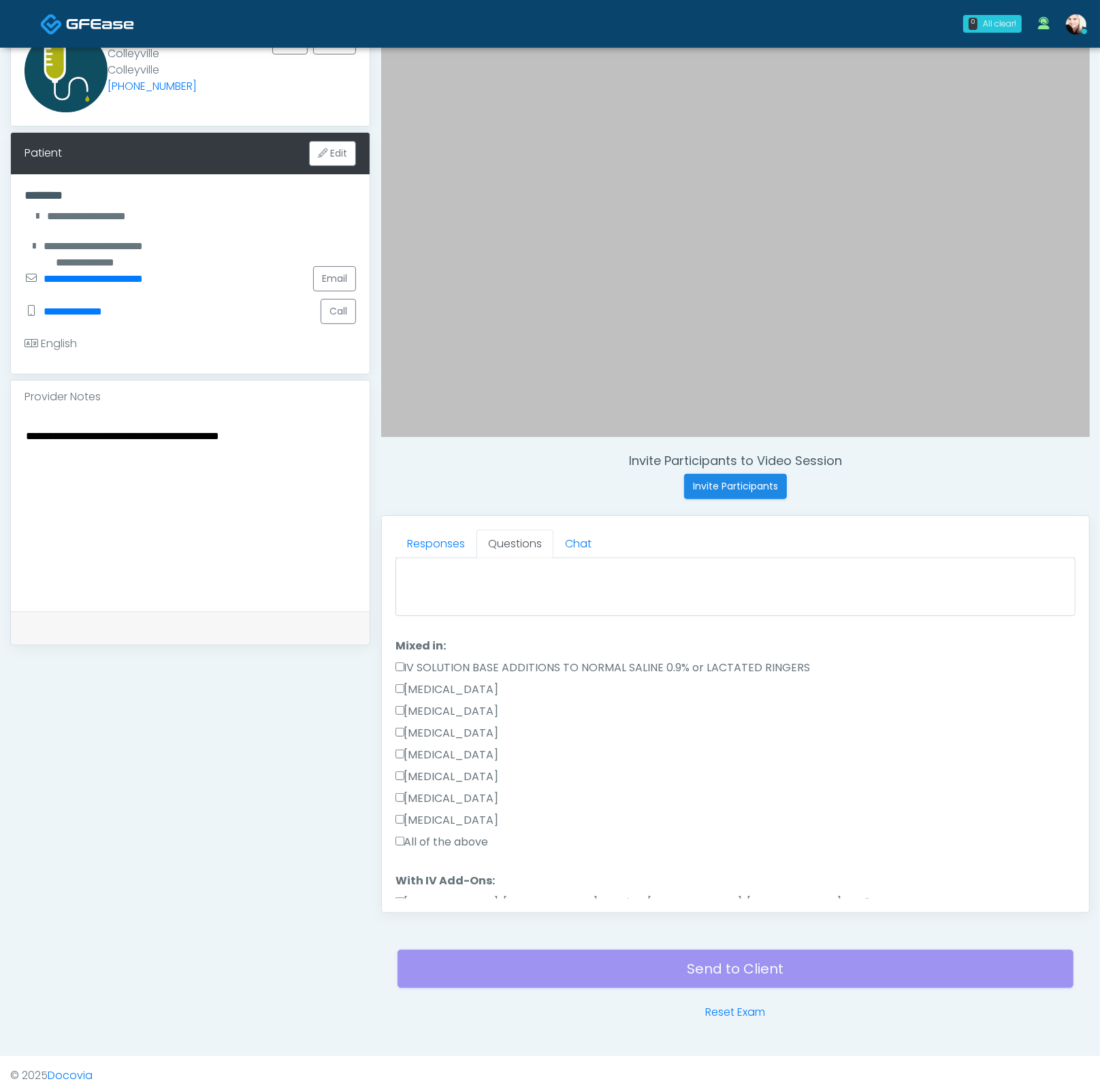
scroll to position [67, 0]
click at [408, 845] on label "All of the above" at bounding box center [442, 845] width 93 height 16
click at [505, 555] on li "When did you last get an IV or IM? When did you last get an IV or IM?" at bounding box center [735, 581] width 680 height 85
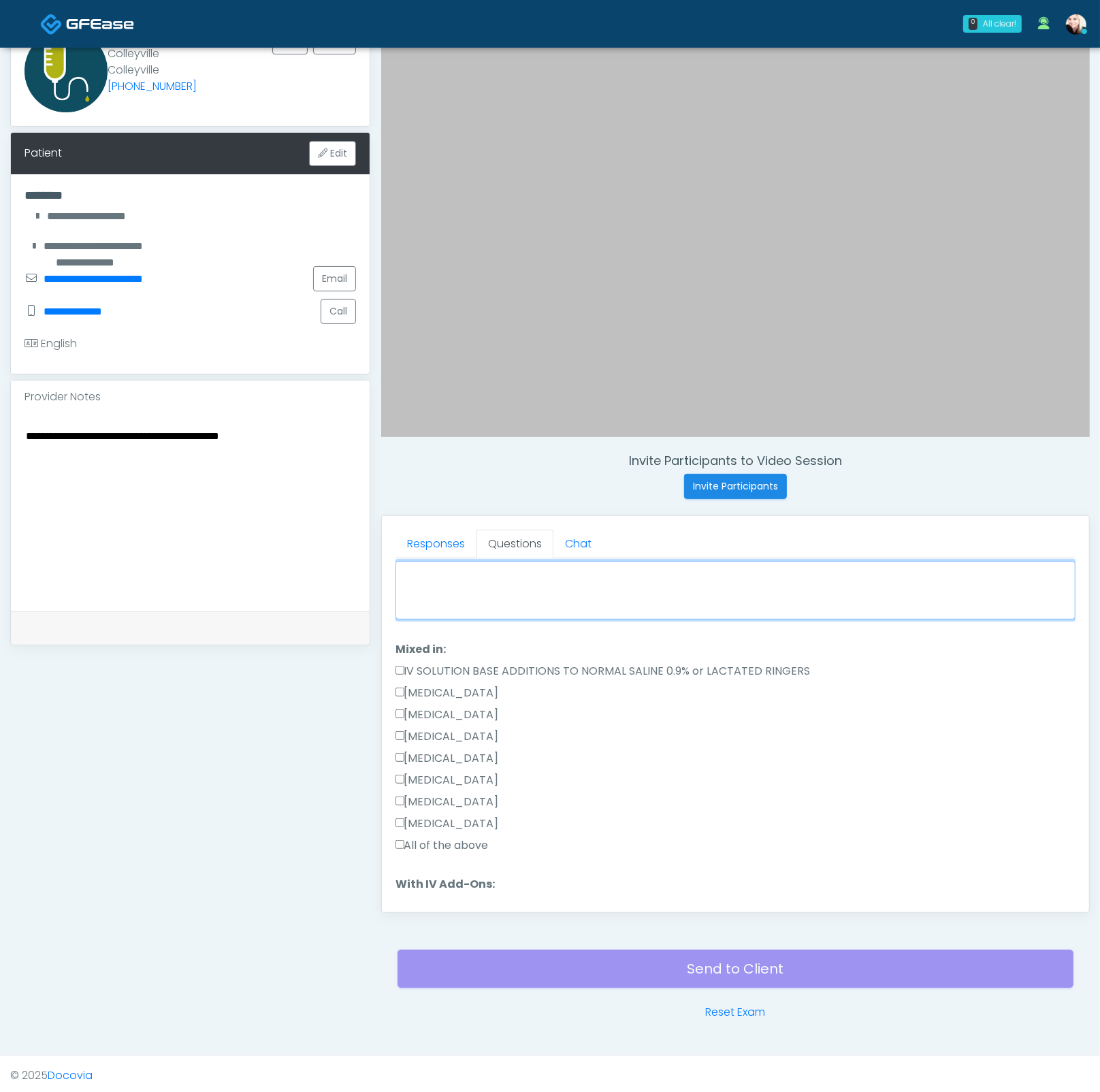
click at [484, 574] on textarea "When did you last get an IV or IM?" at bounding box center [735, 590] width 680 height 59
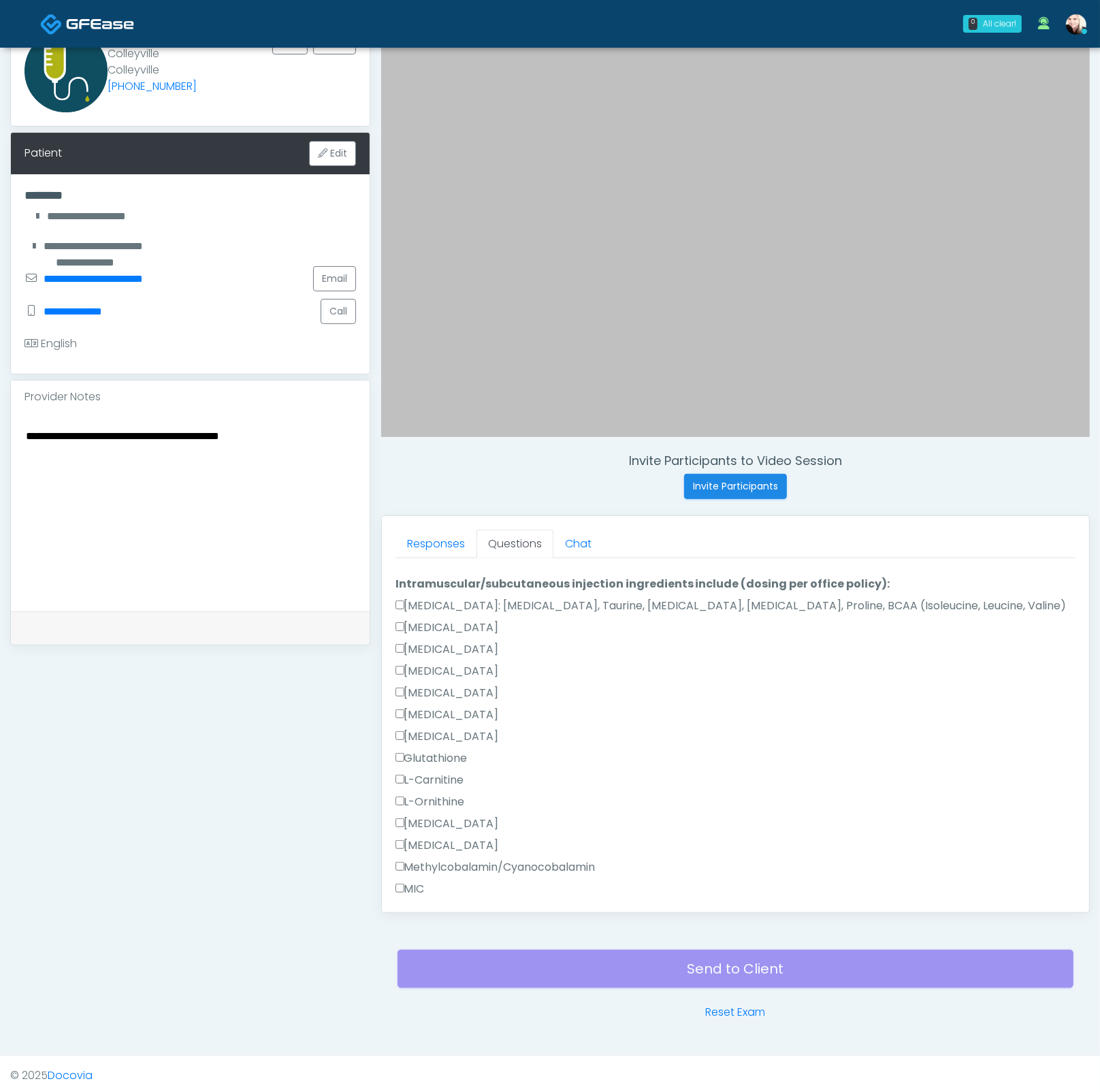
scroll to position [1382, 0]
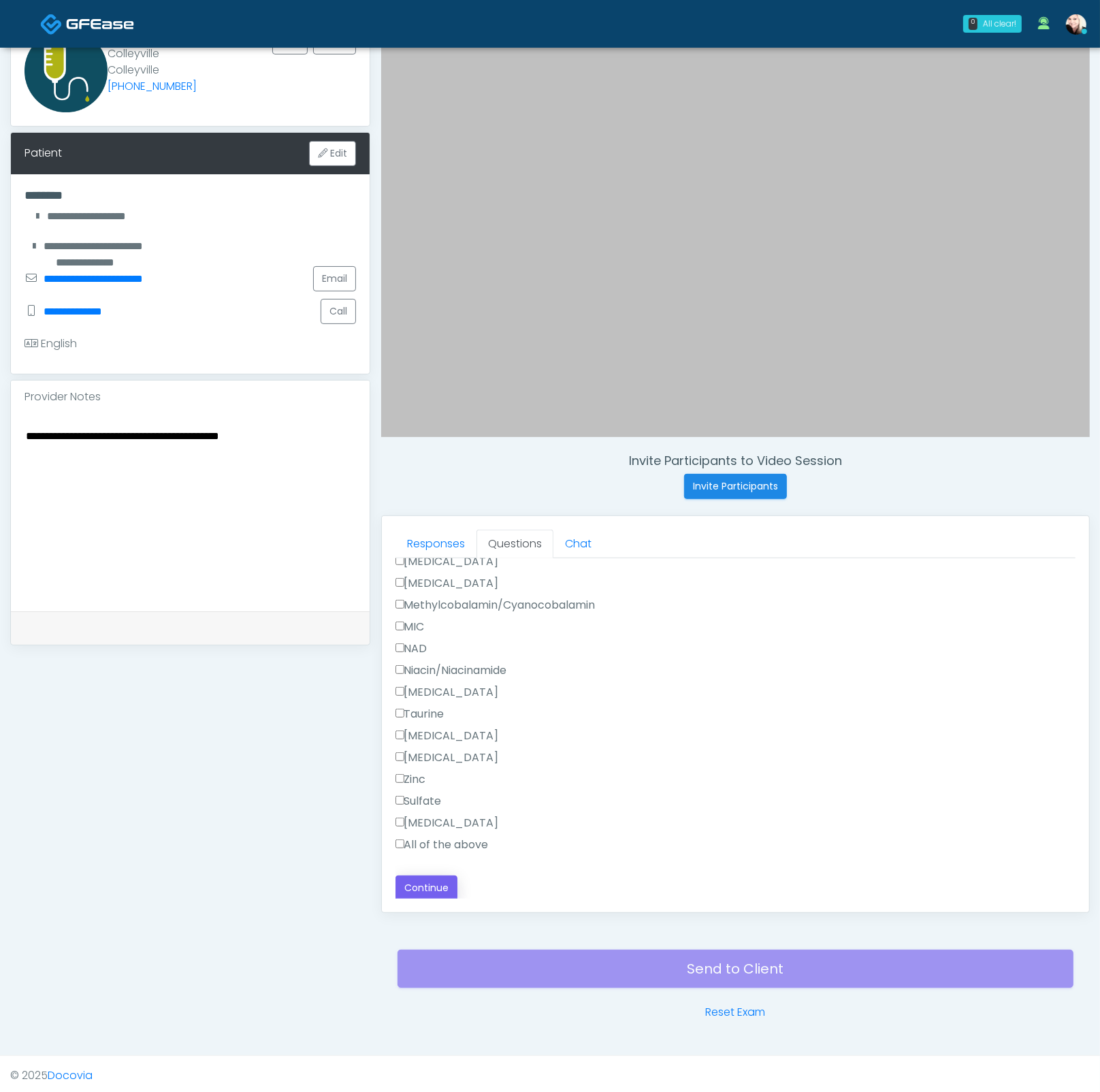
type textarea "****"
click at [429, 881] on button "Continue" at bounding box center [426, 888] width 62 height 25
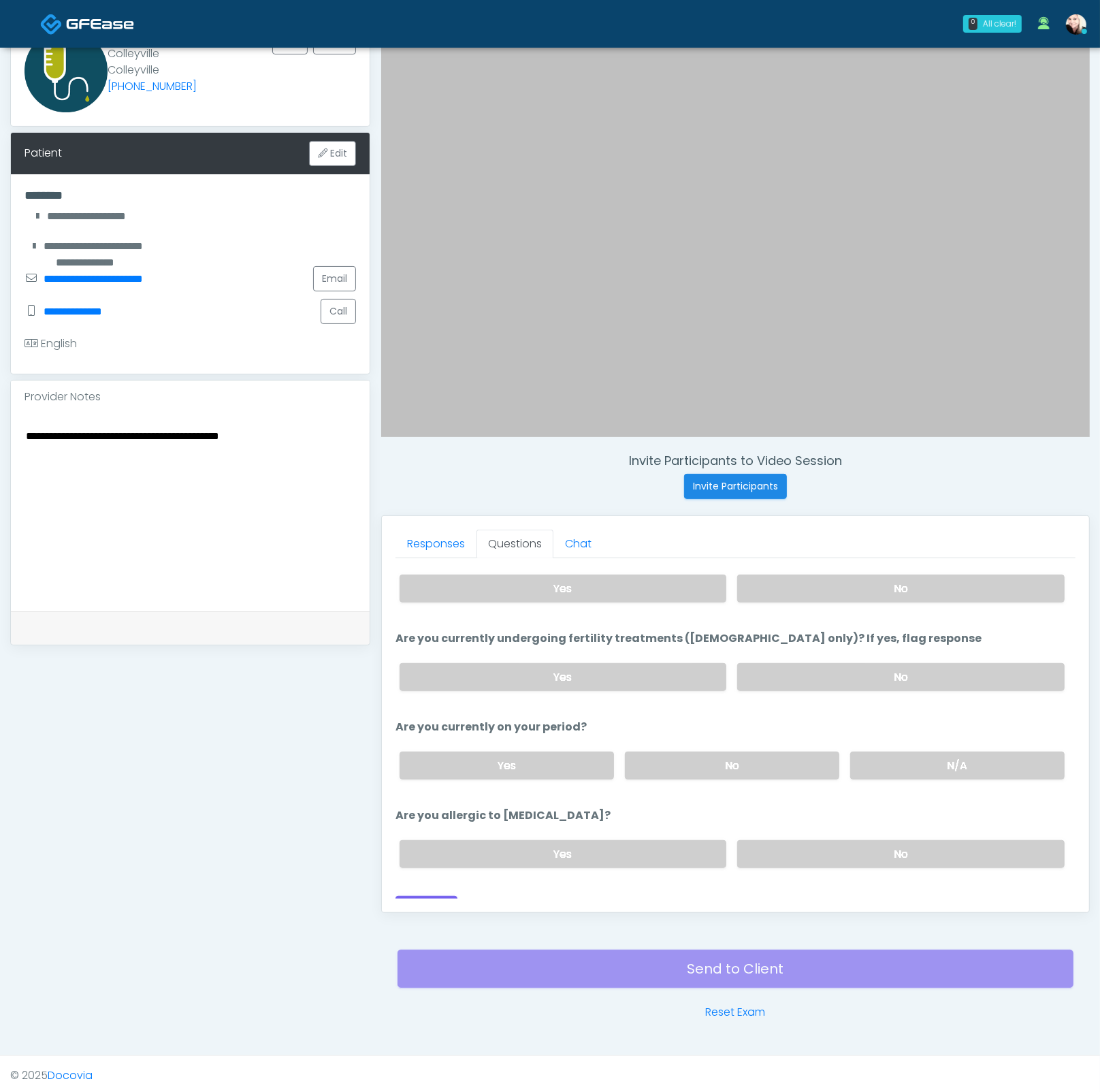
scroll to position [95, 0]
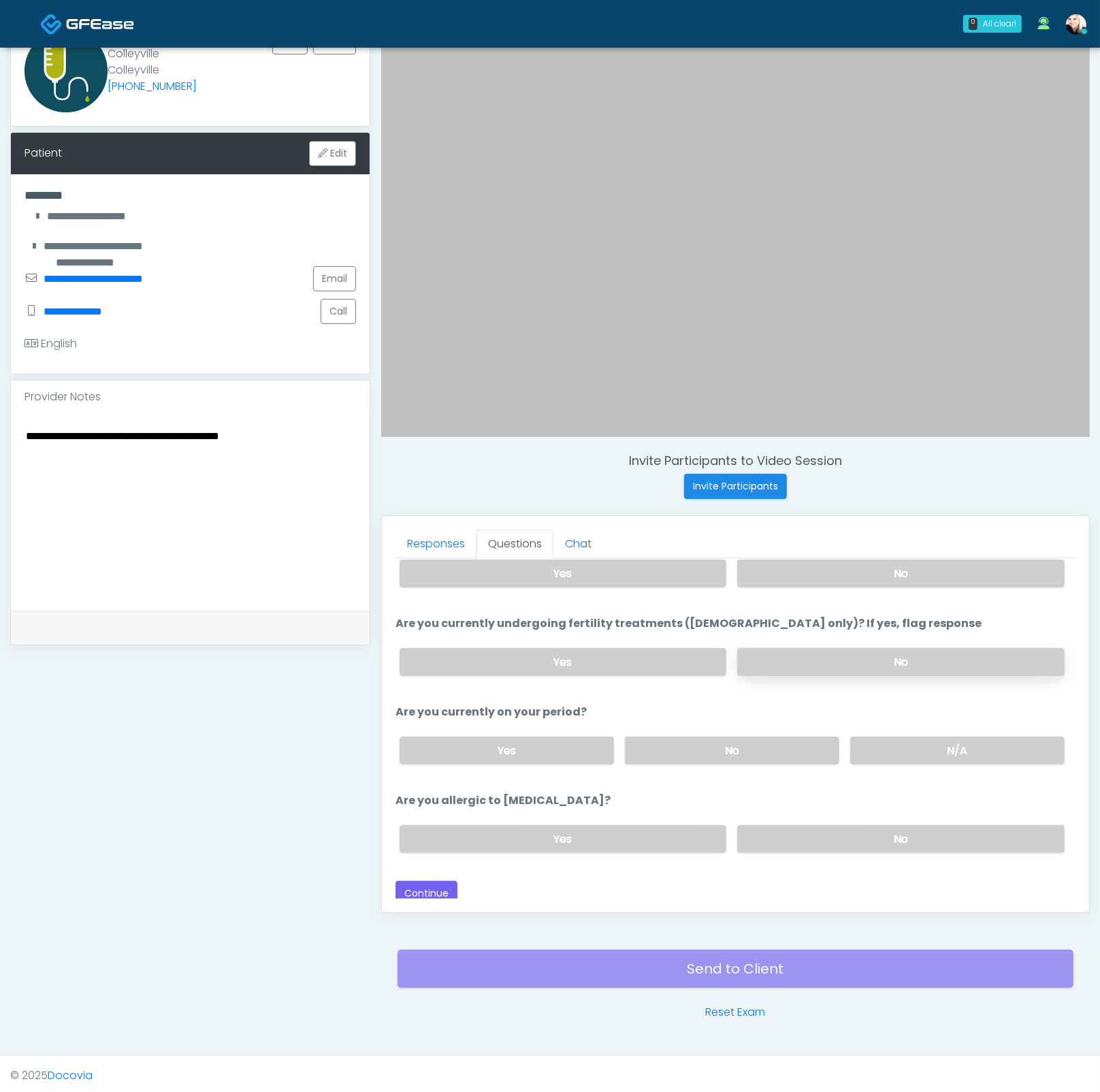
click at [840, 663] on label "No" at bounding box center [901, 662] width 327 height 28
click at [928, 760] on div "Yes No N/A" at bounding box center [732, 750] width 687 height 50
drag, startPoint x: 924, startPoint y: 756, endPoint x: 914, endPoint y: 764, distance: 12.8
click at [923, 756] on label "N/A" at bounding box center [957, 750] width 215 height 28
drag, startPoint x: 847, startPoint y: 835, endPoint x: 473, endPoint y: 903, distance: 380.1
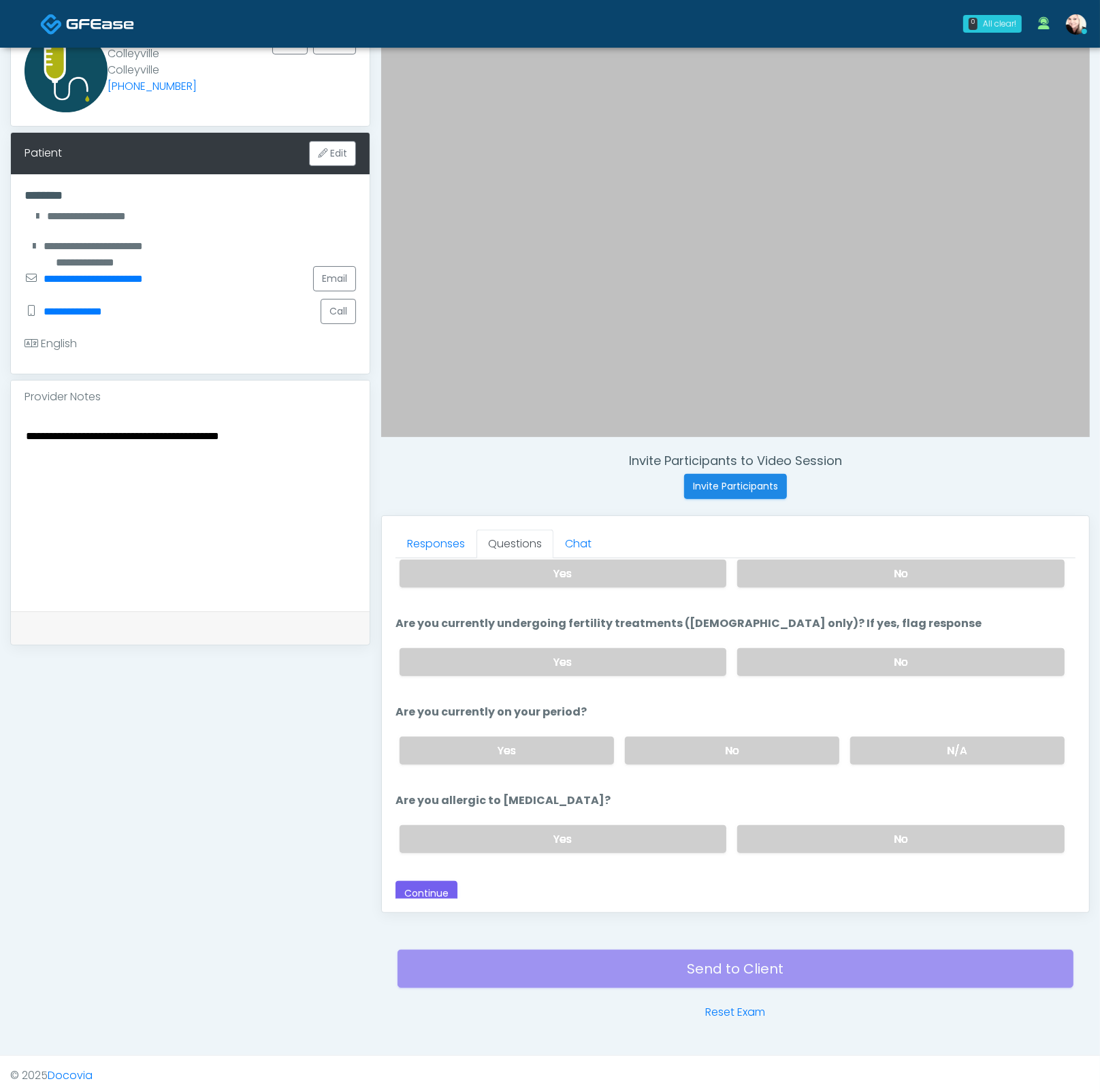
click at [846, 835] on label "No" at bounding box center [901, 838] width 327 height 28
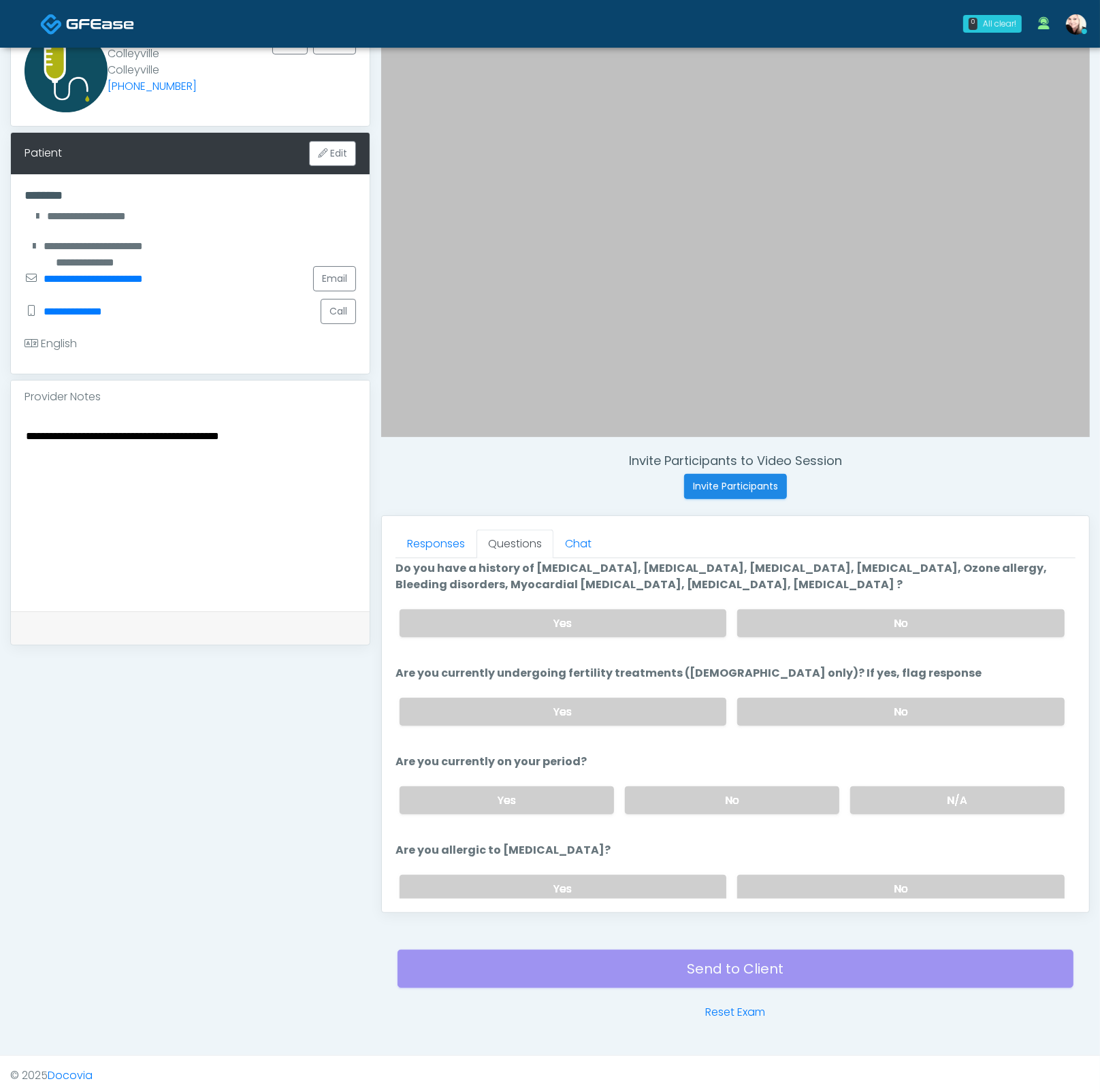
scroll to position [0, 0]
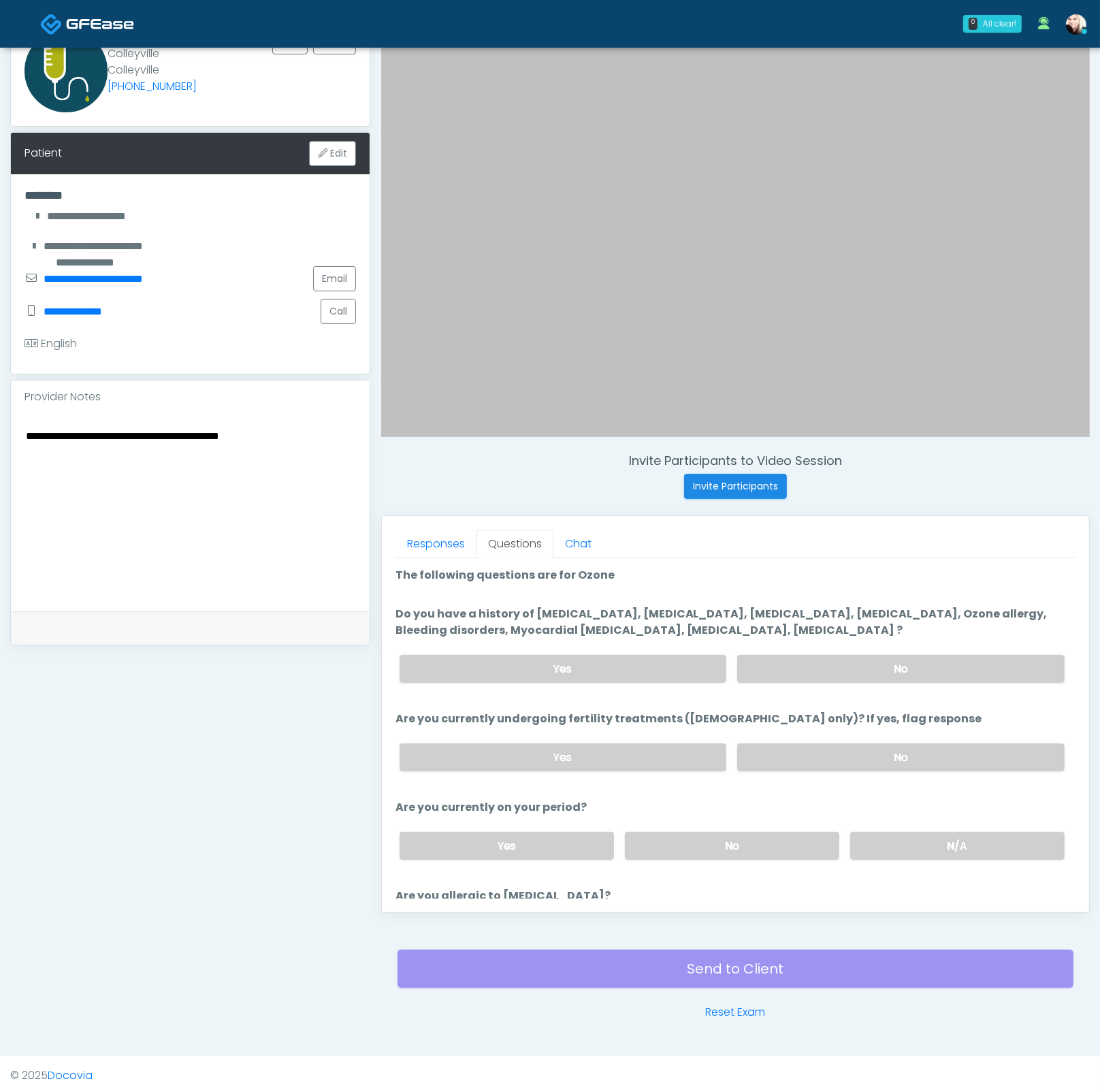
click at [756, 647] on div "Yes No" at bounding box center [732, 669] width 687 height 50
drag, startPoint x: 760, startPoint y: 655, endPoint x: 516, endPoint y: 736, distance: 257.1
click at [760, 655] on label "No" at bounding box center [901, 669] width 327 height 28
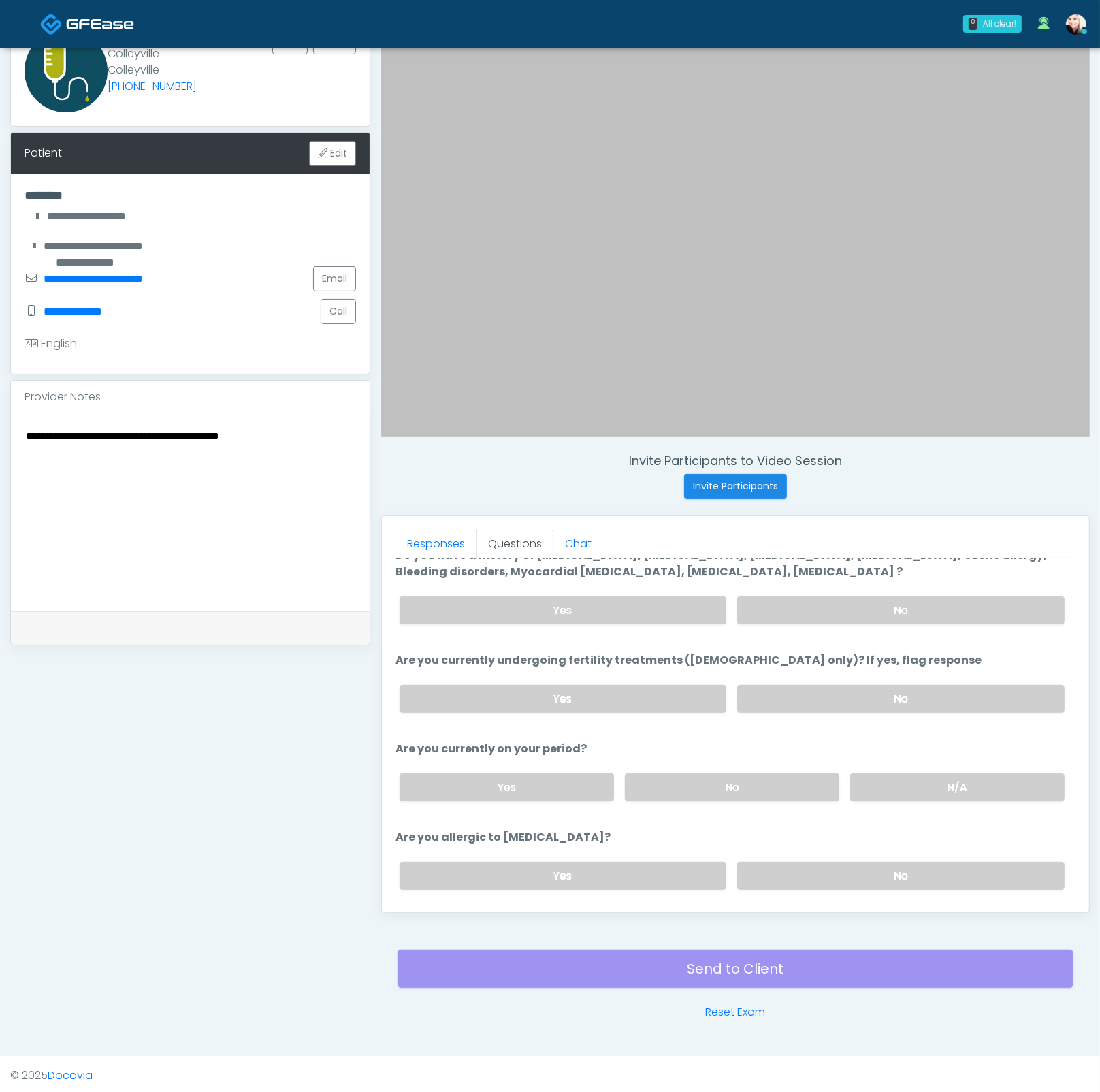
scroll to position [98, 0]
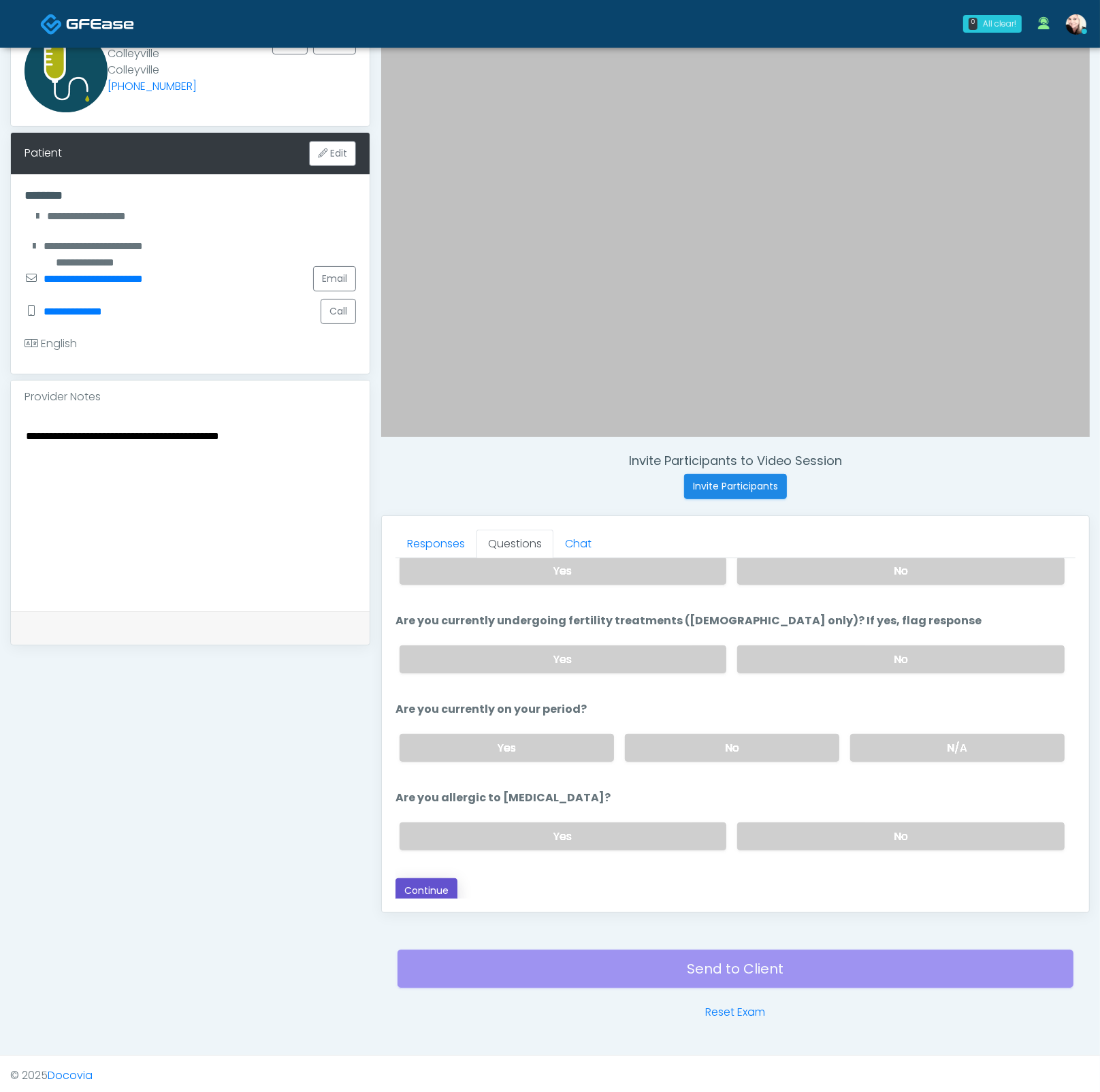
click at [435, 881] on button "Continue" at bounding box center [426, 891] width 62 height 25
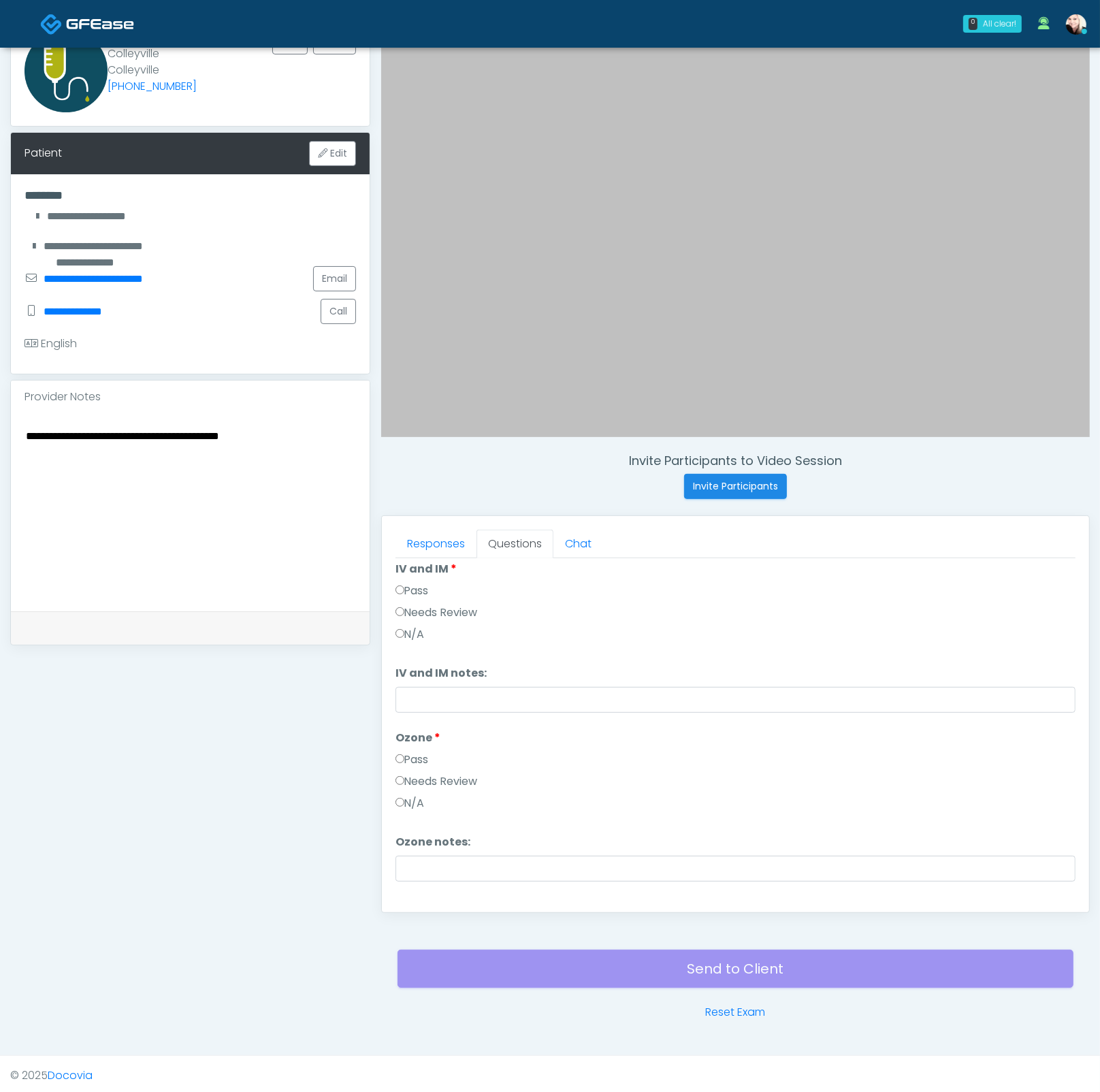
scroll to position [0, 0]
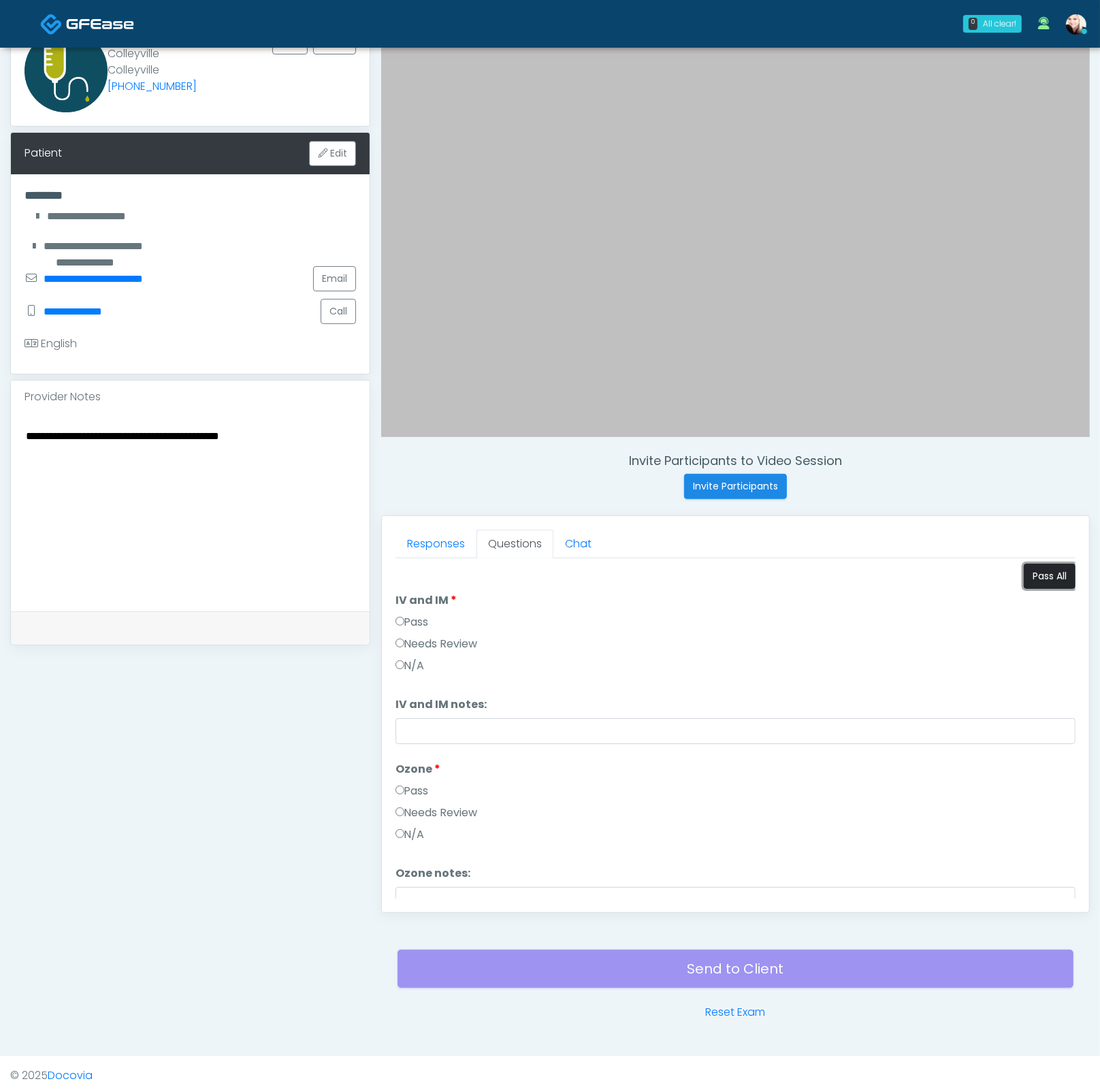
click at [1025, 584] on button "Pass All" at bounding box center [1049, 576] width 52 height 25
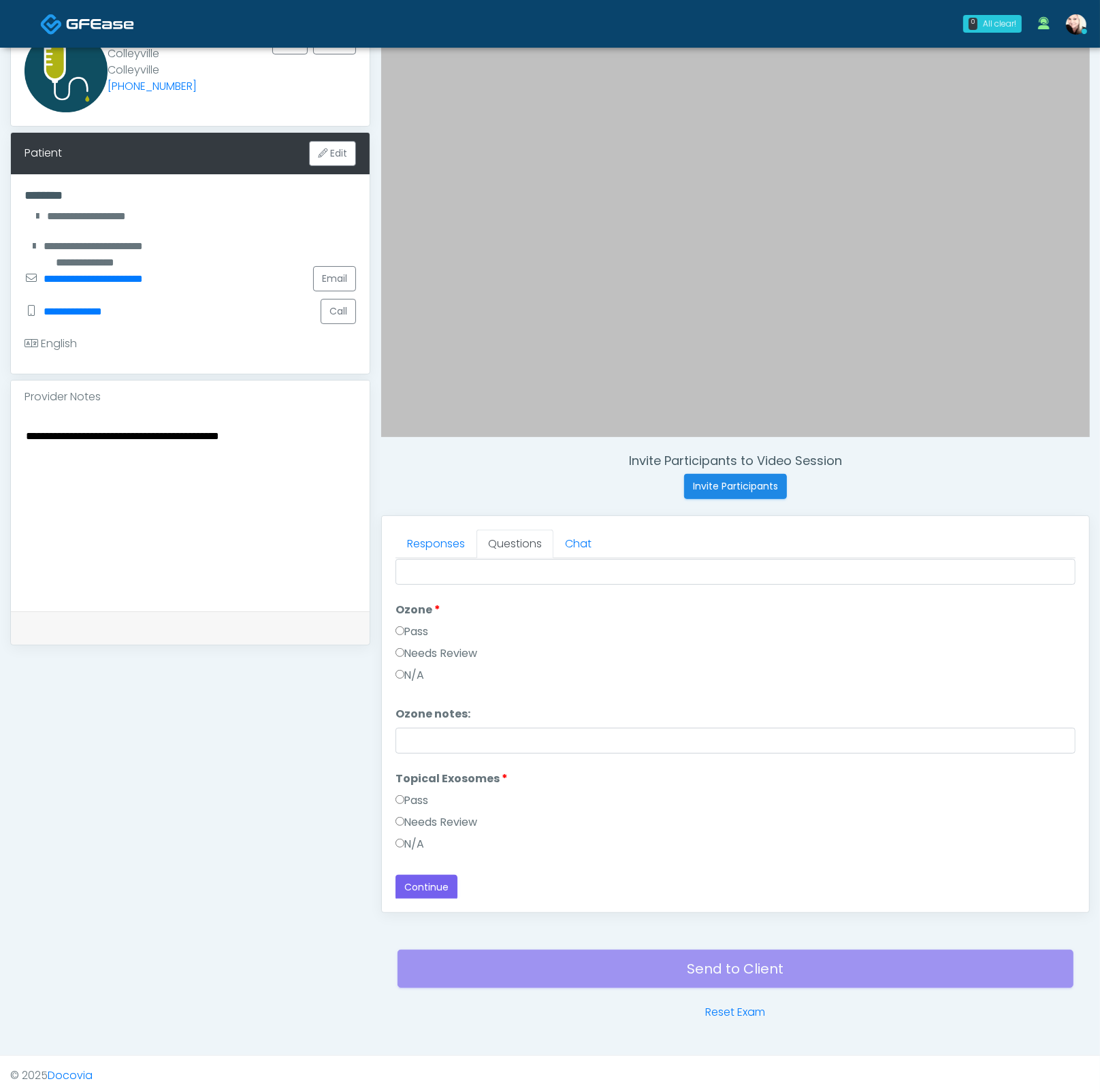
click at [405, 836] on label "N/A" at bounding box center [410, 843] width 29 height 16
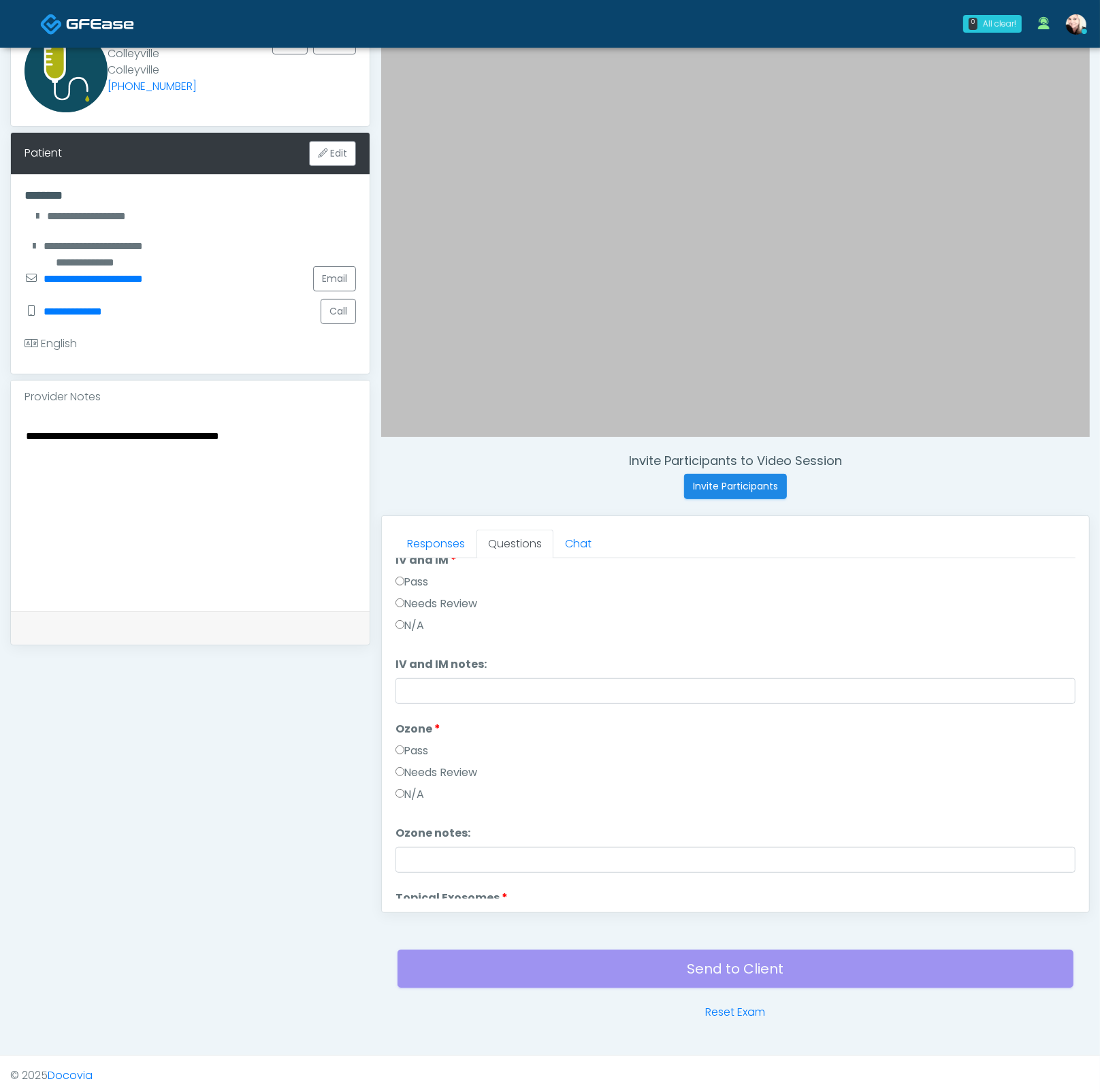
scroll to position [0, 0]
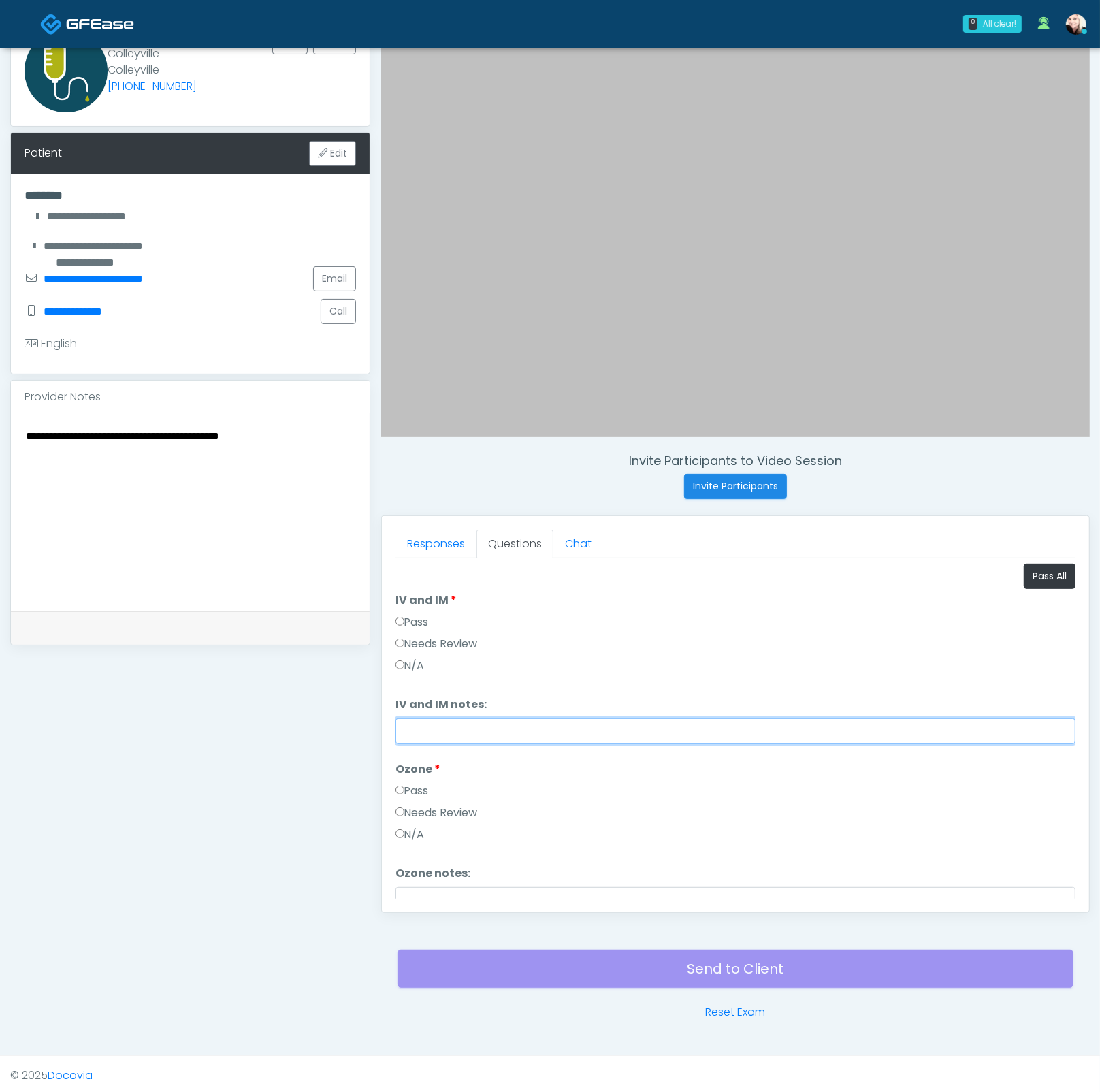
click at [436, 724] on input "IV and IM notes:" at bounding box center [735, 731] width 680 height 25
drag, startPoint x: 524, startPoint y: 728, endPoint x: 388, endPoint y: 731, distance: 136.0
click at [388, 731] on div "Responses Questions Chat Good Faith Exam Script Good Faith Exam Script INTRODUC…" at bounding box center [735, 714] width 707 height 396
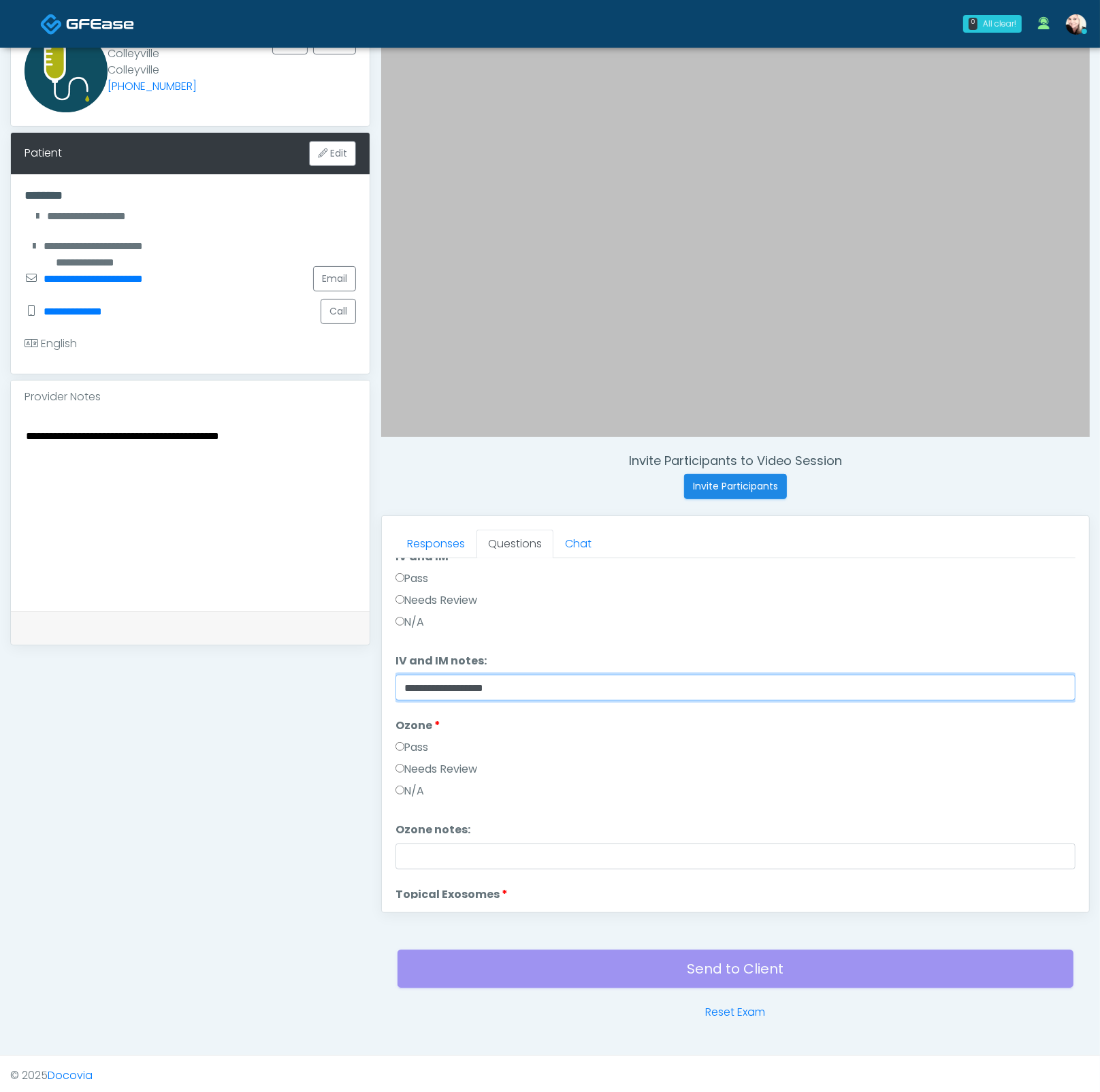
scroll to position [119, 0]
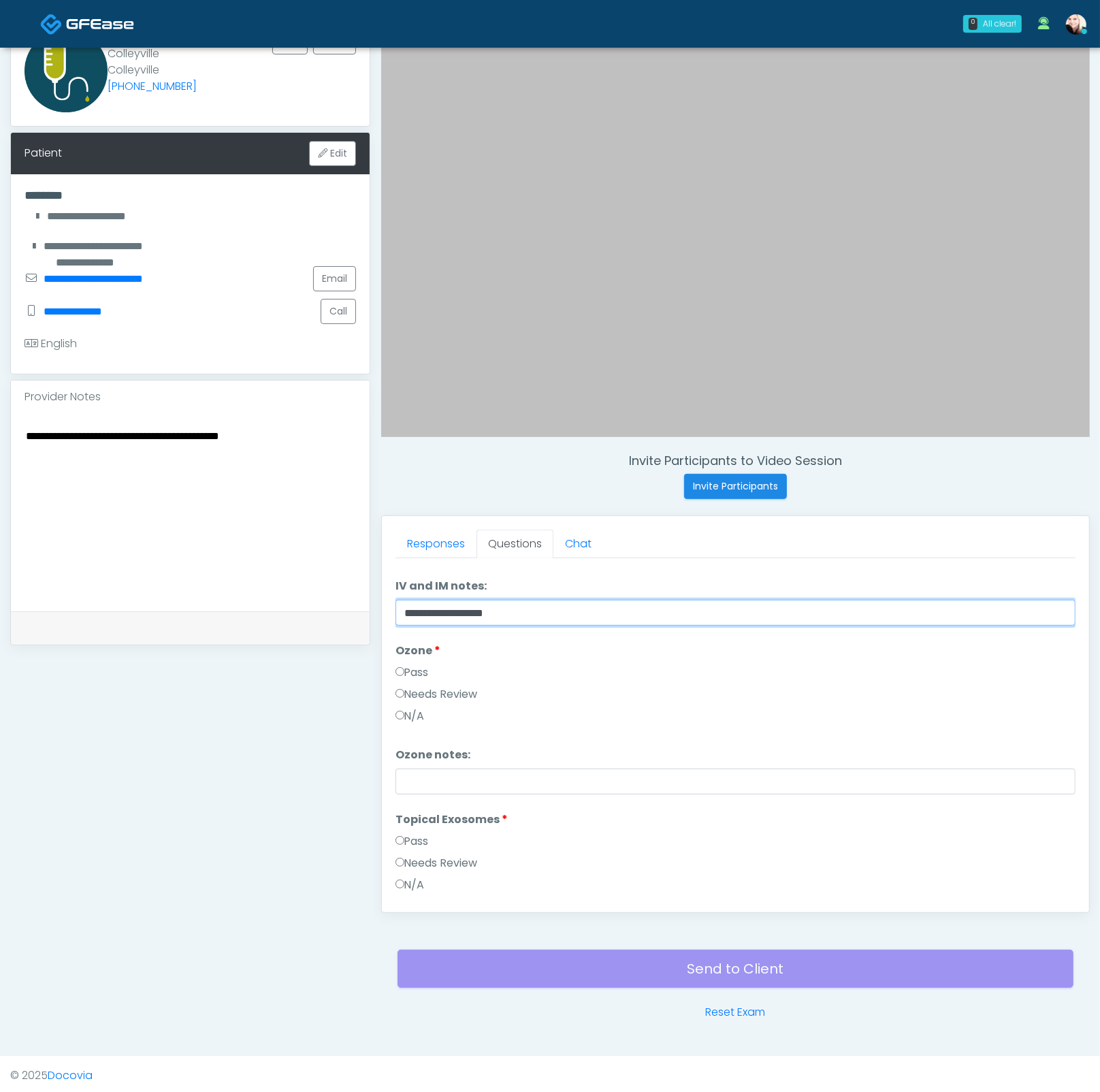
type input "**********"
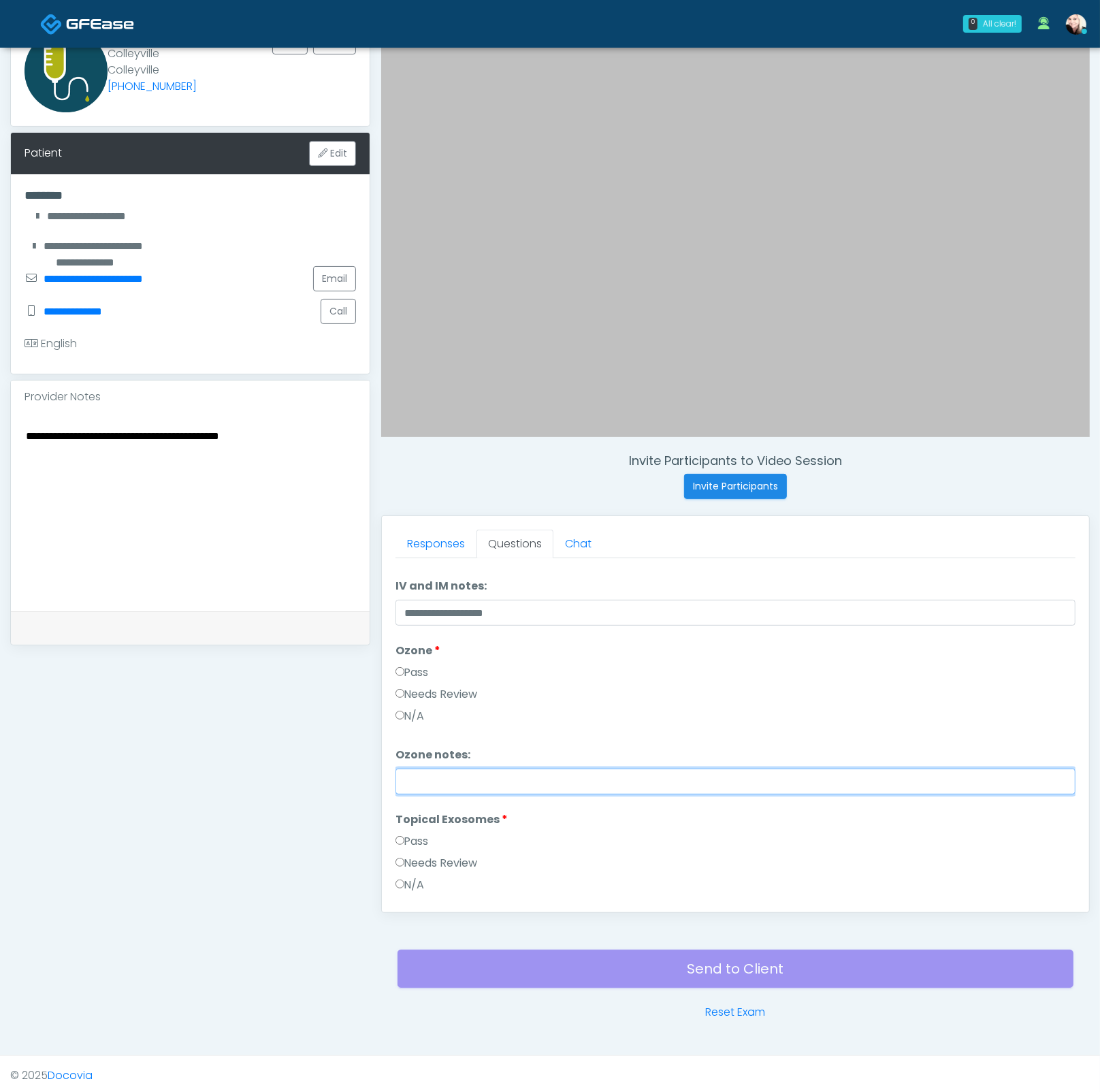
click at [413, 774] on input "Ozone notes:" at bounding box center [735, 781] width 680 height 25
paste input "**********"
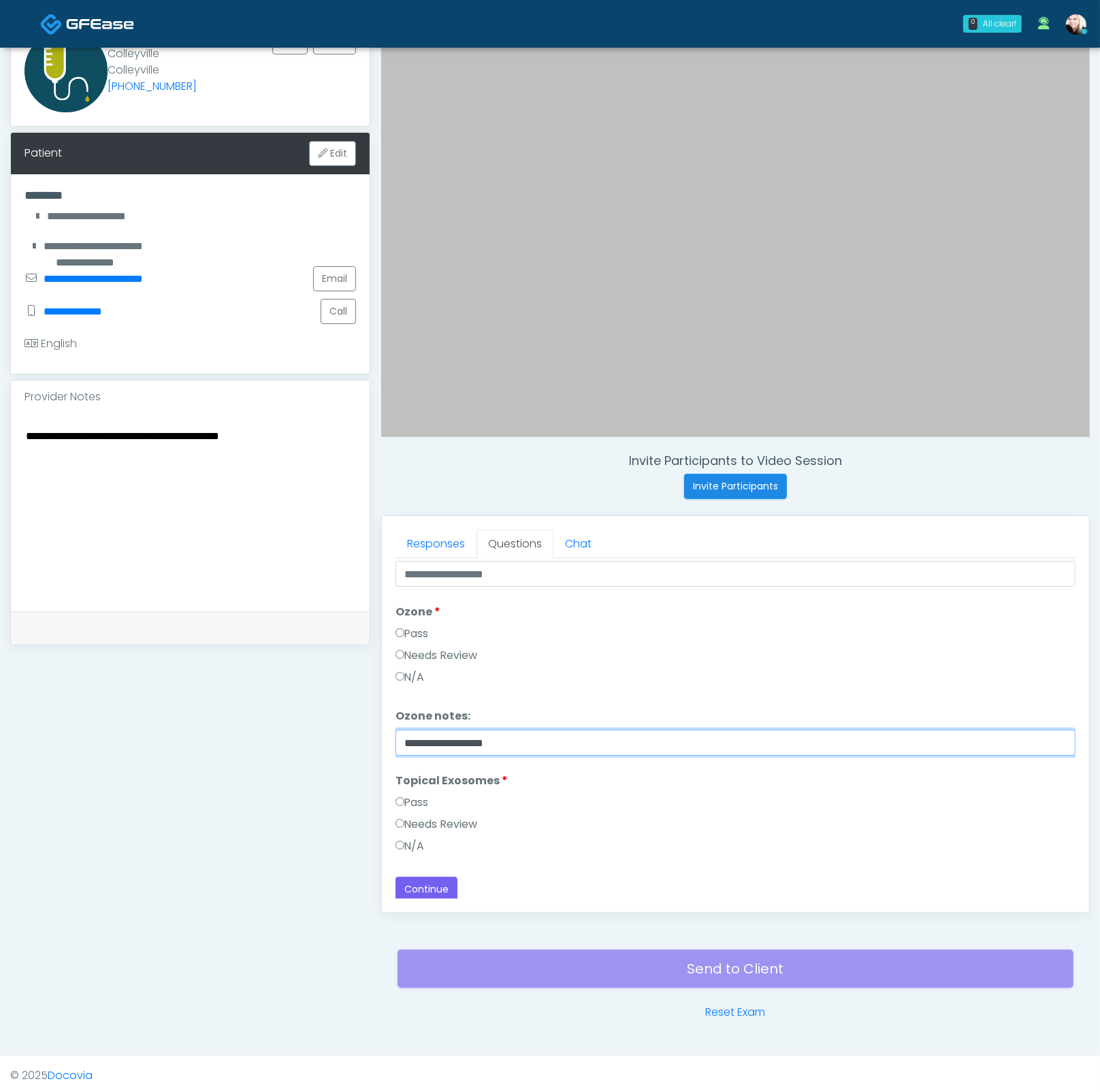
scroll to position [160, 0]
type input "**********"
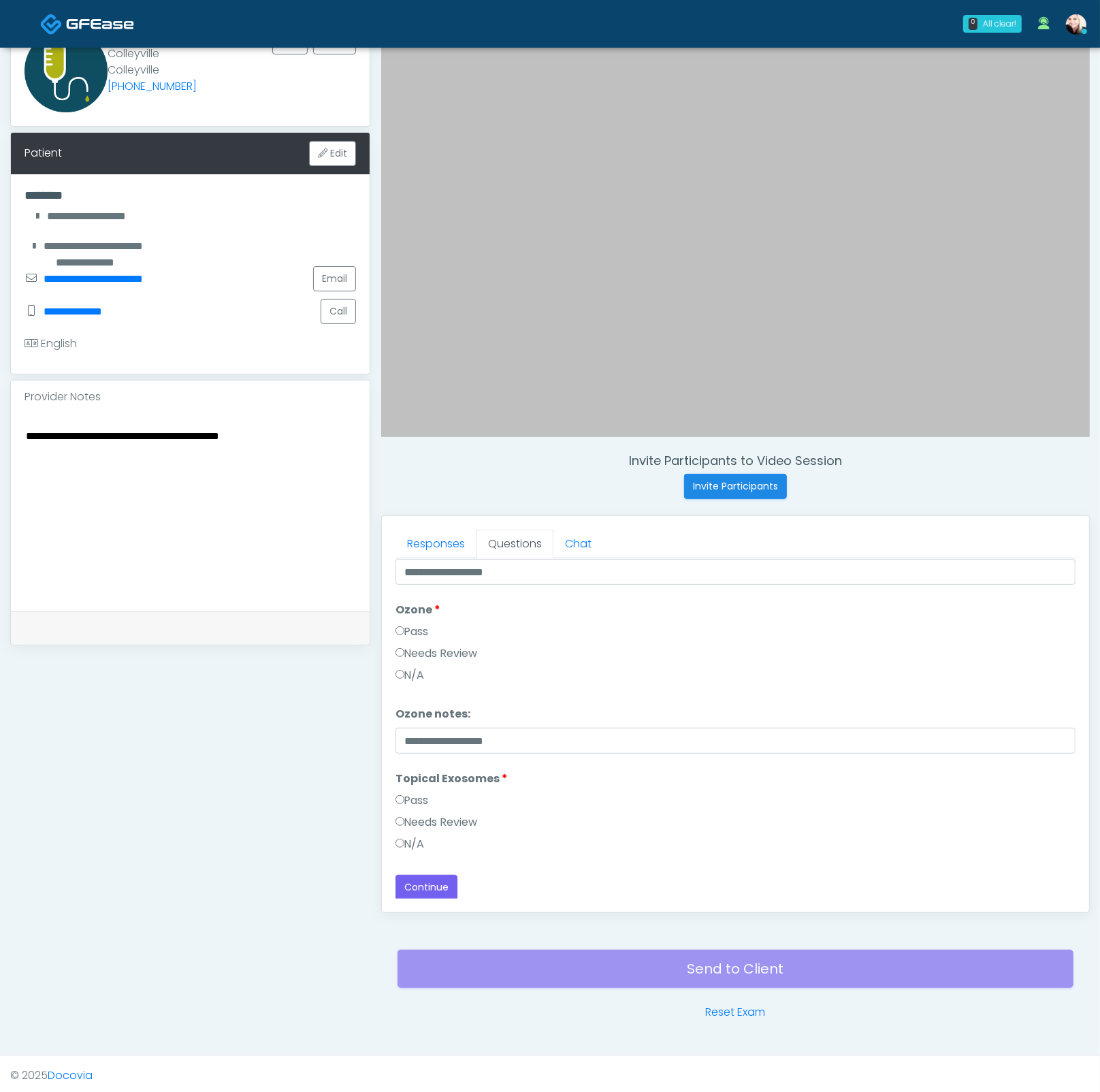
click at [407, 792] on label "Pass" at bounding box center [411, 800] width 33 height 16
click at [308, 435] on textarea "**********" at bounding box center [190, 510] width 332 height 166
click at [430, 884] on button "Continue" at bounding box center [426, 888] width 62 height 25
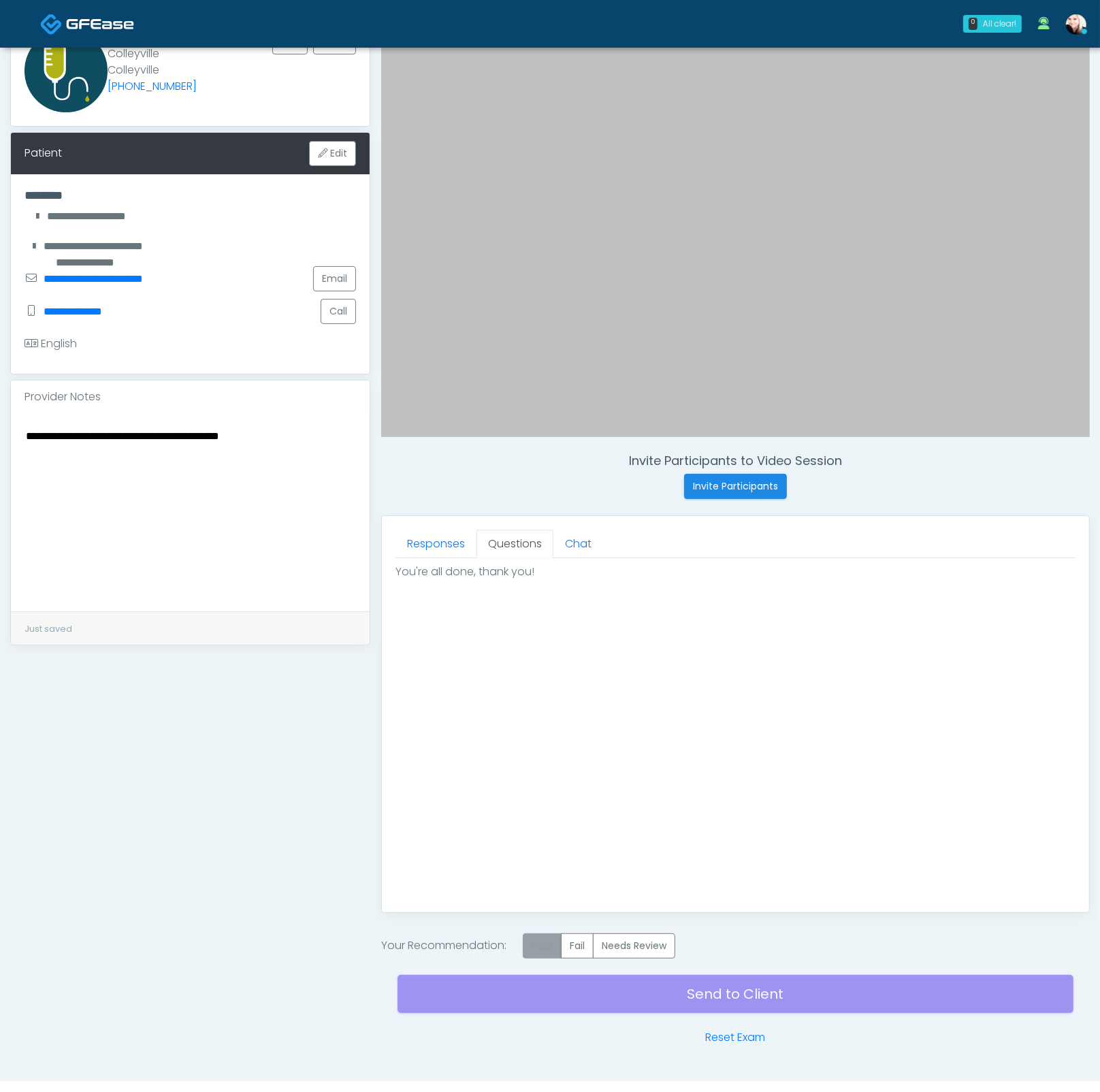
click at [542, 933] on label "Pass" at bounding box center [542, 946] width 39 height 25
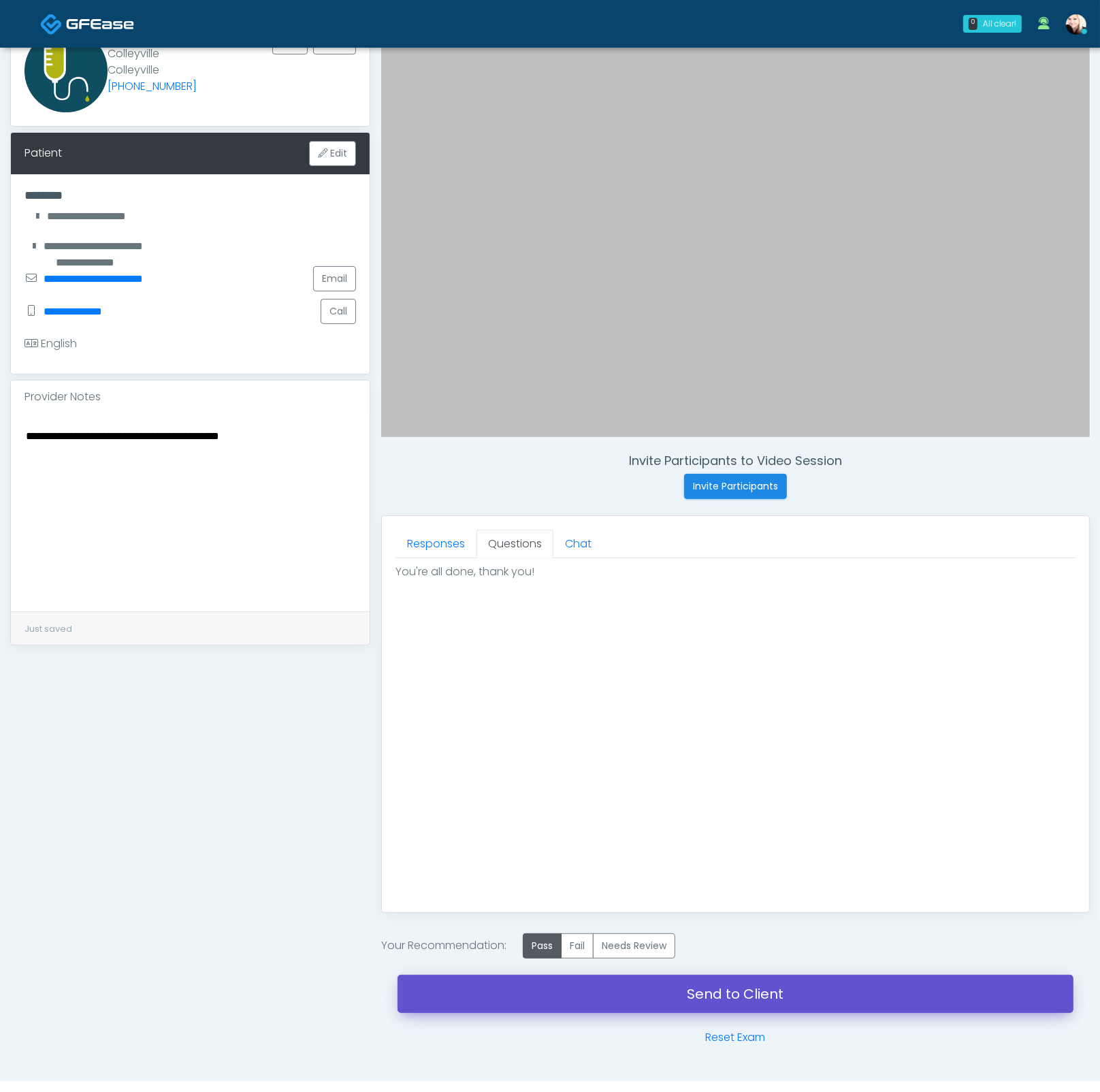
click at [721, 980] on link "Send to Client" at bounding box center [735, 994] width 676 height 38
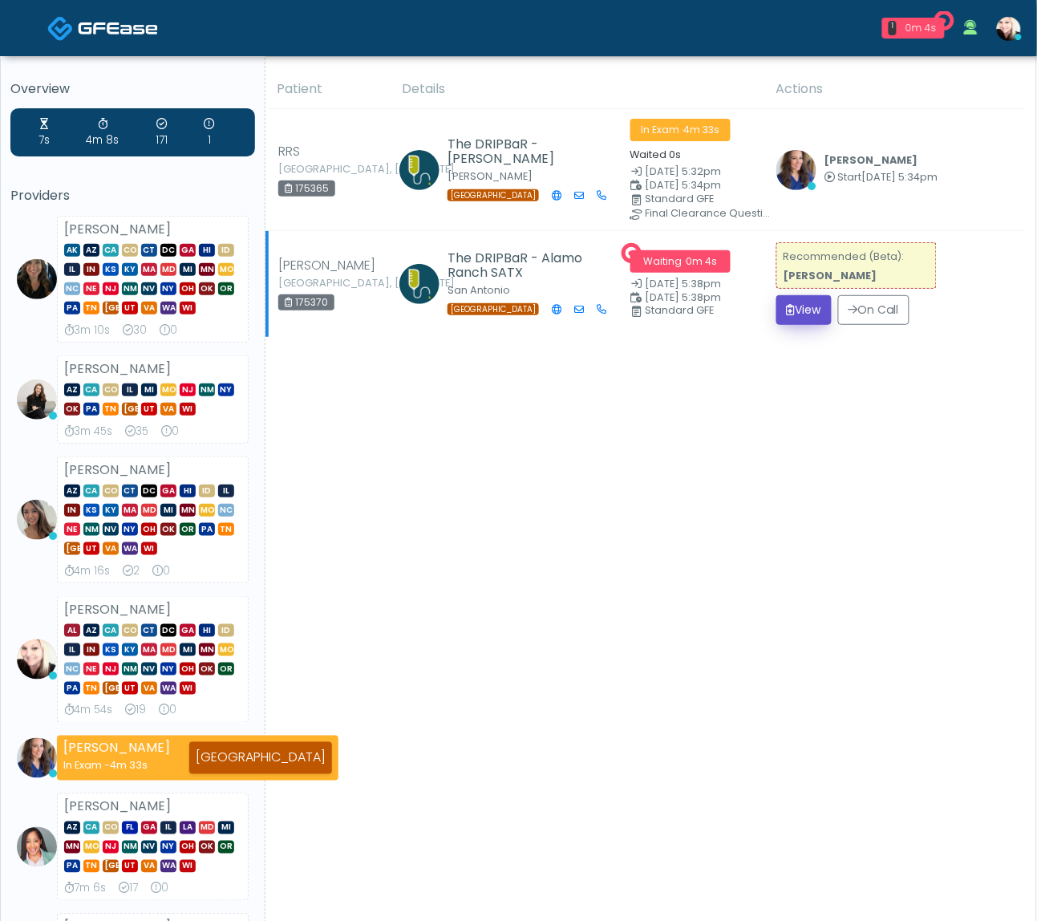
click at [793, 316] on button "View" at bounding box center [804, 310] width 55 height 30
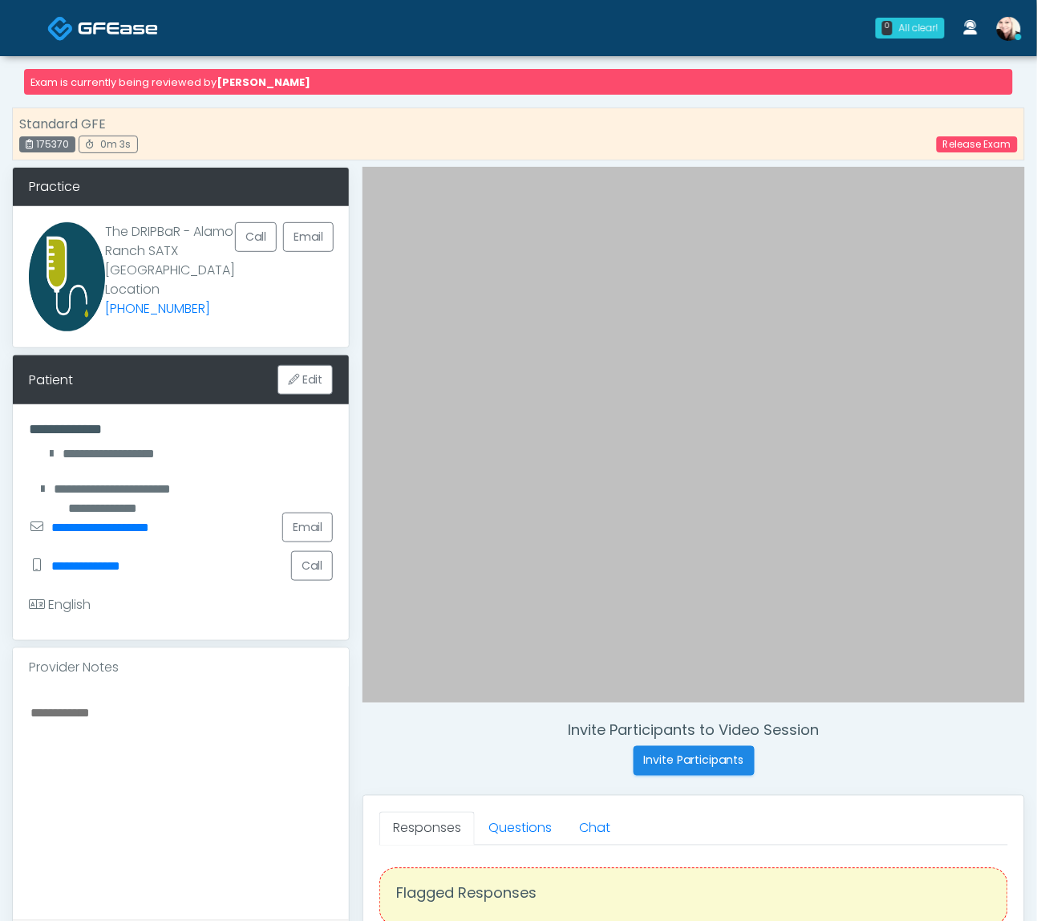
click at [107, 24] on img at bounding box center [118, 28] width 80 height 16
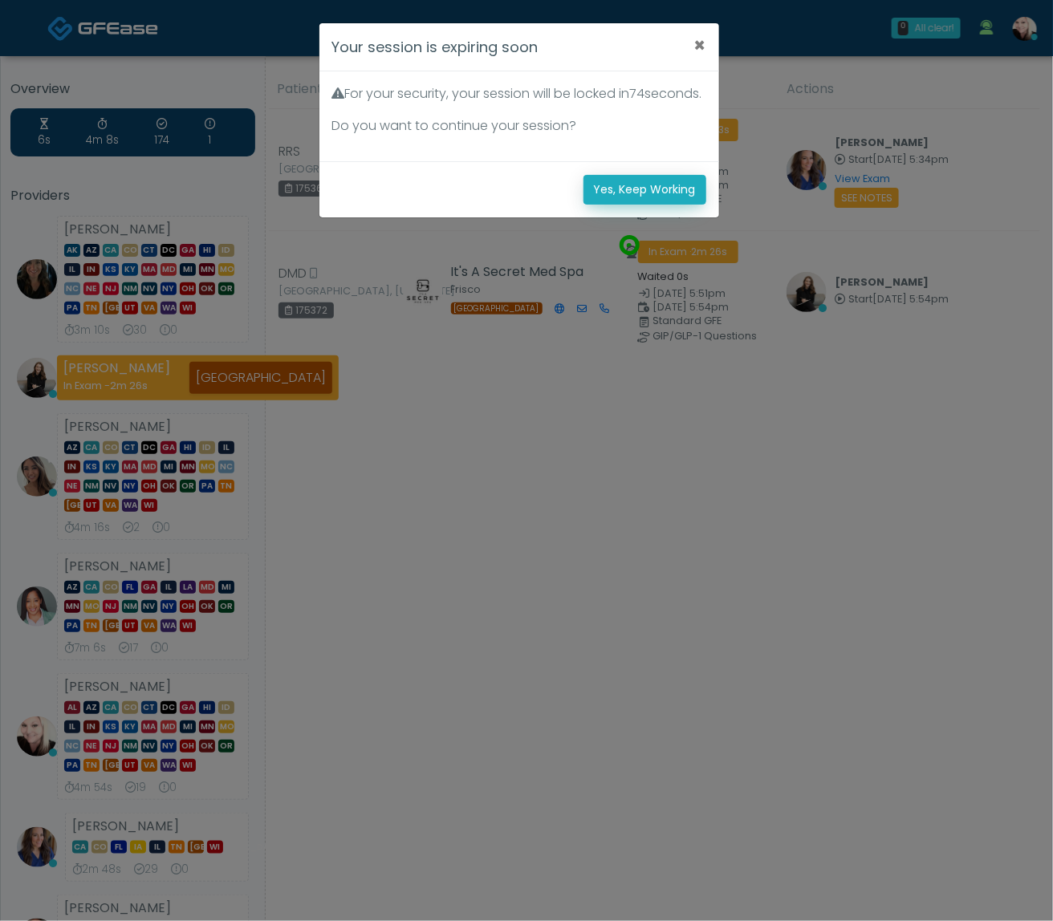
click at [623, 201] on button "Yes, Keep Working" at bounding box center [644, 190] width 123 height 30
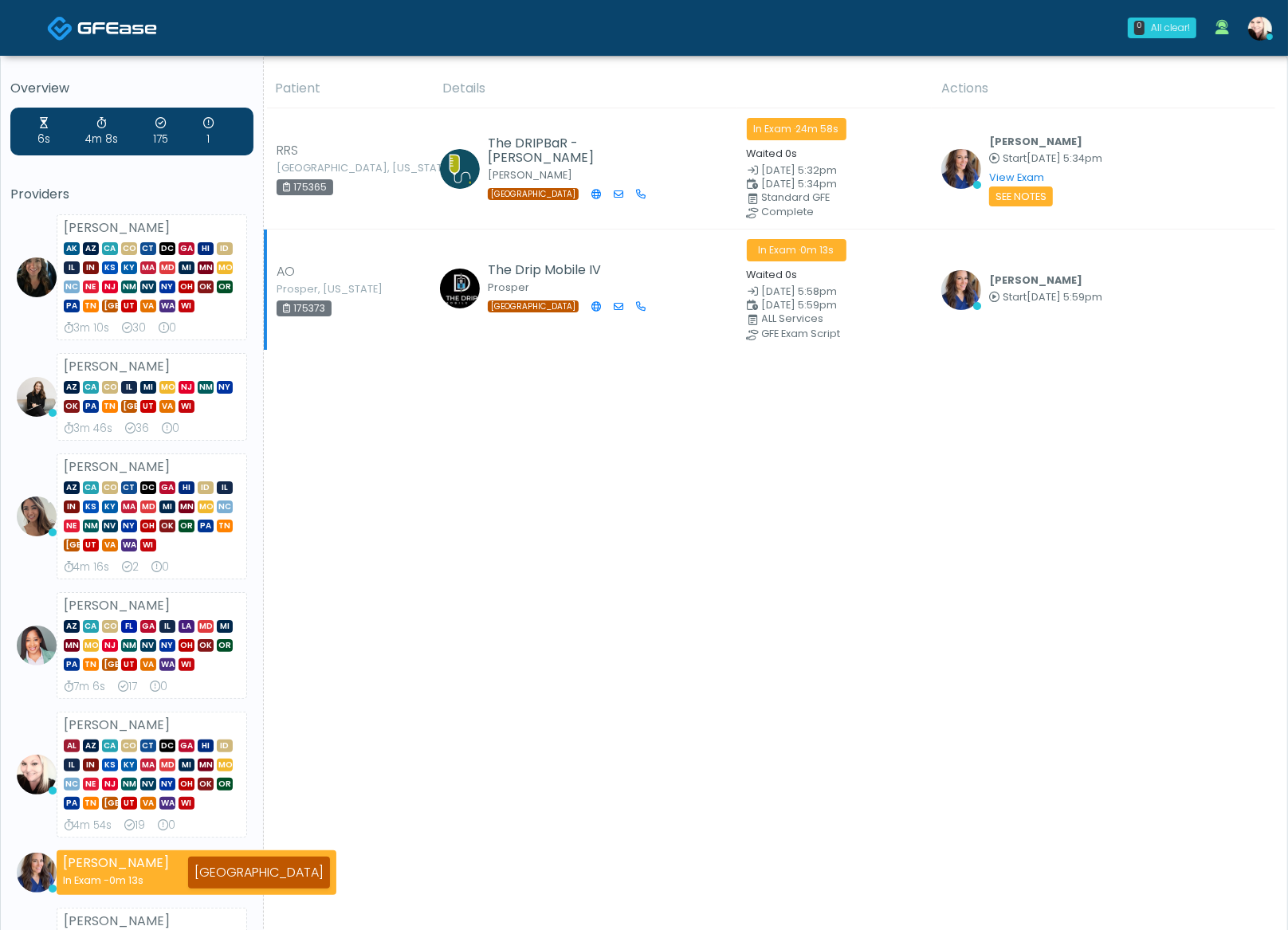
drag, startPoint x: 714, startPoint y: 530, endPoint x: 768, endPoint y: 287, distance: 248.9
click at [716, 515] on div "Patient Details Actions" at bounding box center [770, 762] width 1011 height 1386
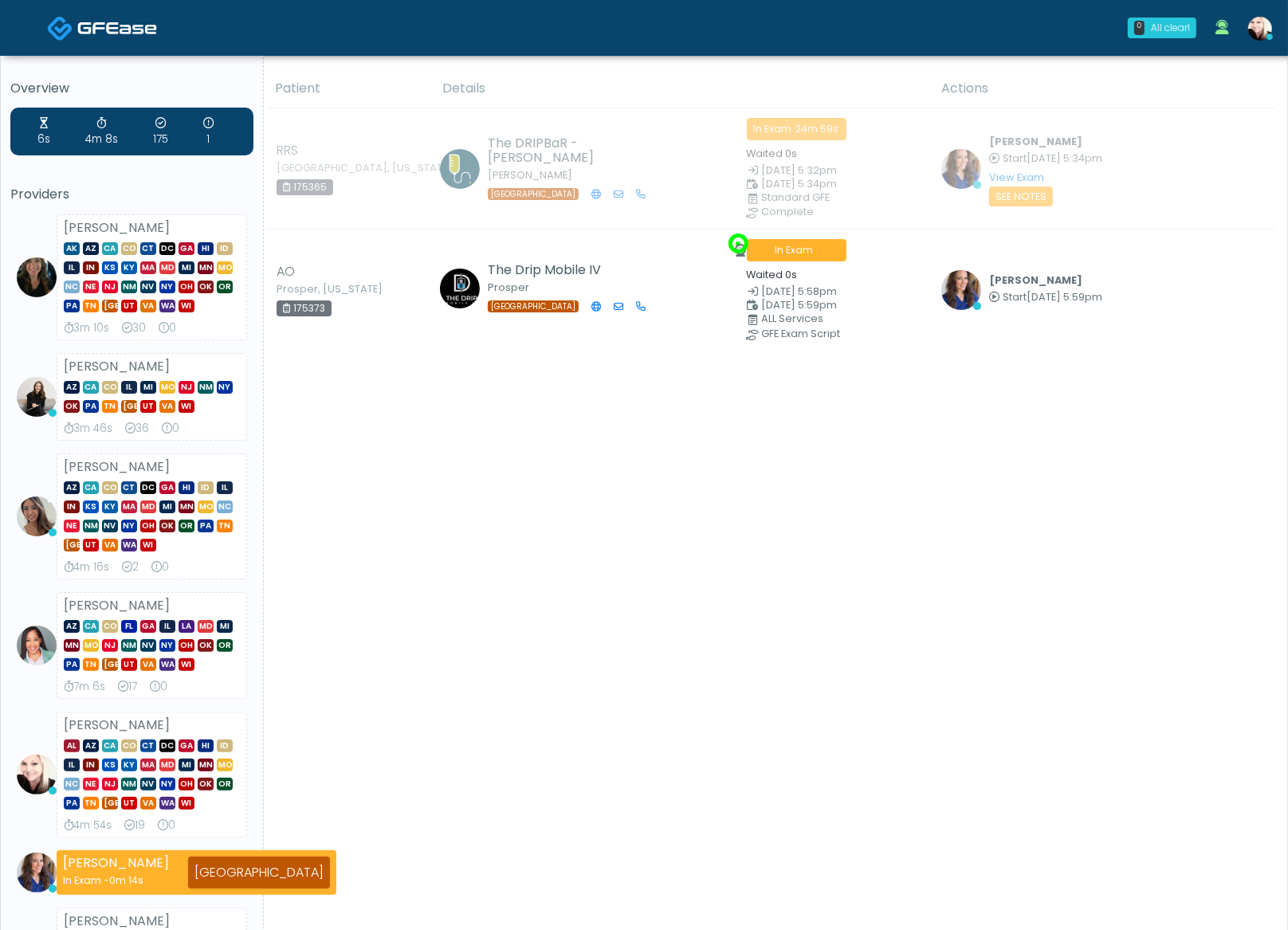
click at [1030, 12] on link at bounding box center [1259, 28] width 43 height 53
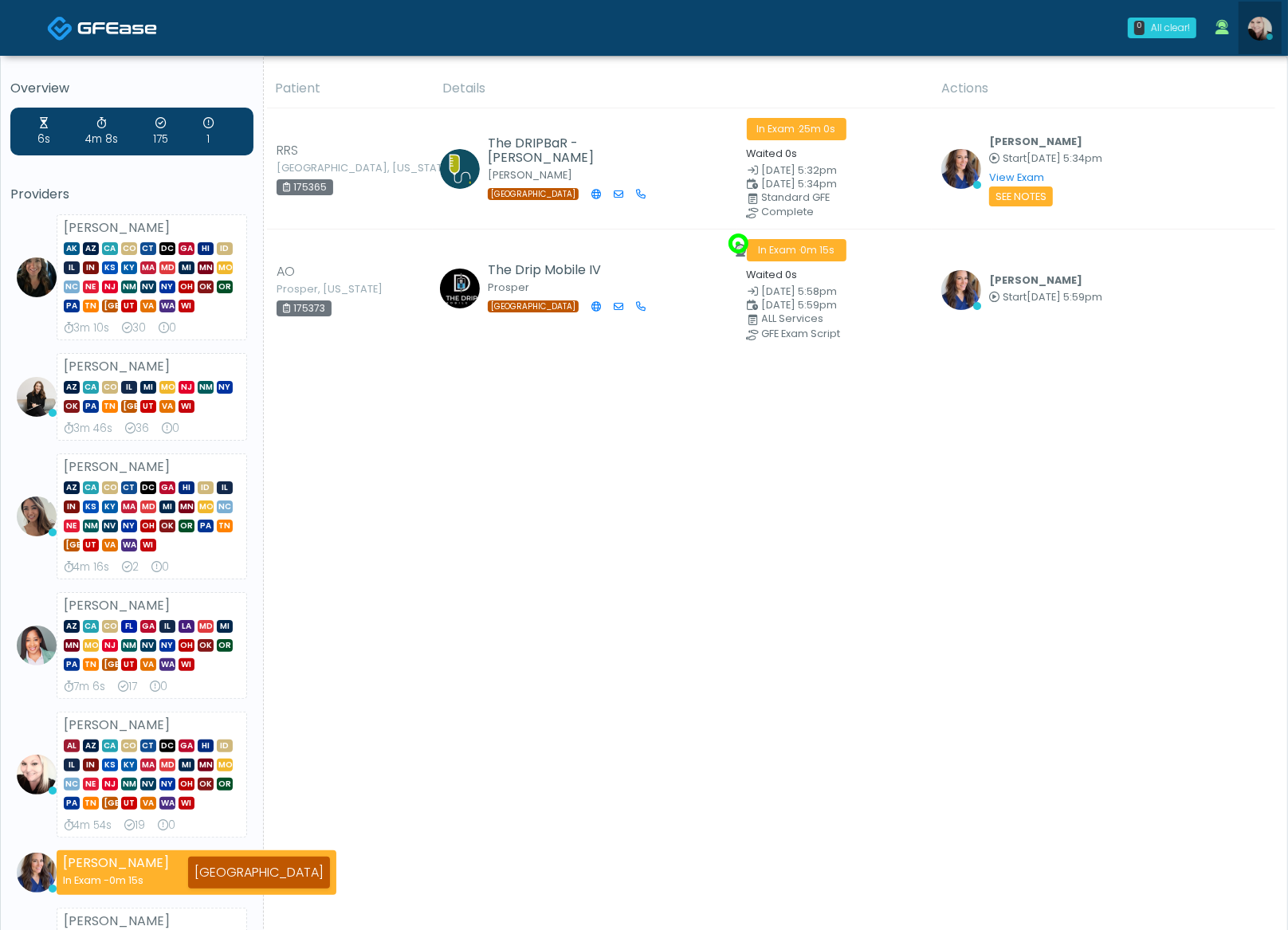
click at [1030, 29] on img at bounding box center [1259, 29] width 24 height 24
click at [1030, 18] on img at bounding box center [1259, 29] width 24 height 24
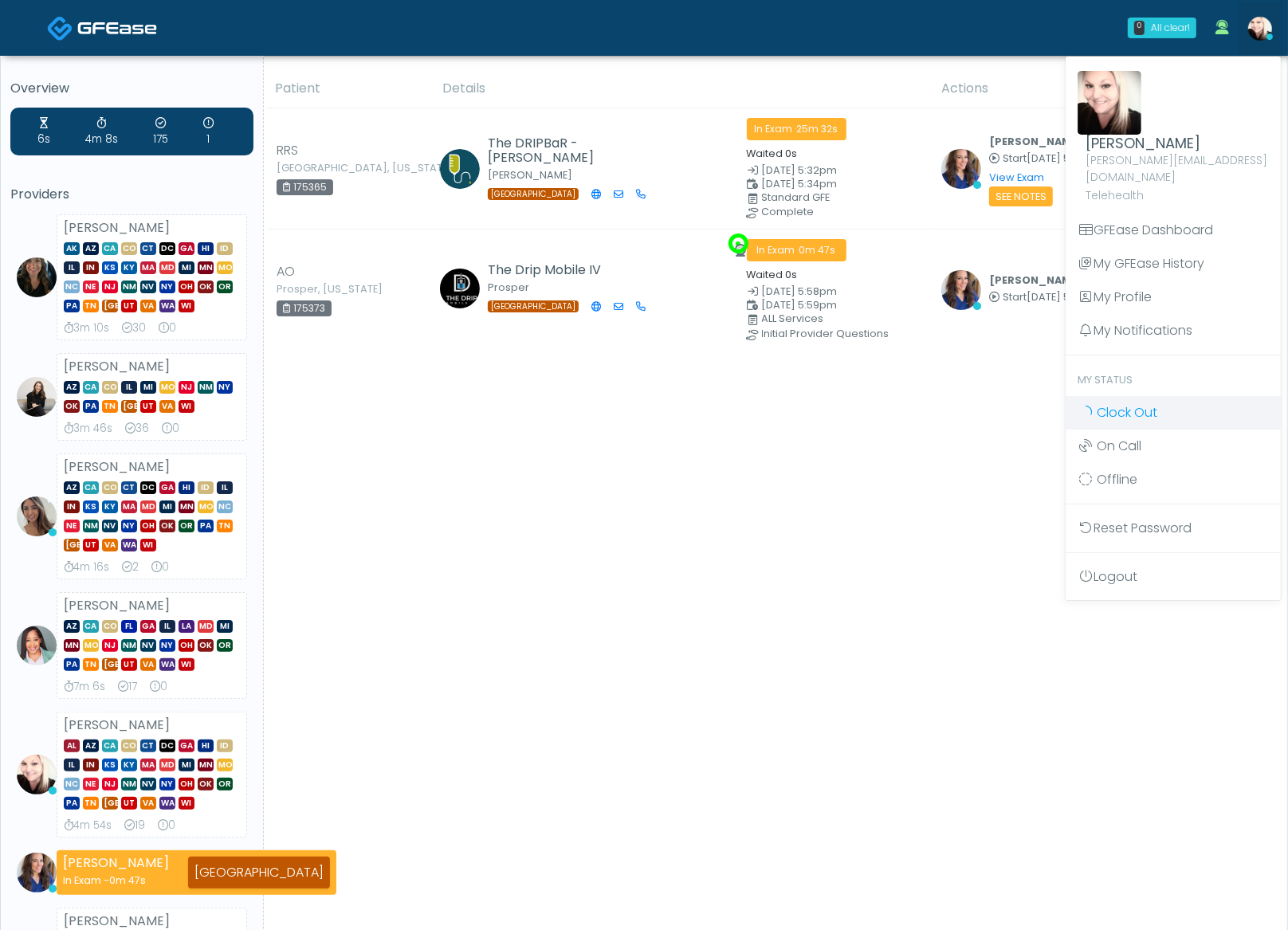
click at [1030, 396] on link "Clock Out" at bounding box center [1173, 413] width 215 height 34
